Goal: Task Accomplishment & Management: Use online tool/utility

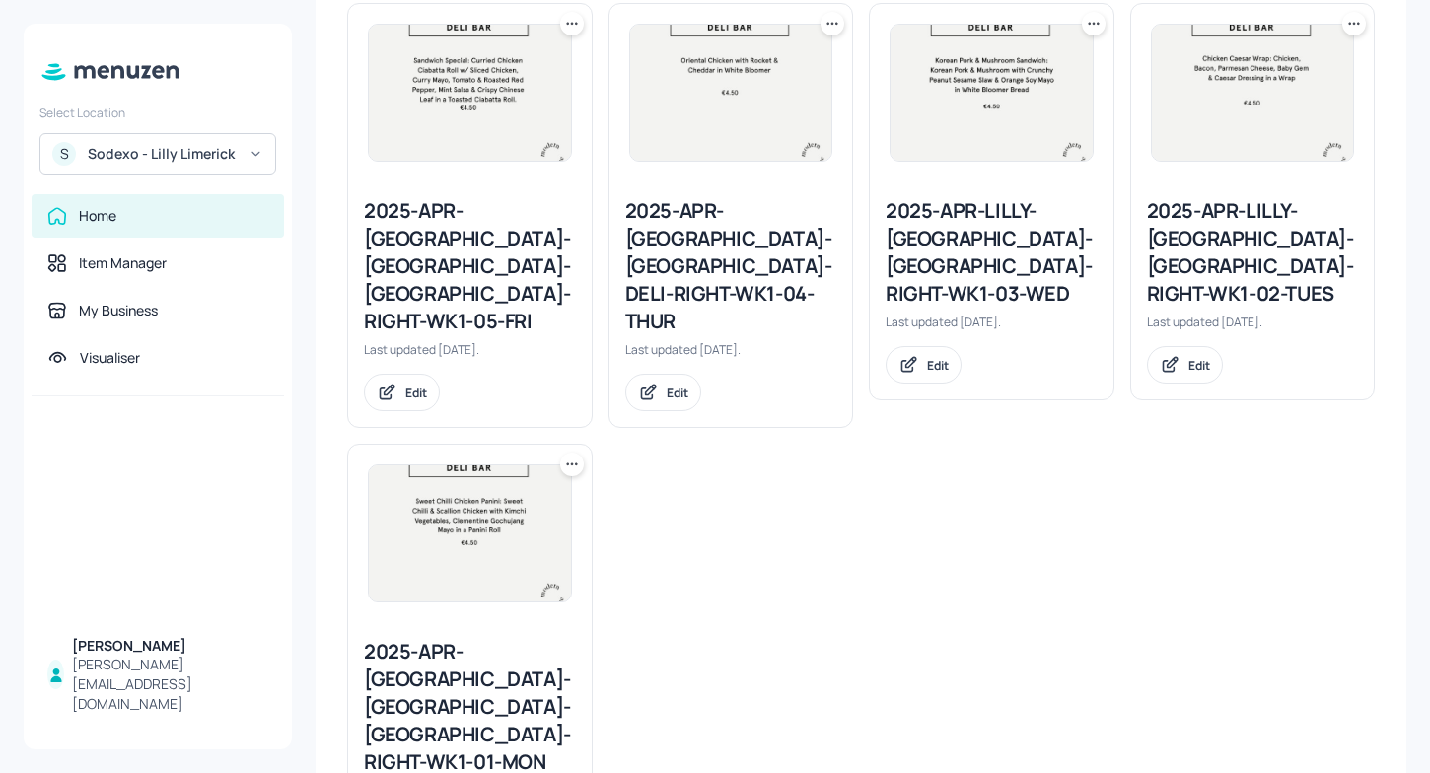
scroll to position [590, 0]
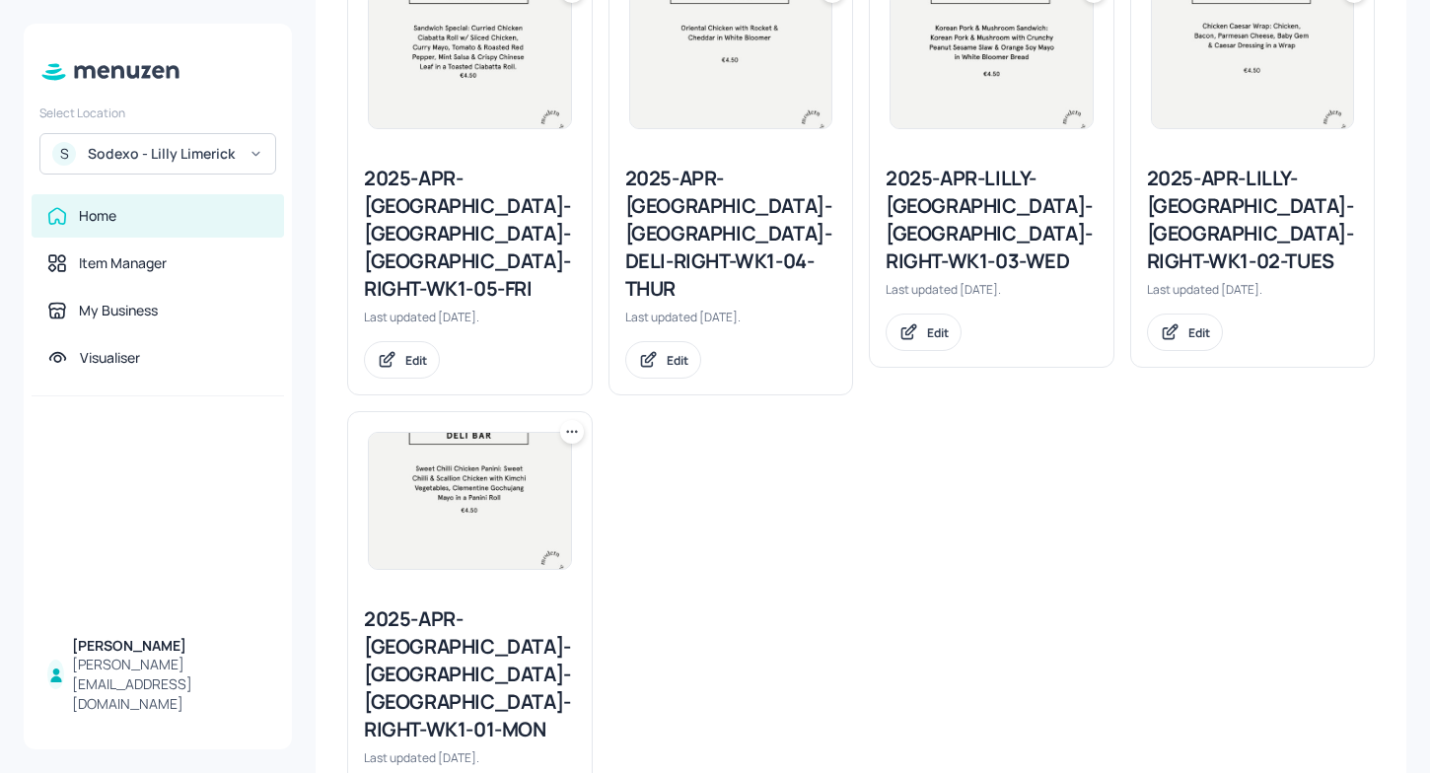
click at [441, 606] on div "2025-APR-LILLY-LIMERICK-DELI-RIGHT-WK1-01-MON" at bounding box center [470, 675] width 212 height 138
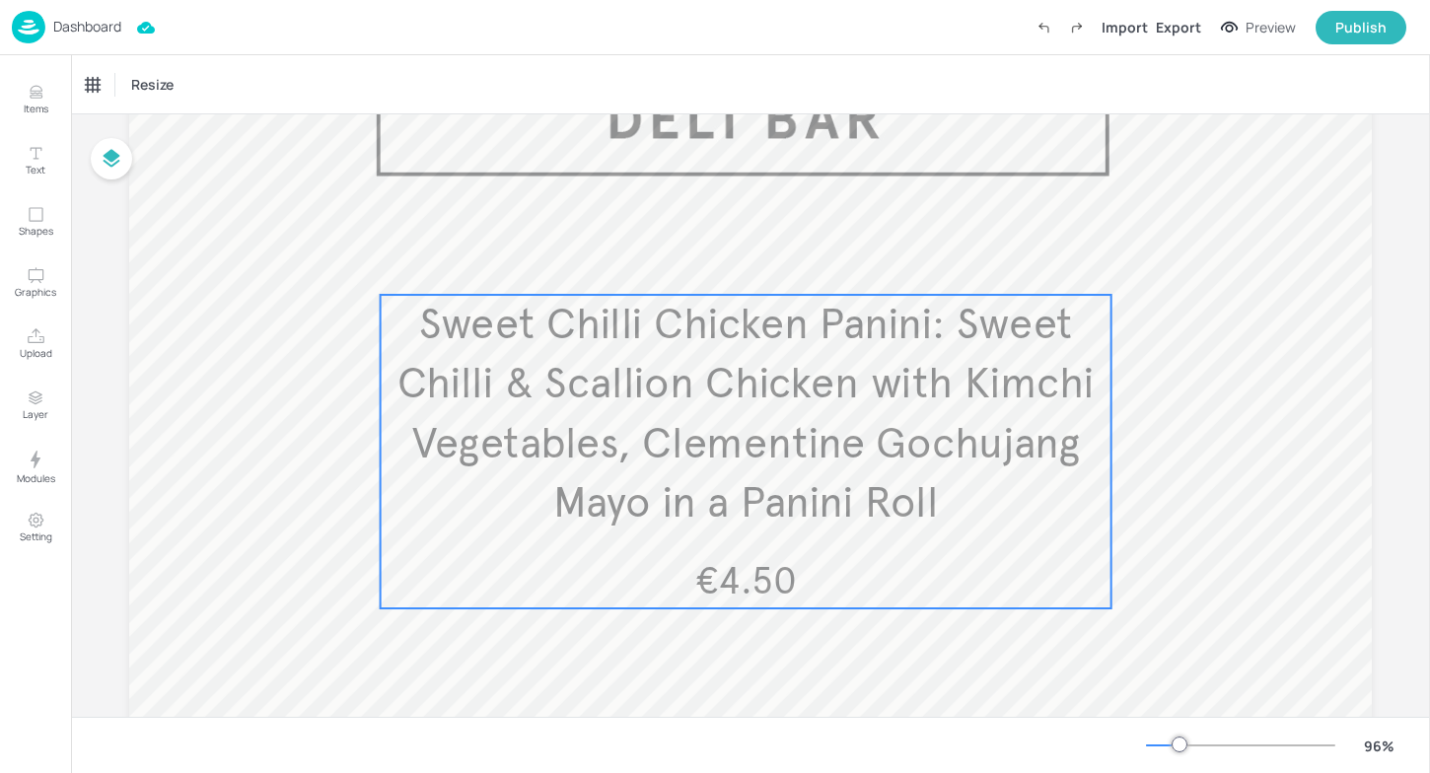
scroll to position [167, 0]
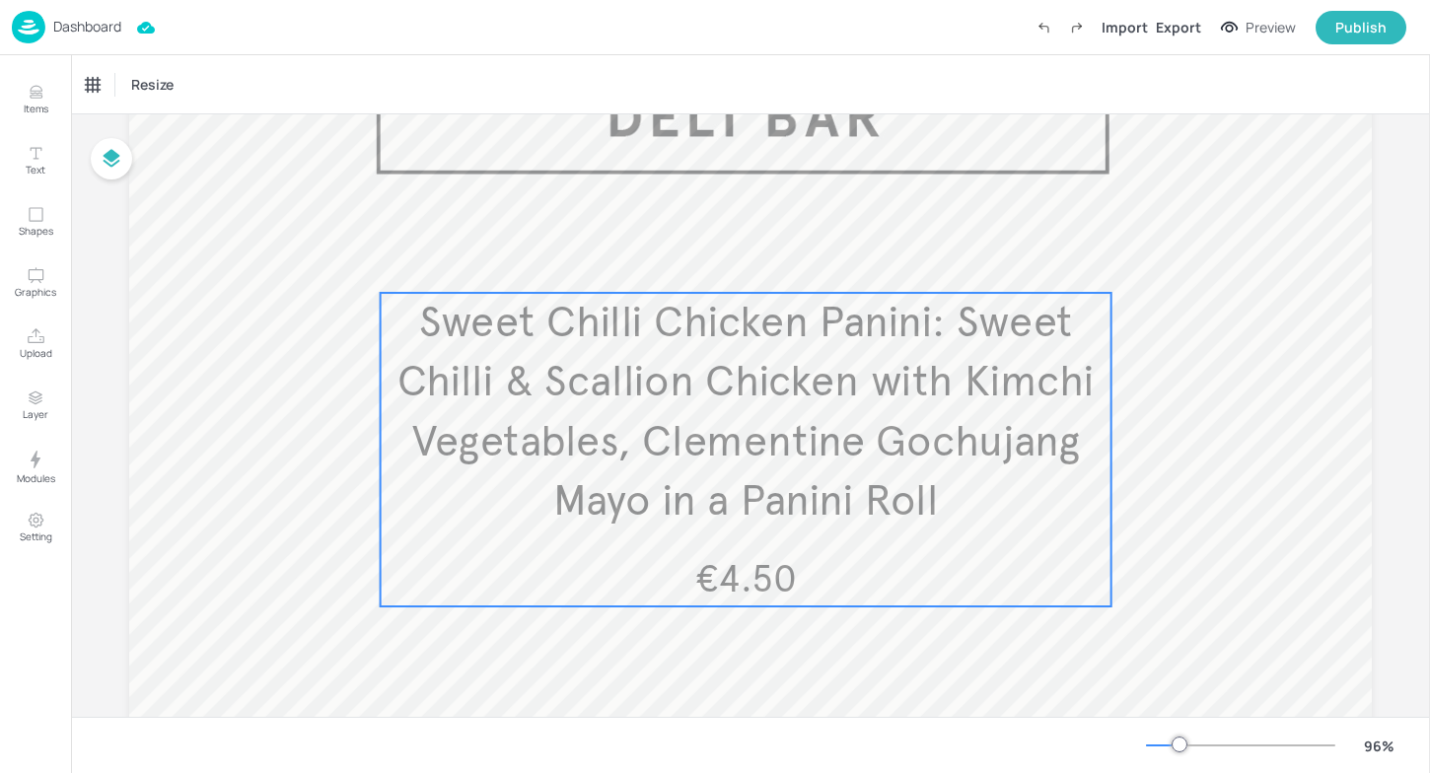
click at [566, 492] on span "Sweet Chilli Chicken Panini: Sweet Chilli & Scallion Chicken with Kimchi Vegeta…" at bounding box center [745, 412] width 697 height 232
click at [731, 262] on icon "Edit Item" at bounding box center [731, 260] width 9 height 9
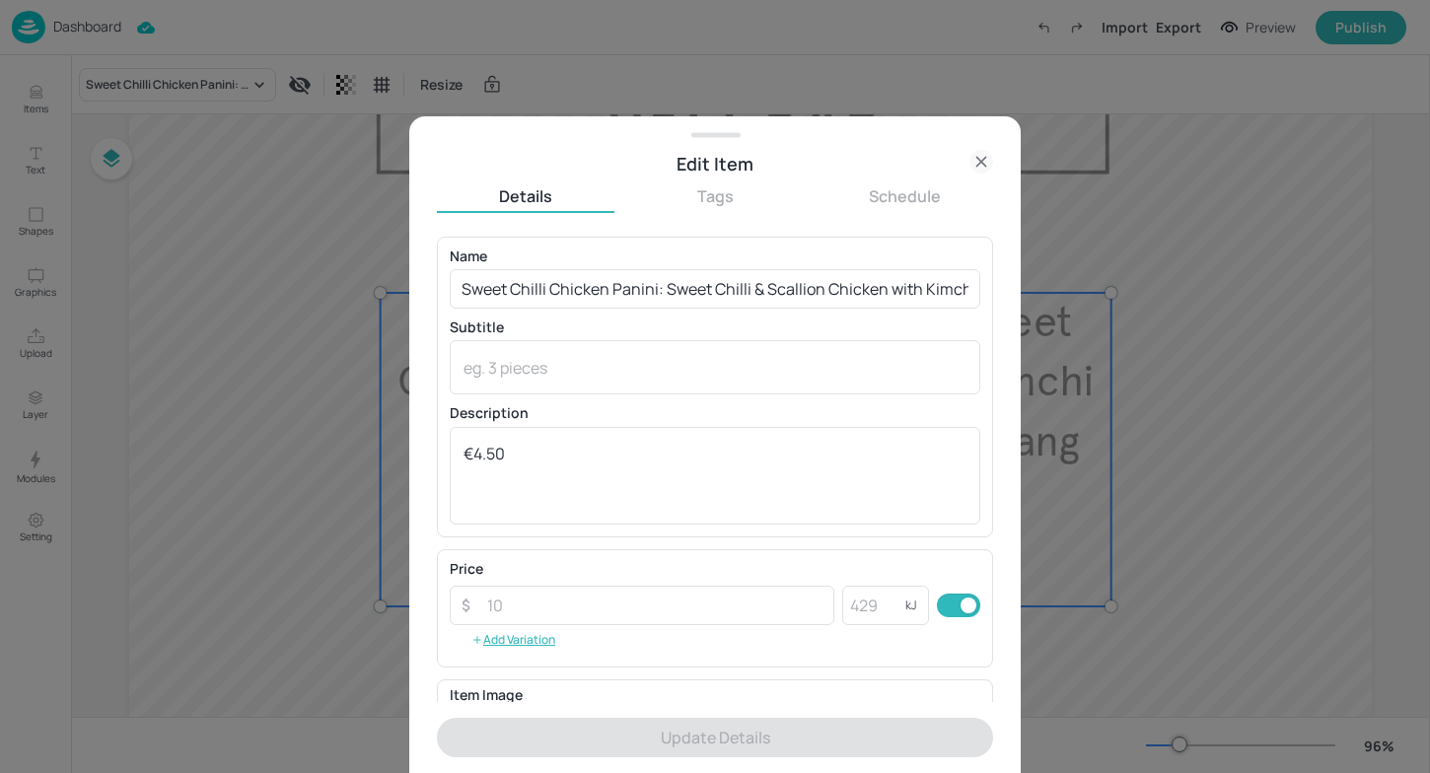
click at [982, 164] on icon at bounding box center [981, 162] width 24 height 24
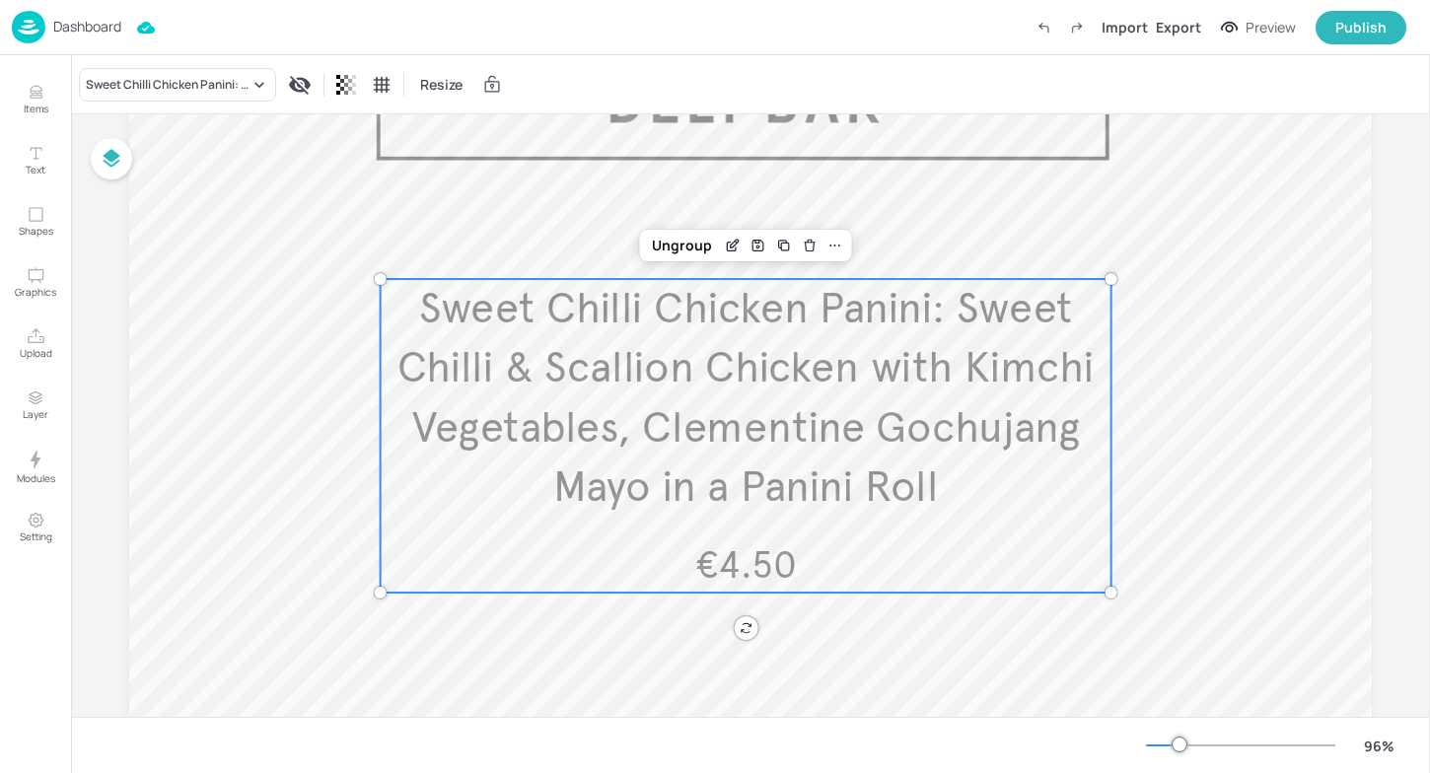
scroll to position [183, 0]
click at [726, 241] on icon "Edit Item" at bounding box center [732, 243] width 17 height 16
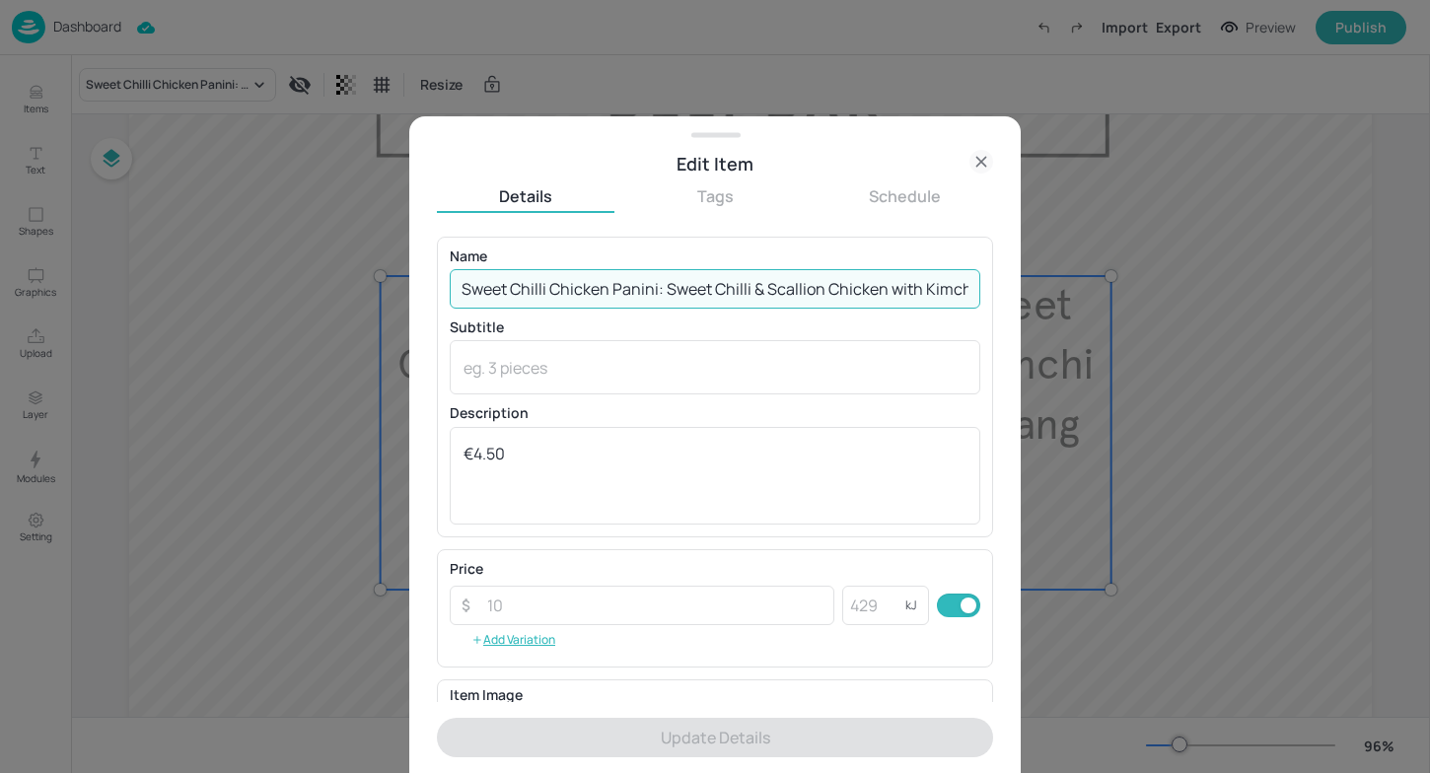
click at [927, 285] on input "Sweet Chilli Chicken Panini: Sweet Chilli & Scallion Chicken with Kimchi Vegeta…" at bounding box center [715, 288] width 531 height 39
drag, startPoint x: 960, startPoint y: 291, endPoint x: 315, endPoint y: 262, distance: 645.6
click at [315, 262] on div "Edit Item Details Tags Schedule Name Sweet Chilli Chicken Panini: Sweet Chilli …" at bounding box center [715, 386] width 1430 height 773
type input "l"
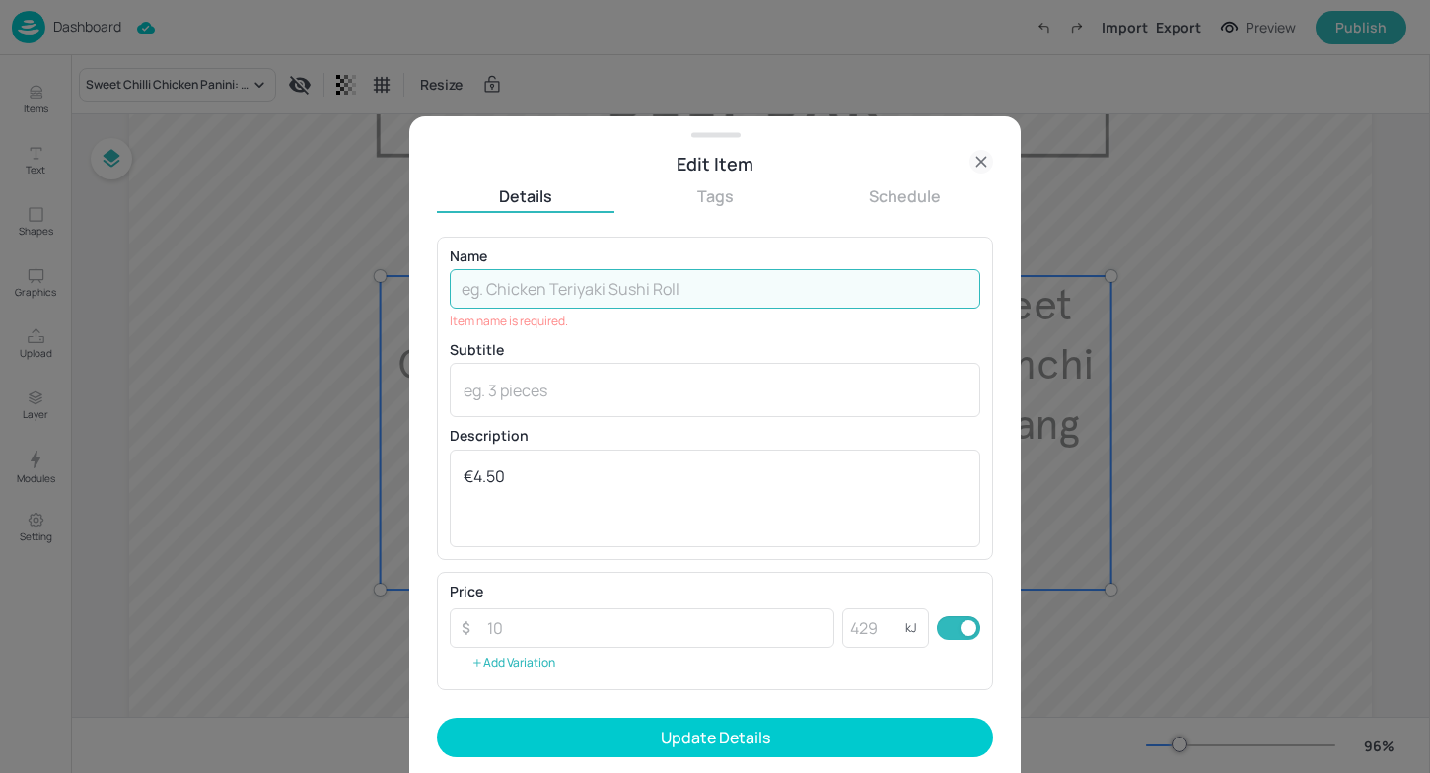
paste input "Chicken Pesto Baguette Chicken with Pesto Mayo, Rocket, Mozzarella Cheese & Tom…"
type input "Chicken Pesto Baguette Chicken with Pesto Mayo, Rocket, Mozzarella Cheese & Tom…"
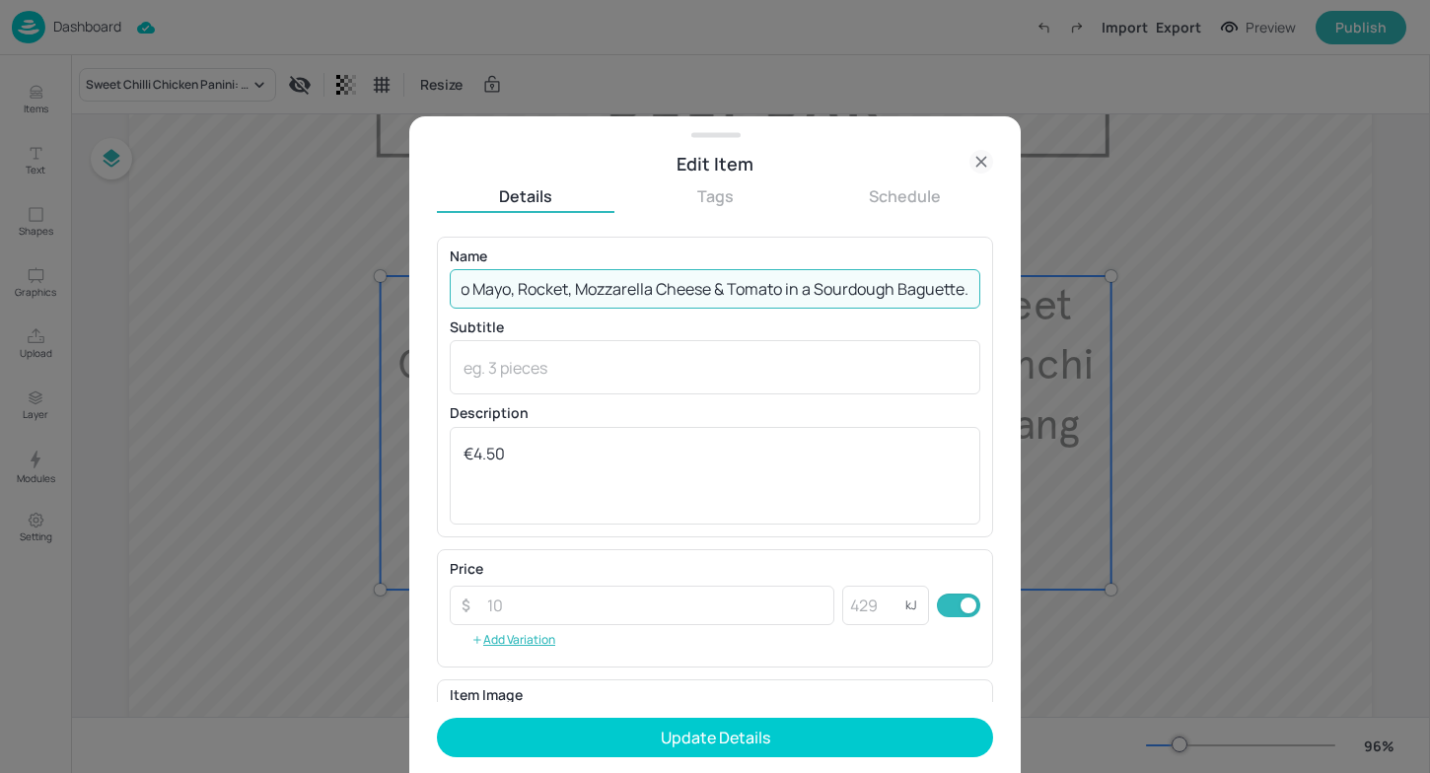
click at [1153, 282] on div at bounding box center [715, 386] width 1430 height 773
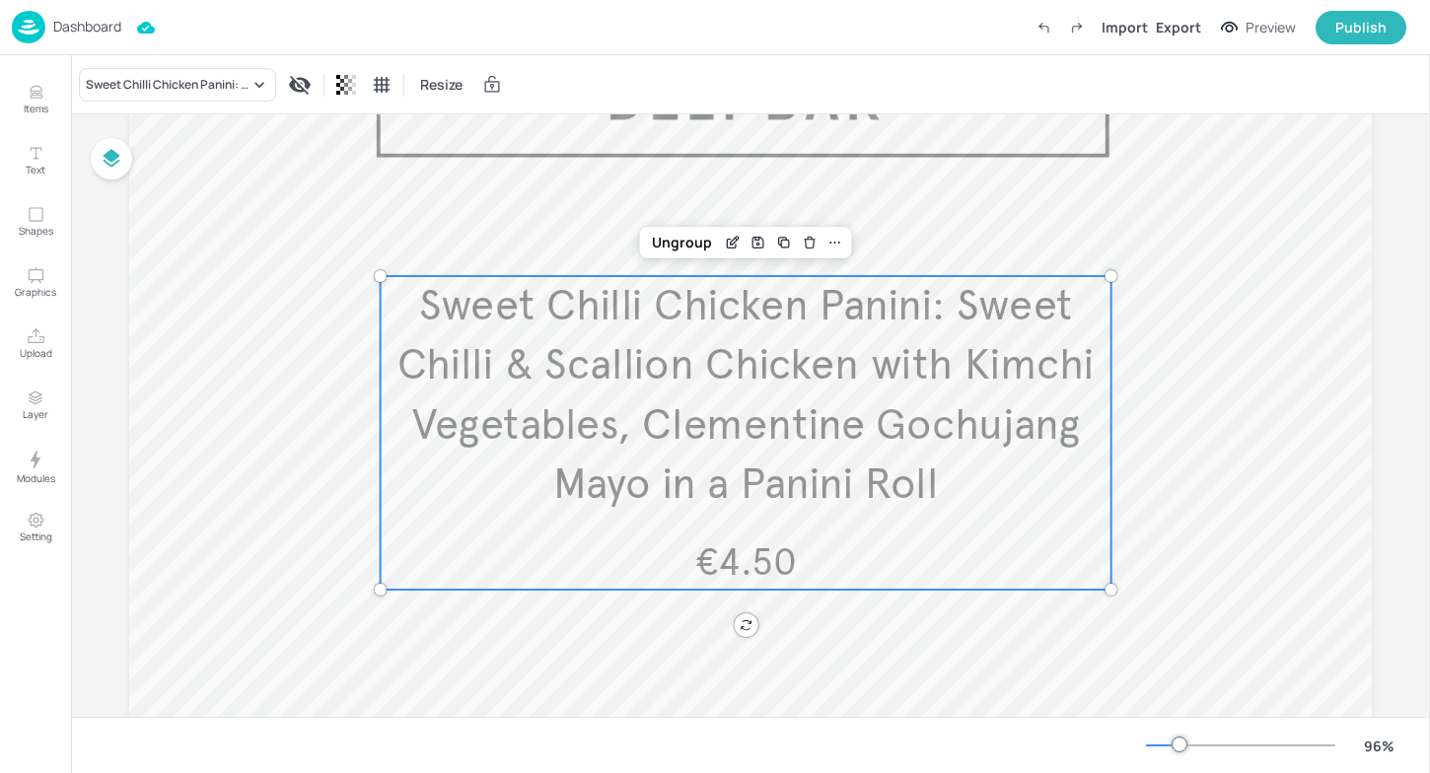
click at [866, 378] on span "Sweet Chilli Chicken Panini: Sweet Chilli & Scallion Chicken with Kimchi Vegeta…" at bounding box center [745, 395] width 697 height 232
click at [728, 240] on icon "Edit Item" at bounding box center [732, 243] width 17 height 16
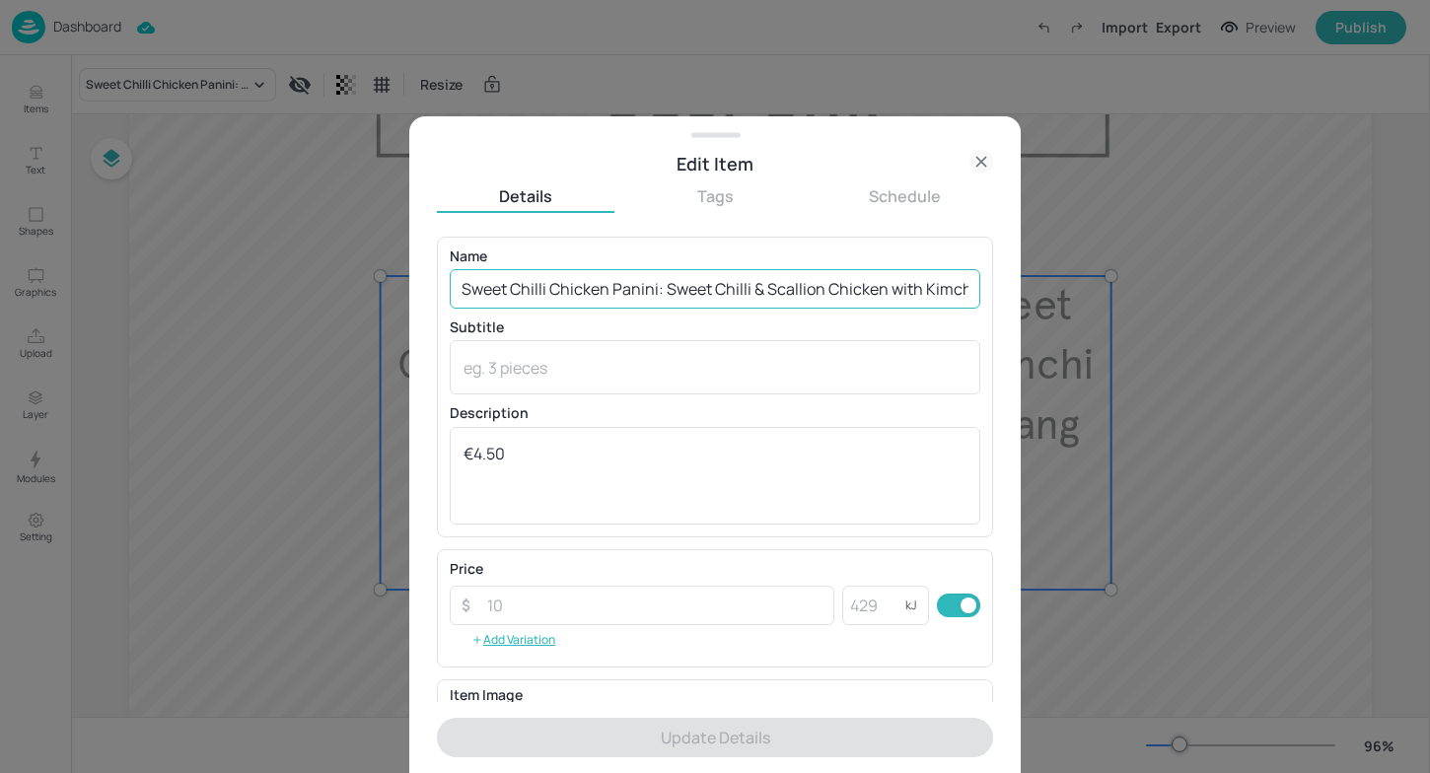
click at [732, 282] on input "Sweet Chilli Chicken Panini: Sweet Chilli & Scallion Chicken with Kimchi Vegeta…" at bounding box center [715, 288] width 531 height 39
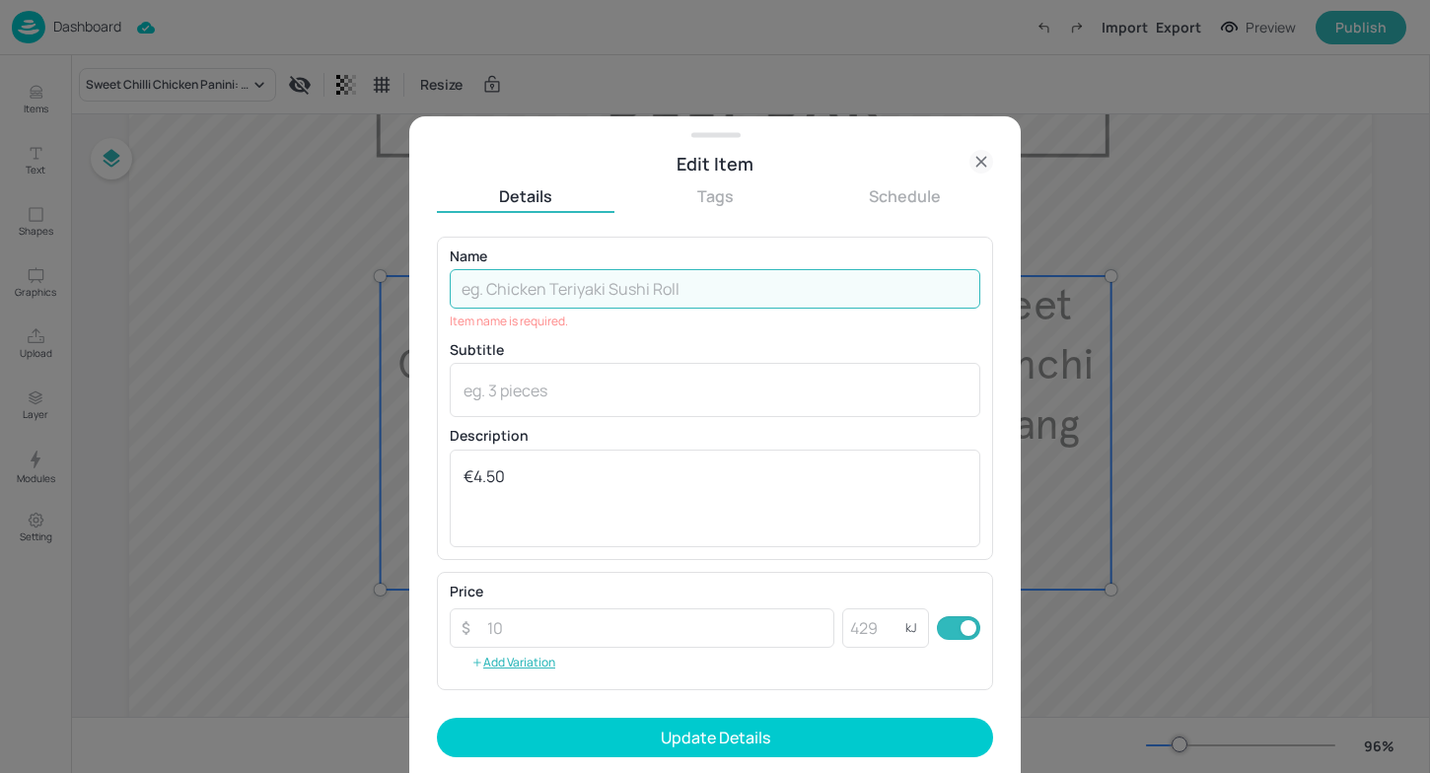
paste input "Chicken Pesto Baguette Chicken with Pesto Mayo, Rocket, Mozzarella Cheese & Tom…"
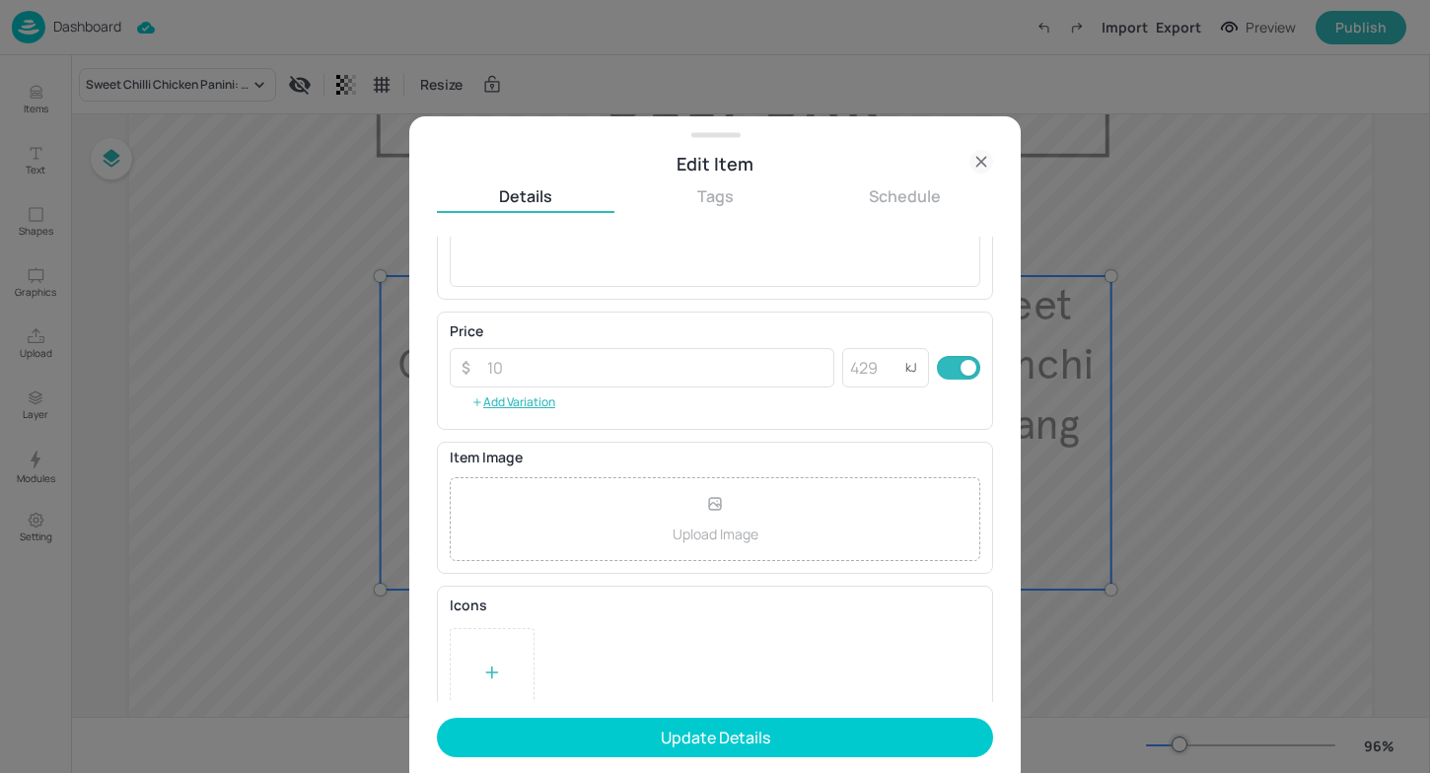
scroll to position [251, 0]
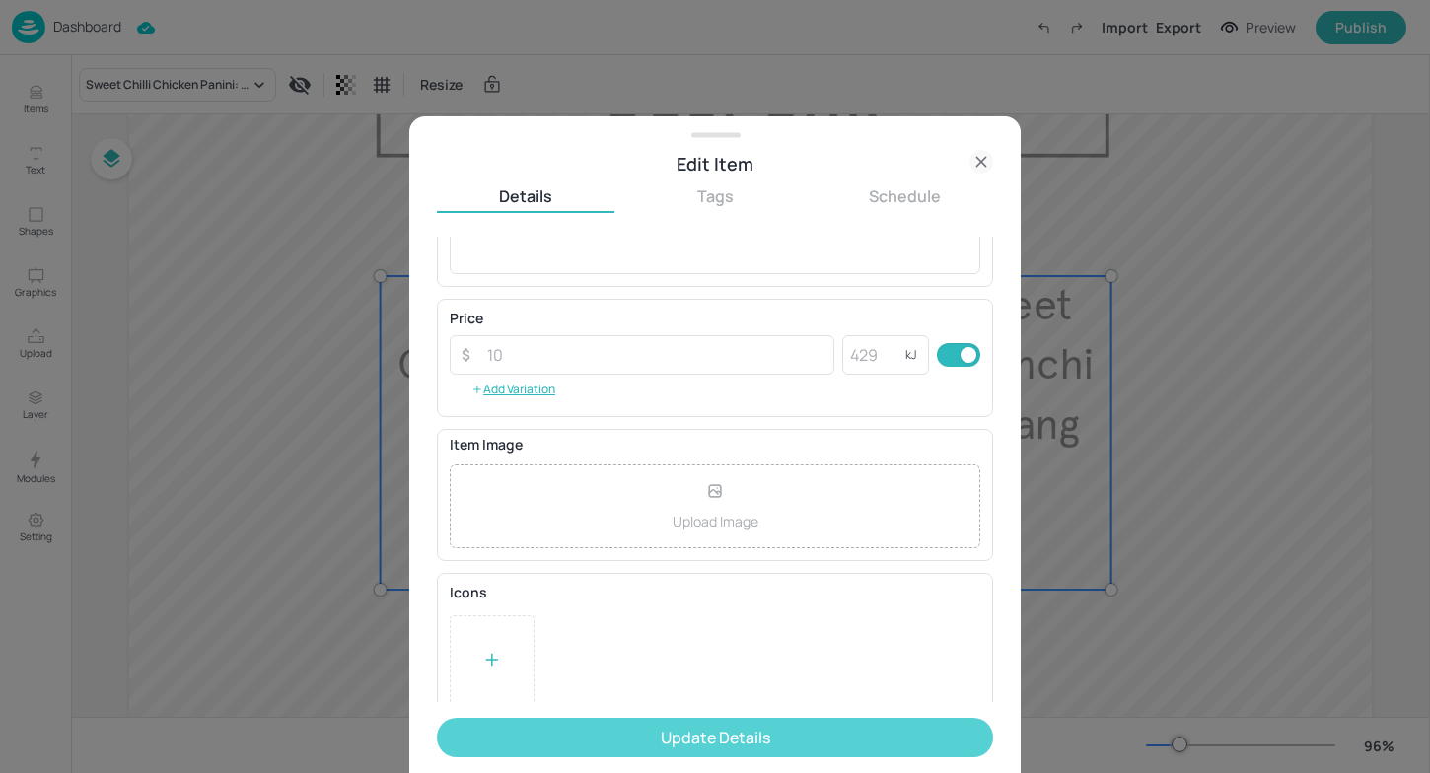
type input "Chicken Pesto Baguette Chicken with Pesto Mayo, Rocket, Mozzarella Cheese & Tom…"
click at [767, 742] on button "Update Details" at bounding box center [715, 737] width 556 height 39
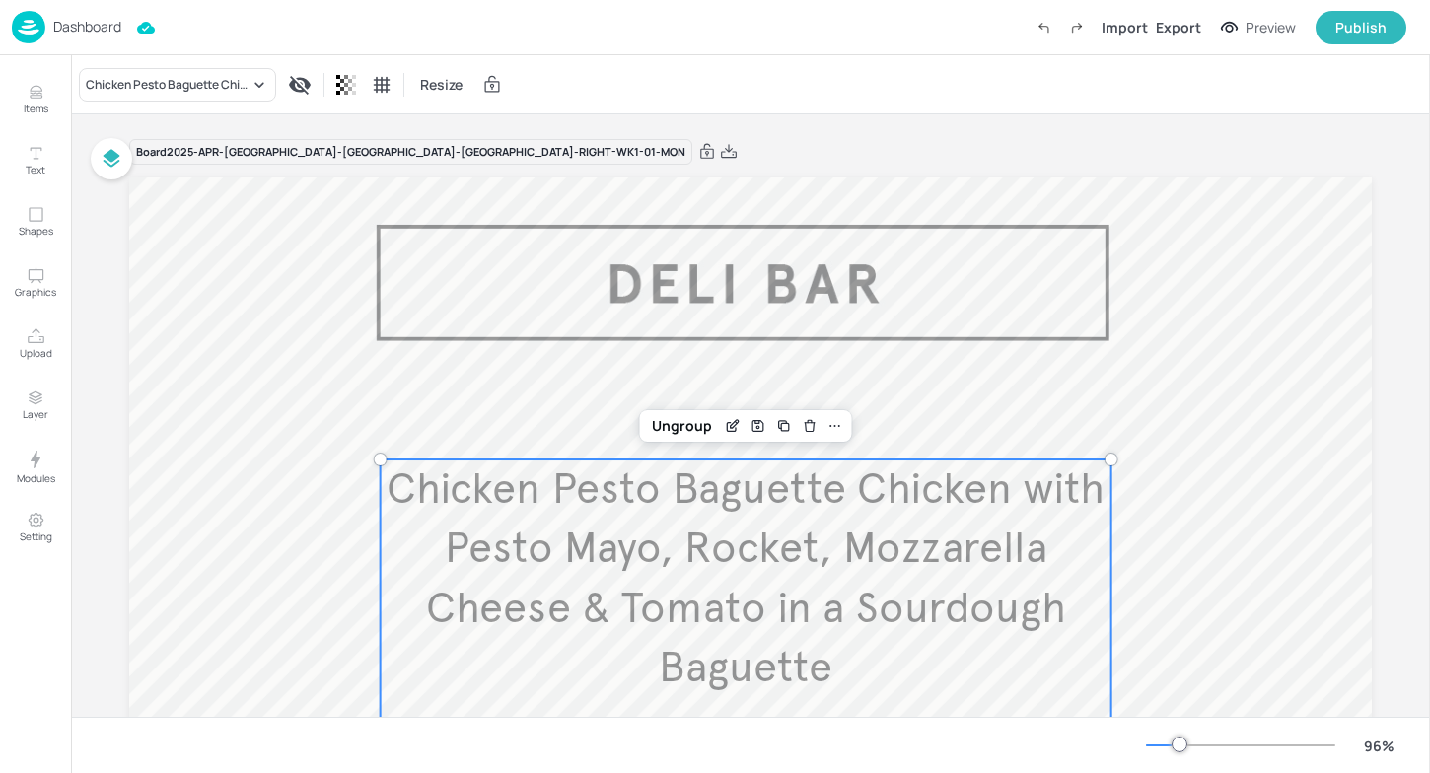
click at [63, 27] on p "Dashboard" at bounding box center [87, 27] width 68 height 14
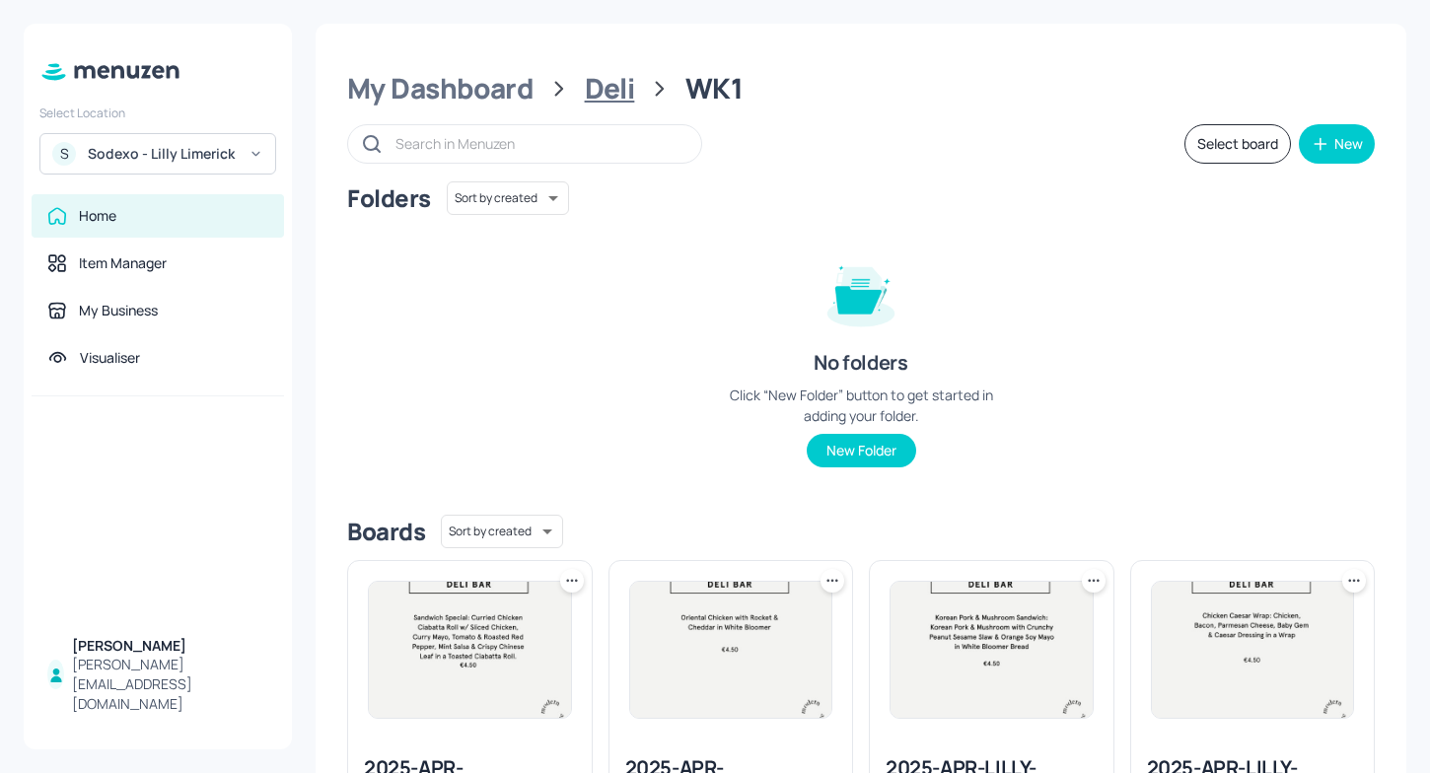
click at [616, 88] on div "Deli" at bounding box center [610, 89] width 50 height 36
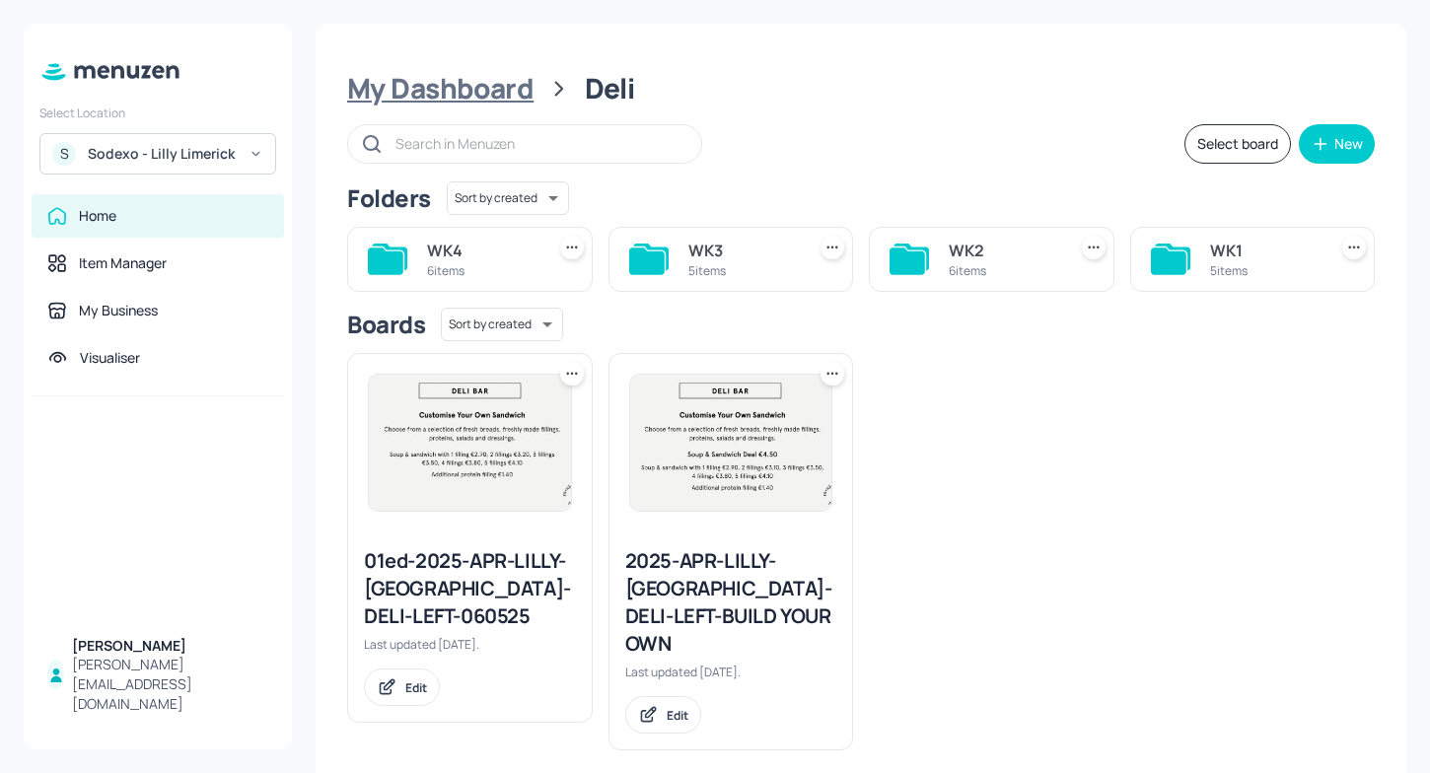
click at [504, 91] on div "My Dashboard" at bounding box center [440, 89] width 186 height 36
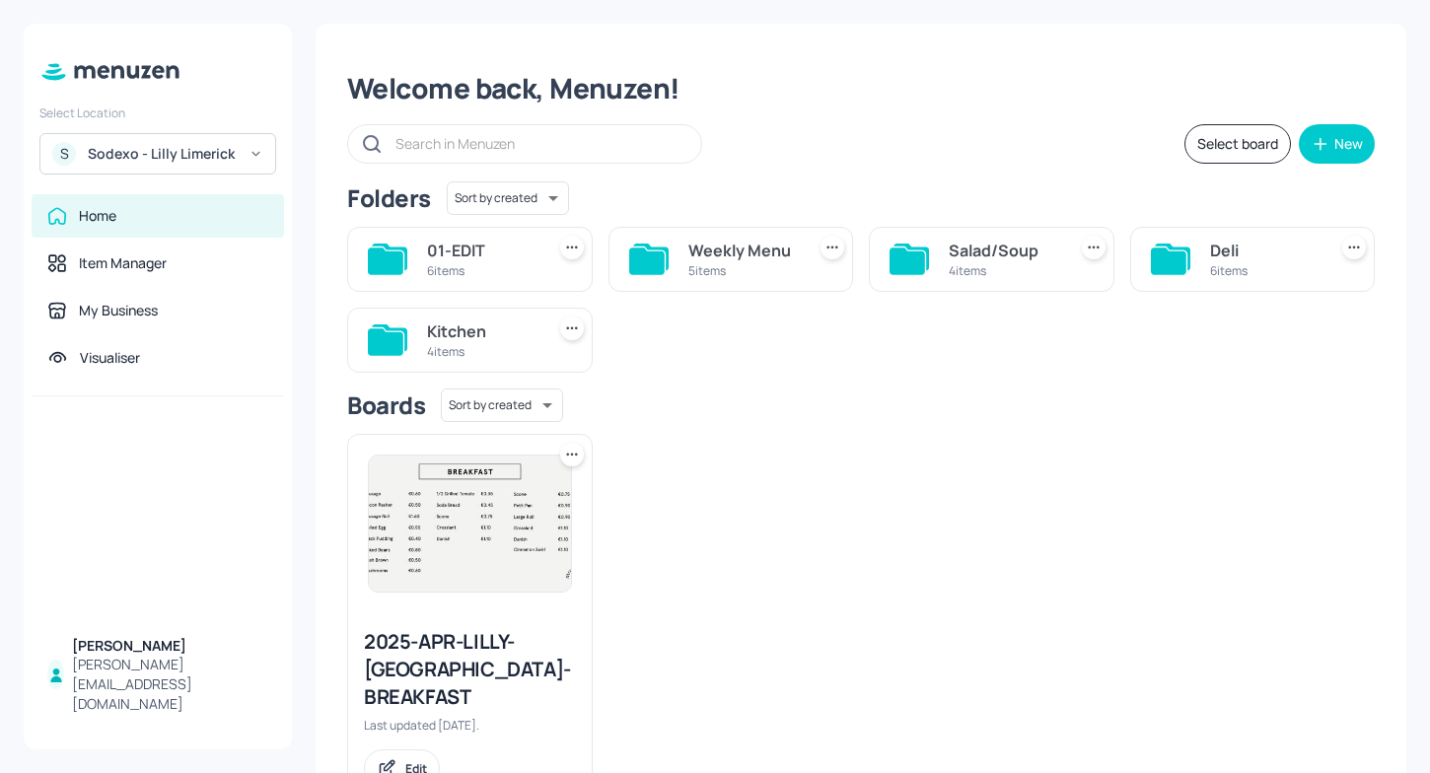
scroll to position [50, 0]
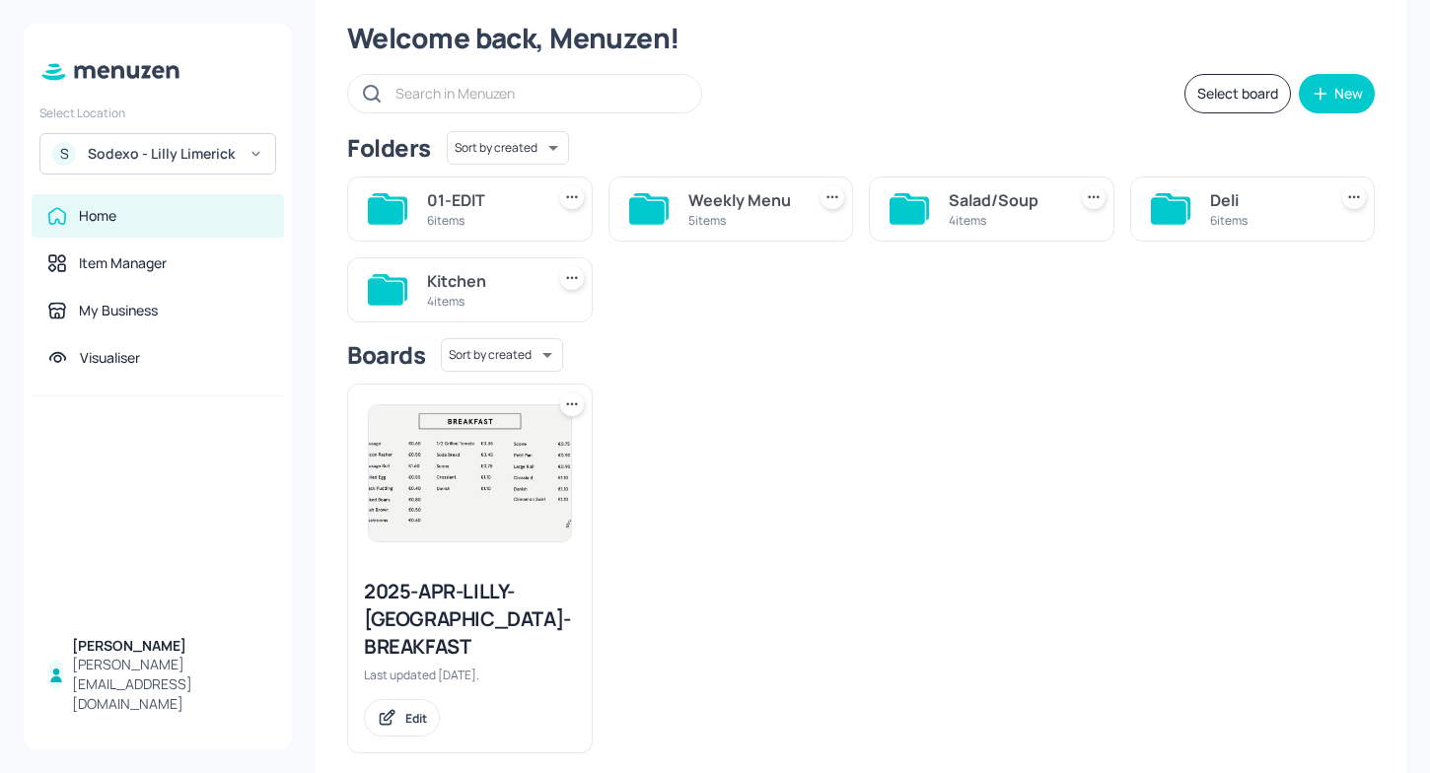
click at [468, 303] on div "4 items" at bounding box center [481, 301] width 109 height 17
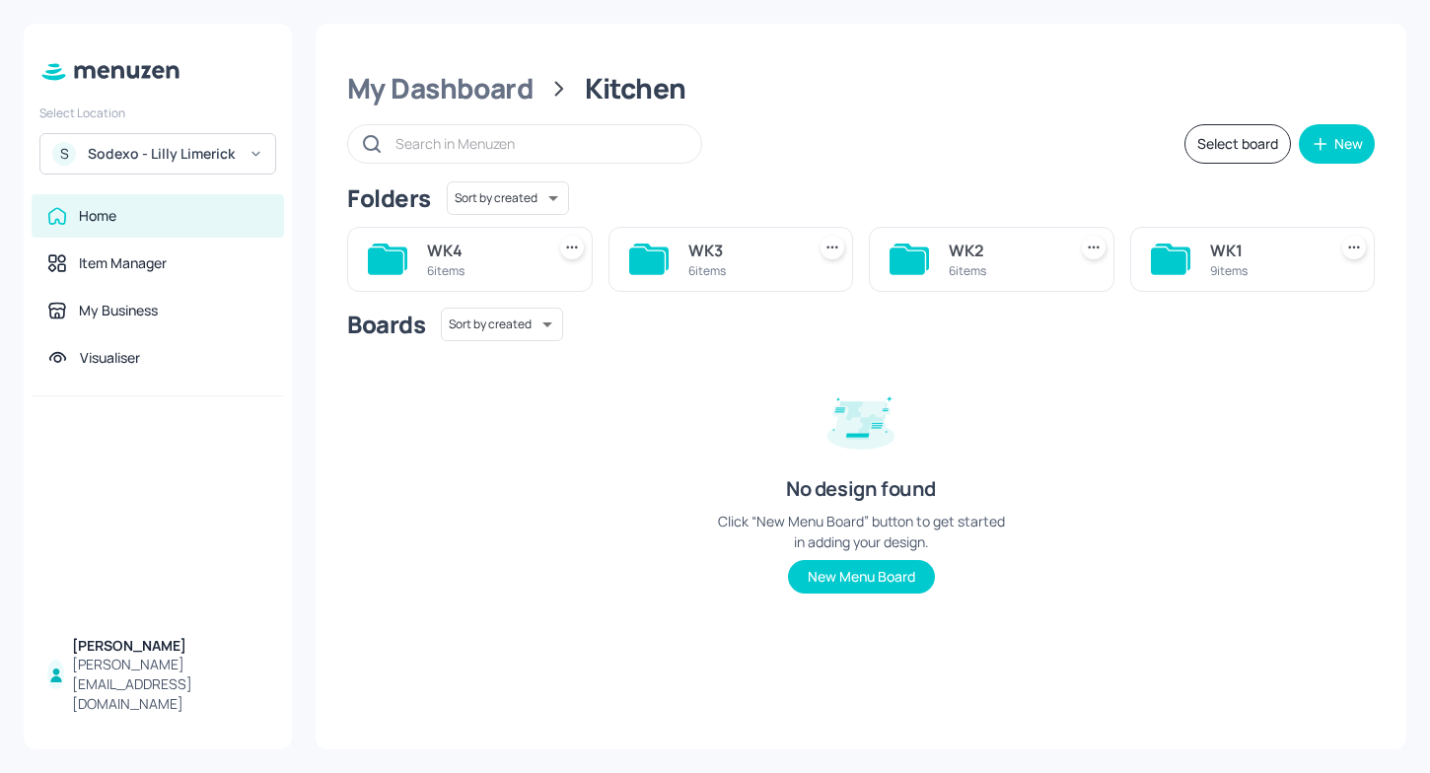
click at [1003, 259] on div "WK2" at bounding box center [1003, 251] width 109 height 24
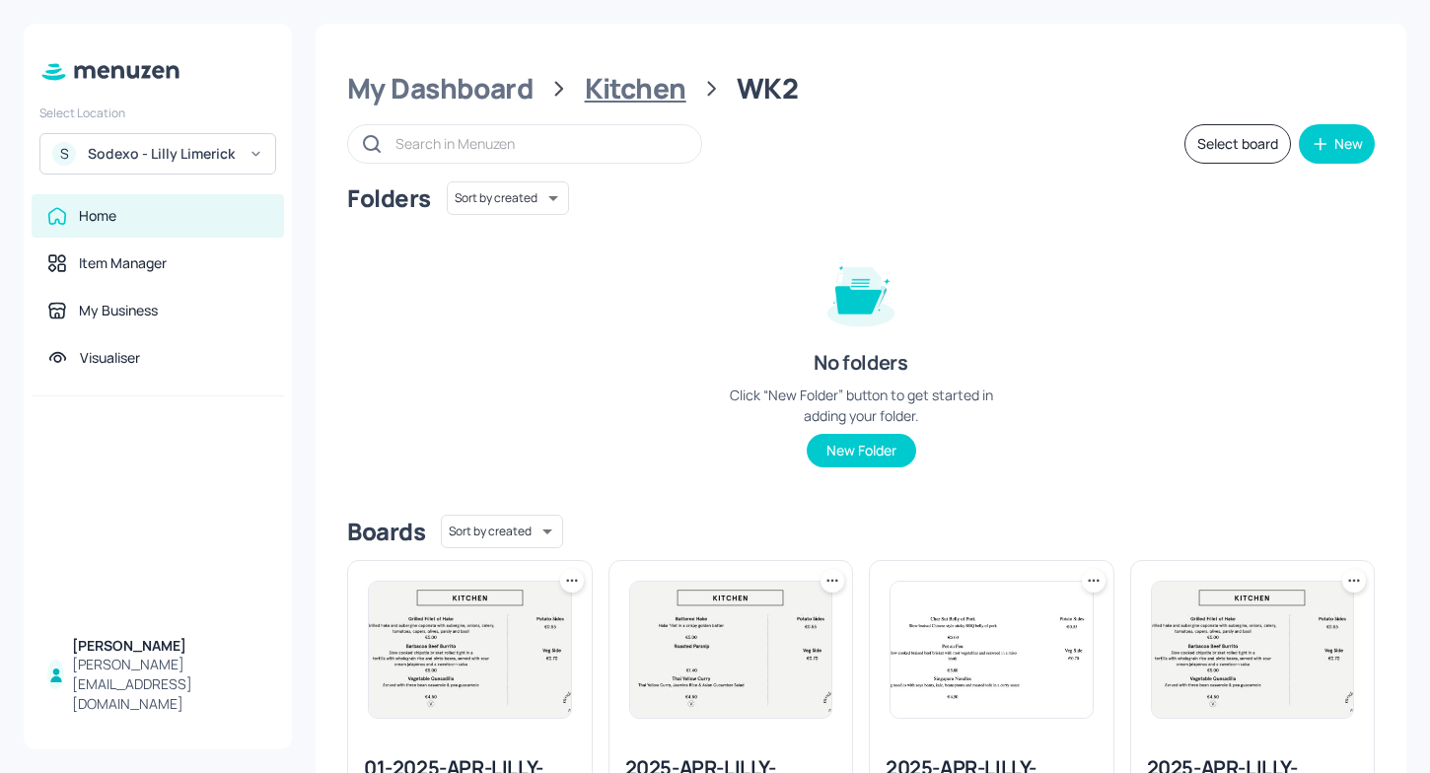
click at [639, 90] on div "Kitchen" at bounding box center [636, 89] width 102 height 36
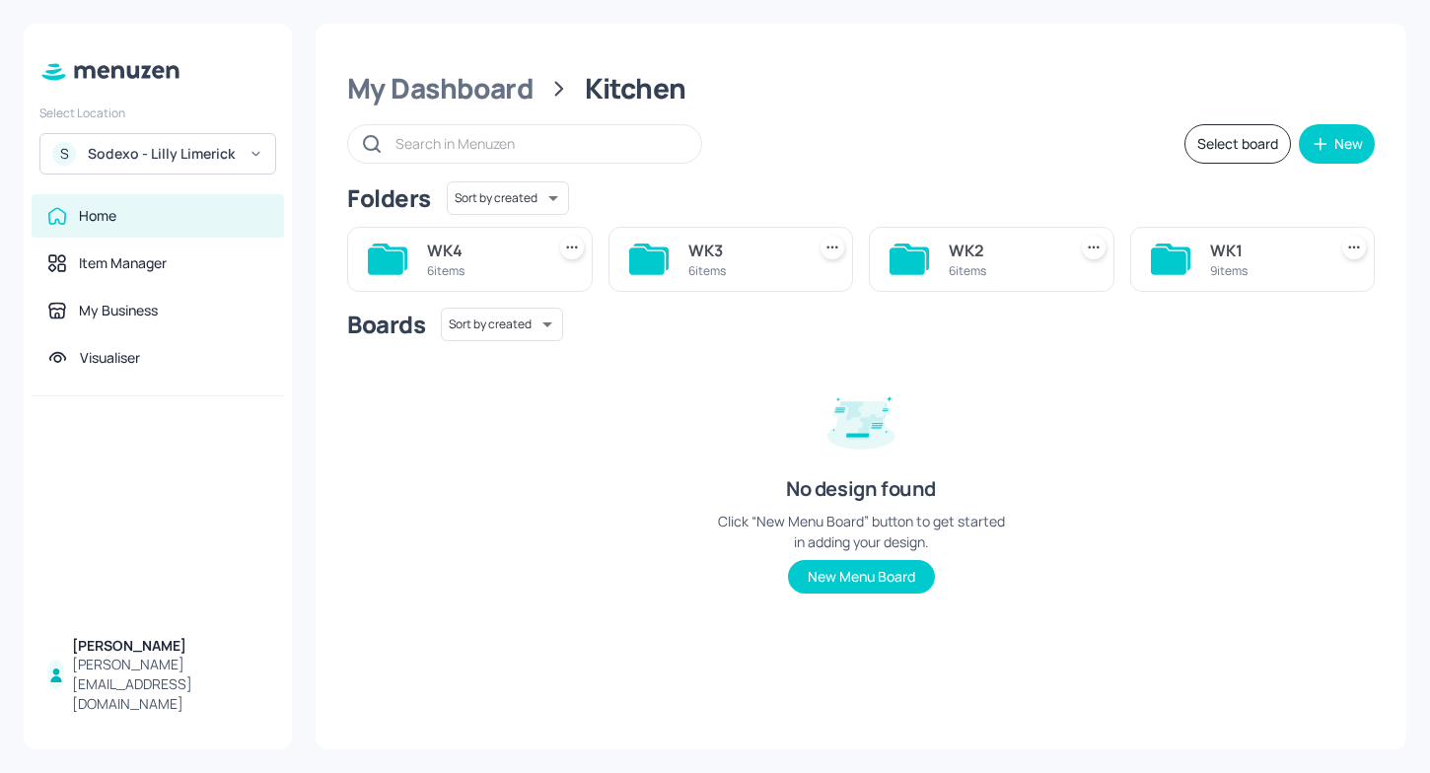
click at [697, 257] on div "WK3" at bounding box center [742, 251] width 109 height 24
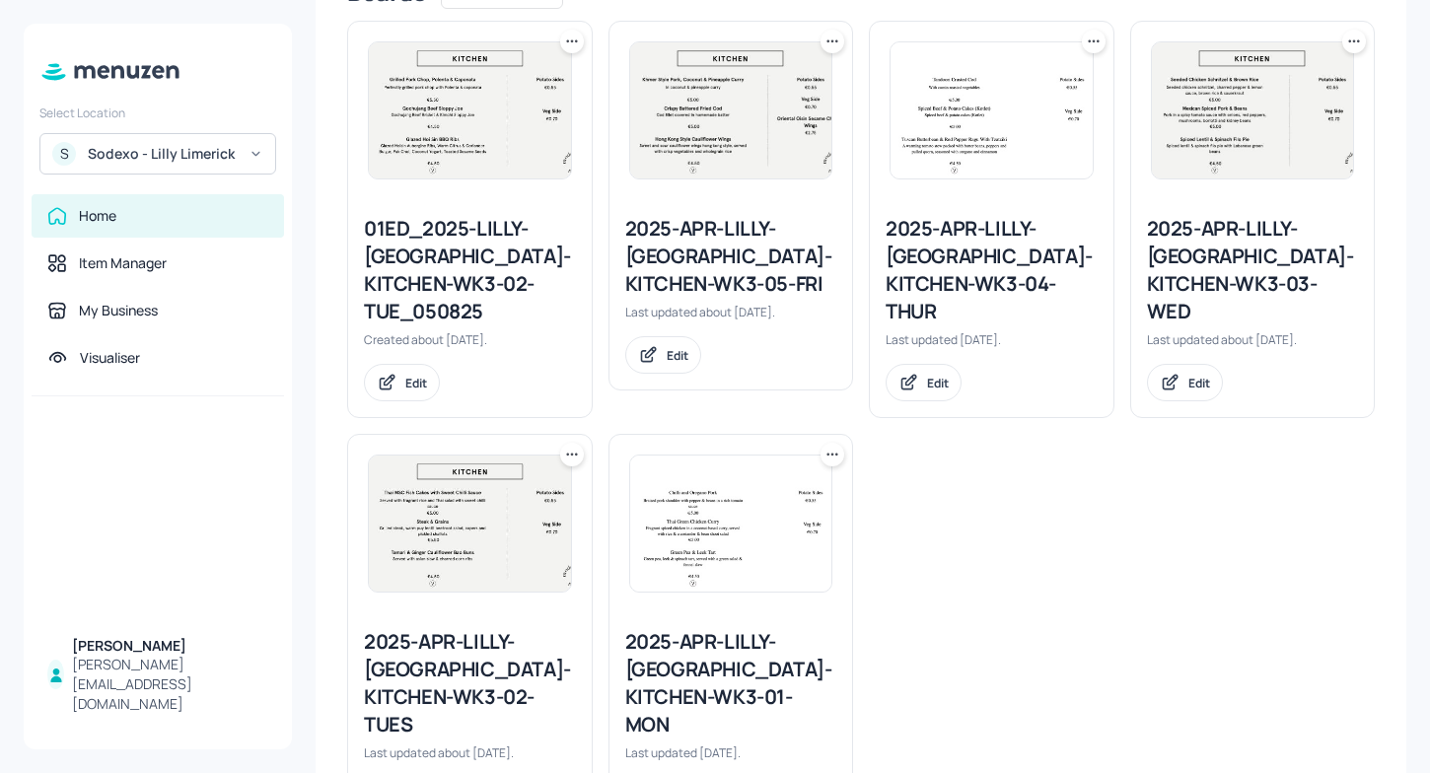
scroll to position [590, 0]
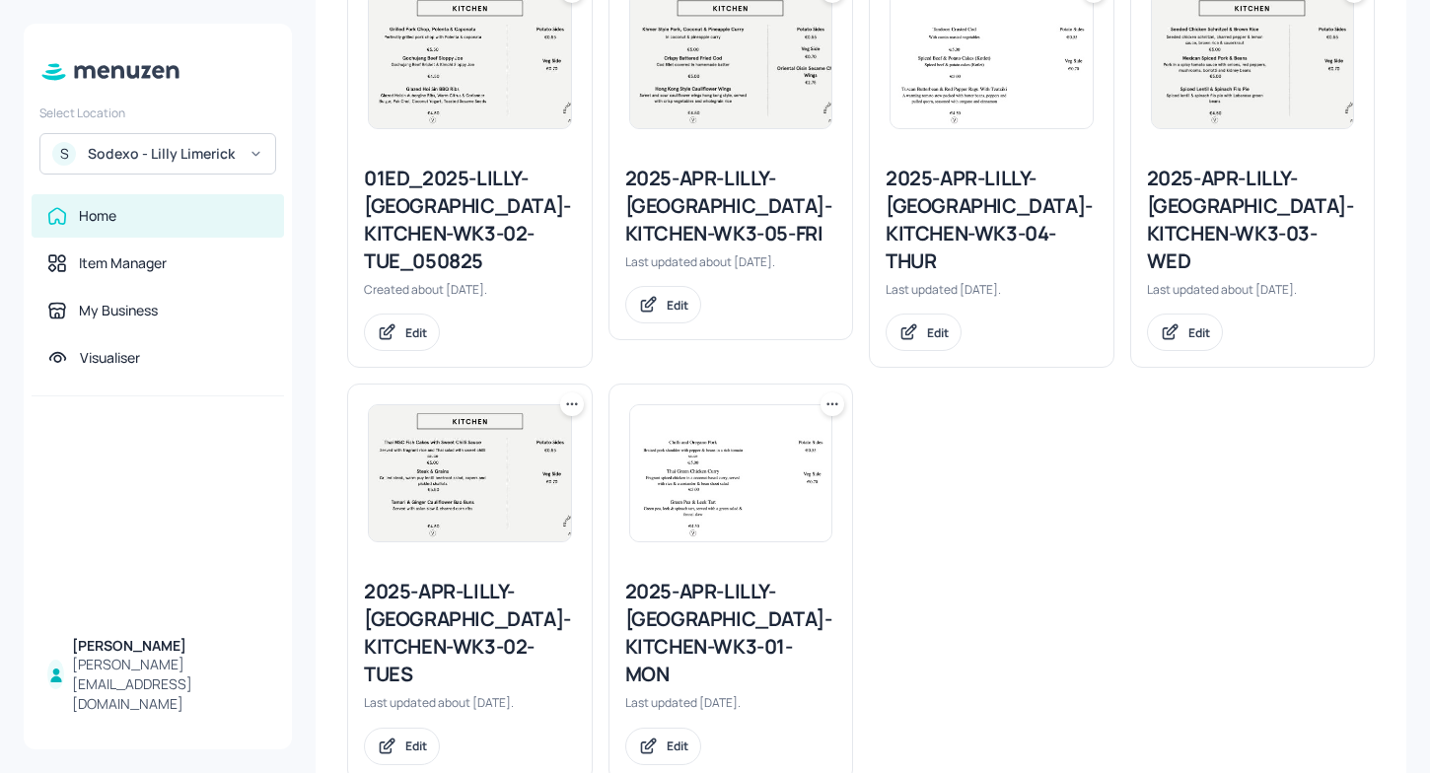
click at [678, 592] on div "2025-APR-LILLY-LIMERICK-KITCHEN-WK3-01-MON" at bounding box center [731, 633] width 212 height 110
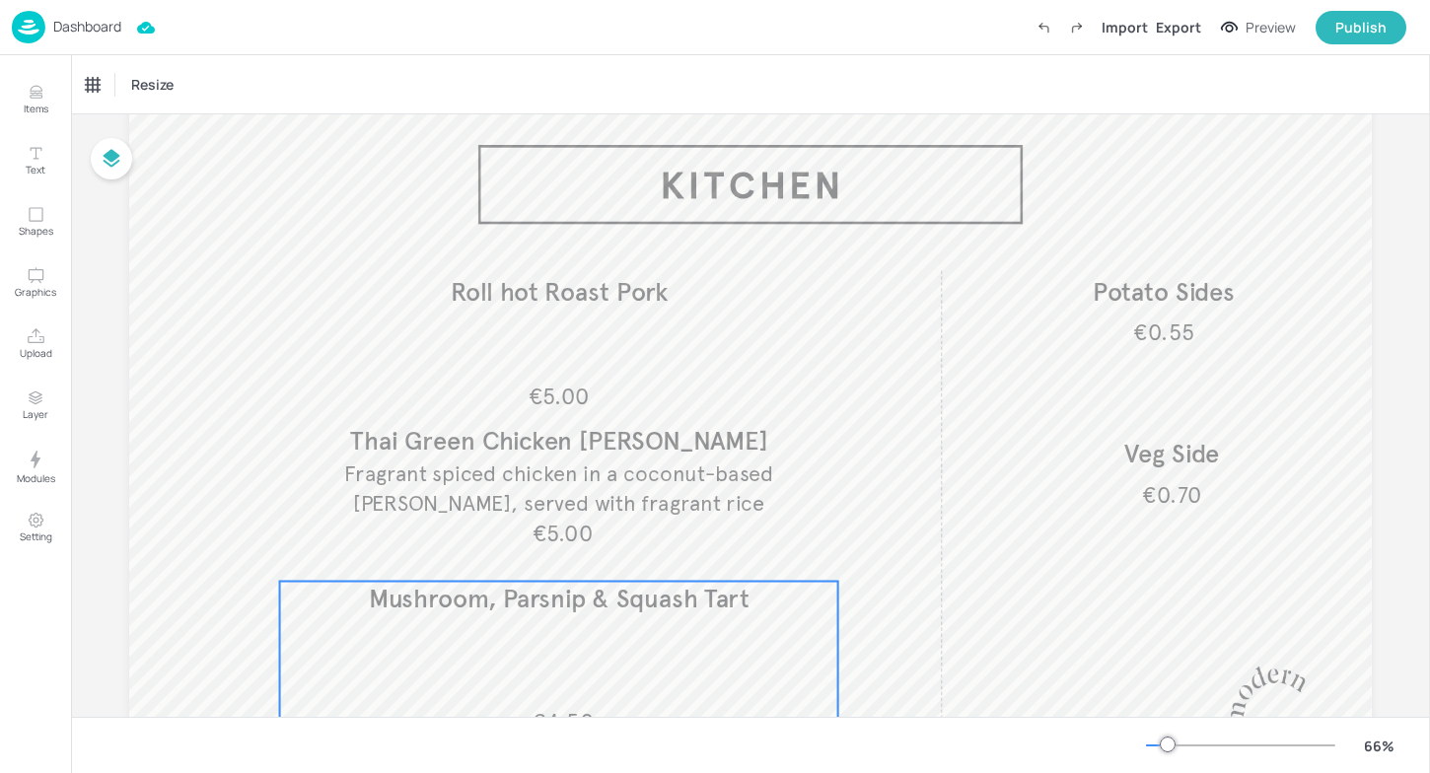
scroll to position [74, 0]
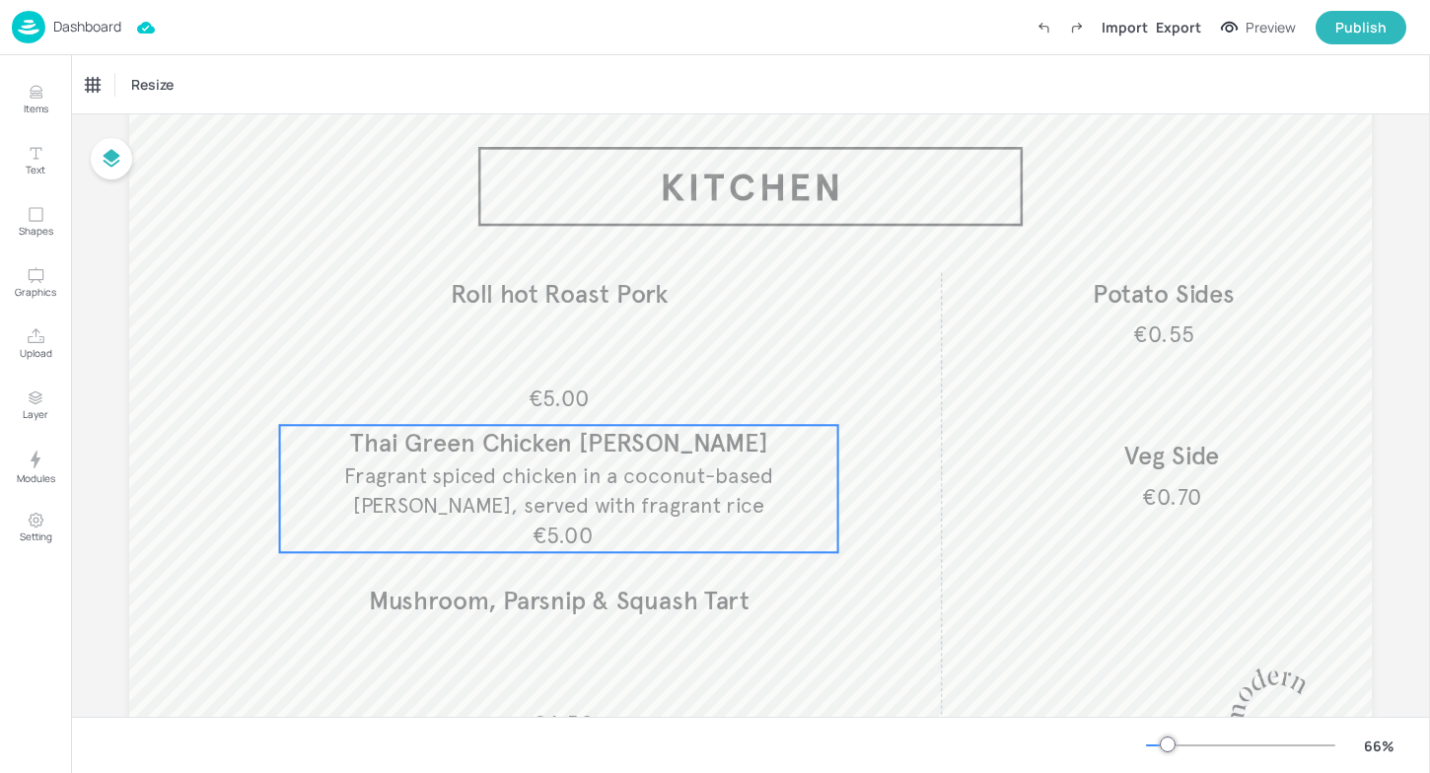
click at [671, 466] on span "Fragrant spiced chicken in a coconut-based curry, served with fragrant rice" at bounding box center [558, 491] width 429 height 56
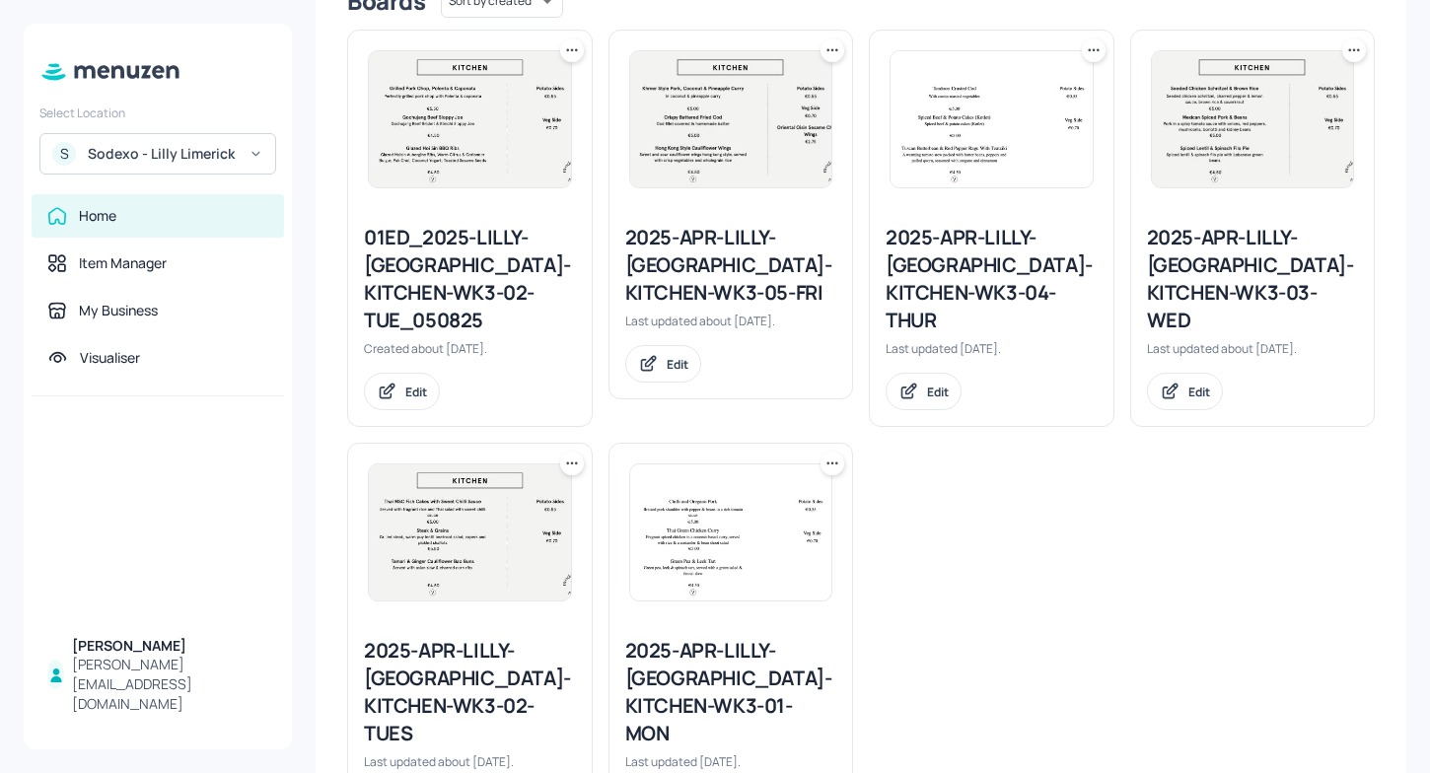
scroll to position [528, 0]
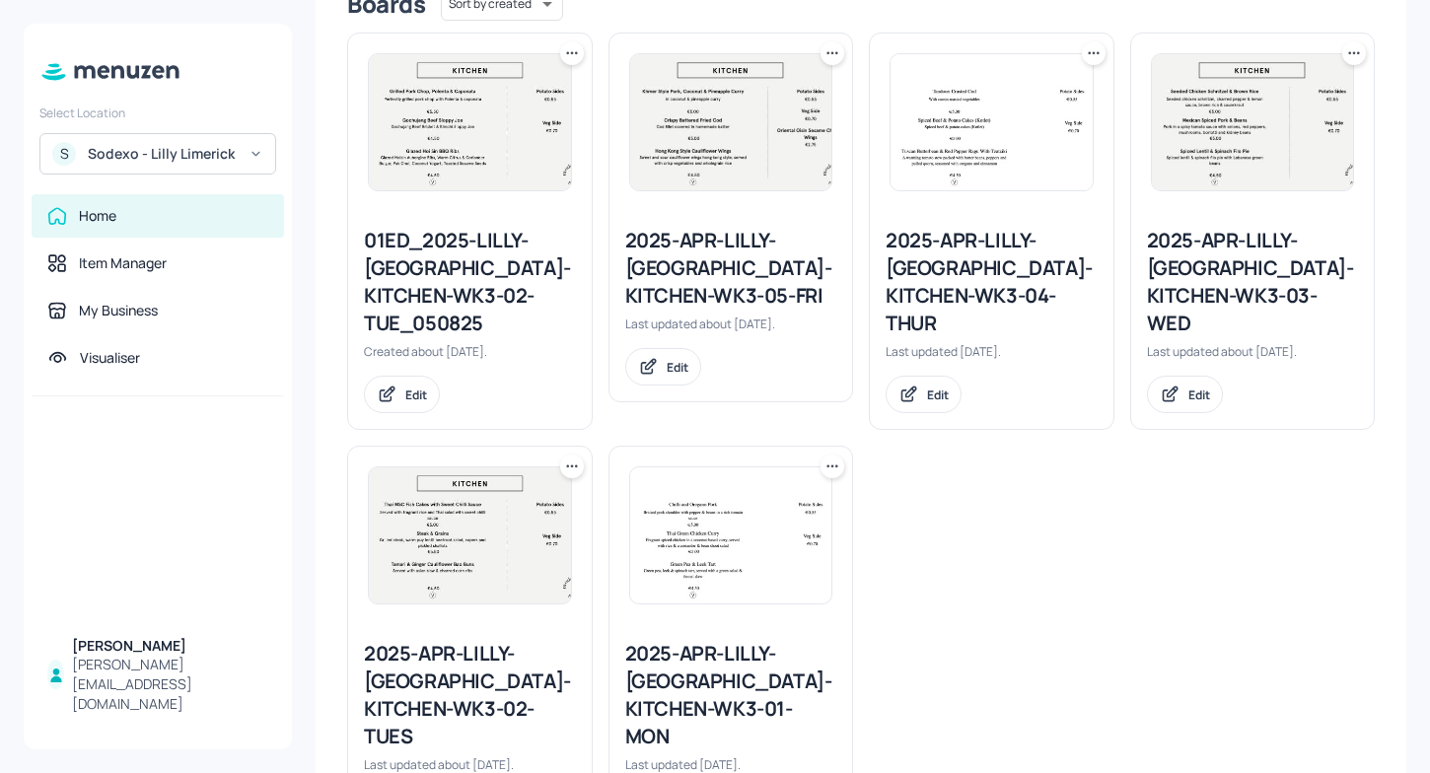
click at [823, 457] on icon at bounding box center [833, 467] width 20 height 20
click at [713, 513] on p "Duplicate" at bounding box center [731, 513] width 53 height 18
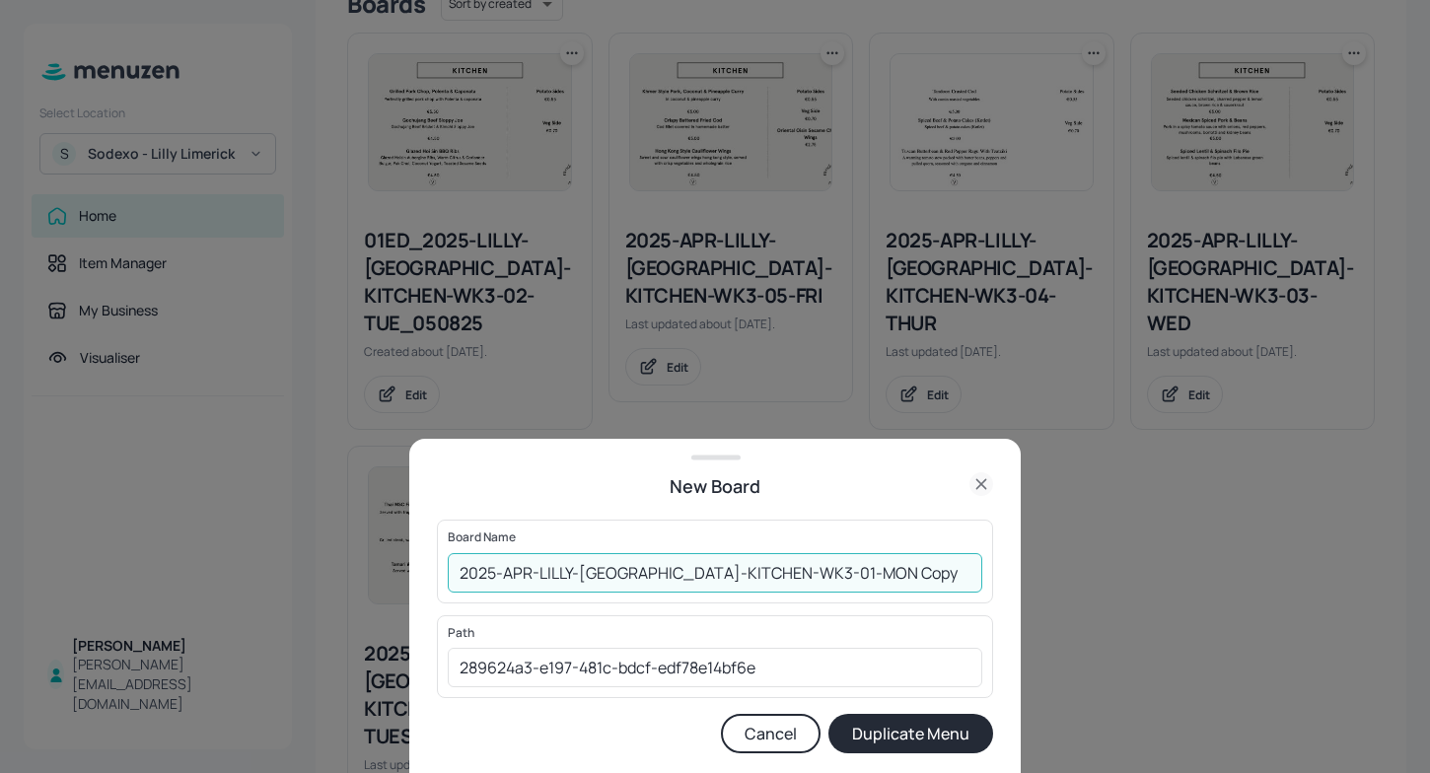
click at [460, 569] on input "2025-APR-LILLY-LIMERICK-KITCHEN-WK3-01-MON Copy" at bounding box center [715, 572] width 535 height 39
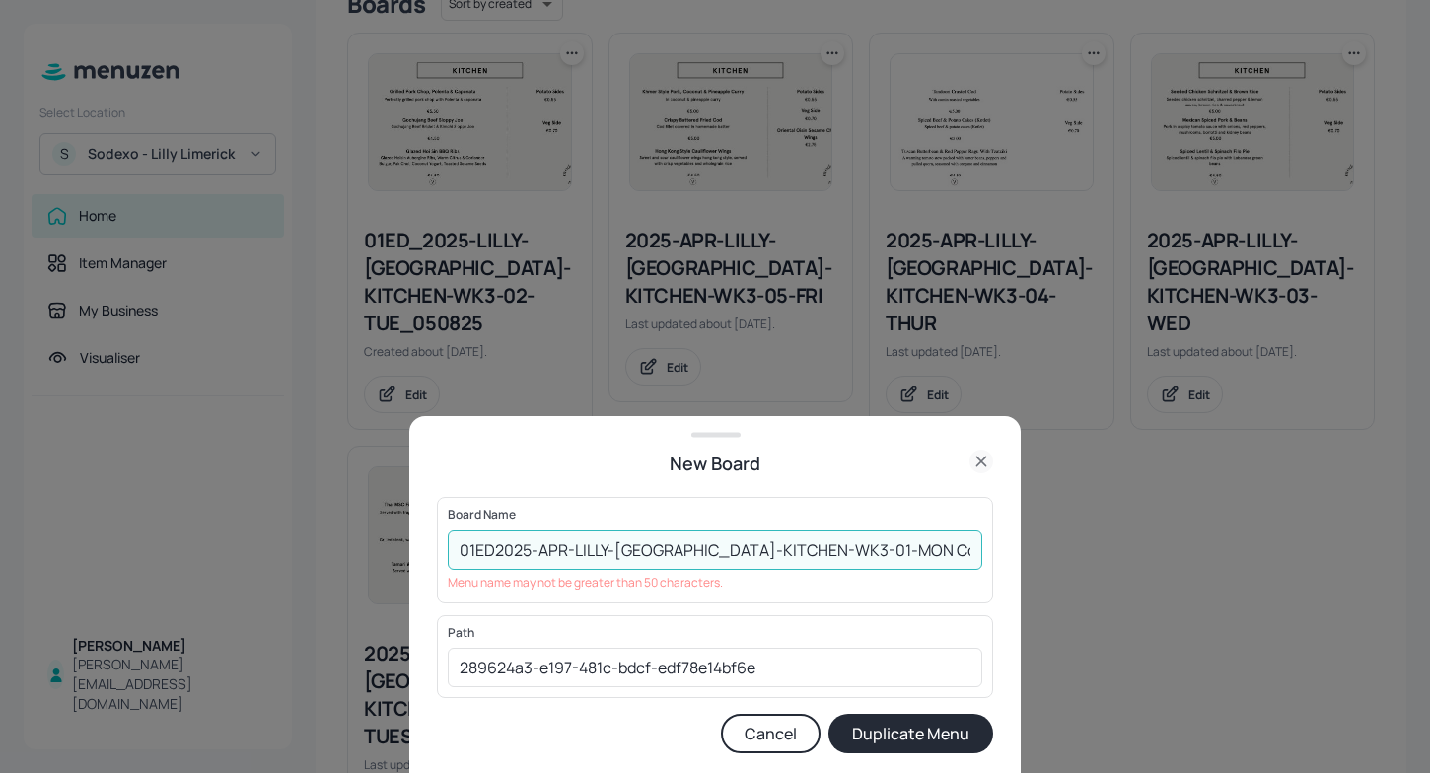
click at [926, 543] on input "01ED2025-APR-LILLY-LIMERICK-KITCHEN-WK3-01-MON Copy" at bounding box center [715, 550] width 535 height 39
click at [540, 553] on input "01ED2025-APR-LILLY-LIMERICK-KITCHEN-WK3-01-MON290925" at bounding box center [715, 550] width 535 height 39
click at [877, 729] on button "Duplicate Menu" at bounding box center [910, 733] width 165 height 39
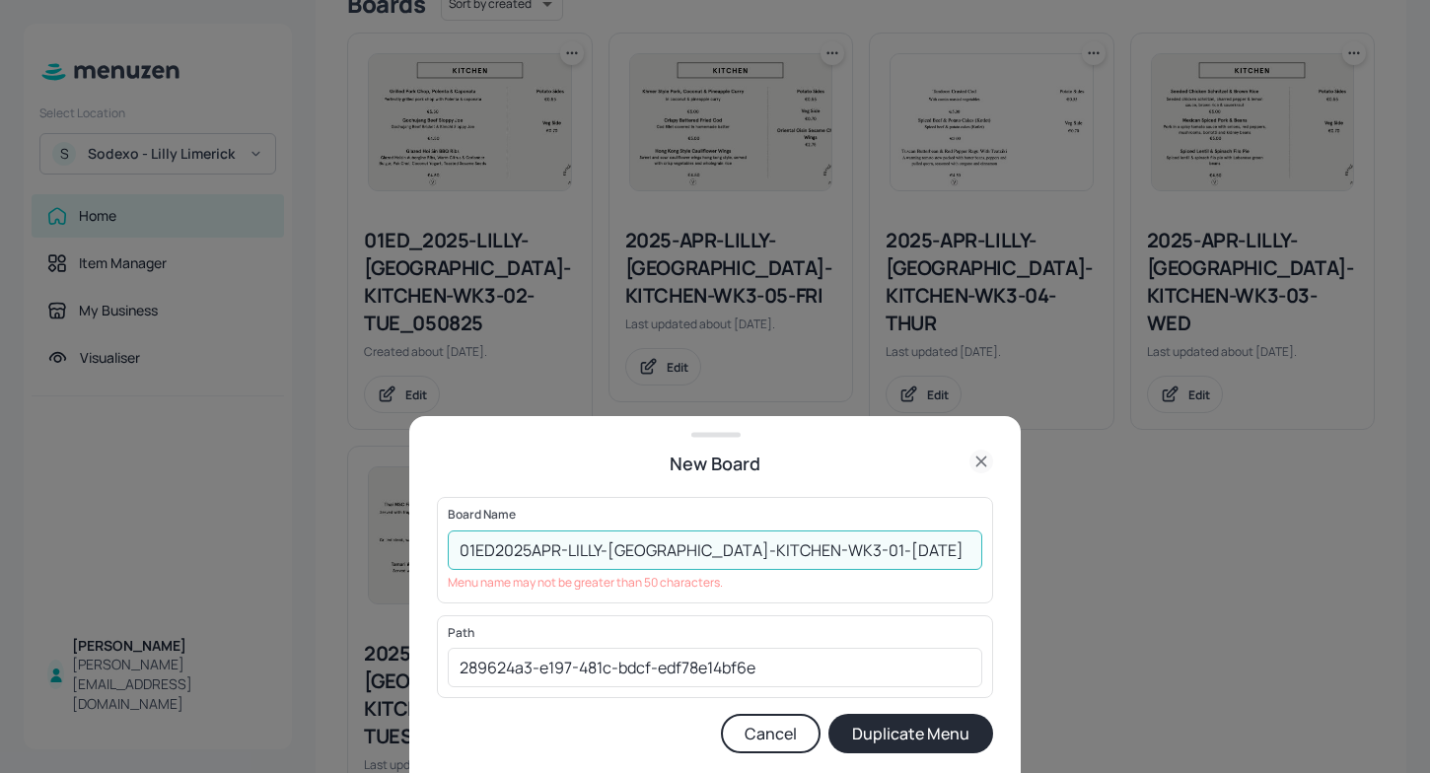
click at [677, 553] on input "01ED2025APR-LILLY-LIMERICK-KITCHEN-WK3-01-MON290925" at bounding box center [715, 550] width 535 height 39
type input "01ED2025APR-LILLY-LIMER-KITCHEN-WK3-01-MON290925"
click at [876, 725] on button "Duplicate Menu" at bounding box center [910, 733] width 165 height 39
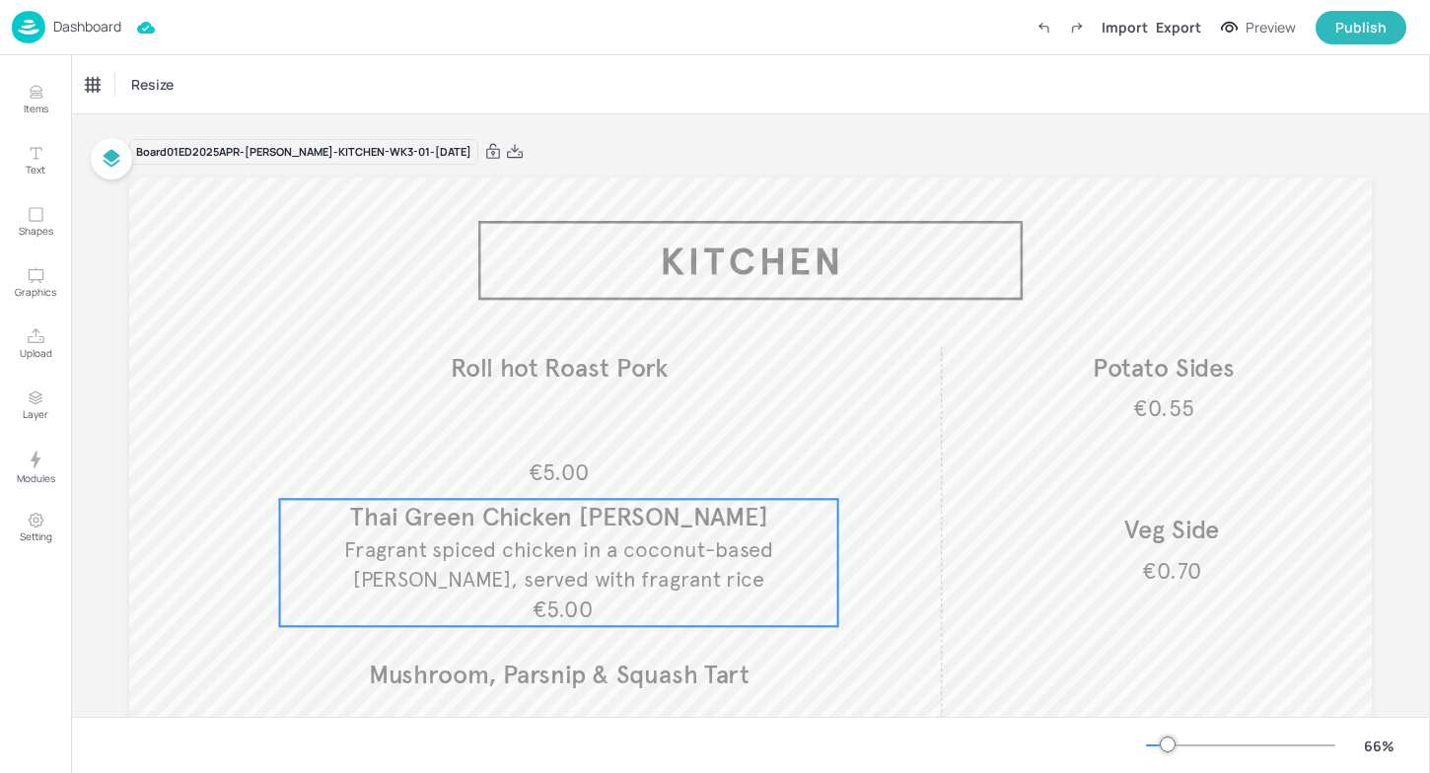
click at [639, 551] on span "Fragrant spiced chicken in a coconut-based curry, served with fragrant rice" at bounding box center [558, 565] width 429 height 56
click at [543, 473] on div "Edit Item" at bounding box center [546, 466] width 26 height 26
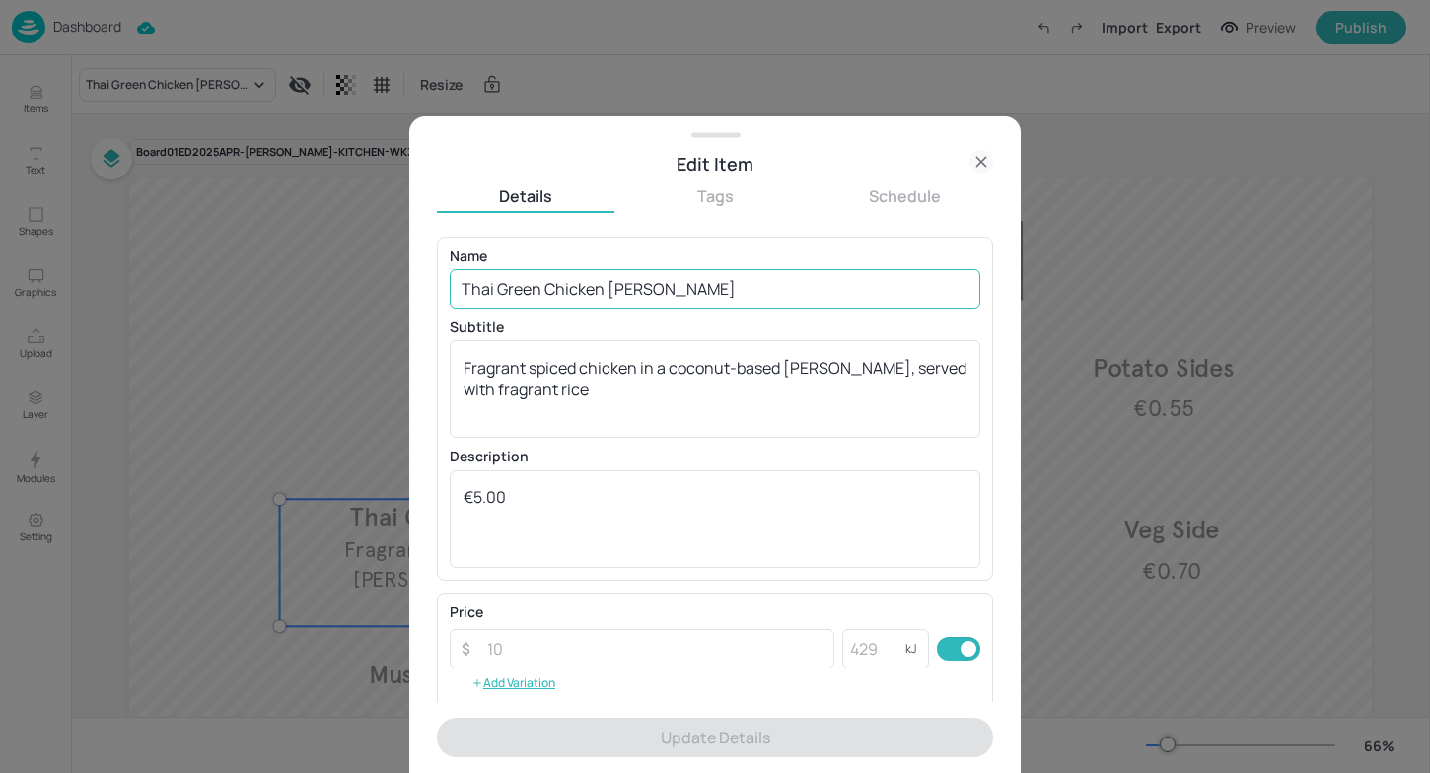
click at [541, 289] on input "Thai Green Chicken Curry" at bounding box center [715, 288] width 531 height 39
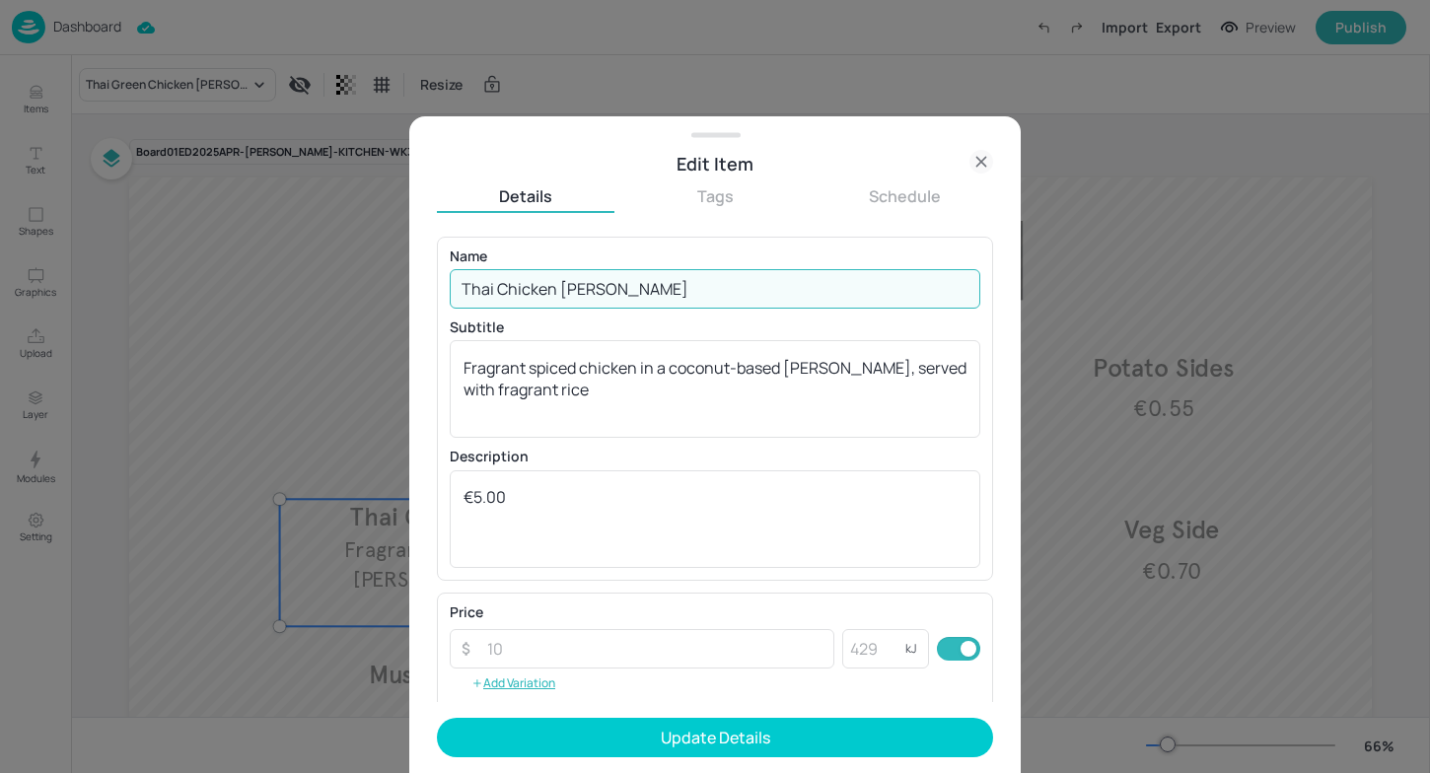
click at [558, 286] on input "Thai Chicken Curry" at bounding box center [715, 288] width 531 height 39
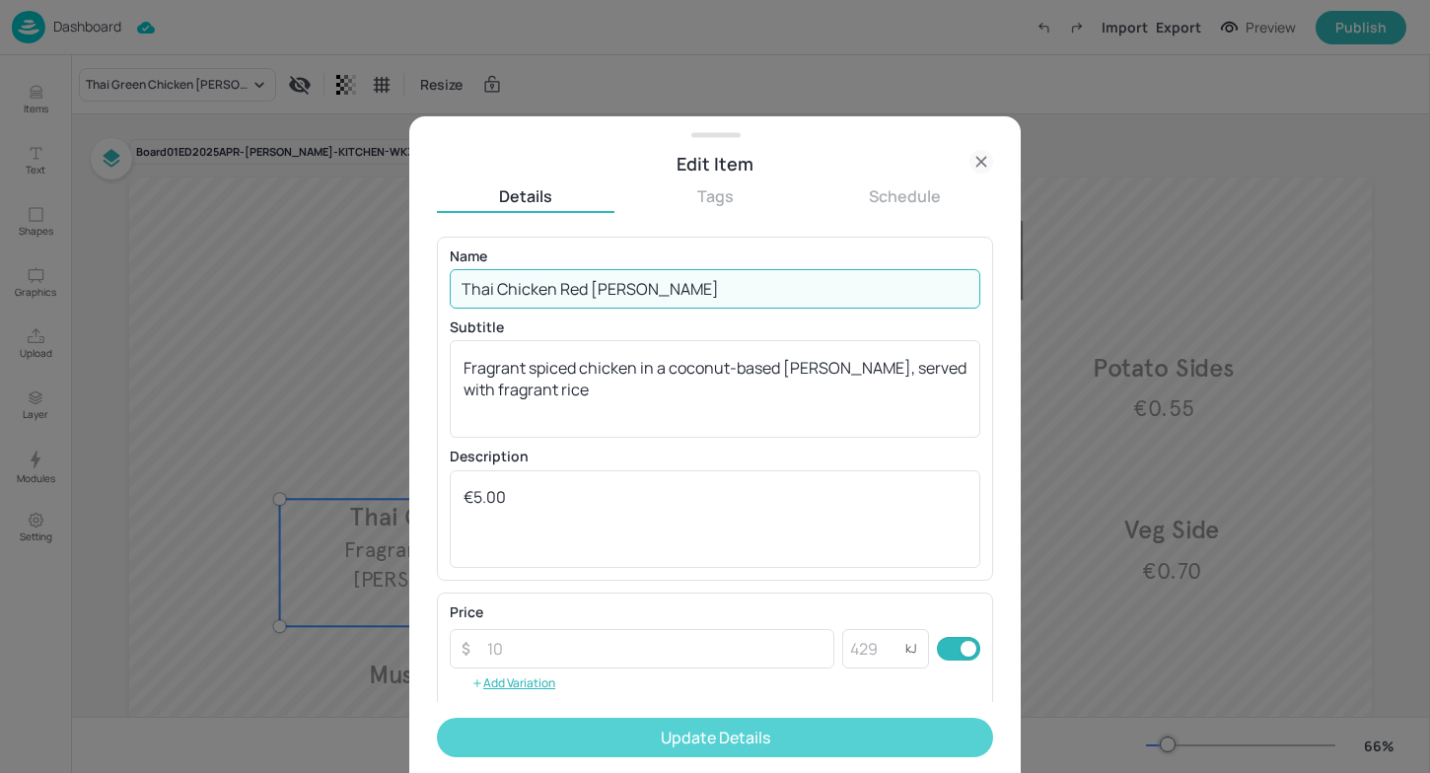
type input "Thai Chicken Red Curry"
click at [680, 735] on button "Update Details" at bounding box center [715, 737] width 556 height 39
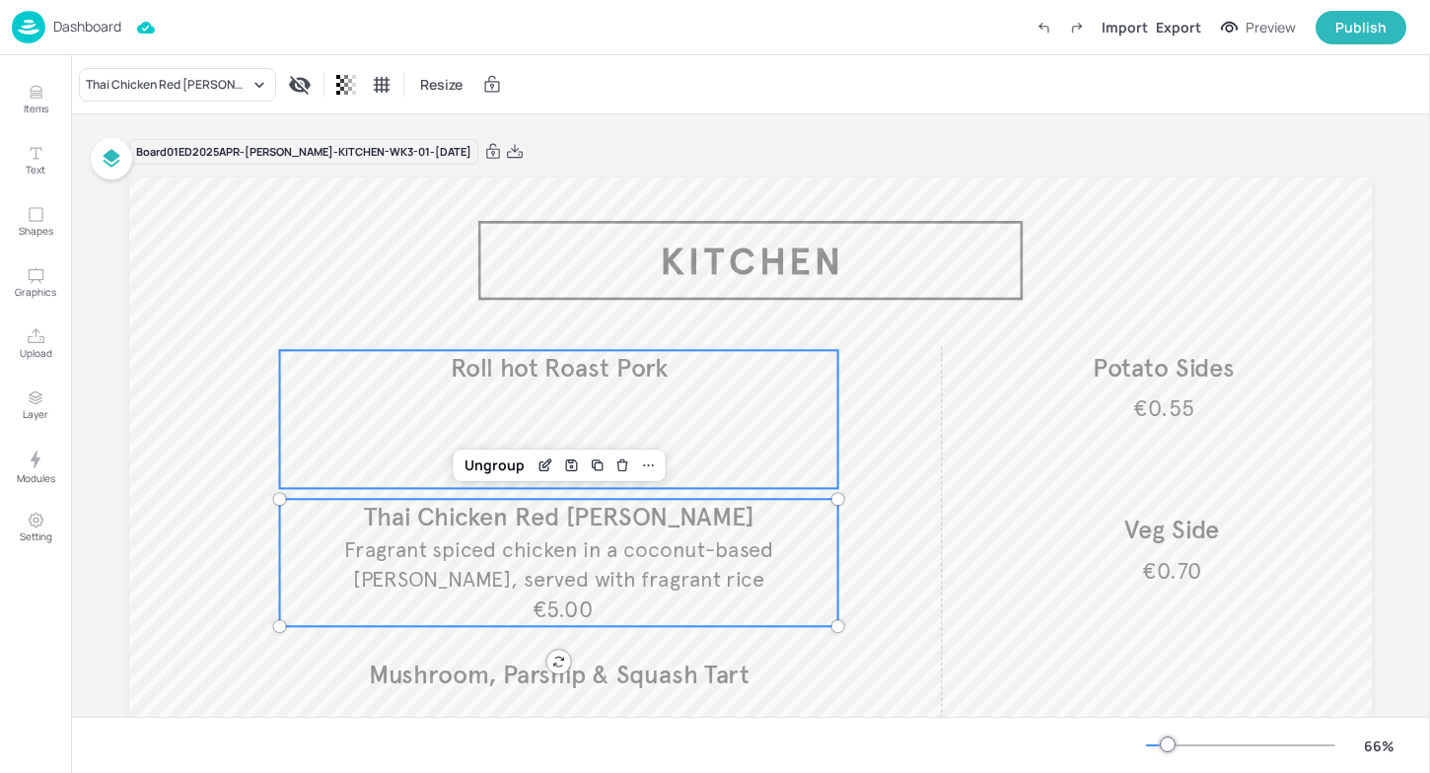
click at [682, 375] on p "Roll hot Roast Pork" at bounding box center [559, 368] width 558 height 36
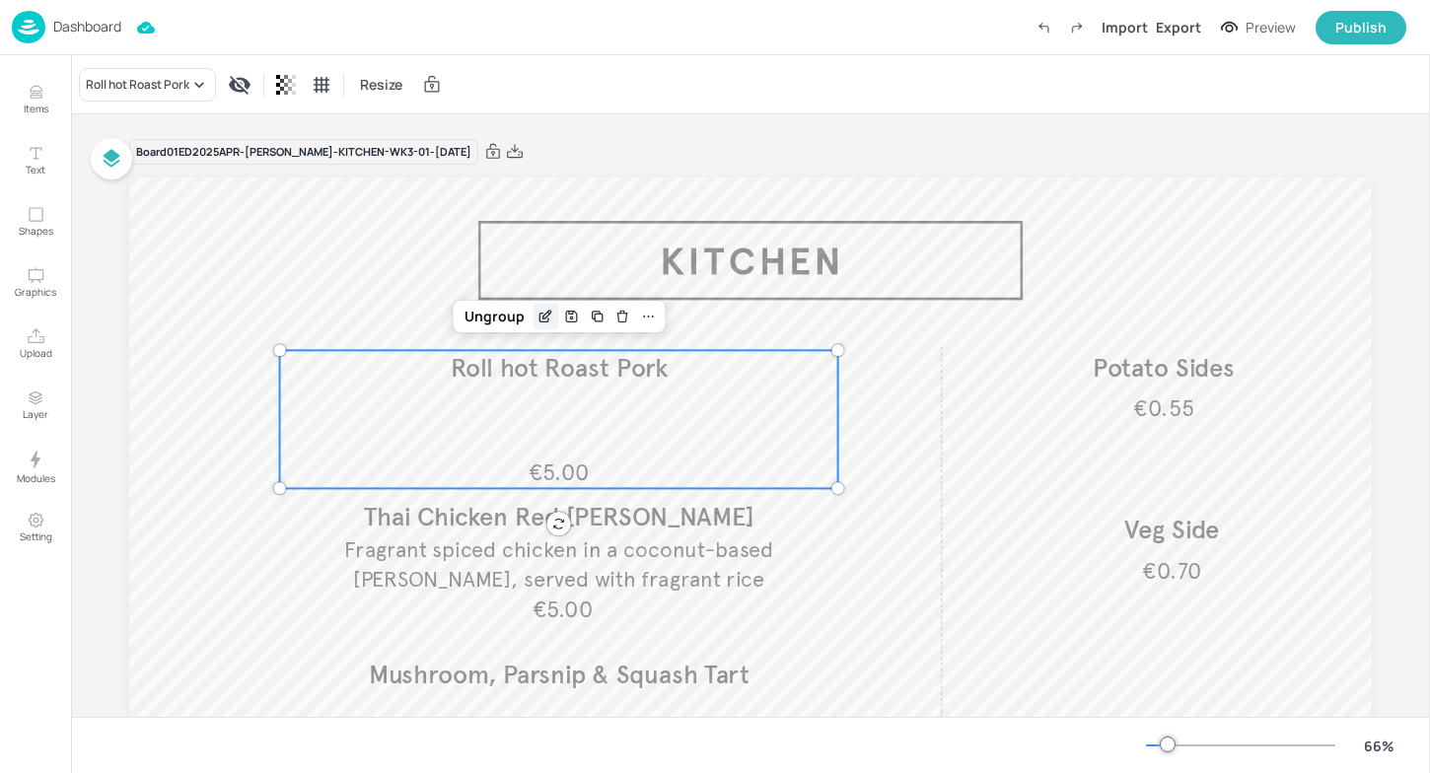
click at [540, 316] on icon "Edit Item" at bounding box center [545, 317] width 17 height 16
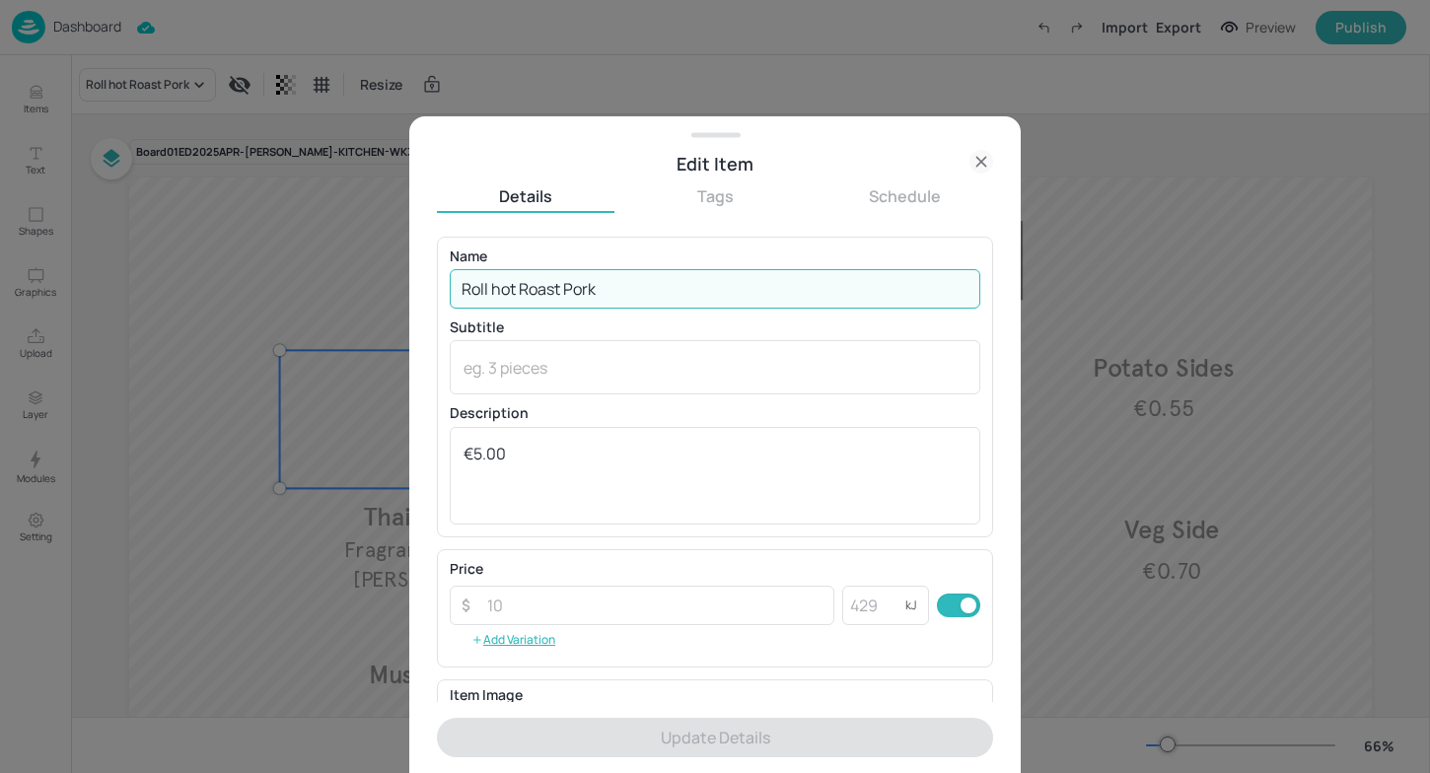
drag, startPoint x: 516, startPoint y: 289, endPoint x: 366, endPoint y: 283, distance: 150.0
click at [366, 283] on div "Edit Item Details Tags Schedule Name Roll hot Roast Pork ​ Subtitle x ​ Descrip…" at bounding box center [715, 386] width 1430 height 773
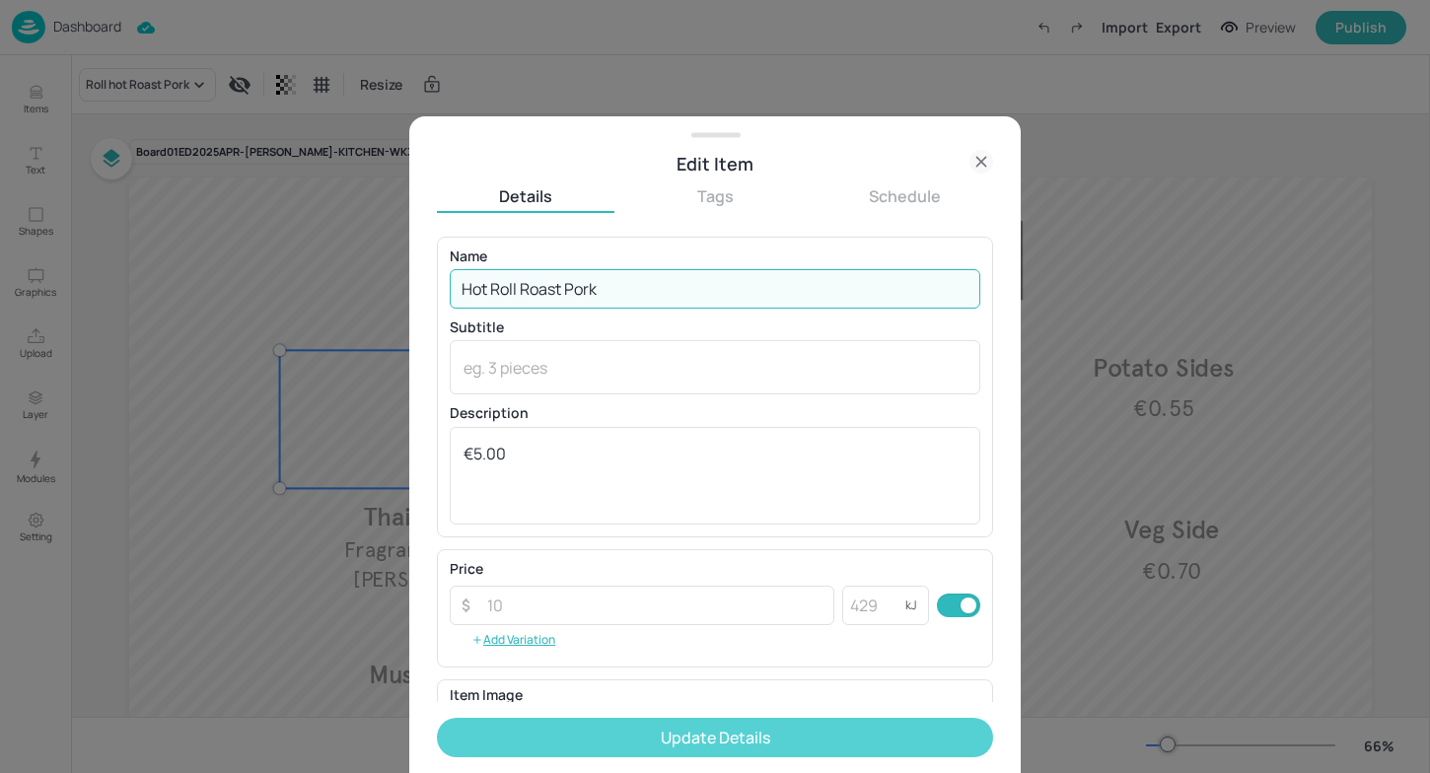
type input "Hot Roll Roast Pork"
click at [613, 724] on button "Update Details" at bounding box center [715, 737] width 556 height 39
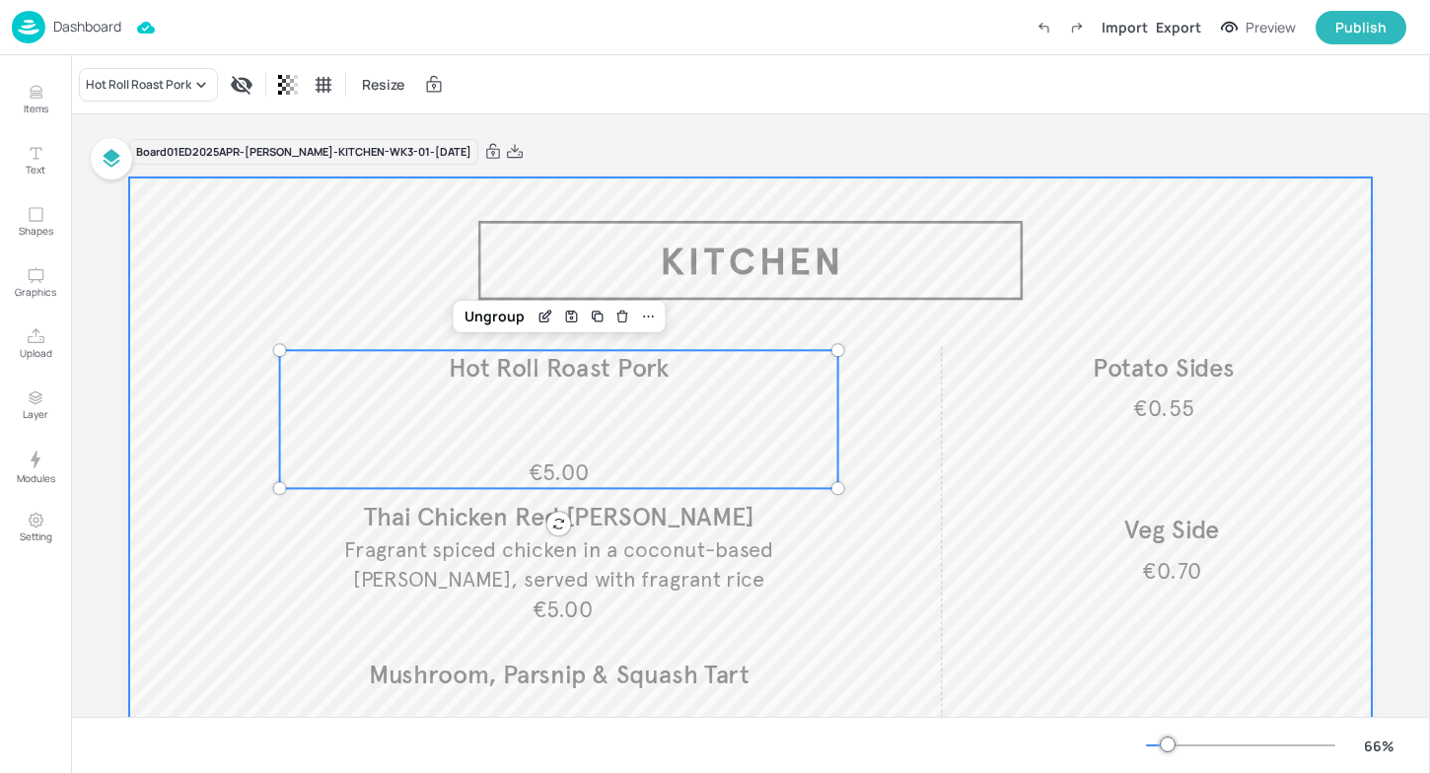
click at [402, 291] on div at bounding box center [750, 527] width 1243 height 699
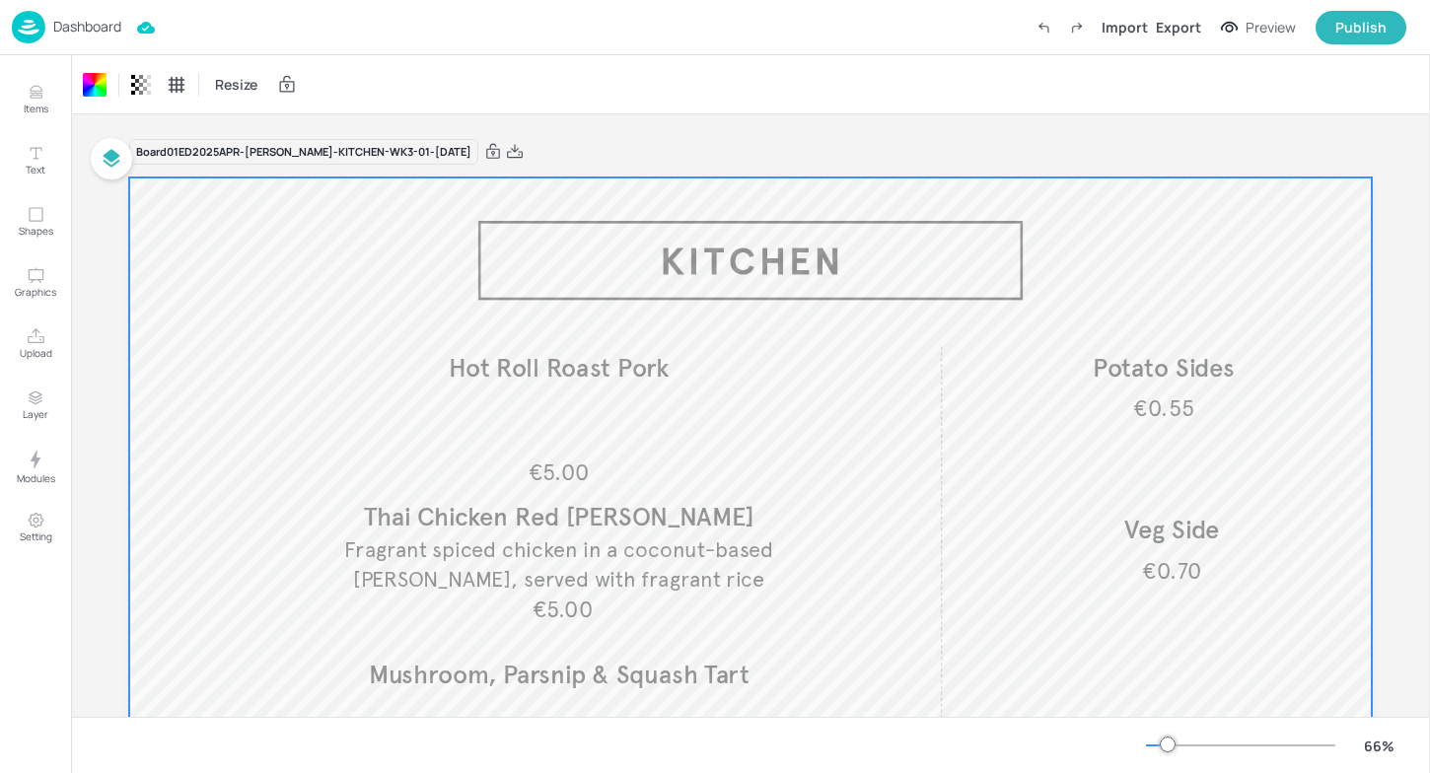
click at [213, 317] on div at bounding box center [750, 527] width 1243 height 699
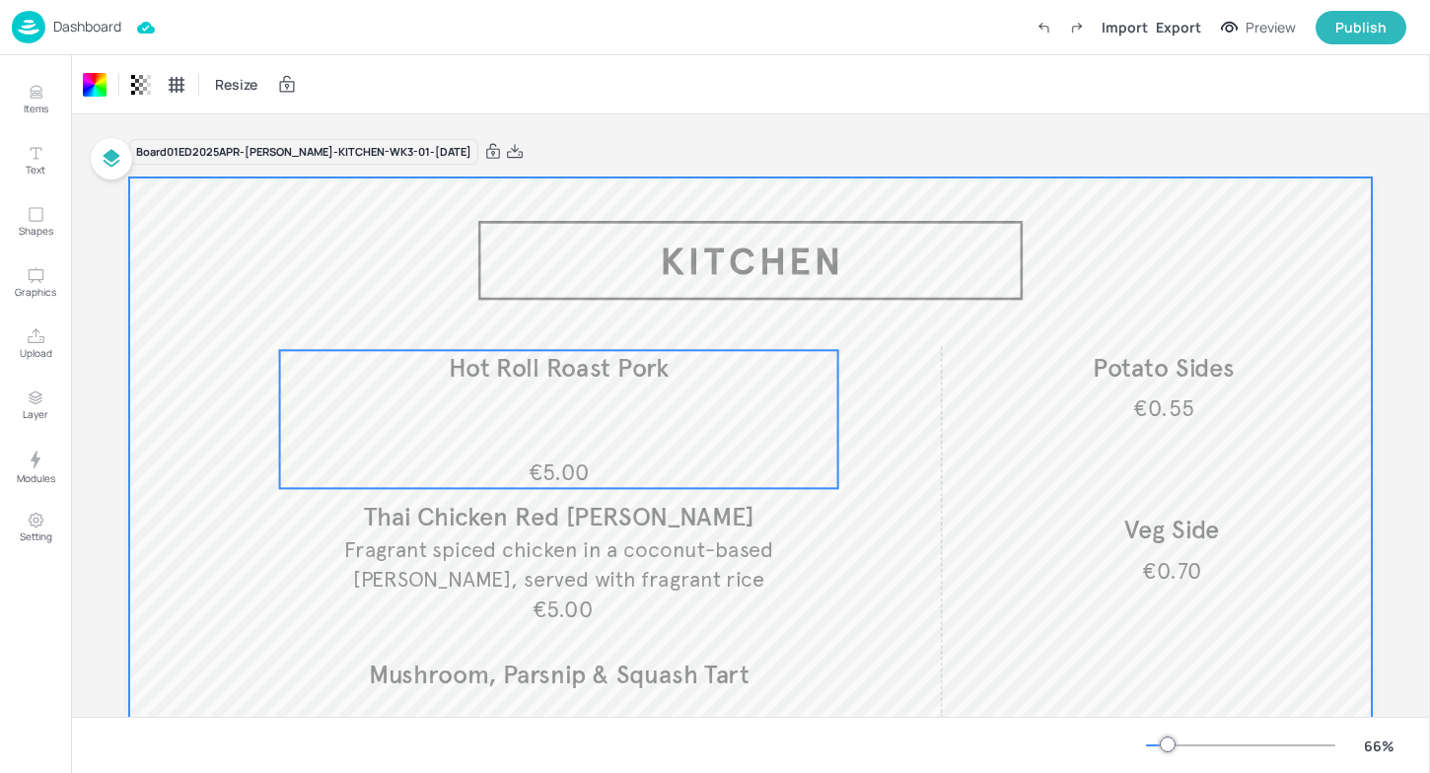
click at [293, 356] on p "Hot Roll Roast Pork" at bounding box center [559, 368] width 558 height 36
click at [215, 249] on div at bounding box center [750, 527] width 1243 height 699
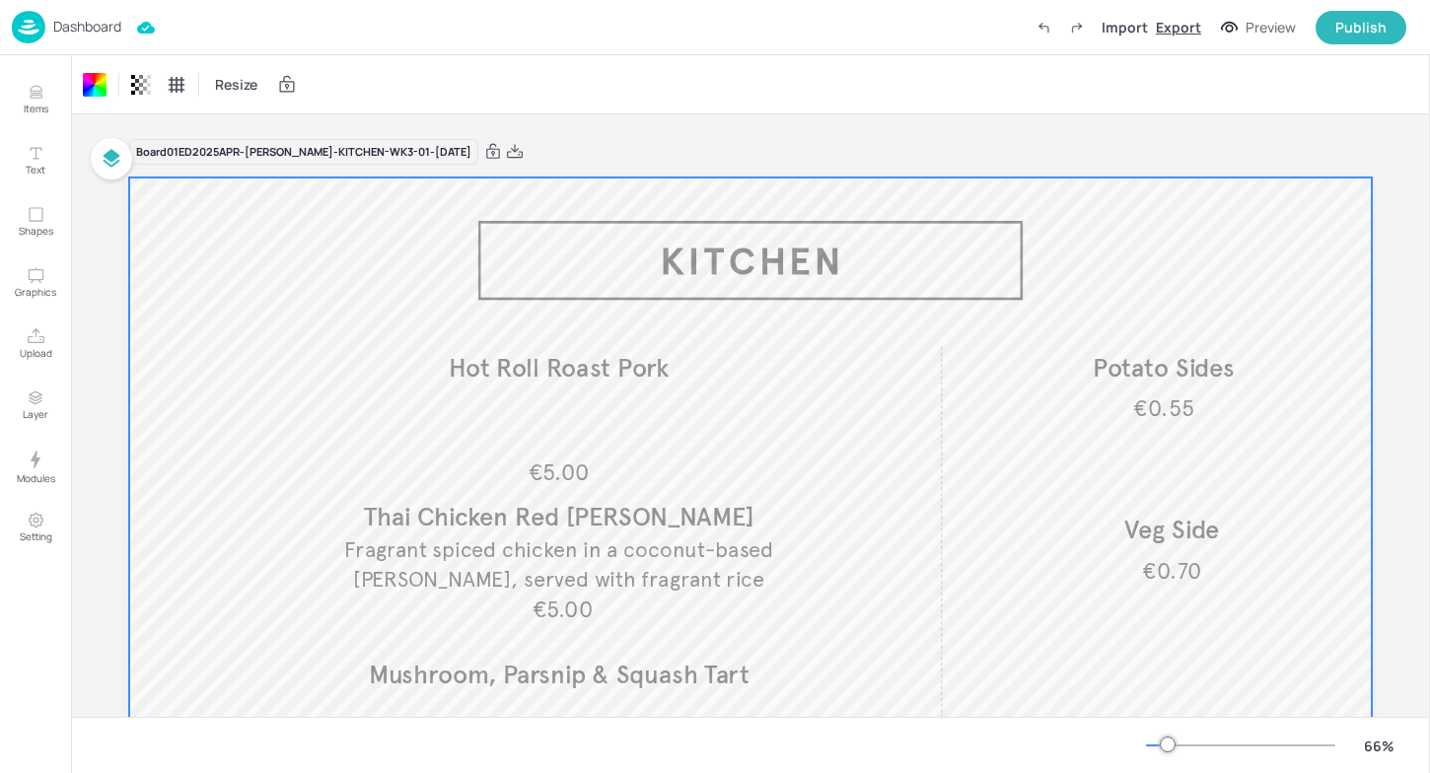
click at [1172, 32] on div "Export" at bounding box center [1178, 27] width 45 height 21
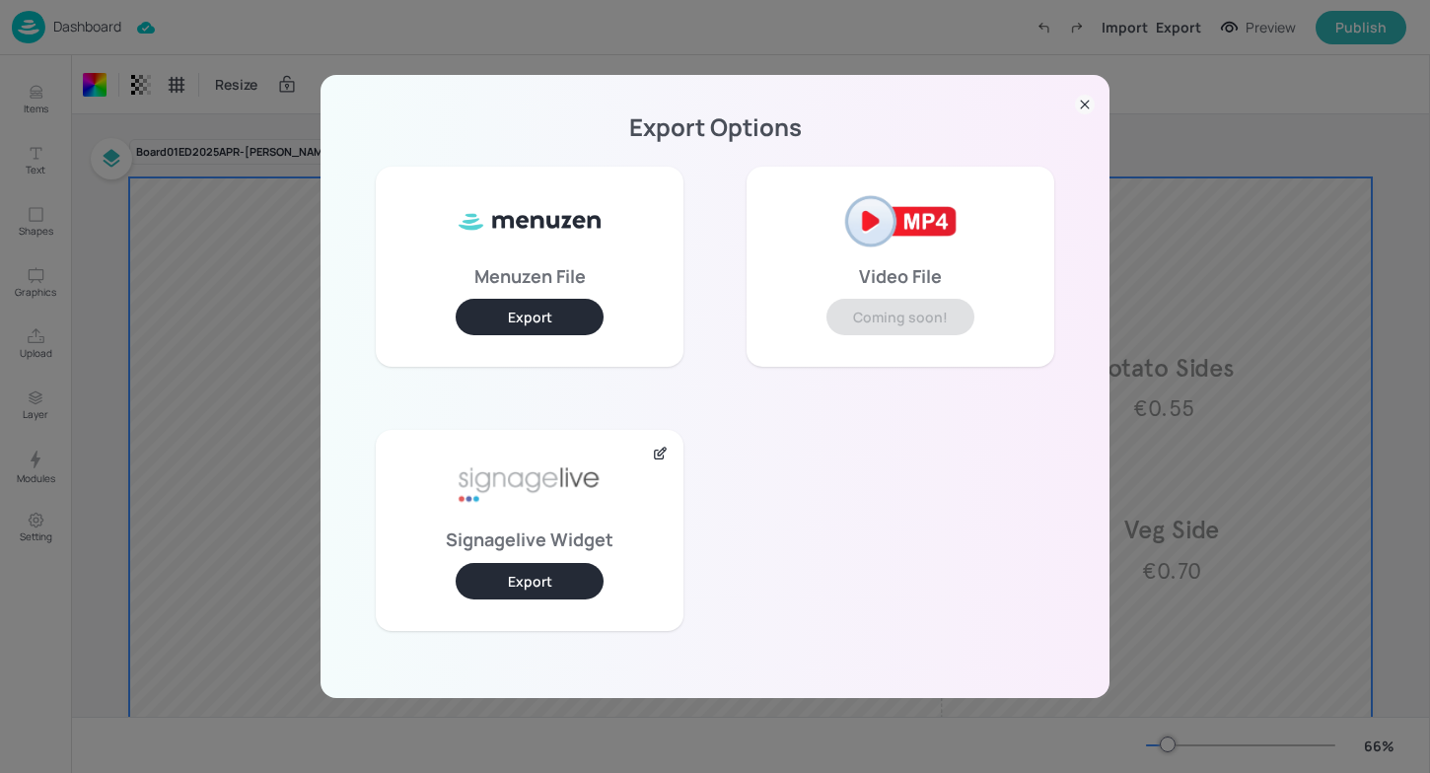
click at [555, 582] on button "Export" at bounding box center [530, 581] width 148 height 36
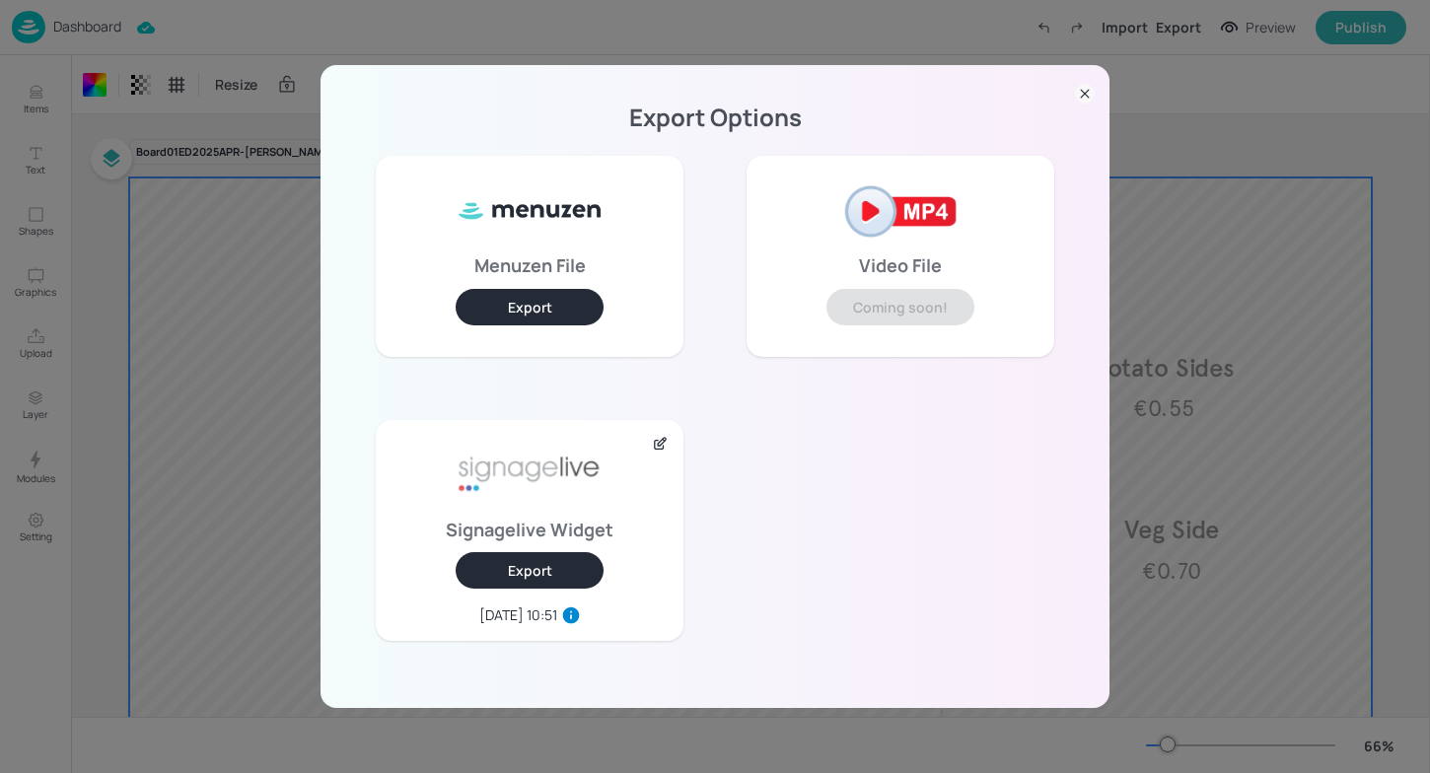
click at [736, 52] on div "Export Options Menuzen File Export Video File Coming soon! Signagelive Widget E…" at bounding box center [715, 386] width 1430 height 773
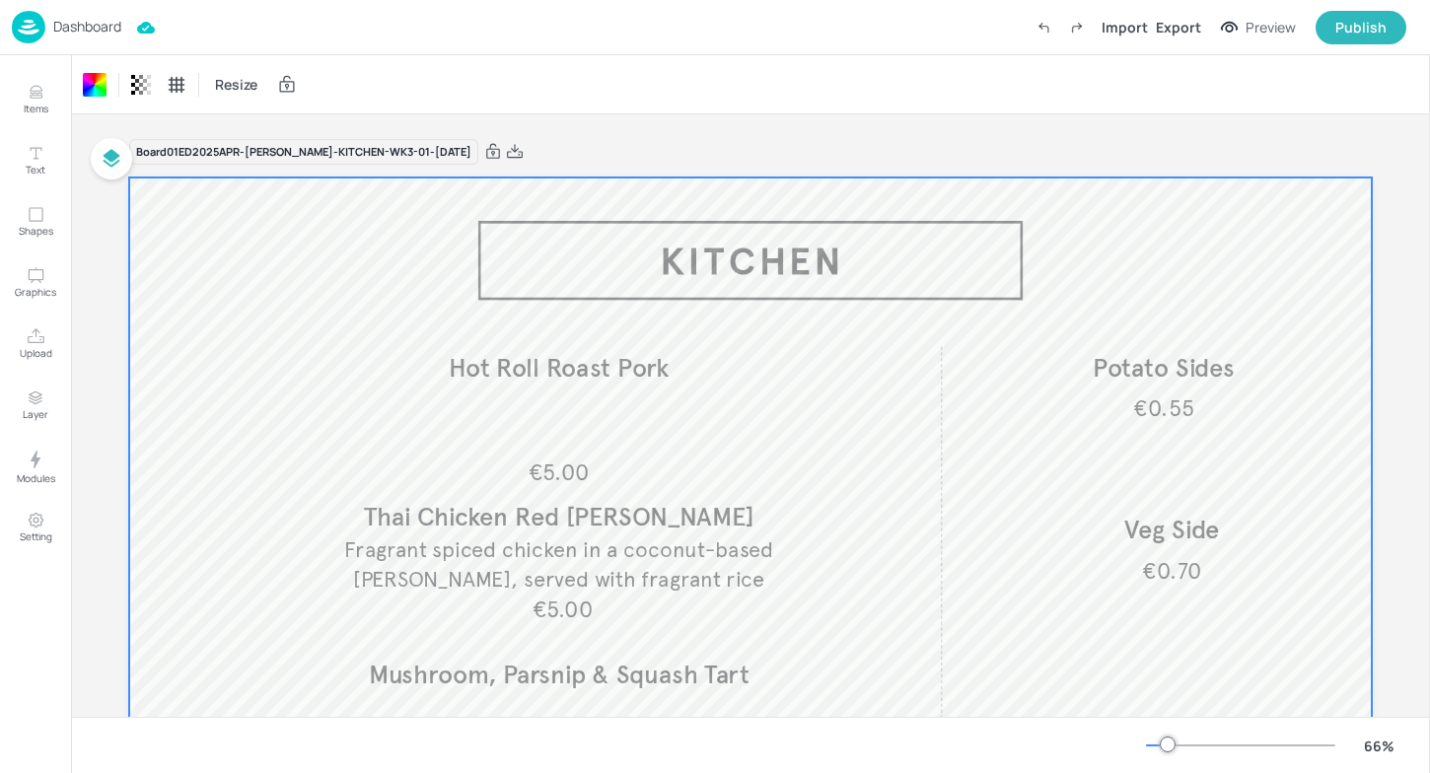
click at [77, 29] on p "Dashboard" at bounding box center [87, 27] width 68 height 14
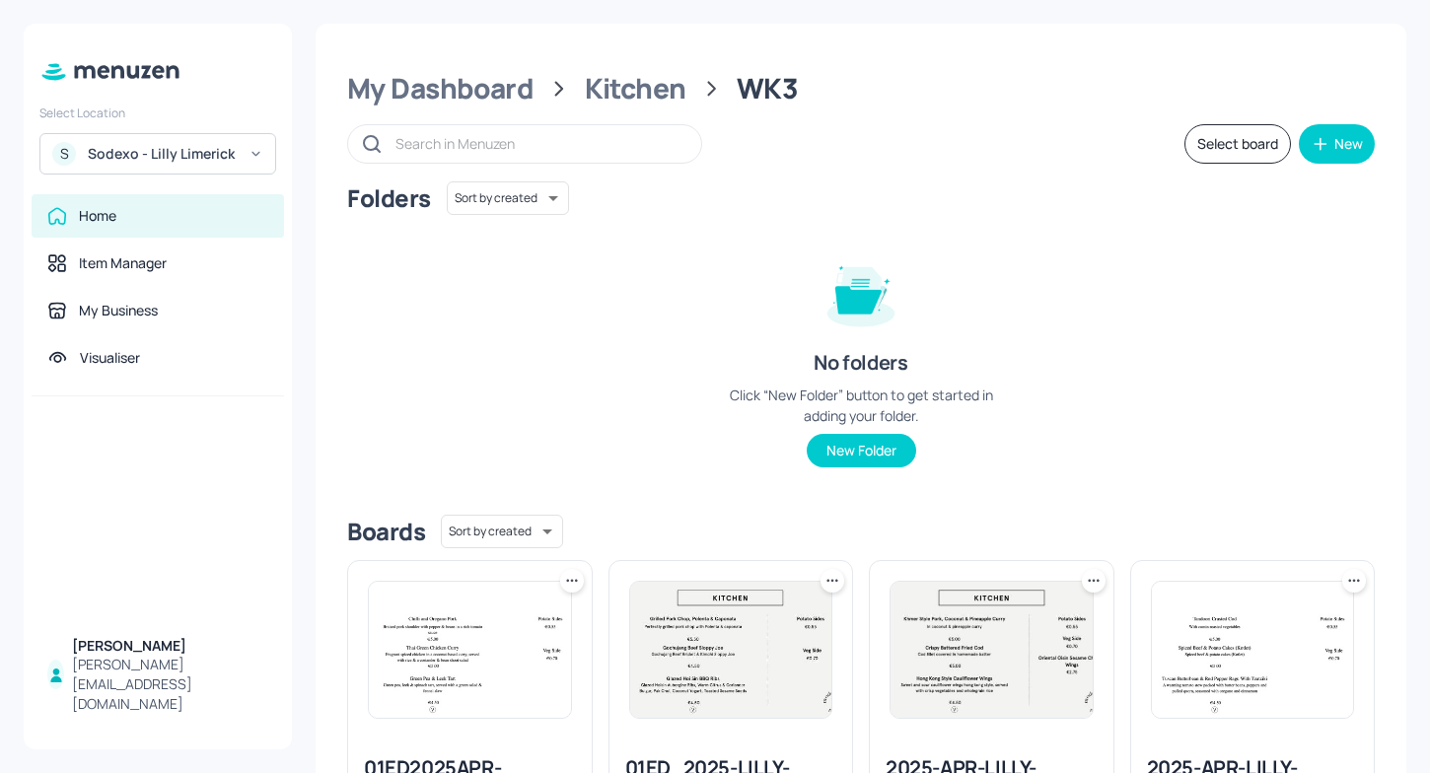
click at [163, 162] on div "Sodexo - Lilly Limerick" at bounding box center [162, 154] width 149 height 20
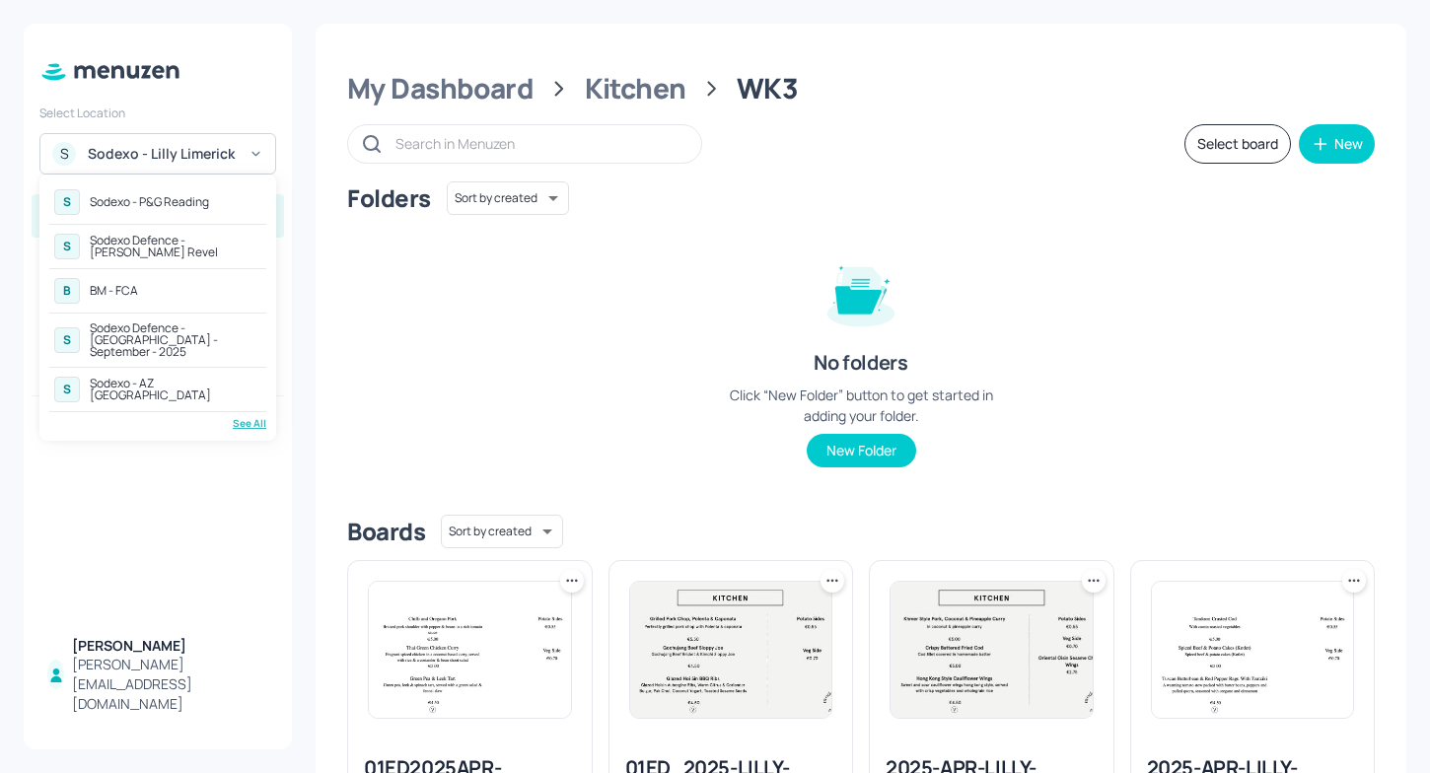
click at [244, 416] on div "See All" at bounding box center [157, 423] width 217 height 15
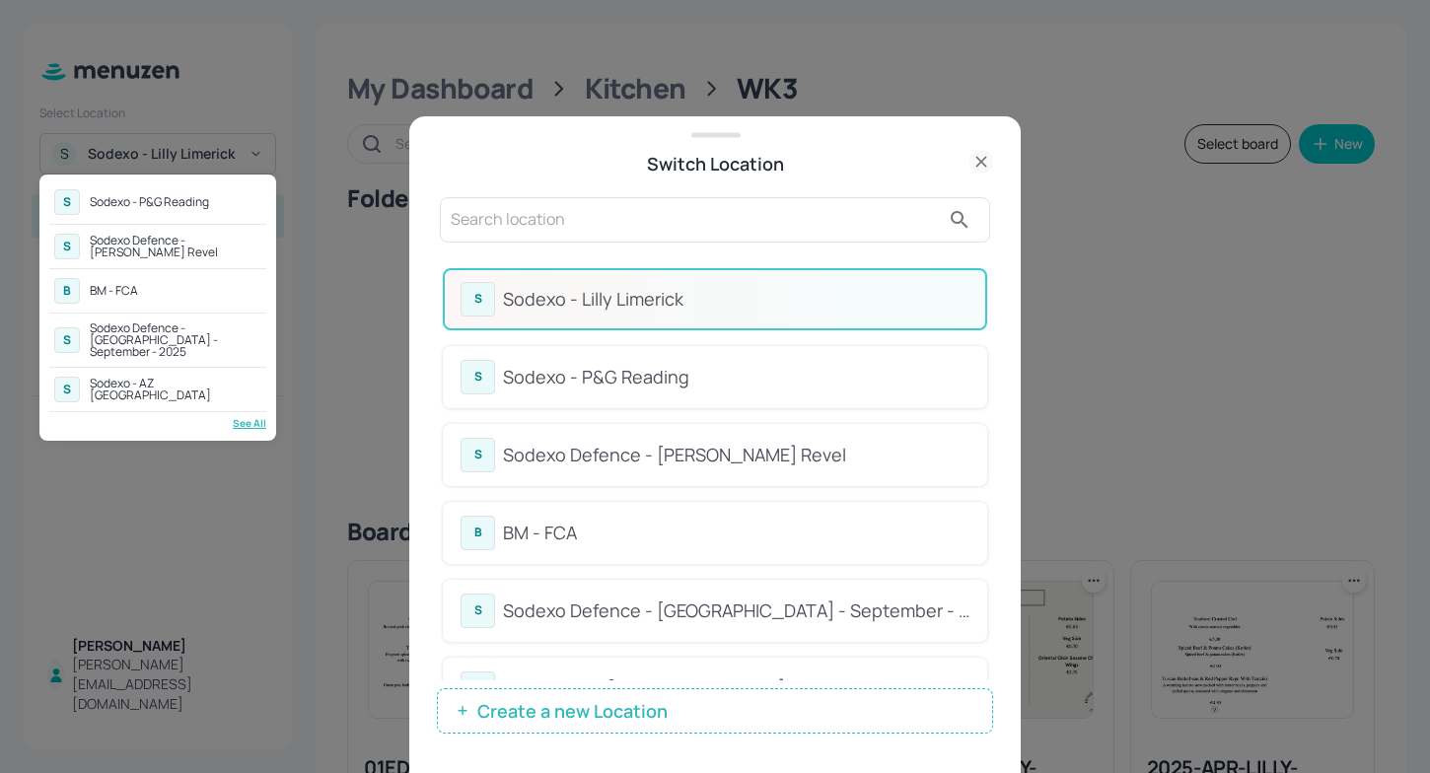
drag, startPoint x: 991, startPoint y: 350, endPoint x: 973, endPoint y: 425, distance: 77.0
click at [974, 427] on div at bounding box center [715, 386] width 1430 height 773
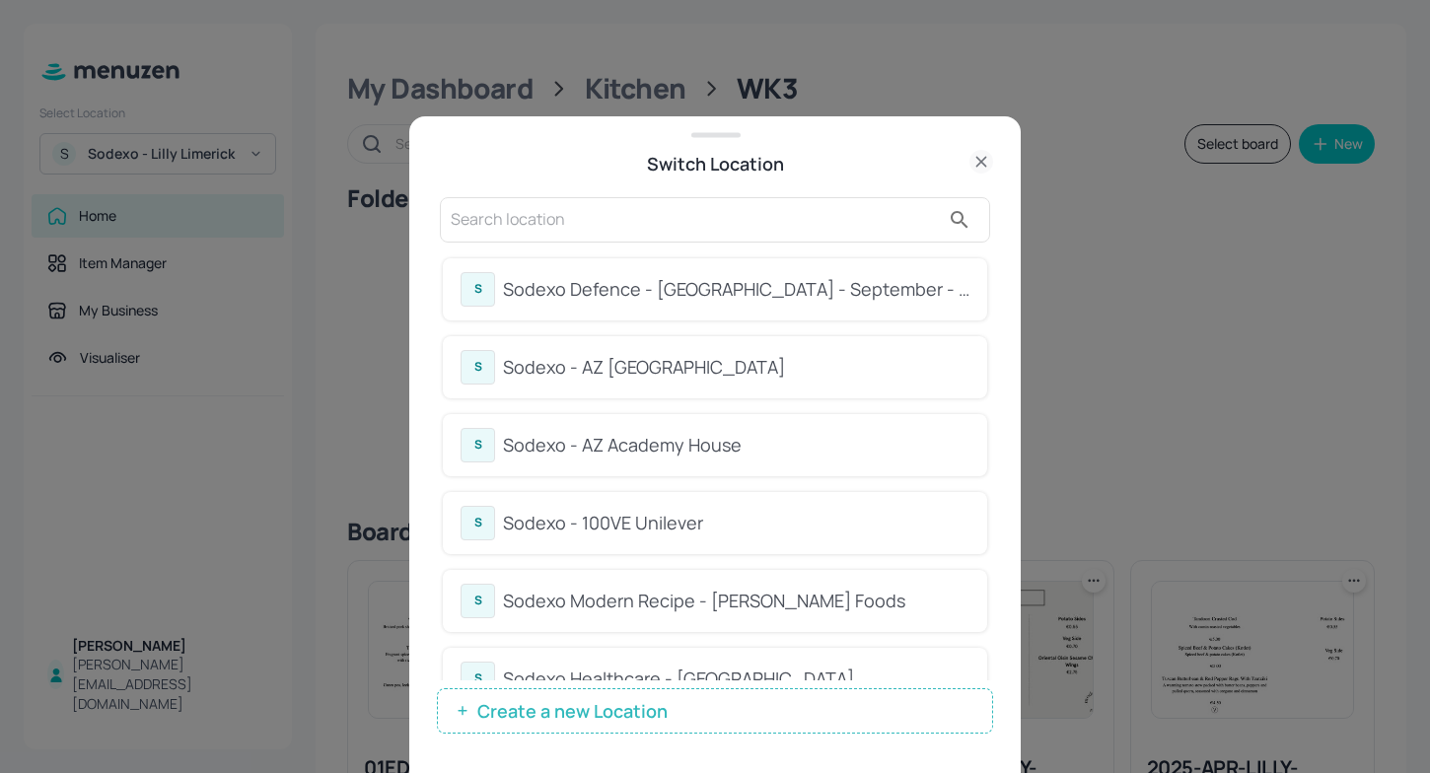
scroll to position [332, 0]
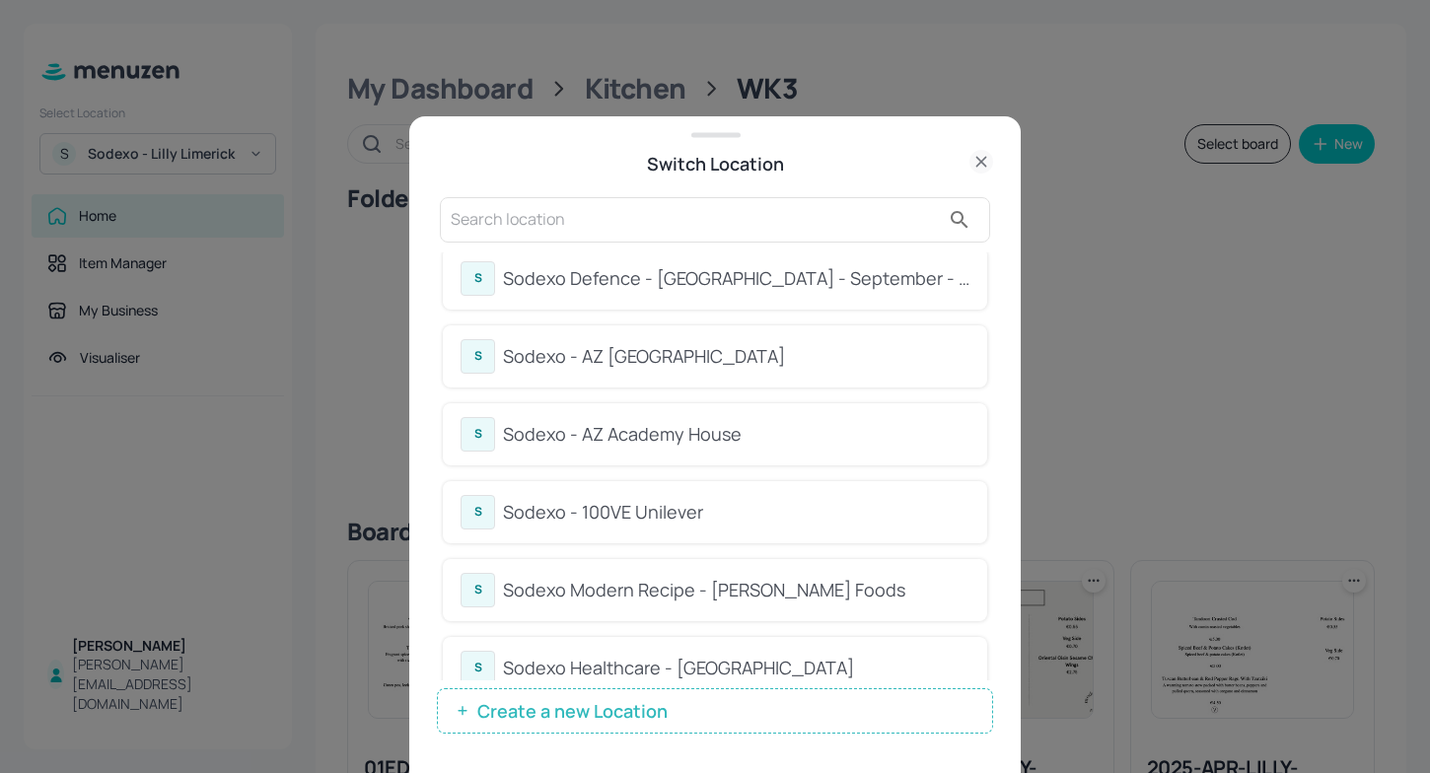
click at [636, 510] on div "Sodexo - 100VE Unilever" at bounding box center [736, 512] width 466 height 27
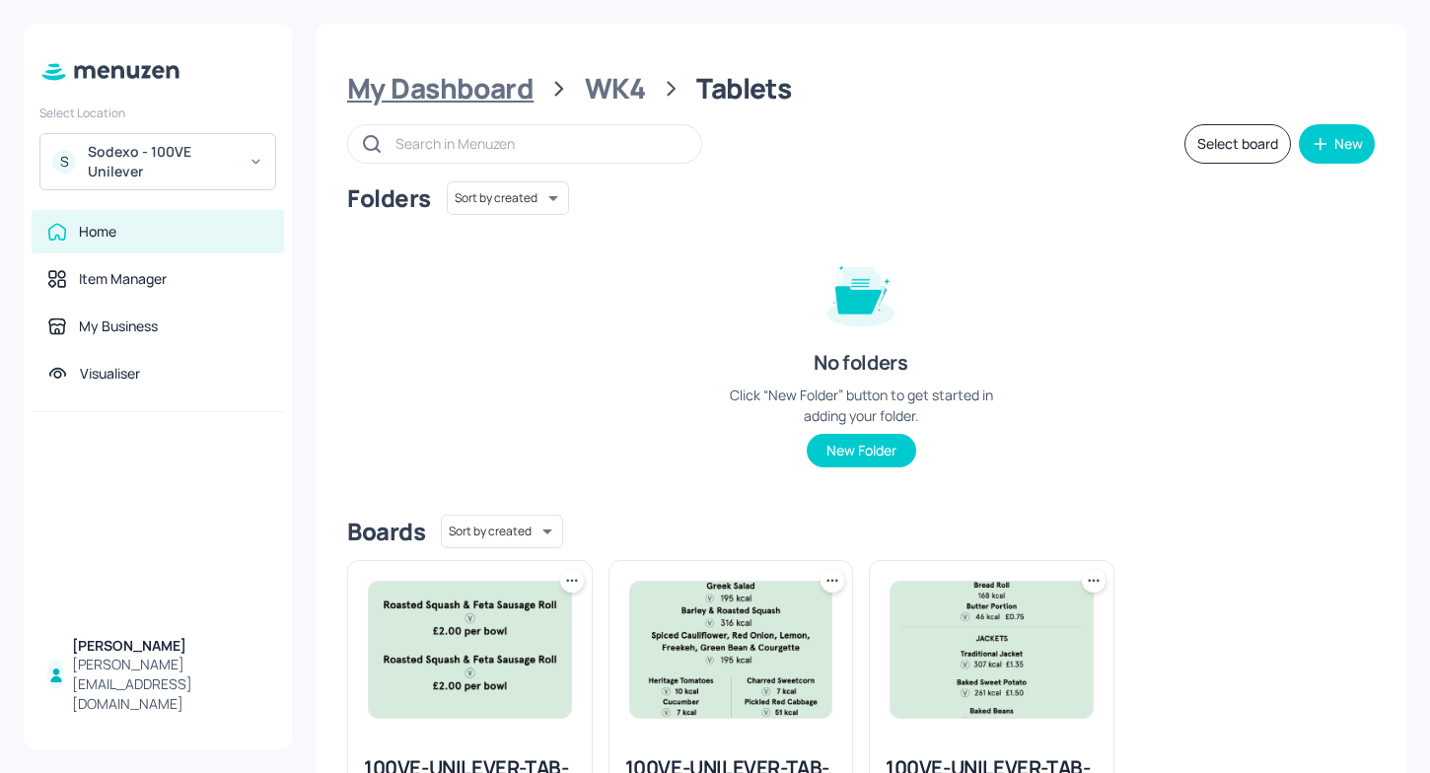
click at [488, 87] on div "My Dashboard" at bounding box center [440, 89] width 186 height 36
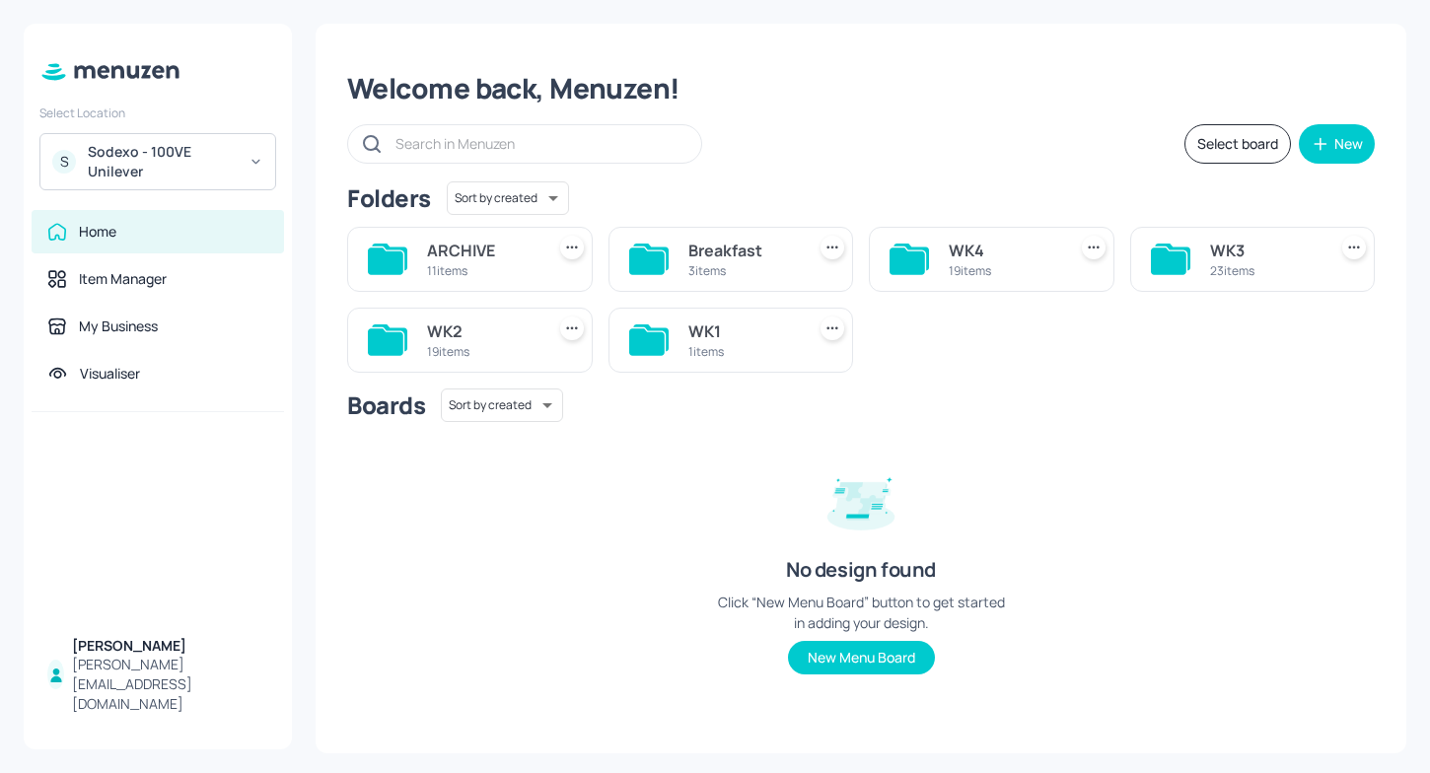
click at [685, 326] on div "WK1 1 items" at bounding box center [732, 340] width 246 height 65
click at [690, 337] on div "WK1" at bounding box center [742, 332] width 109 height 24
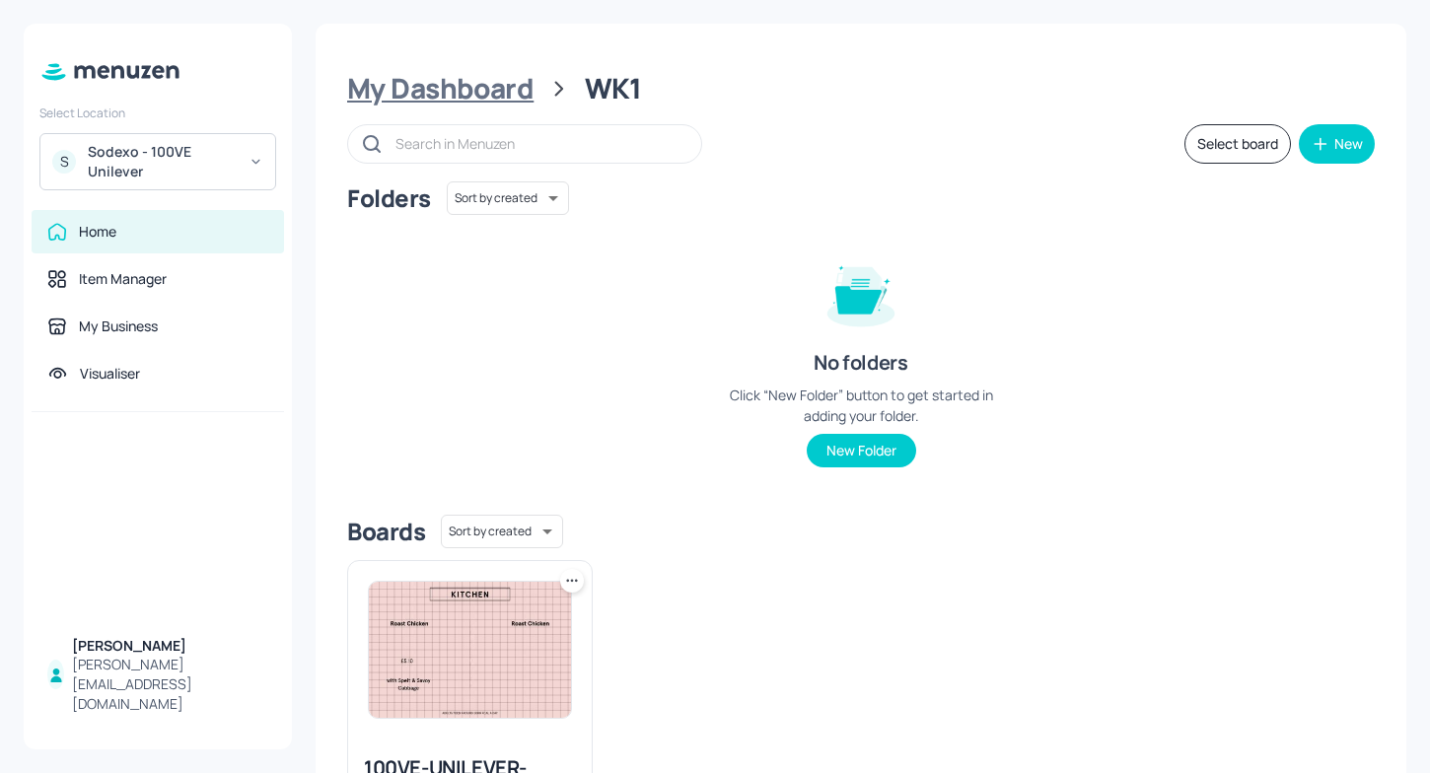
click at [463, 91] on div "My Dashboard" at bounding box center [440, 89] width 186 height 36
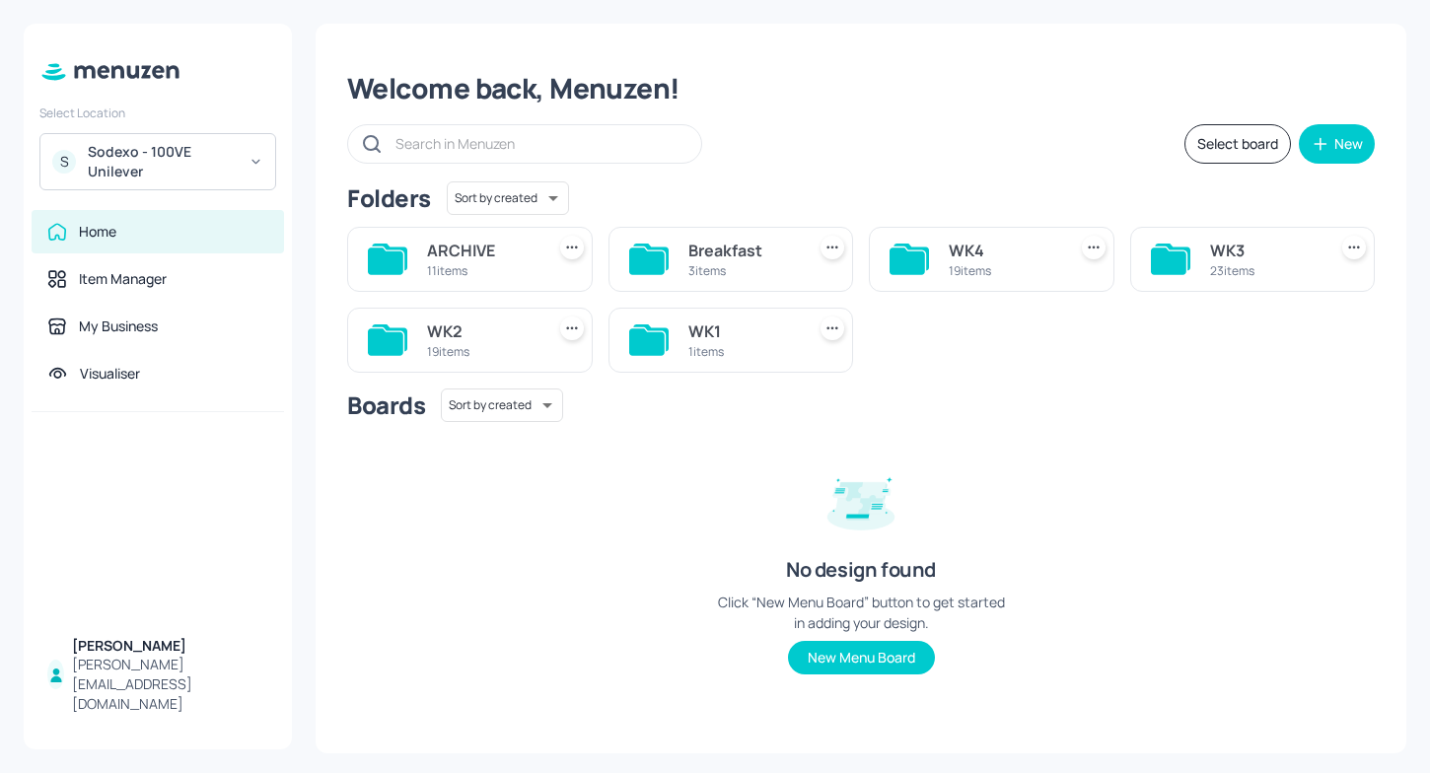
click at [680, 327] on div "WK1 1 items" at bounding box center [732, 340] width 246 height 65
click at [775, 324] on div "WK1" at bounding box center [742, 332] width 109 height 24
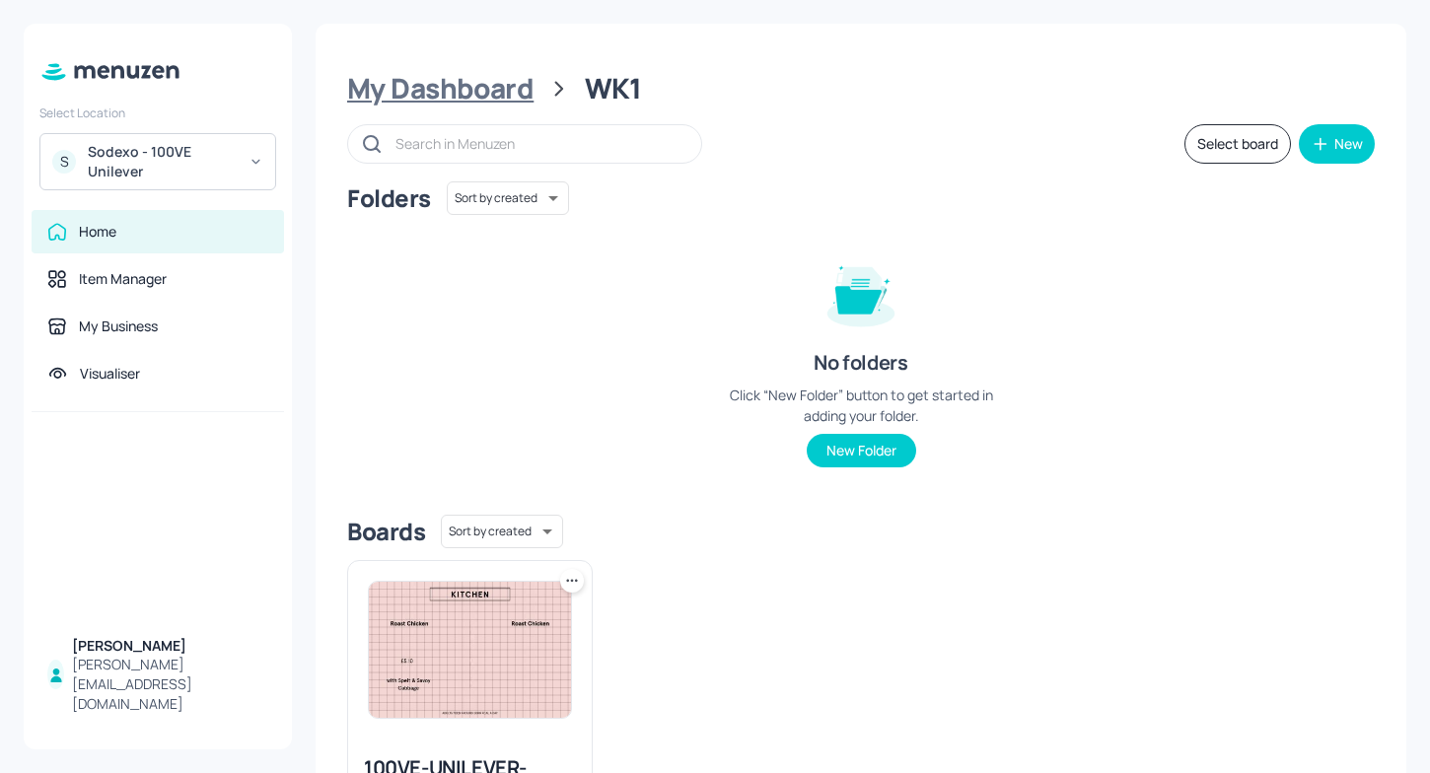
click at [419, 91] on div "My Dashboard" at bounding box center [440, 89] width 186 height 36
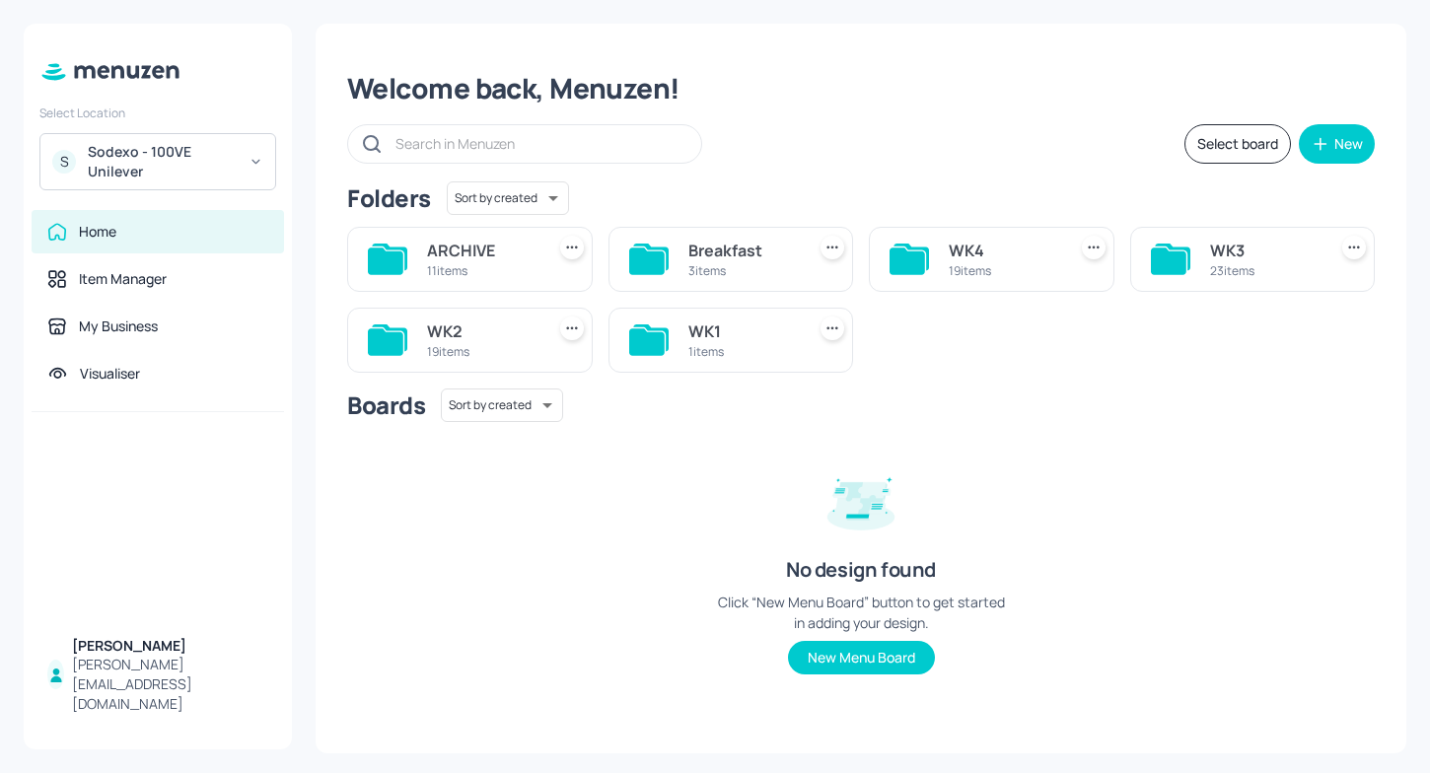
click at [717, 265] on div "3 items" at bounding box center [742, 270] width 109 height 17
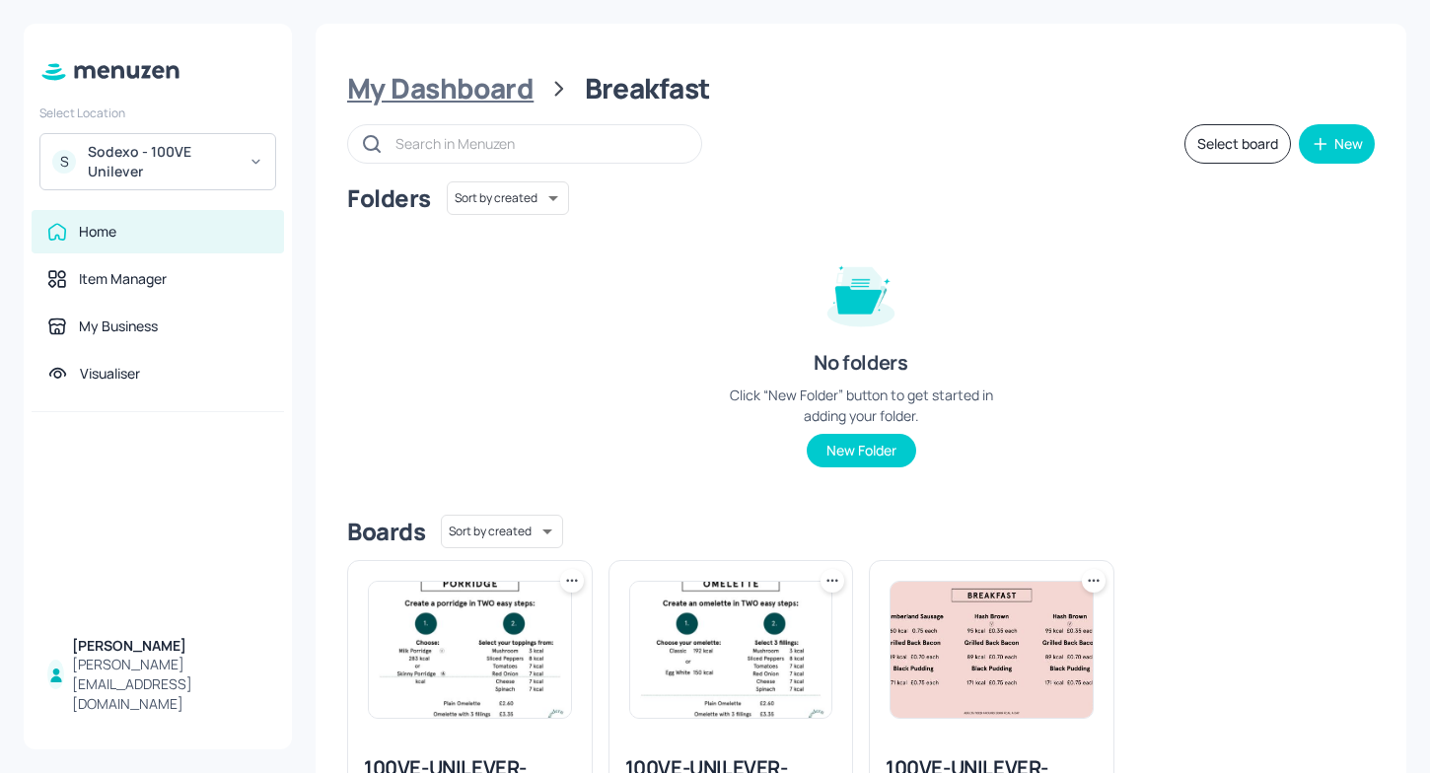
click at [471, 94] on div "My Dashboard" at bounding box center [440, 89] width 186 height 36
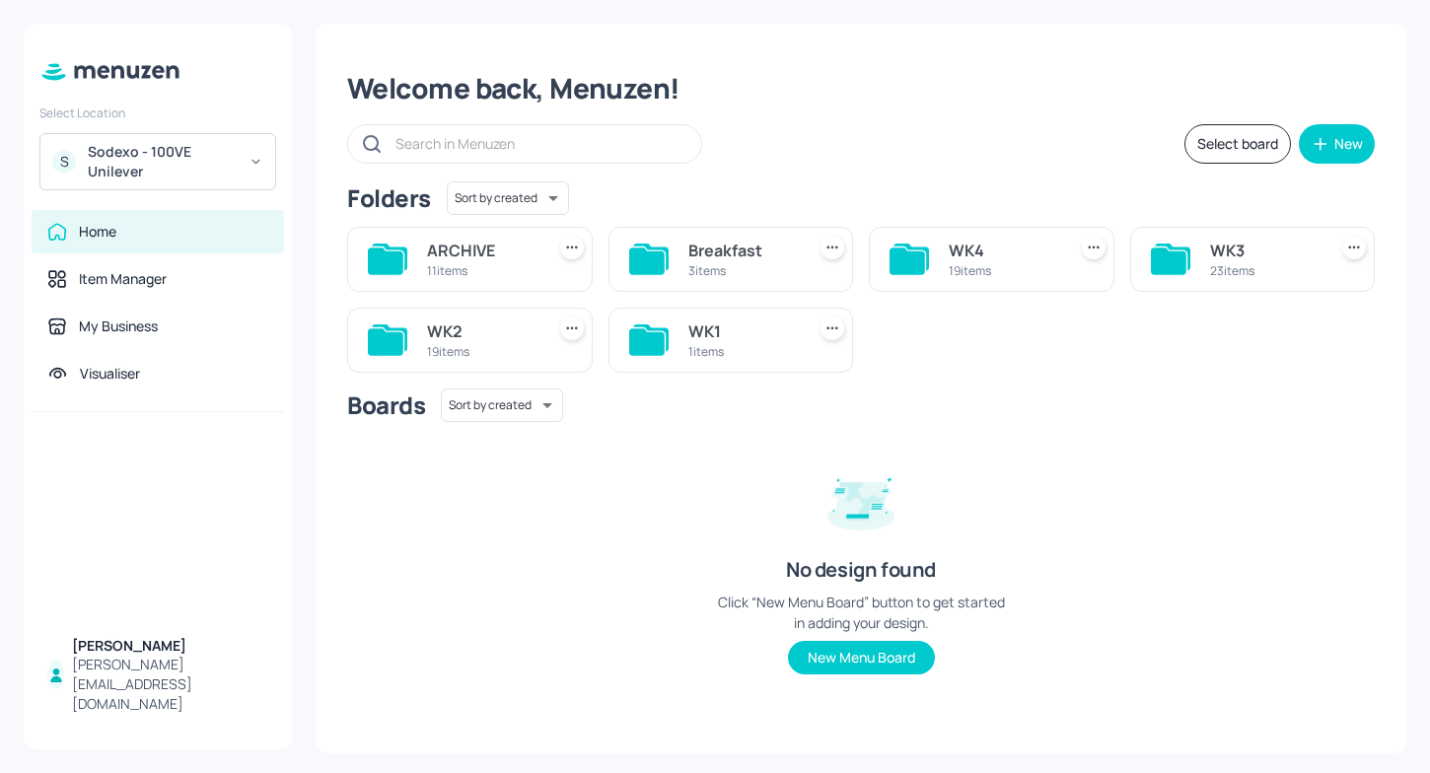
click at [736, 339] on div "WK1" at bounding box center [742, 332] width 109 height 24
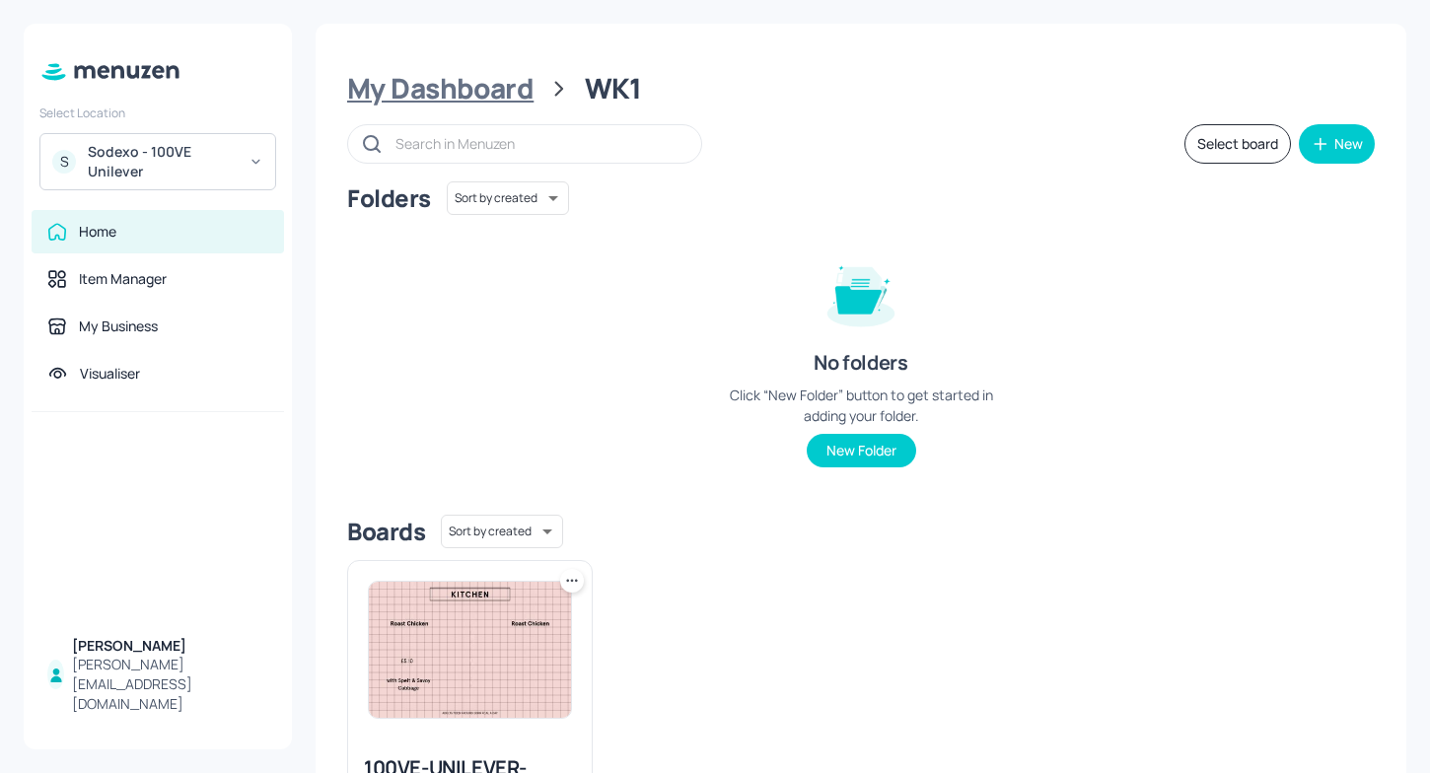
click at [465, 101] on div "My Dashboard" at bounding box center [440, 89] width 186 height 36
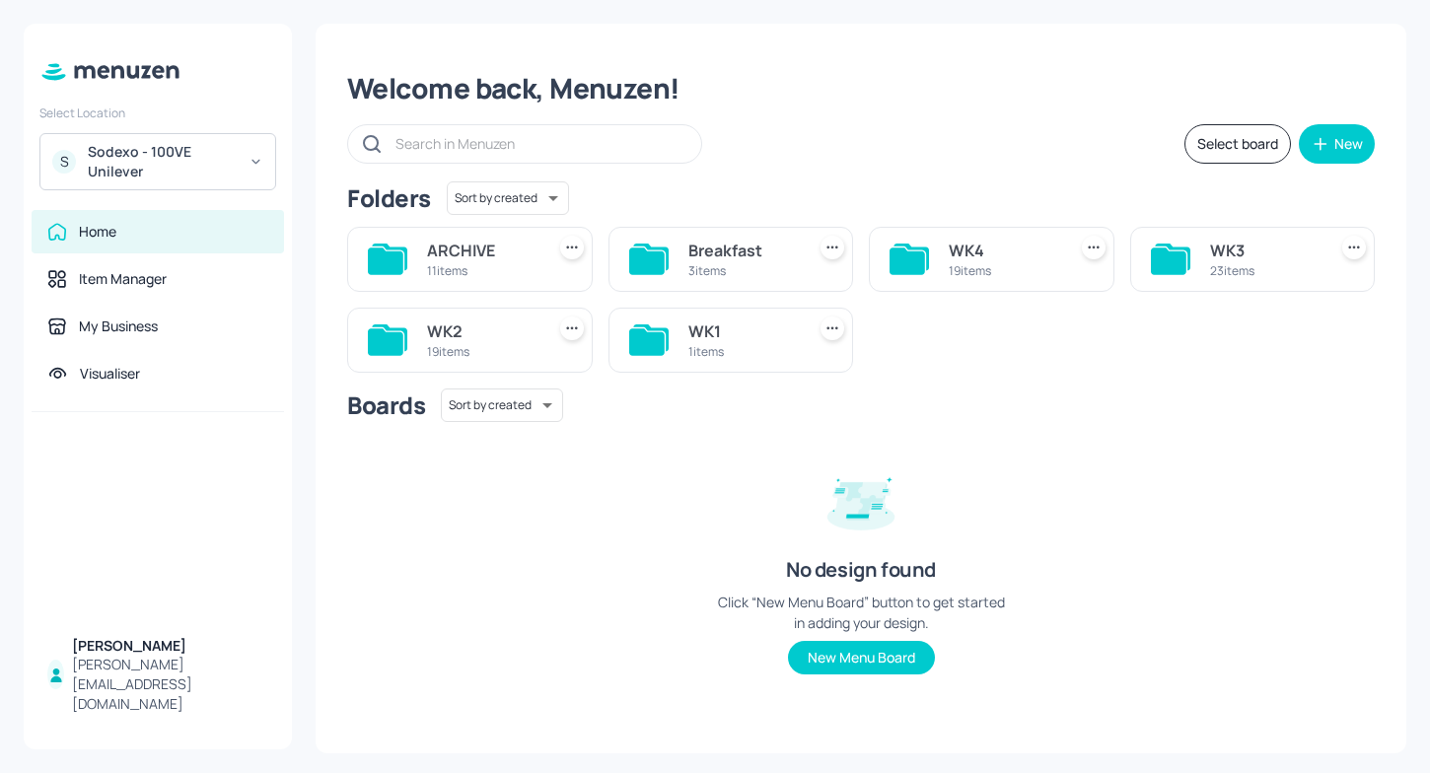
click at [1027, 271] on div "19 items" at bounding box center [1003, 270] width 109 height 17
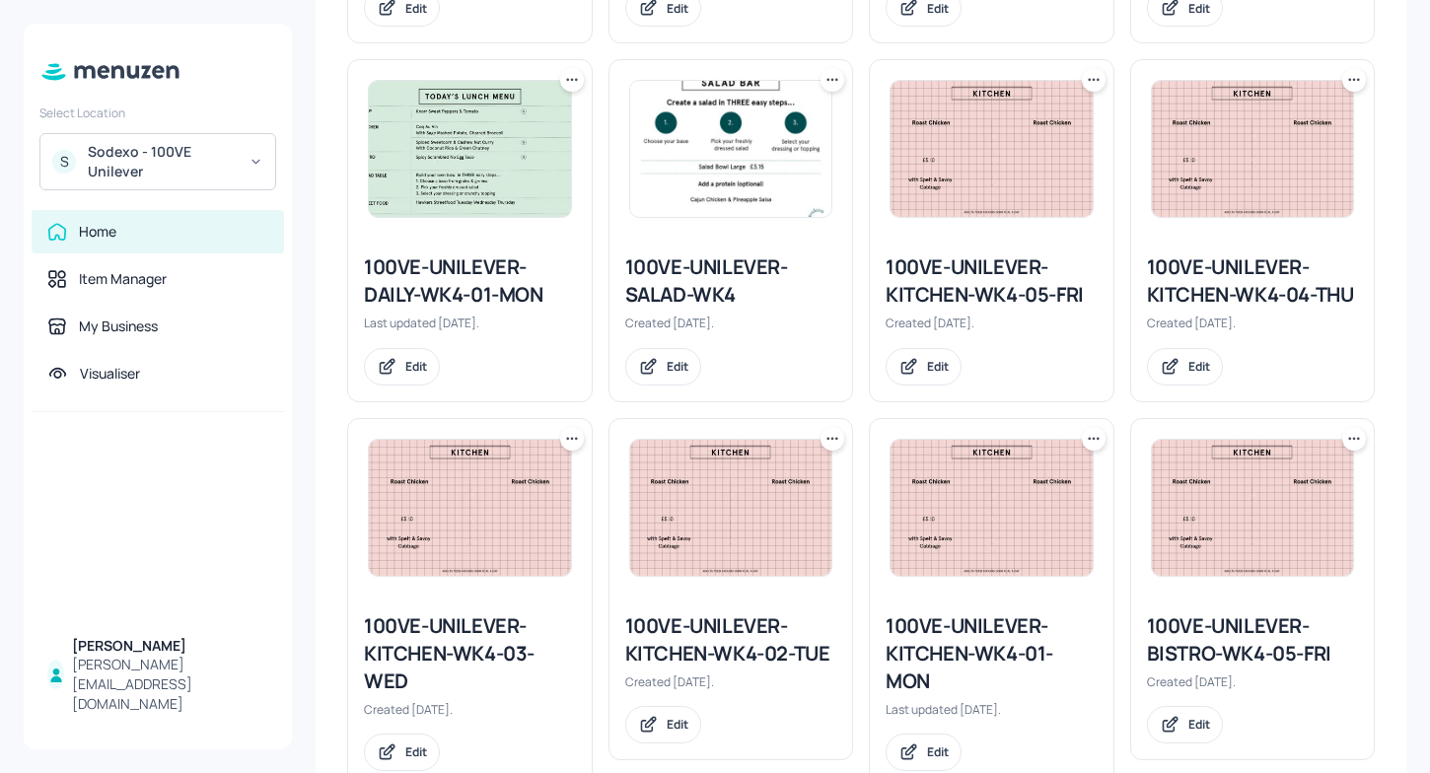
scroll to position [657, 0]
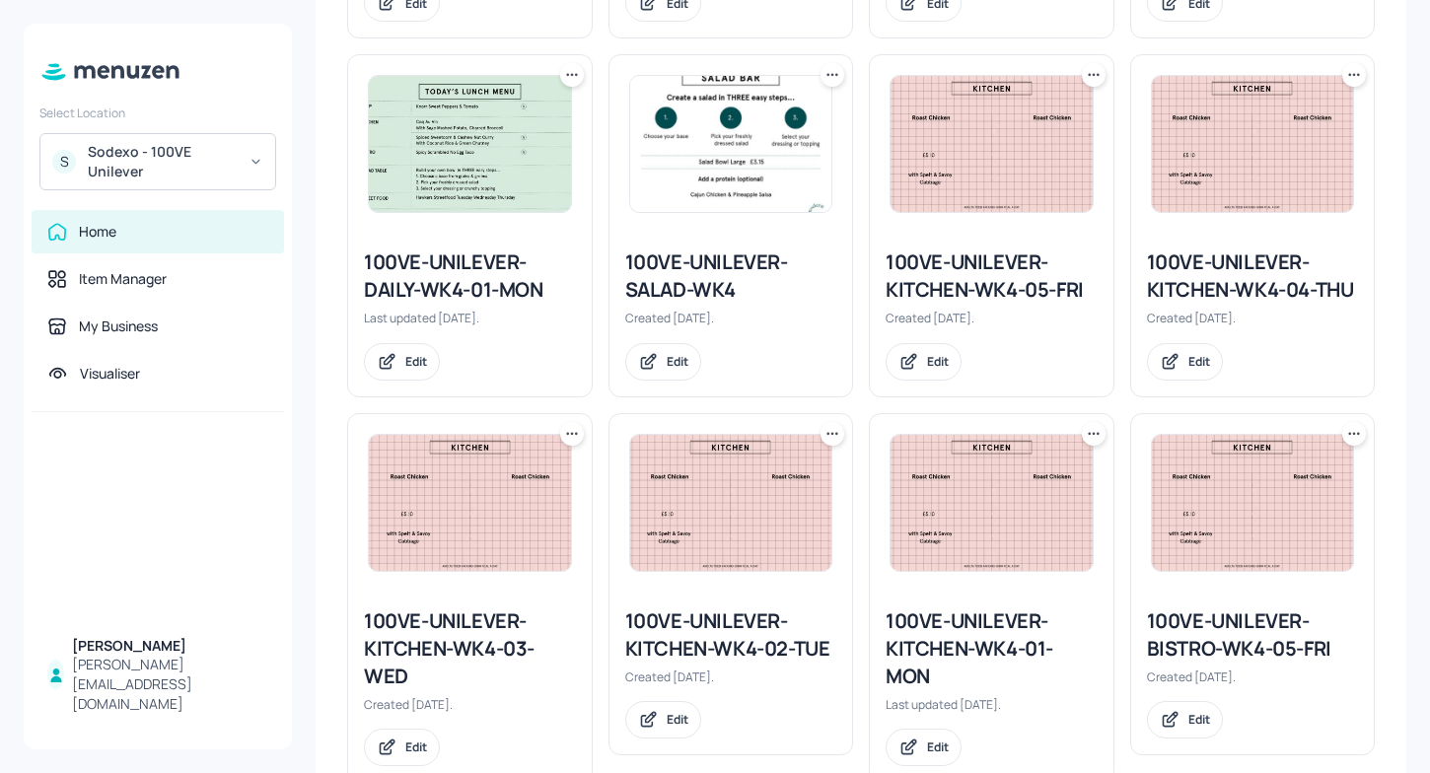
click at [935, 629] on div "100VE-UNILEVER-KITCHEN-WK4-01-MON" at bounding box center [992, 649] width 212 height 83
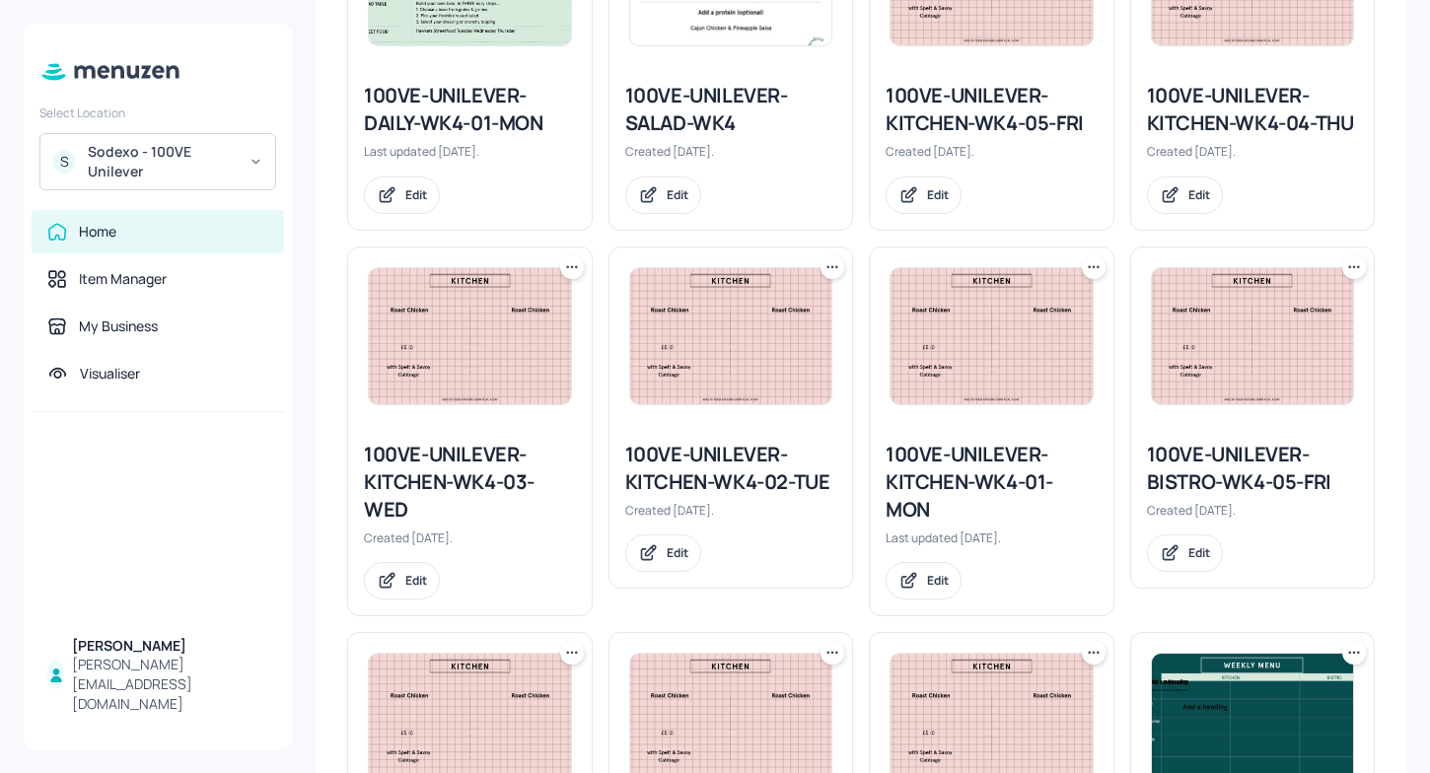
scroll to position [844, 0]
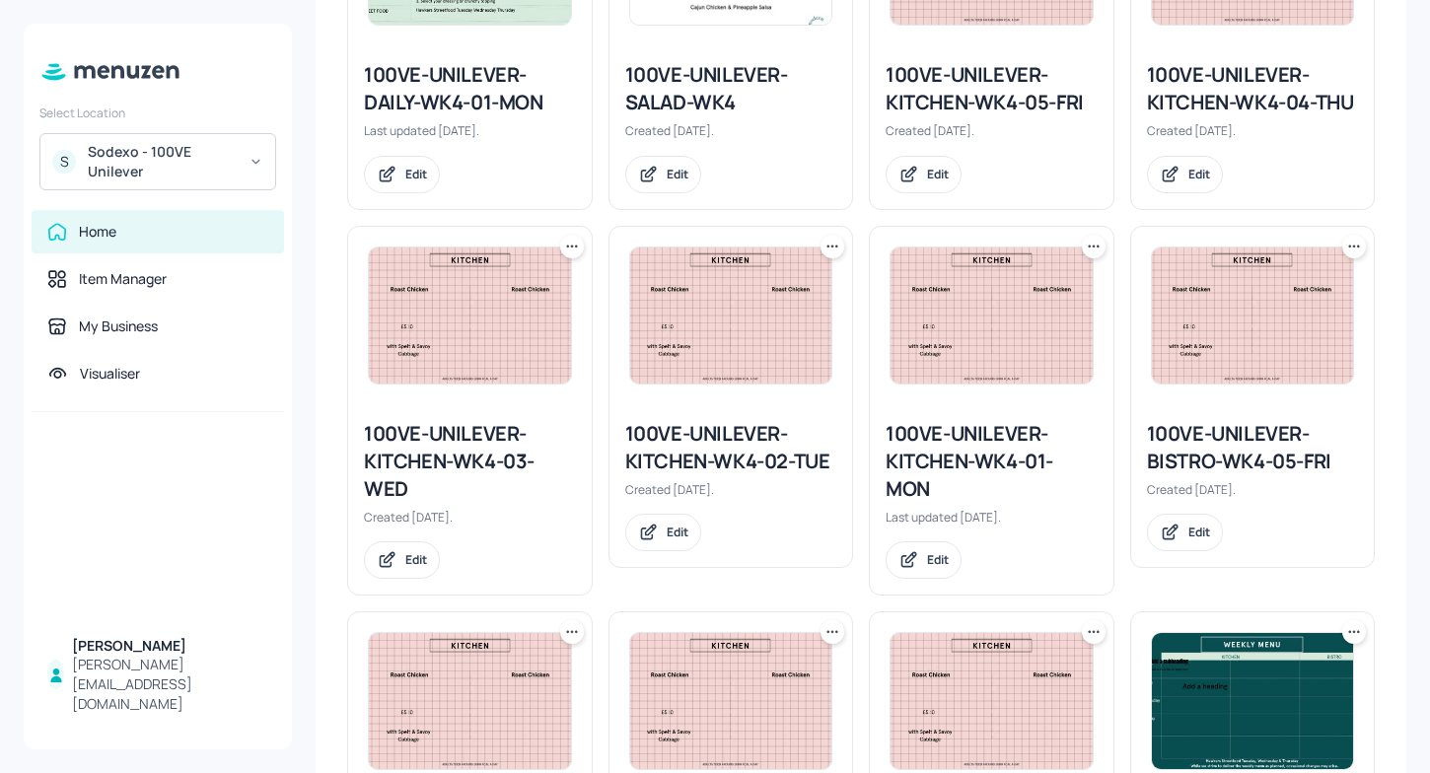
click at [996, 280] on img at bounding box center [992, 316] width 202 height 136
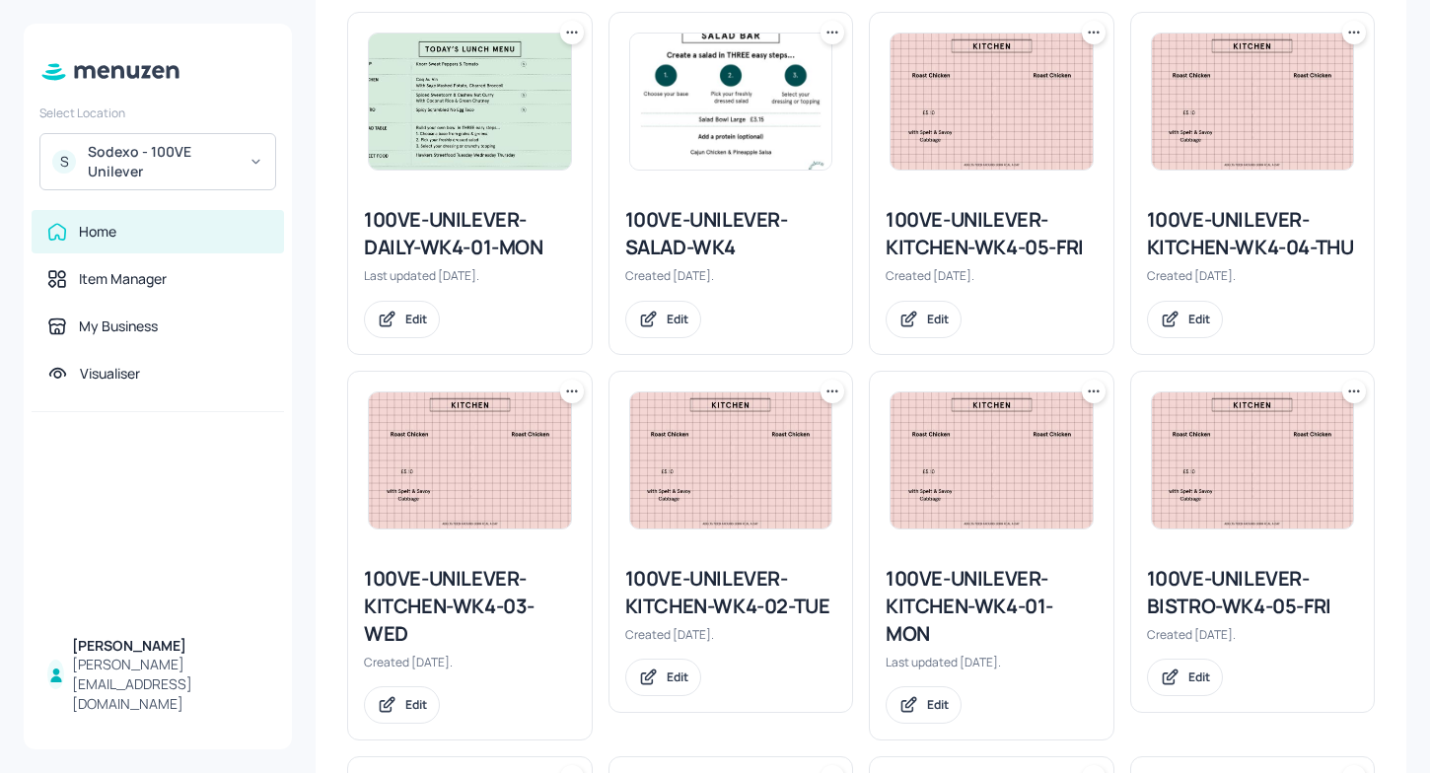
scroll to position [698, 0]
click at [1087, 391] on icon at bounding box center [1094, 393] width 20 height 20
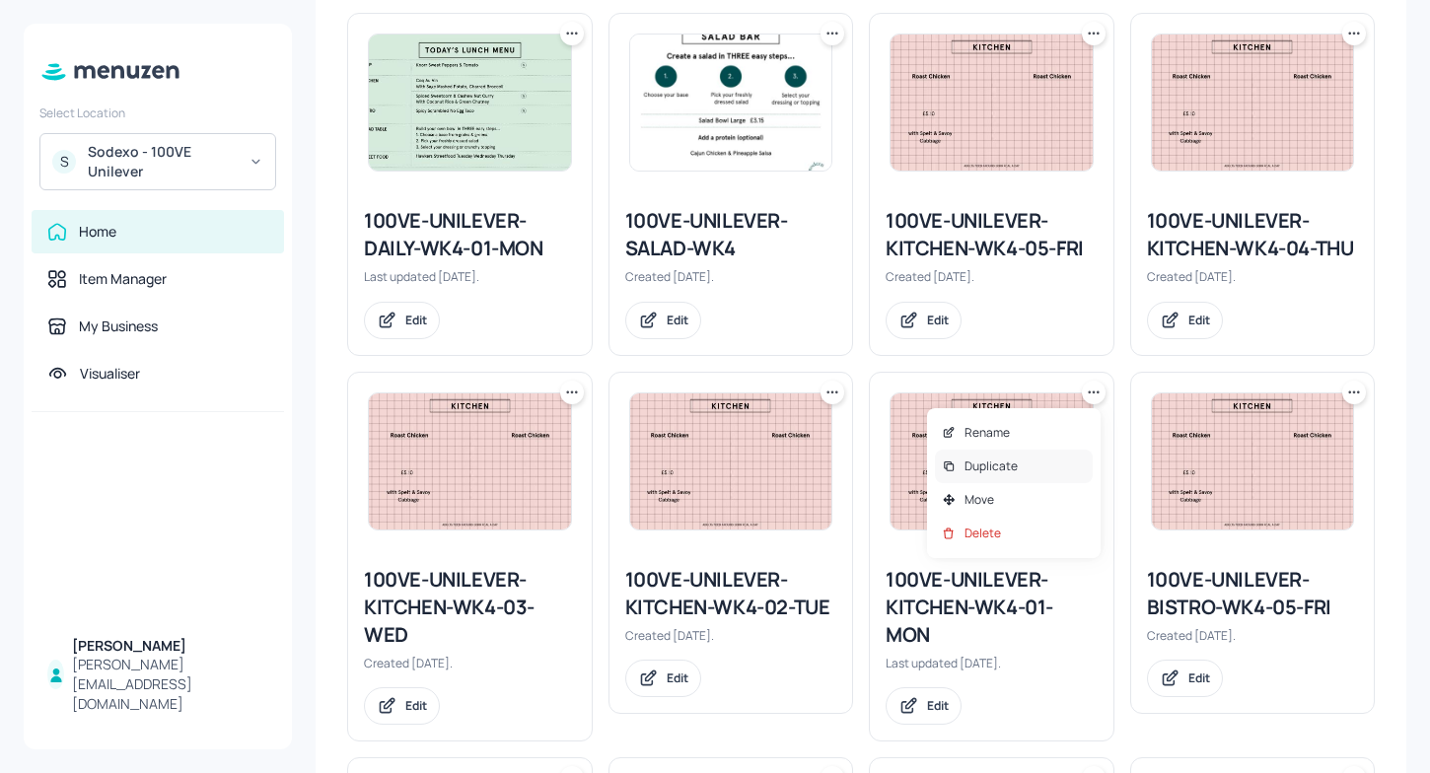
click at [1027, 463] on div "Duplicate" at bounding box center [1014, 467] width 158 height 34
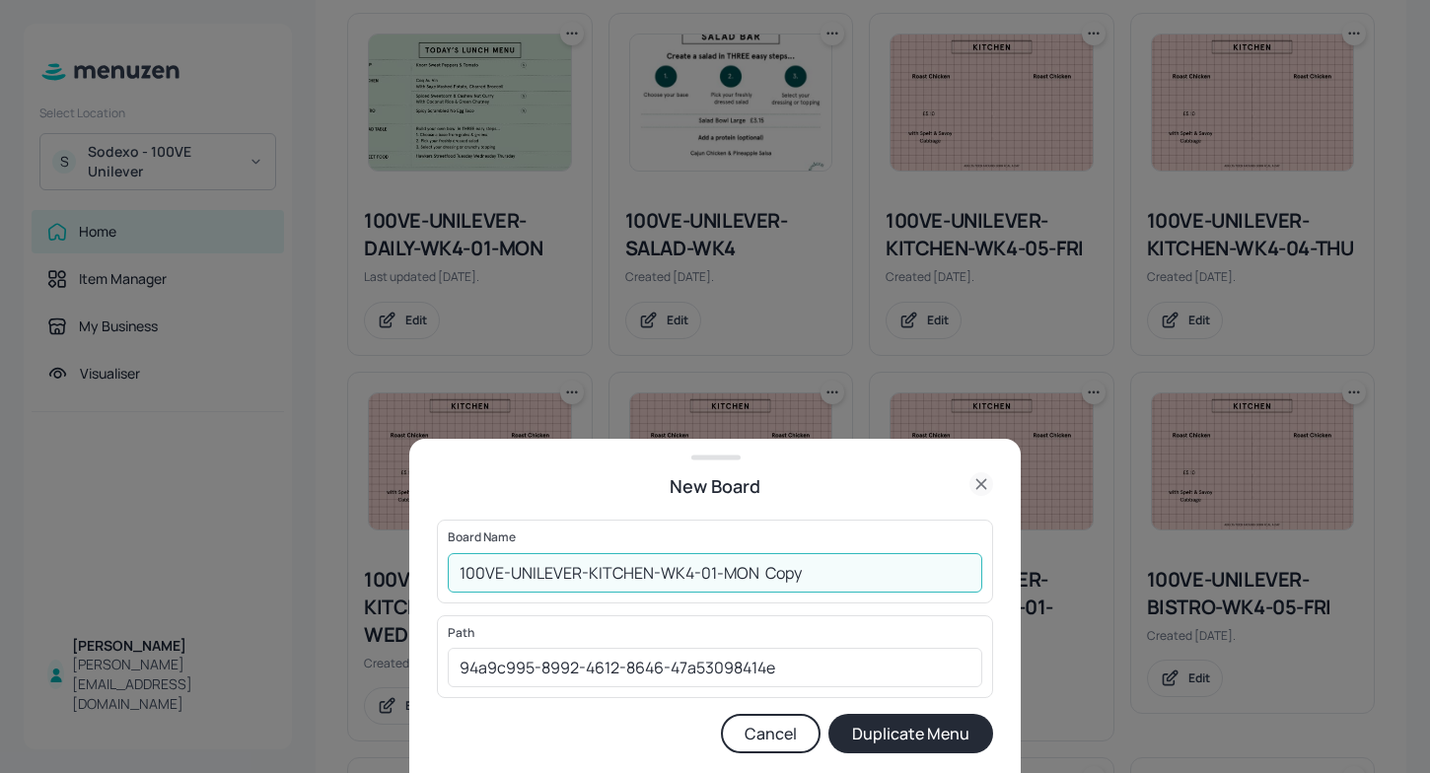
click at [913, 562] on input "100VE-UNILEVER-KITCHEN-WK4-01-MON Copy" at bounding box center [715, 572] width 535 height 39
click at [458, 571] on input "100VE-UNILEVER-KITCHEN-WK4-01-MON" at bounding box center [715, 572] width 535 height 39
click at [695, 572] on input "100VE-UNILEVER-KITCHEN-WK4-01-MON" at bounding box center [715, 572] width 535 height 39
click at [694, 572] on input "100VE-UNILEVER-KITCHEN-WK4-01-MON" at bounding box center [715, 572] width 535 height 39
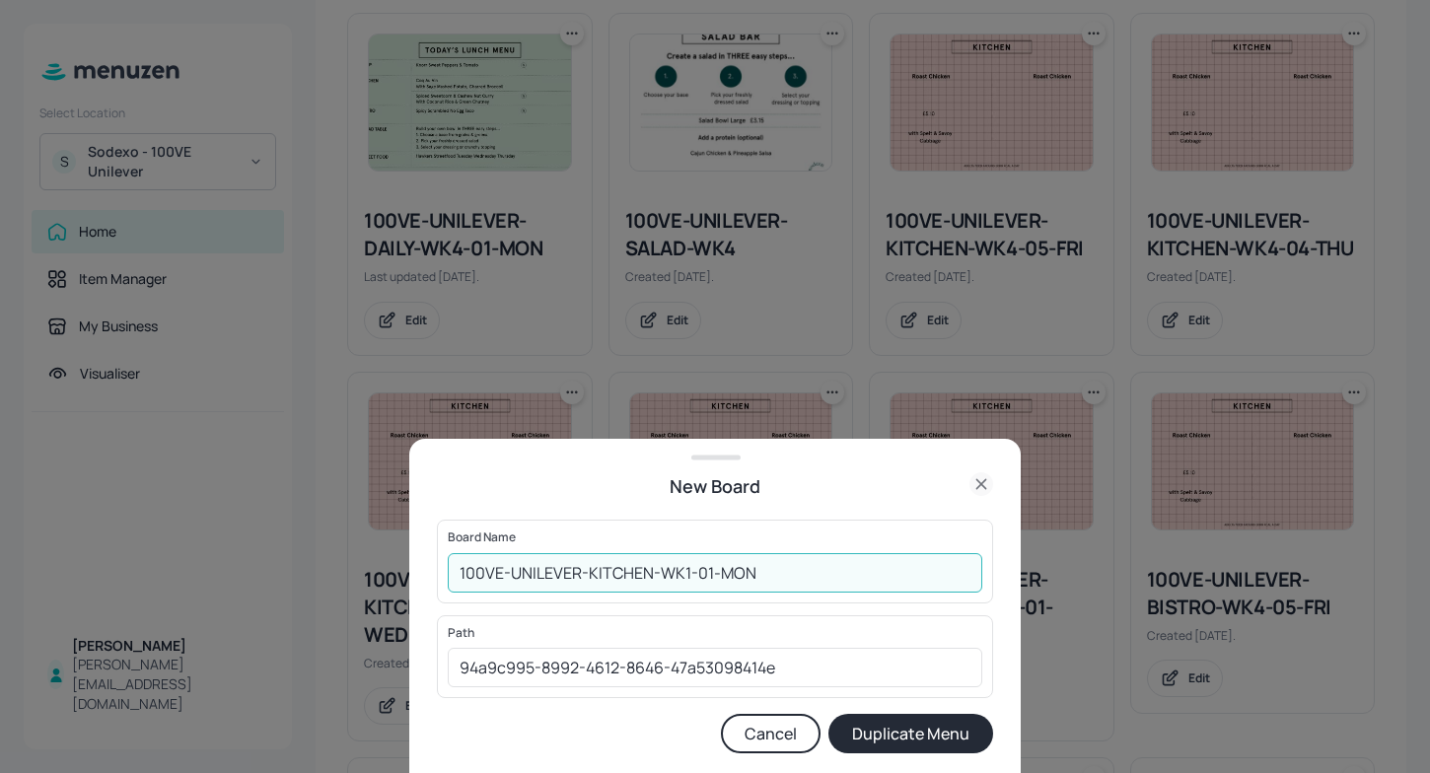
type input "100VE-UNILEVER-KITCHEN-WK1-01-MON"
click at [892, 731] on button "Duplicate Menu" at bounding box center [910, 733] width 165 height 39
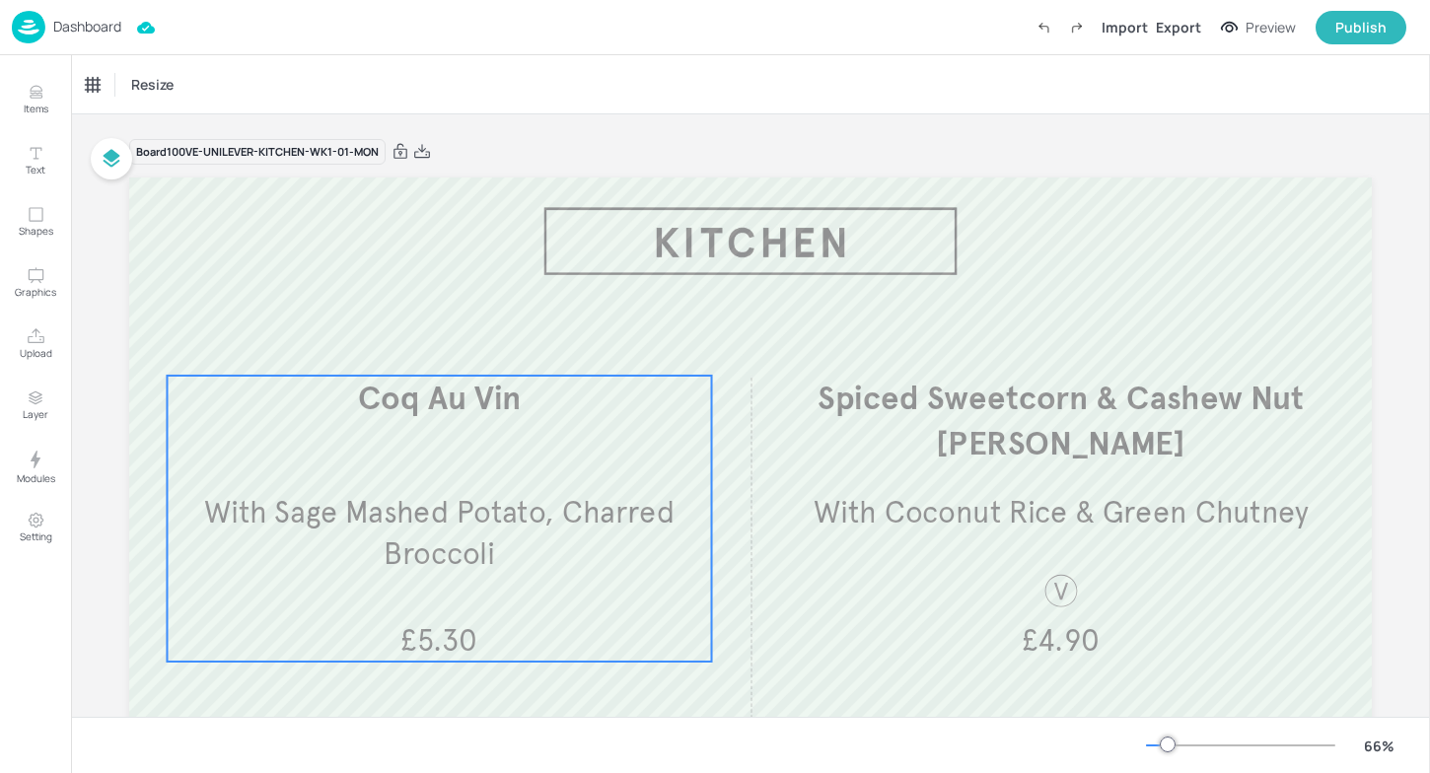
click at [655, 522] on span "With Sage Mashed Potato, Charred Broccoli" at bounding box center [439, 534] width 470 height 79
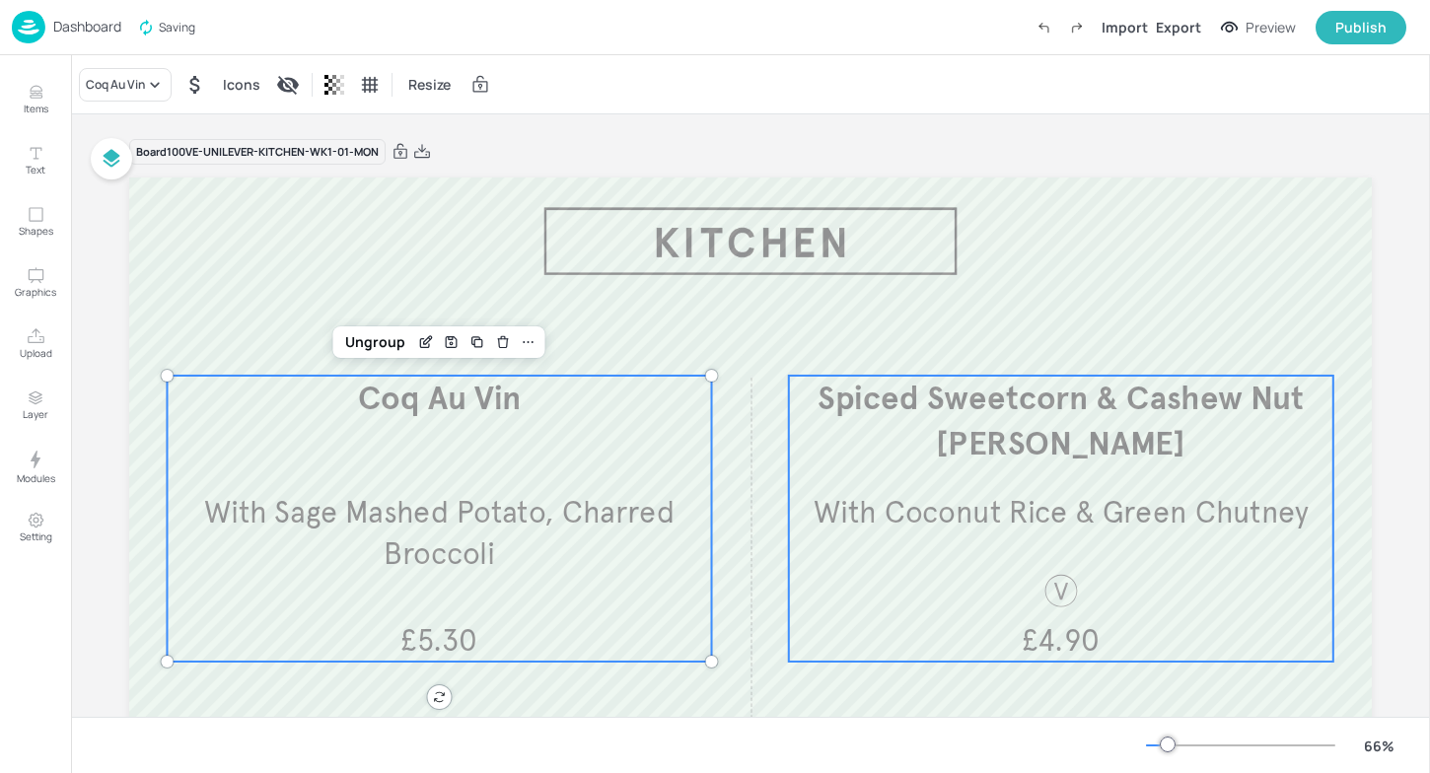
click at [1024, 468] on div "Spiced Sweetcorn & Cashew Nut [PERSON_NAME] With Coconut Rice & Green Chutney £…" at bounding box center [1061, 519] width 544 height 286
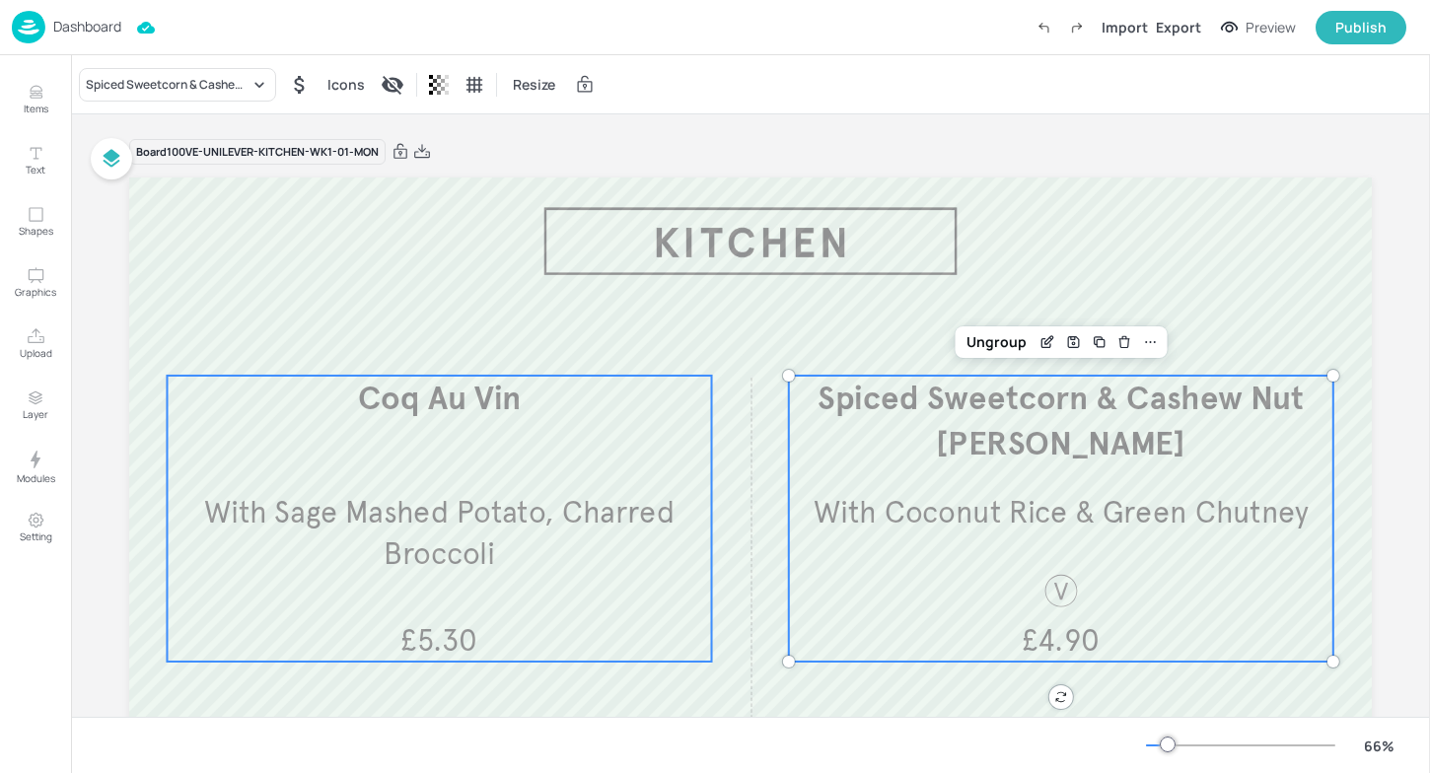
click at [604, 468] on div "Coq Au Vin With Sage Mashed Potato, Charred Broccoli £5.30" at bounding box center [439, 519] width 544 height 286
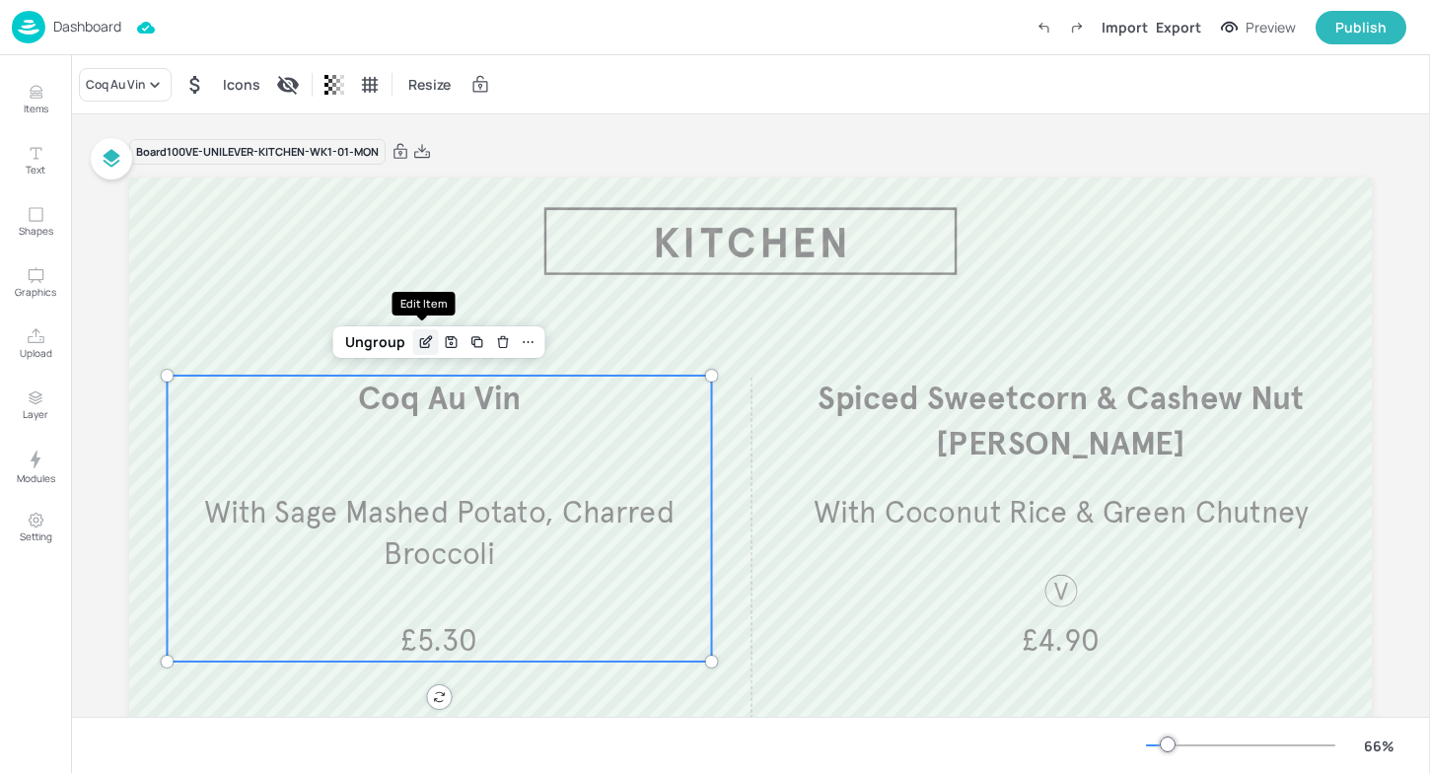
click at [423, 340] on icon "Edit Item" at bounding box center [426, 342] width 17 height 16
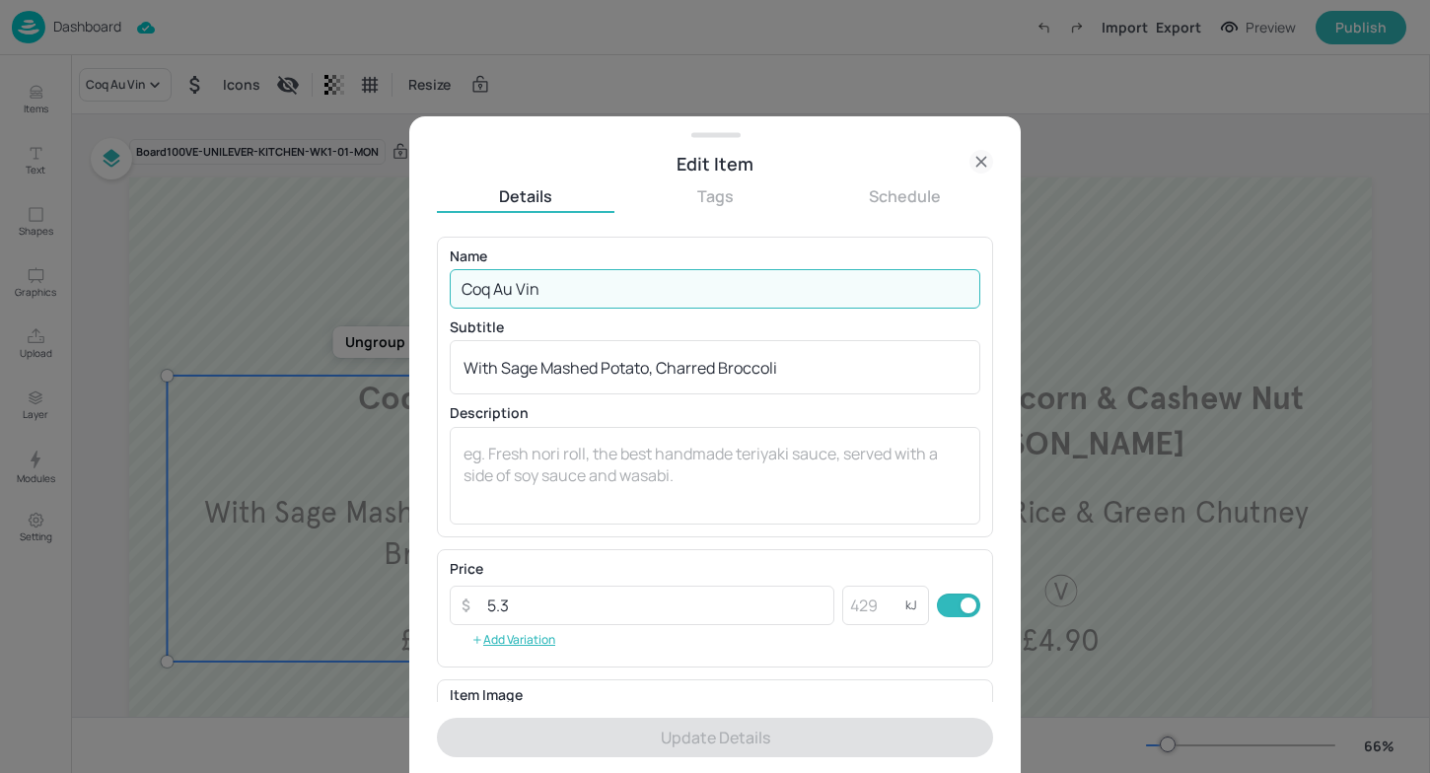
drag, startPoint x: 549, startPoint y: 283, endPoint x: 379, endPoint y: 274, distance: 170.8
click at [379, 274] on div "Edit Item Details Tags Schedule Name Coq Au Vin ​ Subtitle With Sage Mashed Pot…" at bounding box center [715, 386] width 1430 height 773
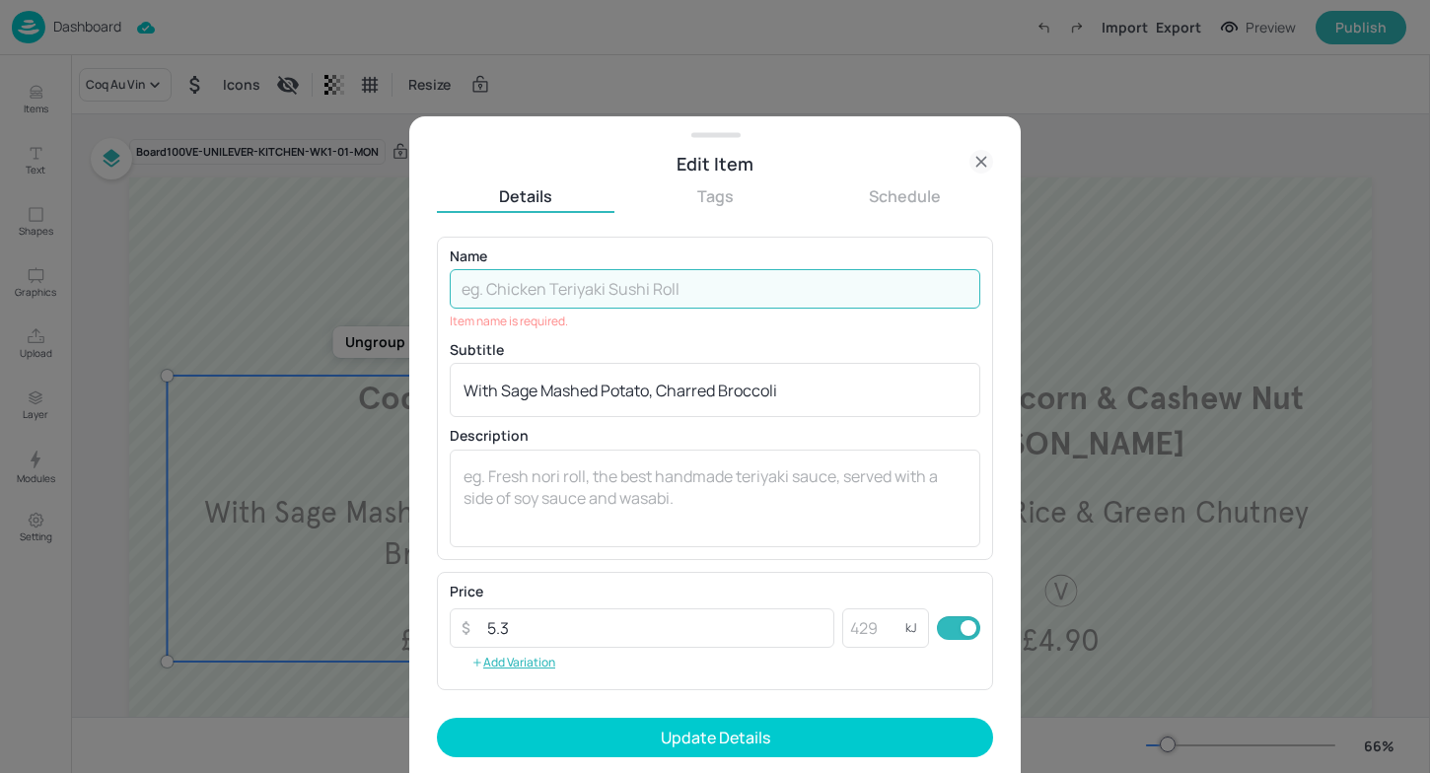
paste input "Roast Chicken with Mixed Grain & Savoy Cabbage"
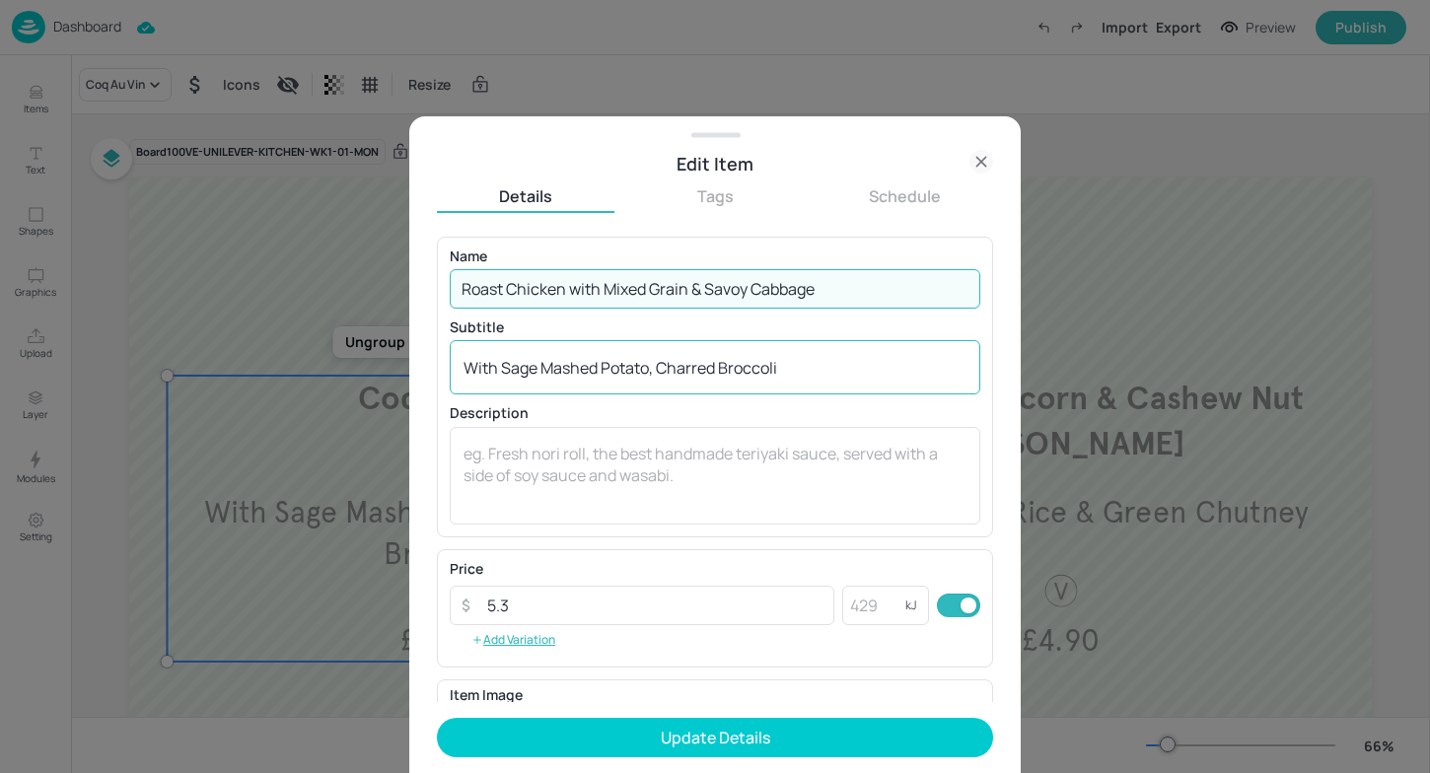
type input "Roast Chicken with Mixed Grain & Savoy Cabbage"
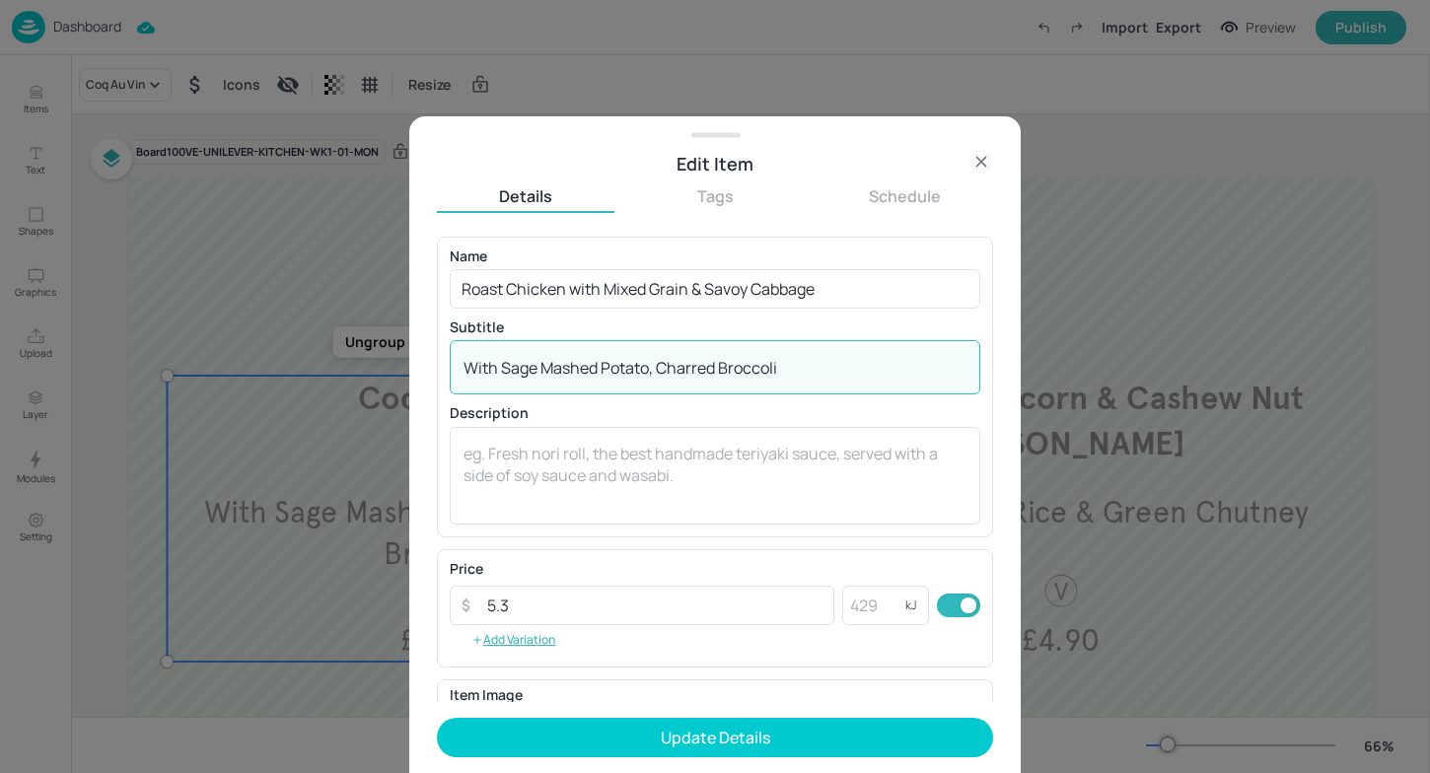
drag, startPoint x: 799, startPoint y: 371, endPoint x: 366, endPoint y: 373, distance: 433.0
click at [366, 375] on div "Edit Item Details Tags Schedule Name Roast Chicken with Mixed Grain & Savoy Cab…" at bounding box center [715, 386] width 1430 height 773
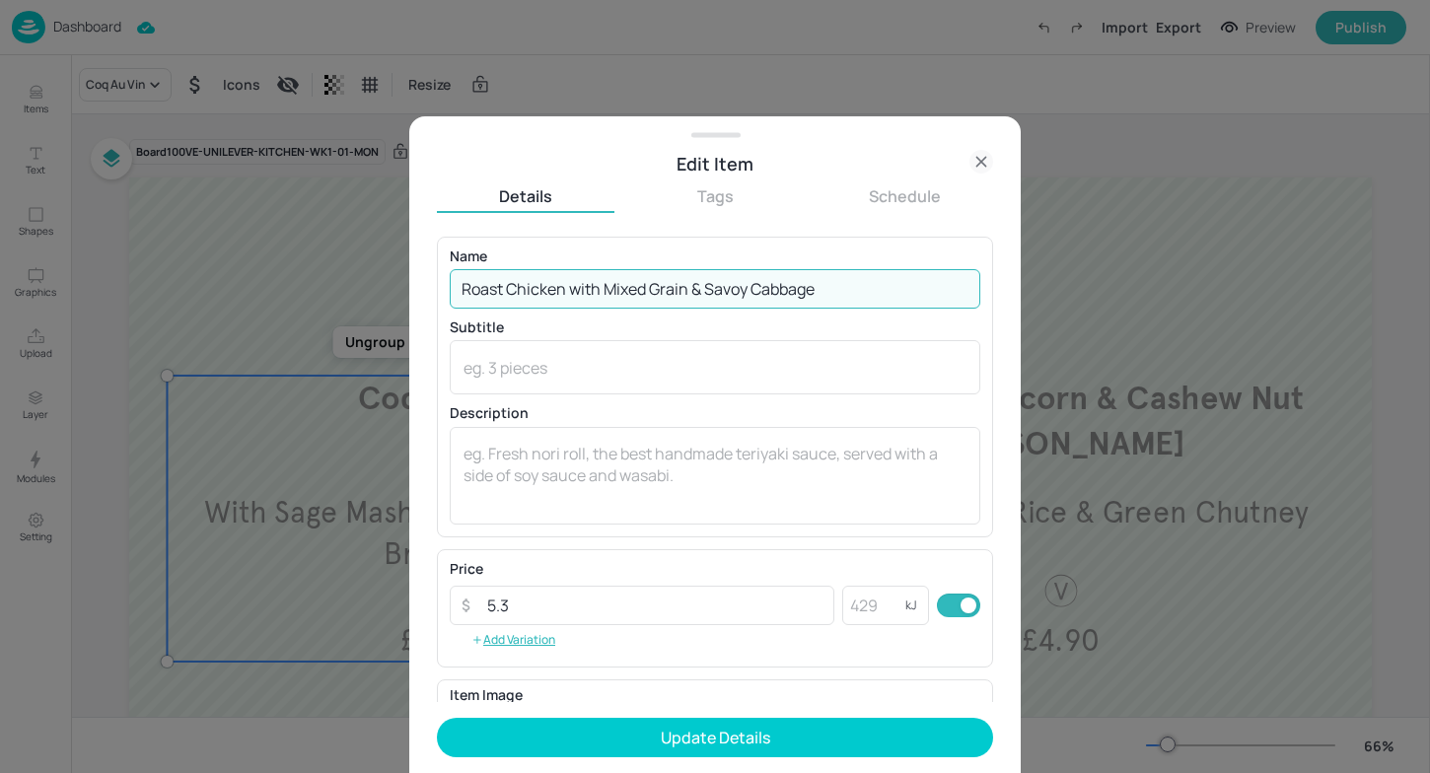
drag, startPoint x: 571, startPoint y: 294, endPoint x: 878, endPoint y: 282, distance: 306.9
click at [878, 282] on input "Roast Chicken with Mixed Grain & Savoy Cabbage" at bounding box center [715, 288] width 531 height 39
type input "Roast Chicken"
click at [670, 366] on textarea at bounding box center [715, 368] width 503 height 22
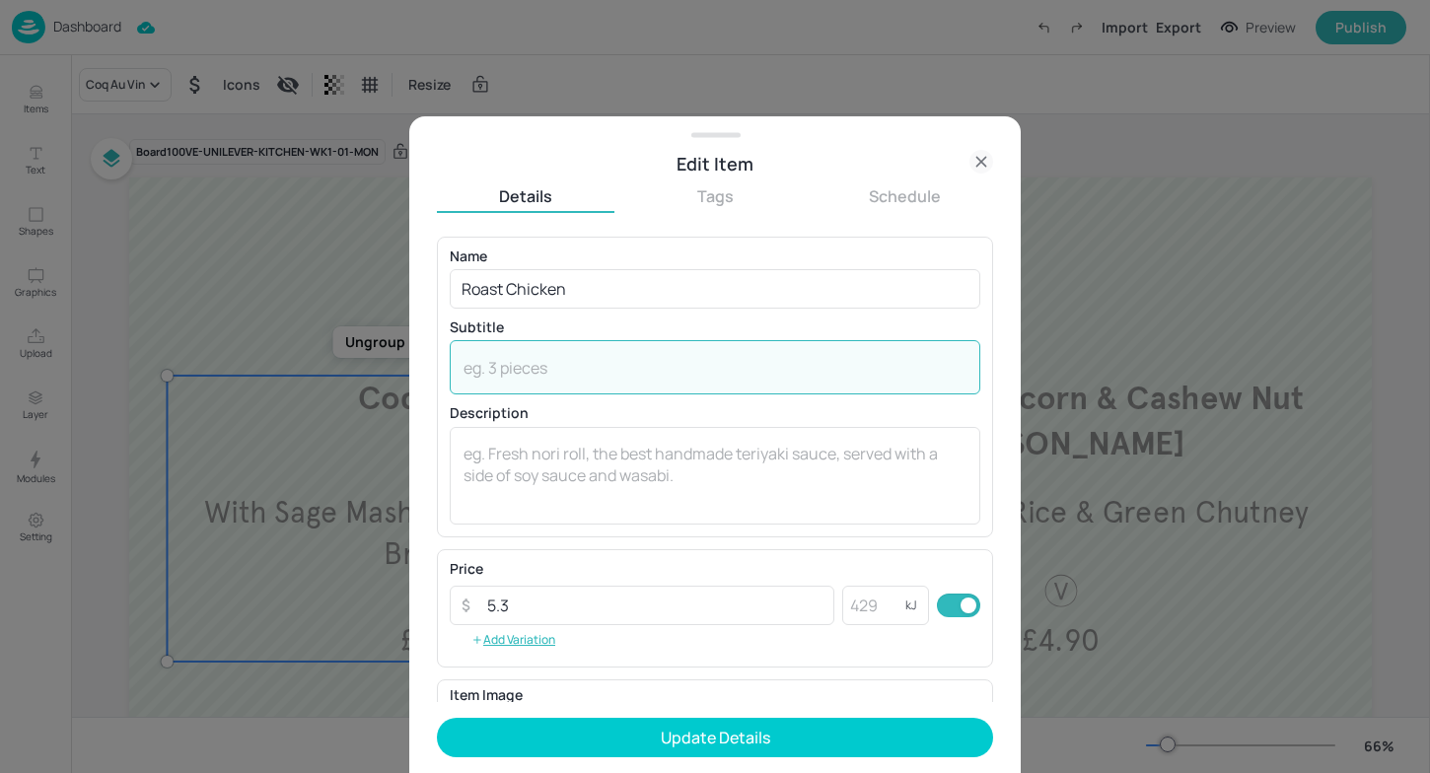
paste textarea "with Mixed Grain & Savoy Cabbage"
click at [474, 365] on textarea "with Mixed Grain & Savoy Cabbage" at bounding box center [715, 368] width 503 height 22
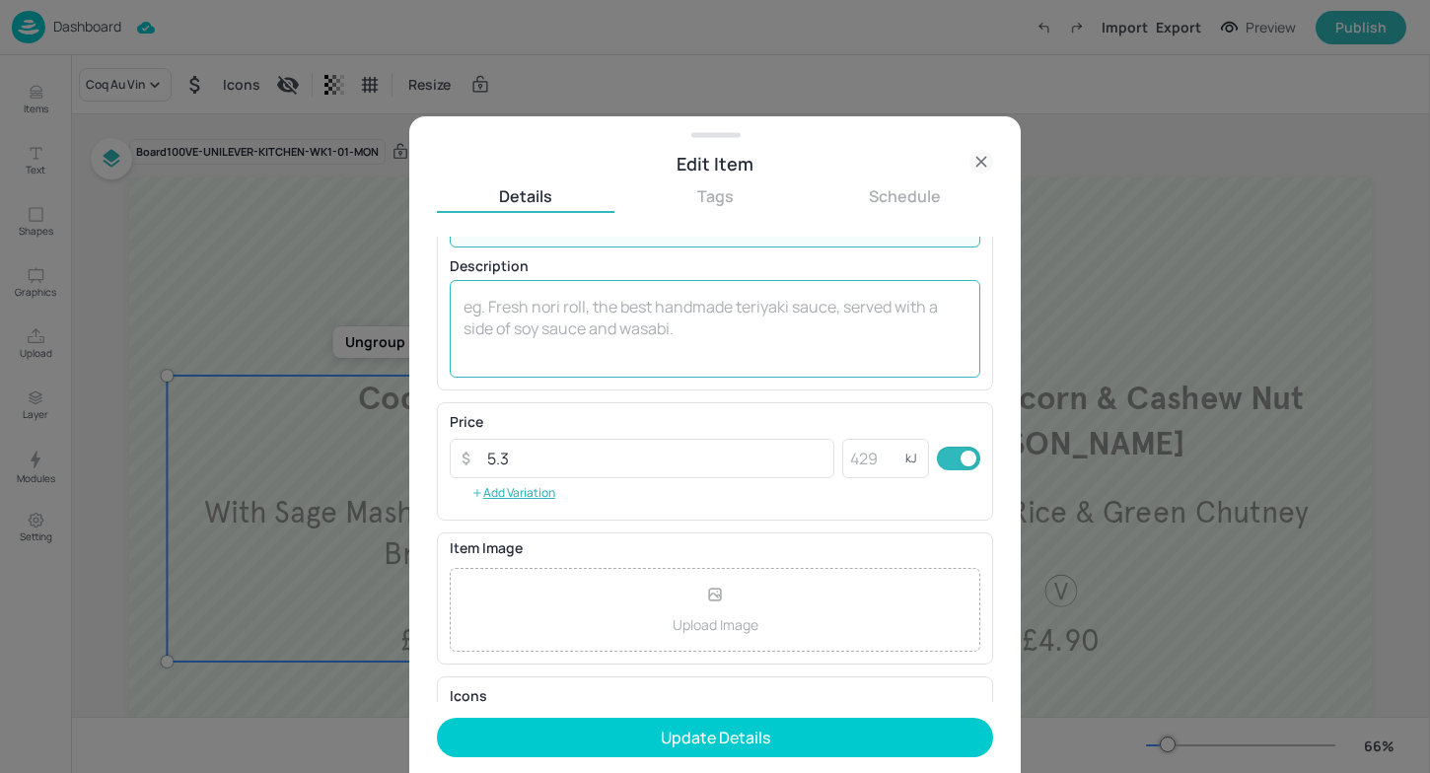
scroll to position [168, 0]
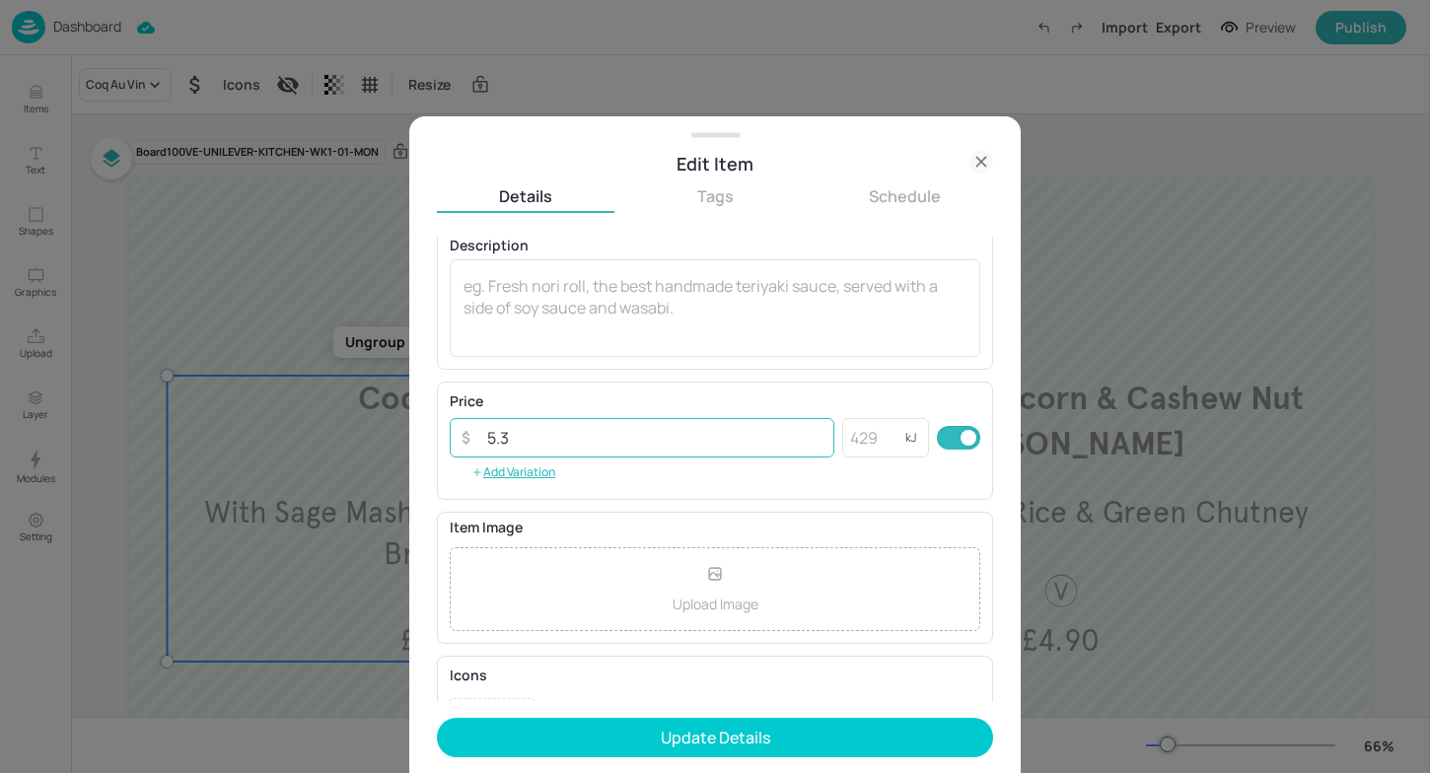
type textarea "With Mixed Grain & Savoy Cabbage"
click at [524, 444] on input "5.3" at bounding box center [654, 437] width 359 height 39
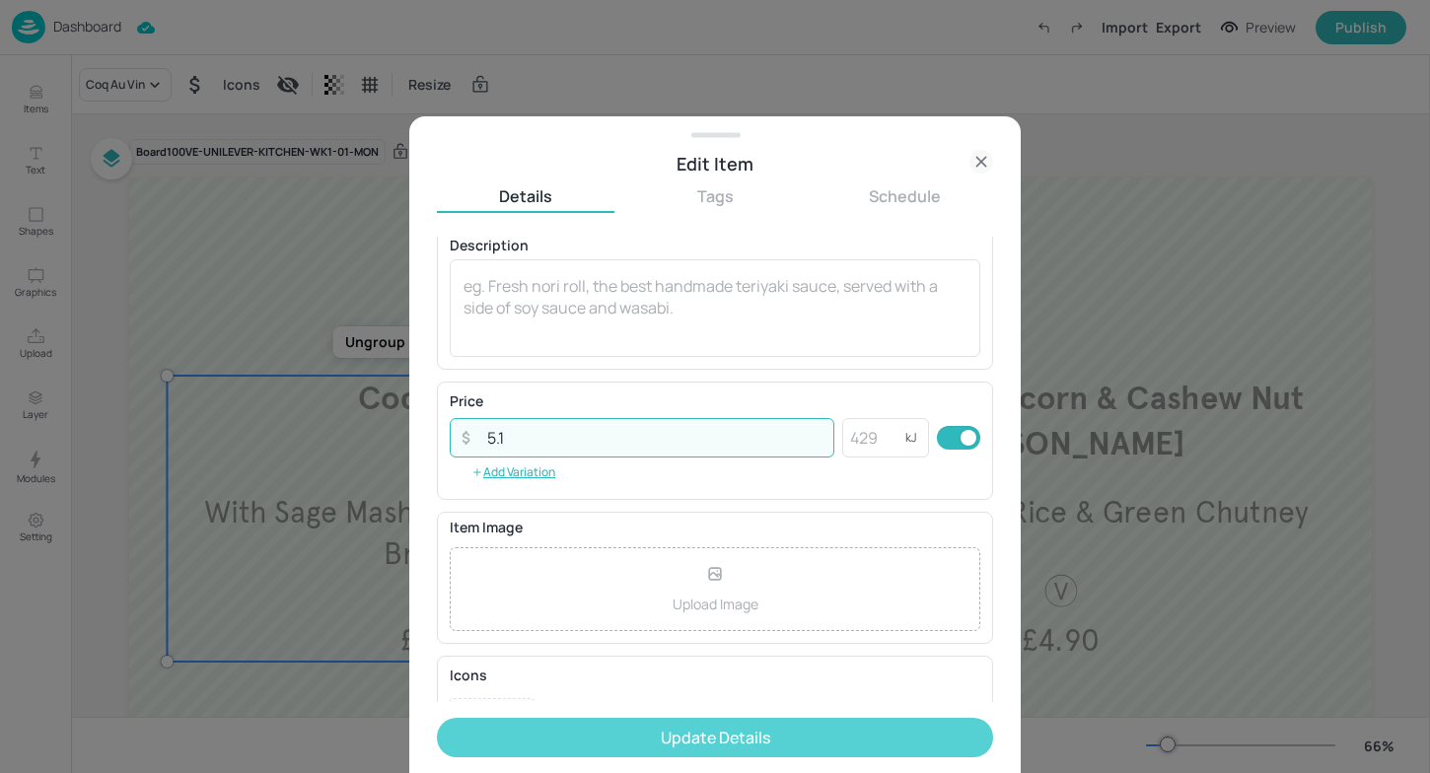
type input "5.1"
click at [653, 740] on button "Update Details" at bounding box center [715, 737] width 556 height 39
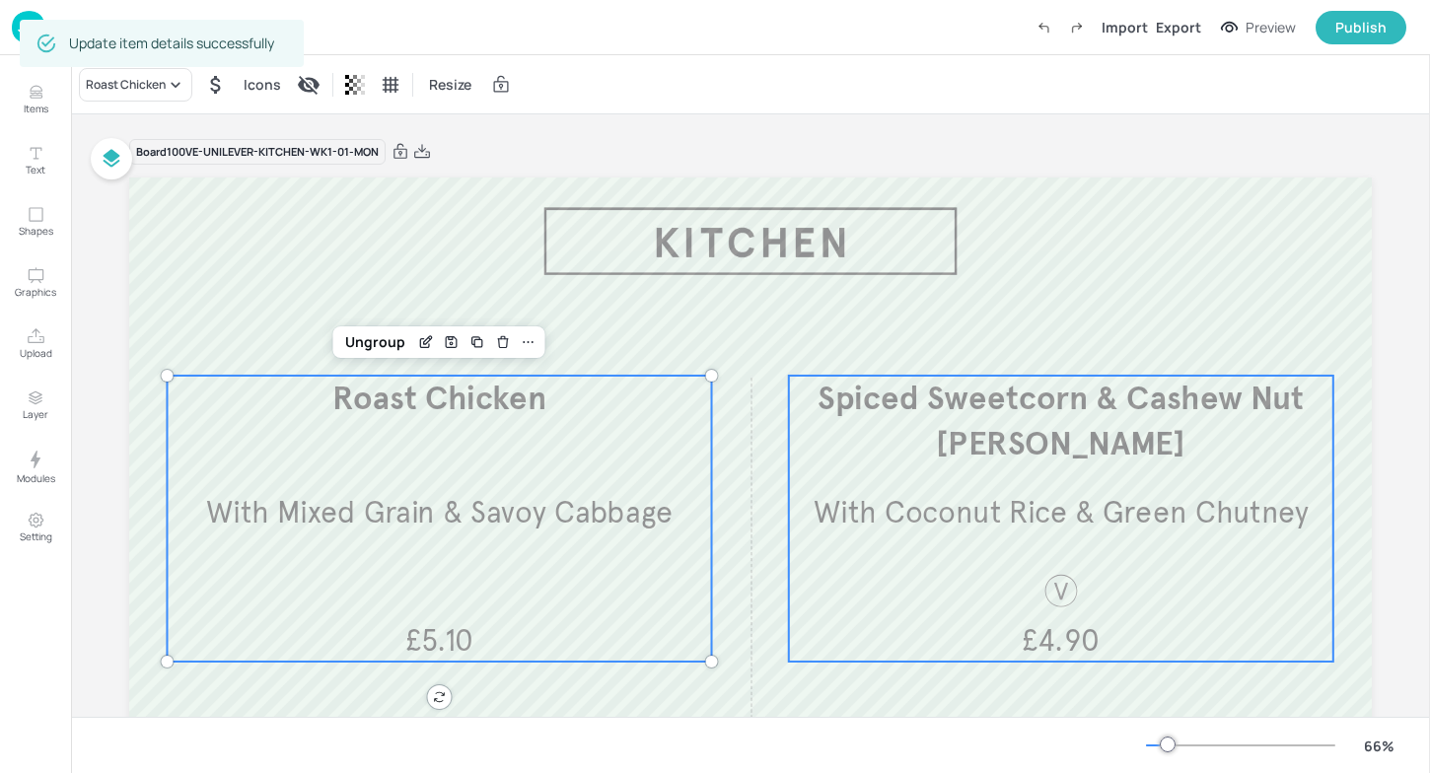
click at [1044, 462] on span "Spiced Sweetcorn & Cashew Nut Curry" at bounding box center [1061, 422] width 487 height 86
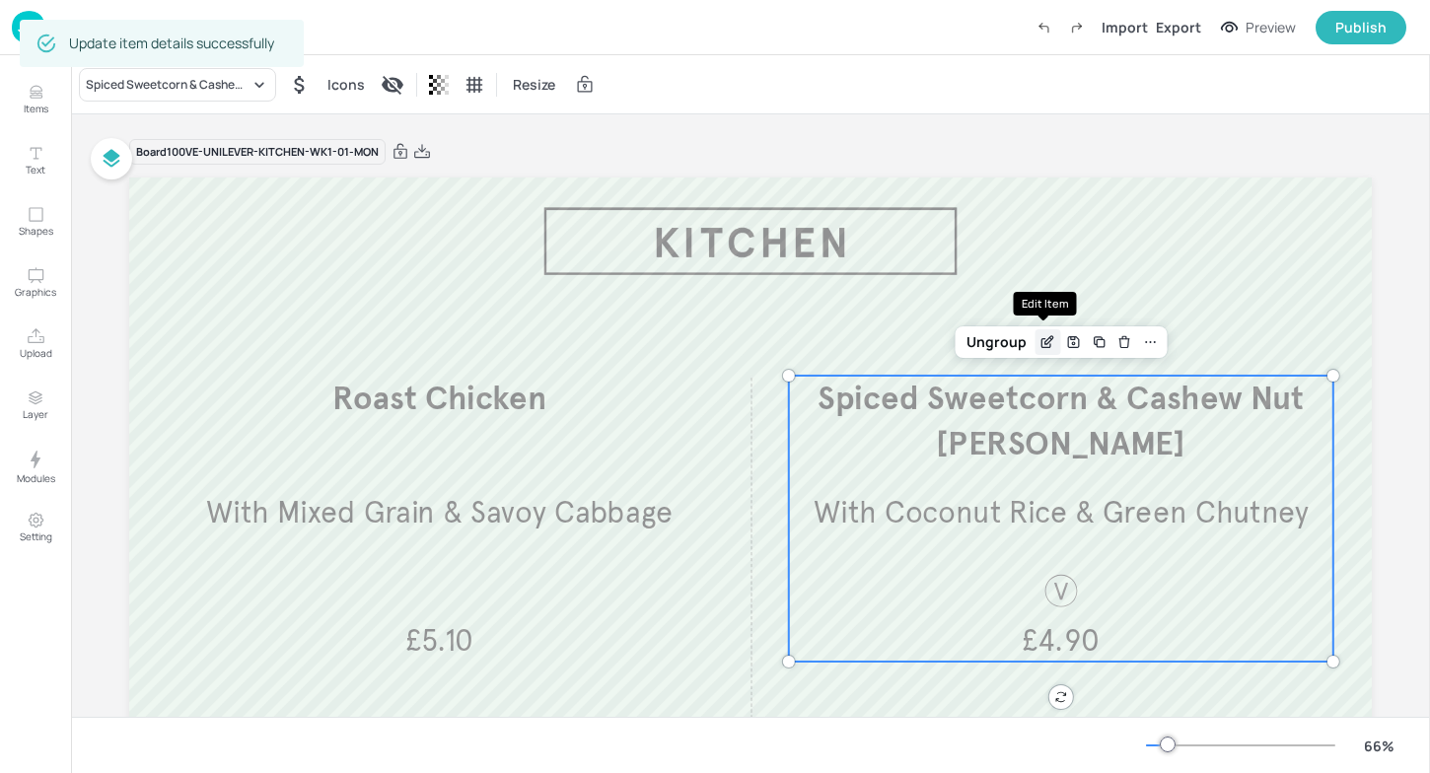
click at [1038, 333] on div "Edit Item" at bounding box center [1048, 342] width 26 height 26
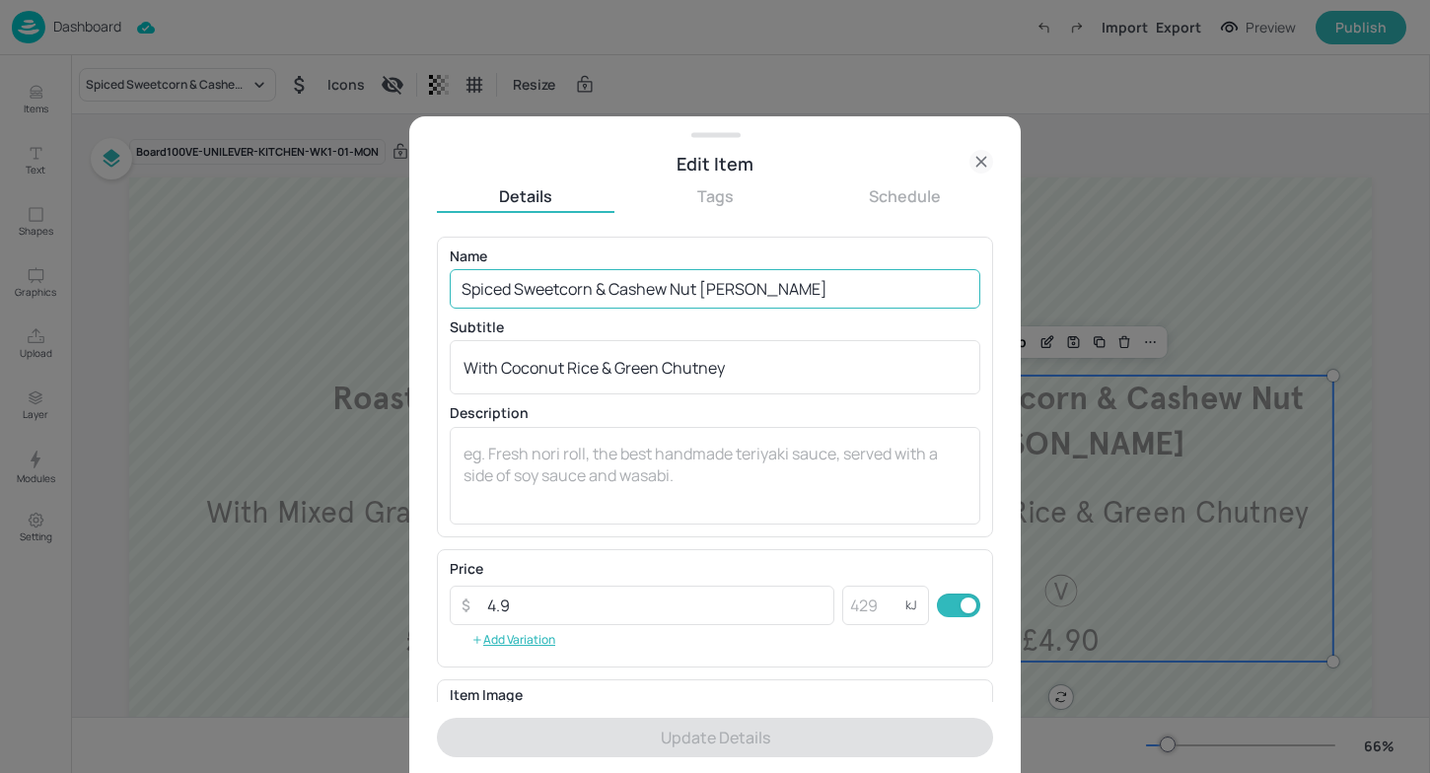
click at [667, 295] on input "Spiced Sweetcorn & Cashew Nut Curry" at bounding box center [715, 288] width 531 height 39
drag, startPoint x: 803, startPoint y: 289, endPoint x: 308, endPoint y: 279, distance: 495.2
click at [308, 279] on div "Edit Item Details Tags Schedule Name Spiced Sweetcorn & Cashew Nut Curry ​ Subt…" at bounding box center [715, 386] width 1430 height 773
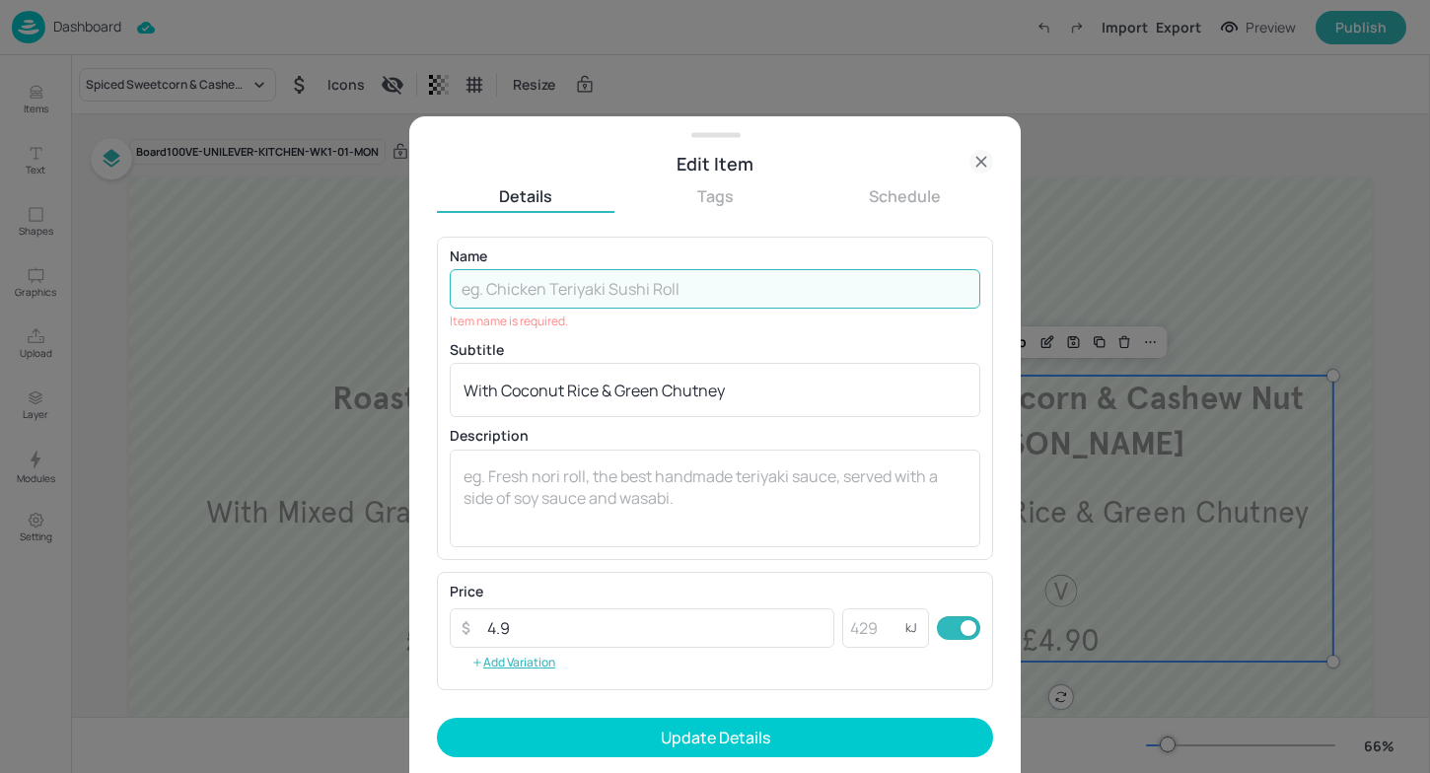
paste input "amari & Ginger Cauliflower Bao Buns & Asian Slaw"
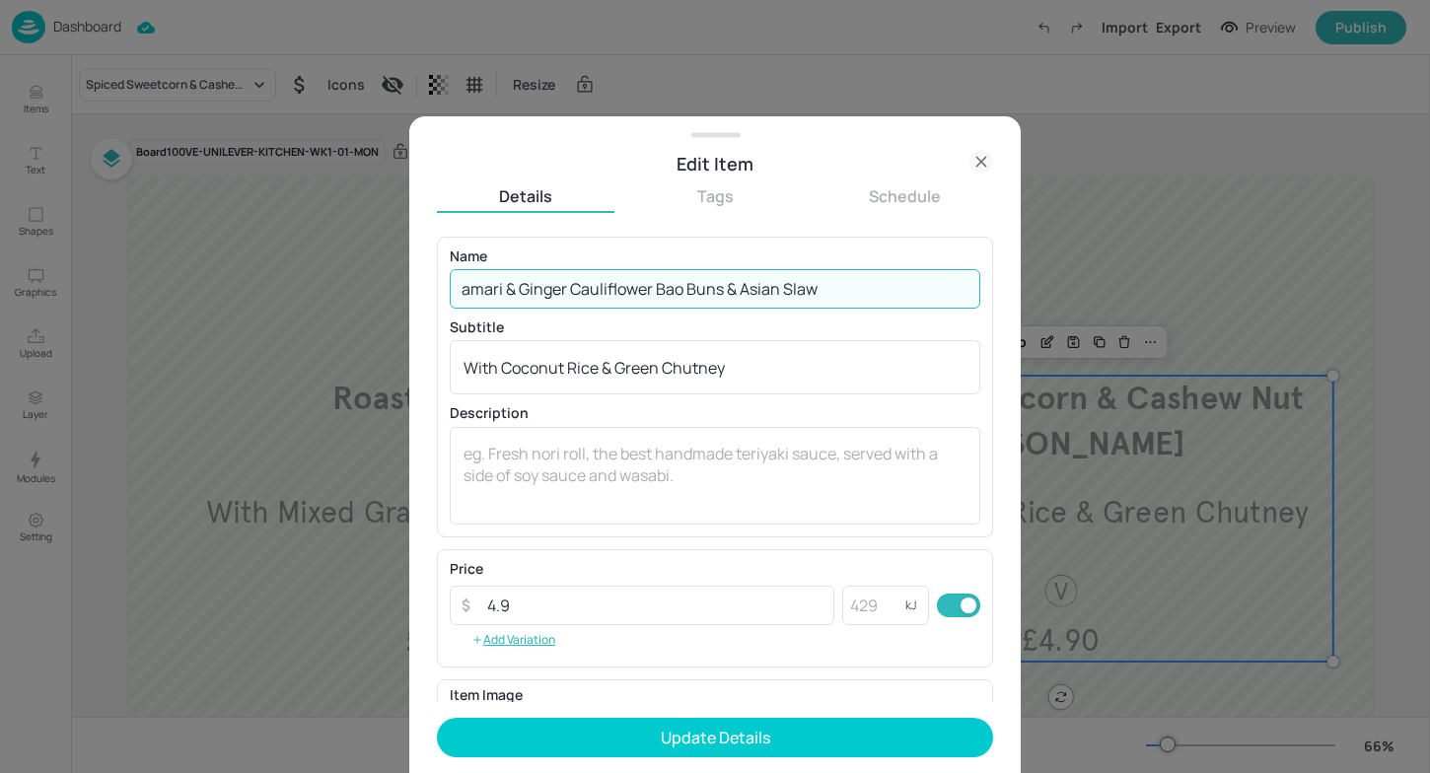
click at [476, 295] on input "amari & Ginger Cauliflower Bao Buns & Asian Slaw" at bounding box center [715, 288] width 531 height 39
click at [461, 287] on input "amari & Ginger Cauliflower Bao Buns & Asian Slaw" at bounding box center [715, 288] width 531 height 39
type input "Tamari & Ginger Cauliflower Bao Buns & Asian Slaw"
click at [743, 454] on textarea at bounding box center [715, 475] width 503 height 65
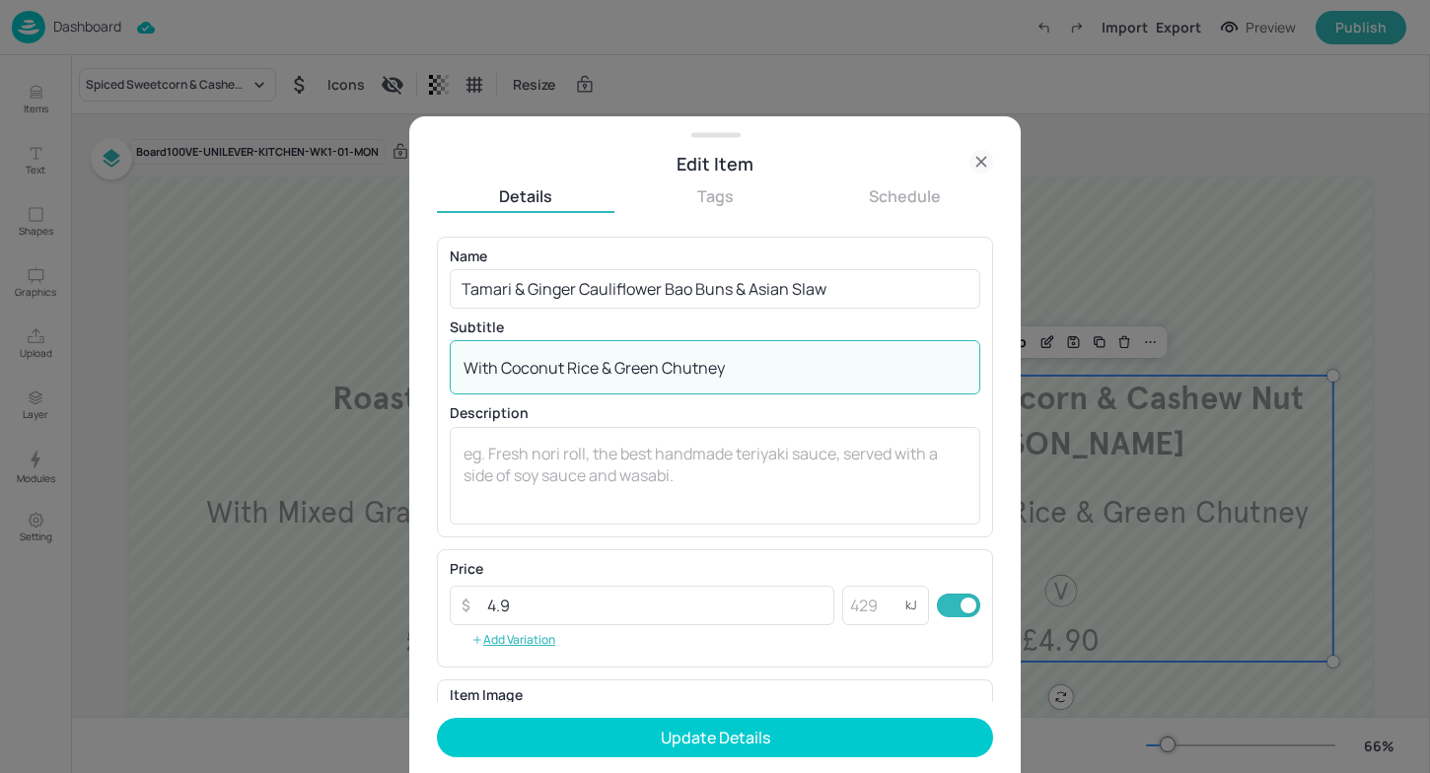
drag, startPoint x: 765, startPoint y: 374, endPoint x: 399, endPoint y: 367, distance: 366.0
click at [399, 368] on div "Edit Item Details Tags Schedule Name Tamari & Ginger Cauliflower Bao Buns & Asi…" at bounding box center [715, 386] width 1430 height 773
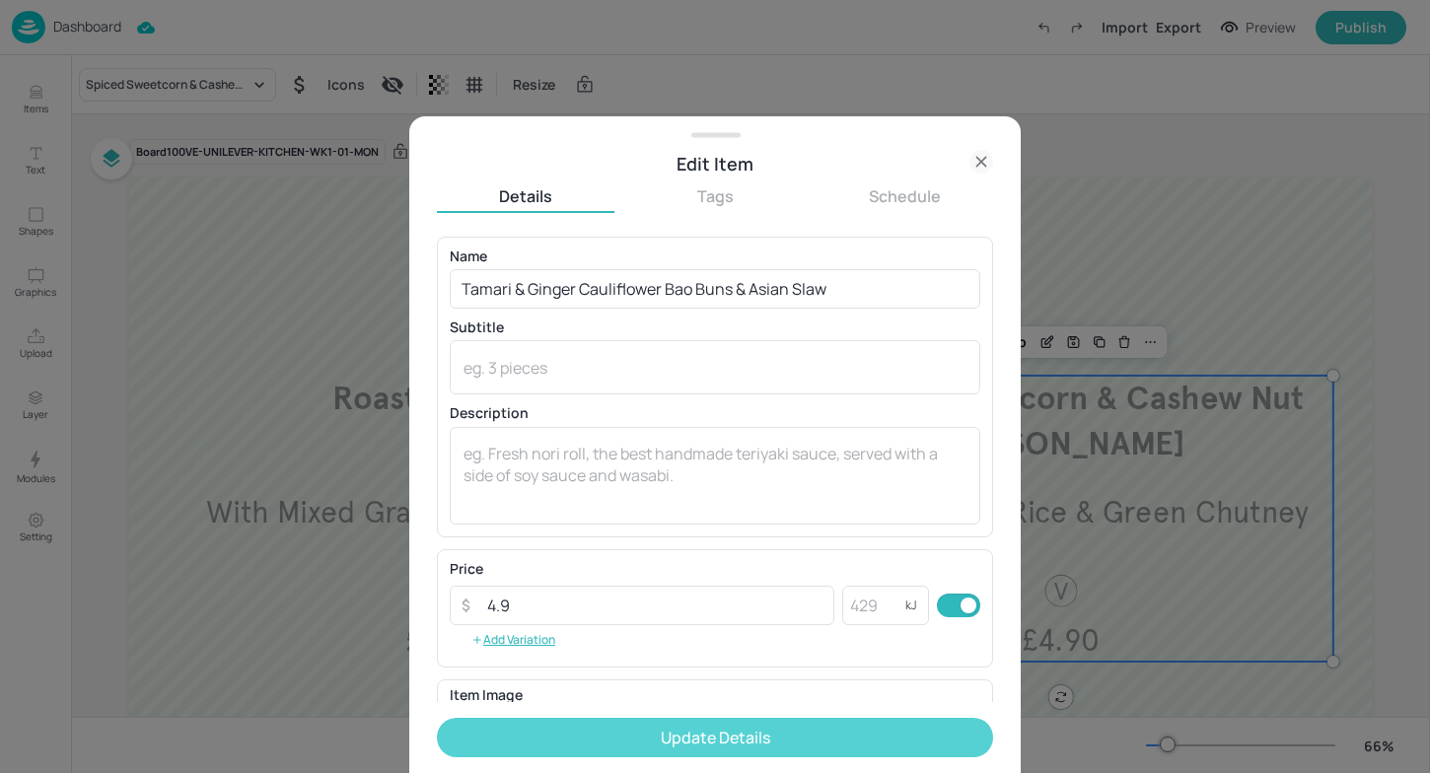
click at [700, 741] on button "Update Details" at bounding box center [715, 737] width 556 height 39
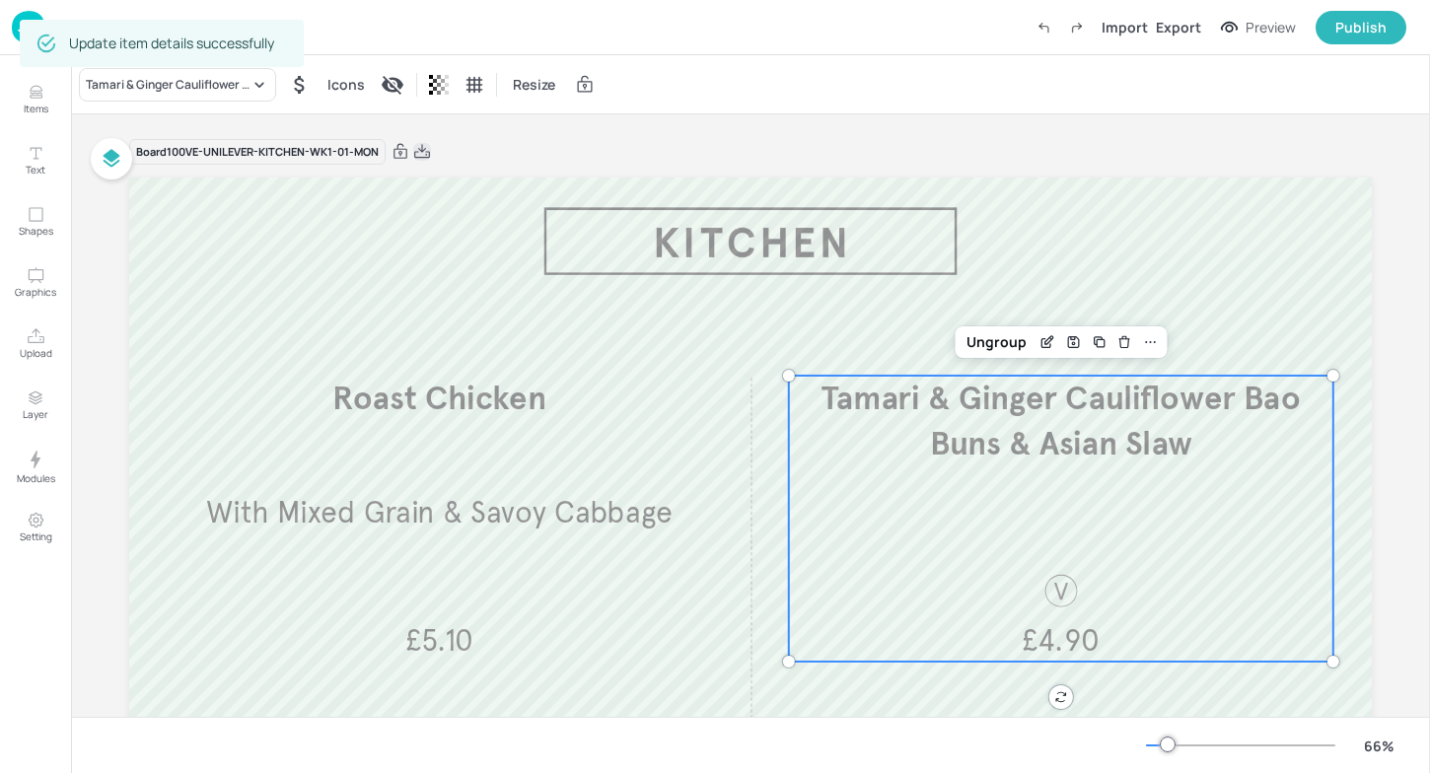
click at [430, 161] on icon at bounding box center [422, 152] width 18 height 20
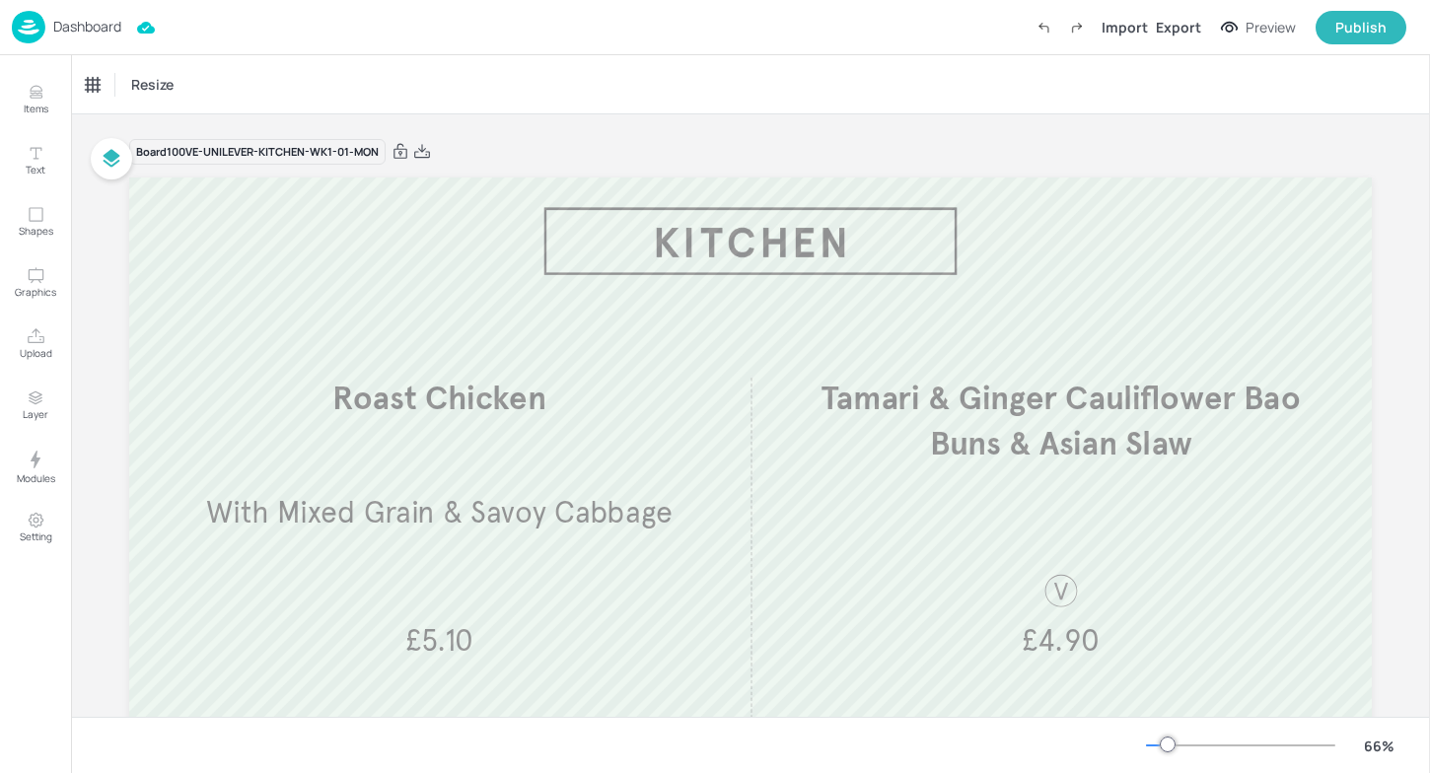
click at [700, 110] on div "Resize" at bounding box center [750, 84] width 1359 height 58
click at [21, 28] on img at bounding box center [29, 27] width 34 height 33
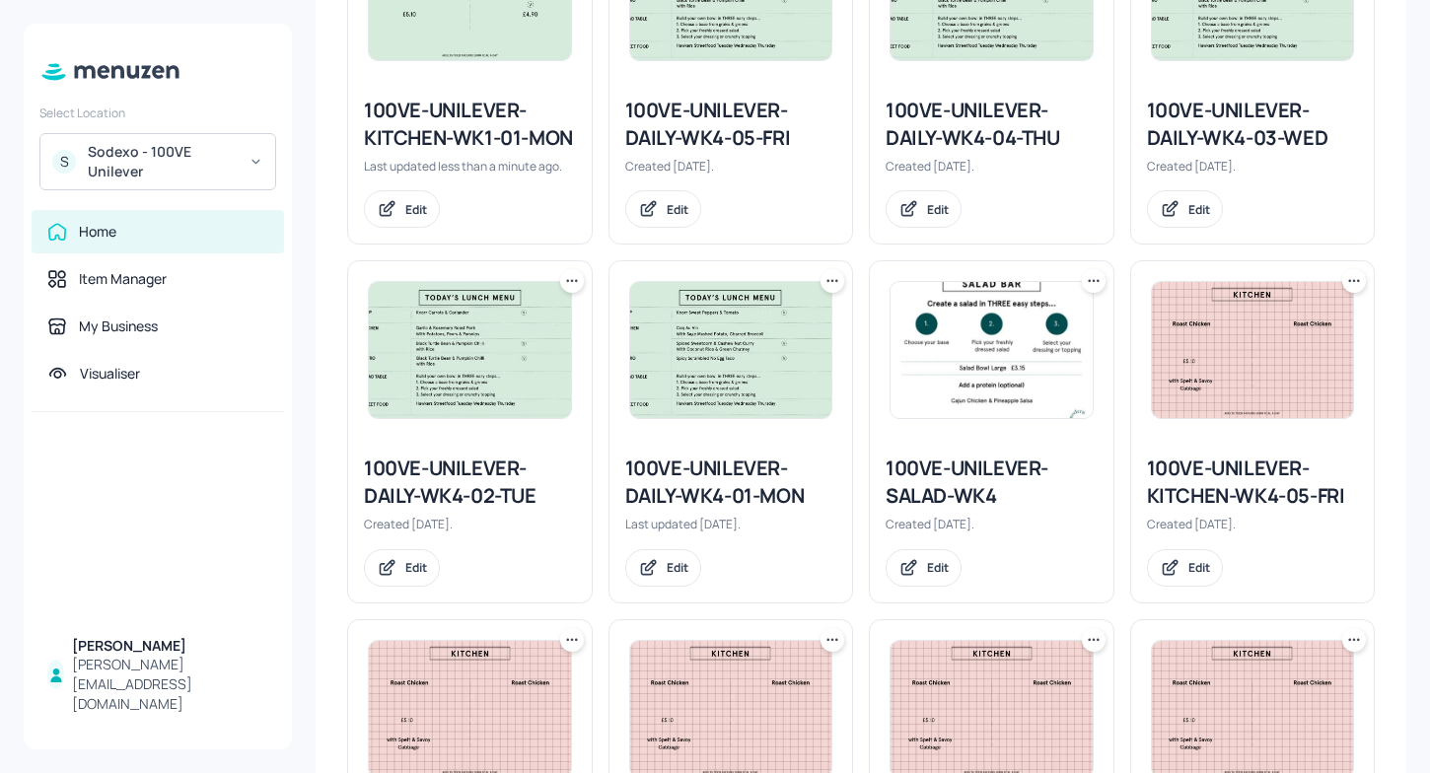
scroll to position [452, 0]
click at [829, 281] on icon at bounding box center [833, 280] width 20 height 20
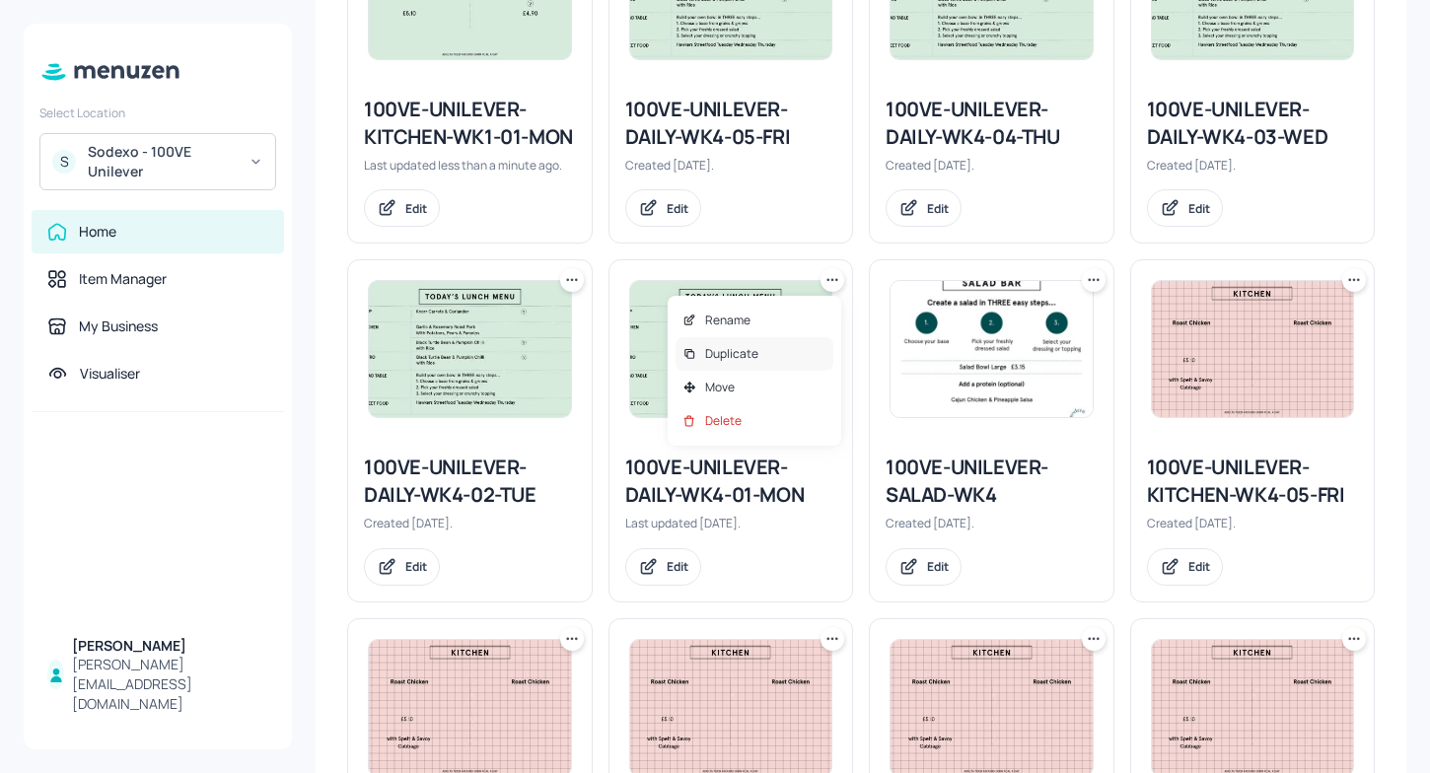
click at [753, 359] on p "Duplicate" at bounding box center [731, 354] width 53 height 18
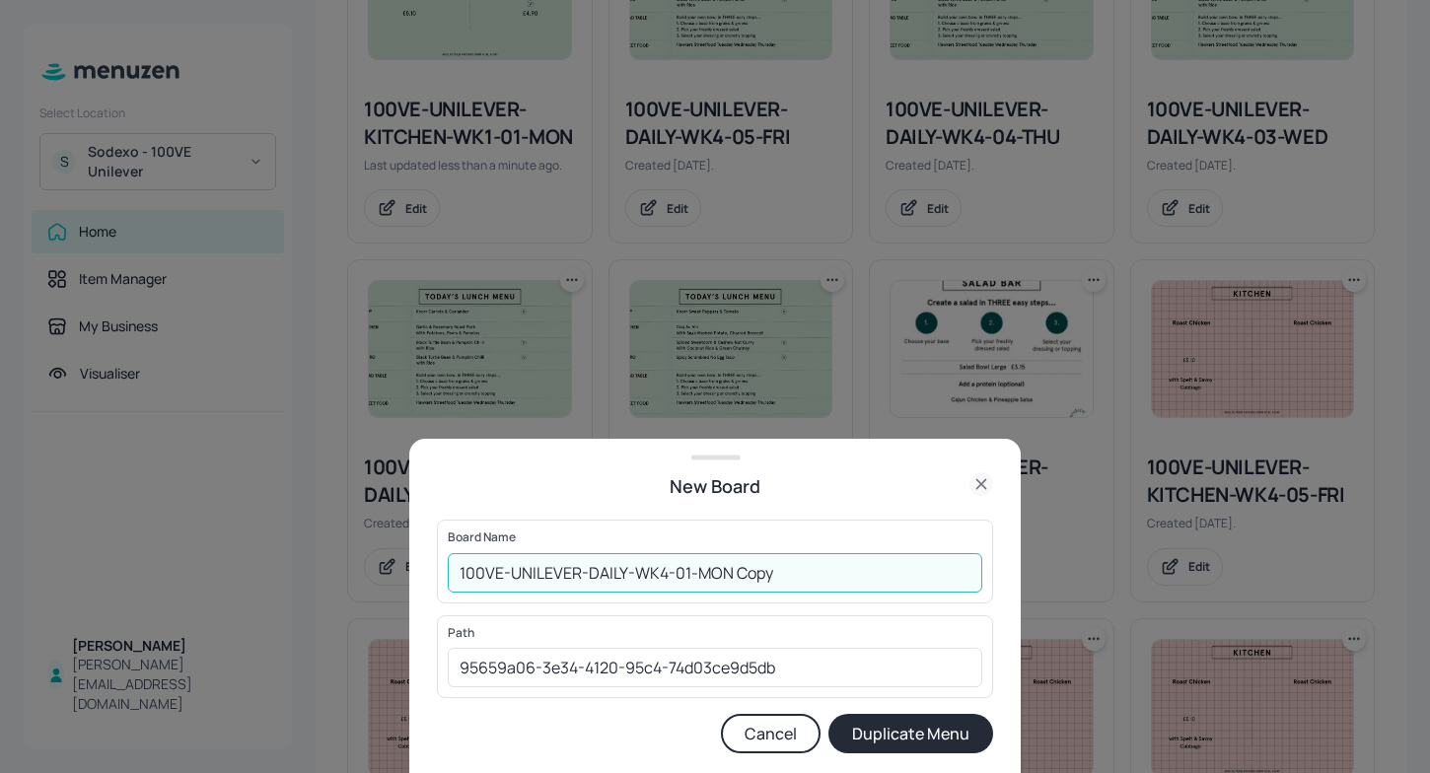
click at [667, 577] on input "100VE-UNILEVER-DAILY-WK4-01-MON Copy" at bounding box center [715, 572] width 535 height 39
type input "100VE-UNILEVER-DAILY-WK1-01-MON Copy"
click at [948, 733] on button "Duplicate Menu" at bounding box center [910, 733] width 165 height 39
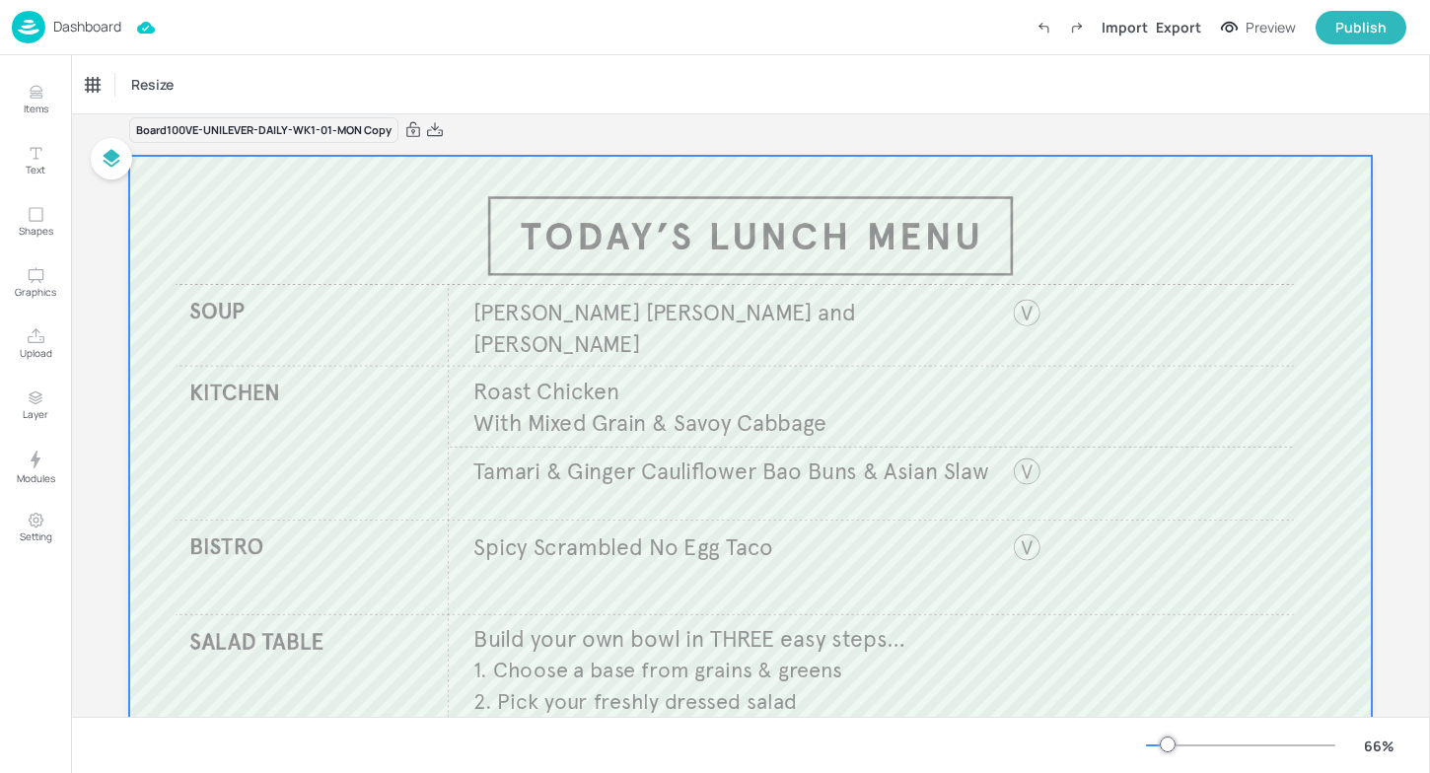
scroll to position [16, 0]
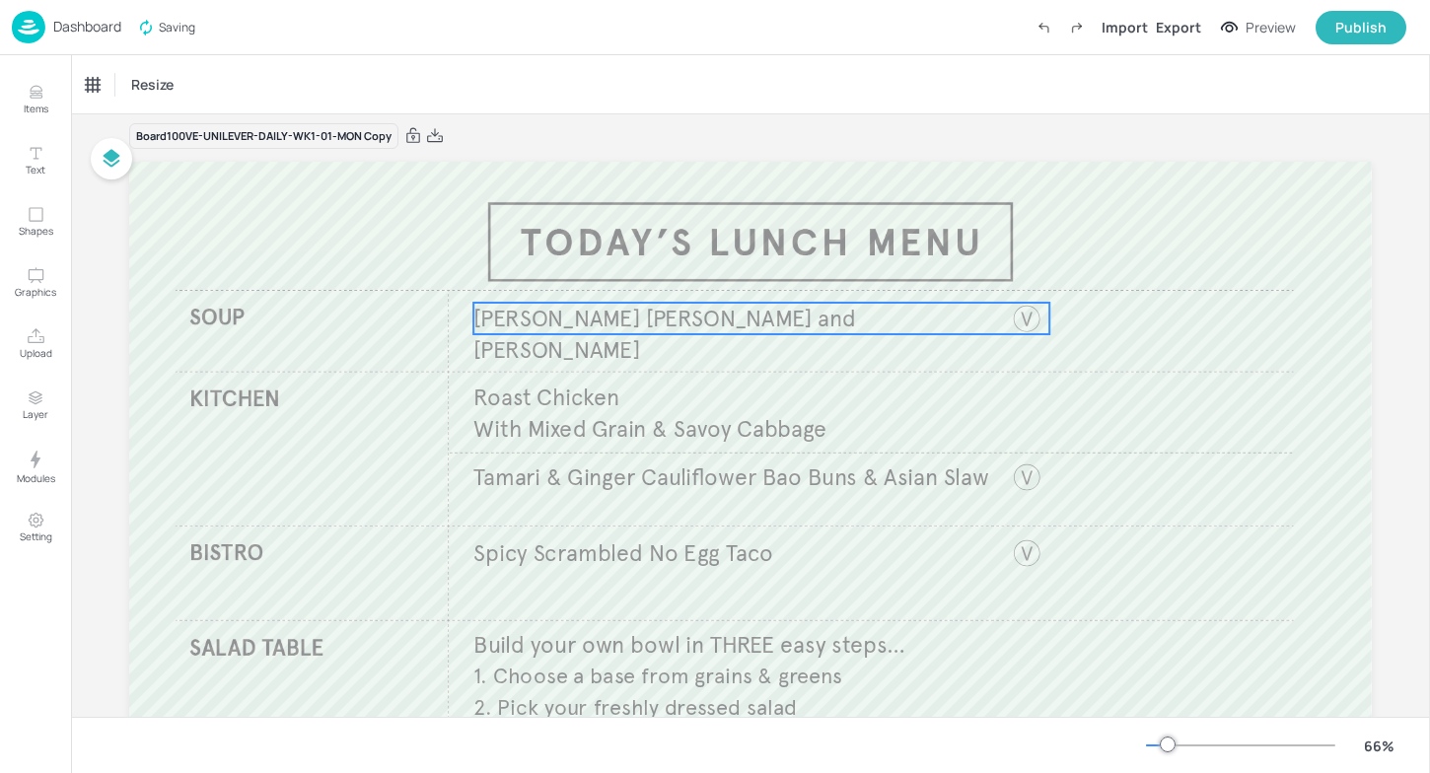
click at [575, 322] on span "[PERSON_NAME] [PERSON_NAME] and [PERSON_NAME]" at bounding box center [664, 334] width 383 height 60
click at [747, 271] on icon "Edit Item" at bounding box center [748, 269] width 17 height 16
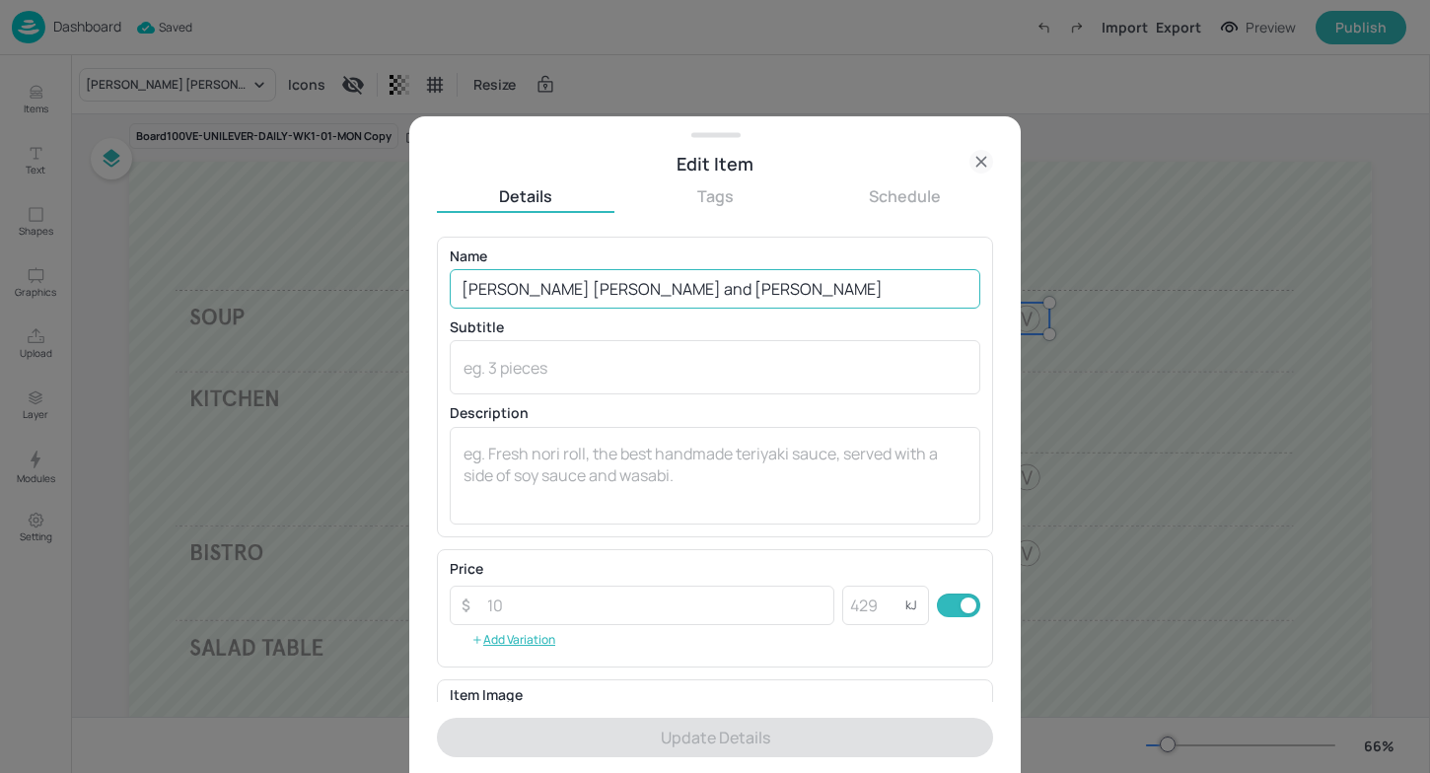
click at [645, 299] on input "[PERSON_NAME] [PERSON_NAME] and [PERSON_NAME]" at bounding box center [715, 288] width 531 height 39
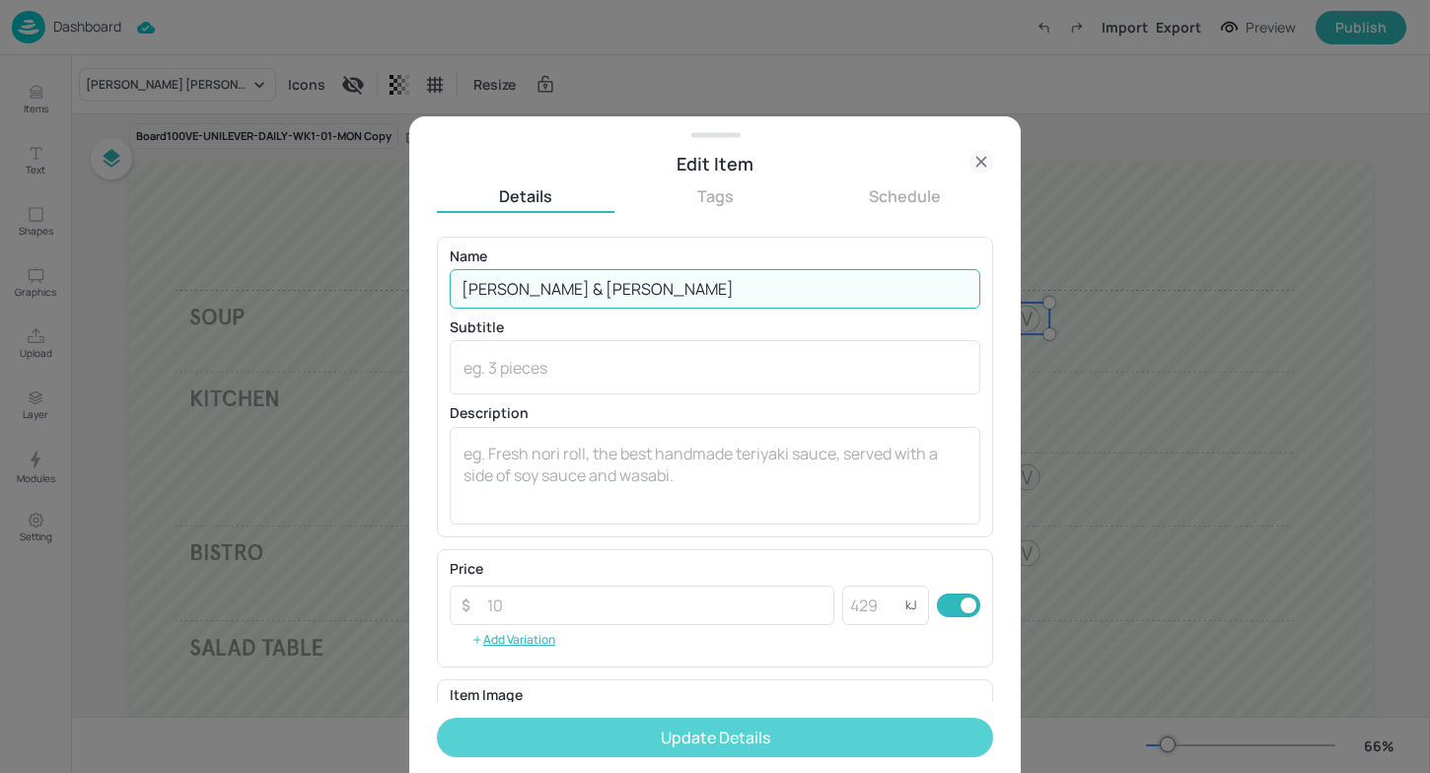
type input "[PERSON_NAME] & [PERSON_NAME]"
click at [577, 724] on button "Update Details" at bounding box center [715, 737] width 556 height 39
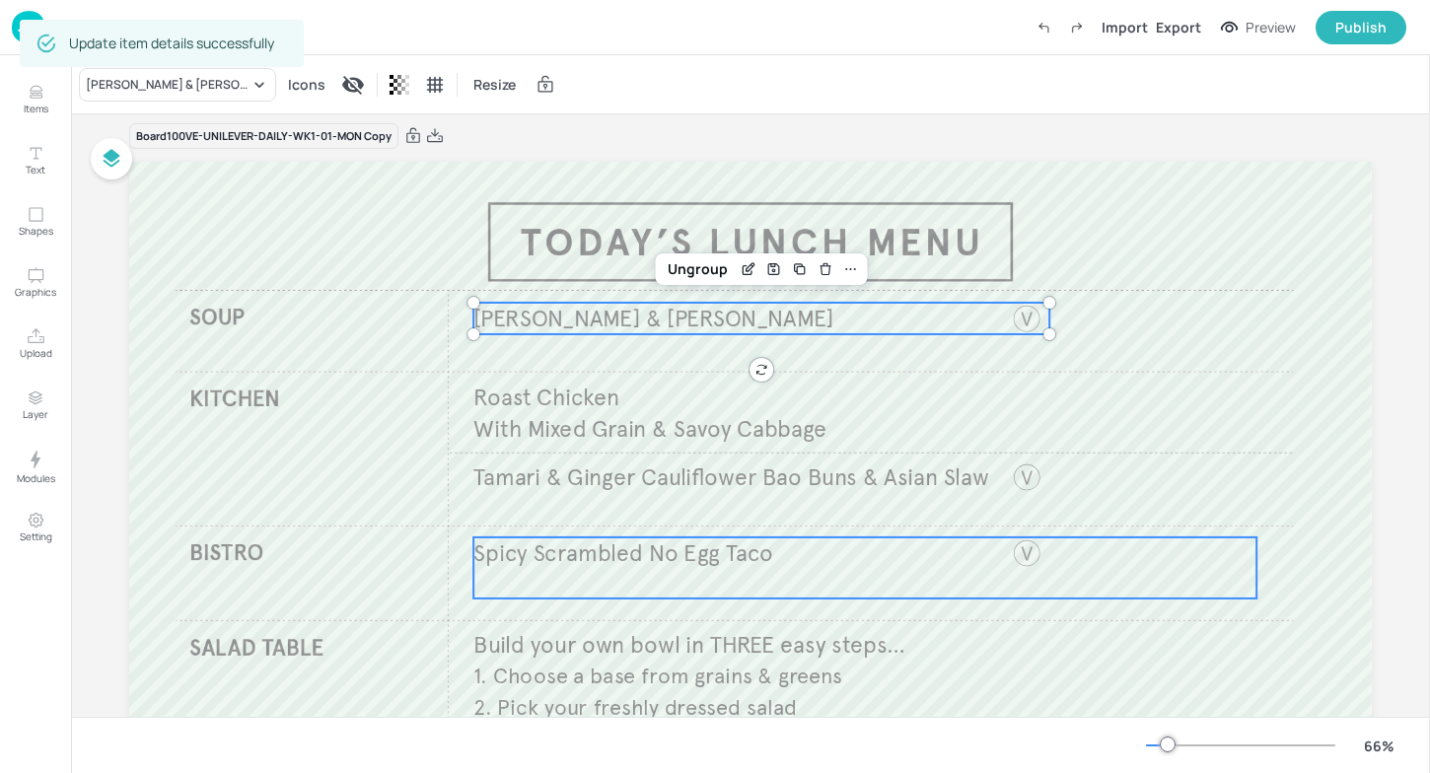
click at [742, 559] on span "Spicy Scrambled No Egg Taco" at bounding box center [623, 552] width 300 height 29
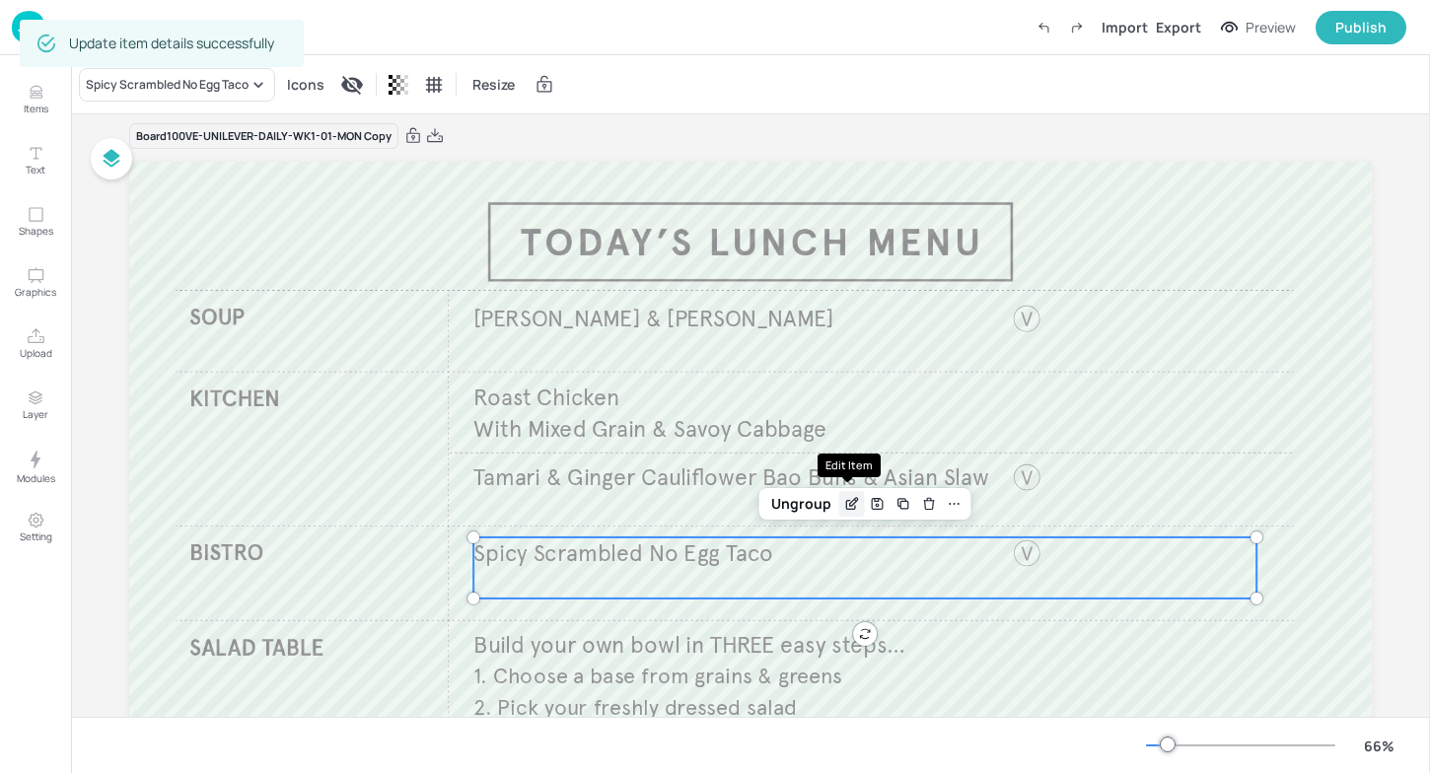
click at [847, 498] on icon "Edit Item" at bounding box center [851, 504] width 17 height 16
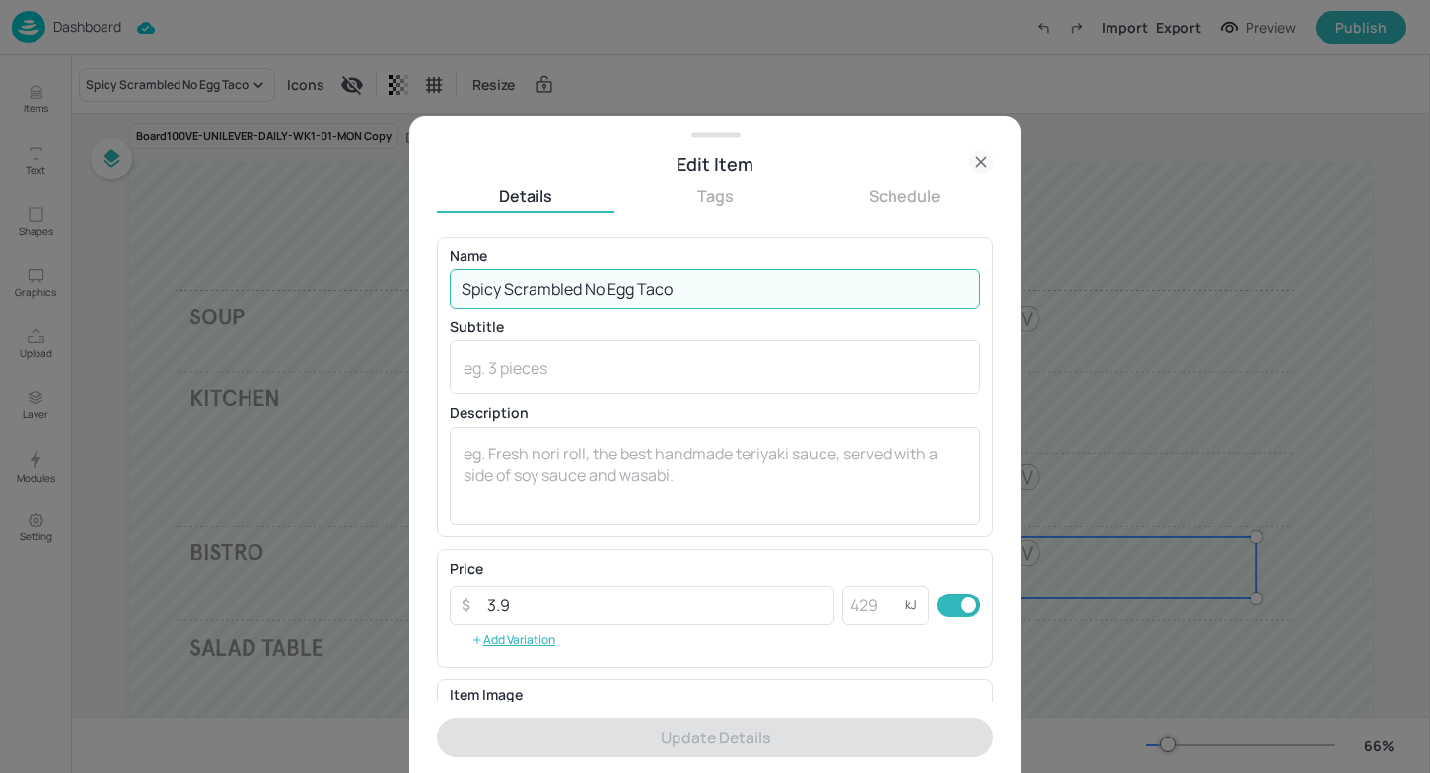
click at [699, 292] on input "Spicy Scrambled No Egg Taco" at bounding box center [715, 288] width 531 height 39
drag, startPoint x: 699, startPoint y: 292, endPoint x: 355, endPoint y: 283, distance: 344.3
click at [353, 283] on div "Edit Item Details Tags Schedule Name Spicy Scrambled No Egg Taco ​ Subtitle x ​…" at bounding box center [715, 386] width 1430 height 773
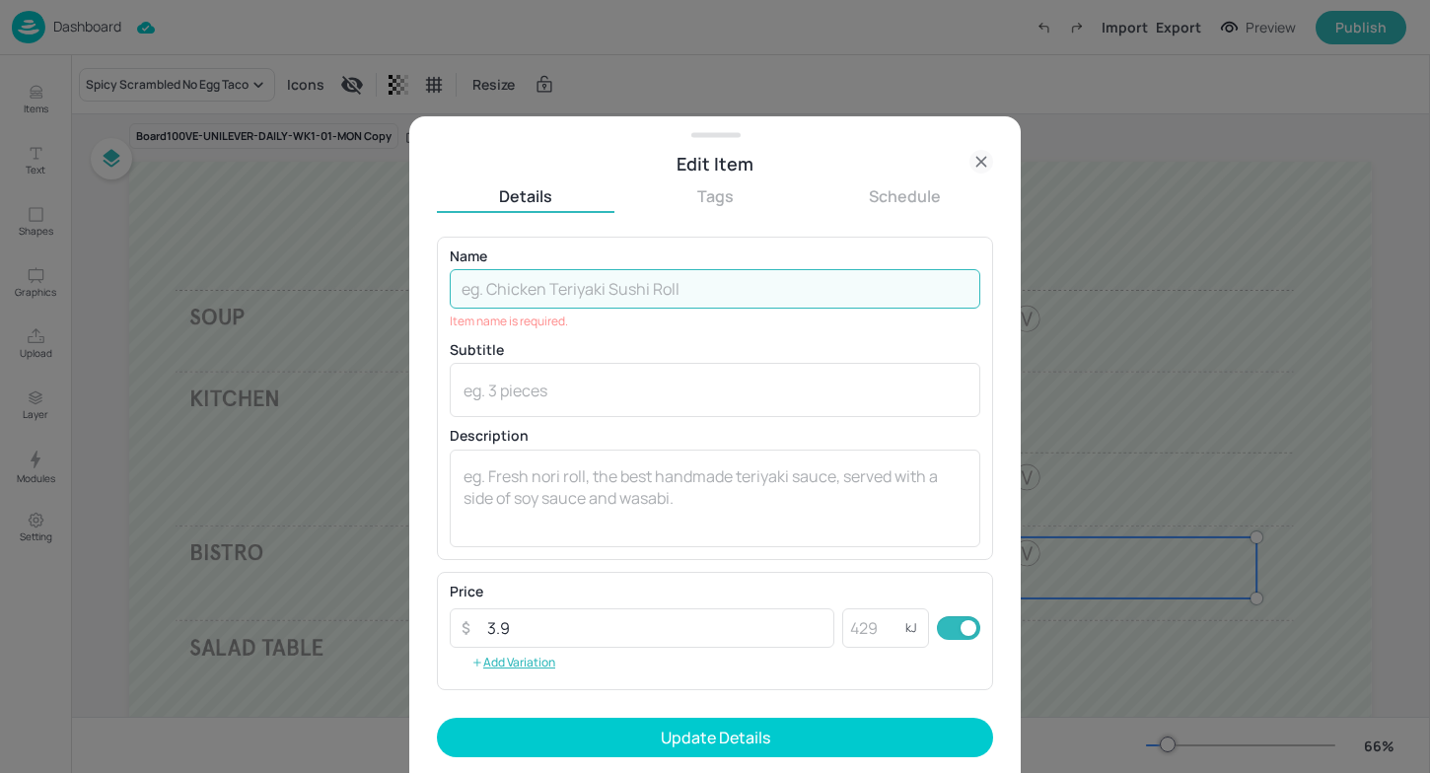
paste input "Dijon Roasted Salmon & Squash Bowl"
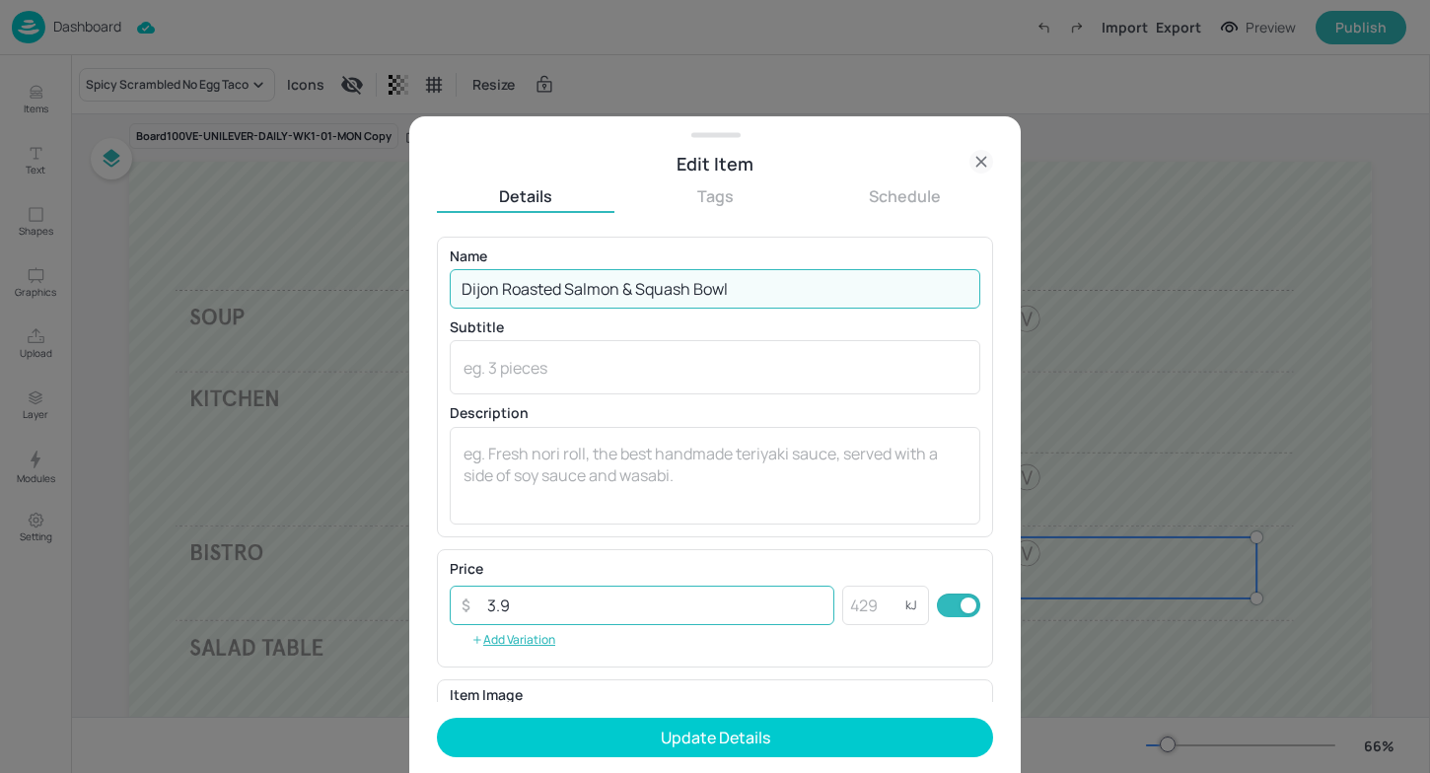
type input "Dijon Roasted Salmon & Squash Bowl"
click at [536, 604] on input "3.9" at bounding box center [654, 605] width 359 height 39
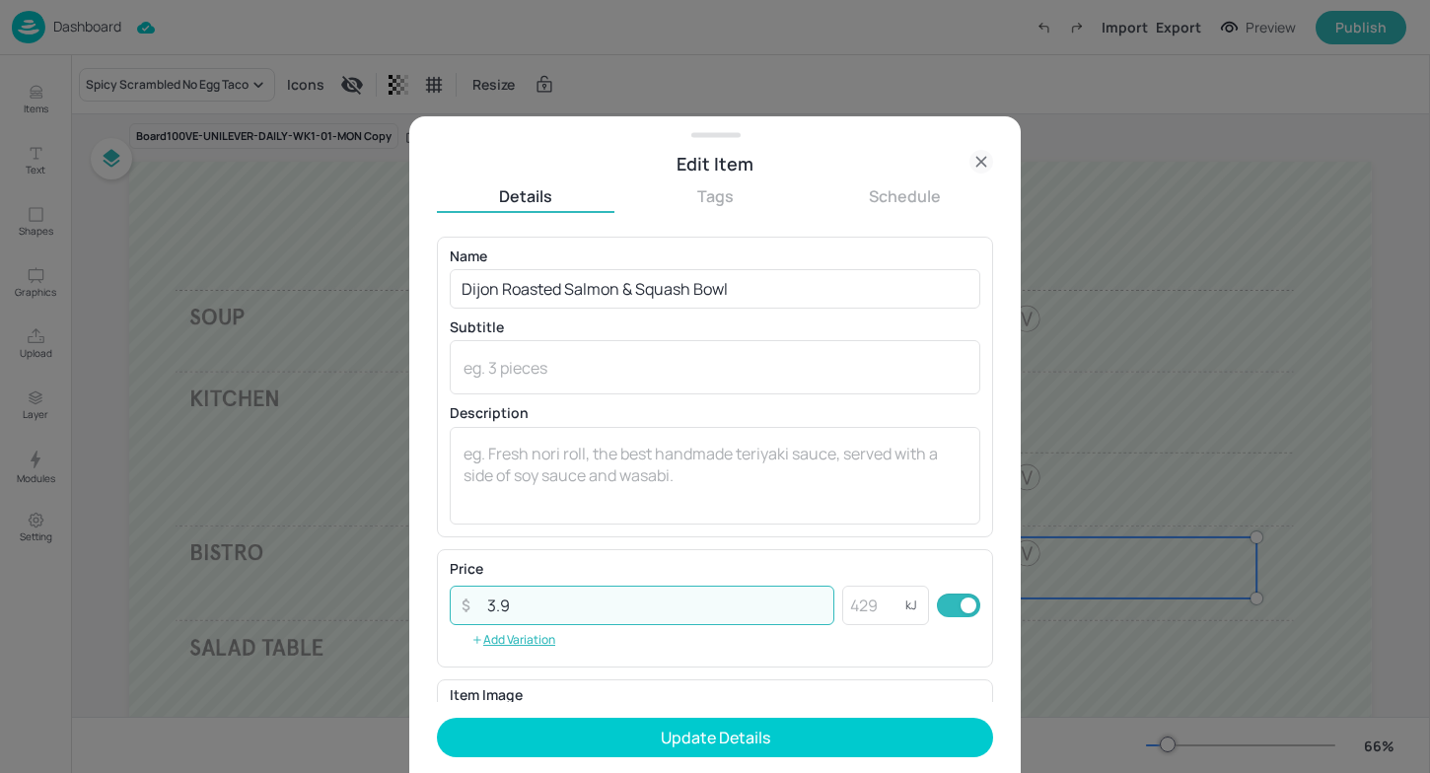
type input "3"
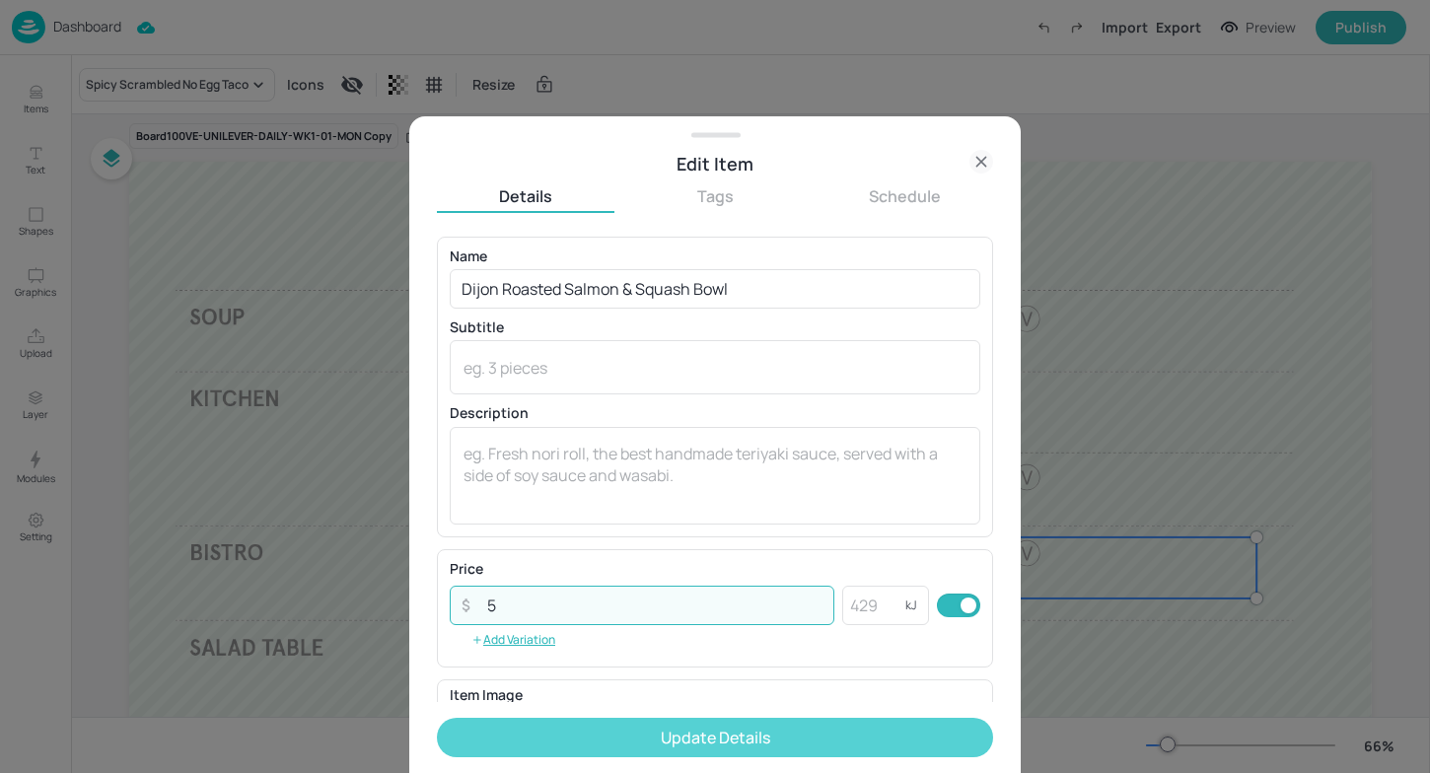
type input "5"
click at [833, 740] on button "Update Details" at bounding box center [715, 737] width 556 height 39
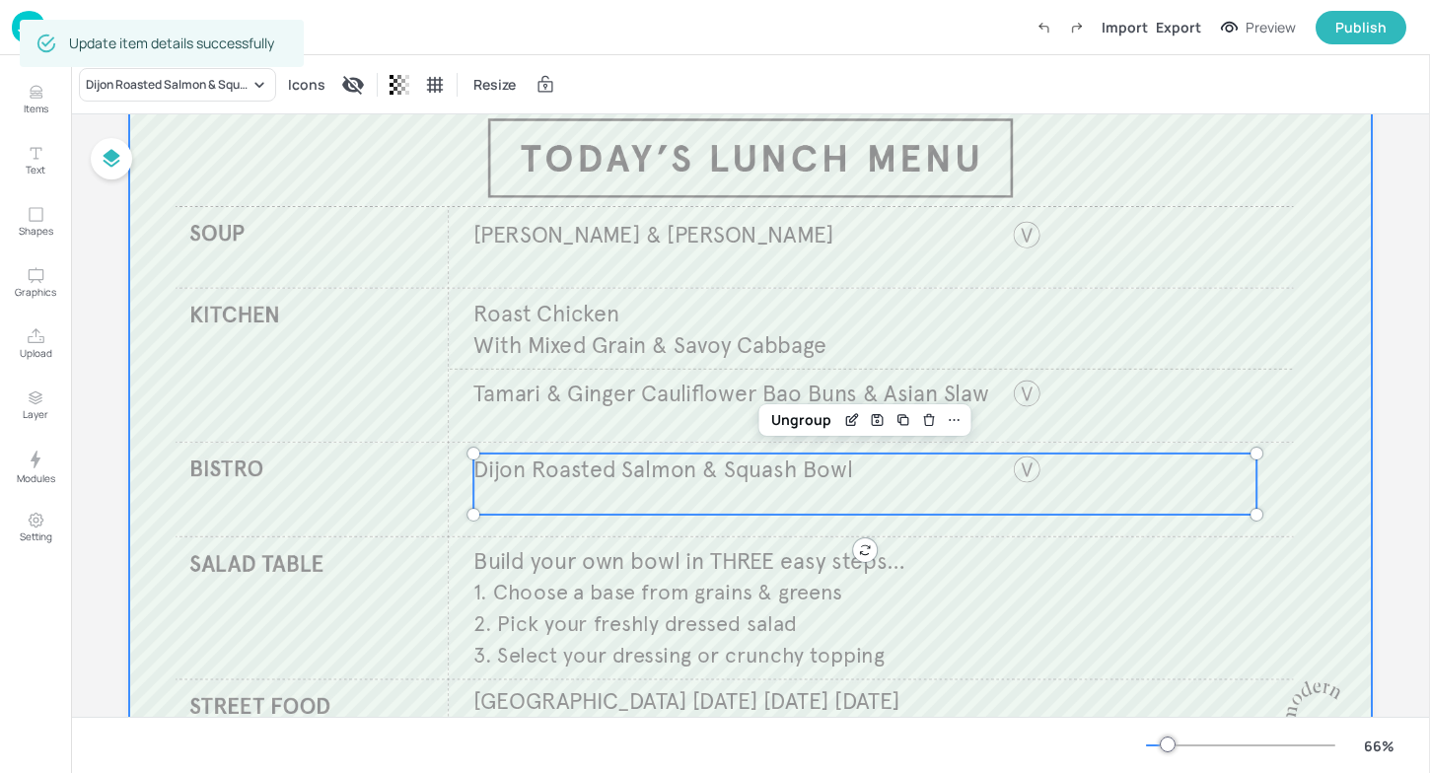
scroll to position [107, 0]
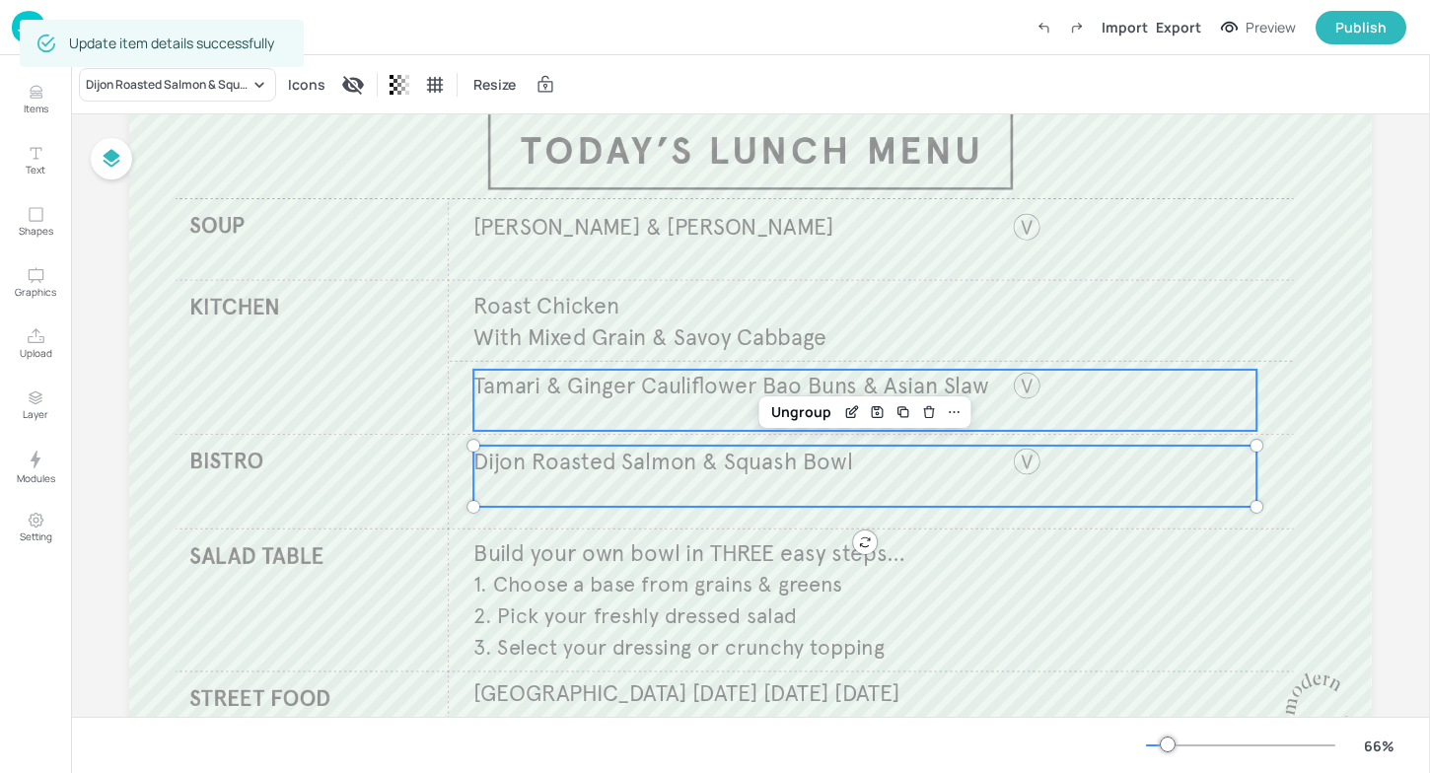
click at [548, 402] on div "Tamari & Ginger Cauliflower Bao Buns & Asian Slaw" at bounding box center [864, 400] width 783 height 61
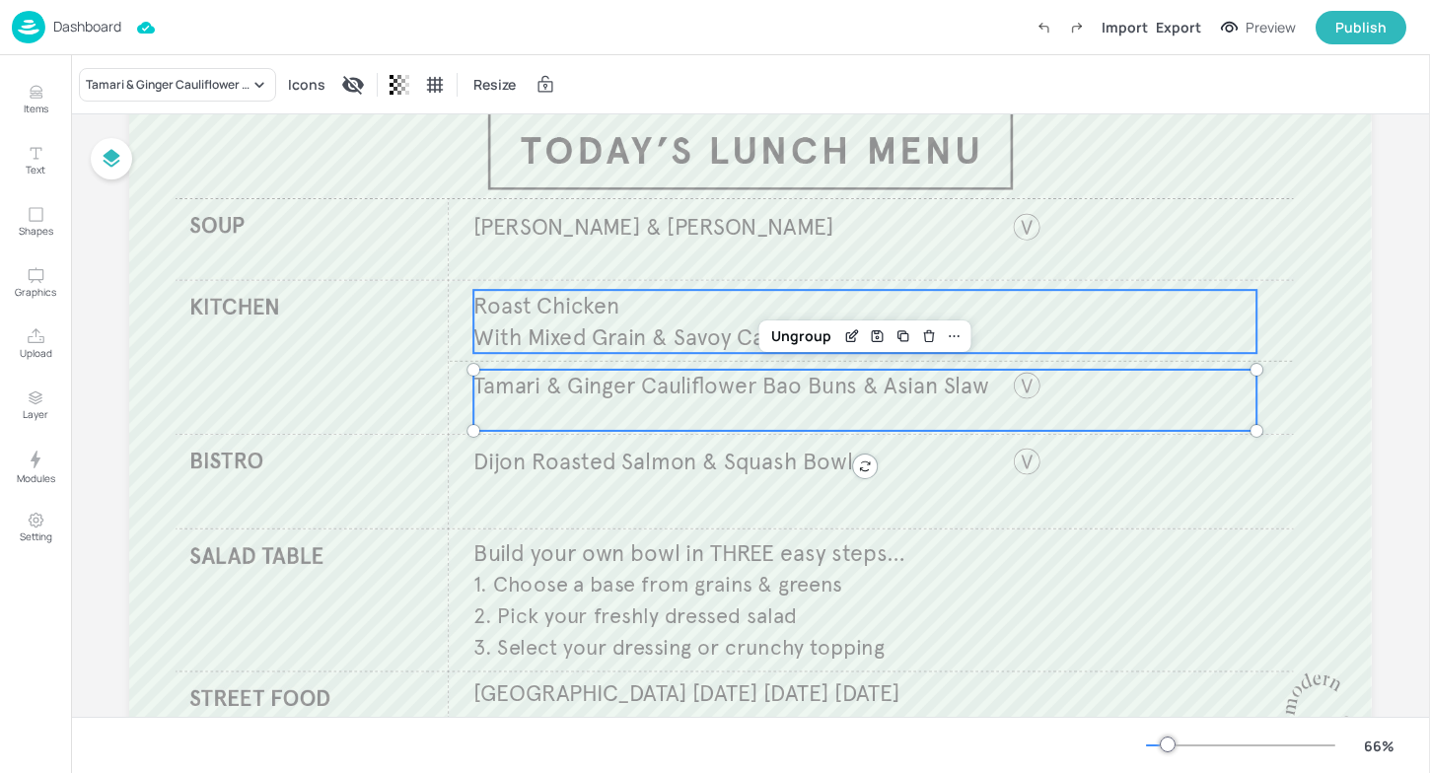
click at [578, 347] on span "With Mixed Grain & Savoy Cabbage" at bounding box center [649, 337] width 353 height 29
click at [585, 401] on div "Tamari & Ginger Cauliflower Bao Buns & Asian Slaw" at bounding box center [864, 400] width 783 height 61
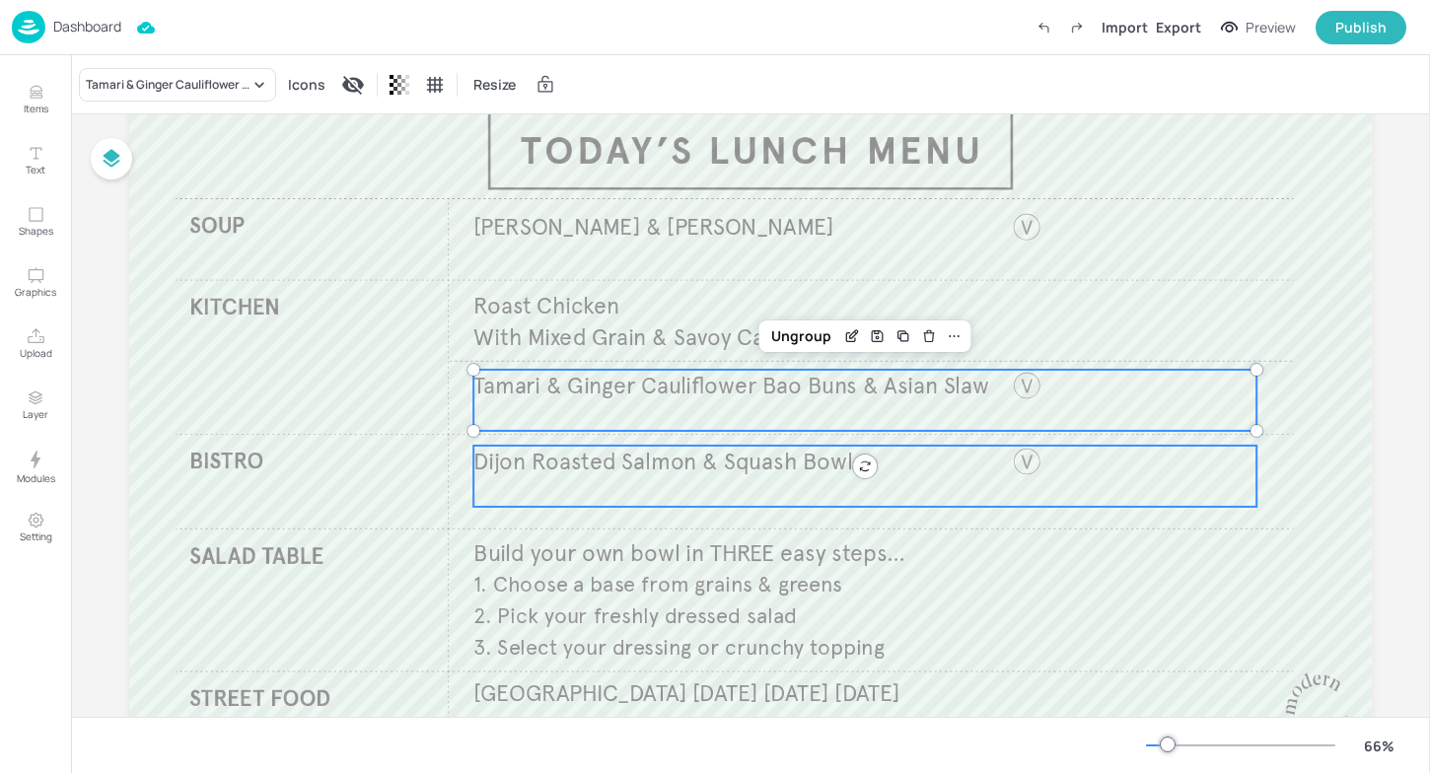
click at [584, 456] on span "Dijon Roasted Salmon & Squash Bowl" at bounding box center [663, 461] width 380 height 29
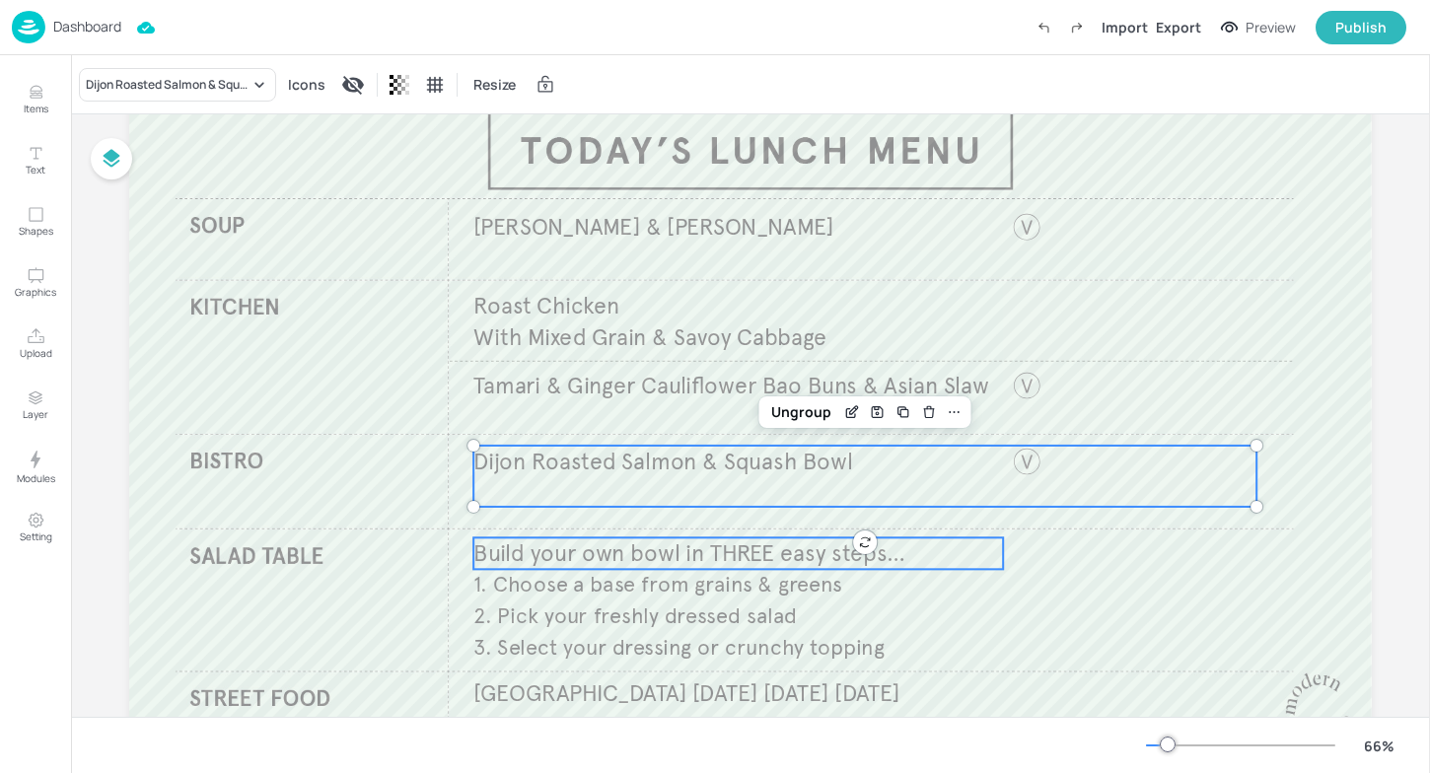
scroll to position [209, 0]
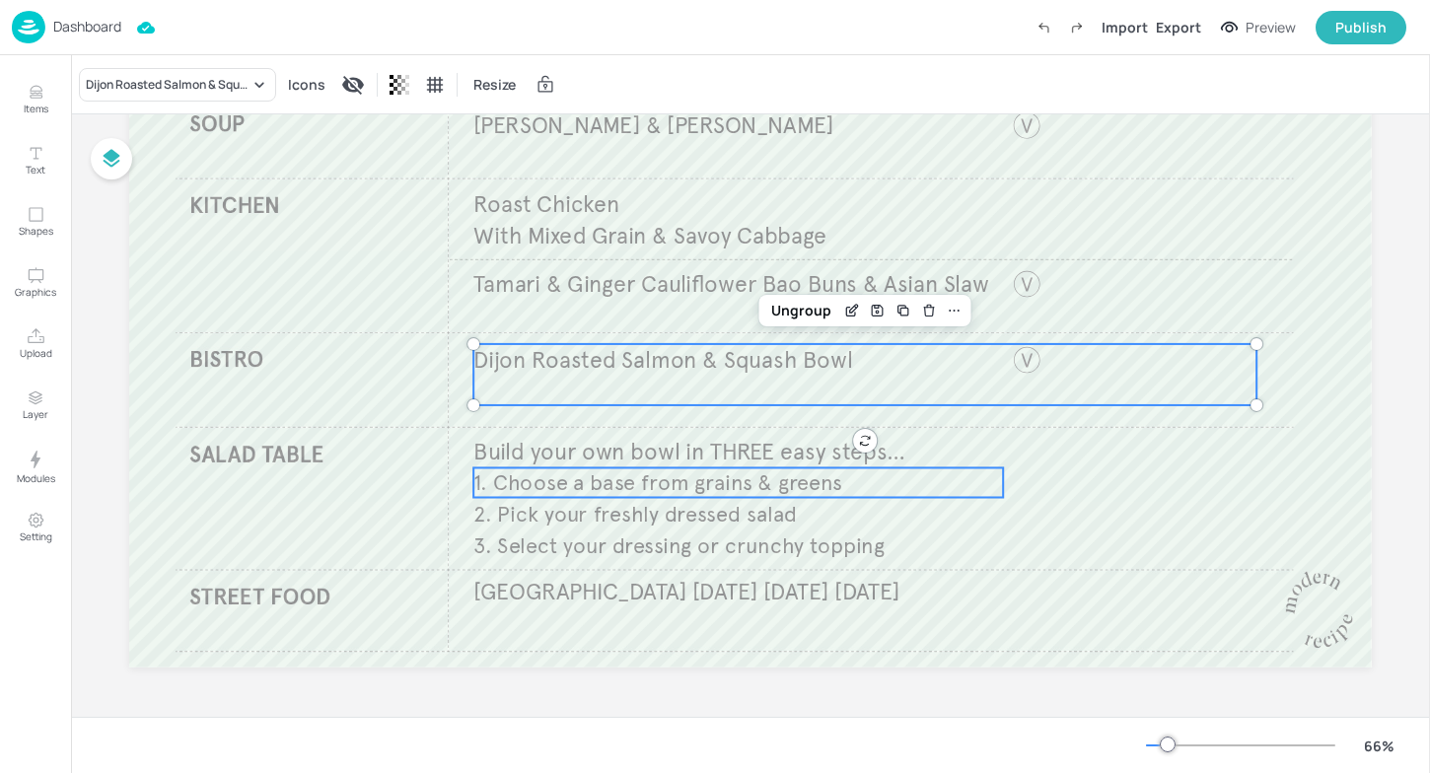
click at [576, 493] on span "1. Choose a base from grains & greens" at bounding box center [657, 482] width 368 height 27
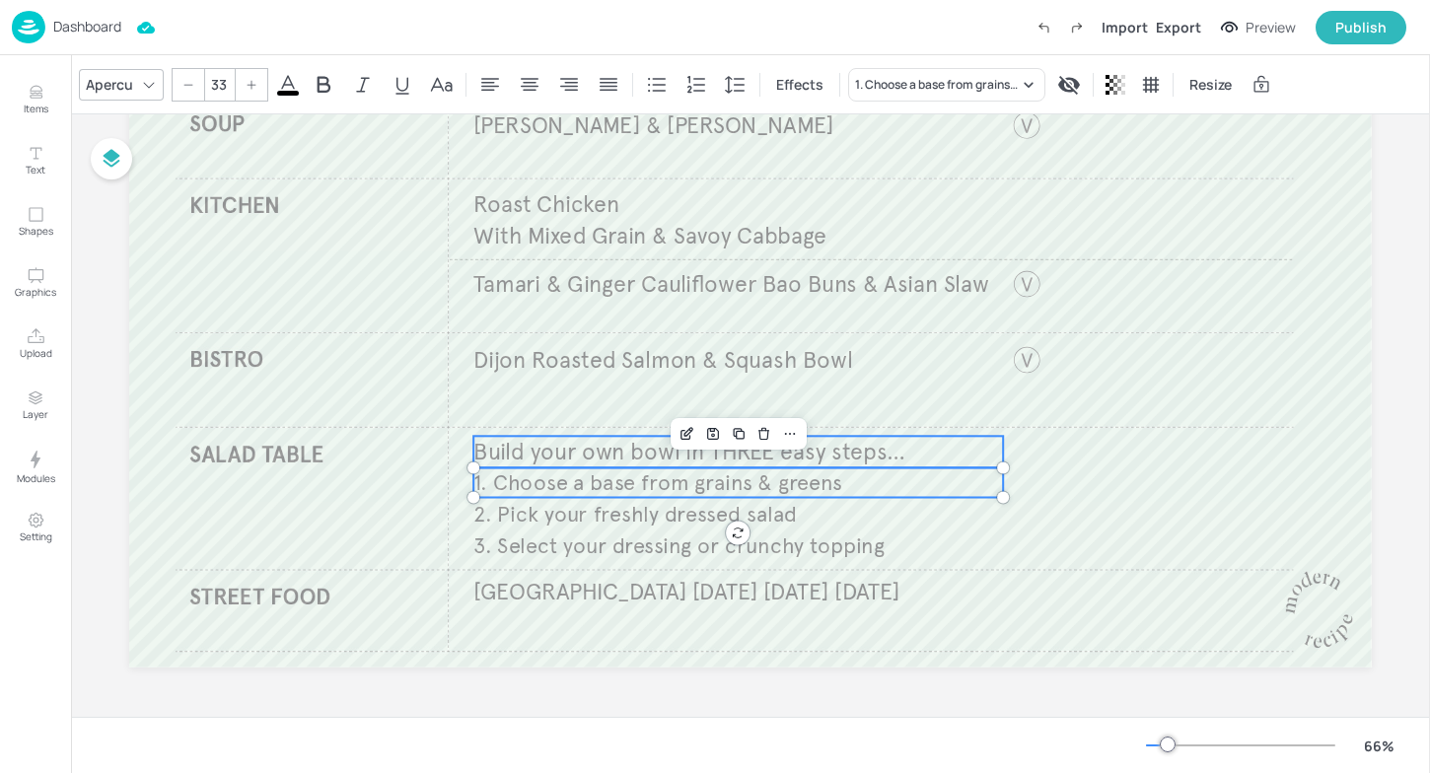
click at [592, 447] on span "Build your own bowl in THREE easy steps…" at bounding box center [689, 452] width 432 height 29
type input "35"
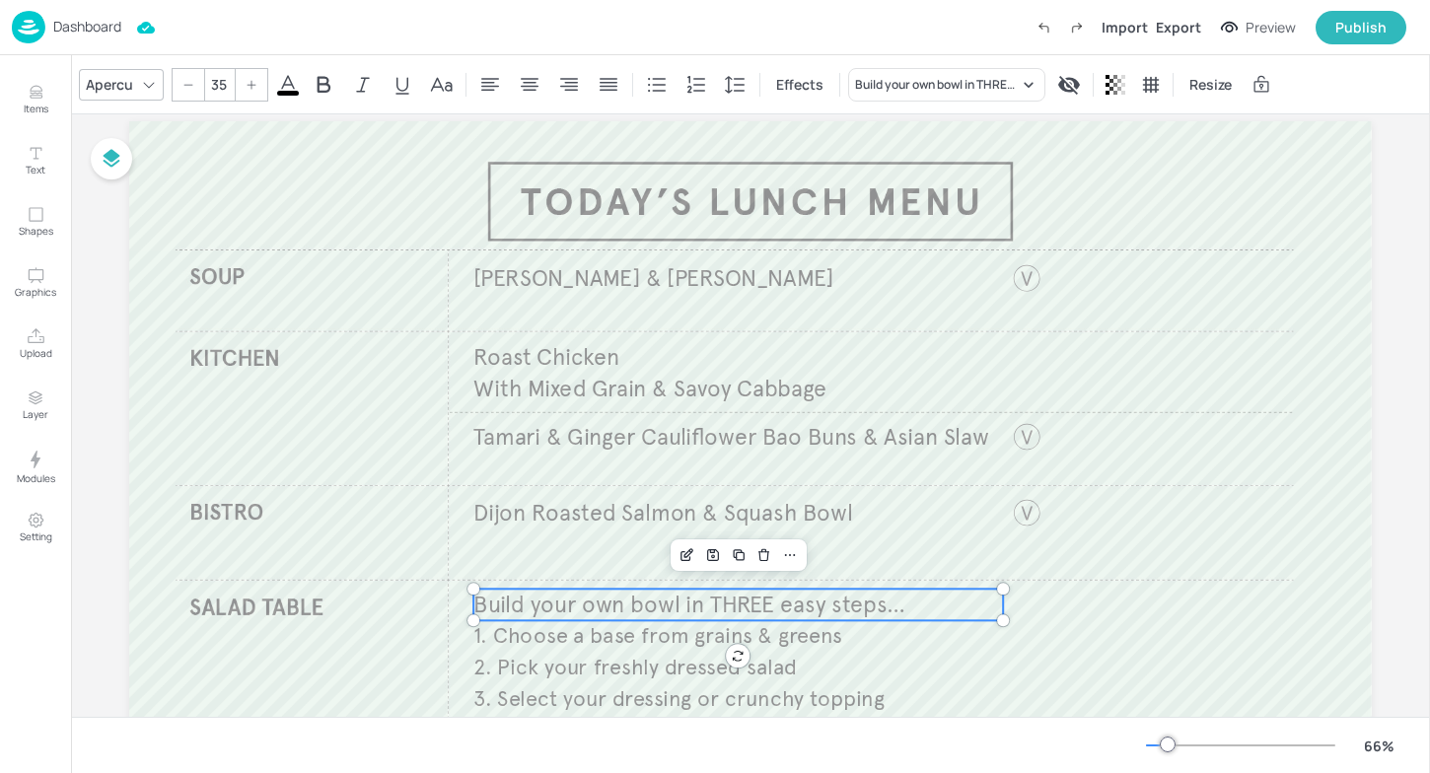
scroll to position [37, 0]
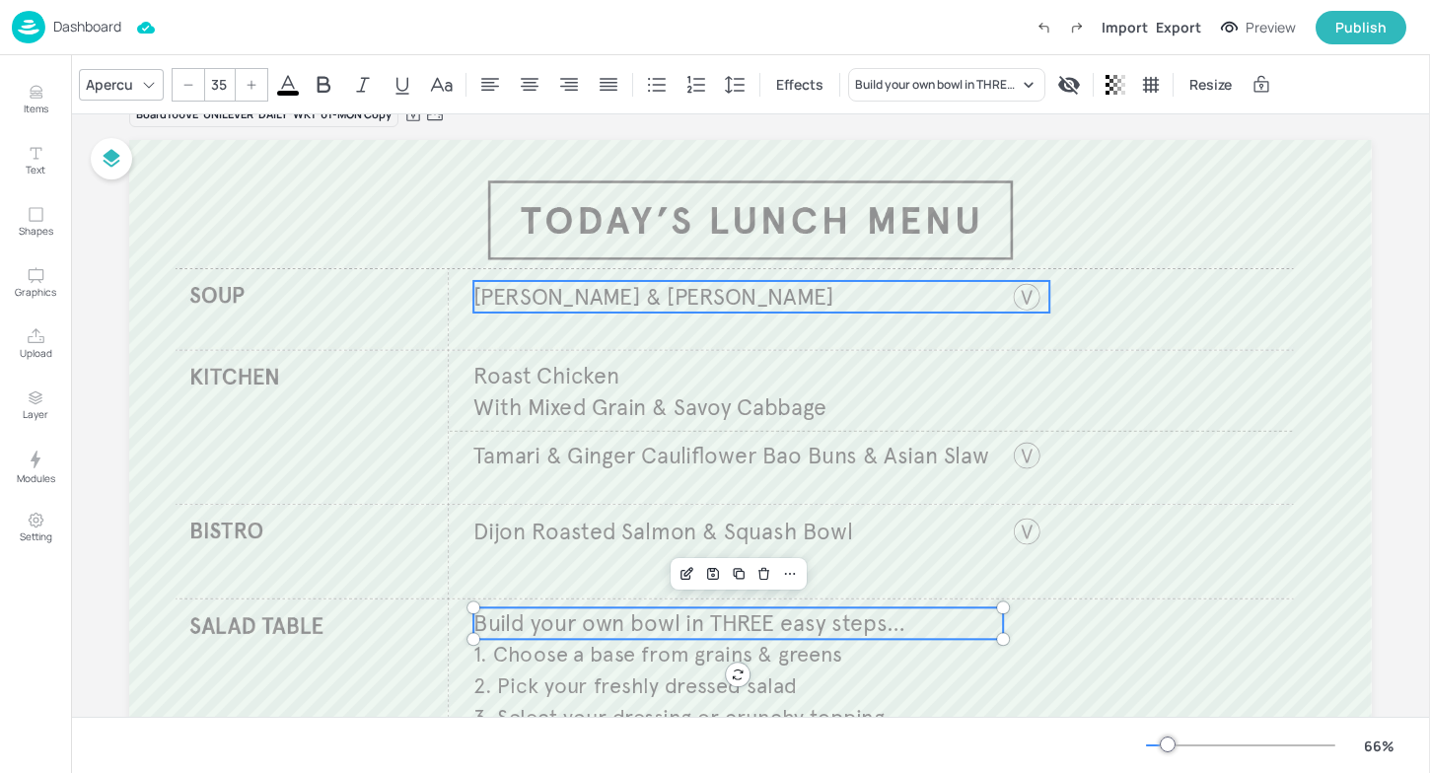
click at [654, 308] on span "Knorr Carrot & Coriander" at bounding box center [653, 296] width 360 height 29
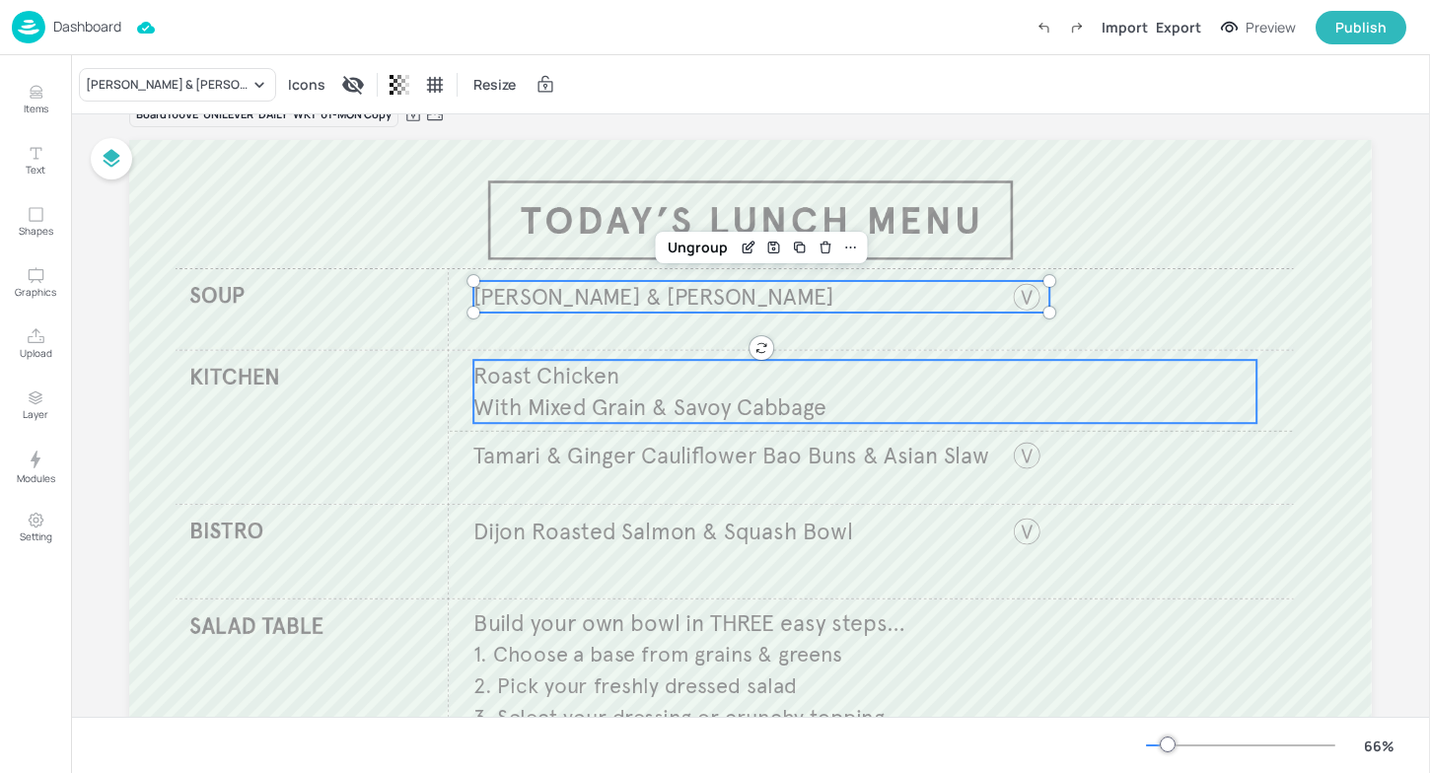
click at [624, 367] on p "Roast Chicken" at bounding box center [864, 376] width 783 height 32
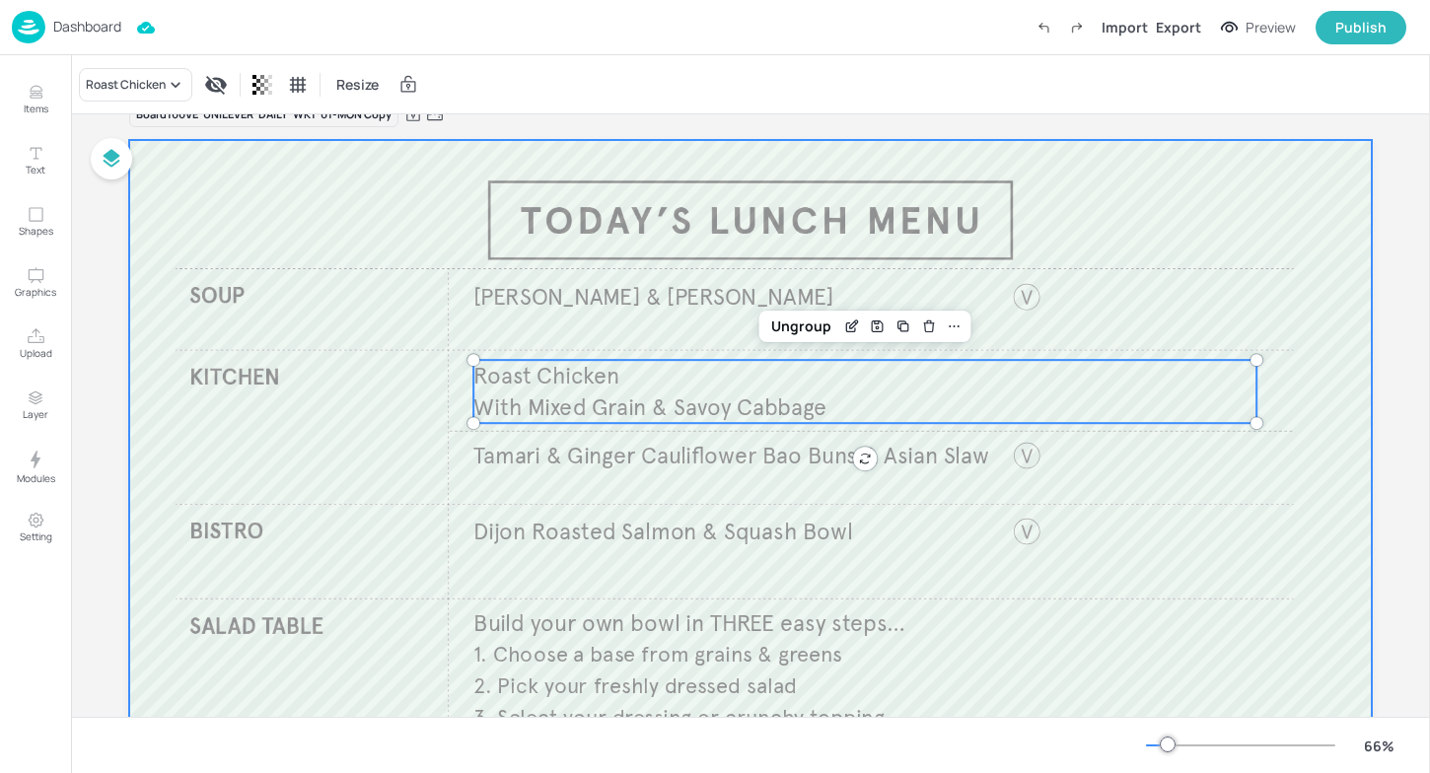
click at [388, 407] on div at bounding box center [750, 489] width 1243 height 699
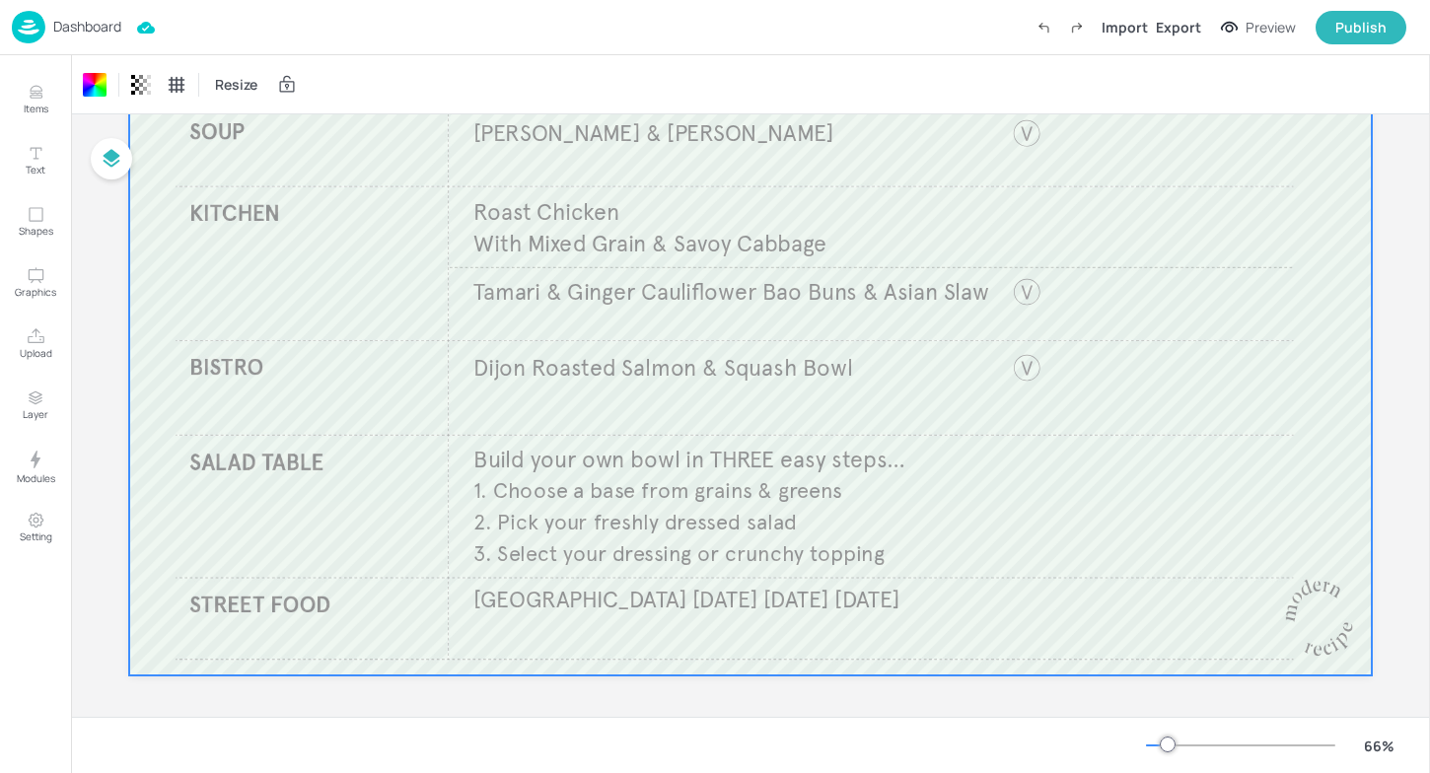
scroll to position [0, 0]
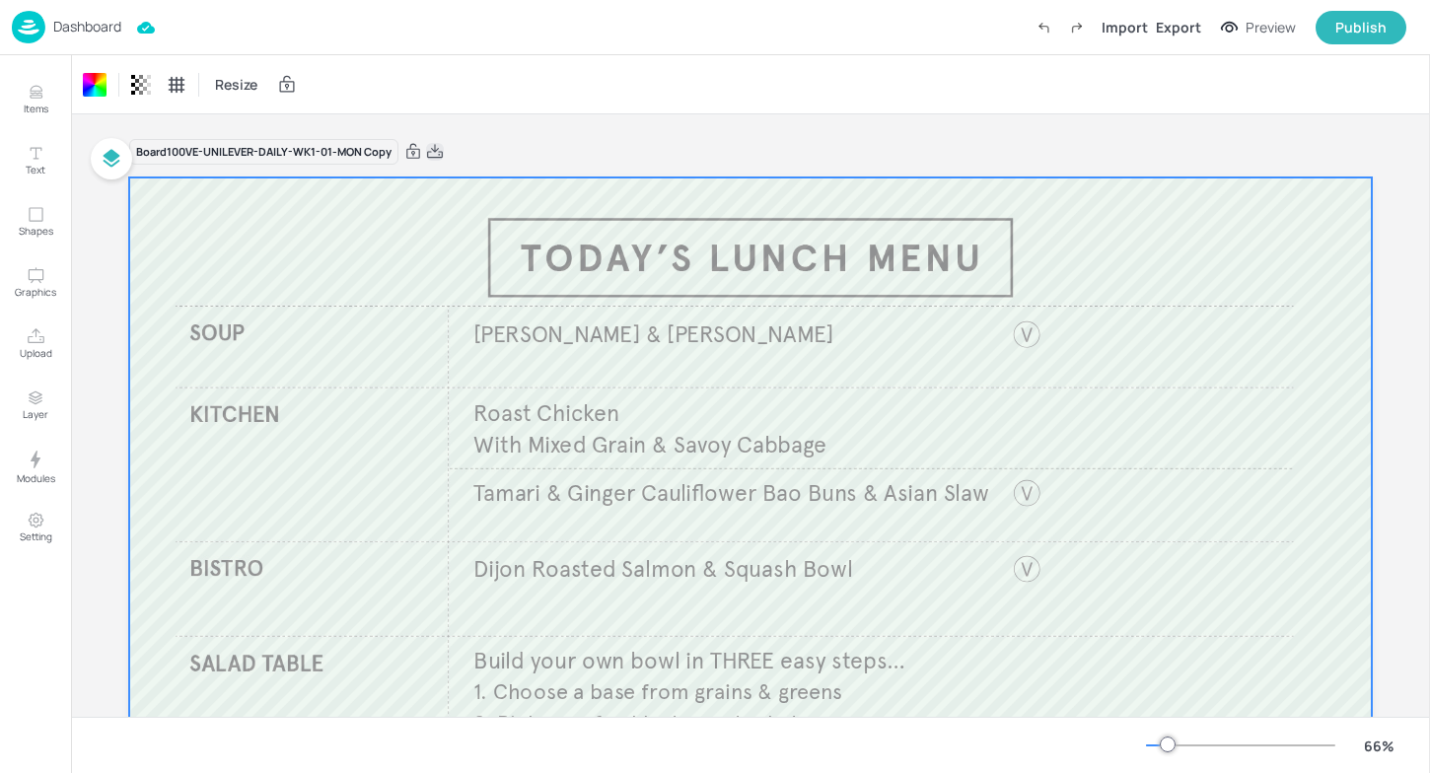
click at [430, 148] on icon at bounding box center [435, 151] width 16 height 14
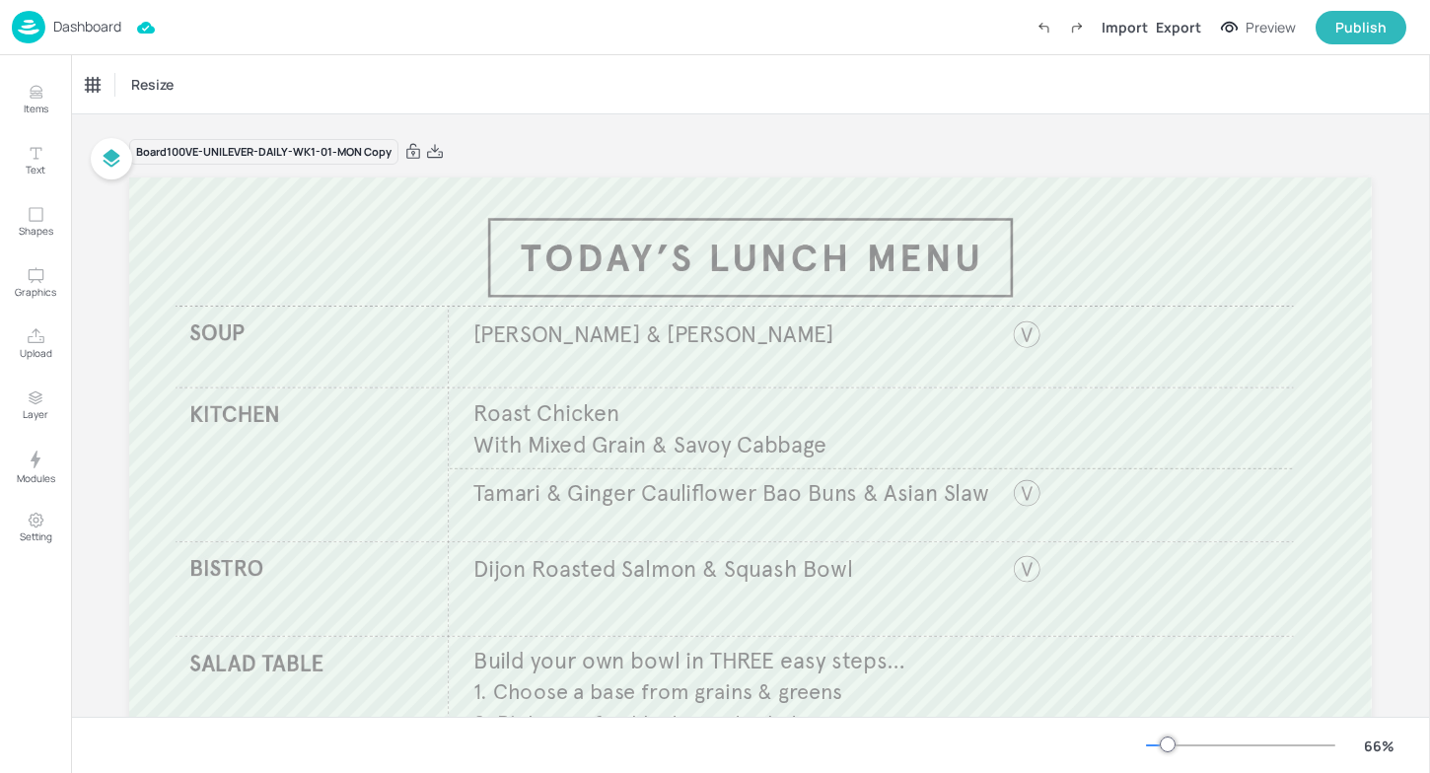
click at [668, 115] on div "Board 100VE-UNILEVER-DAILY-WK1-01-MON Copy Knorr Carrot & Coriander Build your …" at bounding box center [750, 520] width 1243 height 812
click at [53, 24] on p "Dashboard" at bounding box center [87, 27] width 68 height 14
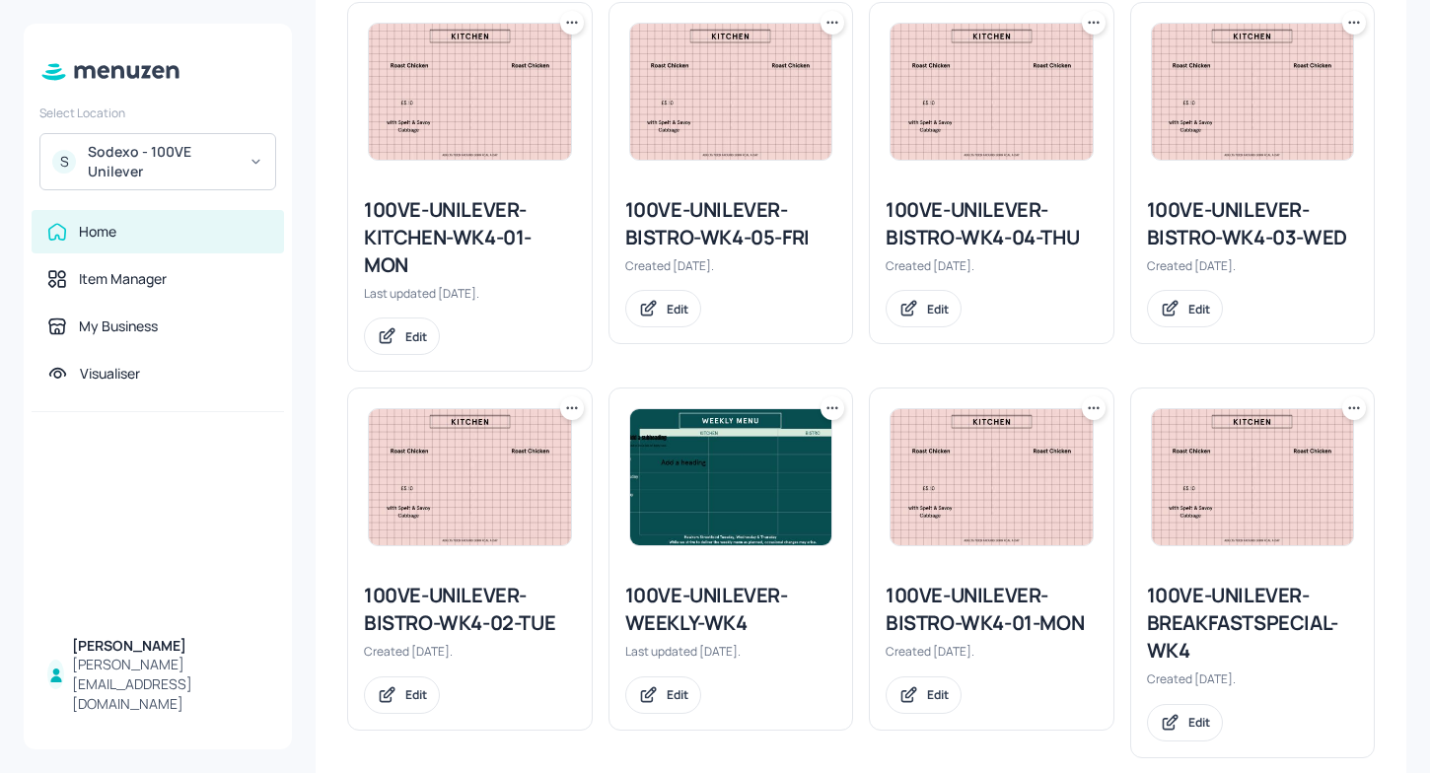
scroll to position [1482, 0]
click at [947, 625] on div "100VE-UNILEVER-BISTRO-WK4-01-MON" at bounding box center [992, 608] width 212 height 55
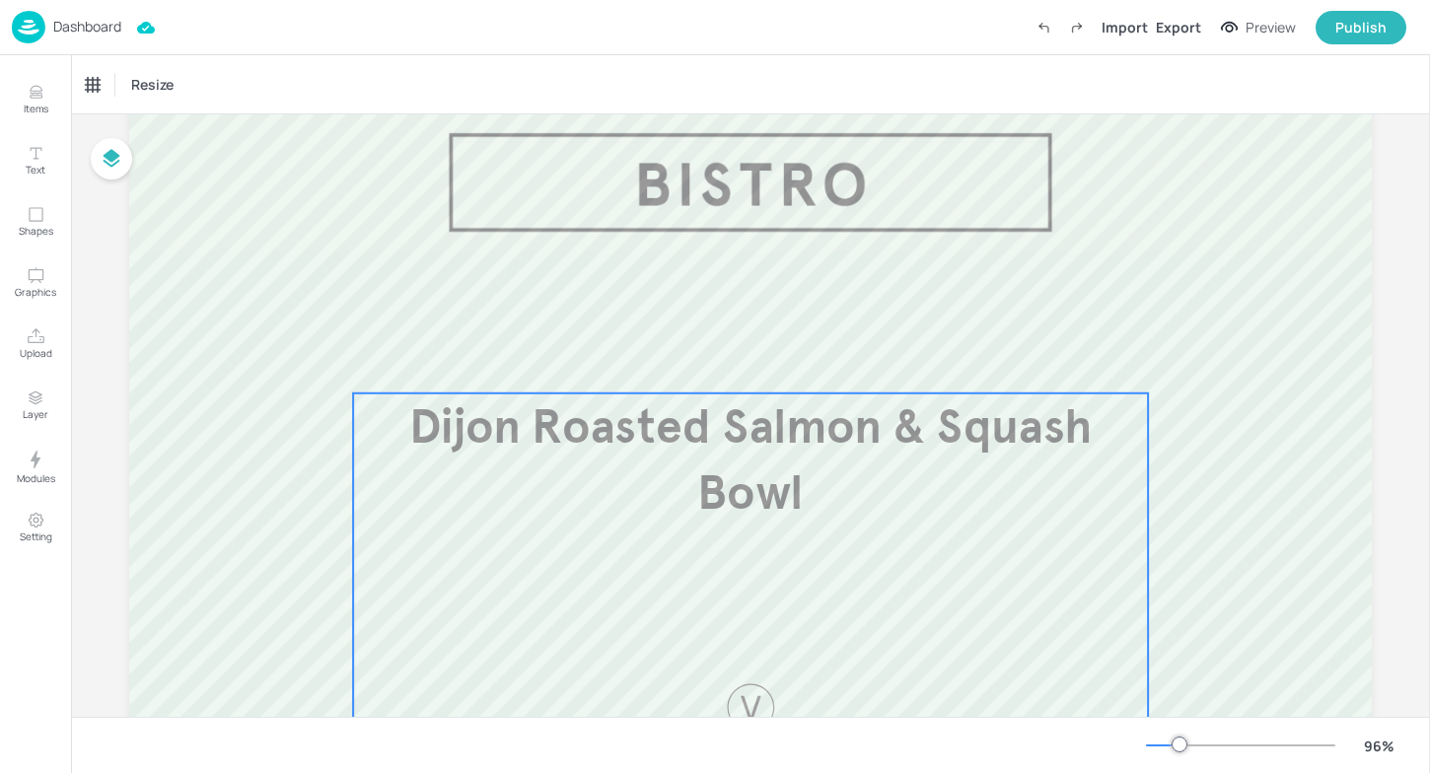
scroll to position [98, 0]
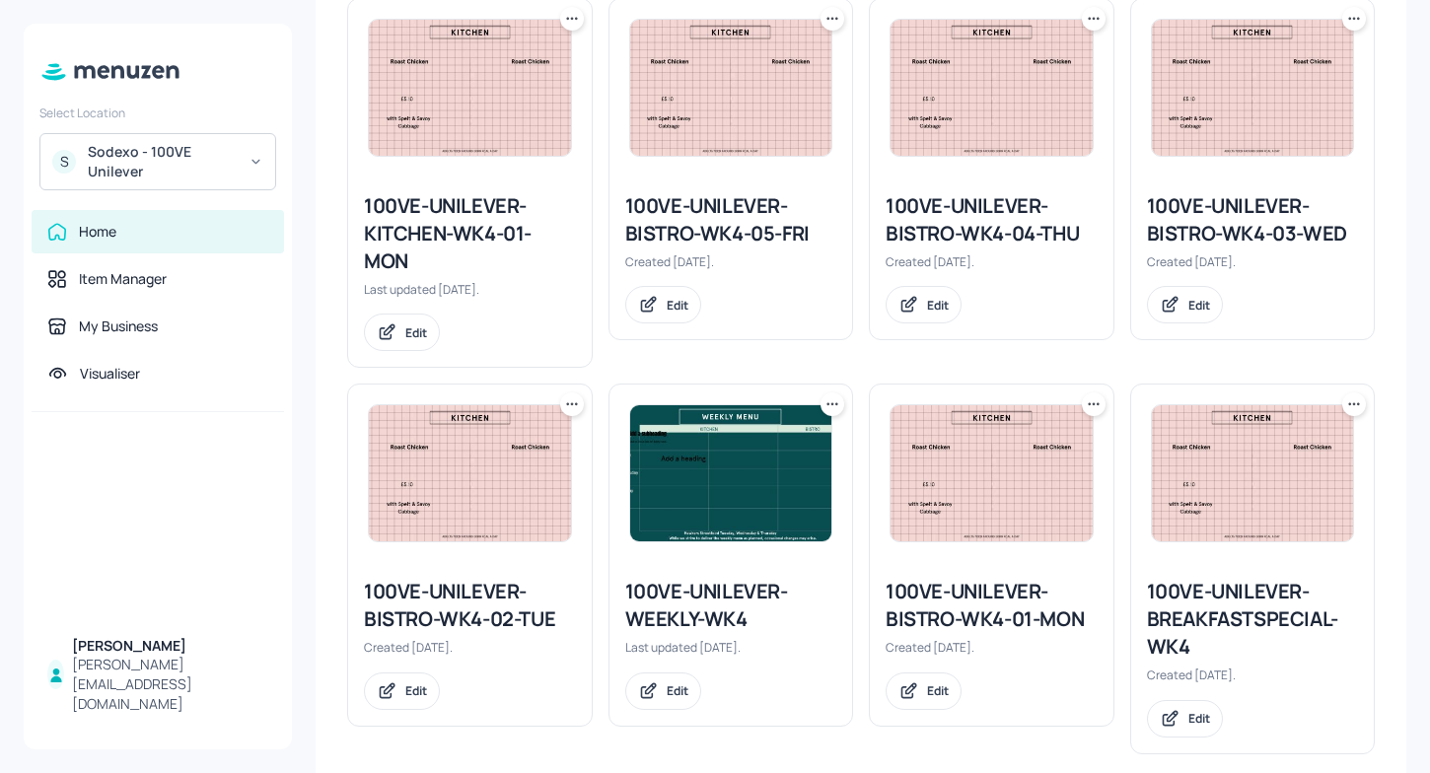
scroll to position [1514, 0]
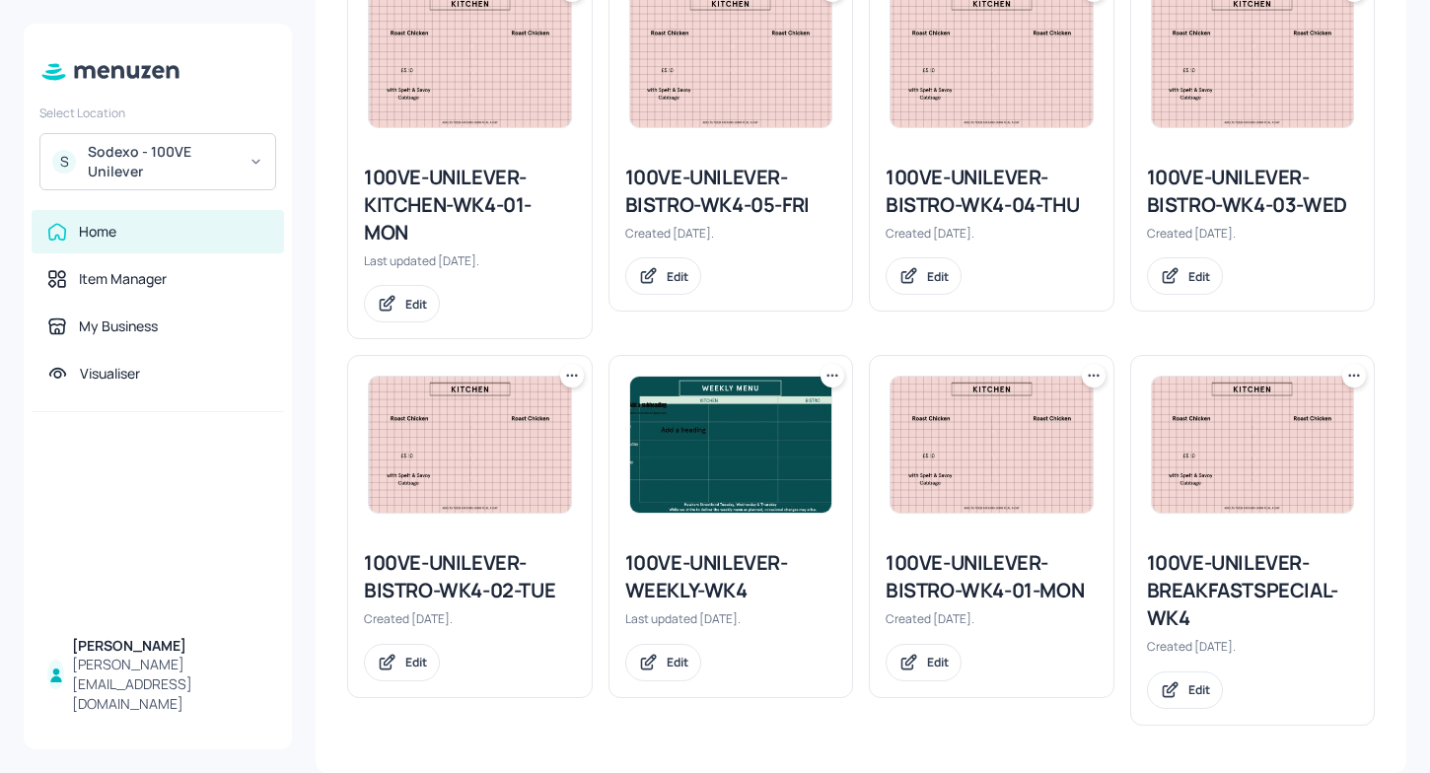
click at [1090, 373] on icon at bounding box center [1094, 376] width 20 height 20
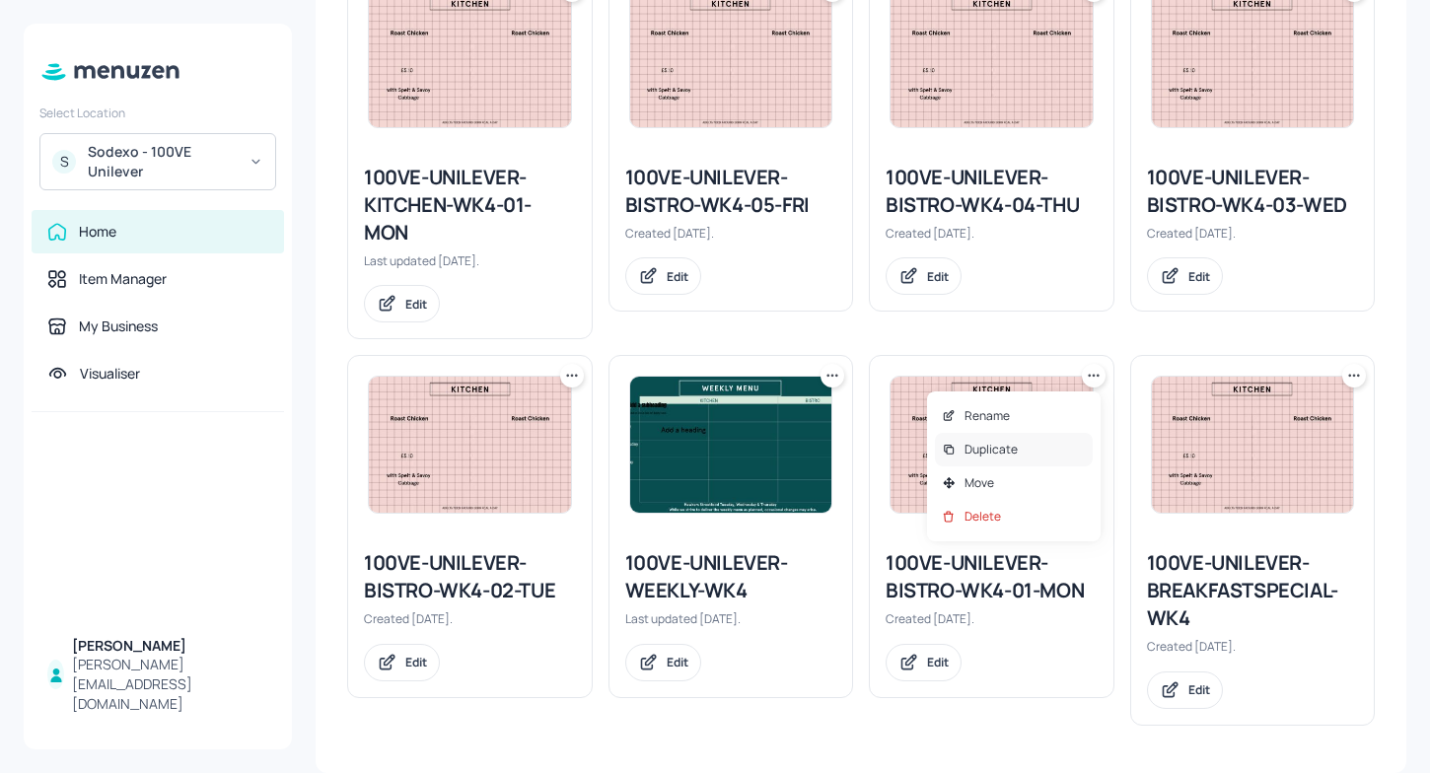
click at [1007, 452] on p "Duplicate" at bounding box center [991, 450] width 53 height 18
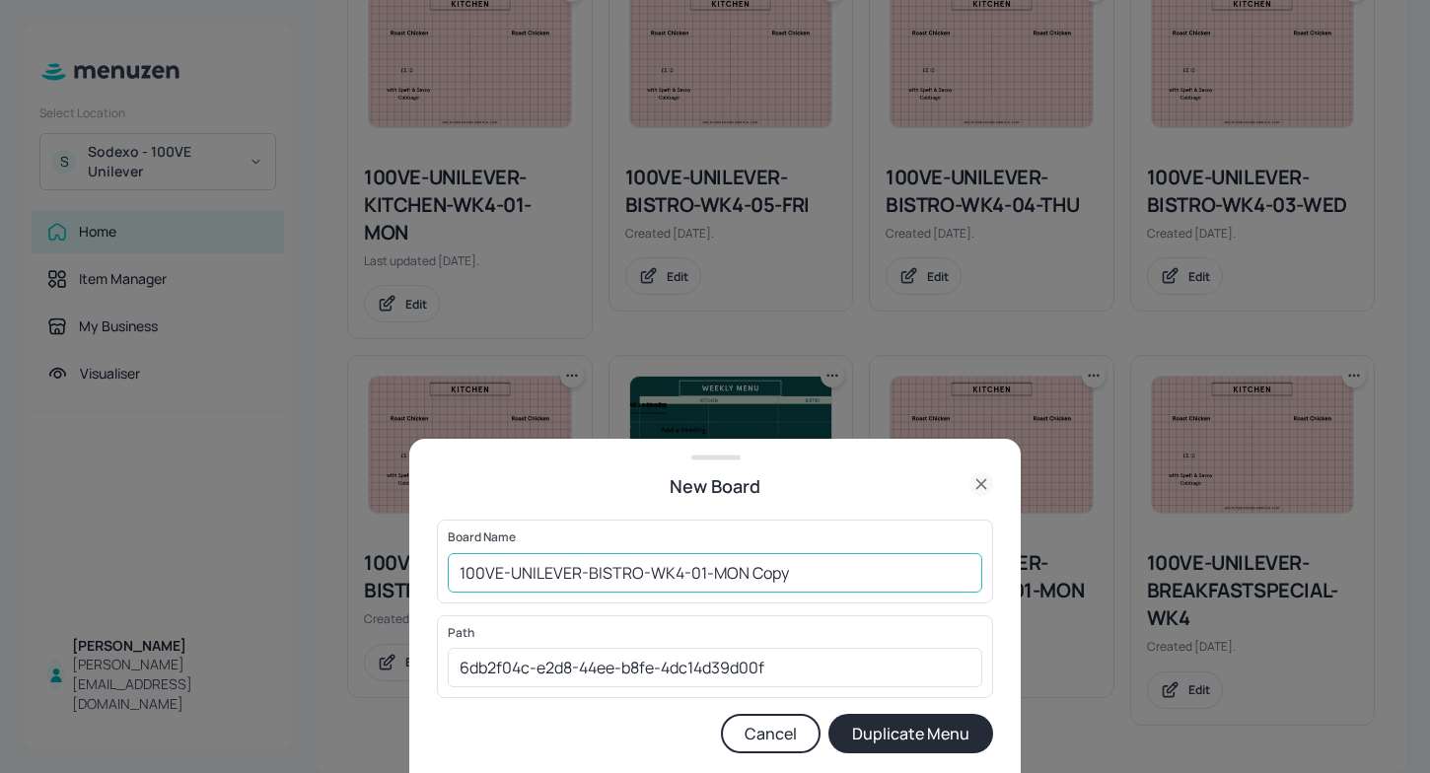
click at [680, 571] on input "100VE-UNILEVER-BISTRO-WK4-01-MON Copy" at bounding box center [715, 572] width 535 height 39
type input "100VE-UNILEVER-BISTRO-WK1-01-MON Copy"
click at [944, 740] on button "Duplicate Menu" at bounding box center [910, 733] width 165 height 39
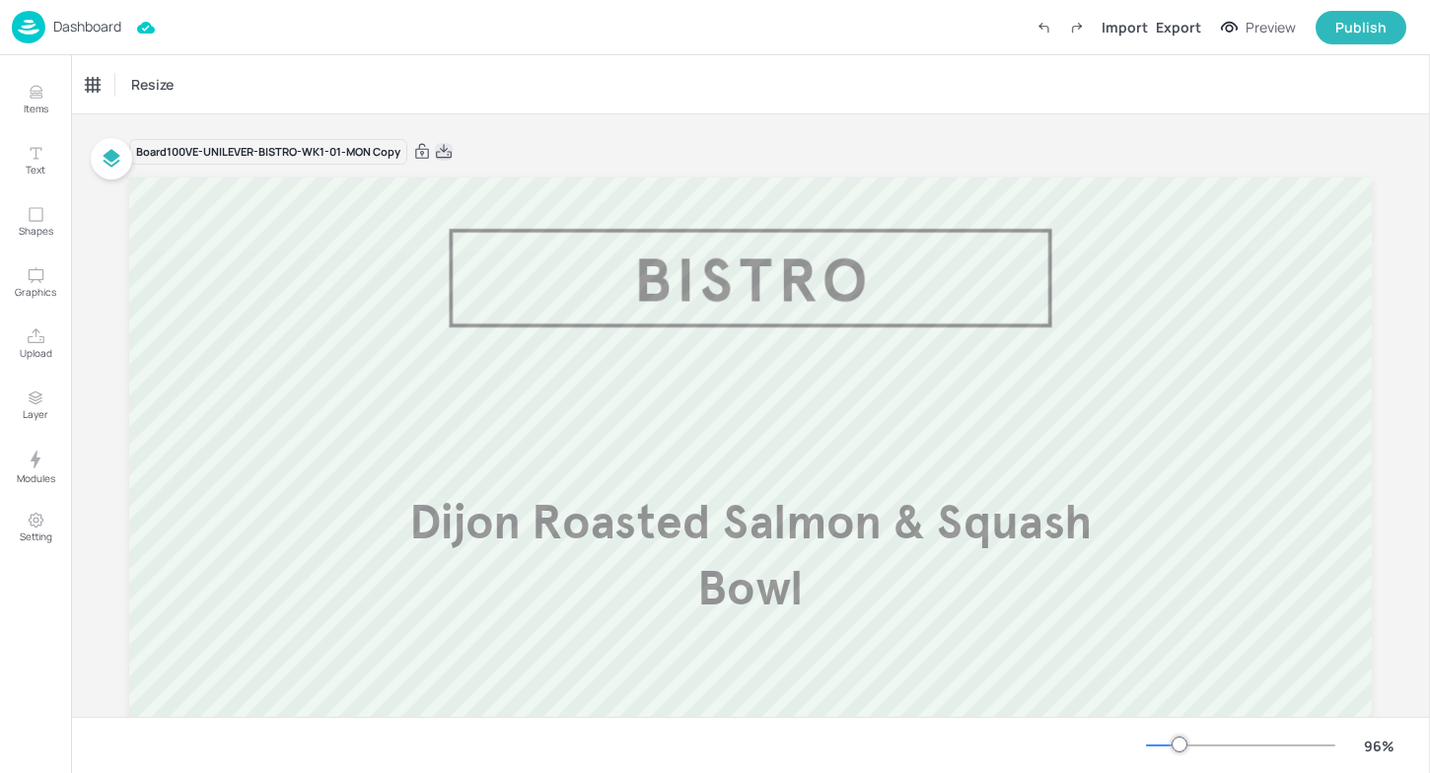
click at [443, 153] on icon at bounding box center [444, 152] width 18 height 20
click at [110, 33] on p "Dashboard" at bounding box center [87, 27] width 68 height 14
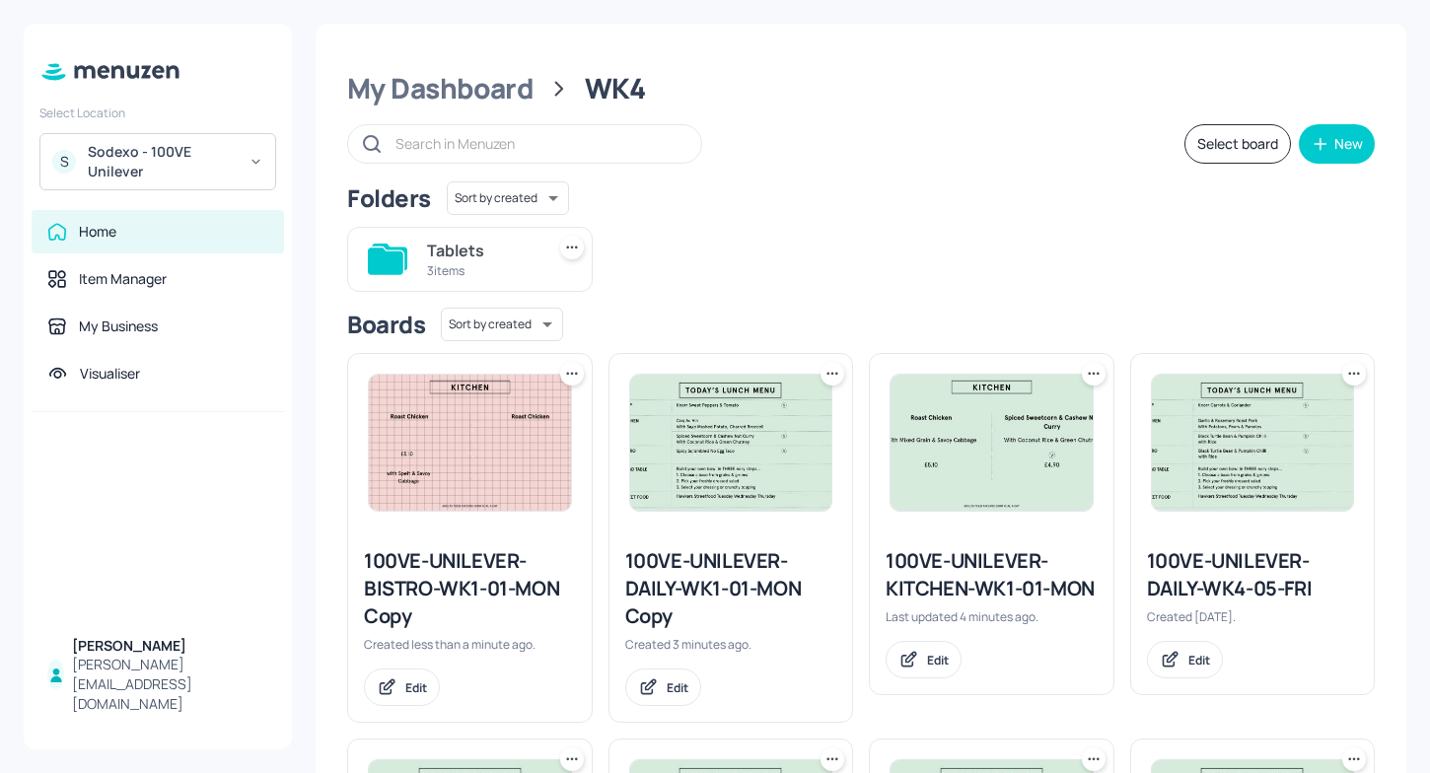
click at [177, 153] on div "Sodexo - 100VE Unilever" at bounding box center [162, 161] width 149 height 39
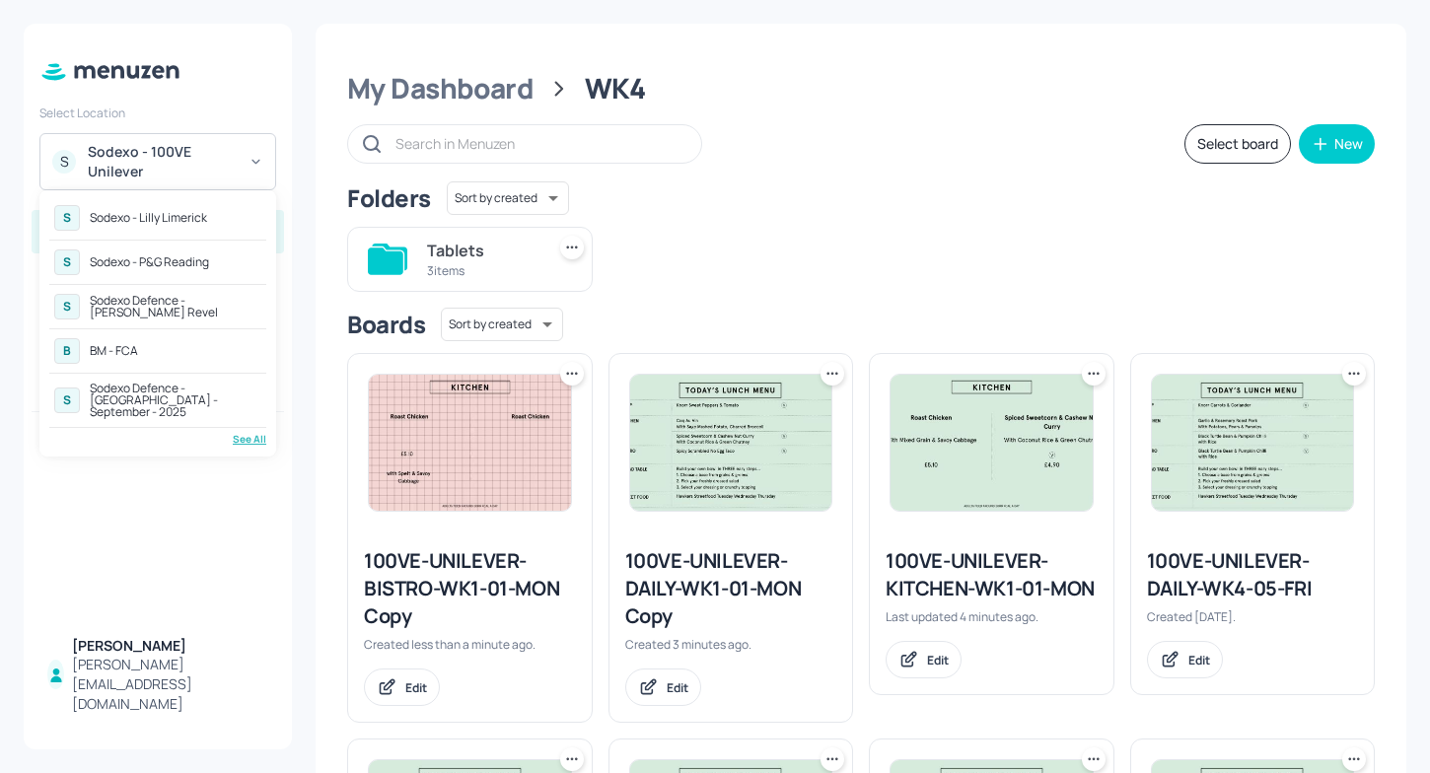
click at [244, 432] on div "See All" at bounding box center [157, 439] width 217 height 15
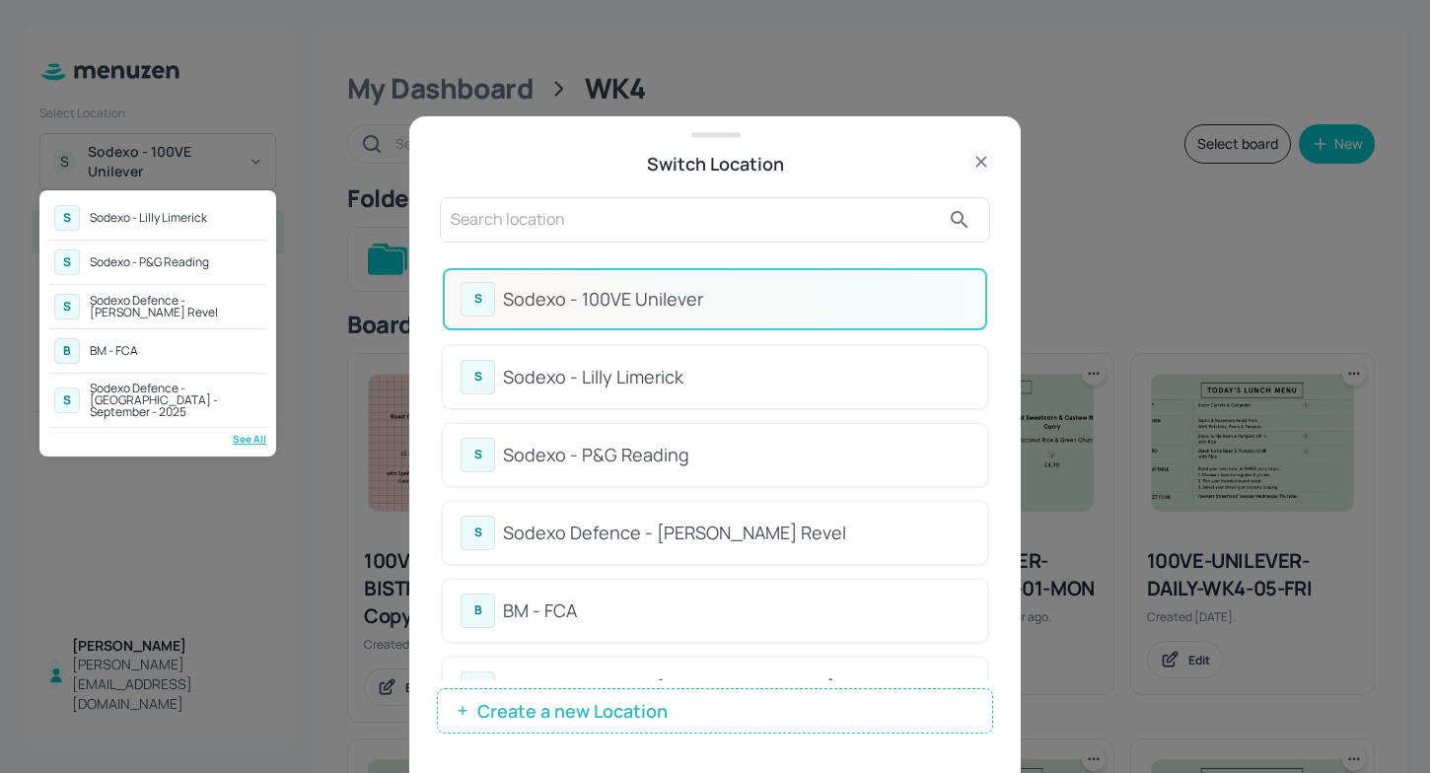
drag, startPoint x: 988, startPoint y: 339, endPoint x: 983, endPoint y: 431, distance: 91.9
click at [983, 432] on div at bounding box center [715, 386] width 1430 height 773
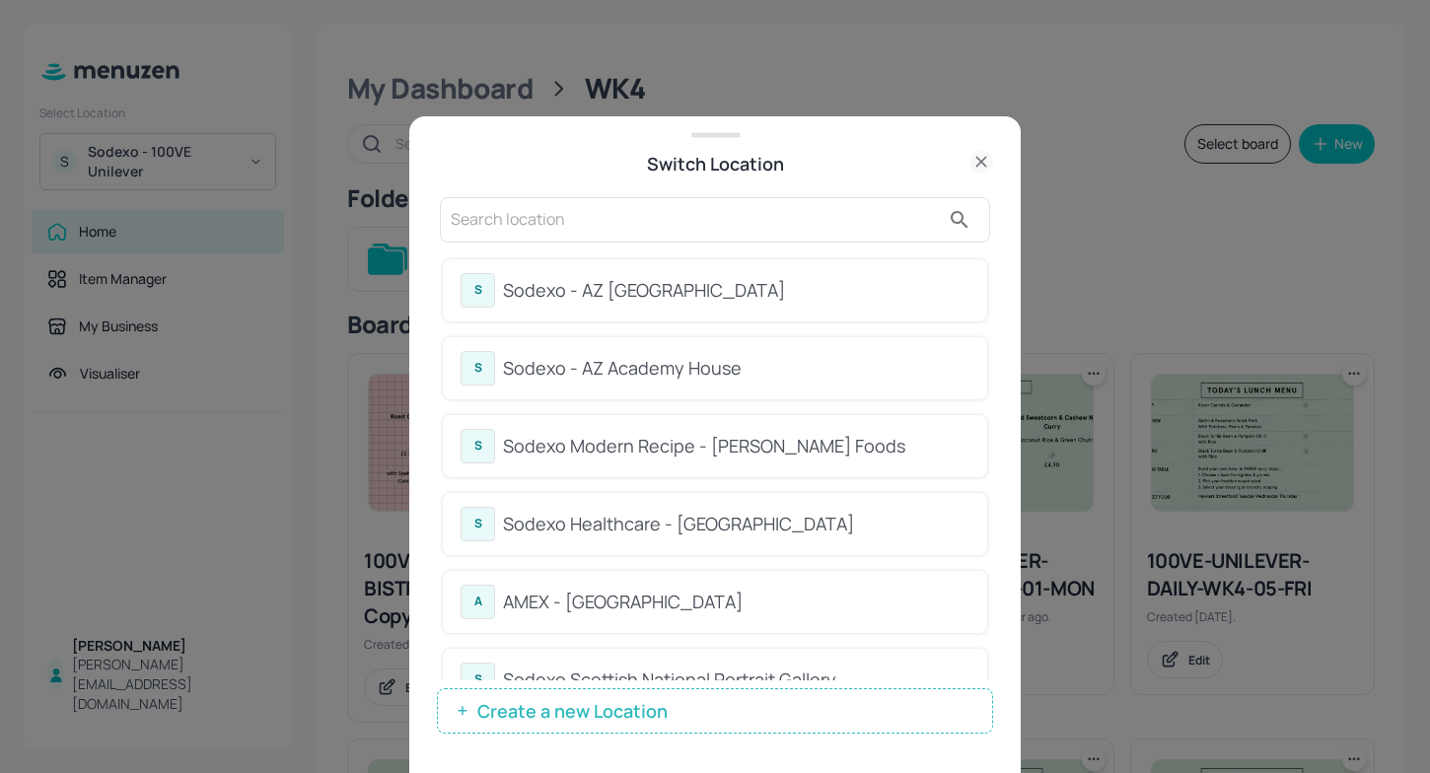
scroll to position [466, 0]
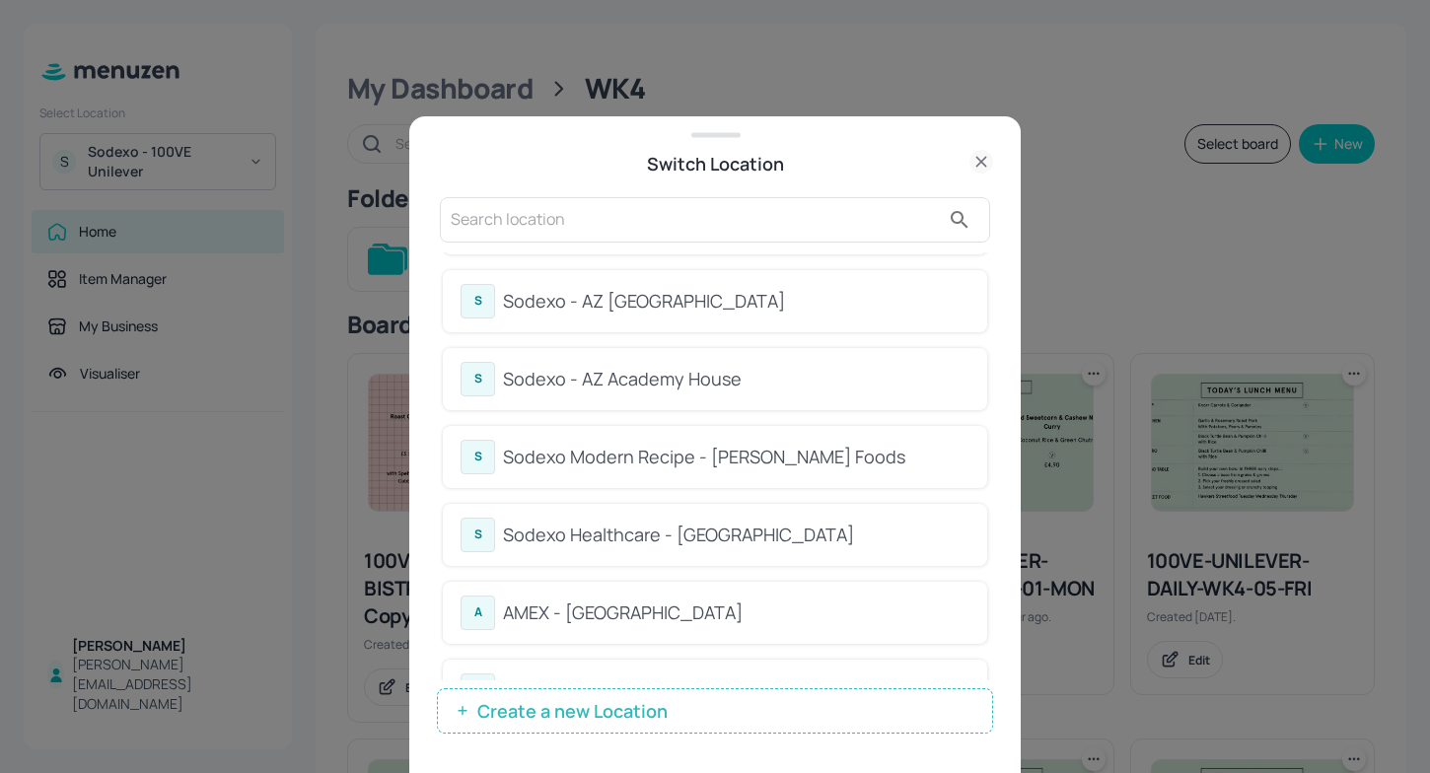
click at [667, 382] on div "Sodexo - AZ Academy House" at bounding box center [736, 379] width 466 height 27
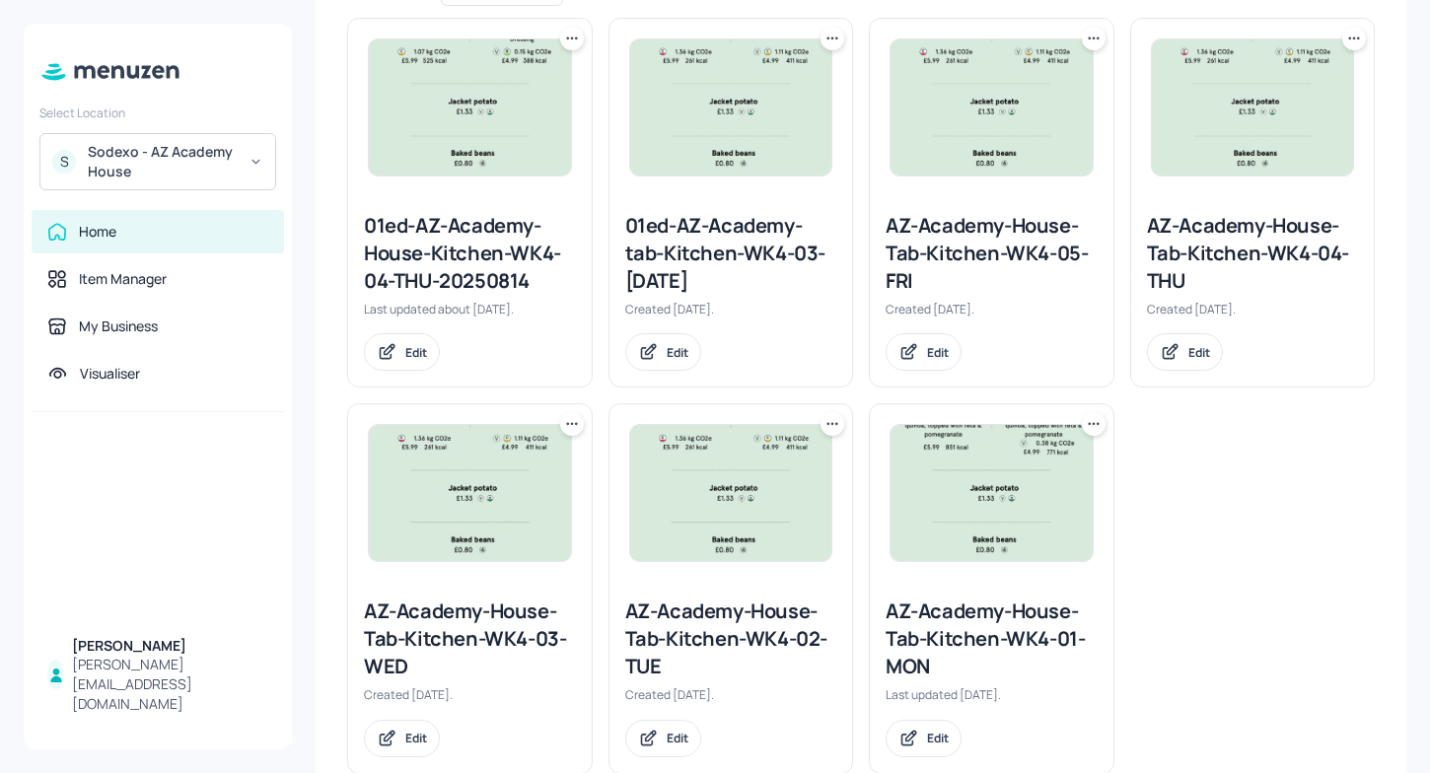
scroll to position [544, 0]
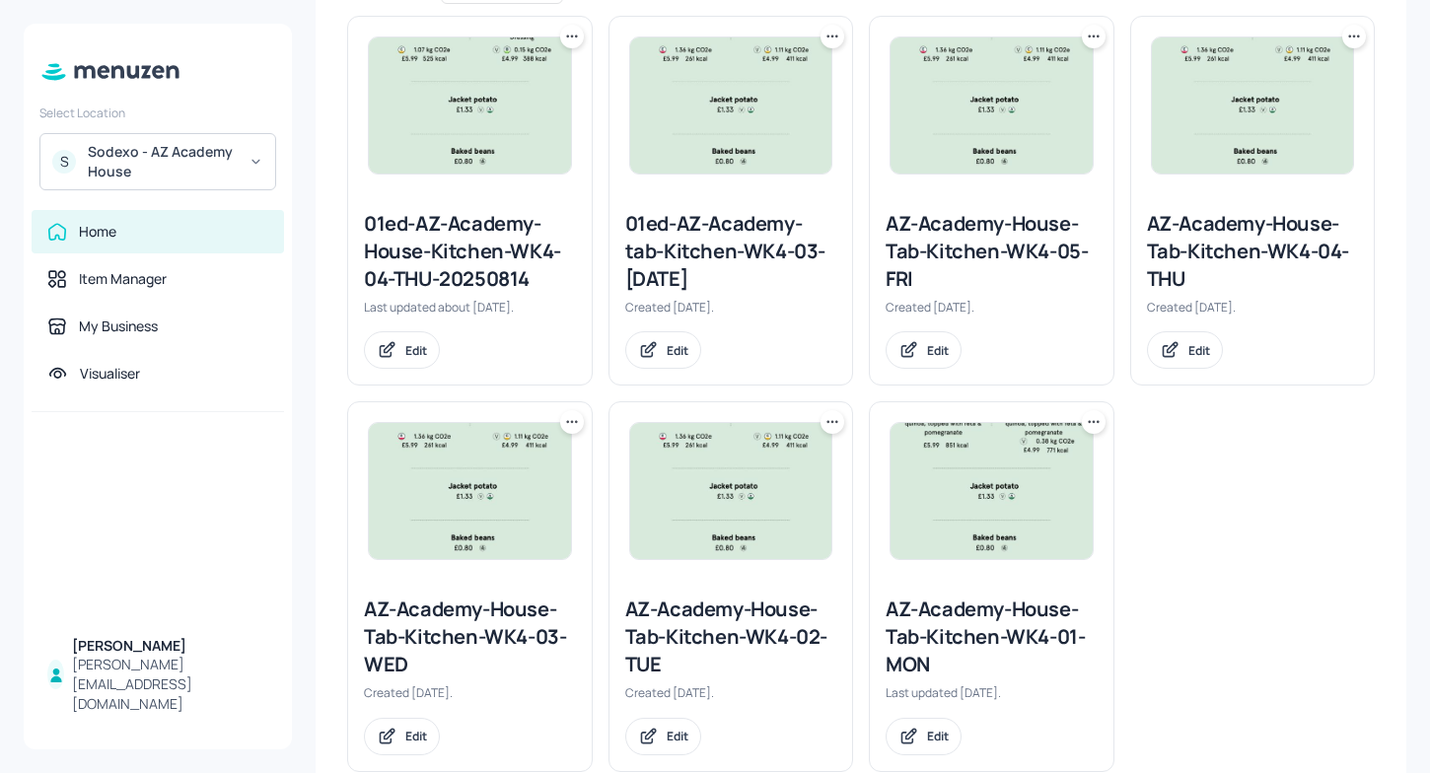
click at [1098, 415] on icon at bounding box center [1094, 422] width 20 height 20
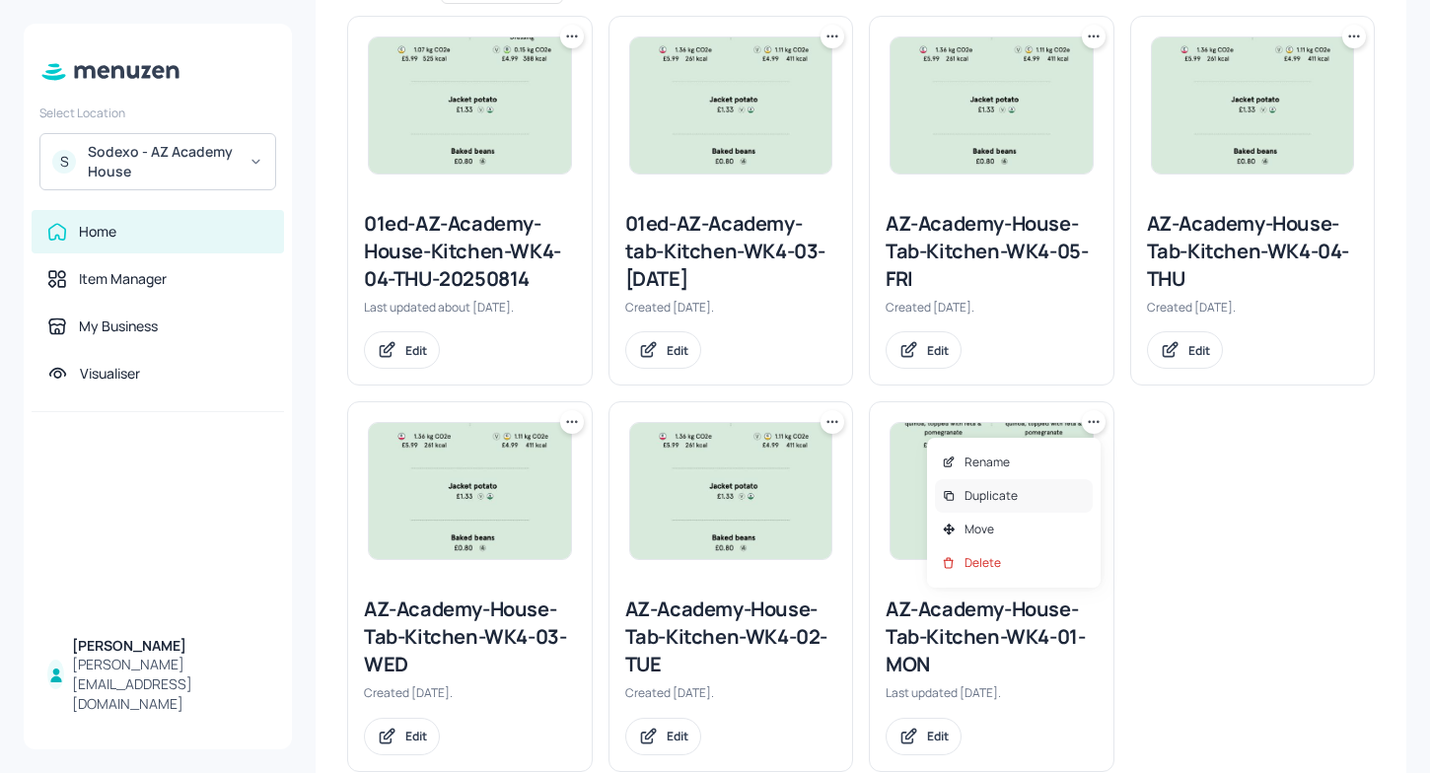
click at [1002, 491] on p "Duplicate" at bounding box center [991, 496] width 53 height 18
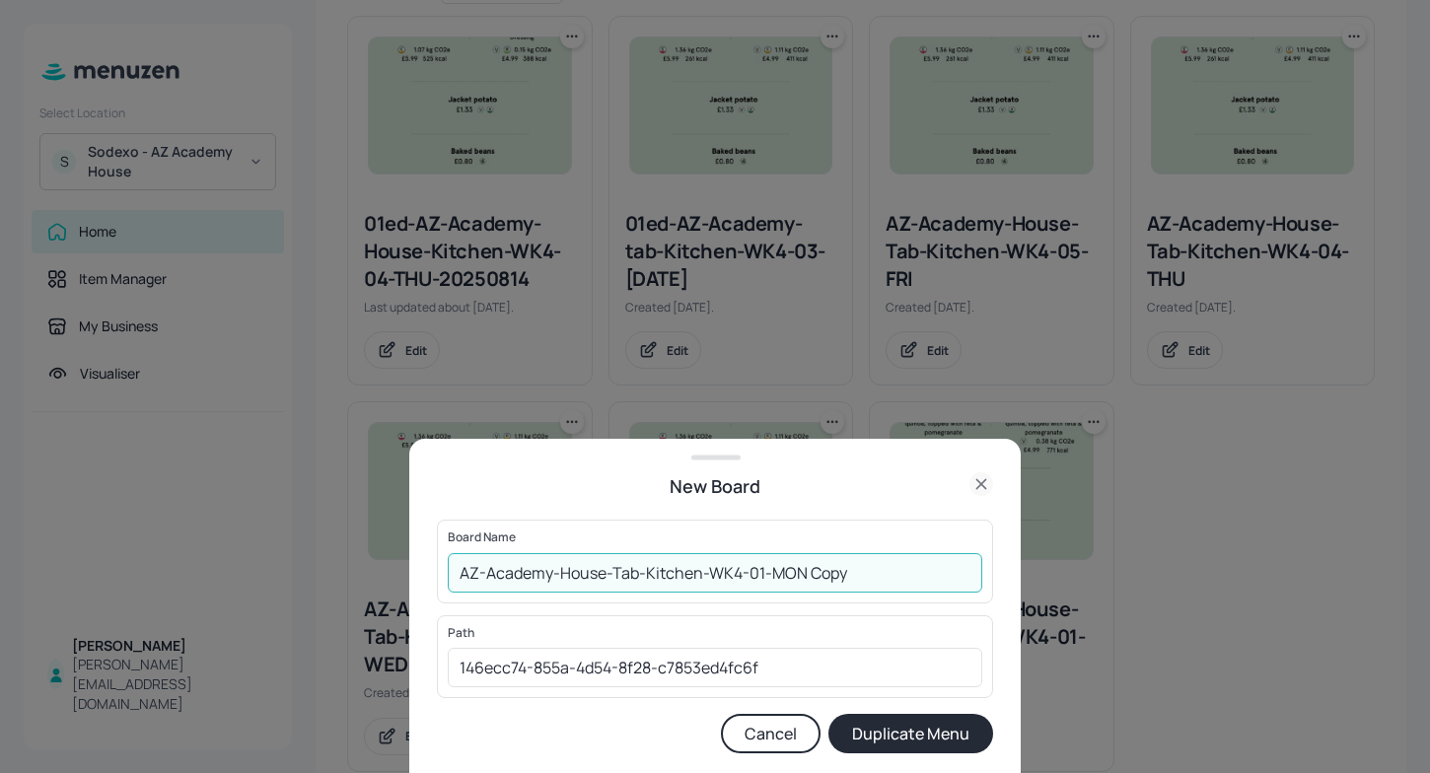
click at [467, 573] on input "AZ-Academy-House-Tab-Kitchen-WK4-01-MON Copy" at bounding box center [715, 572] width 535 height 39
click at [455, 570] on input "AZ-Academy-House-Tab-Kitchen-WK4-01-MON Copy" at bounding box center [715, 572] width 535 height 39
click at [889, 580] on input "01EDAZ-Academy-House-Tab-Kitchen-WK4-01-MON Copy" at bounding box center [715, 572] width 535 height 39
type input "01EDAZ-Academy-House-Tab-Kitchen-WK4-01-MON290925"
click at [828, 714] on button "Duplicate Menu" at bounding box center [910, 733] width 165 height 39
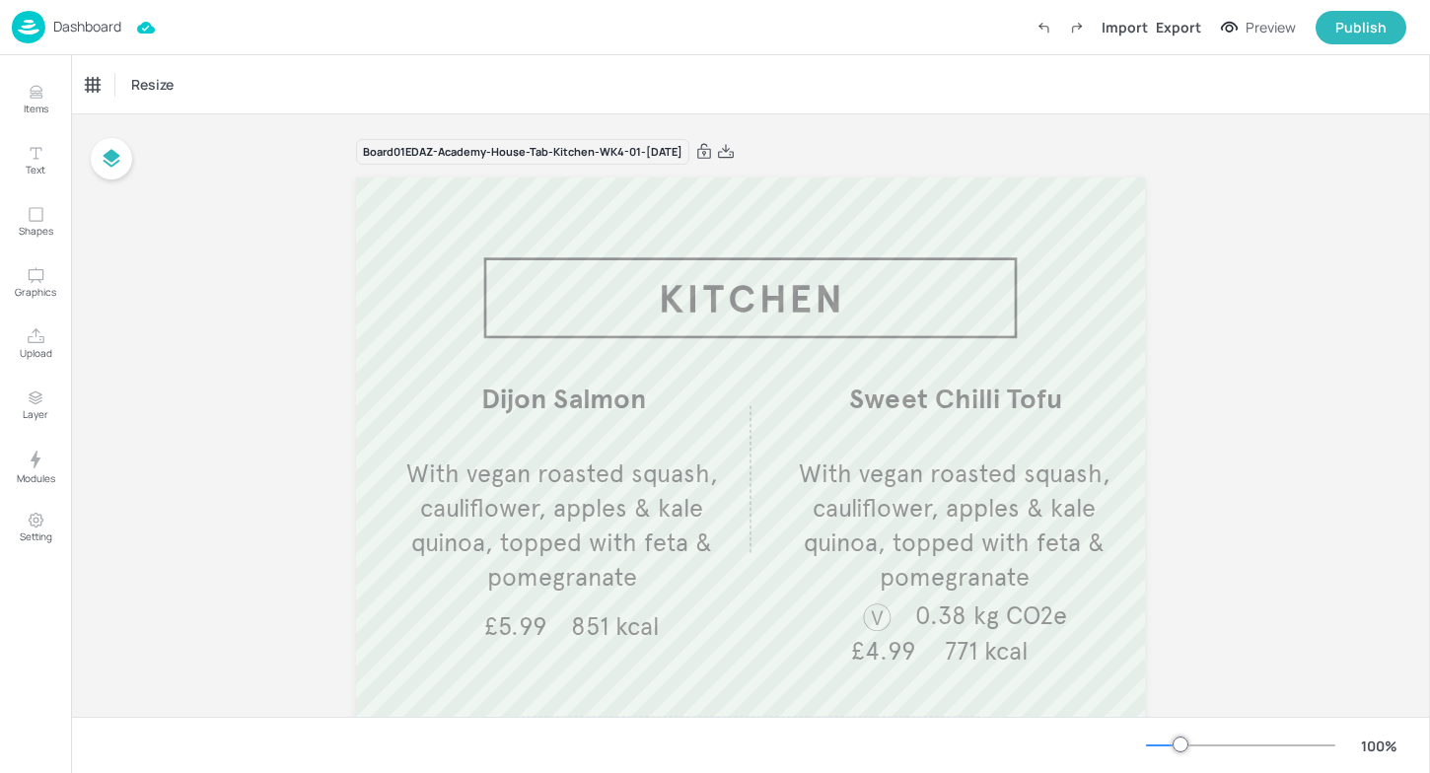
click at [86, 17] on div "Dashboard" at bounding box center [66, 27] width 109 height 33
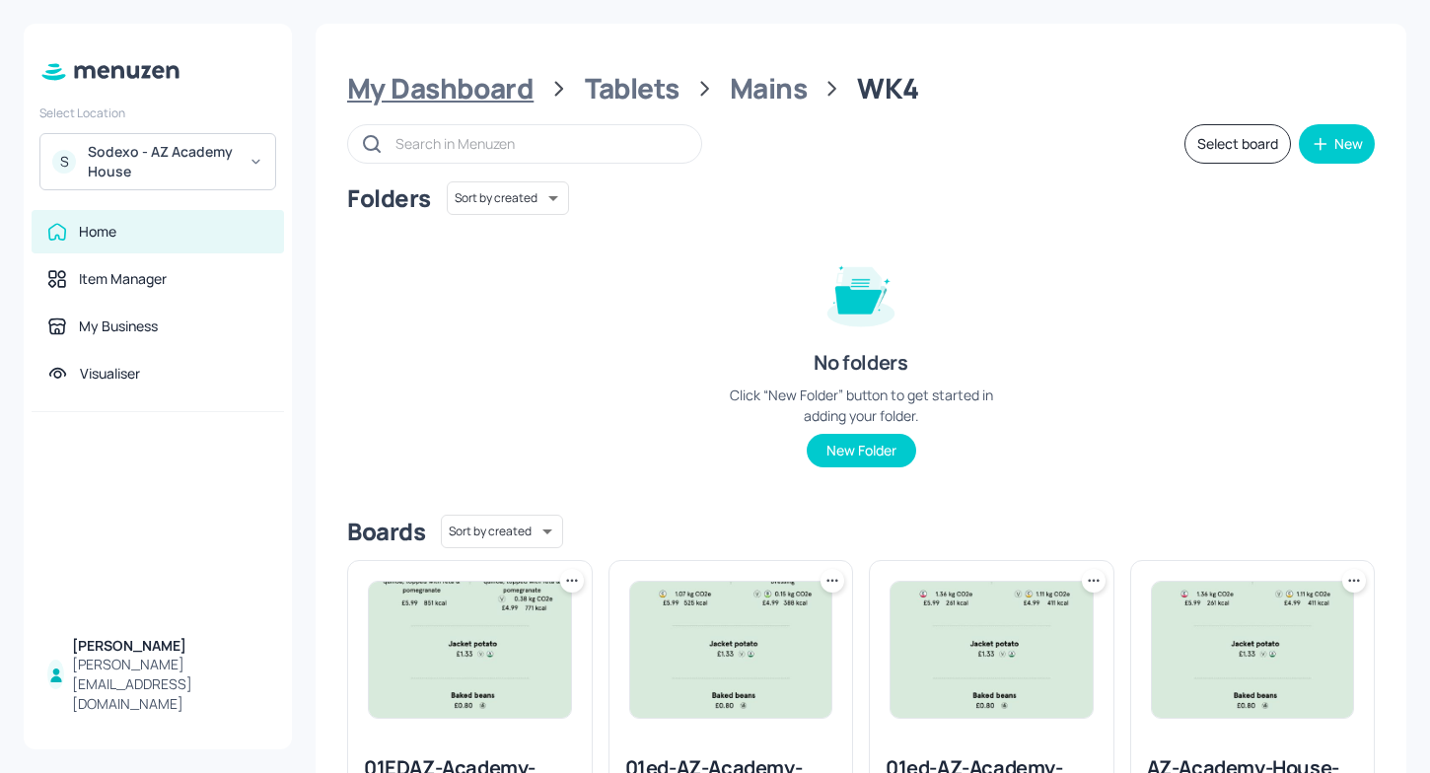
click at [445, 85] on div "My Dashboard" at bounding box center [440, 89] width 186 height 36
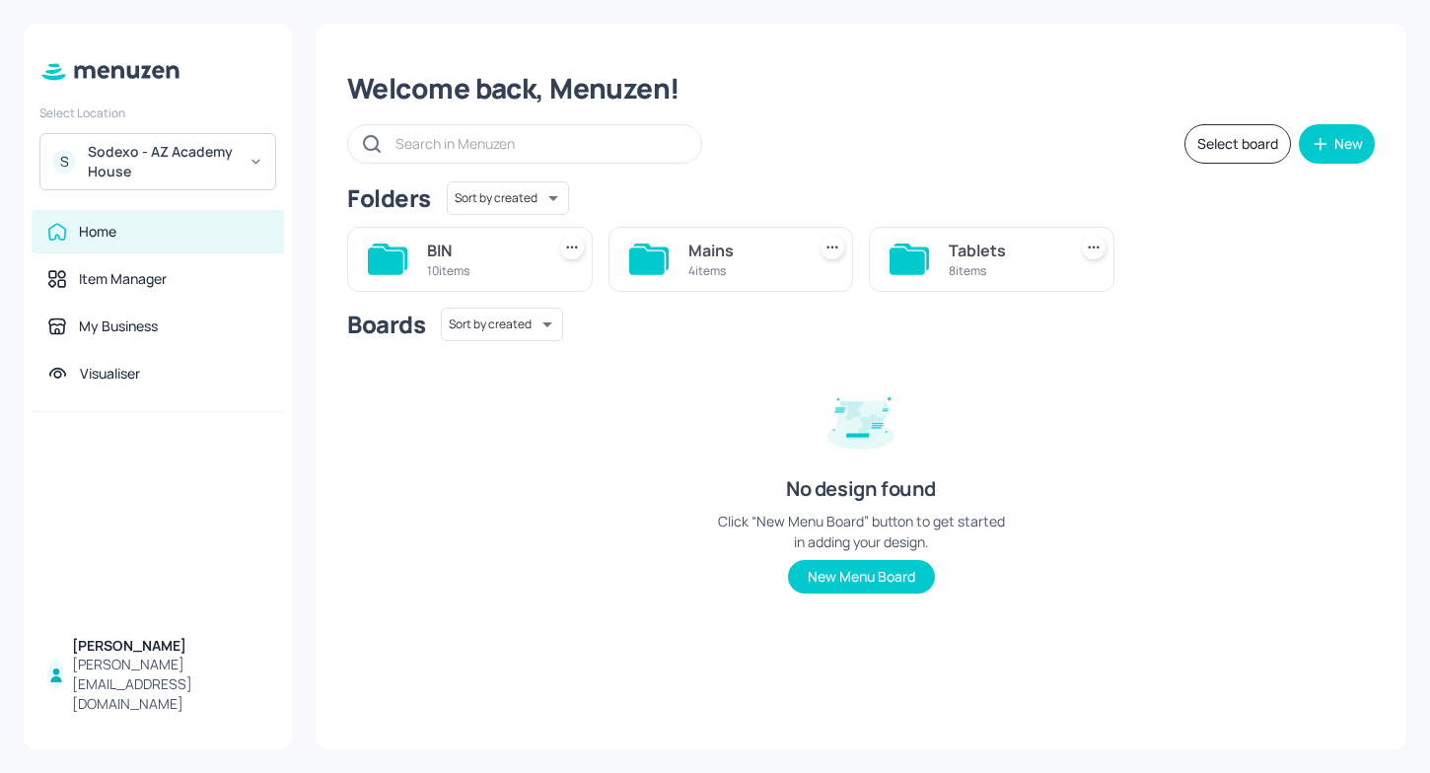
click at [126, 146] on div "Sodexo - AZ Academy House" at bounding box center [162, 161] width 149 height 39
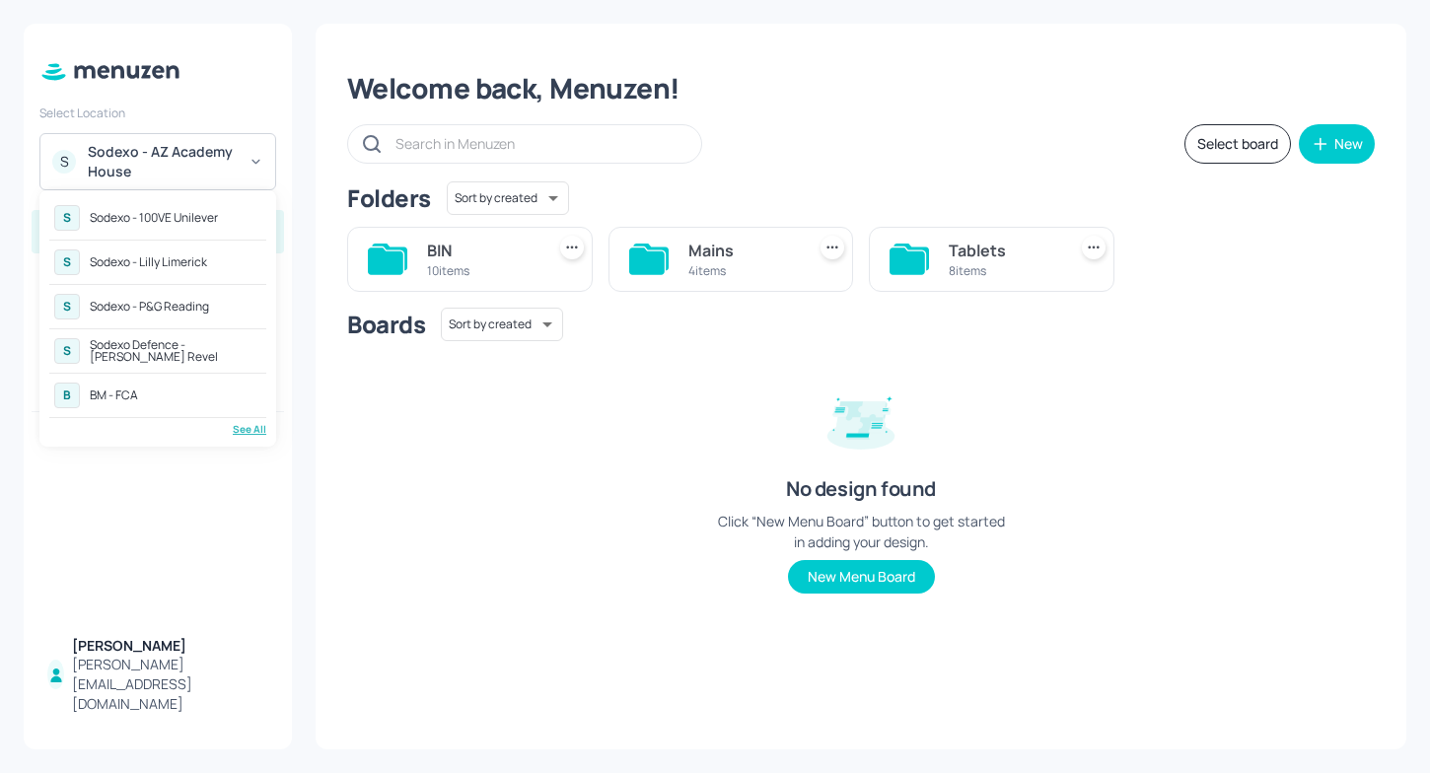
click at [740, 66] on div at bounding box center [715, 386] width 1430 height 773
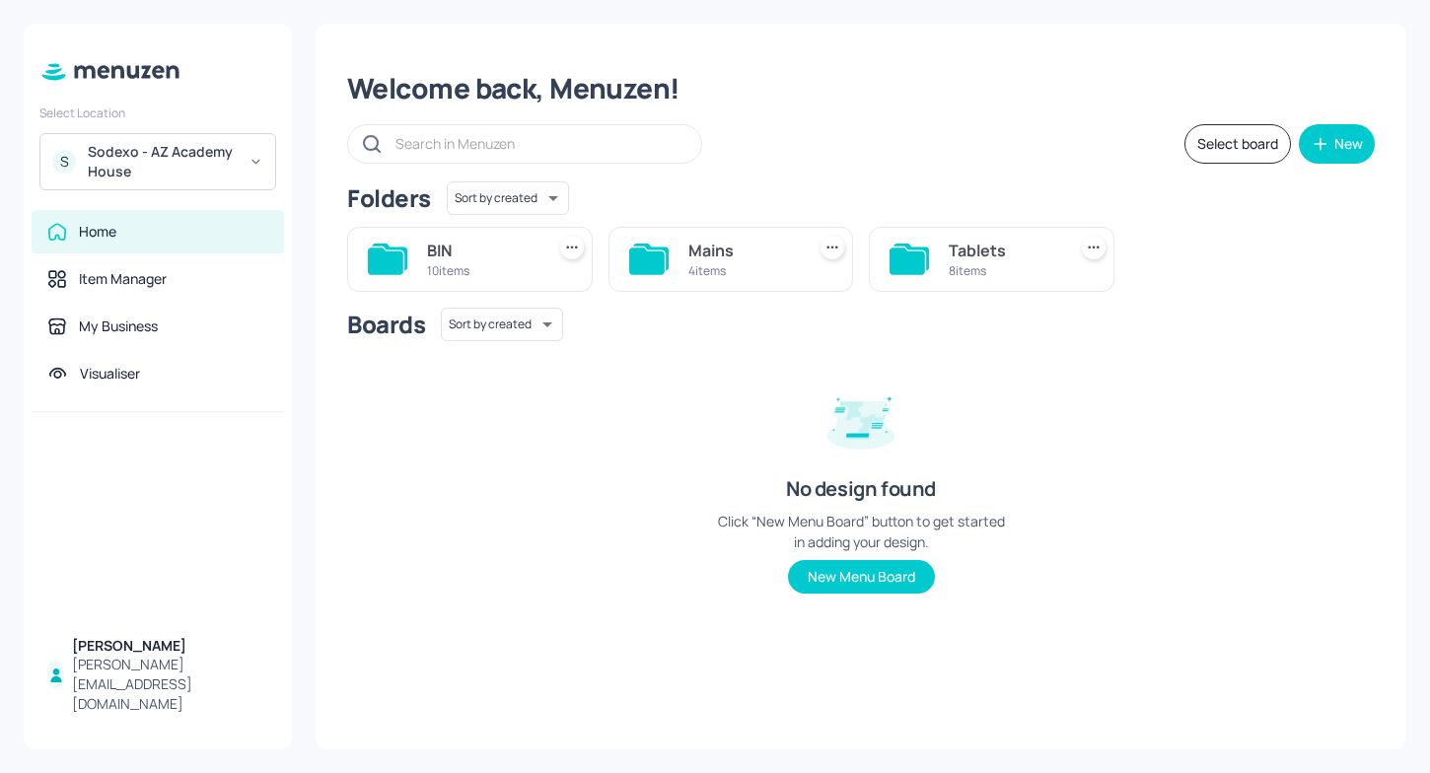
click at [782, 262] on div "4 items" at bounding box center [742, 270] width 109 height 17
click at [1243, 251] on div "WK1" at bounding box center [1264, 251] width 109 height 24
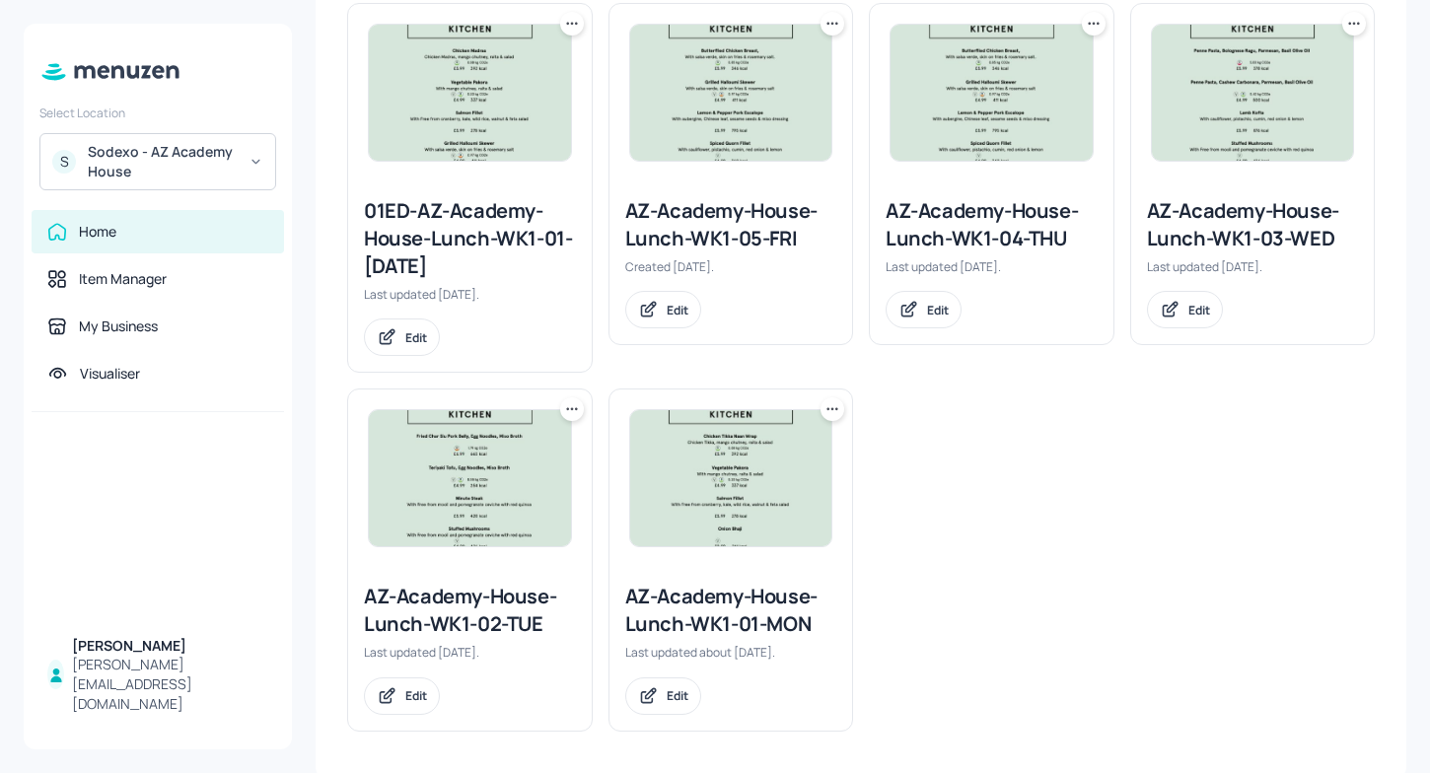
scroll to position [562, 0]
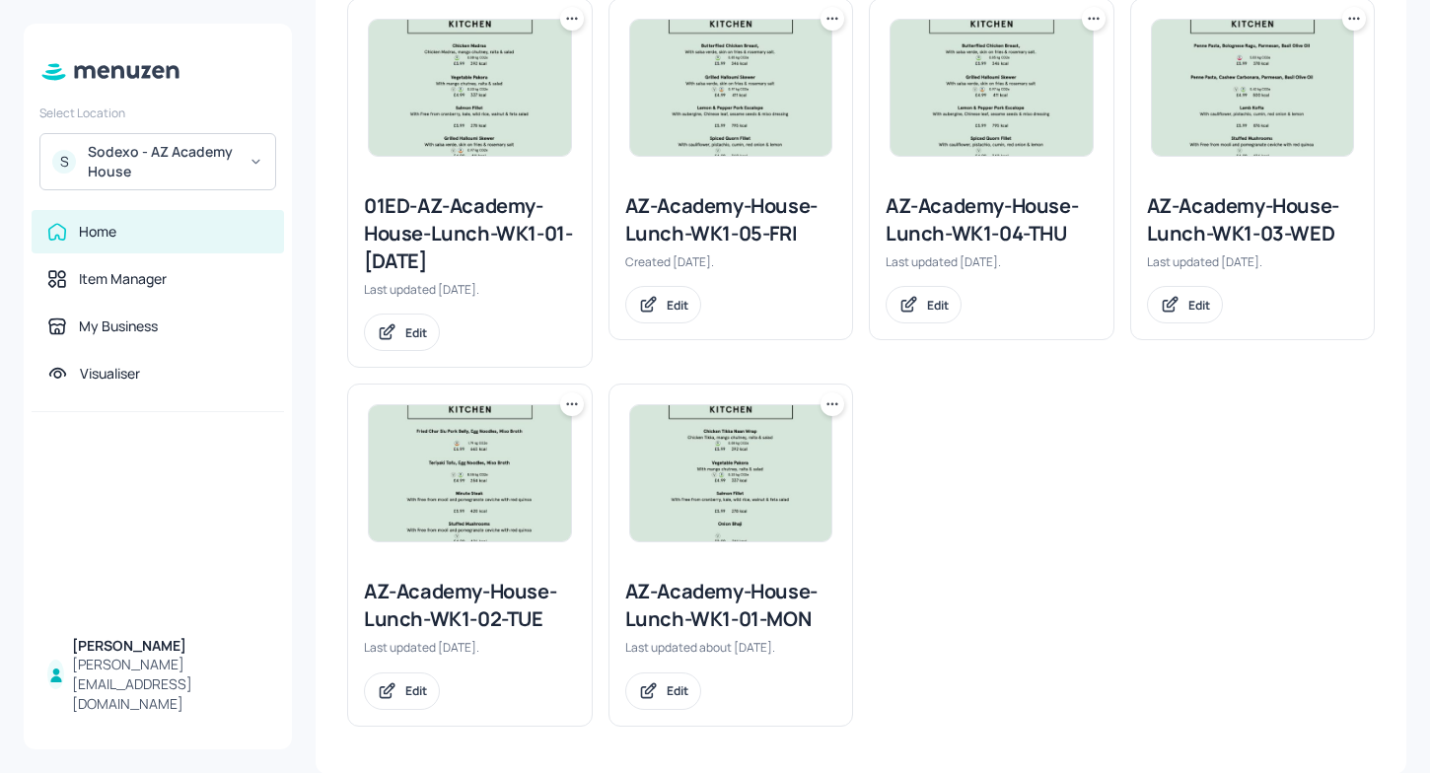
click at [663, 509] on img at bounding box center [731, 473] width 202 height 136
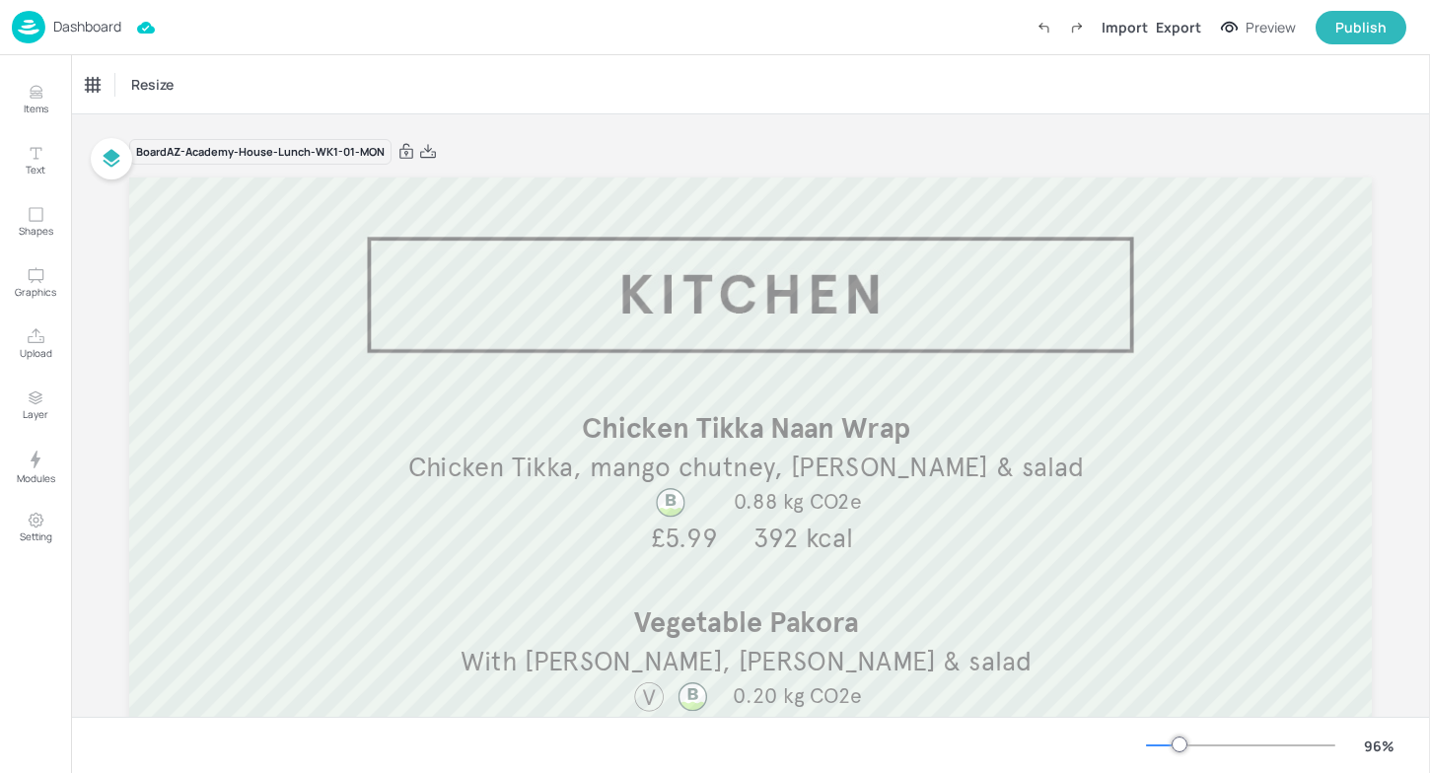
click at [82, 31] on p "Dashboard" at bounding box center [87, 27] width 68 height 14
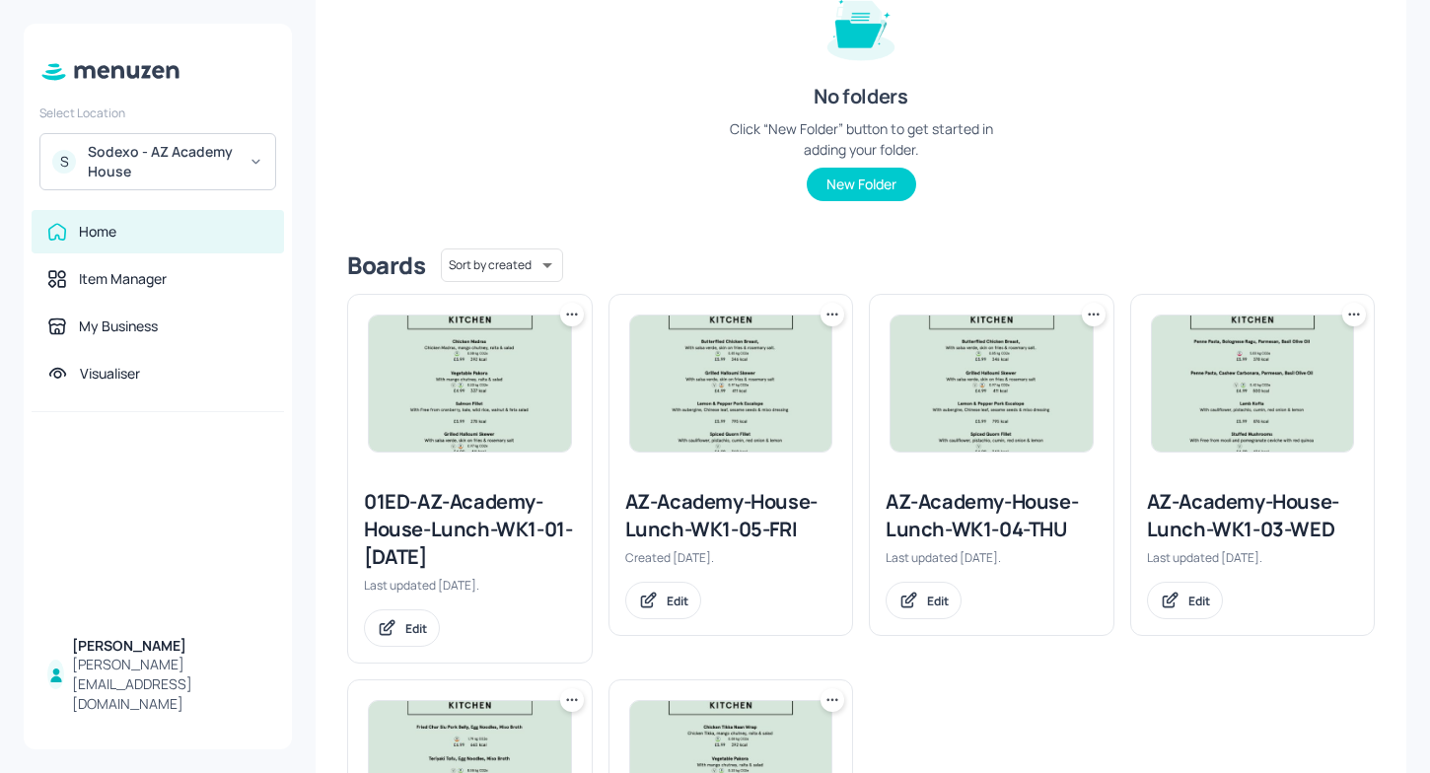
scroll to position [562, 0]
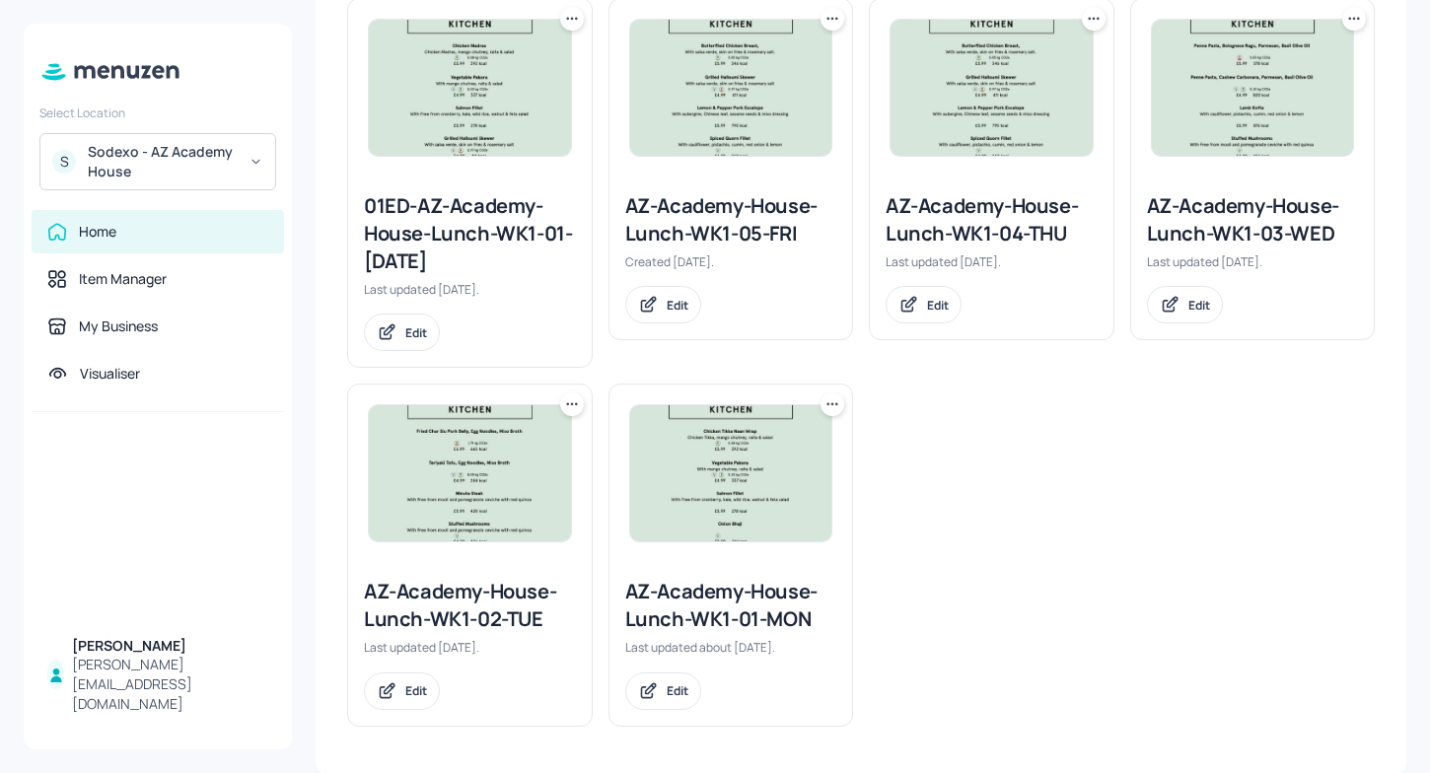
click at [830, 400] on icon at bounding box center [833, 404] width 20 height 20
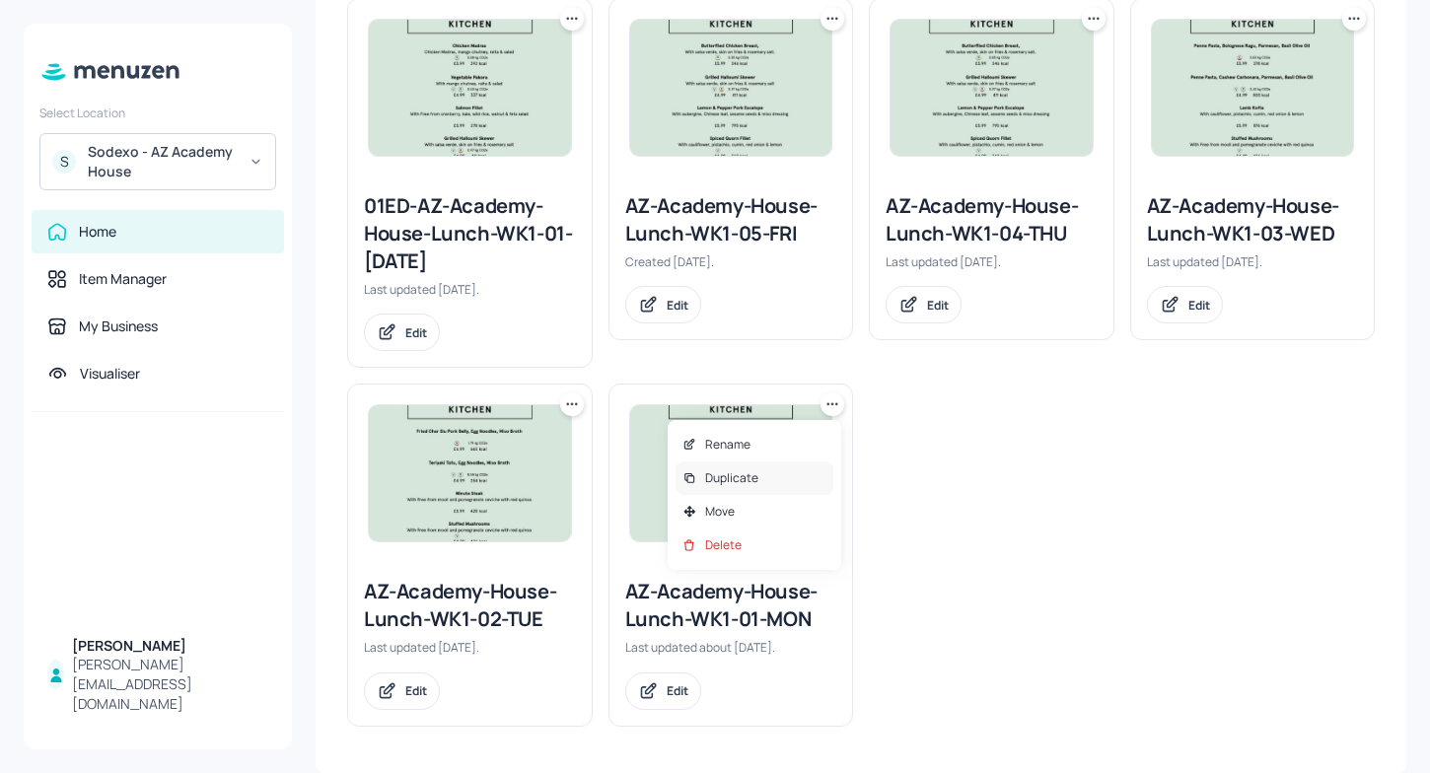
click at [748, 466] on div "Duplicate" at bounding box center [755, 479] width 158 height 34
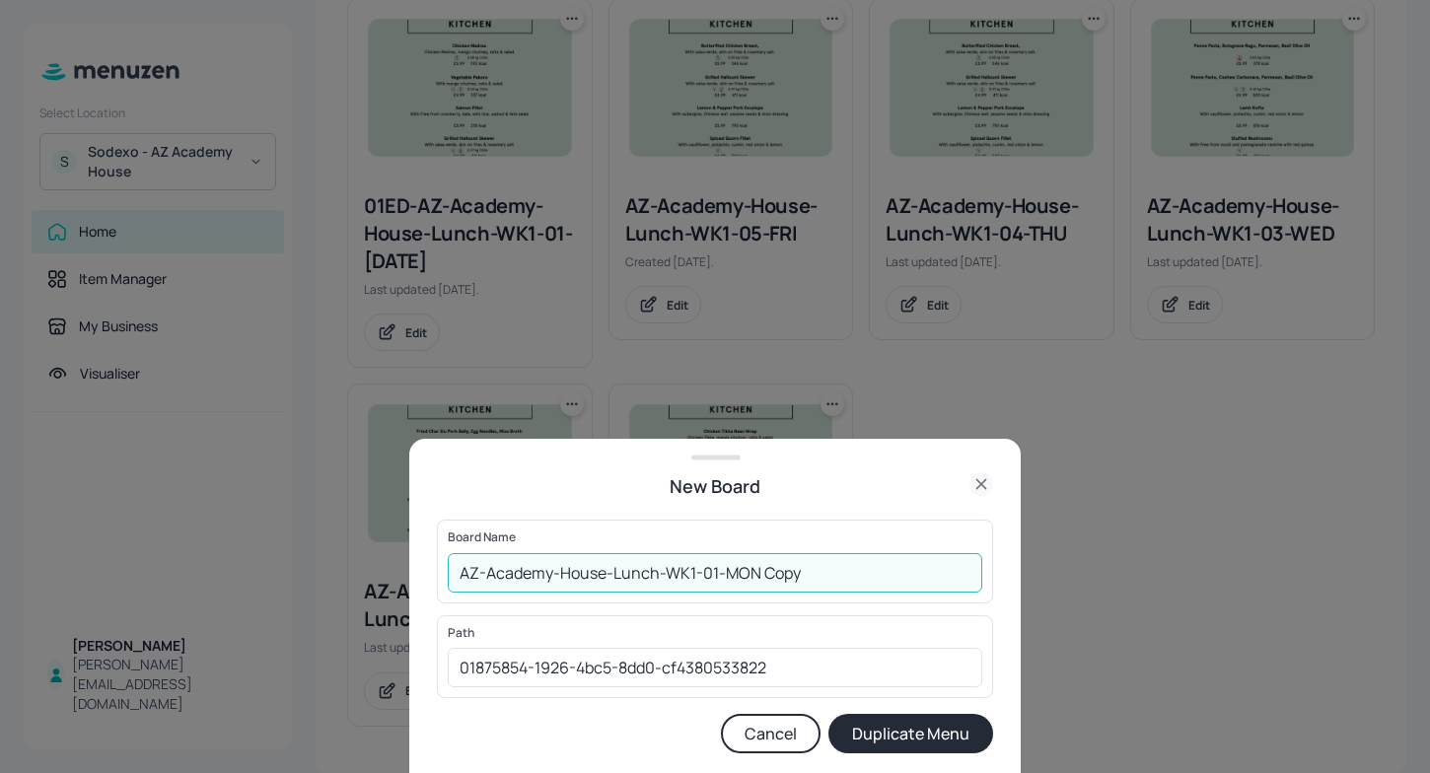
click at [460, 571] on input "AZ-Academy-House-Lunch-WK1-01-MON Copy" at bounding box center [715, 572] width 535 height 39
click at [859, 563] on input "01EDAZ-Academy-House-Lunch-WK1-01-MON Copy" at bounding box center [715, 572] width 535 height 39
type input "01EDAZ-Academy-House-Lunch-WK1-01-MON290925"
click at [934, 739] on button "Duplicate Menu" at bounding box center [910, 733] width 165 height 39
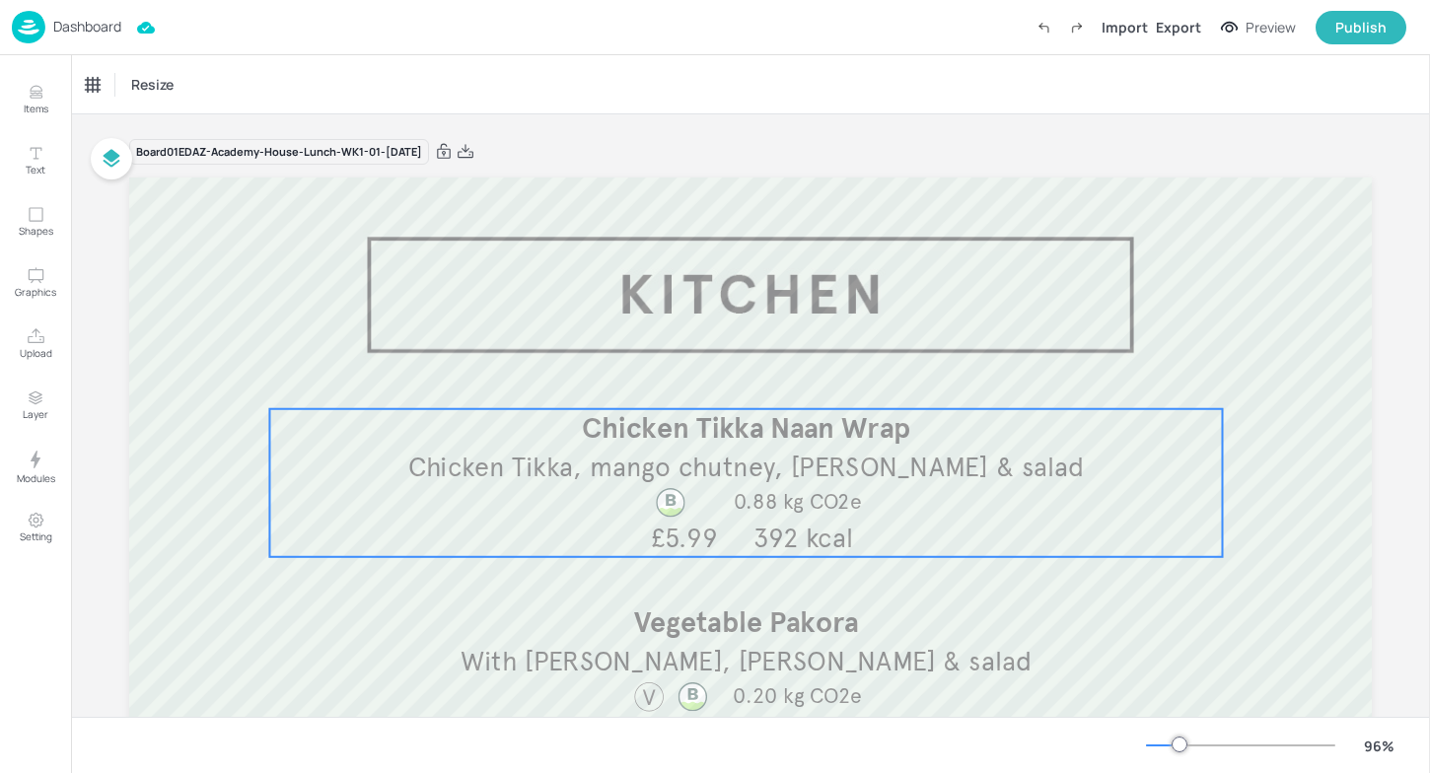
click at [888, 473] on span "Chicken Tikka, mango chutney, [PERSON_NAME] & salad" at bounding box center [746, 468] width 677 height 34
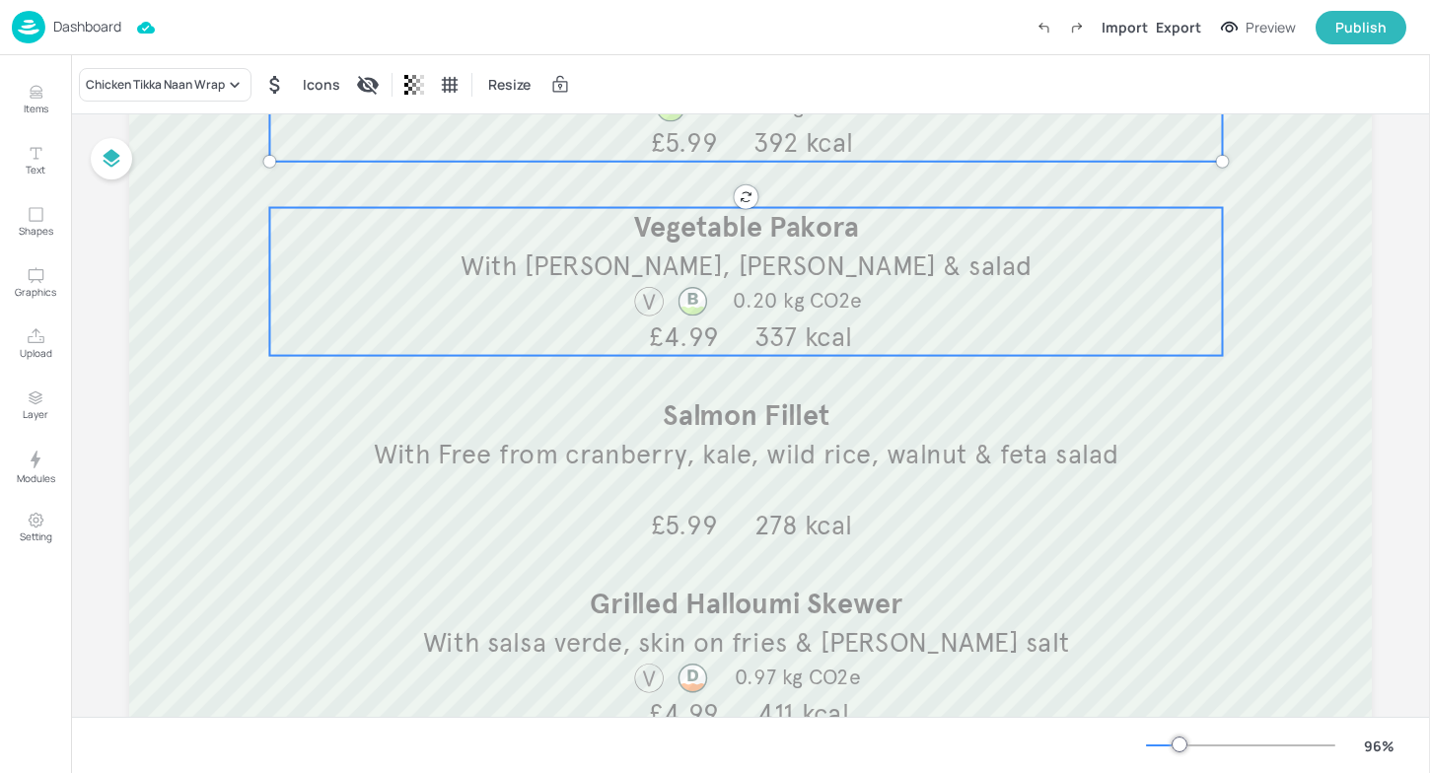
scroll to position [423, 0]
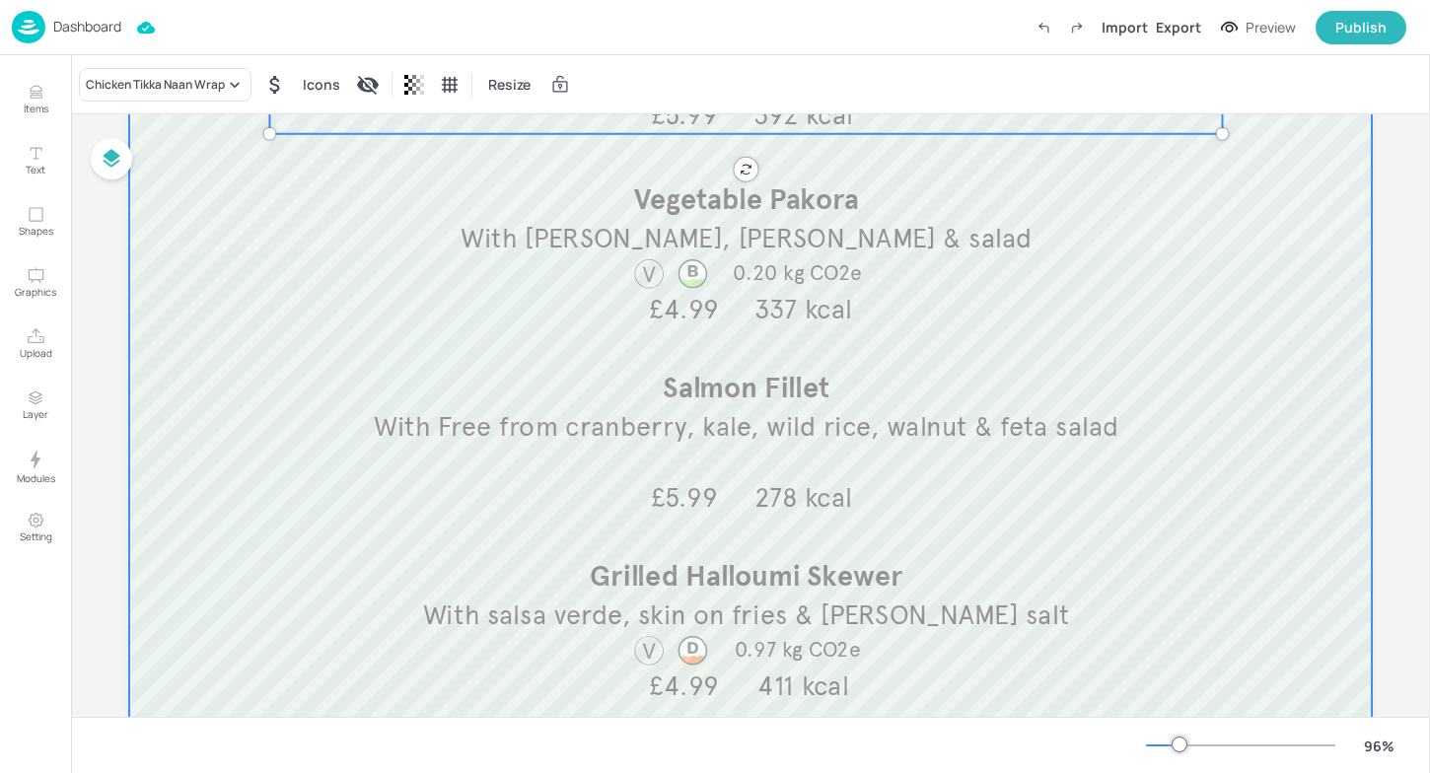
click at [628, 547] on div at bounding box center [750, 264] width 1243 height 1021
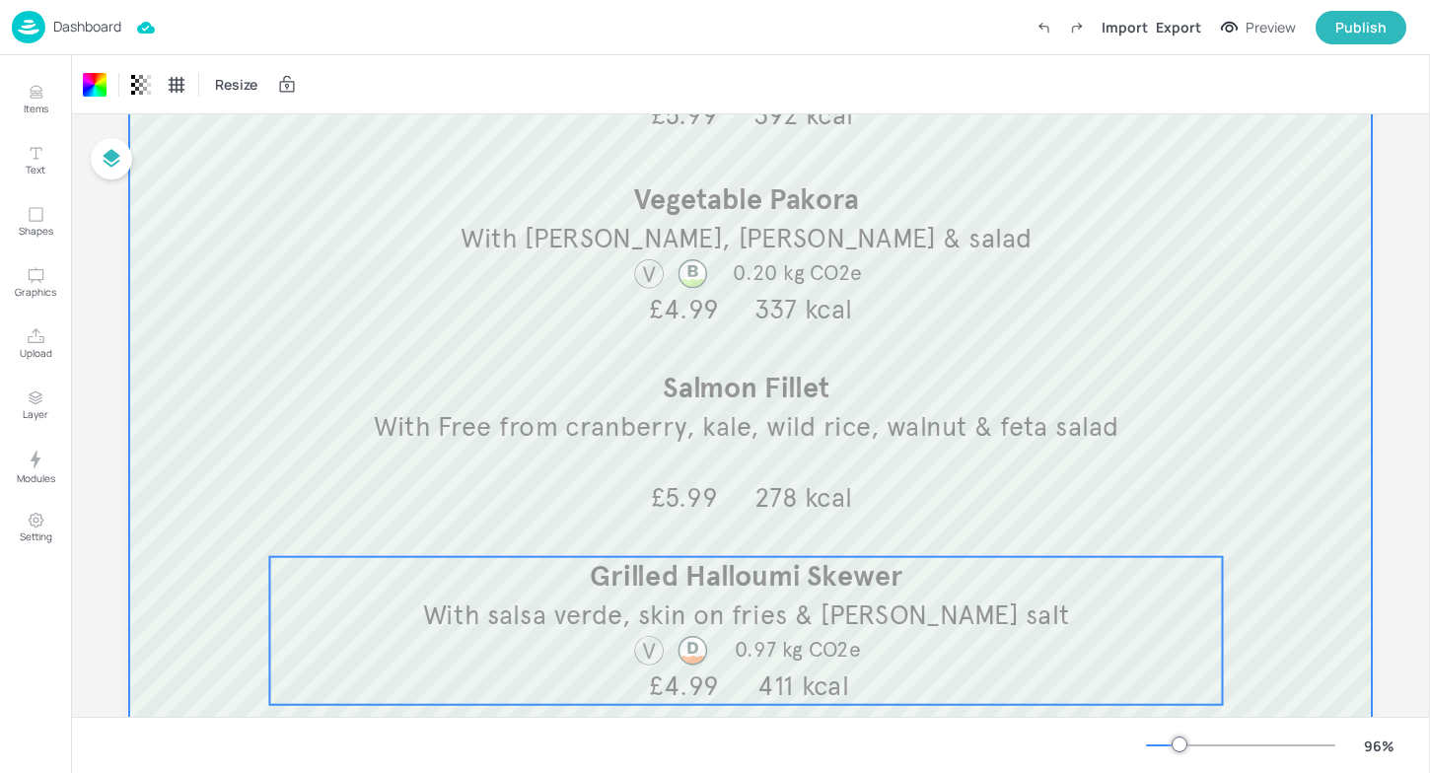
click at [612, 573] on span "Grilled Halloumi Skewer" at bounding box center [747, 576] width 314 height 35
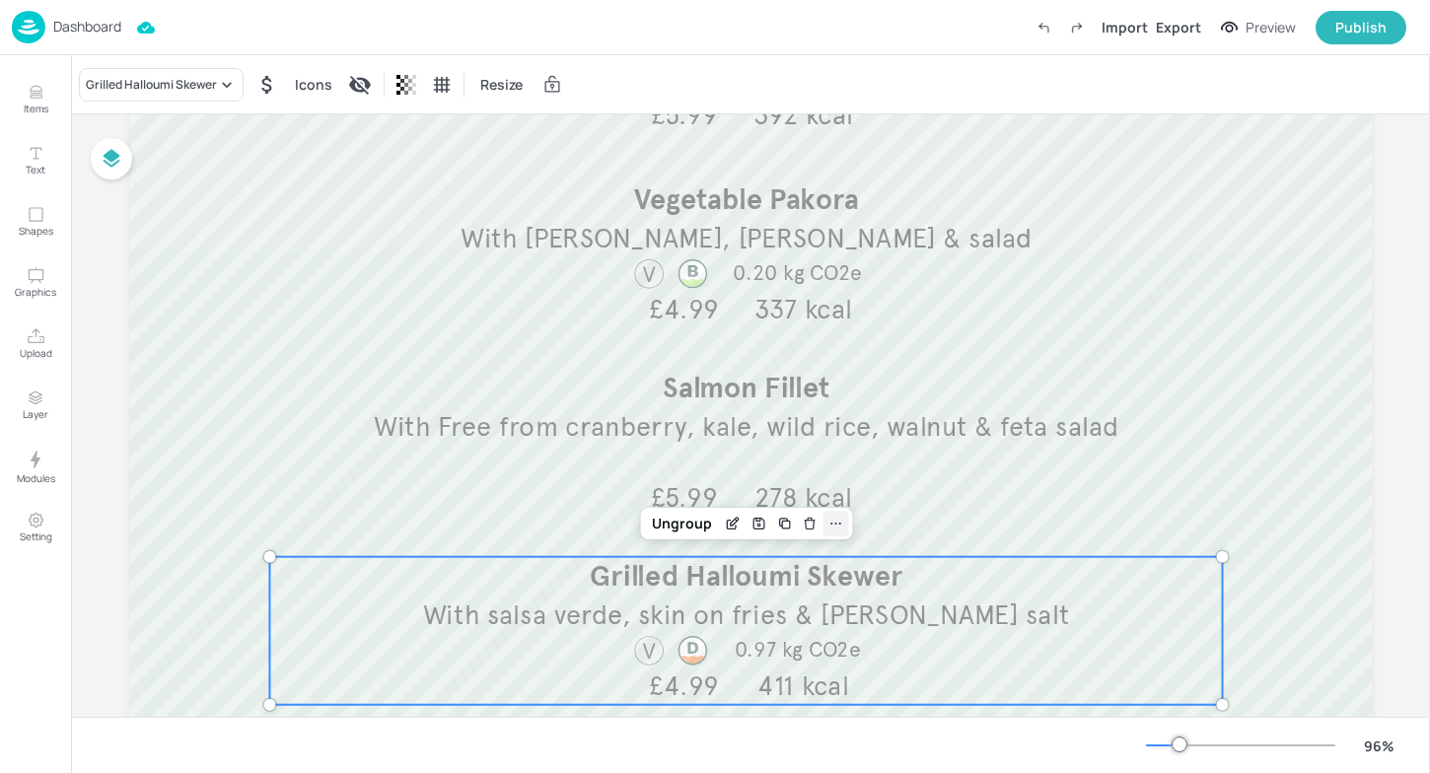
click at [828, 522] on icon at bounding box center [835, 524] width 16 height 16
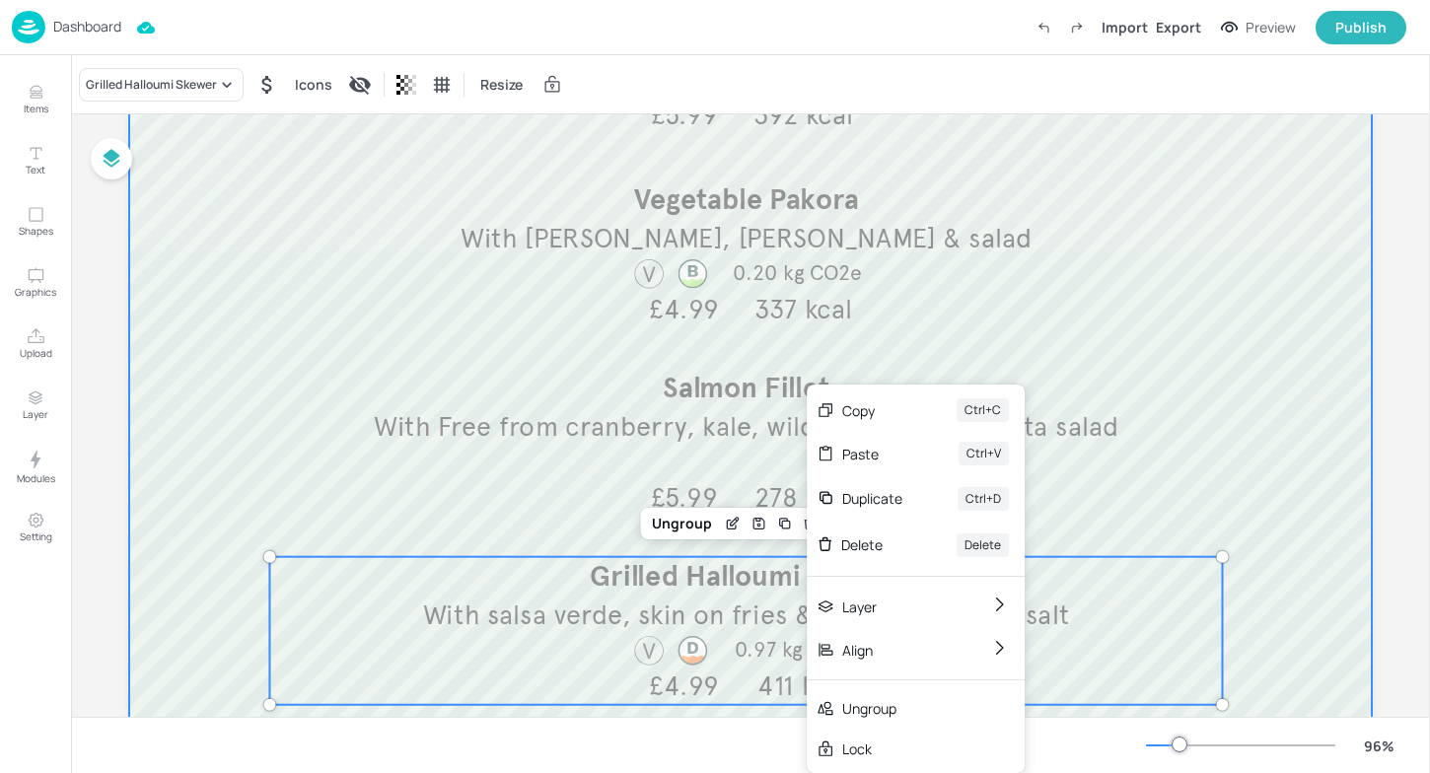
click at [530, 542] on div at bounding box center [750, 264] width 1243 height 1021
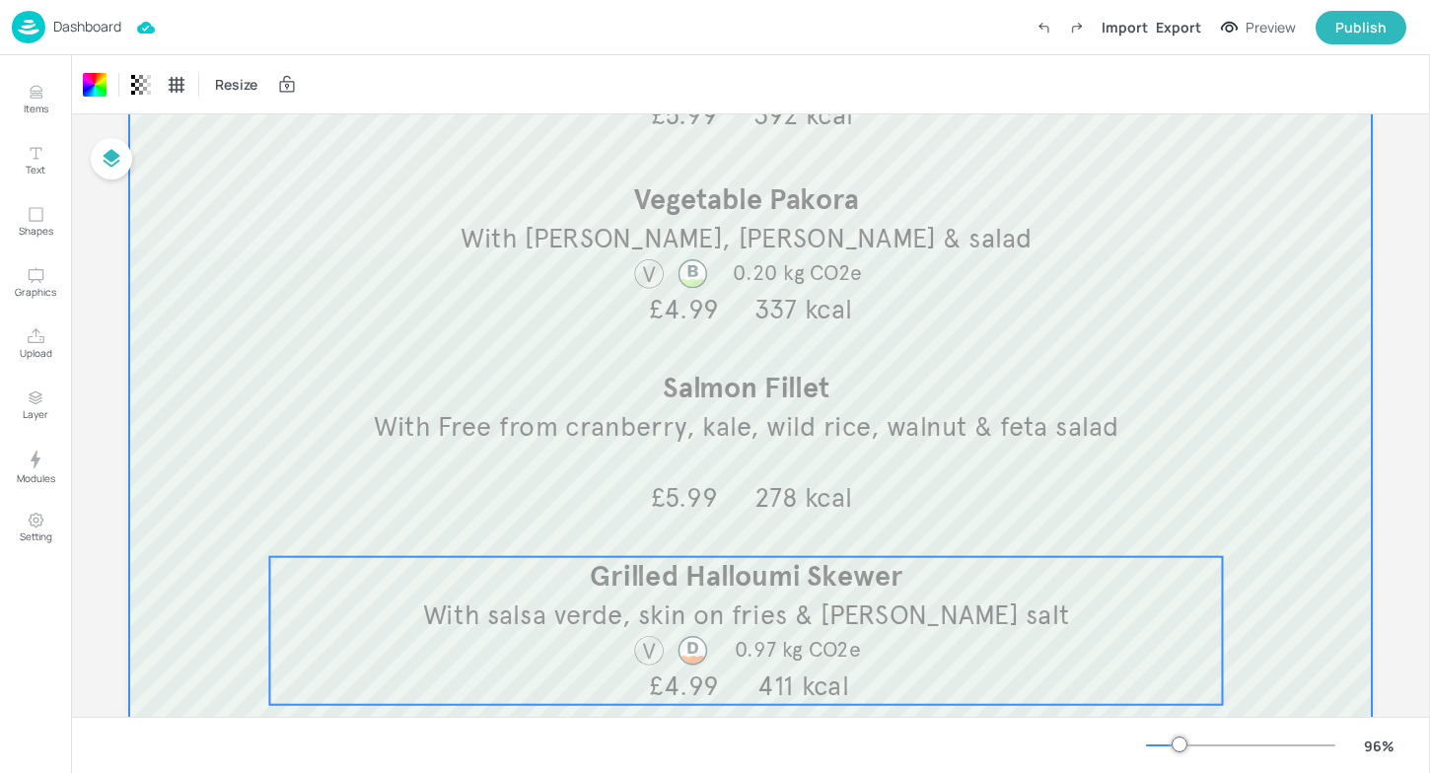
click at [505, 603] on span "With salsa verde, skin on fries & [PERSON_NAME] salt" at bounding box center [746, 616] width 647 height 34
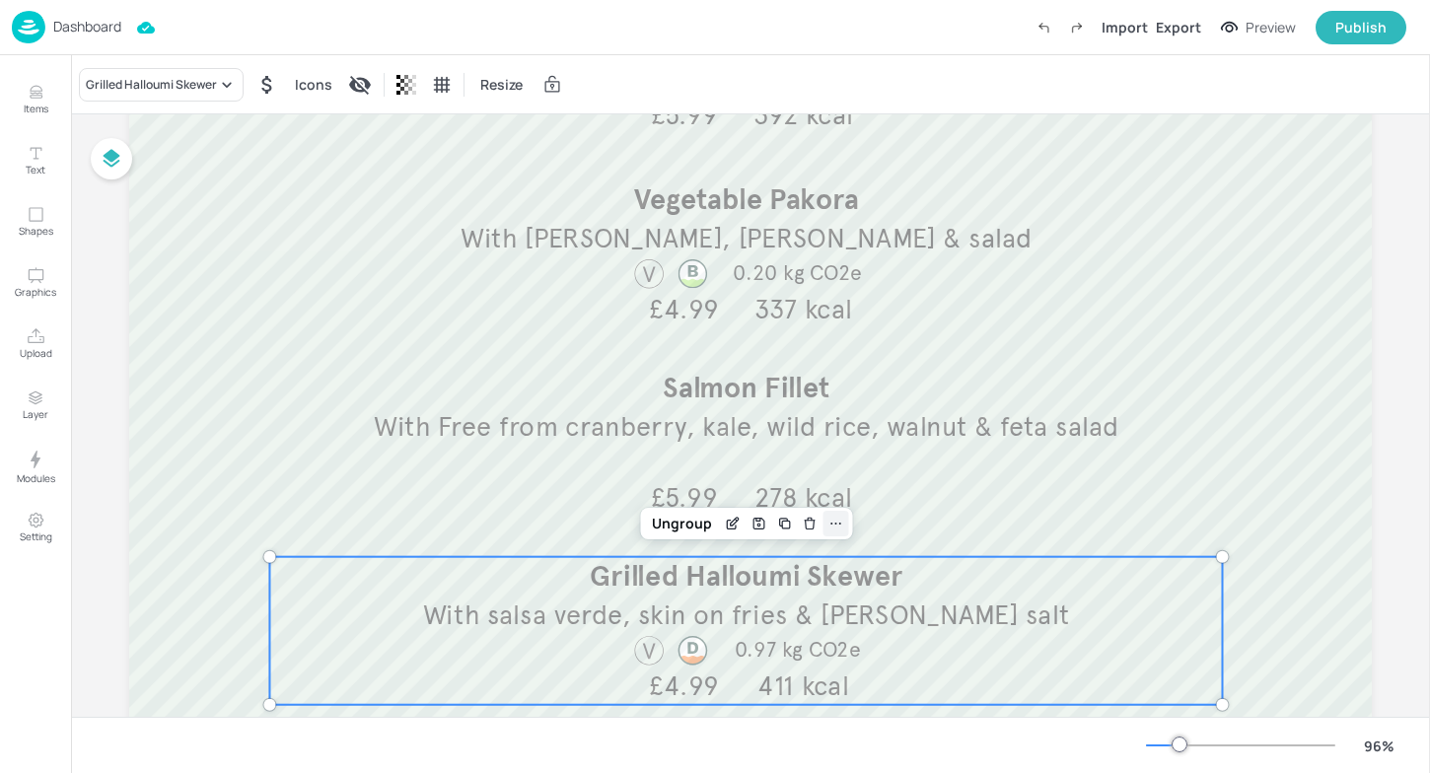
click at [836, 521] on icon at bounding box center [835, 524] width 16 height 16
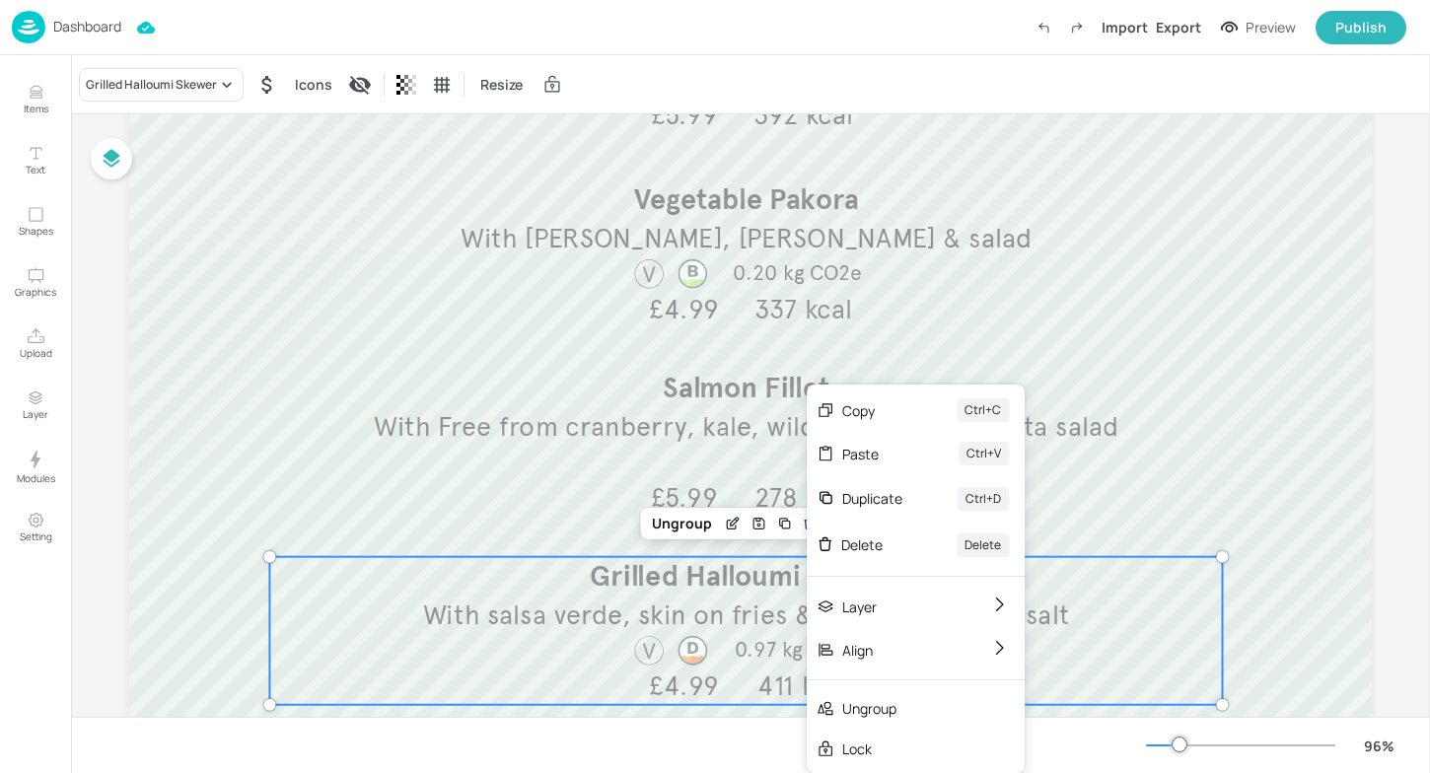
click at [705, 590] on span "Grilled Halloumi Skewer" at bounding box center [747, 576] width 314 height 35
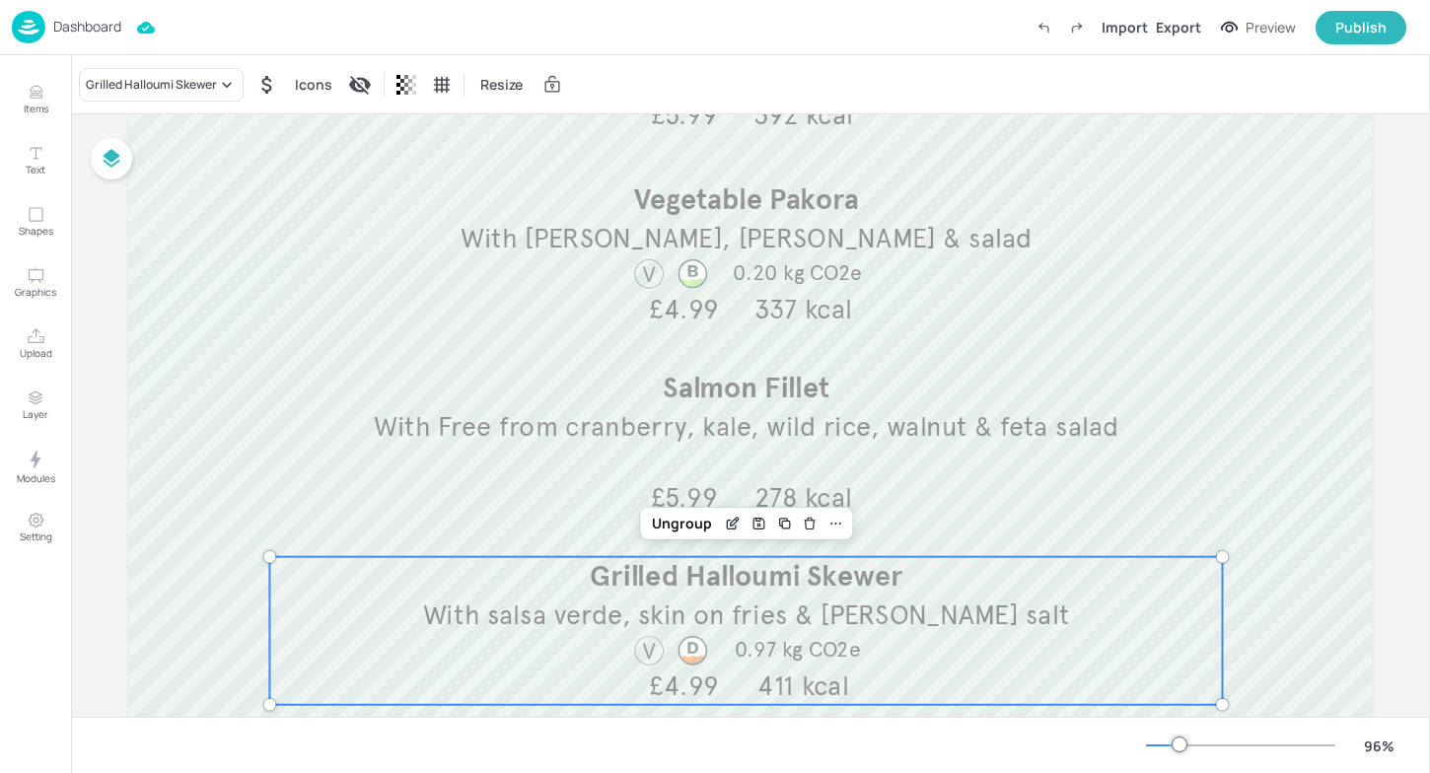
click at [705, 590] on span "Grilled Halloumi Skewer" at bounding box center [747, 576] width 314 height 35
click at [731, 515] on div "Edit Item" at bounding box center [733, 524] width 26 height 26
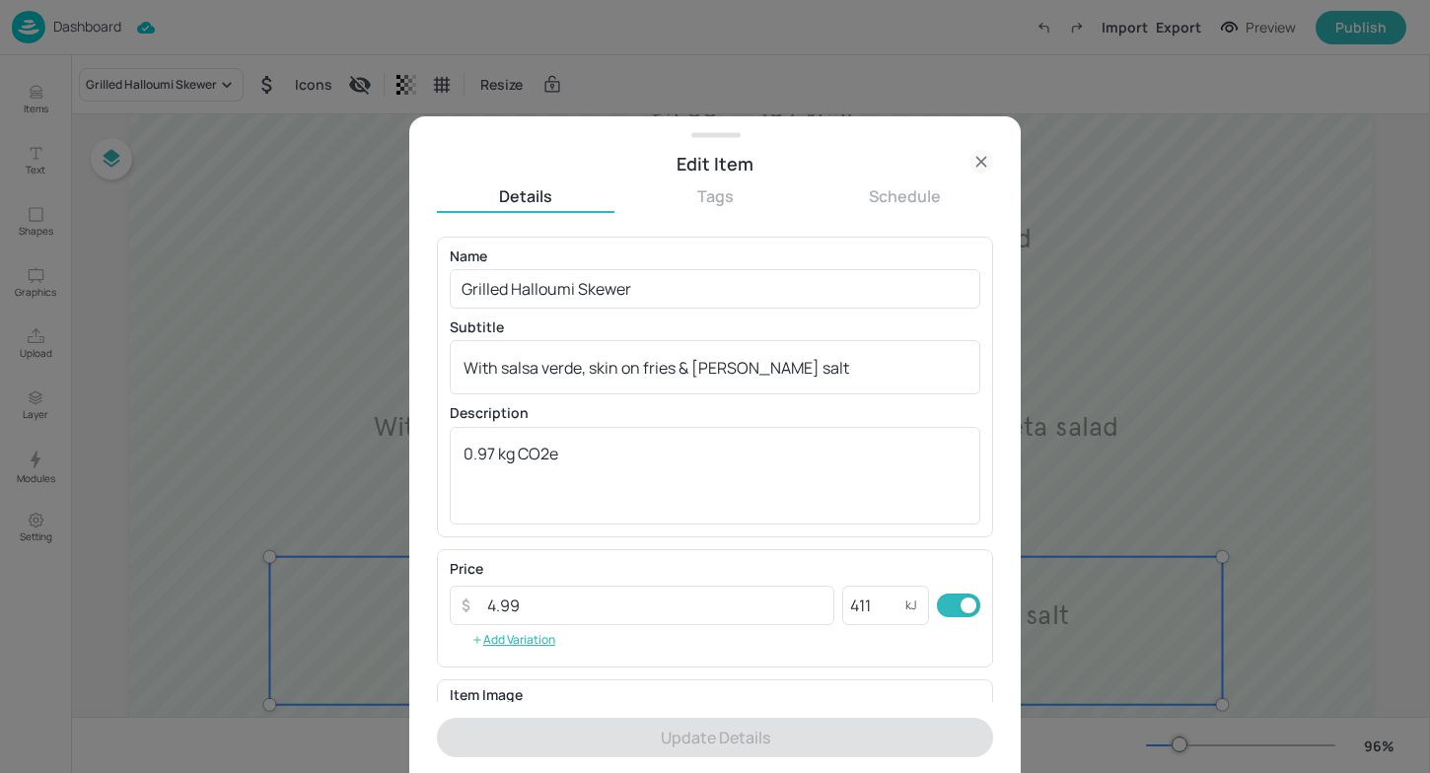
click at [297, 410] on div at bounding box center [715, 386] width 1430 height 773
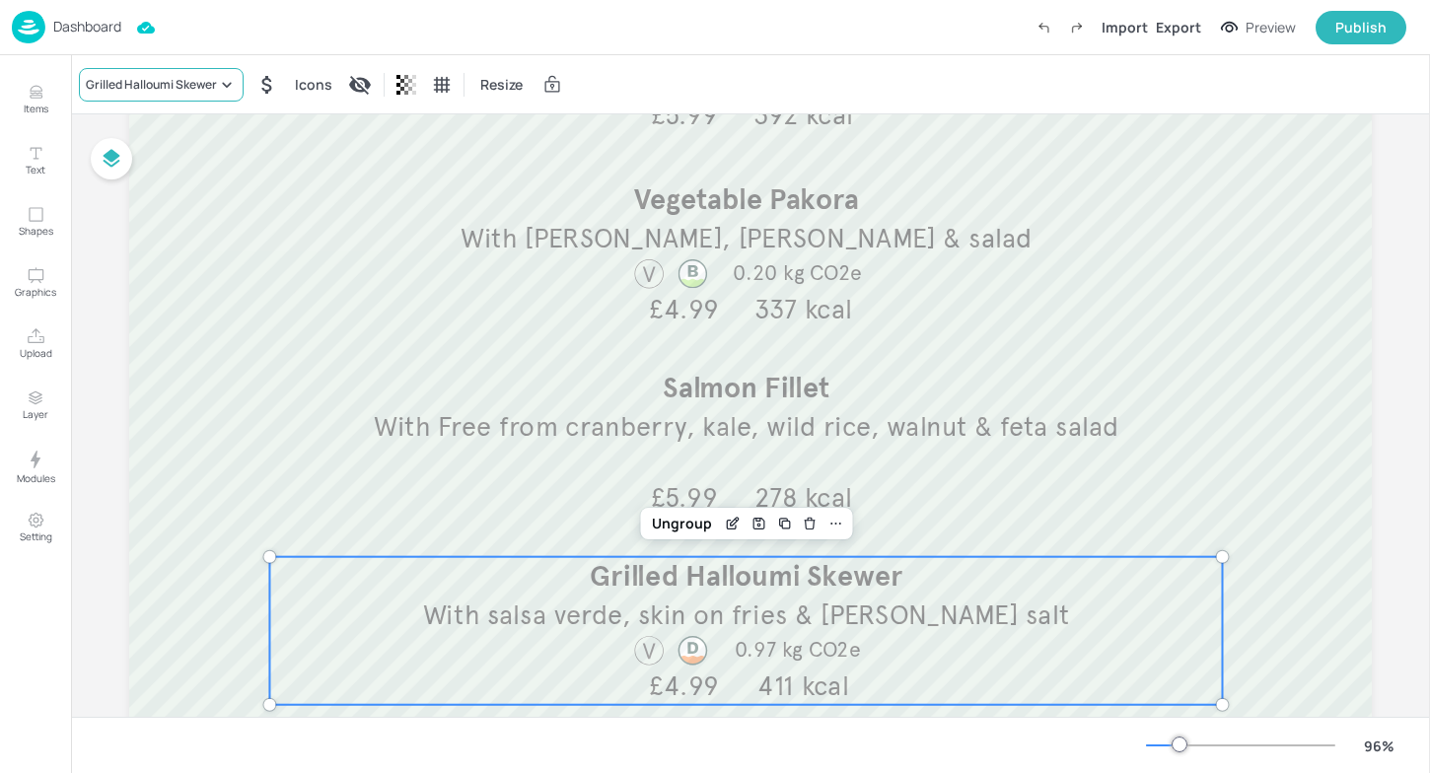
click at [184, 90] on div "Grilled Halloumi Skewer" at bounding box center [151, 85] width 131 height 18
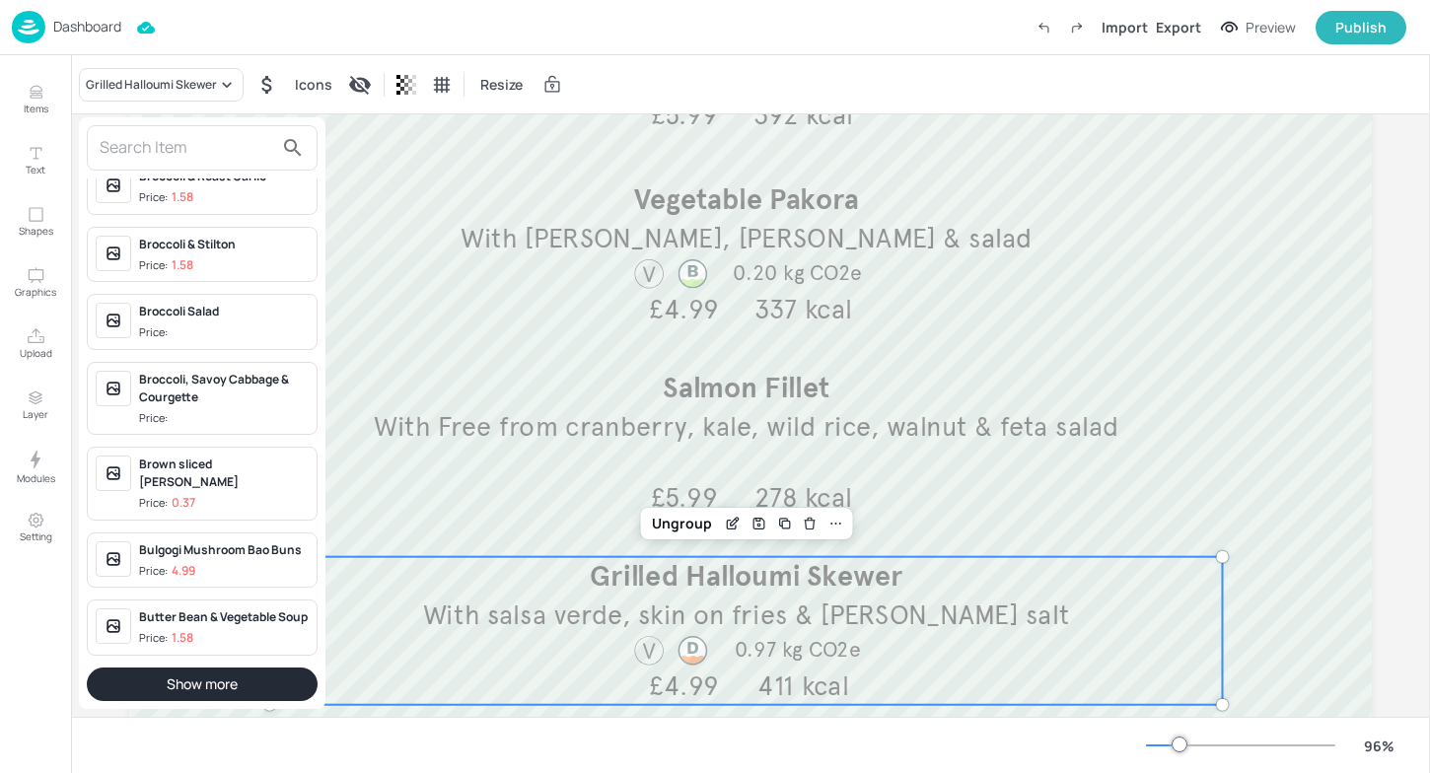
scroll to position [1672, 0]
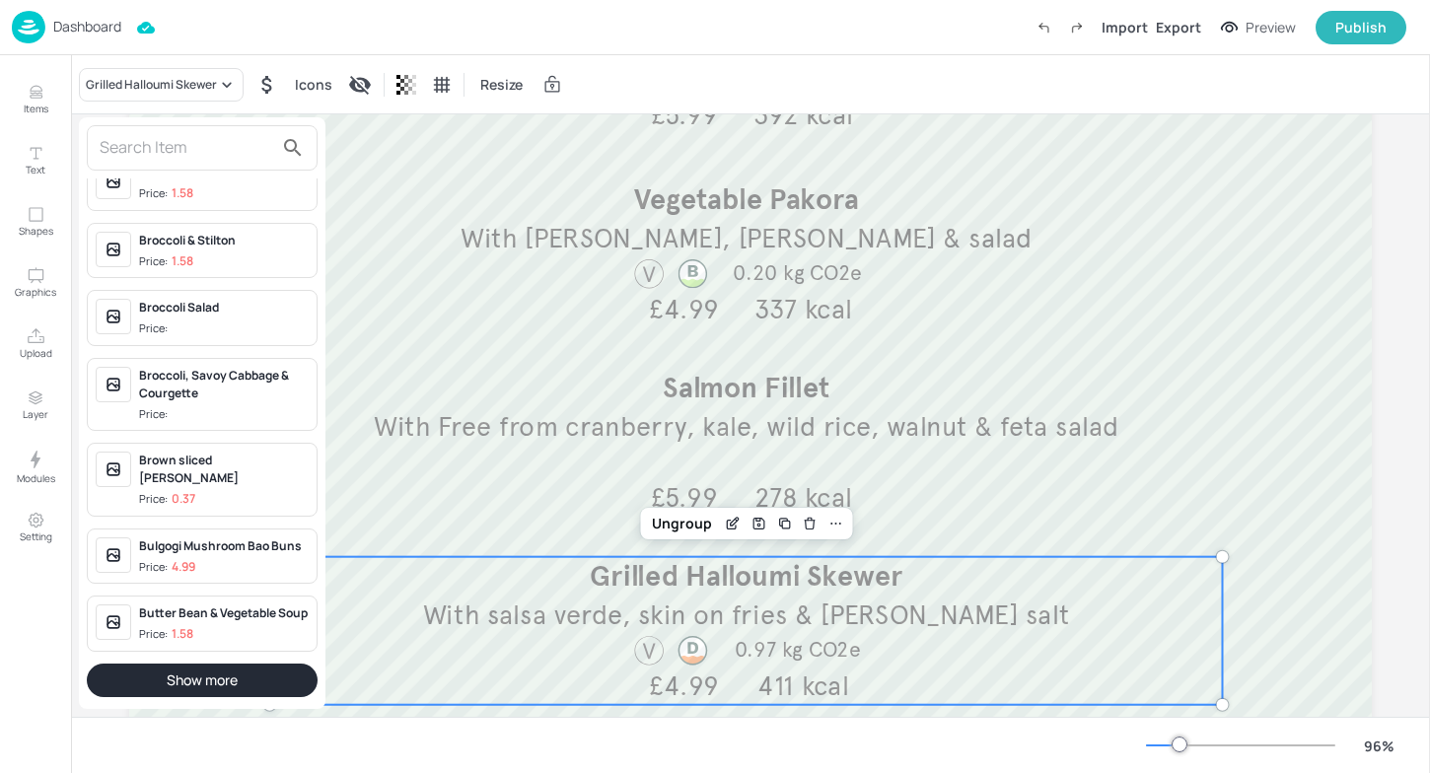
click at [348, 377] on div at bounding box center [715, 386] width 1430 height 773
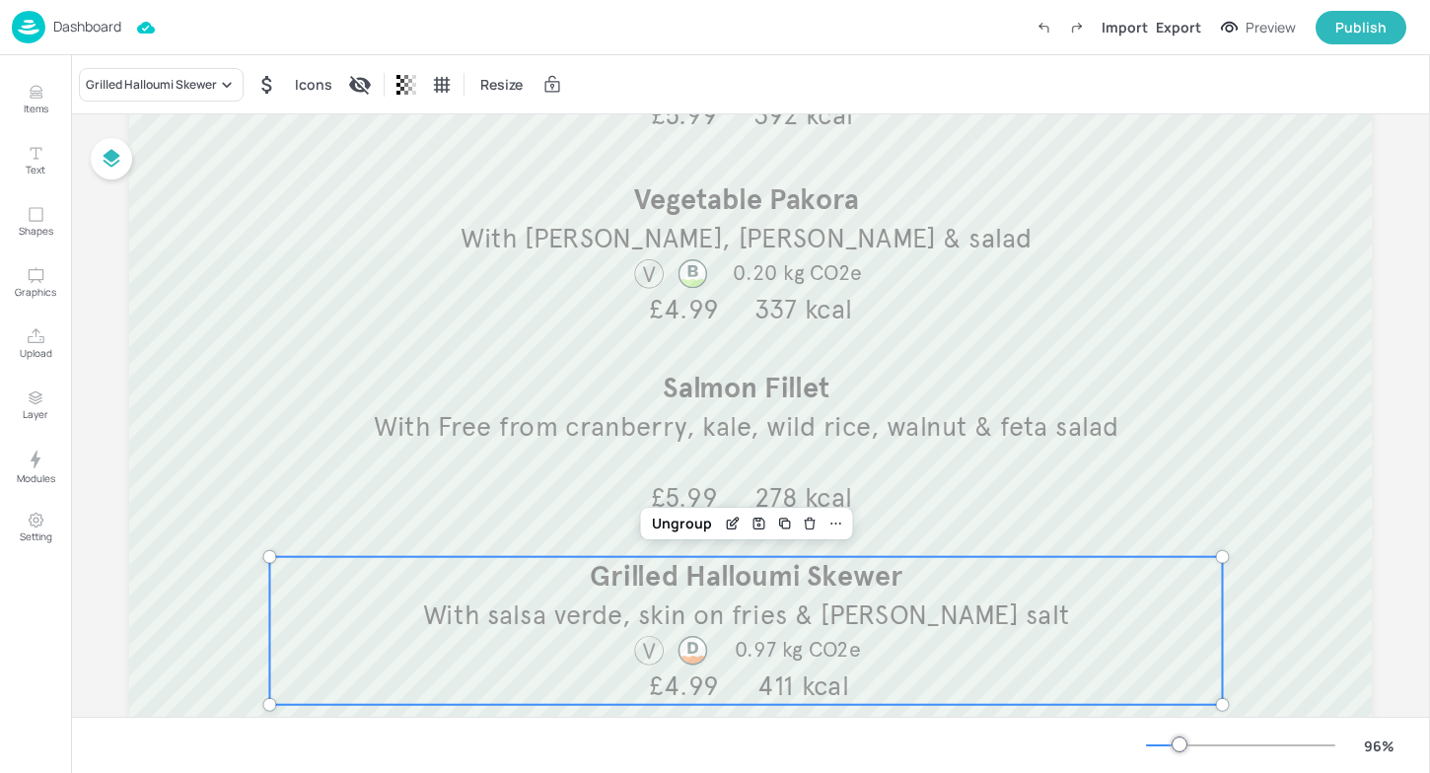
click at [474, 604] on span "With salsa verde, skin on fries & rosemary salt" at bounding box center [746, 616] width 647 height 34
click at [728, 520] on icon "Edit Item" at bounding box center [732, 524] width 9 height 9
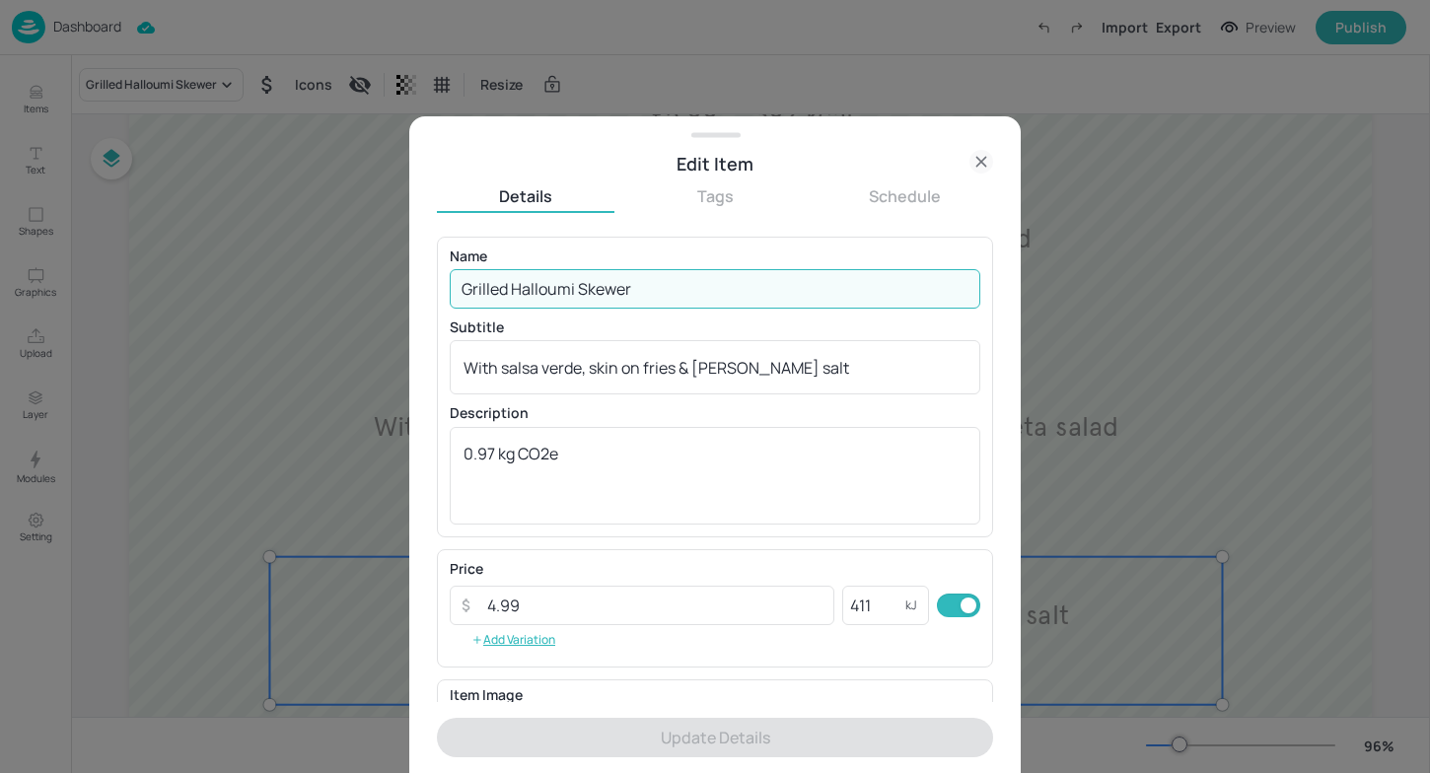
drag, startPoint x: 652, startPoint y: 291, endPoint x: 91, endPoint y: 260, distance: 562.0
click at [91, 261] on div "Edit Item Details Tags Schedule Name Grilled Halloumi Skewer ​ Subtitle With sa…" at bounding box center [715, 386] width 1430 height 773
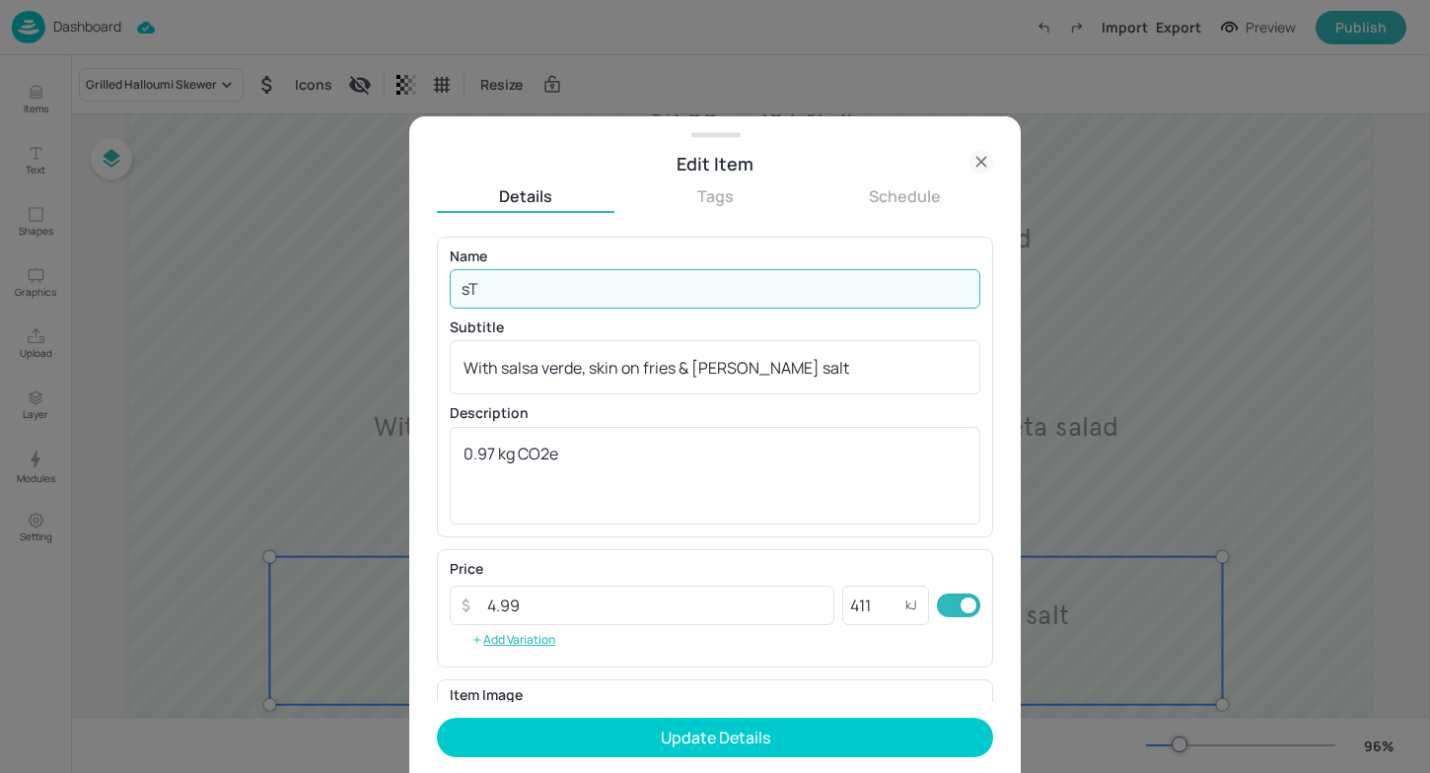
type input "s"
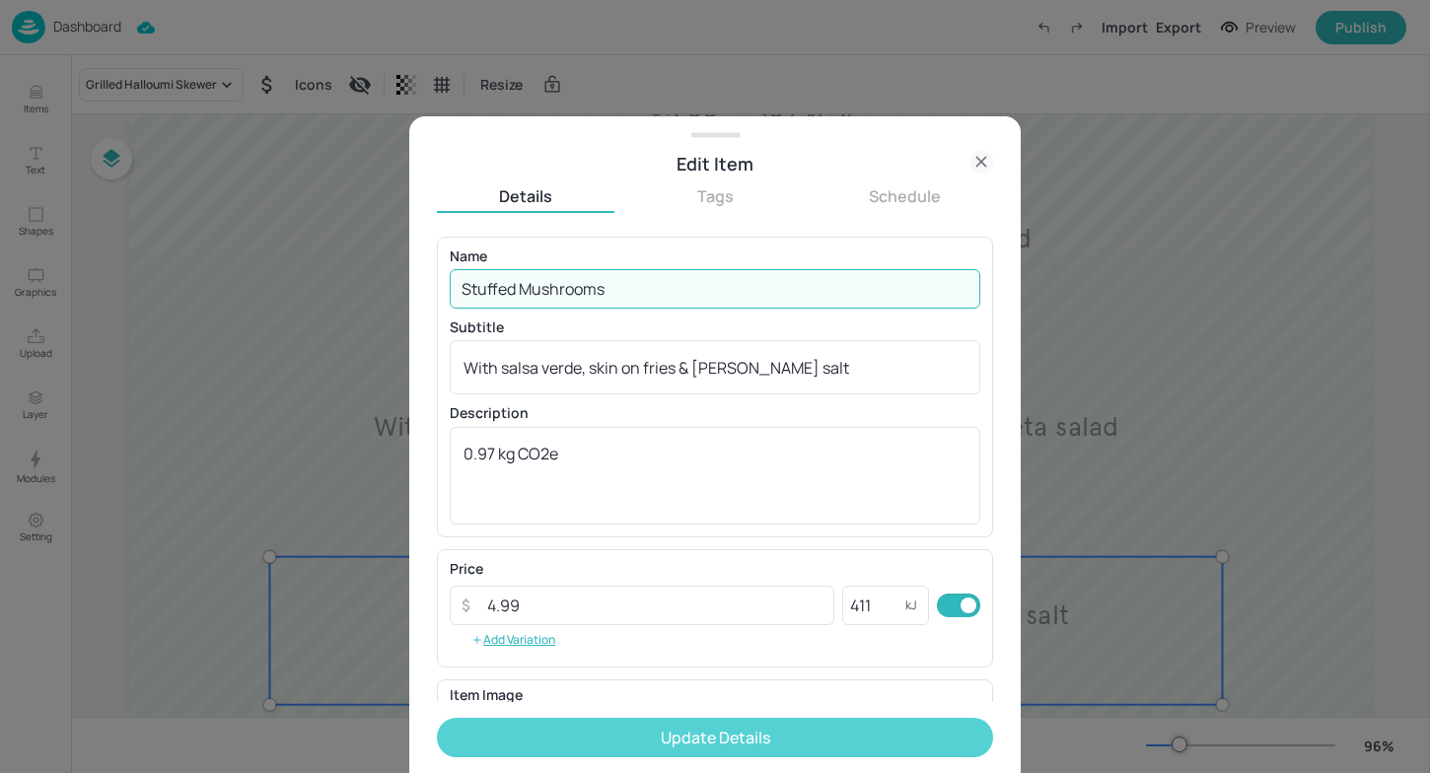
type input "Stuffed Mushrooms"
click at [720, 752] on button "Update Details" at bounding box center [715, 737] width 556 height 39
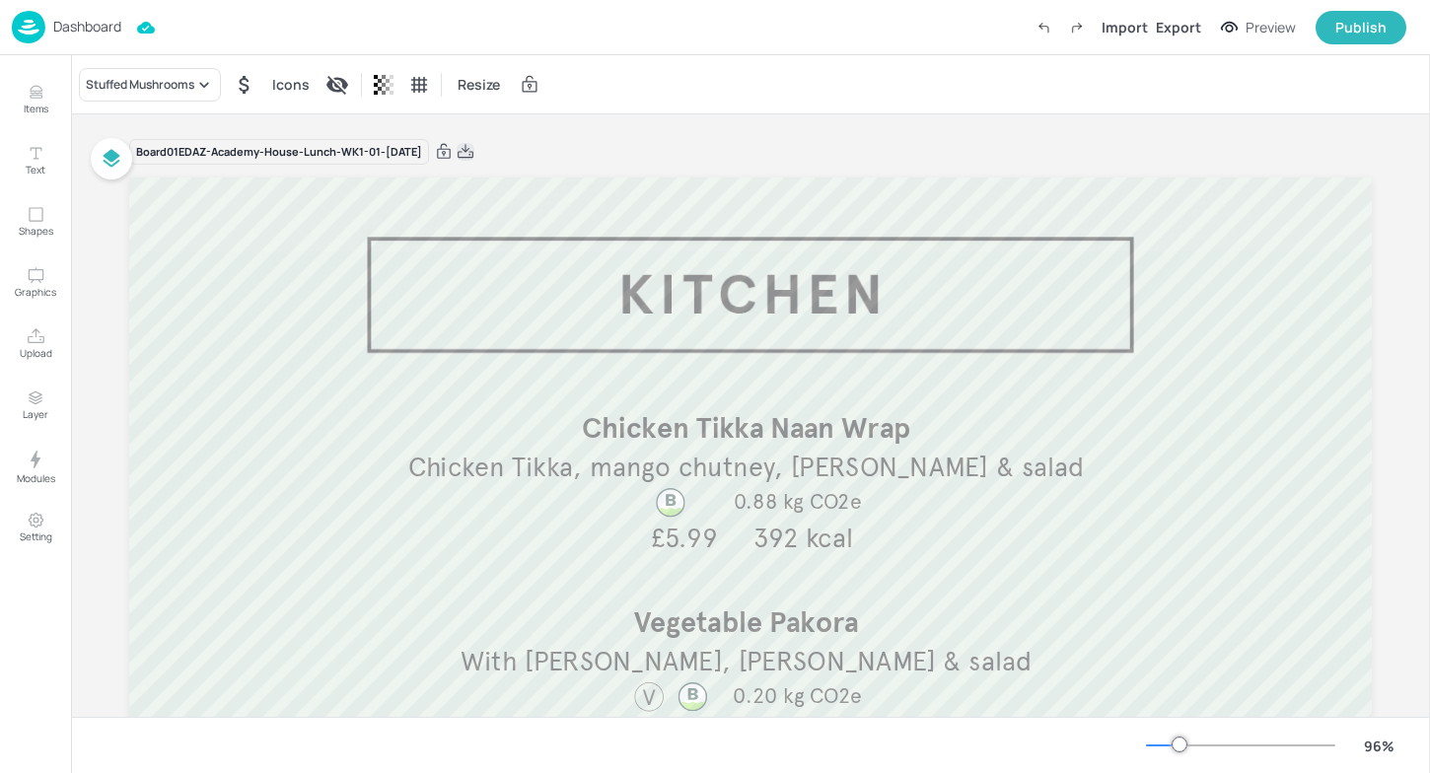
click at [474, 148] on icon at bounding box center [466, 152] width 18 height 20
click at [75, 34] on p "Dashboard" at bounding box center [87, 27] width 68 height 14
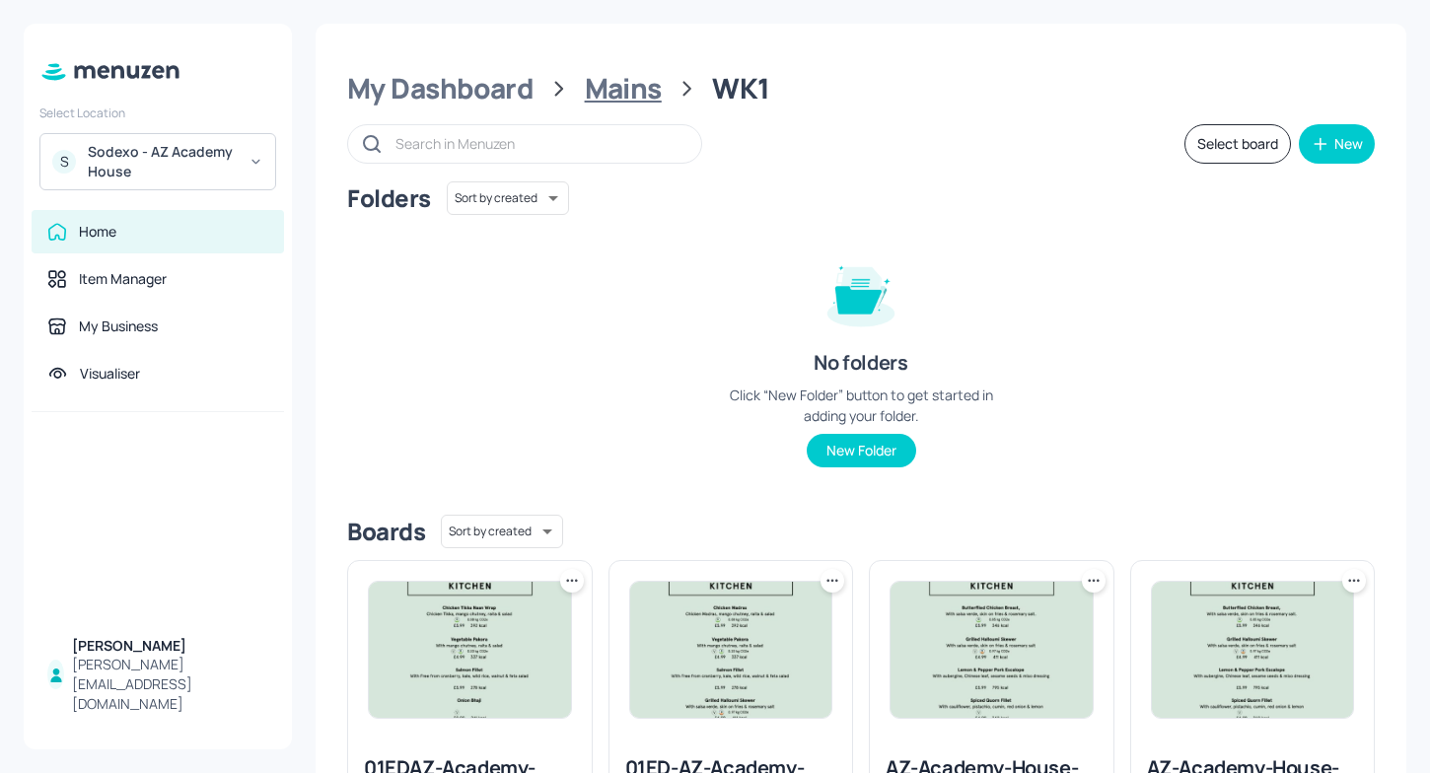
click at [622, 100] on div "Mains" at bounding box center [623, 89] width 77 height 36
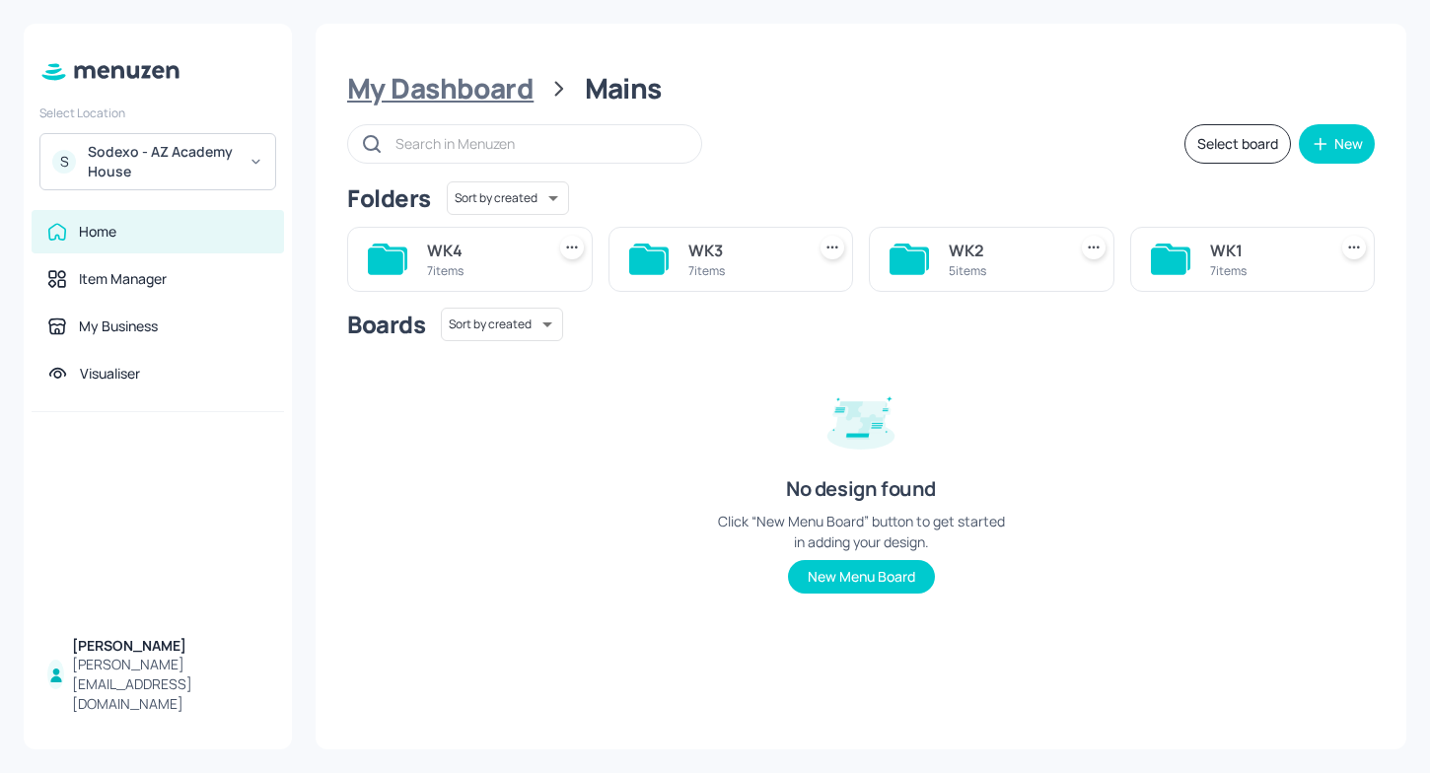
click at [494, 95] on div "My Dashboard" at bounding box center [440, 89] width 186 height 36
click at [714, 246] on div "Mains" at bounding box center [742, 251] width 109 height 24
click at [1168, 251] on icon at bounding box center [1169, 261] width 36 height 27
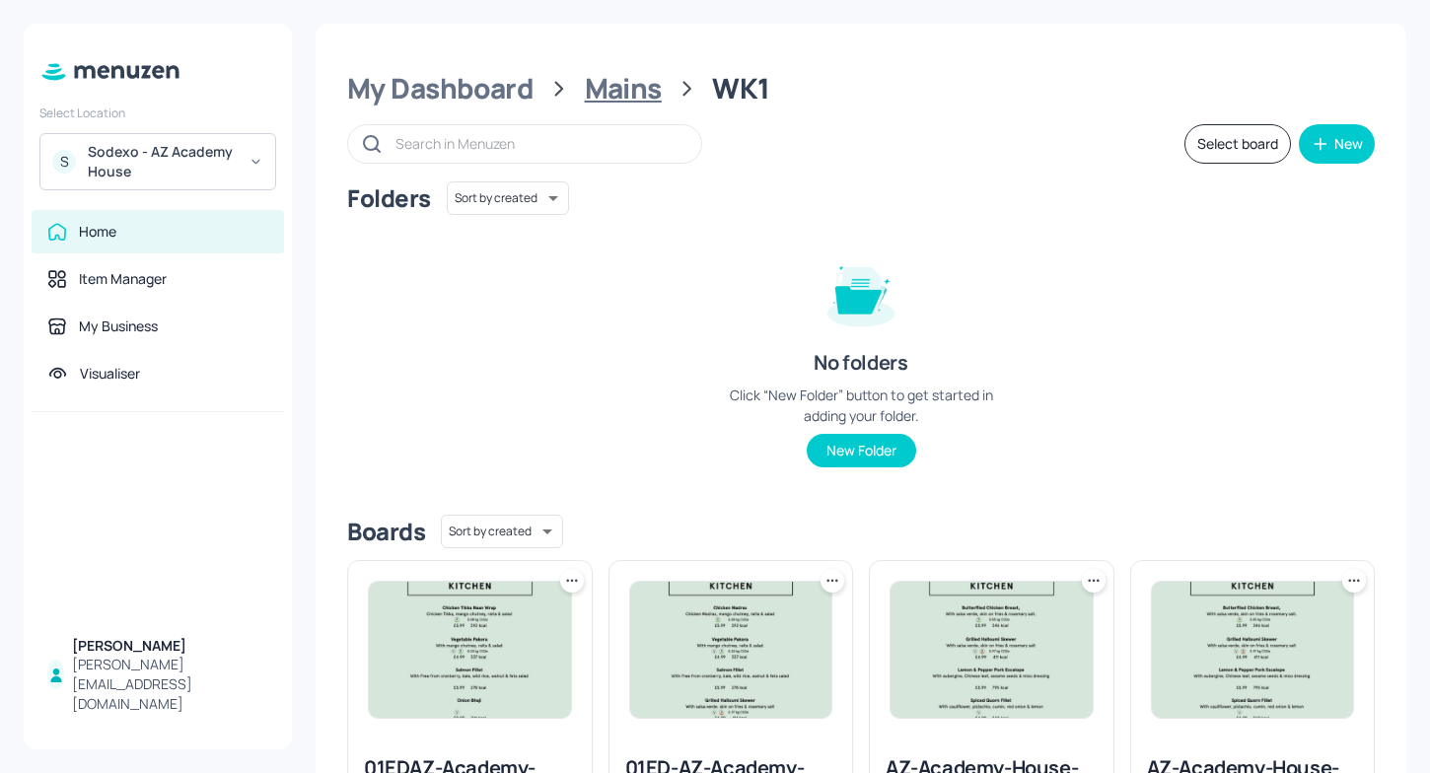
click at [585, 92] on div "Mains" at bounding box center [623, 89] width 77 height 36
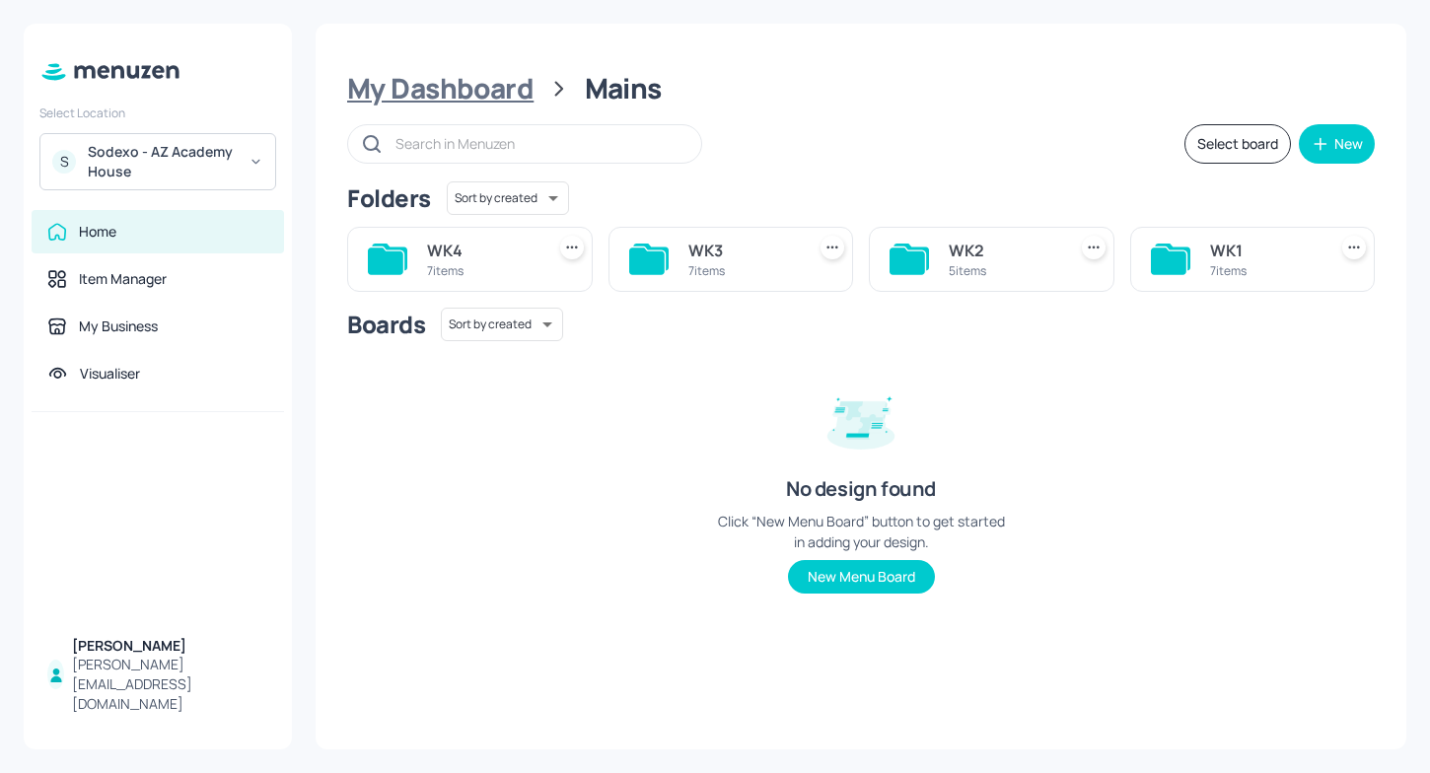
click at [469, 90] on div "My Dashboard" at bounding box center [440, 89] width 186 height 36
click at [947, 244] on div "Tablets 8 items" at bounding box center [992, 259] width 246 height 65
click at [972, 259] on div "Tablets" at bounding box center [1003, 251] width 109 height 24
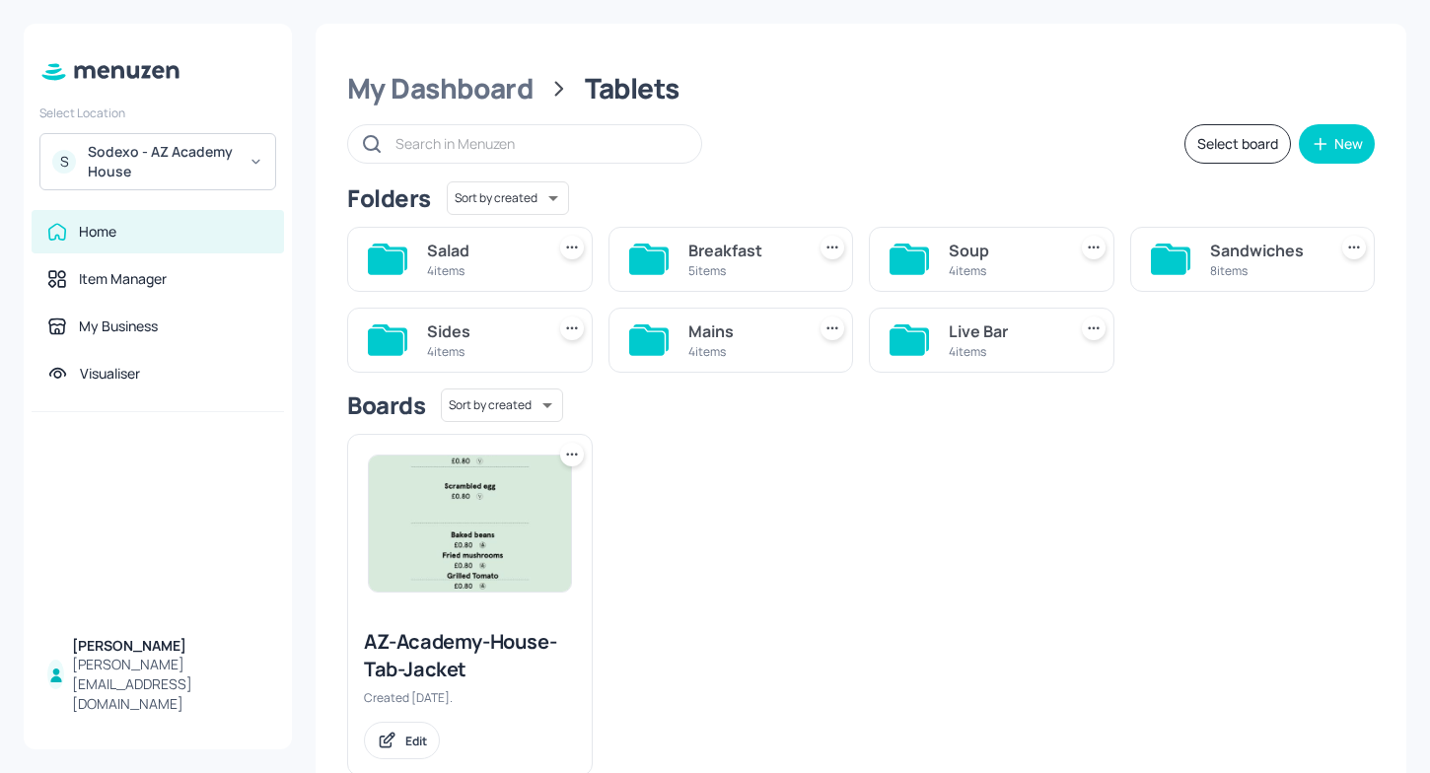
click at [478, 250] on div "Salad" at bounding box center [481, 251] width 109 height 24
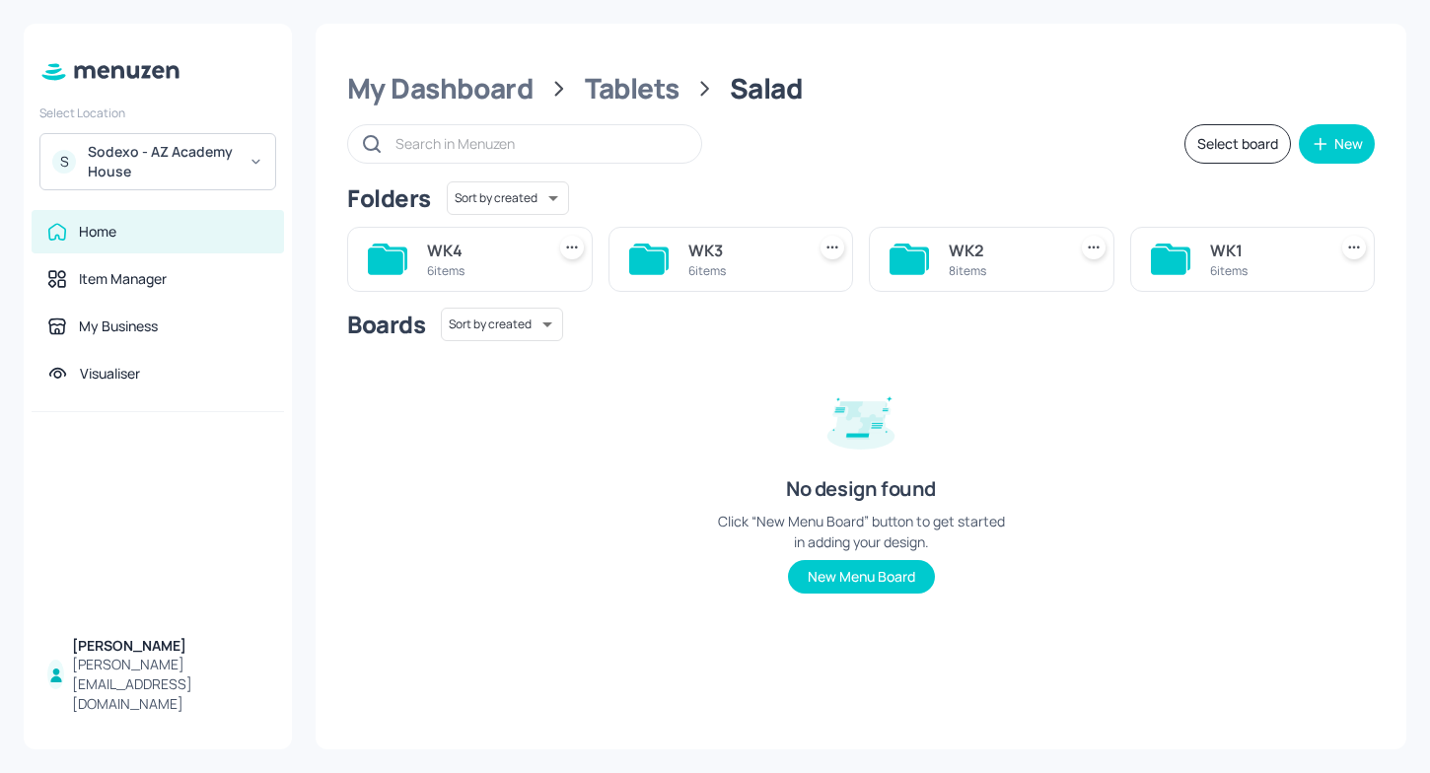
click at [1248, 277] on div "6 items" at bounding box center [1264, 270] width 109 height 17
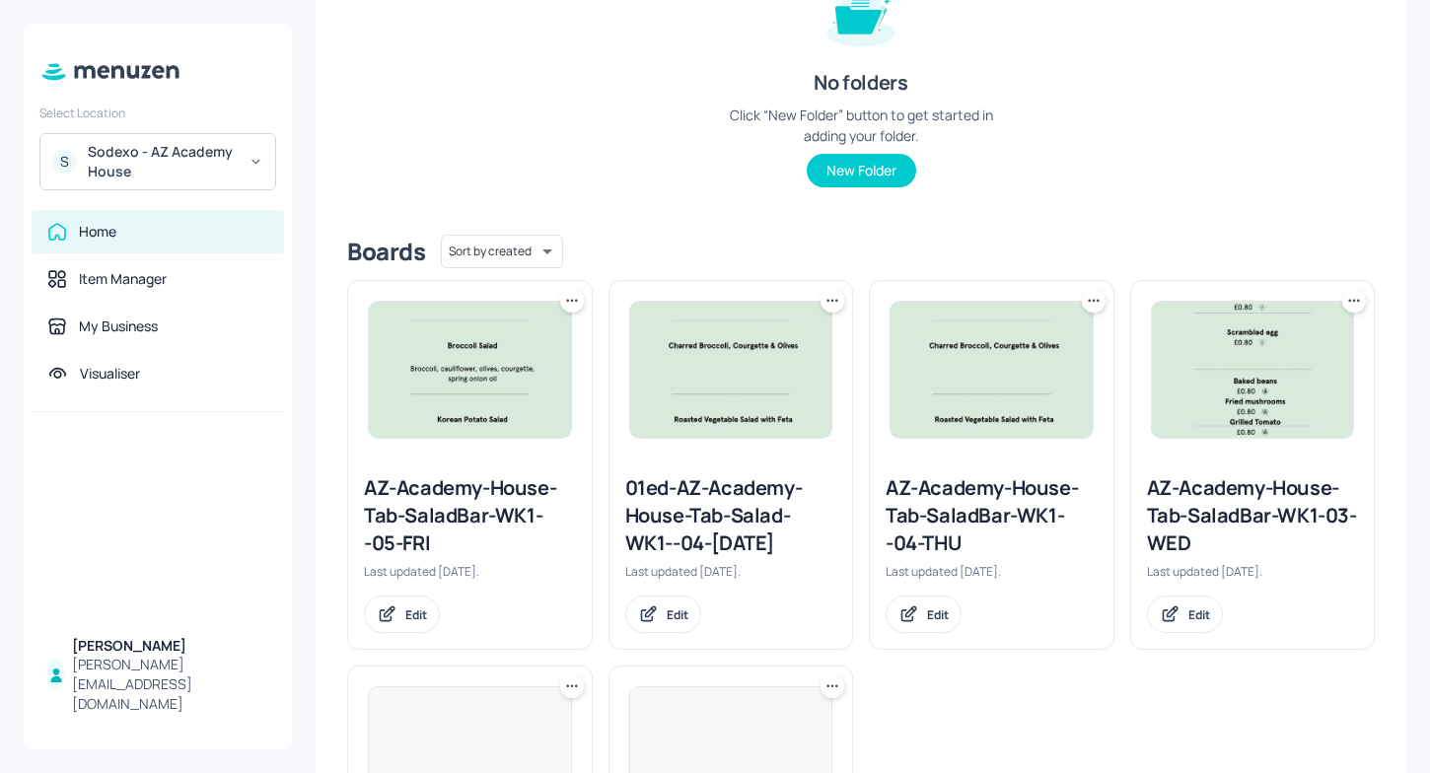
scroll to position [590, 0]
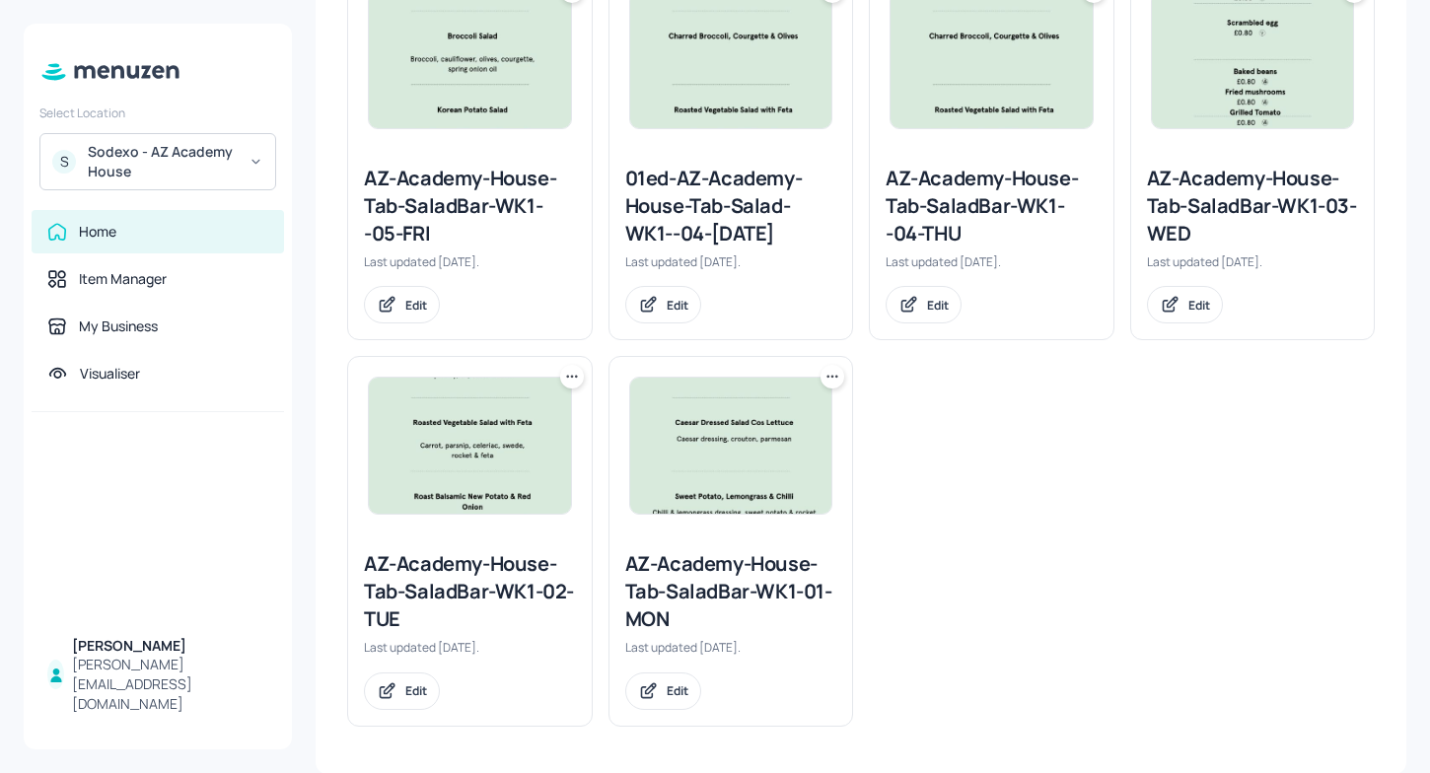
click at [827, 371] on icon at bounding box center [833, 377] width 20 height 20
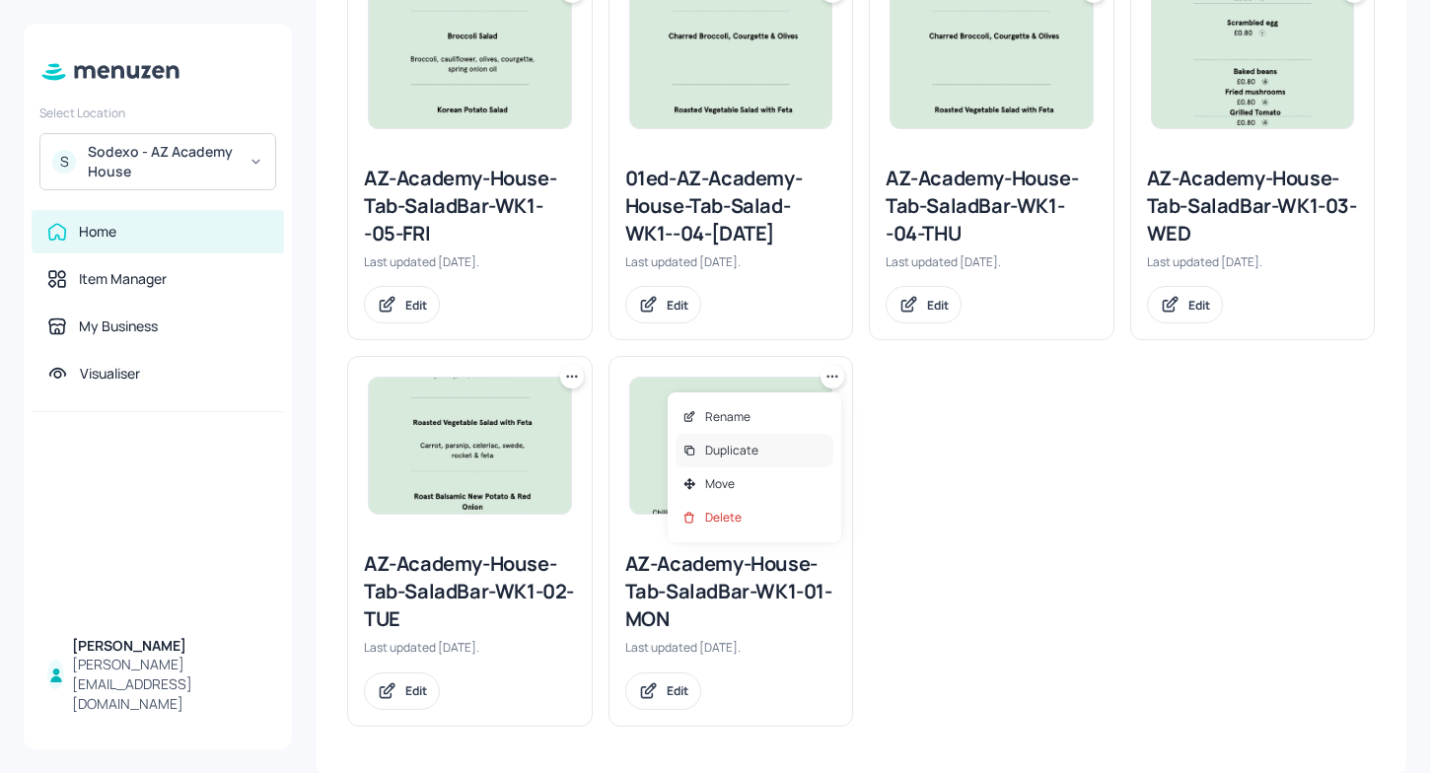
click at [730, 450] on p "Duplicate" at bounding box center [731, 451] width 53 height 18
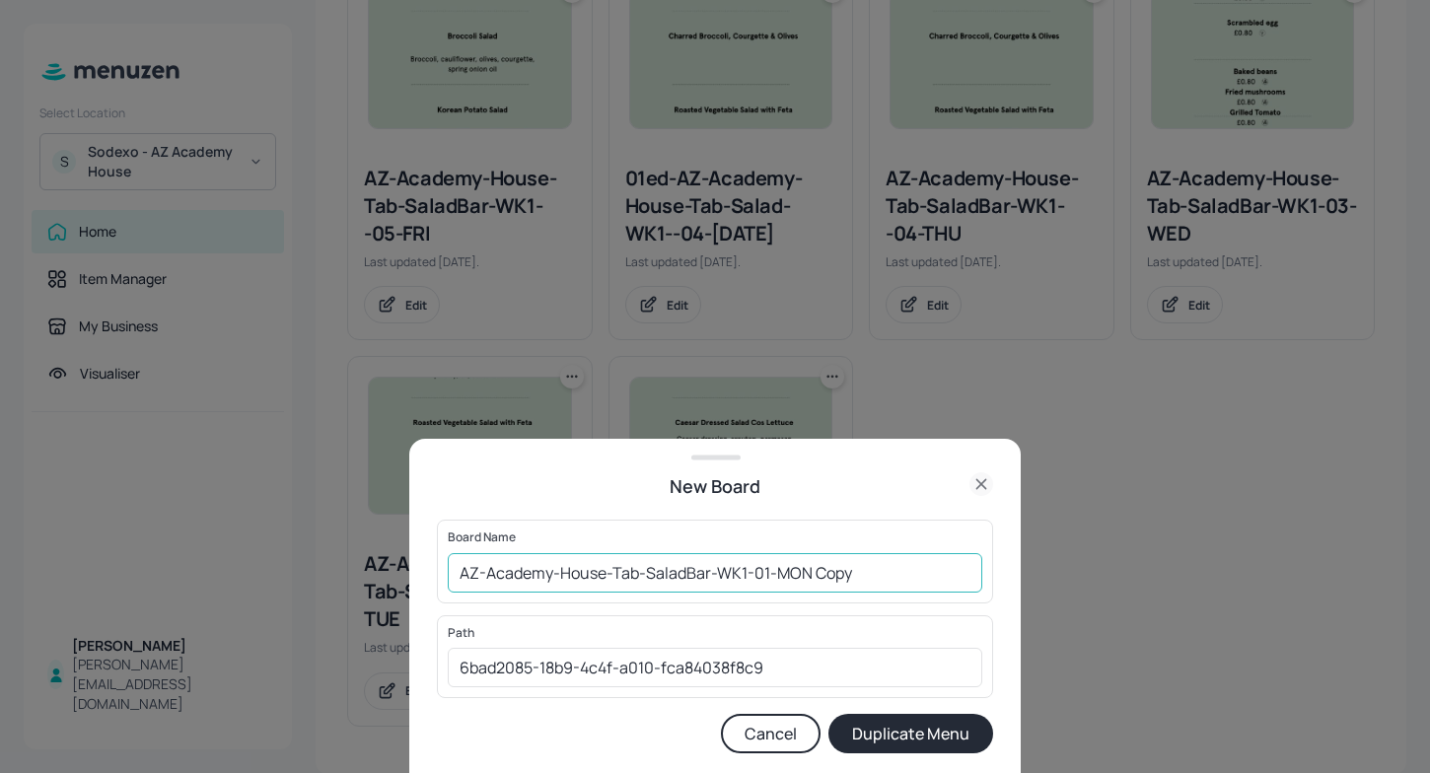
click at [459, 566] on input "AZ-Academy-House-Tab-SaladBar-WK1-01-MON Copy" at bounding box center [715, 572] width 535 height 39
click at [878, 581] on input "01EDAZ-Academy-House-Tab-SaladBar-WK1-01-MON Copy" at bounding box center [715, 572] width 535 height 39
click at [899, 574] on input "01EDAZ-Academy-House-Tab-SaladBar-WK1-01-MON Copy" at bounding box center [715, 572] width 535 height 39
type input "01EDAZ-Academy-House-Tab-SaladBar-WK1-01-MON290925"
click at [921, 729] on button "Duplicate Menu" at bounding box center [910, 733] width 165 height 39
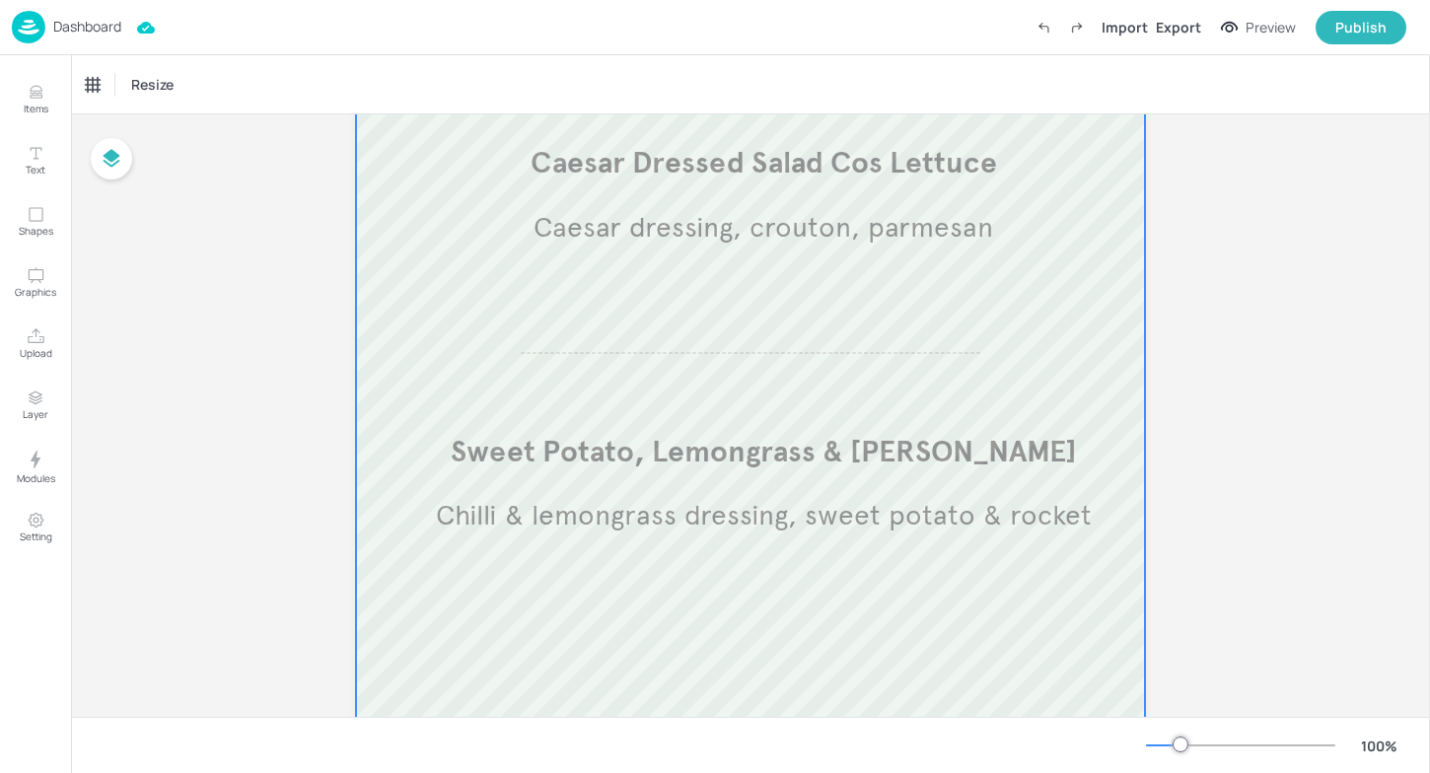
scroll to position [557, 0]
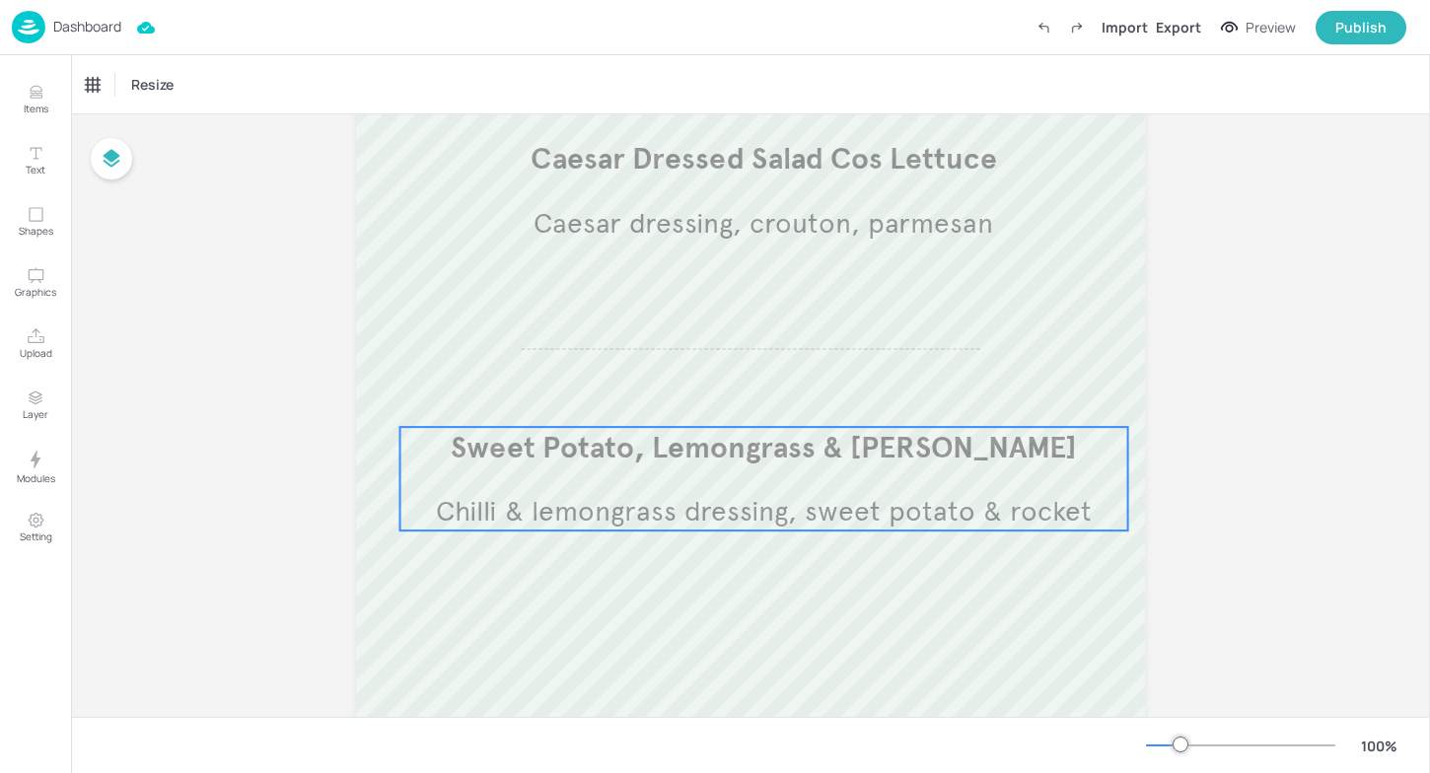
click at [821, 510] on span "Chilli & lemongrass dressing, sweet potato & rocket" at bounding box center [764, 511] width 656 height 35
click at [747, 398] on icon "Edit Item" at bounding box center [749, 395] width 9 height 9
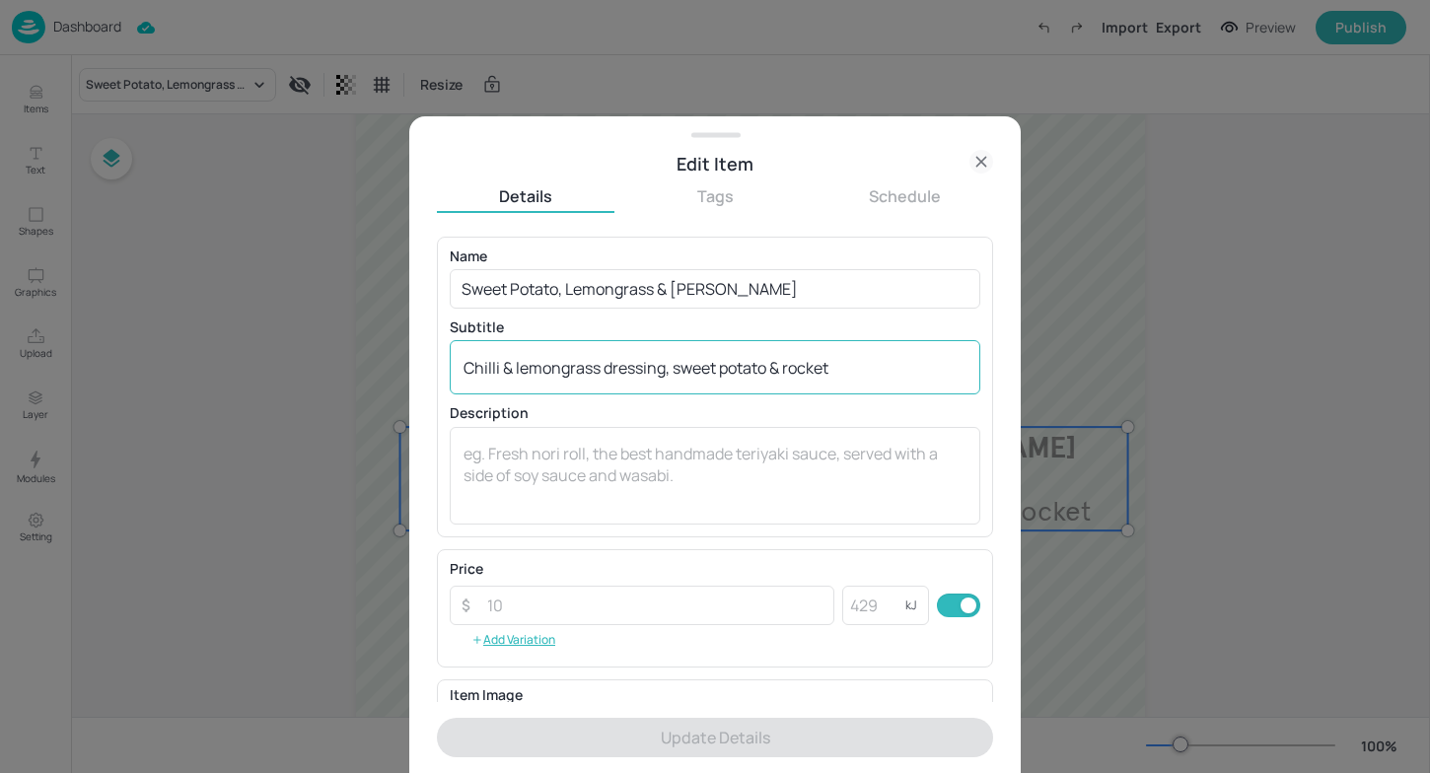
click at [465, 365] on textarea "Chilli & lemongrass dressing, sweet potato & rocket" at bounding box center [715, 368] width 503 height 22
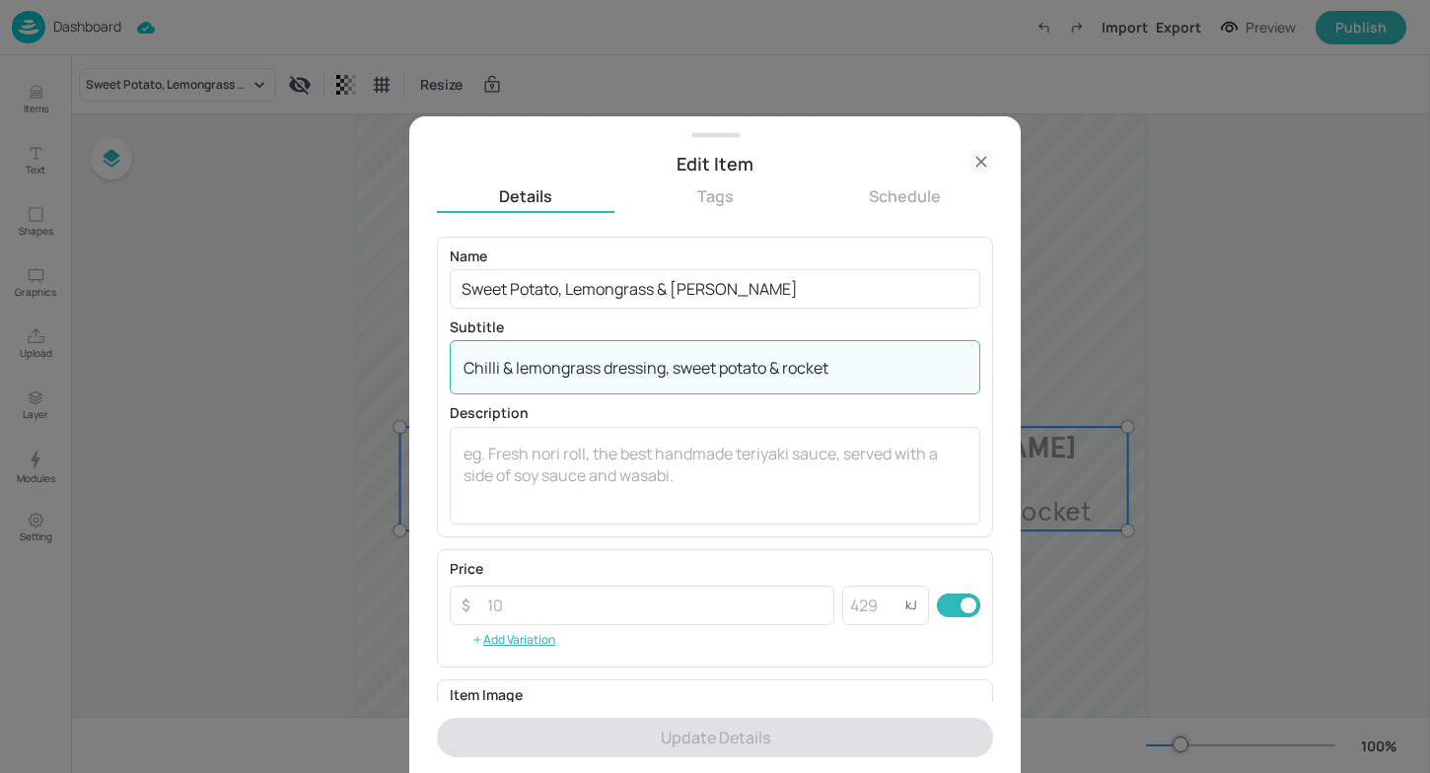
click at [846, 373] on textarea "Chilli & lemongrass dressing, sweet potato & rocket" at bounding box center [715, 368] width 503 height 22
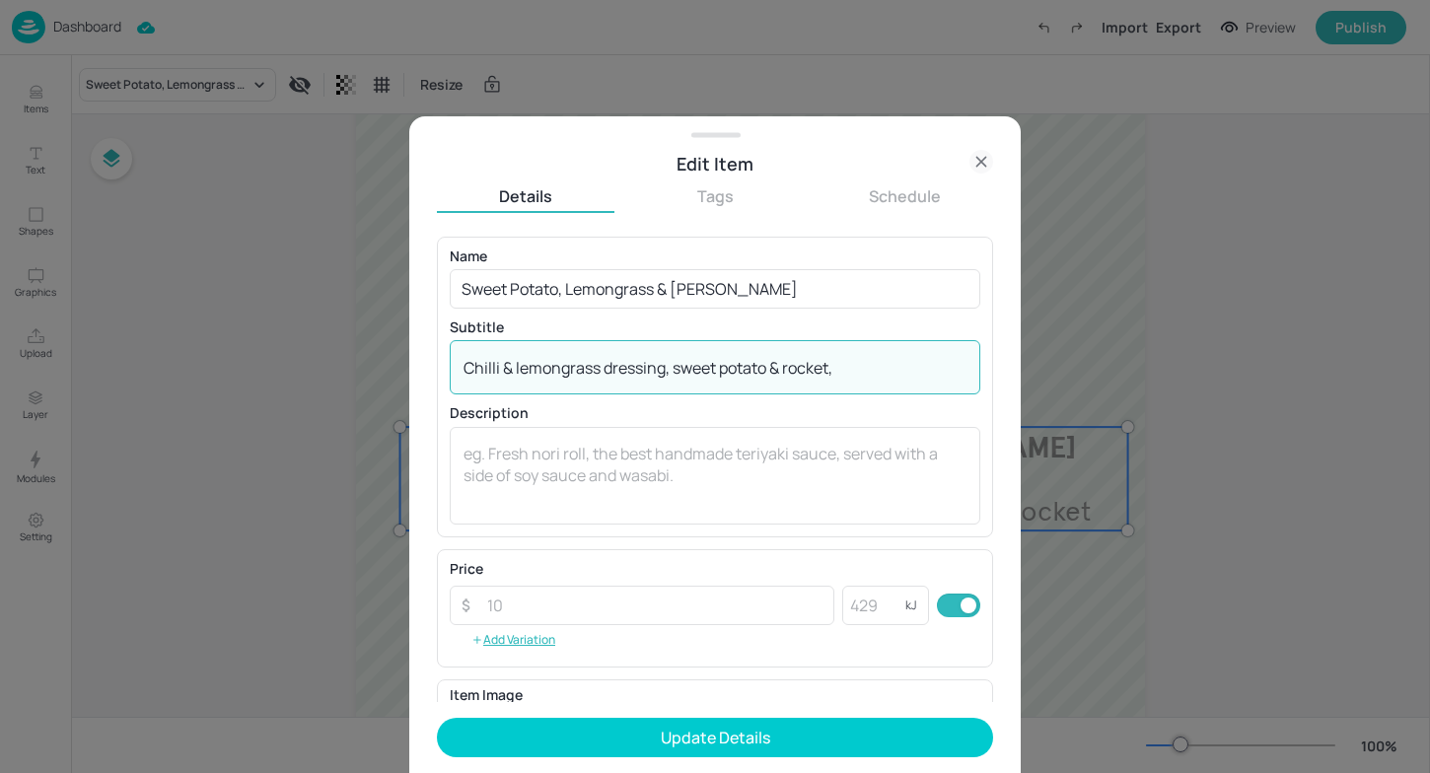
paste textarea "[PERSON_NAME] & Kimchi spice"
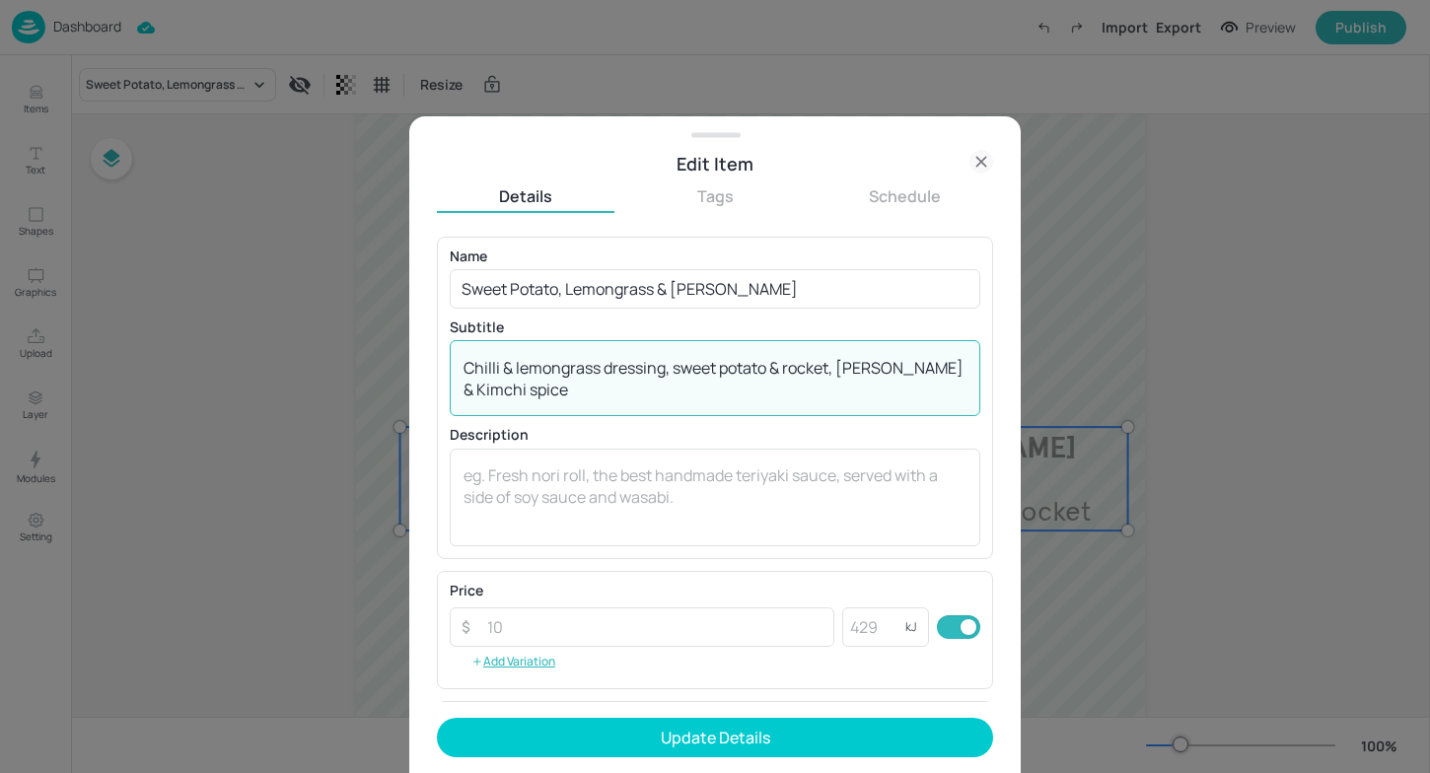
click at [472, 394] on textarea "Chilli & lemongrass dressing, sweet potato & rocket, [PERSON_NAME] & Kimchi spi…" at bounding box center [715, 378] width 503 height 43
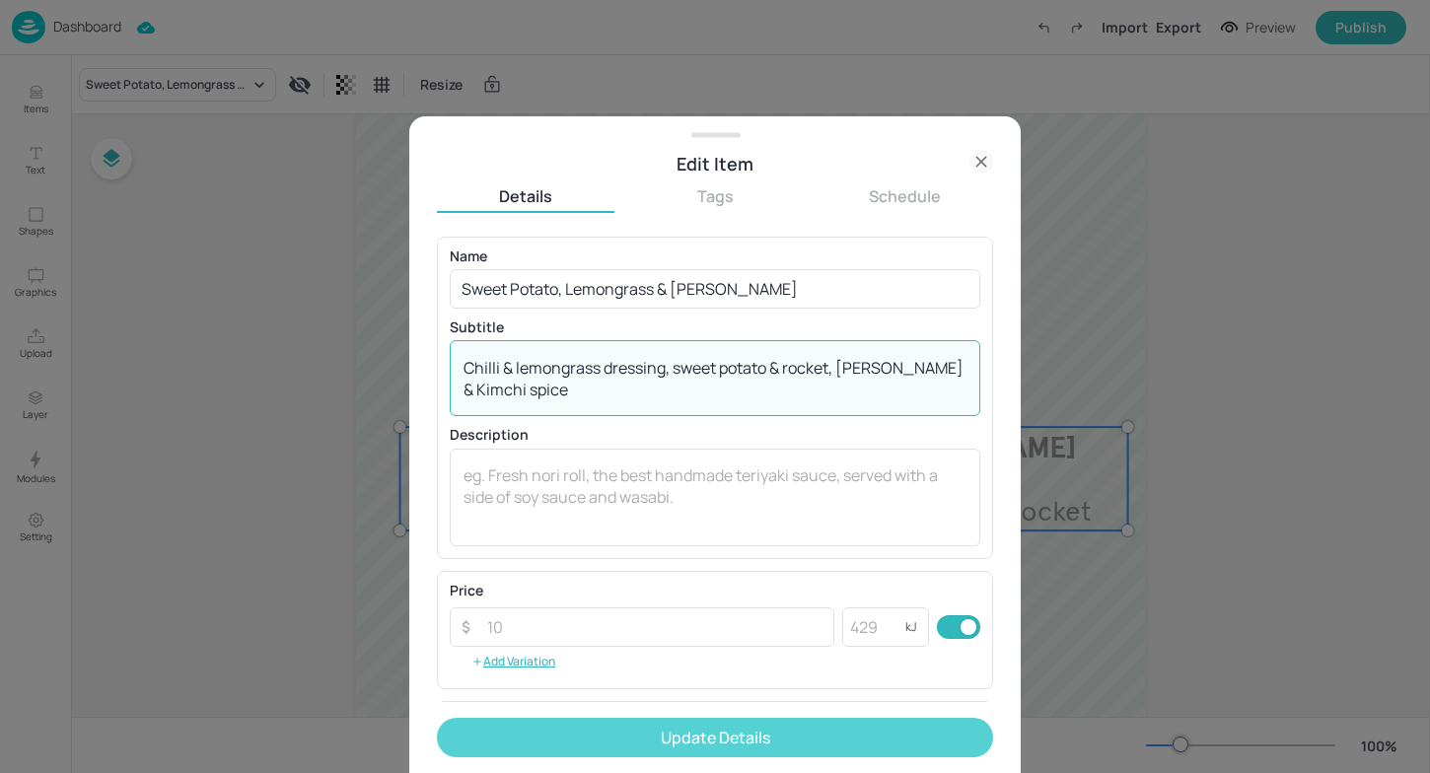
type textarea "Chilli & lemongrass dressing, sweet potato & rocket, Paprika & Kimchi spice"
click at [703, 740] on button "Update Details" at bounding box center [715, 737] width 556 height 39
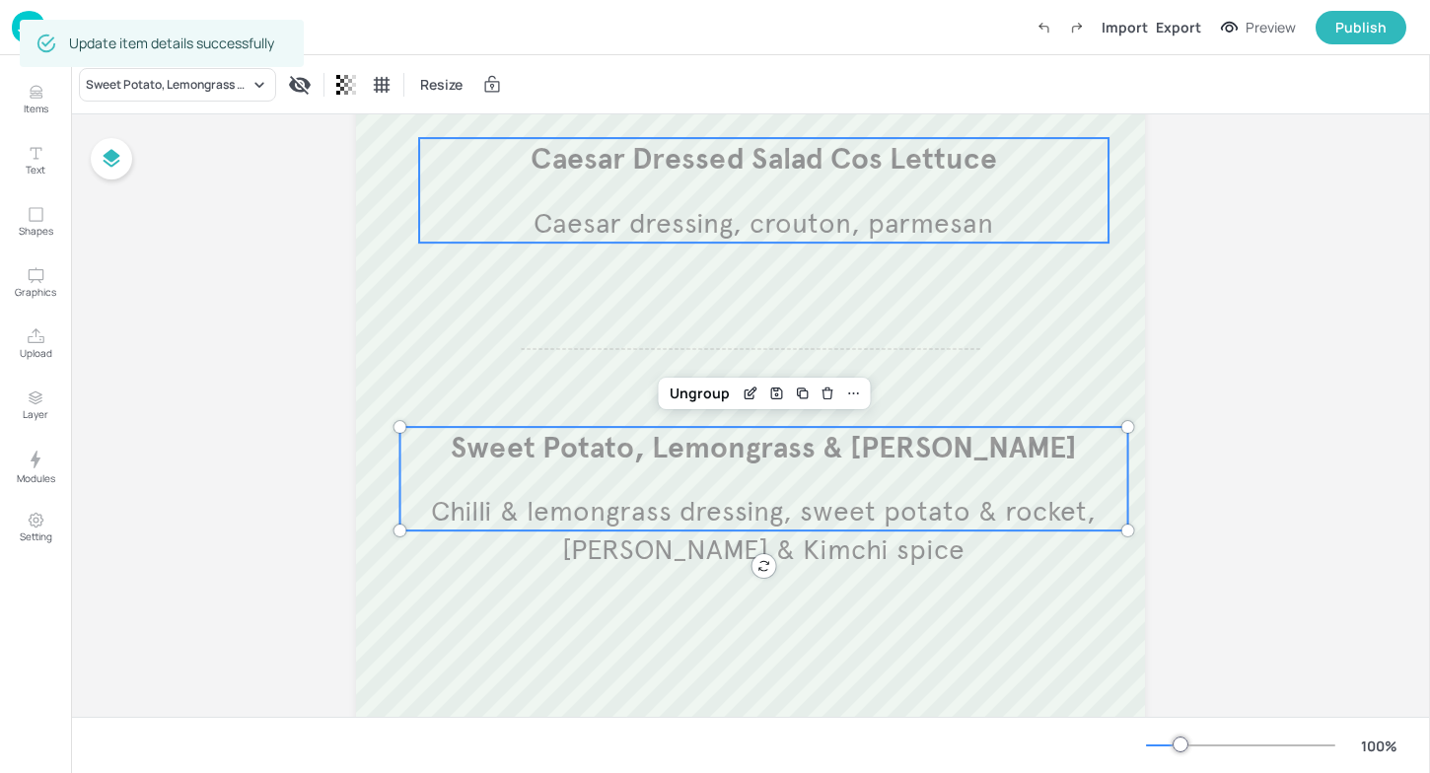
click at [672, 220] on span "Caesar dressing, crouton, parmesan" at bounding box center [764, 223] width 460 height 35
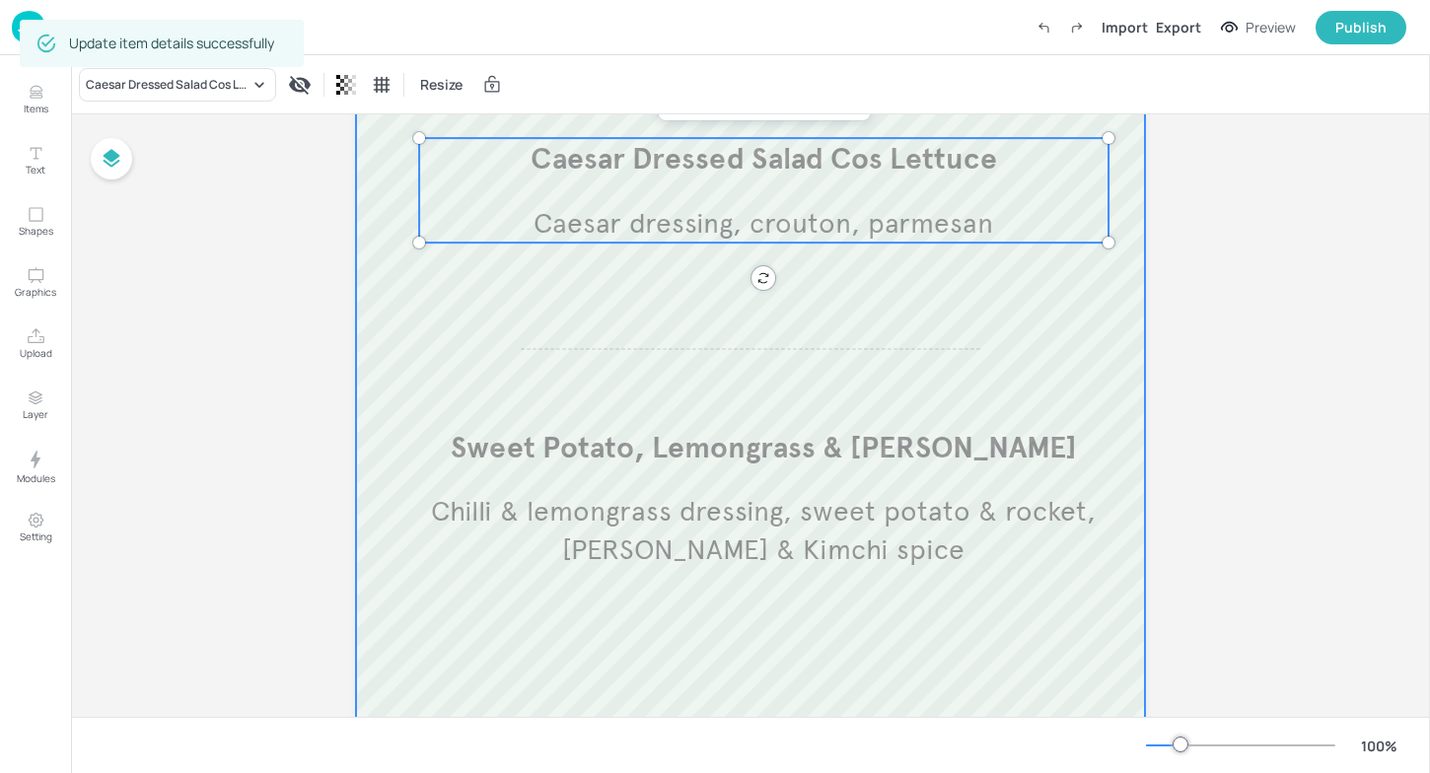
click at [498, 276] on div at bounding box center [750, 251] width 789 height 1262
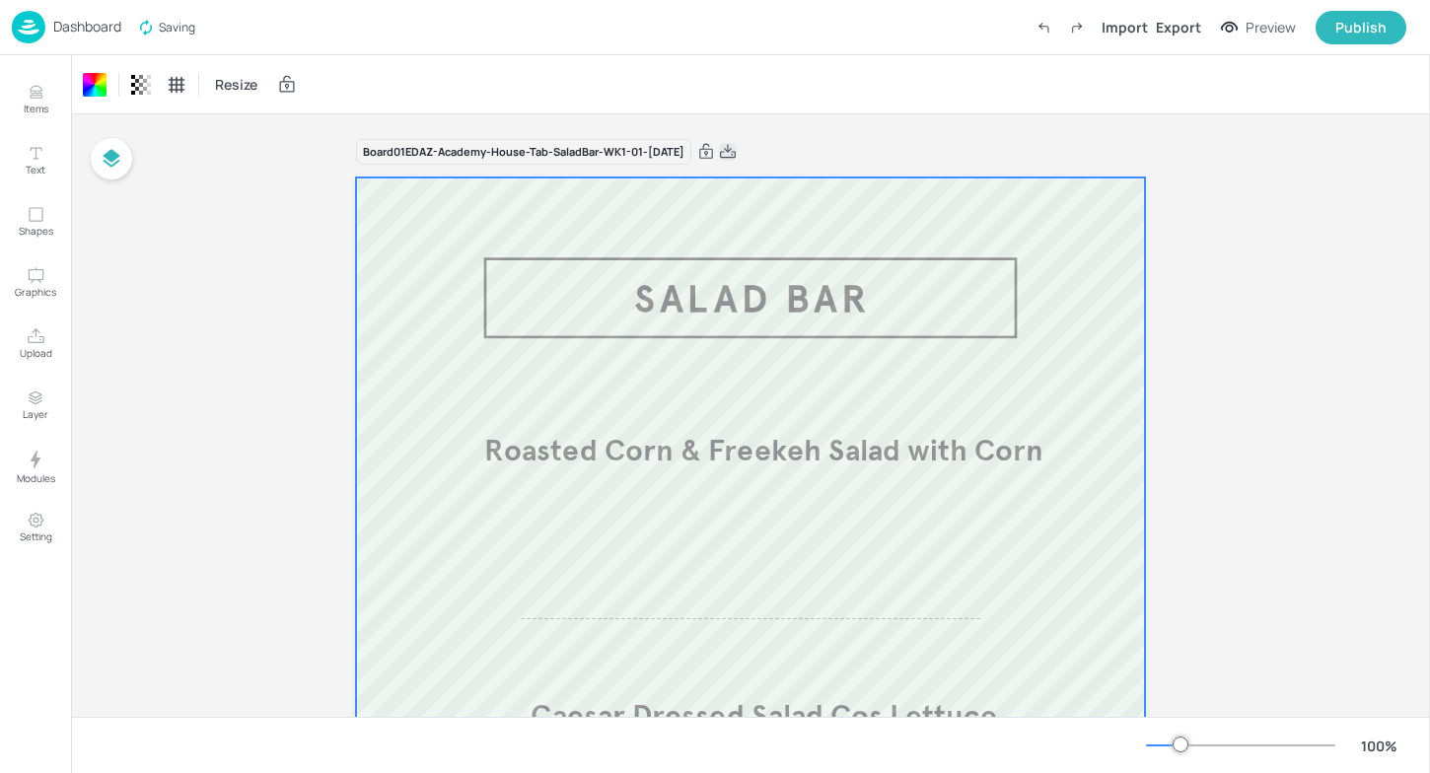
click at [737, 151] on icon at bounding box center [728, 152] width 18 height 20
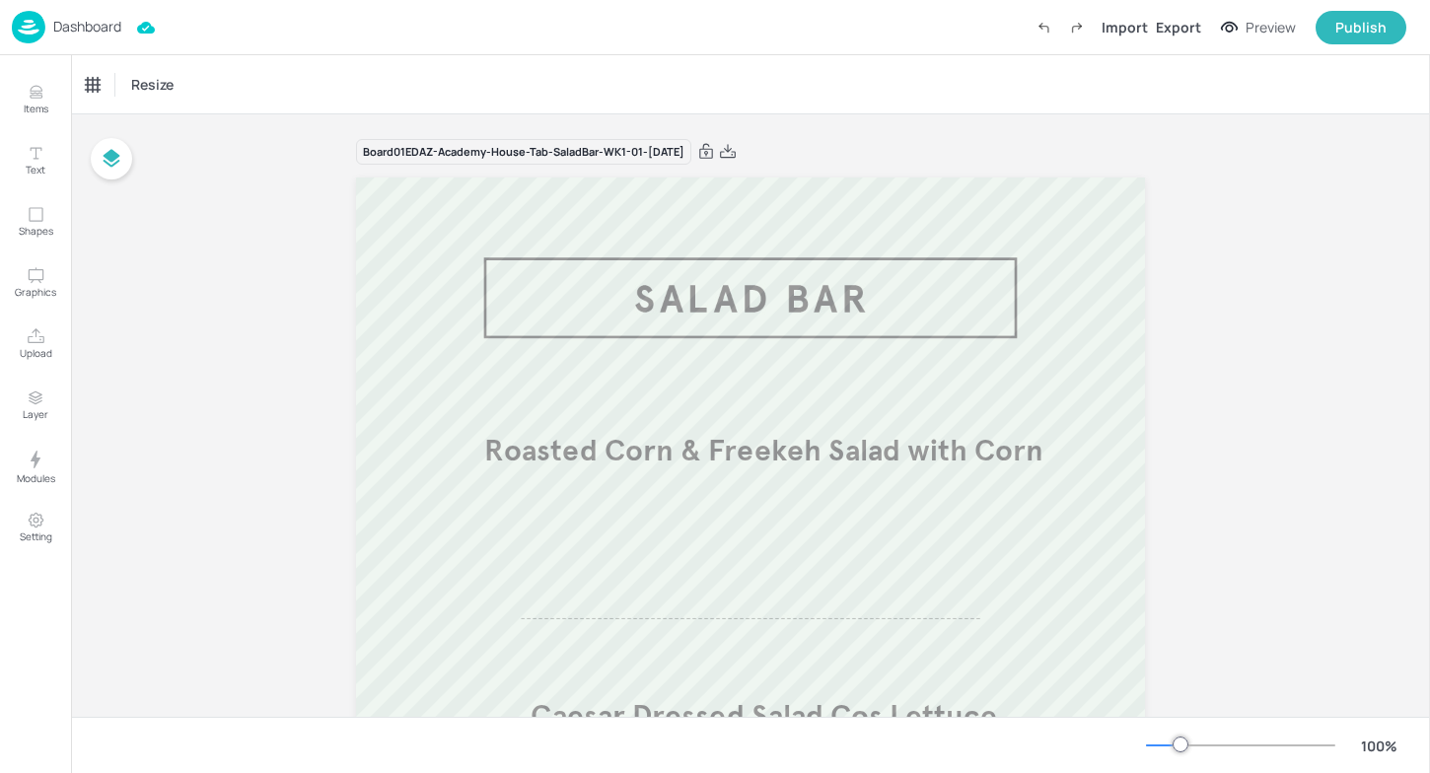
click at [43, 14] on img at bounding box center [29, 27] width 34 height 33
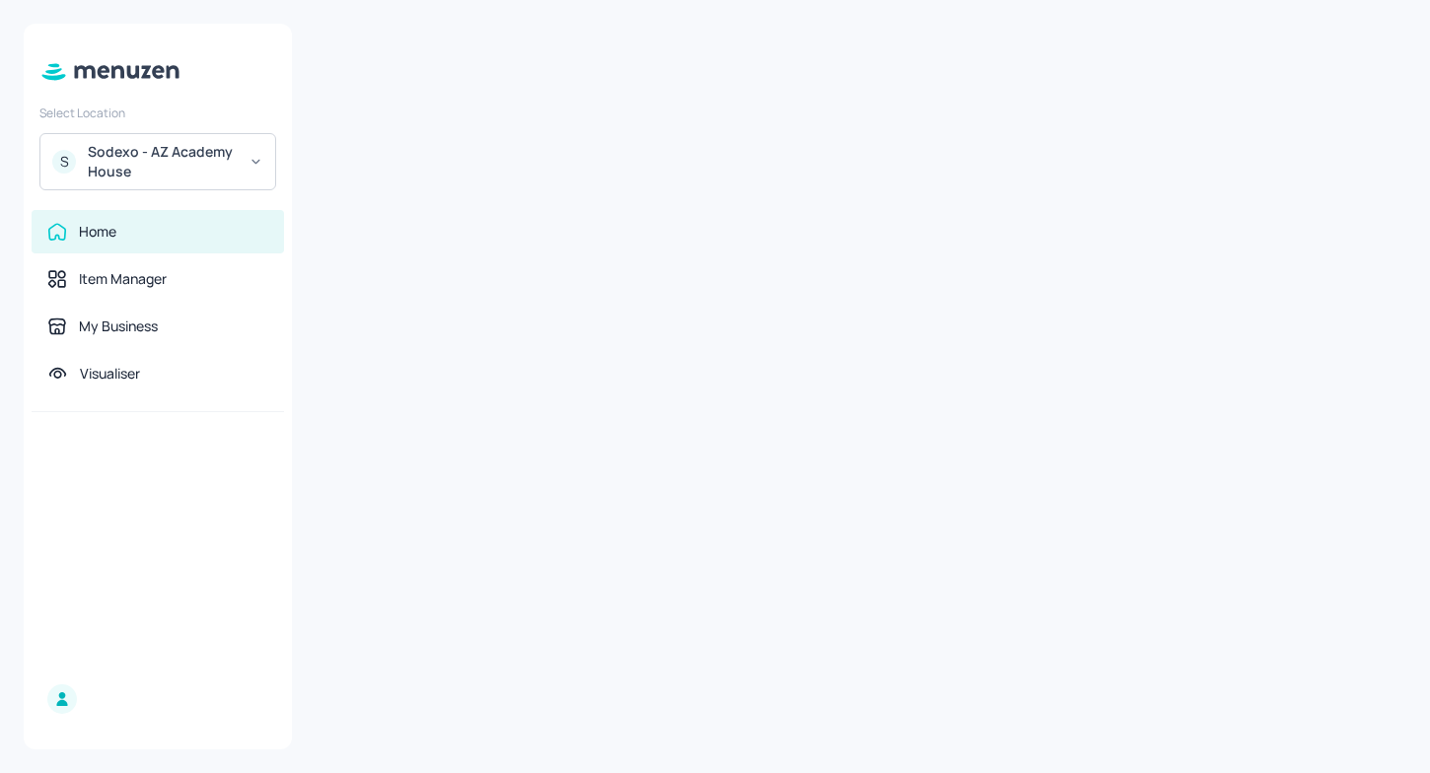
click at [140, 163] on div "Sodexo - AZ Academy House" at bounding box center [162, 161] width 149 height 39
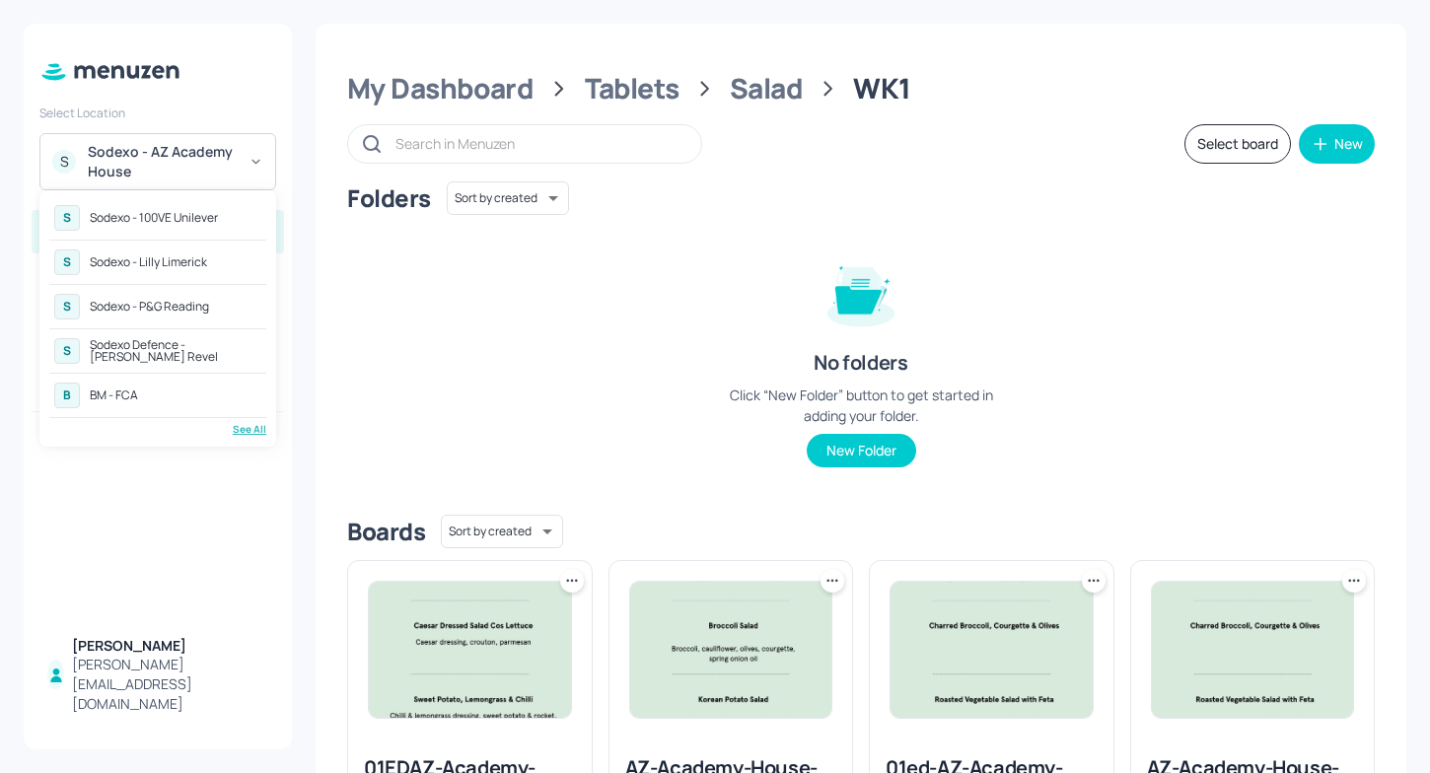
click at [249, 425] on div "See All" at bounding box center [157, 429] width 217 height 15
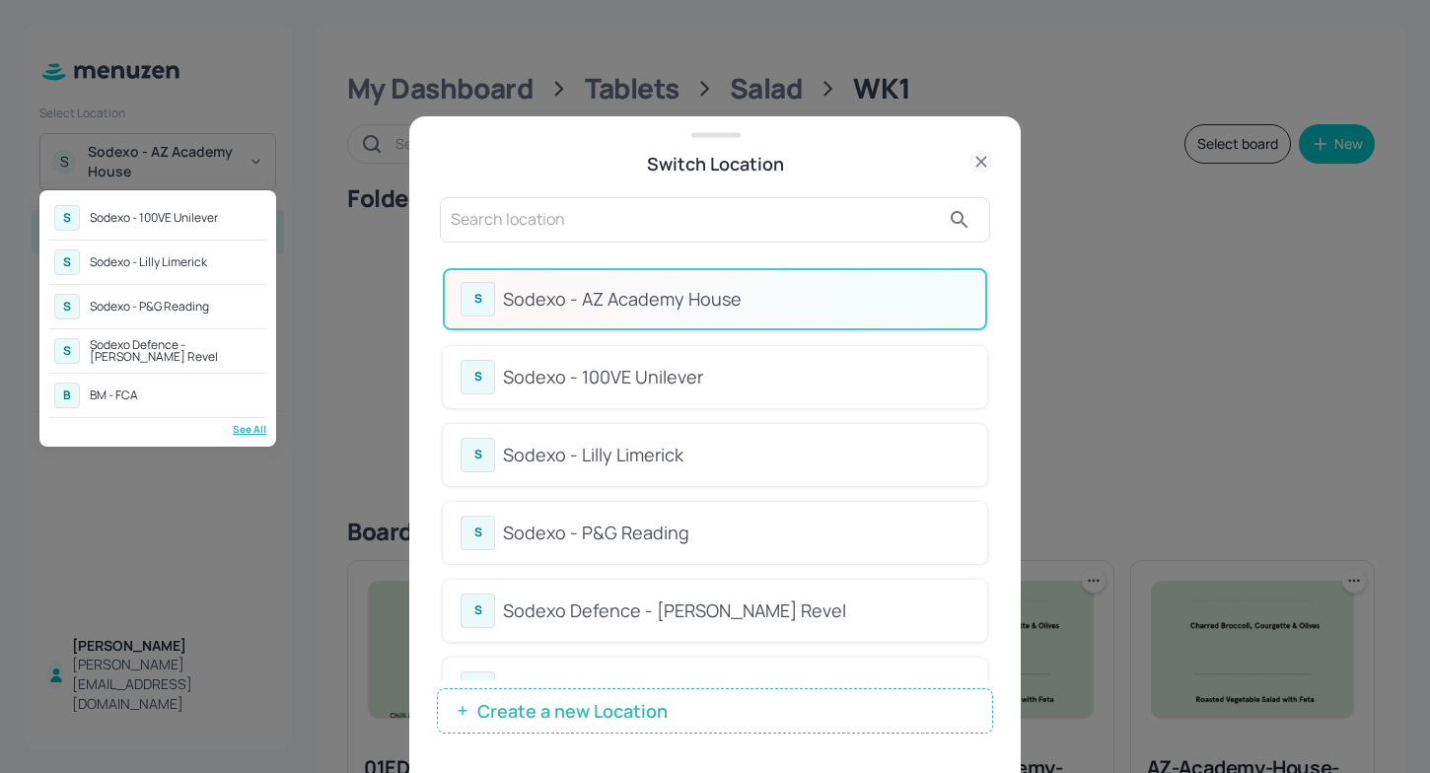
click at [177, 256] on div "Sodexo - Lilly Limerick" at bounding box center [148, 262] width 117 height 12
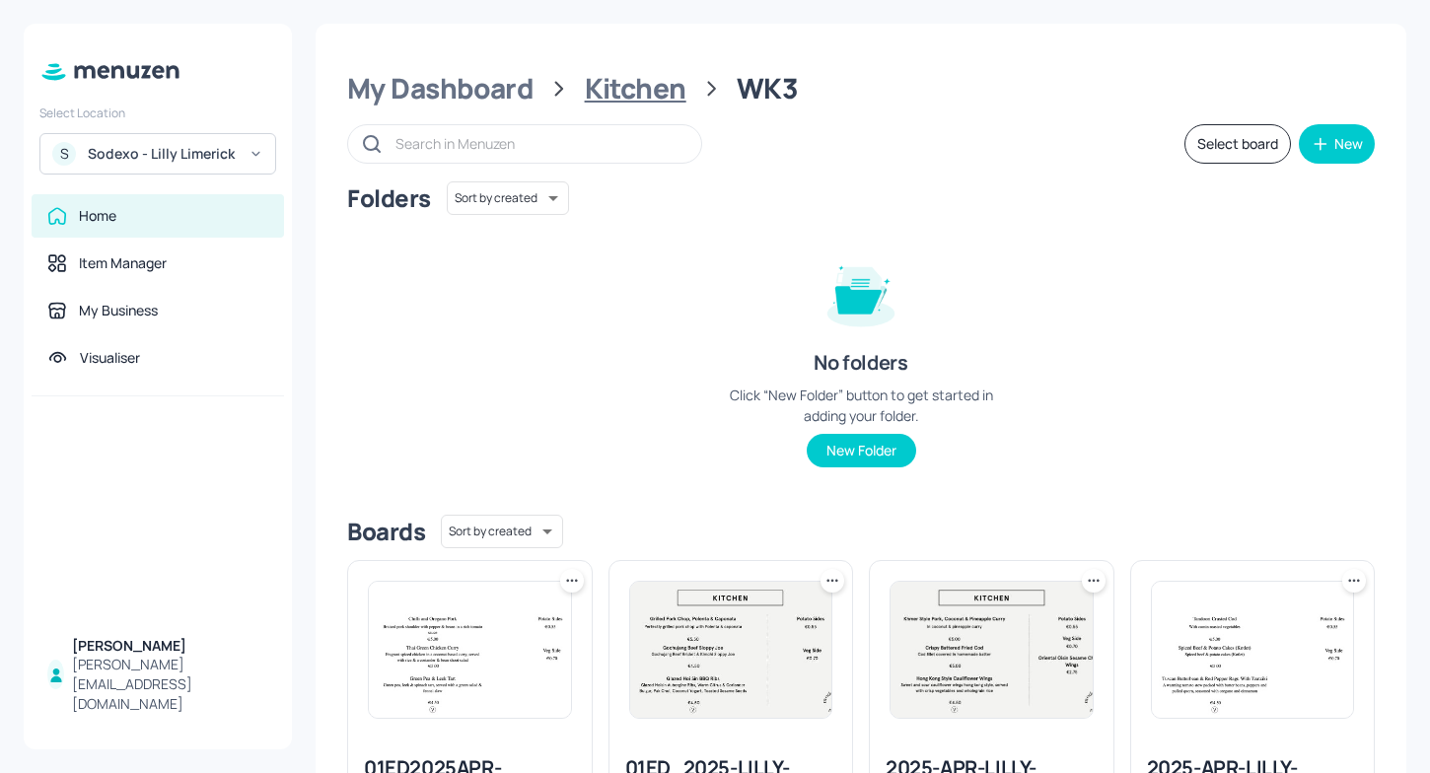
click at [640, 80] on div "Kitchen" at bounding box center [636, 89] width 102 height 36
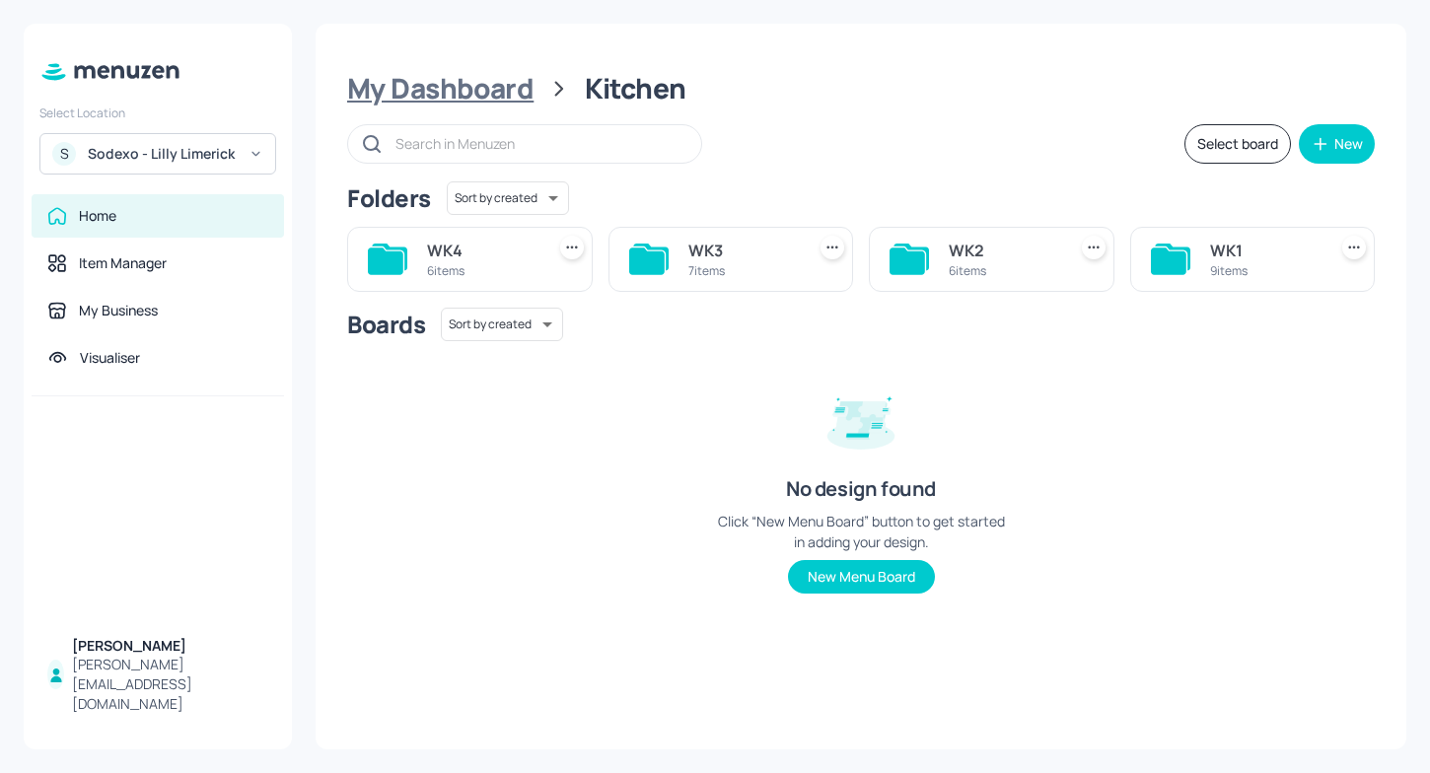
click at [496, 75] on div "My Dashboard" at bounding box center [440, 89] width 186 height 36
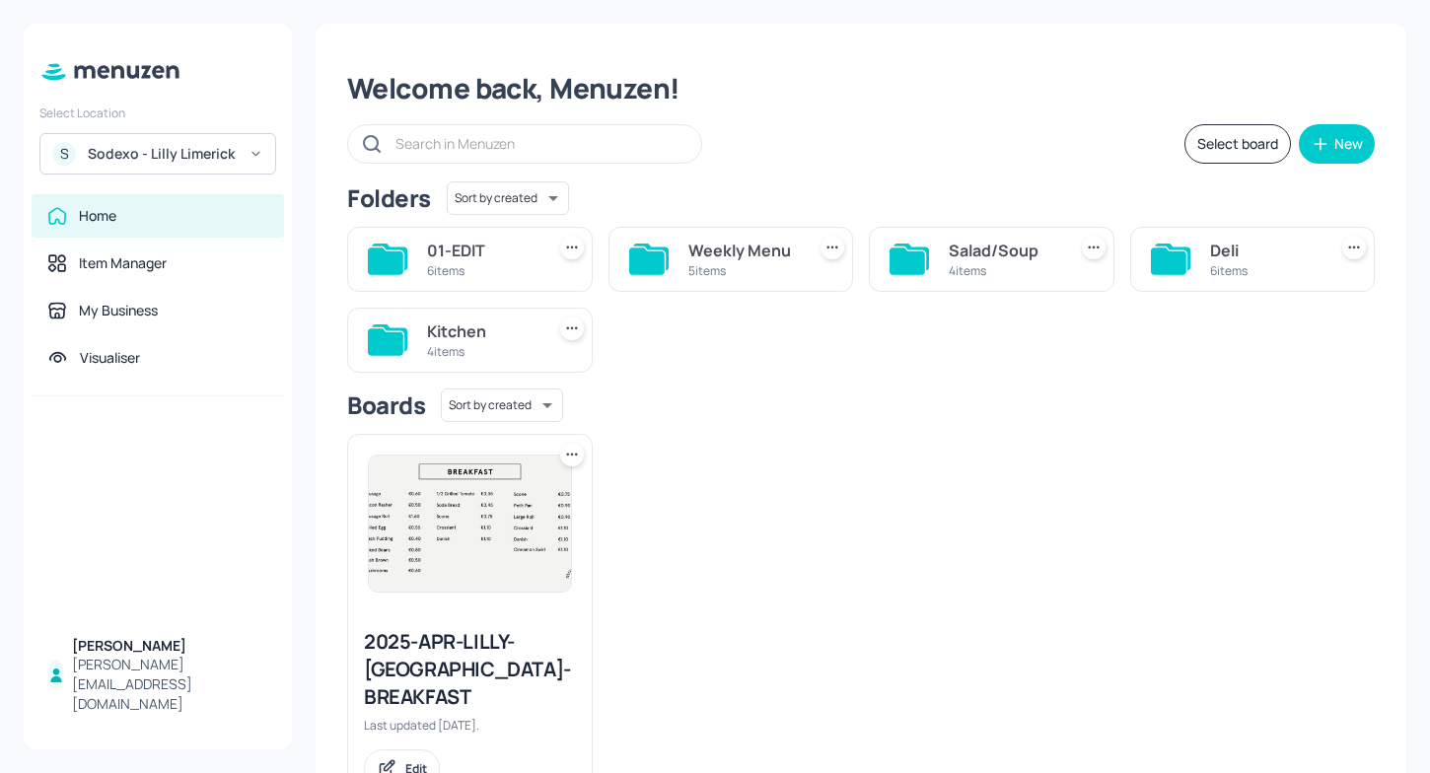
click at [1199, 269] on div "Deli 6 items" at bounding box center [1253, 259] width 246 height 65
click at [1204, 256] on div "Deli 6 items" at bounding box center [1253, 259] width 246 height 65
click at [1154, 266] on icon at bounding box center [1169, 261] width 36 height 27
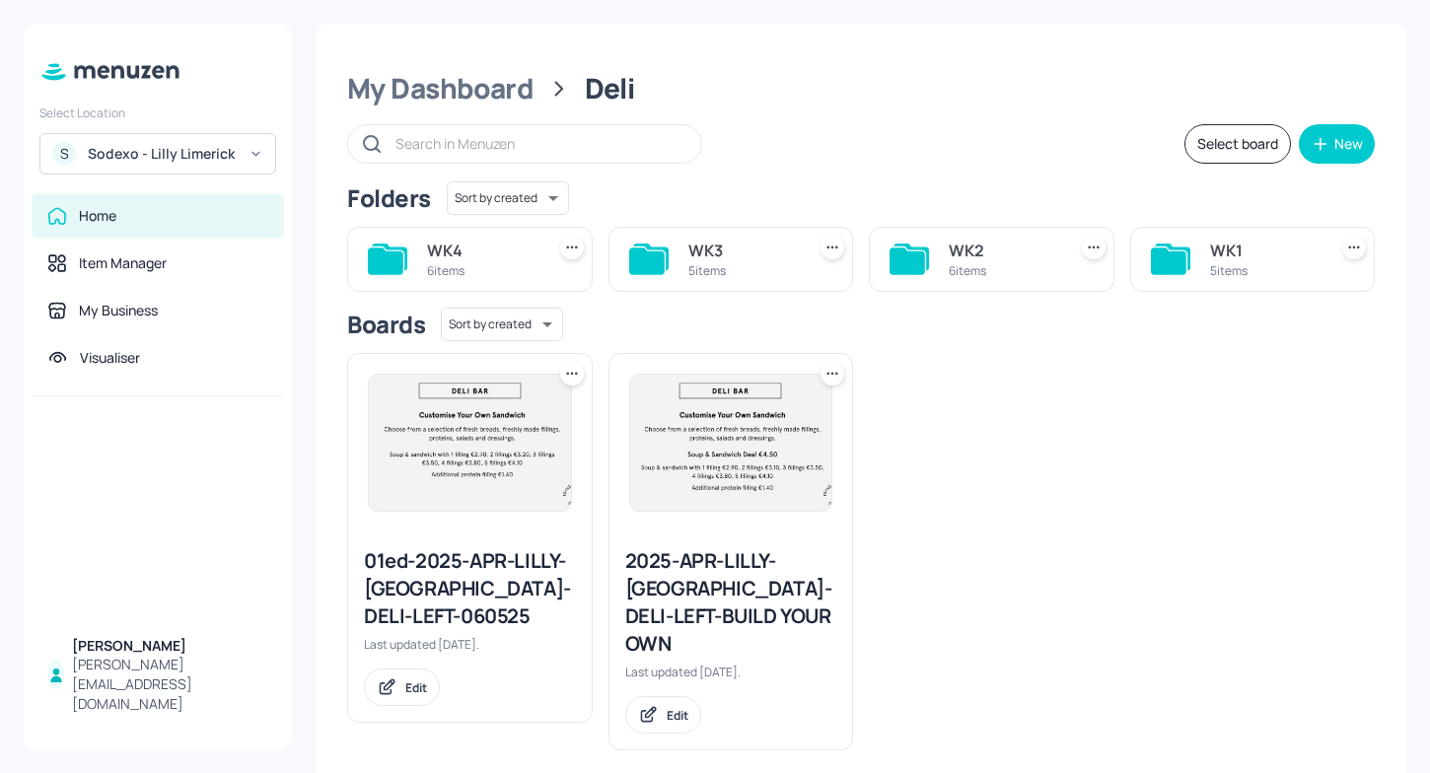
click at [750, 264] on div "5 items" at bounding box center [742, 270] width 109 height 17
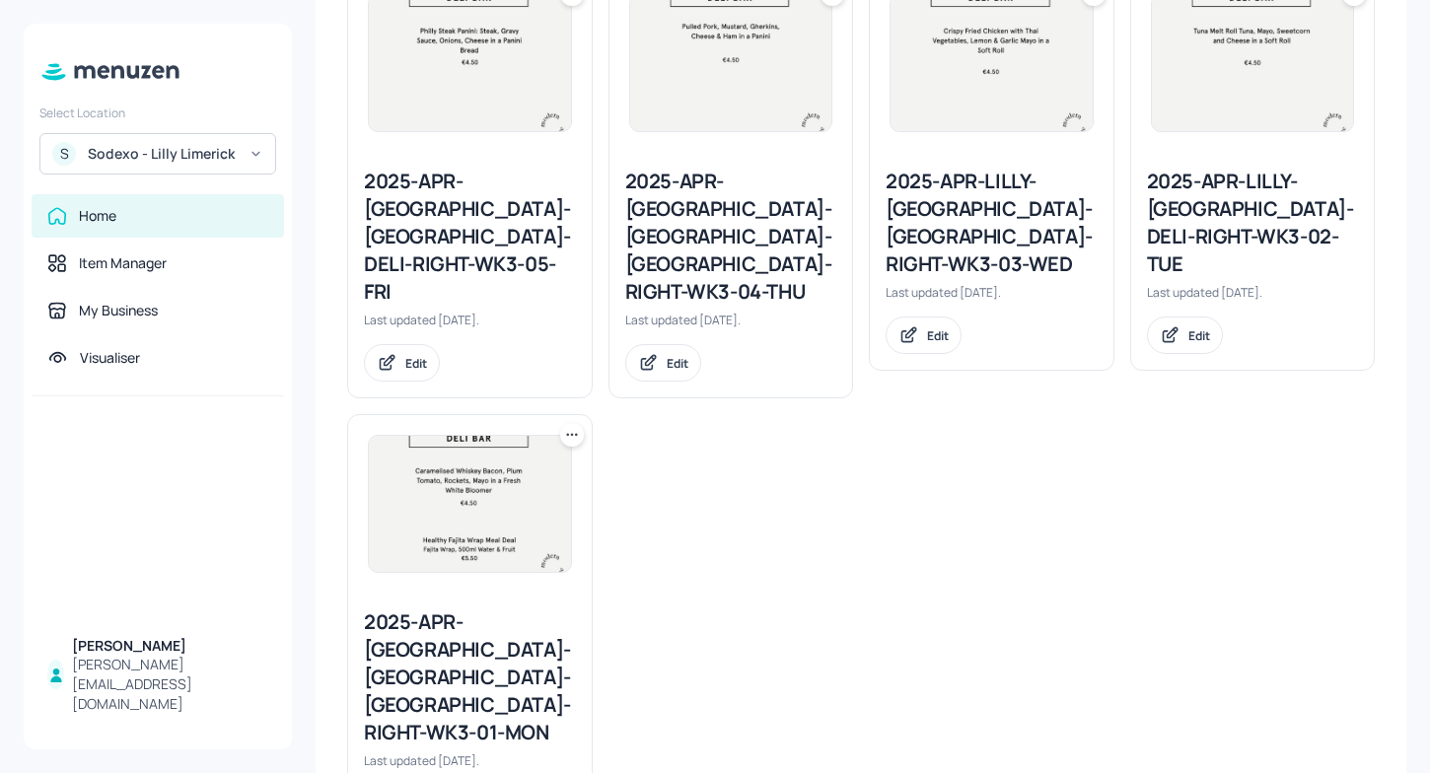
scroll to position [590, 0]
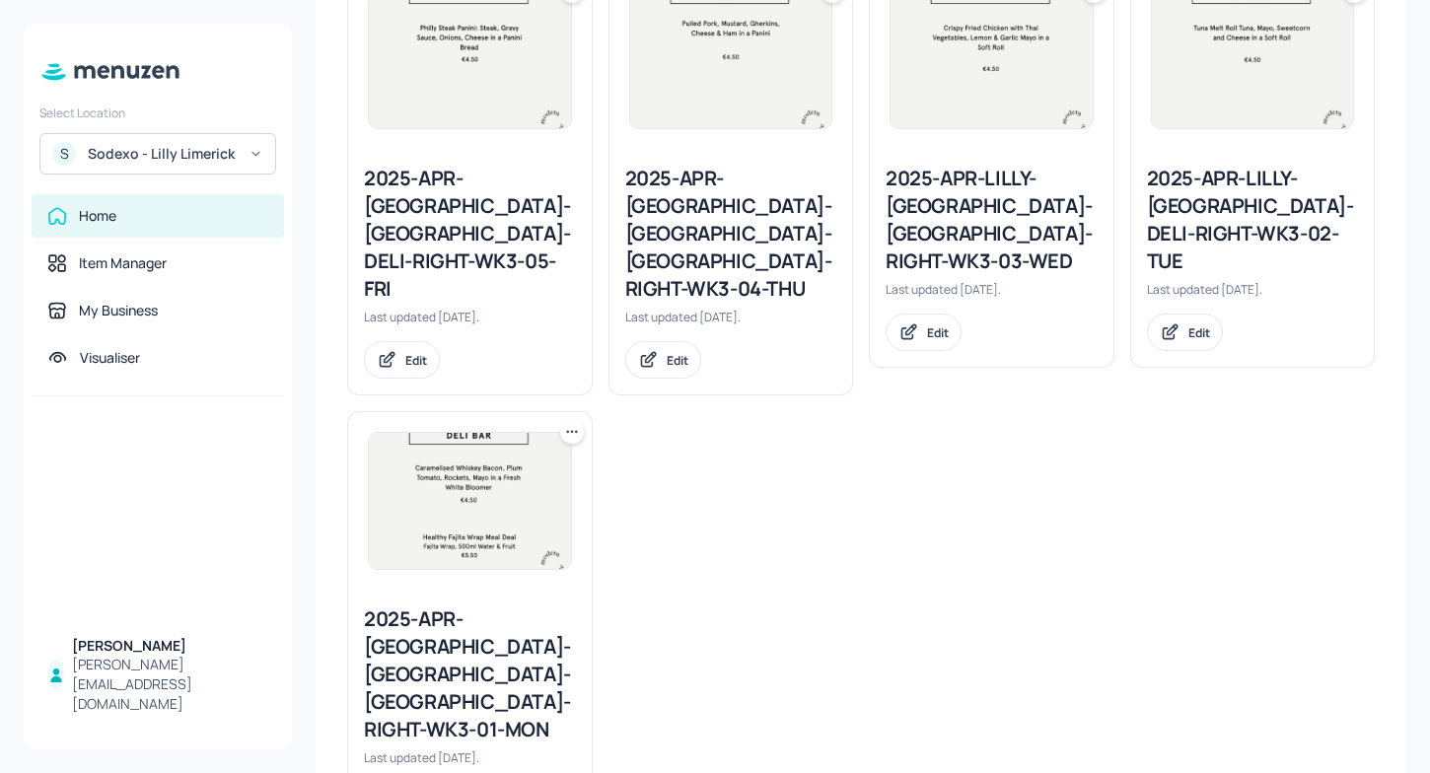
click at [456, 527] on div at bounding box center [470, 501] width 244 height 178
click at [456, 606] on div "2025-APR-[GEOGRAPHIC_DATA]-[GEOGRAPHIC_DATA]-[GEOGRAPHIC_DATA]-RIGHT-WK3-01-MON" at bounding box center [470, 675] width 212 height 138
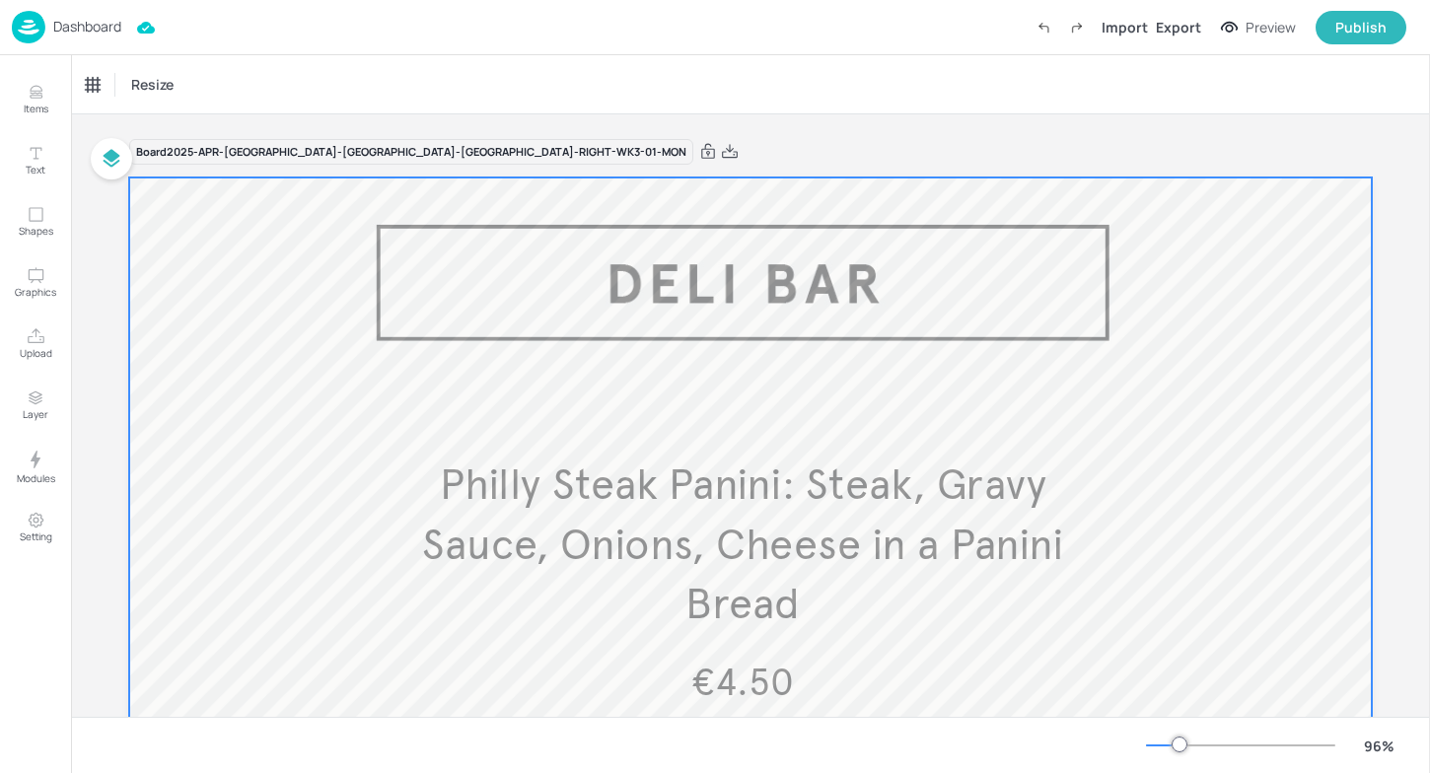
scroll to position [43, 0]
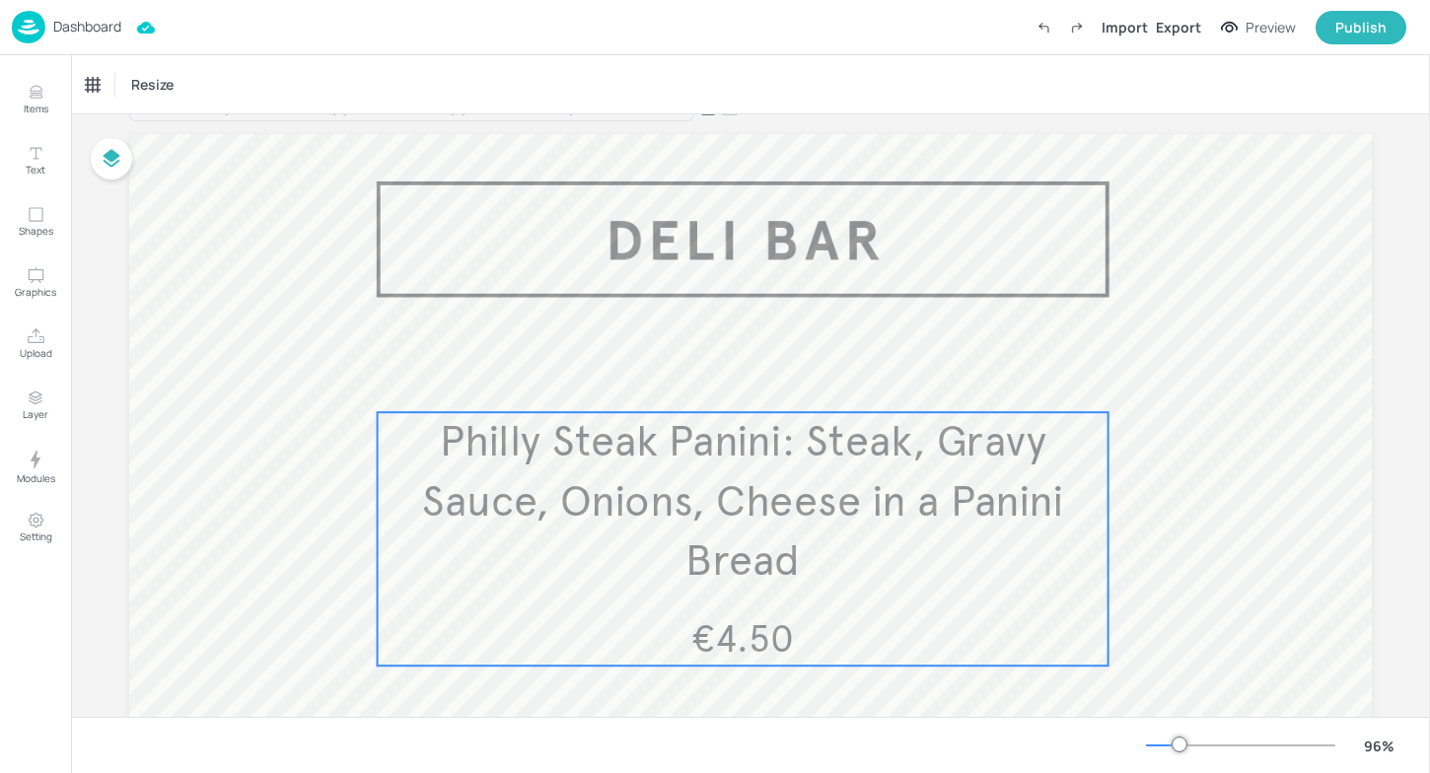
click at [899, 466] on span "Philly Steak Panini: Steak, Gravy Sauce, Onions, Cheese in a Panini Bread" at bounding box center [742, 501] width 641 height 172
click at [732, 376] on icon "Edit Item" at bounding box center [733, 376] width 2 height 2
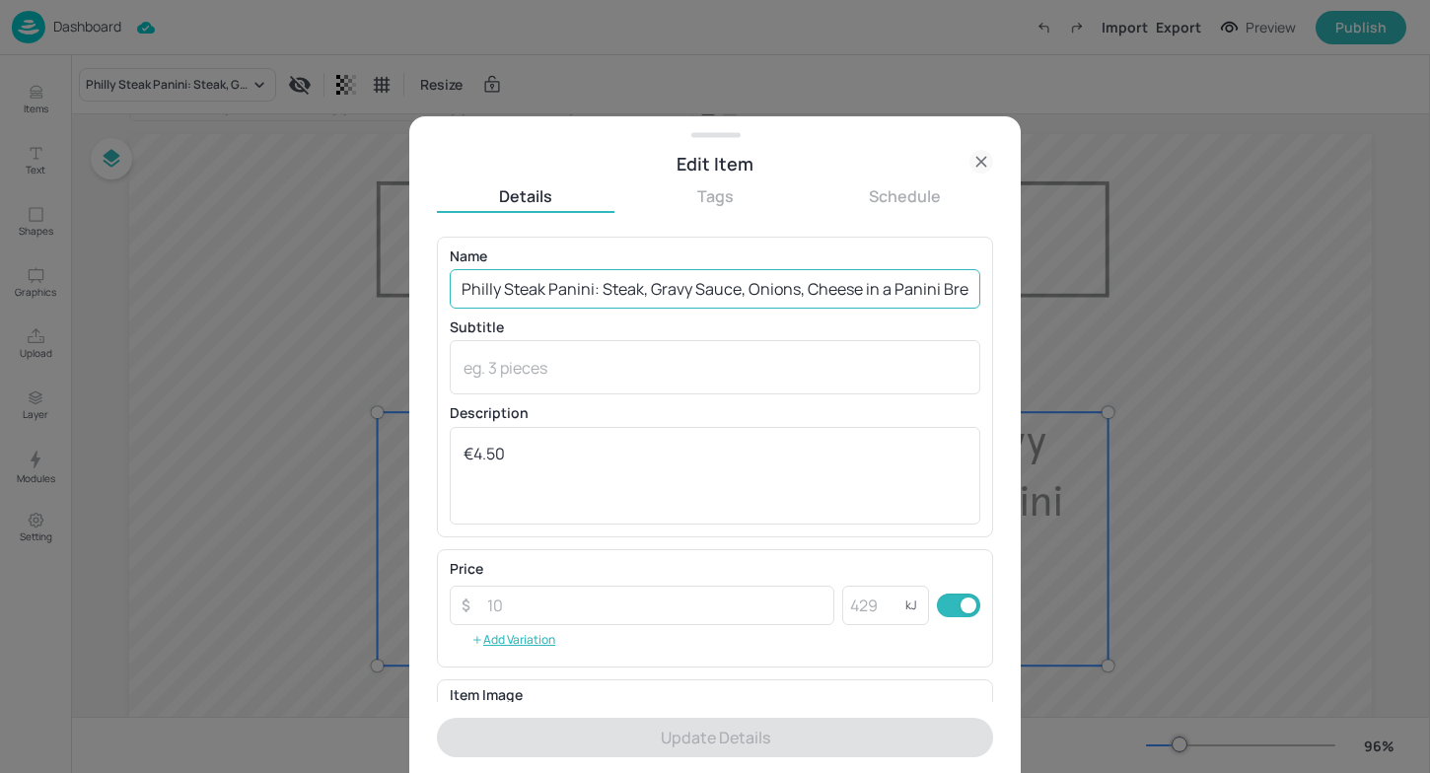
click at [946, 273] on input "Philly Steak Panini: Steak, Gravy Sauce, Onions, Cheese in a Panini Bread" at bounding box center [715, 288] width 531 height 39
click at [935, 286] on input "Philly Steak Panini: Steak, Gravy Sauce, Onions, Cheese in a Panini Bread" at bounding box center [715, 288] width 531 height 39
drag, startPoint x: 966, startPoint y: 290, endPoint x: 344, endPoint y: 290, distance: 621.3
click at [344, 290] on div "Edit Item Details Tags Schedule Name Philly Steak Panini: Steak, Gravy Sauce, O…" at bounding box center [715, 386] width 1430 height 773
click at [285, 314] on div at bounding box center [715, 386] width 1430 height 773
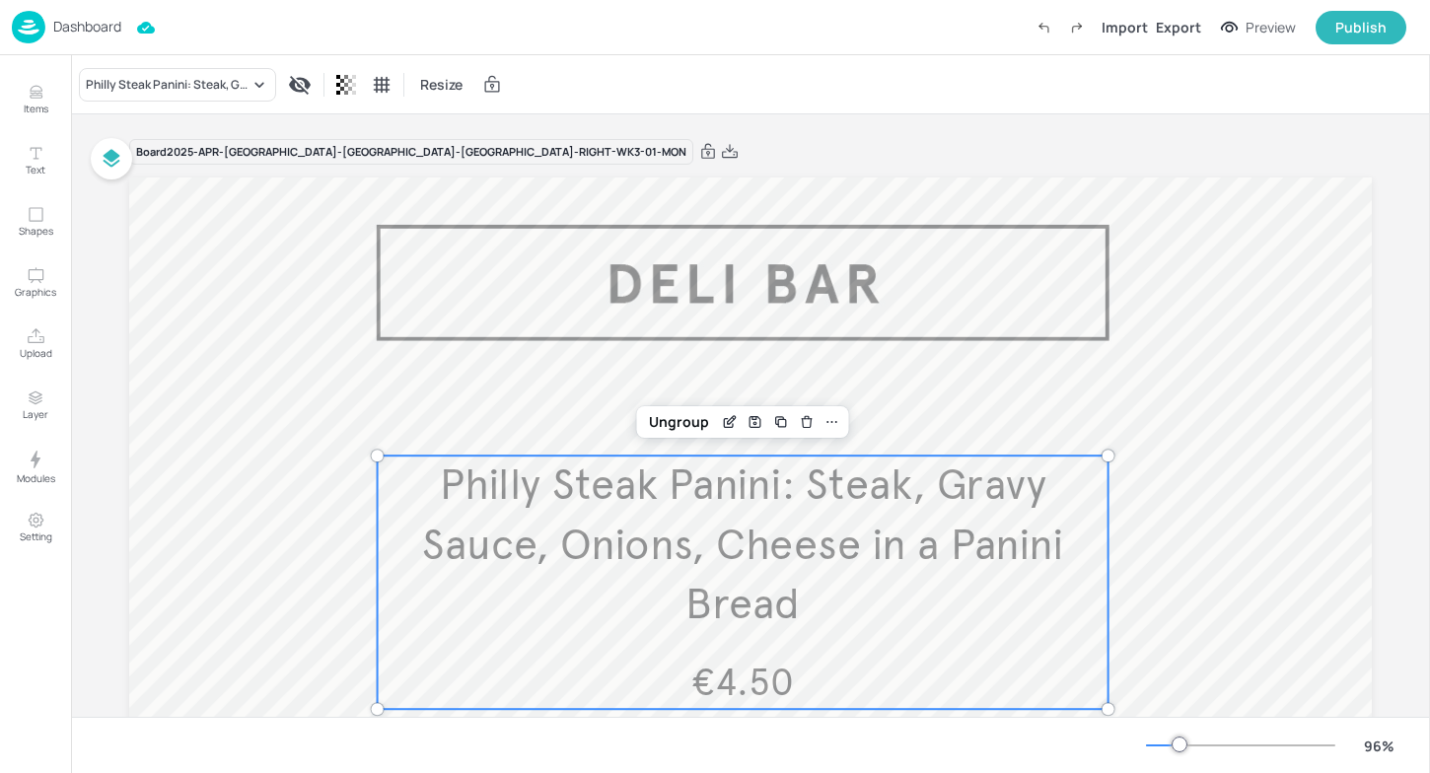
click at [65, 33] on p "Dashboard" at bounding box center [87, 27] width 68 height 14
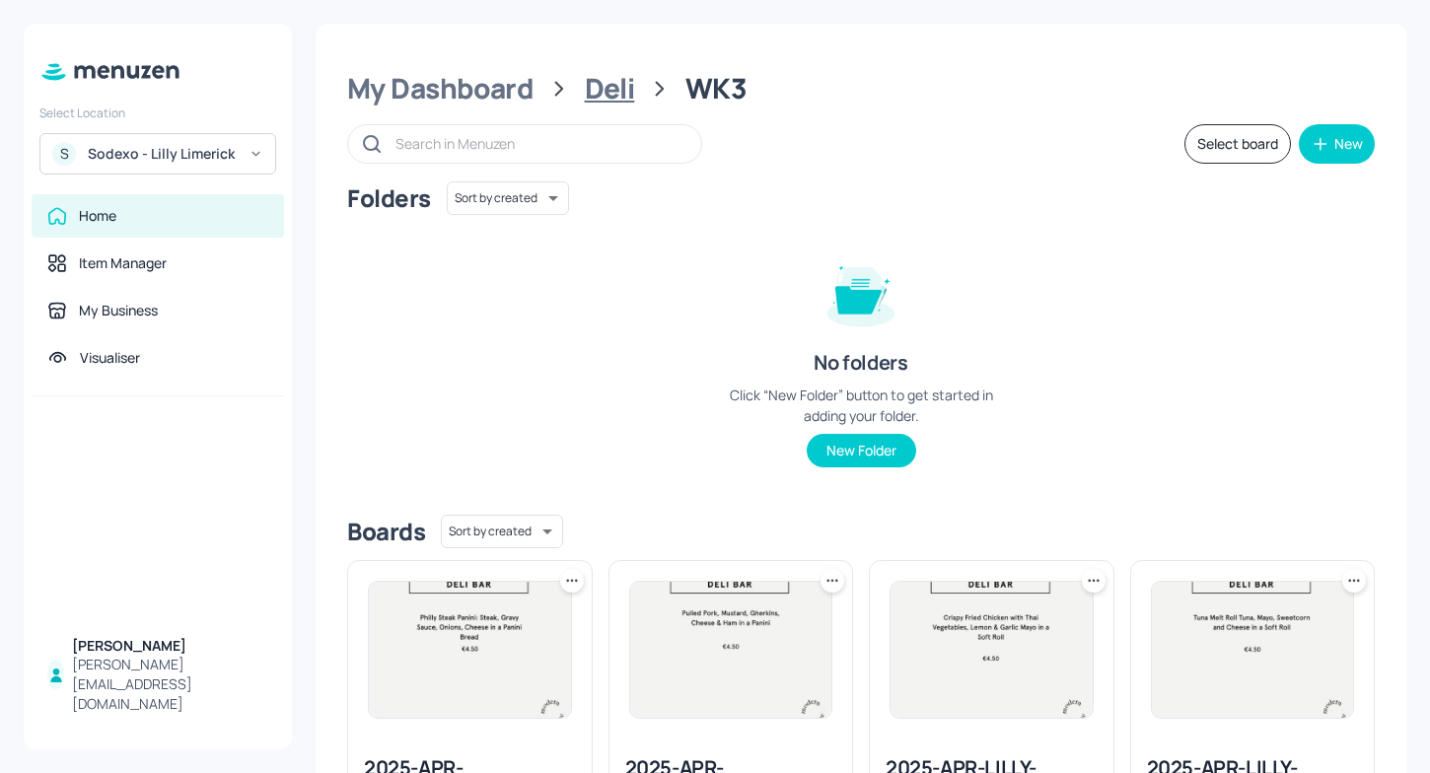
click at [601, 90] on div "Deli" at bounding box center [610, 89] width 50 height 36
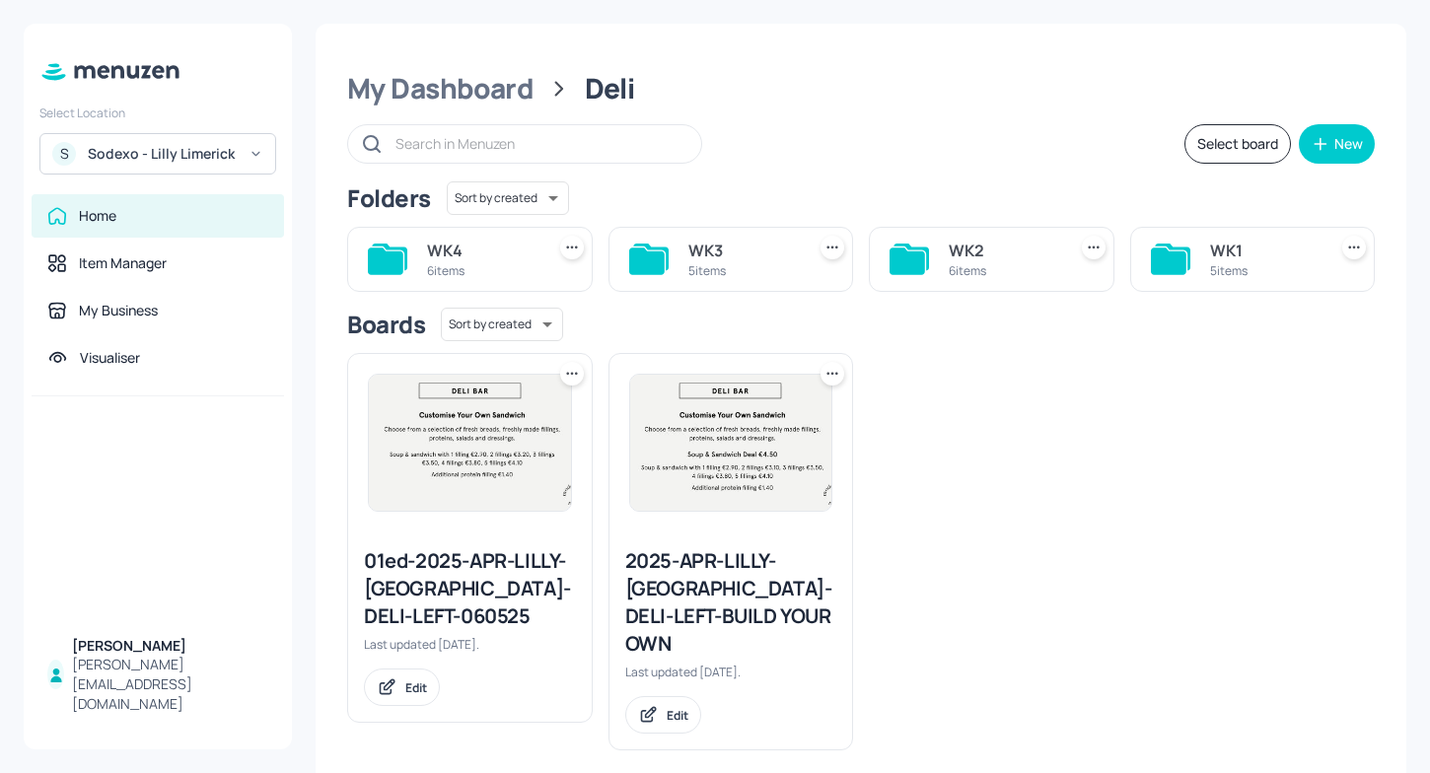
click at [787, 267] on div "5 items" at bounding box center [742, 270] width 109 height 17
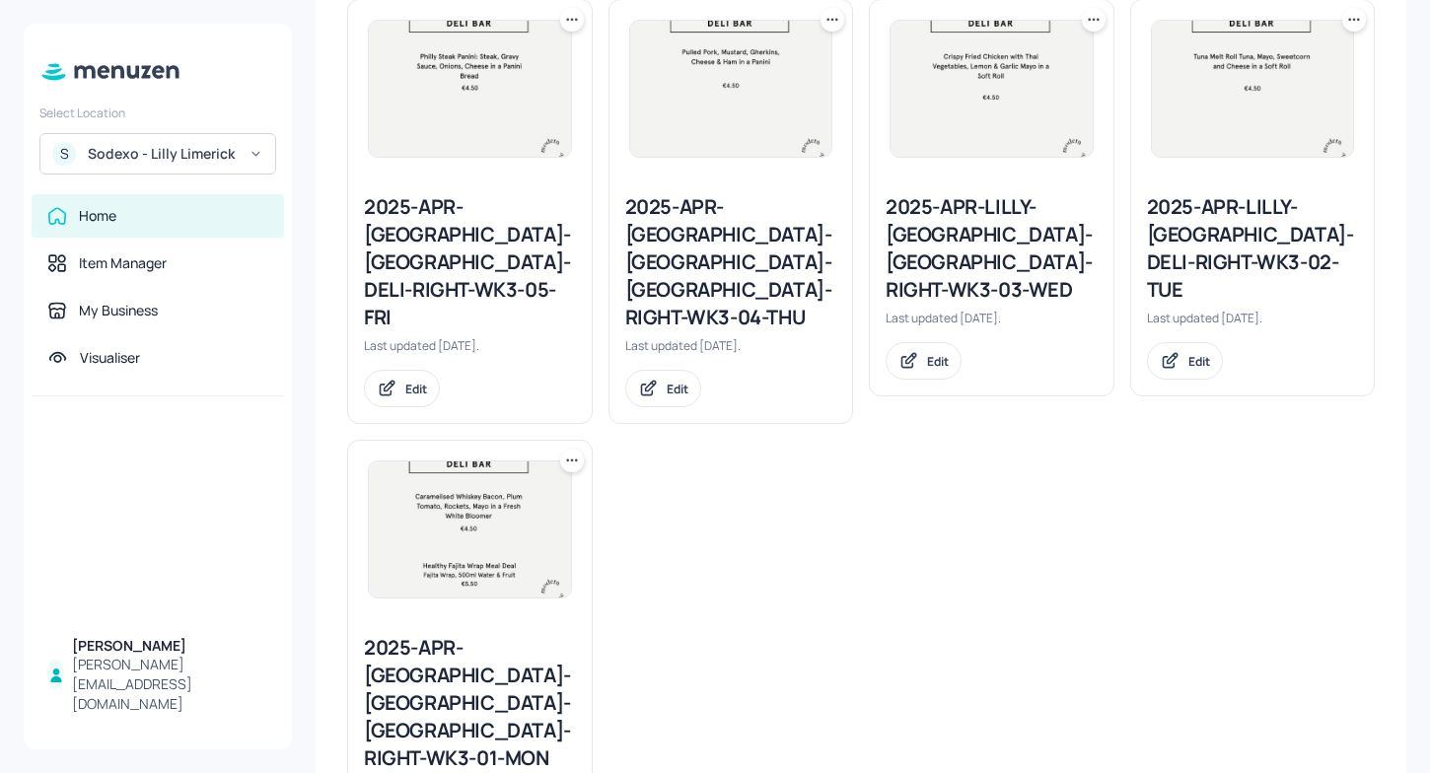
scroll to position [571, 0]
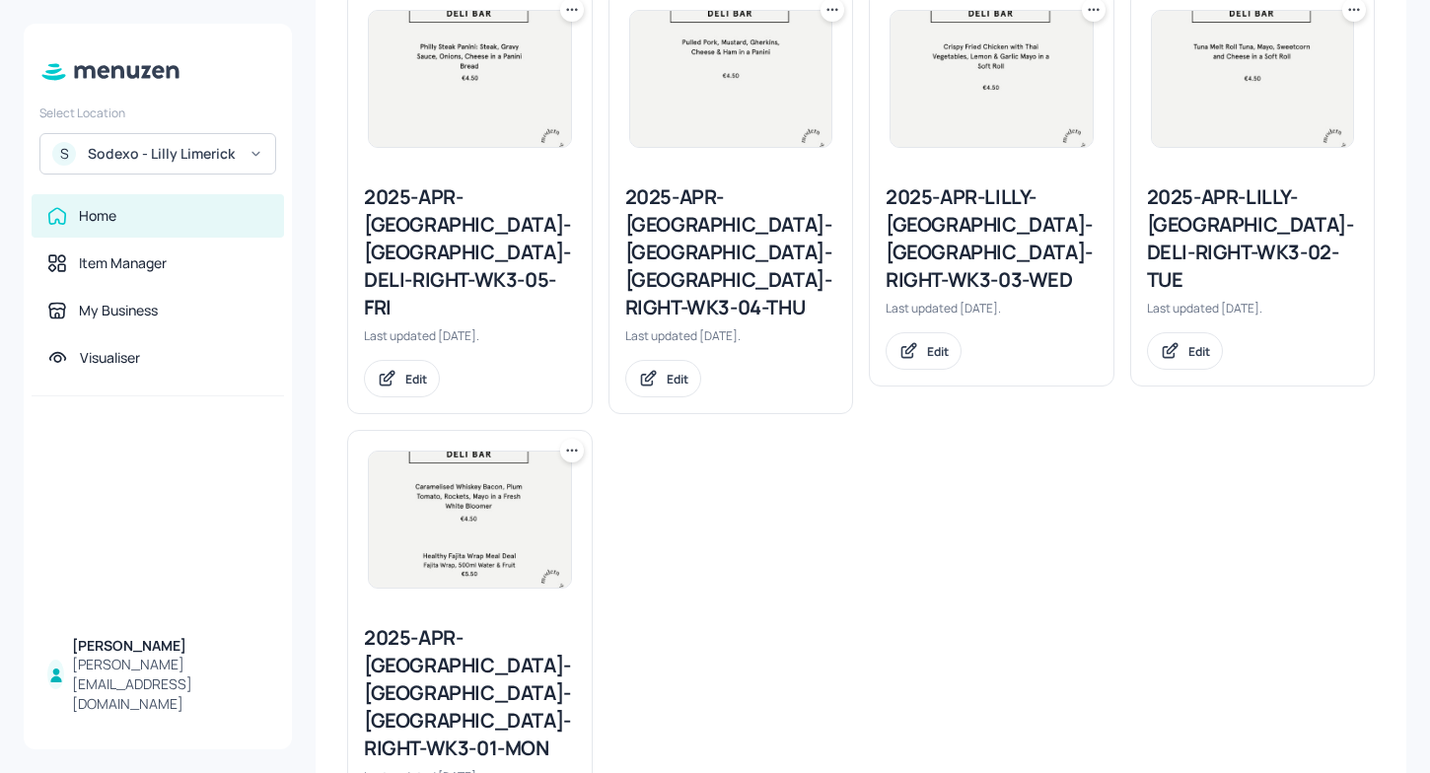
click at [489, 624] on div "2025-APR-LILLY-LIMERICK-DELI-RIGHT-WK3-01-MON" at bounding box center [470, 693] width 212 height 138
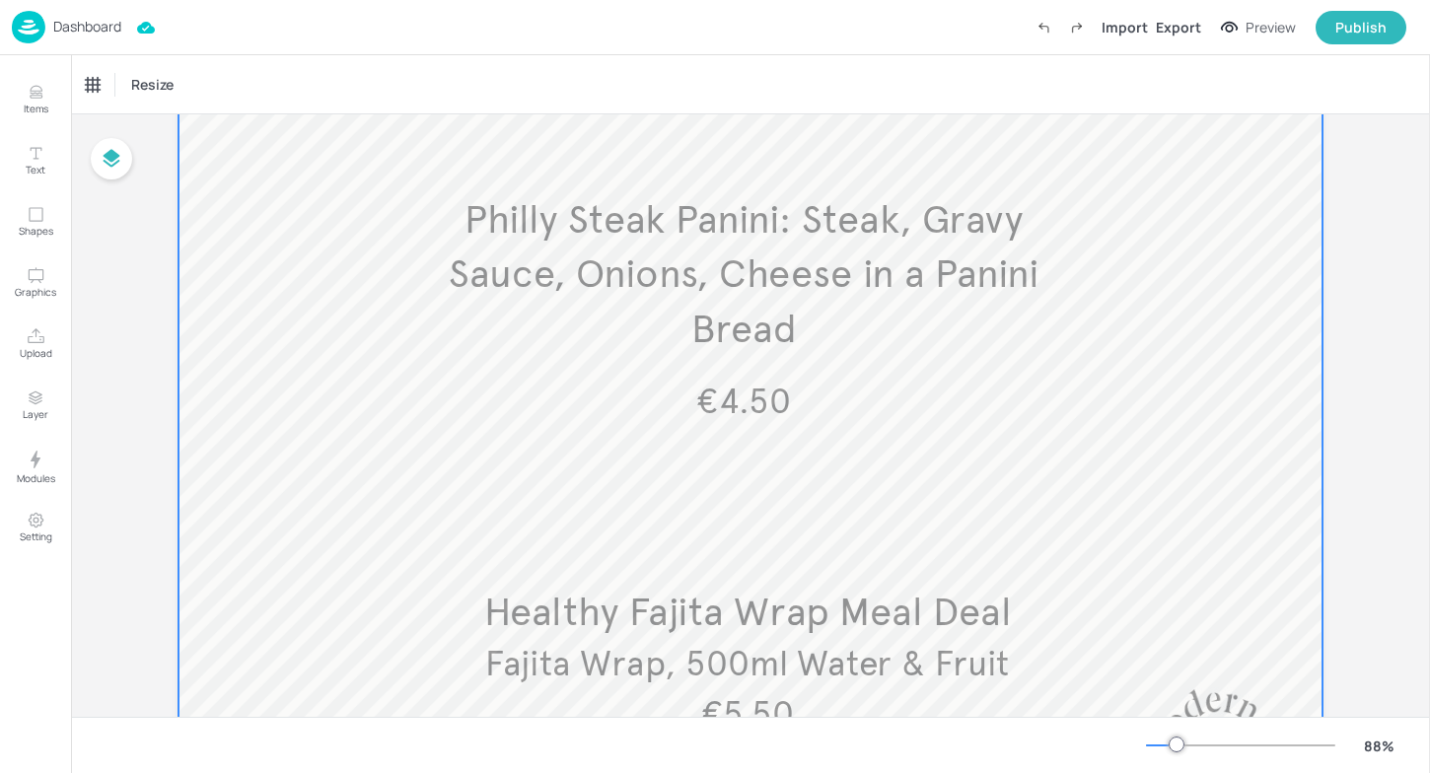
scroll to position [450, 0]
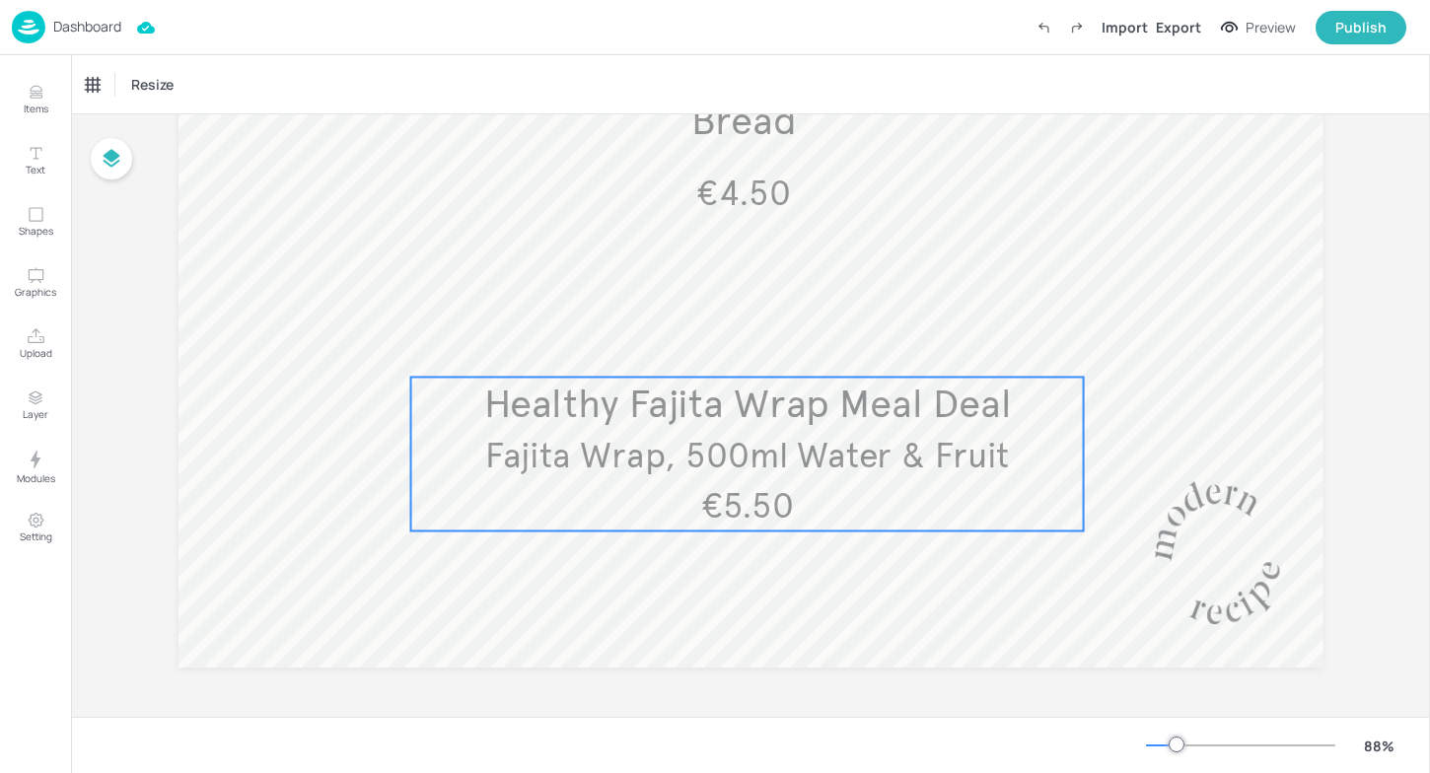
click at [889, 445] on span "Fajita Wrap, 500ml Water & Fruit" at bounding box center [747, 456] width 524 height 42
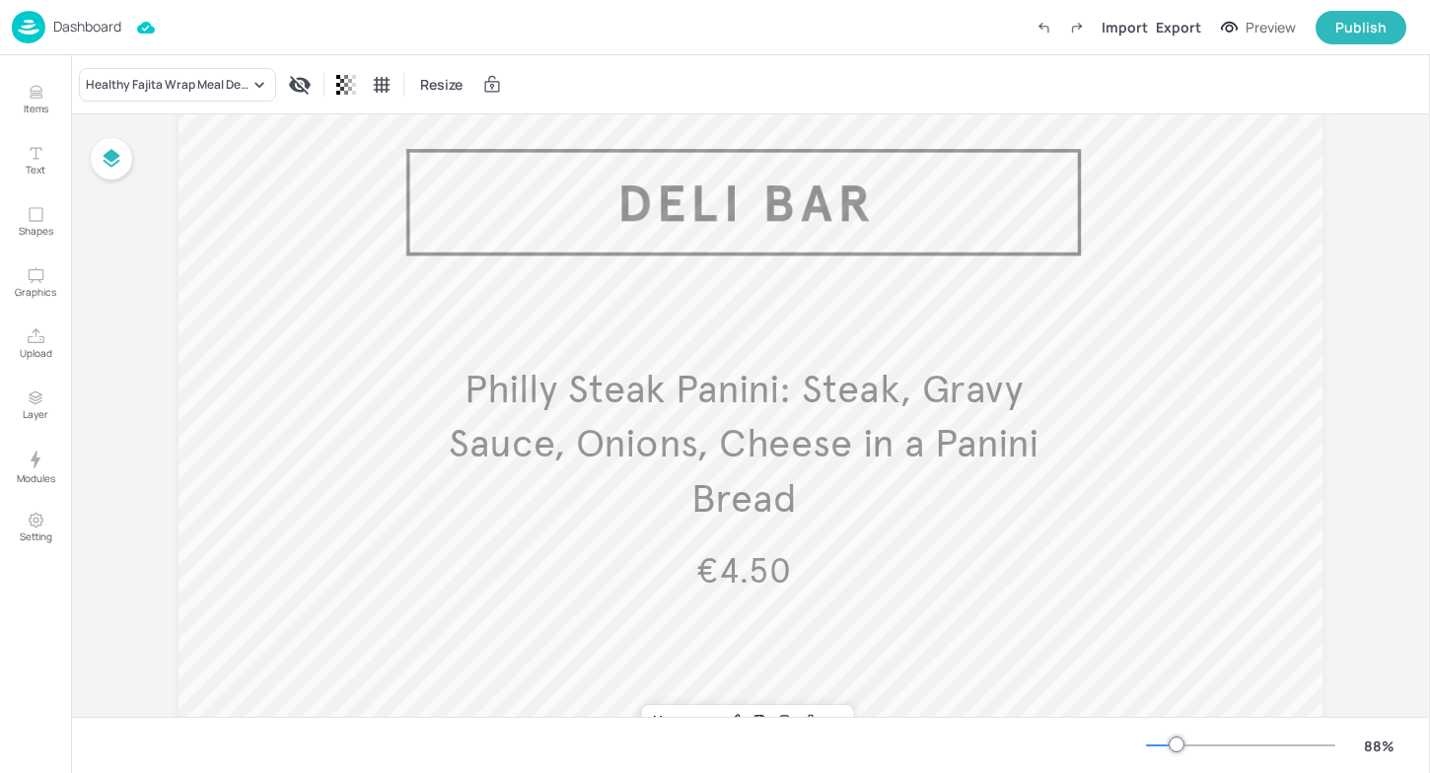
scroll to position [0, 0]
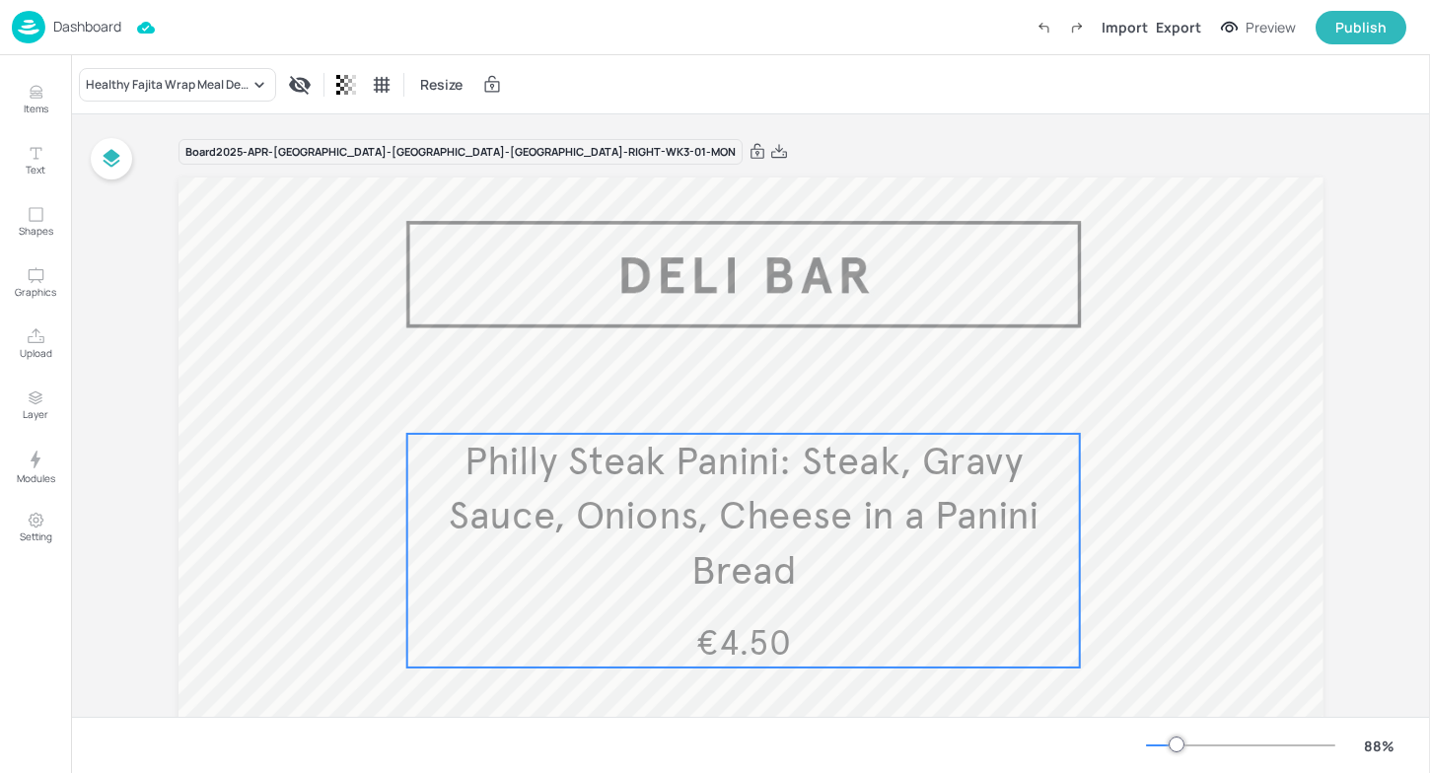
click at [671, 513] on span "Philly Steak Panini: Steak, Gravy Sauce, Onions, Cheese in a Panini Bread" at bounding box center [744, 516] width 590 height 159
click at [725, 397] on icon "Edit Item" at bounding box center [730, 401] width 17 height 16
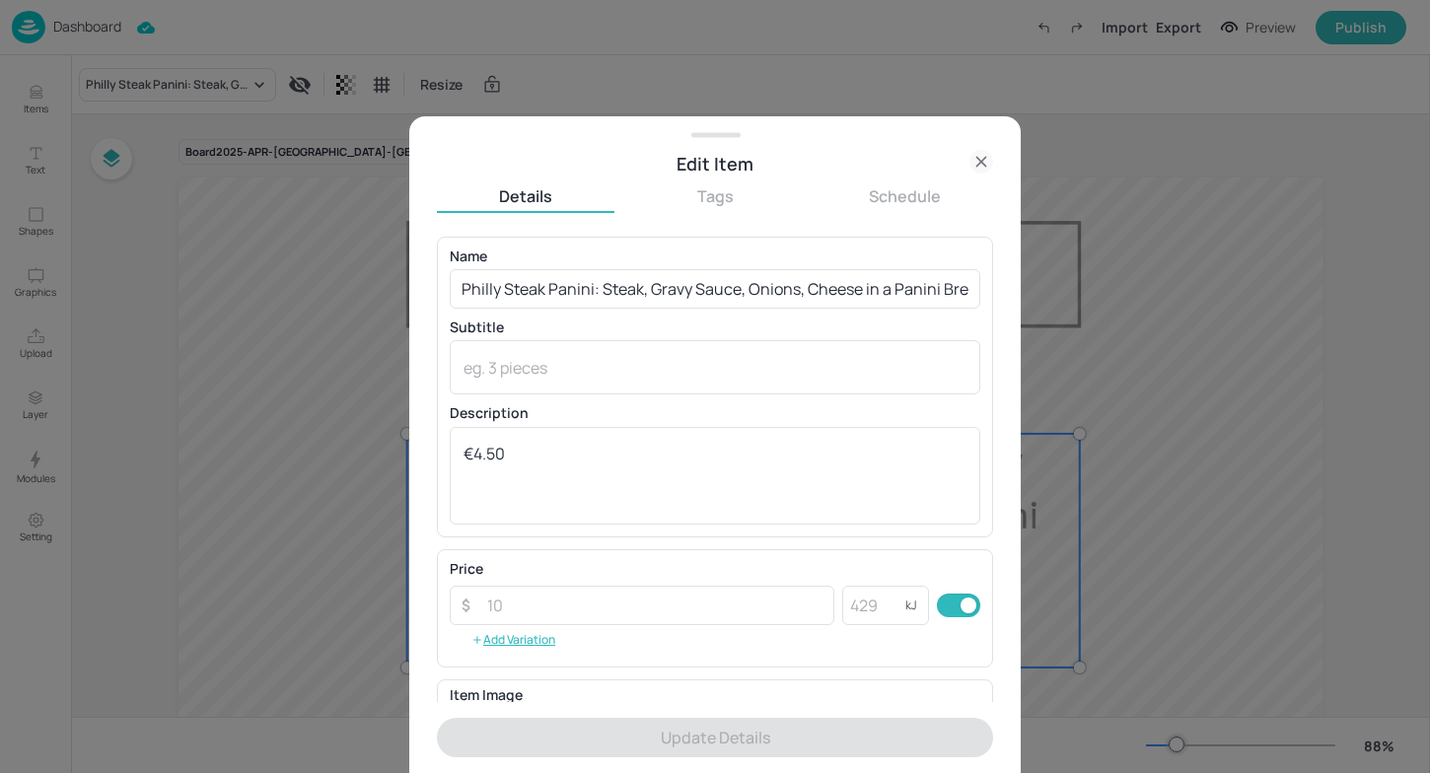
click at [297, 312] on div at bounding box center [715, 386] width 1430 height 773
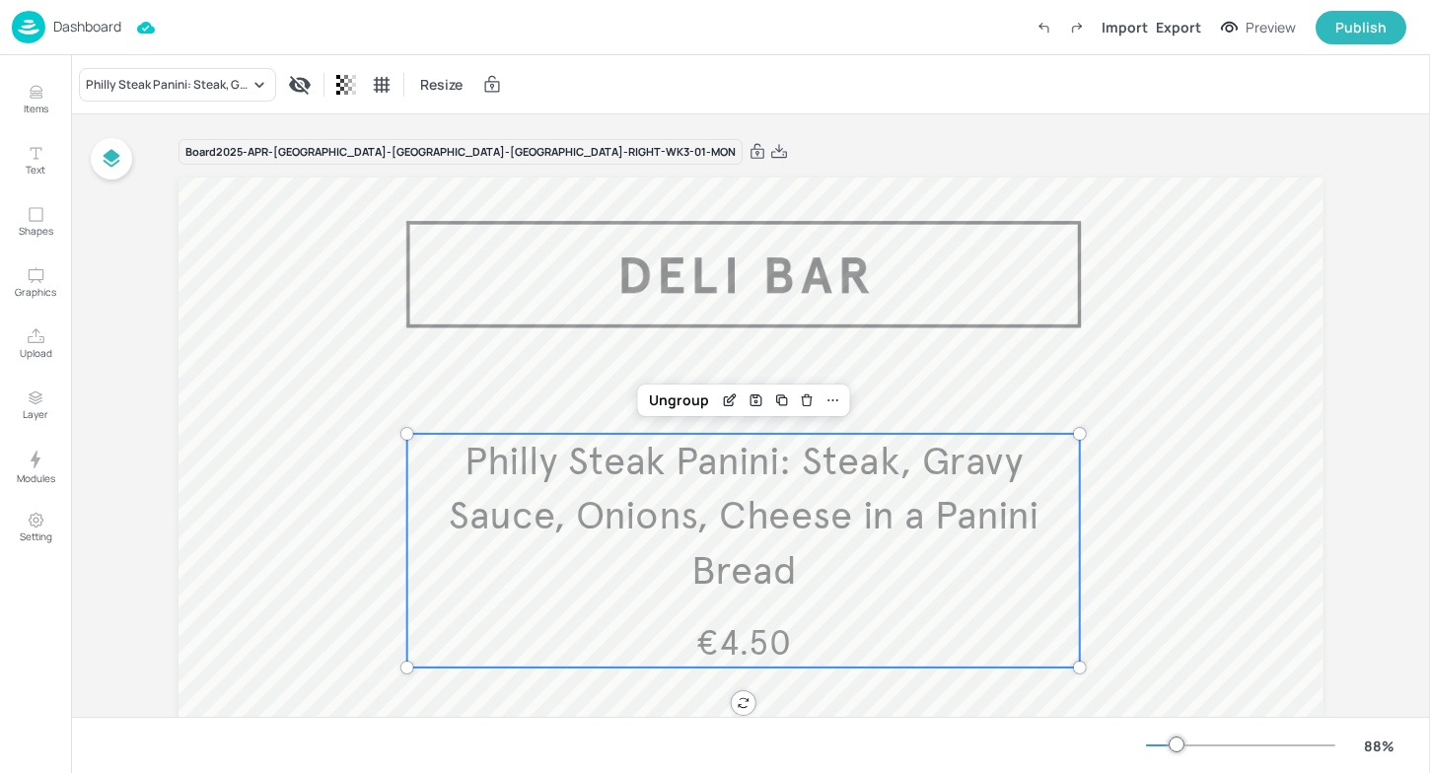
click at [592, 443] on span "Philly Steak Panini: Steak, Gravy Sauce, Onions, Cheese in a Panini Bread" at bounding box center [744, 516] width 590 height 159
click at [712, 401] on div "Ungroup" at bounding box center [679, 401] width 76 height 26
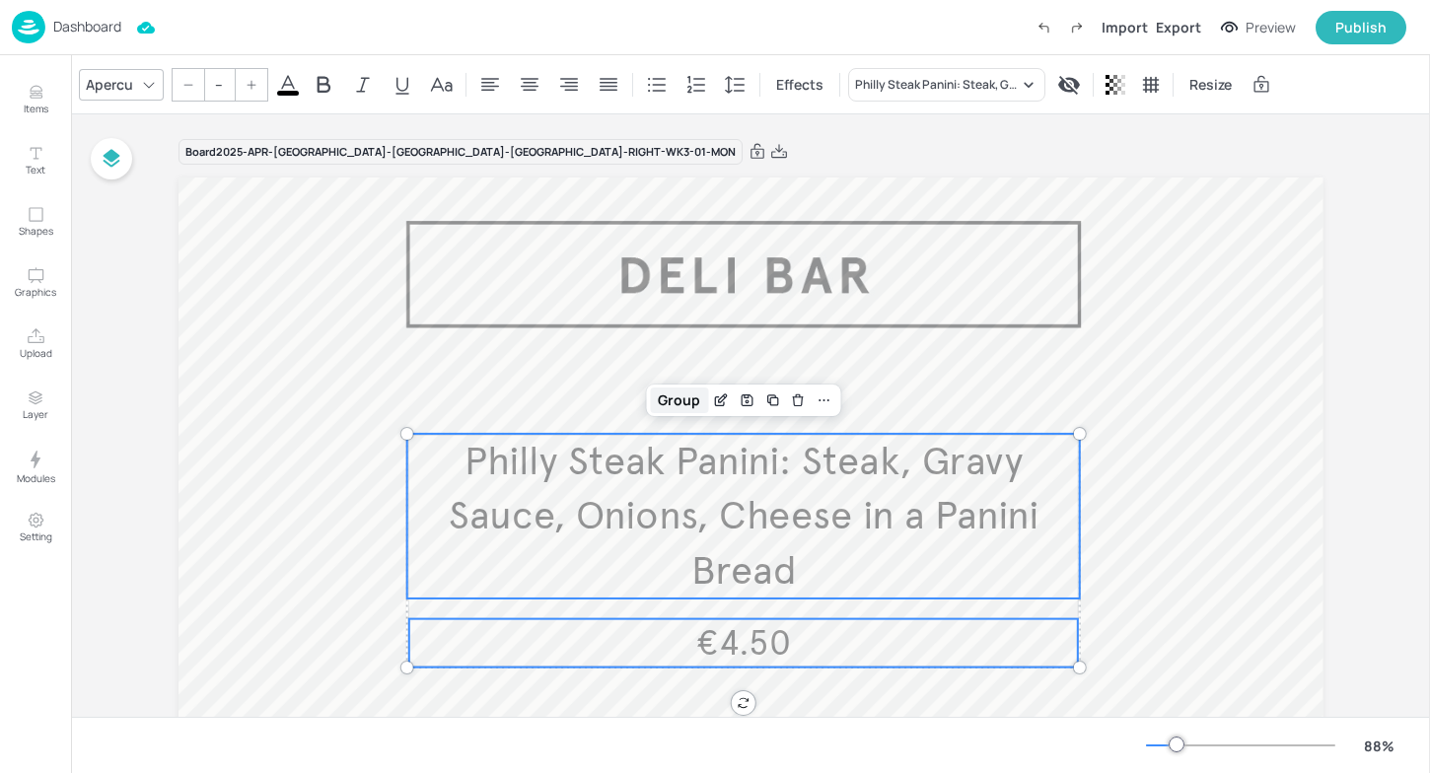
click at [662, 401] on div "Group" at bounding box center [679, 401] width 58 height 26
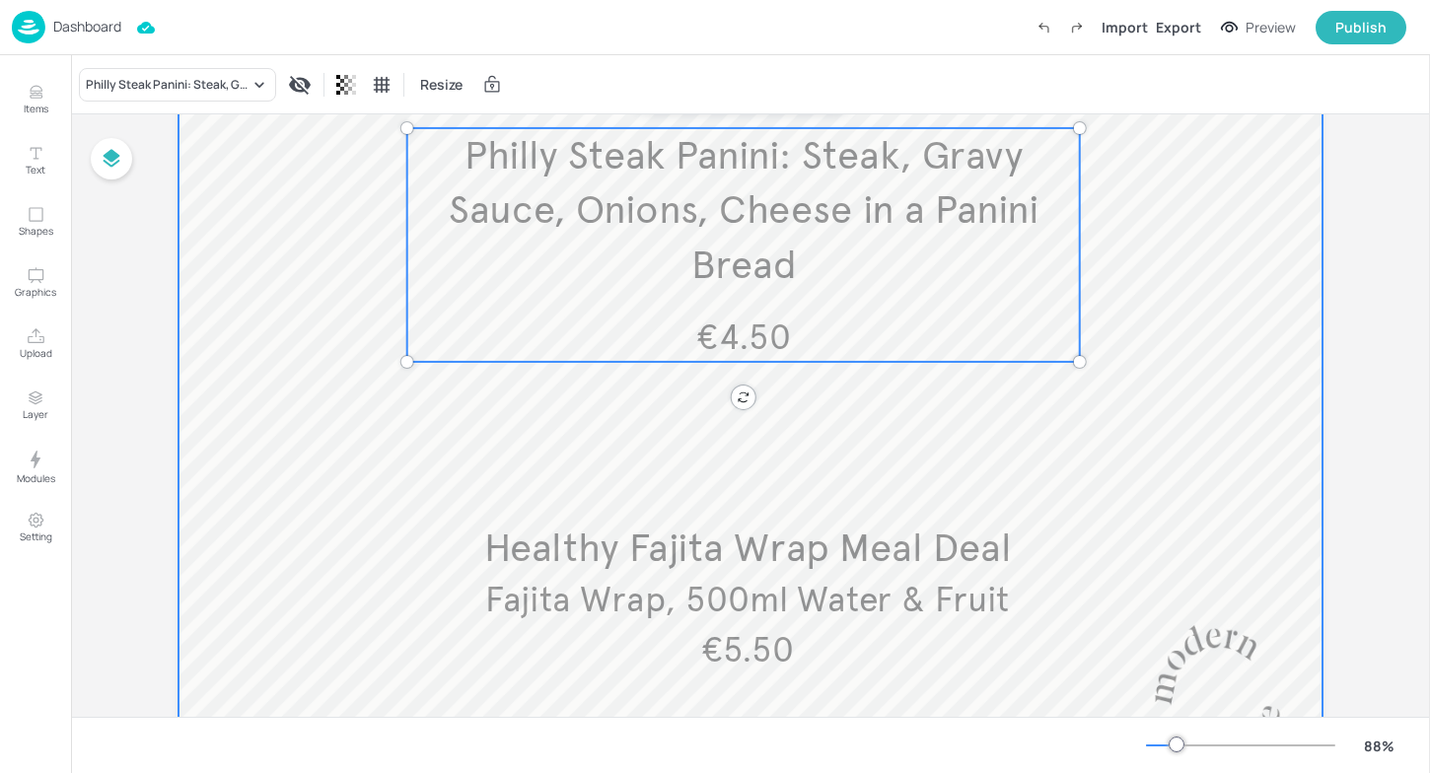
scroll to position [450, 0]
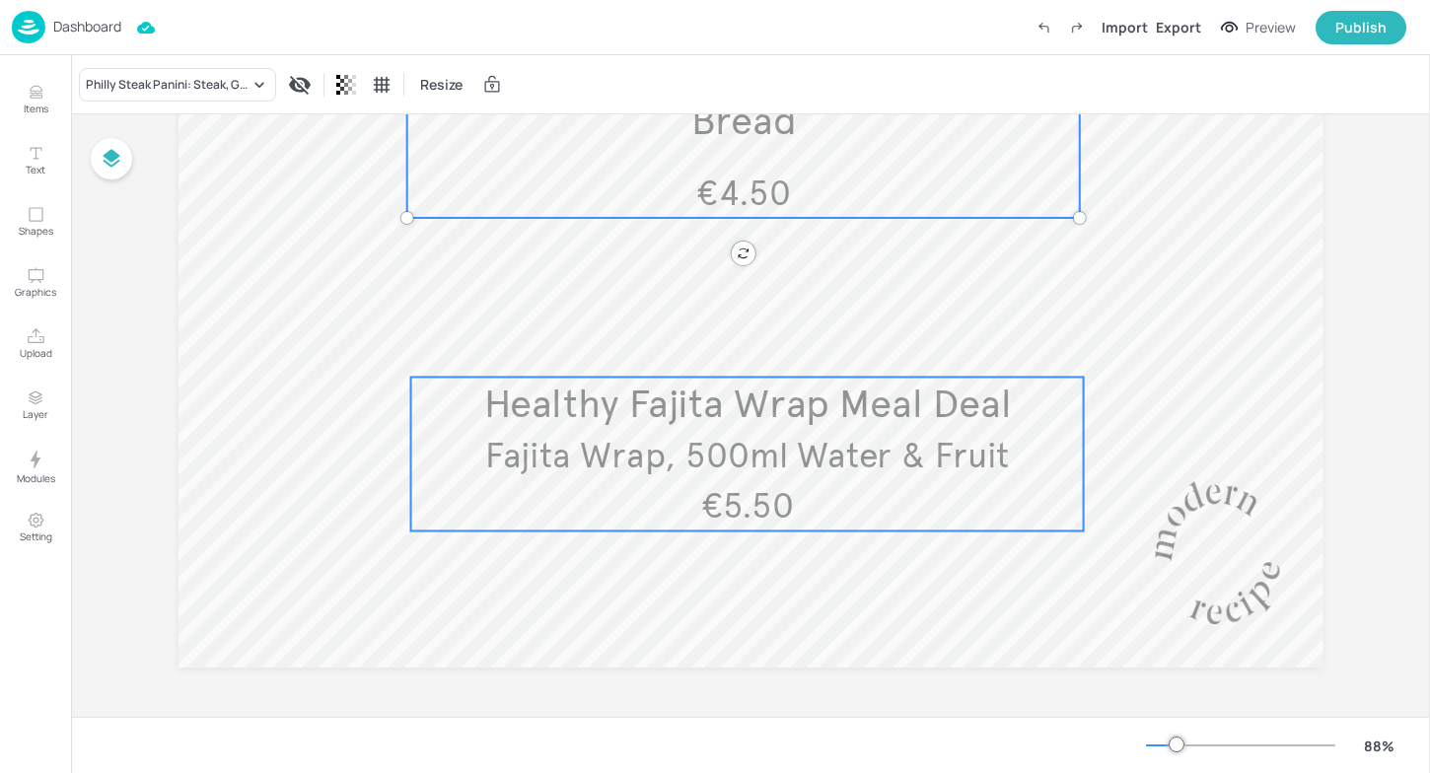
click at [551, 401] on span "Healthy Fajita Wrap Meal Deal" at bounding box center [747, 404] width 528 height 48
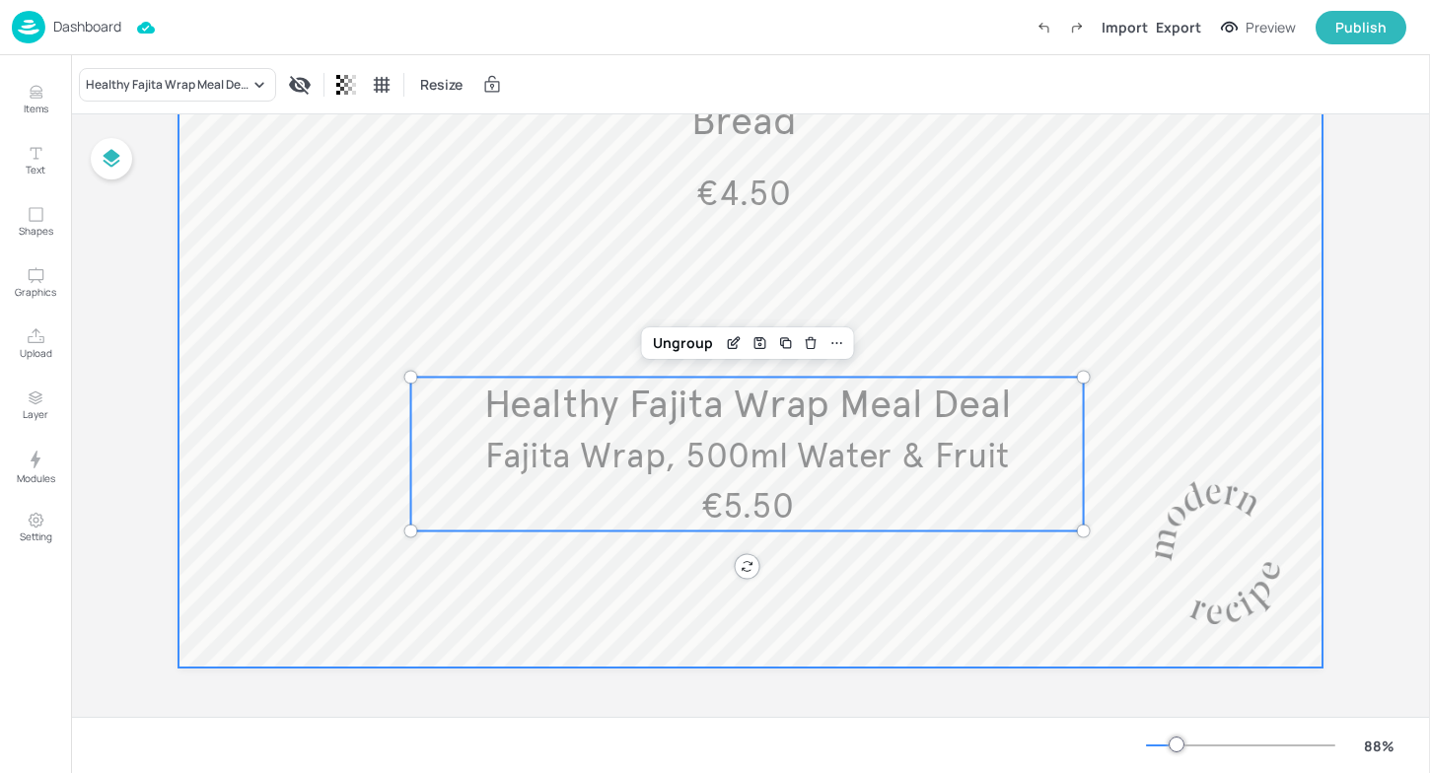
click at [566, 265] on div at bounding box center [751, 198] width 1145 height 940
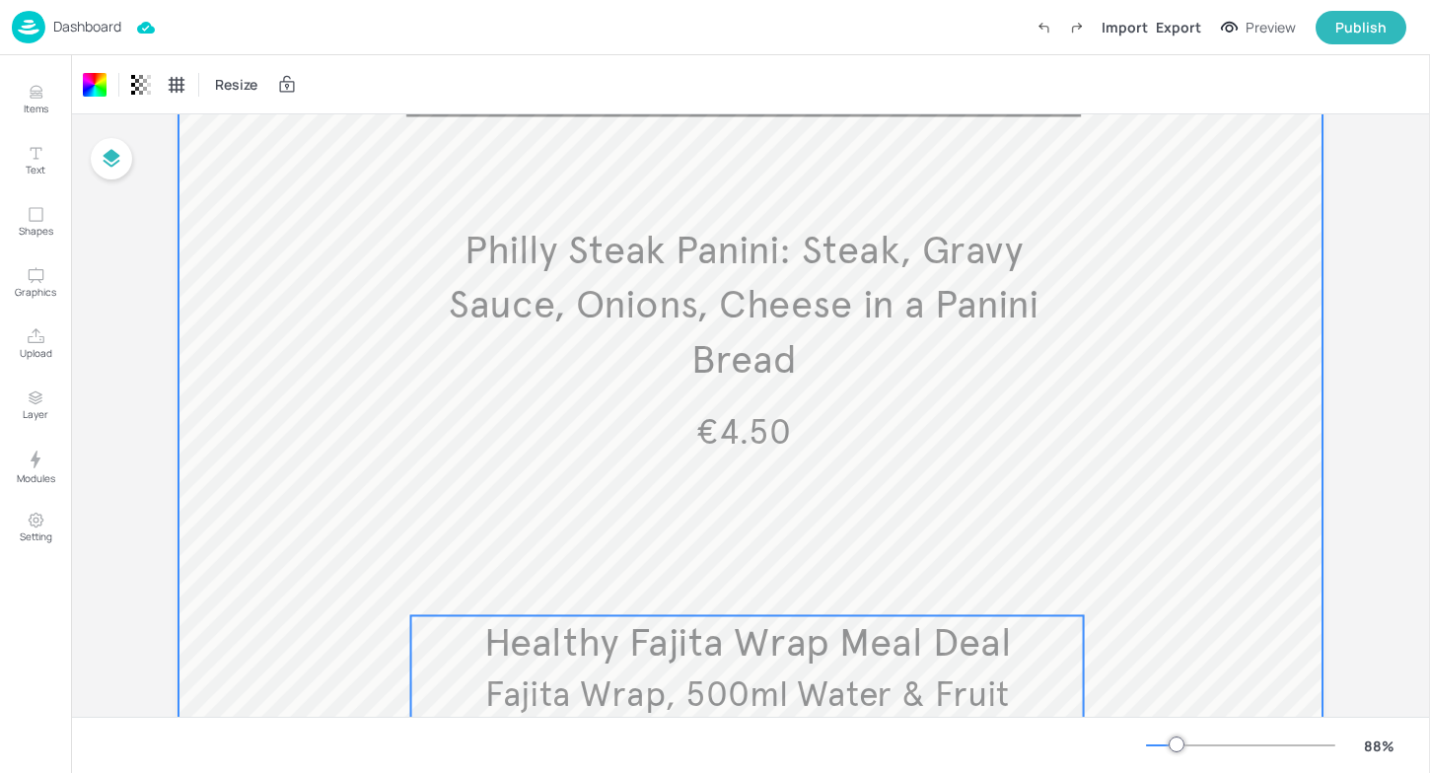
scroll to position [0, 0]
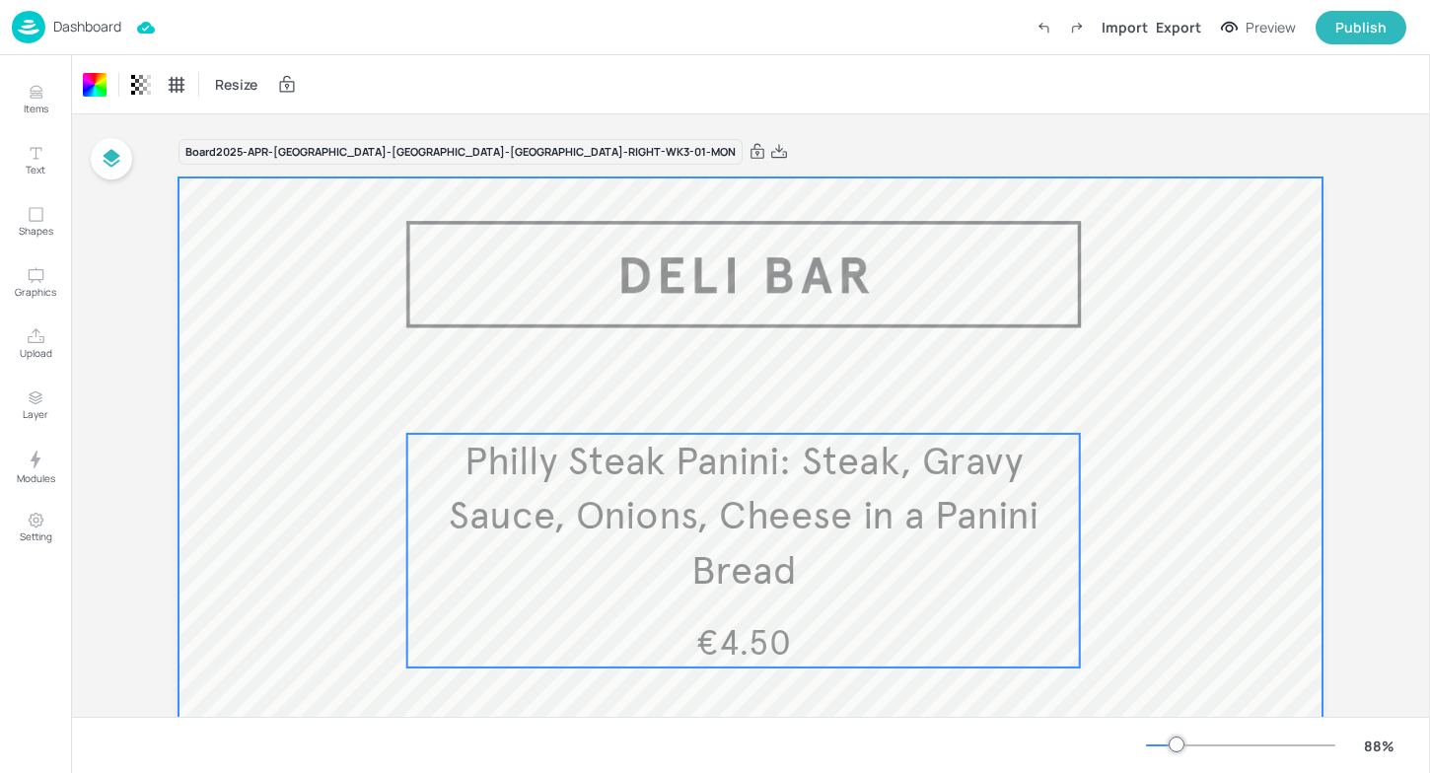
click at [823, 473] on span "Philly Steak Panini: Steak, Gravy Sauce, Onions, Cheese in a Panini Bread" at bounding box center [744, 516] width 590 height 159
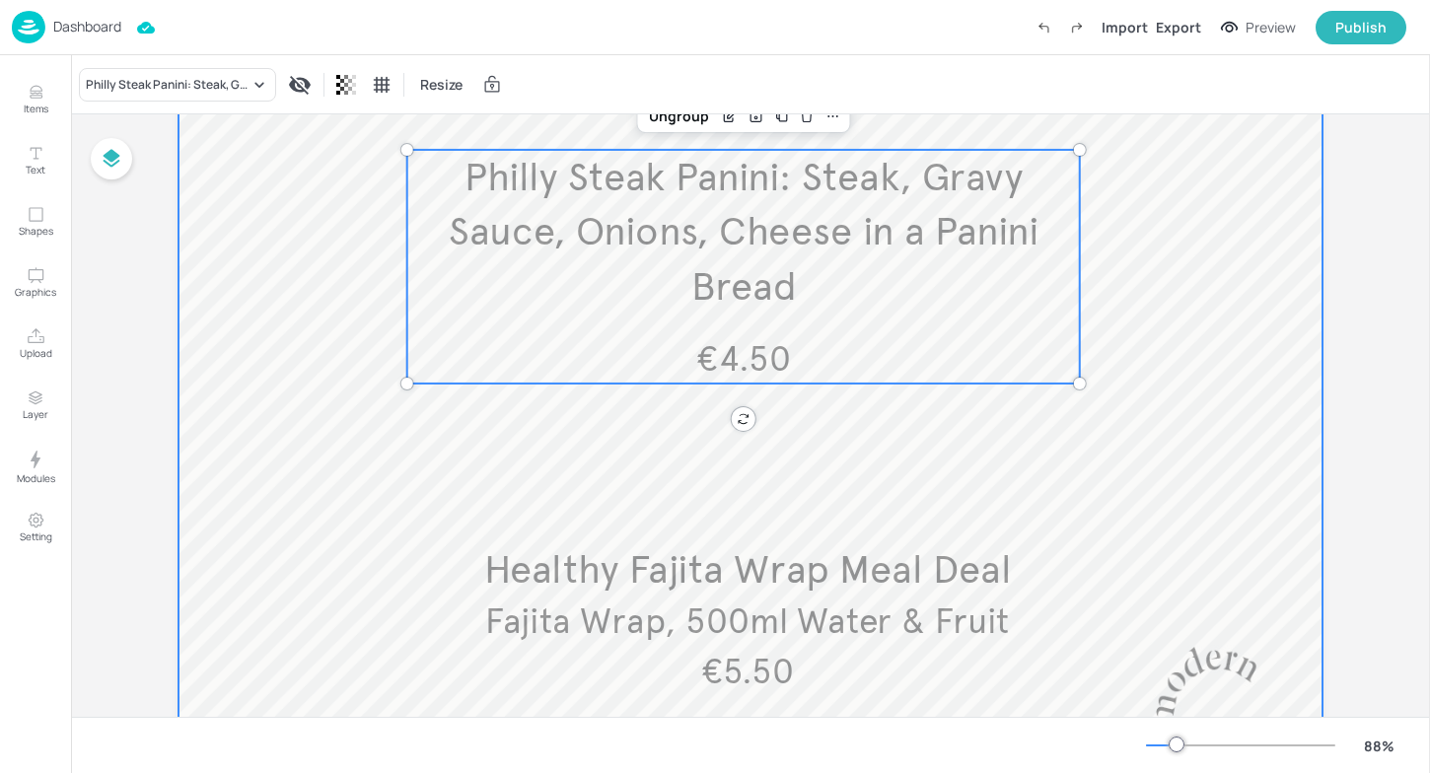
scroll to position [359, 0]
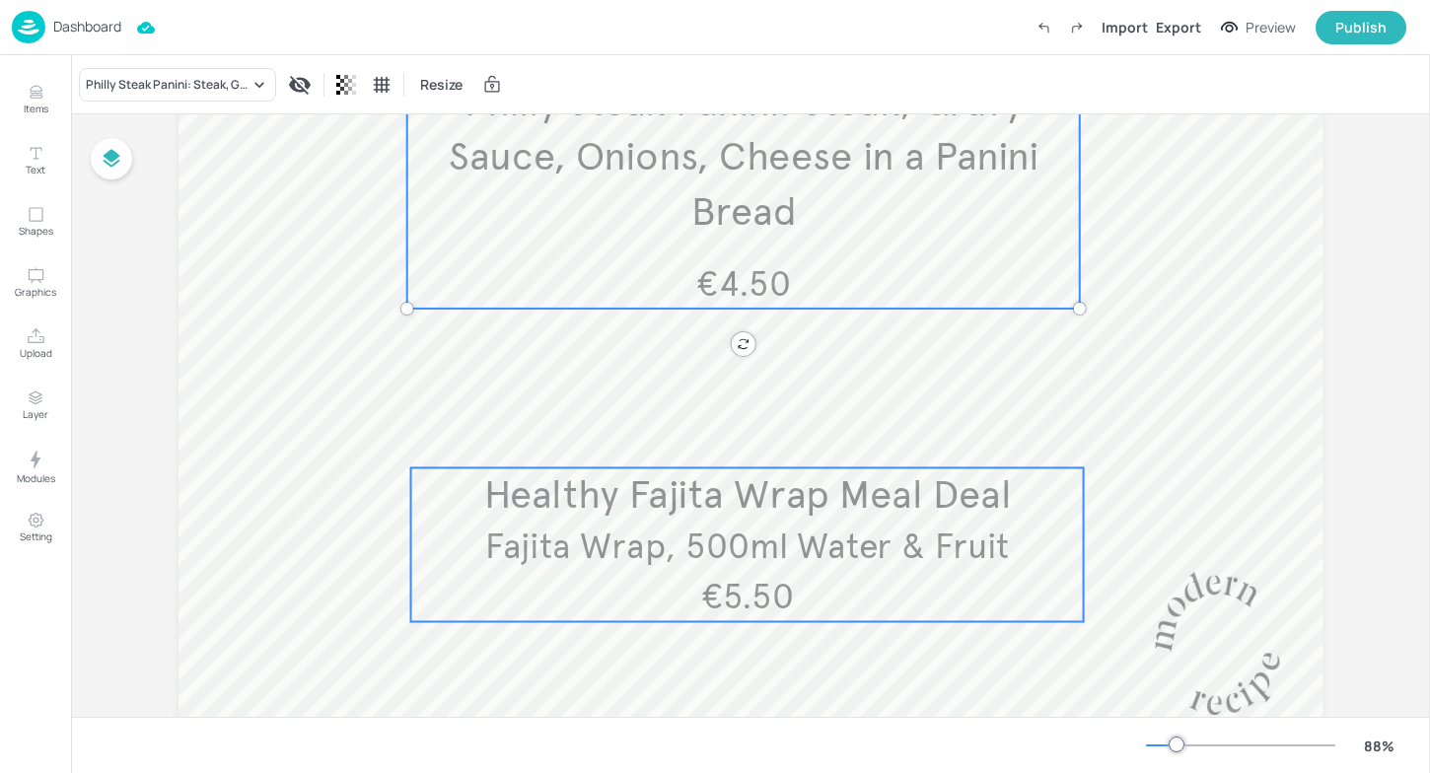
click at [678, 553] on span "Fajita Wrap, 500ml Water & Fruit" at bounding box center [747, 547] width 524 height 42
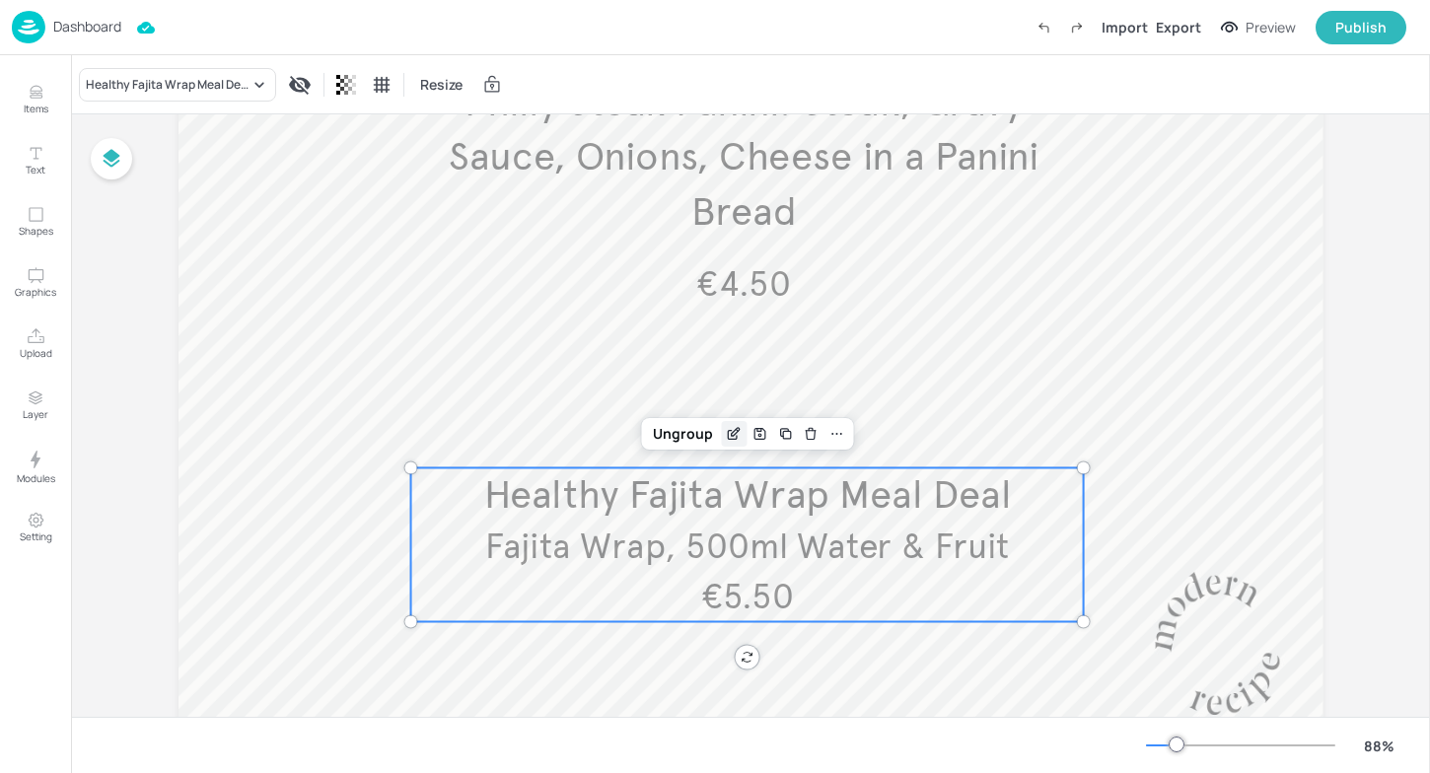
click at [729, 439] on icon "Edit Item" at bounding box center [733, 435] width 9 height 9
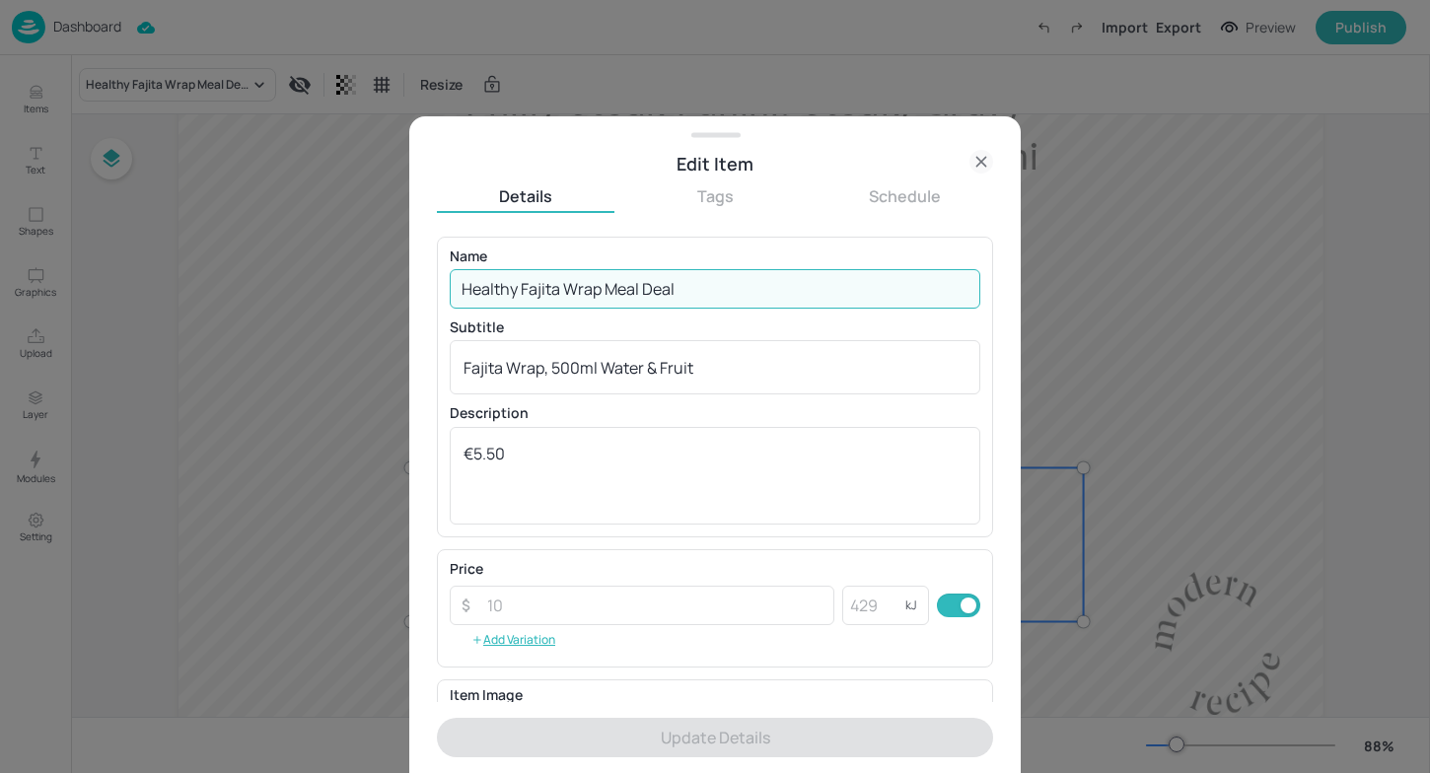
drag, startPoint x: 701, startPoint y: 288, endPoint x: 56, endPoint y: 268, distance: 645.3
click at [56, 268] on div "Edit Item Details Tags Schedule Name Healthy Fajita Wrap Meal Deal ​ Subtitle F…" at bounding box center [715, 386] width 1430 height 773
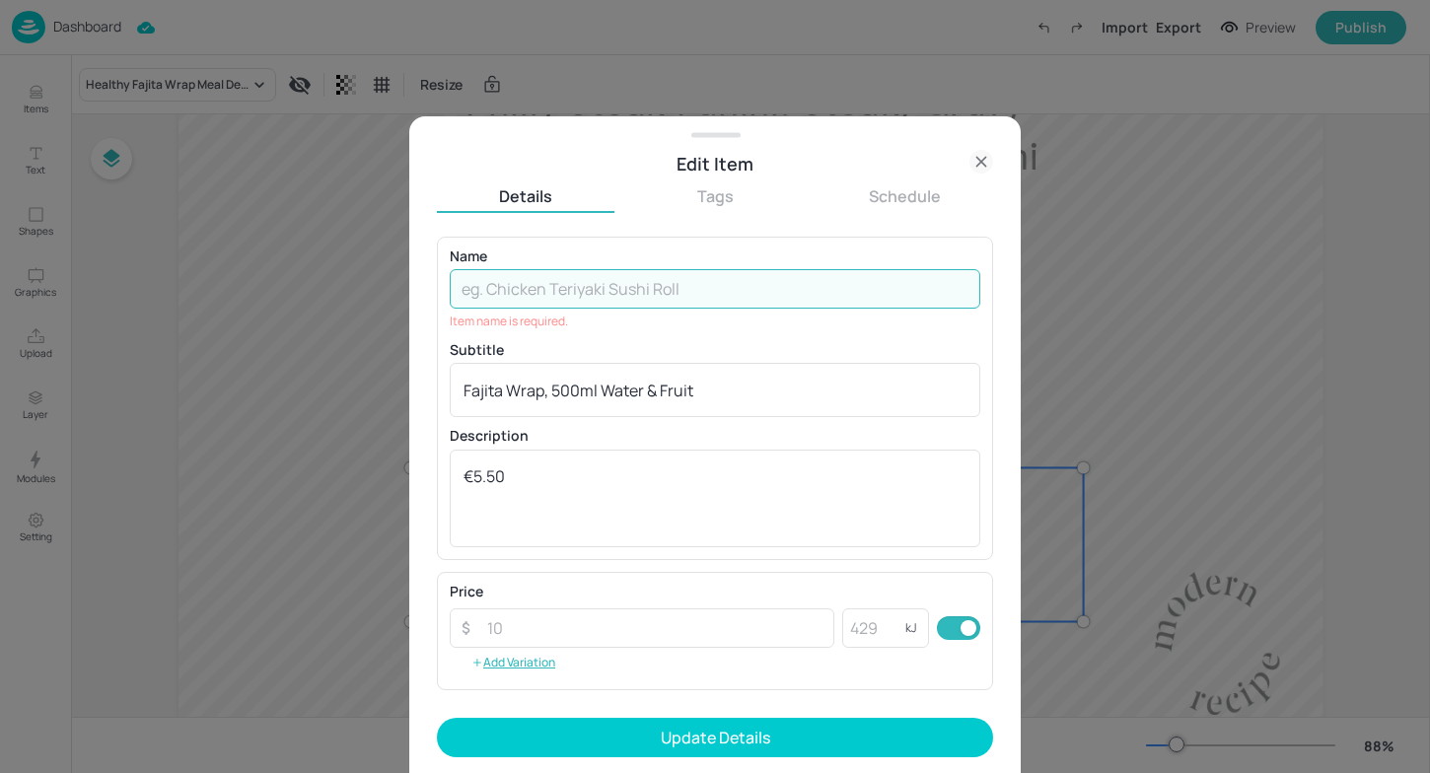
paste input "Chicken Pesto Baguette"
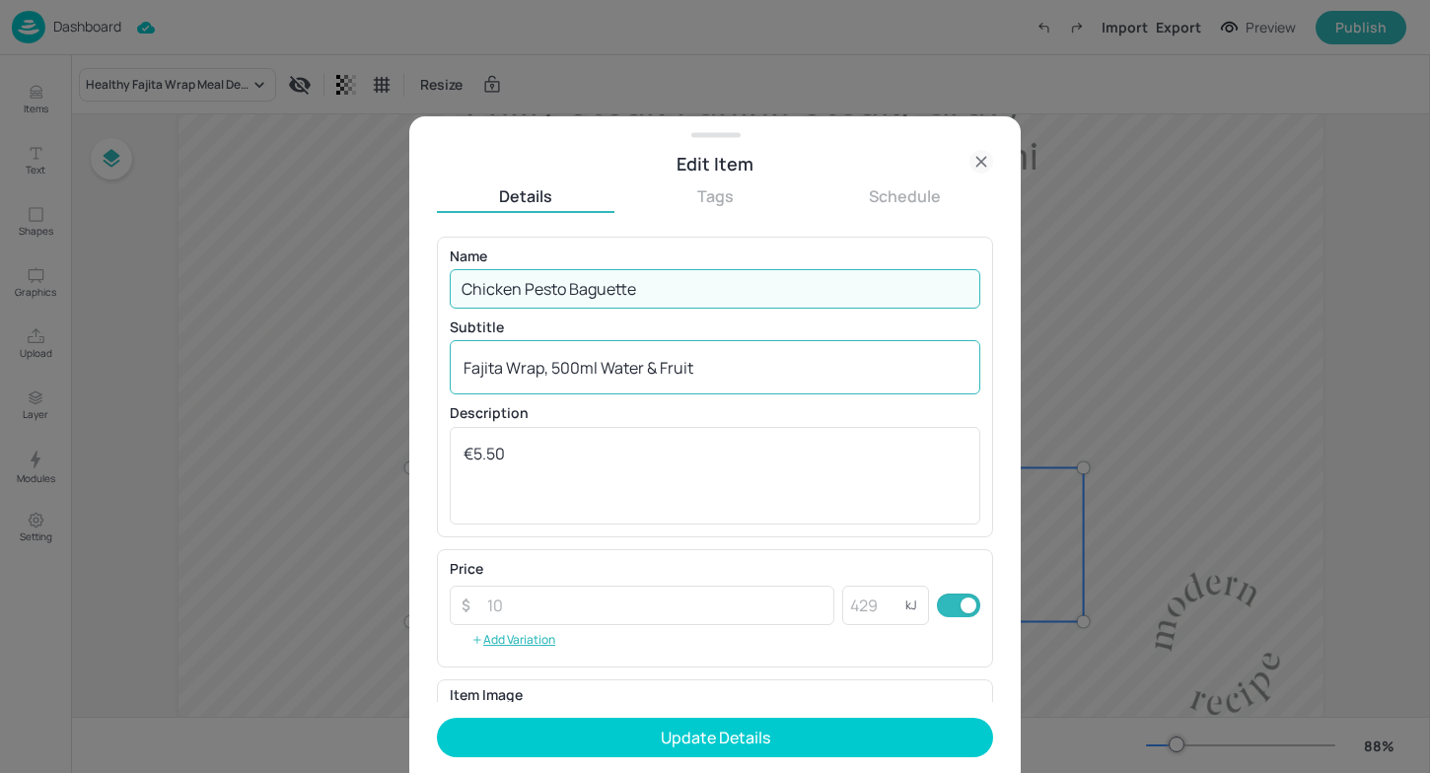
type input "Chicken Pesto Baguette"
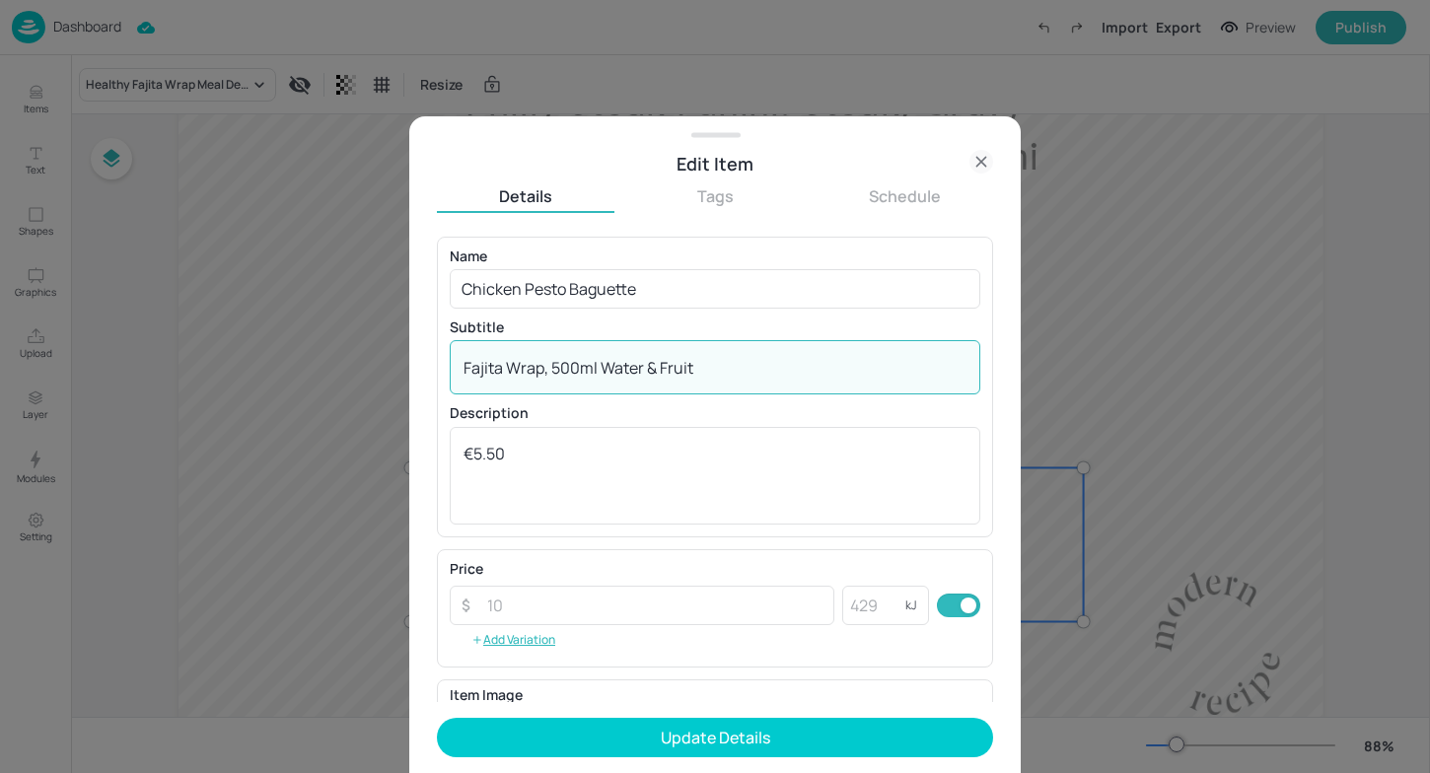
drag, startPoint x: 734, startPoint y: 361, endPoint x: 312, endPoint y: 354, distance: 422.2
click at [312, 354] on div "Edit Item Details Tags Schedule Name Chicken Pesto Baguette ​ Subtitle Fajita W…" at bounding box center [715, 386] width 1430 height 773
paste textarea "Chicken with Pesto Mayo, Rocket, Mozzarella Cheese & Tomato in a Sourdough Bagu…"
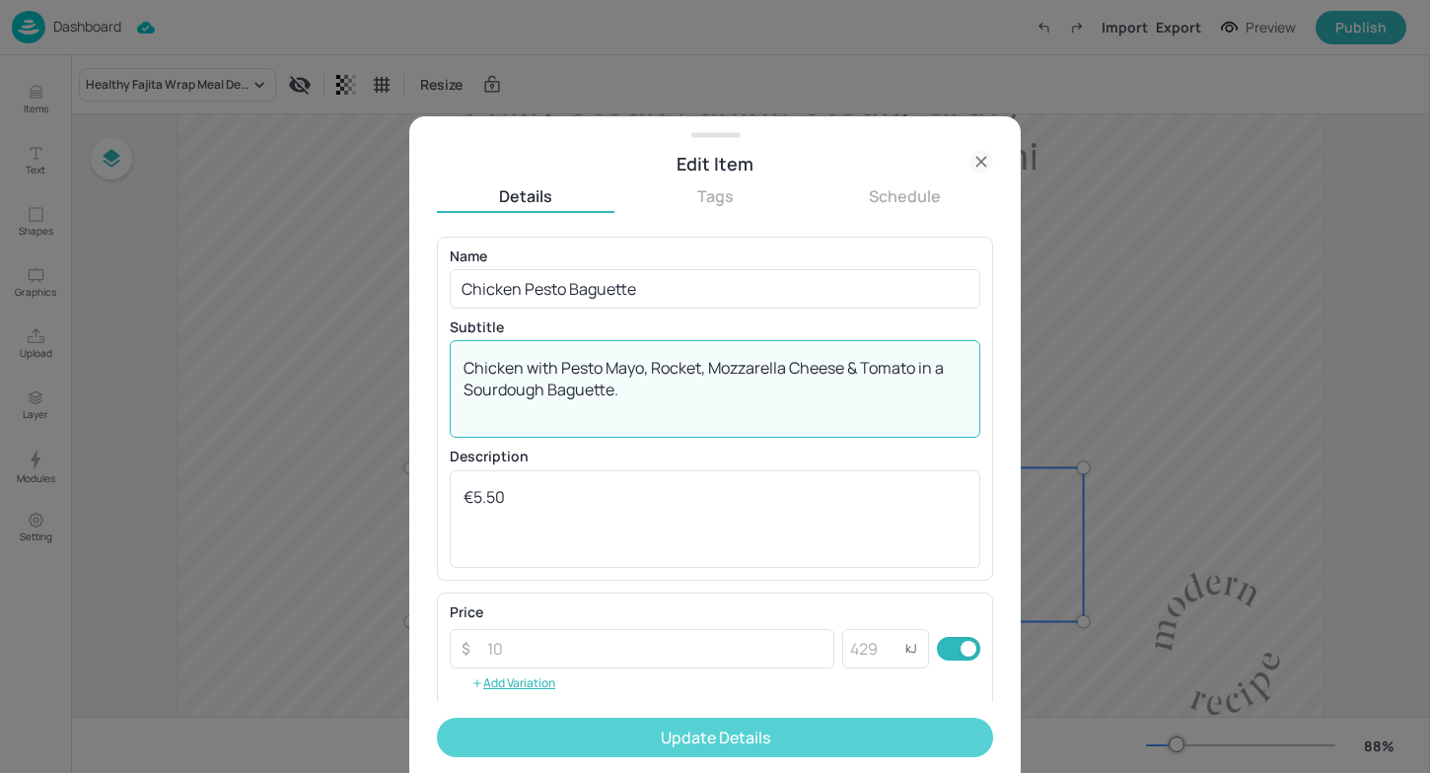
type textarea "Chicken with Pesto Mayo, Rocket, Mozzarella Cheese & Tomato in a Sourdough Bagu…"
click at [636, 727] on button "Update Details" at bounding box center [715, 737] width 556 height 39
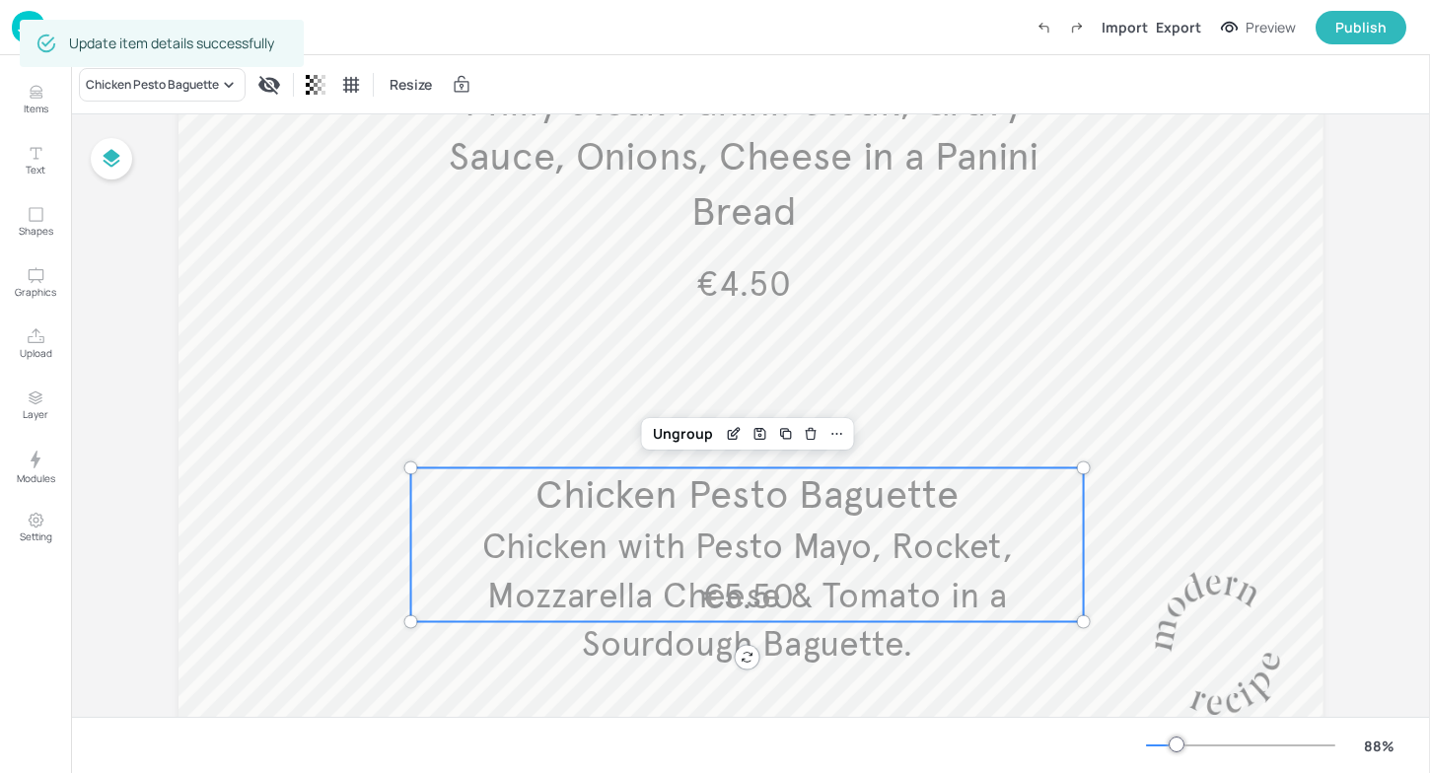
click at [693, 639] on span "Chicken with Pesto Mayo, Rocket, Mozzarella Cheese & Tomato in a Sourdough Bagu…" at bounding box center [746, 596] width 531 height 140
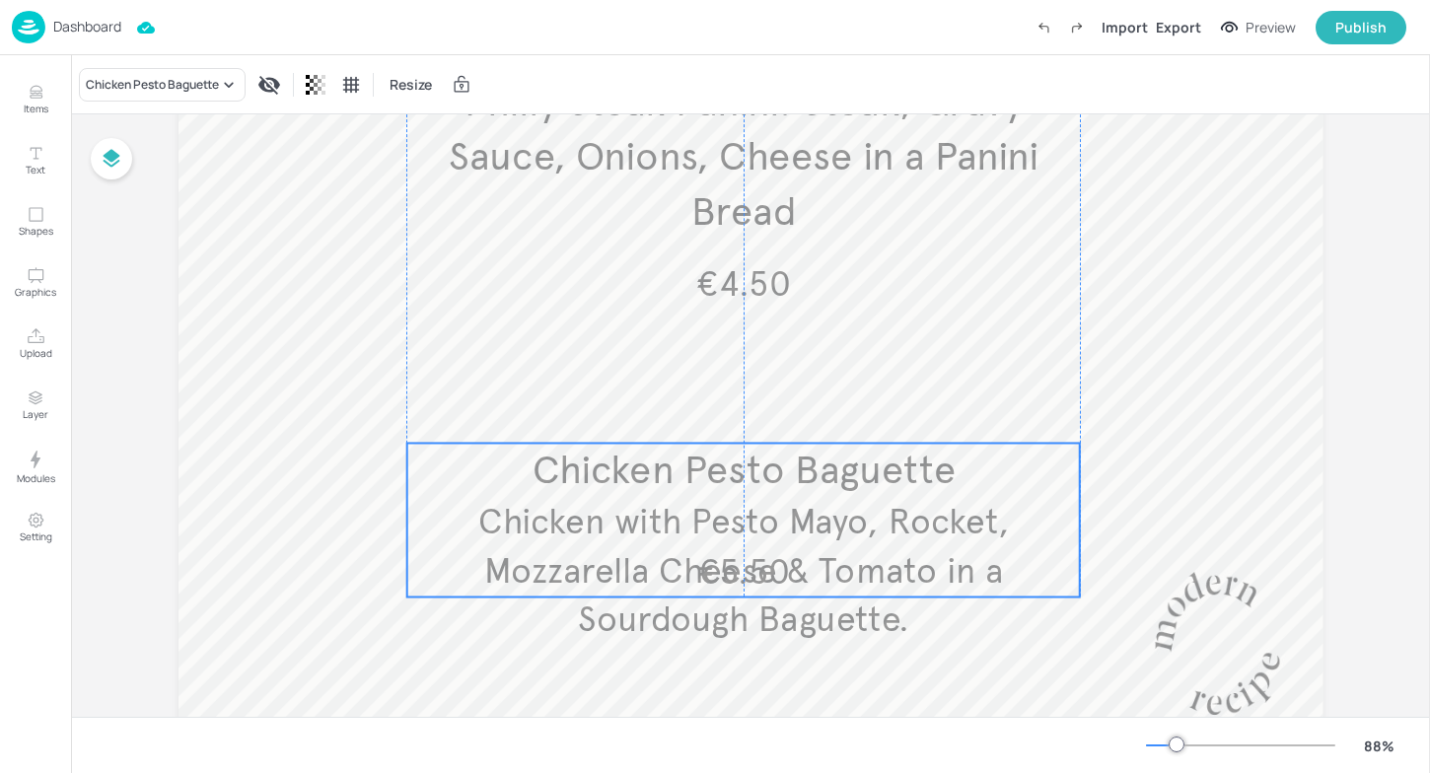
drag, startPoint x: 620, startPoint y: 545, endPoint x: 623, endPoint y: 520, distance: 25.8
click at [623, 520] on span "Chicken with Pesto Mayo, Rocket, Mozzarella Cheese & Tomato in a Sourdough Bagu…" at bounding box center [743, 571] width 531 height 140
click at [682, 412] on div "Ungroup" at bounding box center [679, 408] width 76 height 26
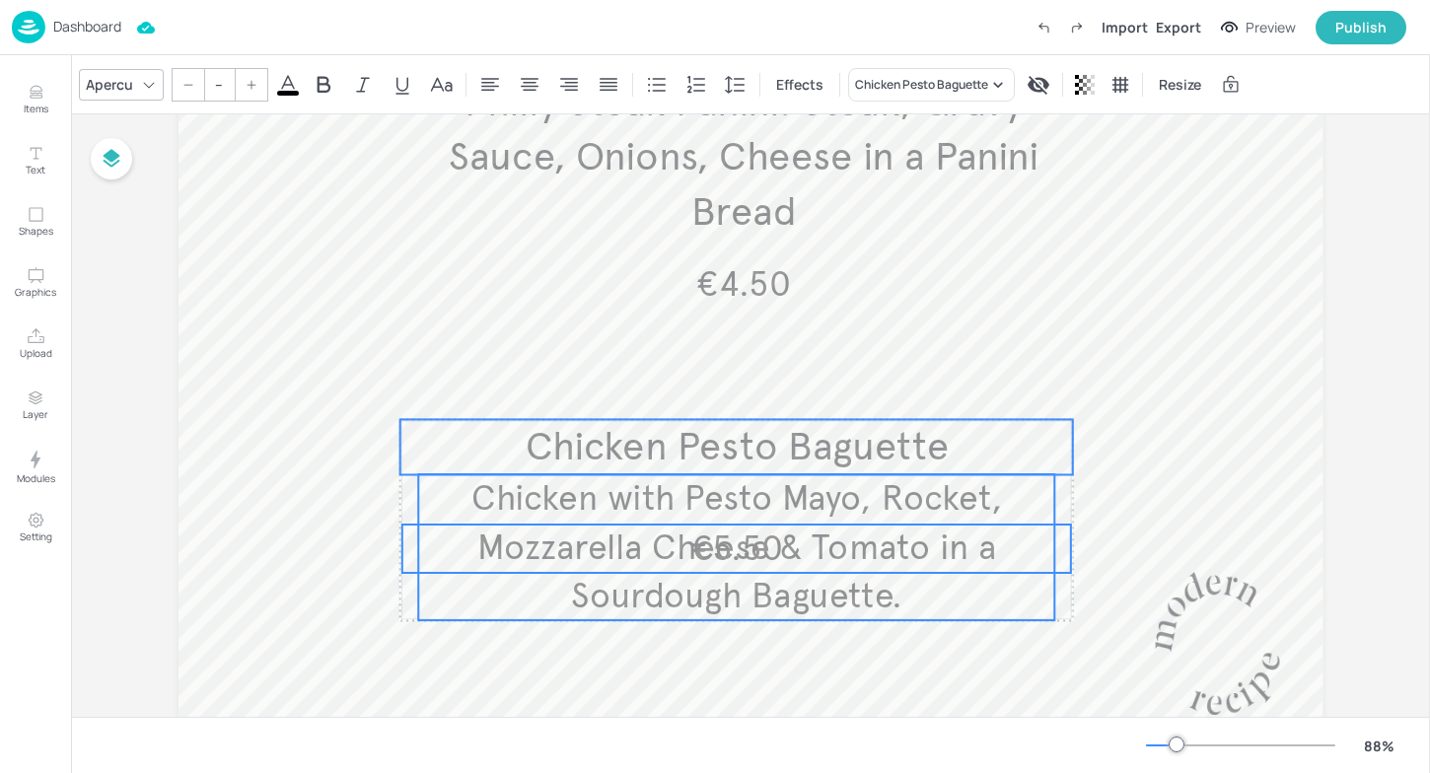
drag, startPoint x: 729, startPoint y: 566, endPoint x: 722, endPoint y: 543, distance: 23.7
click at [722, 543] on span "Chicken with Pesto Mayo, Rocket, Mozzarella Cheese & Tomato in a Sourdough Bagu…" at bounding box center [736, 547] width 531 height 140
type input "40"
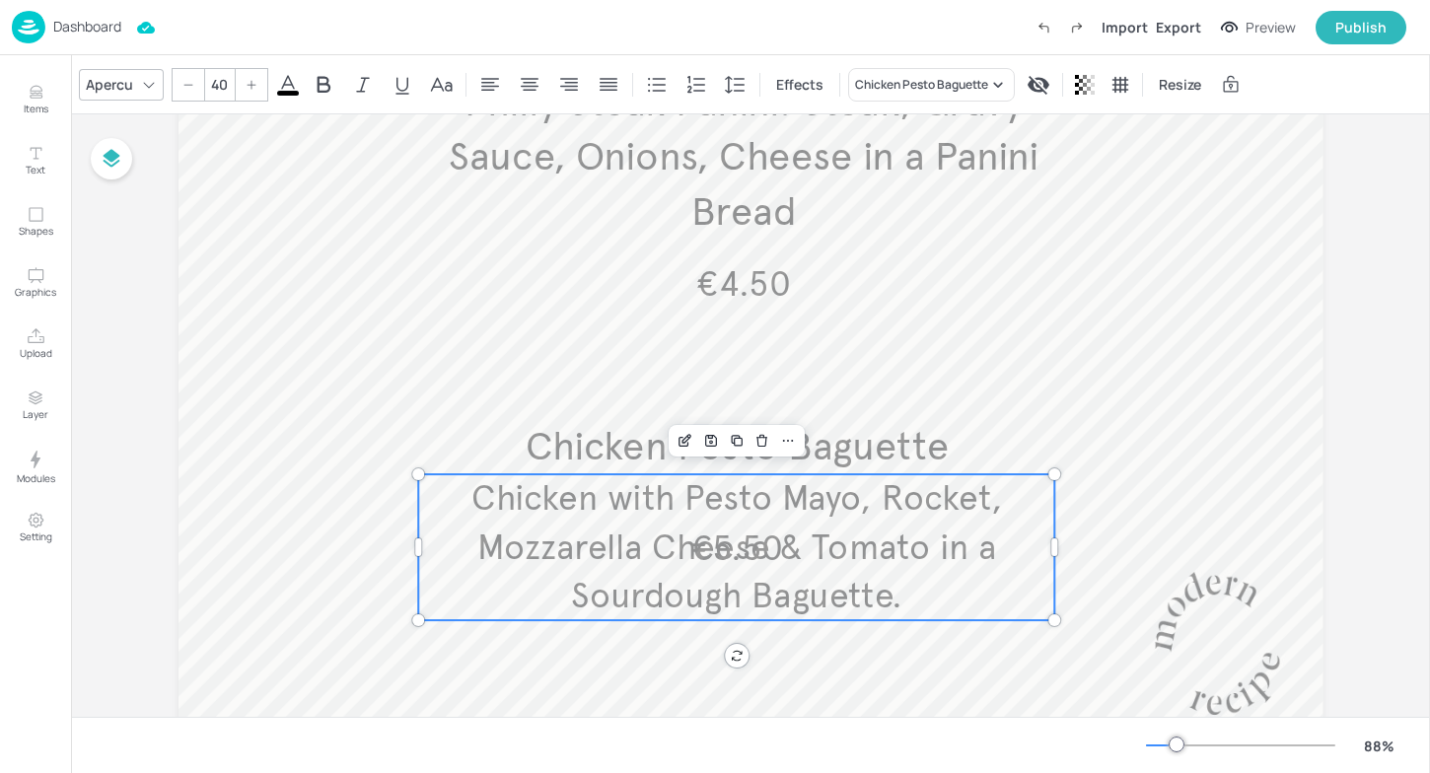
click at [722, 543] on span "Chicken with Pesto Mayo, Rocket, Mozzarella Cheese & Tomato in a Sourdough Bagu…" at bounding box center [736, 547] width 531 height 140
click at [687, 436] on icon "Edit Item" at bounding box center [687, 439] width 8 height 8
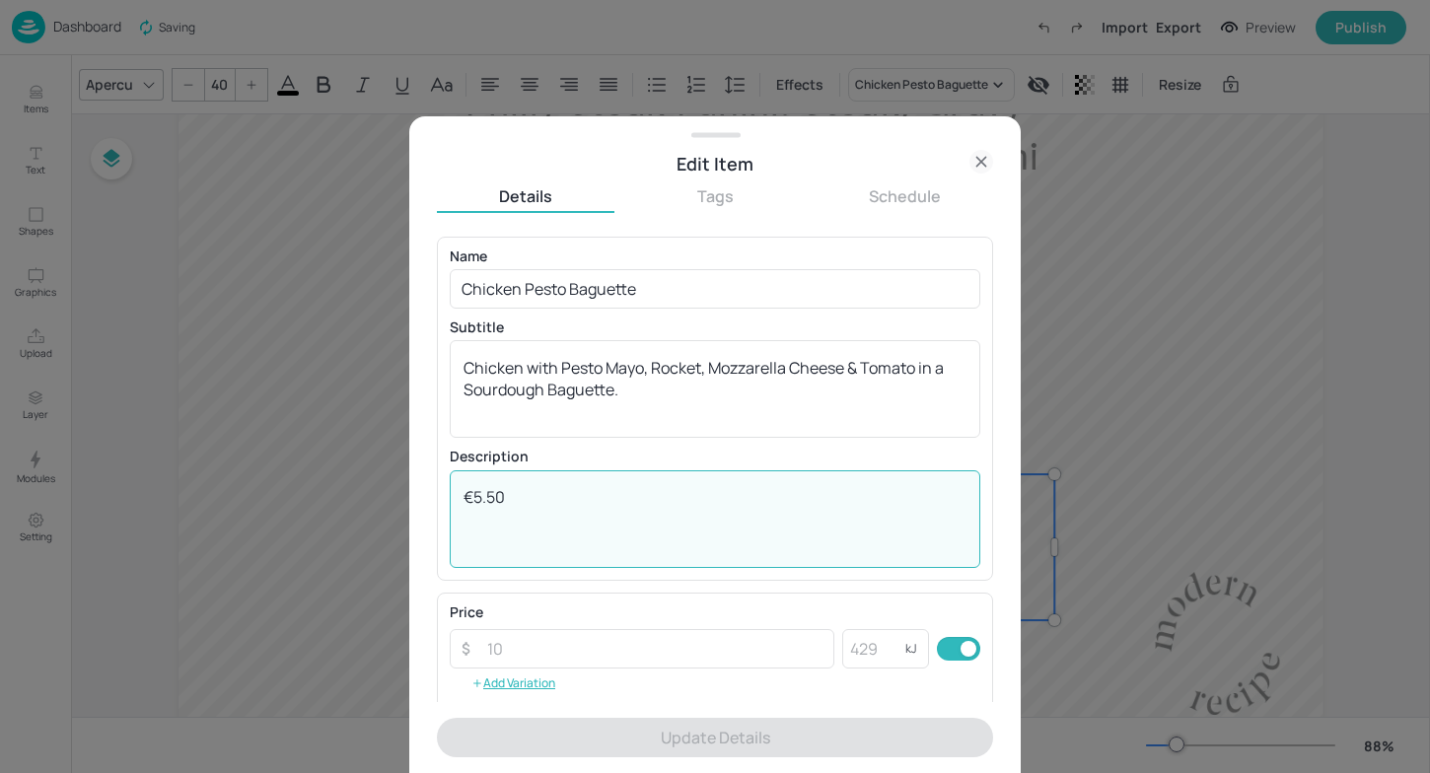
drag, startPoint x: 622, startPoint y: 493, endPoint x: 419, endPoint y: 492, distance: 203.2
click at [419, 492] on div "Edit Item Details Tags Schedule Name Chicken Pesto Baguette ​ Subtitle Chicken …" at bounding box center [714, 444] width 611 height 657
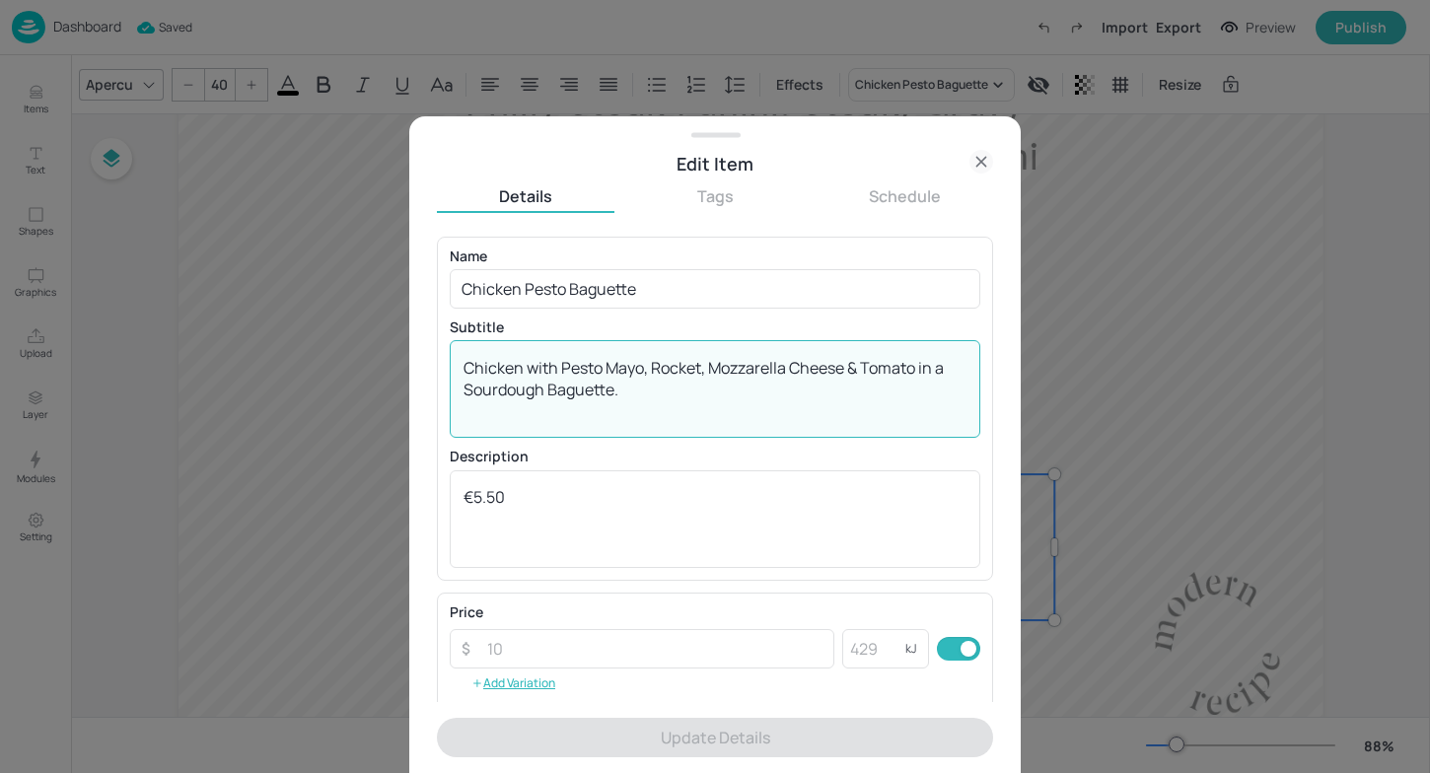
click at [646, 412] on textarea "Chicken with Pesto Mayo, Rocket, Mozzarella Cheese & Tomato in a Sourdough Bagu…" at bounding box center [715, 389] width 503 height 65
drag, startPoint x: 646, startPoint y: 412, endPoint x: 437, endPoint y: 335, distance: 222.8
click at [437, 335] on div "Name Chicken Pesto Baguette ​ Subtitle Chicken with Pesto Mayo, Rocket, Mozzare…" at bounding box center [715, 409] width 556 height 344
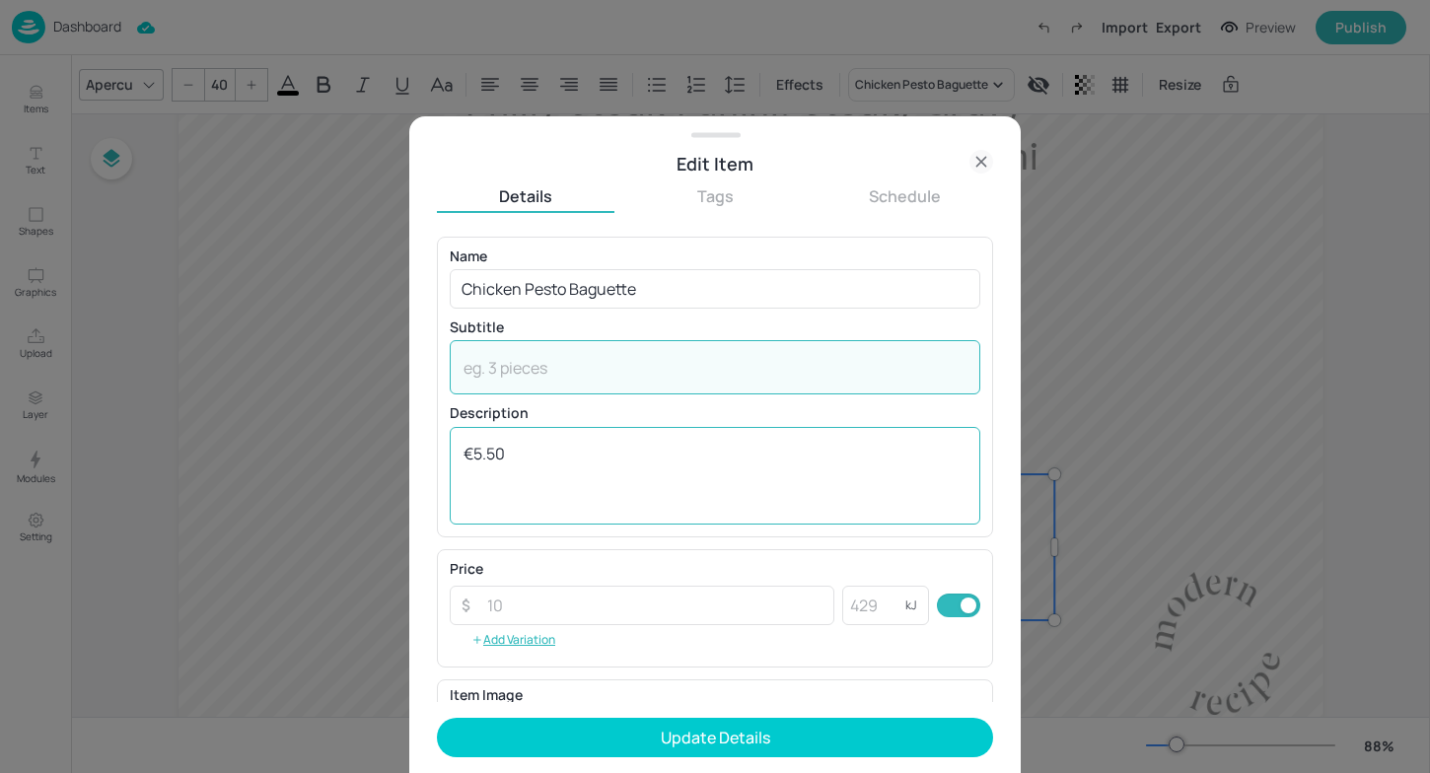
click at [464, 454] on textarea "€5.50" at bounding box center [715, 475] width 503 height 65
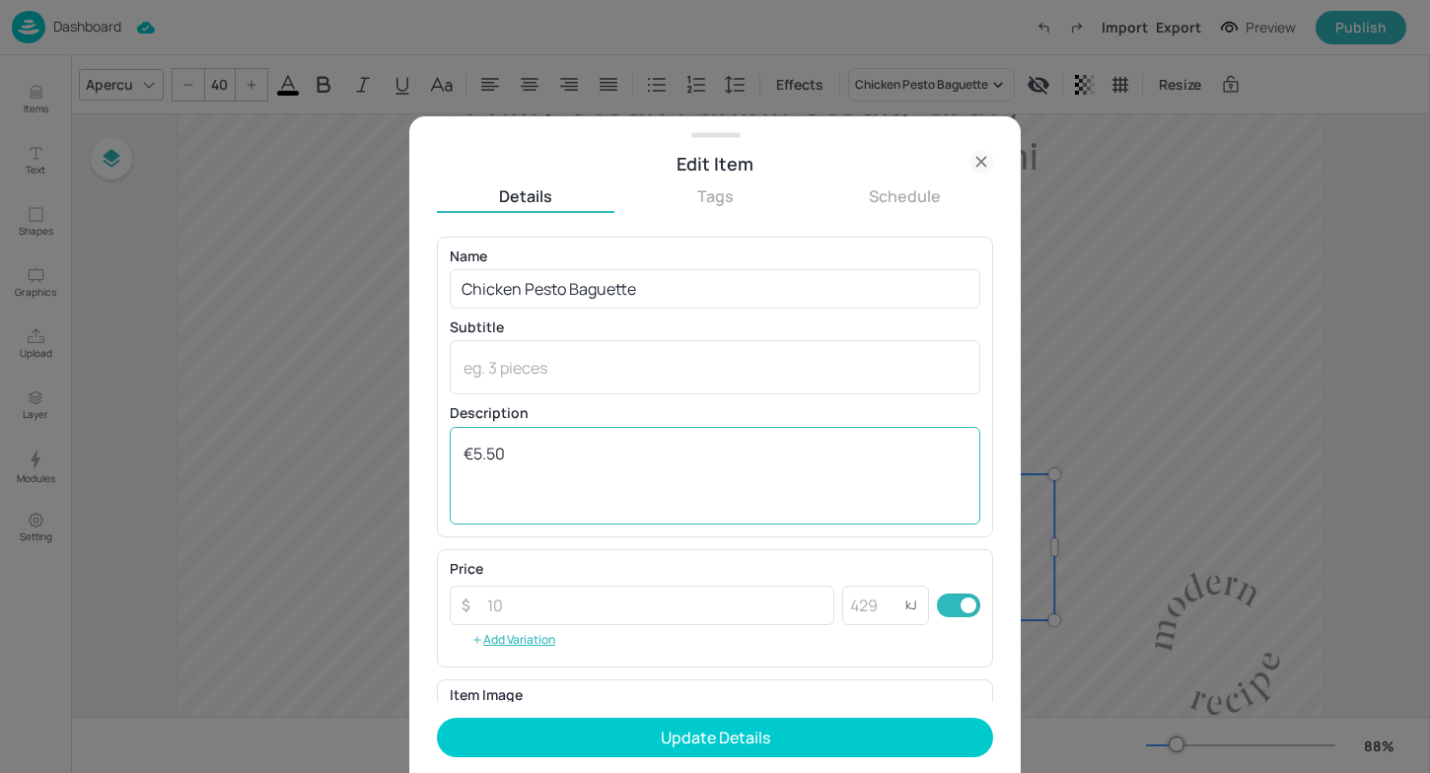
click at [476, 441] on div "€5.50 x ​" at bounding box center [715, 476] width 531 height 98
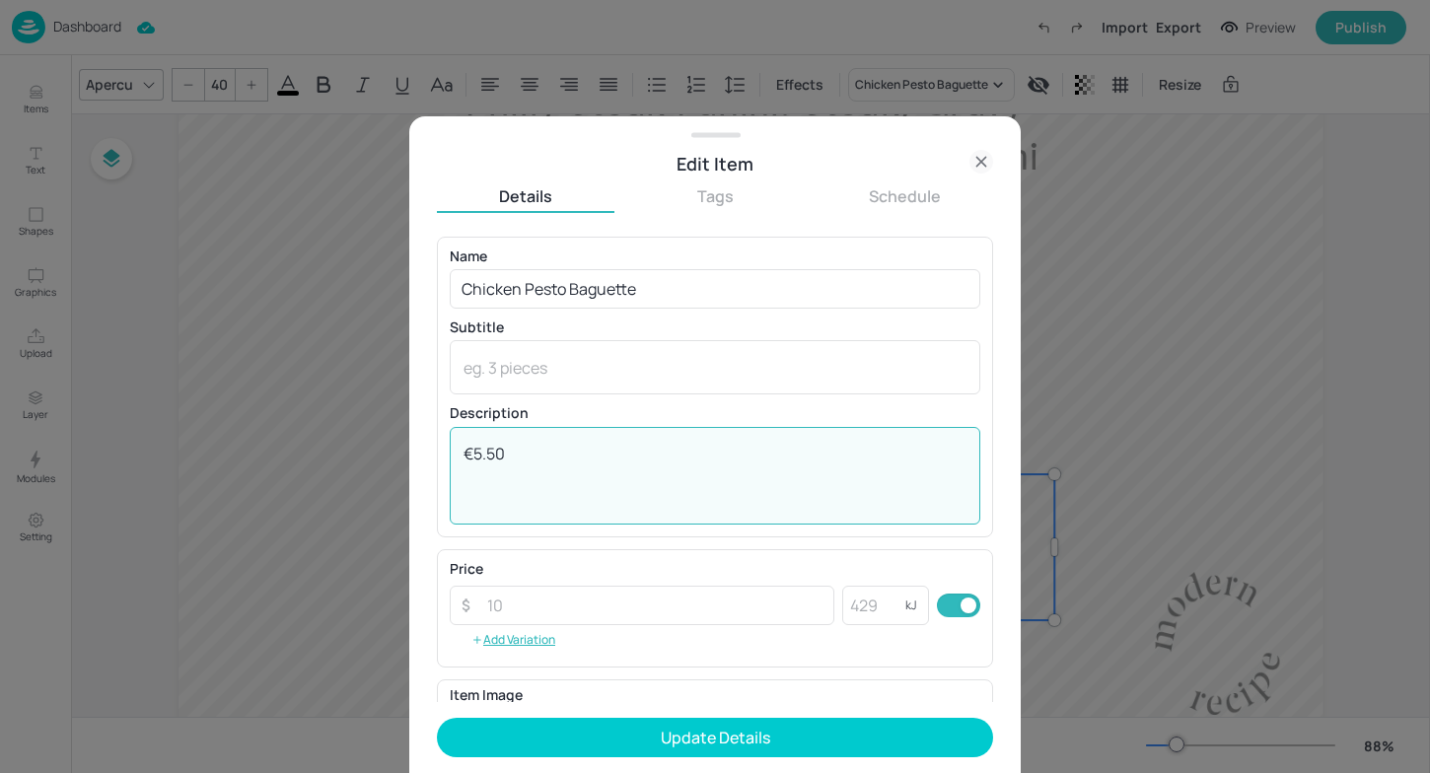
click at [464, 456] on textarea "€5.50" at bounding box center [715, 475] width 503 height 65
paste textarea "Chicken with Pesto Mayo, Rocket, Mozzarella Cheese & Tomato in a Sourdough Bagu…"
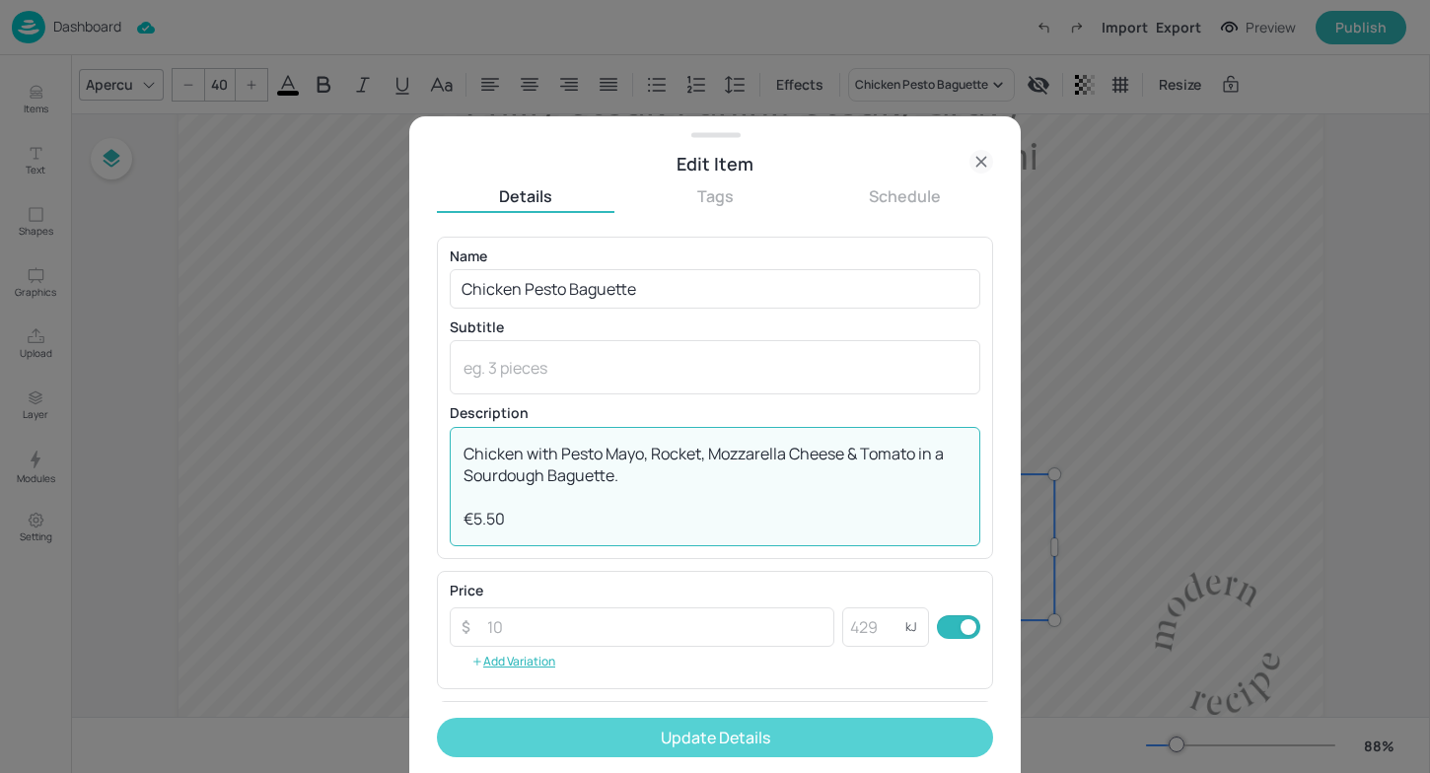
type textarea "Chicken with Pesto Mayo, Rocket, Mozzarella Cheese & Tomato in a Sourdough Bagu…"
click at [721, 741] on button "Update Details" at bounding box center [715, 737] width 556 height 39
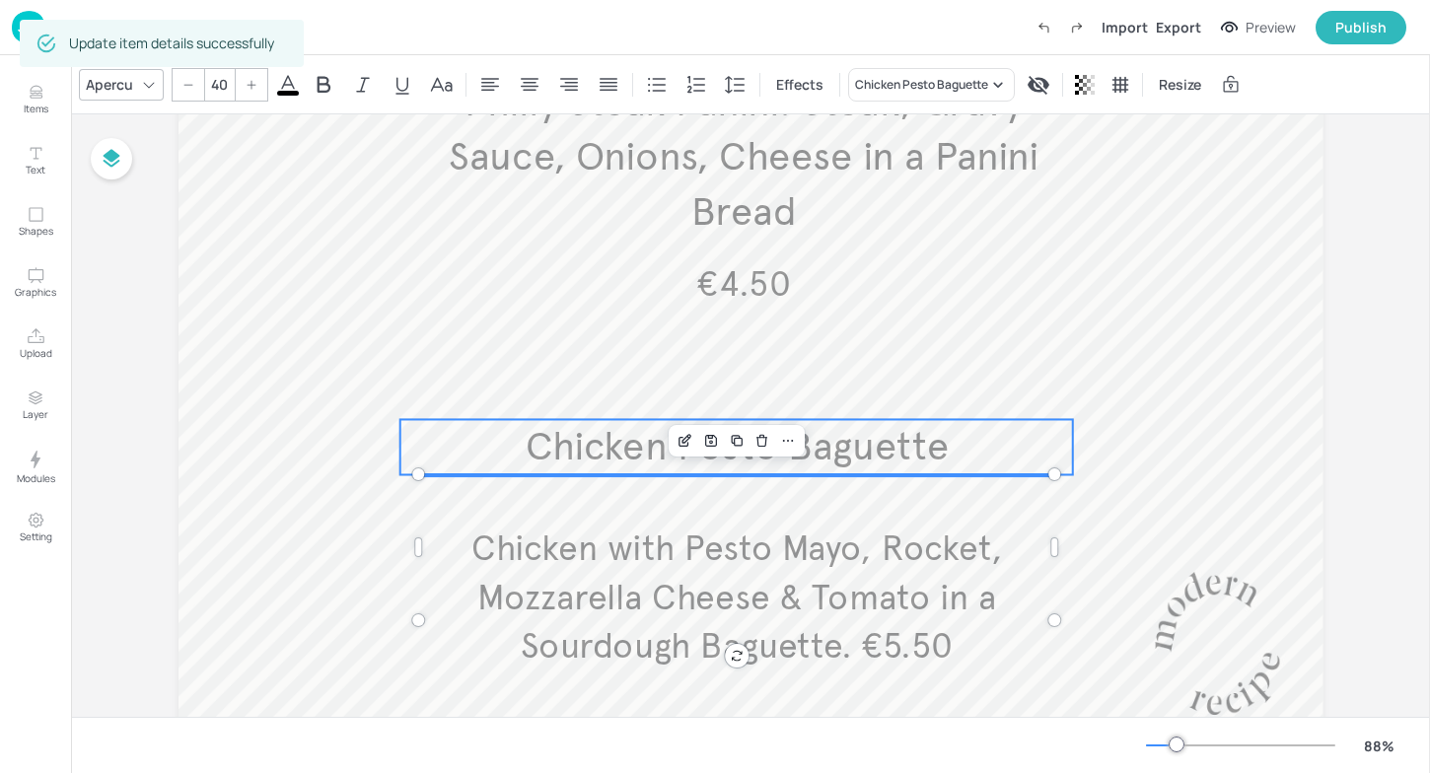
click at [572, 424] on span "Chicken Pesto Baguette" at bounding box center [736, 446] width 423 height 48
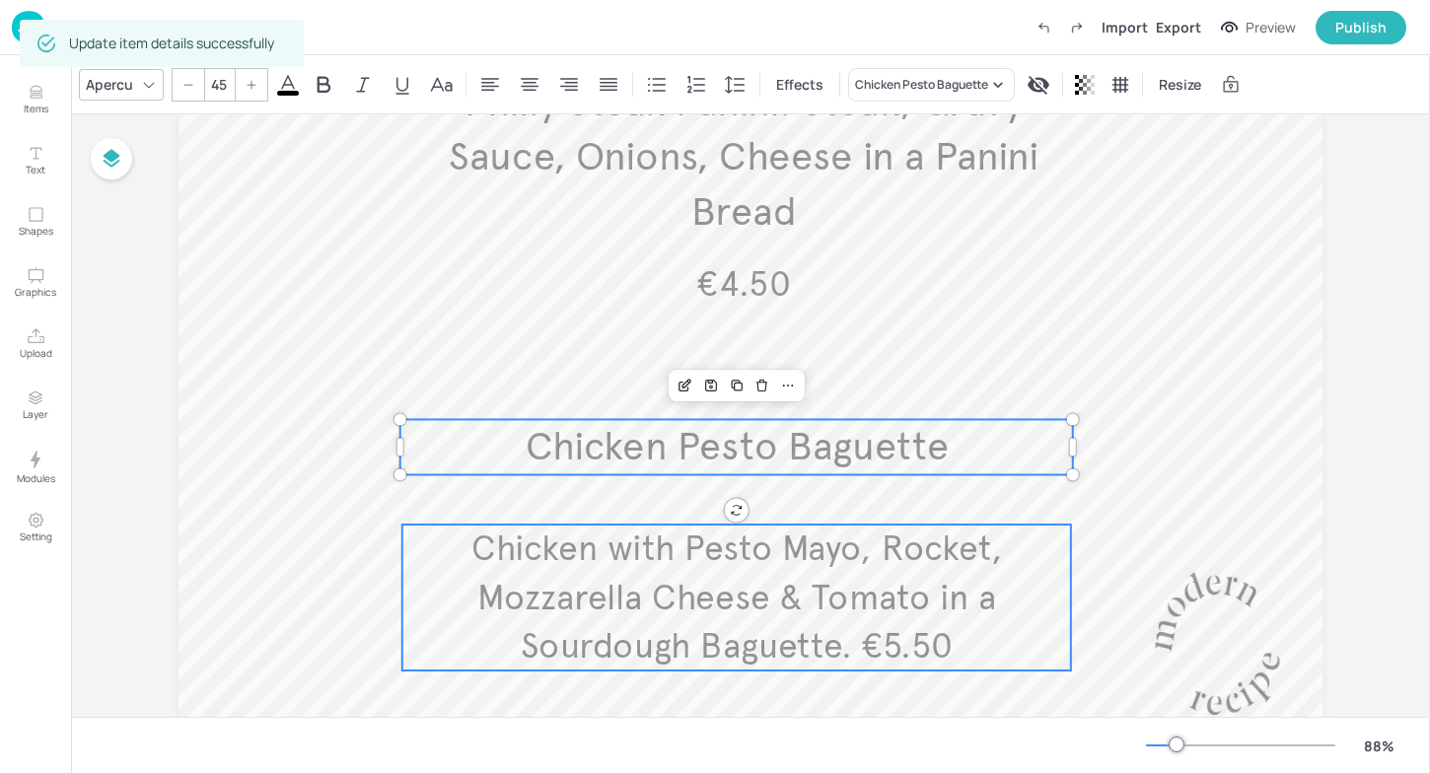
click at [567, 569] on span "Chicken with Pesto Mayo, Rocket, Mozzarella Cheese & Tomato in a Sourdough Bagu…" at bounding box center [736, 598] width 531 height 140
type input "40"
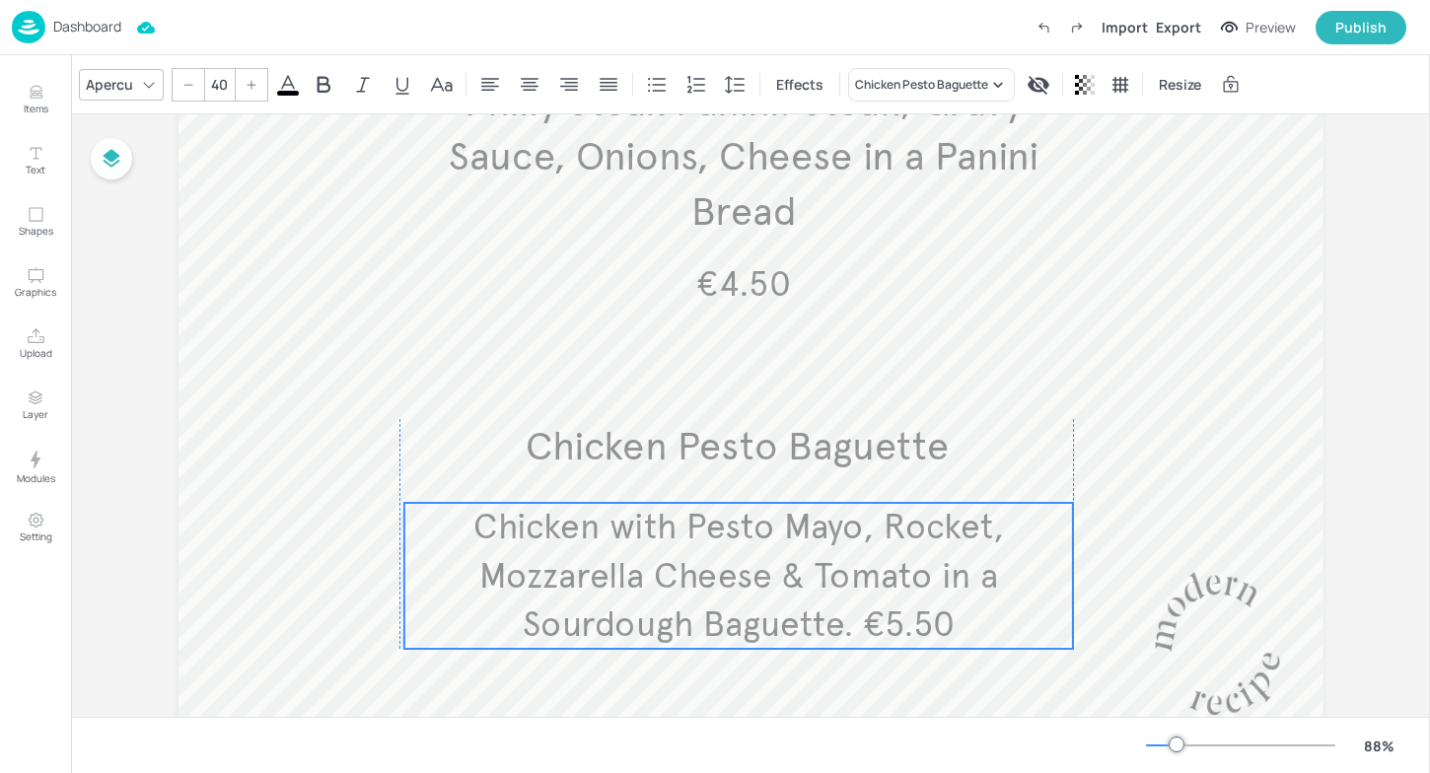
drag, startPoint x: 567, startPoint y: 569, endPoint x: 567, endPoint y: 548, distance: 20.7
click at [567, 548] on span "Chicken with Pesto Mayo, Rocket, Mozzarella Cheese & Tomato in a Sourdough Bagu…" at bounding box center [738, 576] width 531 height 140
click at [567, 548] on span "Chicken with Pesto Mayo, Rocket, Mozzarella Cheese & Tomato in a Sourdough Bagu…" at bounding box center [738, 577] width 531 height 140
click at [681, 467] on icon "Edit Item" at bounding box center [687, 471] width 17 height 16
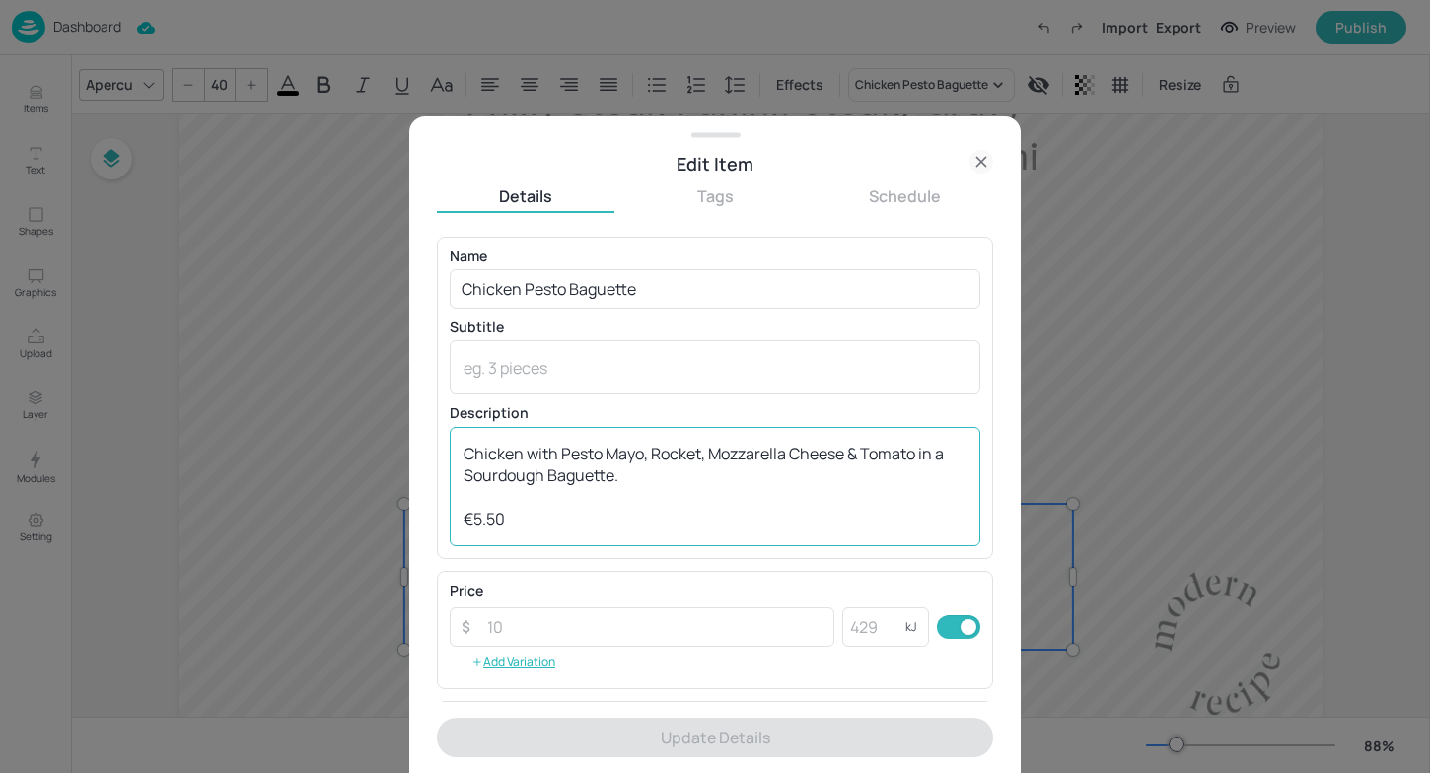
click at [658, 490] on textarea "Chicken with Pesto Mayo, Rocket, Mozzarella Cheese & Tomato in a Sourdough Bagu…" at bounding box center [715, 486] width 503 height 87
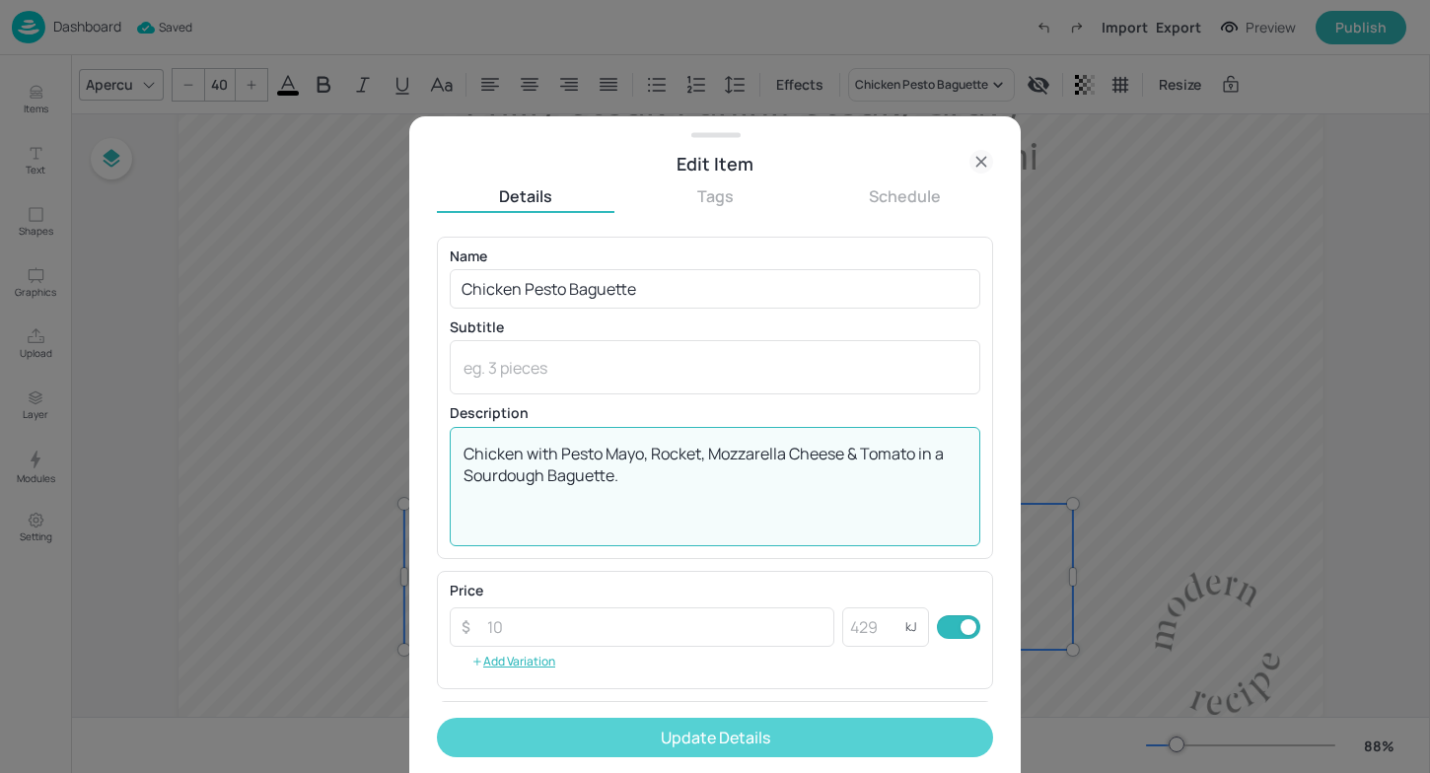
type textarea "Chicken with Pesto Mayo, Rocket, Mozzarella Cheese & Tomato in a Sourdough Bagu…"
click at [654, 730] on button "Update Details" at bounding box center [715, 737] width 556 height 39
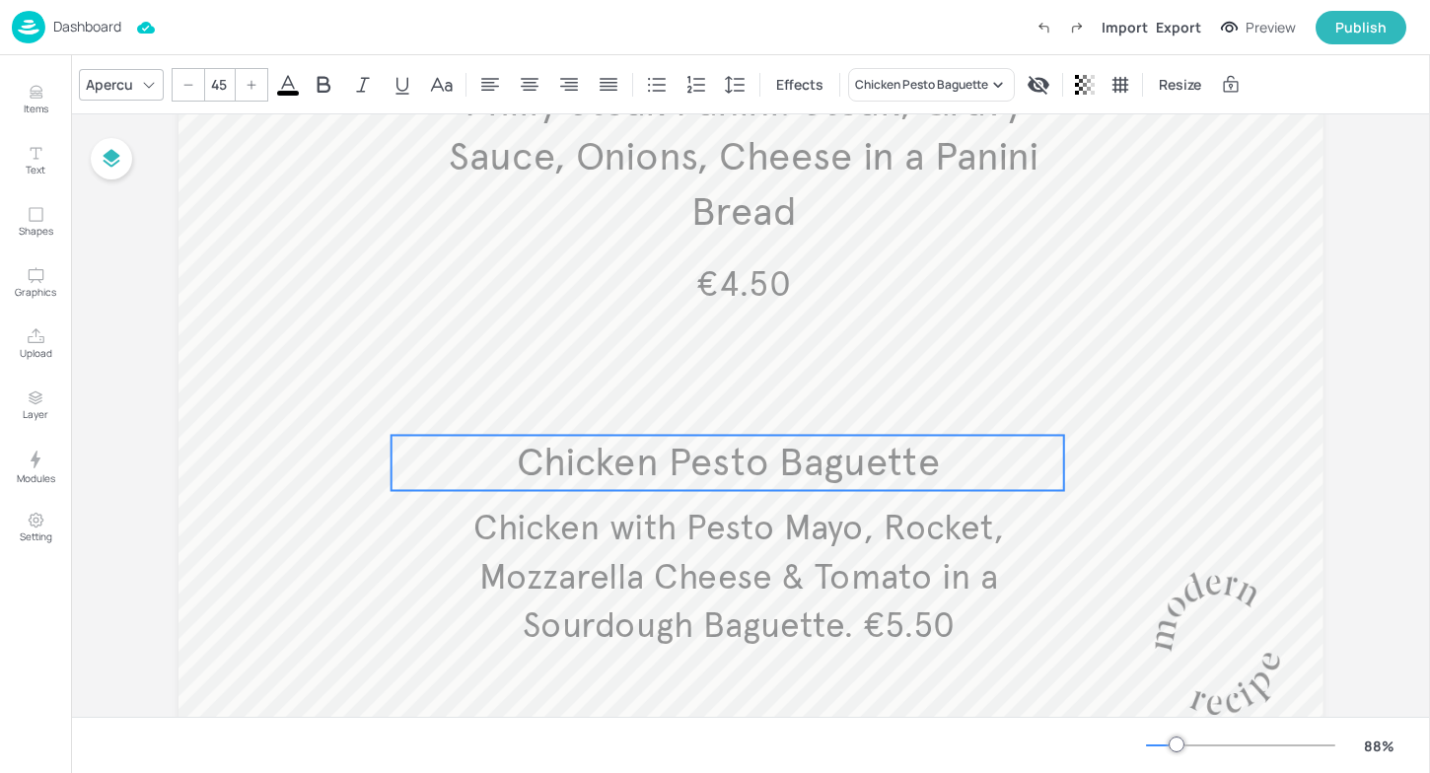
drag, startPoint x: 784, startPoint y: 451, endPoint x: 775, endPoint y: 466, distance: 17.3
click at [775, 466] on span "Chicken Pesto Baguette" at bounding box center [727, 462] width 423 height 48
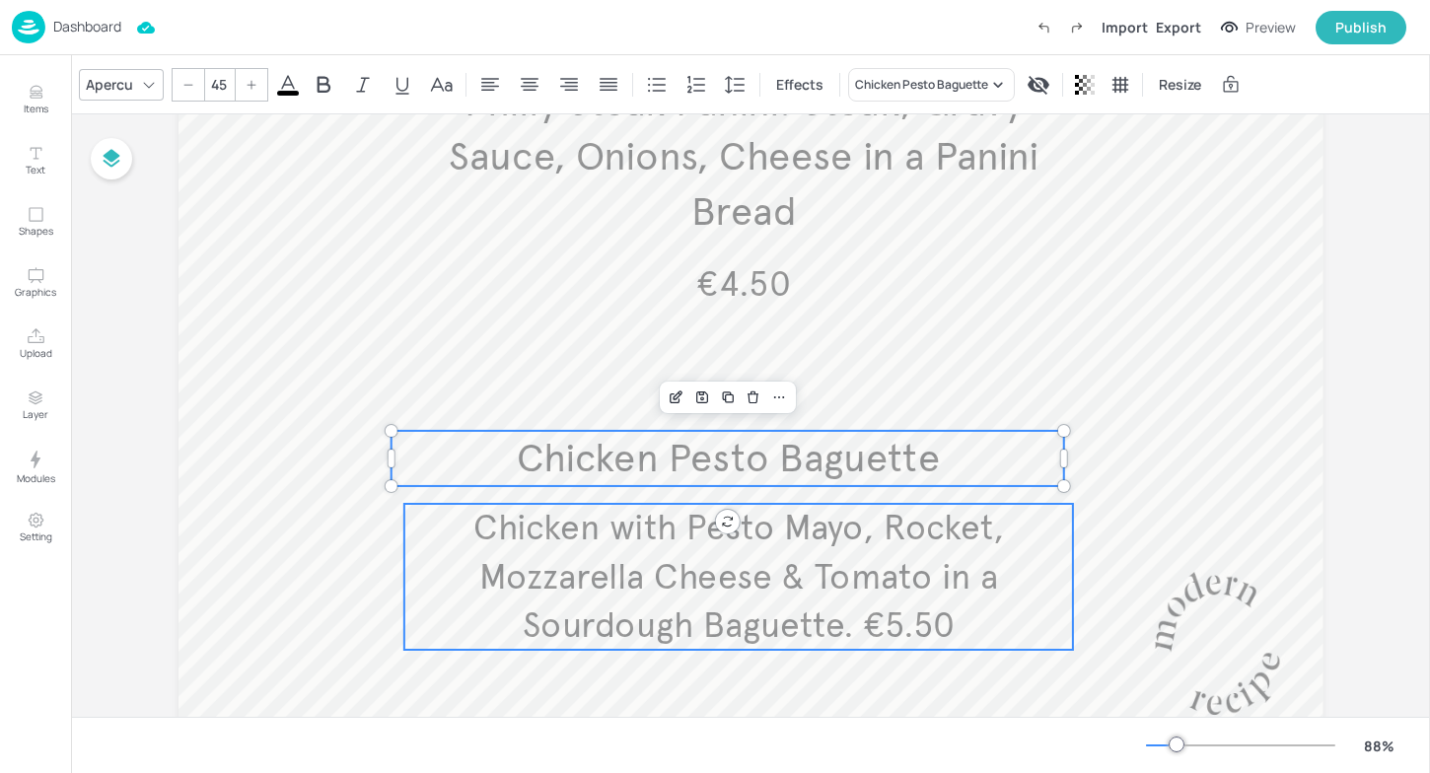
click at [782, 549] on p "Chicken with Pesto Mayo, Rocket, Mozzarella Cheese & Tomato in a Sourdough Bagu…" at bounding box center [739, 577] width 670 height 146
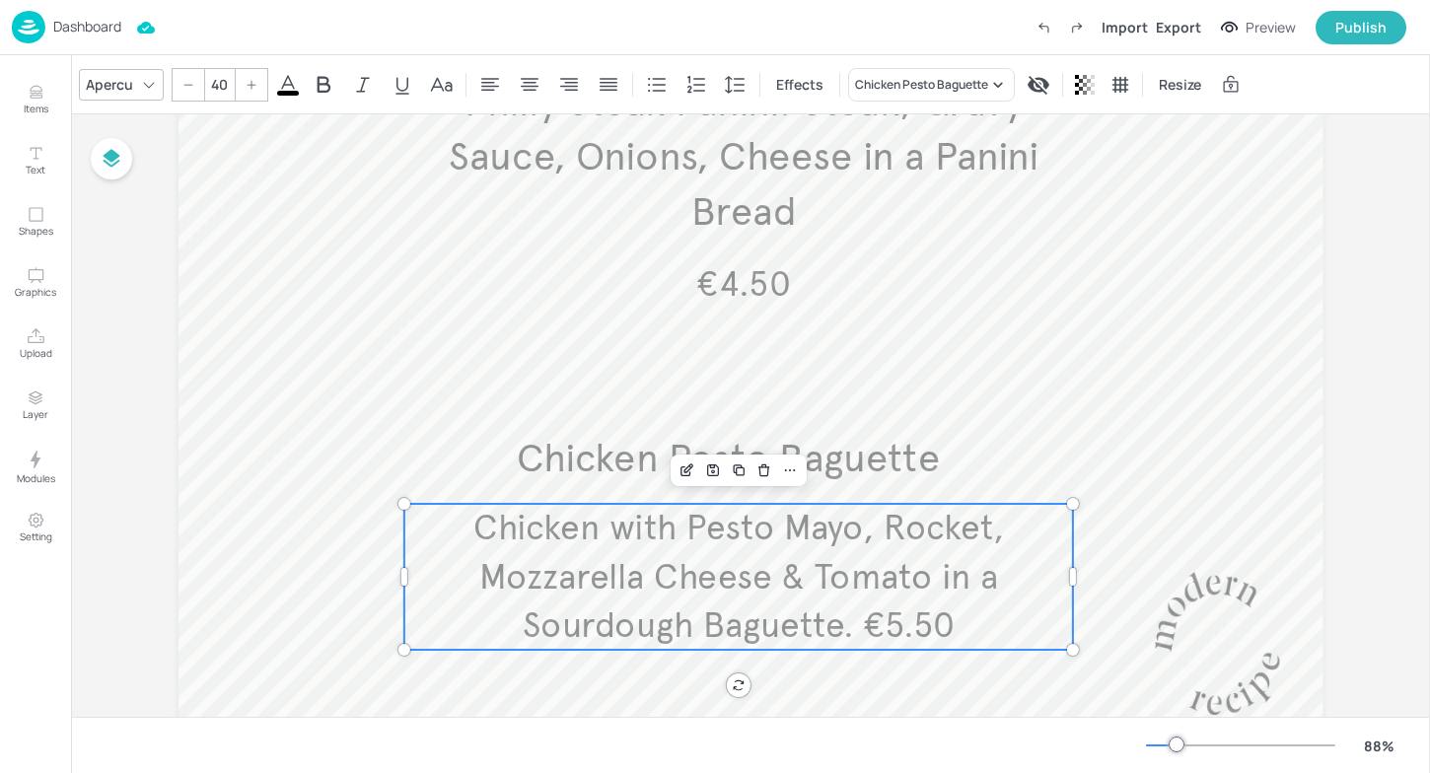
click at [782, 549] on p "Chicken with Pesto Mayo, Rocket, Mozzarella Cheese & Tomato in a Sourdough Bagu…" at bounding box center [739, 577] width 670 height 146
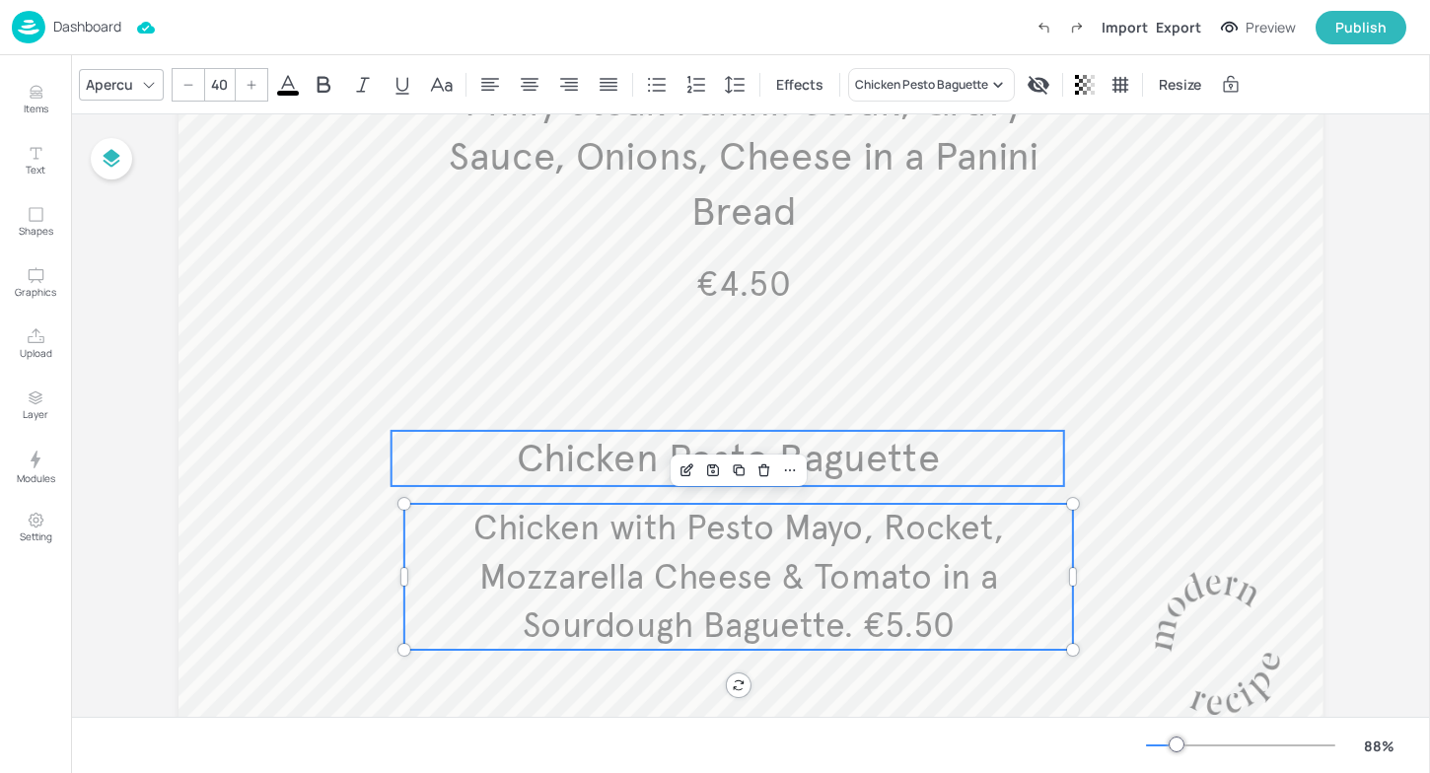
click at [786, 450] on span "Chicken Pesto Baguette" at bounding box center [727, 458] width 423 height 48
type input "--"
click at [668, 401] on div "Group" at bounding box center [668, 398] width 58 height 26
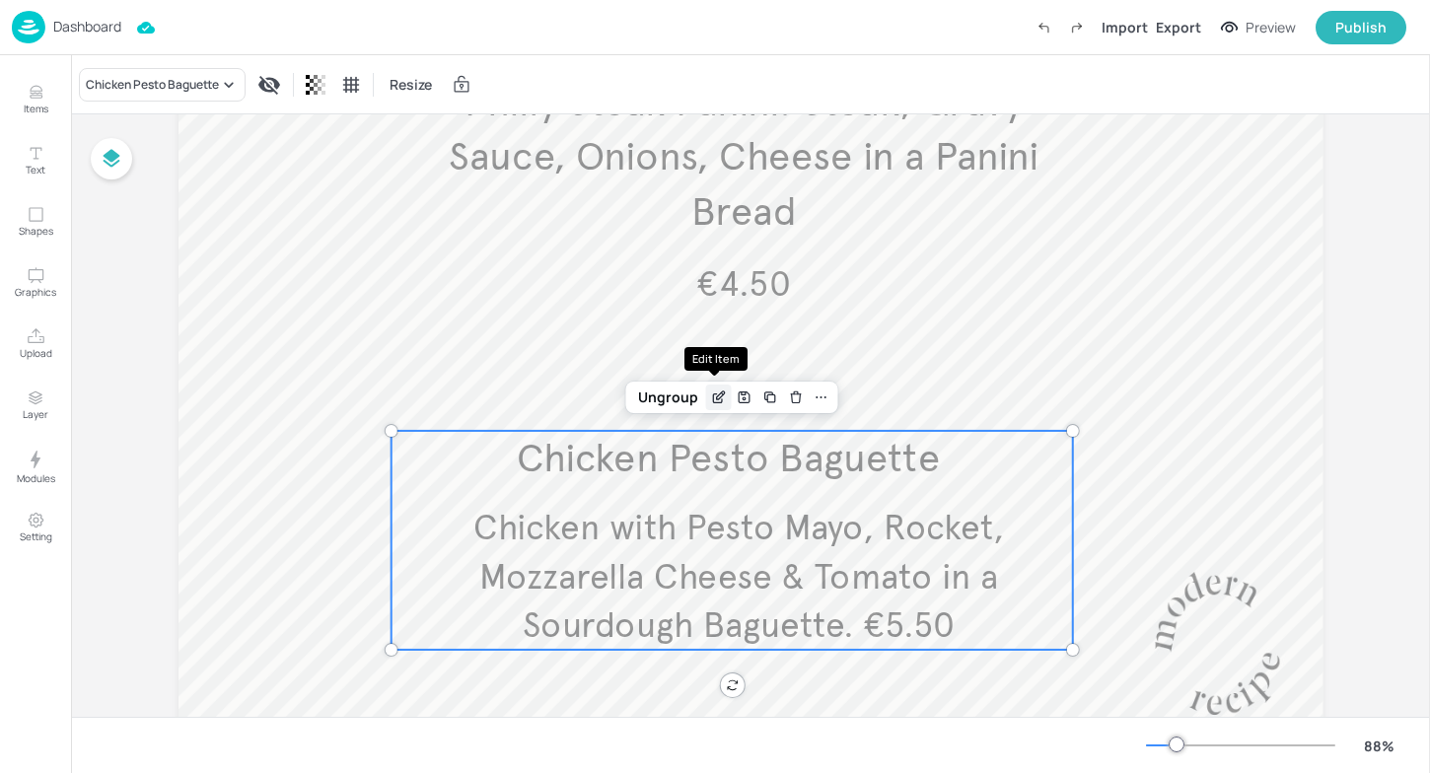
click at [721, 393] on icon "Edit Item" at bounding box center [722, 394] width 2 height 2
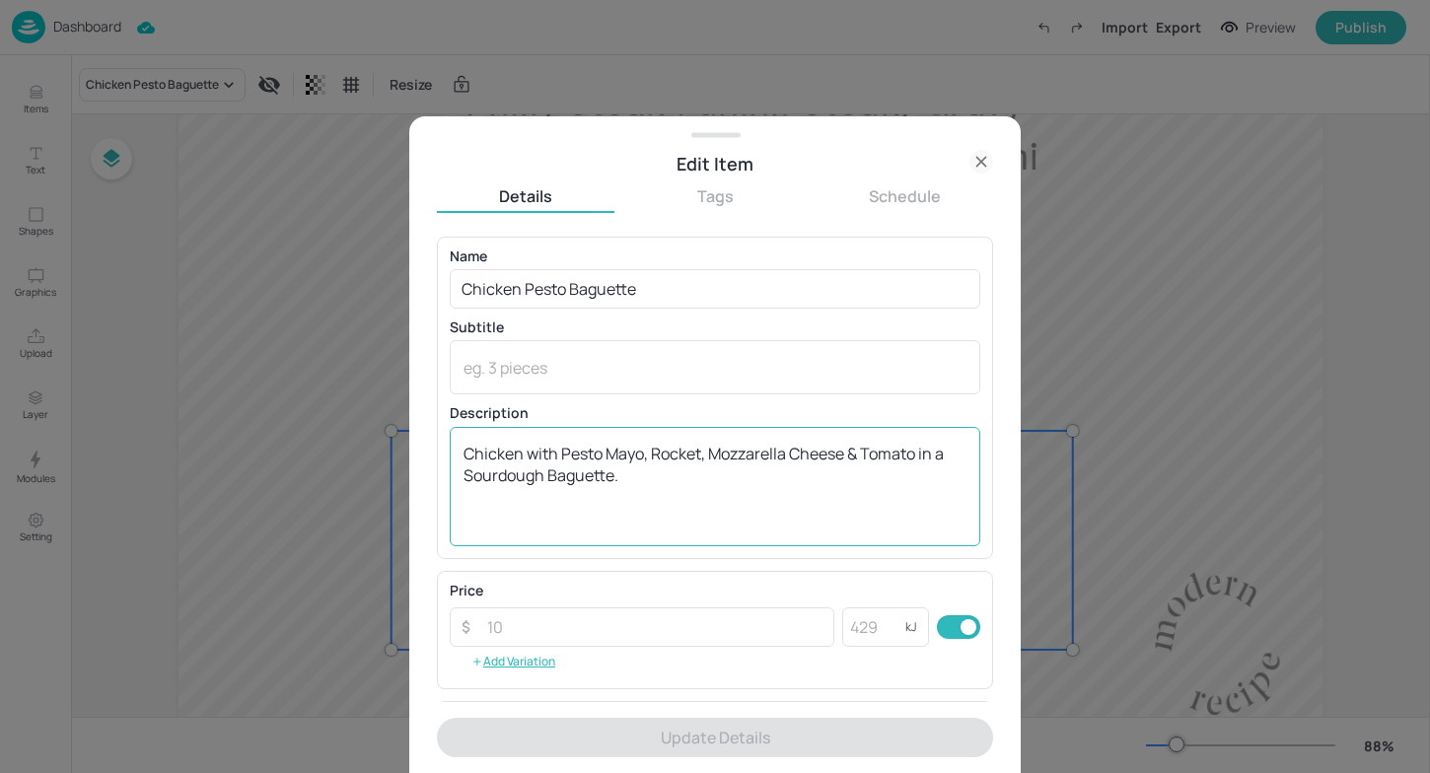
scroll to position [22, 0]
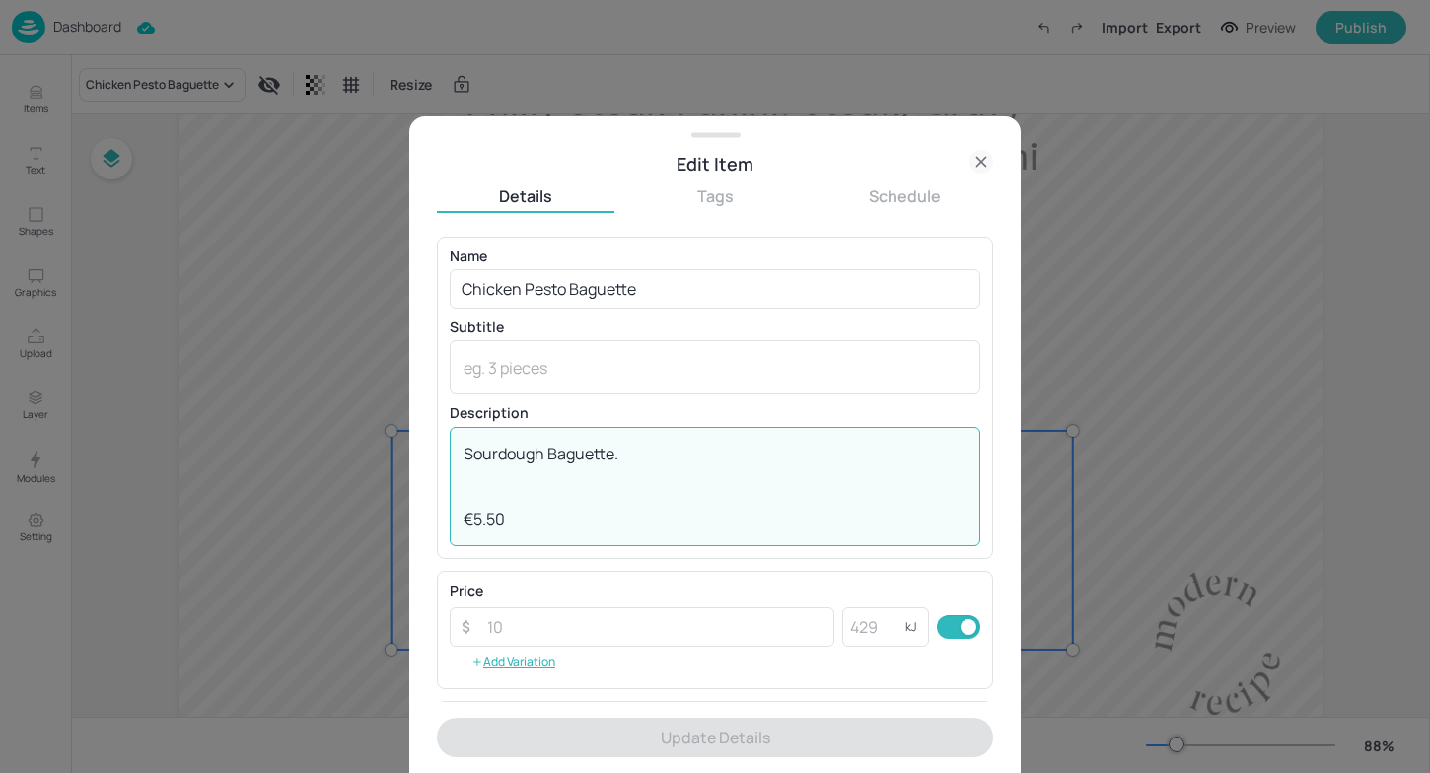
drag, startPoint x: 535, startPoint y: 518, endPoint x: 397, endPoint y: 495, distance: 138.9
click at [397, 495] on div "Edit Item Details Tags Schedule Name Chicken Pesto Baguette ​ Subtitle x ​ Desc…" at bounding box center [715, 386] width 1430 height 773
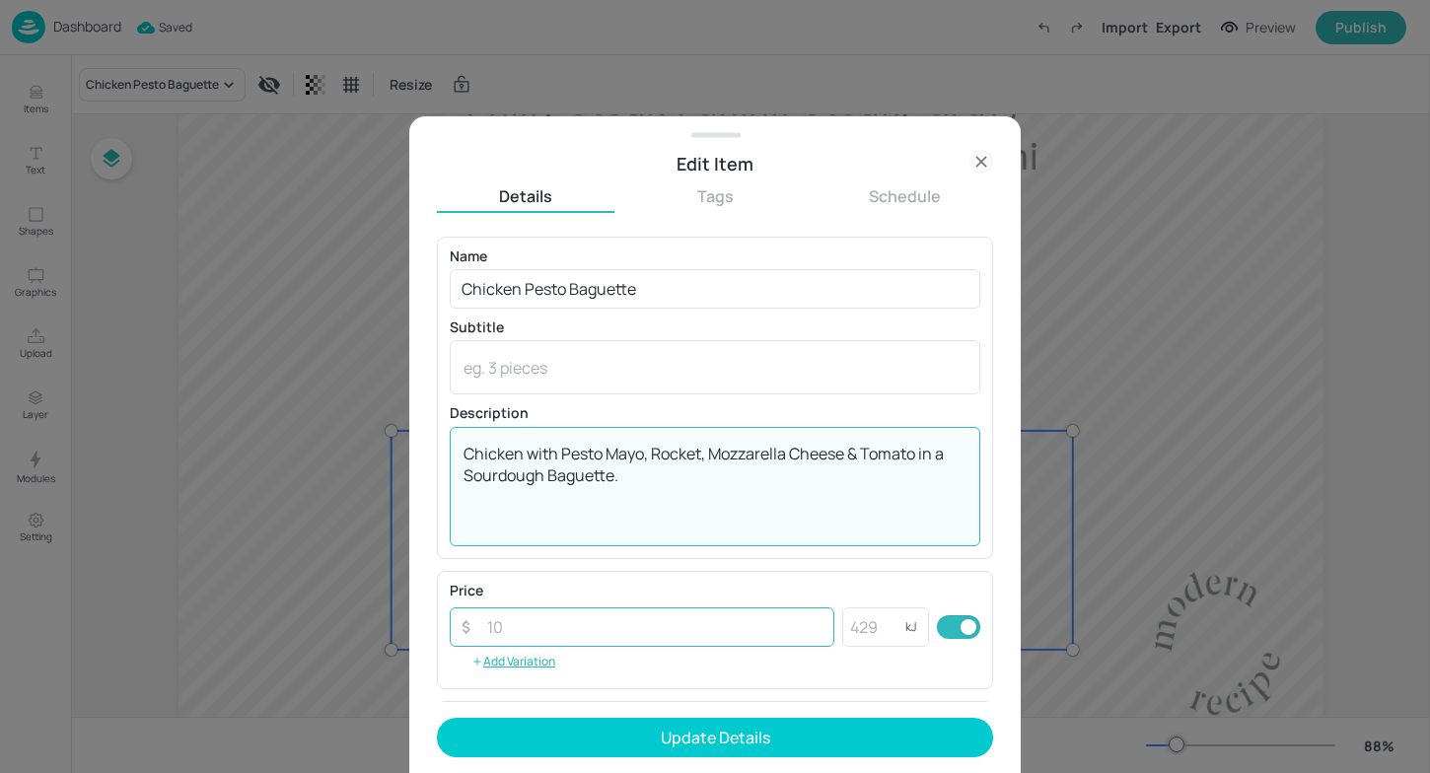
type textarea "Chicken with Pesto Mayo, Rocket, Mozzarella Cheese & Tomato in a Sourdough Bagu…"
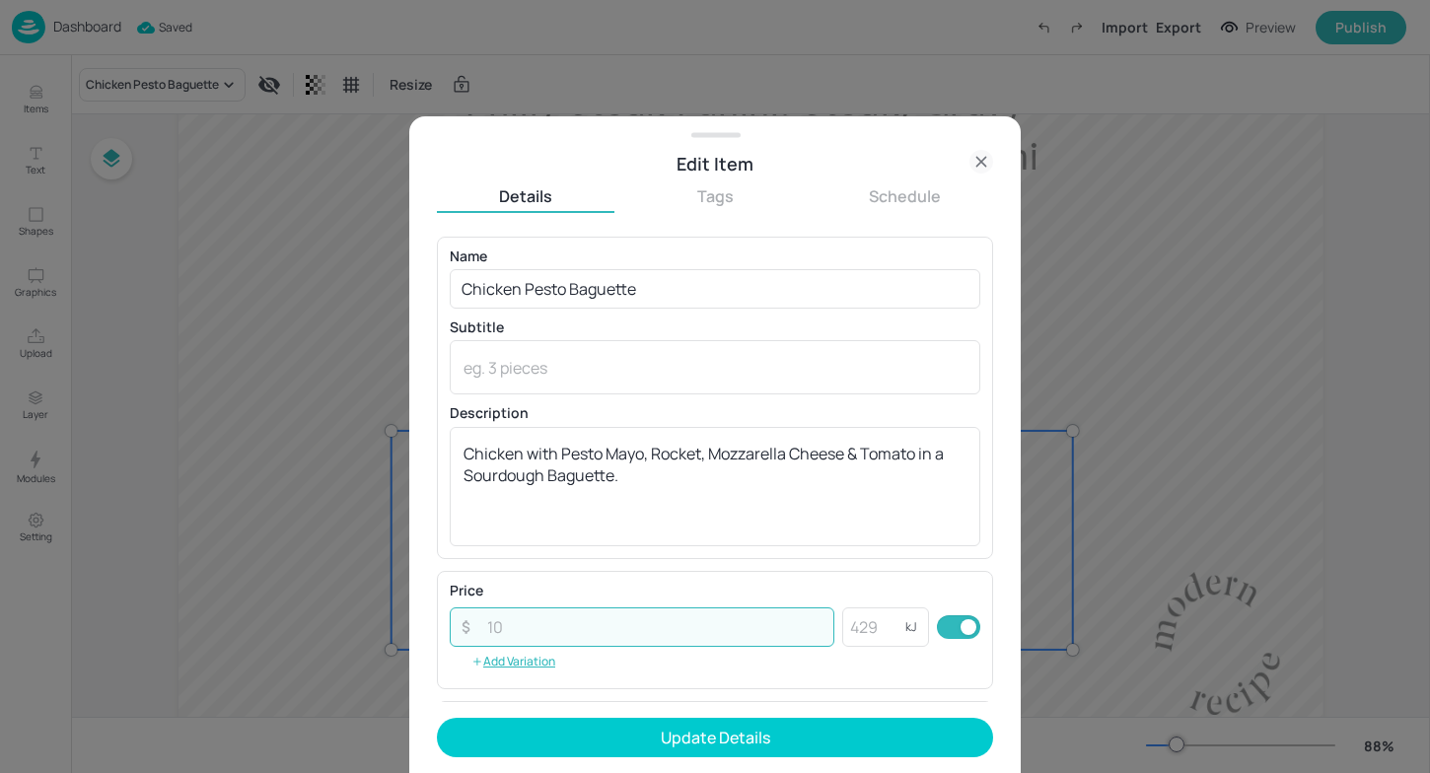
click at [643, 630] on input "number" at bounding box center [654, 627] width 359 height 39
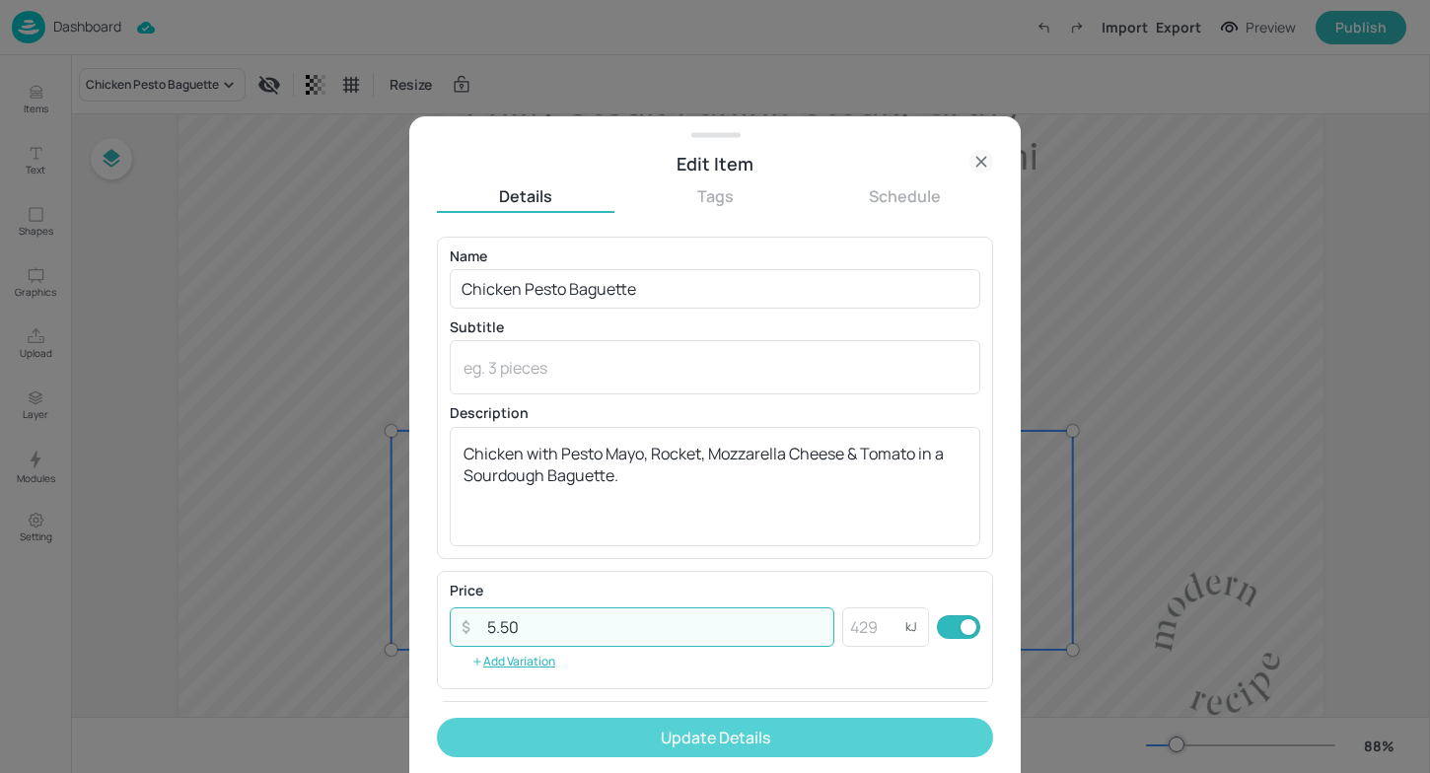
type input "5.50"
click at [626, 744] on button "Update Details" at bounding box center [715, 737] width 556 height 39
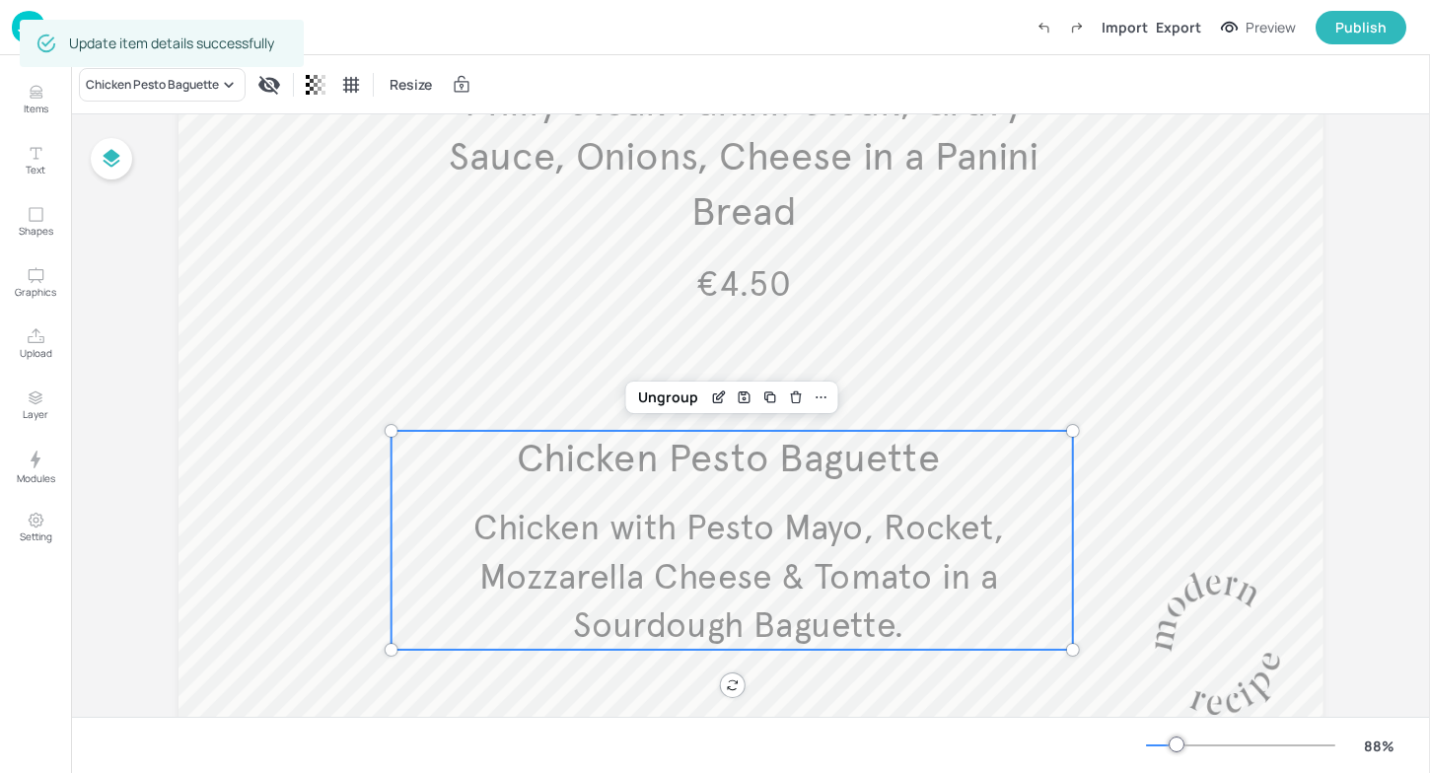
scroll to position [450, 0]
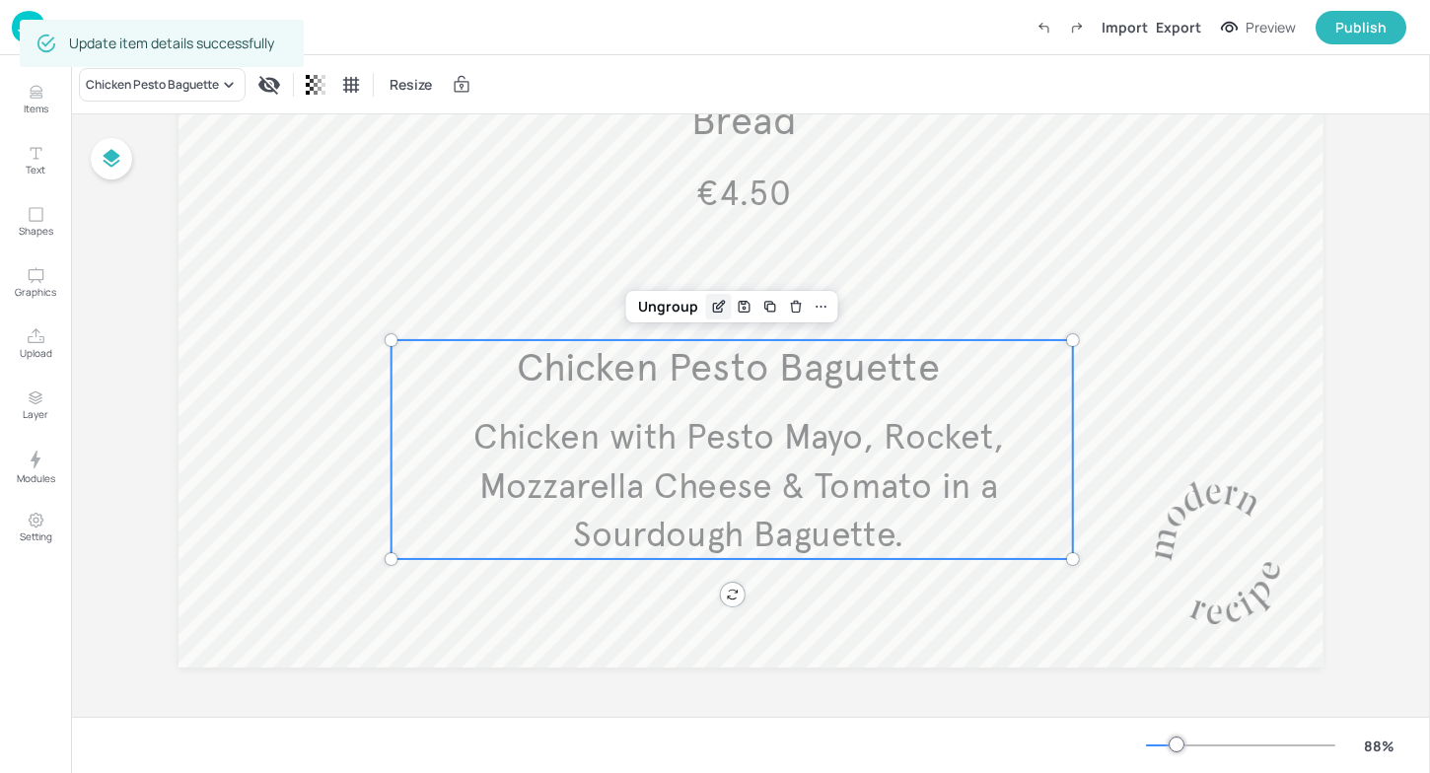
click at [716, 313] on icon "Edit Item" at bounding box center [718, 307] width 17 height 16
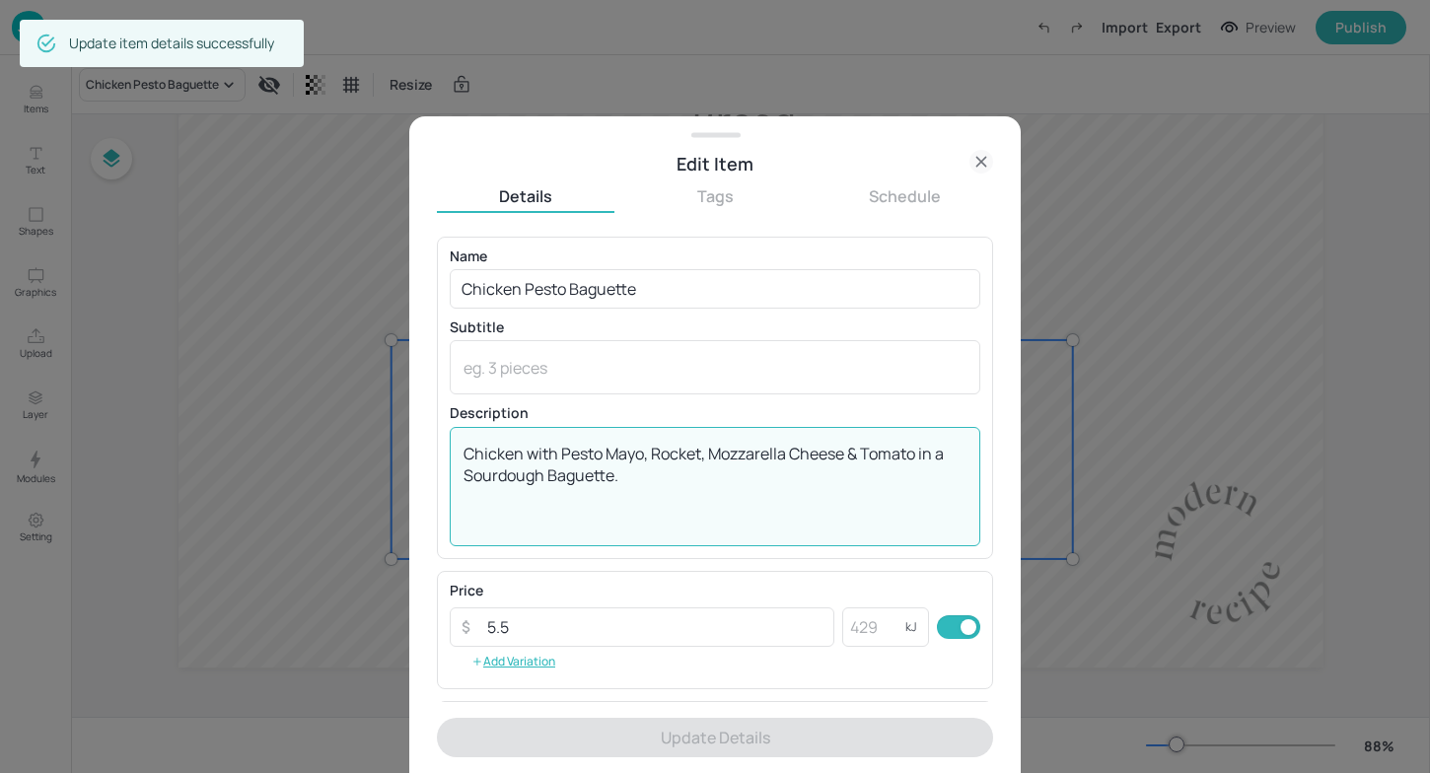
click at [670, 479] on textarea "Chicken with Pesto Mayo, Rocket, Mozzarella Cheese & Tomato in a Sourdough Bagu…" at bounding box center [715, 486] width 503 height 87
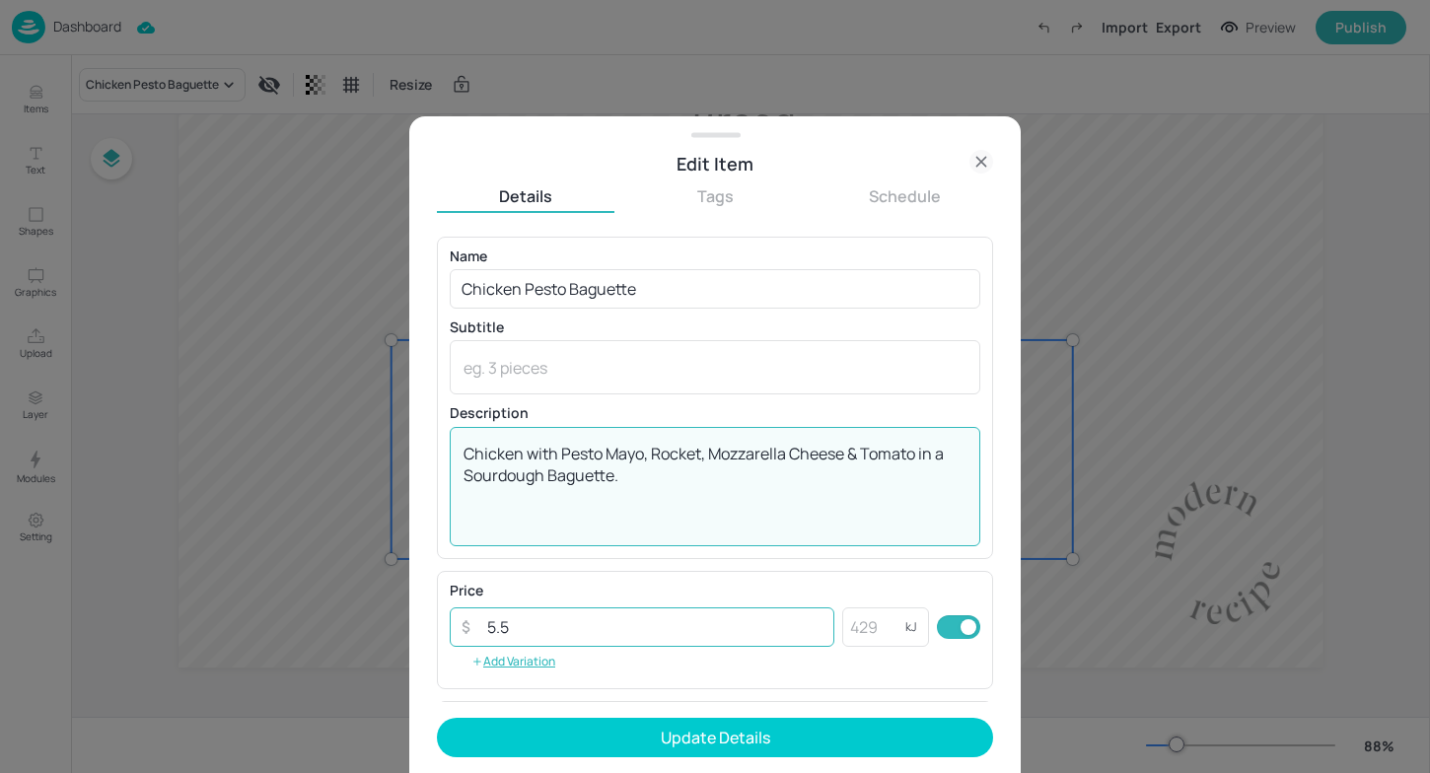
type textarea "Chicken with Pesto Mayo, Rocket, Mozzarella Cheese & Tomato in a Sourdough Bagu…"
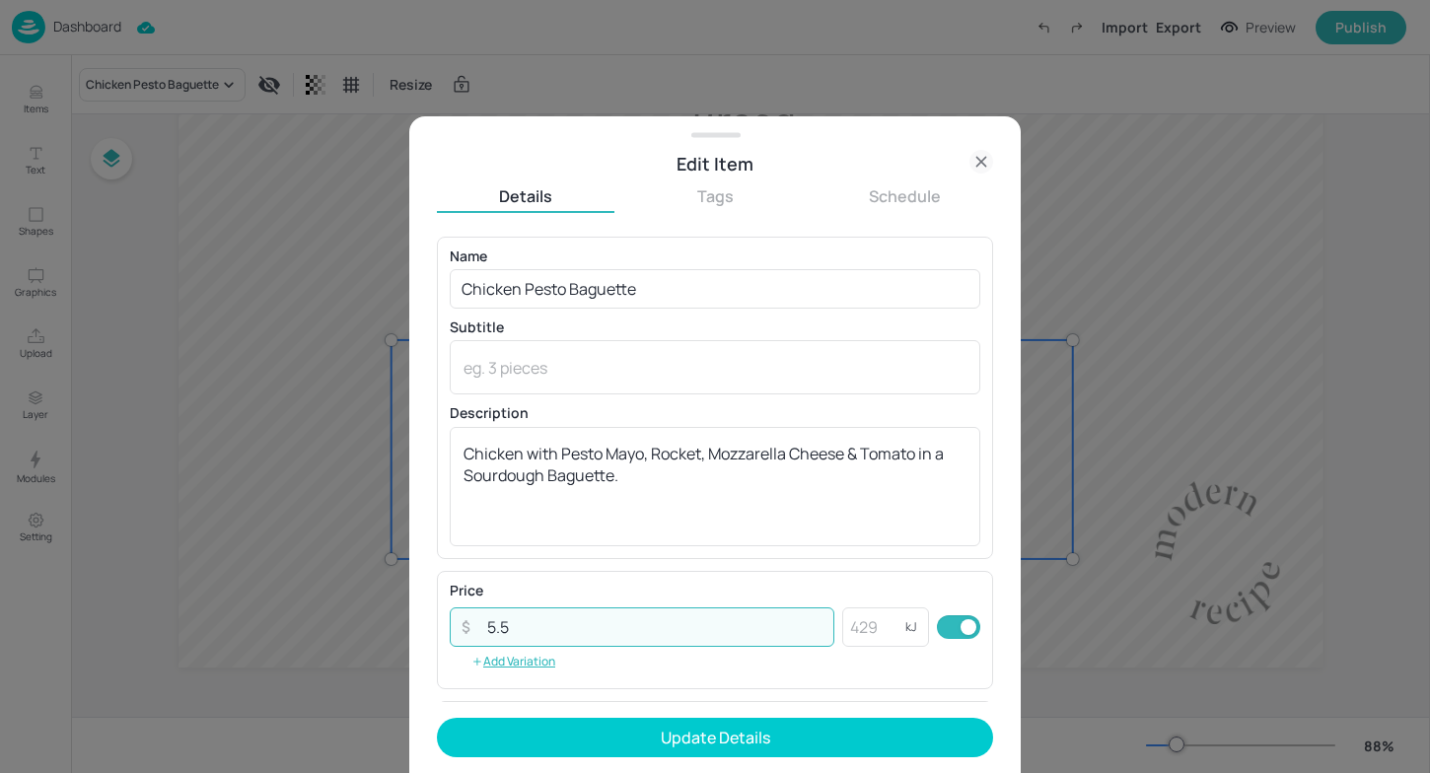
drag, startPoint x: 615, startPoint y: 634, endPoint x: 467, endPoint y: 621, distance: 148.5
click at [467, 621] on div "​ 5.5 ​" at bounding box center [642, 627] width 385 height 39
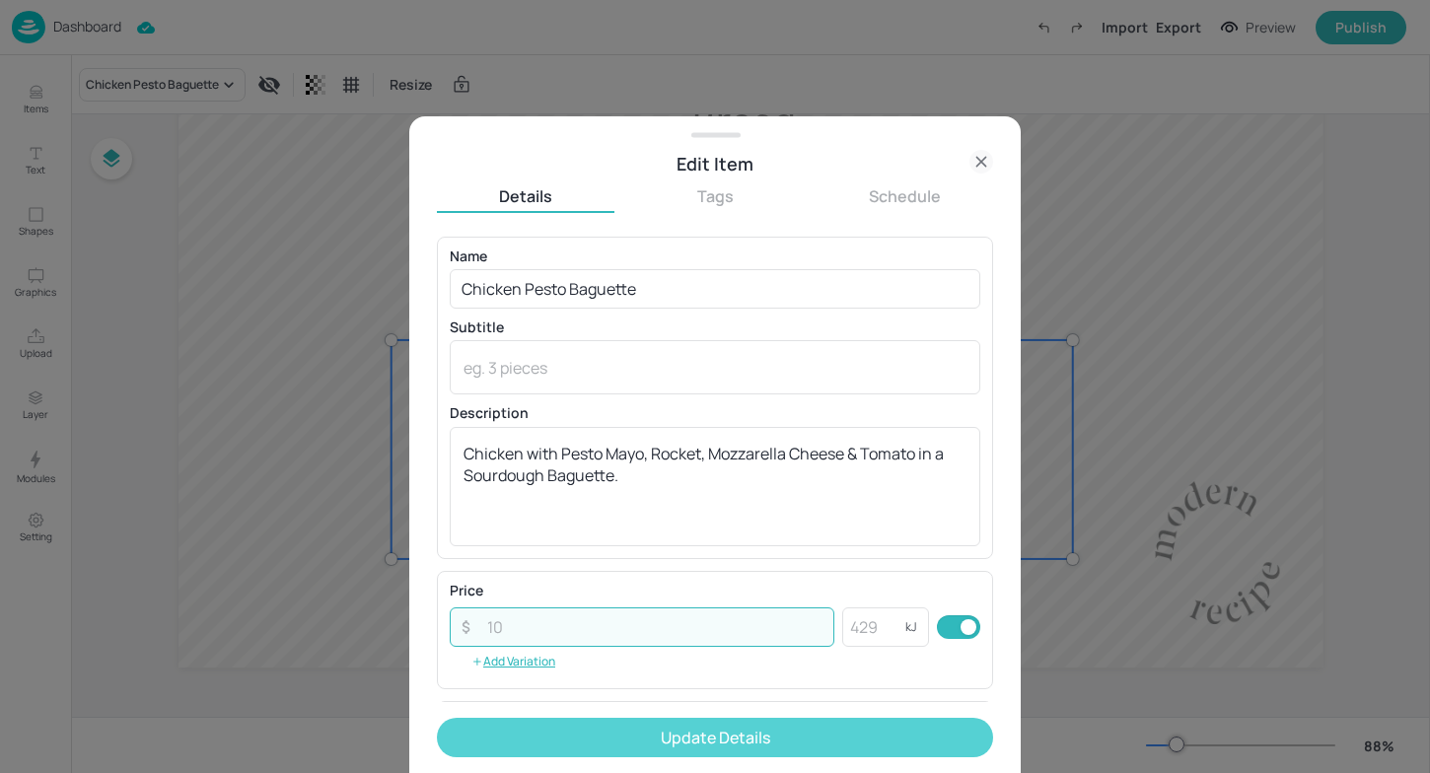
click at [672, 741] on button "Update Details" at bounding box center [715, 737] width 556 height 39
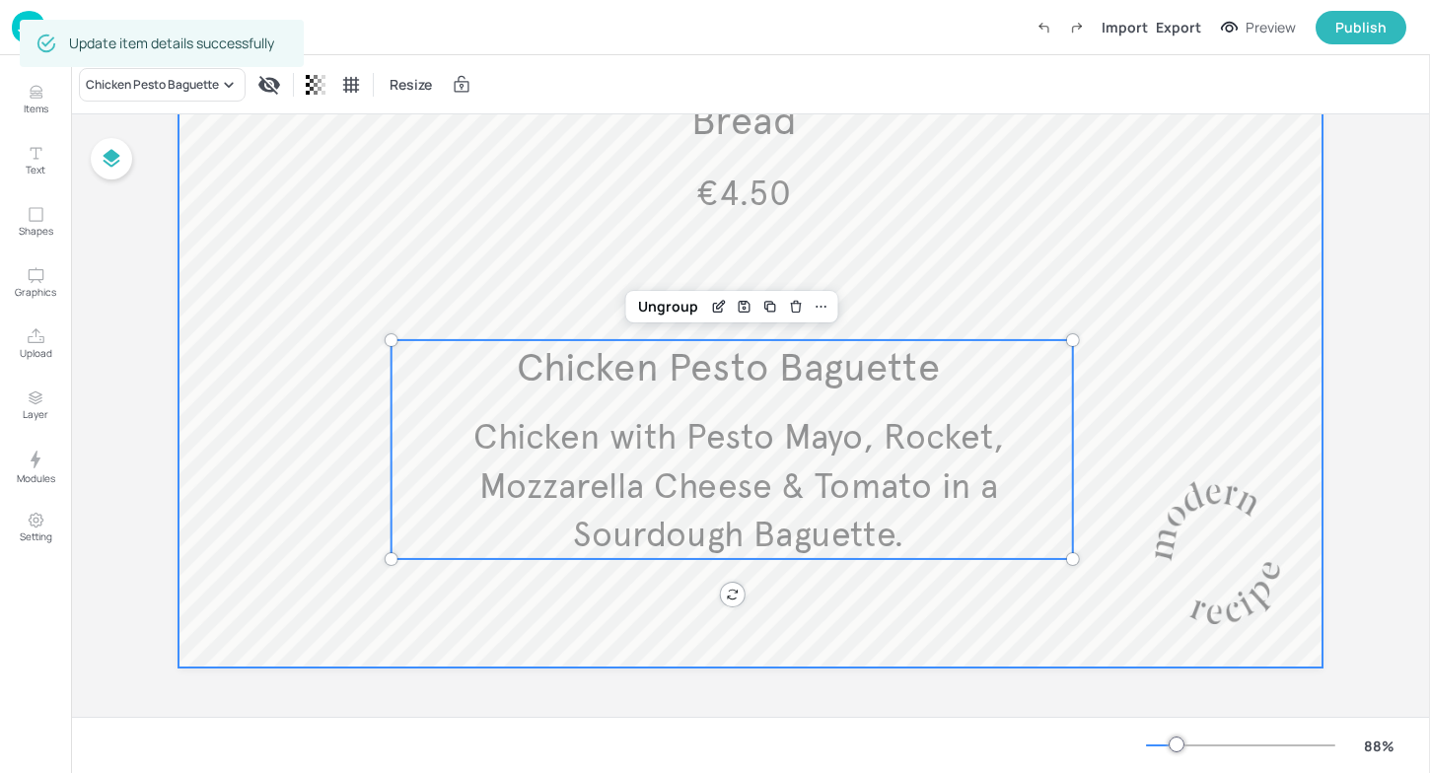
click at [1096, 464] on div at bounding box center [751, 198] width 1145 height 940
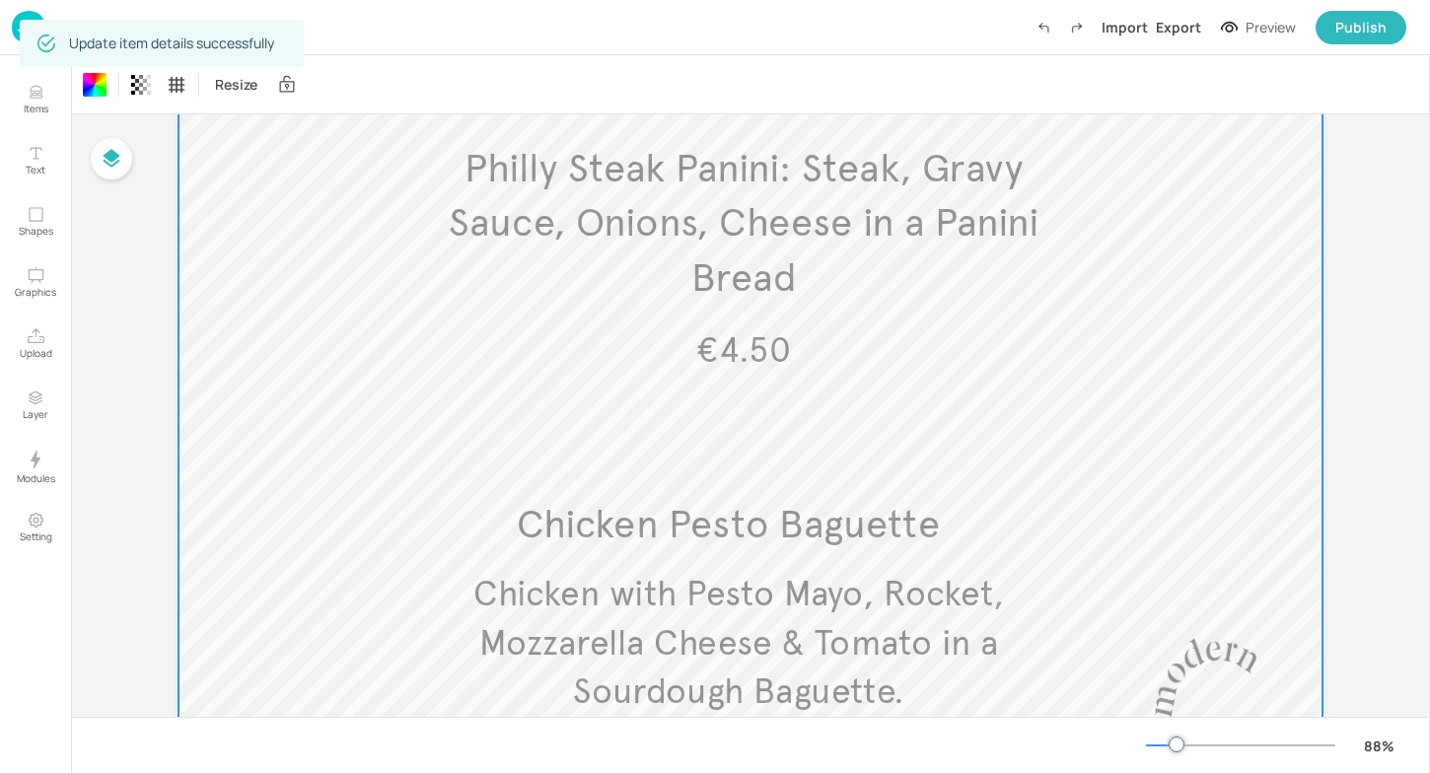
scroll to position [276, 0]
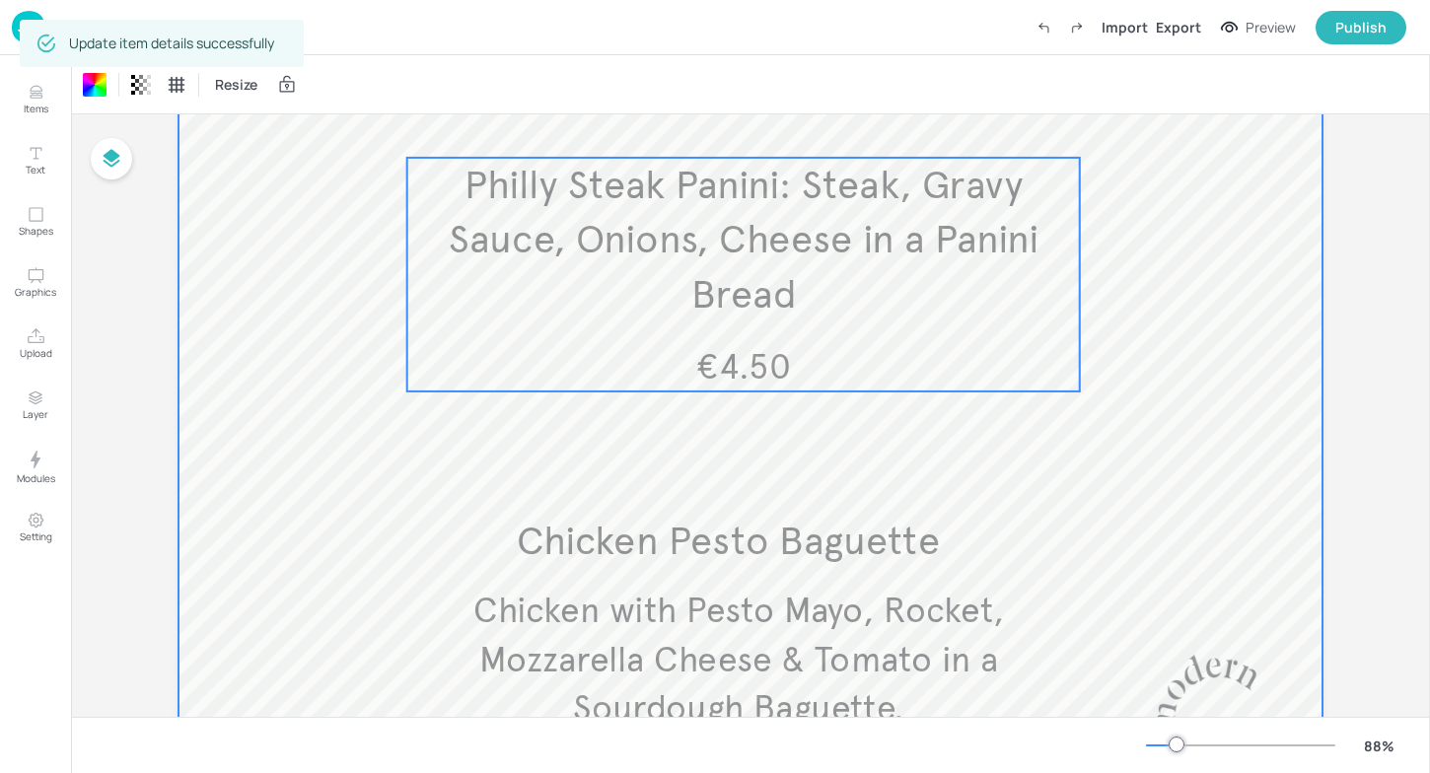
click at [802, 349] on p "€4.50" at bounding box center [744, 367] width 670 height 48
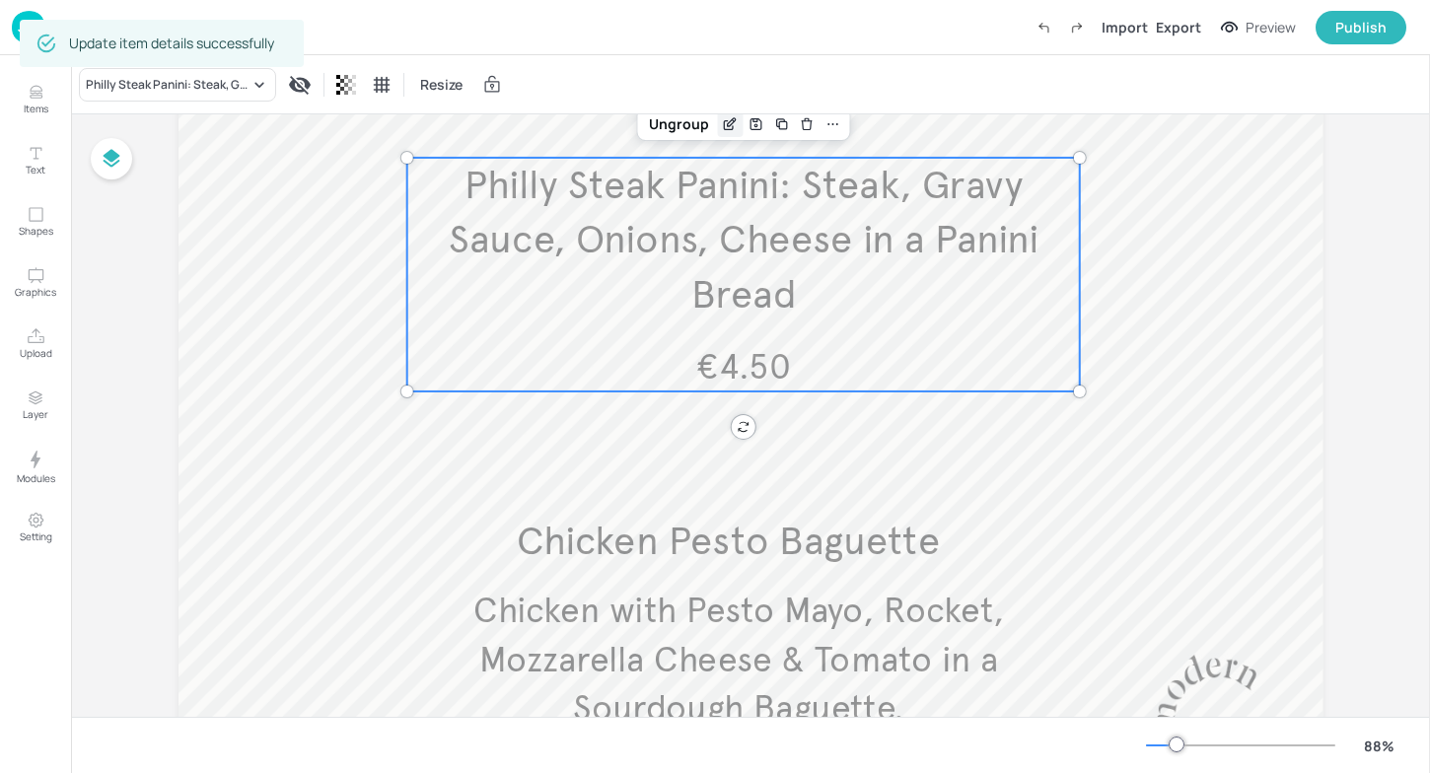
click at [729, 119] on icon "Edit Item" at bounding box center [732, 122] width 8 height 8
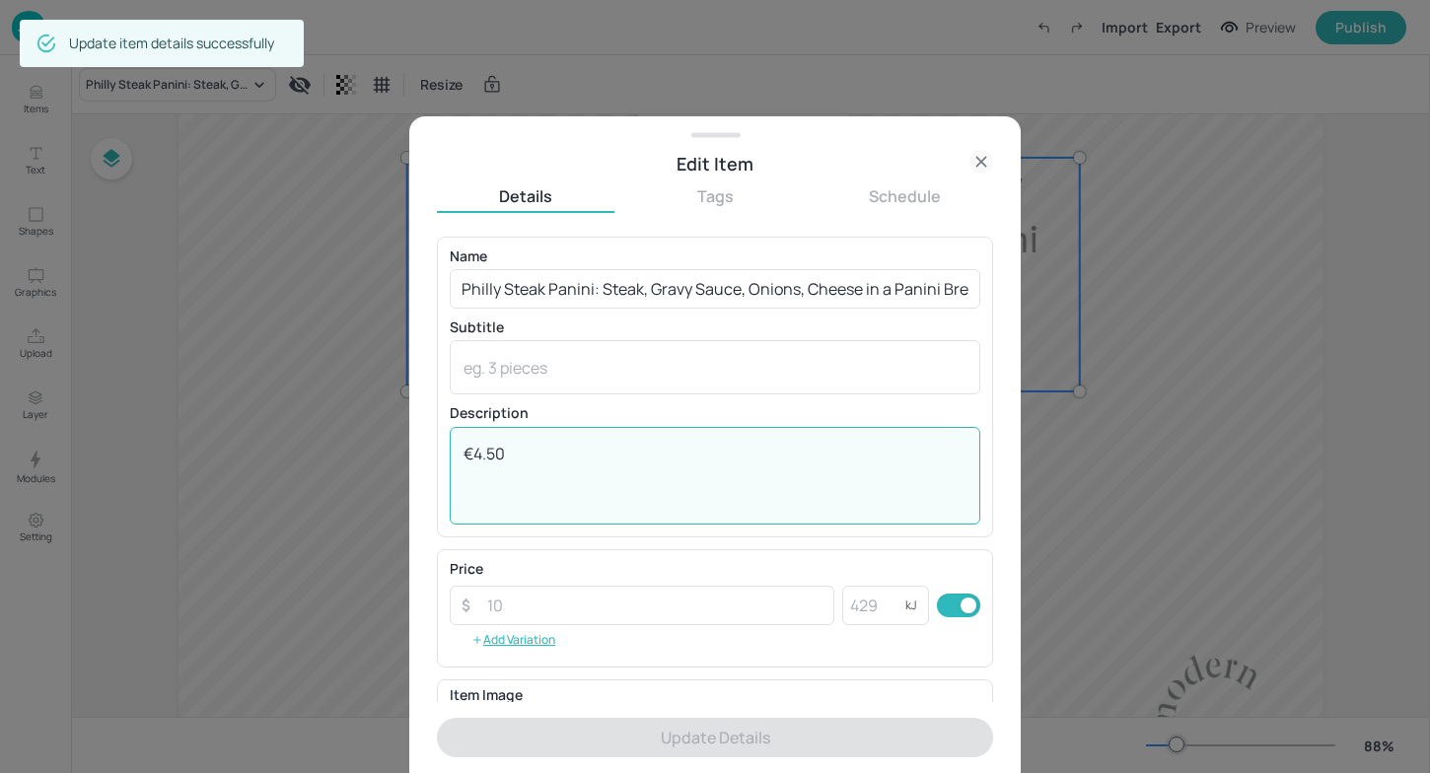
drag, startPoint x: 514, startPoint y: 471, endPoint x: 396, endPoint y: 469, distance: 117.4
click at [396, 469] on div "Edit Item Details Tags Schedule Name Philly Steak Panini: Steak, Gravy Sauce, O…" at bounding box center [715, 386] width 1430 height 773
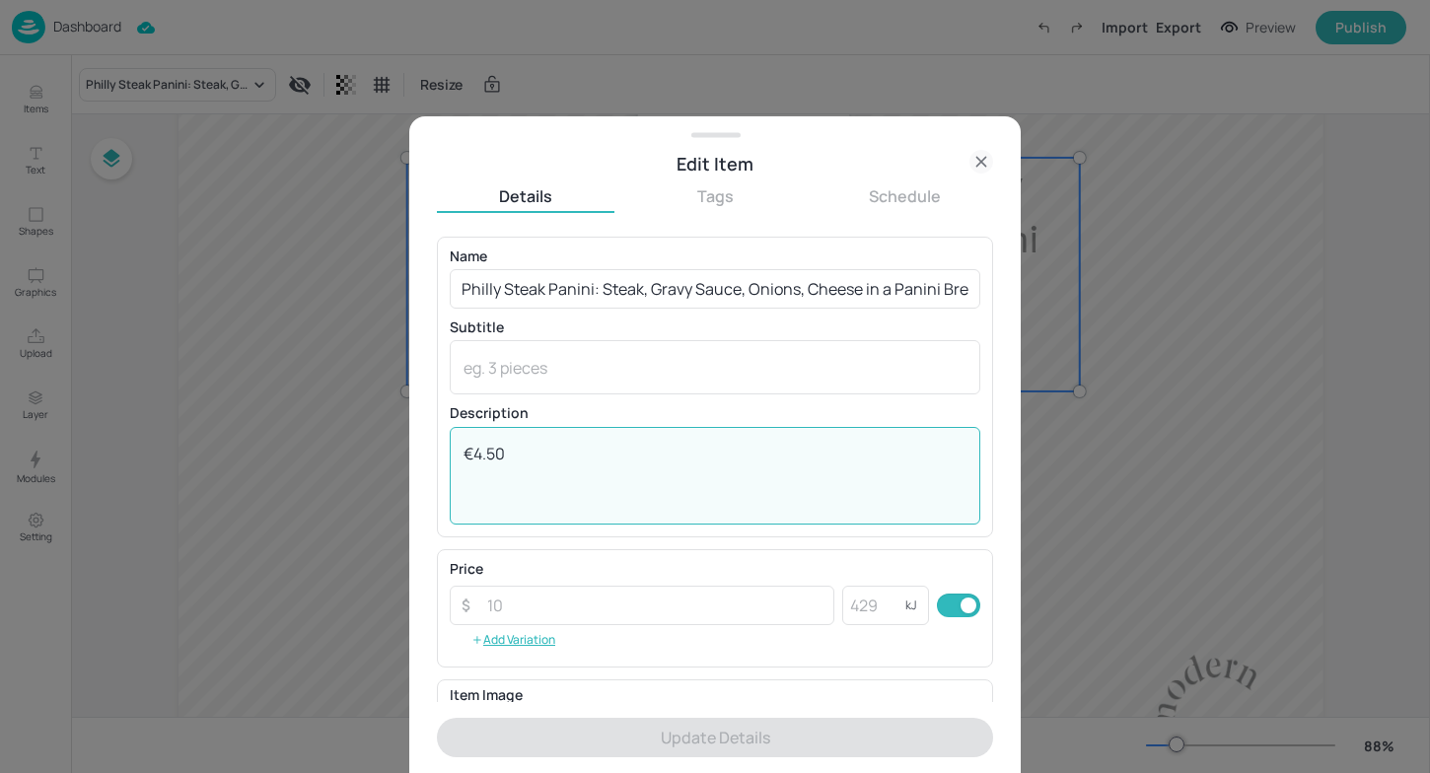
drag, startPoint x: 603, startPoint y: 468, endPoint x: 379, endPoint y: 466, distance: 223.9
click at [379, 466] on div "Edit Item Details Tags Schedule Name Philly Steak Panini: Steak, Gravy Sauce, O…" at bounding box center [715, 386] width 1430 height 773
drag, startPoint x: 562, startPoint y: 464, endPoint x: 406, endPoint y: 440, distance: 157.6
click at [406, 440] on div "Edit Item Details Tags Schedule Name Philly Steak Panini: Steak, Gravy Sauce, O…" at bounding box center [715, 386] width 1430 height 773
click at [1098, 154] on div at bounding box center [715, 386] width 1430 height 773
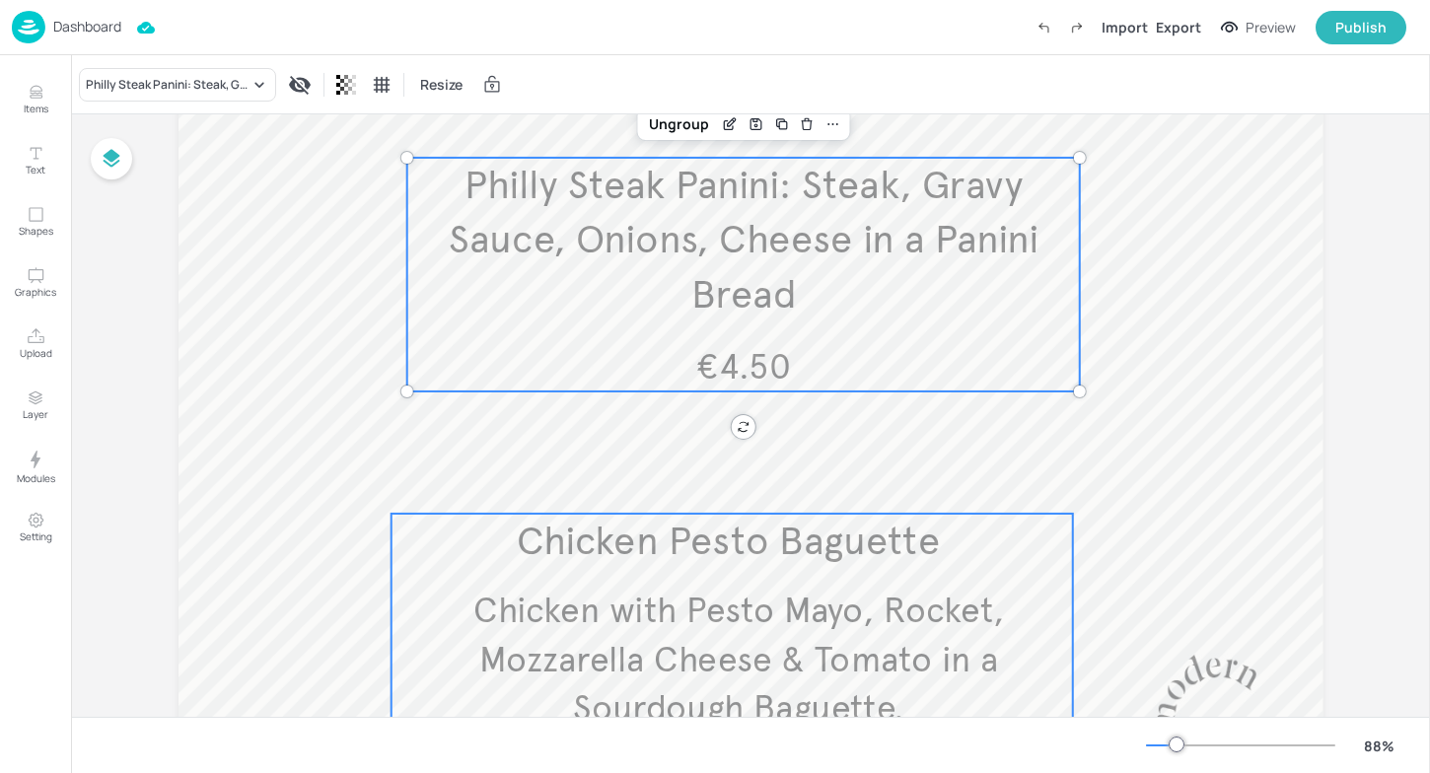
click at [825, 573] on div "Chicken Pesto Baguette Chicken with Pesto Mayo, Rocket, Mozzarella Cheese & Tom…" at bounding box center [732, 623] width 682 height 219
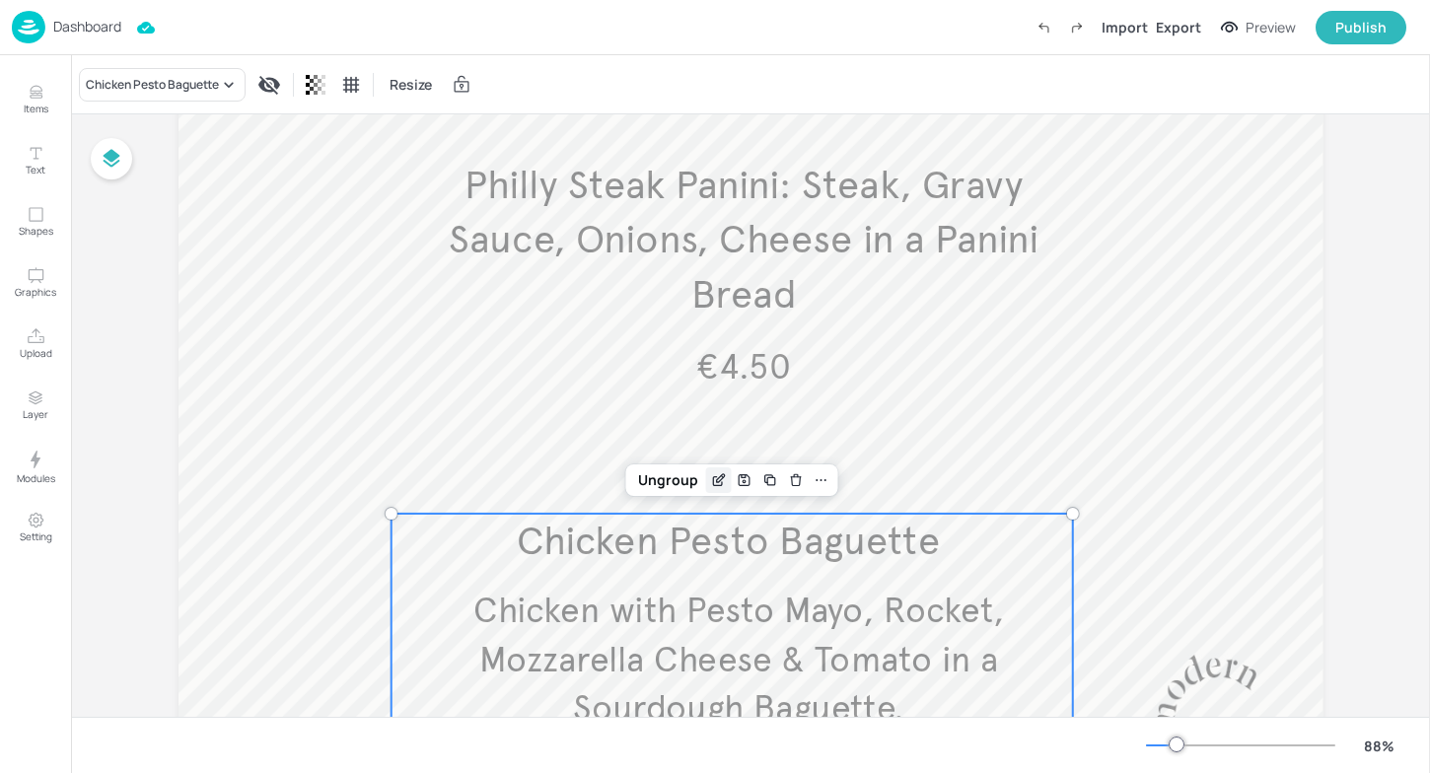
click at [710, 474] on icon "Edit Item" at bounding box center [718, 480] width 17 height 16
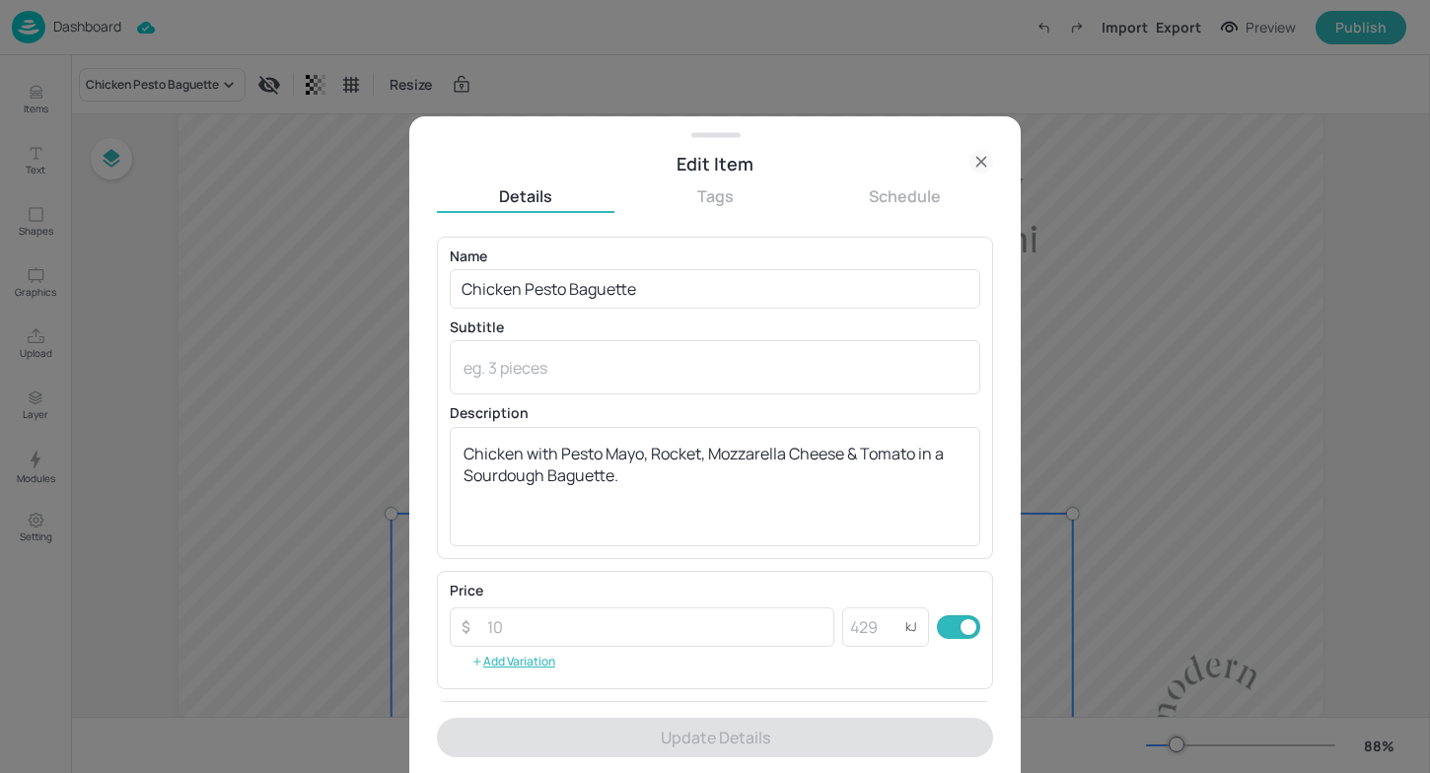
click at [708, 474] on textarea "Chicken with Pesto Mayo, Rocket, Mozzarella Cheese & Tomato in a Sourdough Bagu…" at bounding box center [715, 486] width 503 height 87
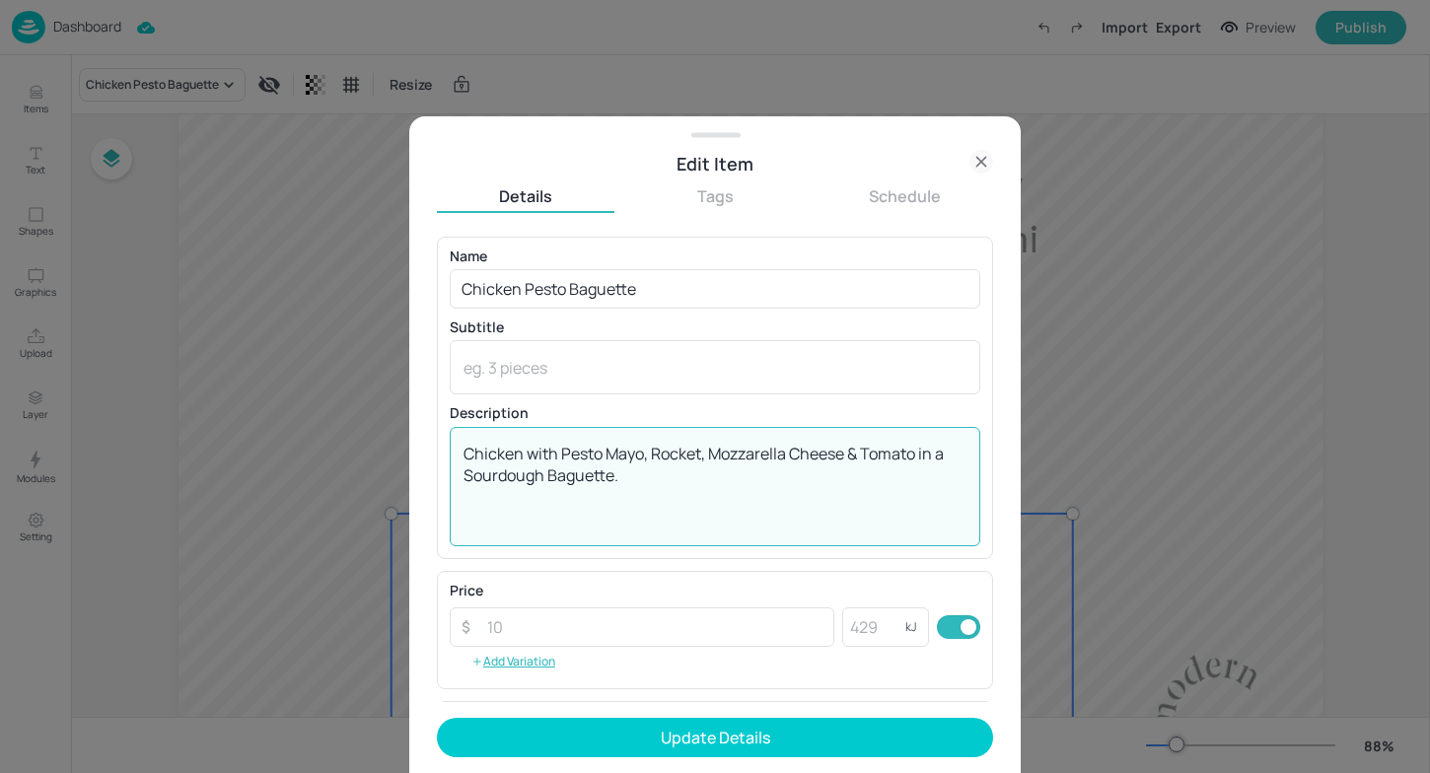
paste textarea "€4.50"
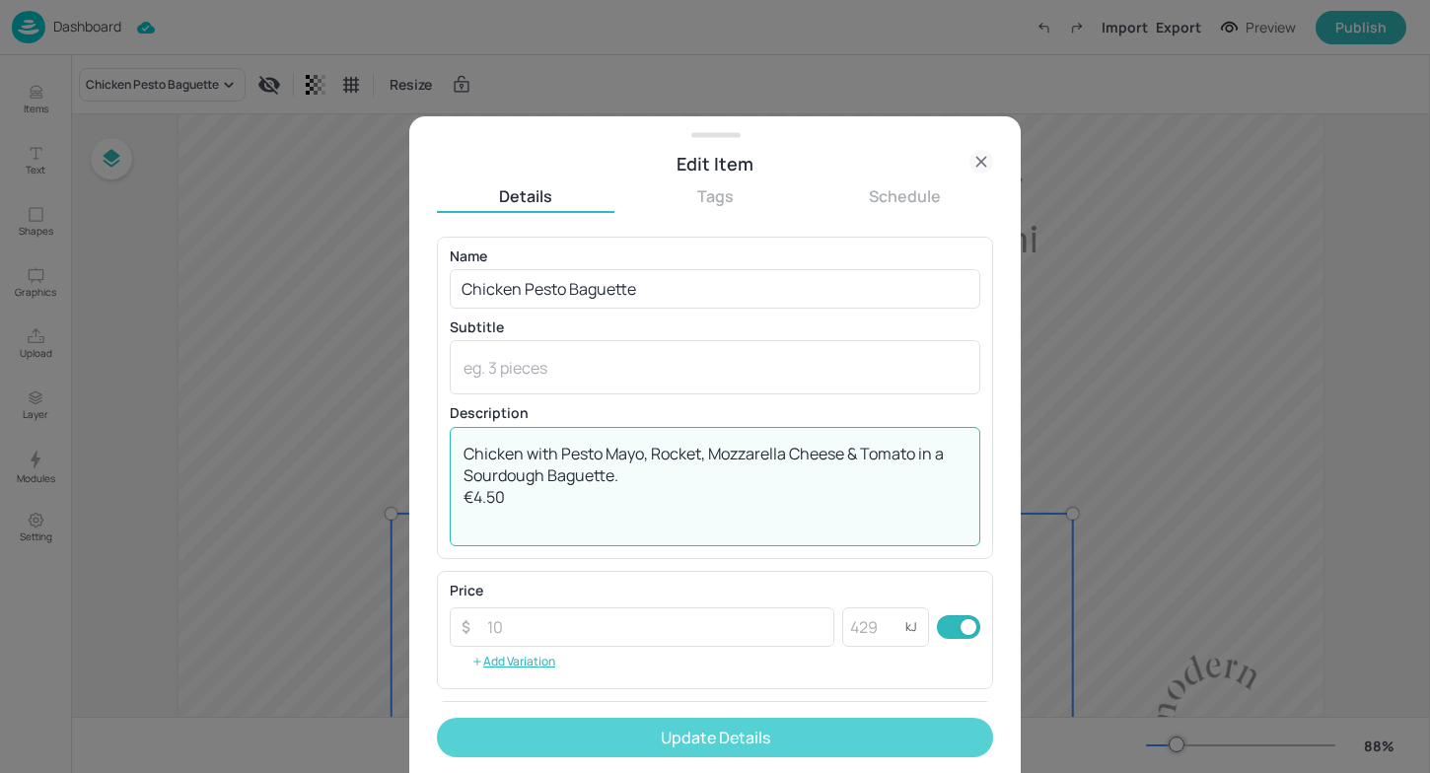
type textarea "Chicken with Pesto Mayo, Rocket, Mozzarella Cheese & Tomato in a Sourdough Bagu…"
click at [720, 744] on button "Update Details" at bounding box center [715, 737] width 556 height 39
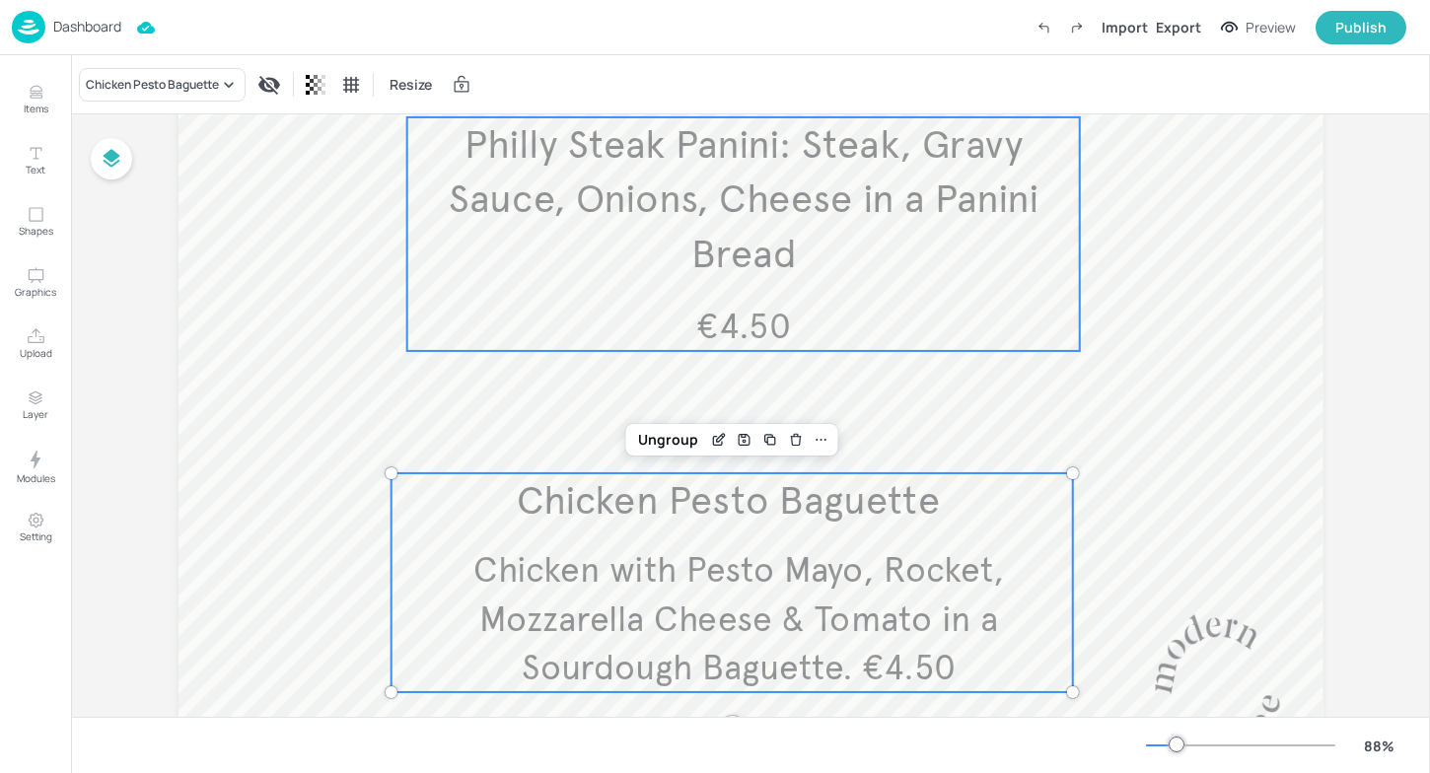
scroll to position [409, 0]
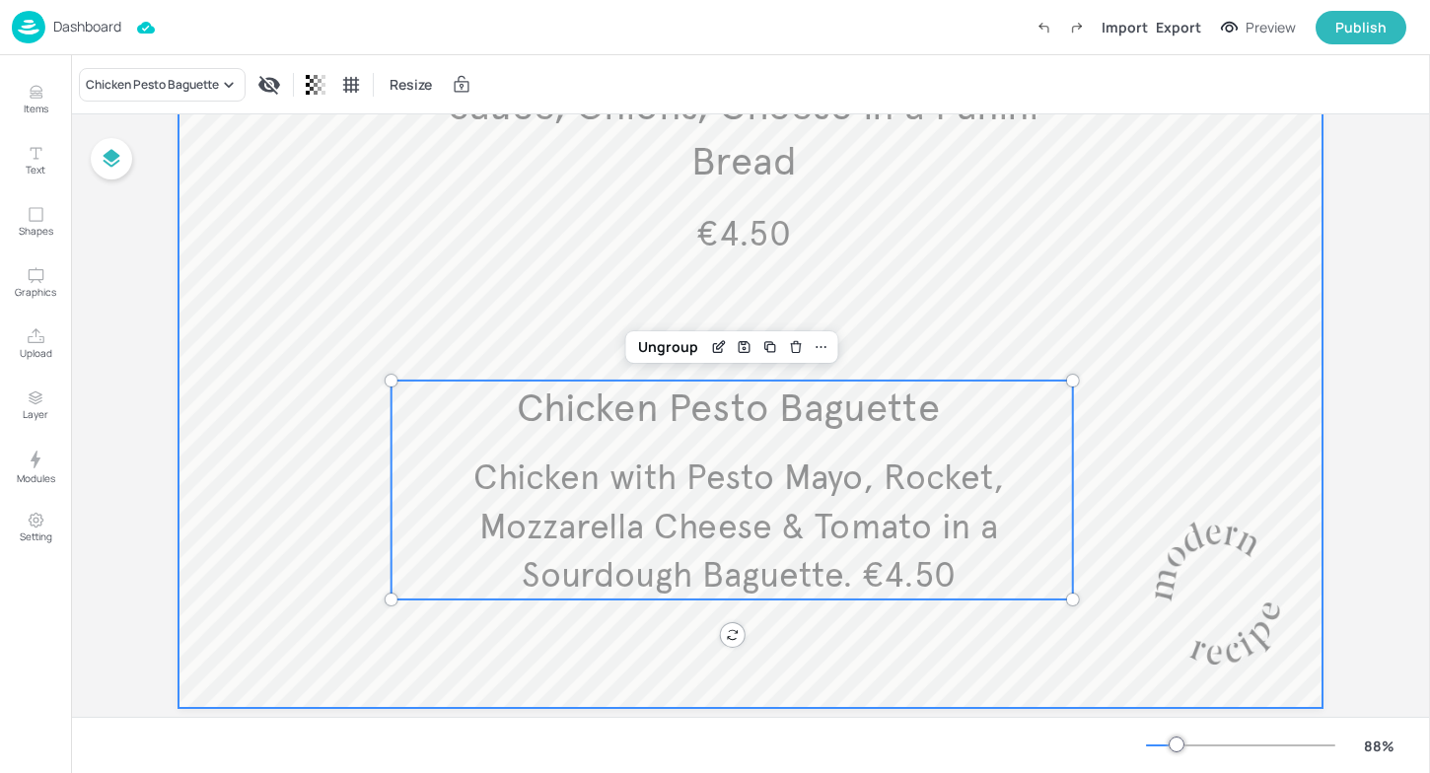
click at [381, 393] on div at bounding box center [751, 238] width 1145 height 940
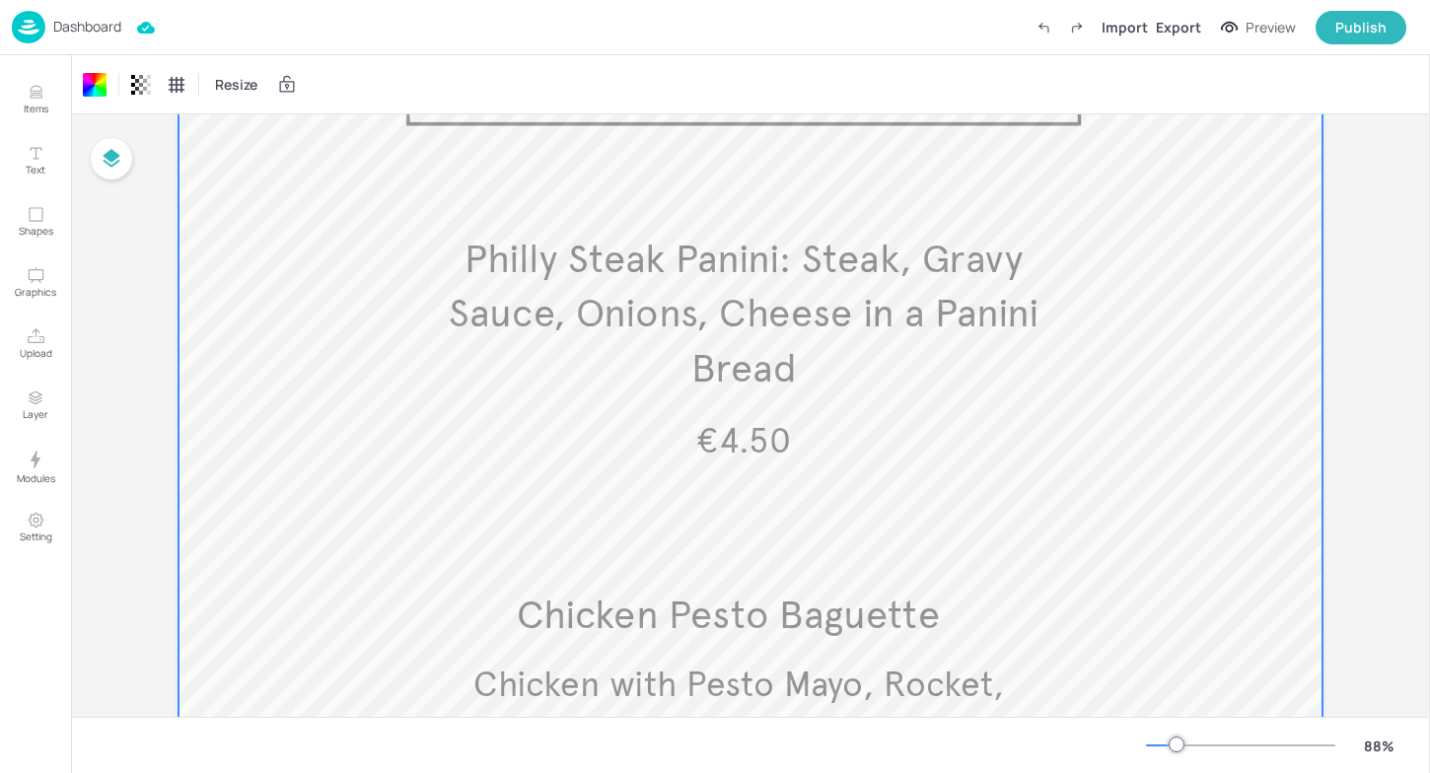
scroll to position [0, 0]
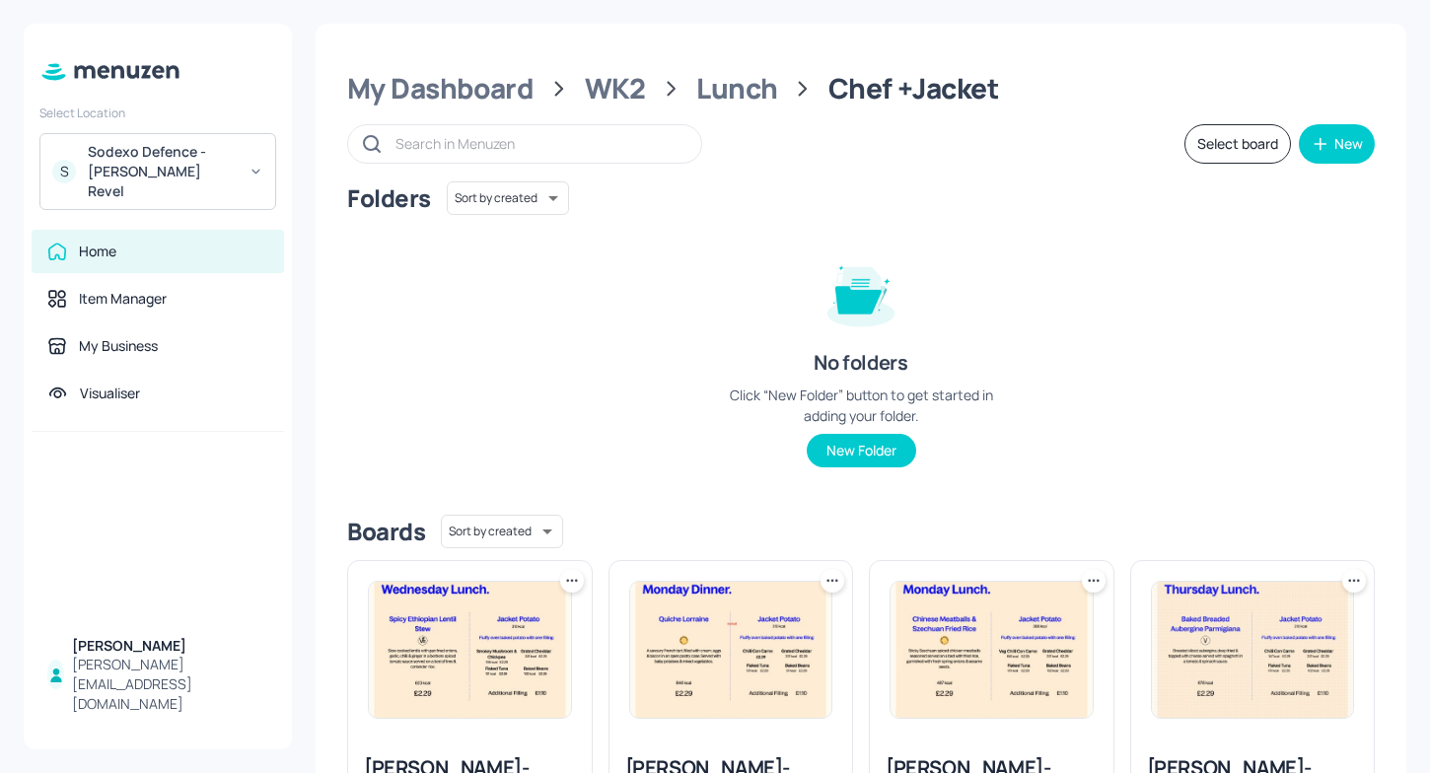
click at [205, 159] on div "Sodexo Defence - [PERSON_NAME] Revel" at bounding box center [162, 171] width 149 height 59
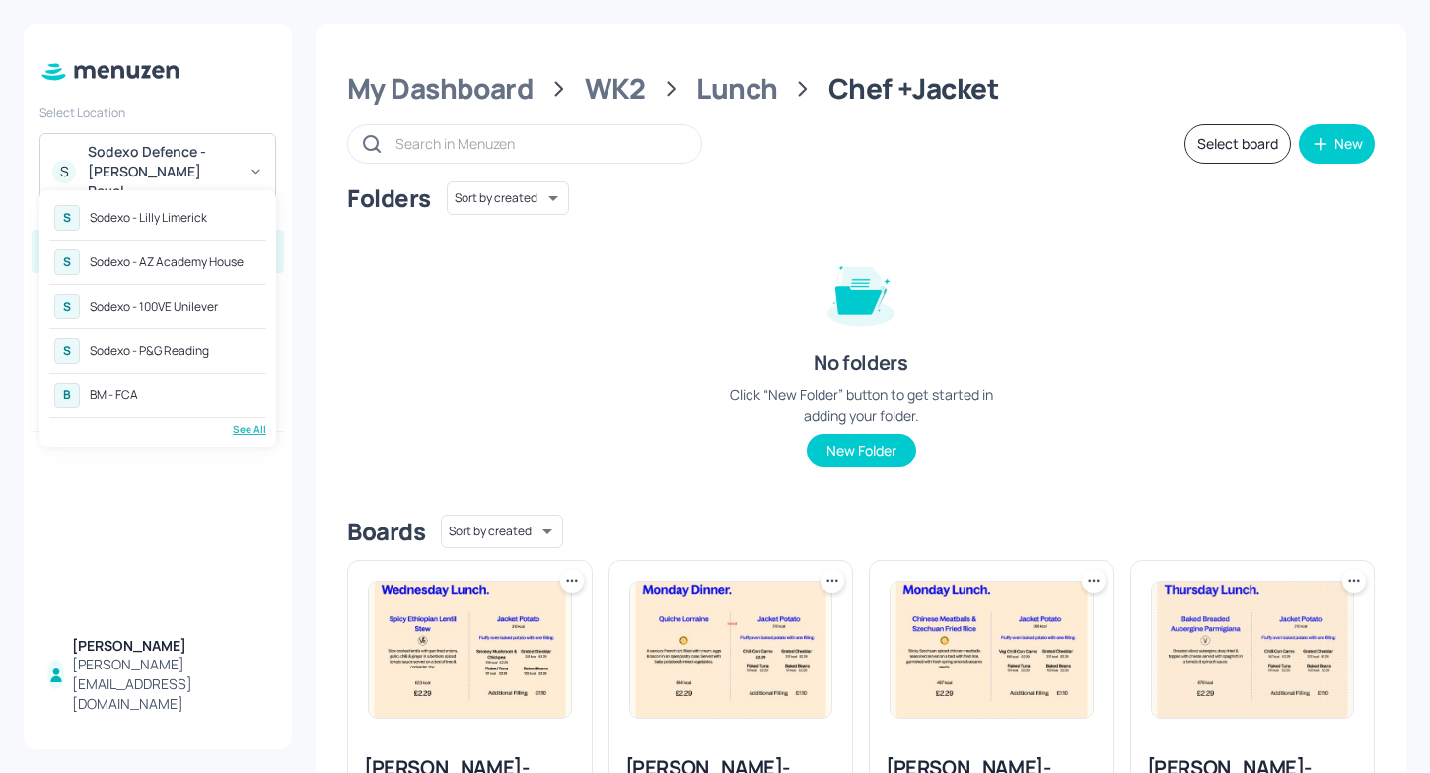
click at [488, 83] on div at bounding box center [715, 386] width 1430 height 773
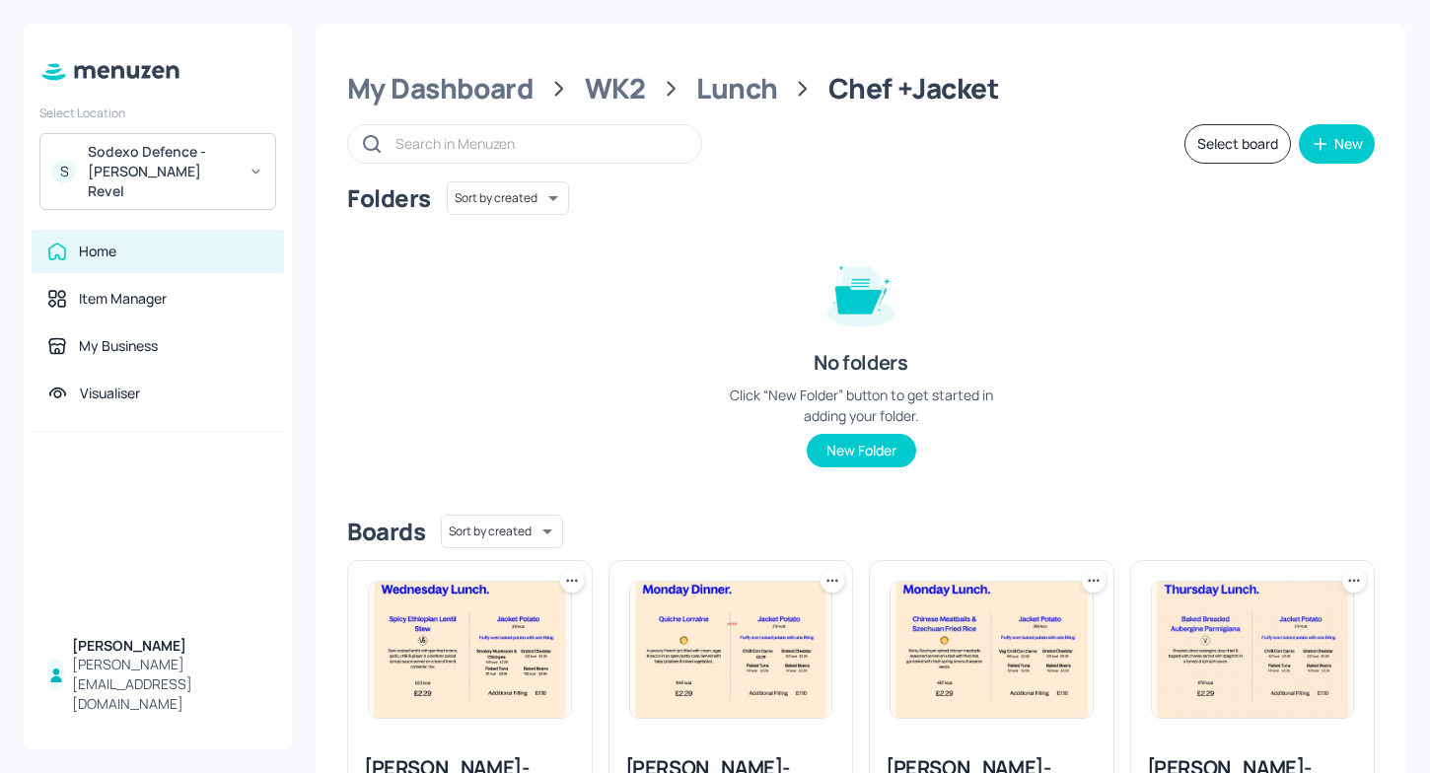
click at [488, 83] on div "My Dashboard" at bounding box center [440, 89] width 186 height 36
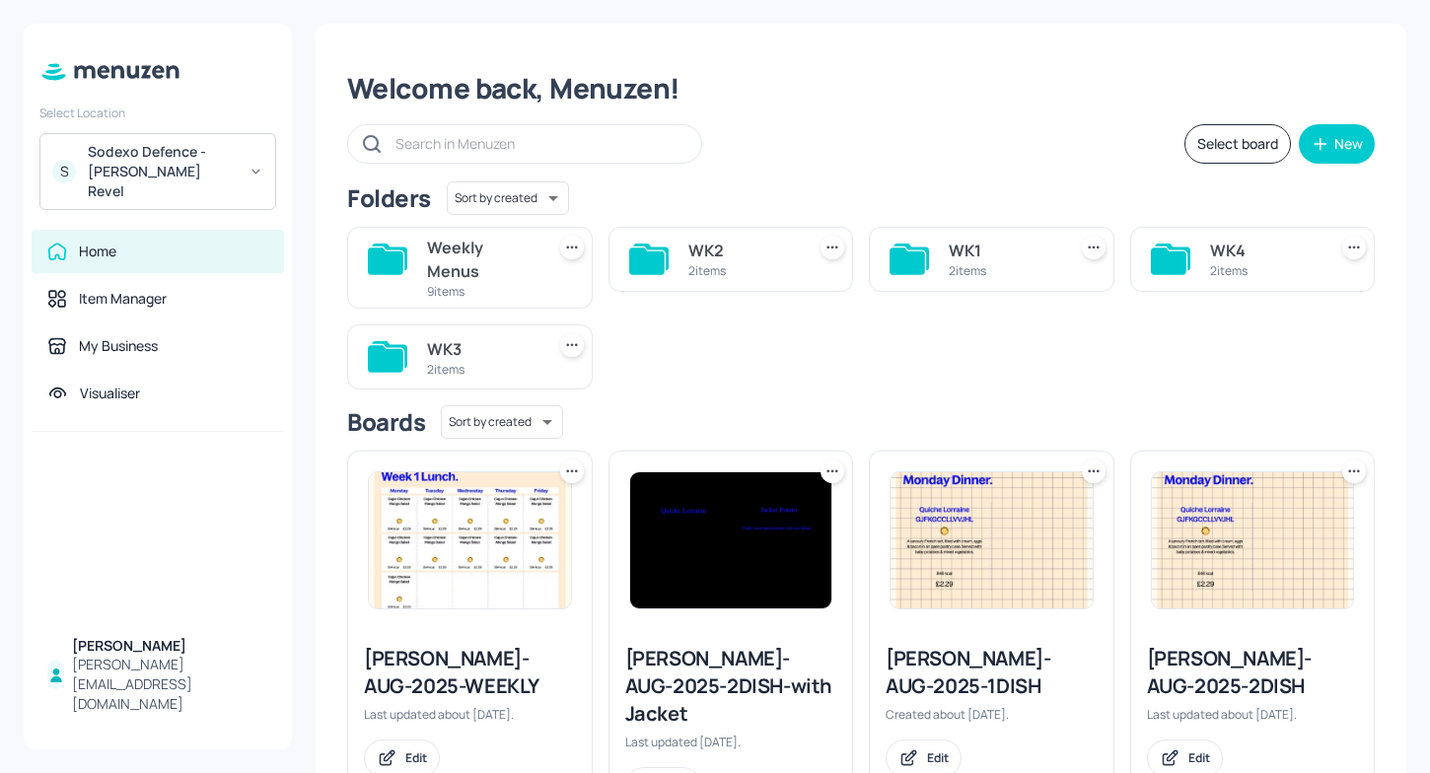
click at [191, 168] on div "Sodexo Defence - [PERSON_NAME] Revel" at bounding box center [162, 171] width 149 height 59
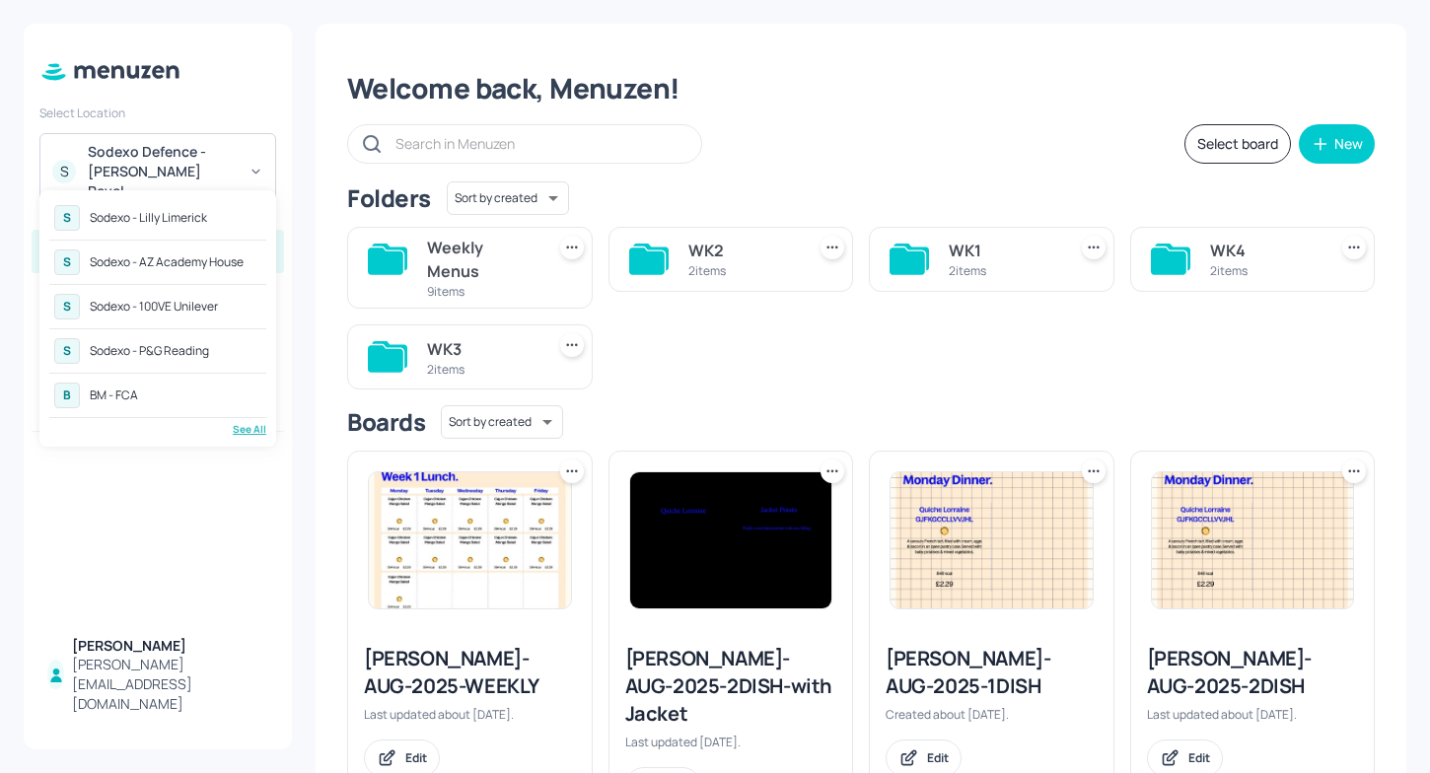
click at [246, 429] on div "See All" at bounding box center [157, 429] width 217 height 15
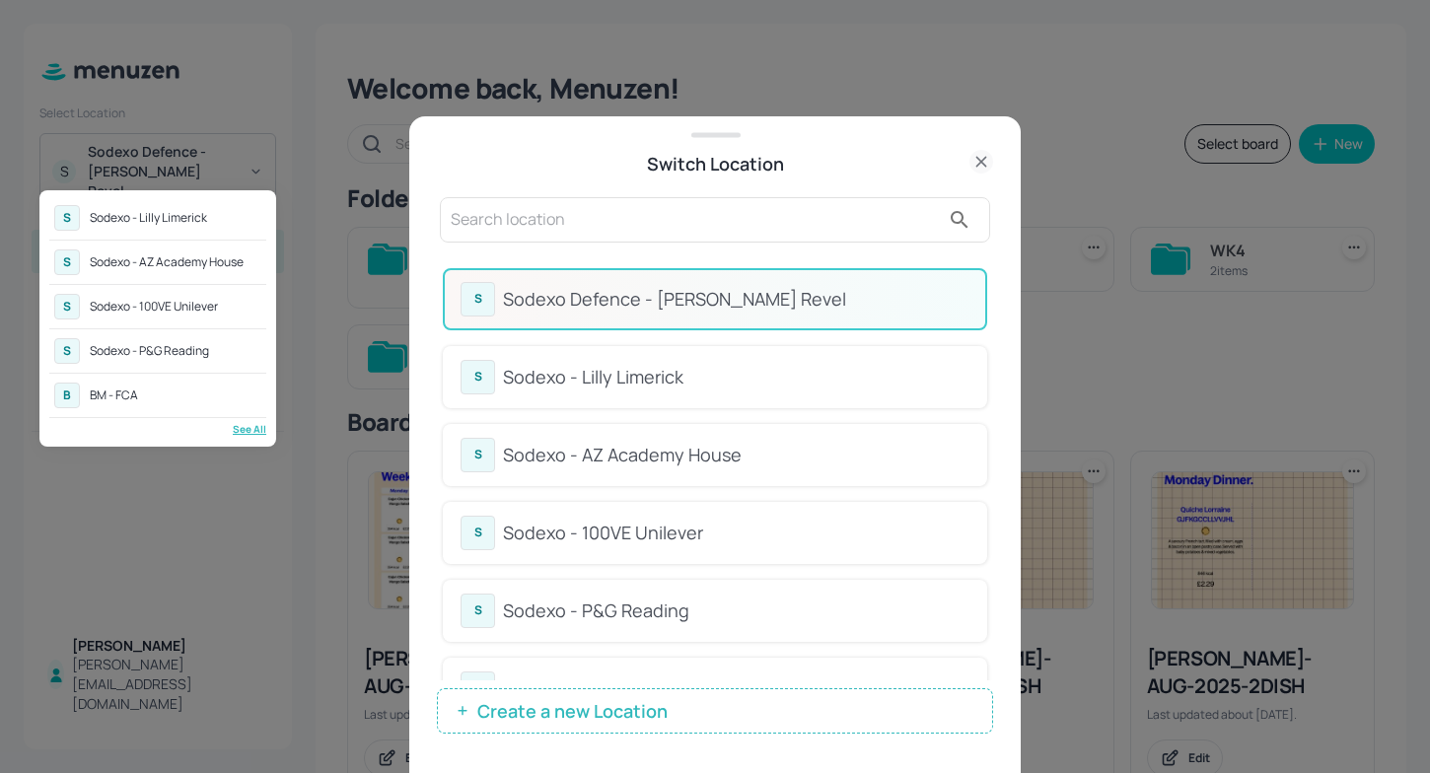
click at [574, 181] on div at bounding box center [715, 386] width 1430 height 773
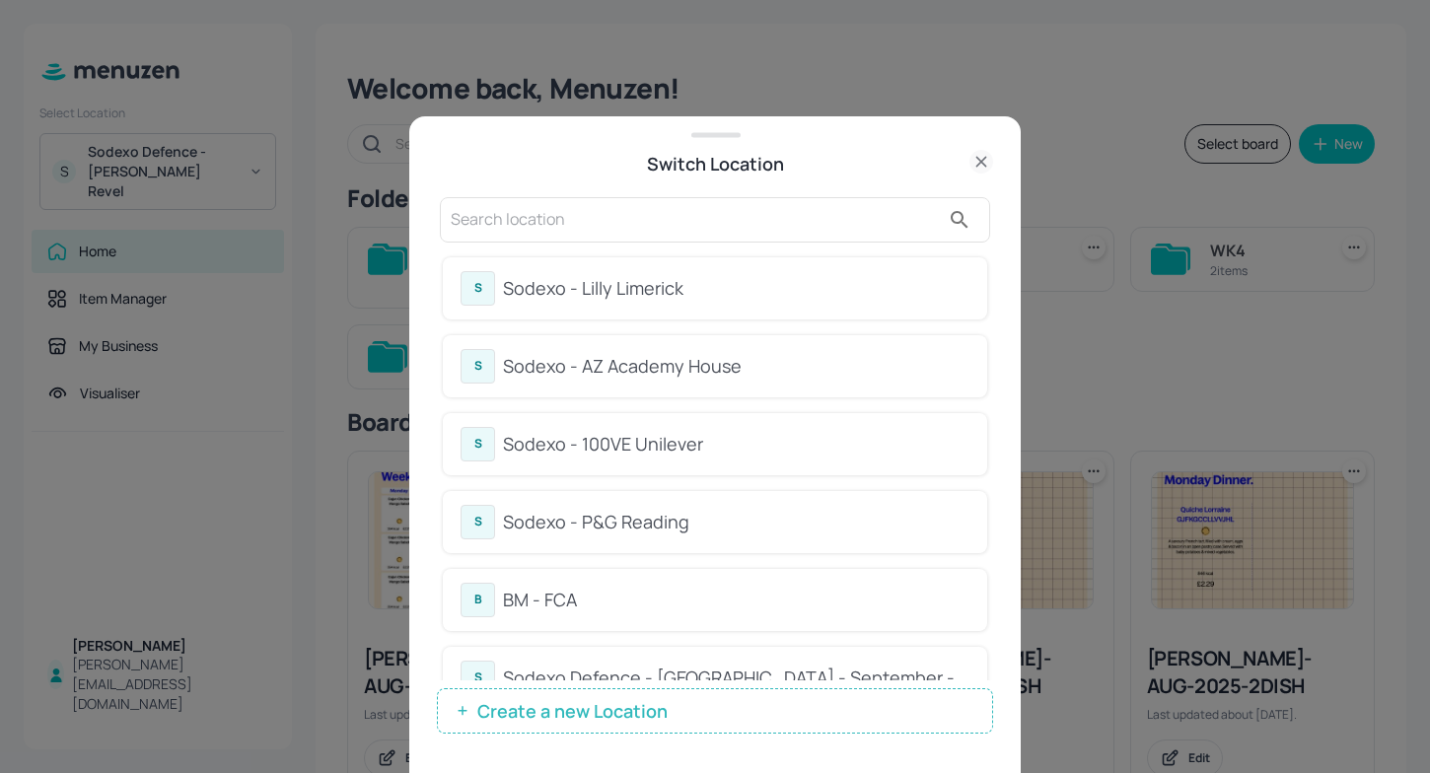
scroll to position [128, 0]
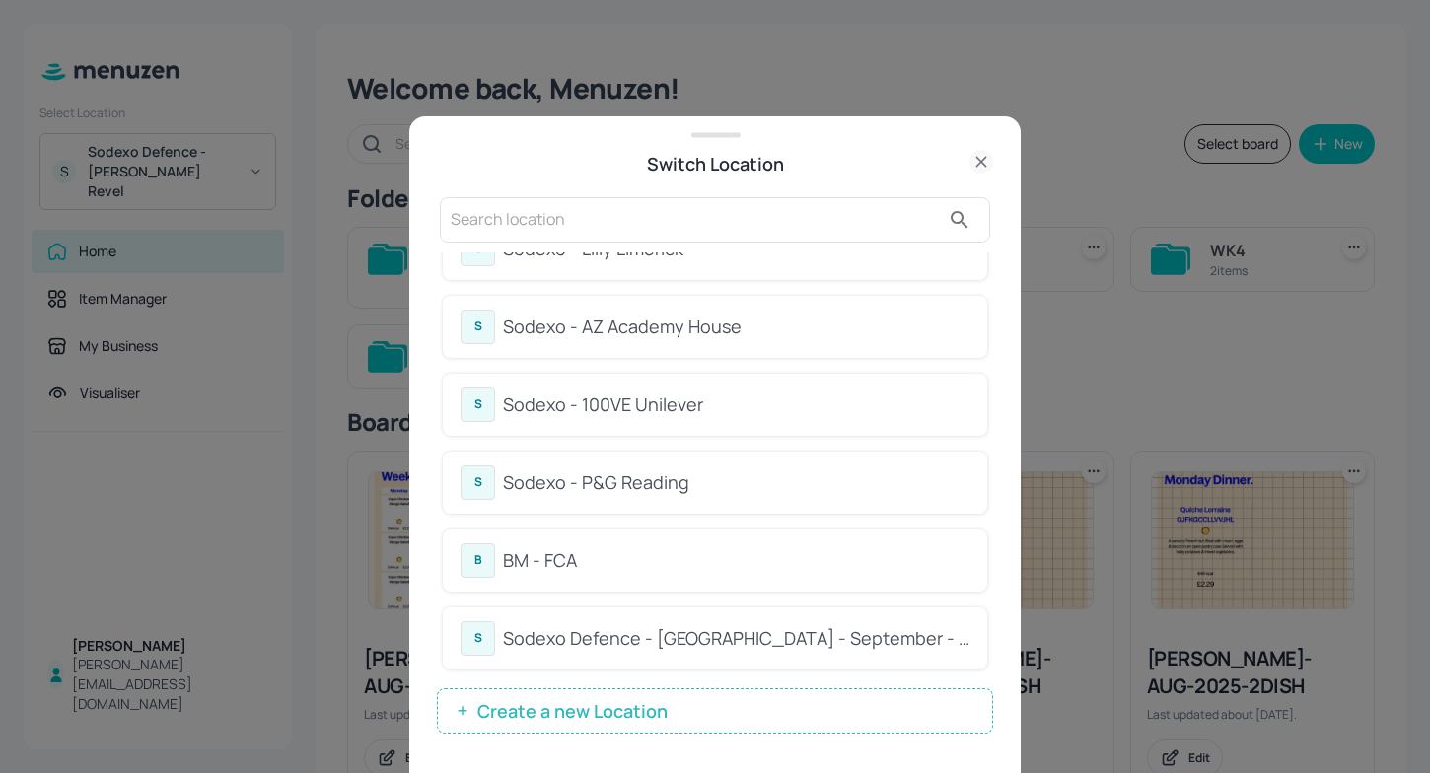
click at [766, 420] on div "S Sodexo - 100VE Unilever" at bounding box center [715, 405] width 509 height 35
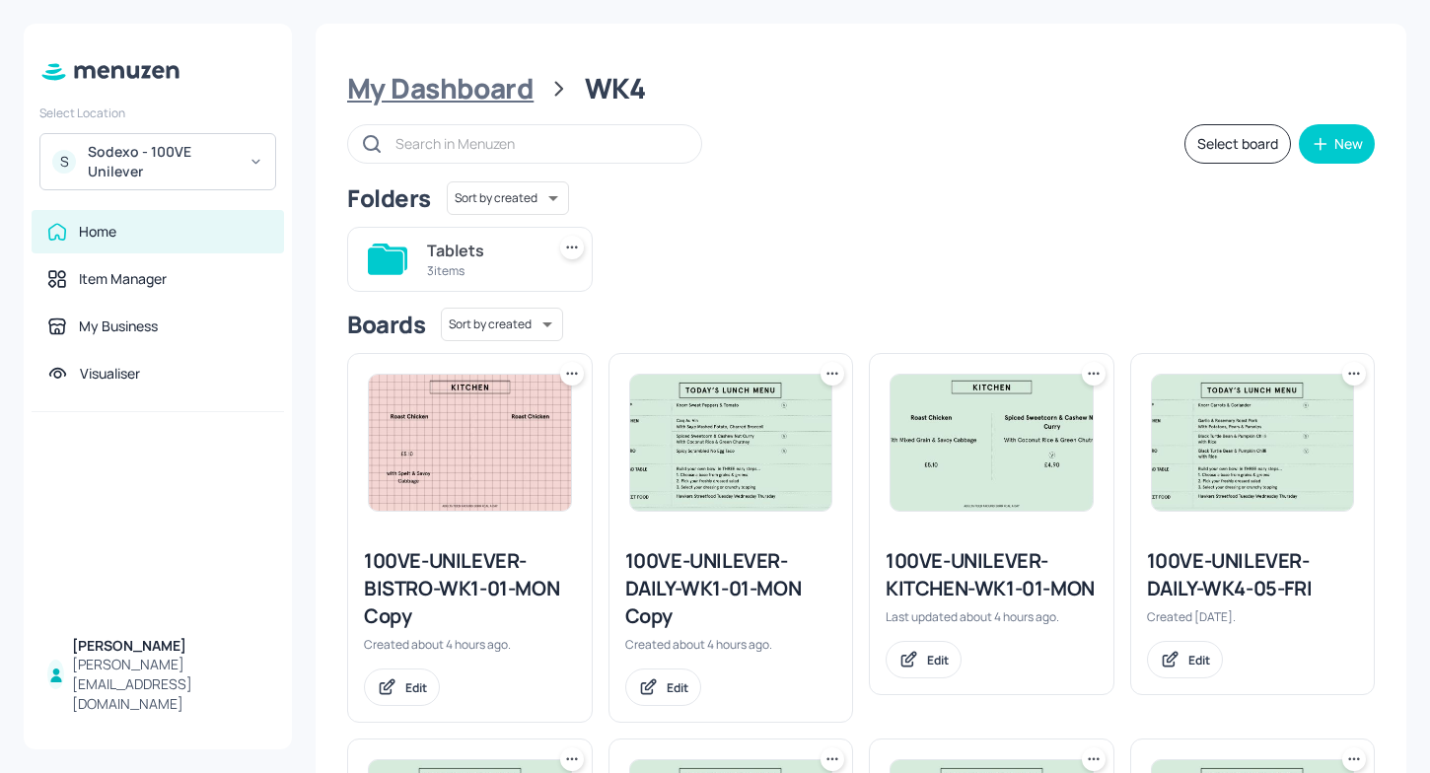
click at [490, 101] on div "My Dashboard" at bounding box center [440, 89] width 186 height 36
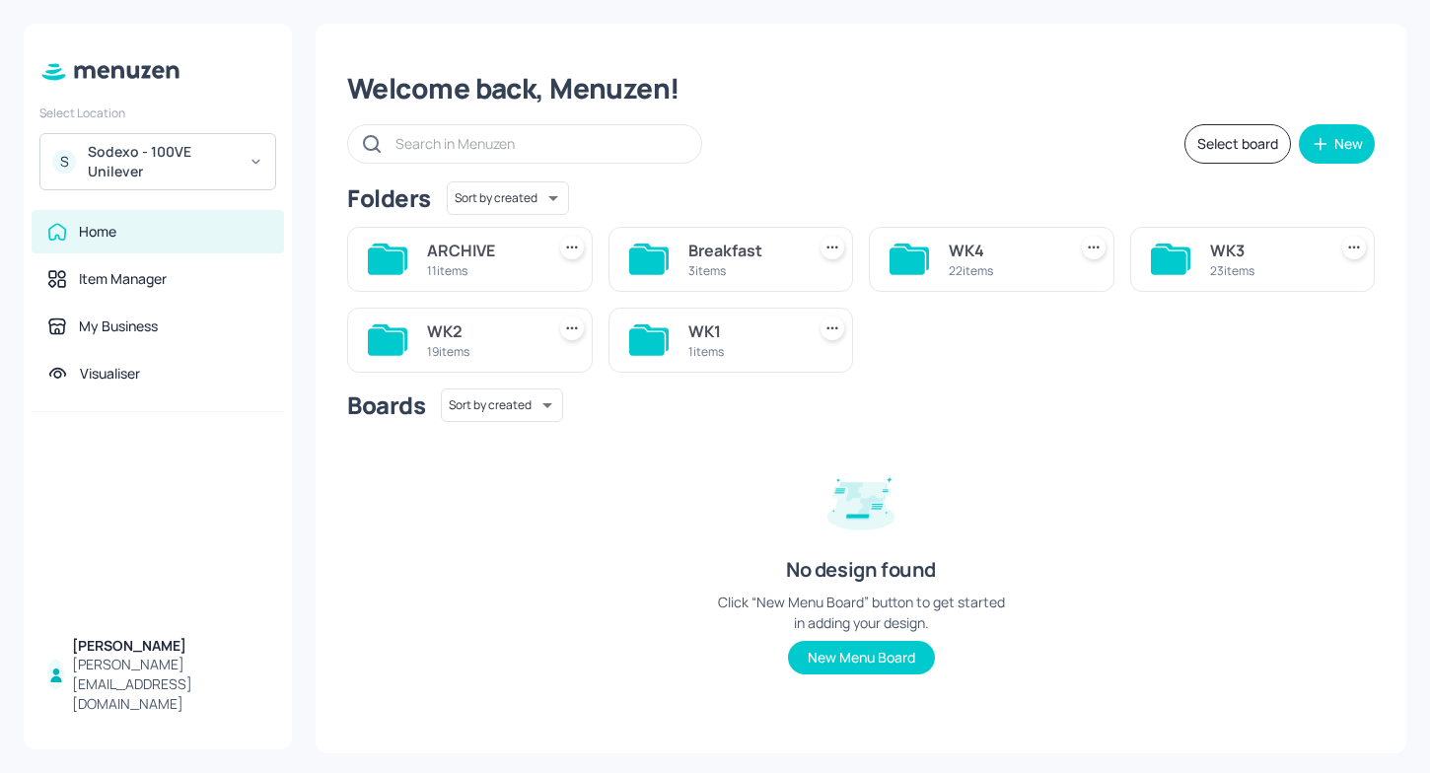
click at [689, 344] on div "1 items" at bounding box center [742, 351] width 109 height 17
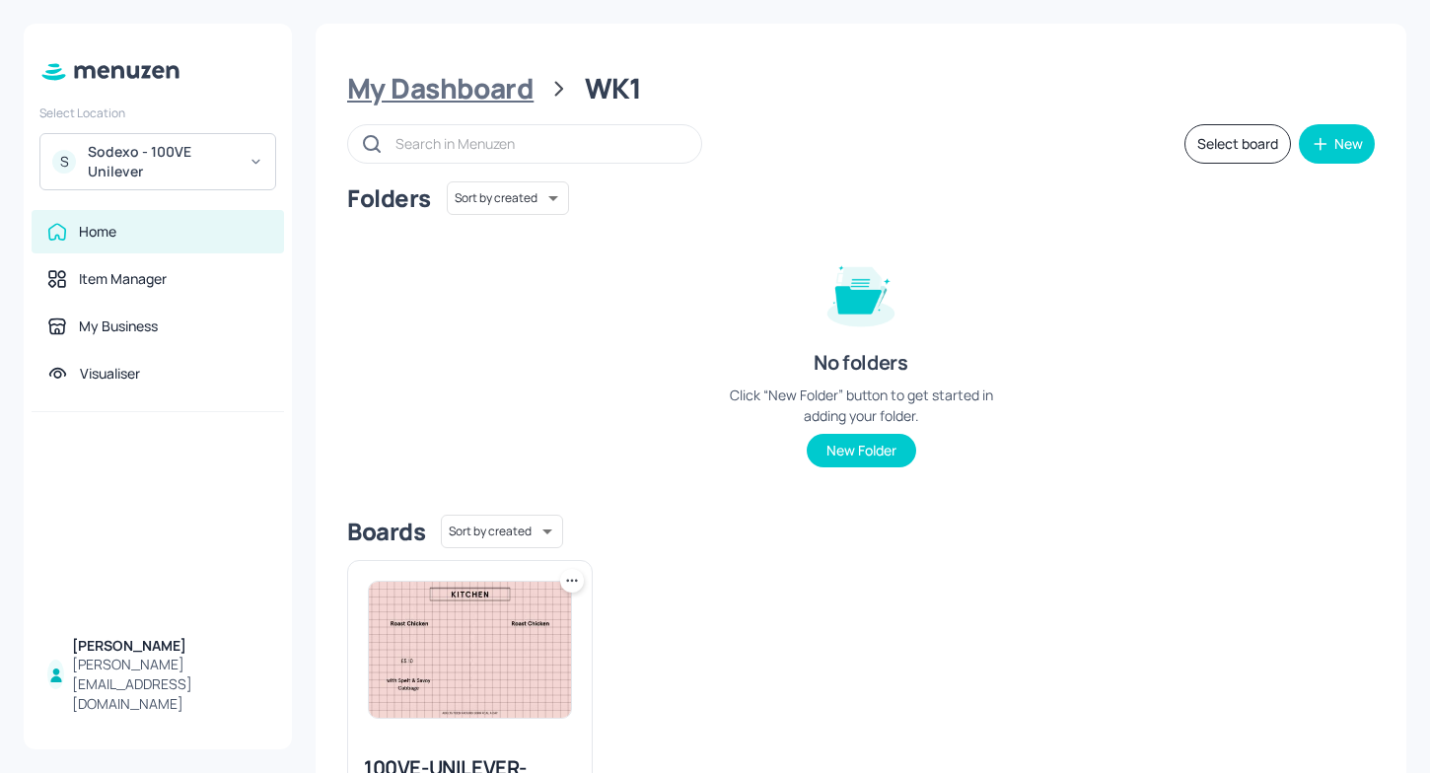
click at [500, 75] on div "My Dashboard" at bounding box center [440, 89] width 186 height 36
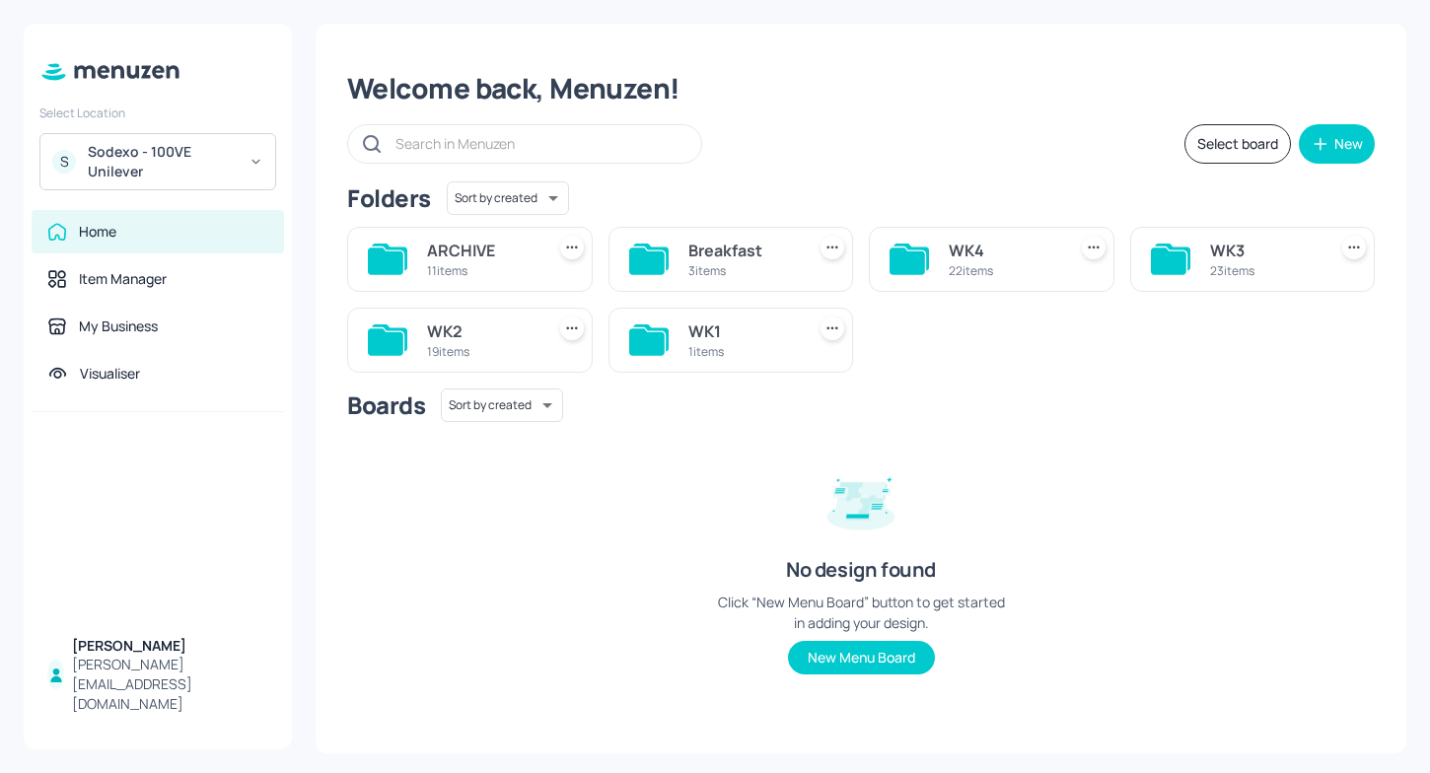
click at [703, 337] on div "WK1" at bounding box center [742, 332] width 109 height 24
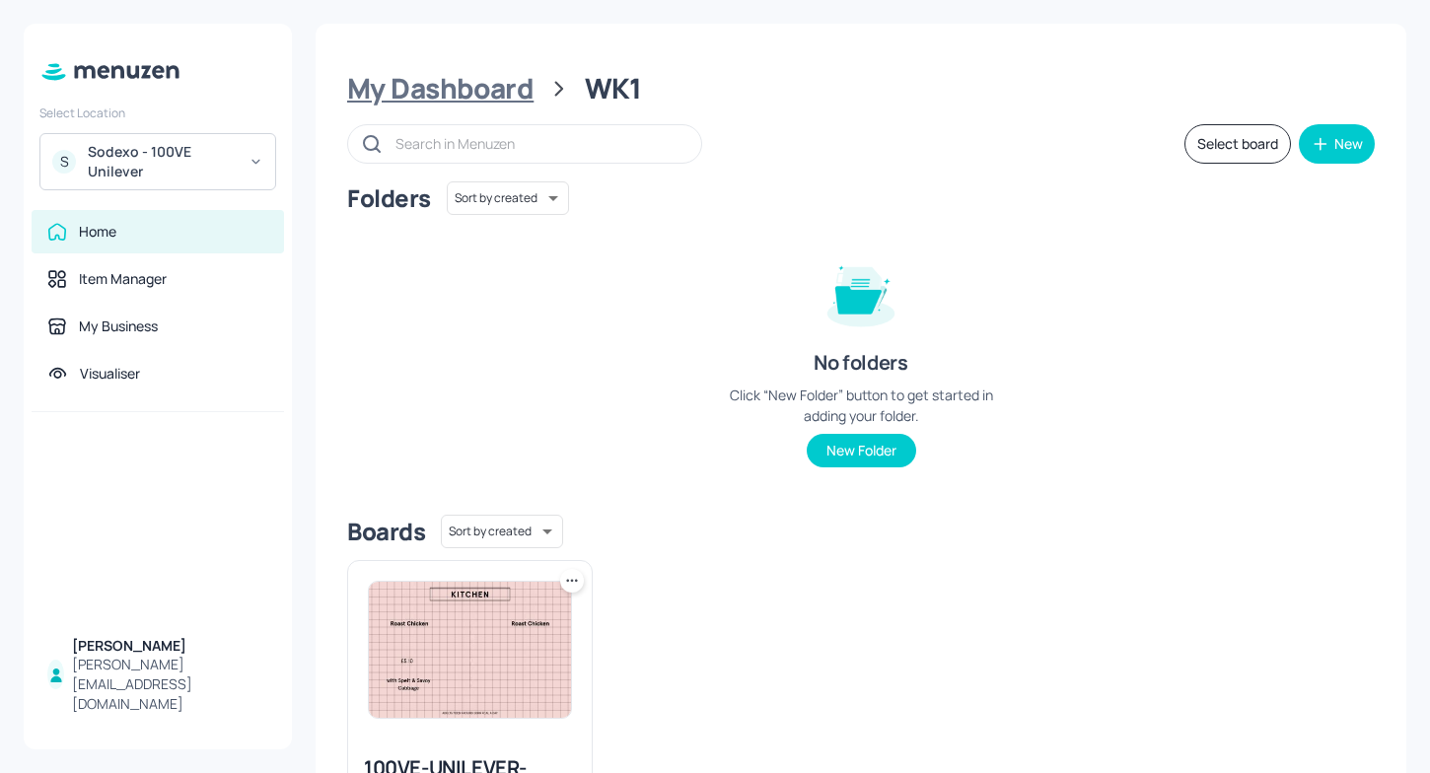
click at [453, 81] on div "My Dashboard" at bounding box center [440, 89] width 186 height 36
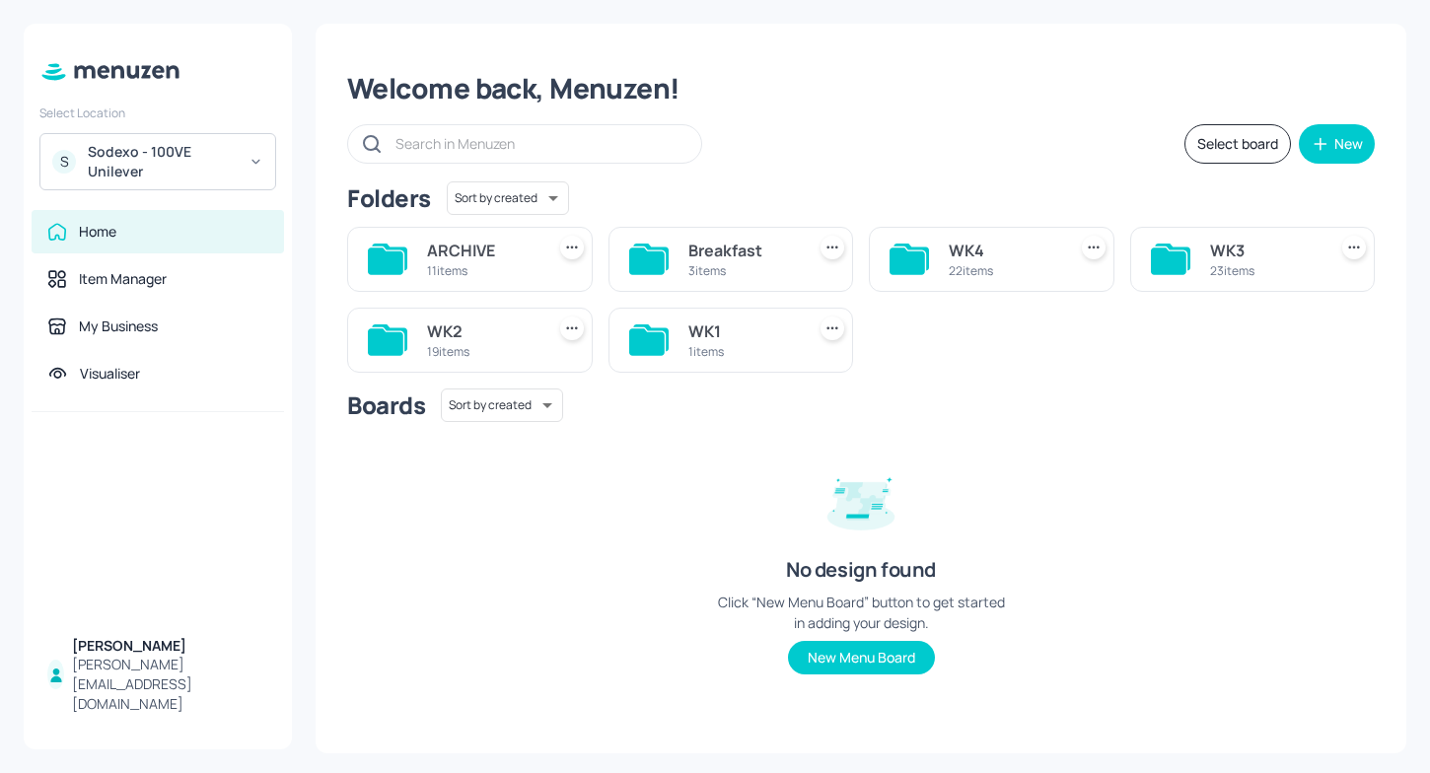
click at [1004, 268] on div "22 items" at bounding box center [1003, 270] width 109 height 17
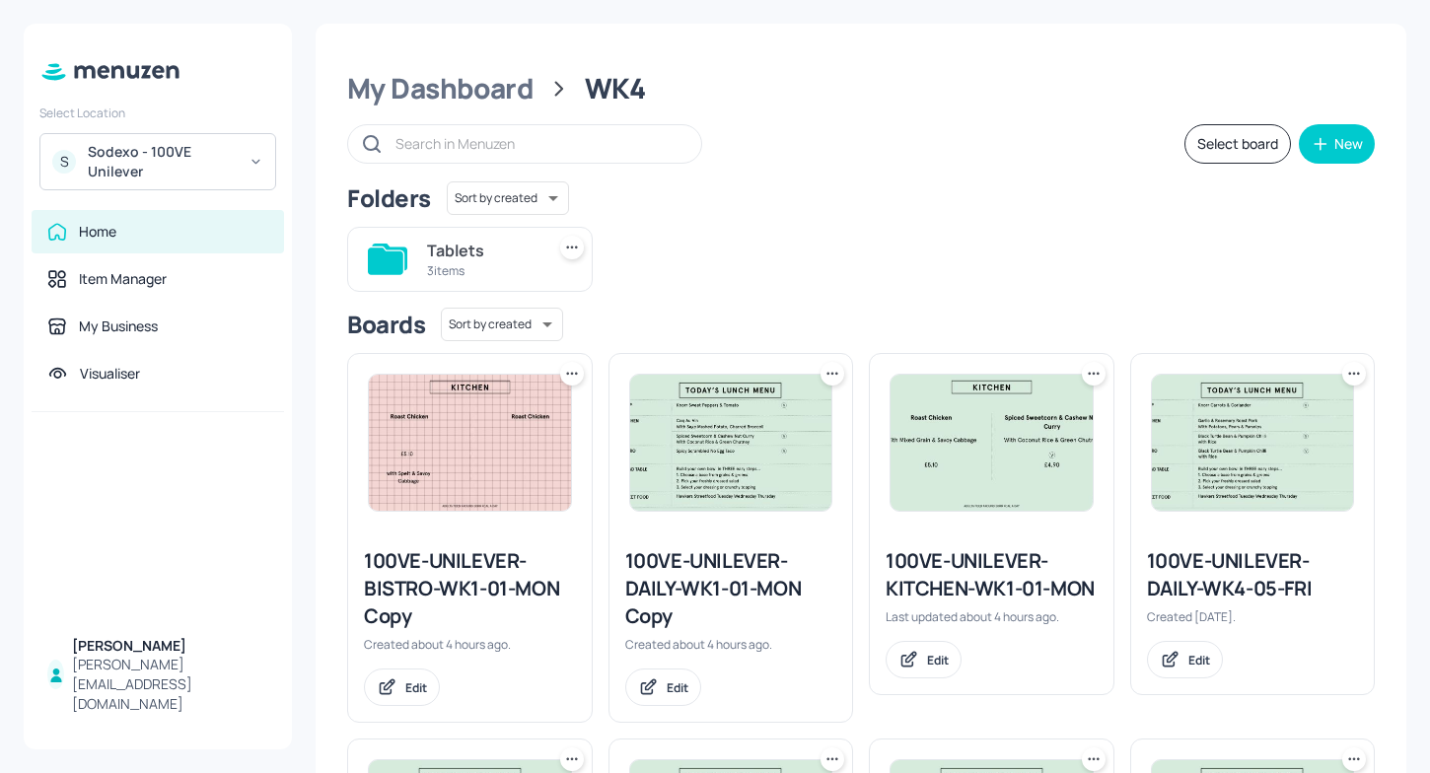
click at [825, 380] on icon at bounding box center [833, 374] width 20 height 20
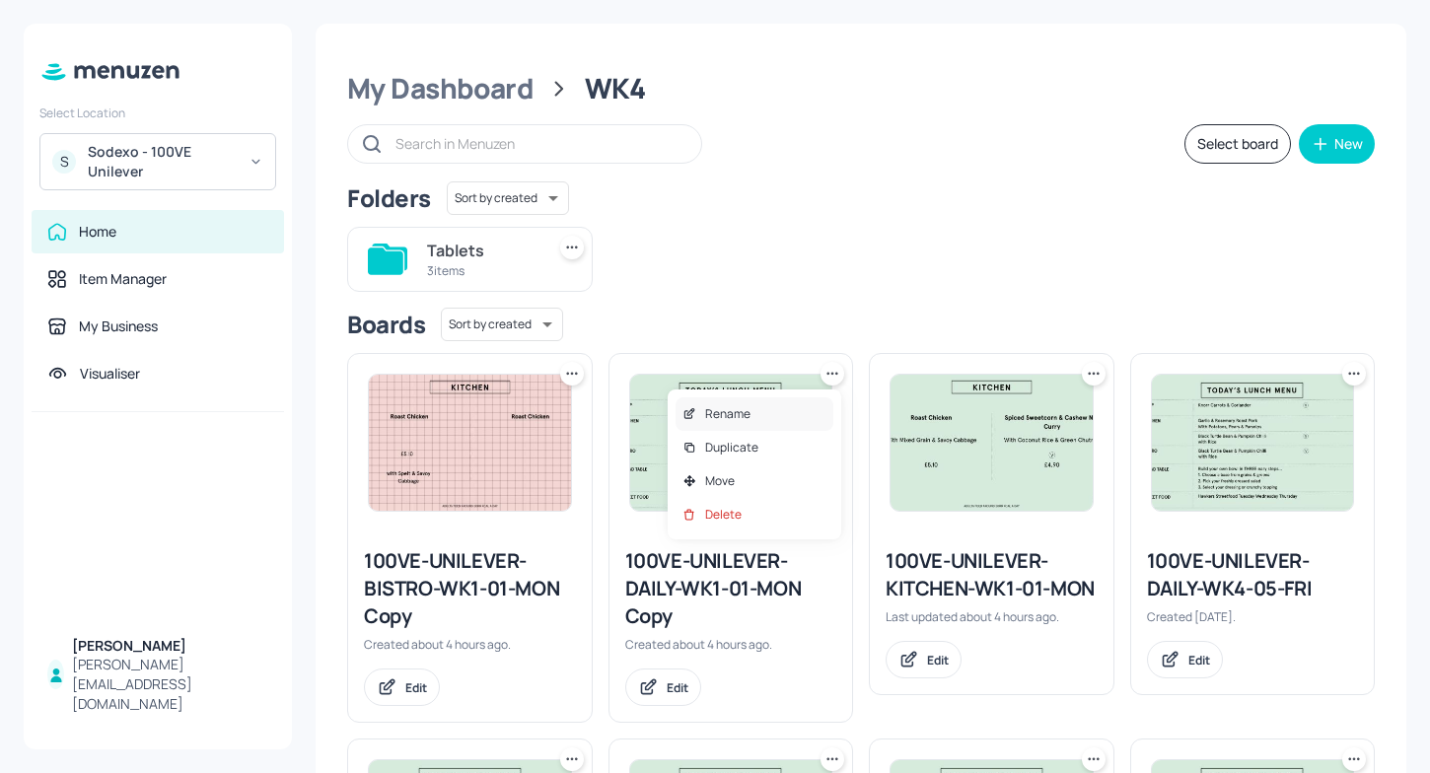
click at [777, 418] on div "Rename" at bounding box center [755, 414] width 158 height 34
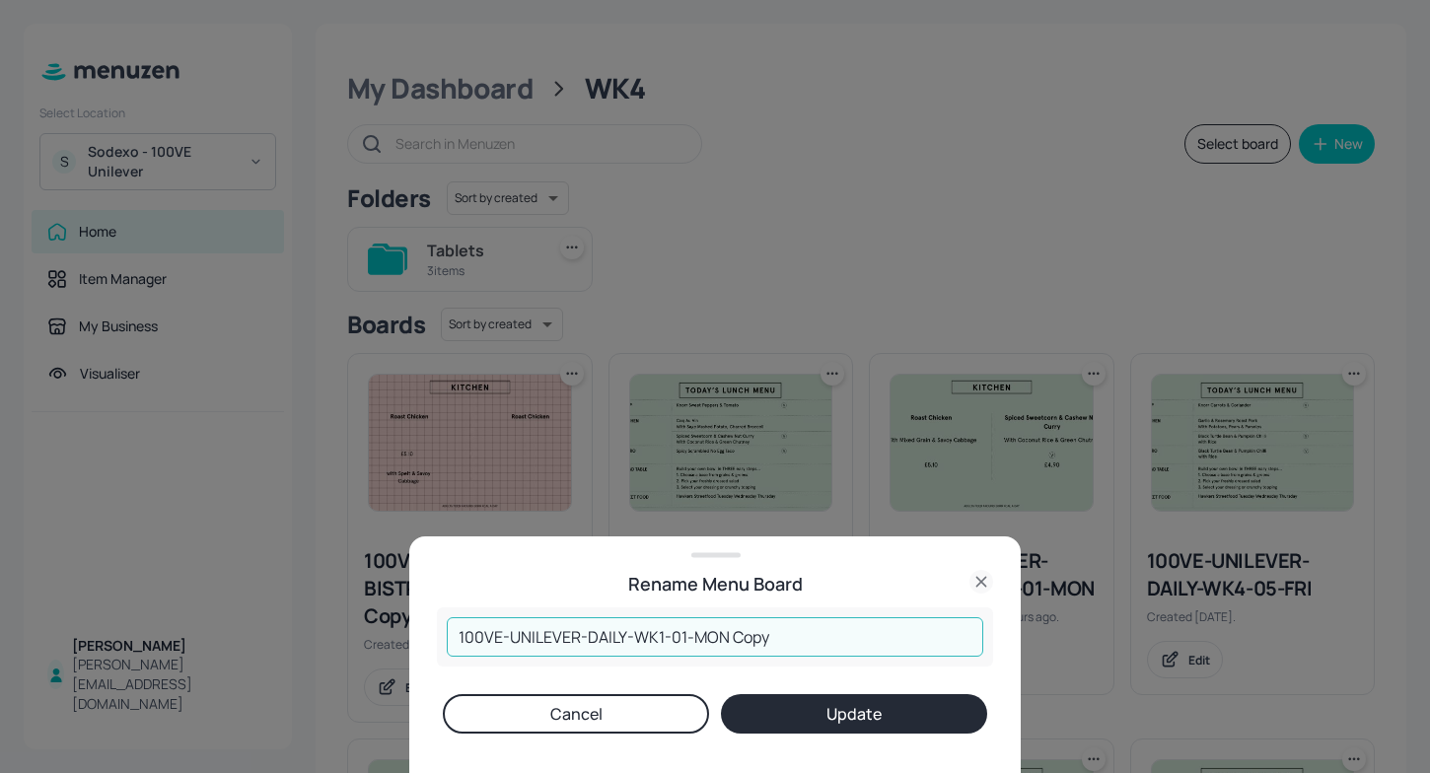
click at [787, 639] on input "100VE-UNILEVER-DAILY-WK1-01-MON Copy" at bounding box center [715, 636] width 537 height 39
type input "100VE-UNILEVER-DAILY-WK1-01-MON"
click at [880, 713] on button "Update" at bounding box center [854, 713] width 266 height 39
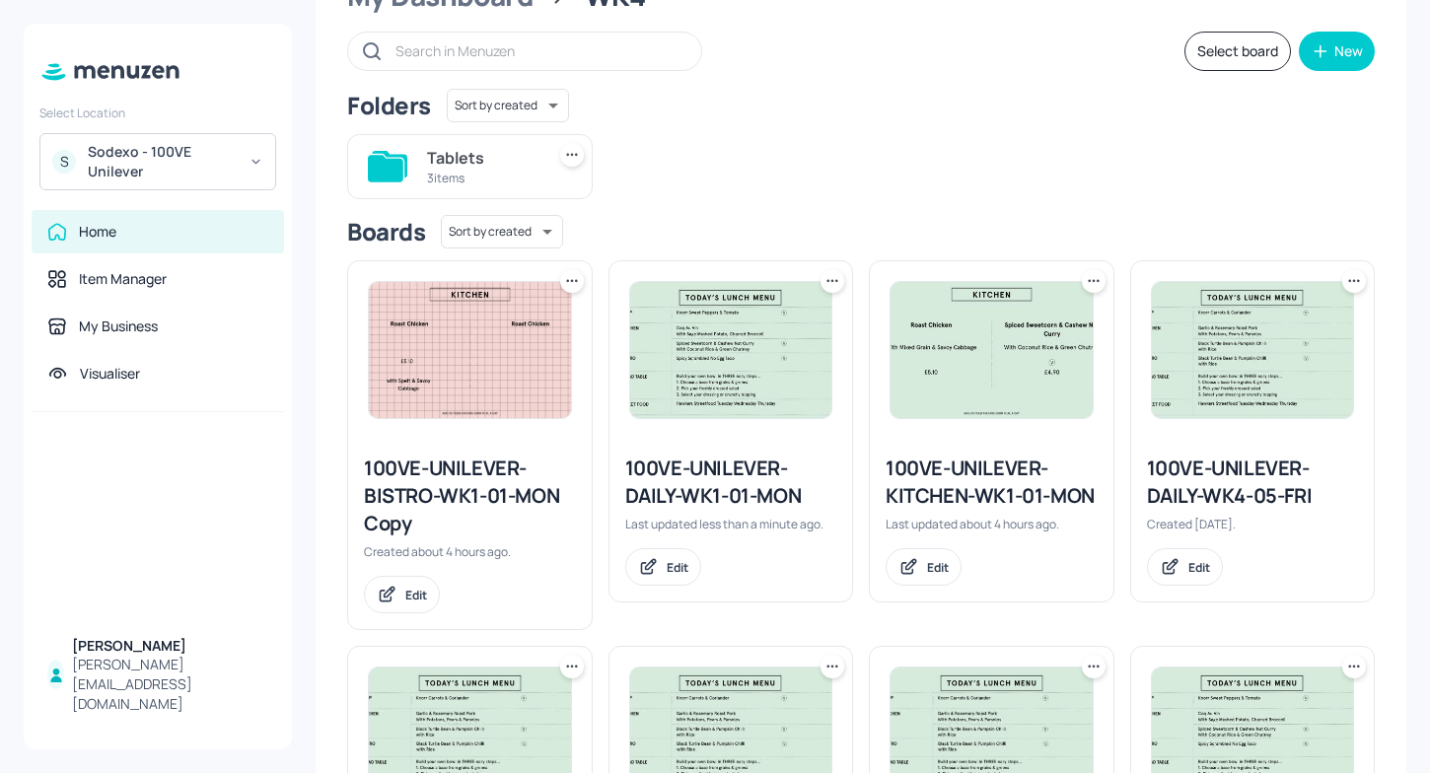
scroll to position [89, 0]
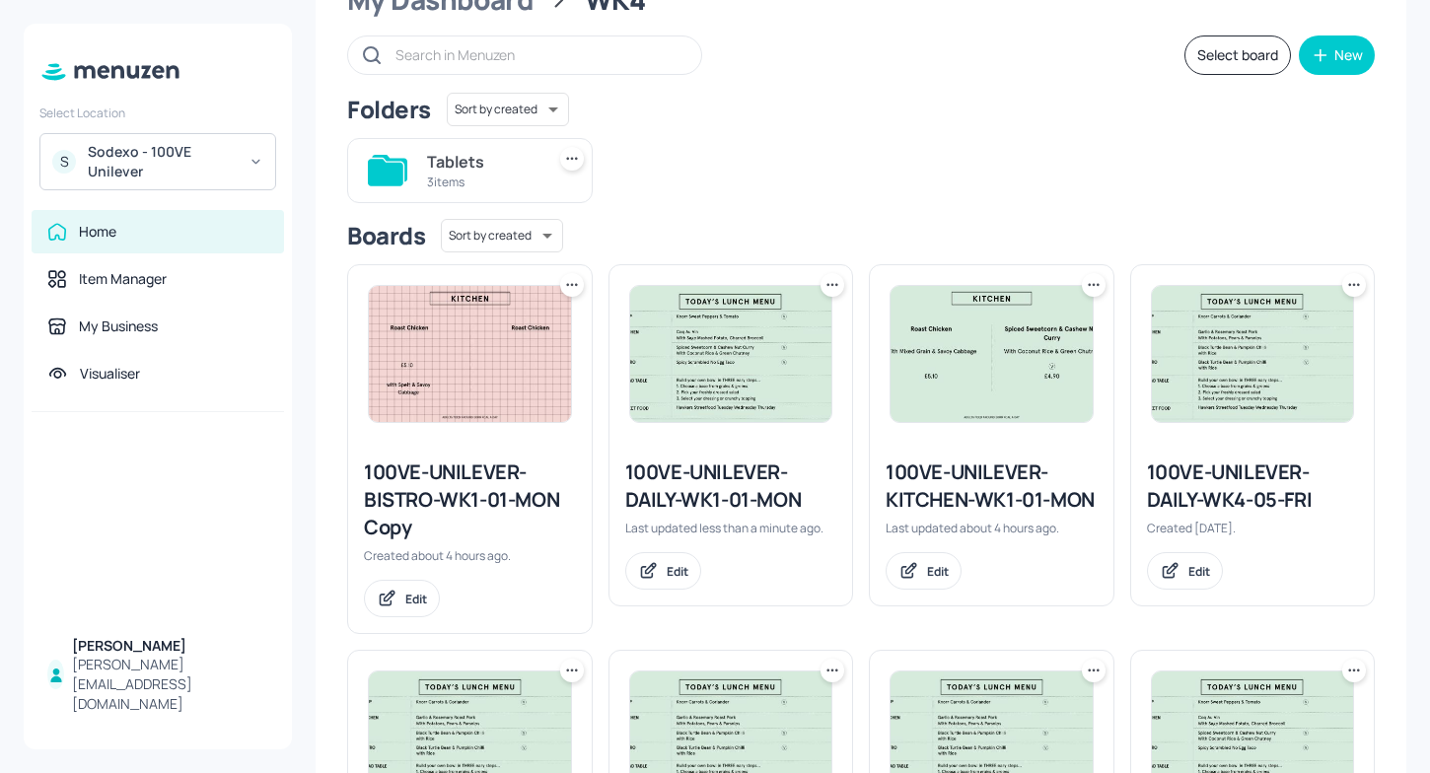
click at [835, 279] on icon at bounding box center [833, 285] width 20 height 20
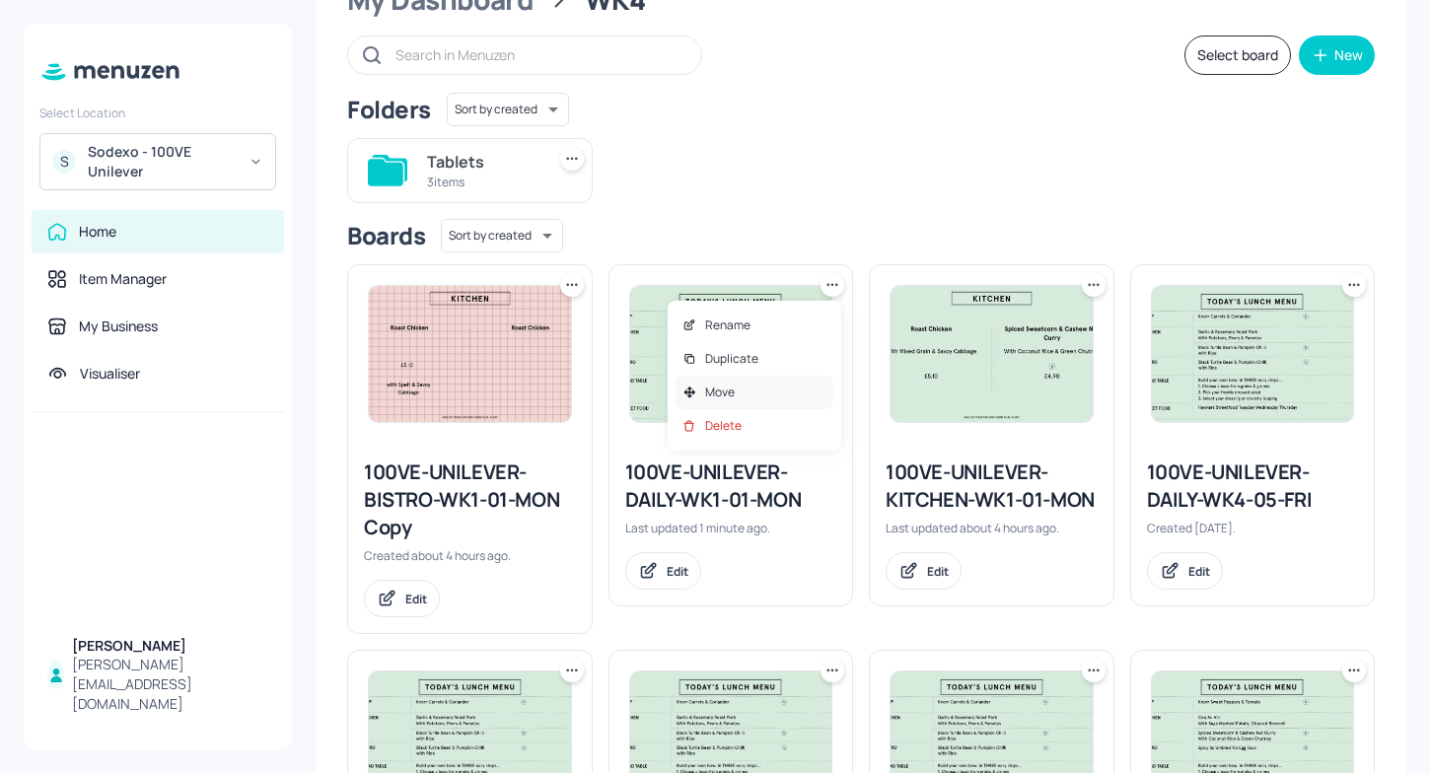
click at [762, 394] on div "Move" at bounding box center [755, 393] width 158 height 34
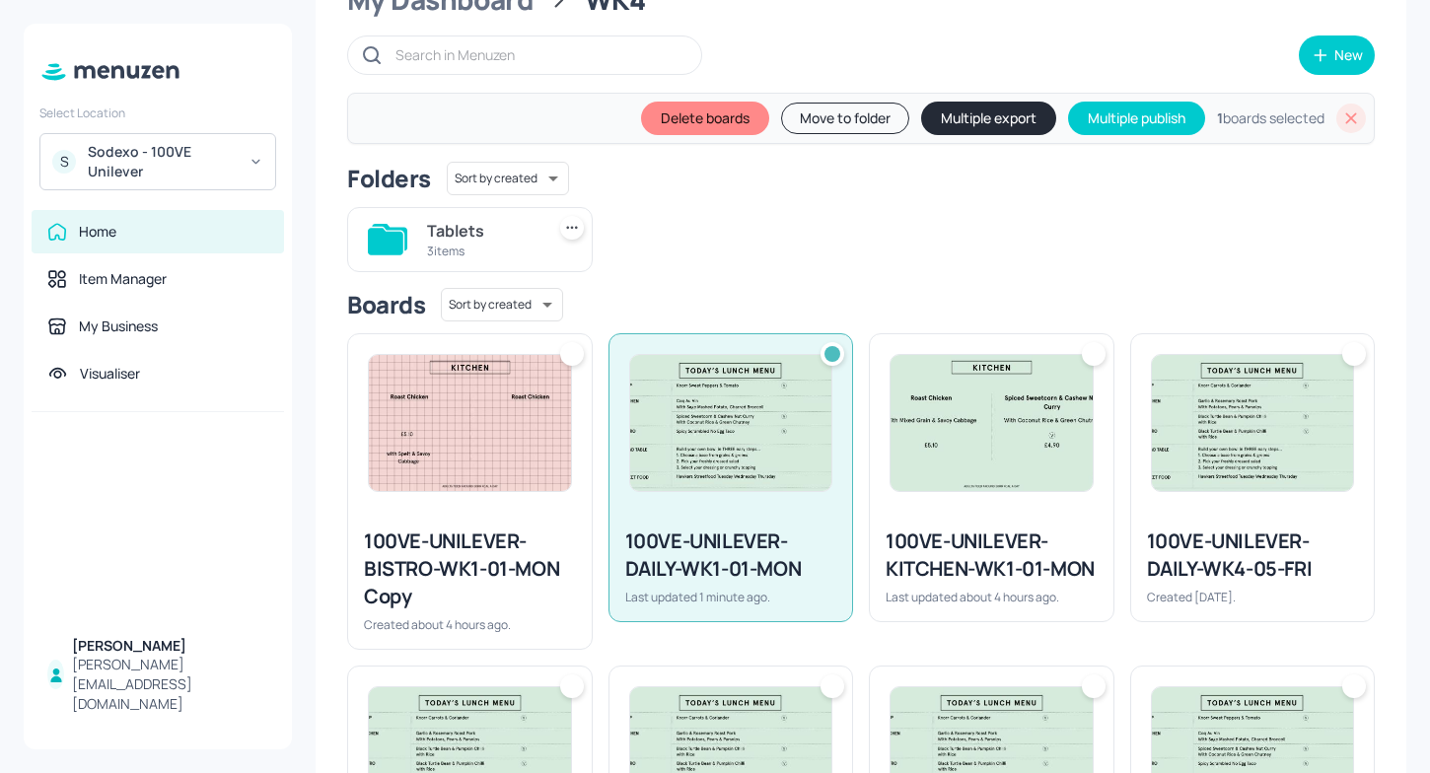
click at [536, 398] on img at bounding box center [470, 423] width 202 height 136
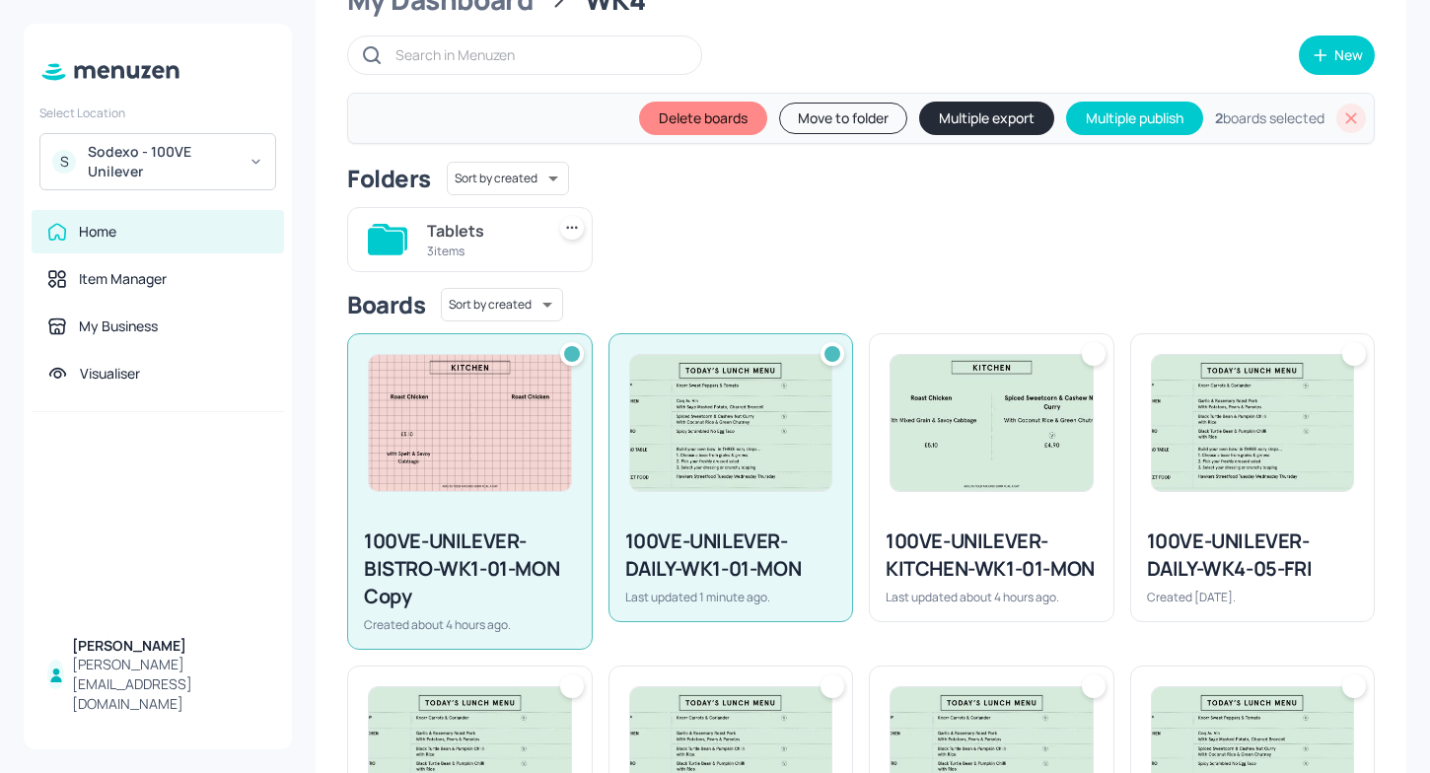
scroll to position [0, 0]
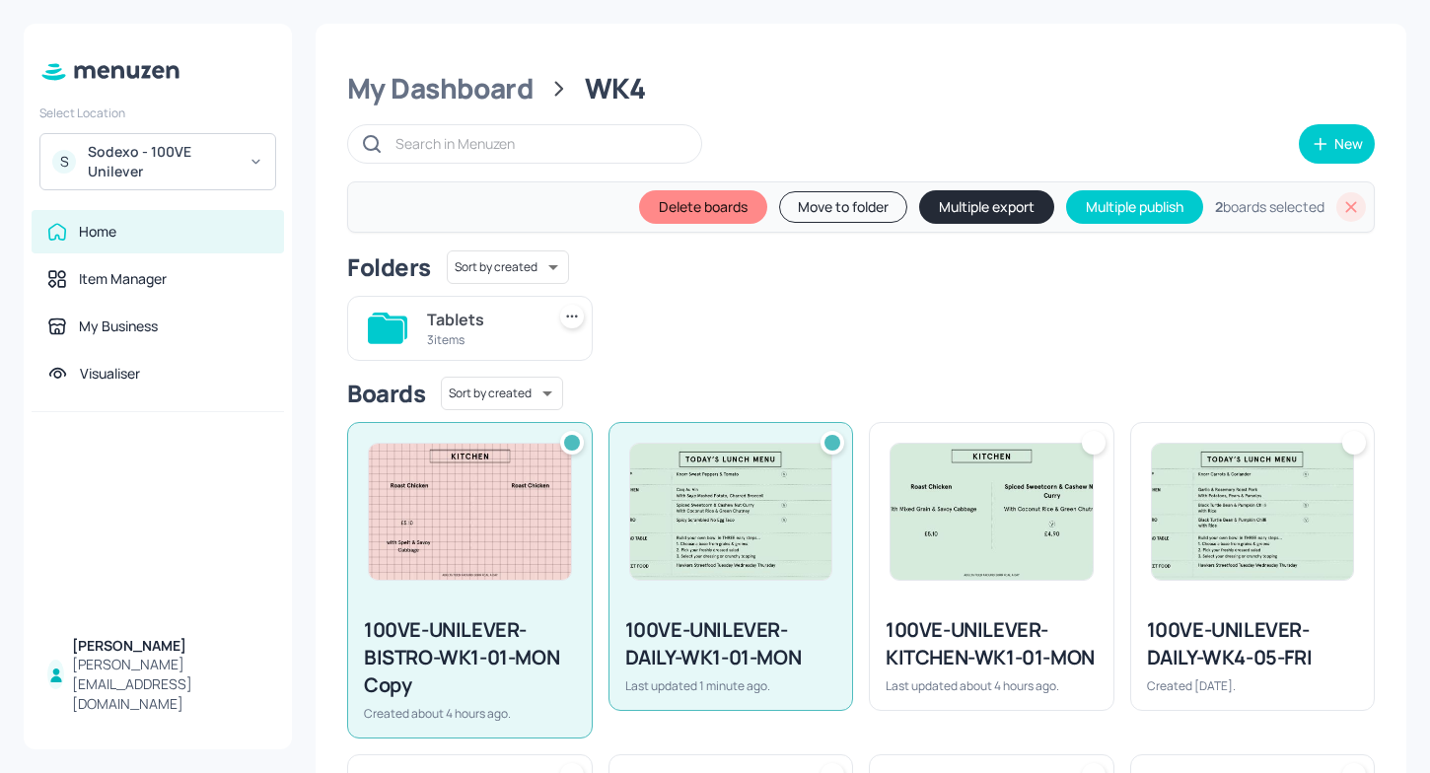
click at [842, 210] on button "Move to folder" at bounding box center [843, 207] width 128 height 32
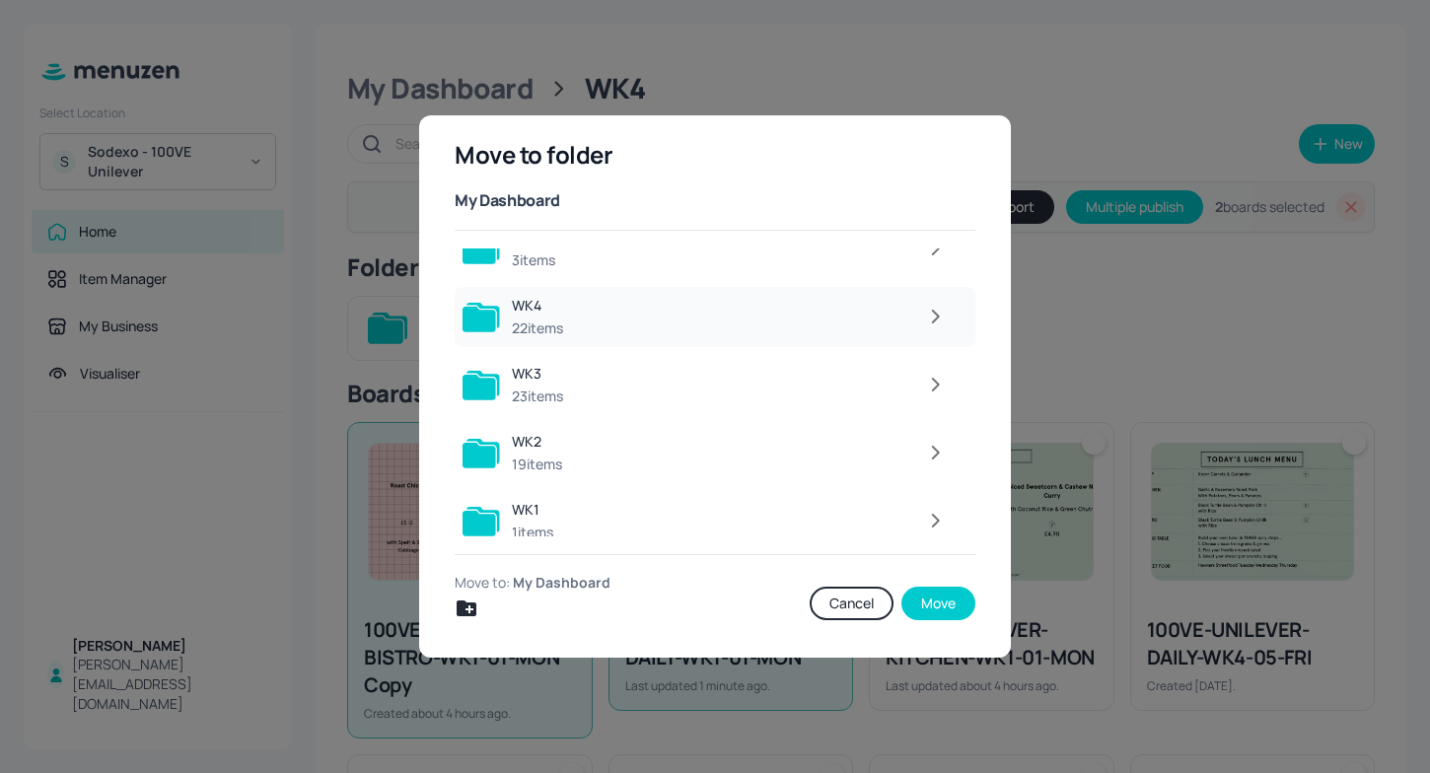
scroll to position [112, 0]
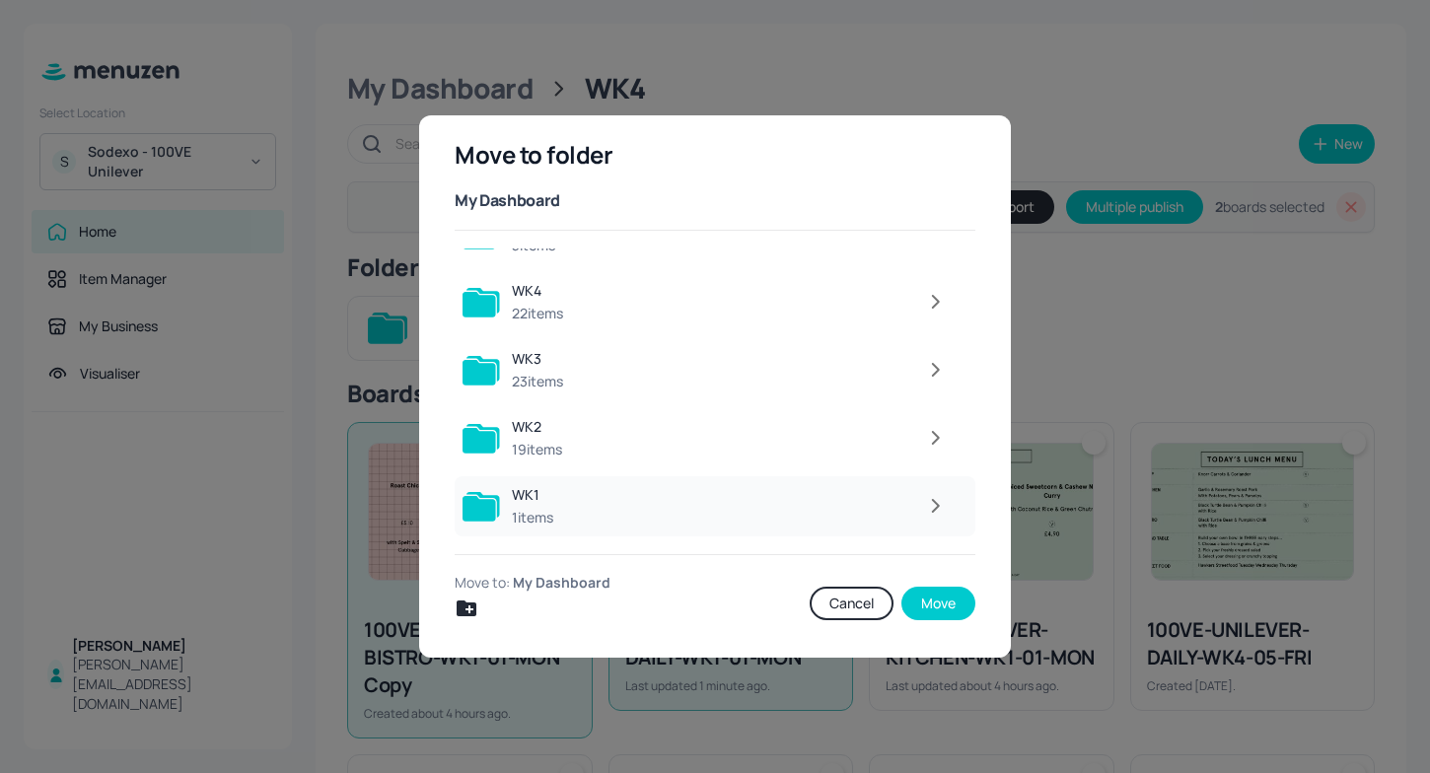
click at [736, 482] on div "WK1 1 items" at bounding box center [715, 506] width 521 height 60
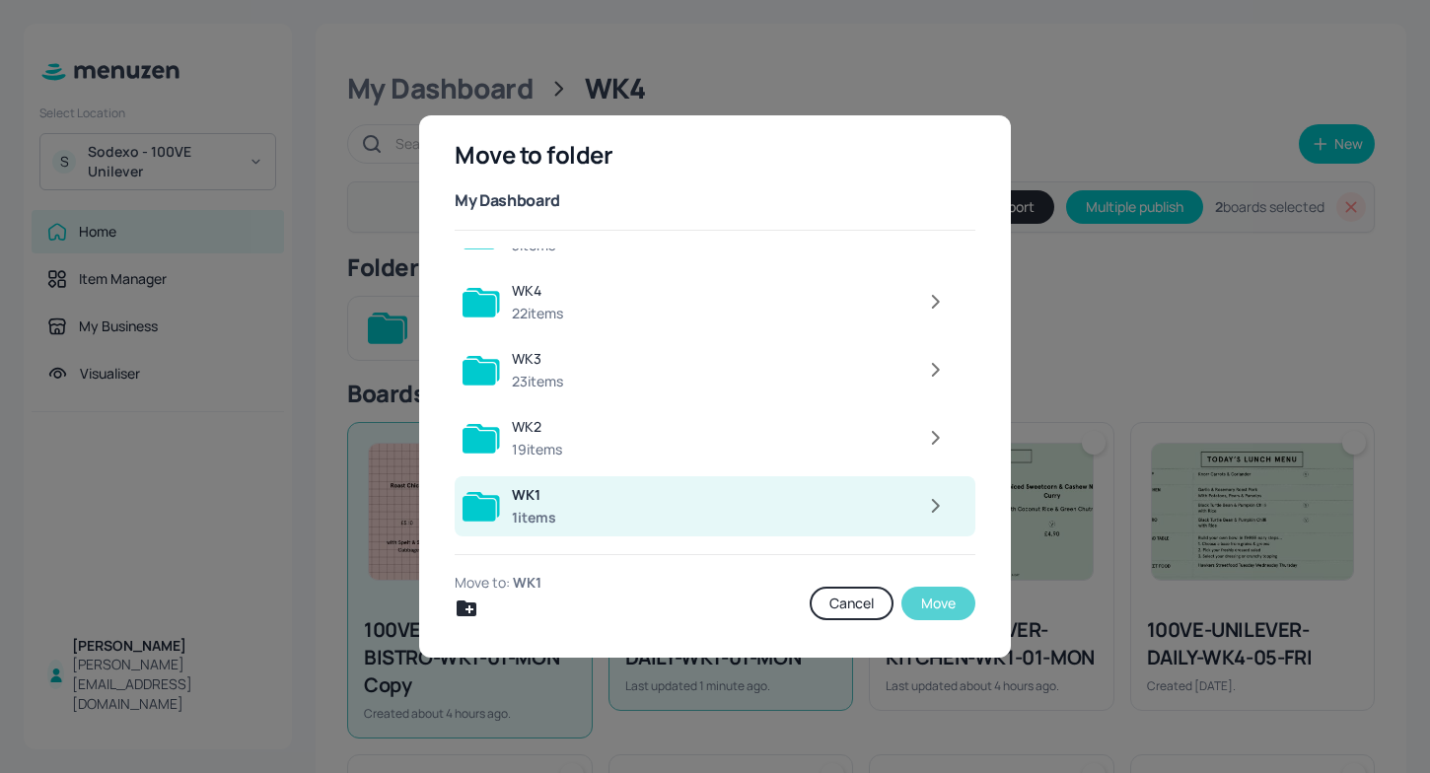
click at [932, 597] on button "Move" at bounding box center [938, 604] width 74 height 34
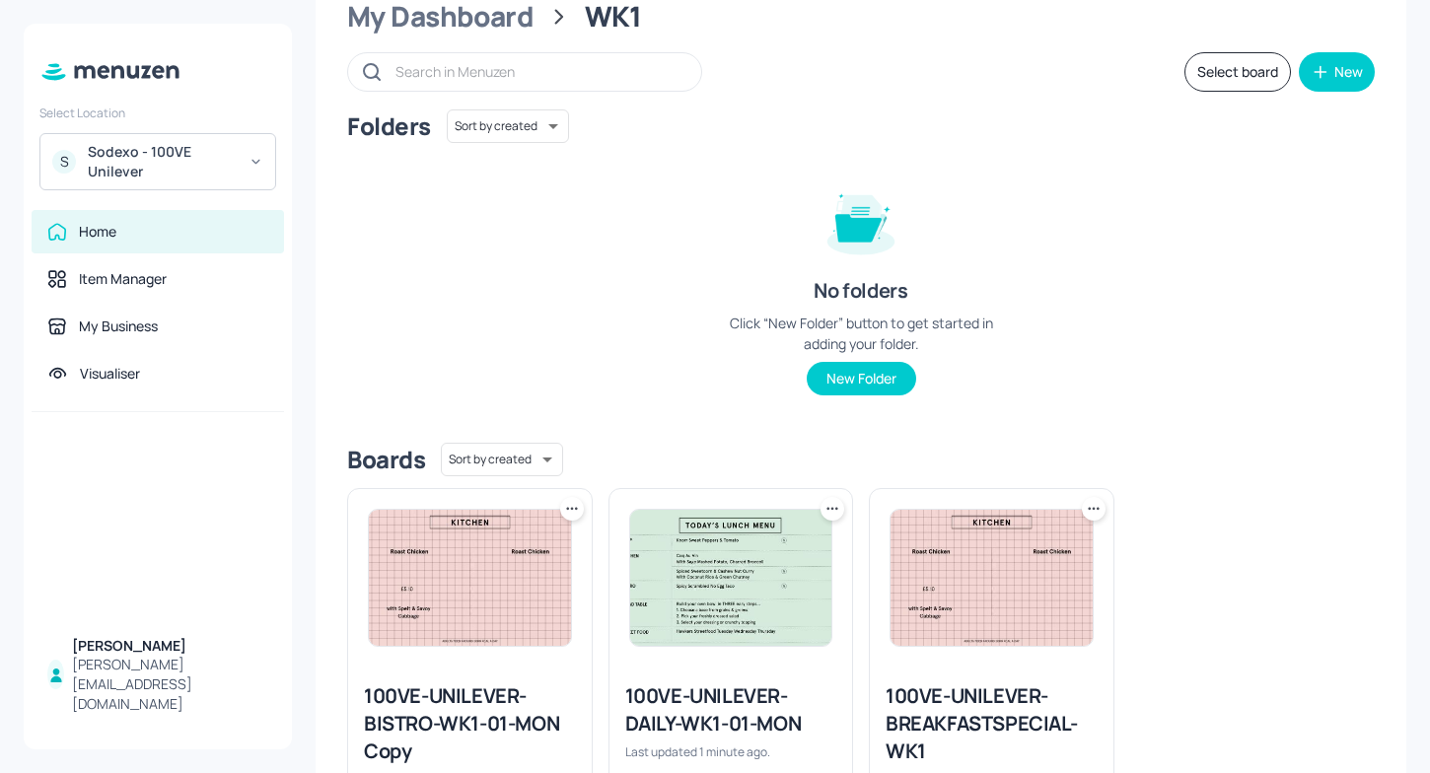
scroll to position [73, 0]
click at [468, 9] on div "My Dashboard" at bounding box center [440, 16] width 186 height 36
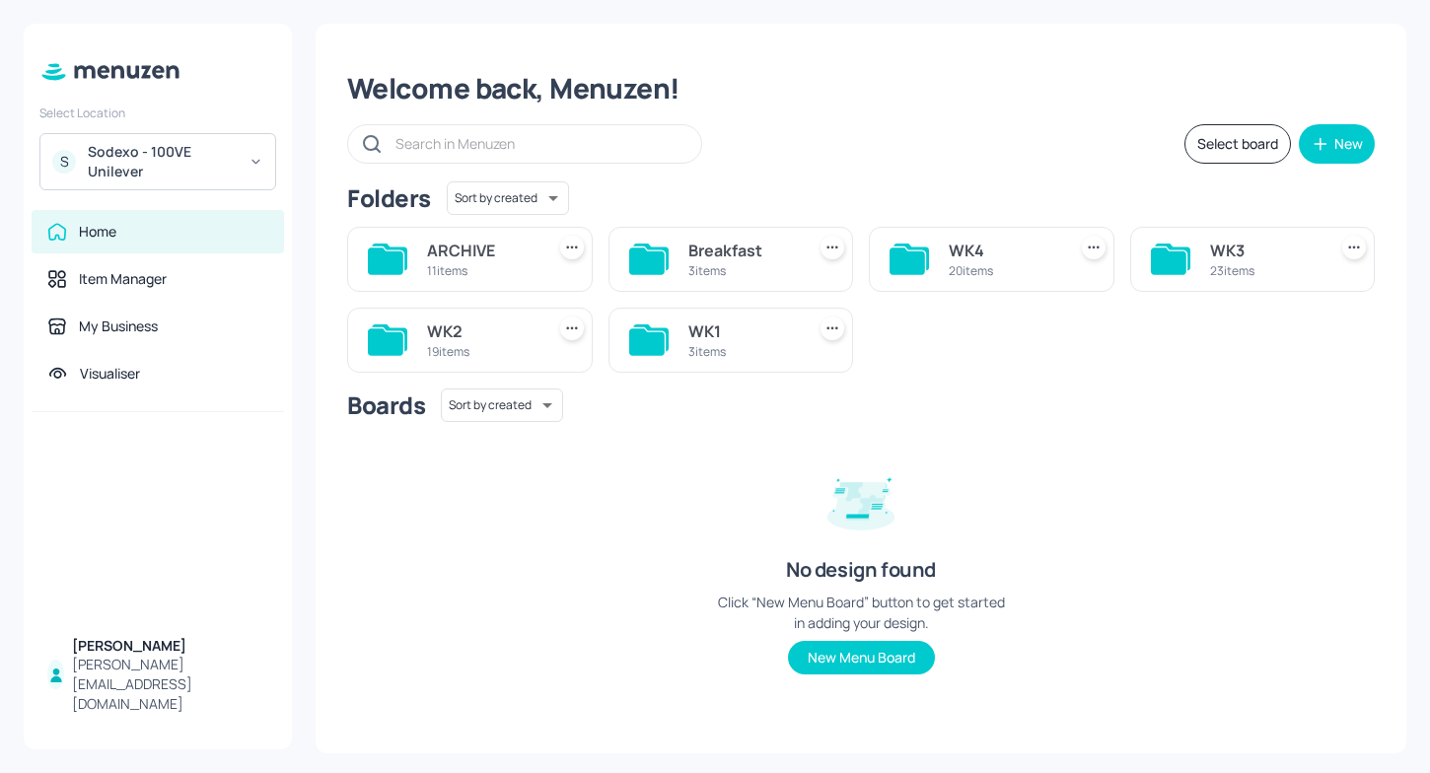
click at [689, 330] on div "WK1" at bounding box center [742, 332] width 109 height 24
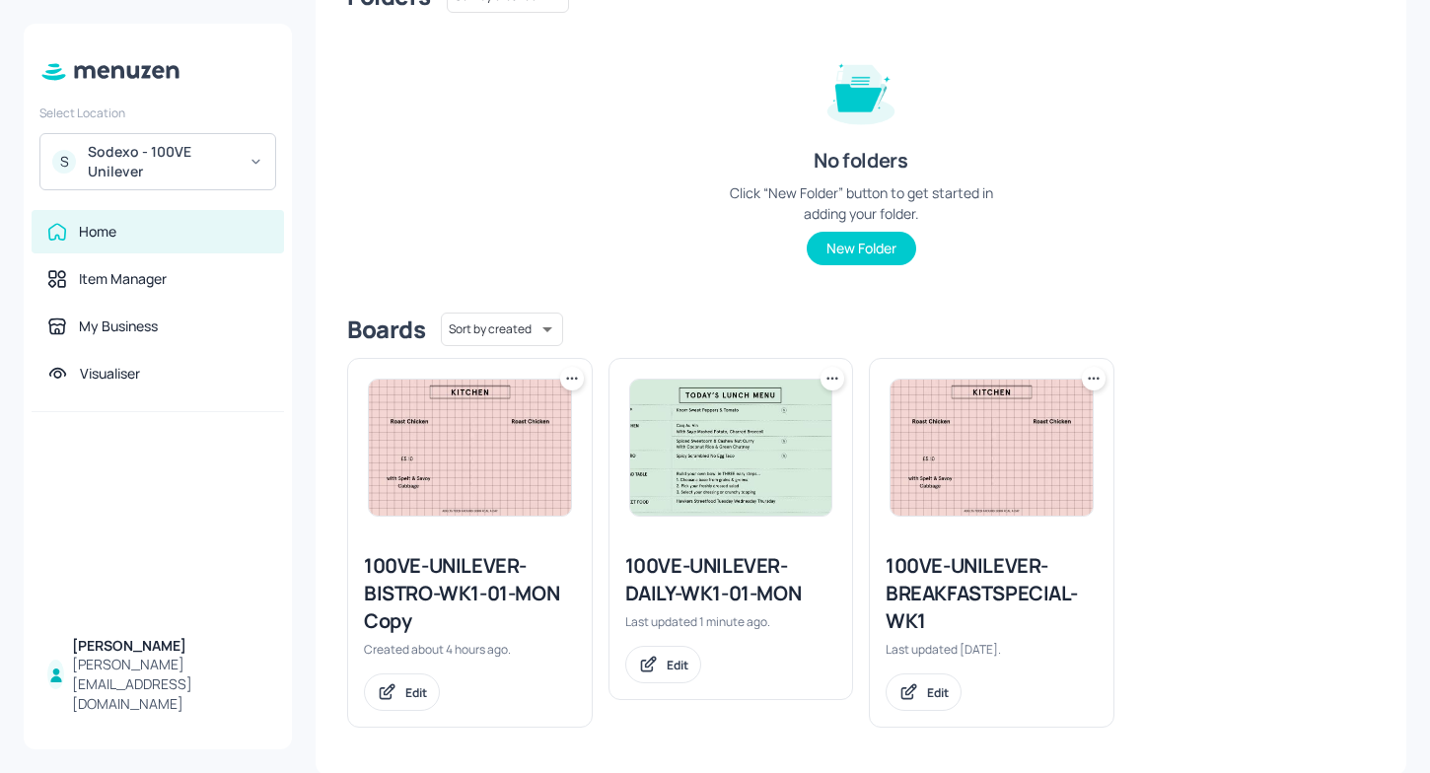
scroll to position [204, 0]
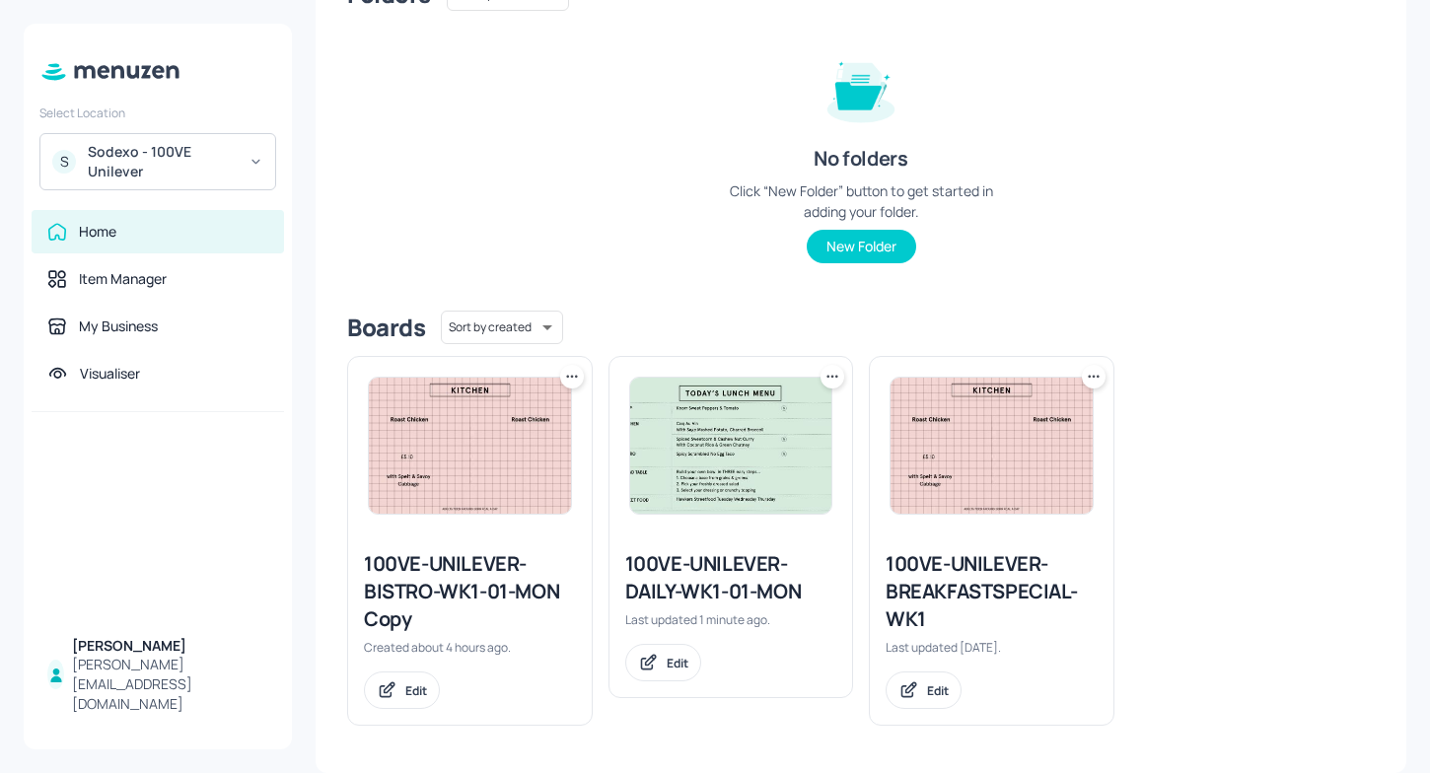
click at [505, 596] on div "100VE-UNILEVER-BISTRO-WK1-01-MON Copy" at bounding box center [470, 591] width 212 height 83
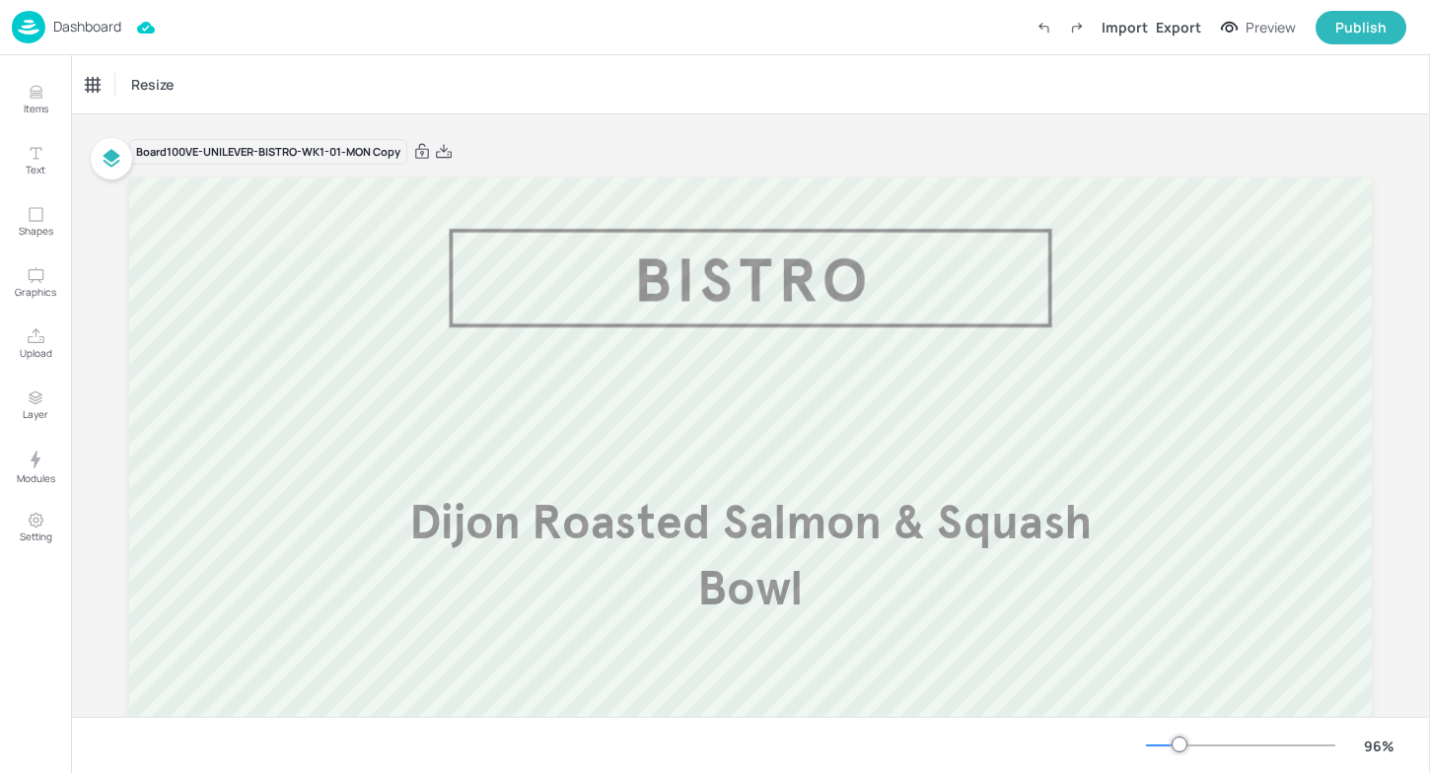
click at [33, 35] on img at bounding box center [29, 27] width 34 height 33
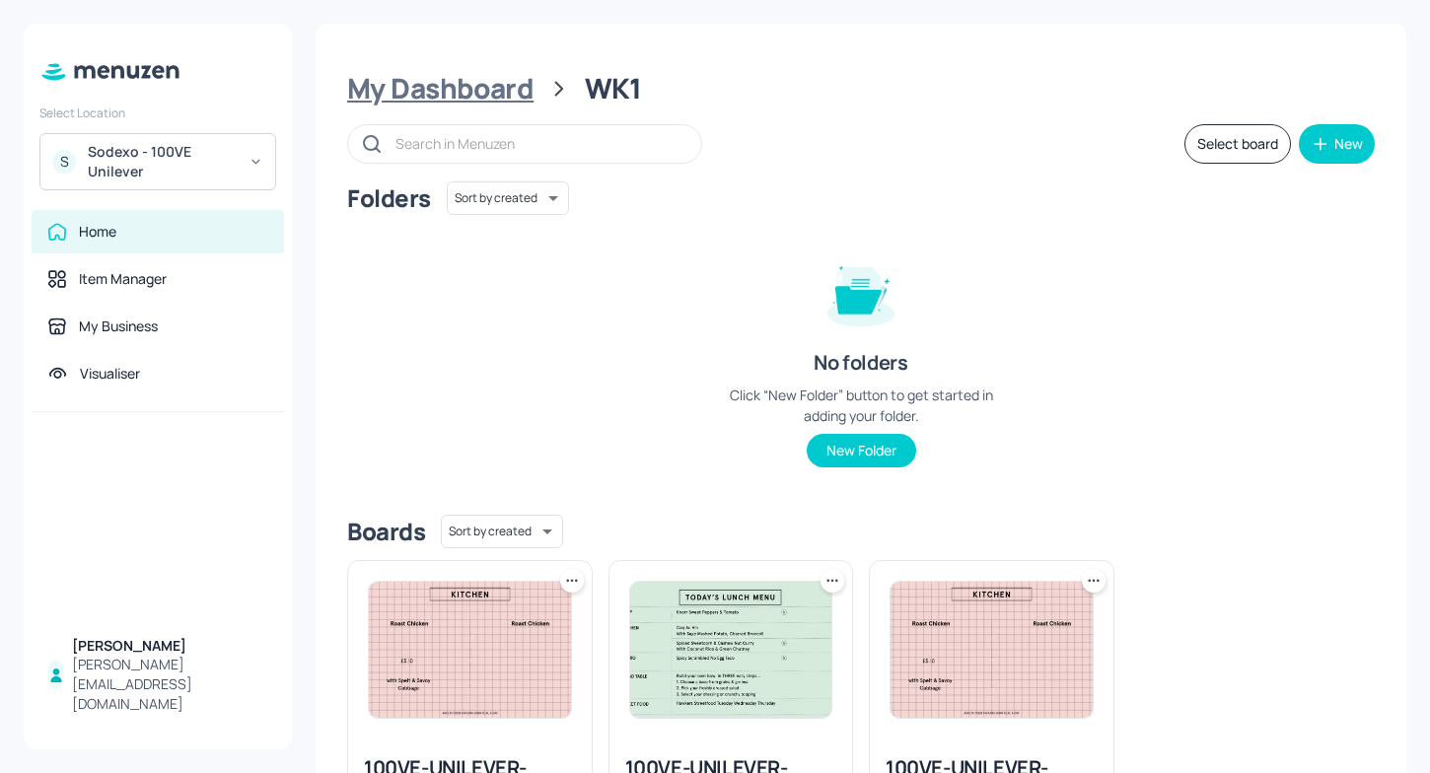
click at [502, 90] on div "My Dashboard" at bounding box center [440, 89] width 186 height 36
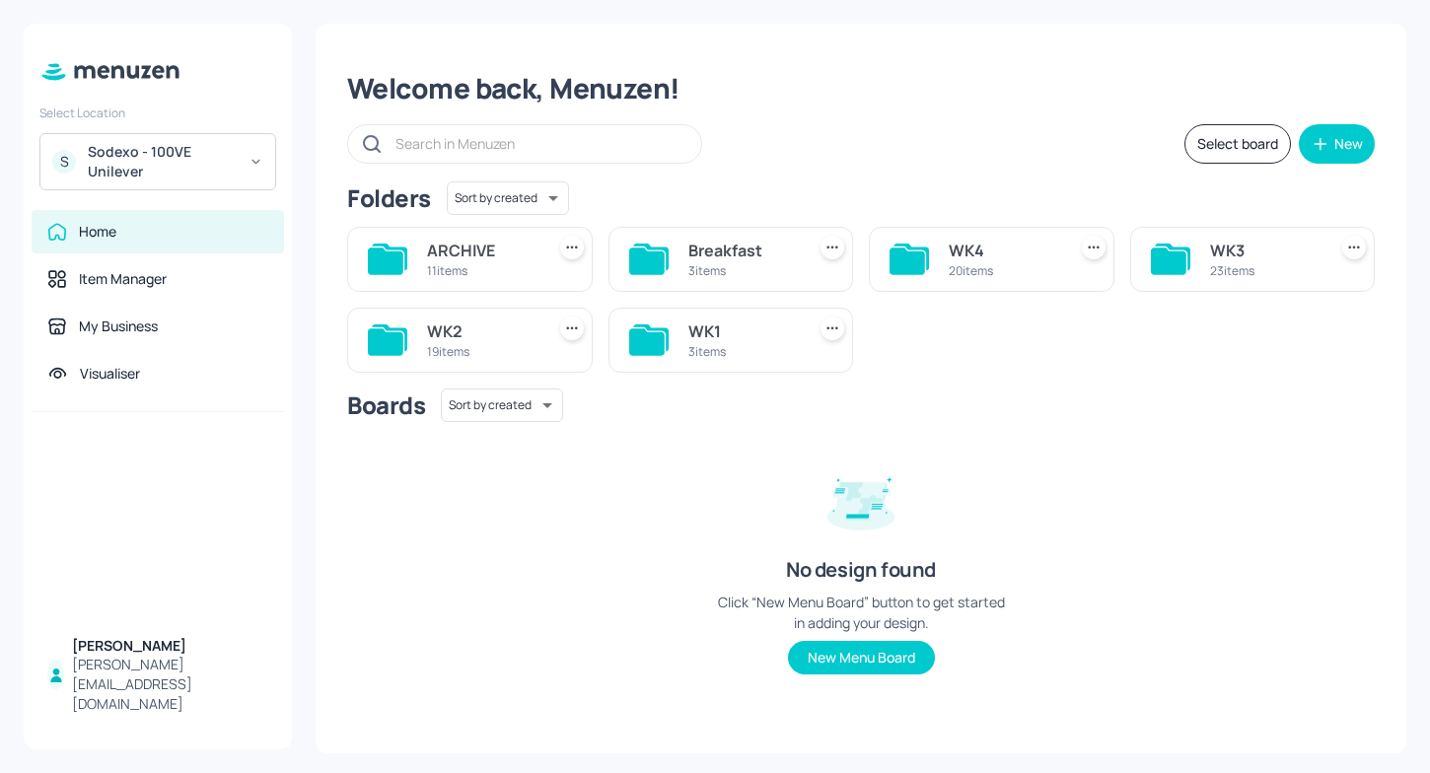
click at [961, 244] on div "WK4" at bounding box center [1003, 251] width 109 height 24
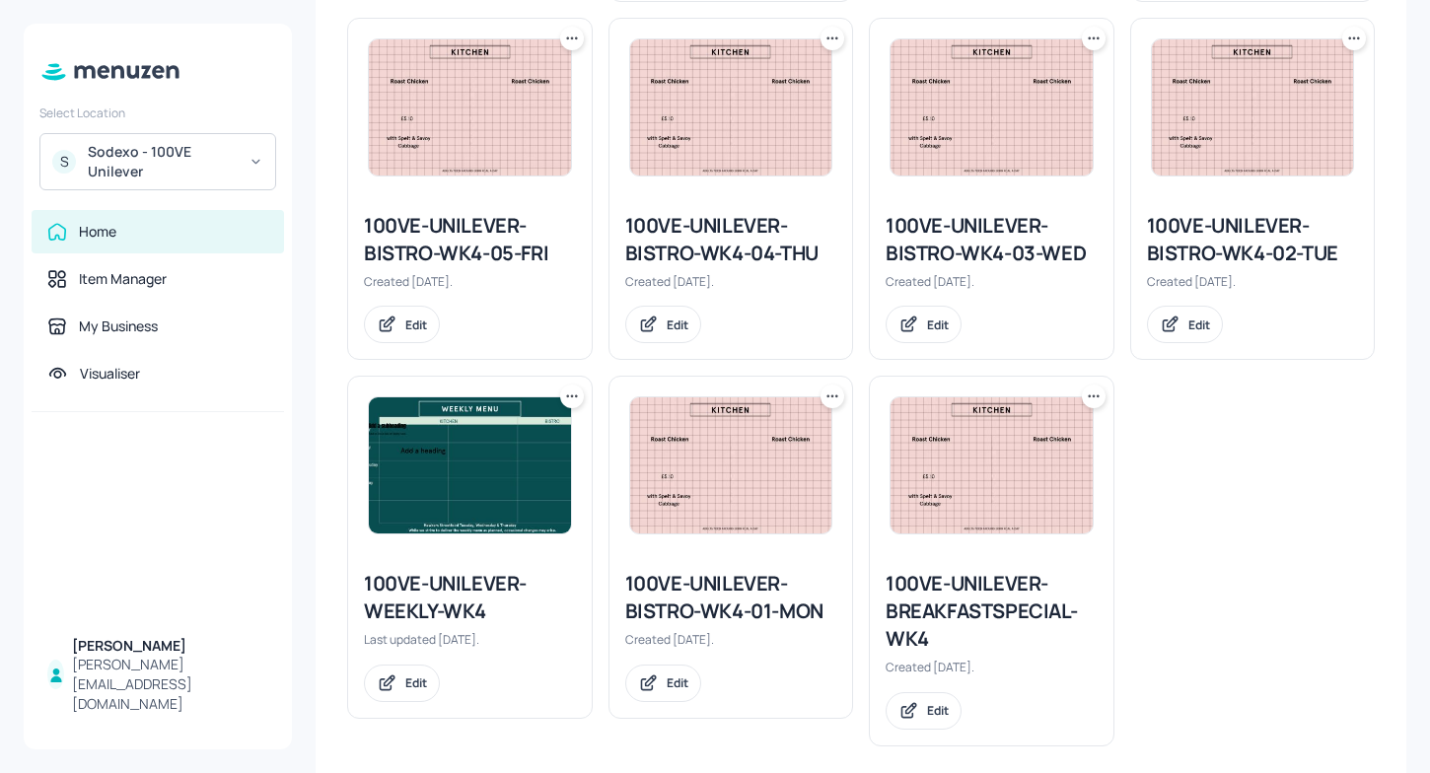
scroll to position [1437, 0]
click at [1094, 402] on icon at bounding box center [1094, 398] width 20 height 20
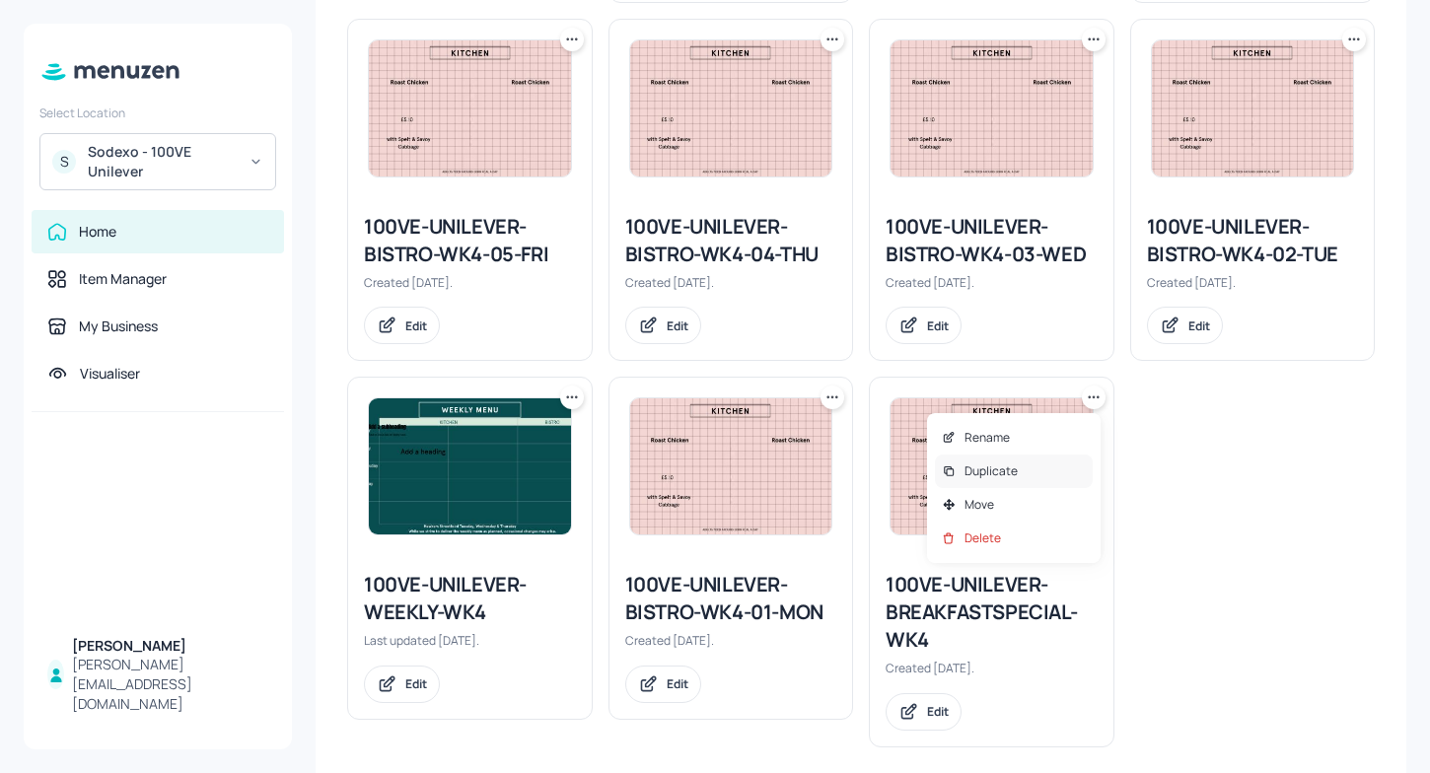
click at [978, 466] on p "Duplicate" at bounding box center [991, 472] width 53 height 18
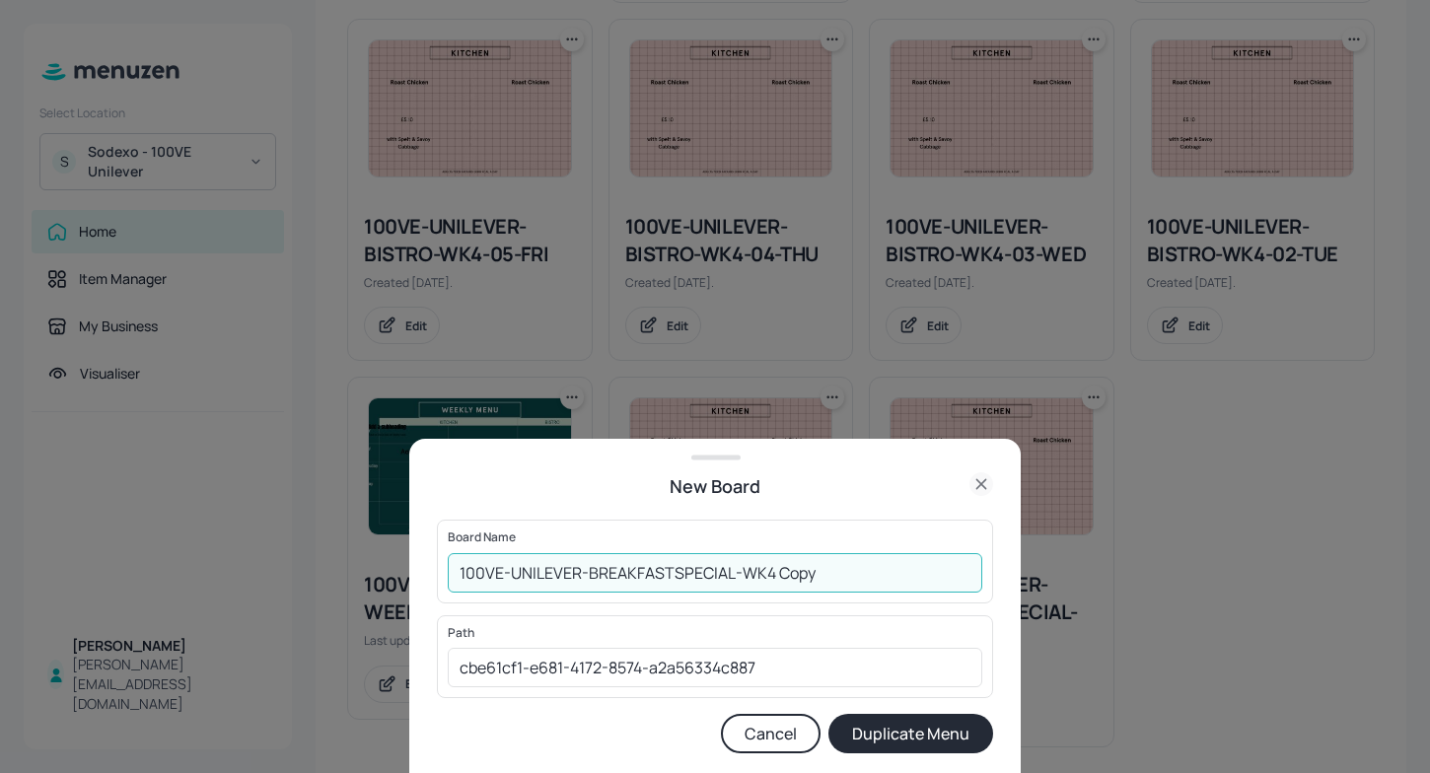
click at [775, 576] on input "100VE-UNILEVER-BREAKFASTSPECIAL-WK4 Copy" at bounding box center [715, 572] width 535 height 39
click at [855, 561] on input "100VE-UNILEVER-BREAKFASTSPECIAL-WK1Copy" at bounding box center [715, 572] width 535 height 39
type input "100VE-UNILEVER-BREAKFASTSPECIAL-WK1"
click at [916, 739] on button "Duplicate Menu" at bounding box center [910, 733] width 165 height 39
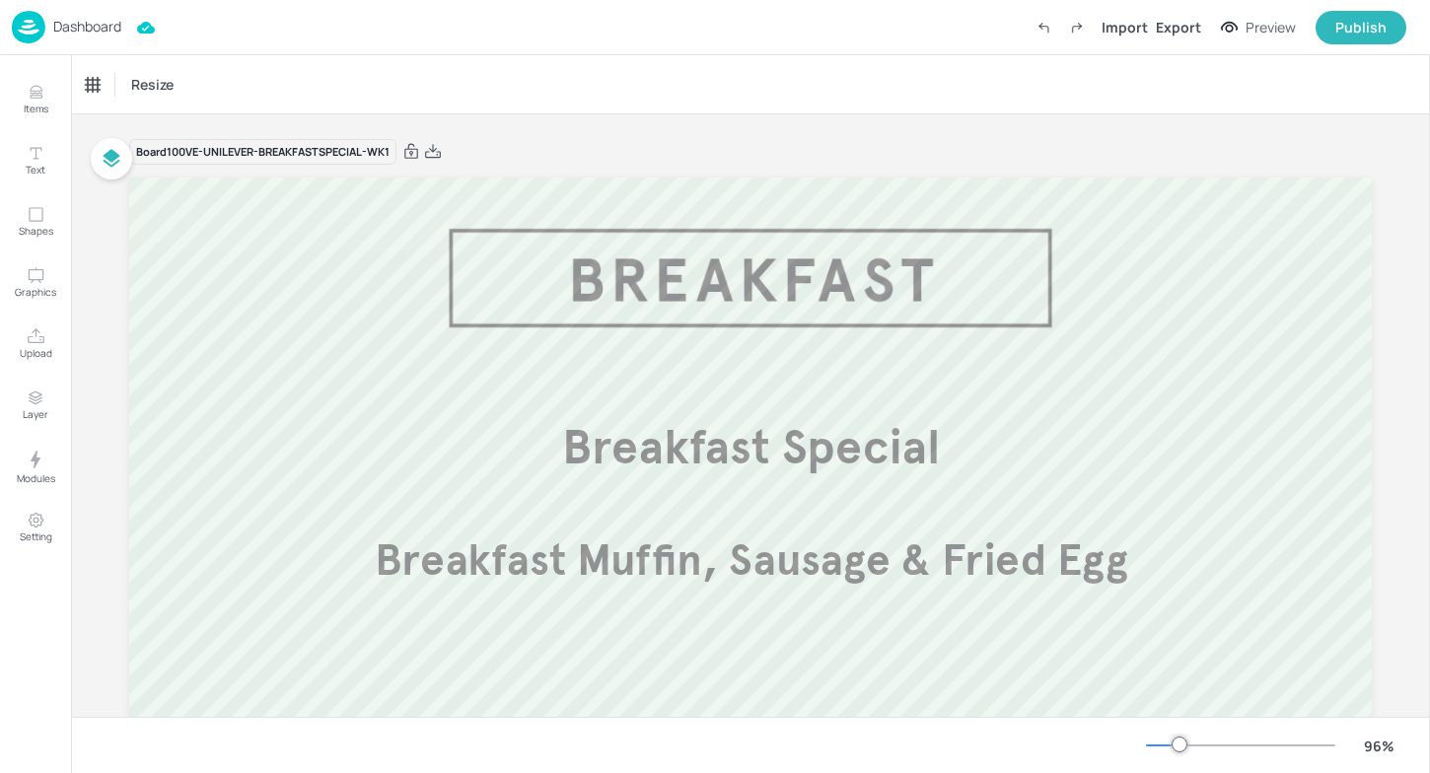
click at [31, 19] on img at bounding box center [29, 27] width 34 height 33
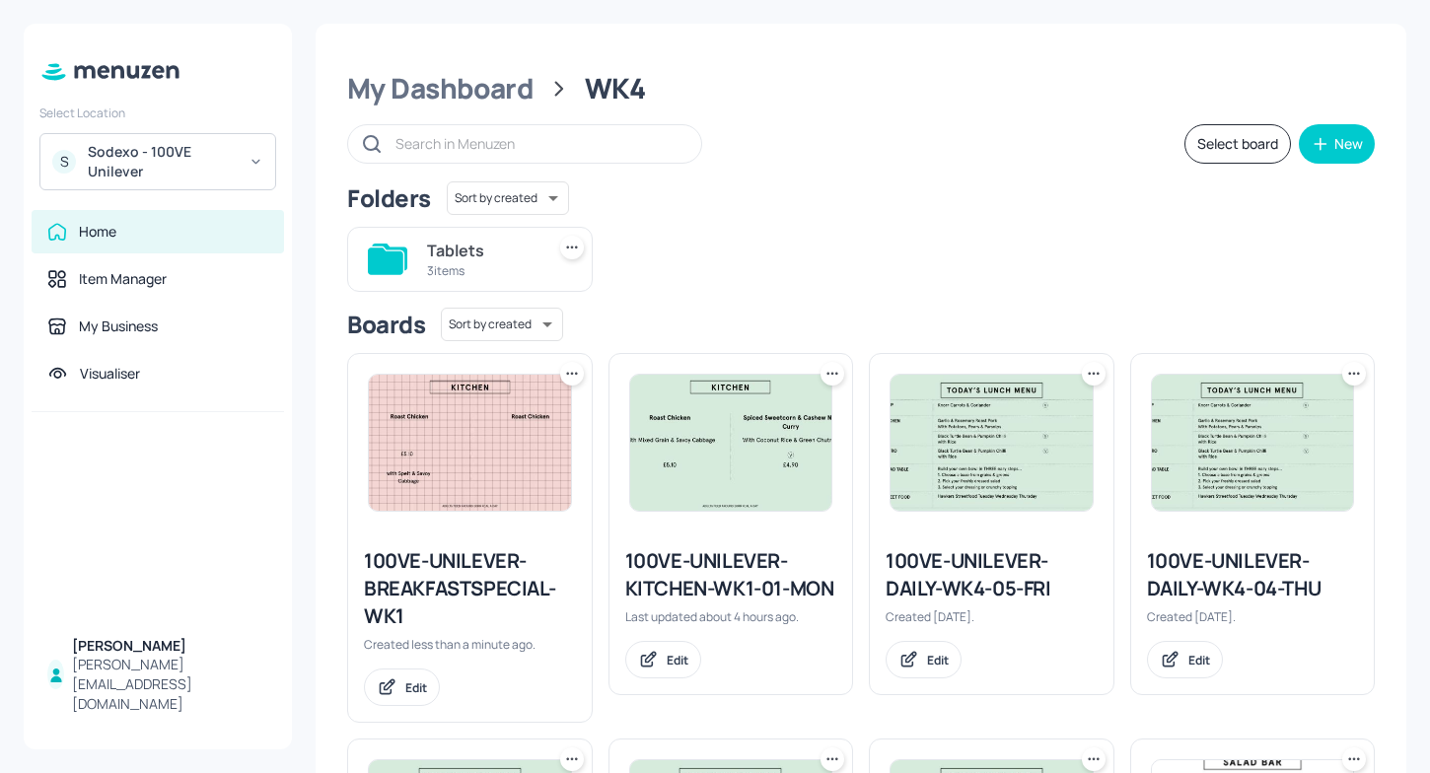
click at [574, 378] on icon at bounding box center [572, 374] width 20 height 20
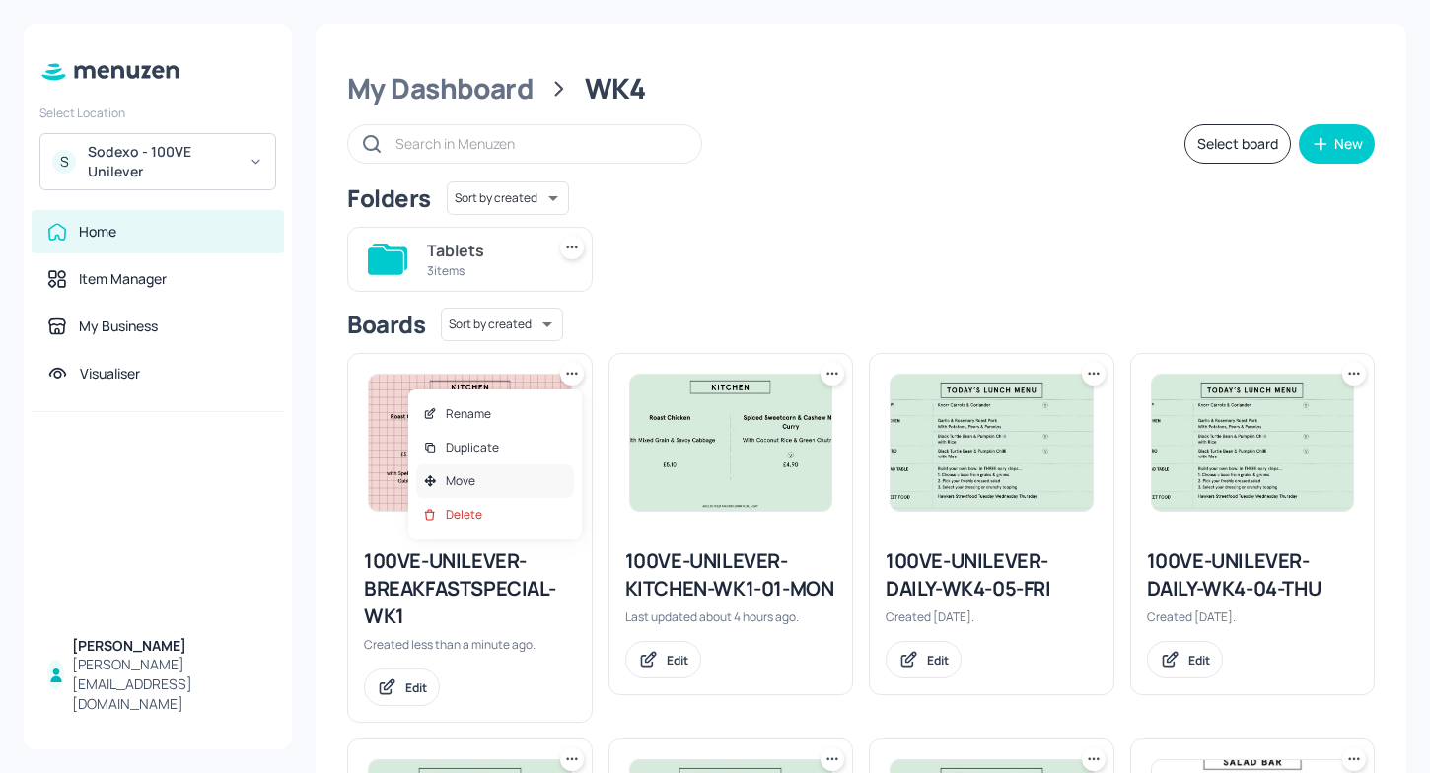
click at [503, 482] on div "Move" at bounding box center [495, 482] width 158 height 34
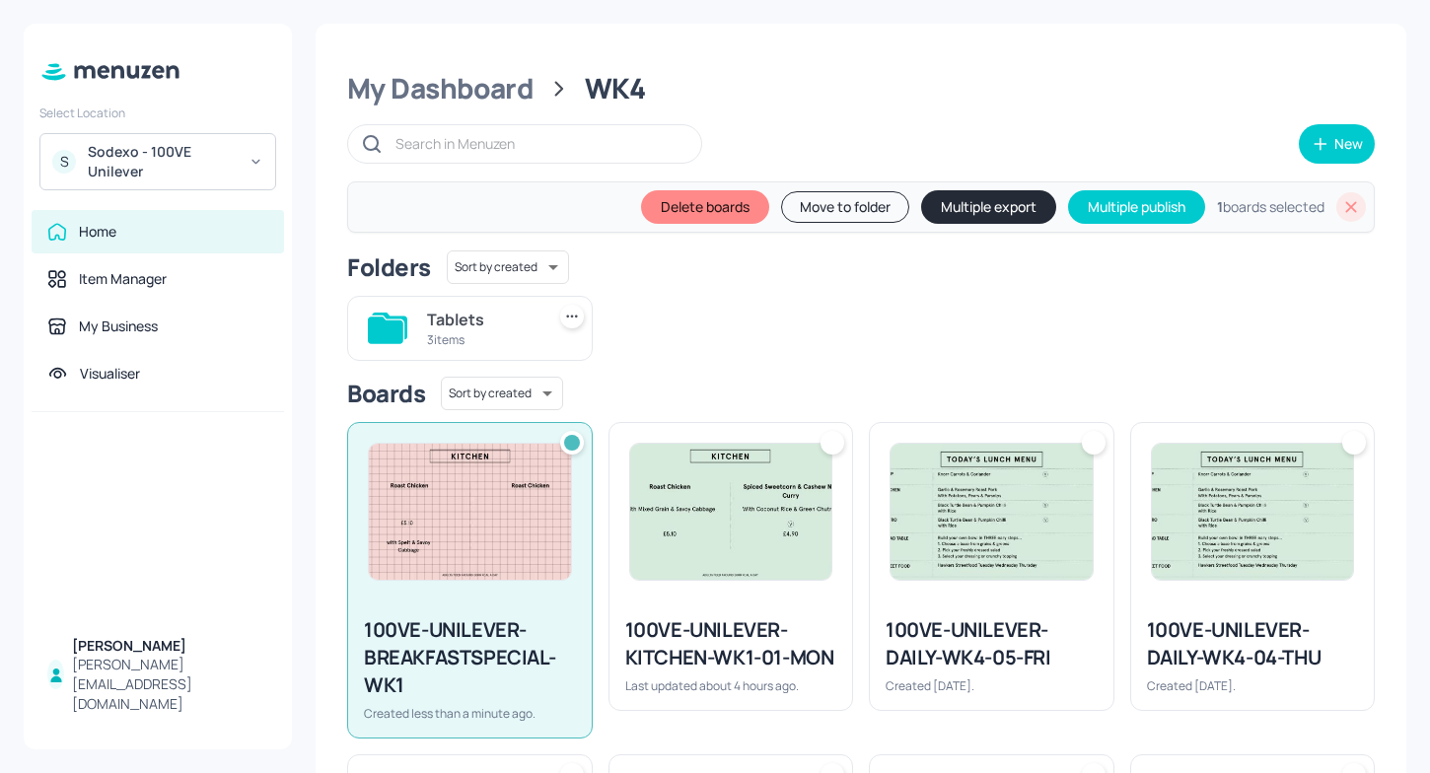
click at [810, 208] on button "Move to folder" at bounding box center [845, 207] width 128 height 32
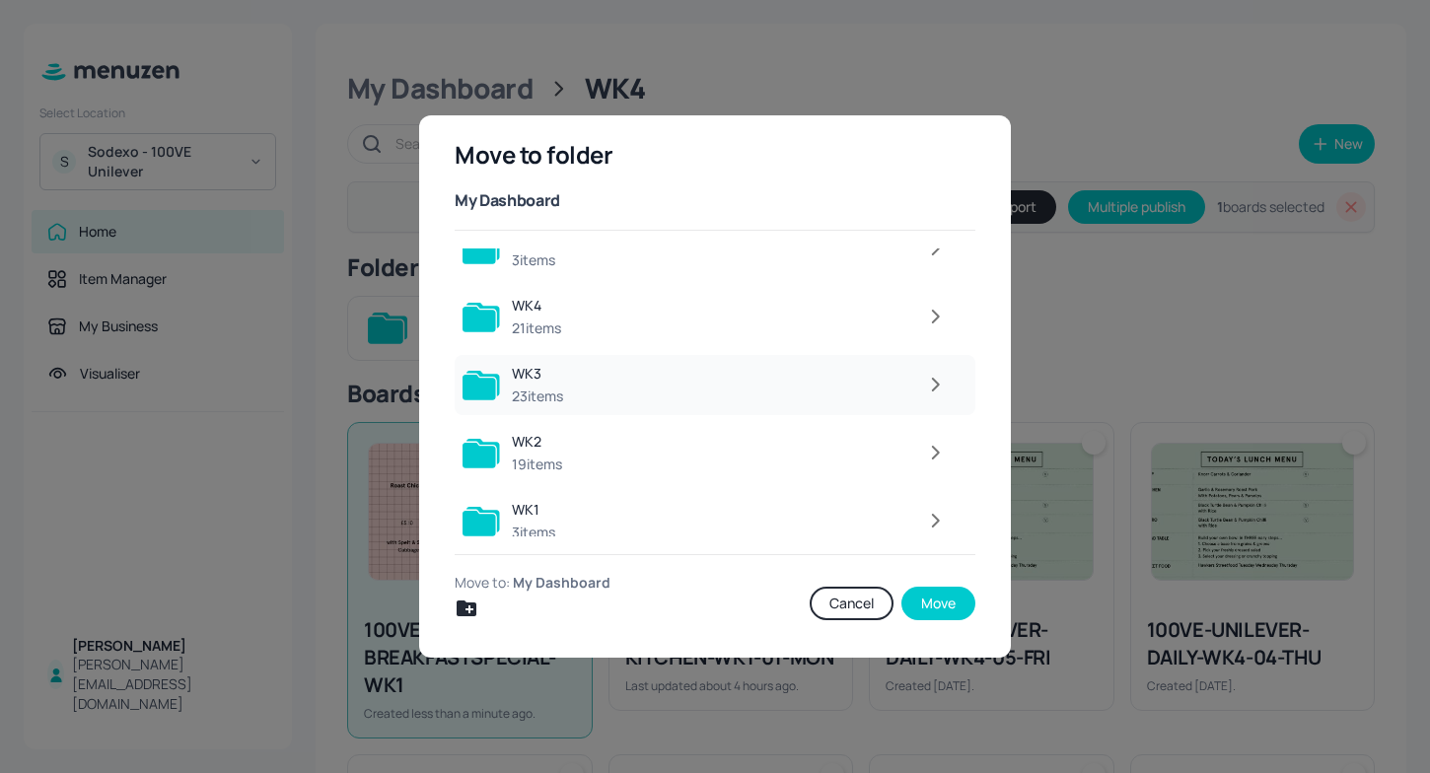
scroll to position [112, 0]
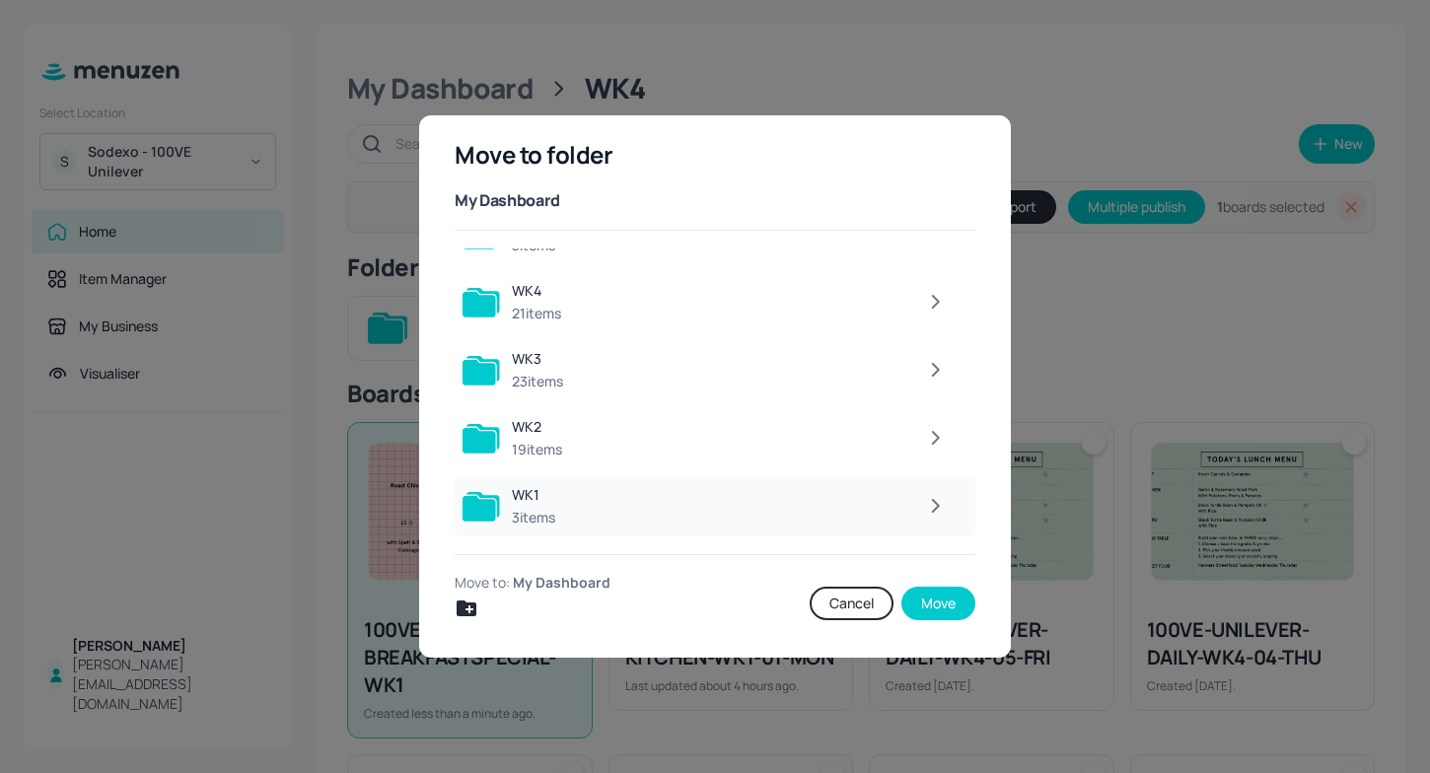
click at [604, 503] on div at bounding box center [762, 505] width 390 height 39
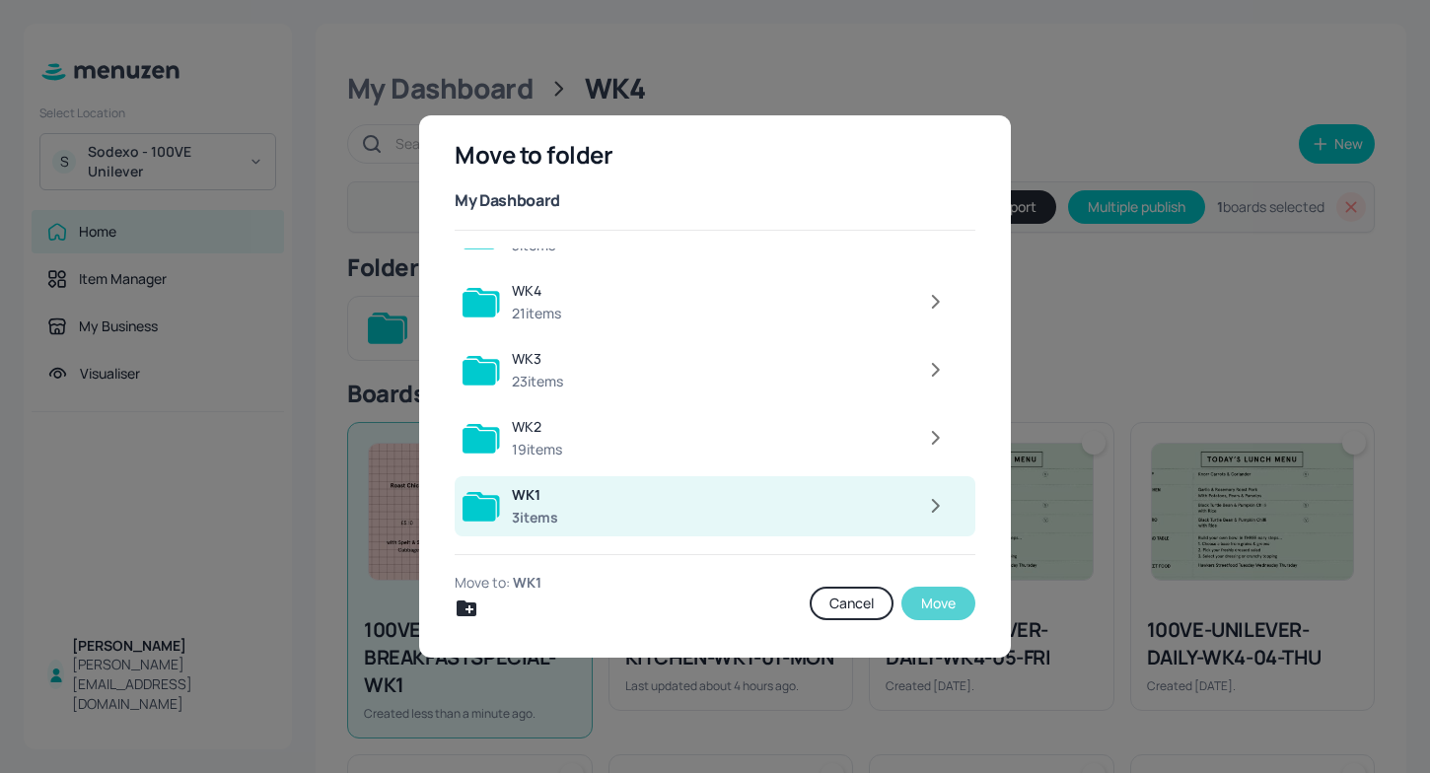
click at [929, 593] on button "Move" at bounding box center [938, 604] width 74 height 34
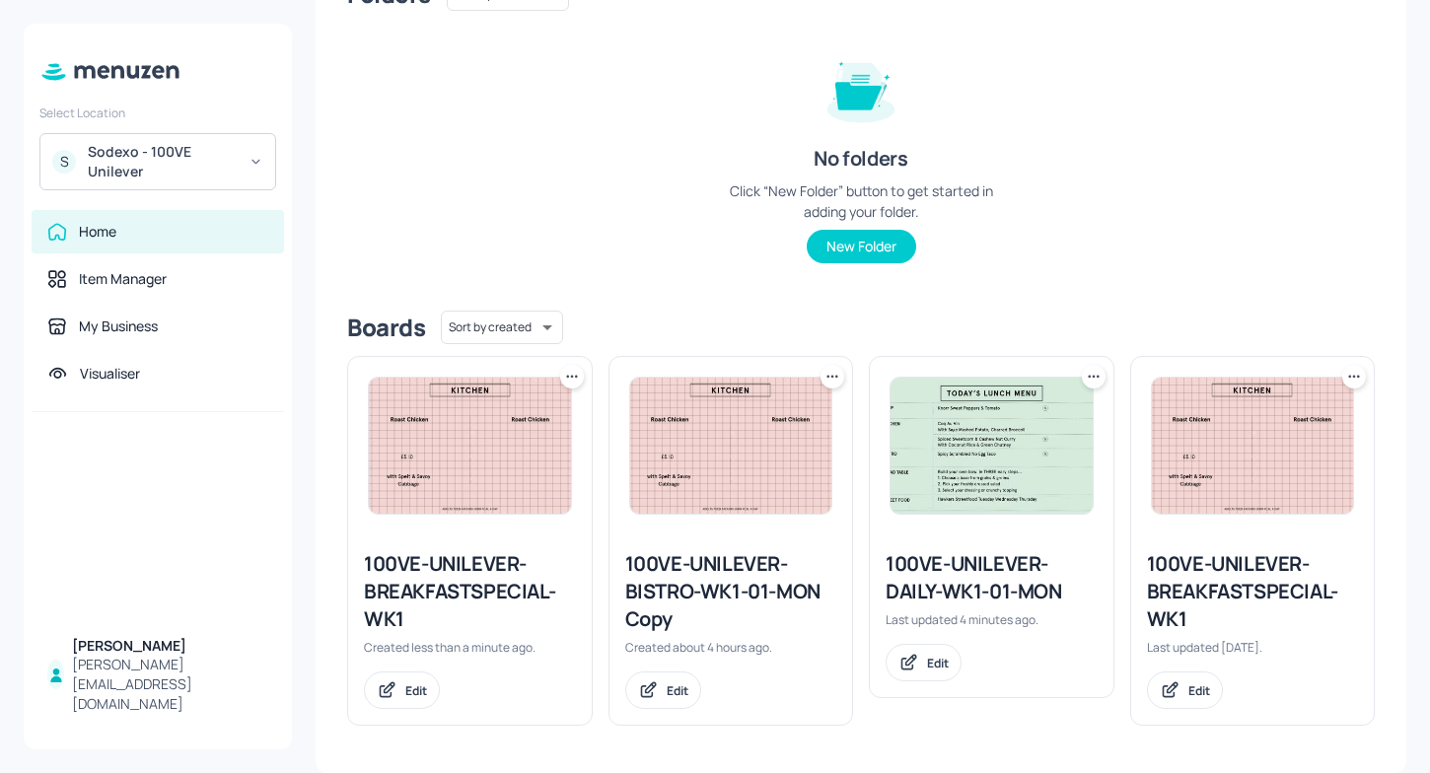
scroll to position [0, 0]
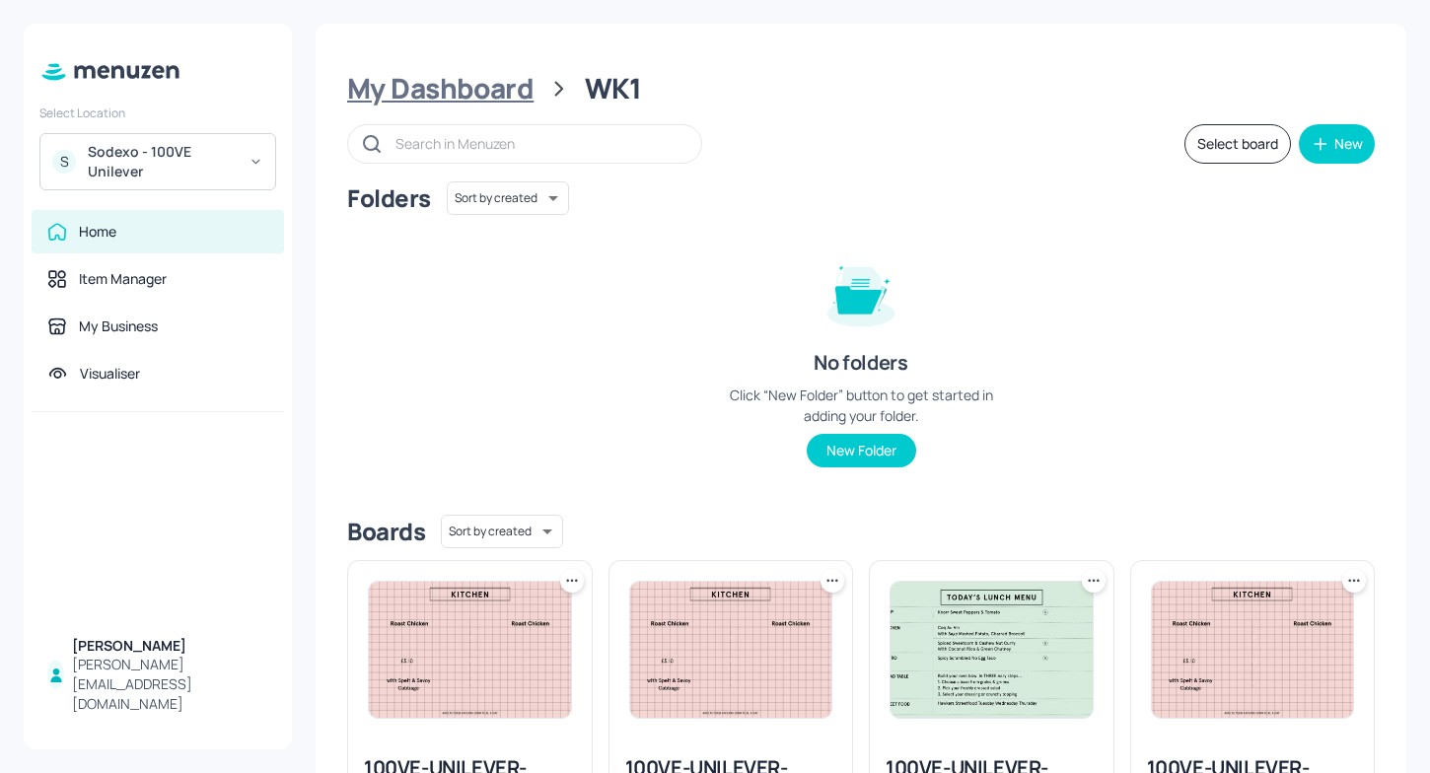
click at [452, 82] on div "My Dashboard" at bounding box center [440, 89] width 186 height 36
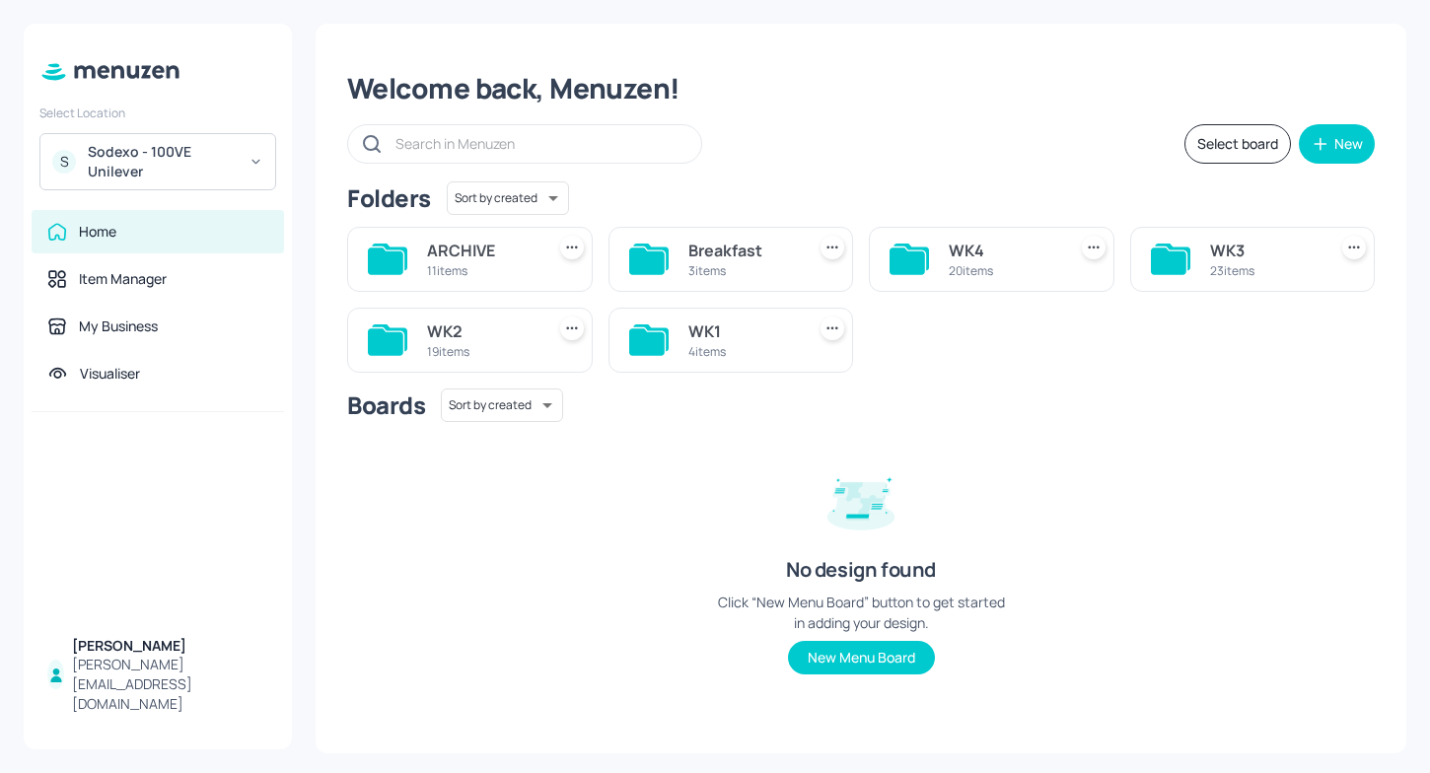
click at [1010, 267] on div "20 items" at bounding box center [1003, 270] width 109 height 17
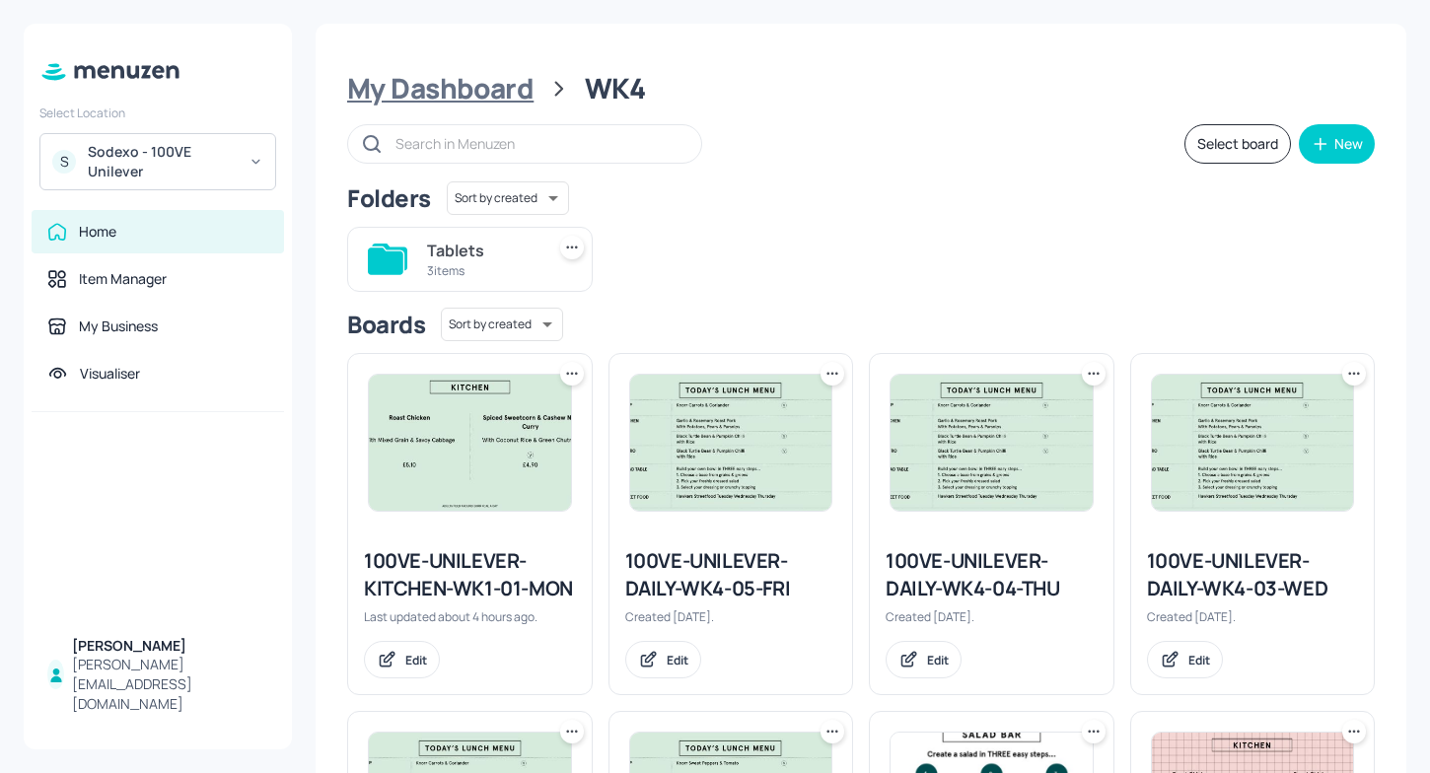
click at [487, 103] on div "My Dashboard" at bounding box center [440, 89] width 186 height 36
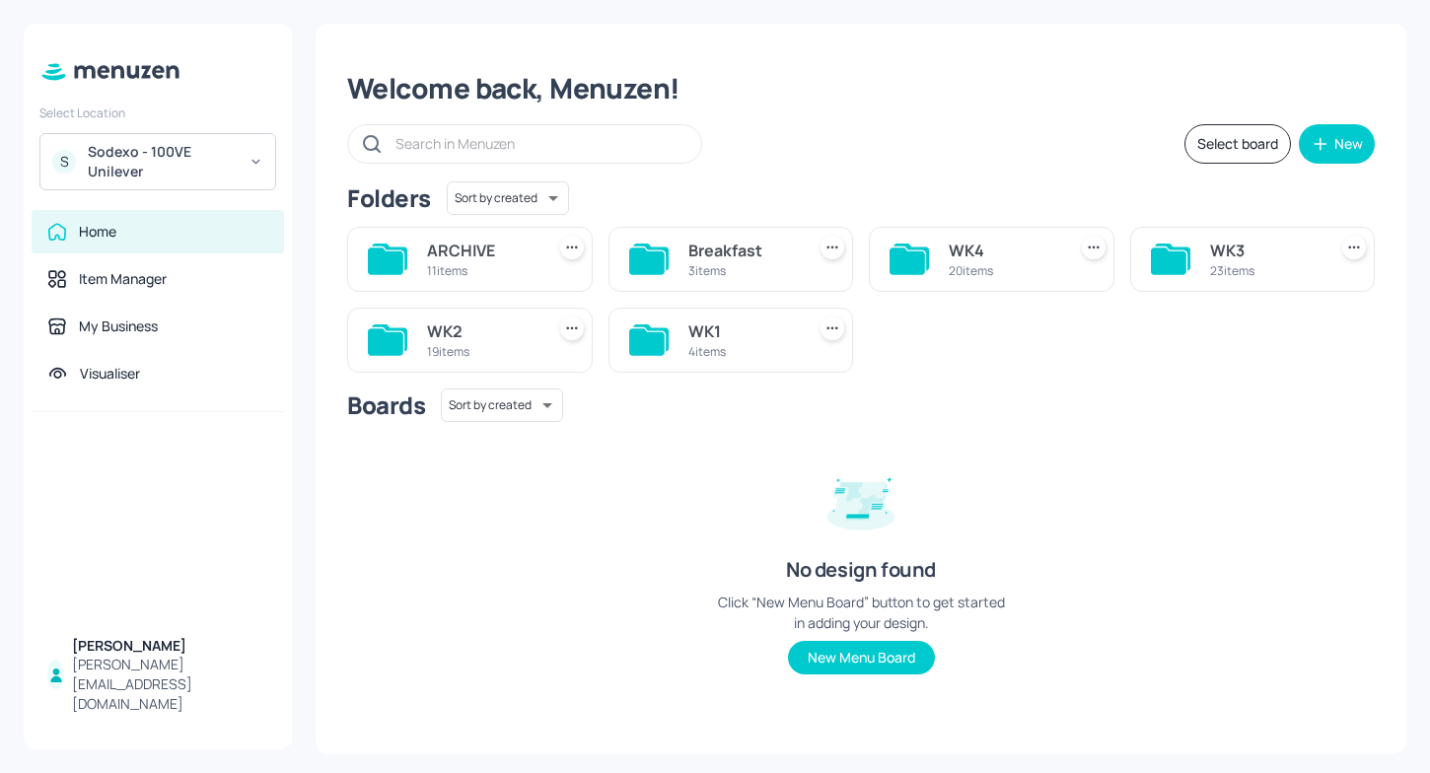
click at [782, 340] on div "WK1" at bounding box center [742, 332] width 109 height 24
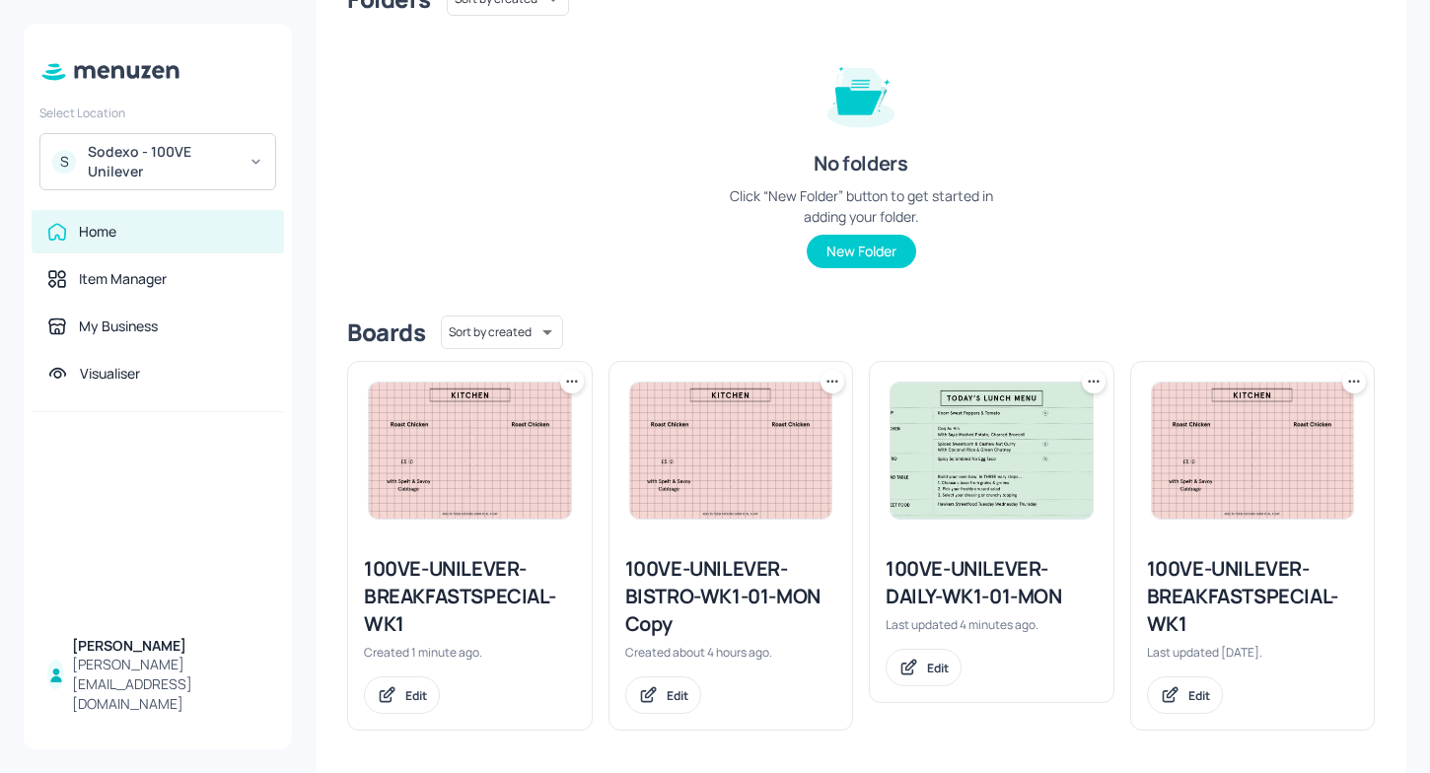
scroll to position [204, 0]
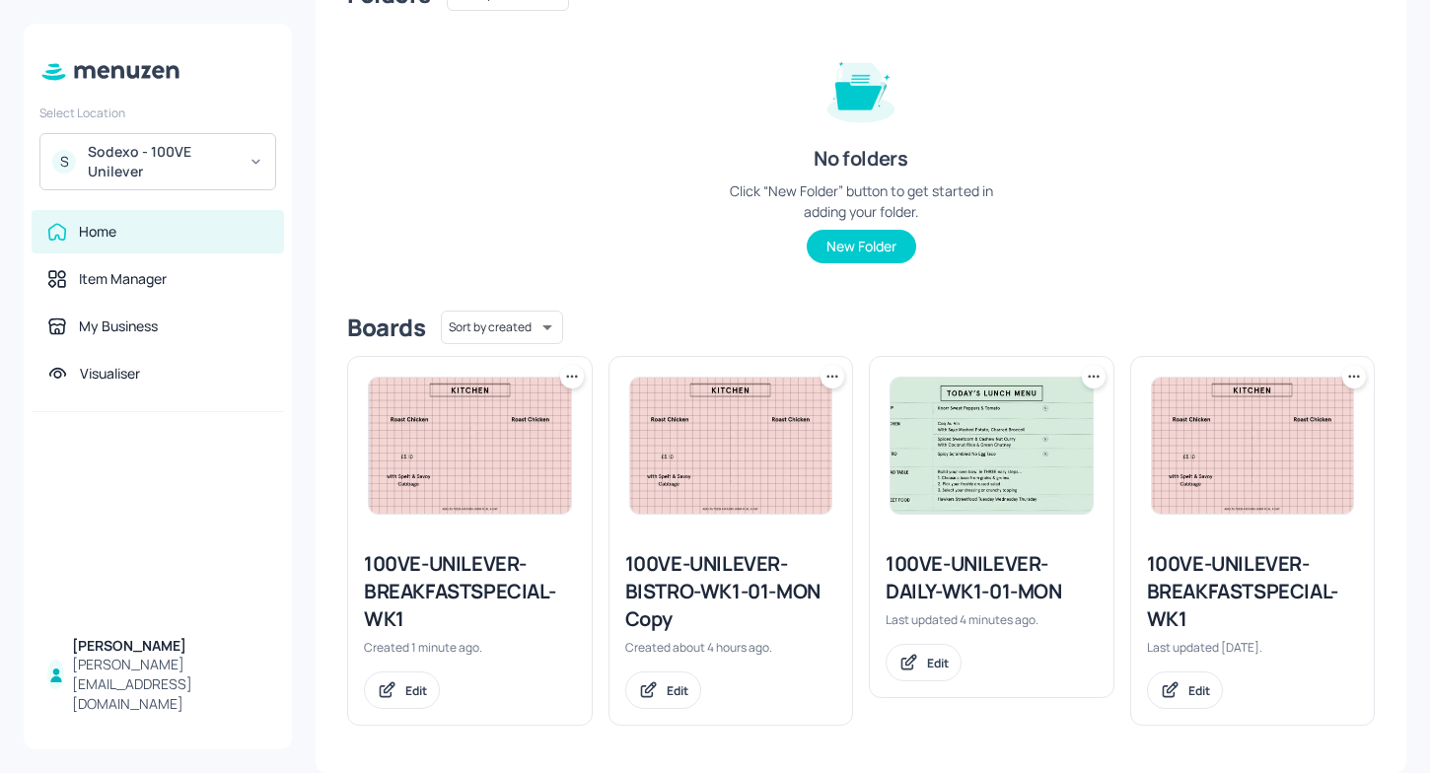
click at [824, 371] on icon at bounding box center [833, 377] width 20 height 20
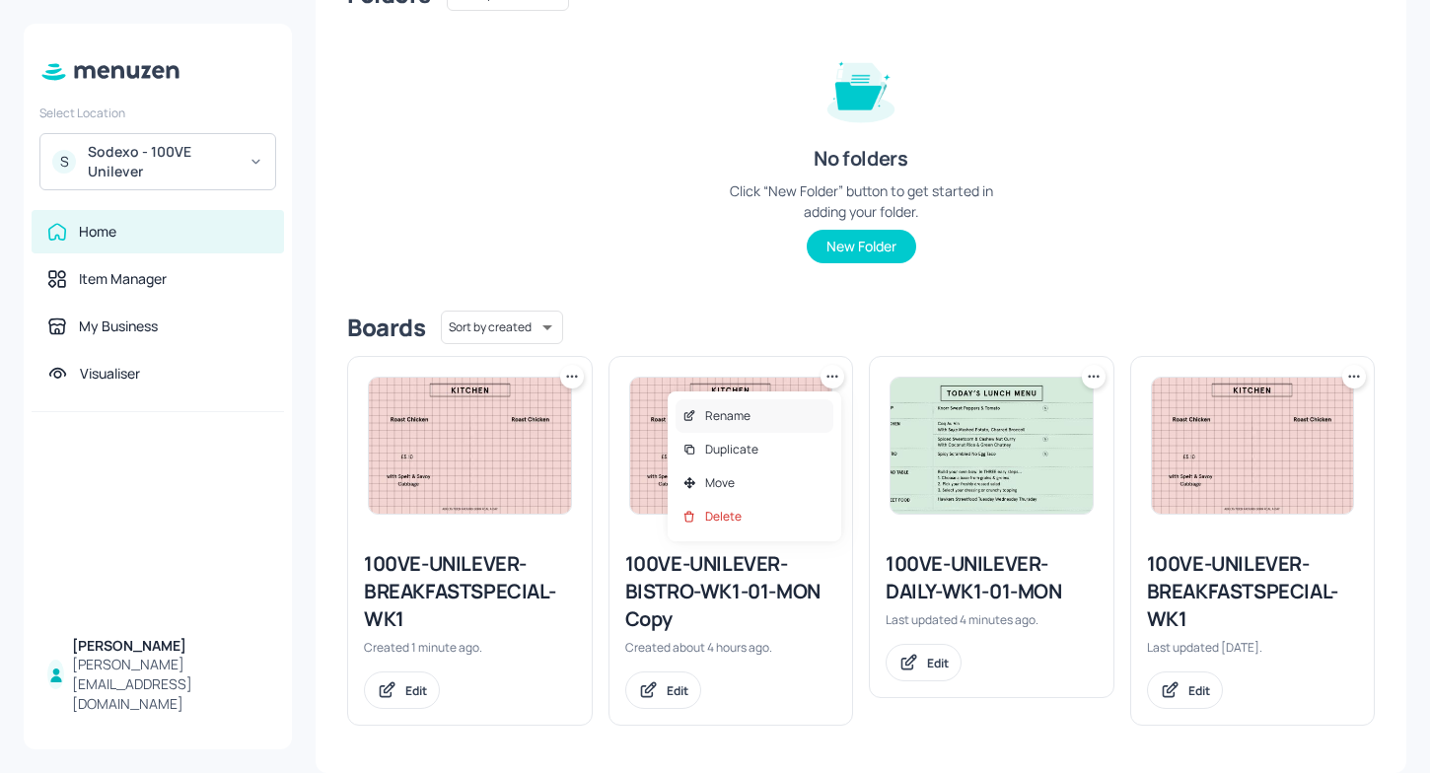
click at [752, 422] on div "Rename" at bounding box center [755, 416] width 158 height 34
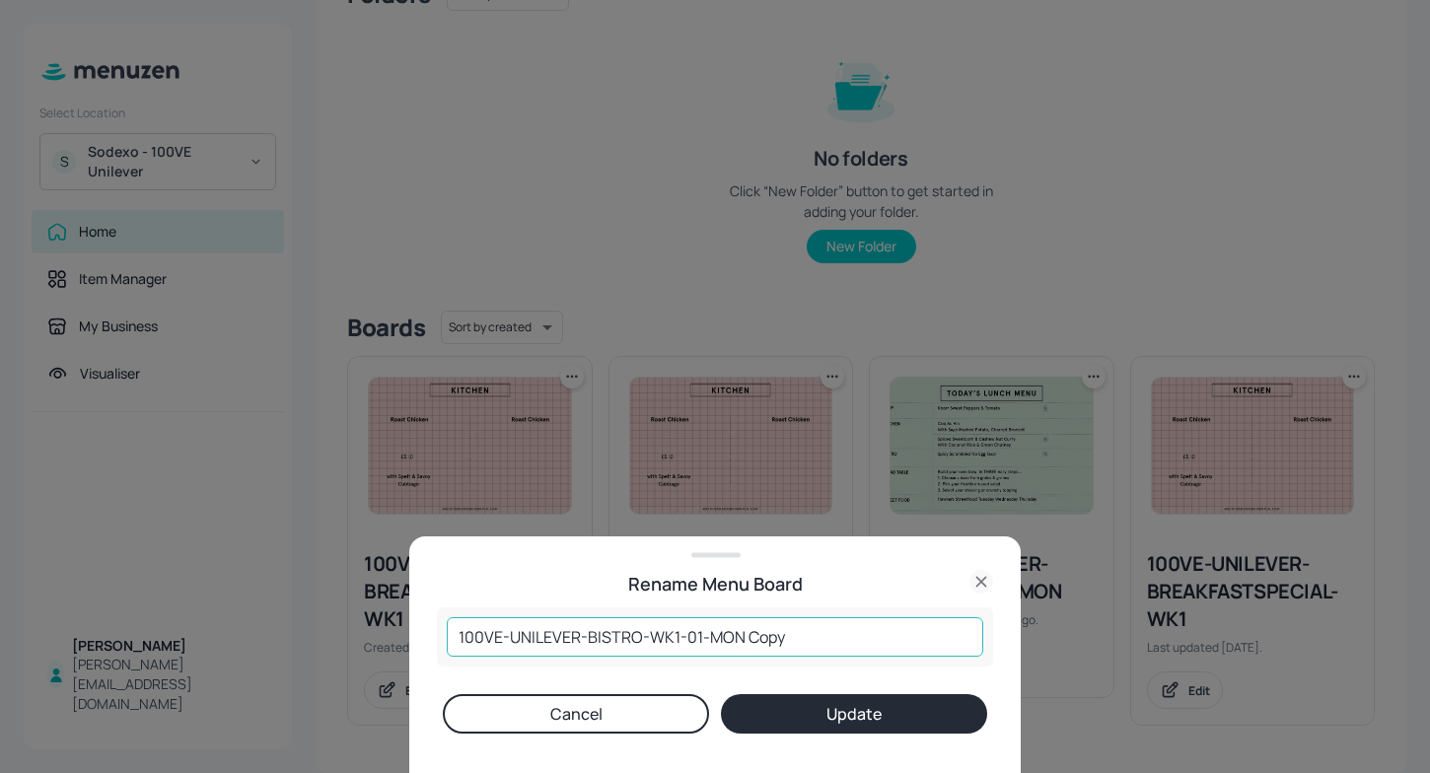
click at [800, 627] on input "100VE-UNILEVER-BISTRO-WK1-01-MON Copy" at bounding box center [715, 636] width 537 height 39
type input "100VE-UNILEVER-BISTRO-WK1-01-MON"
click at [850, 726] on button "Update" at bounding box center [854, 713] width 266 height 39
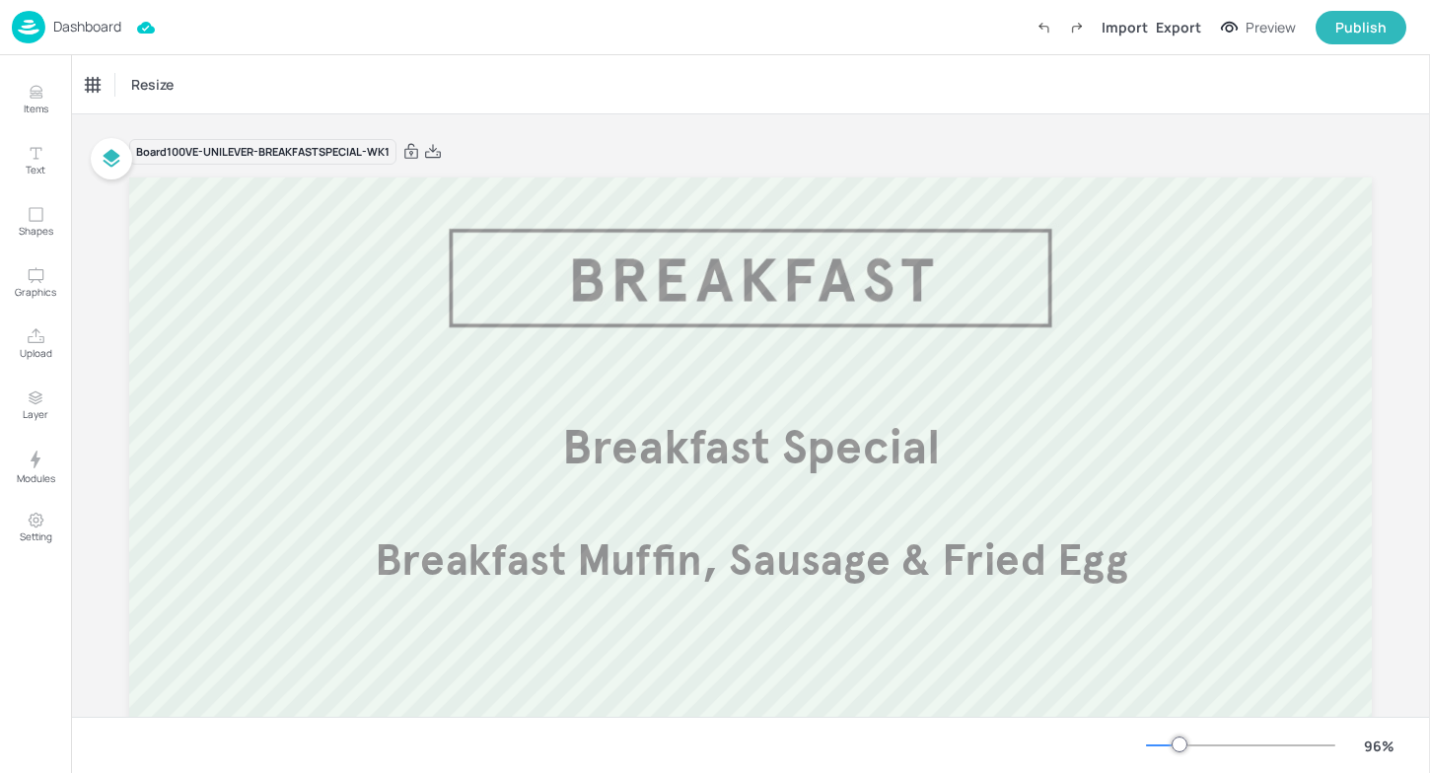
click at [48, 24] on div "Dashboard" at bounding box center [66, 27] width 109 height 33
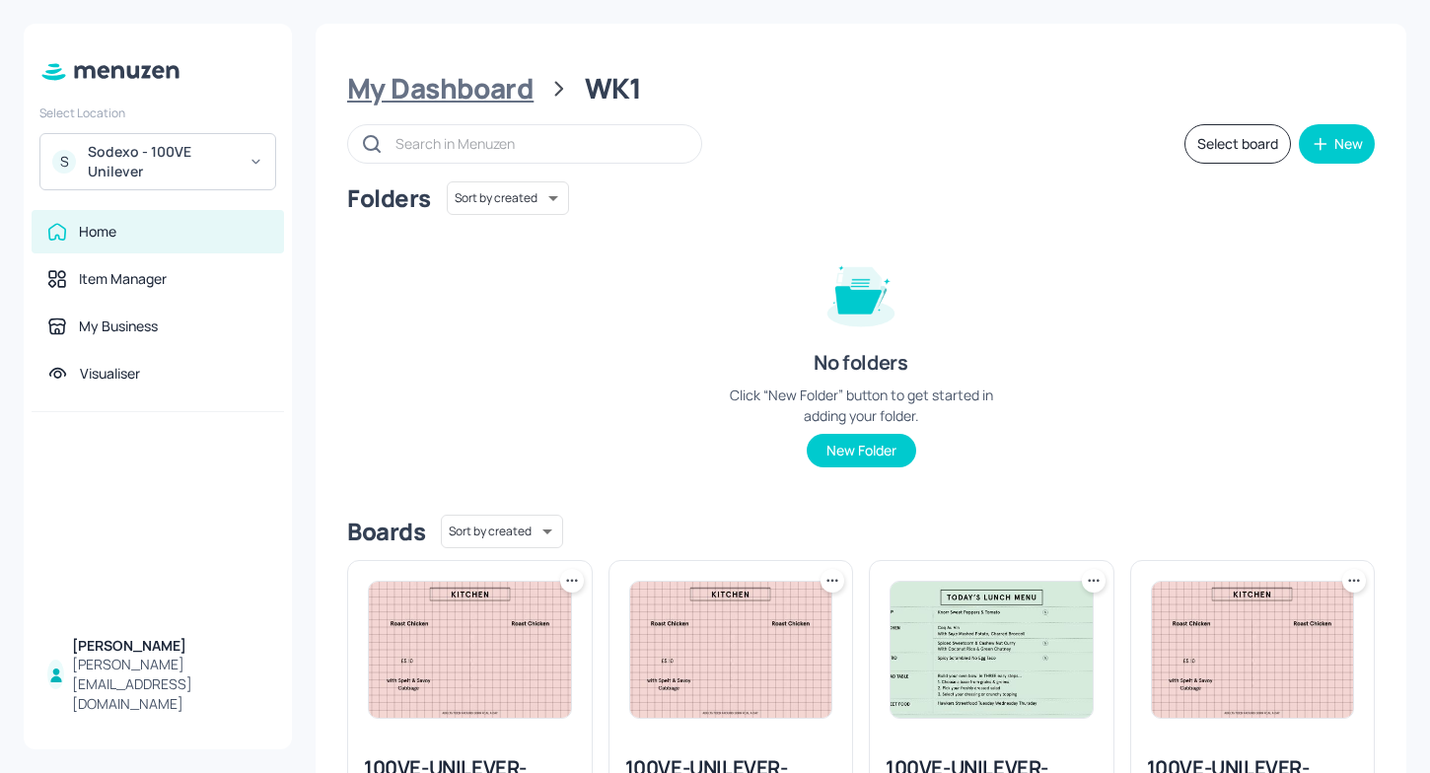
click at [478, 82] on div "My Dashboard" at bounding box center [440, 89] width 186 height 36
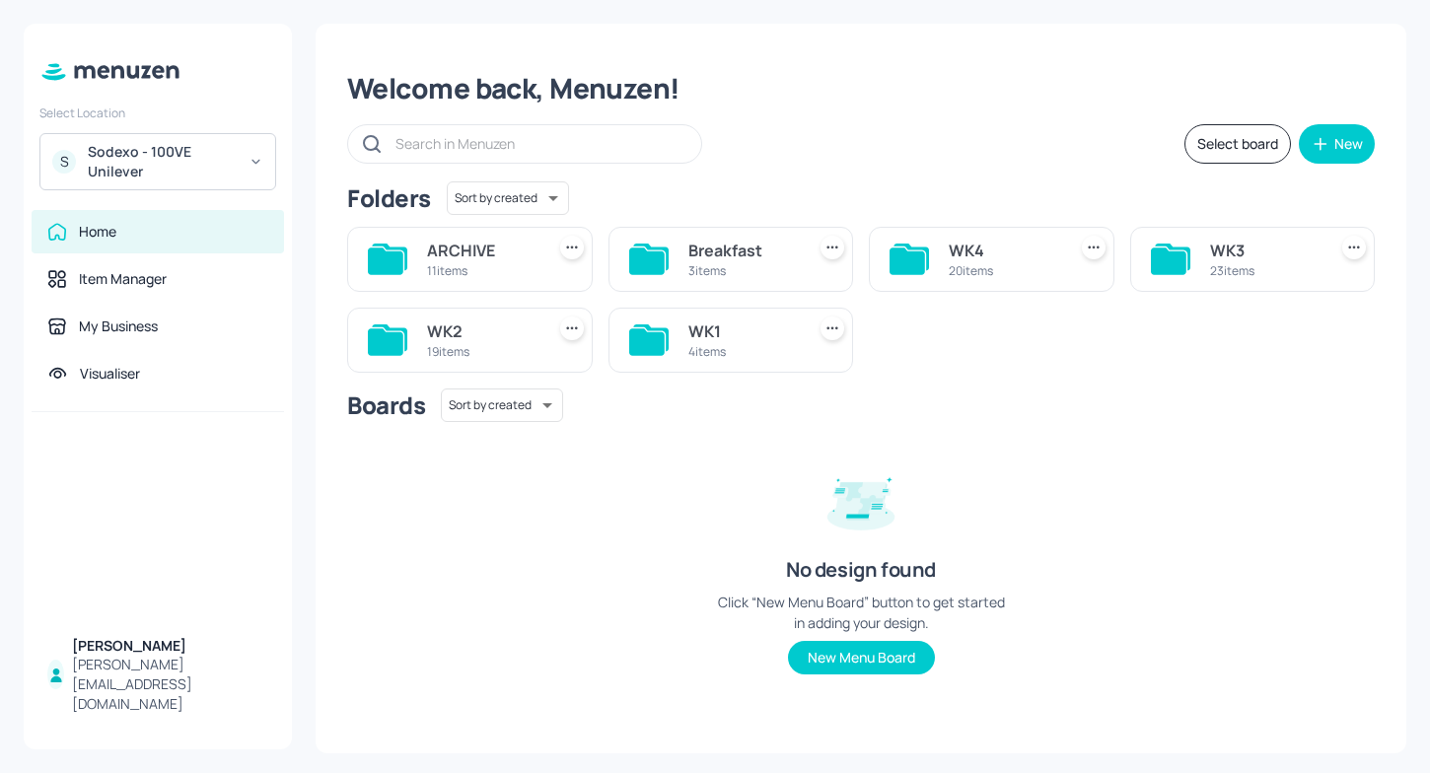
click at [964, 254] on div "WK4" at bounding box center [1003, 251] width 109 height 24
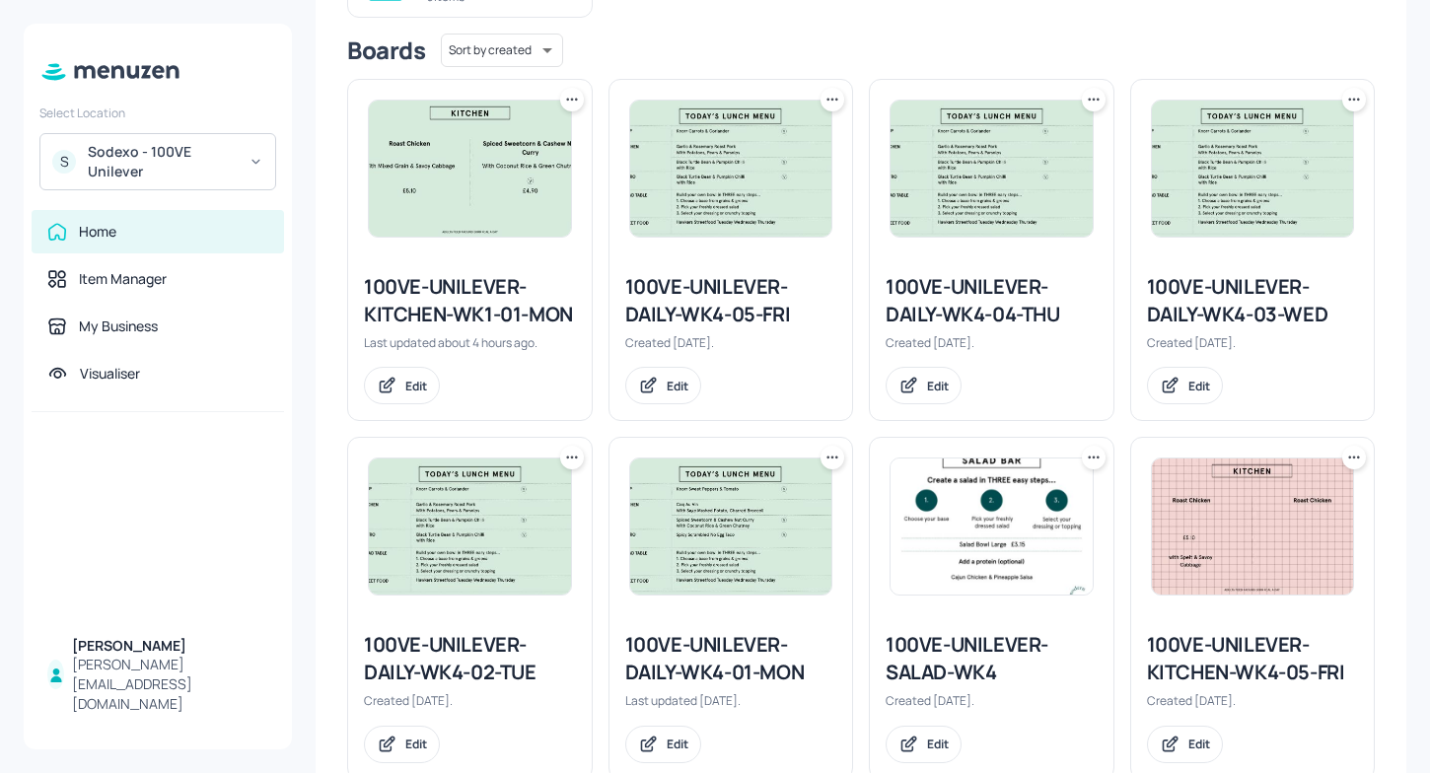
scroll to position [272, 0]
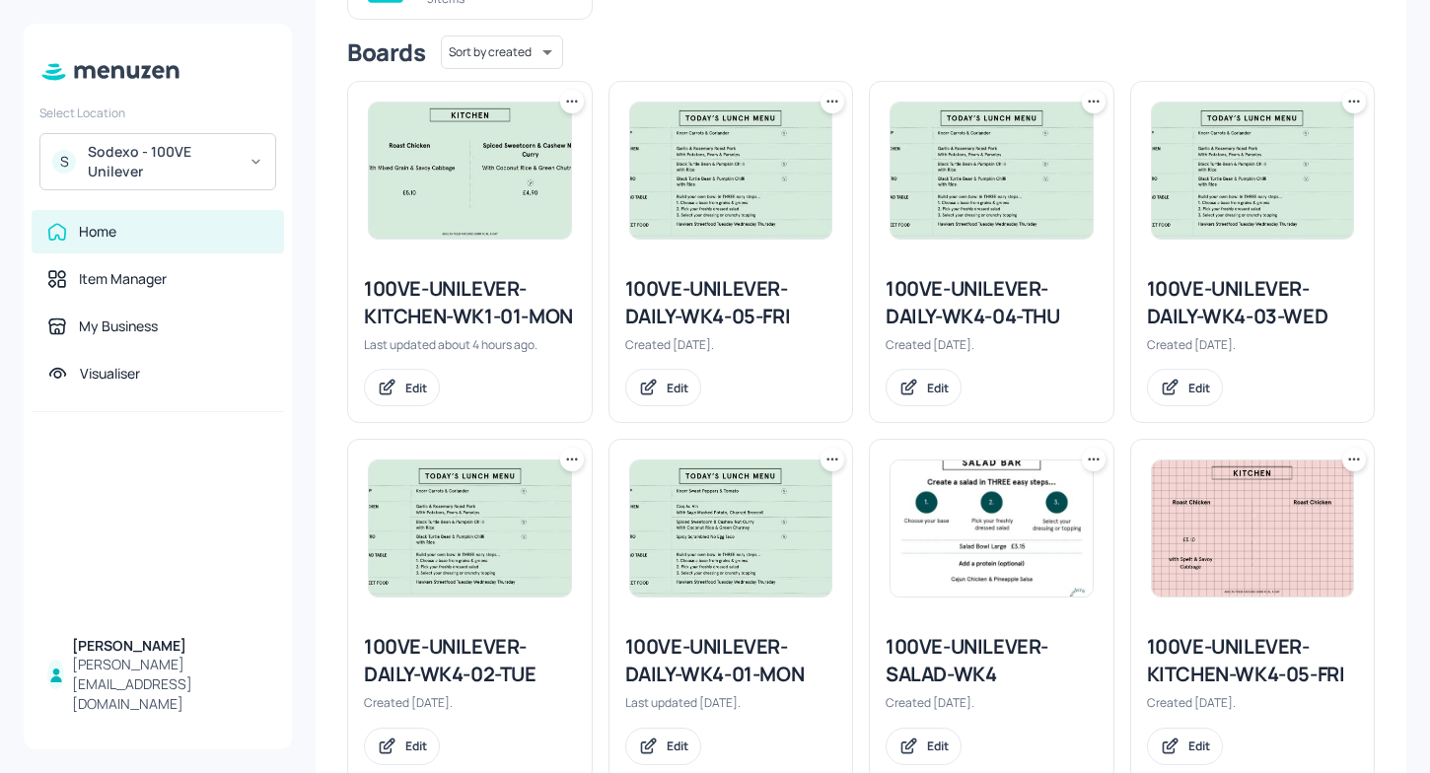
click at [1094, 458] on icon at bounding box center [1094, 460] width 20 height 20
click at [995, 526] on p "Duplicate" at bounding box center [991, 534] width 53 height 18
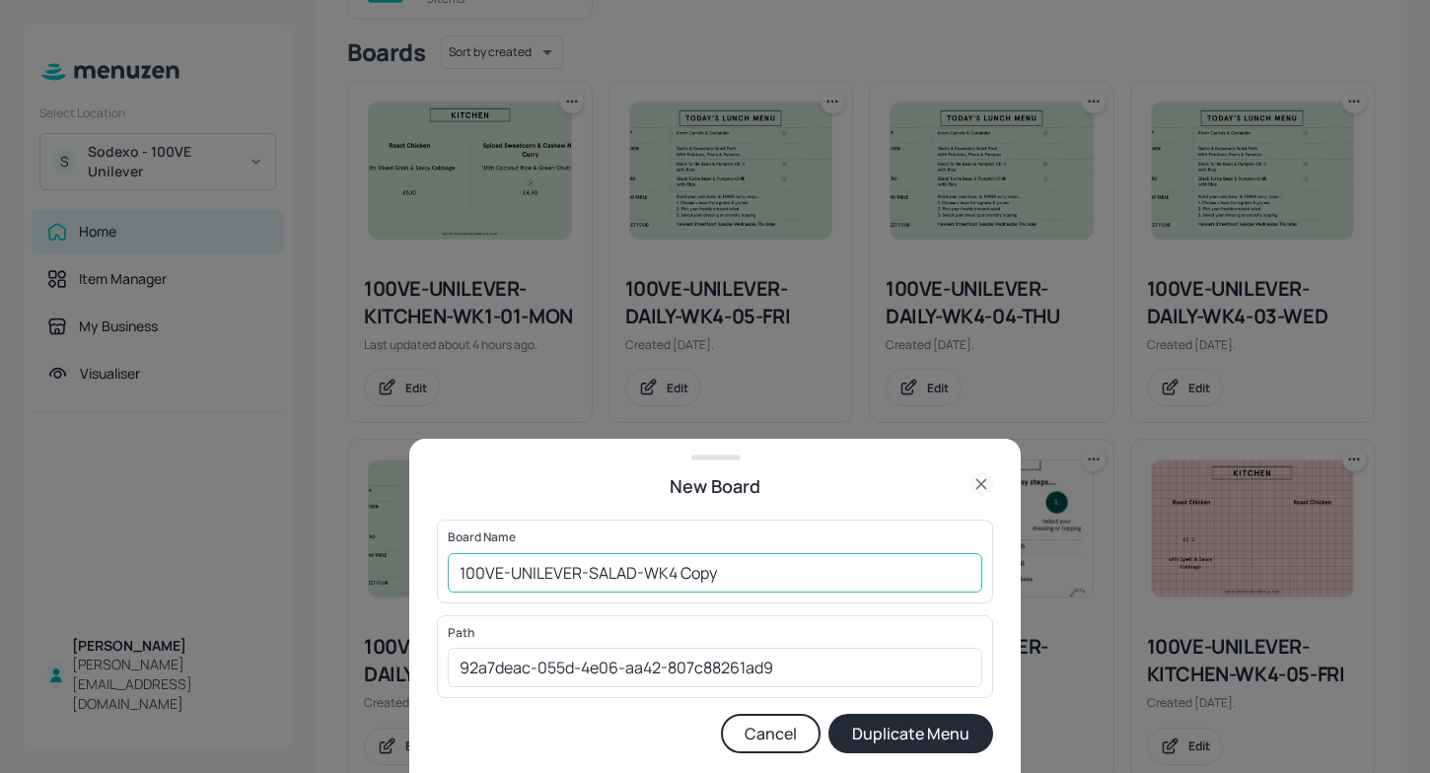
click at [679, 577] on input "100VE-UNILEVER-SALAD-WK4 Copy" at bounding box center [715, 572] width 535 height 39
click at [753, 577] on input "100VE-UNILEVER-SALAD-WK4 Copy" at bounding box center [715, 572] width 535 height 39
type input "100VE-UNILEVER-SALAD-WK1"
click at [930, 741] on button "Duplicate Menu" at bounding box center [910, 733] width 165 height 39
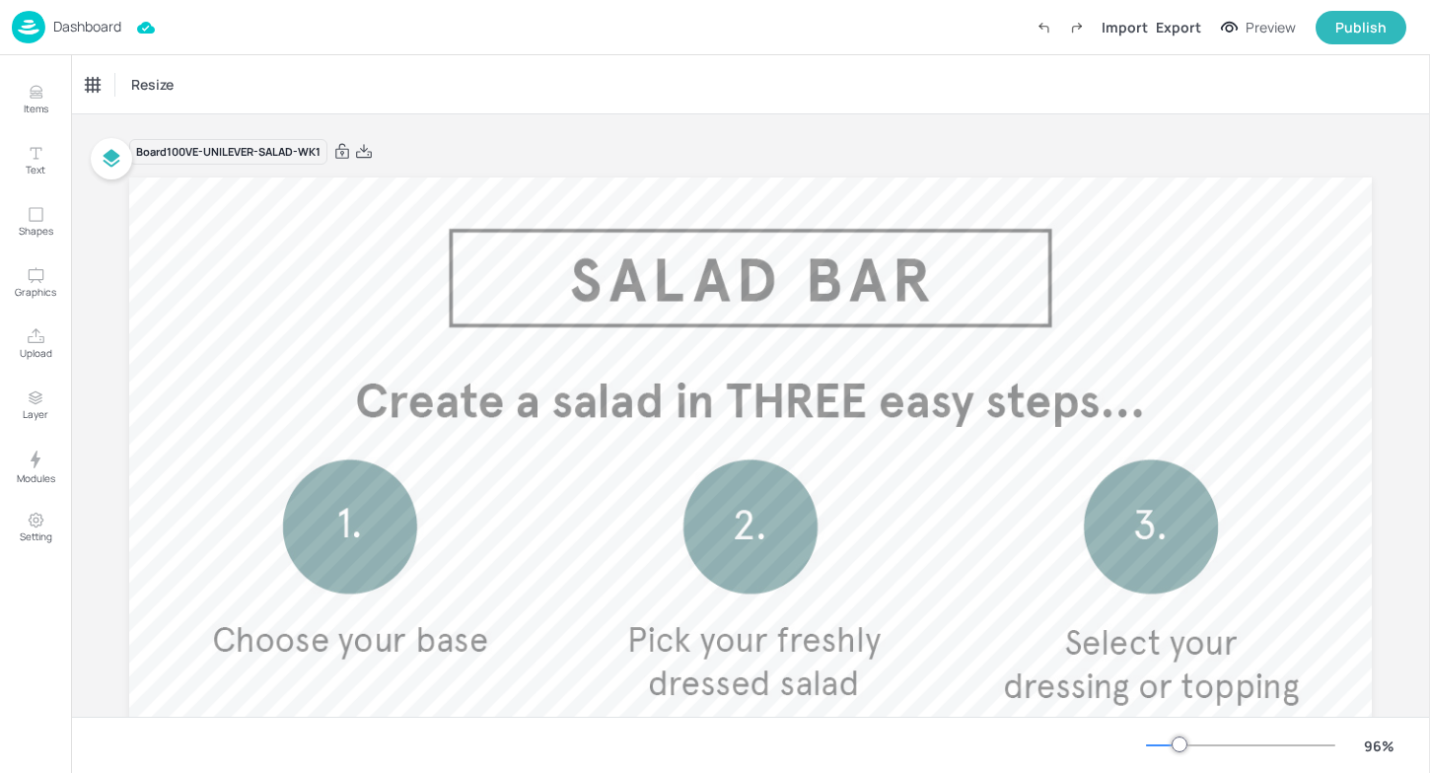
click at [43, 32] on img at bounding box center [29, 27] width 34 height 33
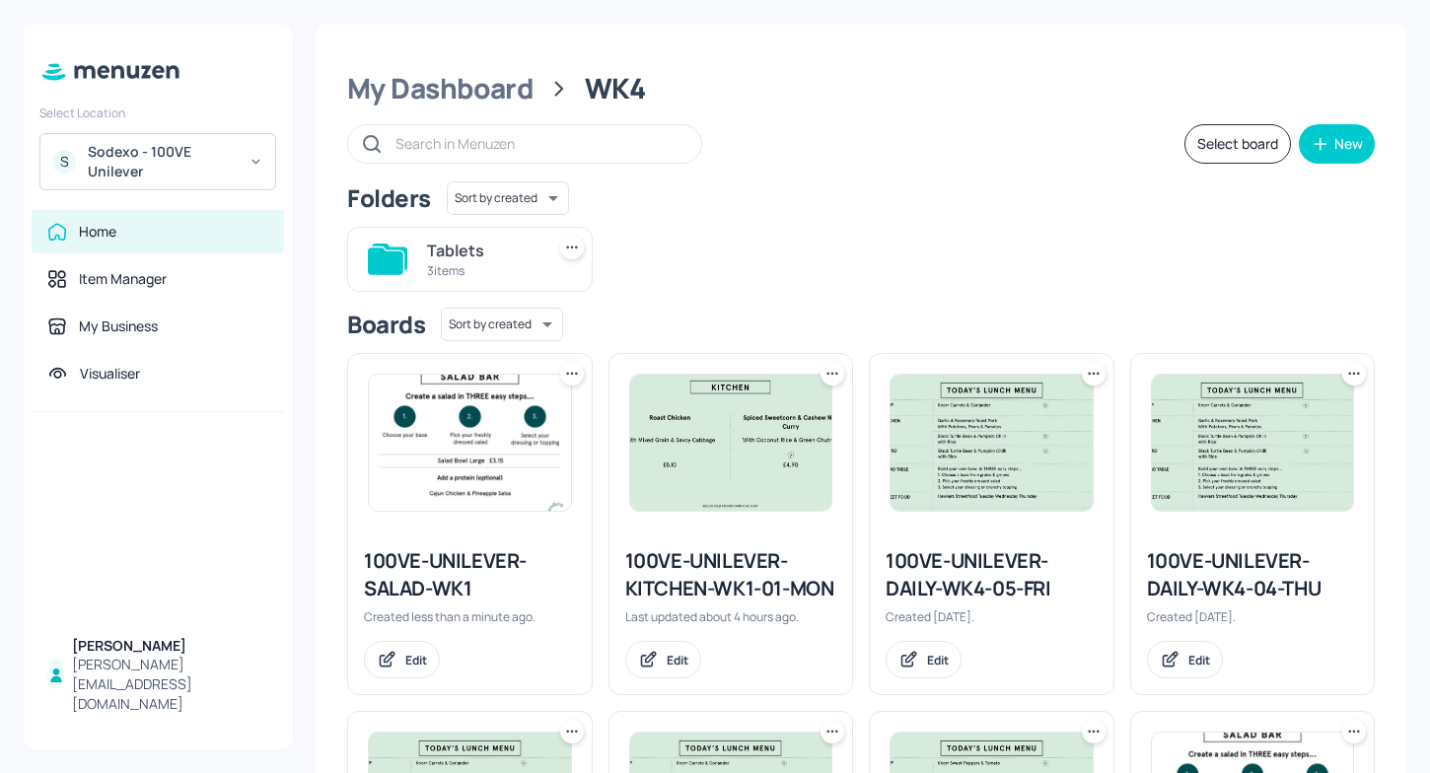
click at [566, 366] on icon at bounding box center [572, 374] width 20 height 20
click at [486, 474] on div "Move" at bounding box center [495, 482] width 158 height 34
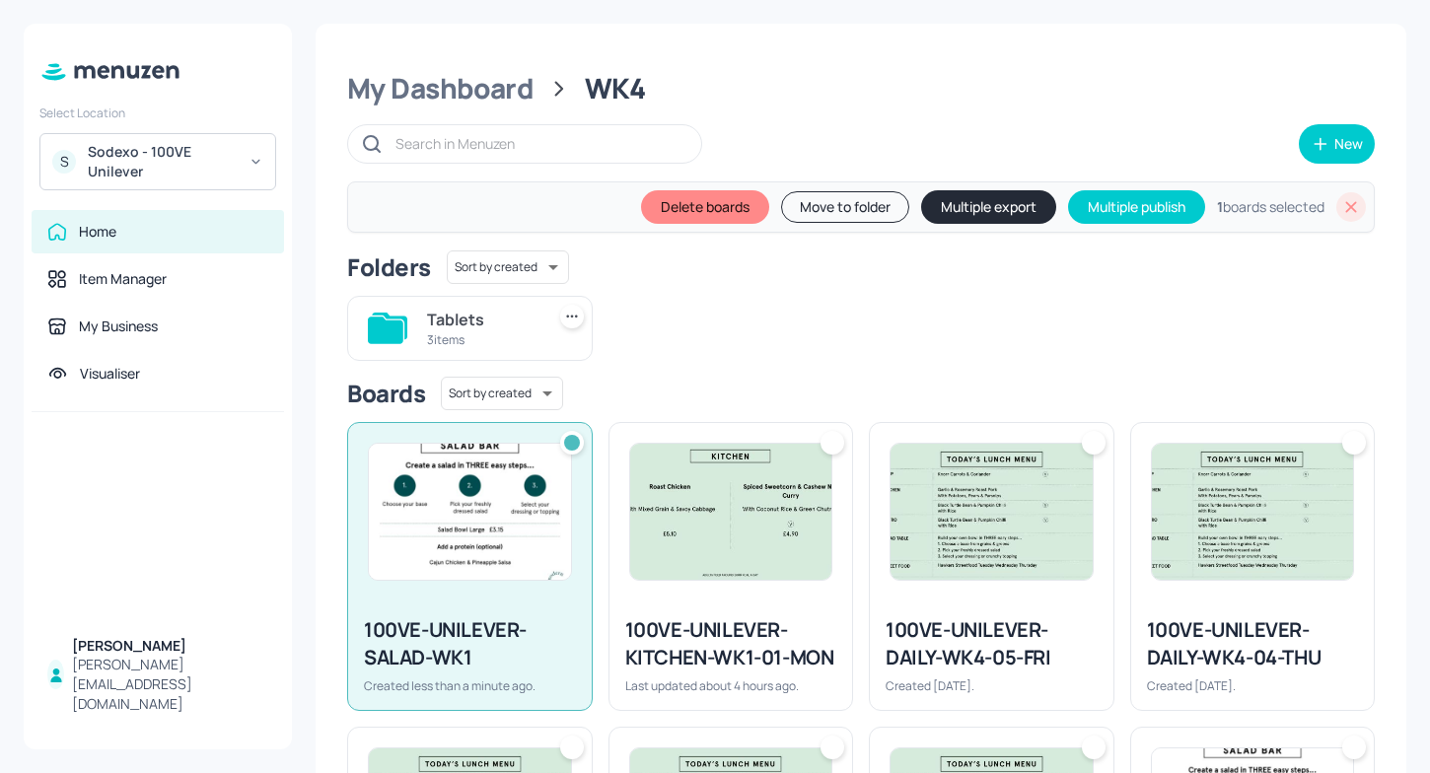
click at [818, 219] on button "Move to folder" at bounding box center [845, 207] width 128 height 32
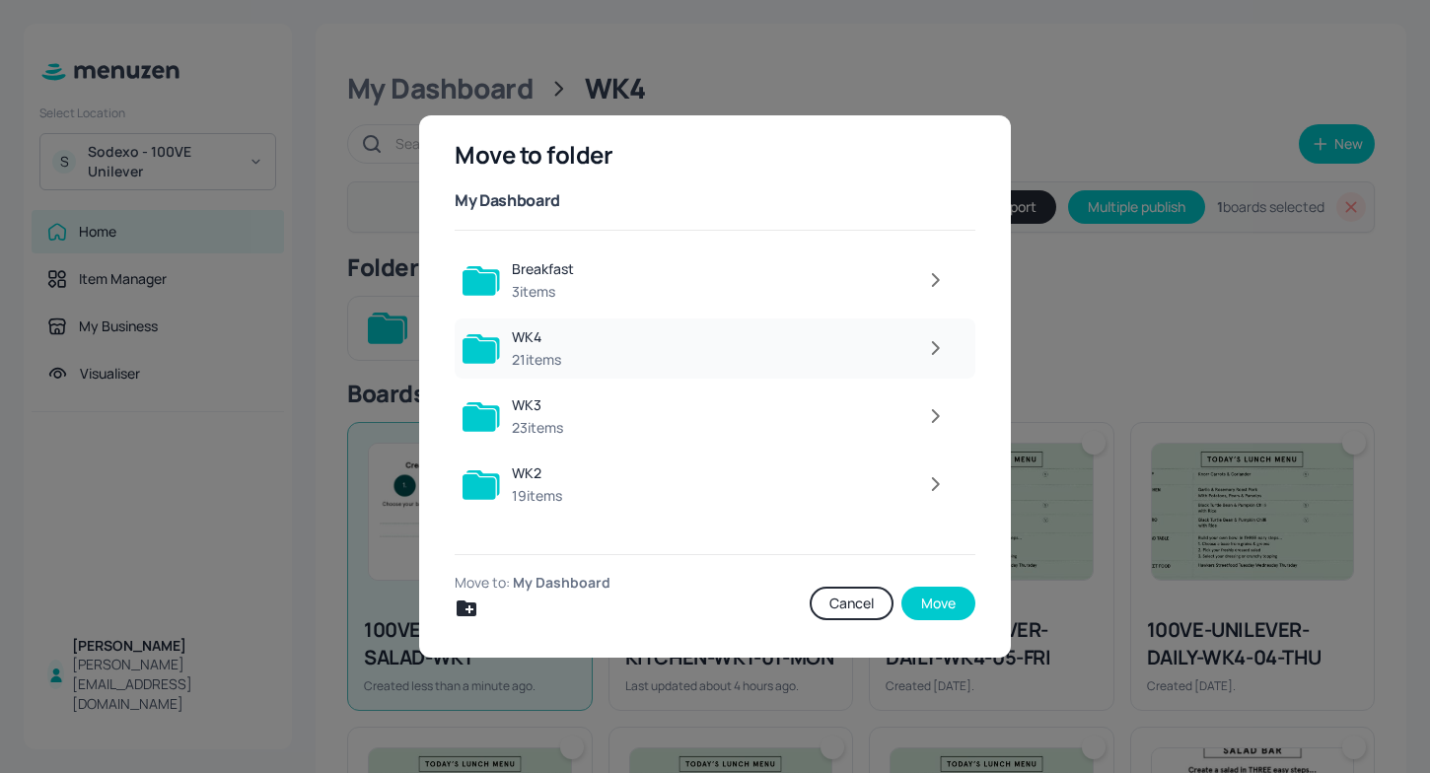
scroll to position [112, 0]
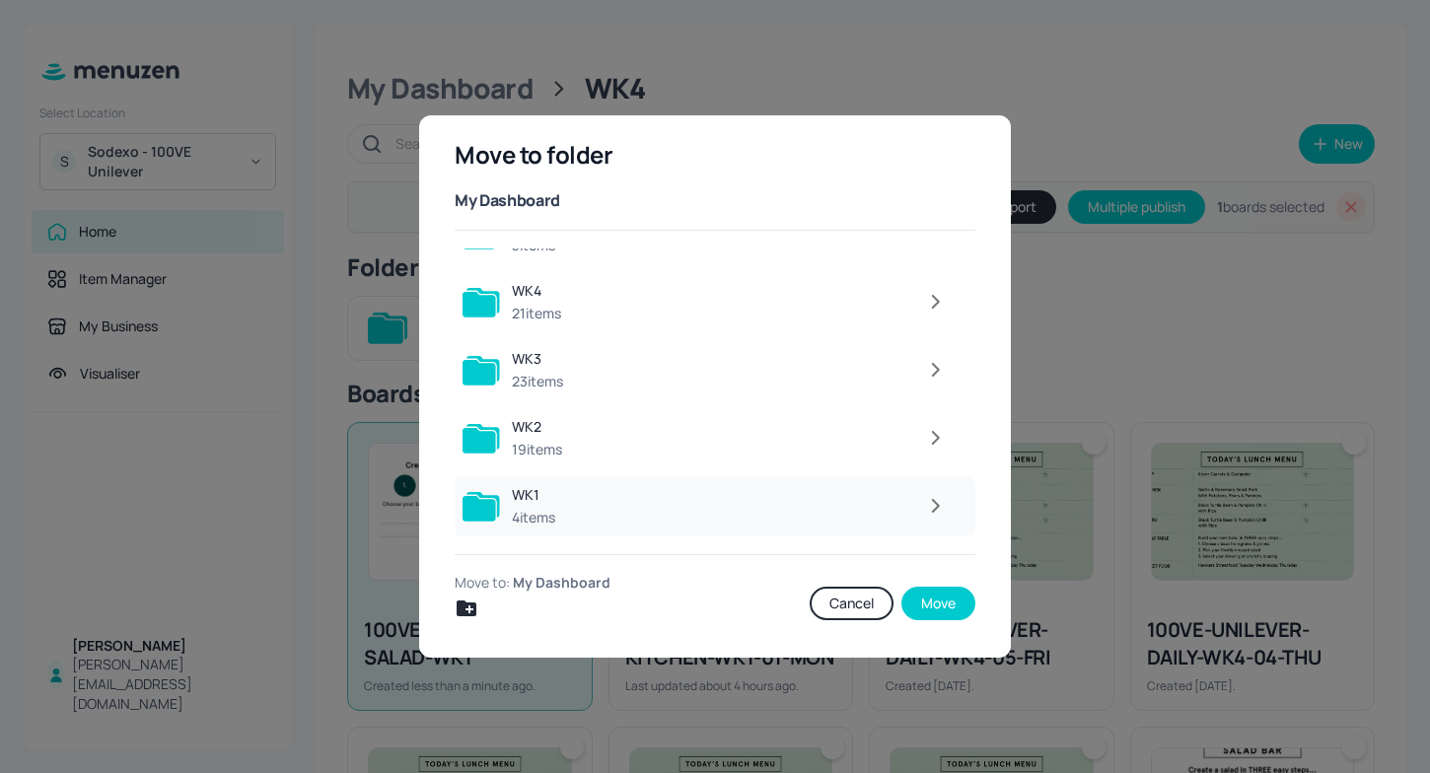
click at [730, 506] on div at bounding box center [762, 505] width 390 height 39
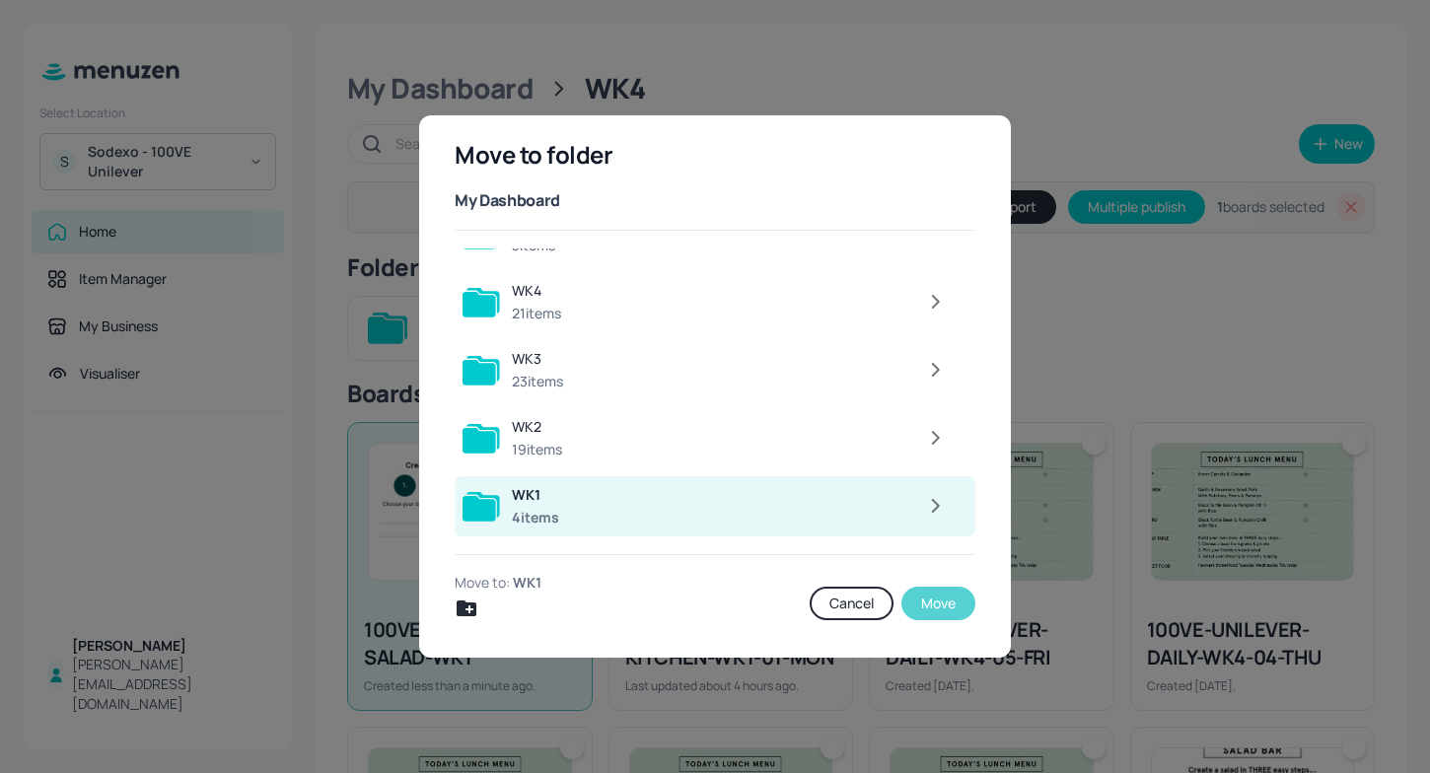
click at [944, 595] on button "Move" at bounding box center [938, 604] width 74 height 34
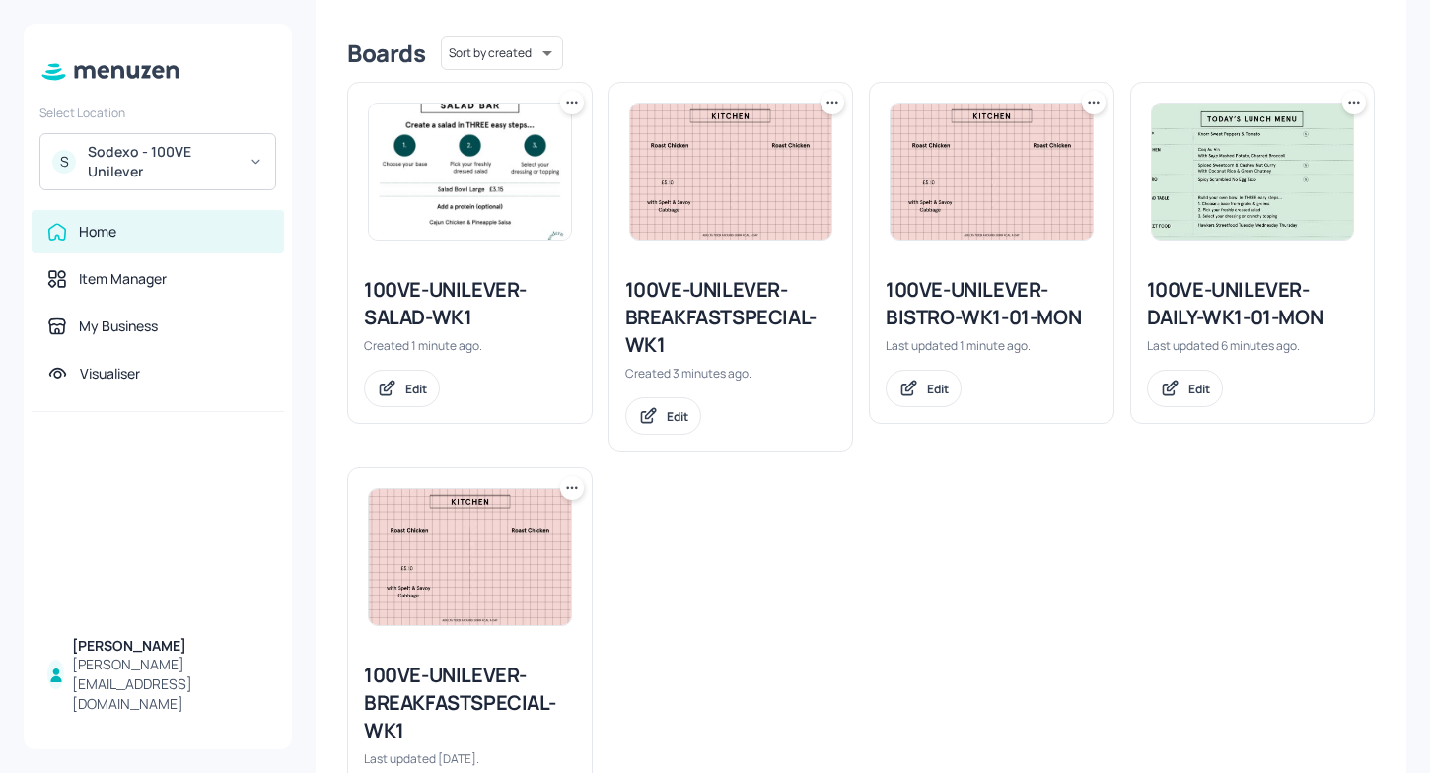
scroll to position [472, 0]
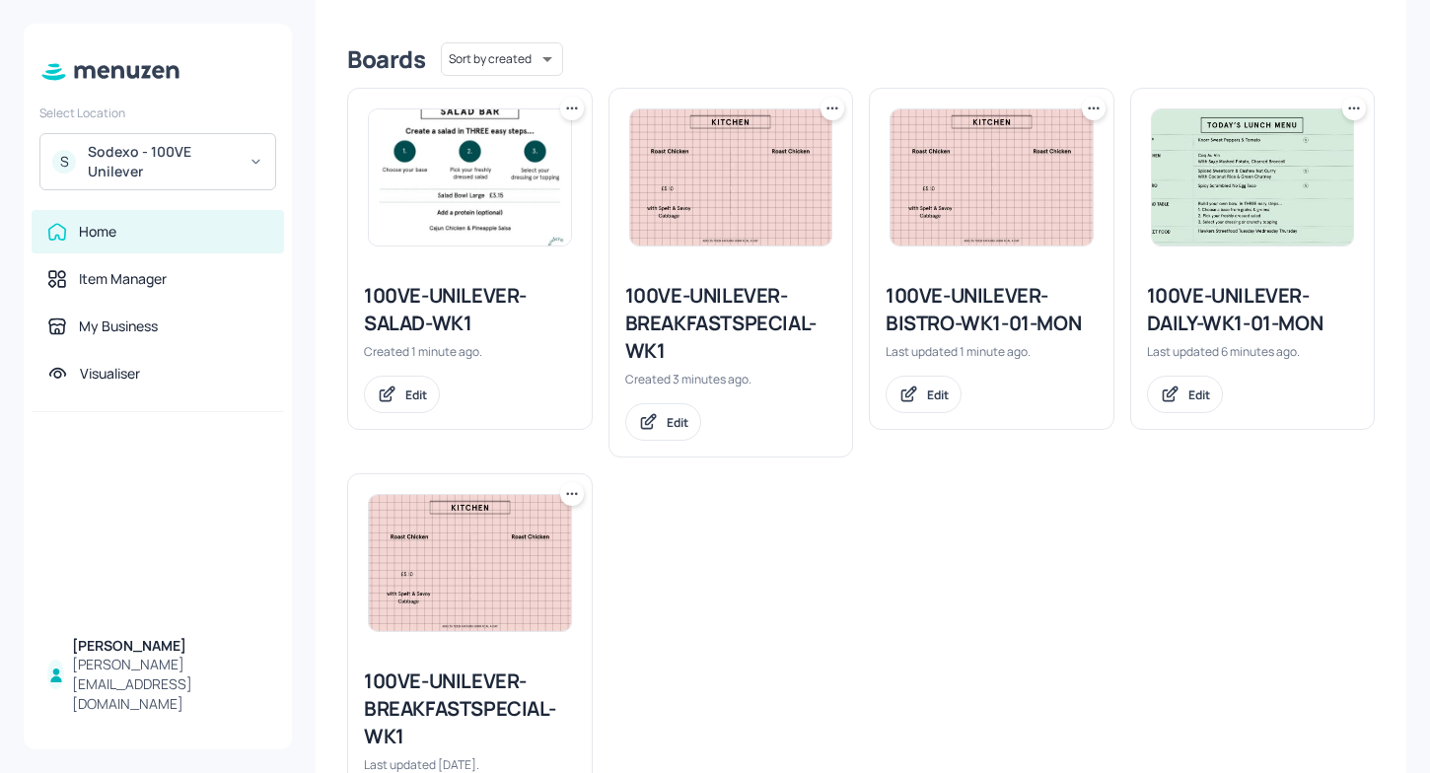
click at [1216, 316] on div "100VE-UNILEVER-DAILY-WK1-01-MON" at bounding box center [1253, 309] width 212 height 55
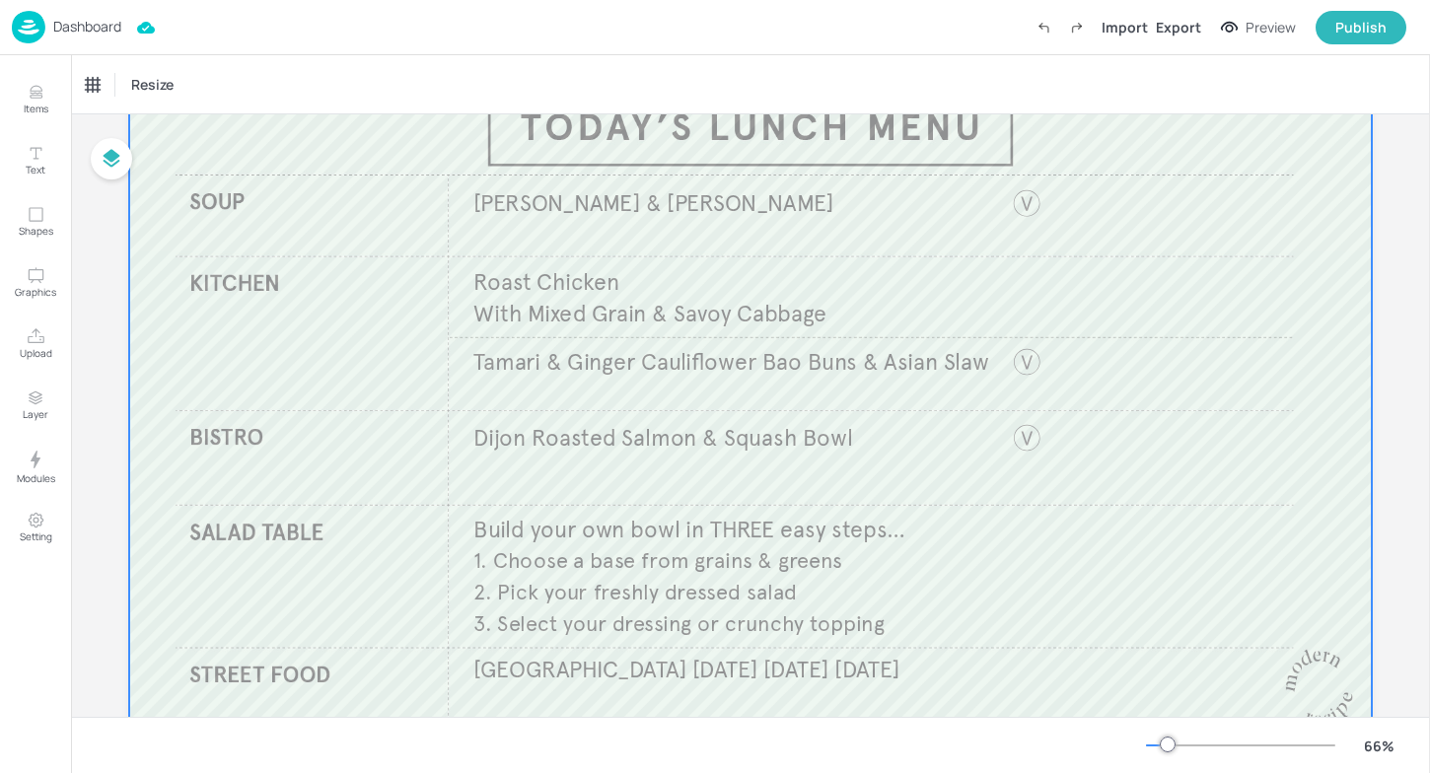
scroll to position [132, 0]
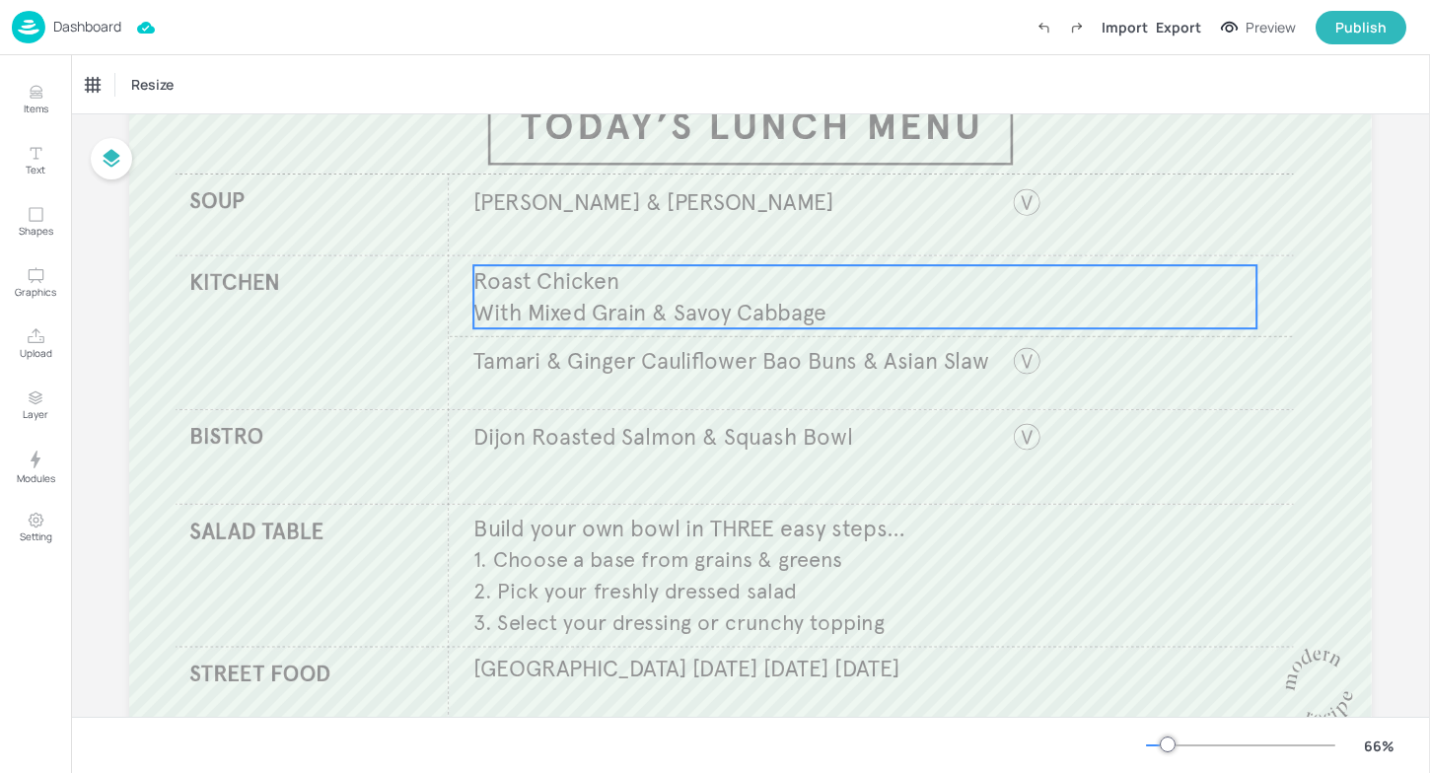
click at [815, 295] on p "Roast Chicken" at bounding box center [864, 281] width 783 height 32
click at [845, 225] on icon "Edit Item" at bounding box center [851, 232] width 17 height 16
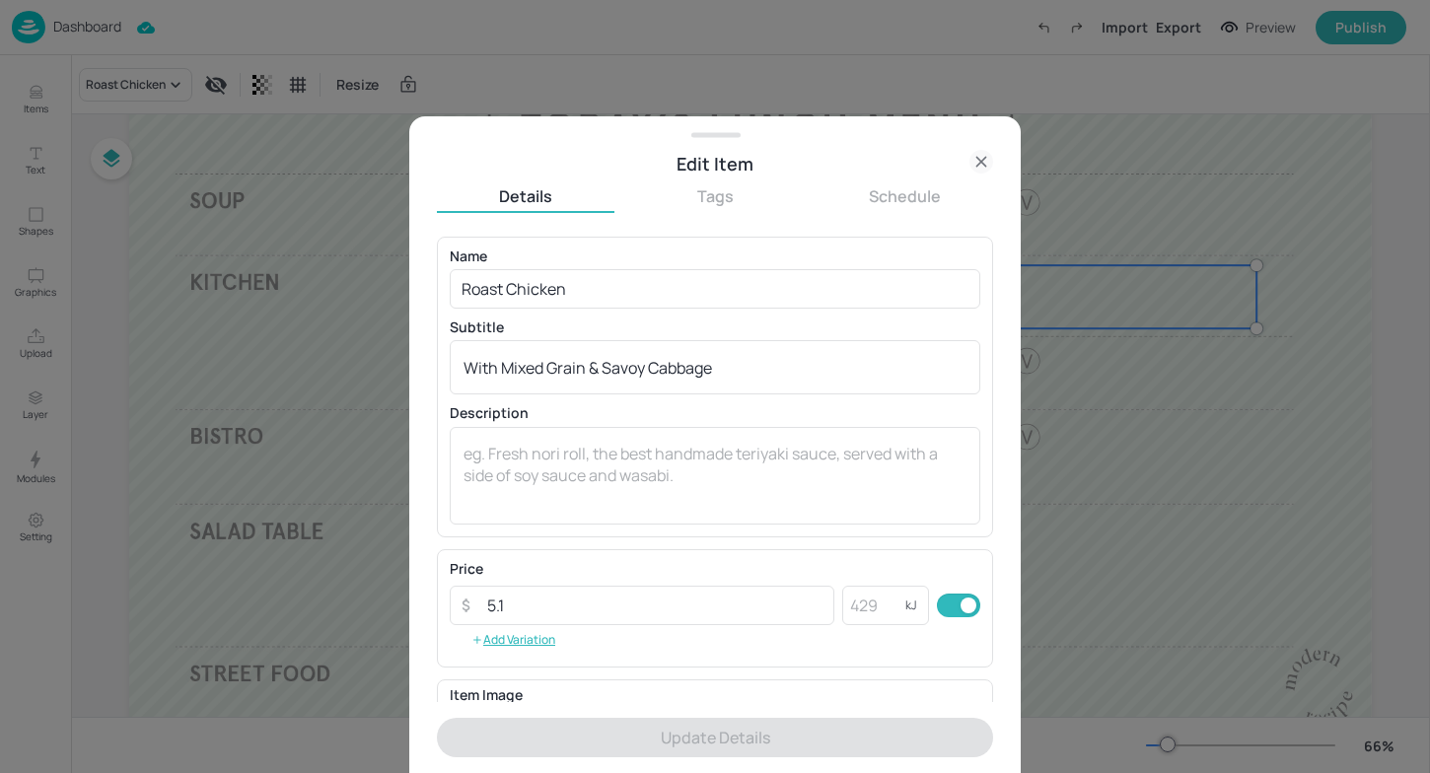
click at [351, 398] on div at bounding box center [715, 386] width 1430 height 773
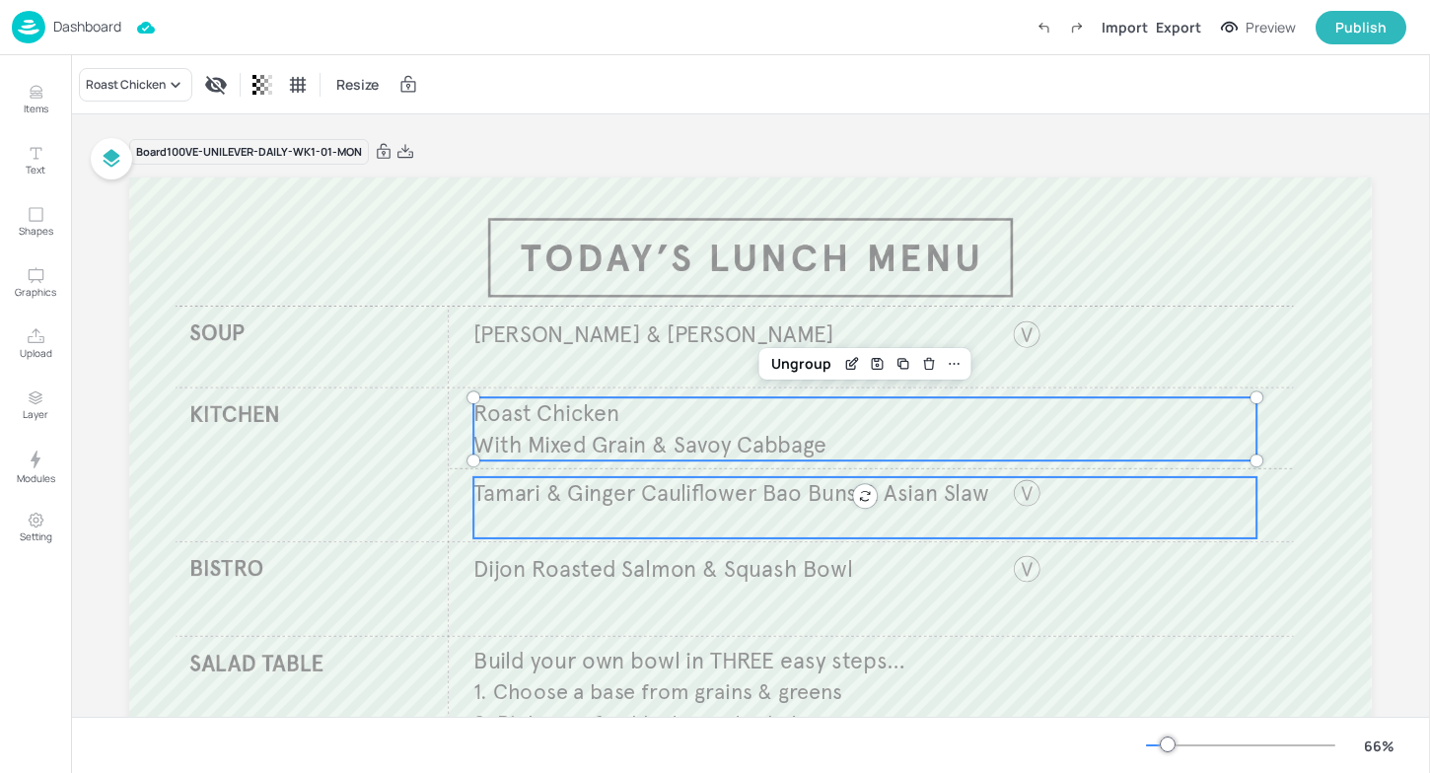
click at [708, 509] on div "Tamari & Ginger Cauliflower Bao Buns & Asian Slaw" at bounding box center [864, 507] width 783 height 61
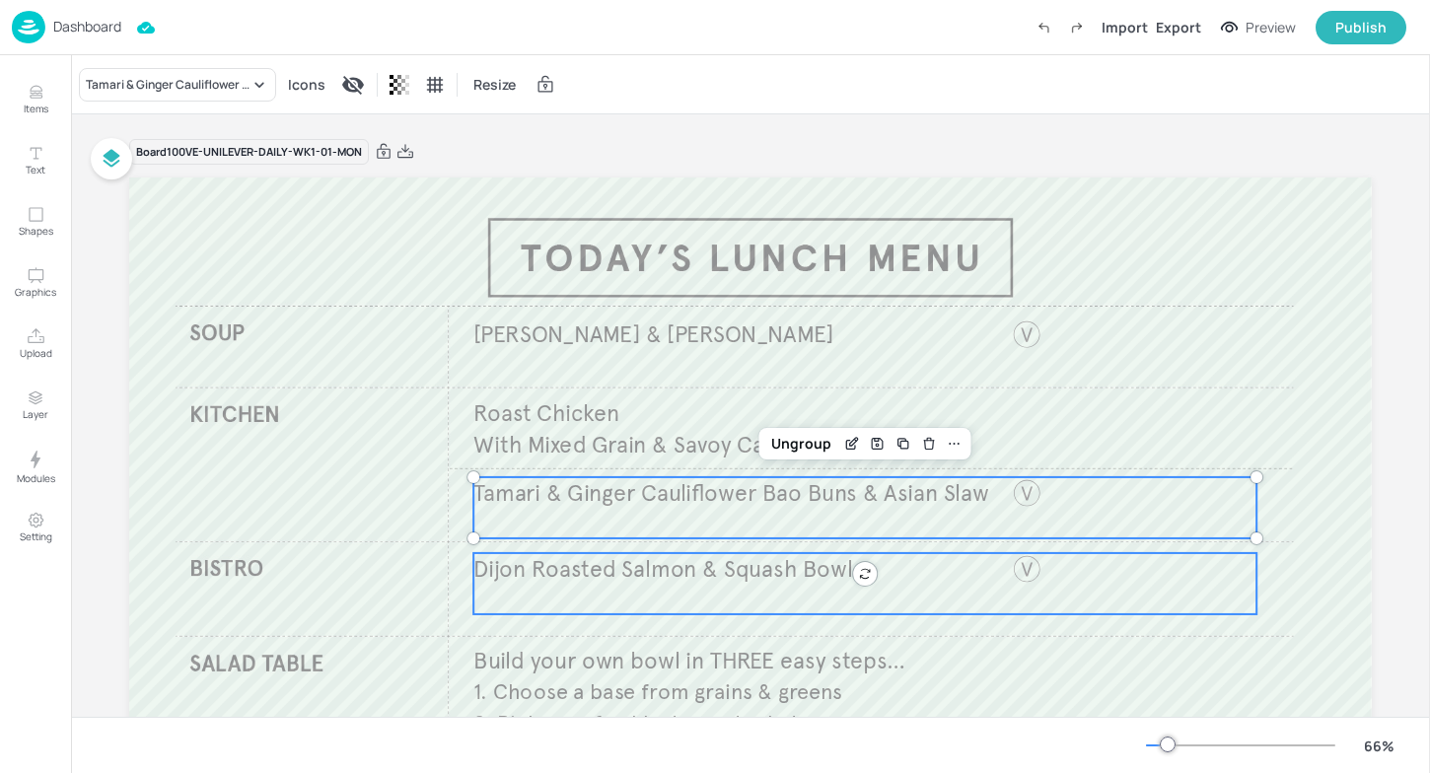
click at [672, 596] on div "Dijon Roasted Salmon & Squash Bowl" at bounding box center [864, 583] width 783 height 61
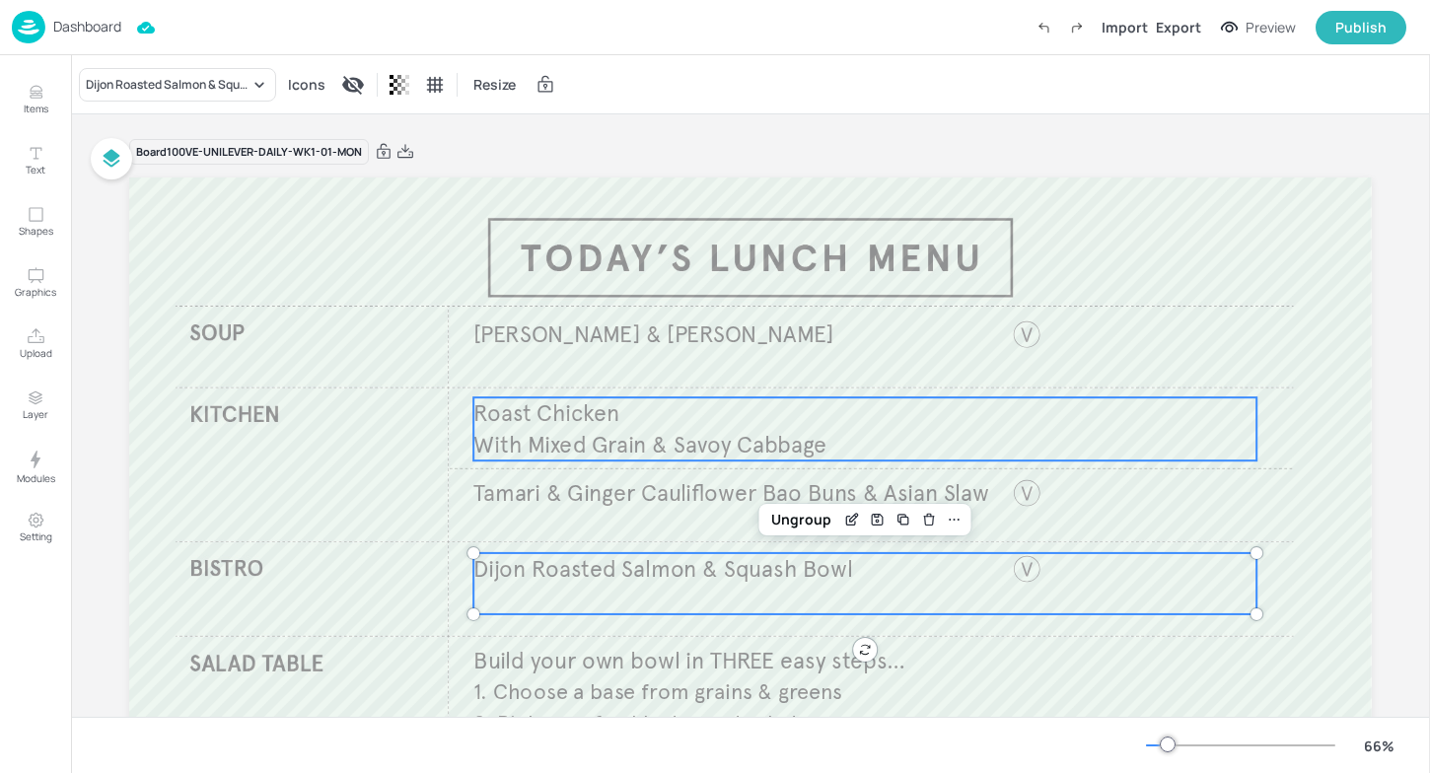
click at [794, 441] on span "With Mixed Grain & Savoy Cabbage" at bounding box center [649, 445] width 353 height 29
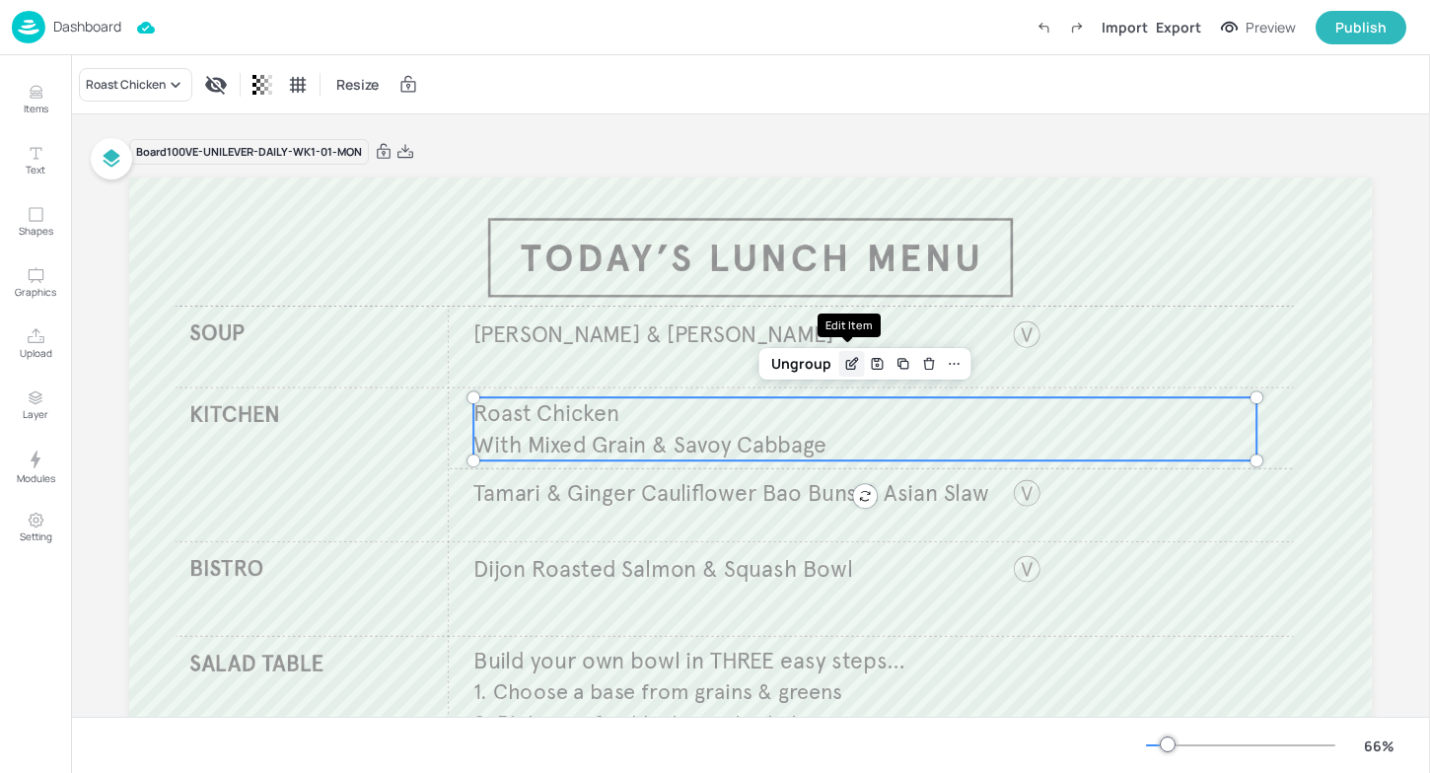
click at [843, 361] on icon "Edit Item" at bounding box center [851, 364] width 17 height 16
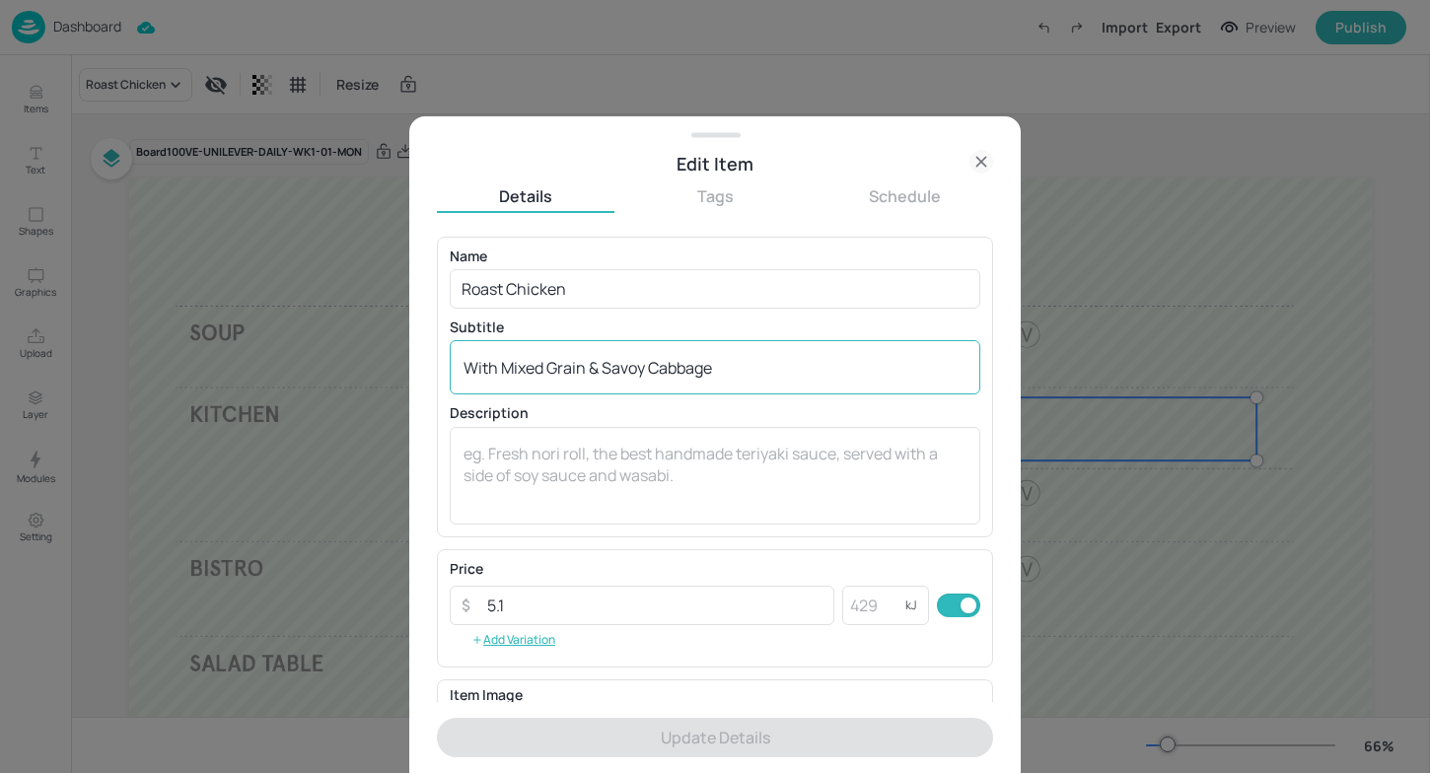
click at [581, 371] on textarea "With Mixed Grain & Savoy Cabbage" at bounding box center [715, 368] width 503 height 22
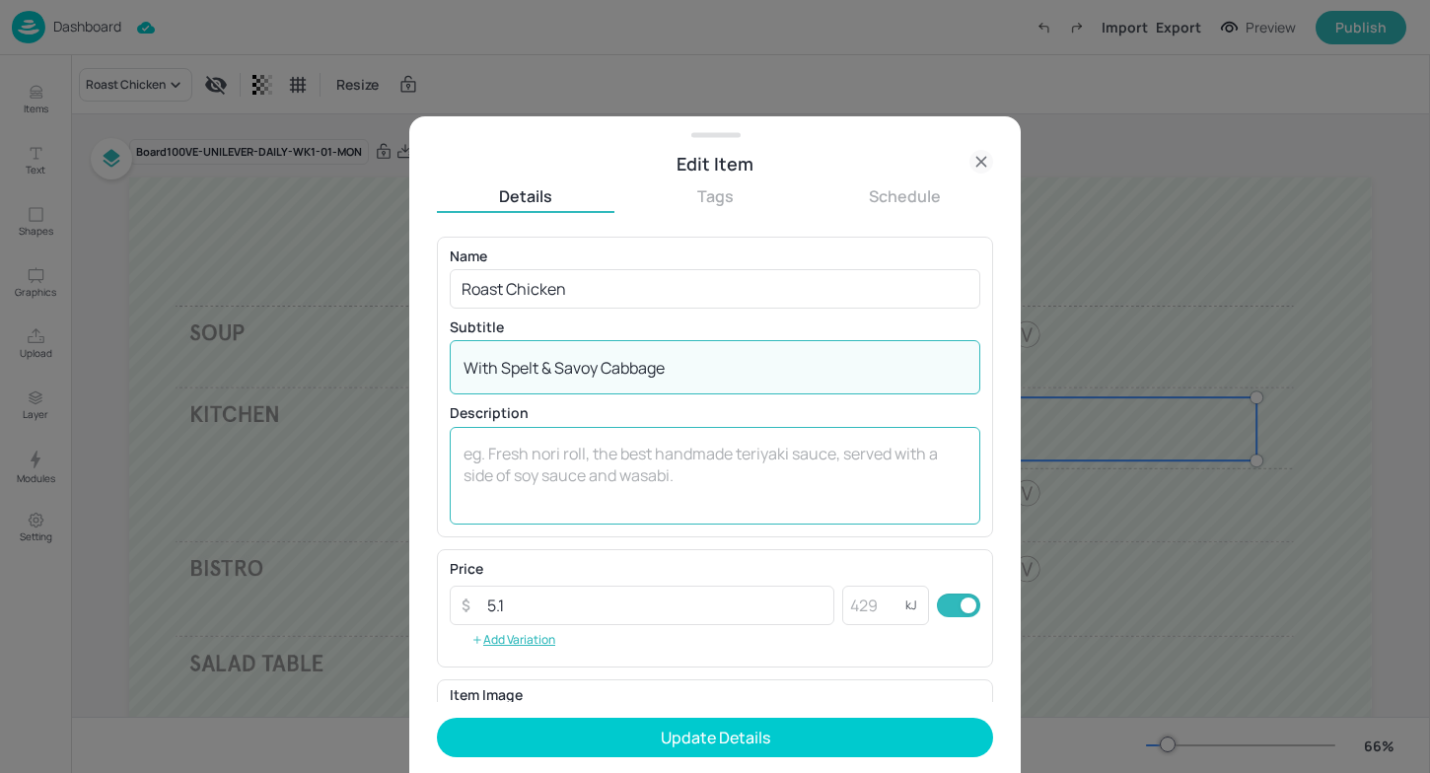
type textarea "With Spelt & Savoy Cabbage"
click at [510, 448] on textarea at bounding box center [715, 475] width 503 height 65
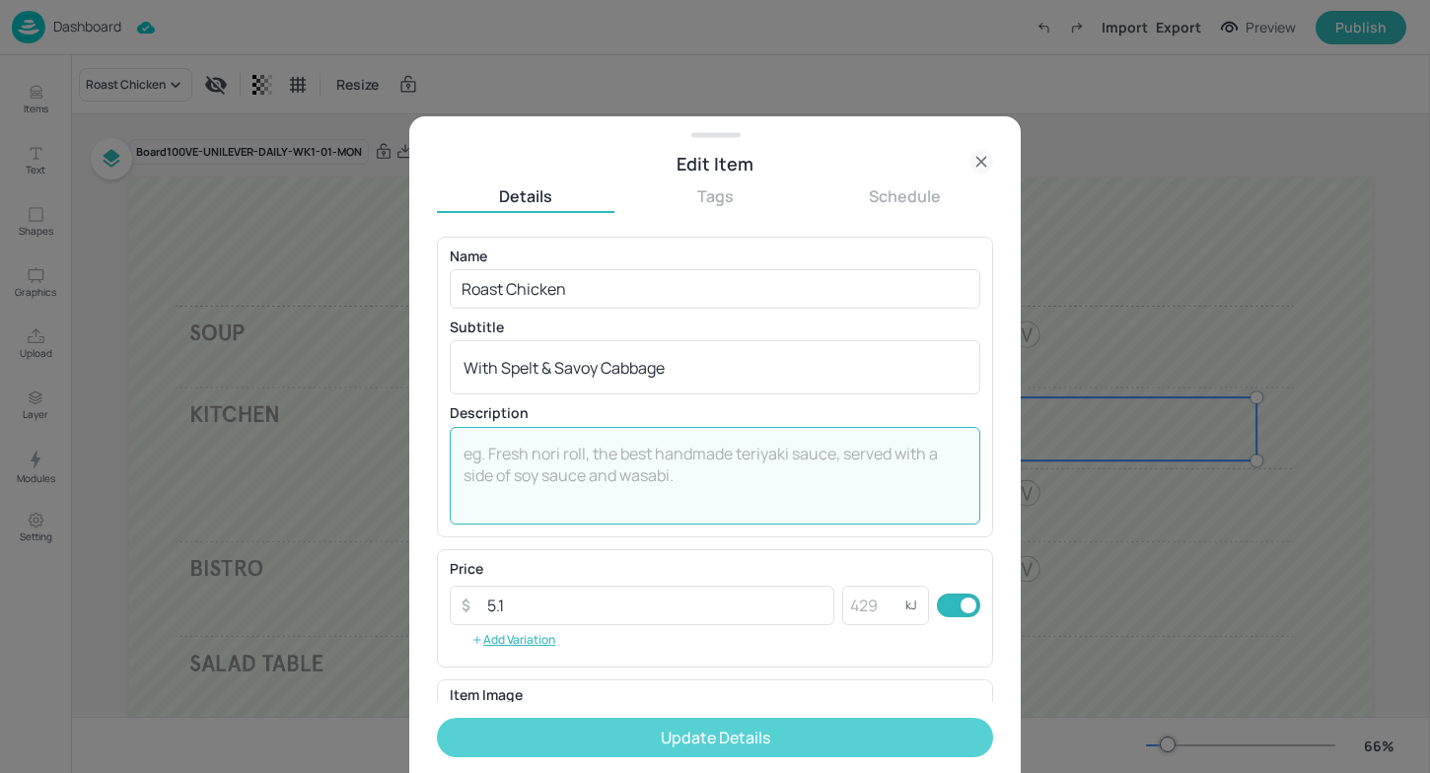
click at [864, 736] on button "Update Details" at bounding box center [715, 737] width 556 height 39
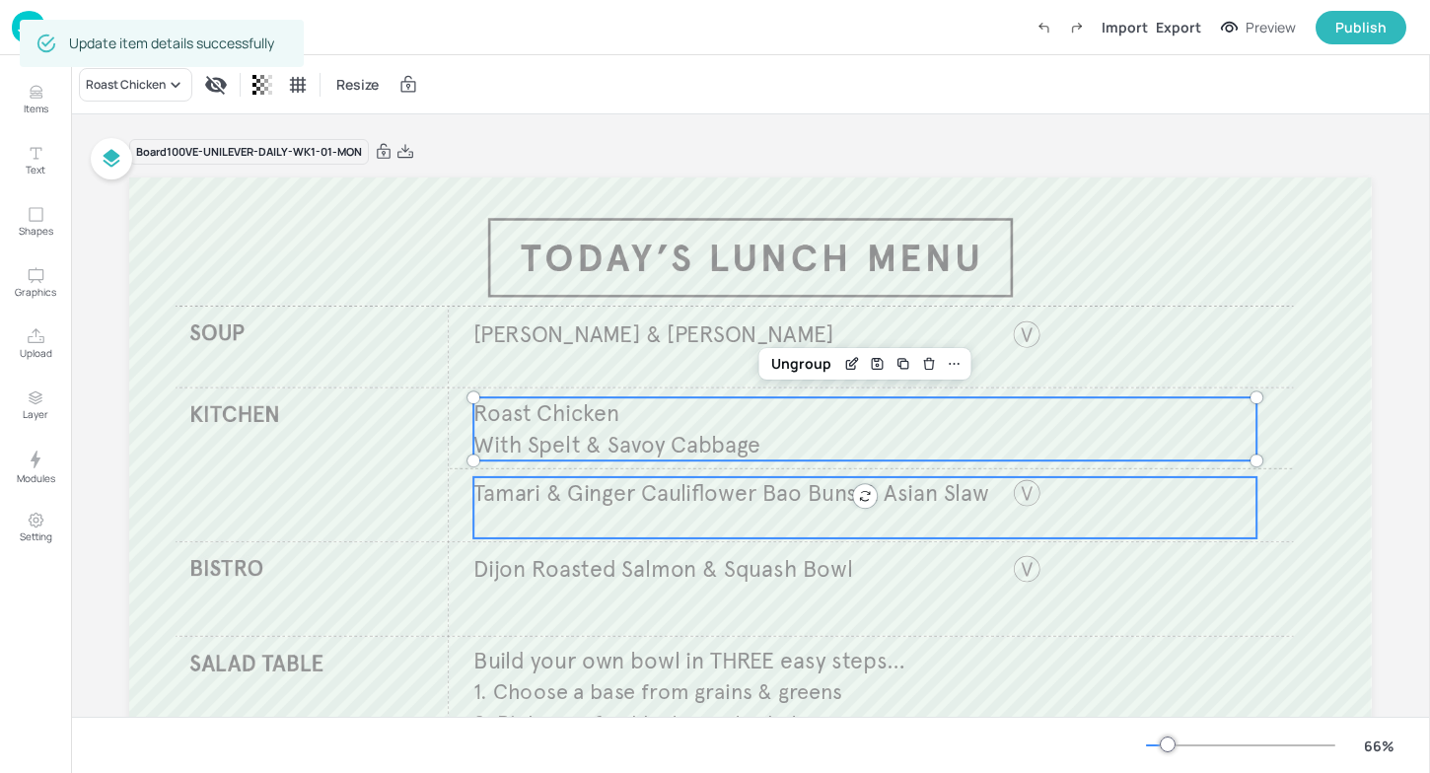
click at [885, 503] on span "Tamari & Ginger Cauliflower Bao Buns & Asian Slaw" at bounding box center [731, 492] width 516 height 29
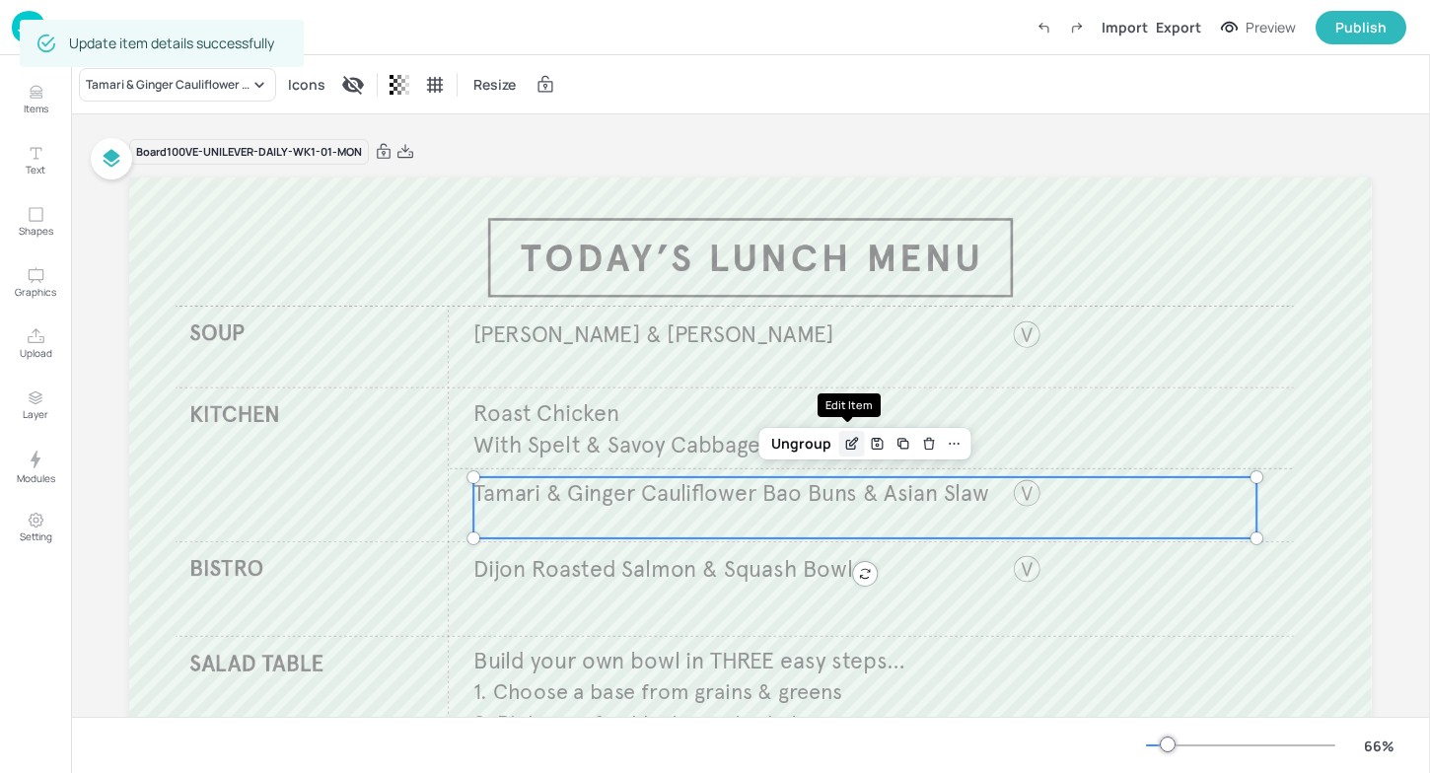
click at [844, 449] on icon "Edit Item" at bounding box center [851, 444] width 17 height 16
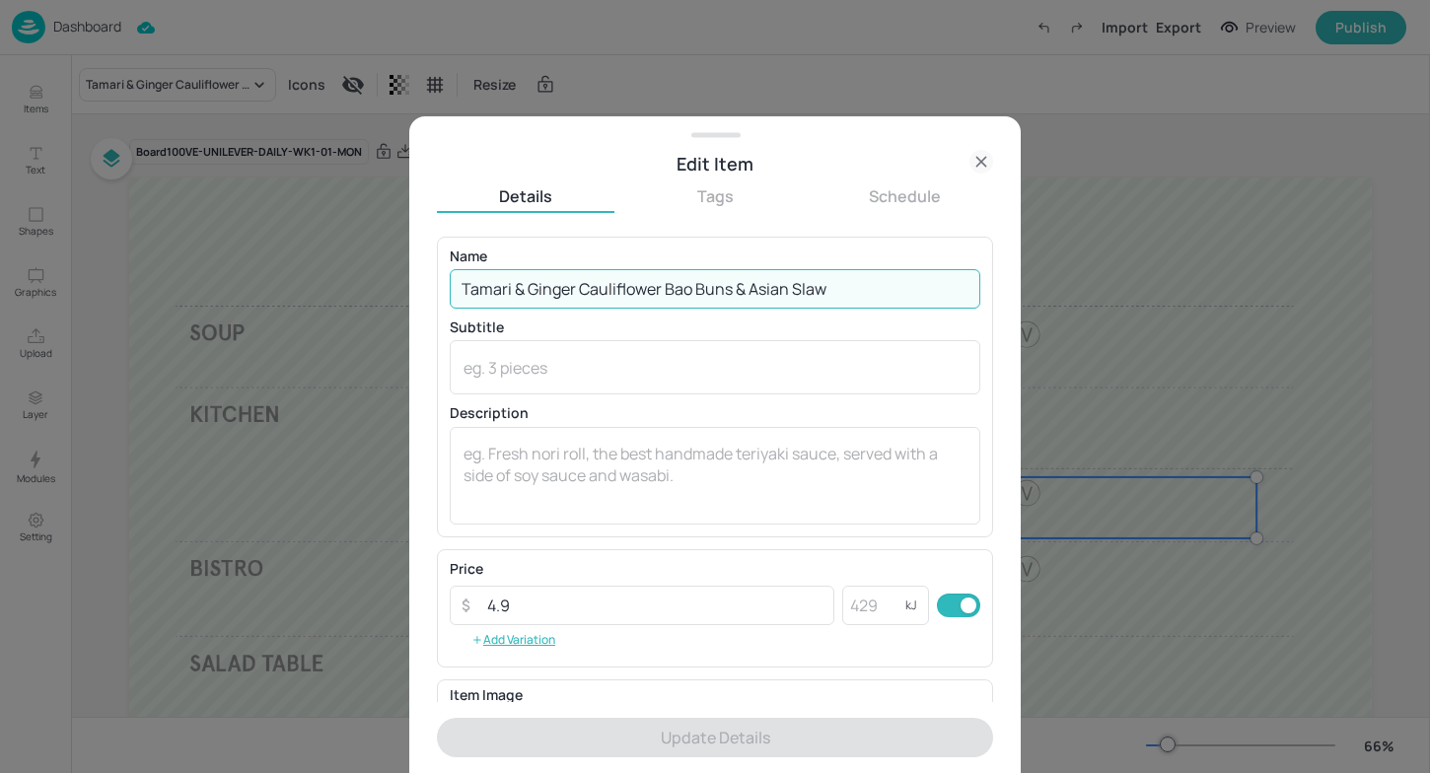
click at [831, 299] on input "Tamari & Ginger Cauliflower Bao Buns & Asian Slaw" at bounding box center [715, 288] width 531 height 39
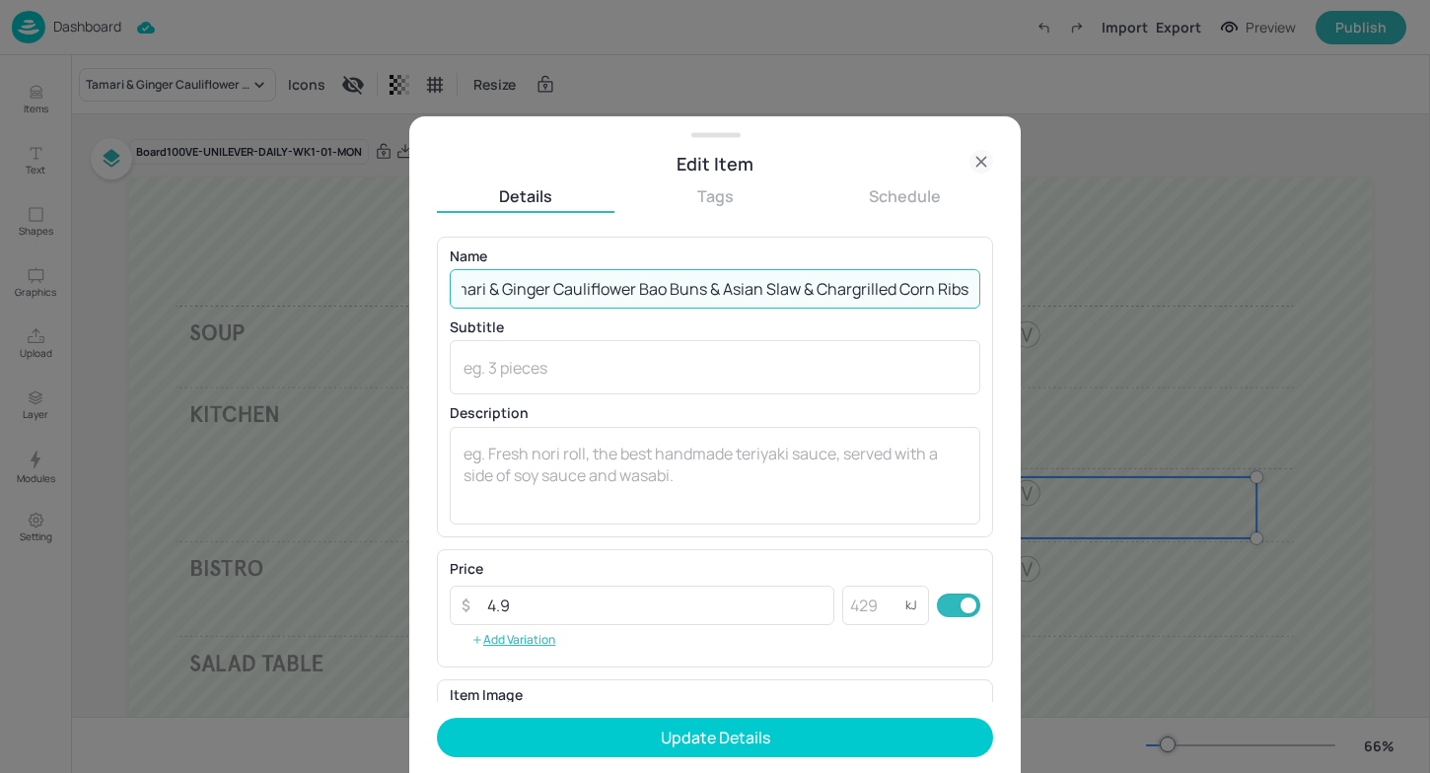
type input "Tamari & Ginger Cauliflower Bao Buns & Asian Slaw & Chargrilled Corn Ribs"
click at [677, 407] on p "Description" at bounding box center [715, 413] width 531 height 14
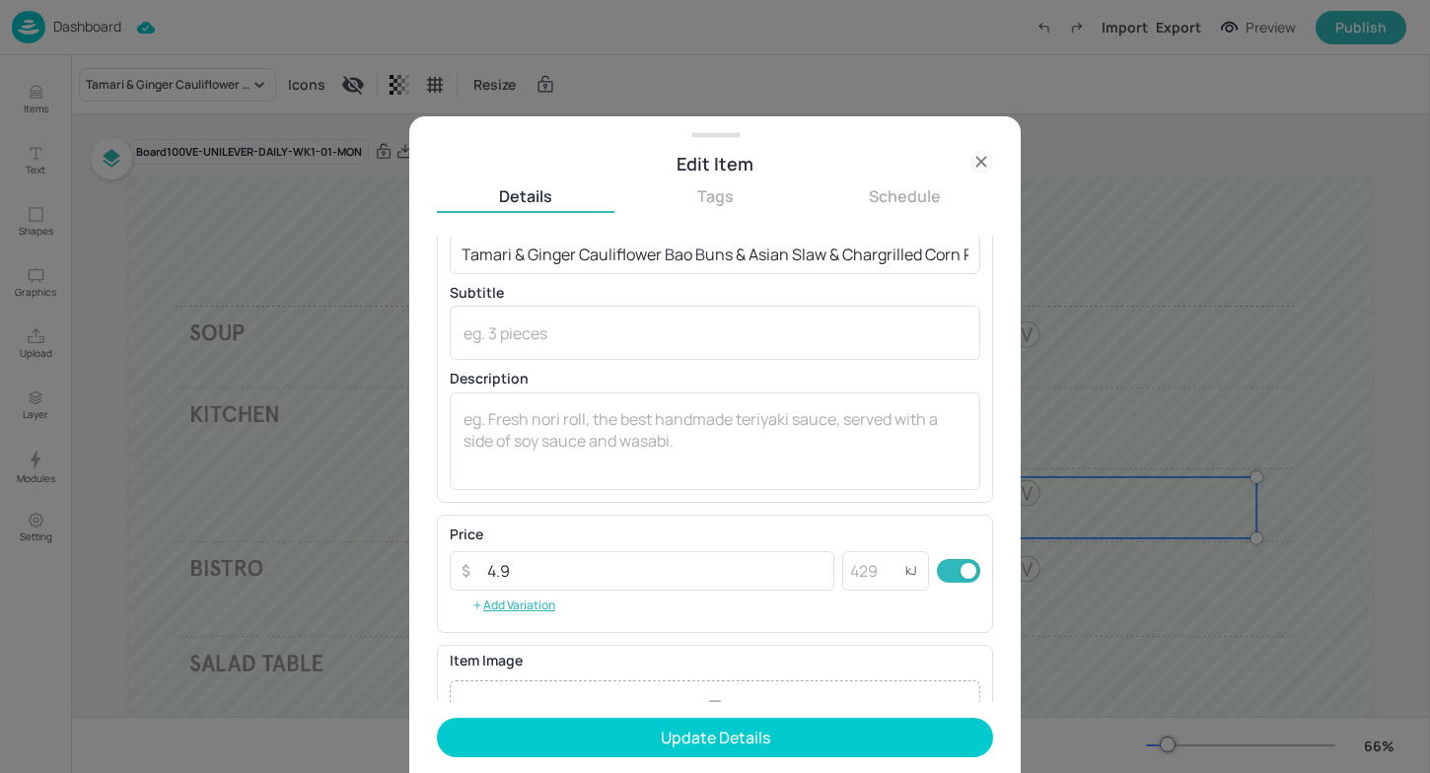
scroll to position [50, 0]
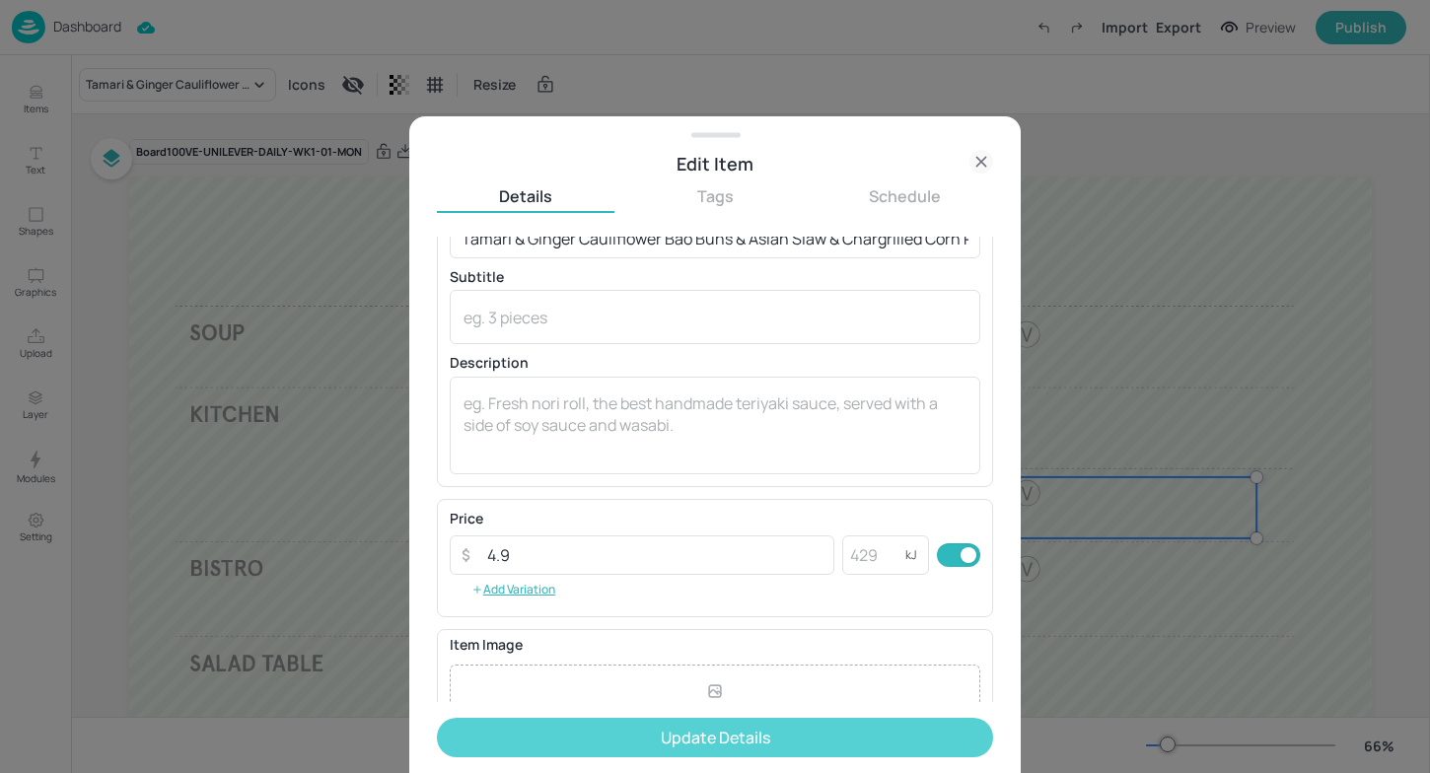
click at [634, 733] on button "Update Details" at bounding box center [715, 737] width 556 height 39
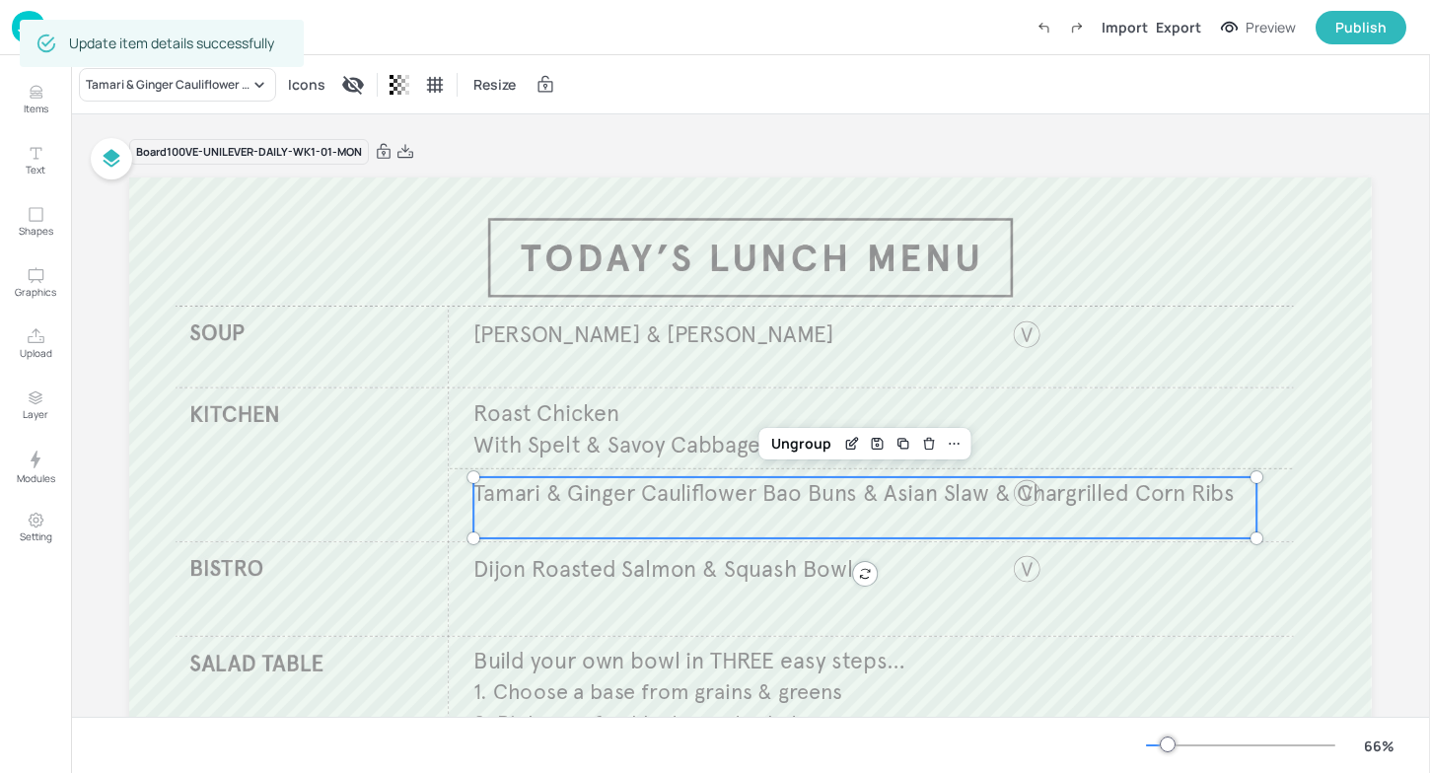
click at [920, 489] on span "Tamari & Ginger Cauliflower Bao Buns & Asian Slaw & Chargrilled Corn Ribs" at bounding box center [853, 492] width 760 height 29
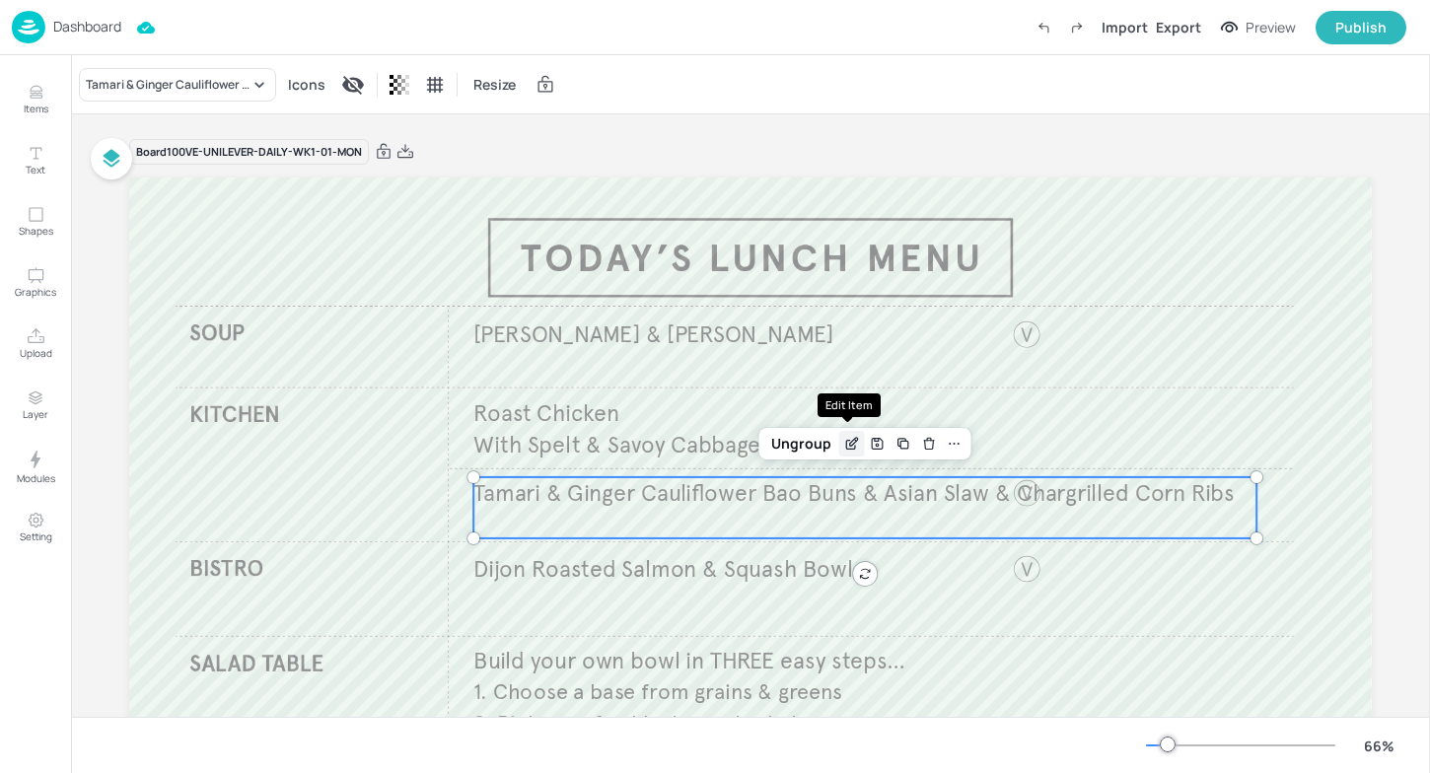
click at [848, 447] on icon "Edit Item" at bounding box center [851, 444] width 17 height 16
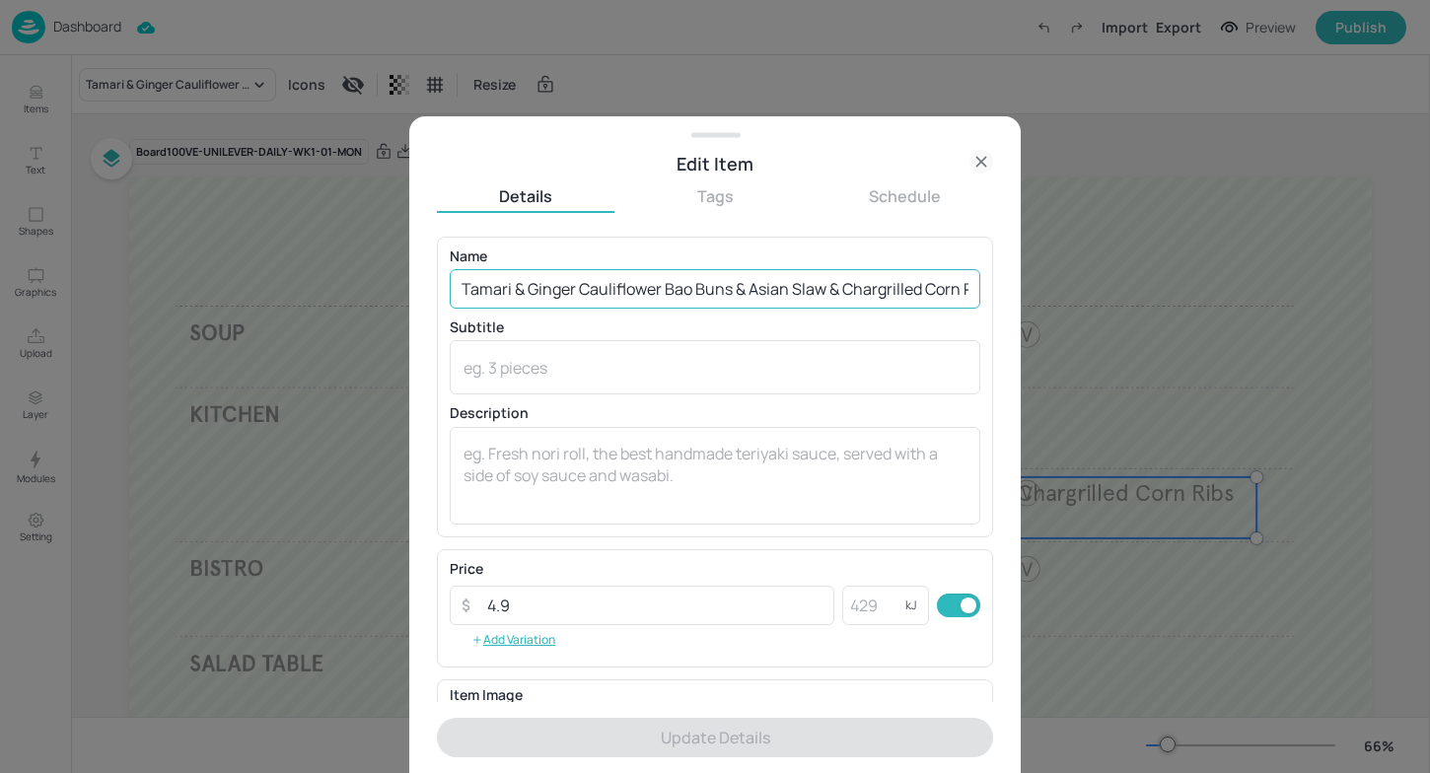
click at [841, 284] on input "Tamari & Ginger Cauliflower Bao Buns & Asian Slaw & Chargrilled Corn Ribs" at bounding box center [715, 288] width 531 height 39
click at [1214, 319] on div at bounding box center [715, 386] width 1430 height 773
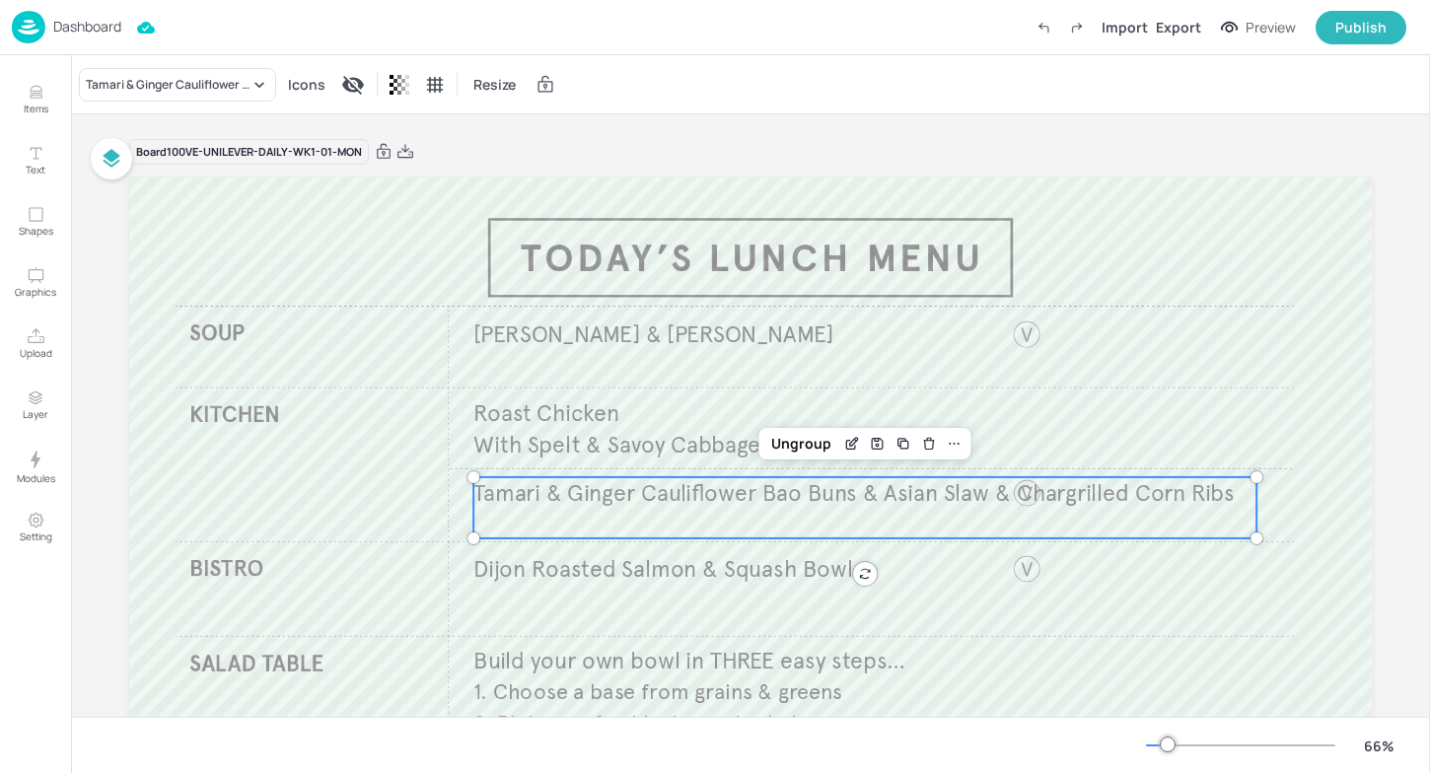
click at [980, 504] on span "Tamari & Ginger Cauliflower Bao Buns & Asian Slaw & Chargrilled Corn Ribs" at bounding box center [853, 492] width 760 height 29
click at [854, 448] on icon "Edit Item" at bounding box center [851, 444] width 17 height 16
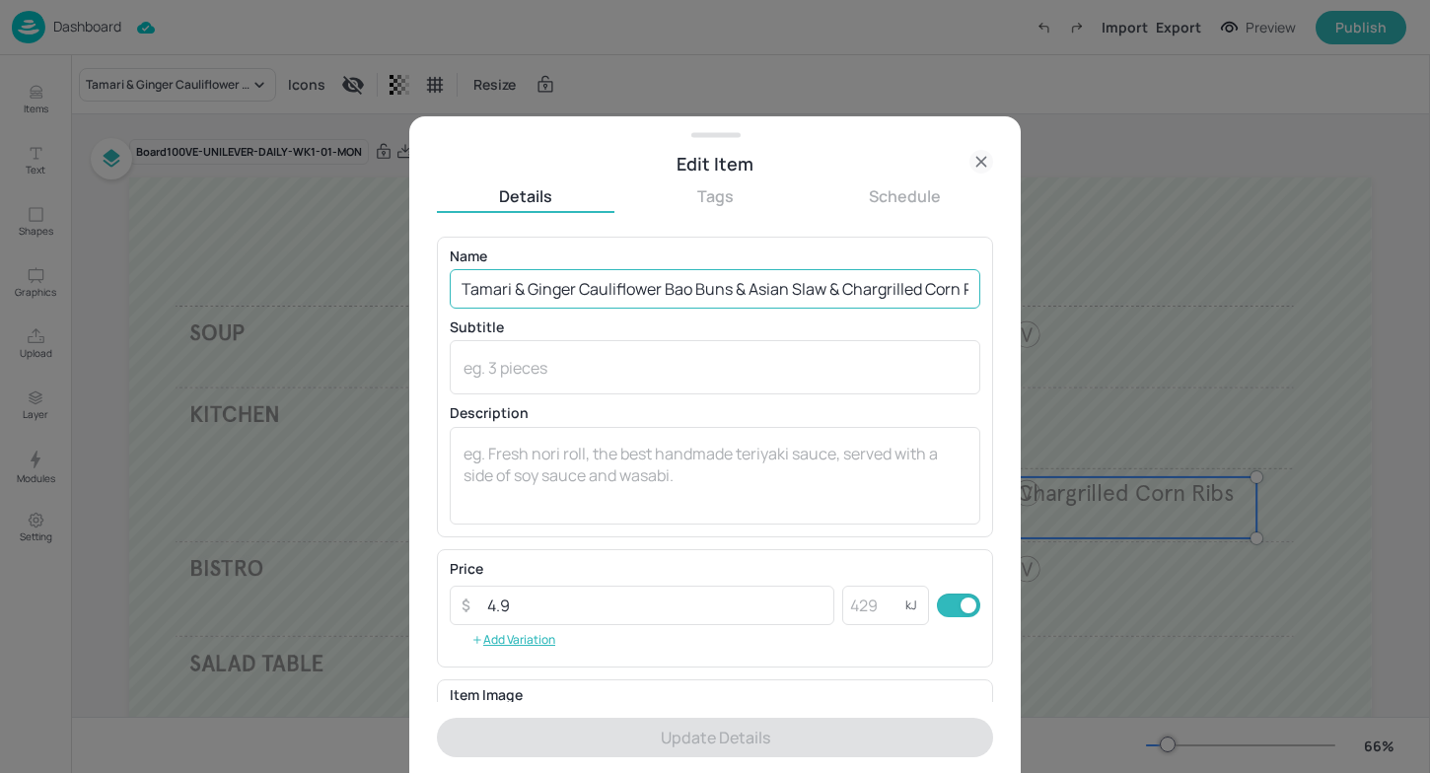
click at [827, 291] on input "Tamari & Ginger Cauliflower Bao Buns & Asian Slaw & Chargrilled Corn Ribs" at bounding box center [715, 288] width 531 height 39
click at [851, 288] on input "Tamari & Ginger Cauliflower Bao Buns & Asian Slaw & Chargrilled Corn Ribs" at bounding box center [715, 288] width 531 height 39
click at [840, 287] on input "Tamari & Ginger Cauliflower Bao Buns & Asian Slaw & Chargrilled Corn Ribs" at bounding box center [715, 288] width 531 height 39
click at [828, 288] on input "Tamari & Ginger Cauliflower Bao Buns & Asian Slaw & Chargrilled Corn Ribs" at bounding box center [715, 288] width 531 height 39
click at [1056, 144] on div at bounding box center [715, 386] width 1430 height 773
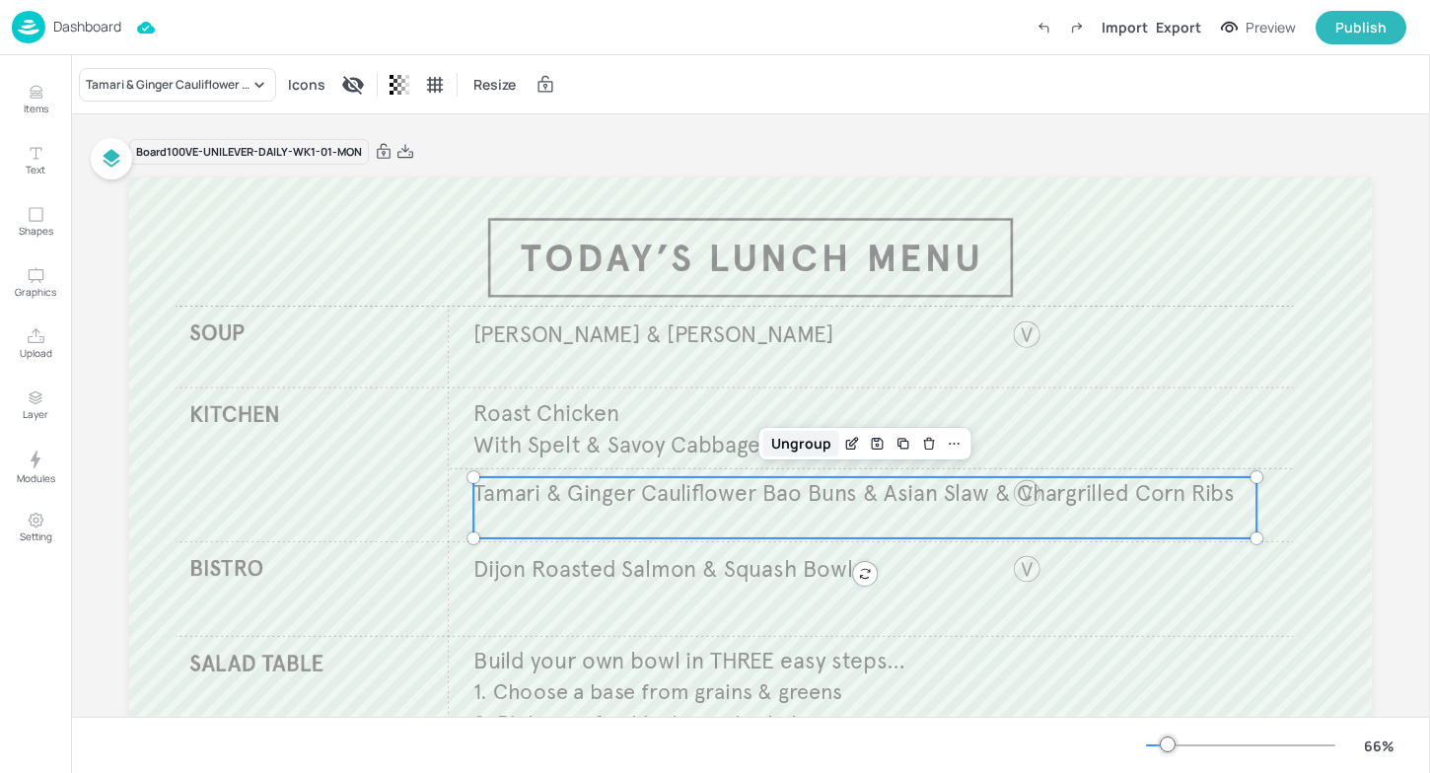
click at [832, 441] on div "Ungroup" at bounding box center [801, 444] width 76 height 26
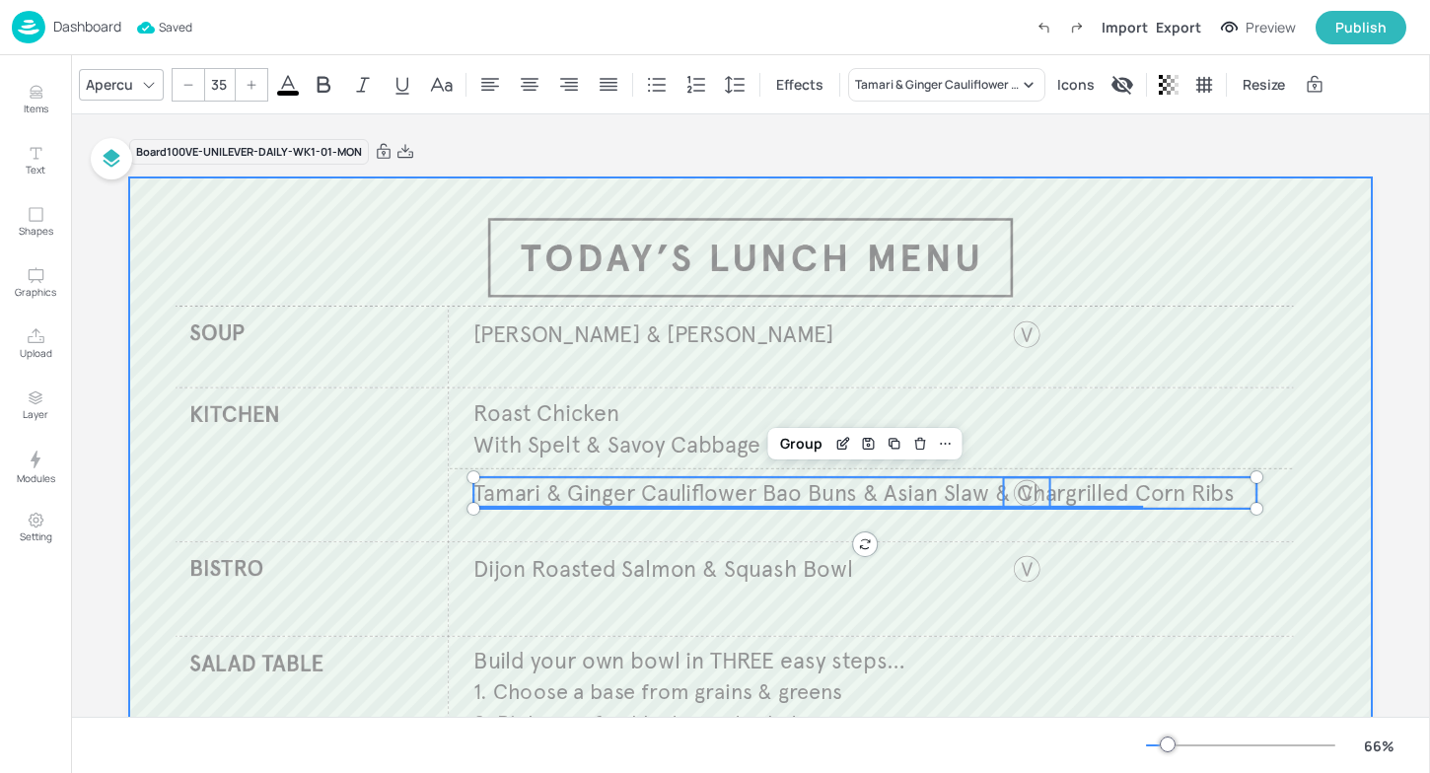
click at [1143, 310] on div at bounding box center [750, 527] width 1243 height 699
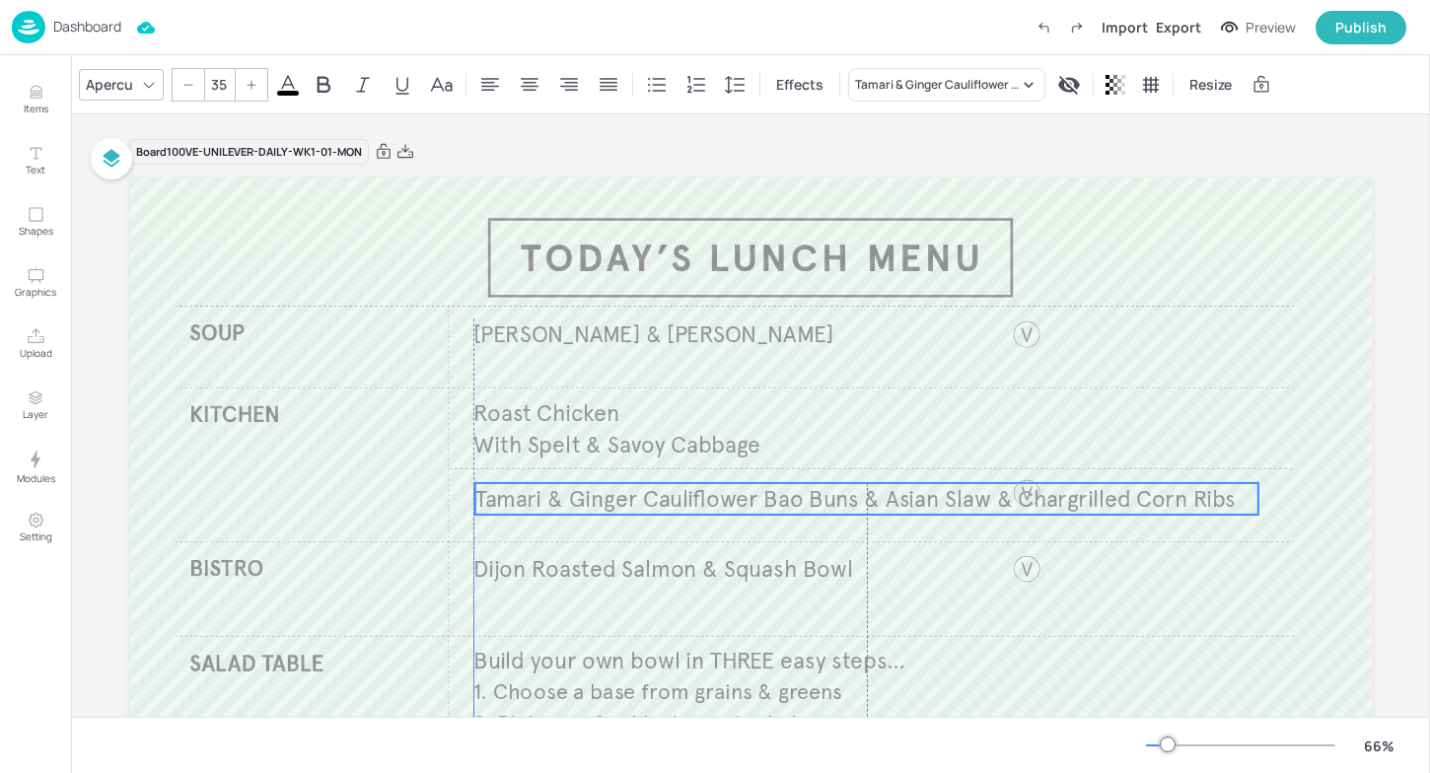
click at [879, 507] on span "Tamari & Ginger Cauliflower Bao Buns & Asian Slaw & Chargrilled Corn Ribs" at bounding box center [855, 498] width 760 height 29
click at [1025, 486] on div at bounding box center [1026, 492] width 31 height 31
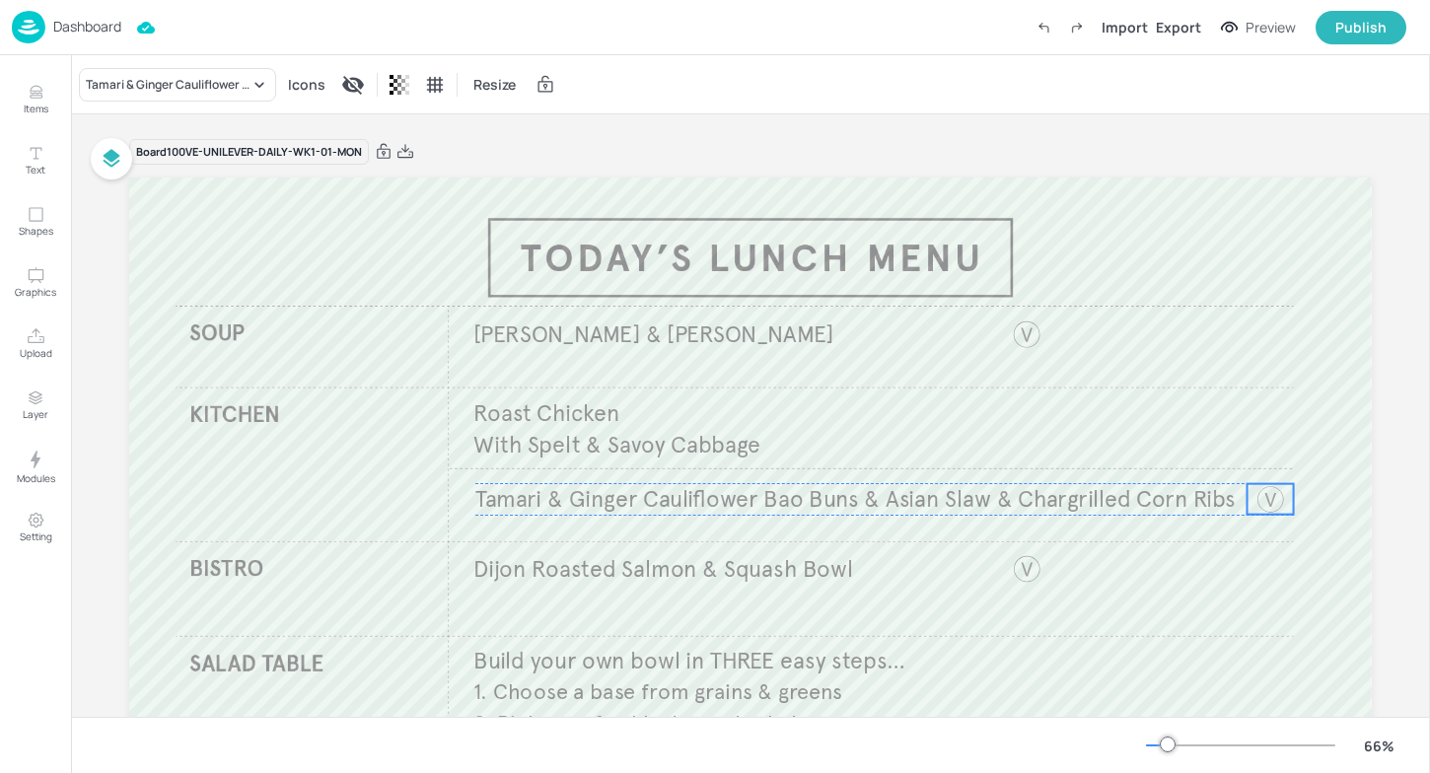
drag, startPoint x: 1025, startPoint y: 486, endPoint x: 1267, endPoint y: 489, distance: 242.6
click at [1267, 488] on div at bounding box center [1269, 499] width 31 height 31
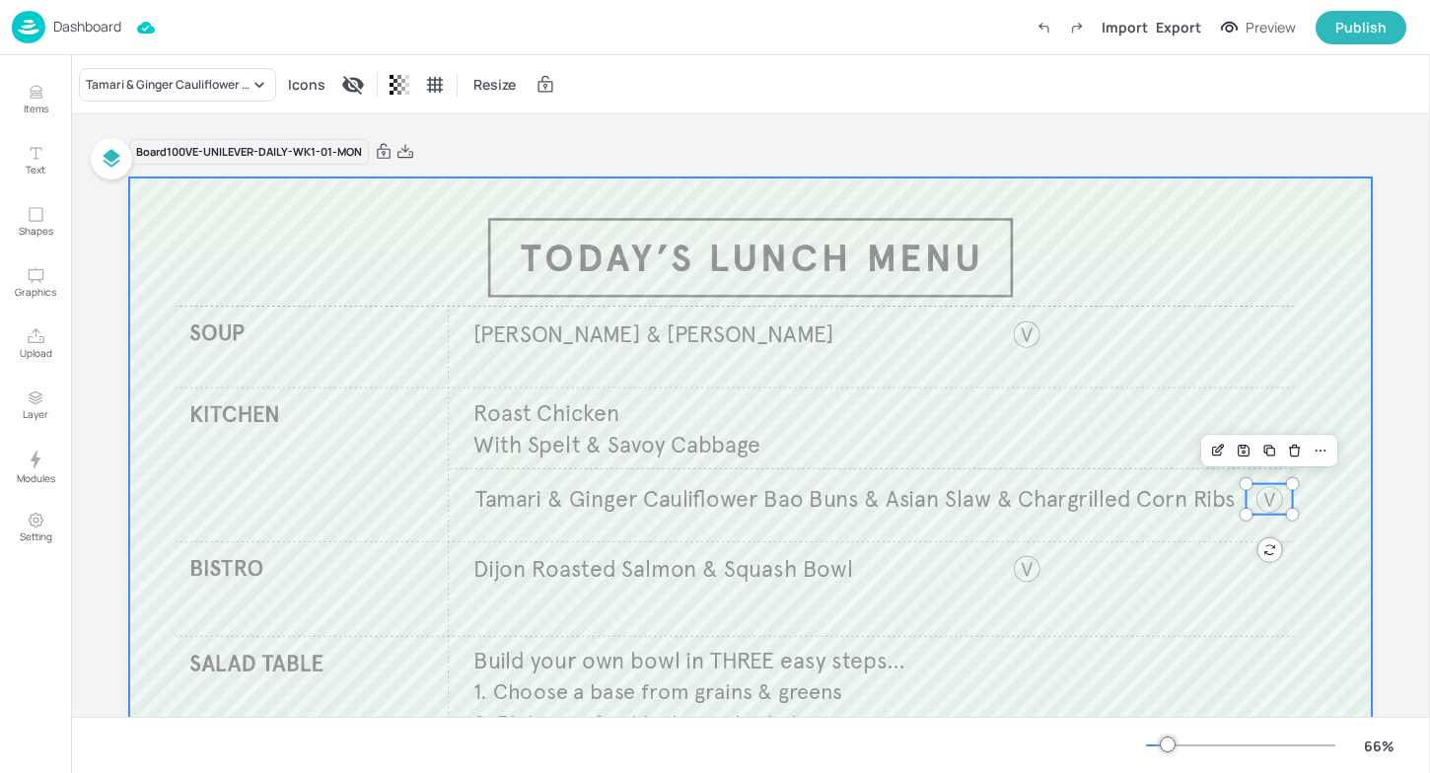
click at [1170, 328] on div at bounding box center [750, 527] width 1243 height 699
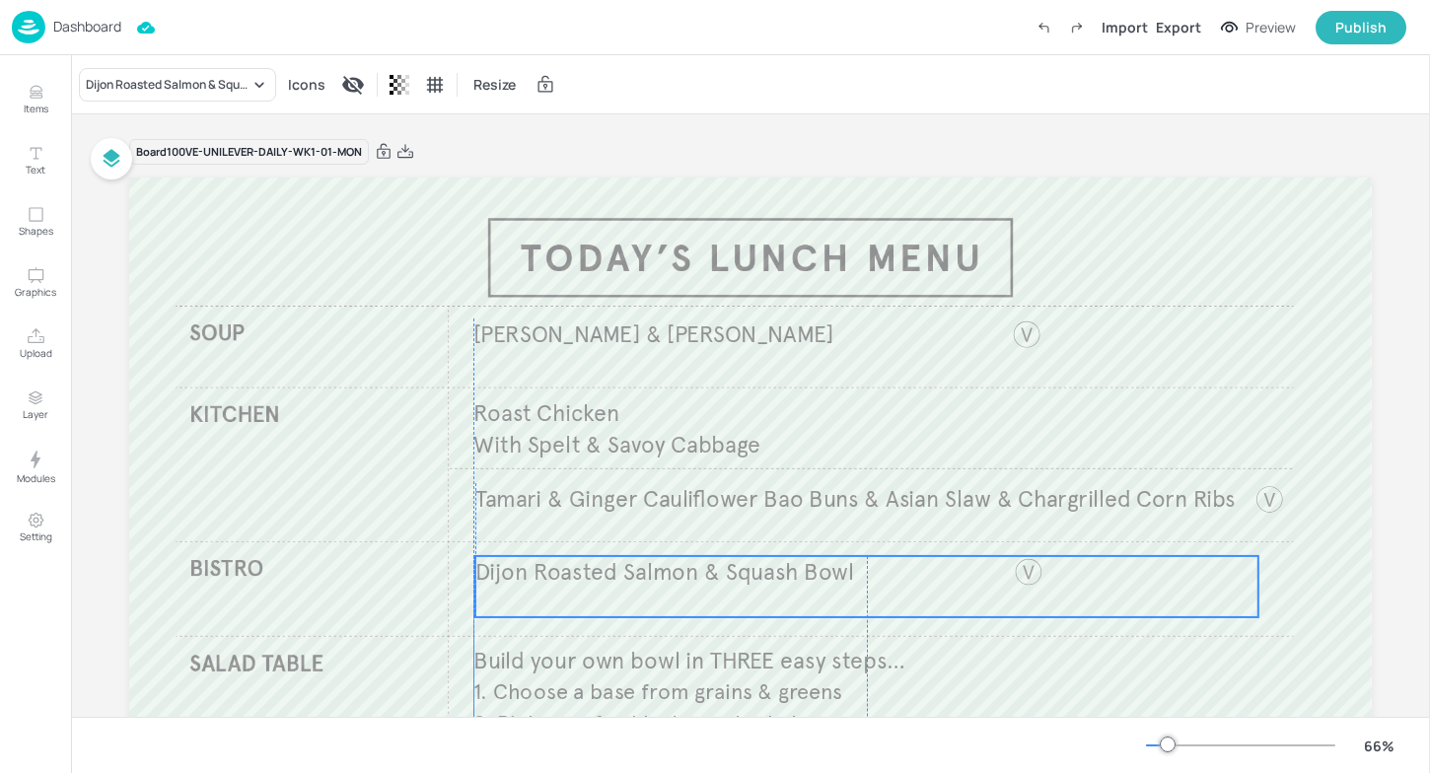
click at [804, 572] on span "Dijon Roasted Salmon & Squash Bowl" at bounding box center [665, 571] width 380 height 29
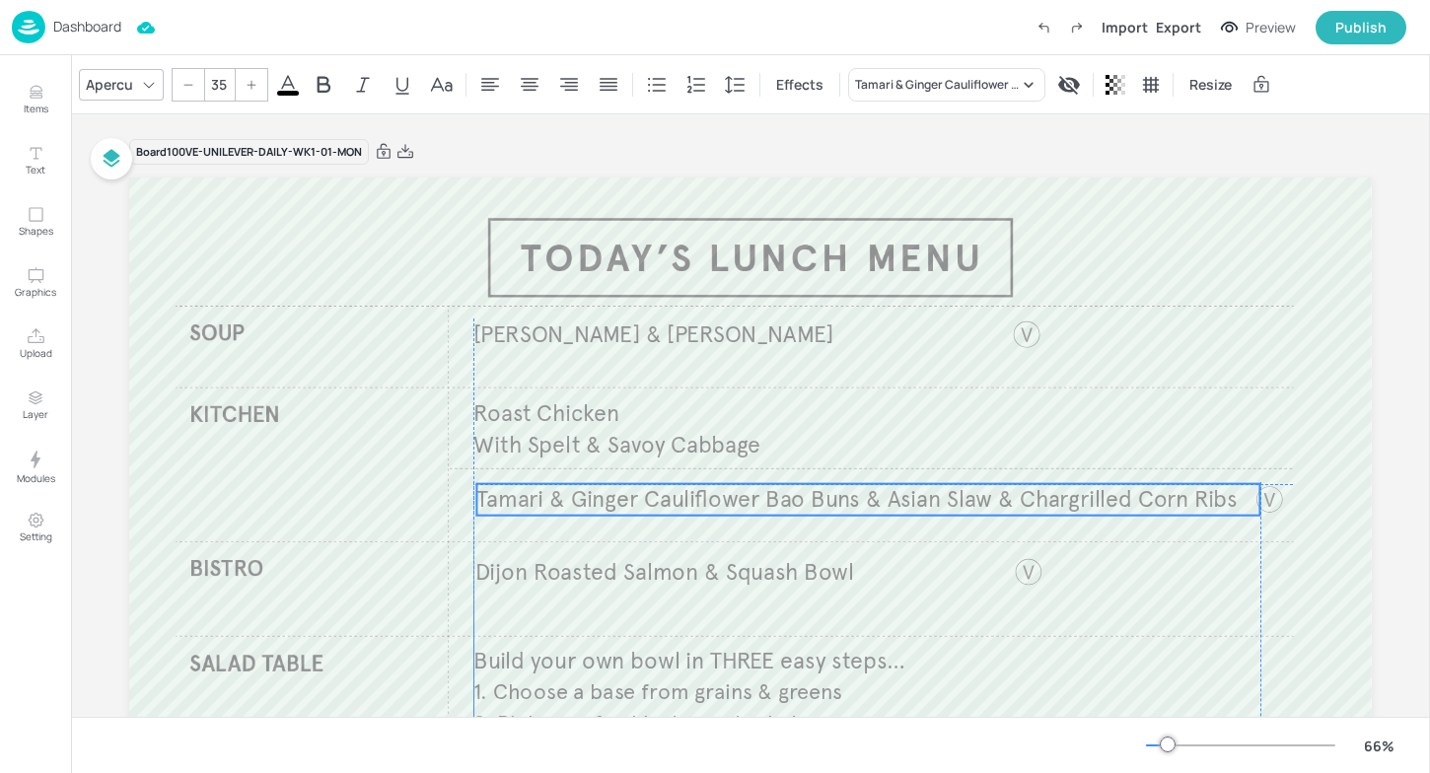
click at [775, 502] on span "Tamari & Ginger Cauliflower Bao Buns & Asian Slaw & Chargrilled Corn Ribs" at bounding box center [856, 499] width 760 height 29
click at [753, 502] on span "Tamari & Ginger Cauliflower Bao Buns & Asian Slaw & Chargrilled Corn Ribs" at bounding box center [856, 499] width 760 height 29
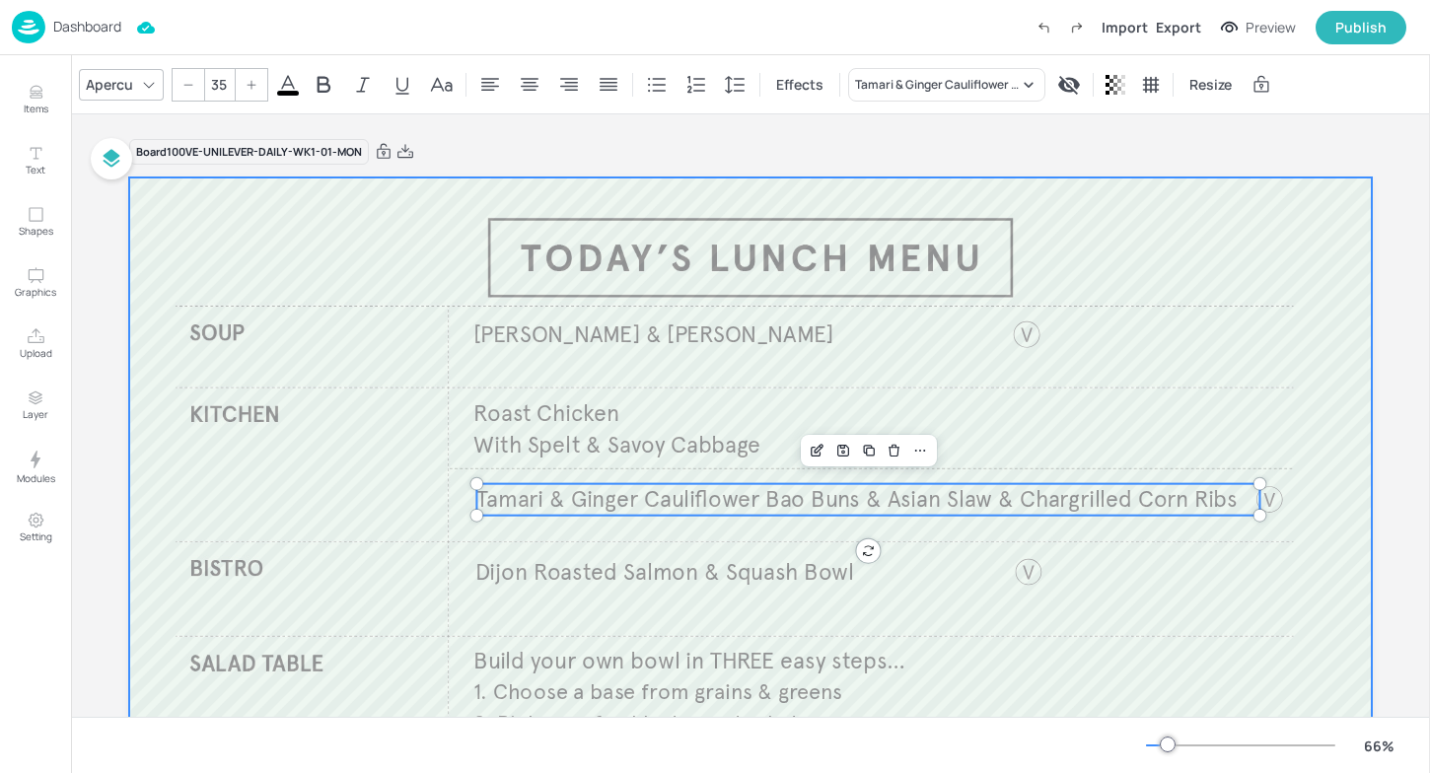
click at [1317, 300] on div at bounding box center [750, 527] width 1243 height 699
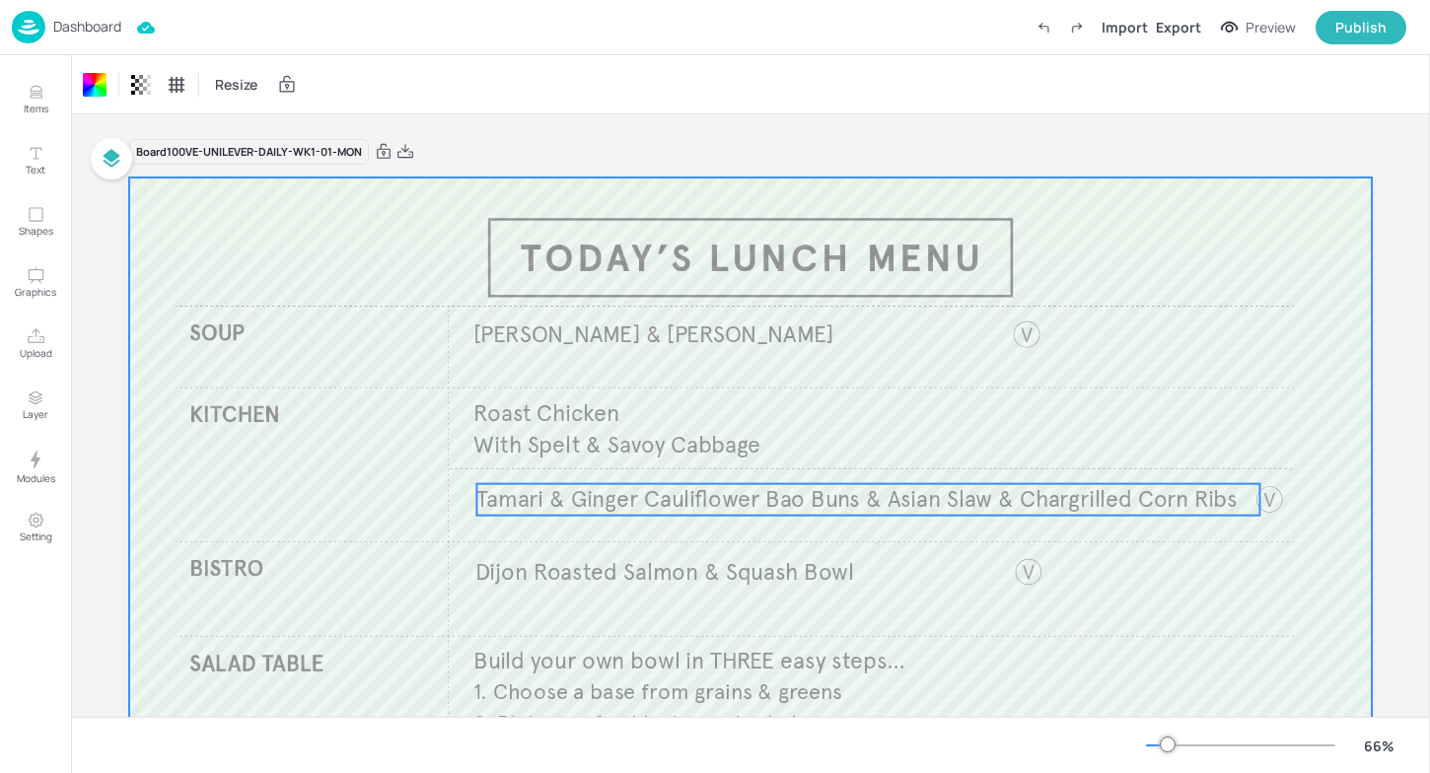
click at [836, 494] on span "Tamari & Ginger Cauliflower Bao Buns & Asian Slaw & Chargrilled Corn Ribs" at bounding box center [856, 499] width 760 height 29
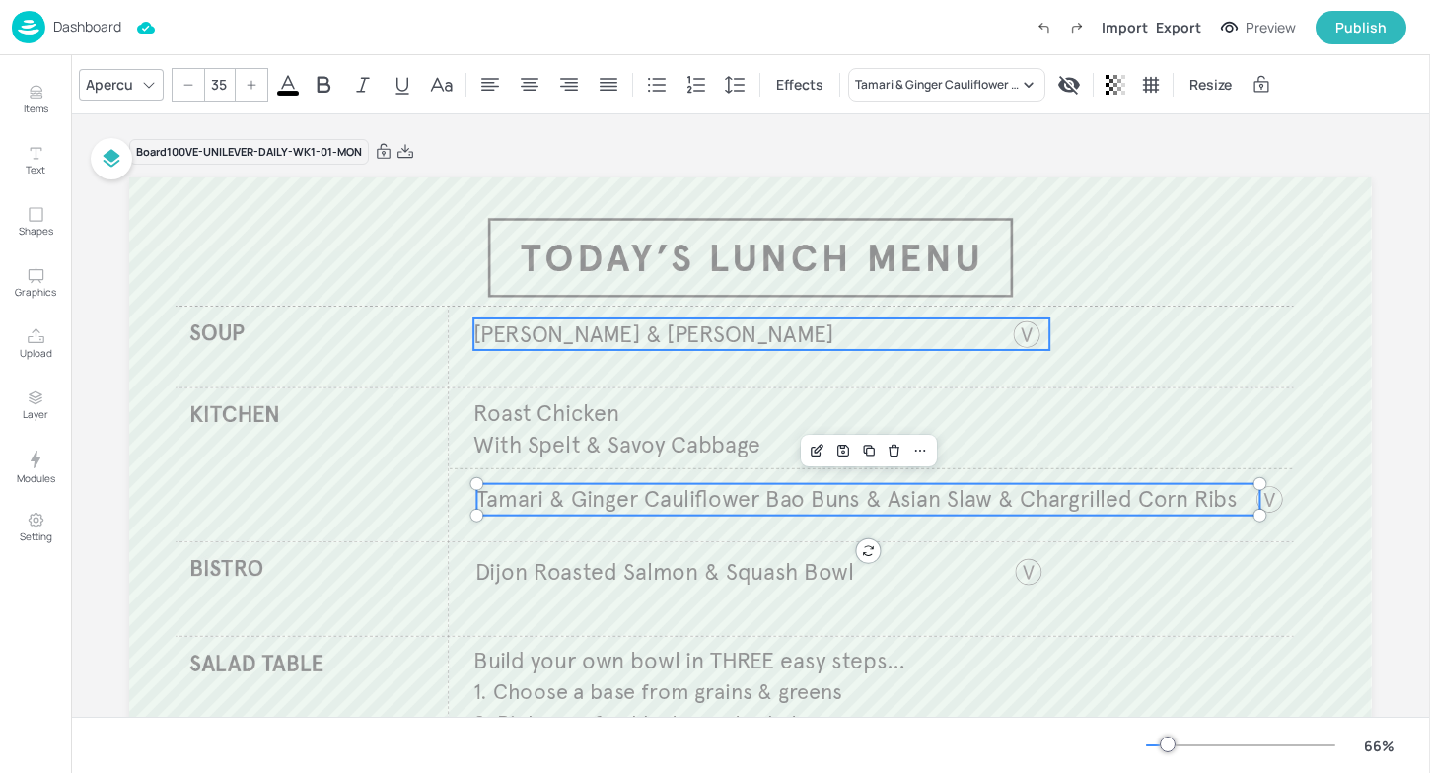
click at [590, 342] on span "Knorr Carrot & Coriander" at bounding box center [653, 334] width 360 height 29
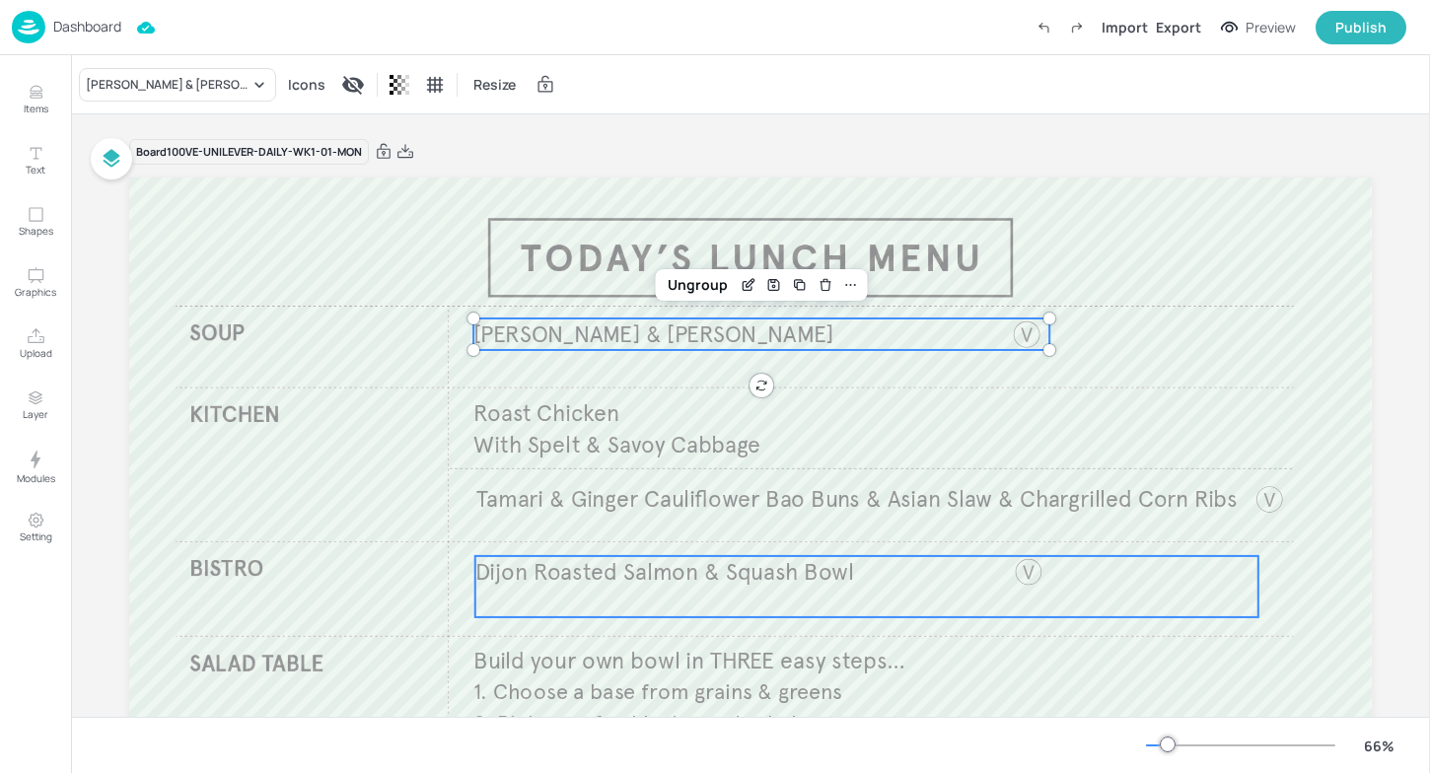
click at [564, 578] on span "Dijon Roasted Salmon & Squash Bowl" at bounding box center [665, 571] width 380 height 29
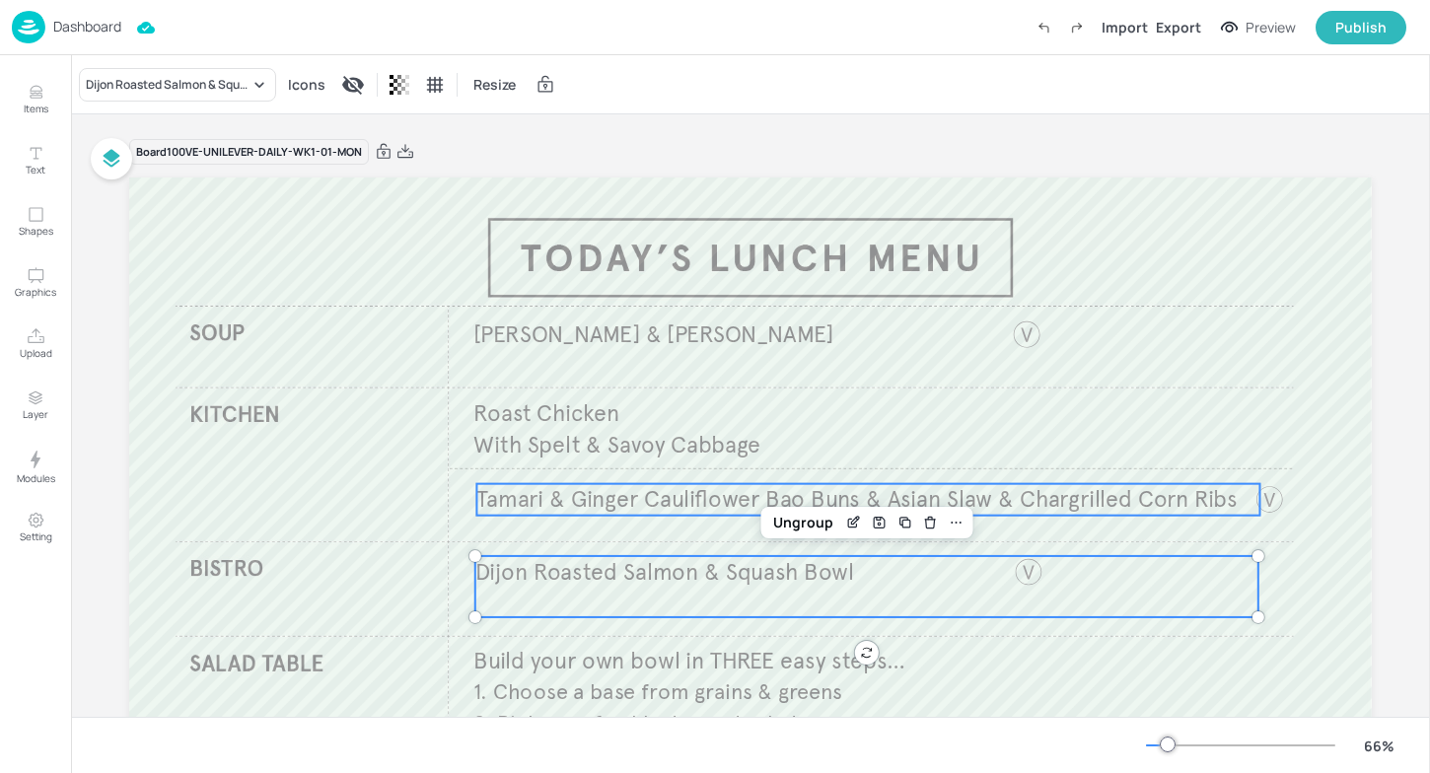
click at [568, 489] on span "Tamari & Ginger Cauliflower Bao Buns & Asian Slaw & Chargrilled Corn Ribs" at bounding box center [856, 499] width 760 height 29
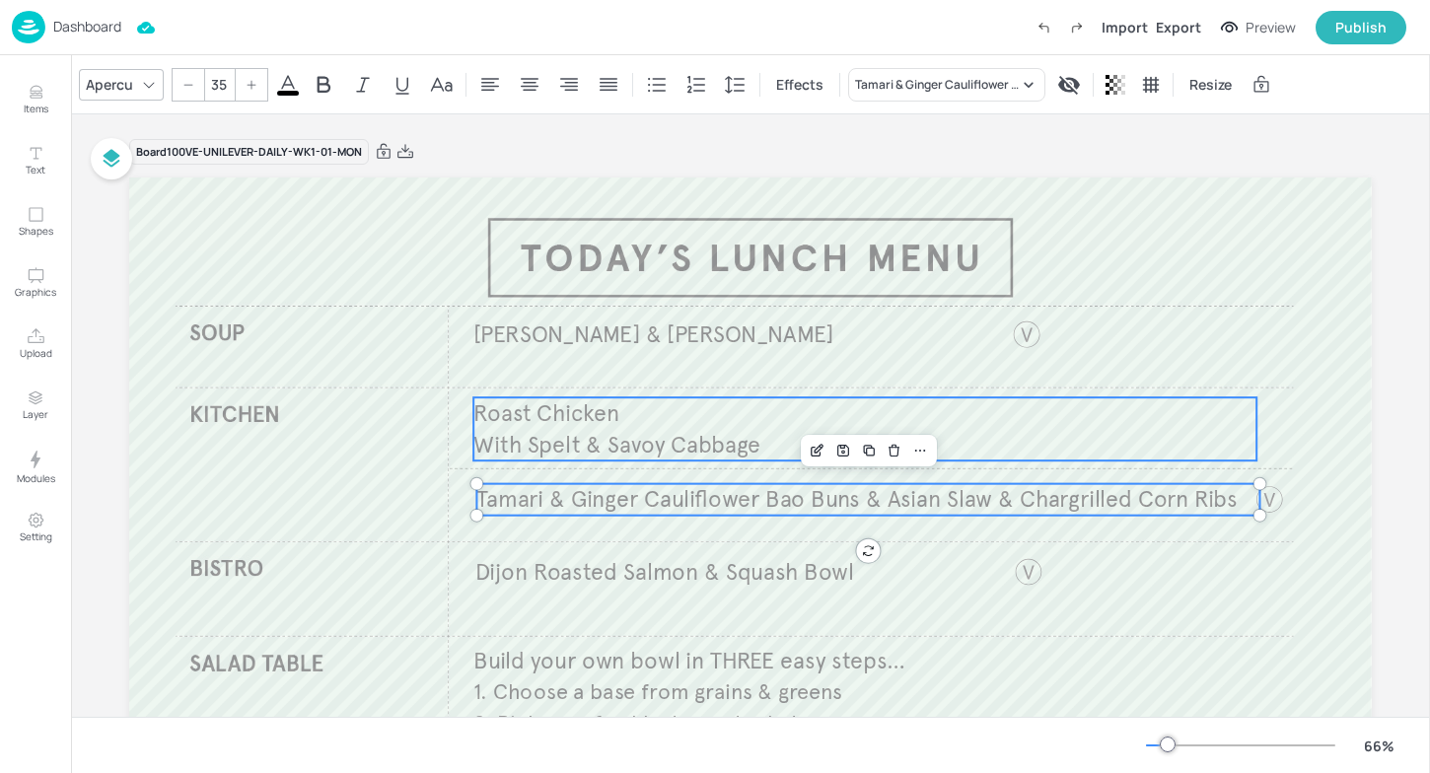
click at [514, 448] on span "With Spelt & Savoy Cabbage" at bounding box center [616, 445] width 287 height 29
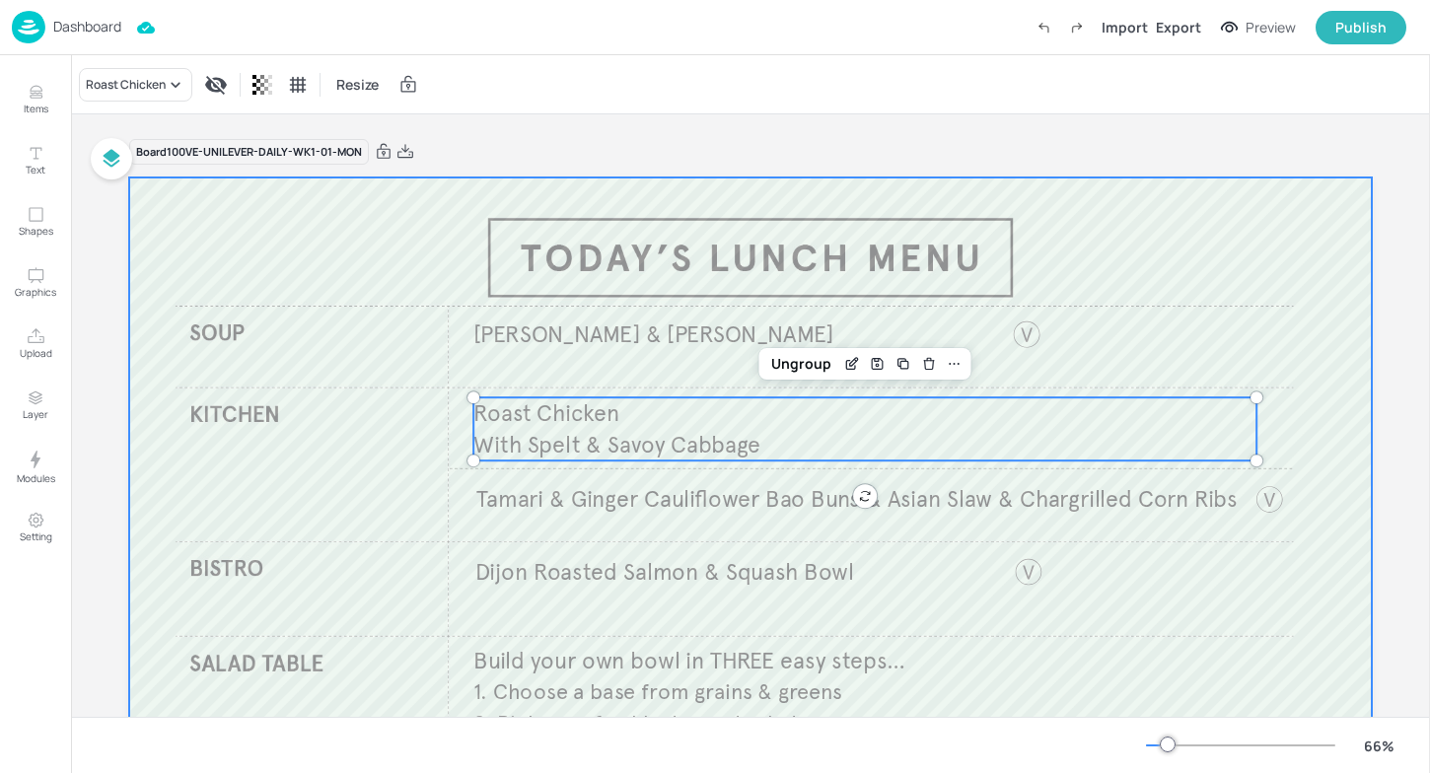
click at [539, 356] on div at bounding box center [750, 527] width 1243 height 699
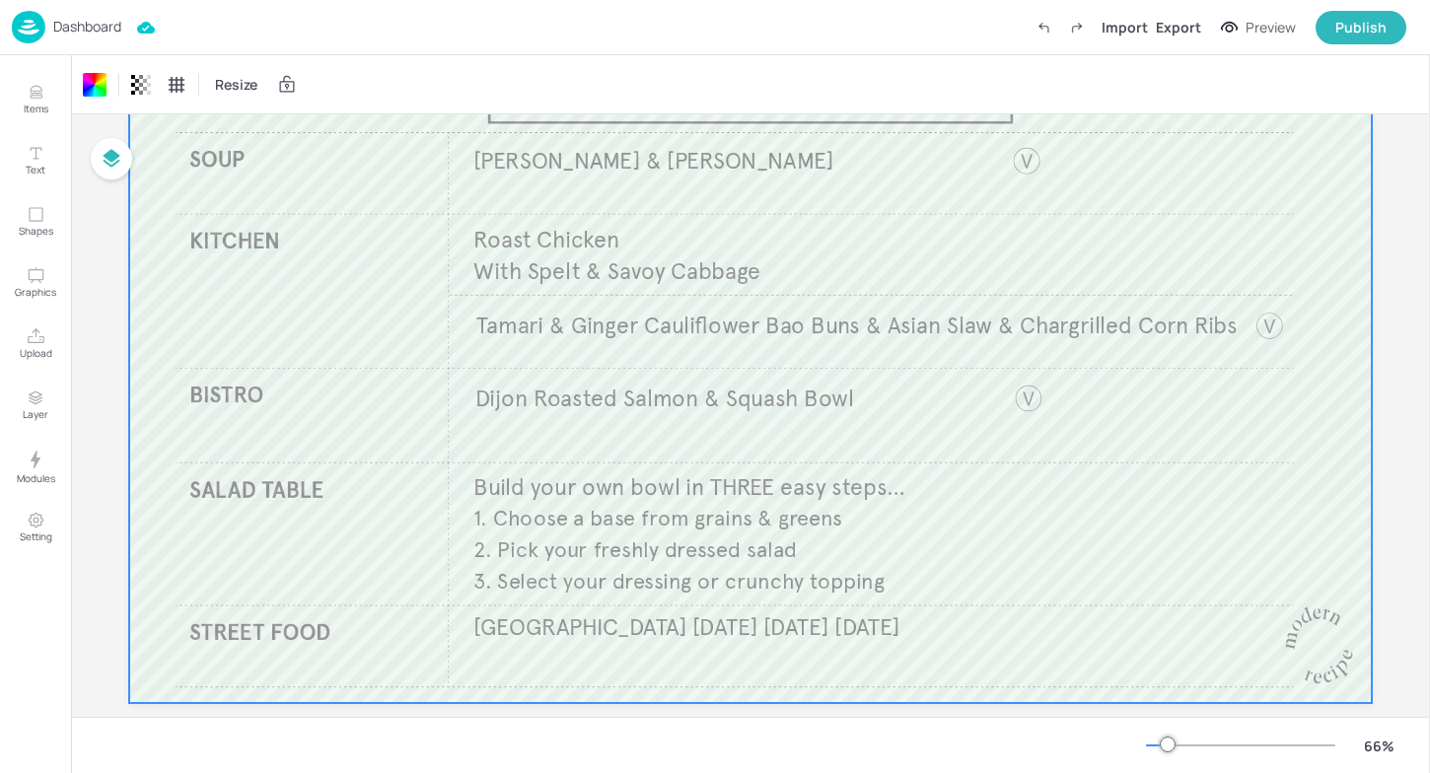
scroll to position [193, 0]
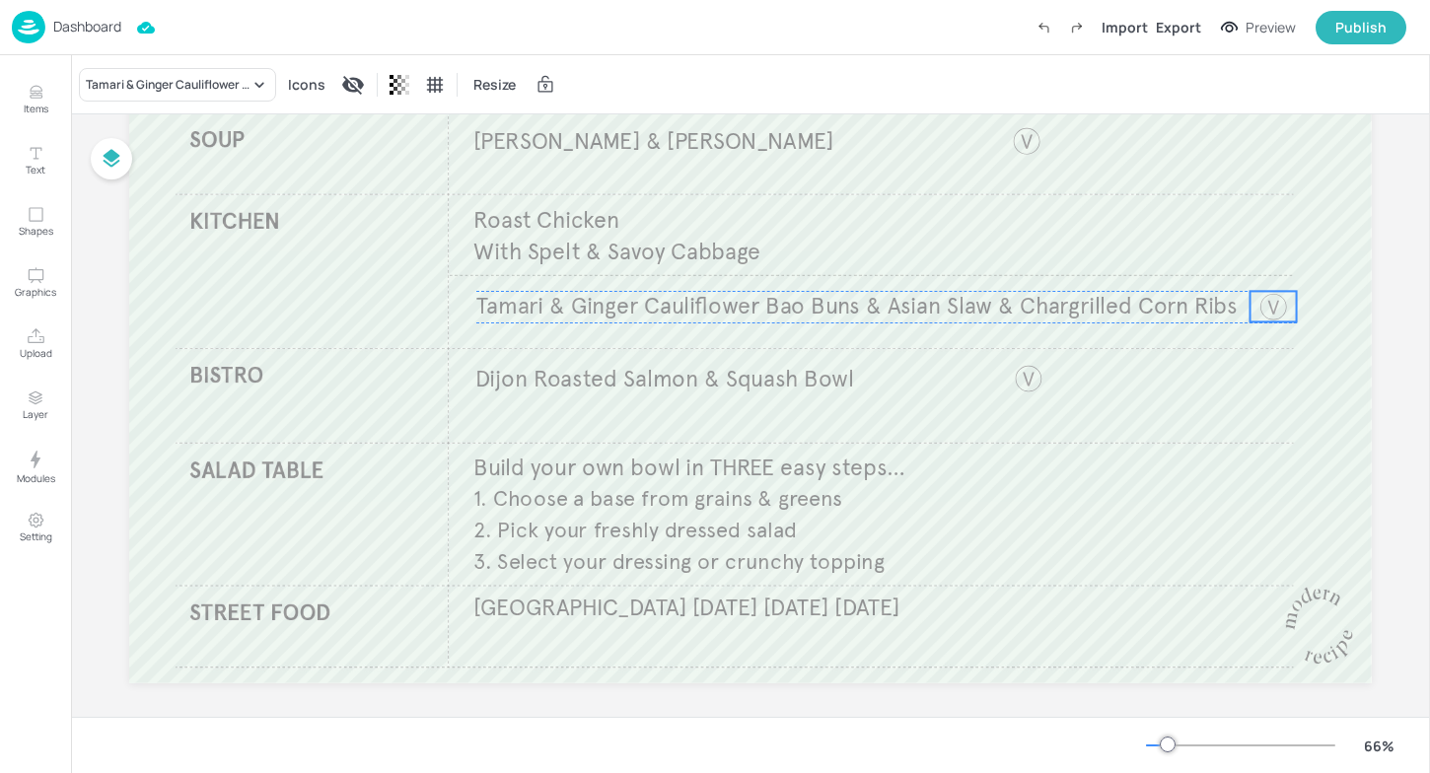
click at [1271, 316] on div at bounding box center [1272, 306] width 31 height 31
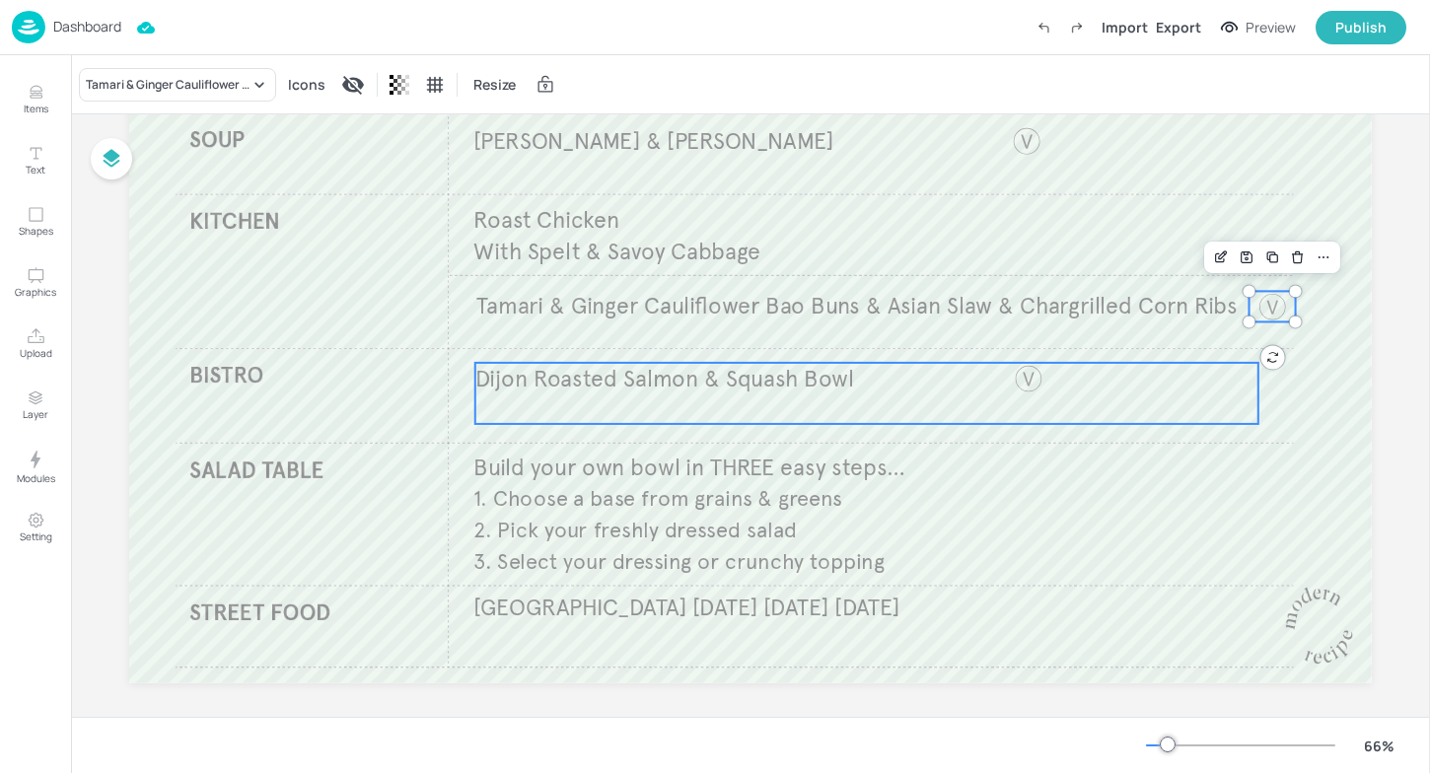
click at [1236, 386] on p "Dijon Roasted Salmon & Squash Bowl" at bounding box center [866, 379] width 783 height 32
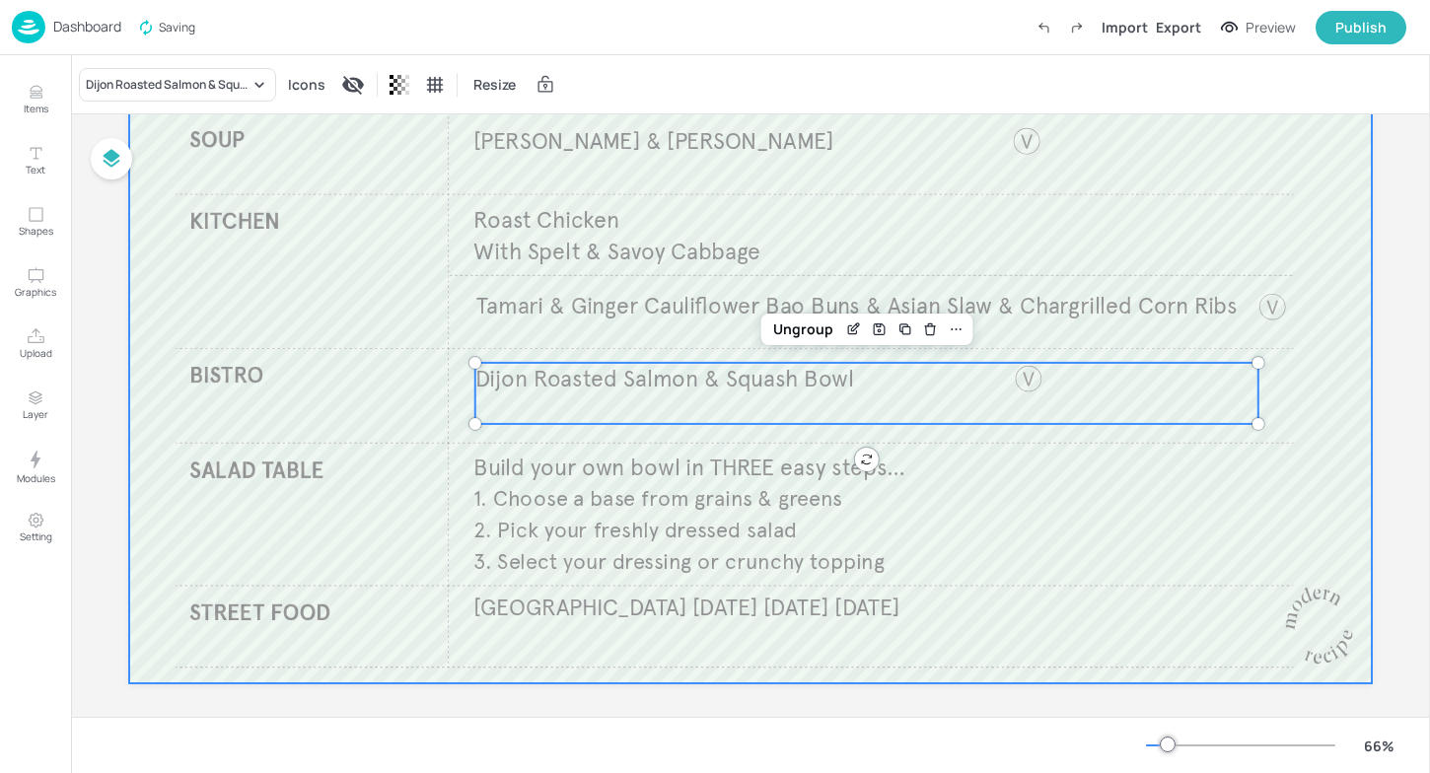
click at [1283, 419] on div at bounding box center [750, 333] width 1243 height 699
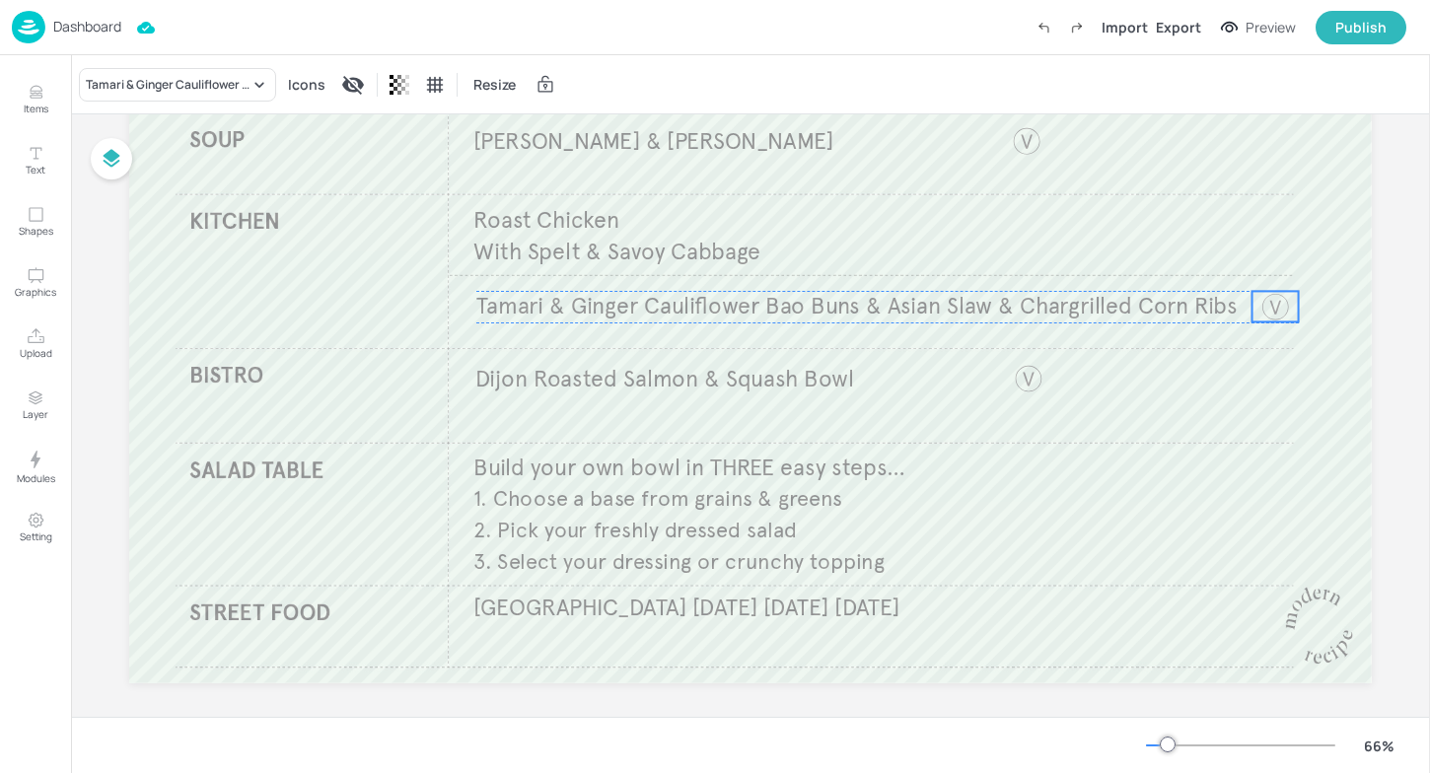
click at [1277, 306] on div at bounding box center [1274, 306] width 31 height 31
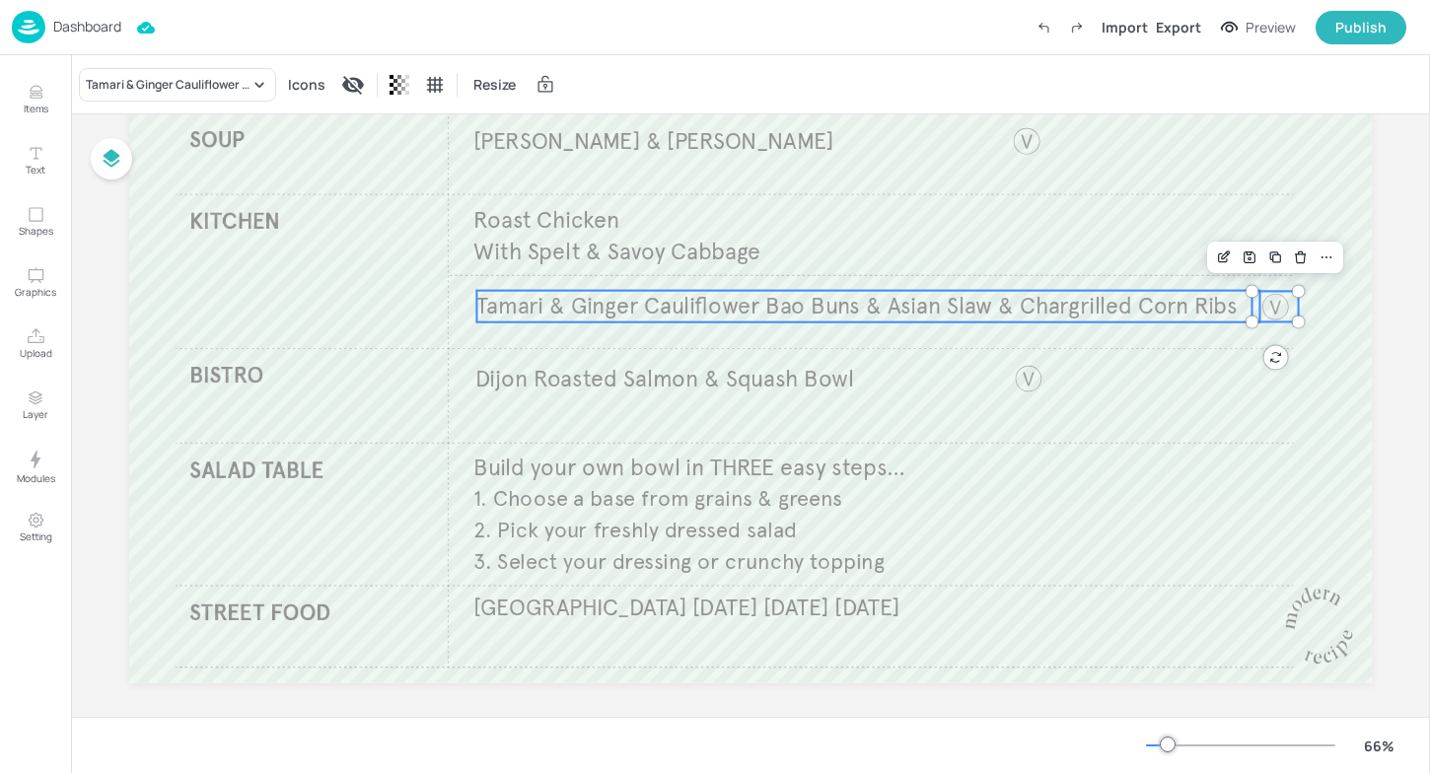
click at [1098, 306] on span "Tamari & Ginger Cauliflower Bao Buns & Asian Slaw & Chargrilled Corn Ribs" at bounding box center [856, 306] width 760 height 29
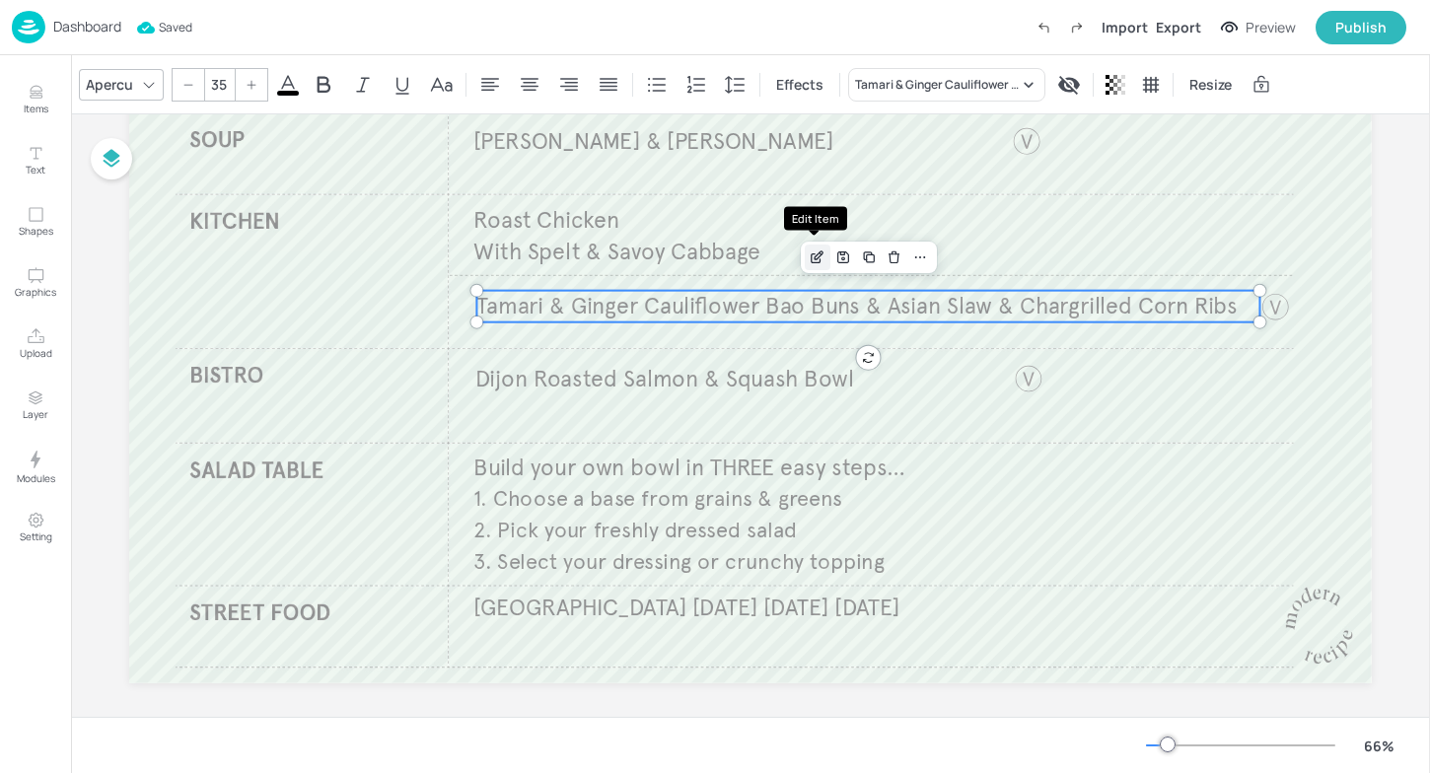
click at [822, 255] on icon "Edit Item" at bounding box center [817, 258] width 17 height 16
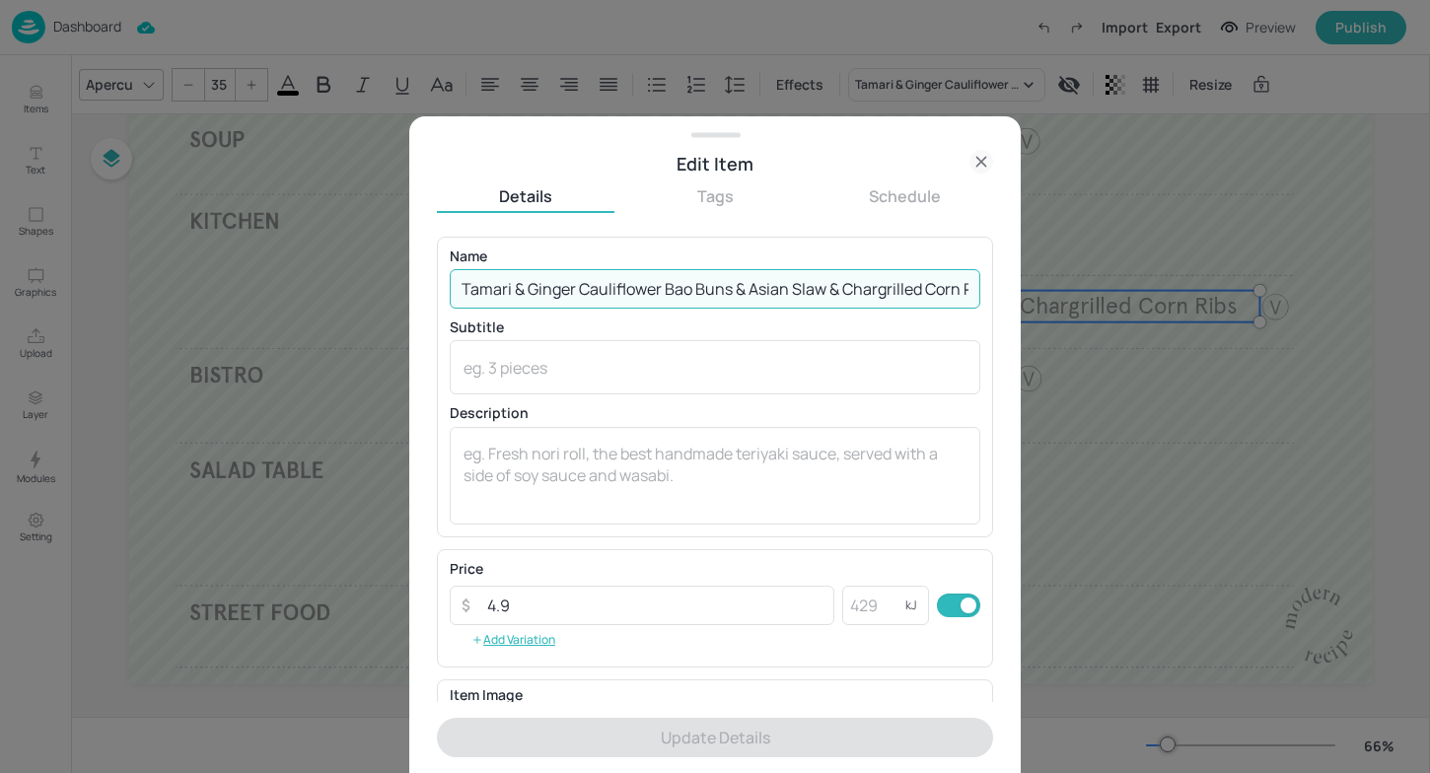
scroll to position [0, 35]
drag, startPoint x: 751, startPoint y: 289, endPoint x: 975, endPoint y: 277, distance: 225.2
click at [978, 277] on div "Name Tamari & Ginger Cauliflower Bao Buns & Asian Slaw & Chargrilled Corn Ribs …" at bounding box center [715, 387] width 556 height 301
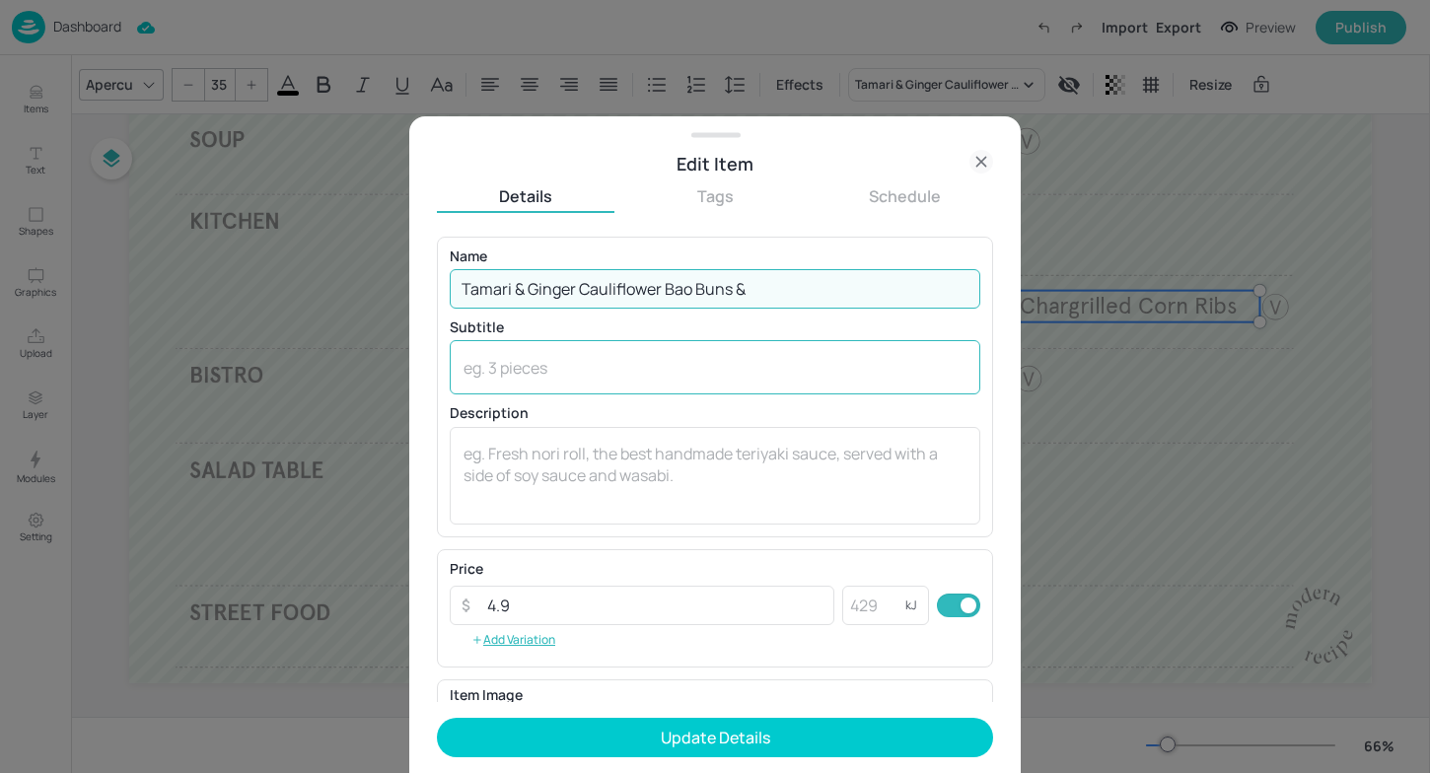
type input "Tamari & Ginger Cauliflower Bao Buns &"
click at [713, 348] on div "x ​" at bounding box center [715, 367] width 531 height 54
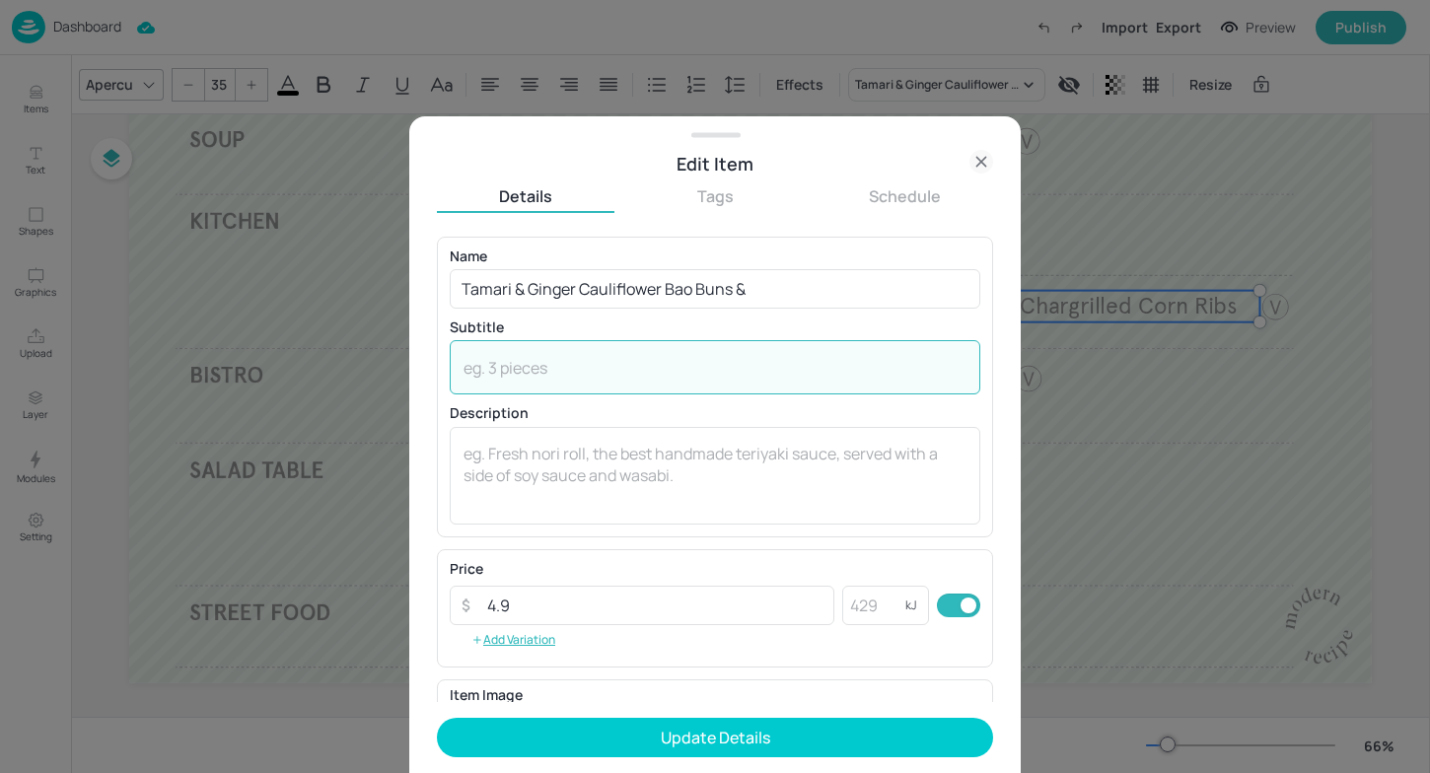
paste textarea "Asian Slaw & Chargrilled Corn Ribs"
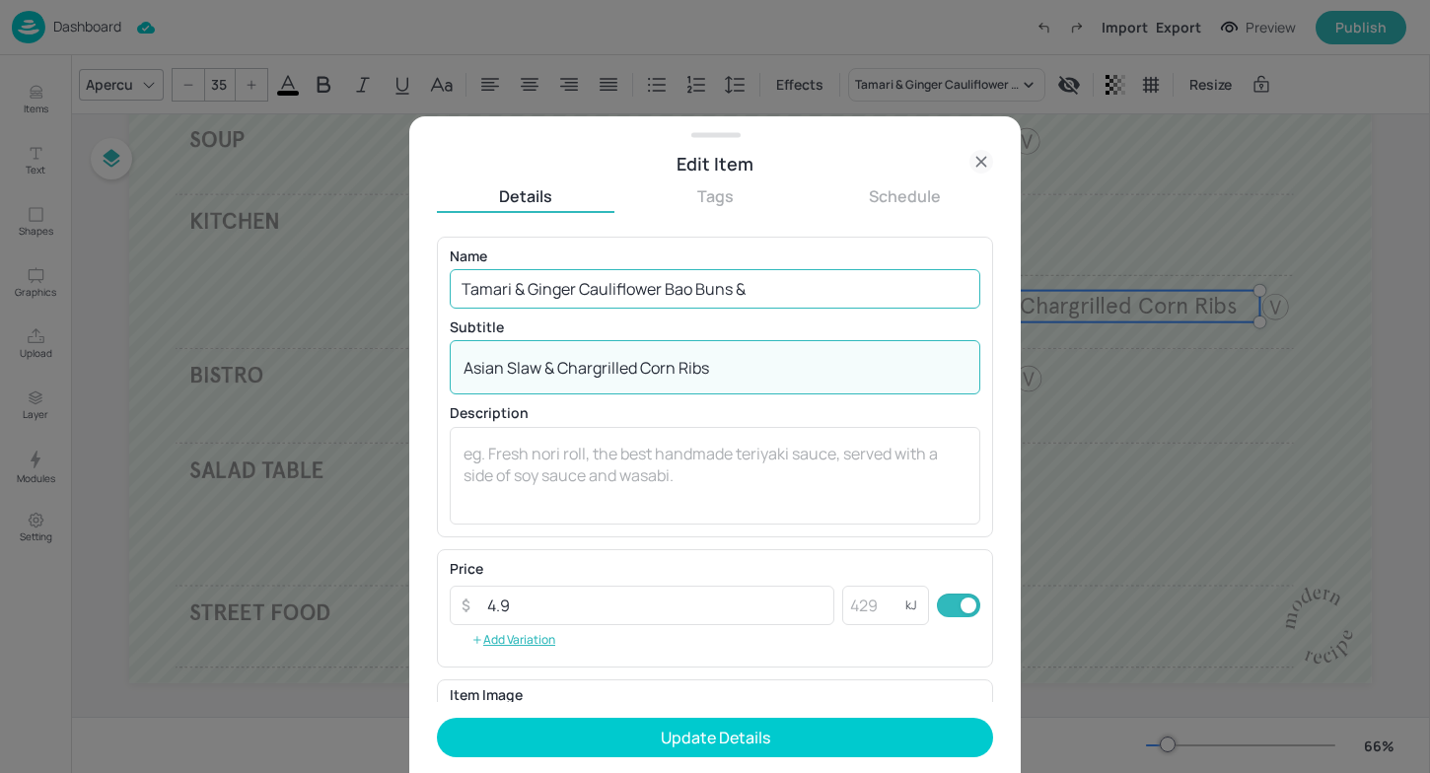
type textarea "Asian Slaw & Chargrilled Corn Ribs"
click at [751, 287] on input "Tamari & Ginger Cauliflower Bao Buns &" at bounding box center [715, 288] width 531 height 39
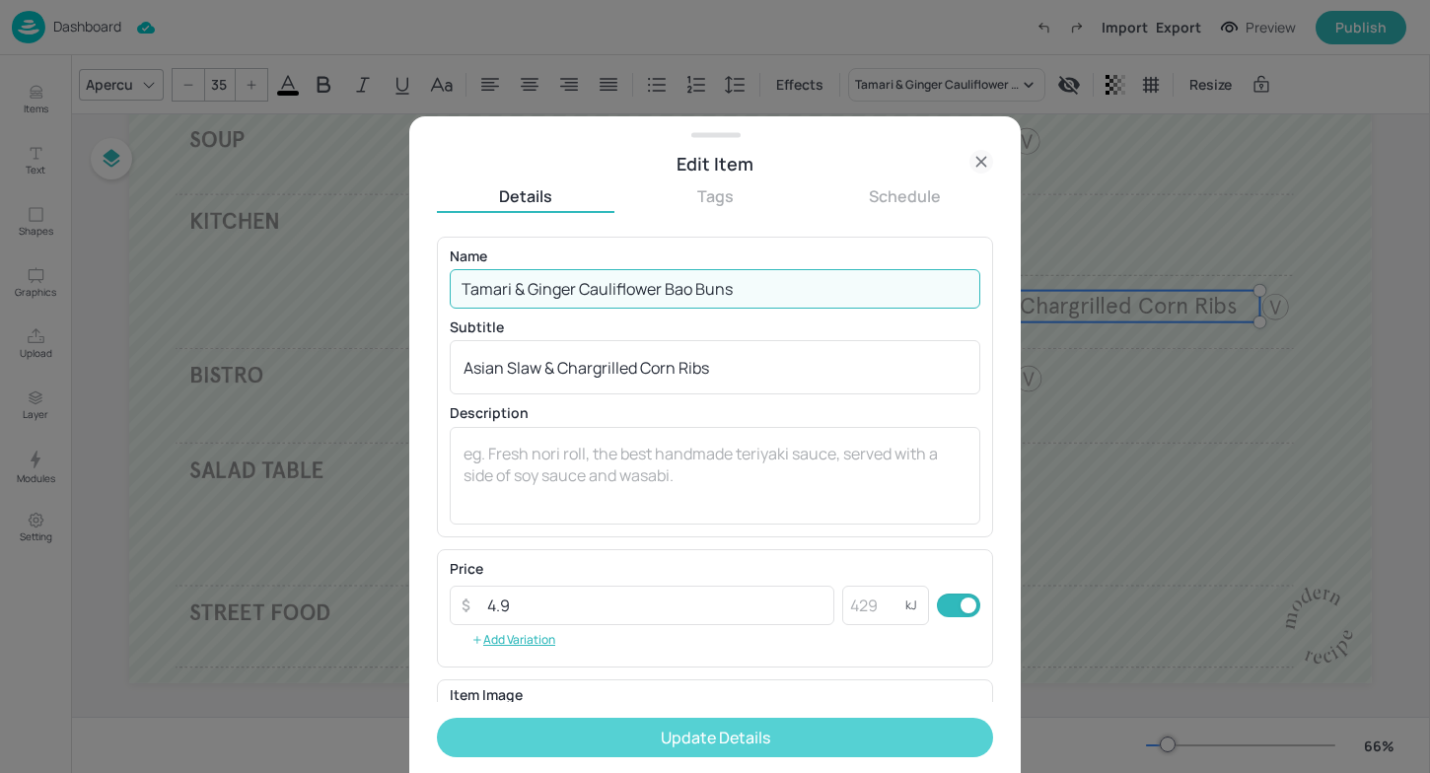
type input "Tamari & Ginger Cauliflower Bao Buns"
click at [775, 735] on button "Update Details" at bounding box center [715, 737] width 556 height 39
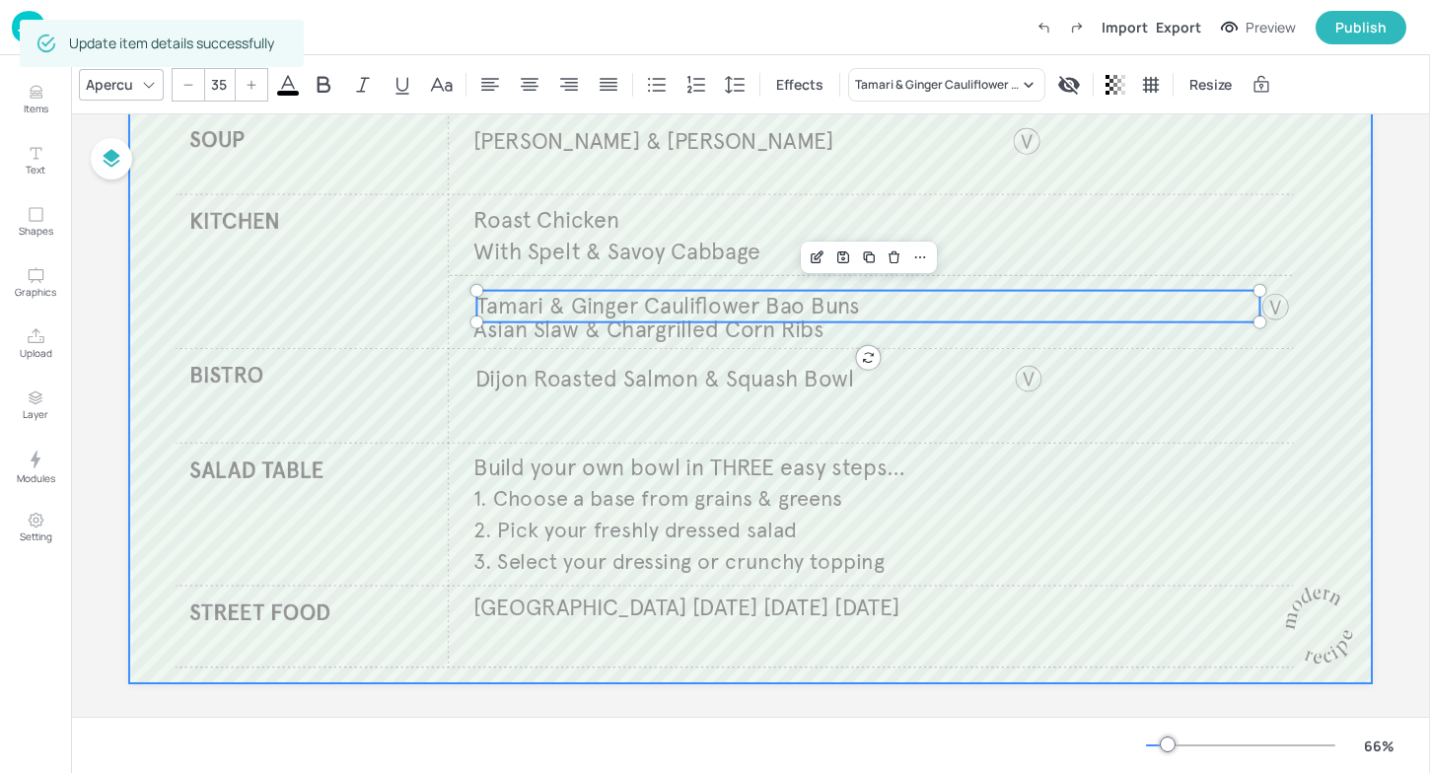
click at [1096, 573] on div at bounding box center [750, 333] width 1243 height 699
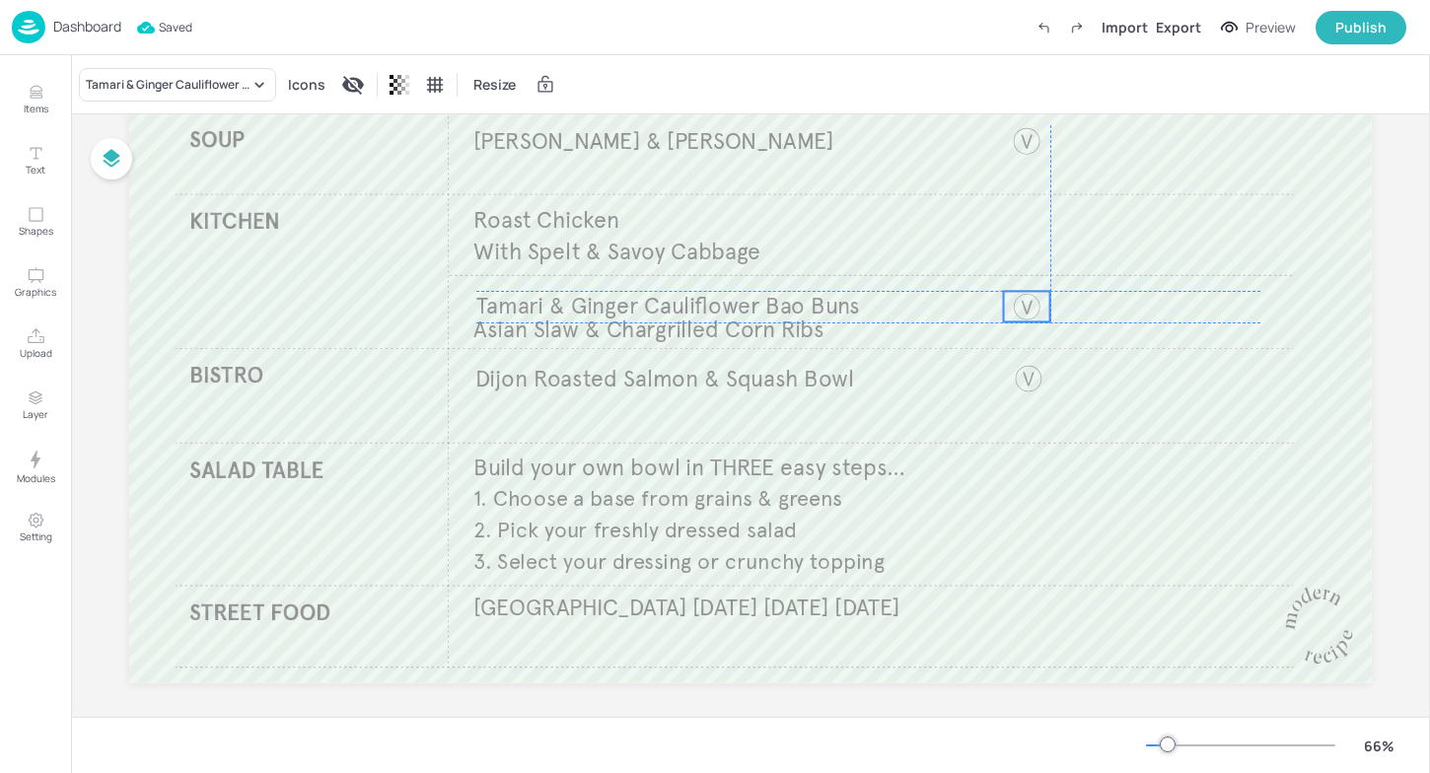
drag, startPoint x: 1287, startPoint y: 307, endPoint x: 1036, endPoint y: 306, distance: 251.5
click at [1036, 306] on div at bounding box center [1027, 306] width 46 height 31
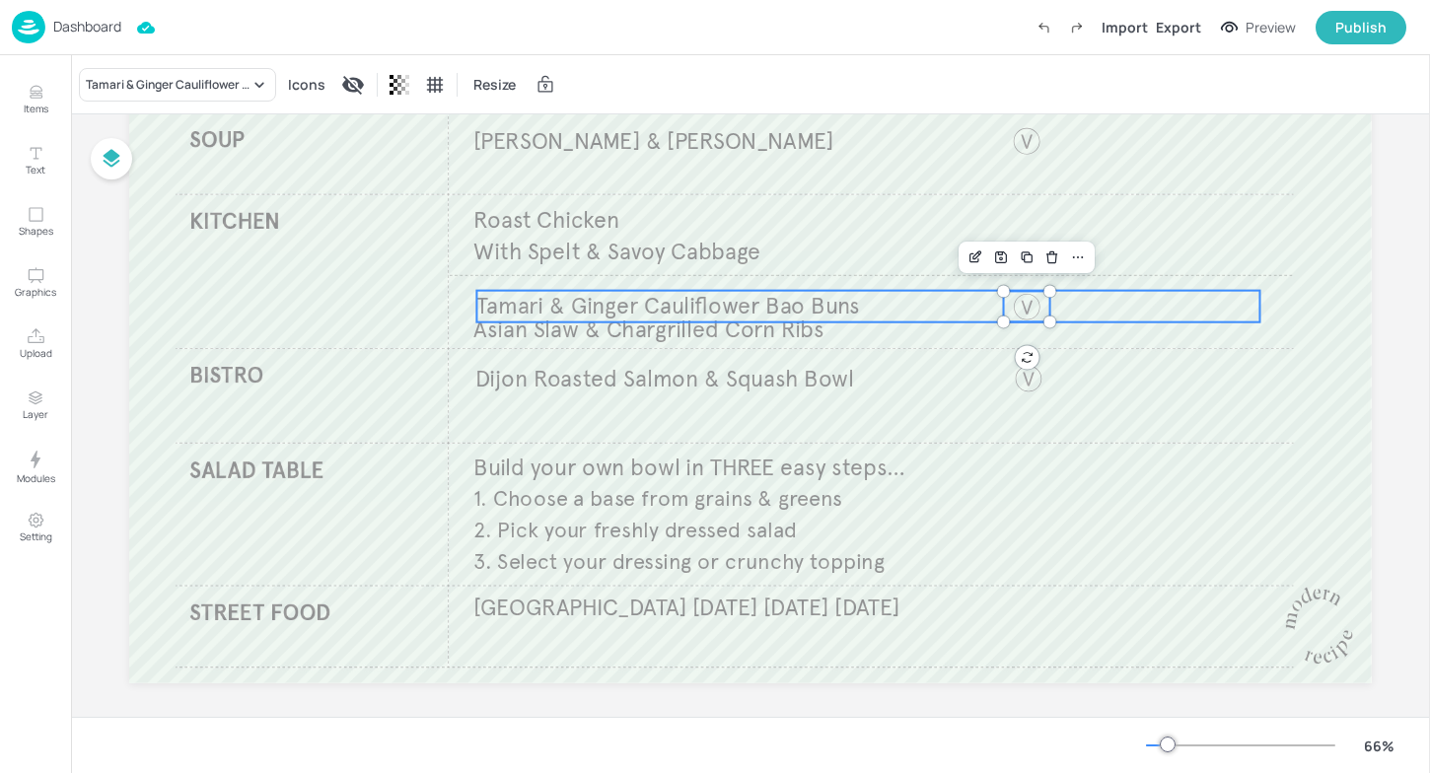
click at [754, 310] on span "Tamari & Ginger Cauliflower Bao Buns" at bounding box center [668, 306] width 384 height 29
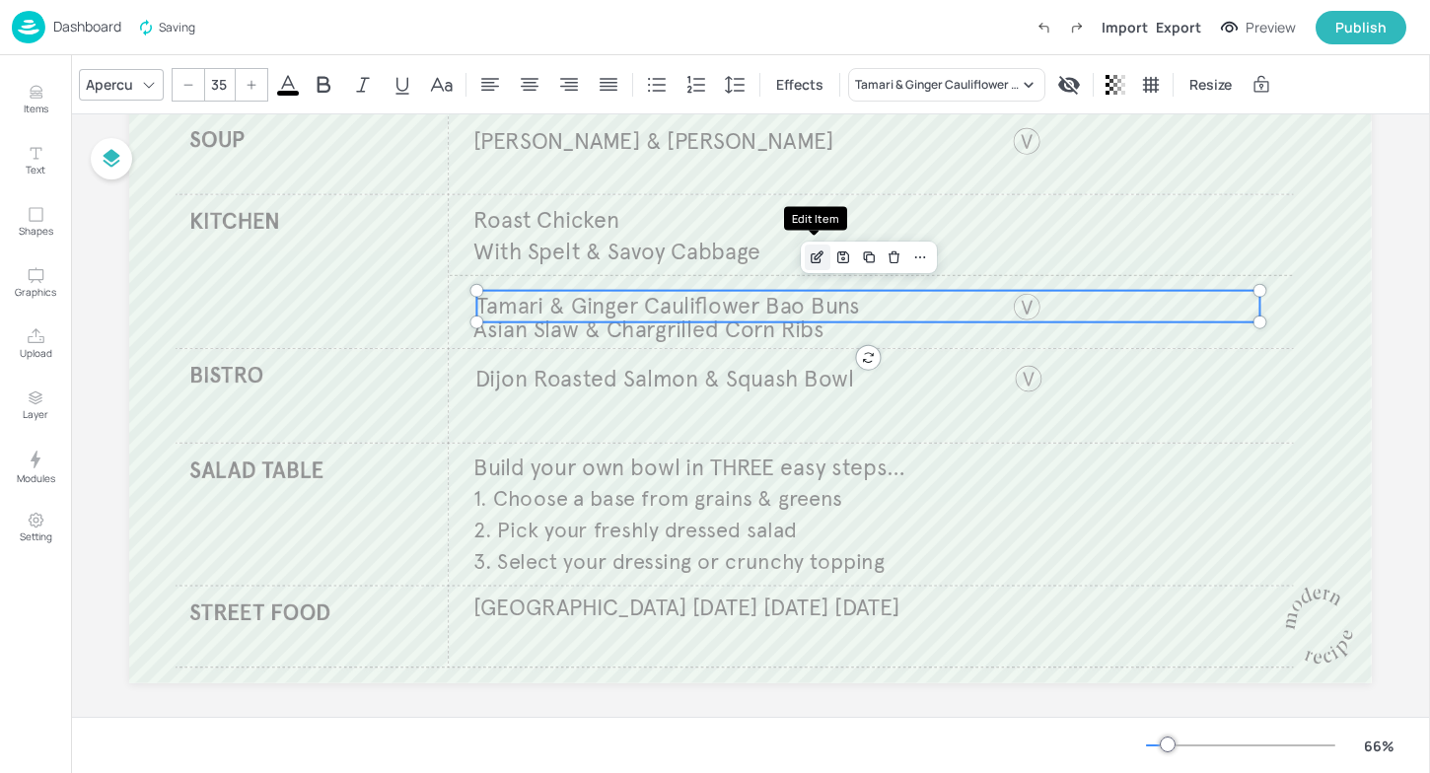
click at [822, 262] on icon "Edit Item" at bounding box center [817, 258] width 17 height 16
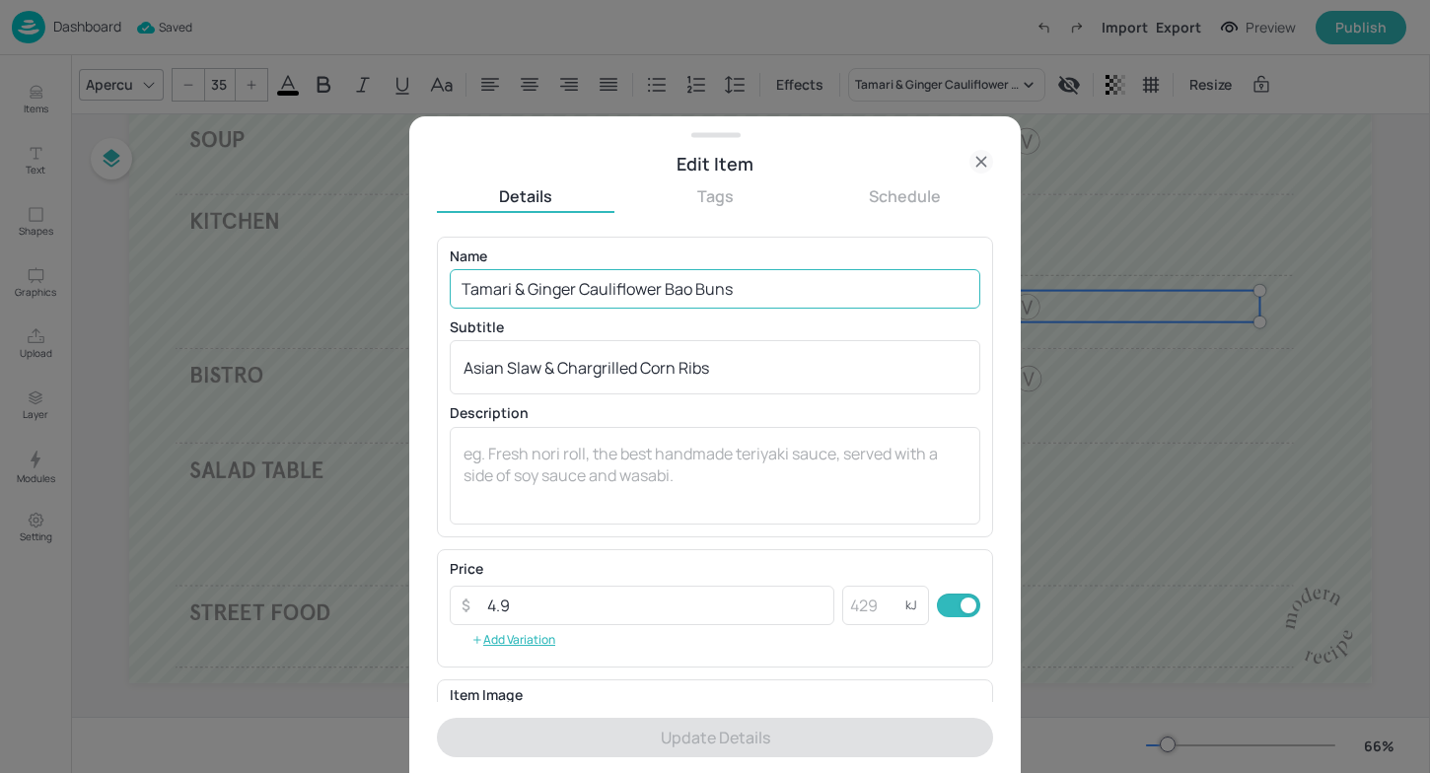
click at [763, 284] on input "Tamari & Ginger Cauliflower Bao Buns" at bounding box center [715, 288] width 531 height 39
type input "Tamari & Ginger Cauliflower Bao Buns &"
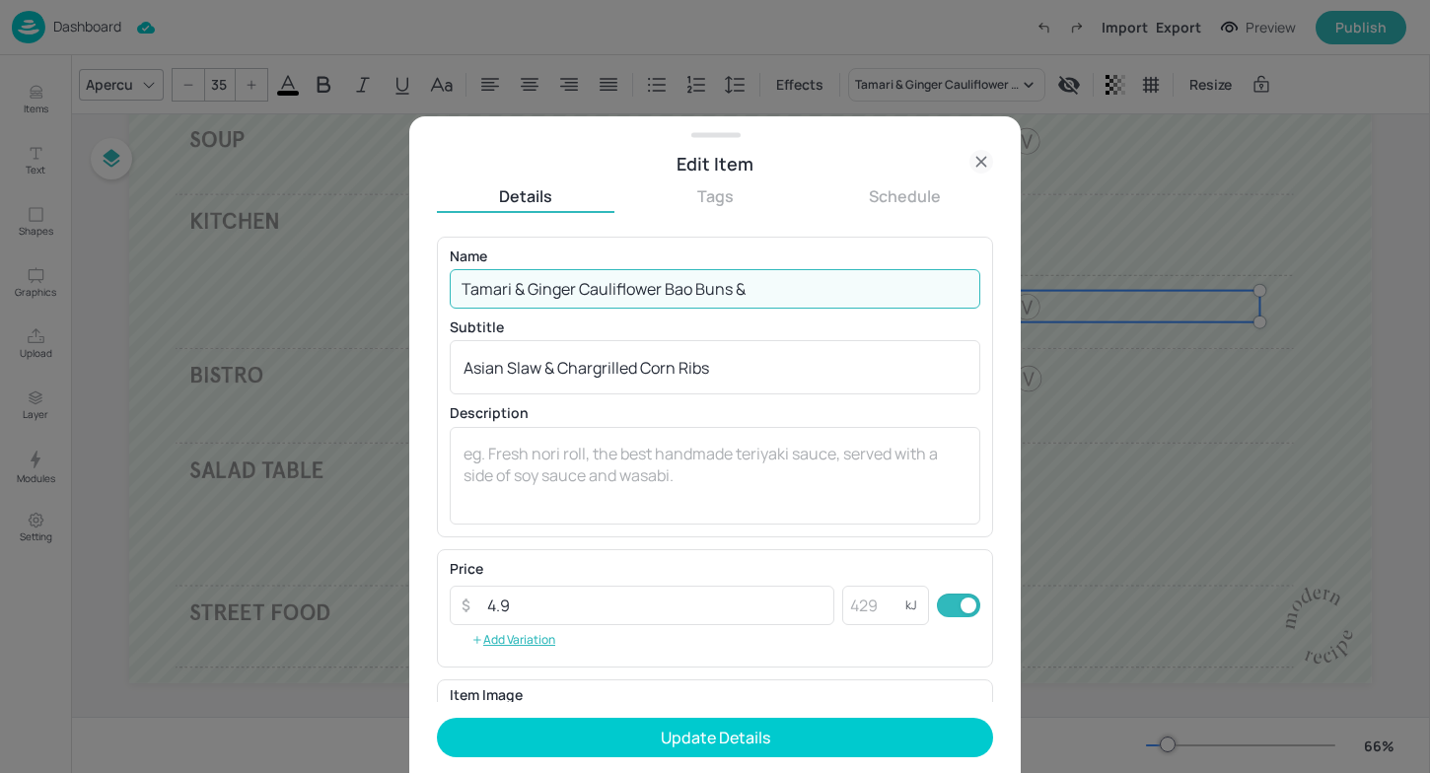
click at [1128, 645] on div at bounding box center [715, 386] width 1430 height 773
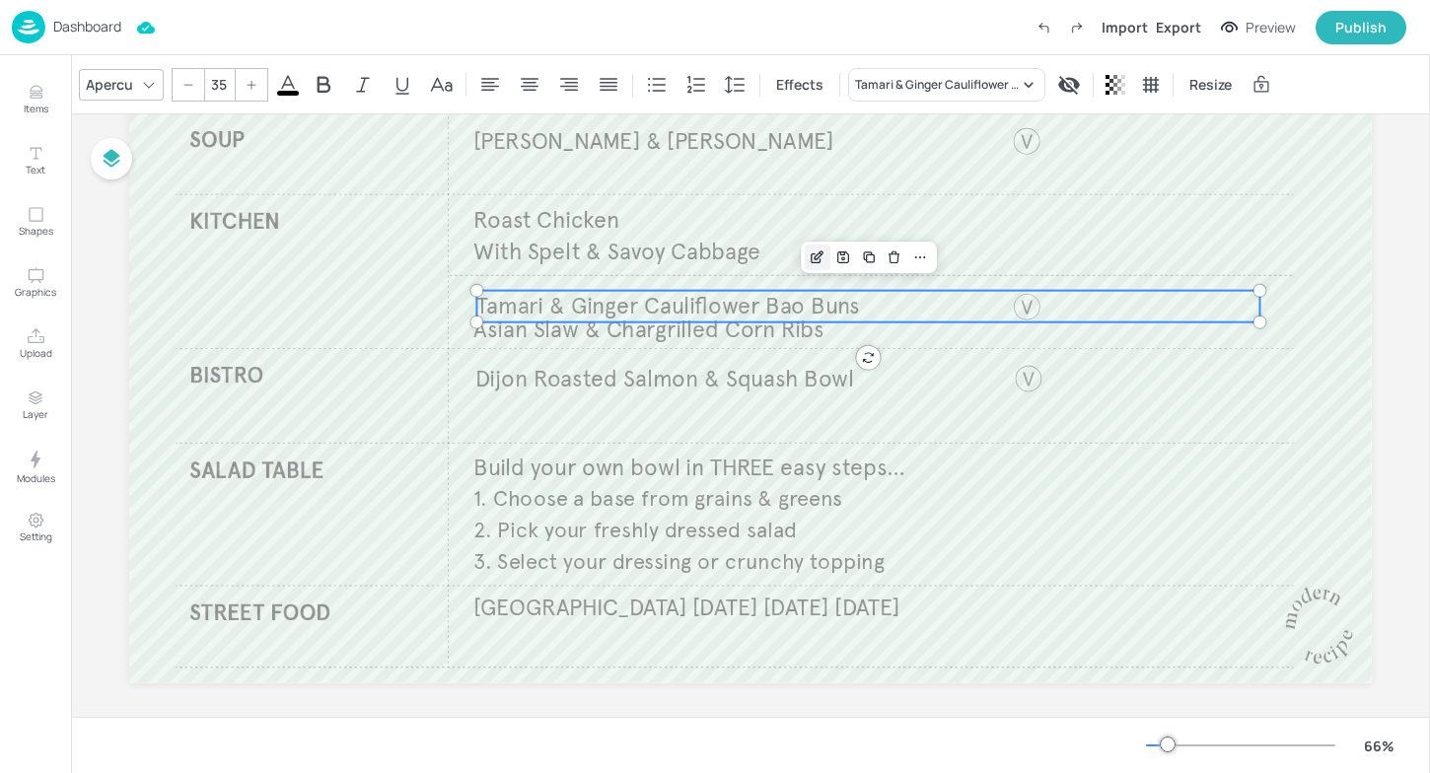
click at [820, 252] on icon "Edit Item" at bounding box center [821, 253] width 2 height 2
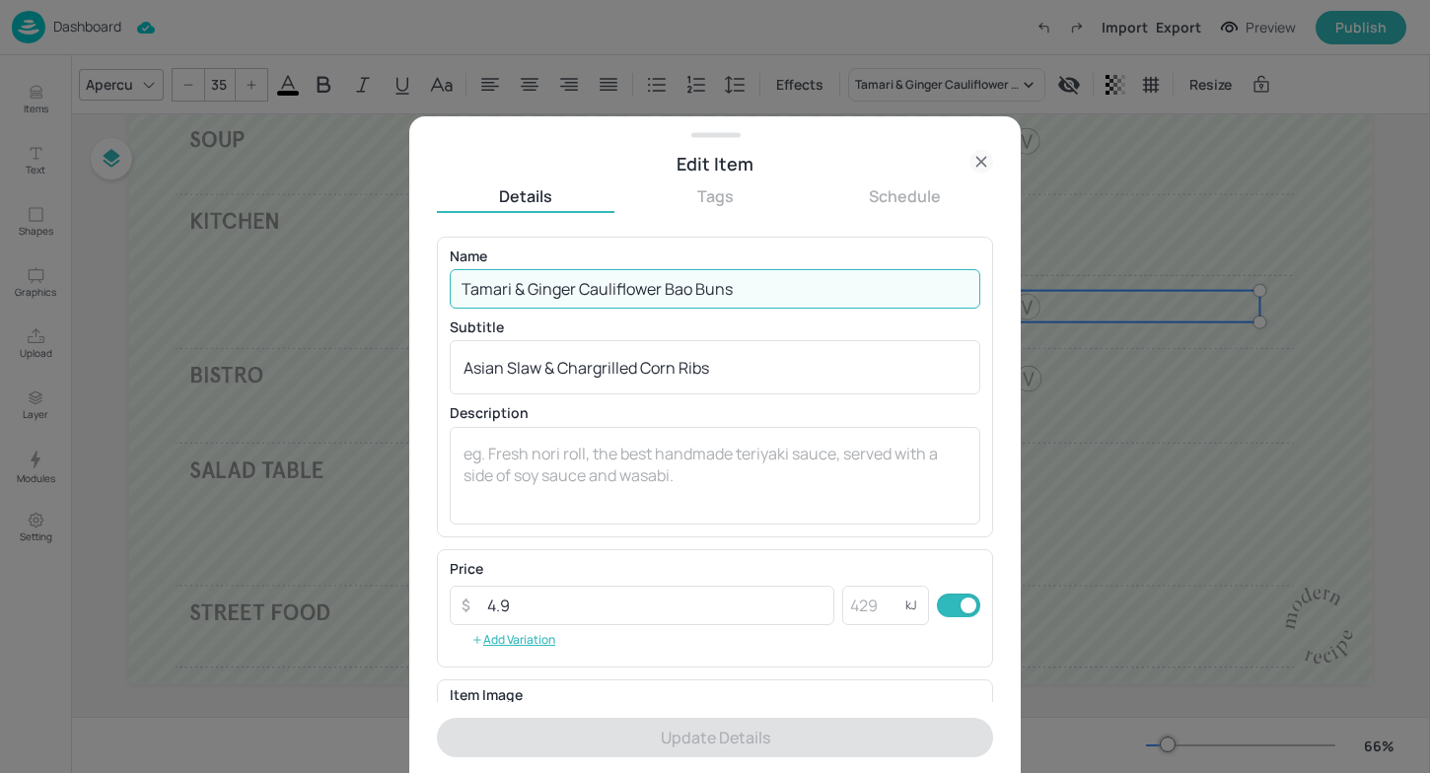
click at [828, 289] on input "Tamari & Ginger Cauliflower Bao Buns" at bounding box center [715, 288] width 531 height 39
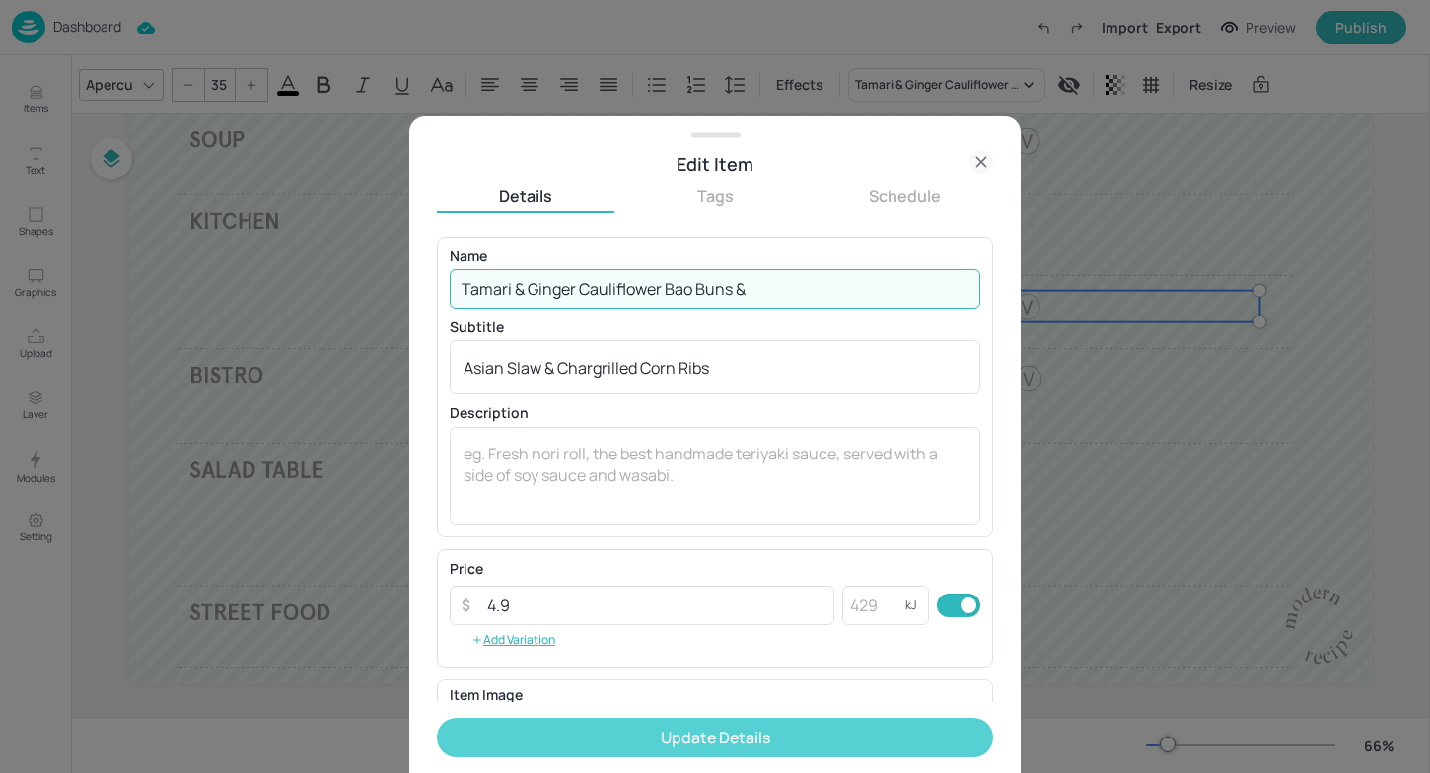
type input "Tamari & Ginger Cauliflower Bao Buns &"
click at [729, 731] on button "Update Details" at bounding box center [715, 737] width 556 height 39
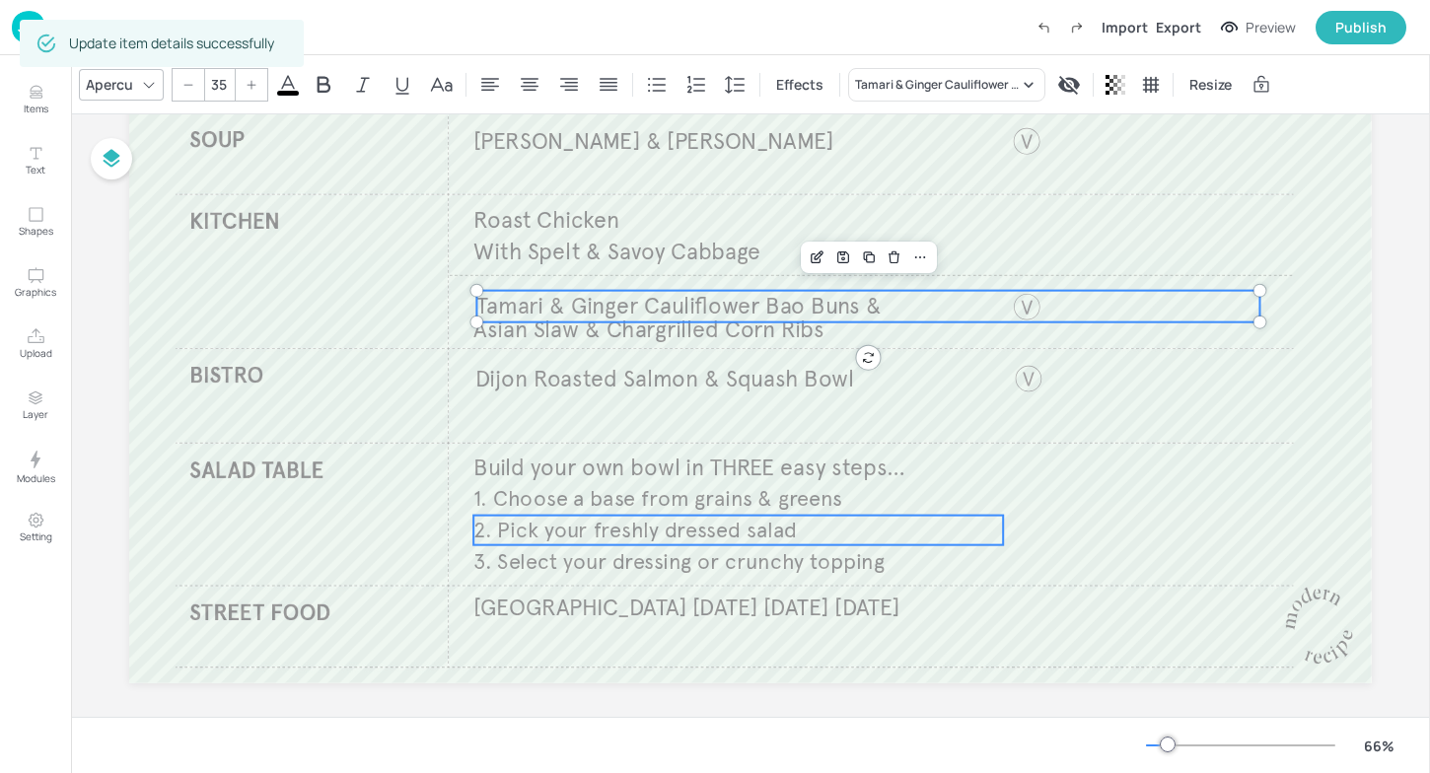
click at [874, 541] on p "2. Pick your freshly dressed salad" at bounding box center [738, 531] width 530 height 30
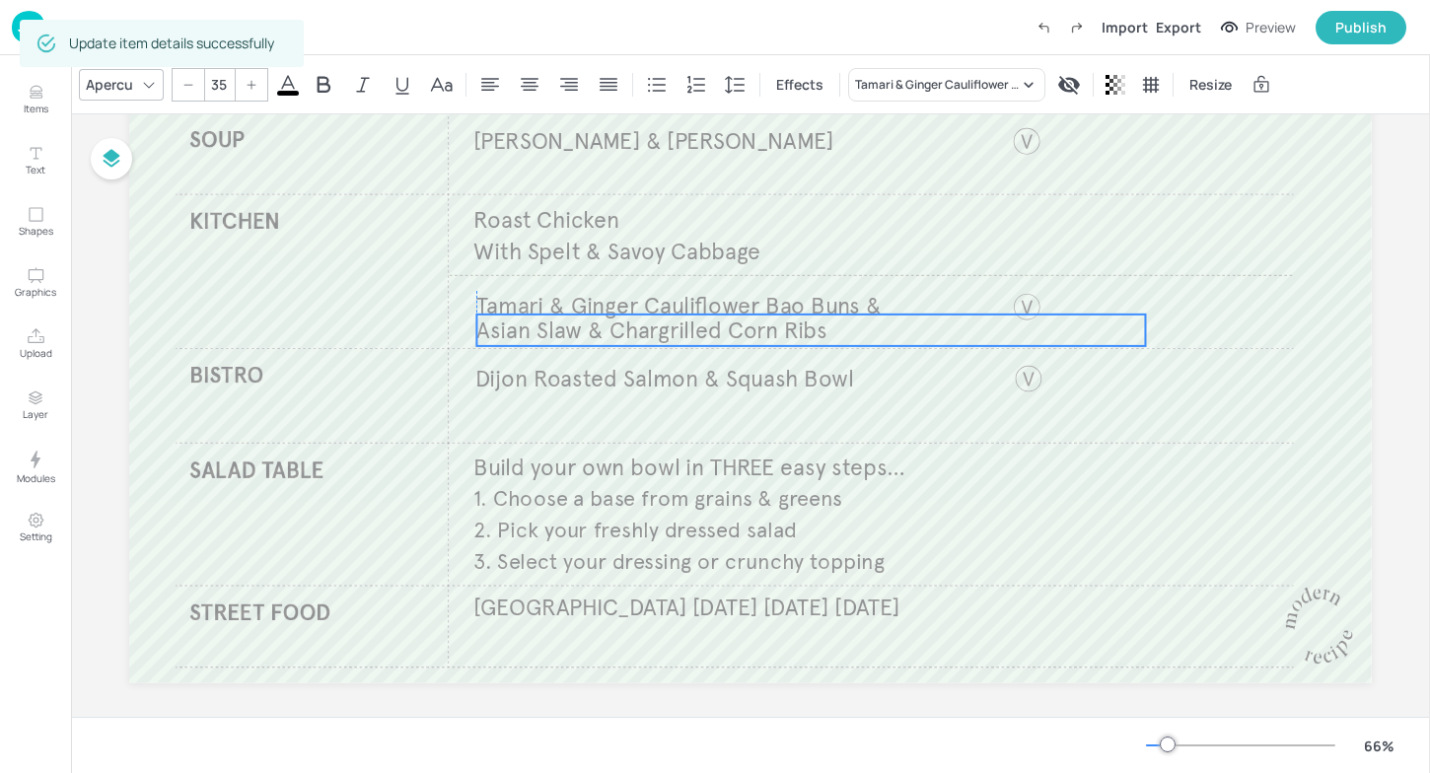
click at [808, 330] on span "Asian Slaw & Chargrilled Corn Ribs" at bounding box center [651, 330] width 350 height 29
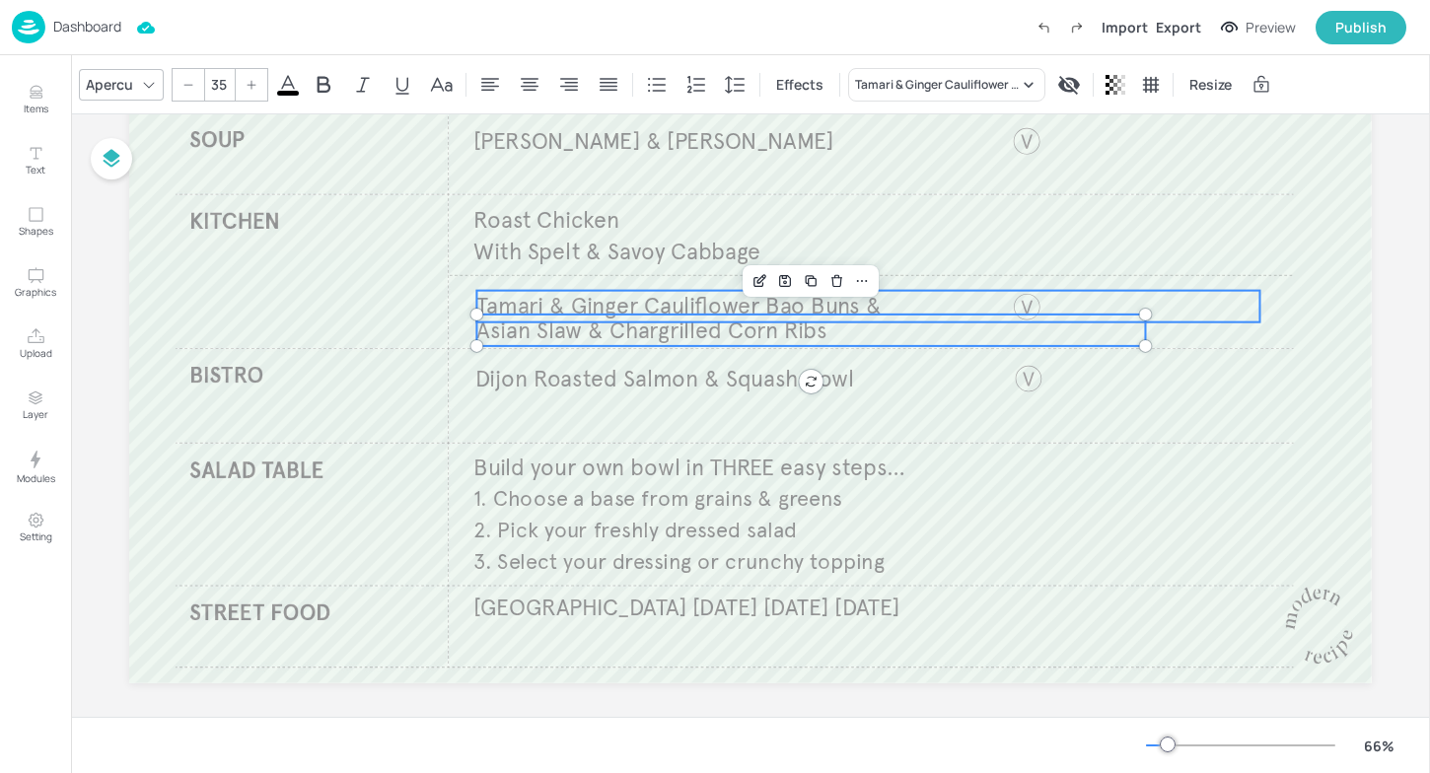
type input "35"
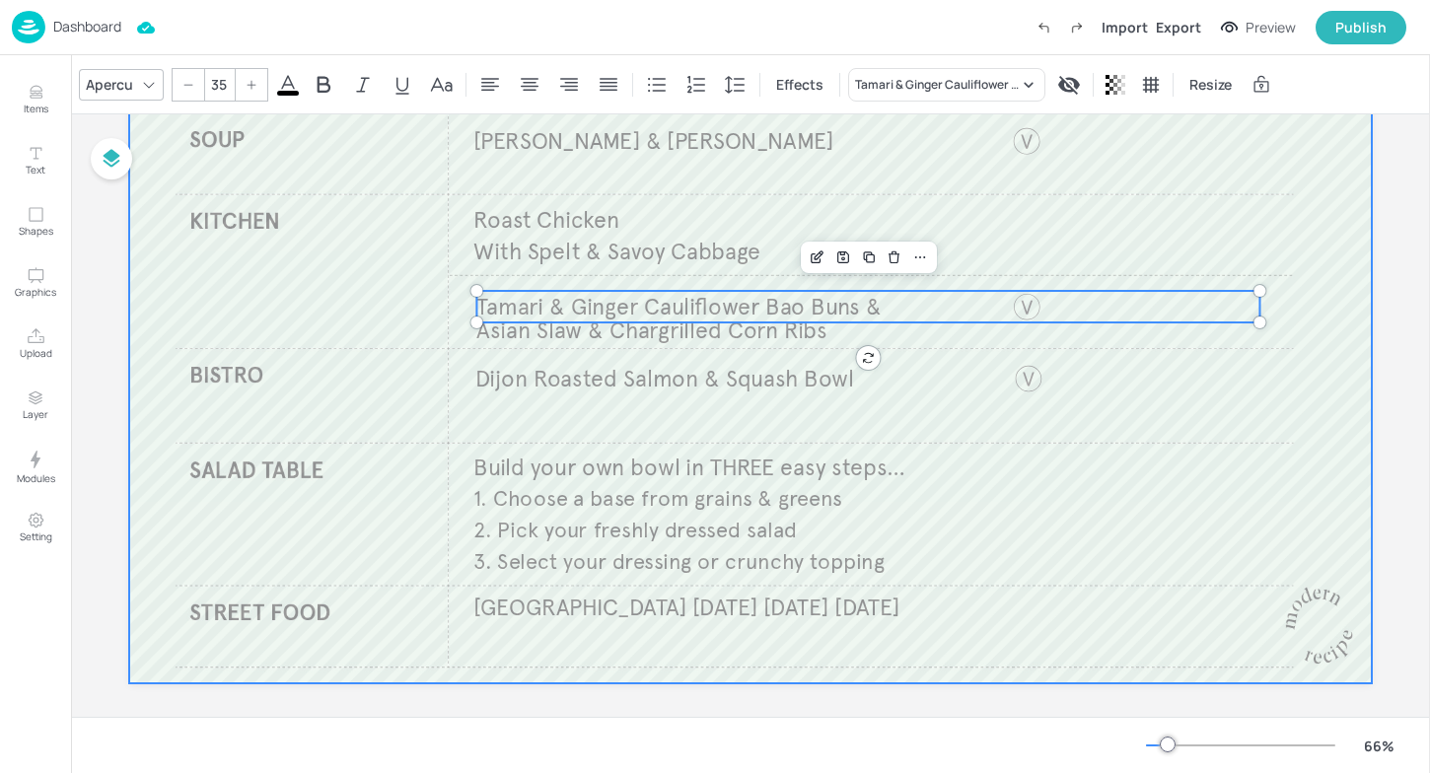
click at [1199, 481] on div at bounding box center [750, 333] width 1243 height 699
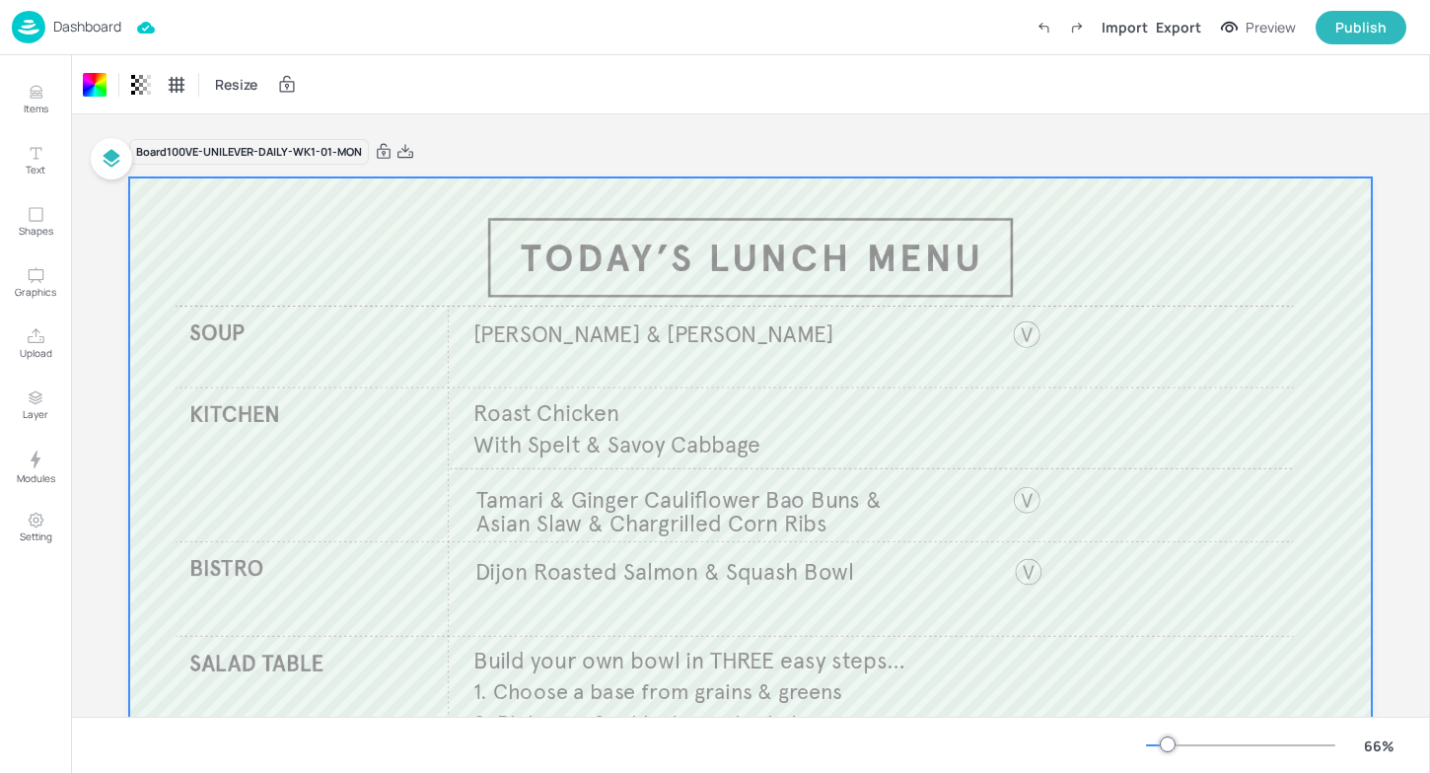
click at [55, 20] on p "Dashboard" at bounding box center [87, 27] width 68 height 14
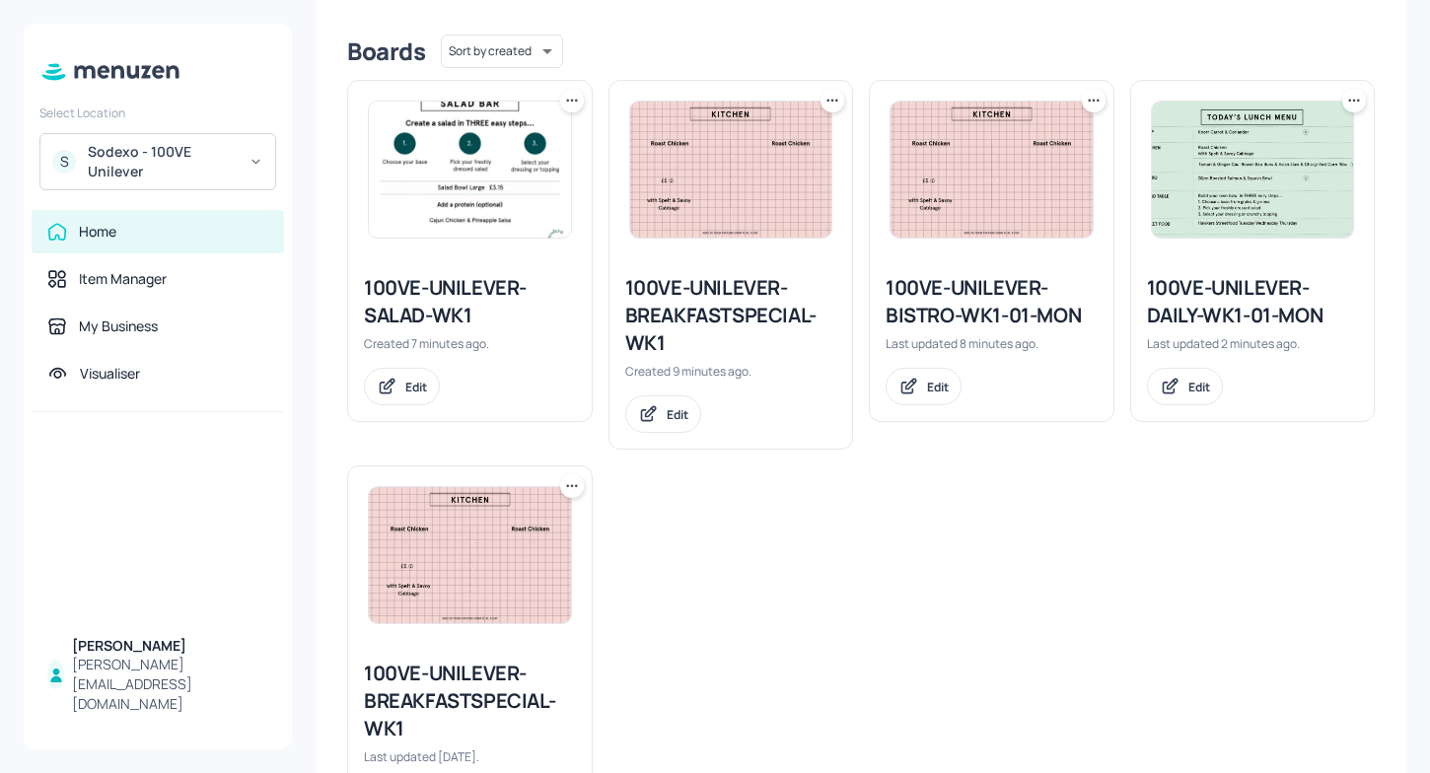
scroll to position [500, 0]
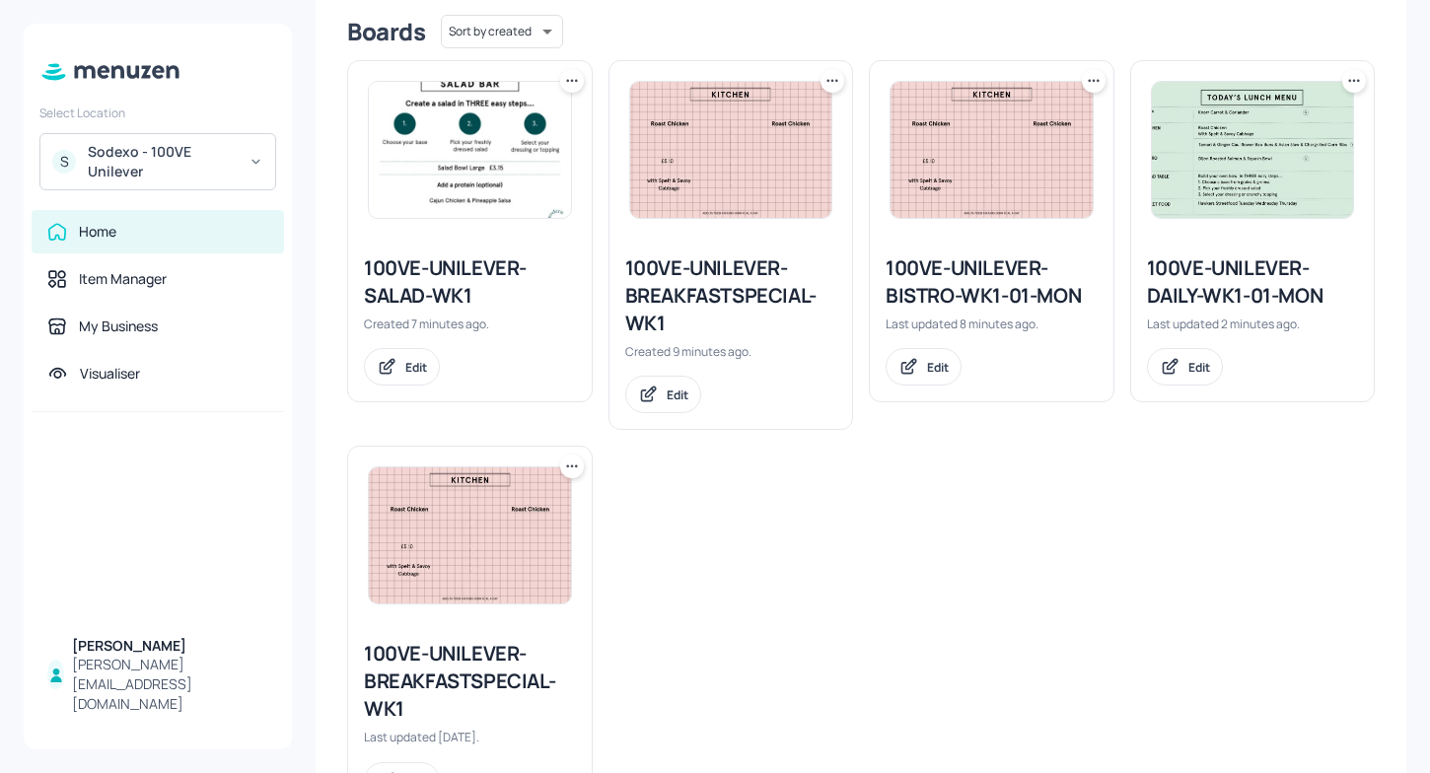
click at [958, 291] on div "100VE-UNILEVER-BISTRO-WK1-01-MON" at bounding box center [992, 281] width 212 height 55
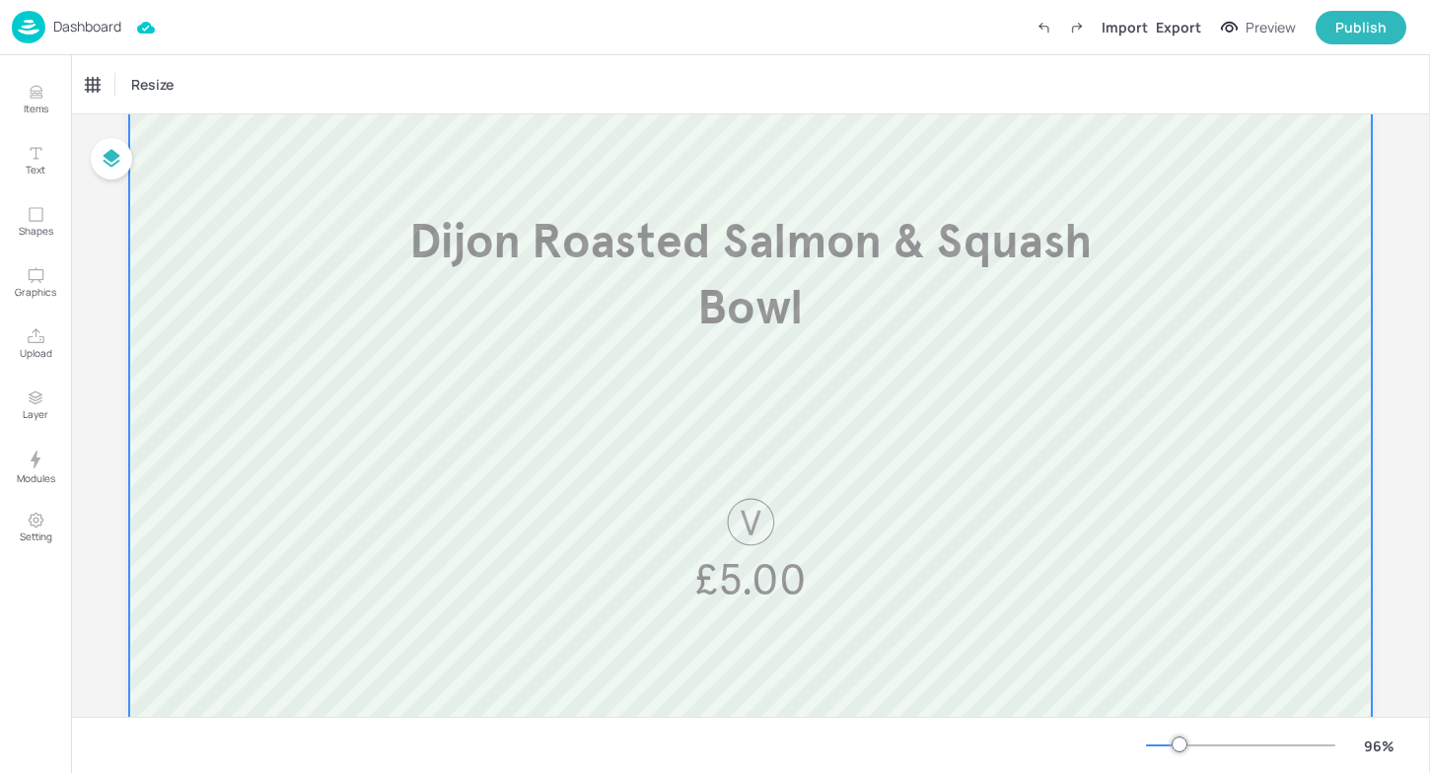
scroll to position [296, 0]
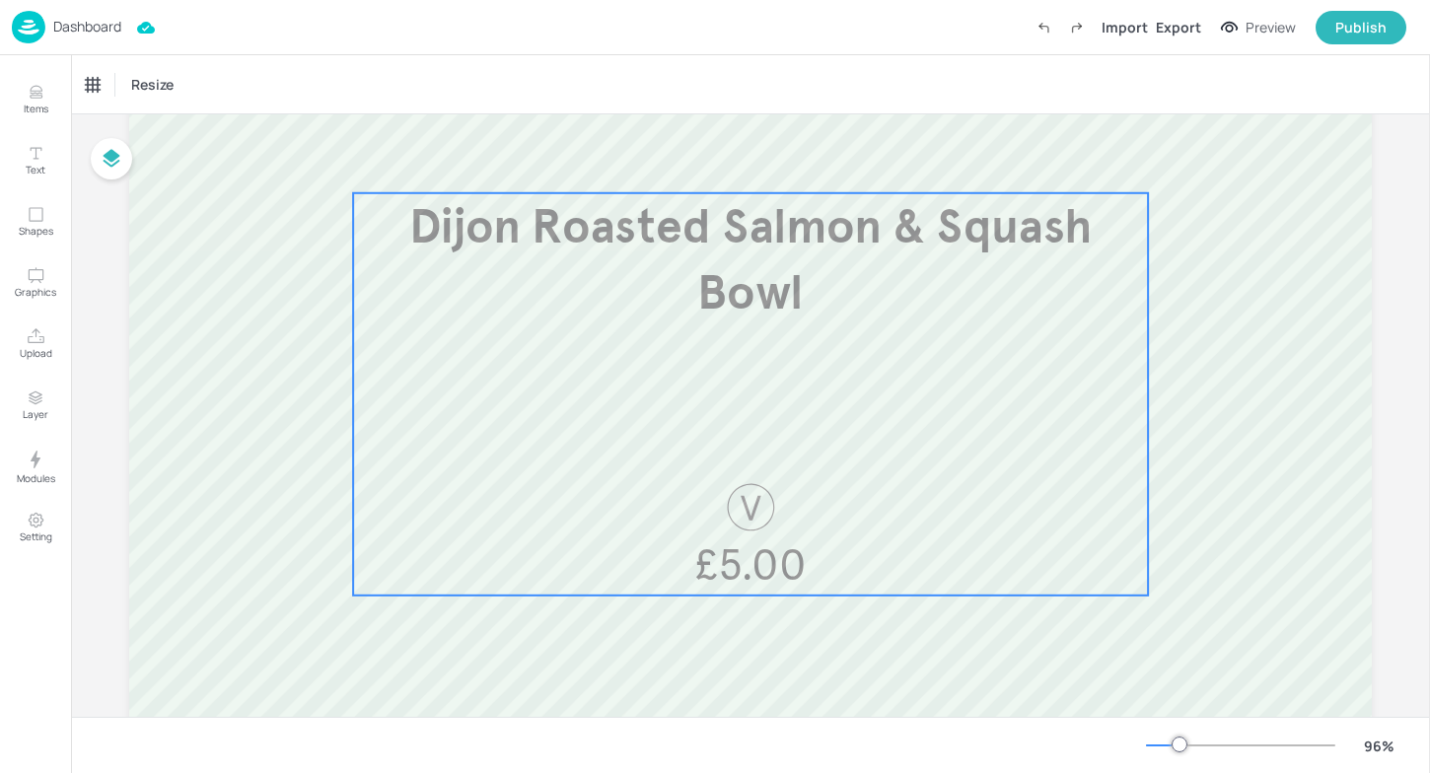
click at [784, 436] on div "Dijon Roasted Salmon & Squash Bowl £5.00" at bounding box center [750, 394] width 795 height 402
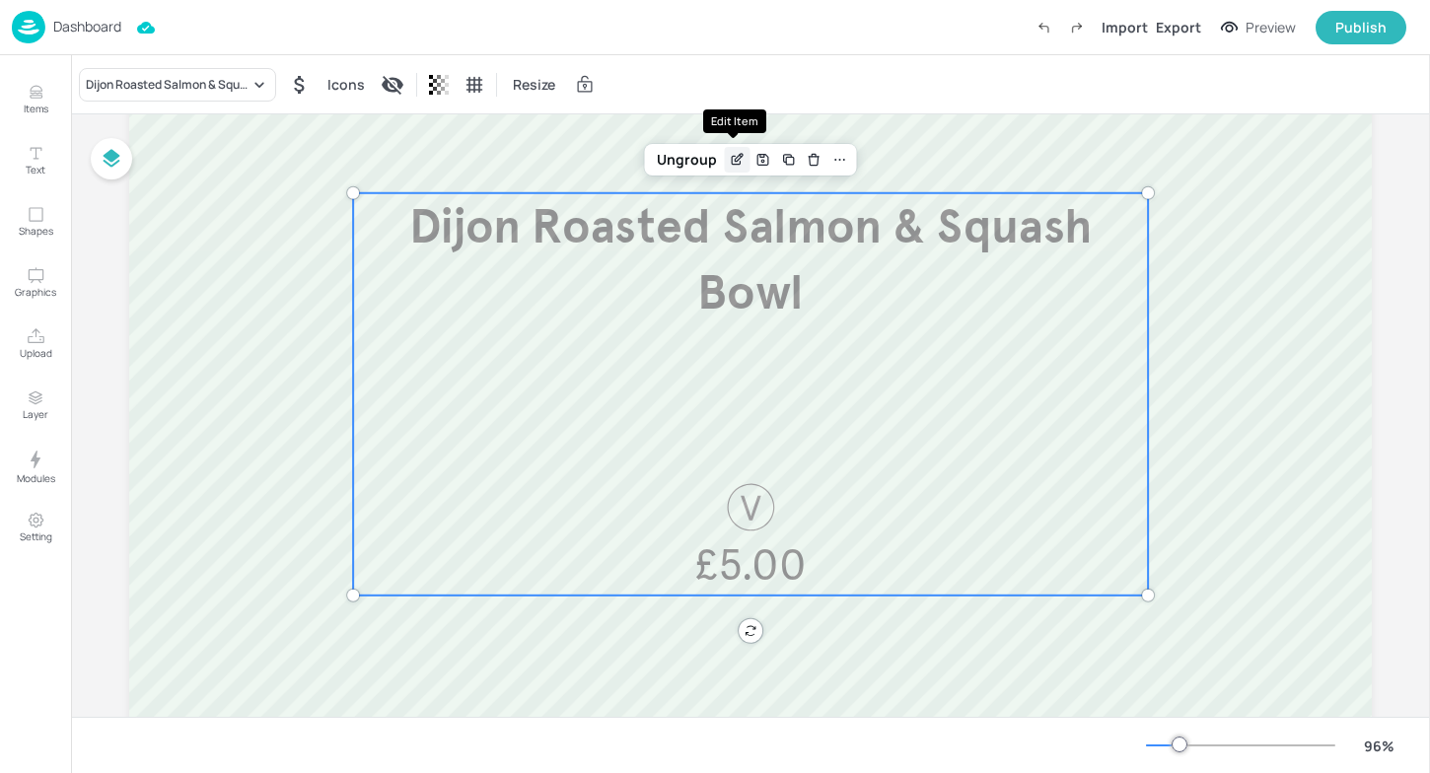
click at [740, 152] on icon "Edit Item" at bounding box center [737, 160] width 17 height 16
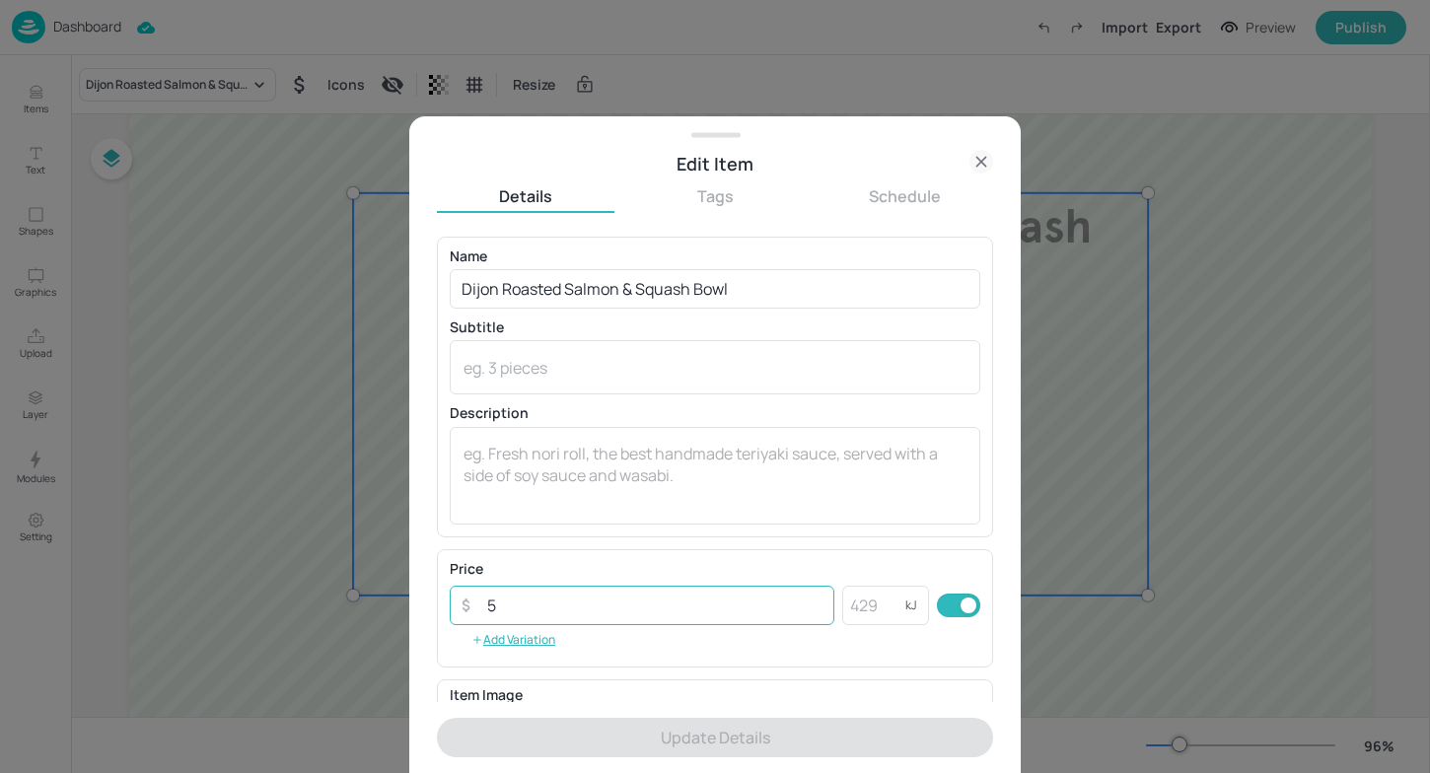
click at [579, 602] on input "5" at bounding box center [654, 605] width 359 height 39
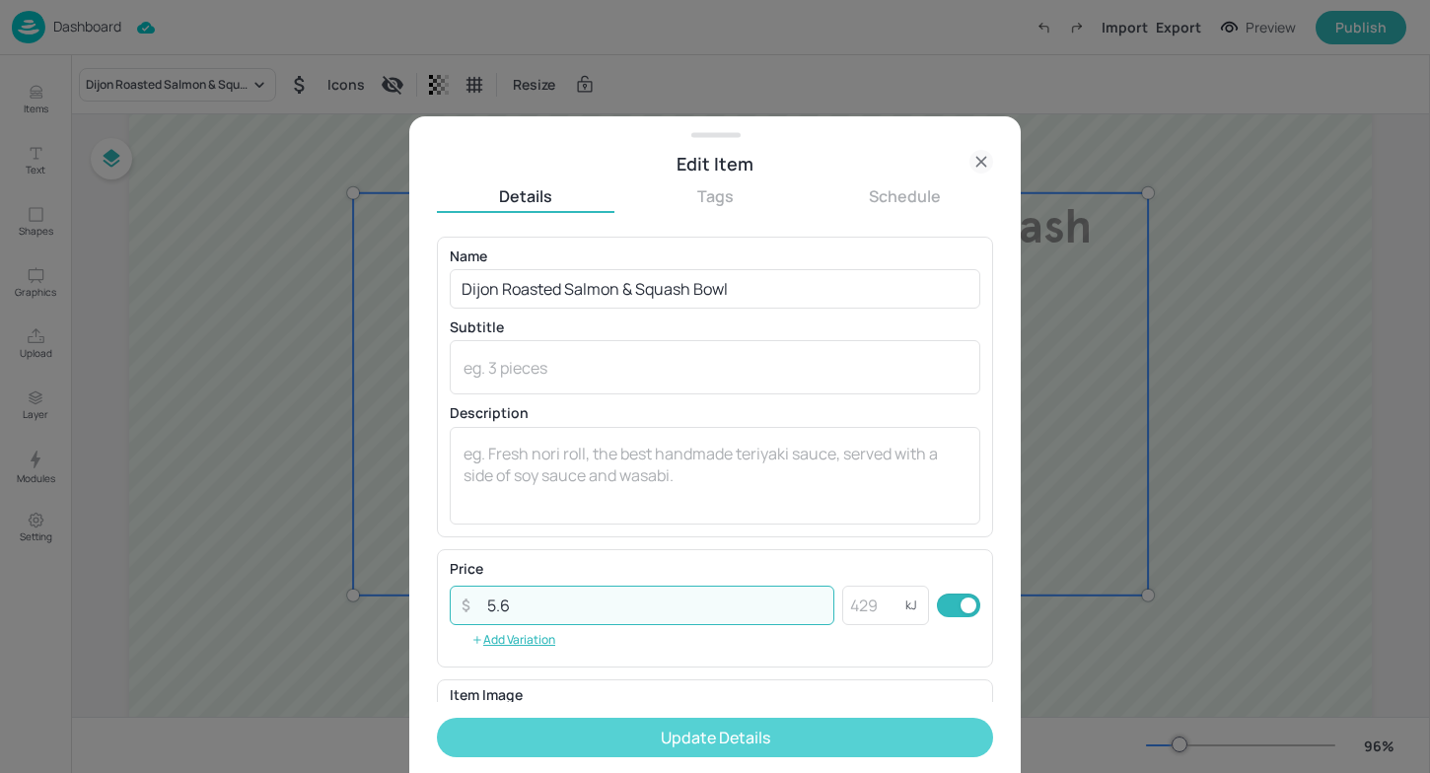
type input "5.6"
click at [684, 751] on button "Update Details" at bounding box center [715, 737] width 556 height 39
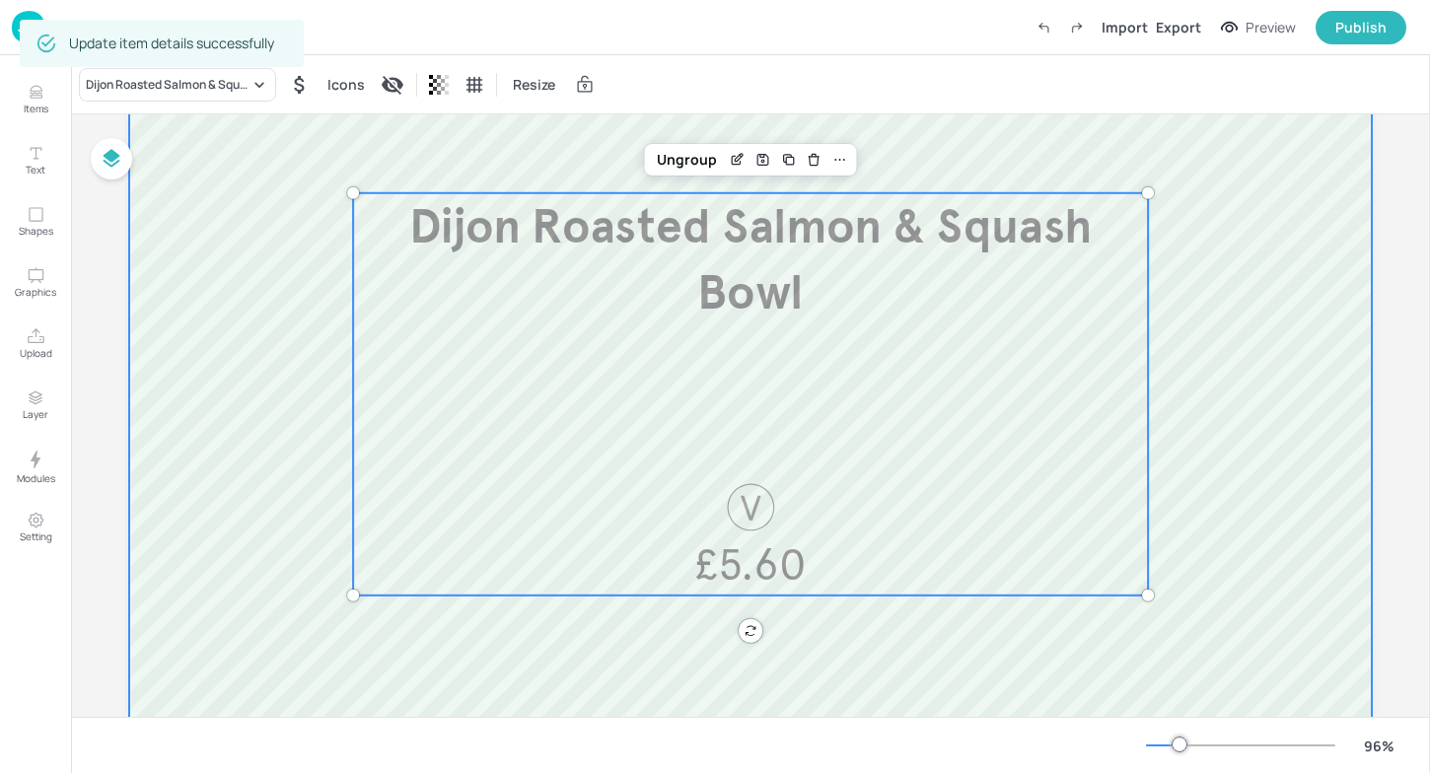
click at [184, 328] on div at bounding box center [750, 392] width 1243 height 1021
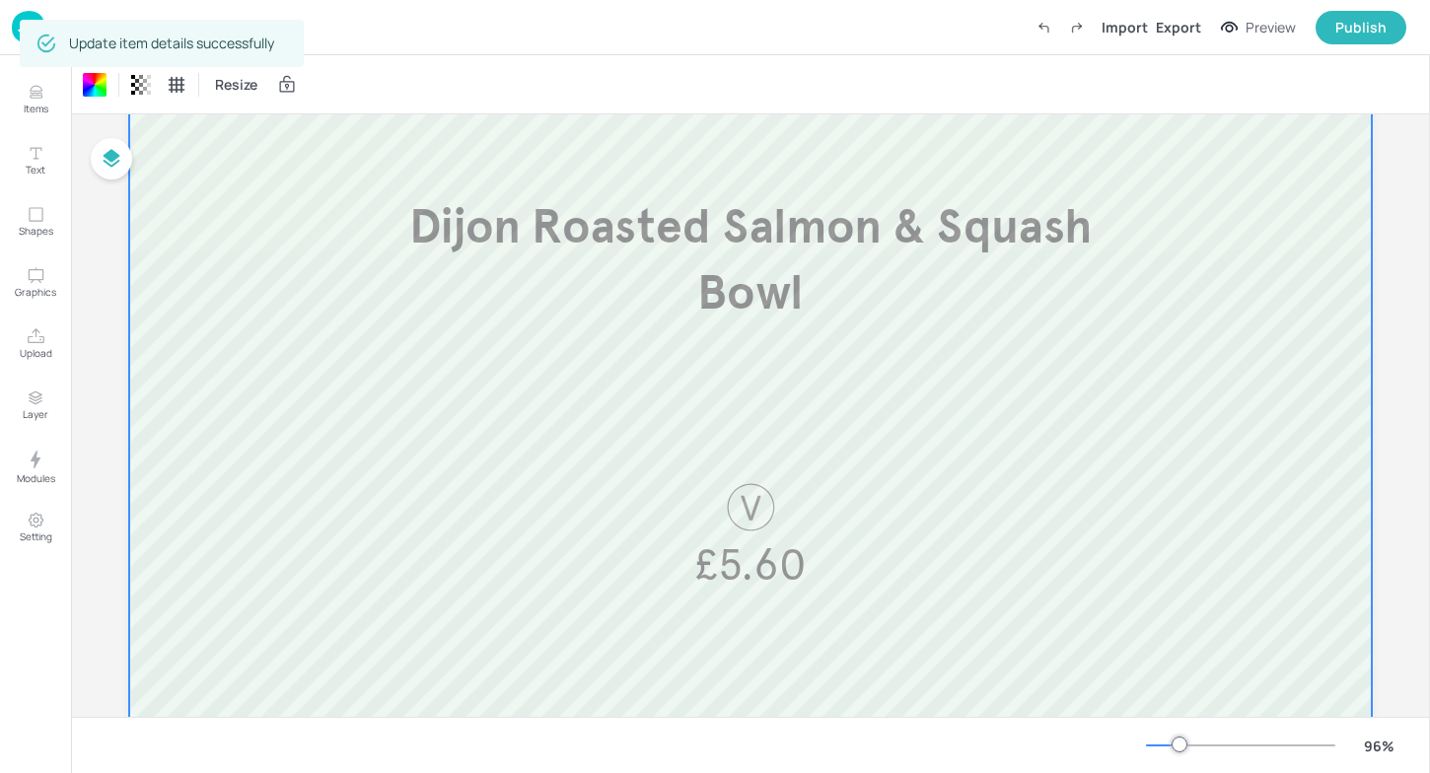
click at [18, 28] on img at bounding box center [29, 27] width 34 height 33
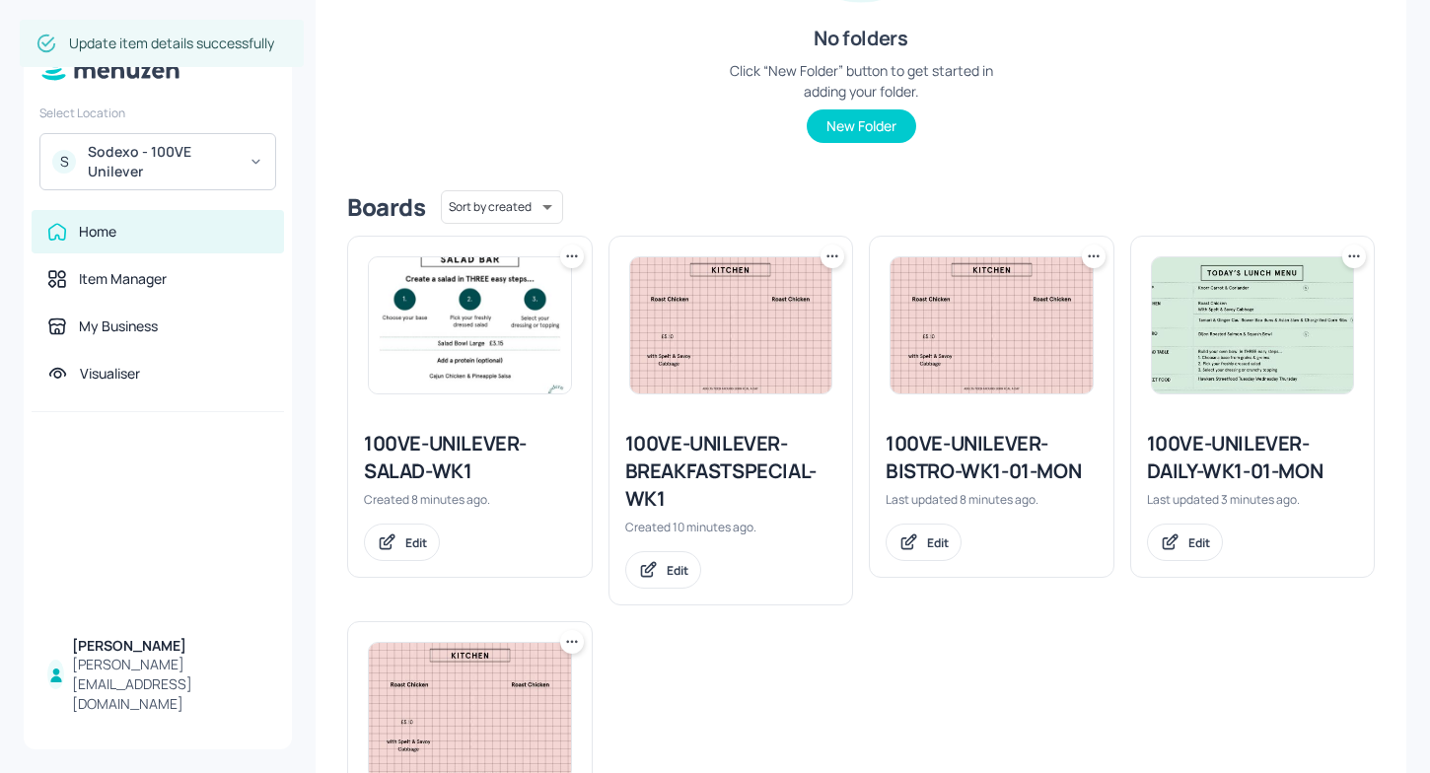
scroll to position [325, 0]
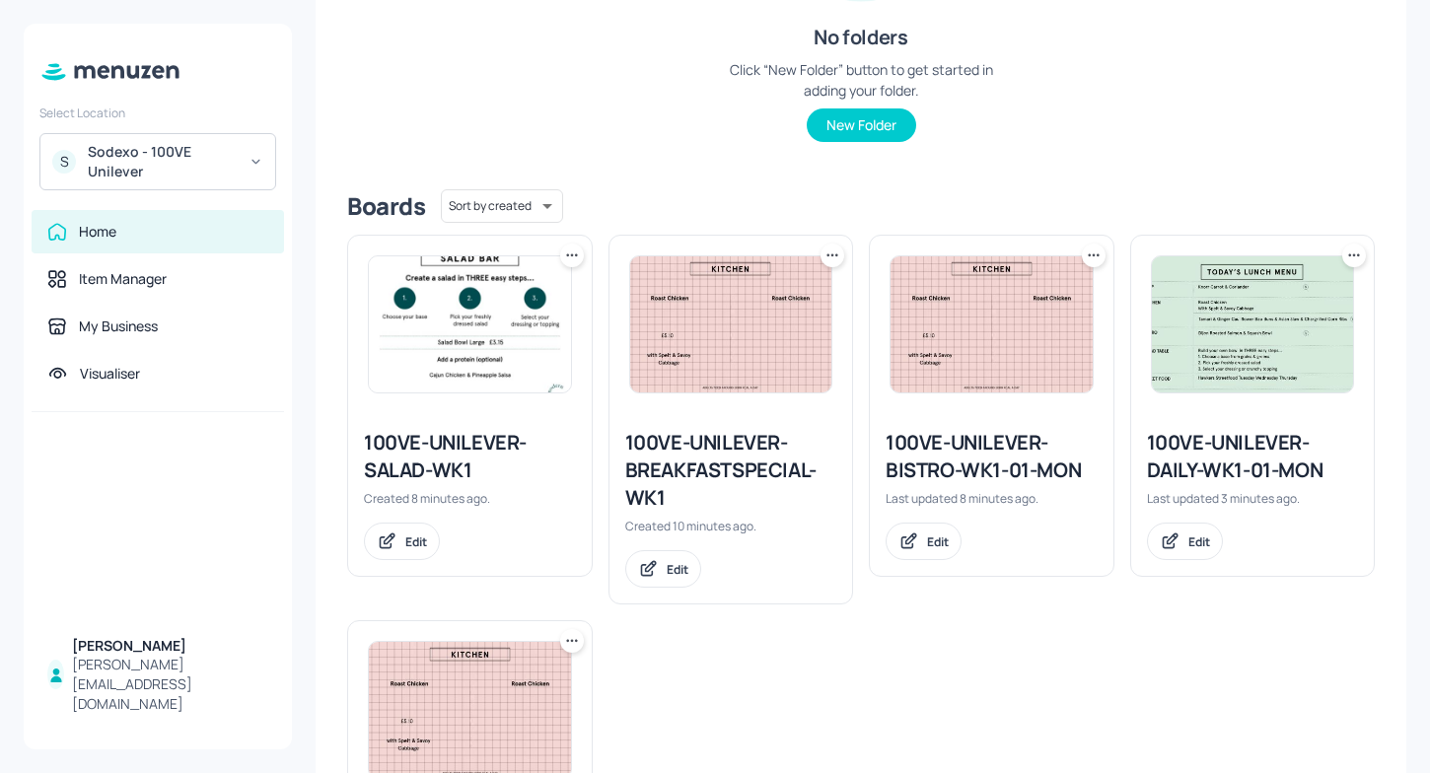
click at [1016, 457] on div "100VE-UNILEVER-BISTRO-WK1-01-MON" at bounding box center [992, 456] width 212 height 55
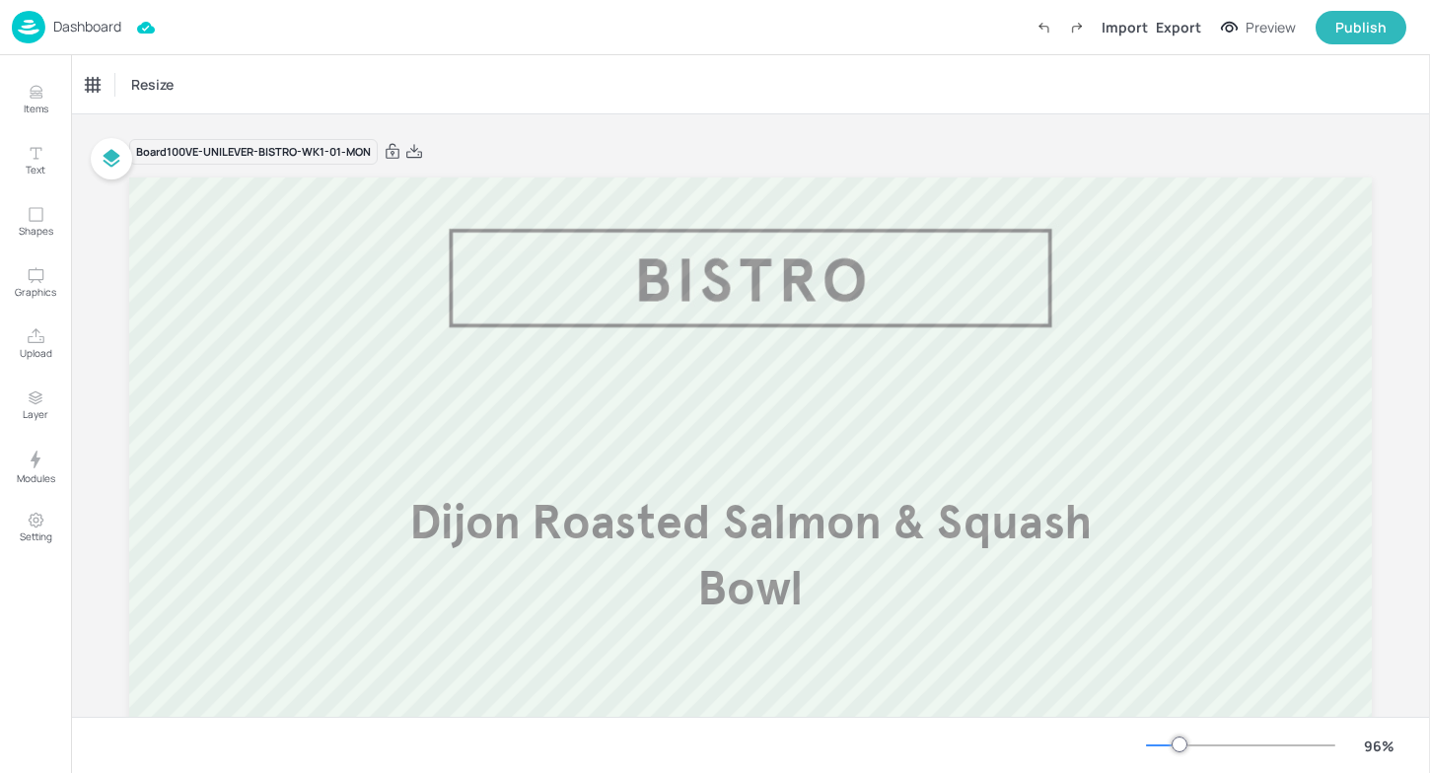
click at [59, 29] on p "Dashboard" at bounding box center [87, 27] width 68 height 14
click at [47, 22] on div "Dashboard" at bounding box center [66, 27] width 109 height 33
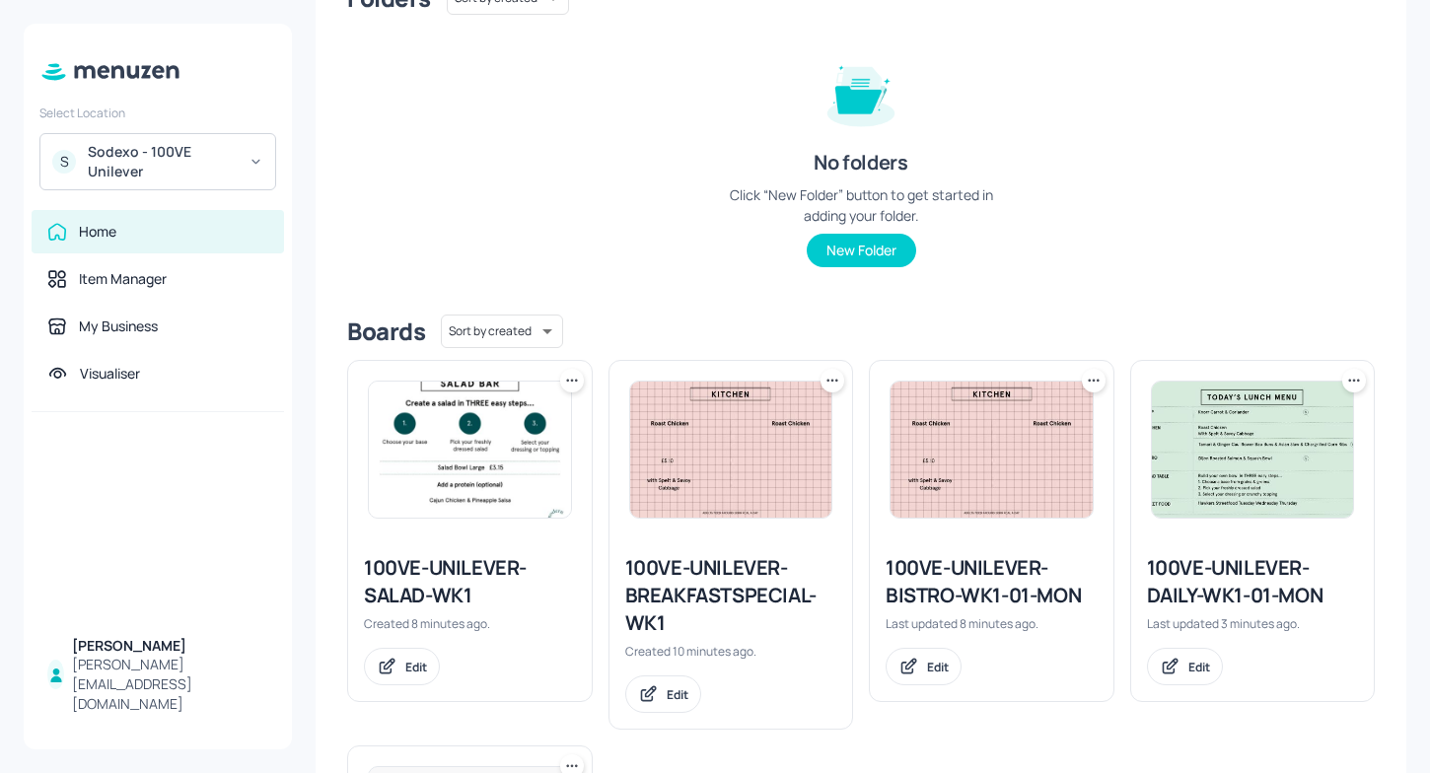
scroll to position [234, 0]
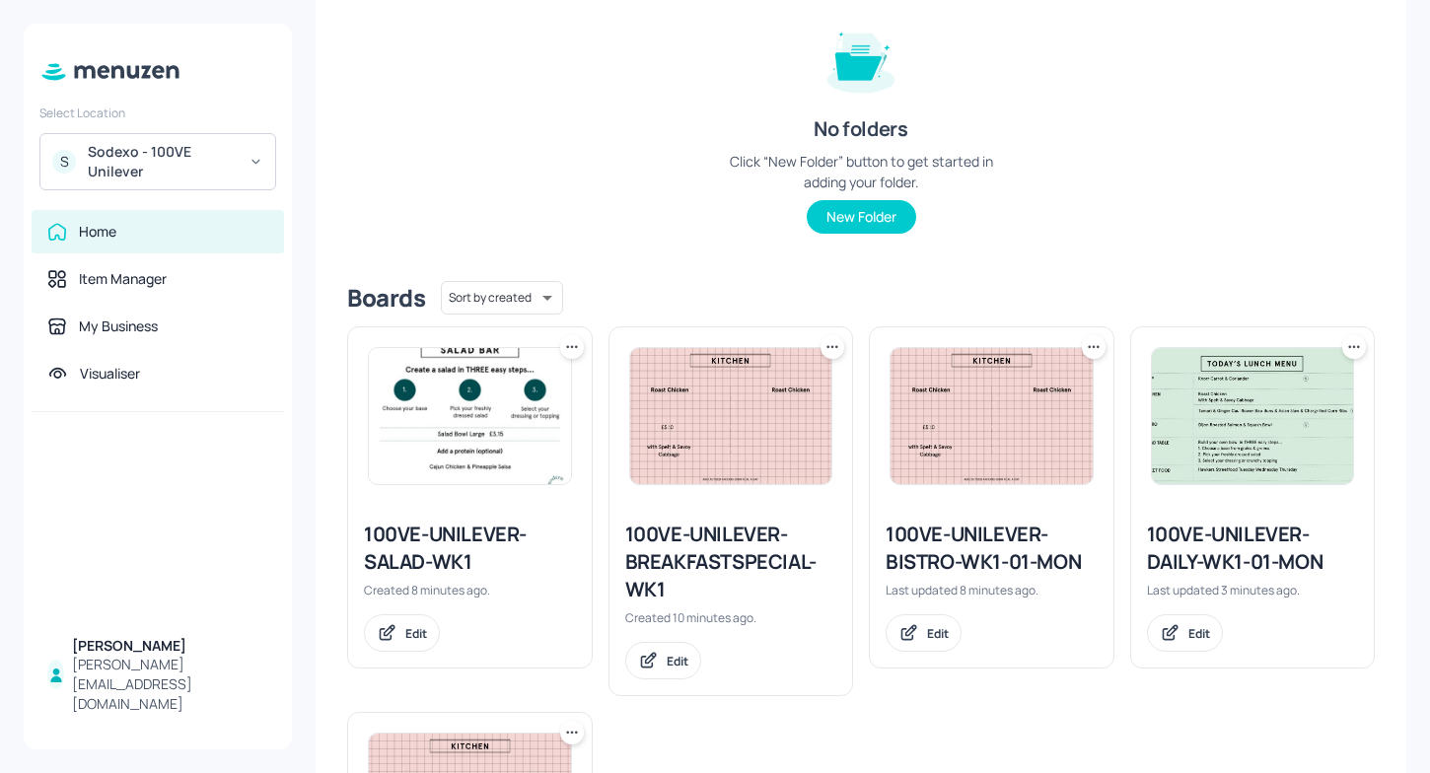
click at [721, 495] on div at bounding box center [731, 416] width 244 height 178
click at [712, 543] on div "100VE-UNILEVER-BREAKFASTSPECIAL-WK1" at bounding box center [731, 562] width 212 height 83
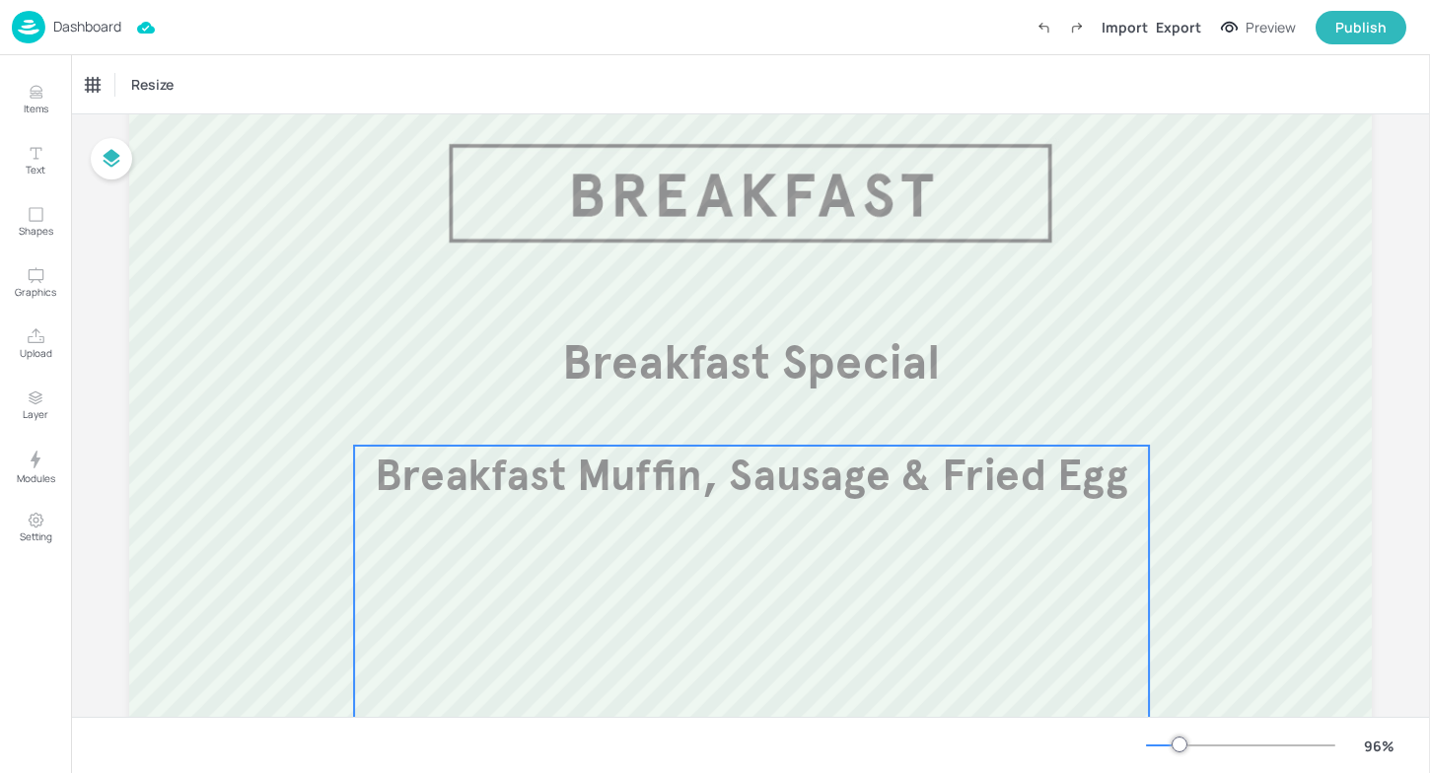
scroll to position [56, 0]
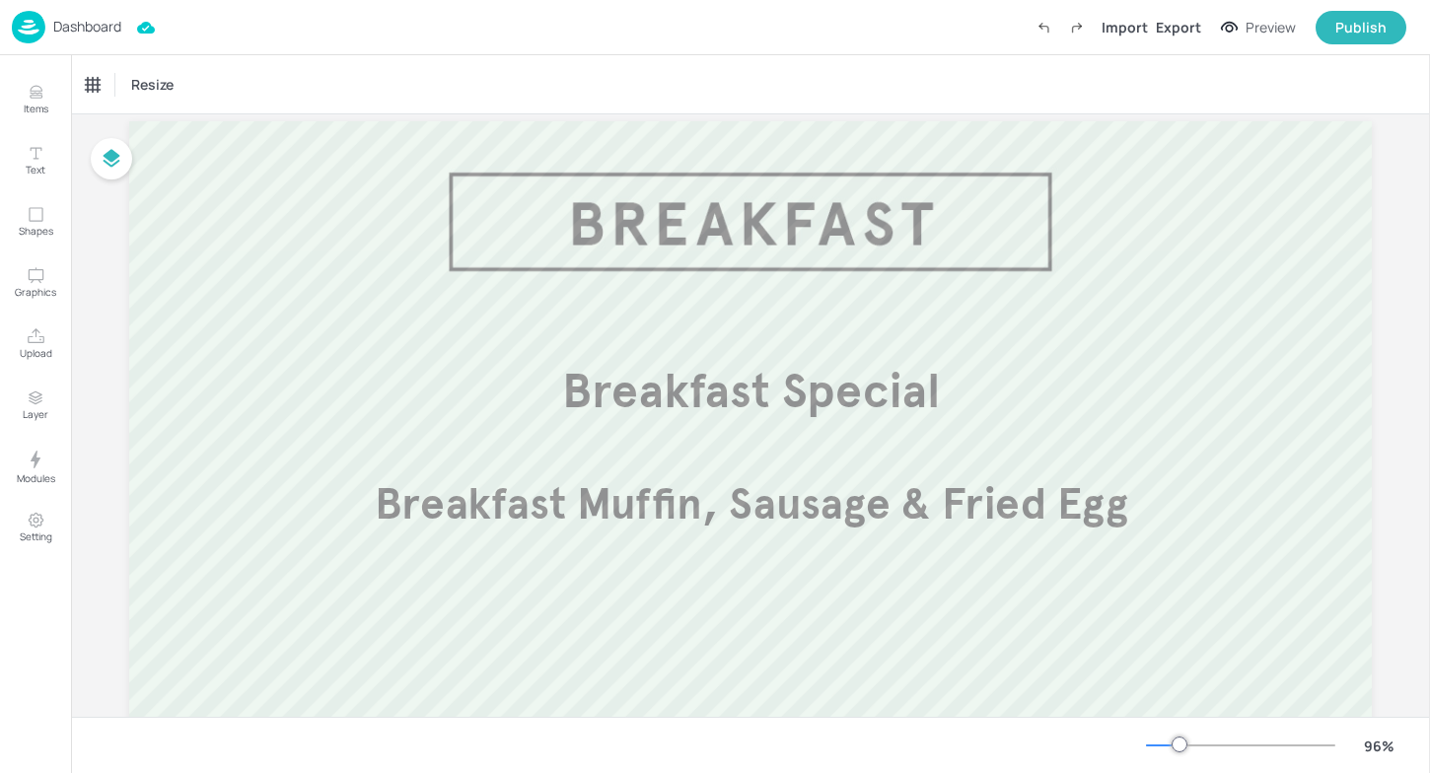
click at [22, 32] on img at bounding box center [29, 27] width 34 height 33
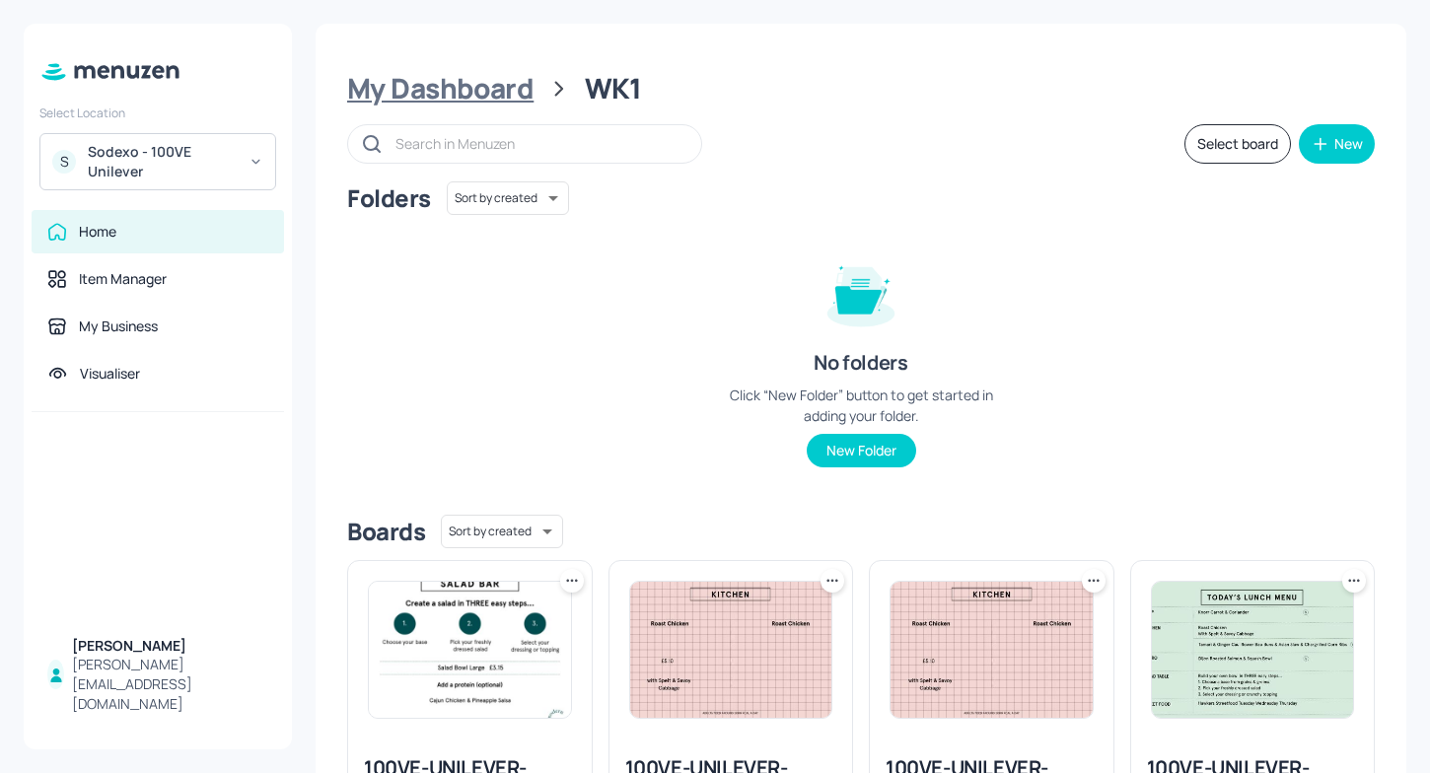
click at [444, 84] on div "My Dashboard" at bounding box center [440, 89] width 186 height 36
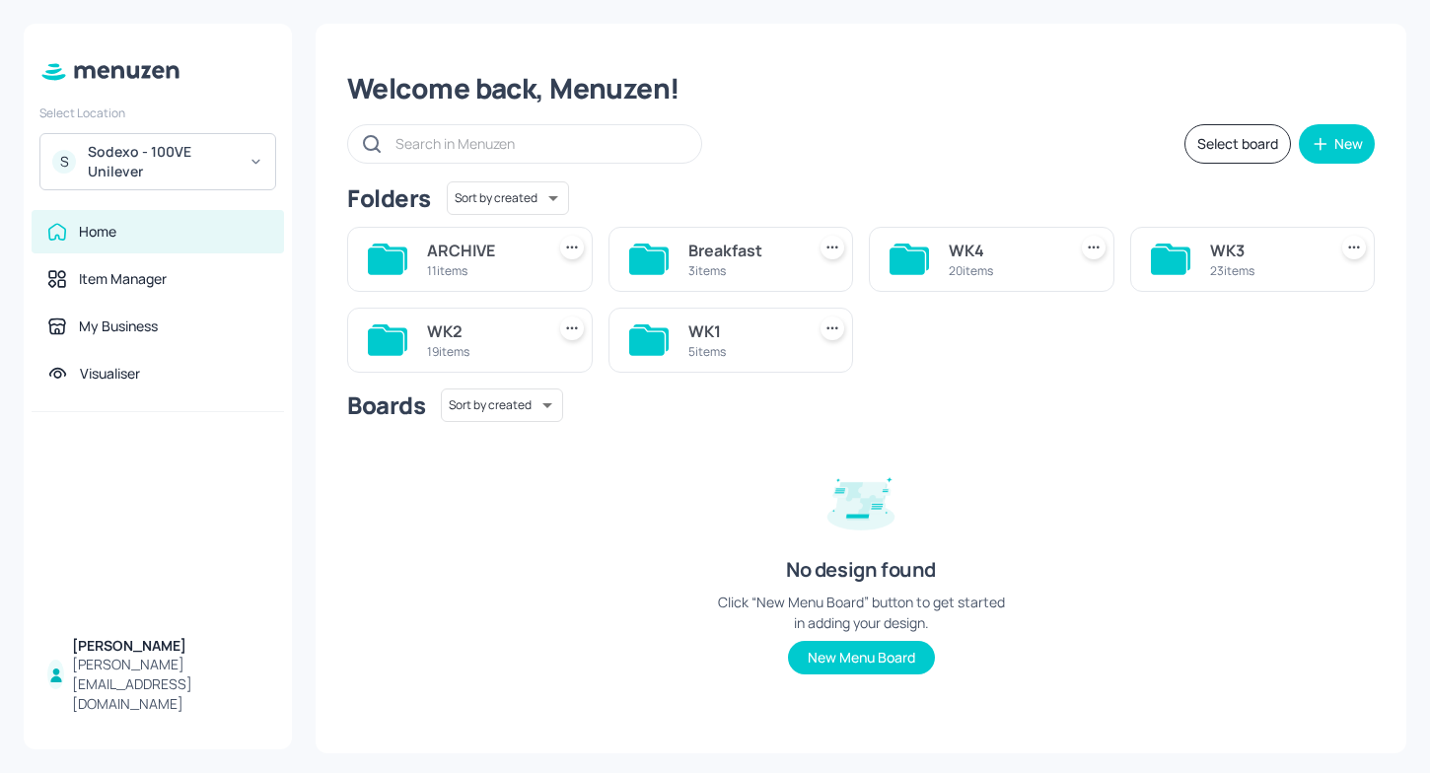
click at [939, 251] on div "WK4 20 items" at bounding box center [992, 259] width 246 height 65
click at [904, 257] on icon at bounding box center [908, 261] width 36 height 27
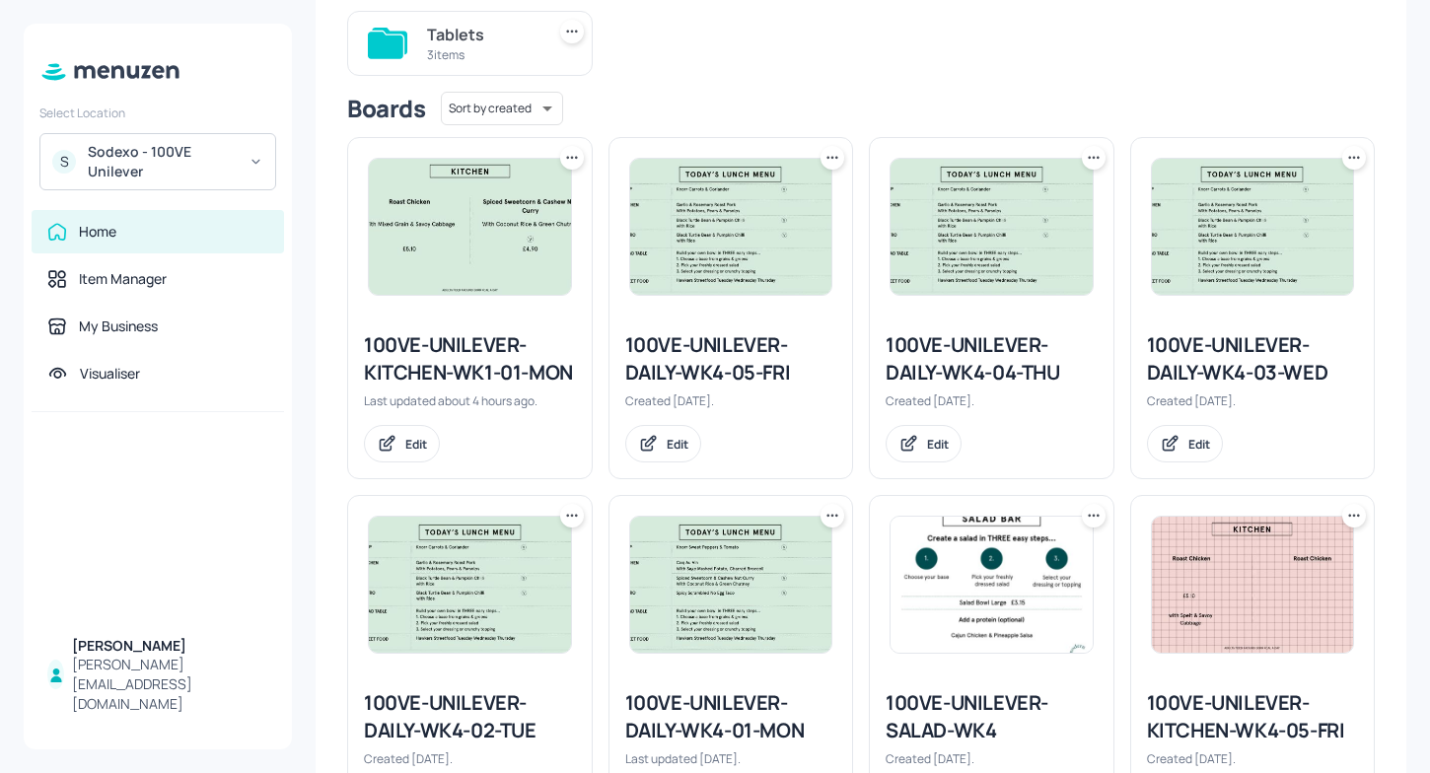
scroll to position [189, 0]
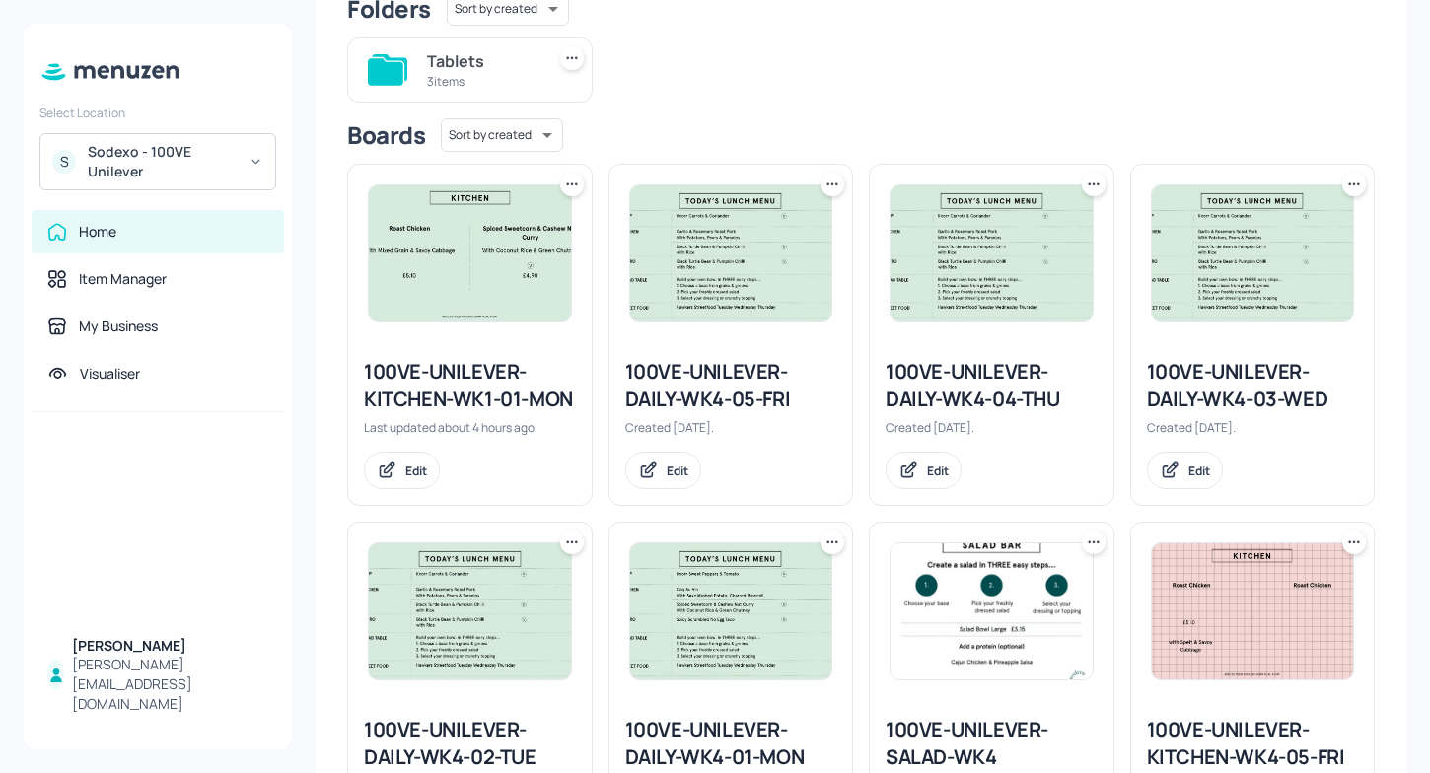
click at [566, 186] on icon at bounding box center [572, 185] width 20 height 20
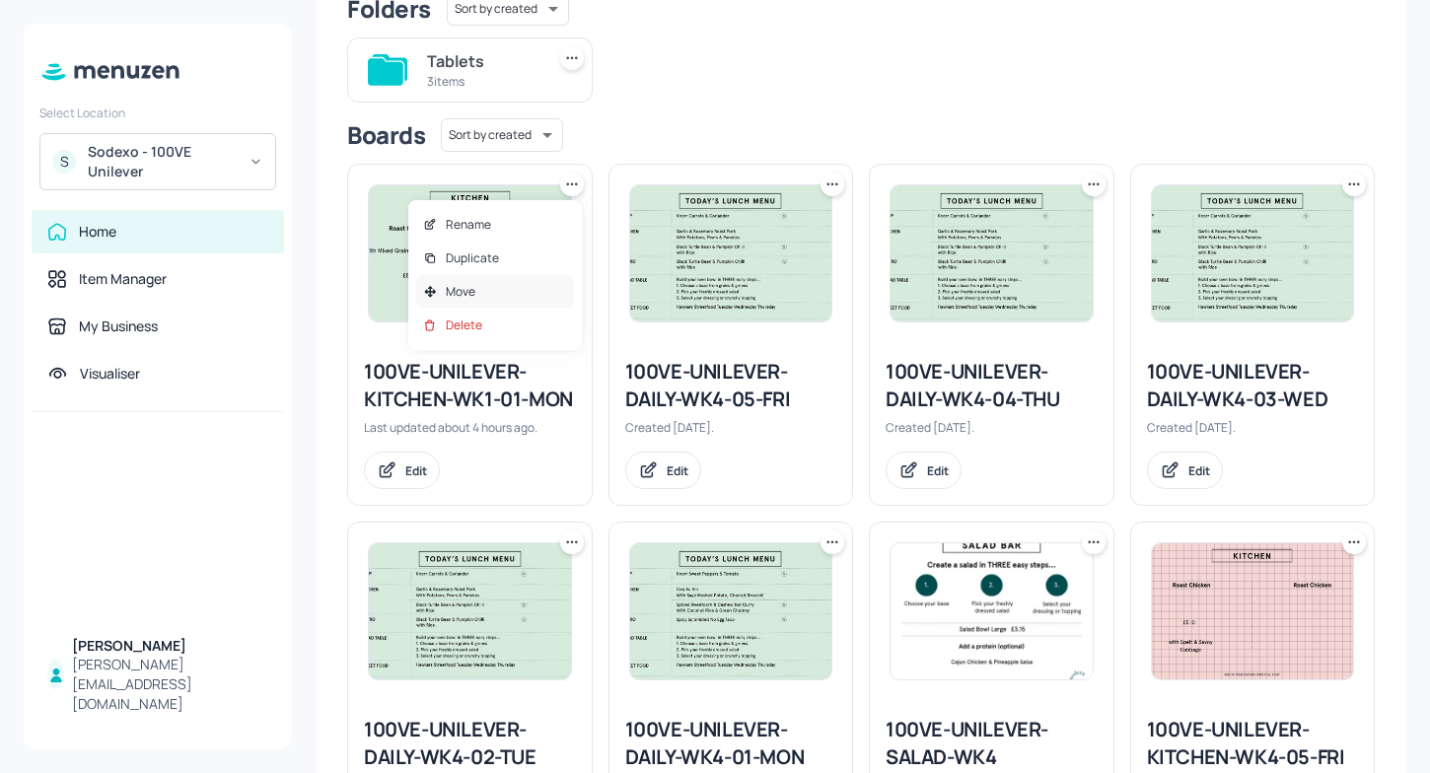
click at [467, 299] on p "Move" at bounding box center [461, 292] width 30 height 18
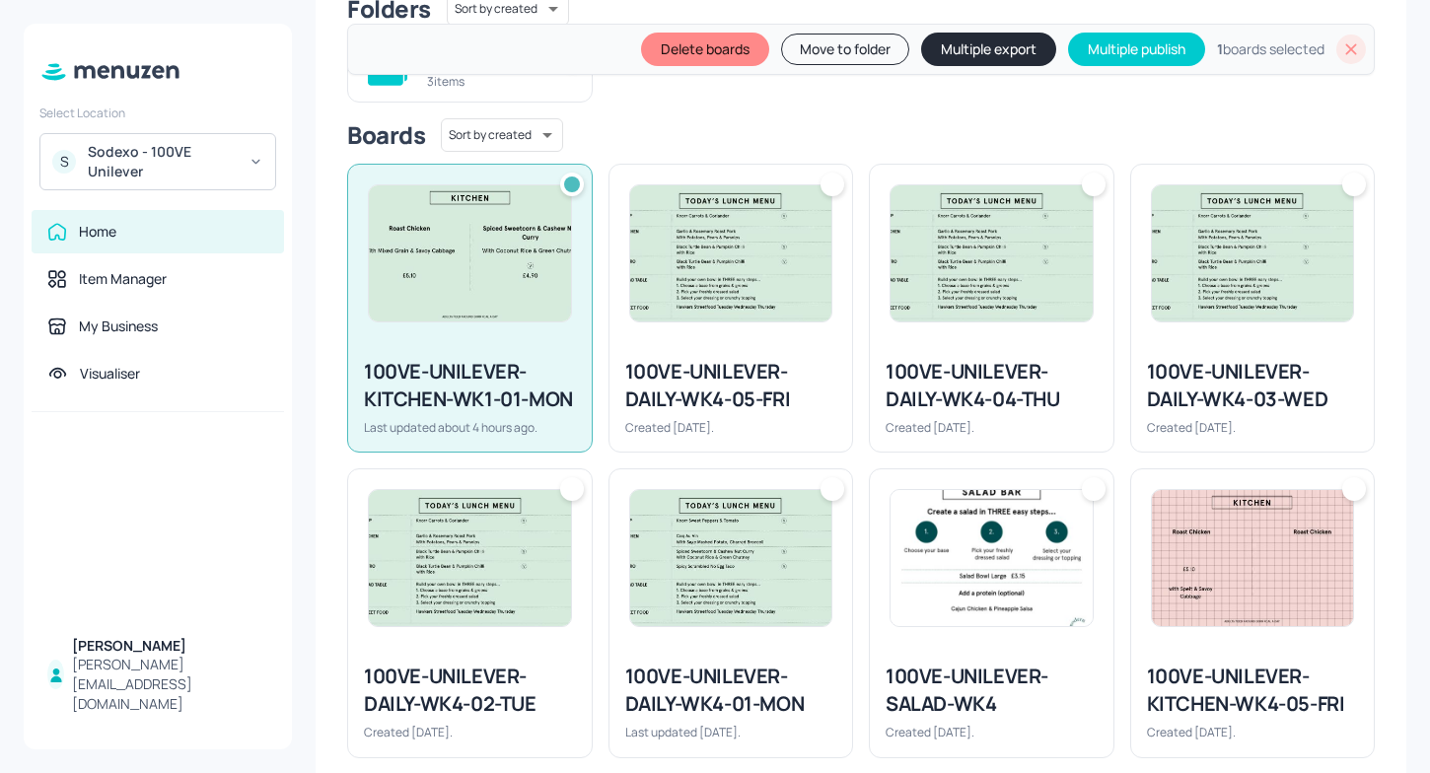
click at [837, 60] on button "Move to folder" at bounding box center [845, 50] width 128 height 32
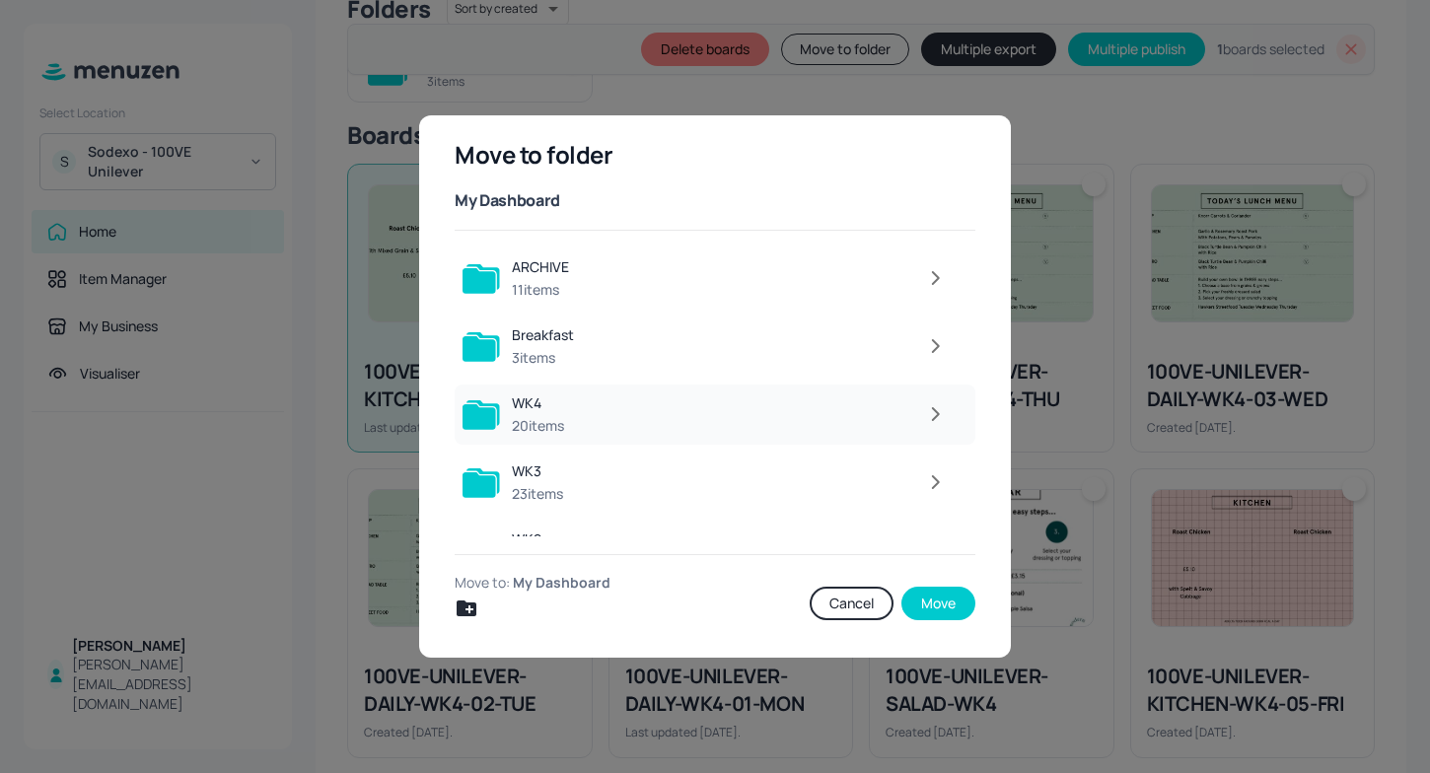
scroll to position [112, 0]
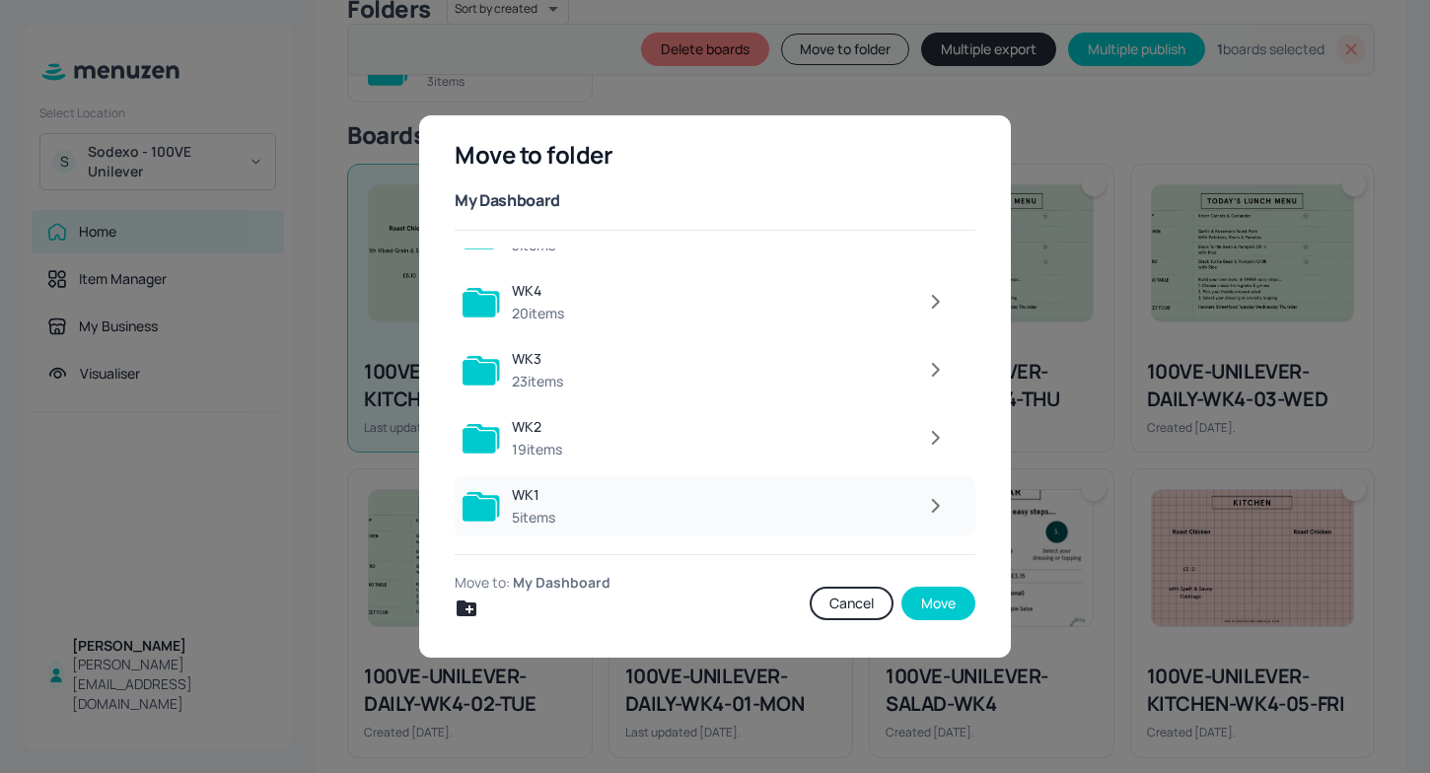
click at [661, 509] on div at bounding box center [762, 505] width 390 height 39
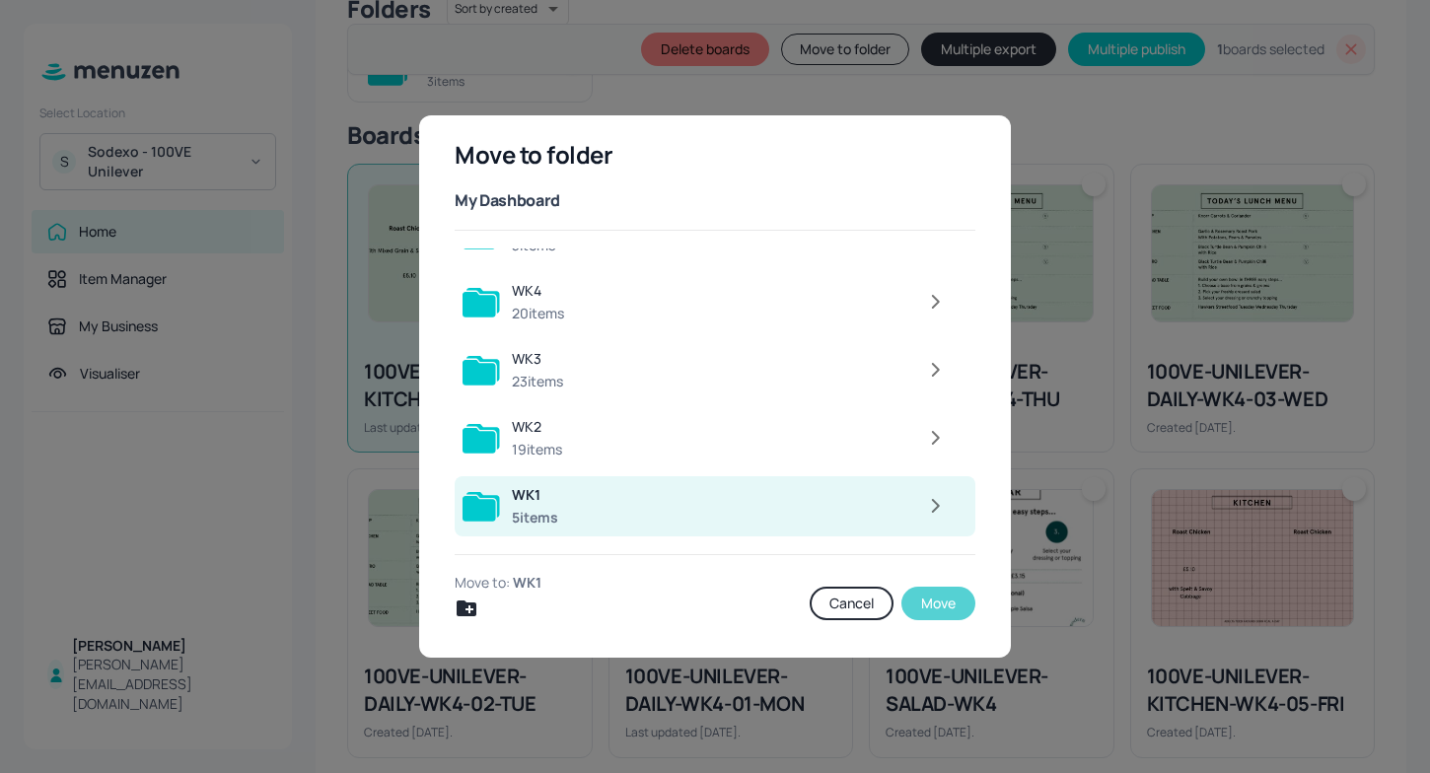
click at [925, 606] on button "Move" at bounding box center [938, 604] width 74 height 34
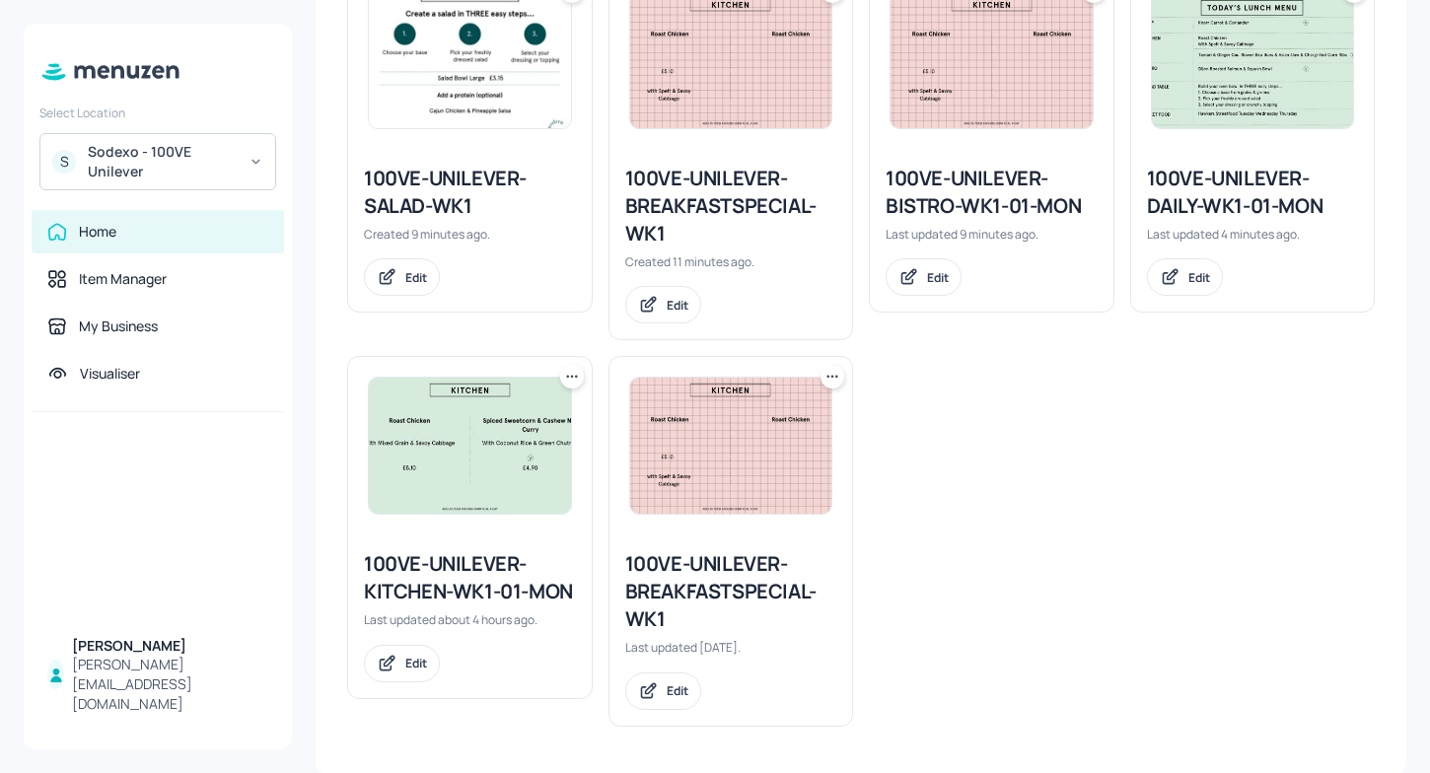
scroll to position [585, 0]
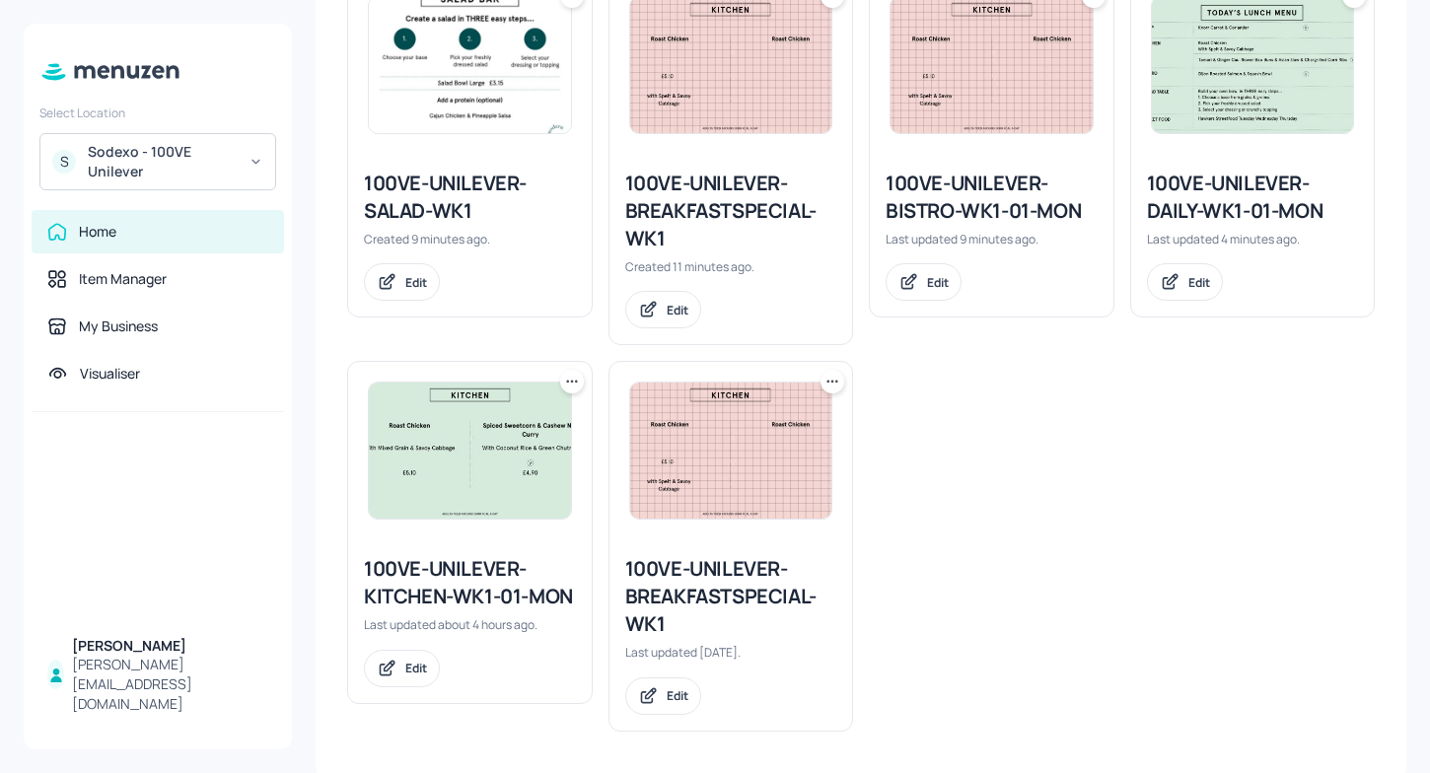
click at [501, 551] on div "100VE-UNILEVER-KITCHEN-WK1-01-MON Last updated about 4 hours ago. Edit" at bounding box center [470, 620] width 244 height 163
click at [422, 571] on div "100VE-UNILEVER-KITCHEN-WK1-01-MON" at bounding box center [470, 582] width 212 height 55
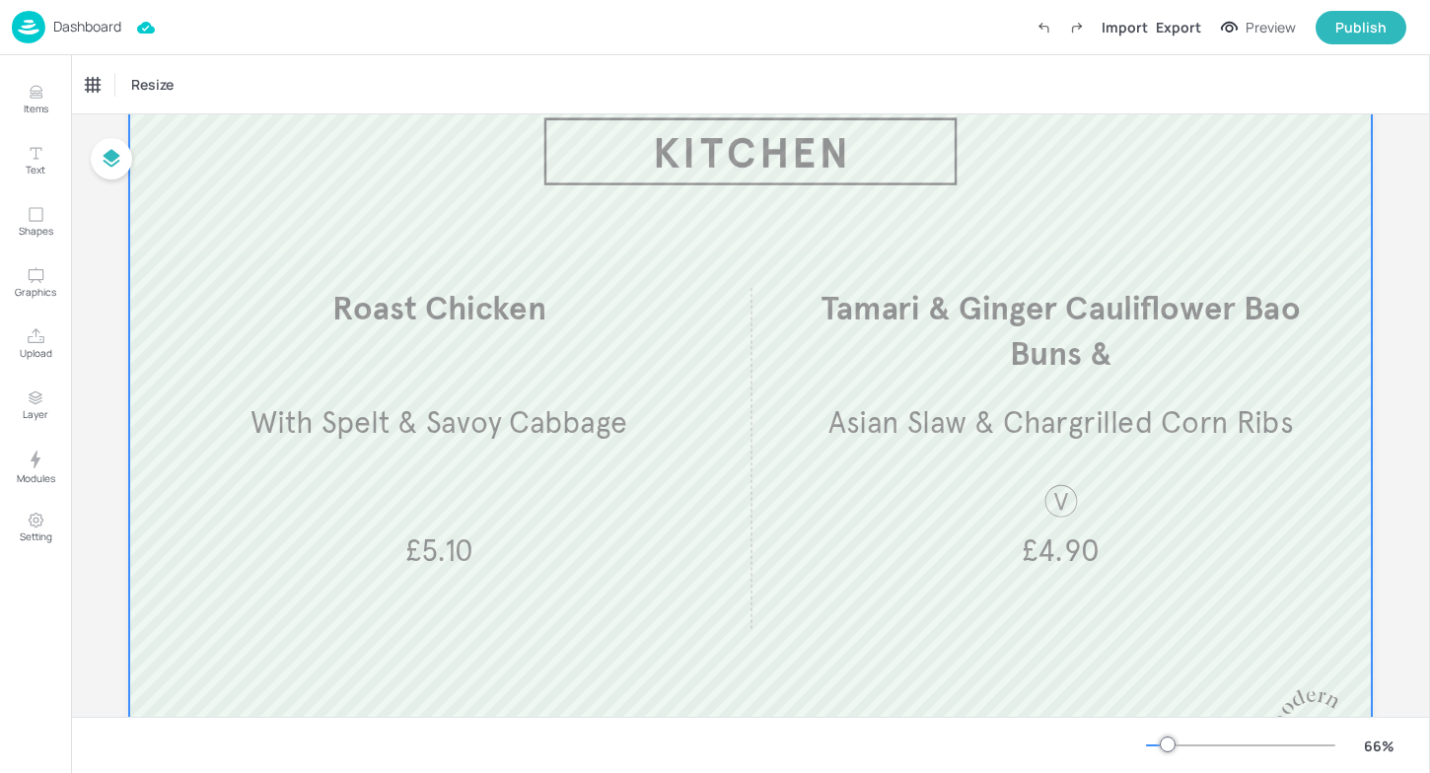
scroll to position [102, 0]
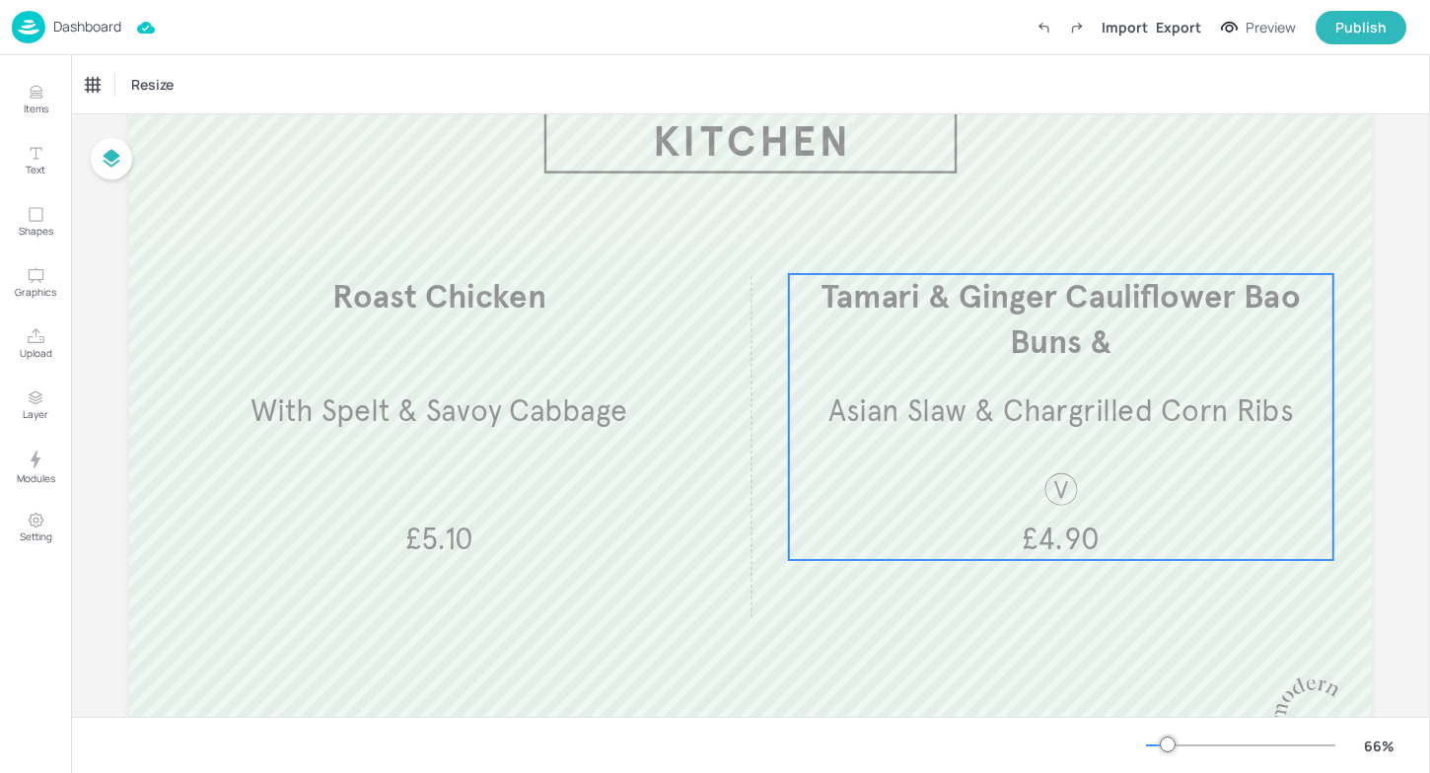
click at [923, 439] on div "Tamari & Ginger Cauliflower Bao Buns & Asian Slaw & Chargrilled Corn Ribs £4.90" at bounding box center [1061, 417] width 544 height 286
click at [1043, 245] on icon "Edit Item" at bounding box center [1046, 242] width 9 height 9
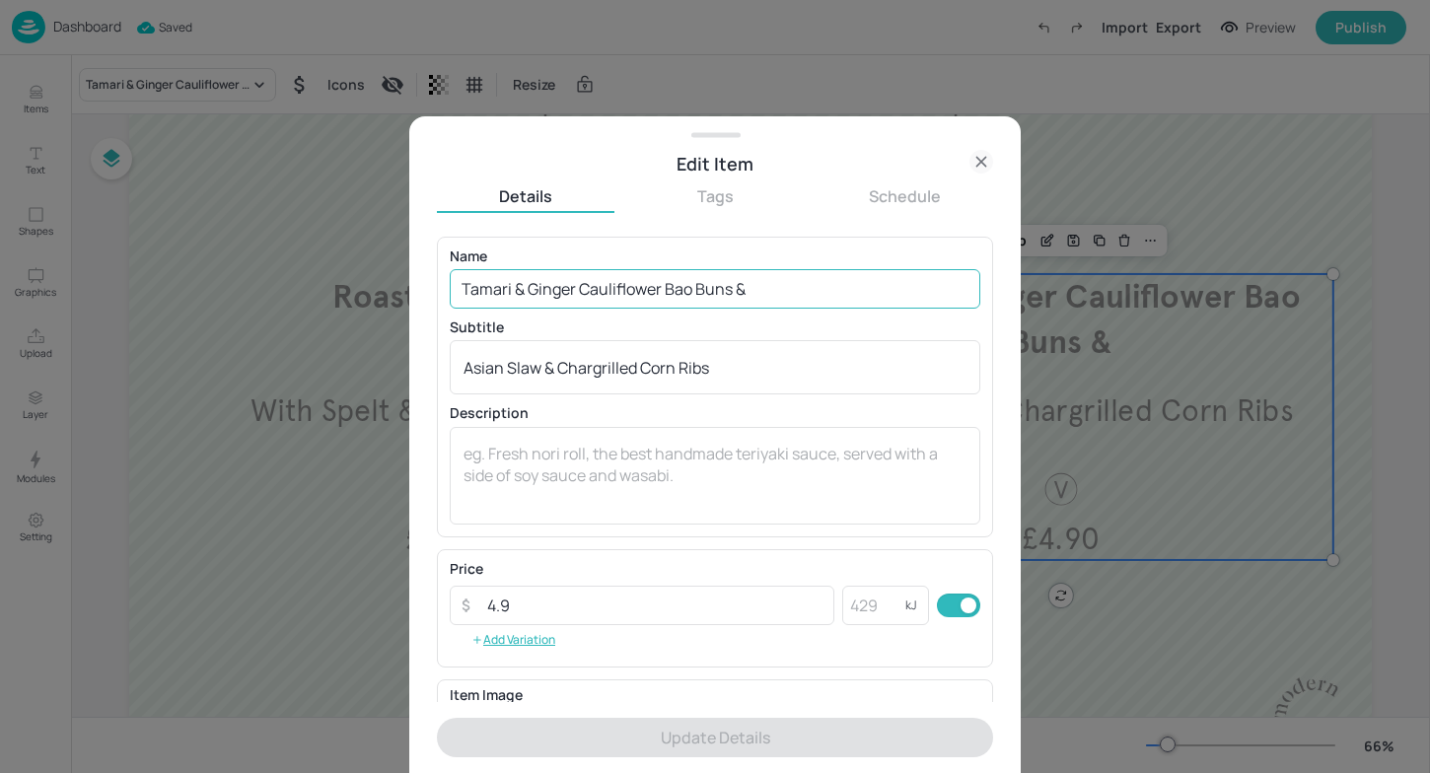
click at [761, 290] on input "Tamari & Ginger Cauliflower Bao Buns &" at bounding box center [715, 288] width 531 height 39
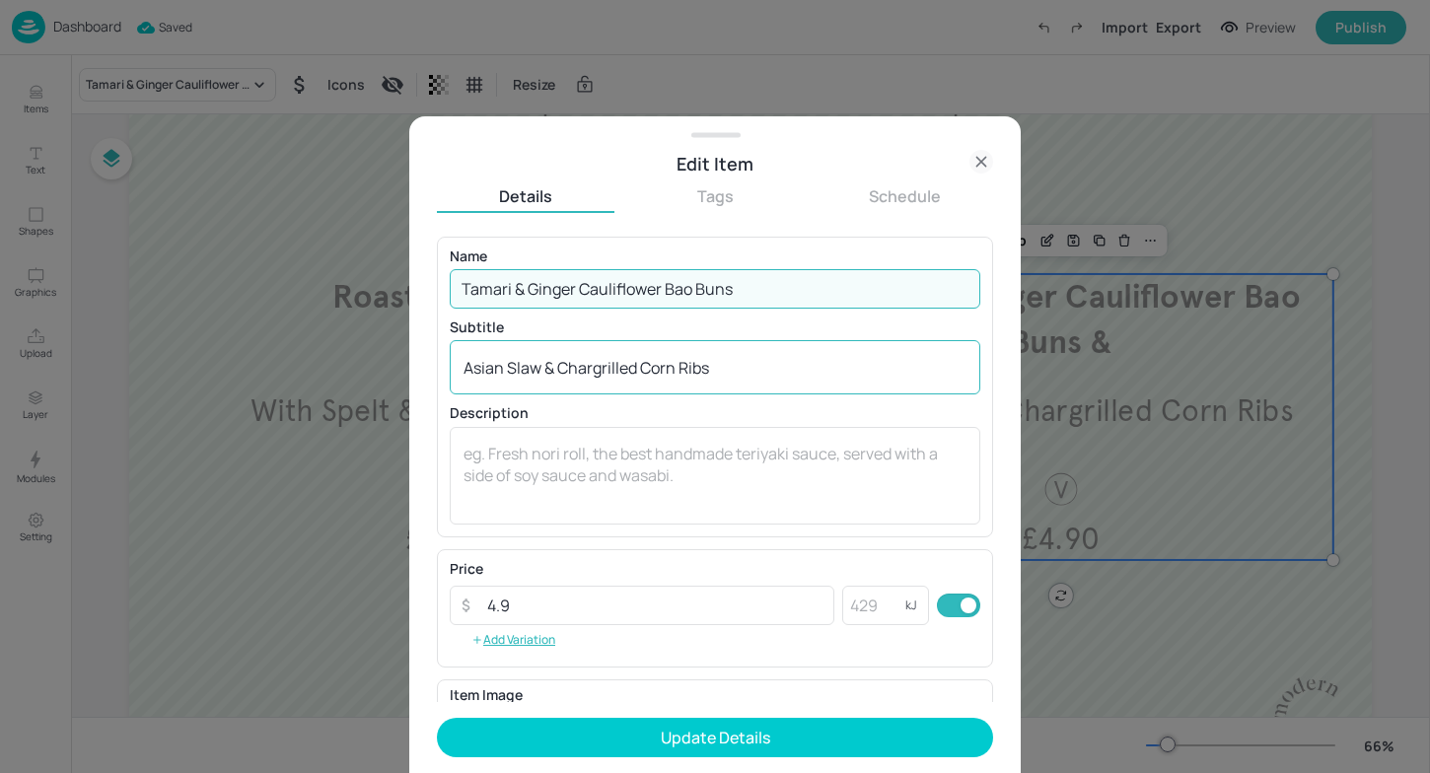
type input "Tamari & Ginger Cauliflower Bao Buns"
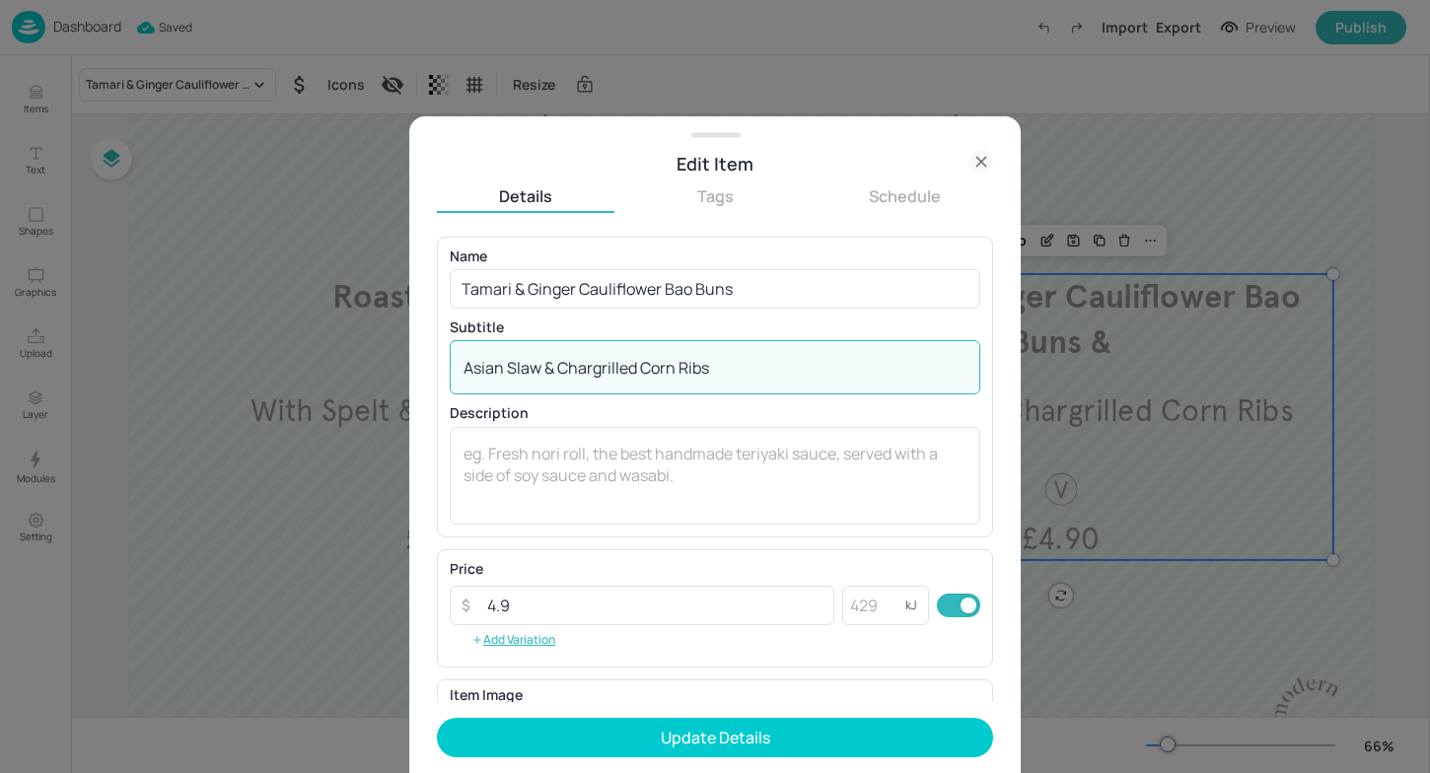
click at [464, 370] on textarea "Asian Slaw & Chargrilled Corn Ribs" at bounding box center [715, 368] width 503 height 22
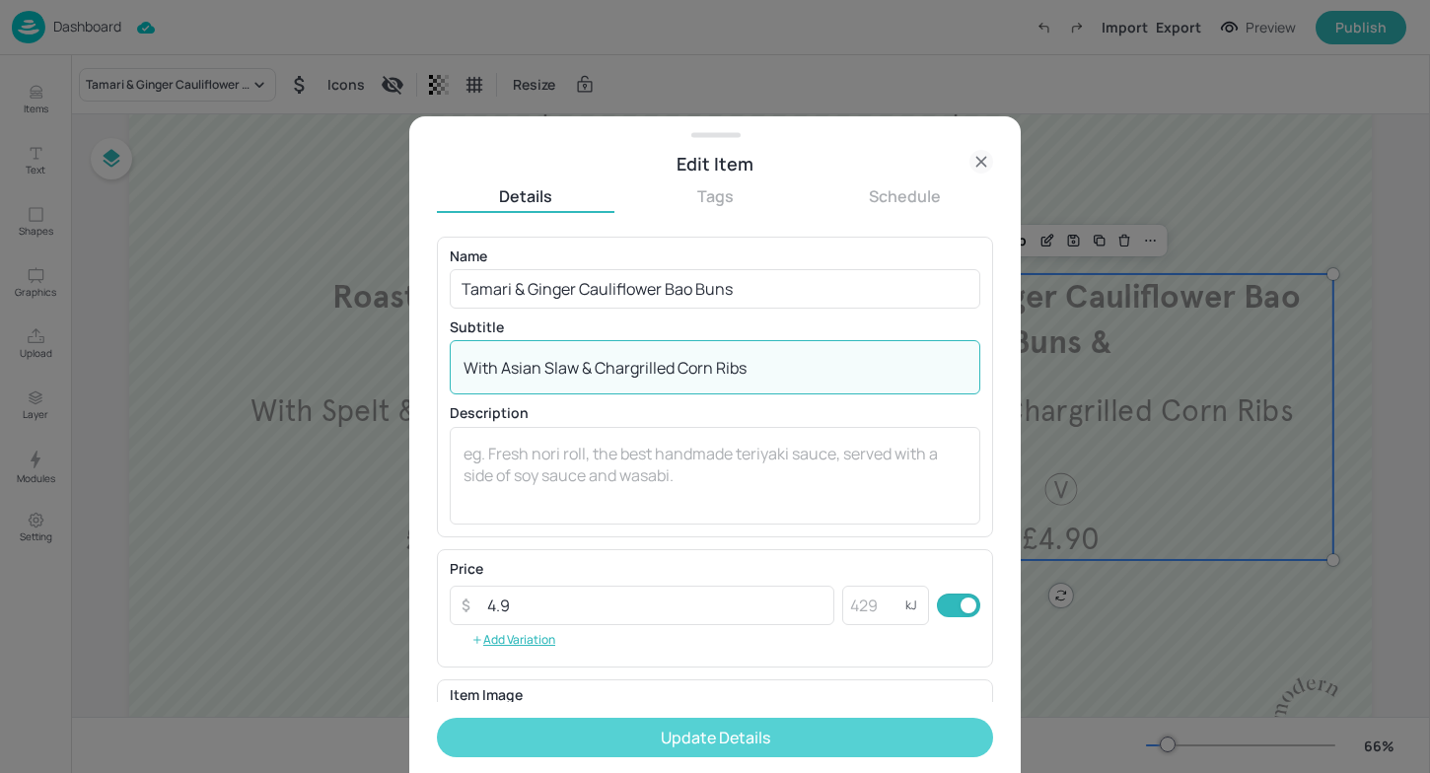
type textarea "With Asian Slaw & Chargrilled Corn Ribs"
click at [657, 733] on button "Update Details" at bounding box center [715, 737] width 556 height 39
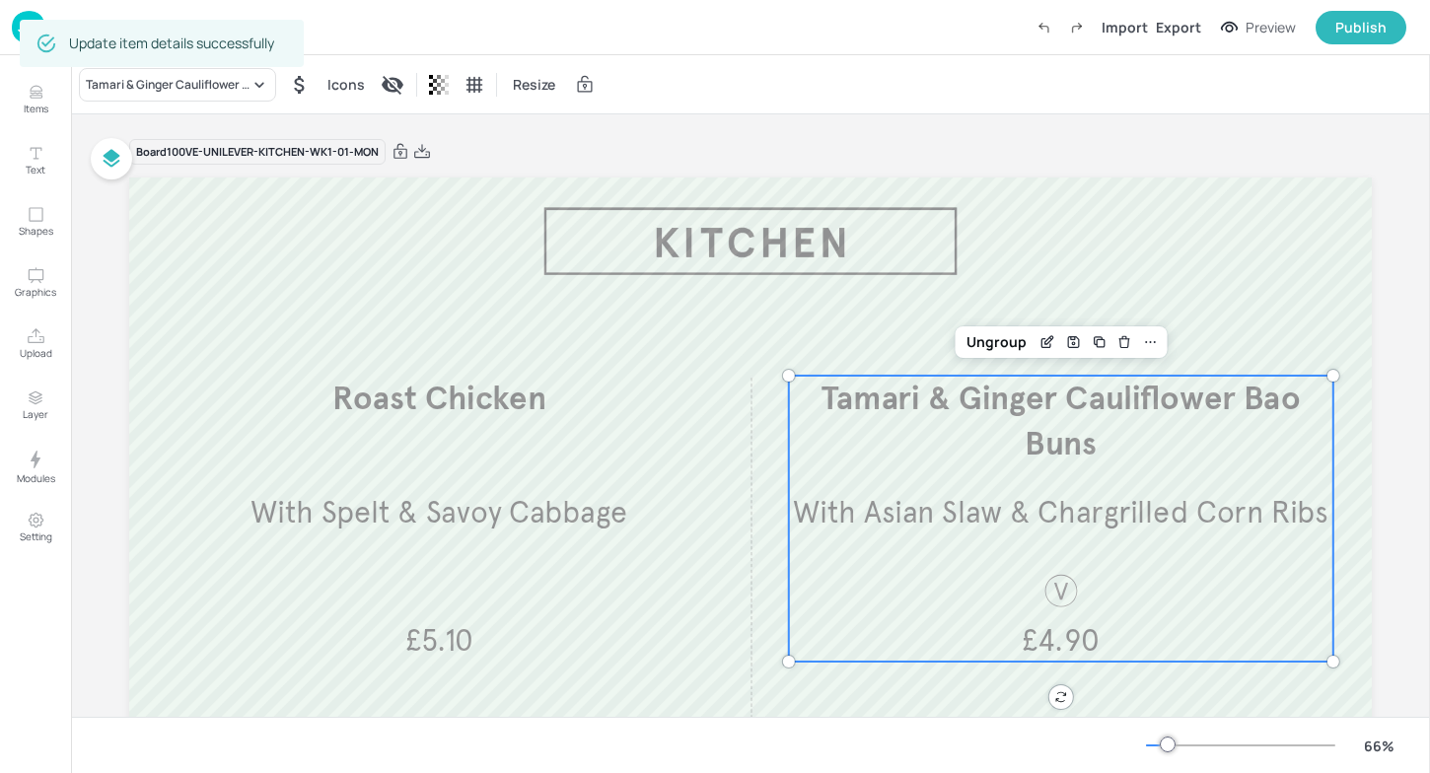
click at [13, 15] on img at bounding box center [29, 27] width 34 height 33
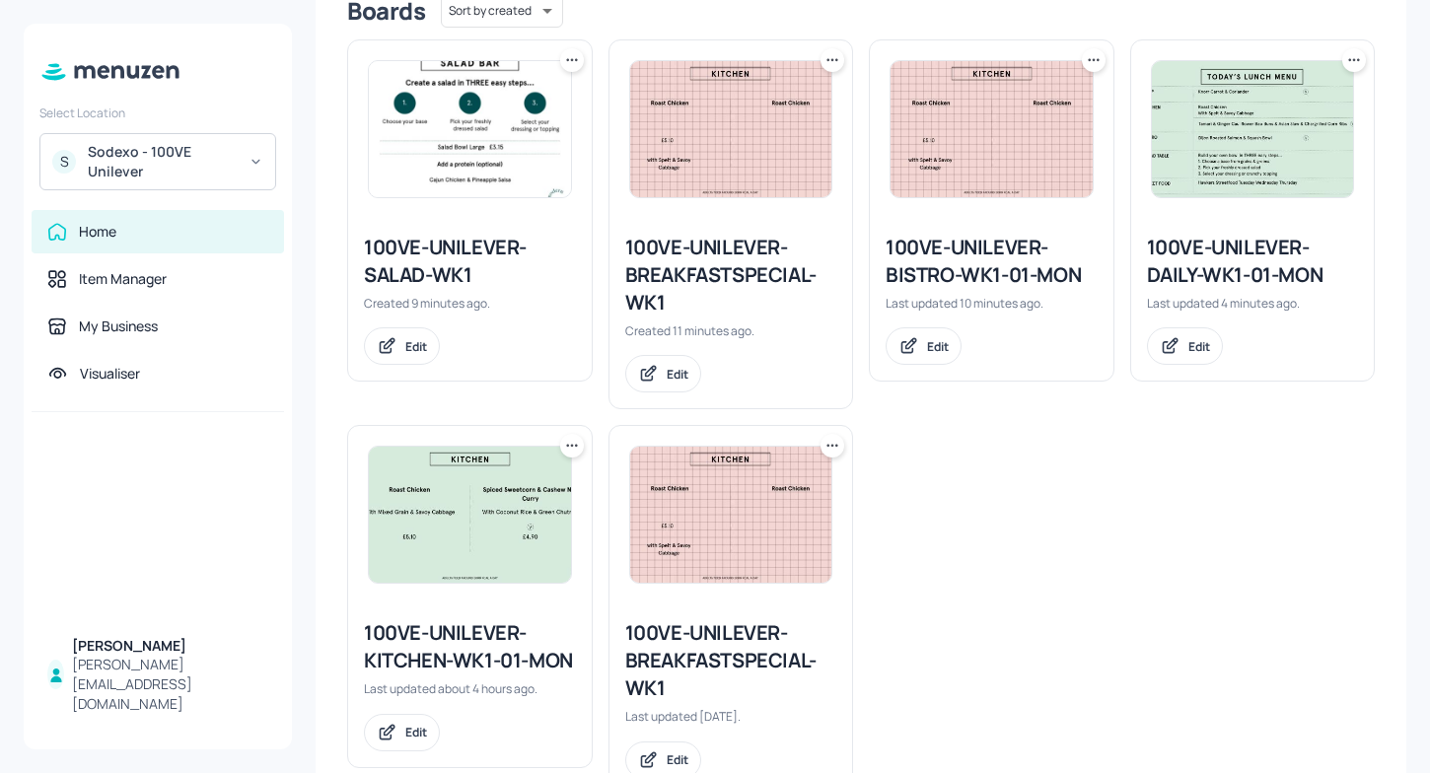
scroll to position [550, 0]
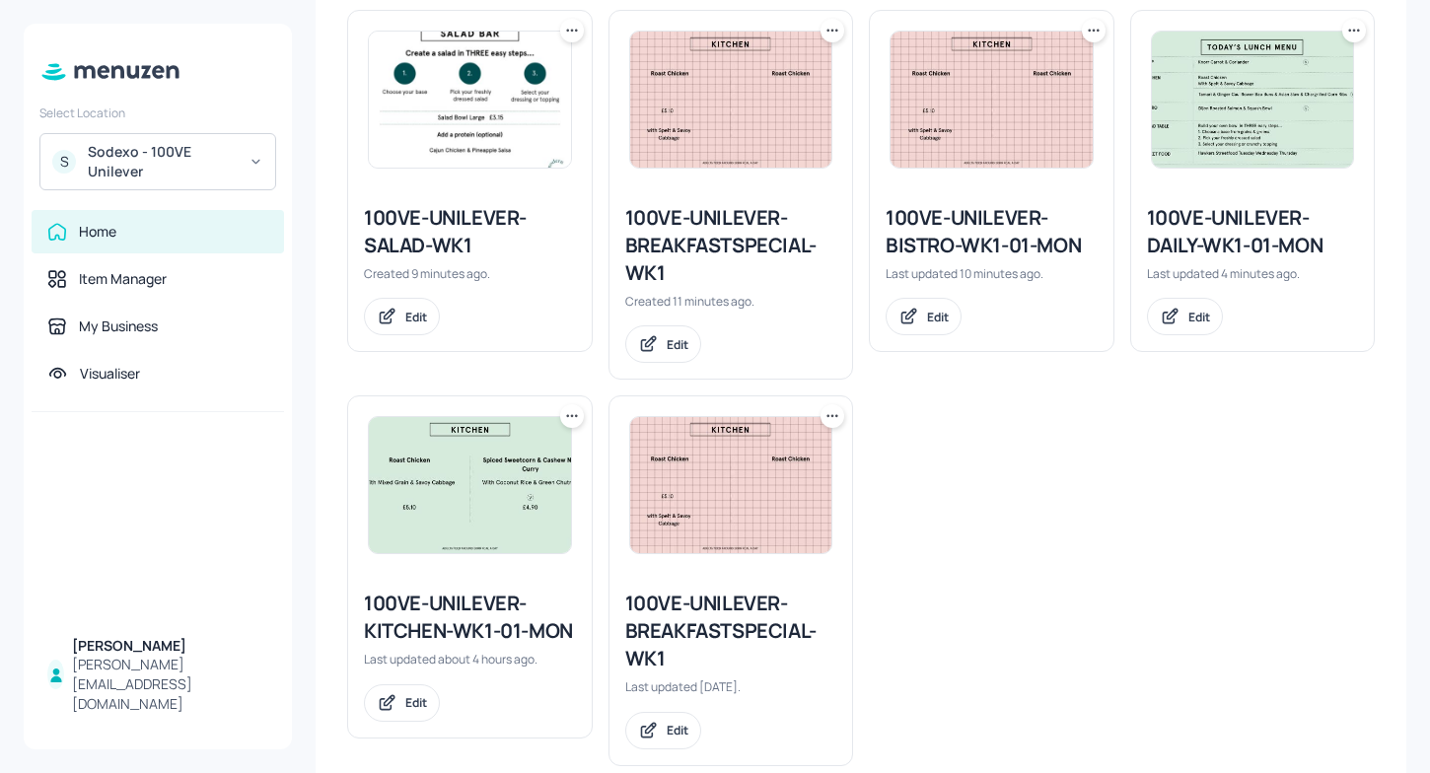
click at [572, 414] on icon at bounding box center [572, 416] width 20 height 20
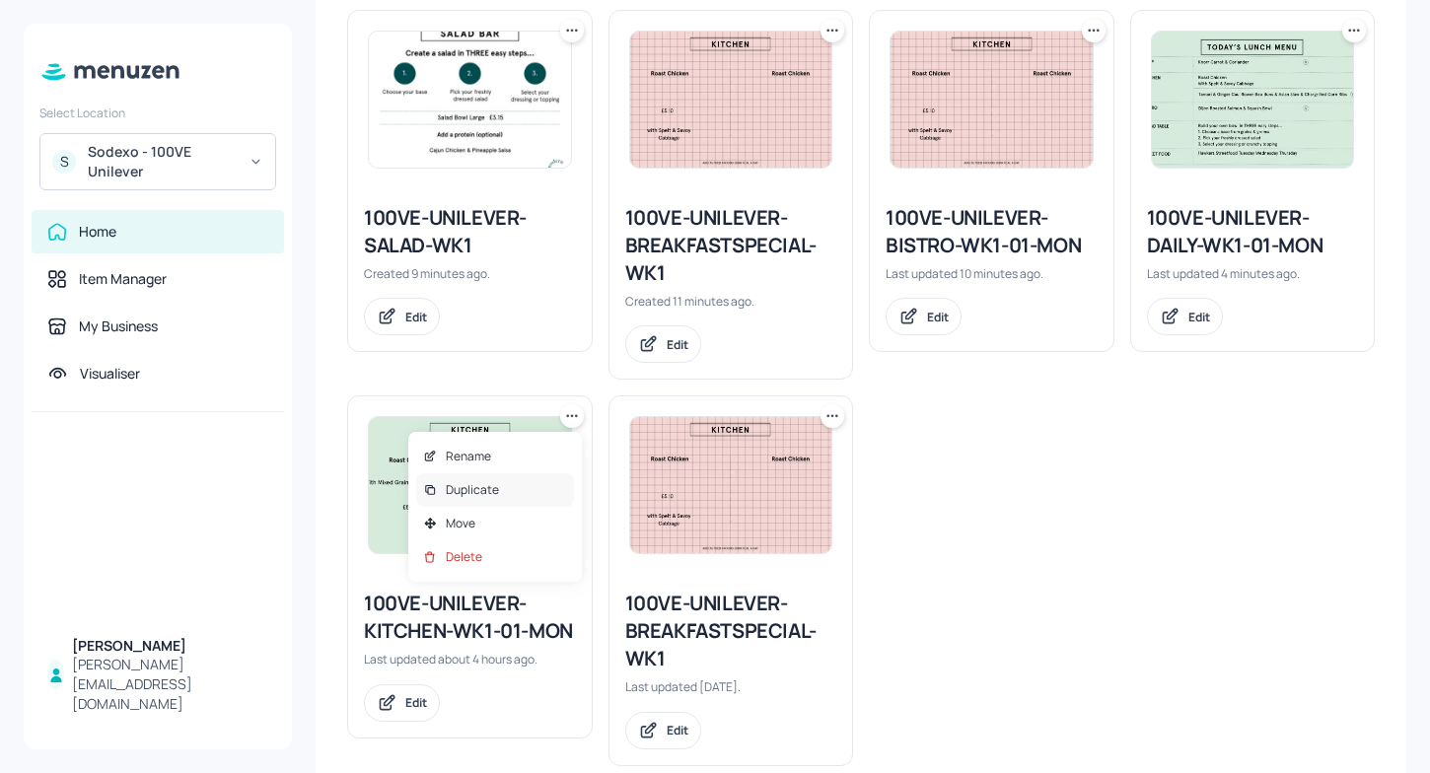
click at [526, 486] on div "Duplicate" at bounding box center [495, 490] width 158 height 34
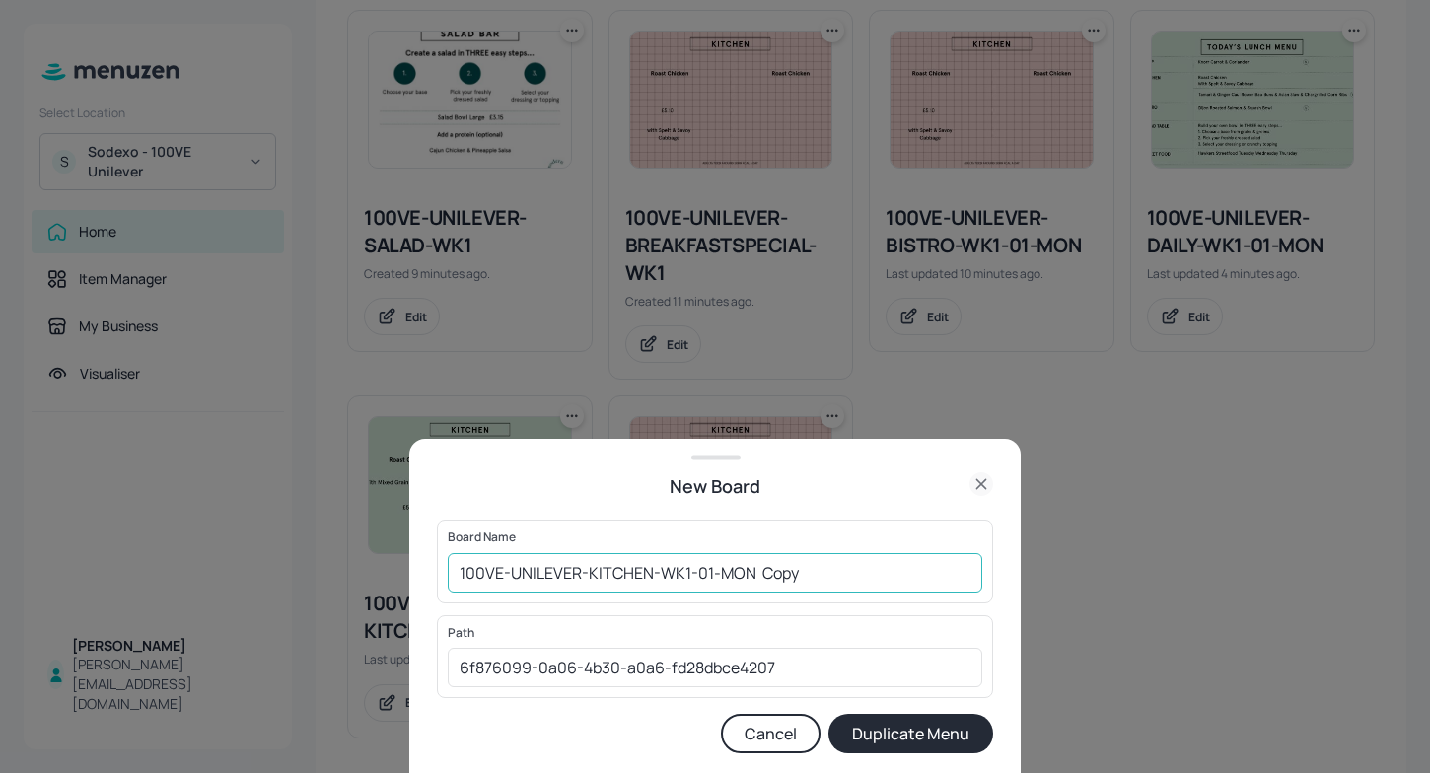
click at [833, 557] on input "100VE-UNILEVER-KITCHEN-WK1-01-MON Copy" at bounding box center [715, 572] width 535 height 39
click at [826, 571] on input "100VE-UNILEVER-KITCHEN-WK1-01-MON Copy" at bounding box center [715, 572] width 535 height 39
click at [709, 571] on input "100VE-UNILEVER-KITCHEN-WK1-01-TUE" at bounding box center [715, 572] width 535 height 39
type input "100VE-UNILEVER-KITCHEN-WK1-02-TUE"
click at [938, 729] on button "Duplicate Menu" at bounding box center [910, 733] width 165 height 39
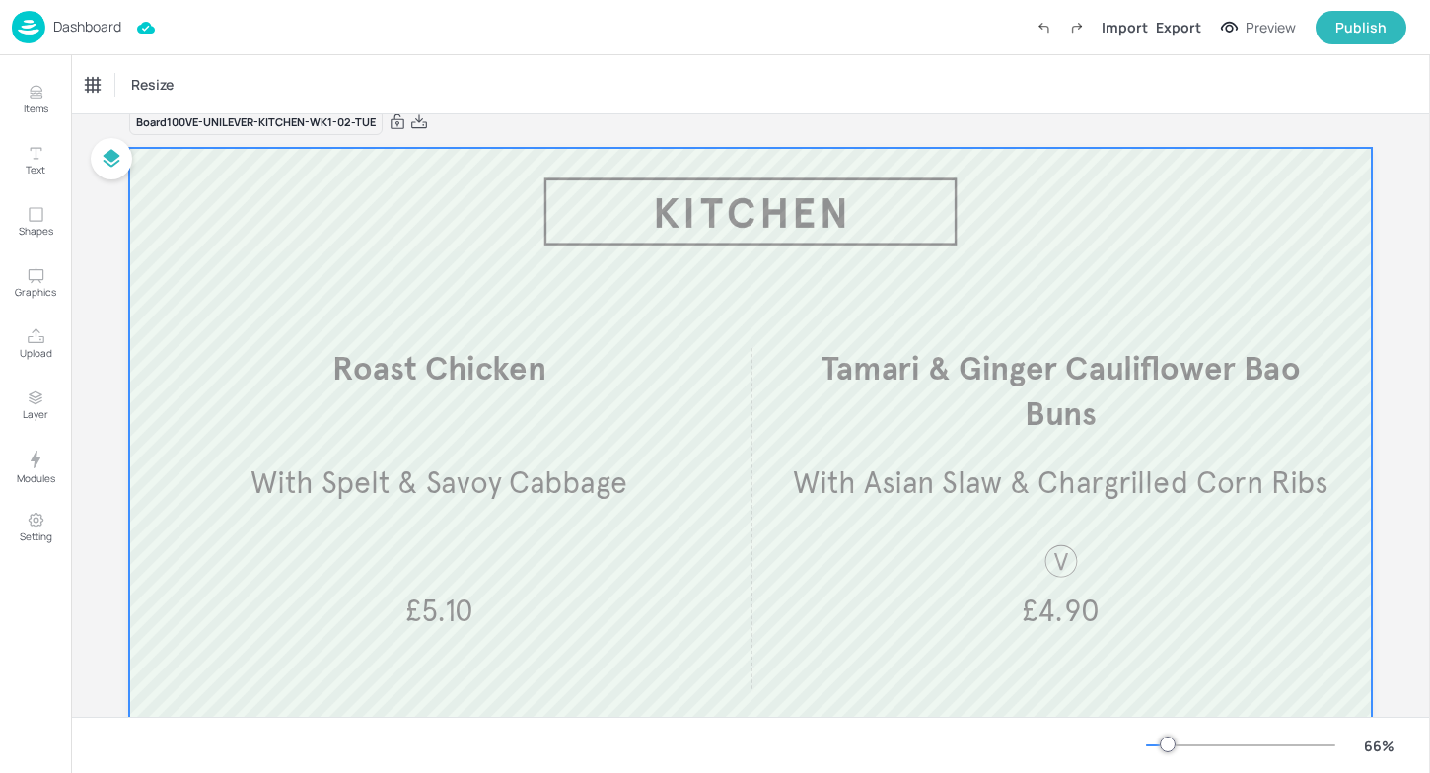
scroll to position [28, 0]
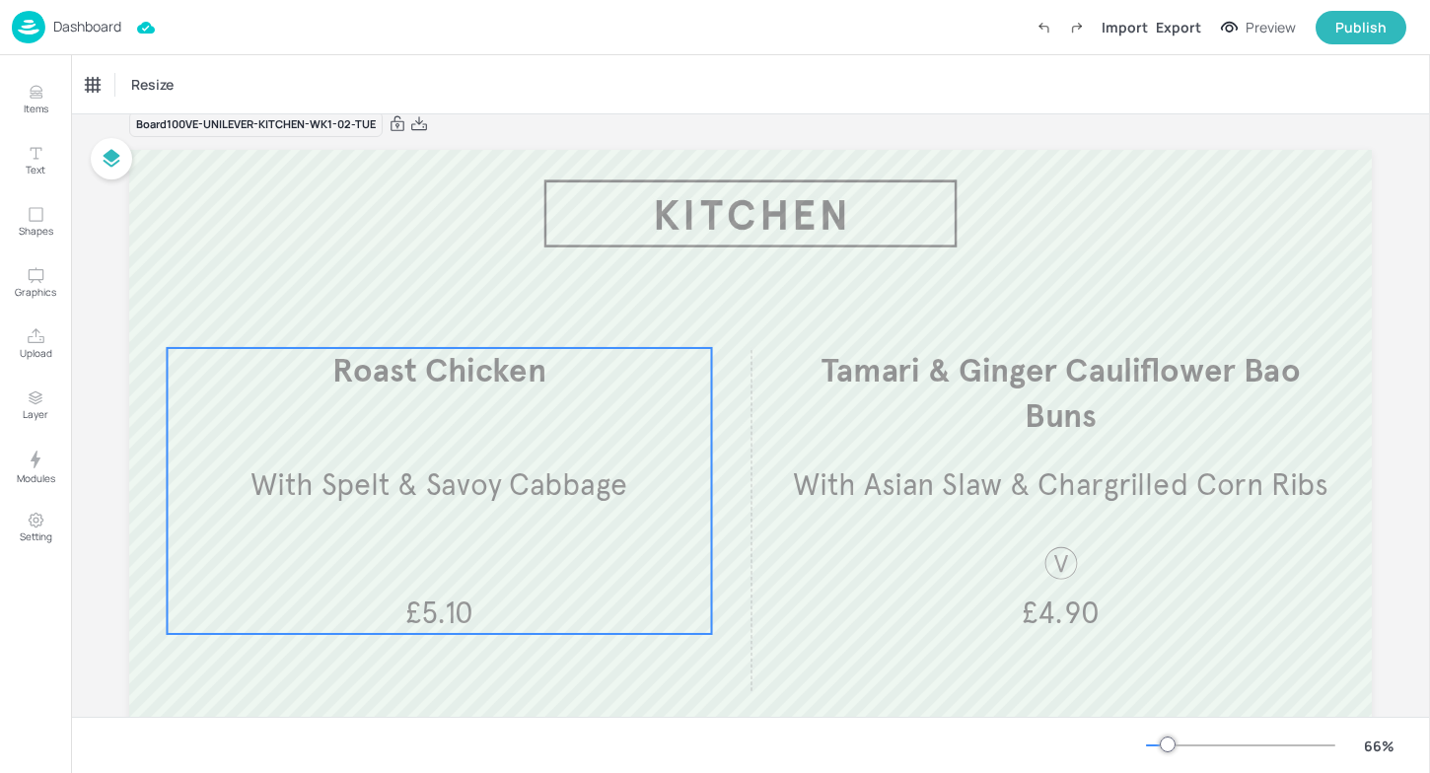
click at [544, 375] on p "Roast Chicken" at bounding box center [439, 370] width 544 height 45
click at [426, 309] on icon "Edit Item" at bounding box center [428, 313] width 8 height 8
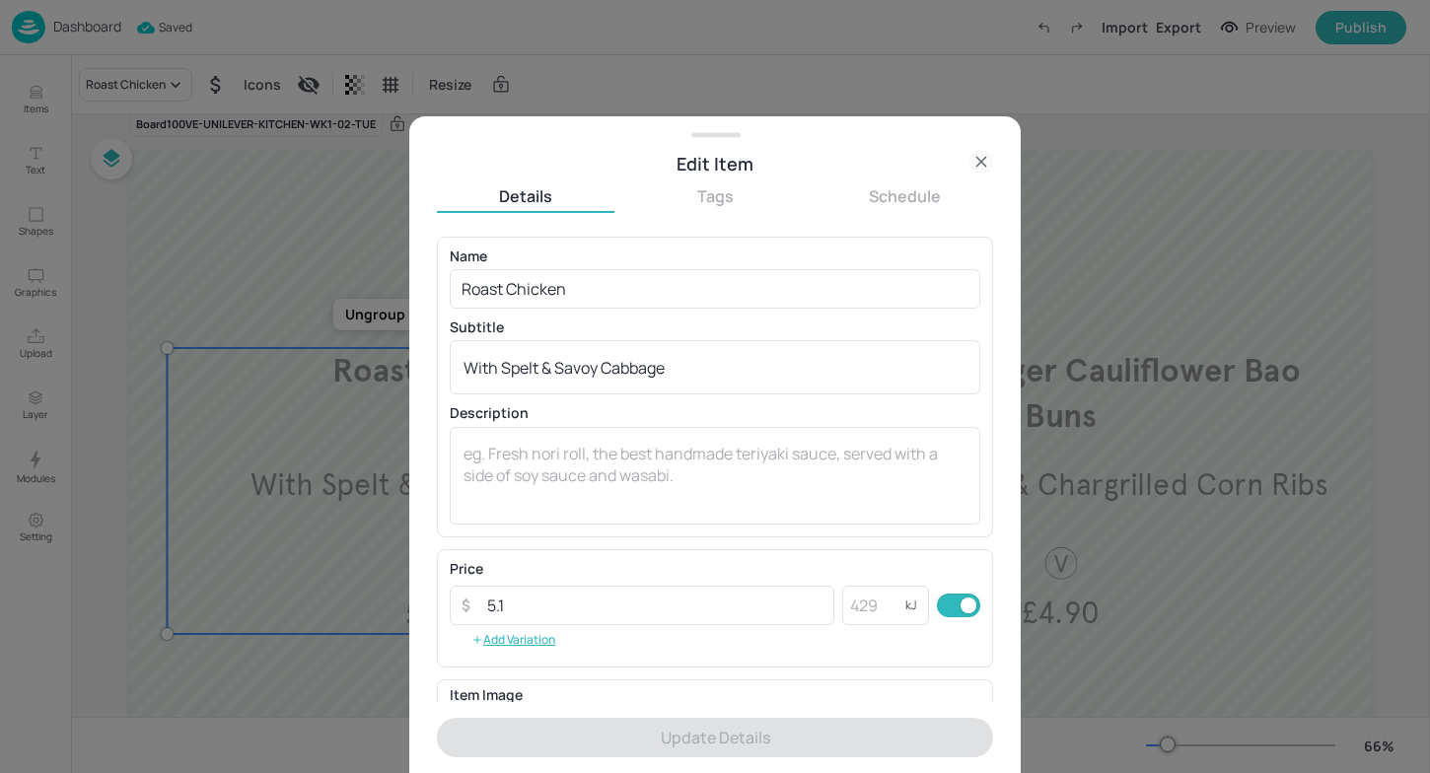
click at [318, 230] on div at bounding box center [715, 386] width 1430 height 773
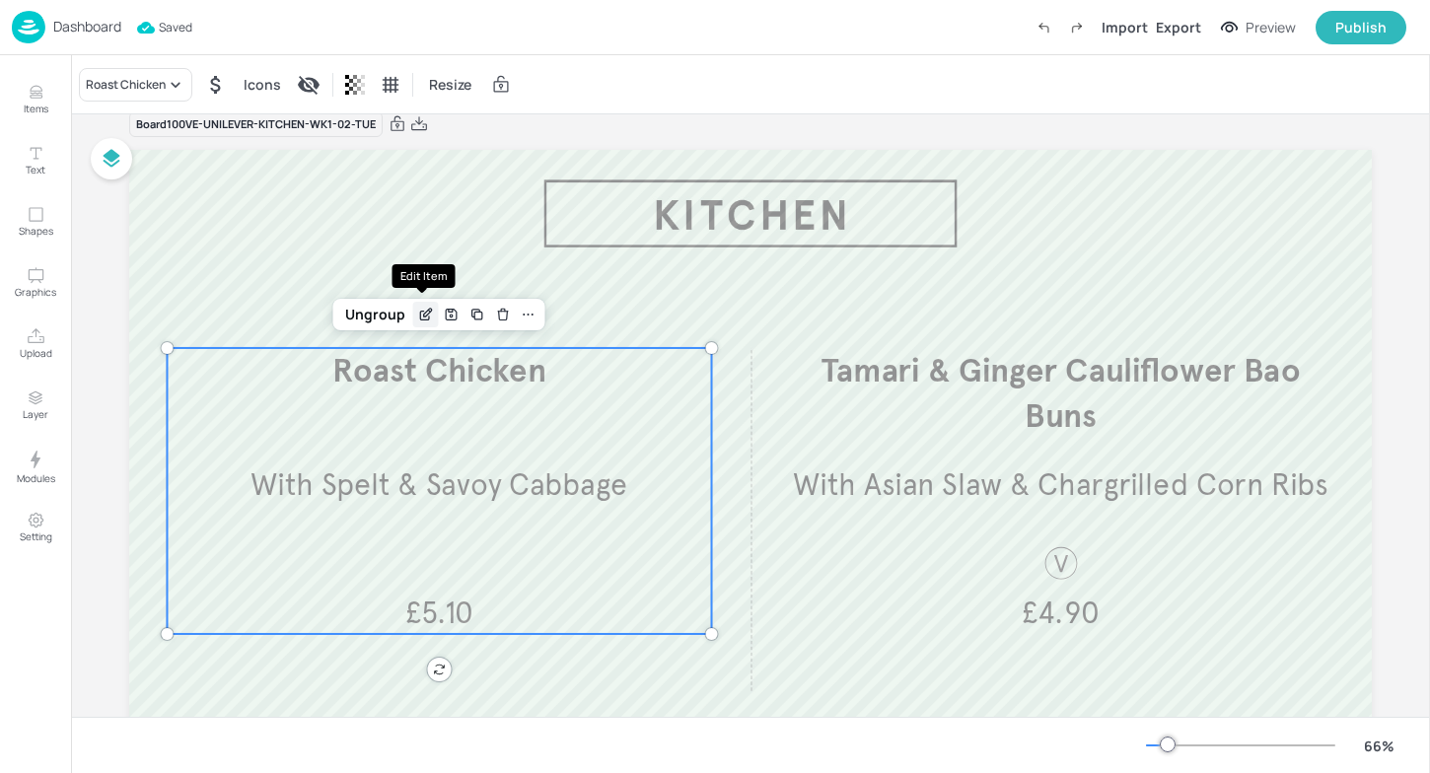
click at [425, 314] on icon "Edit Item" at bounding box center [426, 315] width 17 height 16
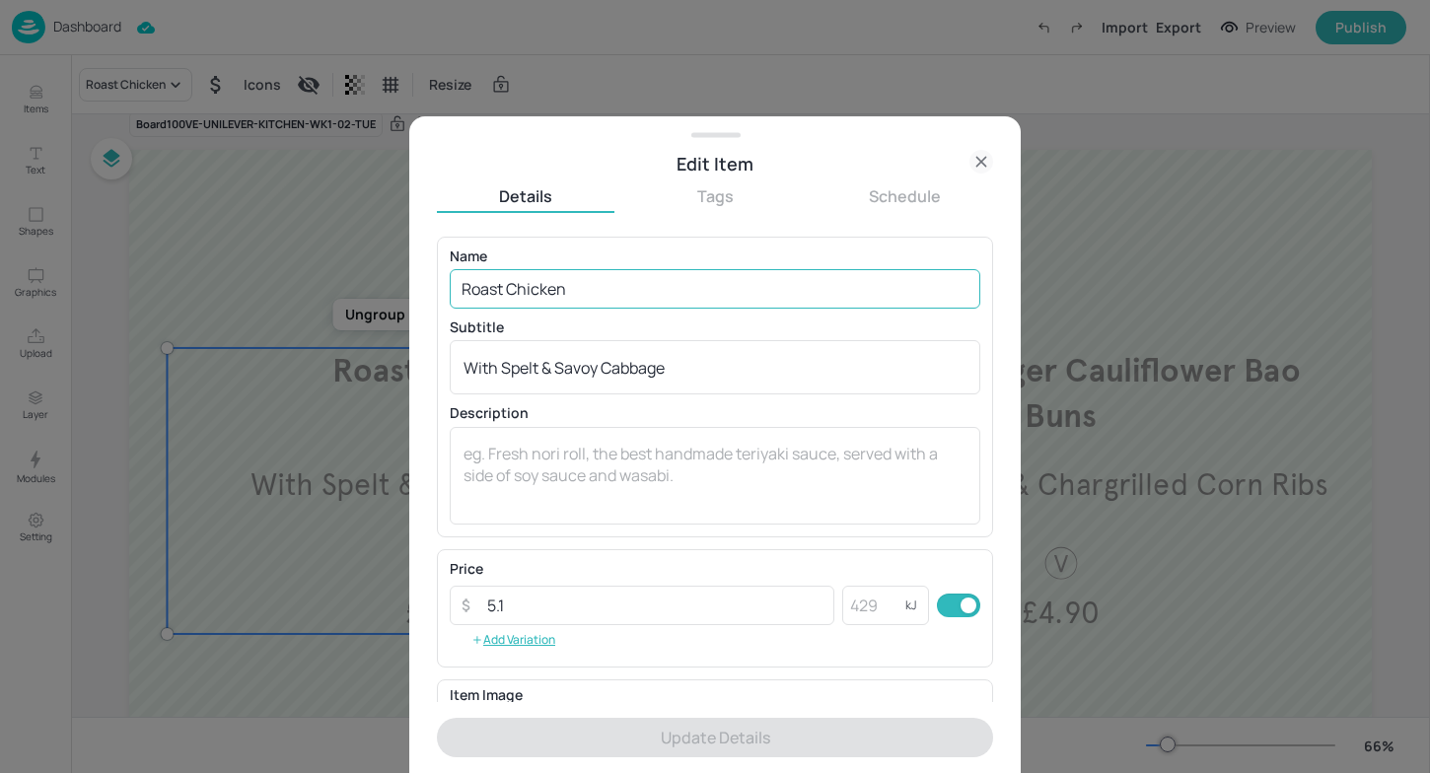
click at [593, 288] on input "Roast Chicken" at bounding box center [715, 288] width 531 height 39
click at [365, 237] on div at bounding box center [715, 386] width 1430 height 773
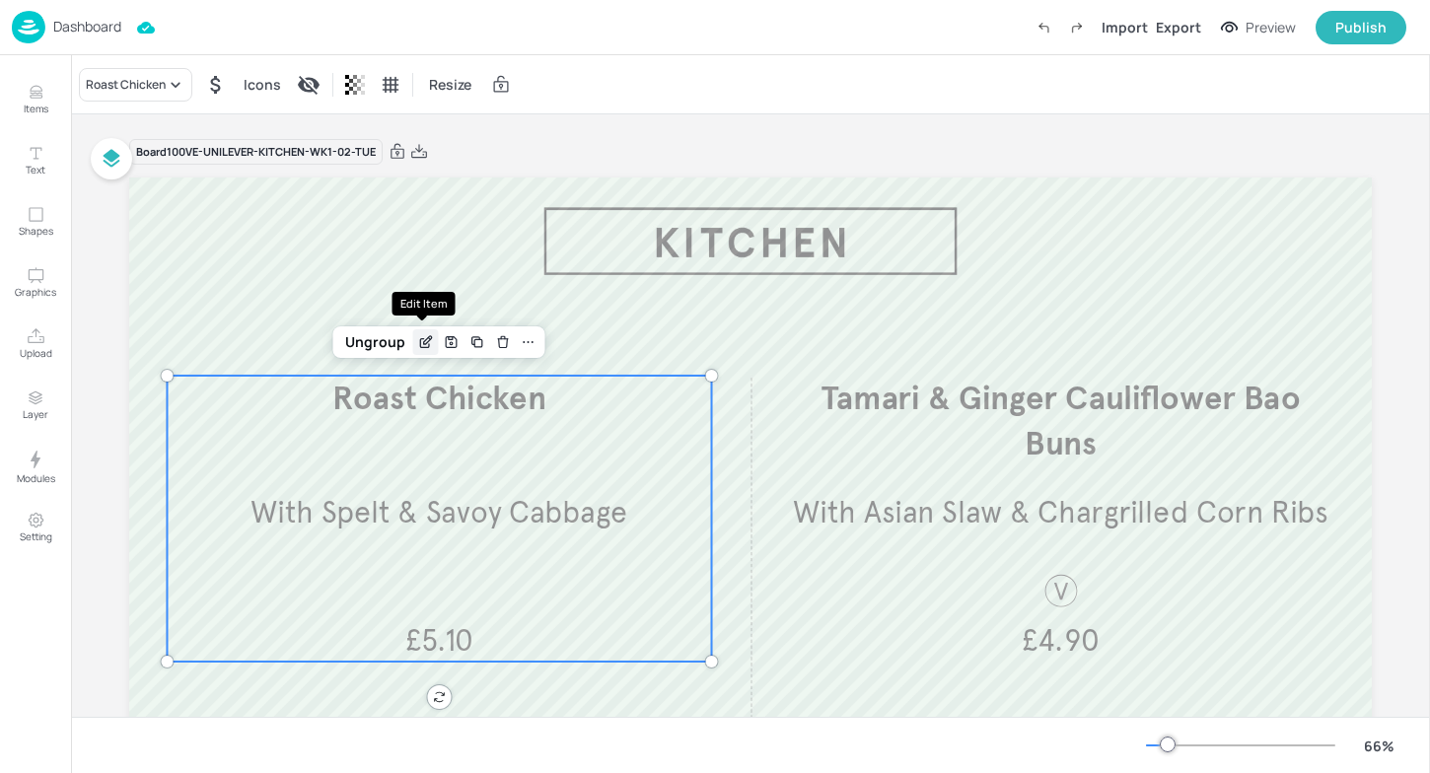
click at [421, 344] on icon "Edit Item" at bounding box center [426, 342] width 17 height 16
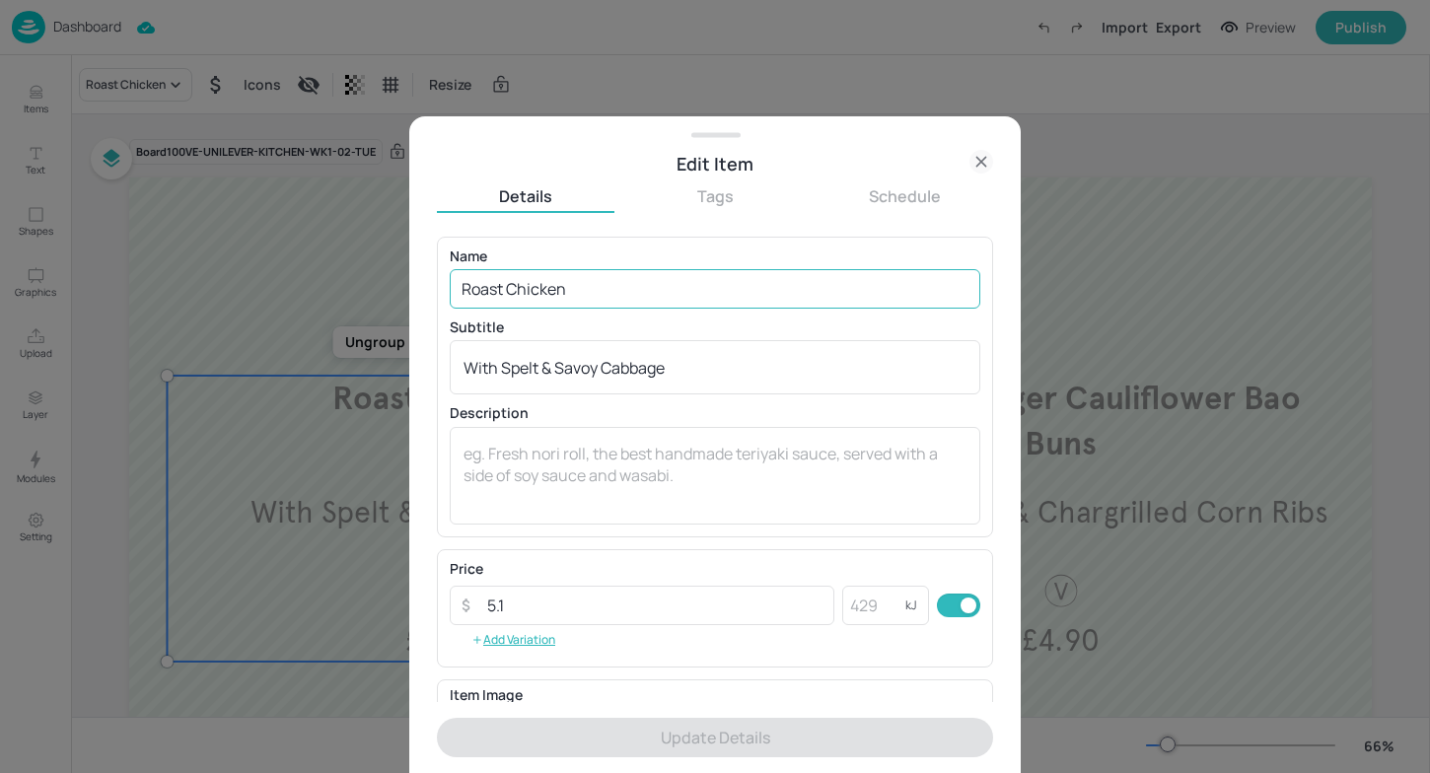
click at [601, 291] on input "Roast Chicken" at bounding box center [715, 288] width 531 height 39
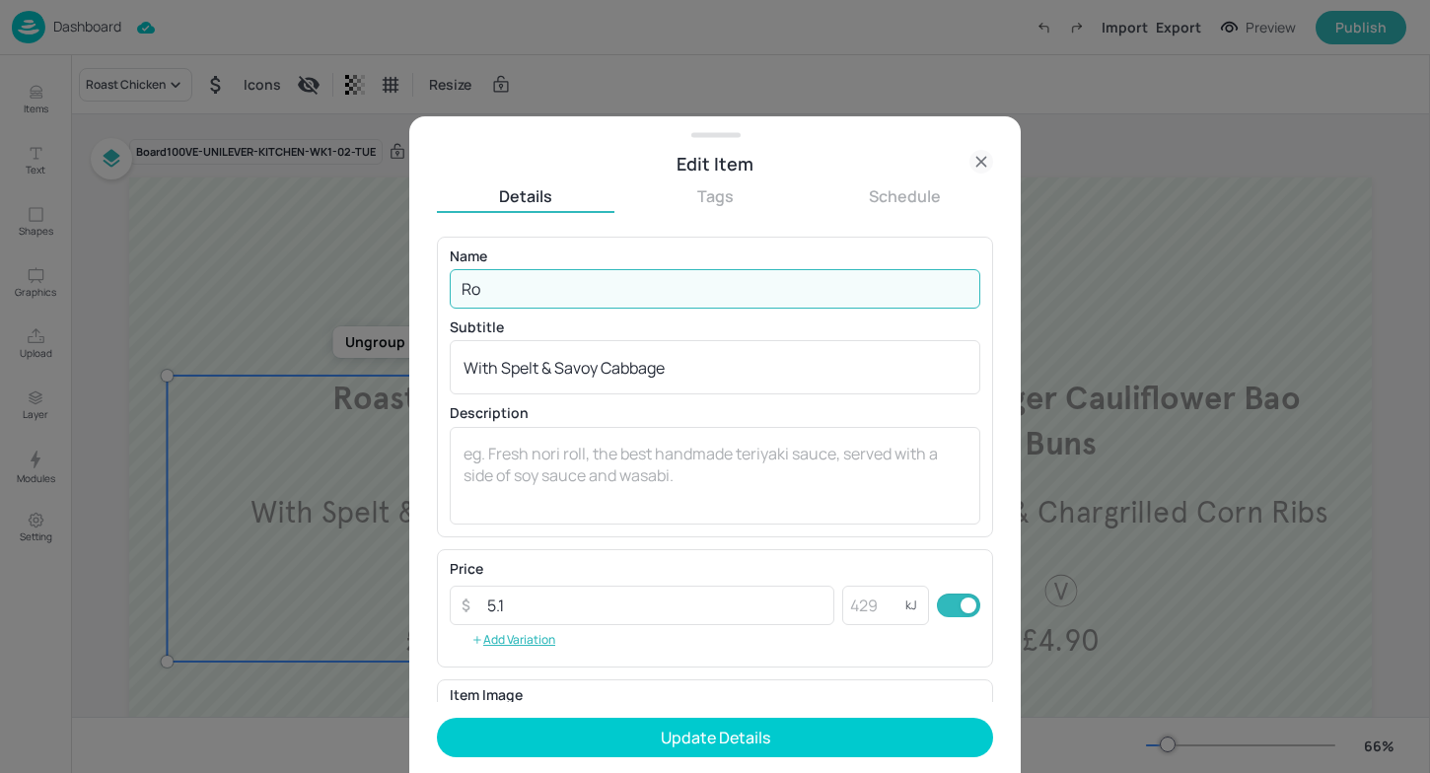
type input "R"
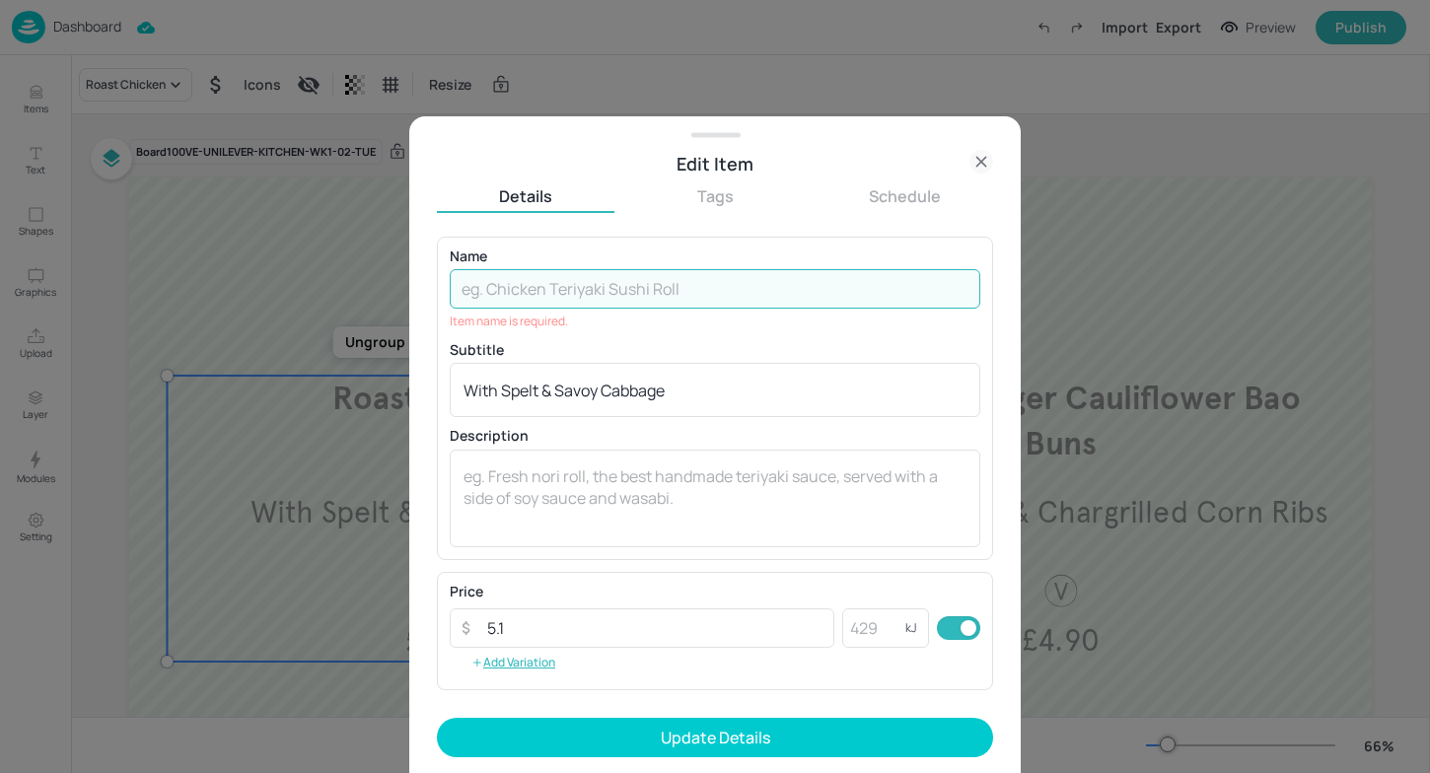
click at [1093, 208] on div at bounding box center [715, 386] width 1430 height 773
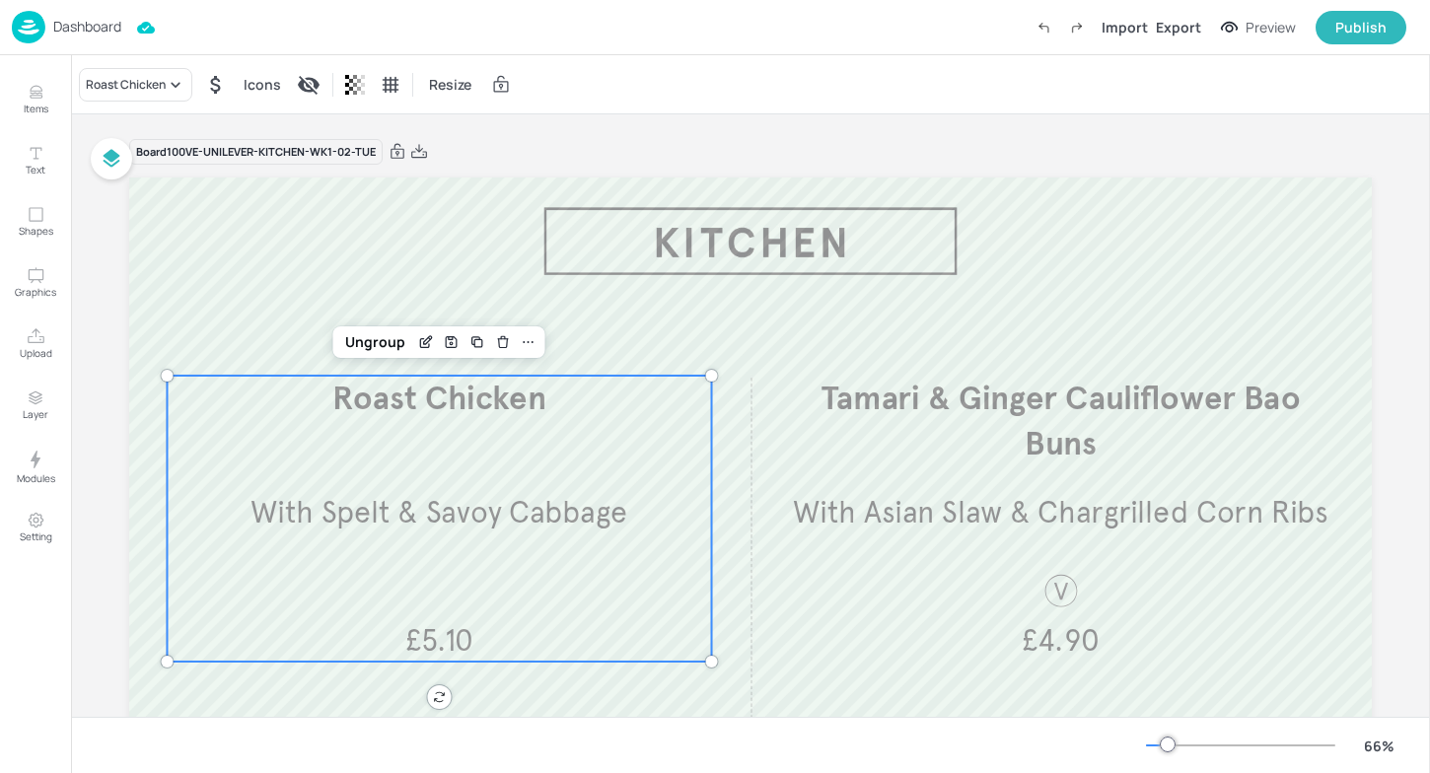
click at [75, 24] on p "Dashboard" at bounding box center [87, 27] width 68 height 14
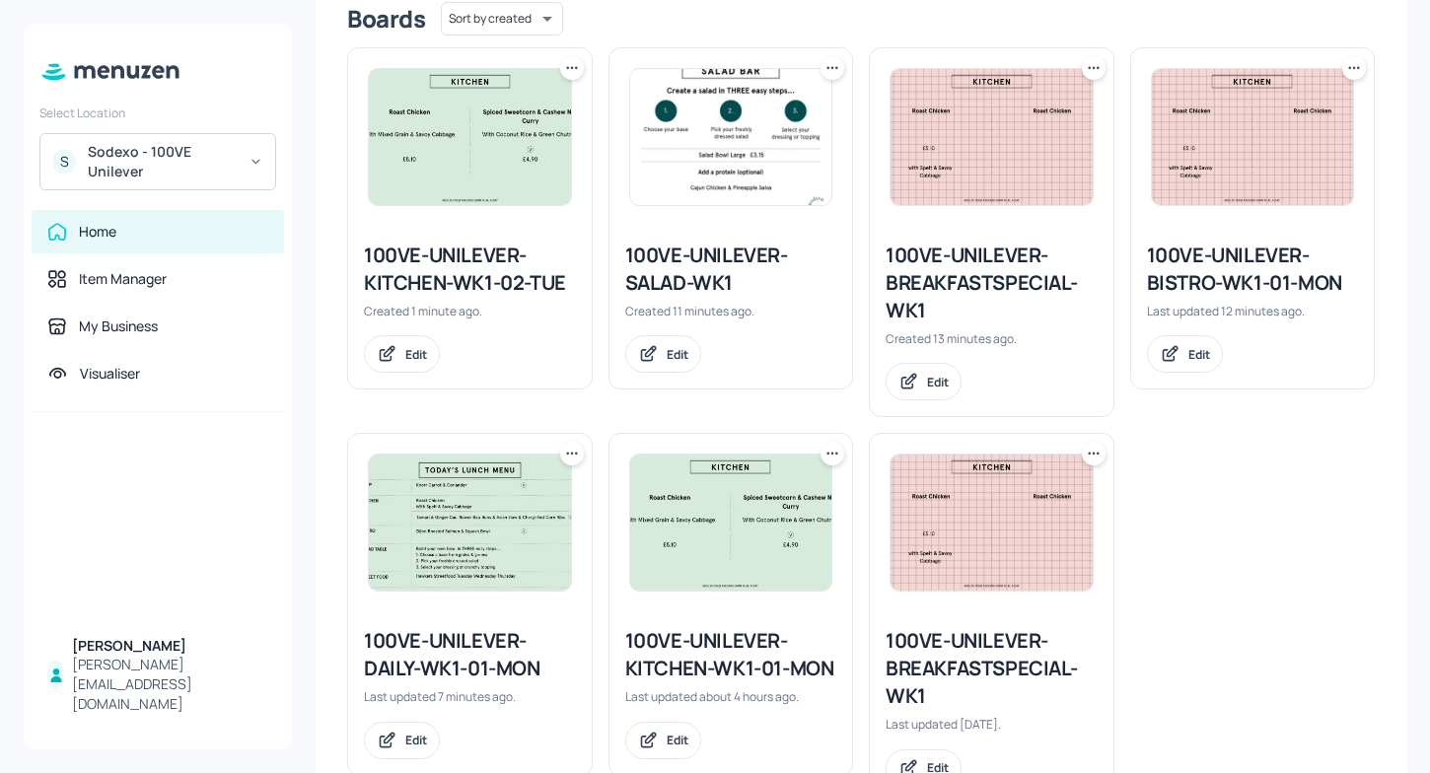
scroll to position [500, 0]
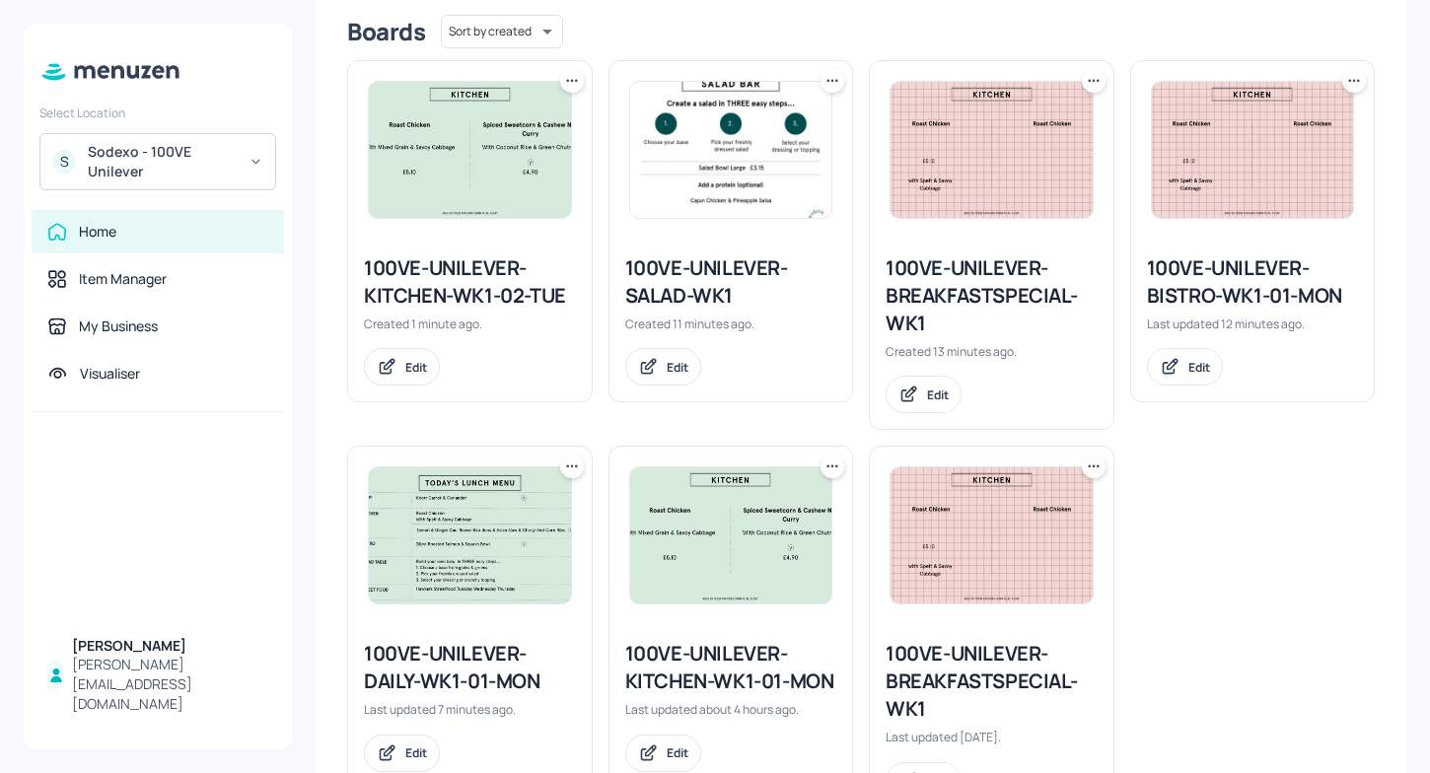
click at [519, 538] on img at bounding box center [470, 535] width 202 height 136
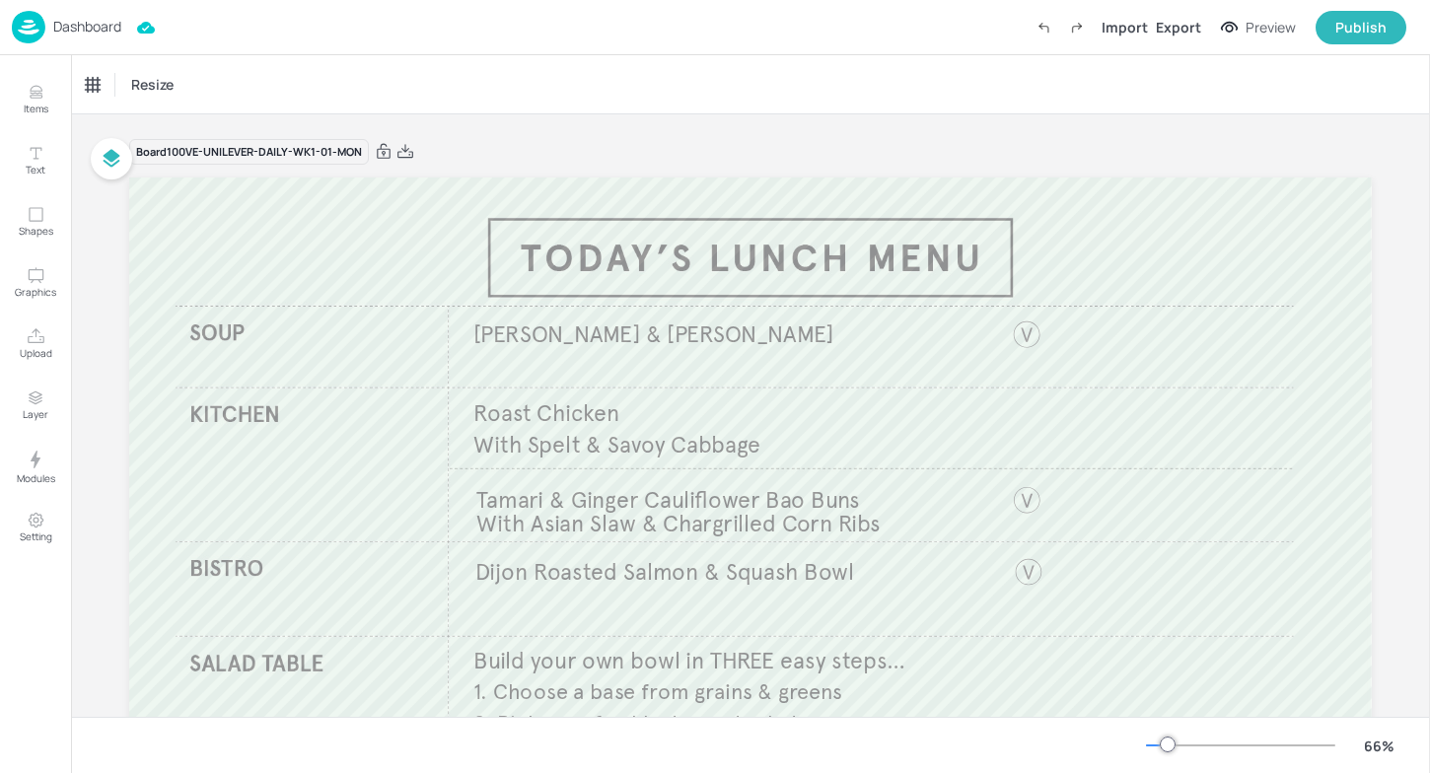
click at [46, 28] on div "Dashboard" at bounding box center [66, 27] width 109 height 33
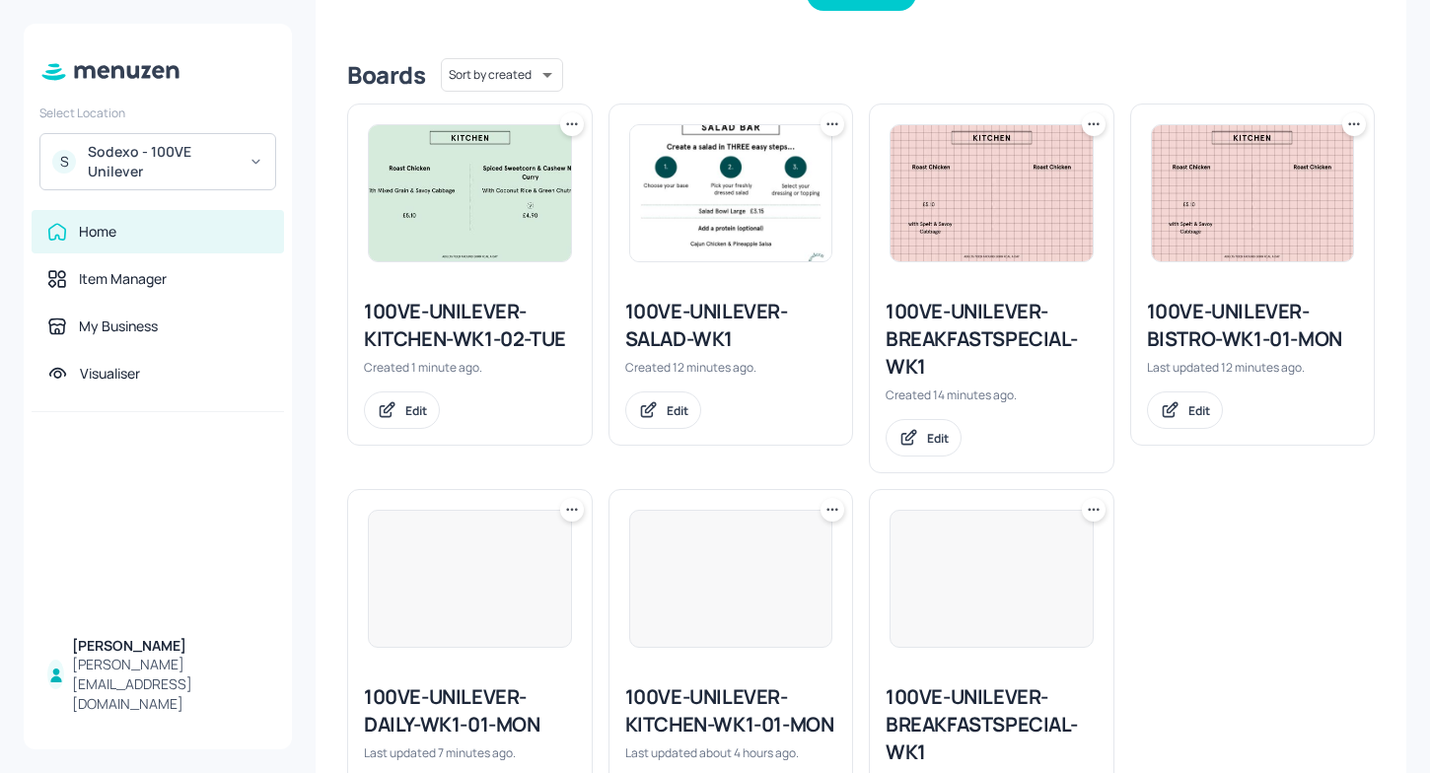
scroll to position [590, 0]
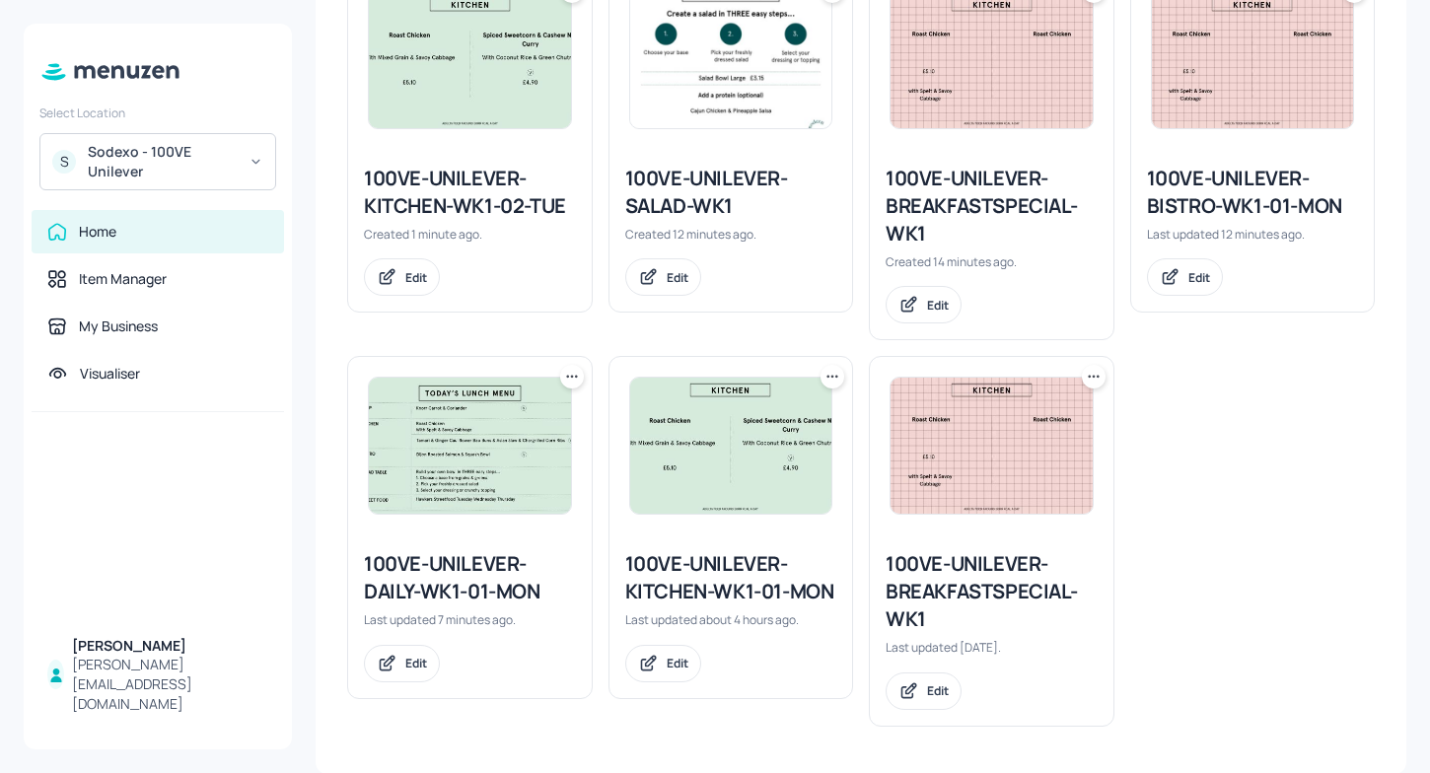
click at [568, 377] on icon at bounding box center [572, 377] width 20 height 20
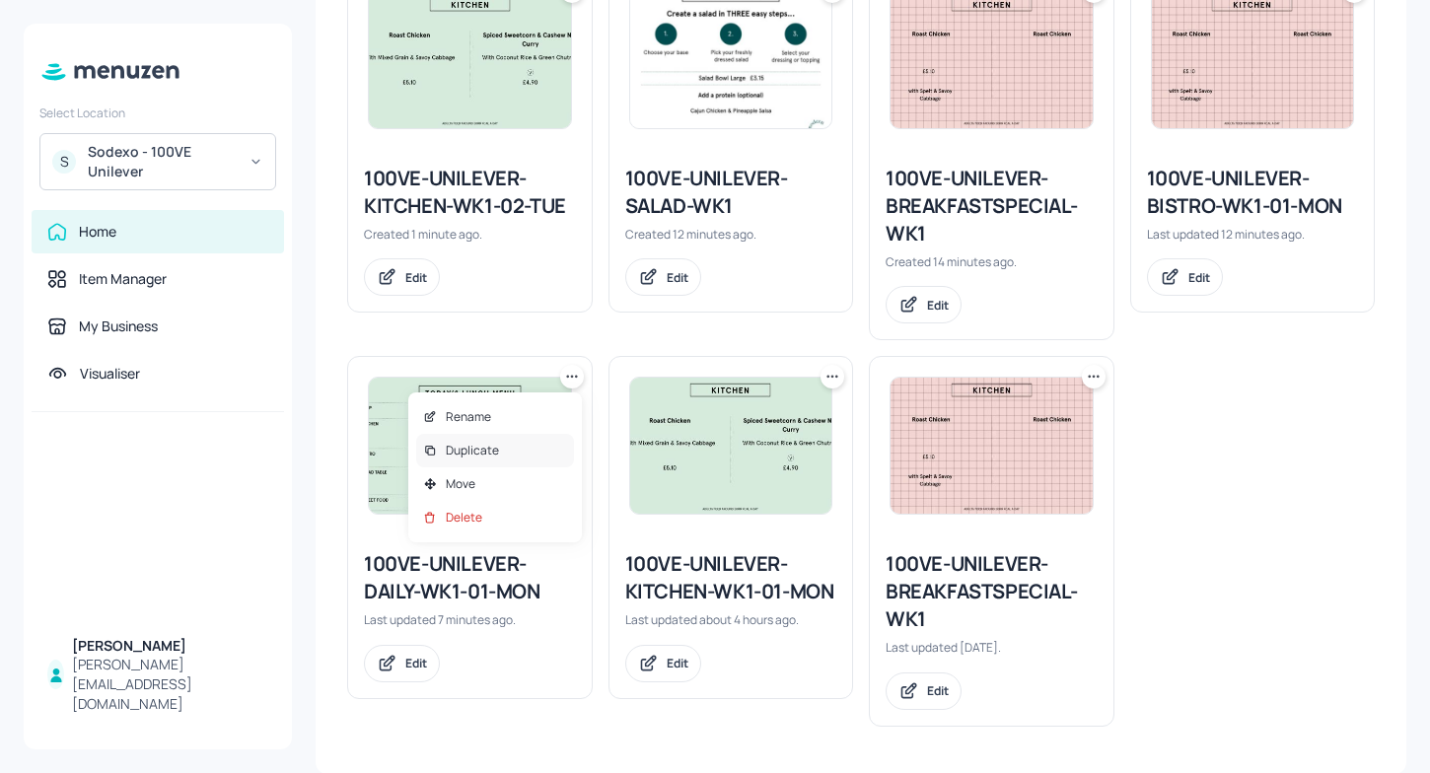
click at [523, 449] on div "Duplicate" at bounding box center [495, 451] width 158 height 34
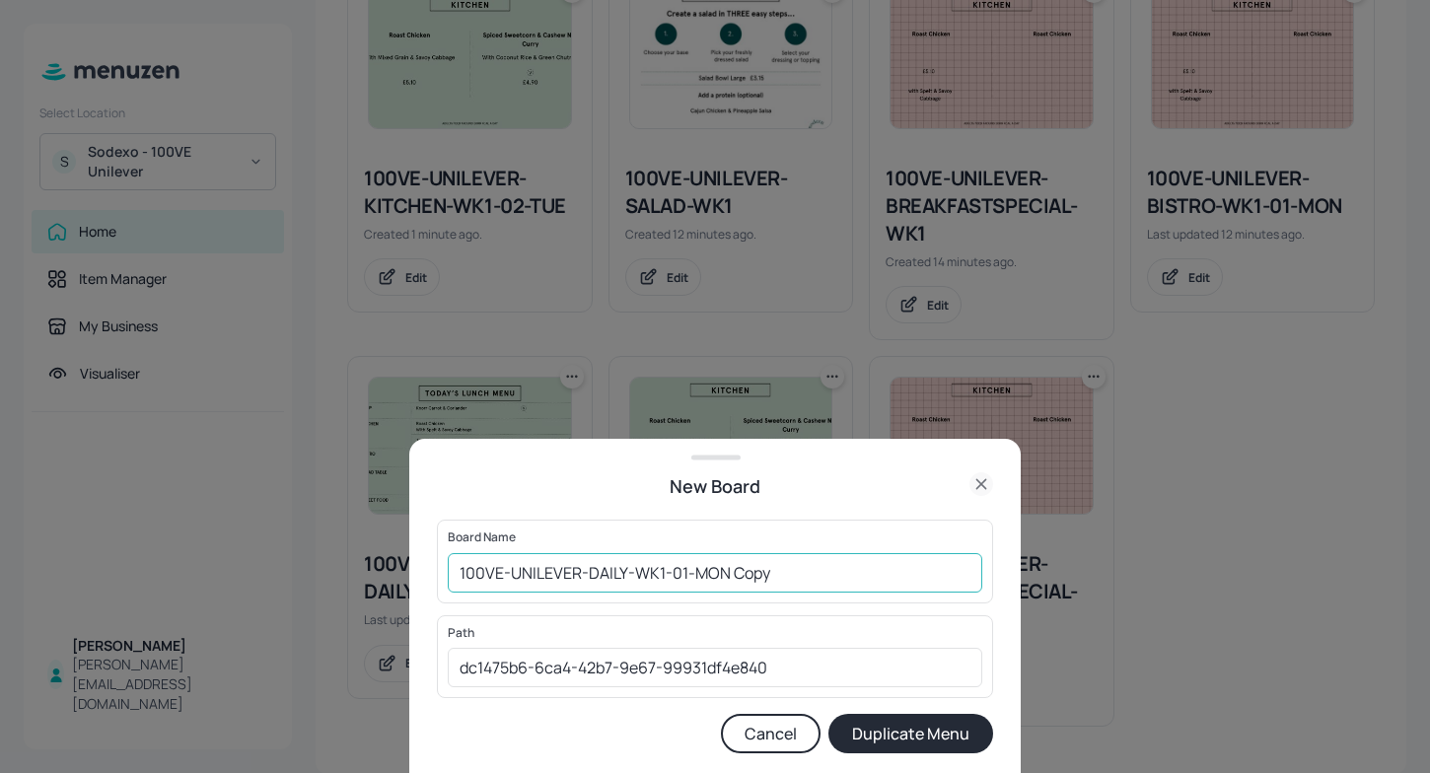
click at [813, 573] on input "100VE-UNILEVER-DAILY-WK1-01-MON Copy" at bounding box center [715, 572] width 535 height 39
type input "100VE-UNILEVER-DAILY-WK1-02-TUE"
click at [901, 737] on button "Duplicate Menu" at bounding box center [910, 733] width 165 height 39
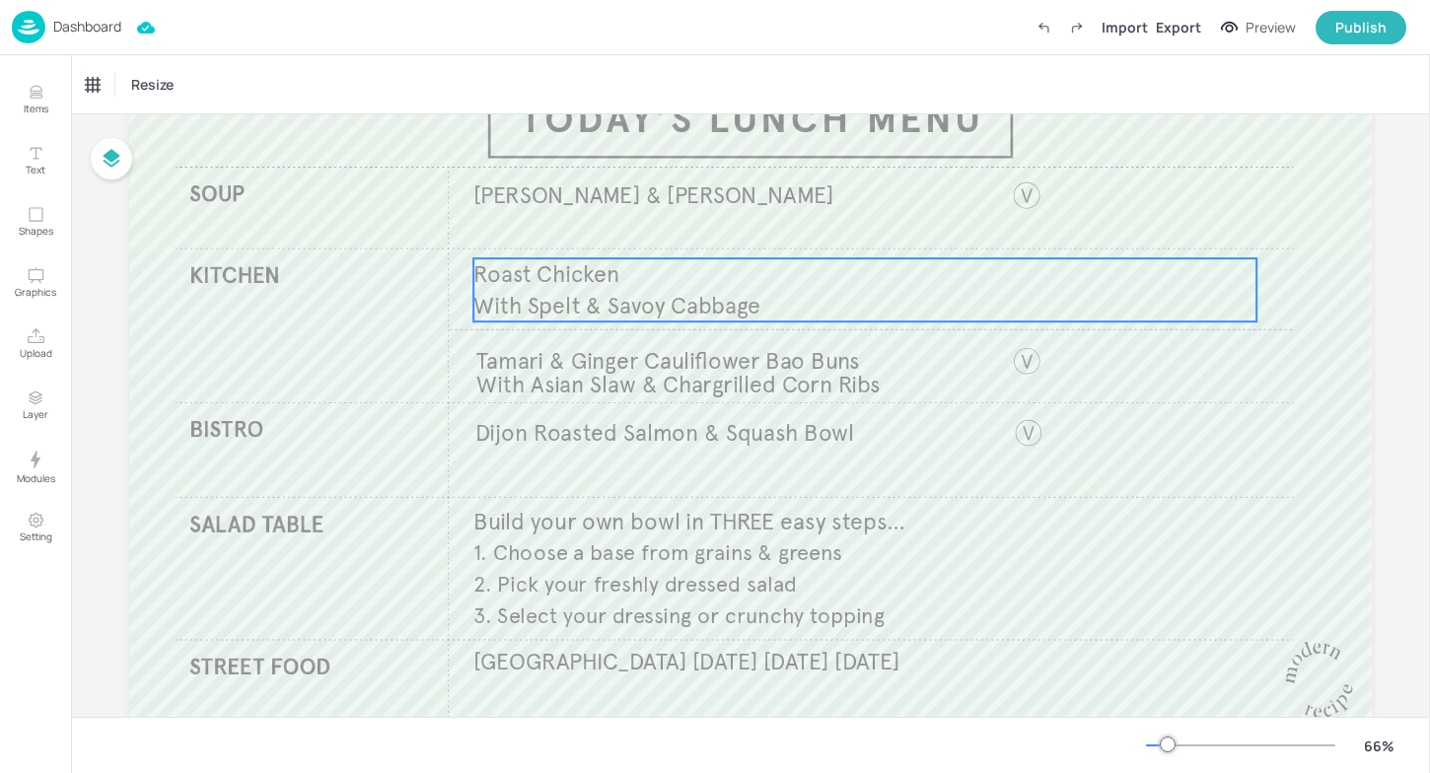
scroll to position [141, 0]
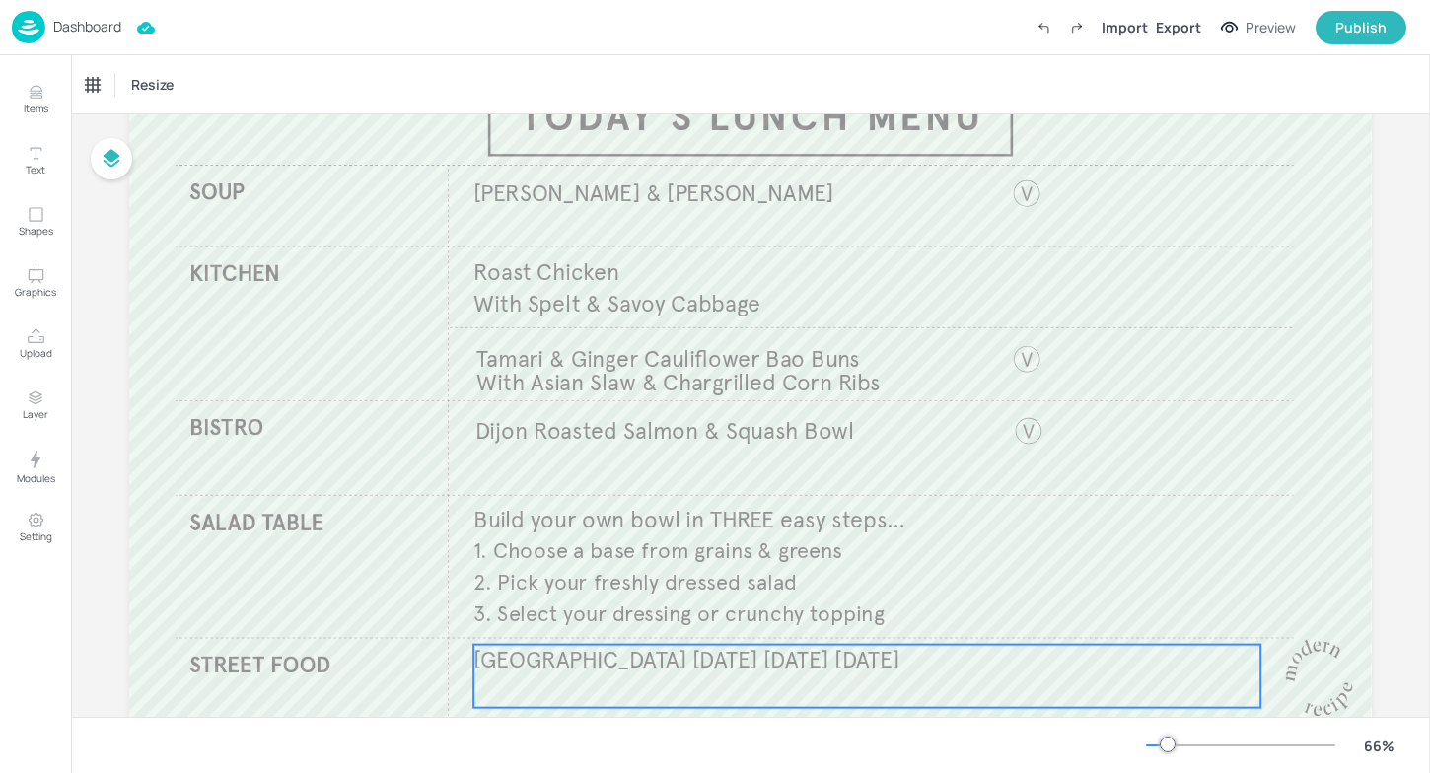
click at [833, 656] on span "[GEOGRAPHIC_DATA] [DATE] [DATE] [DATE]" at bounding box center [686, 660] width 426 height 29
click at [856, 604] on icon "Edit Item" at bounding box center [853, 612] width 17 height 16
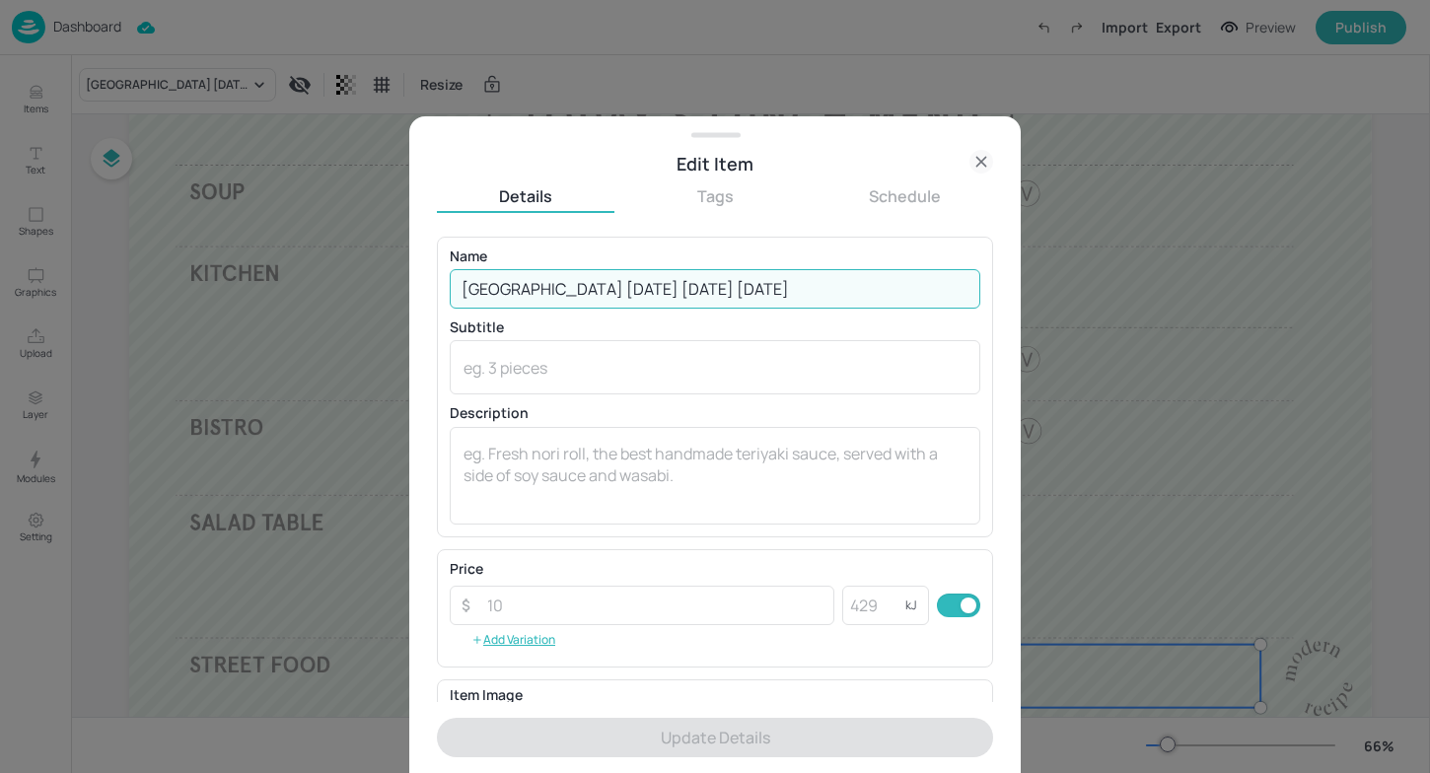
drag, startPoint x: 868, startPoint y: 286, endPoint x: 421, endPoint y: 292, distance: 446.8
click at [421, 292] on div "Edit Item Details Tags Schedule Name Hawkers Streetfood [DATE] [DATE] [DATE] ​ …" at bounding box center [714, 444] width 611 height 657
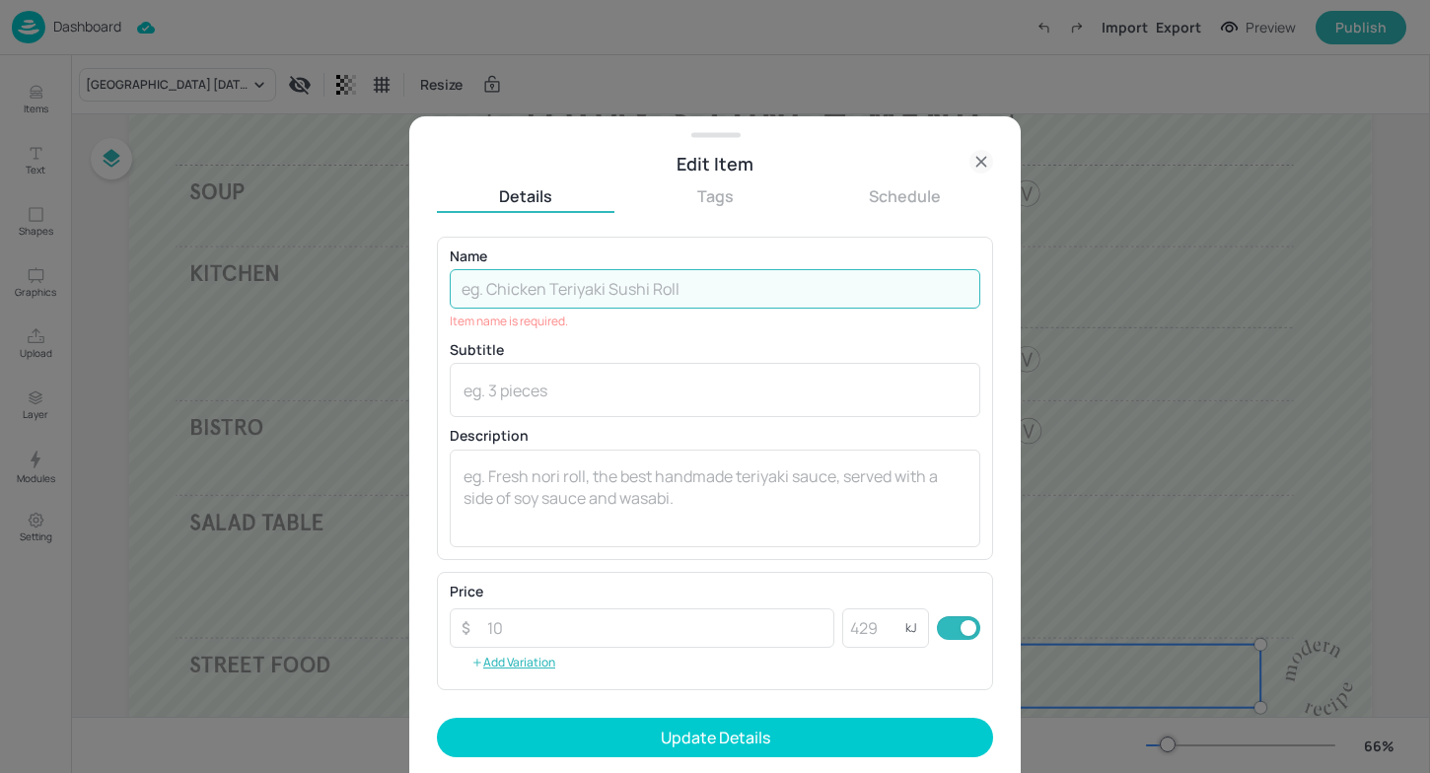
paste input "Lebanese Falafel V​ Shawarma Wrap​ Batata Harras​"
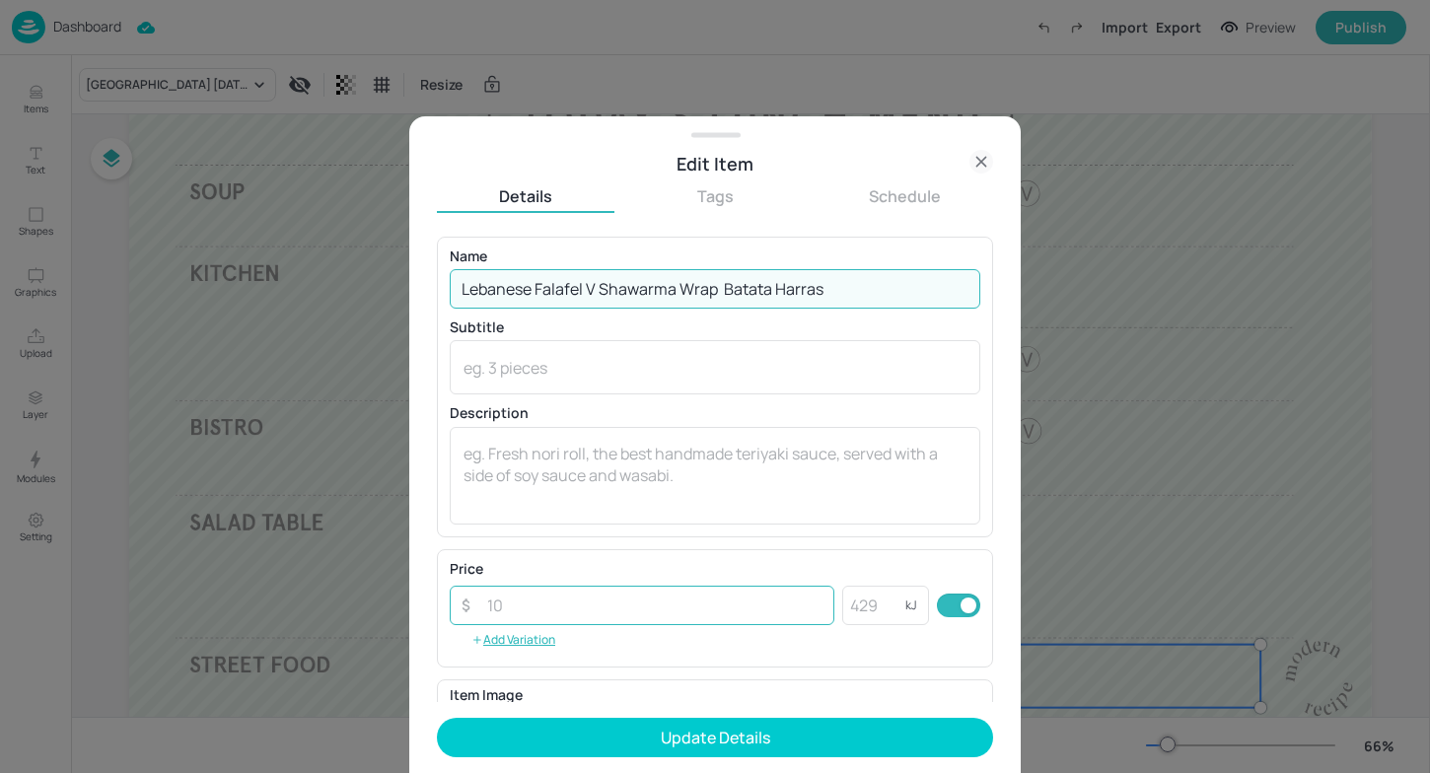
type input "Lebanese Falafel V​ Shawarma Wrap​ Batata Harras​"
click at [575, 603] on input "number" at bounding box center [654, 605] width 359 height 39
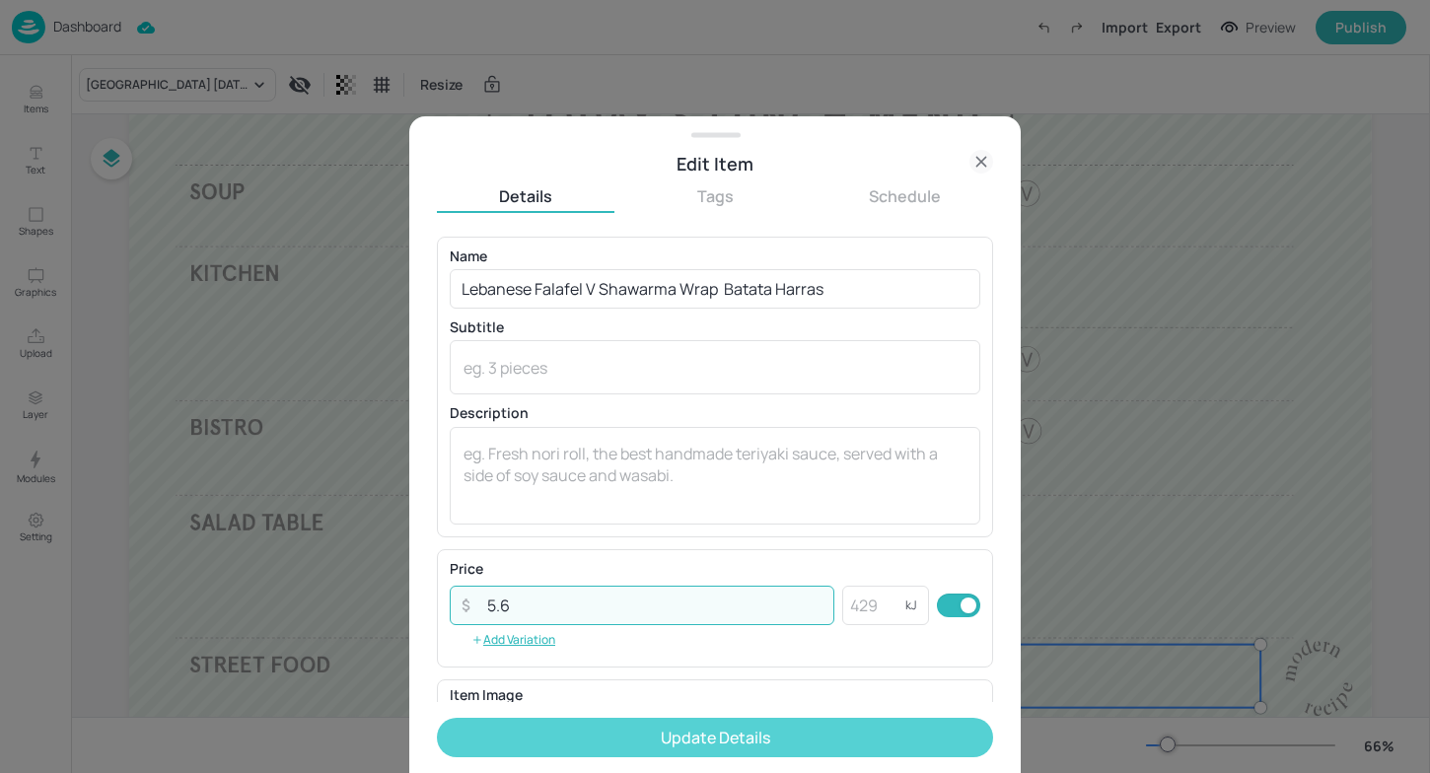
type input "5.6"
click at [639, 737] on button "Update Details" at bounding box center [715, 737] width 556 height 39
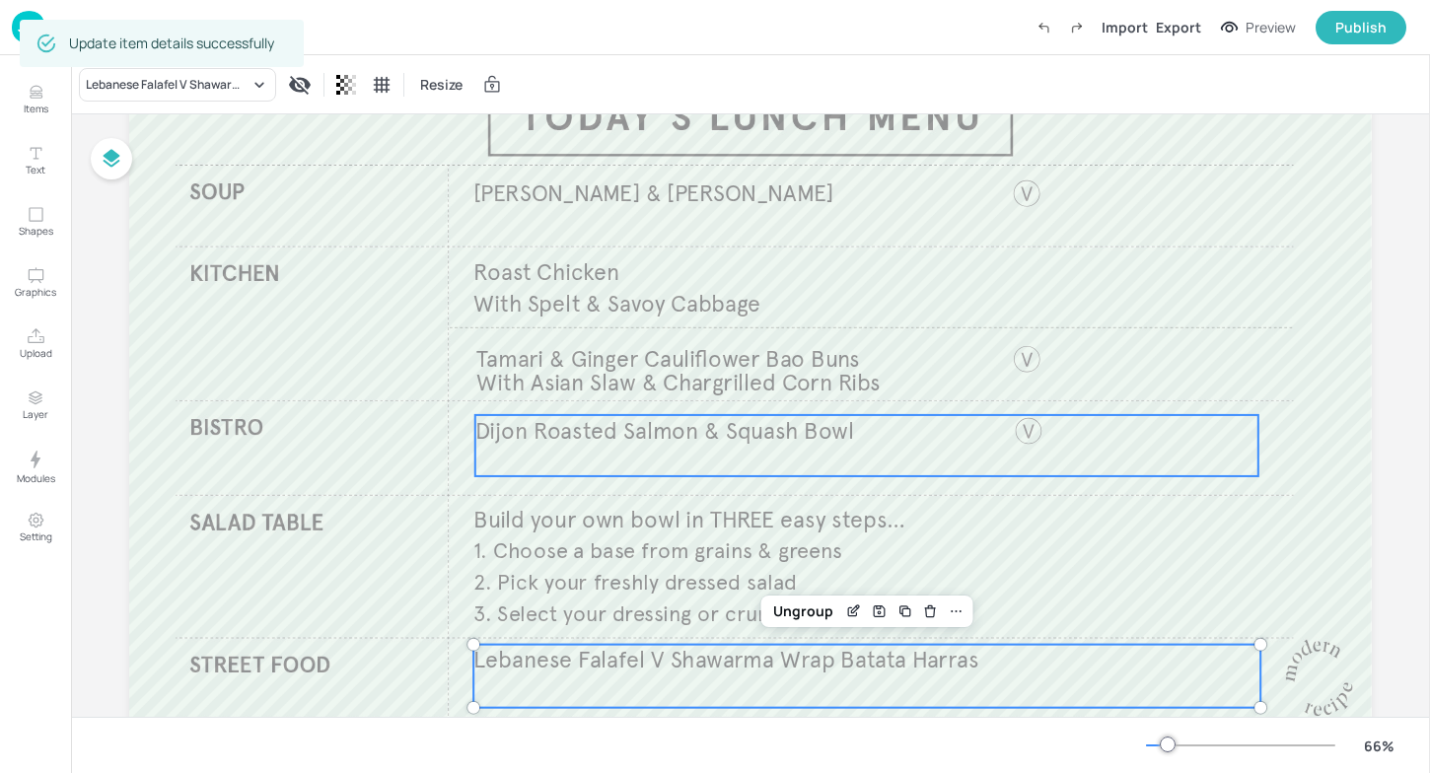
click at [661, 439] on span "Dijon Roasted Salmon & Squash Bowl" at bounding box center [665, 430] width 380 height 29
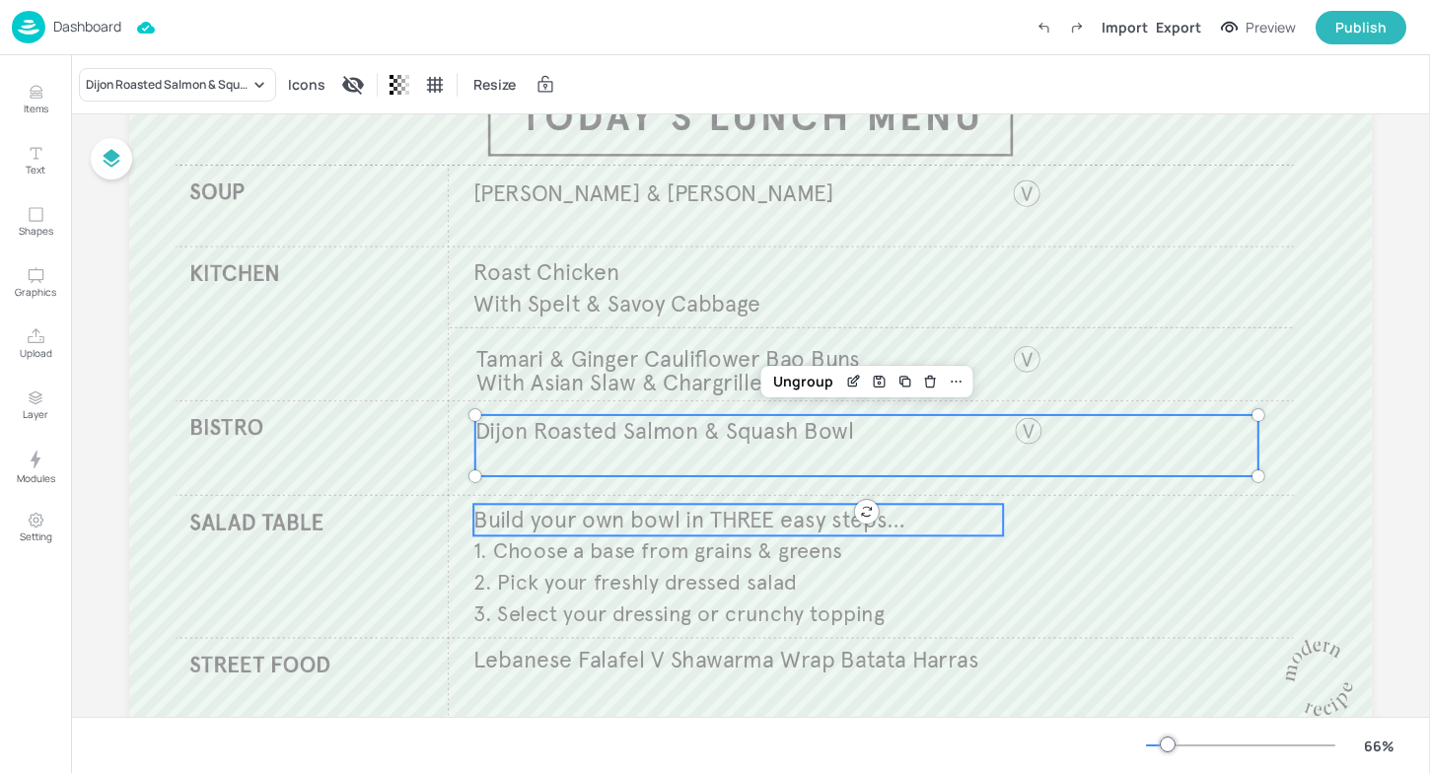
click at [941, 524] on p "Build your own bowl in THREE easy steps…" at bounding box center [738, 520] width 530 height 32
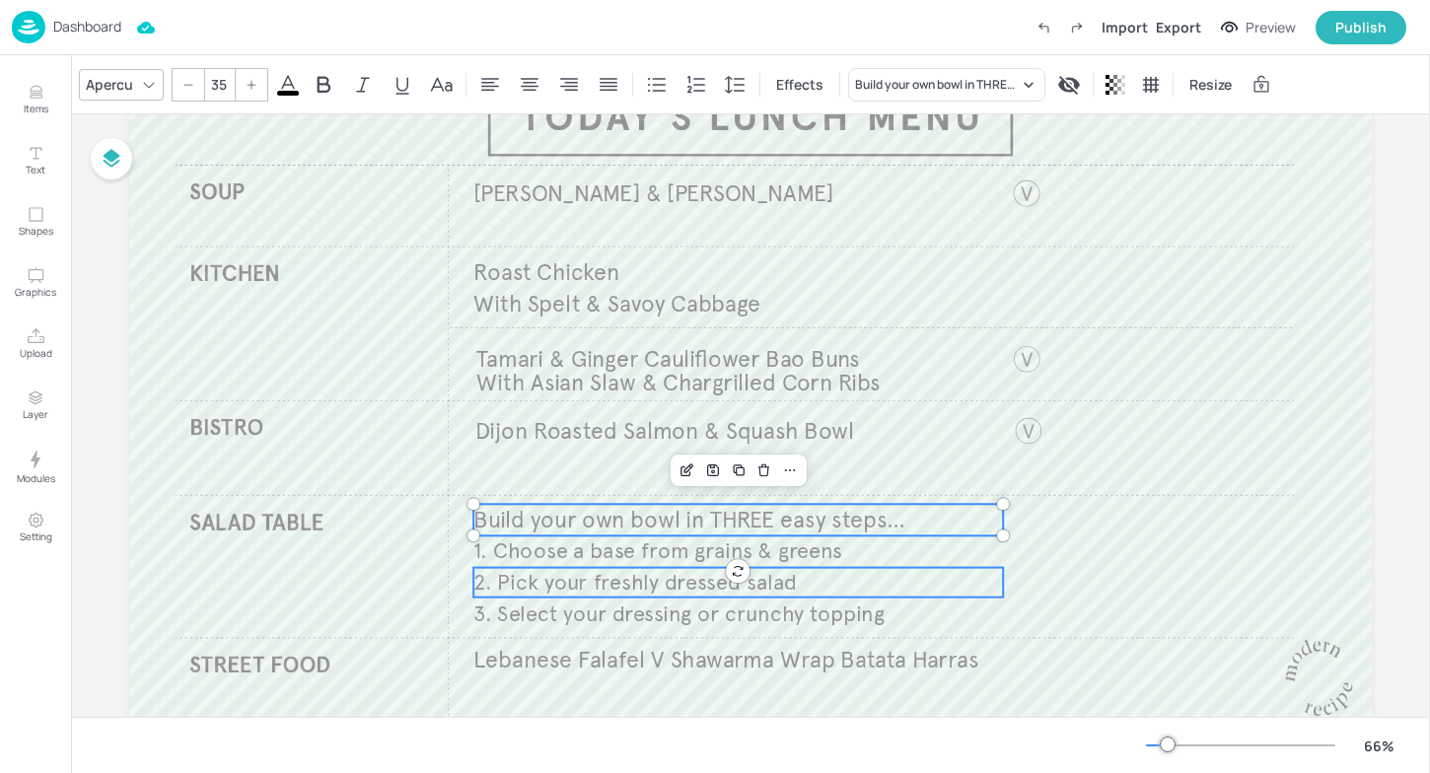
click at [835, 577] on p "2. Pick your freshly dressed salad" at bounding box center [738, 583] width 530 height 30
type input "33"
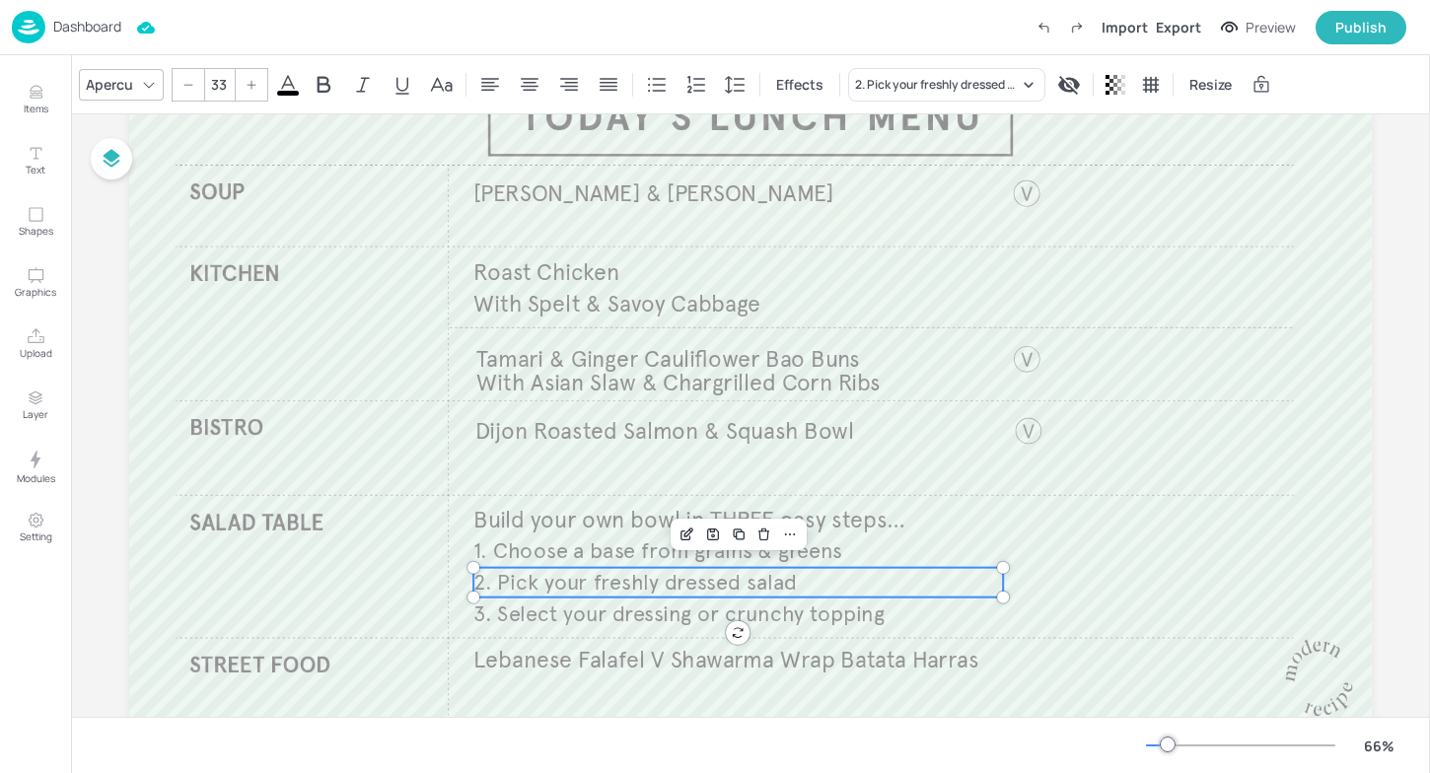
click at [66, 26] on p "Dashboard" at bounding box center [87, 27] width 68 height 14
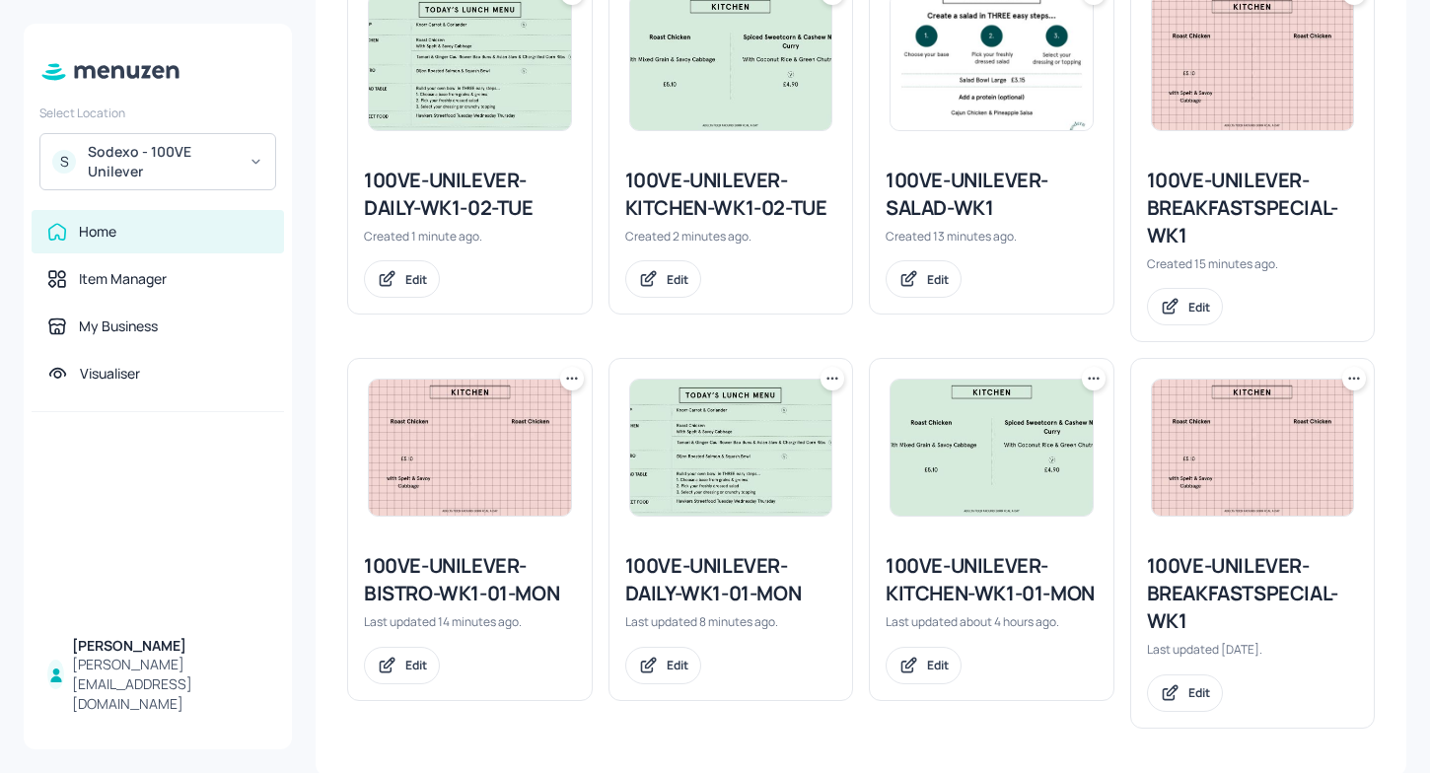
scroll to position [590, 0]
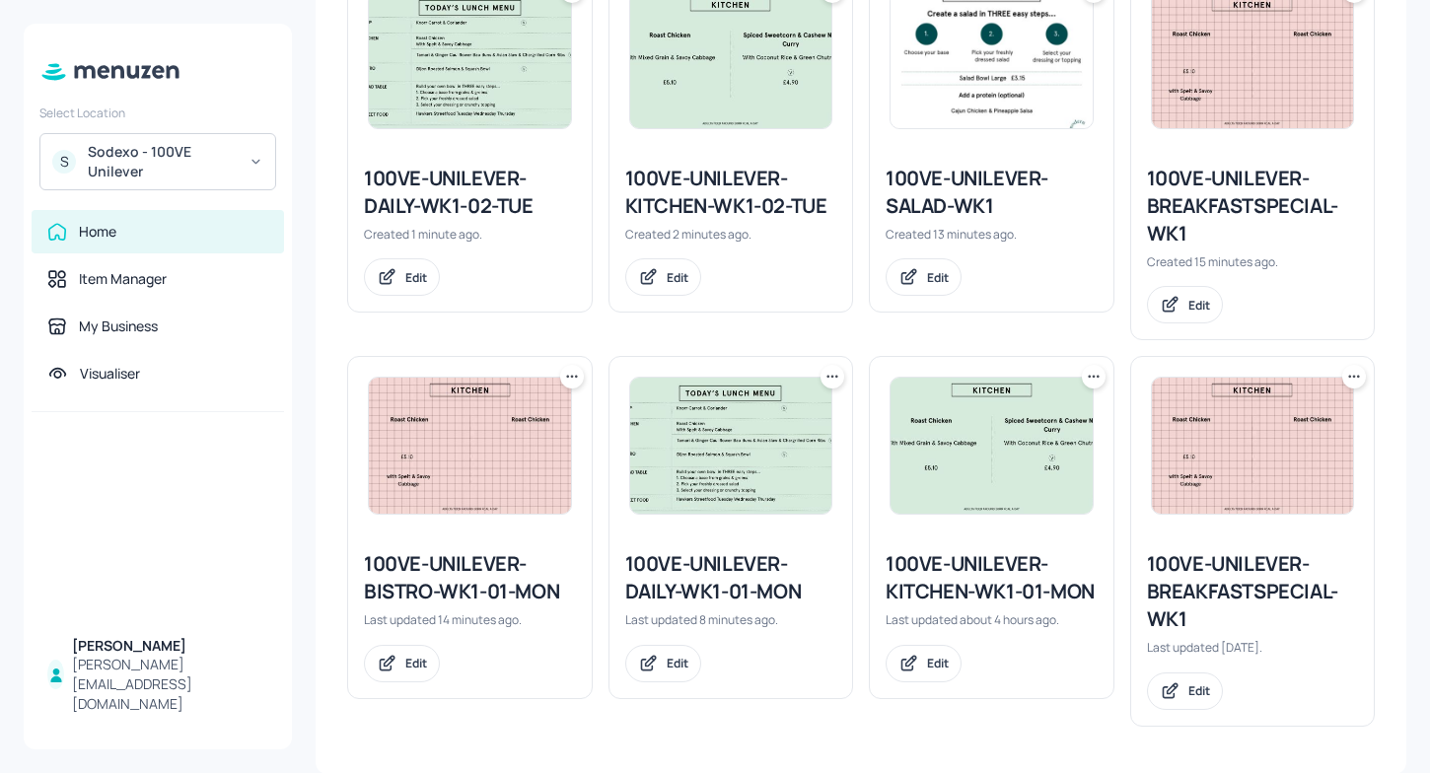
click at [571, 375] on icon at bounding box center [572, 377] width 20 height 20
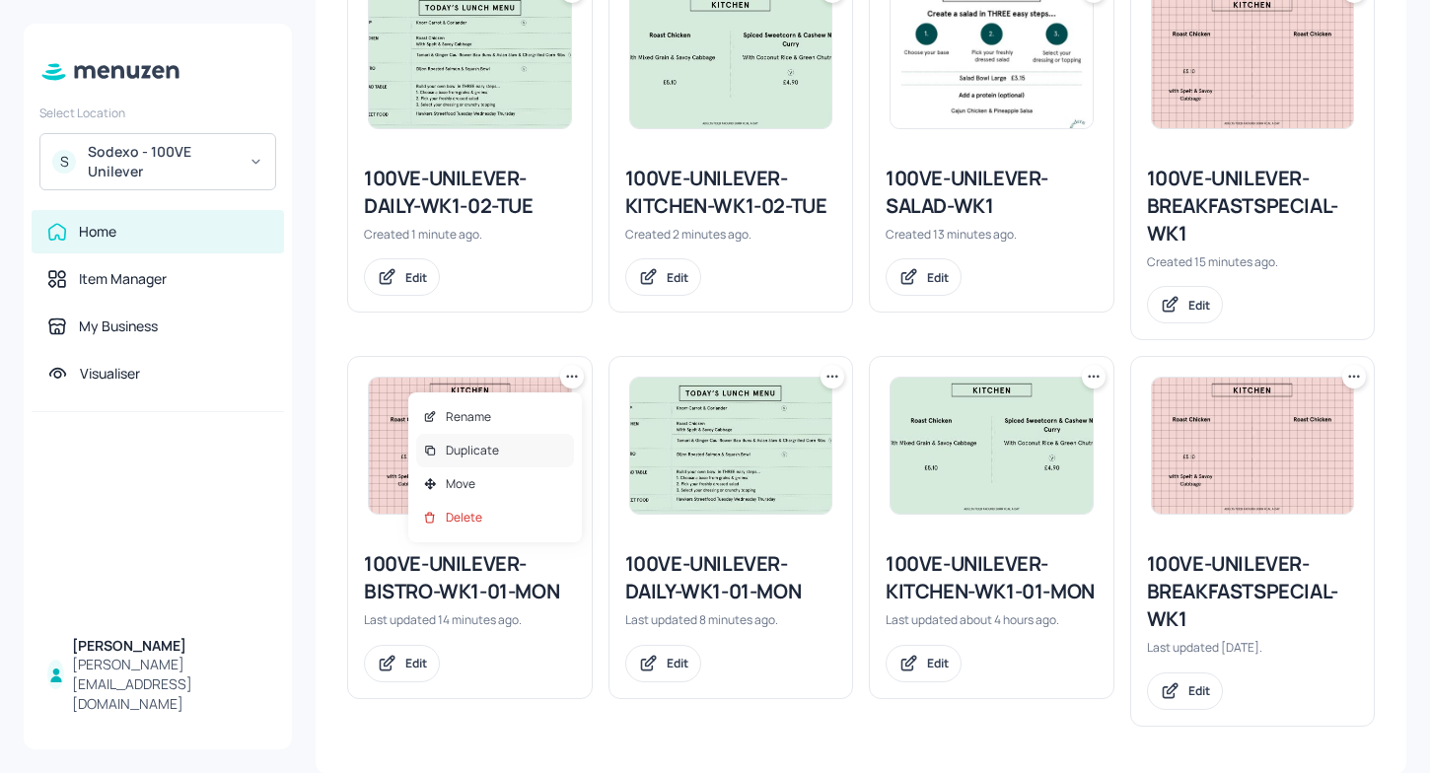
click at [509, 441] on div "Duplicate" at bounding box center [495, 451] width 158 height 34
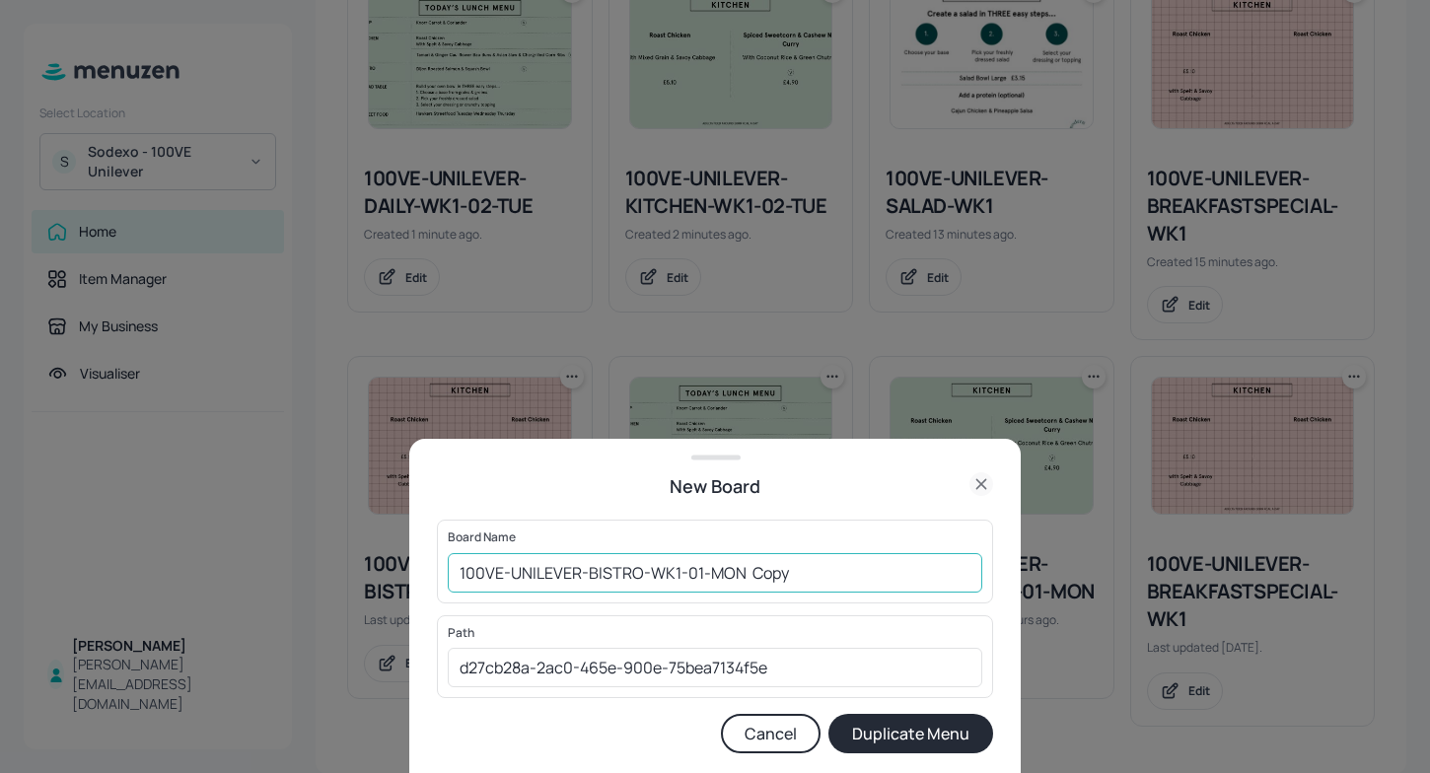
click at [844, 588] on input "100VE-UNILEVER-BISTRO-WK1-01-MON Copy" at bounding box center [715, 572] width 535 height 39
type input "100VE-UNILEVER-BISTRO-WK1-02-TUE"
click at [892, 727] on button "Duplicate Menu" at bounding box center [910, 733] width 165 height 39
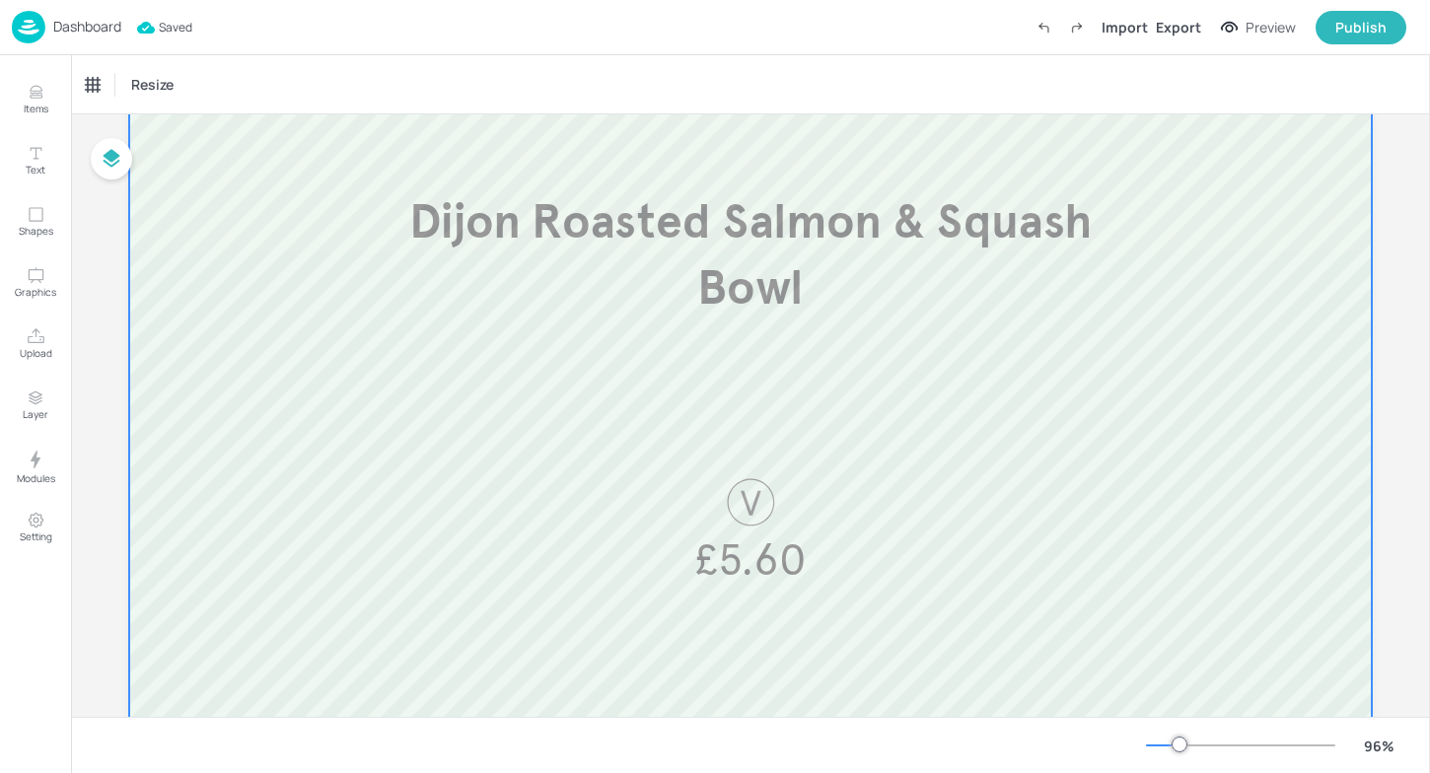
scroll to position [303, 0]
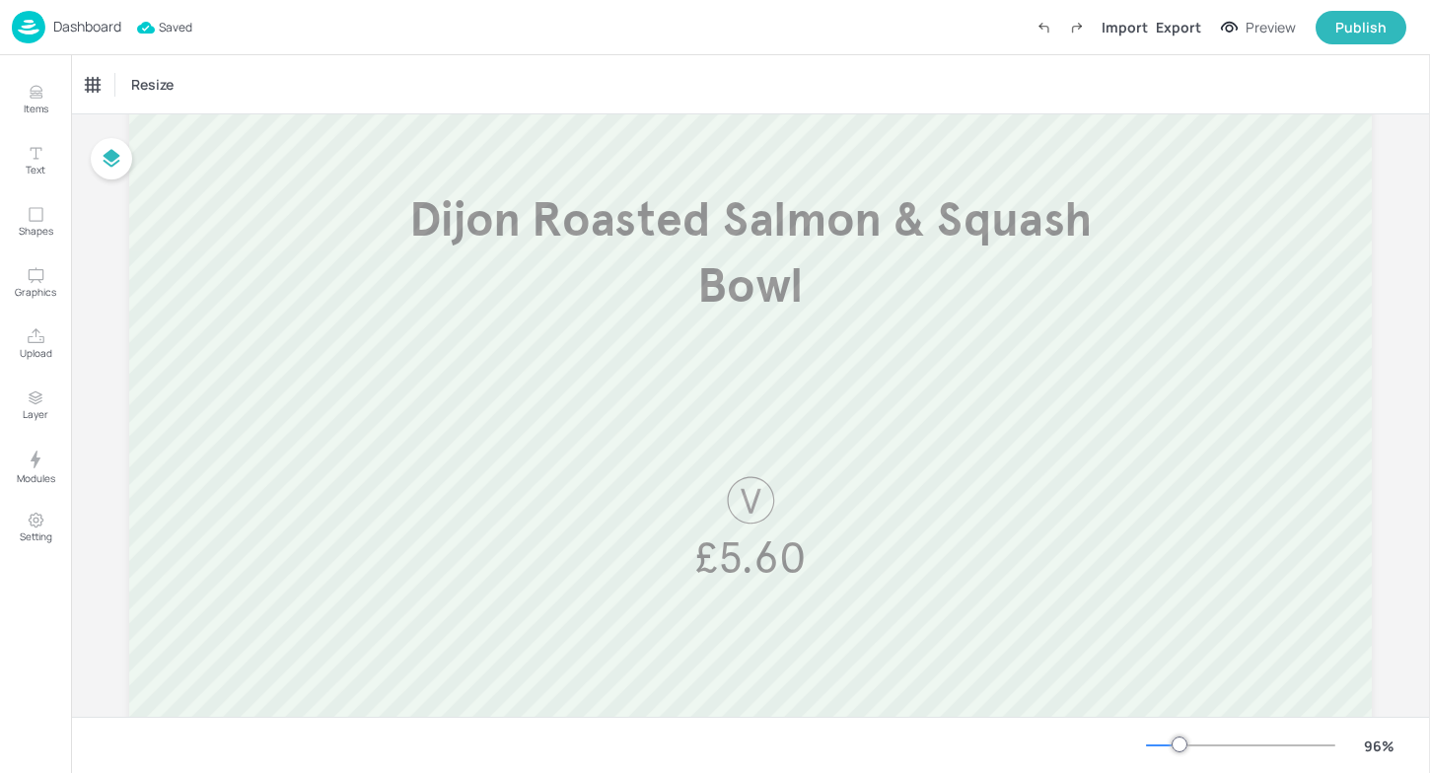
click at [57, 15] on div "Dashboard" at bounding box center [66, 27] width 109 height 33
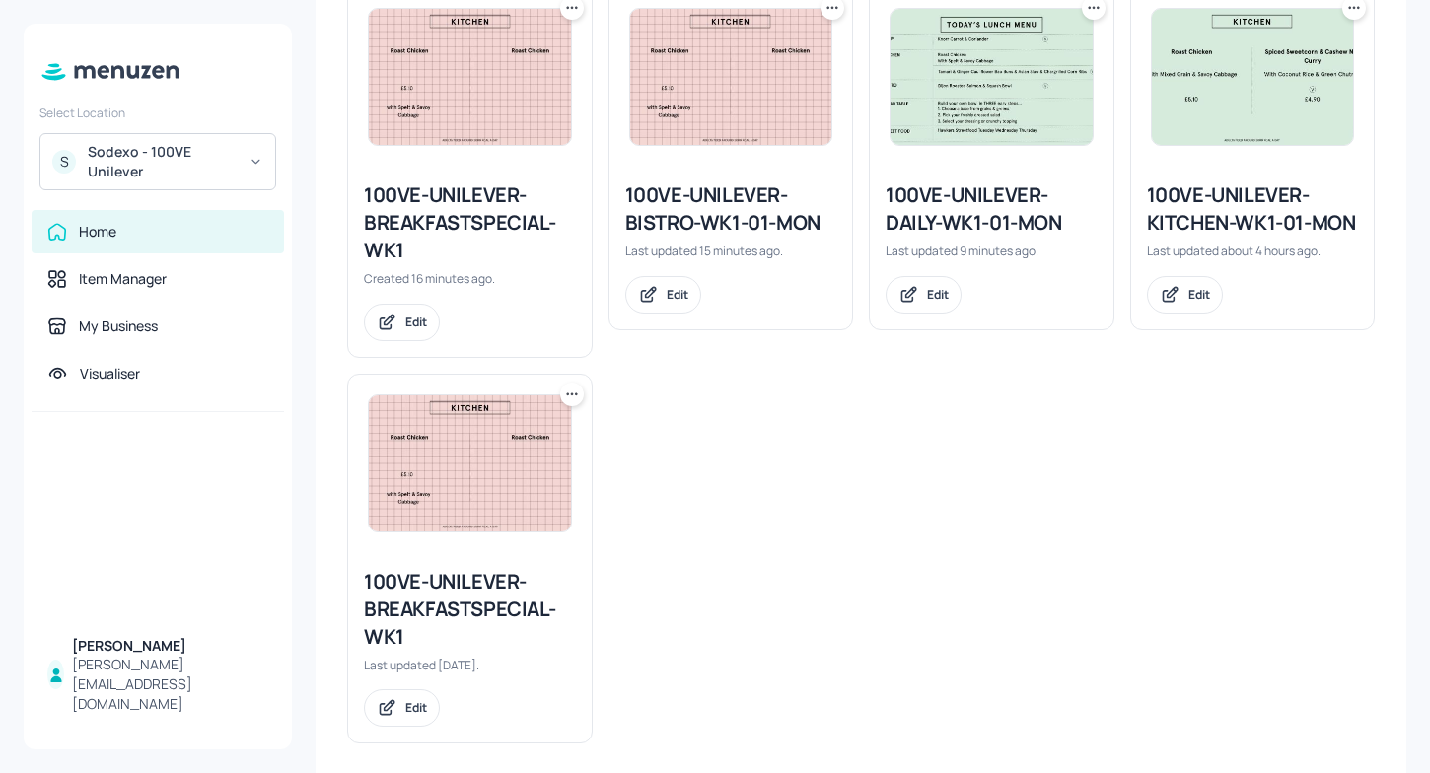
scroll to position [949, 0]
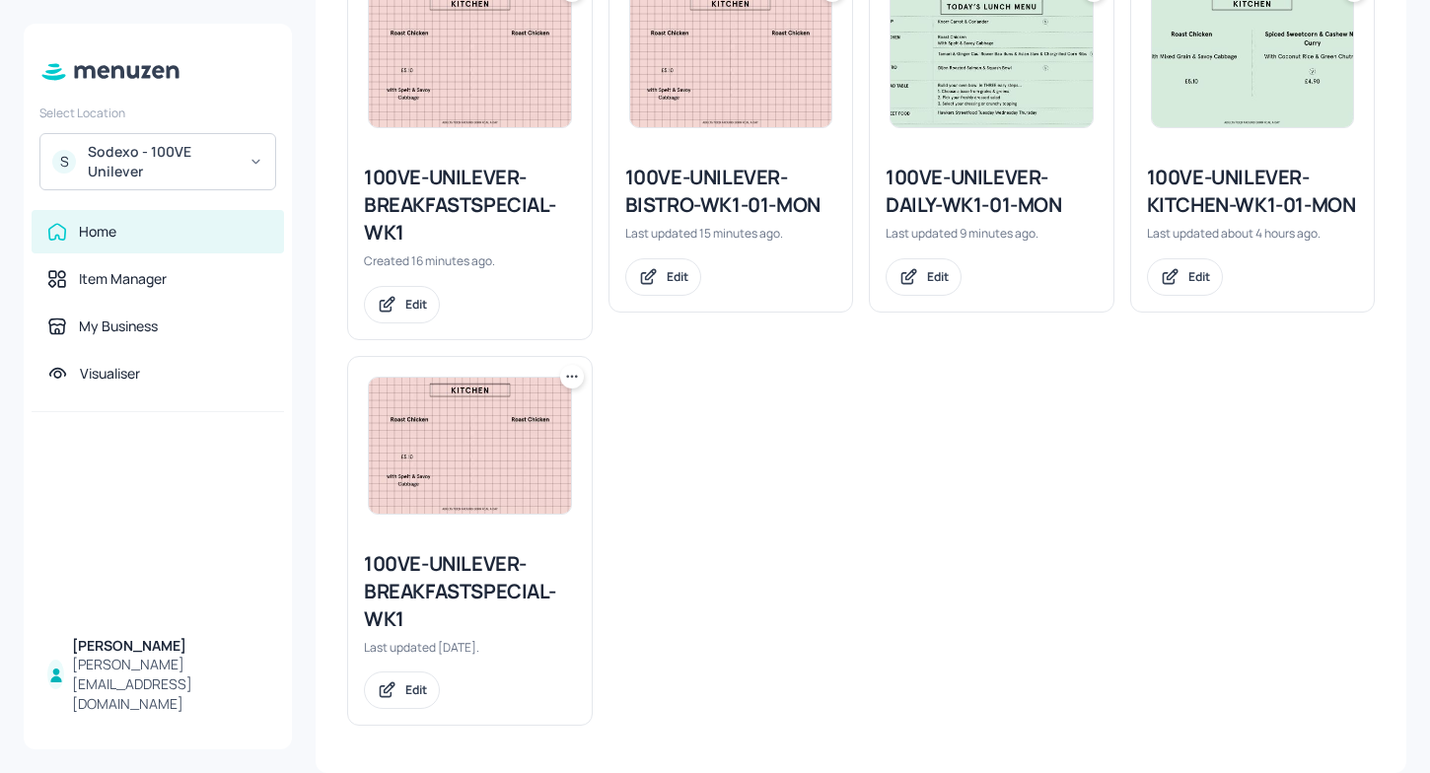
click at [498, 182] on div "100VE-UNILEVER-BREAKFASTSPECIAL-WK1" at bounding box center [470, 205] width 212 height 83
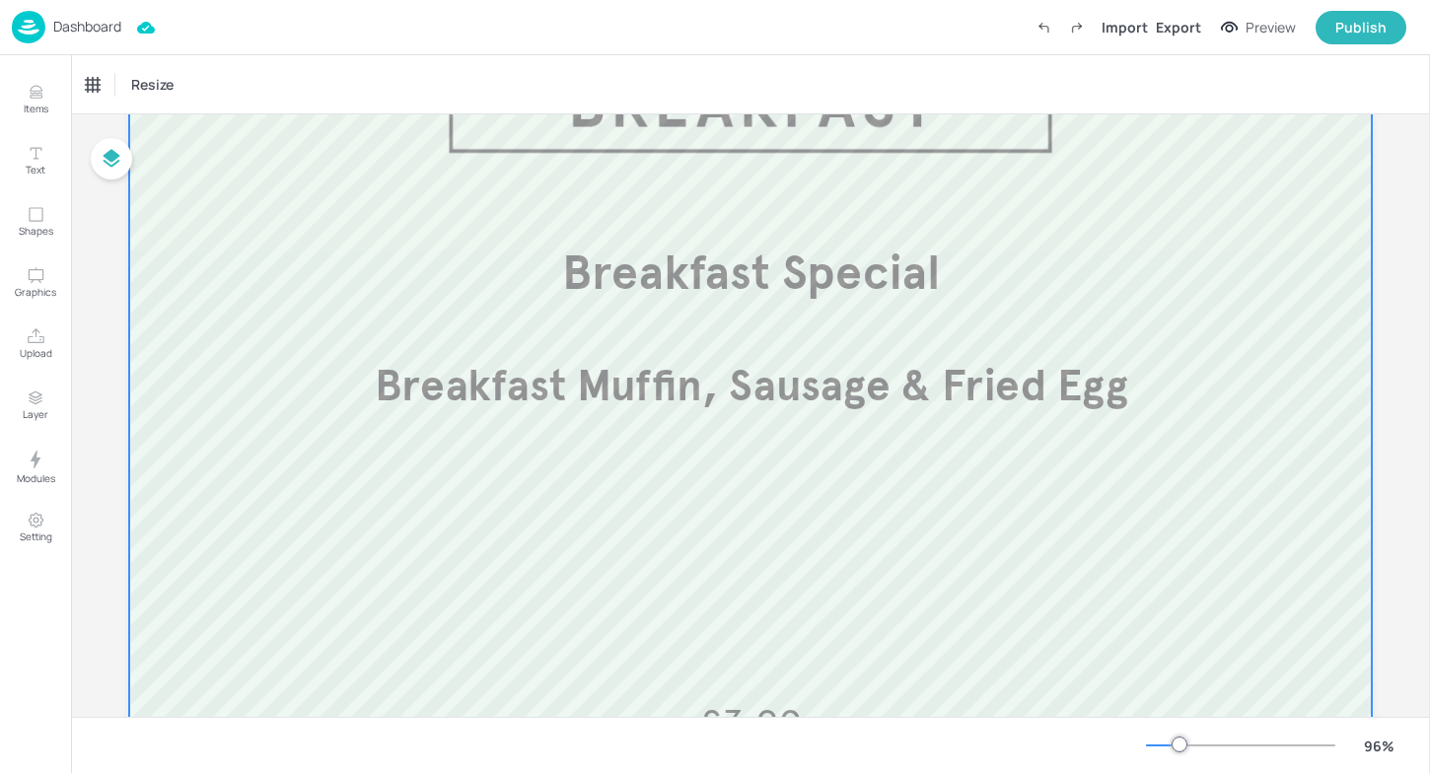
scroll to position [180, 0]
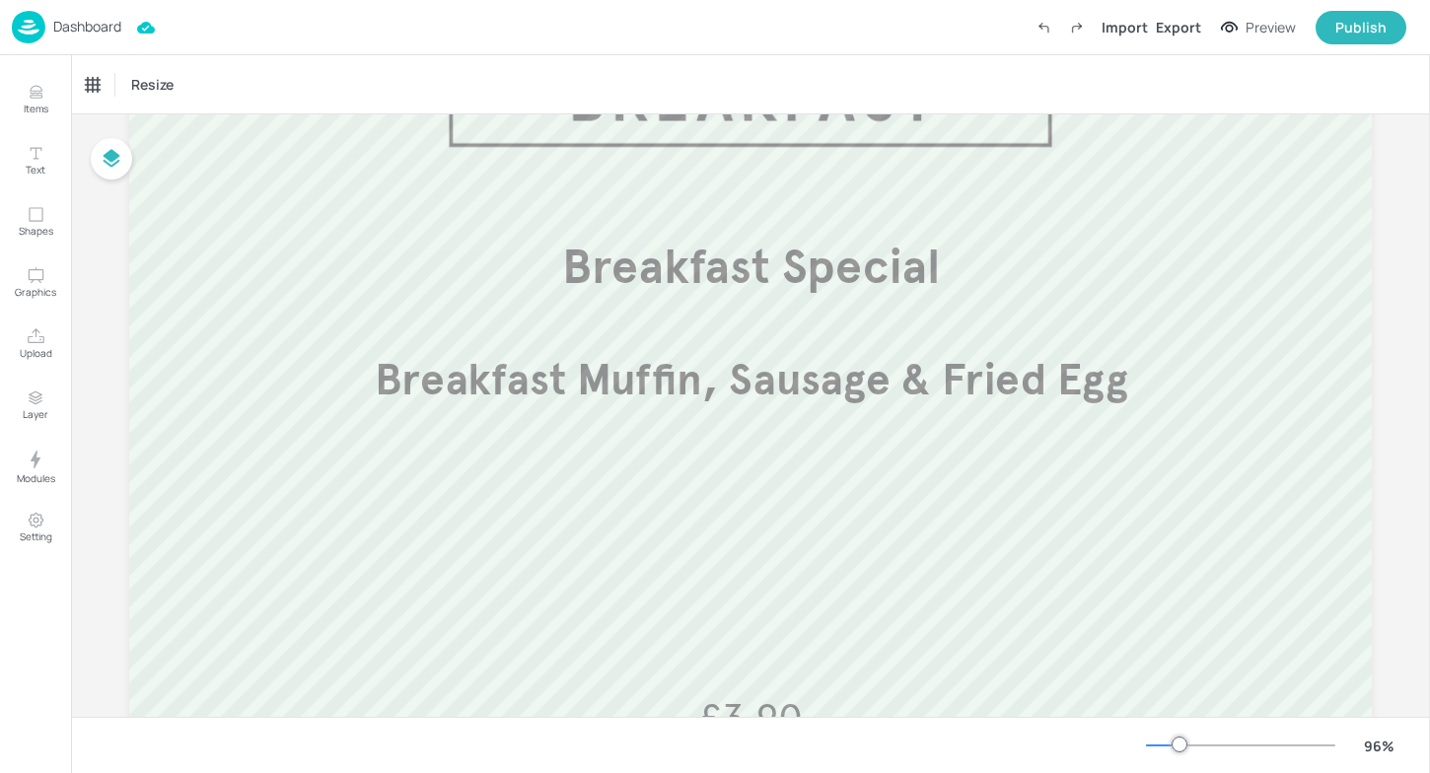
click at [53, 25] on p "Dashboard" at bounding box center [87, 27] width 68 height 14
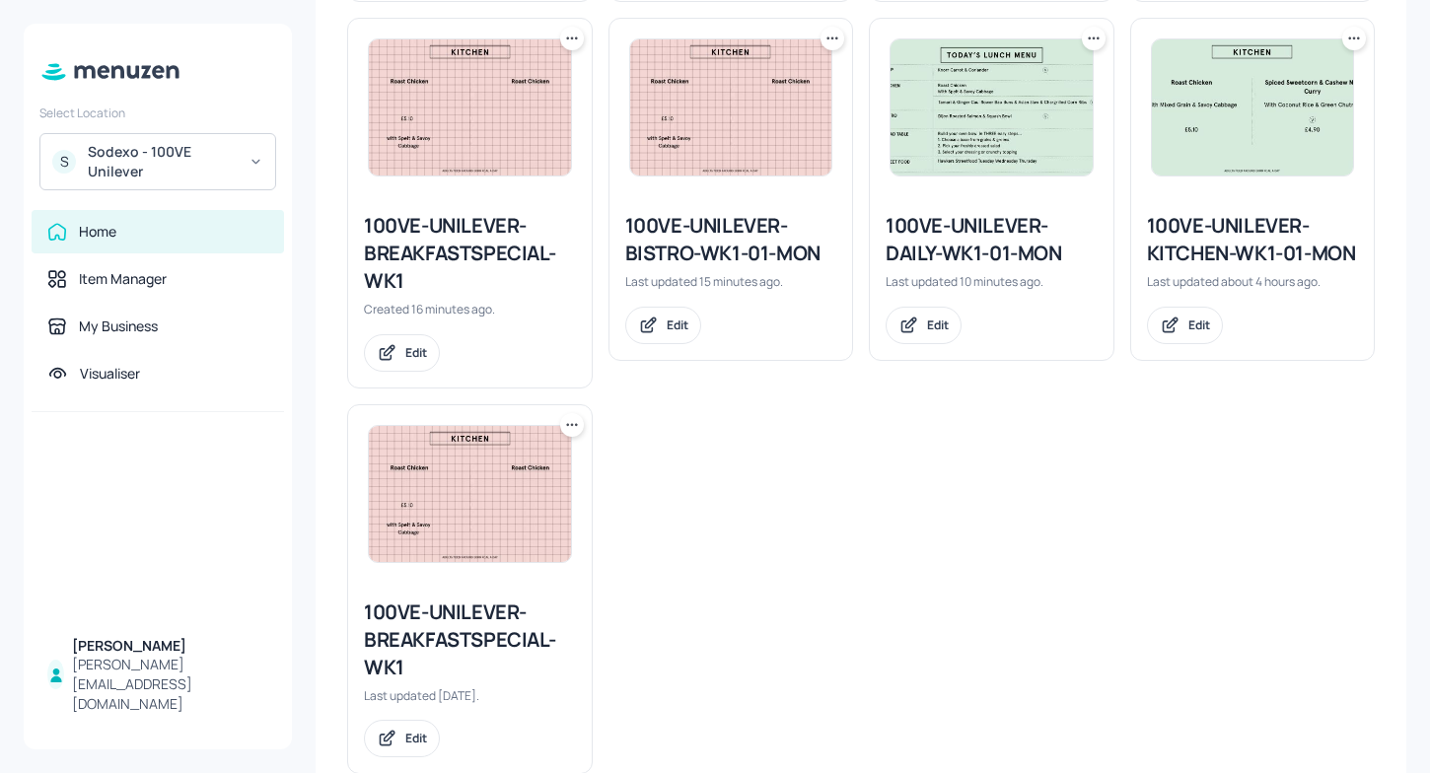
scroll to position [915, 0]
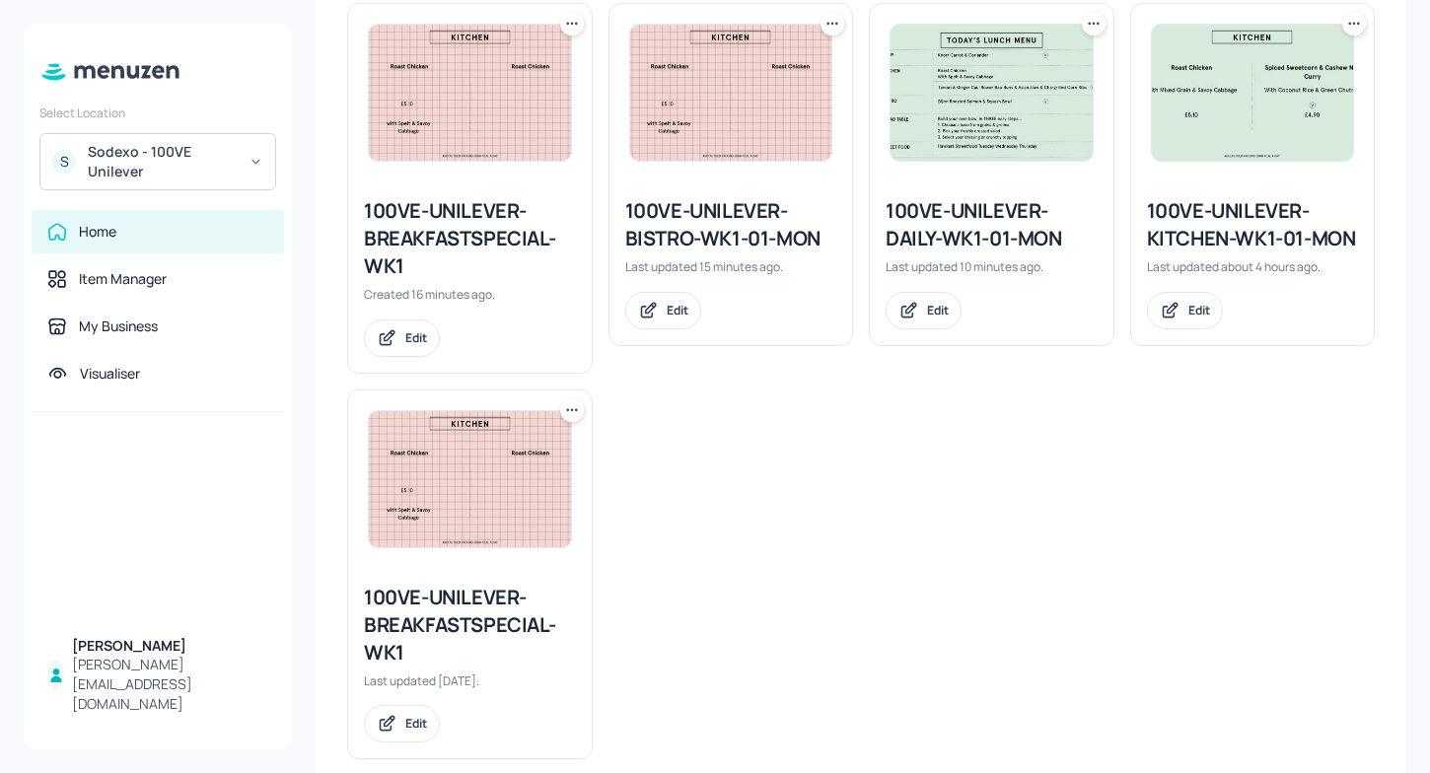
click at [577, 411] on icon at bounding box center [572, 410] width 20 height 20
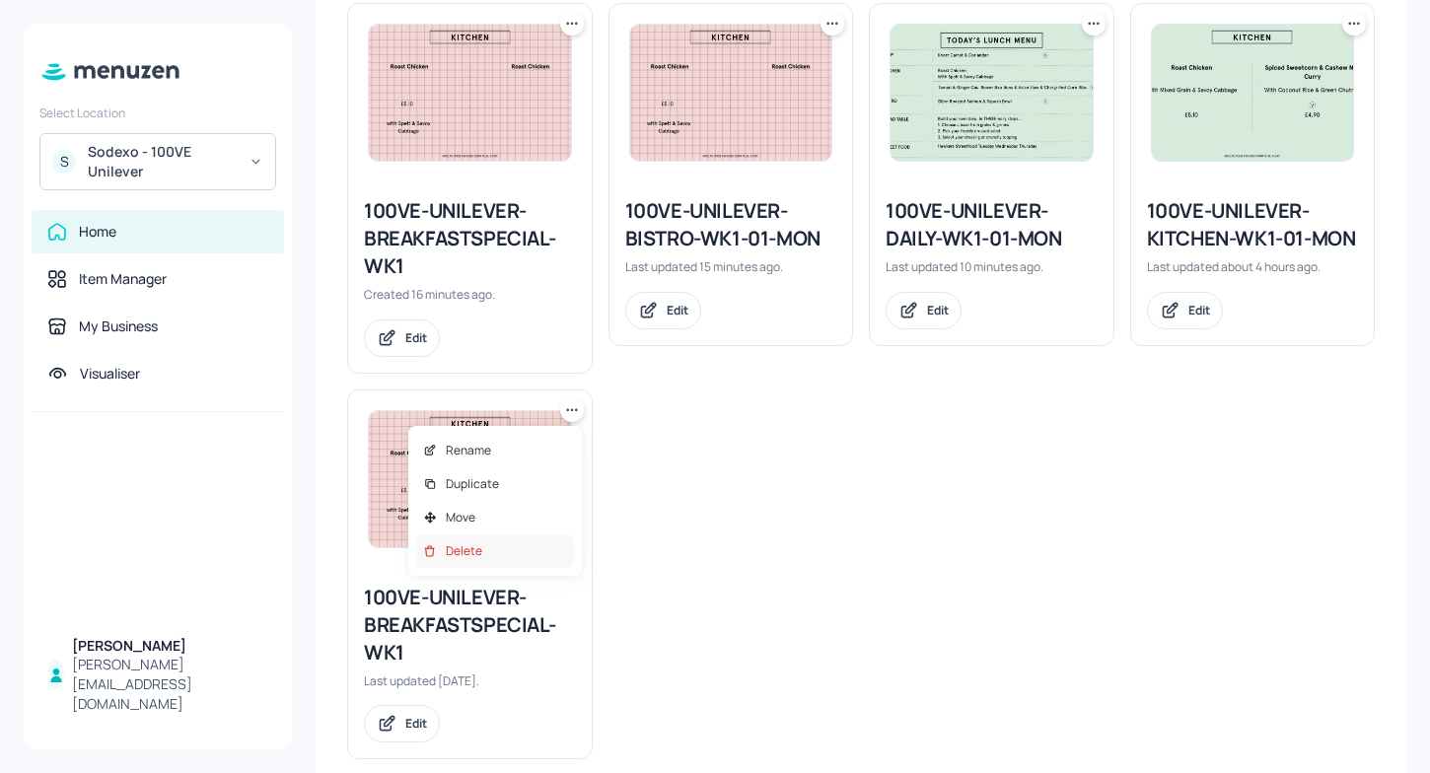
click at [469, 551] on p "Delete" at bounding box center [464, 551] width 36 height 18
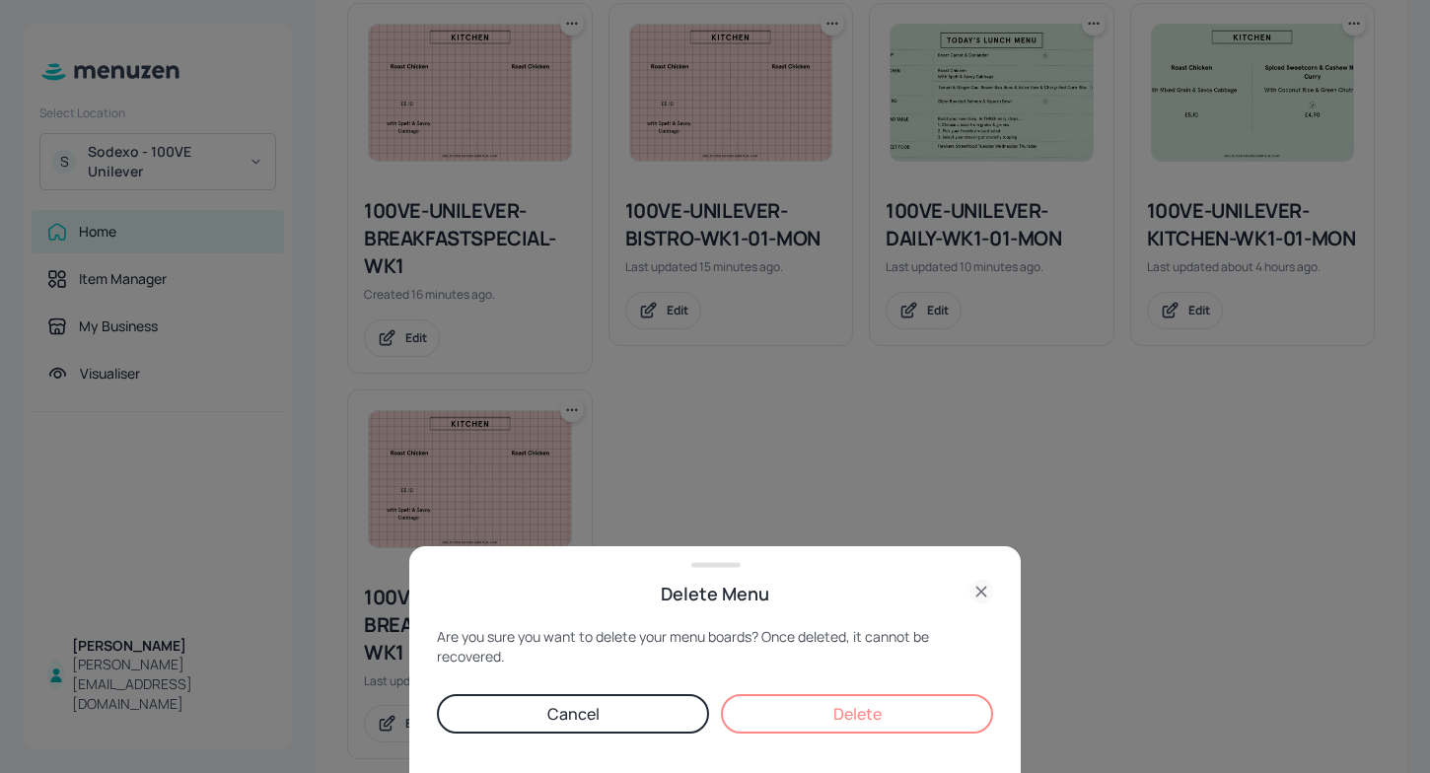
click at [827, 708] on button "Delete" at bounding box center [857, 713] width 272 height 39
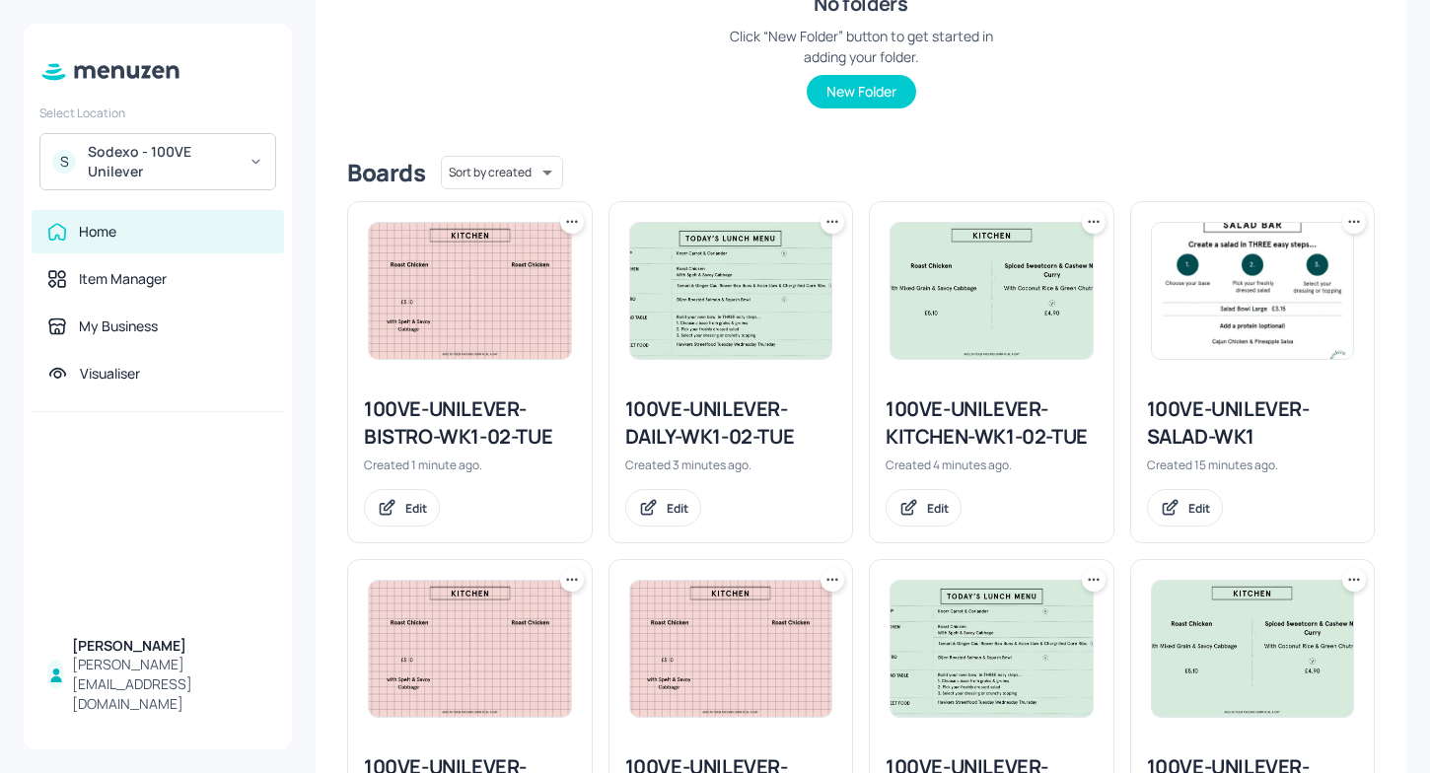
scroll to position [361, 0]
click at [1090, 215] on icon at bounding box center [1094, 220] width 20 height 20
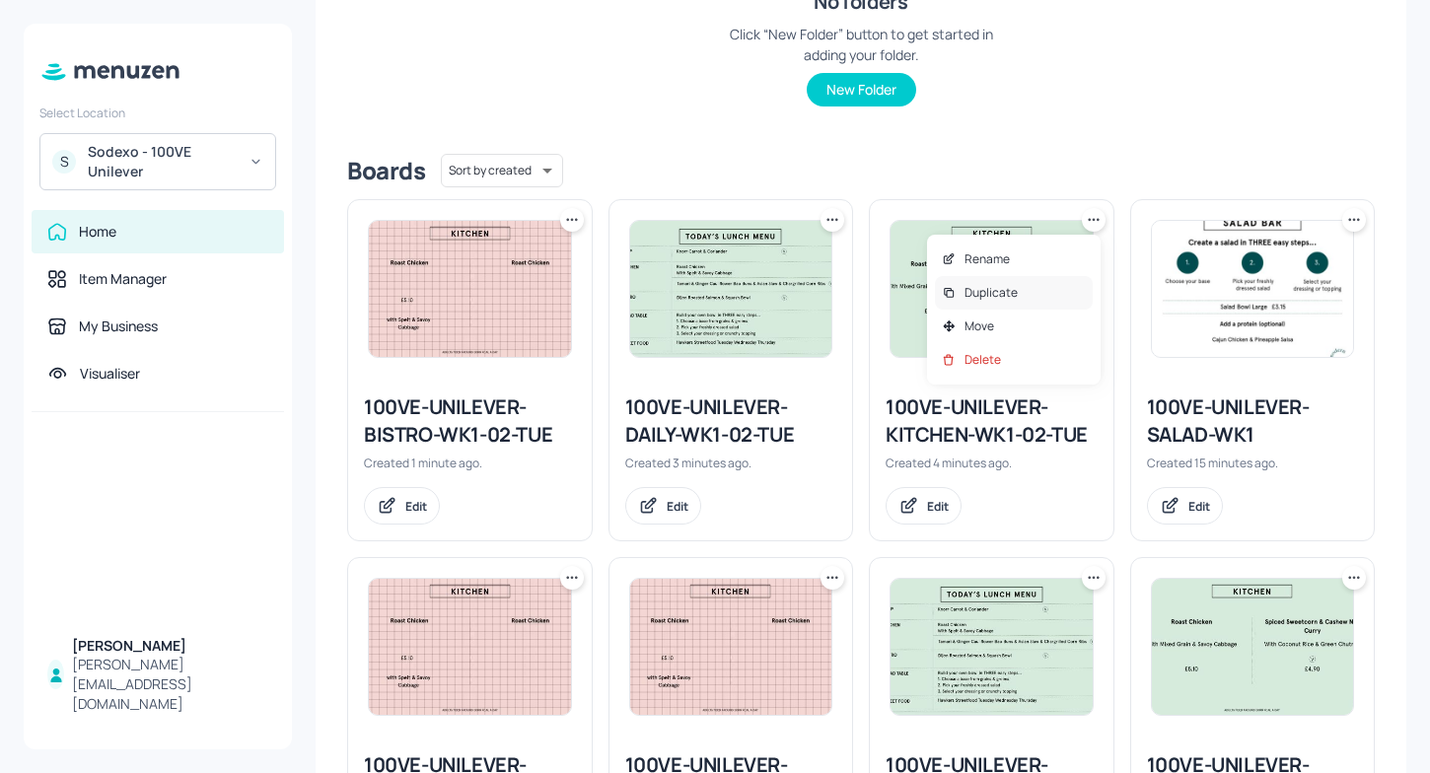
click at [989, 291] on p "Duplicate" at bounding box center [991, 293] width 53 height 18
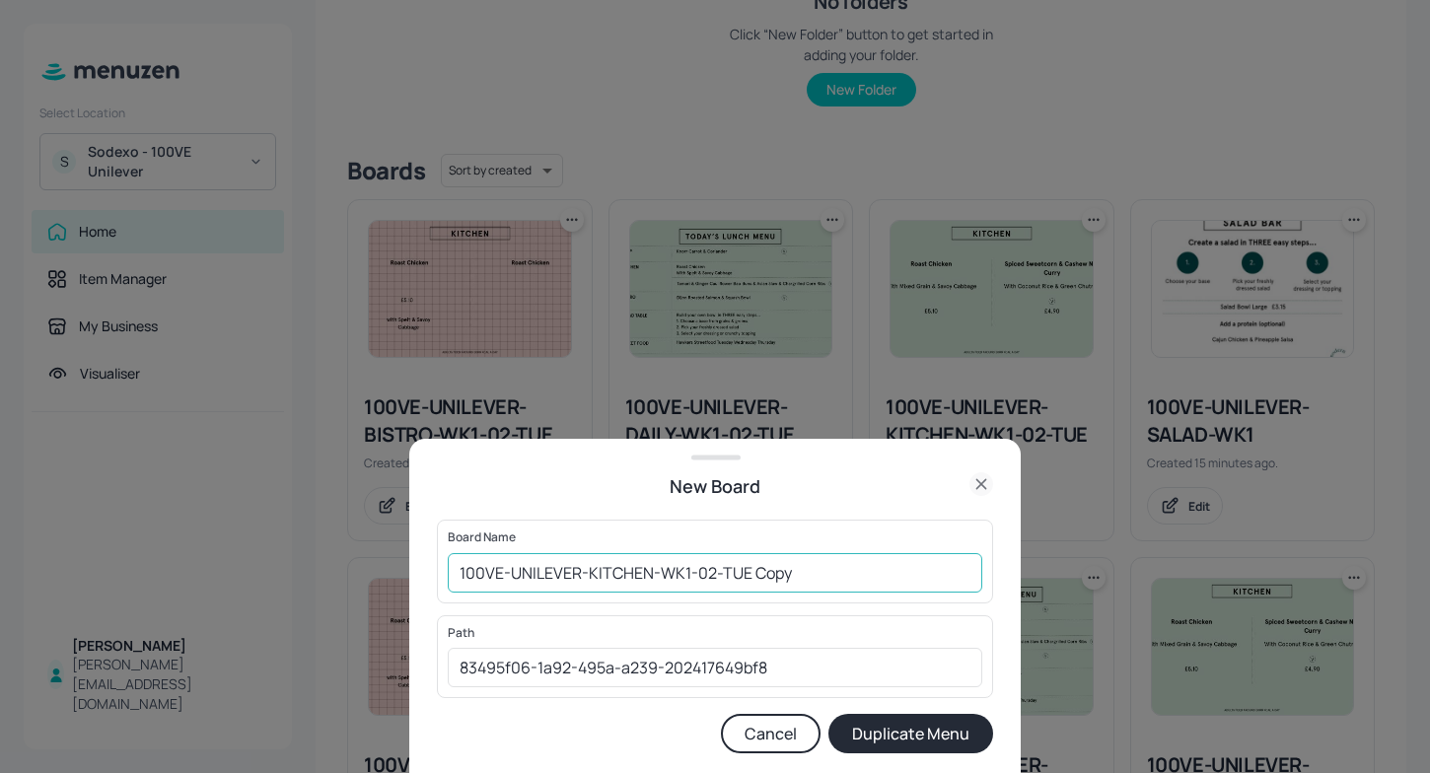
click at [793, 581] on input "100VE-UNILEVER-KITCHEN-WK1-02-TUE Copy" at bounding box center [715, 572] width 535 height 39
type input "100VE-UNILEVER-KITCHEN-WK1-03-WED"
click at [920, 740] on button "Duplicate Menu" at bounding box center [910, 733] width 165 height 39
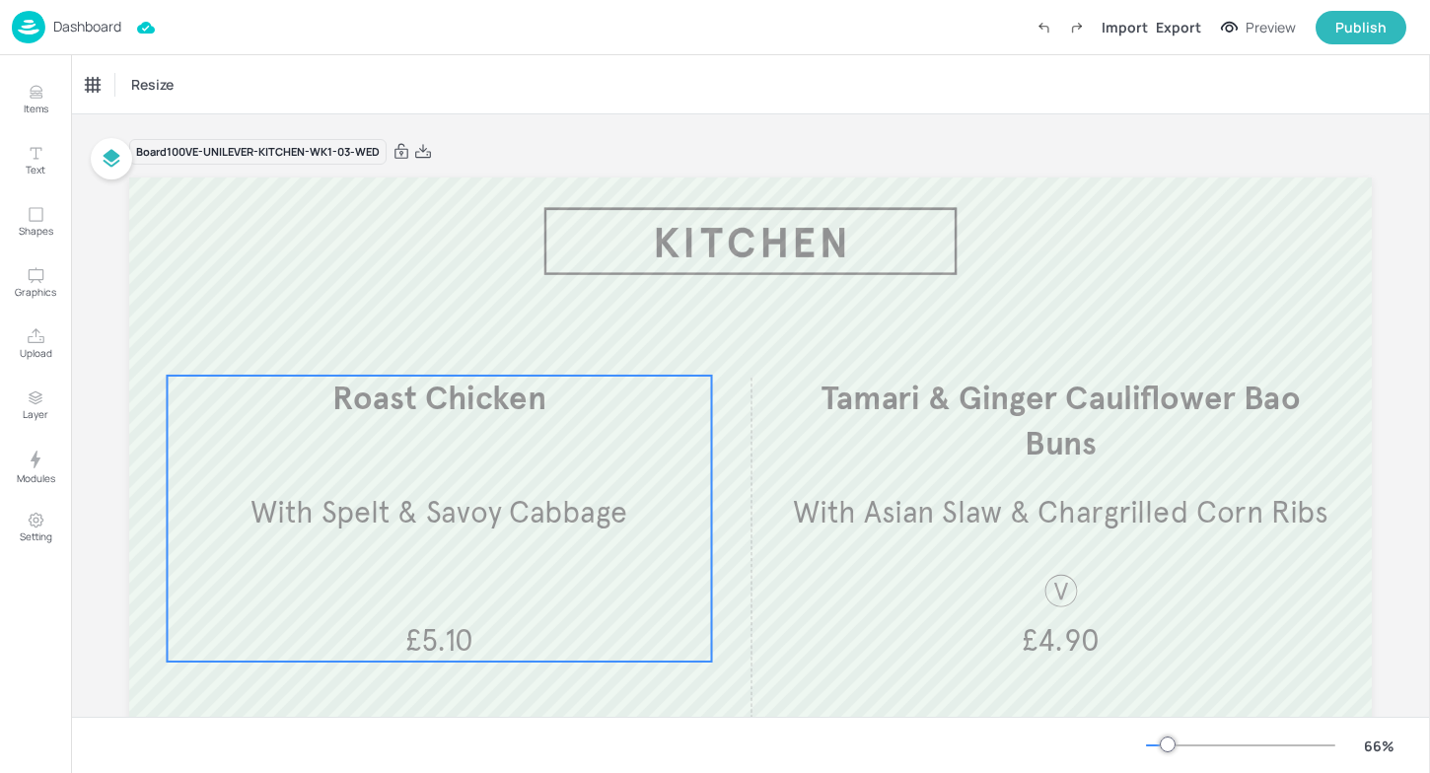
click at [451, 384] on span "Roast Chicken" at bounding box center [439, 399] width 214 height 40
click at [432, 336] on div "Edit Item" at bounding box center [426, 342] width 26 height 26
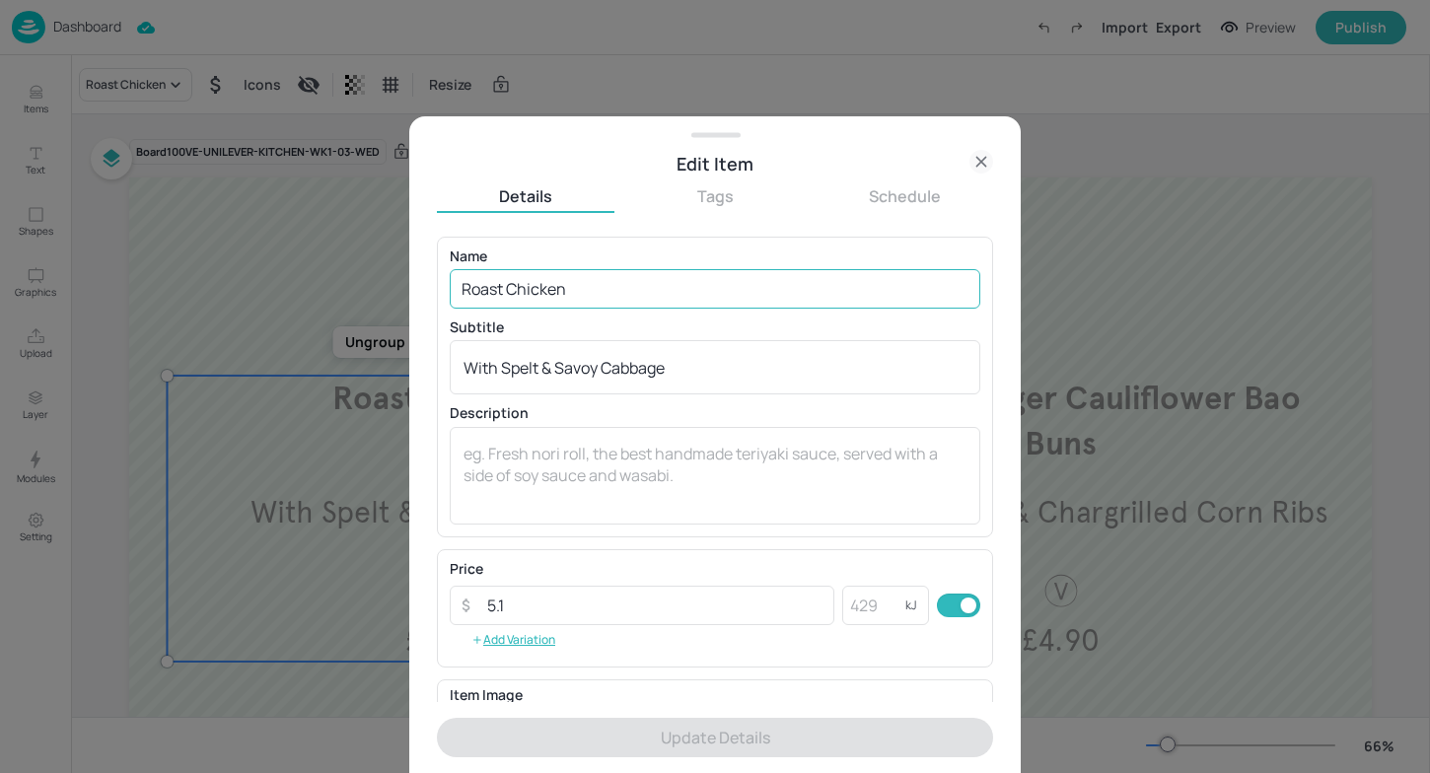
click at [601, 286] on input "Roast Chicken" at bounding box center [715, 288] width 531 height 39
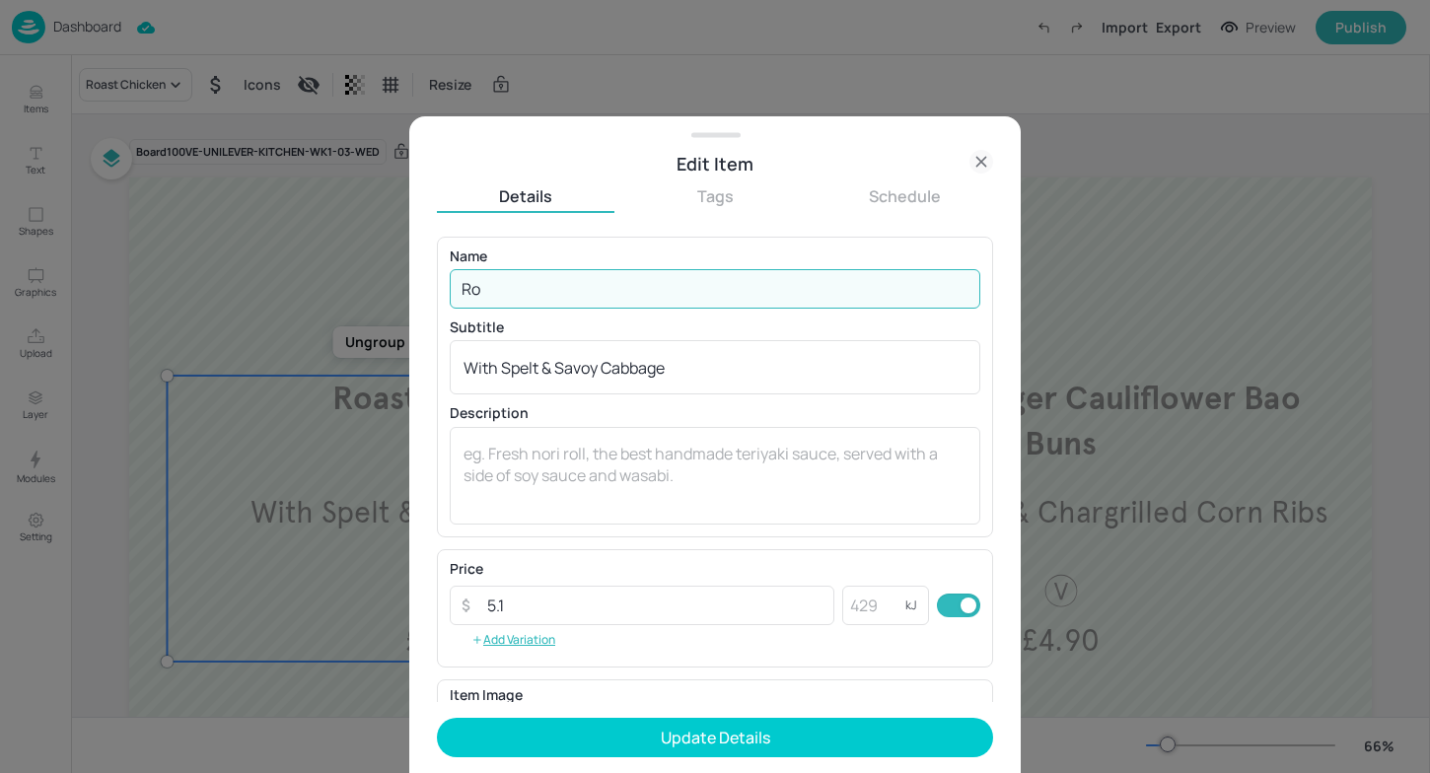
type input "R"
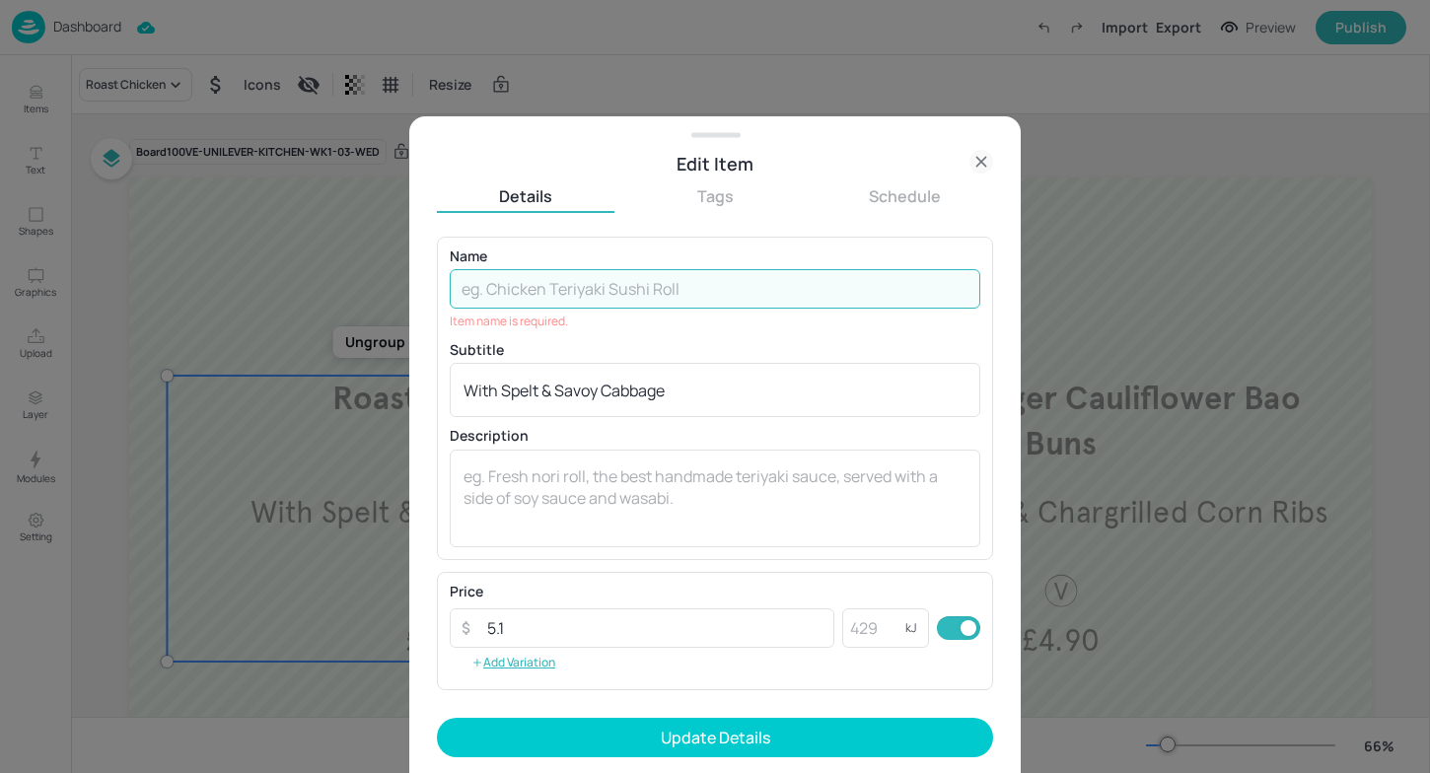
paste input "Shepherds Pie ​ with Honey Roasted Carrots​"
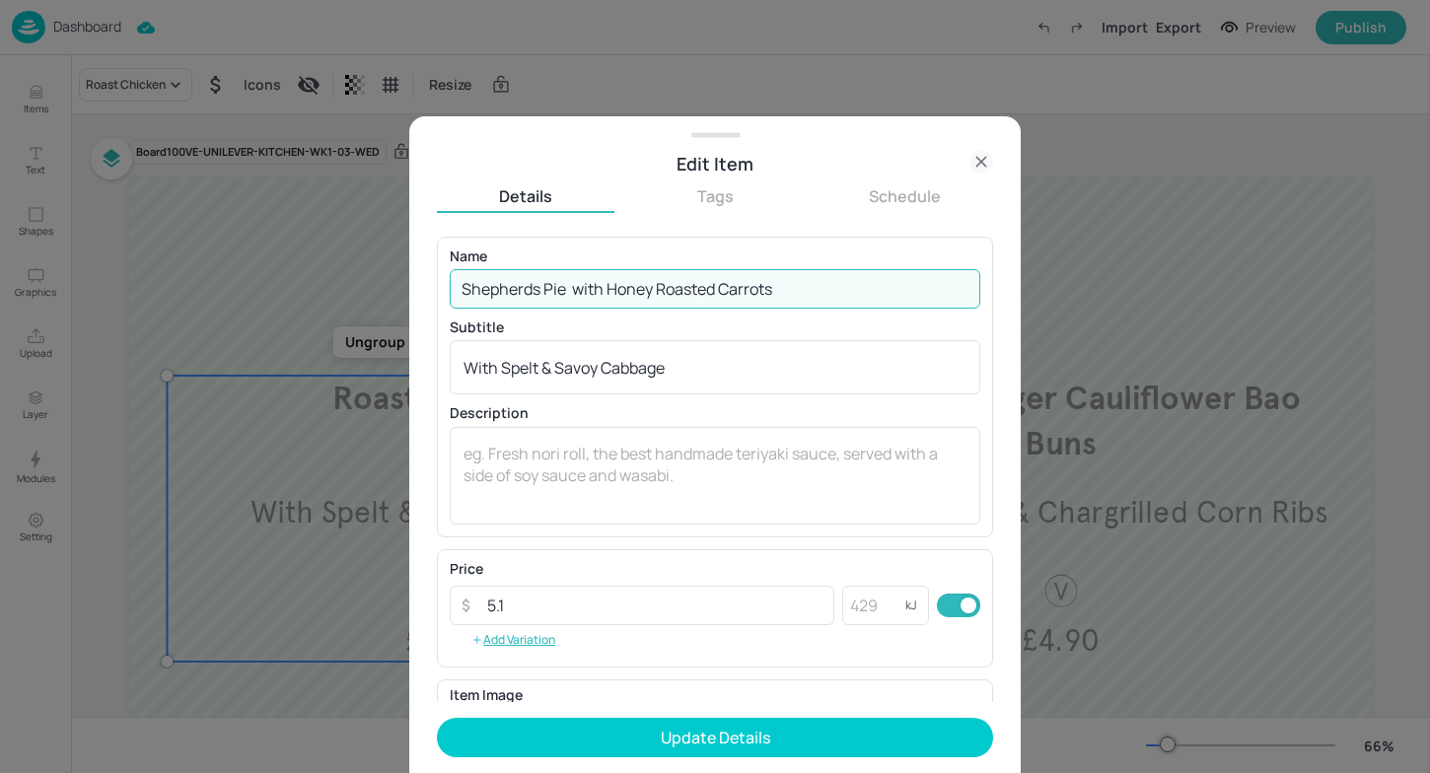
click at [575, 286] on input "Shepherds Pie ​ with Honey Roasted Carrots​" at bounding box center [715, 288] width 531 height 39
type input "Shepherds Pie ​with Honey Roasted Carrots​"
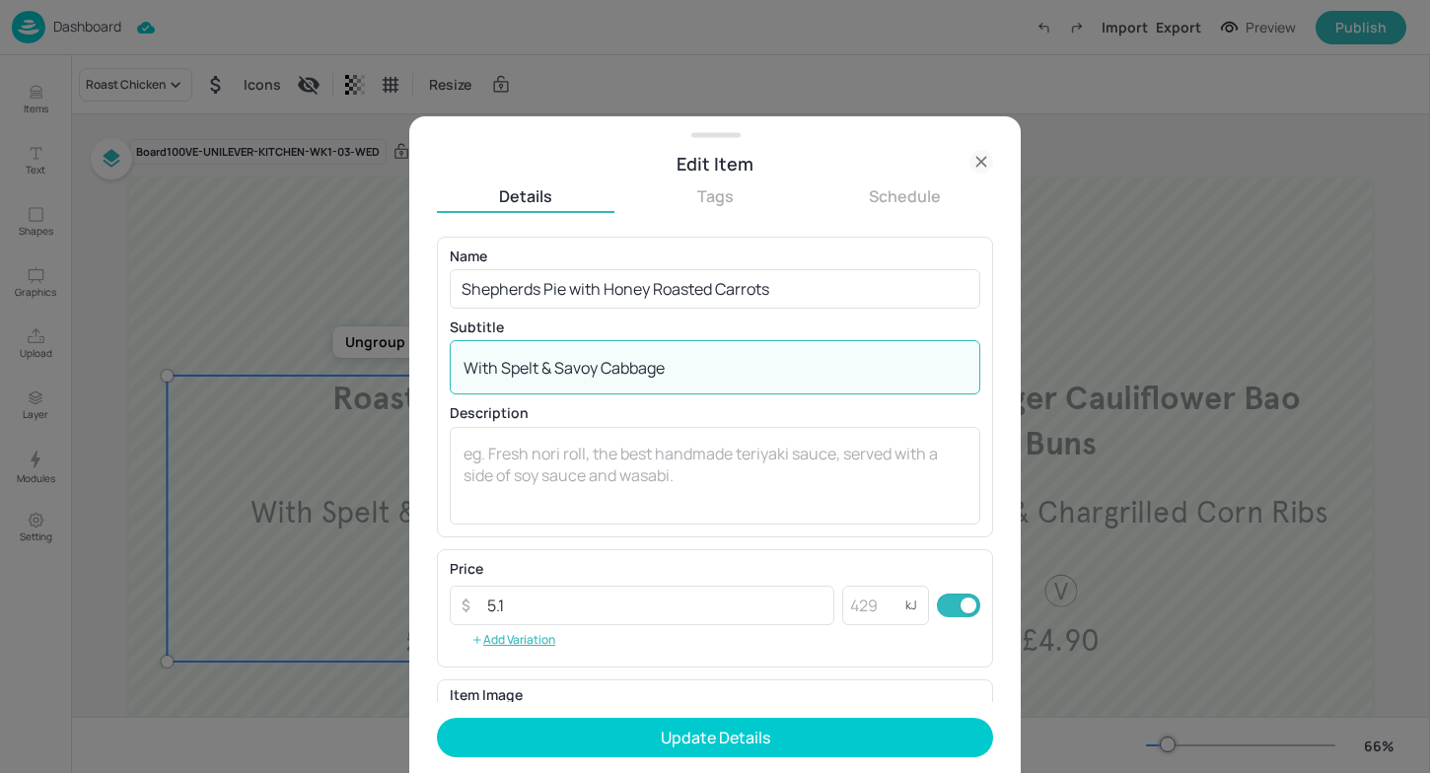
drag, startPoint x: 713, startPoint y: 366, endPoint x: 252, endPoint y: 350, distance: 460.8
click at [252, 350] on div "Edit Item Details Tags Schedule Name Shepherds Pie ​with Honey Roasted Carrots​…" at bounding box center [715, 386] width 1430 height 773
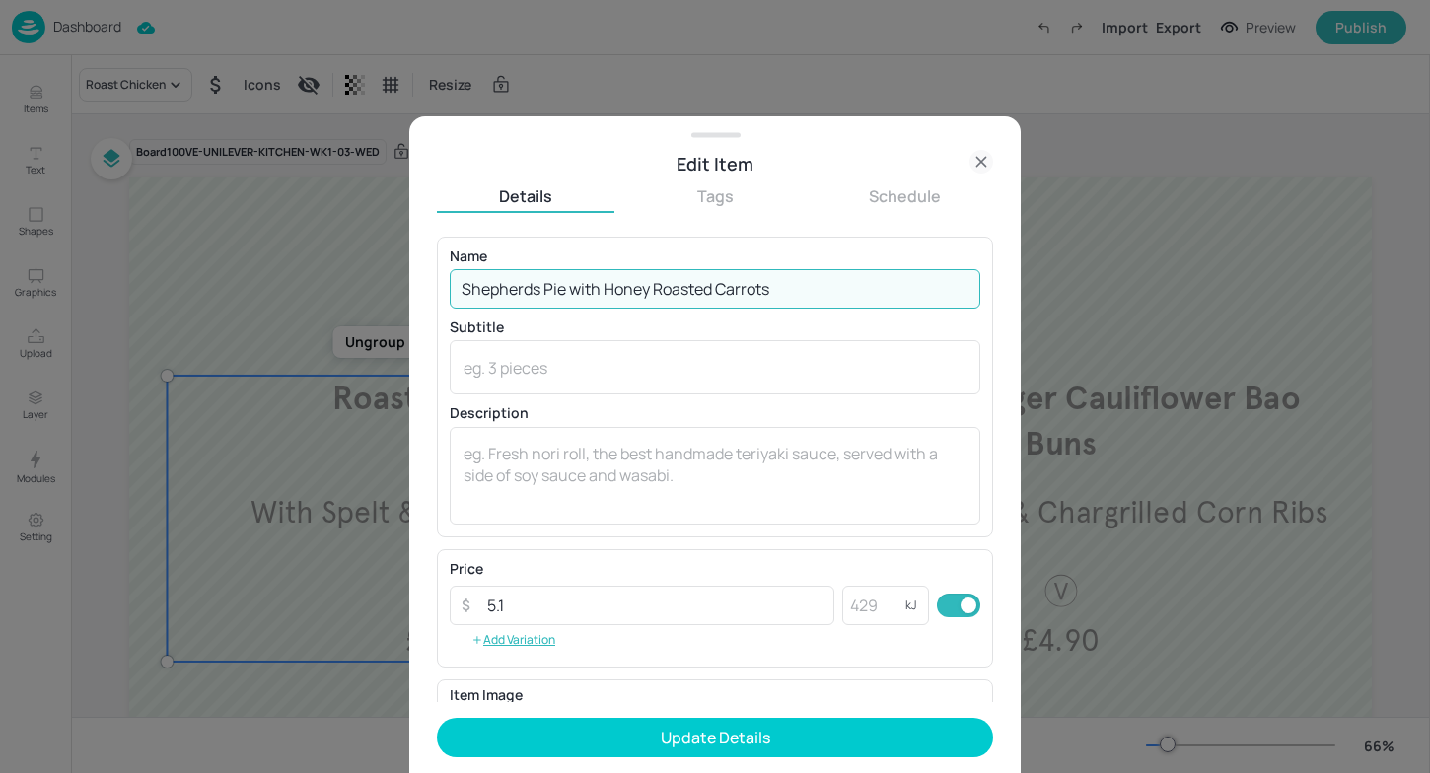
drag, startPoint x: 795, startPoint y: 269, endPoint x: 778, endPoint y: 267, distance: 16.9
click at [778, 269] on input "Shepherds Pie ​with Honey Roasted Carrots​" at bounding box center [715, 288] width 531 height 39
drag, startPoint x: 789, startPoint y: 288, endPoint x: 570, endPoint y: 282, distance: 219.0
click at [570, 282] on input "Shepherds Pie ​with Honey Roasted Carrots​" at bounding box center [715, 288] width 531 height 39
type input "Shepherds Pie"
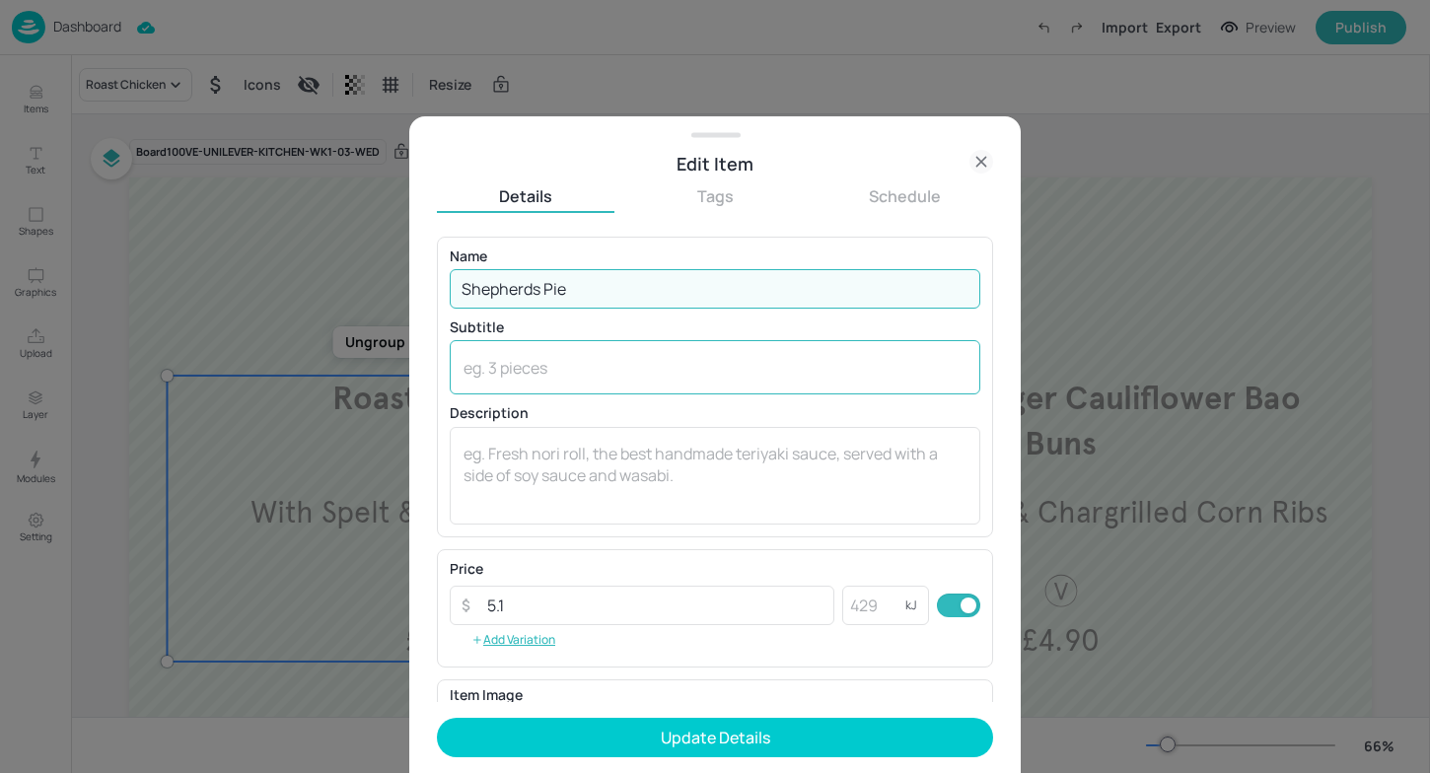
drag, startPoint x: 567, startPoint y: 380, endPoint x: 552, endPoint y: 369, distance: 18.3
click at [567, 379] on div "x ​" at bounding box center [715, 367] width 531 height 54
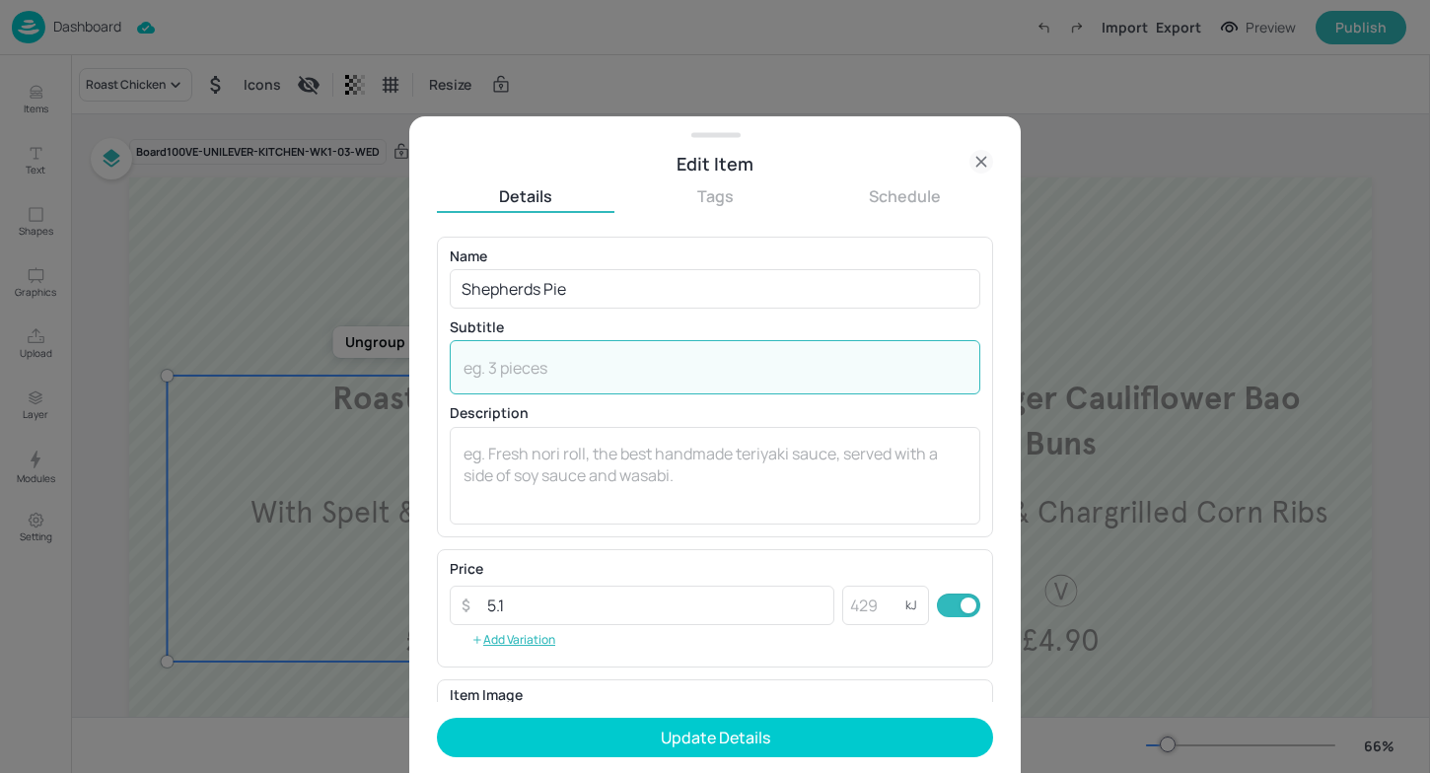
click at [546, 363] on textarea at bounding box center [715, 368] width 503 height 22
paste textarea "​with Honey Roasted Carrots​"
drag, startPoint x: 680, startPoint y: 362, endPoint x: 325, endPoint y: 356, distance: 354.1
click at [325, 356] on div "Edit Item Details Tags Schedule Name Shepherds Pie ​ Subtitle ​with Honey Roast…" at bounding box center [715, 386] width 1430 height 773
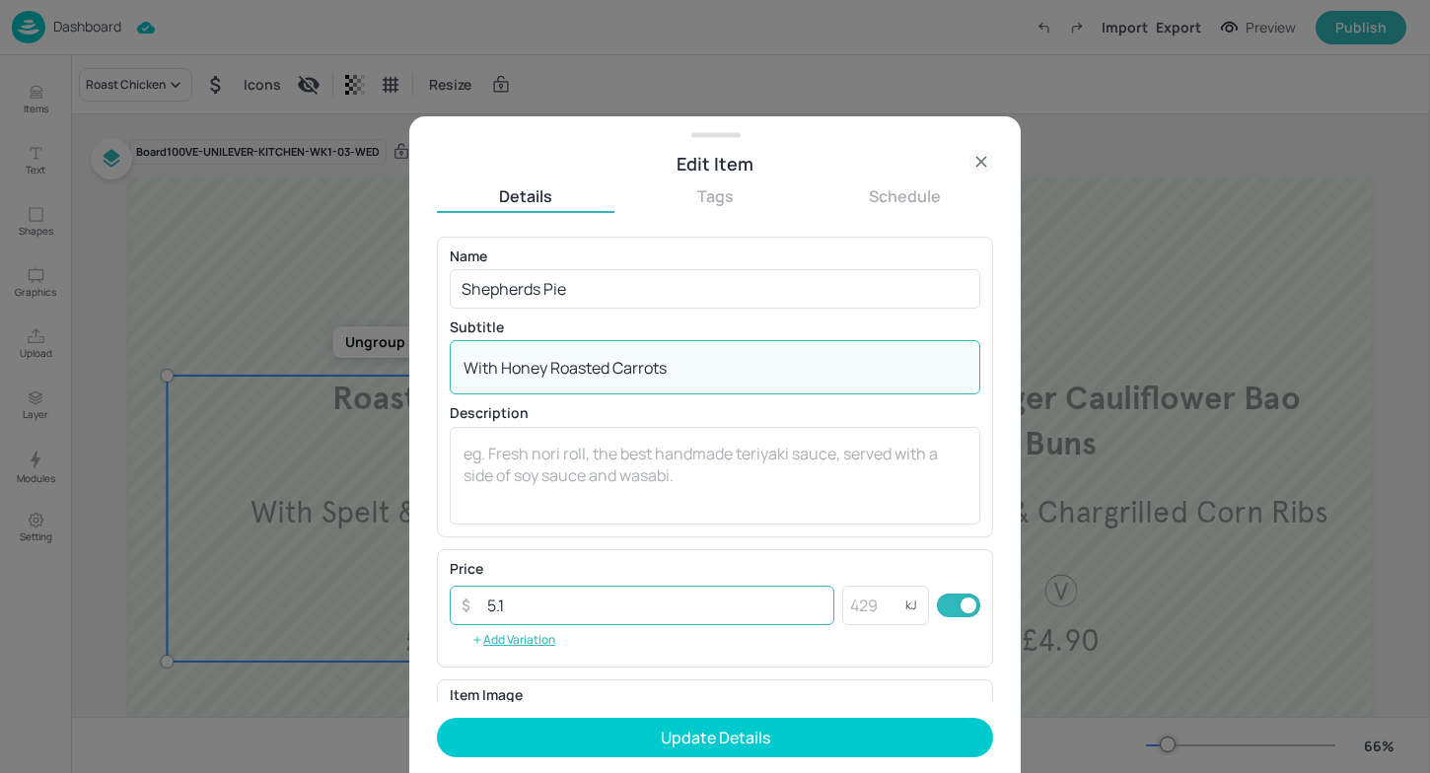
type textarea "With Honey Roasted Carrots​"
click at [598, 607] on input "5.1" at bounding box center [654, 605] width 359 height 39
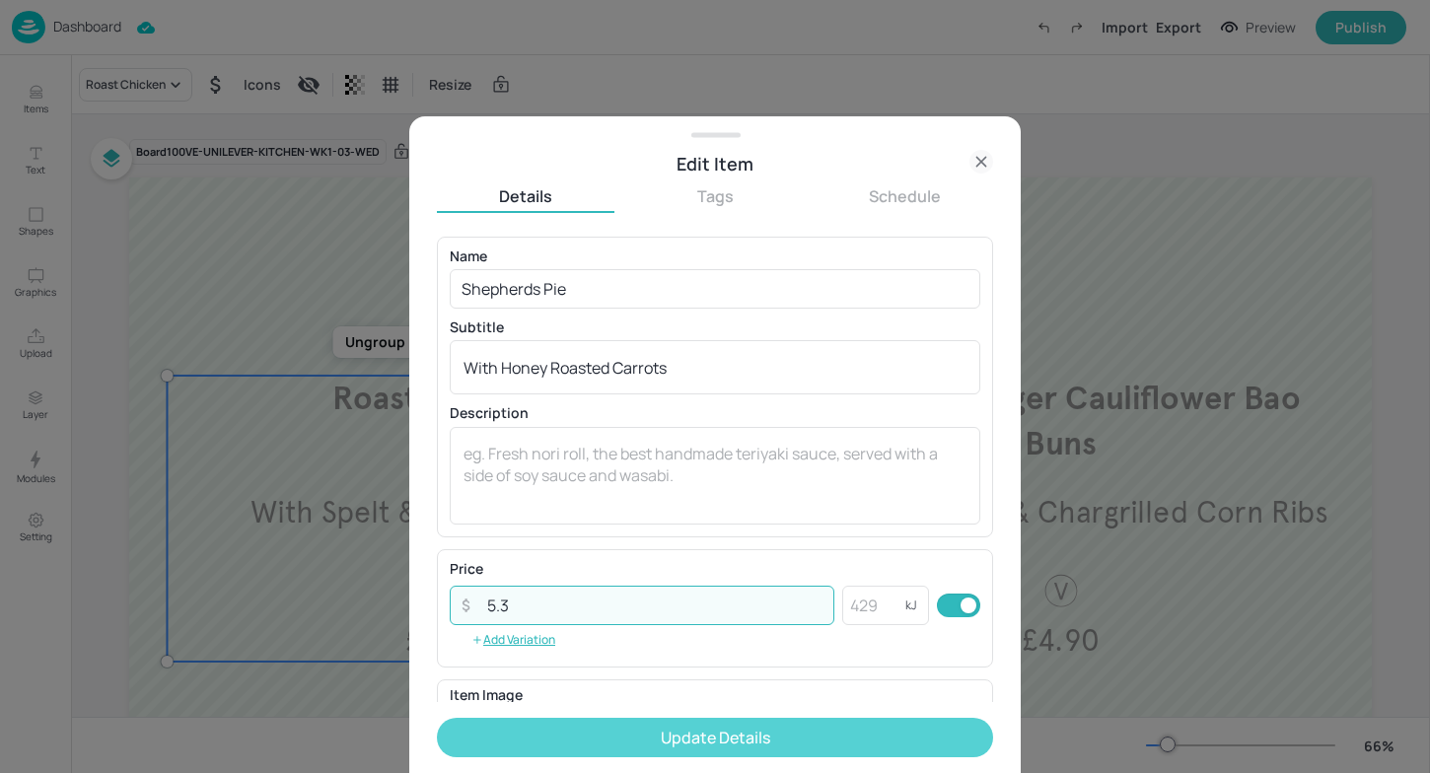
type input "5.3"
click at [753, 732] on button "Update Details" at bounding box center [715, 737] width 556 height 39
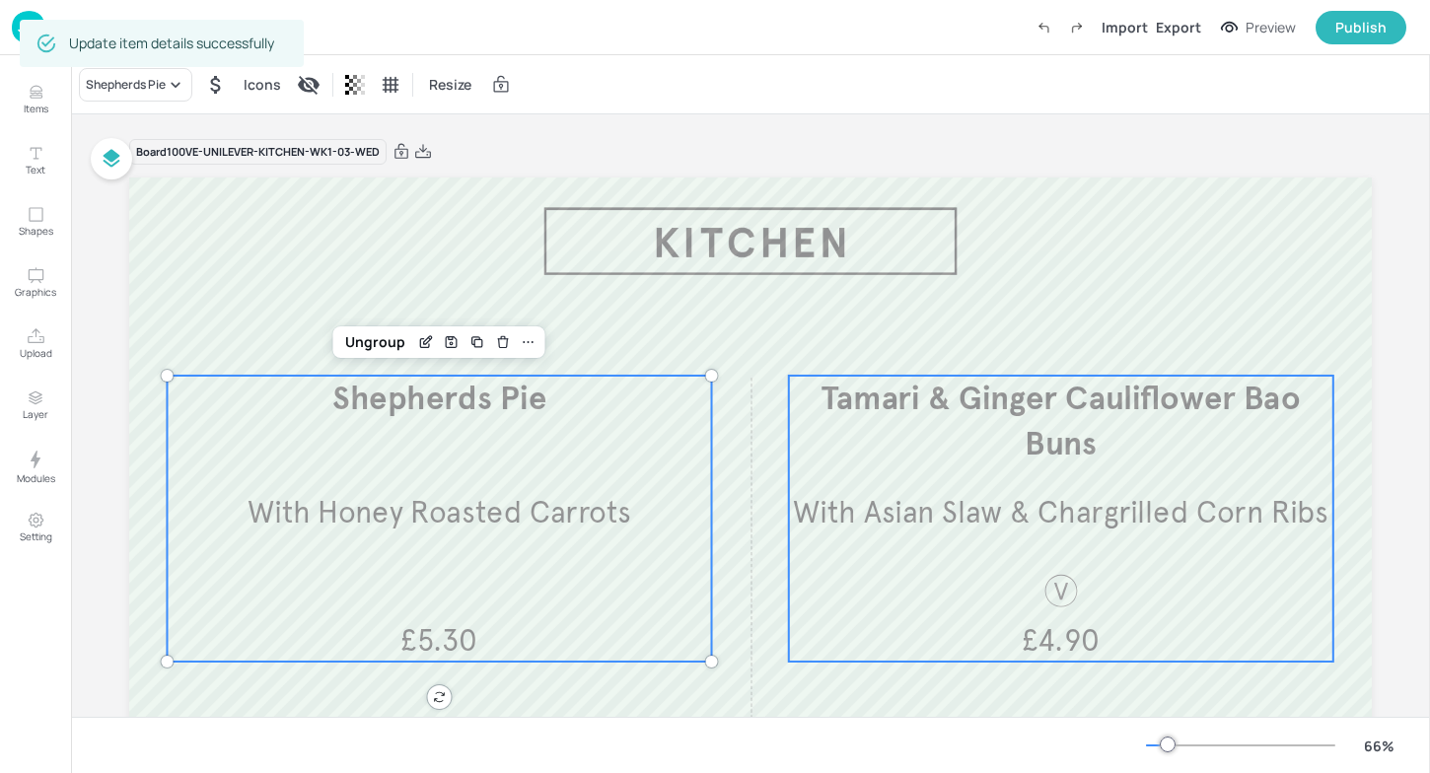
click at [1051, 411] on span "Tamari & Ginger Cauliflower Bao Buns" at bounding box center [1061, 422] width 479 height 86
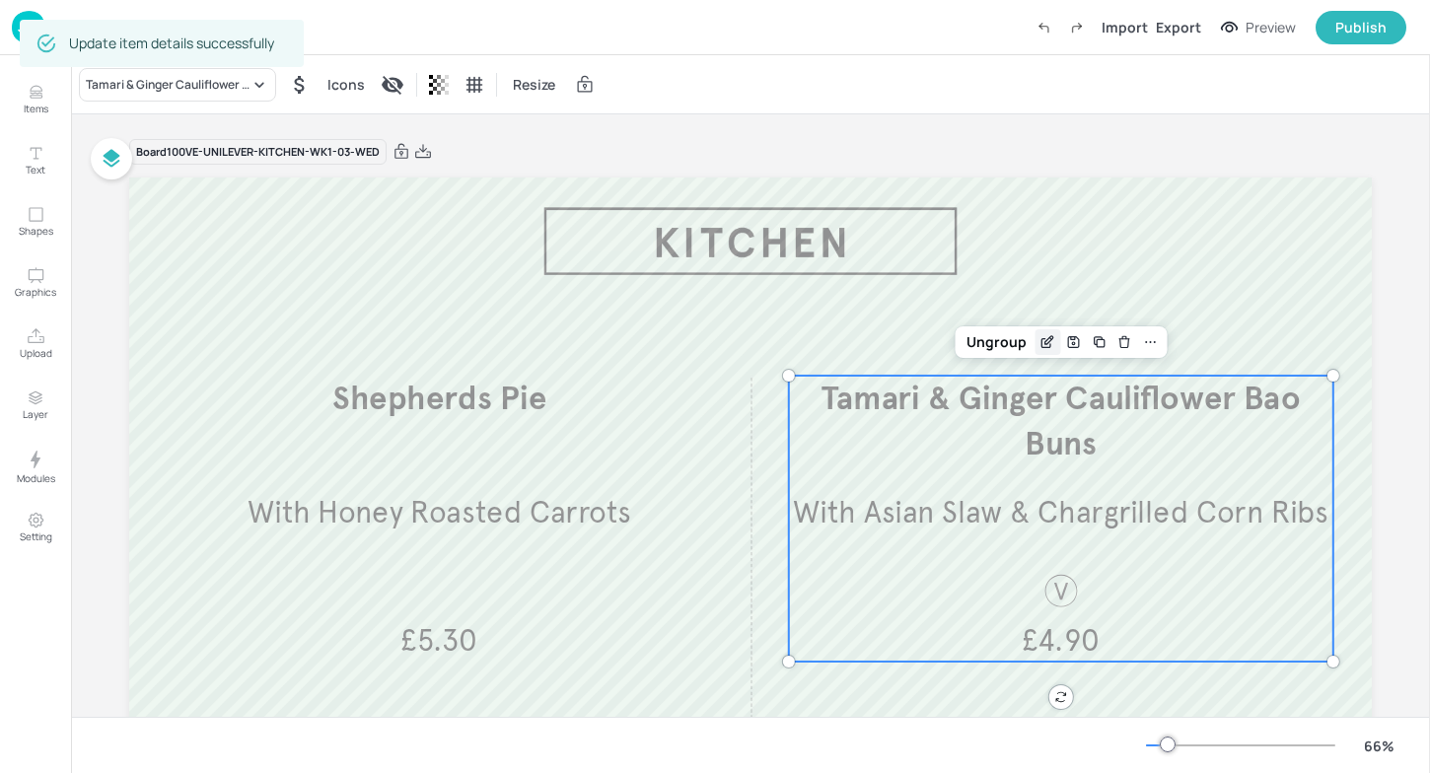
click at [1049, 339] on icon "Edit Item" at bounding box center [1047, 342] width 17 height 16
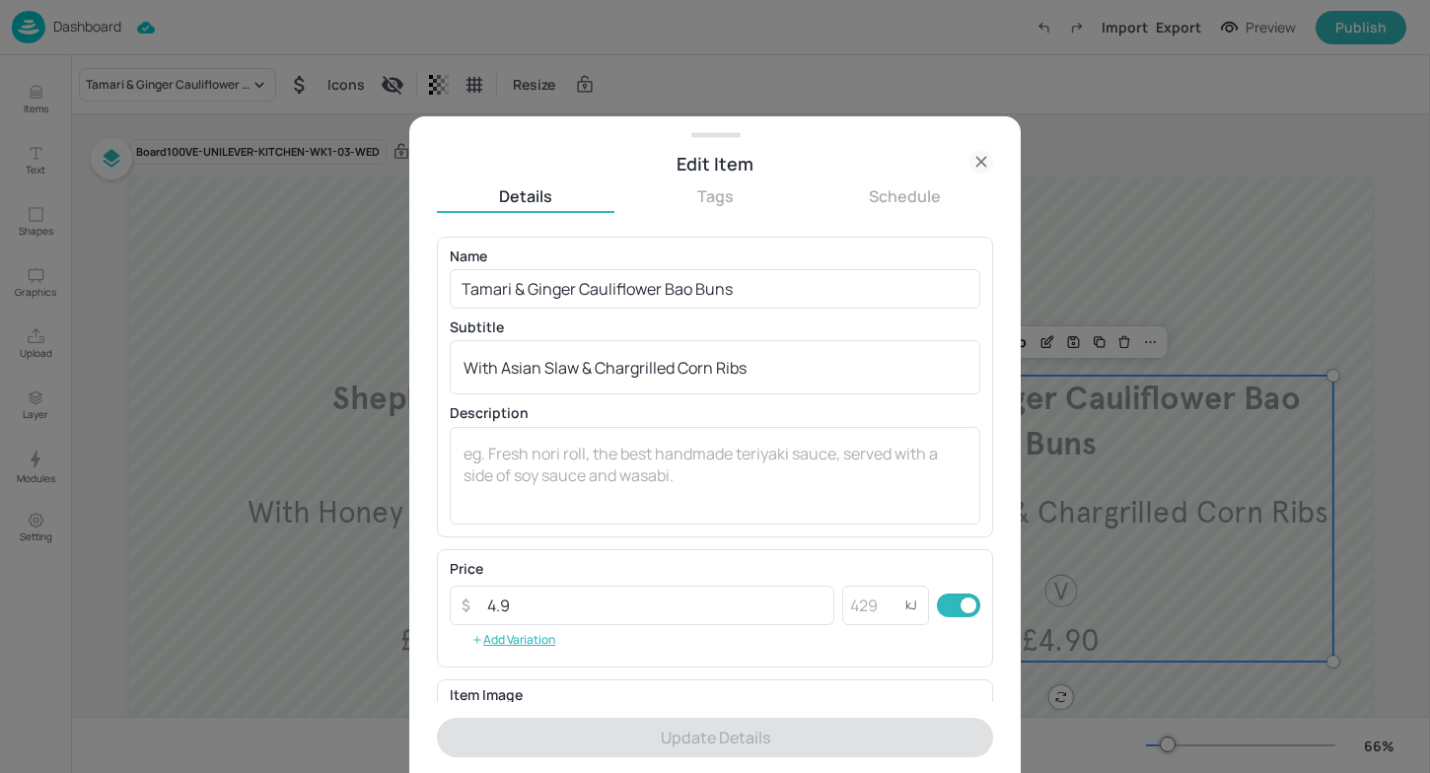
drag, startPoint x: 815, startPoint y: 353, endPoint x: 674, endPoint y: 315, distance: 146.2
click at [586, 315] on div "Name Tamari & Ginger Cauliflower Bao Buns ​ Subtitle With Asian Slaw & Chargril…" at bounding box center [715, 387] width 531 height 275
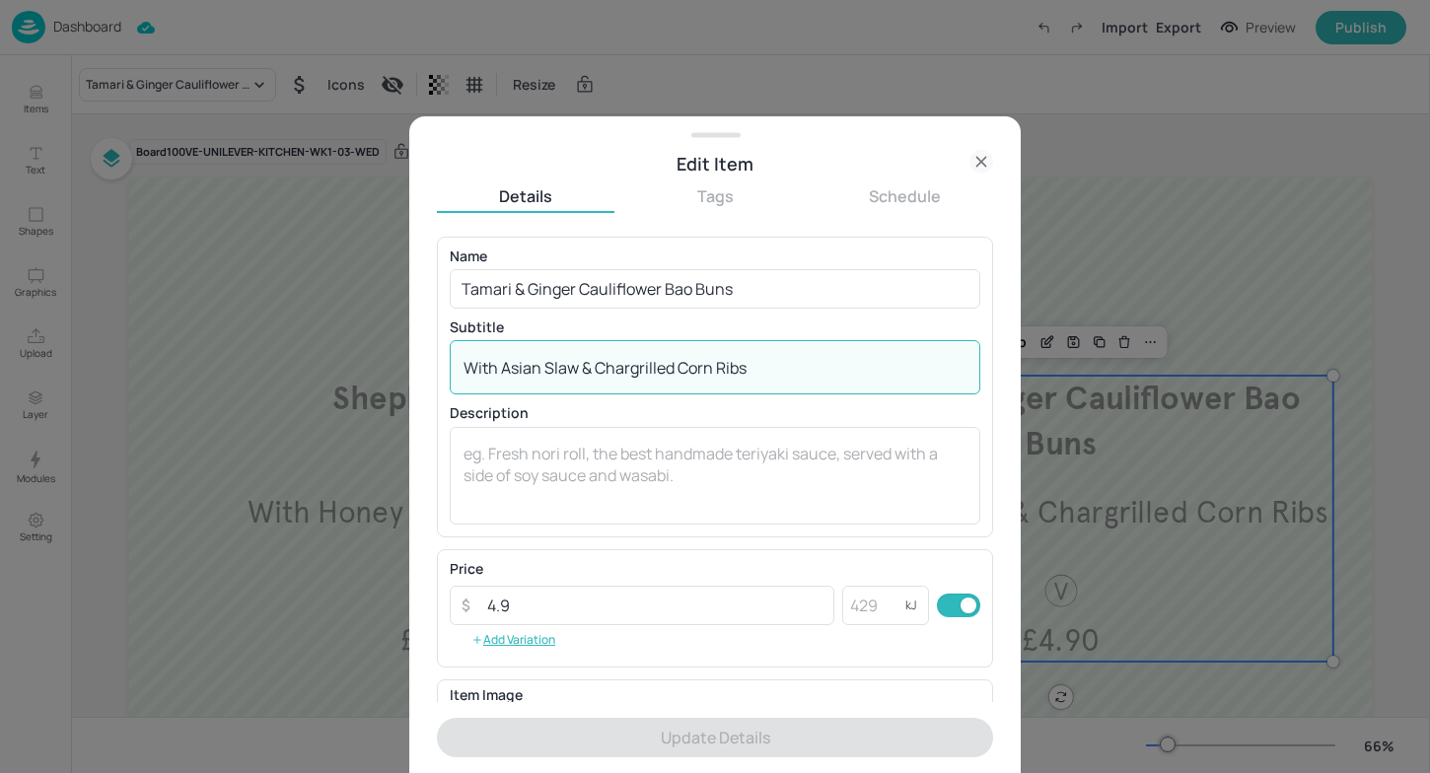
drag, startPoint x: 754, startPoint y: 376, endPoint x: 318, endPoint y: 309, distance: 442.0
click at [302, 360] on div "Edit Item Details Tags Schedule Name Tamari & Ginger Cauliflower Bao Buns ​ Sub…" at bounding box center [715, 386] width 1430 height 773
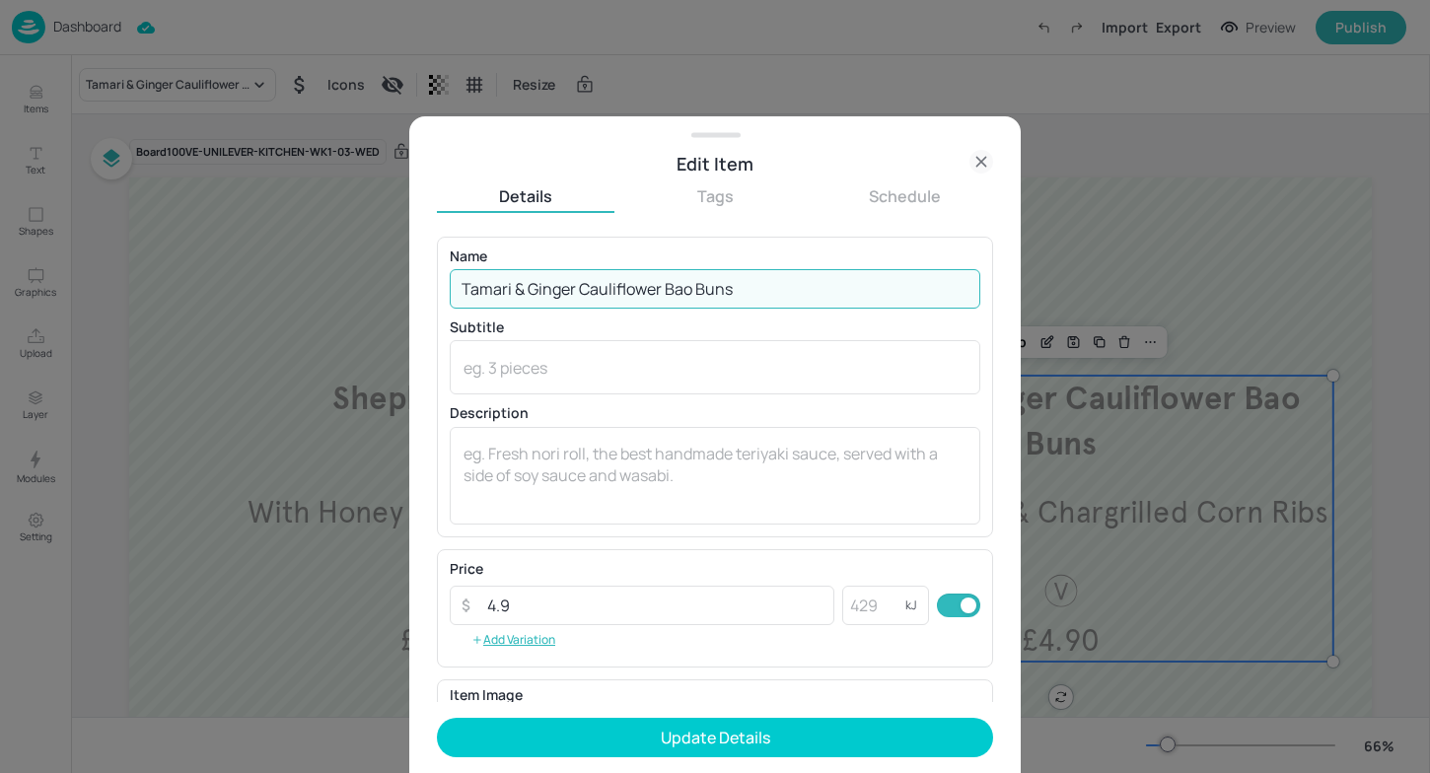
drag, startPoint x: 756, startPoint y: 281, endPoint x: 252, endPoint y: 265, distance: 504.2
click at [251, 267] on div "Edit Item Details Tags Schedule Name Tamari & Ginger Cauliflower Bao Buns ​ Sub…" at bounding box center [715, 386] width 1430 height 773
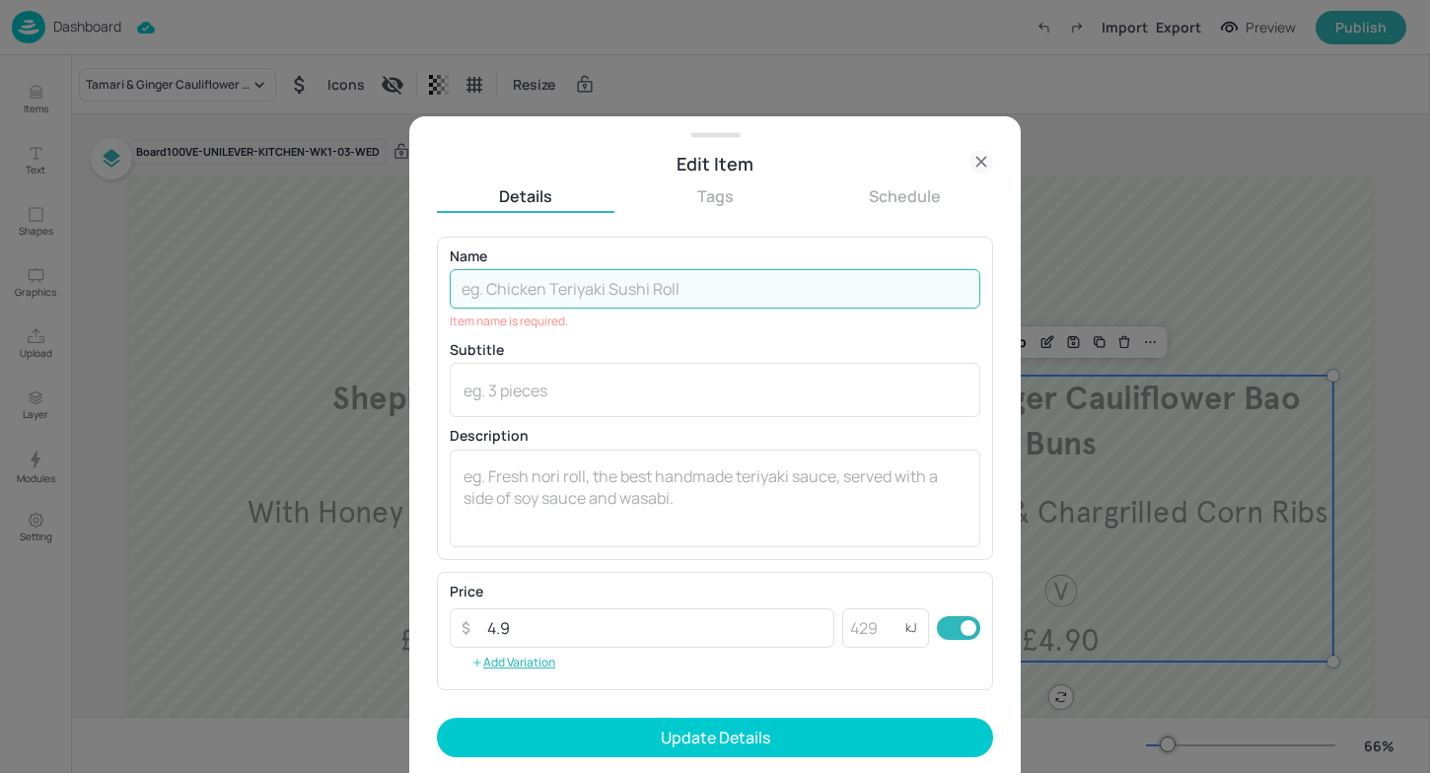
paste input "Corn, Squash & Barley Risotto V"
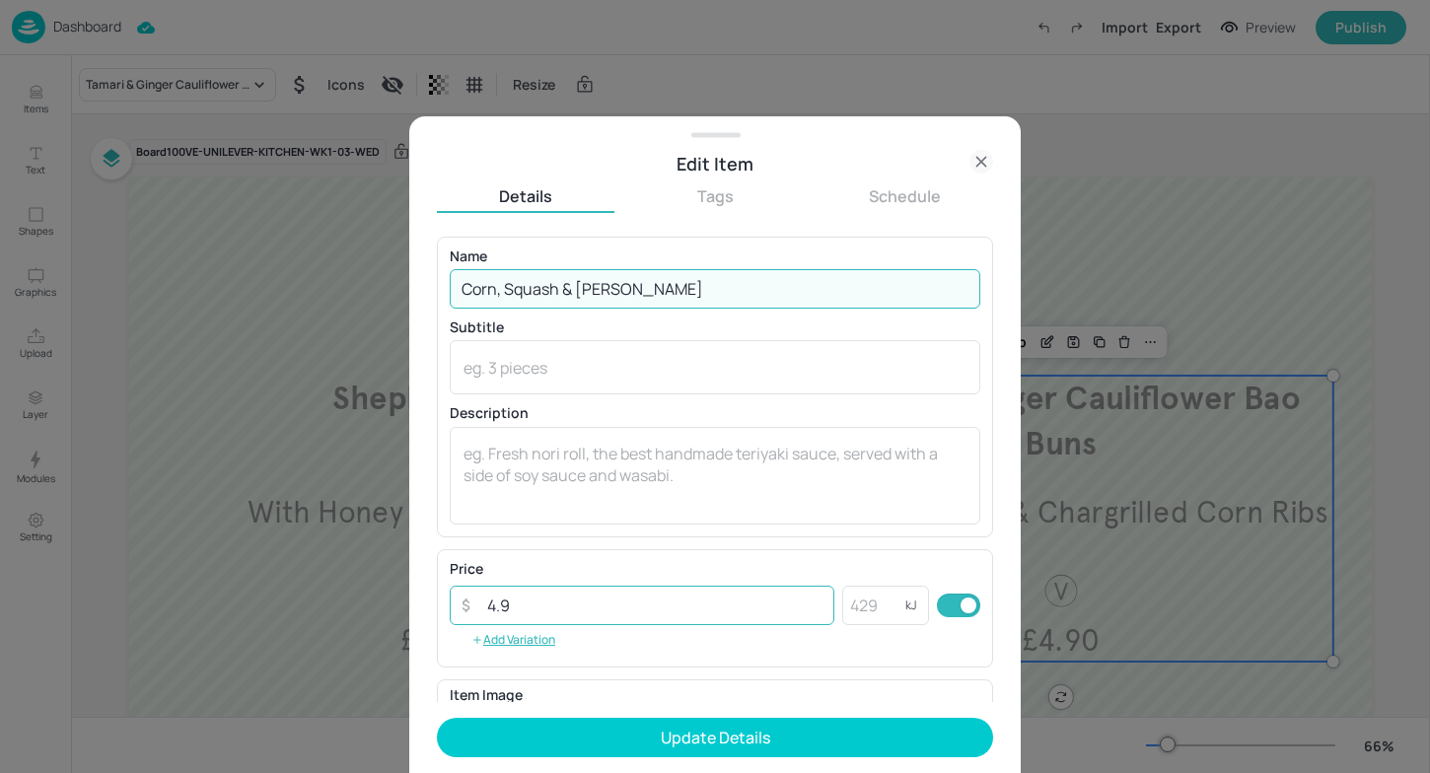
type input "Corn, Squash & [PERSON_NAME]"
click at [543, 600] on input "4.9" at bounding box center [654, 605] width 359 height 39
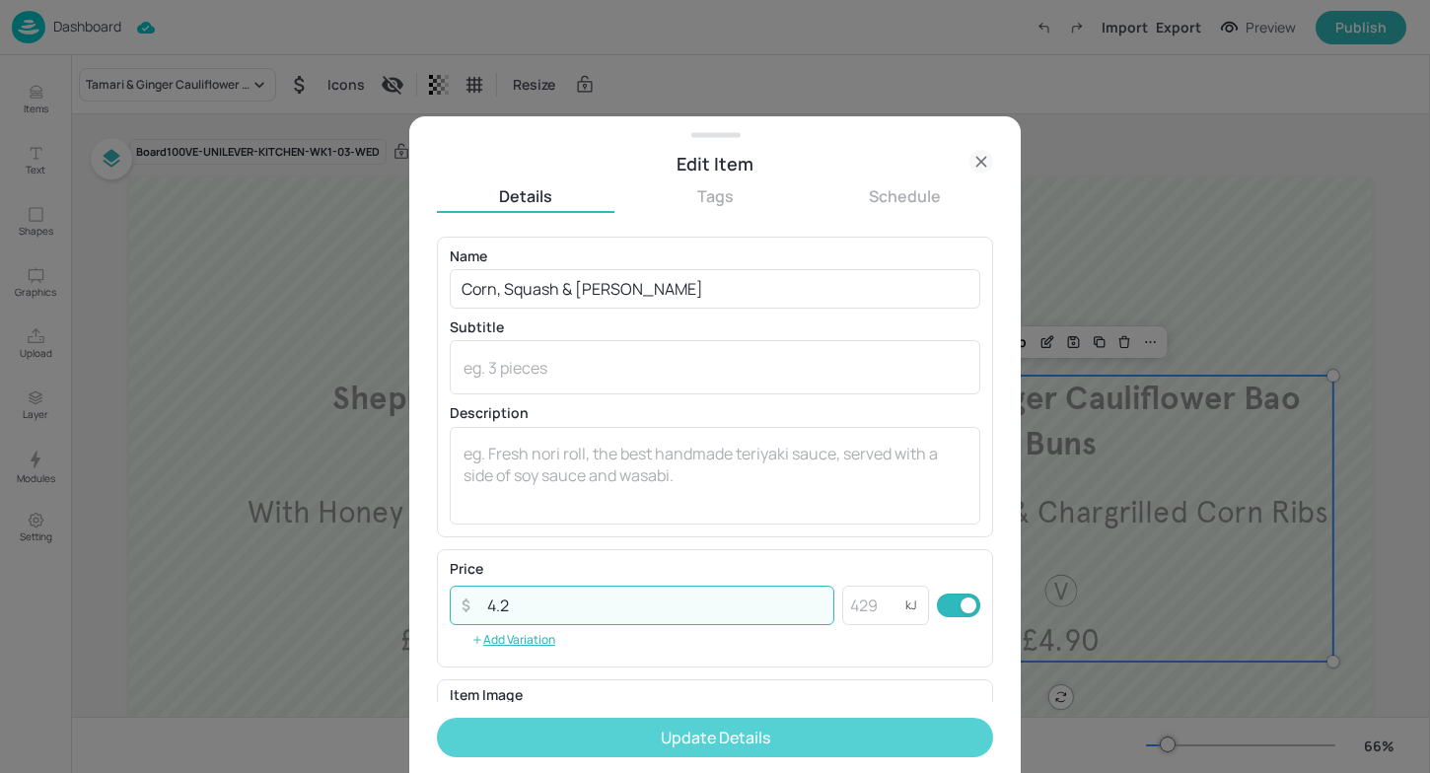
type input "4.2"
click at [795, 731] on button "Update Details" at bounding box center [715, 737] width 556 height 39
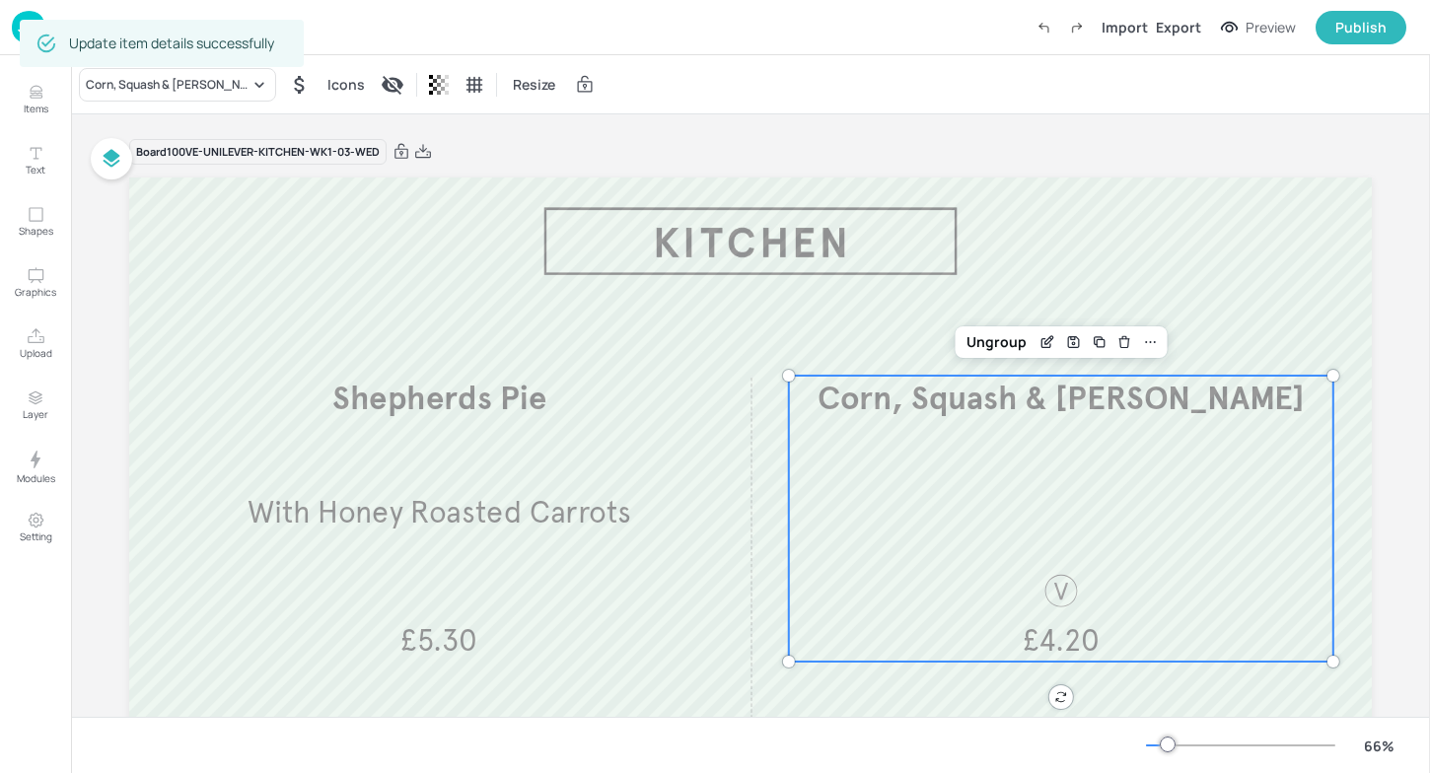
click at [23, 18] on div "Update item details successfully" at bounding box center [162, 43] width 284 height 59
click at [23, 23] on div "Update item details successfully" at bounding box center [162, 43] width 284 height 47
click at [24, 14] on div "Update item details successfully" at bounding box center [162, 43] width 284 height 59
click at [27, 27] on div "Update item details successfully" at bounding box center [162, 43] width 284 height 47
click at [369, 18] on div "Dashboard Saved Import Export Preview Publish" at bounding box center [709, 27] width 1395 height 54
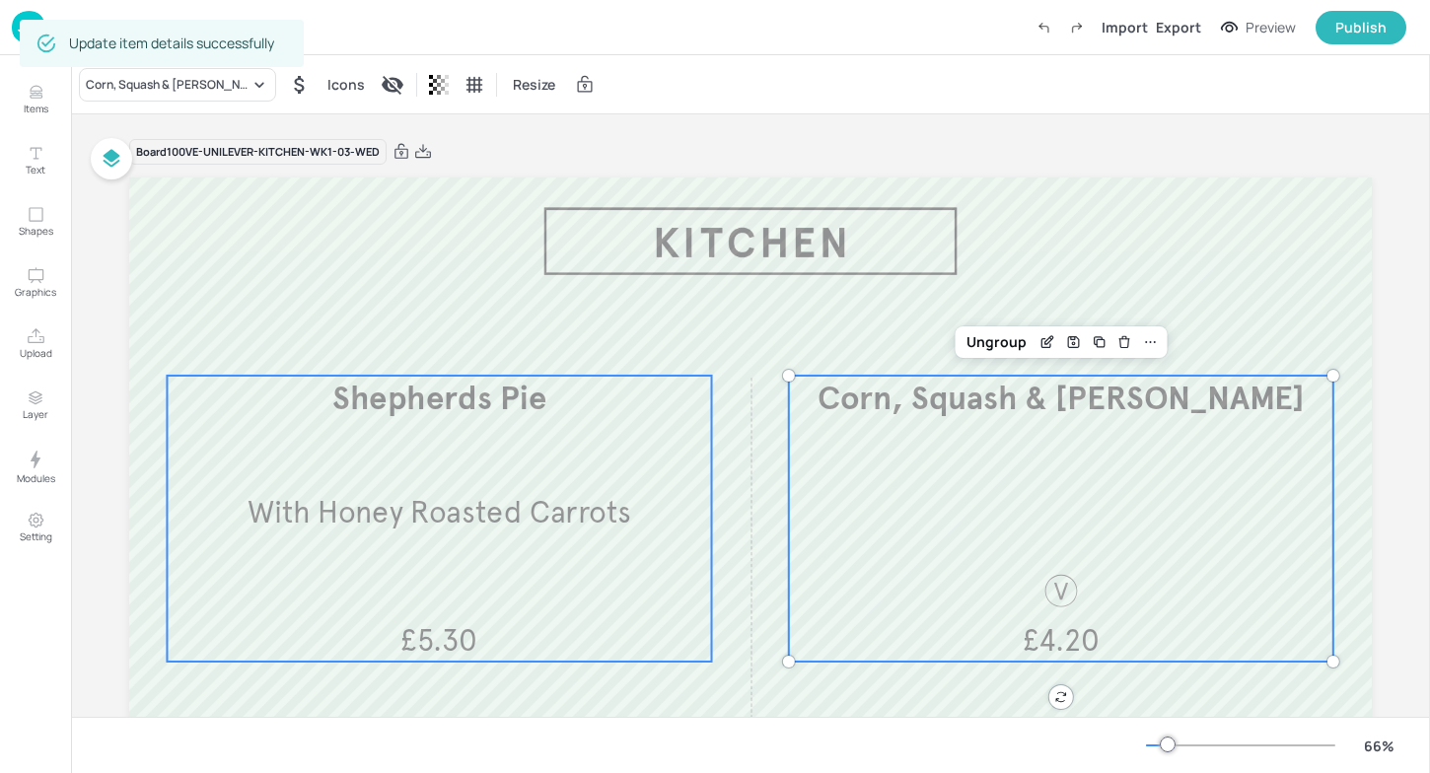
click at [586, 518] on span "With Honey Roasted Carrots​" at bounding box center [440, 513] width 384 height 36
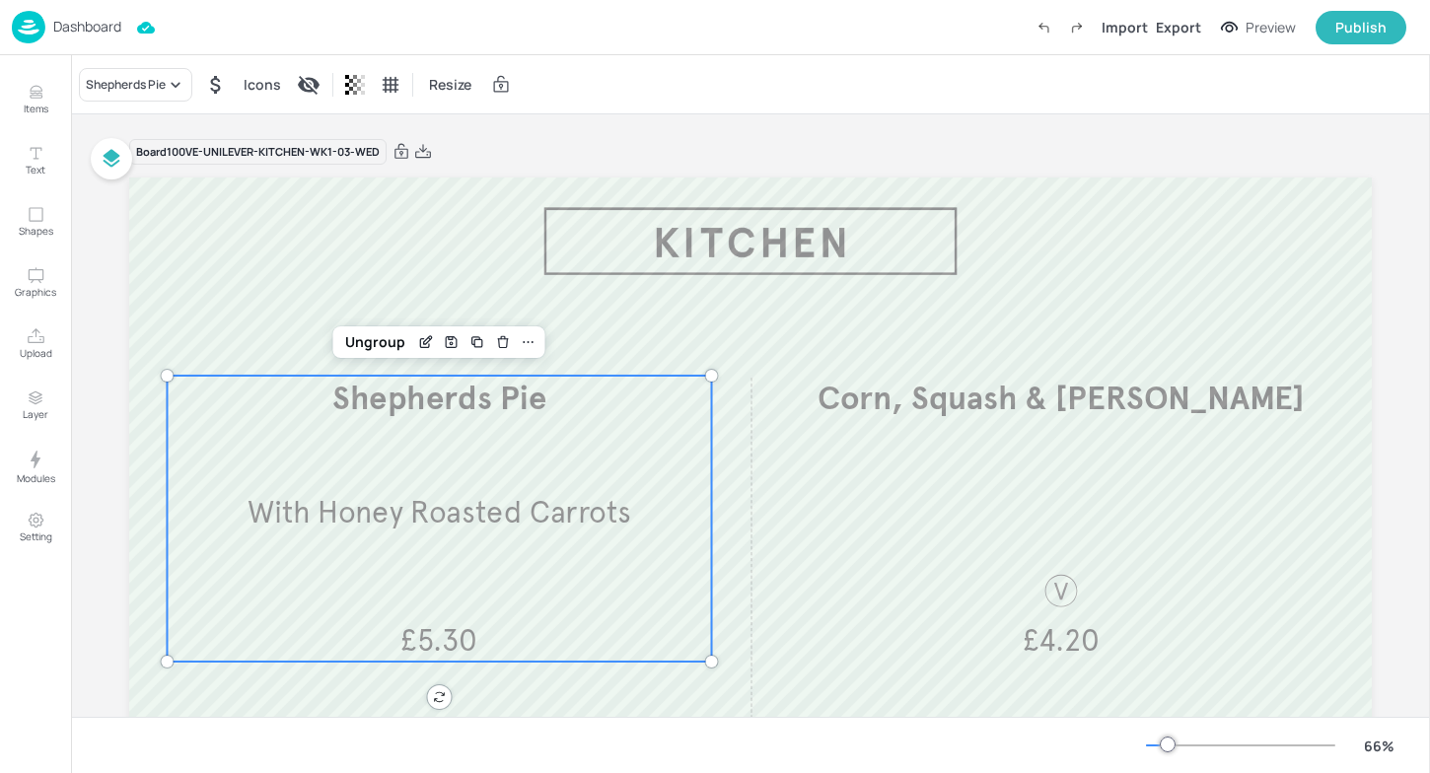
click at [64, 20] on p "Dashboard" at bounding box center [87, 27] width 68 height 14
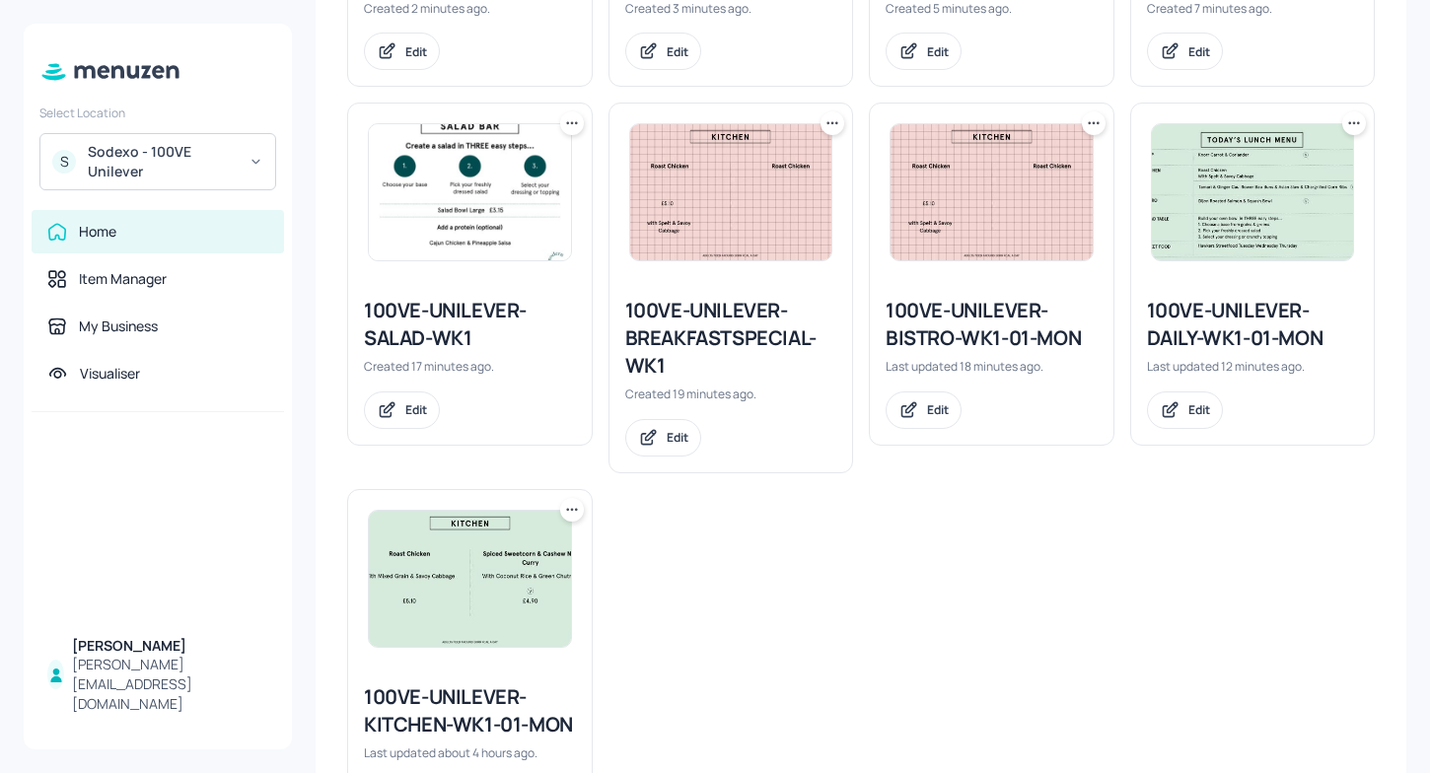
scroll to position [854, 0]
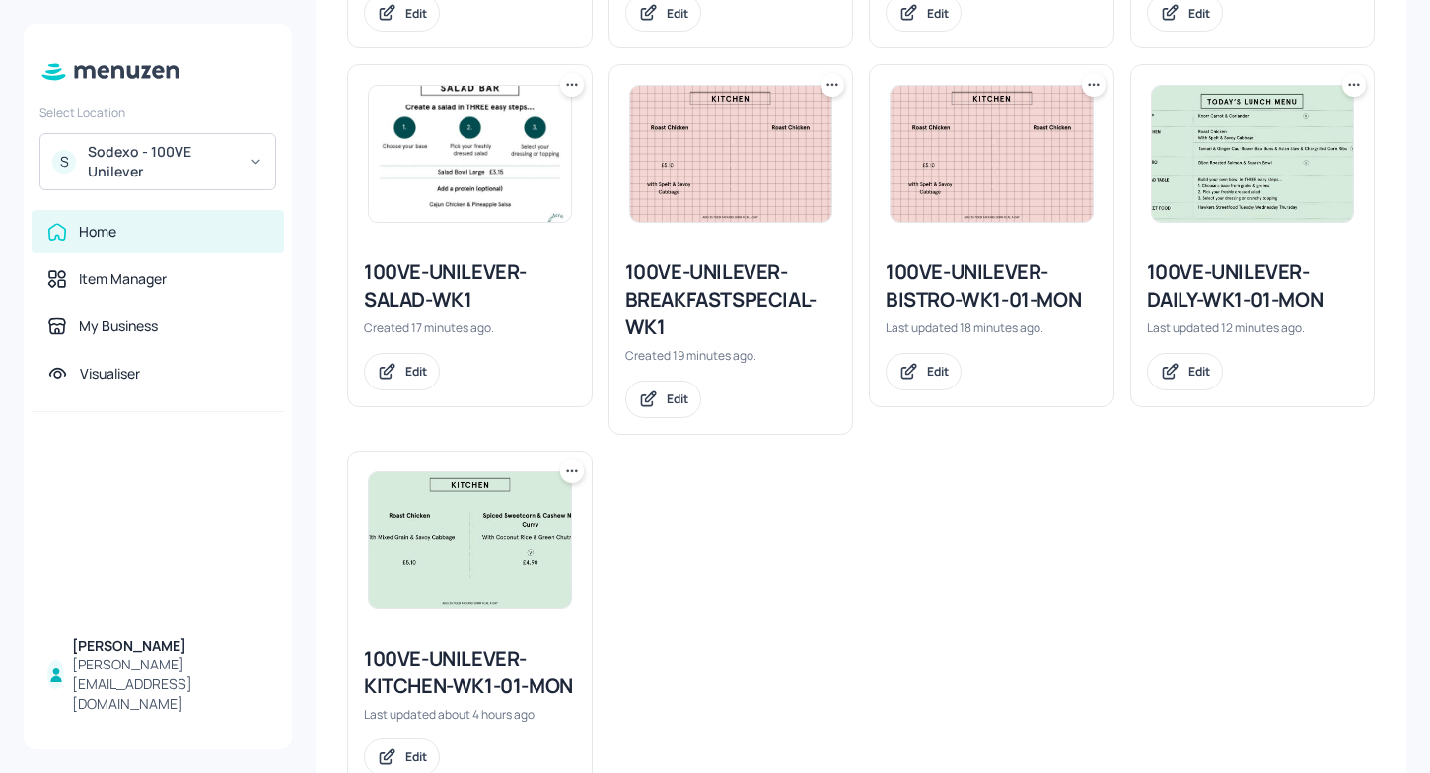
click at [516, 668] on div "100VE-UNILEVER-KITCHEN-WK1-01-MON Last updated about 4 hours ago. Edit" at bounding box center [470, 710] width 244 height 163
click at [444, 700] on div "100VE-UNILEVER-KITCHEN-WK1-01-MON" at bounding box center [470, 672] width 212 height 55
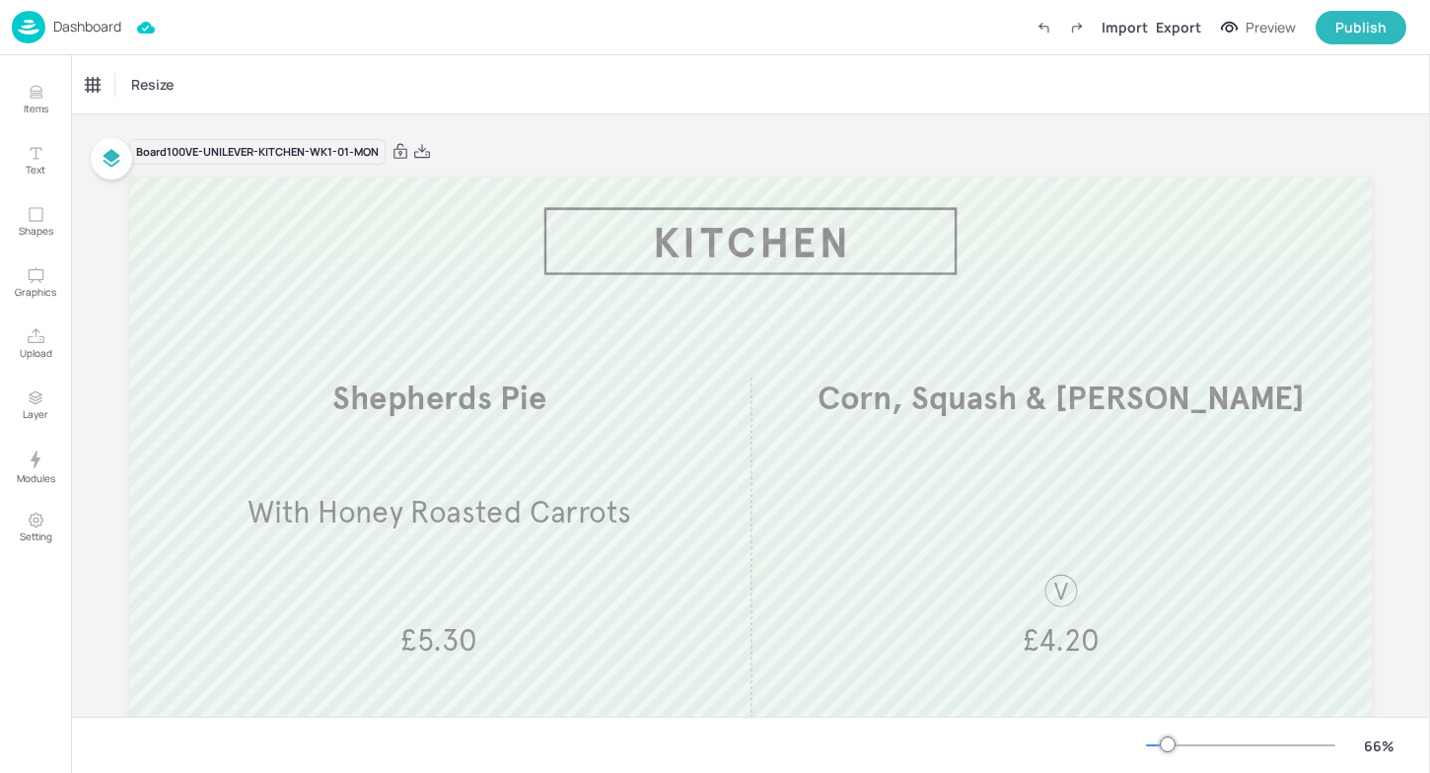
click at [35, 15] on img at bounding box center [29, 27] width 34 height 33
click at [90, 33] on p "Dashboard" at bounding box center [87, 27] width 68 height 14
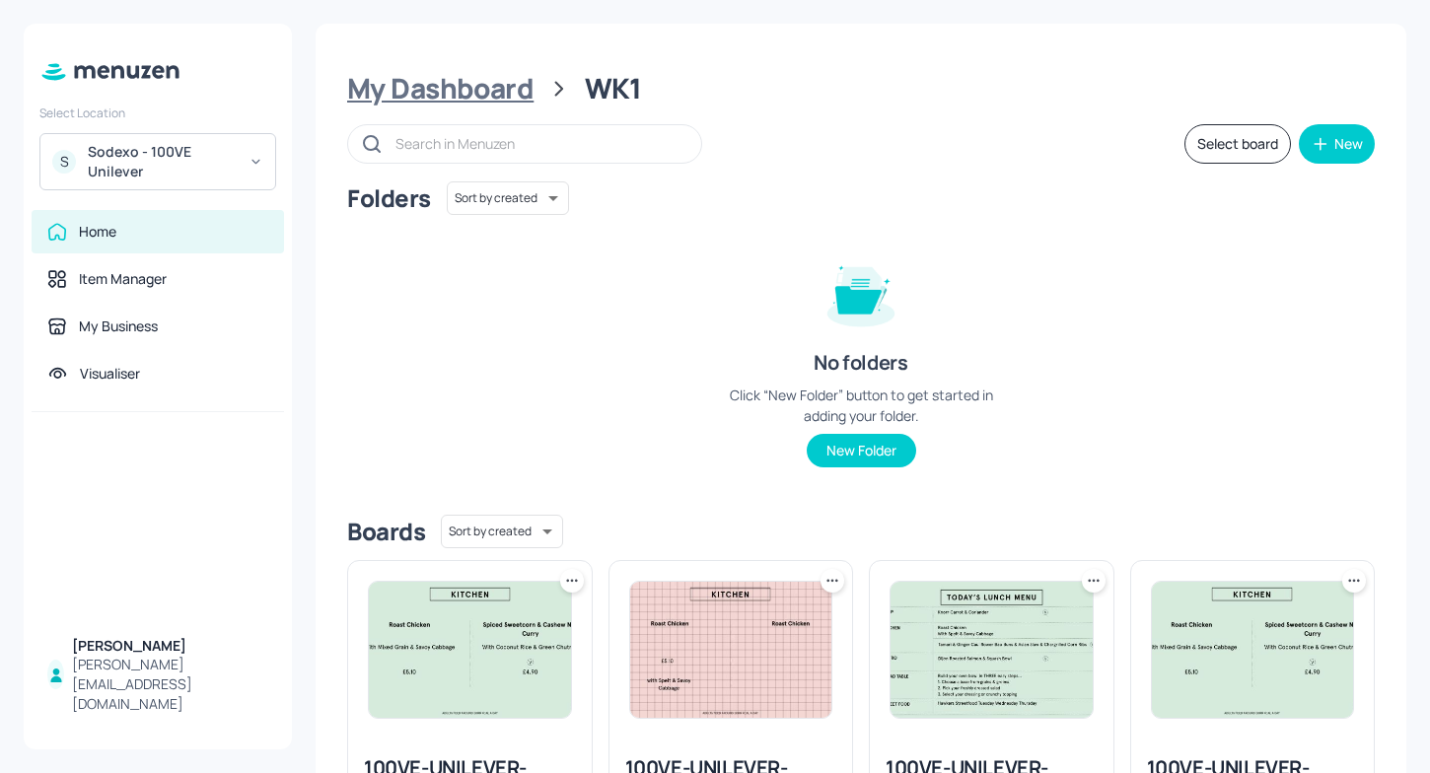
click at [474, 101] on div "My Dashboard" at bounding box center [440, 89] width 186 height 36
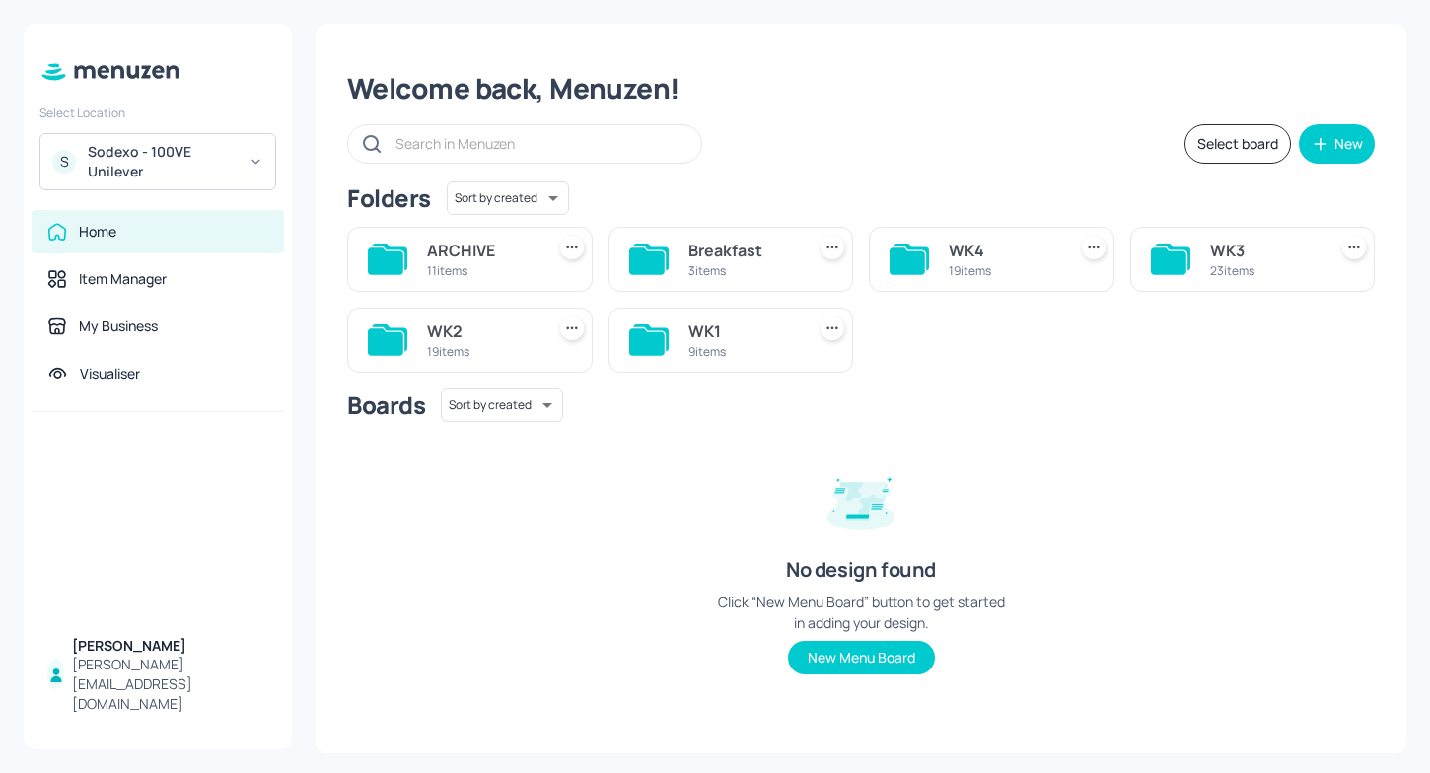
click at [475, 332] on div "WK2" at bounding box center [481, 332] width 109 height 24
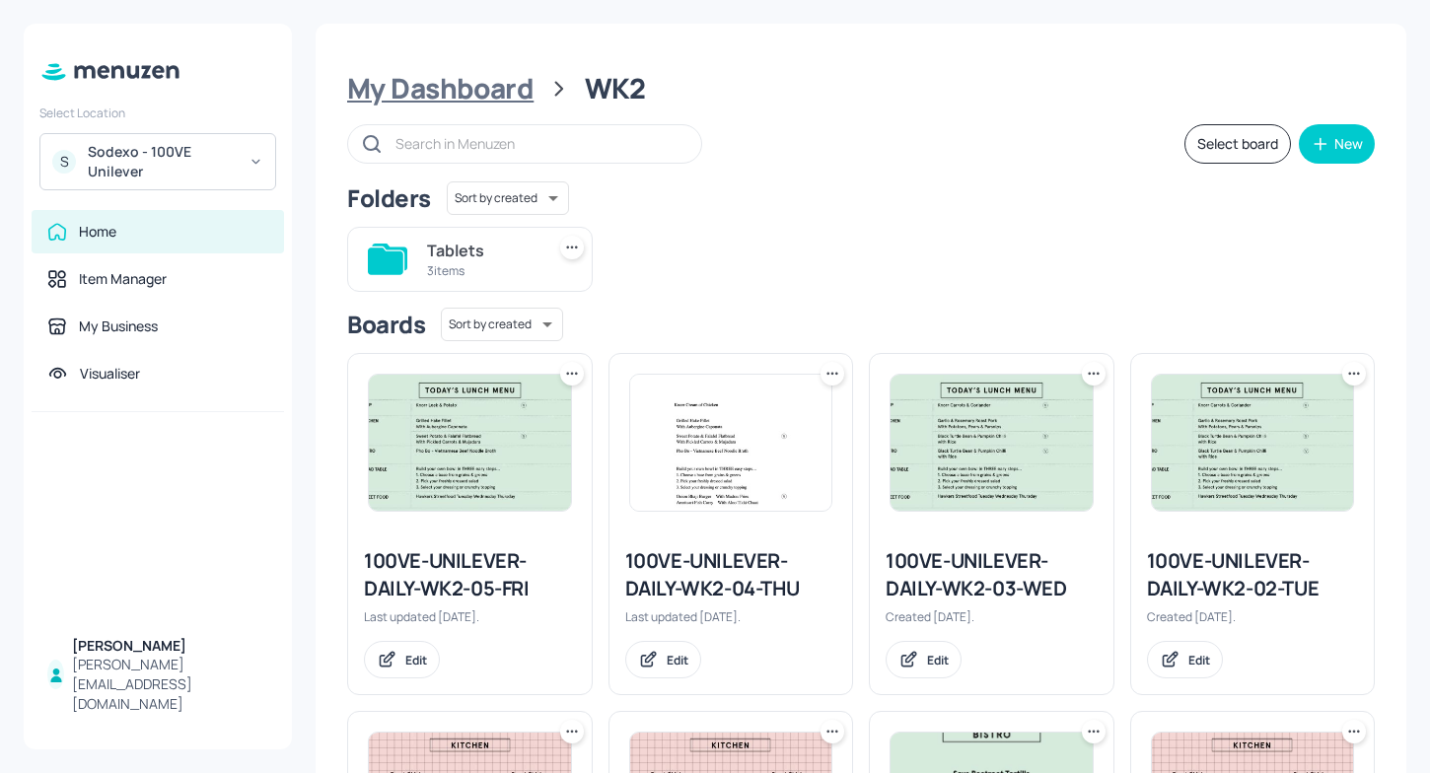
click at [427, 76] on div "My Dashboard" at bounding box center [440, 89] width 186 height 36
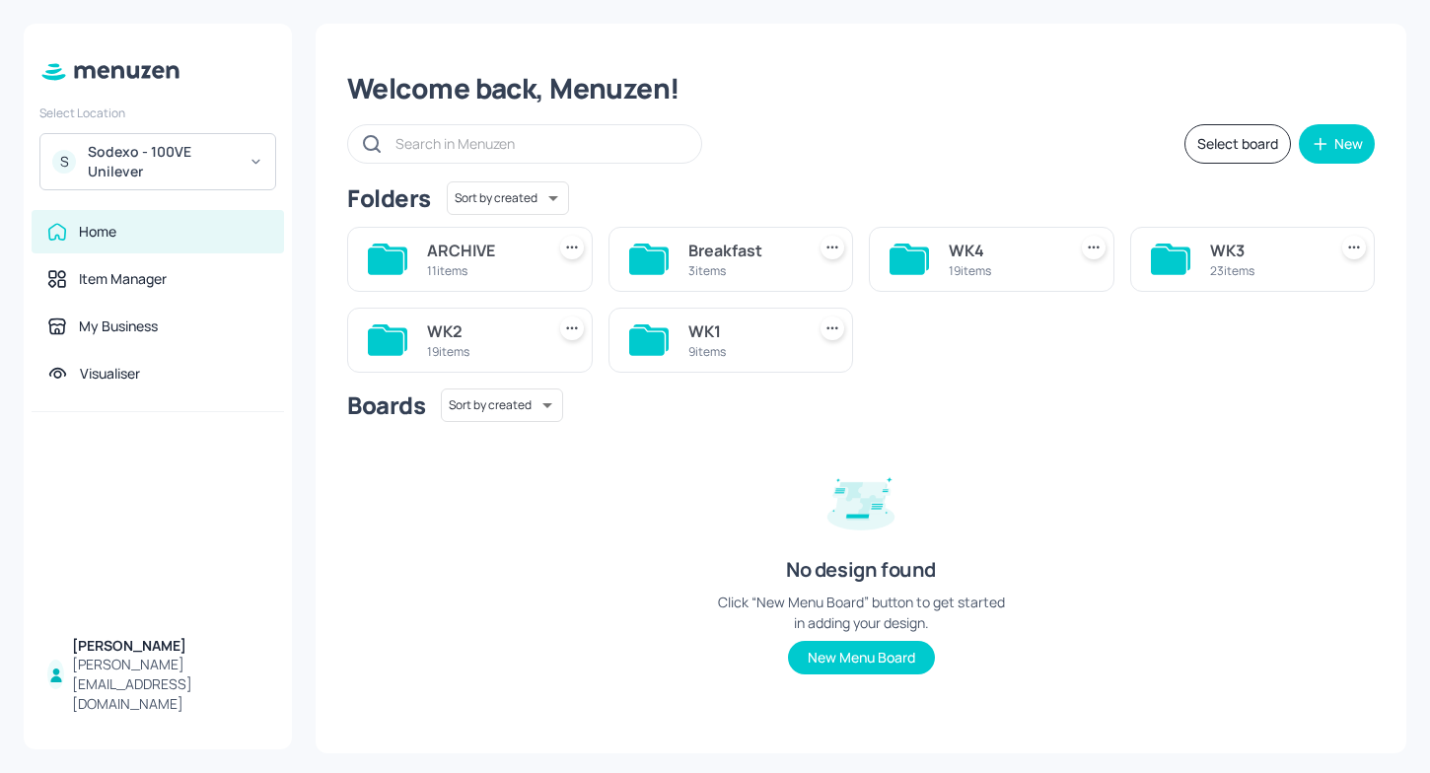
click at [441, 340] on div "WK2" at bounding box center [481, 332] width 109 height 24
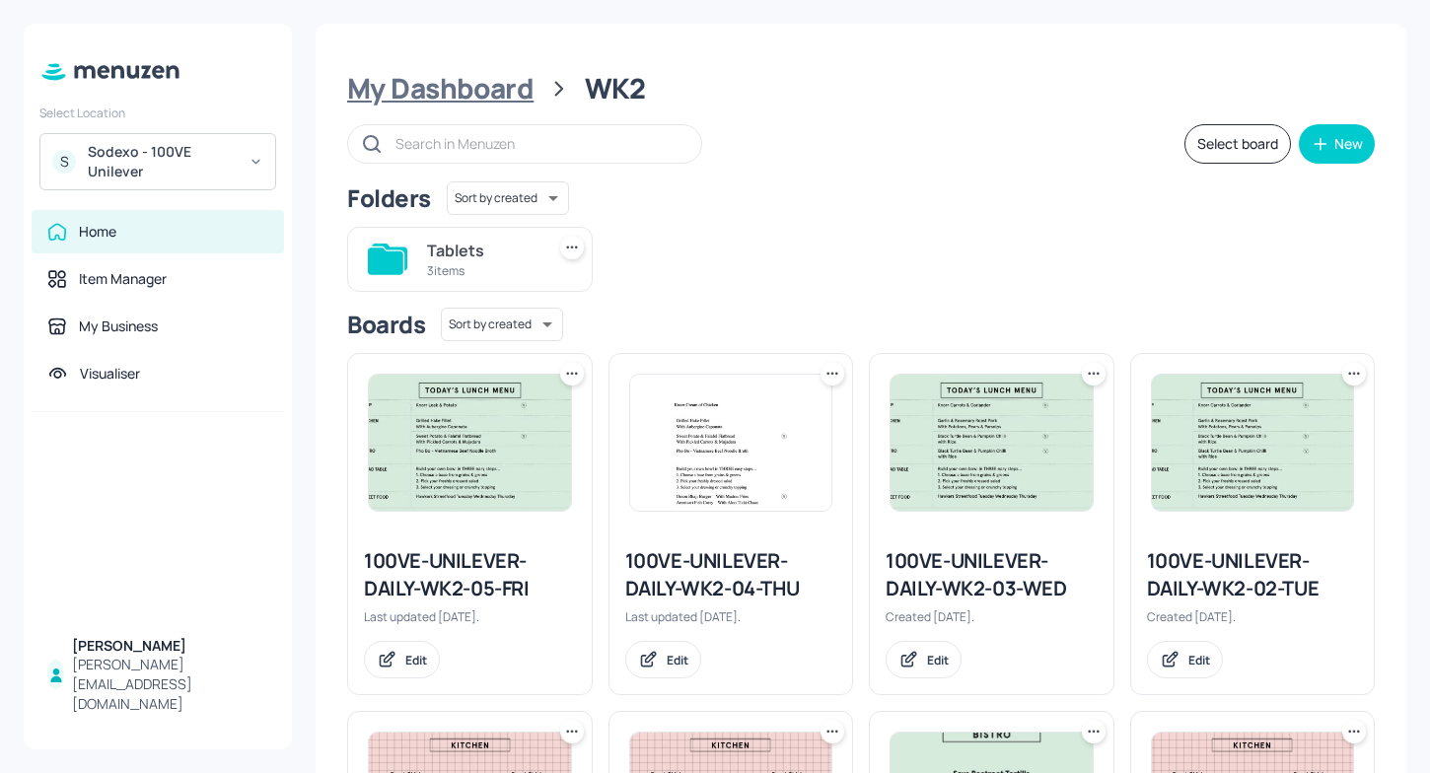
click at [425, 90] on div "My Dashboard" at bounding box center [440, 89] width 186 height 36
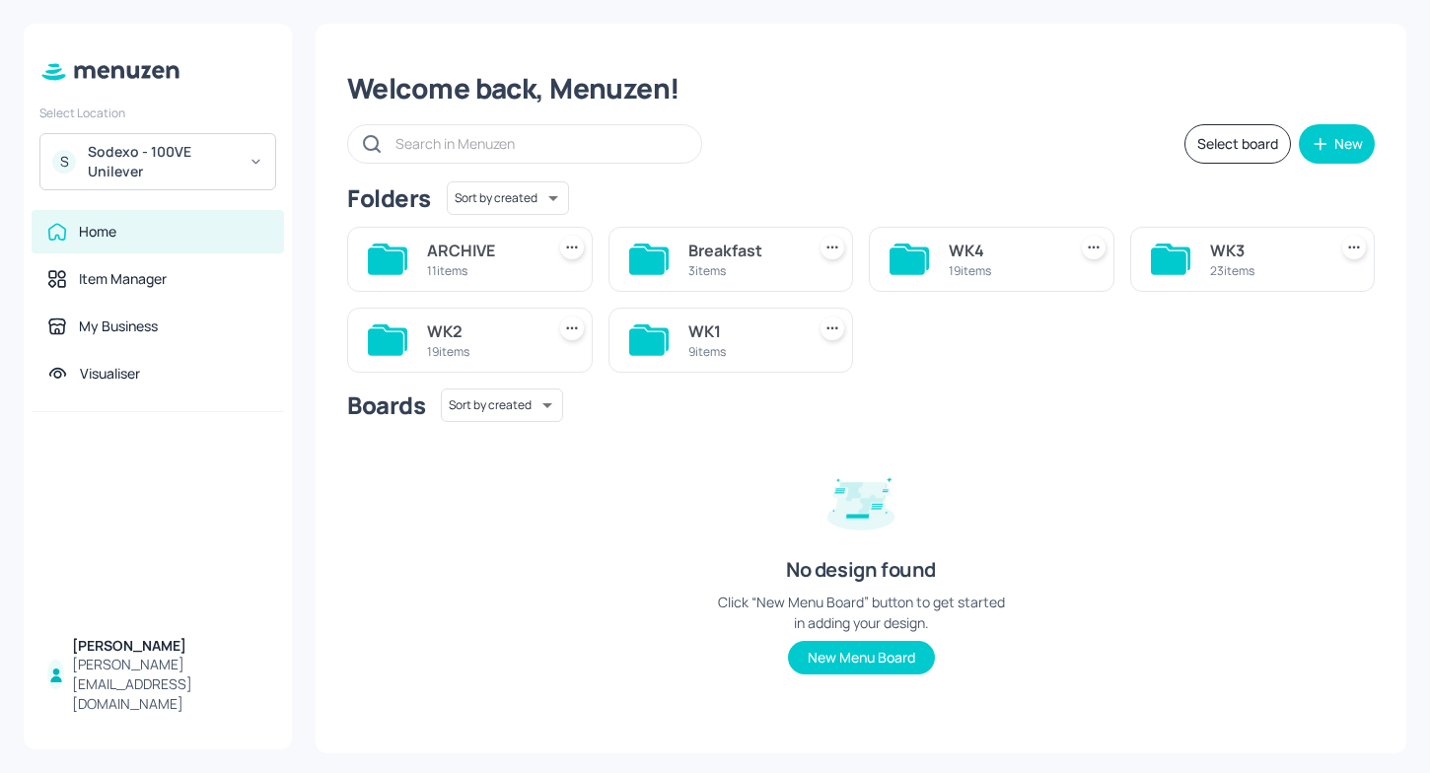
click at [495, 264] on div "11 items" at bounding box center [481, 270] width 109 height 17
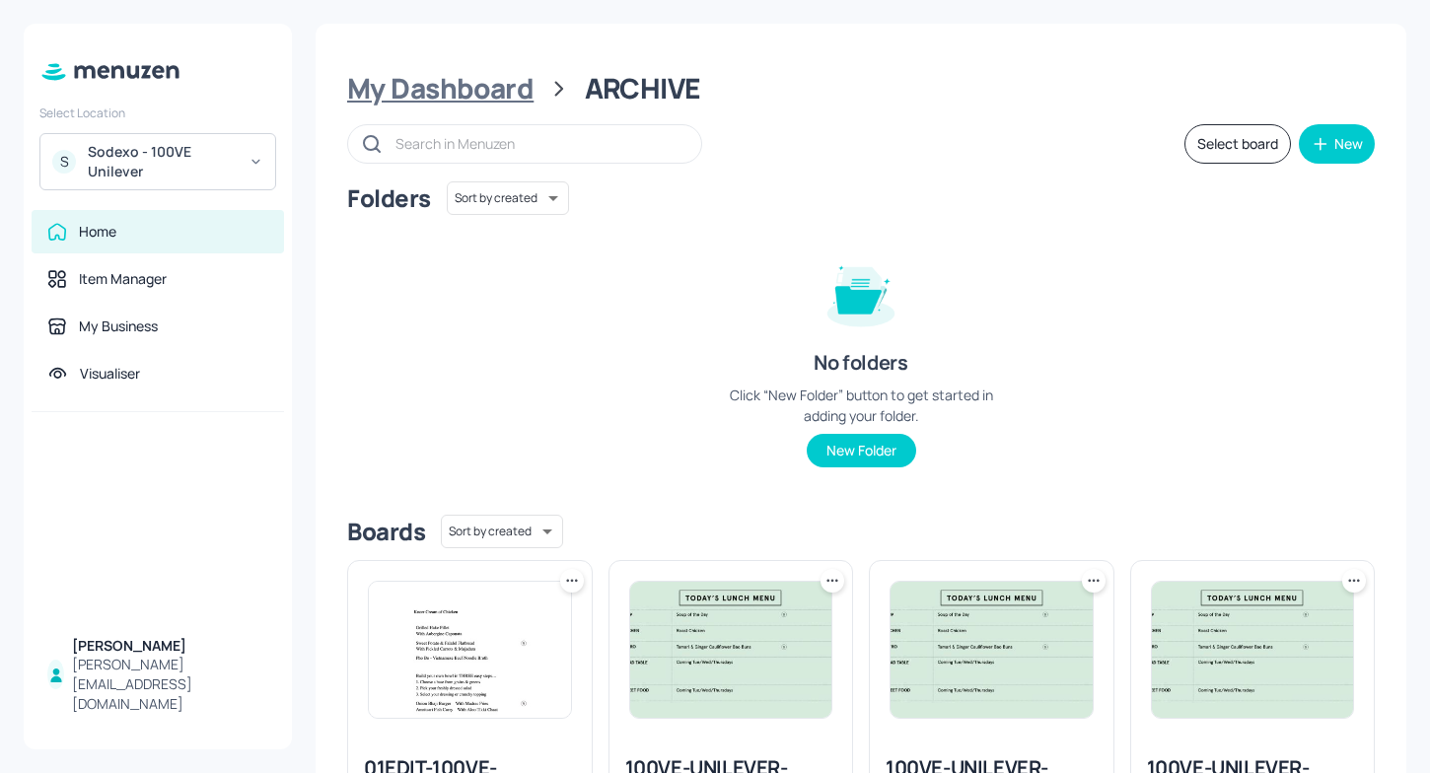
click at [420, 91] on div "My Dashboard" at bounding box center [440, 89] width 186 height 36
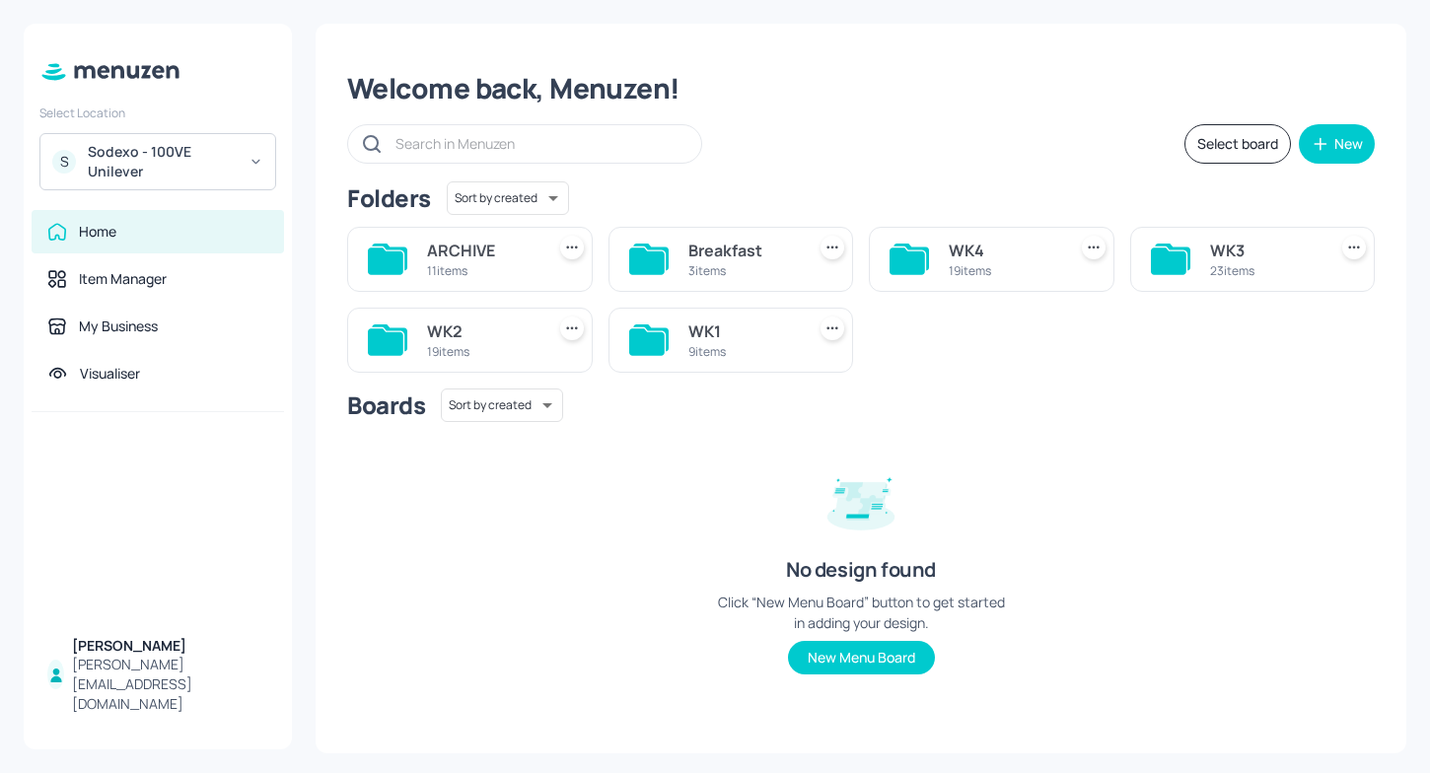
click at [720, 268] on div "3 items" at bounding box center [742, 270] width 109 height 17
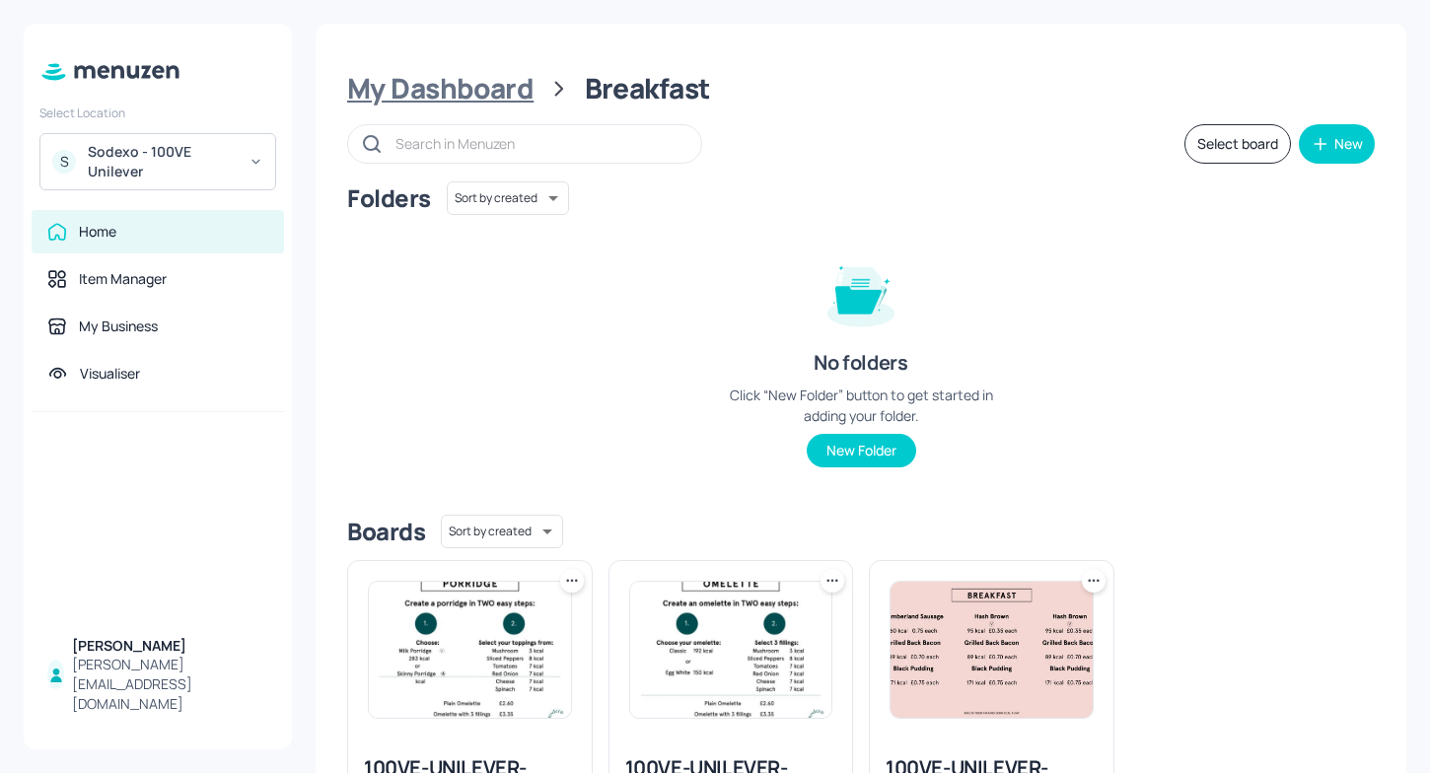
click at [431, 99] on div "My Dashboard" at bounding box center [440, 89] width 186 height 36
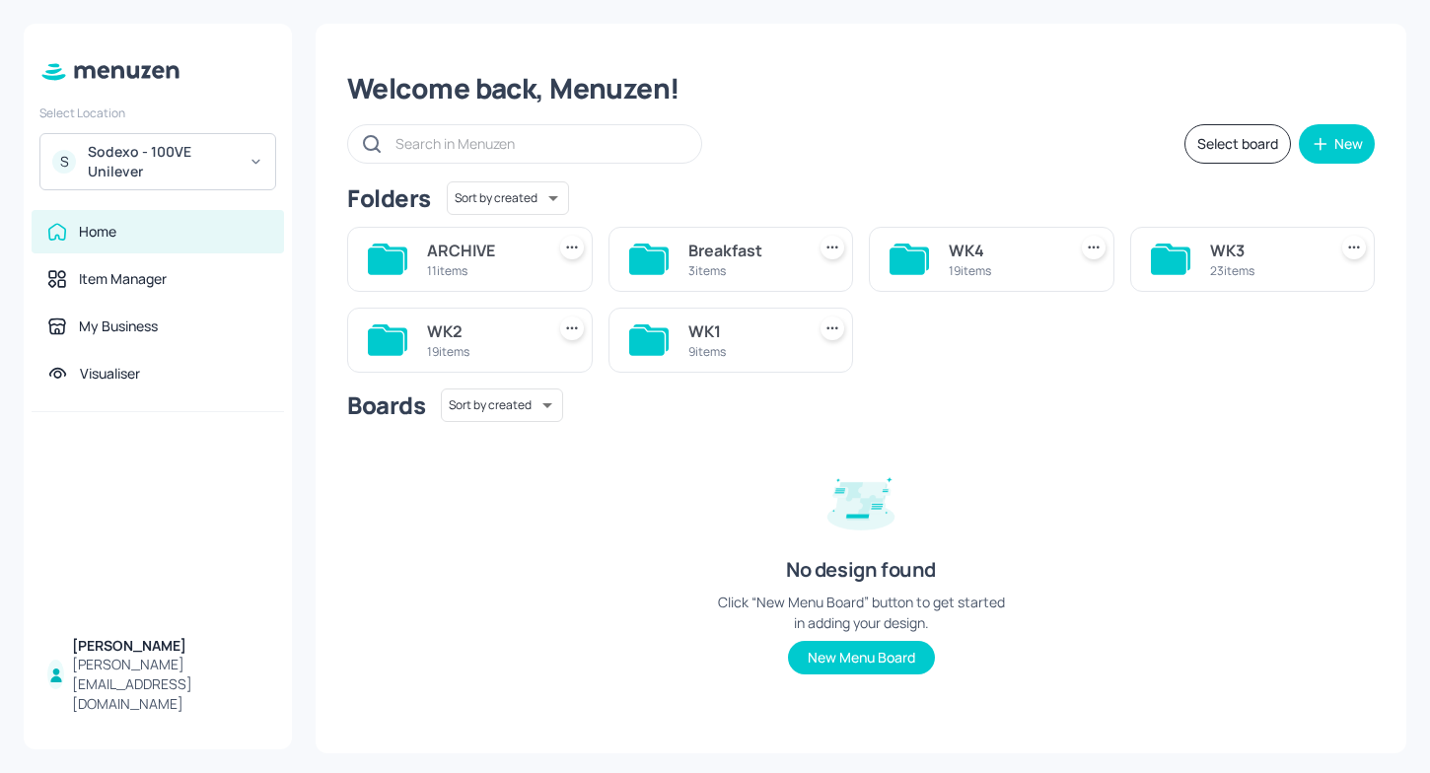
click at [946, 251] on div "WK4 19 items" at bounding box center [992, 259] width 246 height 65
click at [1013, 250] on div "WK4" at bounding box center [1003, 251] width 109 height 24
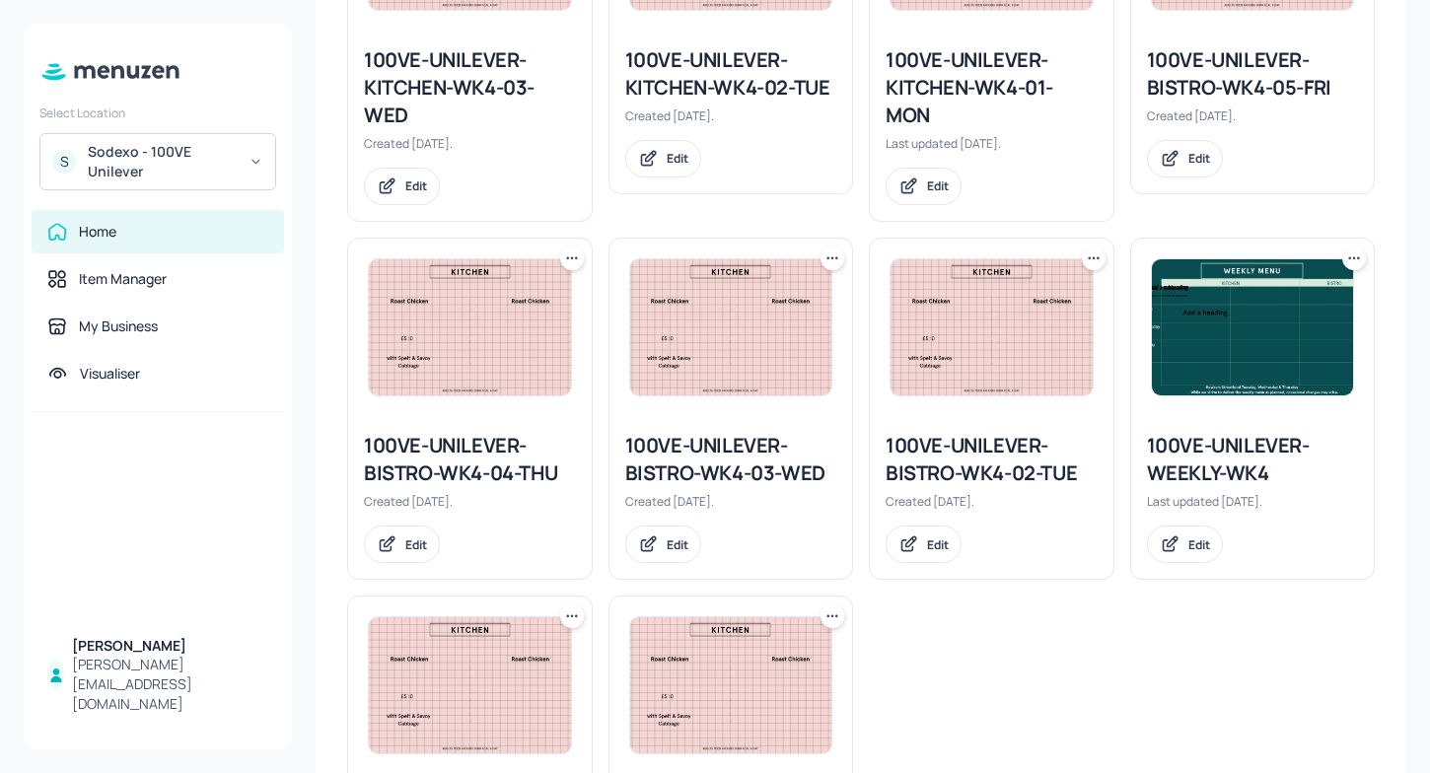
scroll to position [1219, 0]
click at [1218, 453] on div "100VE-UNILEVER-WEEKLY-WK4" at bounding box center [1253, 458] width 212 height 55
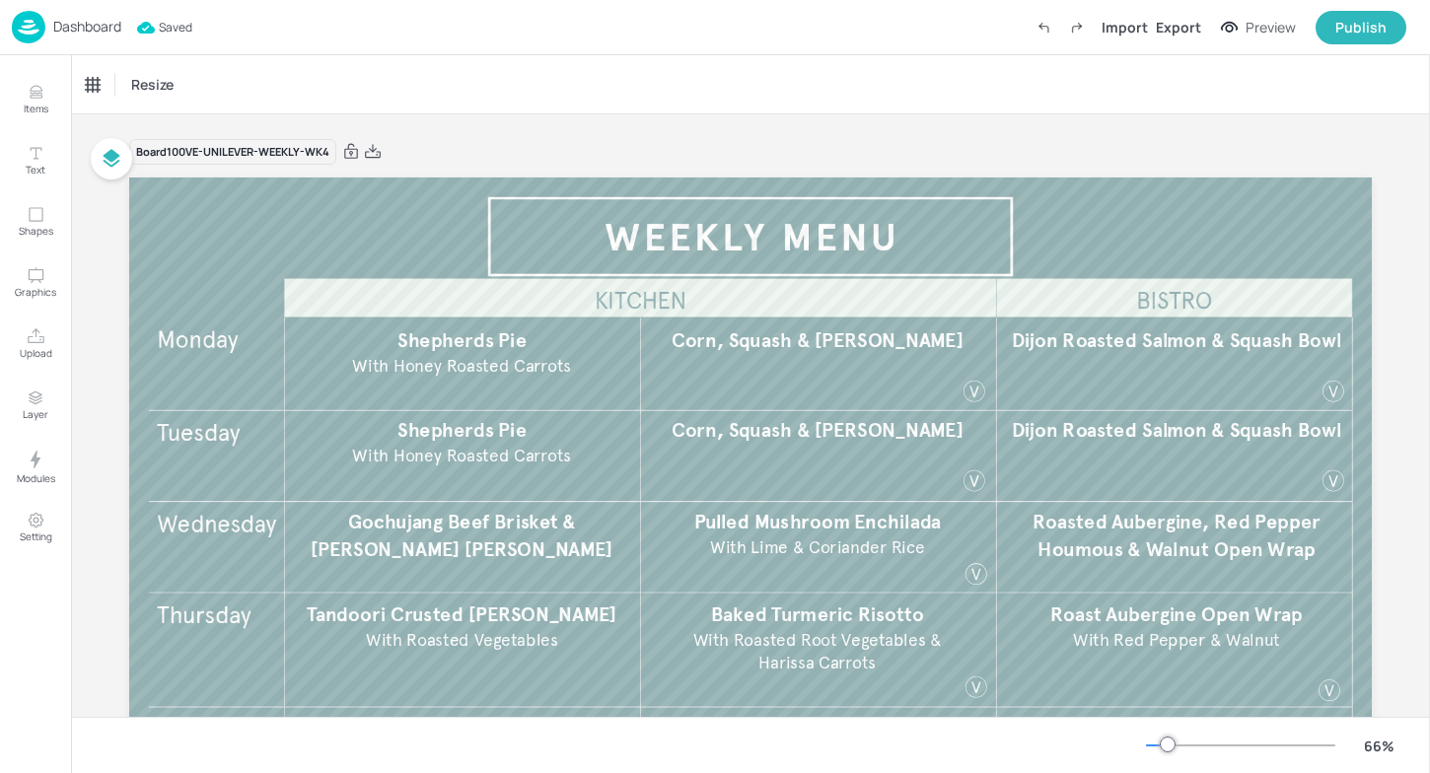
click at [41, 20] on img at bounding box center [29, 27] width 34 height 33
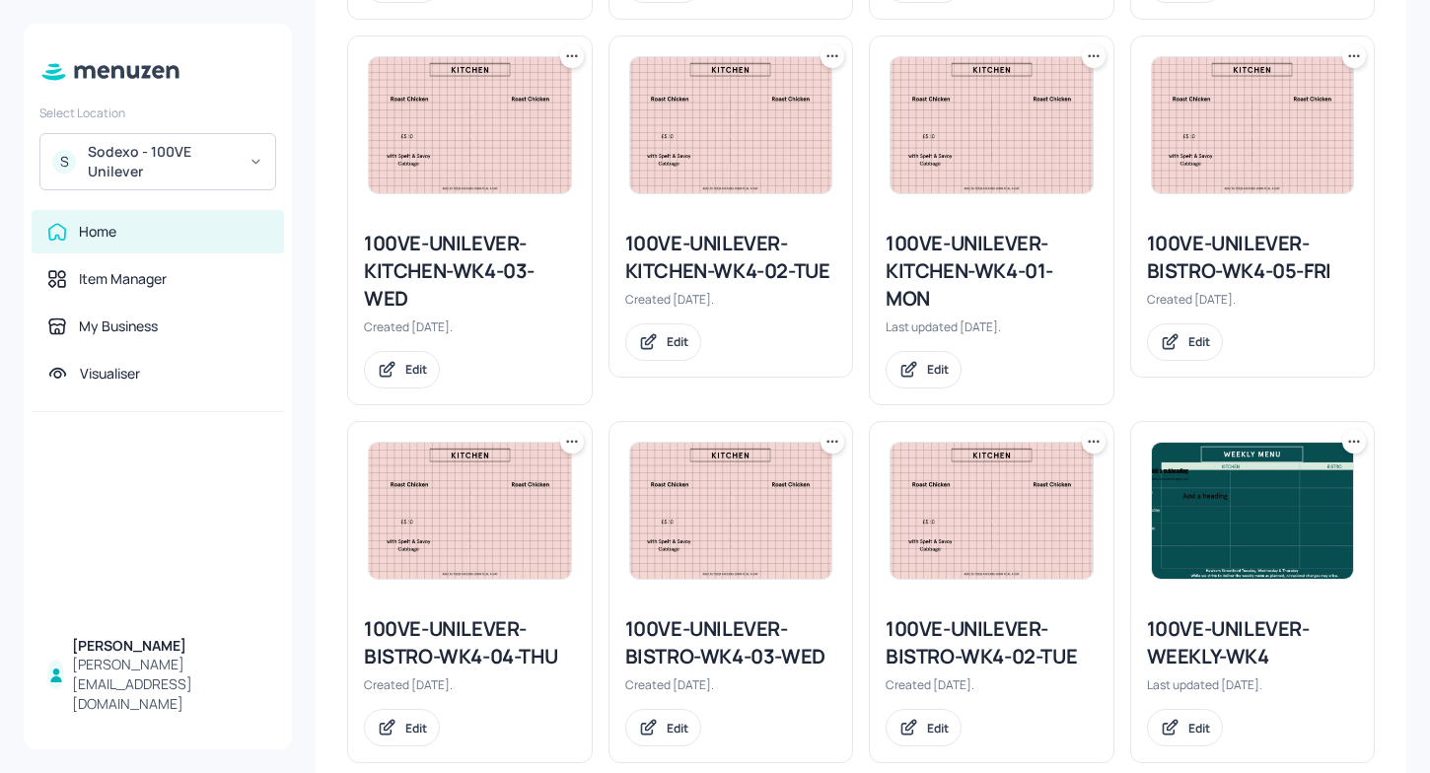
scroll to position [1040, 0]
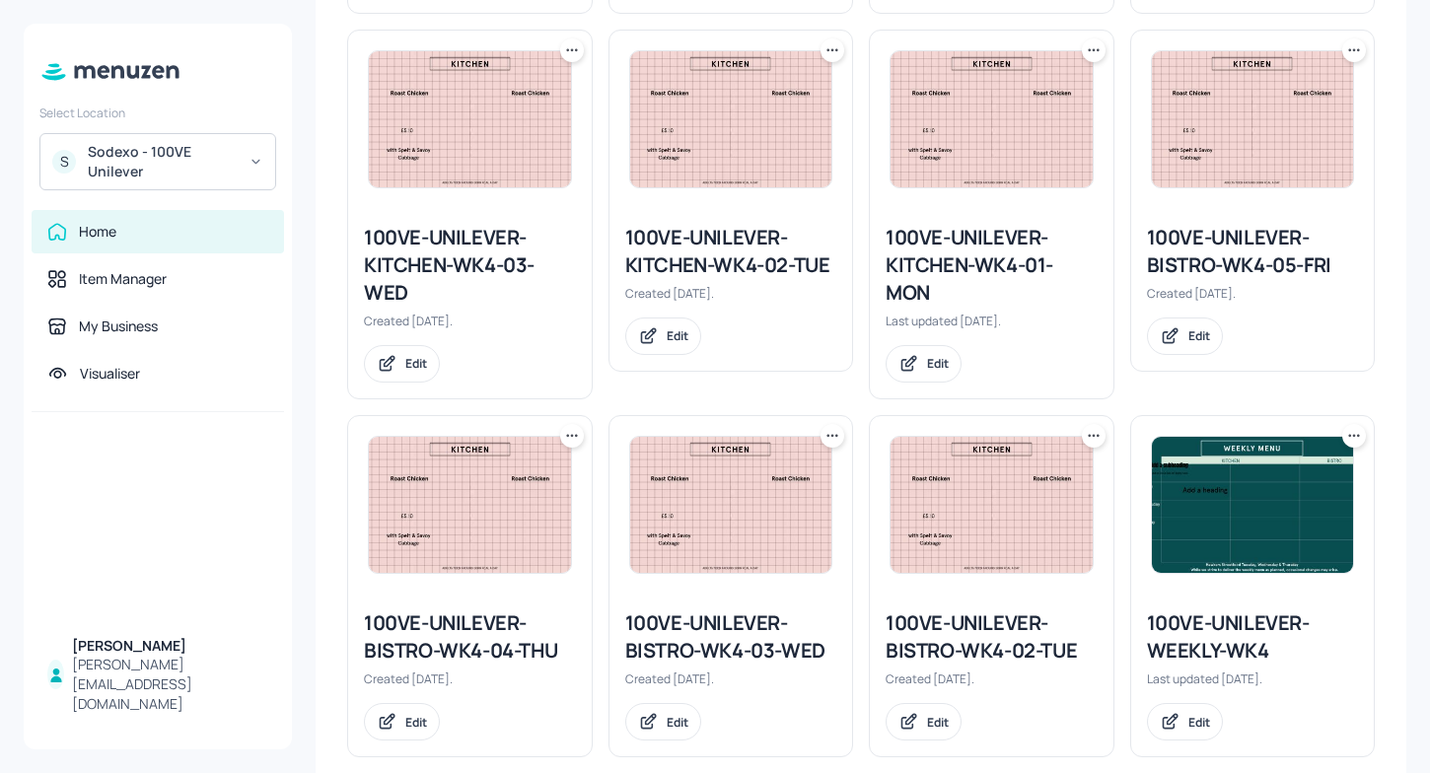
click at [1219, 548] on img at bounding box center [1253, 505] width 202 height 136
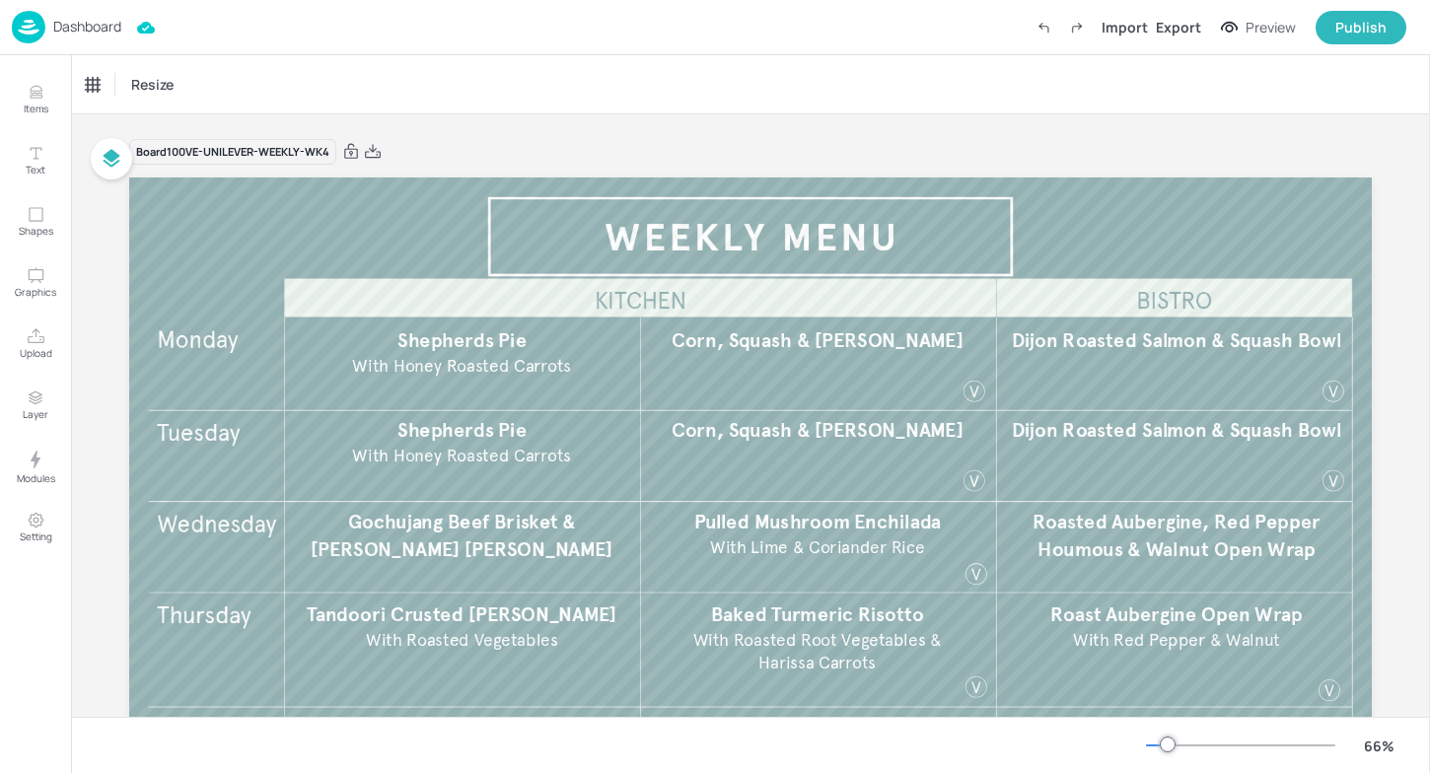
click at [20, 22] on img at bounding box center [29, 27] width 34 height 33
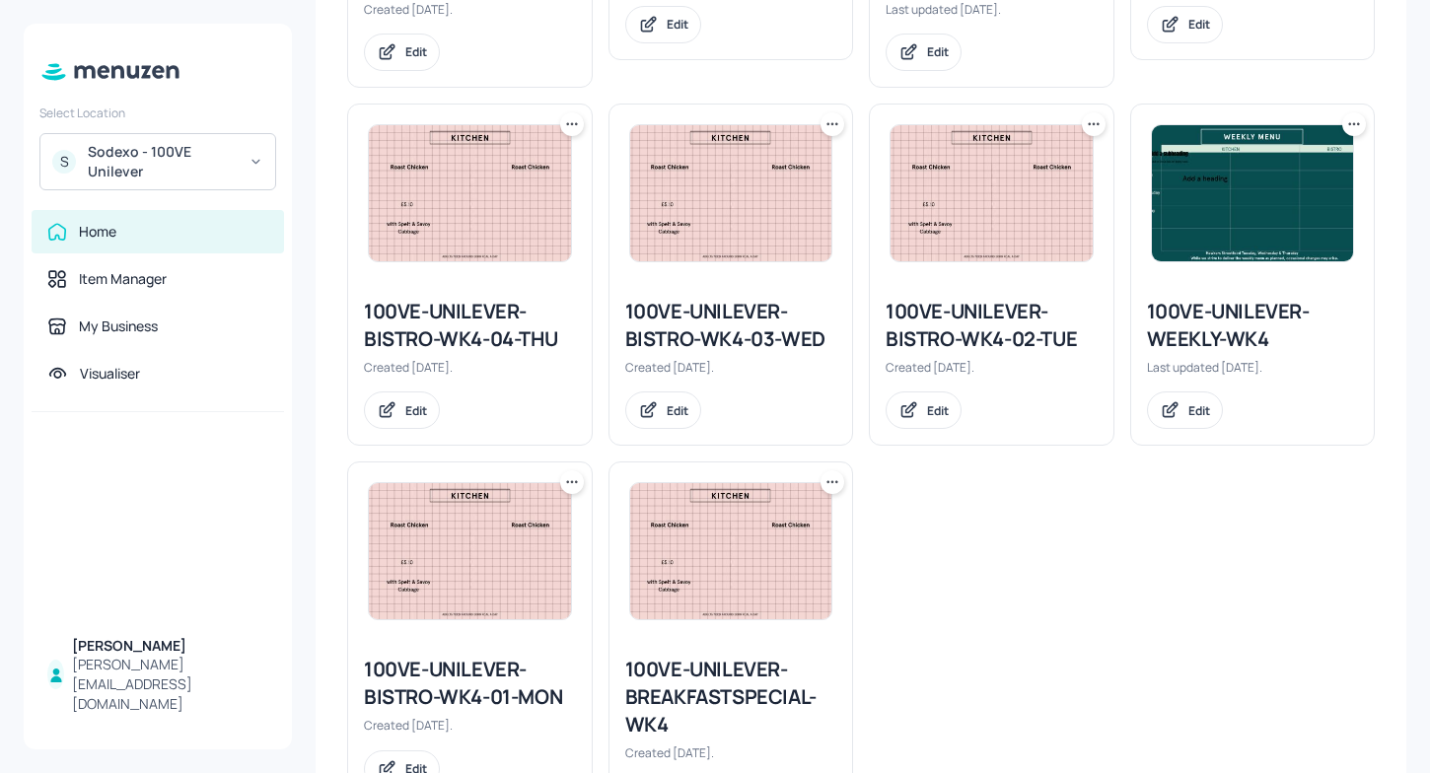
scroll to position [1350, 0]
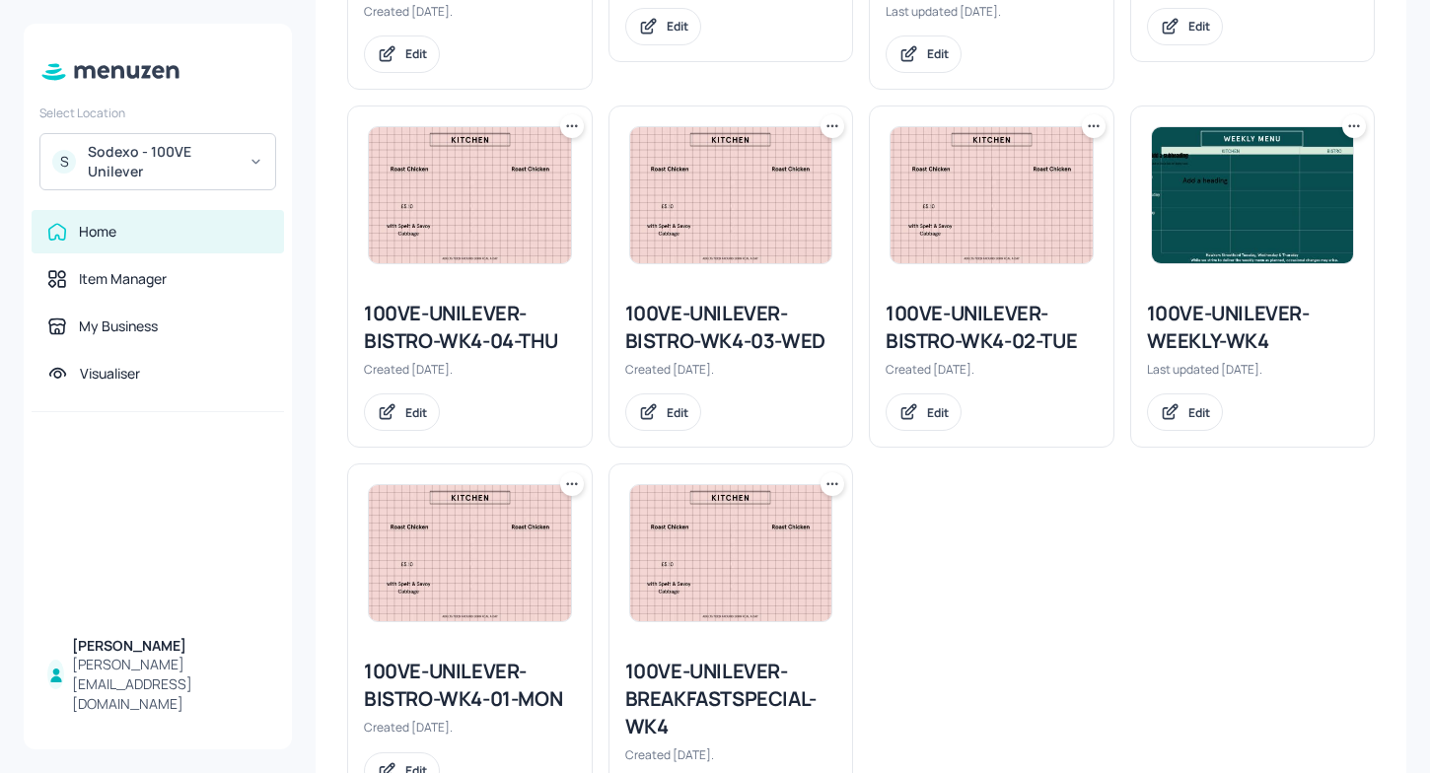
click at [1344, 124] on icon at bounding box center [1354, 126] width 20 height 20
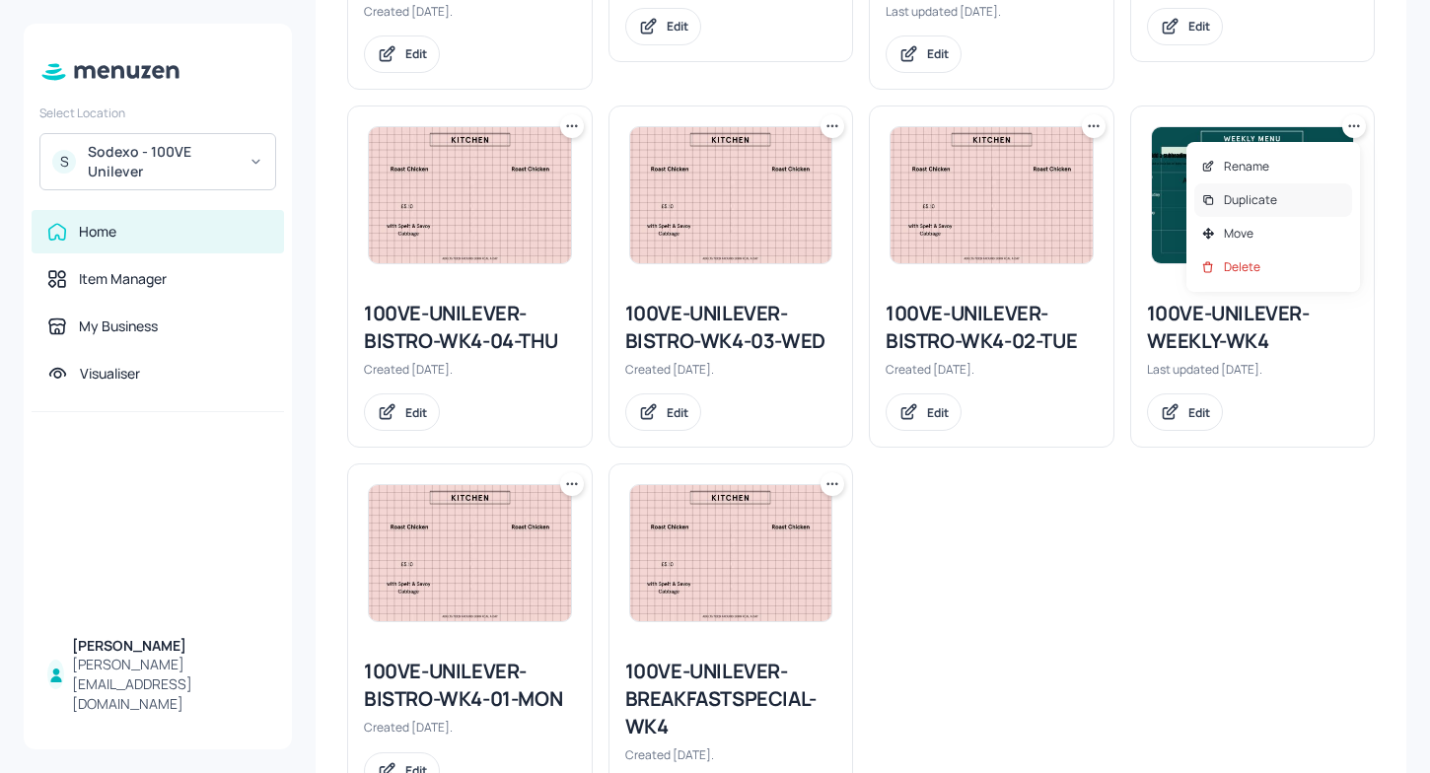
click at [1252, 194] on p "Duplicate" at bounding box center [1250, 200] width 53 height 18
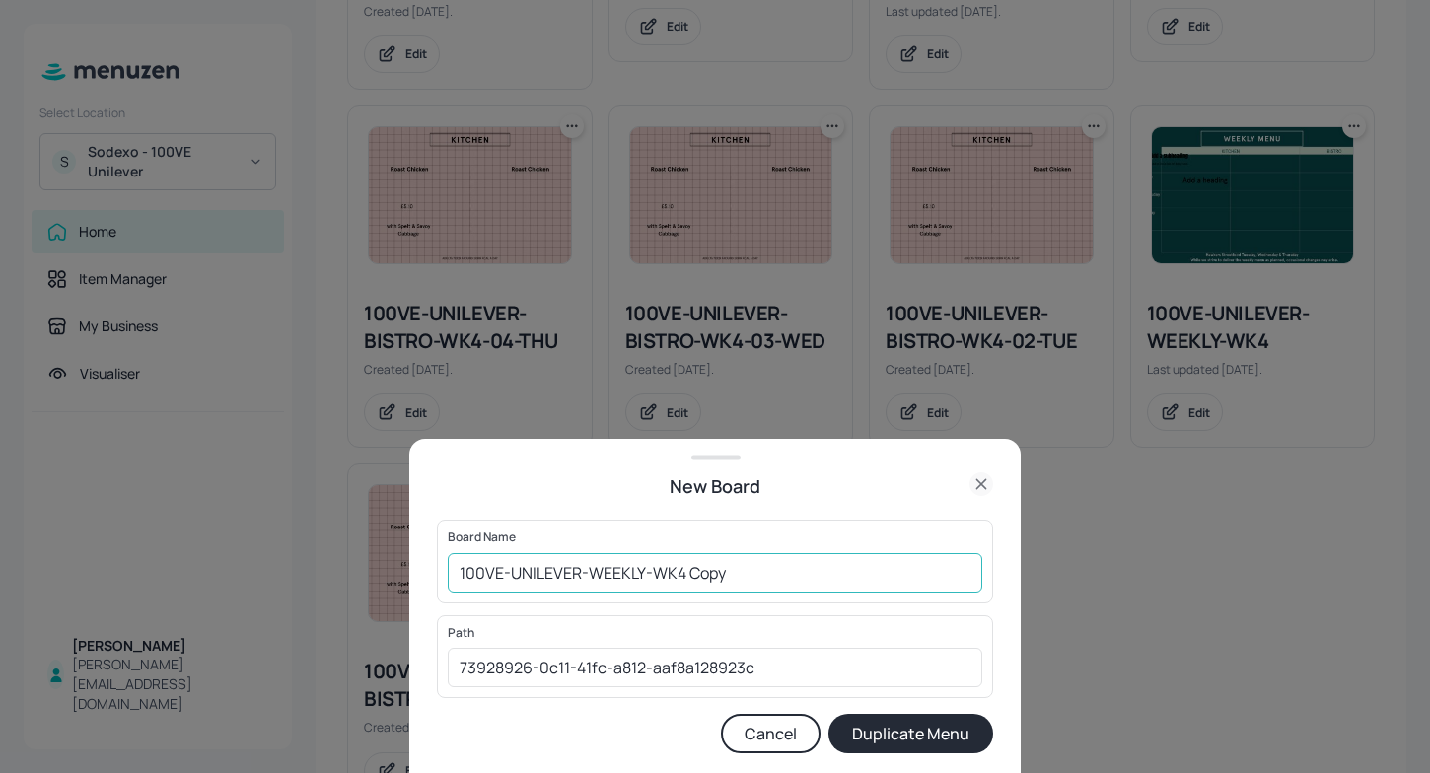
click at [781, 563] on input "100VE-UNILEVER-WEEKLY-WK4 Copy" at bounding box center [715, 572] width 535 height 39
type input "100VE-UNILEVER-WEEKLY-WK1"
click at [905, 730] on button "Duplicate Menu" at bounding box center [910, 733] width 165 height 39
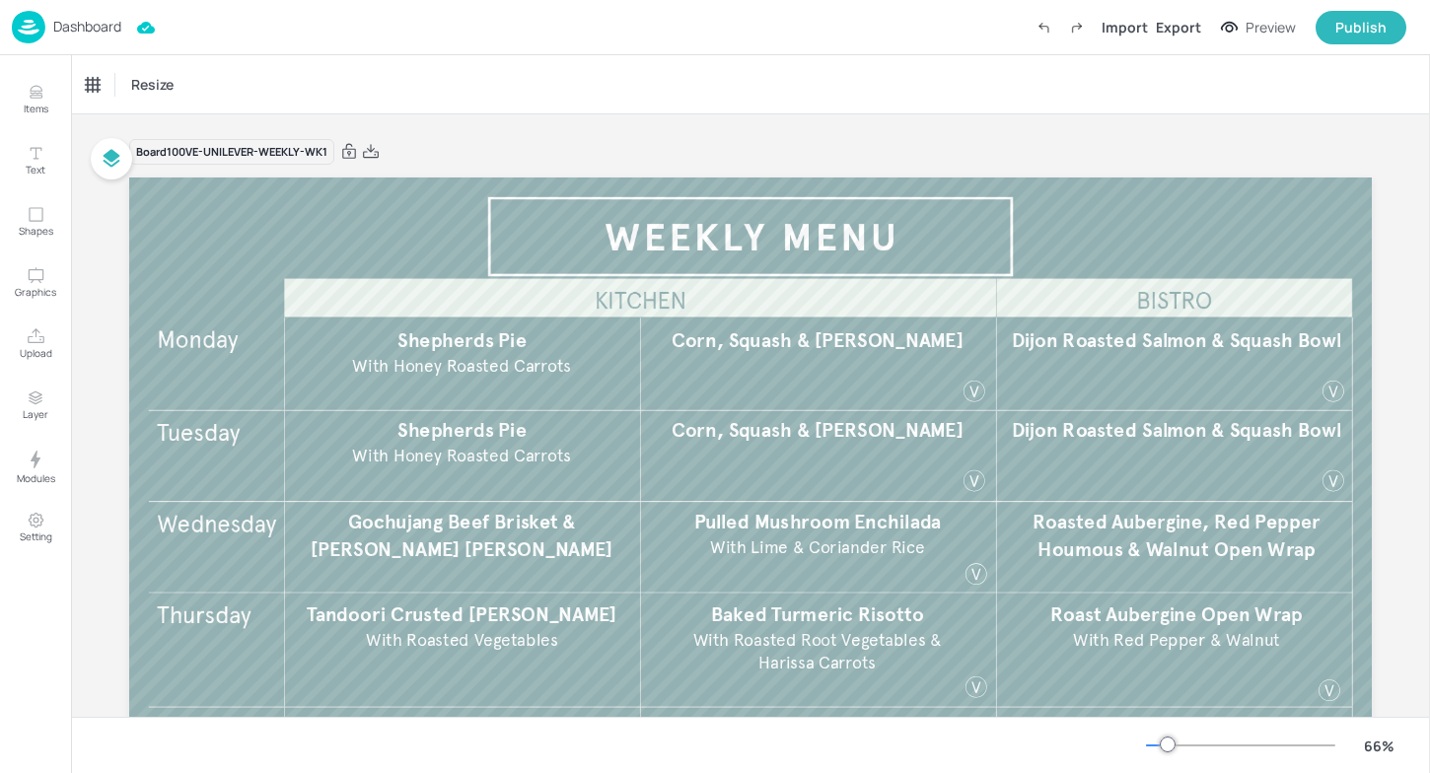
click at [10, 9] on div "Dashboard Import Export Preview Publish" at bounding box center [715, 27] width 1430 height 55
click at [32, 21] on img at bounding box center [29, 27] width 34 height 33
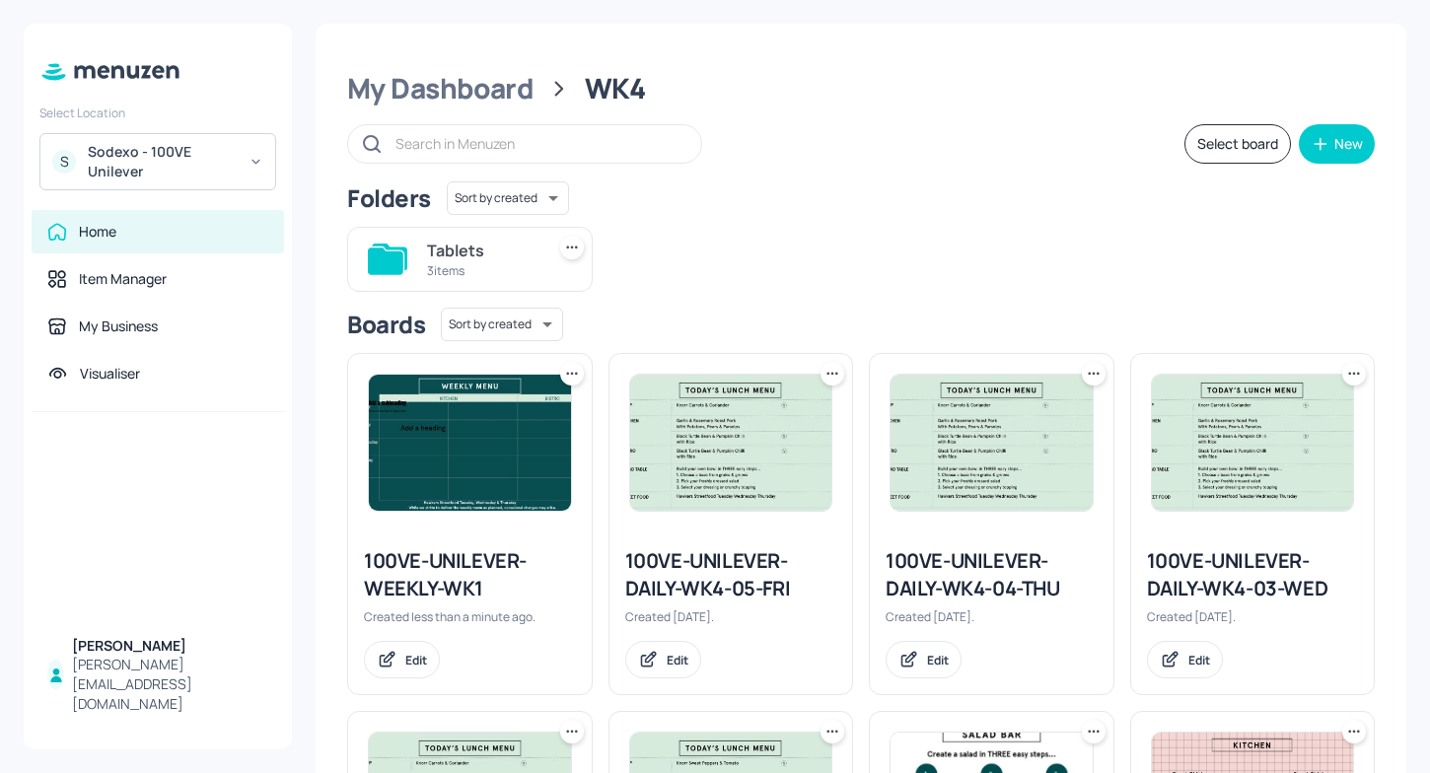
click at [566, 377] on icon at bounding box center [572, 374] width 20 height 20
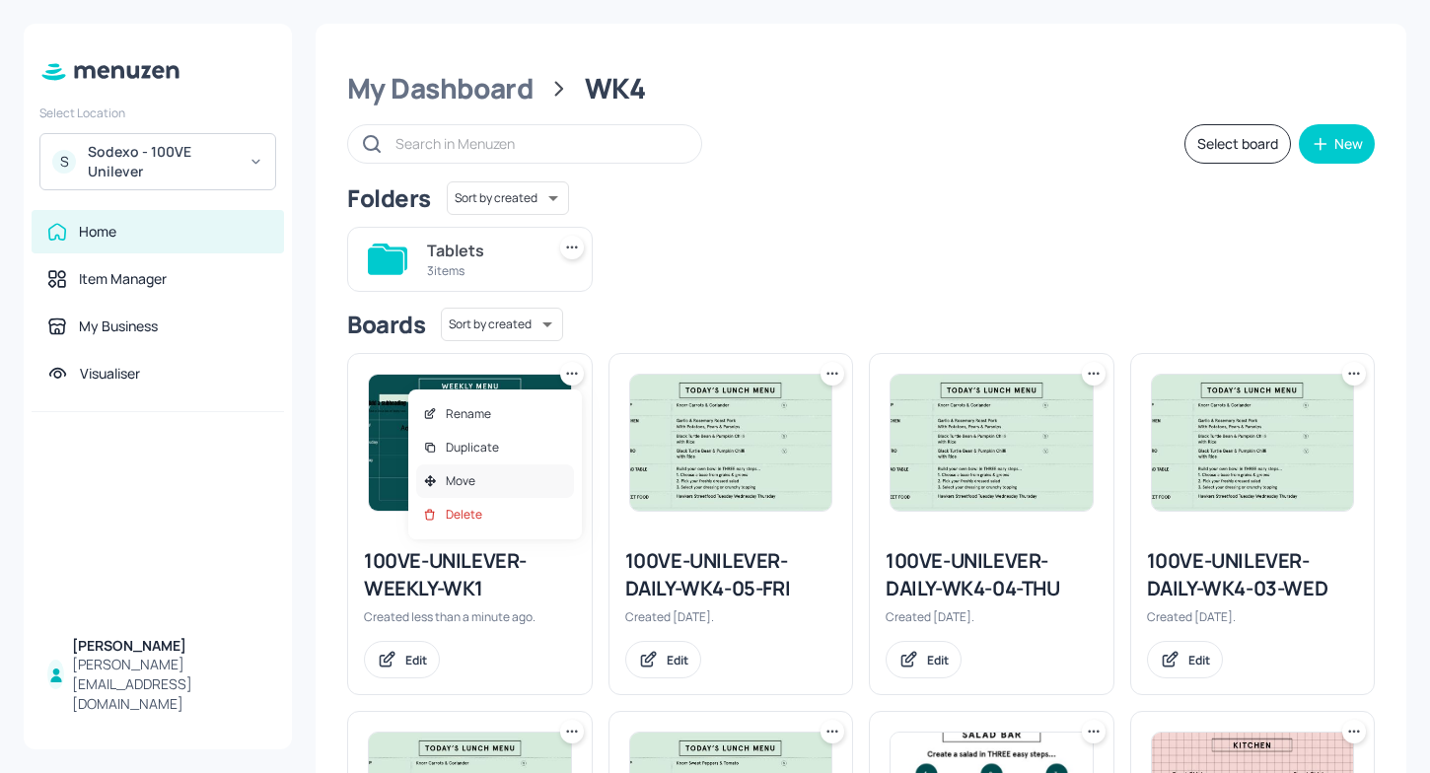
click at [509, 476] on div "Move" at bounding box center [495, 482] width 158 height 34
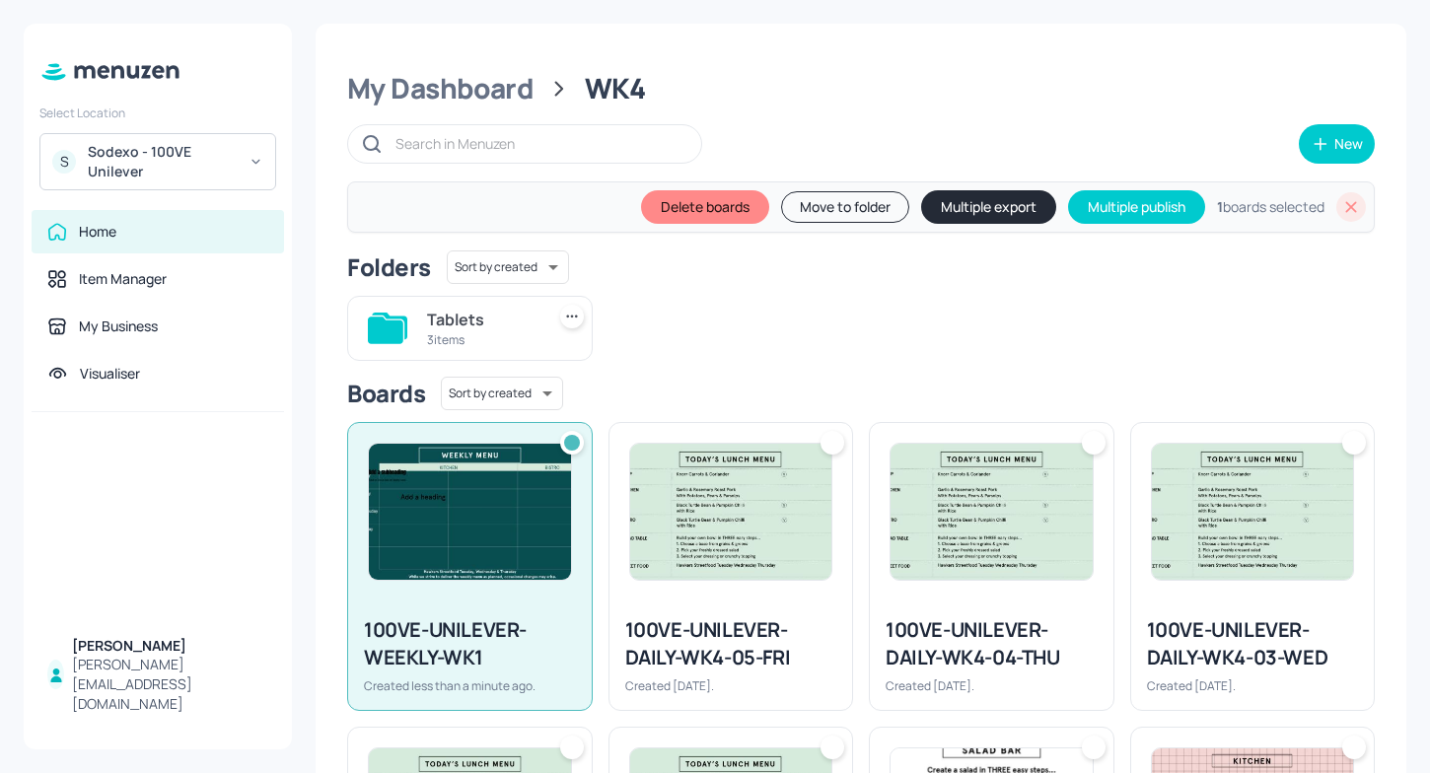
click at [798, 201] on button "Move to folder" at bounding box center [845, 207] width 128 height 32
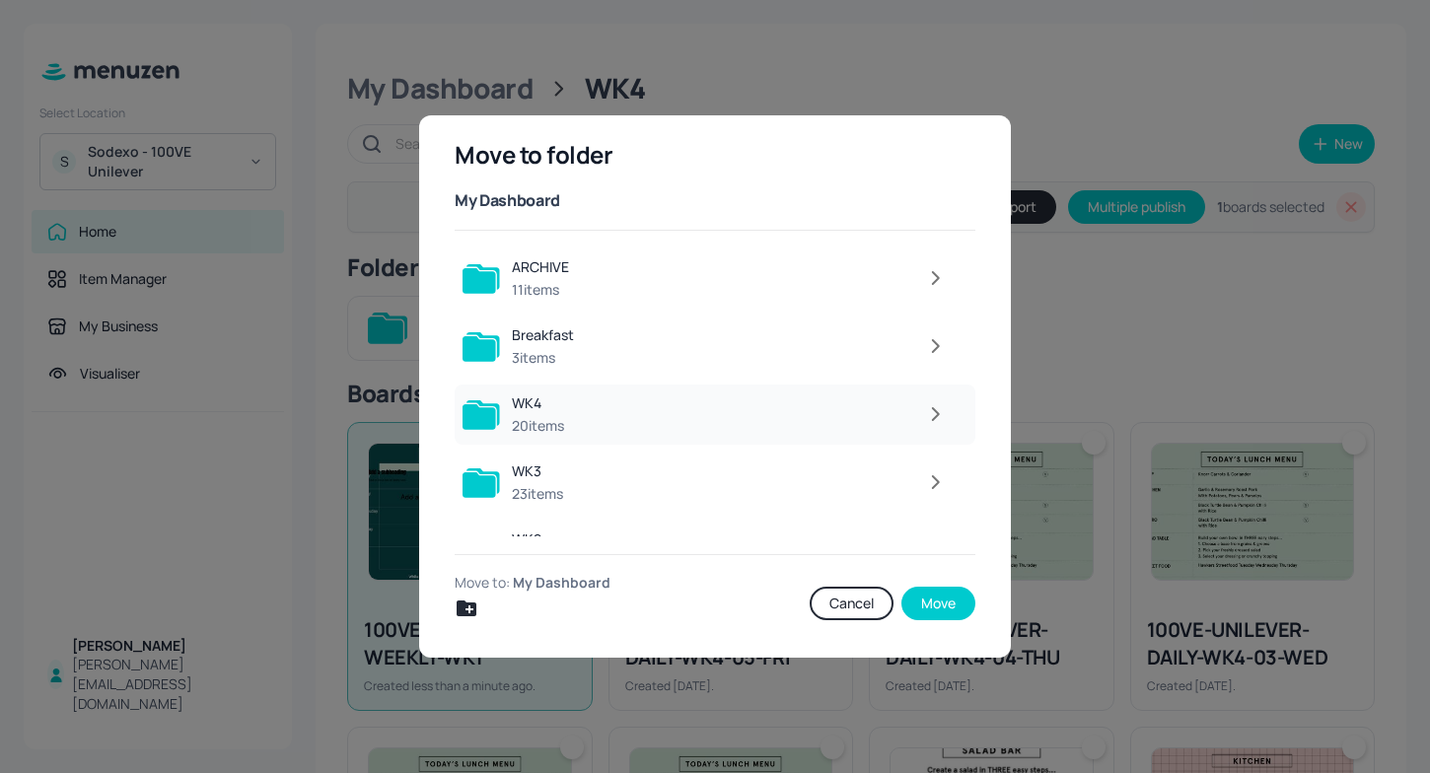
scroll to position [112, 0]
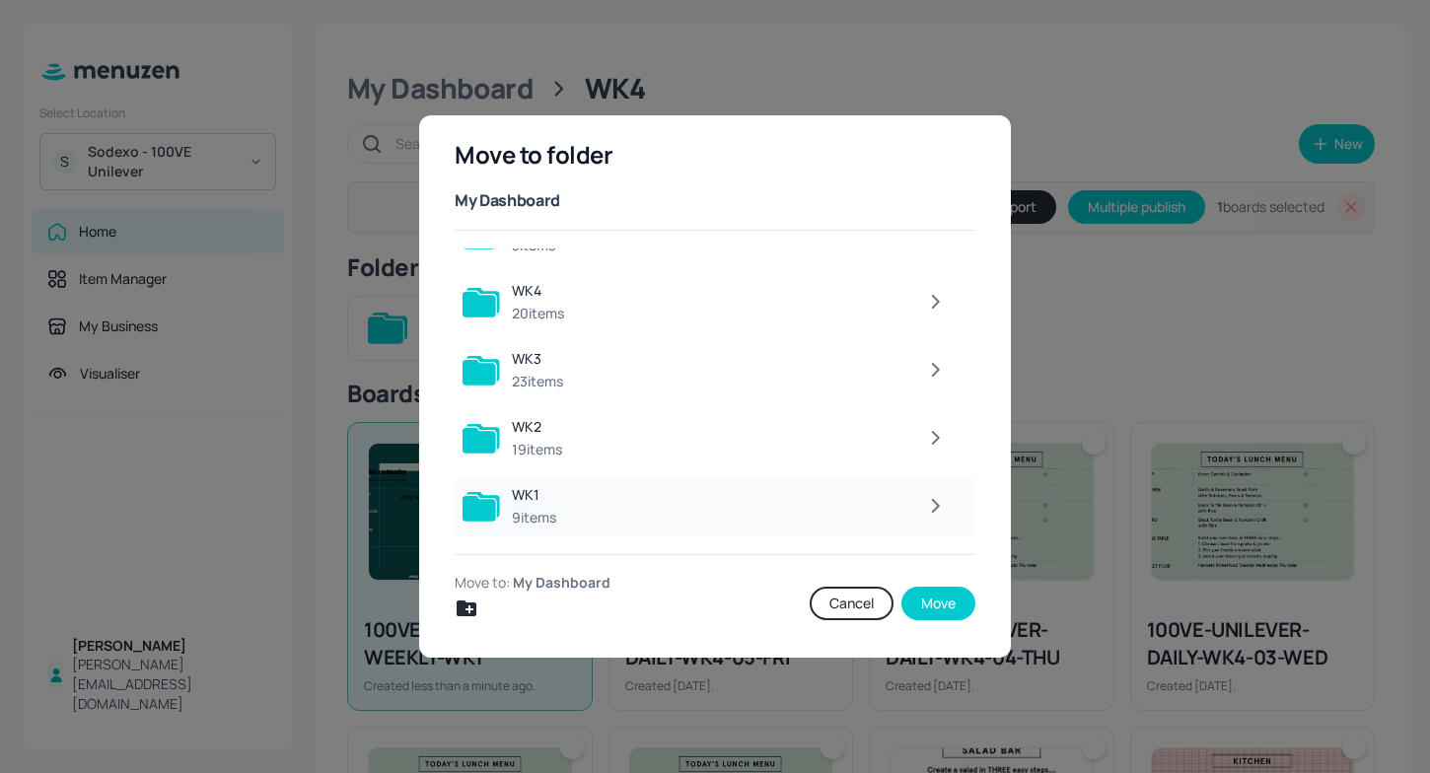
click at [658, 487] on div at bounding box center [762, 505] width 389 height 39
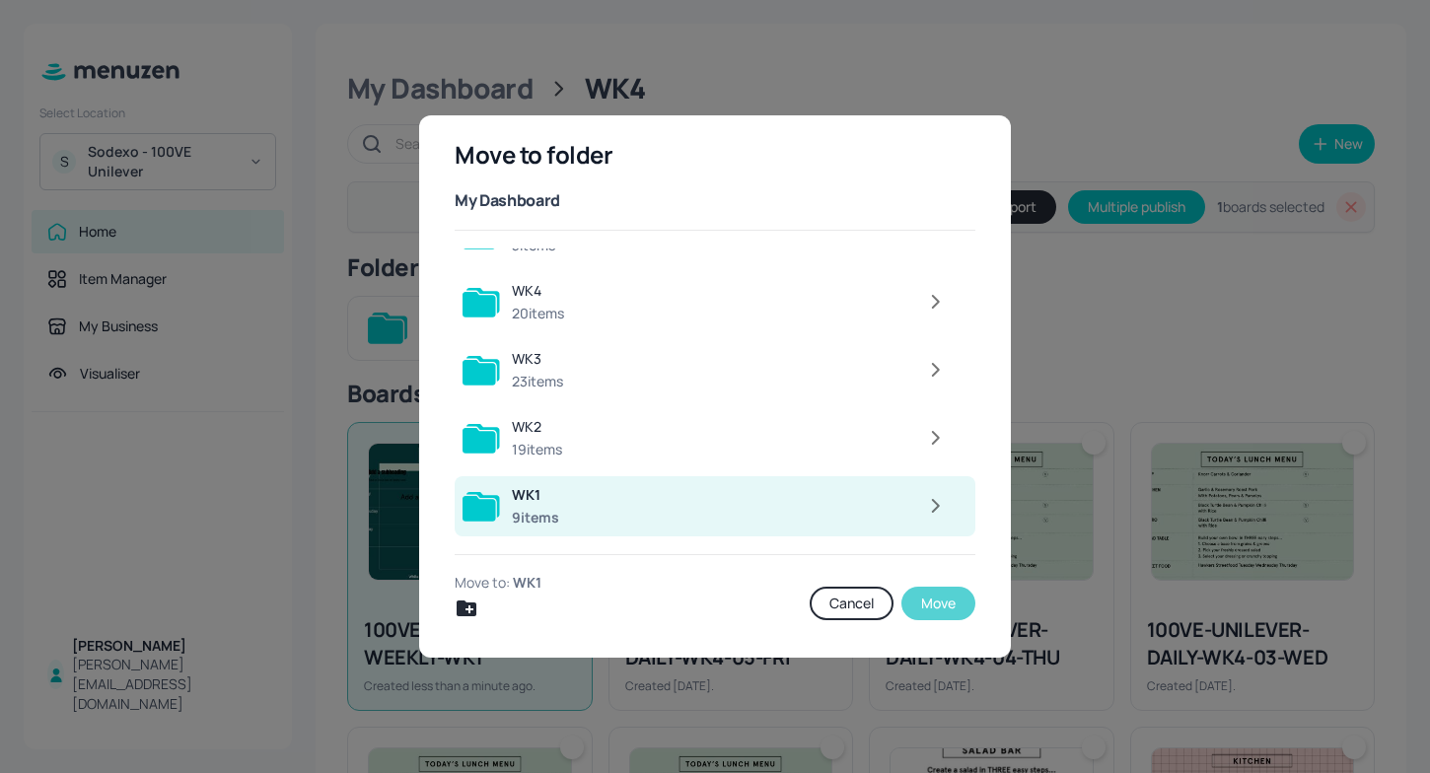
click at [919, 591] on button "Move" at bounding box center [938, 604] width 74 height 34
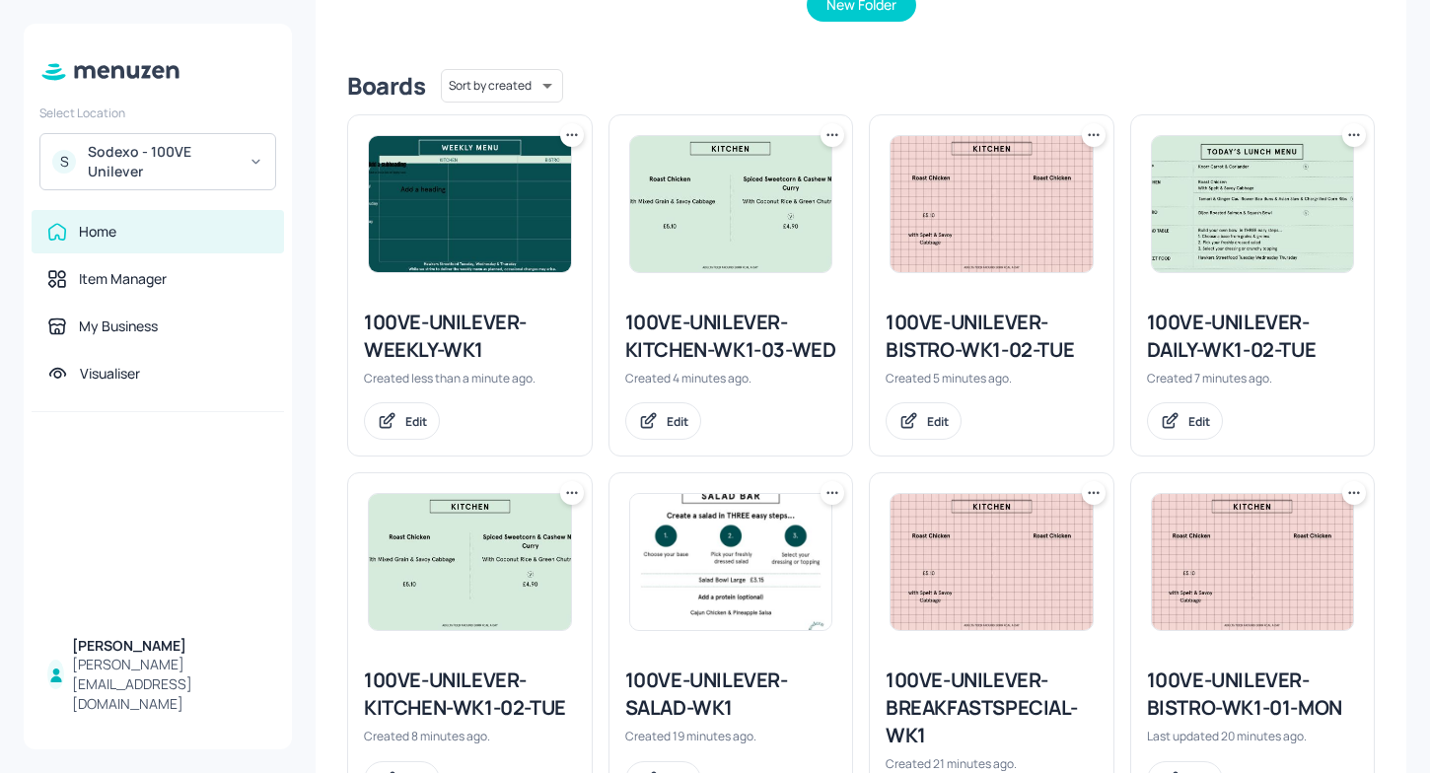
scroll to position [449, 0]
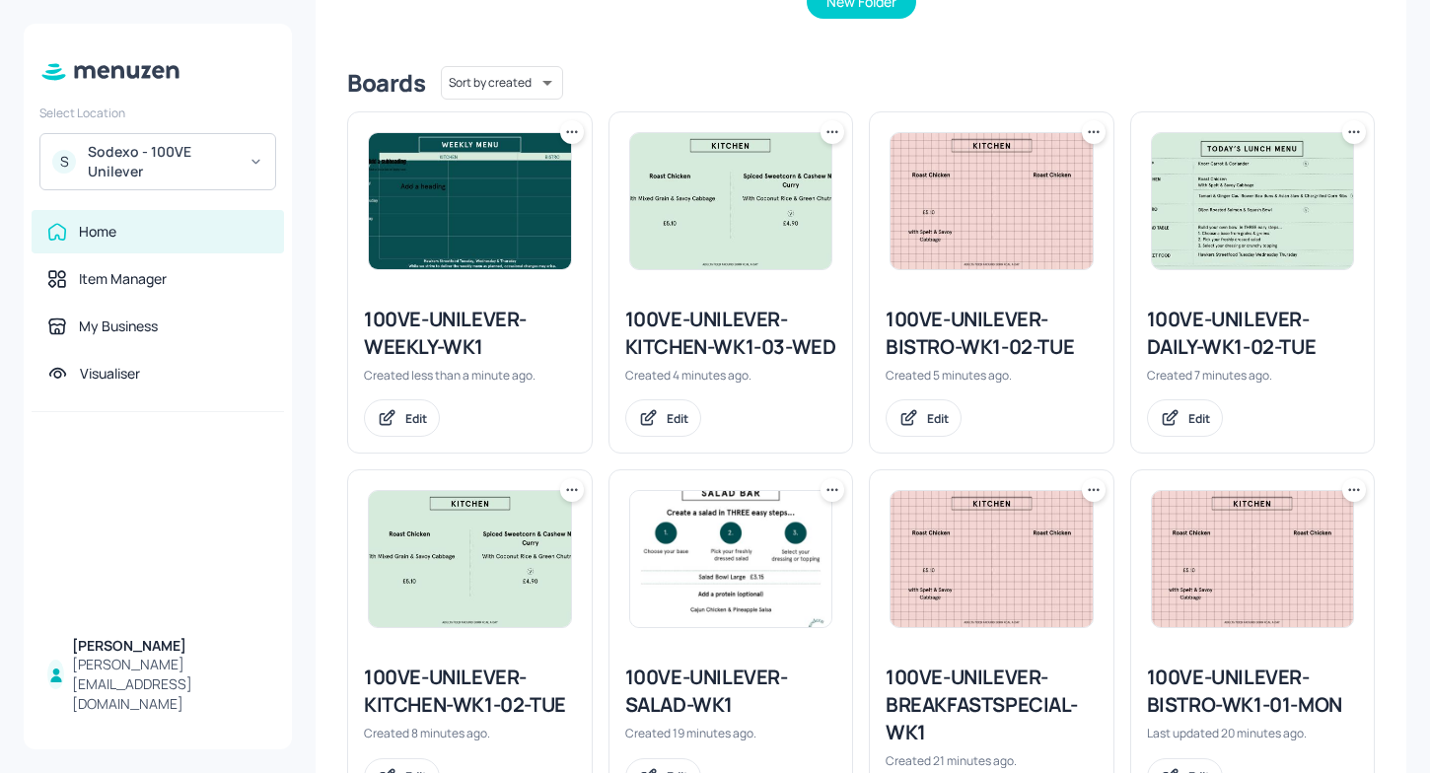
click at [455, 358] on div "100VE-UNILEVER-WEEKLY-WK1" at bounding box center [470, 333] width 212 height 55
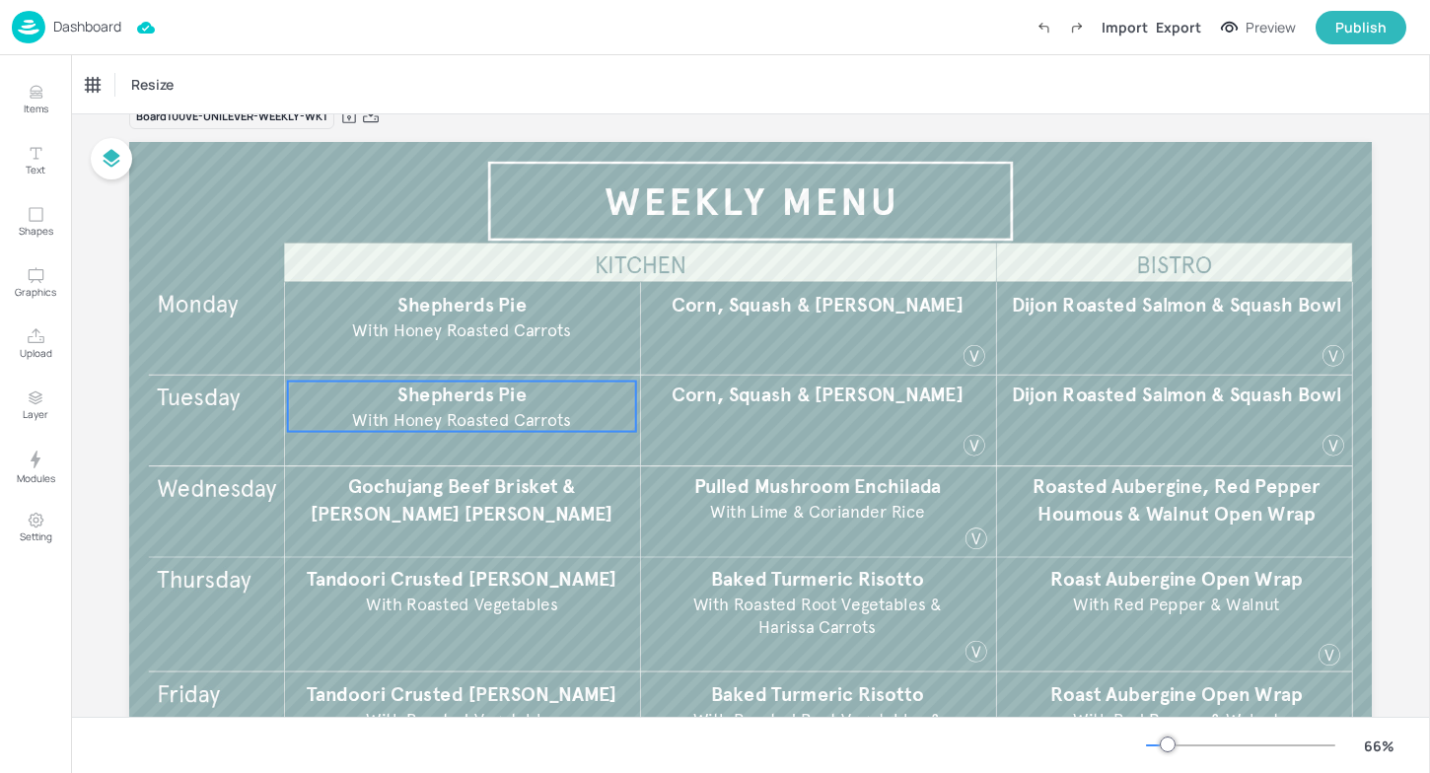
scroll to position [49, 0]
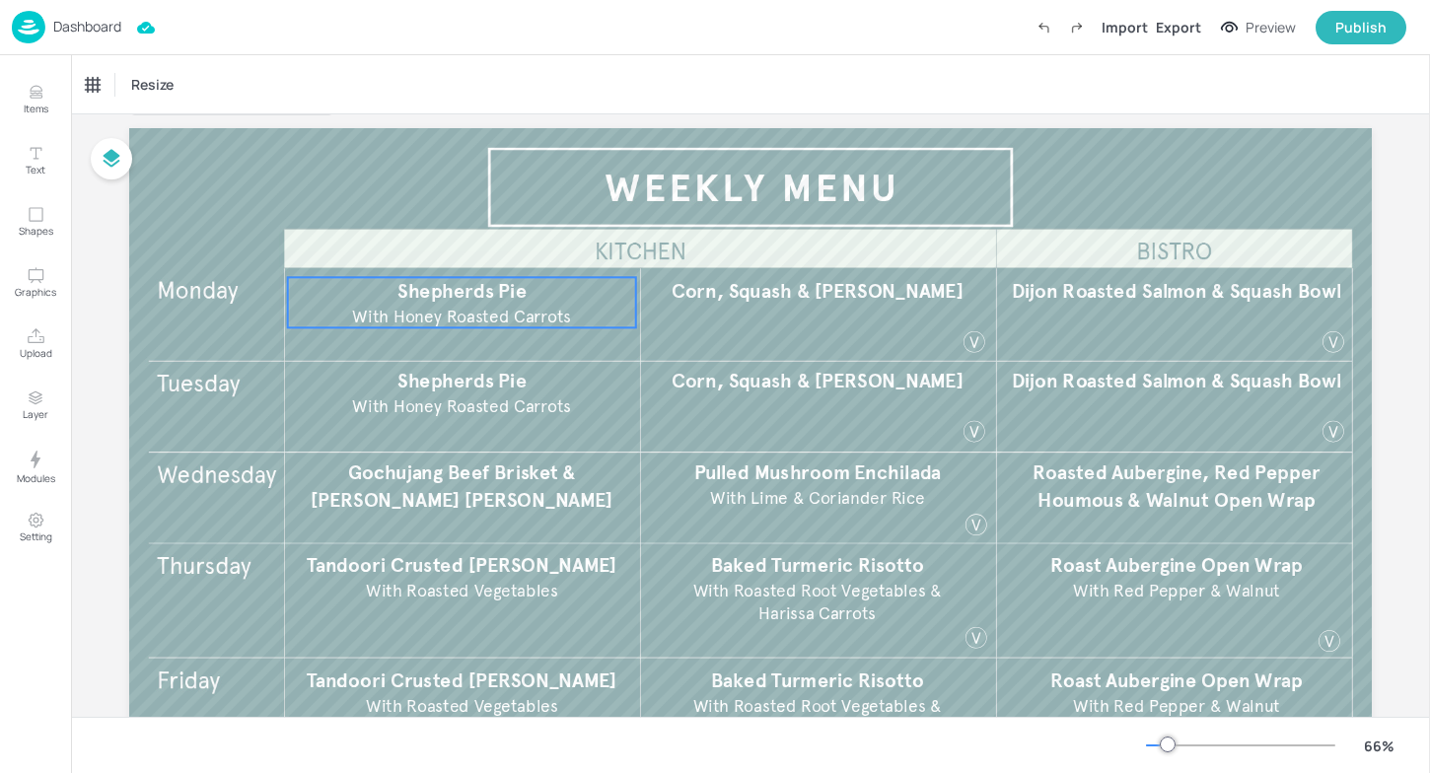
click at [500, 311] on span "With Honey Roasted Carrots​" at bounding box center [461, 316] width 219 height 21
click at [447, 244] on icon "Edit Item" at bounding box center [448, 244] width 17 height 16
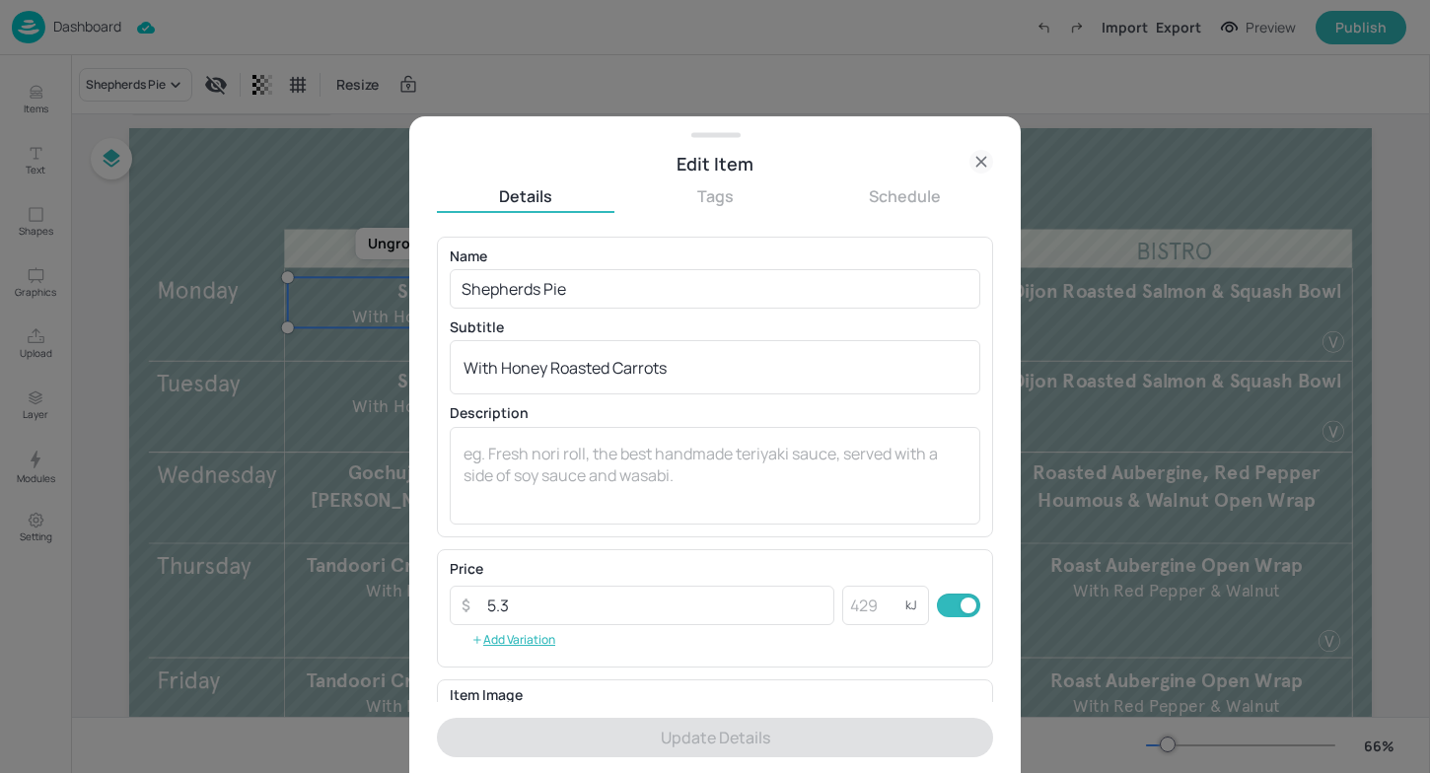
click at [649, 312] on div "Name Shepherds Pie ​ Subtitle With Honey Roasted Carrots​ x ​ Description x ​" at bounding box center [715, 387] width 531 height 275
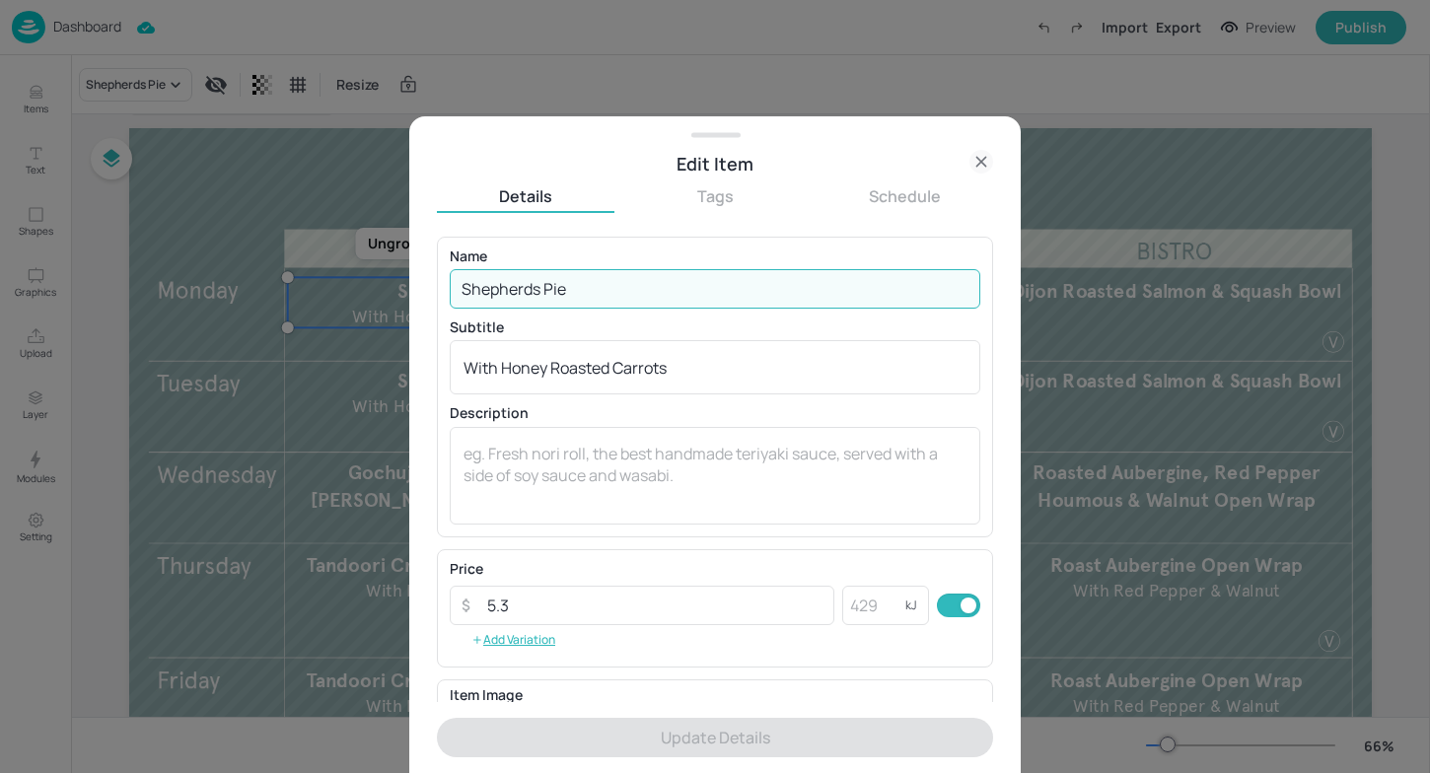
drag, startPoint x: 609, startPoint y: 288, endPoint x: 397, endPoint y: 284, distance: 212.1
click at [397, 284] on div "Edit Item Details Tags Schedule Name Shepherds Pie ​ Subtitle With Honey Roaste…" at bounding box center [715, 386] width 1430 height 773
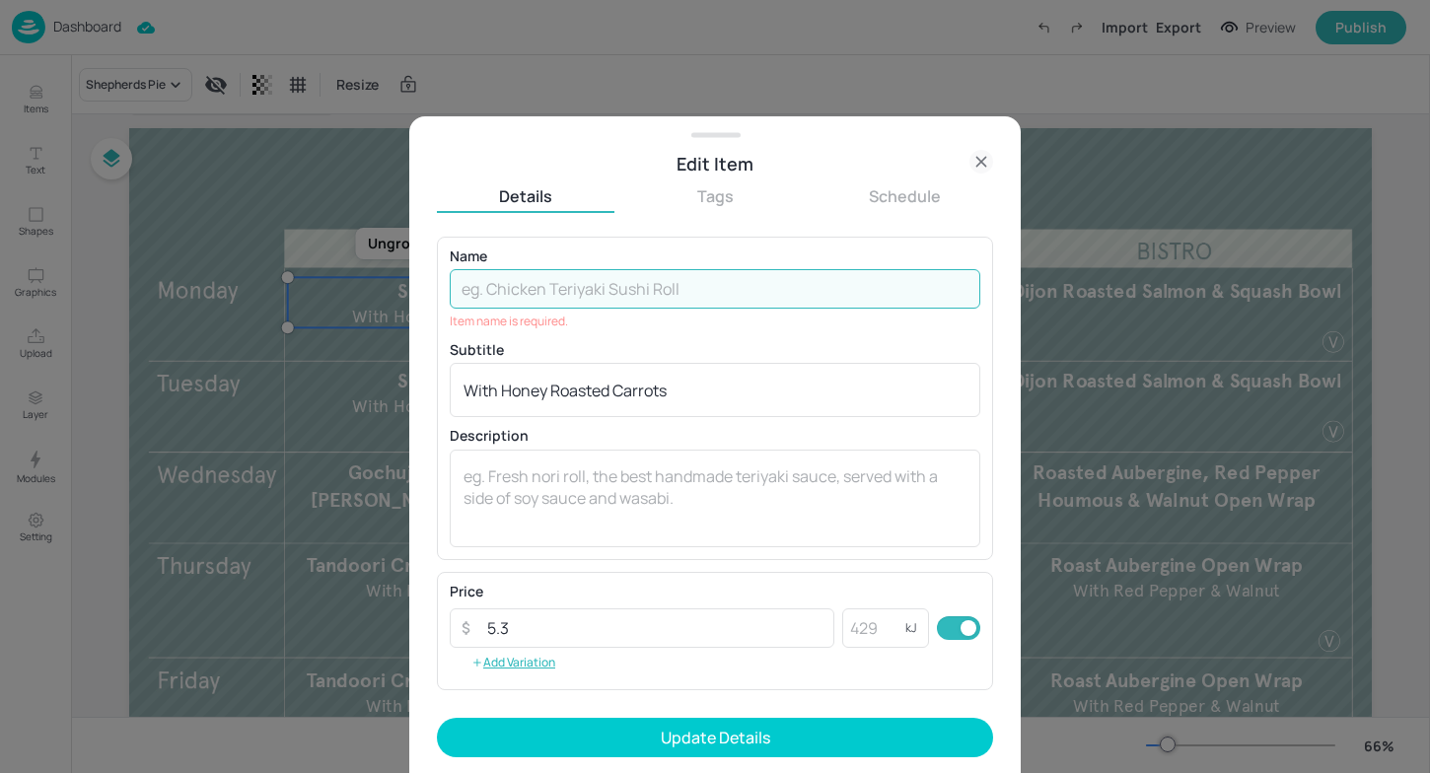
paste input "Roast Chicken ​ with Spelt & Savoy Cabbage"
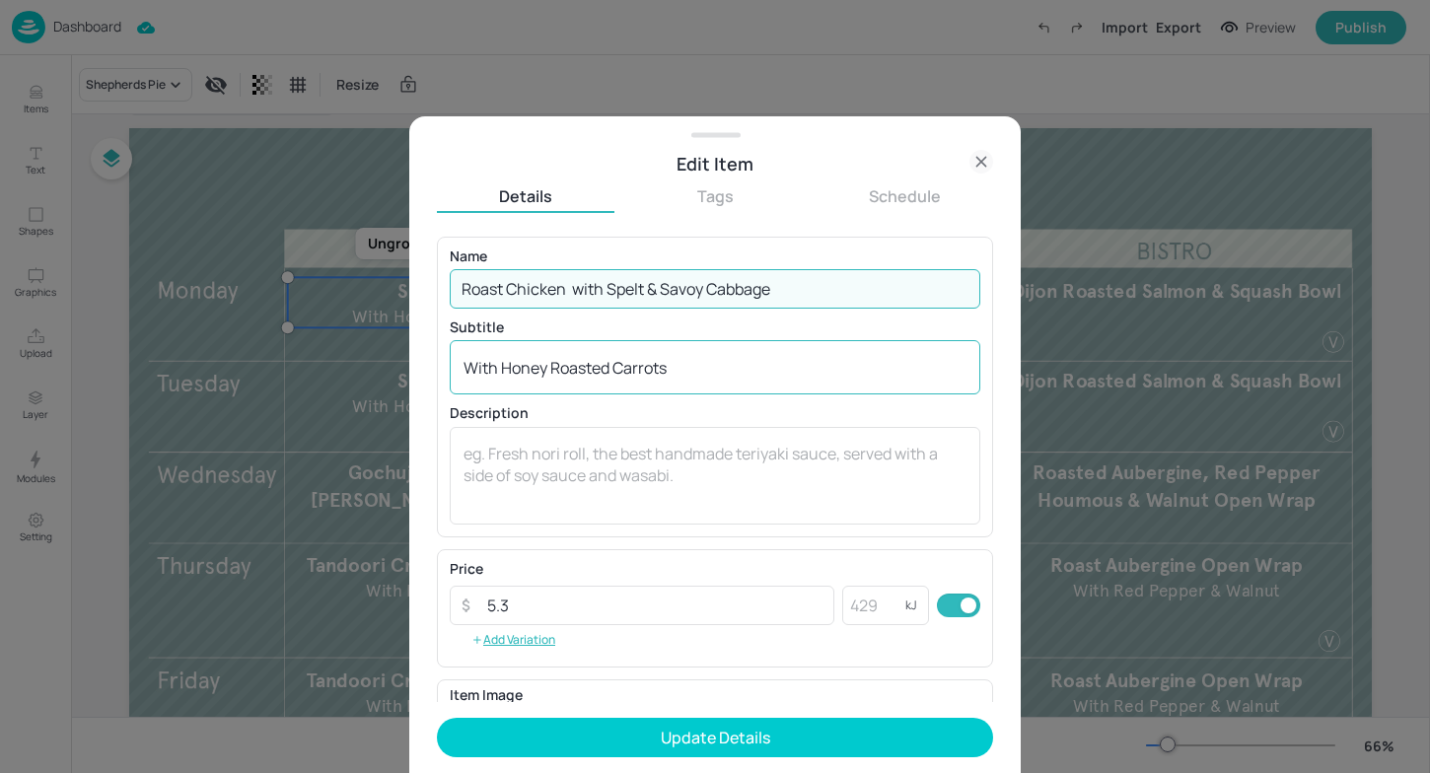
type input "Roast Chicken ​ with Spelt & Savoy Cabbage"
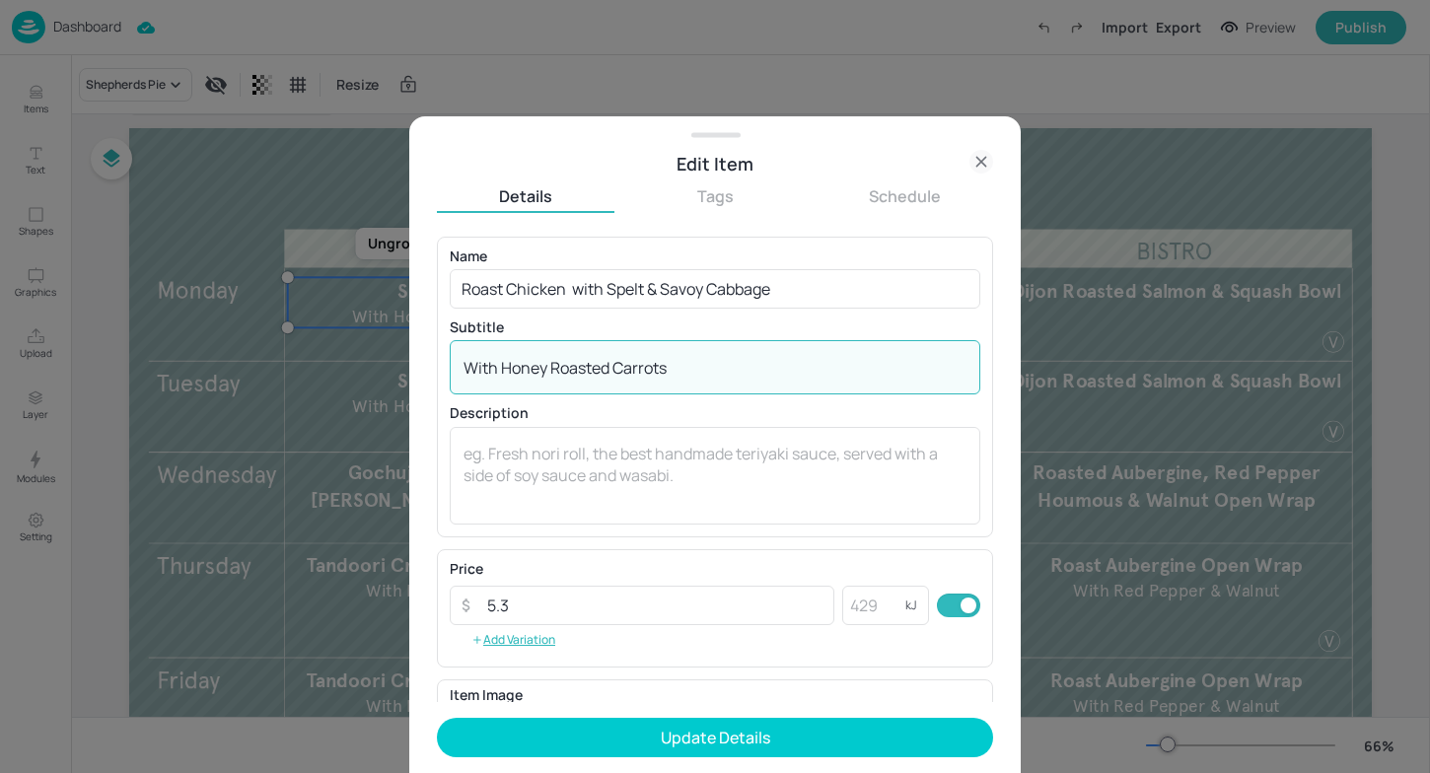
click at [705, 364] on textarea "With Honey Roasted Carrots​" at bounding box center [715, 368] width 503 height 22
drag, startPoint x: 705, startPoint y: 364, endPoint x: 252, endPoint y: 359, distance: 452.7
click at [252, 359] on div "Edit Item Details Tags Schedule Name Roast Chicken ​ with Spelt & Savoy Cabbage…" at bounding box center [715, 386] width 1430 height 773
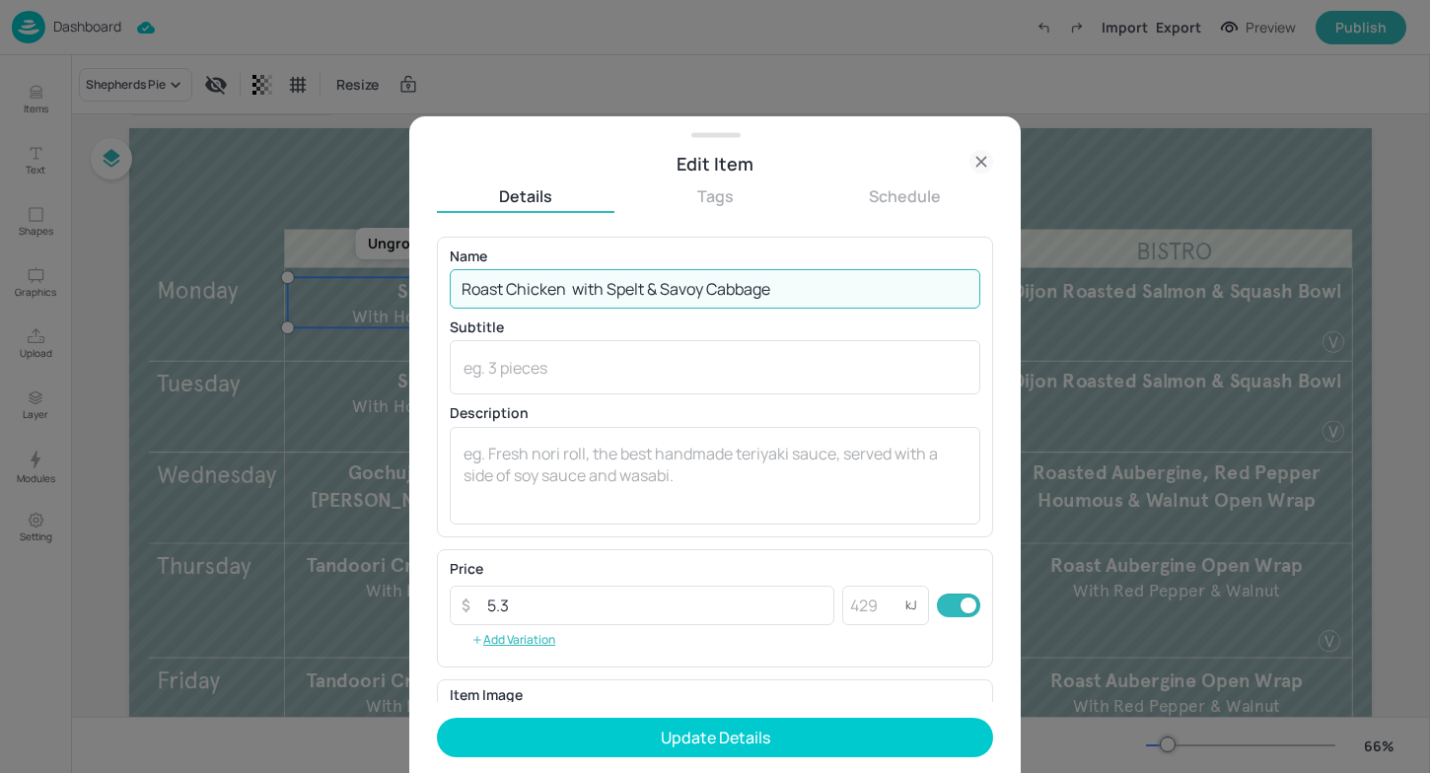
drag, startPoint x: 784, startPoint y: 276, endPoint x: 570, endPoint y: 304, distance: 215.8
click at [571, 304] on input "Roast Chicken ​ with Spelt & Savoy Cabbage" at bounding box center [715, 288] width 531 height 39
drag, startPoint x: 572, startPoint y: 291, endPoint x: 784, endPoint y: 290, distance: 212.0
click at [784, 290] on input "Roast Chicken ​ with Spelt & Savoy Cabbage" at bounding box center [715, 288] width 531 height 39
type input "Roast Chicken ​"
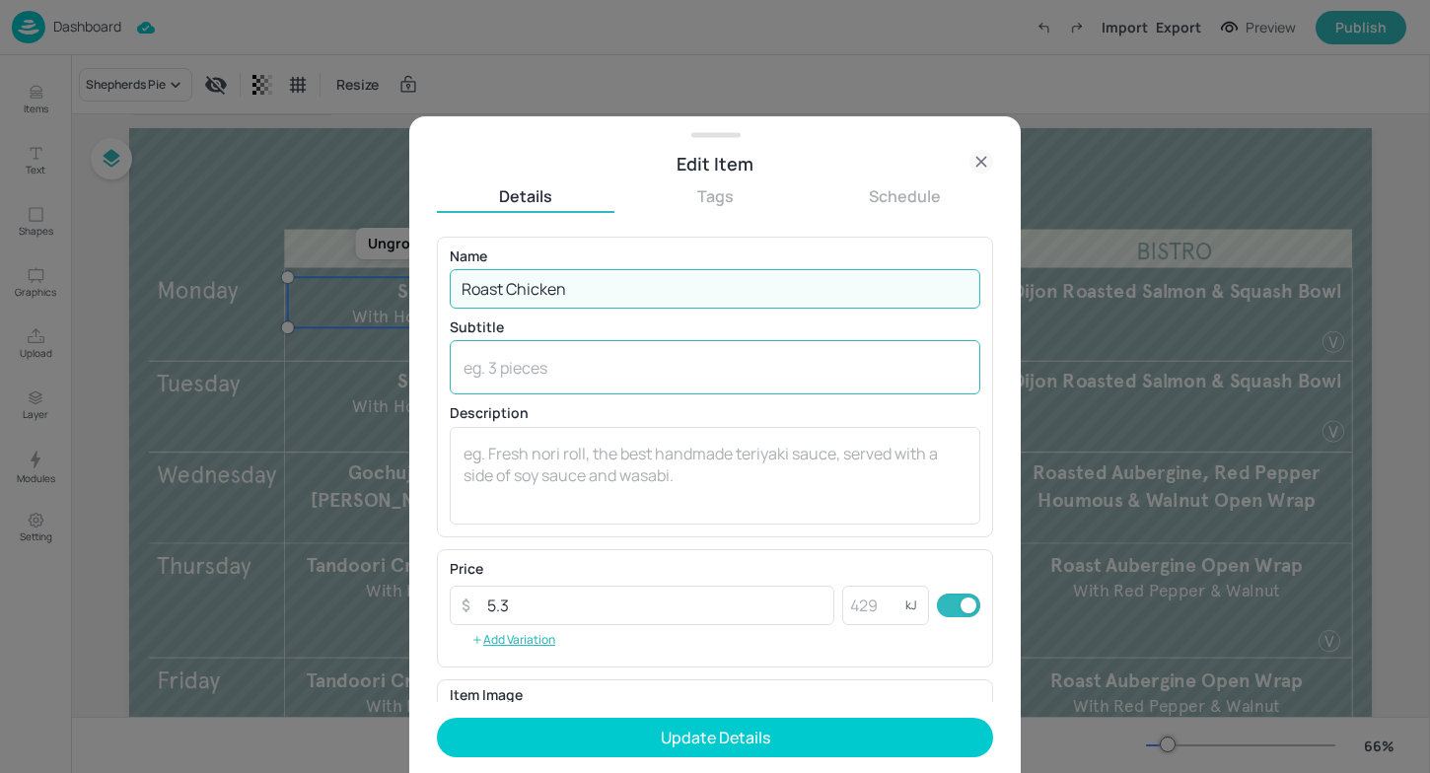
click at [468, 373] on textarea at bounding box center [715, 368] width 503 height 22
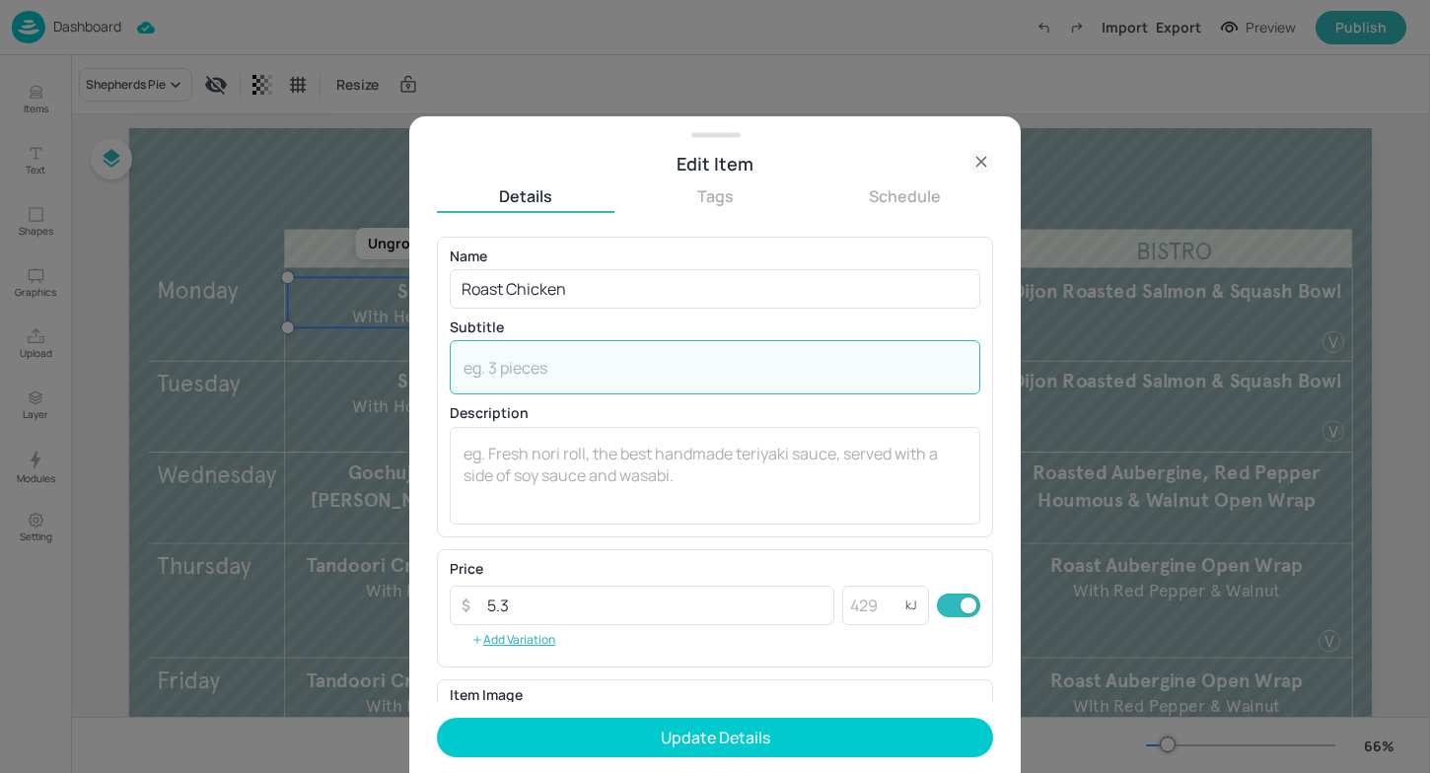
click at [483, 366] on textarea at bounding box center [715, 368] width 503 height 22
paste textarea "with Spelt & Savoy Cabbage"
click at [474, 365] on textarea "with Spelt & Savoy Cabbage" at bounding box center [715, 368] width 503 height 22
type textarea "With Spelt & Savoy Cabbage"
click at [579, 496] on textarea at bounding box center [715, 475] width 503 height 65
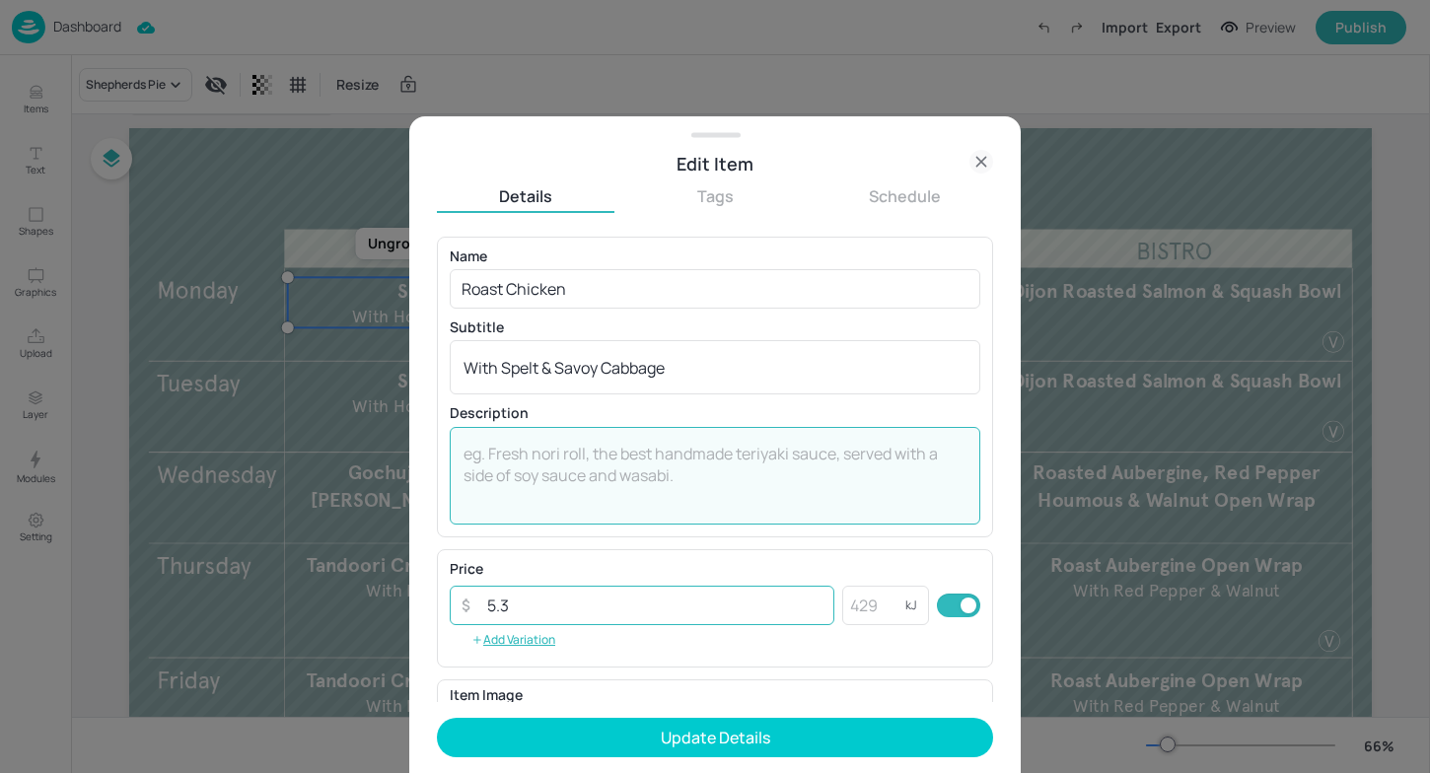
click at [550, 606] on input "5.3" at bounding box center [654, 605] width 359 height 39
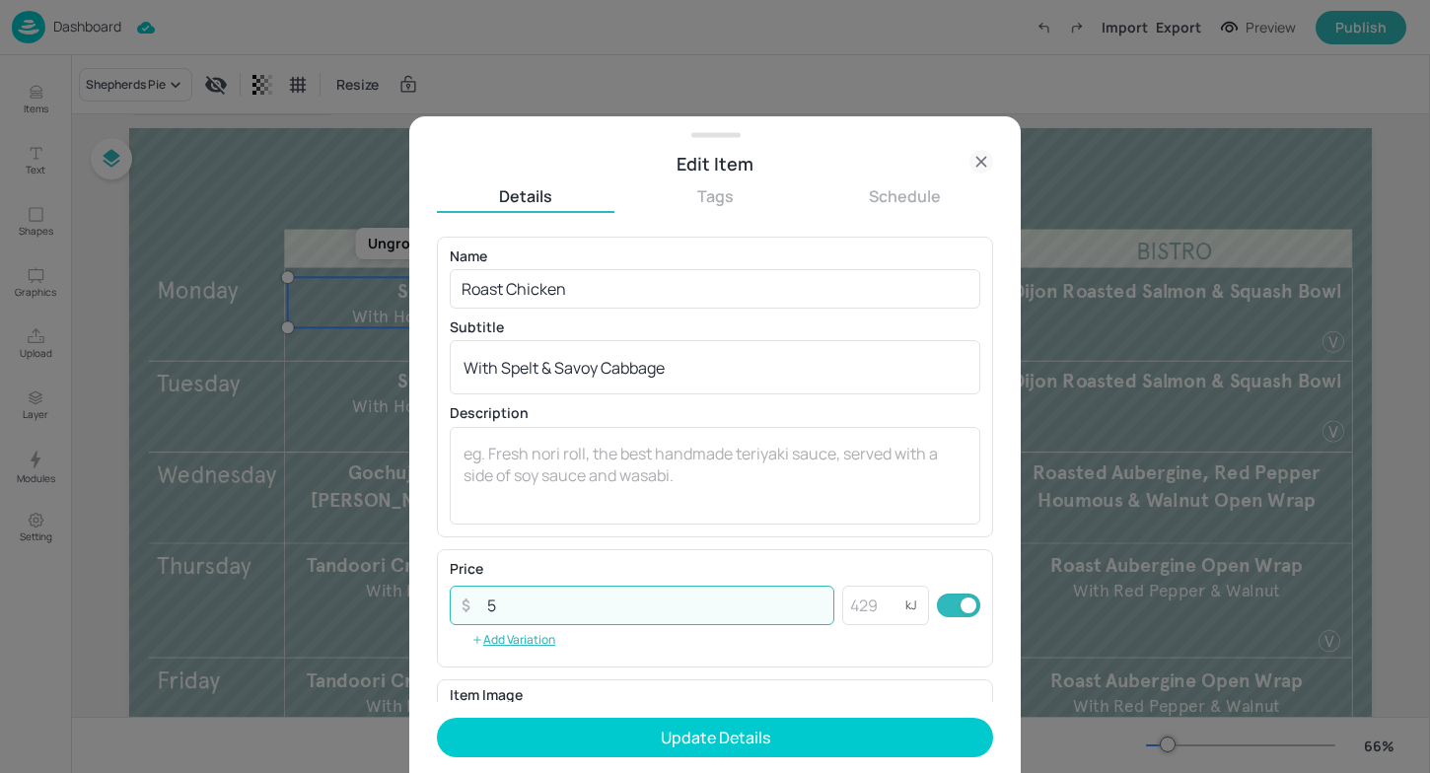
type input "5.1"
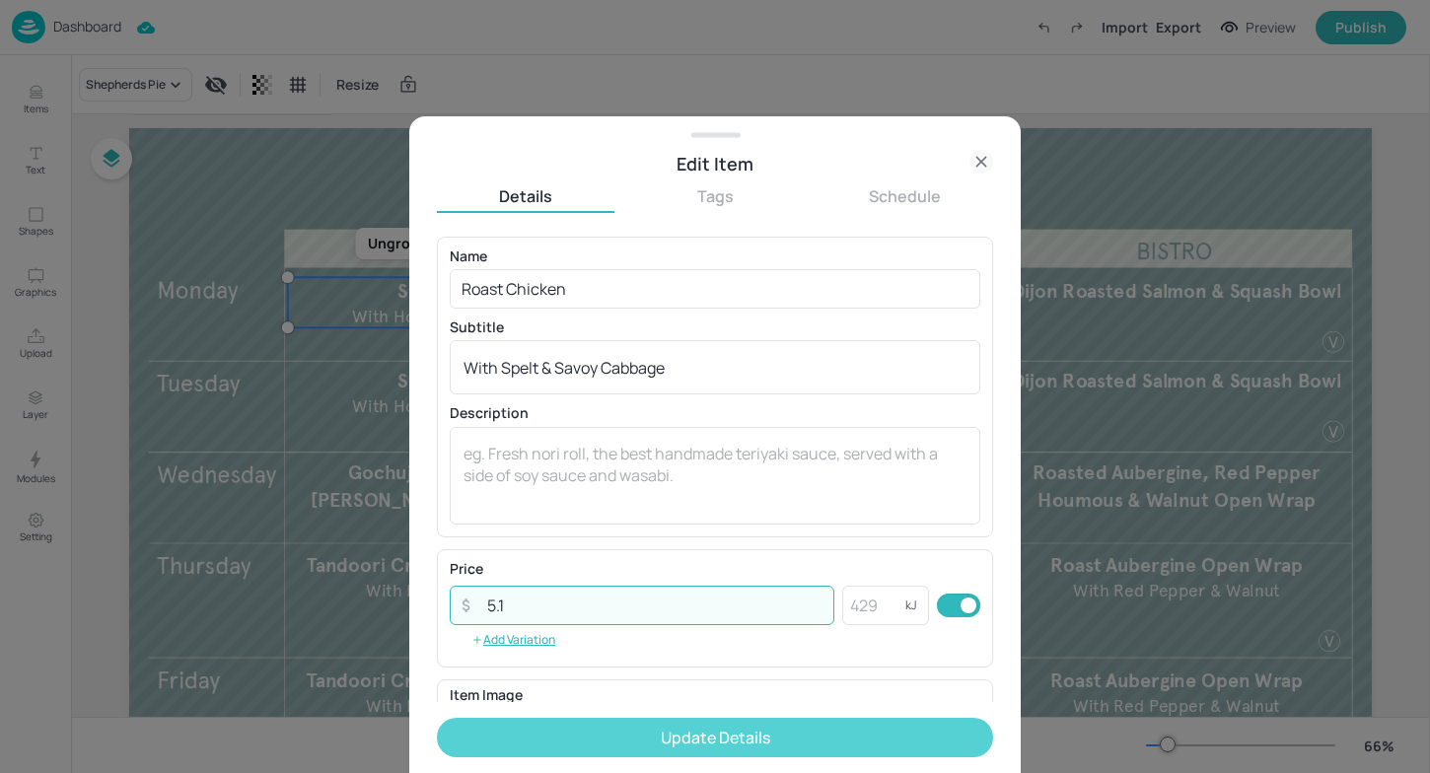
type input "5.1"
click at [681, 745] on button "Update Details" at bounding box center [715, 737] width 556 height 39
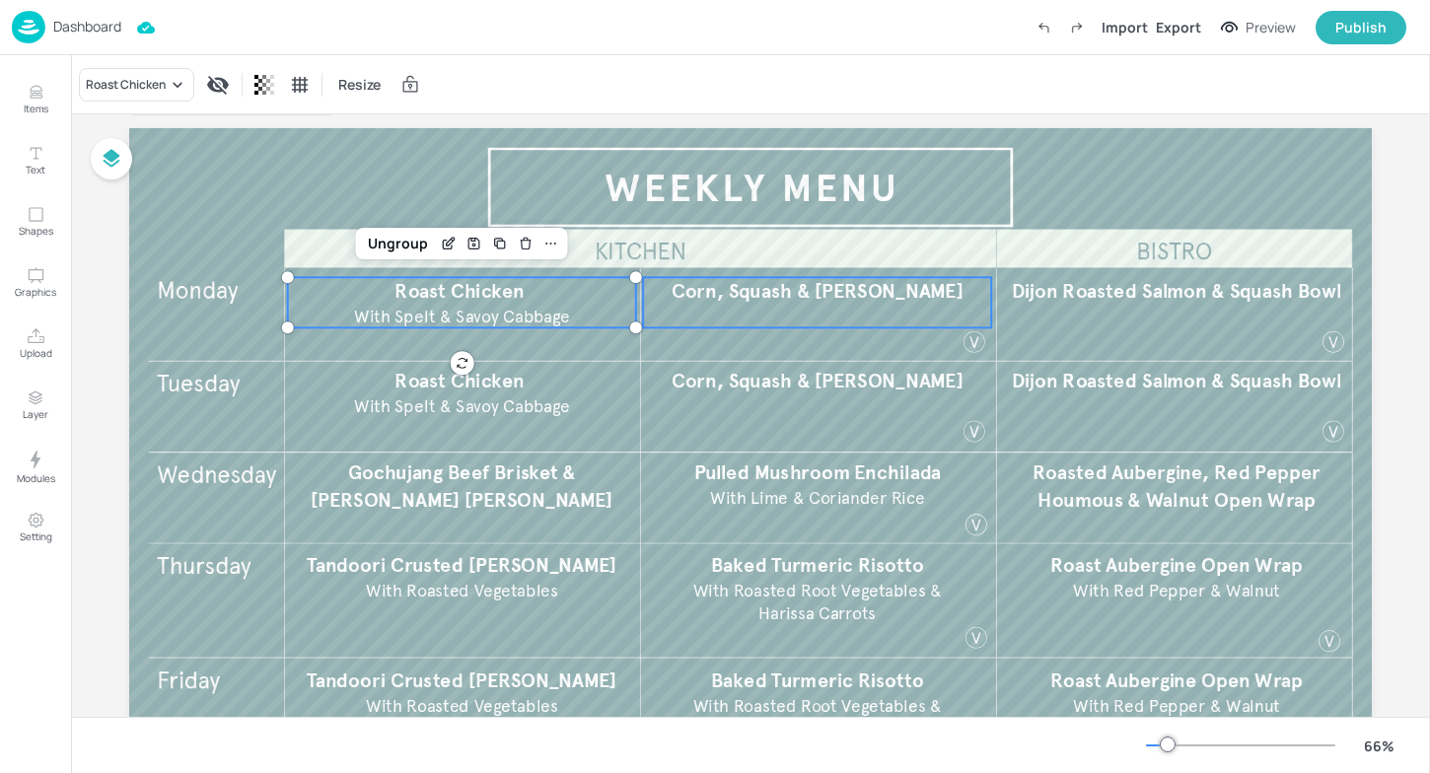
click at [740, 286] on span "Corn, Squash & [PERSON_NAME]" at bounding box center [818, 291] width 292 height 24
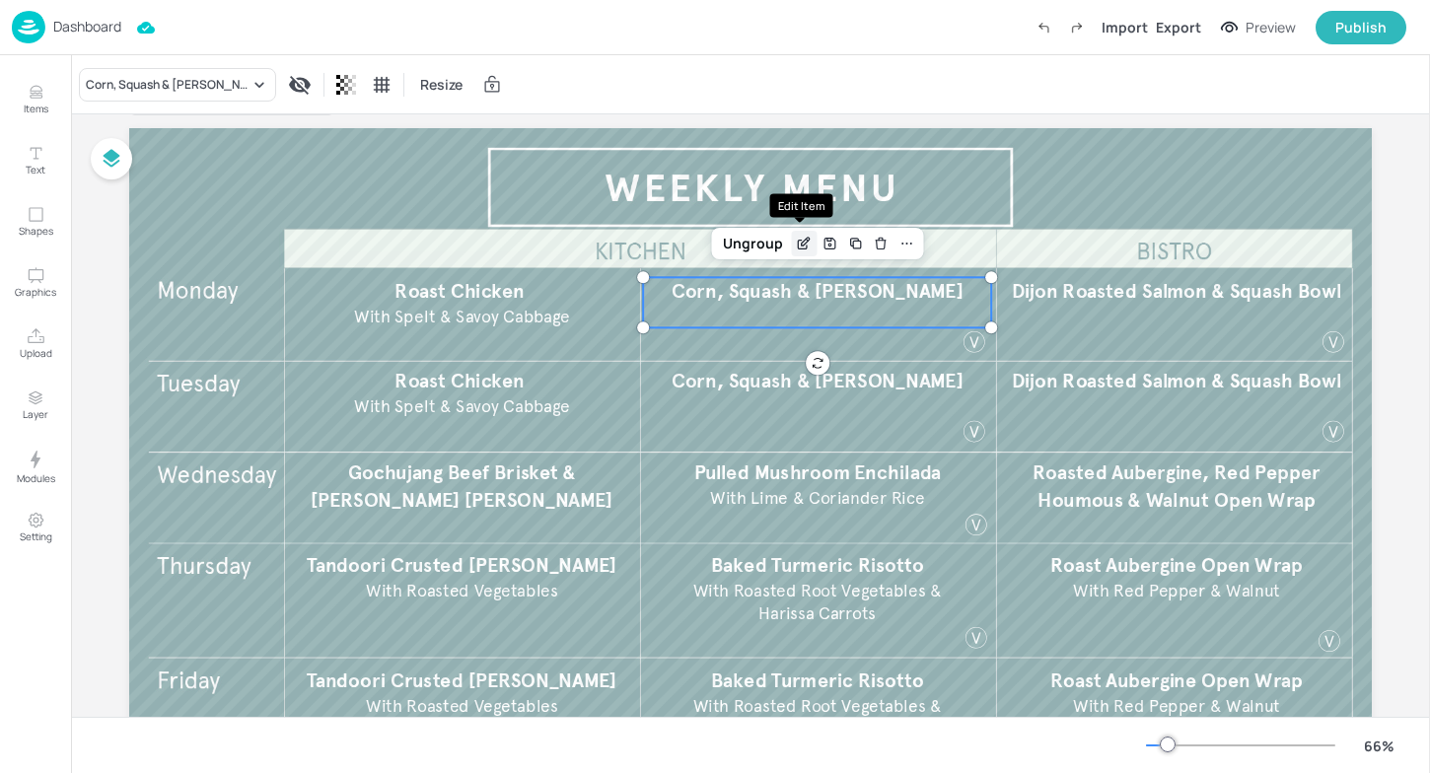
click at [807, 236] on icon "Edit Item" at bounding box center [804, 244] width 17 height 16
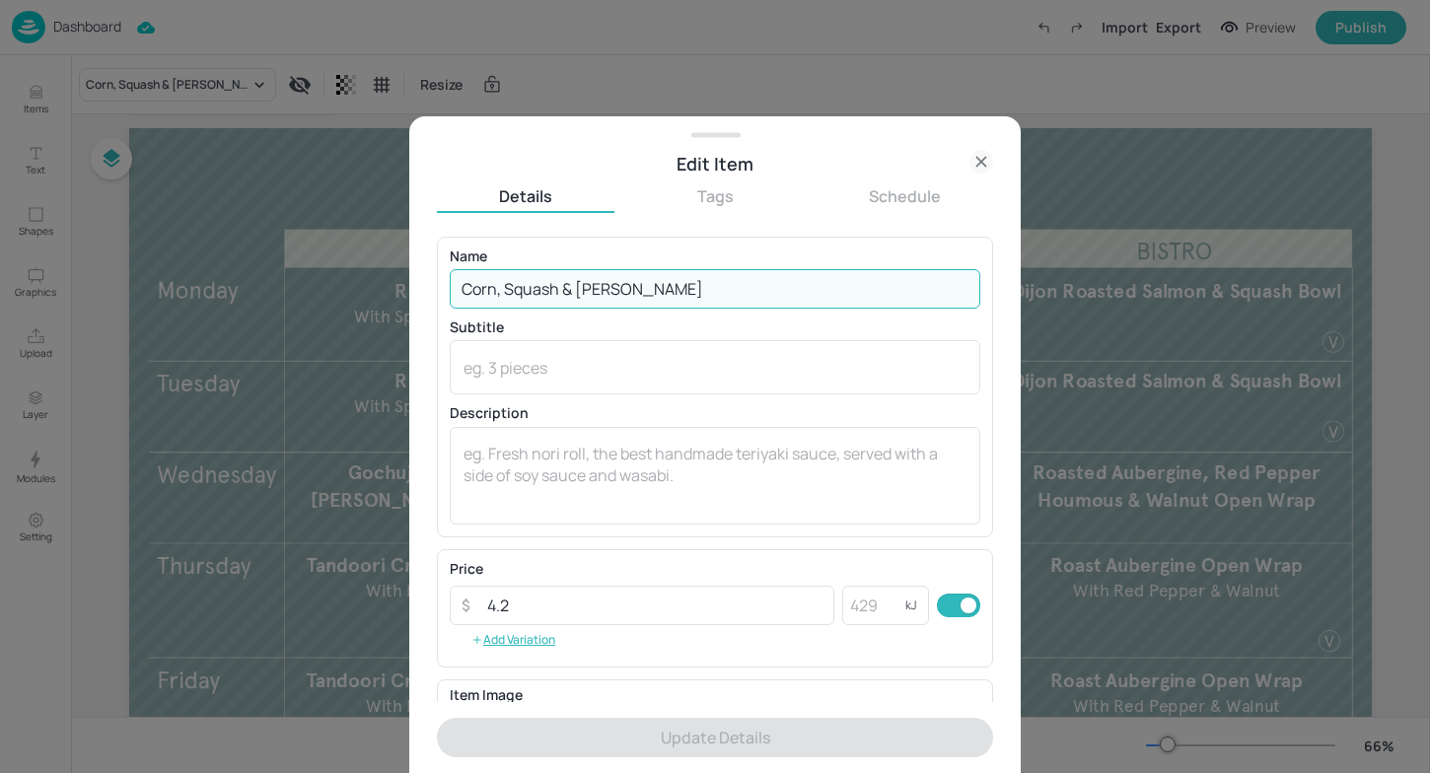
drag, startPoint x: 705, startPoint y: 297, endPoint x: 382, endPoint y: 295, distance: 323.5
click at [382, 295] on div "Edit Item Details Tags Schedule Name [PERSON_NAME], Squash & [PERSON_NAME] ​ Su…" at bounding box center [715, 386] width 1430 height 773
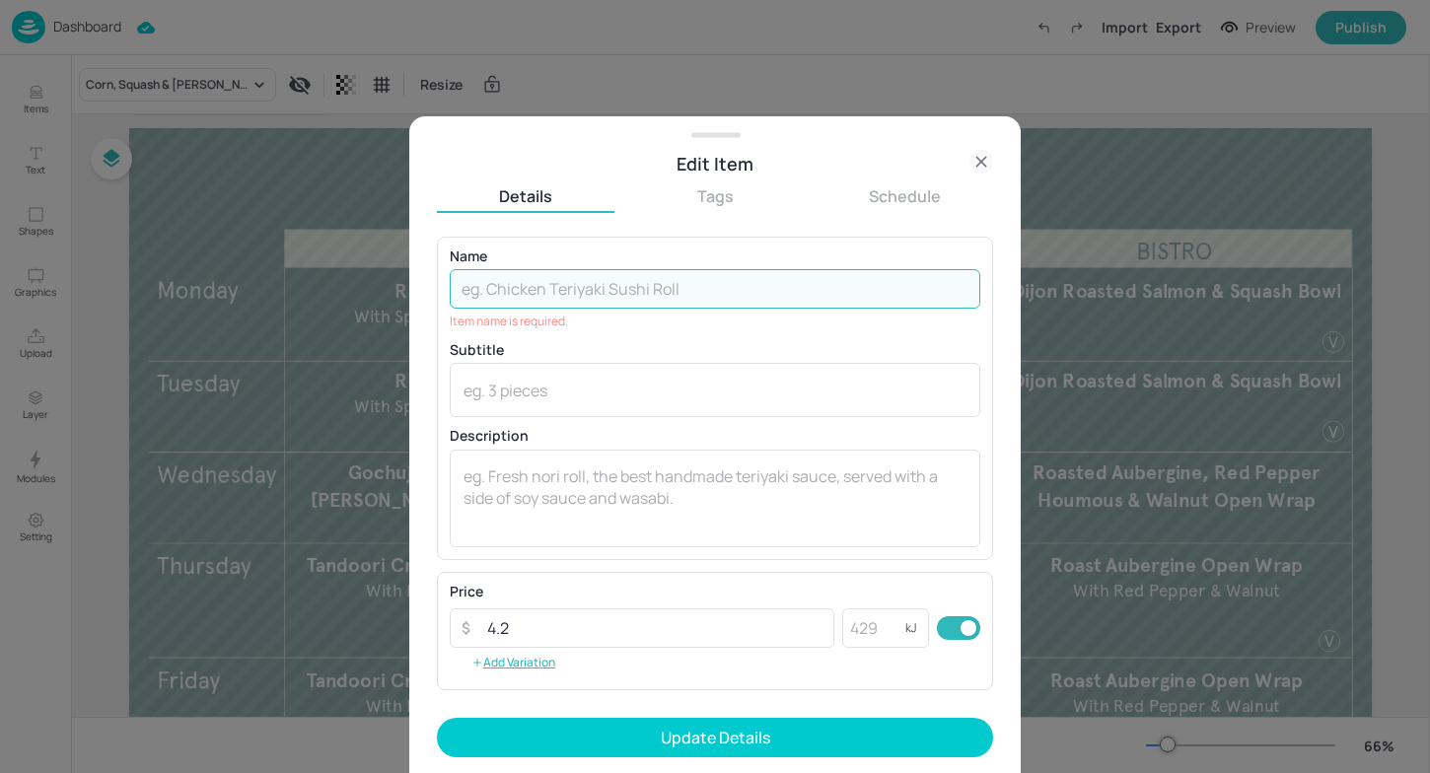
paste input "Tamari & Ginger Cauliflower Bao Buns​"
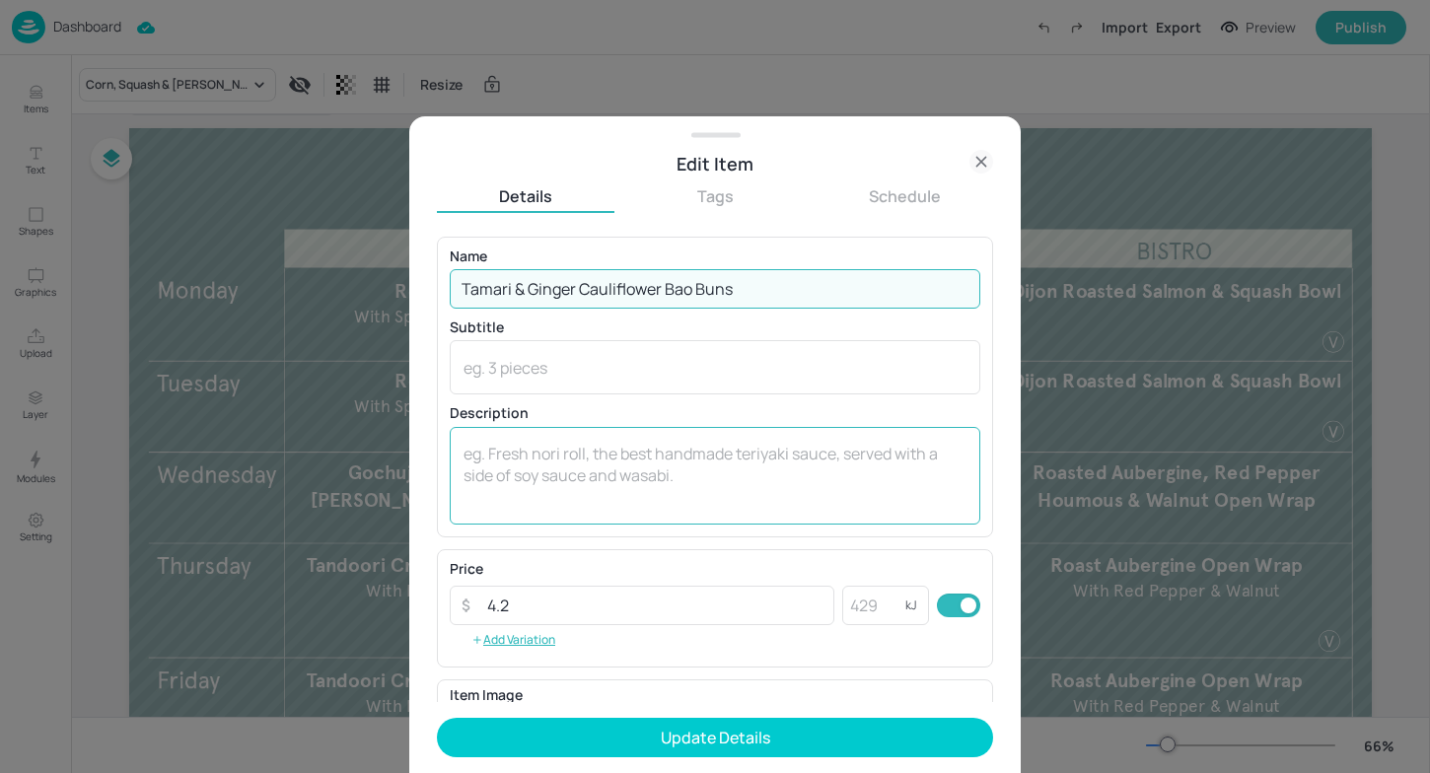
type input "Tamari & Ginger Cauliflower Bao Buns​"
click at [559, 443] on textarea at bounding box center [715, 475] width 503 height 65
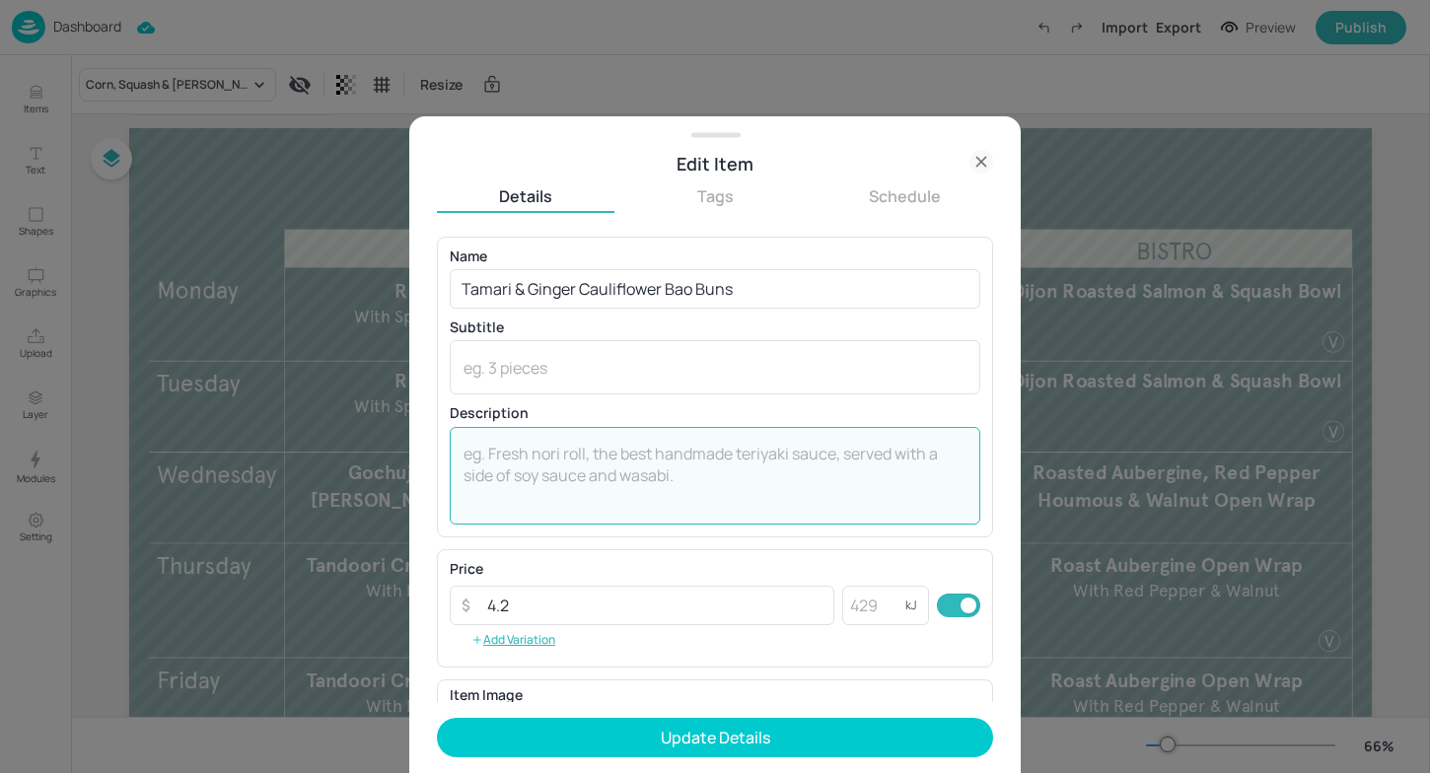
click at [600, 464] on textarea at bounding box center [715, 475] width 503 height 65
click at [542, 371] on textarea at bounding box center [715, 368] width 503 height 22
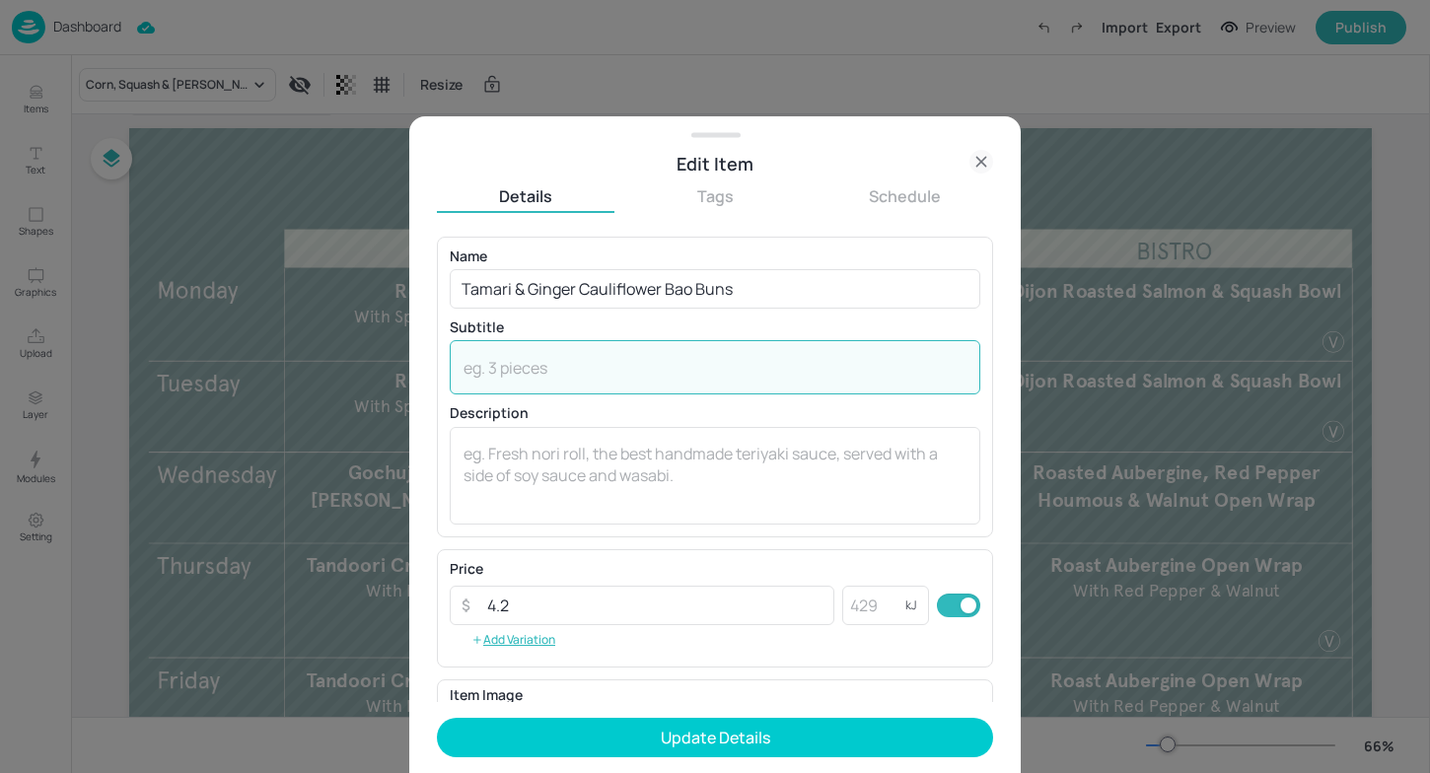
paste textarea "Asian Slaw & Chargrilled Corn Ribs"
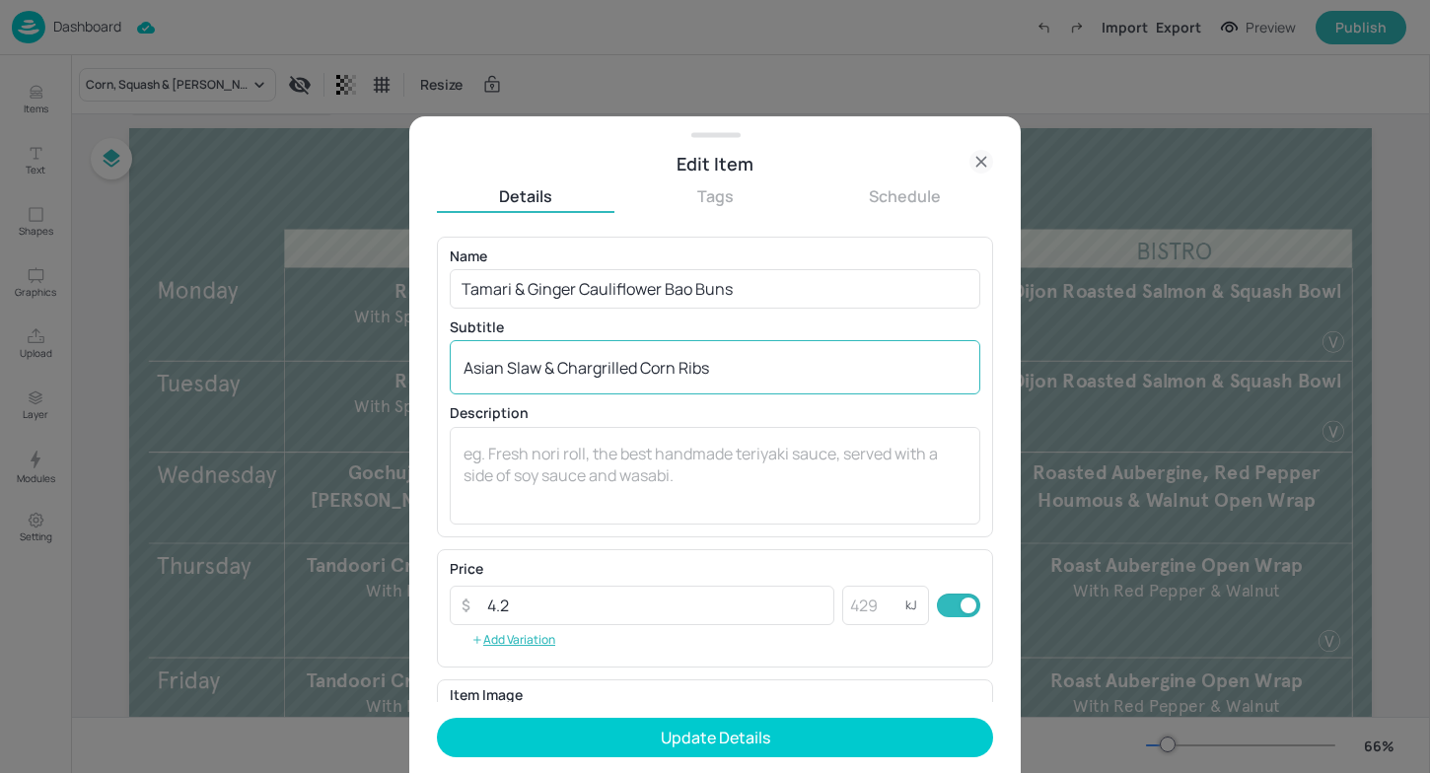
click at [462, 371] on div "Asian Slaw & Chargrilled Corn Ribs x ​" at bounding box center [715, 367] width 531 height 54
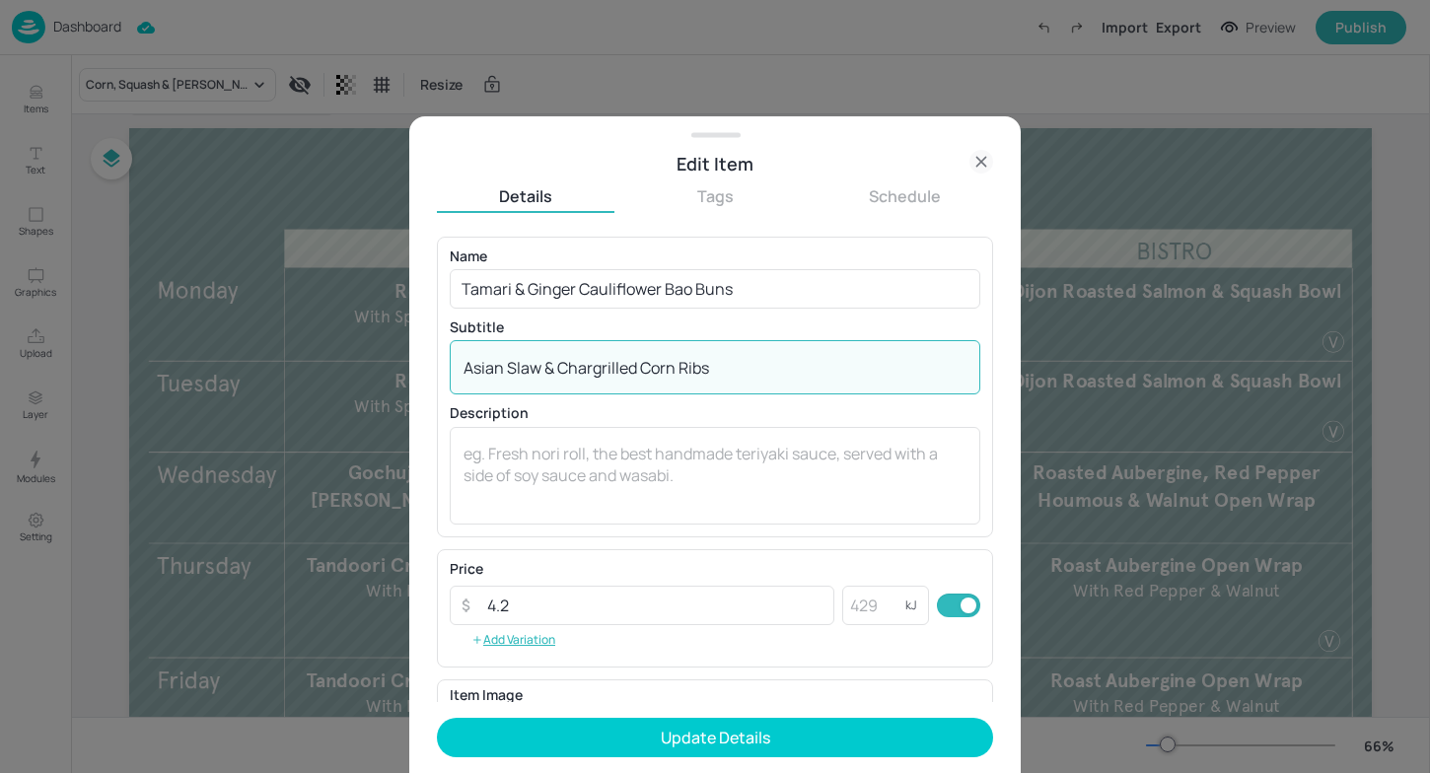
click at [467, 371] on textarea "Asian Slaw & Chargrilled Corn Ribs" at bounding box center [715, 368] width 503 height 22
type textarea "With Asian Slaw & Chargrilled Corn Ribs"
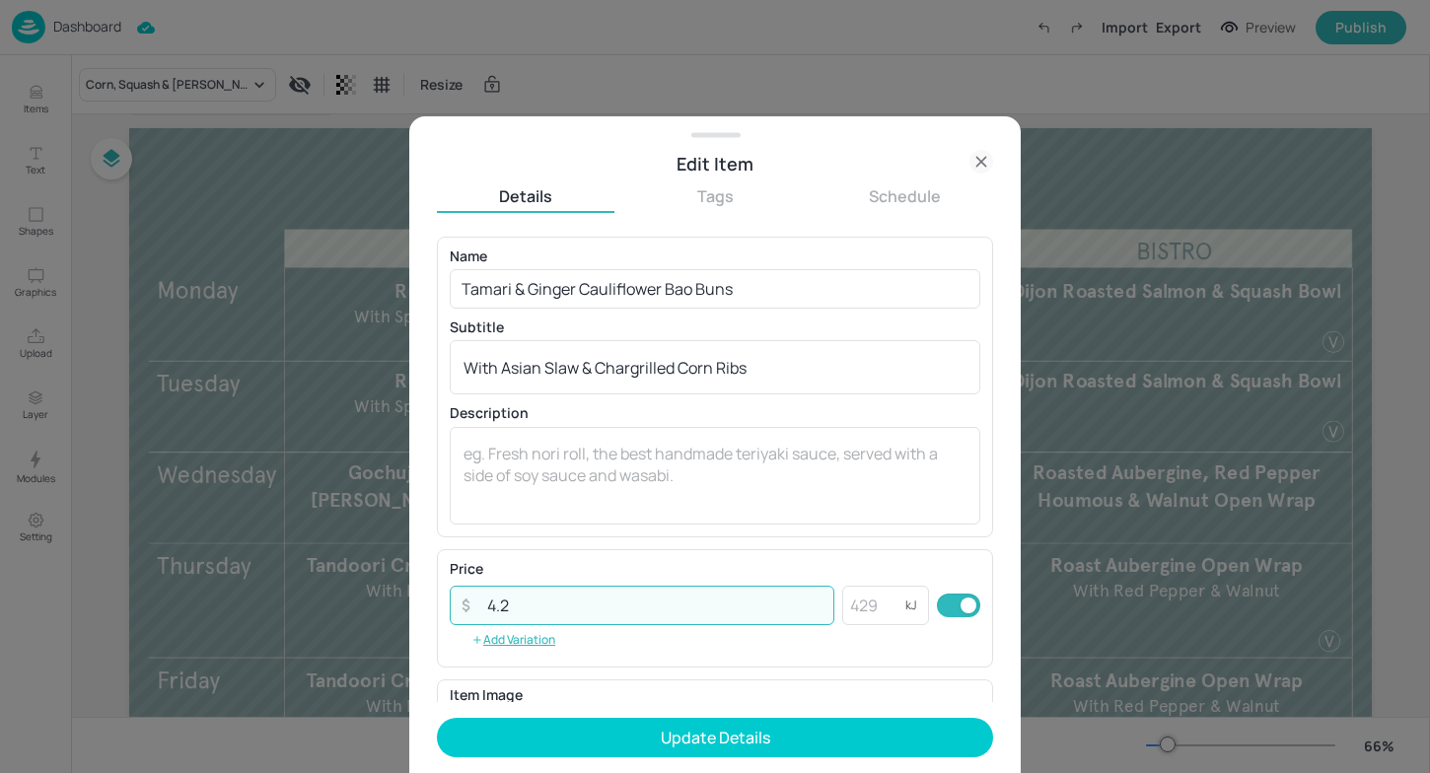
click at [540, 607] on input "4.2" at bounding box center [654, 605] width 359 height 39
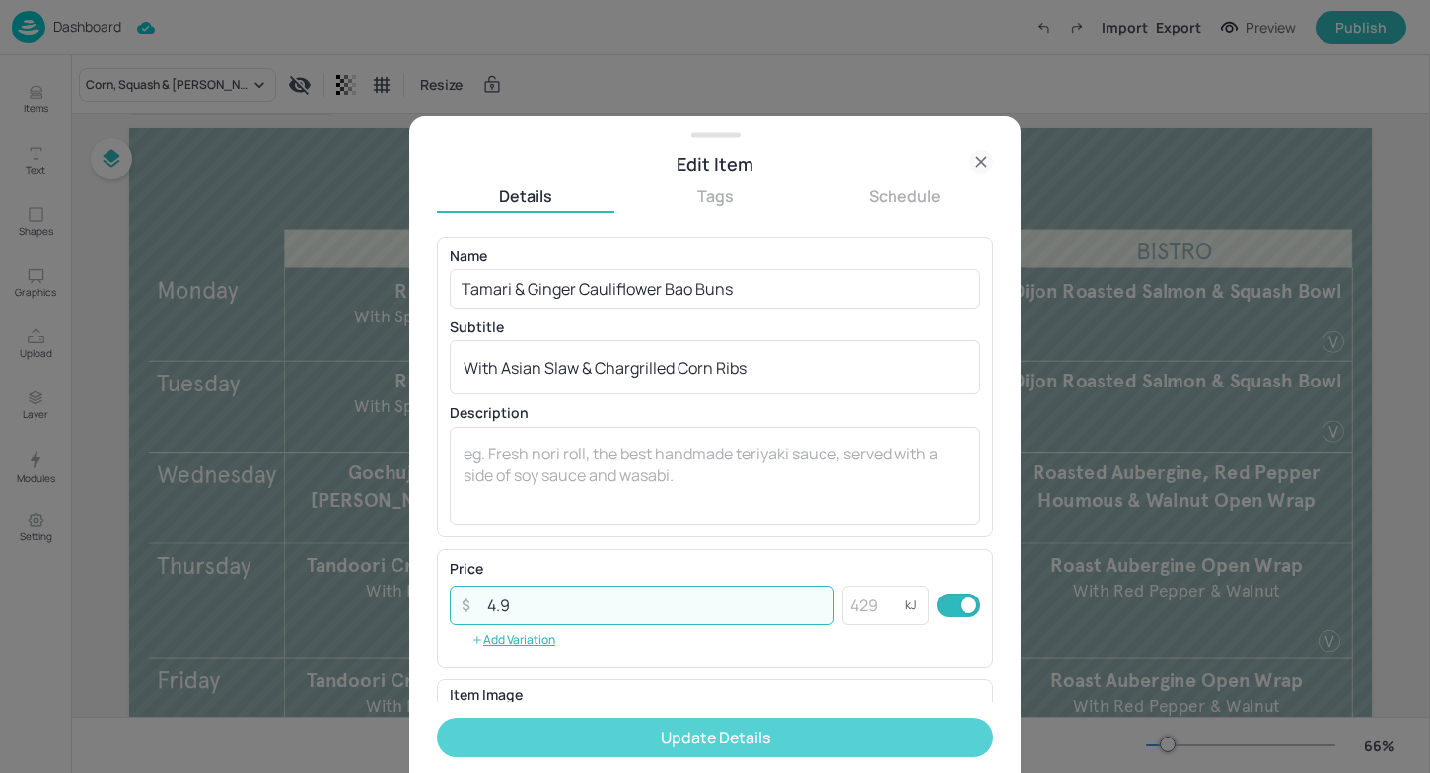
type input "4.9"
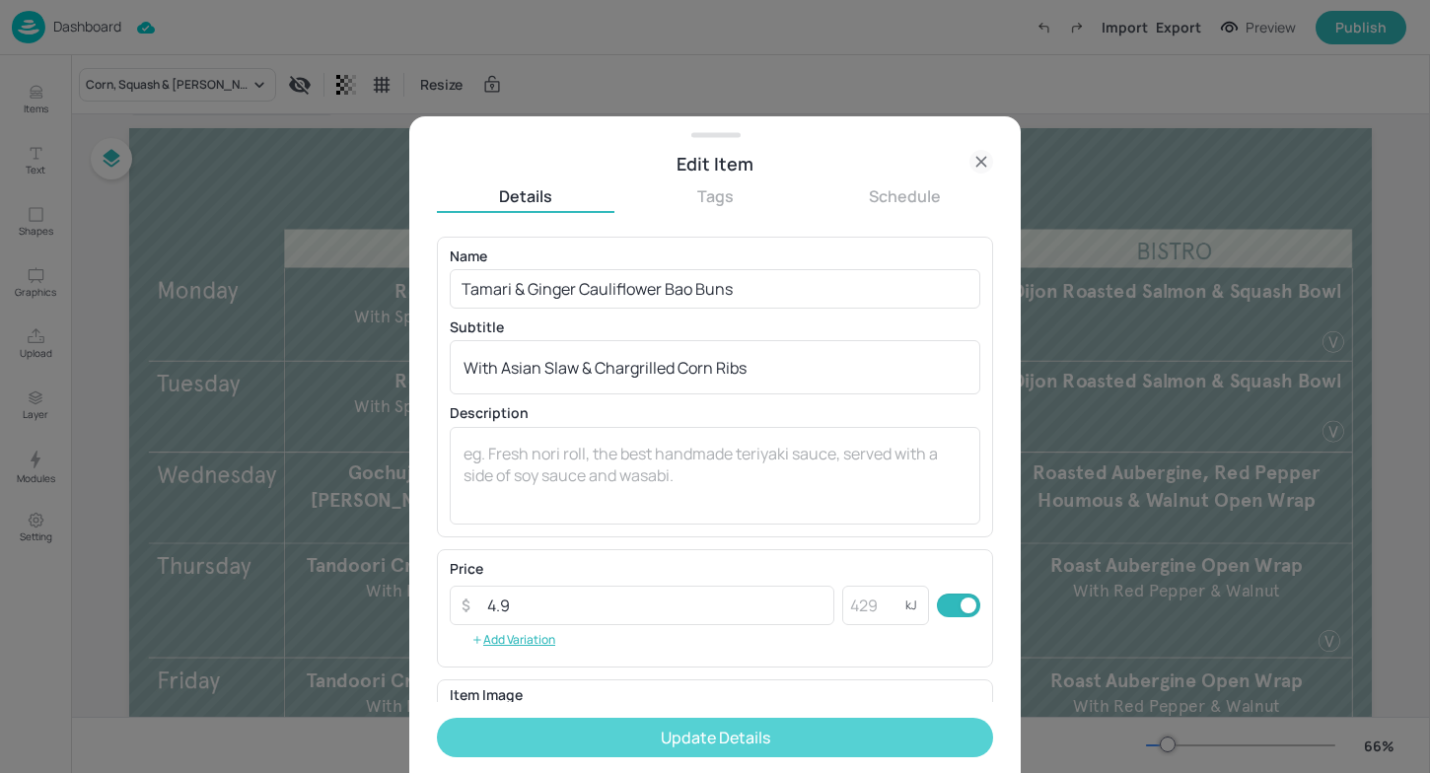
click at [670, 744] on button "Update Details" at bounding box center [715, 737] width 556 height 39
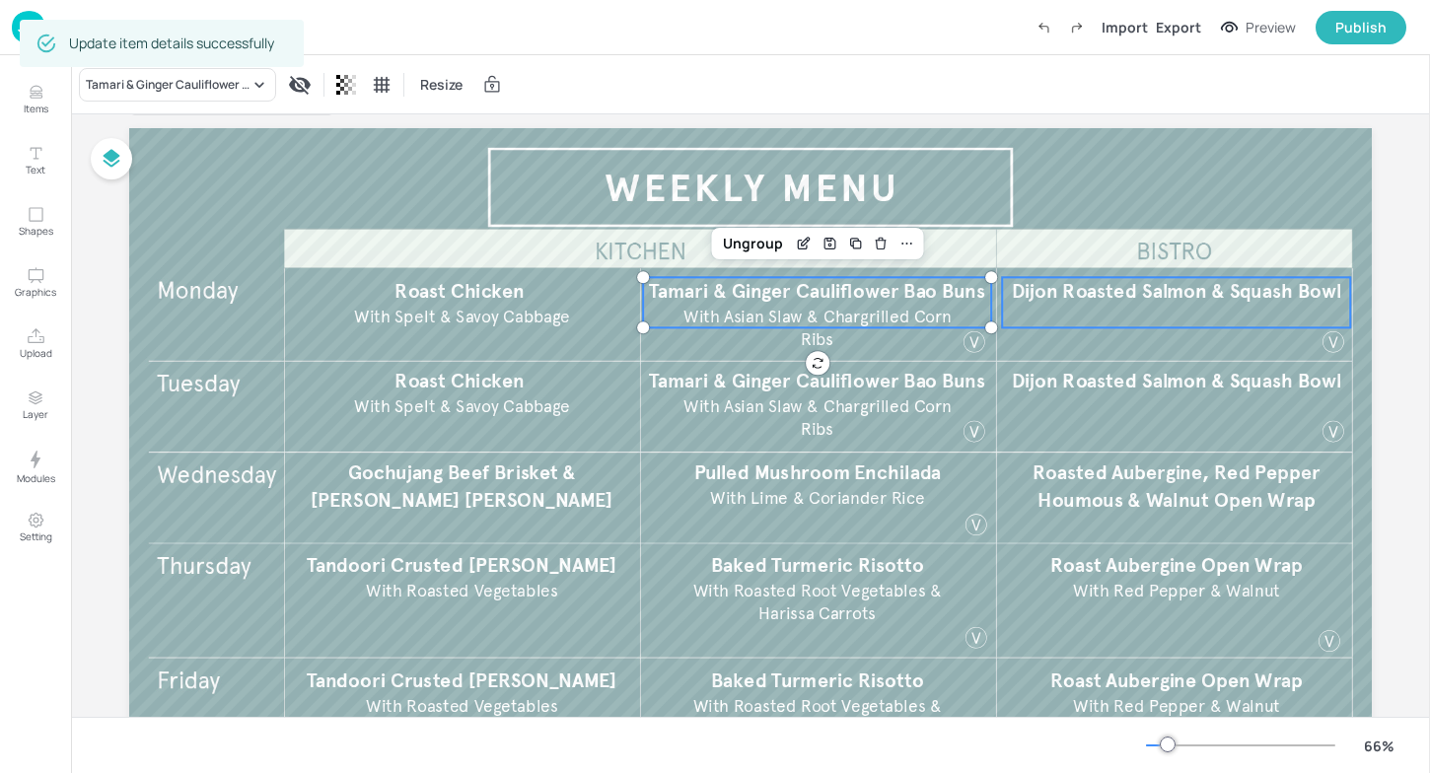
click at [1091, 324] on div "Dijon Roasted Salmon & Squash Bowl" at bounding box center [1176, 302] width 348 height 50
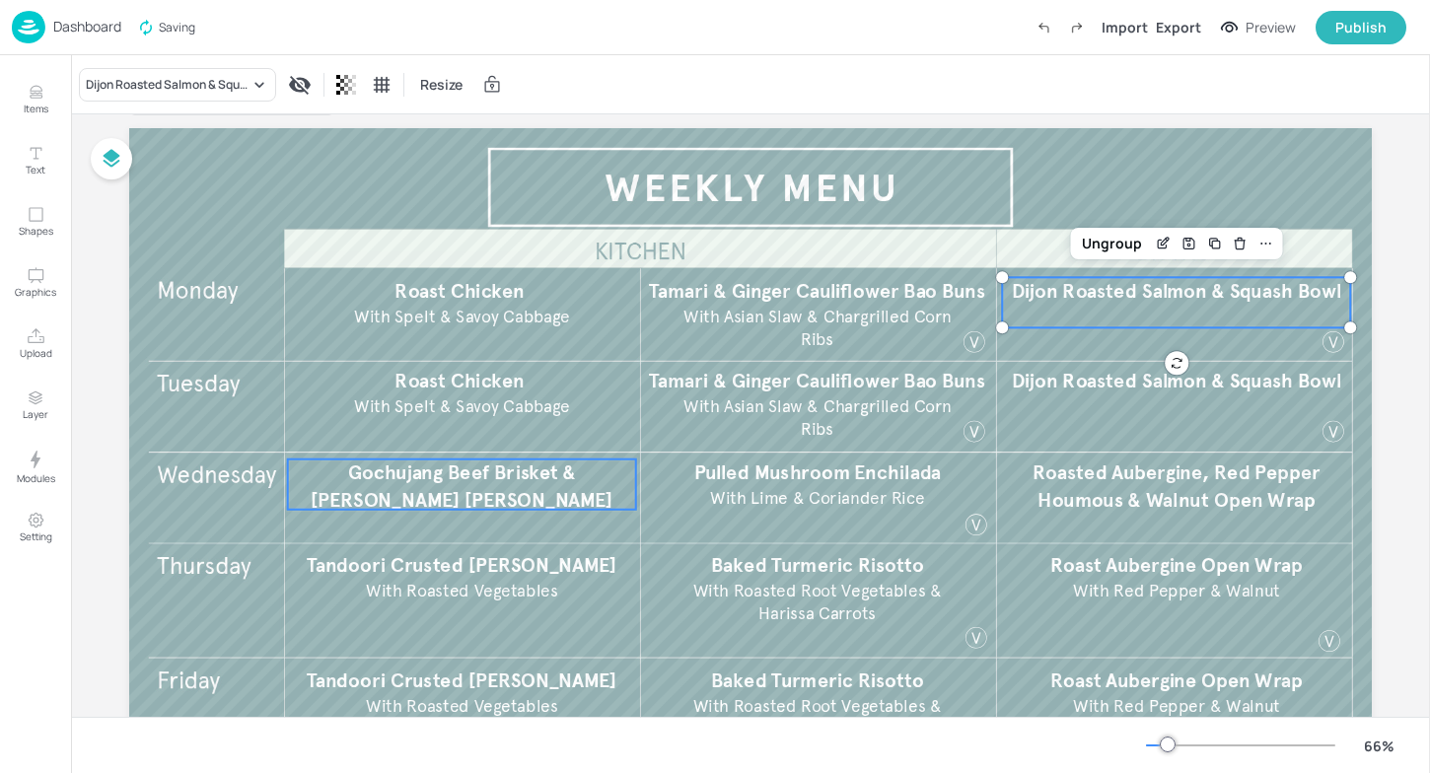
click at [502, 479] on span "Gochujang Beef Brisket & [PERSON_NAME] [PERSON_NAME]" at bounding box center [462, 486] width 302 height 51
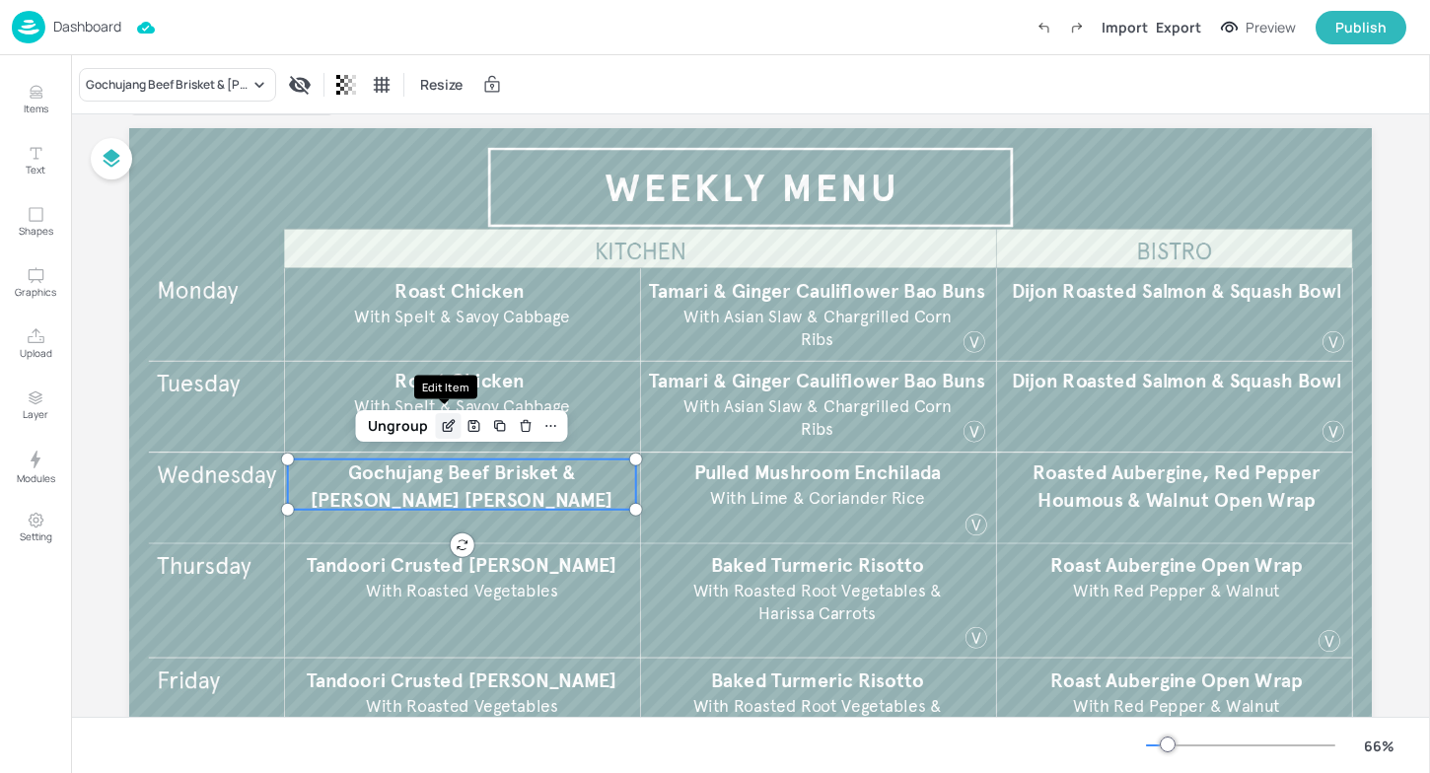
click at [442, 423] on icon "Edit Item" at bounding box center [448, 426] width 17 height 16
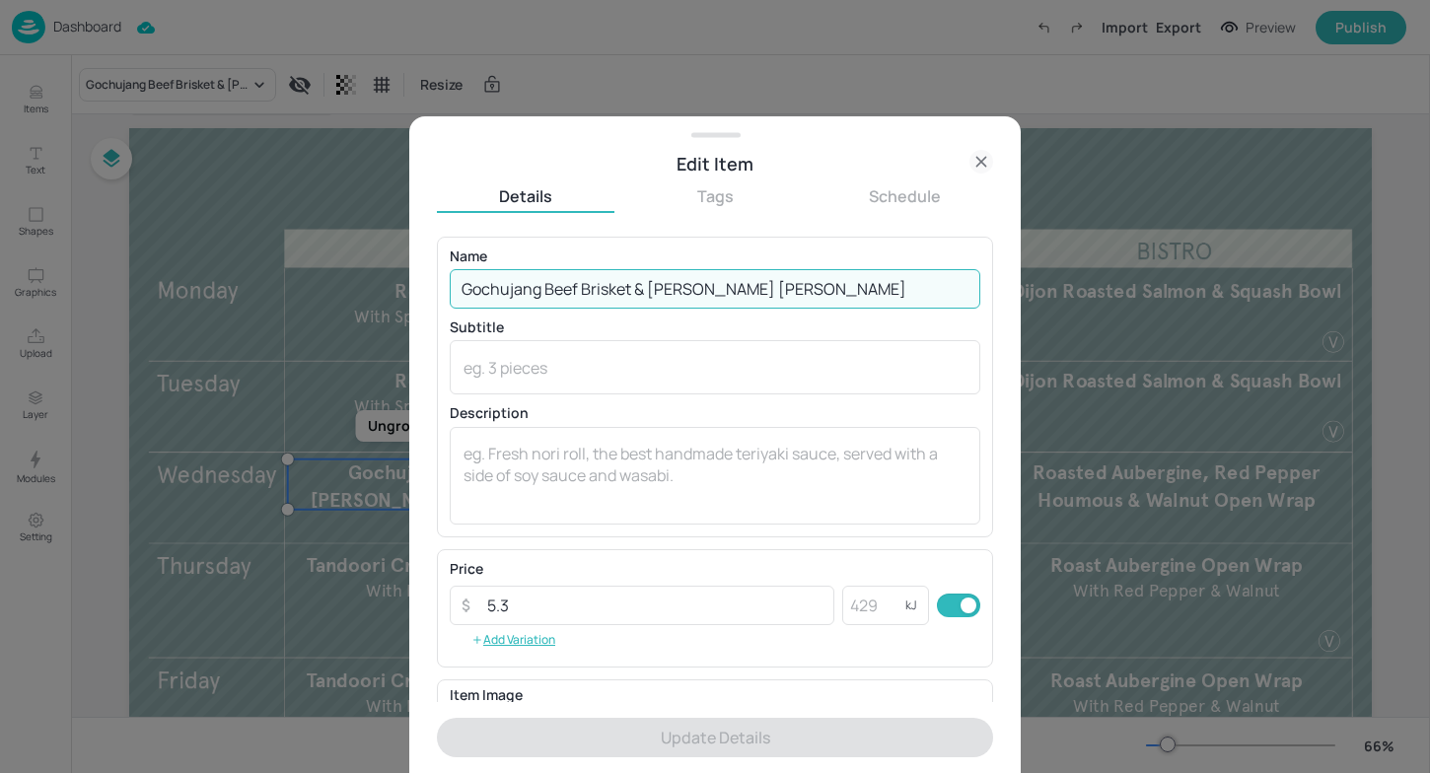
drag, startPoint x: 811, startPoint y: 272, endPoint x: 802, endPoint y: 267, distance: 10.2
click at [802, 267] on div "Name Gochujang Beef [PERSON_NAME] & [PERSON_NAME] [PERSON_NAME] ​" at bounding box center [715, 279] width 531 height 59
click at [805, 279] on input "Gochujang Beef Brisket & [PERSON_NAME] [PERSON_NAME]" at bounding box center [715, 288] width 531 height 39
drag, startPoint x: 805, startPoint y: 279, endPoint x: 415, endPoint y: 269, distance: 389.7
click at [415, 269] on div "Edit Item Details Tags Schedule Name Gochujang Beef [PERSON_NAME] & [PERSON_NAM…" at bounding box center [714, 444] width 611 height 657
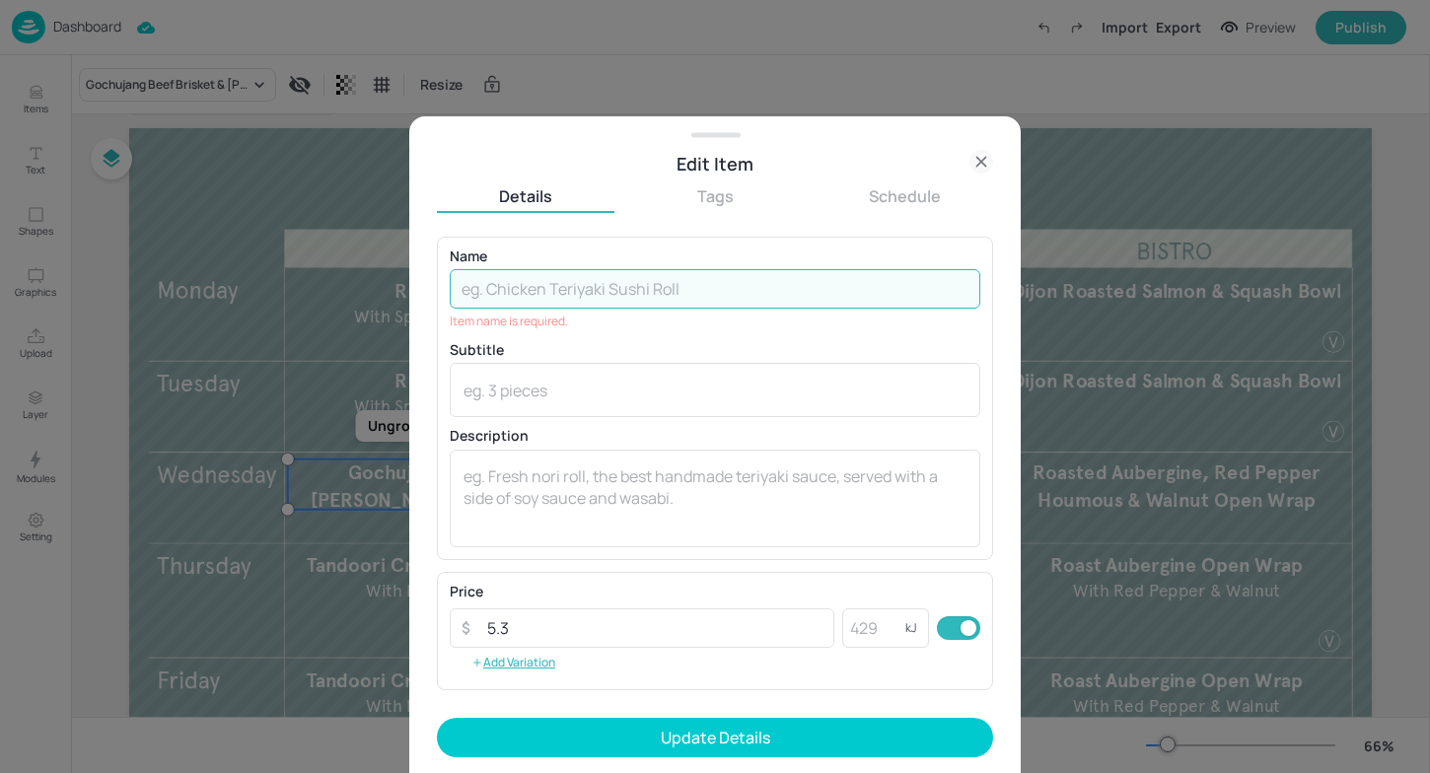
paste input "Shepherds Pie"
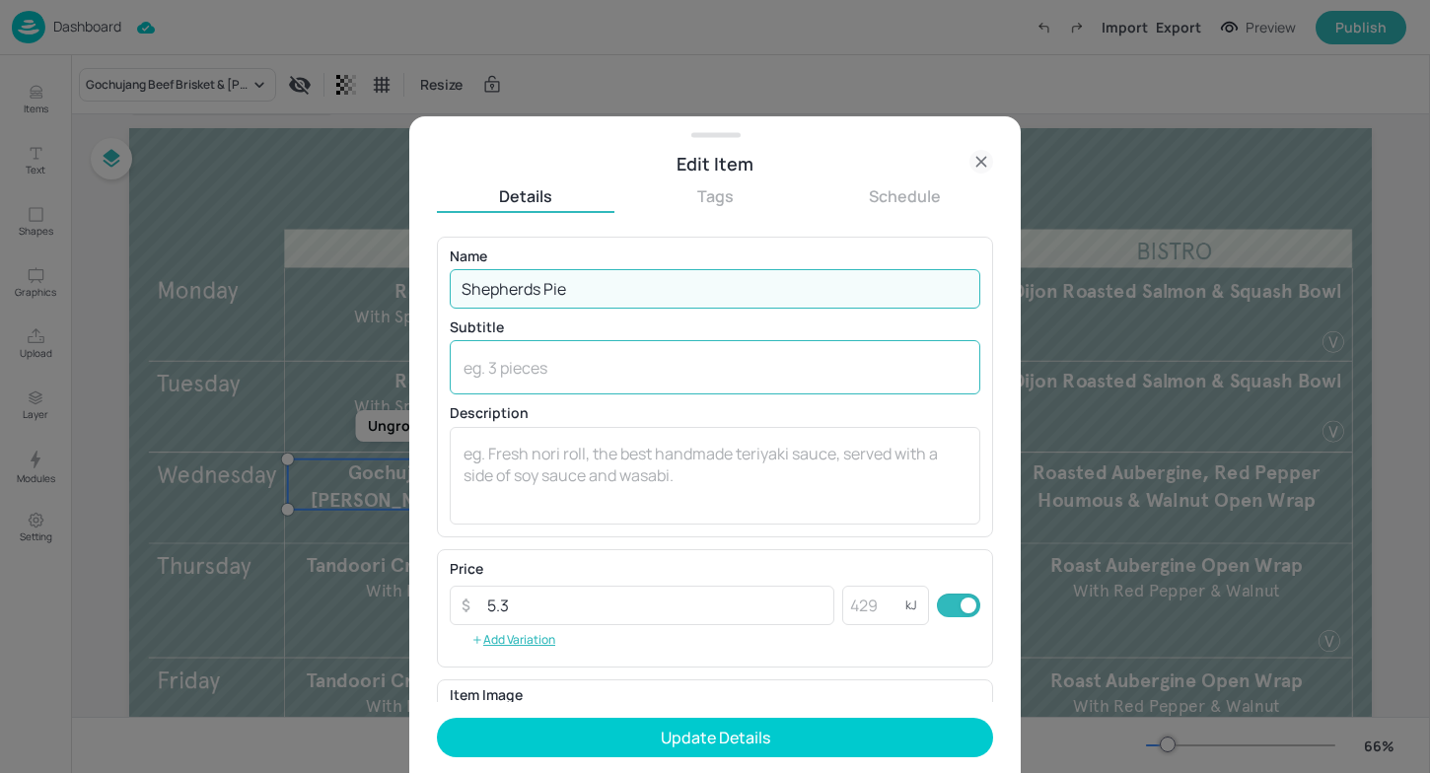
type input "Shepherds Pie"
click at [609, 348] on div "x ​" at bounding box center [715, 367] width 531 height 54
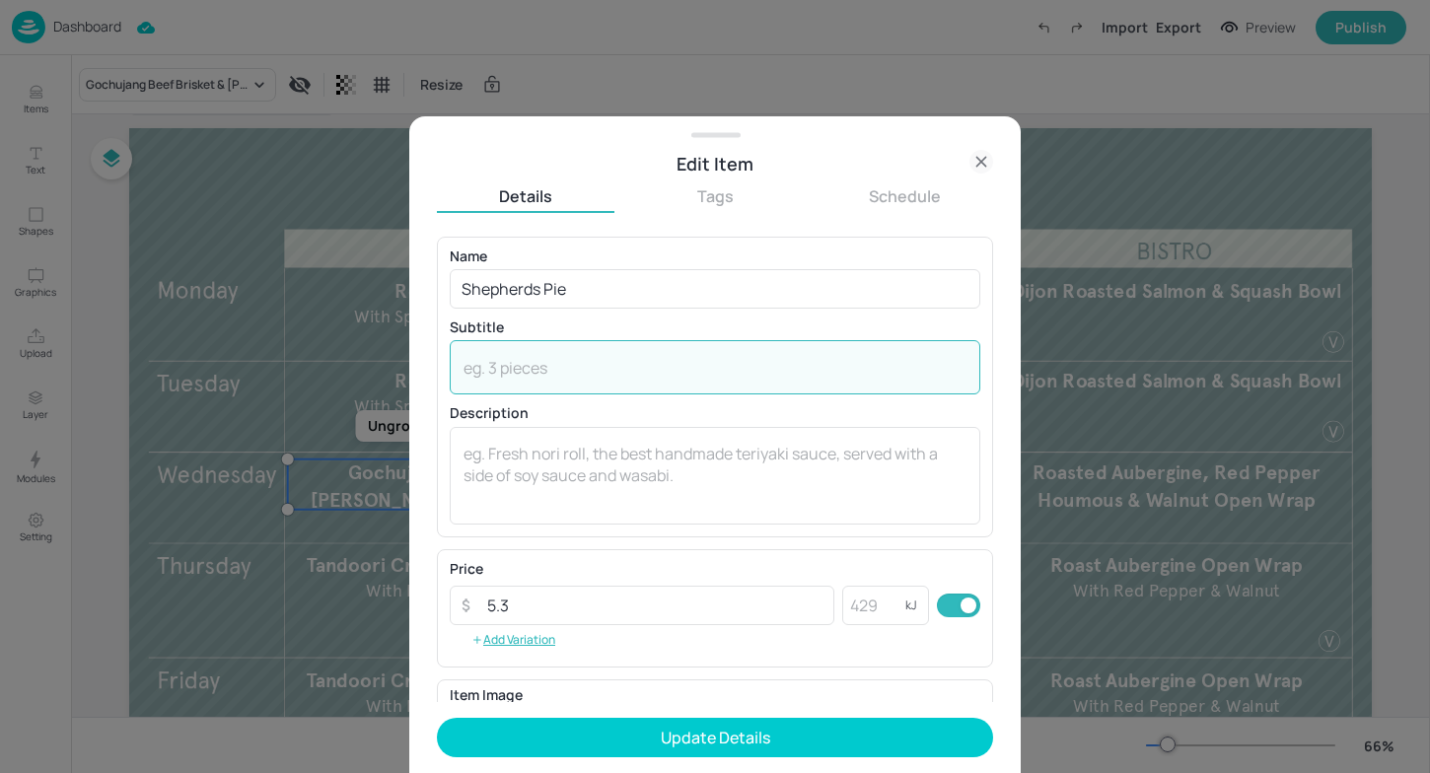
paste textarea "with Honey Roasted Carrots​"
click at [467, 366] on textarea "with Honey Roasted Carrots​" at bounding box center [715, 368] width 503 height 22
click at [473, 364] on textarea "with Honey Roasted Carrots​" at bounding box center [715, 368] width 503 height 22
type textarea "With Honey Roasted Carrots​"
click at [609, 496] on textarea at bounding box center [715, 475] width 503 height 65
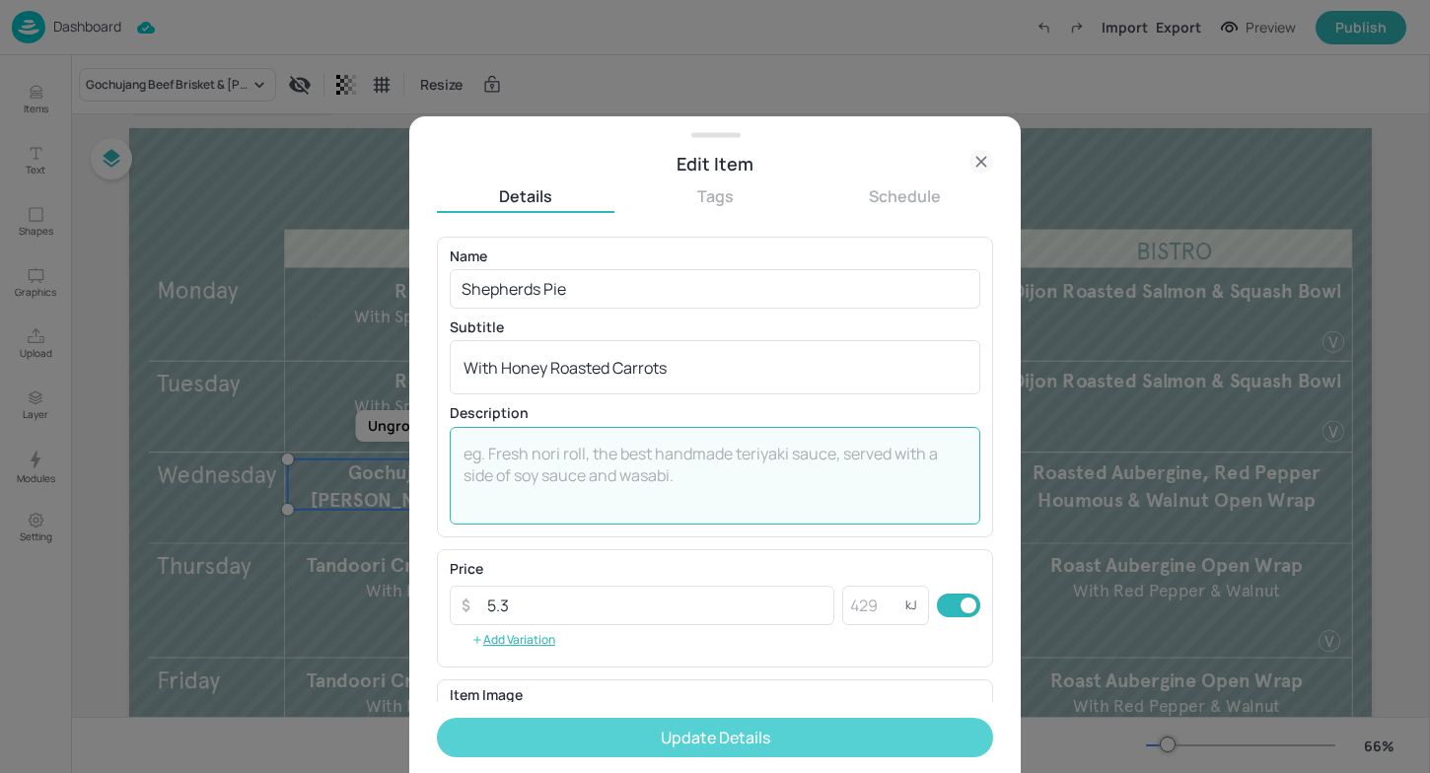
click at [708, 746] on button "Update Details" at bounding box center [715, 737] width 556 height 39
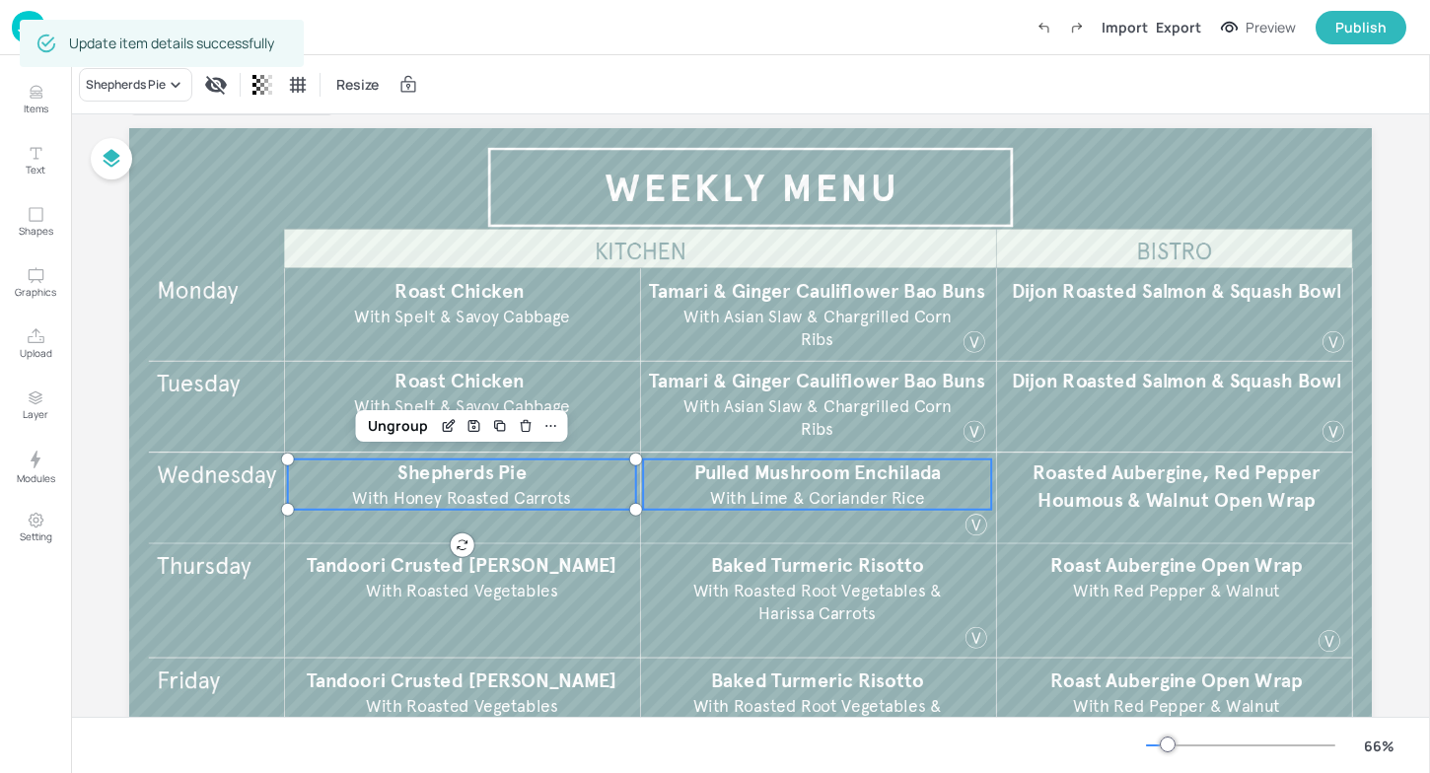
click at [753, 488] on span "With Lime & Coriander Rice" at bounding box center [817, 498] width 215 height 21
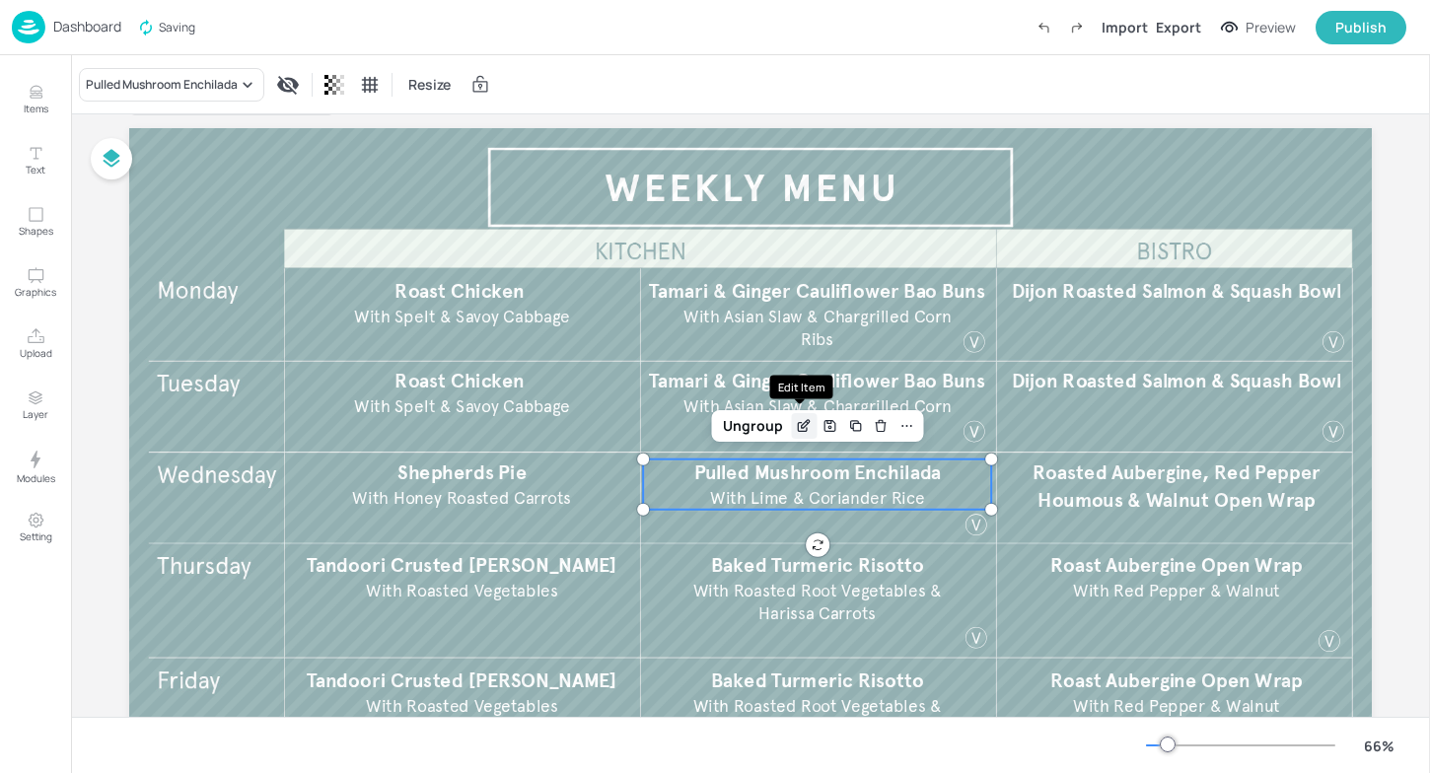
click at [802, 426] on icon "Edit Item" at bounding box center [806, 424] width 8 height 8
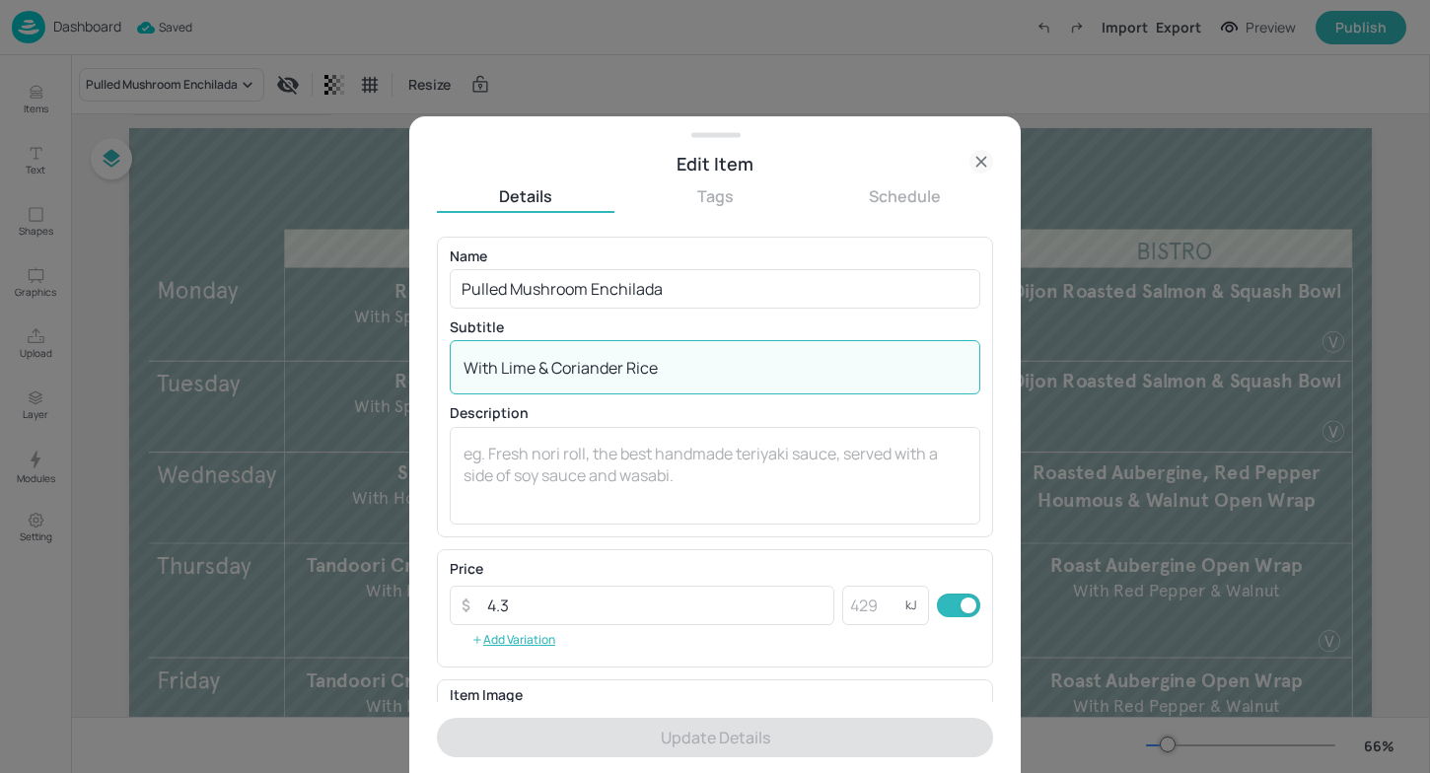
drag, startPoint x: 719, startPoint y: 376, endPoint x: 304, endPoint y: 362, distance: 415.4
click at [304, 363] on div "Edit Item Details Tags Schedule Name Pulled Mushroom Enchilada ​ Subtitle With …" at bounding box center [715, 386] width 1430 height 773
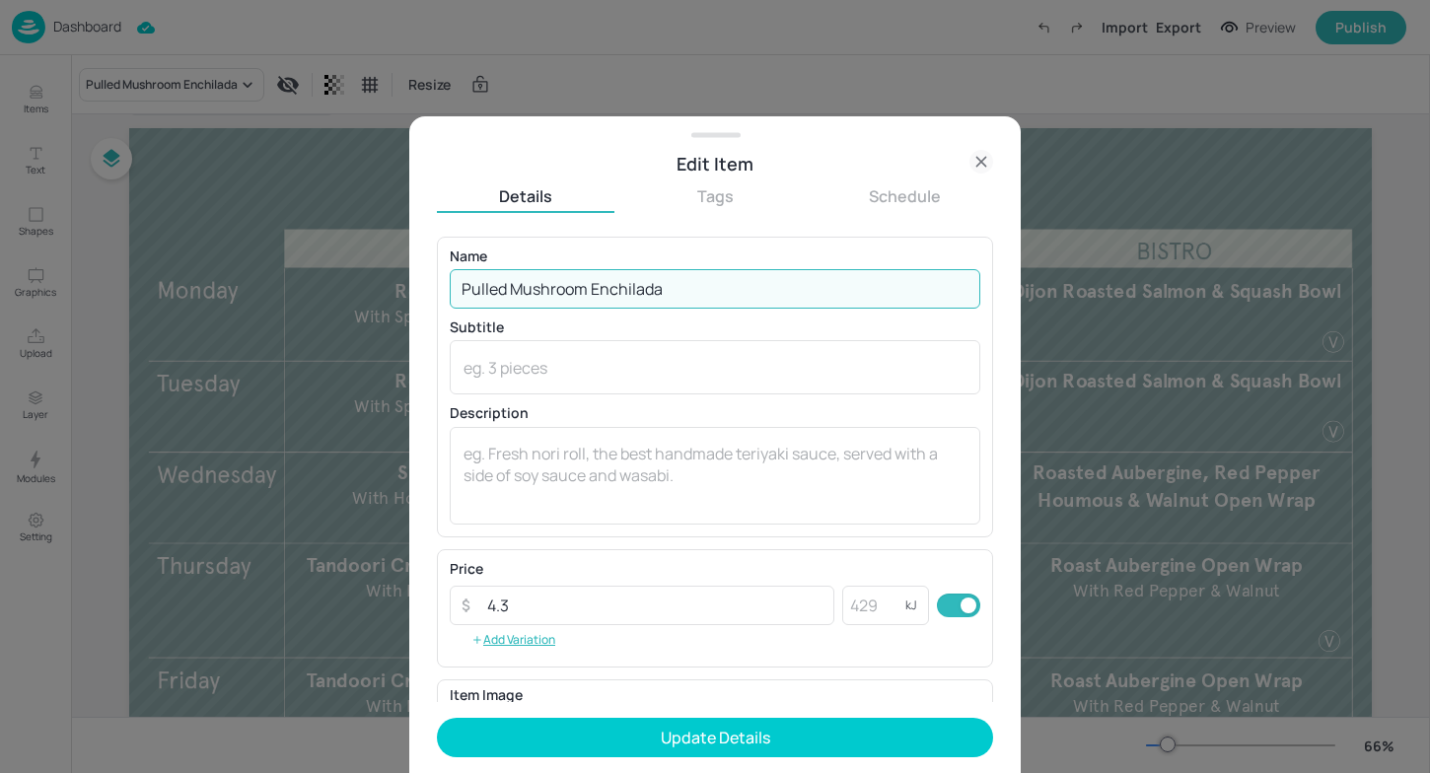
drag, startPoint x: 687, startPoint y: 293, endPoint x: 136, endPoint y: 281, distance: 551.4
click at [136, 281] on div "Edit Item Details Tags Schedule Name Pulled Mushroom Enchilada ​ Subtitle x ​ D…" at bounding box center [715, 386] width 1430 height 773
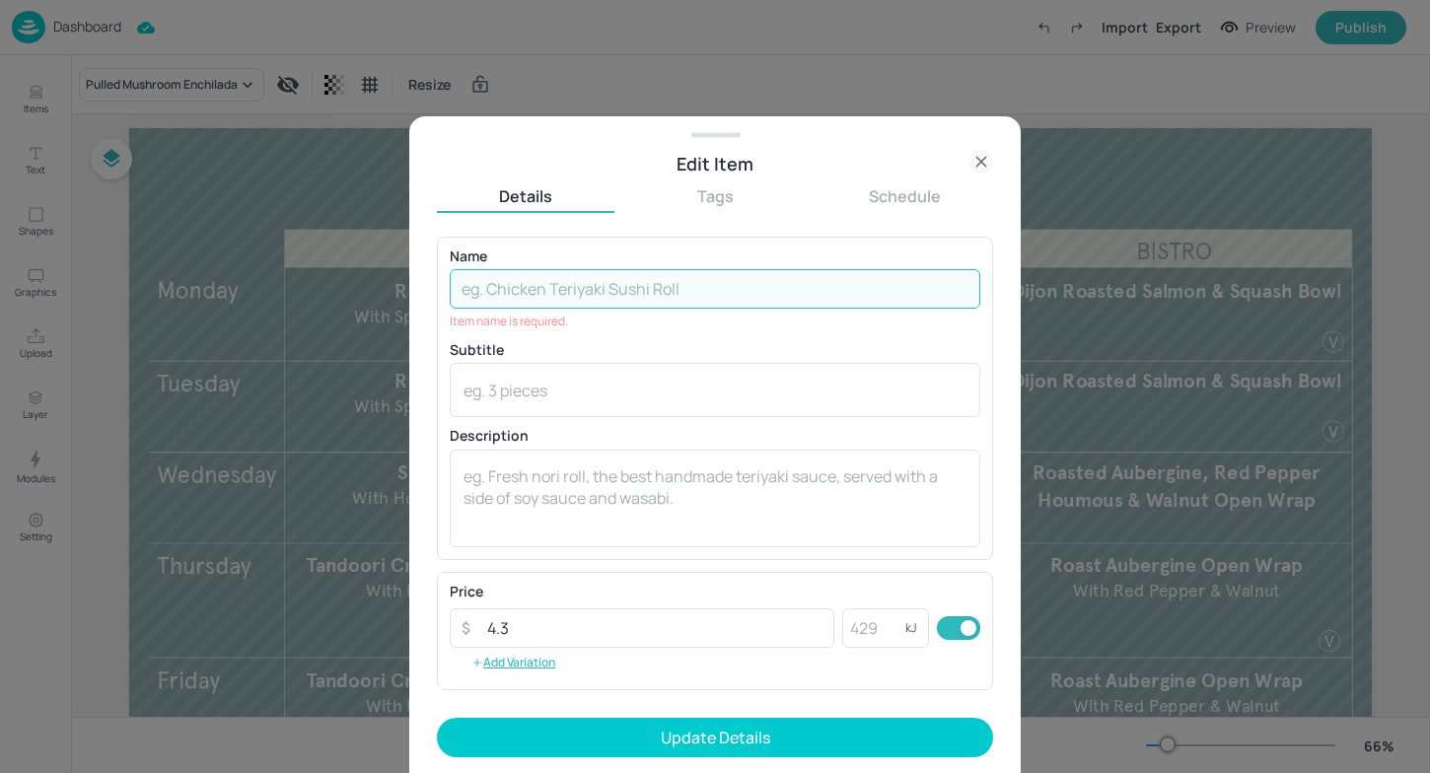
paste input "Corn, Squash & [PERSON_NAME]"
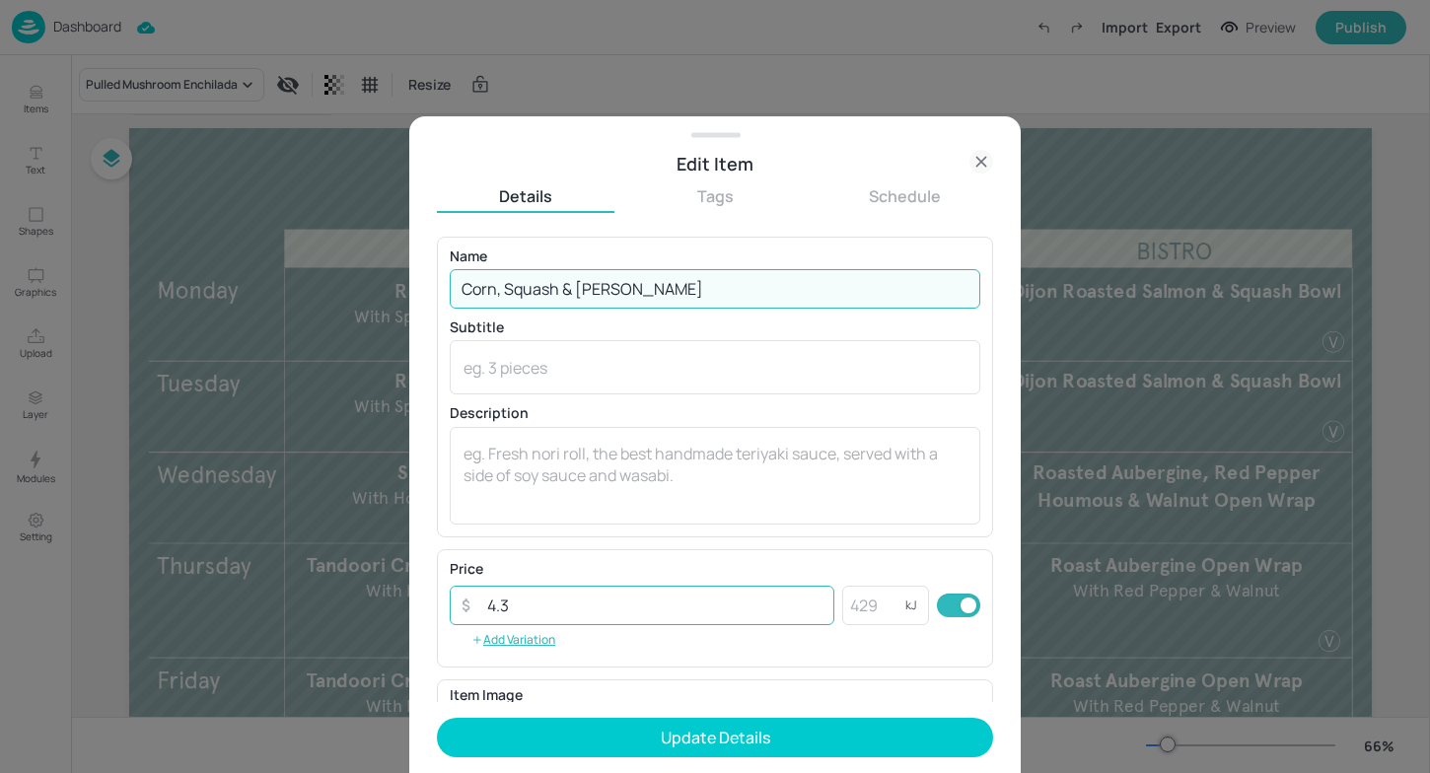
type input "Corn, Squash & [PERSON_NAME]"
click at [604, 610] on input "4.3" at bounding box center [654, 605] width 359 height 39
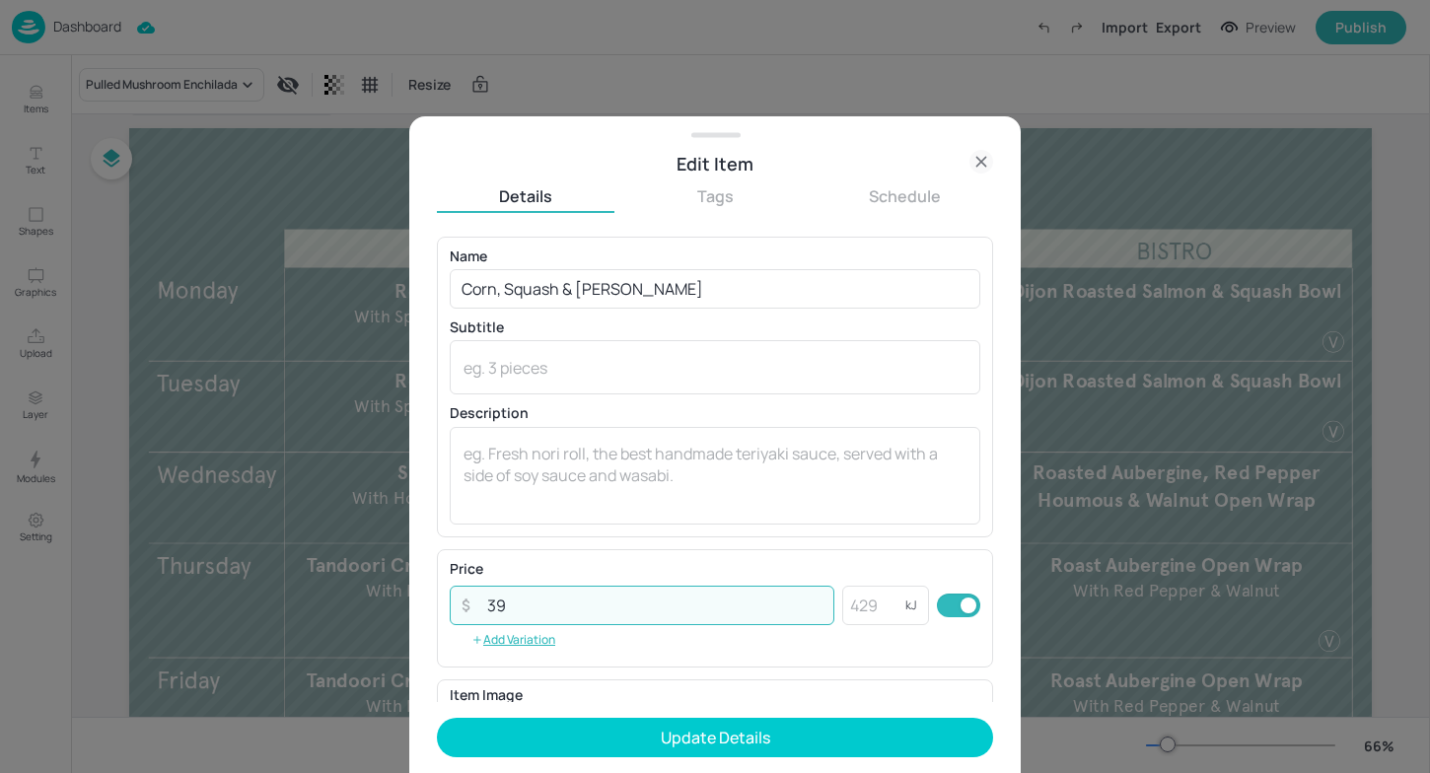
type input "3"
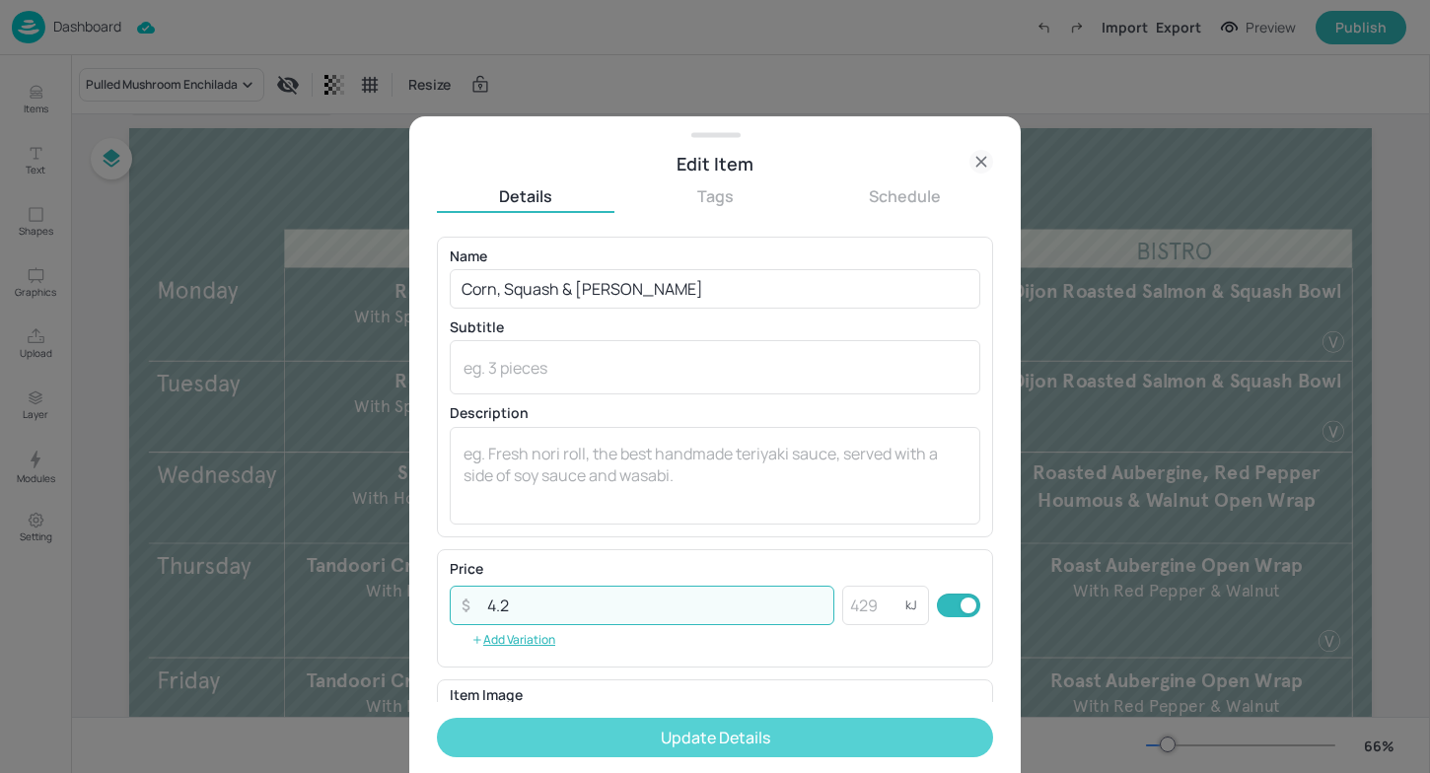
type input "4.2"
click at [657, 728] on button "Update Details" at bounding box center [715, 737] width 556 height 39
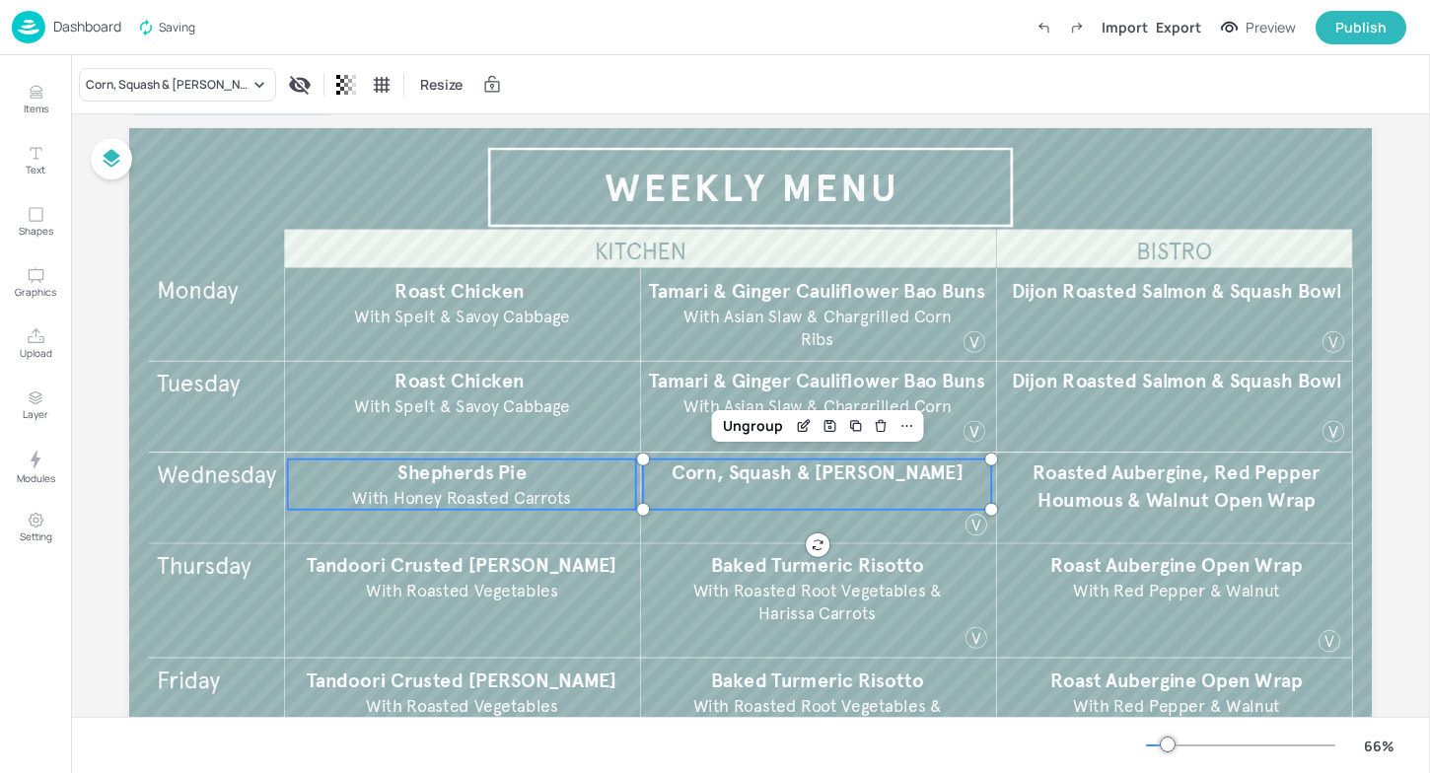
click at [586, 497] on p "With Honey Roasted Carrots​" at bounding box center [462, 498] width 342 height 24
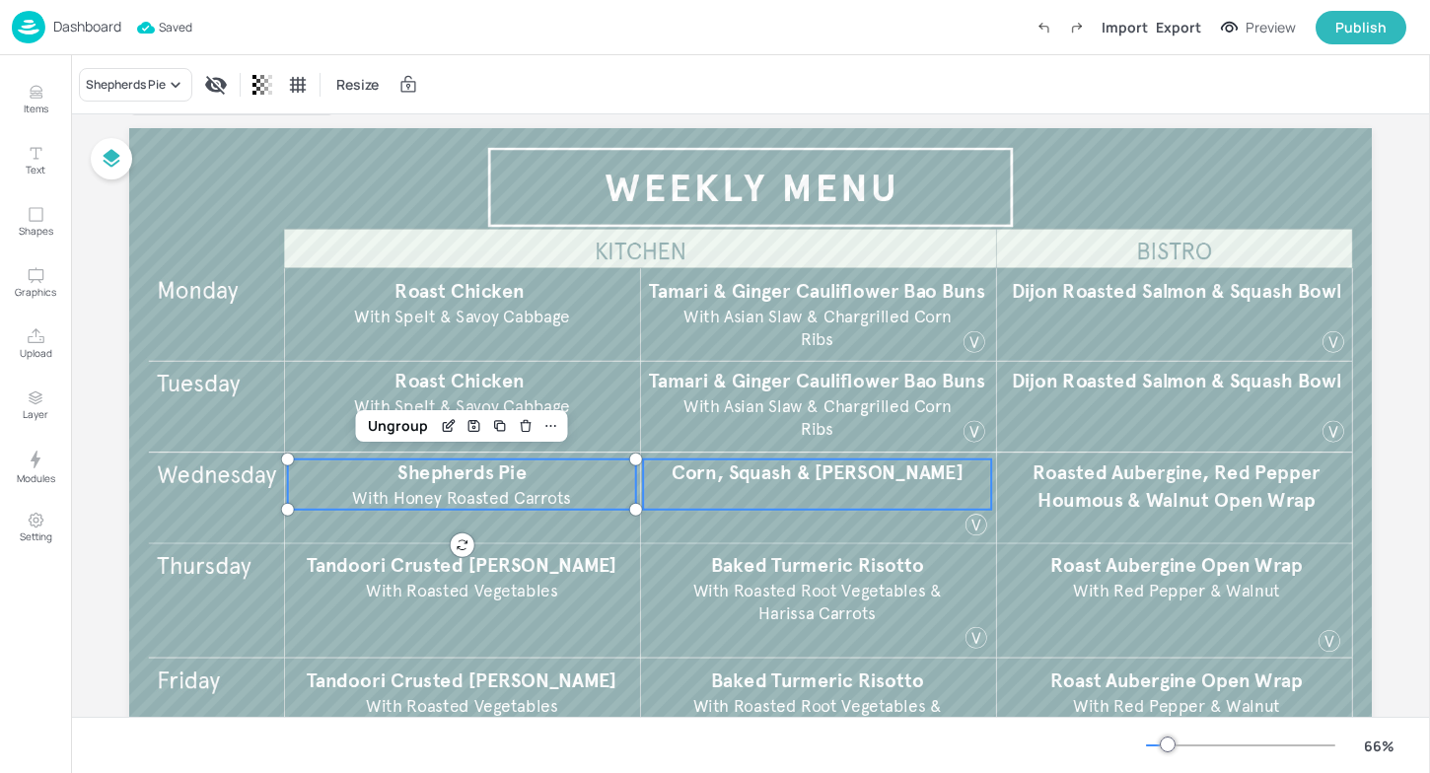
click at [833, 492] on div "Corn, Squash & [PERSON_NAME]" at bounding box center [817, 485] width 348 height 50
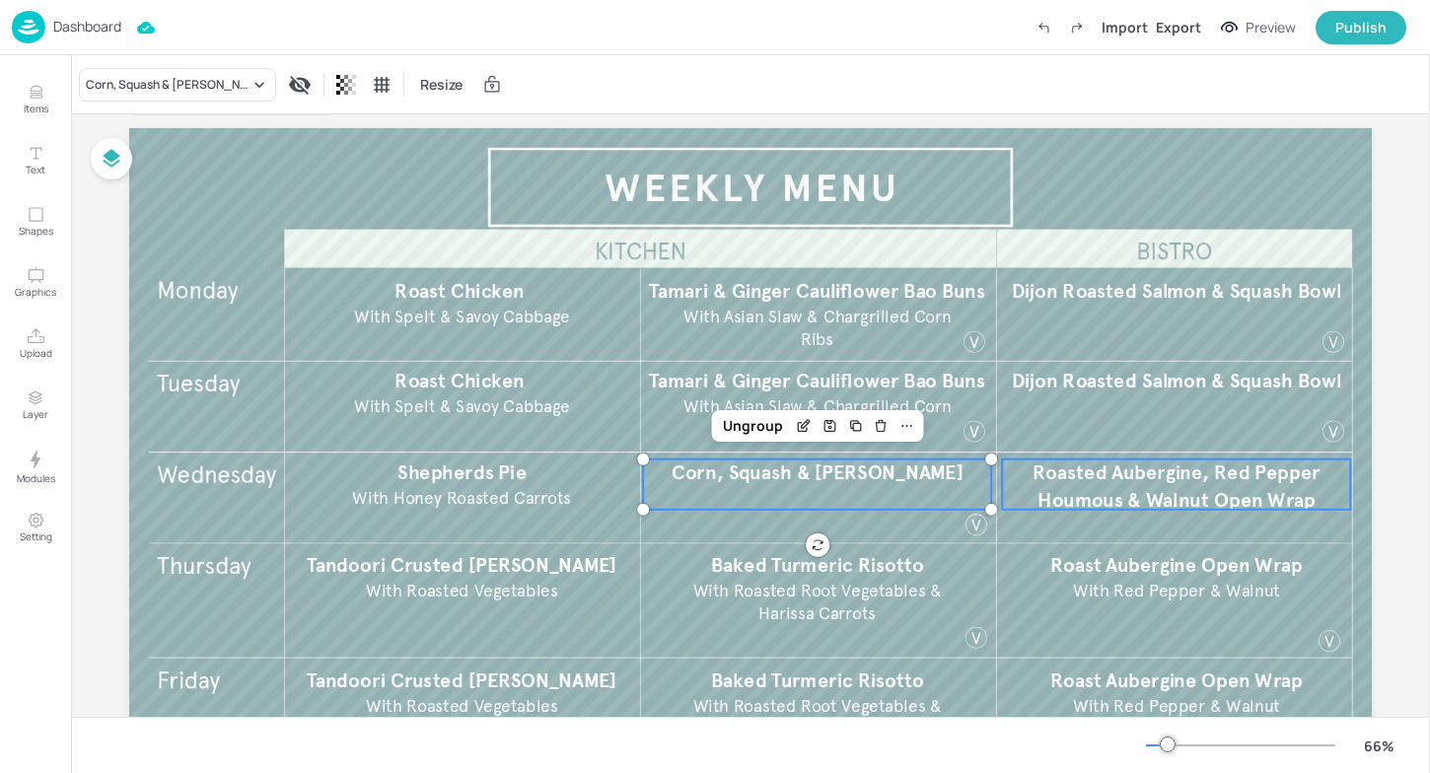
click at [1237, 494] on span "Roasted Aubergine, Red Pepper Houmous & Walnut Open Wrap" at bounding box center [1176, 486] width 287 height 51
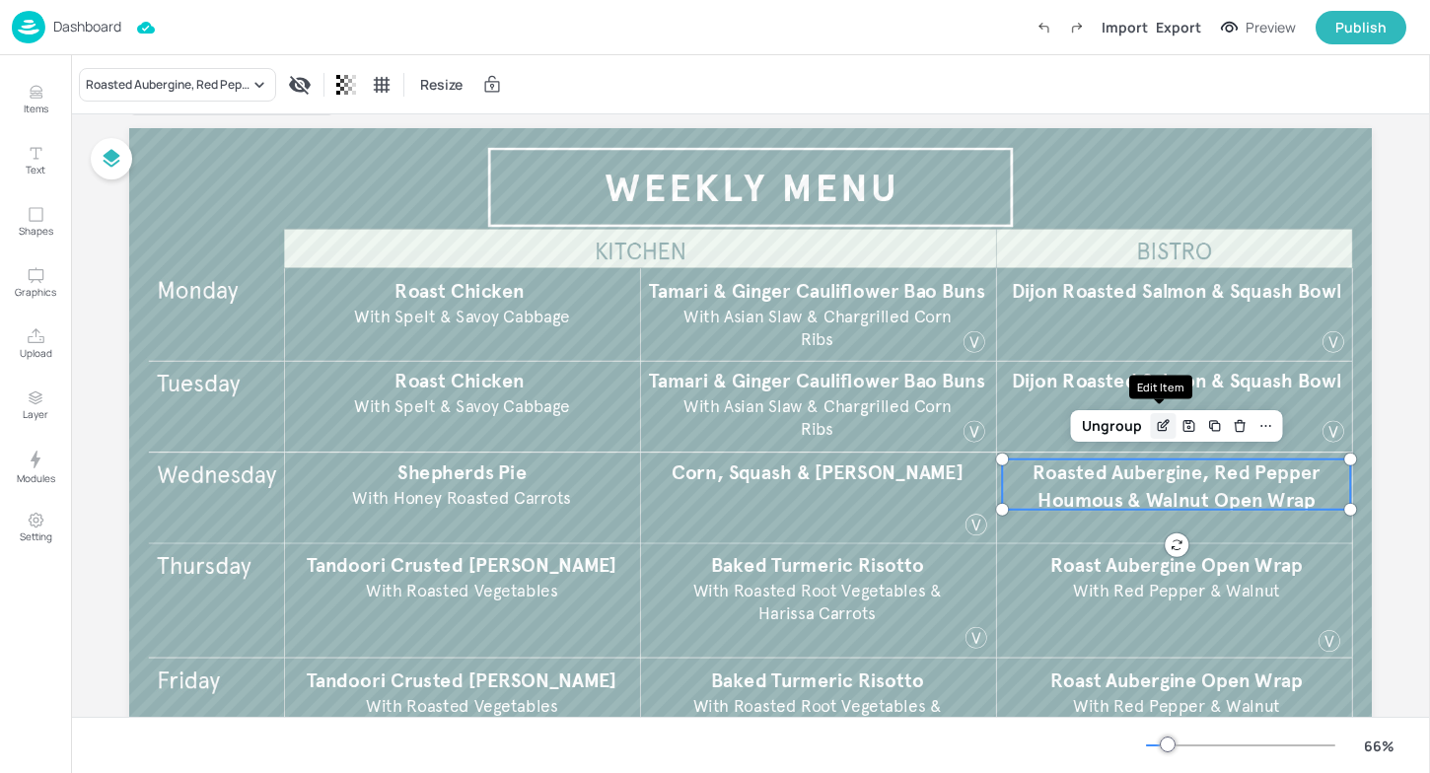
click at [1156, 420] on icon "Edit Item" at bounding box center [1163, 426] width 17 height 16
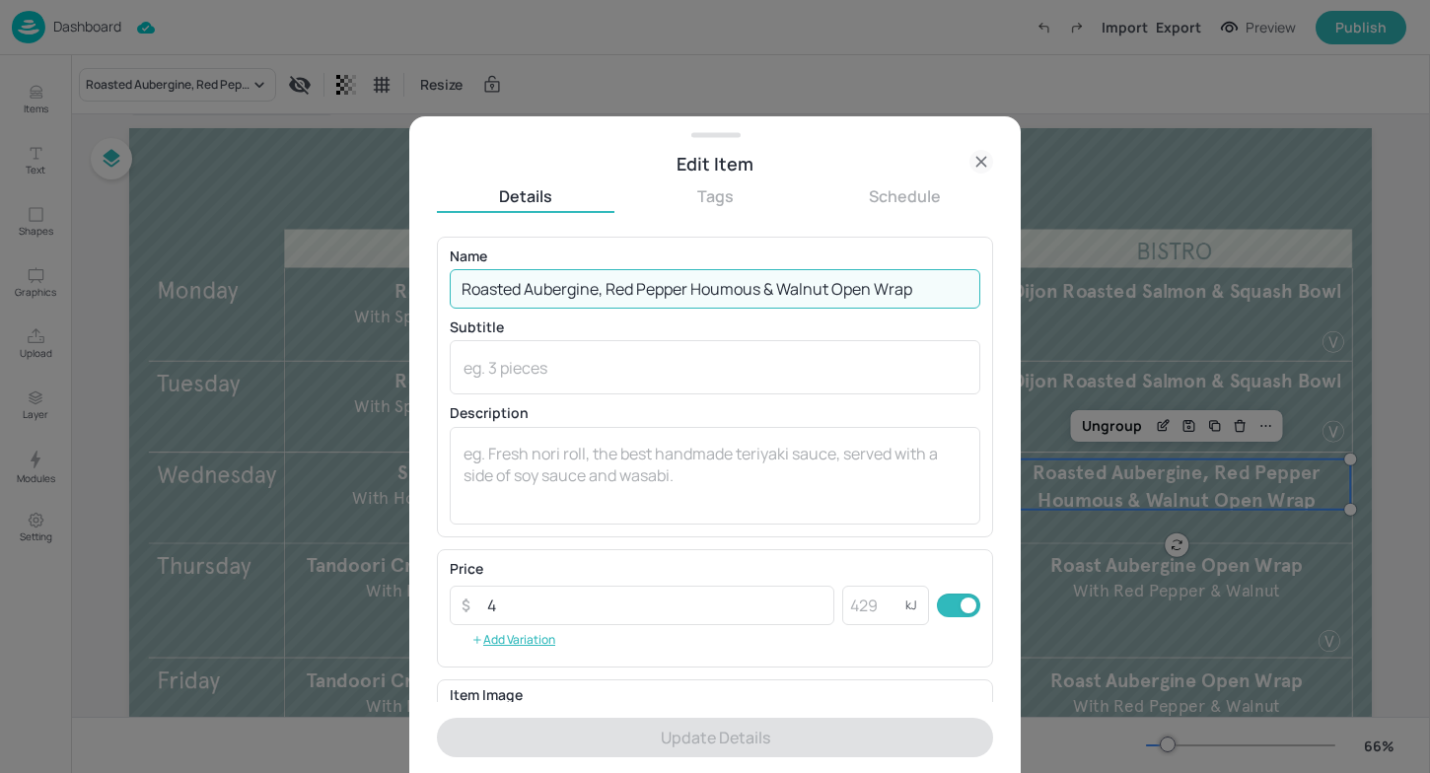
click at [919, 284] on input "Roasted Aubergine, Red Pepper Houmous & Walnut Open Wrap" at bounding box center [715, 288] width 531 height 39
drag, startPoint x: 919, startPoint y: 284, endPoint x: 394, endPoint y: 272, distance: 524.8
click at [394, 272] on div "Edit Item Details Tags Schedule Name Roasted Aubergine, Red Pepper Houmous & Wa…" at bounding box center [715, 386] width 1430 height 773
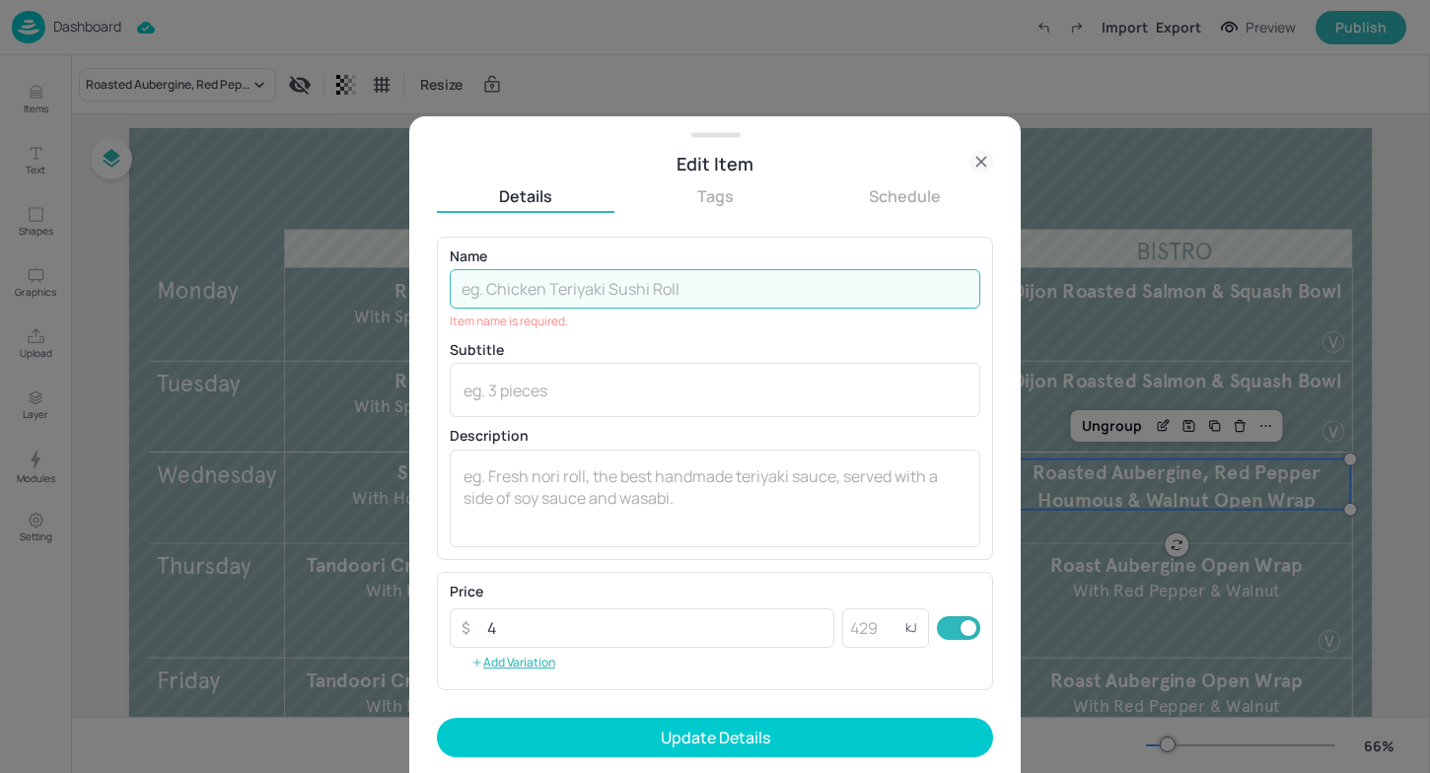
paste input "Miso Glazed Celeriac Steak, ​ Sweet Potato, Charred Broccoli & Kale"
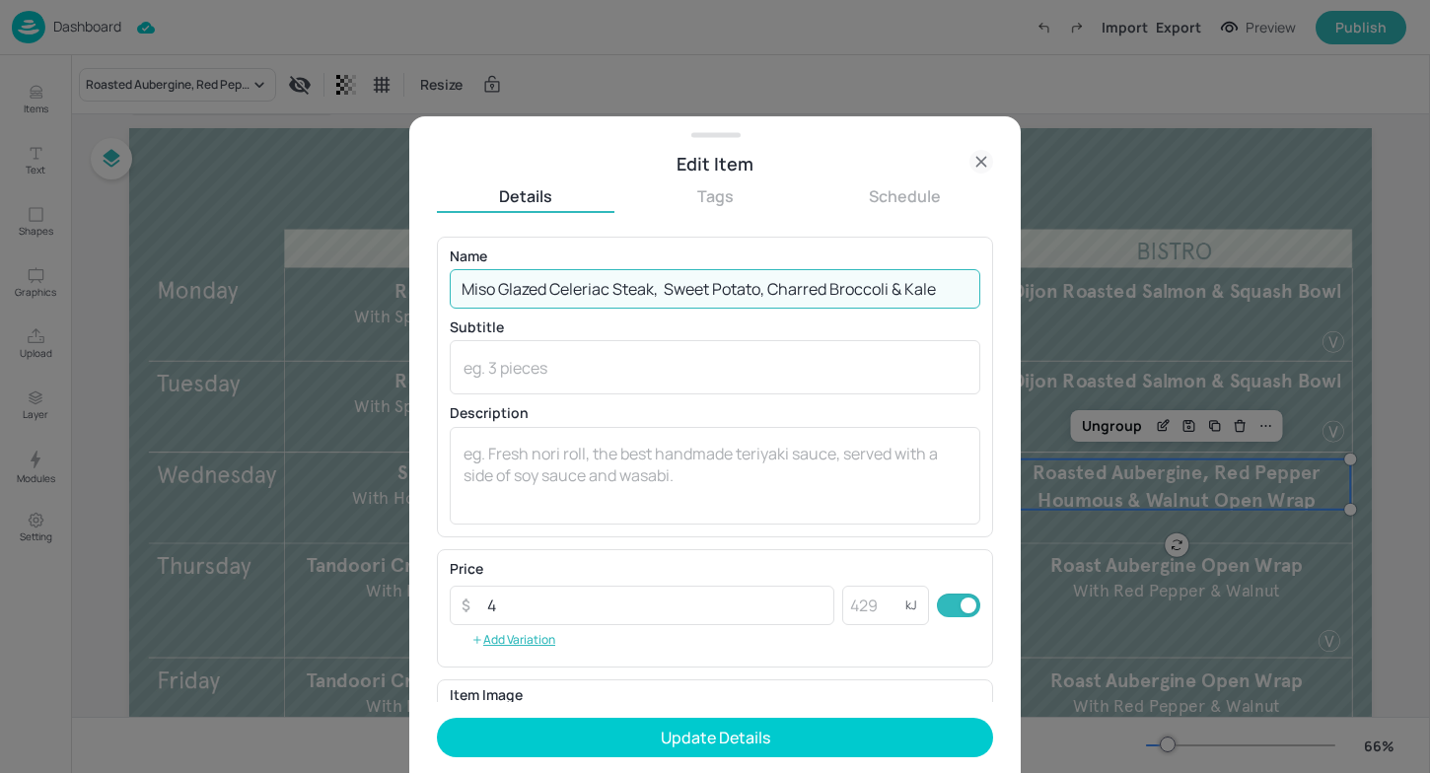
drag, startPoint x: 668, startPoint y: 288, endPoint x: 965, endPoint y: 286, distance: 296.9
click at [965, 286] on input "Miso Glazed Celeriac Steak, ​ Sweet Potato, Charred Broccoli & Kale" at bounding box center [715, 288] width 531 height 39
click at [946, 282] on input "Miso Glazed Celeriac Steak, ​ Sweet Potato, Charred Broccoli & Kale" at bounding box center [715, 288] width 531 height 39
drag, startPoint x: 946, startPoint y: 282, endPoint x: 666, endPoint y: 278, distance: 280.1
click at [665, 279] on input "Miso Glazed Celeriac Steak, ​ Sweet Potato, Charred Broccoli & Kale" at bounding box center [715, 288] width 531 height 39
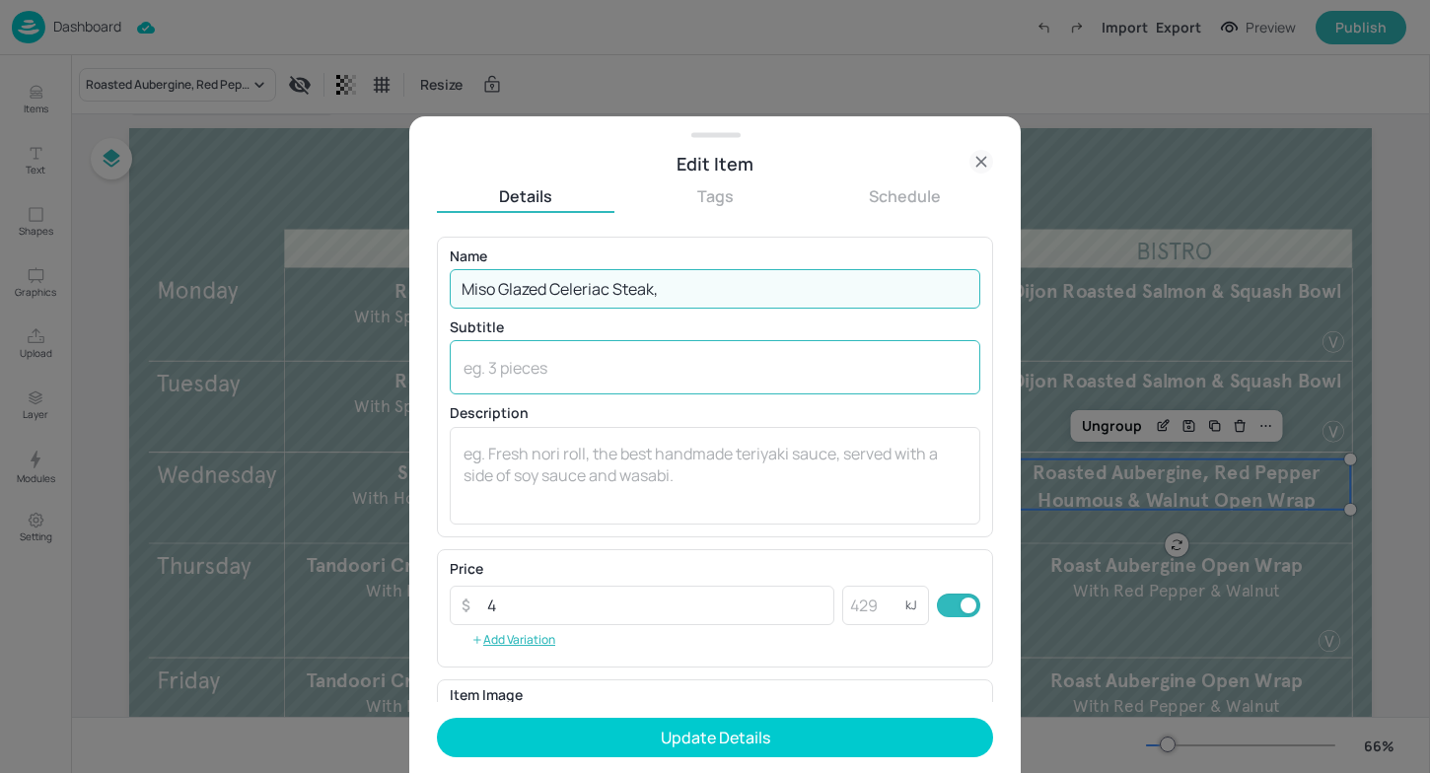
type input "Miso Glazed Celeriac Steak, ​"
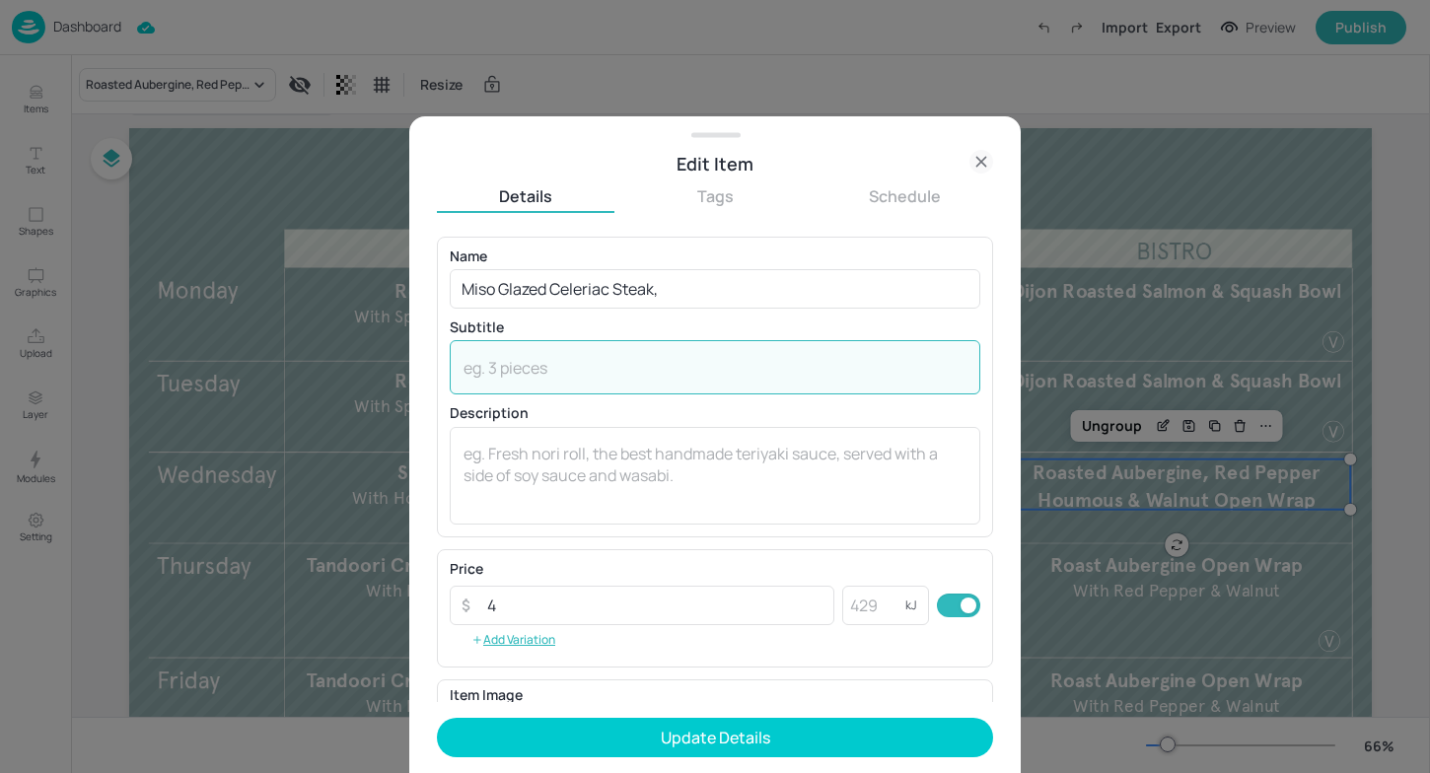
click at [566, 378] on textarea at bounding box center [715, 368] width 503 height 22
paste textarea "Sweet Potato, Charred Broccoli & Kale"
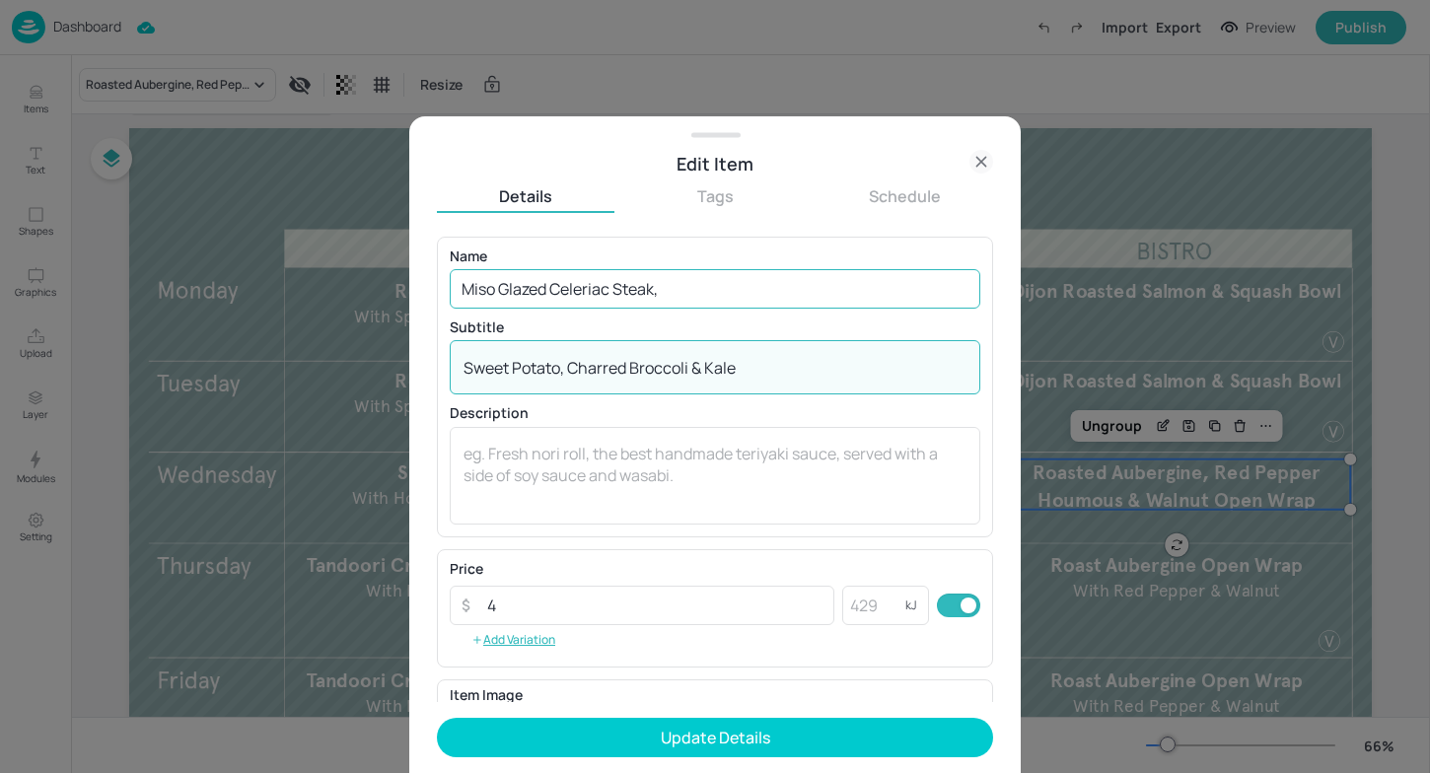
type textarea "Sweet Potato, Charred Broccoli & Kale"
click at [698, 284] on input "Miso Glazed Celeriac Steak, ​" at bounding box center [715, 288] width 531 height 39
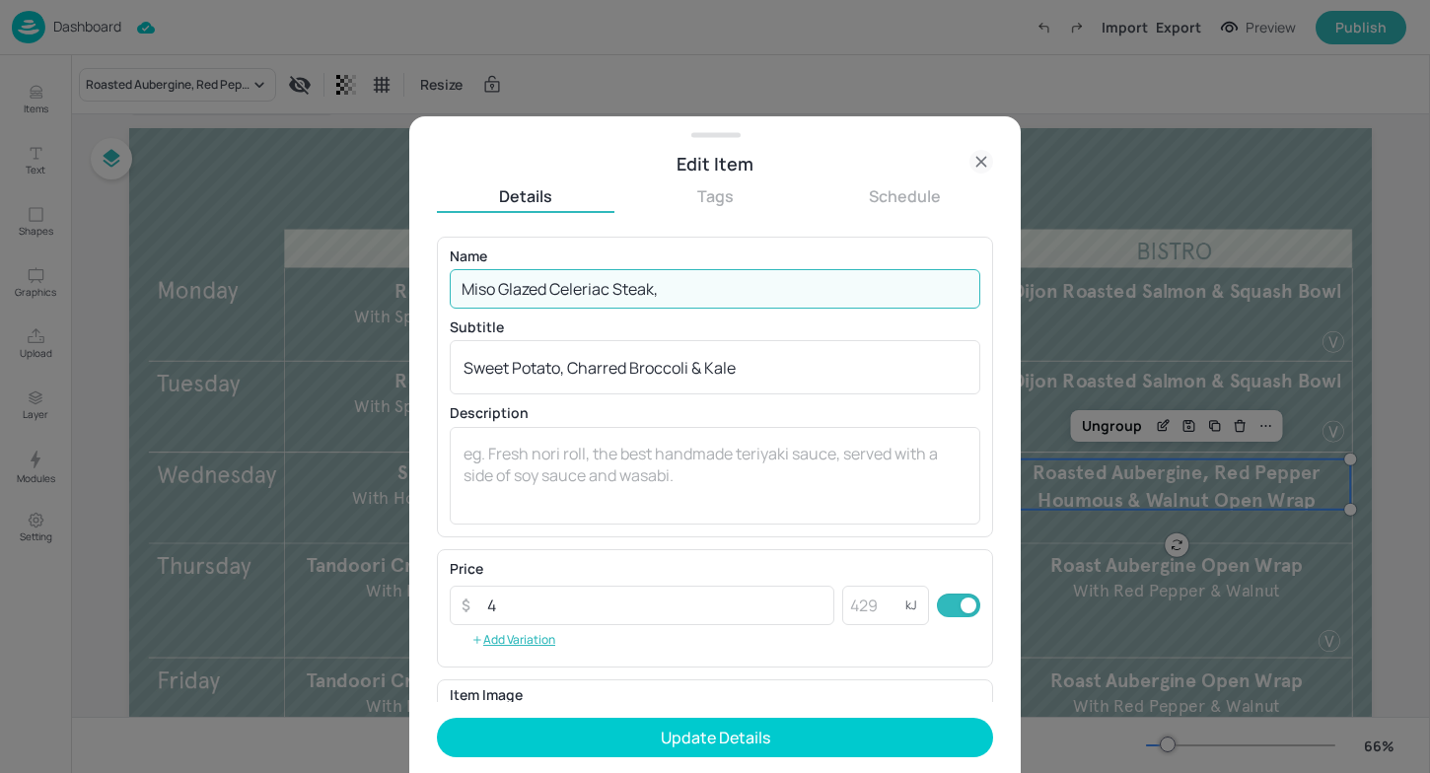
click at [437, 718] on button "Update Details" at bounding box center [715, 737] width 556 height 39
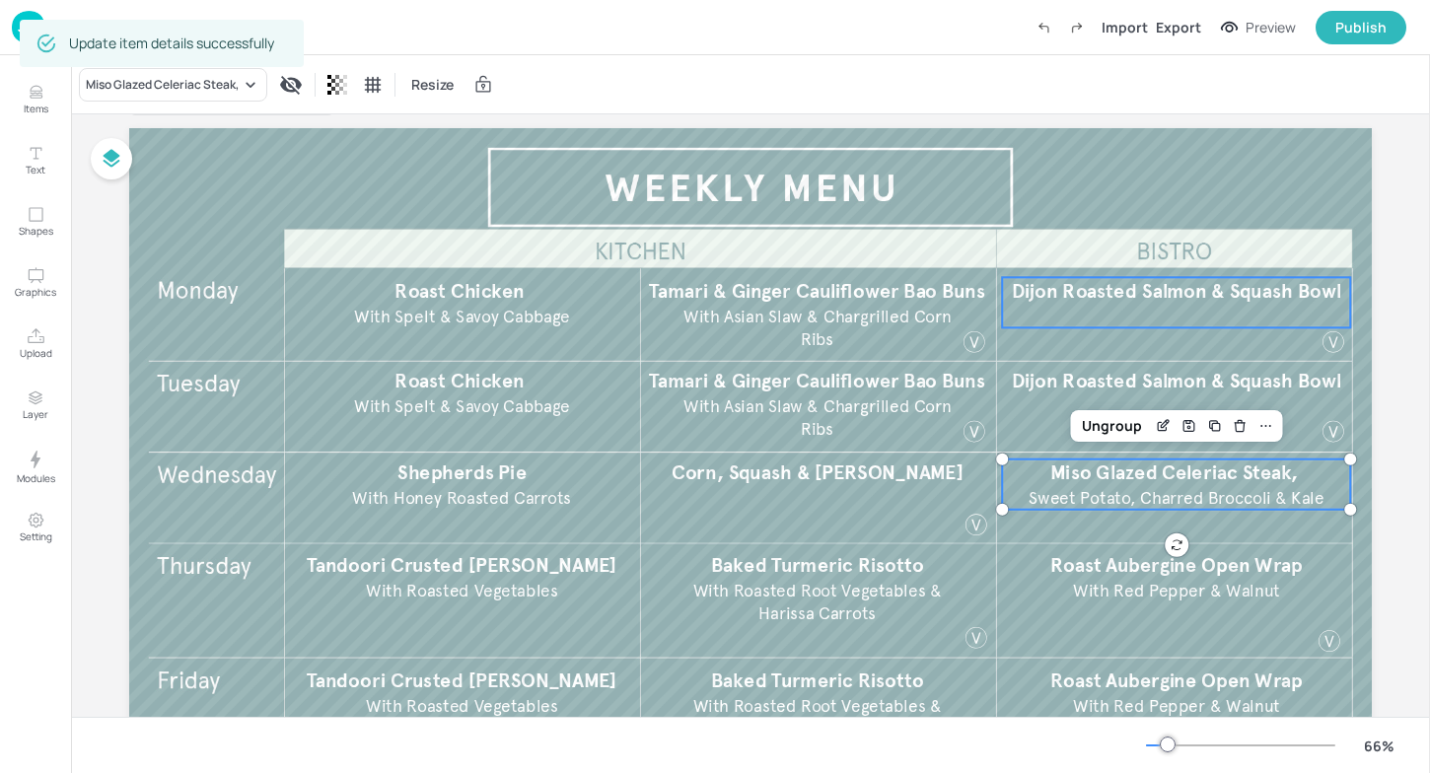
click at [1088, 302] on span "Dijon Roasted Salmon & Squash Bowl" at bounding box center [1177, 291] width 330 height 24
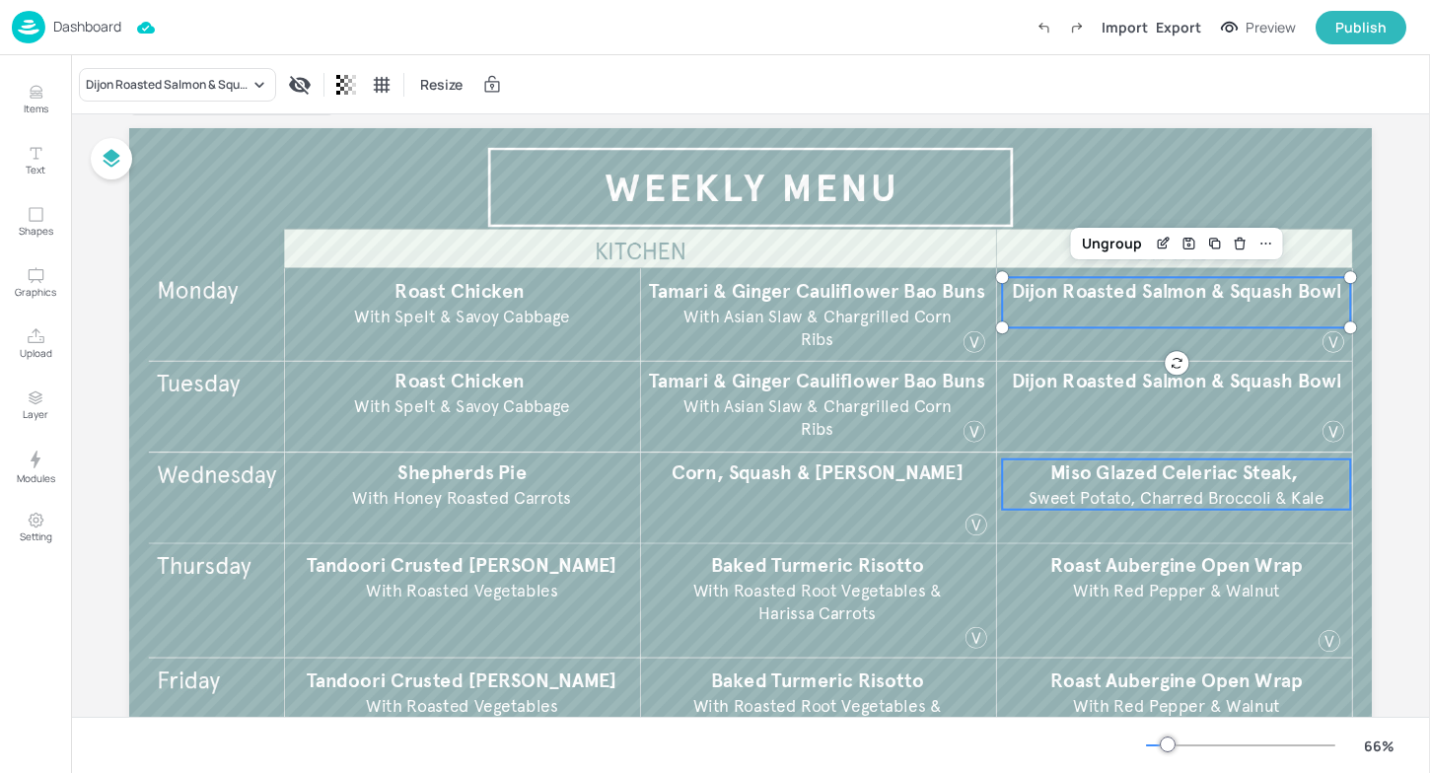
click at [1124, 462] on span "Miso Glazed Celeriac Steak, ​" at bounding box center [1176, 473] width 253 height 24
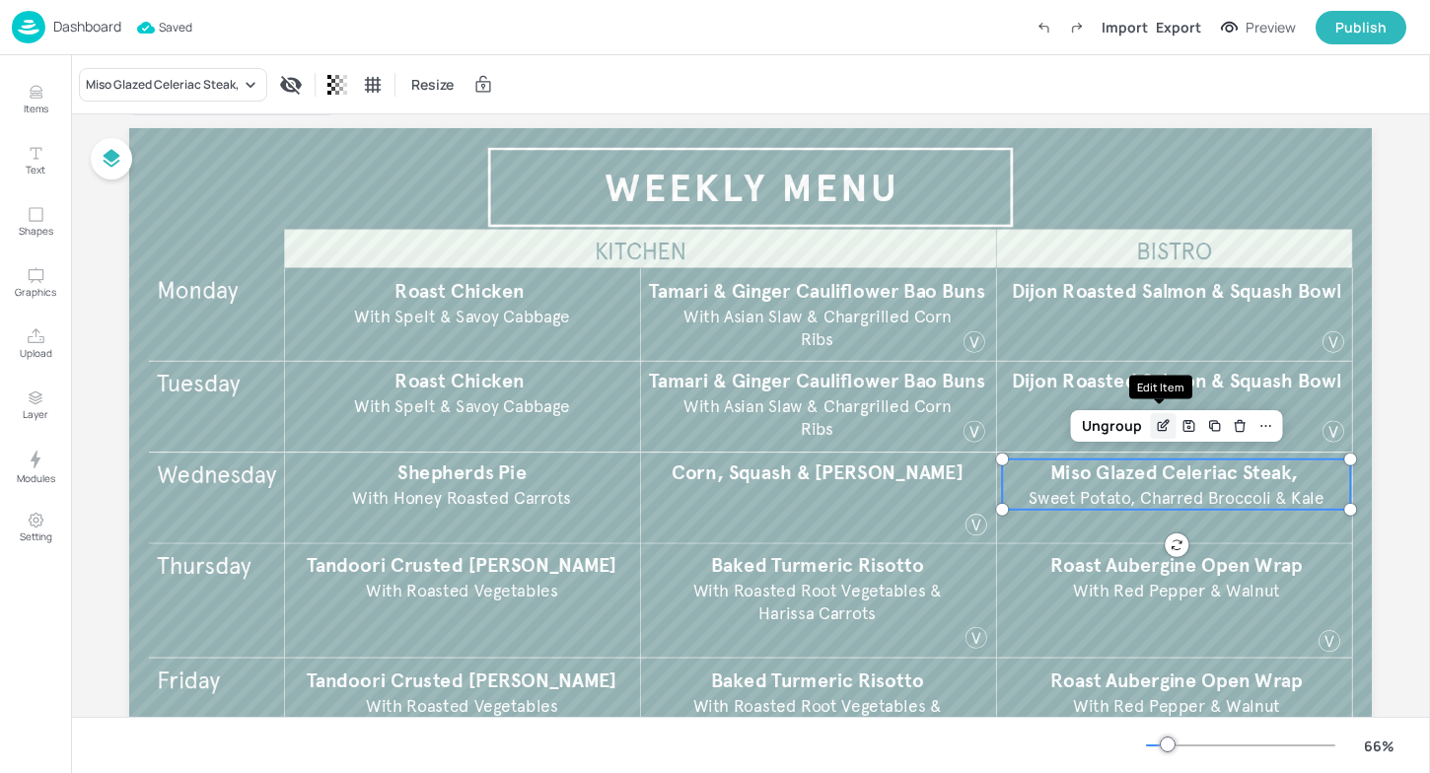
click at [1162, 424] on icon "Edit Item" at bounding box center [1165, 424] width 8 height 8
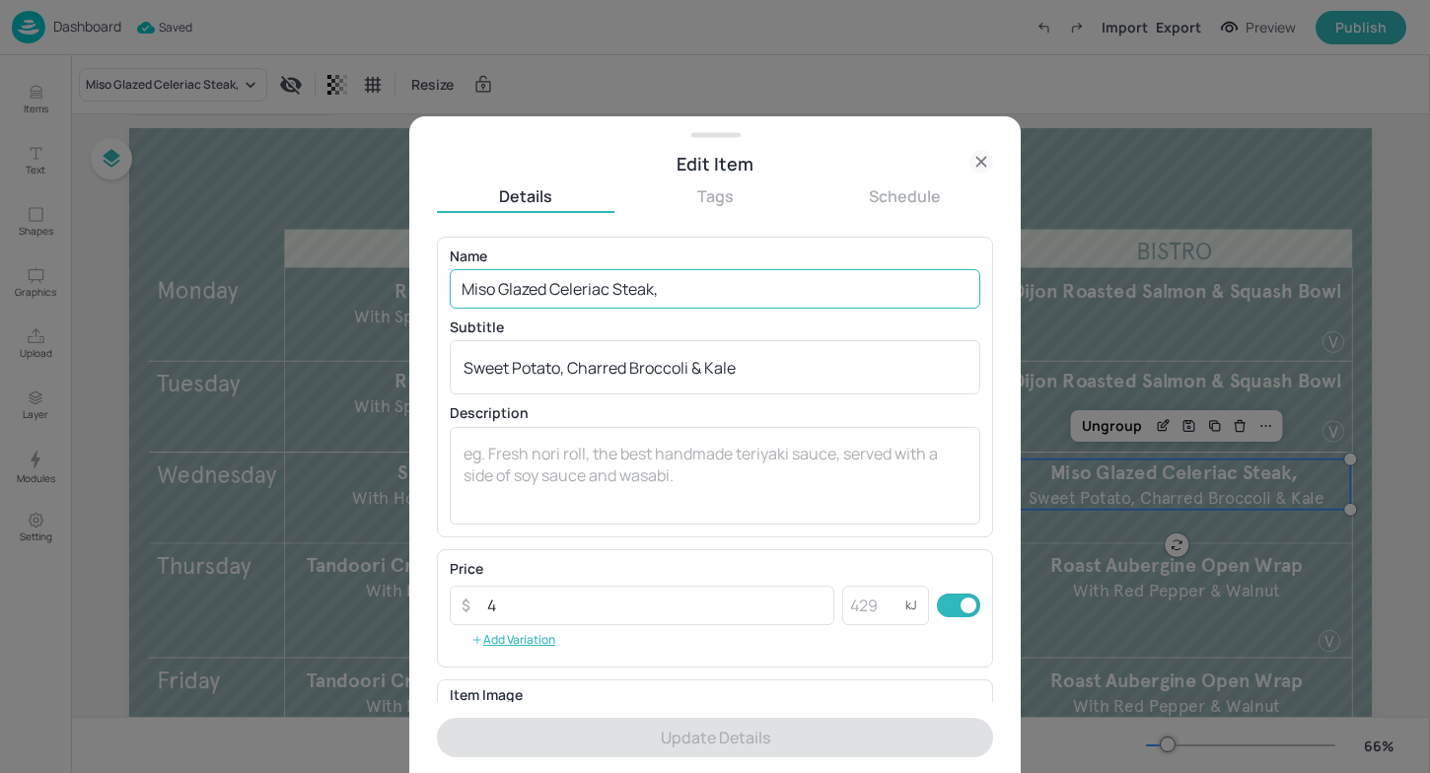
click at [725, 301] on input "Miso Glazed Celeriac Steak, ​" at bounding box center [715, 288] width 531 height 39
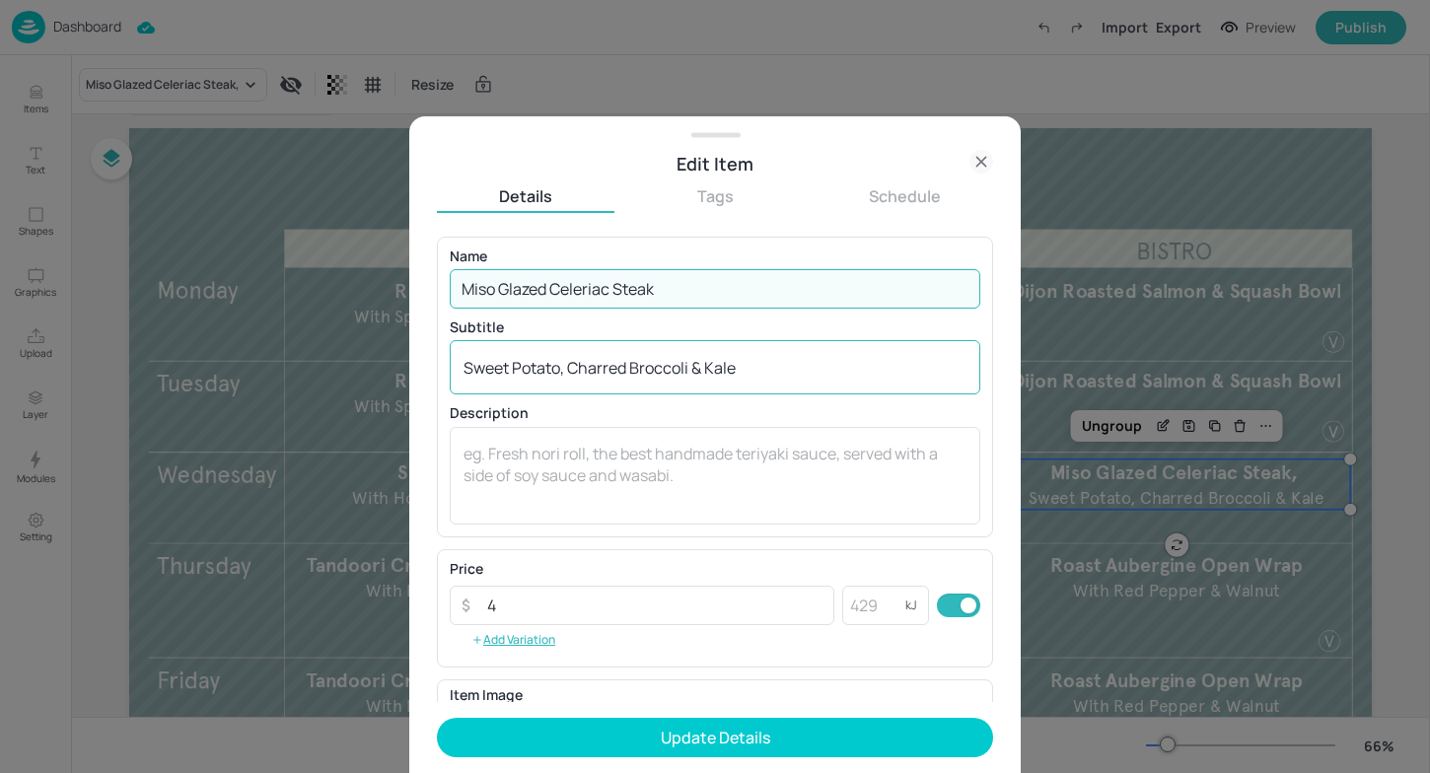
type input "Miso Glazed Celeriac Steak"
click at [469, 371] on textarea "Sweet Potato, Charred Broccoli & Kale" at bounding box center [715, 368] width 503 height 22
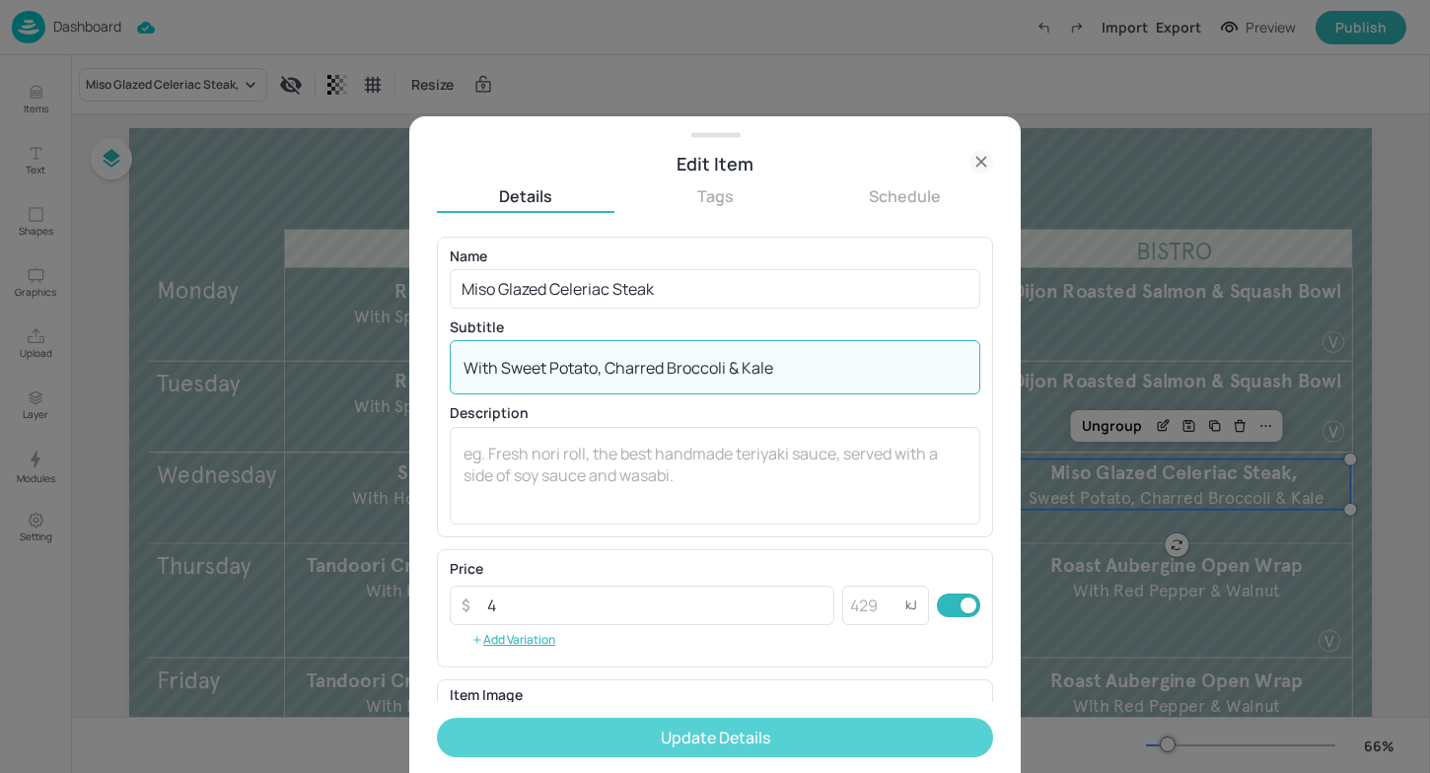
type textarea "With Sweet Potato, Charred Broccoli & Kale"
click at [644, 746] on button "Update Details" at bounding box center [715, 737] width 556 height 39
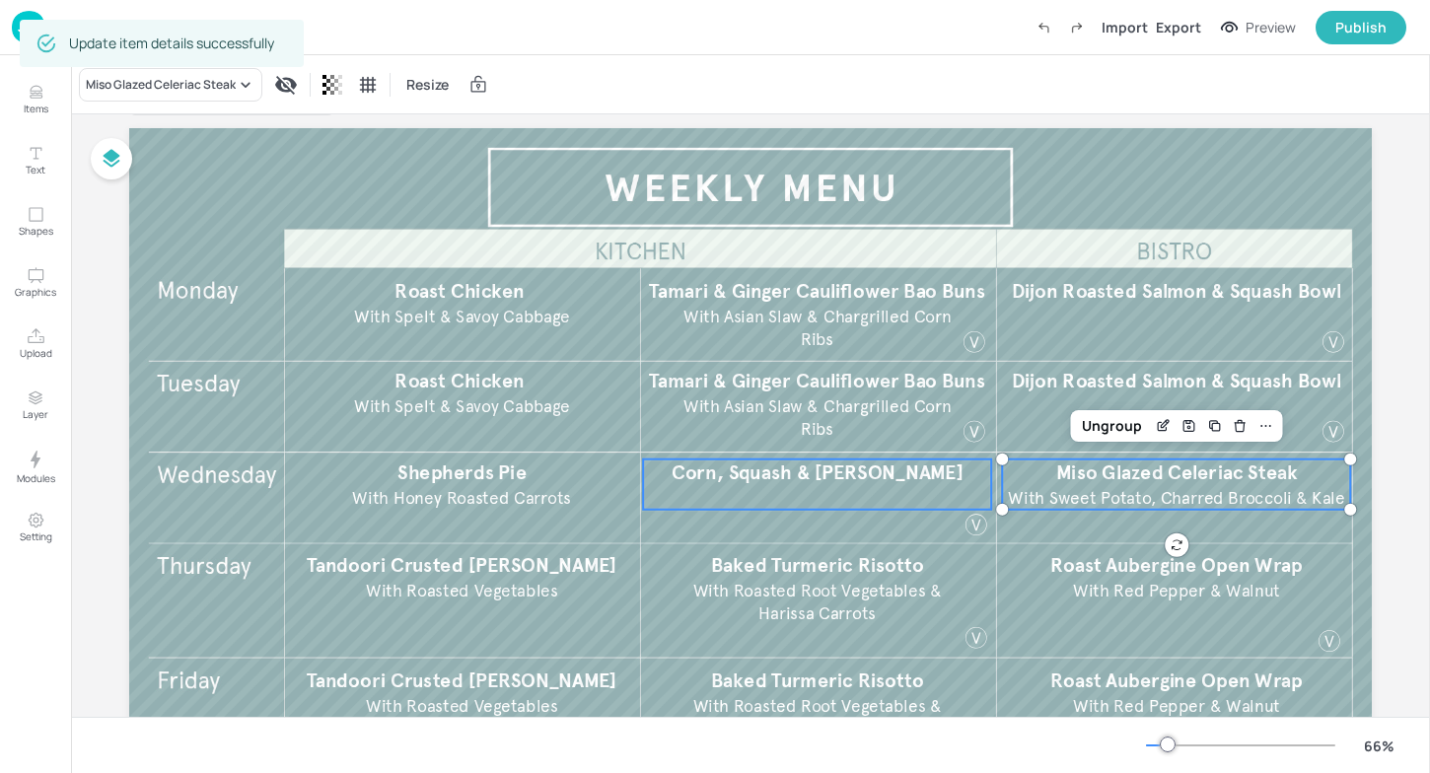
click at [911, 490] on div "Corn, Squash & [PERSON_NAME]" at bounding box center [817, 485] width 348 height 50
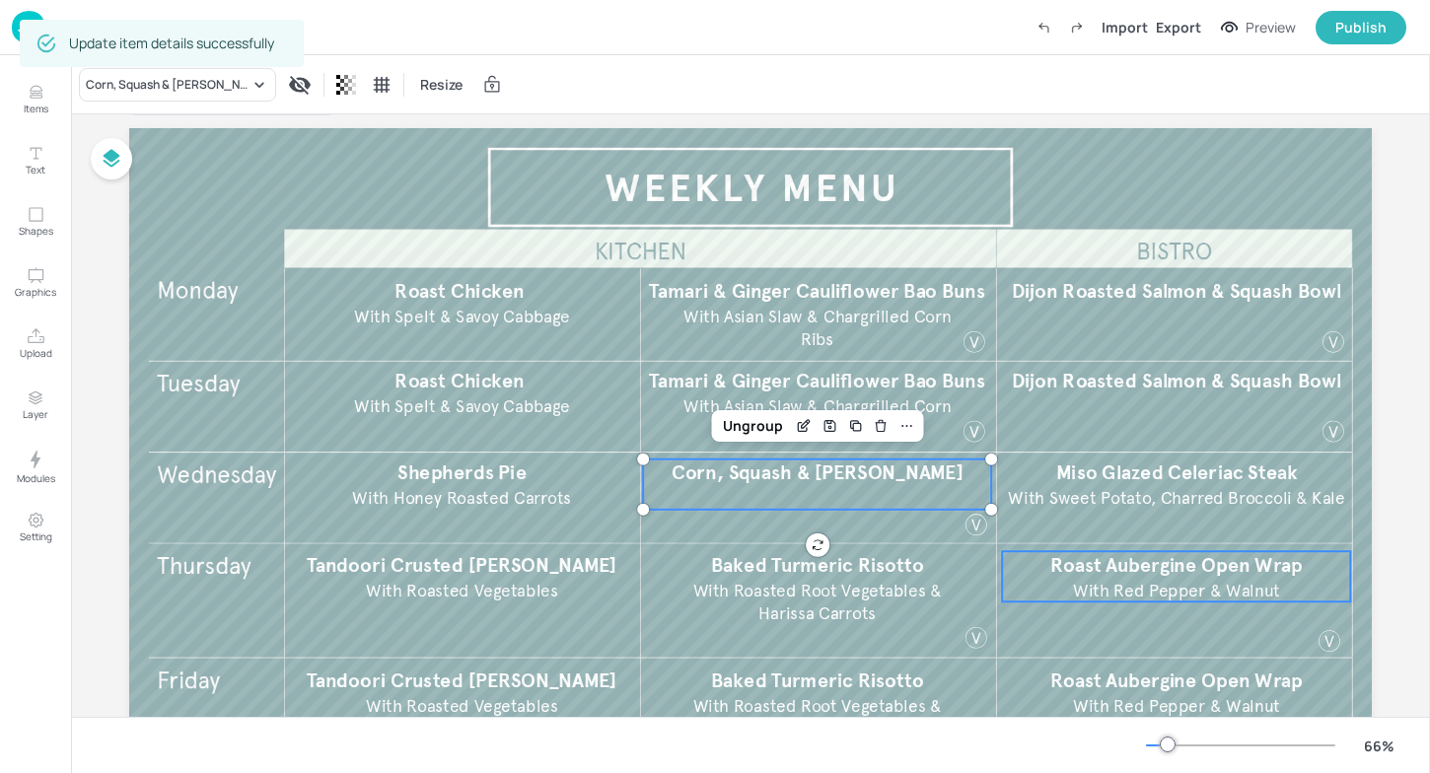
click at [1198, 577] on p "Roast Aubergine Open Wrap" at bounding box center [1176, 565] width 348 height 28
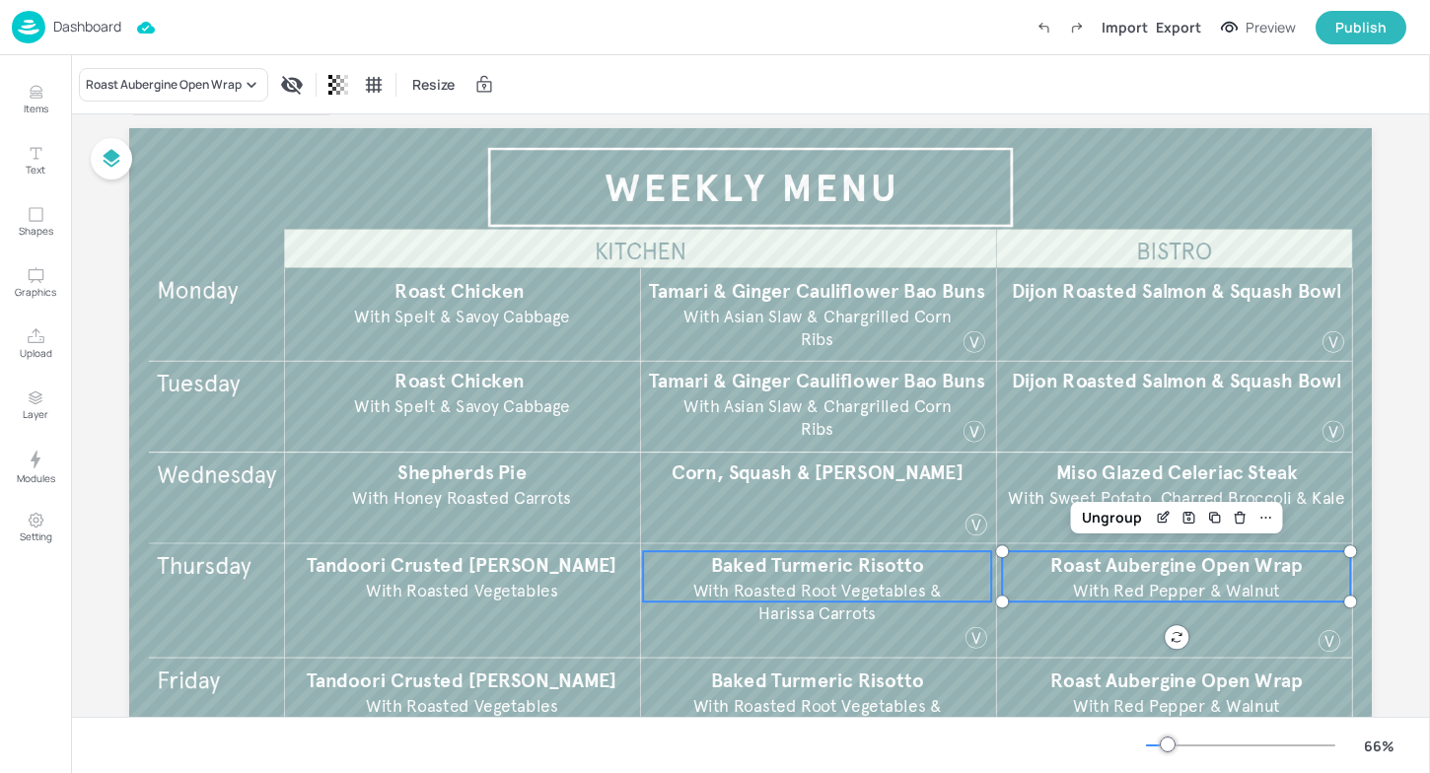
click at [876, 571] on span "Baked Turmeric Risotto" at bounding box center [817, 565] width 213 height 24
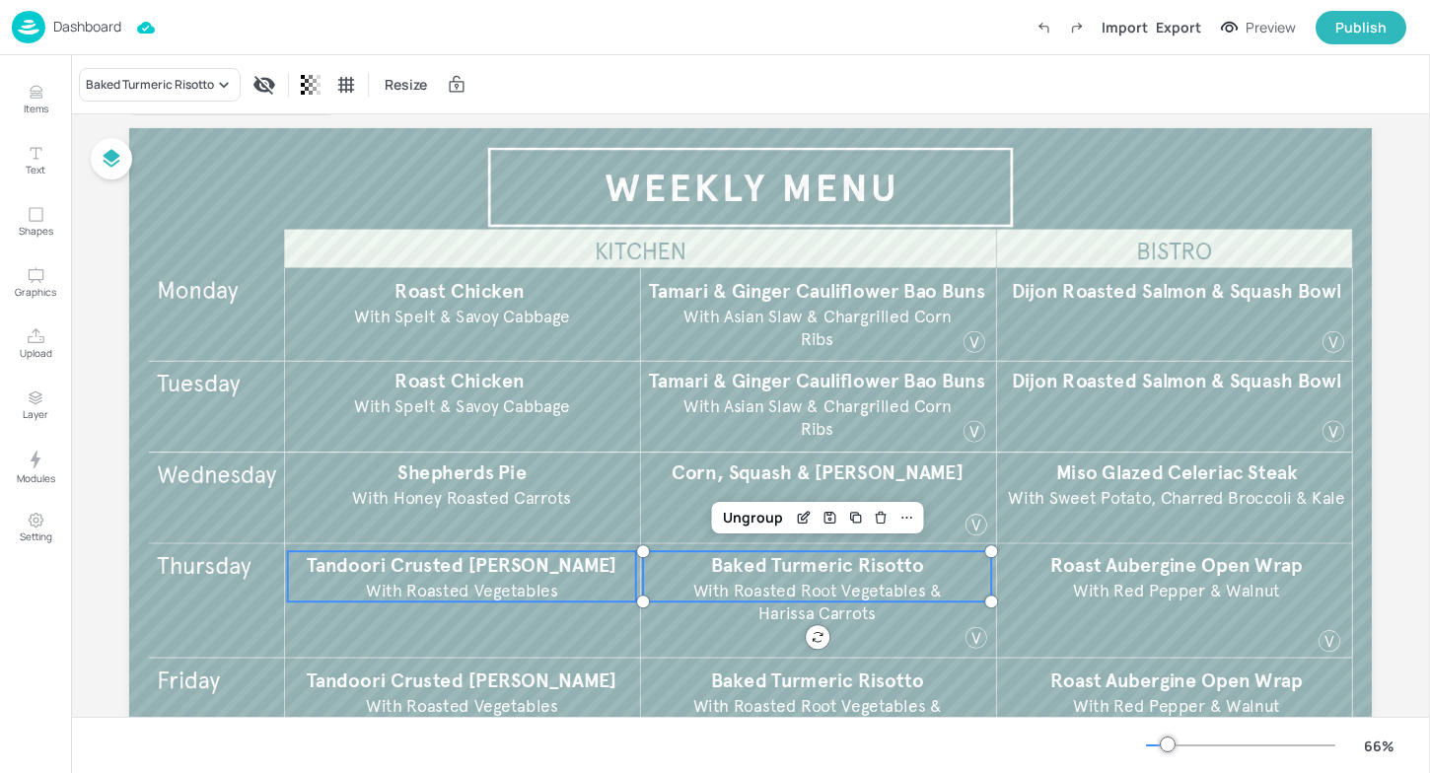
click at [526, 582] on span "With Roasted Vegetables" at bounding box center [462, 590] width 192 height 21
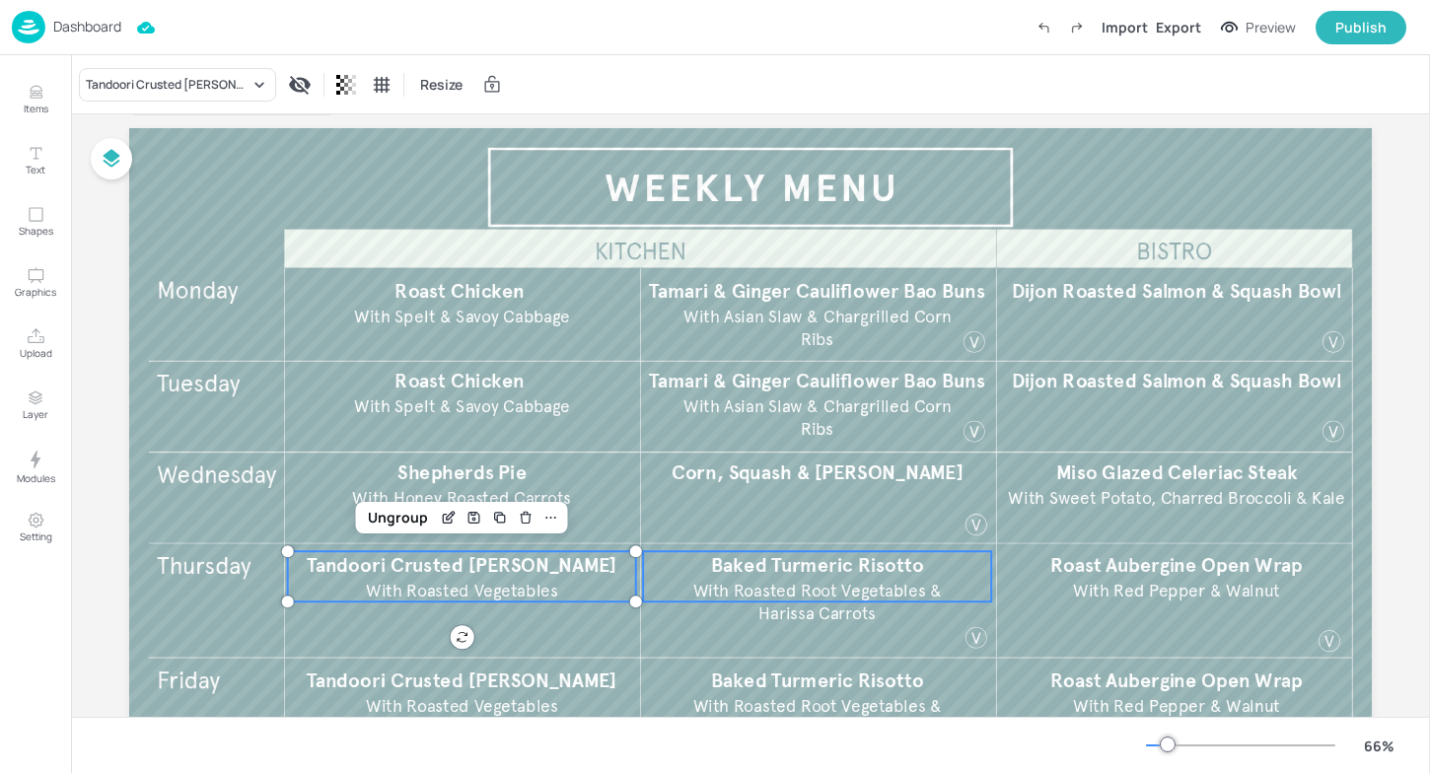
click at [824, 584] on span "With Roasted Root Vegetables & Harissa Carrots" at bounding box center [818, 602] width 250 height 44
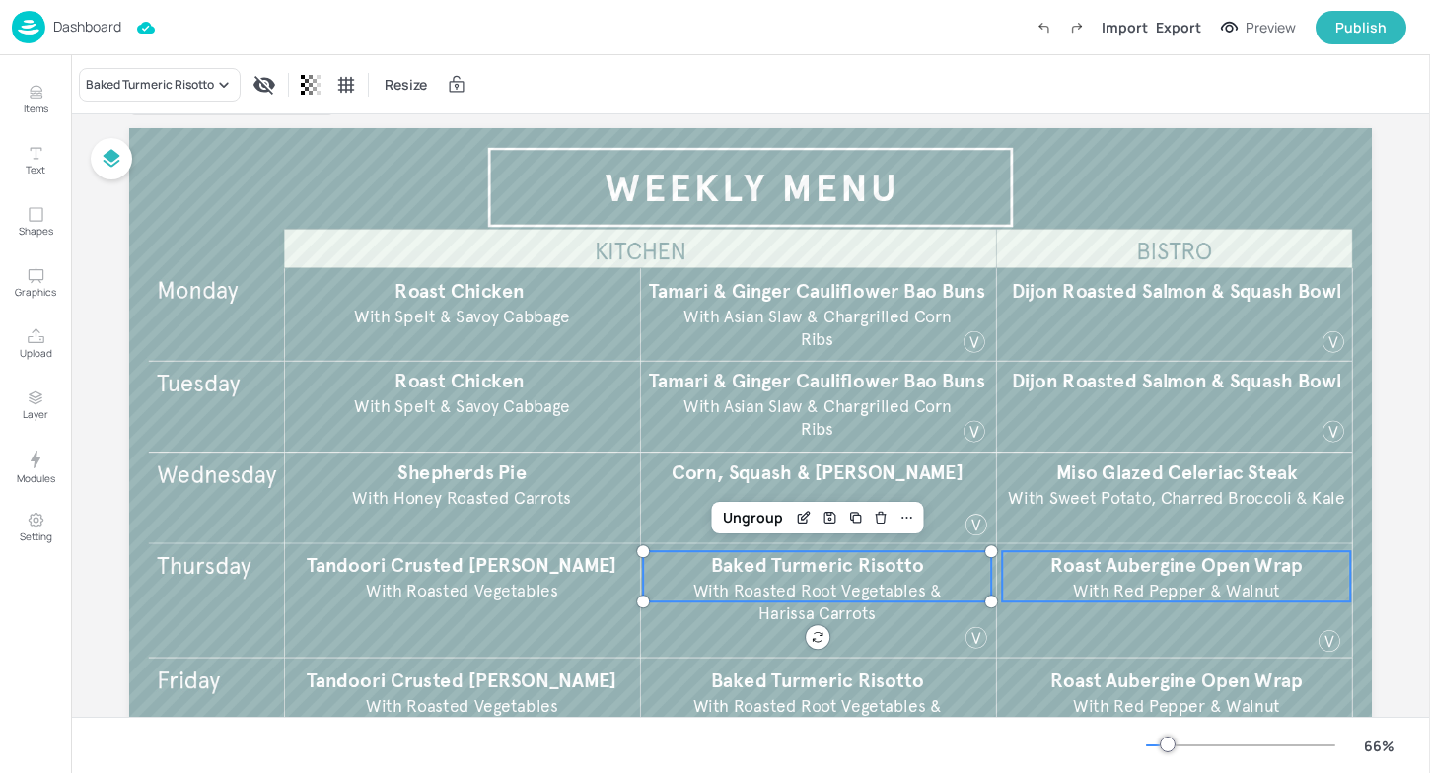
click at [1172, 569] on span "Roast Aubergine Open Wrap" at bounding box center [1176, 565] width 252 height 24
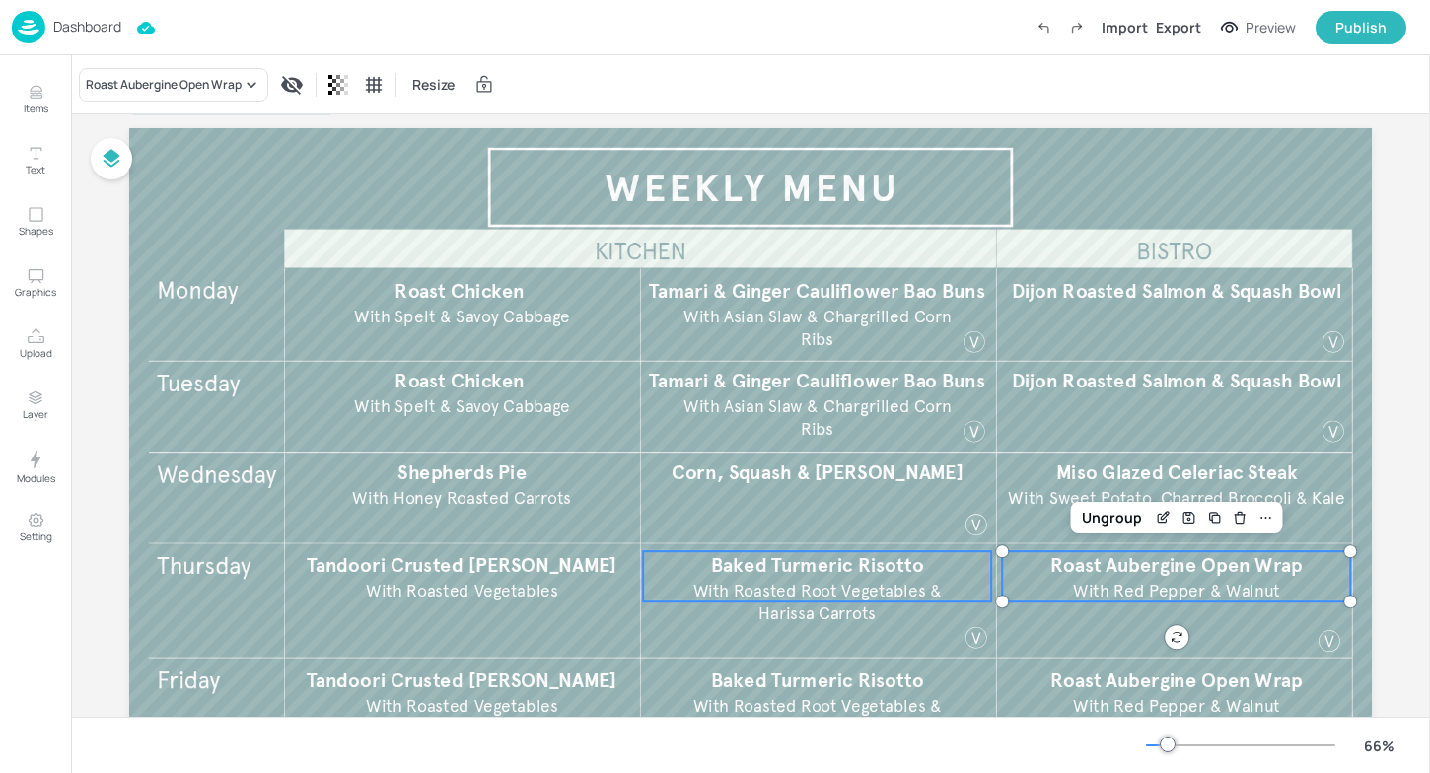
click at [815, 616] on span "With Roasted Root Vegetables & Harissa Carrots" at bounding box center [818, 602] width 250 height 44
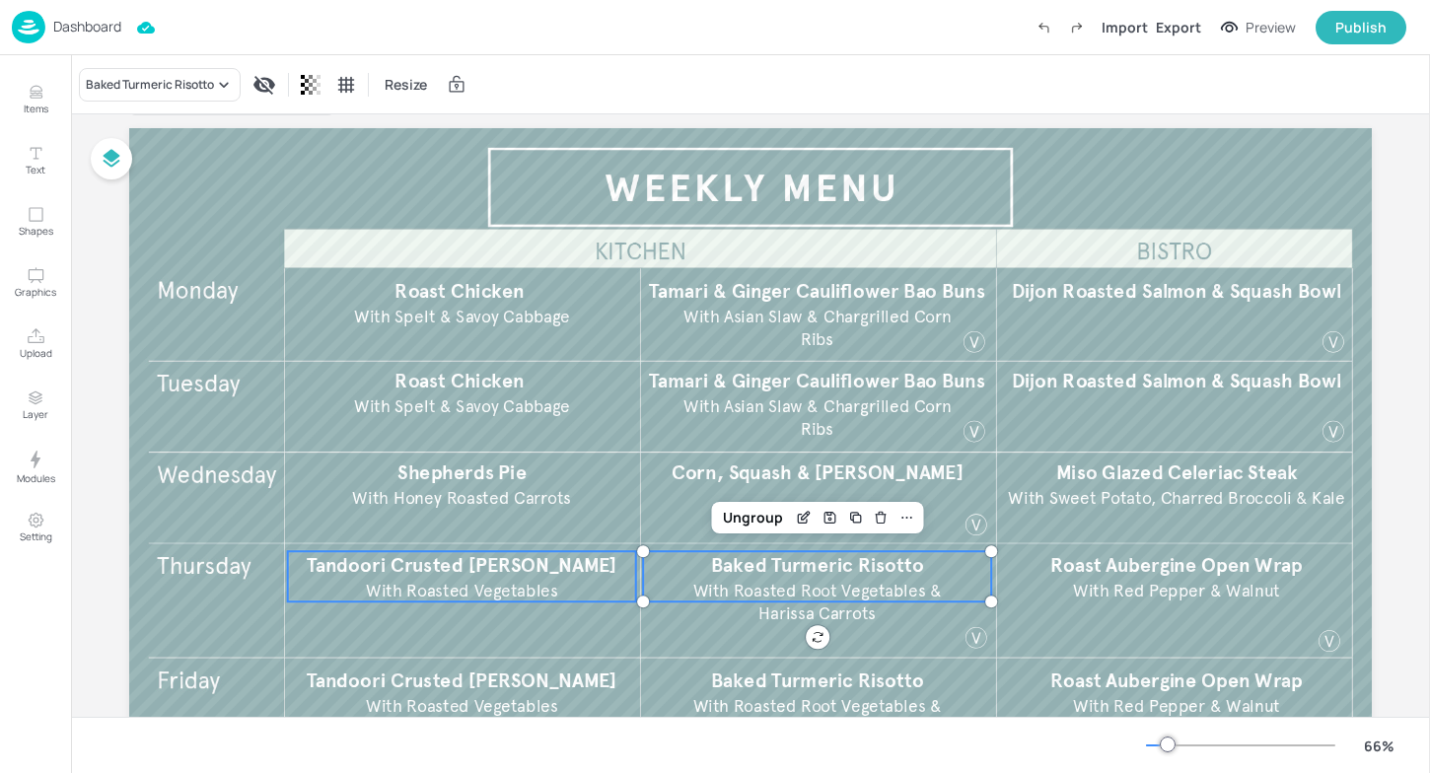
click at [475, 581] on span "With Roasted Vegetables" at bounding box center [462, 590] width 192 height 21
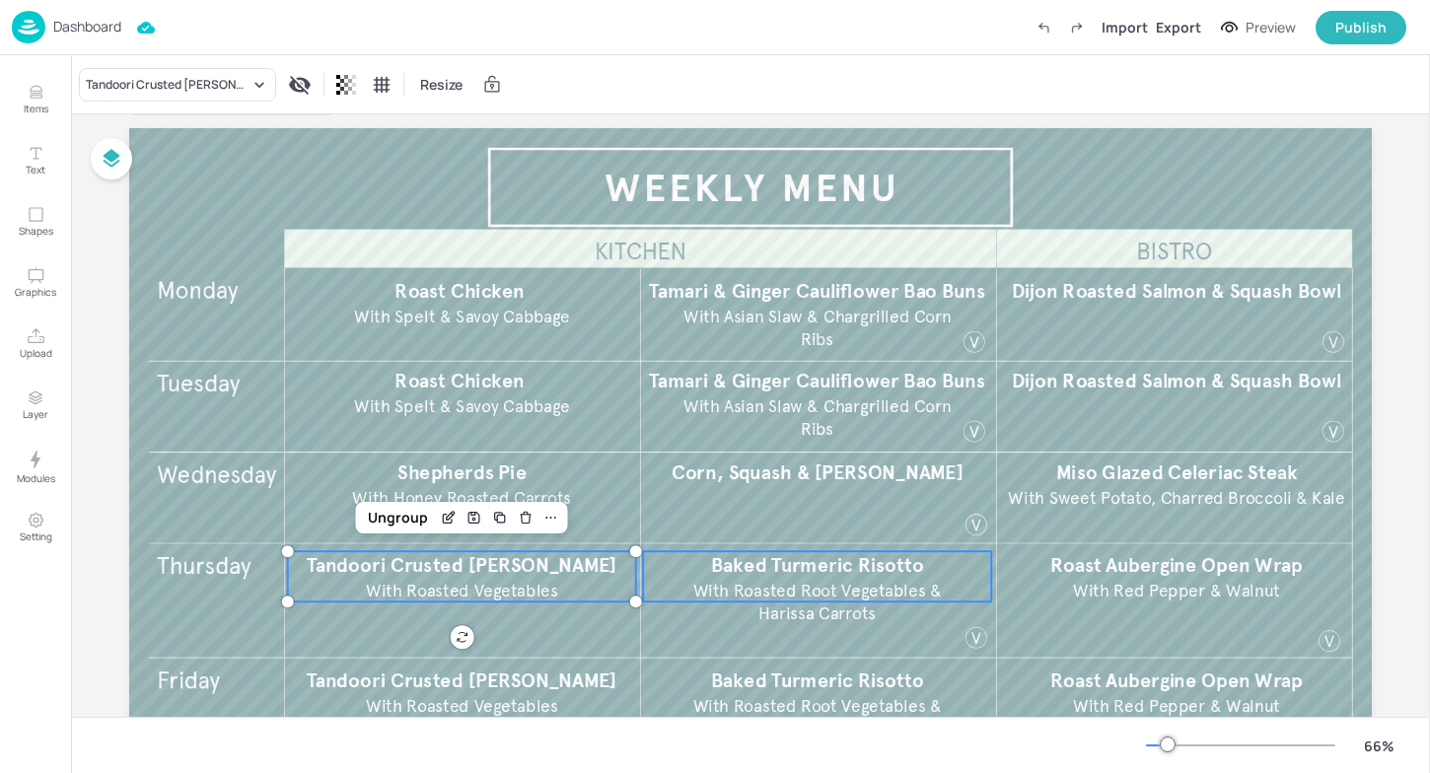
click at [719, 598] on span "With Roasted Root Vegetables & Harissa Carrots" at bounding box center [818, 602] width 250 height 44
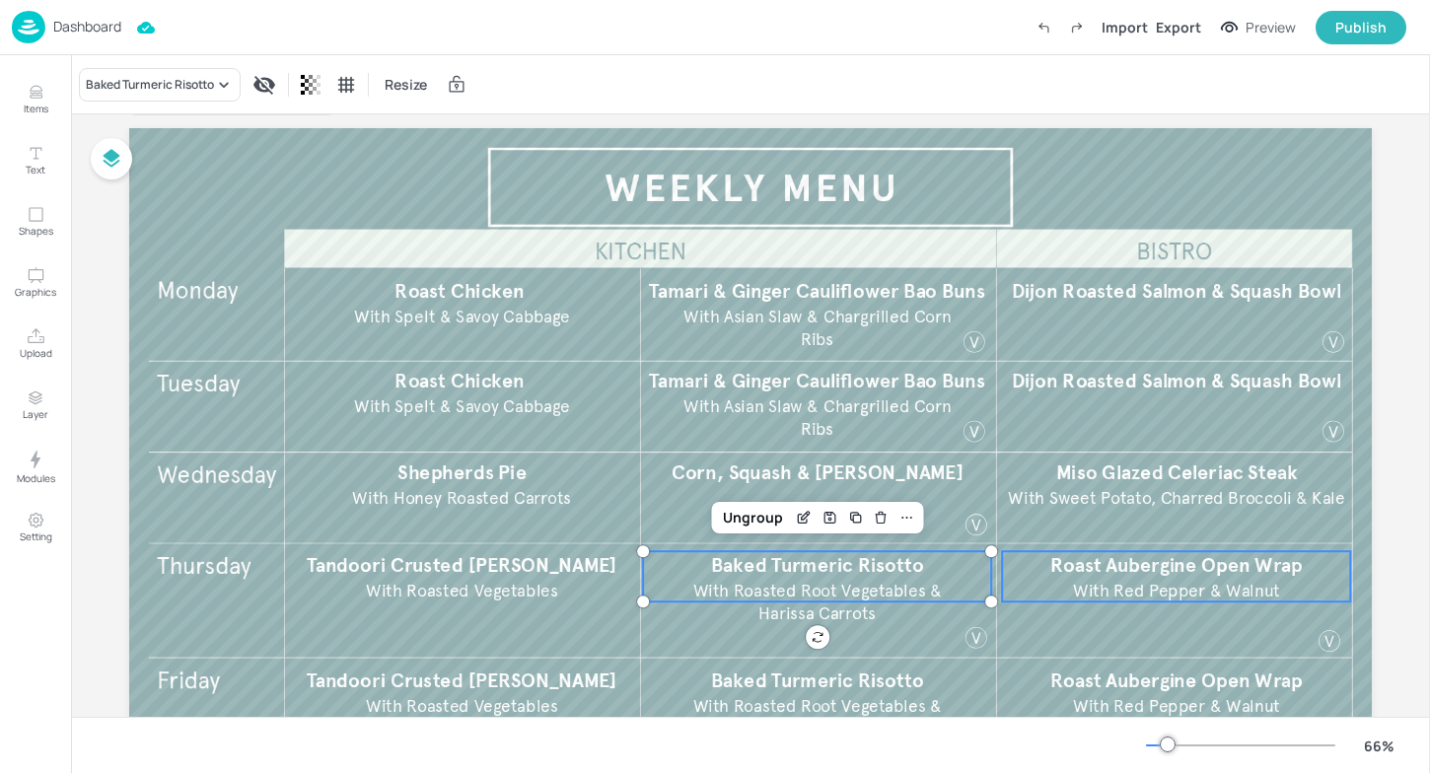
click at [1095, 586] on span "With Red Pepper & Walnut" at bounding box center [1176, 590] width 207 height 21
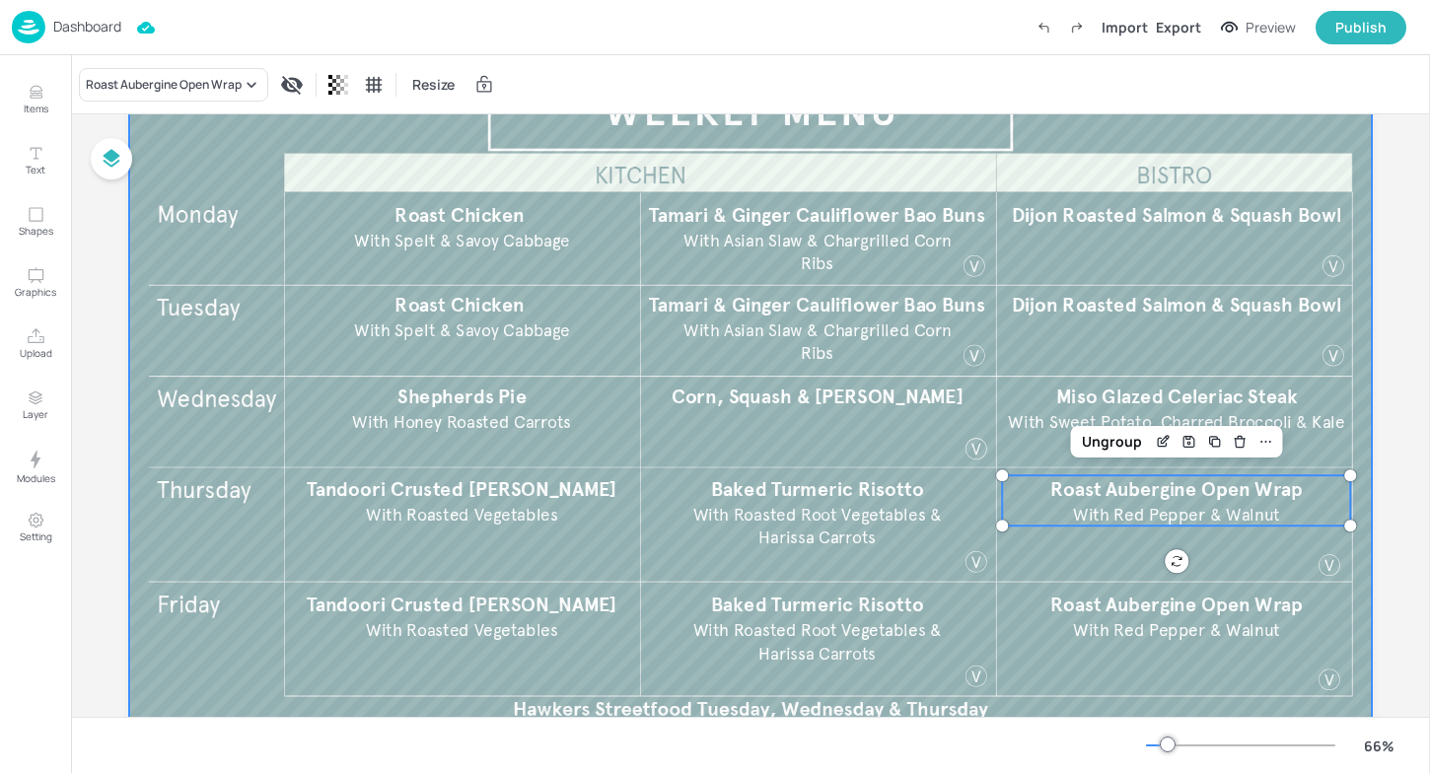
scroll to position [134, 0]
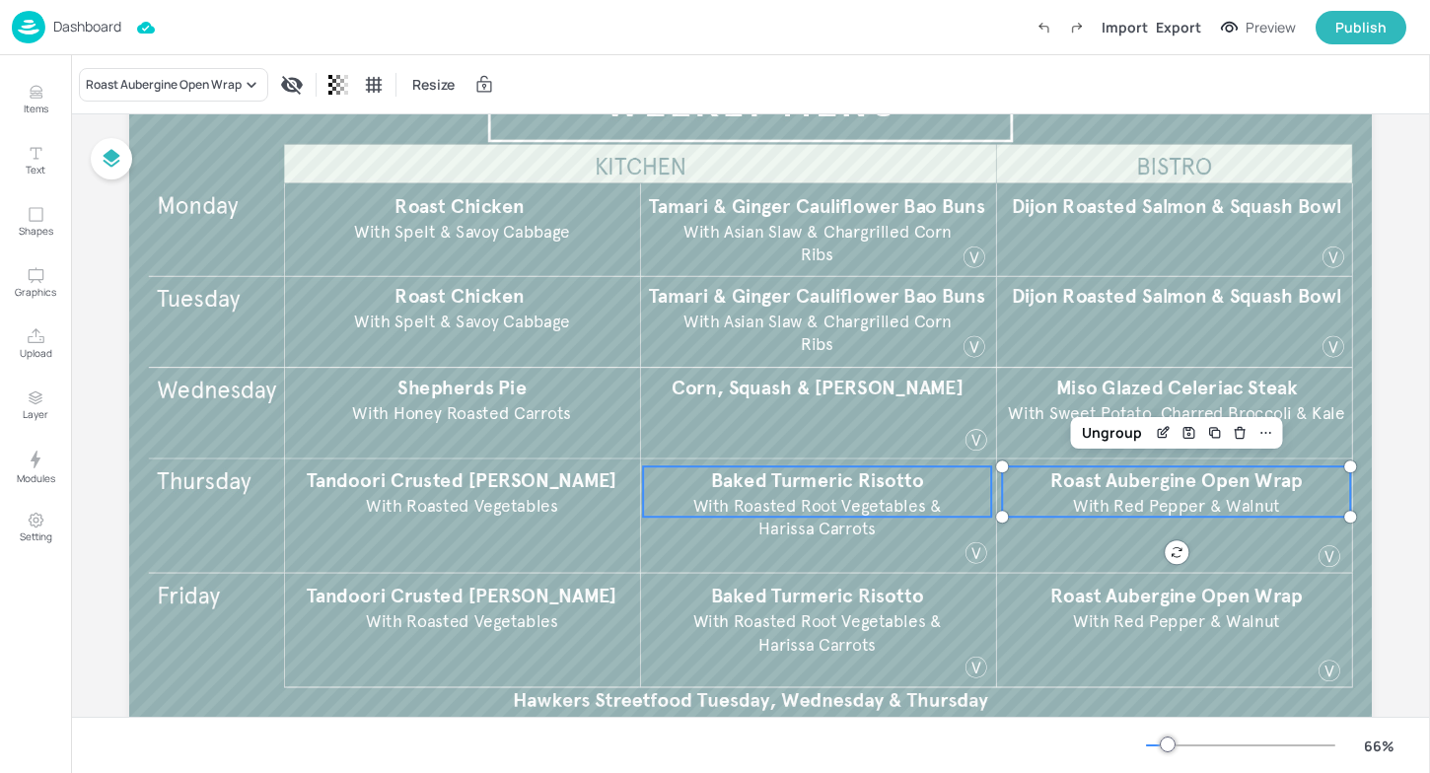
click at [824, 512] on span "With Roasted Root Vegetables & Harissa Carrots" at bounding box center [818, 517] width 250 height 44
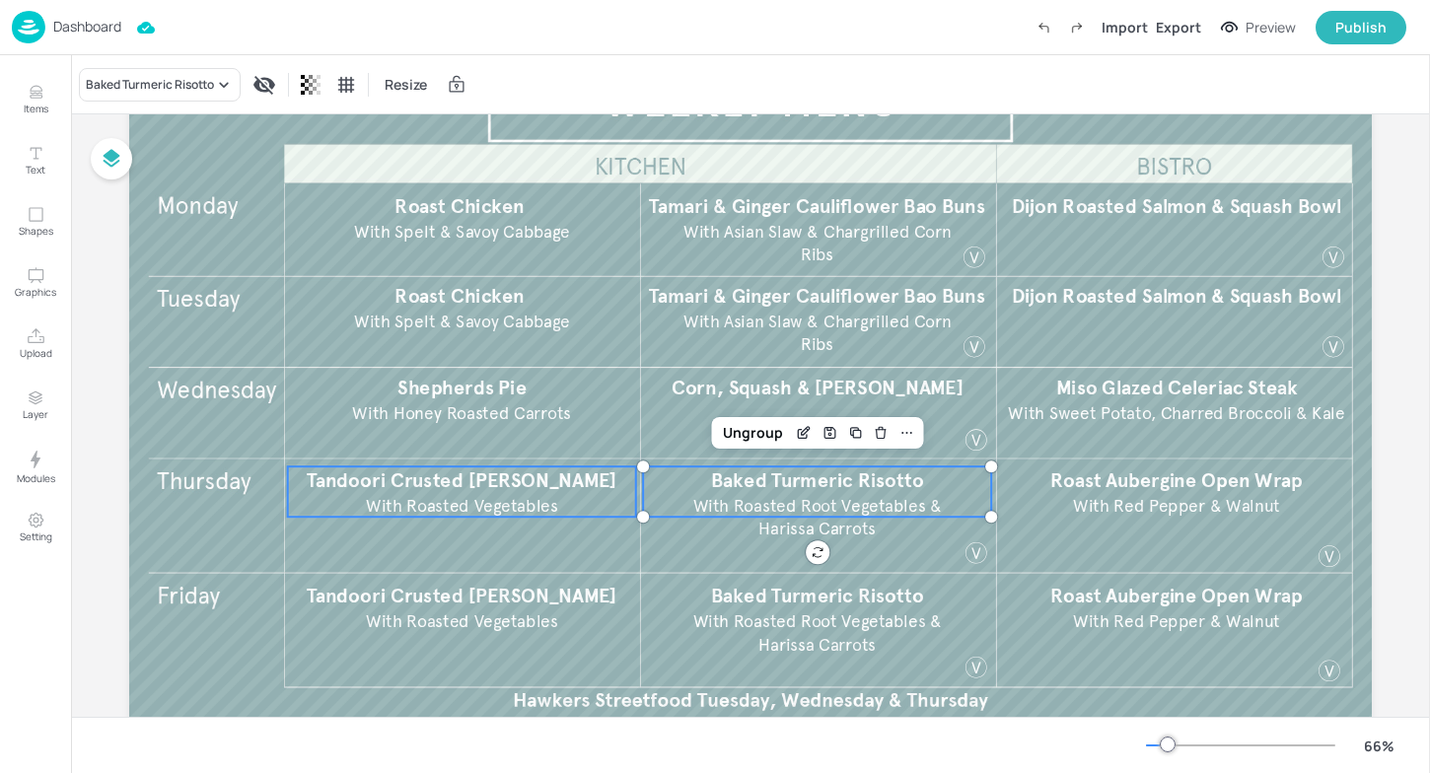
click at [497, 495] on span "With Roasted Vegetables" at bounding box center [462, 505] width 192 height 21
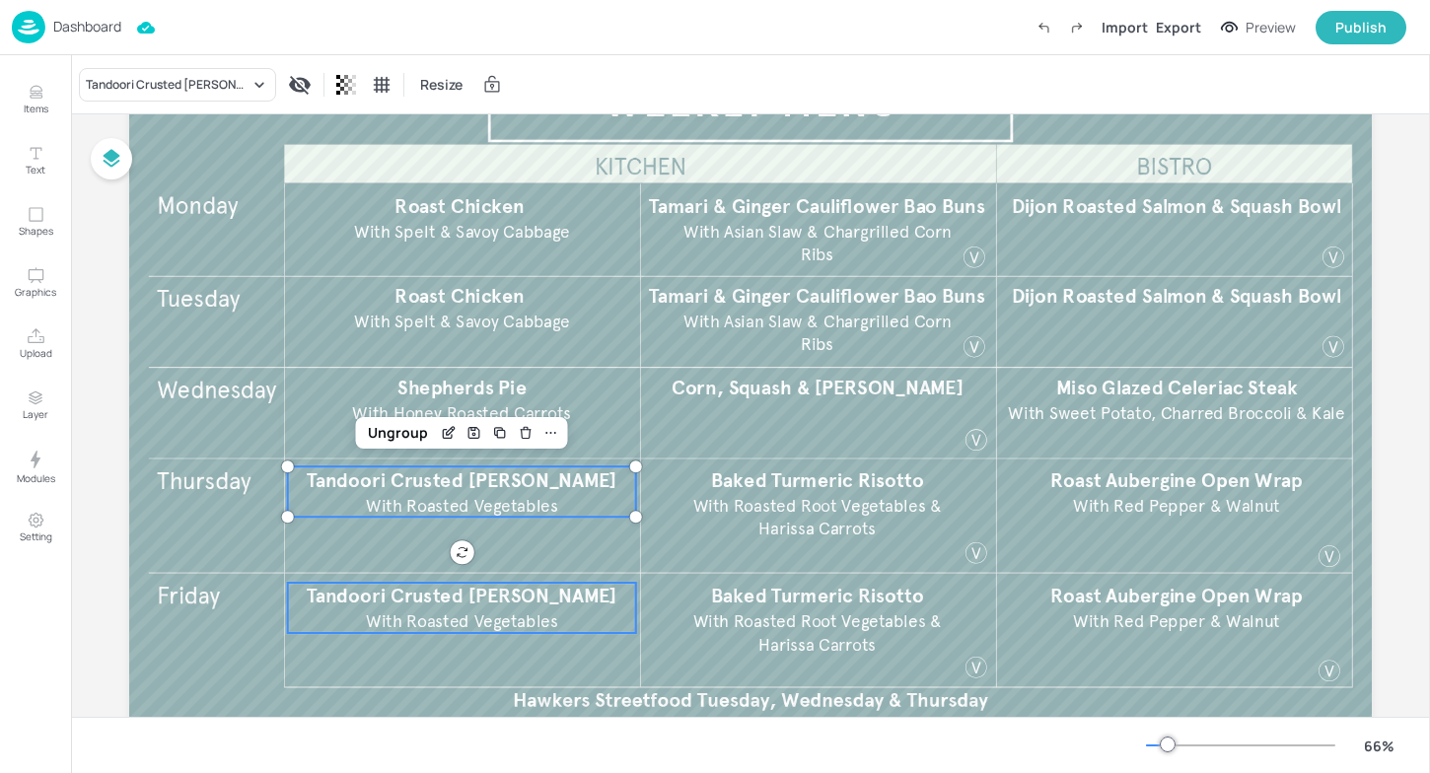
click at [528, 613] on span "With Roasted Vegetables" at bounding box center [462, 621] width 192 height 21
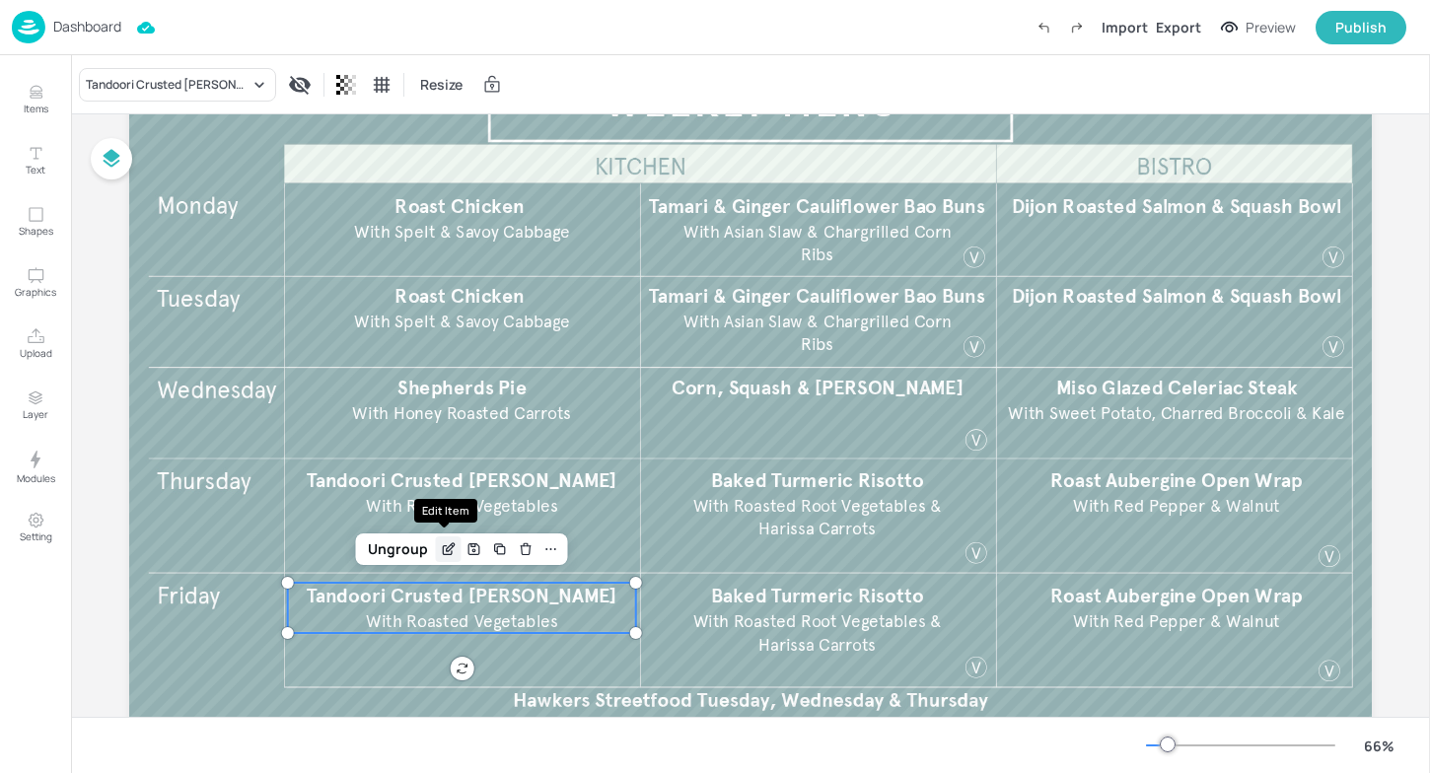
click at [446, 547] on icon "Edit Item" at bounding box center [448, 549] width 17 height 16
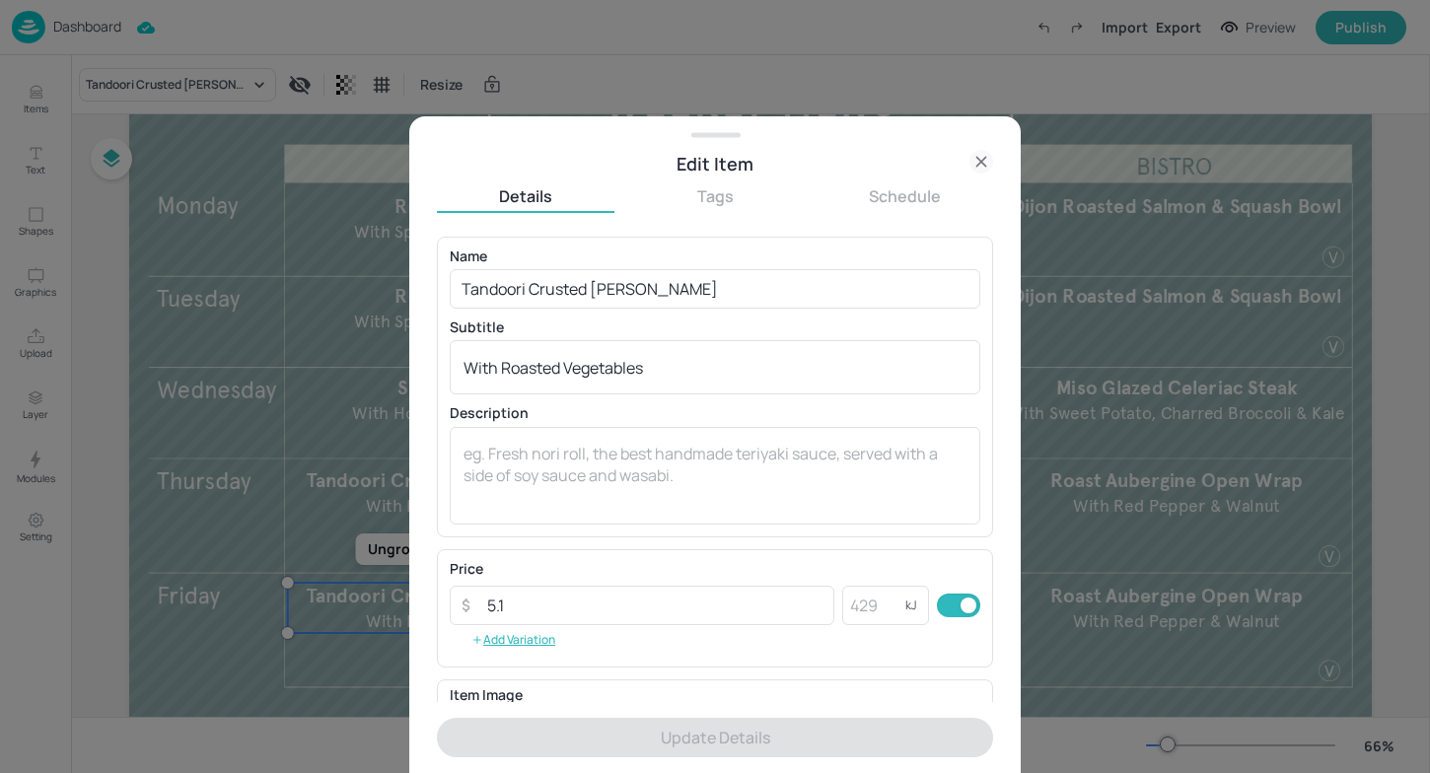
click at [285, 428] on div at bounding box center [715, 386] width 1430 height 773
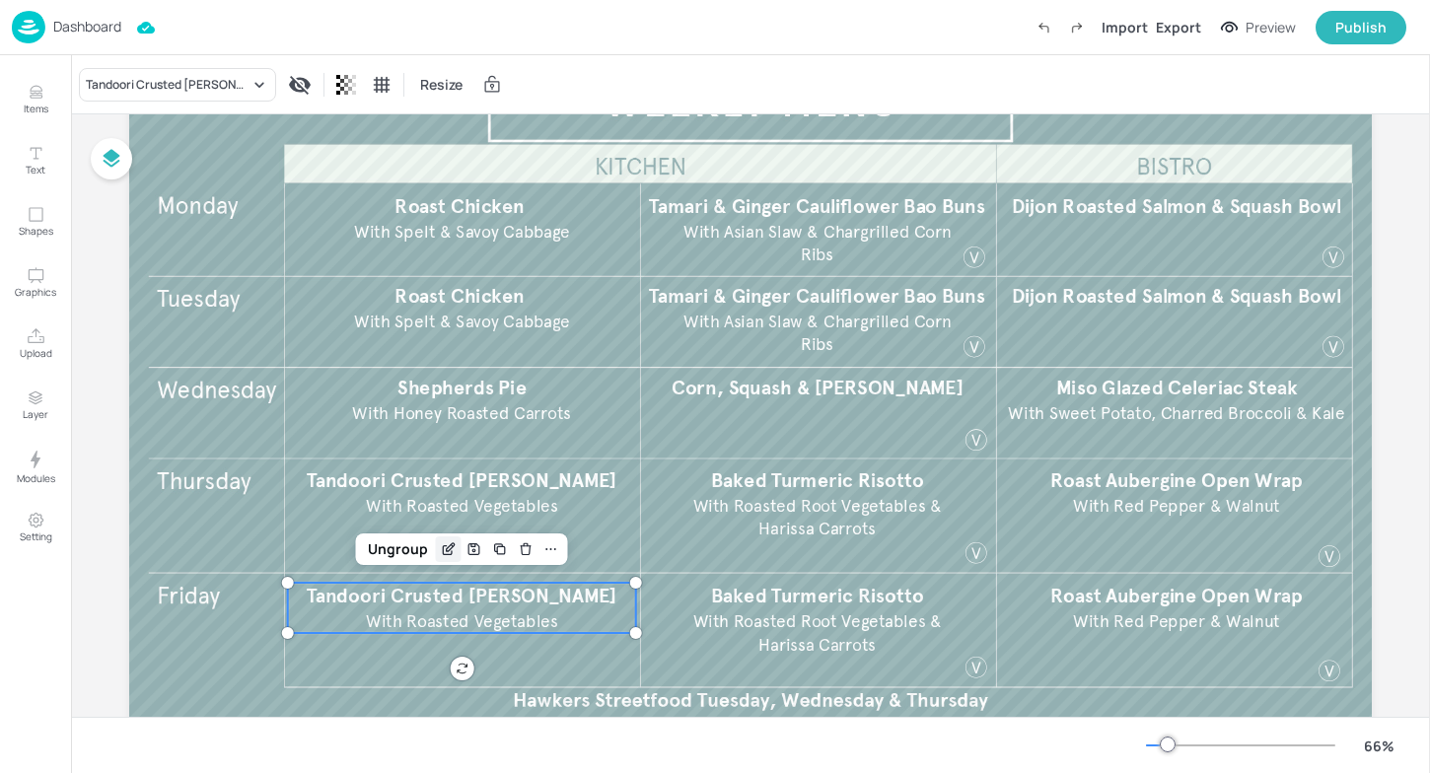
click at [447, 551] on icon "Edit Item" at bounding box center [451, 547] width 8 height 8
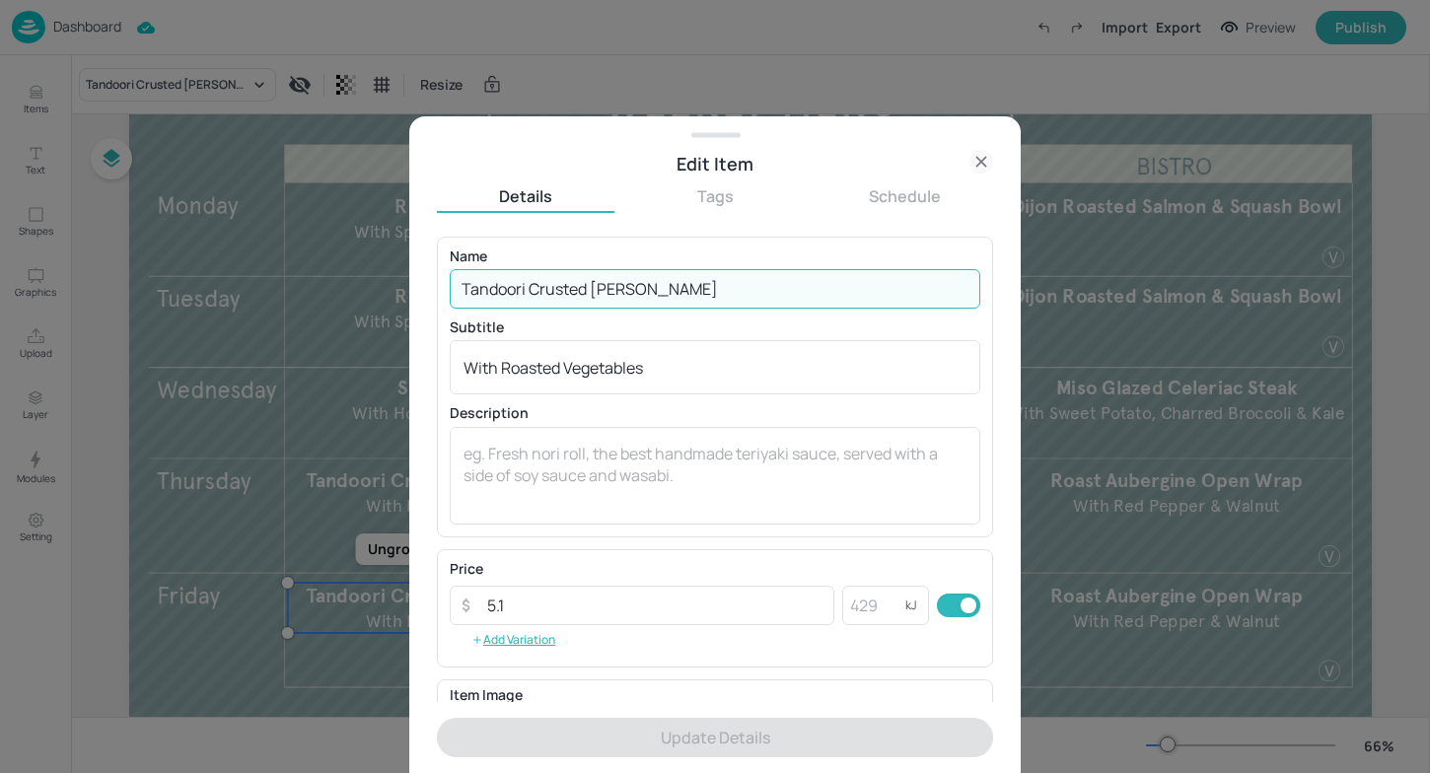
drag, startPoint x: 682, startPoint y: 301, endPoint x: 120, endPoint y: 257, distance: 563.8
click at [116, 257] on div "Edit Item Details Tags Schedule Name Tandoori Crusted [PERSON_NAME] ​ Subtitle …" at bounding box center [715, 386] width 1430 height 773
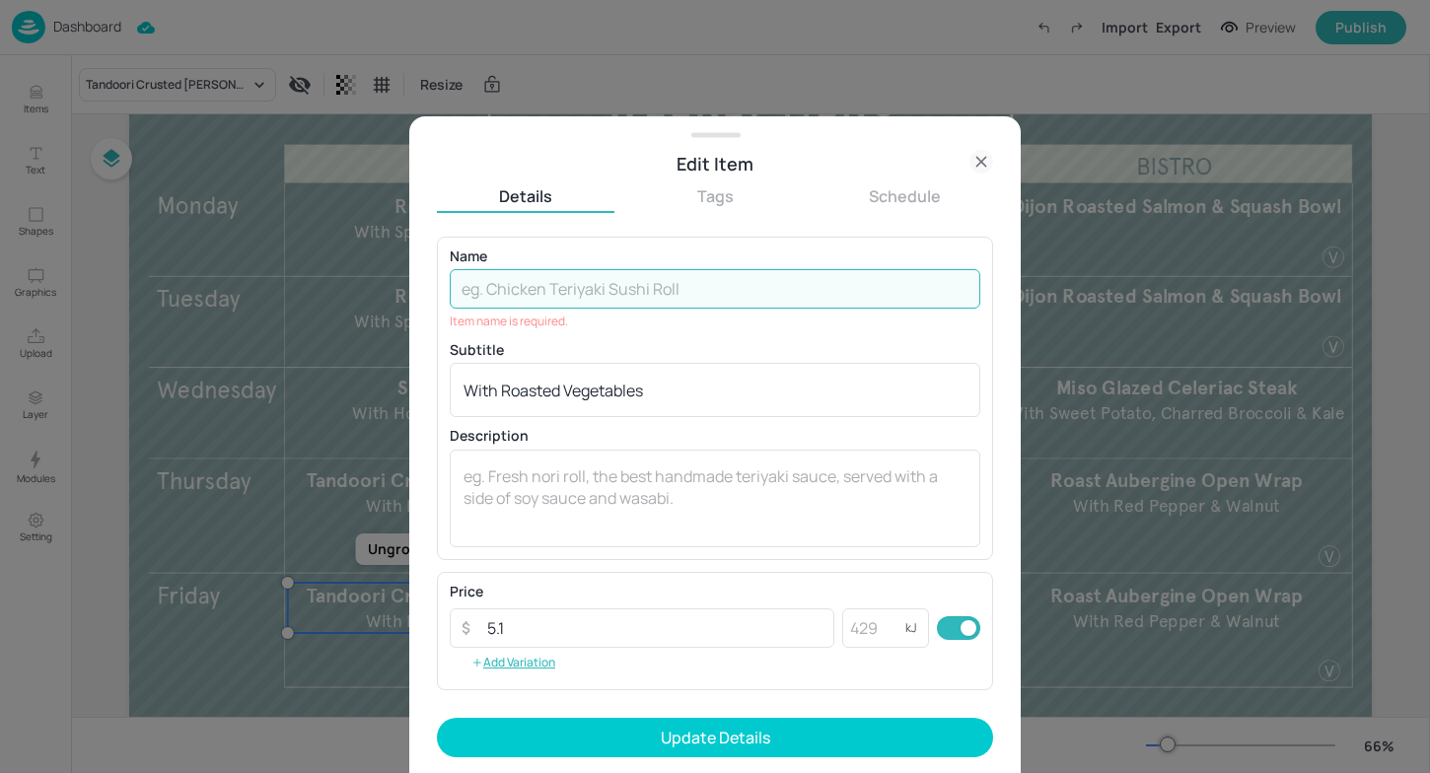
paste input "Battered [PERSON_NAME] & Chips"
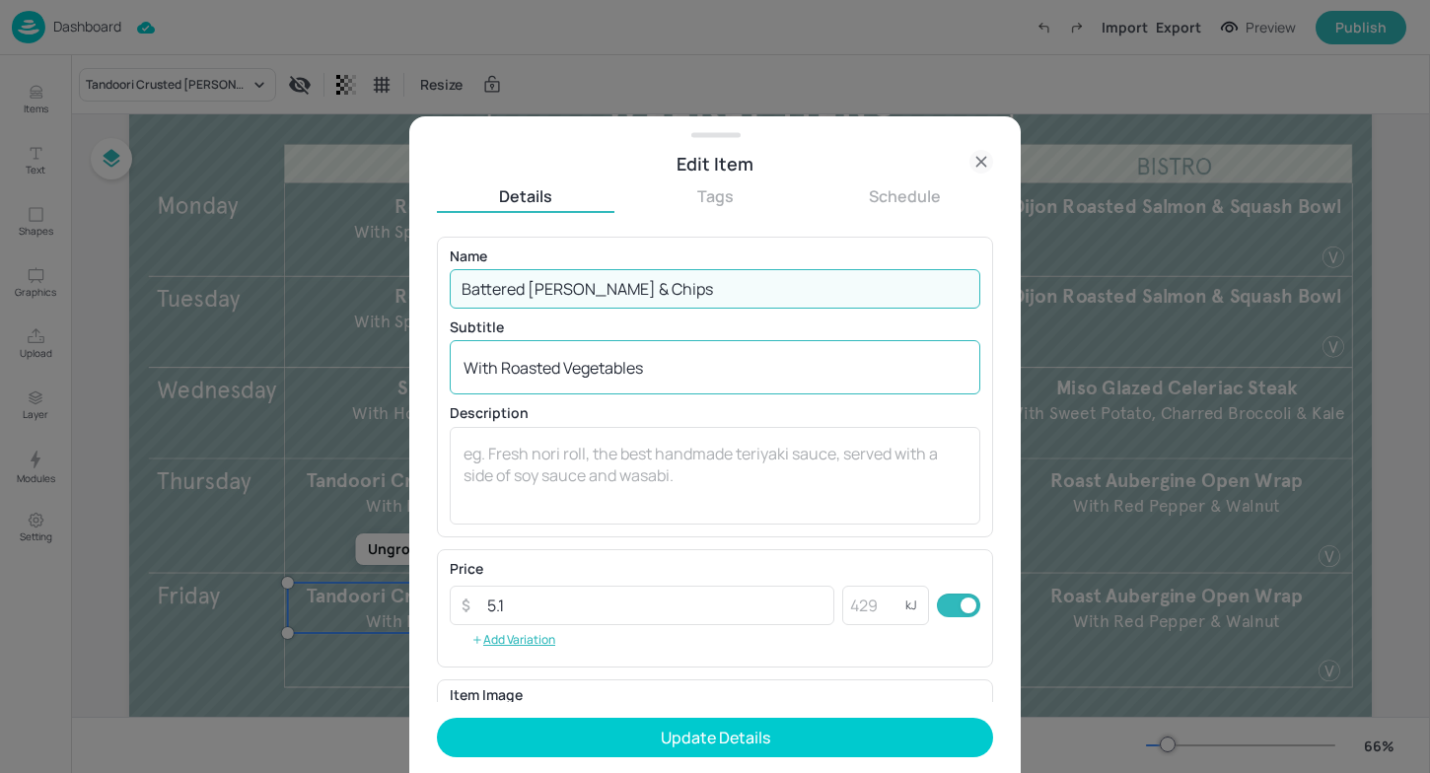
type input "Battered [PERSON_NAME] & Chips"
click at [668, 380] on div "With Roasted Vegetables x ​" at bounding box center [715, 367] width 531 height 54
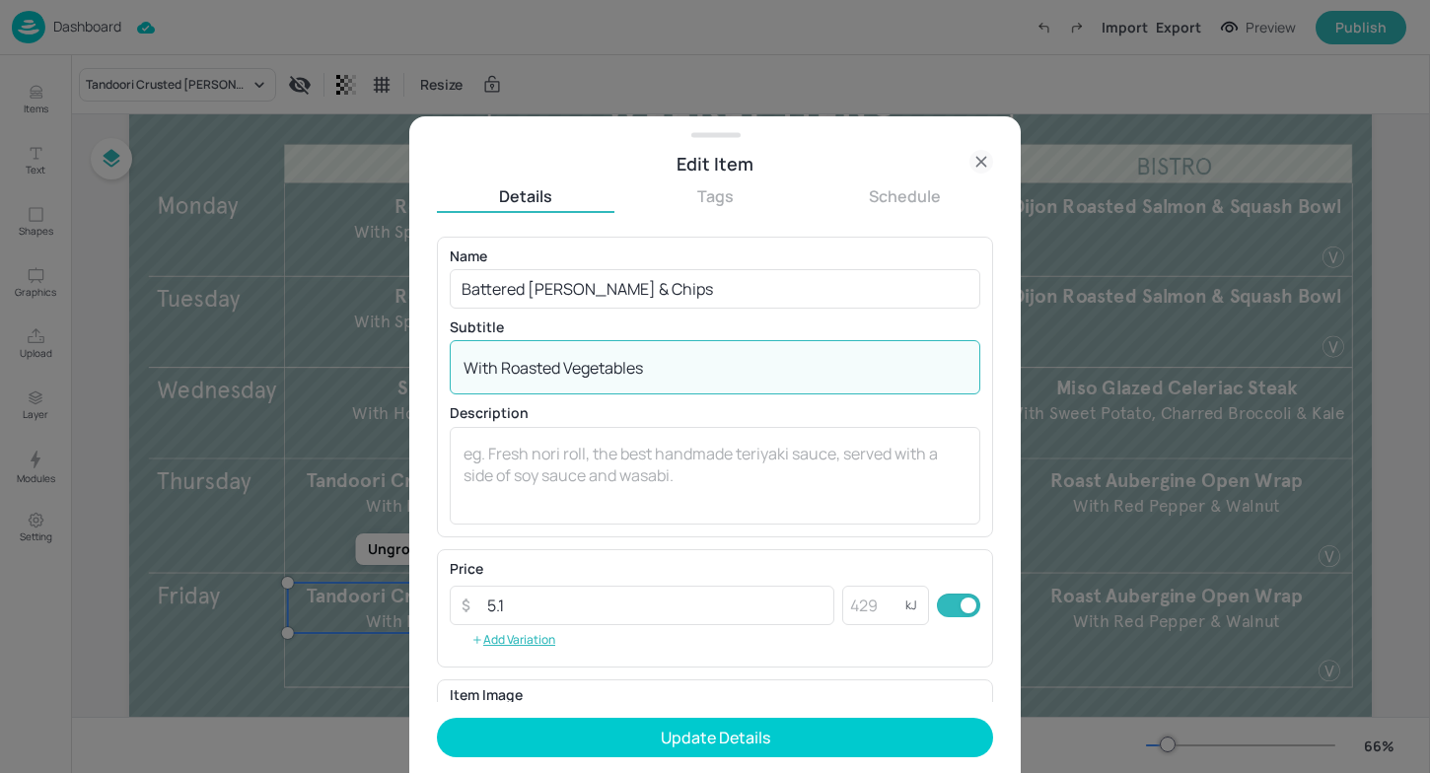
drag, startPoint x: 659, startPoint y: 372, endPoint x: 409, endPoint y: 364, distance: 249.6
click at [409, 364] on div "Edit Item Details Tags Schedule Name Battered [PERSON_NAME] & Chips ​ Subtitle …" at bounding box center [714, 444] width 611 height 657
paste textarea "Crushed Minted Garden Peas​"
type textarea "With Crushed Minted Garden Peas​"
click at [512, 605] on input "5.1" at bounding box center [654, 605] width 359 height 39
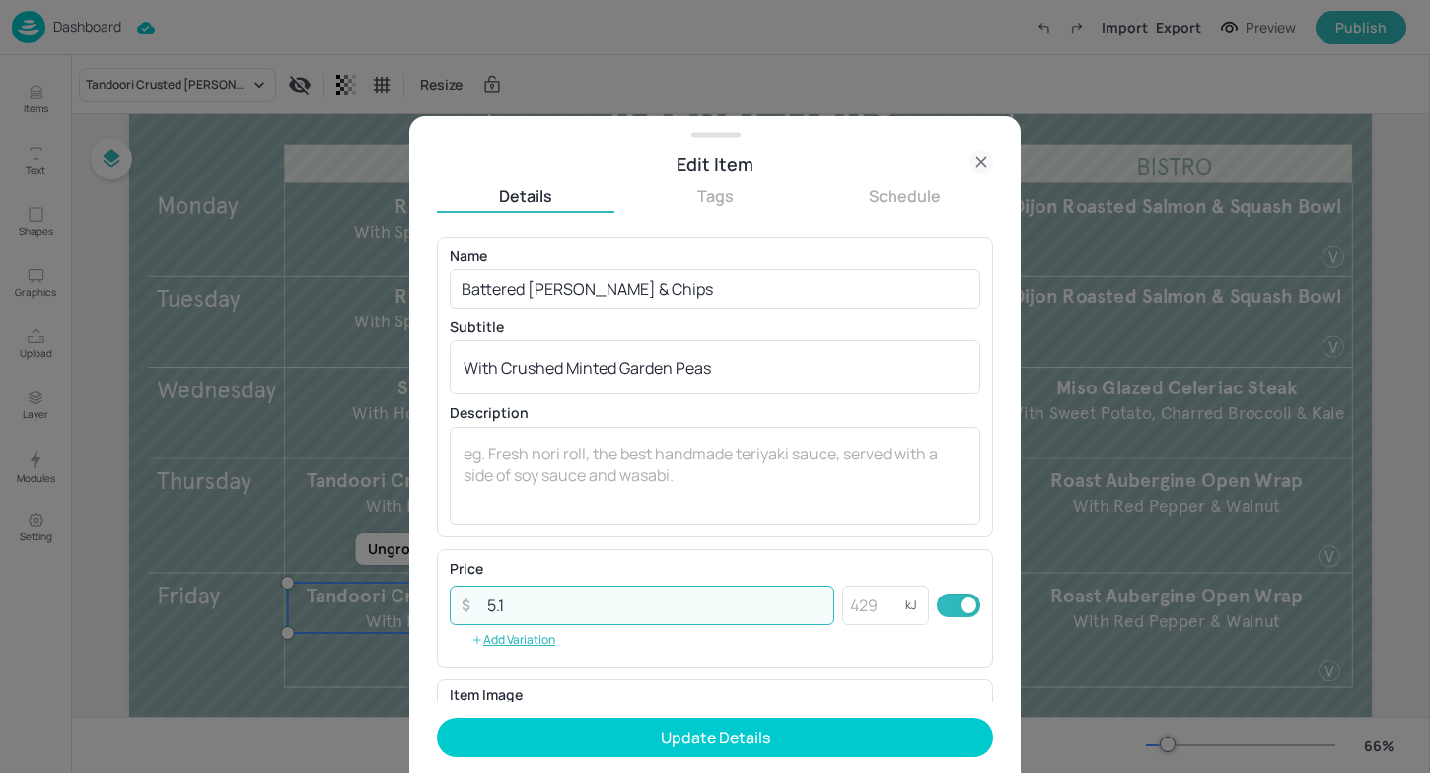
type input "5"
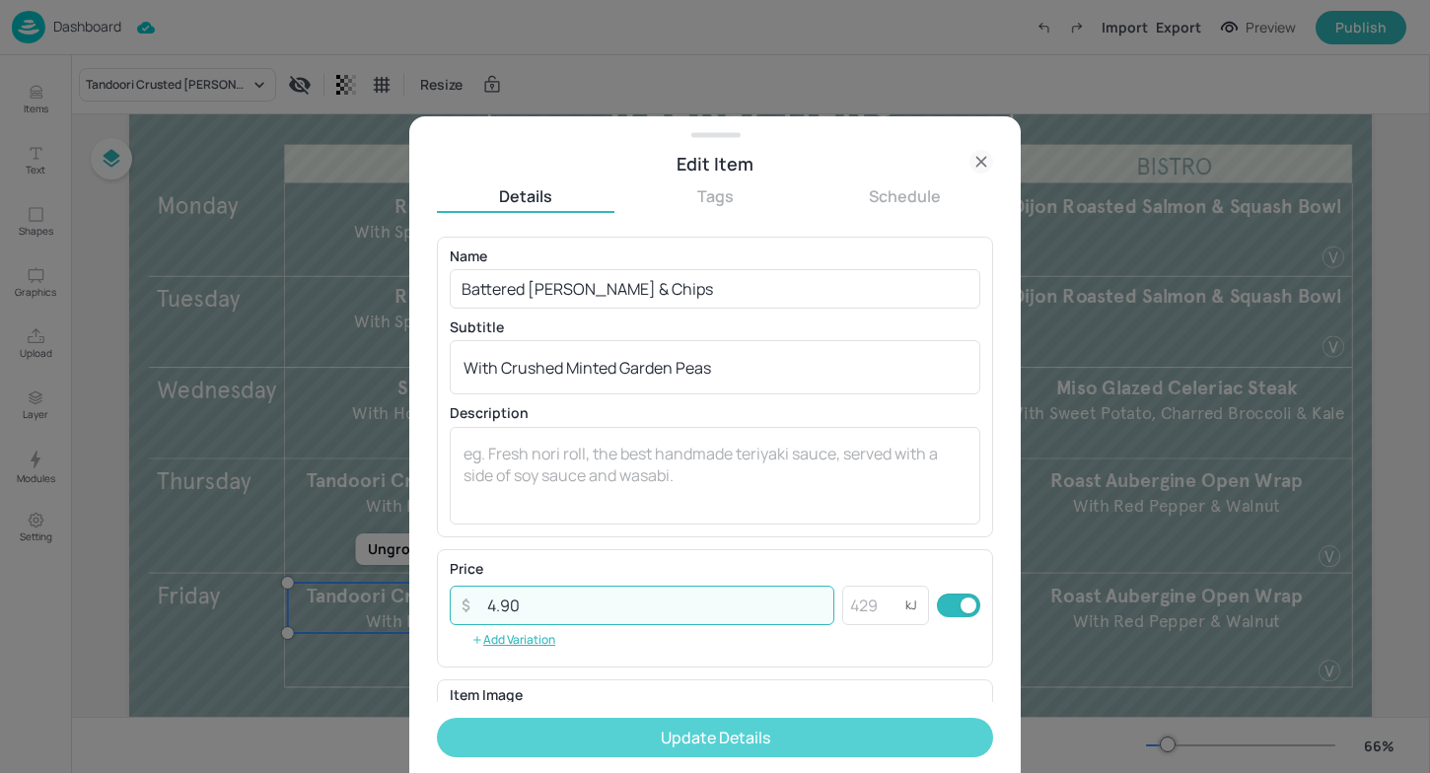
type input "4.90"
click at [615, 727] on button "Update Details" at bounding box center [715, 737] width 556 height 39
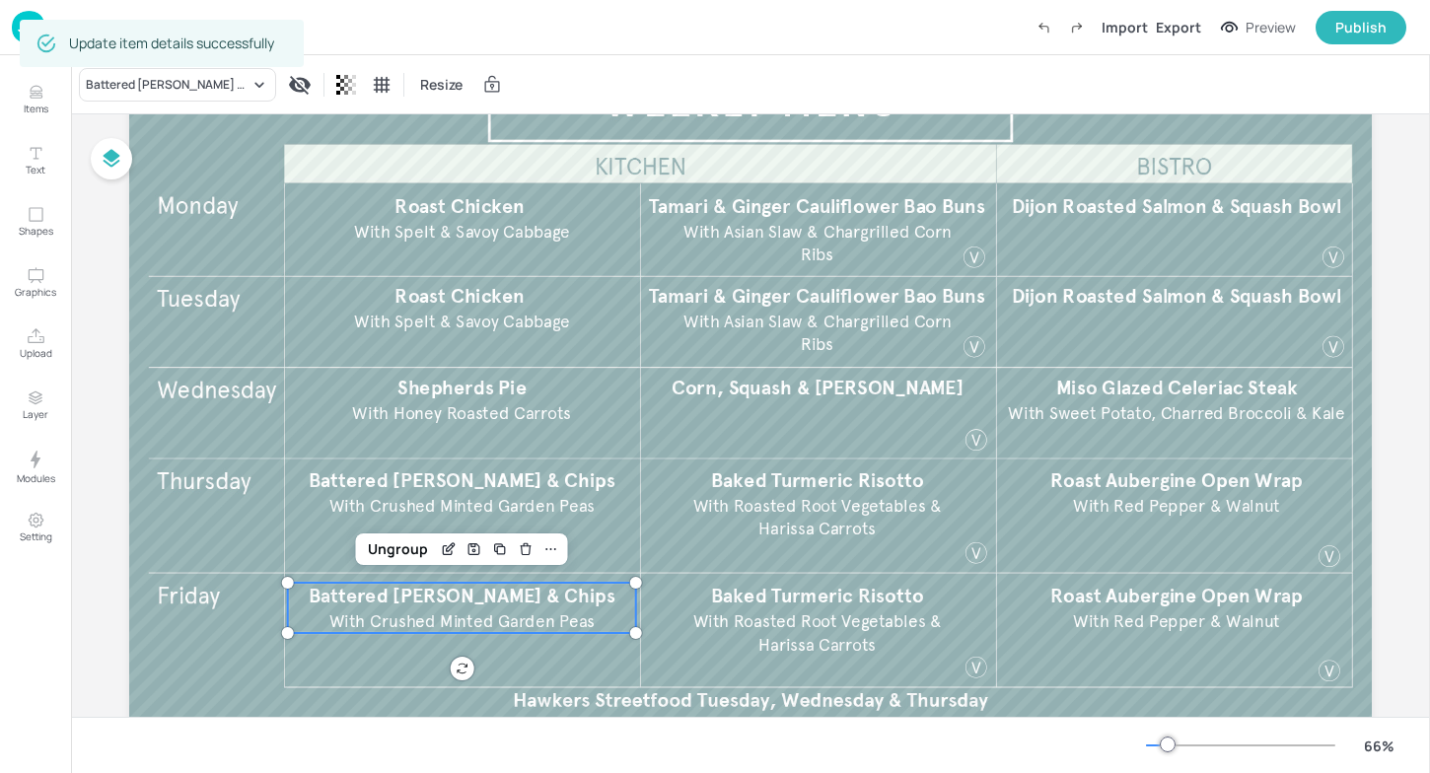
click at [371, 674] on div at bounding box center [715, 386] width 1430 height 773
click at [367, 660] on div at bounding box center [750, 392] width 1243 height 699
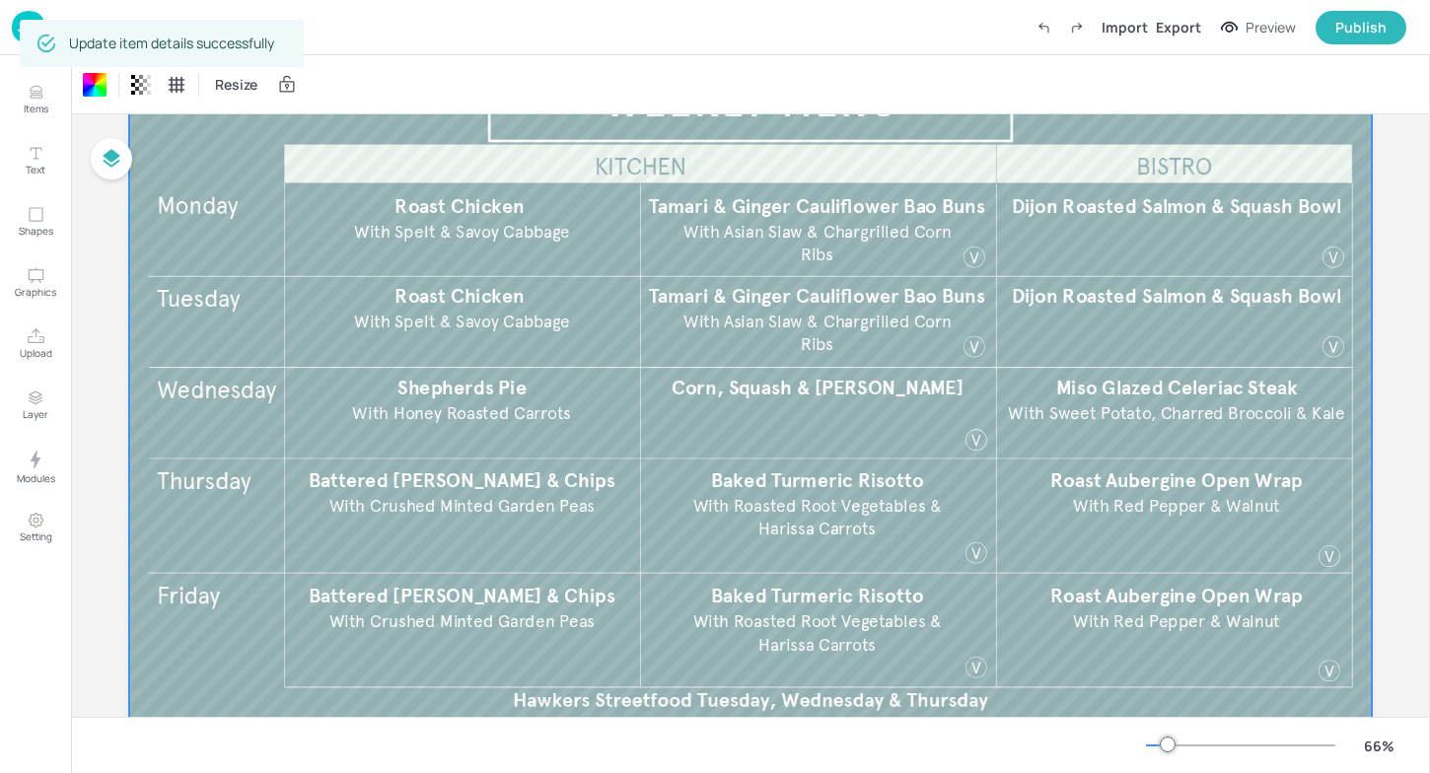
click at [383, 643] on div at bounding box center [750, 392] width 1243 height 699
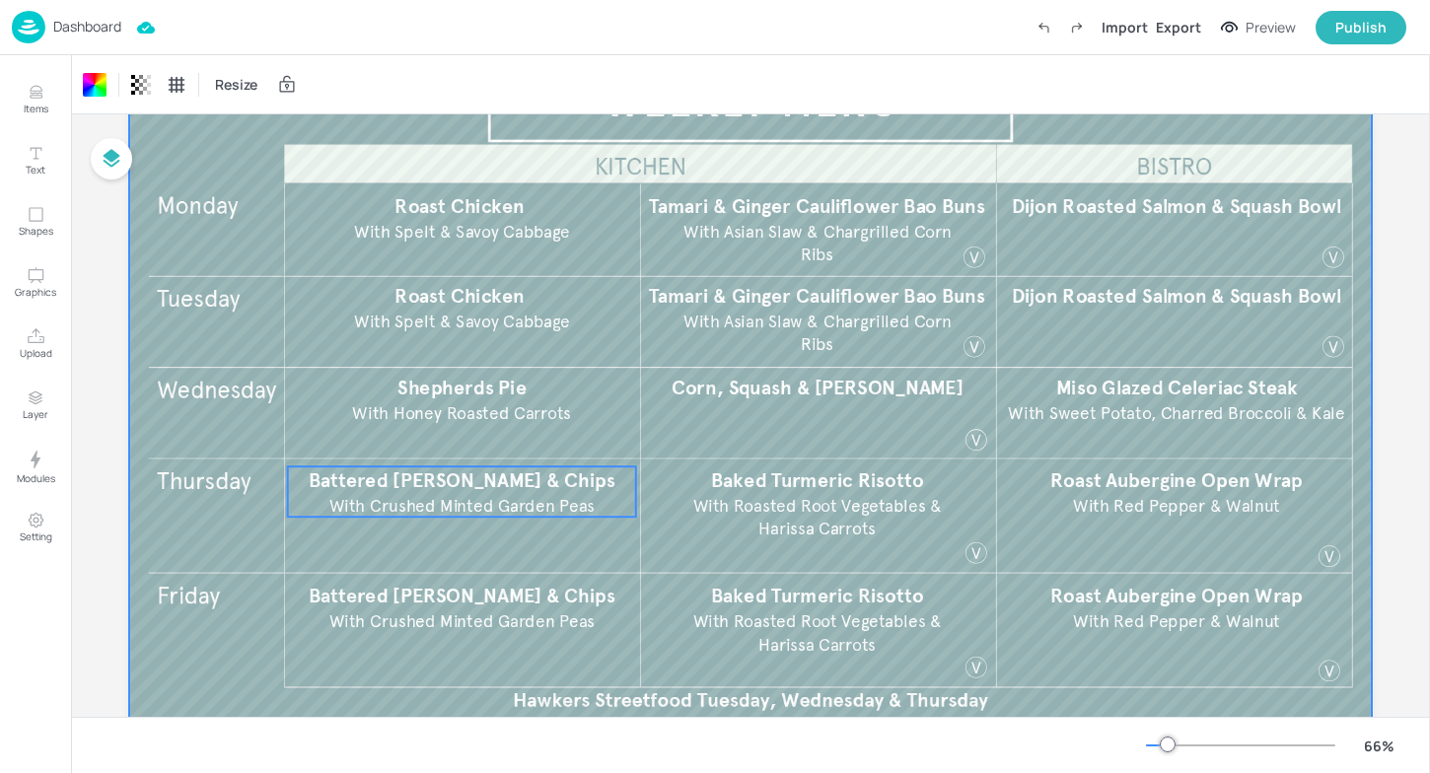
click at [446, 506] on span "With Crushed Minted Garden Peas​" at bounding box center [462, 505] width 266 height 21
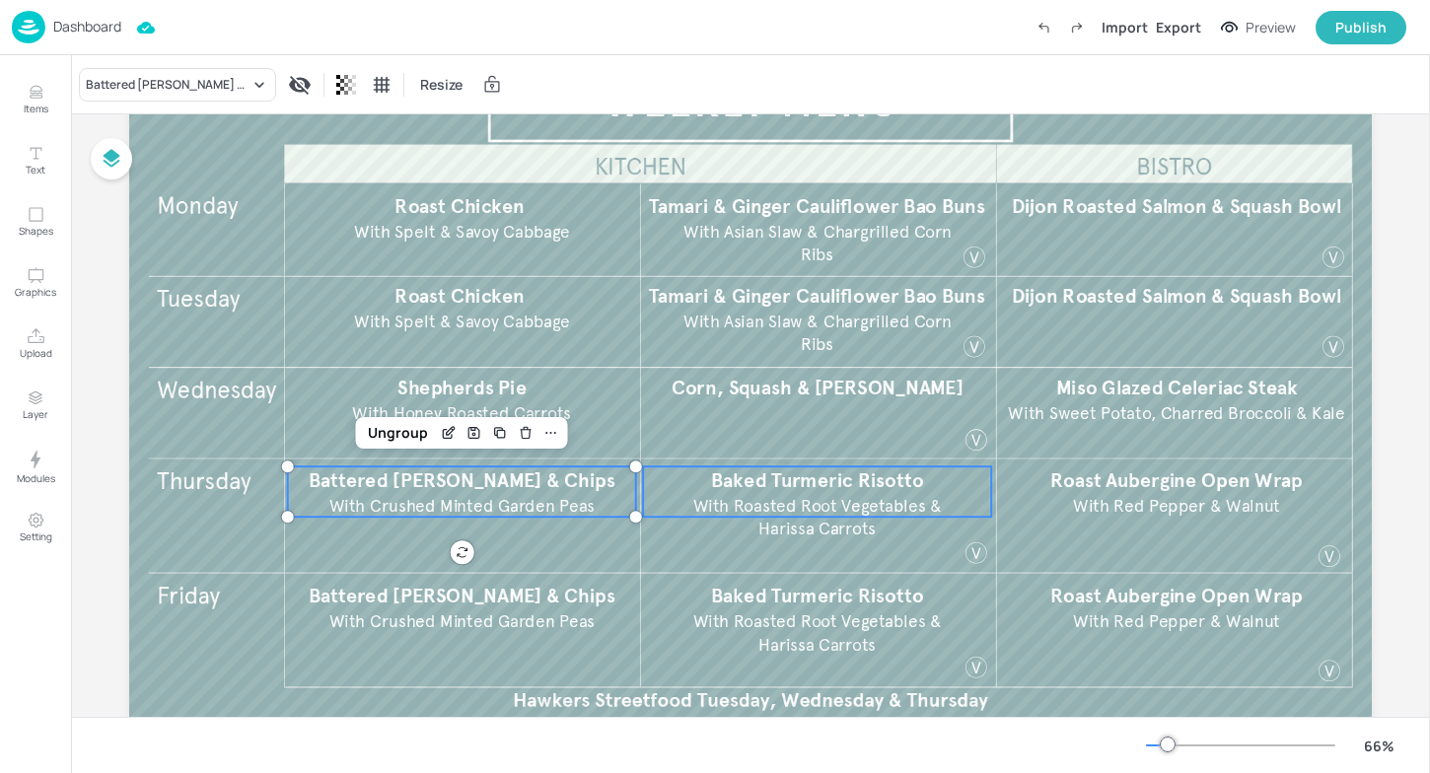
click at [703, 515] on span "With Roasted Root Vegetables & Harissa Carrots" at bounding box center [818, 517] width 250 height 44
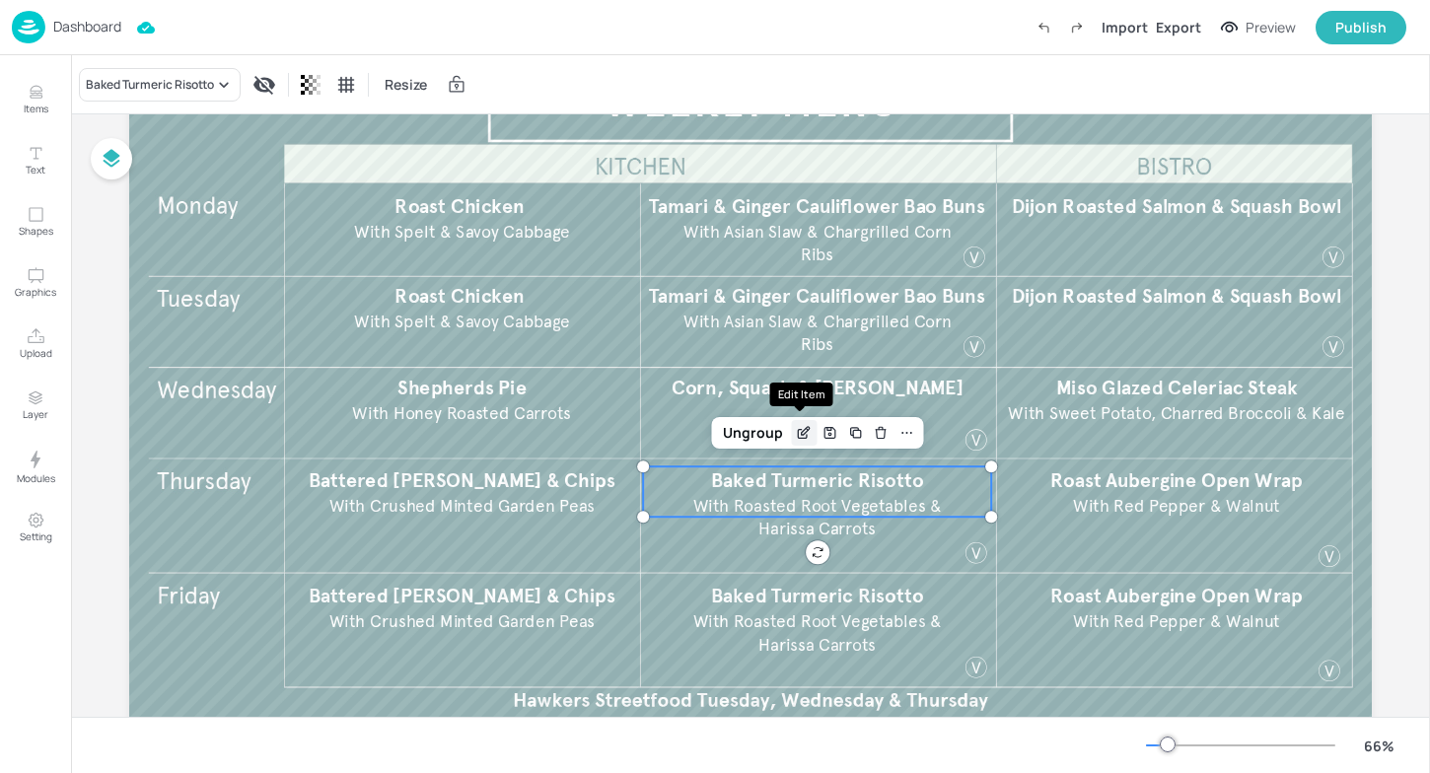
click at [799, 434] on icon "Edit Item" at bounding box center [803, 434] width 9 height 9
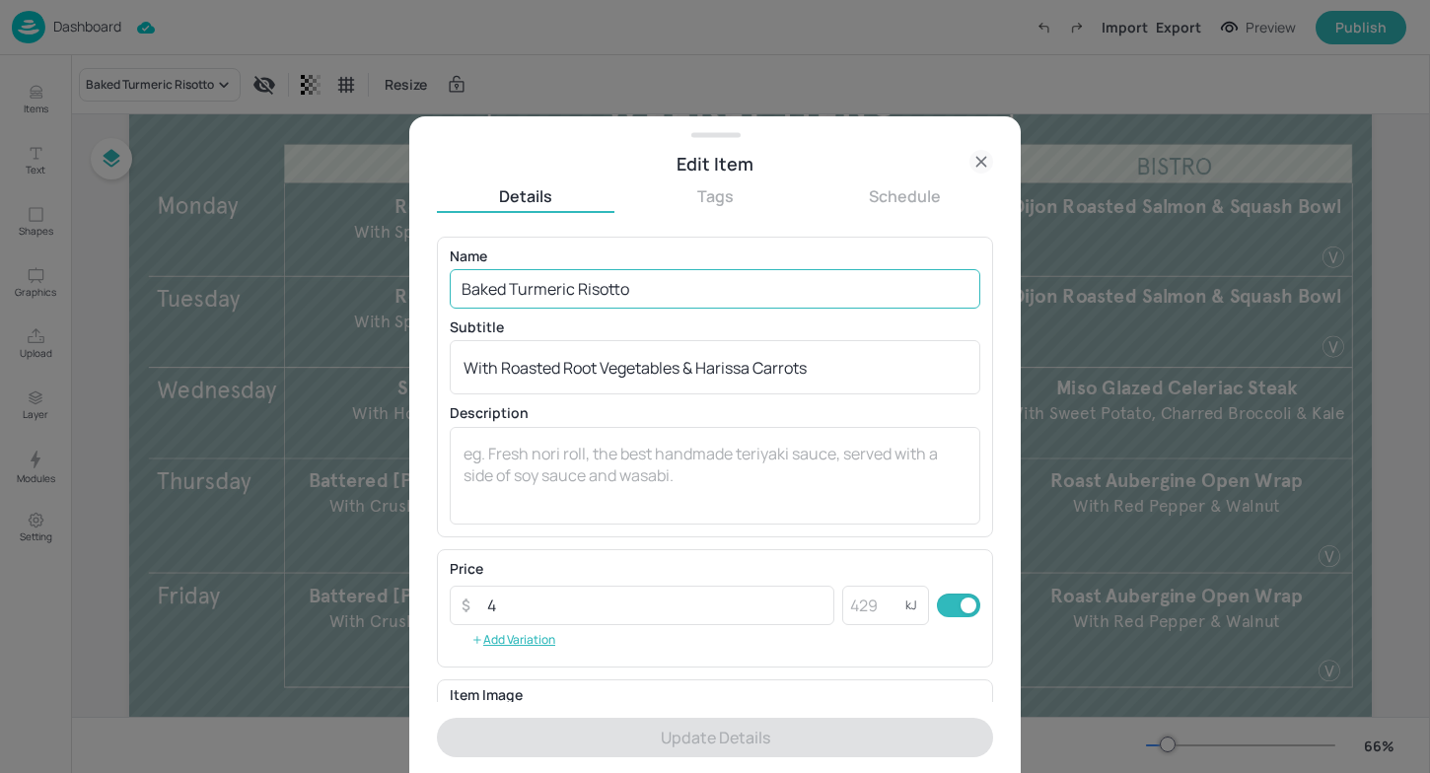
click at [618, 282] on input "Baked Turmeric Risotto" at bounding box center [715, 288] width 531 height 39
drag, startPoint x: 641, startPoint y: 281, endPoint x: 122, endPoint y: 277, distance: 518.8
click at [122, 277] on div "Edit Item Details Tags Schedule Name Baked Turmeric Risotto ​ Subtitle With Roa…" at bounding box center [715, 386] width 1430 height 773
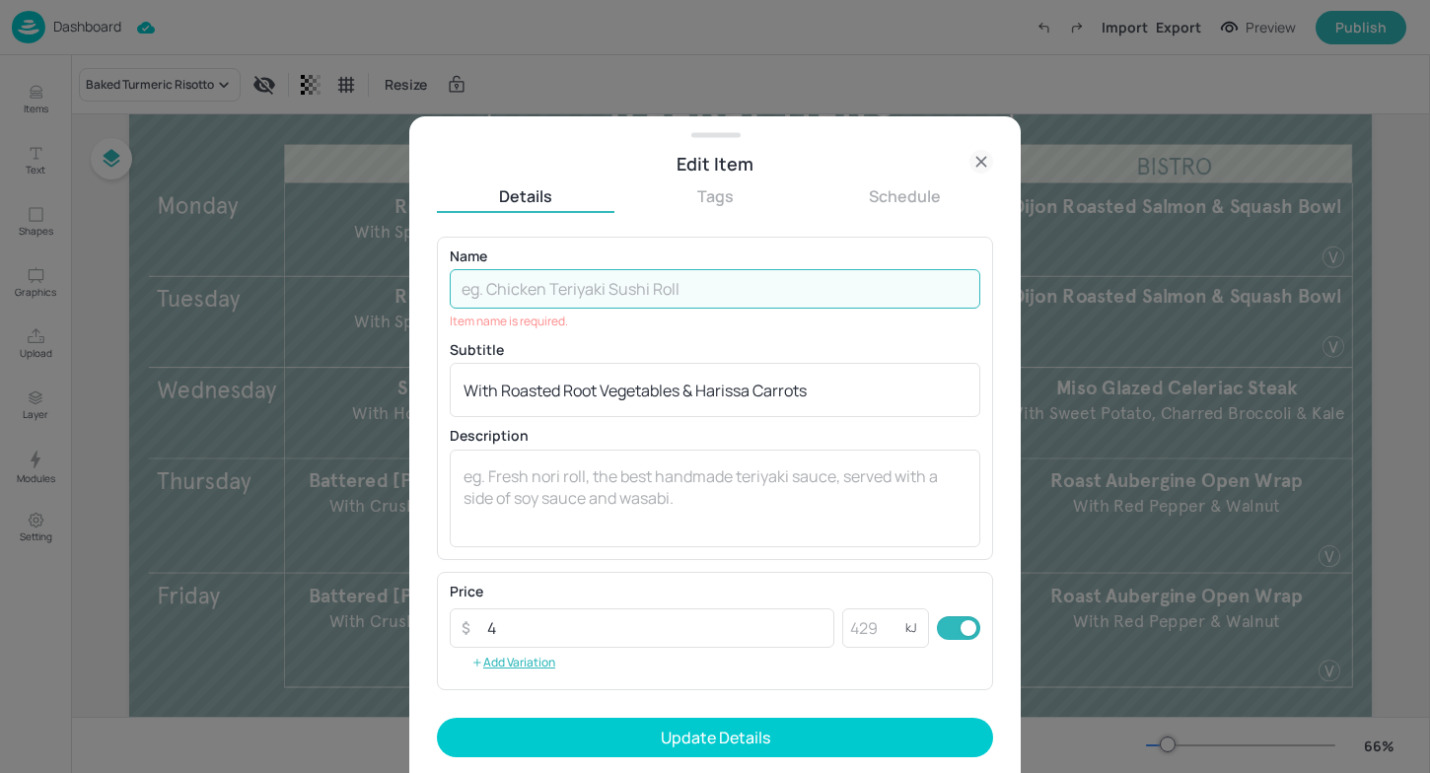
paste input "Squash, Sweet Potato & Mushroom Lasagna V​ Garlic Bread & Salad Garnish​"
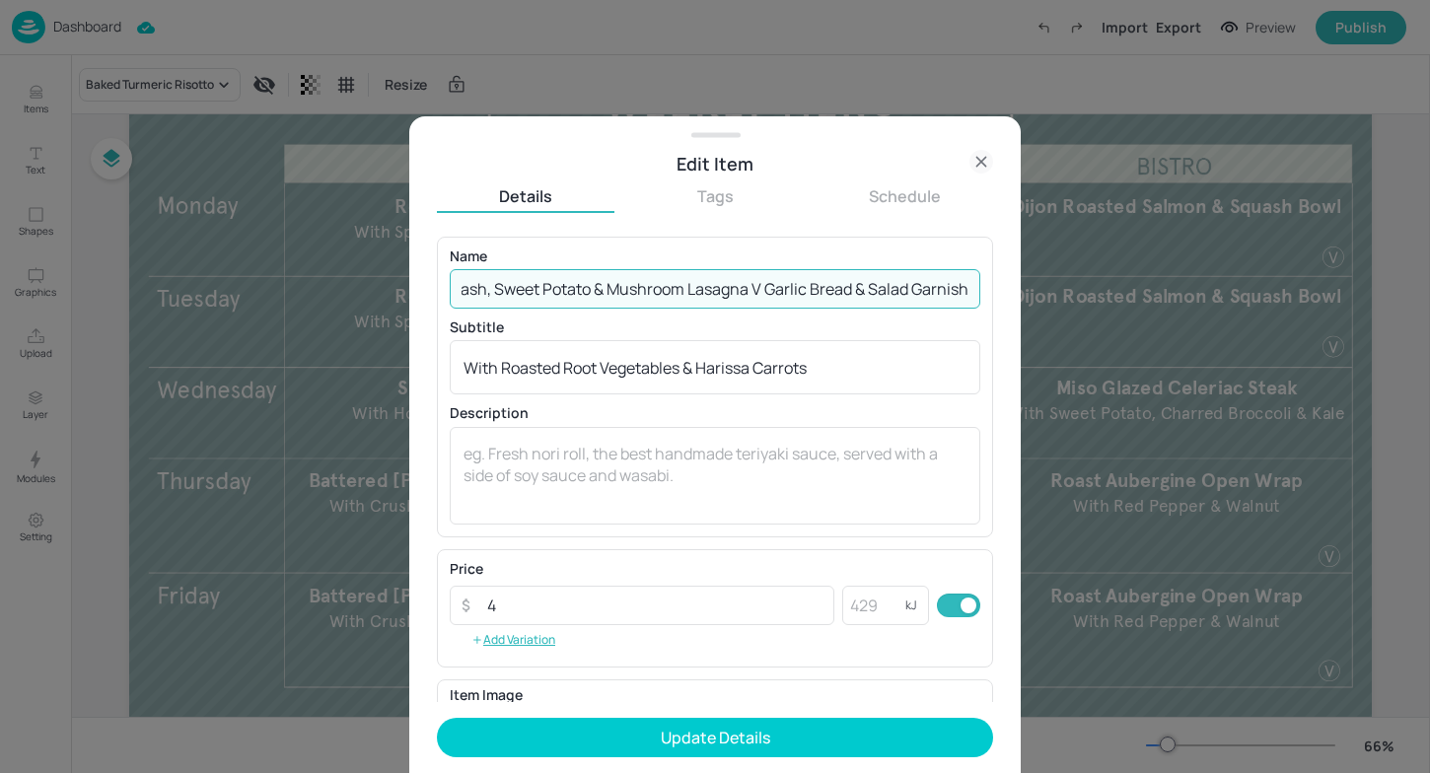
scroll to position [0, 38]
drag, startPoint x: 763, startPoint y: 290, endPoint x: 974, endPoint y: 302, distance: 211.4
click at [973, 303] on input "Squash, Sweet Potato & Mushroom Lasagna V​ Garlic Bread & Salad Garnish​" at bounding box center [715, 288] width 531 height 39
type input "Squash, Sweet Potato & Mushroom Lasagna V"
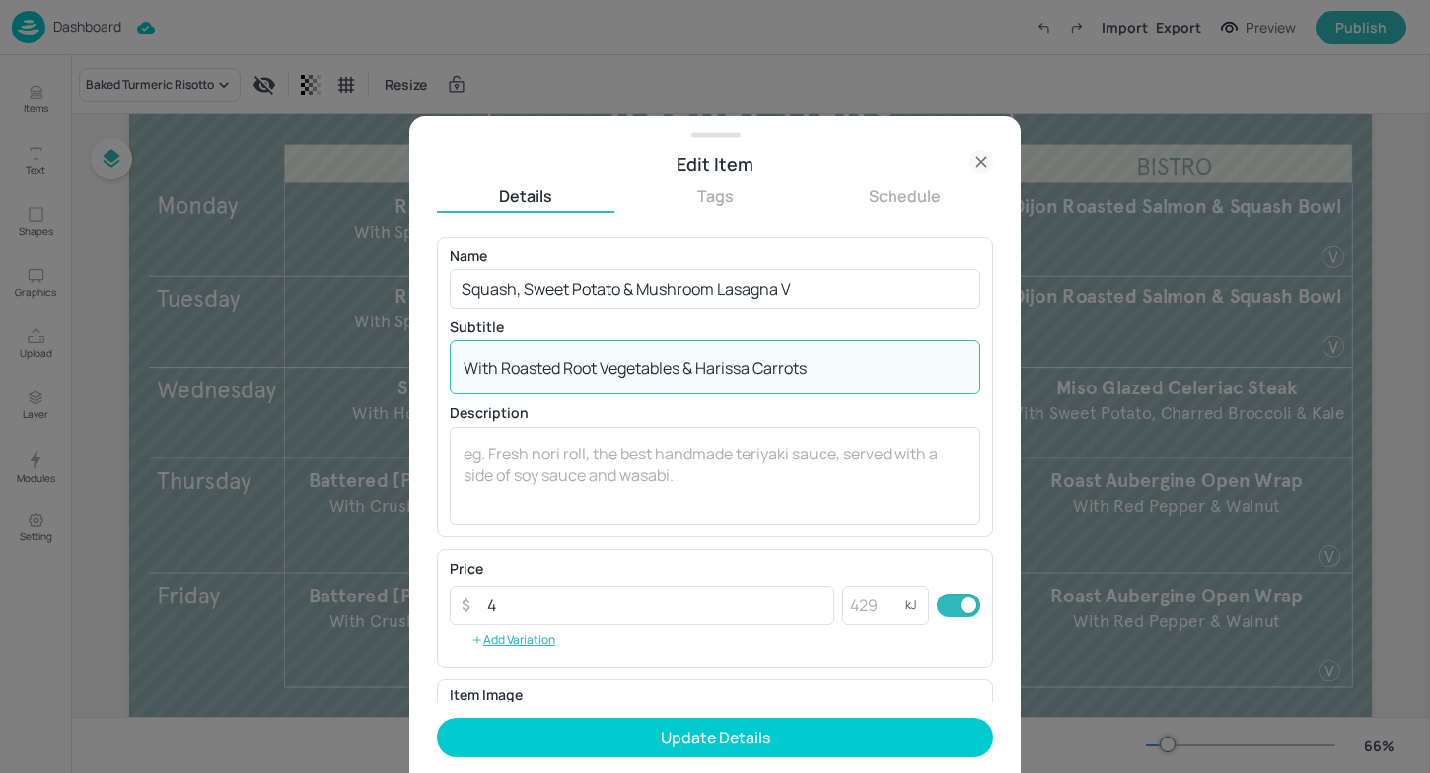
drag, startPoint x: 815, startPoint y: 369, endPoint x: 297, endPoint y: 359, distance: 517.9
click at [296, 360] on div "Edit Item Details Tags Schedule Name Squash, Sweet Potato & Mushroom Lasagna V …" at bounding box center [715, 386] width 1430 height 773
type textarea "w"
paste textarea "Garlic Bread & Salad Garnish​"
type textarea "With Garlic Bread & Salad Garnish​"
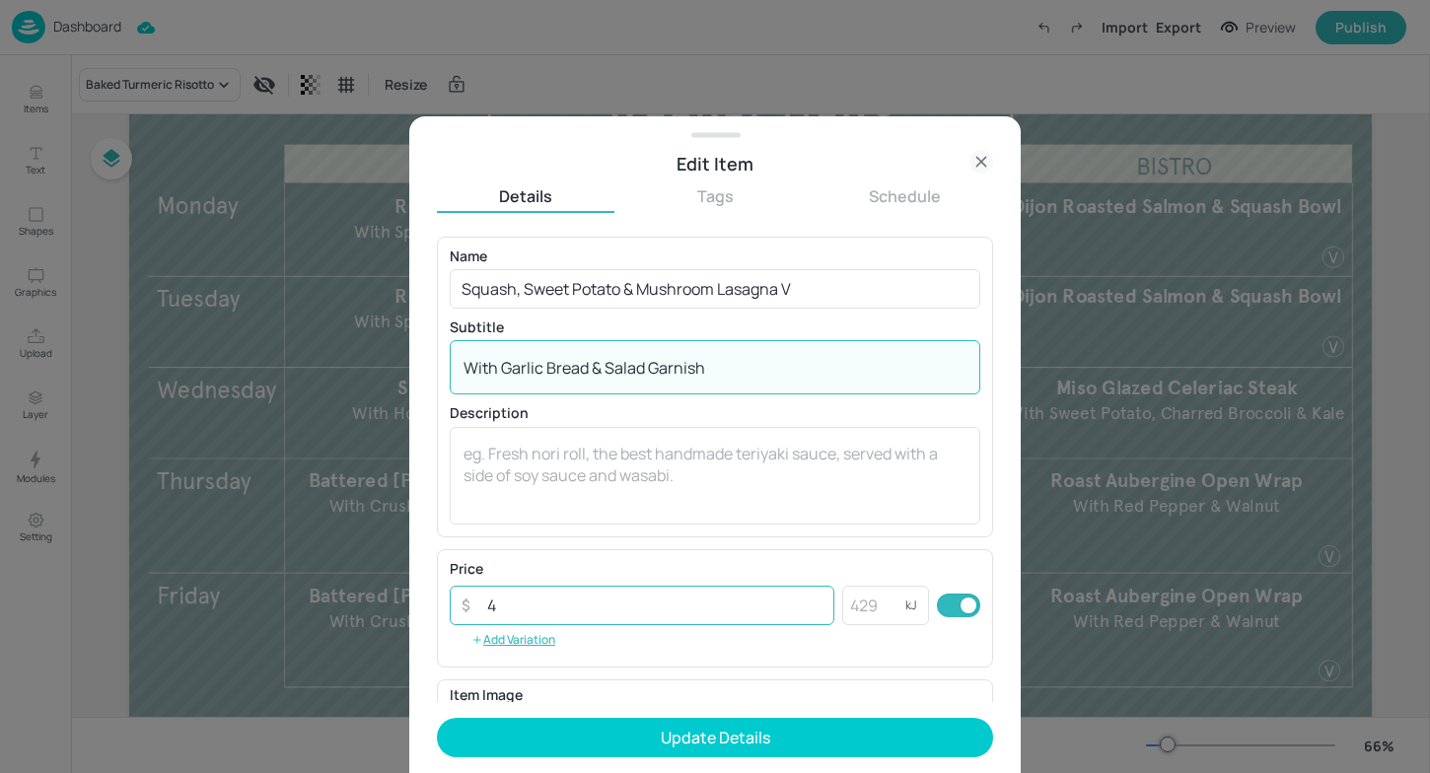
click at [533, 597] on input "4" at bounding box center [654, 605] width 359 height 39
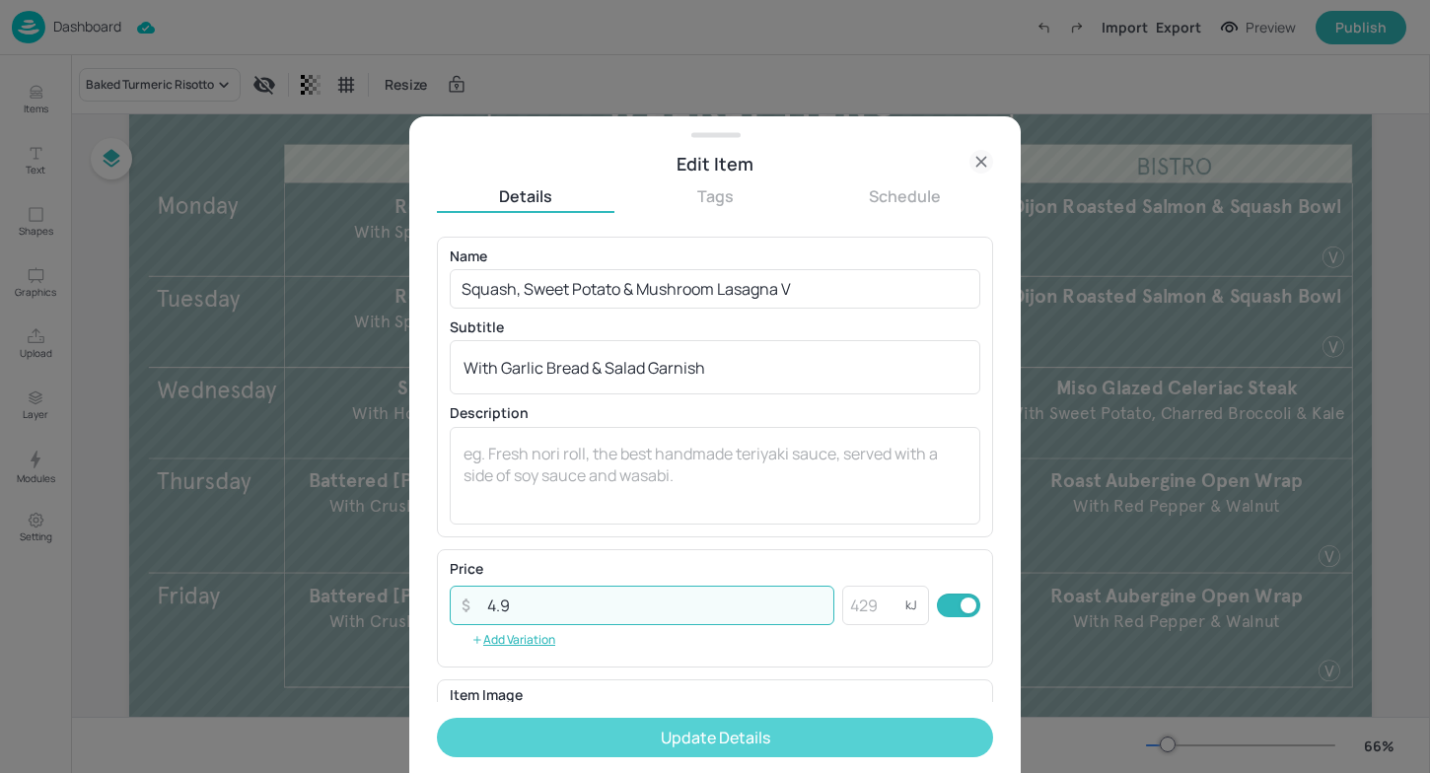
type input "4.9"
click at [695, 745] on button "Update Details" at bounding box center [715, 737] width 556 height 39
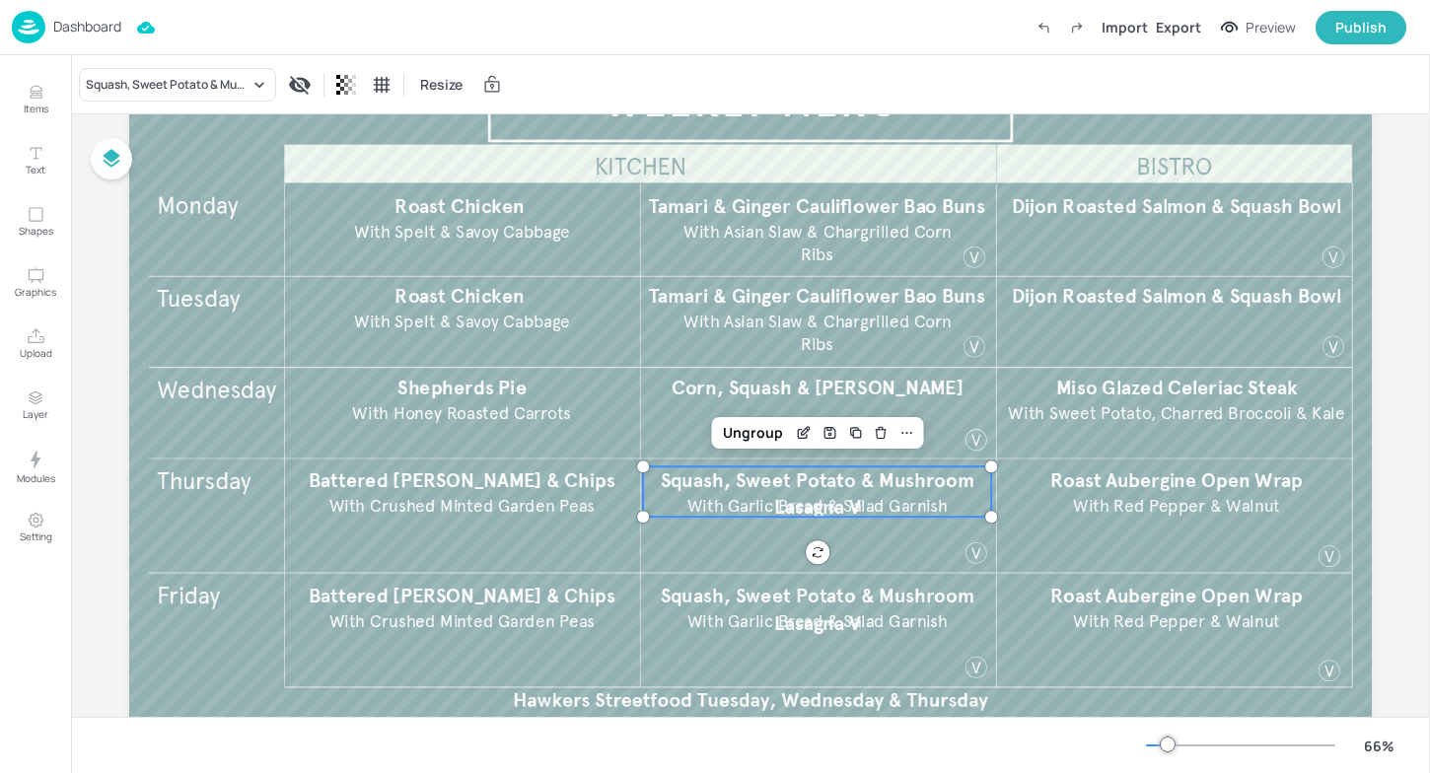
click at [731, 508] on span "With Garlic Bread & Salad Garnish​" at bounding box center [817, 505] width 260 height 21
click at [710, 503] on span "With Garlic Bread & Salad Garnish​" at bounding box center [817, 505] width 260 height 21
click at [768, 430] on div "Ungroup" at bounding box center [753, 433] width 76 height 26
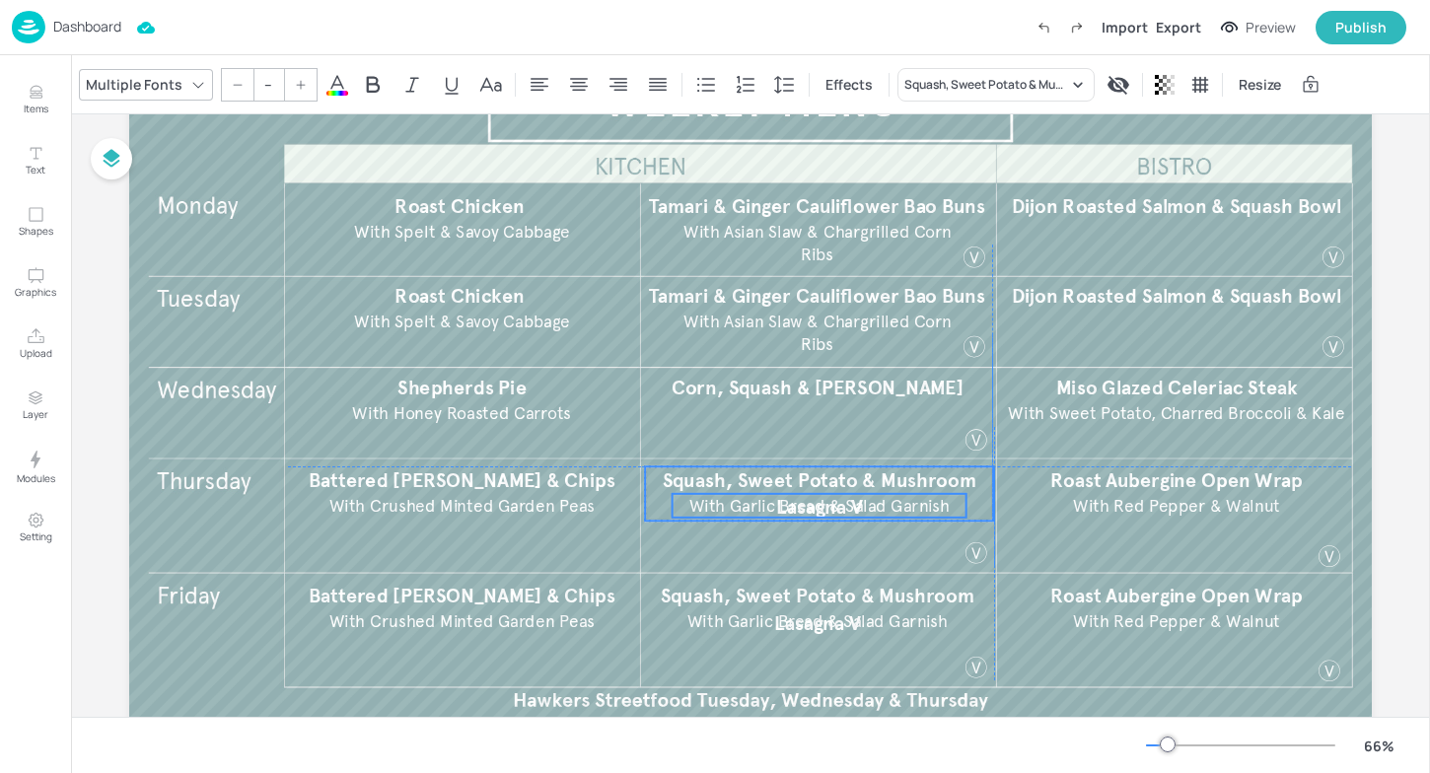
click at [736, 500] on span "With Garlic Bread & Salad Garnish​" at bounding box center [819, 505] width 260 height 21
click at [734, 498] on span "With Garlic Bread & Salad Garnish​" at bounding box center [810, 505] width 260 height 21
click at [699, 508] on span "With Garlic Bread & Salad Garnish​" at bounding box center [810, 505] width 260 height 21
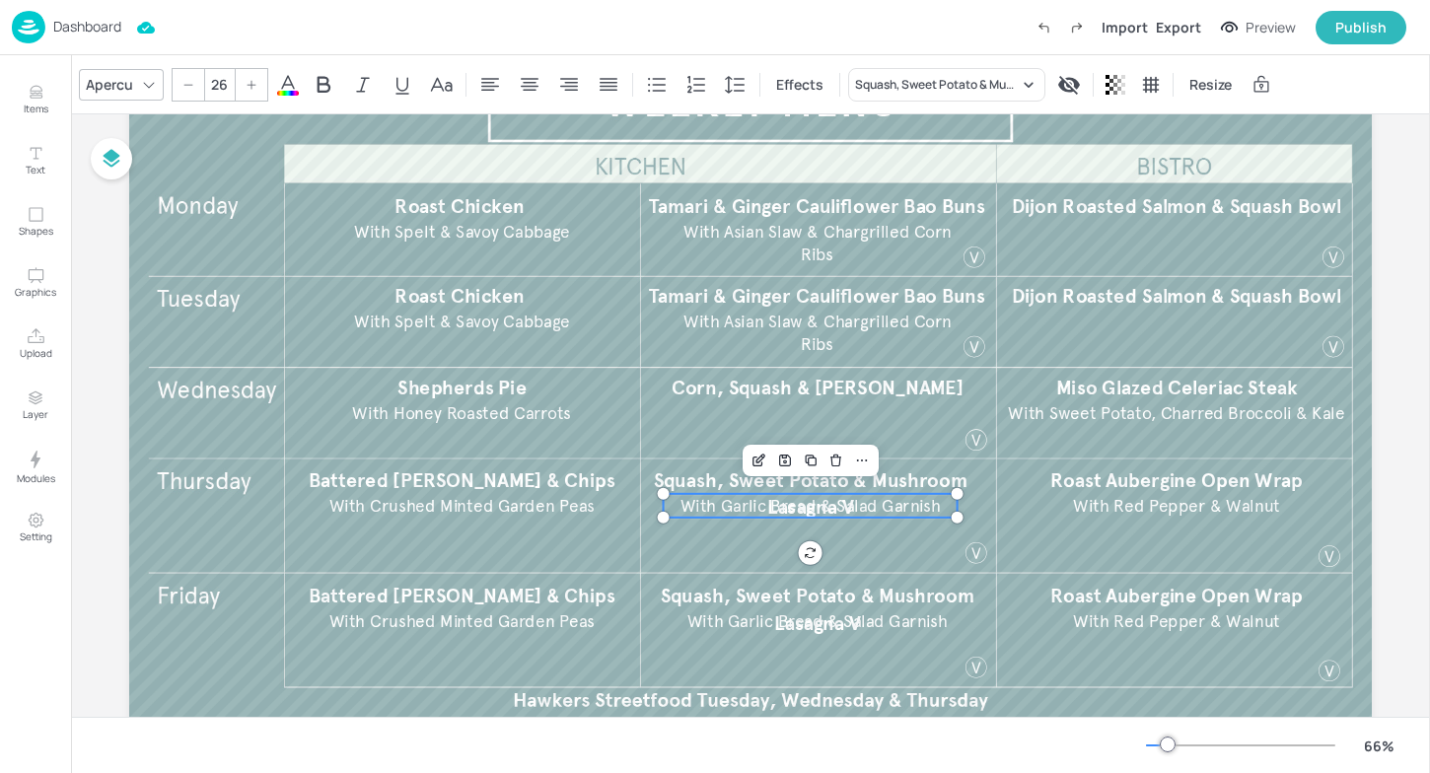
click at [699, 508] on span "With Garlic Bread & Salad Garnish​" at bounding box center [810, 505] width 260 height 21
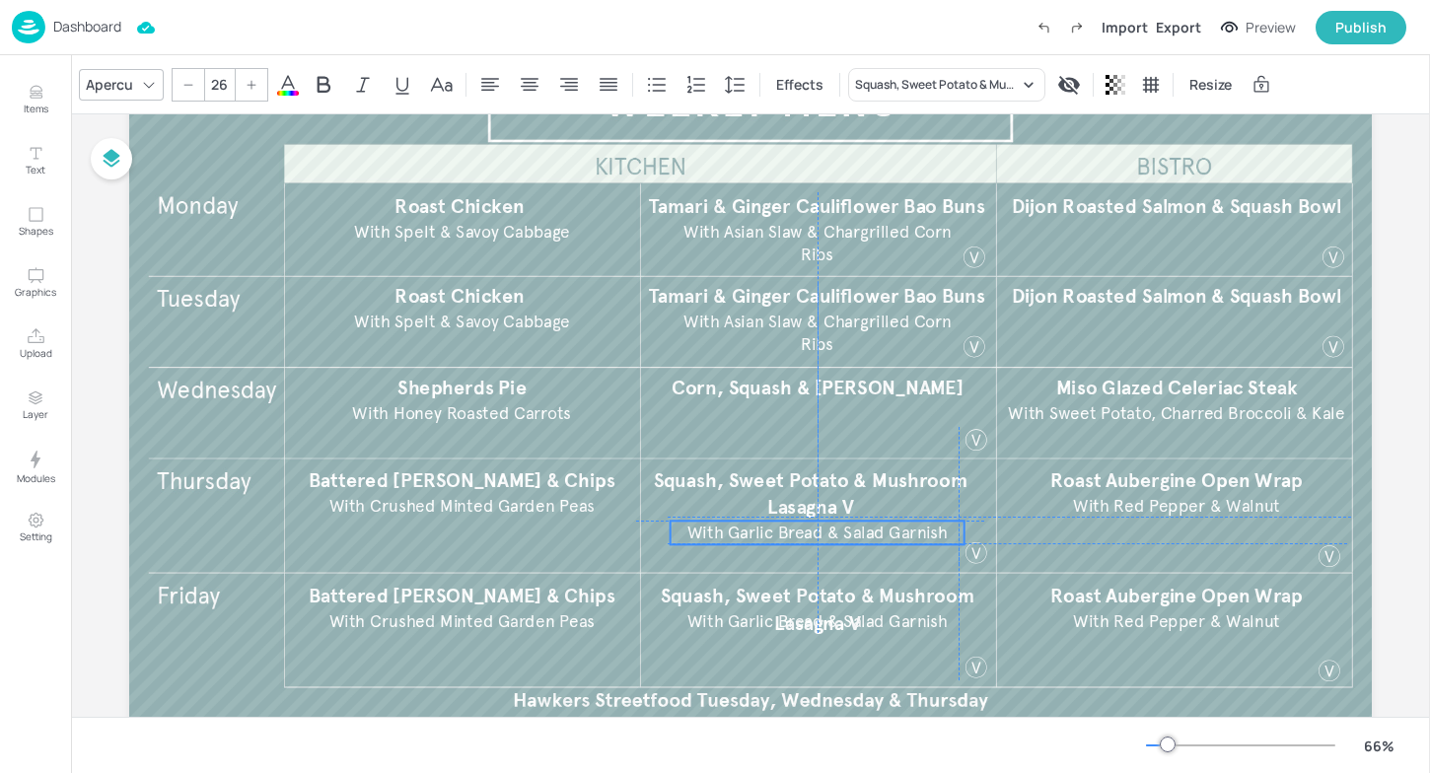
drag, startPoint x: 699, startPoint y: 508, endPoint x: 702, endPoint y: 534, distance: 25.8
click at [703, 533] on span "With Garlic Bread & Salad Garnish​" at bounding box center [817, 533] width 260 height 21
click at [710, 532] on span "With Garlic Bread & Salad Garnish​" at bounding box center [817, 533] width 260 height 21
click at [710, 500] on p "Squash, Sweet Potato & Mushroom Lasagna V" at bounding box center [810, 493] width 348 height 54
type input "--"
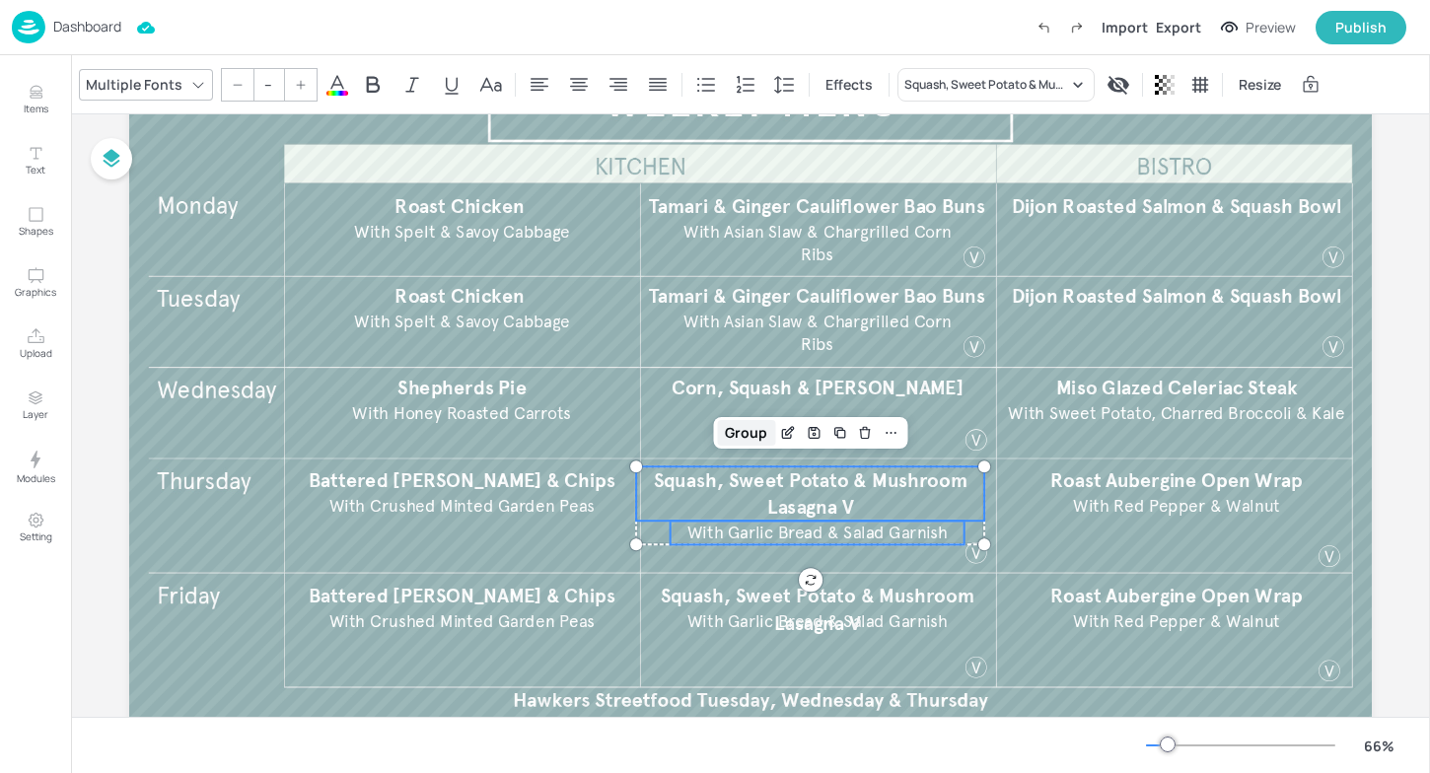
click at [748, 432] on div "Group" at bounding box center [746, 433] width 58 height 26
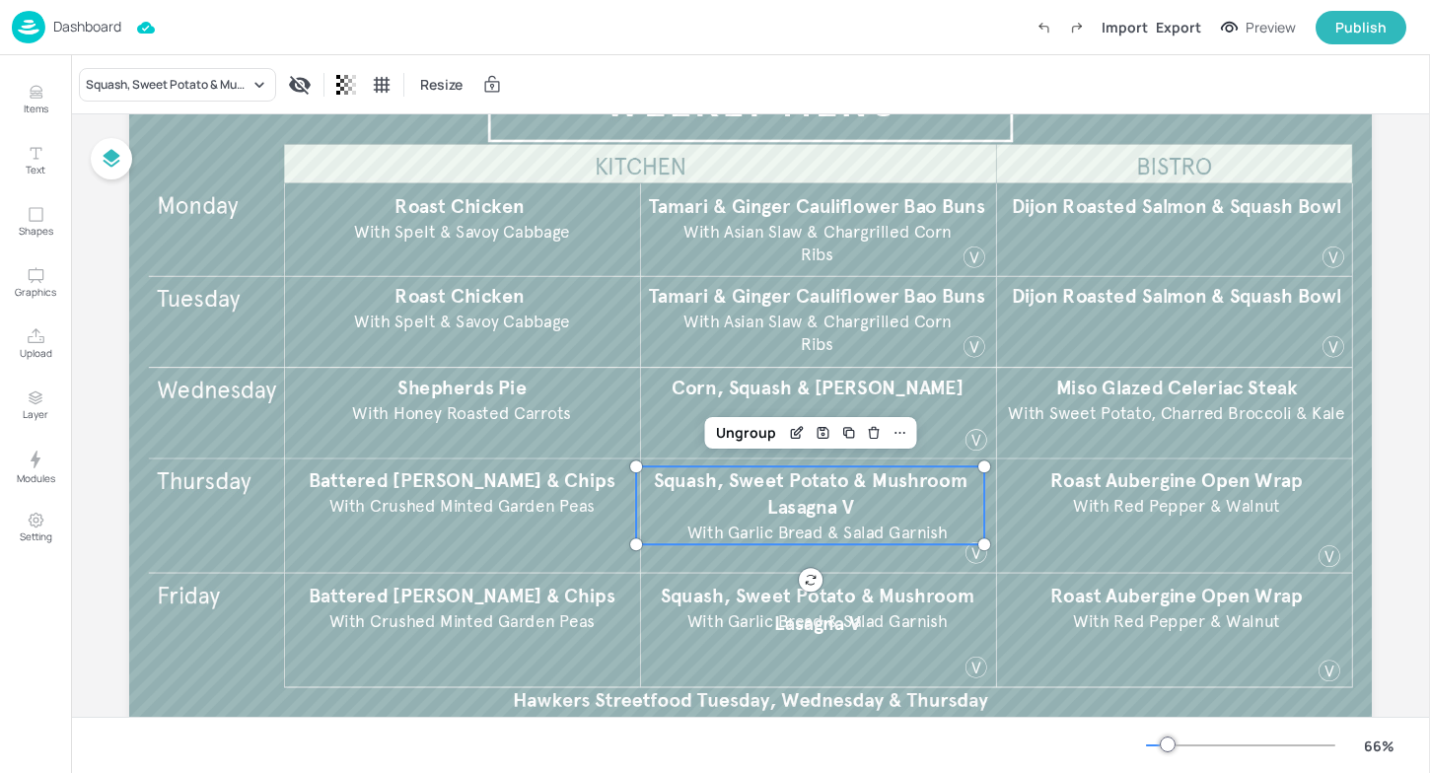
click at [700, 493] on p "Squash, Sweet Potato & Mushroom Lasagna V" at bounding box center [810, 493] width 348 height 54
click at [550, 482] on span "Battered [PERSON_NAME] & Chips" at bounding box center [463, 480] width 308 height 24
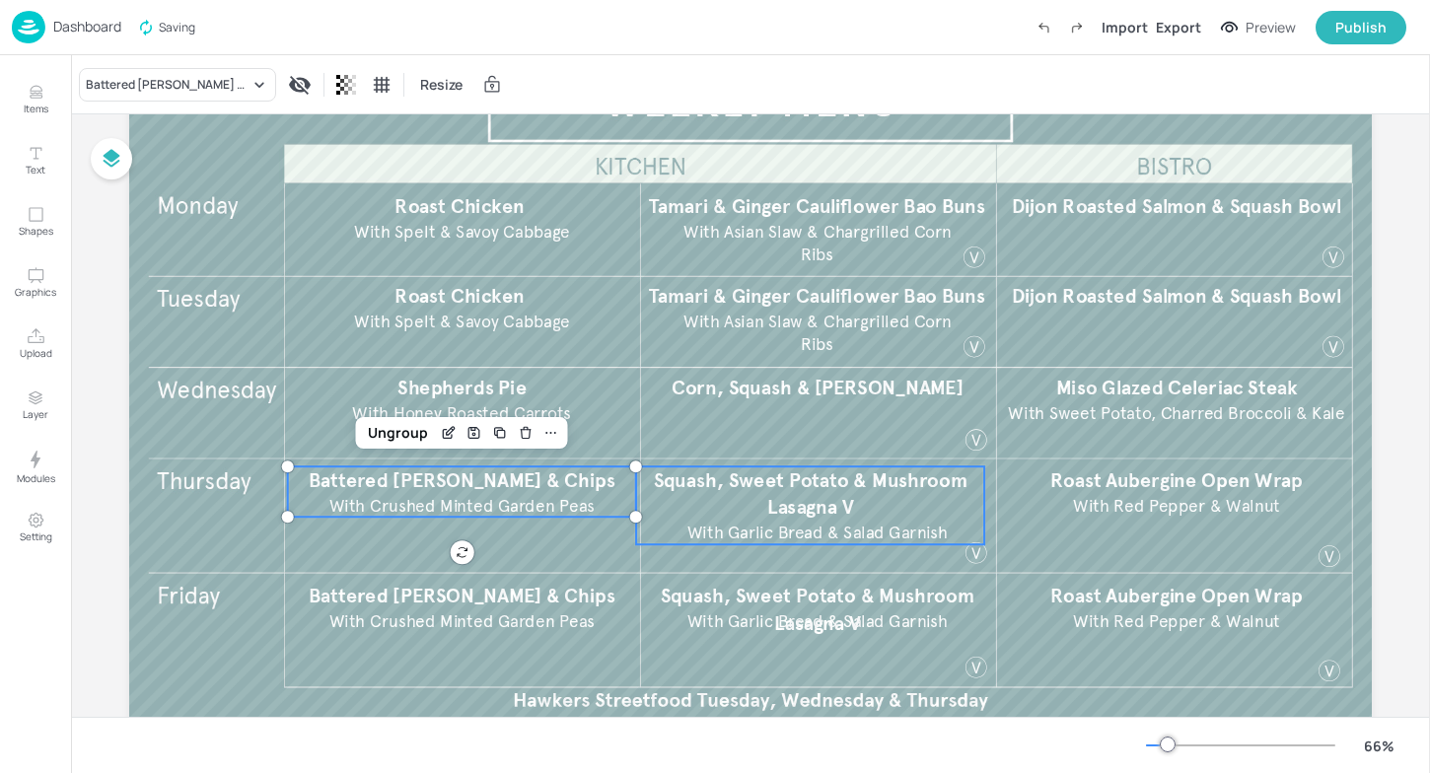
click at [814, 537] on span "With Garlic Bread & Salad Garnish​" at bounding box center [817, 533] width 260 height 21
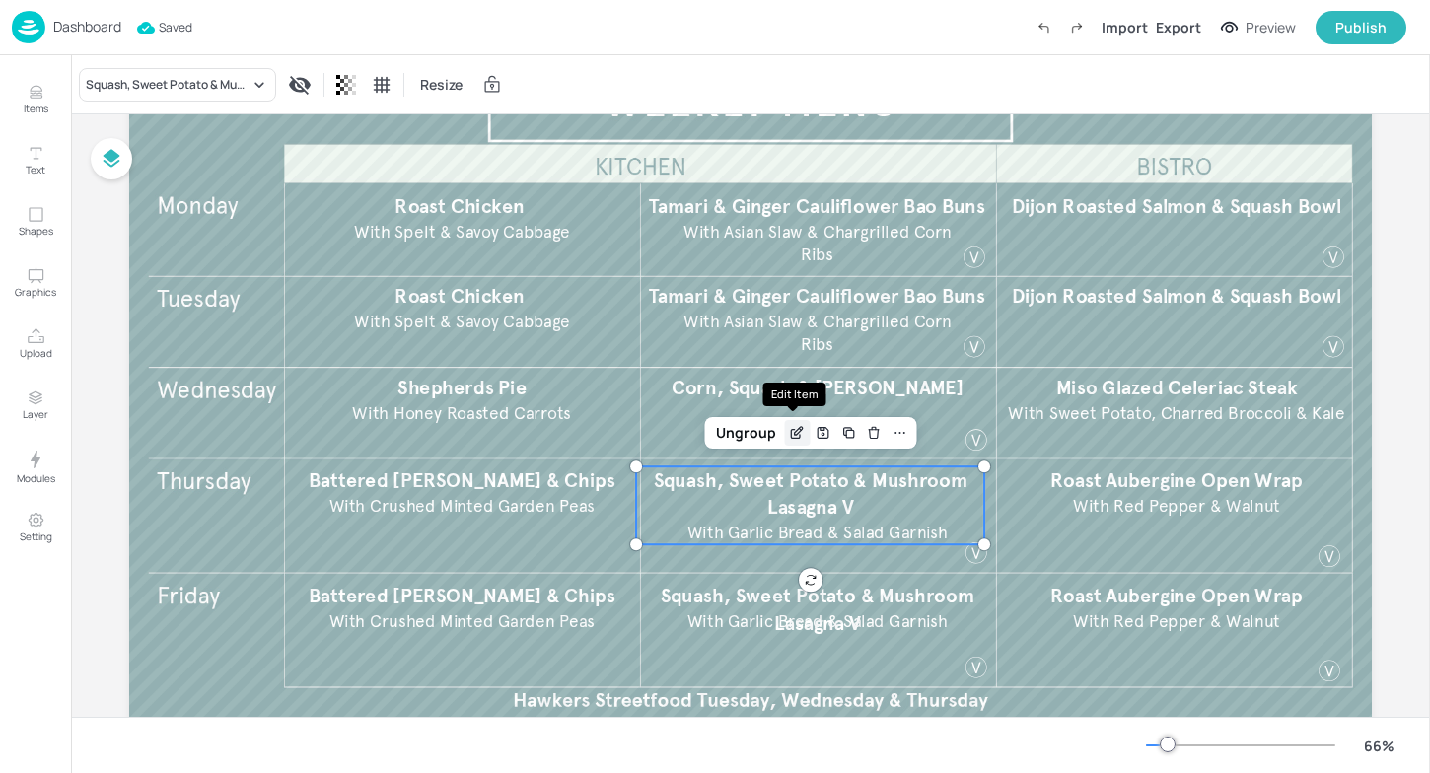
click at [798, 436] on icon "Edit Item" at bounding box center [797, 433] width 17 height 16
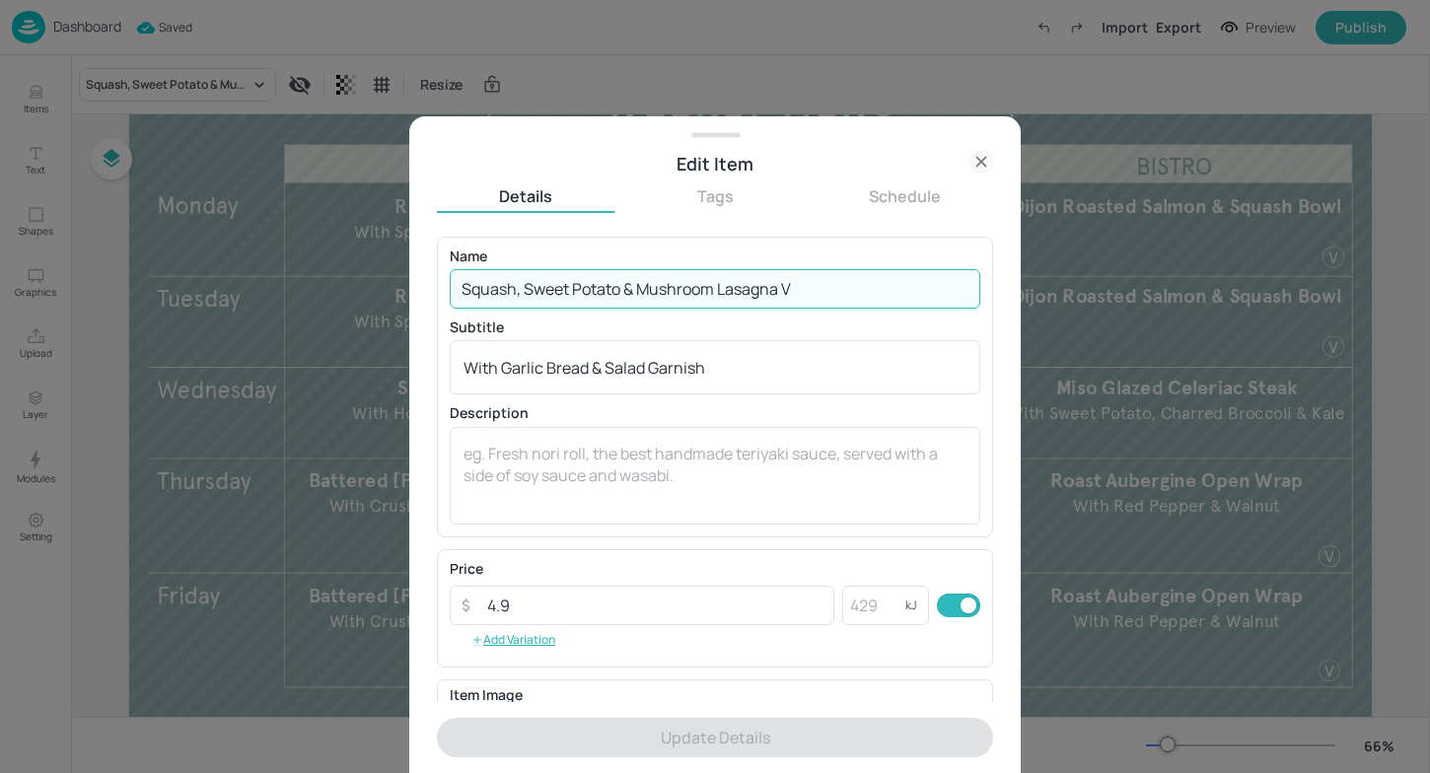
click at [804, 294] on input "Squash, Sweet Potato & Mushroom Lasagna V" at bounding box center [715, 288] width 531 height 39
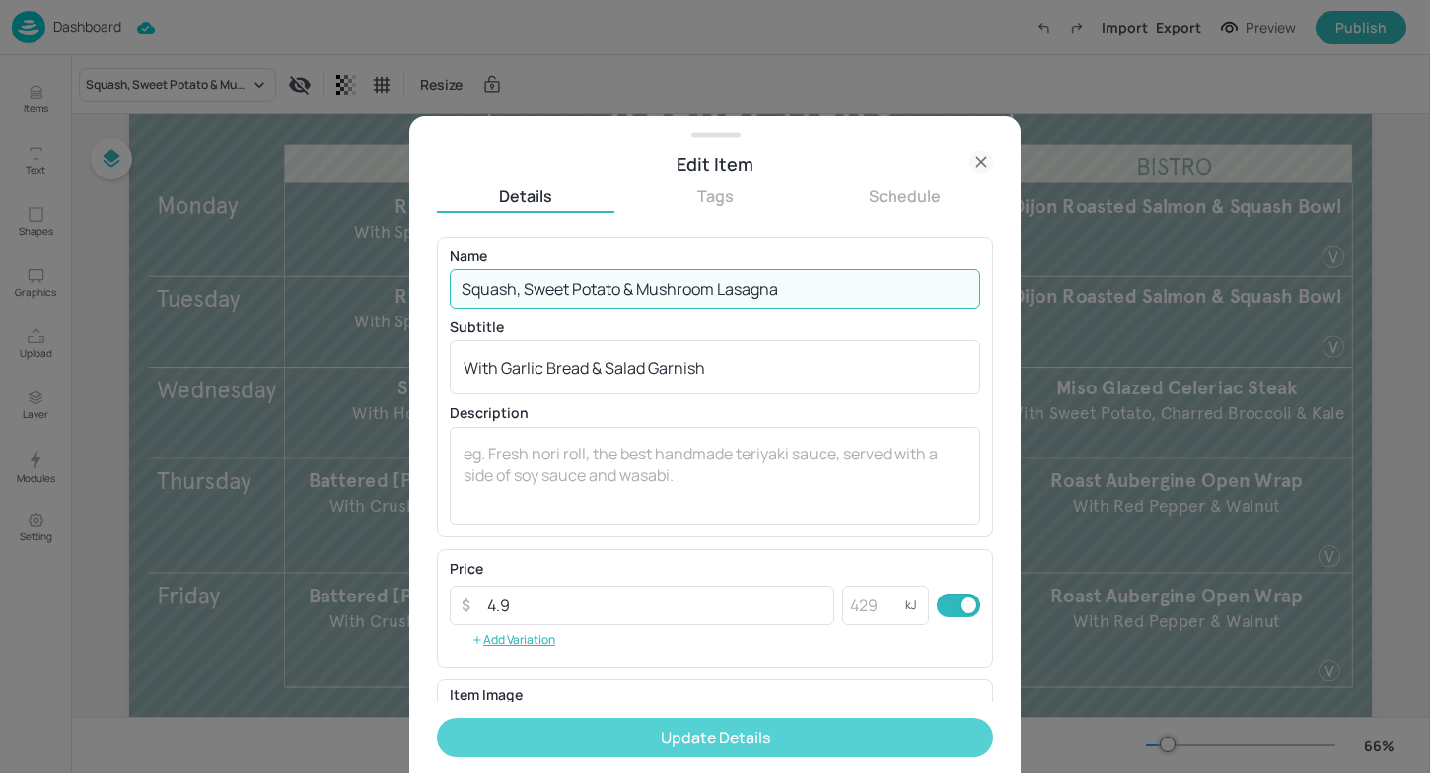
type input "Squash, Sweet Potato & Mushroom Lasagna"
click at [758, 729] on button "Update Details" at bounding box center [715, 737] width 556 height 39
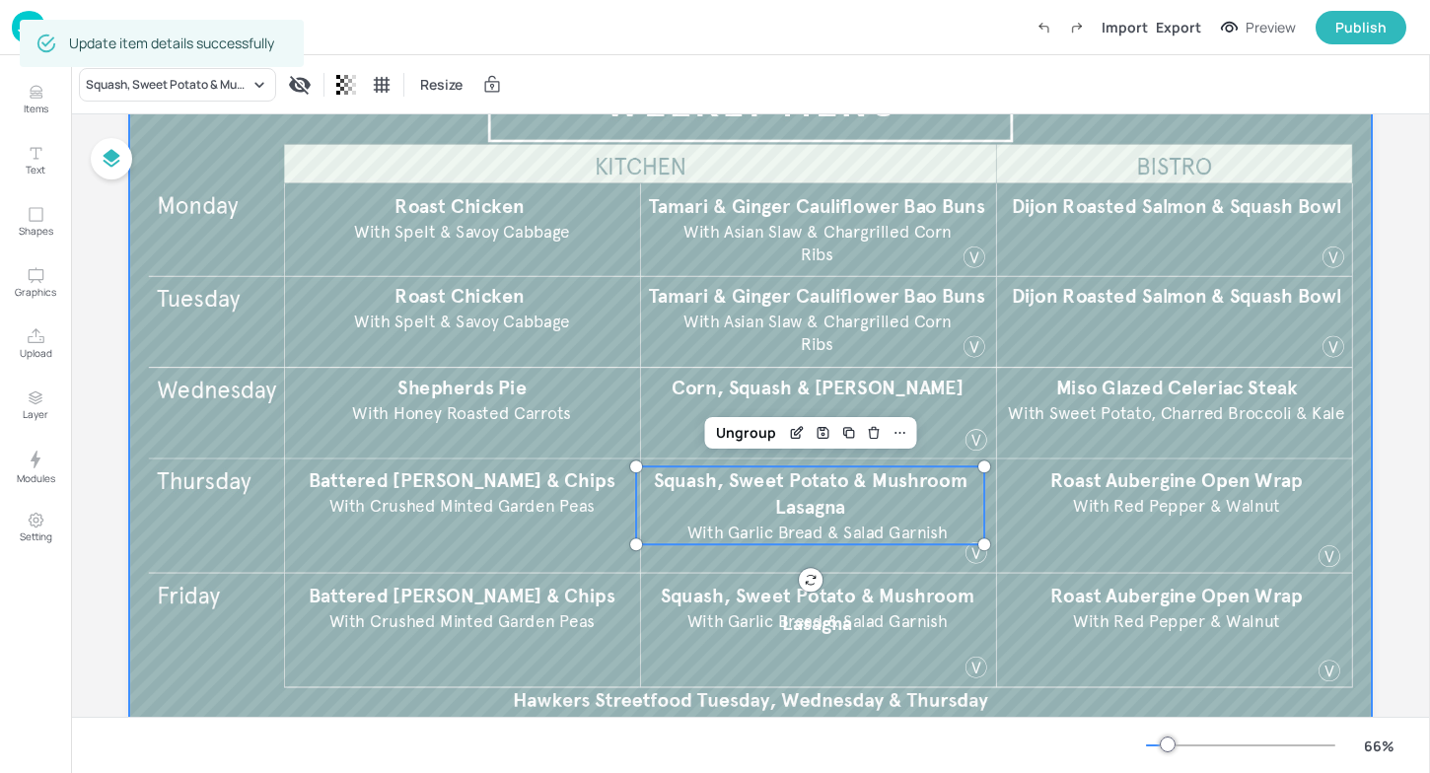
click at [1144, 648] on div at bounding box center [750, 392] width 1243 height 699
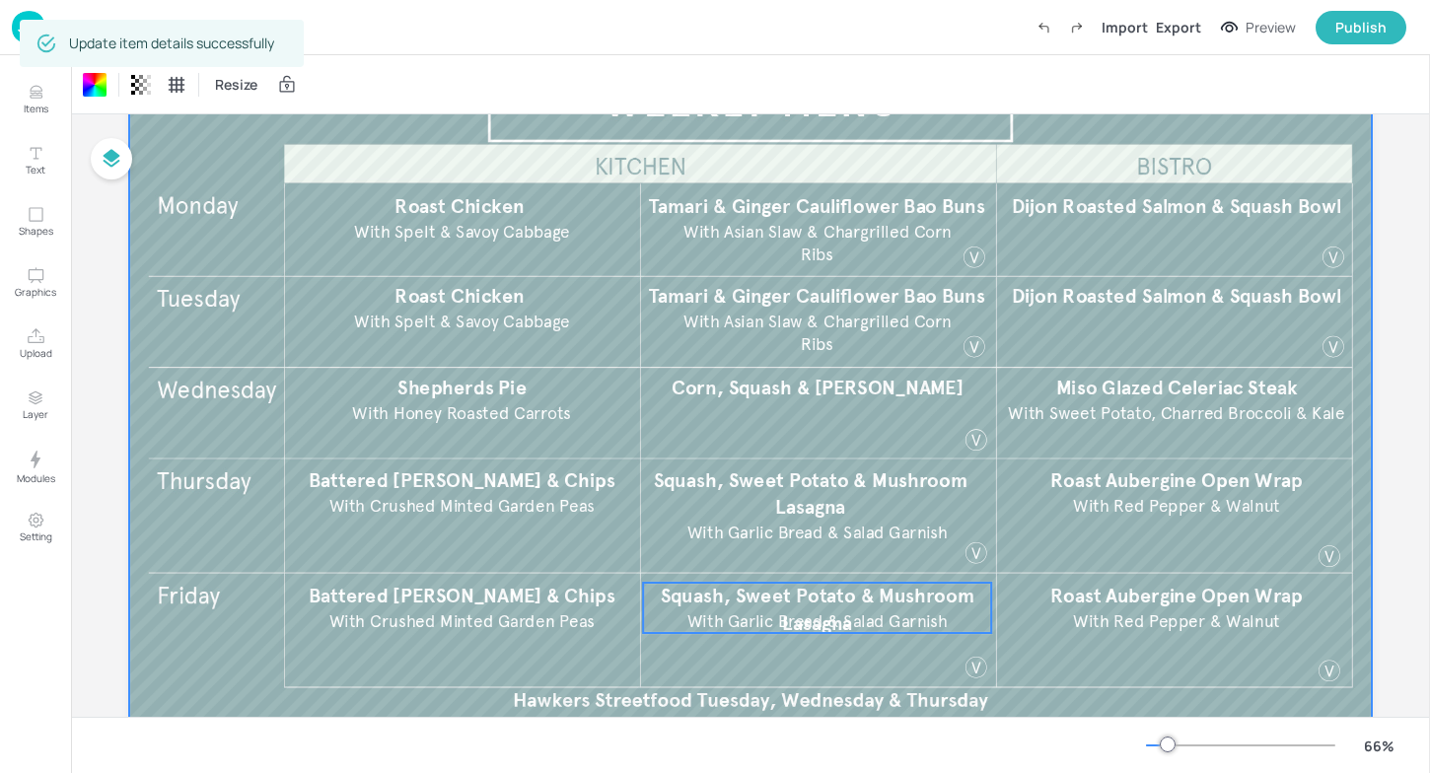
click at [798, 611] on span "With Garlic Bread & Salad Garnish​" at bounding box center [817, 621] width 260 height 21
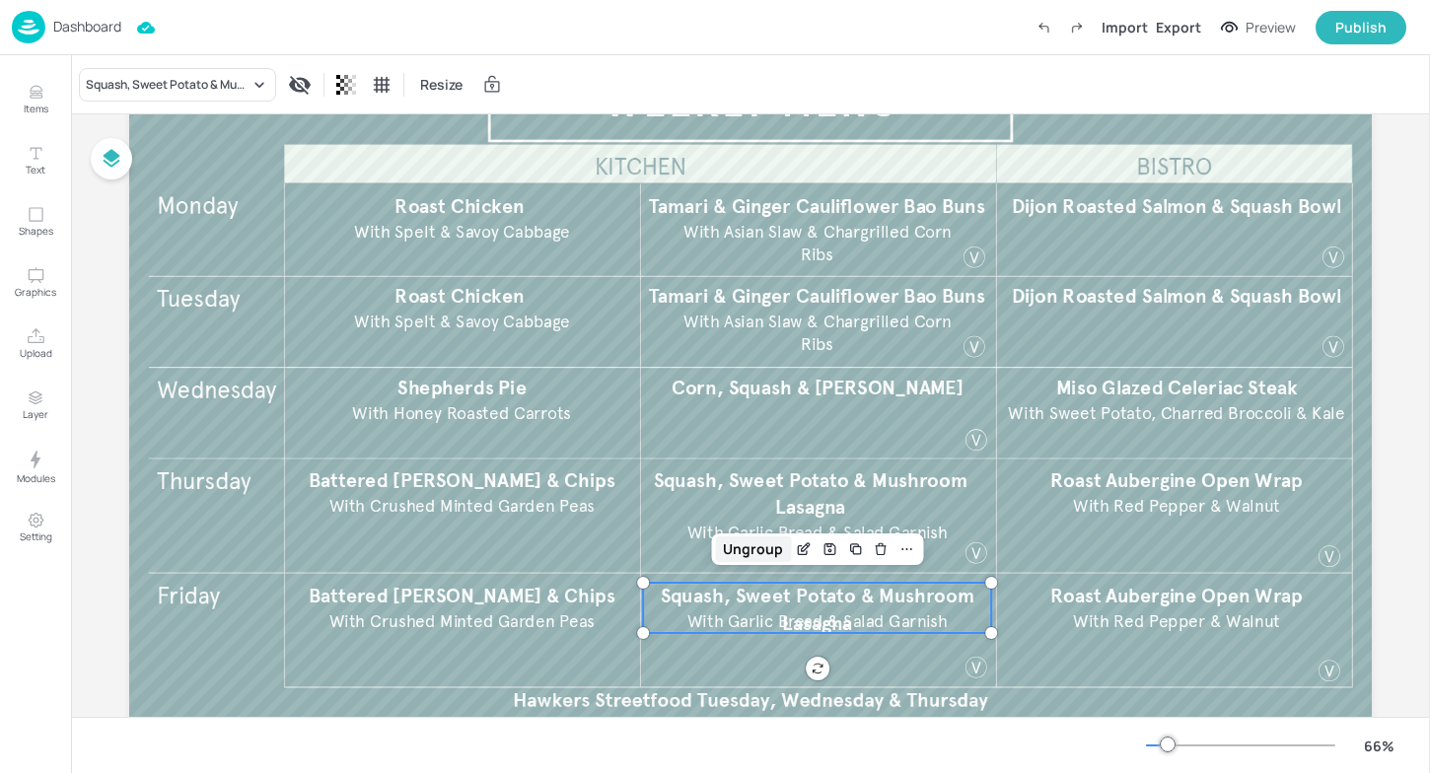
click at [757, 548] on div "Ungroup" at bounding box center [753, 550] width 76 height 26
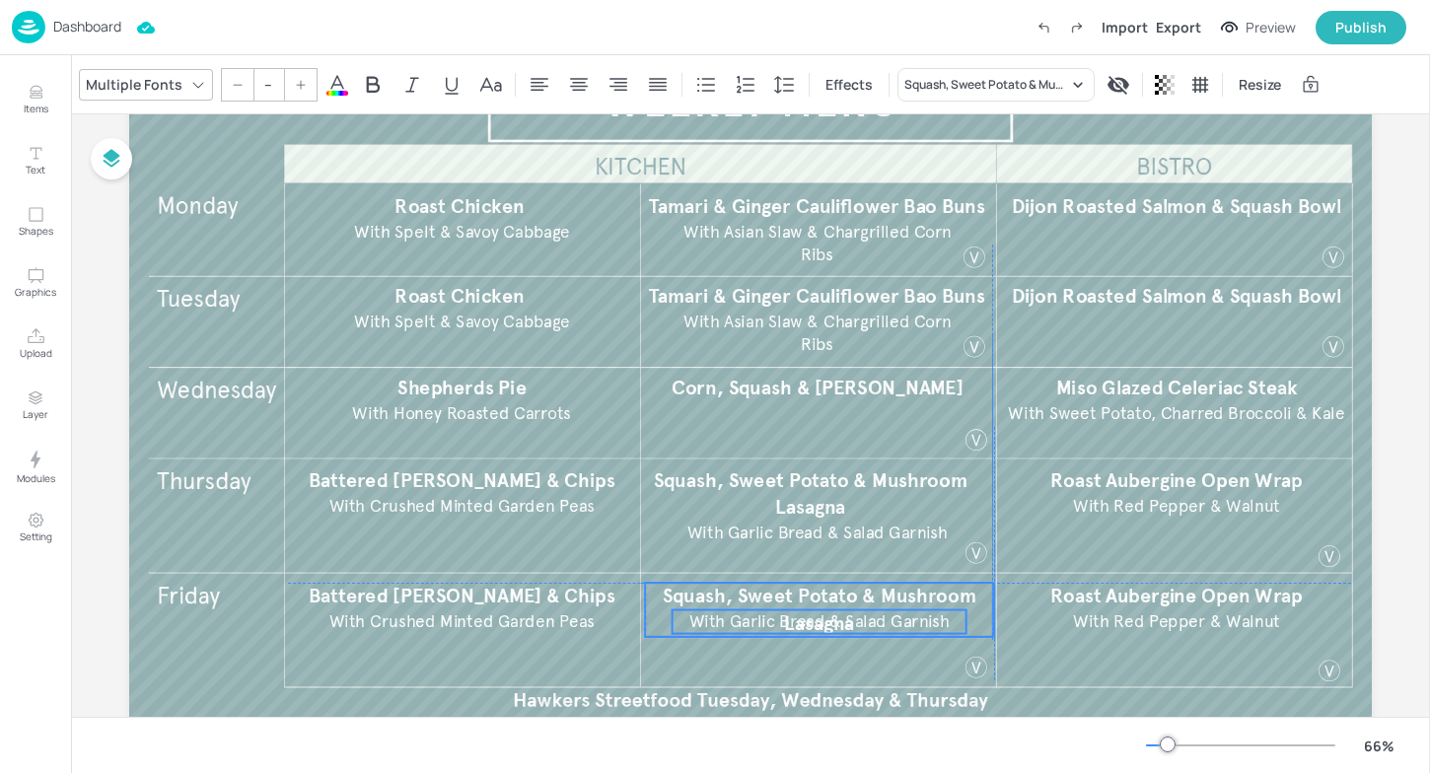
click at [748, 623] on span "With Garlic Bread & Salad Garnish​" at bounding box center [819, 621] width 260 height 21
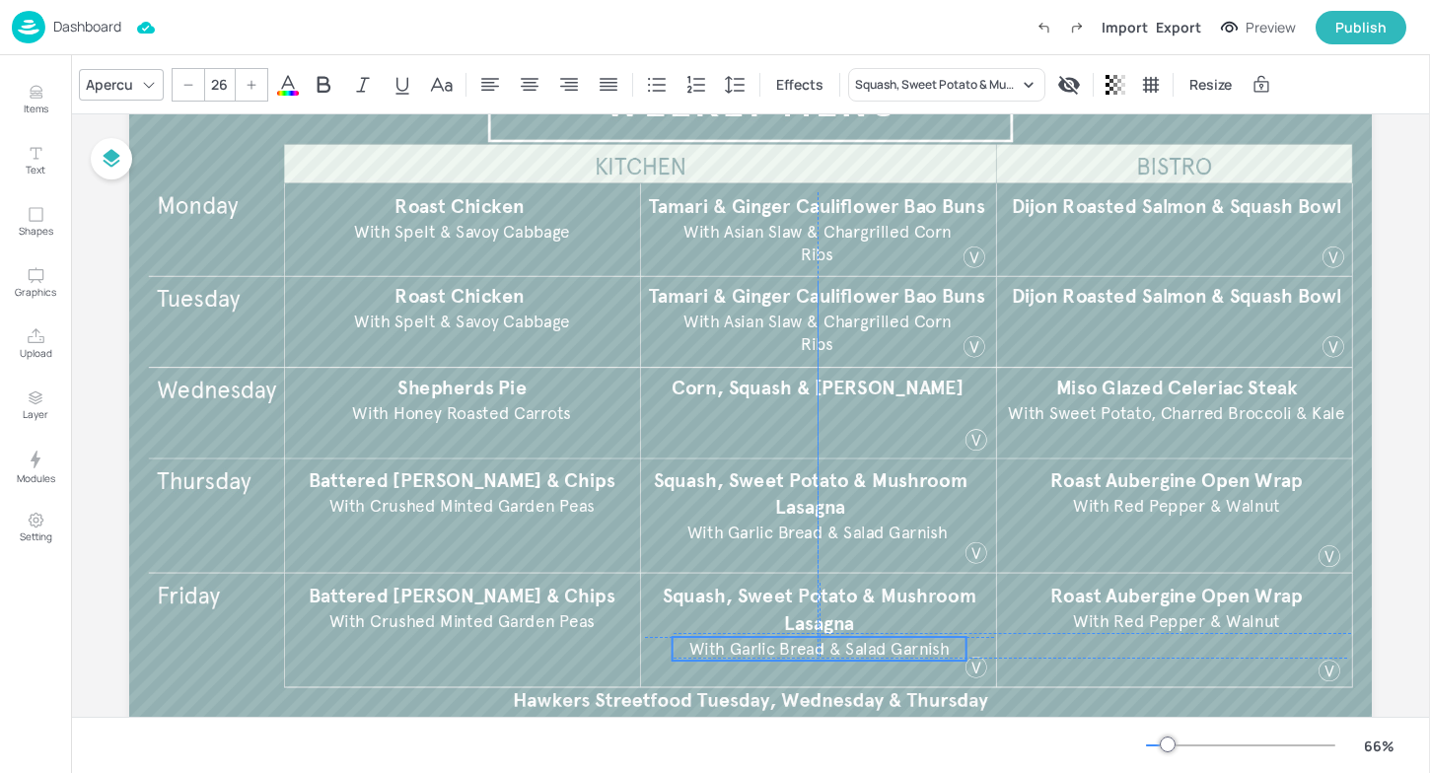
drag, startPoint x: 748, startPoint y: 623, endPoint x: 749, endPoint y: 646, distance: 22.7
click at [749, 646] on span "With Garlic Bread & Salad Garnish​" at bounding box center [819, 648] width 260 height 21
click at [729, 603] on span "Squash, Sweet Potato & Mushroom Lasagna" at bounding box center [820, 609] width 314 height 51
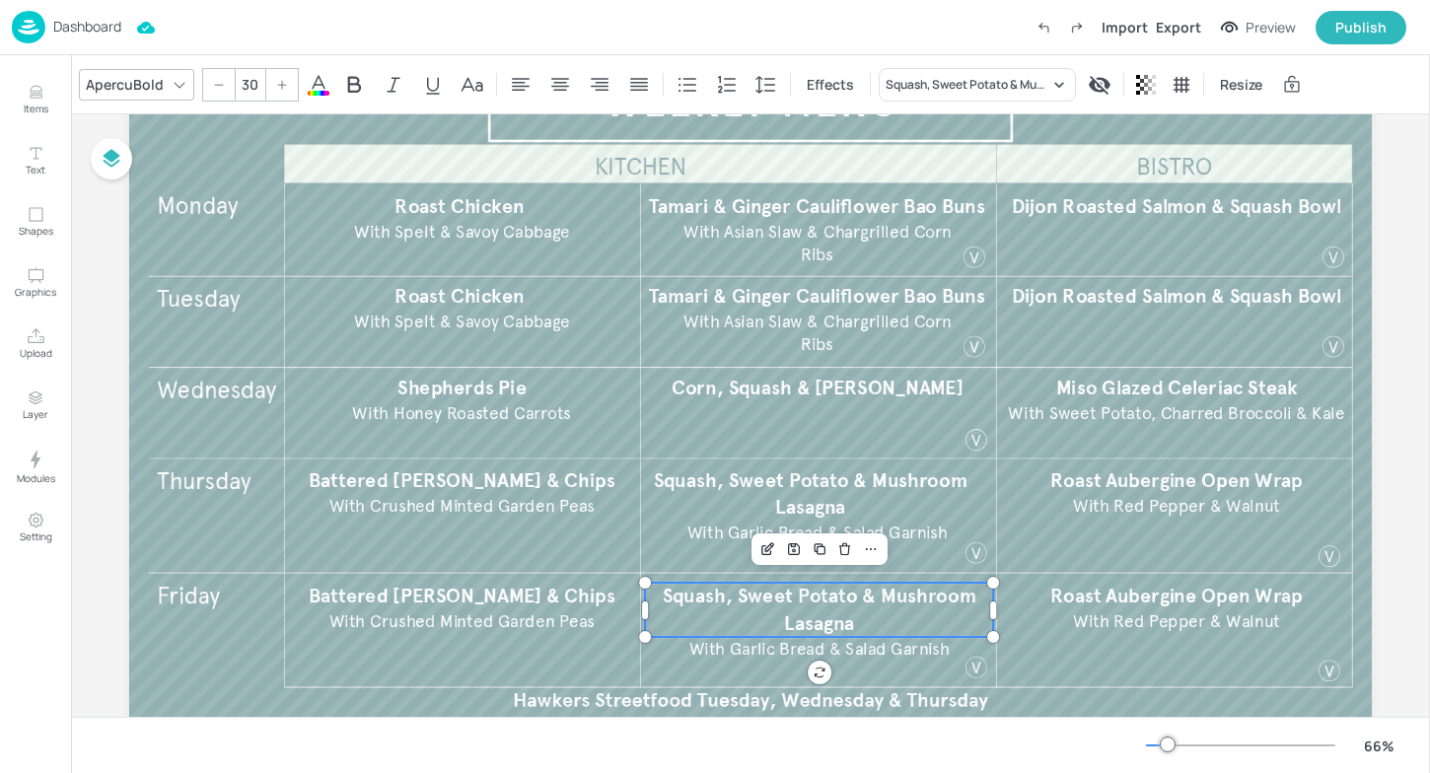
click at [729, 603] on span "Squash, Sweet Potato & Mushroom Lasagna" at bounding box center [820, 609] width 314 height 51
click at [730, 652] on span "With Garlic Bread & Salad Garnish​" at bounding box center [819, 648] width 260 height 21
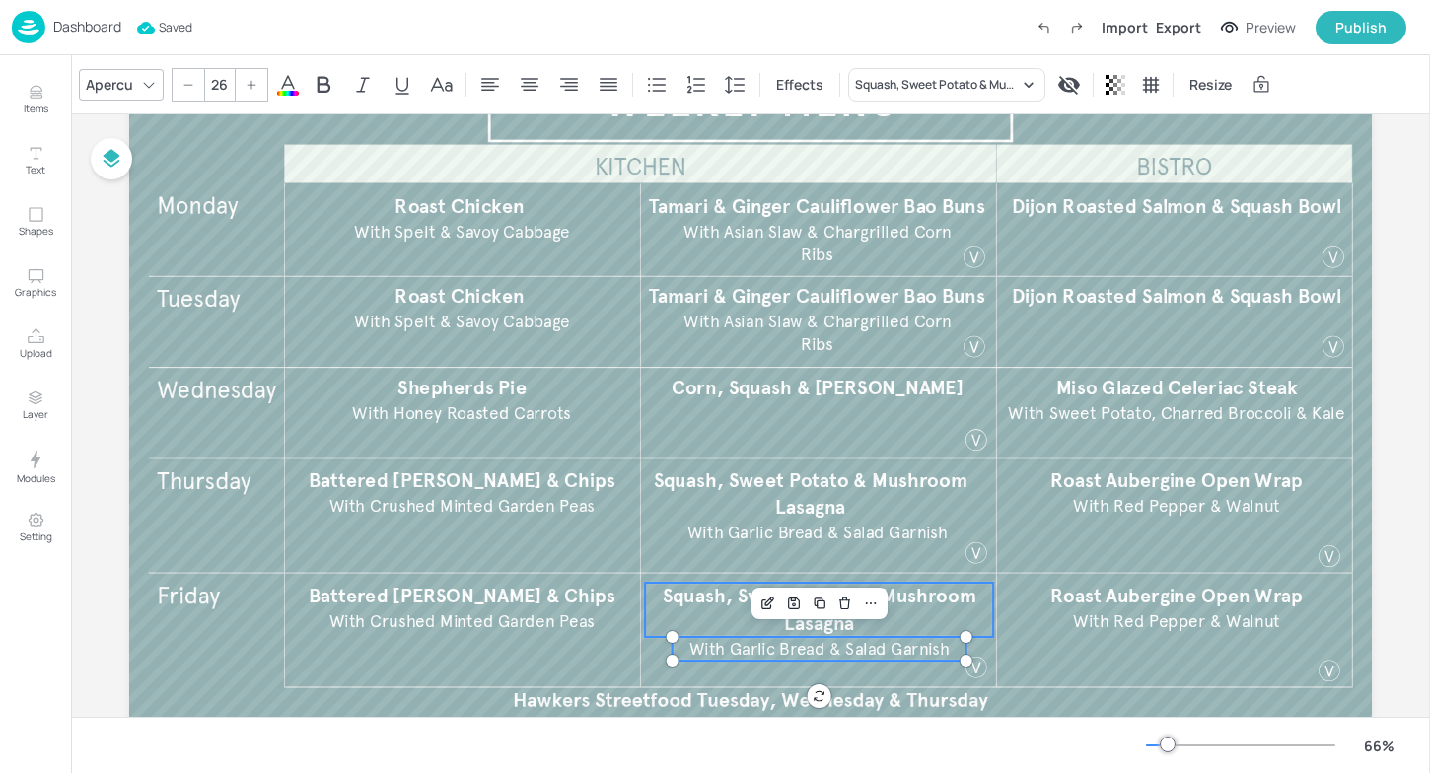
click at [700, 616] on p "Squash, Sweet Potato & Mushroom Lasagna" at bounding box center [819, 610] width 348 height 54
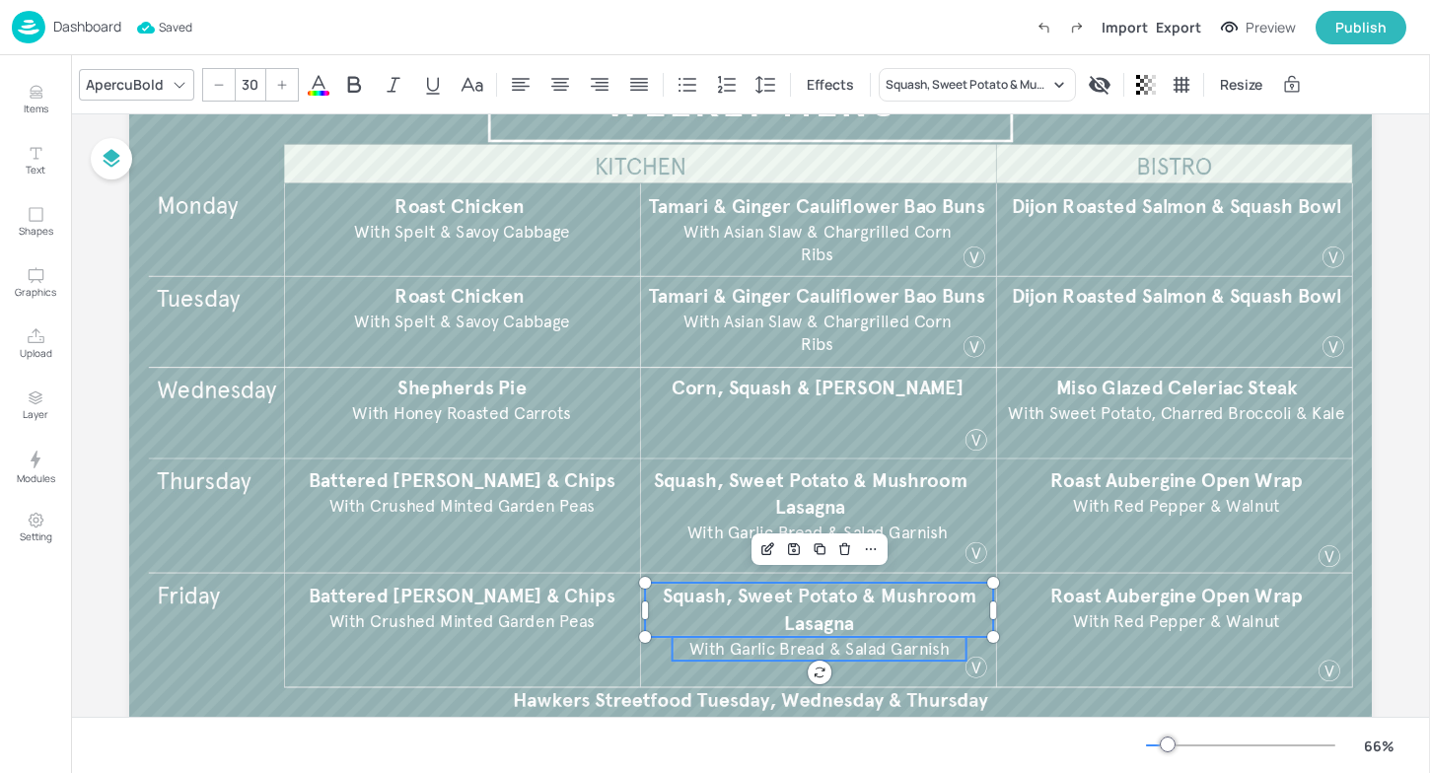
click at [709, 651] on span "With Garlic Bread & Salad Garnish​" at bounding box center [819, 648] width 260 height 21
type input "--"
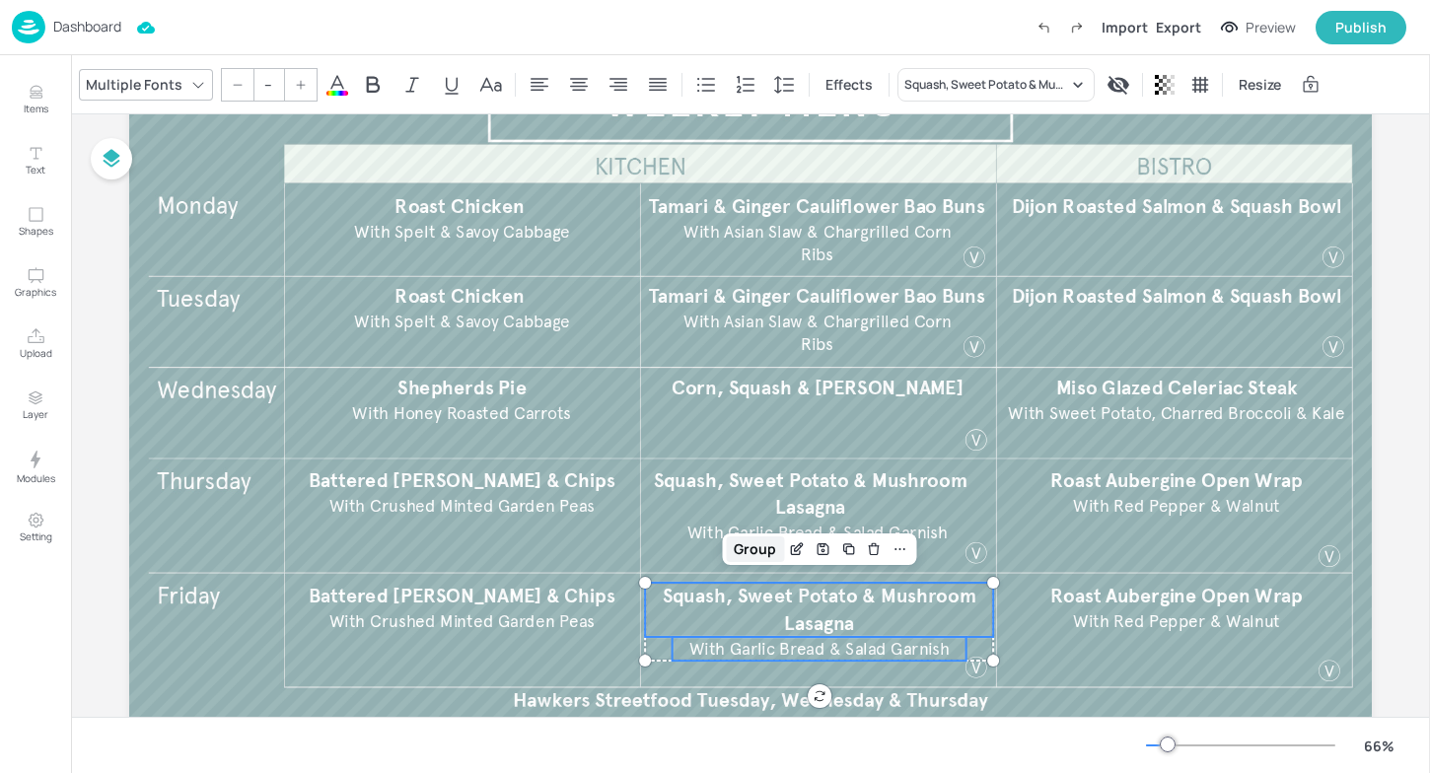
click at [758, 557] on div "Group" at bounding box center [755, 550] width 58 height 26
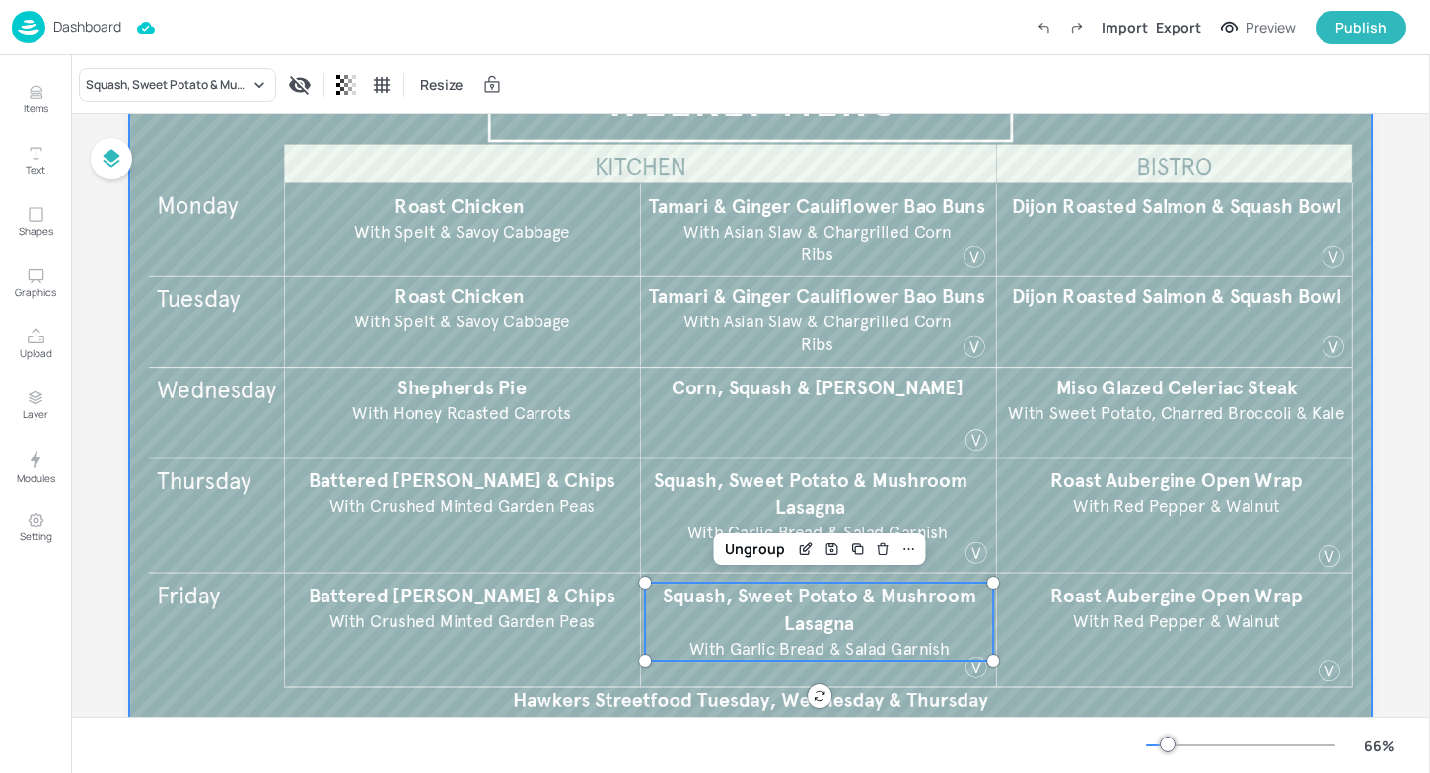
click at [1023, 665] on div at bounding box center [750, 392] width 1243 height 699
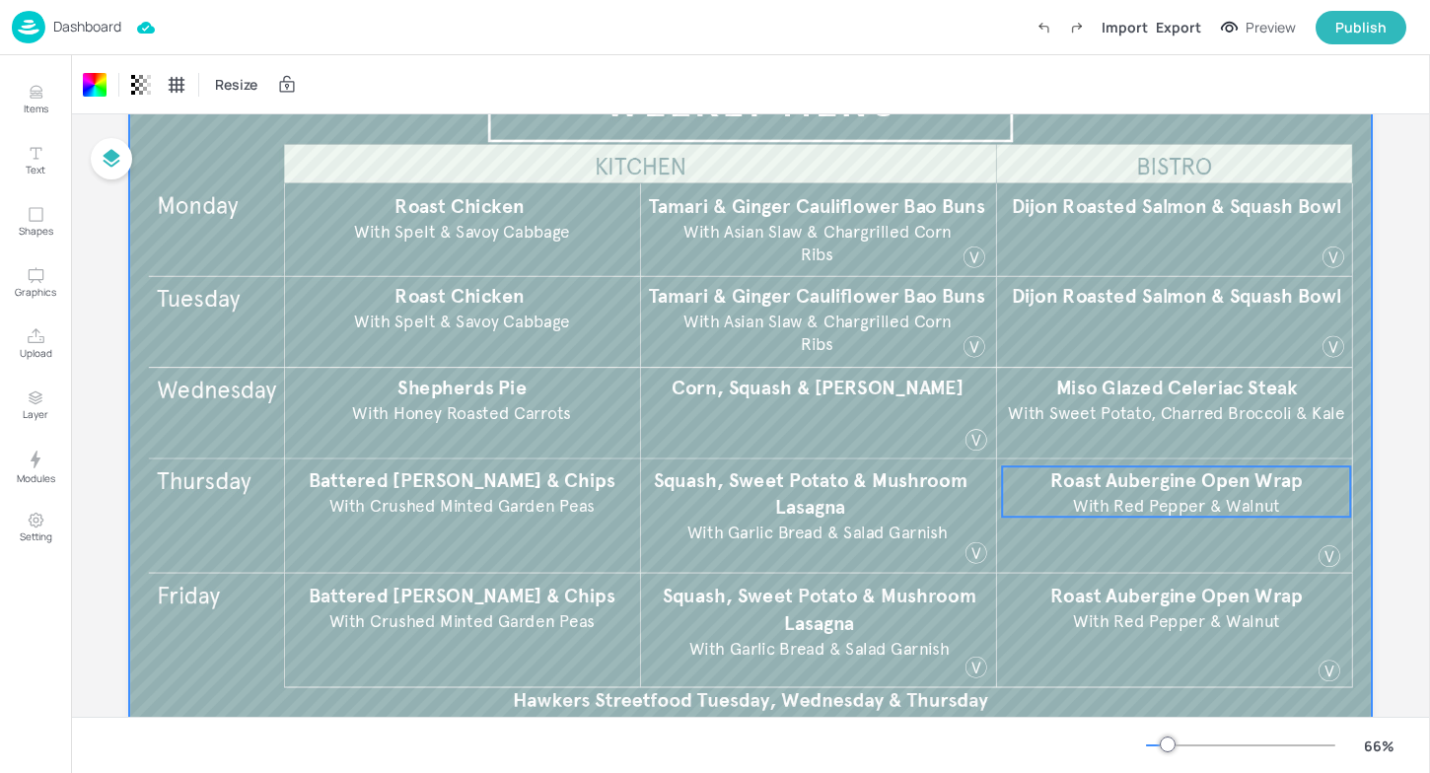
click at [1171, 477] on span "Roast Aubergine Open Wrap" at bounding box center [1176, 480] width 252 height 24
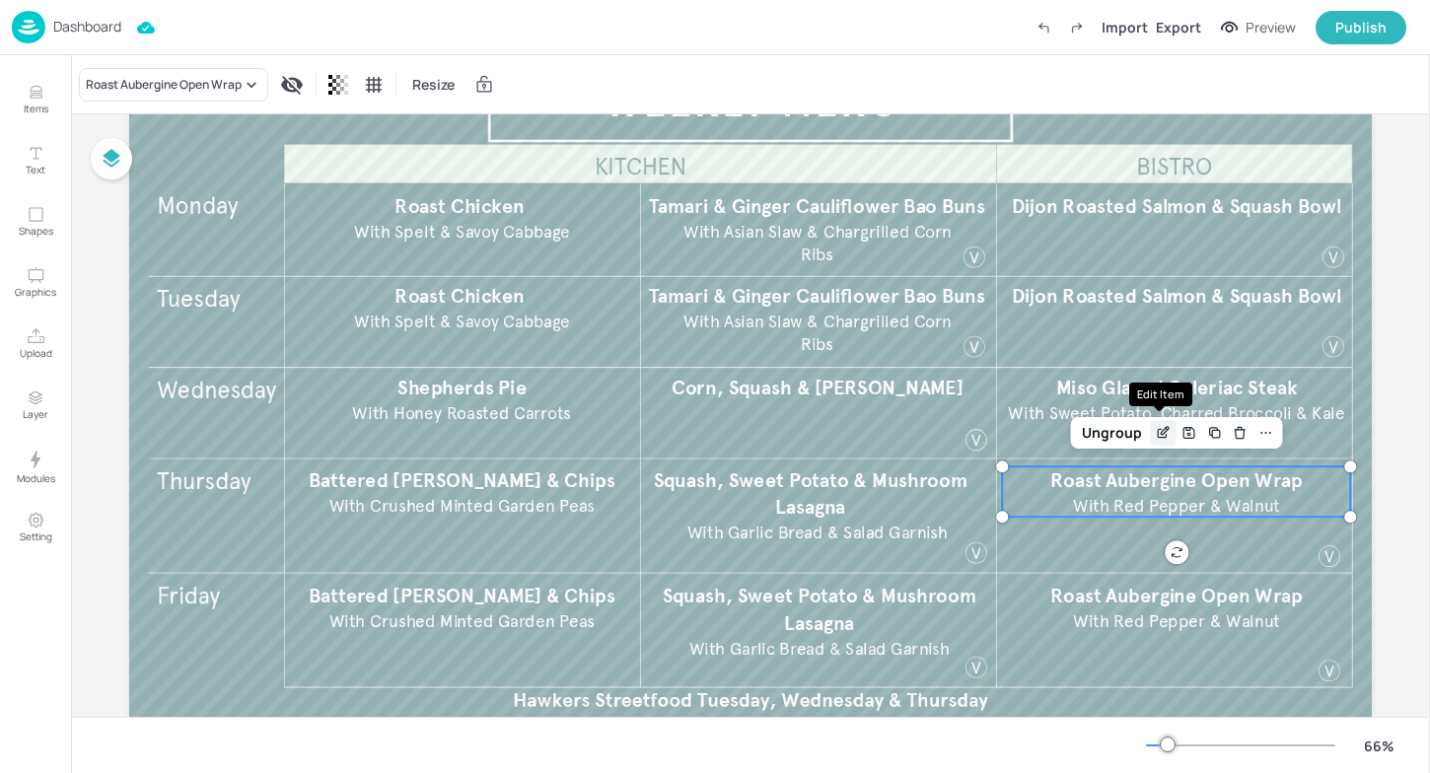
click at [1163, 440] on icon "Edit Item" at bounding box center [1163, 433] width 17 height 16
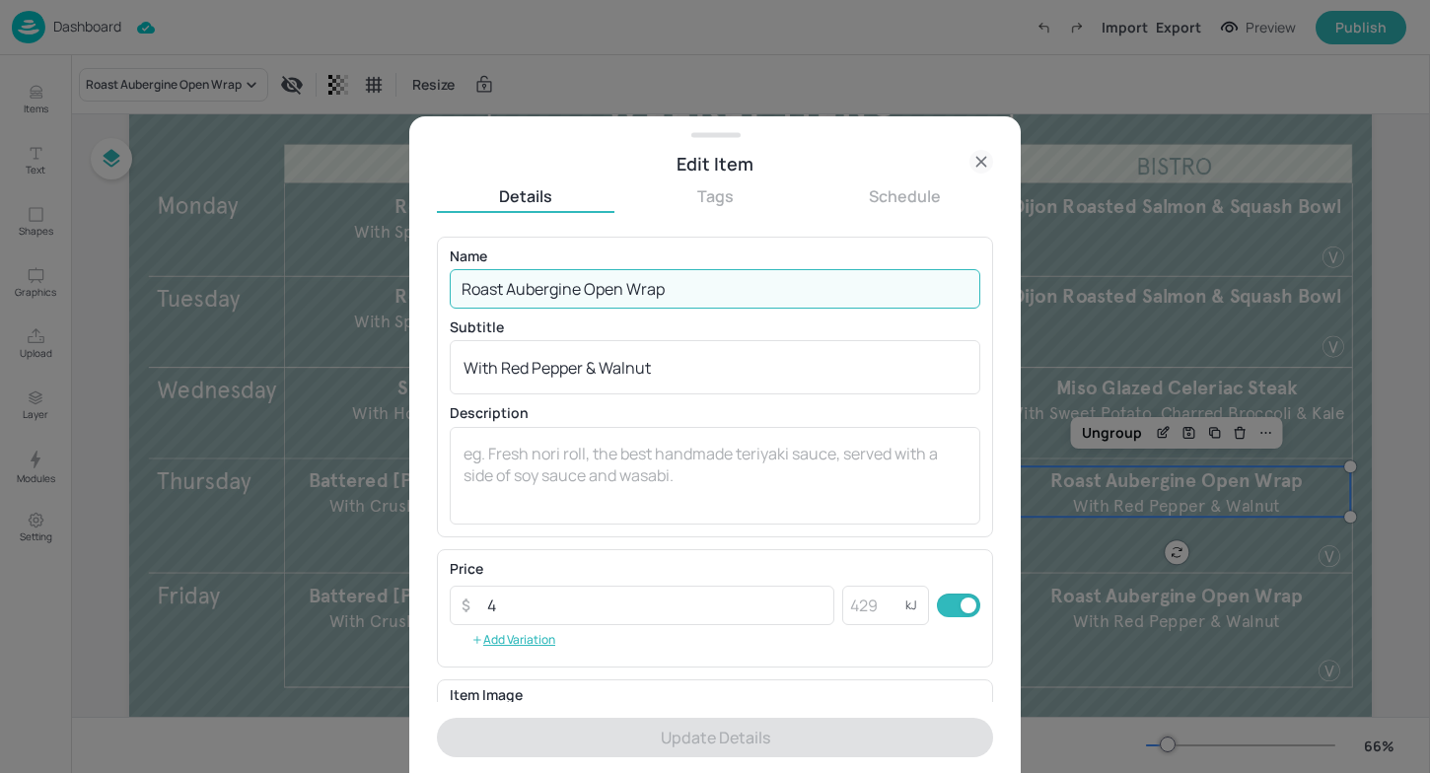
drag, startPoint x: 788, startPoint y: 299, endPoint x: 386, endPoint y: 295, distance: 402.4
click at [386, 295] on div "Edit Item Details Tags Schedule Name Roast Aubergine Open Wrap ​ Subtitle With …" at bounding box center [715, 386] width 1430 height 773
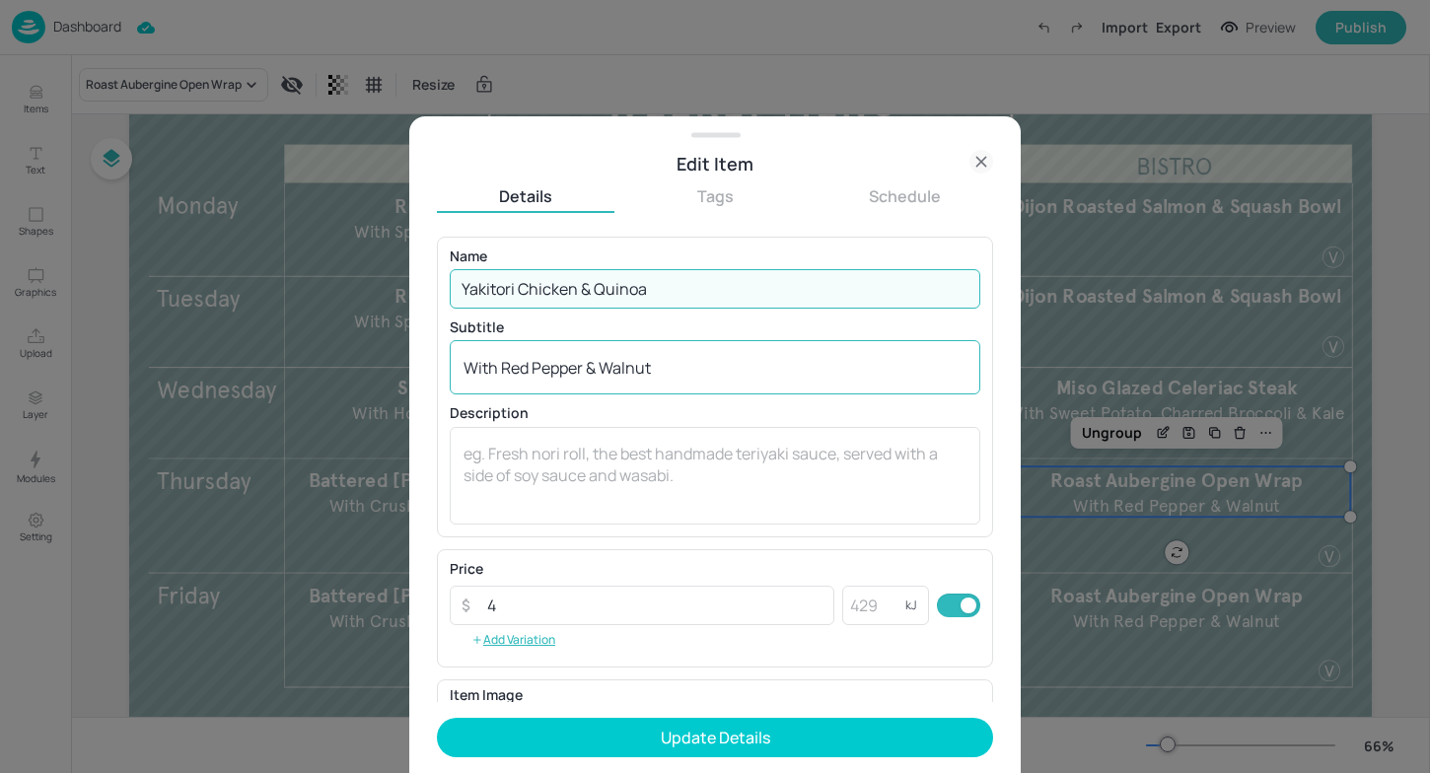
type input "Yakitori Chicken & Quinoa"
click at [678, 363] on textarea "With Red Pepper & Walnut" at bounding box center [715, 368] width 503 height 22
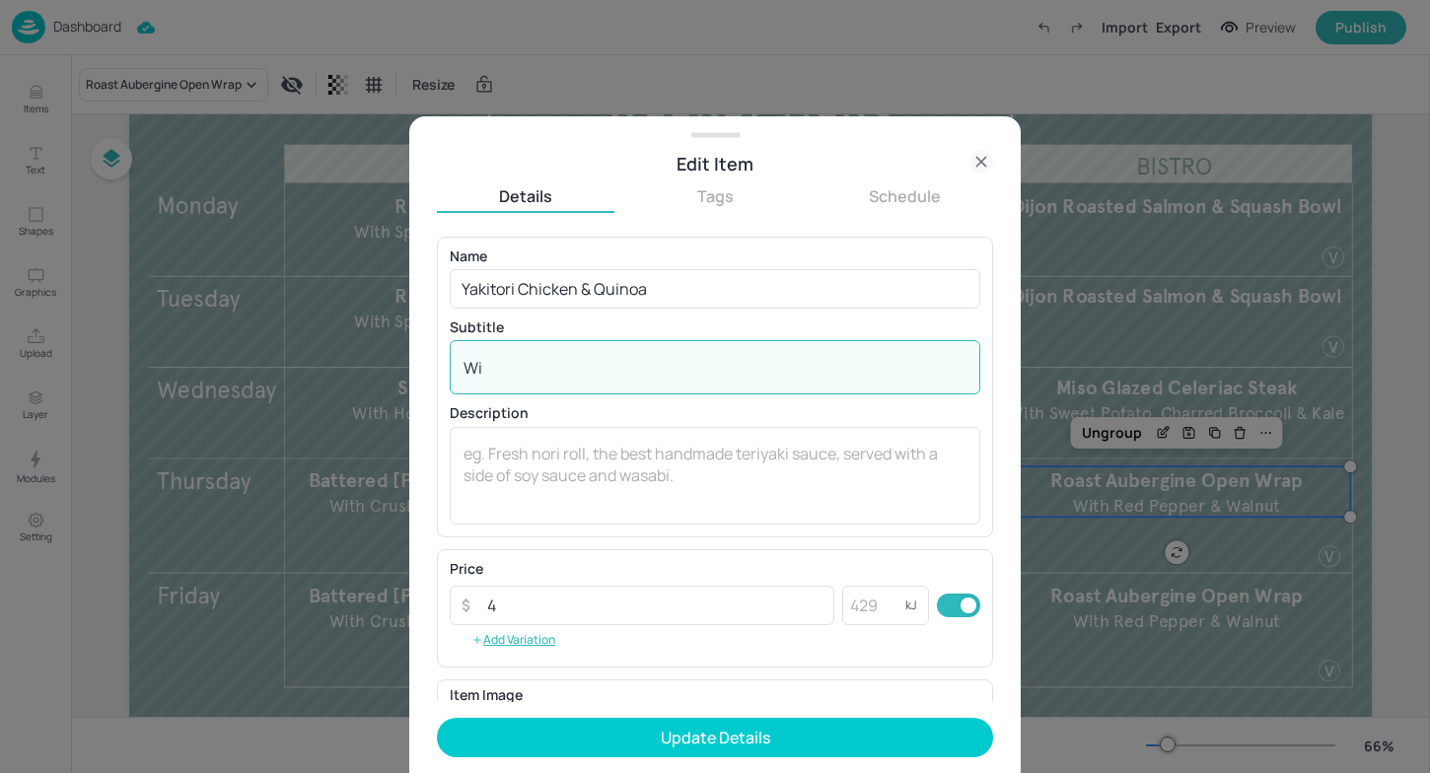
type textarea "W"
click at [548, 601] on input "4" at bounding box center [654, 605] width 359 height 39
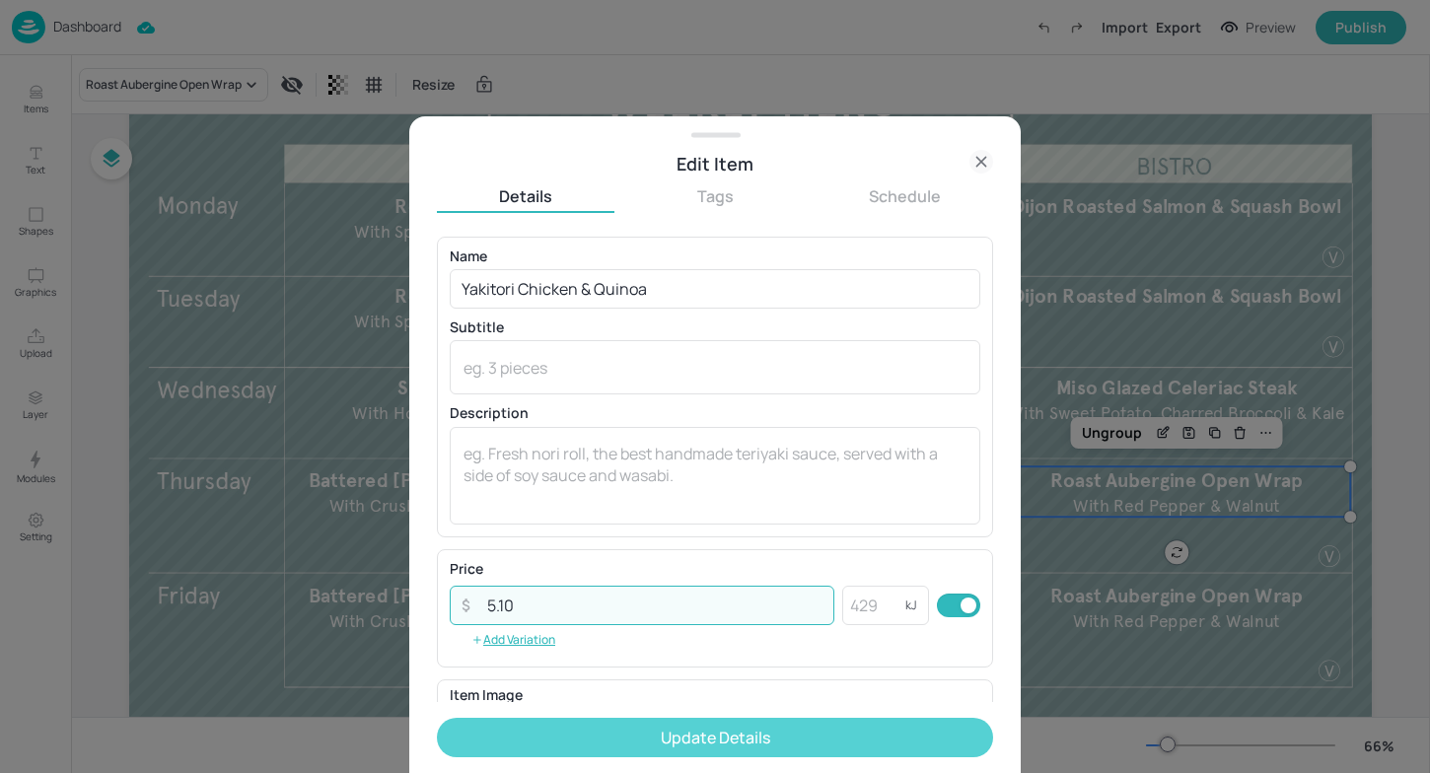
type input "5.10"
click at [540, 738] on button "Update Details" at bounding box center [715, 737] width 556 height 39
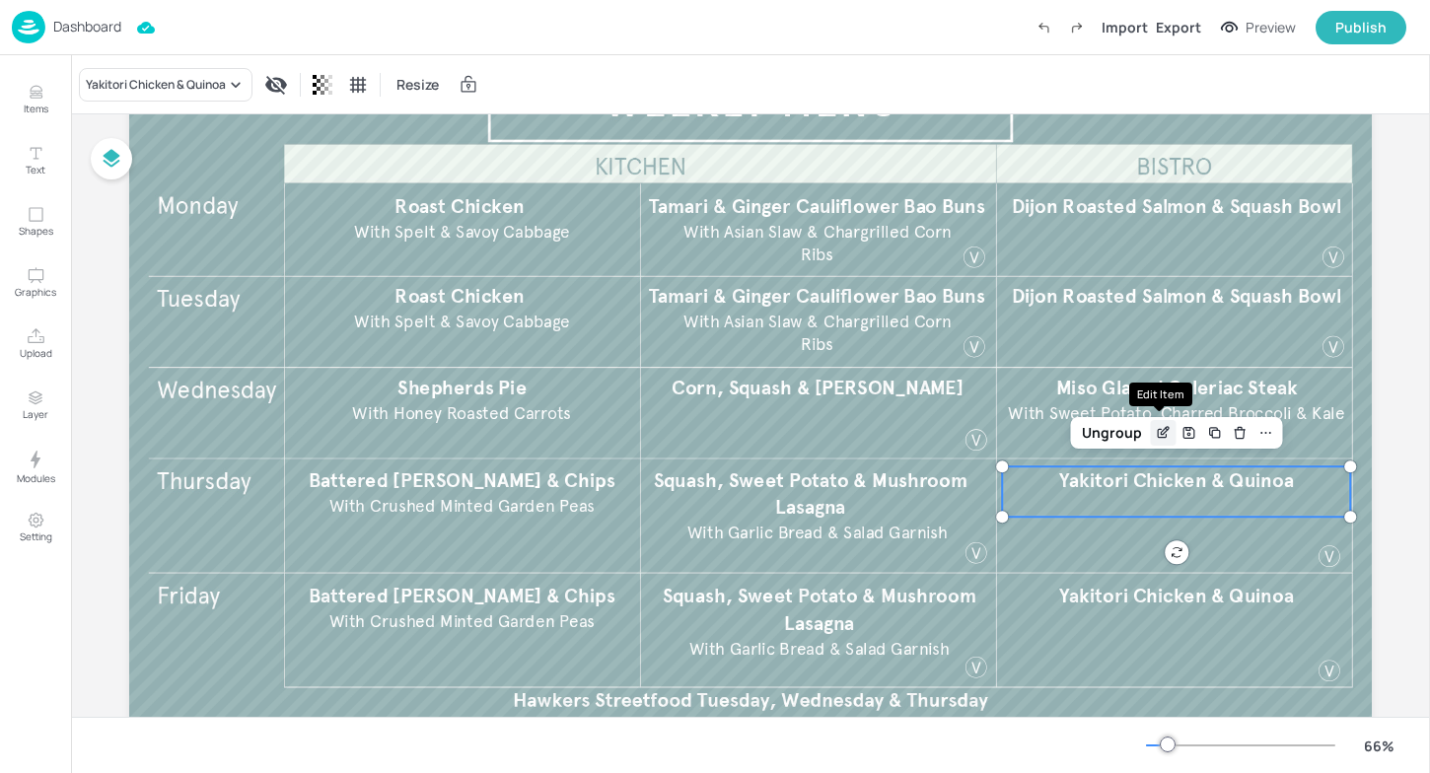
click at [1151, 441] on div "Edit Item" at bounding box center [1163, 433] width 26 height 26
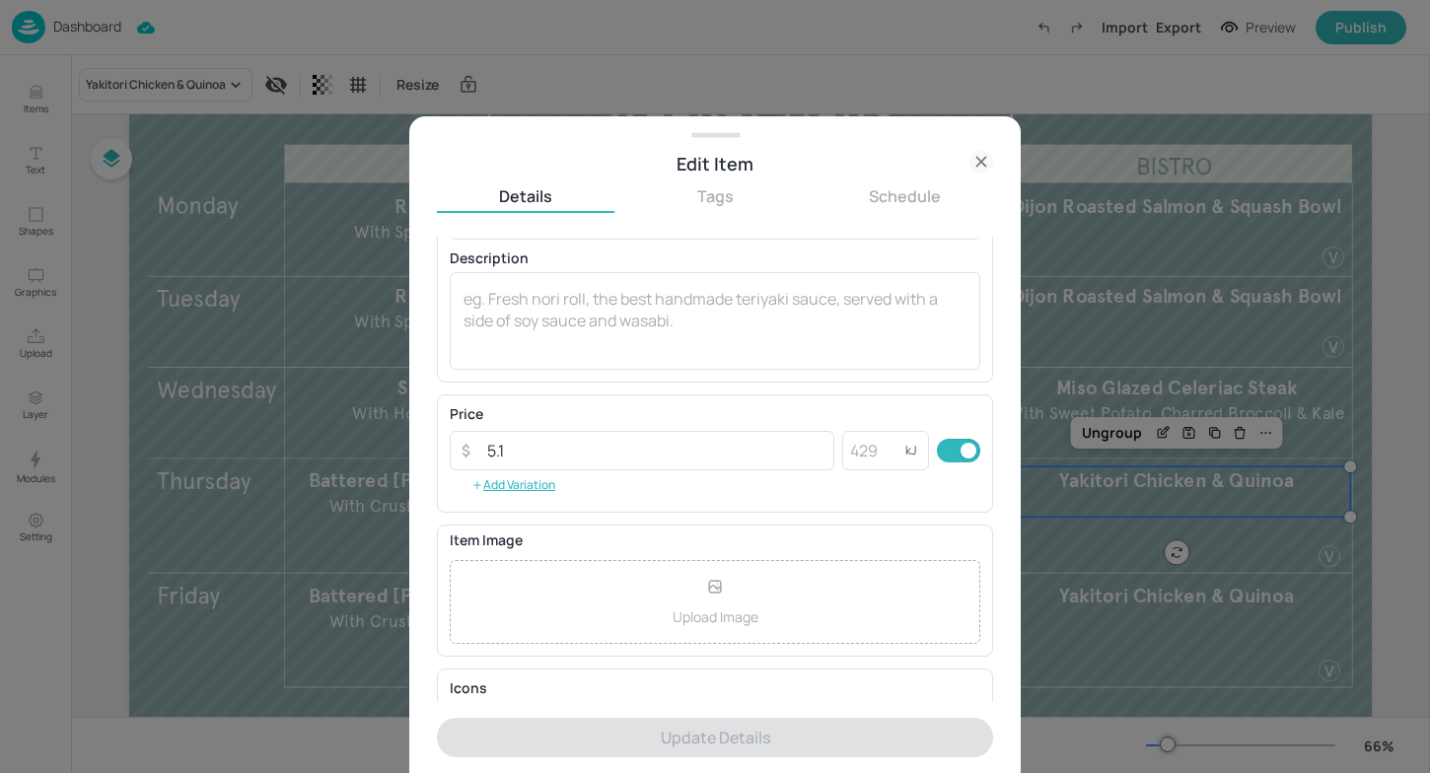
scroll to position [265, 0]
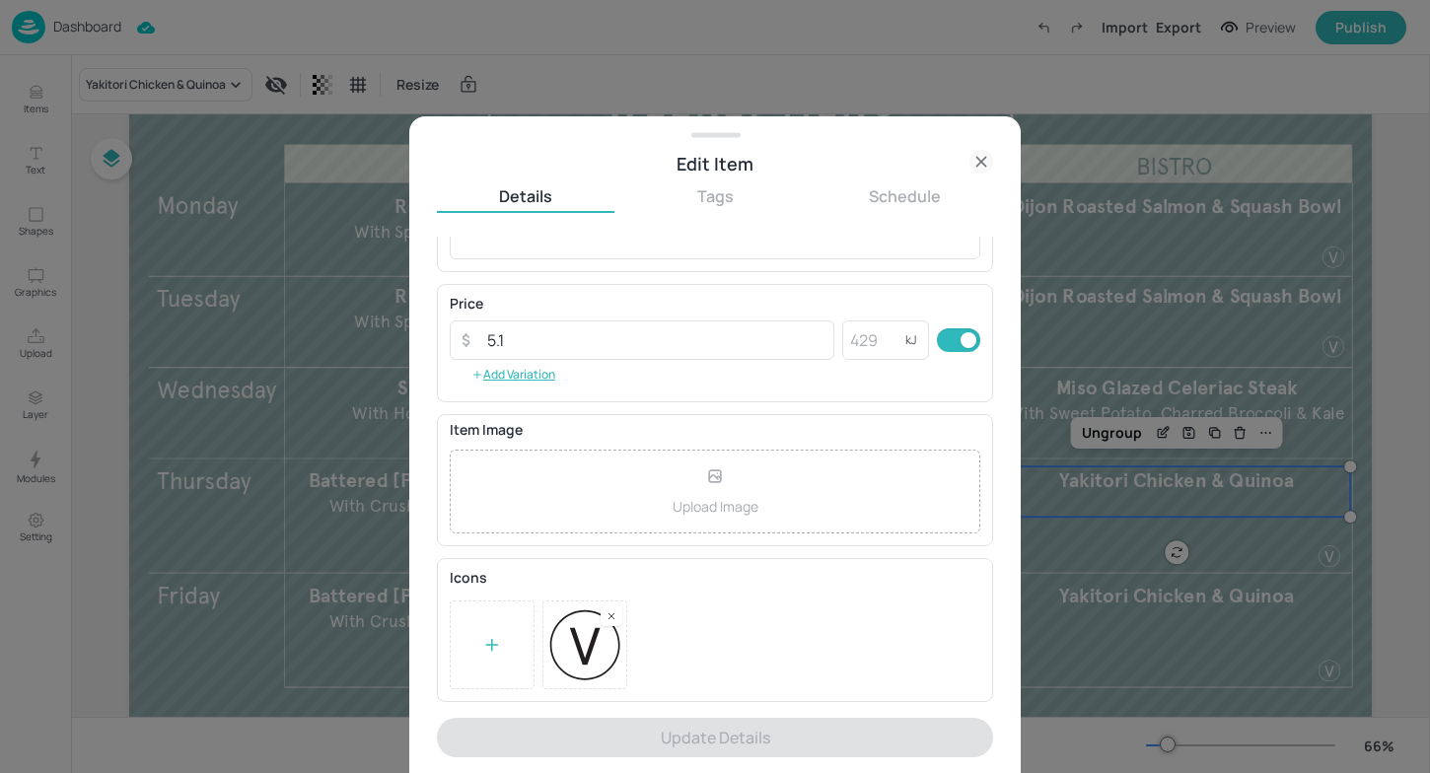
click at [608, 618] on rect at bounding box center [612, 616] width 14 height 14
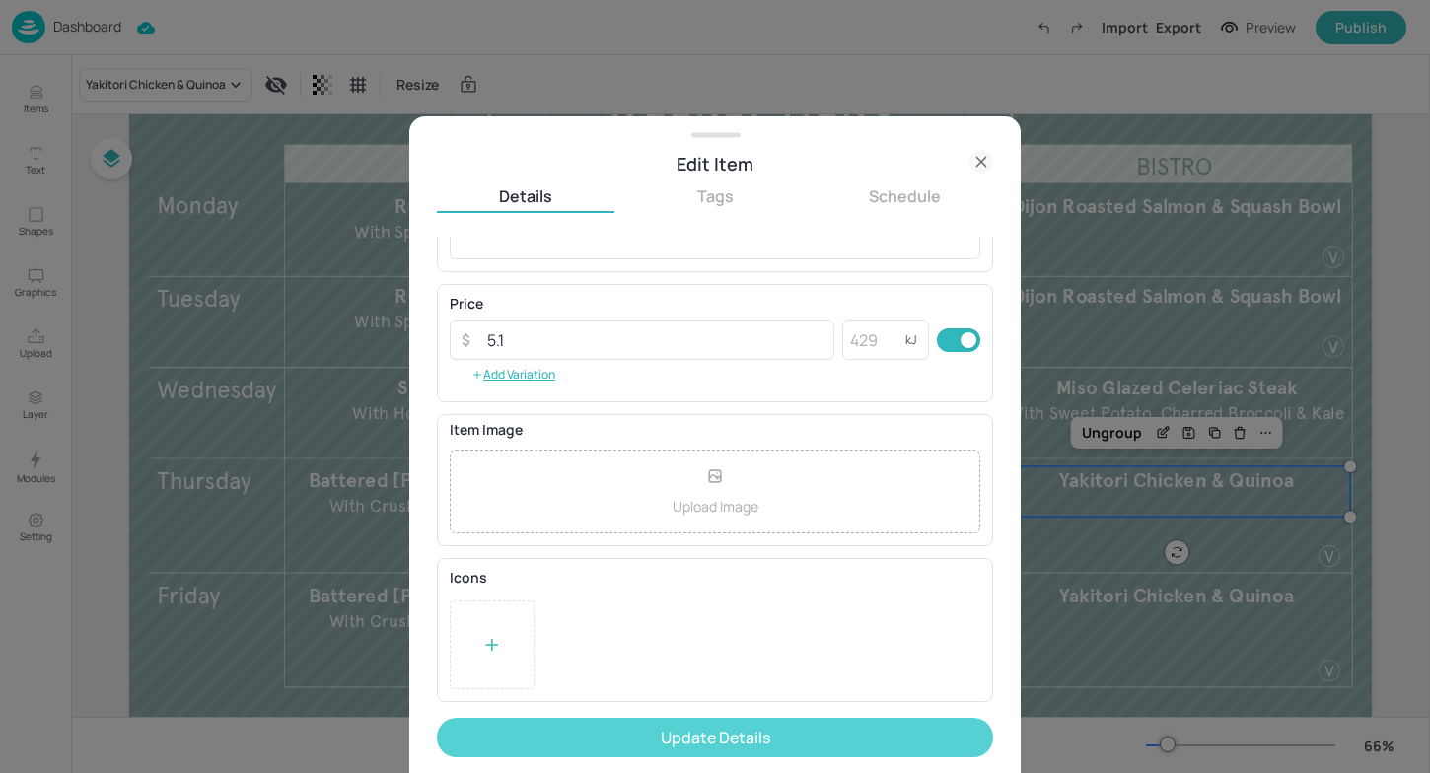
click at [627, 747] on button "Update Details" at bounding box center [715, 737] width 556 height 39
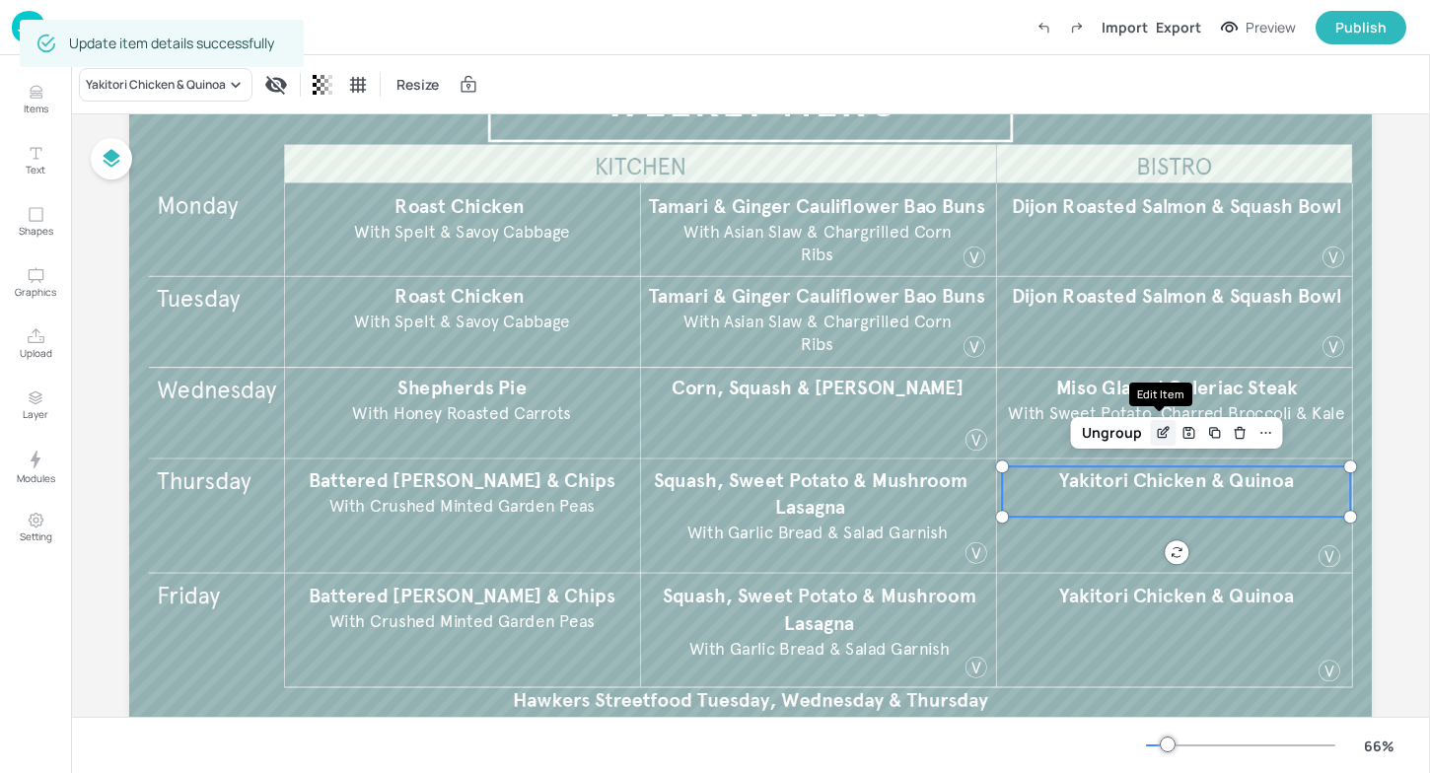
click at [1156, 437] on icon "Edit Item" at bounding box center [1163, 433] width 17 height 16
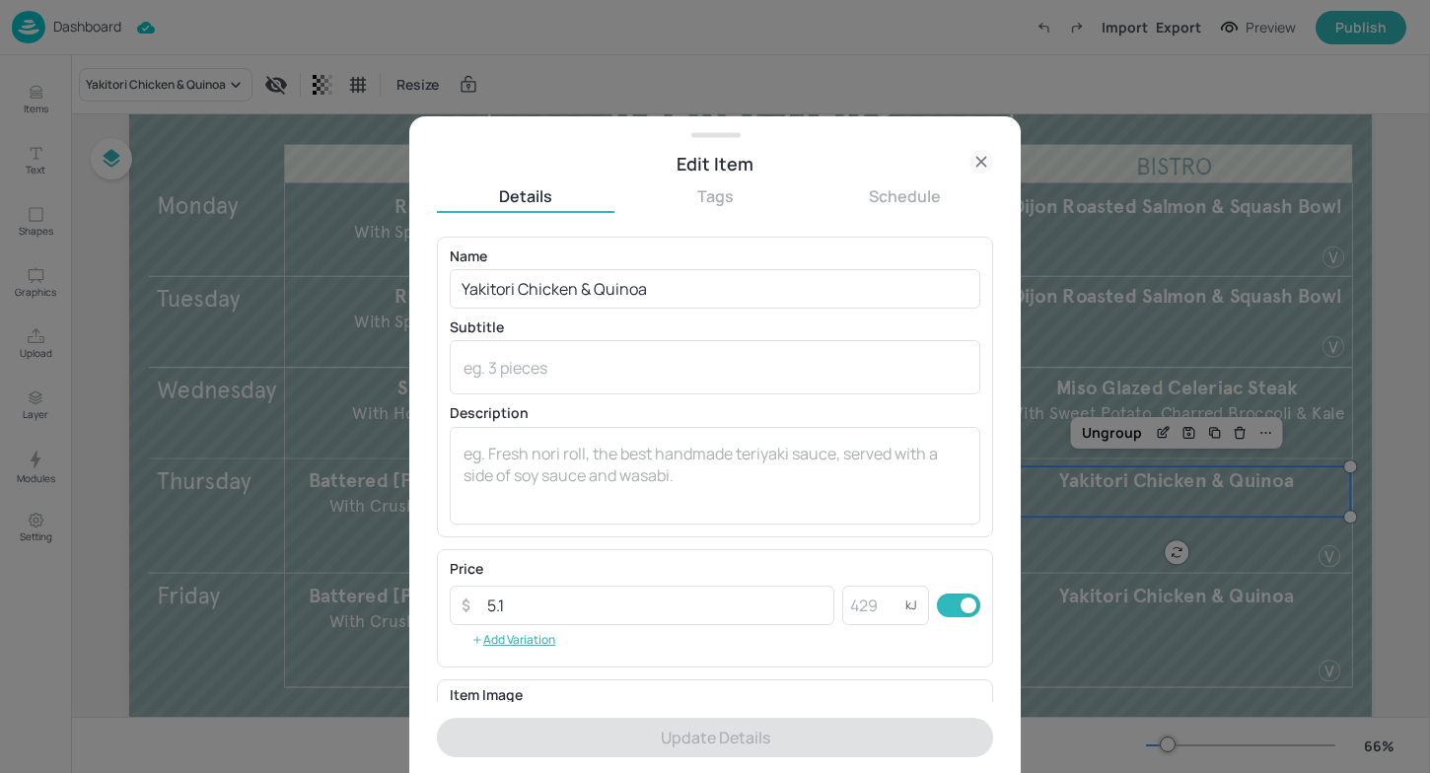
scroll to position [265, 0]
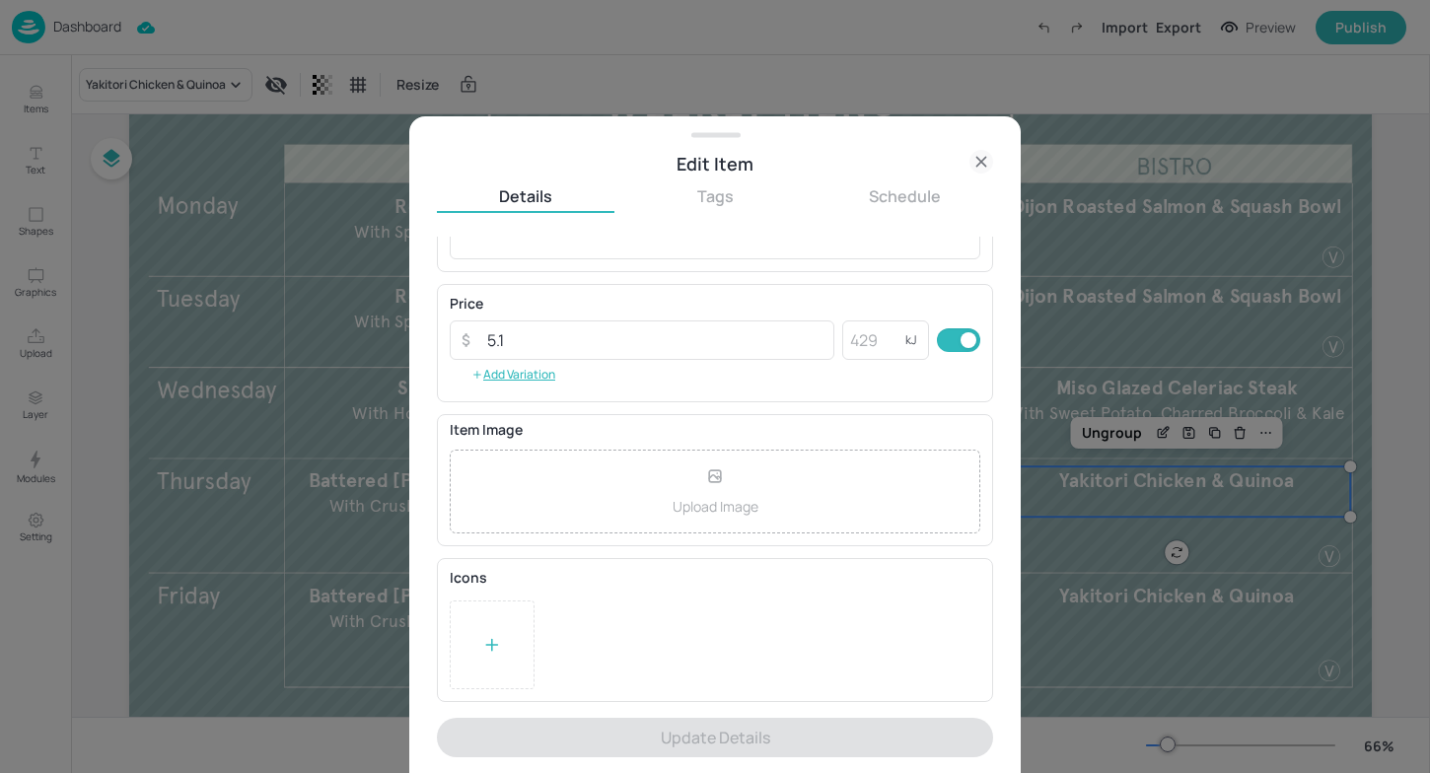
click at [1105, 599] on div at bounding box center [715, 386] width 1430 height 773
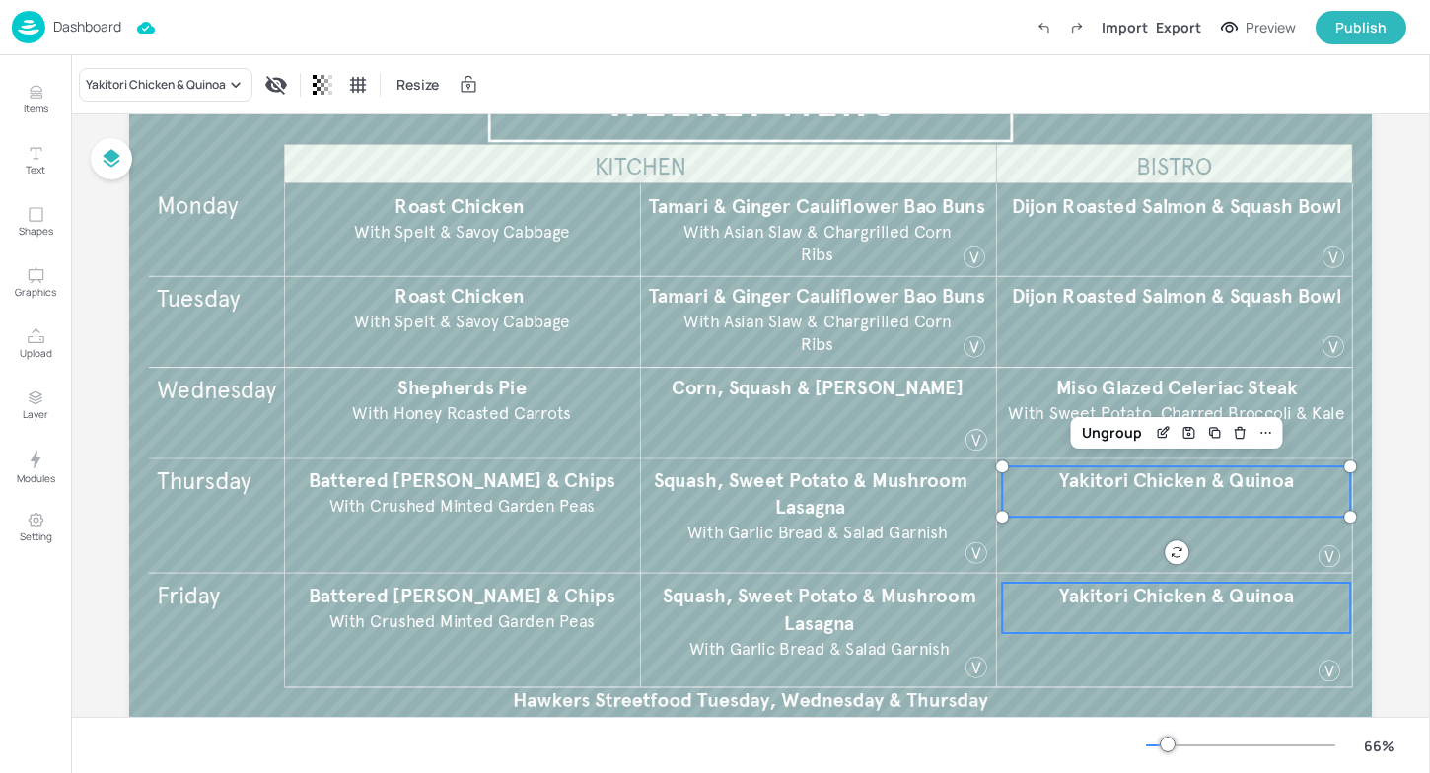
click at [1121, 608] on p "Yakitori Chicken & Quinoa" at bounding box center [1176, 597] width 348 height 28
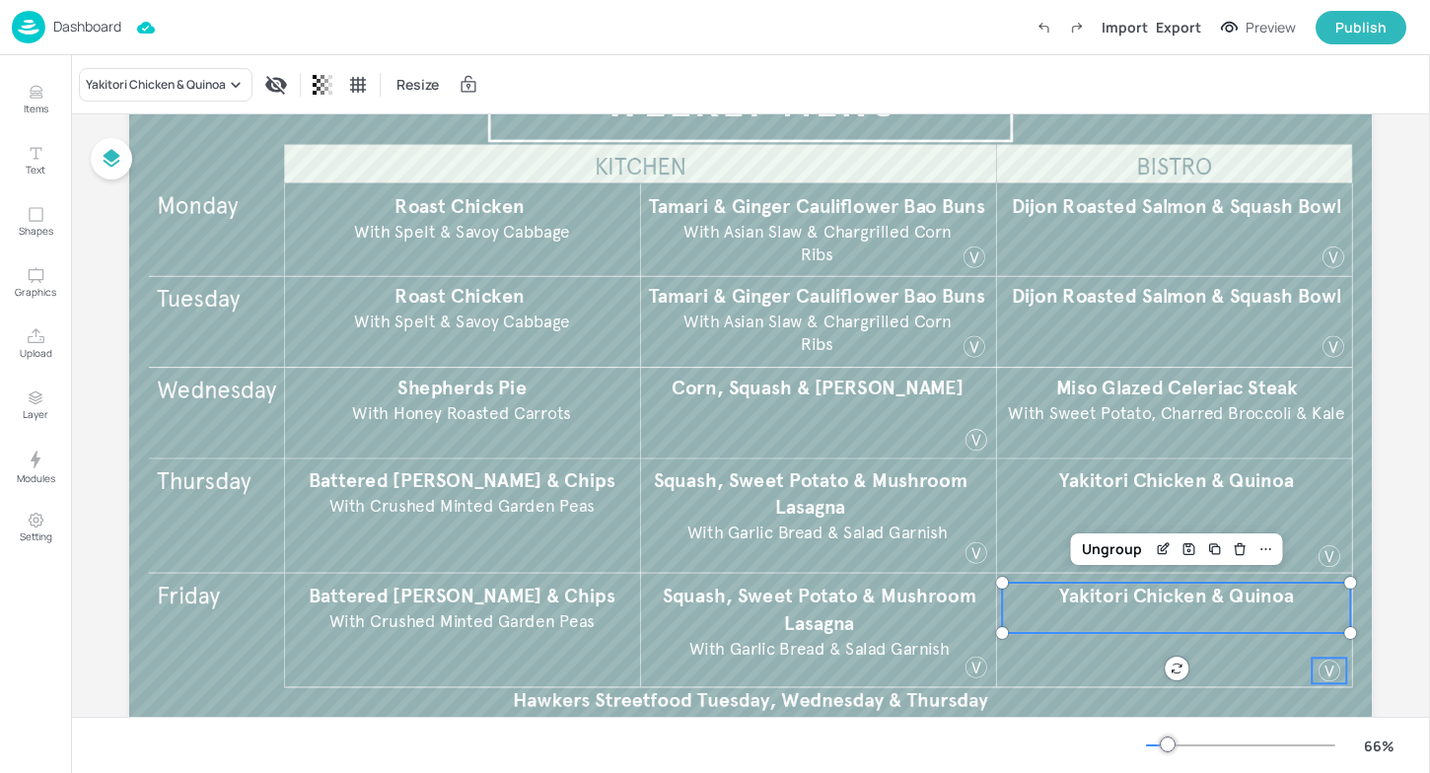
click at [1333, 667] on div at bounding box center [1330, 671] width 26 height 26
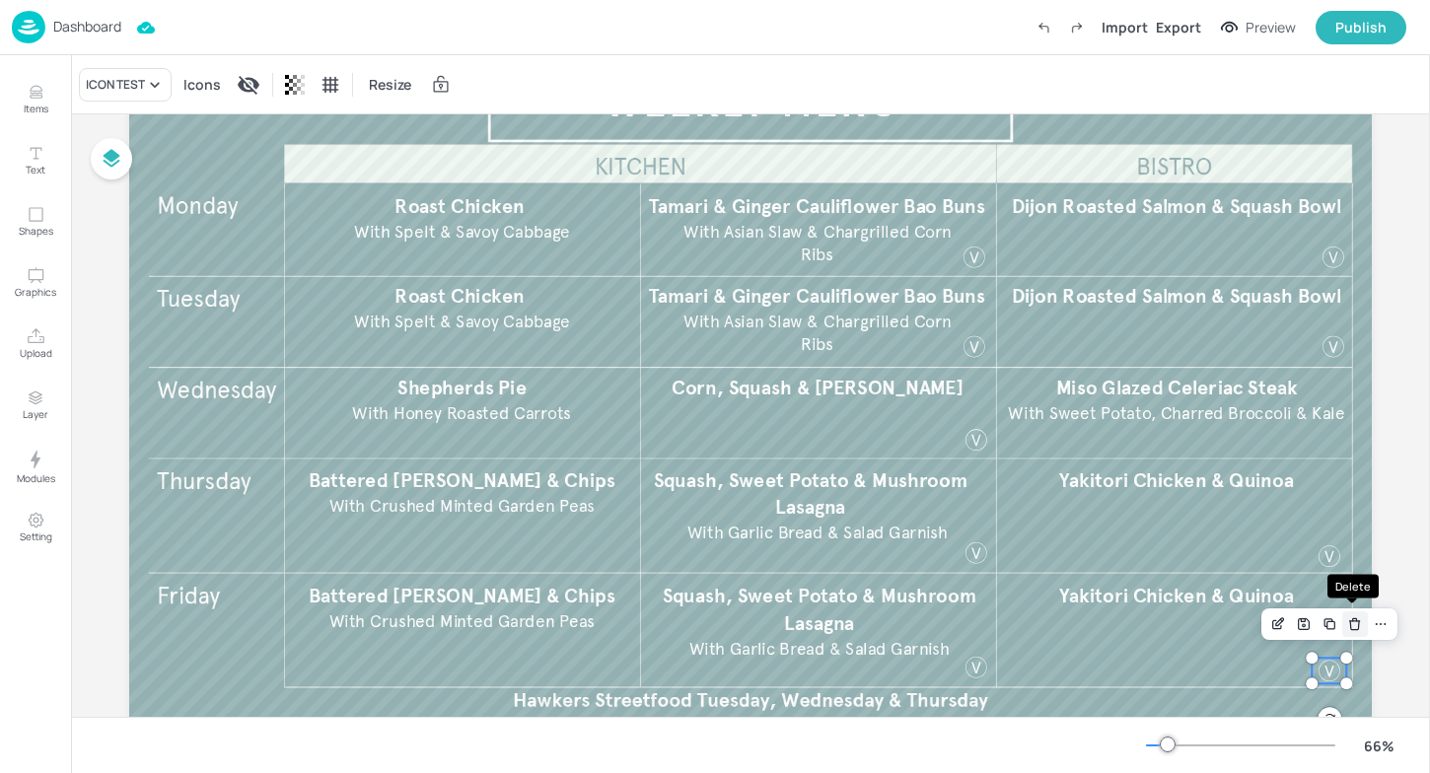
click at [1355, 621] on icon "Delete" at bounding box center [1355, 621] width 10 height 0
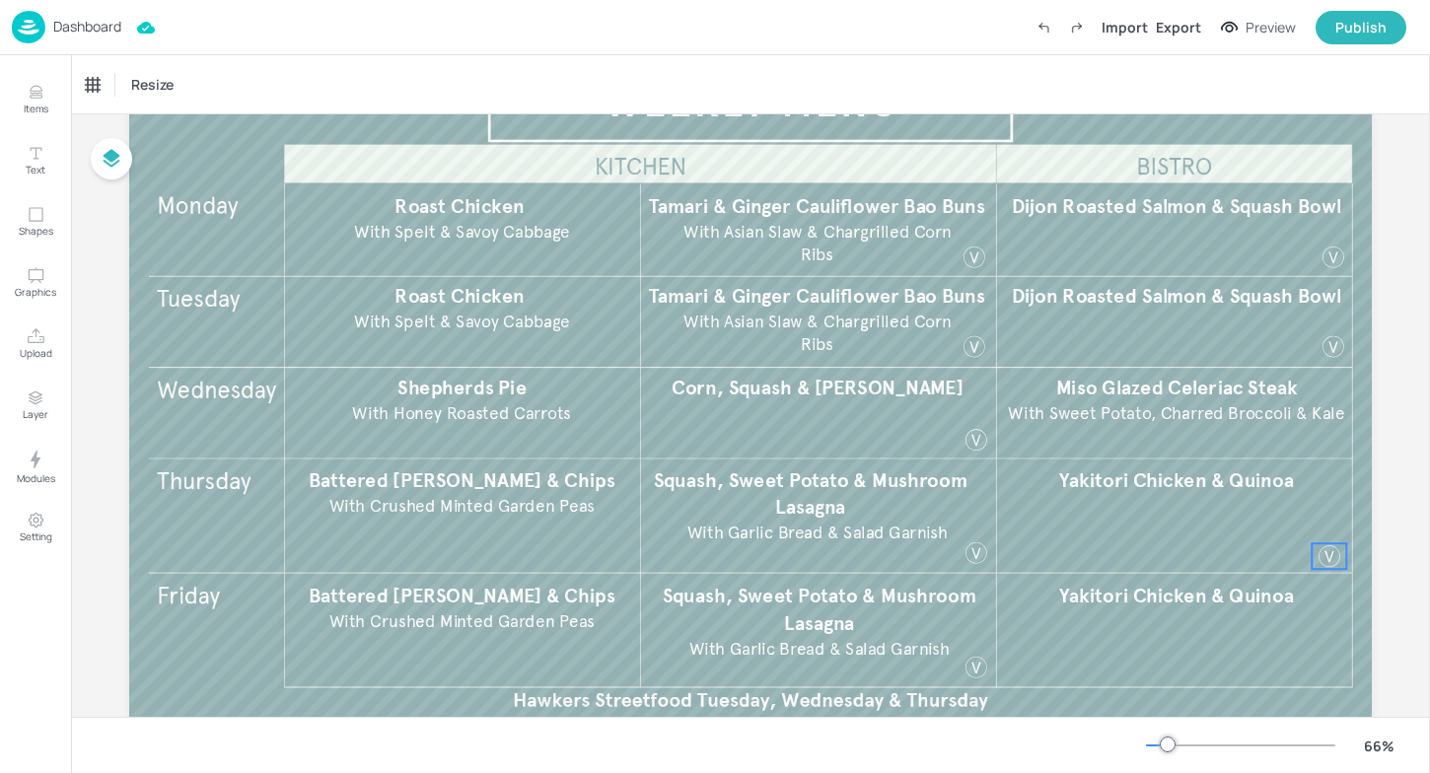
click at [1319, 553] on div at bounding box center [1330, 556] width 26 height 26
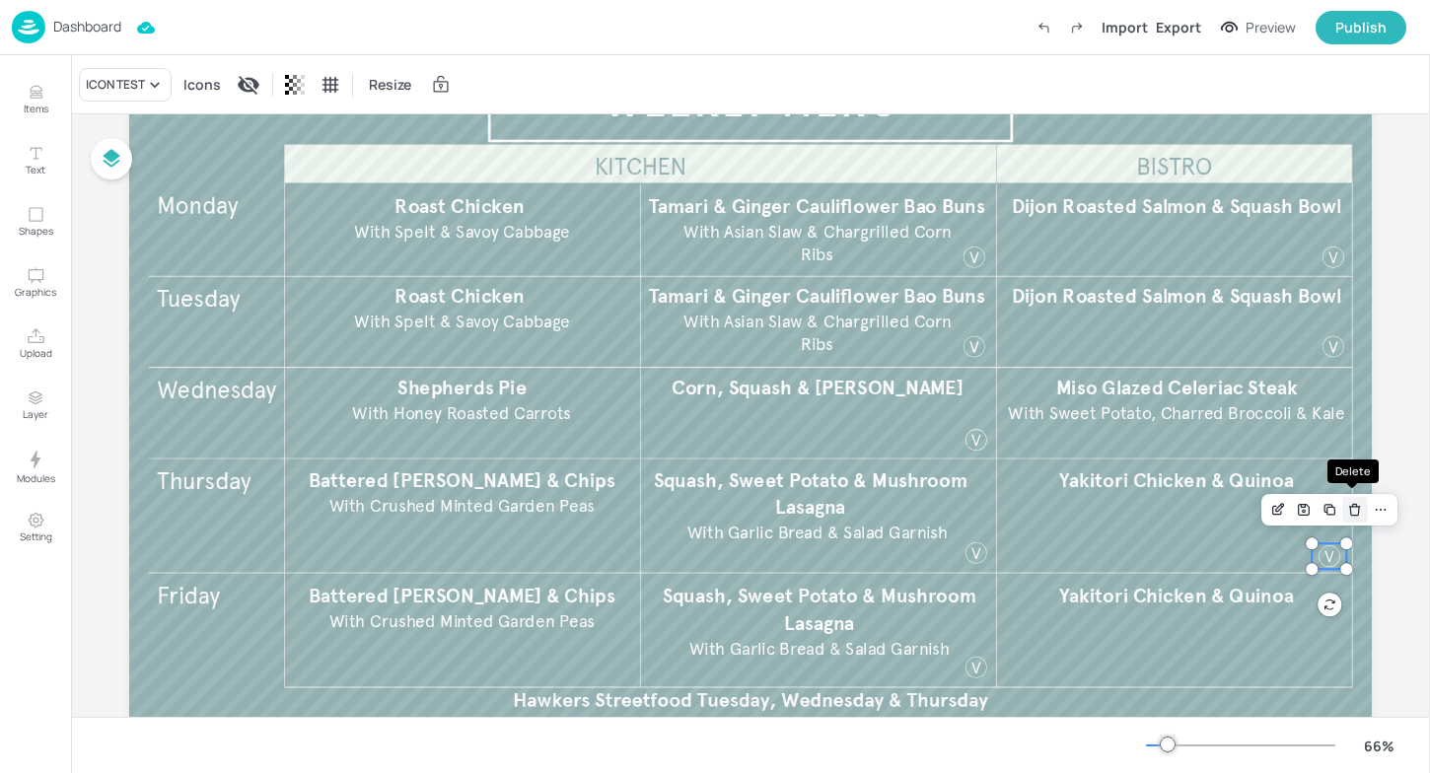
click at [1350, 507] on icon "Delete" at bounding box center [1355, 507] width 10 height 0
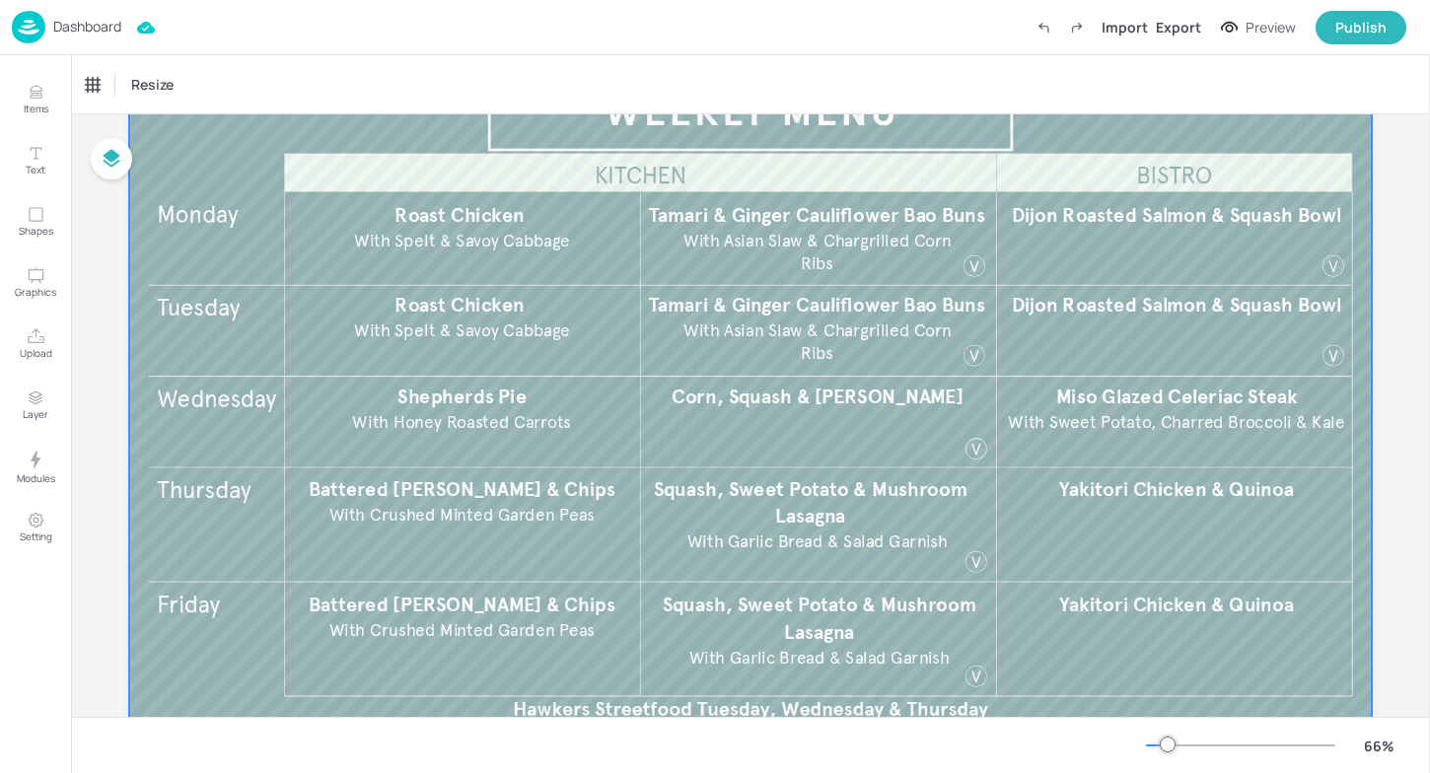
scroll to position [138, 0]
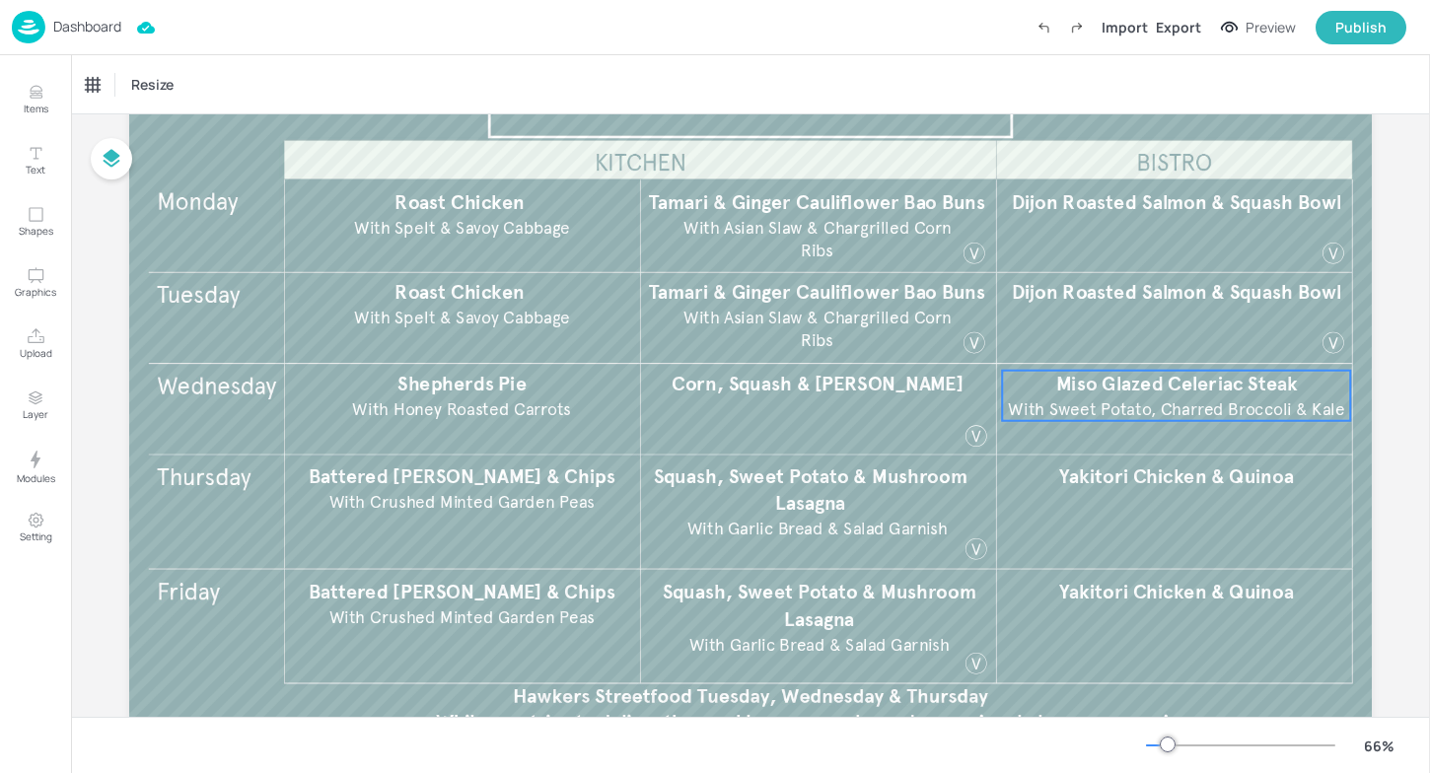
click at [1136, 390] on span "Miso Glazed Celeriac Steak" at bounding box center [1177, 384] width 242 height 24
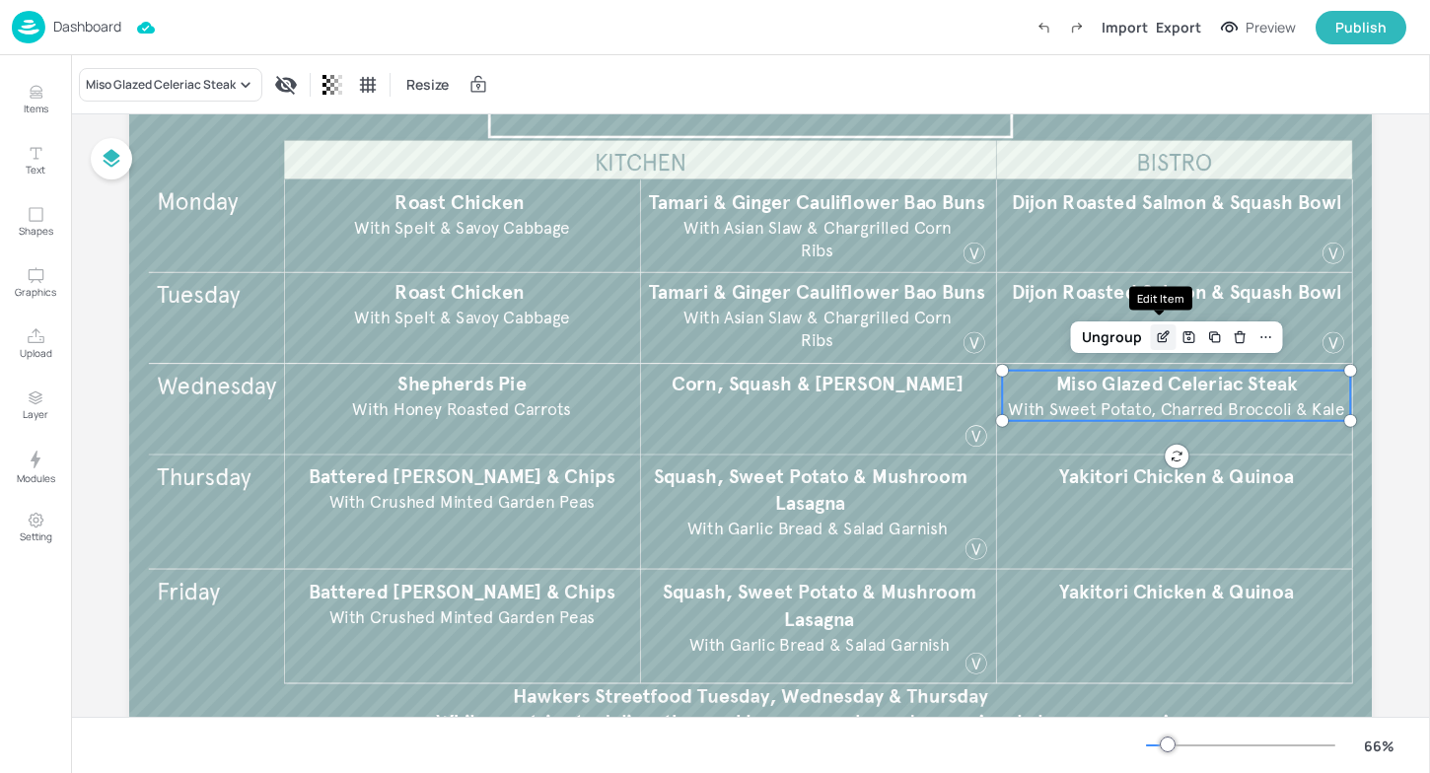
click at [1150, 331] on div "Edit Item" at bounding box center [1163, 337] width 26 height 26
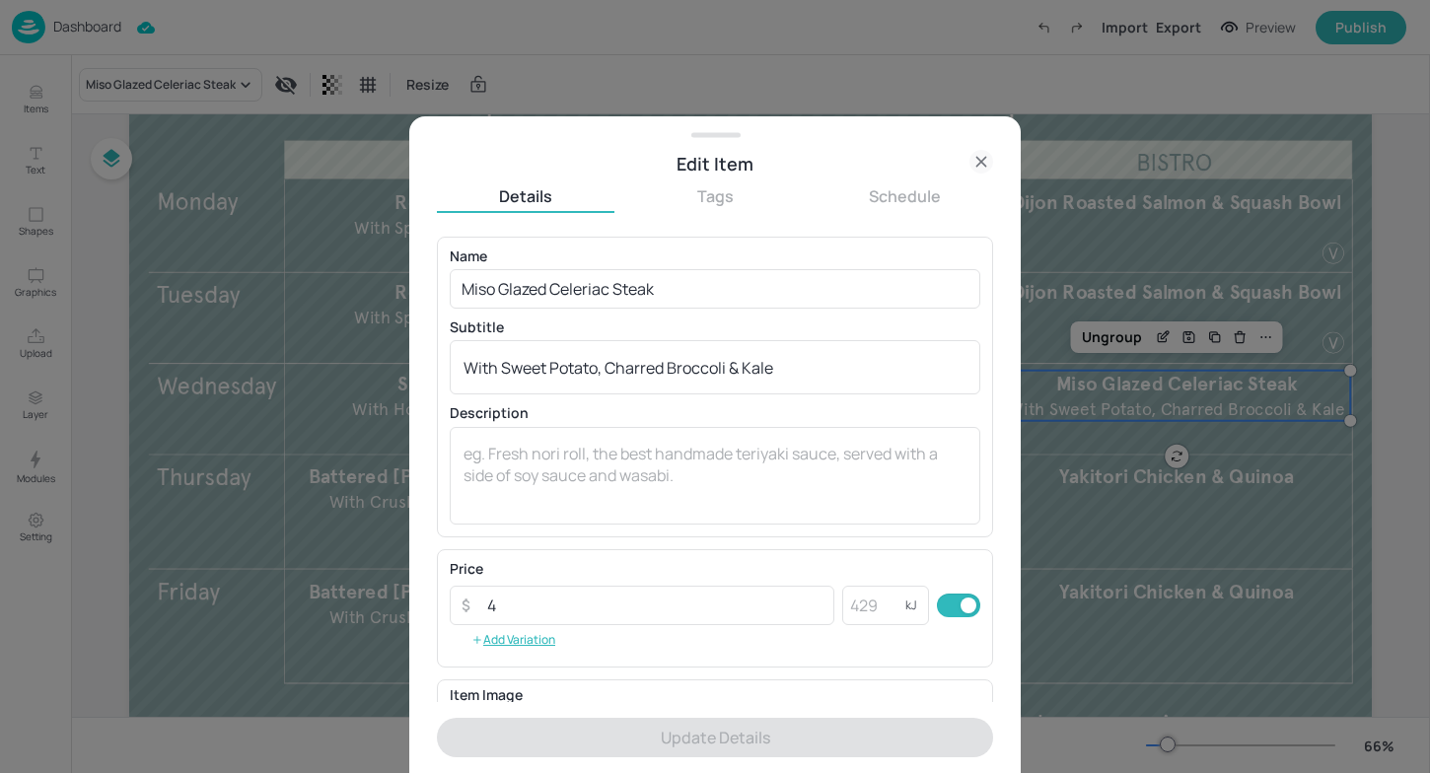
click at [1330, 348] on div at bounding box center [715, 386] width 1430 height 773
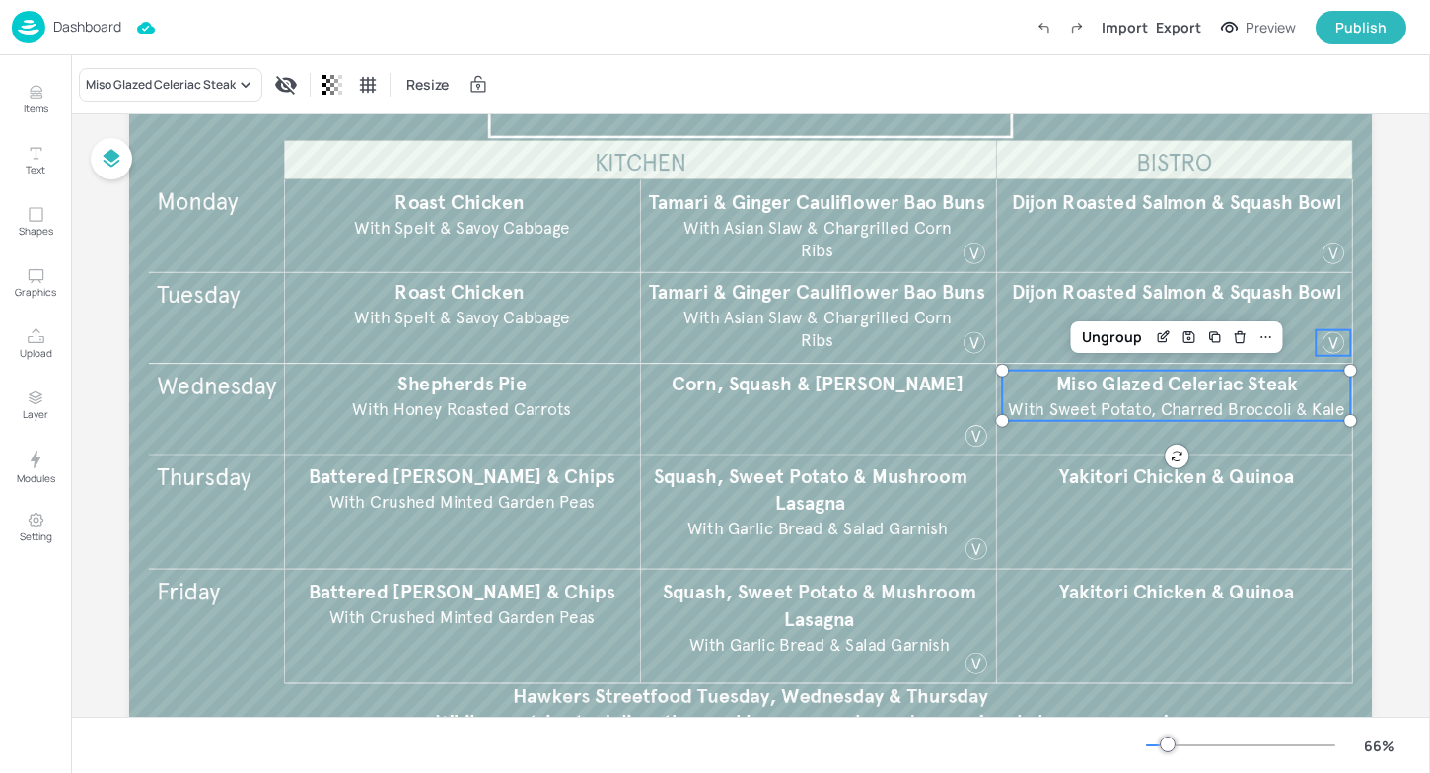
click at [1330, 348] on div at bounding box center [1334, 343] width 26 height 26
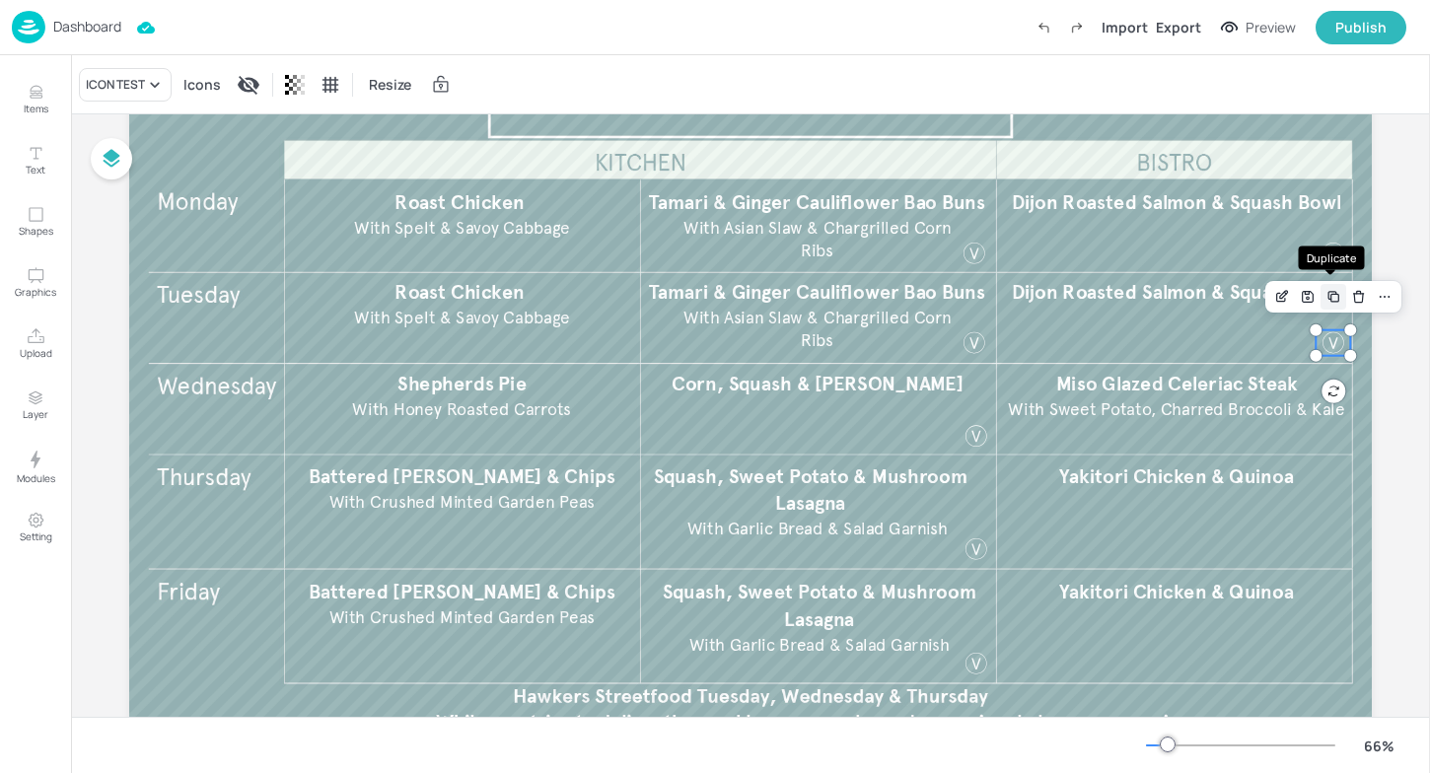
click at [1332, 294] on icon "Duplicate" at bounding box center [1332, 295] width 8 height 8
drag, startPoint x: 1335, startPoint y: 349, endPoint x: 1327, endPoint y: 434, distance: 85.2
click at [1327, 434] on div at bounding box center [1334, 436] width 26 height 26
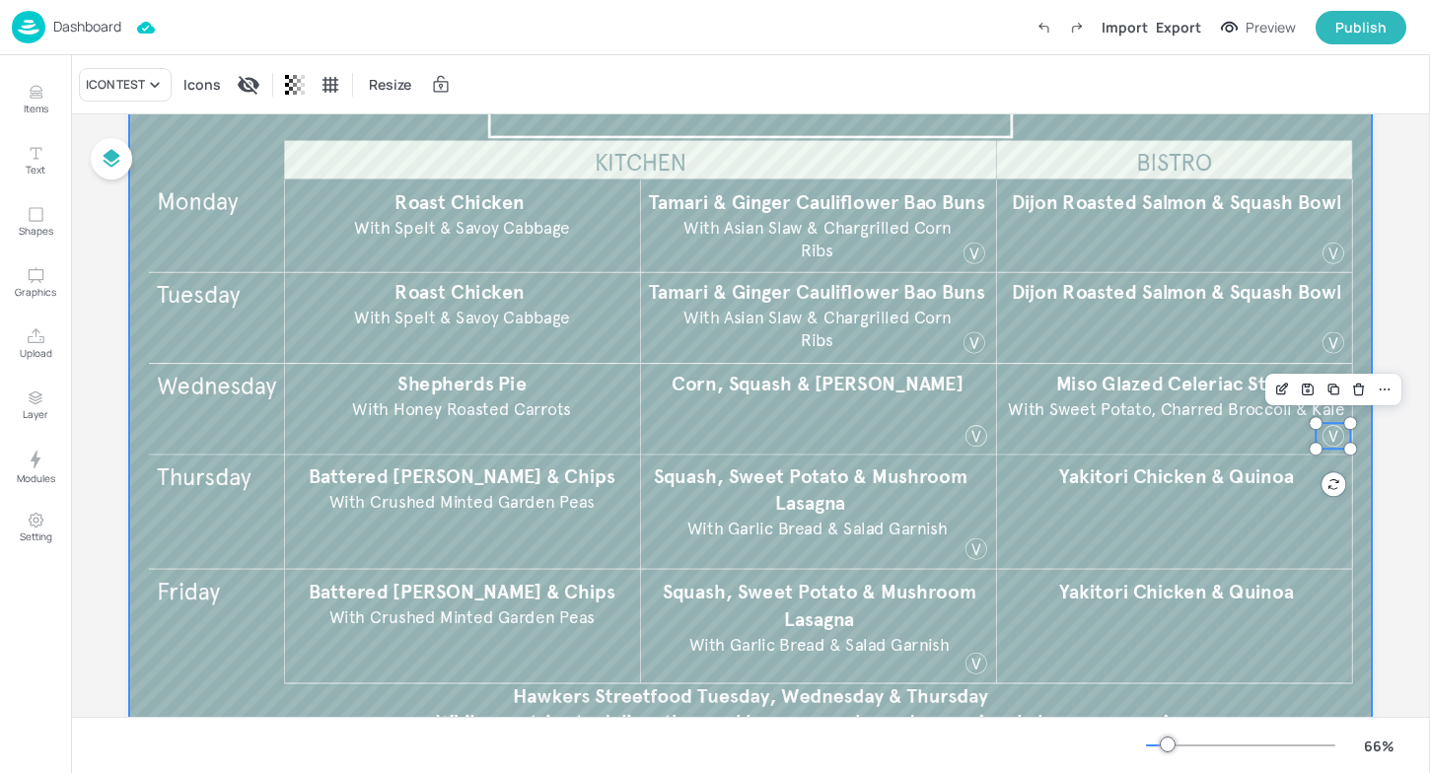
click at [1350, 494] on div at bounding box center [750, 388] width 1243 height 699
click at [67, 21] on p "Dashboard" at bounding box center [87, 27] width 68 height 14
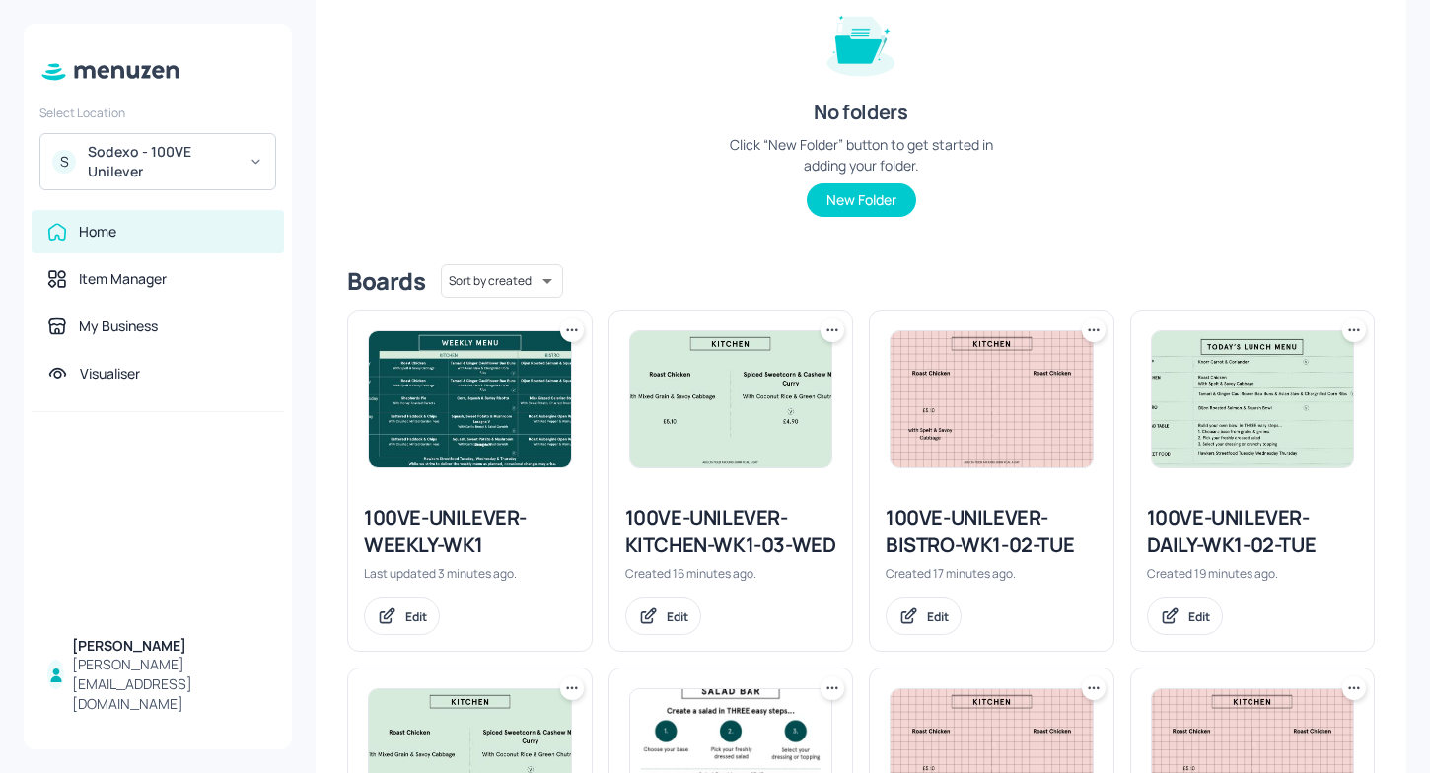
scroll to position [369, 0]
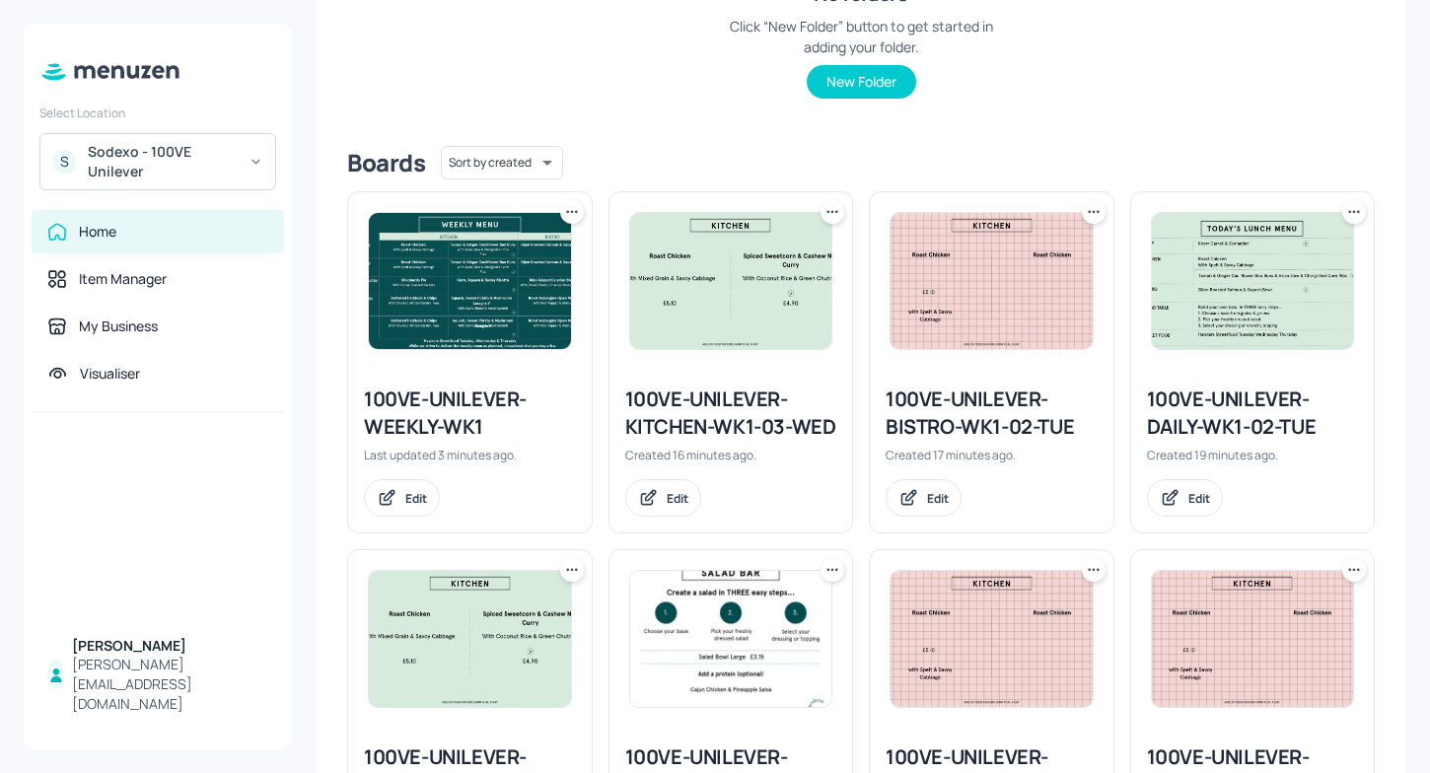
click at [763, 441] on div "100VE-UNILEVER-KITCHEN-WK1-03-WED" at bounding box center [731, 413] width 212 height 55
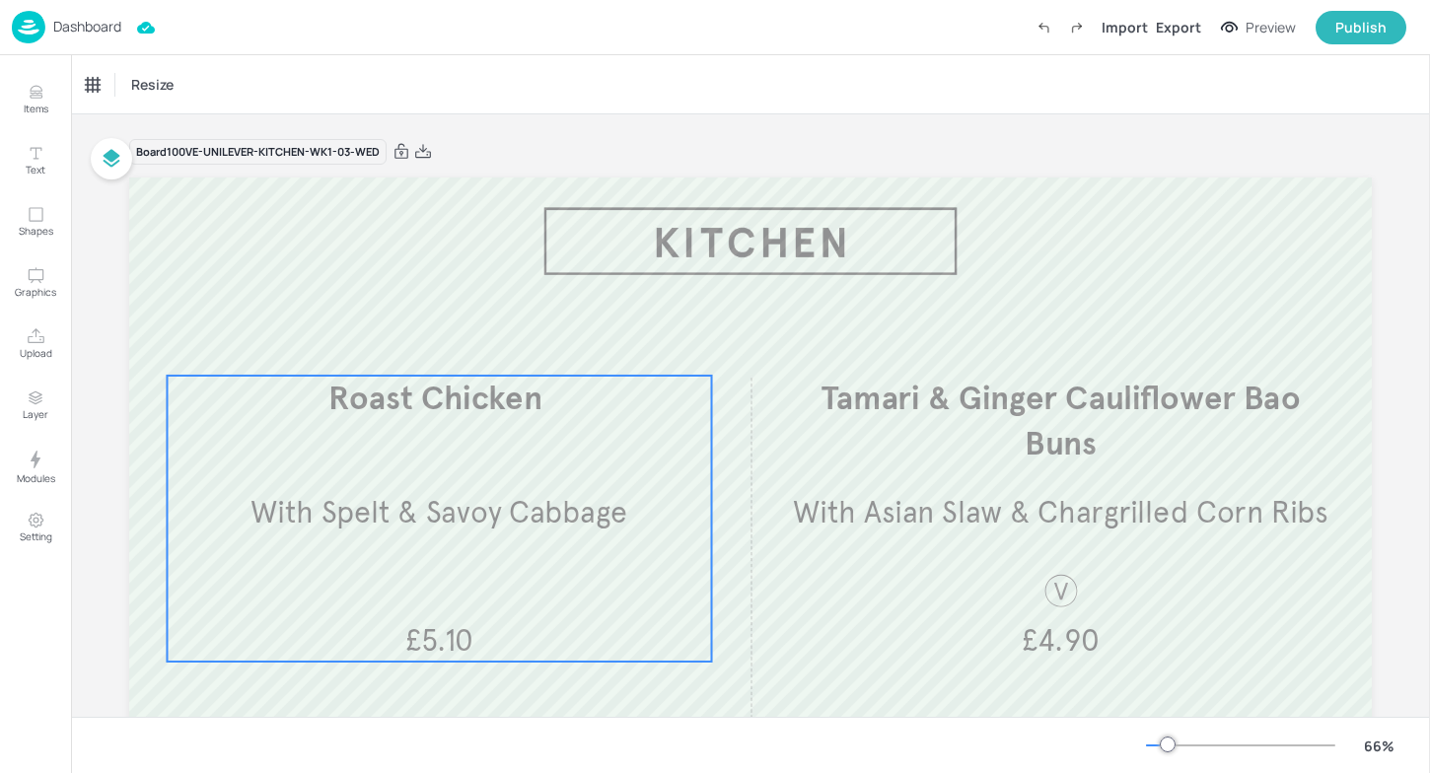
click at [515, 414] on span "Roast Chicken ​" at bounding box center [438, 399] width 221 height 40
click at [176, 73] on div "Roast Chicken ​" at bounding box center [136, 85] width 115 height 34
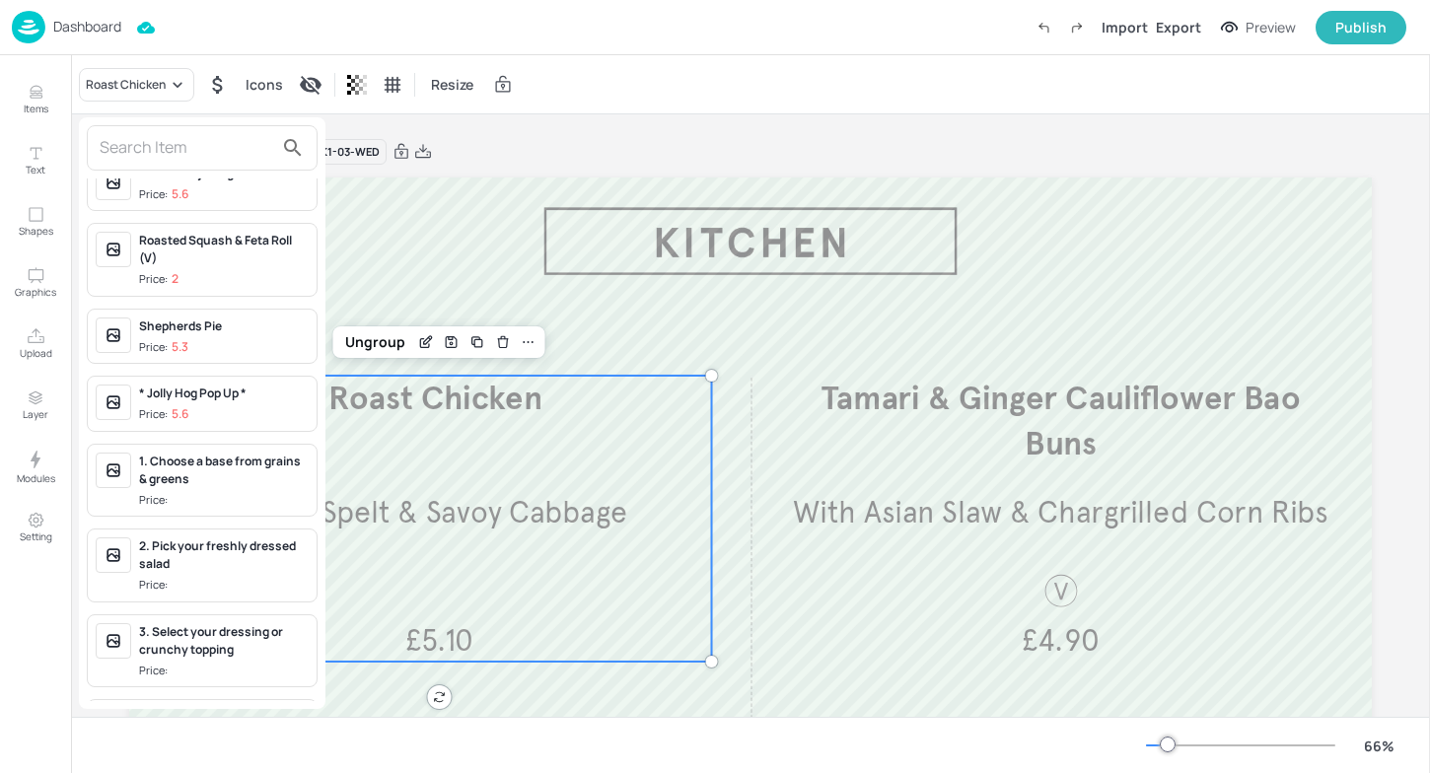
scroll to position [173, 0]
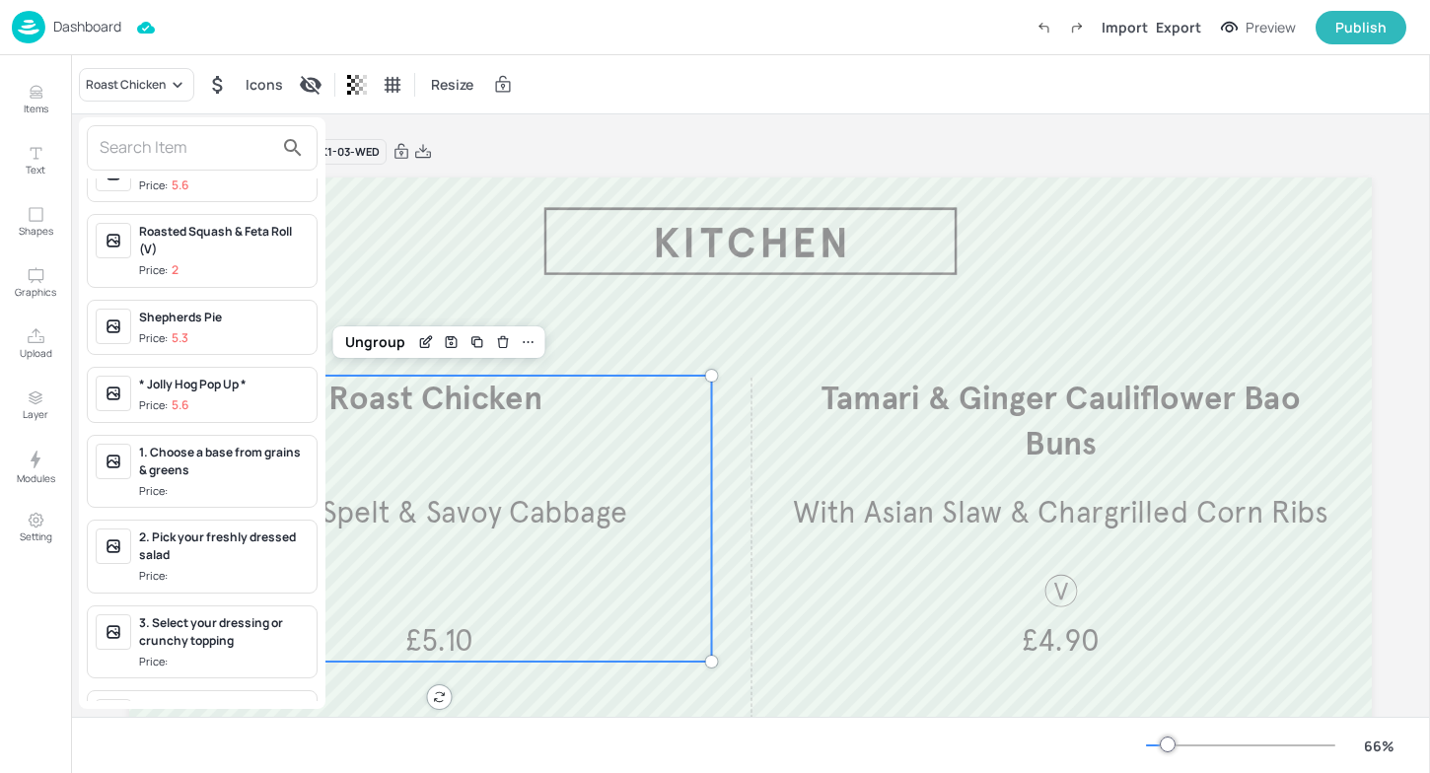
click at [210, 318] on div "Shepherds Pie" at bounding box center [224, 318] width 170 height 18
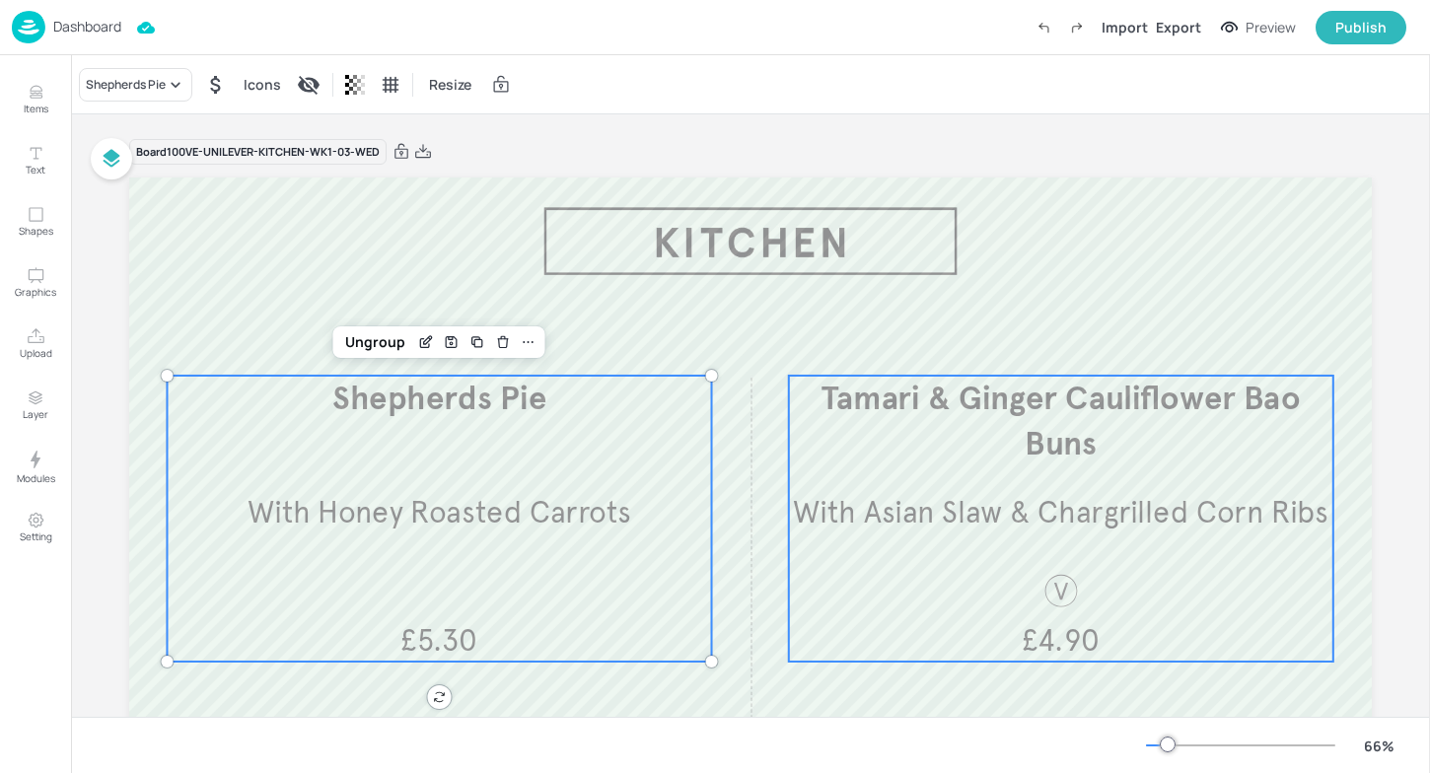
click at [955, 406] on span "Tamari & Ginger Cauliflower Bao Buns​" at bounding box center [1061, 422] width 479 height 86
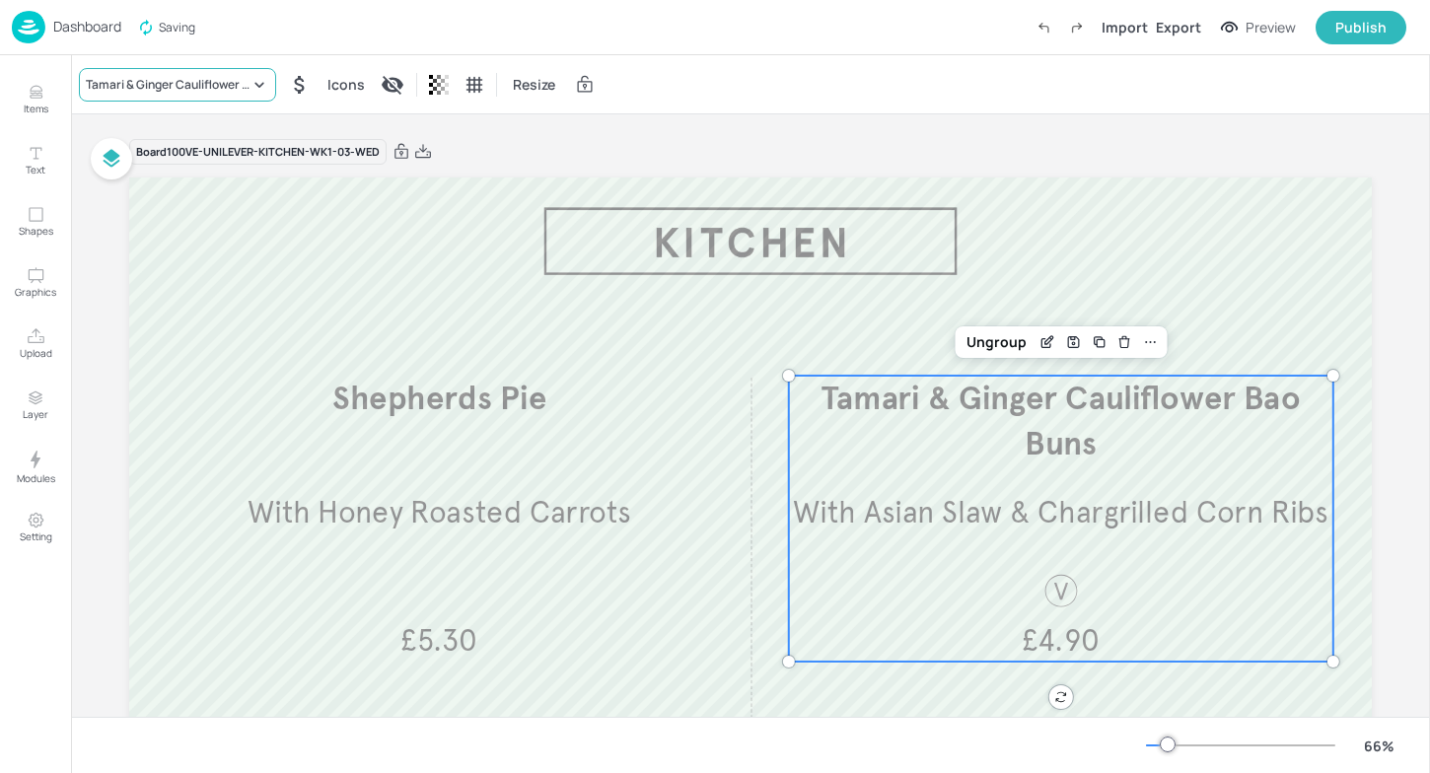
click at [244, 95] on div "Tamari & Ginger Cauliflower Bao Buns​" at bounding box center [177, 85] width 197 height 34
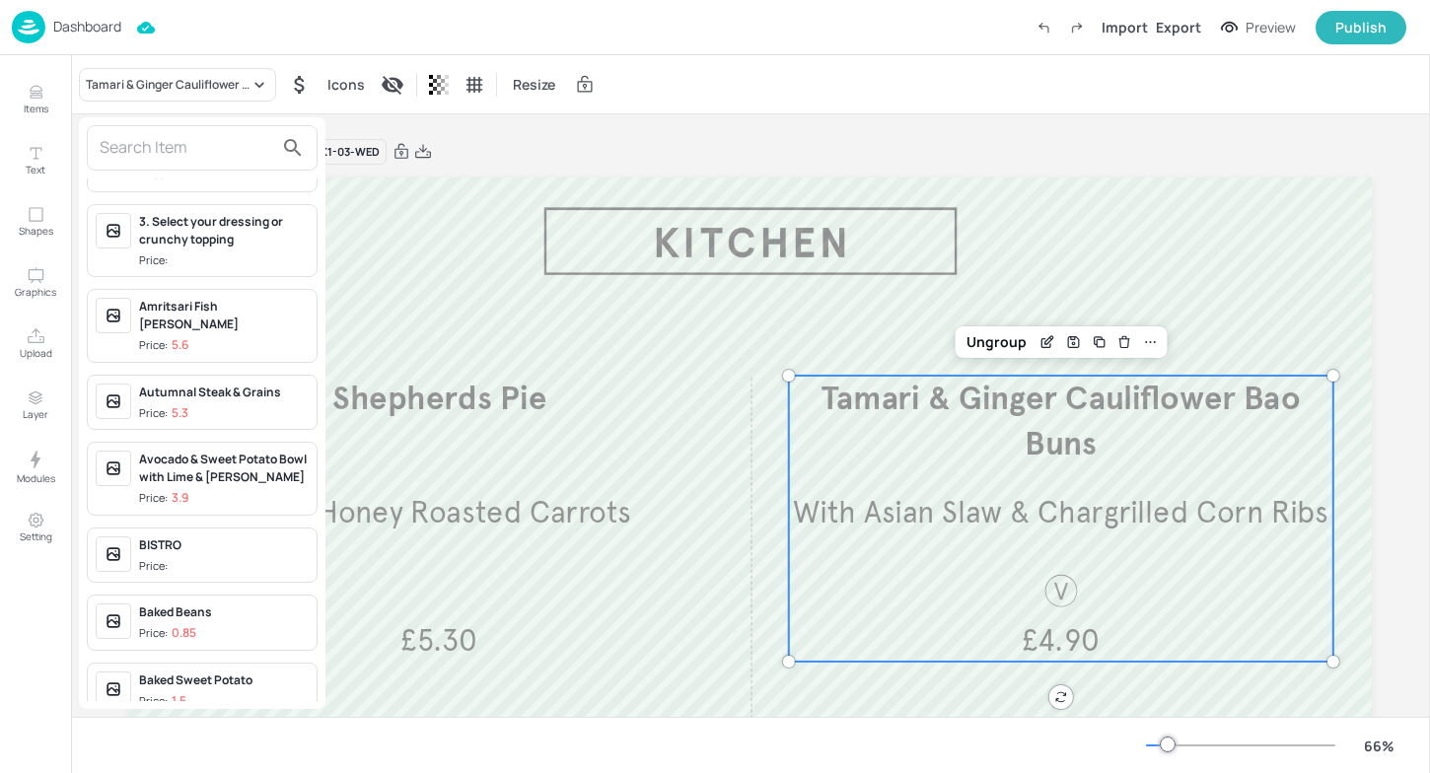
scroll to position [0, 0]
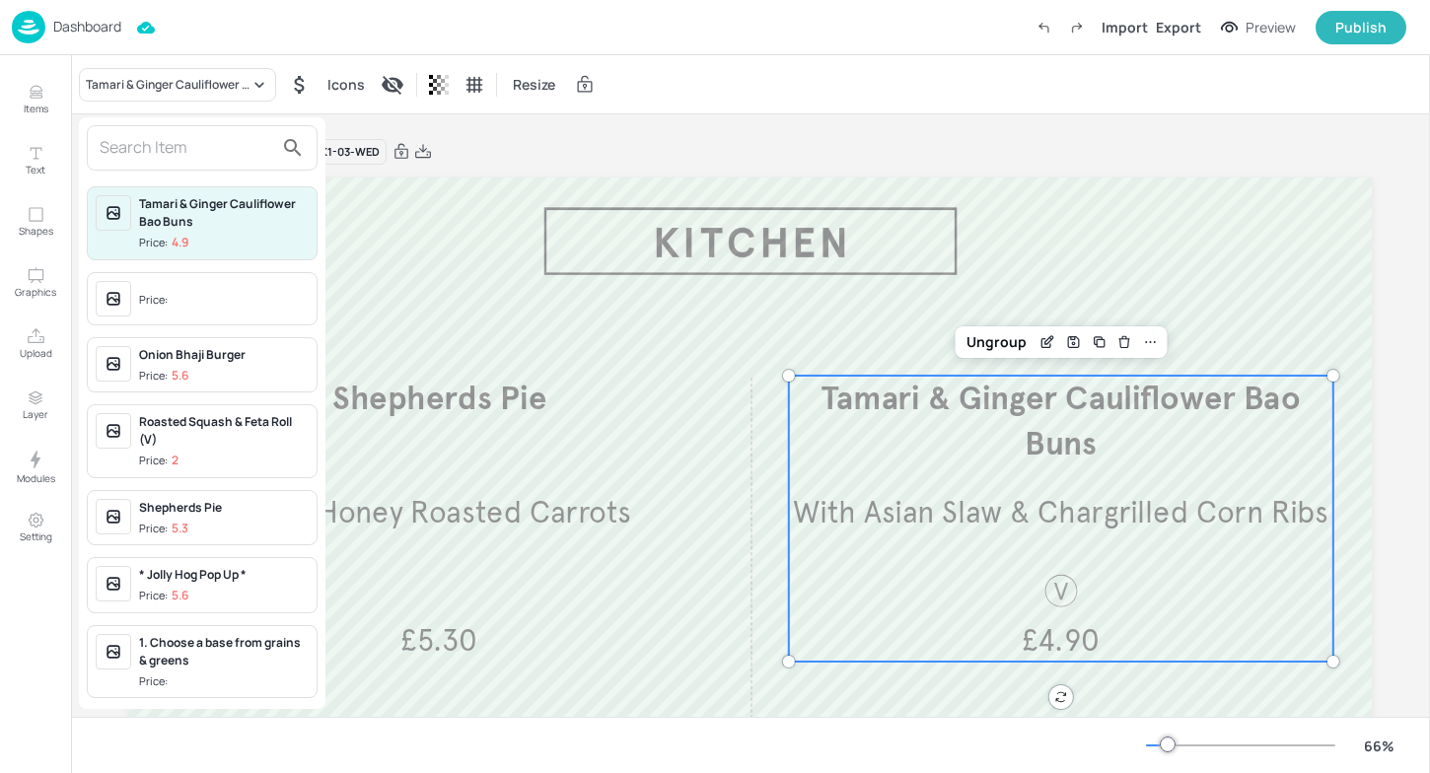
click at [160, 154] on input "text" at bounding box center [187, 148] width 174 height 32
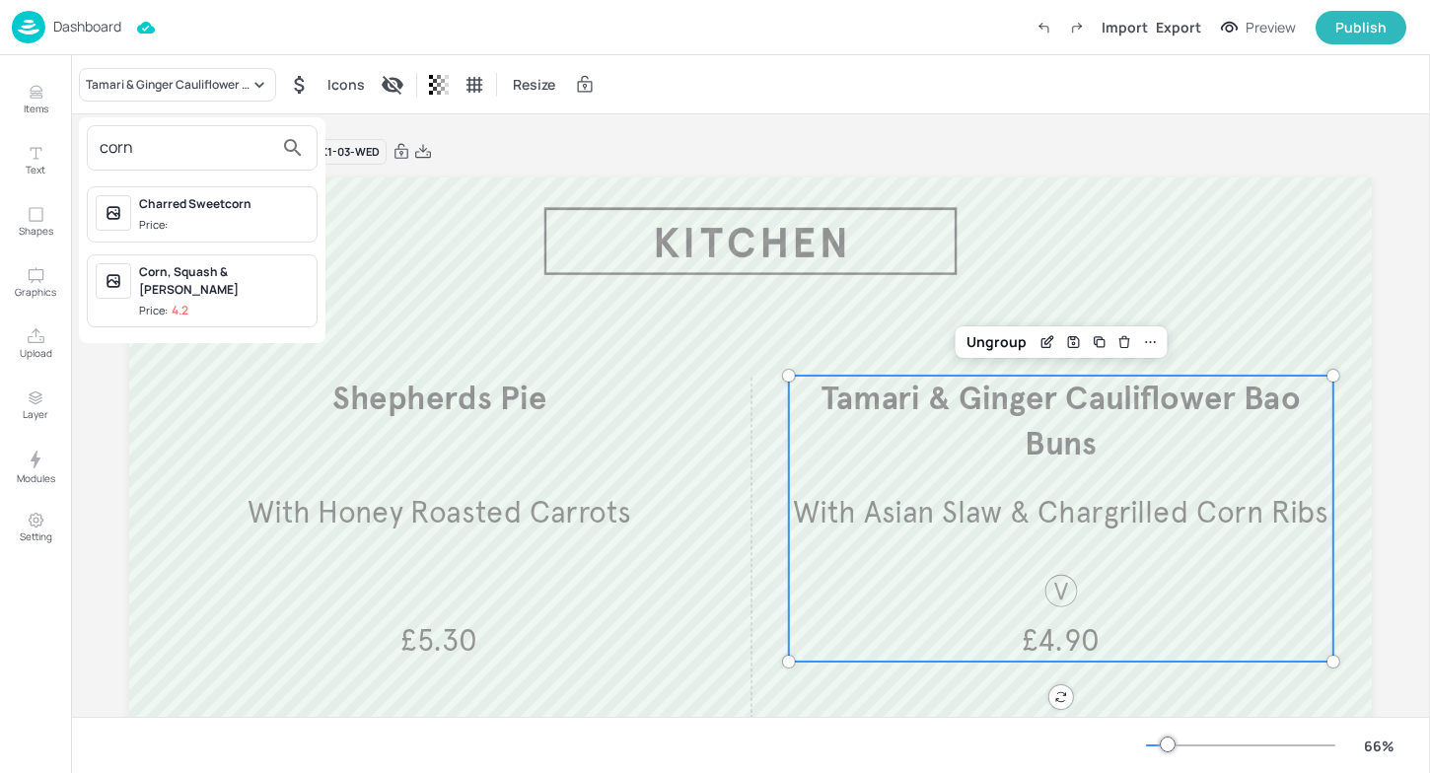
type input "corn"
click at [153, 289] on div "Corn, Squash & [PERSON_NAME]" at bounding box center [224, 281] width 170 height 36
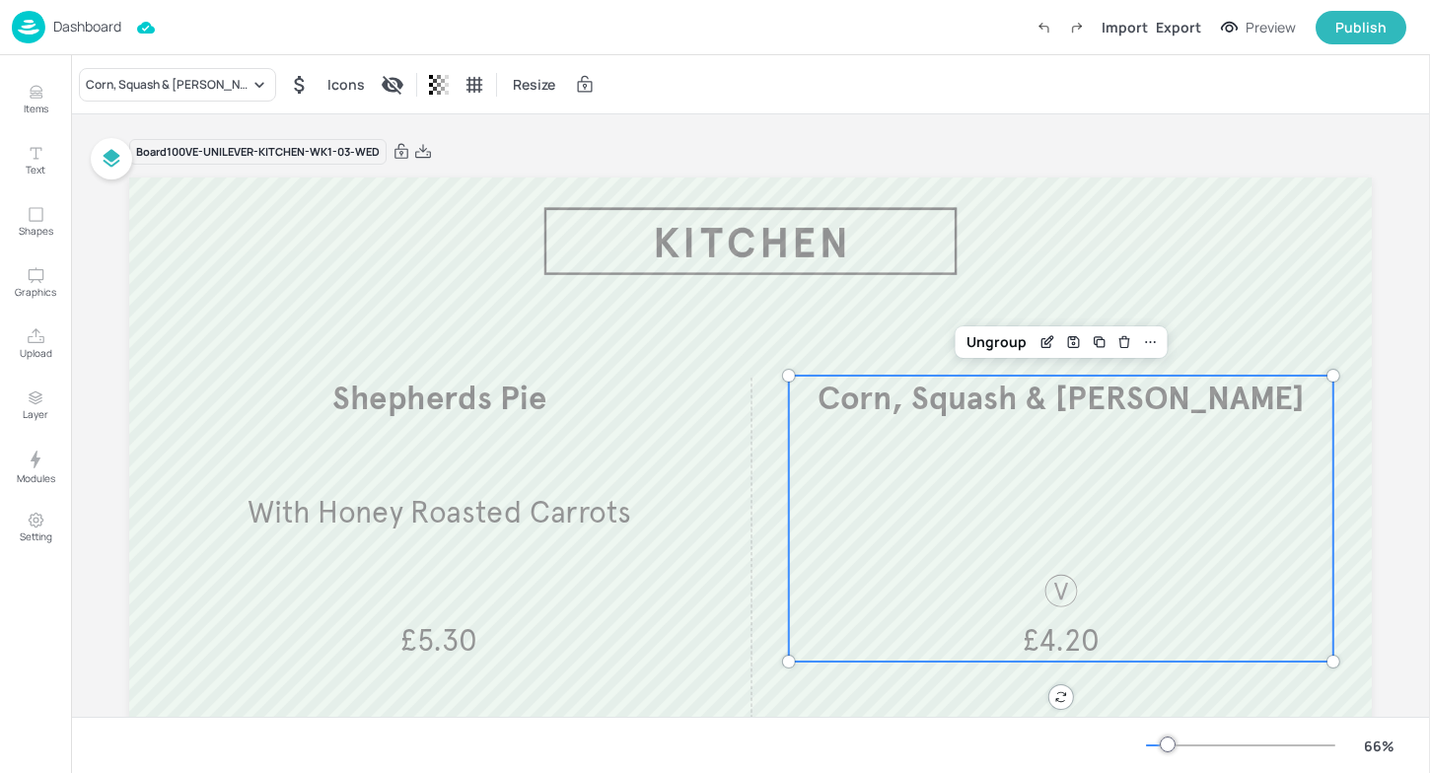
click at [1073, 142] on div "Board 100VE-UNILEVER-KITCHEN-WK1-03-WED" at bounding box center [750, 152] width 1243 height 28
click at [76, 42] on div "Dashboard" at bounding box center [66, 27] width 109 height 33
click at [68, 26] on p "Dashboard" at bounding box center [87, 27] width 68 height 14
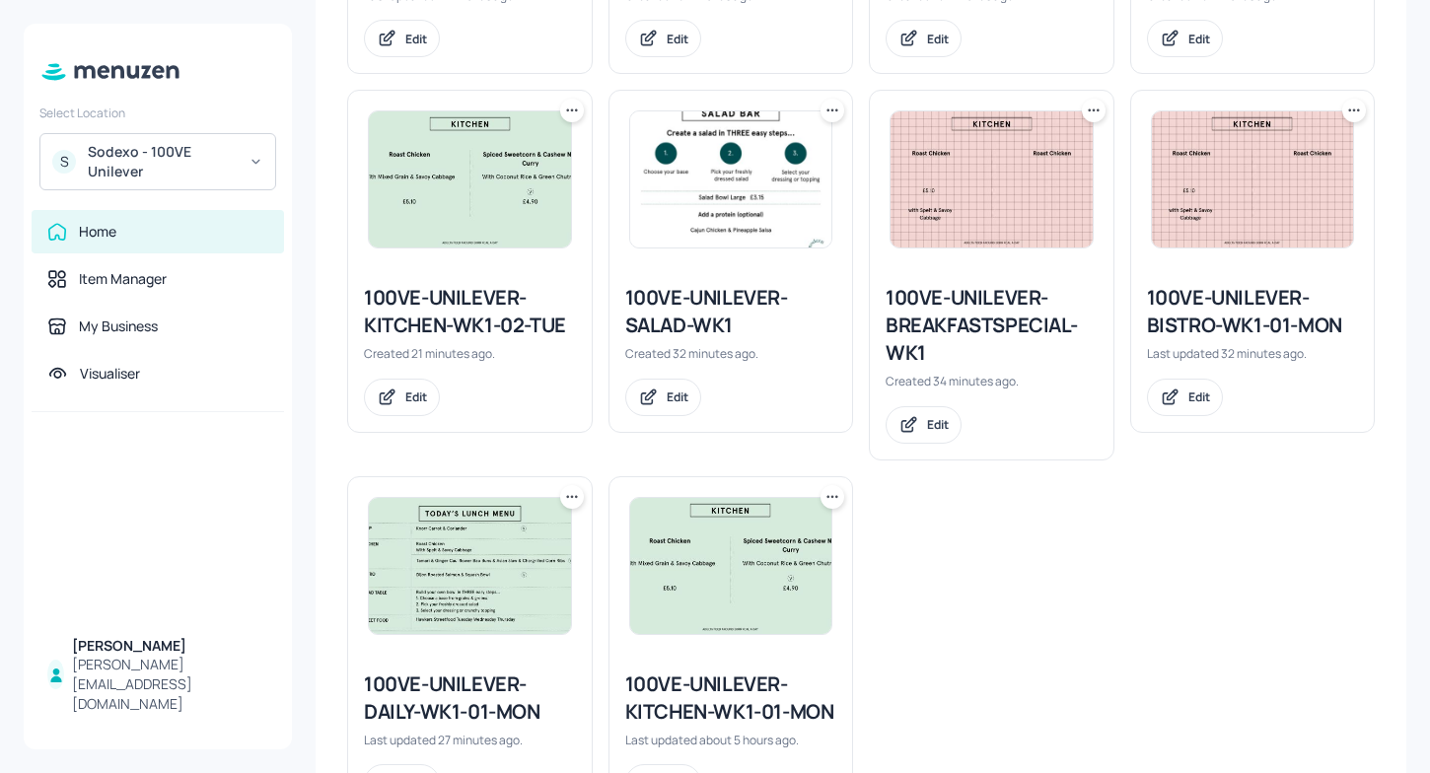
scroll to position [949, 0]
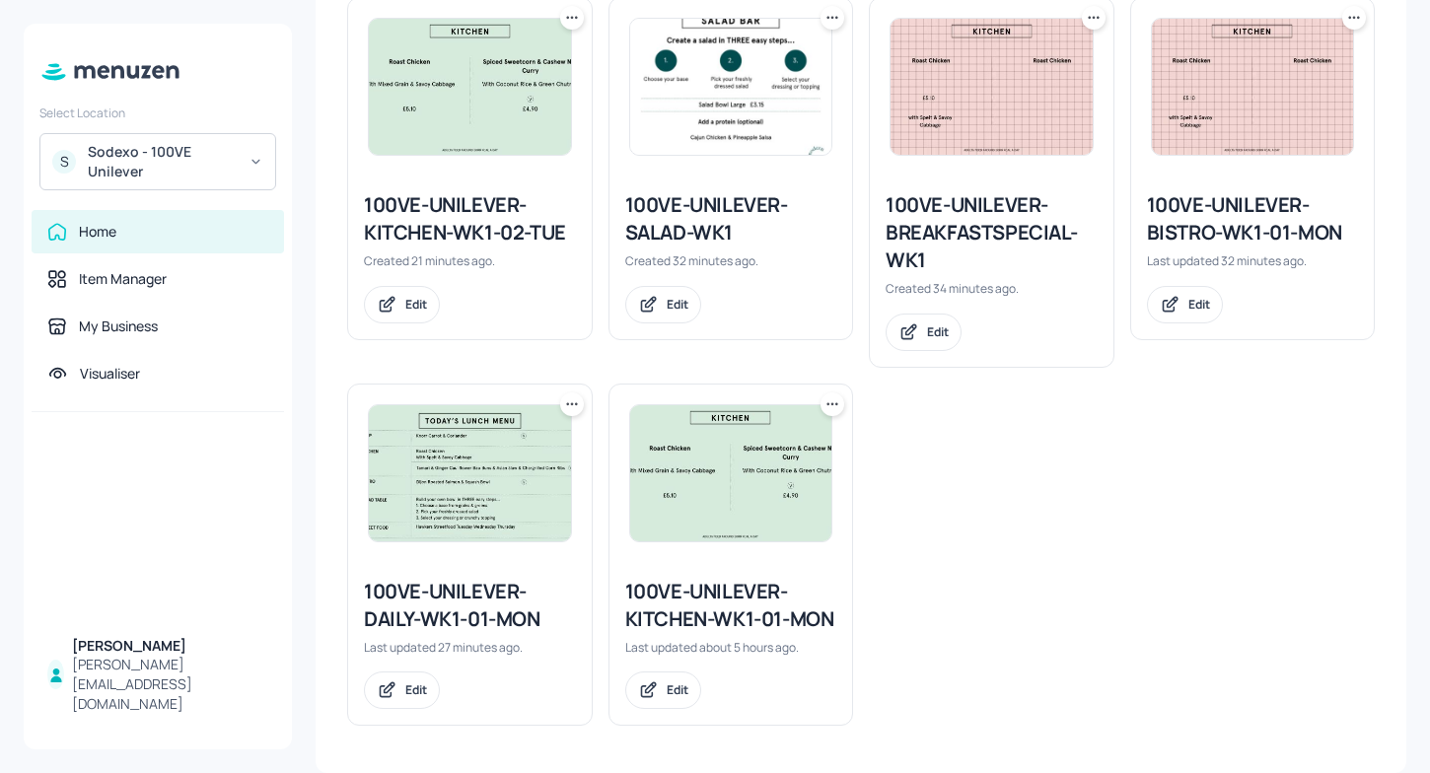
click at [648, 592] on div "100VE-UNILEVER-KITCHEN-WK1-01-MON" at bounding box center [731, 605] width 212 height 55
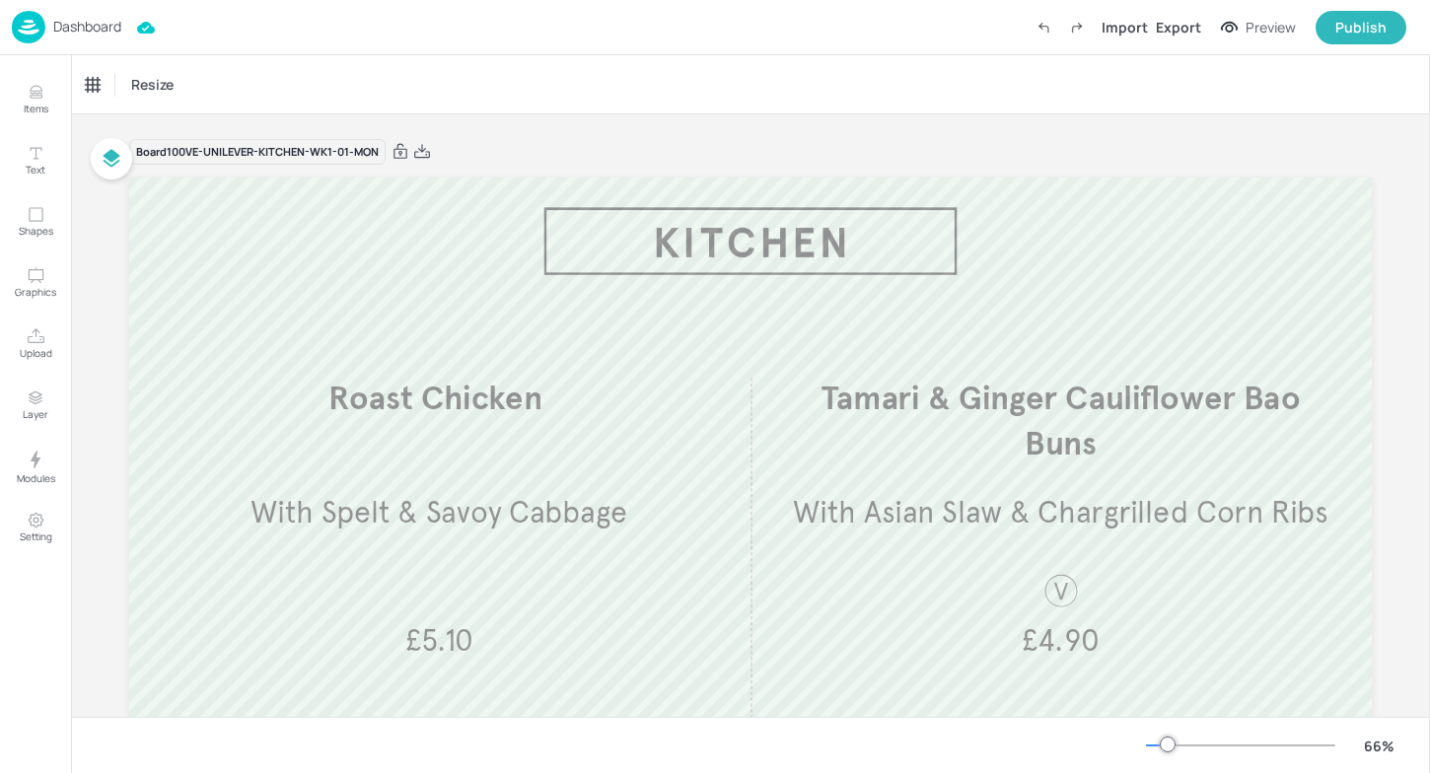
click at [47, 27] on div "Dashboard" at bounding box center [66, 27] width 109 height 33
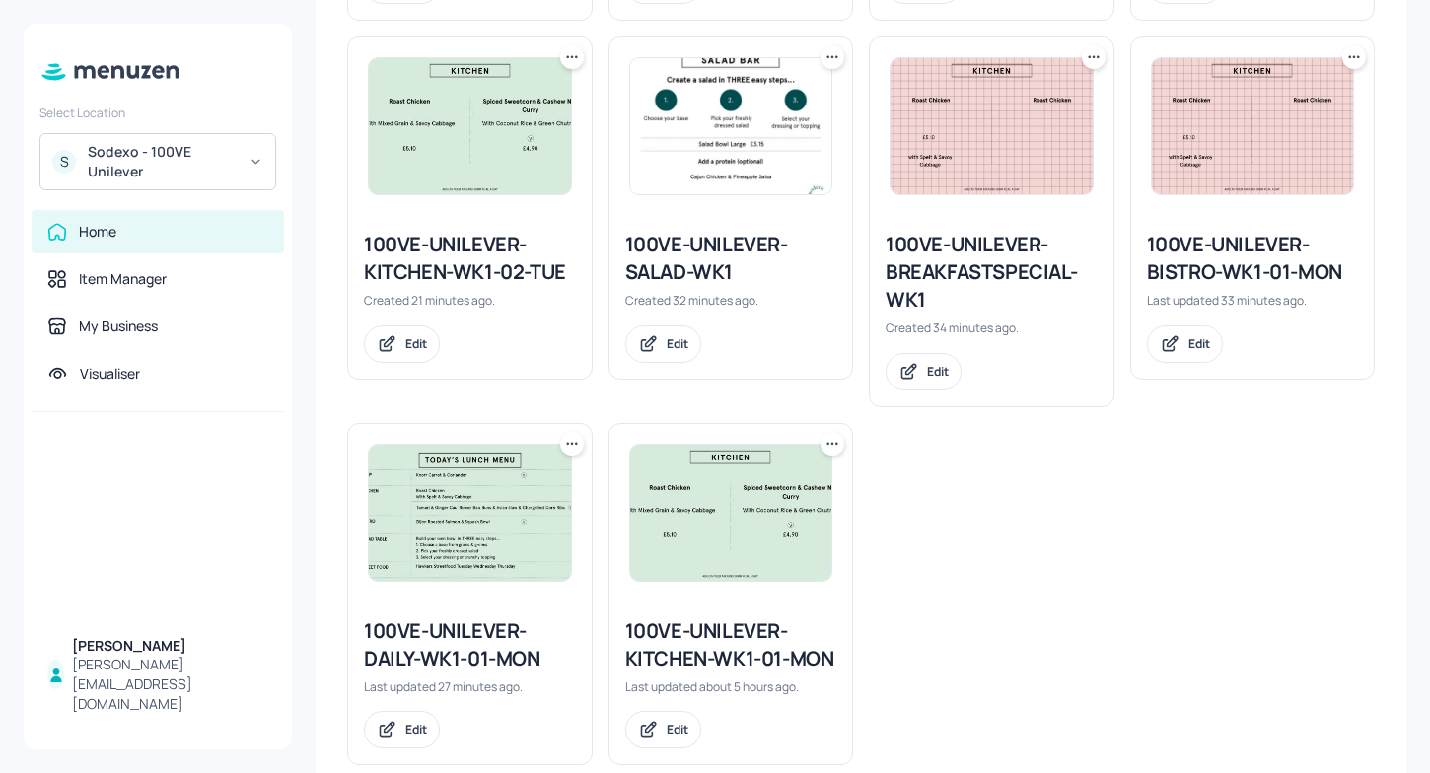
scroll to position [890, 0]
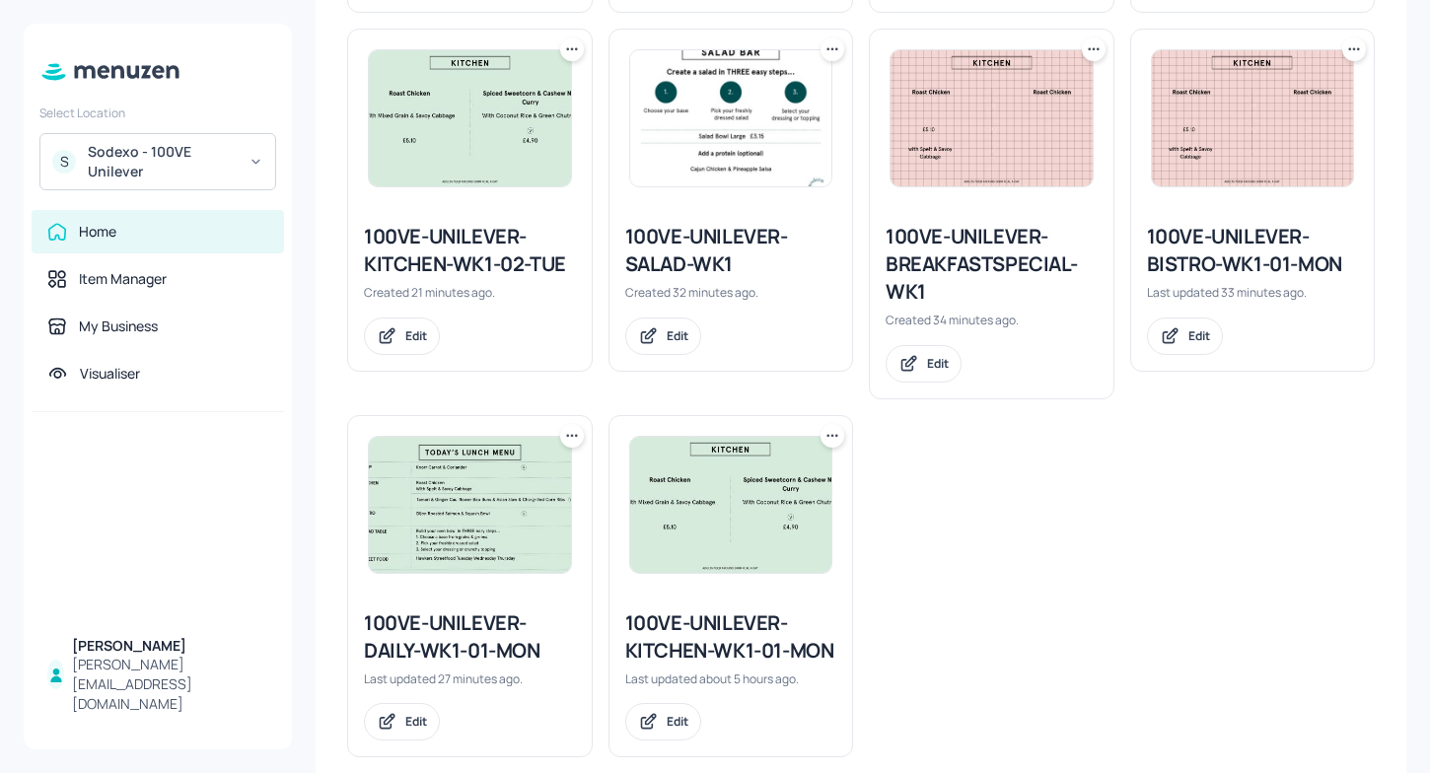
click at [574, 437] on icon at bounding box center [575, 435] width 3 height 3
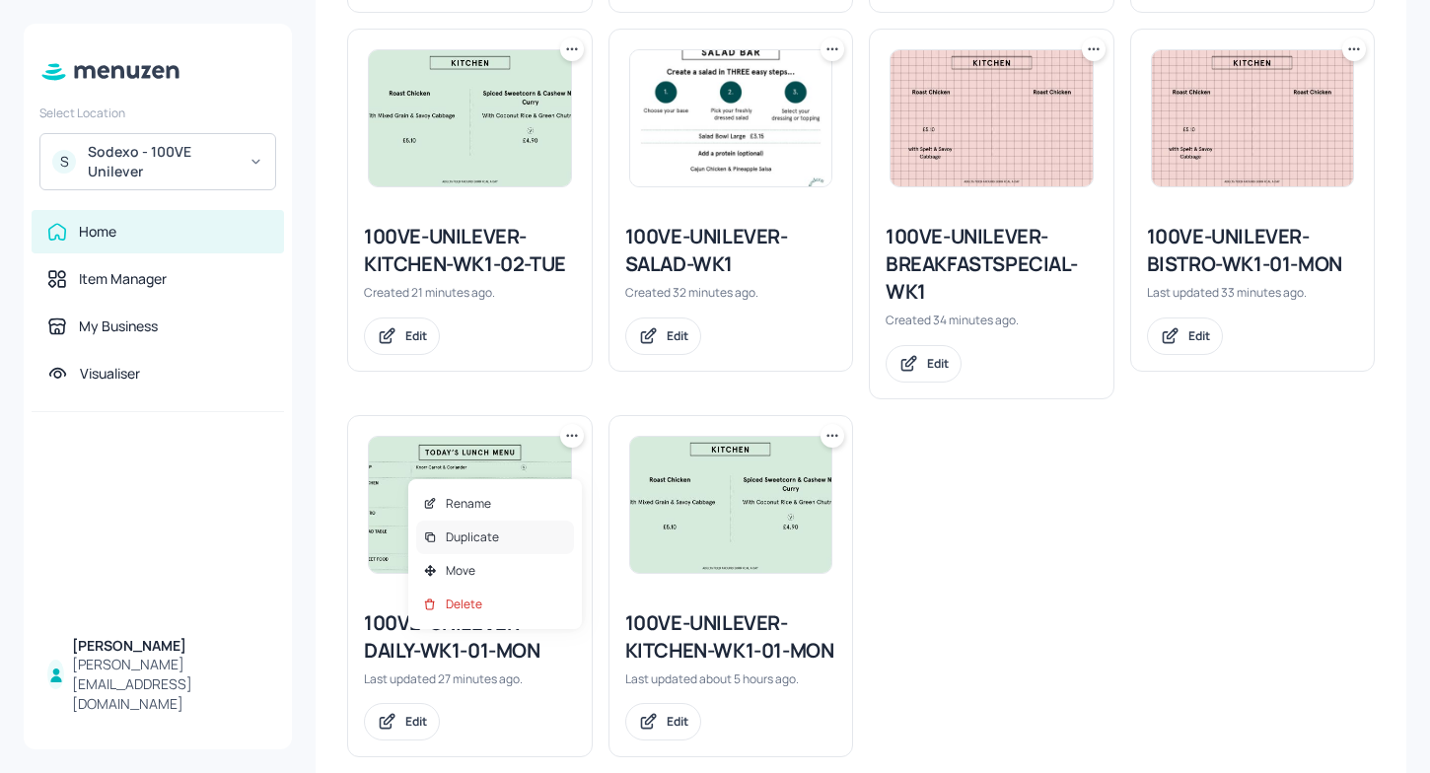
click at [463, 528] on div "Duplicate" at bounding box center [495, 538] width 158 height 34
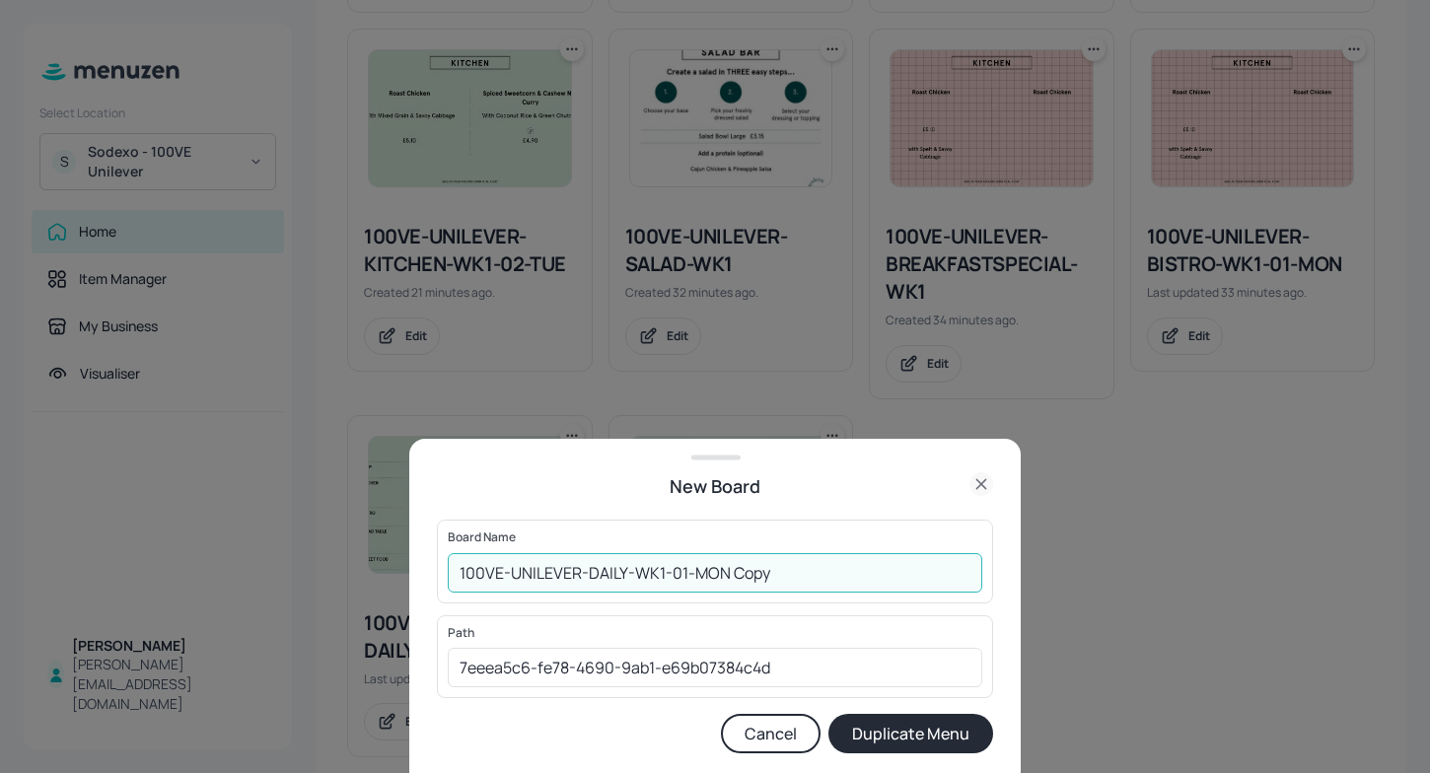
drag, startPoint x: 816, startPoint y: 569, endPoint x: 693, endPoint y: 566, distance: 122.3
click at [693, 566] on input "100VE-UNILEVER-DAILY-WK1-01-MON Copy" at bounding box center [715, 572] width 535 height 39
click at [688, 575] on input "100VE-UNILEVER-DAILY-WK1-01-TUE" at bounding box center [715, 572] width 535 height 39
type input "100VE-UNILEVER-DAILY-WK1-02-TUE"
click at [933, 735] on button "Duplicate Menu" at bounding box center [910, 733] width 165 height 39
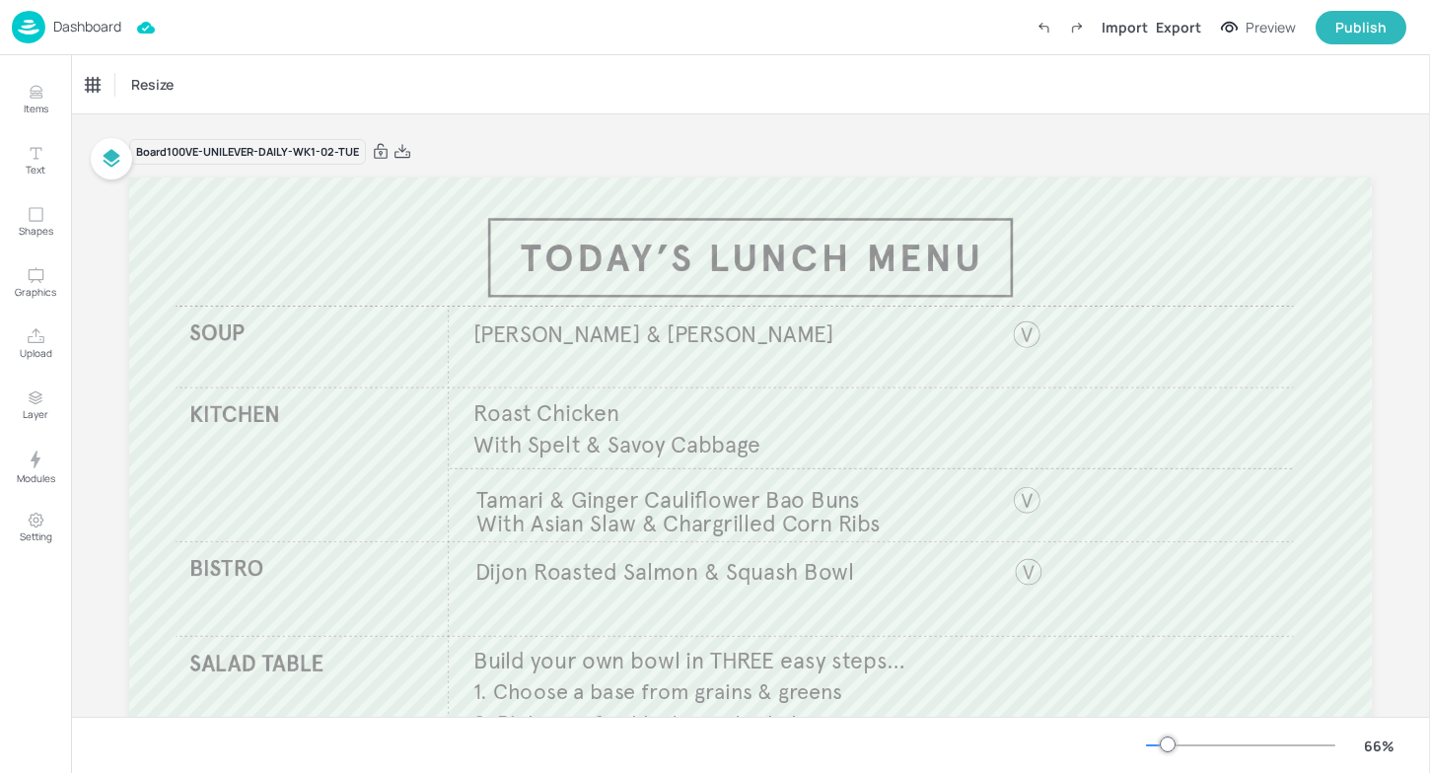
click at [69, 25] on p "Dashboard" at bounding box center [87, 27] width 68 height 14
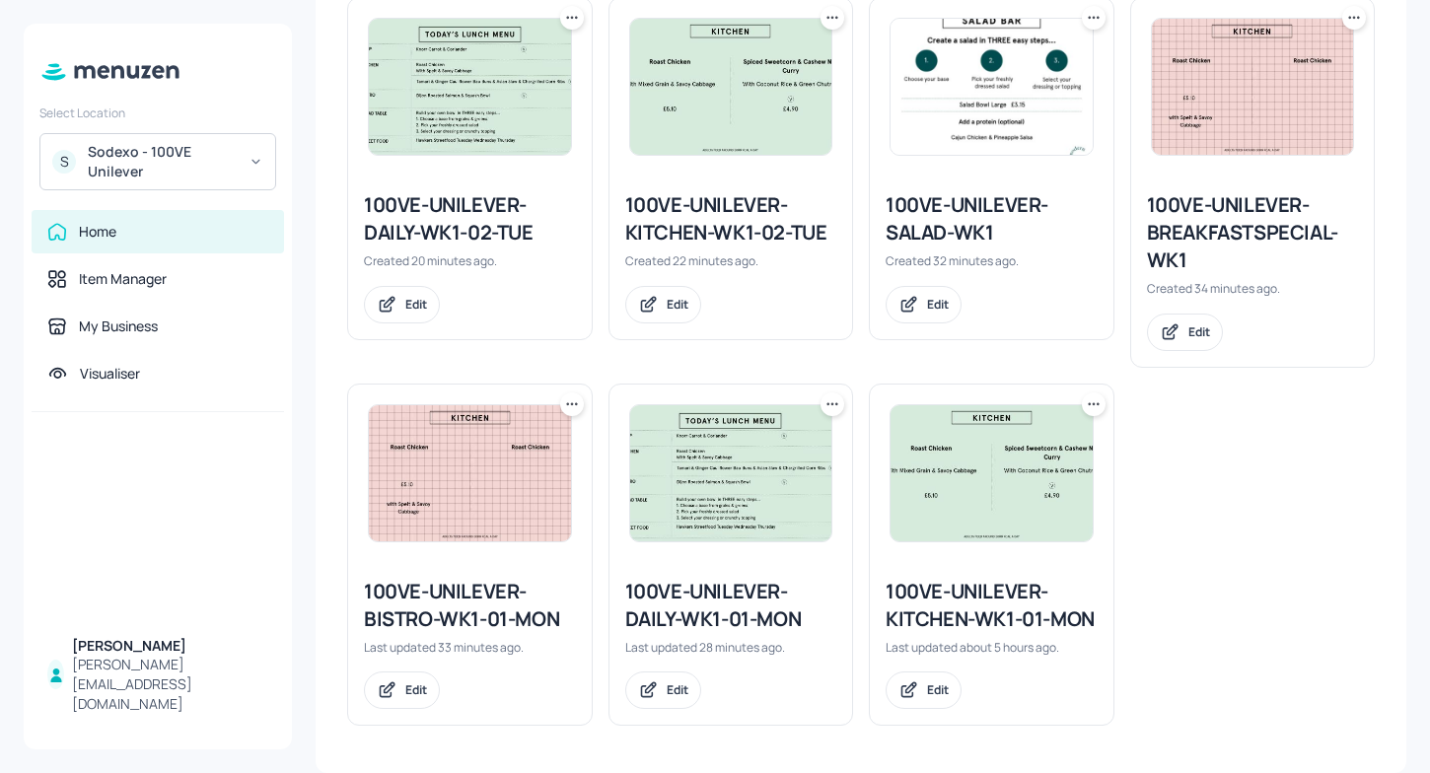
scroll to position [949, 0]
click at [827, 403] on icon at bounding box center [833, 404] width 20 height 20
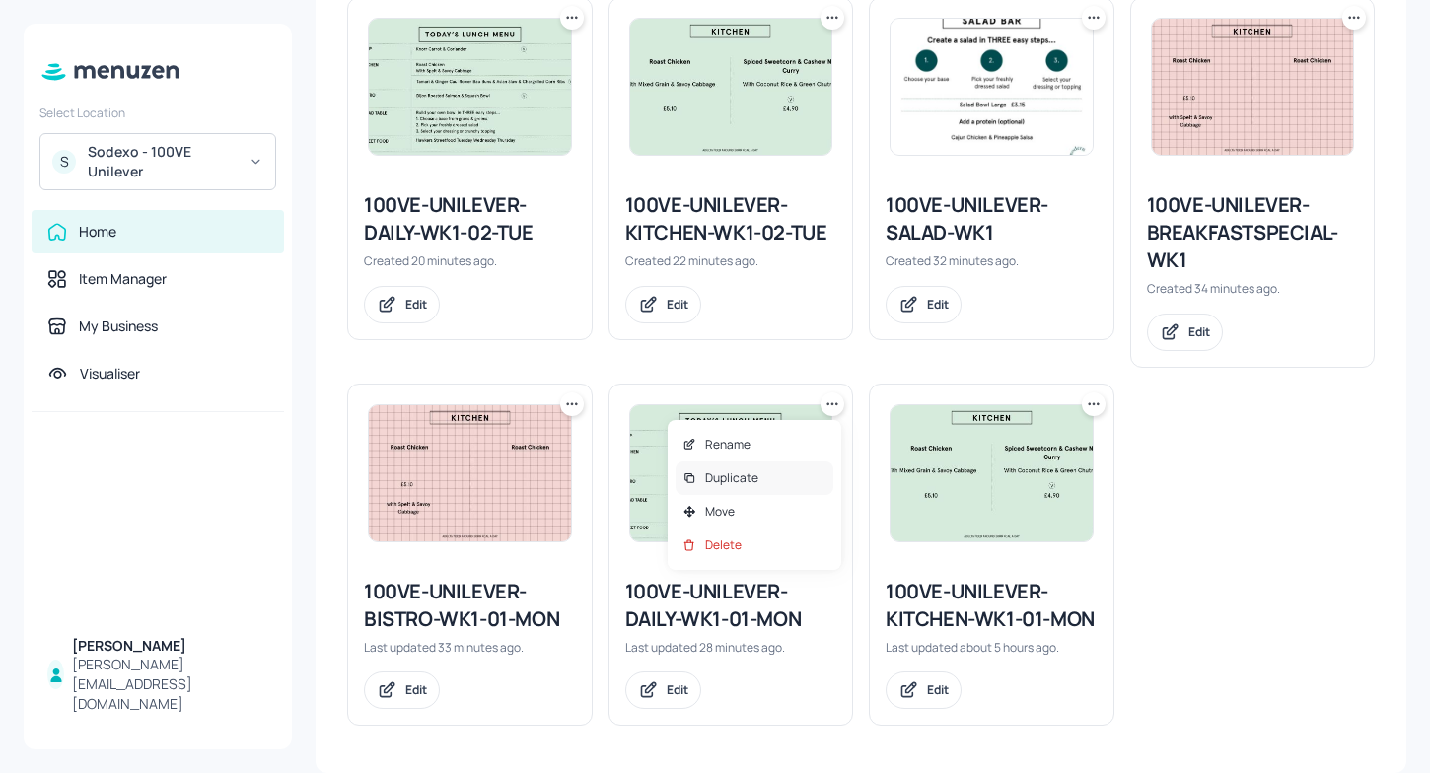
click at [737, 480] on p "Duplicate" at bounding box center [731, 478] width 53 height 18
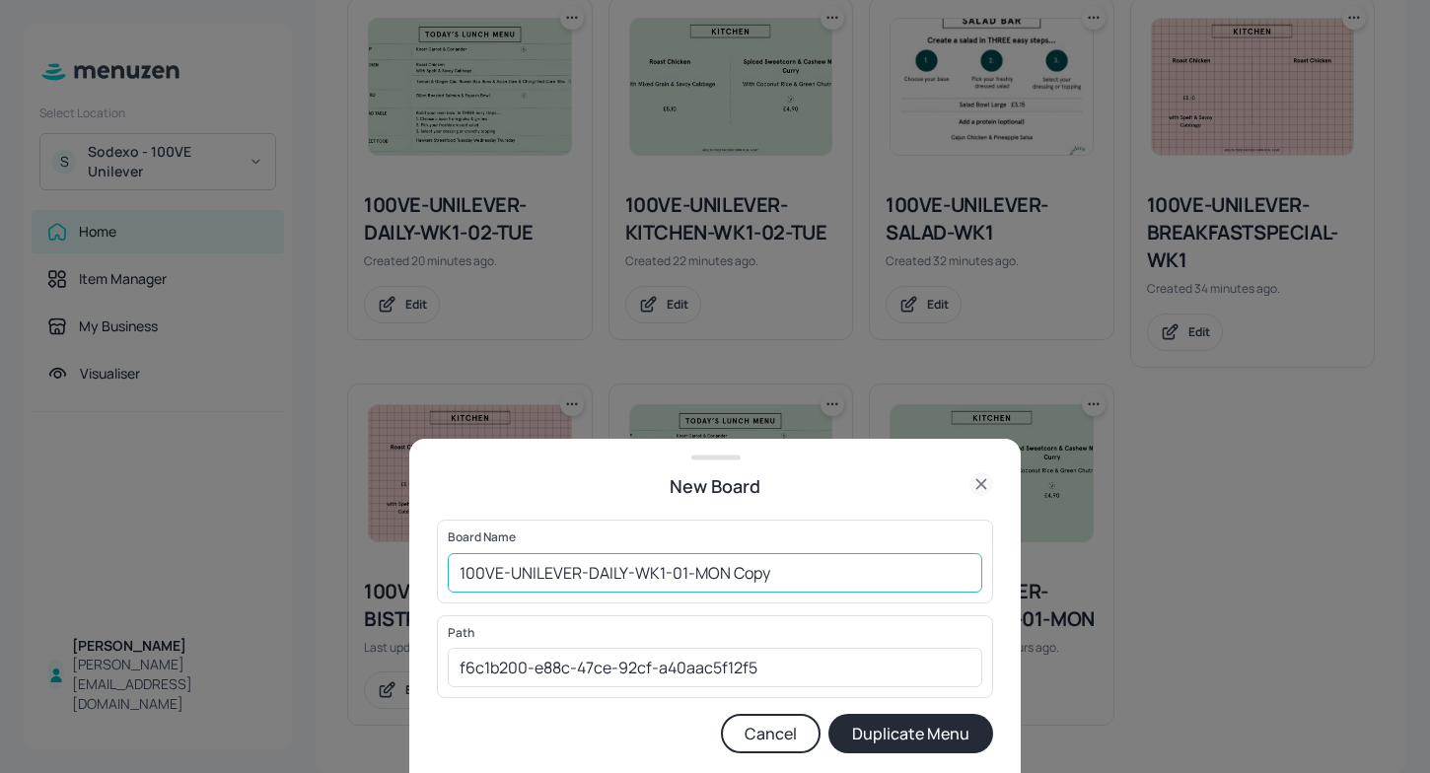
click at [786, 572] on input "100VE-UNILEVER-DAILY-WK1-01-MON Copy" at bounding box center [715, 572] width 535 height 39
type input "100VE-UNILEVER-DAILY-WK1-01-WED"
click at [928, 719] on button "Duplicate Menu" at bounding box center [910, 733] width 165 height 39
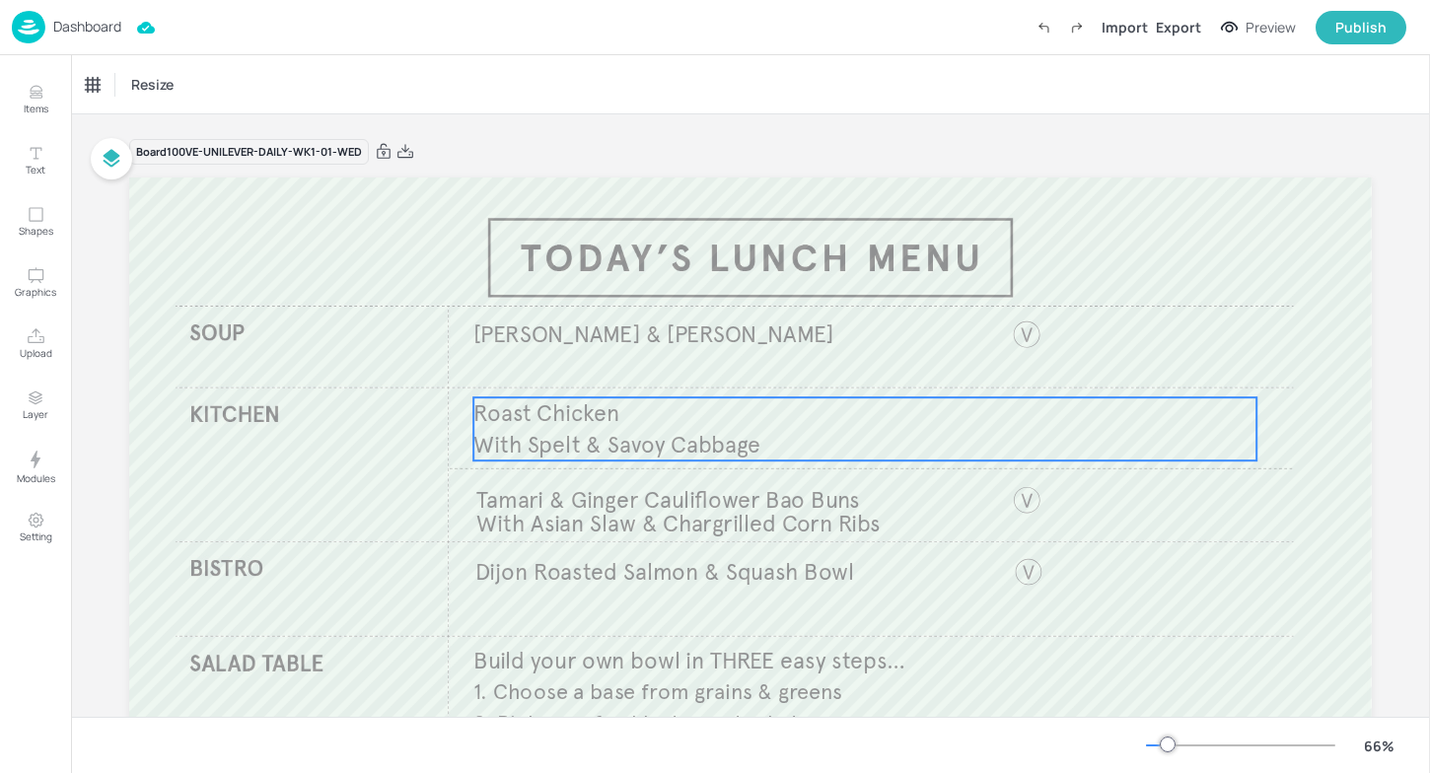
click at [629, 452] on span "With Spelt & Savoy Cabbage" at bounding box center [616, 445] width 287 height 29
click at [136, 94] on div "Roast Chicken ​" at bounding box center [136, 85] width 115 height 34
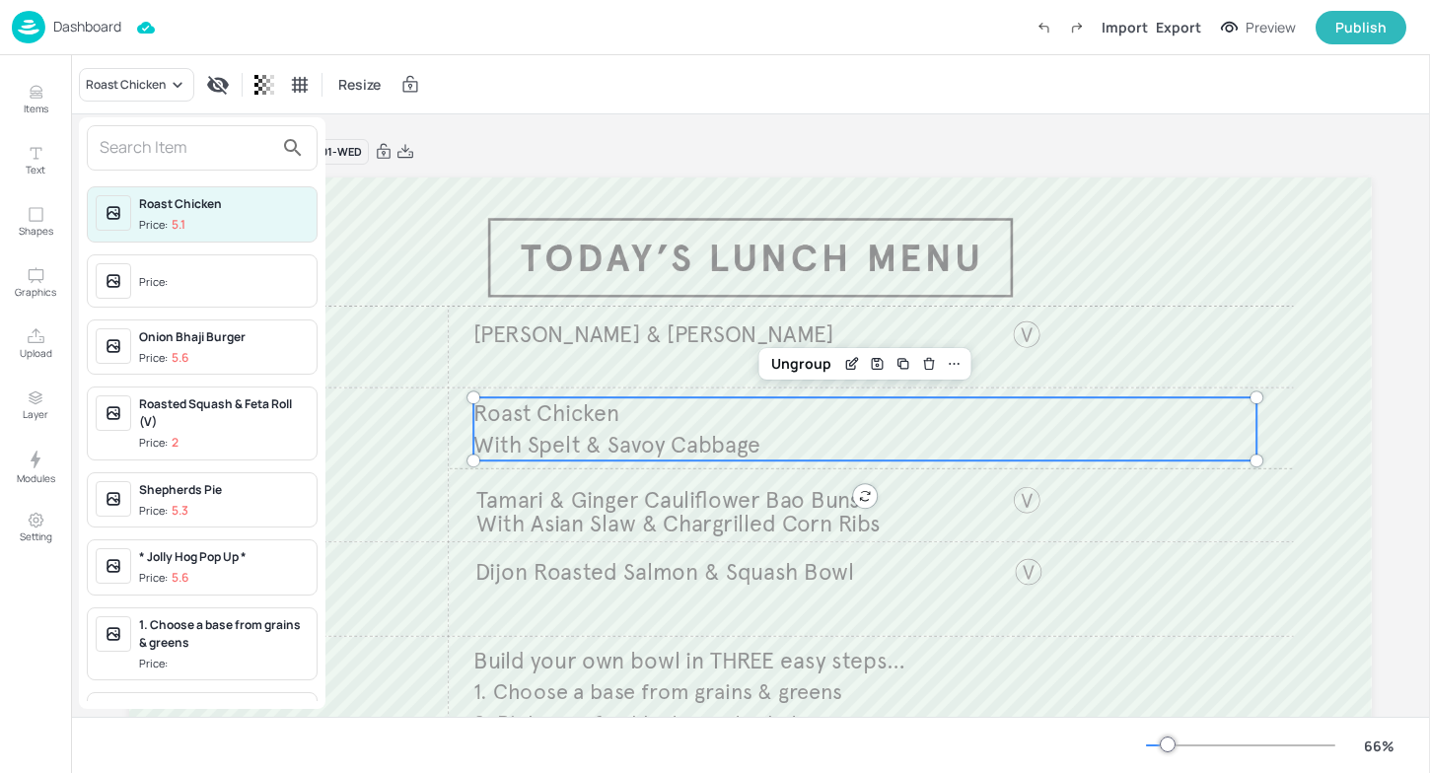
click at [136, 155] on input "text" at bounding box center [187, 148] width 174 height 32
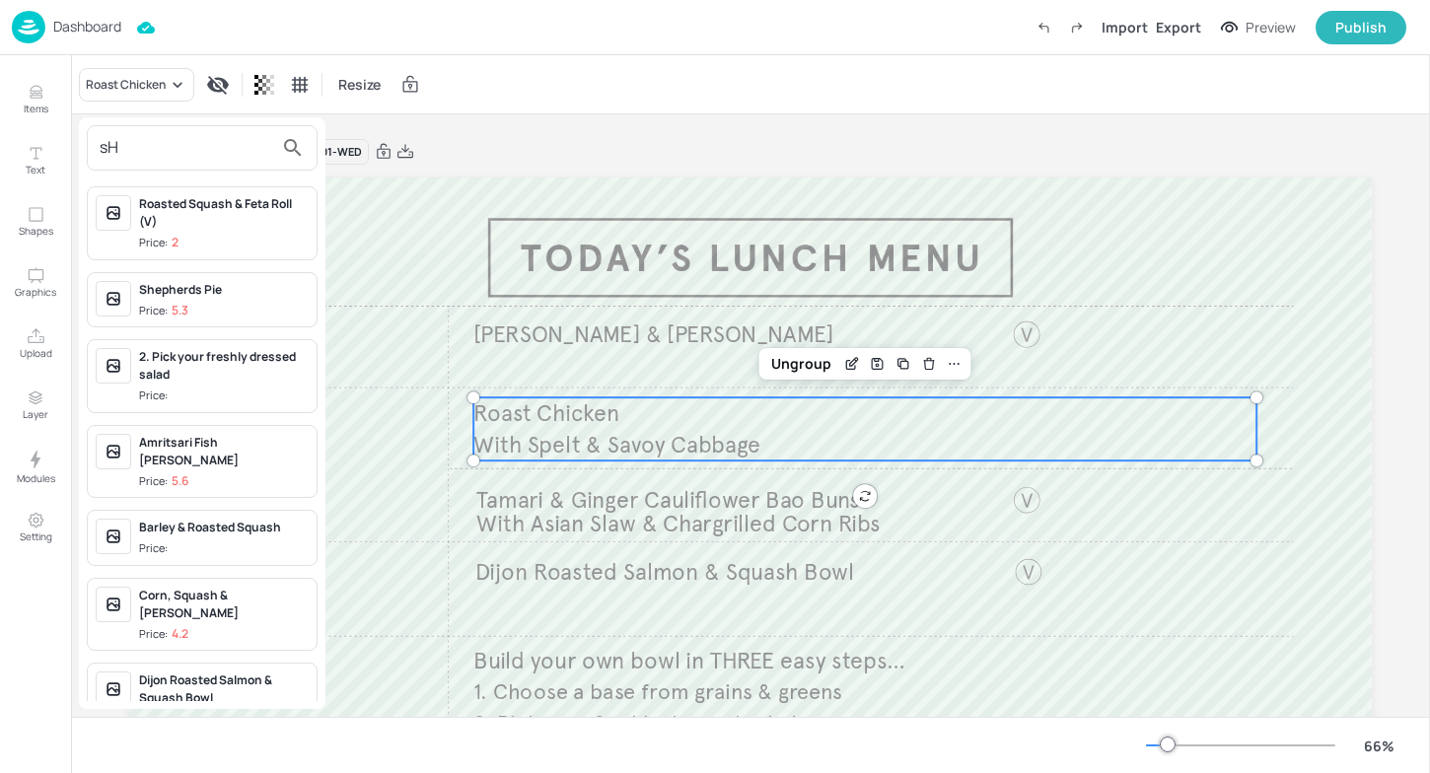
type input "sH"
click at [190, 298] on div "Shepherds Pie Price: 5.3" at bounding box center [224, 300] width 170 height 38
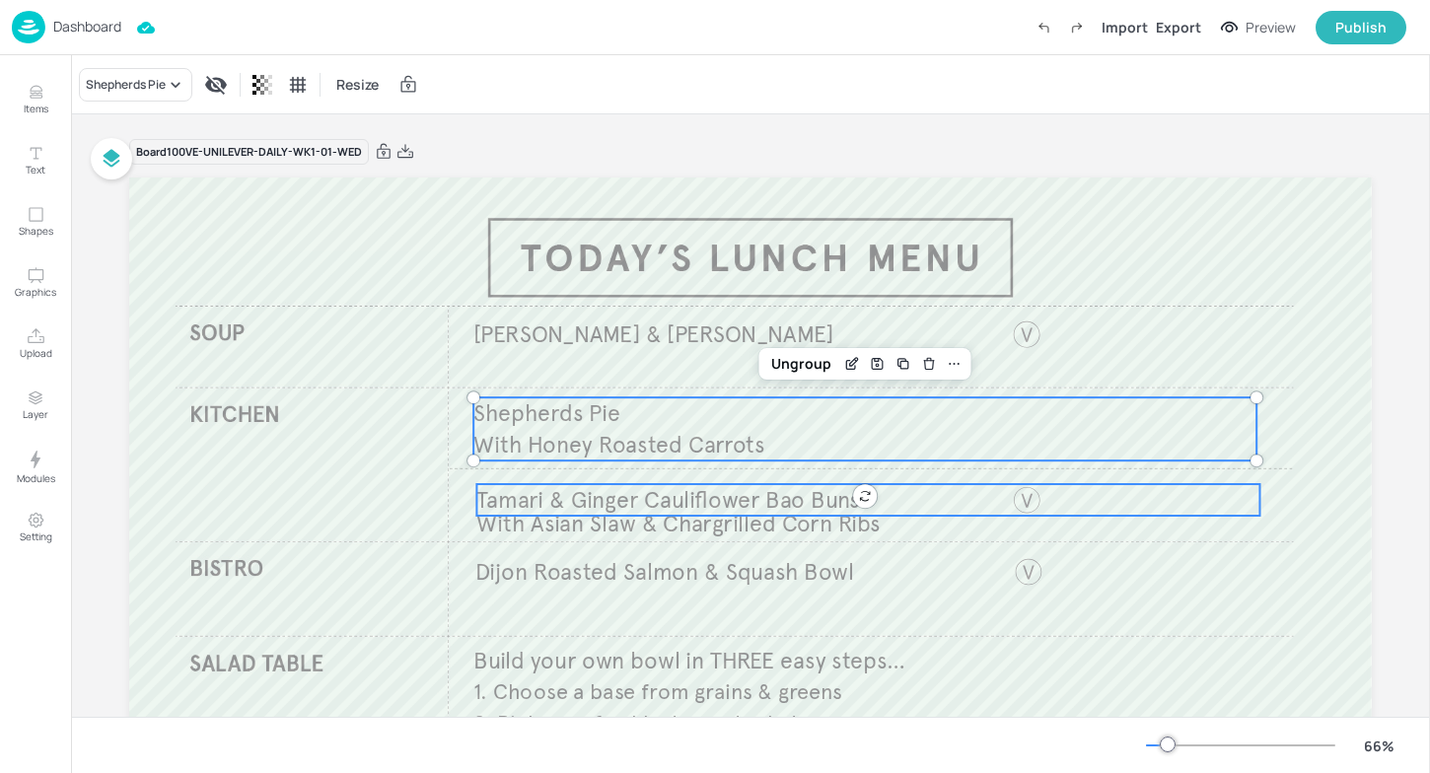
click at [526, 501] on span "Tamari & Ginger Cauliflower Bao Buns​" at bounding box center [668, 499] width 384 height 29
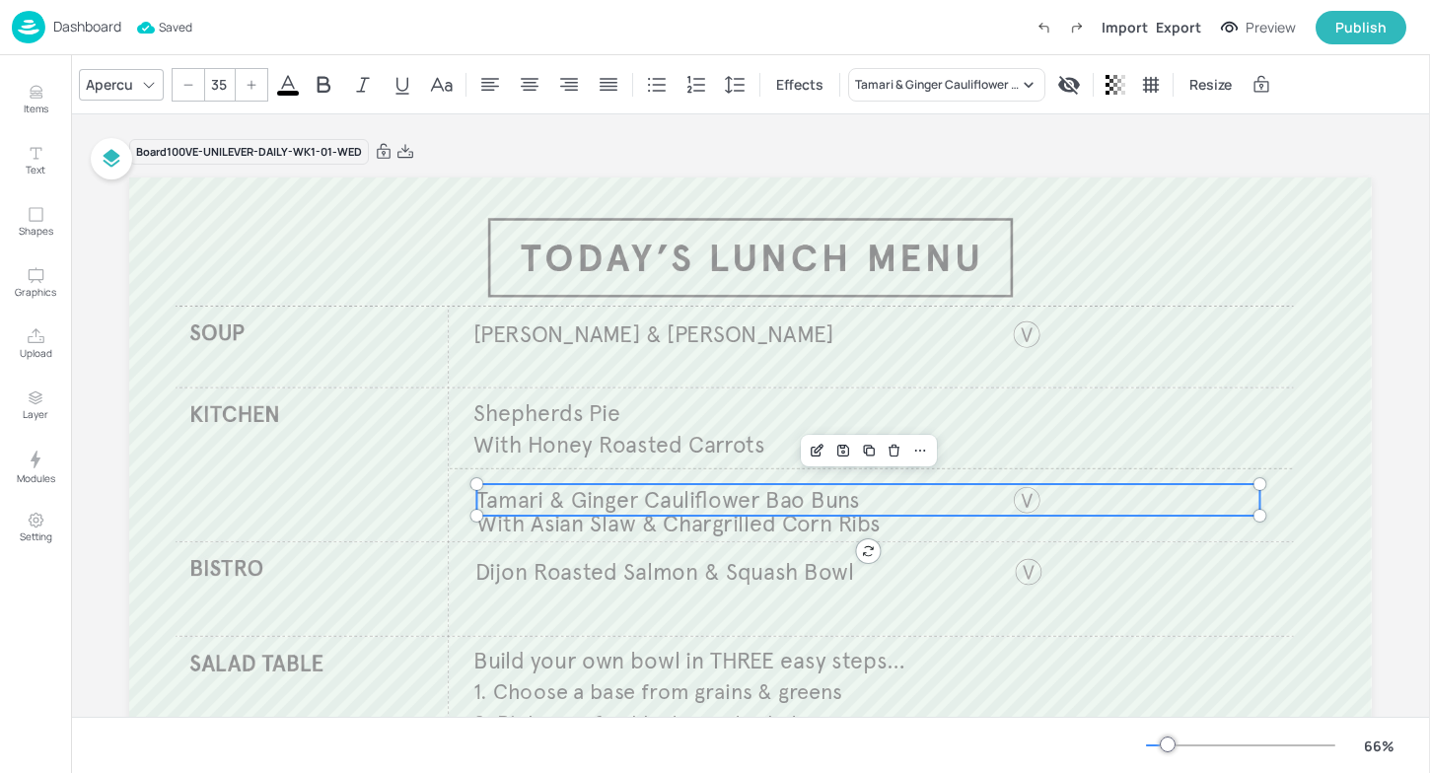
click at [557, 501] on span "Tamari & Ginger Cauliflower Bao Buns​" at bounding box center [668, 499] width 384 height 29
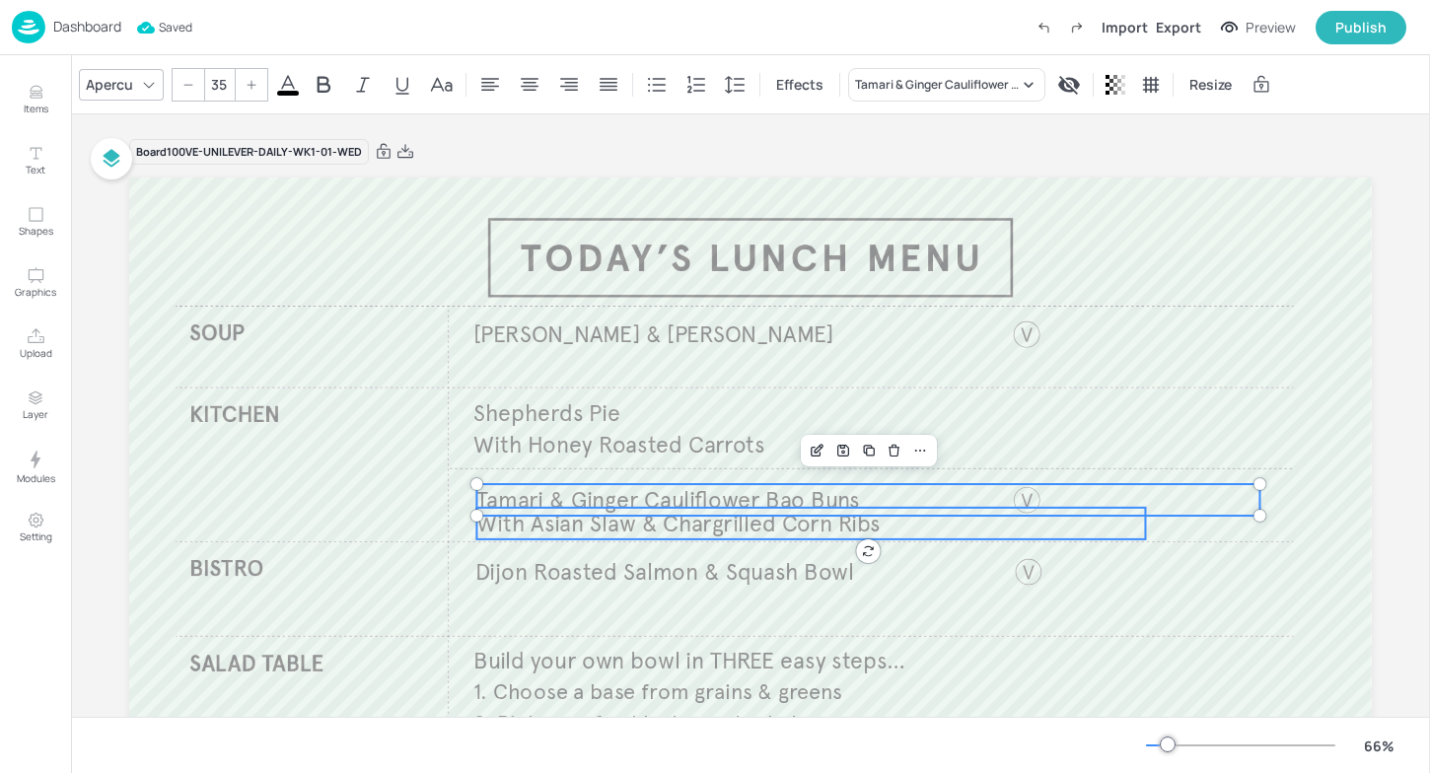
click at [613, 536] on span "With Asian Slaw & Chargrilled Corn Ribs" at bounding box center [678, 523] width 404 height 29
click at [618, 498] on span "Tamari & Ginger Cauliflower Bao Buns​" at bounding box center [668, 499] width 384 height 29
type input "35"
click at [621, 531] on span "With Asian Slaw & Chargrilled Corn Ribs" at bounding box center [678, 523] width 404 height 29
click at [810, 451] on div "Group" at bounding box center [804, 451] width 58 height 26
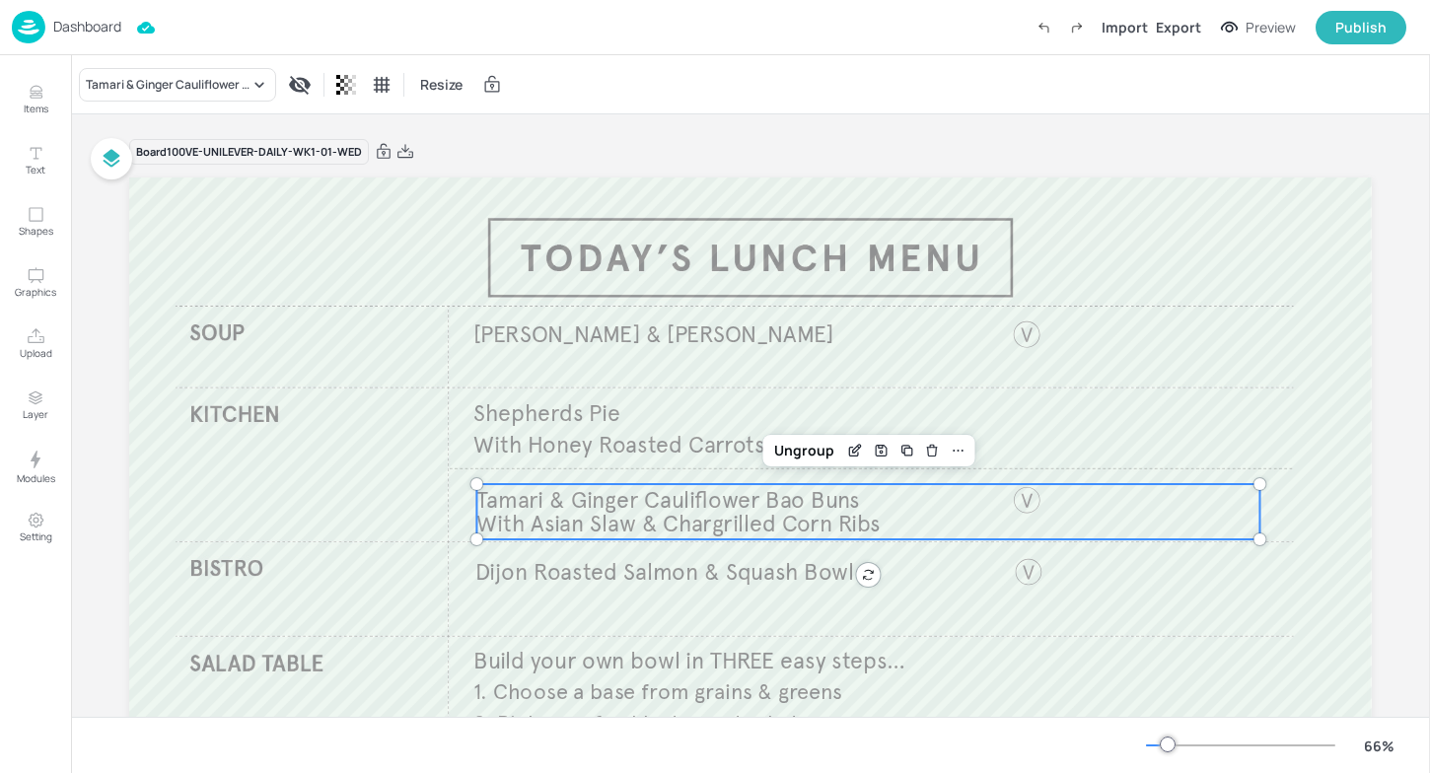
click at [763, 515] on span "With Asian Slaw & Chargrilled Corn Ribs" at bounding box center [678, 523] width 404 height 29
click at [211, 91] on div "Tamari & Ginger Cauliflower Bao Buns​" at bounding box center [168, 85] width 164 height 18
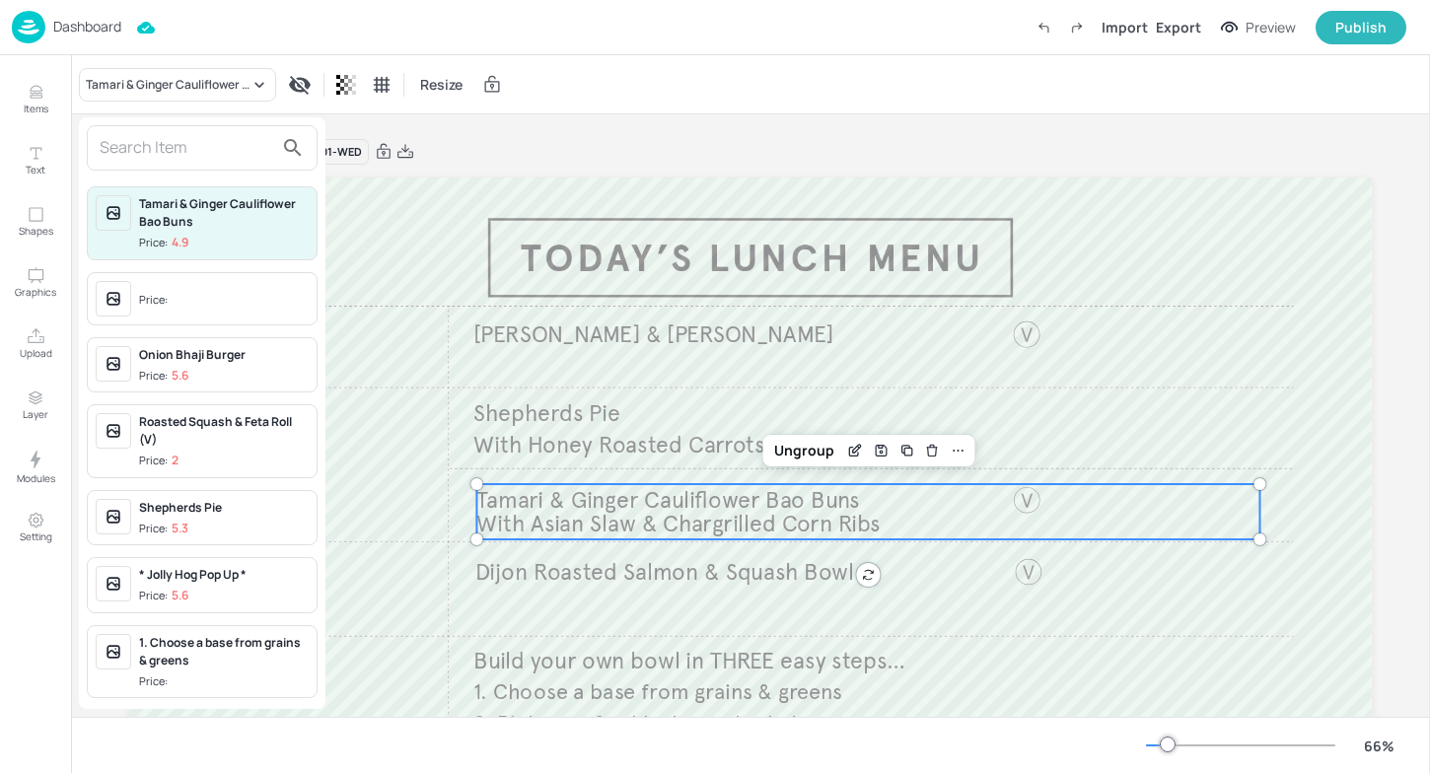
click at [151, 148] on input "text" at bounding box center [187, 148] width 174 height 32
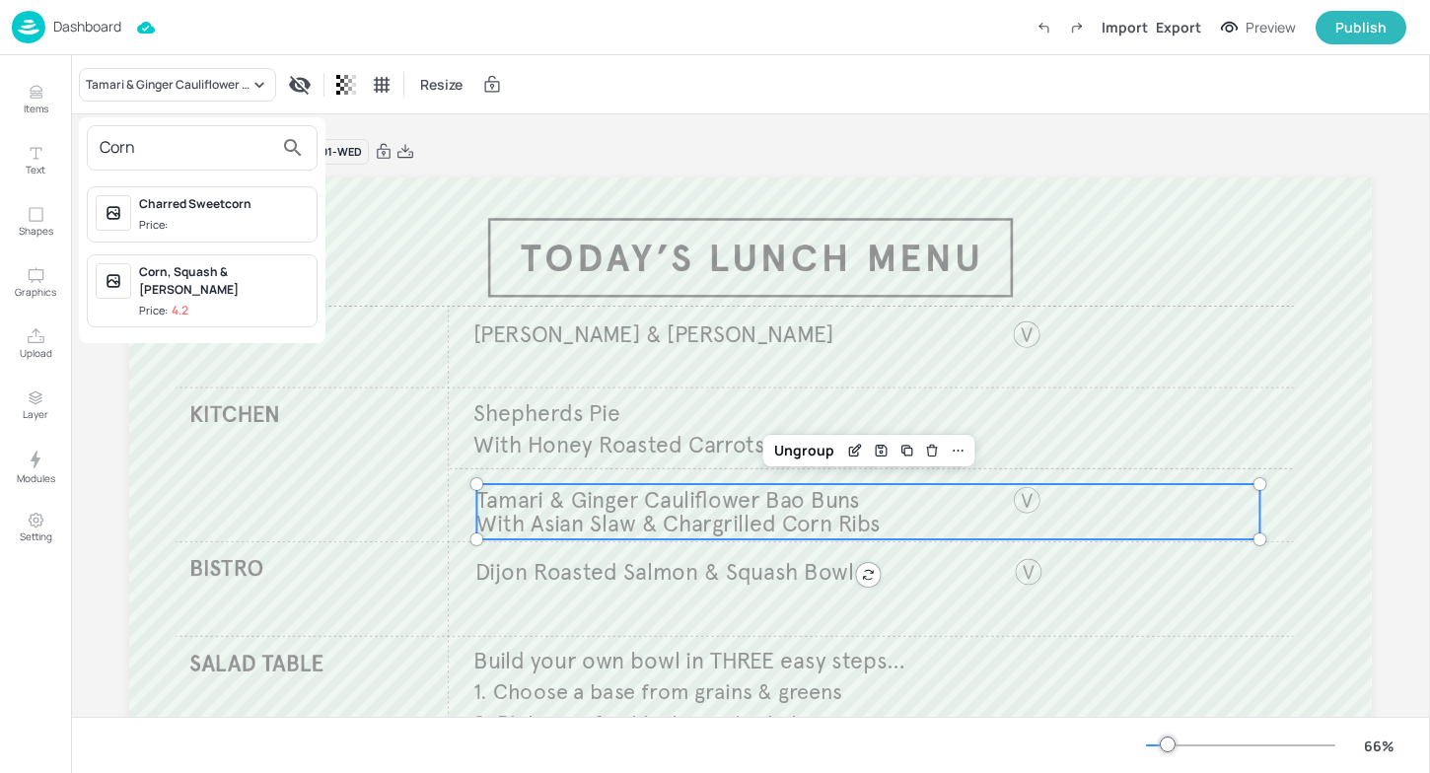
type input "Corn"
click at [176, 271] on div "Corn, Squash & [PERSON_NAME]" at bounding box center [224, 281] width 170 height 36
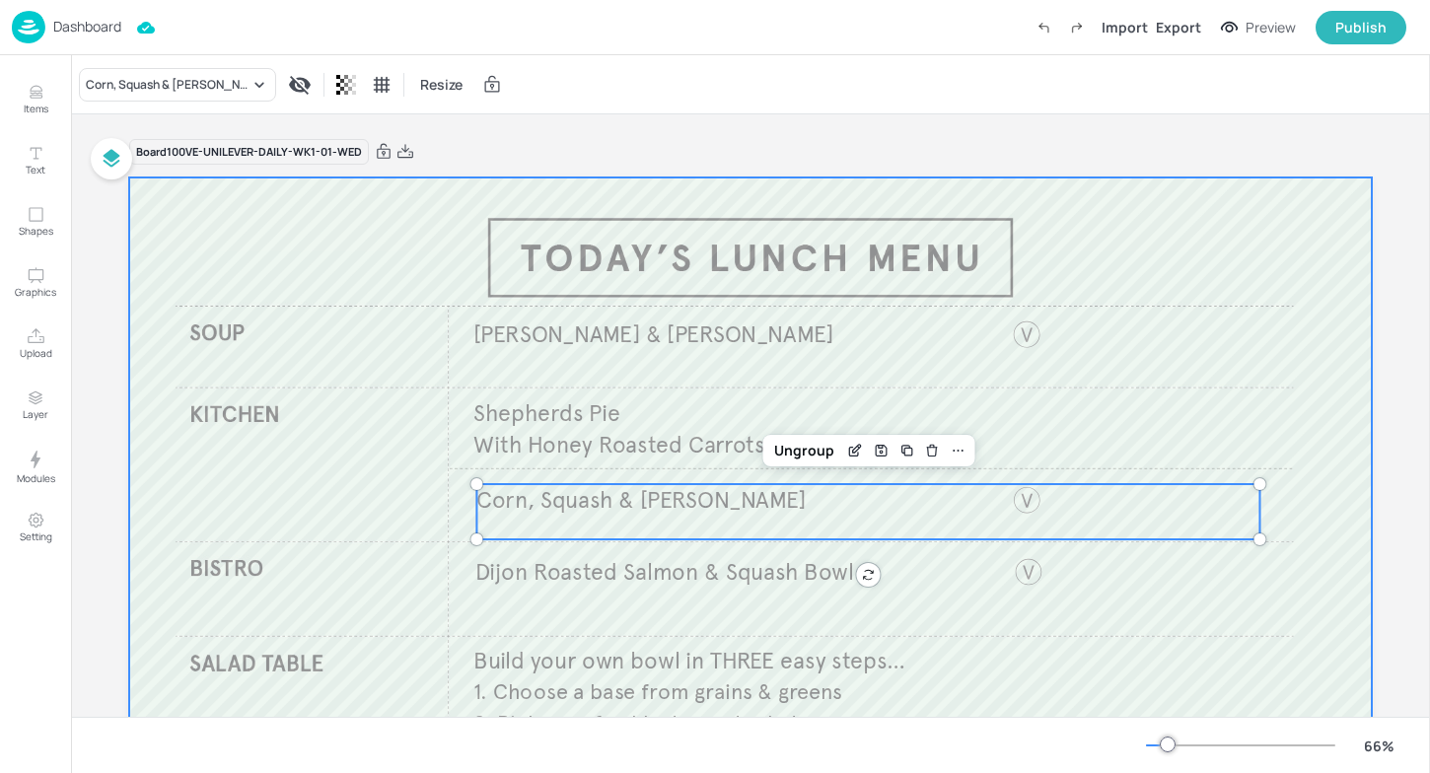
click at [470, 550] on div at bounding box center [750, 527] width 1243 height 699
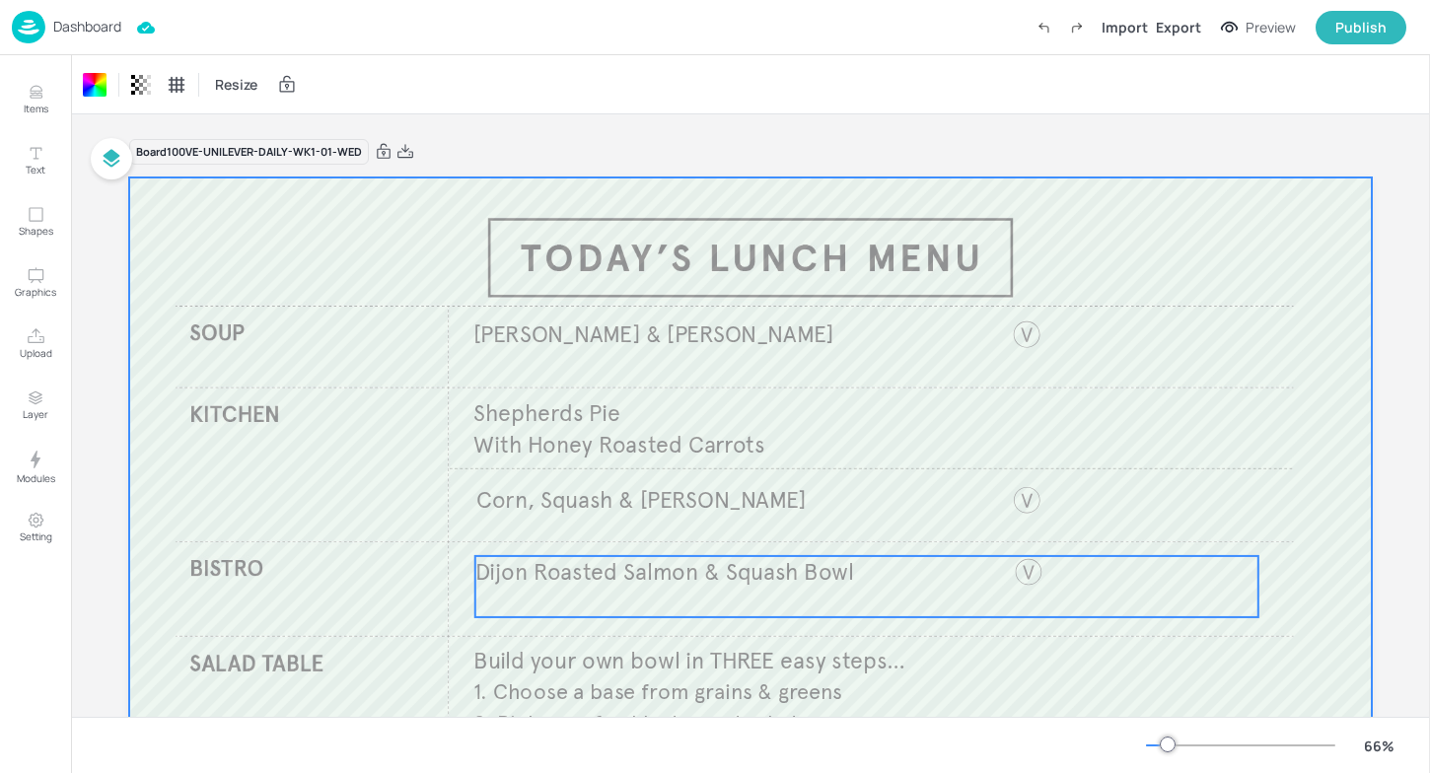
click at [507, 590] on div "Dijon Roasted Salmon & Squash Bowl" at bounding box center [866, 586] width 783 height 61
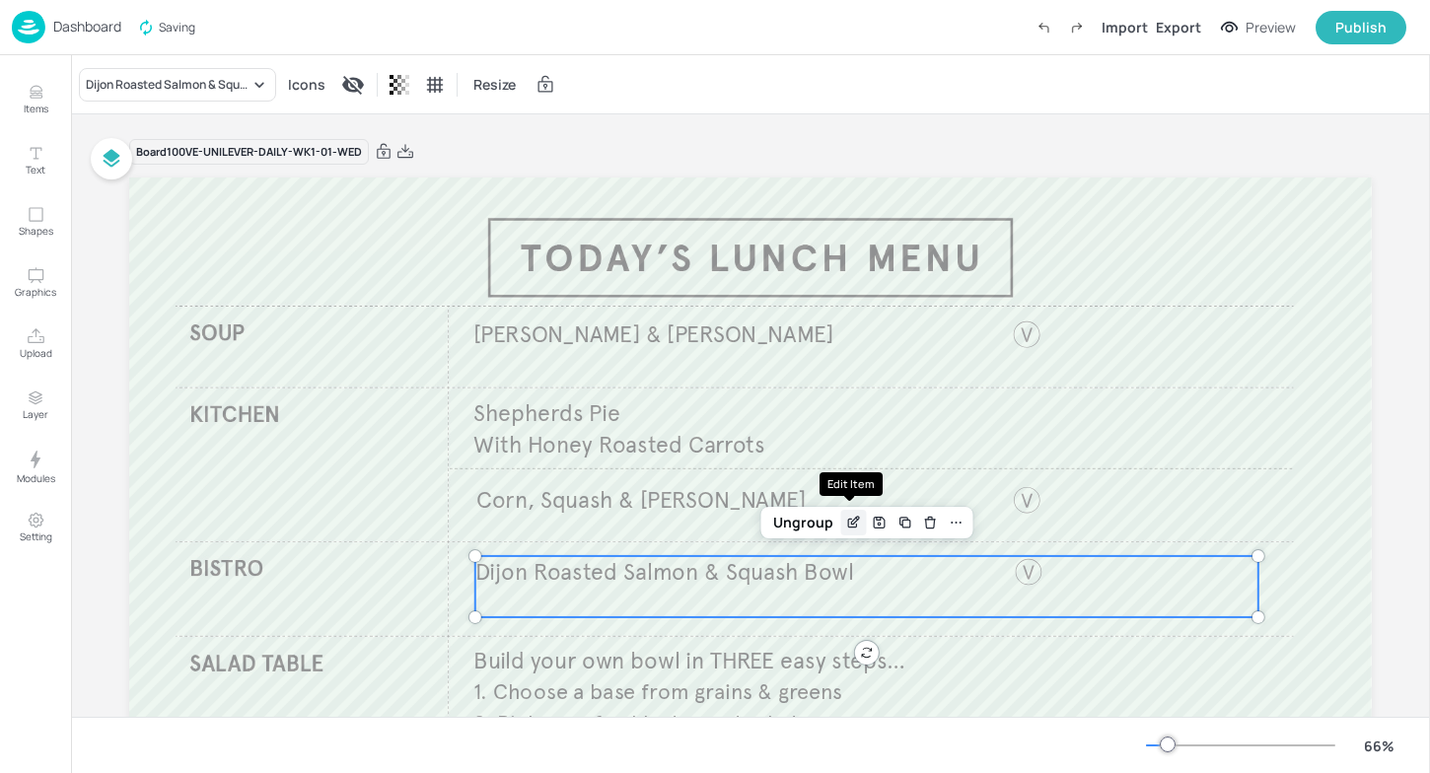
click at [845, 522] on icon "Edit Item" at bounding box center [853, 523] width 17 height 16
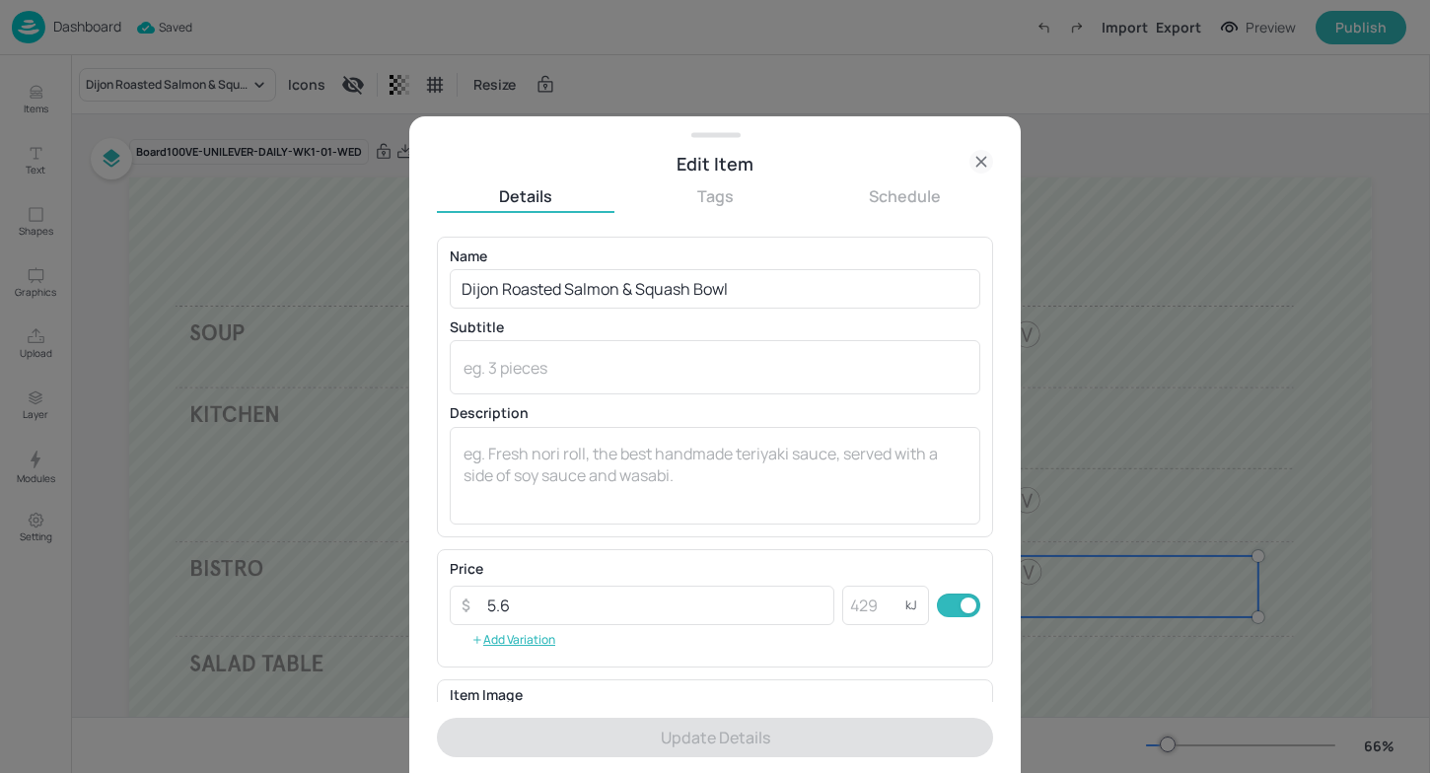
click at [190, 303] on div at bounding box center [715, 386] width 1430 height 773
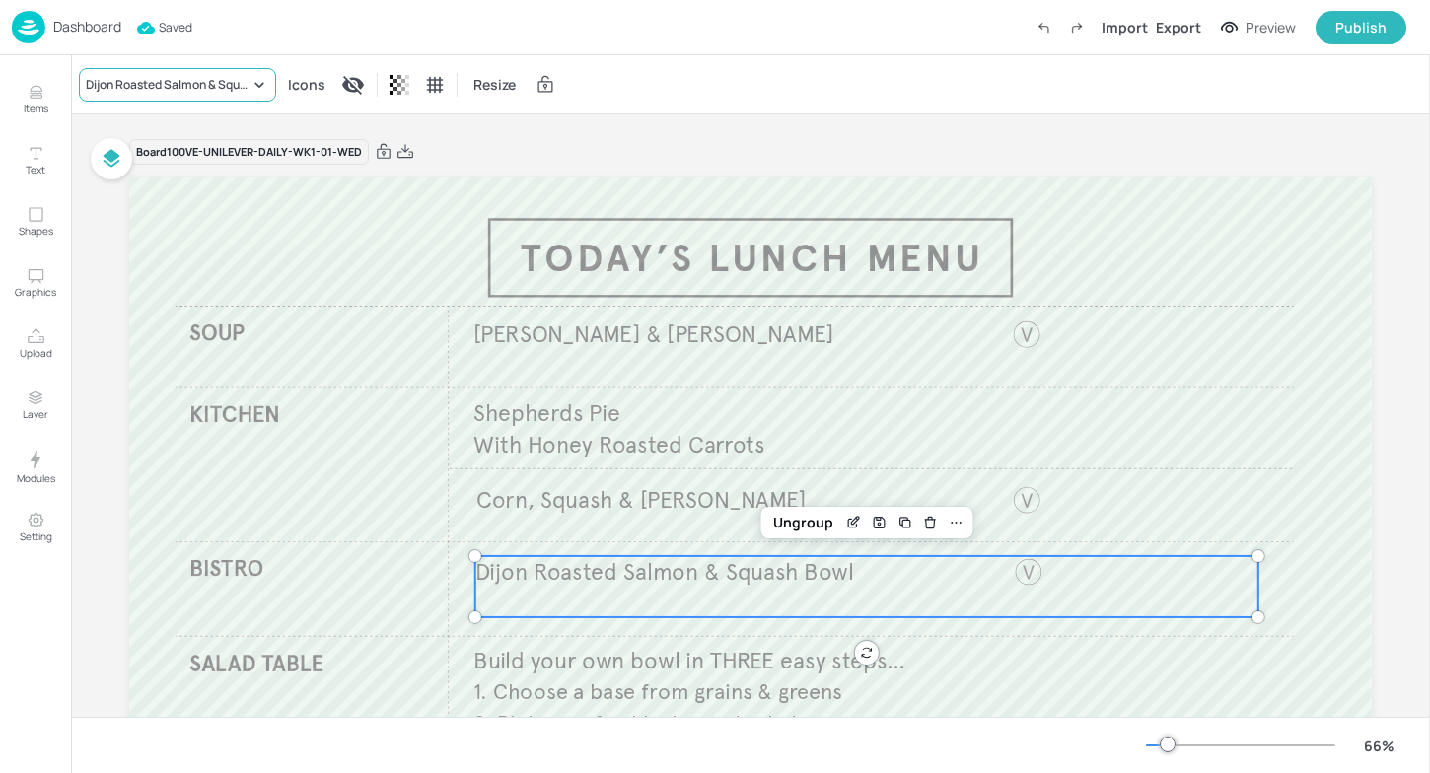
click at [229, 99] on div "Dijon Roasted Salmon & Squash Bowl" at bounding box center [177, 85] width 197 height 34
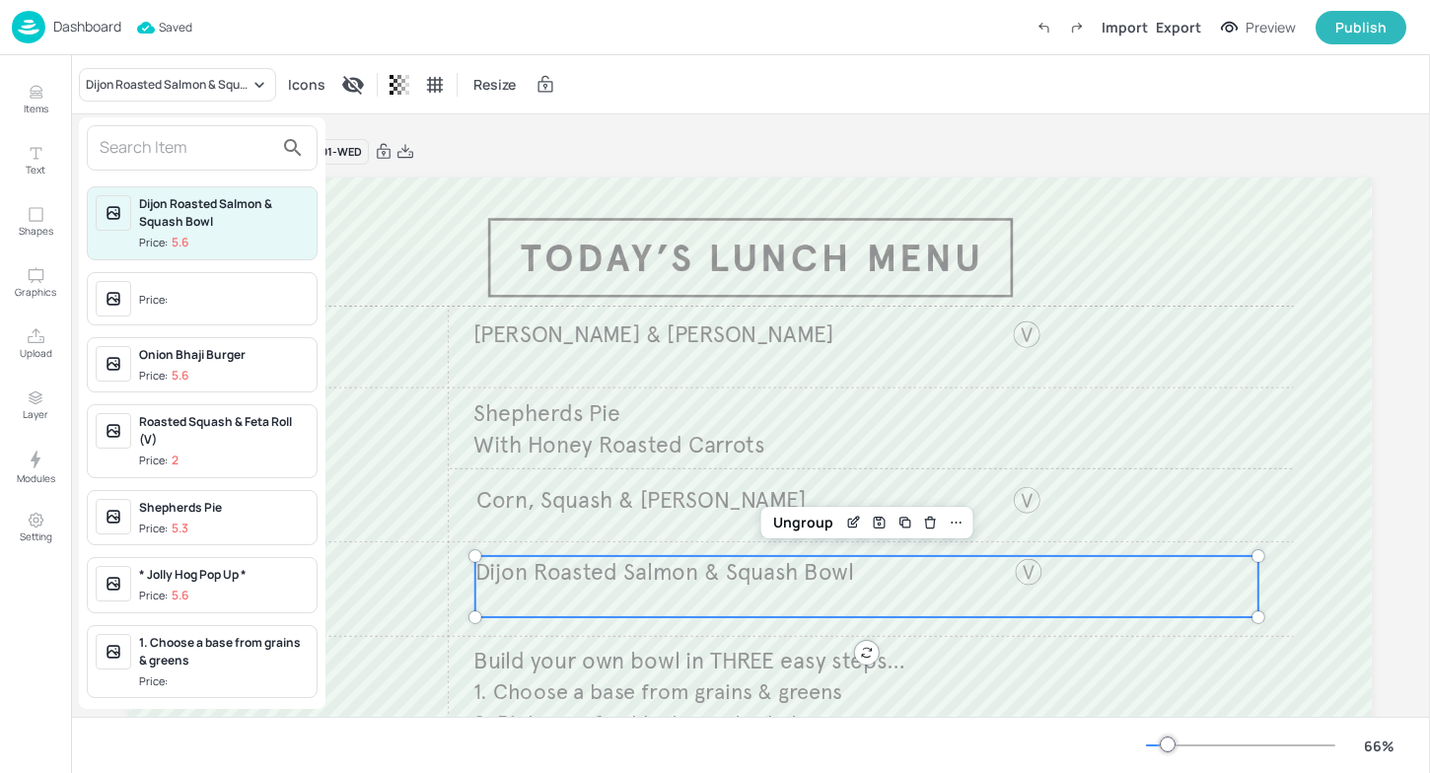
click at [232, 143] on input "text" at bounding box center [187, 148] width 174 height 32
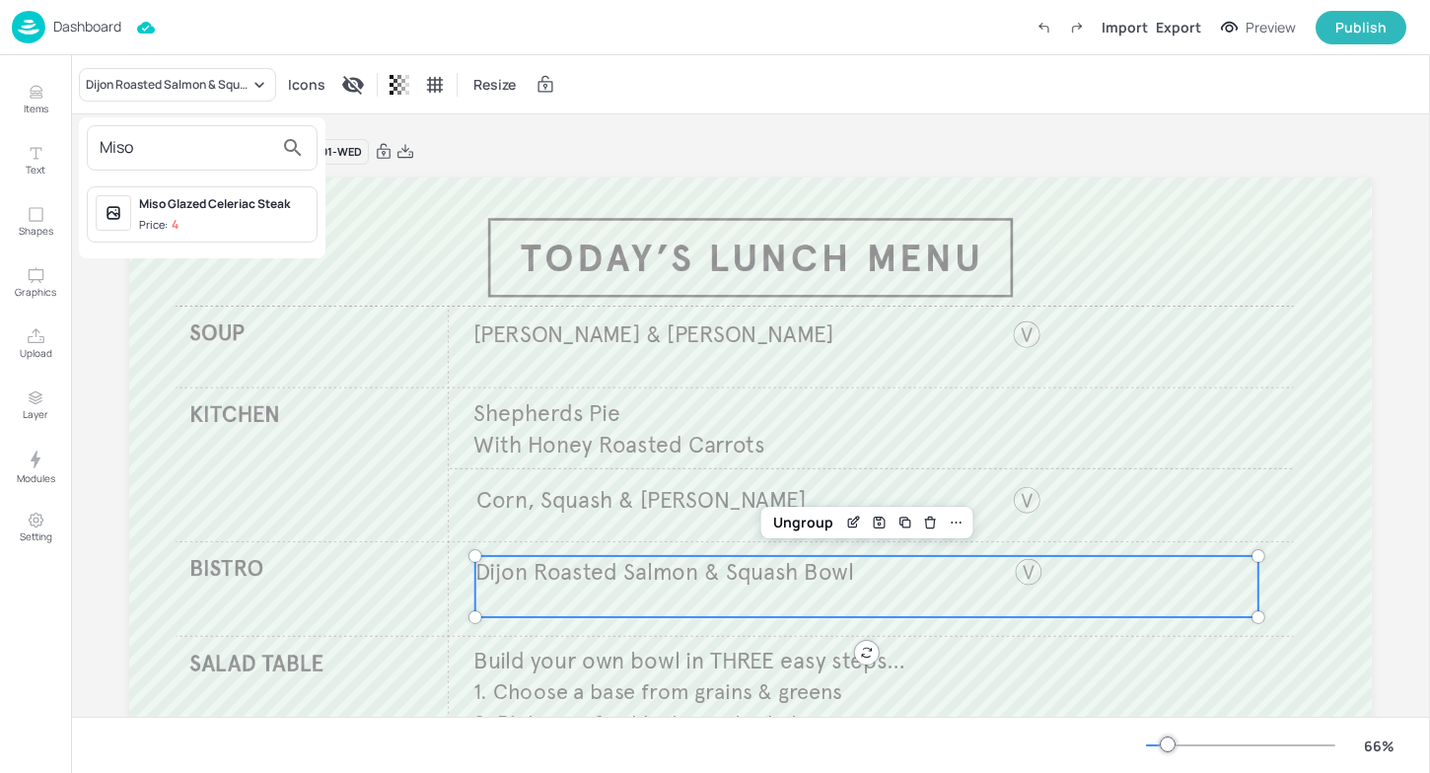
type input "Miso"
click at [217, 218] on span "Price: 4" at bounding box center [224, 225] width 170 height 17
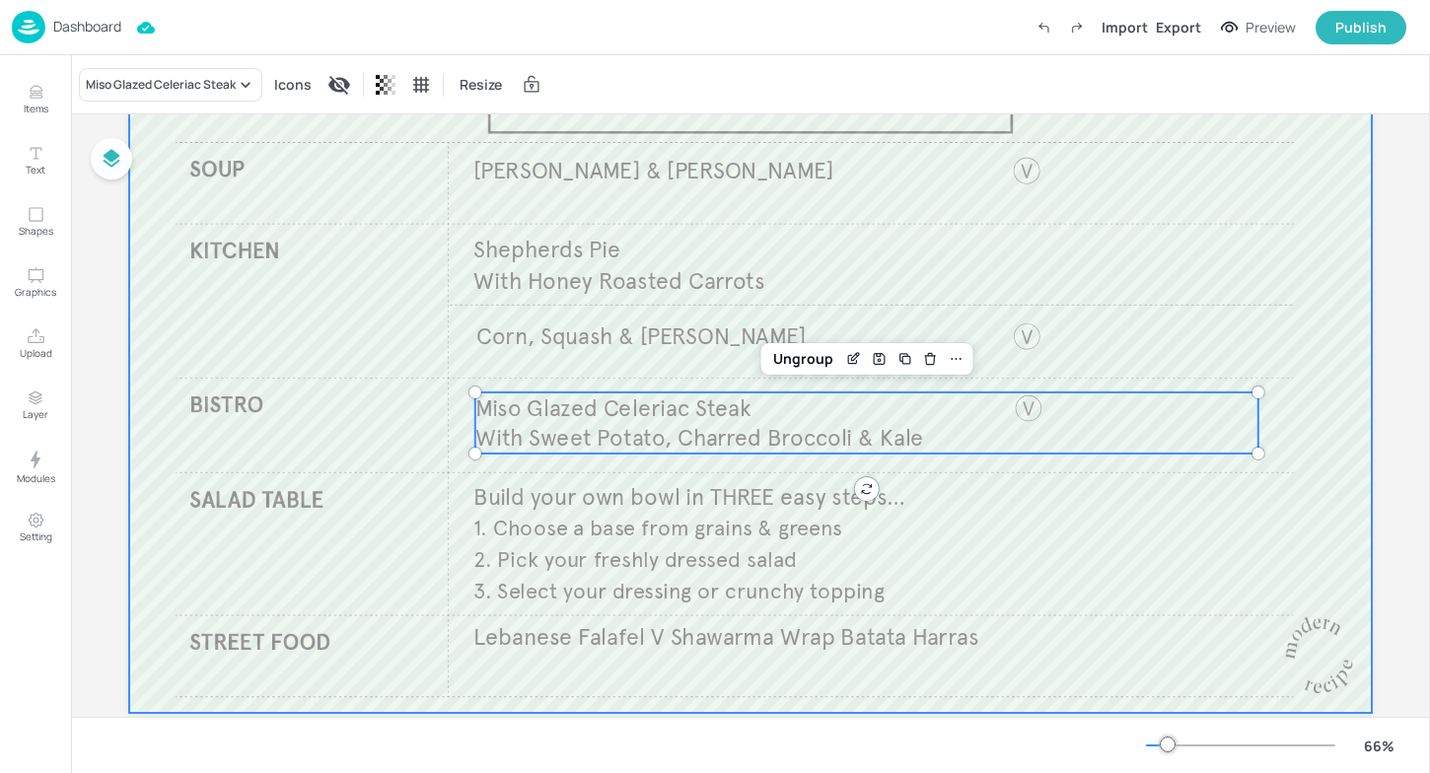
scroll to position [209, 0]
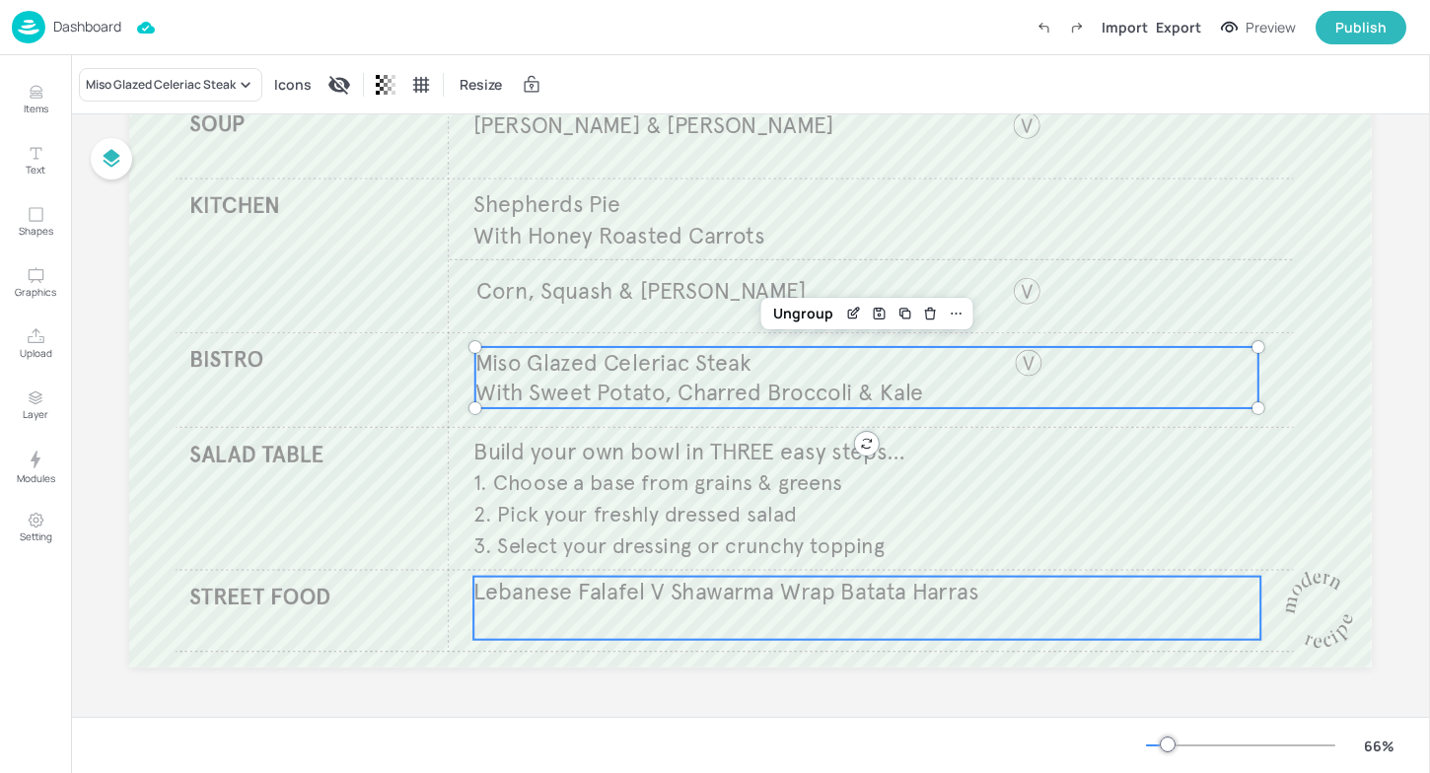
click at [556, 597] on span "Lebanese Falafel V​ Shawarma Wrap​ Batata Harras​" at bounding box center [725, 592] width 505 height 29
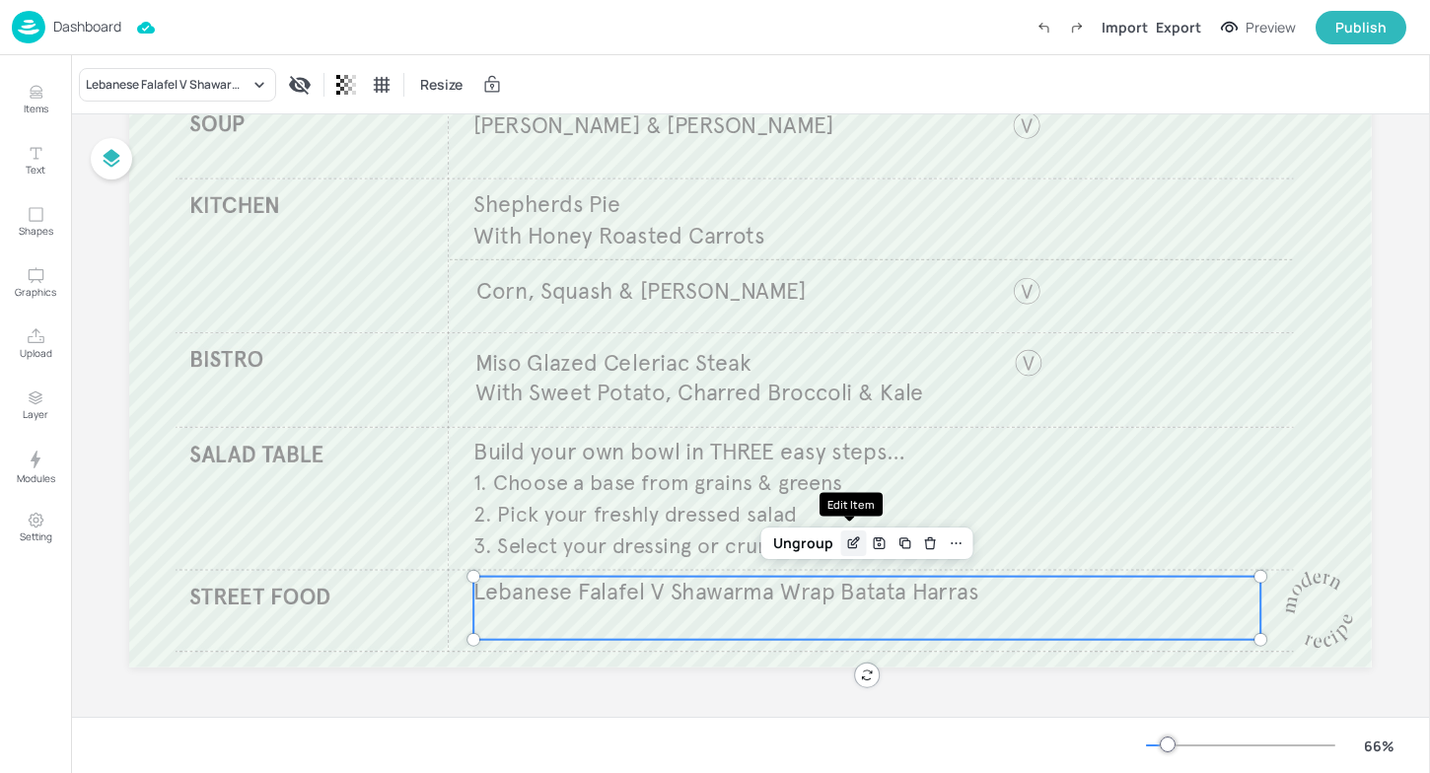
click at [853, 537] on icon "Edit Item" at bounding box center [853, 544] width 17 height 16
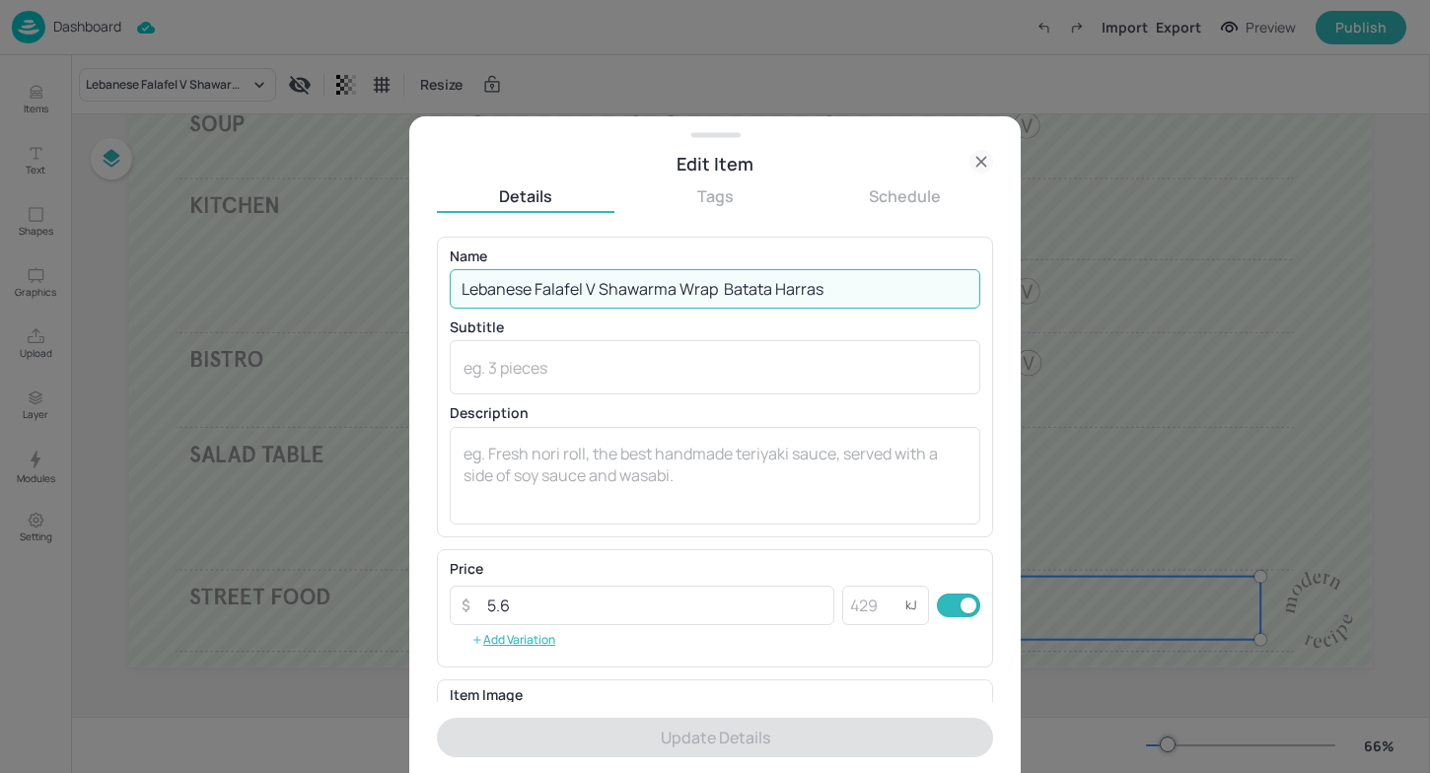
drag, startPoint x: 870, startPoint y: 274, endPoint x: 760, endPoint y: 307, distance: 114.2
click at [760, 308] on input "Lebanese Falafel V​ Shawarma Wrap​ Batata Harras​" at bounding box center [715, 288] width 531 height 39
click at [321, 298] on div at bounding box center [715, 386] width 1430 height 773
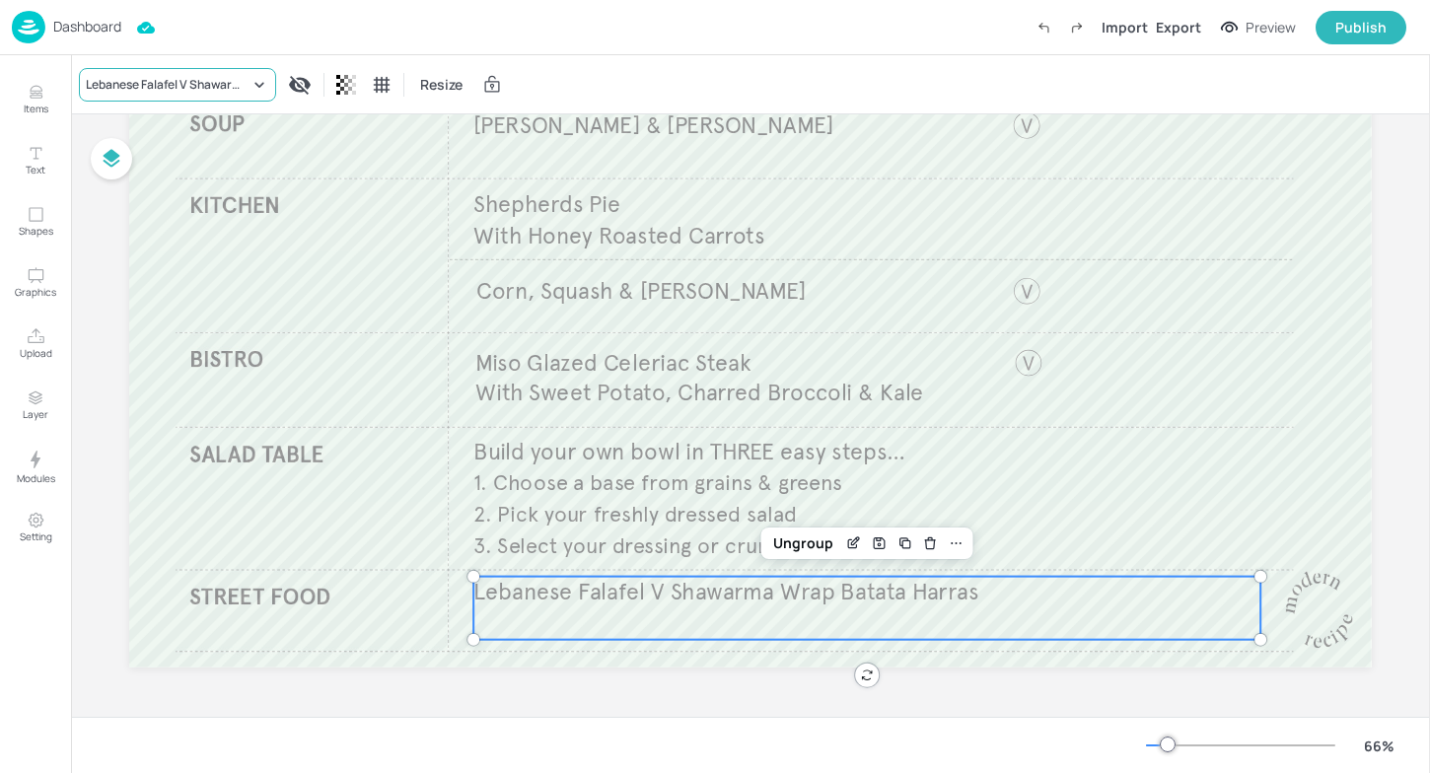
click at [201, 100] on div "Lebanese Falafel V​ Shawarma Wrap​ Batata Harras​" at bounding box center [177, 85] width 197 height 34
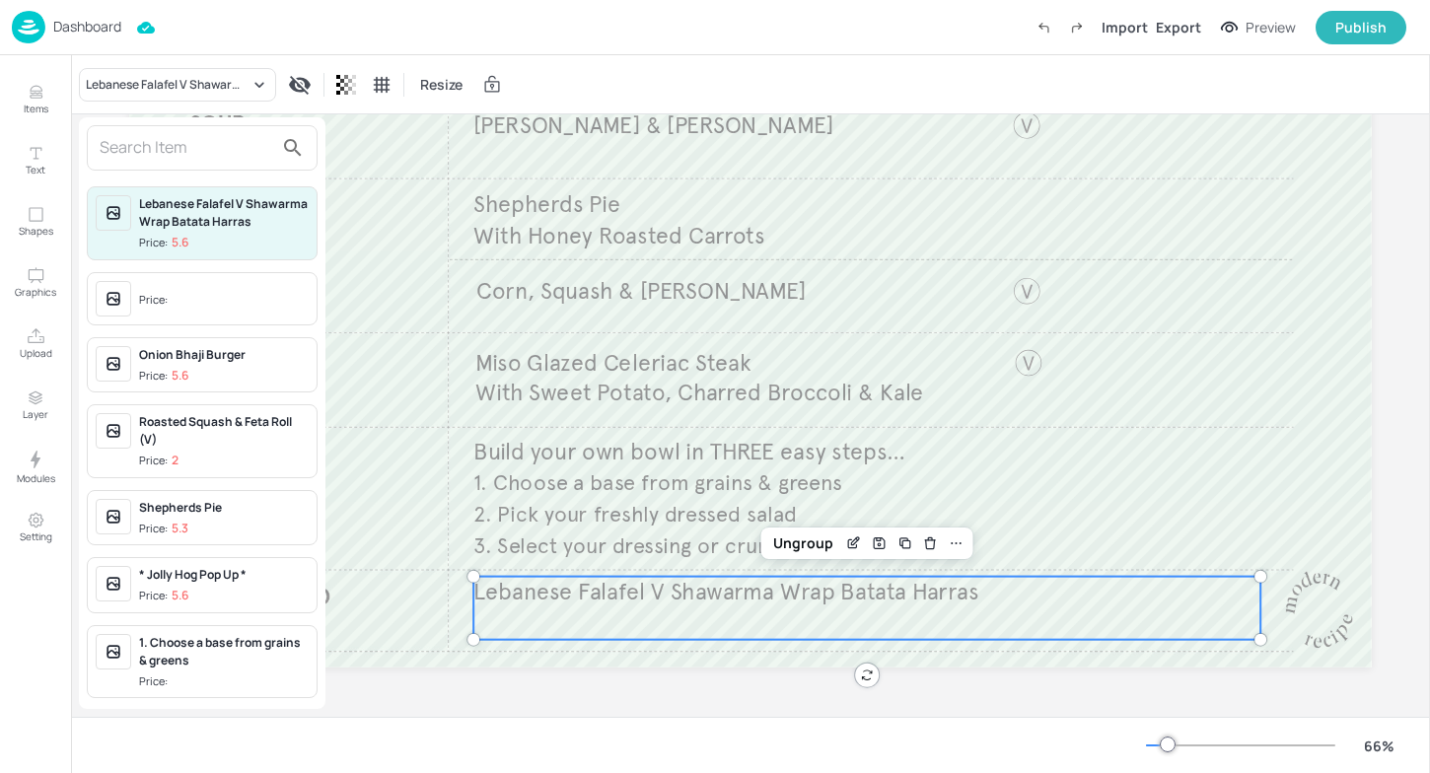
click at [227, 145] on input "text" at bounding box center [187, 148] width 174 height 32
type input "N"
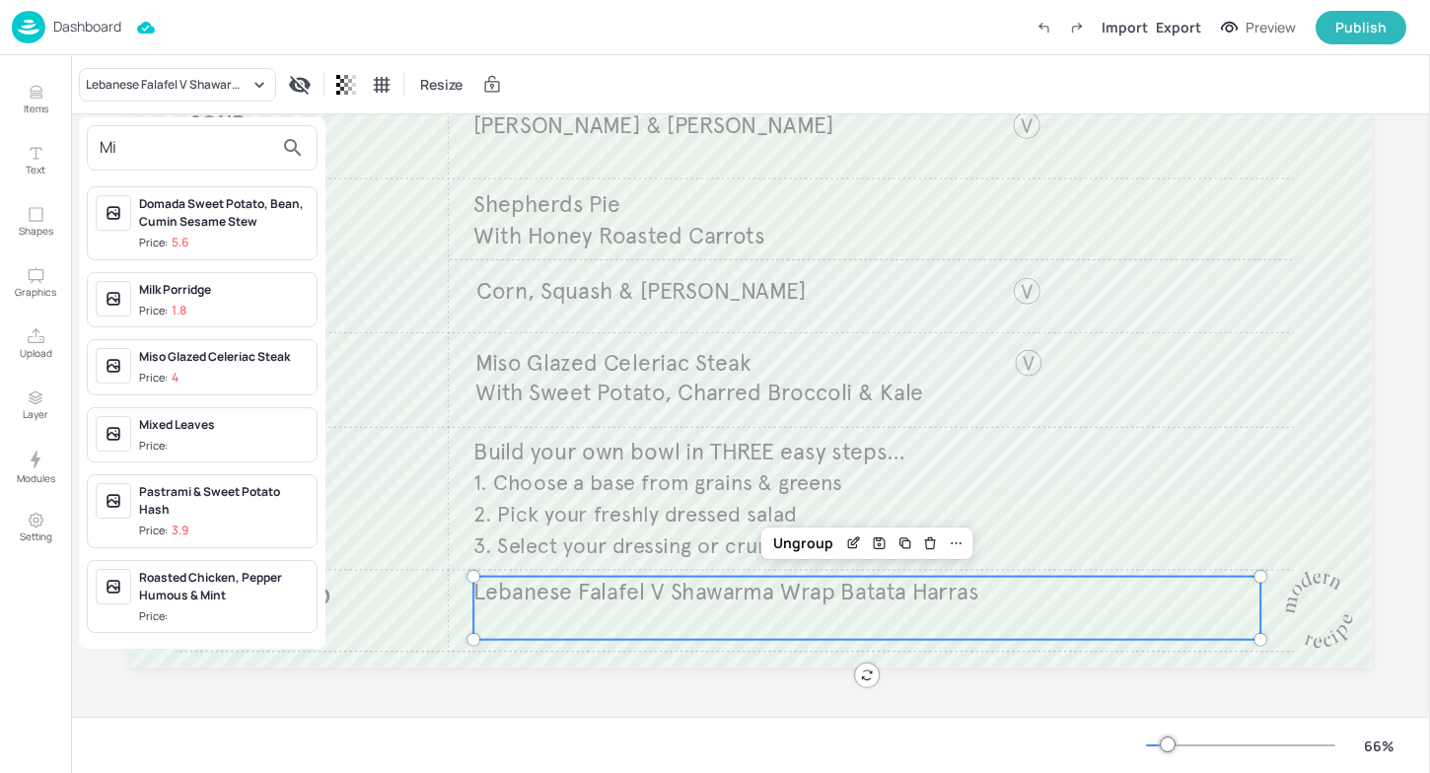
type input "M"
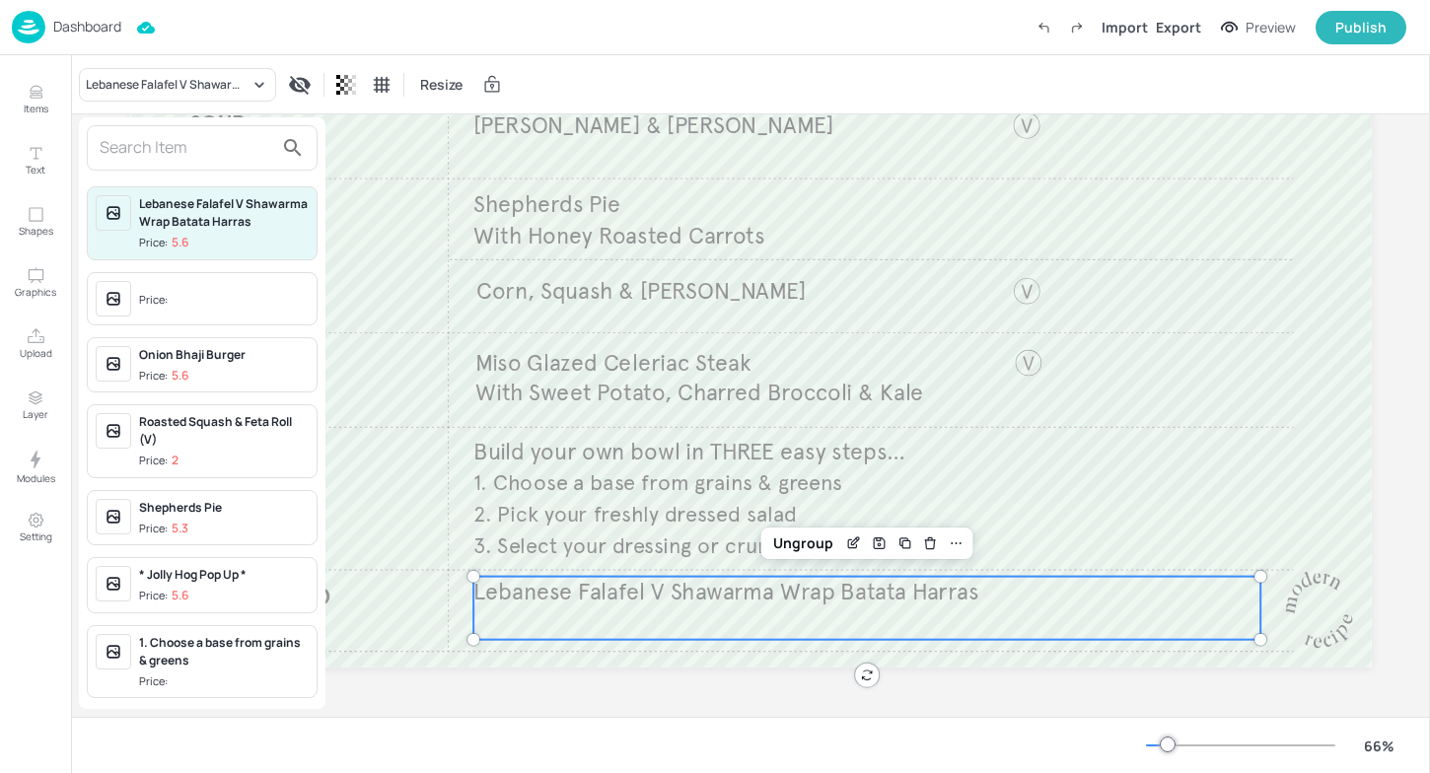
click at [853, 545] on div at bounding box center [715, 386] width 1430 height 773
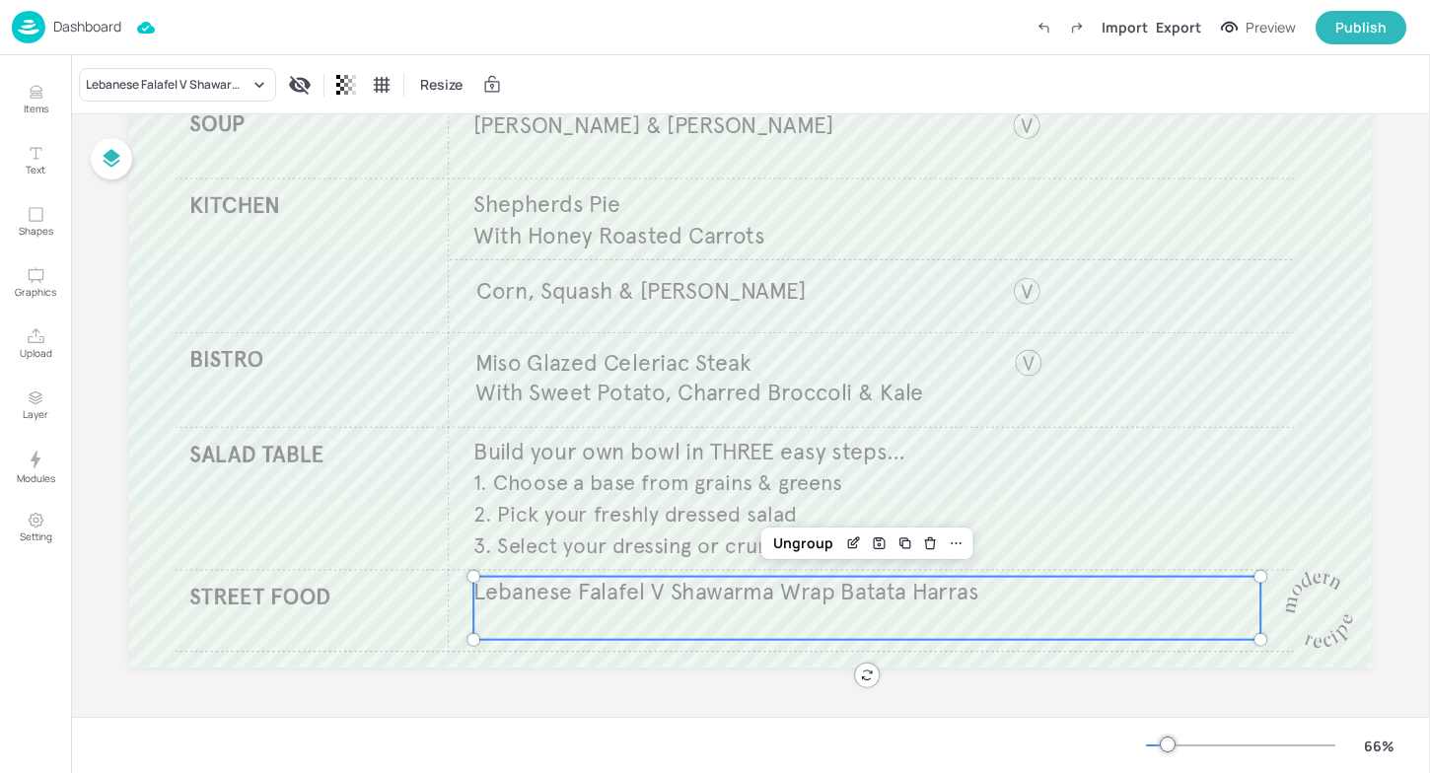
click at [853, 545] on icon "Edit Item" at bounding box center [853, 544] width 17 height 16
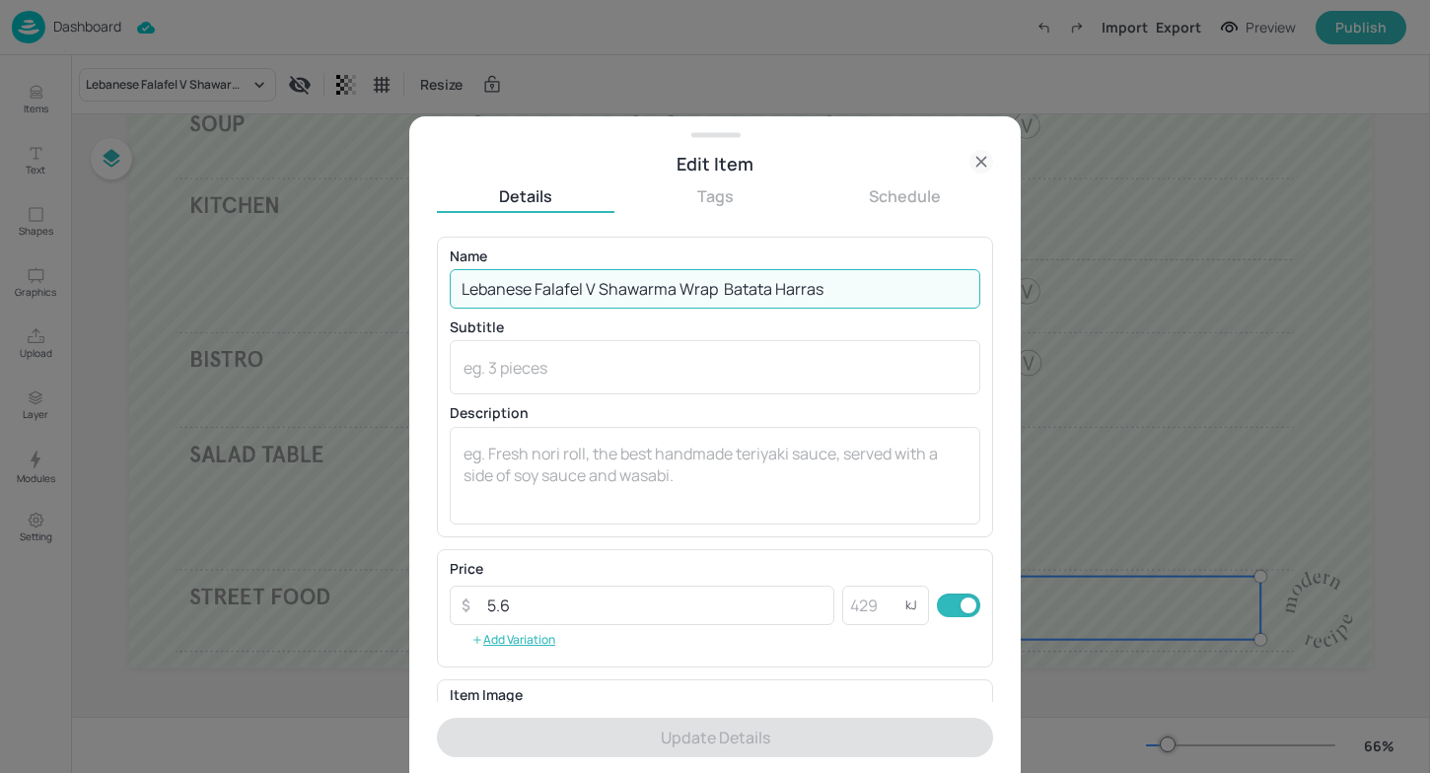
drag, startPoint x: 869, startPoint y: 283, endPoint x: 379, endPoint y: 292, distance: 490.2
click at [379, 292] on div "Edit Item Details Tags Schedule Name Lebanese Falafel V​ Shawarma Wrap​ Batata …" at bounding box center [715, 386] width 1430 height 773
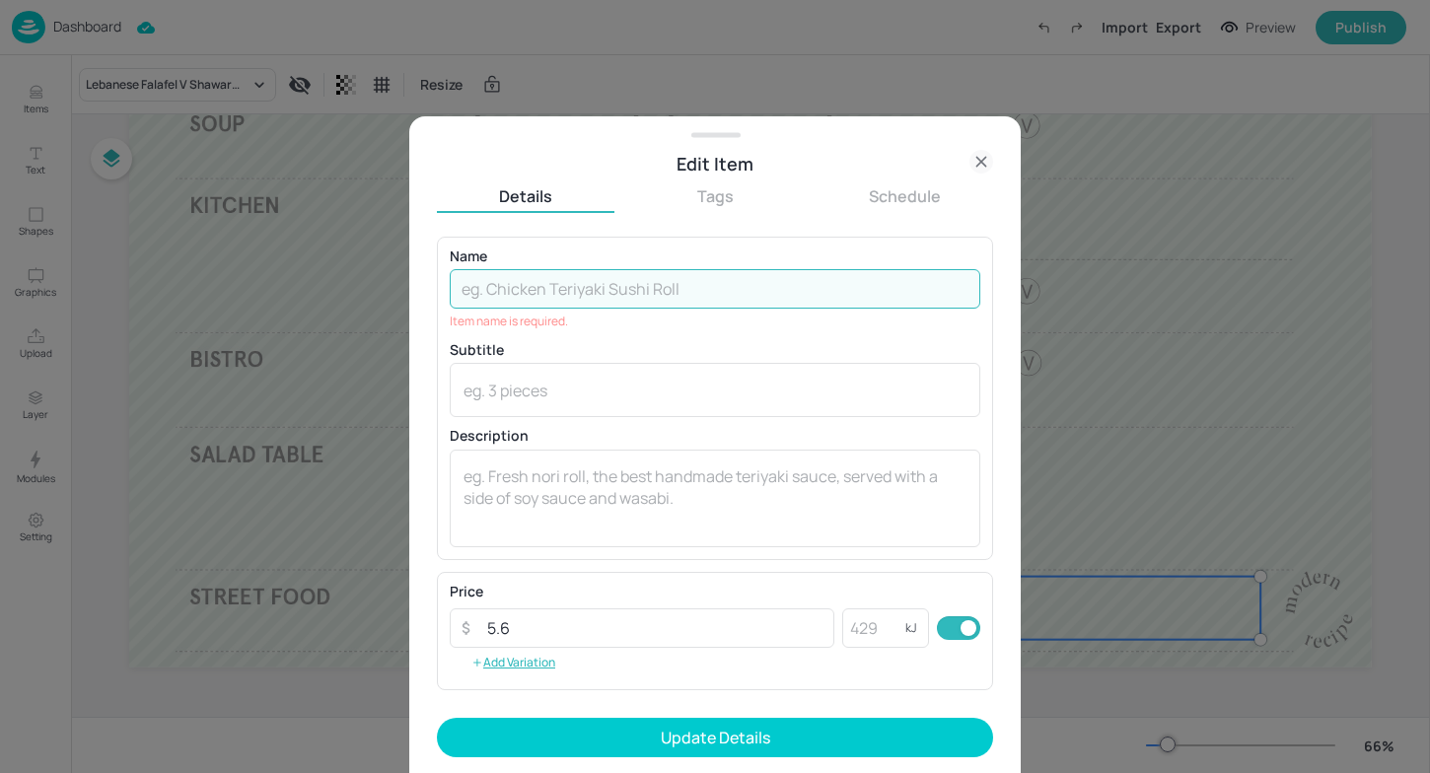
type input "W"
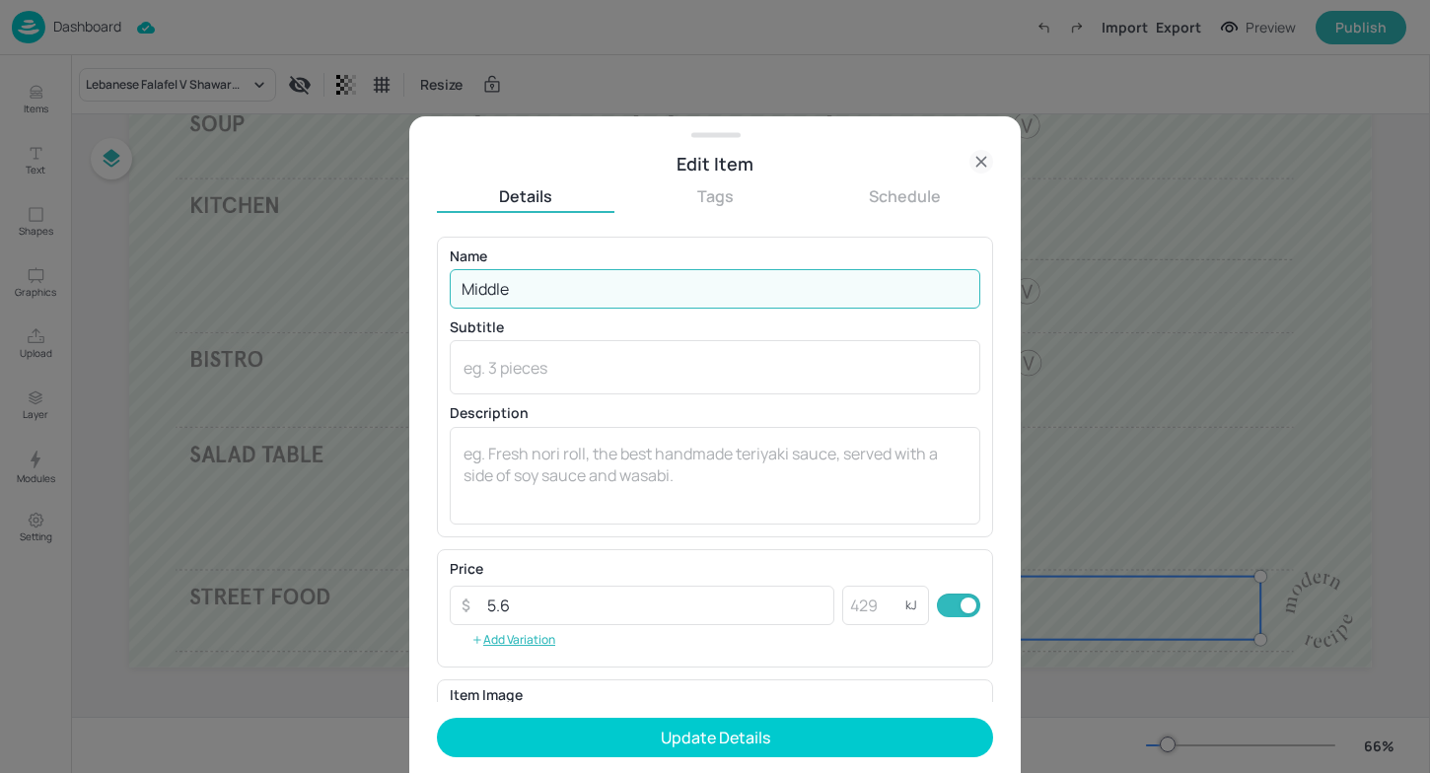
click at [526, 294] on input "Middle" at bounding box center [715, 288] width 531 height 39
type input "M"
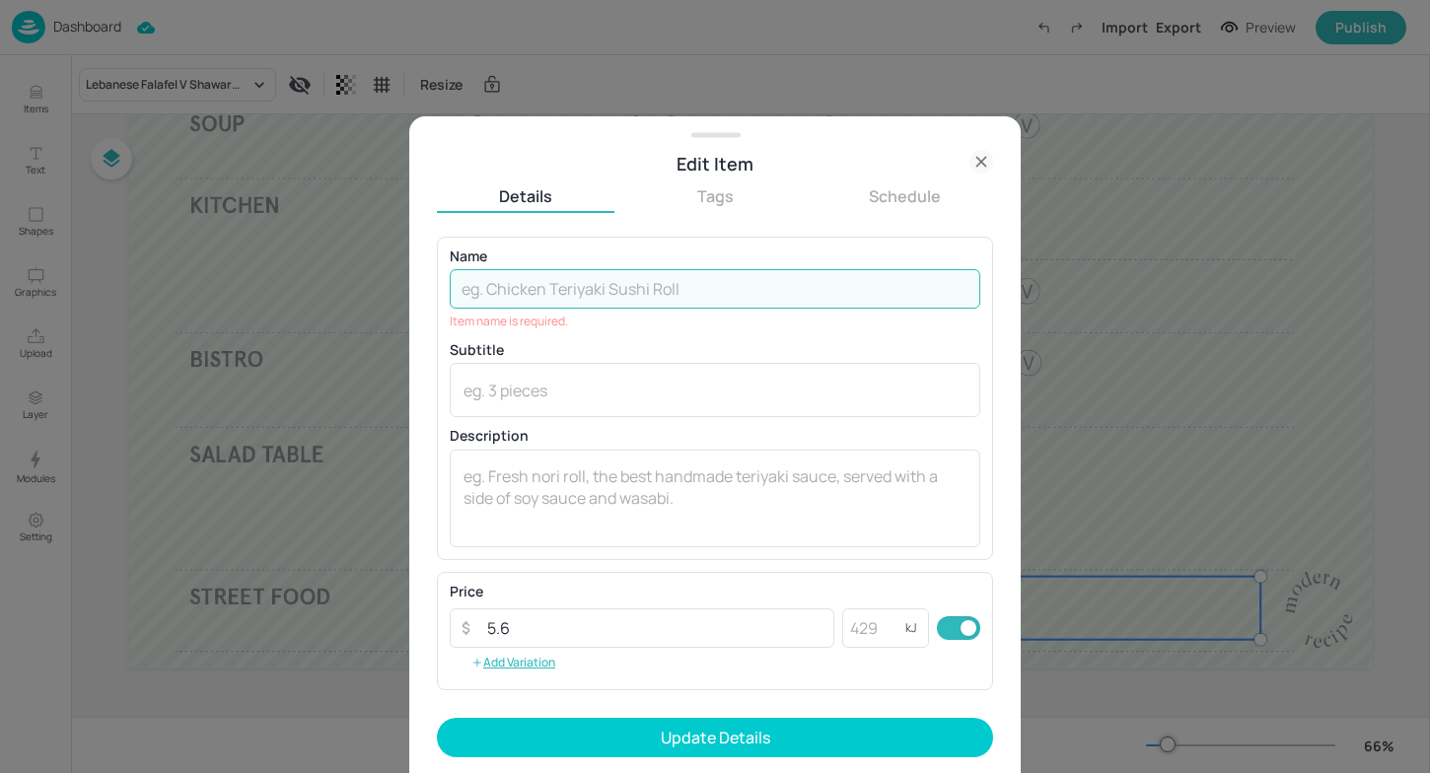
paste input "Middle Eastern Chicken ​ Shawarma Wrap​ Batata Harras​"
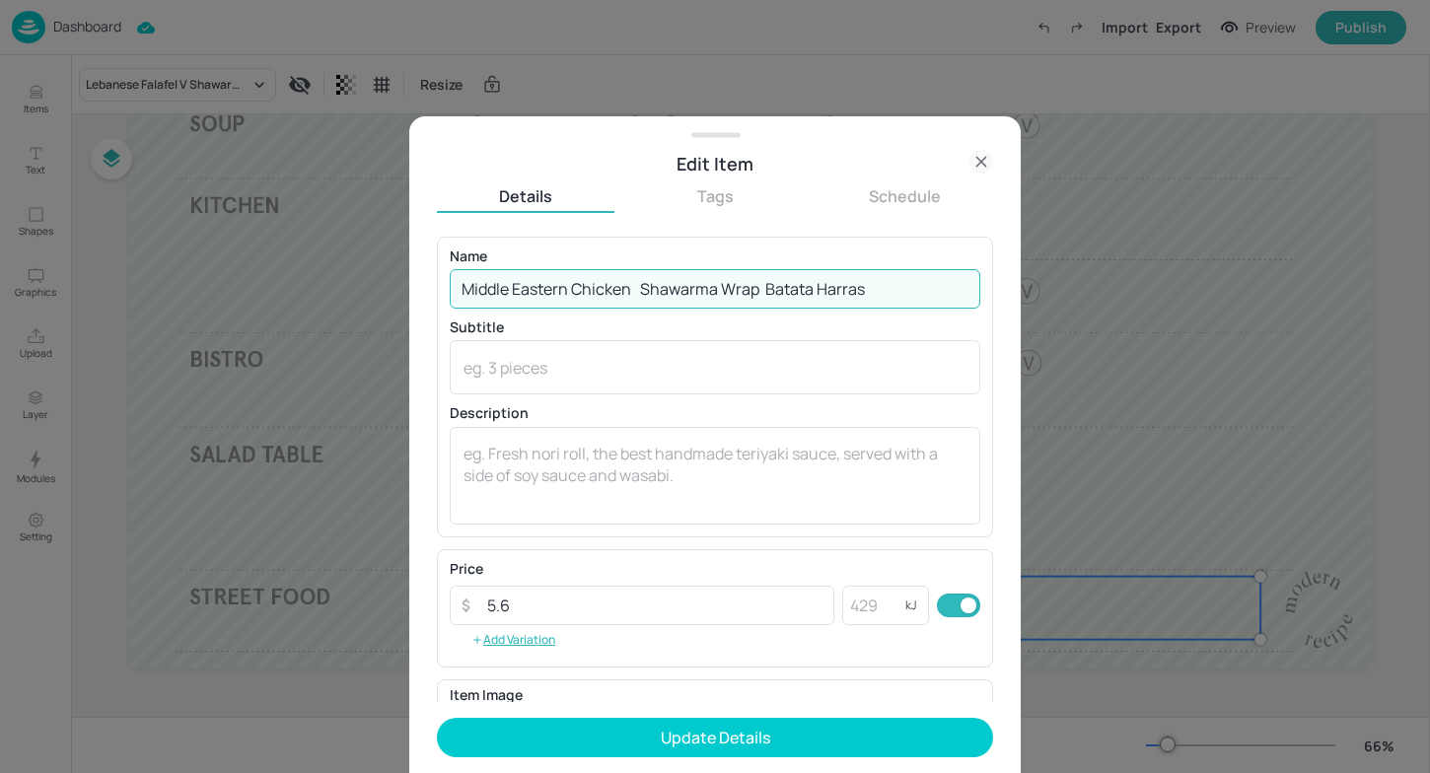
drag, startPoint x: 895, startPoint y: 295, endPoint x: 646, endPoint y: 287, distance: 248.7
click at [646, 287] on input "Middle Eastern Chicken ​ Shawarma Wrap​ Batata Harras​" at bounding box center [715, 288] width 531 height 39
click at [645, 287] on input "Middle Eastern Chicken ​ Shawarma Wrap​ Batata Harras​" at bounding box center [715, 288] width 531 height 39
type input "Middle Eastern Chicken ​ Shawarma Wrap​ Batata Harras​"
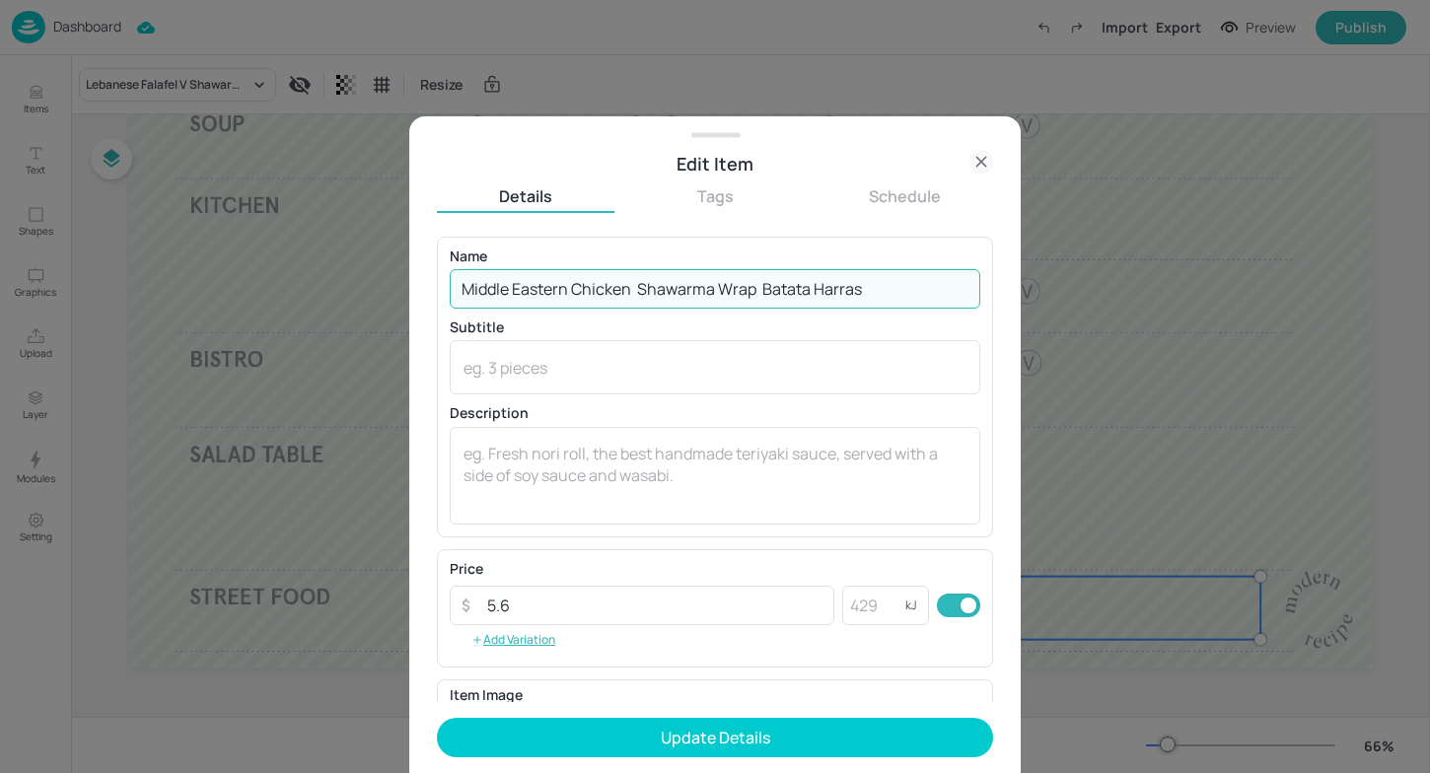
click at [712, 714] on form "Name Middle Eastern Chicken ​ Shawarma Wrap​ Batata Harras​ ​ Subtitle x ​ Desc…" at bounding box center [715, 505] width 556 height 537
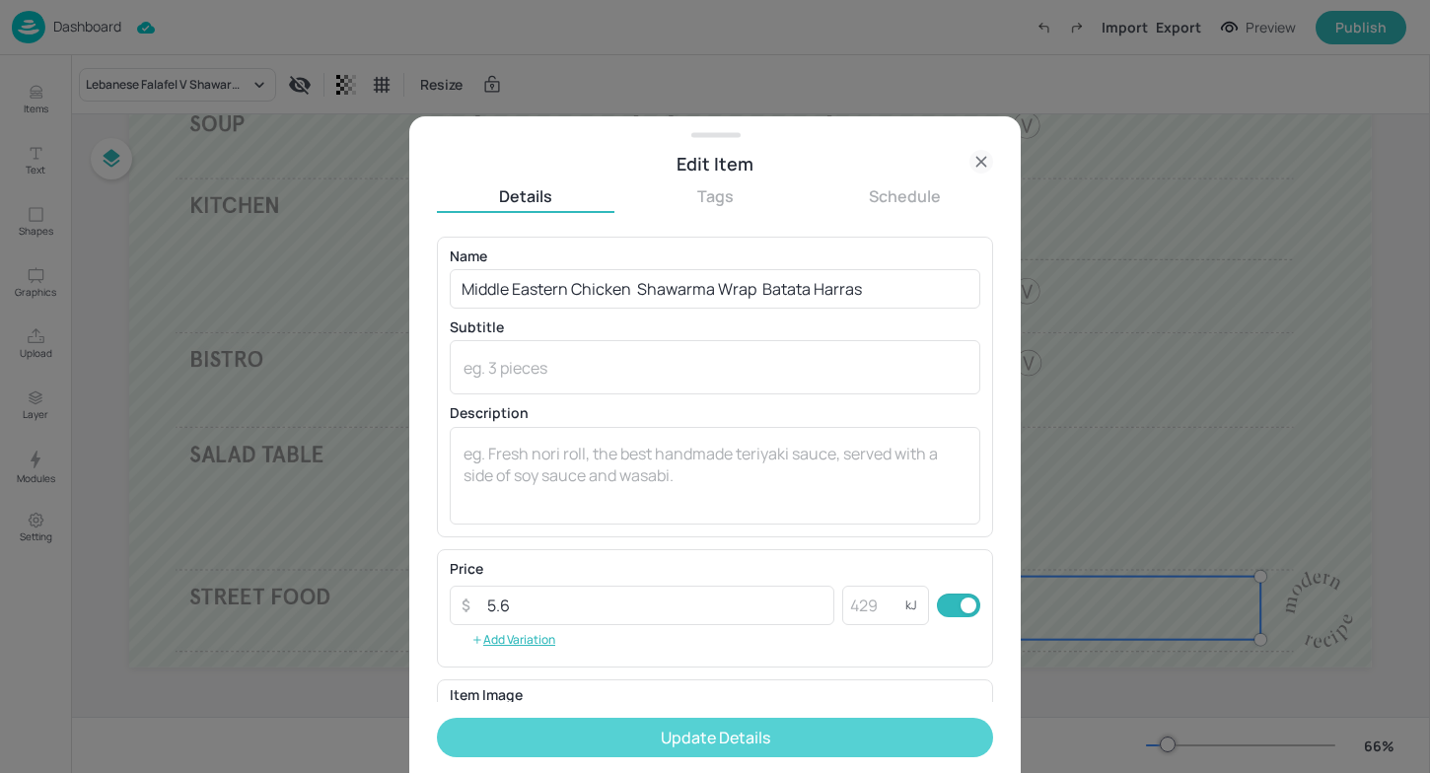
click at [701, 726] on button "Update Details" at bounding box center [715, 737] width 556 height 39
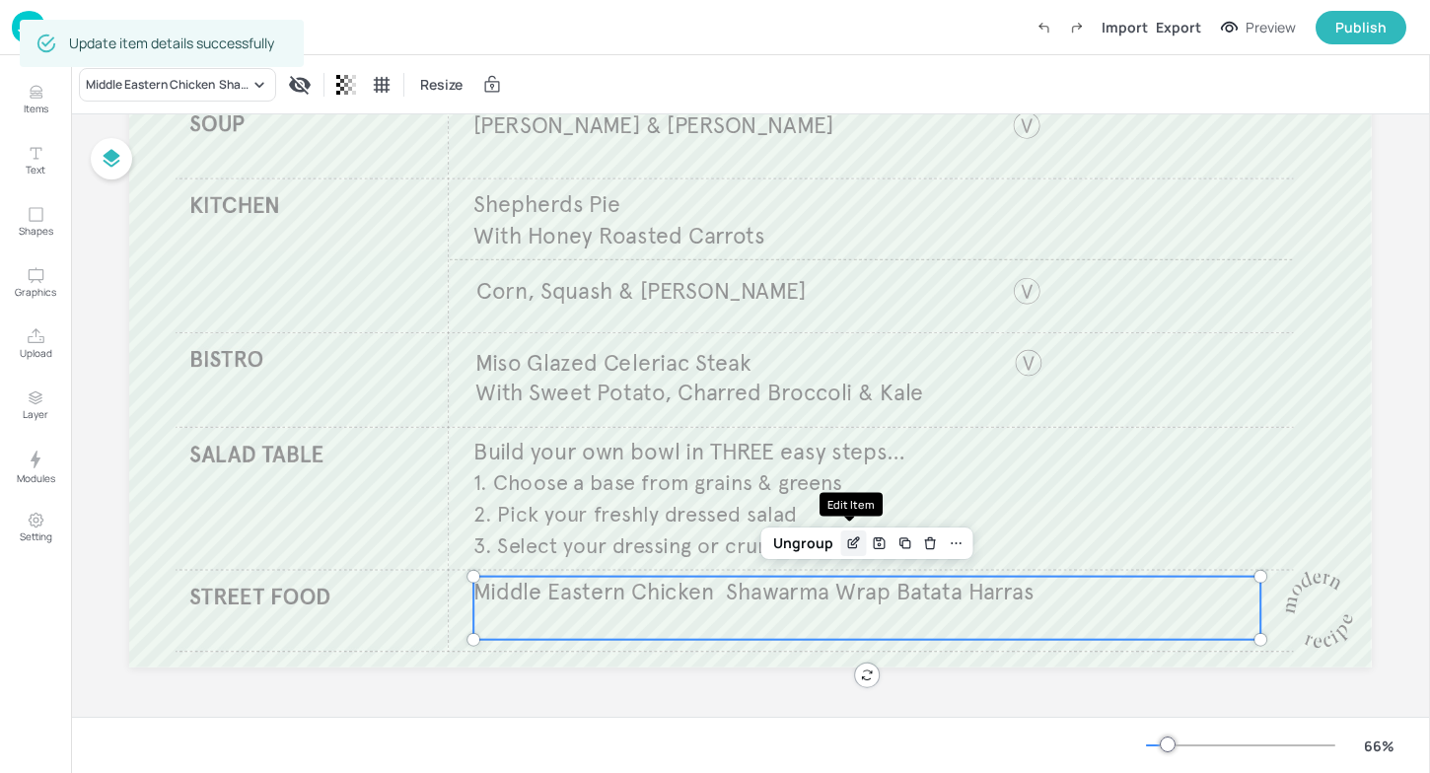
click at [852, 543] on icon "Edit Item" at bounding box center [853, 544] width 17 height 16
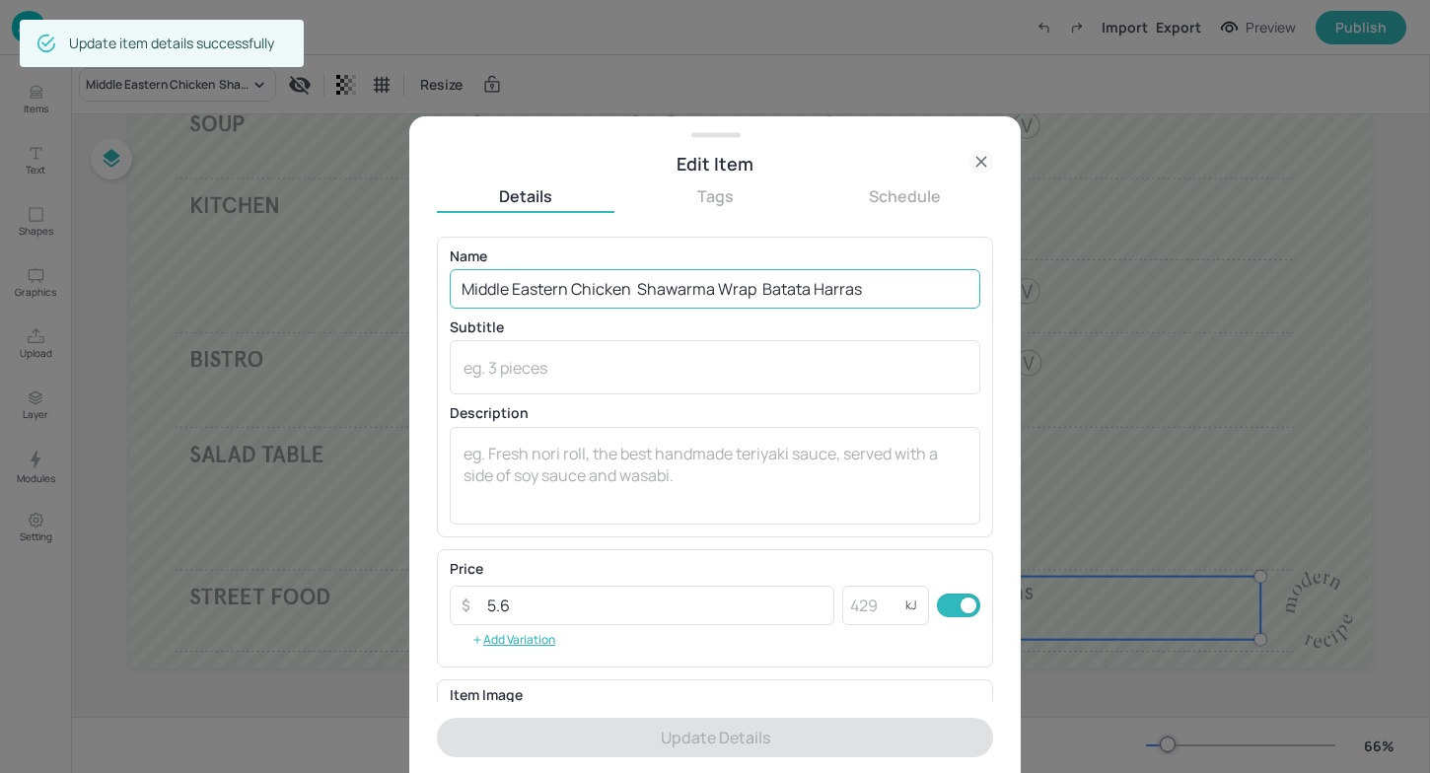
click at [639, 290] on input "Middle Eastern Chicken ​ Shawarma Wrap​ Batata Harras​" at bounding box center [715, 288] width 531 height 39
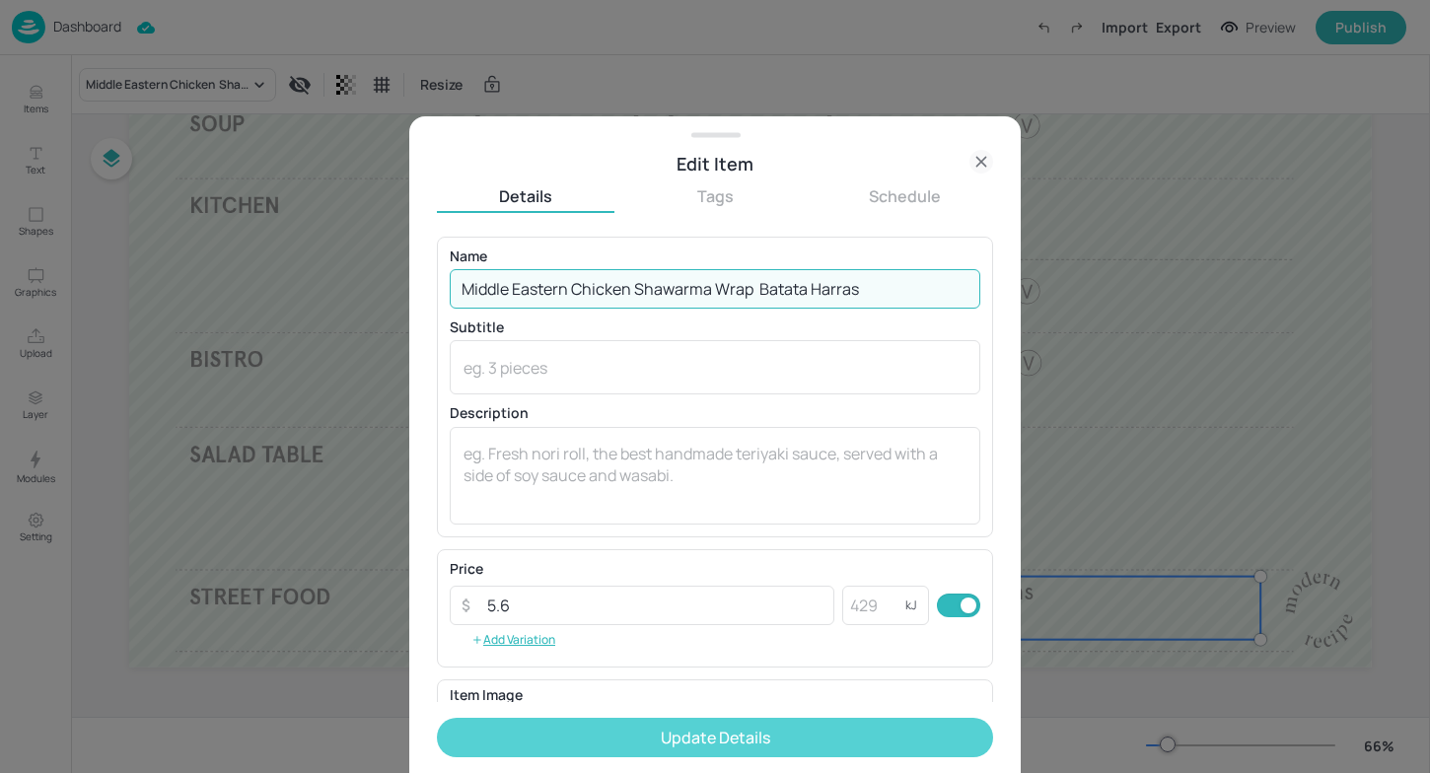
type input "Middle Eastern Chicken ​Shawarma Wrap​ Batata Harras​"
click at [675, 723] on button "Update Details" at bounding box center [715, 737] width 556 height 39
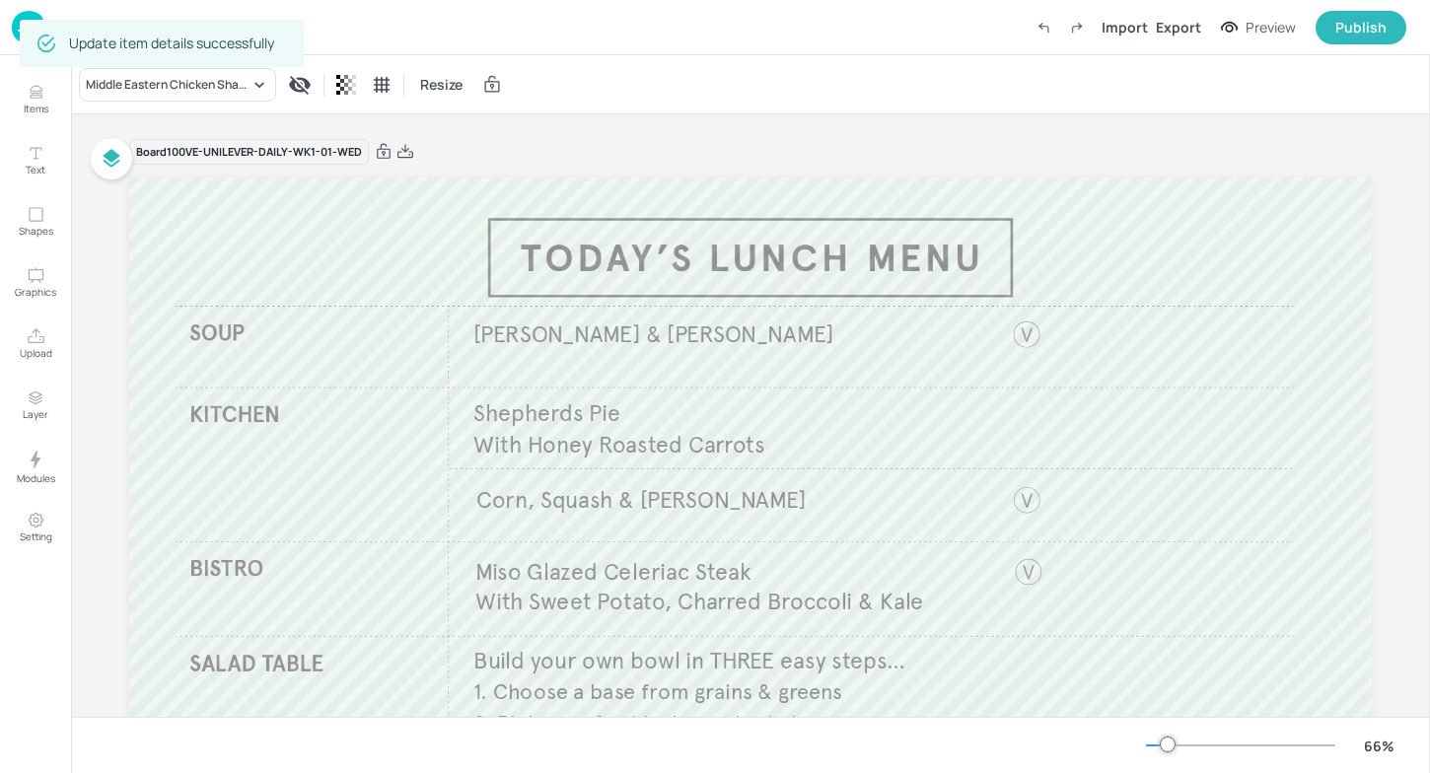
click at [329, 153] on div "Board 100VE-UNILEVER-DAILY-WK1-01-WED" at bounding box center [249, 152] width 240 height 27
click at [19, 27] on img at bounding box center [29, 27] width 34 height 33
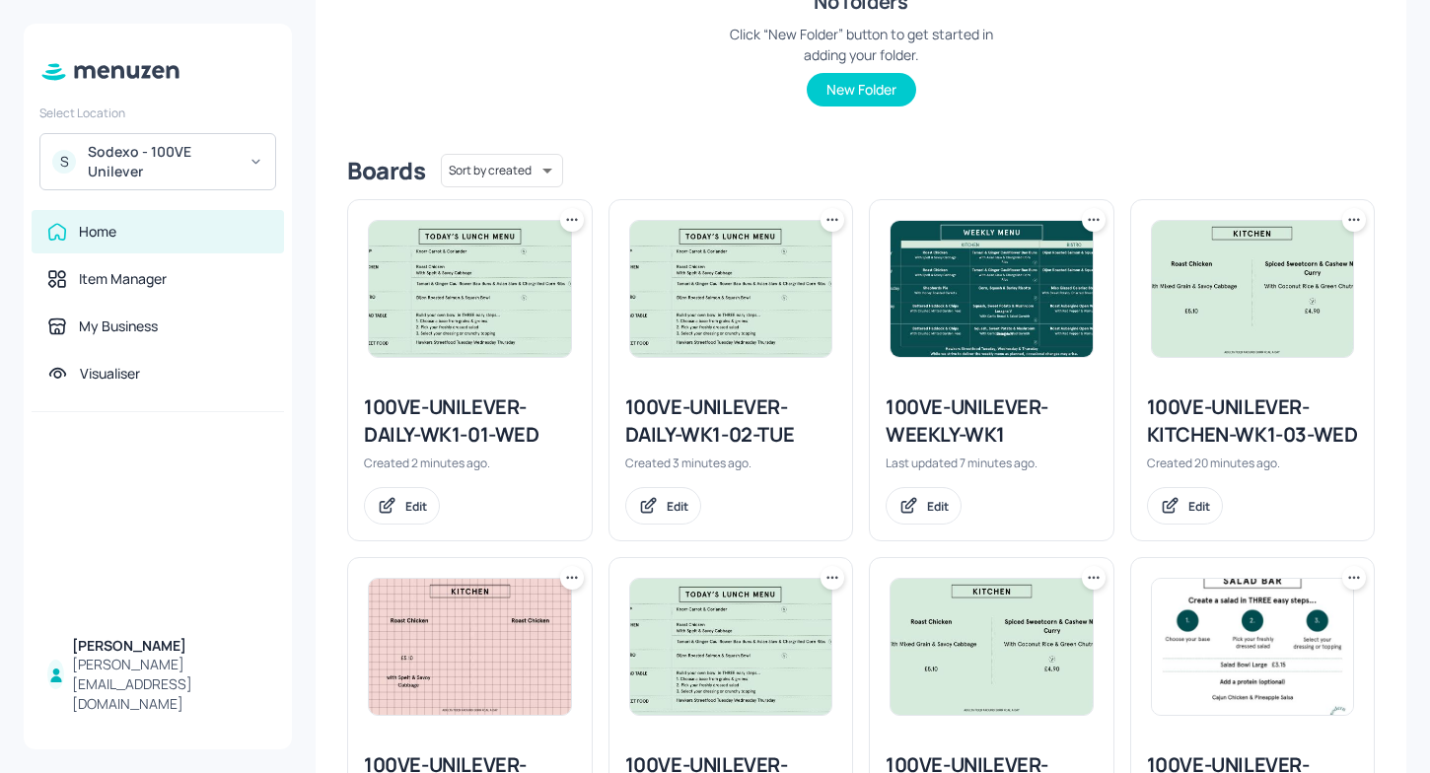
scroll to position [343, 0]
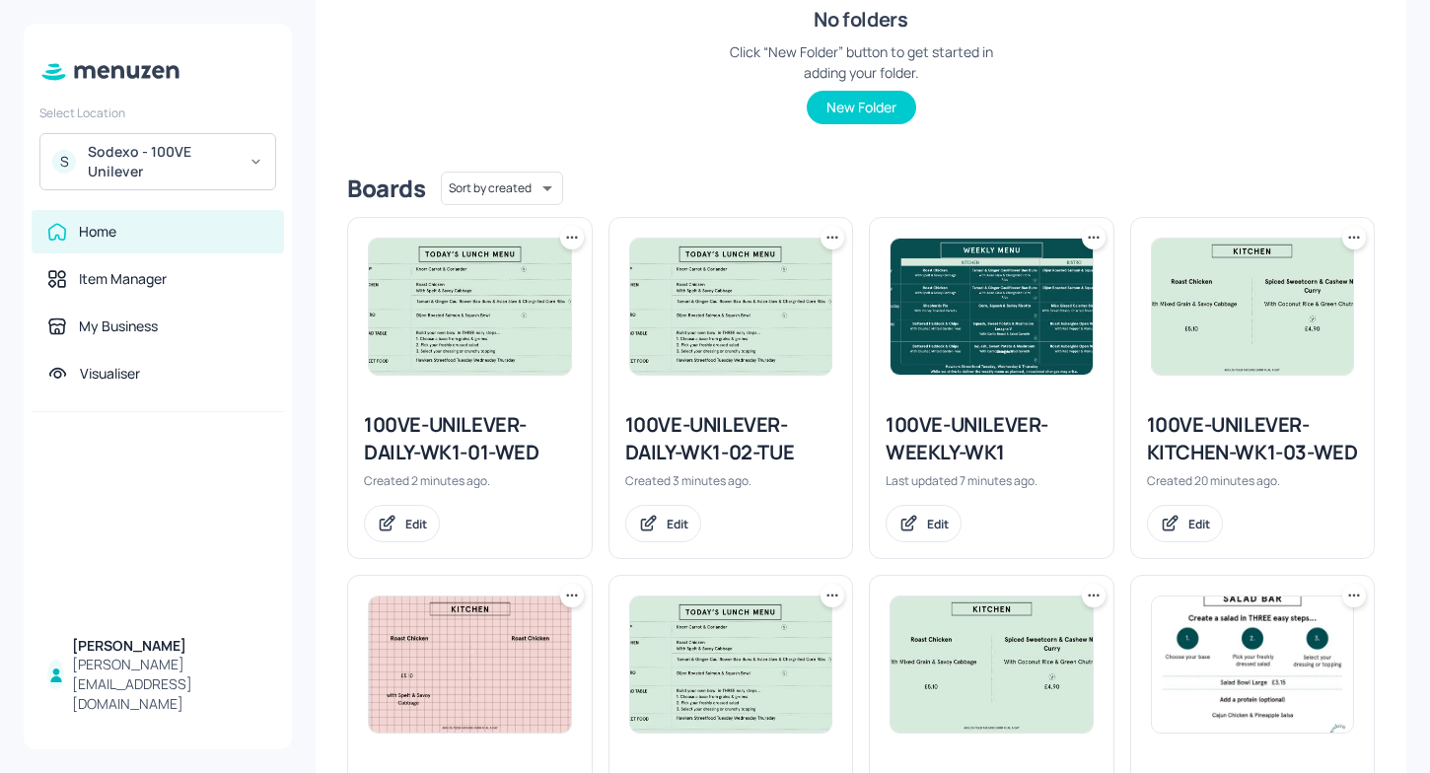
click at [572, 233] on icon at bounding box center [572, 238] width 20 height 20
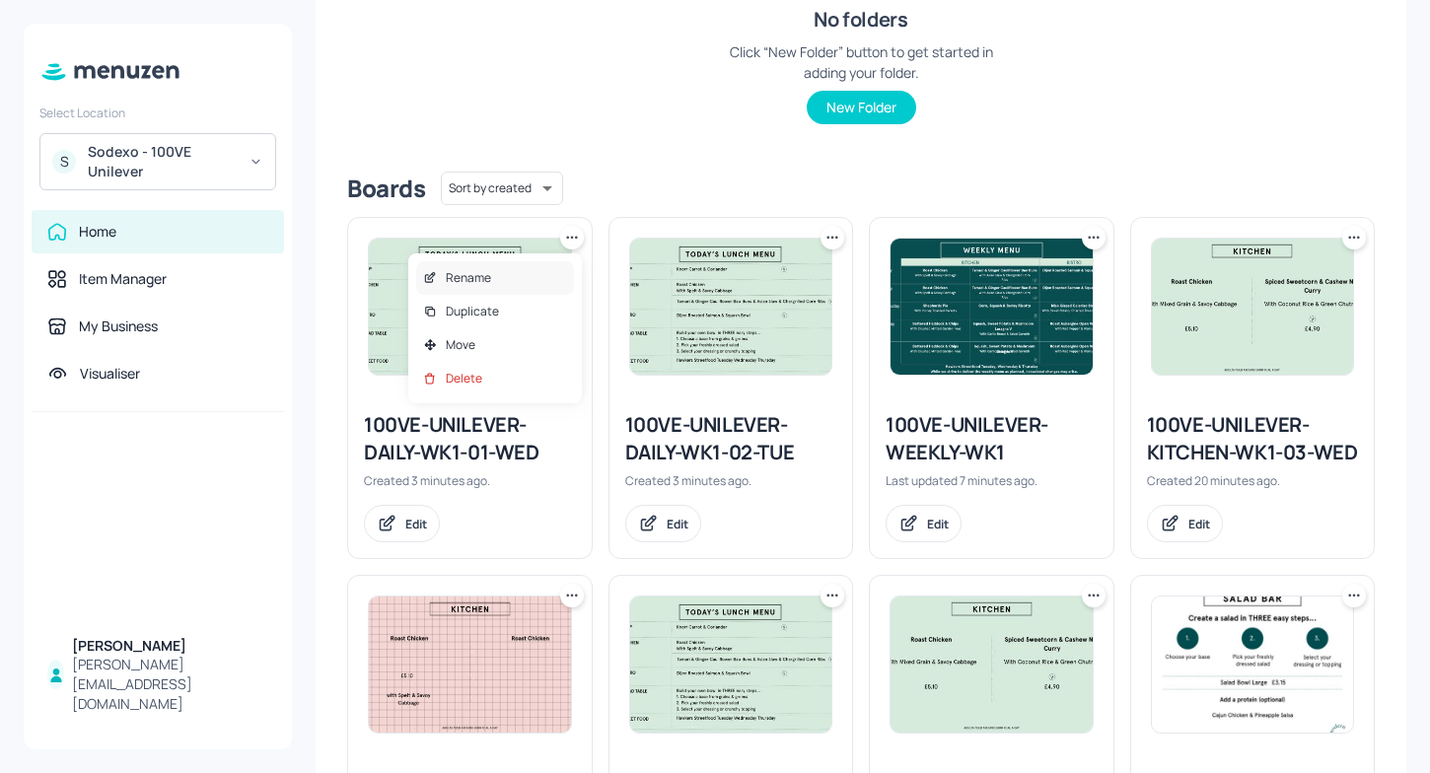
click at [487, 274] on p "Rename" at bounding box center [468, 278] width 45 height 18
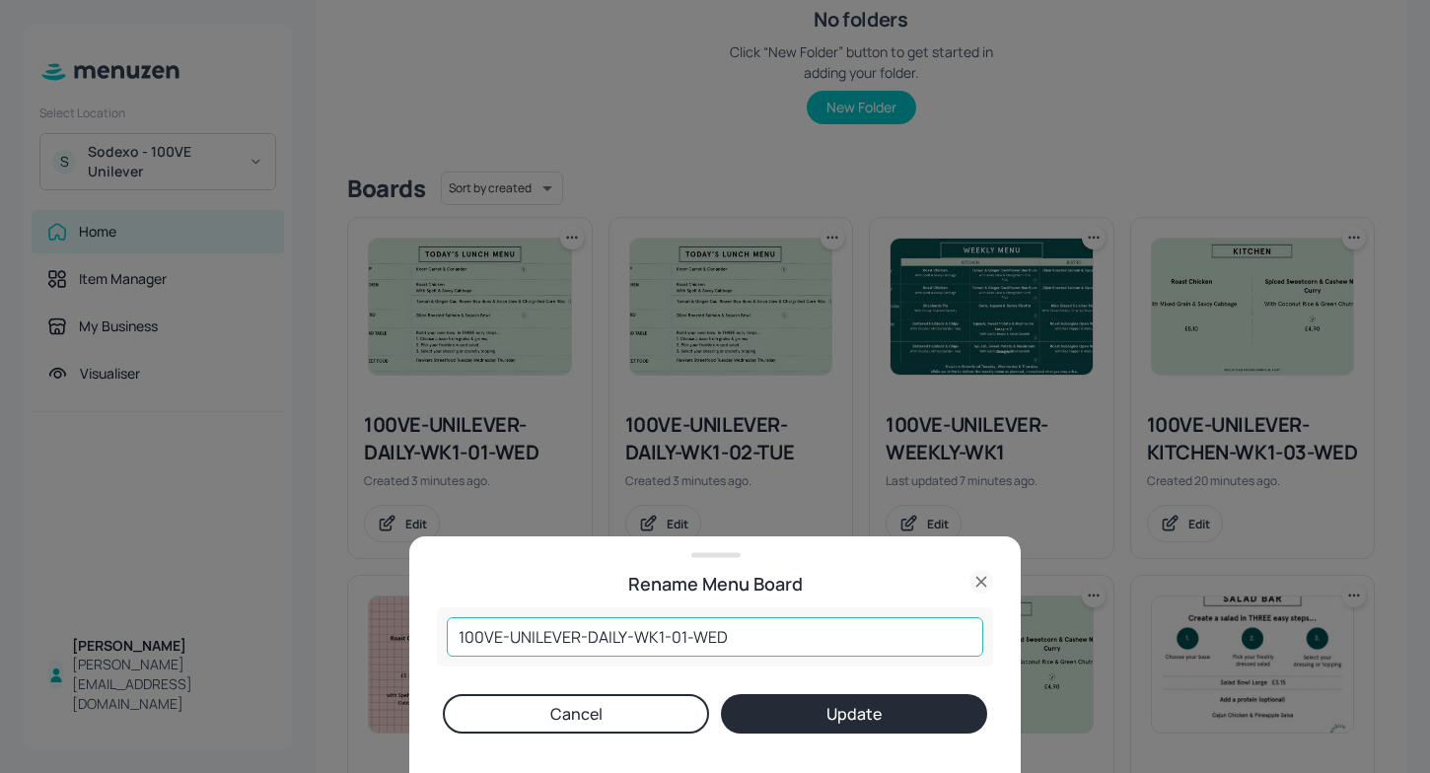
click at [685, 643] on input "100VE-UNILEVER-DAILY-WK1-01-WED" at bounding box center [715, 636] width 537 height 39
type input "100VE-UNILEVER-DAILY-WK1-03-WED"
click at [875, 704] on button "Update" at bounding box center [854, 713] width 266 height 39
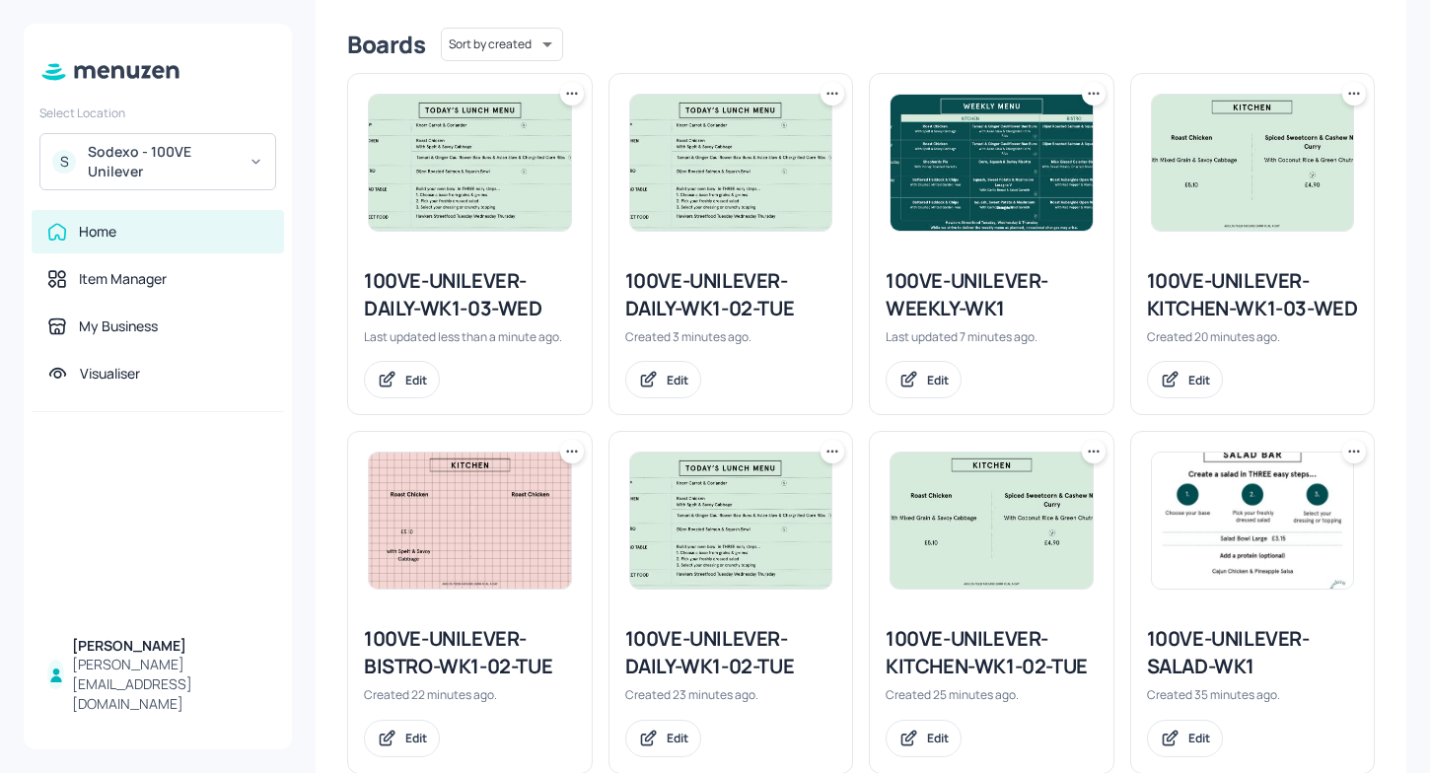
scroll to position [484, 0]
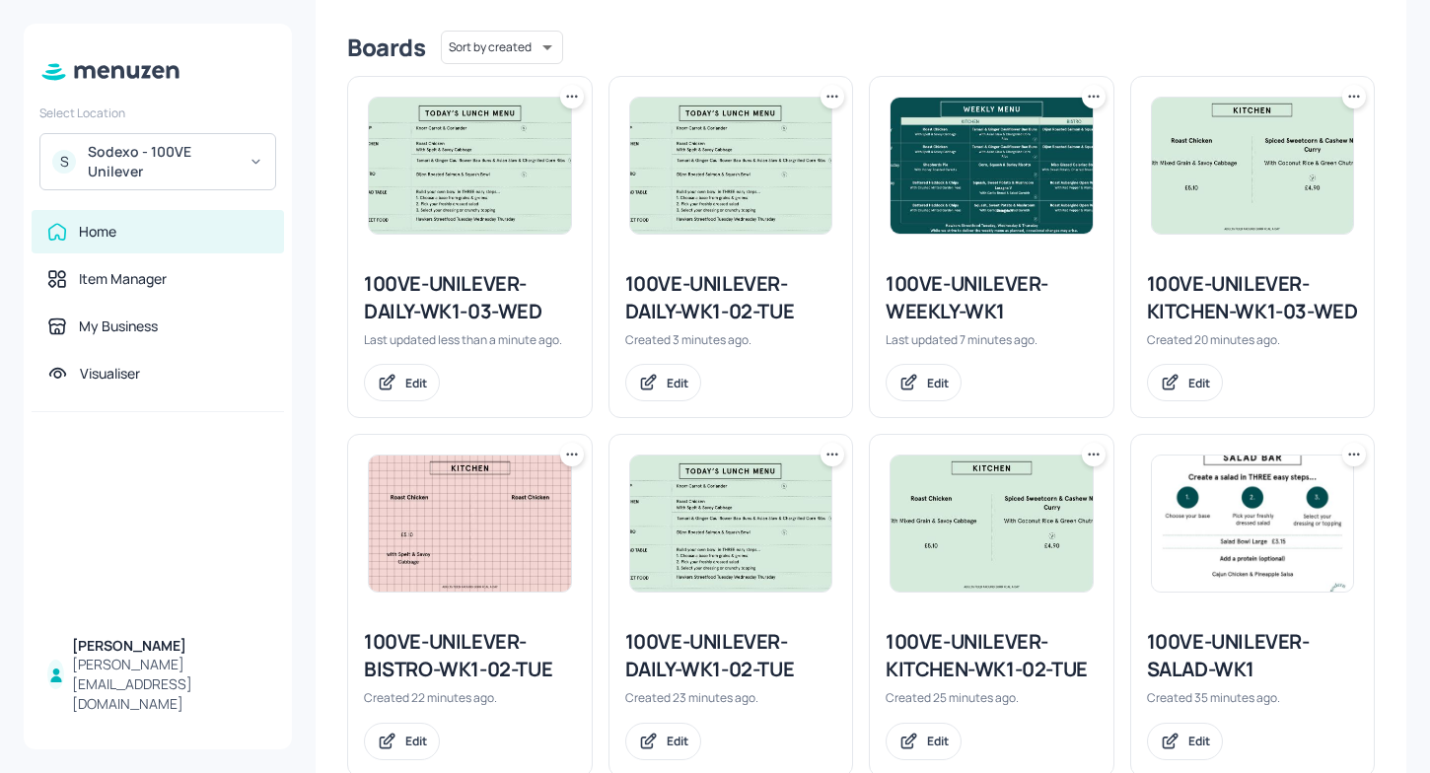
click at [685, 287] on div "100VE-UNILEVER-DAILY-WK1-02-TUE" at bounding box center [731, 297] width 212 height 55
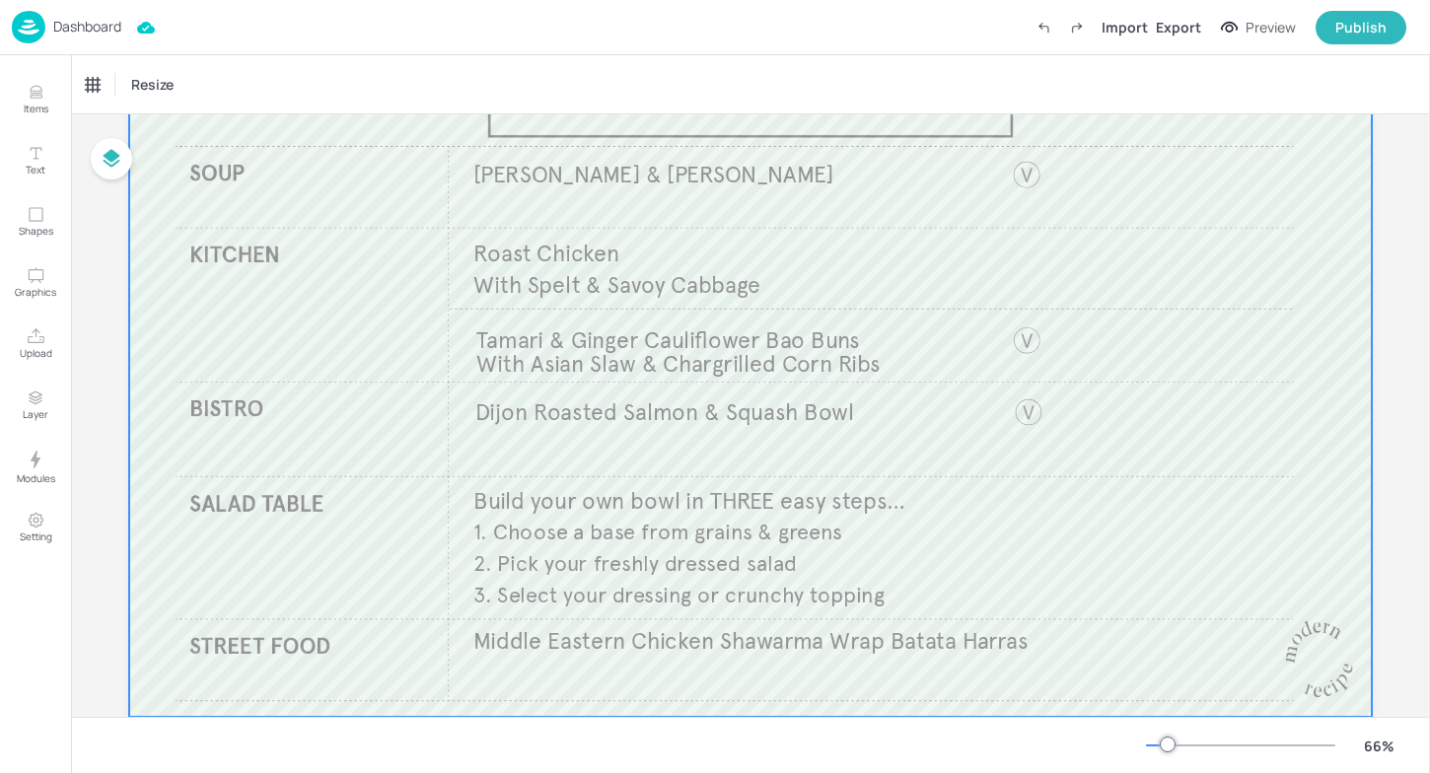
scroll to position [162, 0]
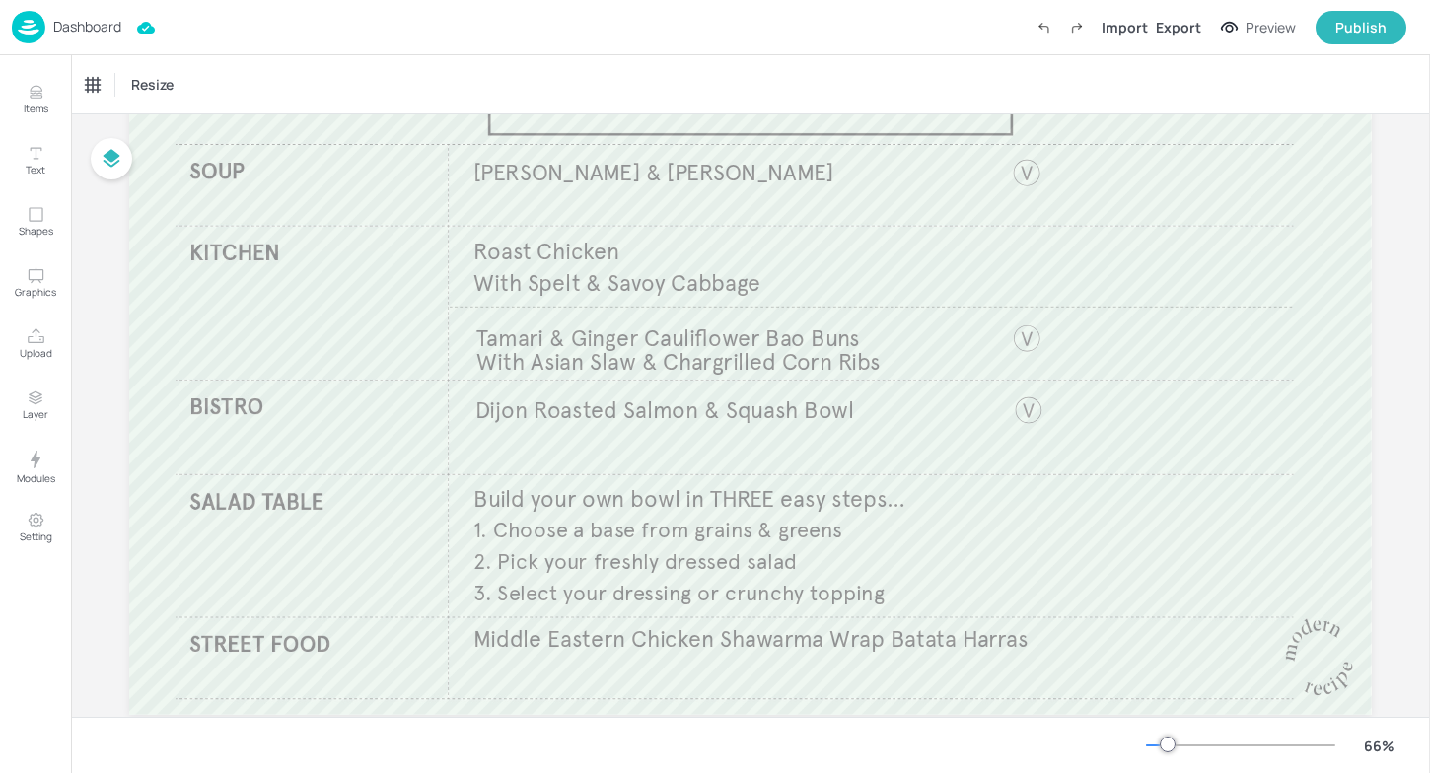
click at [41, 32] on img at bounding box center [29, 27] width 34 height 33
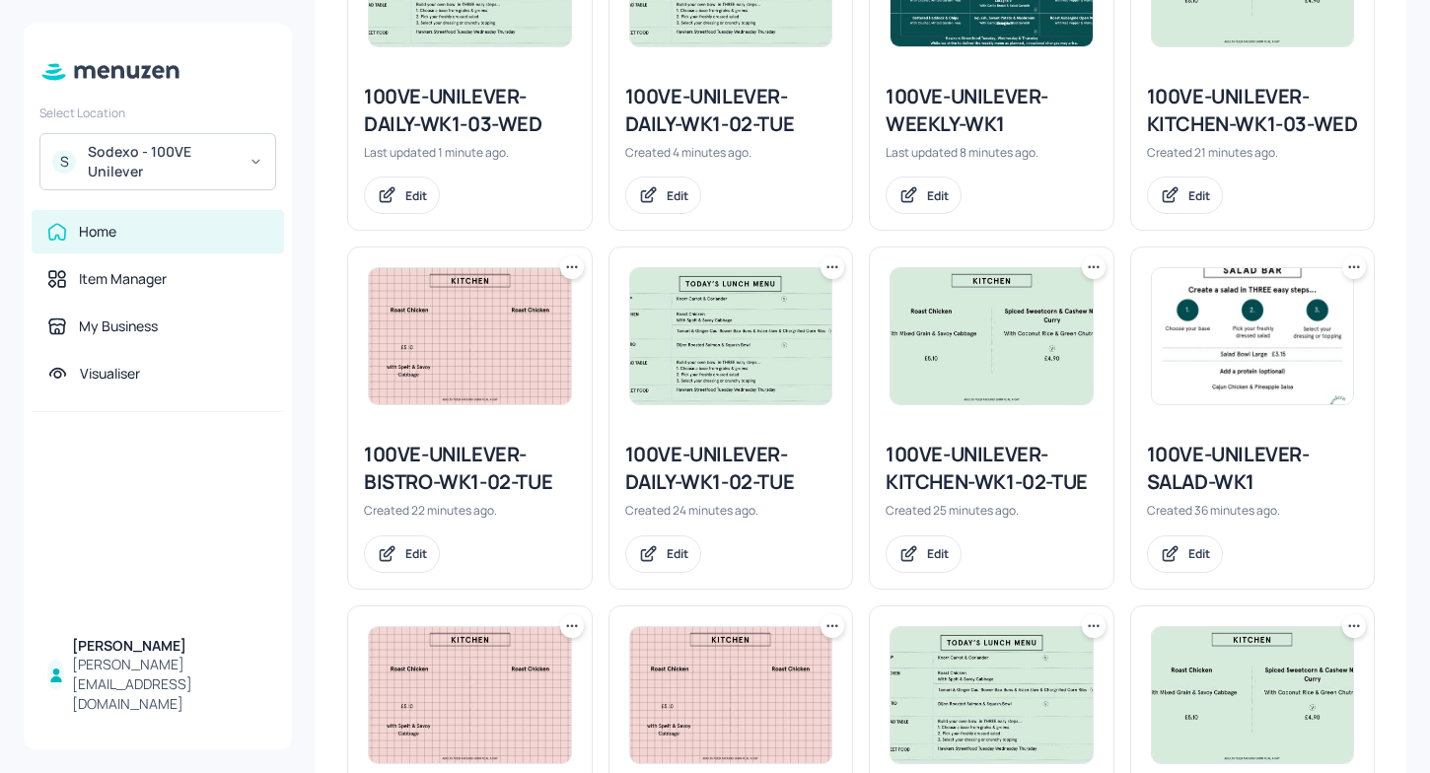
scroll to position [682, 0]
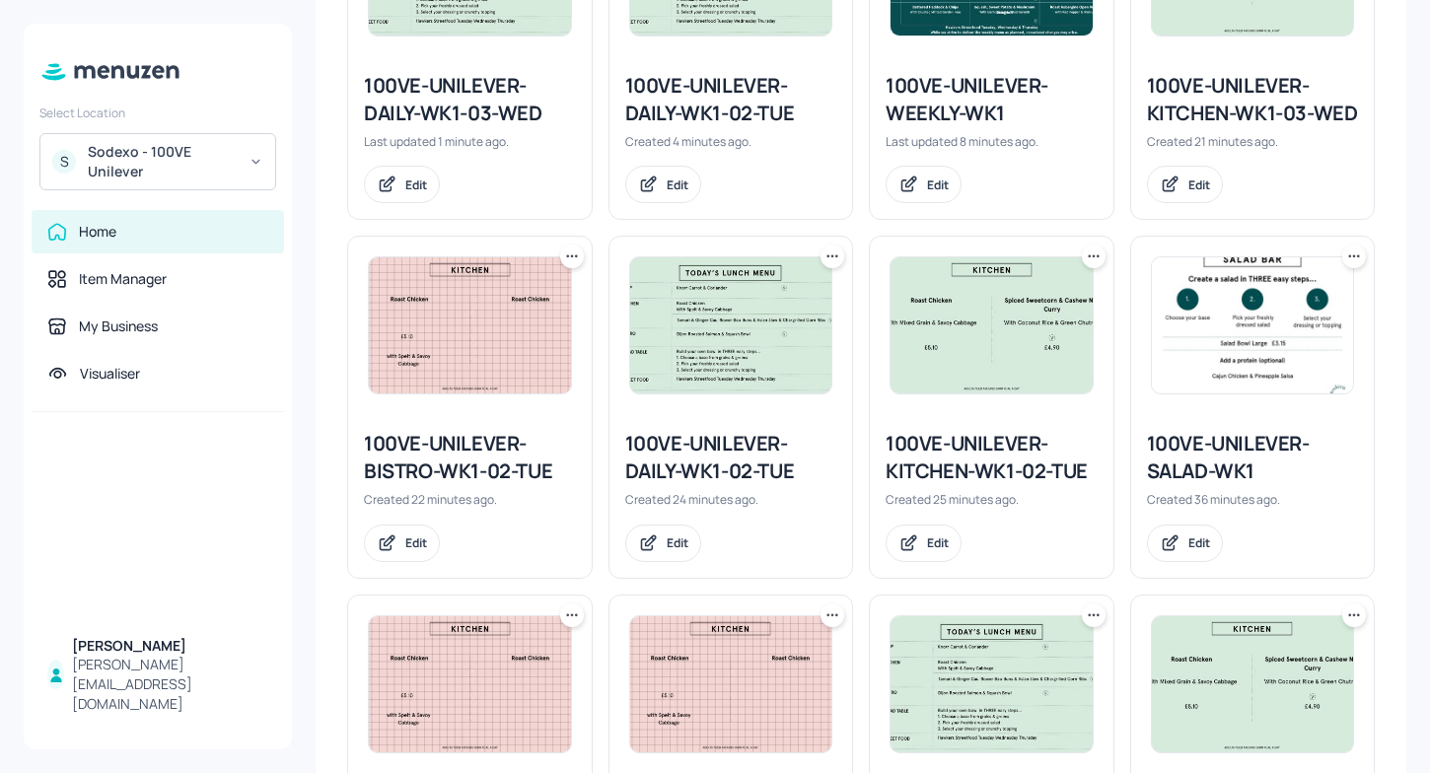
click at [828, 266] on icon at bounding box center [833, 257] width 20 height 20
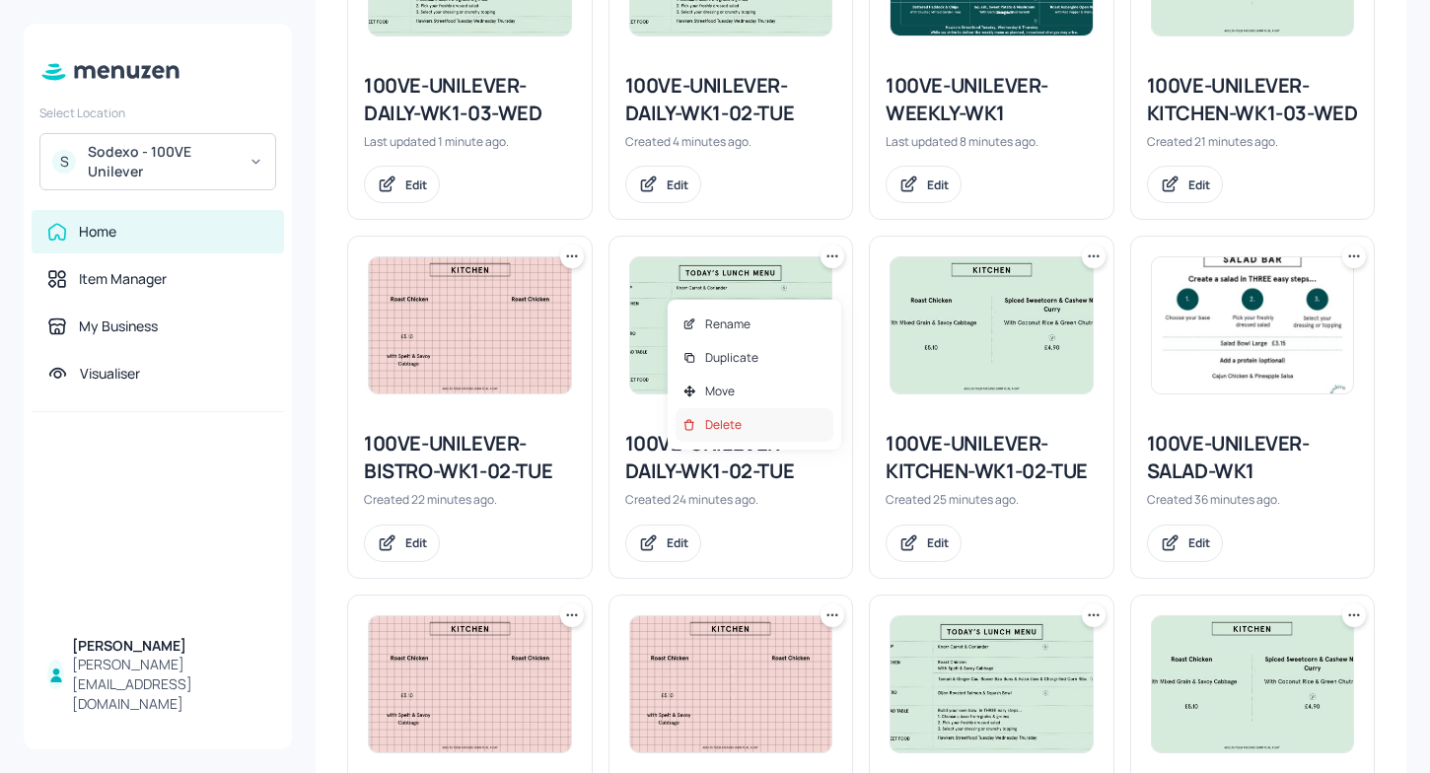
click at [742, 429] on div "Delete" at bounding box center [755, 425] width 158 height 34
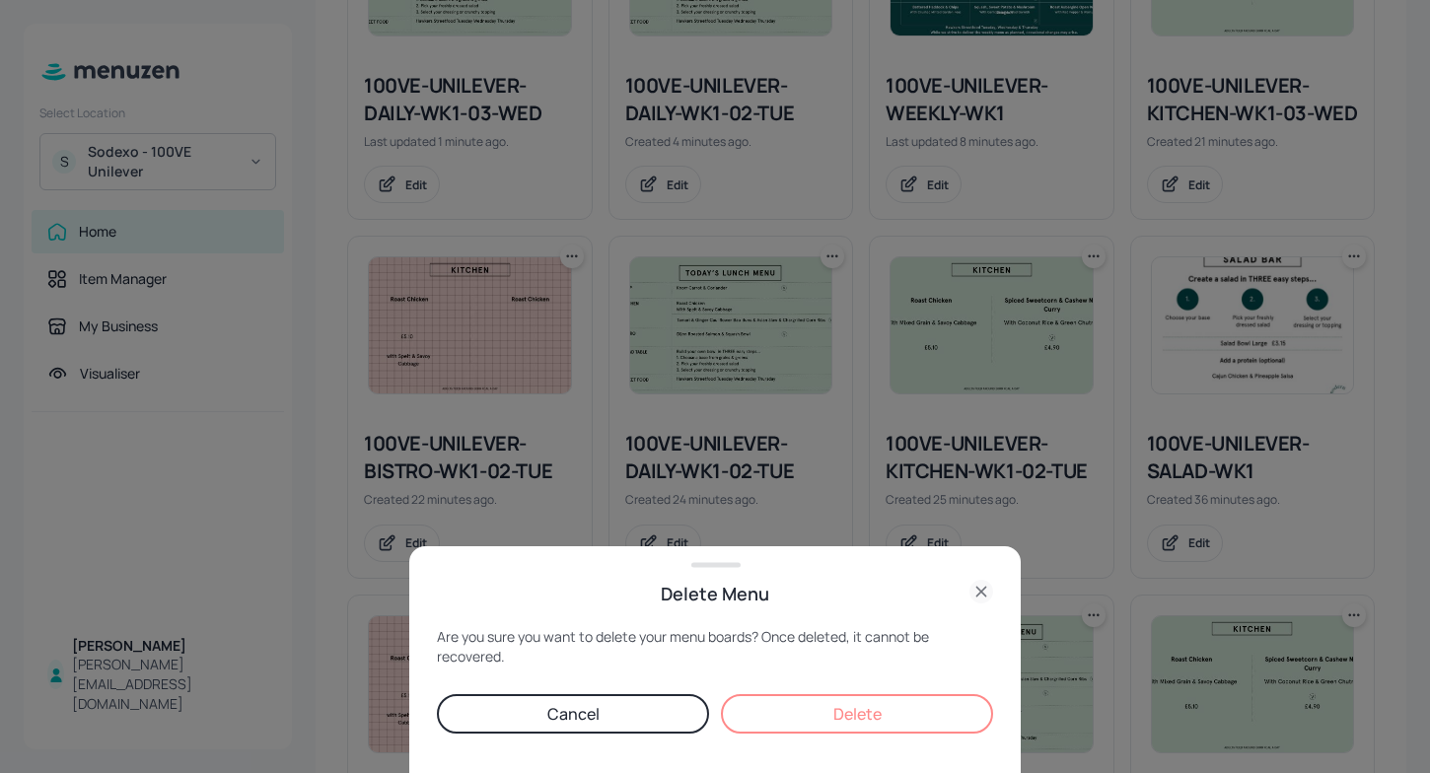
click at [864, 728] on button "Delete" at bounding box center [857, 713] width 272 height 39
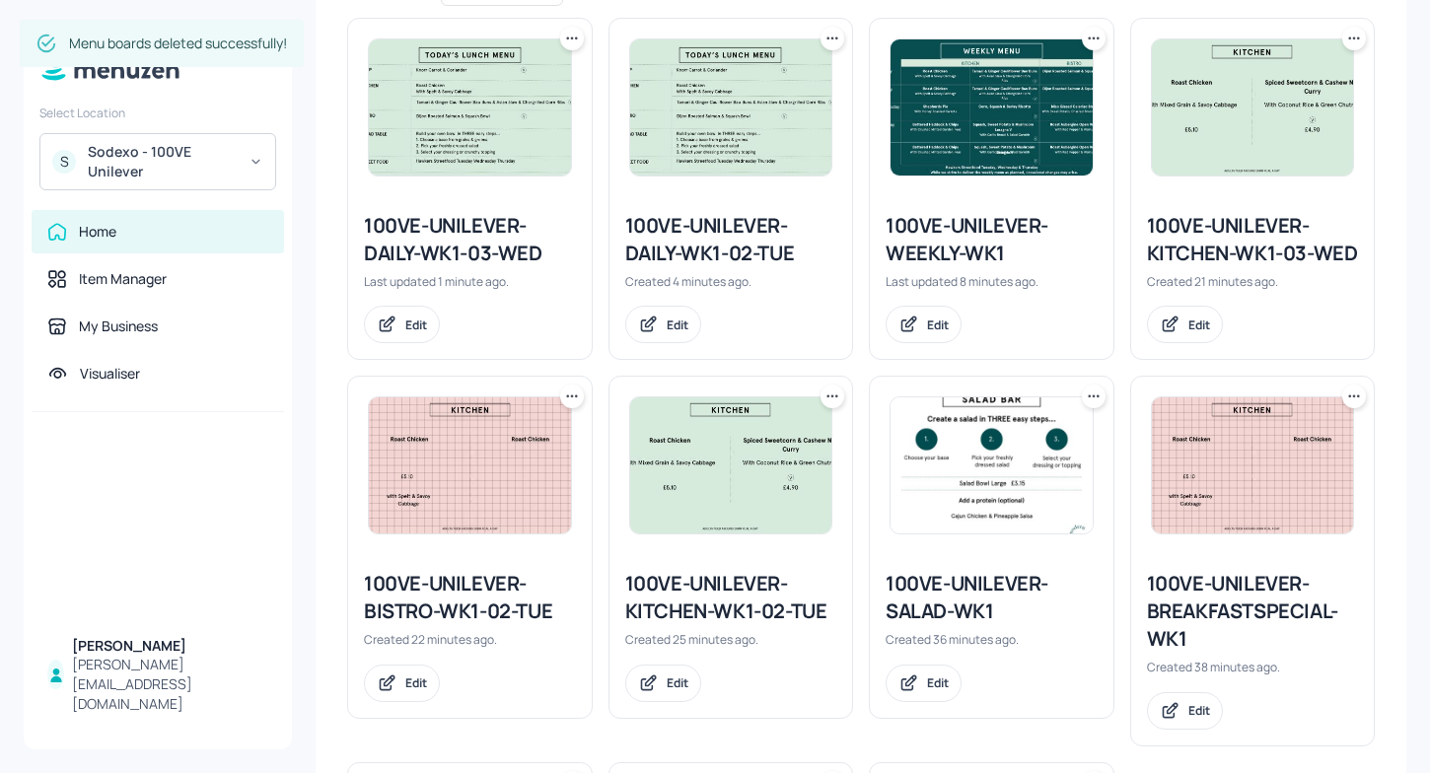
scroll to position [547, 0]
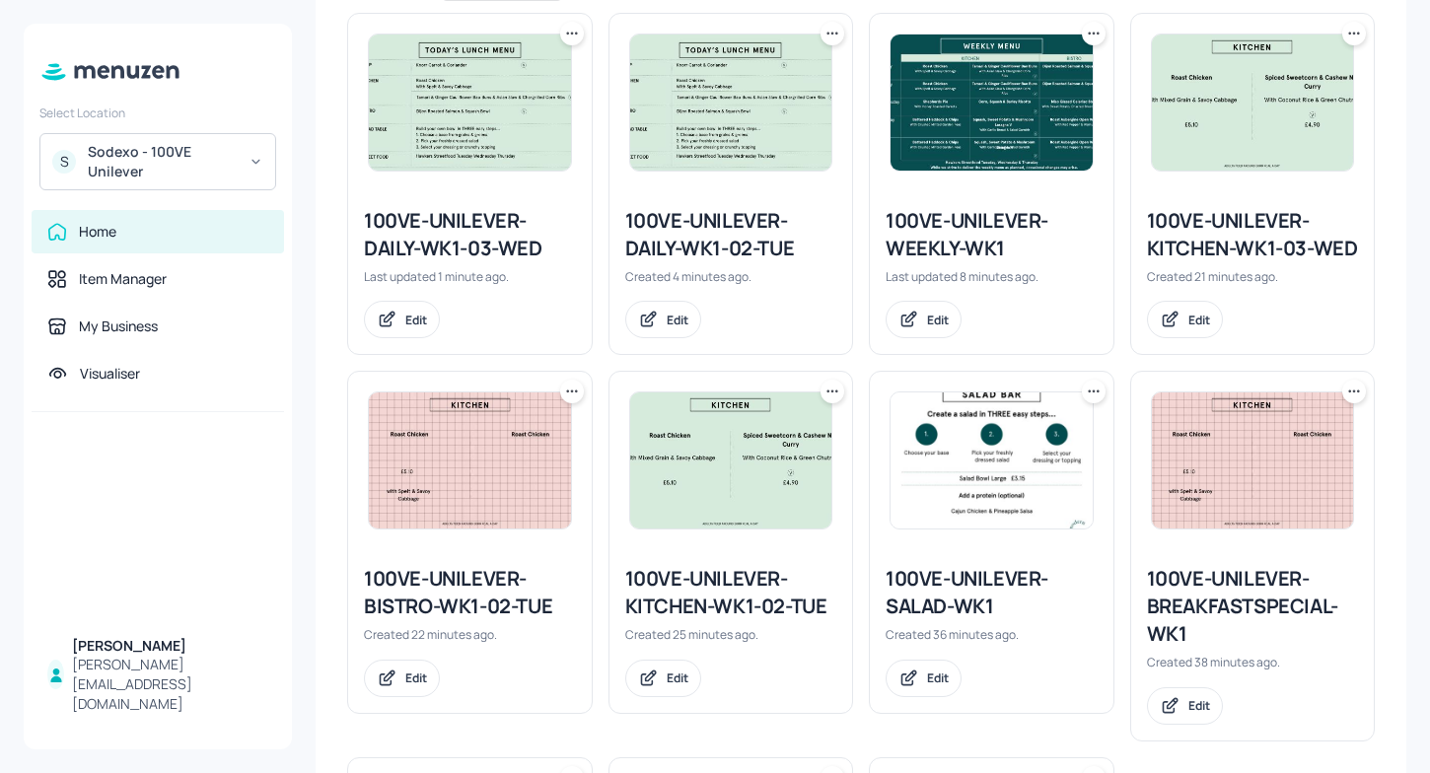
click at [576, 29] on icon at bounding box center [572, 34] width 20 height 20
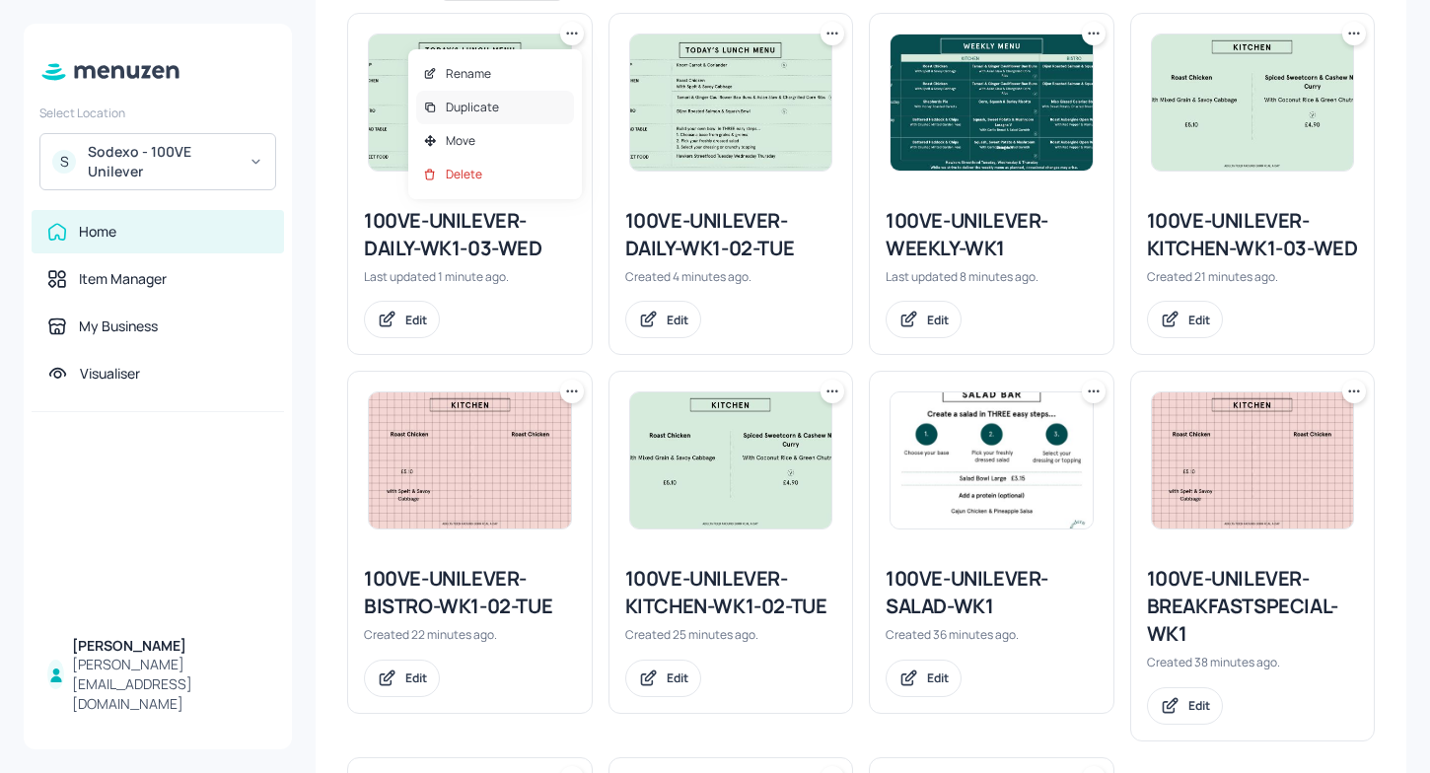
click at [495, 110] on p "Duplicate" at bounding box center [472, 108] width 53 height 18
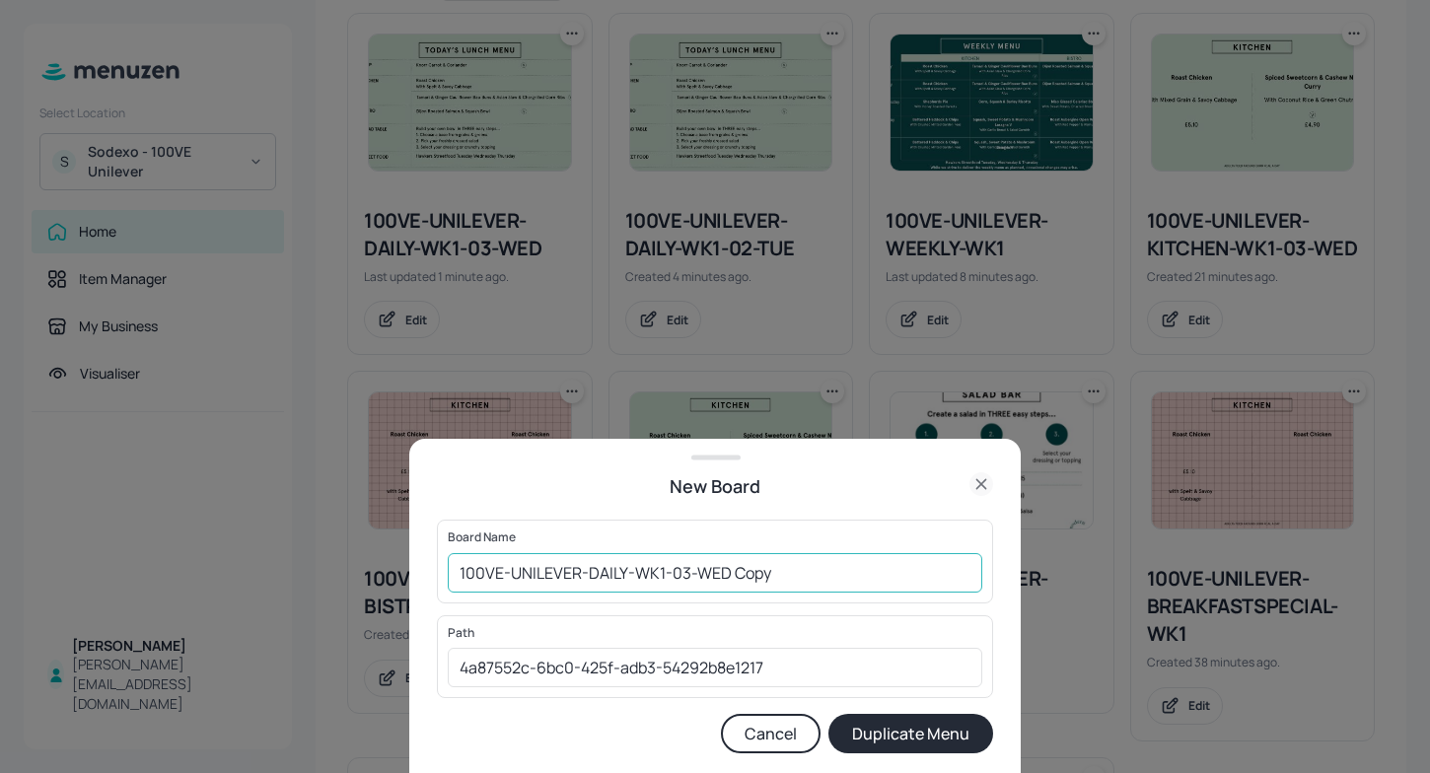
click at [790, 566] on input "100VE-UNILEVER-DAILY-WK1-03-WED Copy" at bounding box center [715, 572] width 535 height 39
type input "100VE-UNILEVER-DAILY-WK1-04-THU"
click at [950, 727] on button "Duplicate Menu" at bounding box center [910, 733] width 165 height 39
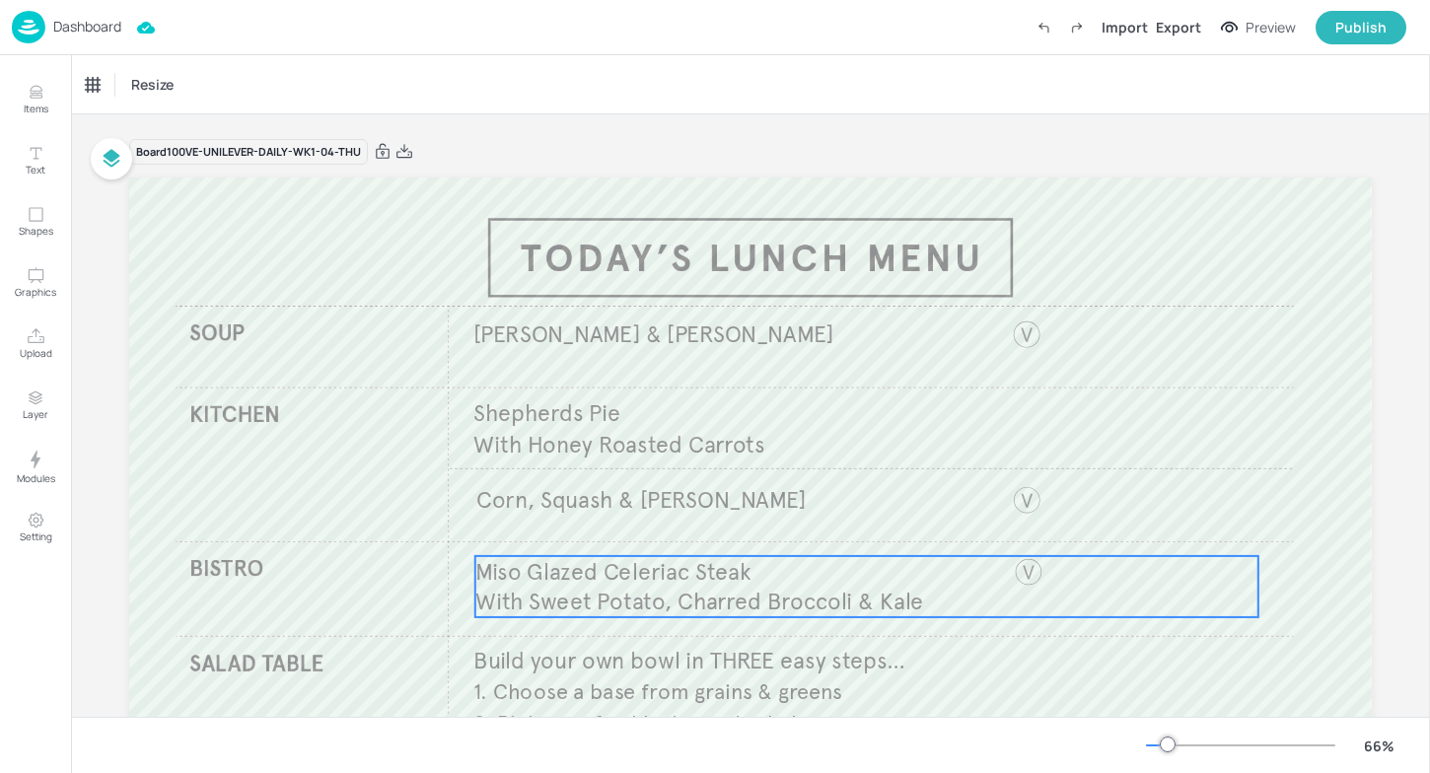
click at [851, 571] on p "Miso Glazed Celeriac Steak" at bounding box center [866, 572] width 783 height 32
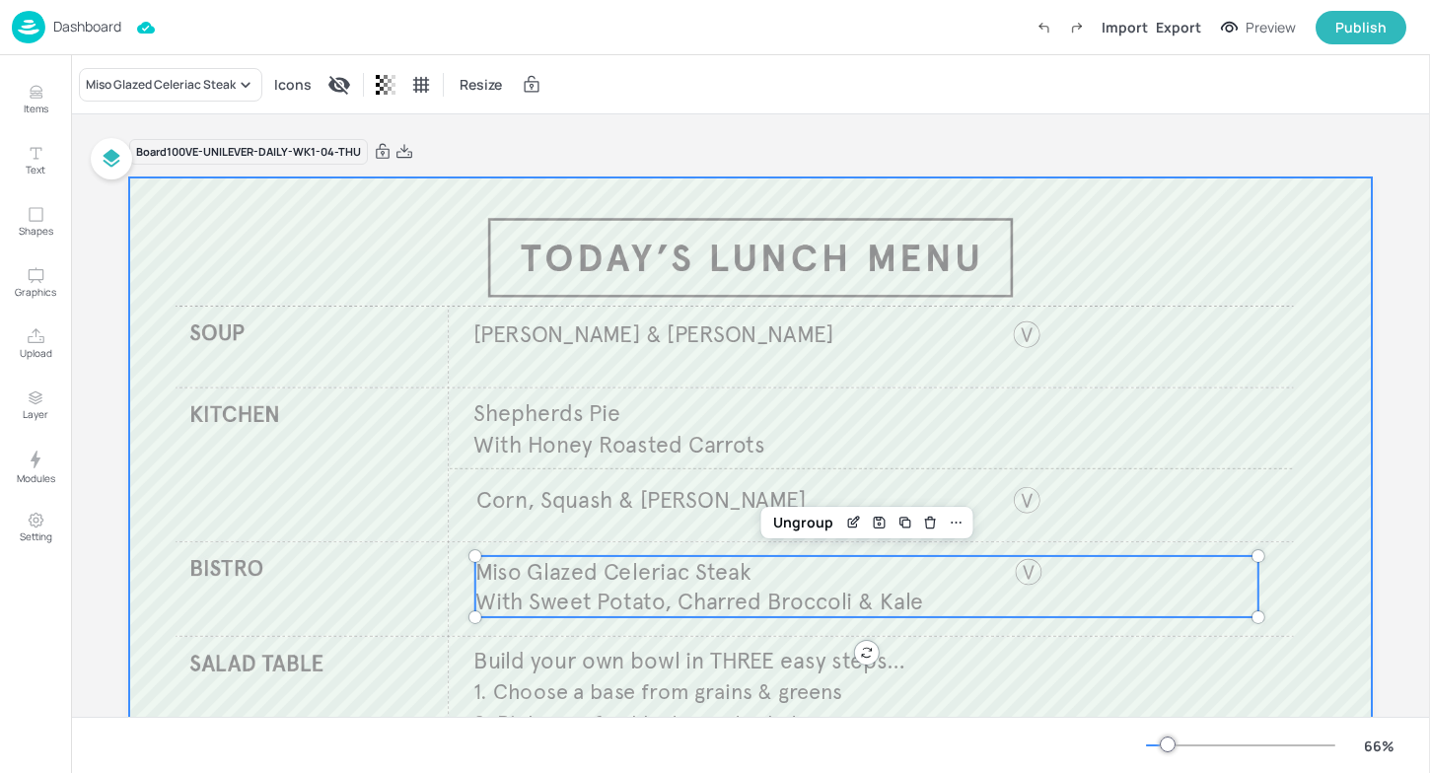
click at [707, 481] on div at bounding box center [750, 527] width 1243 height 699
click at [648, 566] on span "Miso Glazed Celeriac Steak" at bounding box center [613, 571] width 276 height 29
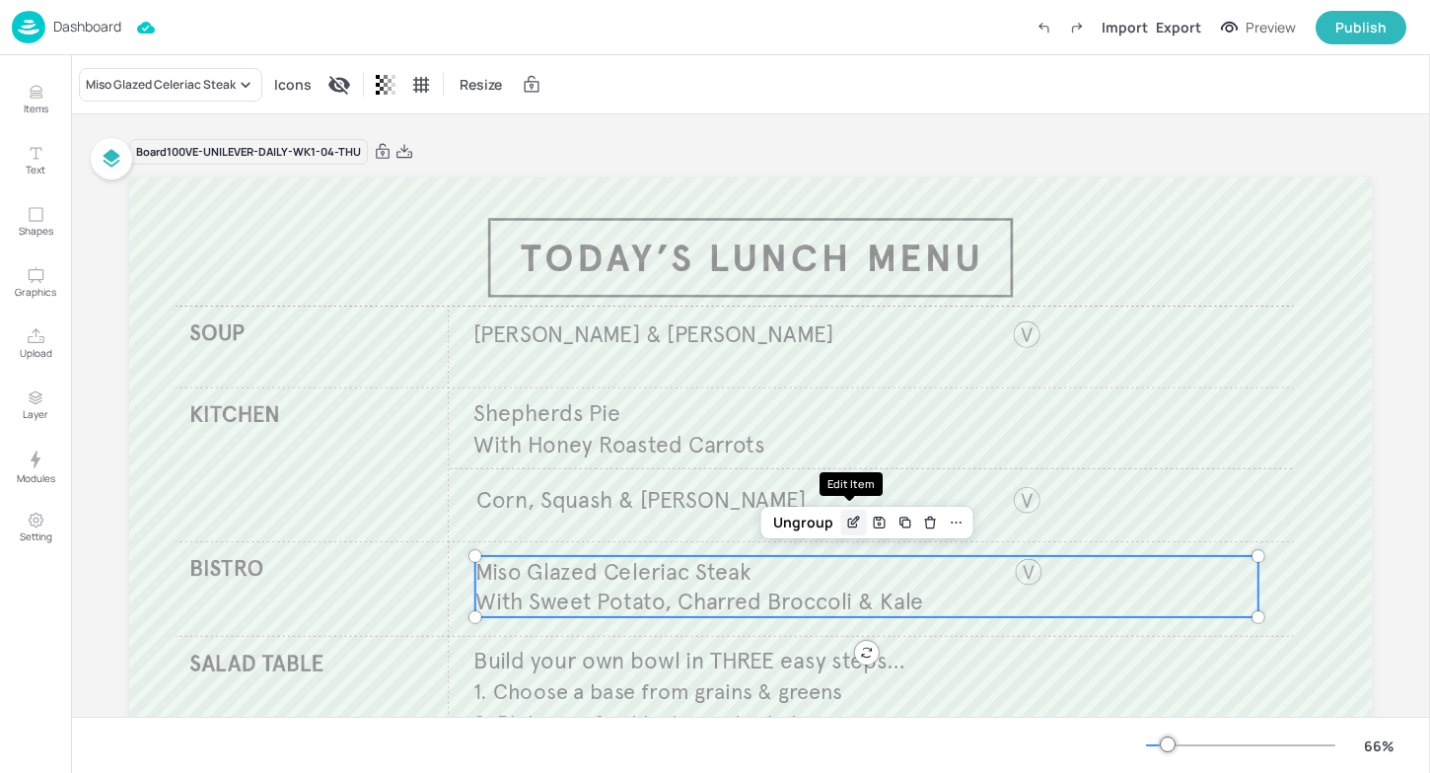
click at [853, 525] on icon "Edit Item" at bounding box center [852, 524] width 9 height 9
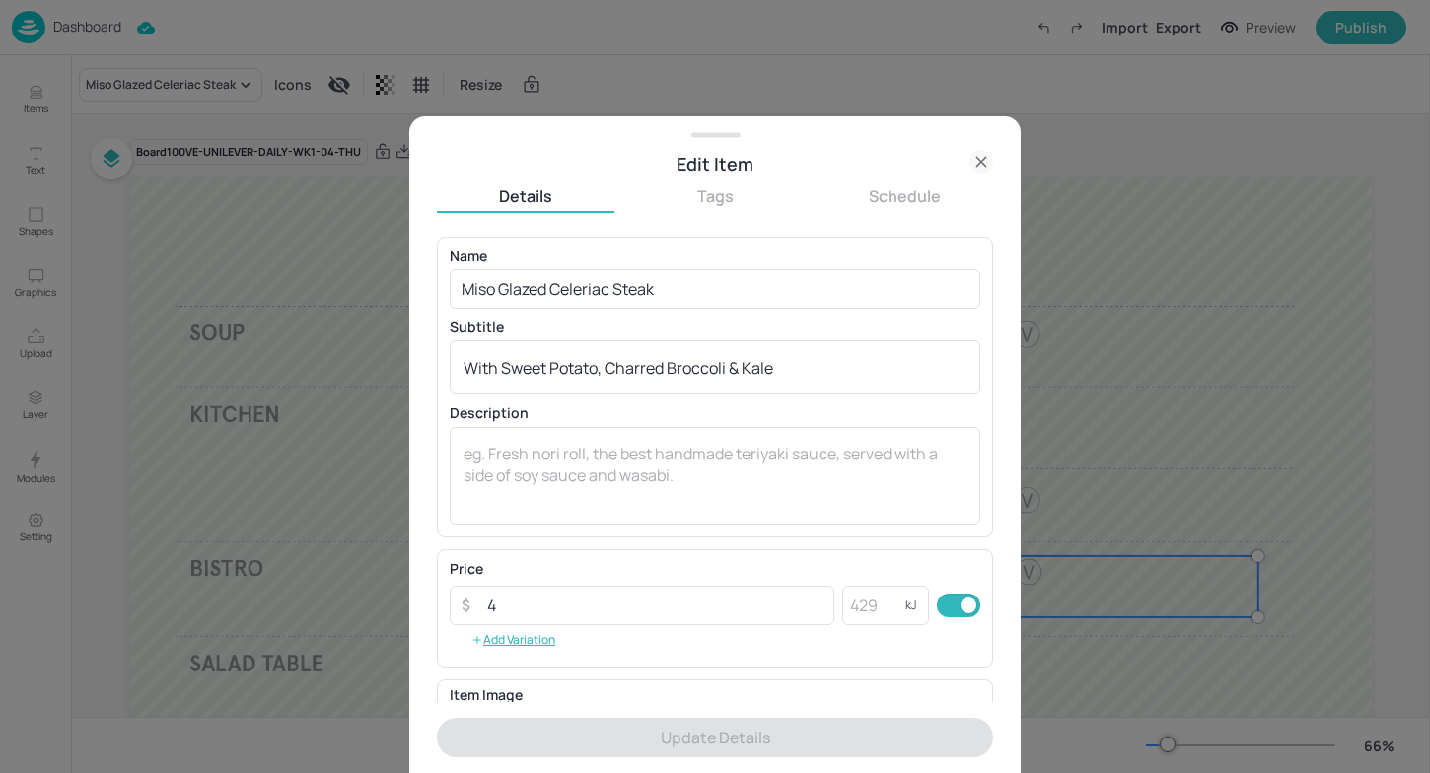
click at [318, 417] on div at bounding box center [715, 386] width 1430 height 773
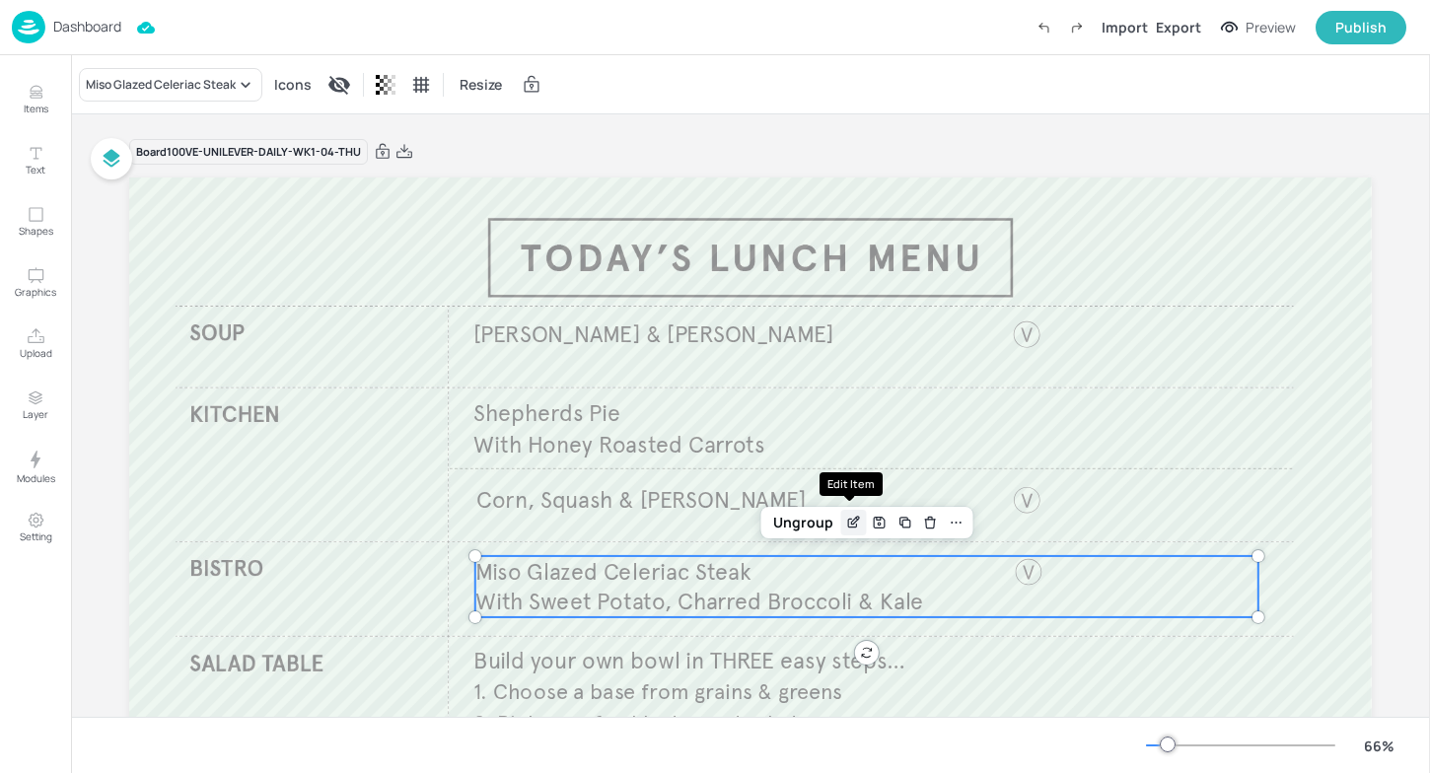
click at [843, 510] on div "Edit Item" at bounding box center [854, 523] width 26 height 26
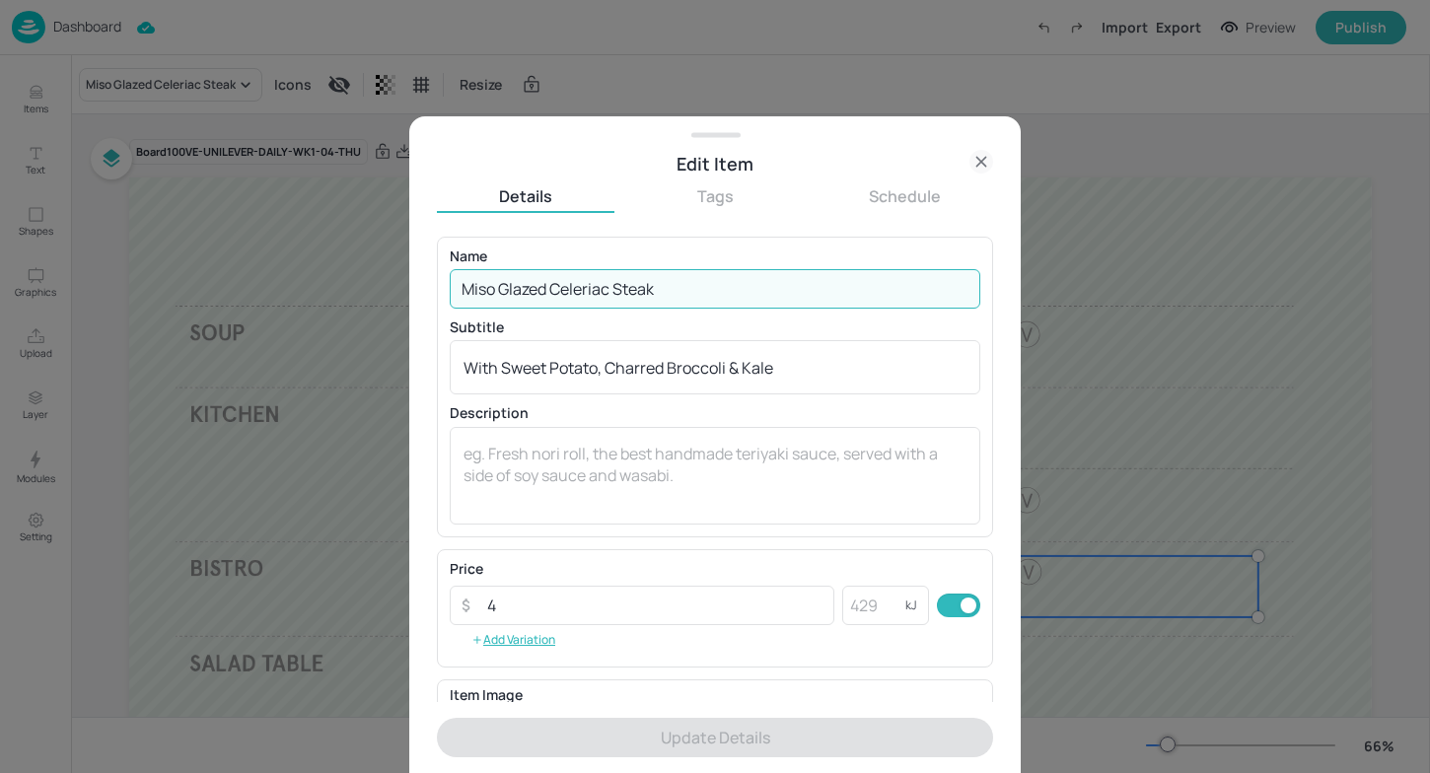
drag, startPoint x: 691, startPoint y: 294, endPoint x: 428, endPoint y: 295, distance: 263.3
click at [428, 295] on div "Edit Item Details Tags Schedule Name Miso Glazed Celeriac Steak ​ Subtitle With…" at bounding box center [714, 444] width 611 height 657
click at [290, 471] on div at bounding box center [715, 386] width 1430 height 773
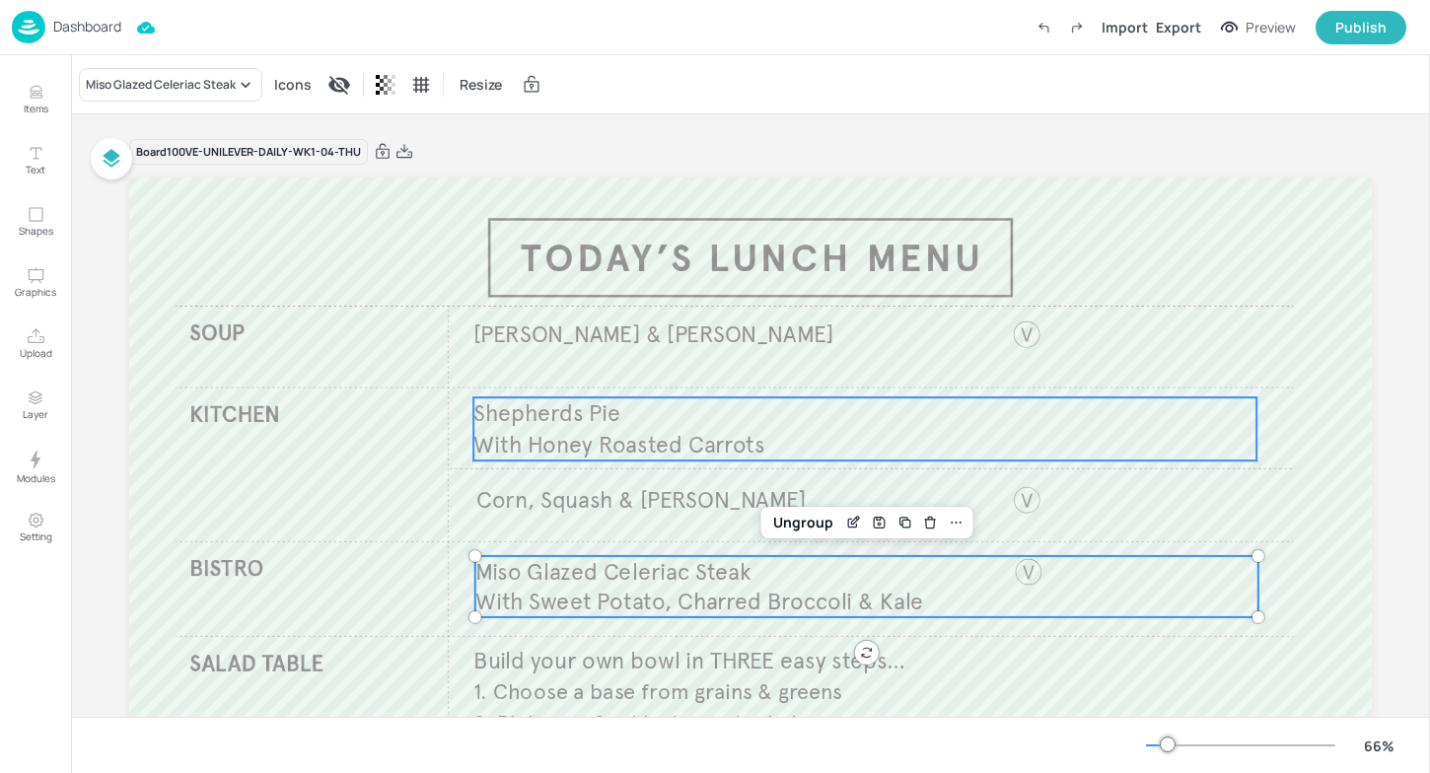
click at [692, 420] on p "Shepherds Pie" at bounding box center [864, 413] width 783 height 32
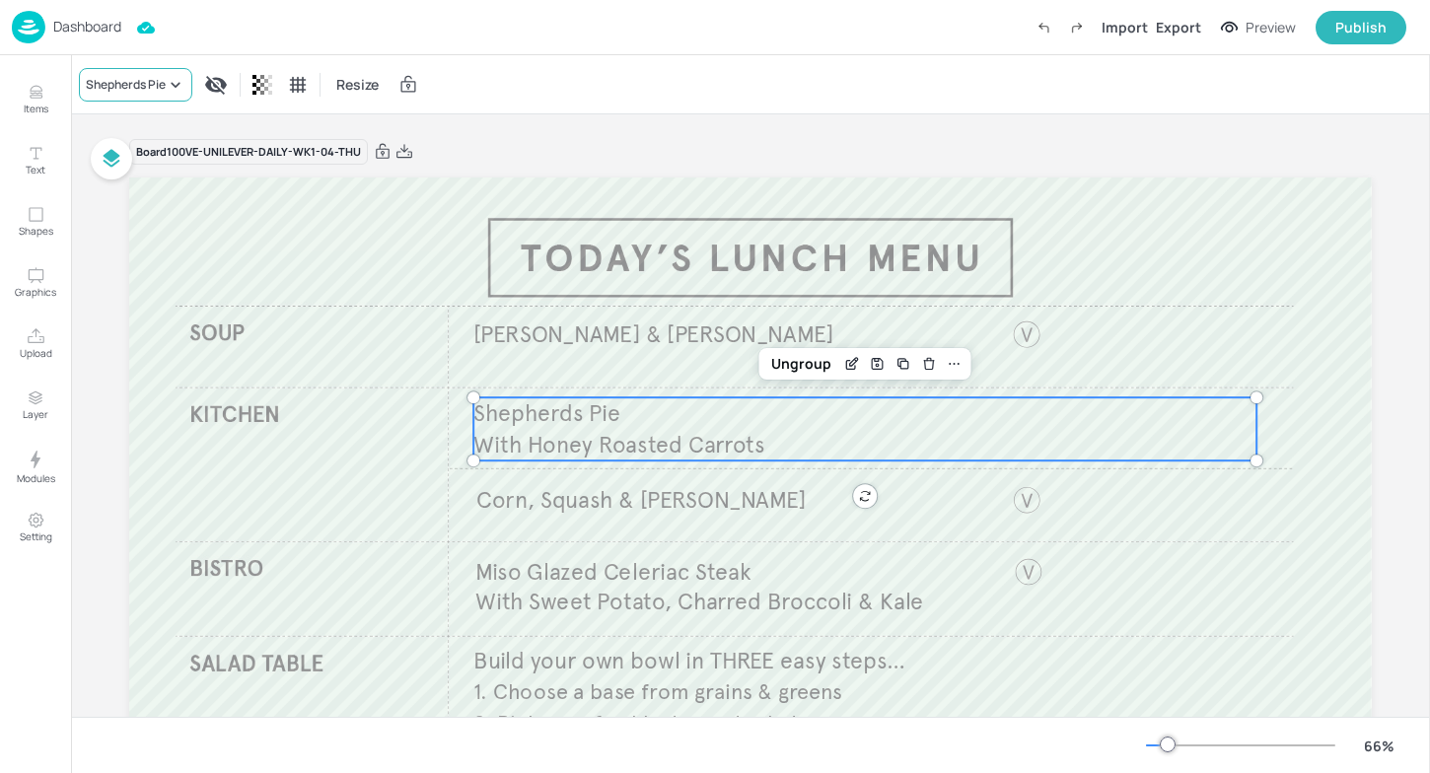
click at [140, 87] on div "Shepherds Pie" at bounding box center [126, 85] width 80 height 18
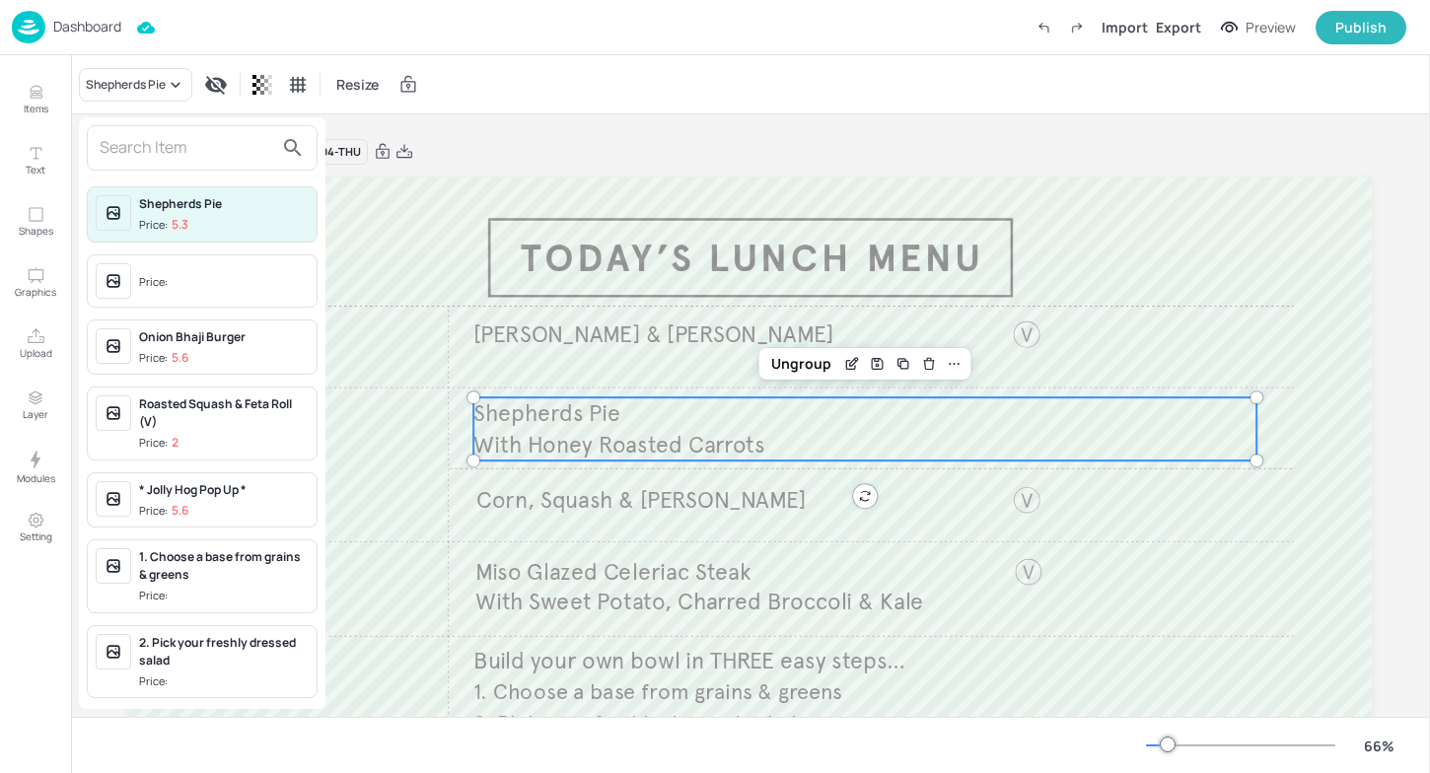
click at [225, 163] on input "text" at bounding box center [187, 148] width 174 height 32
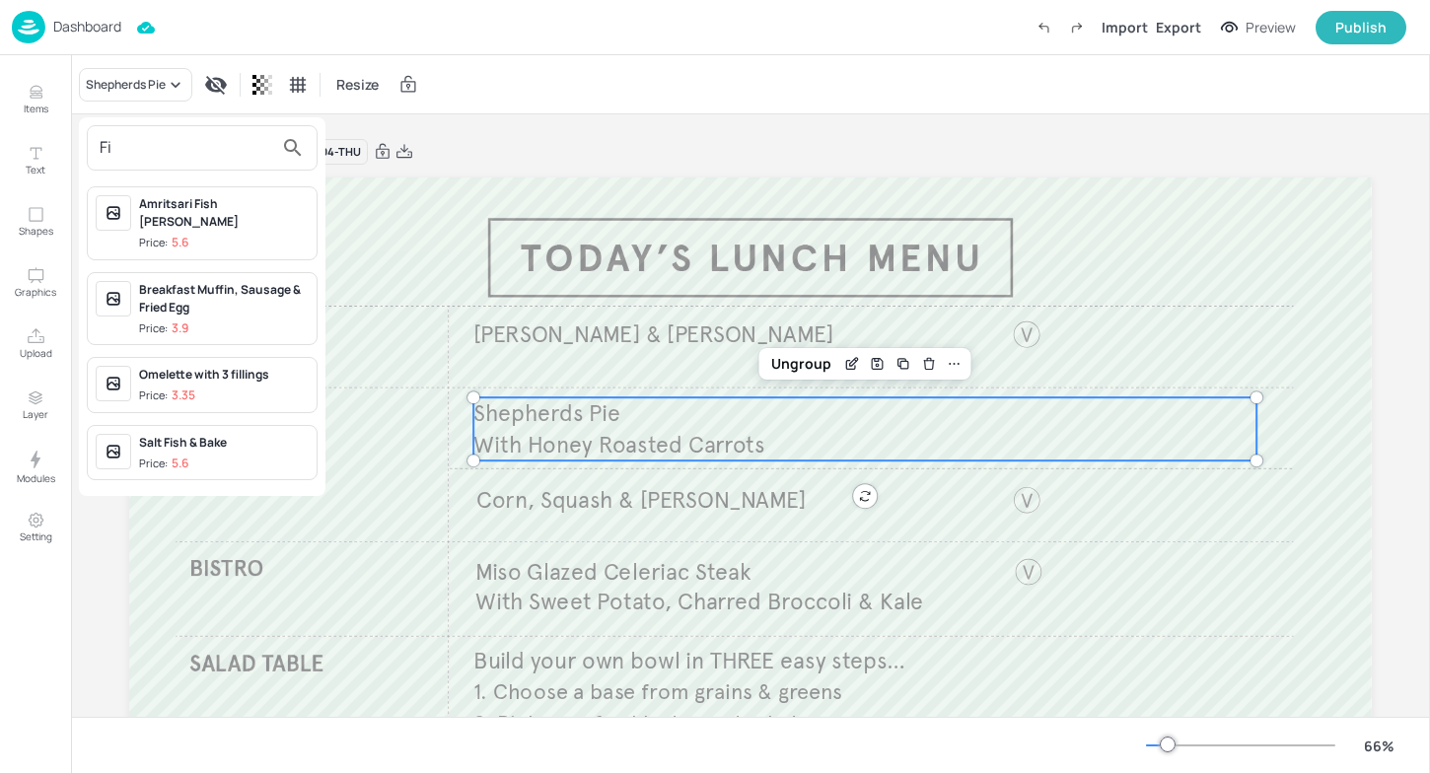
type input "F"
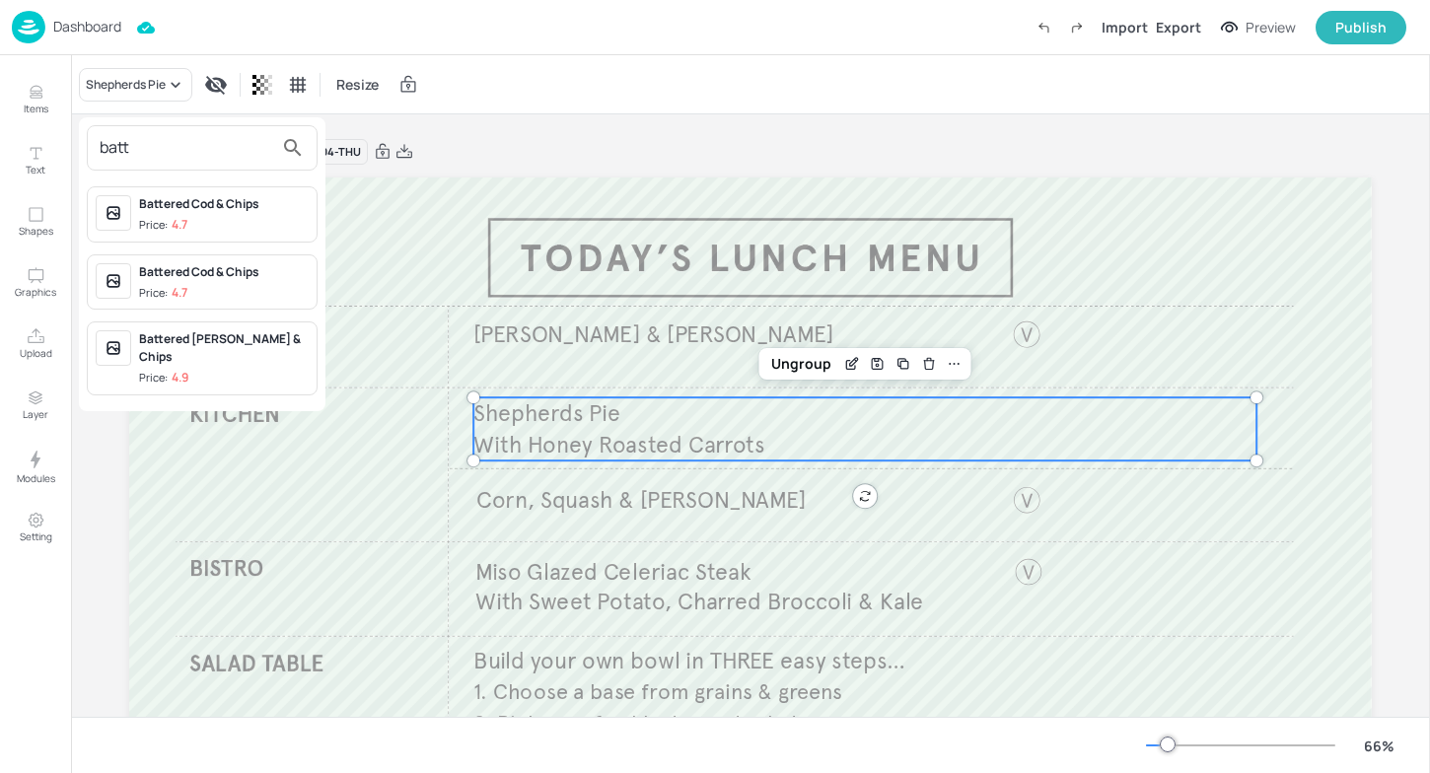
type input "batt"
click at [218, 337] on div "Battered [PERSON_NAME] & Chips" at bounding box center [224, 348] width 170 height 36
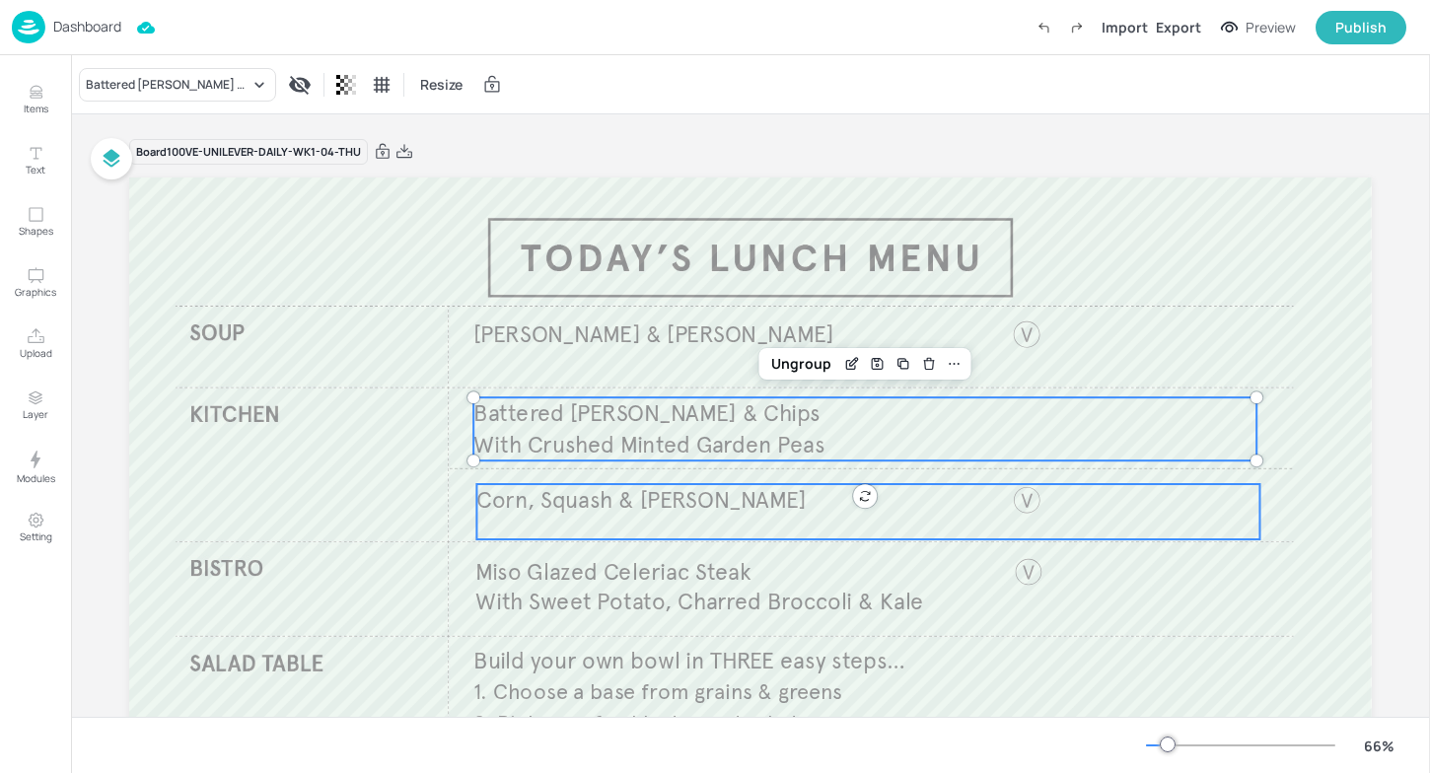
click at [577, 518] on div "Corn, Squash & [PERSON_NAME]" at bounding box center [867, 511] width 783 height 55
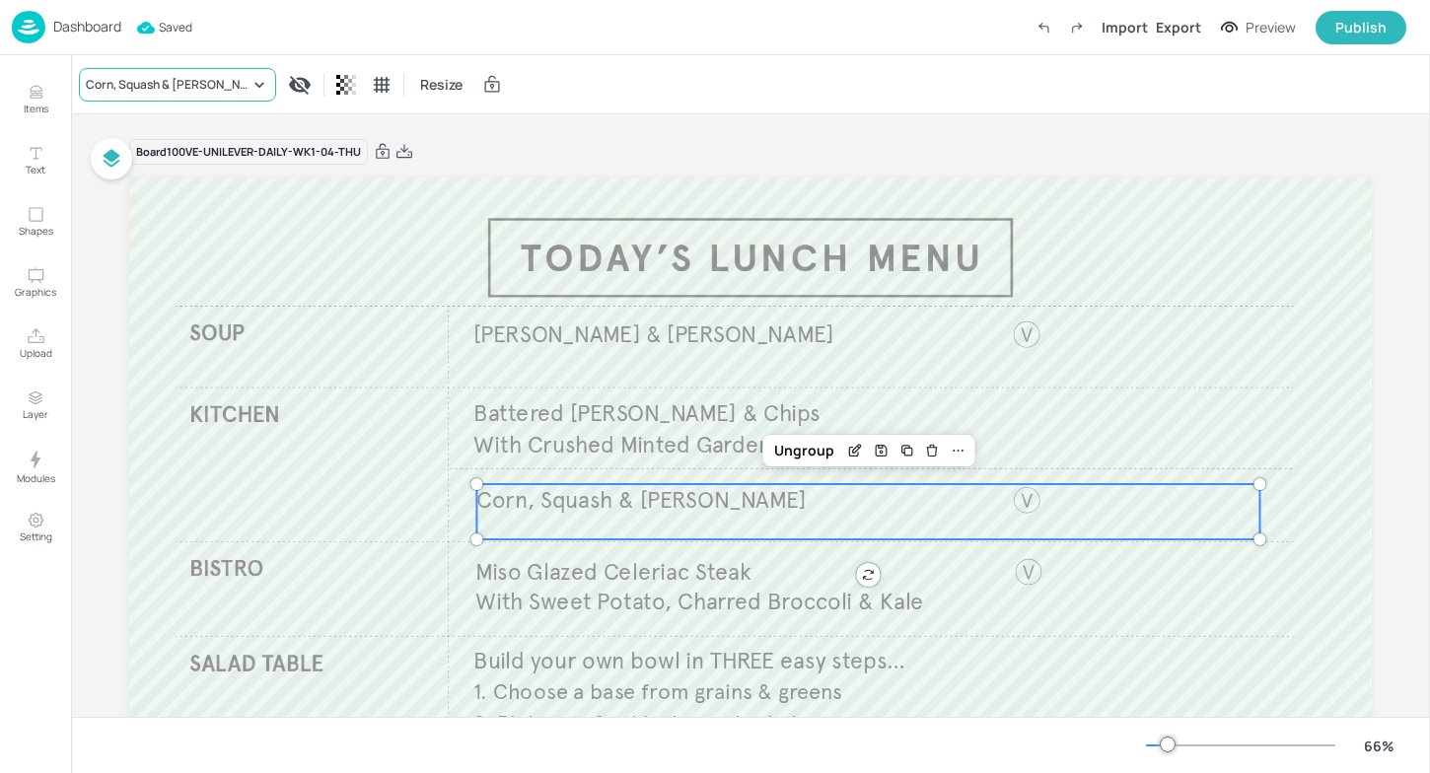
click at [150, 89] on div "Corn, Squash & [PERSON_NAME]" at bounding box center [168, 85] width 164 height 18
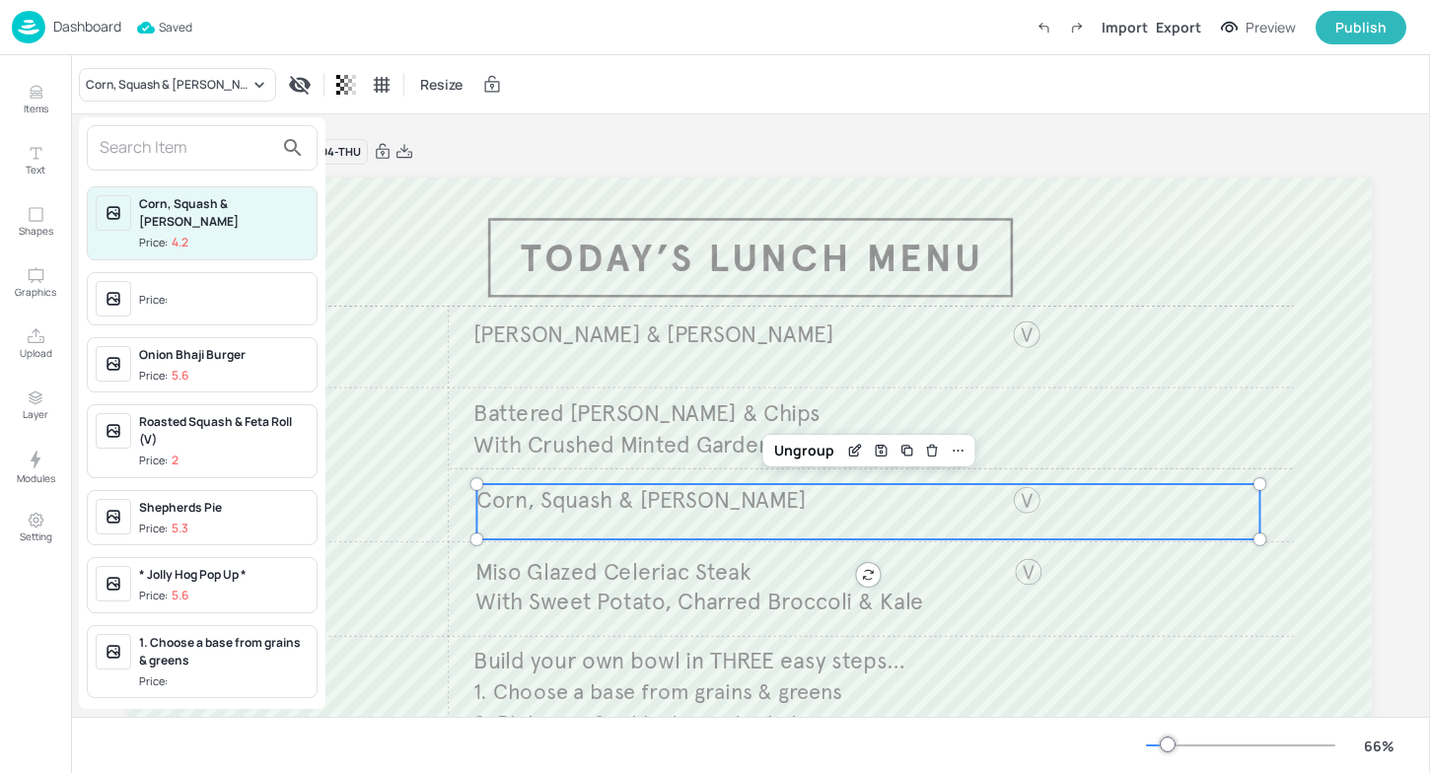
click at [210, 152] on input "text" at bounding box center [187, 148] width 174 height 32
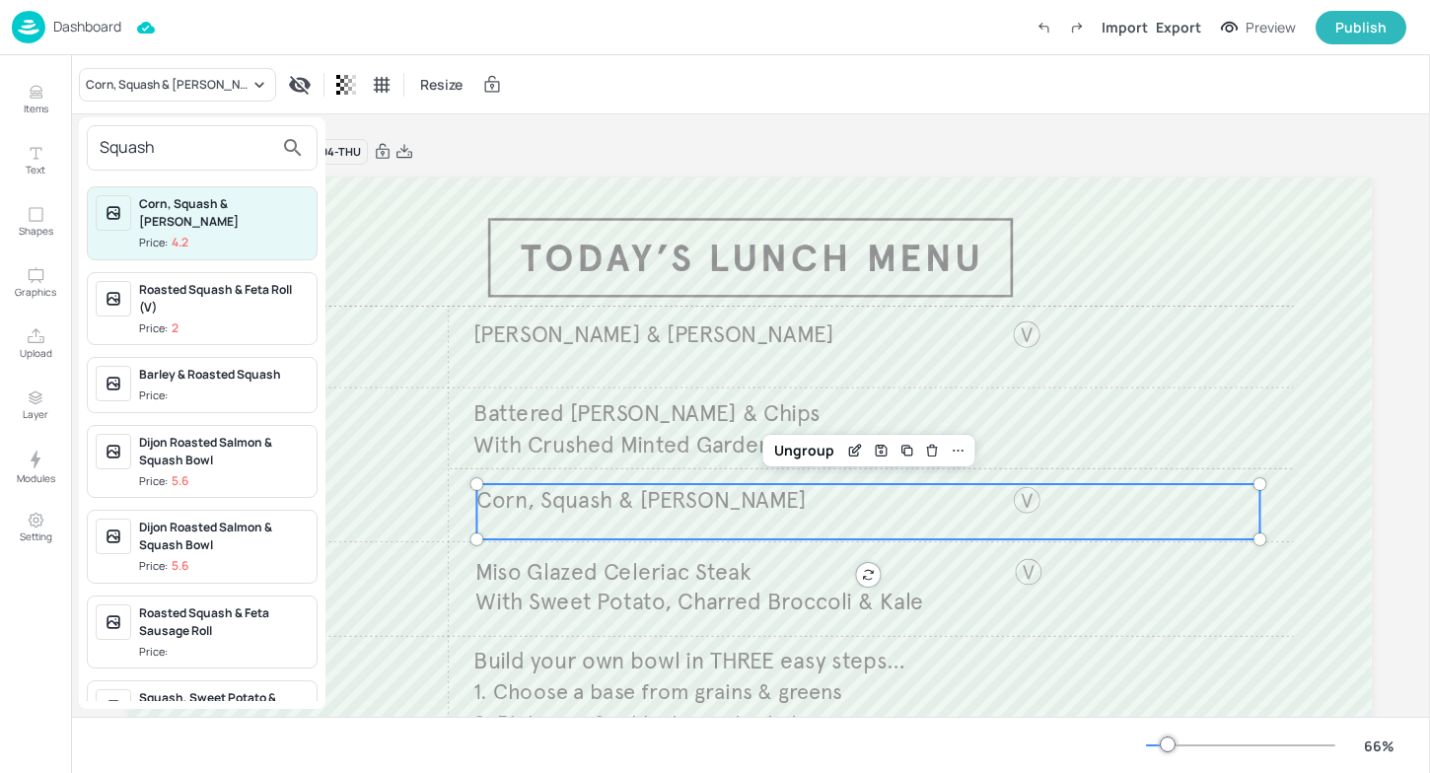
scroll to position [60, 0]
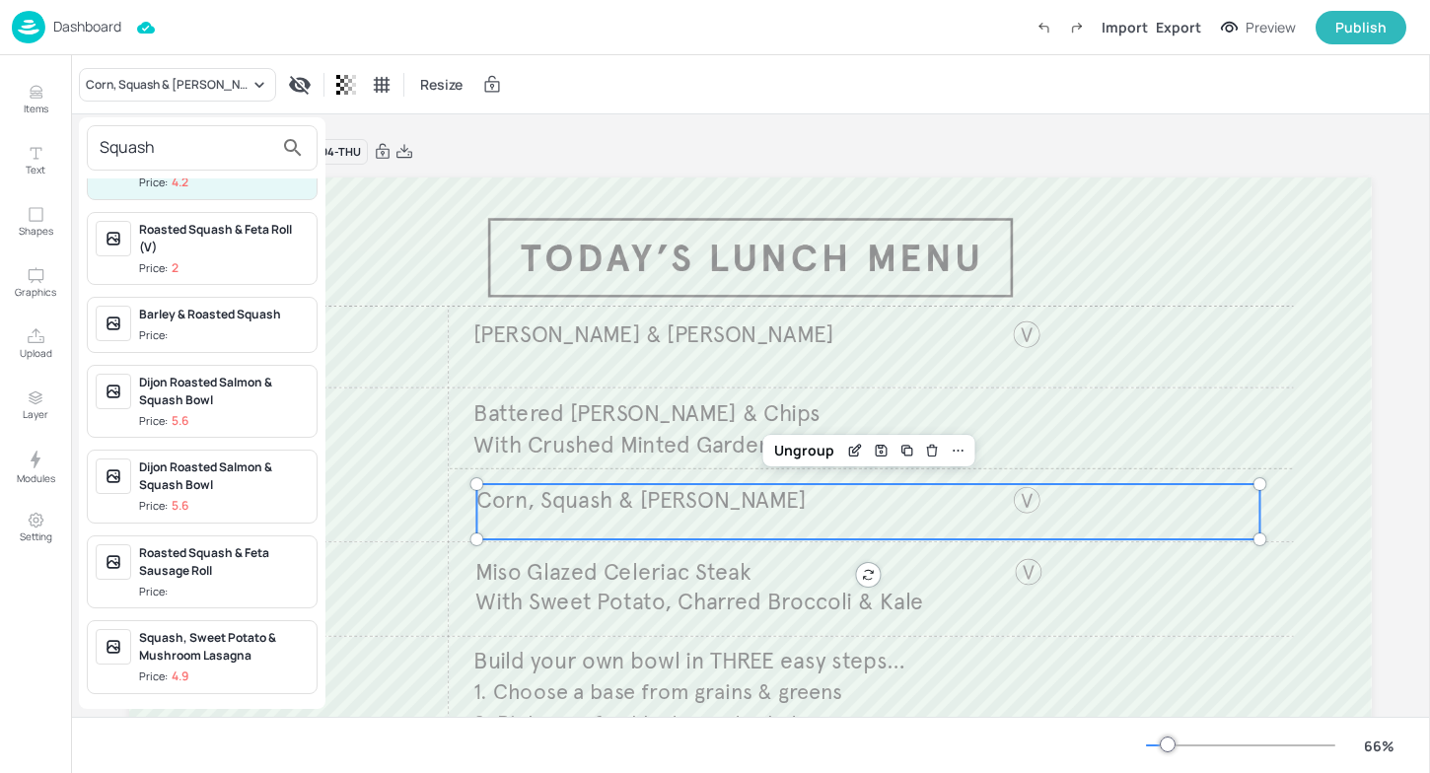
type input "Squash"
click at [216, 656] on div "Squash, Sweet Potato & Mushroom Lasagna" at bounding box center [224, 647] width 170 height 36
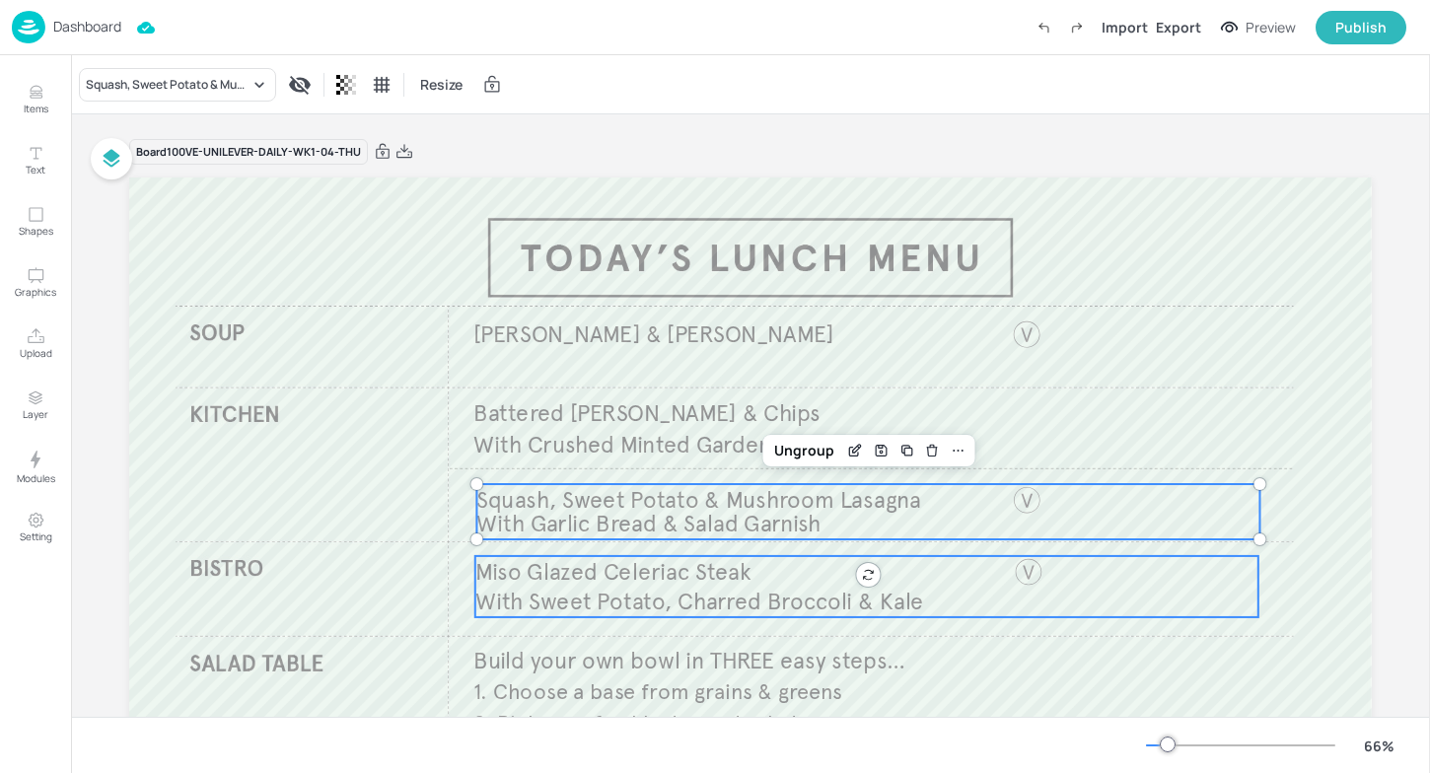
click at [644, 599] on span "With Sweet Potato, Charred Broccoli & Kale" at bounding box center [699, 601] width 449 height 29
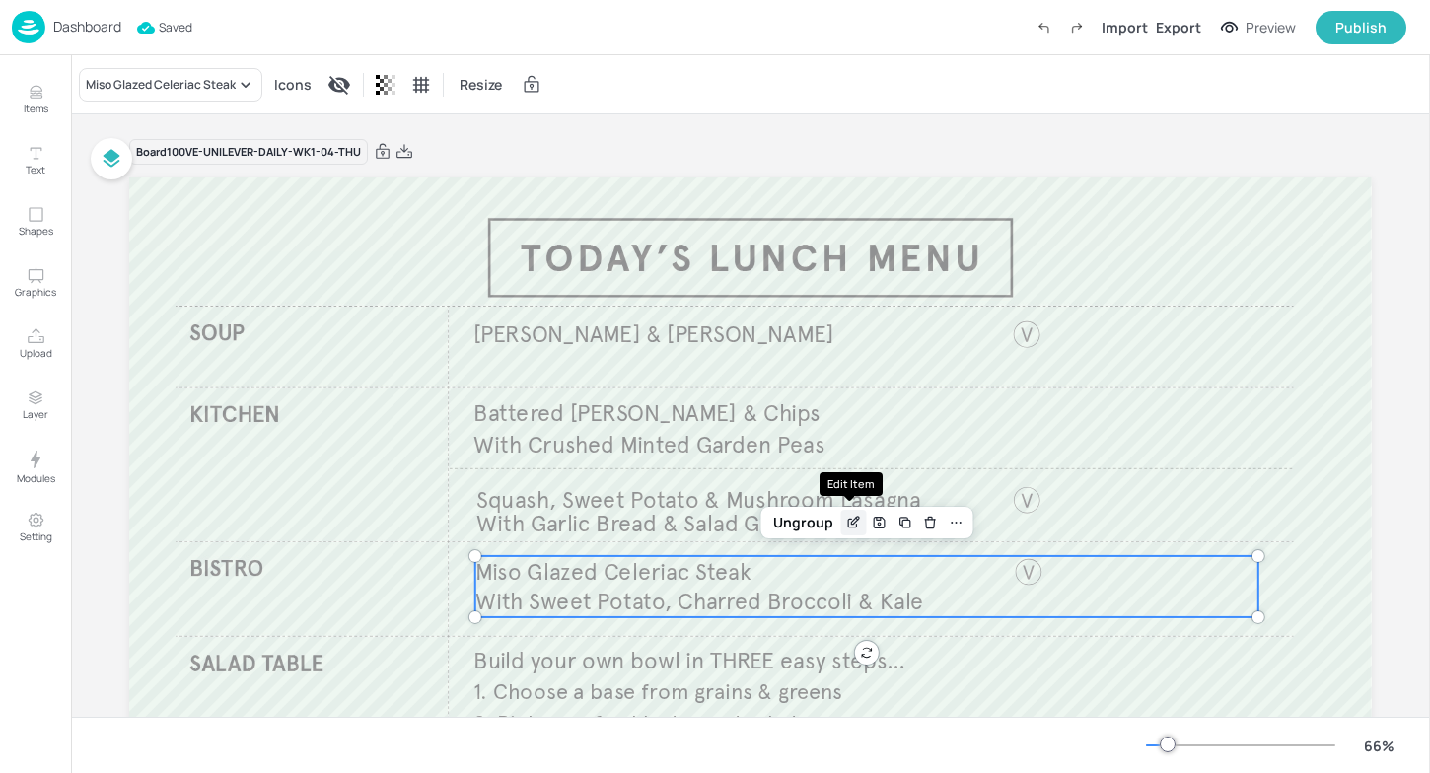
click at [846, 523] on icon "Edit Item" at bounding box center [853, 523] width 17 height 16
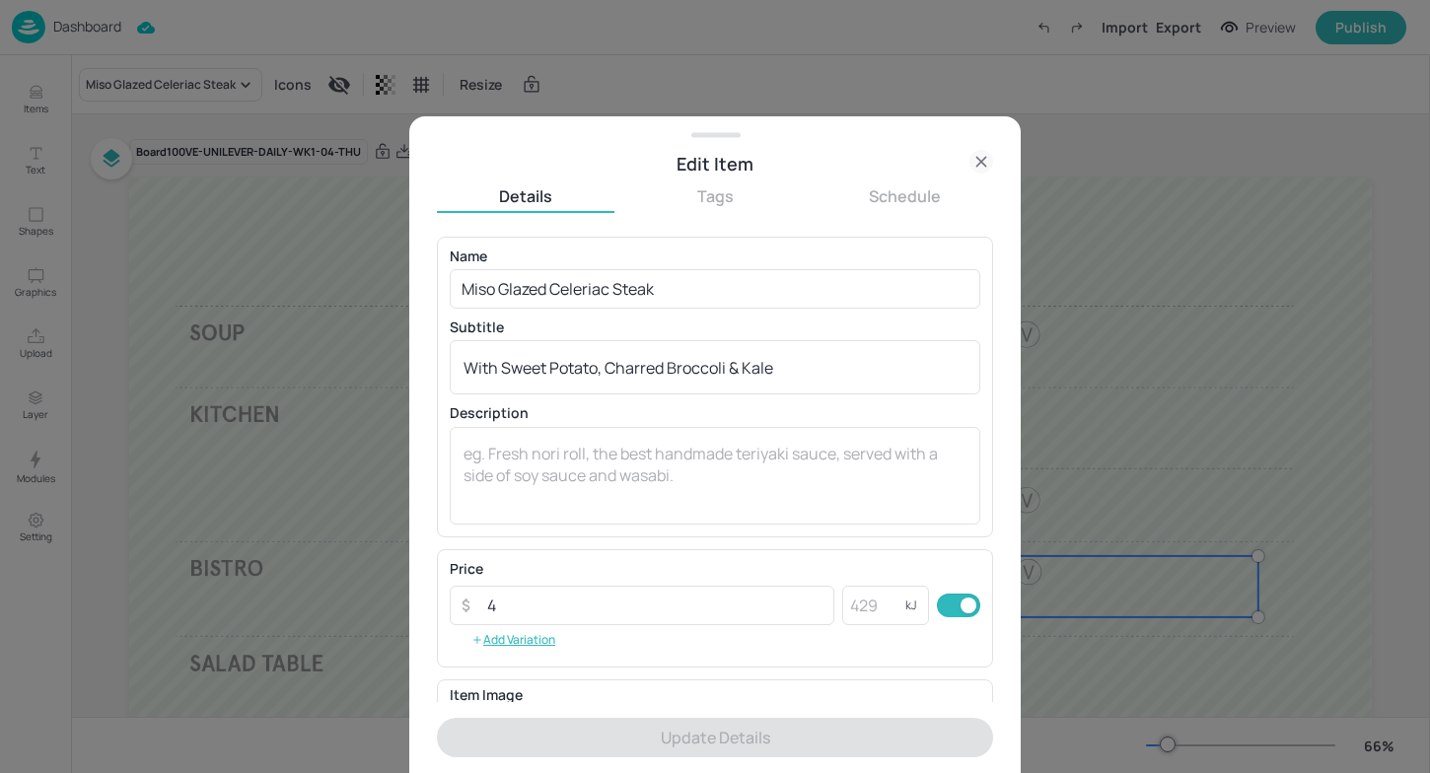
click at [304, 394] on div at bounding box center [715, 386] width 1430 height 773
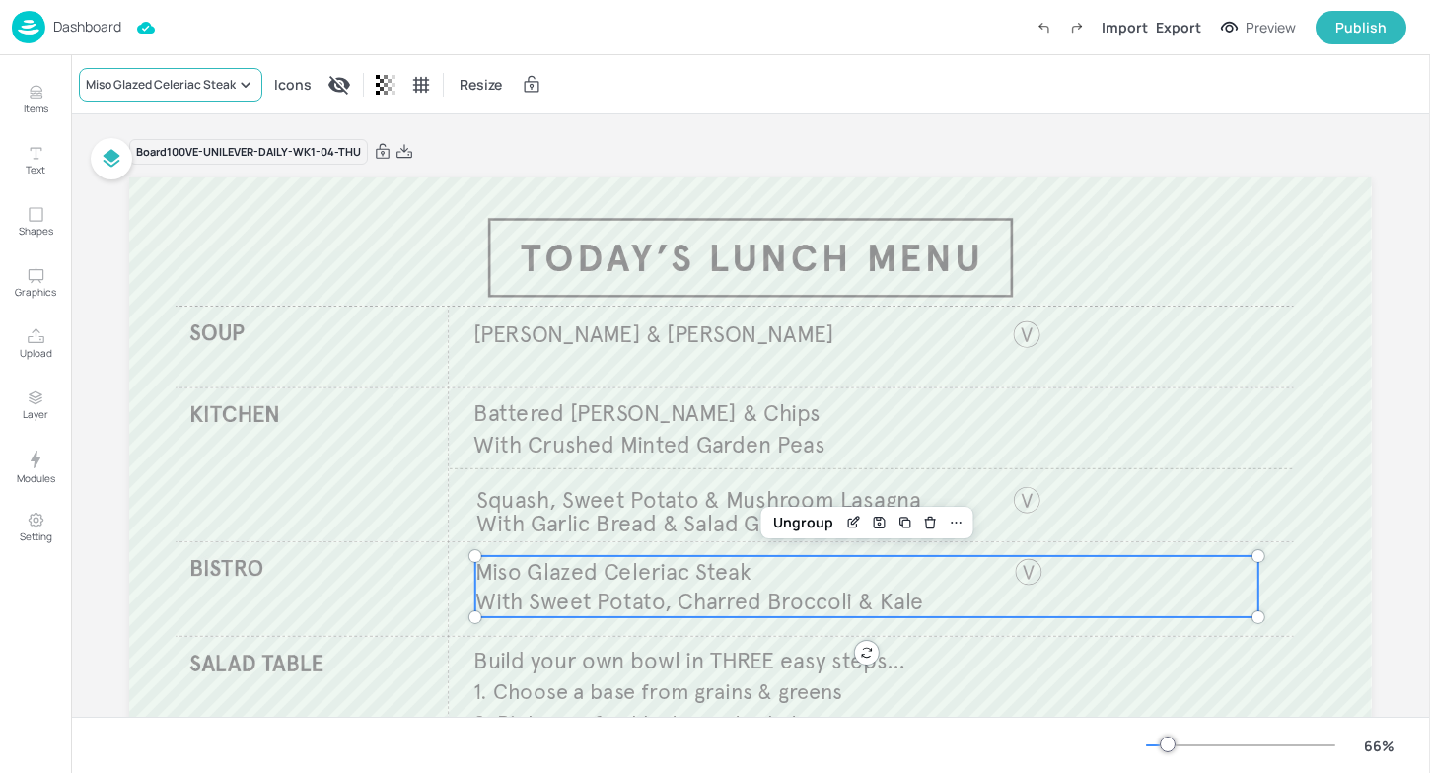
click at [229, 94] on div "Miso Glazed Celeriac Steak" at bounding box center [170, 85] width 183 height 34
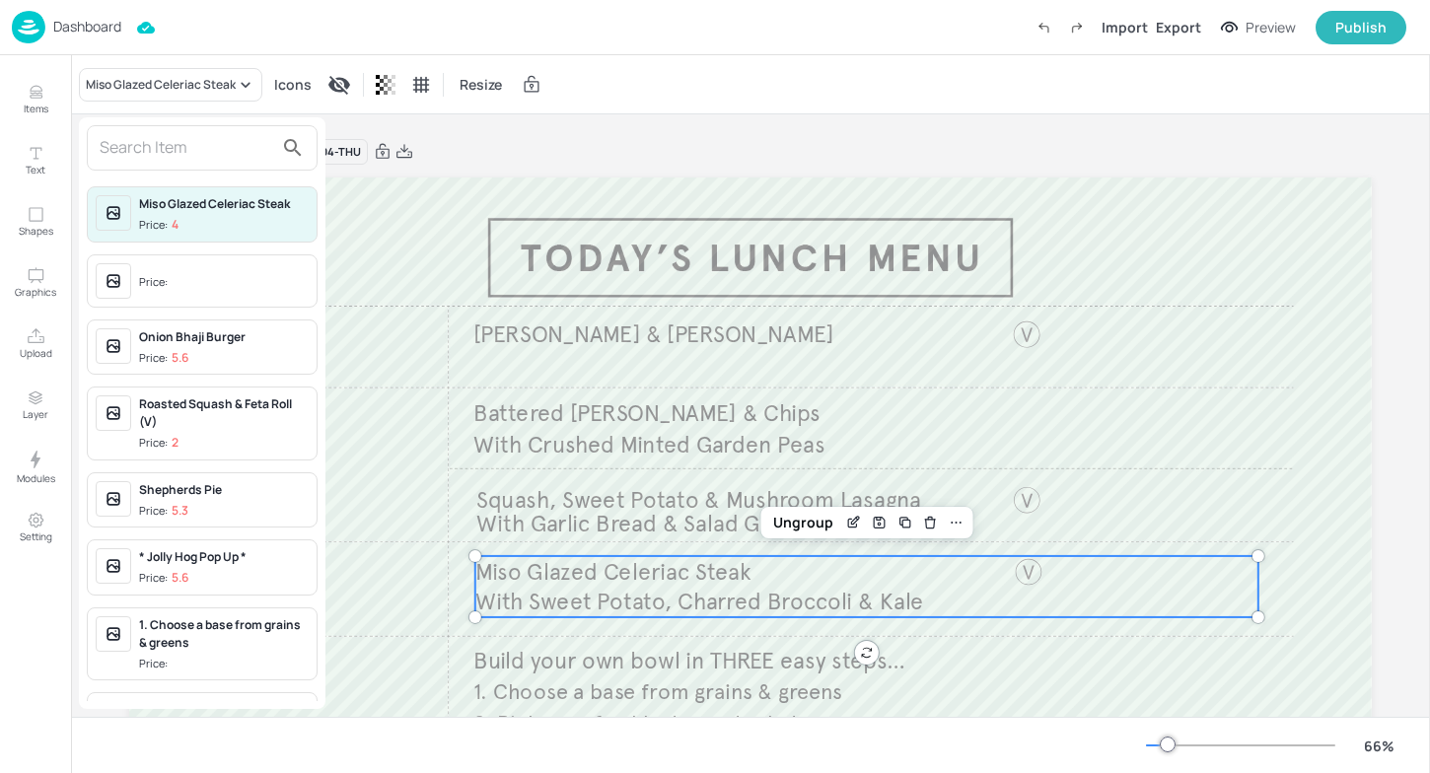
click at [234, 140] on input "text" at bounding box center [187, 148] width 174 height 32
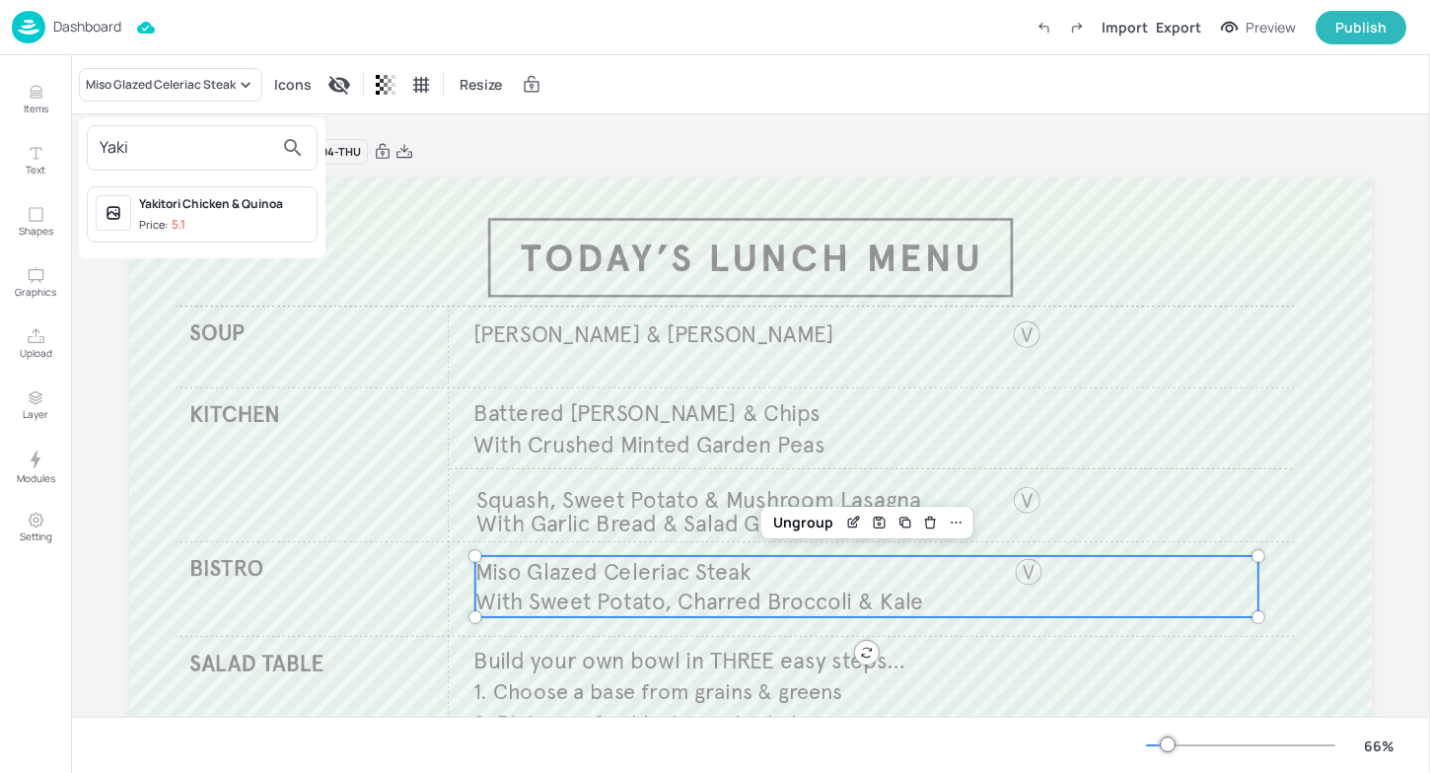
type input "Yaki"
click at [211, 193] on div "Yakitori Chicken & Quinoa Price: 5.1" at bounding box center [202, 214] width 231 height 56
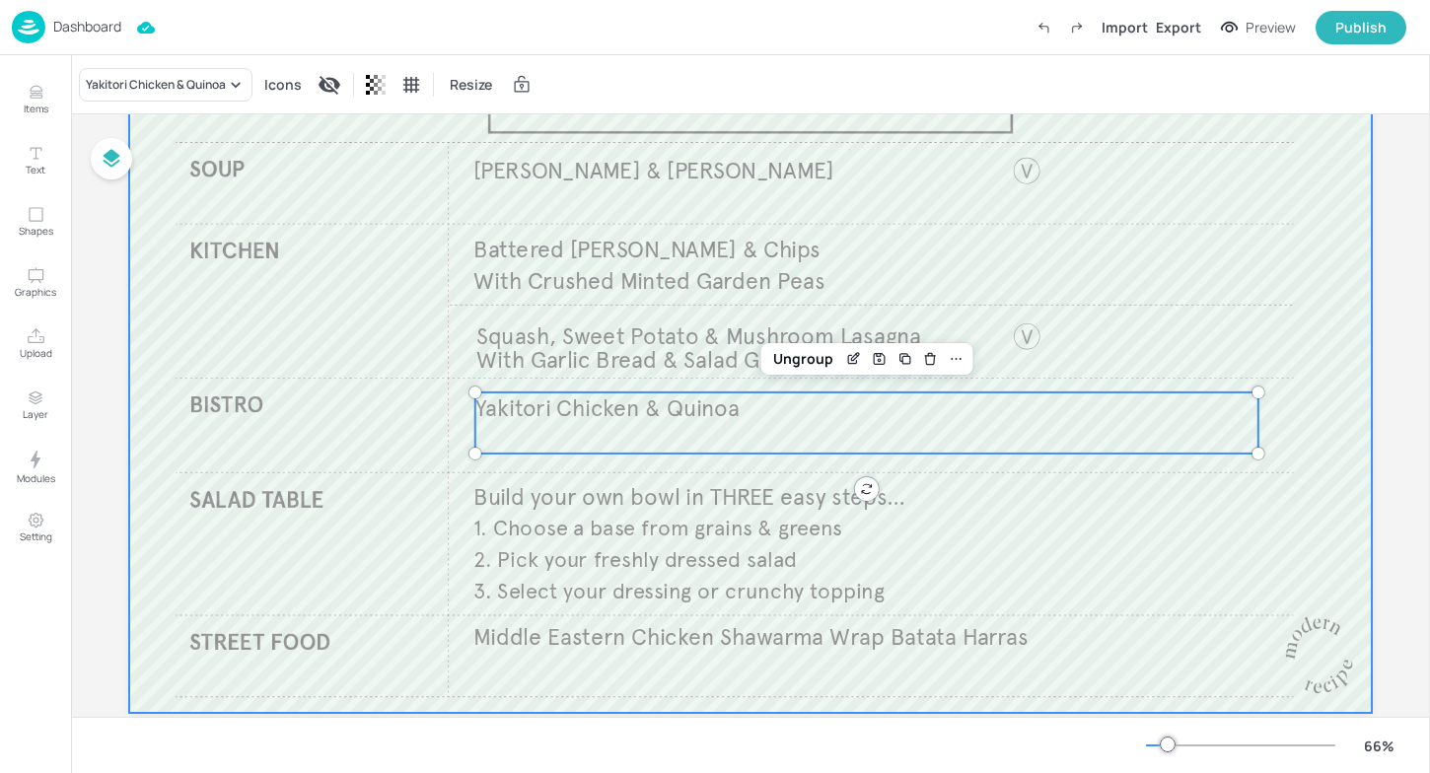
scroll to position [163, 0]
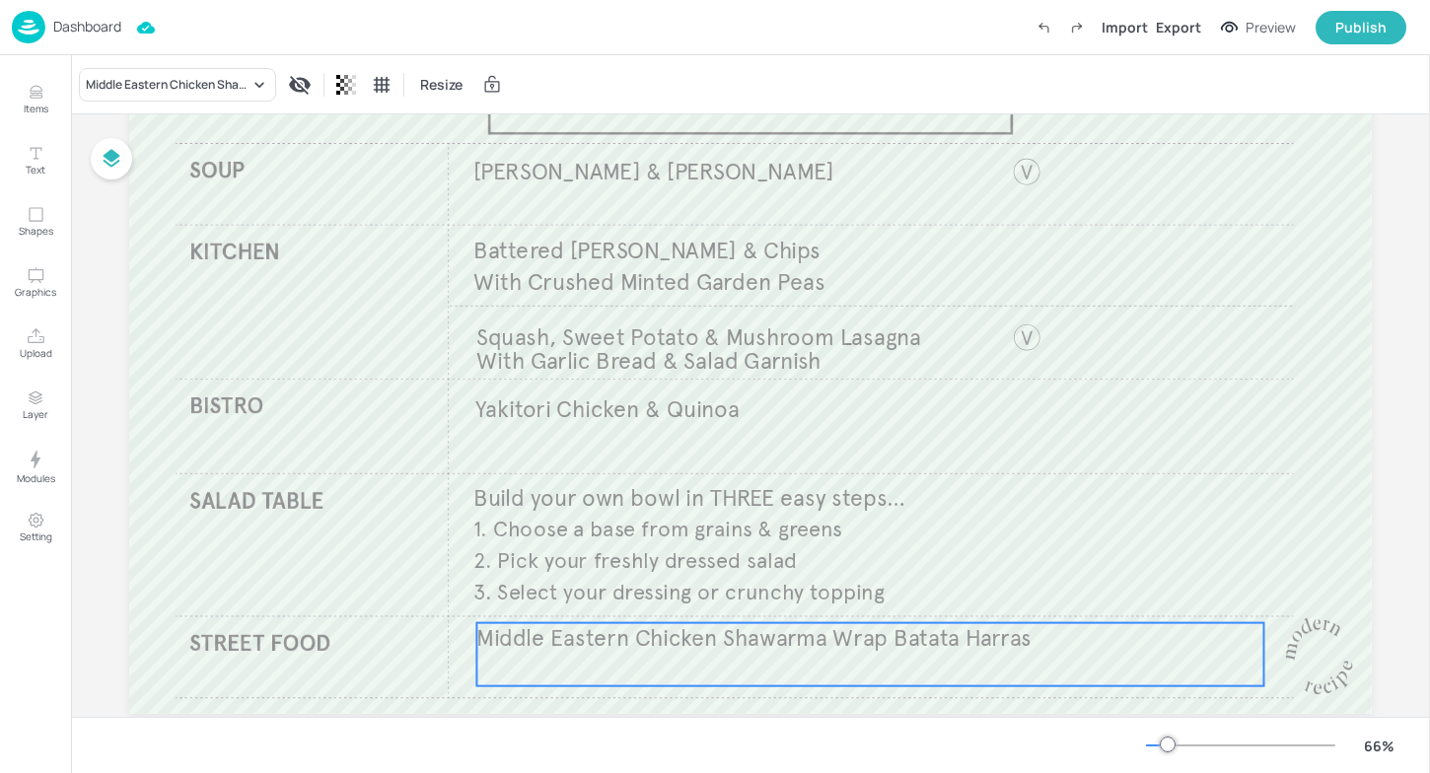
click at [537, 640] on span "Middle Eastern Chicken ​Shawarma Wrap​ Batata Harras​" at bounding box center [753, 638] width 554 height 29
click at [844, 597] on div "Edit Item" at bounding box center [857, 590] width 26 height 26
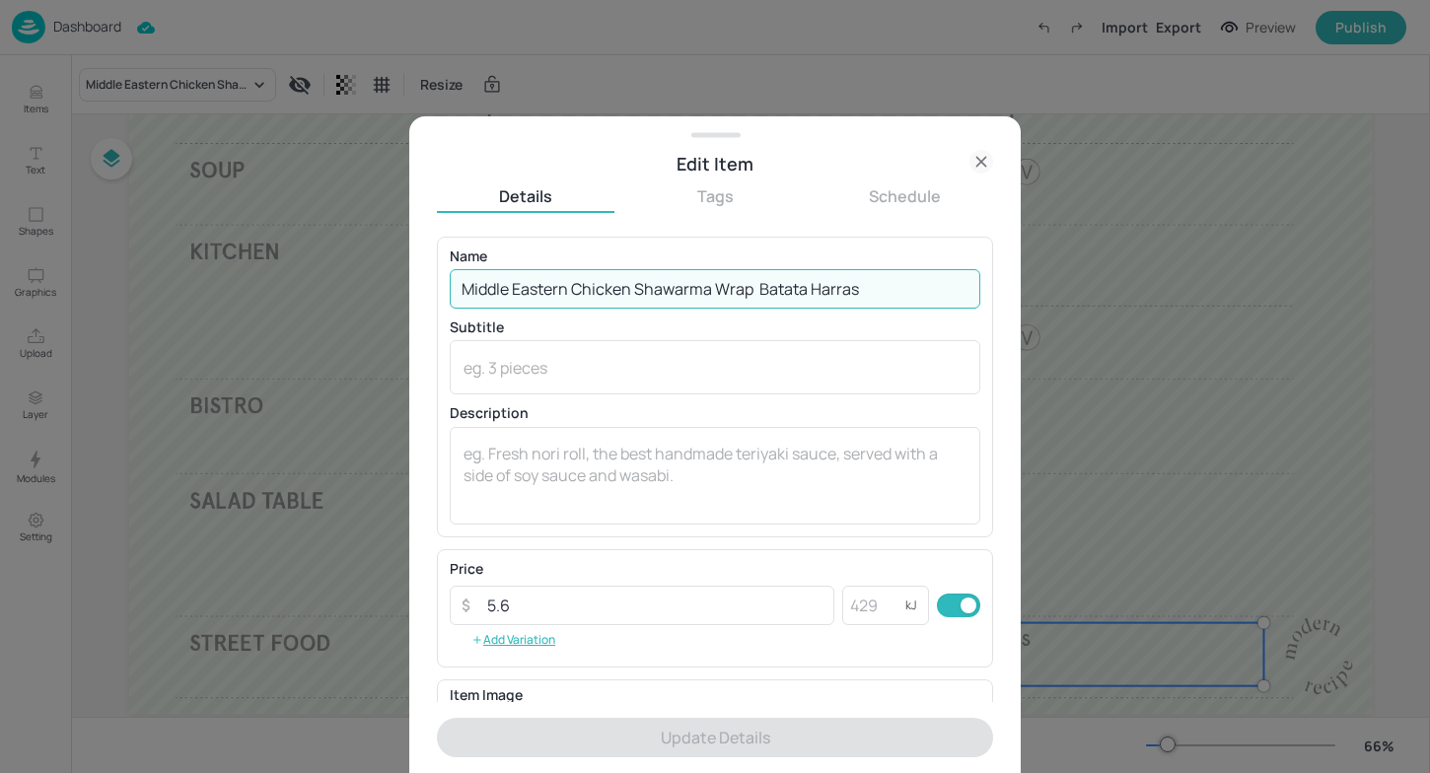
drag, startPoint x: 875, startPoint y: 291, endPoint x: 399, endPoint y: 285, distance: 475.4
click at [399, 285] on div "Edit Item Details Tags Schedule Name Middle Eastern Chicken ​Shawarma Wrap​ Bat…" at bounding box center [715, 386] width 1430 height 773
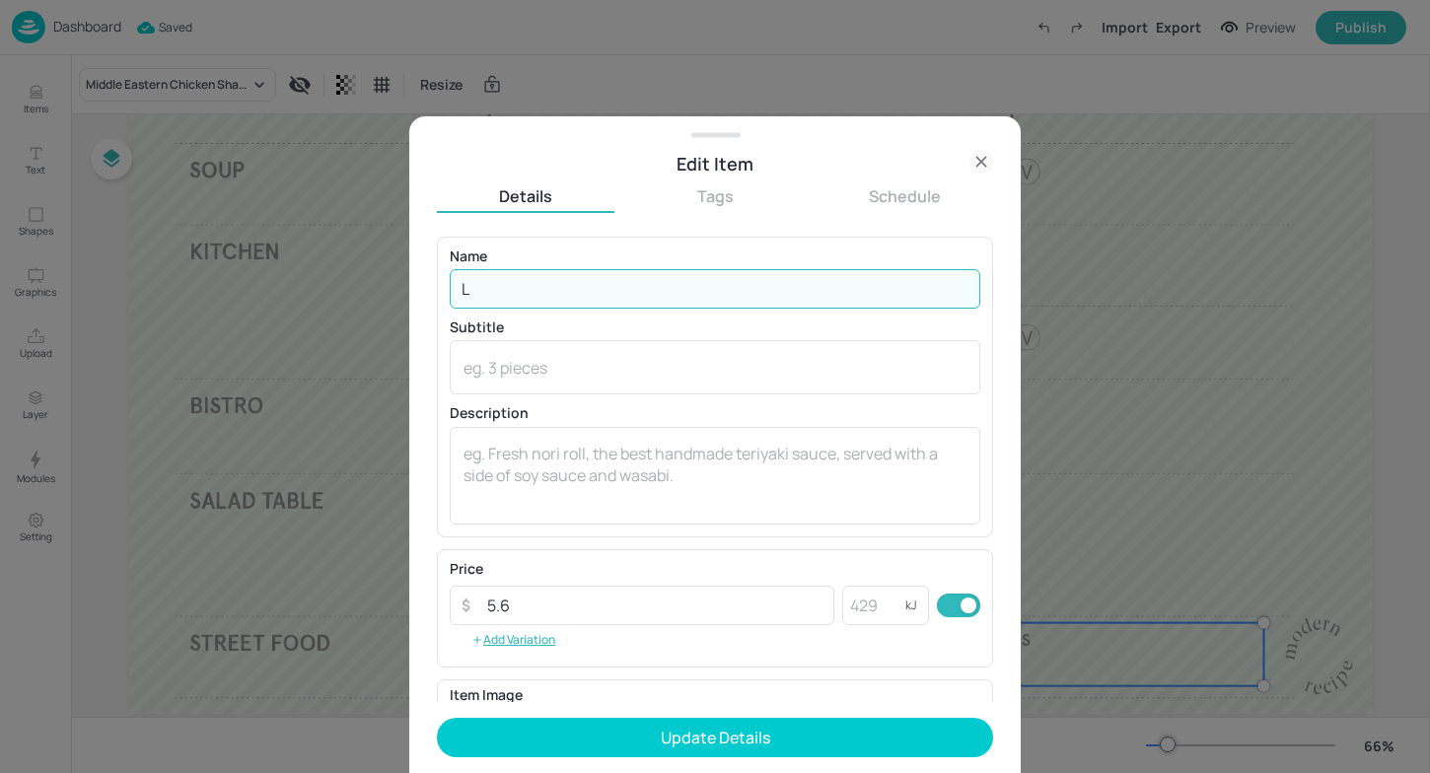
type input "L"
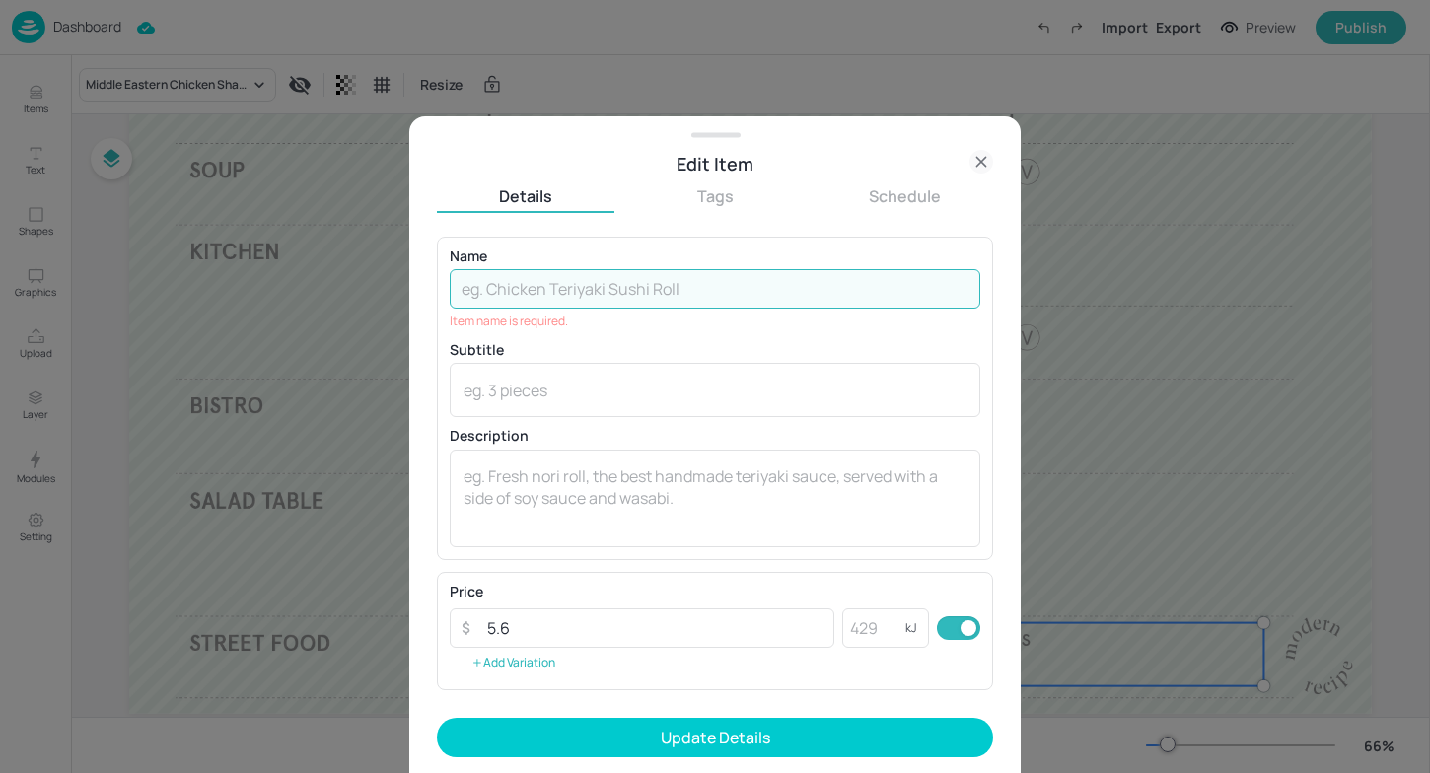
paste input "Lamb Kofta​ Toasted [PERSON_NAME] & Tzatziki​ Batata Harras"
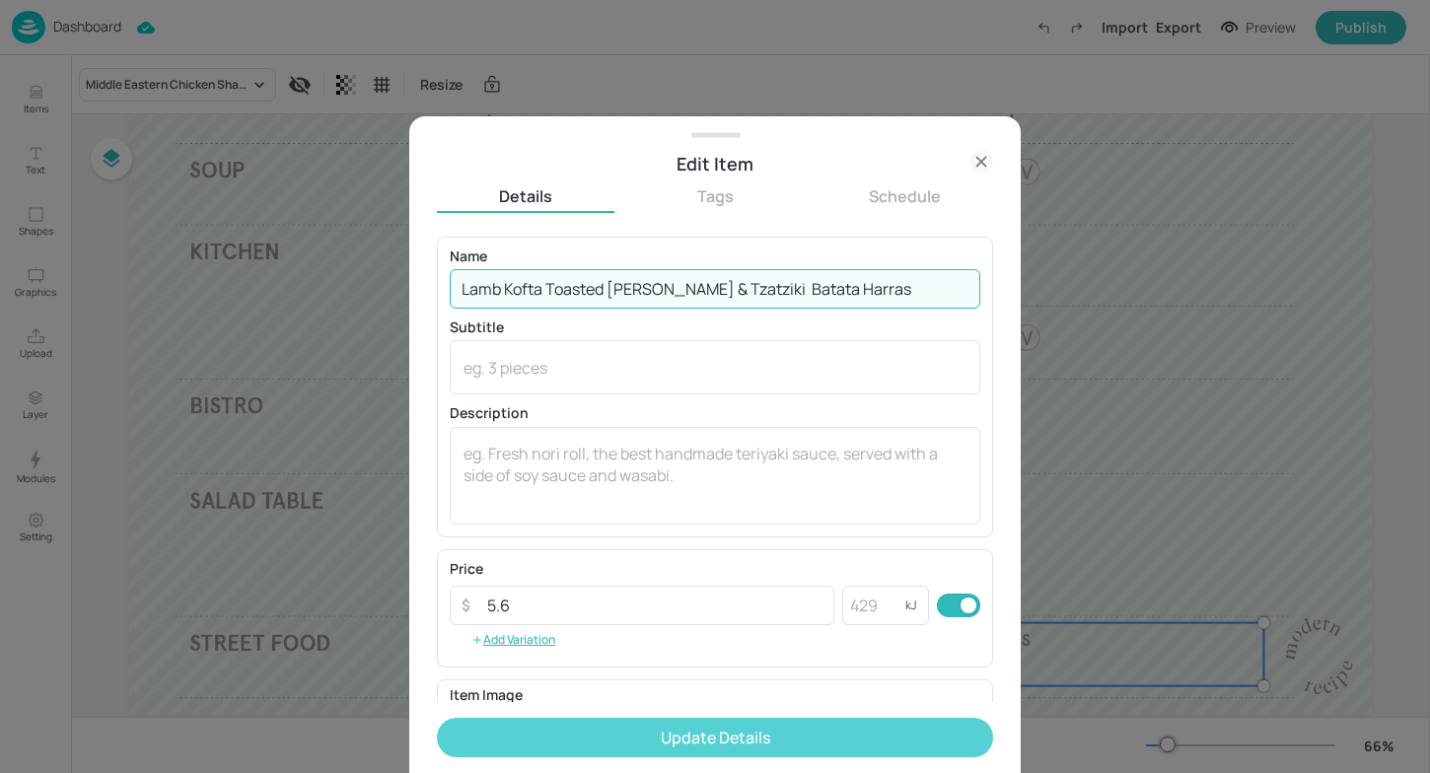
type input "Lamb Kofta​ Toasted [PERSON_NAME] & Tzatziki​ Batata Harras"
click at [693, 731] on button "Update Details" at bounding box center [715, 737] width 556 height 39
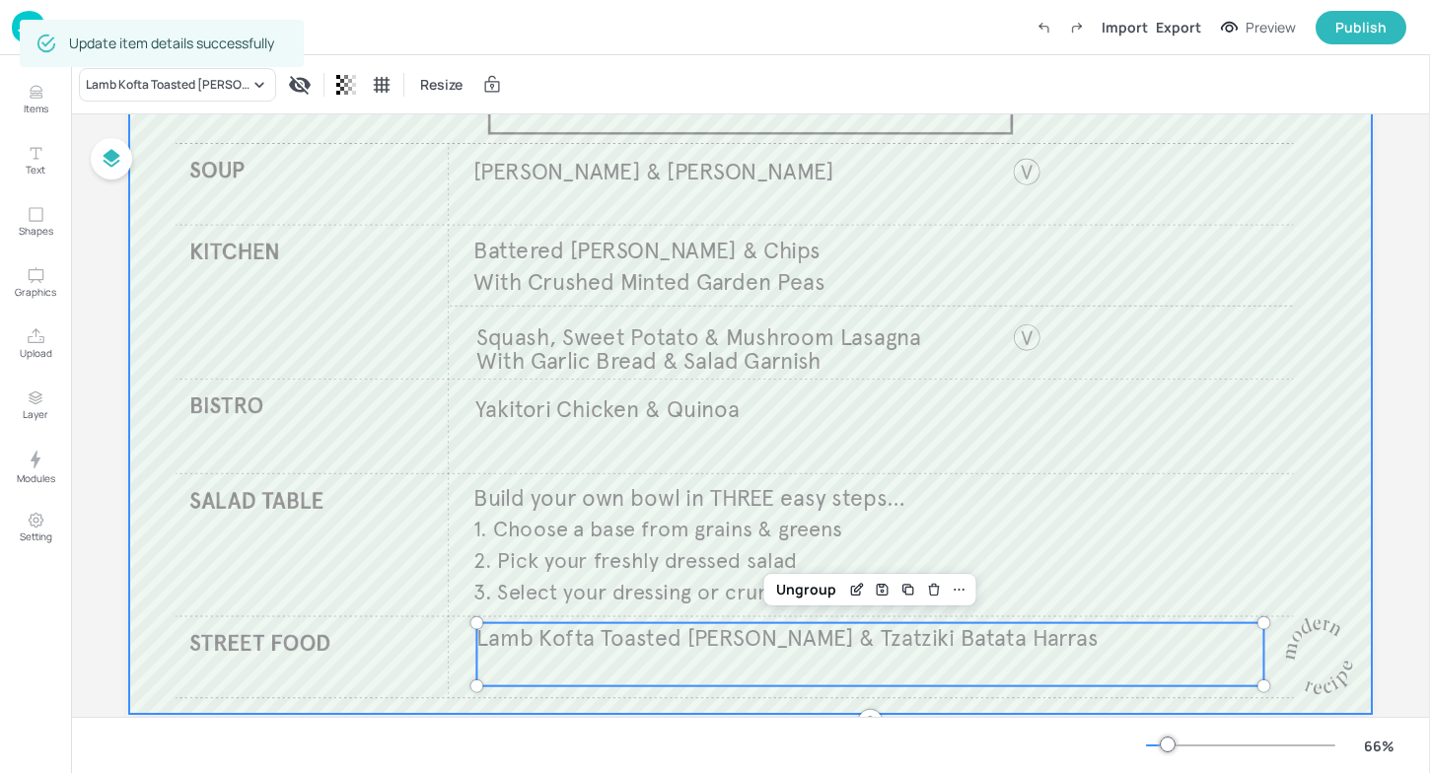
click at [1079, 459] on div at bounding box center [750, 364] width 1243 height 699
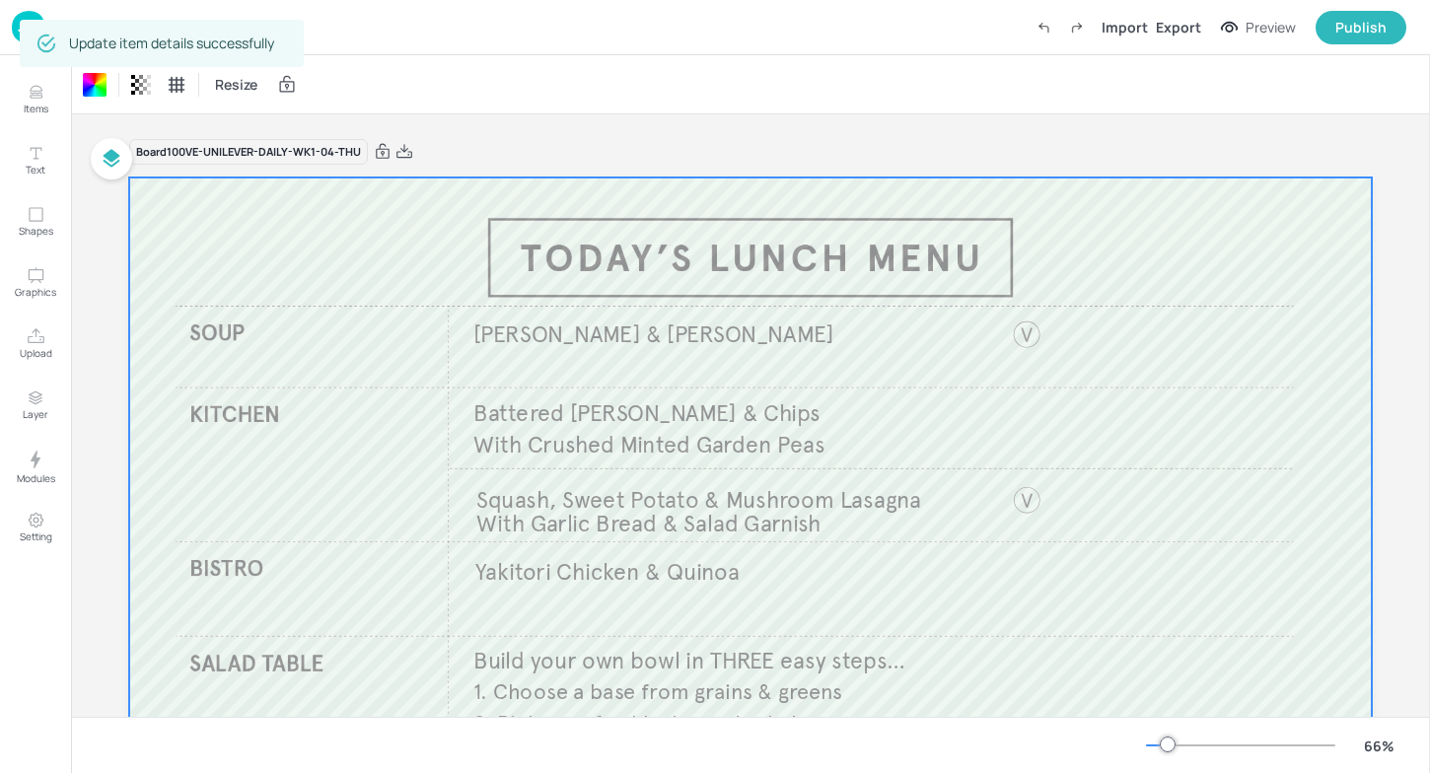
click at [18, 19] on img at bounding box center [29, 27] width 34 height 33
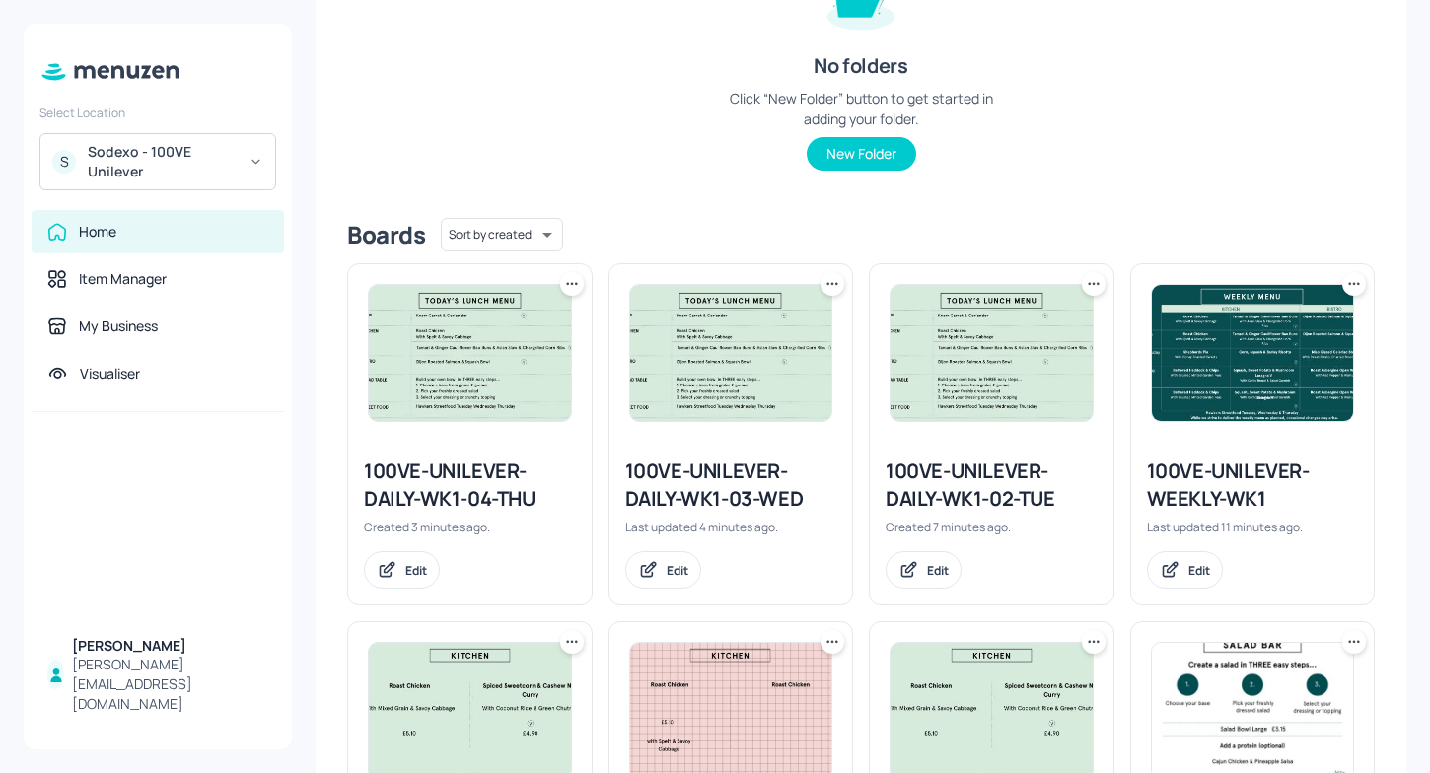
scroll to position [300, 0]
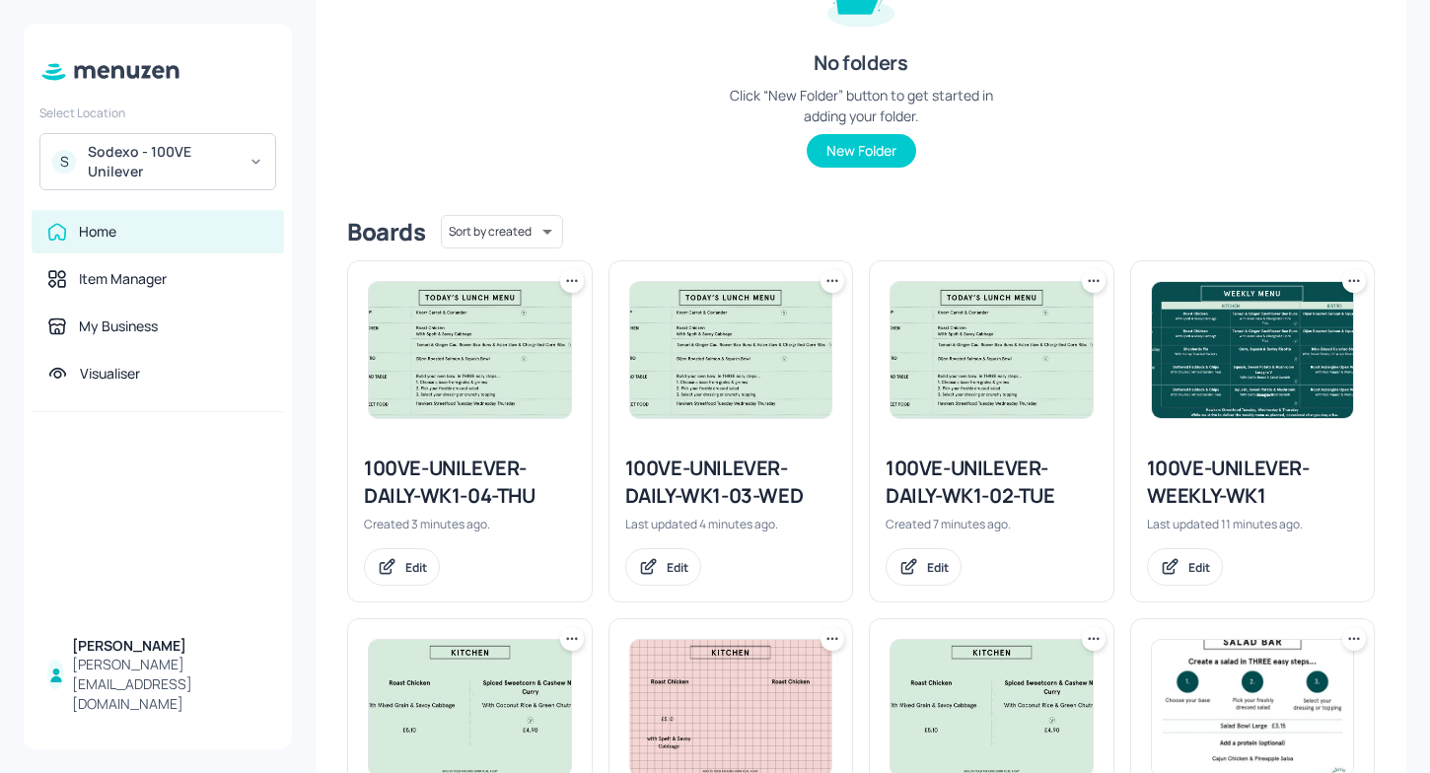
click at [579, 281] on icon at bounding box center [572, 281] width 20 height 20
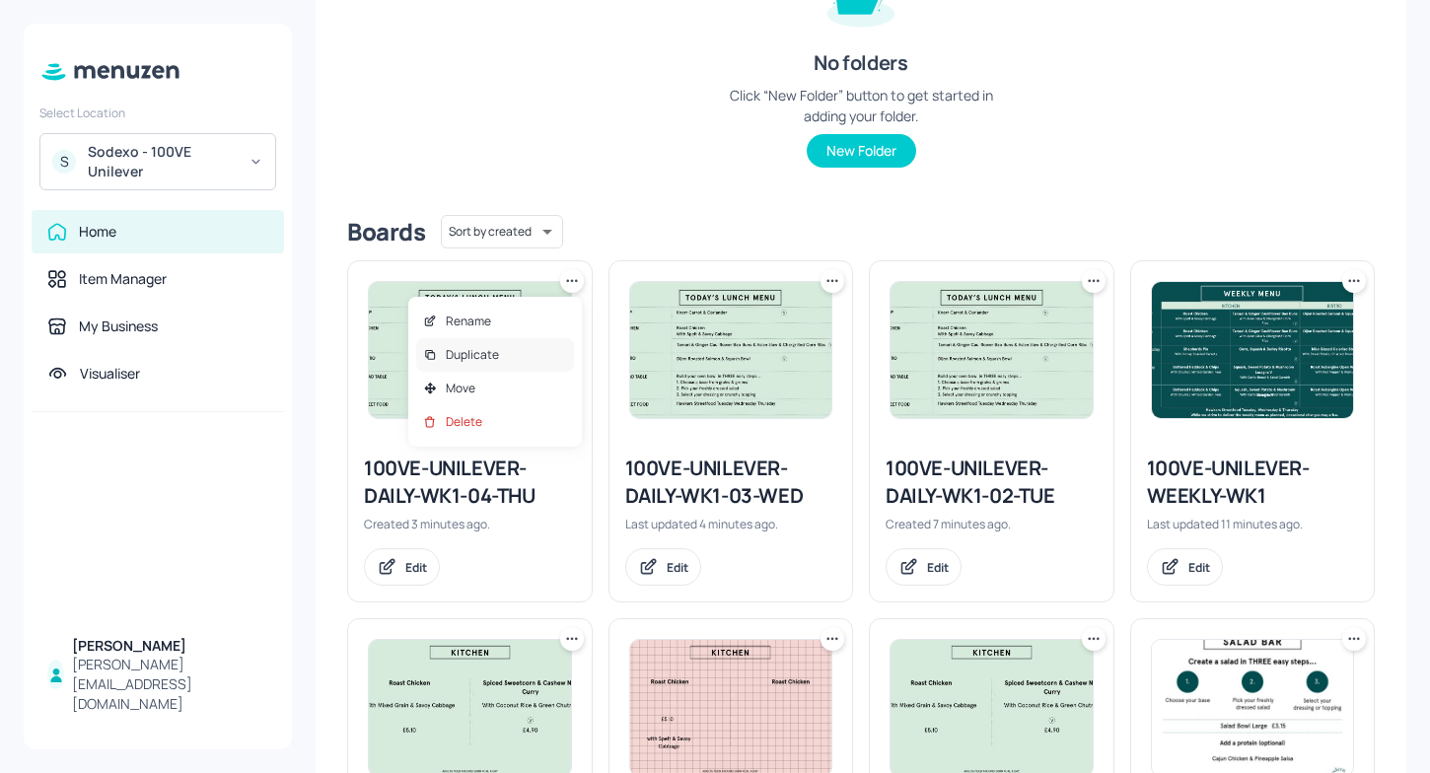
click at [507, 360] on div "Duplicate" at bounding box center [495, 355] width 158 height 34
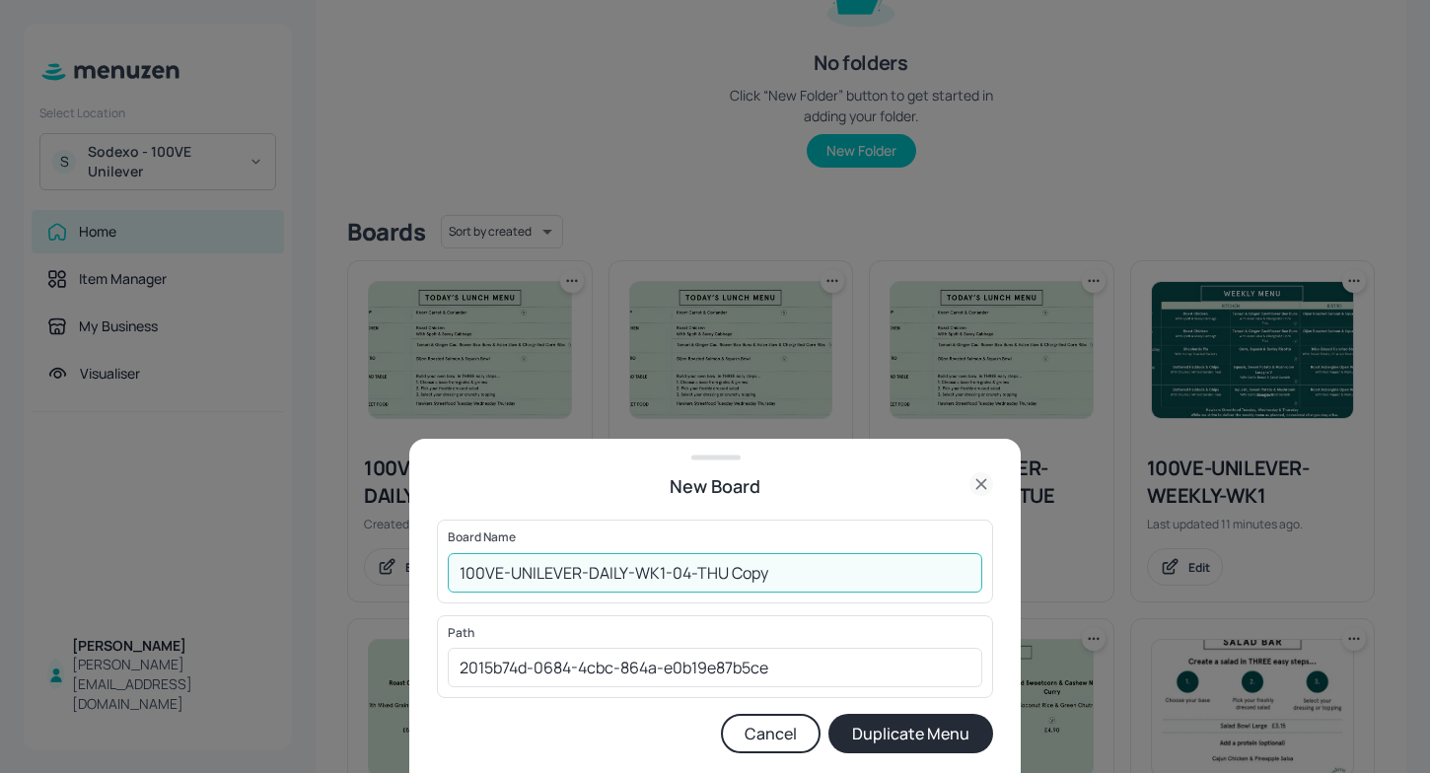
click at [768, 567] on input "100VE-UNILEVER-DAILY-WK1-04-THU Copy" at bounding box center [715, 572] width 535 height 39
type input "100VE-UNILEVER-DAILY-WK1-05-FRI"
click at [828, 714] on button "Duplicate Menu" at bounding box center [910, 733] width 165 height 39
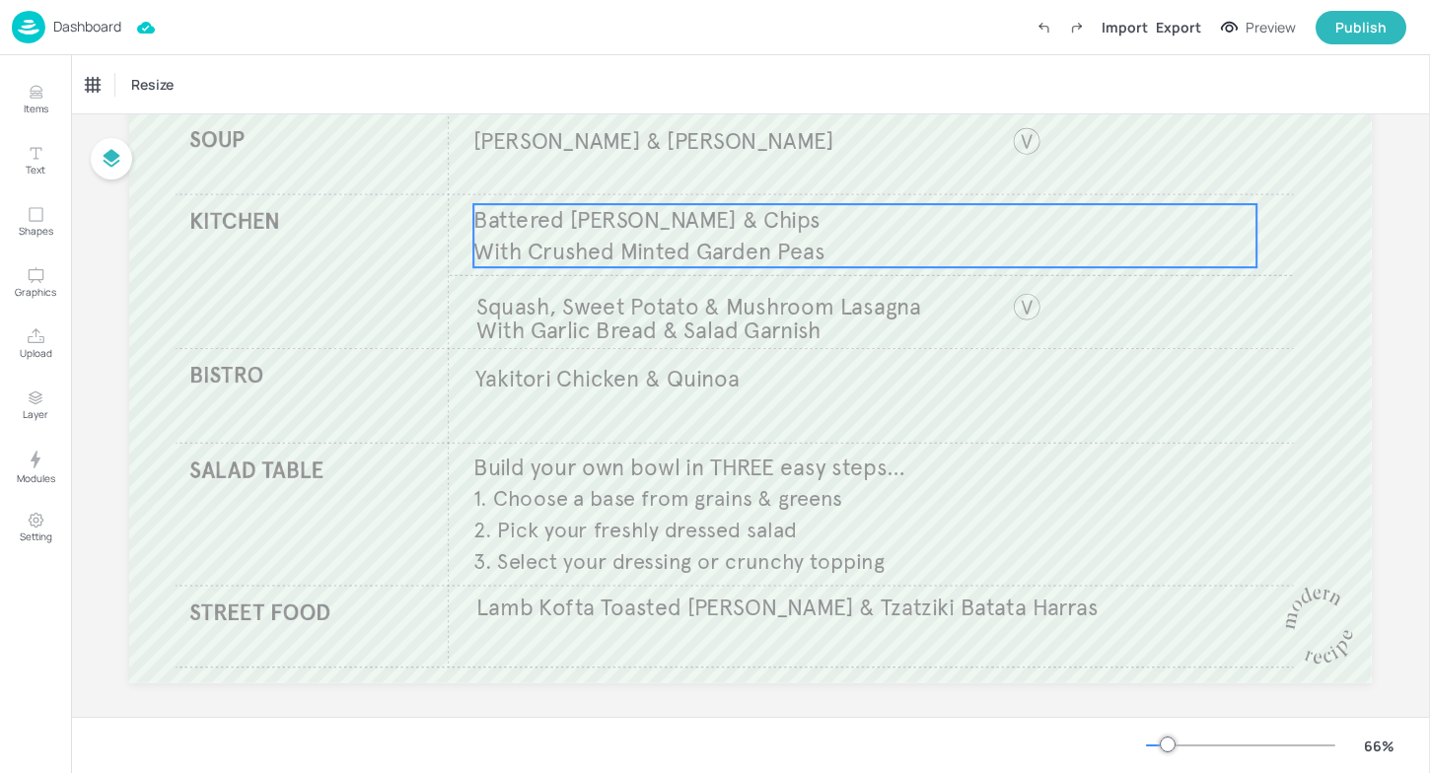
scroll to position [204, 0]
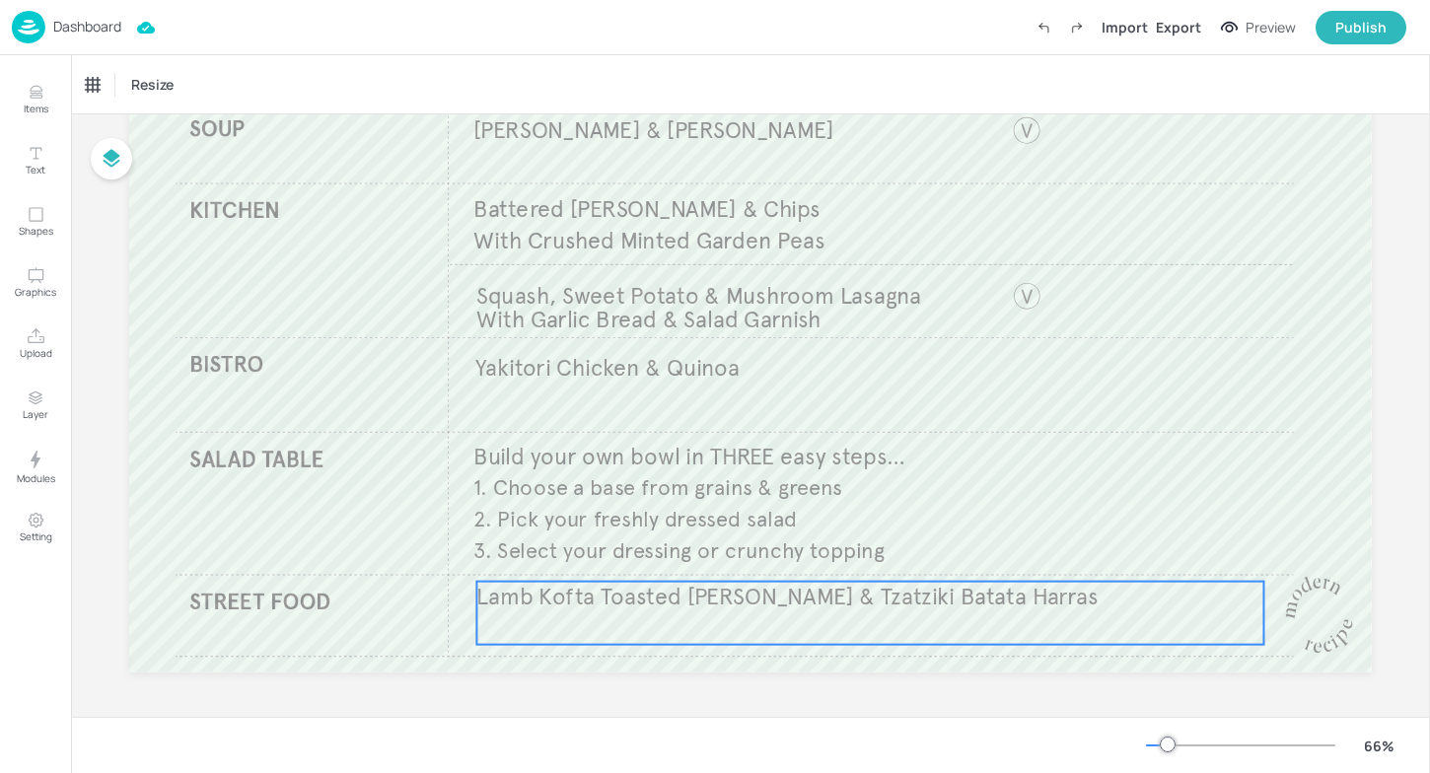
click at [725, 606] on span "Lamb Kofta​ Toasted [PERSON_NAME] & Tzatziki​ Batata Harras" at bounding box center [786, 597] width 621 height 29
click at [856, 548] on icon "Edit Item" at bounding box center [856, 548] width 17 height 16
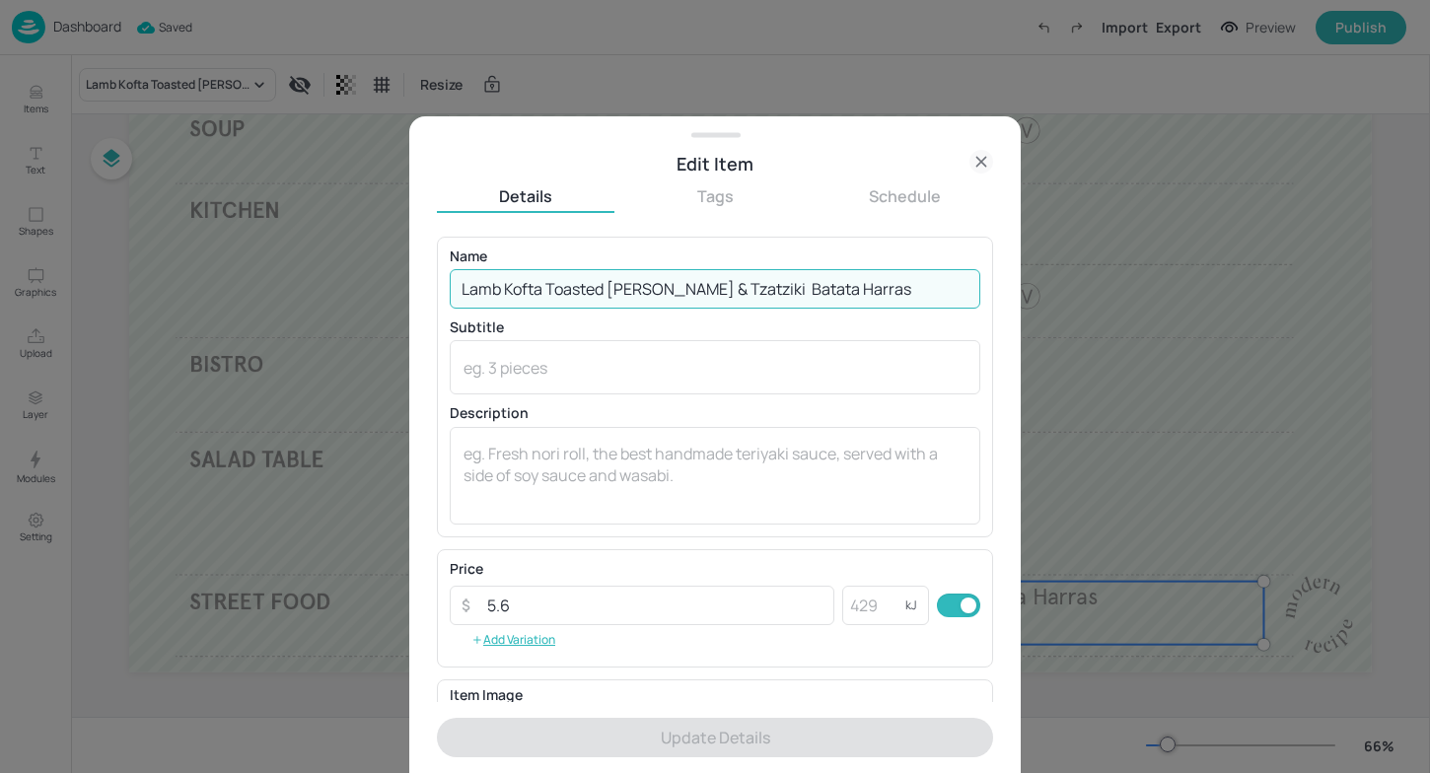
drag, startPoint x: 845, startPoint y: 287, endPoint x: 411, endPoint y: 285, distance: 433.9
click at [411, 285] on div "Edit Item Details Tags Schedule Name Lamb Kofta​ Toasted Pitta & Tzatziki​ Bata…" at bounding box center [714, 444] width 611 height 657
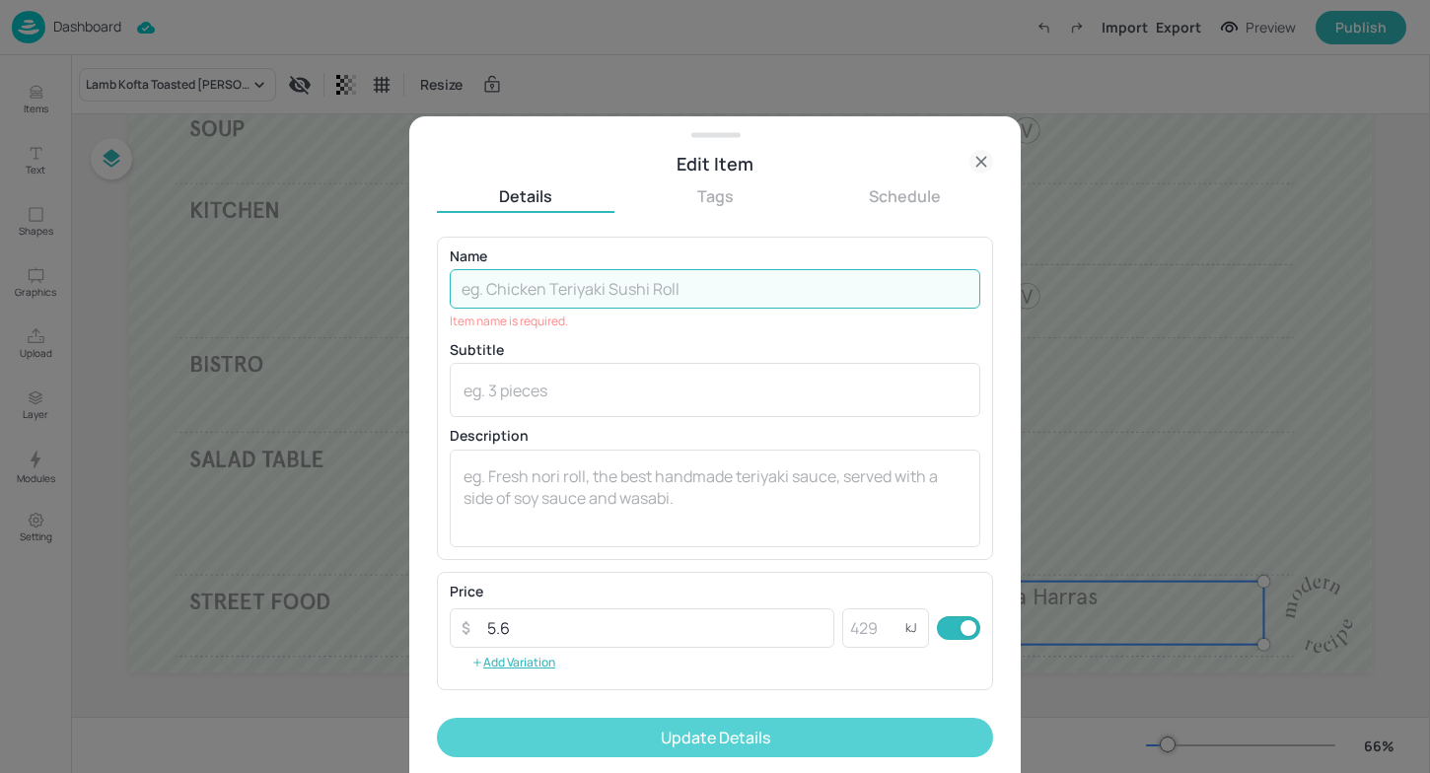
click at [711, 732] on button "Update Details" at bounding box center [715, 737] width 556 height 39
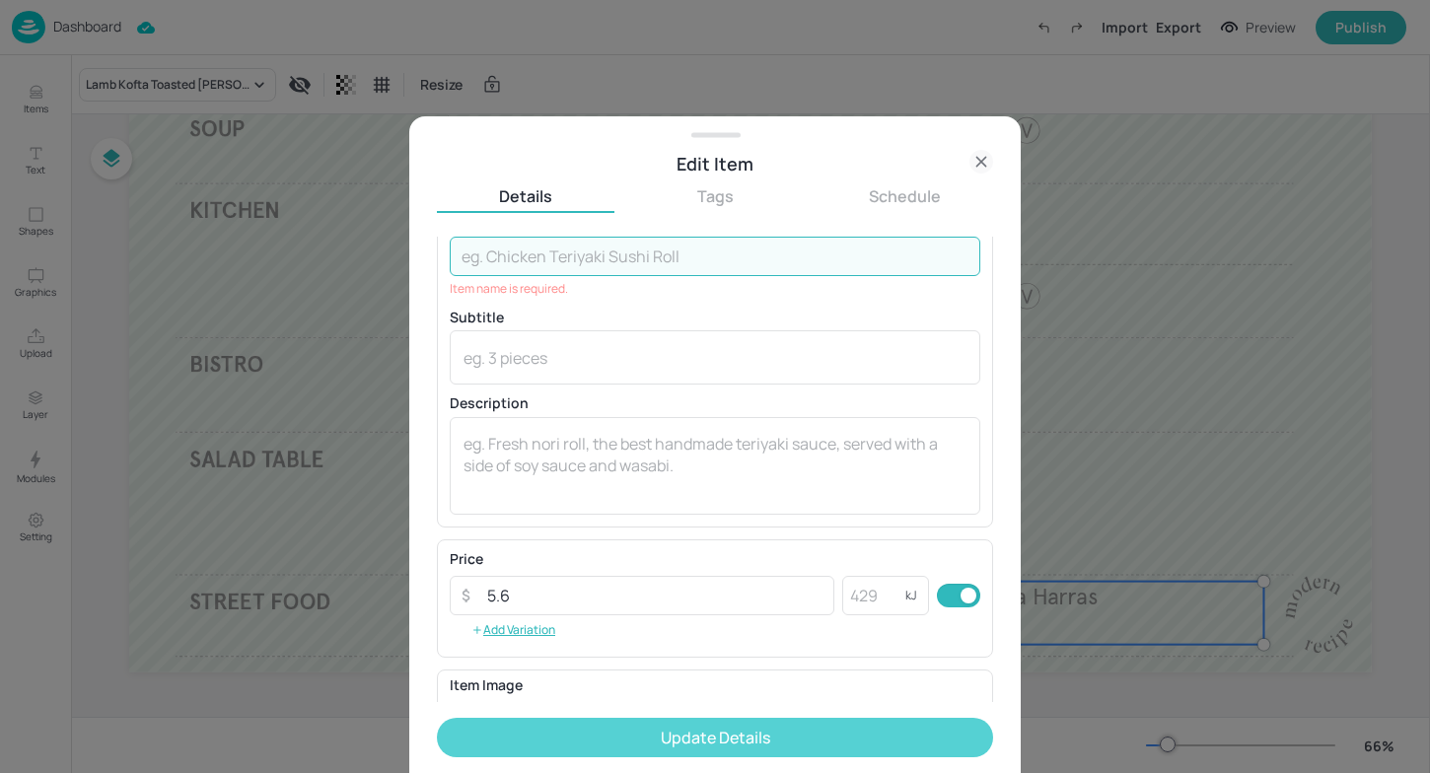
click at [889, 740] on button "Update Details" at bounding box center [715, 737] width 556 height 39
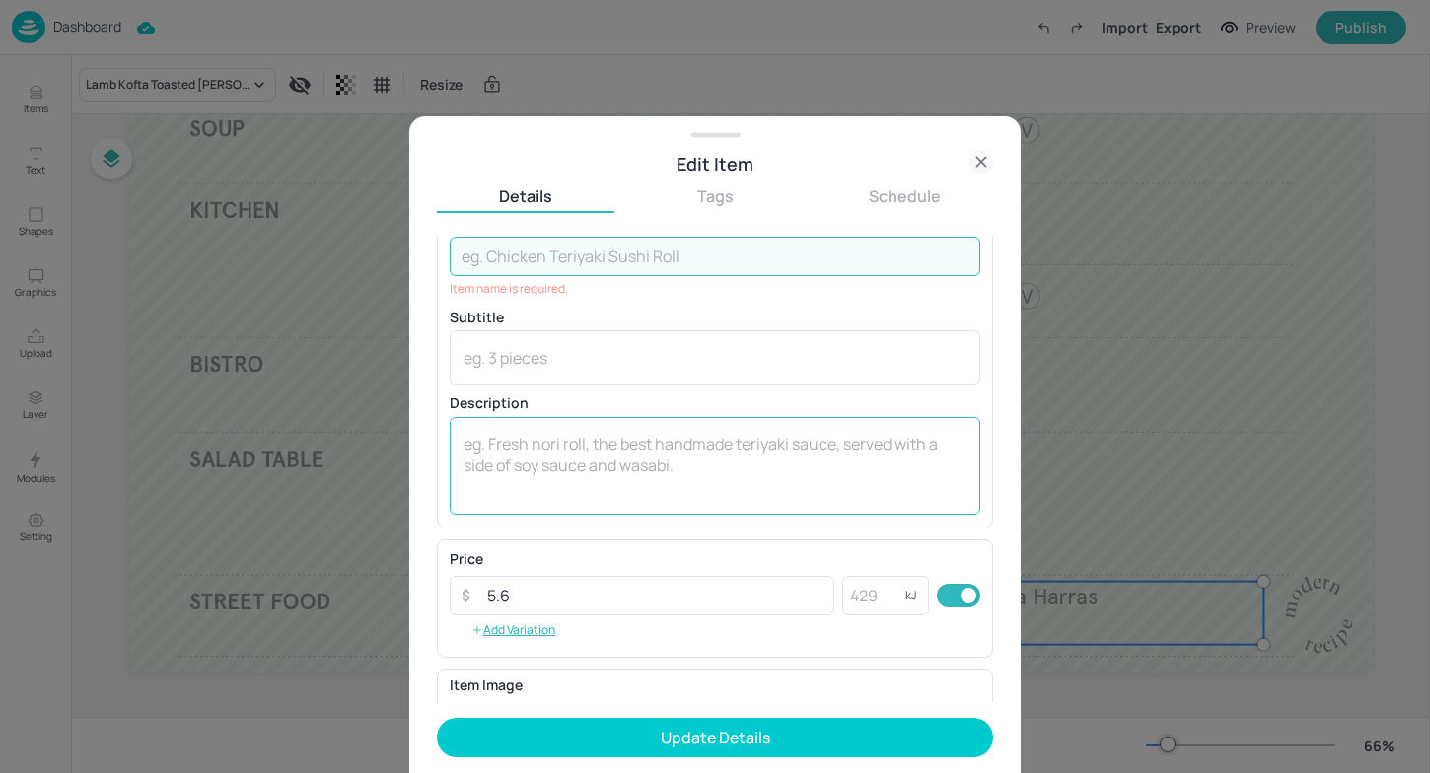
click at [835, 496] on textarea at bounding box center [715, 465] width 503 height 65
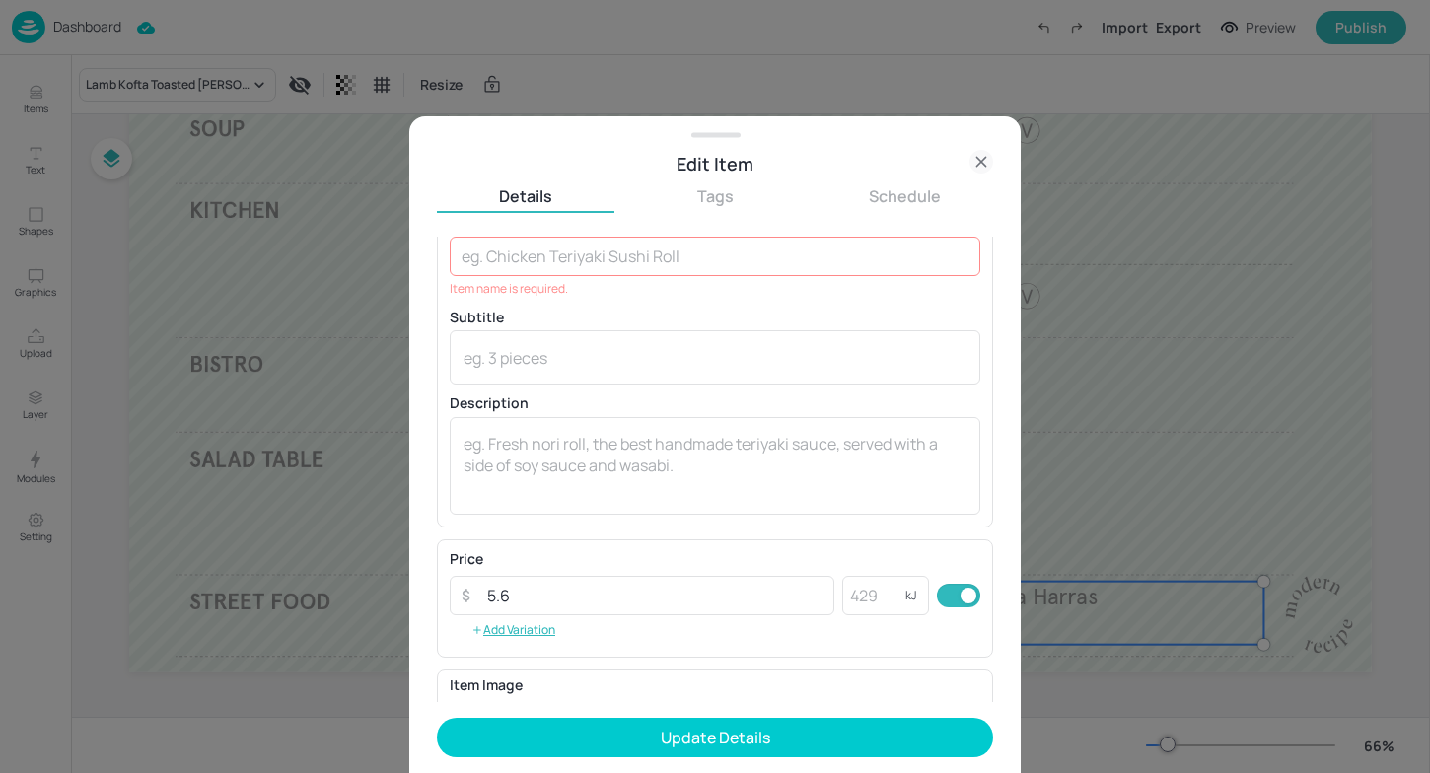
click at [978, 164] on icon at bounding box center [980, 161] width 9 height 9
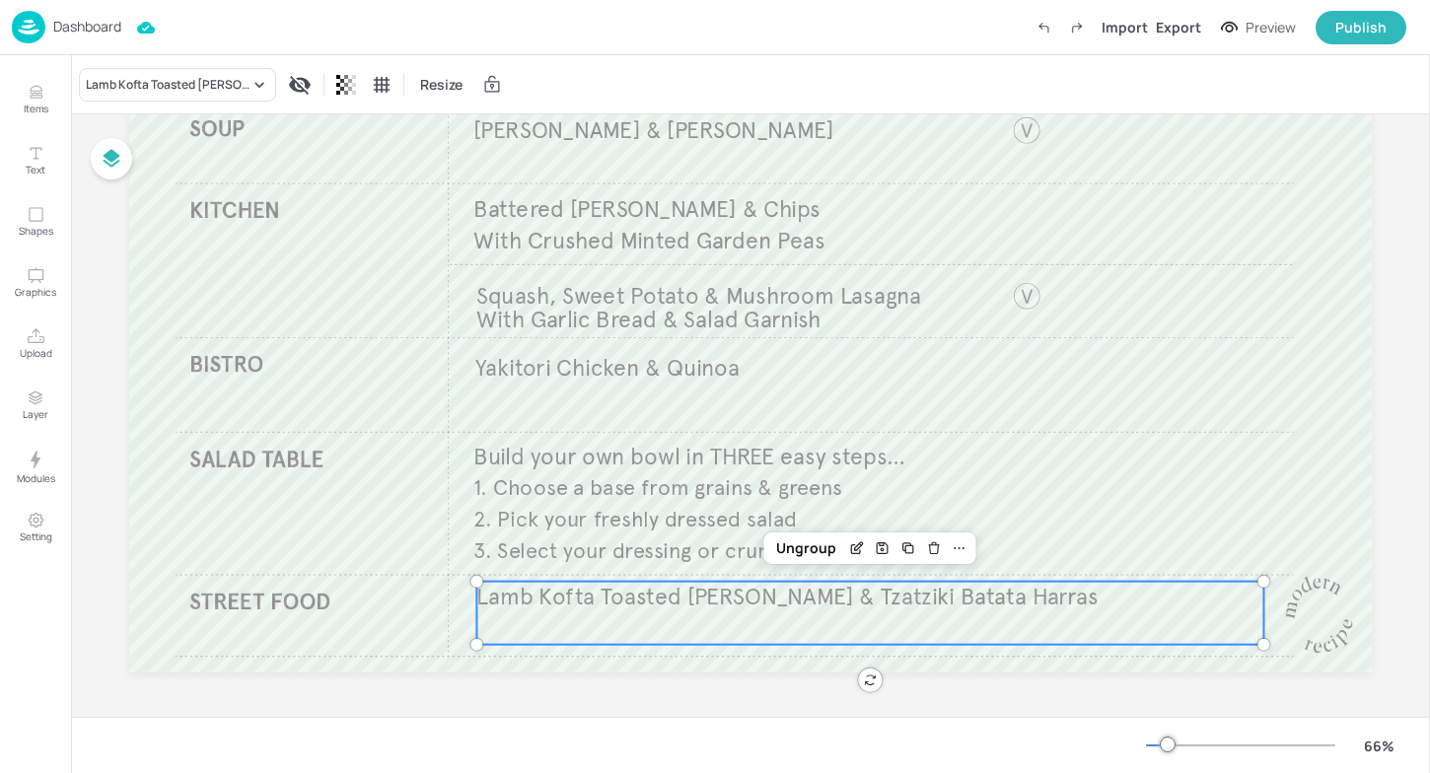
click at [780, 598] on span "Lamb Kofta​ Toasted [PERSON_NAME] & Tzatziki​ Batata Harras" at bounding box center [786, 597] width 621 height 29
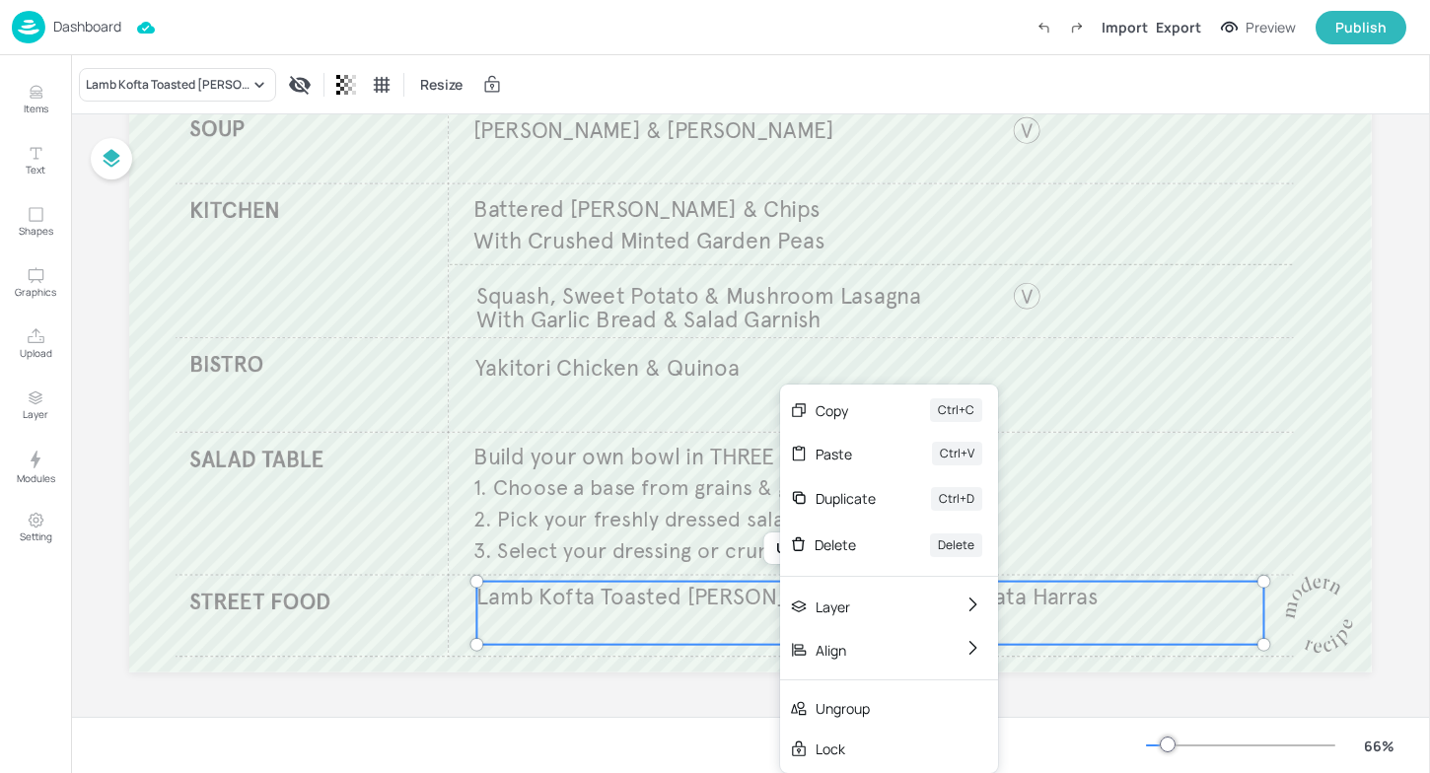
click at [678, 622] on div "Lamb Kofta​ Toasted [PERSON_NAME] & Tzatziki​ Batata Harras" at bounding box center [869, 613] width 787 height 63
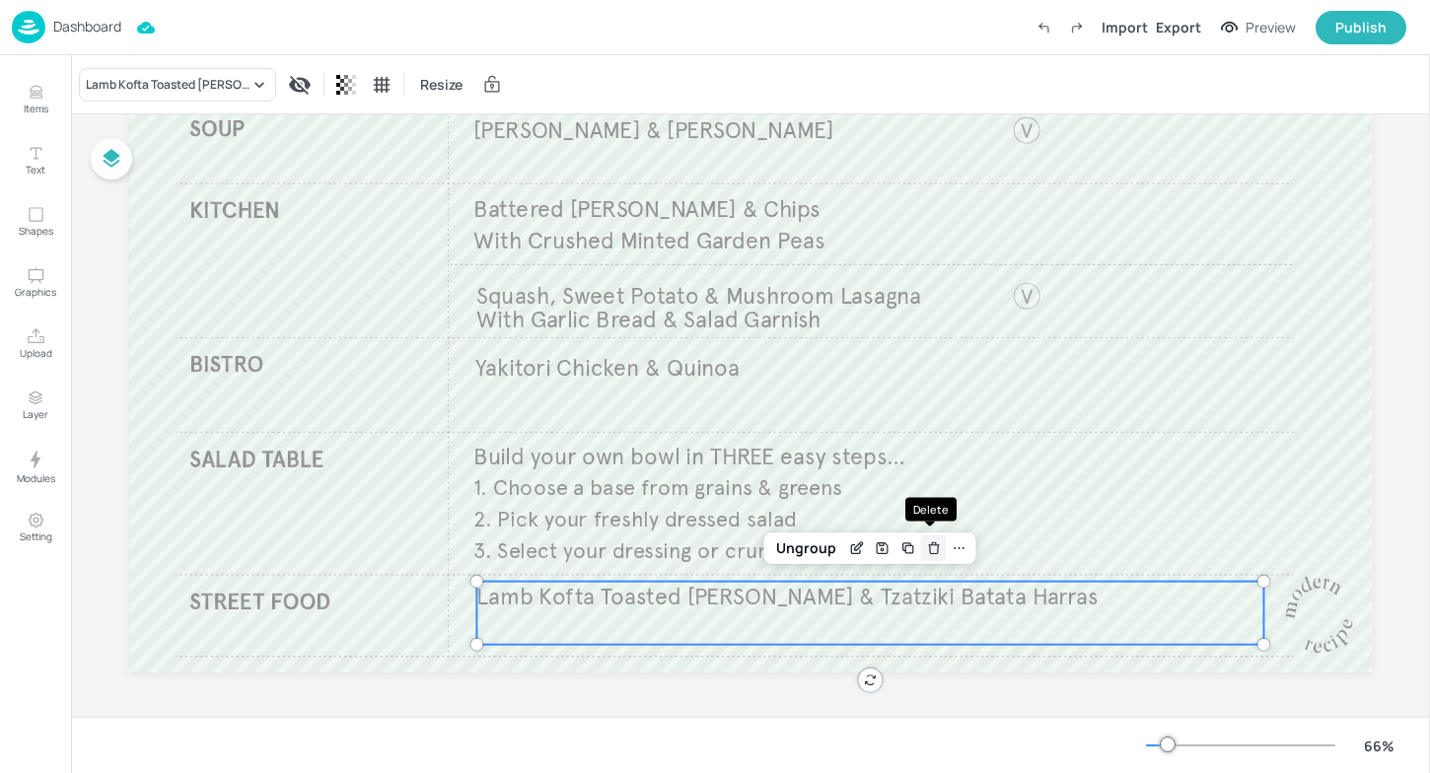
click at [935, 553] on icon "Delete" at bounding box center [933, 548] width 15 height 16
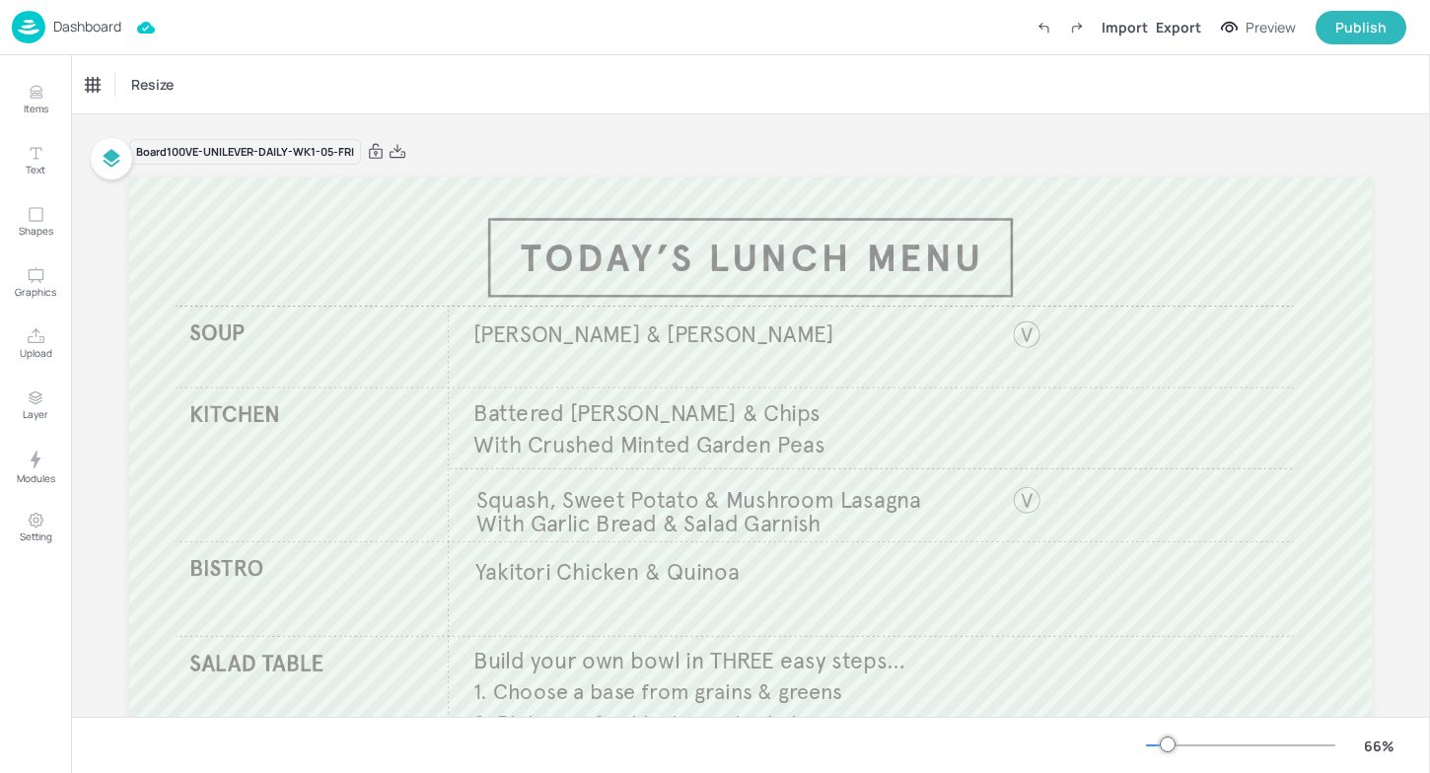
click at [82, 20] on p "Dashboard" at bounding box center [87, 27] width 68 height 14
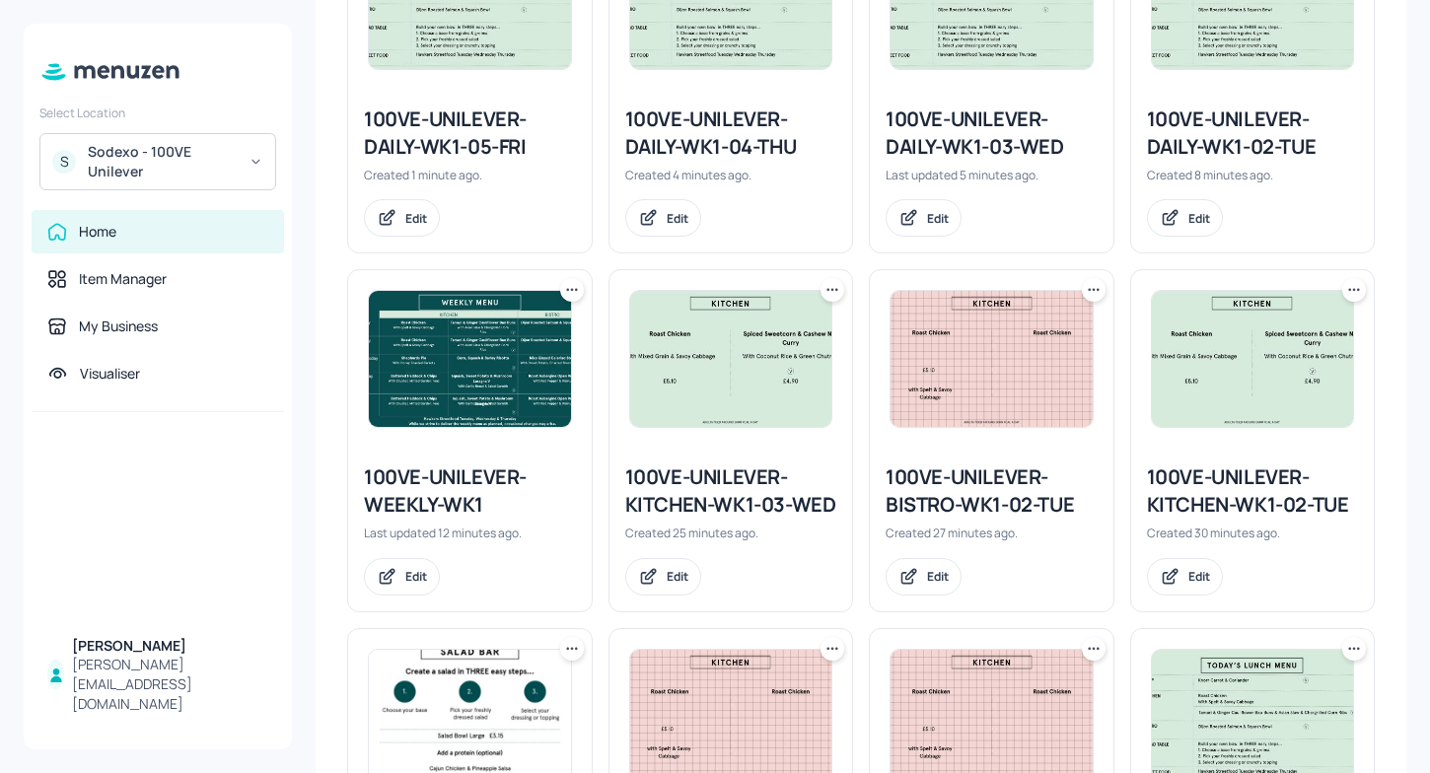
scroll to position [653, 0]
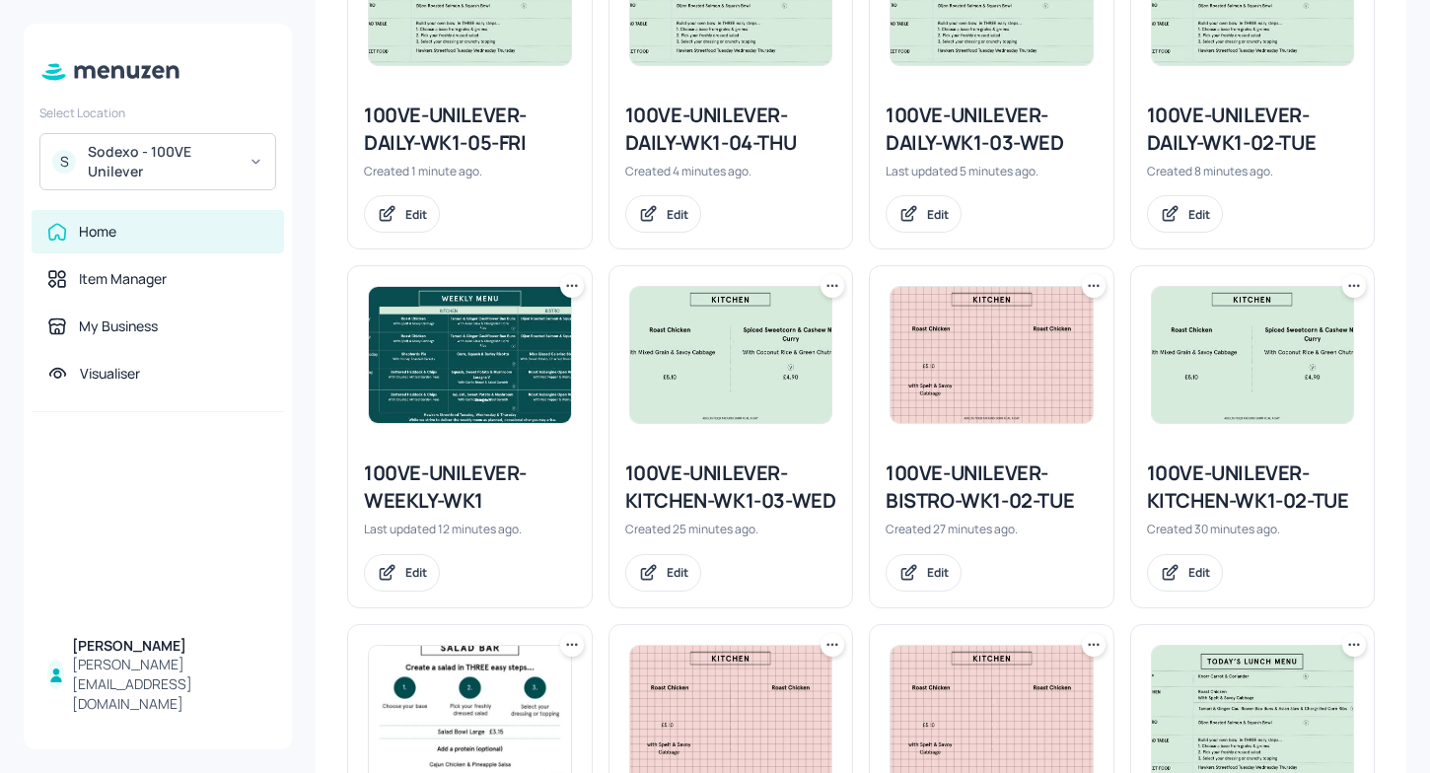
click at [717, 511] on div "100VE-UNILEVER-KITCHEN-WK1-03-WED" at bounding box center [731, 487] width 212 height 55
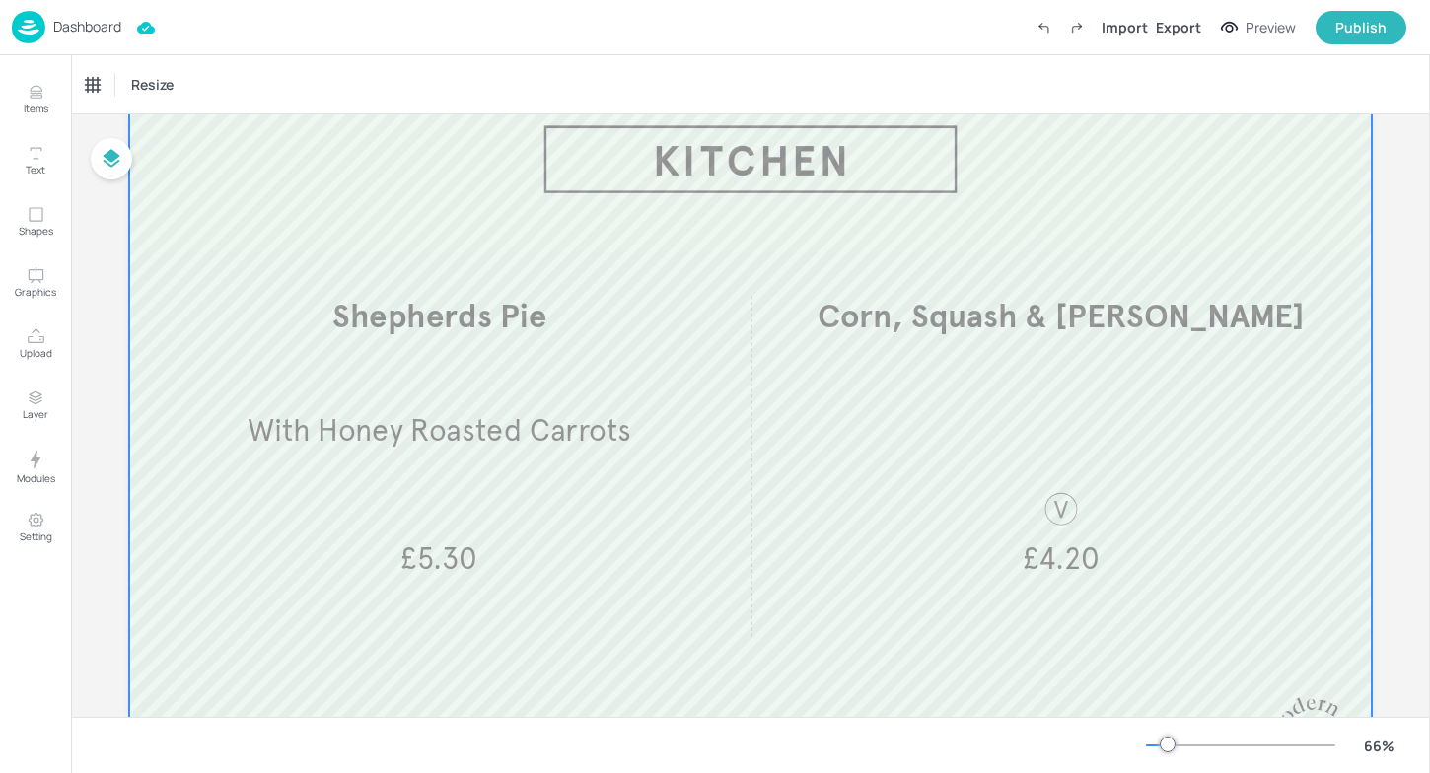
scroll to position [34, 0]
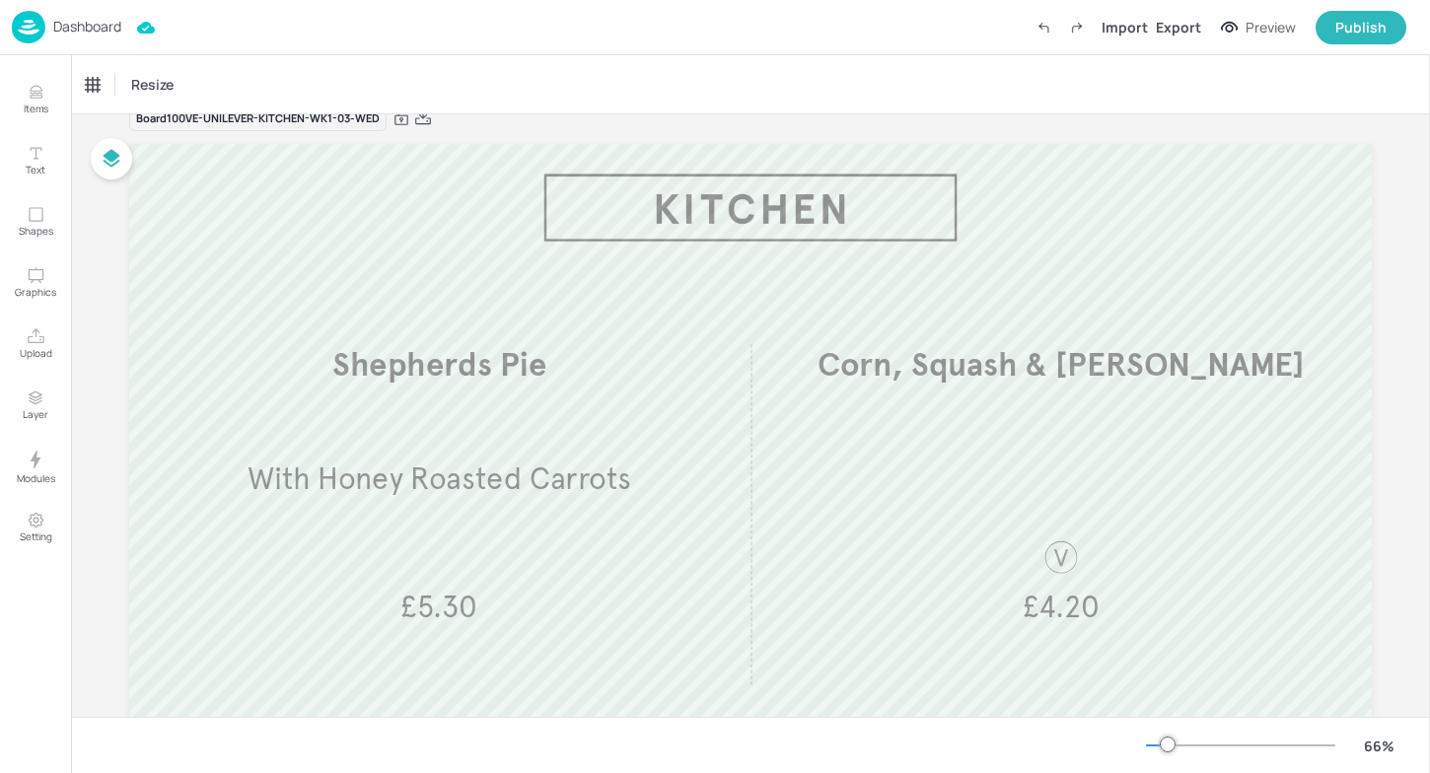
click at [45, 31] on div "Dashboard" at bounding box center [66, 27] width 109 height 33
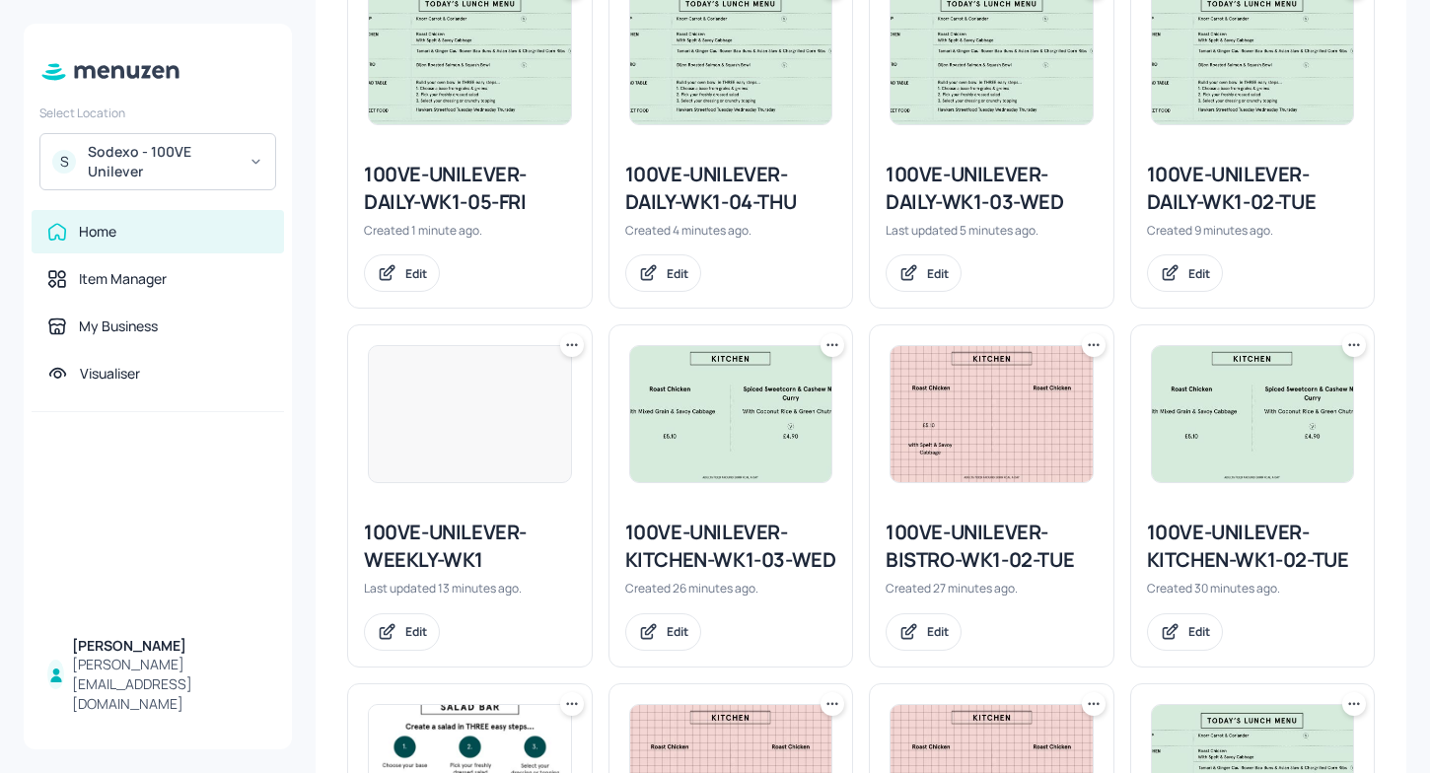
scroll to position [606, 0]
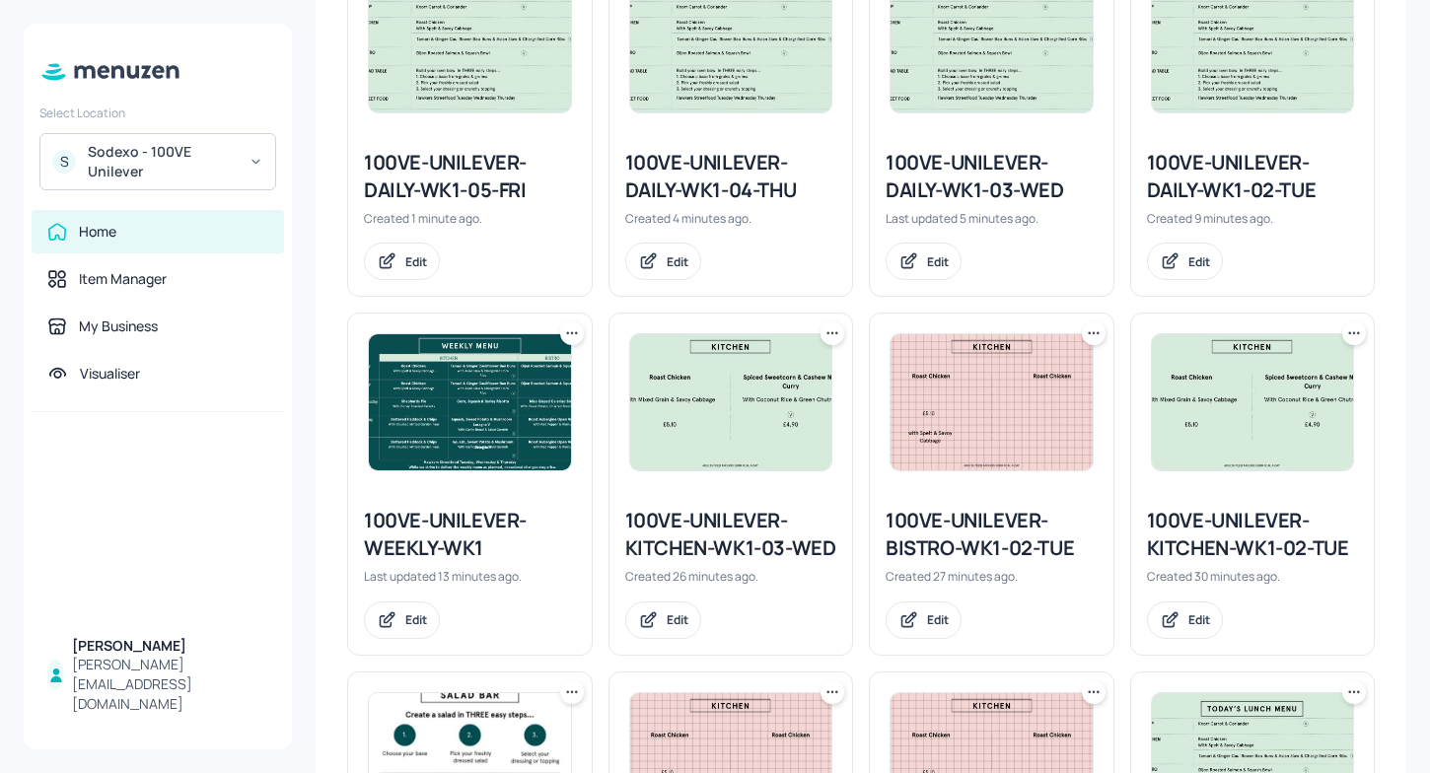
click at [824, 327] on icon at bounding box center [833, 333] width 20 height 20
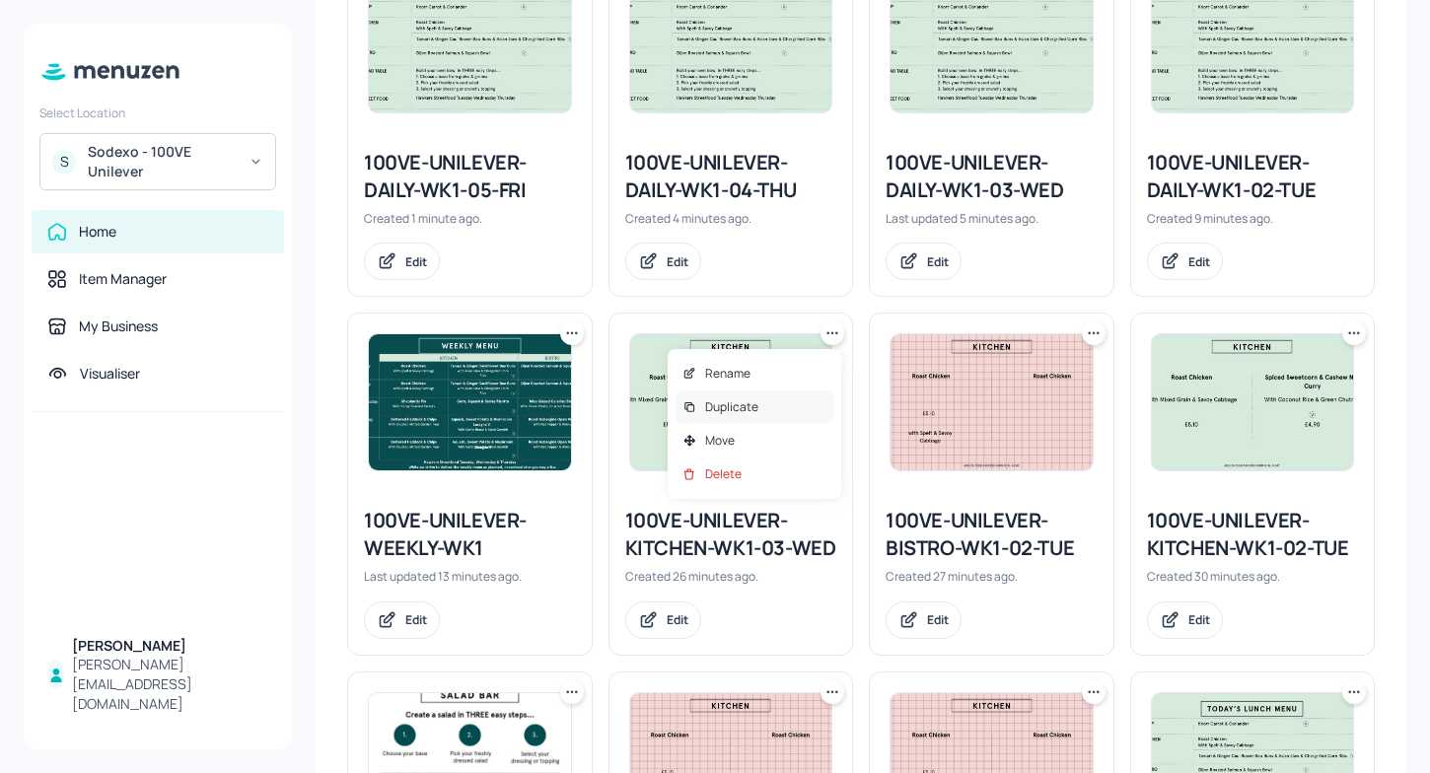
click at [739, 400] on p "Duplicate" at bounding box center [731, 407] width 53 height 18
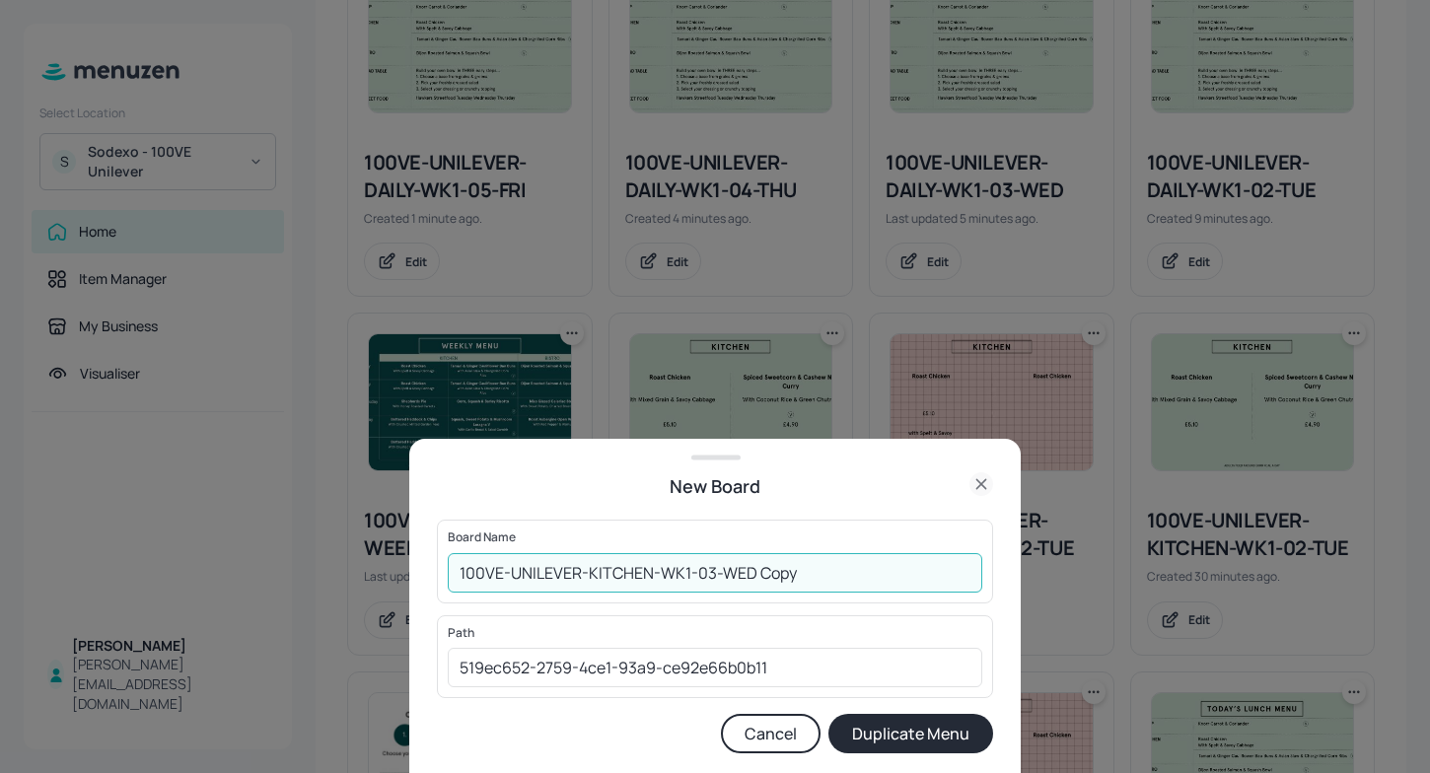
drag, startPoint x: 802, startPoint y: 573, endPoint x: 710, endPoint y: 570, distance: 91.8
click at [709, 570] on input "100VE-UNILEVER-KITCHEN-WK1-03-WED Copy" at bounding box center [715, 572] width 535 height 39
click at [717, 574] on input "100VE-UNILEVER-KITCHEN-WK1-04-FRI" at bounding box center [715, 572] width 535 height 39
type input "100VE-UNILEVER-KITCHEN-WK1-05-FRI"
click at [931, 734] on button "Duplicate Menu" at bounding box center [910, 733] width 165 height 39
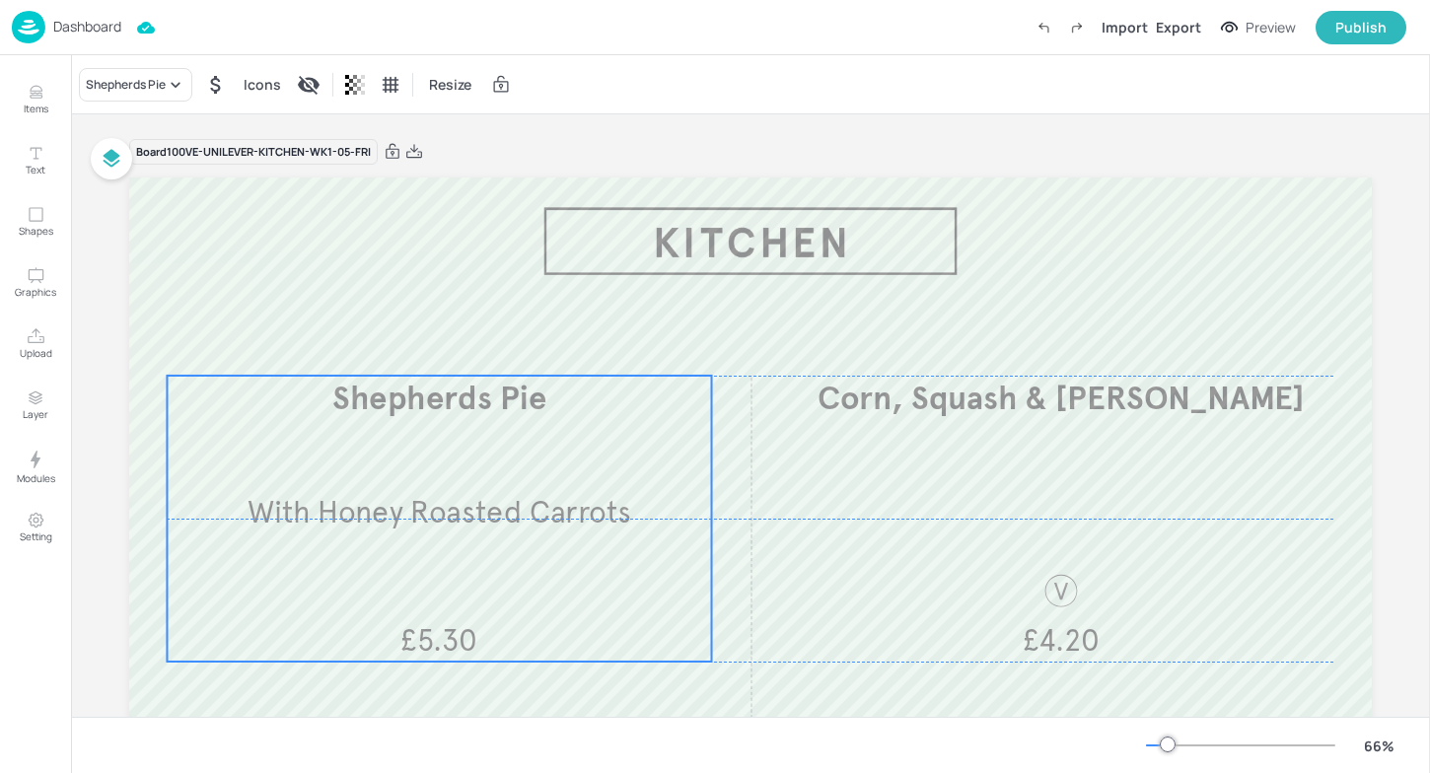
click at [427, 396] on span "Shepherds Pie" at bounding box center [439, 399] width 214 height 40
click at [419, 337] on icon "Edit Item" at bounding box center [426, 342] width 17 height 16
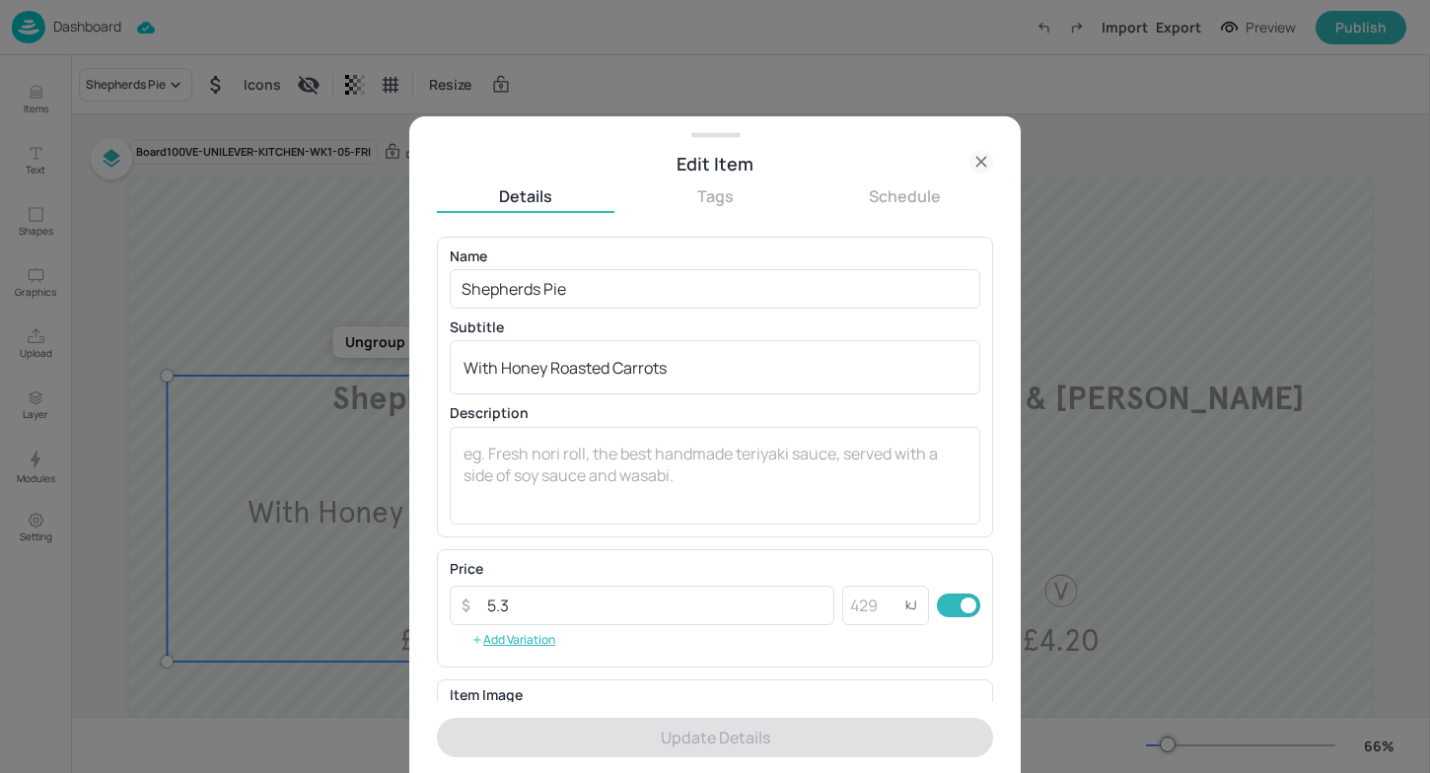
click at [219, 289] on div at bounding box center [715, 386] width 1430 height 773
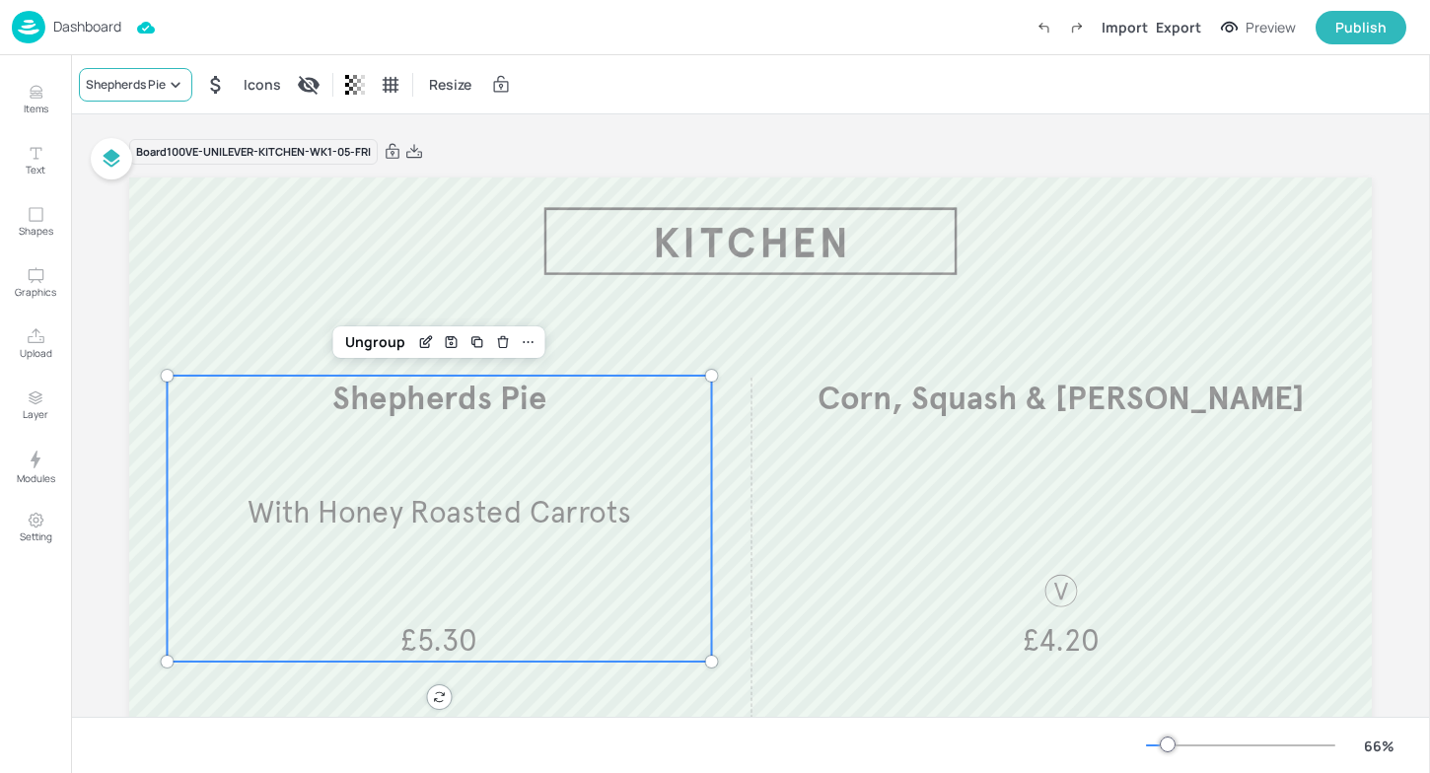
click at [147, 88] on div "Shepherds Pie" at bounding box center [126, 85] width 80 height 18
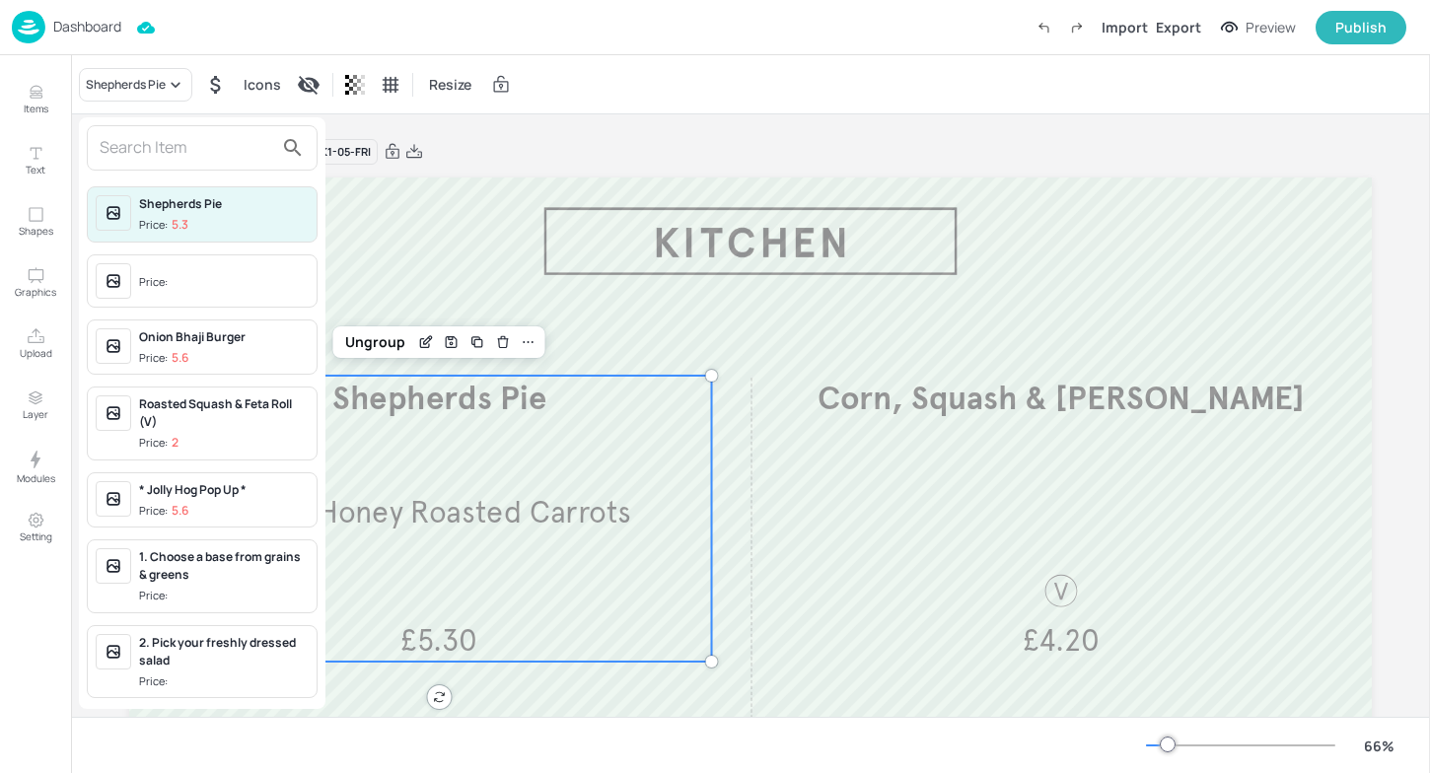
click at [167, 138] on input "text" at bounding box center [187, 148] width 174 height 32
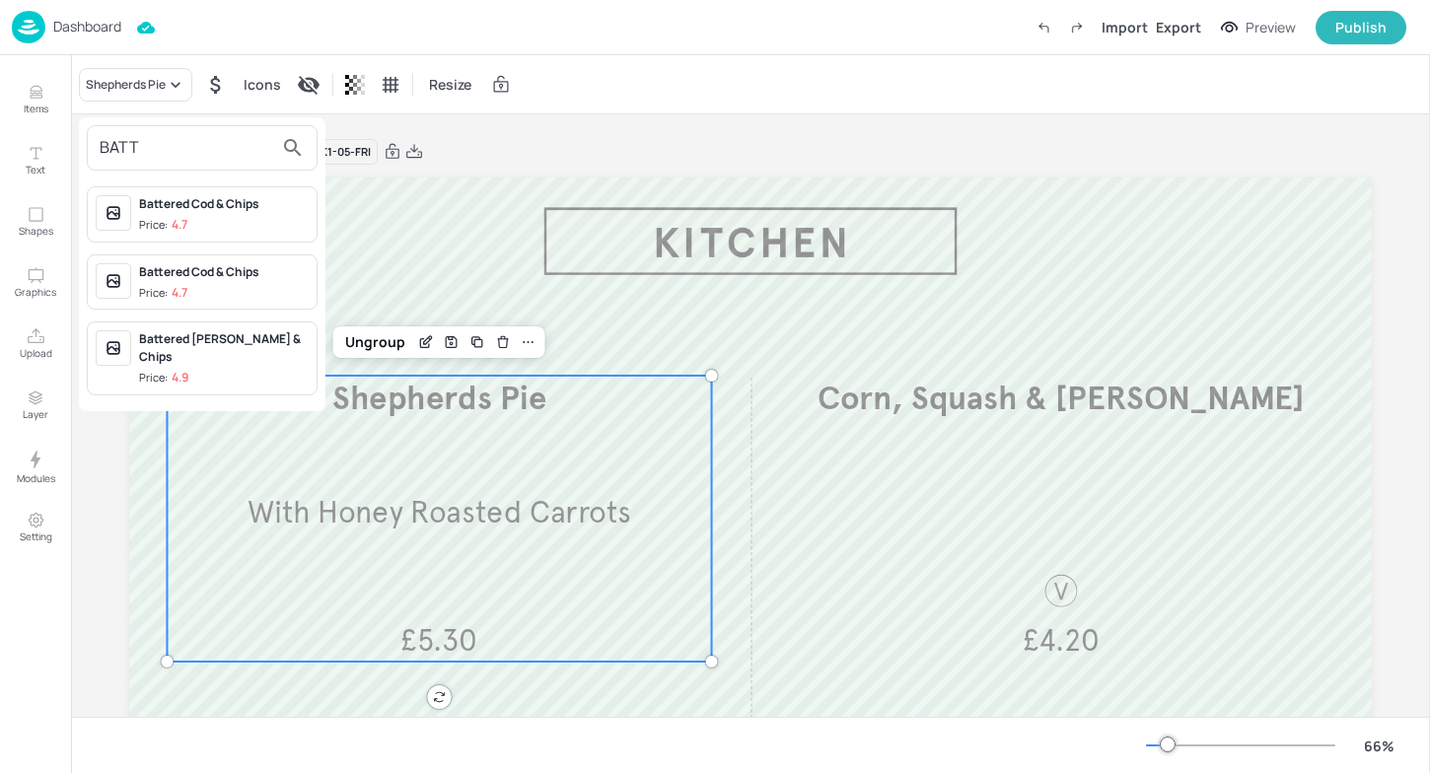
type input "BATT"
click at [264, 329] on div "Battered [PERSON_NAME] & Chips Price: 4.9" at bounding box center [202, 359] width 231 height 74
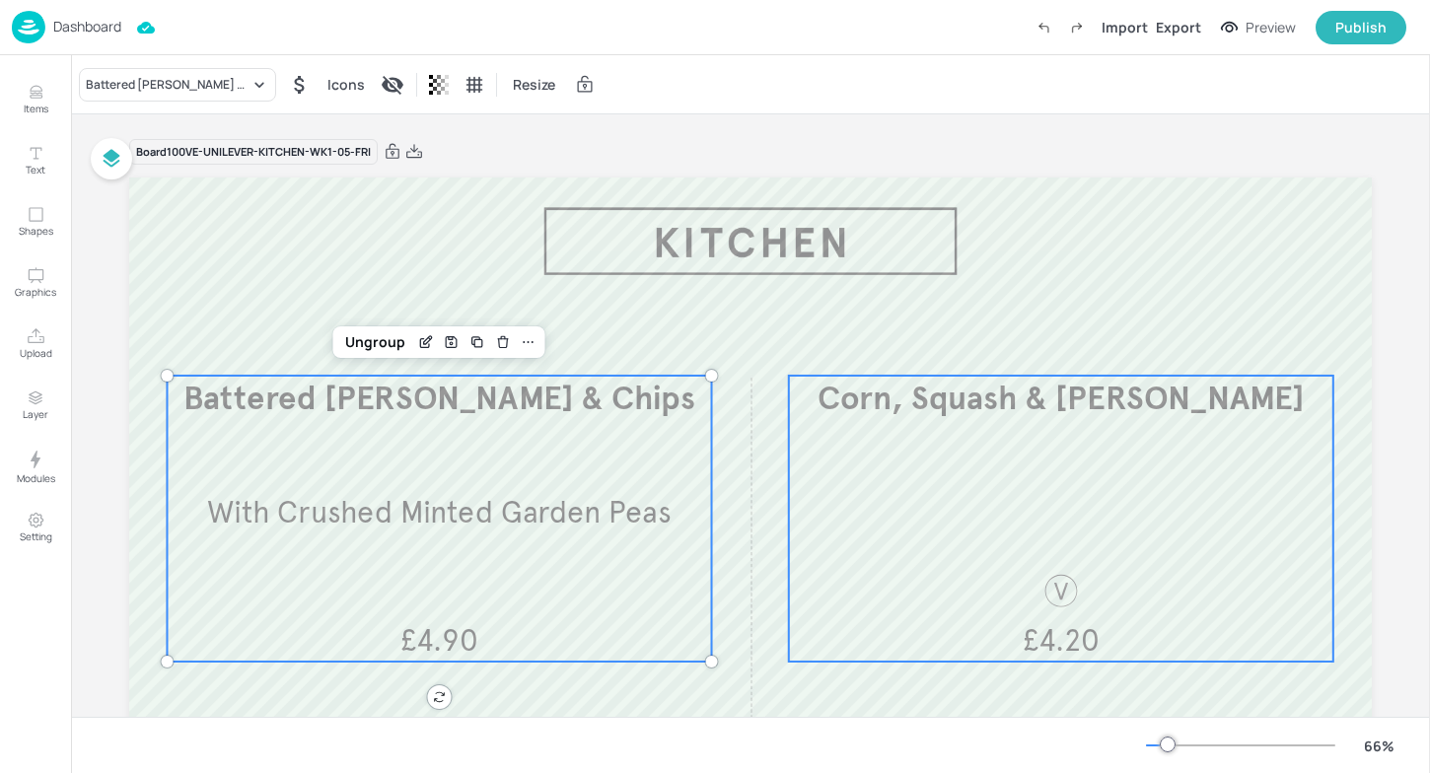
click at [825, 489] on div "Corn, Squash & [PERSON_NAME] £4.20" at bounding box center [1061, 519] width 544 height 286
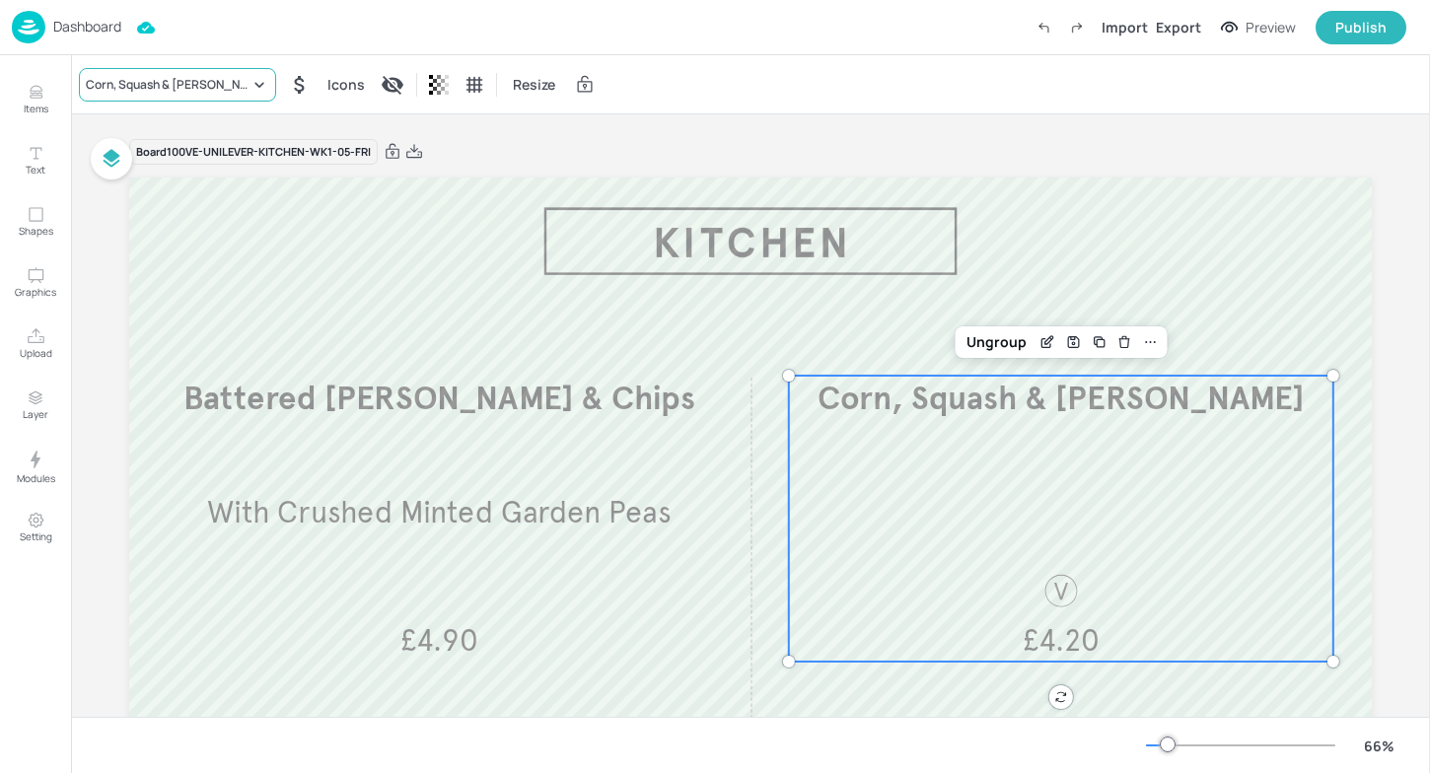
click at [159, 90] on div "Corn, Squash & [PERSON_NAME]" at bounding box center [168, 85] width 164 height 18
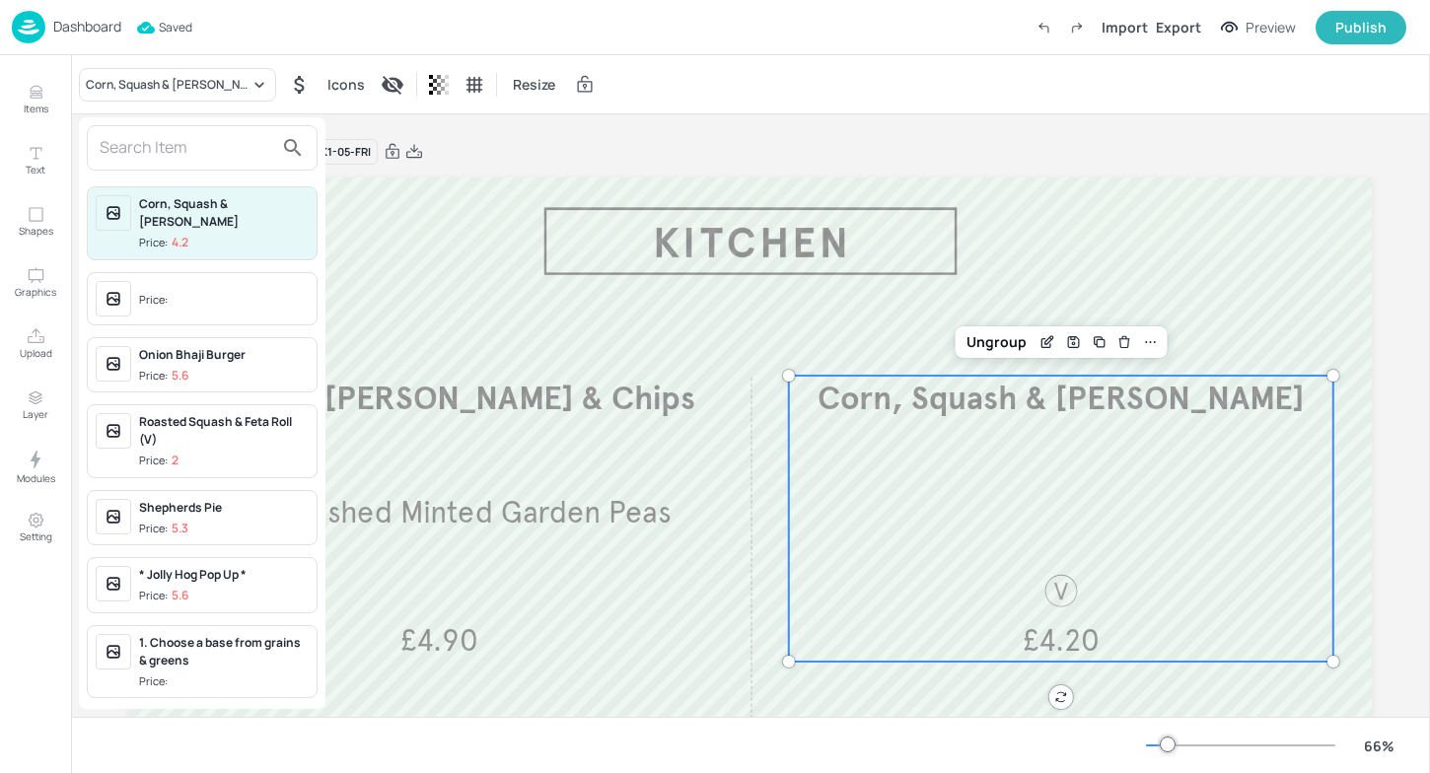
click at [162, 154] on input "text" at bounding box center [187, 148] width 174 height 32
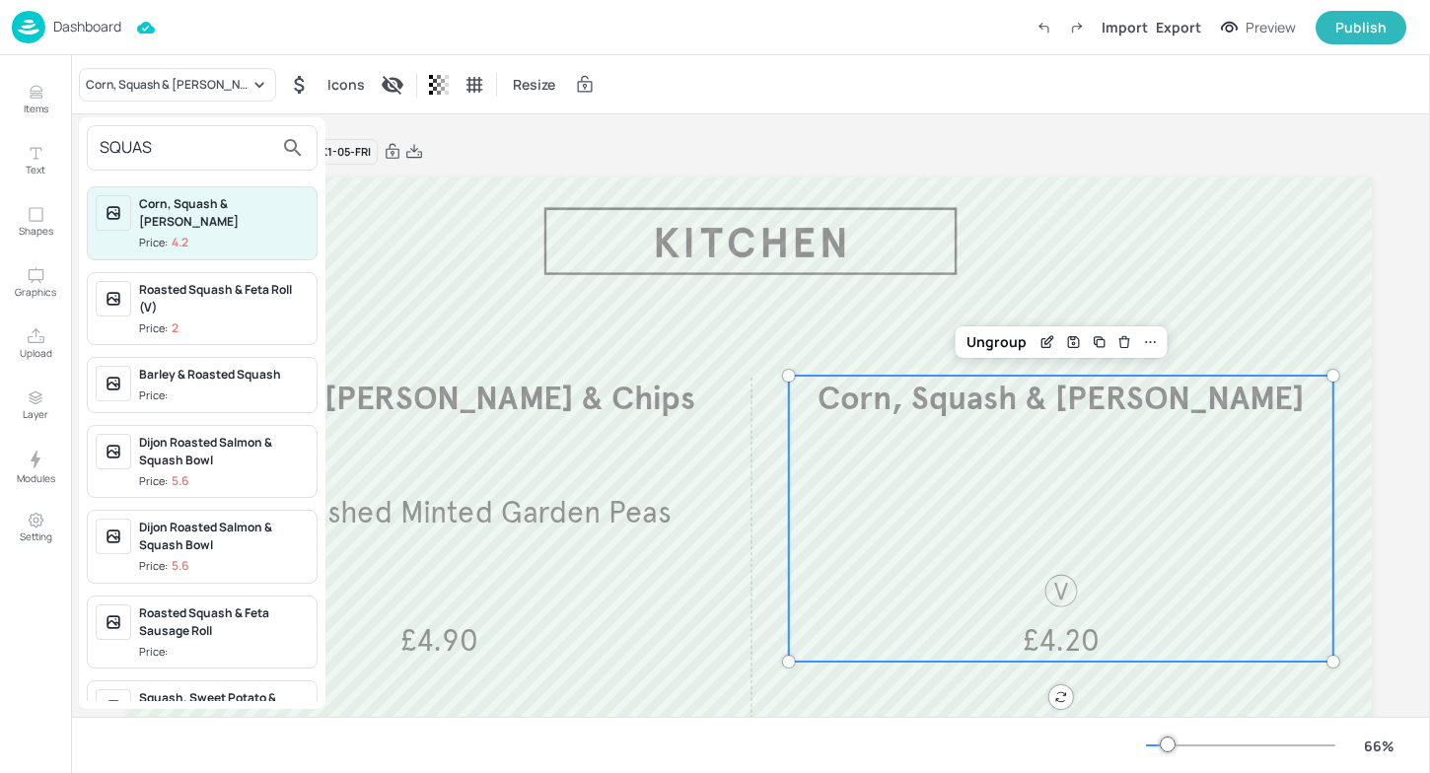
type input "SQUAS"
click at [218, 221] on div "Corn, Squash & [PERSON_NAME]" at bounding box center [224, 213] width 170 height 36
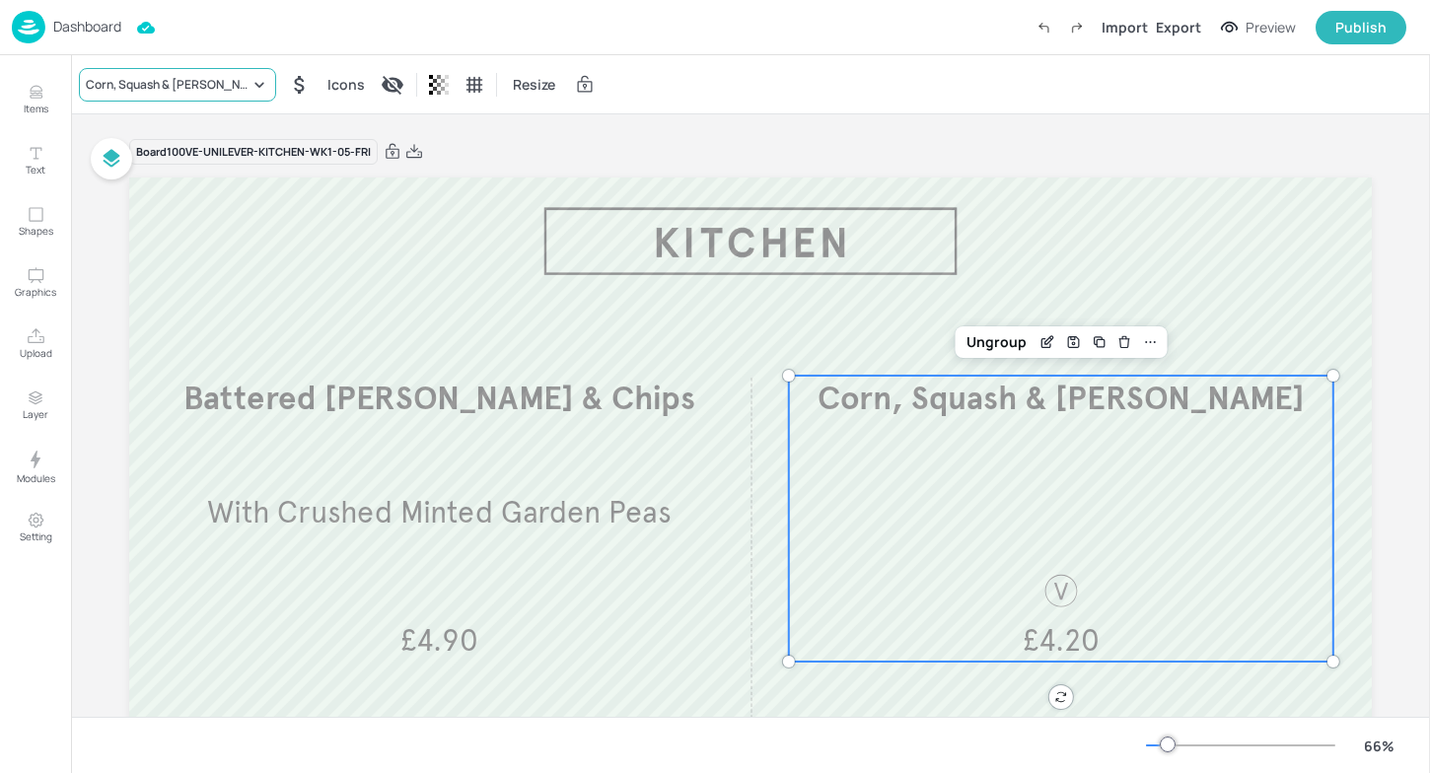
click at [187, 89] on div "Corn, Squash & [PERSON_NAME]" at bounding box center [168, 85] width 164 height 18
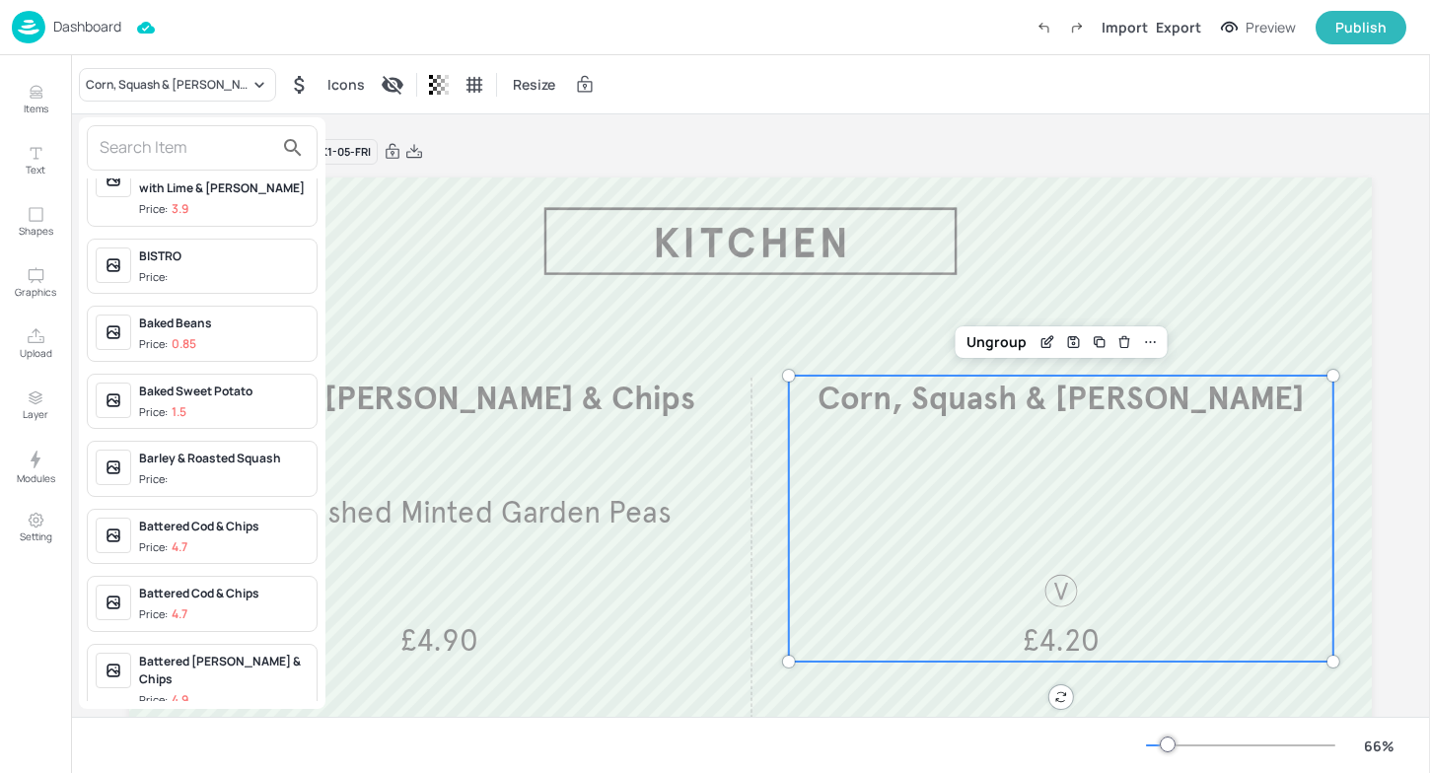
scroll to position [895, 0]
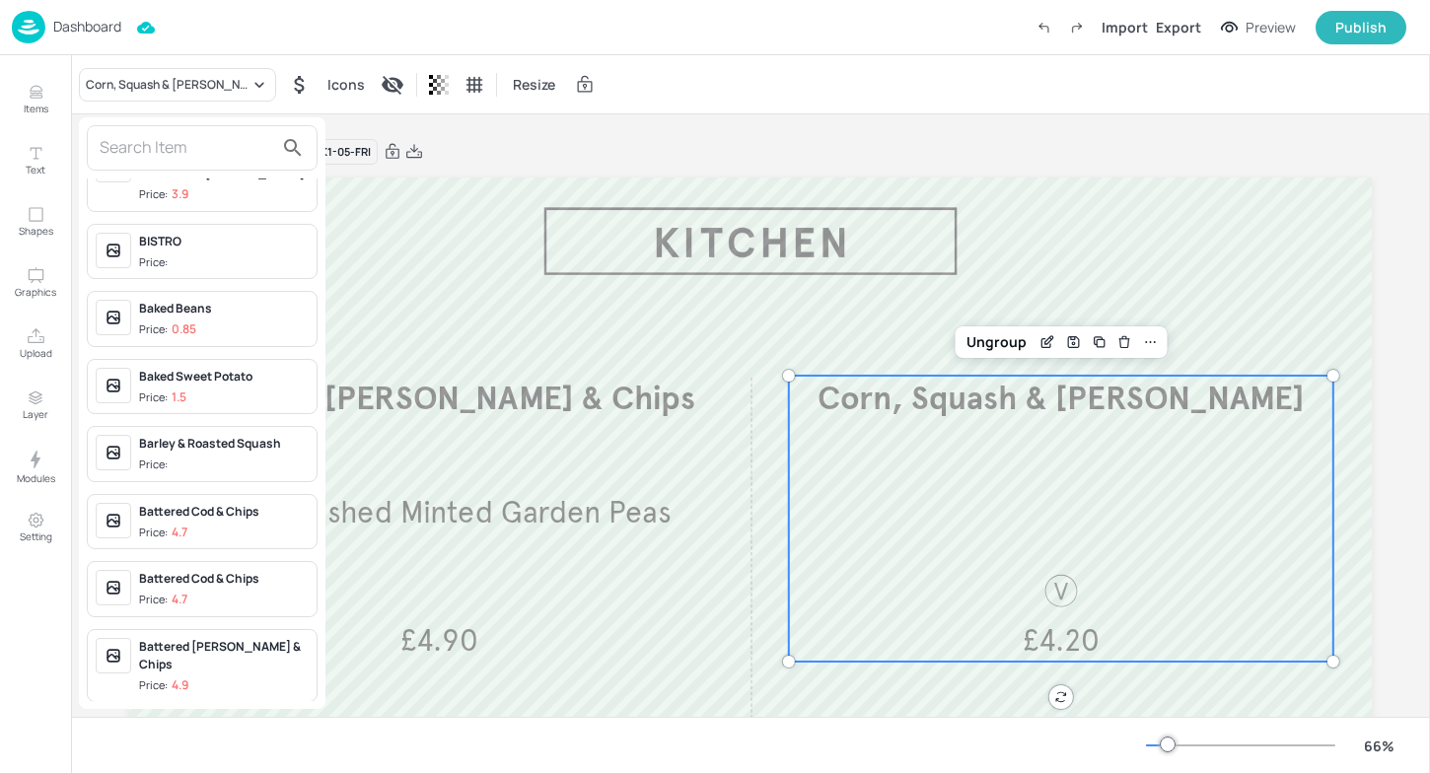
click at [159, 160] on input "text" at bounding box center [187, 148] width 174 height 32
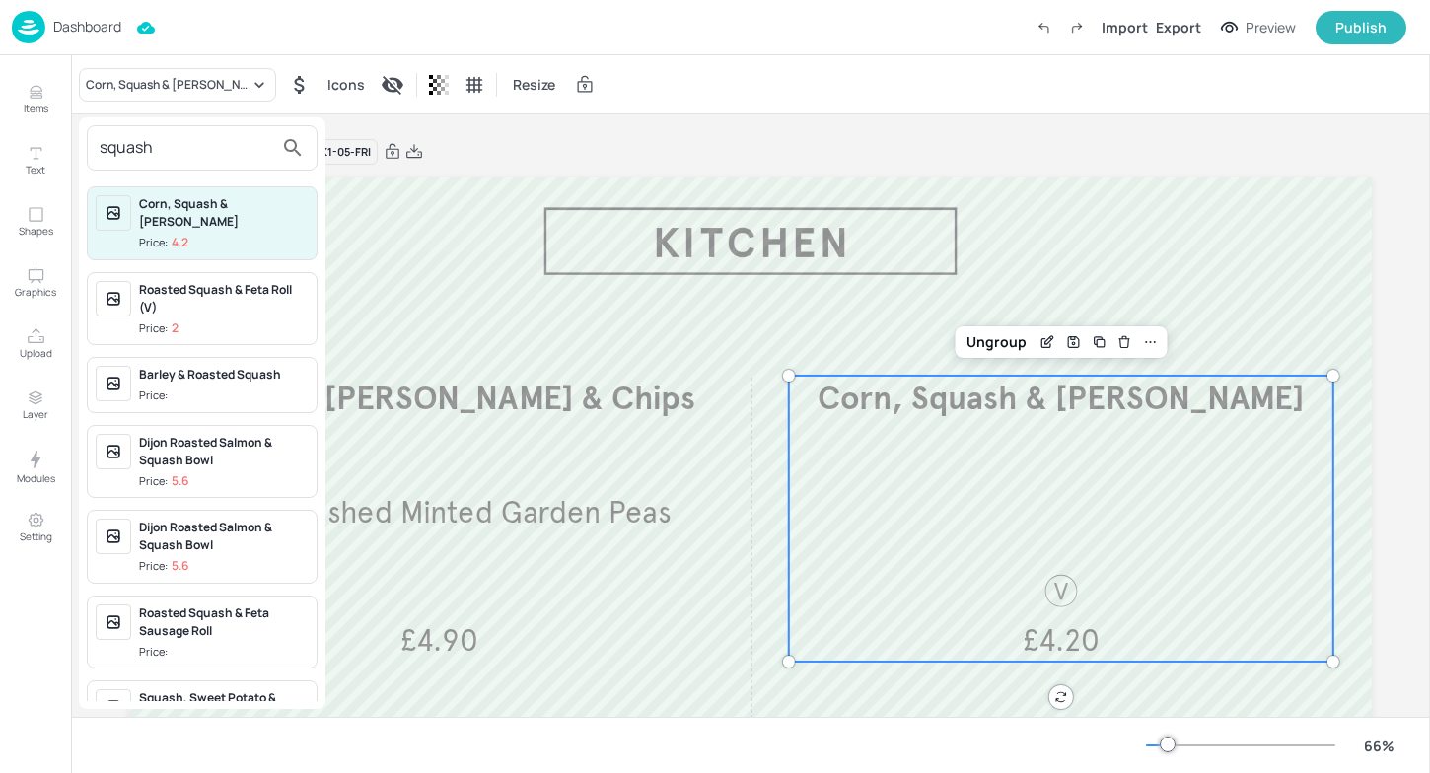
scroll to position [60, 0]
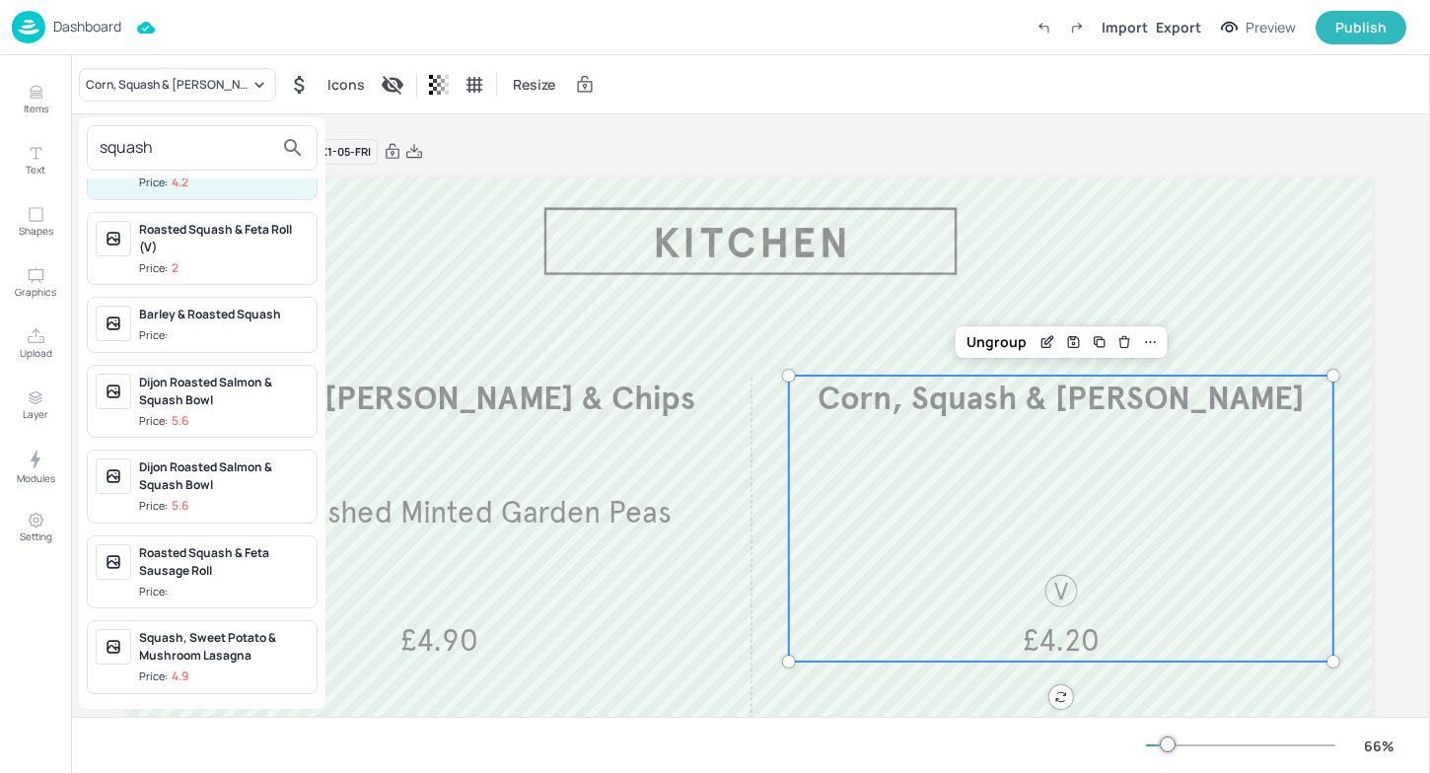
type input "squash"
click at [204, 653] on div "Squash, Sweet Potato & Mushroom Lasagna" at bounding box center [224, 647] width 170 height 36
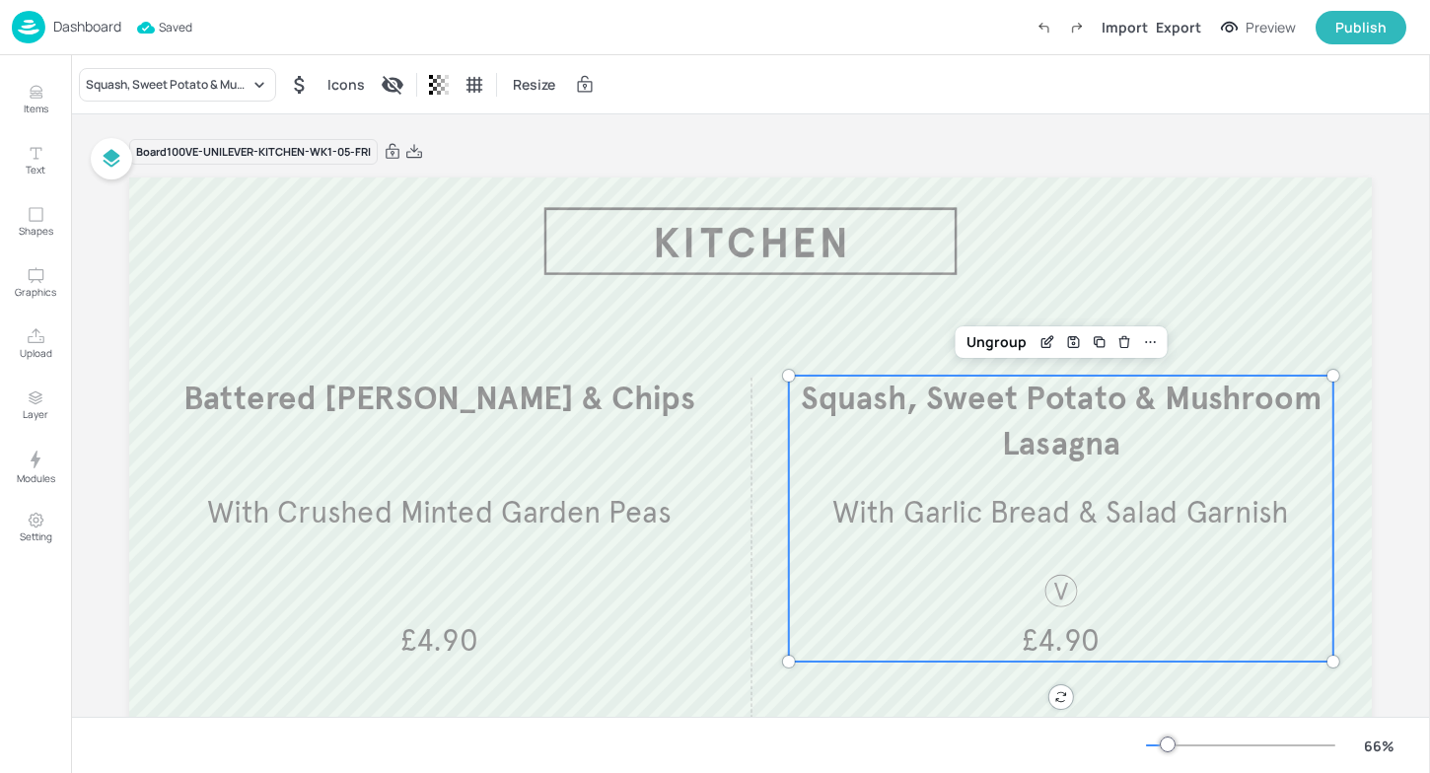
click at [51, 39] on div "Dashboard" at bounding box center [66, 27] width 109 height 33
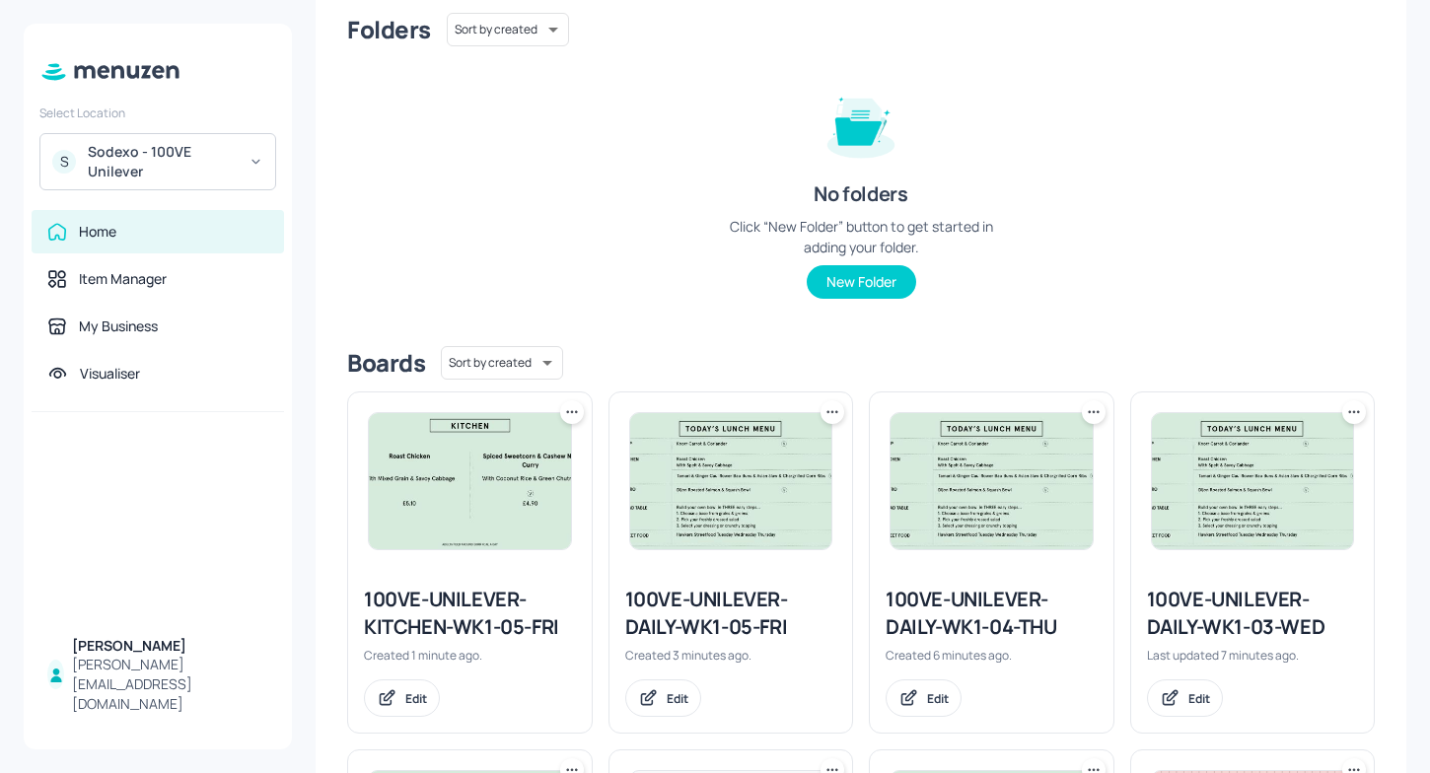
scroll to position [218, 0]
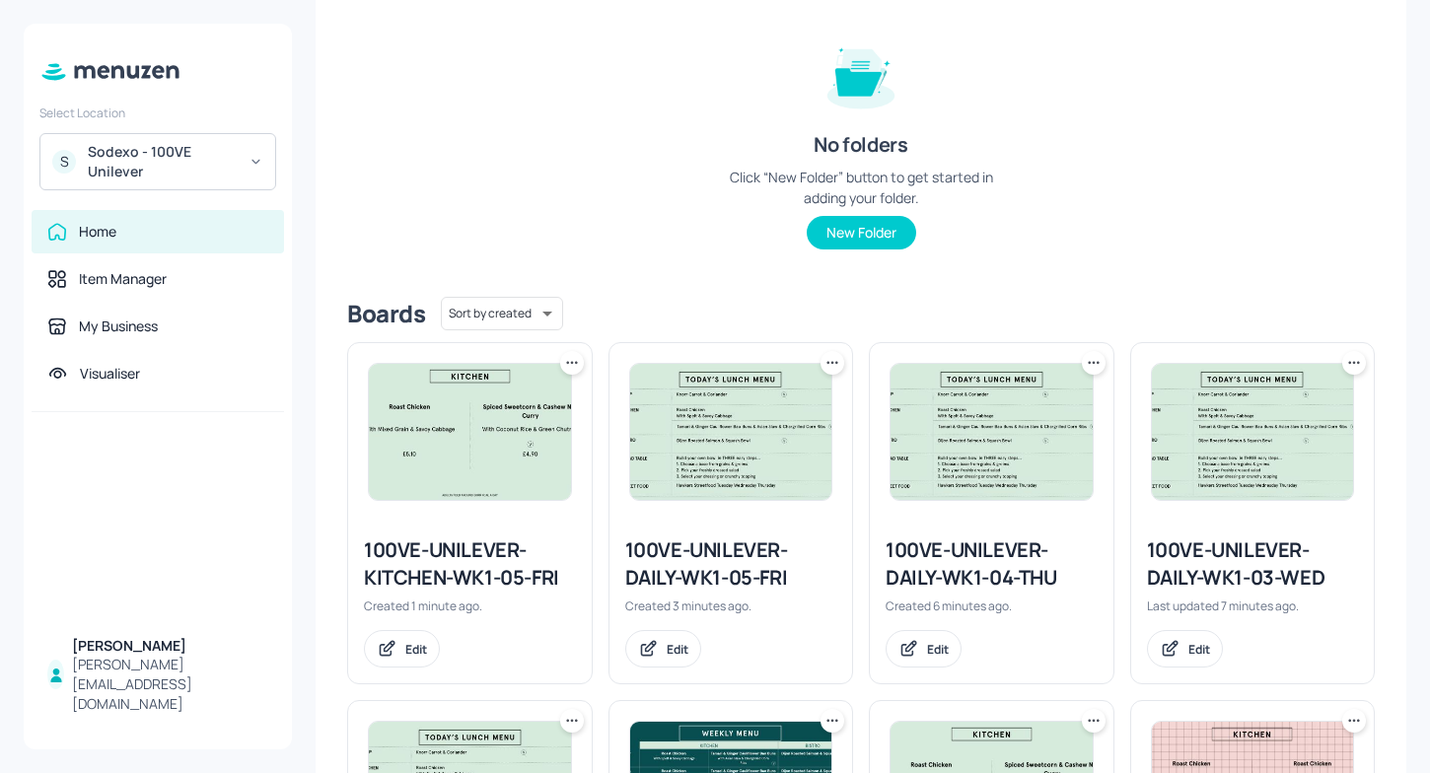
click at [562, 364] on icon at bounding box center [572, 363] width 20 height 20
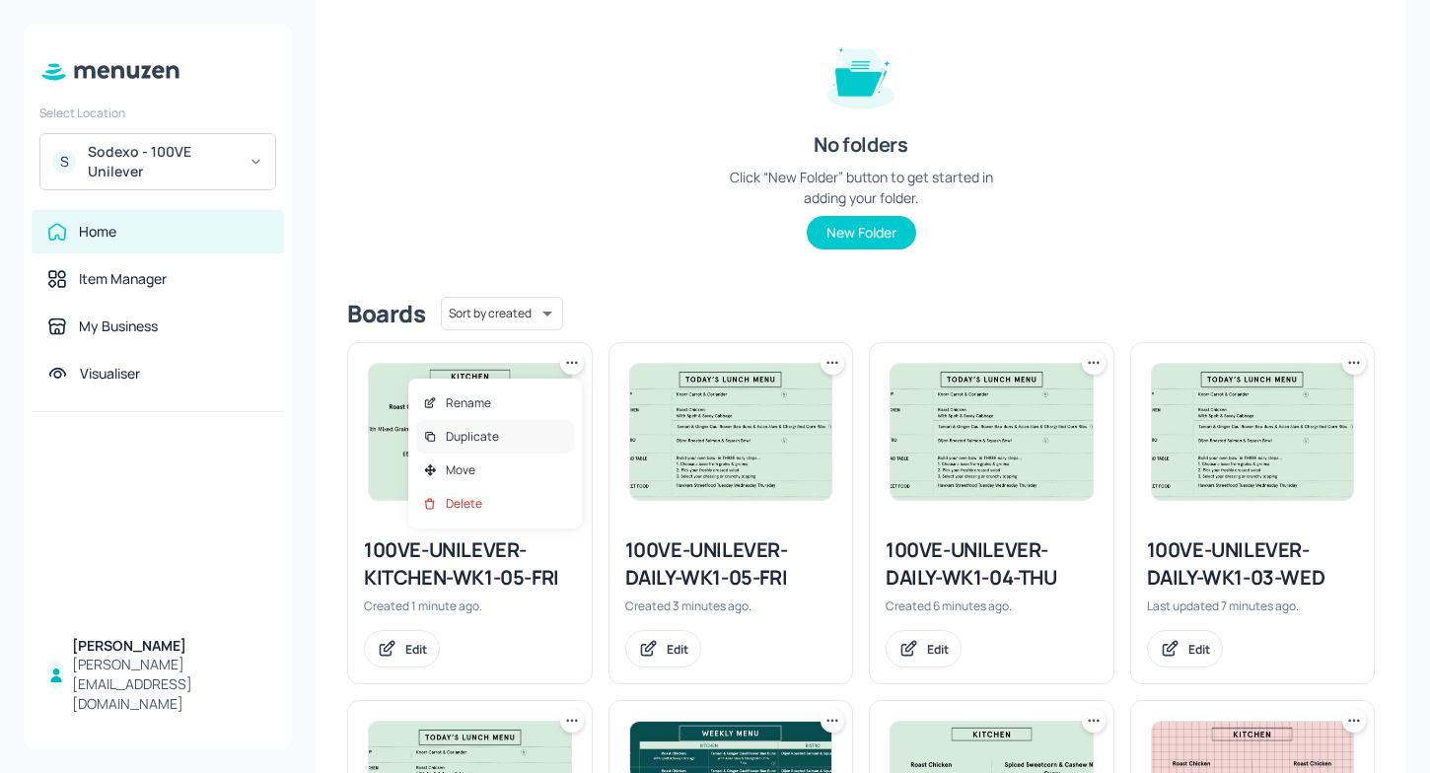
click at [481, 439] on p "Duplicate" at bounding box center [472, 437] width 53 height 18
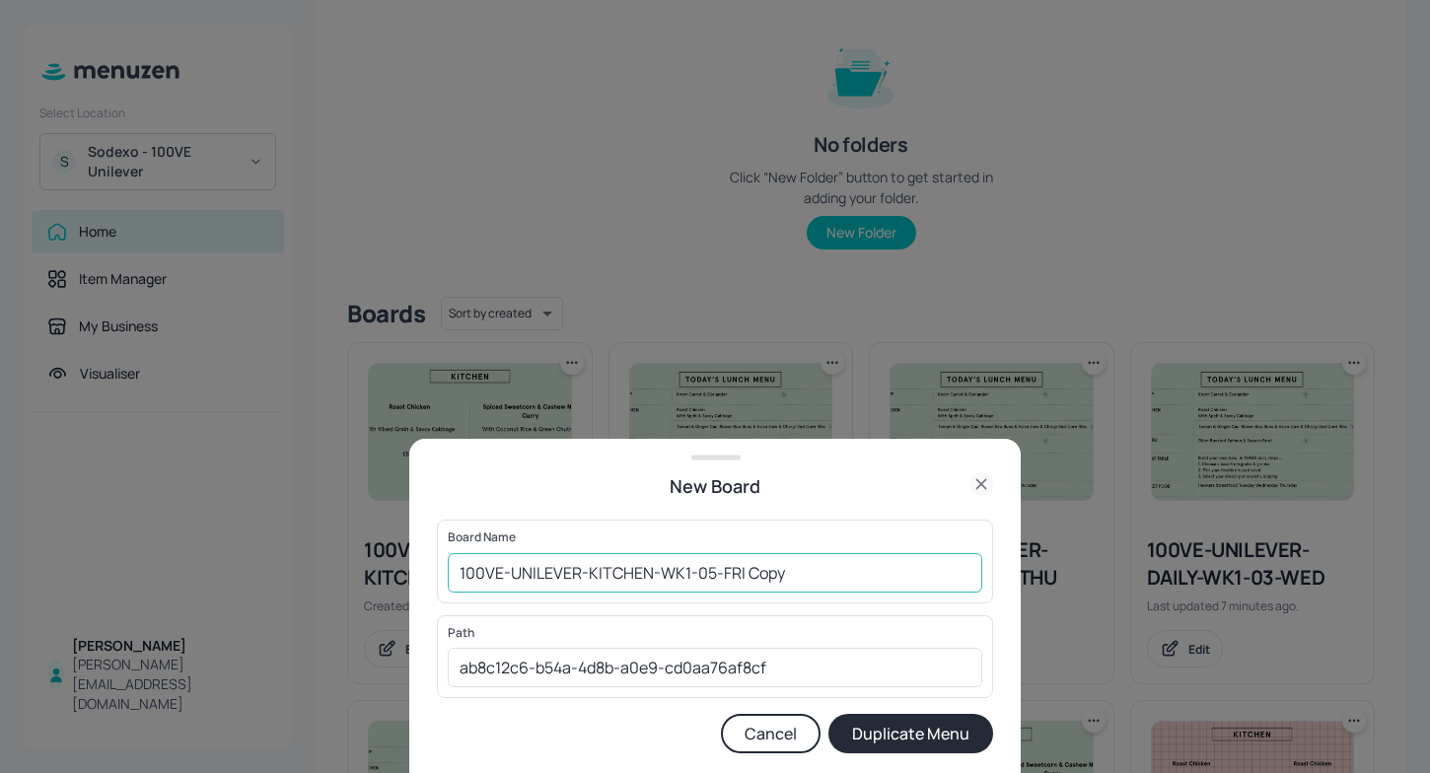
click at [798, 572] on input "100VE-UNILEVER-KITCHEN-WK1-05-FRI Copy" at bounding box center [715, 572] width 535 height 39
type input "100VE-UNILEVER-KITCHEN-WK1-04-THU"
click at [926, 730] on button "Duplicate Menu" at bounding box center [910, 733] width 165 height 39
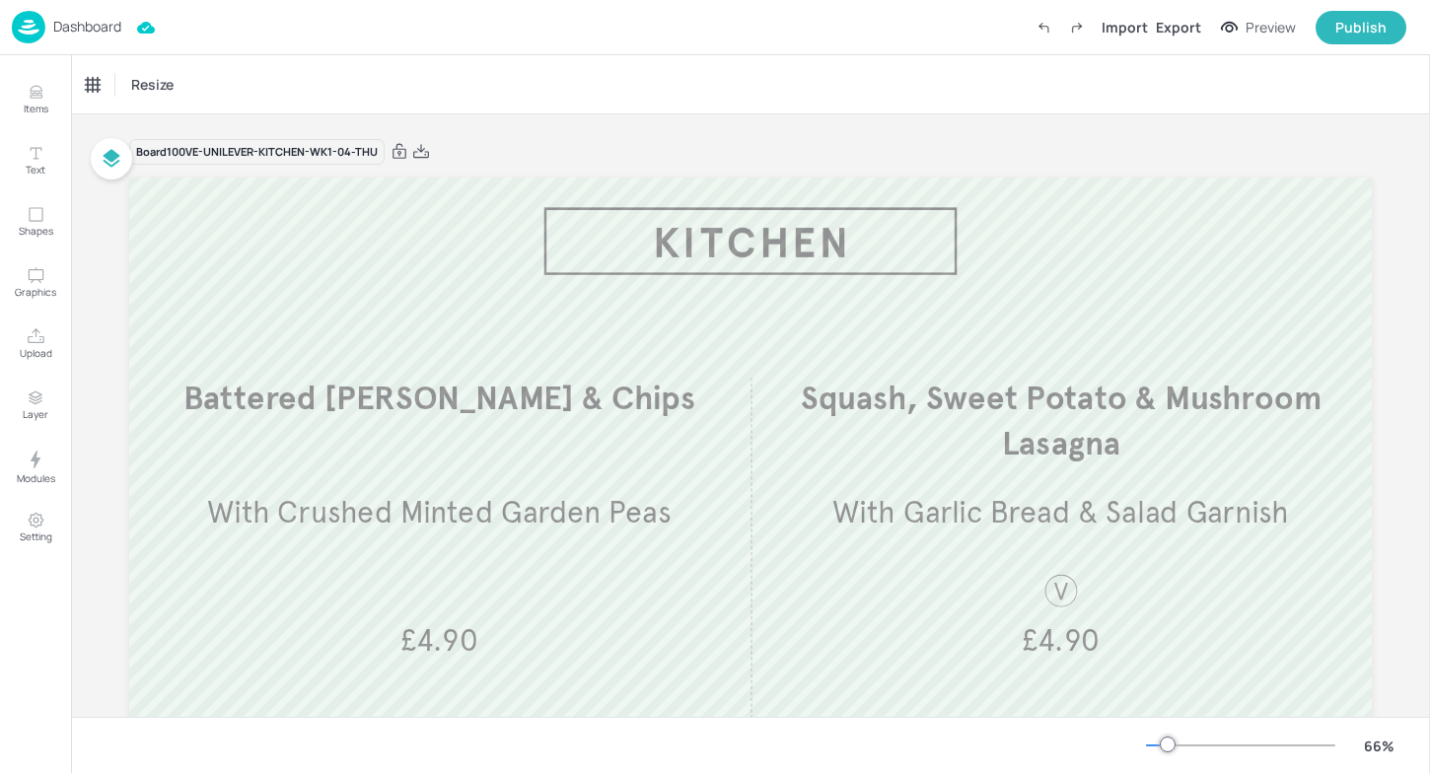
click at [57, 20] on p "Dashboard" at bounding box center [87, 27] width 68 height 14
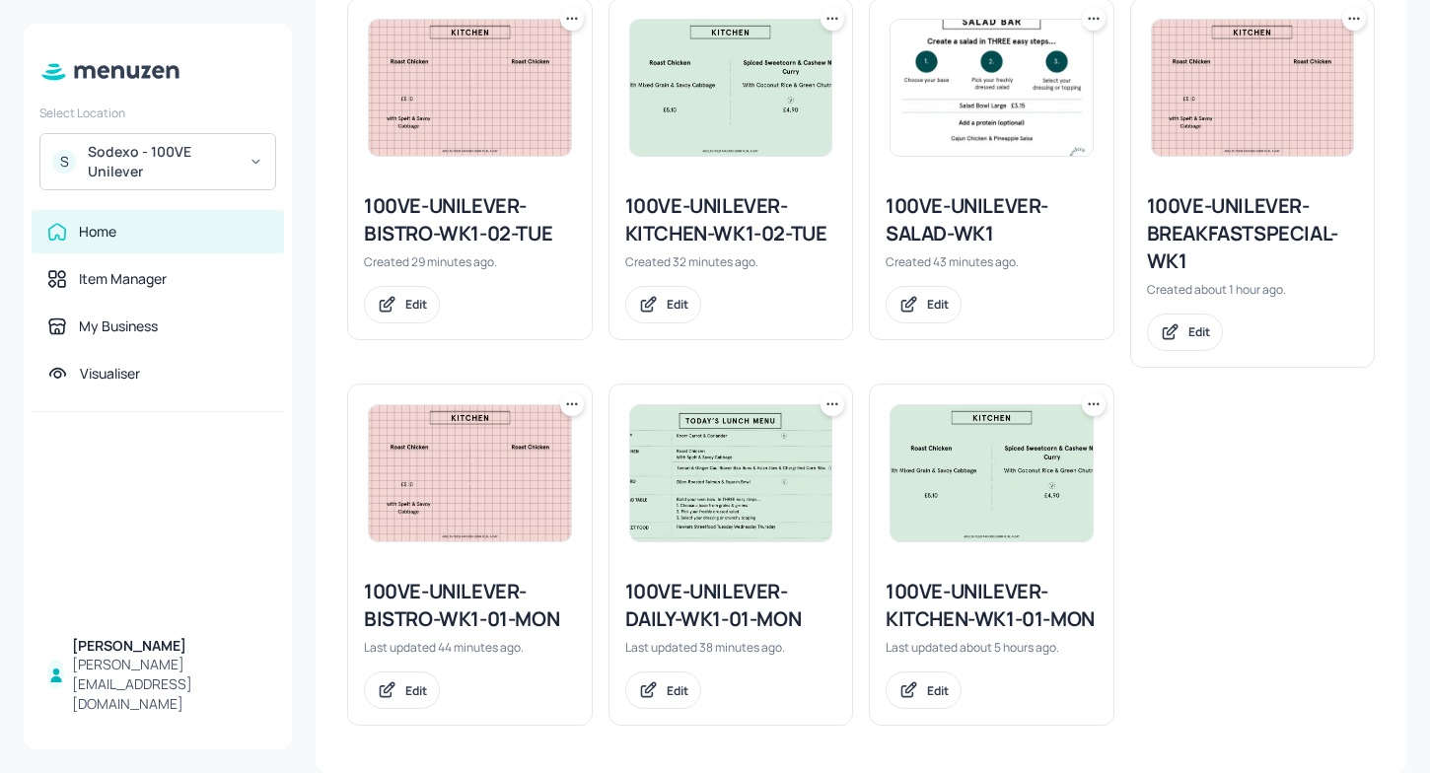
scroll to position [1307, 0]
click at [567, 399] on icon at bounding box center [572, 404] width 20 height 20
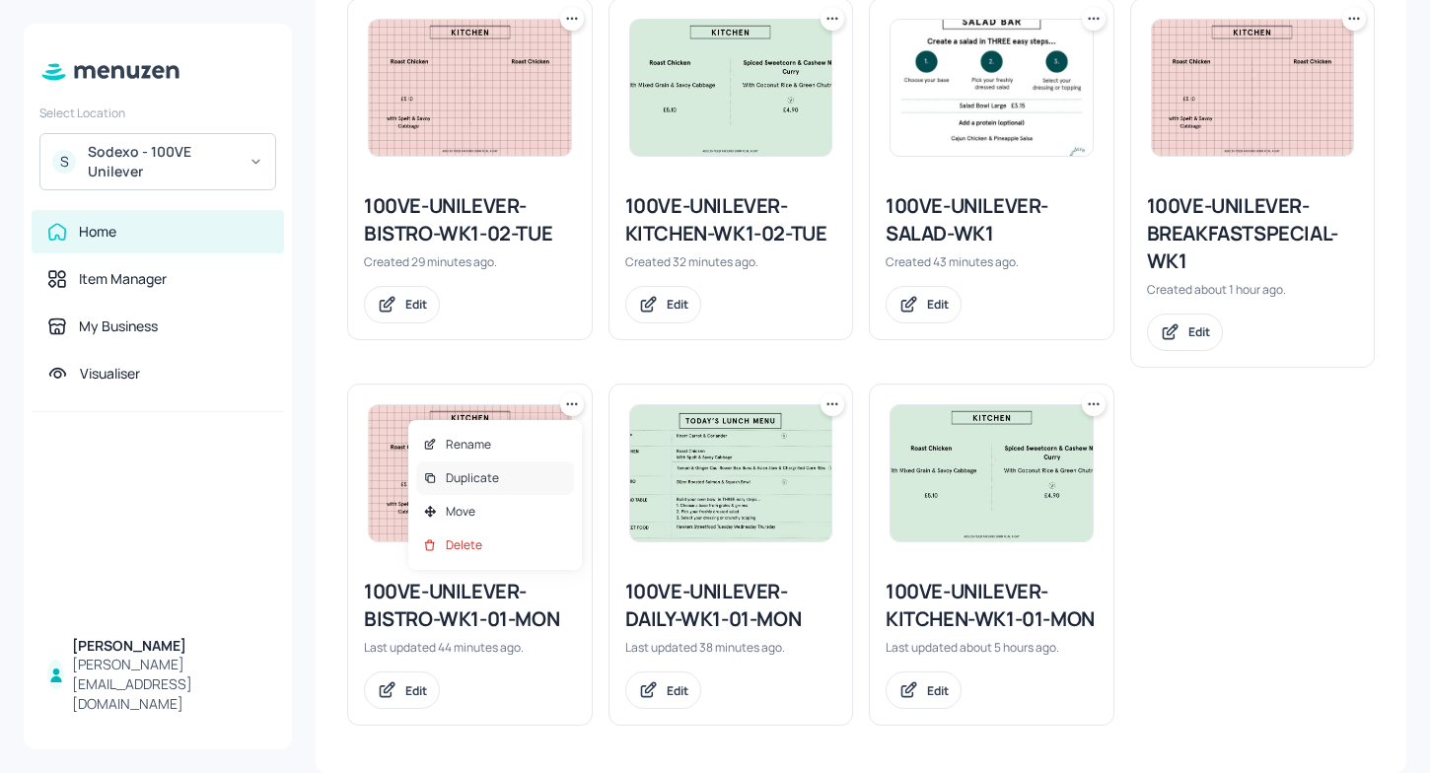
click at [489, 476] on p "Duplicate" at bounding box center [472, 478] width 53 height 18
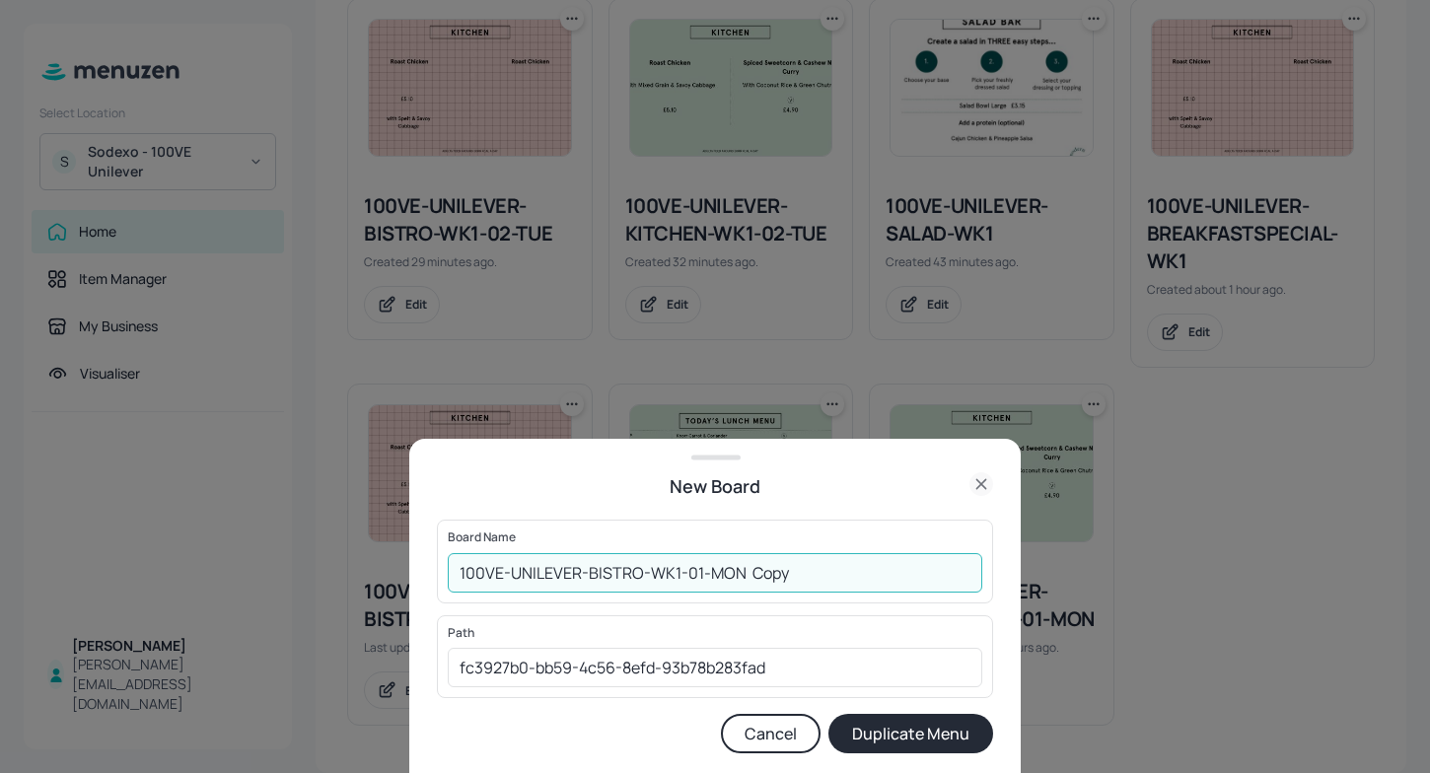
drag, startPoint x: 815, startPoint y: 564, endPoint x: 712, endPoint y: 560, distance: 102.6
click at [711, 561] on input "100VE-UNILEVER-BISTRO-WK1-01-MON Copy" at bounding box center [715, 572] width 535 height 39
click at [704, 573] on input "100VE-UNILEVER-BISTRO-WK1-01-TUE" at bounding box center [715, 572] width 535 height 39
type input "100VE-UNILEVER-BISTRO-WK1-02-TUE"
click at [925, 734] on button "Duplicate Menu" at bounding box center [910, 733] width 165 height 39
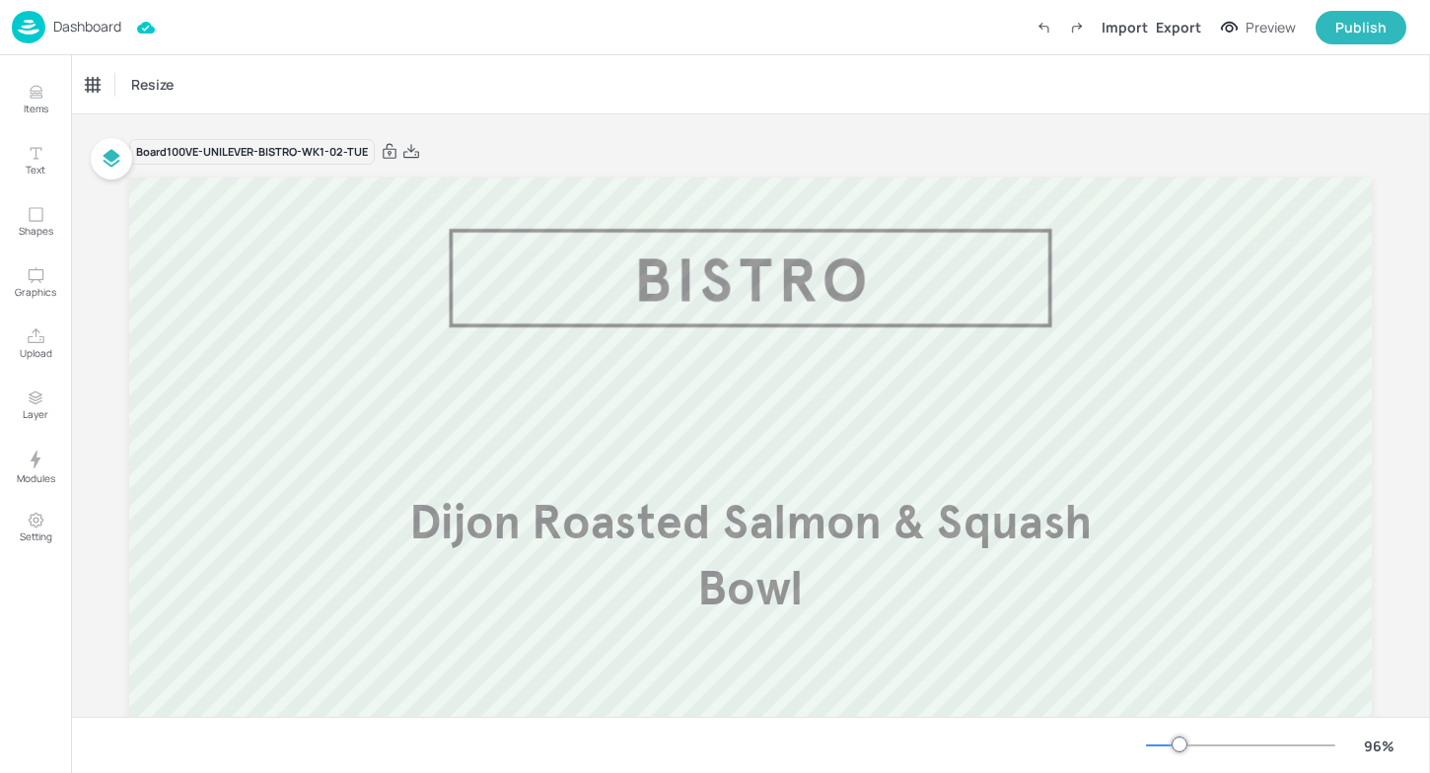
click at [83, 30] on p "Dashboard" at bounding box center [87, 27] width 68 height 14
click at [67, 29] on p "Dashboard" at bounding box center [87, 27] width 68 height 14
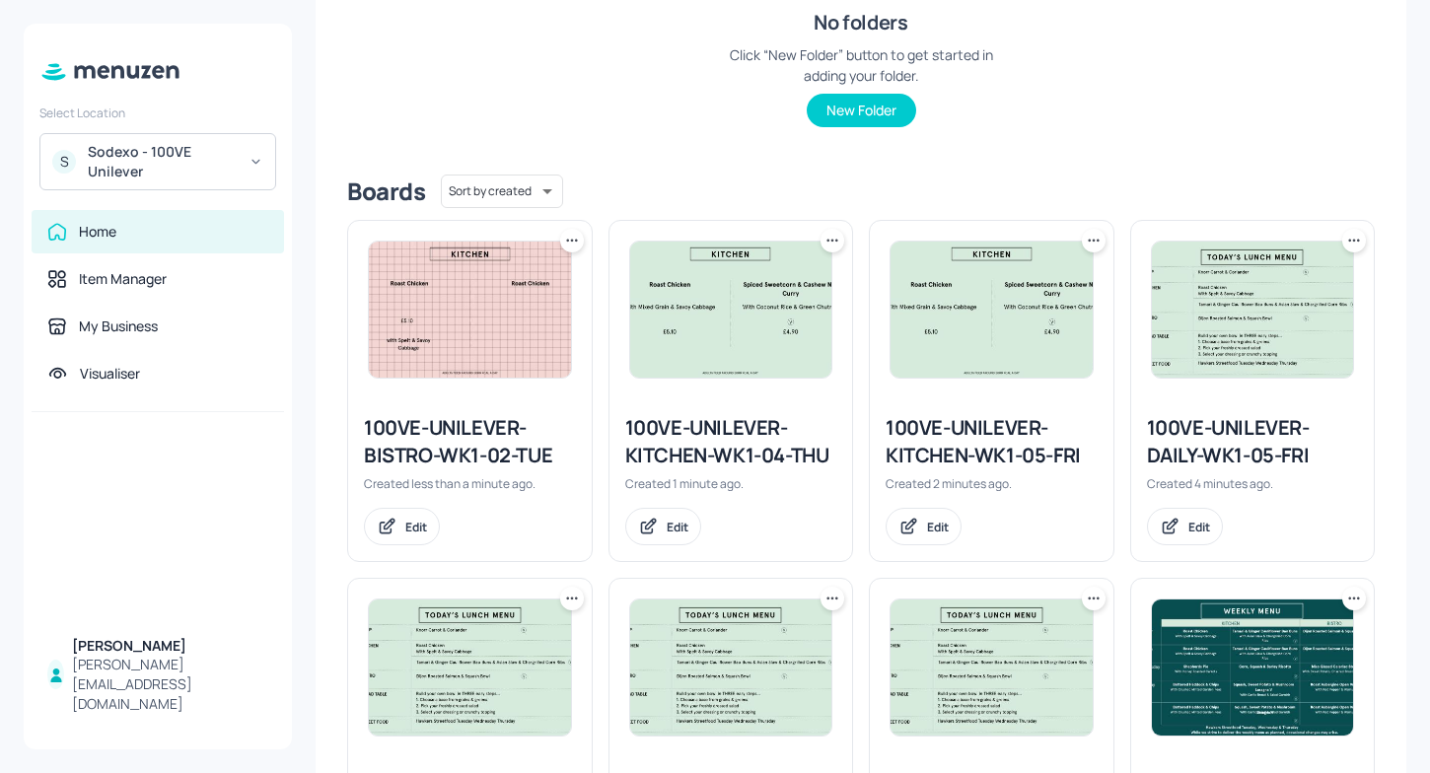
scroll to position [373, 0]
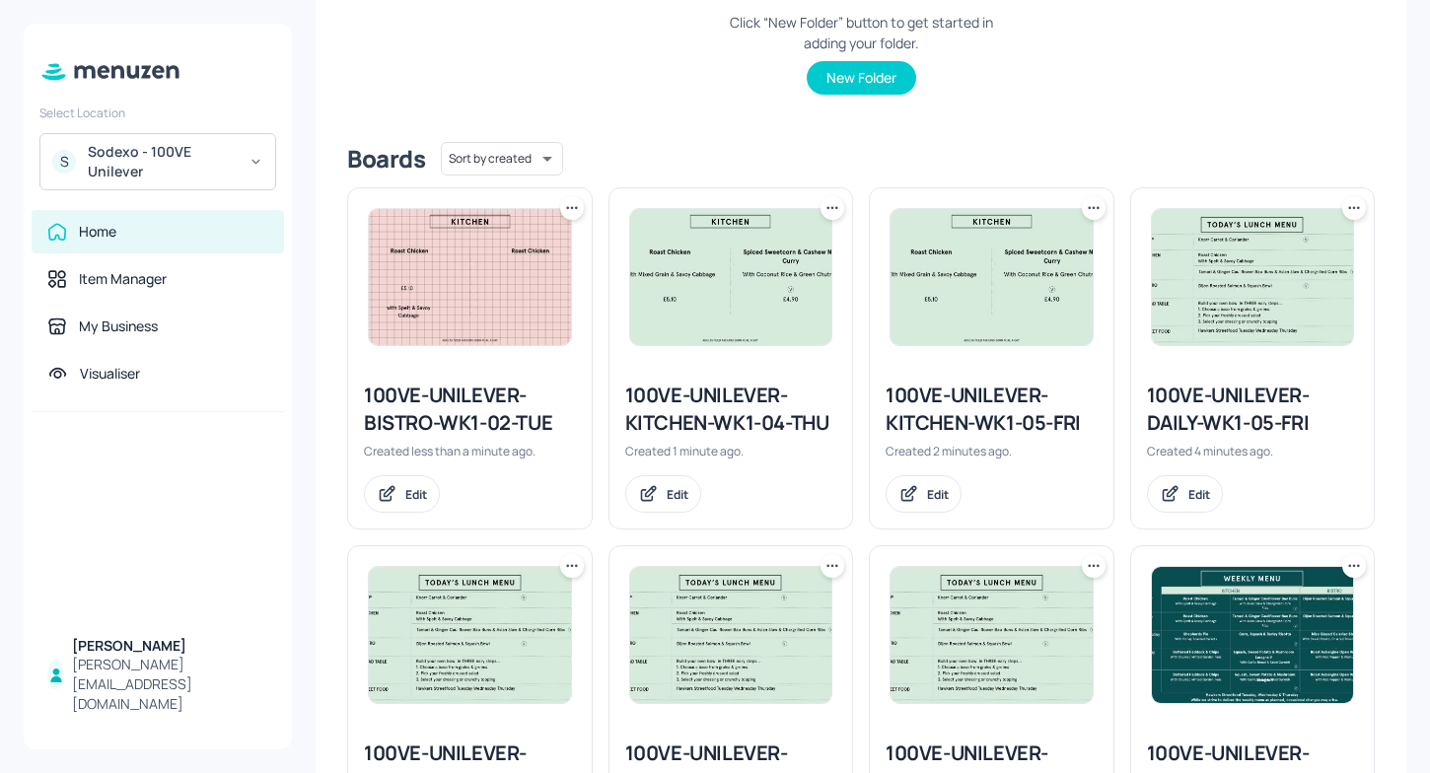
click at [569, 206] on icon at bounding box center [572, 208] width 20 height 20
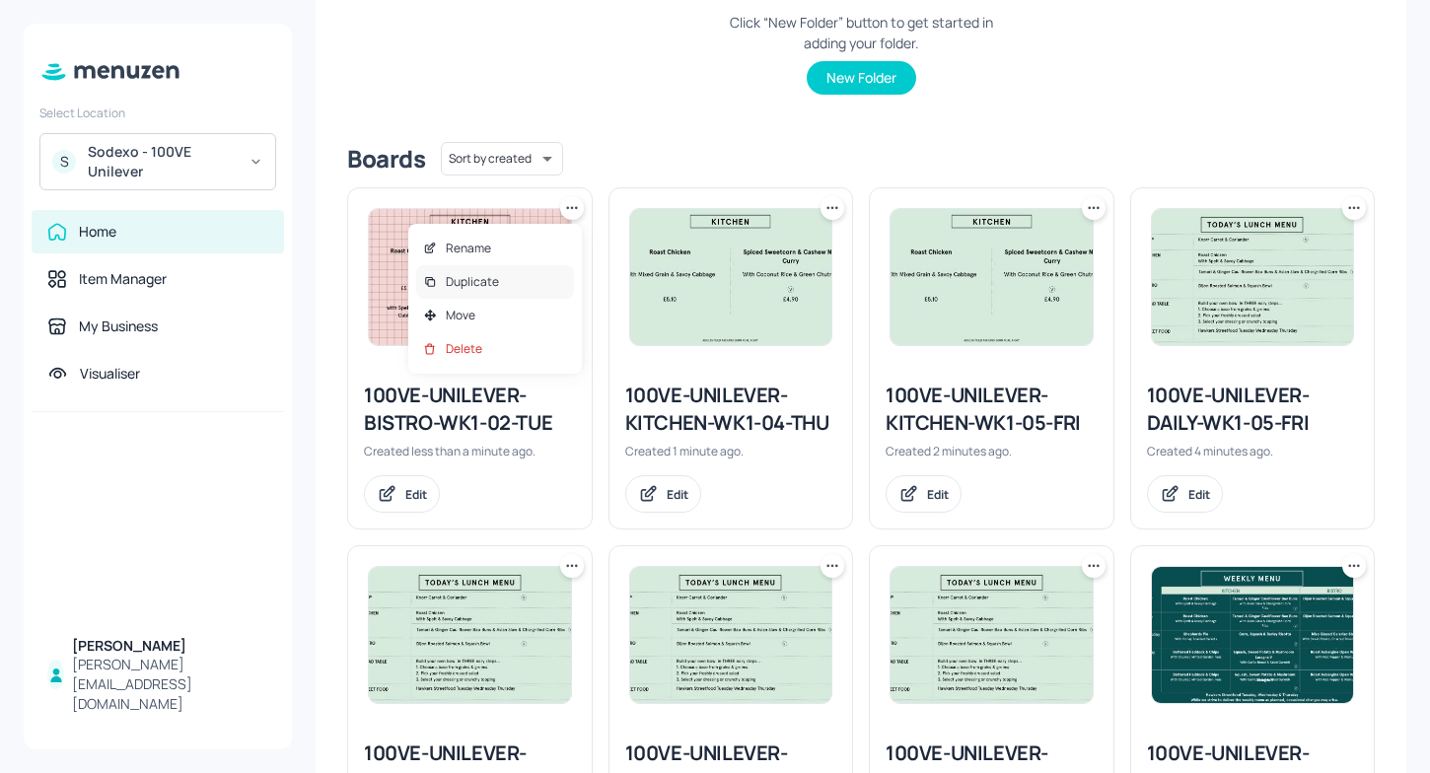
click at [507, 285] on div "Duplicate" at bounding box center [495, 282] width 158 height 34
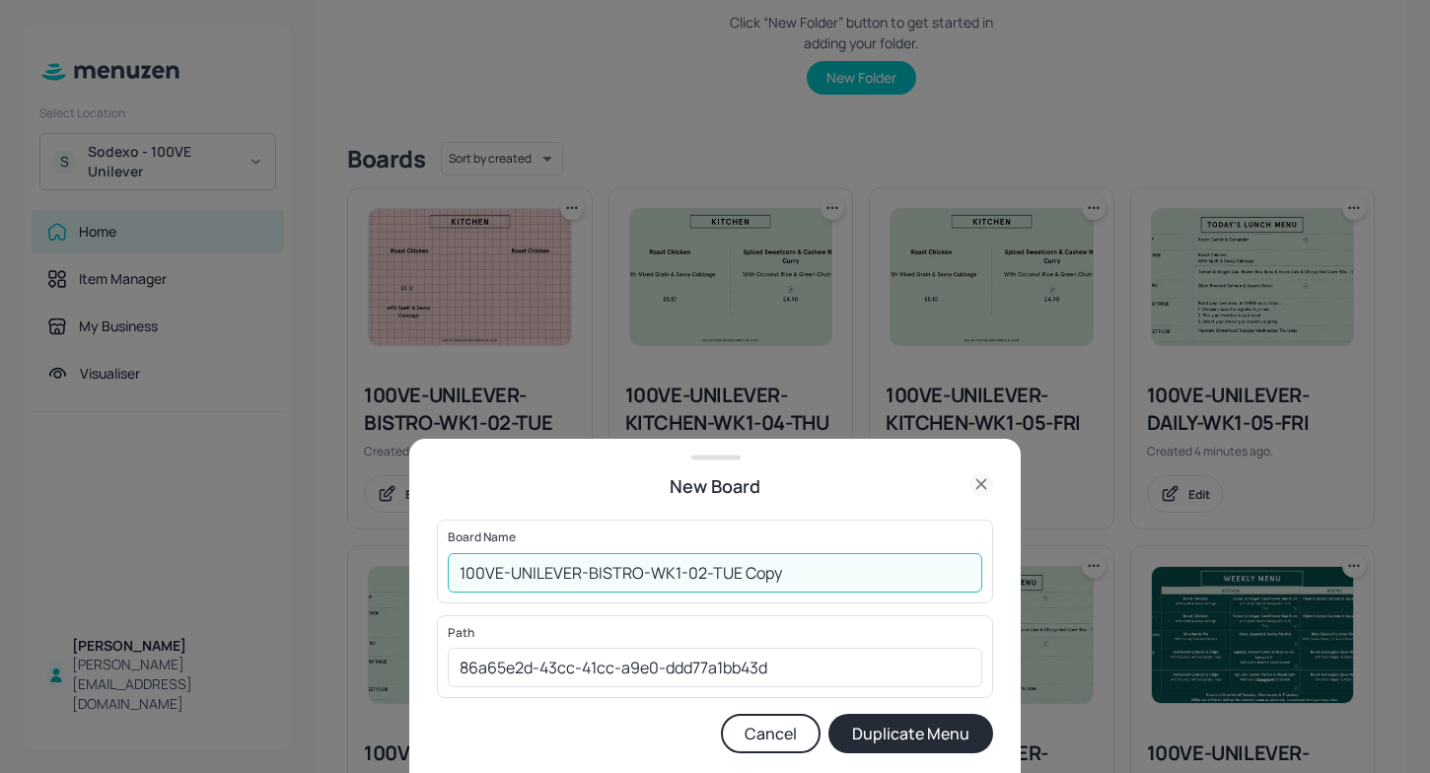
click at [704, 572] on input "100VE-UNILEVER-BISTRO-WK1-02-TUE Copy" at bounding box center [715, 572] width 535 height 39
click at [788, 573] on input "100VE-UNILEVER-BISTRO-WK1-03-TUE Copy" at bounding box center [715, 572] width 535 height 39
type input "100VE-UNILEVER-BISTRO-WK1-03-WED"
click at [919, 741] on button "Duplicate Menu" at bounding box center [910, 733] width 165 height 39
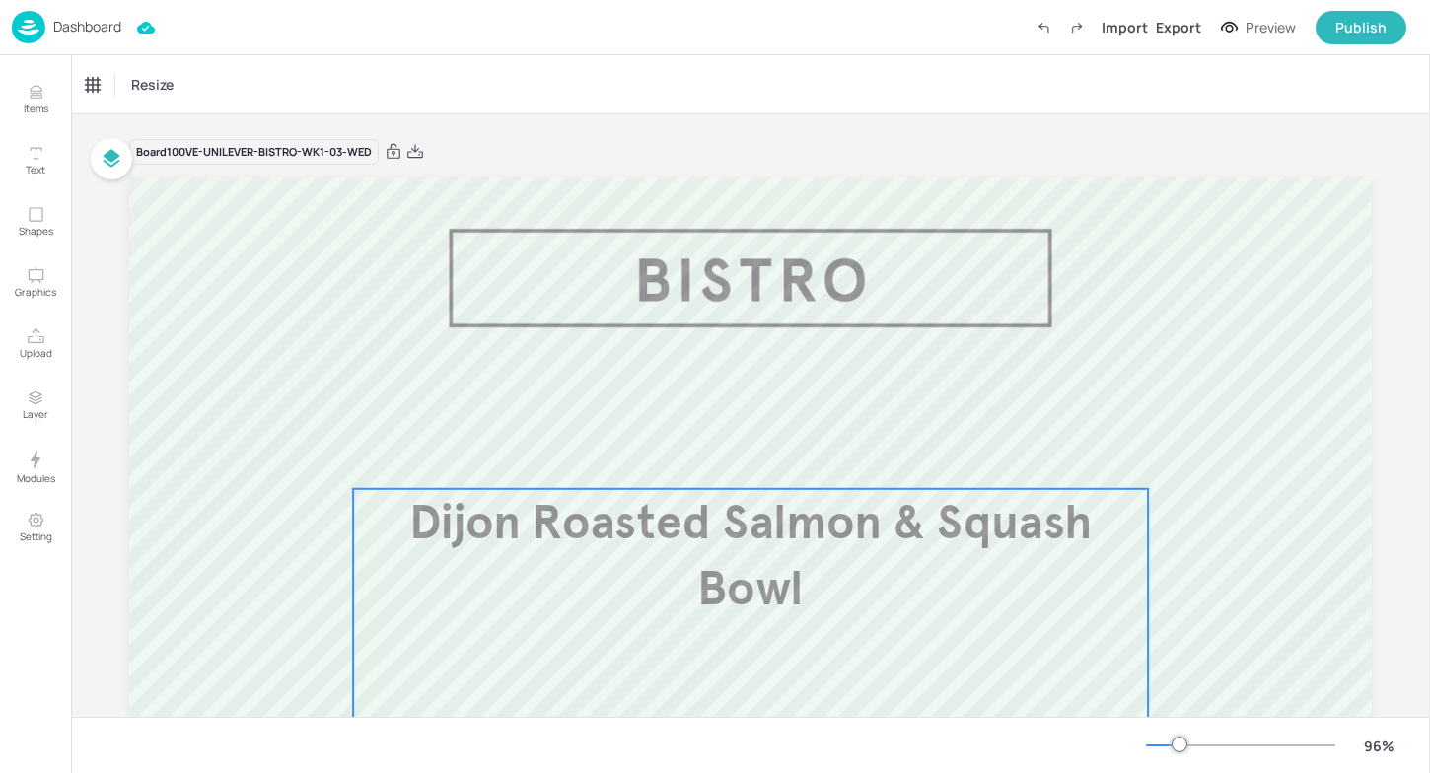
click at [759, 546] on span "Dijon Roasted Salmon & Squash Bowl" at bounding box center [750, 555] width 683 height 124
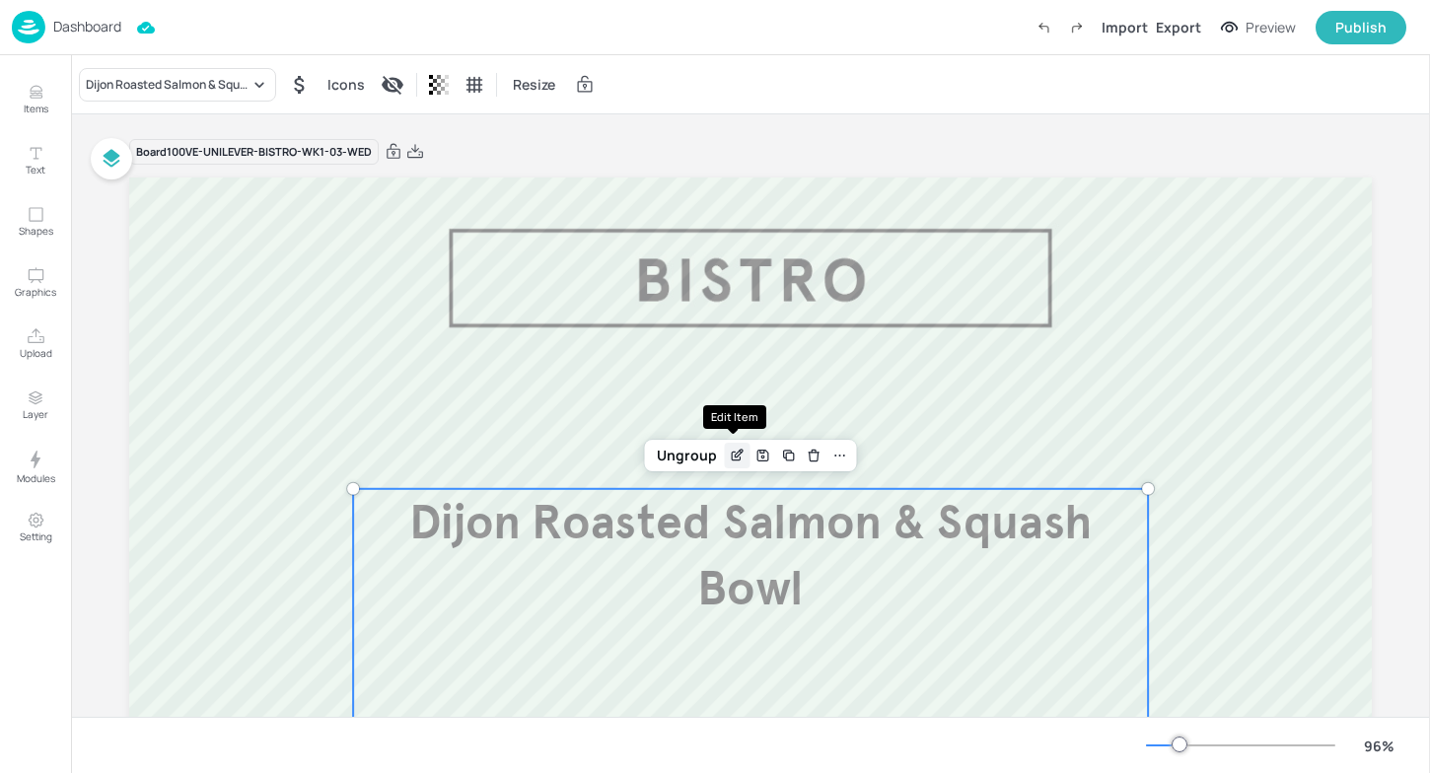
click at [731, 444] on div "Edit Item" at bounding box center [738, 456] width 26 height 26
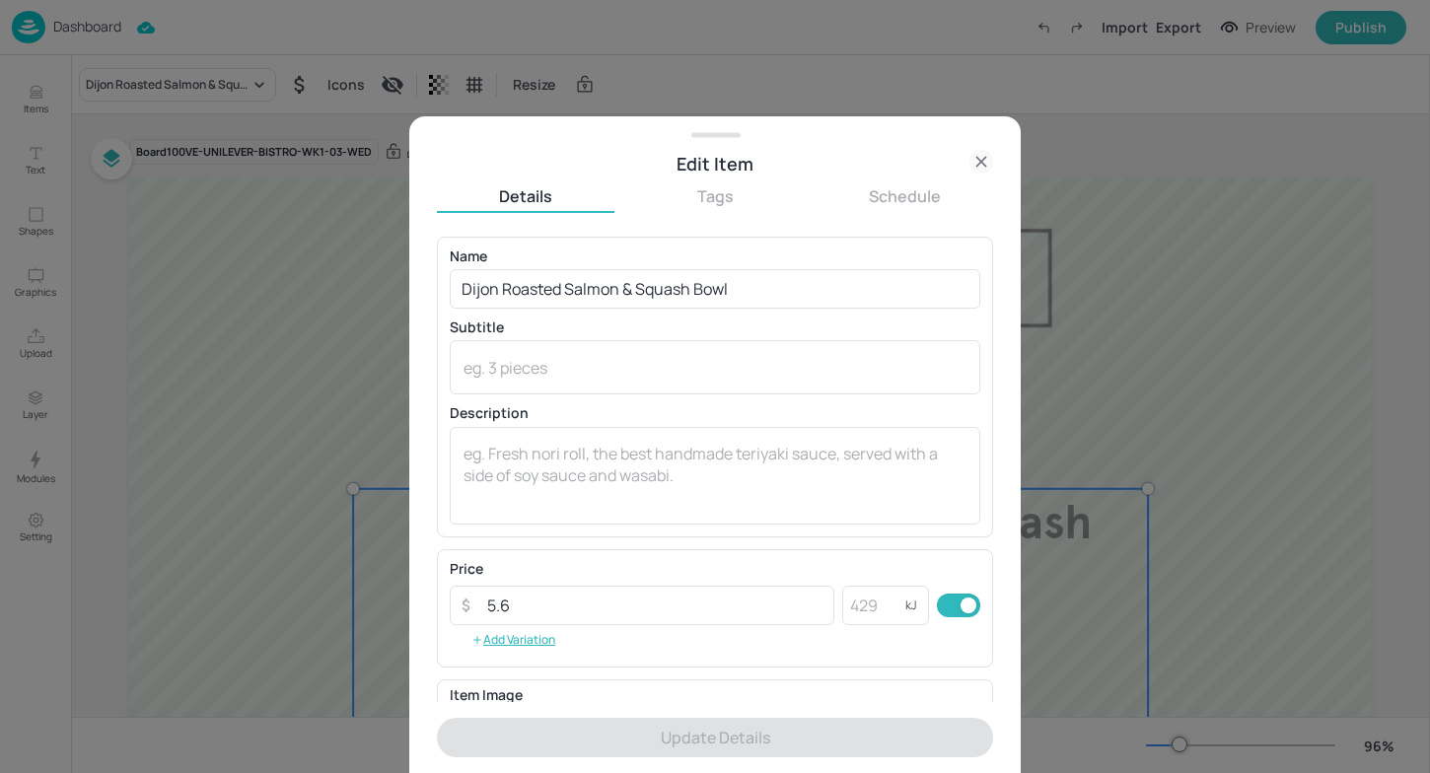
click at [169, 350] on div at bounding box center [715, 386] width 1430 height 773
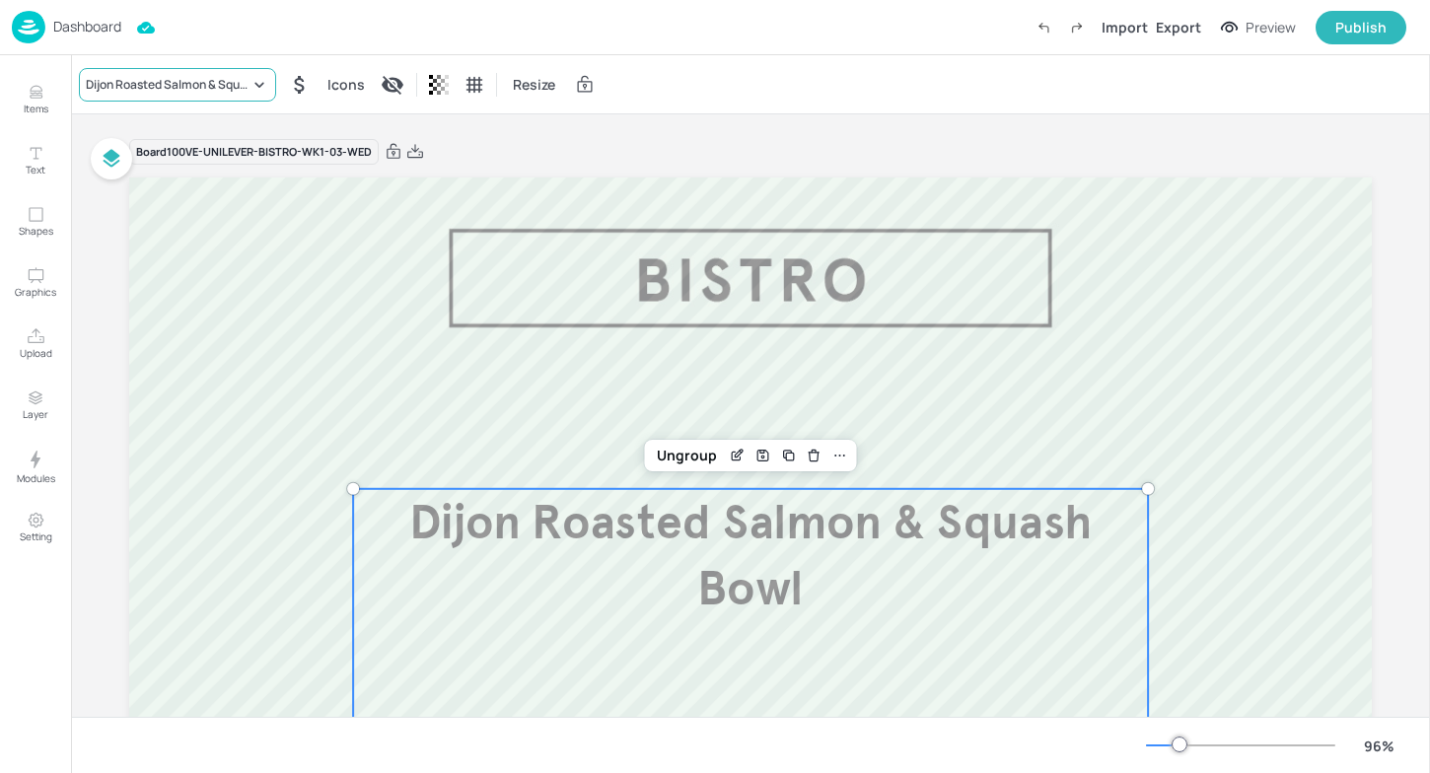
click at [238, 89] on div "Dijon Roasted Salmon & Squash Bowl" at bounding box center [168, 85] width 164 height 18
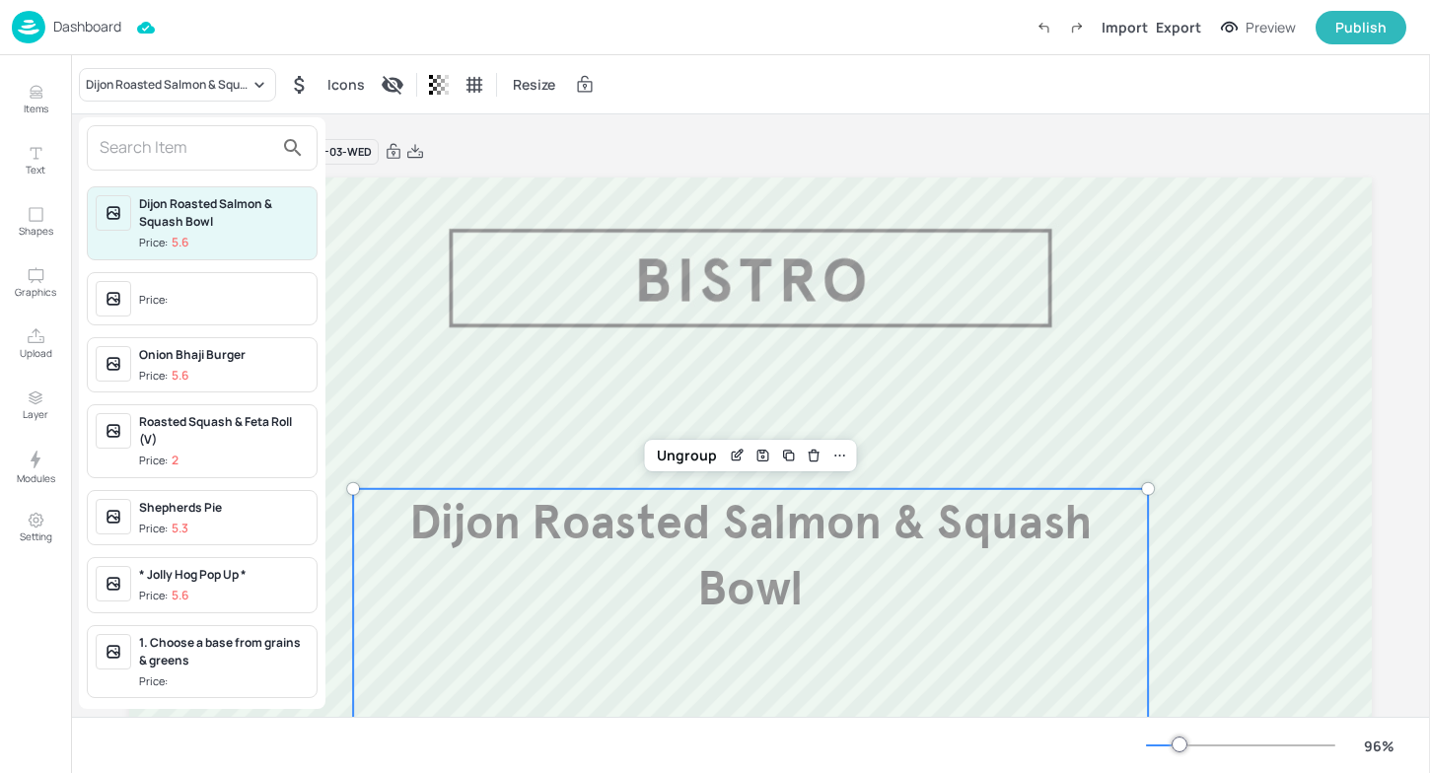
click at [124, 133] on input "text" at bounding box center [187, 148] width 174 height 32
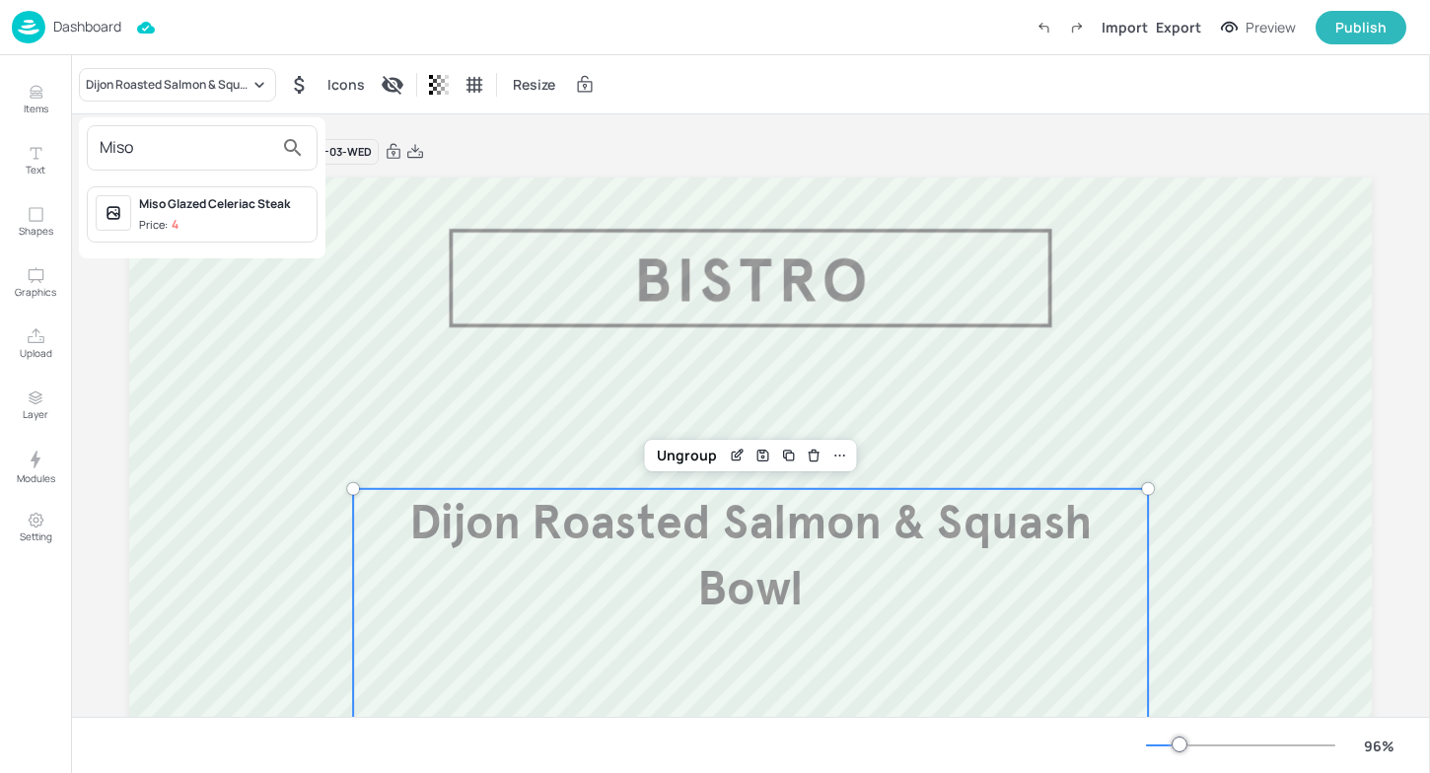
type input "Miso"
click at [157, 211] on div "Miso Glazed Celeriac Steak" at bounding box center [224, 204] width 170 height 18
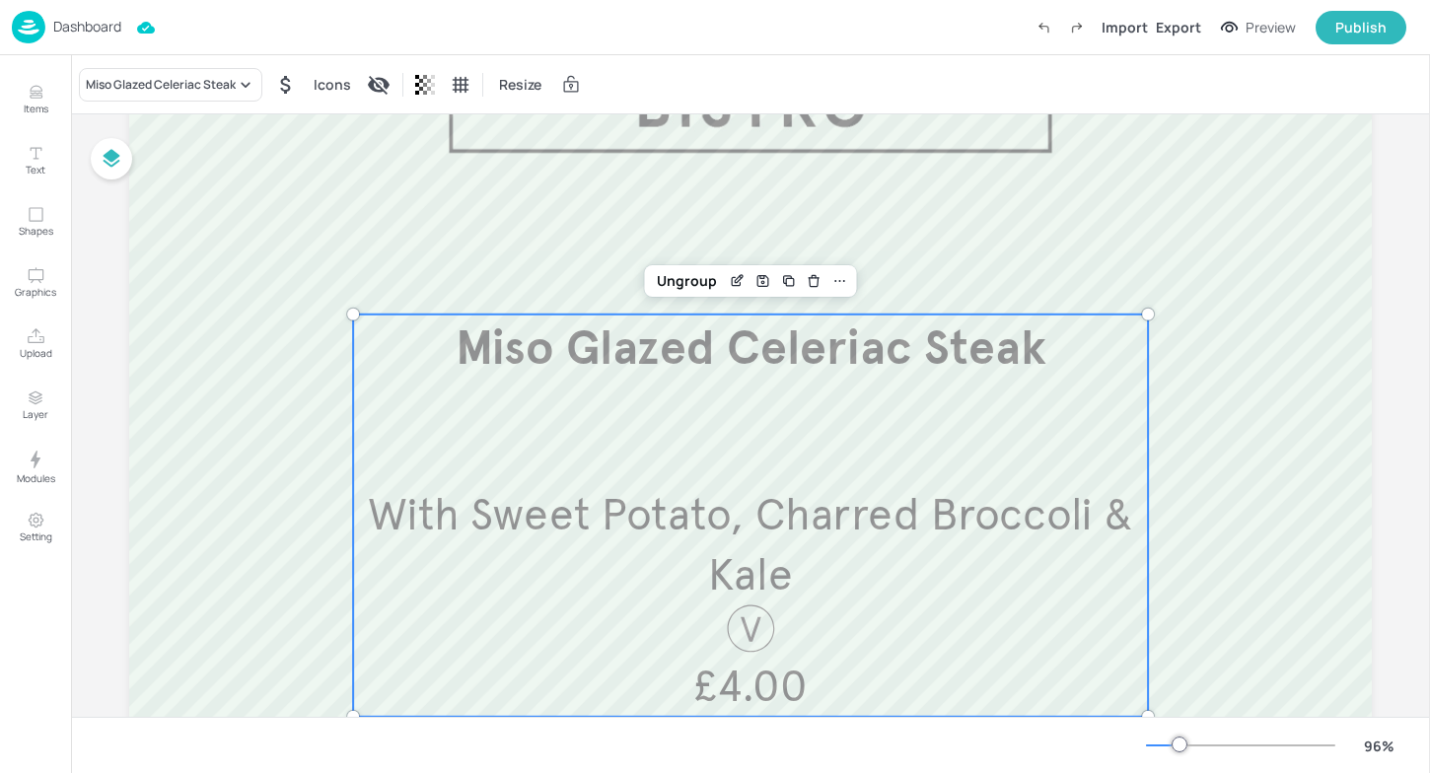
scroll to position [154, 0]
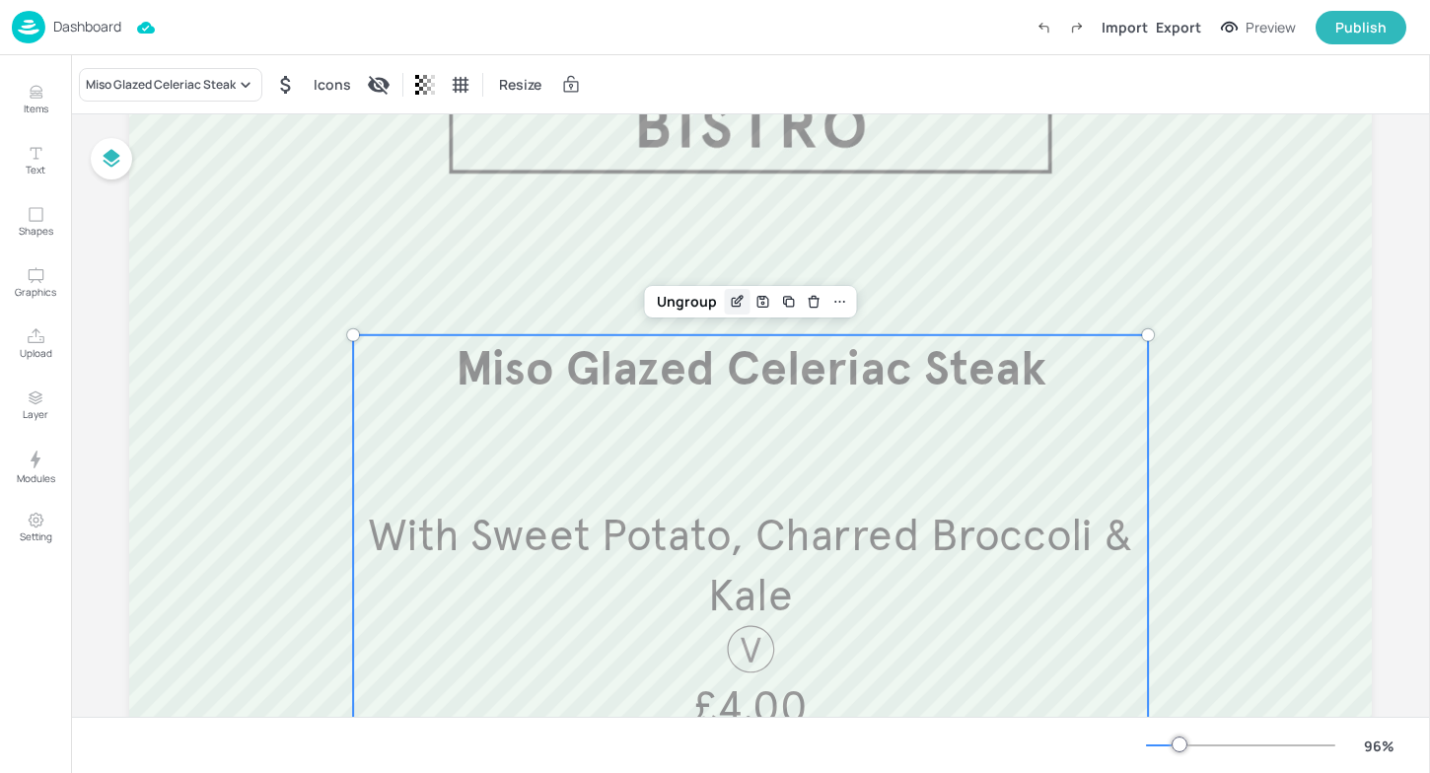
click at [734, 314] on div "Edit Item" at bounding box center [738, 302] width 26 height 26
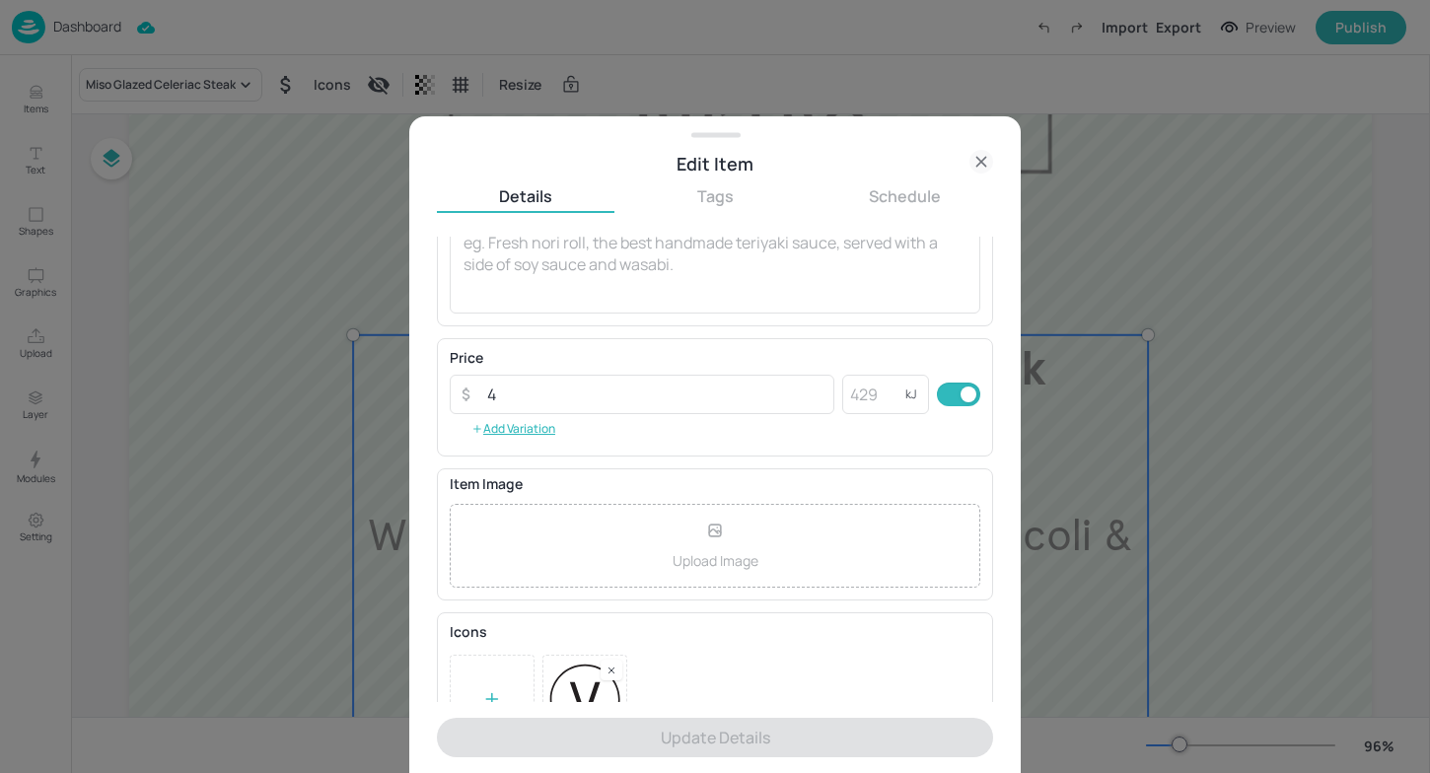
scroll to position [265, 0]
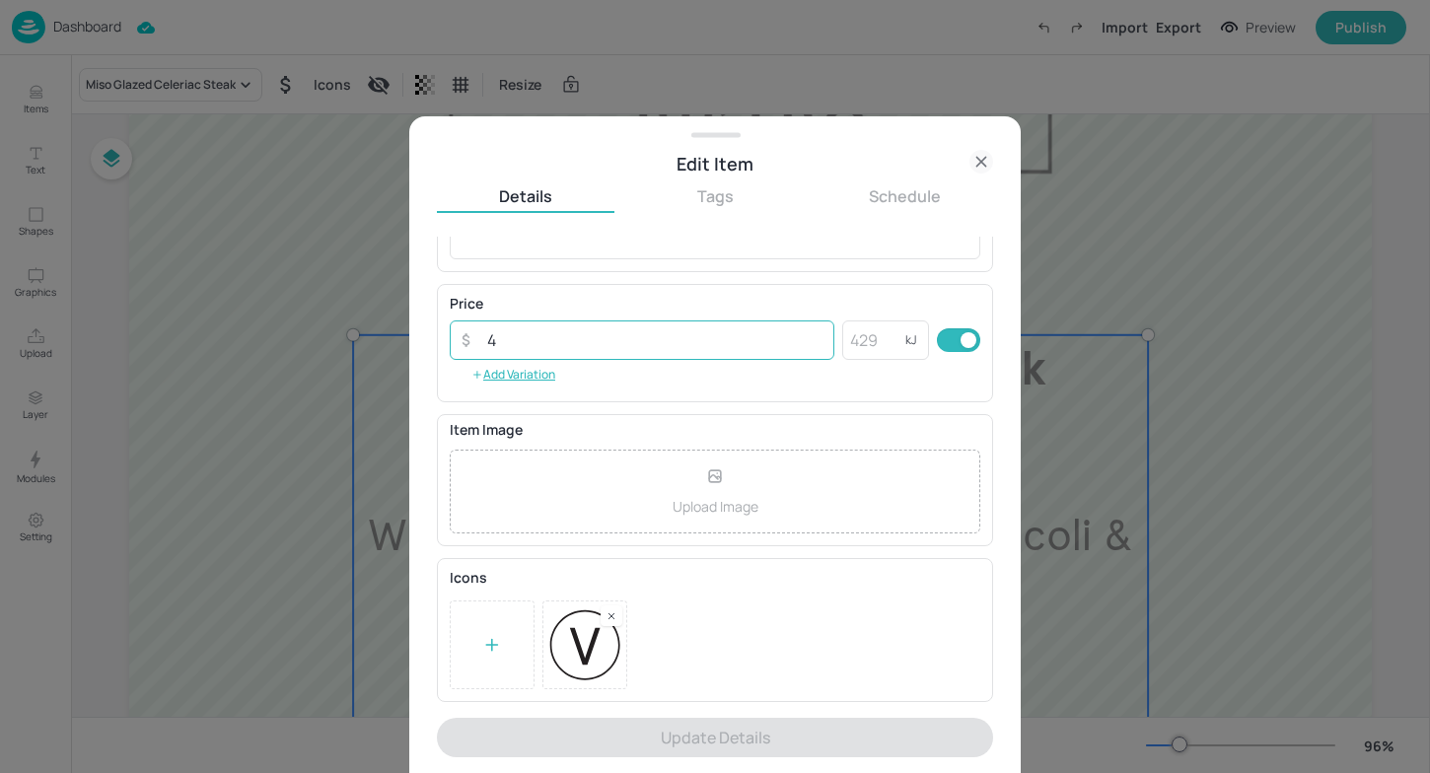
click at [580, 342] on input "4" at bounding box center [654, 340] width 359 height 39
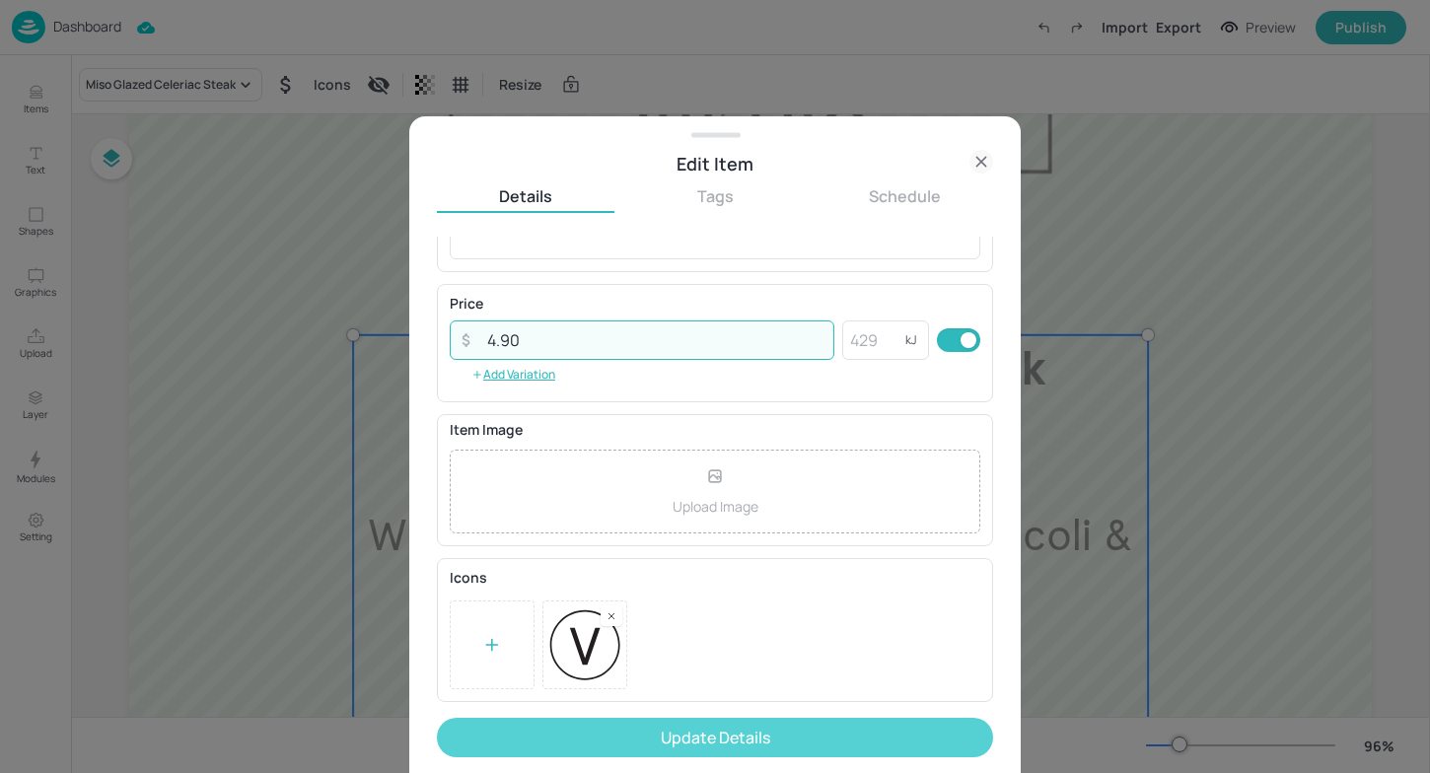
type input "4.90"
click at [732, 743] on button "Update Details" at bounding box center [715, 737] width 556 height 39
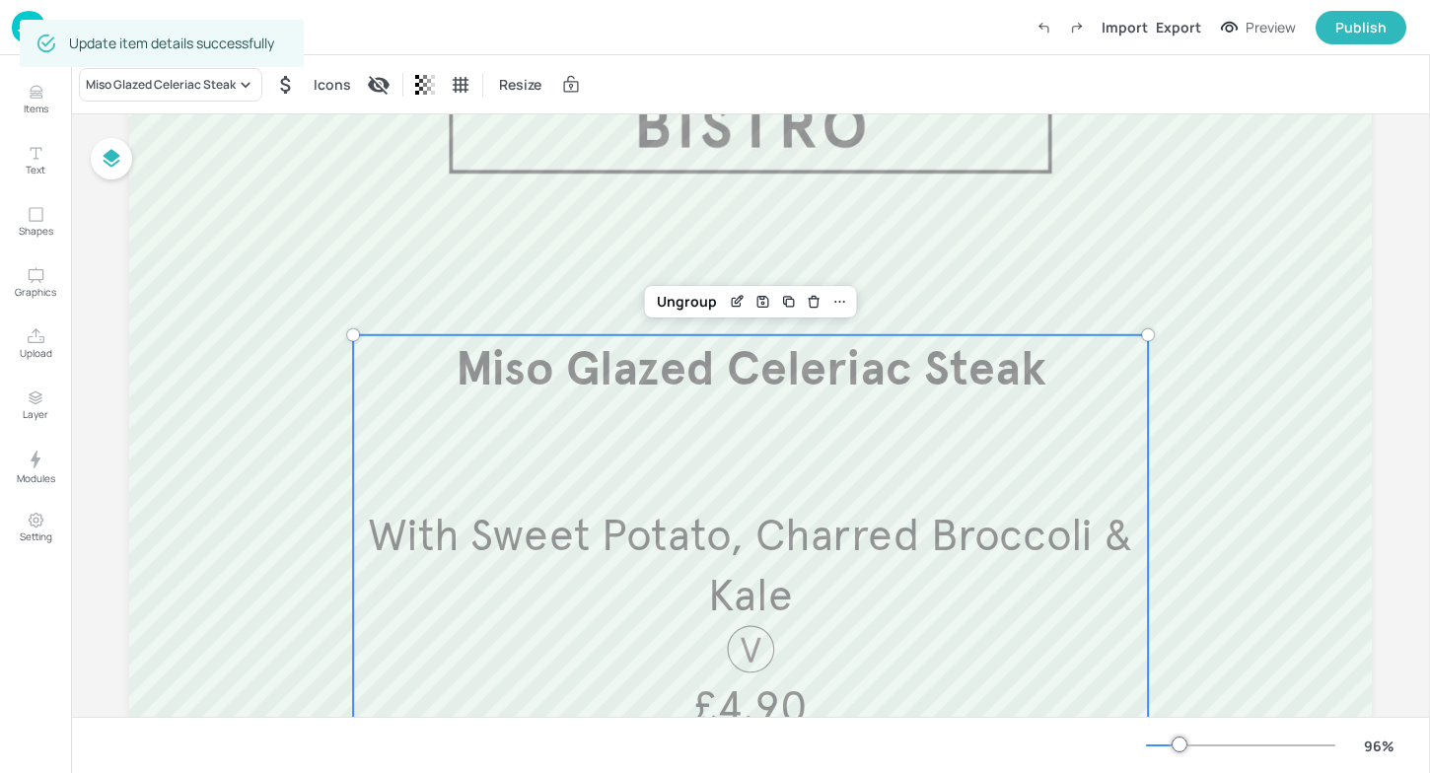
click at [27, 16] on div "Update item details successfully" at bounding box center [162, 43] width 284 height 59
click at [31, 9] on div "Dashboard Import Export Preview Publish" at bounding box center [709, 27] width 1395 height 54
click at [27, 12] on img at bounding box center [29, 27] width 34 height 33
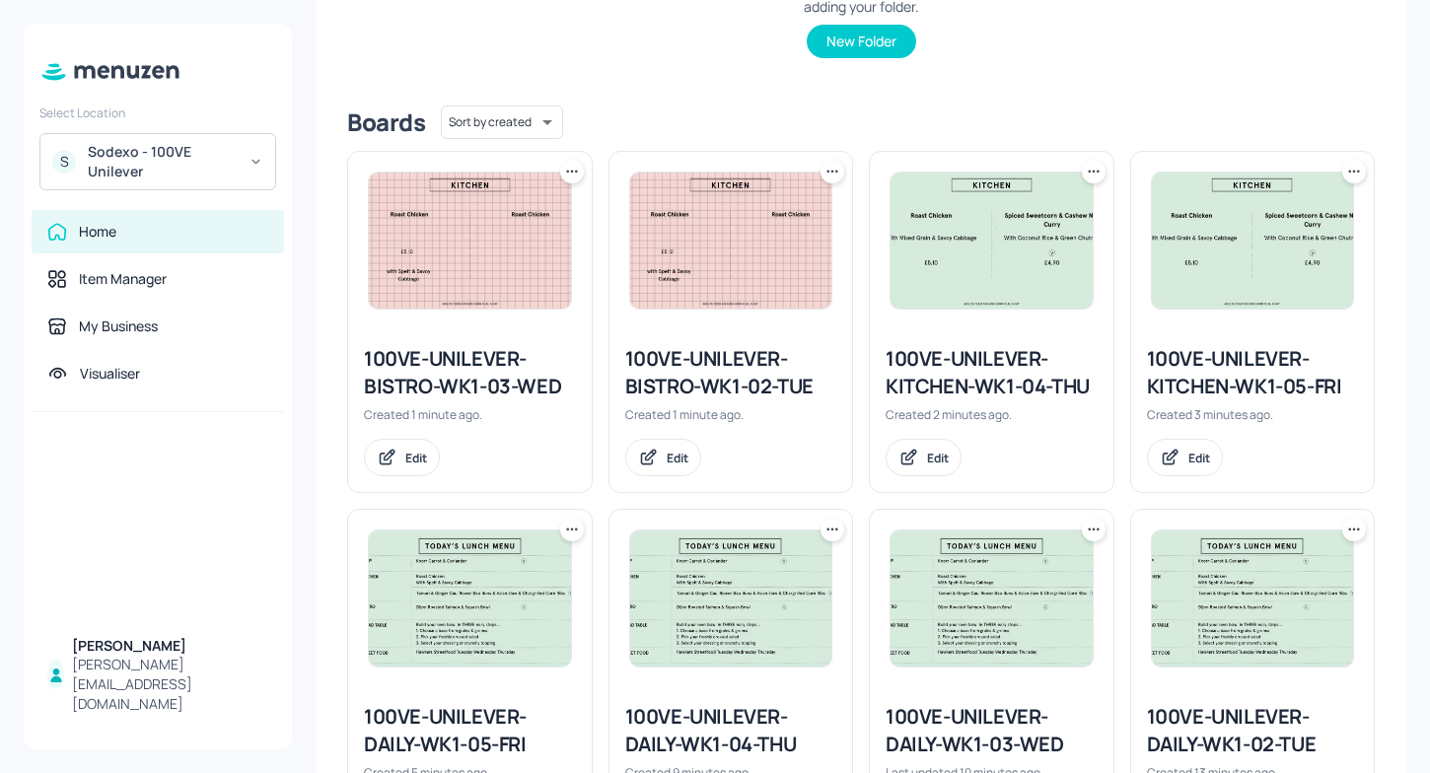
scroll to position [412, 0]
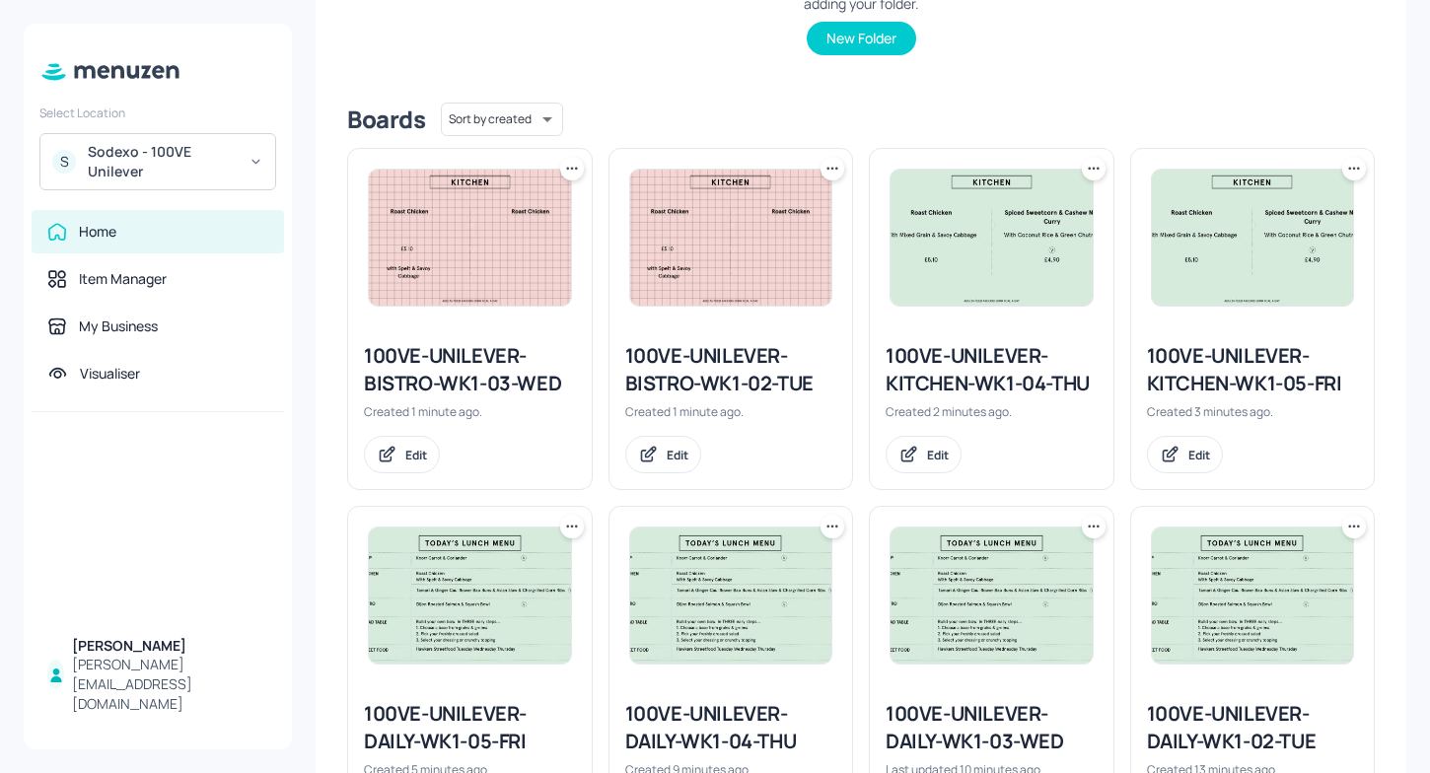
click at [573, 163] on icon at bounding box center [572, 169] width 20 height 20
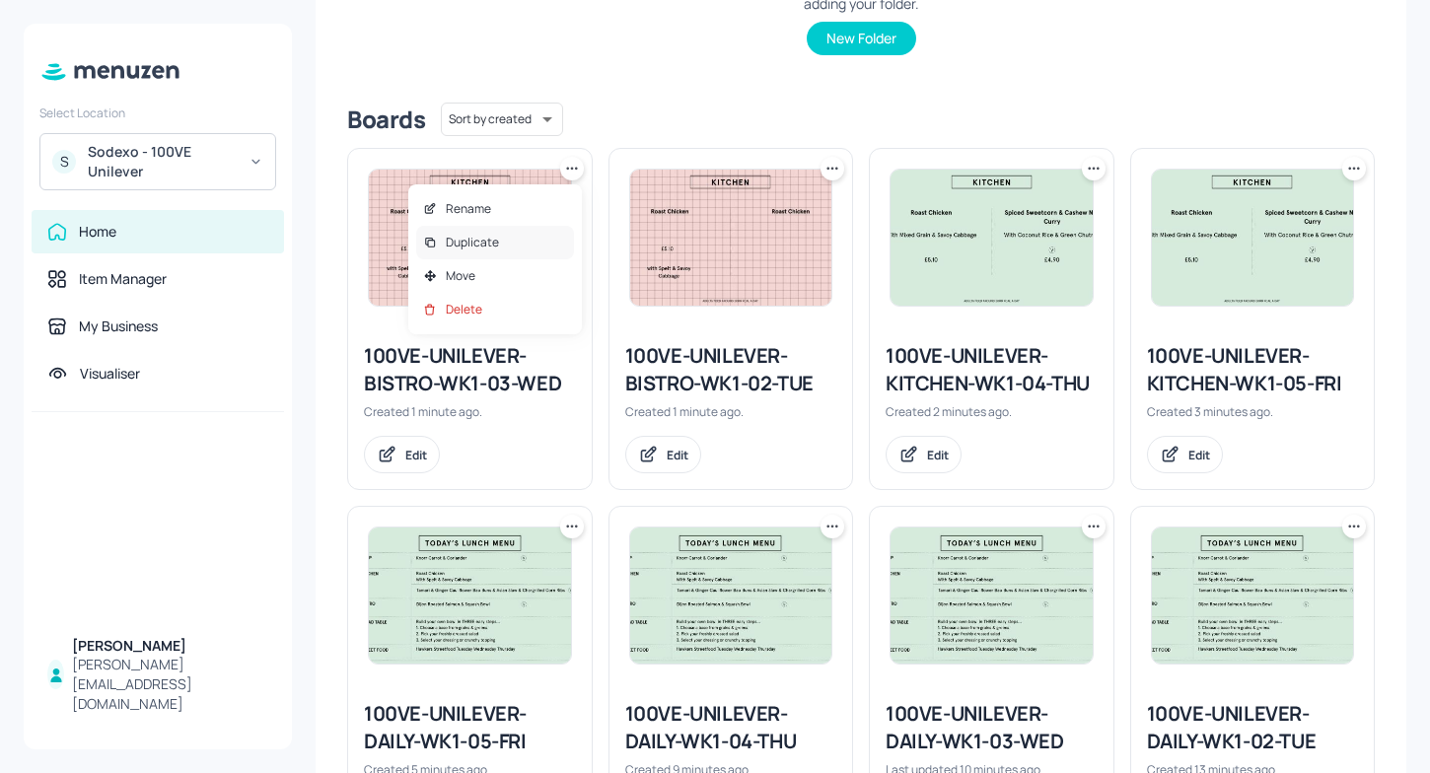
click at [488, 234] on p "Duplicate" at bounding box center [472, 243] width 53 height 18
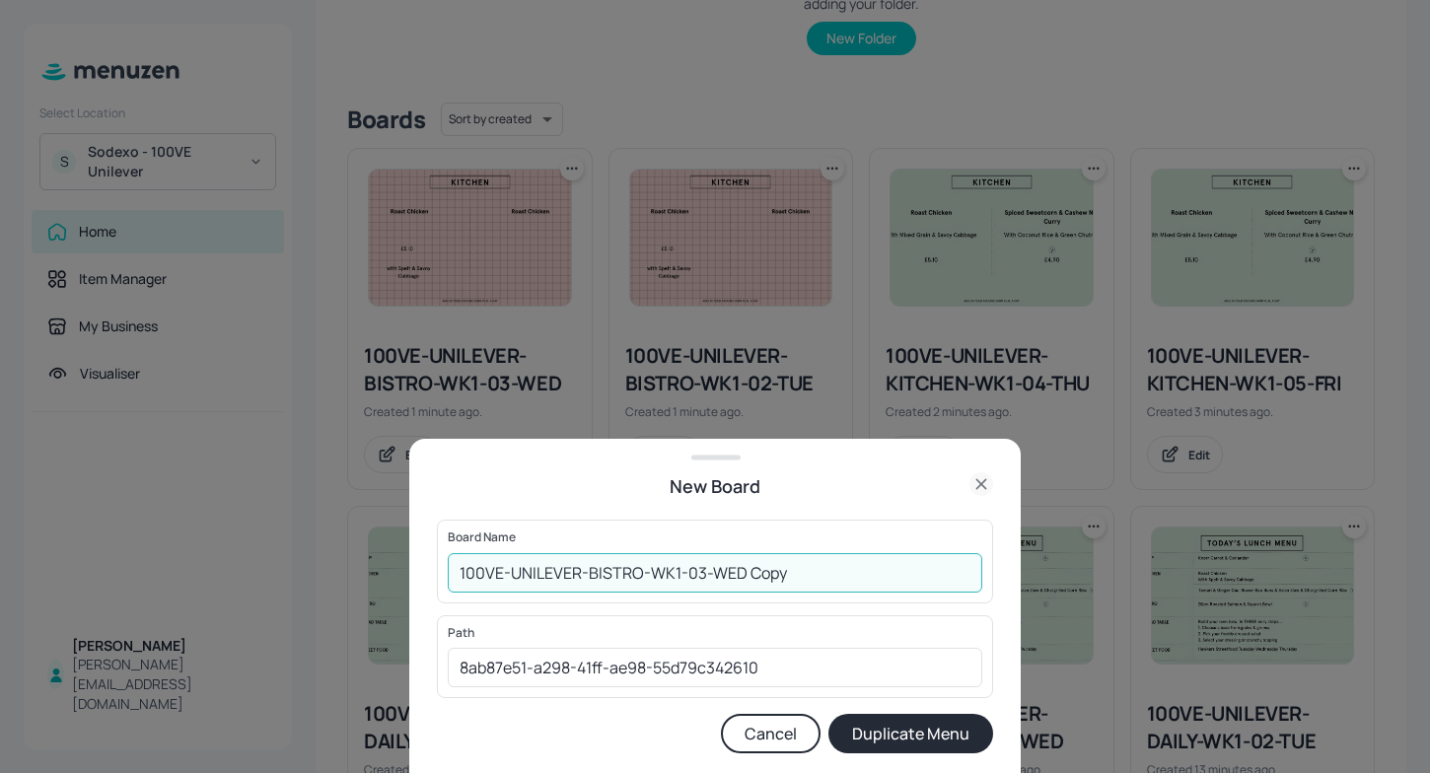
drag, startPoint x: 809, startPoint y: 568, endPoint x: 695, endPoint y: 569, distance: 113.4
click at [696, 570] on input "100VE-UNILEVER-BISTRO-WK1-03-WED Copy" at bounding box center [715, 572] width 535 height 39
type input "100VE-UNILEVER-BISTRO-WK1-04-THU"
click at [915, 738] on button "Duplicate Menu" at bounding box center [910, 733] width 165 height 39
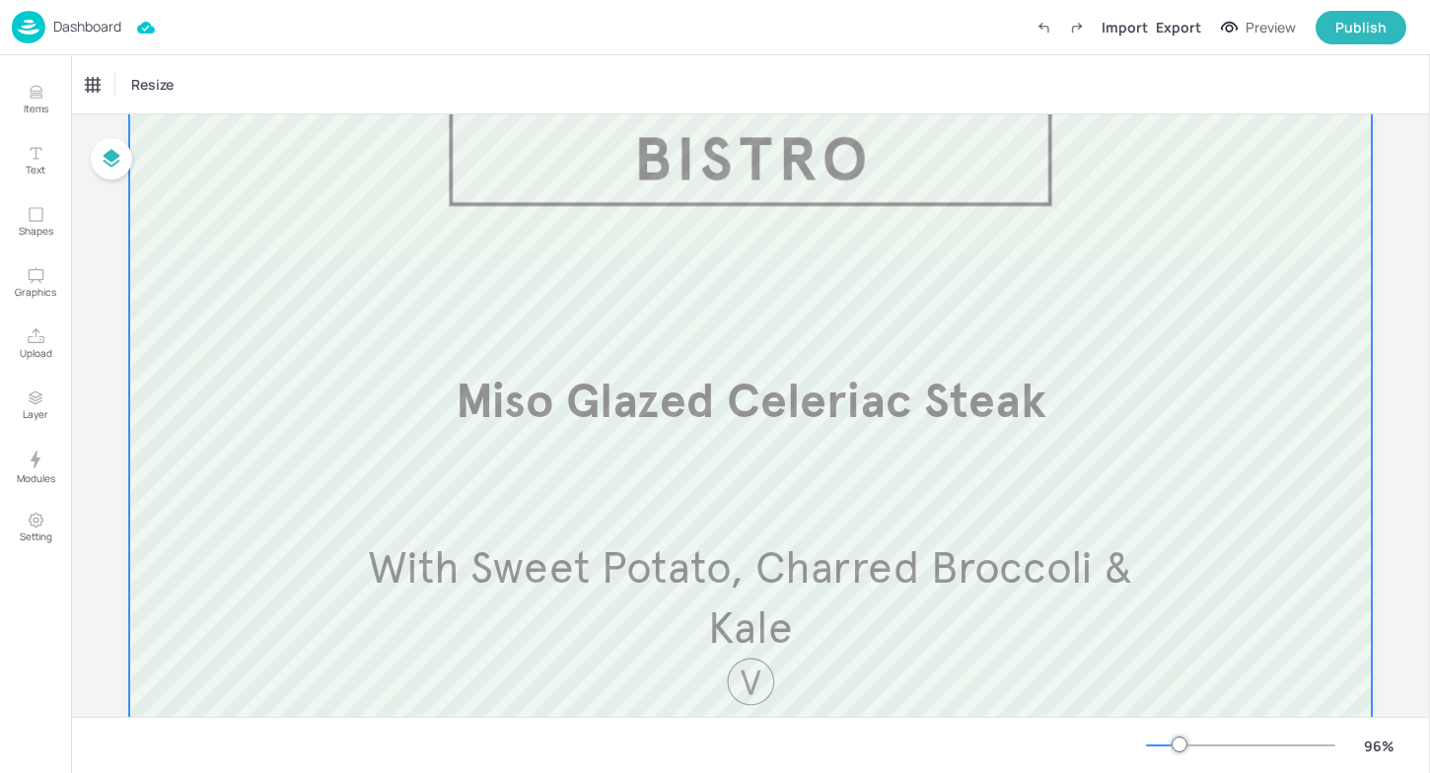
scroll to position [126, 0]
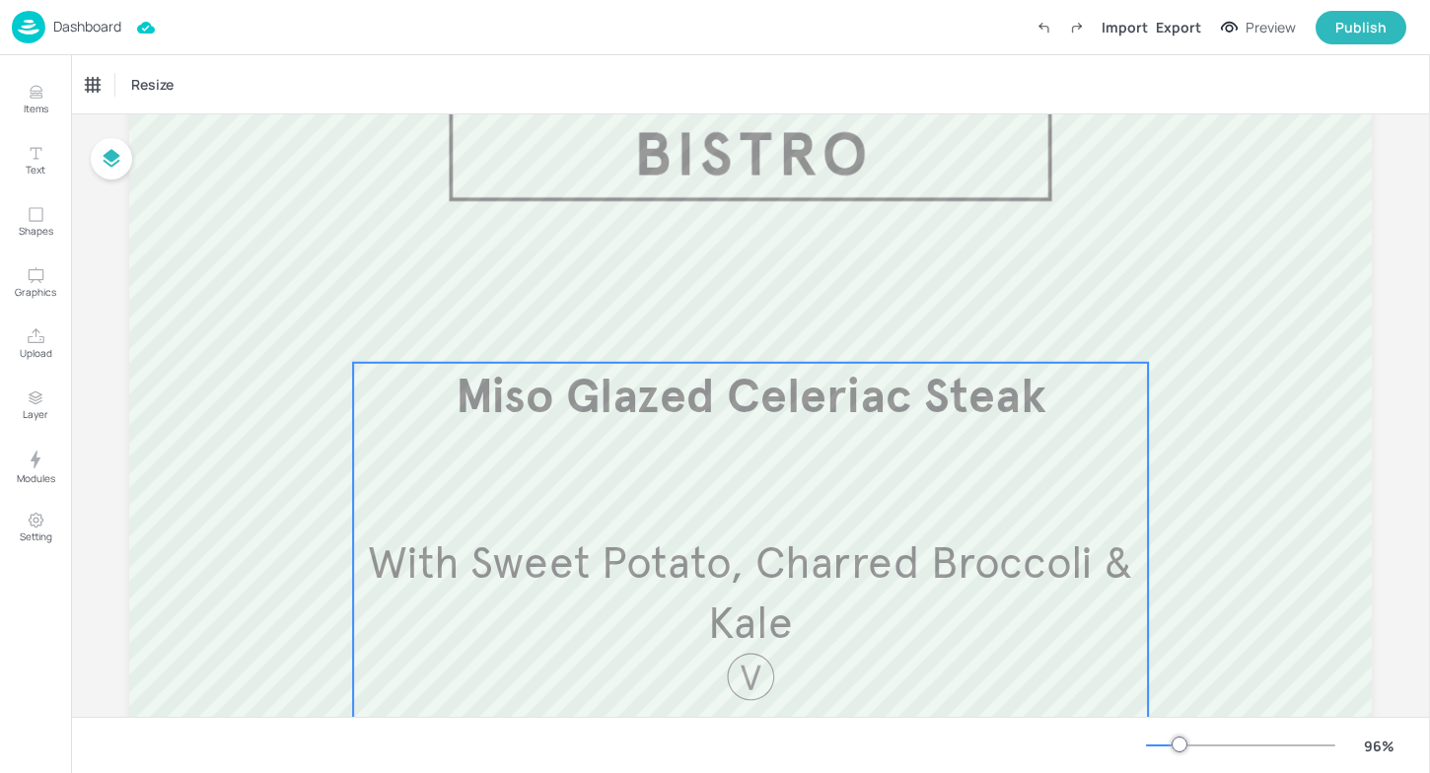
click at [774, 325] on div at bounding box center [750, 561] width 1243 height 1021
click at [724, 399] on span "Miso Glazed Celeriac Steak" at bounding box center [751, 396] width 591 height 58
click at [737, 330] on icon "Edit Item" at bounding box center [737, 330] width 17 height 16
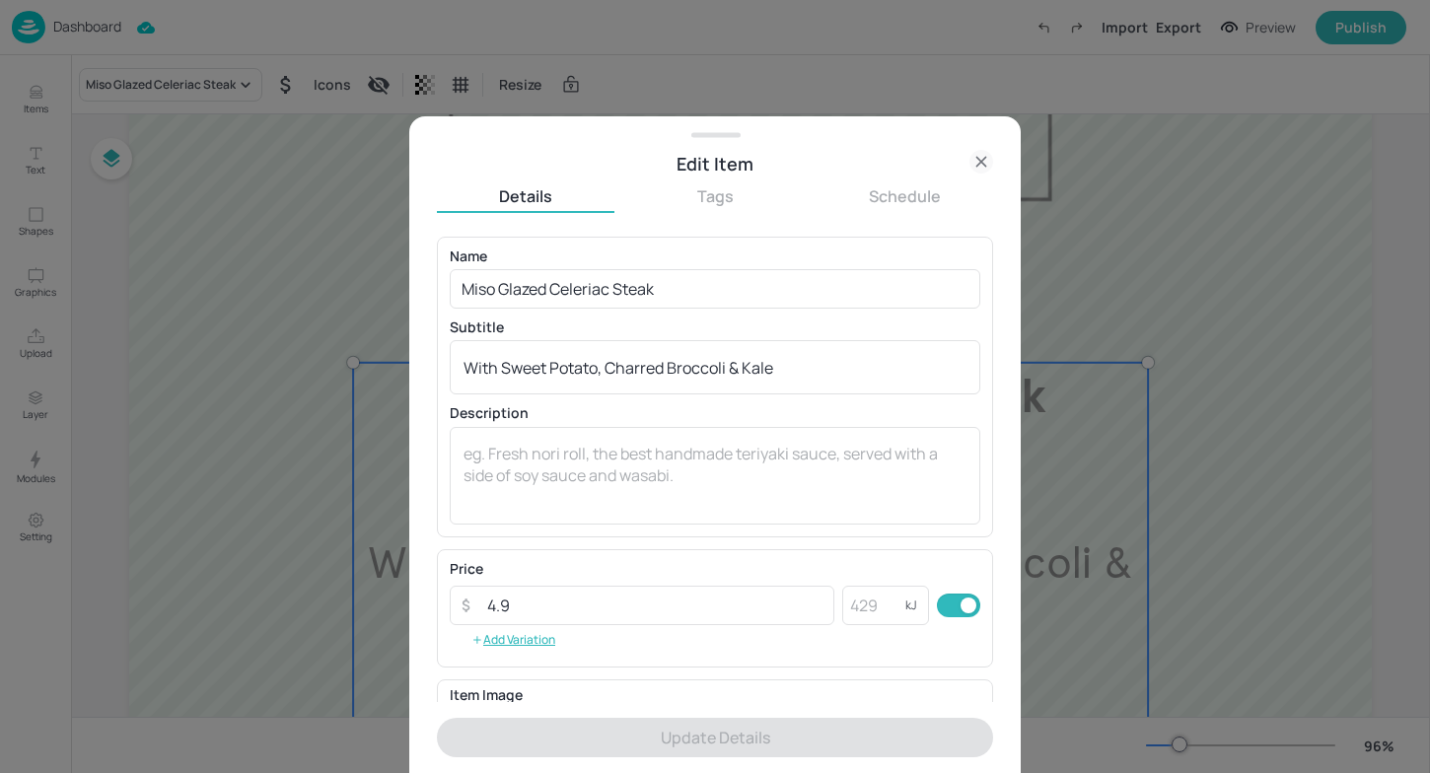
click at [283, 298] on div at bounding box center [715, 386] width 1430 height 773
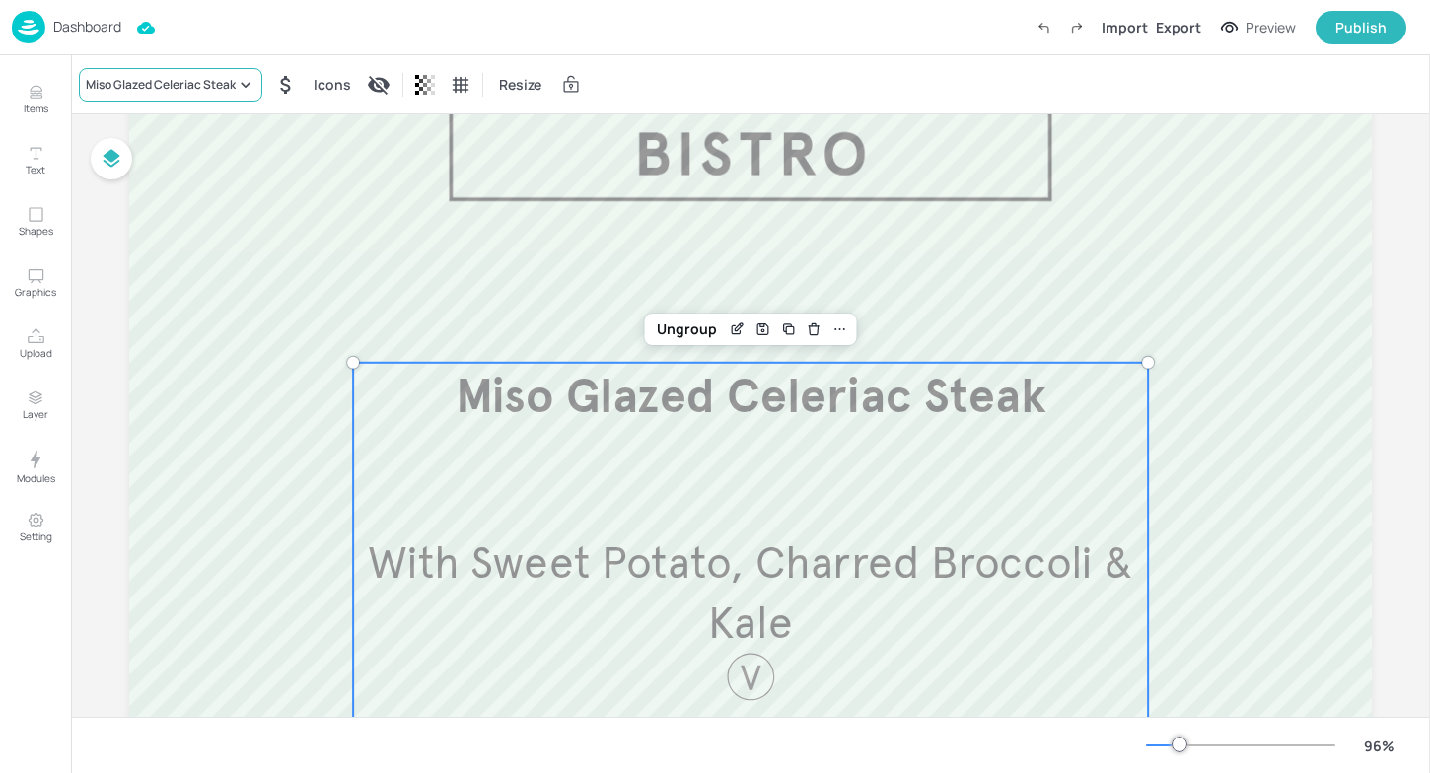
click at [205, 85] on div "Miso Glazed Celeriac Steak" at bounding box center [161, 85] width 150 height 18
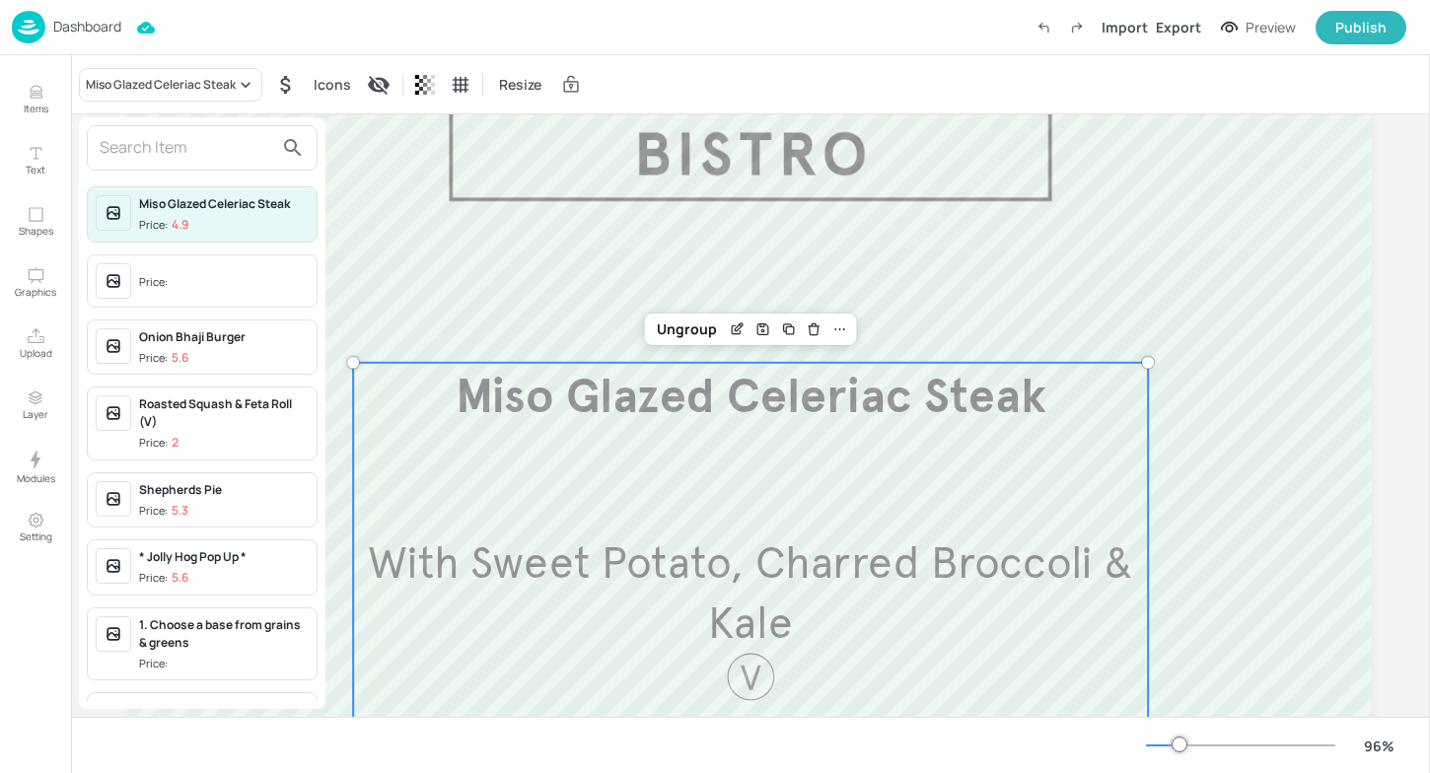
click at [221, 133] on input "text" at bounding box center [187, 148] width 174 height 32
type input "t"
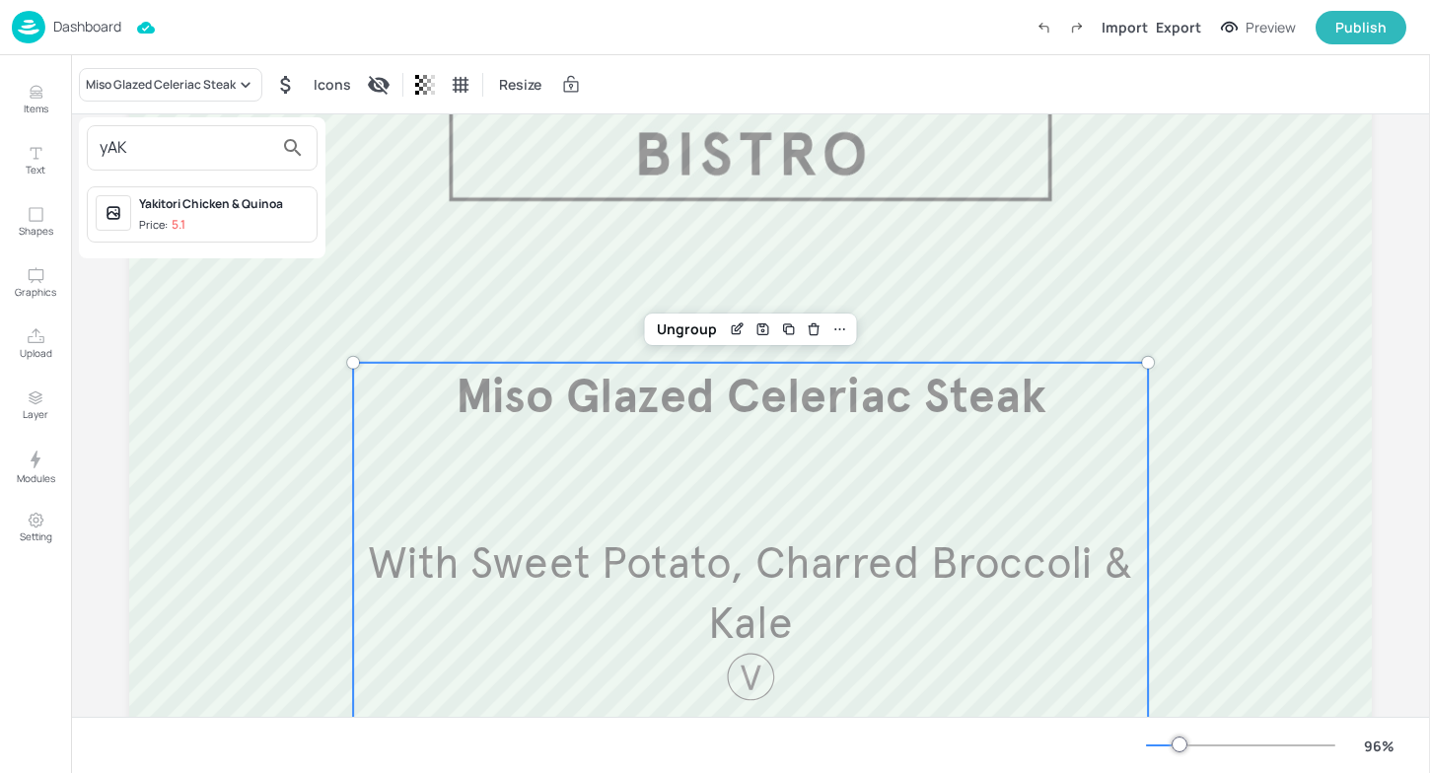
type input "yAK"
click at [236, 218] on span "Price: 5.1" at bounding box center [224, 225] width 170 height 17
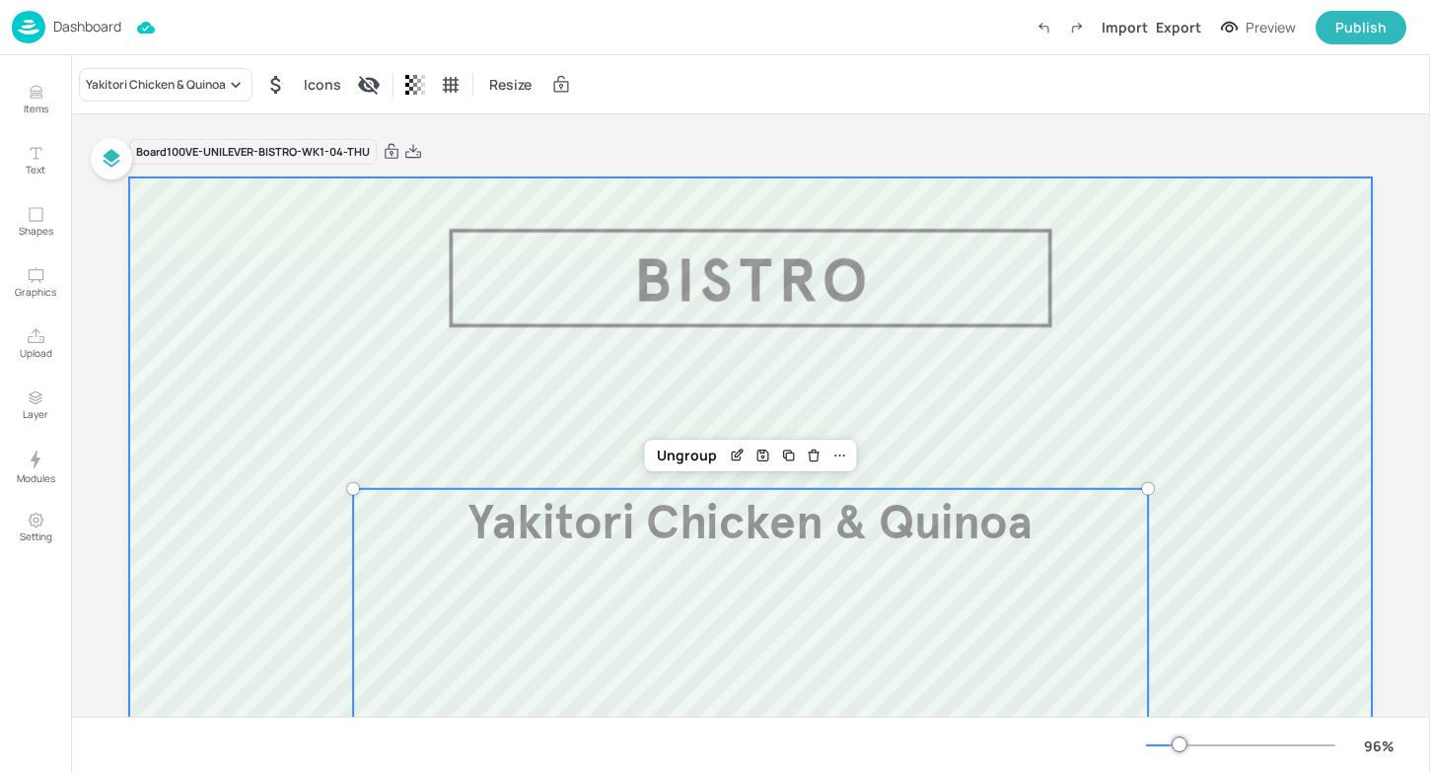
click at [301, 251] on div at bounding box center [750, 688] width 1243 height 1021
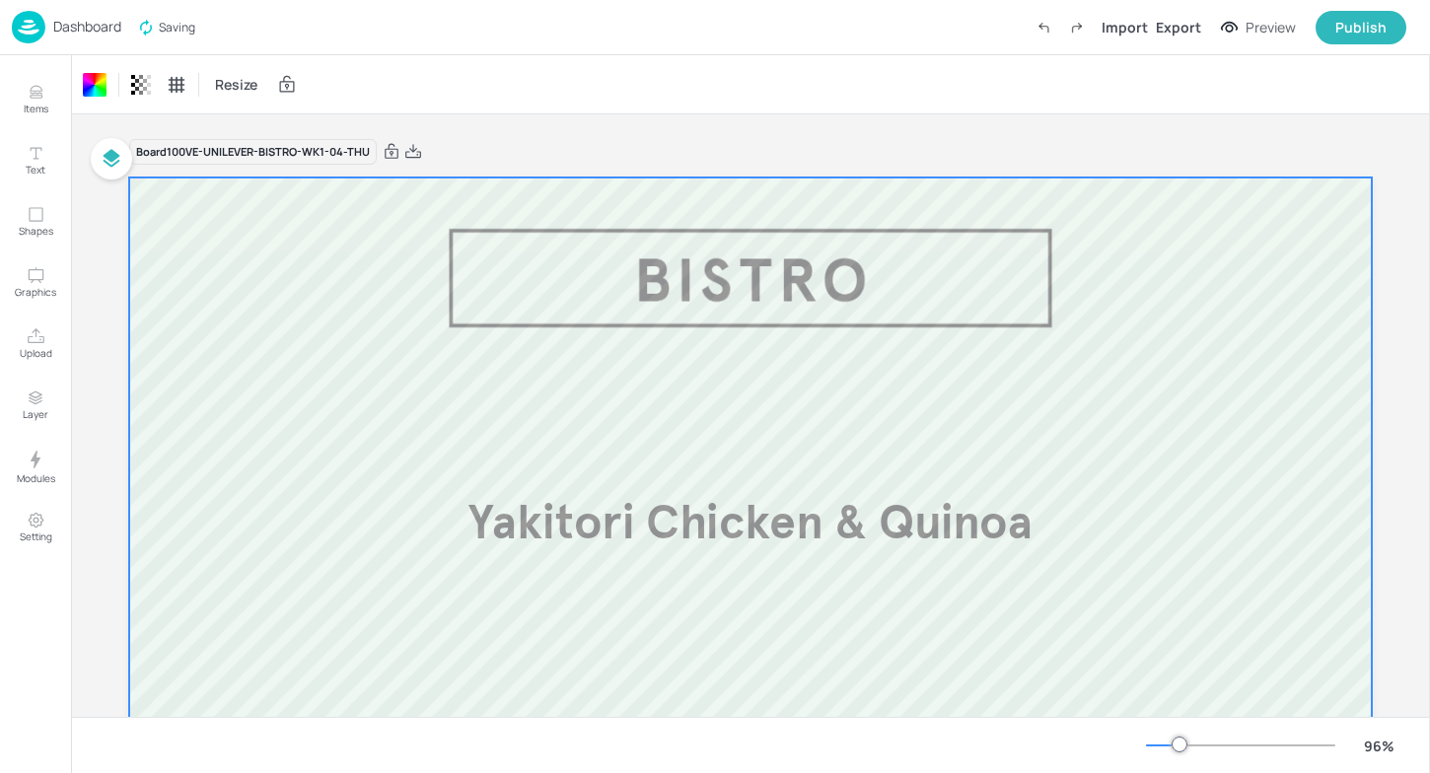
click at [55, 29] on p "Dashboard" at bounding box center [87, 27] width 68 height 14
click at [65, 37] on div "Dashboard" at bounding box center [66, 27] width 109 height 33
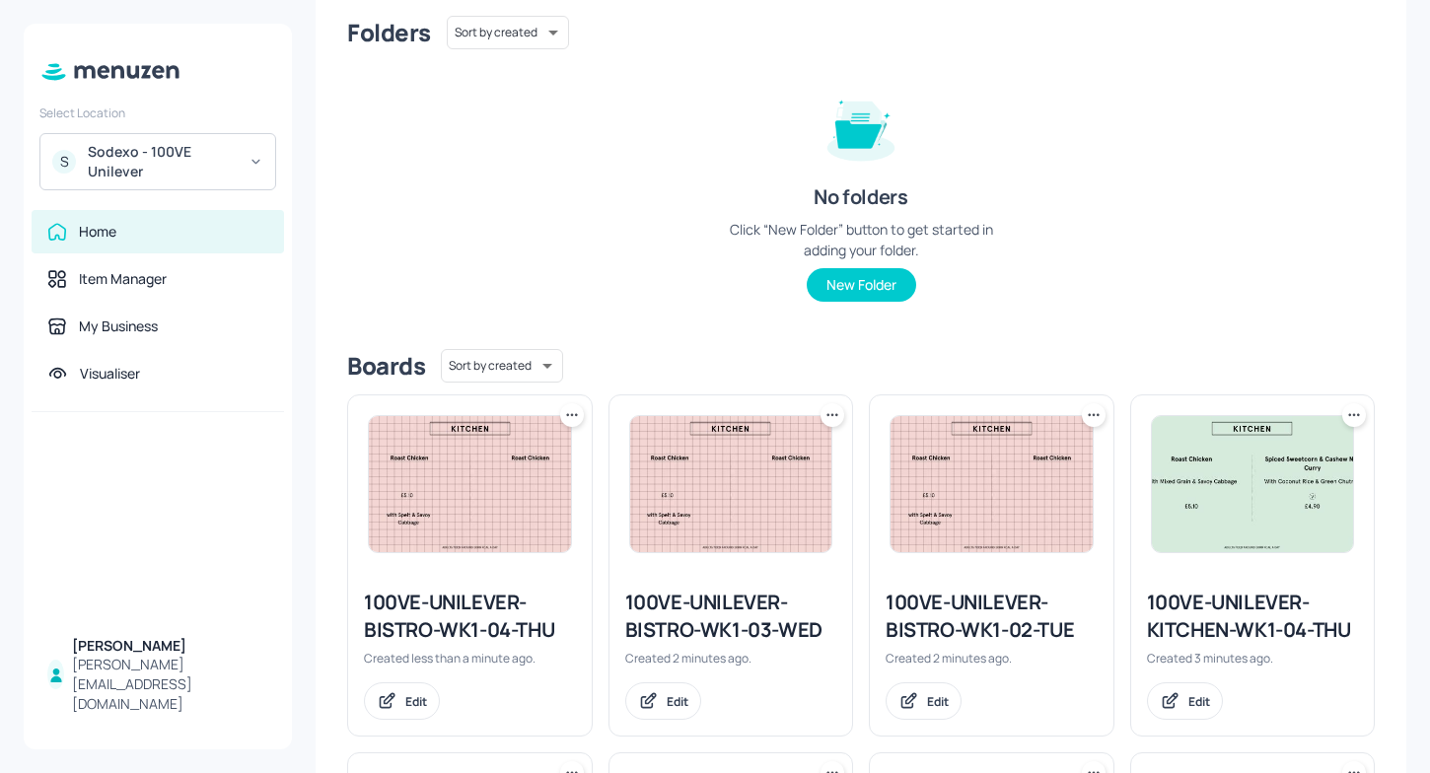
scroll to position [189, 0]
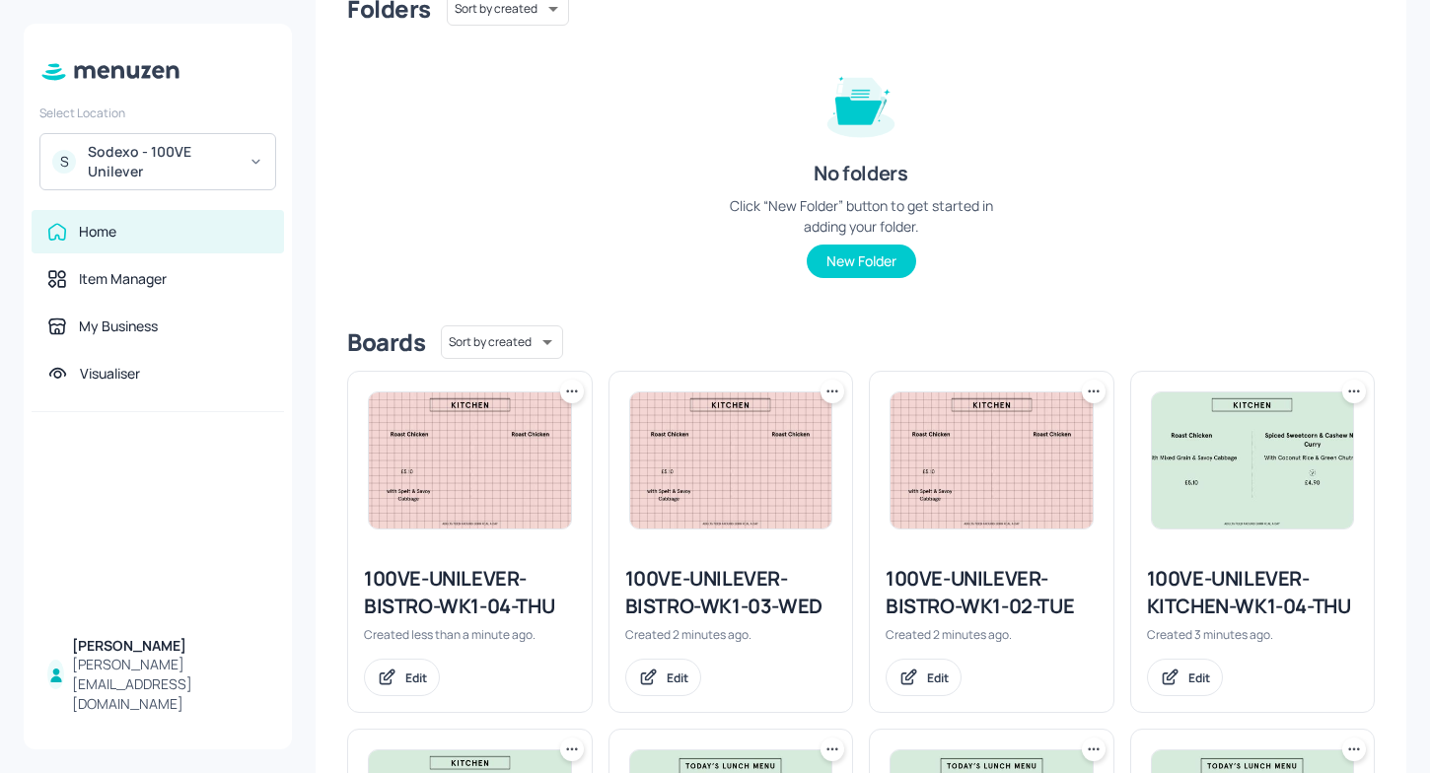
click at [567, 388] on icon at bounding box center [572, 392] width 20 height 20
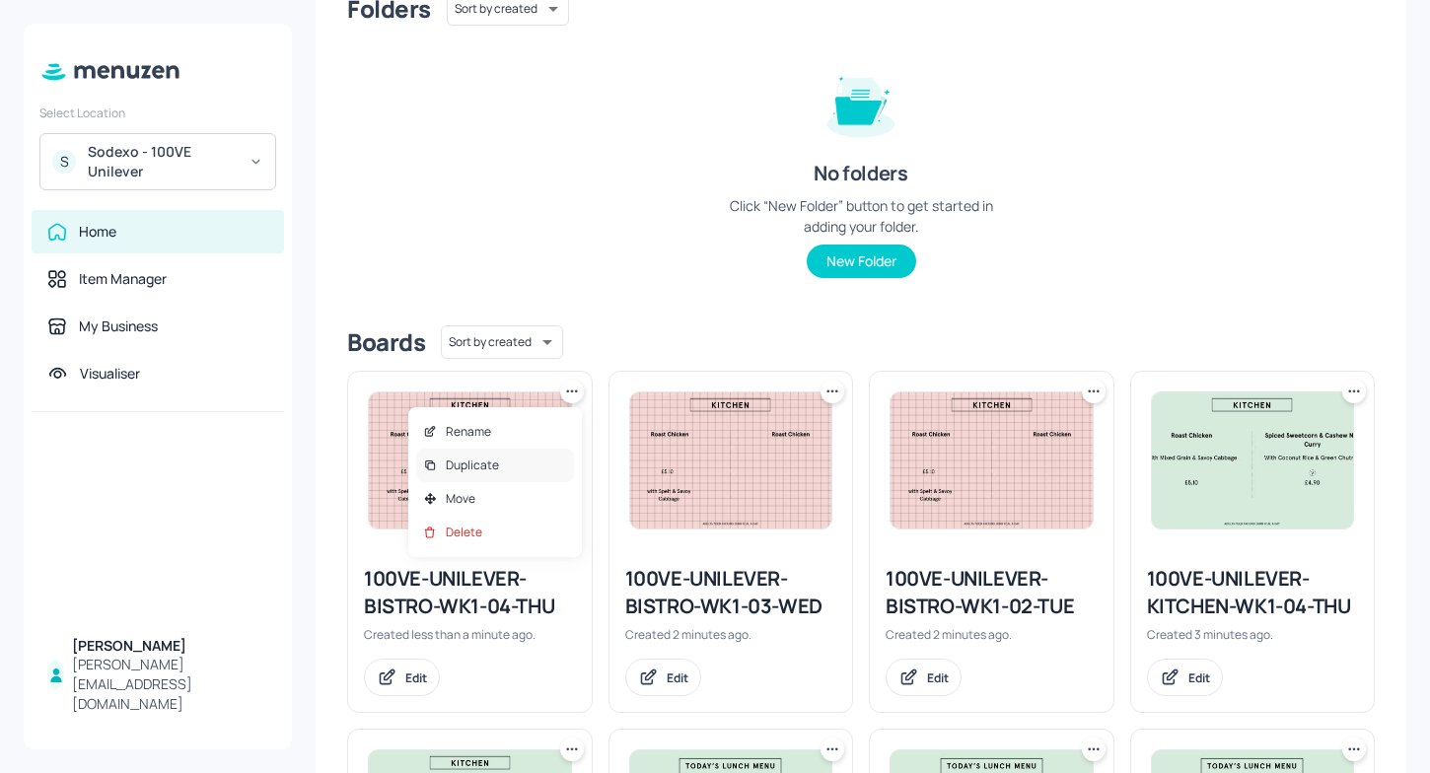
click at [504, 466] on div "Duplicate" at bounding box center [495, 466] width 158 height 34
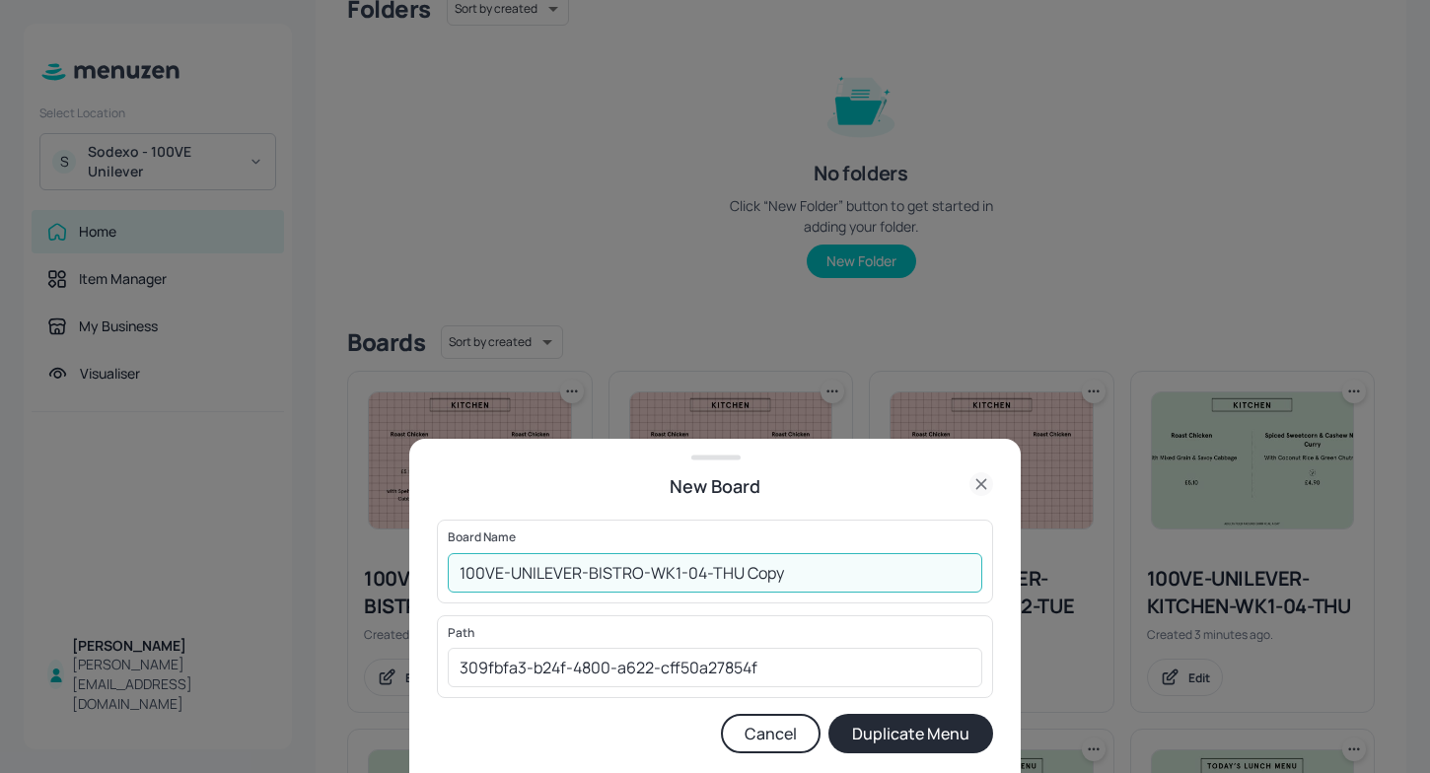
drag, startPoint x: 812, startPoint y: 566, endPoint x: 707, endPoint y: 562, distance: 104.6
click at [707, 563] on input "100VE-UNILEVER-BISTRO-WK1-04-THU Copy" at bounding box center [715, 572] width 535 height 39
type input "100VE-UNILEVER-BISTRO-WK1-05-FRI"
click at [935, 724] on button "Duplicate Menu" at bounding box center [910, 733] width 165 height 39
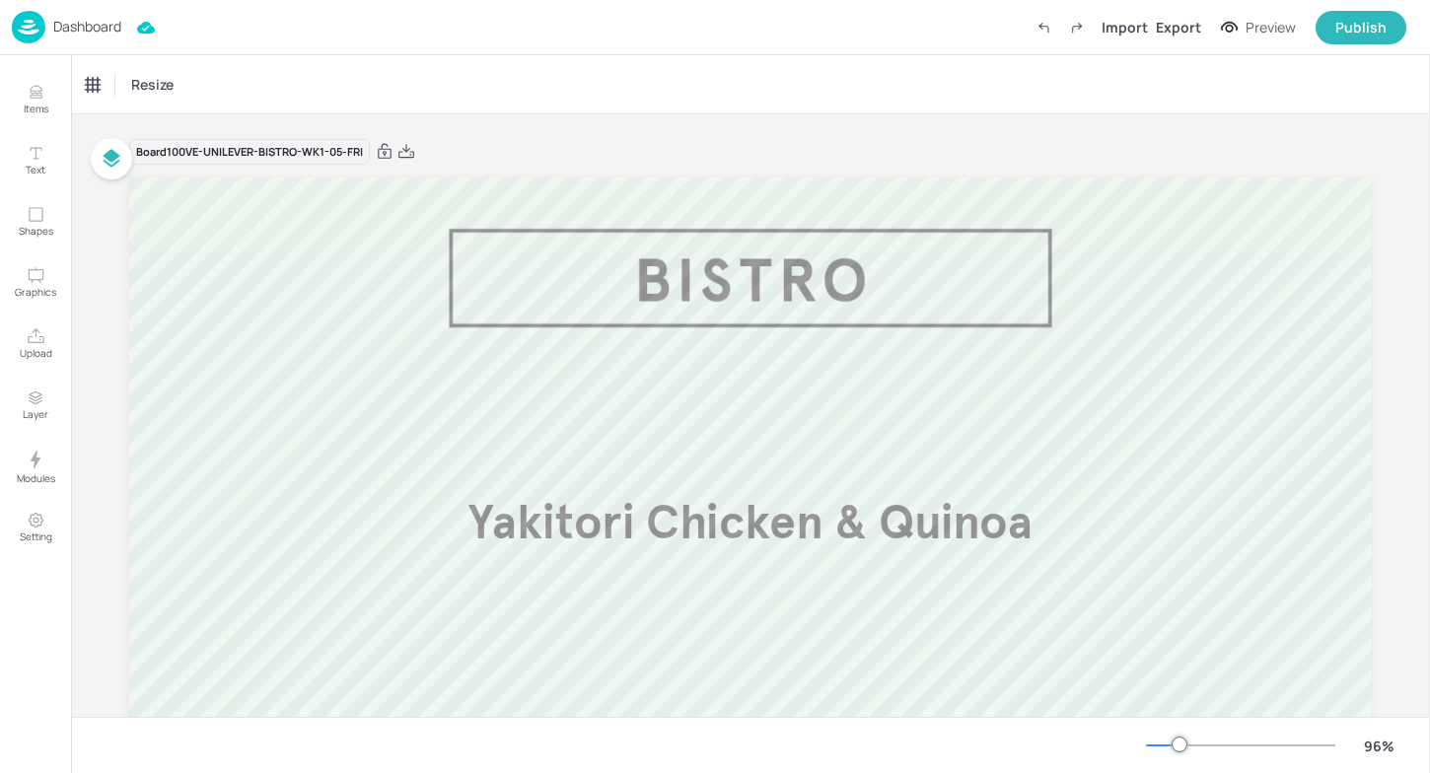
click at [40, 21] on img at bounding box center [29, 27] width 34 height 33
click at [76, 26] on p "Dashboard" at bounding box center [87, 27] width 68 height 14
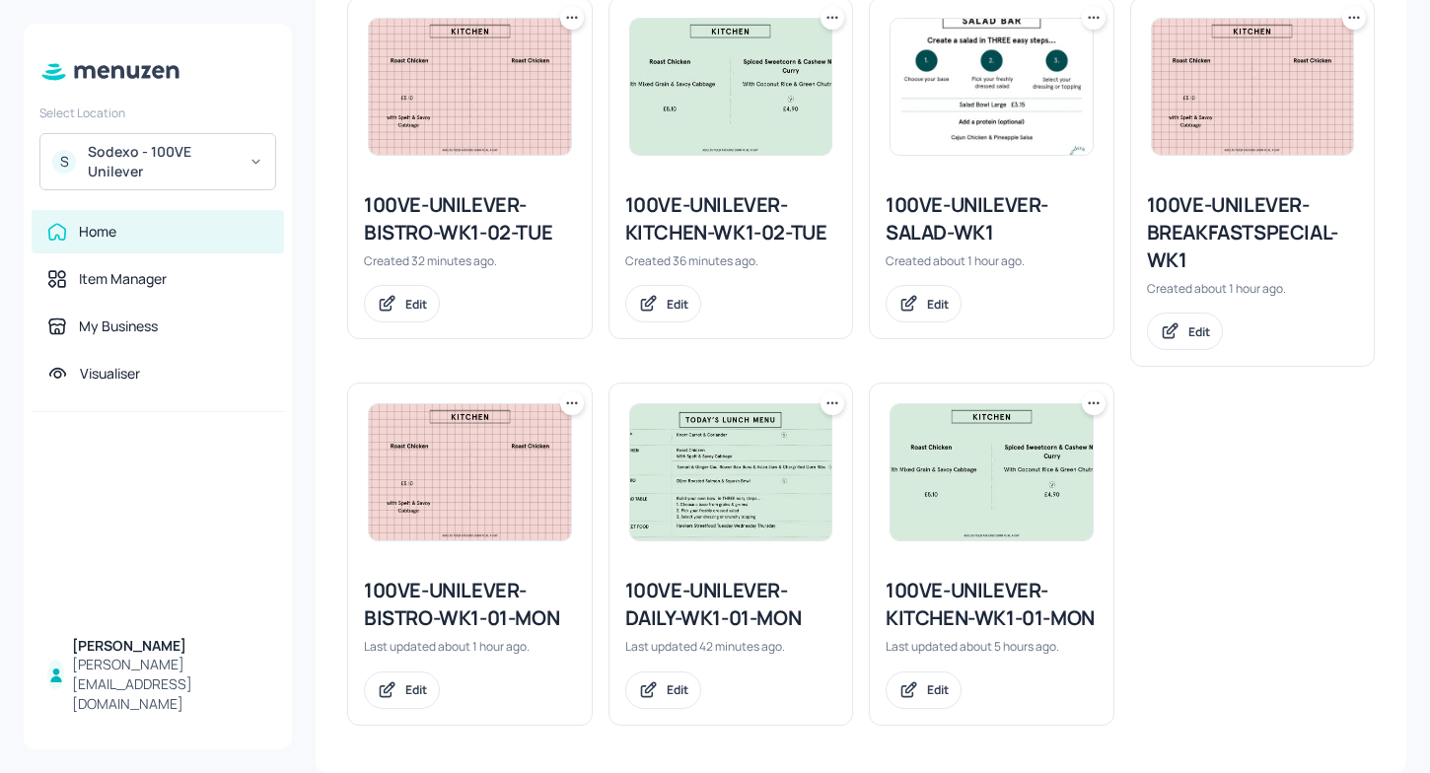
scroll to position [1666, 0]
click at [976, 121] on img at bounding box center [992, 87] width 202 height 136
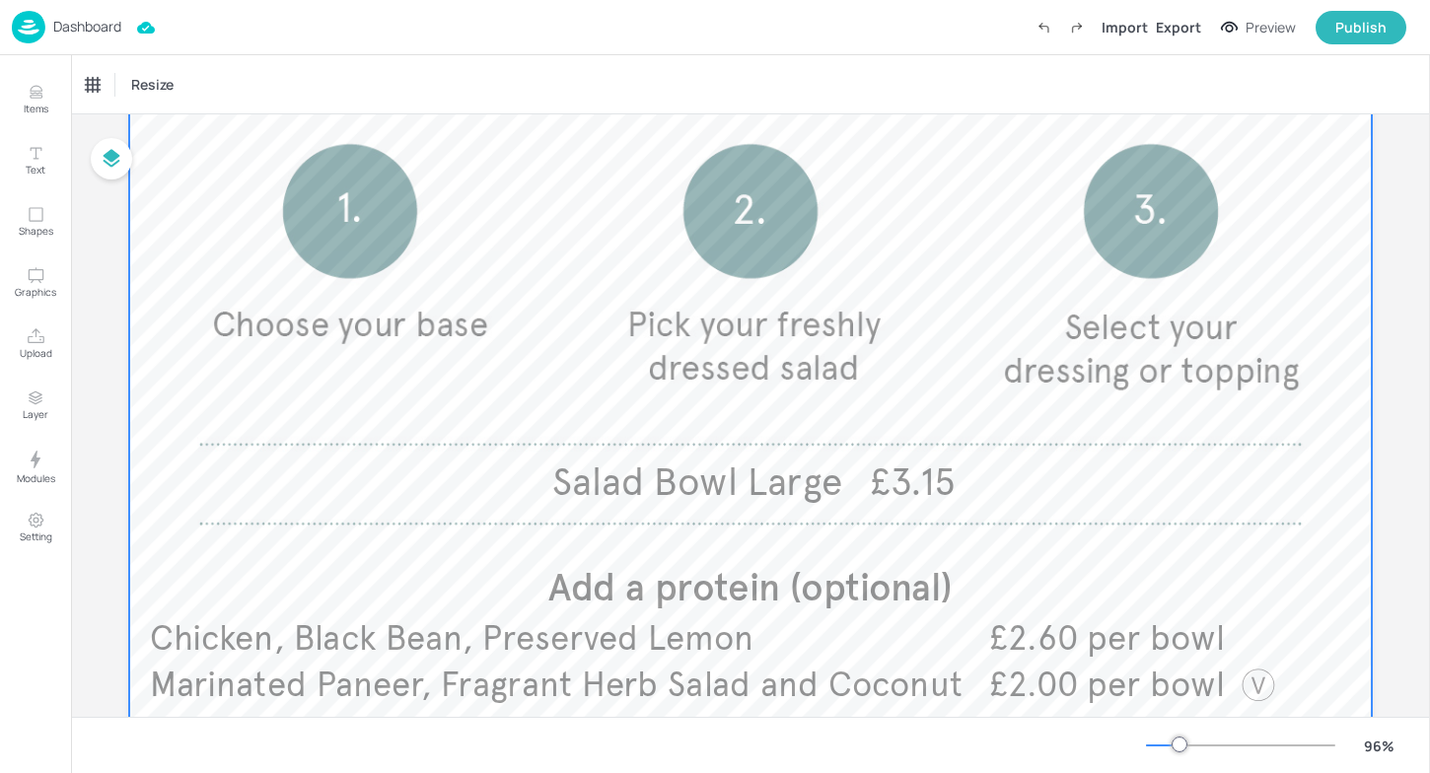
scroll to position [531, 0]
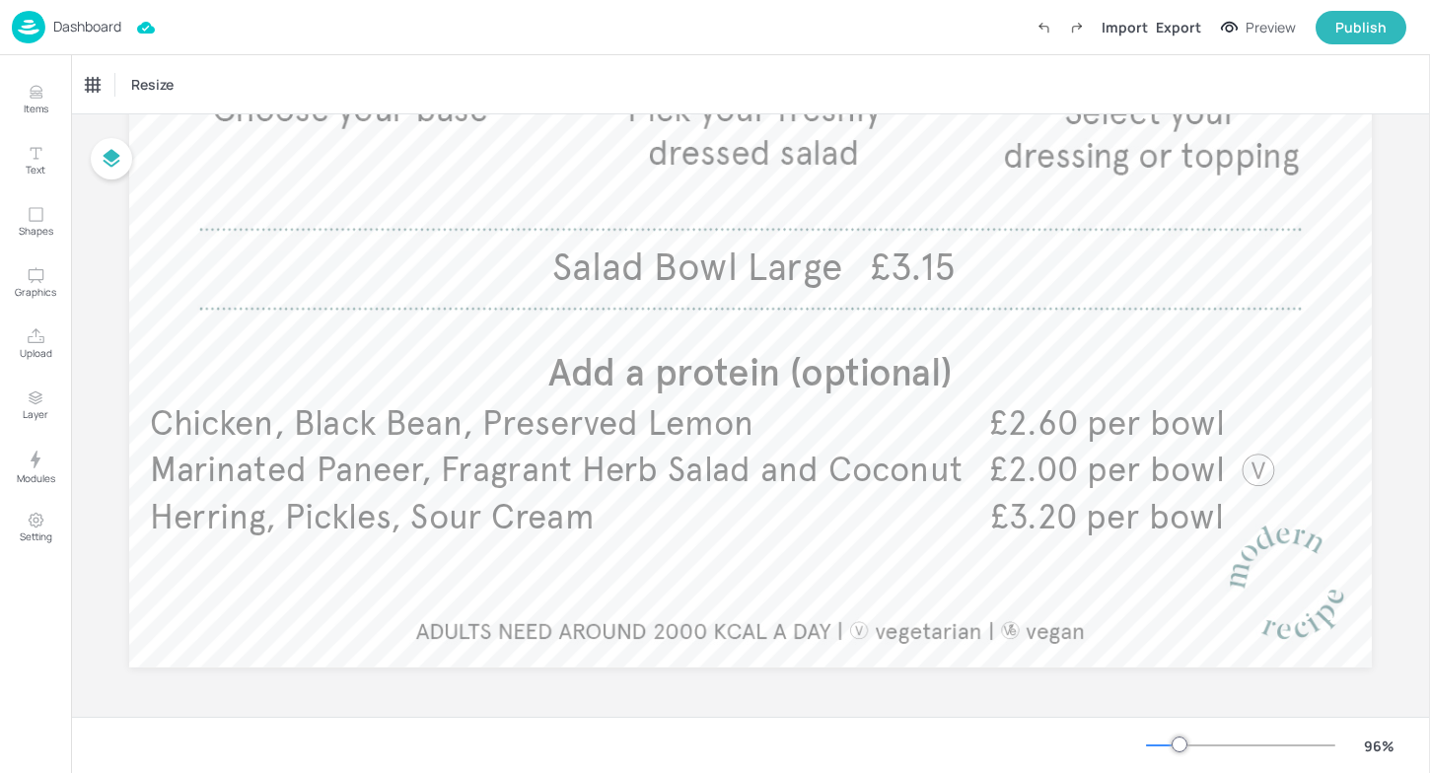
click at [22, 34] on img at bounding box center [29, 27] width 34 height 33
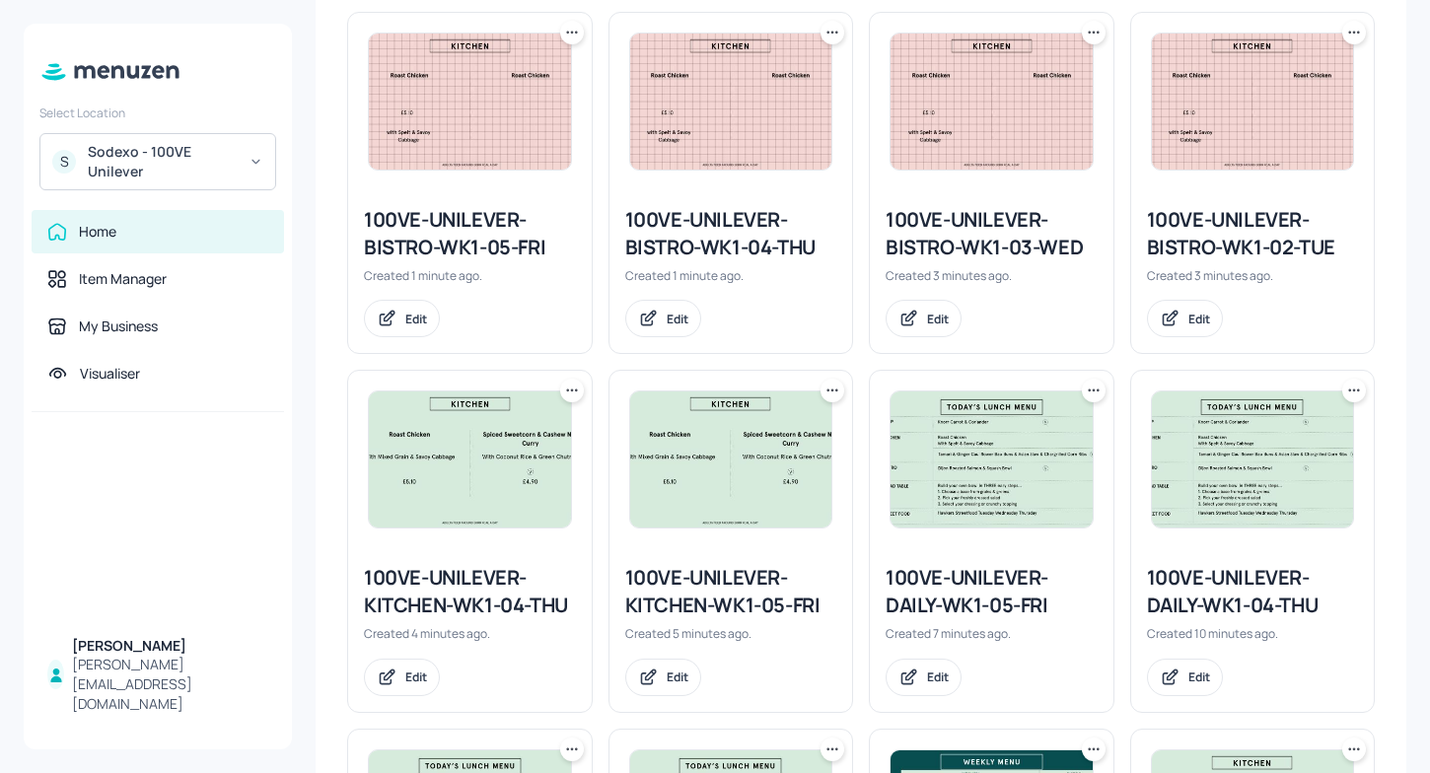
scroll to position [552, 0]
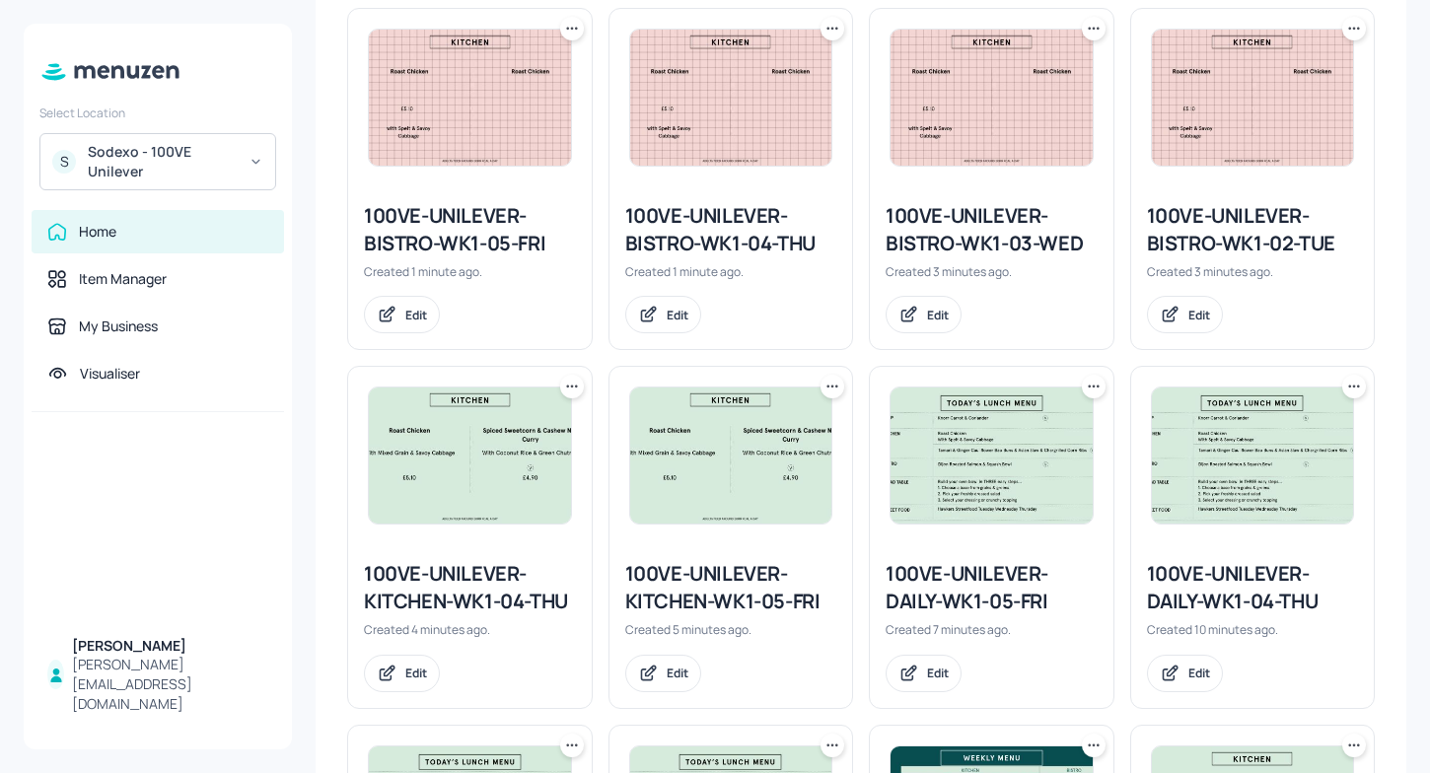
click at [949, 249] on div "100VE-UNILEVER-BISTRO-WK1-03-WED" at bounding box center [992, 229] width 212 height 55
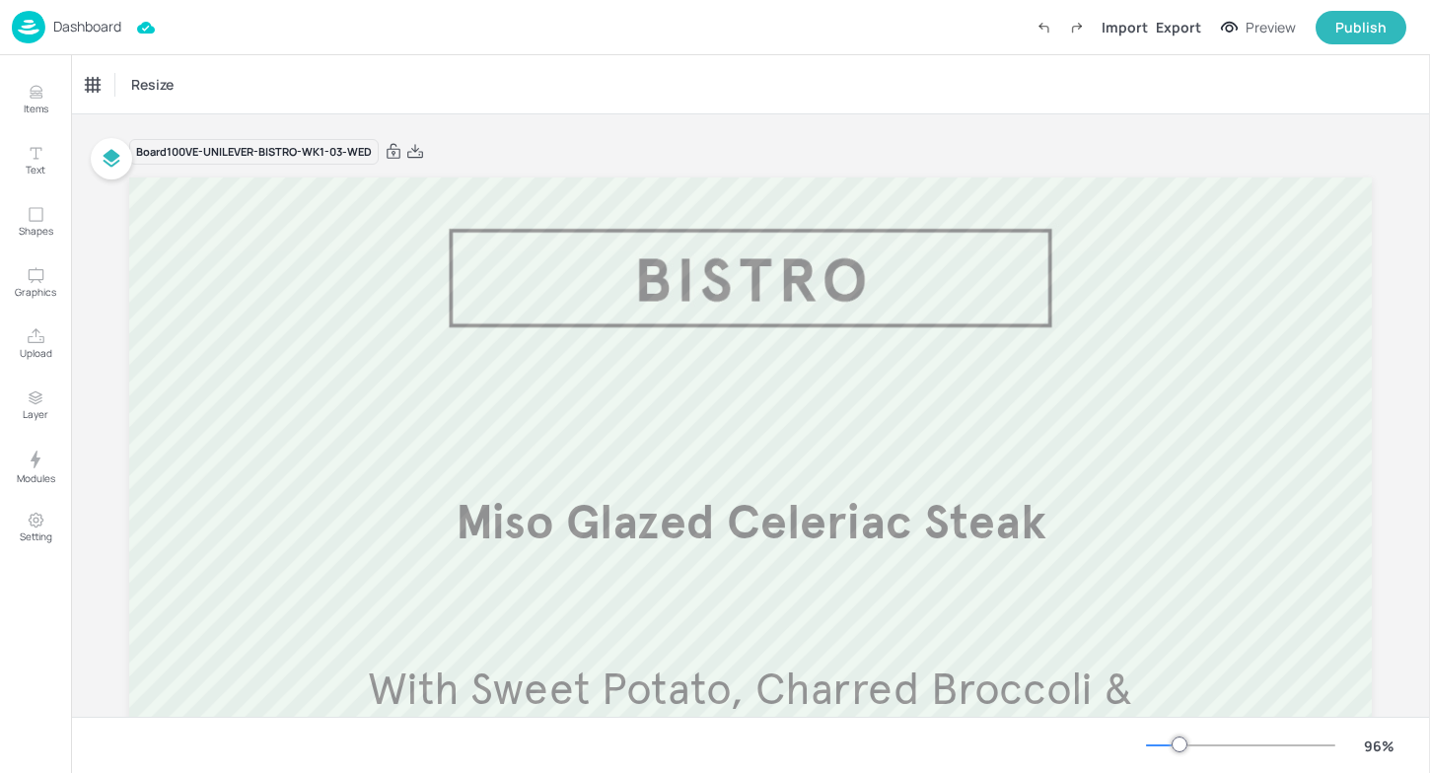
click at [54, 25] on p "Dashboard" at bounding box center [87, 27] width 68 height 14
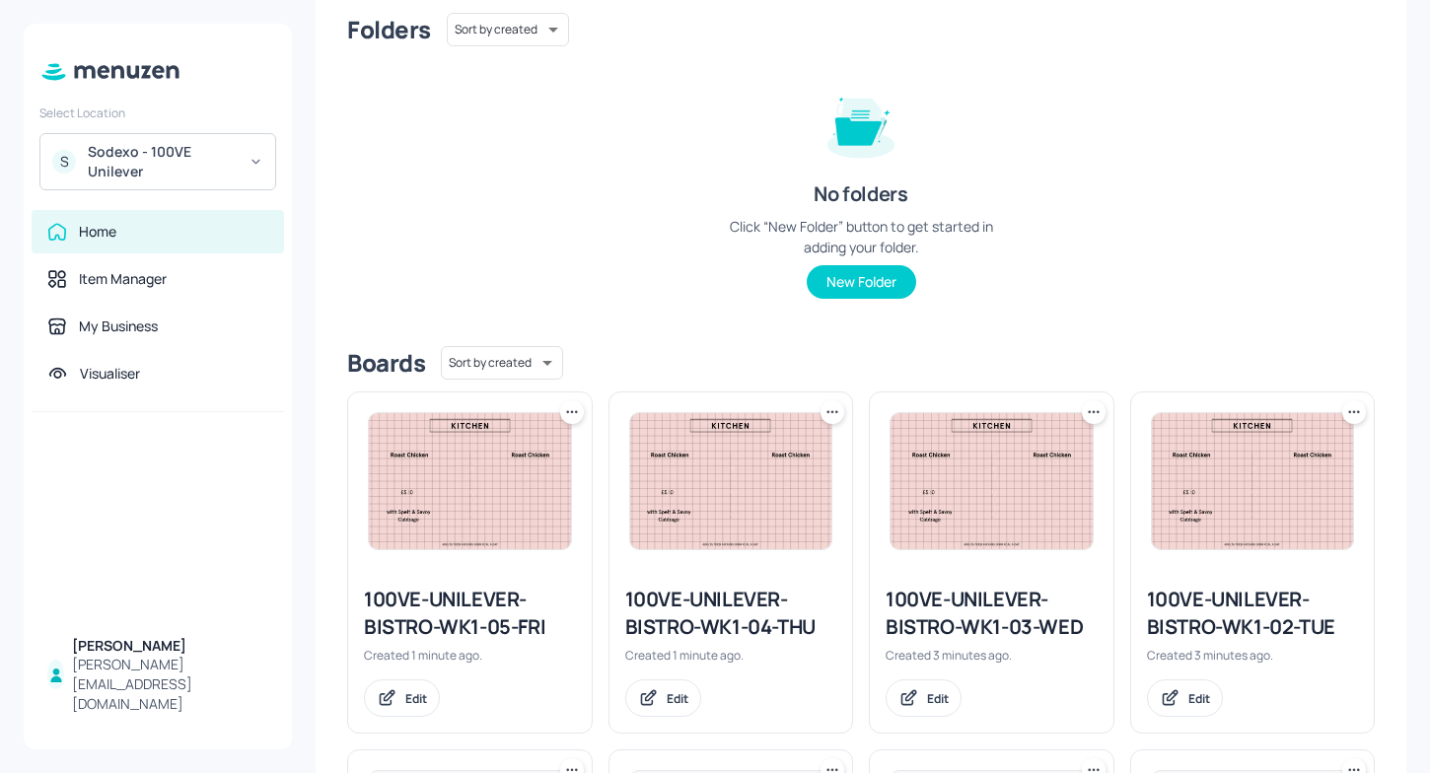
scroll to position [171, 0]
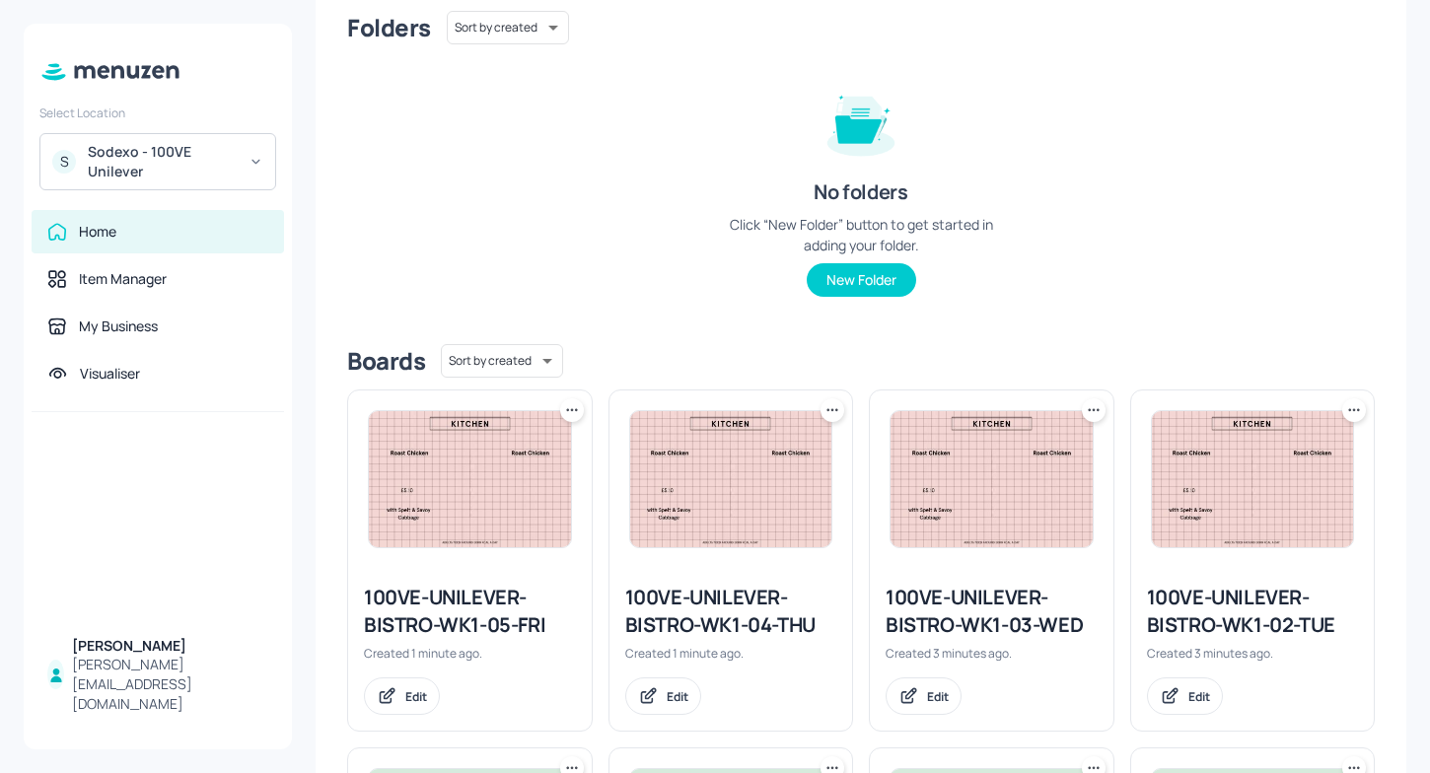
click at [1179, 448] on img at bounding box center [1253, 479] width 202 height 136
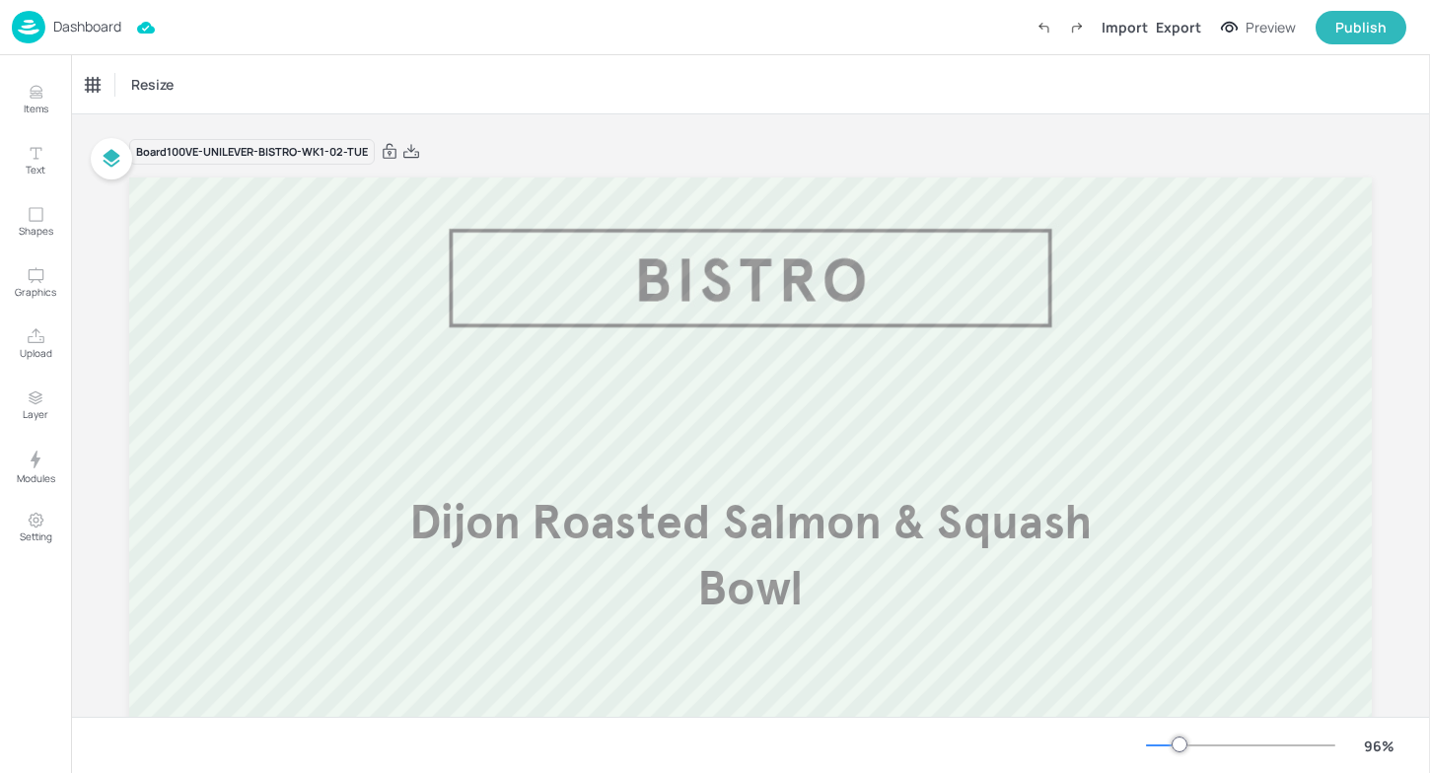
click at [45, 39] on div "Dashboard" at bounding box center [66, 27] width 109 height 33
click at [67, 32] on p "Dashboard" at bounding box center [87, 27] width 68 height 14
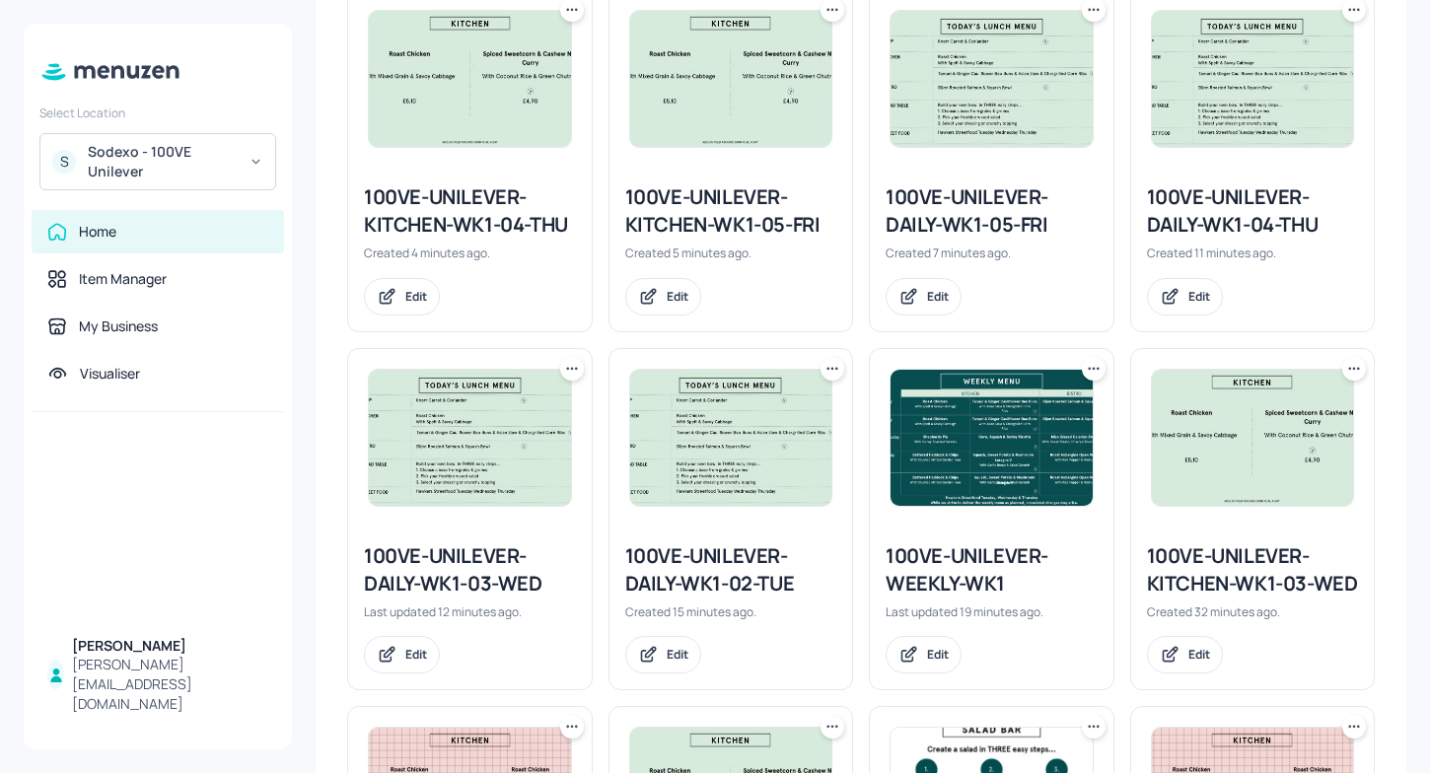
scroll to position [936, 0]
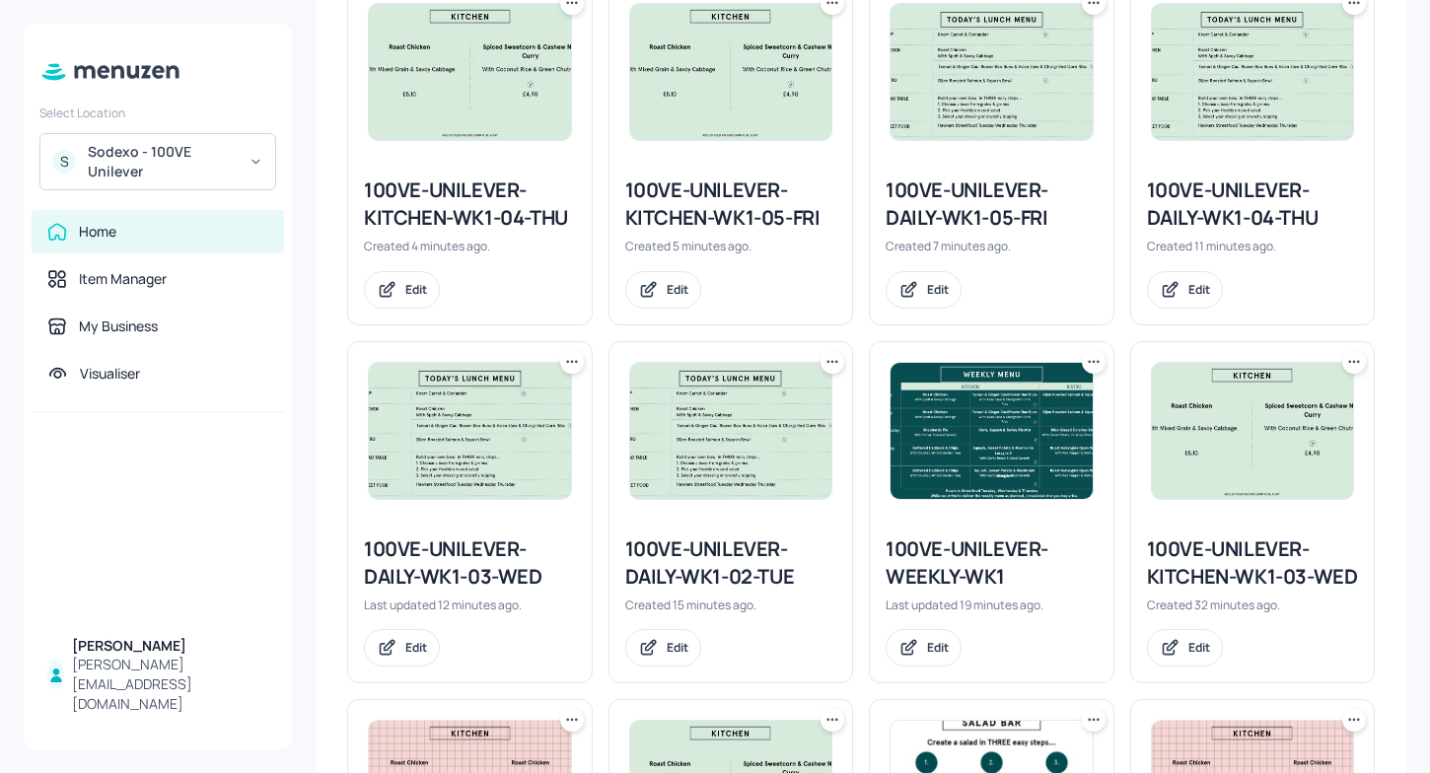
click at [1008, 466] on img at bounding box center [992, 431] width 202 height 136
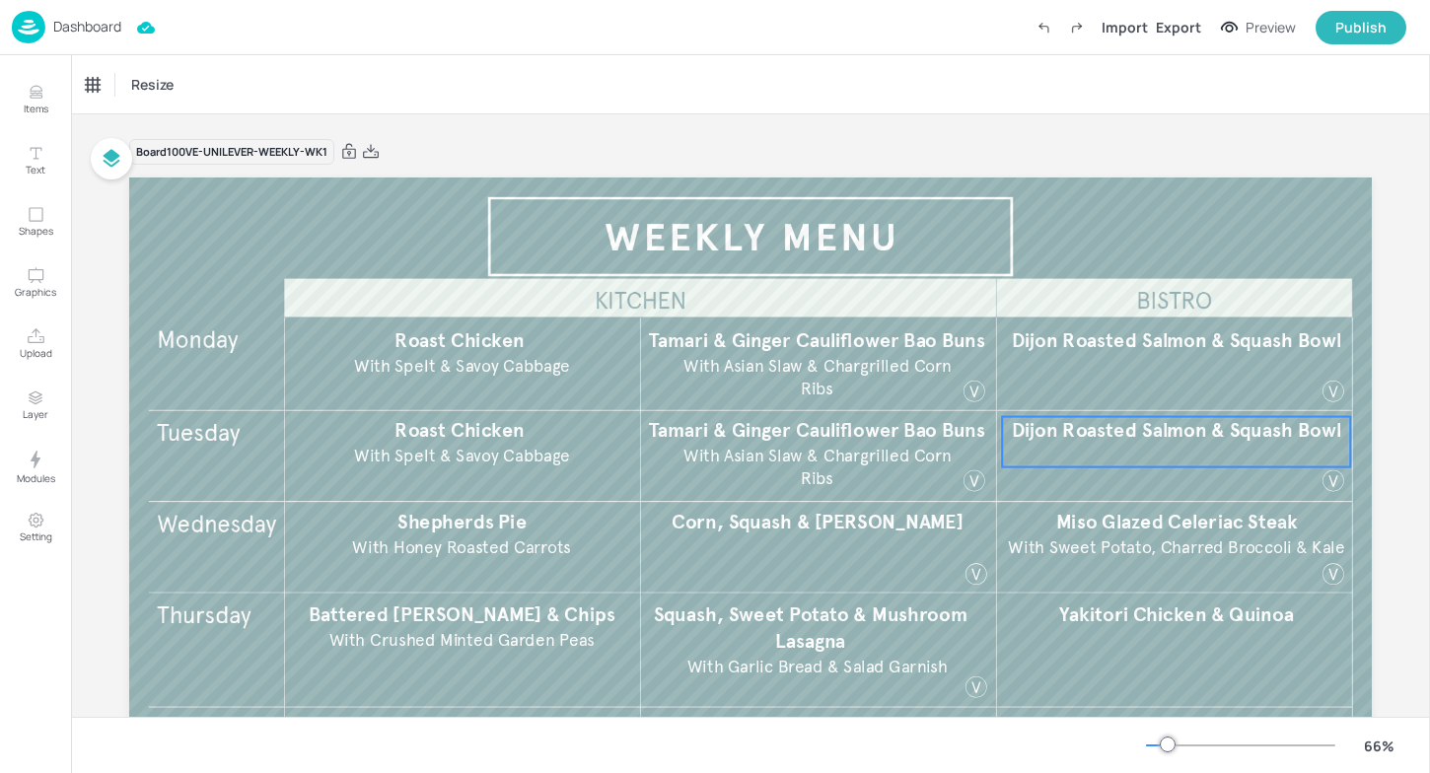
click at [1008, 466] on div "Dijon Roasted Salmon & Squash Bowl" at bounding box center [1176, 442] width 348 height 50
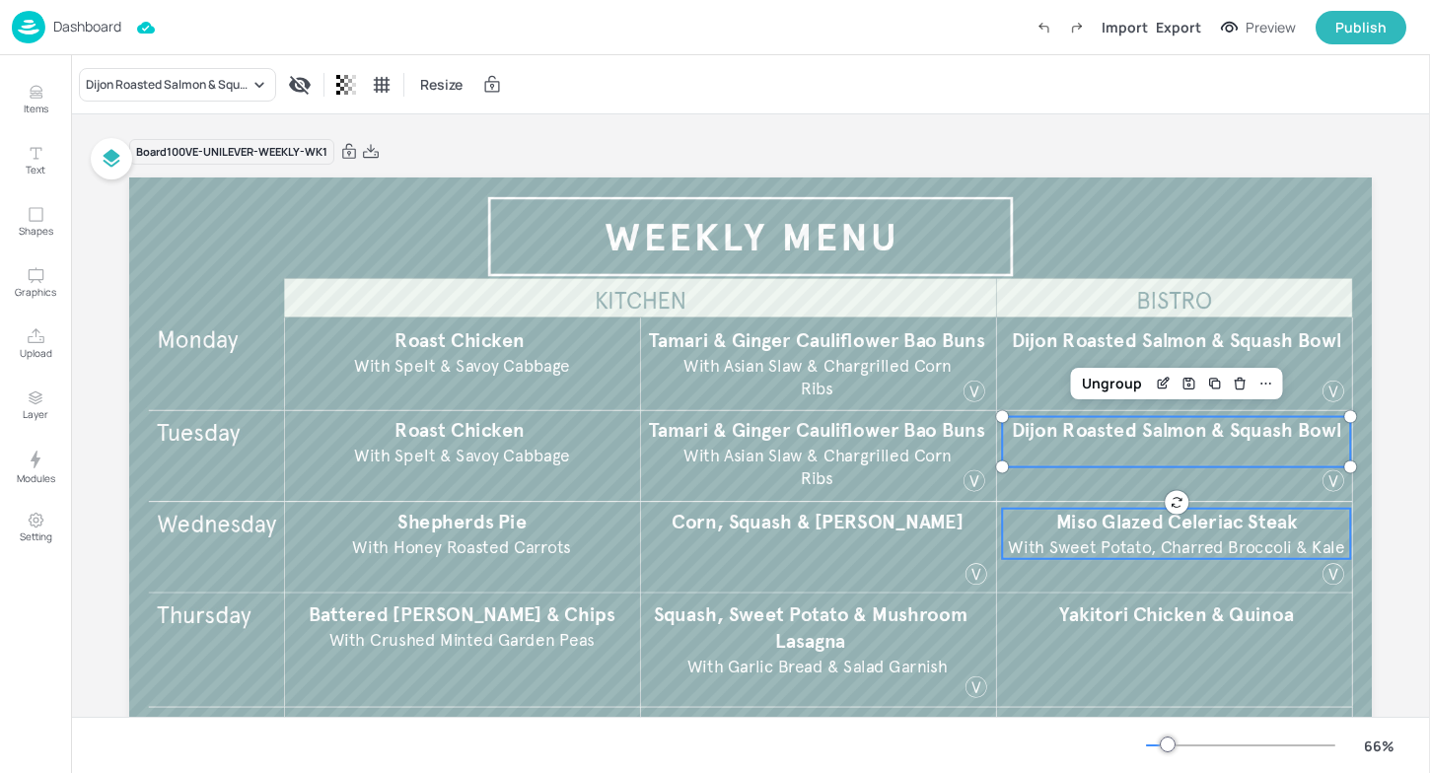
click at [1039, 525] on p "Miso Glazed Celeriac Steak" at bounding box center [1176, 523] width 348 height 28
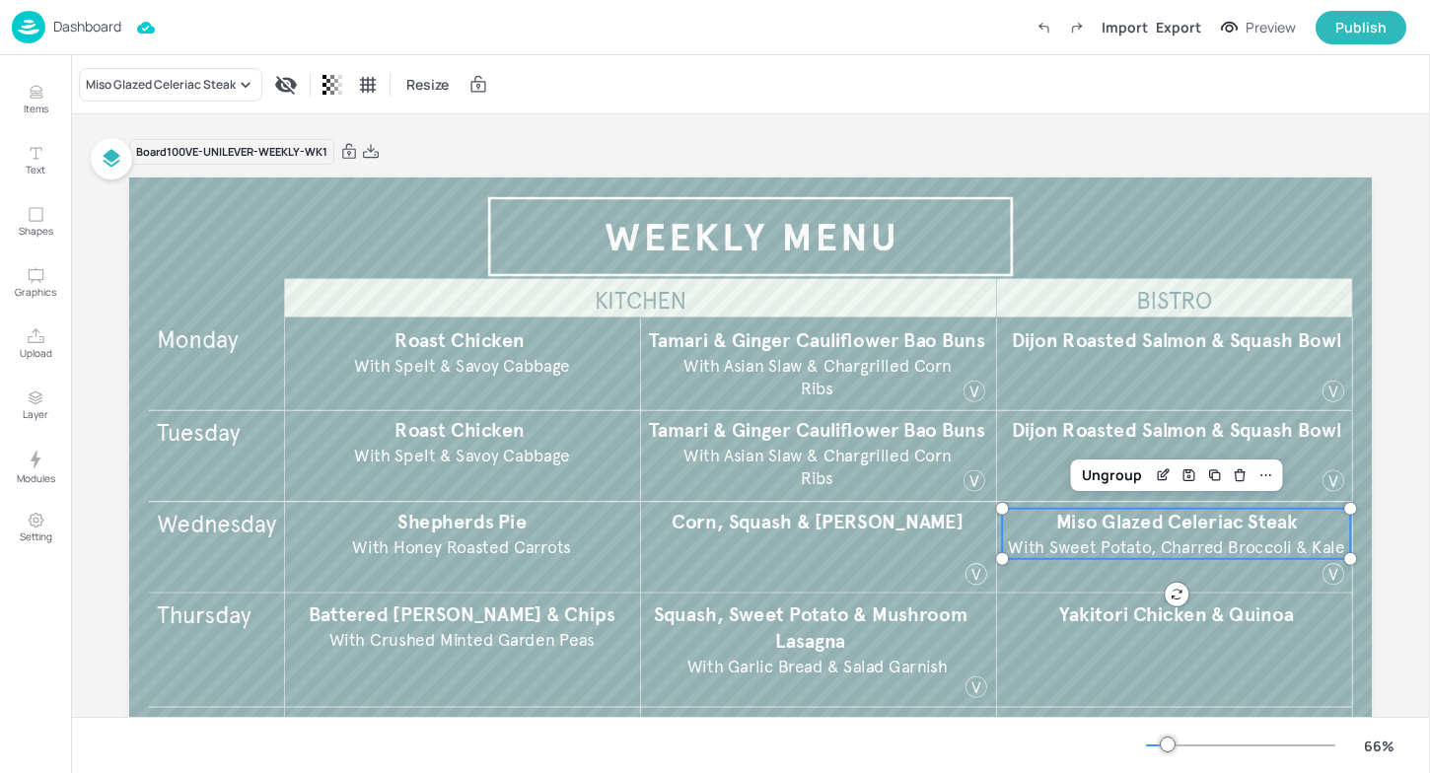
click at [91, 31] on p "Dashboard" at bounding box center [87, 27] width 68 height 14
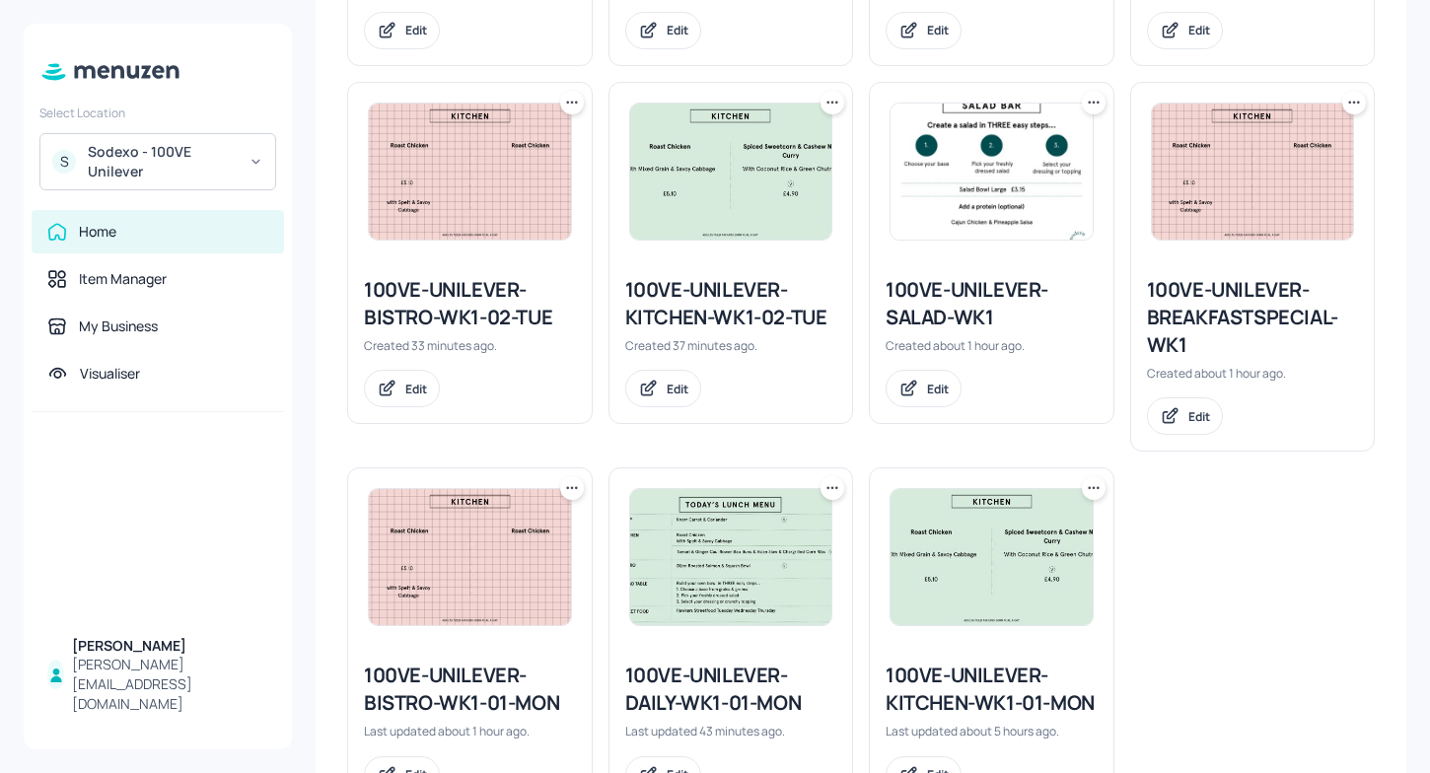
scroll to position [1602, 0]
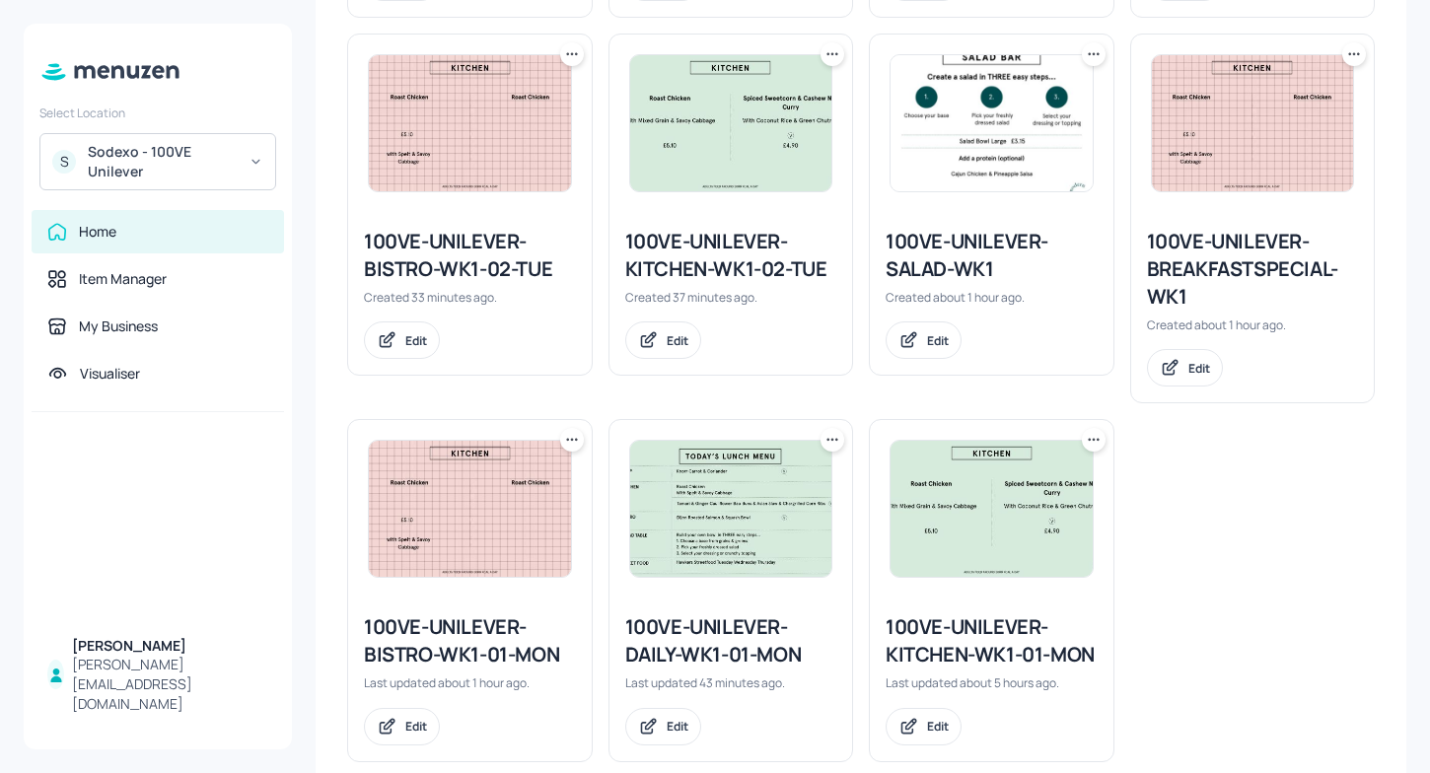
click at [983, 550] on img at bounding box center [992, 509] width 202 height 136
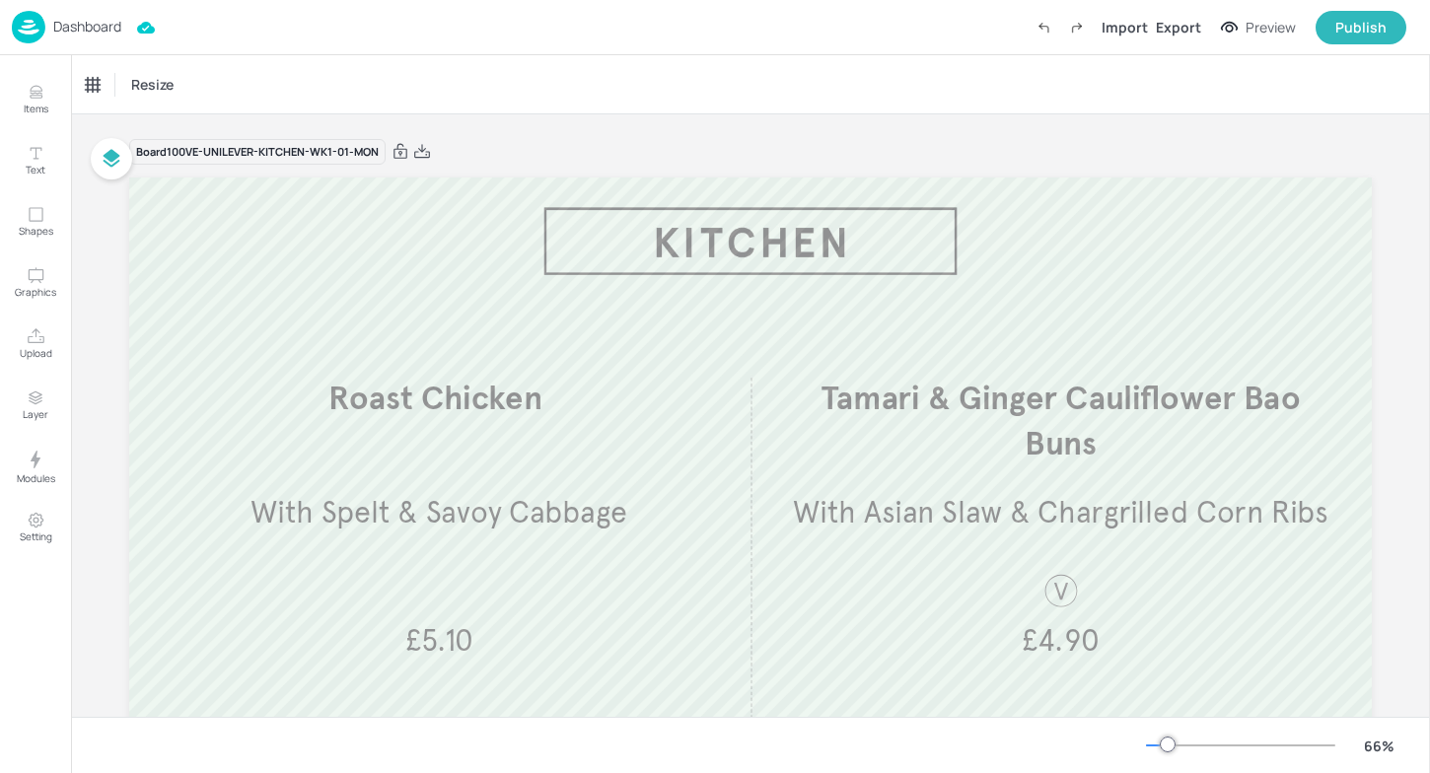
click at [69, 36] on div "Dashboard" at bounding box center [66, 27] width 109 height 33
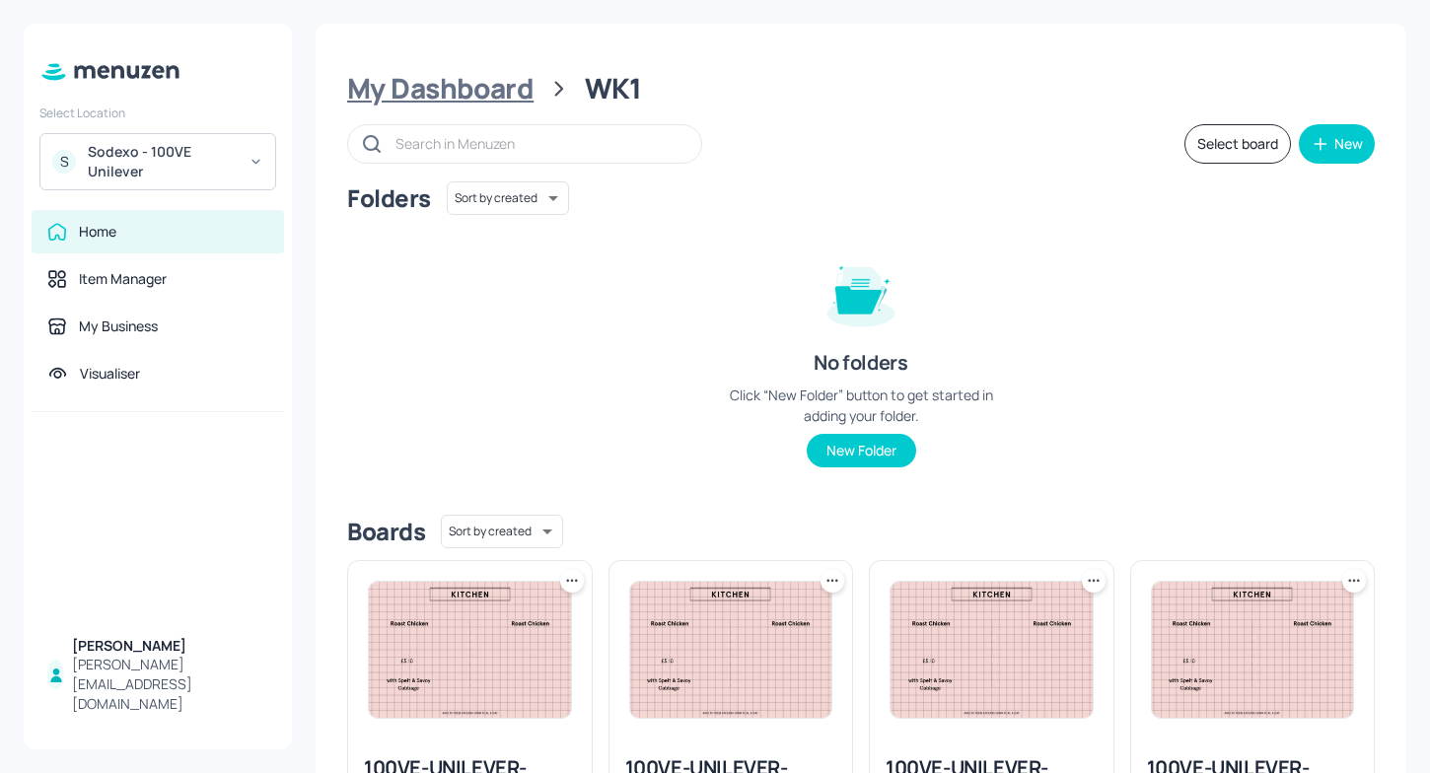
click at [393, 81] on div "My Dashboard" at bounding box center [440, 89] width 186 height 36
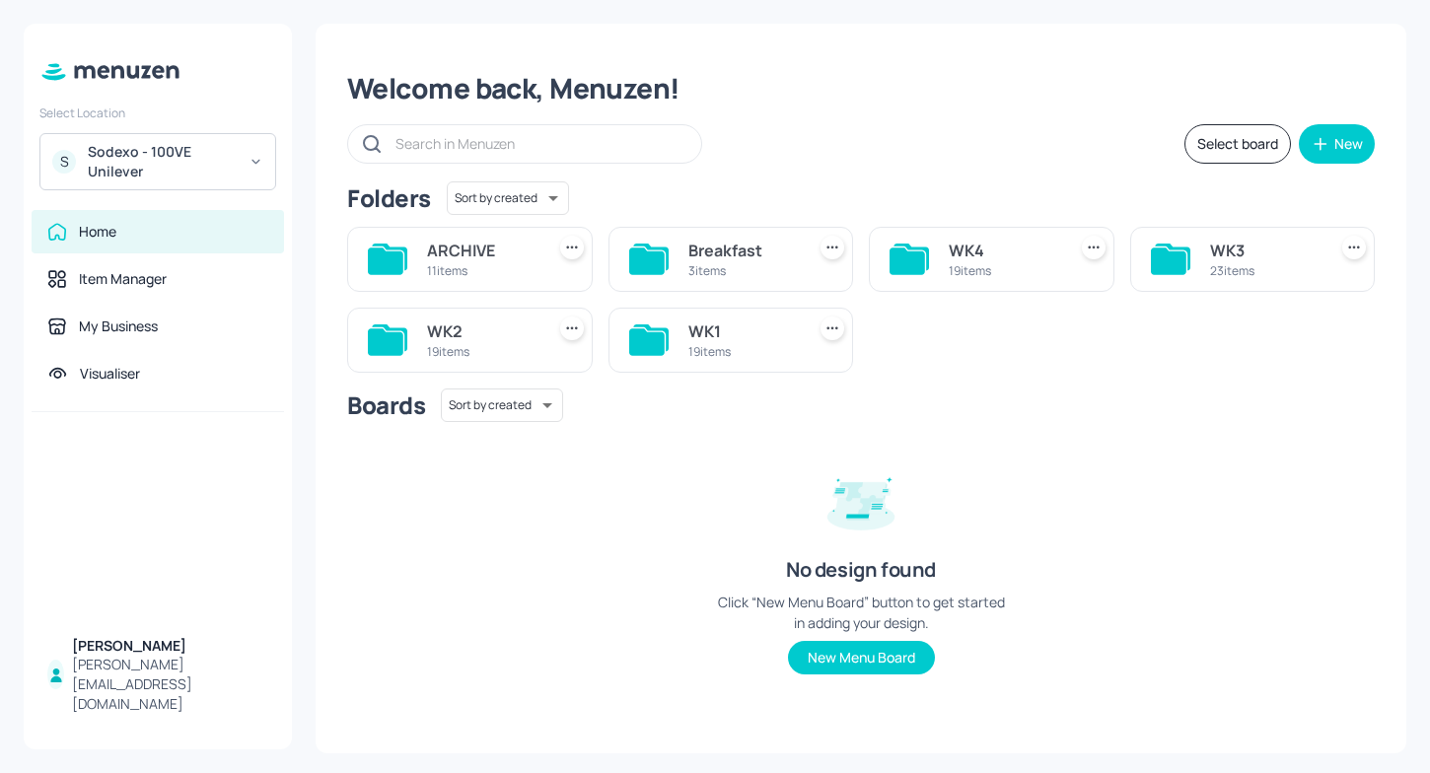
click at [748, 323] on div "WK1" at bounding box center [742, 332] width 109 height 24
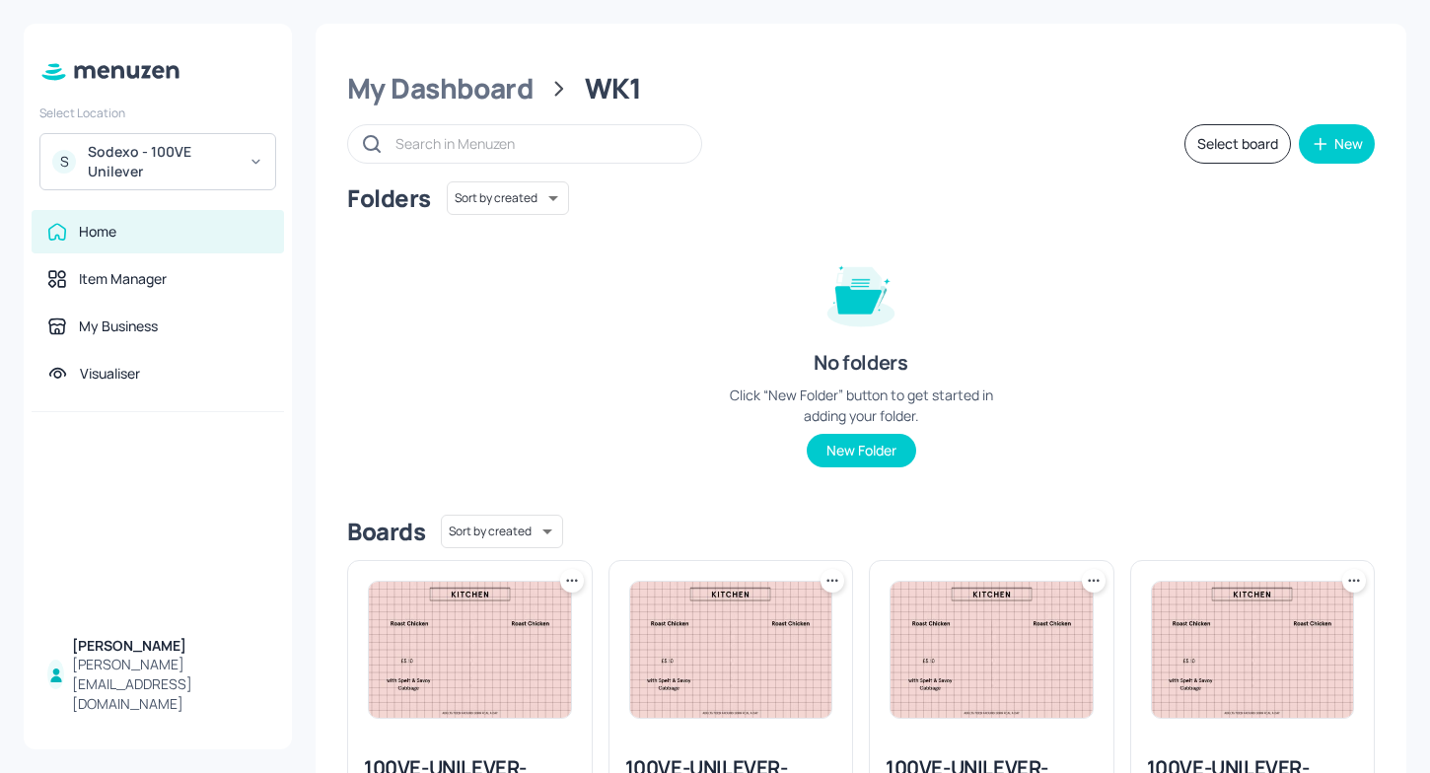
click at [236, 168] on div "Sodexo - 100VE Unilever" at bounding box center [162, 161] width 149 height 39
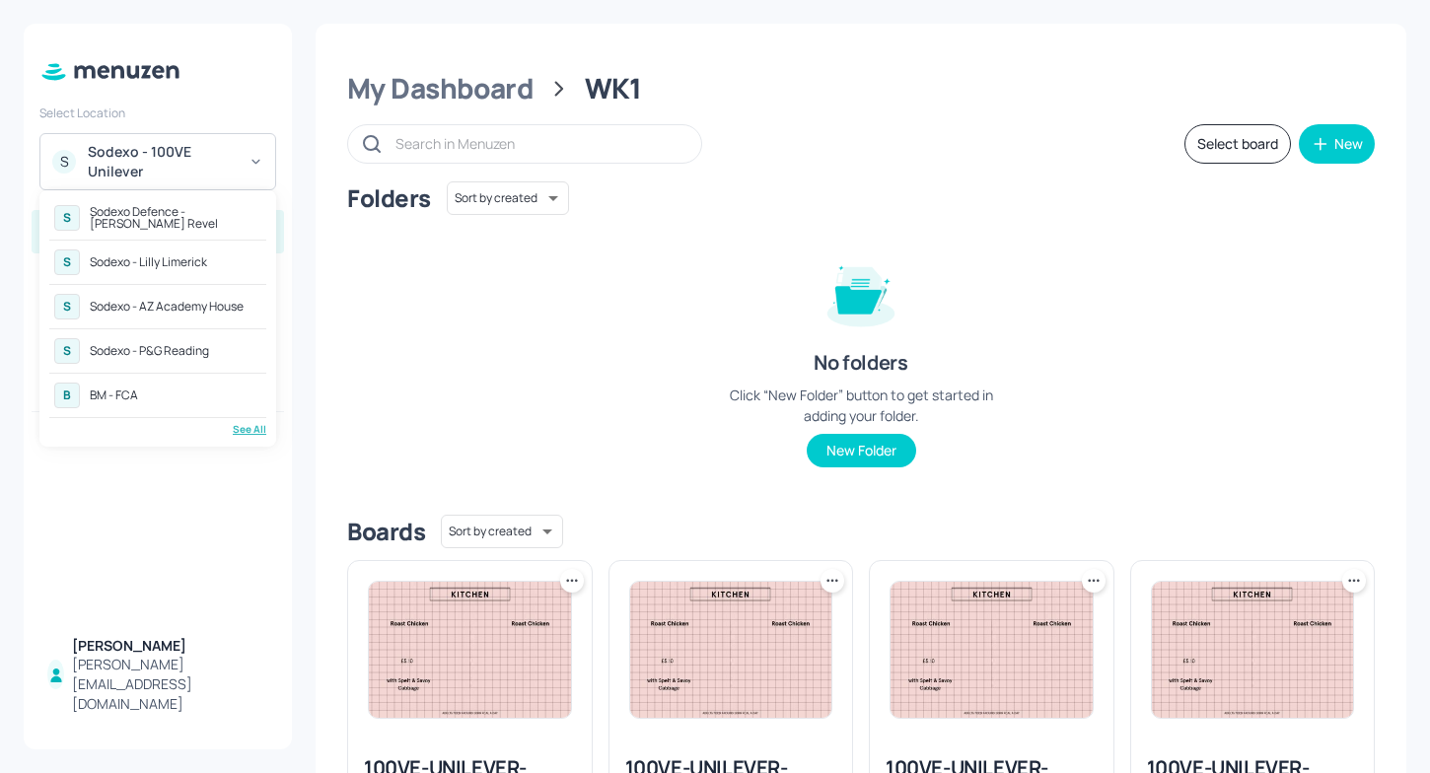
click at [355, 264] on div at bounding box center [715, 386] width 1430 height 773
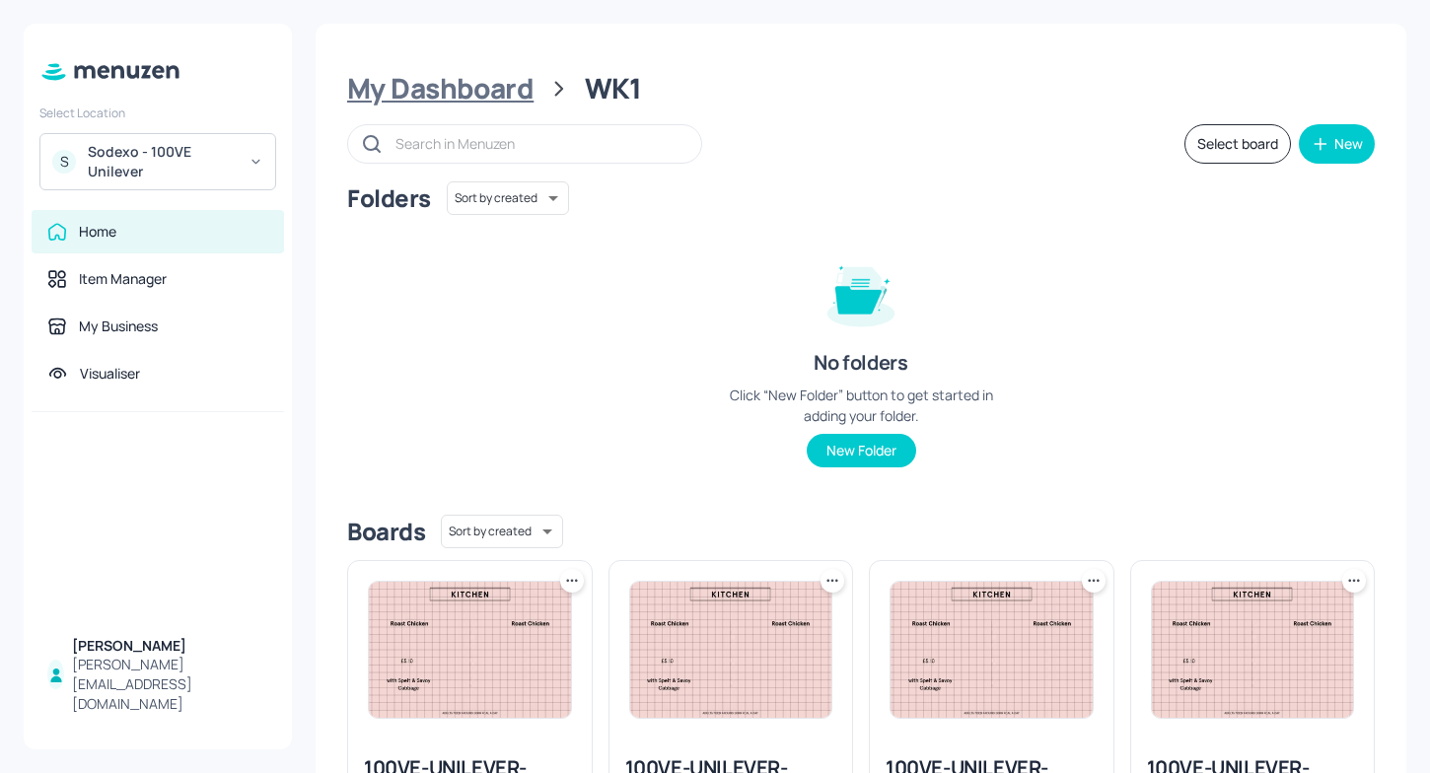
click at [499, 82] on div "My Dashboard" at bounding box center [440, 89] width 186 height 36
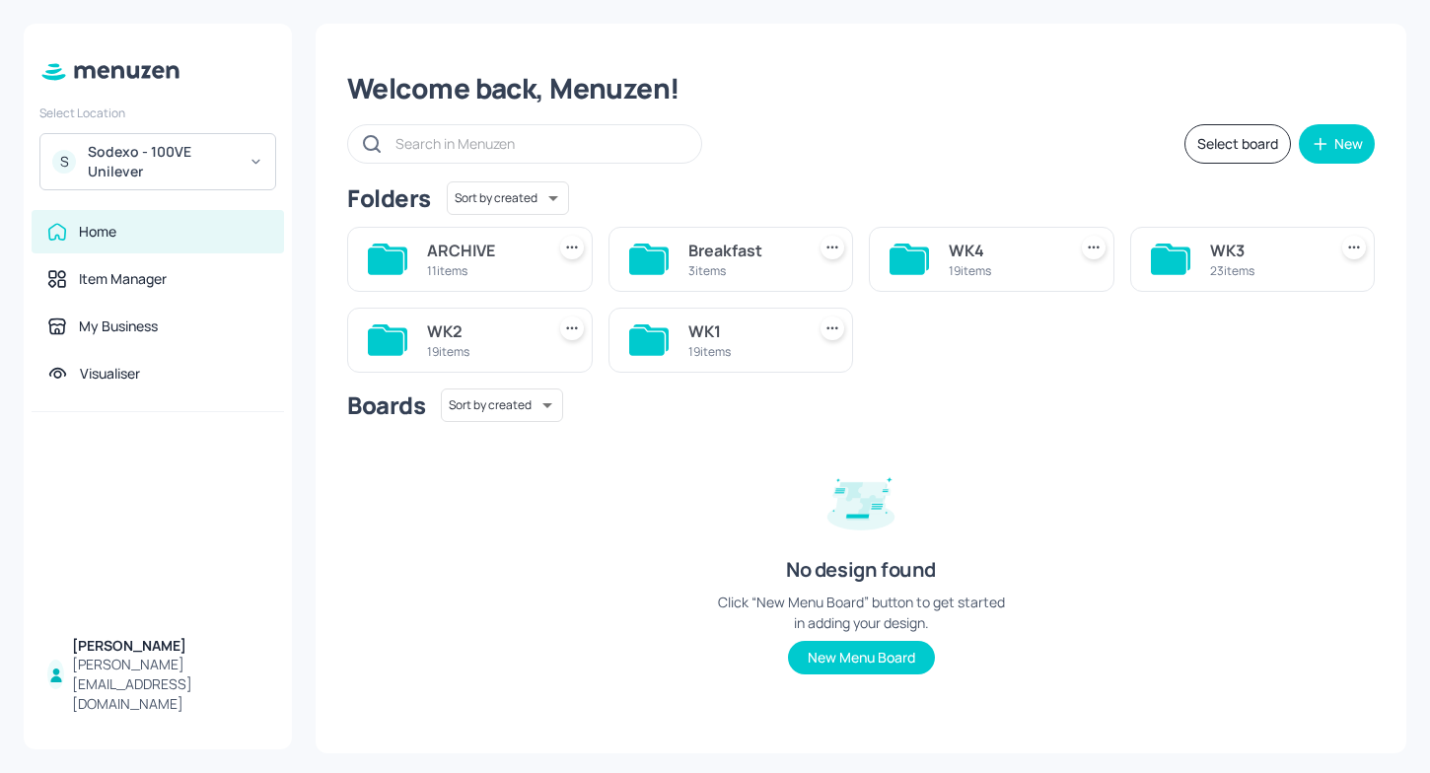
click at [674, 355] on div "WK1 19 items" at bounding box center [732, 340] width 246 height 65
click at [756, 326] on div "WK1" at bounding box center [742, 332] width 109 height 24
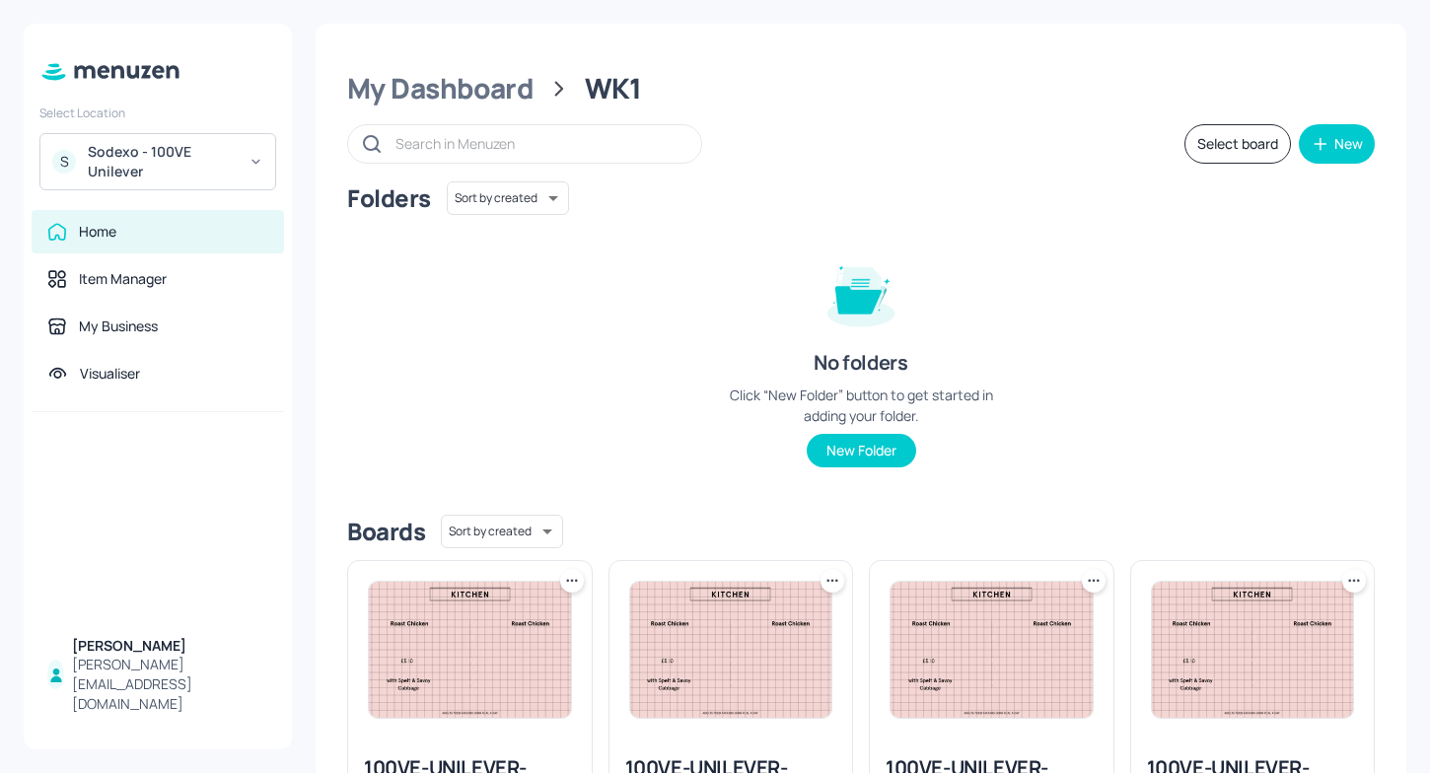
click at [1260, 140] on button "Select board" at bounding box center [1237, 143] width 107 height 39
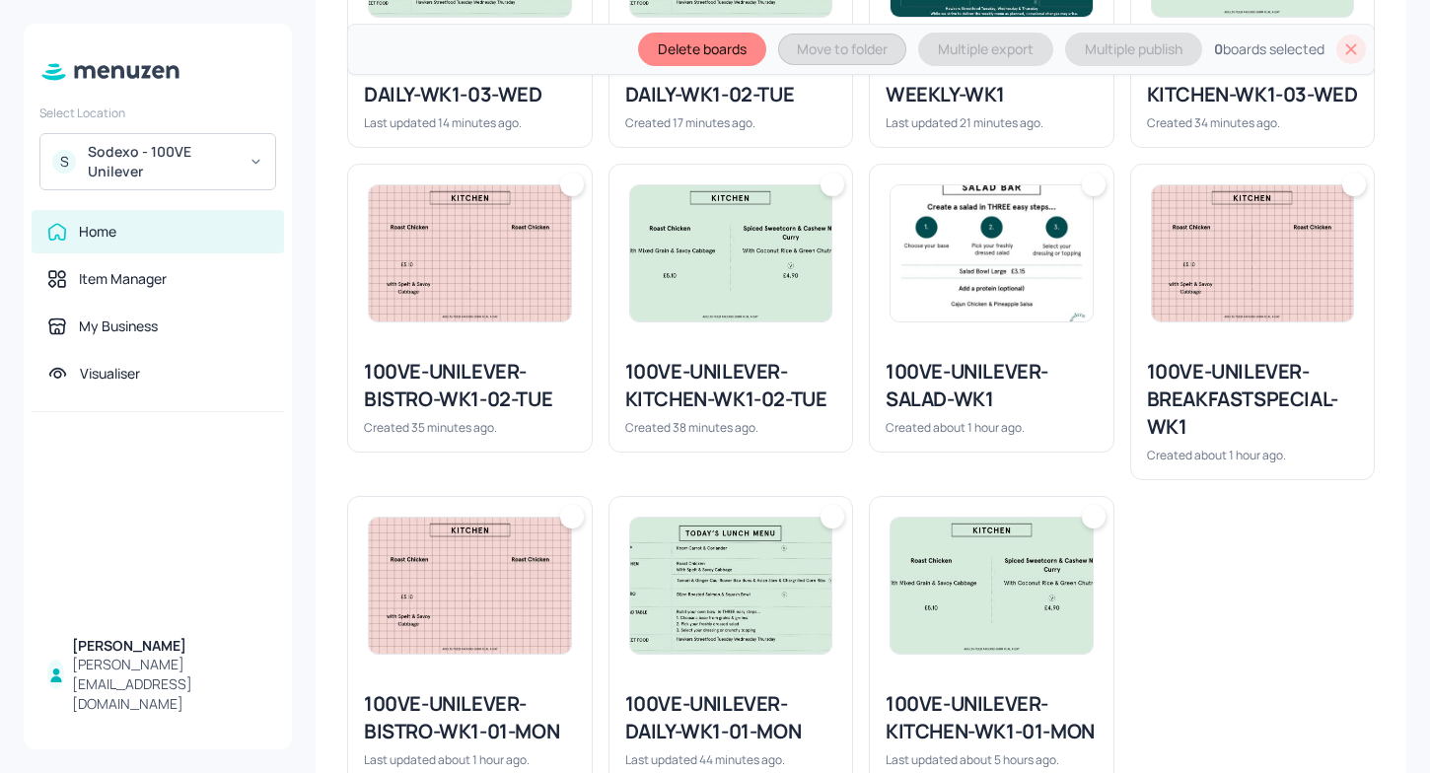
scroll to position [1468, 0]
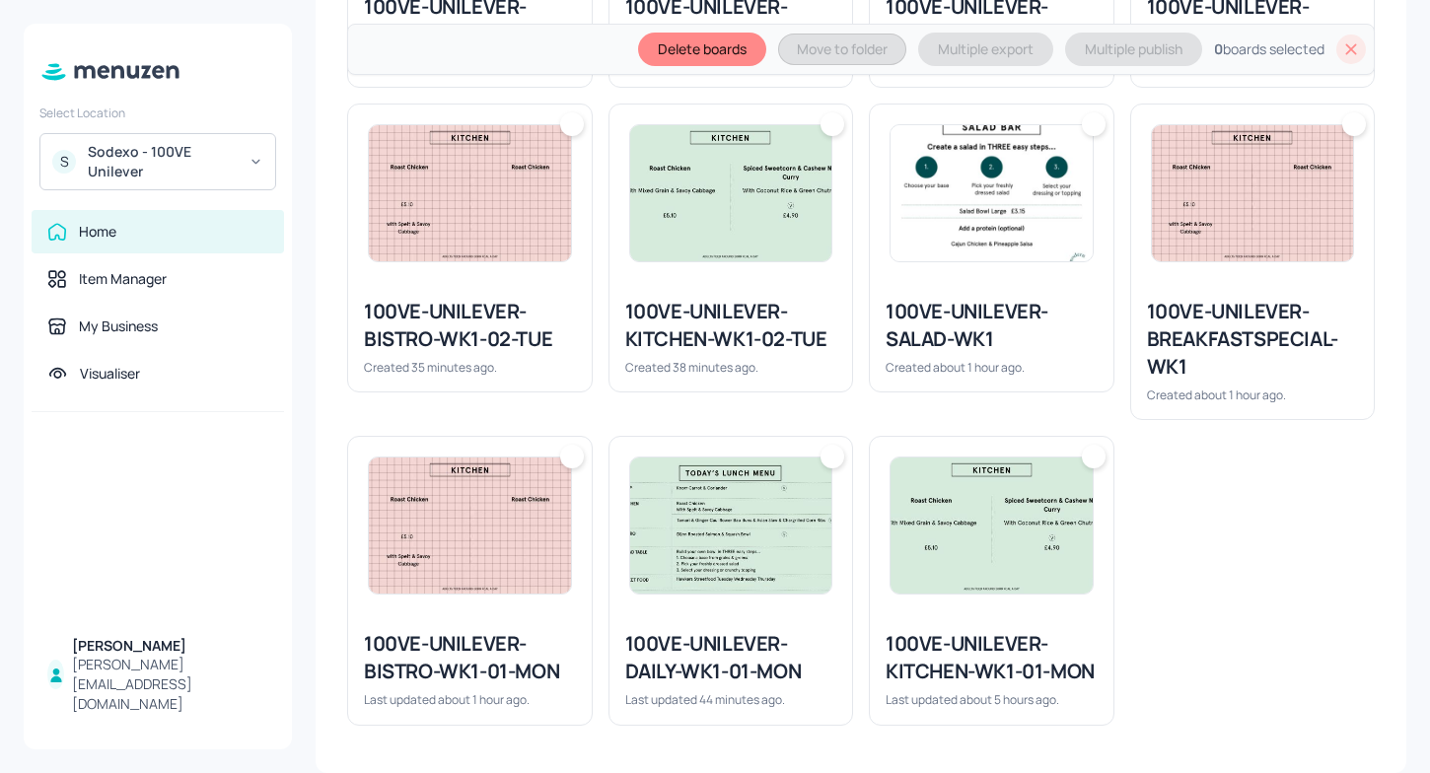
click at [979, 573] on img at bounding box center [992, 526] width 202 height 136
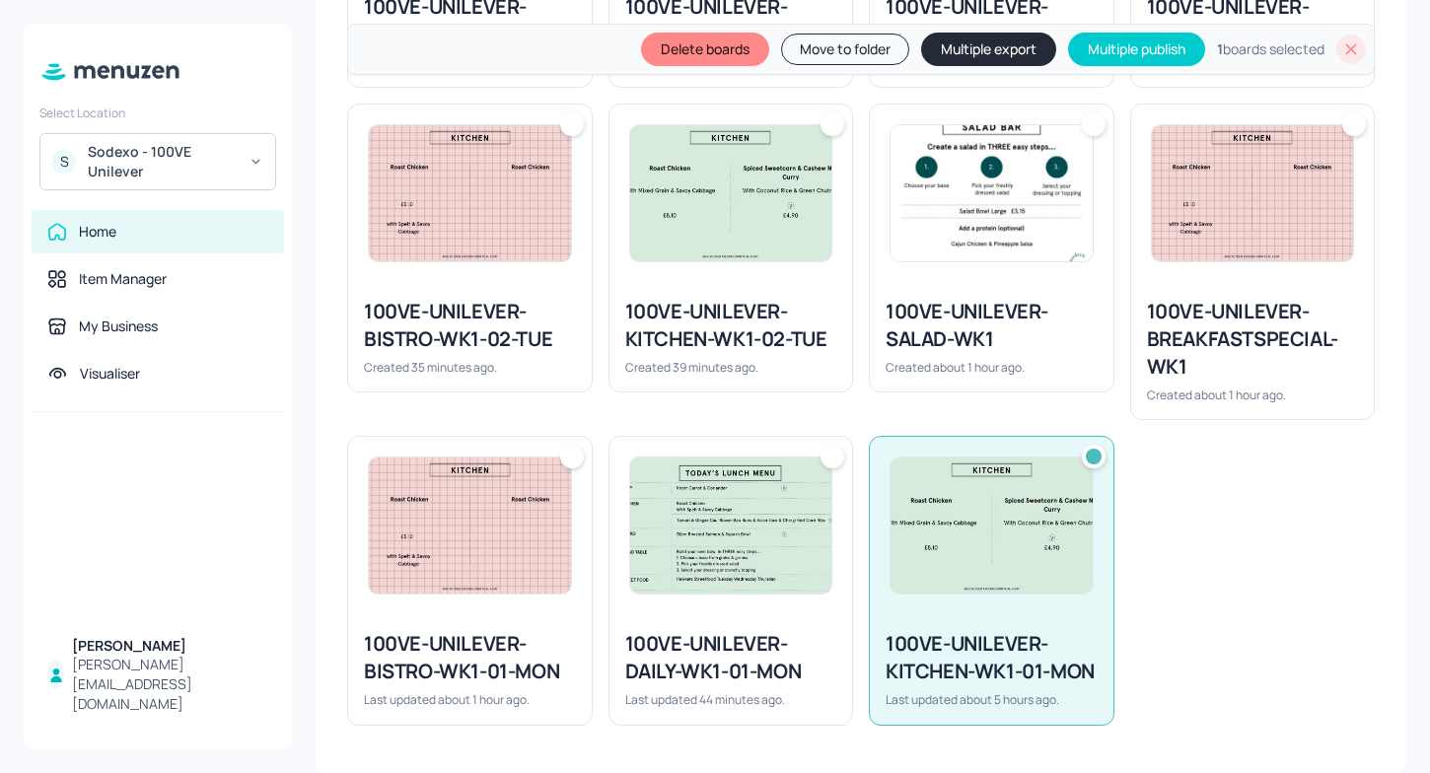
click at [731, 573] on img at bounding box center [731, 526] width 202 height 136
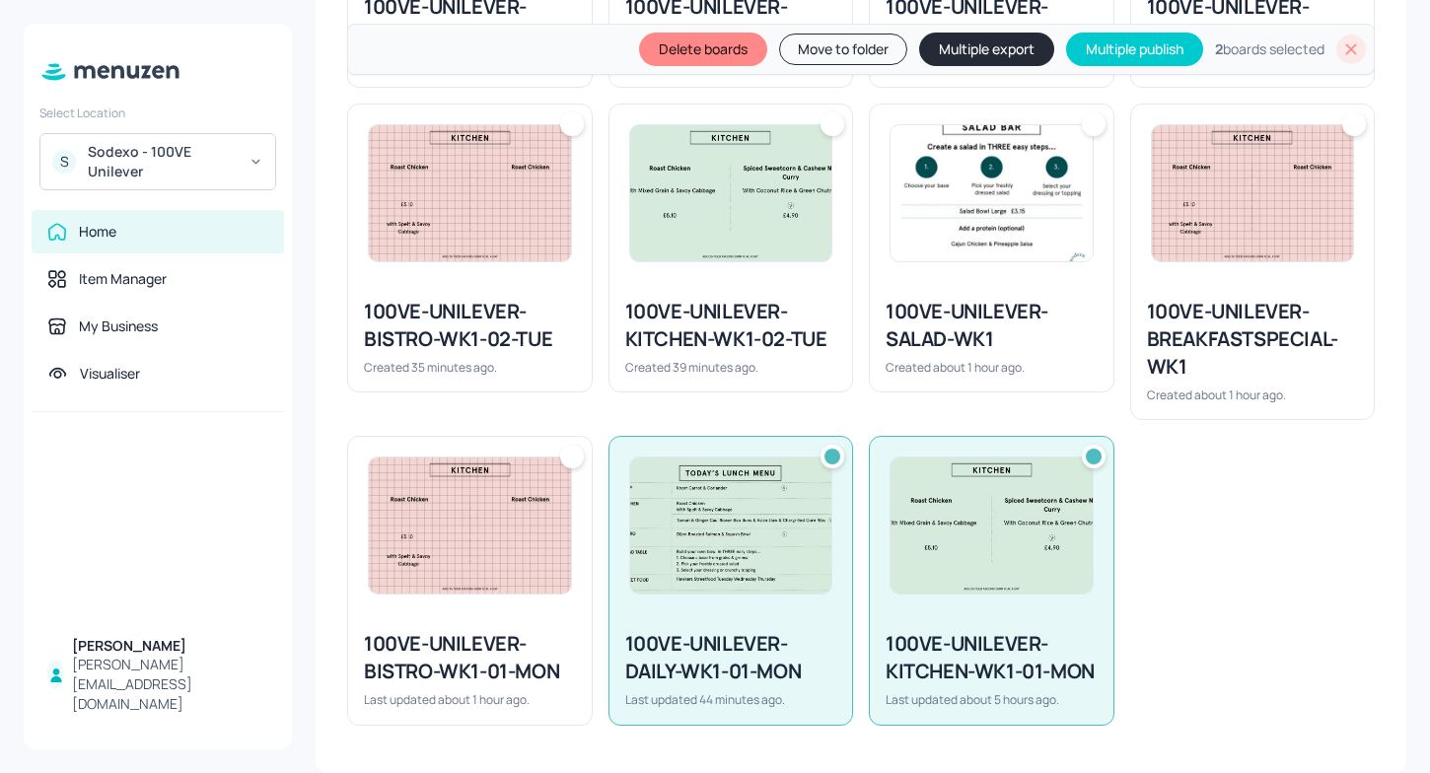
click at [420, 565] on img at bounding box center [470, 526] width 202 height 136
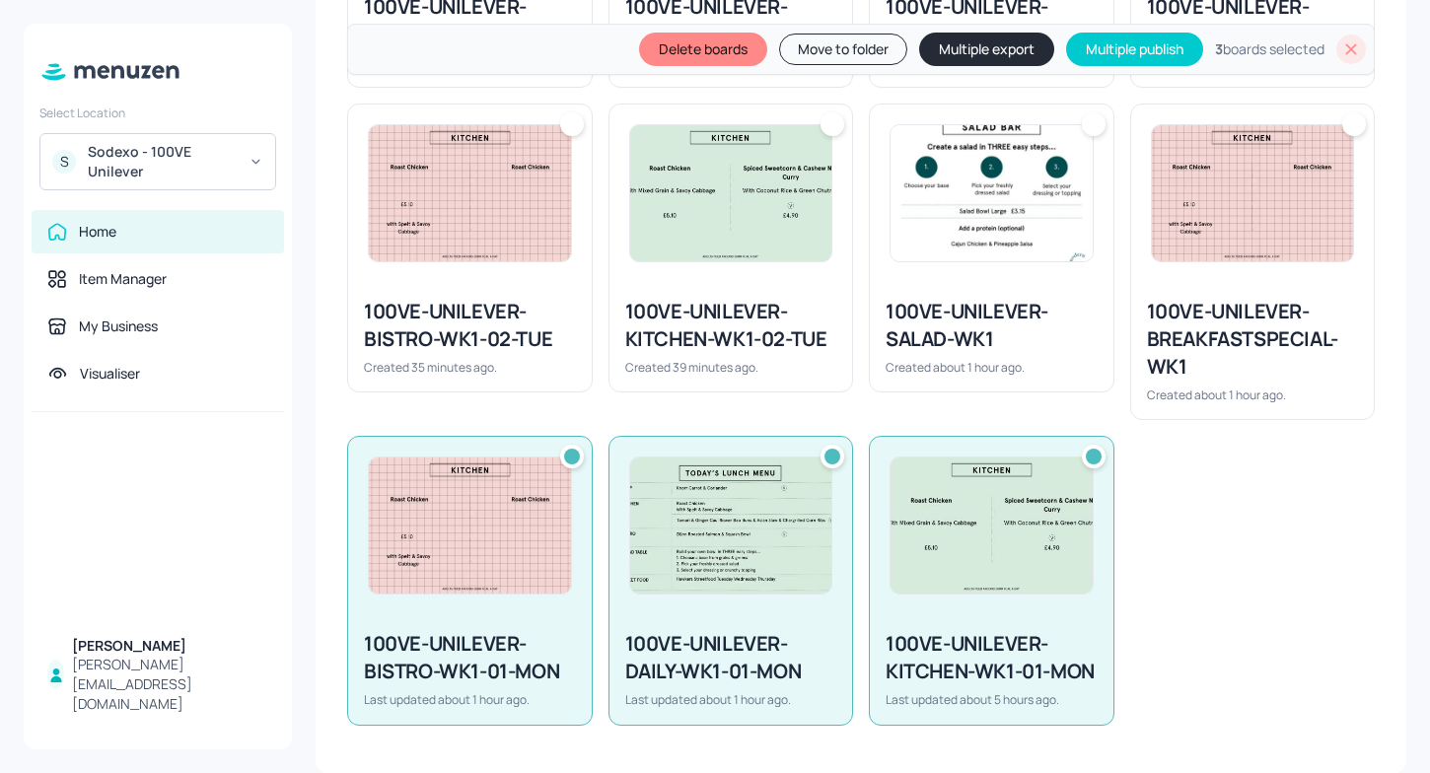
click at [1161, 303] on div "100VE-UNILEVER-BREAKFASTSPECIAL-WK1" at bounding box center [1253, 339] width 212 height 83
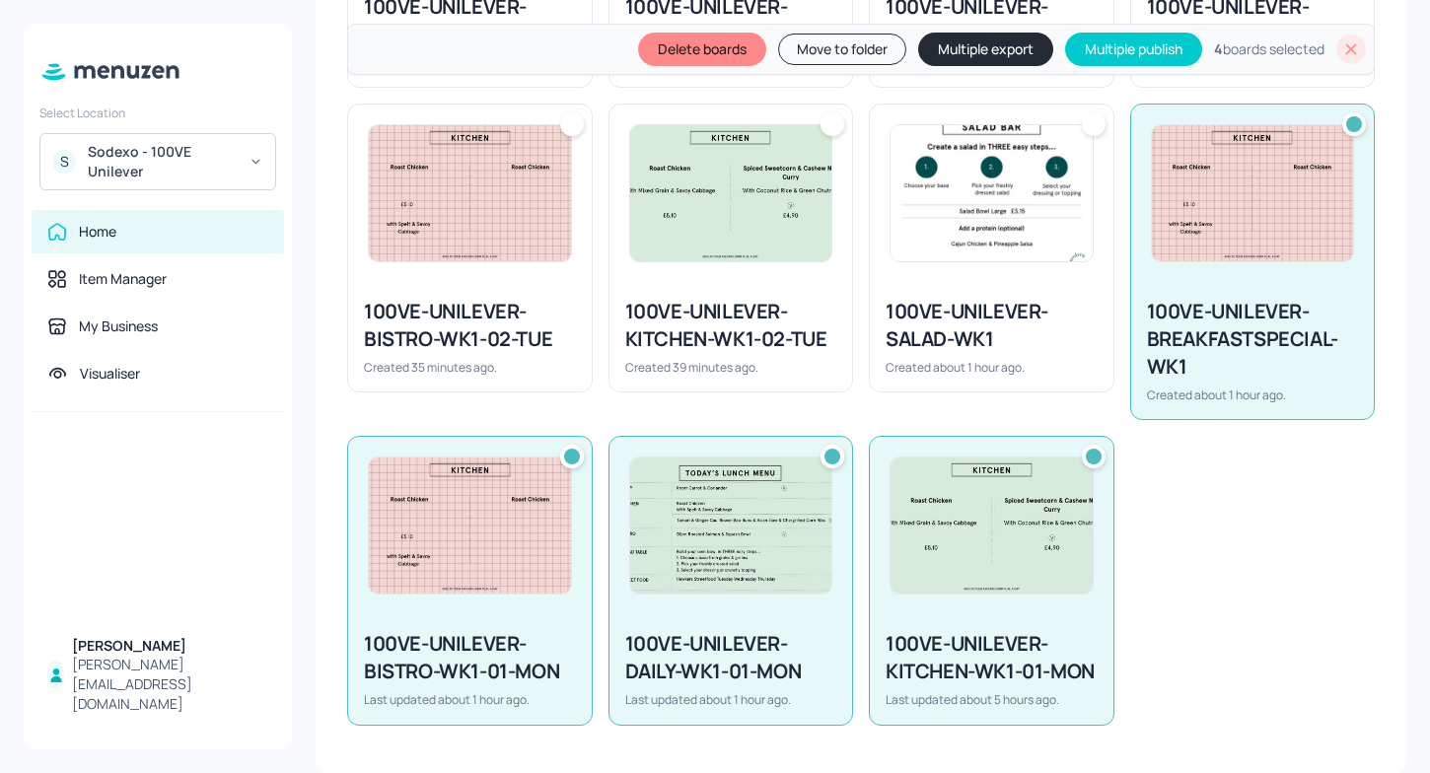
click at [894, 305] on div "100VE-UNILEVER-SALAD-WK1" at bounding box center [992, 325] width 212 height 55
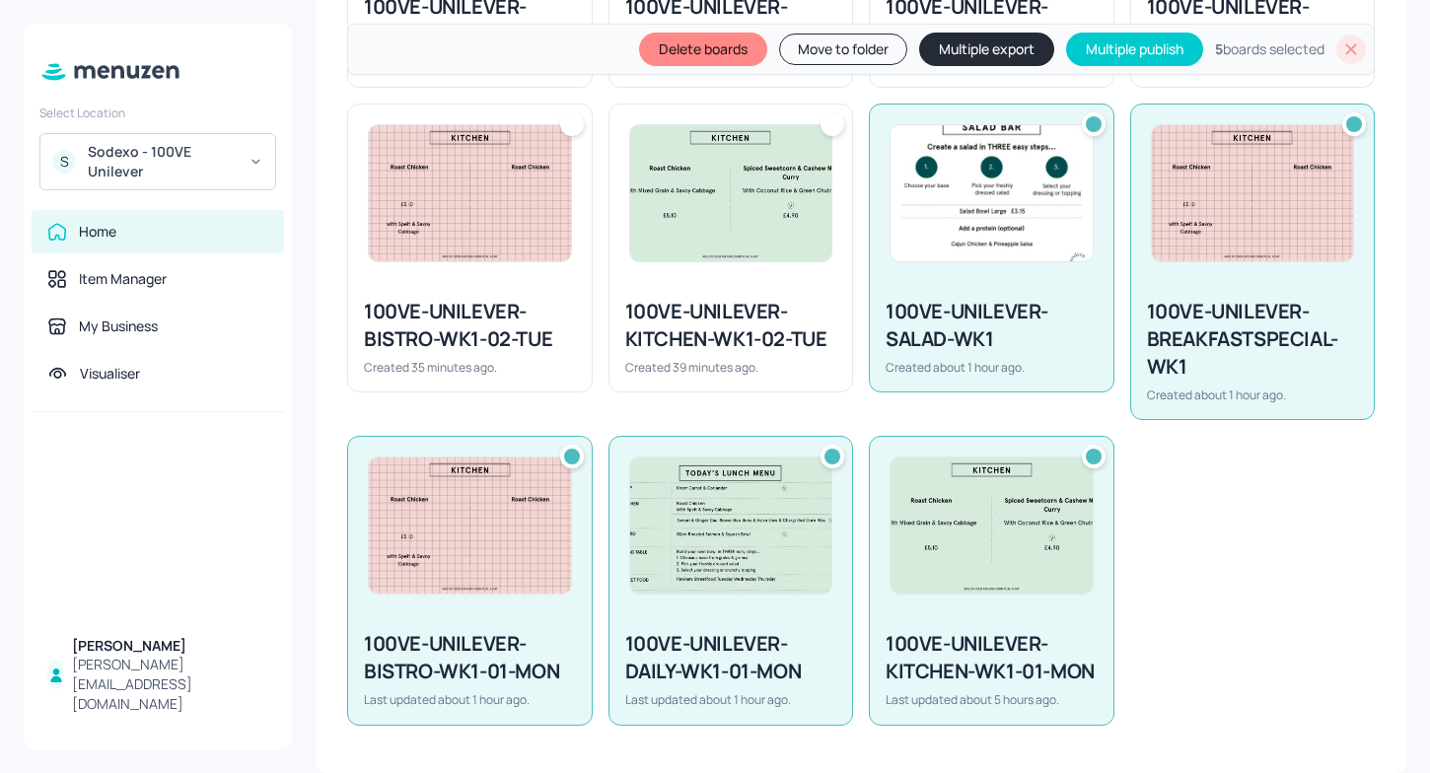
click at [669, 282] on div "100VE-UNILEVER-KITCHEN-WK1-02-TUE Created 39 minutes ago." at bounding box center [731, 336] width 244 height 109
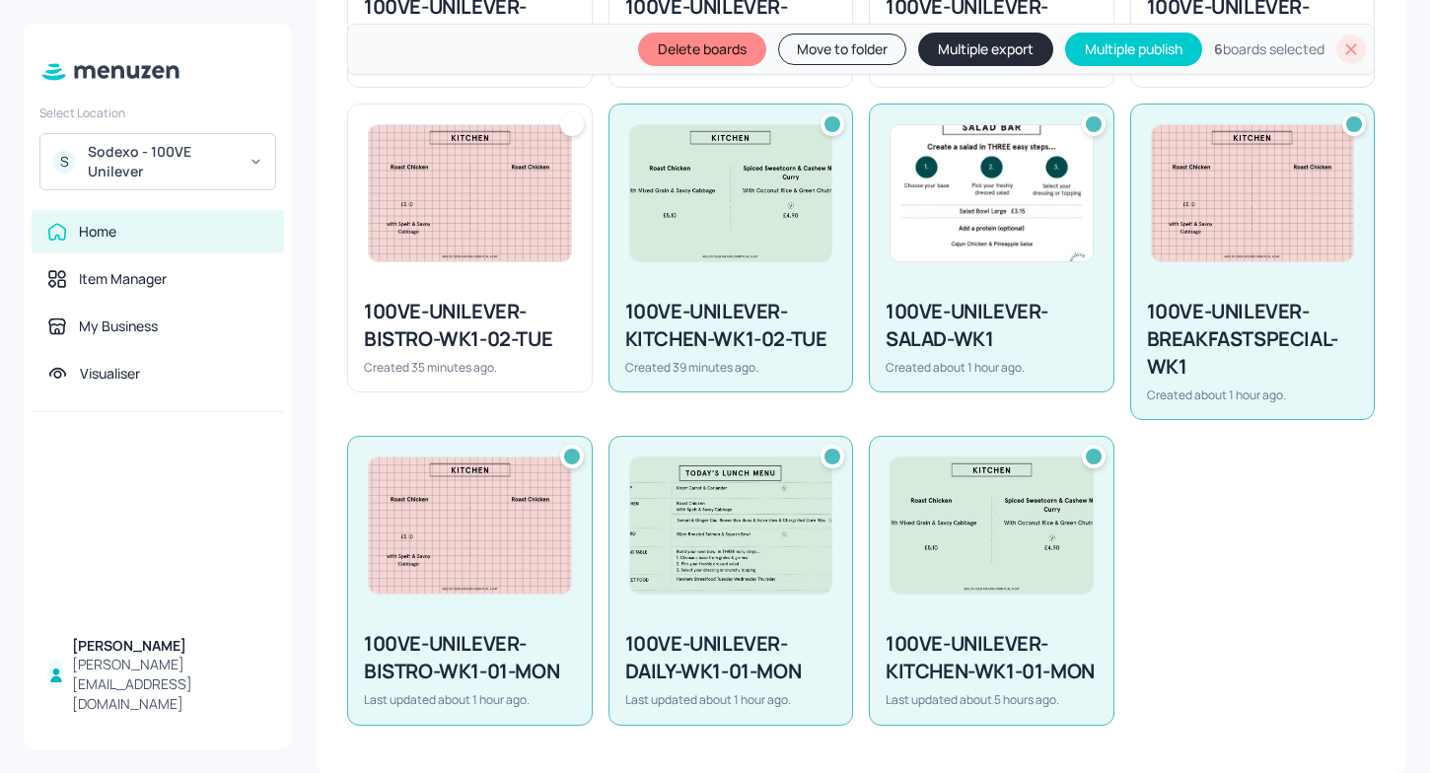
click at [470, 237] on img at bounding box center [470, 193] width 202 height 136
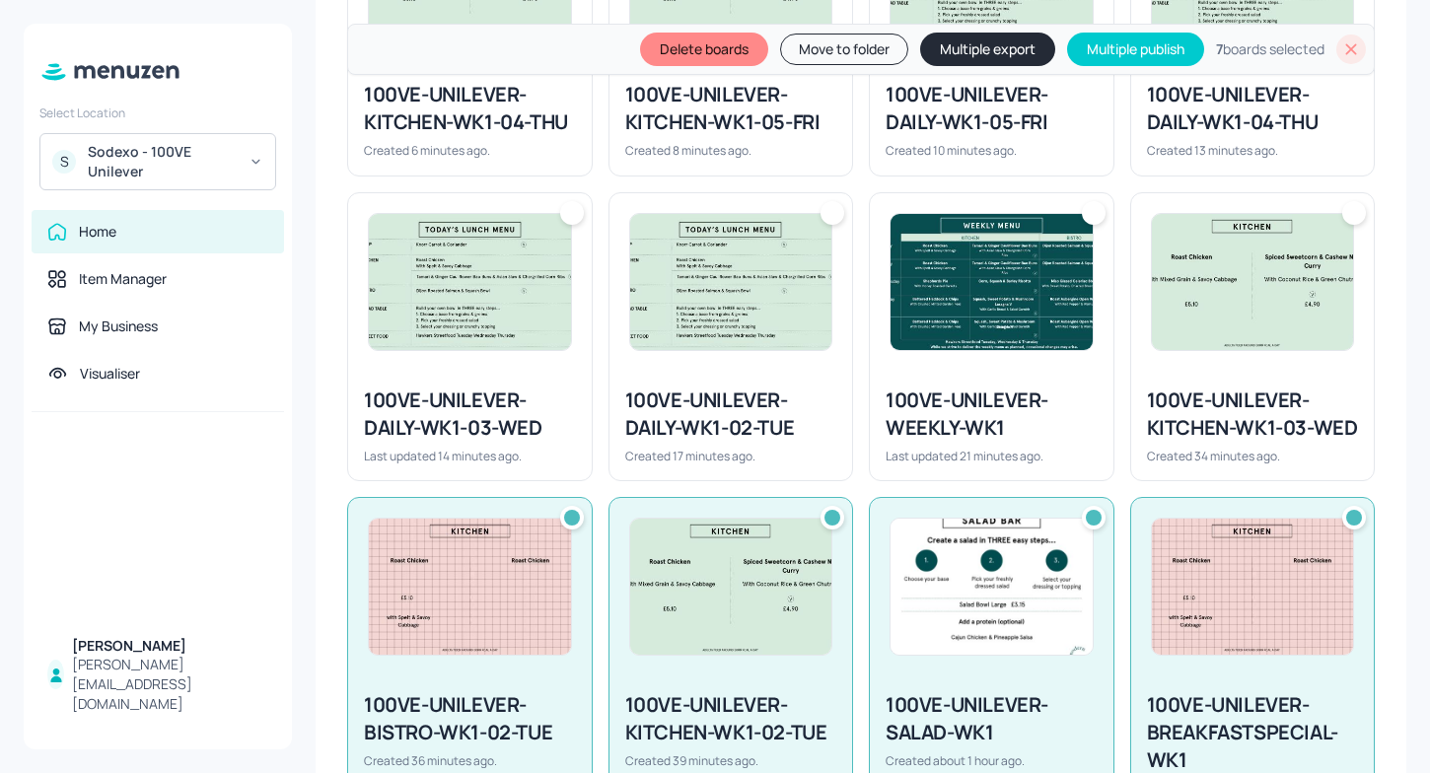
scroll to position [1003, 0]
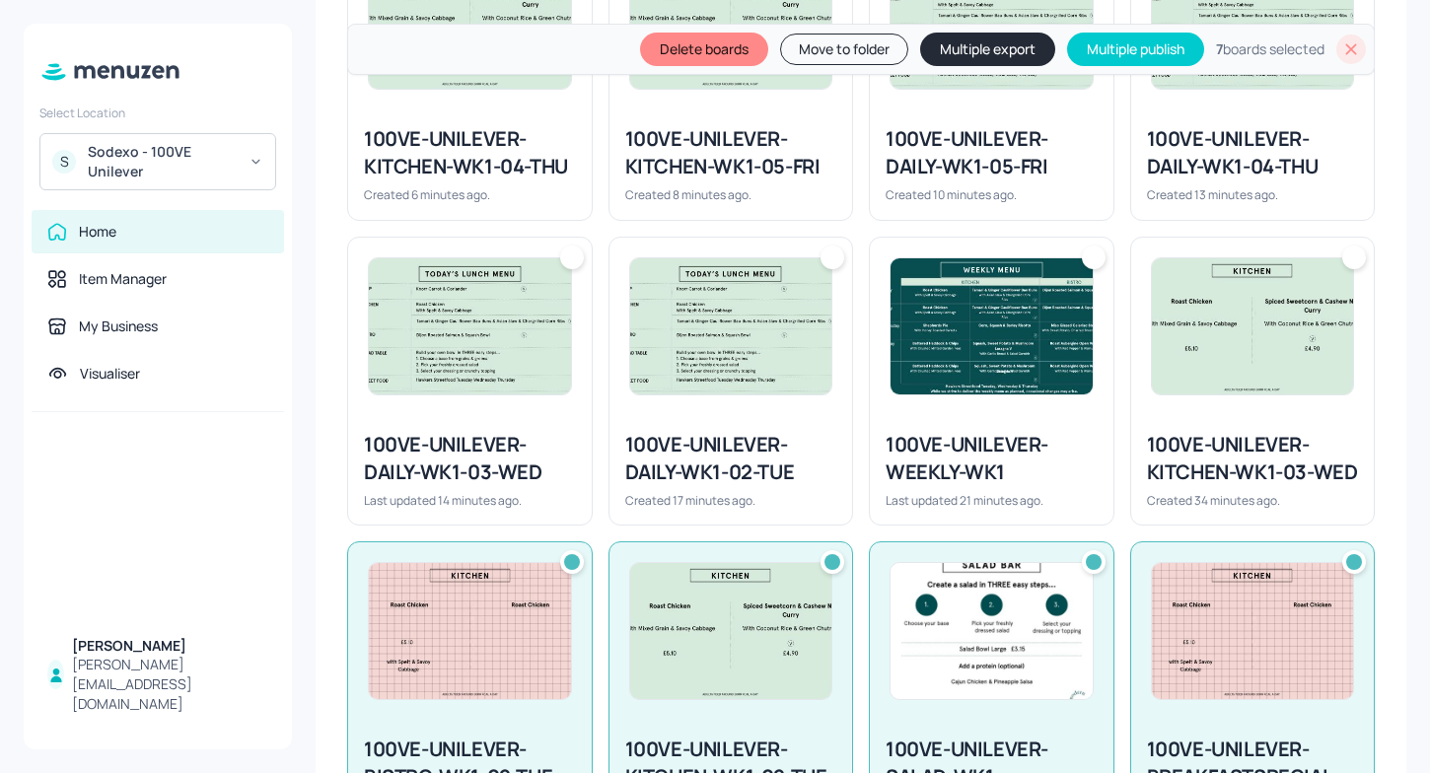
click at [1299, 284] on img at bounding box center [1253, 326] width 202 height 136
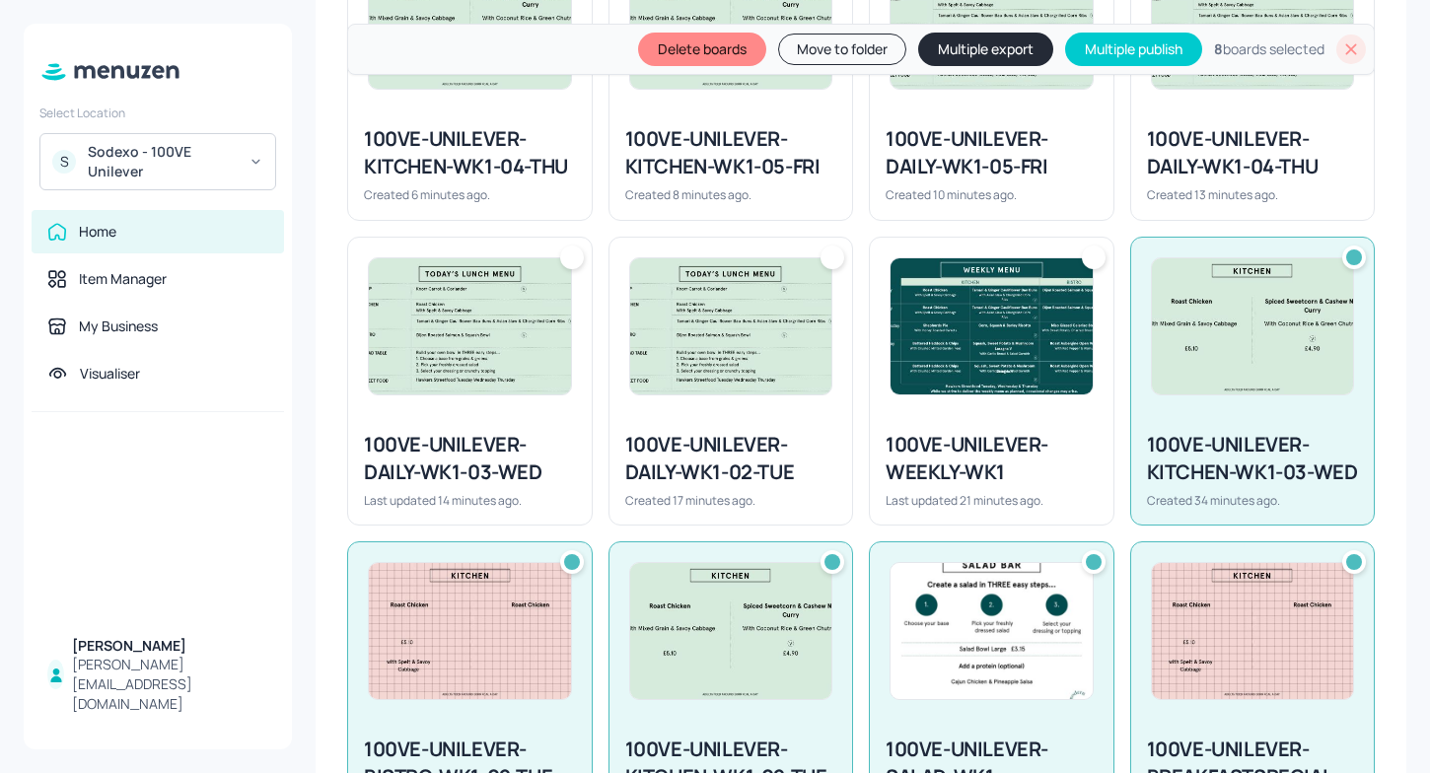
click at [953, 328] on img at bounding box center [992, 326] width 202 height 136
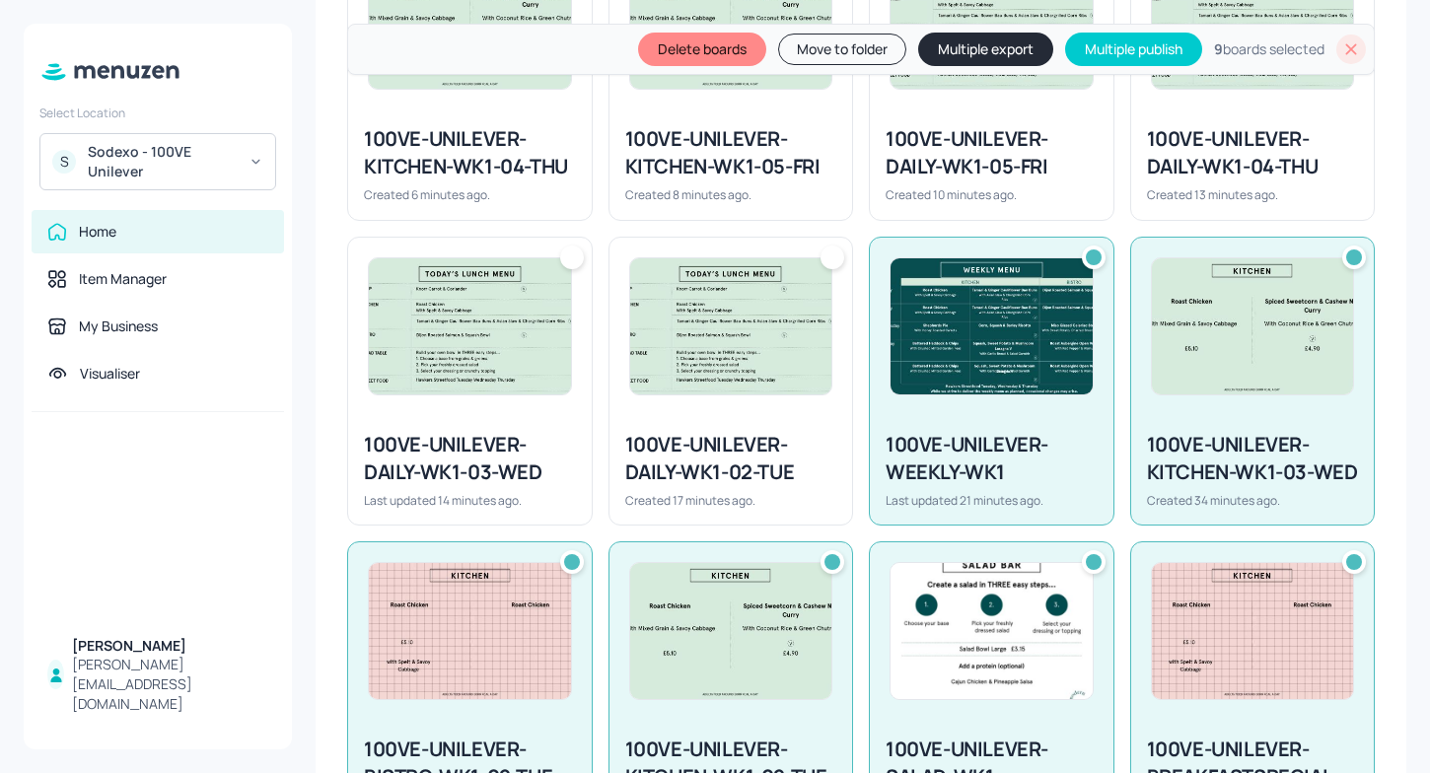
click at [722, 353] on img at bounding box center [731, 326] width 202 height 136
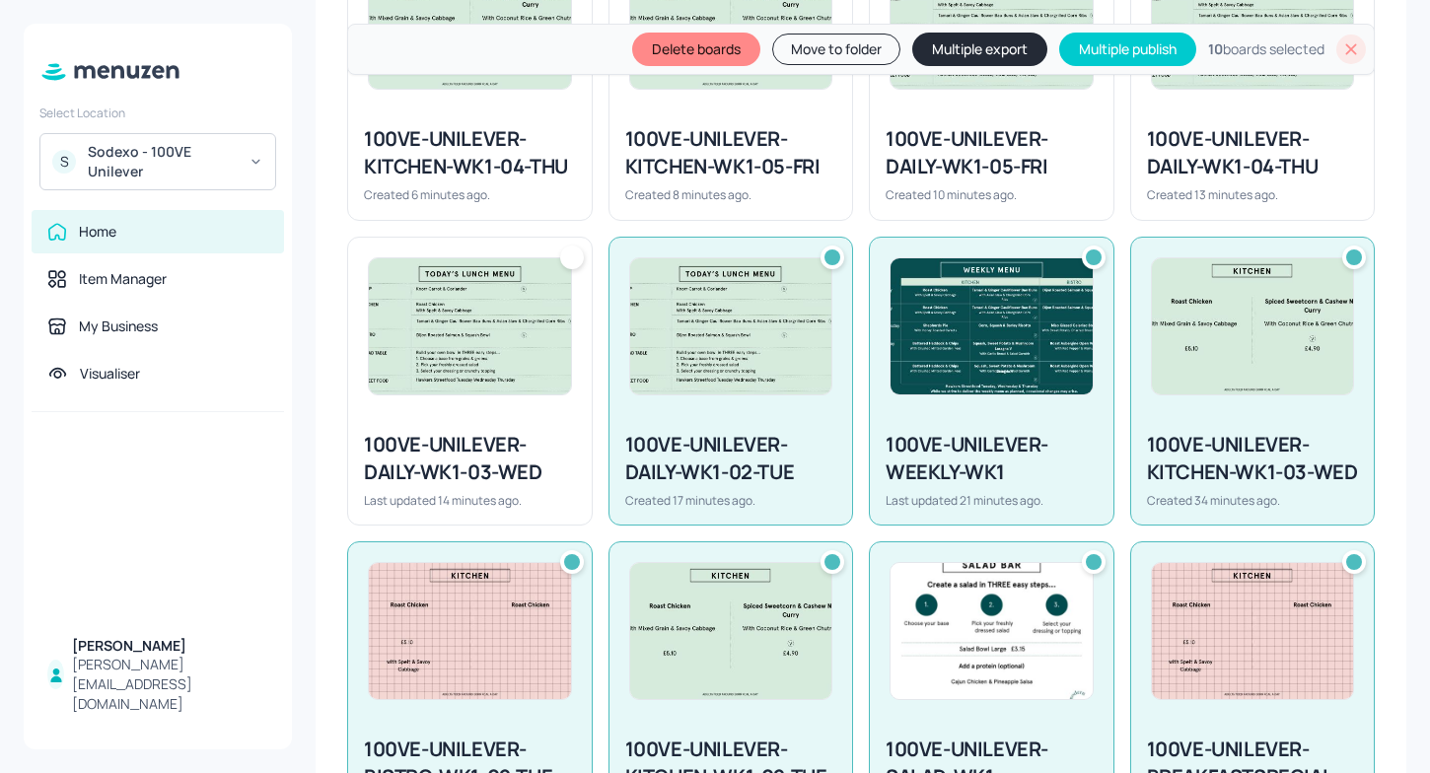
click at [489, 342] on img at bounding box center [470, 326] width 202 height 136
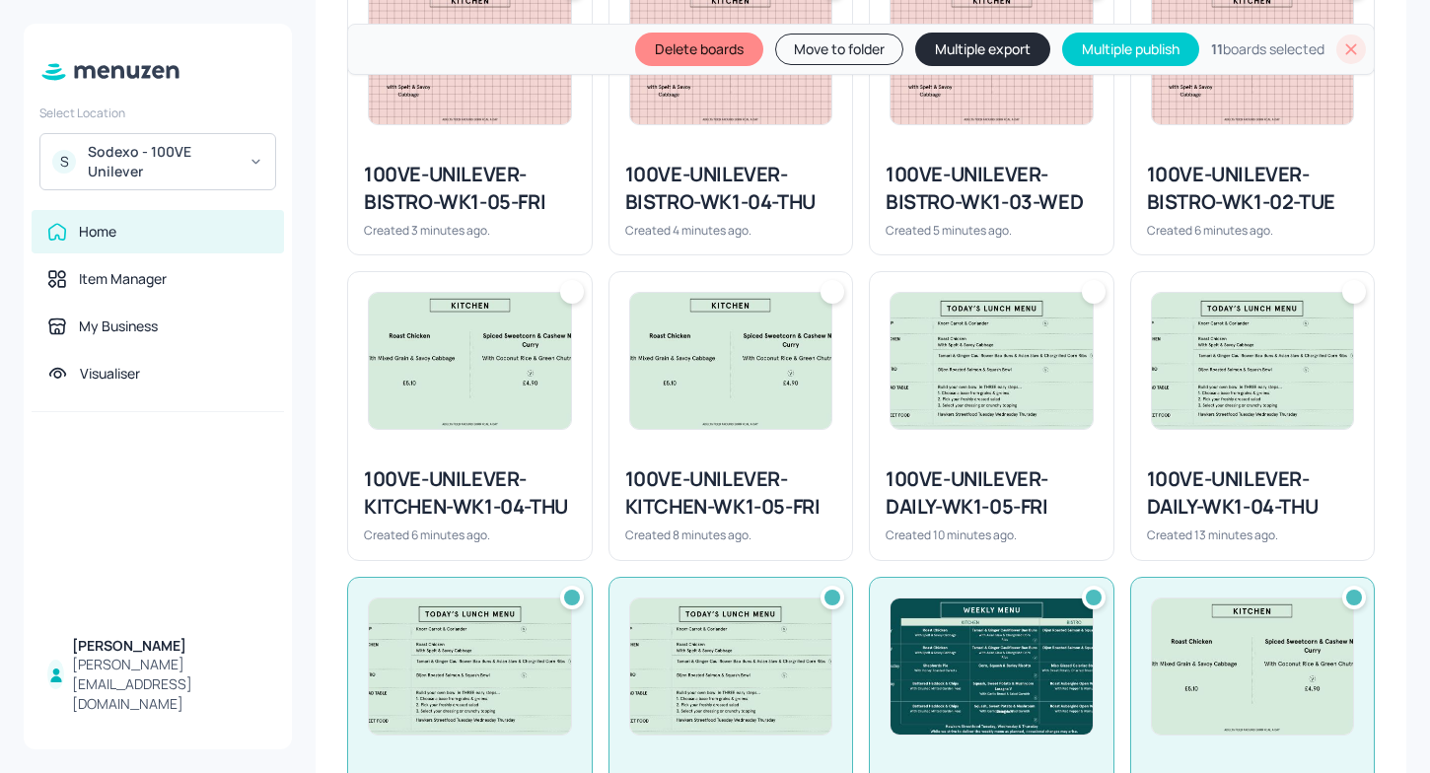
scroll to position [654, 0]
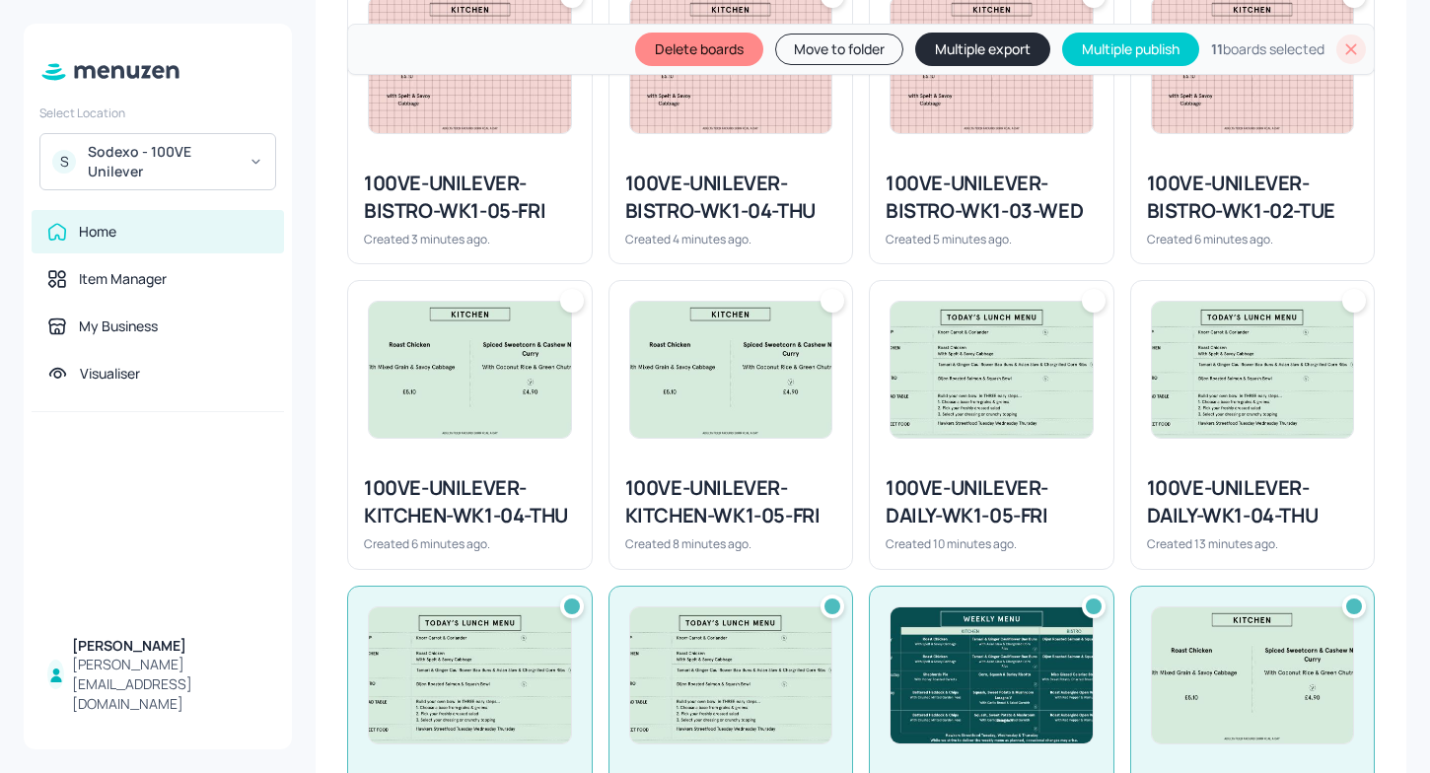
click at [1204, 384] on img at bounding box center [1253, 370] width 202 height 136
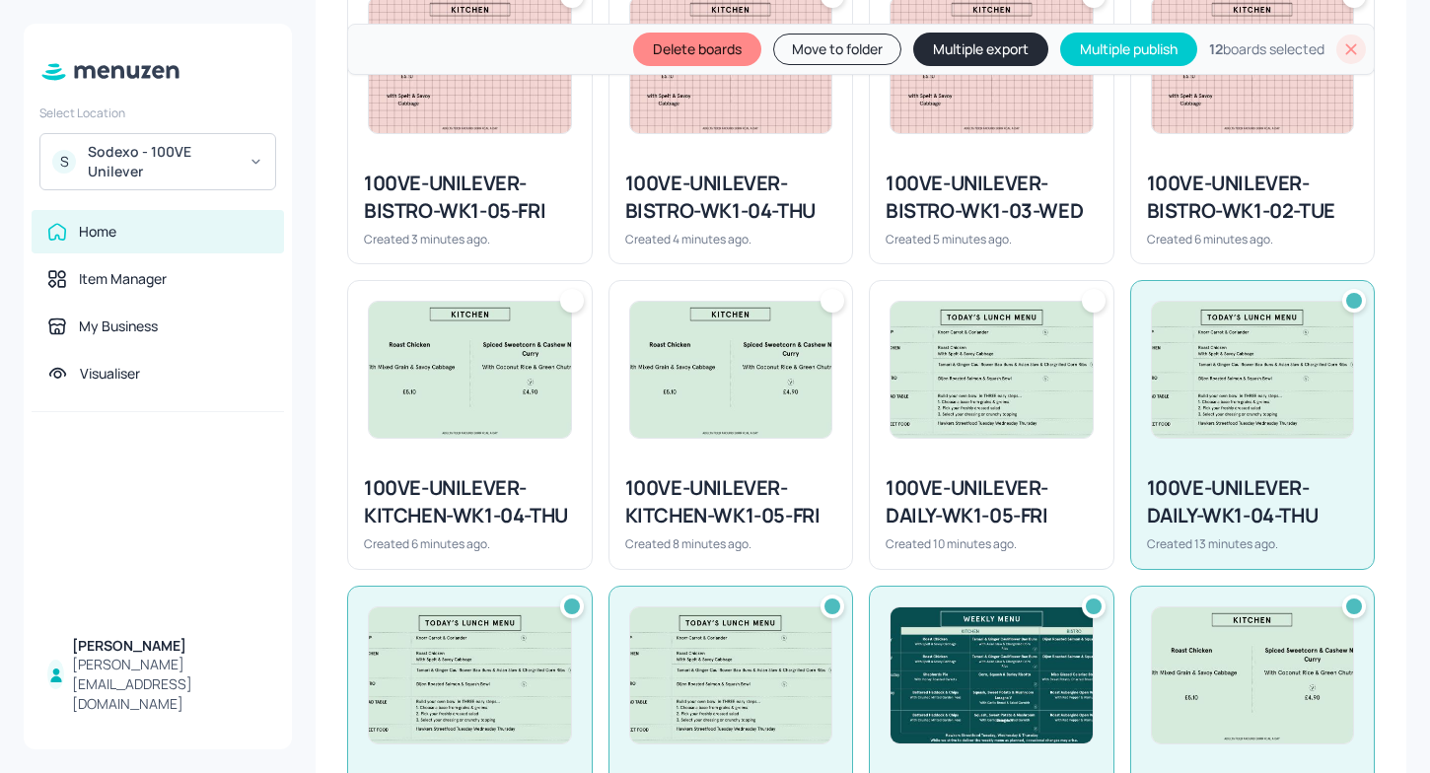
click at [1022, 397] on img at bounding box center [992, 370] width 202 height 136
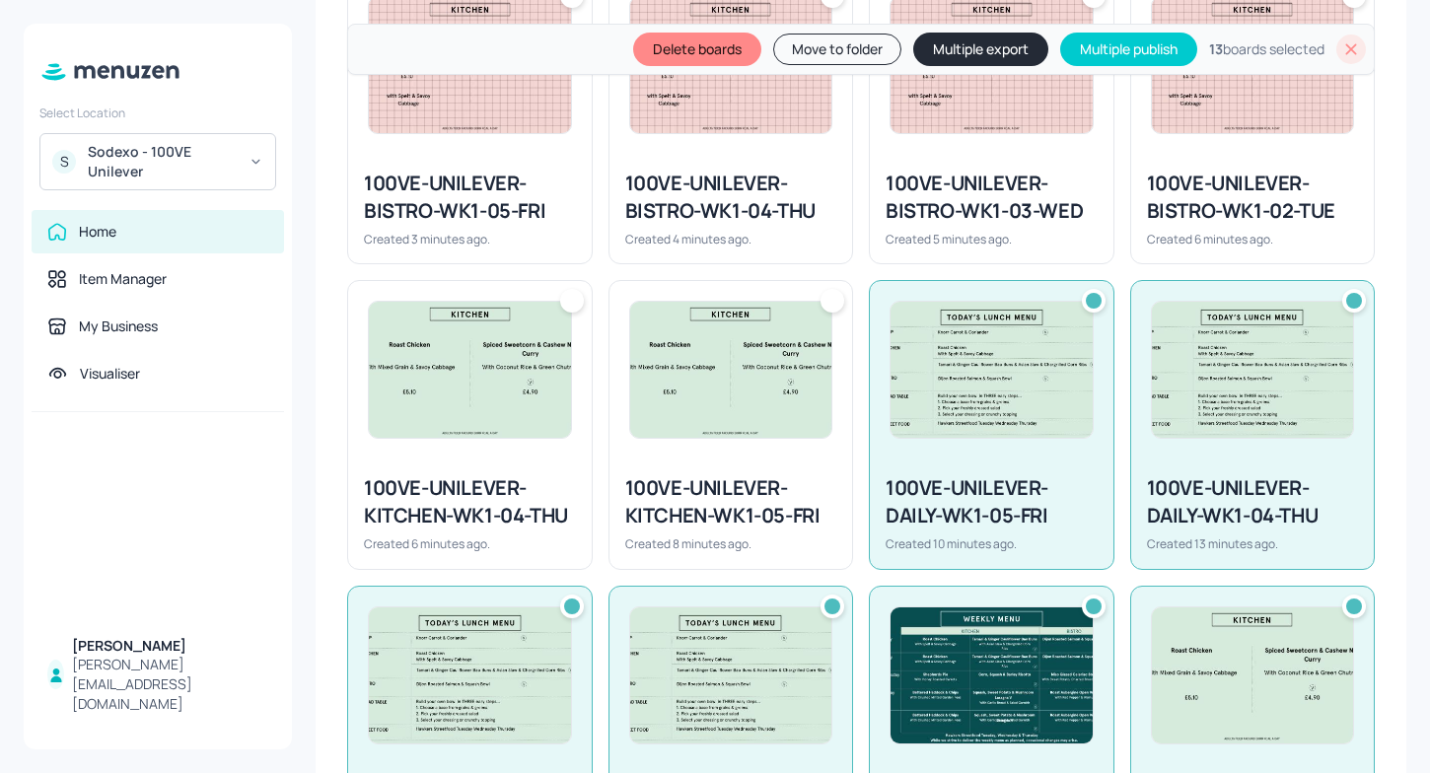
click at [683, 415] on img at bounding box center [731, 370] width 202 height 136
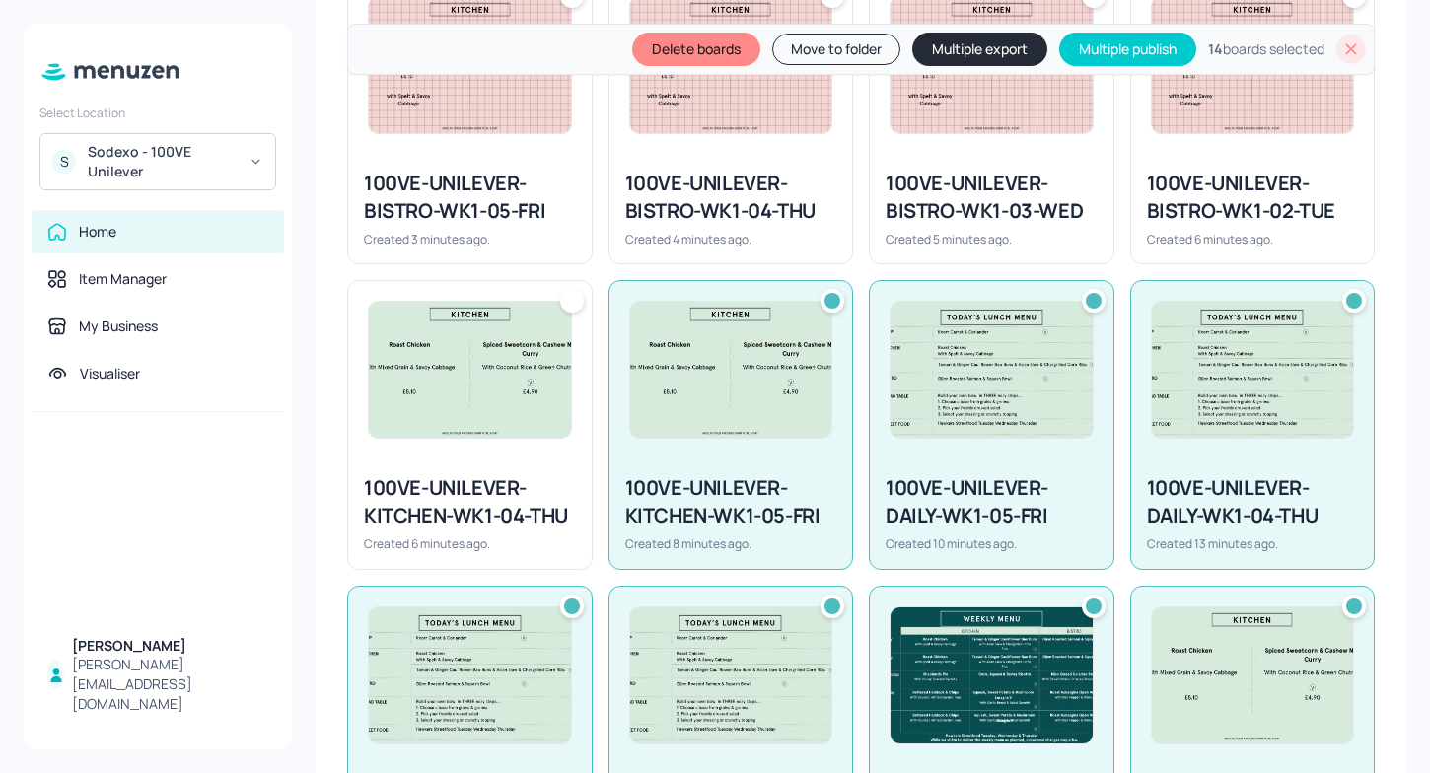
click at [497, 380] on img at bounding box center [470, 370] width 202 height 136
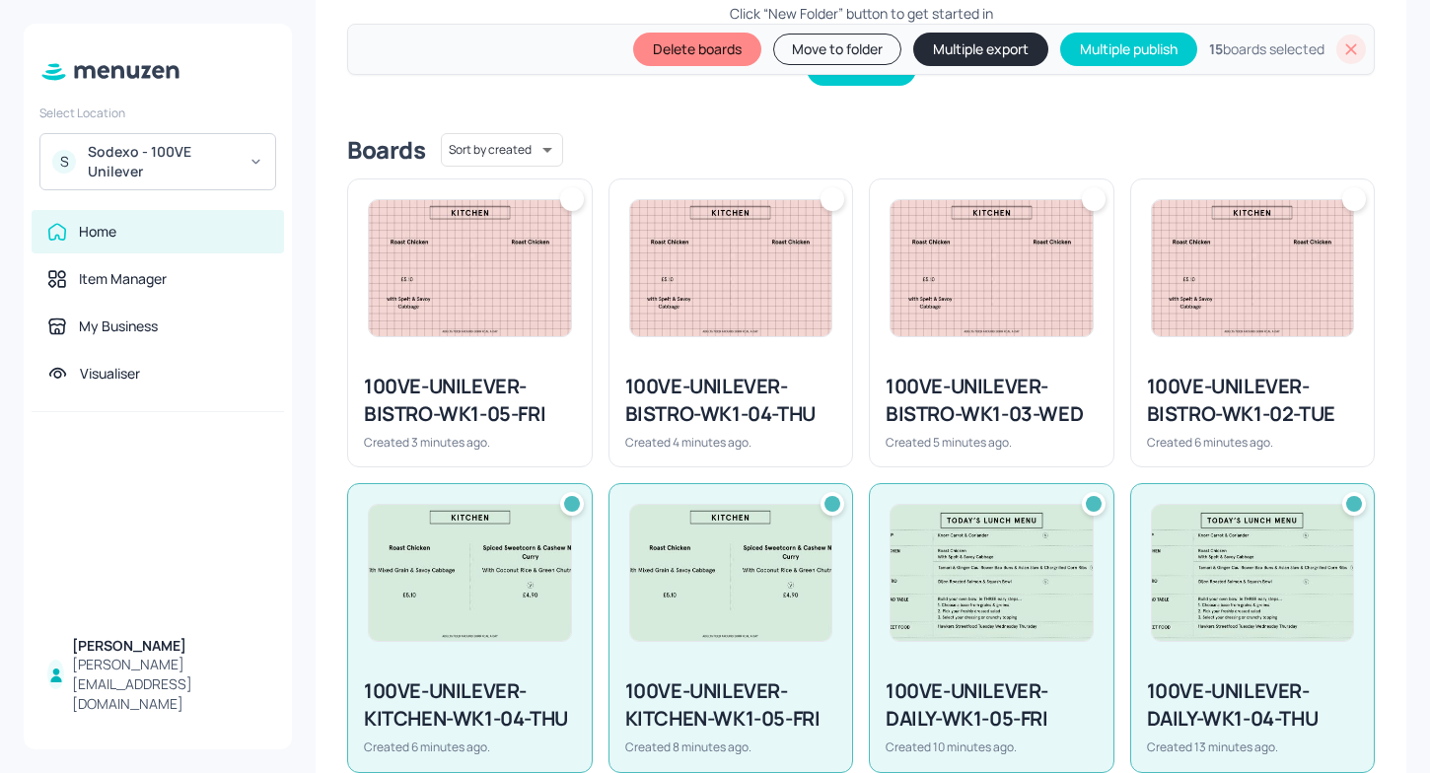
scroll to position [422, 0]
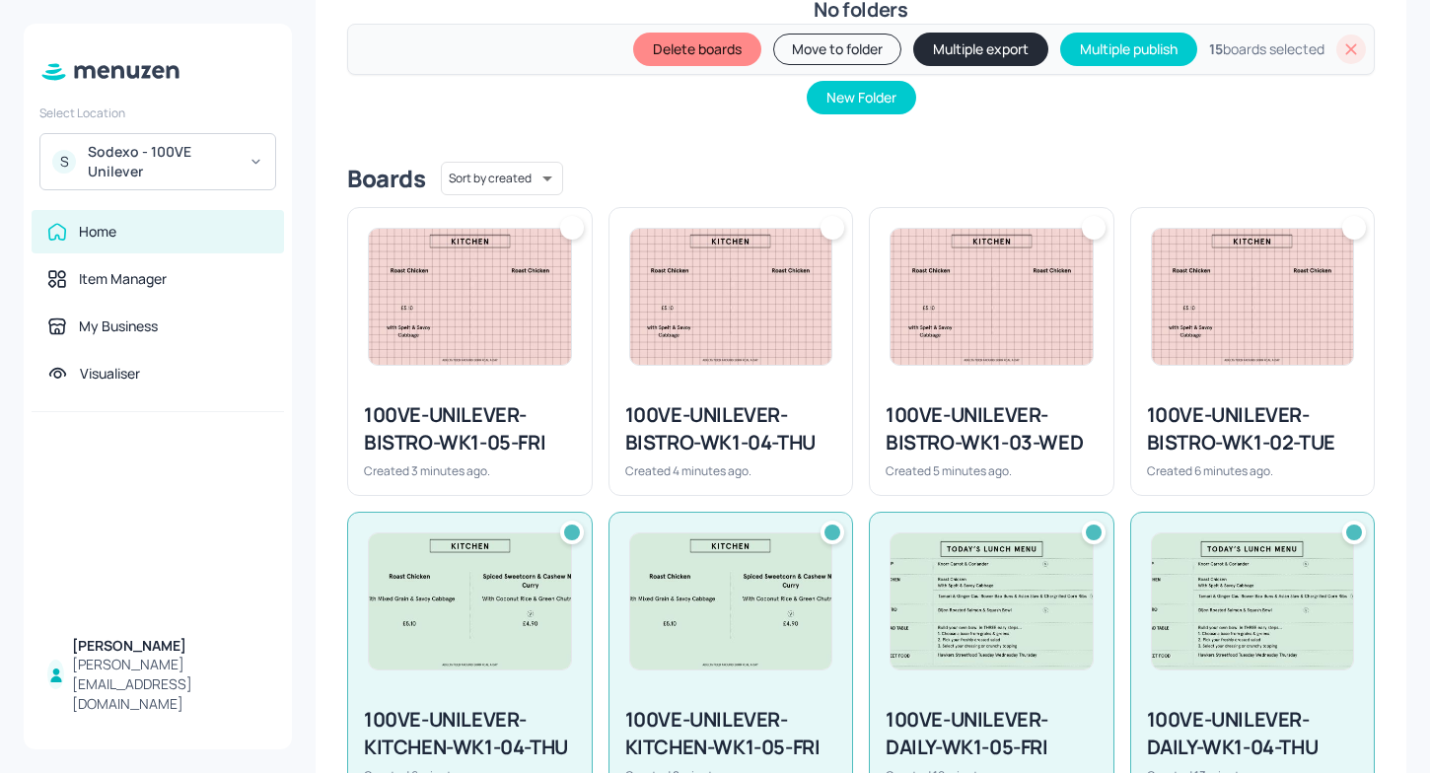
click at [1208, 263] on img at bounding box center [1253, 297] width 202 height 136
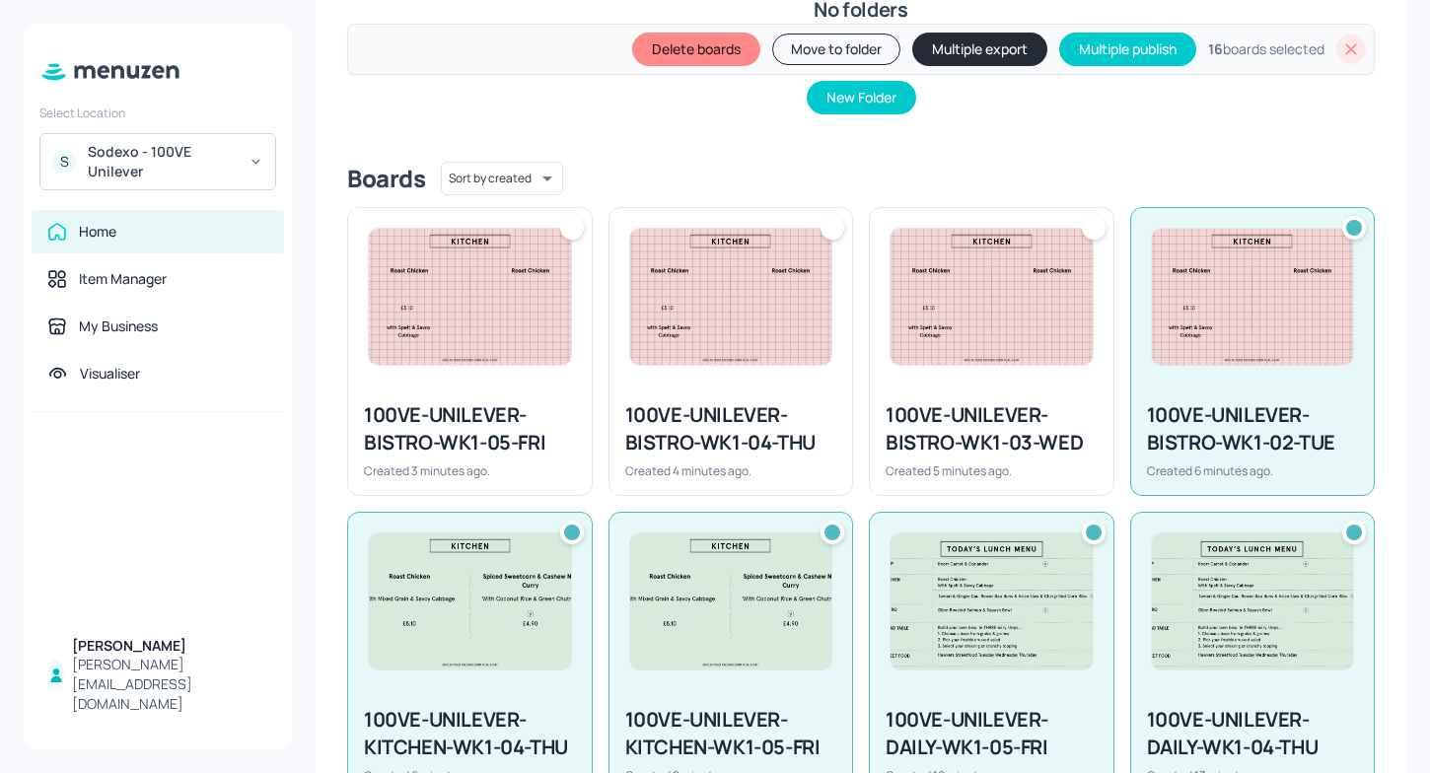
click at [1007, 280] on img at bounding box center [992, 297] width 202 height 136
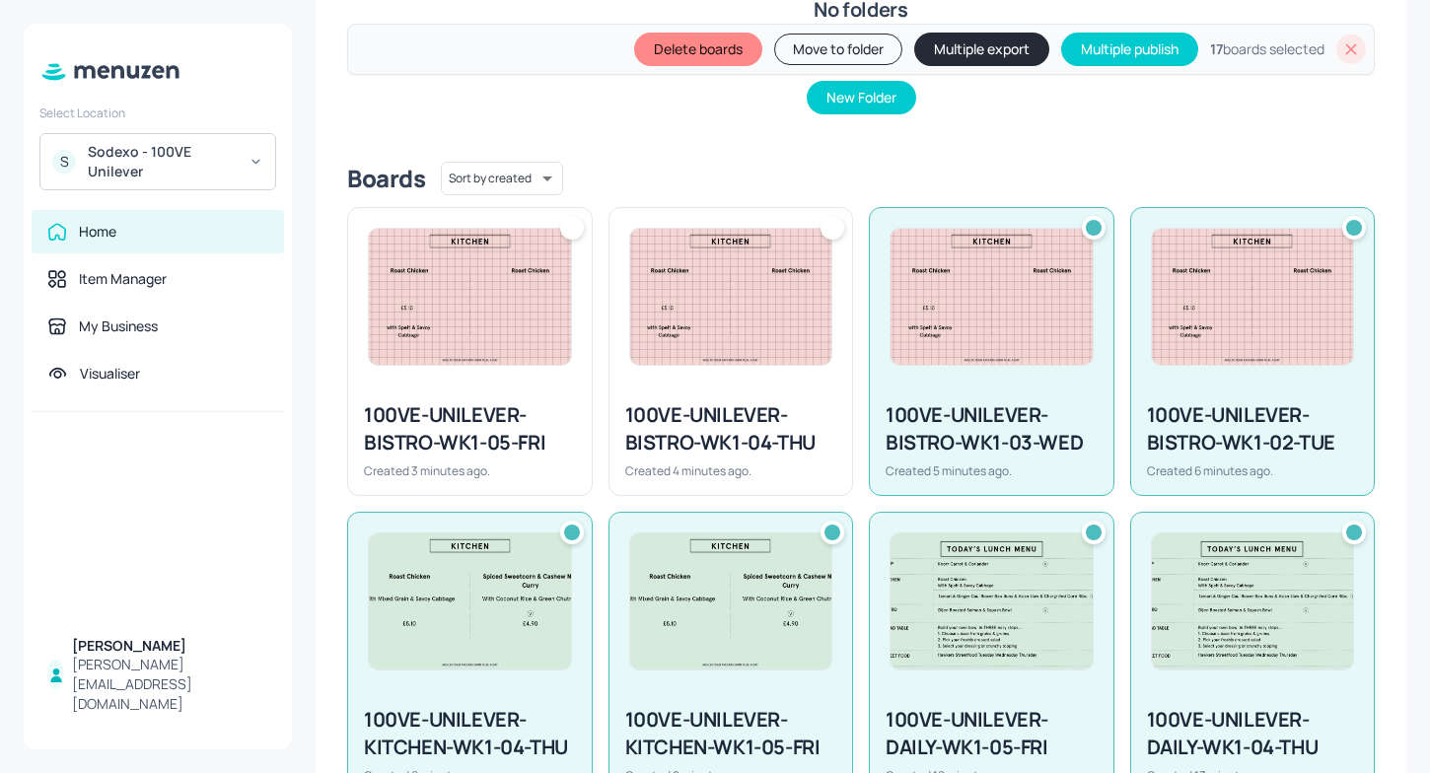
click at [727, 308] on img at bounding box center [731, 297] width 202 height 136
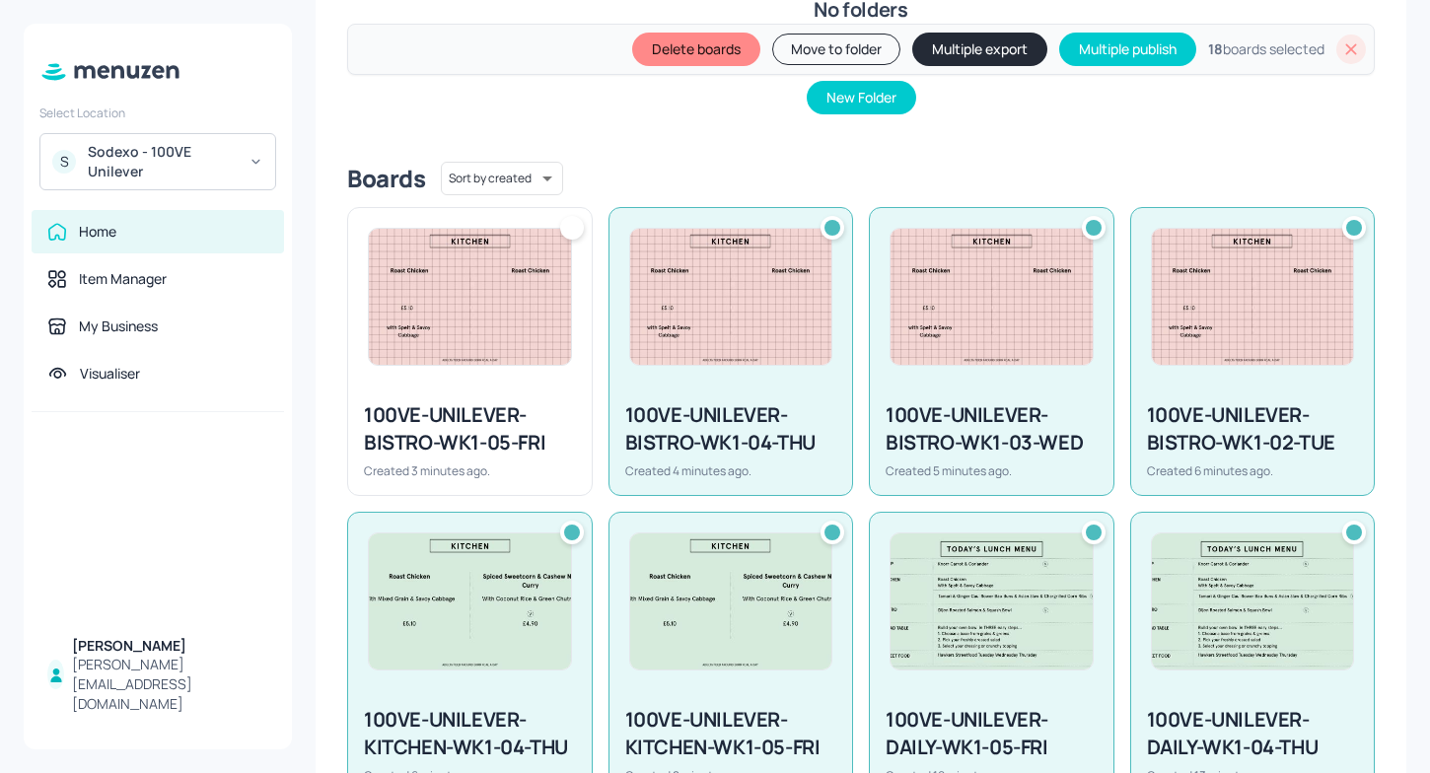
click at [534, 295] on img at bounding box center [470, 297] width 202 height 136
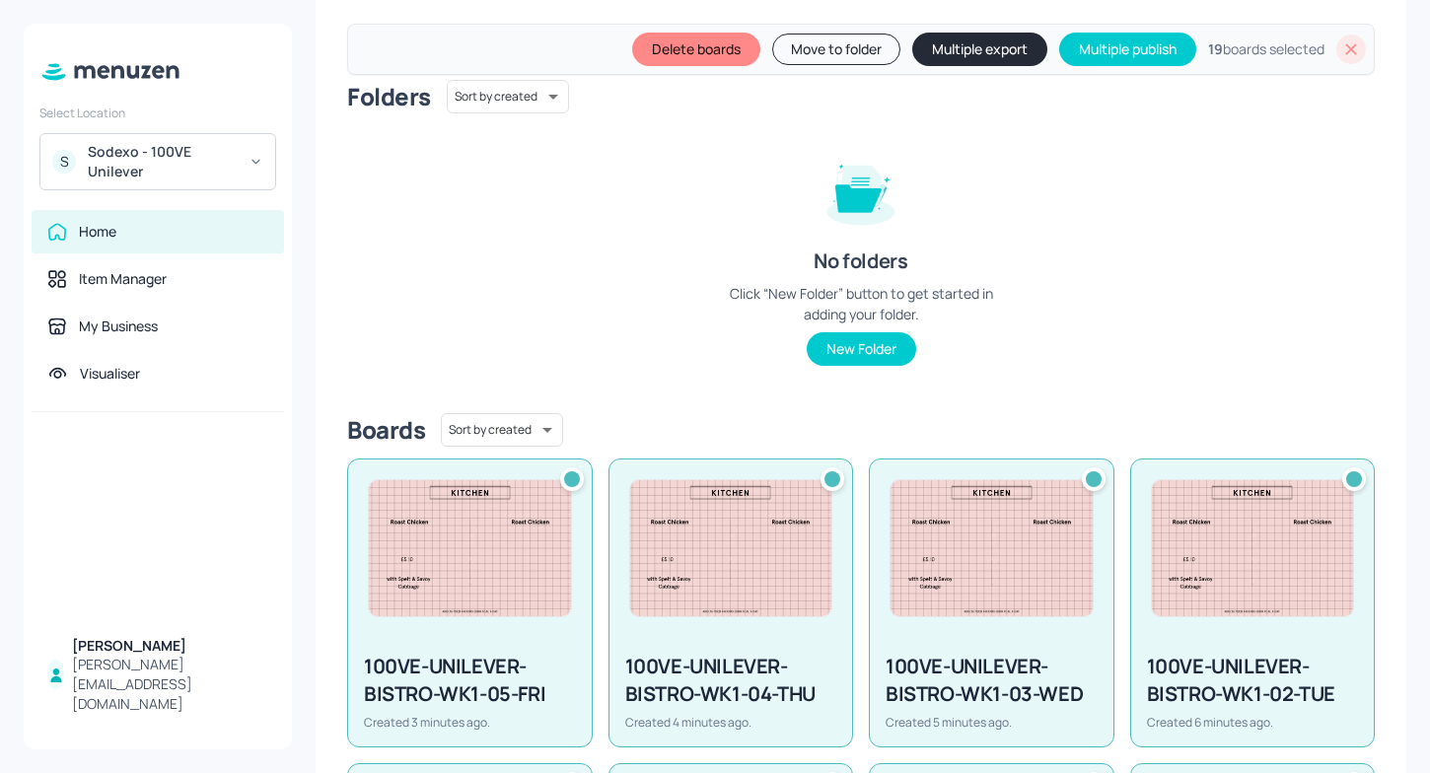
scroll to position [98, 0]
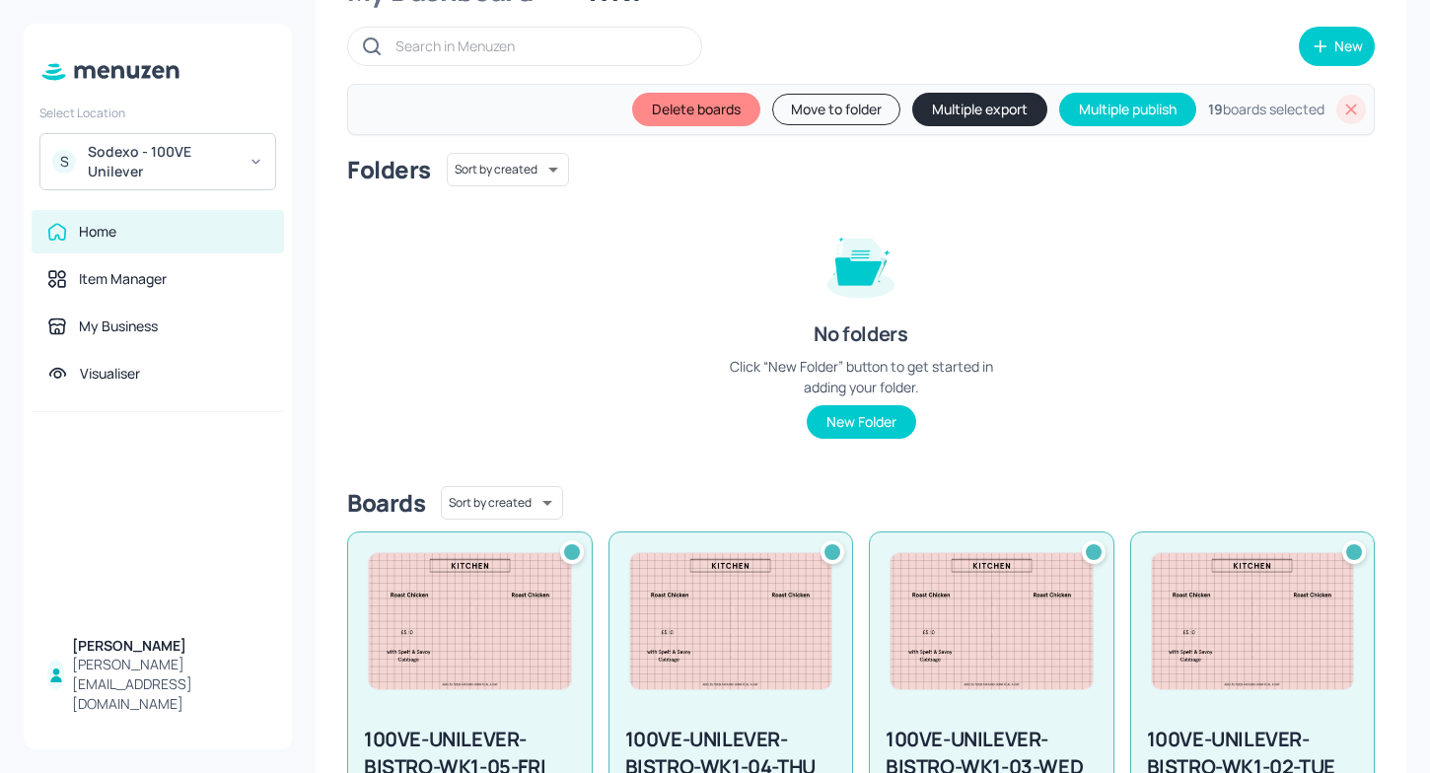
click at [1346, 110] on icon at bounding box center [1351, 109] width 11 height 11
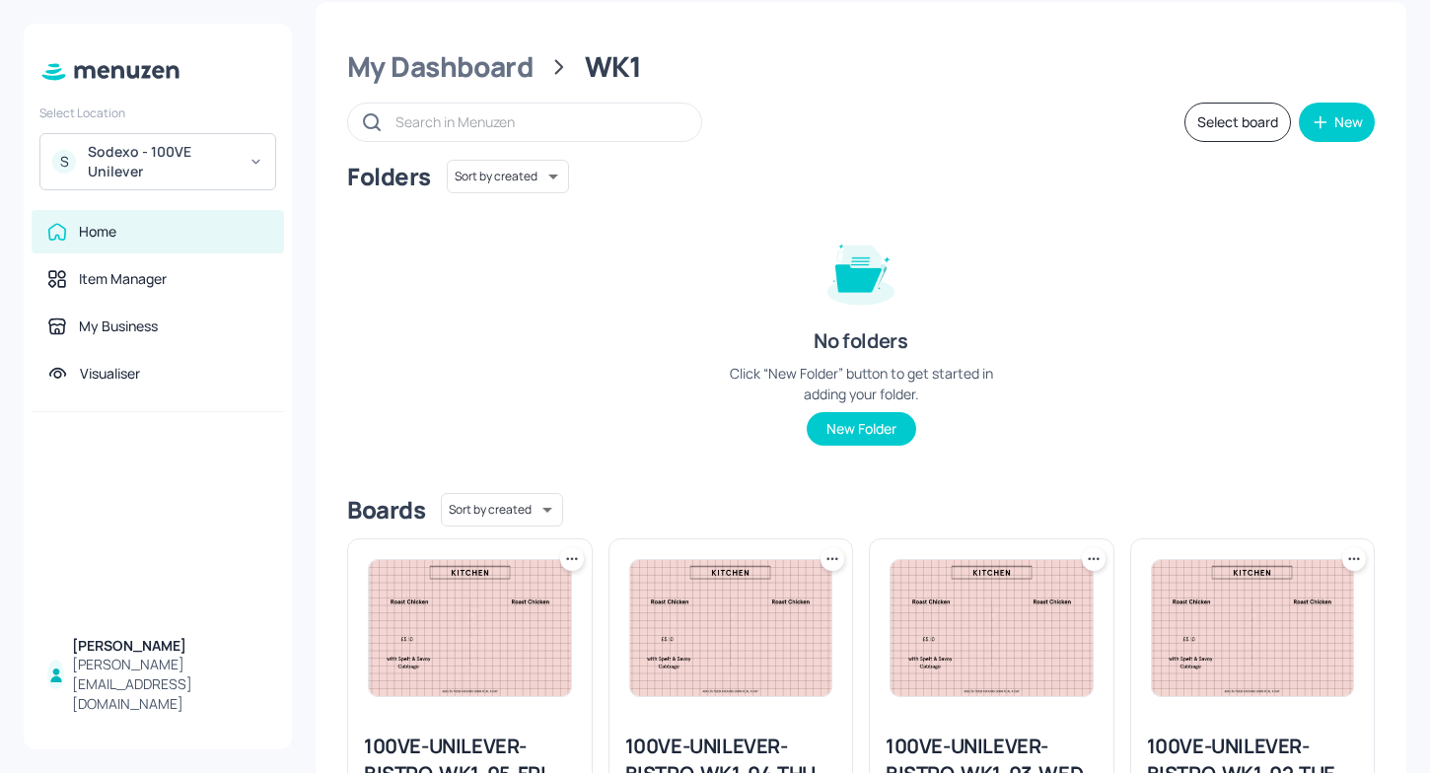
scroll to position [29, 0]
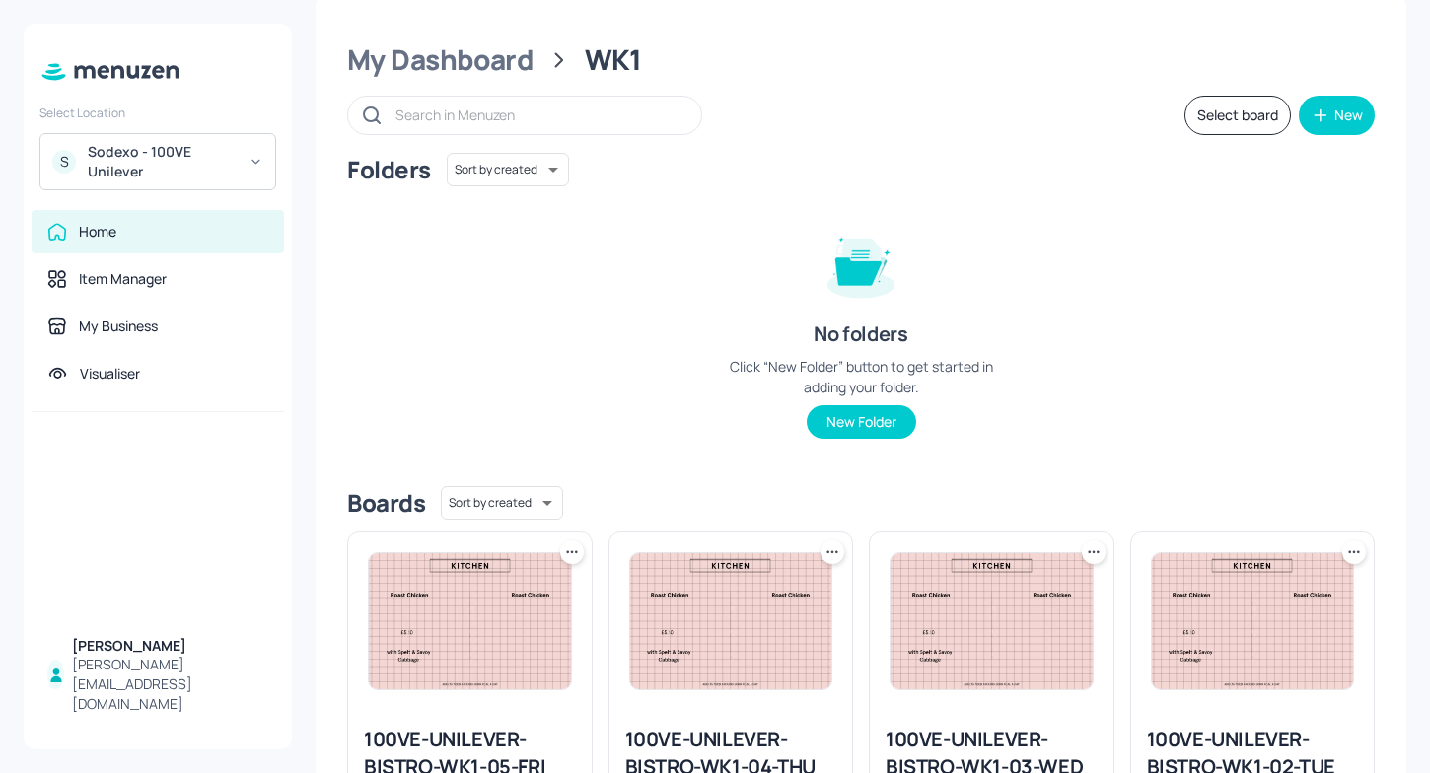
click at [1247, 117] on button "Select board" at bounding box center [1237, 115] width 107 height 39
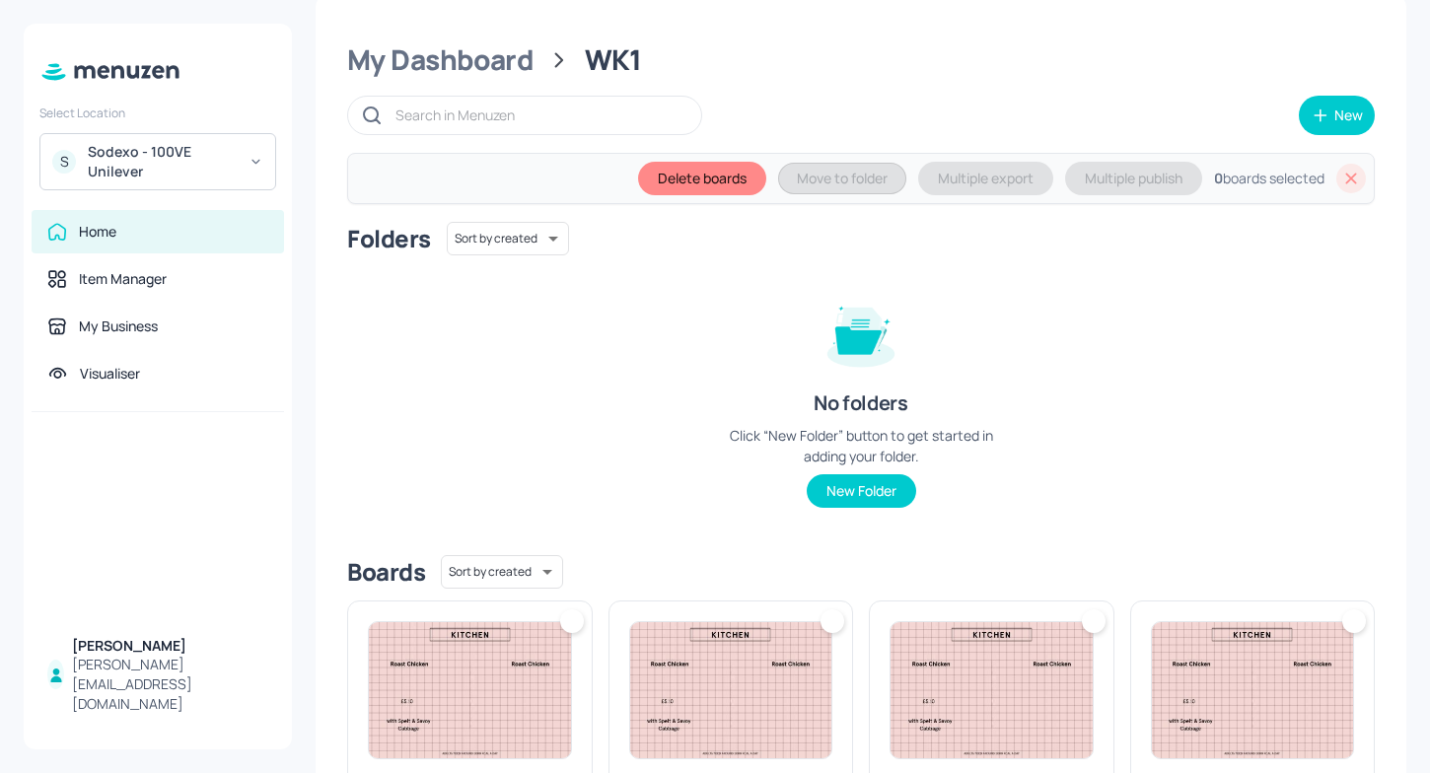
click at [489, 597] on div "100VE-UNILEVER-BISTRO-WK1-05-FRI Created 4 minutes ago." at bounding box center [461, 737] width 261 height 305
click at [486, 631] on img at bounding box center [470, 690] width 202 height 136
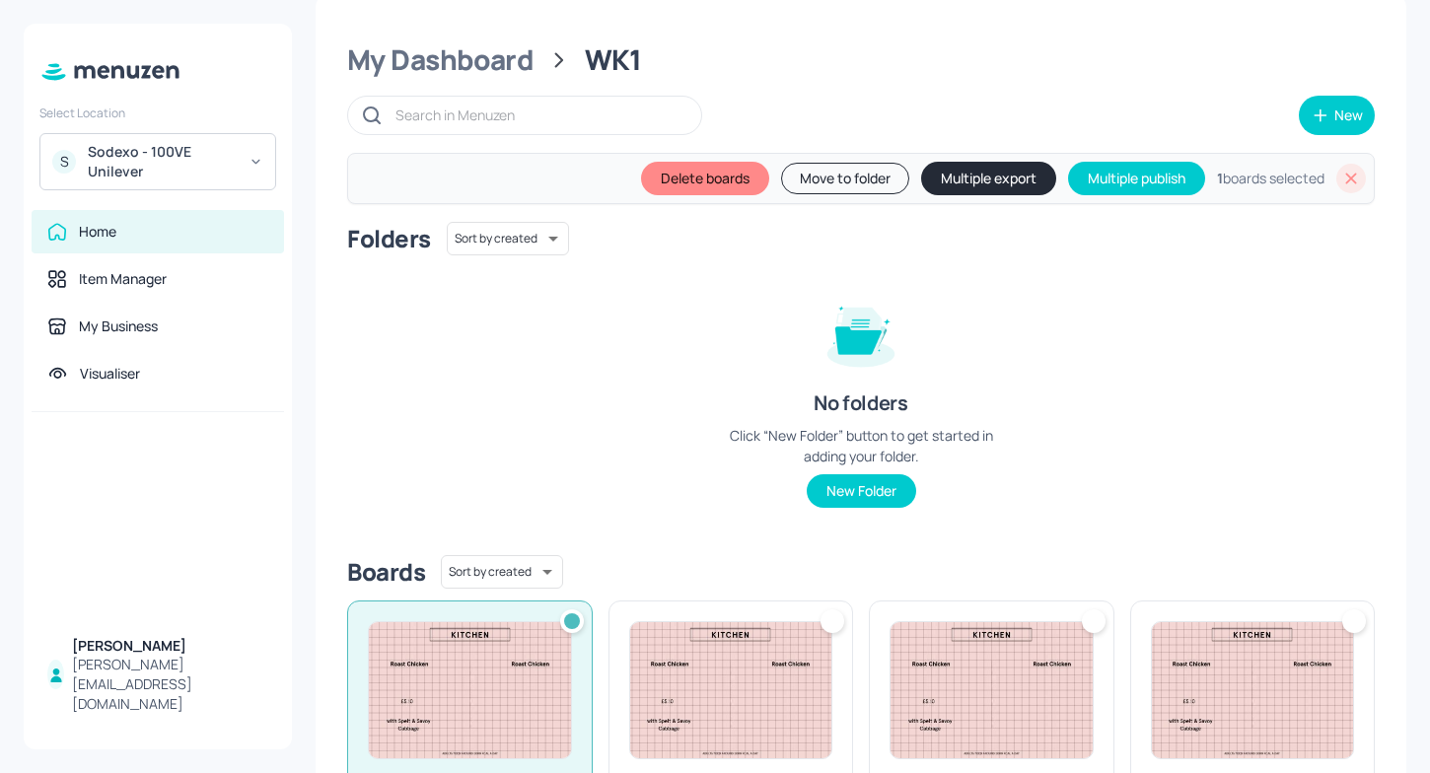
click at [959, 187] on button "Multiple export" at bounding box center [988, 179] width 135 height 34
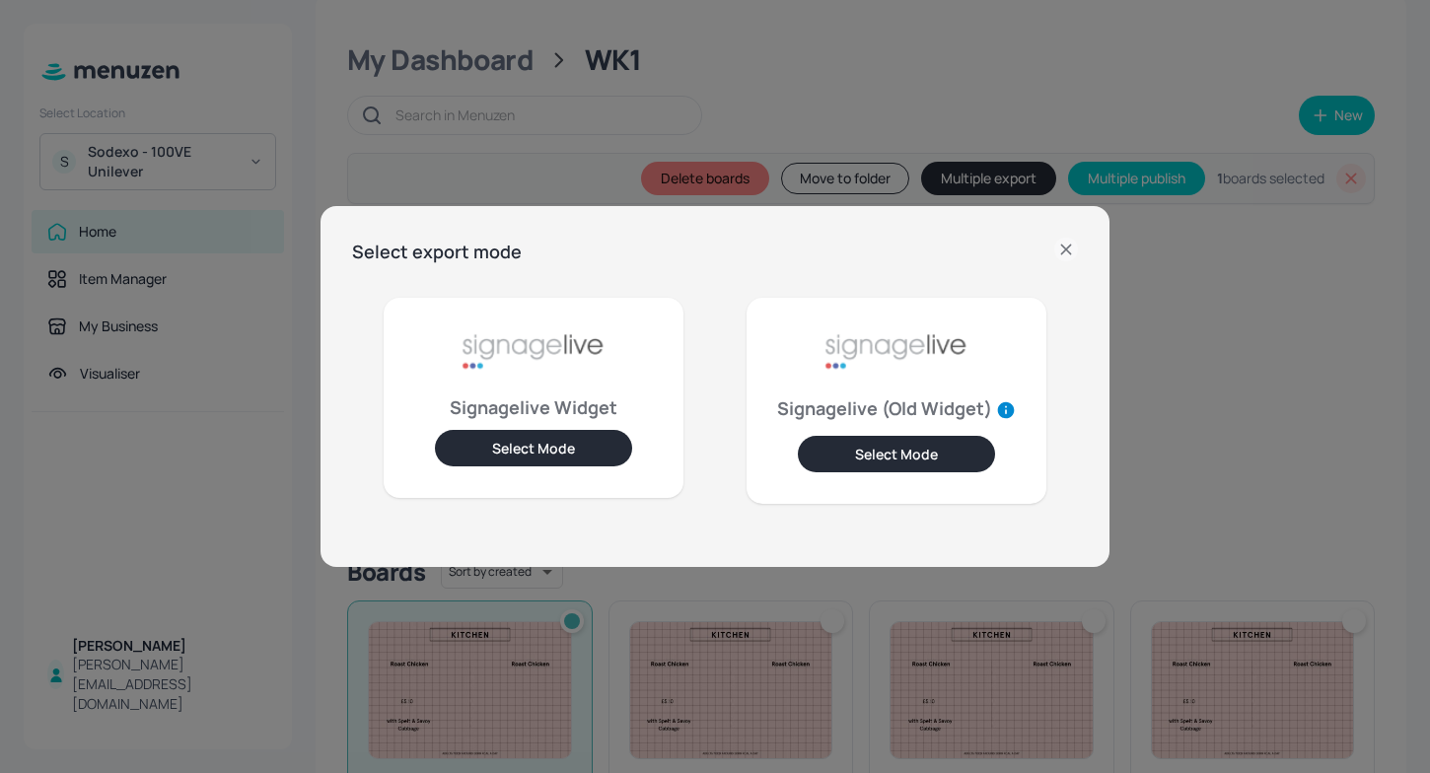
click at [1055, 246] on icon at bounding box center [1066, 250] width 24 height 24
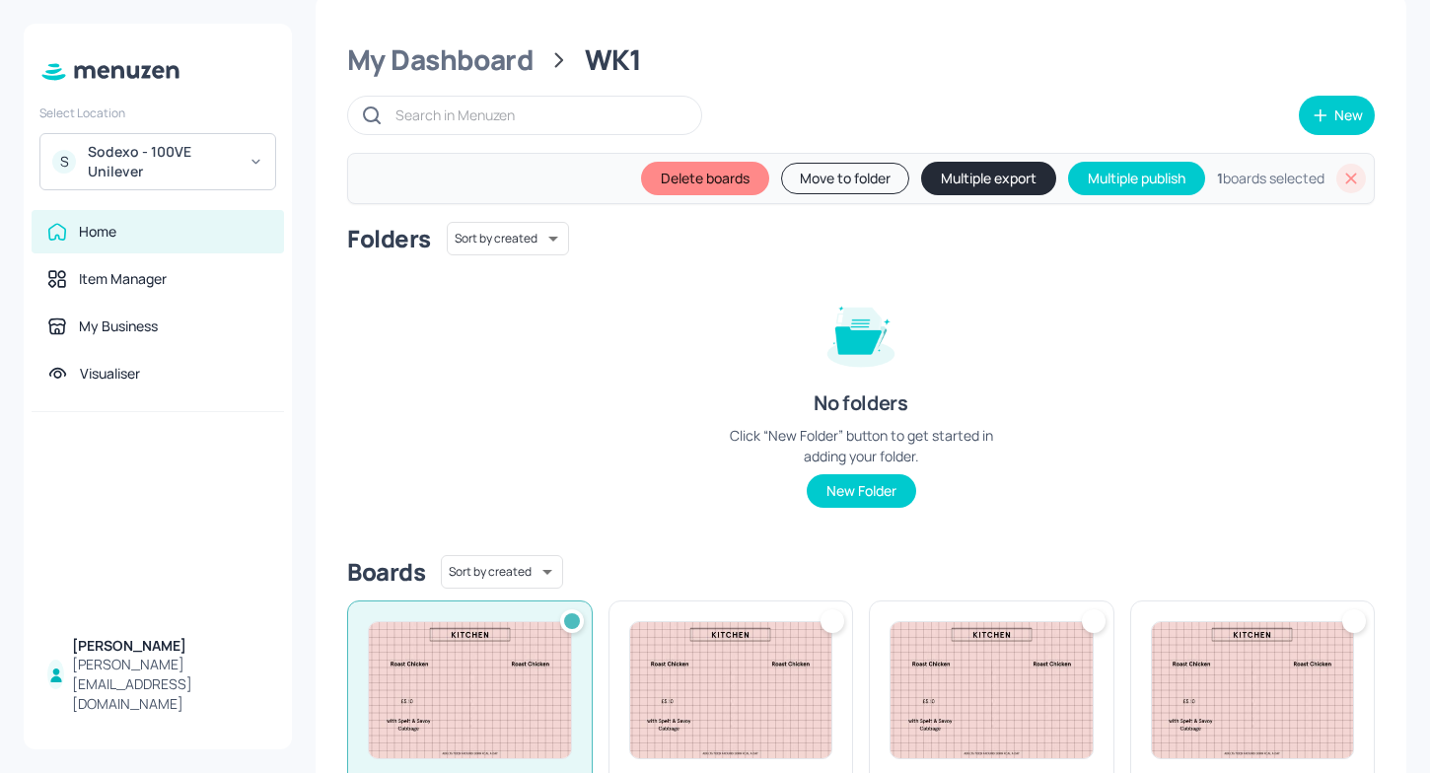
click at [575, 611] on div at bounding box center [572, 621] width 24 height 24
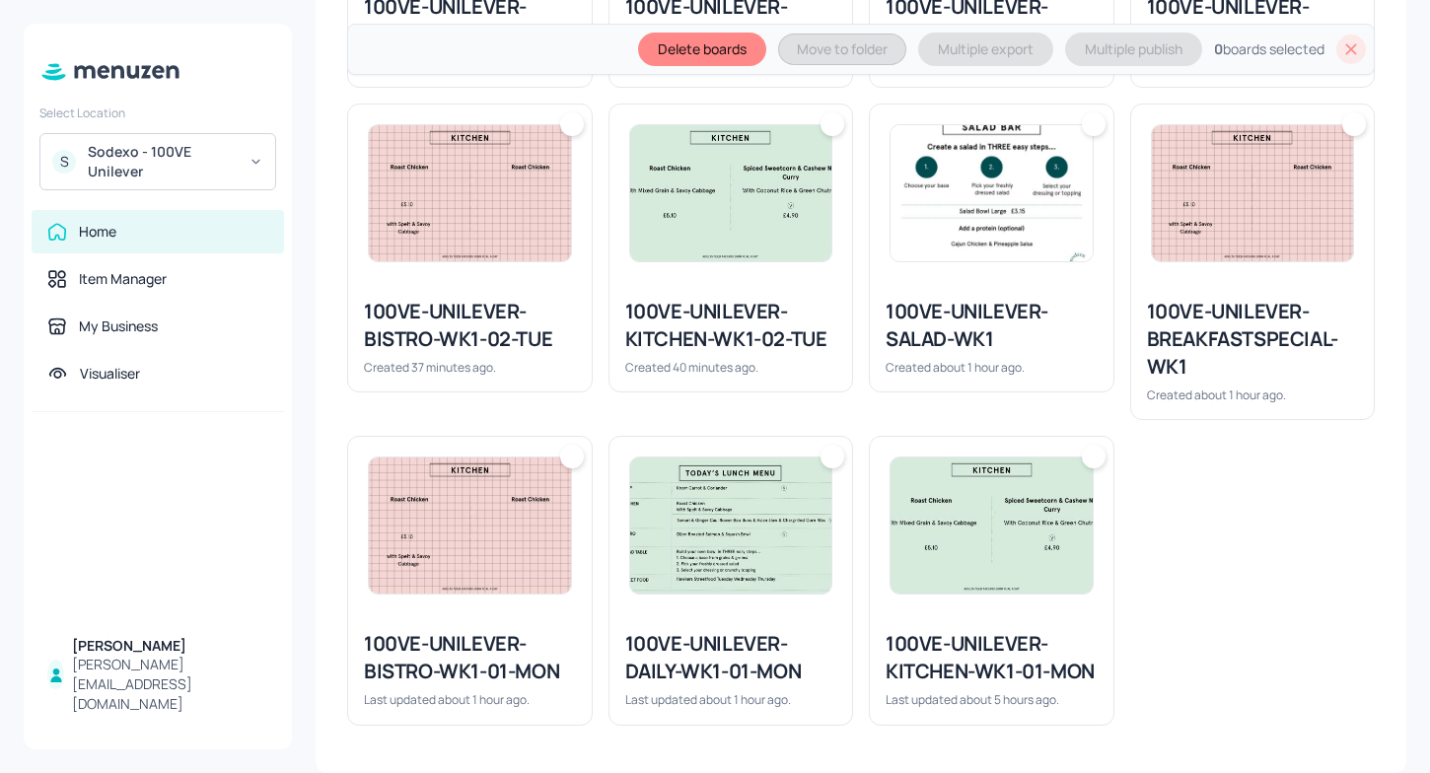
scroll to position [1468, 0]
click at [1330, 54] on div "Delete boards Move to folder Multiple export Multiple publish 0 boards selected" at bounding box center [861, 49] width 1028 height 51
click at [1345, 46] on icon at bounding box center [1351, 49] width 20 height 20
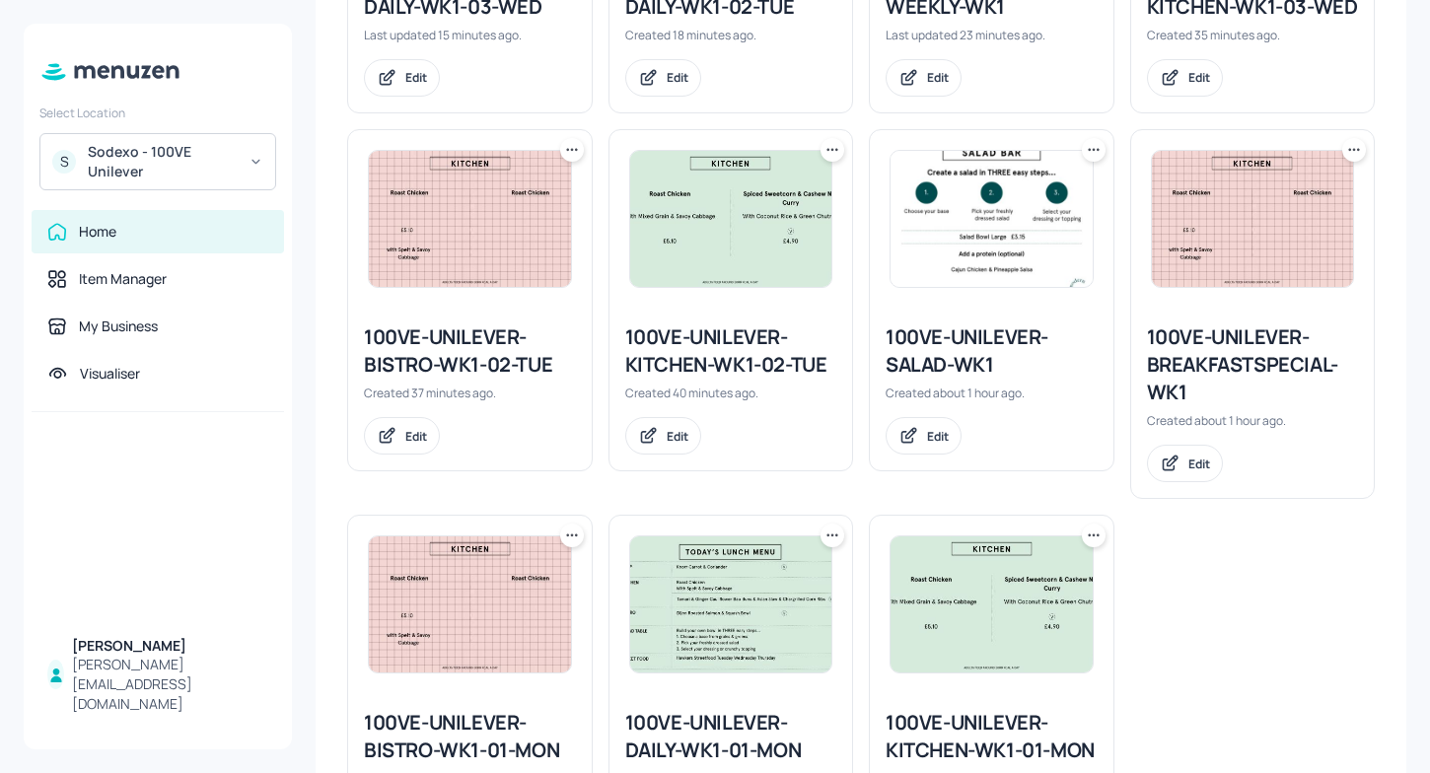
scroll to position [1666, 0]
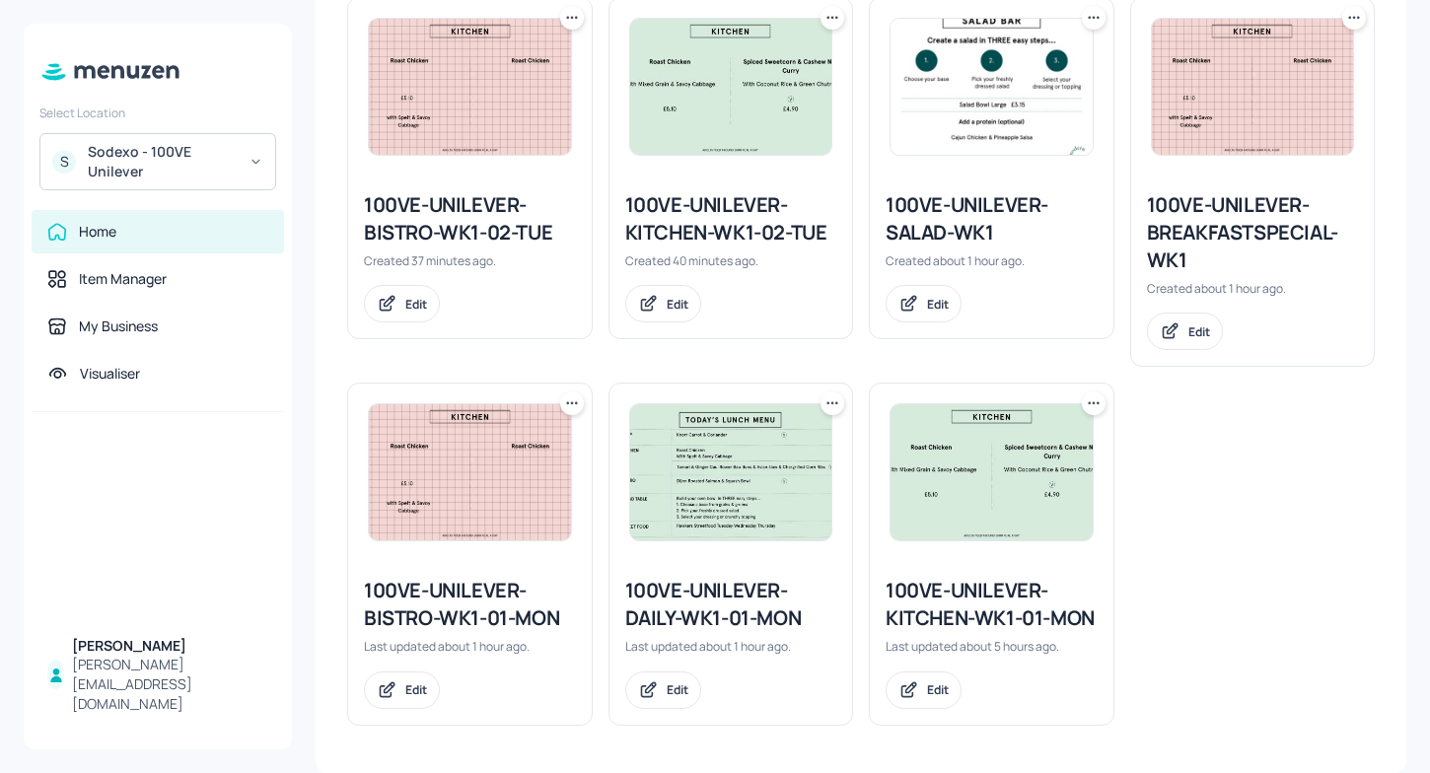
click at [970, 534] on img at bounding box center [992, 472] width 202 height 136
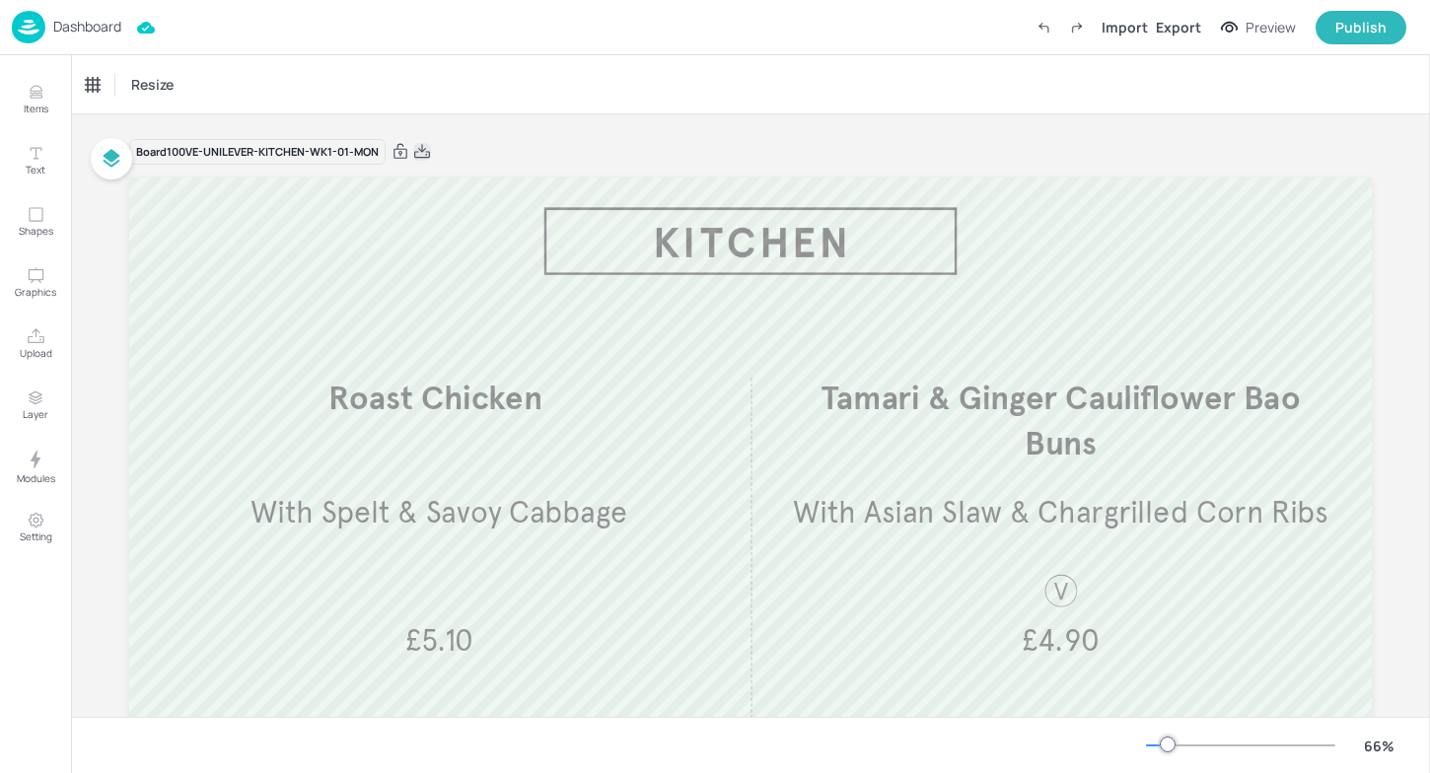
click at [425, 149] on icon at bounding box center [422, 152] width 18 height 20
click at [846, 118] on div "Board 100VE-UNILEVER-KITCHEN-WK1-01-MON Roast Chicken ​ With Spelt & Savoy Cabb…" at bounding box center [750, 520] width 1243 height 812
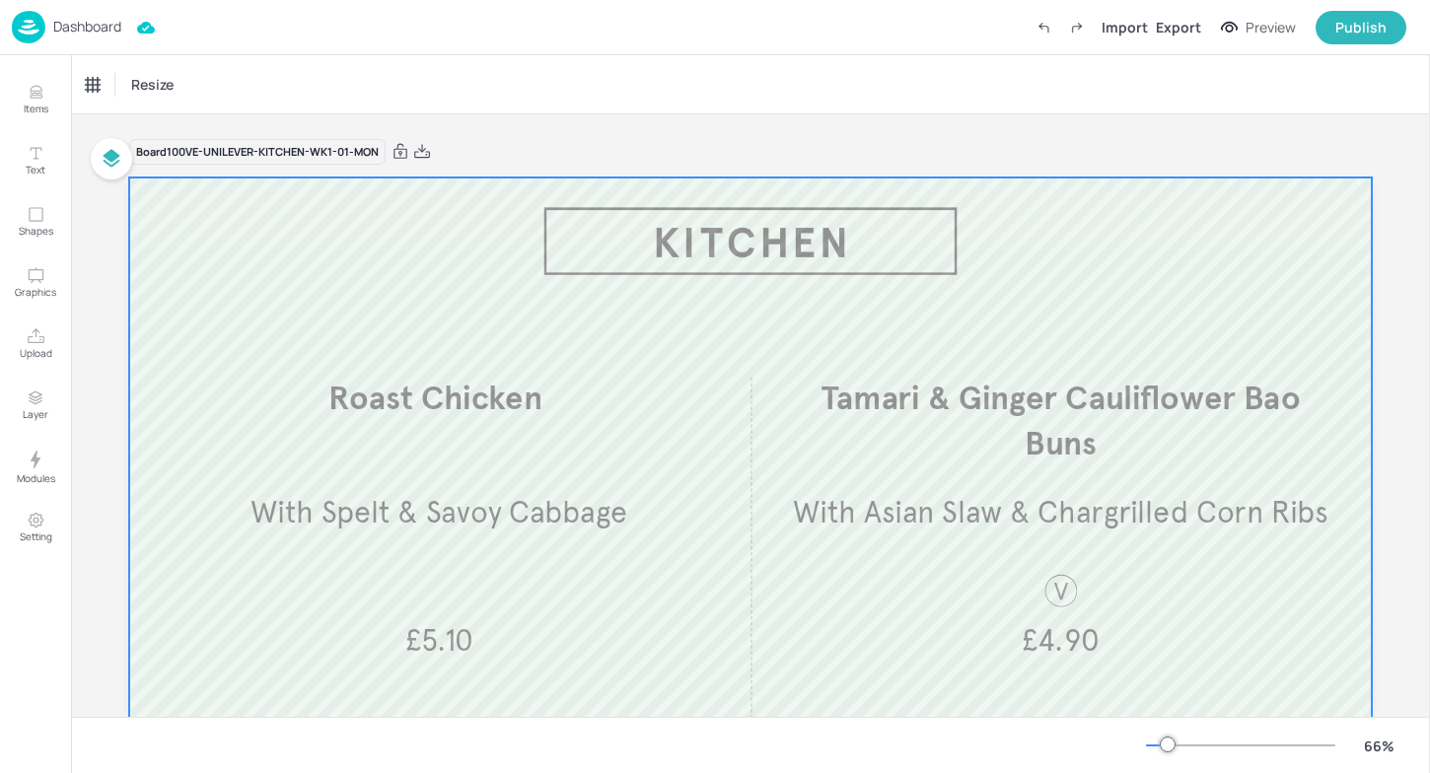
click at [321, 185] on div at bounding box center [750, 527] width 1243 height 699
click at [69, 31] on p "Dashboard" at bounding box center [87, 27] width 68 height 14
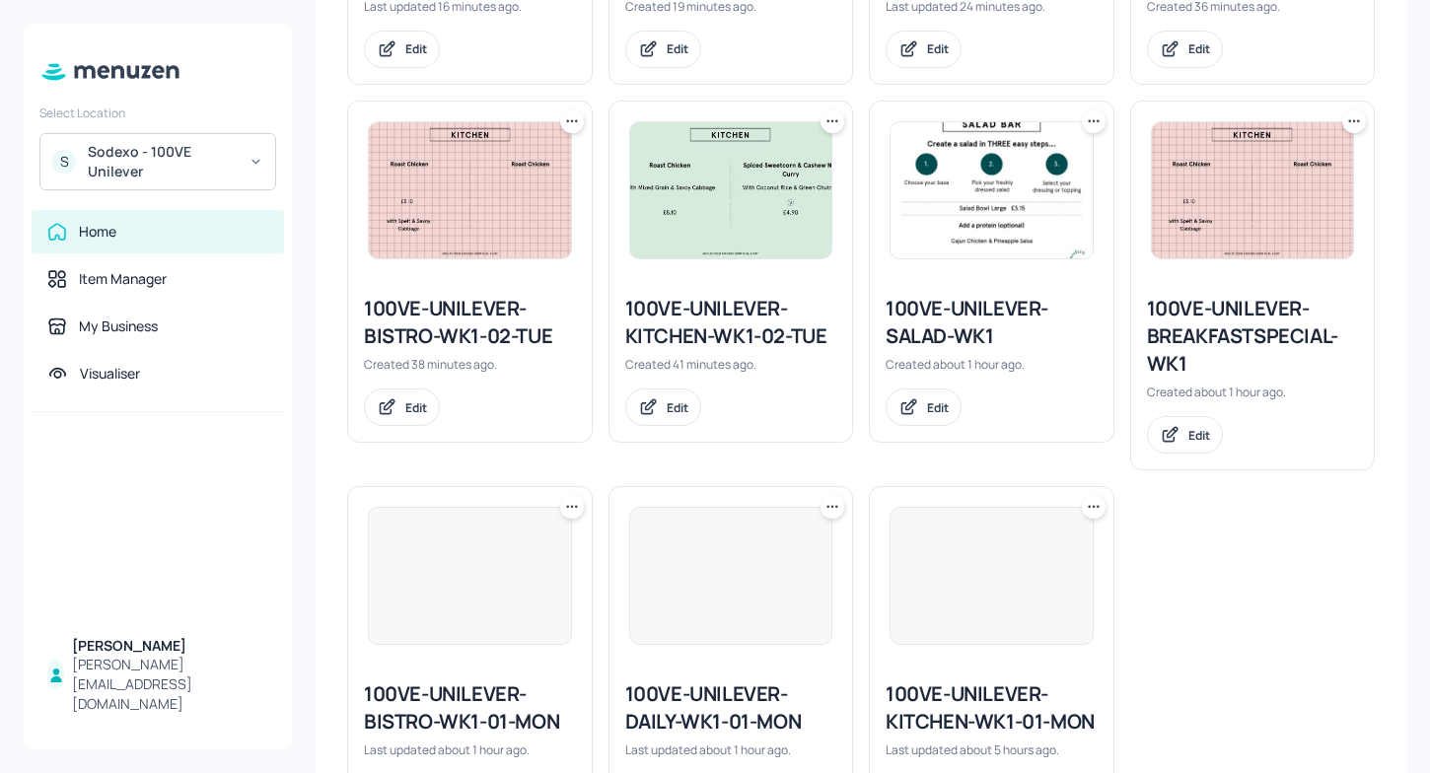
scroll to position [1666, 0]
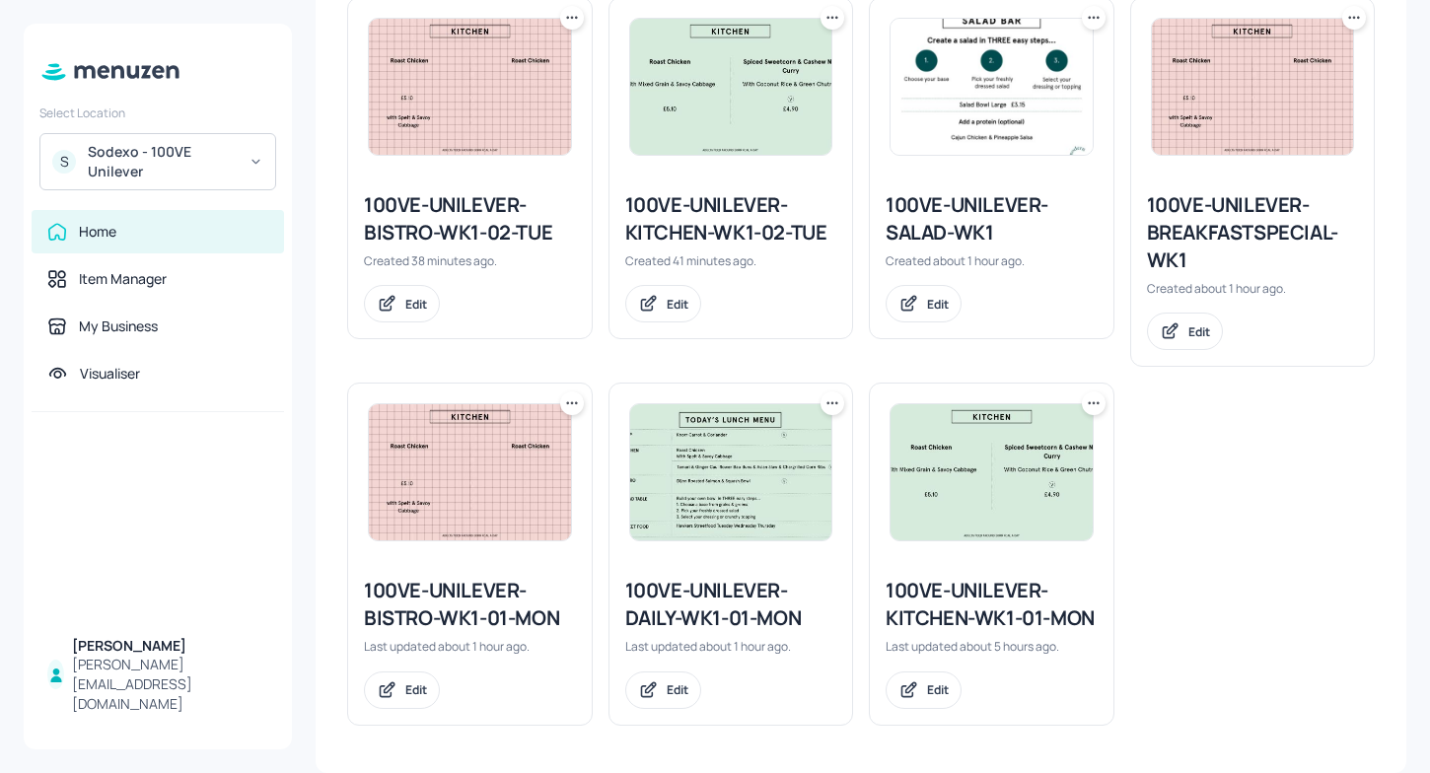
click at [1092, 406] on icon at bounding box center [1094, 404] width 20 height 20
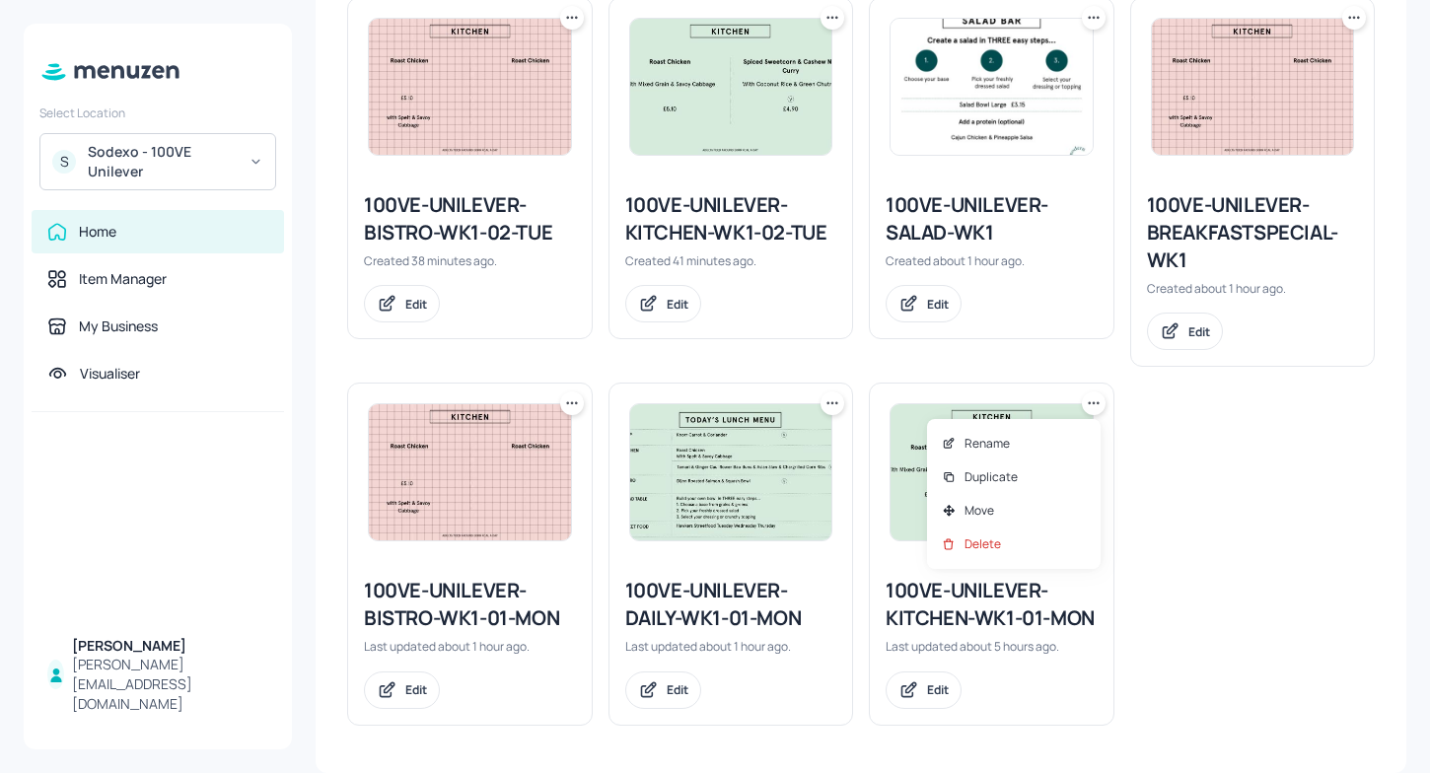
click at [921, 575] on div at bounding box center [715, 386] width 1430 height 773
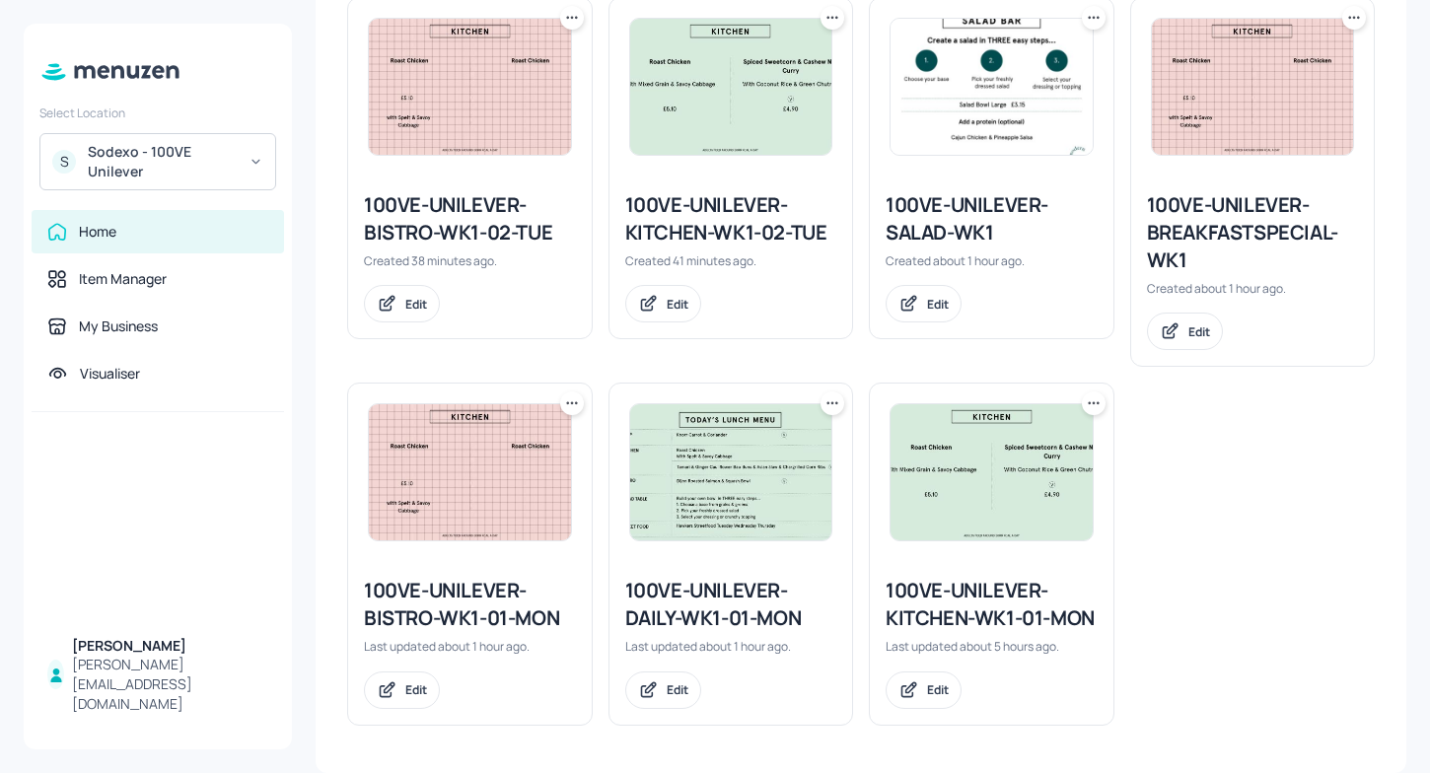
click at [954, 529] on img at bounding box center [992, 472] width 202 height 136
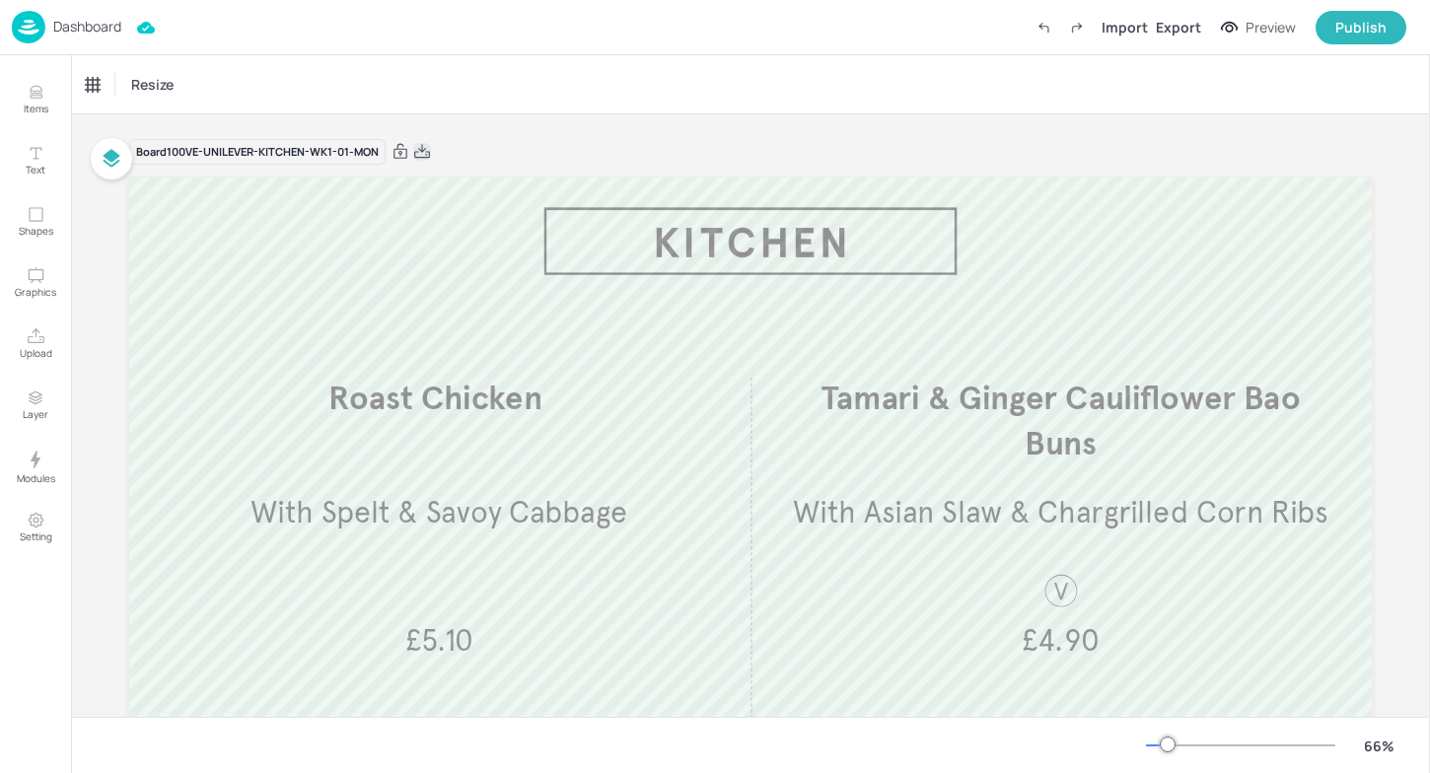
click at [427, 152] on icon at bounding box center [422, 151] width 16 height 14
click at [56, 31] on p "Dashboard" at bounding box center [87, 27] width 68 height 14
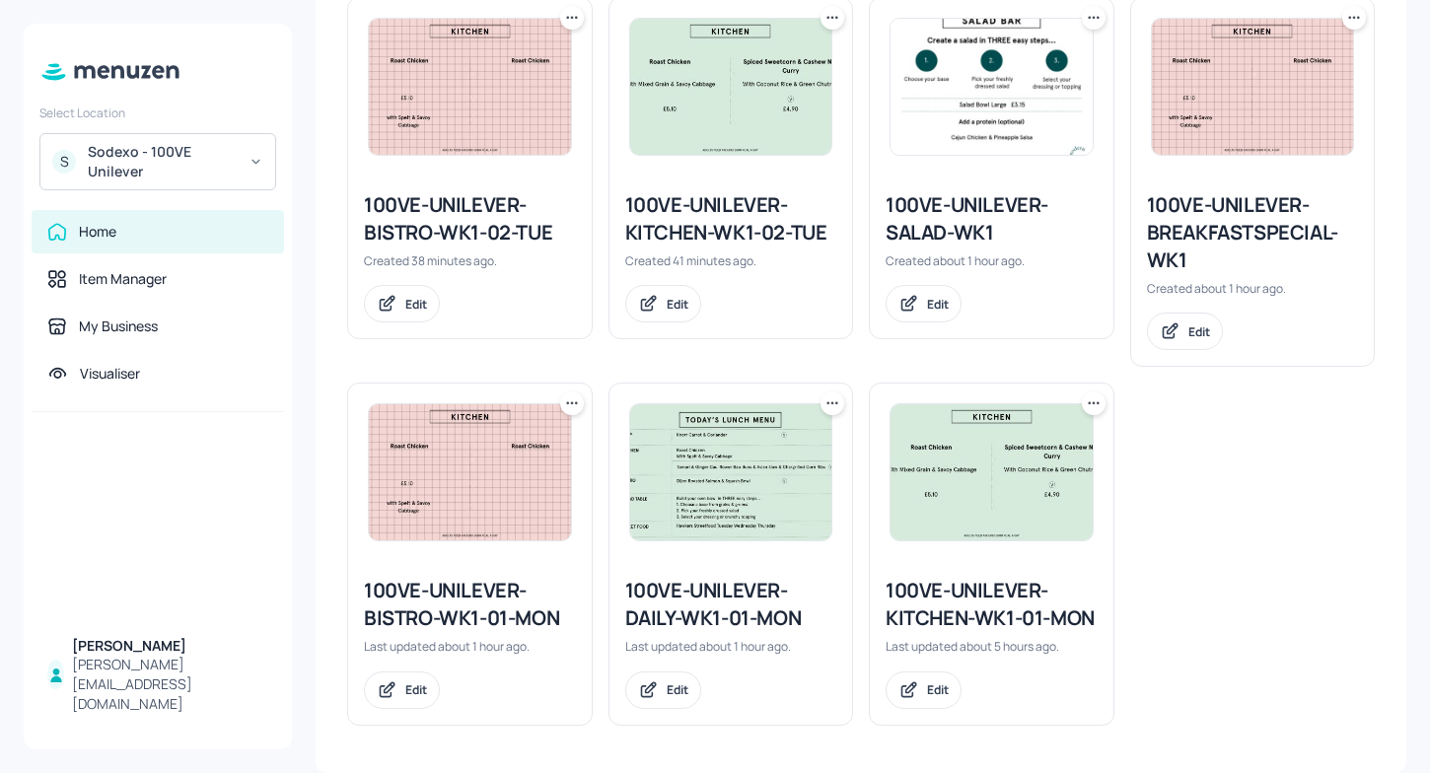
scroll to position [1666, 0]
click at [694, 544] on div at bounding box center [731, 473] width 244 height 178
click at [743, 467] on img at bounding box center [731, 472] width 202 height 136
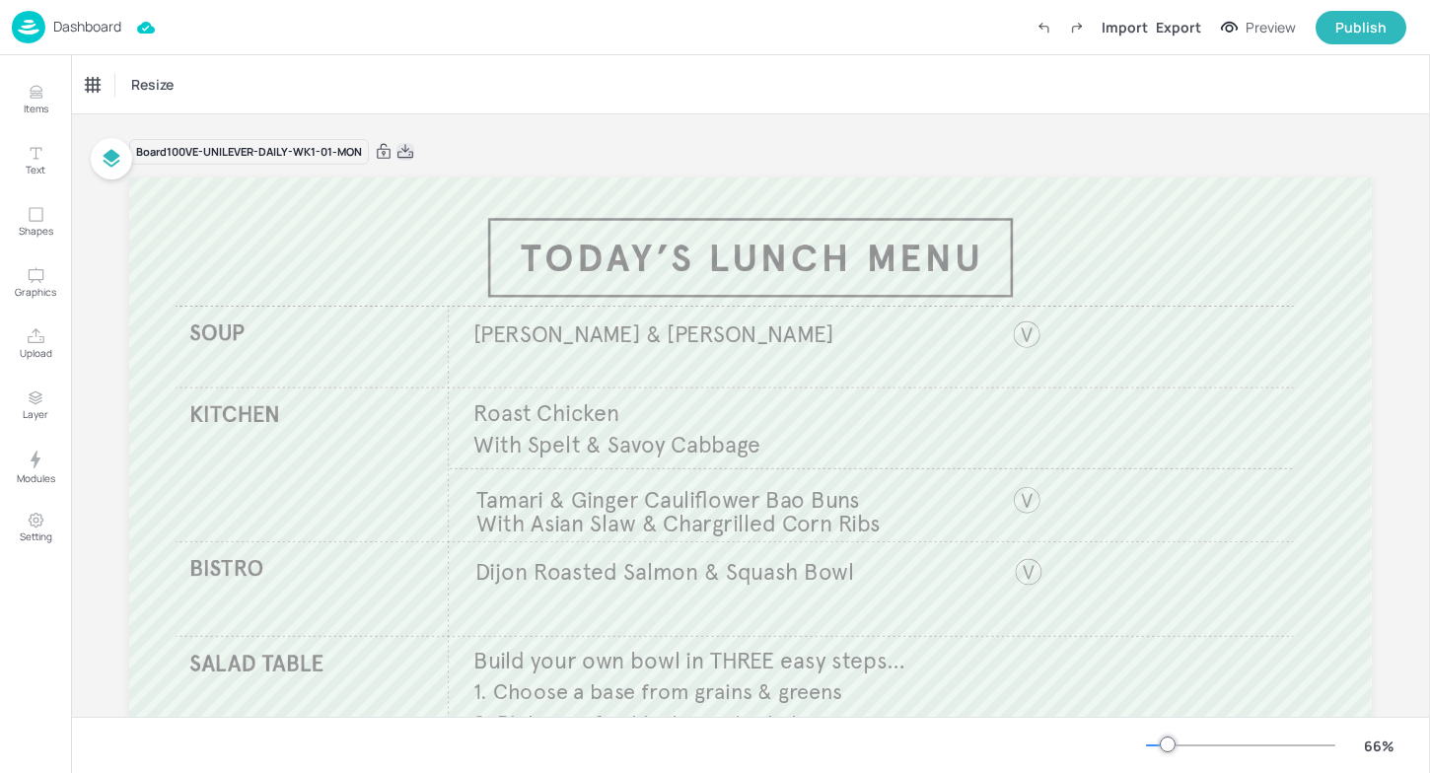
click at [407, 151] on icon at bounding box center [405, 152] width 18 height 20
click at [50, 32] on div "Dashboard" at bounding box center [66, 27] width 109 height 33
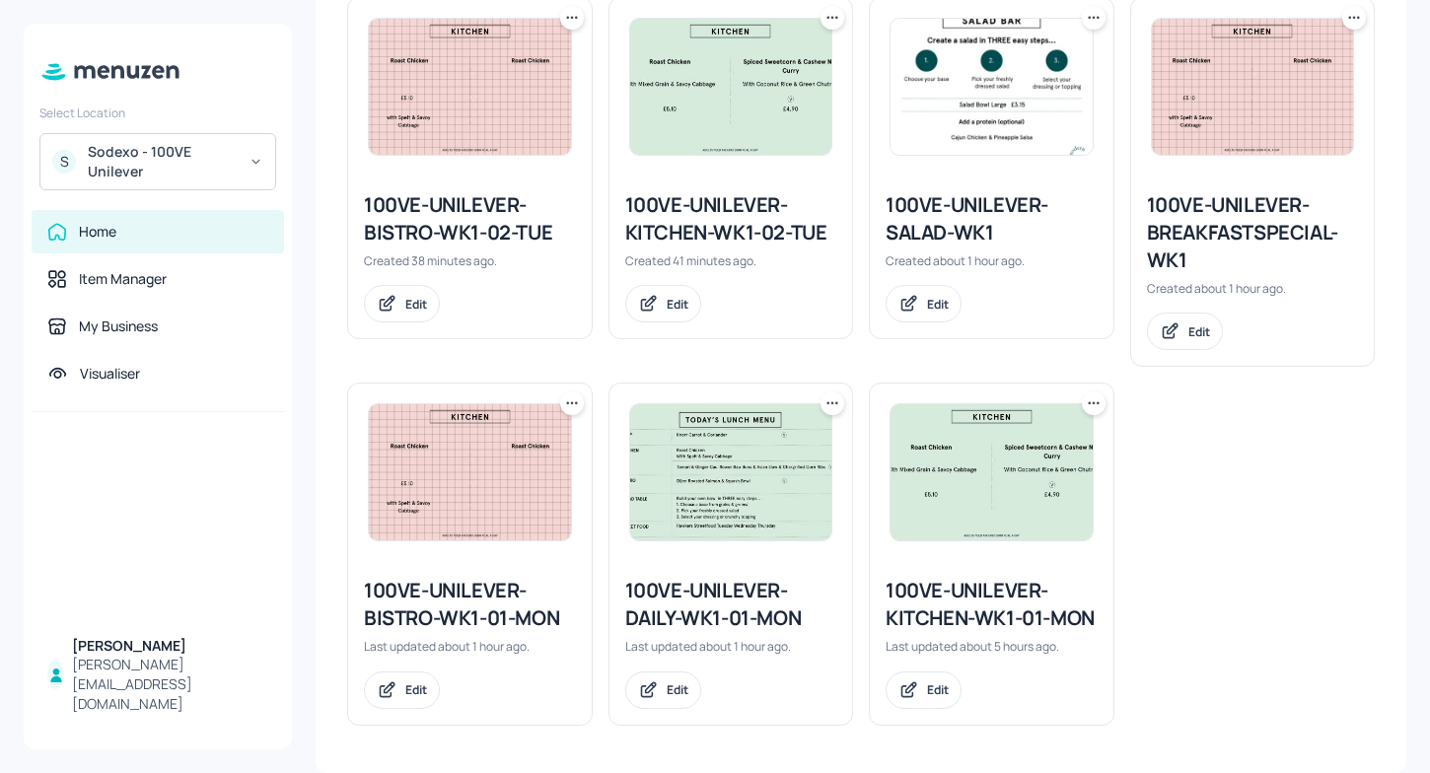
scroll to position [1666, 0]
click at [485, 470] on img at bounding box center [470, 472] width 202 height 136
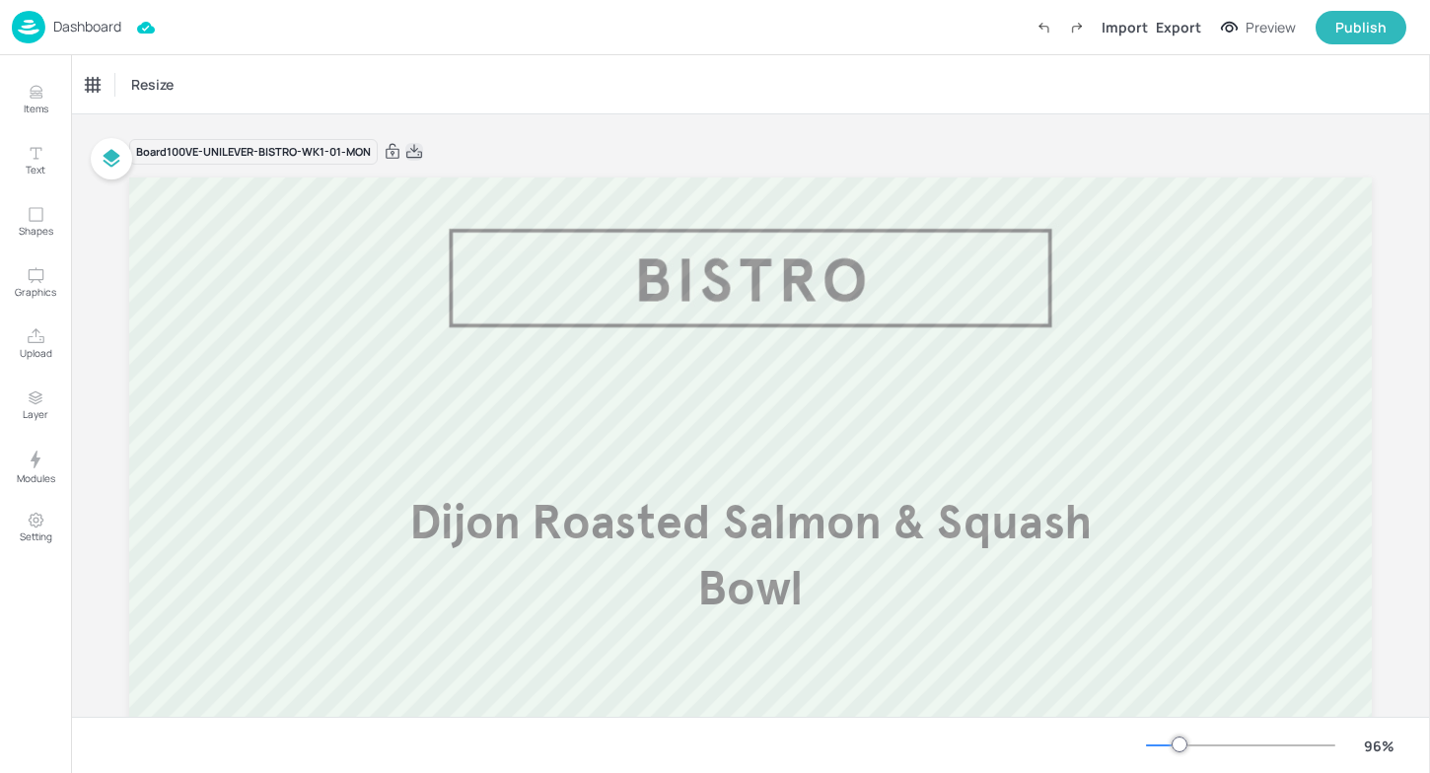
click at [414, 157] on icon at bounding box center [414, 152] width 18 height 20
click at [48, 24] on div "Dashboard" at bounding box center [66, 27] width 109 height 33
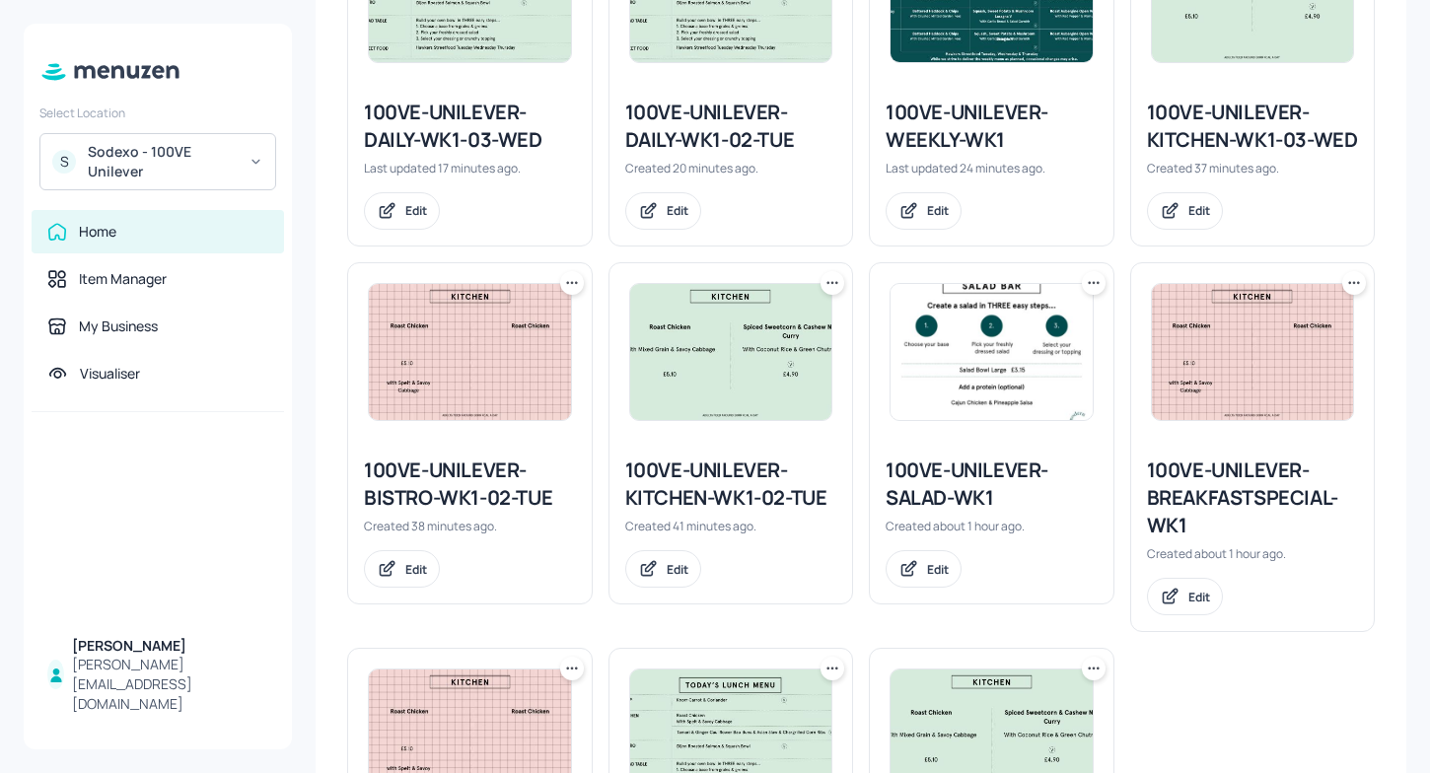
scroll to position [1666, 0]
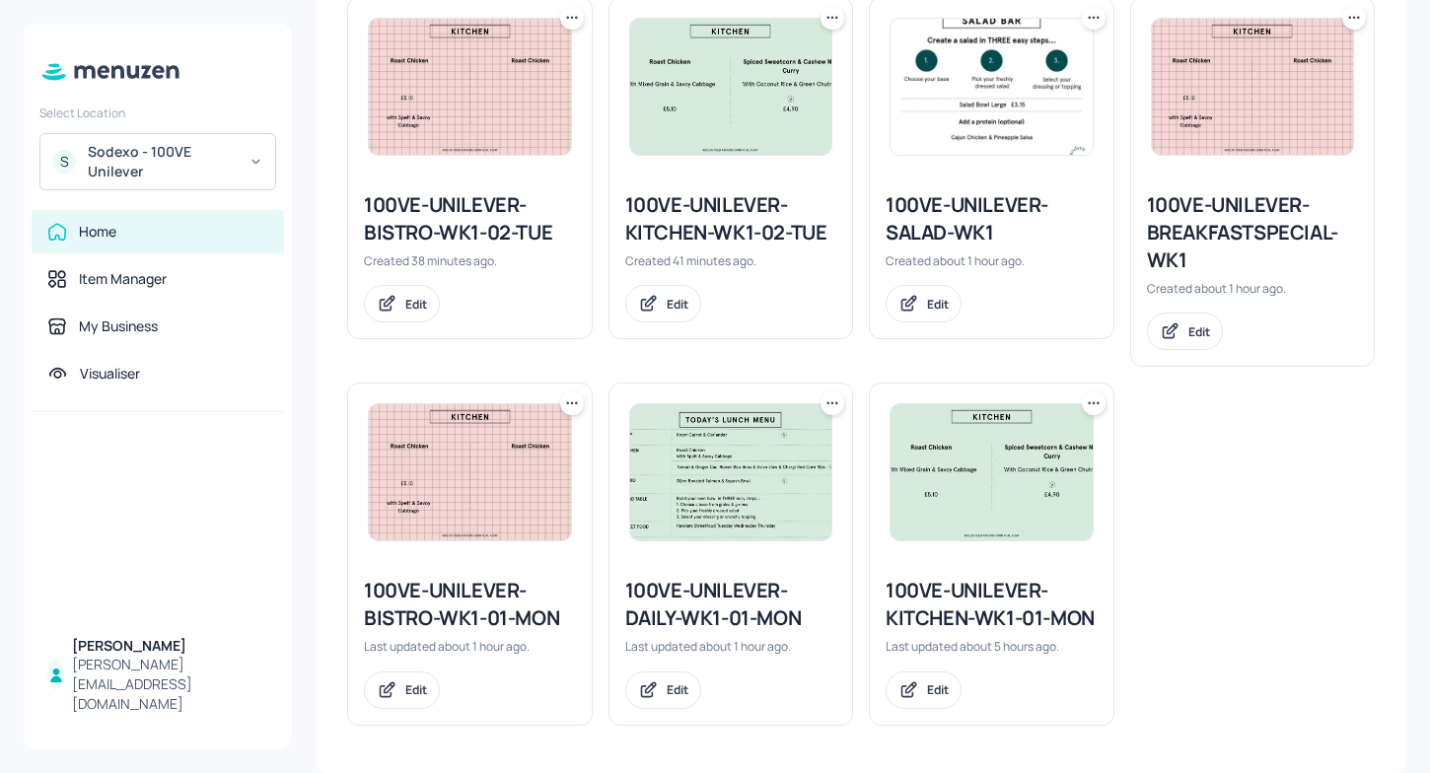
click at [1233, 248] on div "100VE-UNILEVER-BREAKFASTSPECIAL-WK1" at bounding box center [1253, 232] width 212 height 83
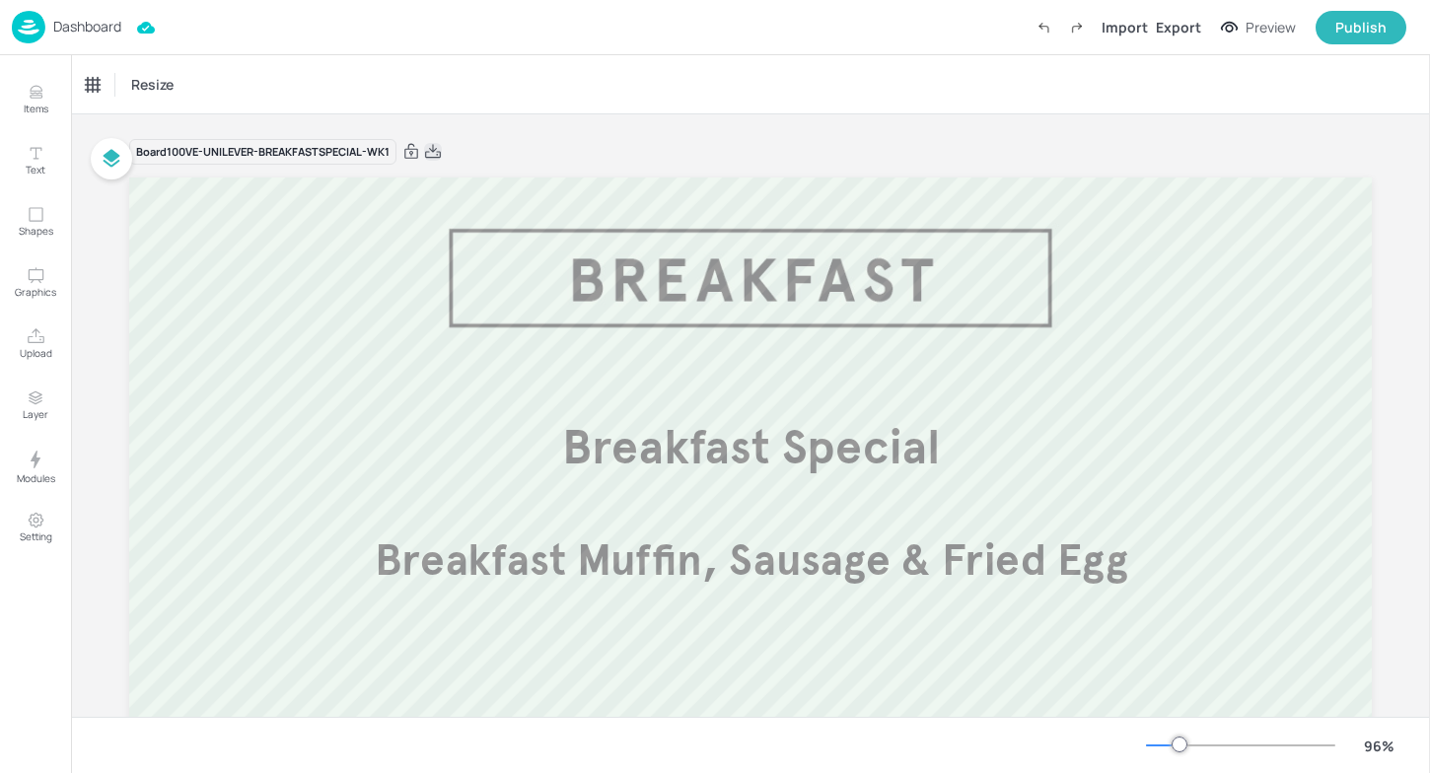
click at [436, 151] on icon at bounding box center [433, 152] width 18 height 20
click at [38, 22] on img at bounding box center [29, 27] width 34 height 33
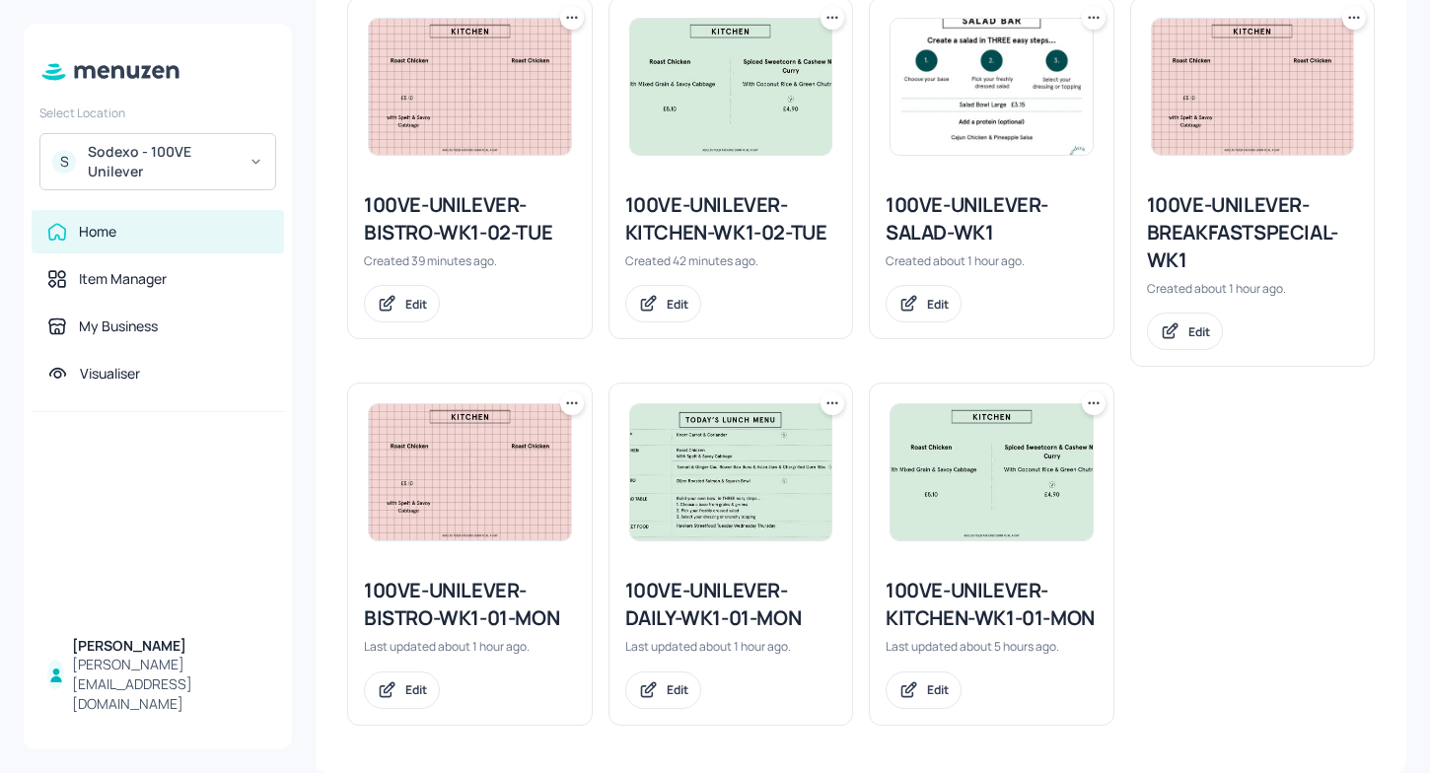
scroll to position [1666, 0]
click at [1093, 21] on icon at bounding box center [1094, 18] width 20 height 20
click at [1036, 287] on div at bounding box center [715, 386] width 1430 height 773
click at [981, 218] on div "100VE-UNILEVER-SALAD-WK1" at bounding box center [992, 218] width 212 height 55
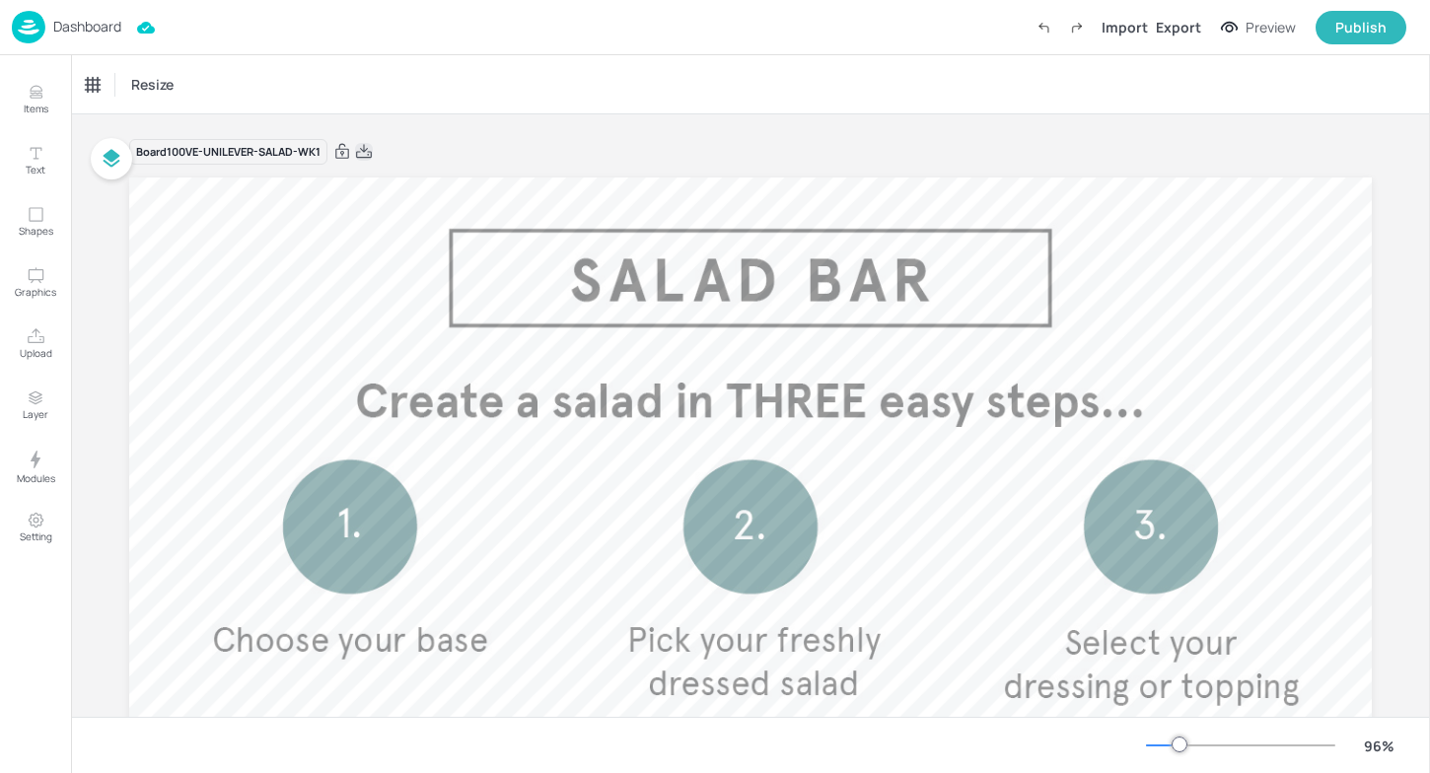
click at [365, 149] on icon at bounding box center [364, 152] width 18 height 20
click at [56, 20] on p "Dashboard" at bounding box center [87, 27] width 68 height 14
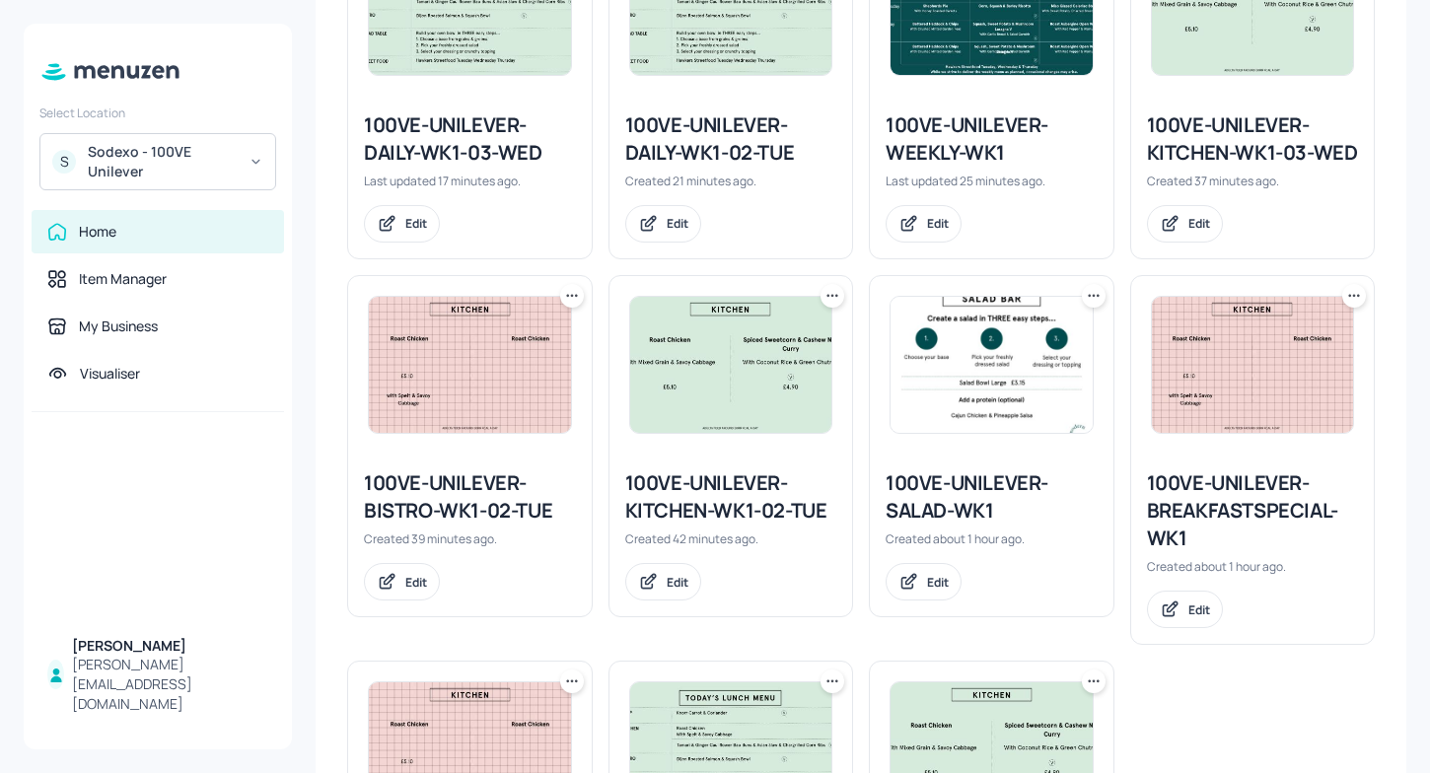
scroll to position [1376, 0]
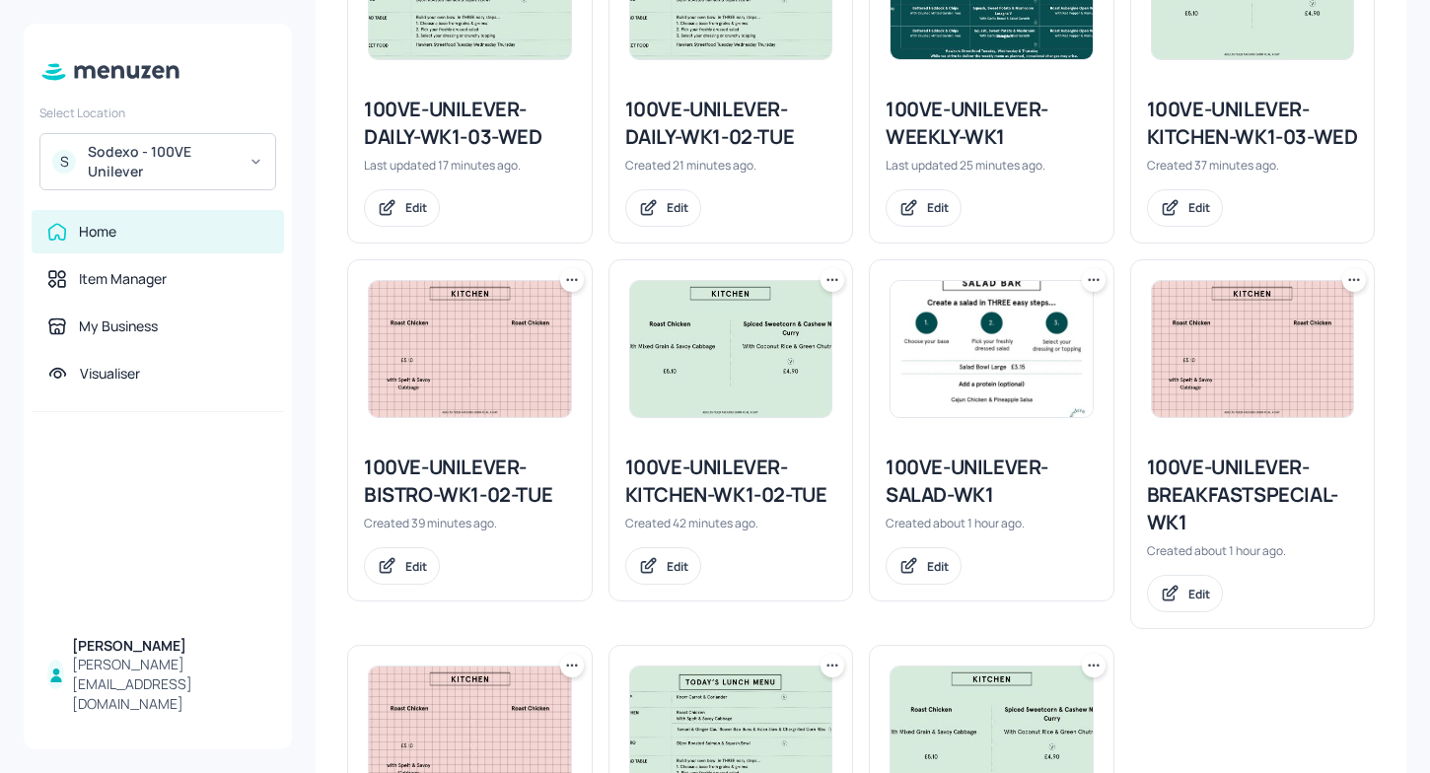
click at [733, 509] on div "100VE-UNILEVER-KITCHEN-WK1-02-TUE" at bounding box center [731, 481] width 212 height 55
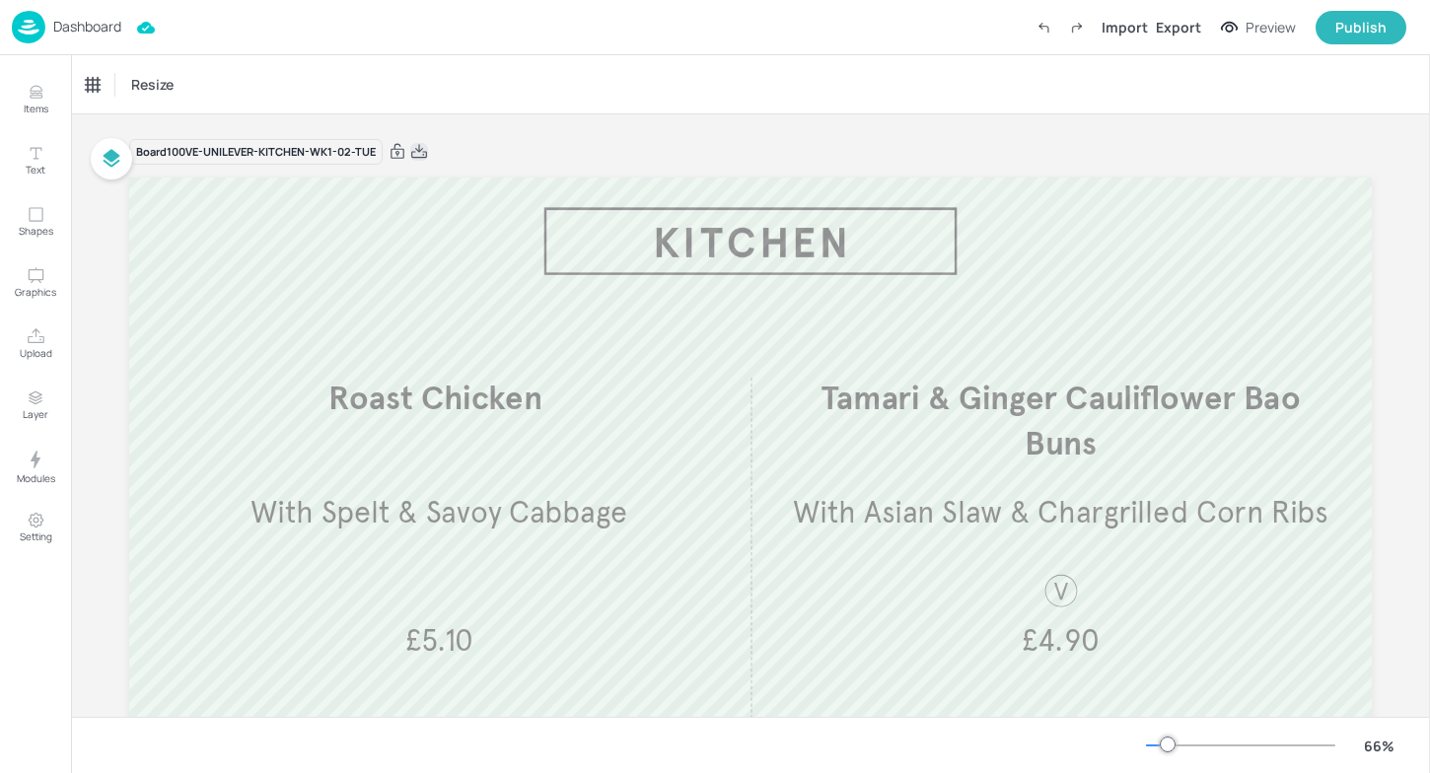
click at [421, 155] on icon at bounding box center [419, 152] width 18 height 20
click at [36, 21] on img at bounding box center [29, 27] width 34 height 33
click at [77, 23] on p "Dashboard" at bounding box center [87, 27] width 68 height 14
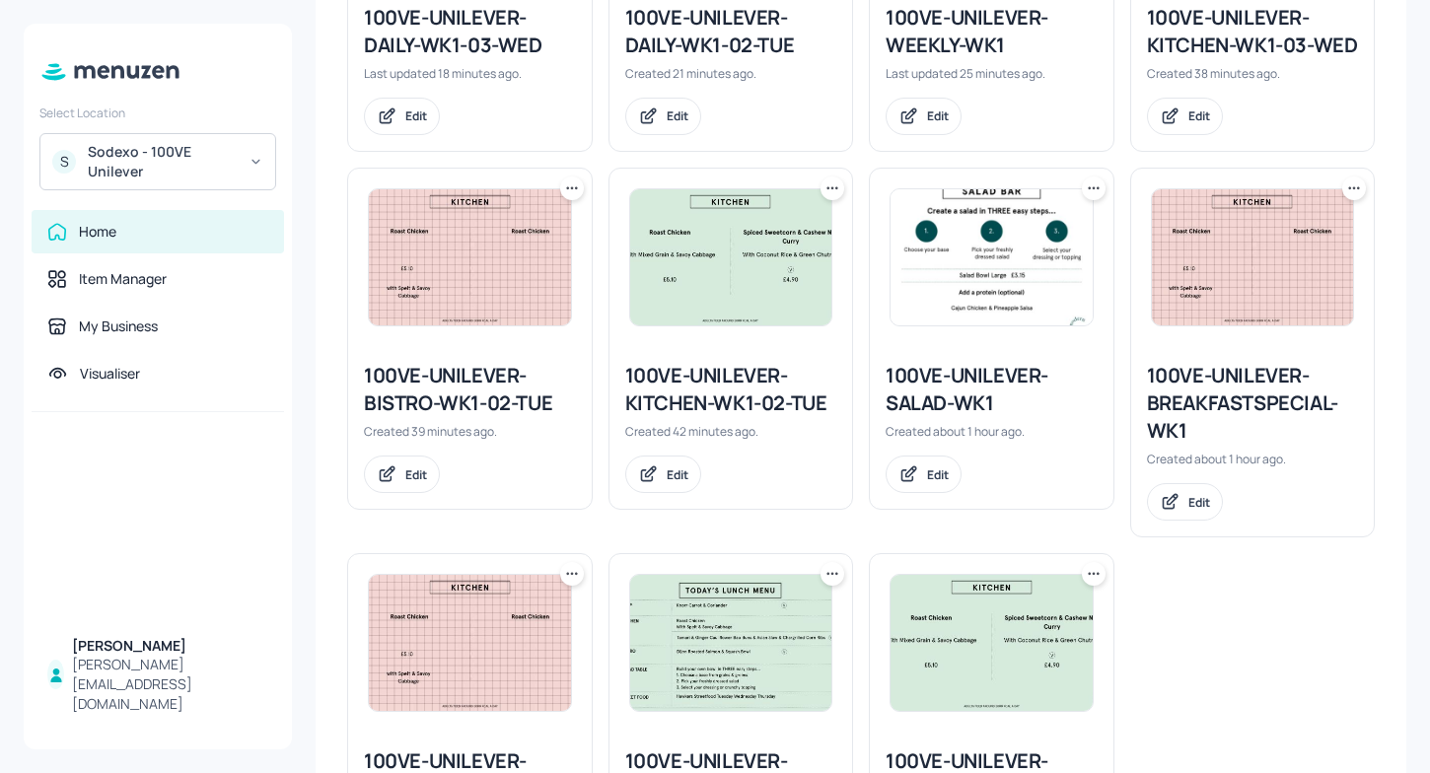
scroll to position [1477, 0]
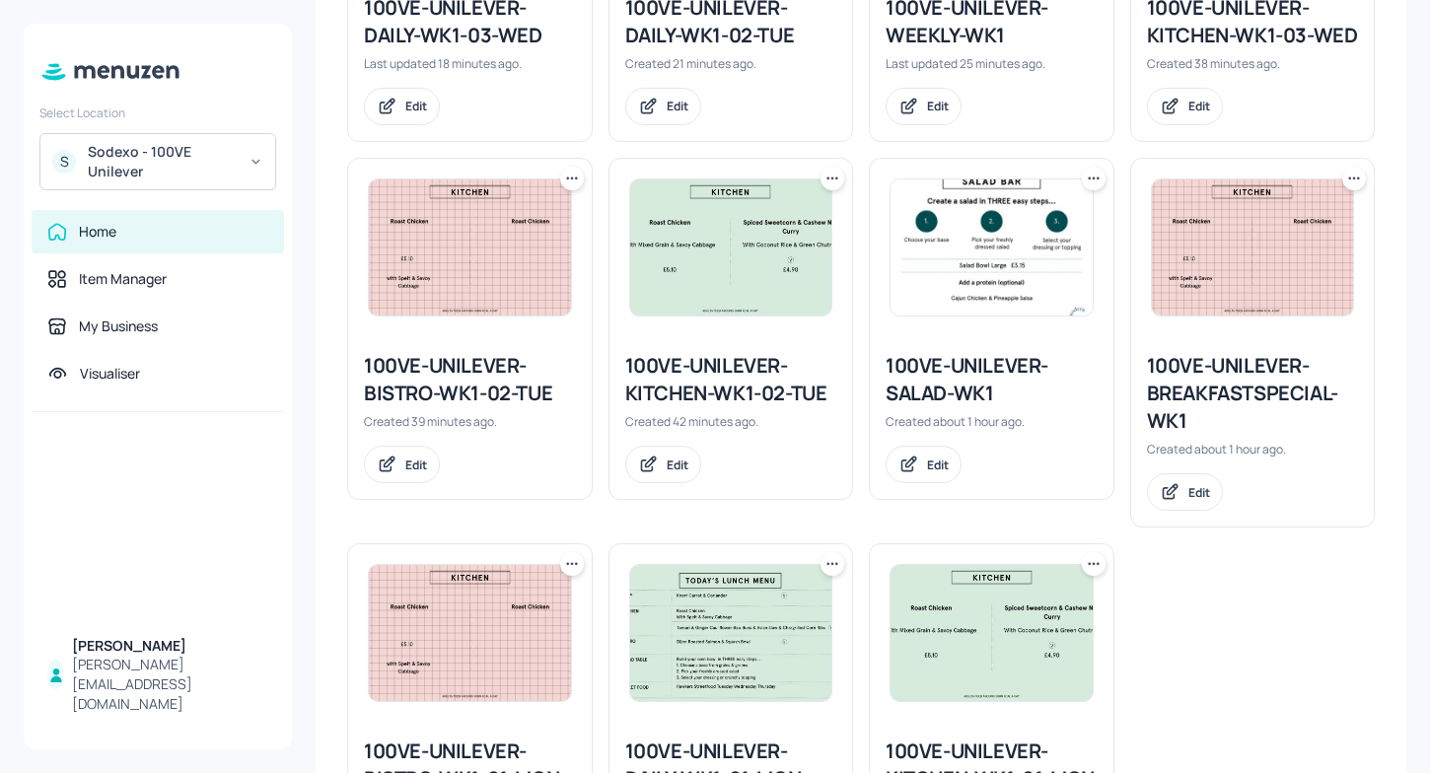
click at [538, 174] on div "100VE-UNILEVER-BISTRO-WK1-02-TUE Created 39 minutes ago. Edit" at bounding box center [461, 335] width 261 height 386
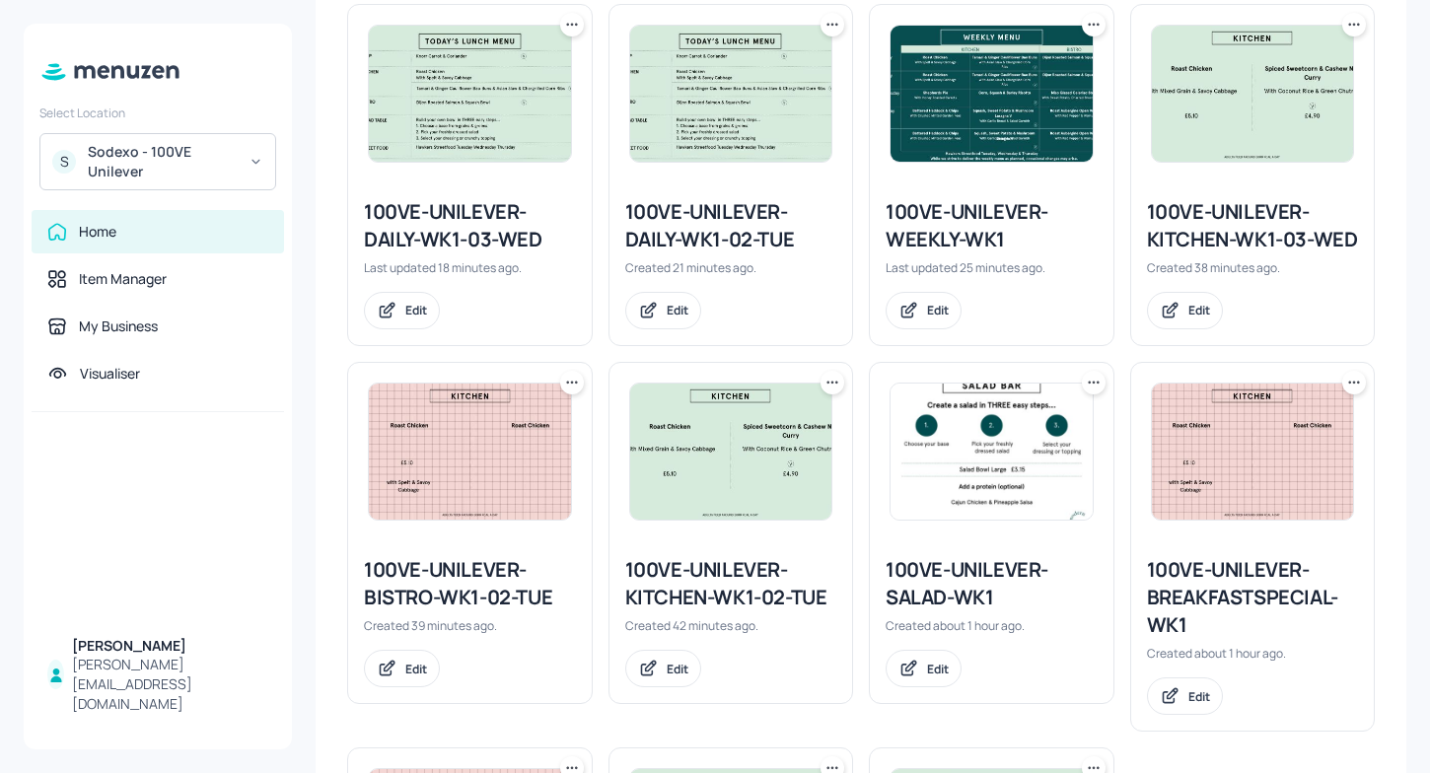
scroll to position [1275, 0]
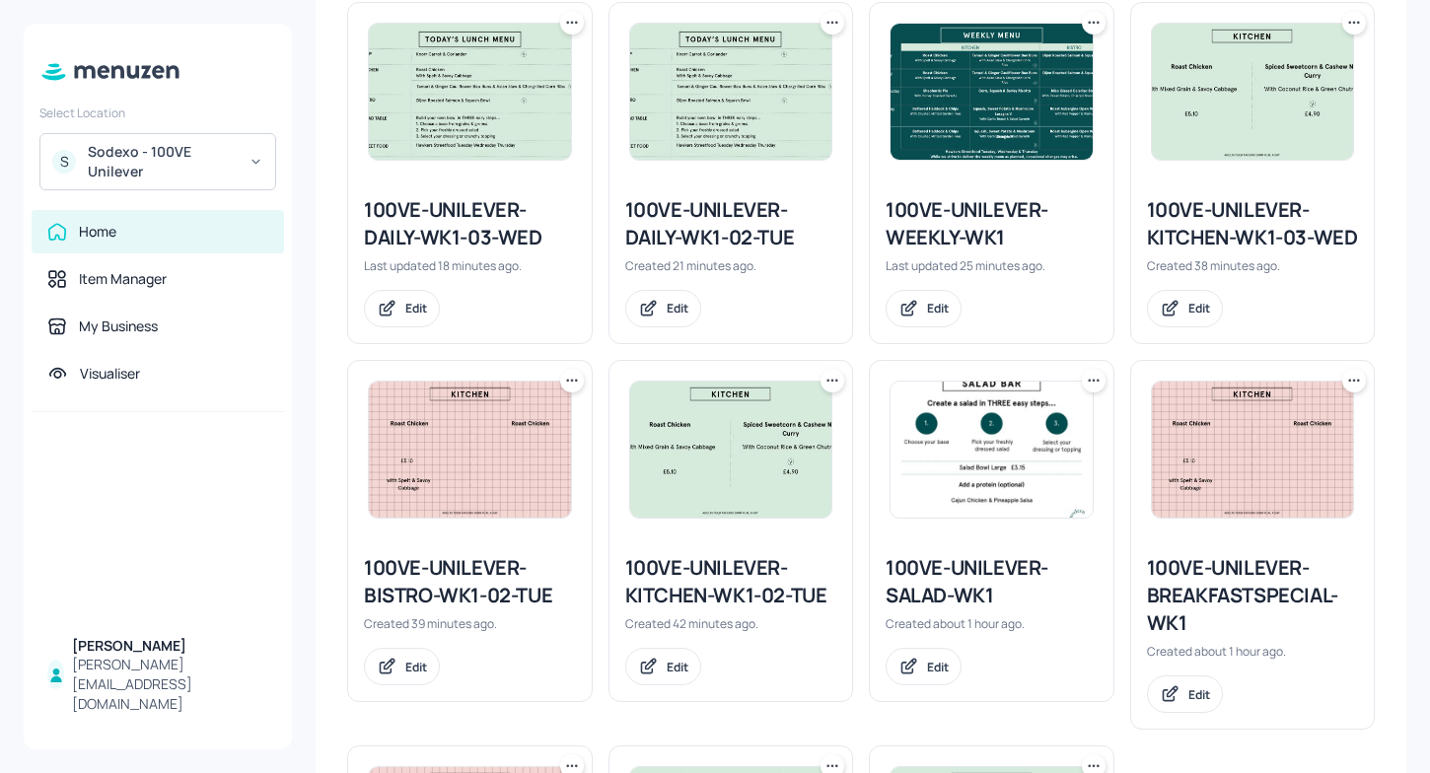
click at [423, 598] on div "100VE-UNILEVER-BISTRO-WK1-02-TUE" at bounding box center [470, 581] width 212 height 55
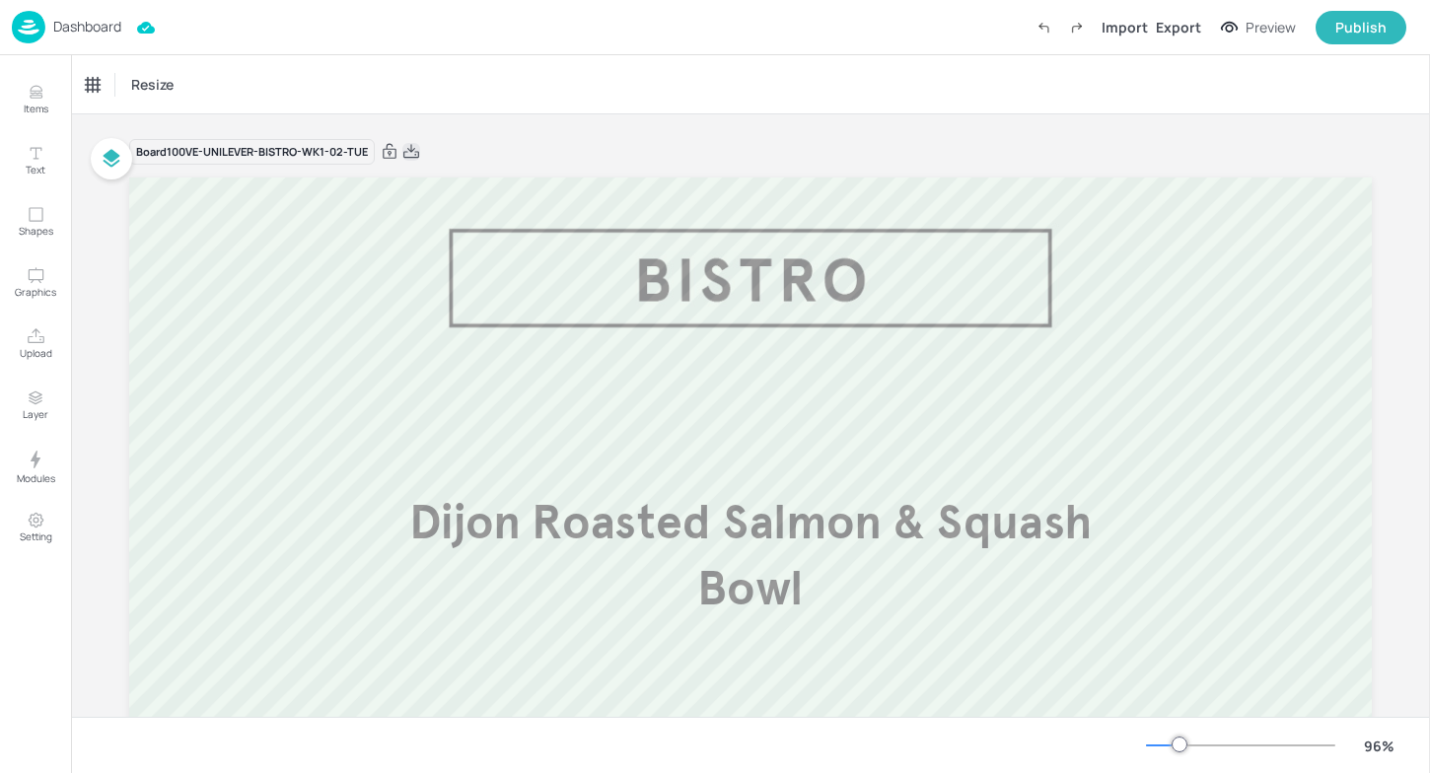
click at [414, 148] on icon at bounding box center [411, 152] width 18 height 20
click at [14, 16] on img at bounding box center [29, 27] width 34 height 33
click at [52, 36] on div "Dashboard" at bounding box center [66, 27] width 109 height 33
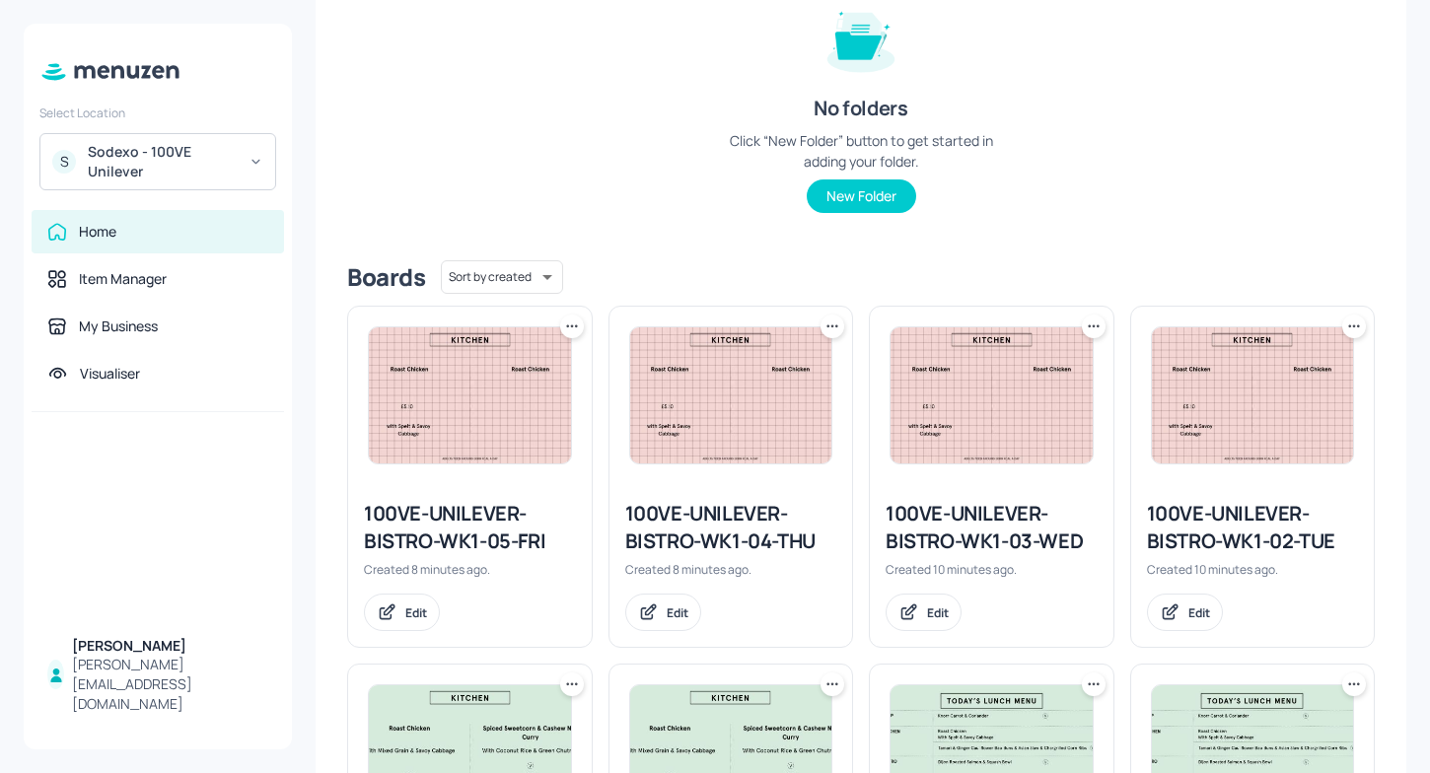
scroll to position [242, 0]
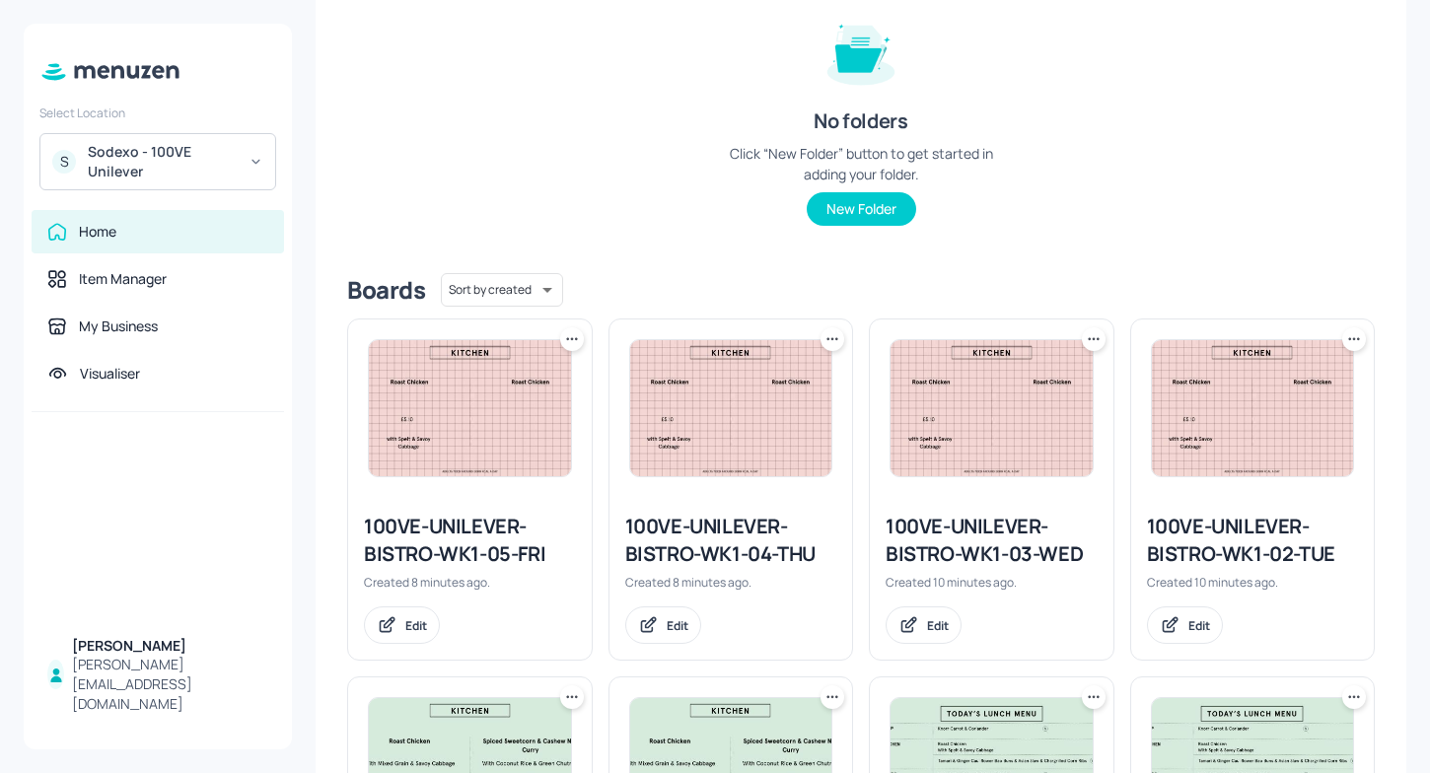
click at [655, 200] on div "Folders Sort by created id ​ No folders Click “New Folder” button to get starte…" at bounding box center [861, 99] width 1028 height 318
click at [515, 135] on div "Folders Sort by created id ​ No folders Click “New Folder” button to get starte…" at bounding box center [861, 99] width 1028 height 318
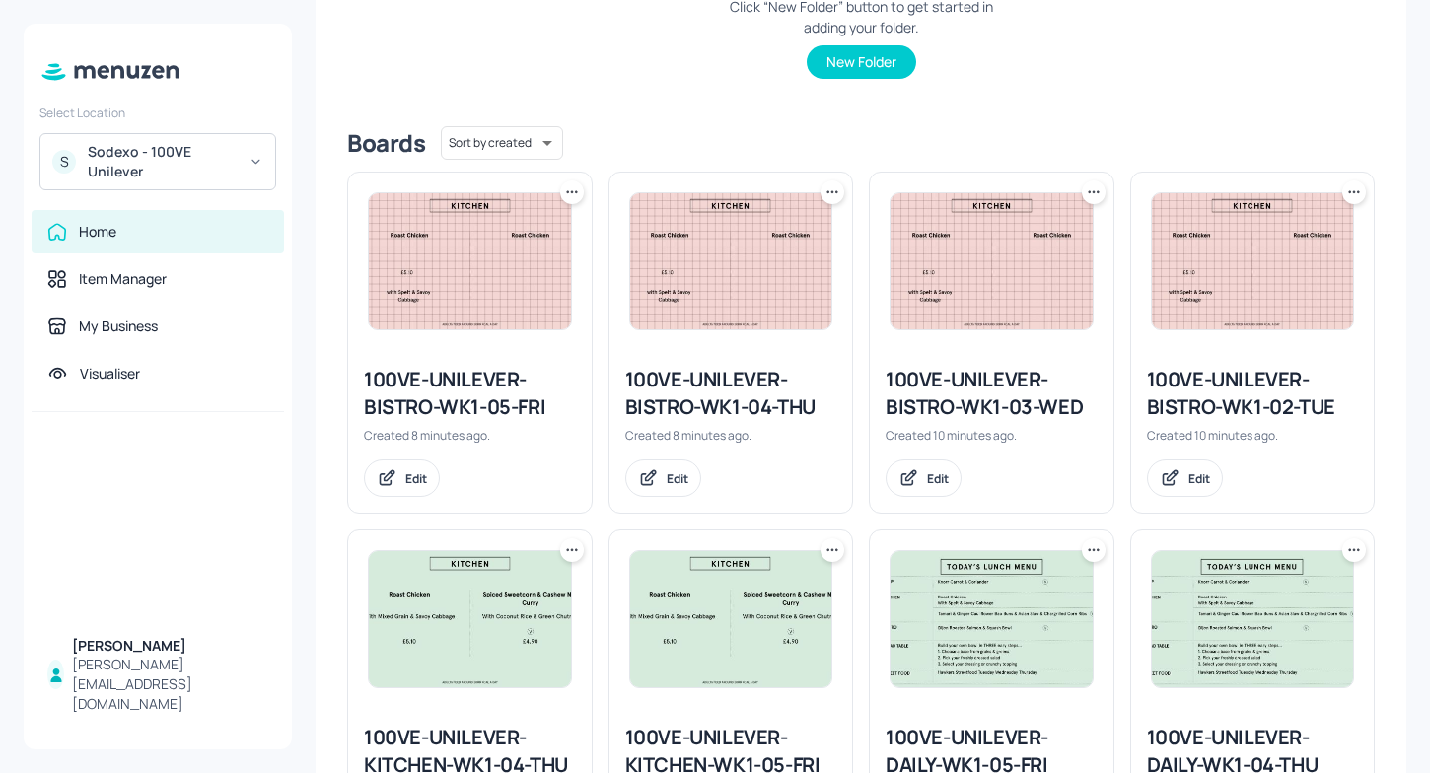
scroll to position [387, 0]
click at [1086, 197] on icon at bounding box center [1094, 194] width 20 height 20
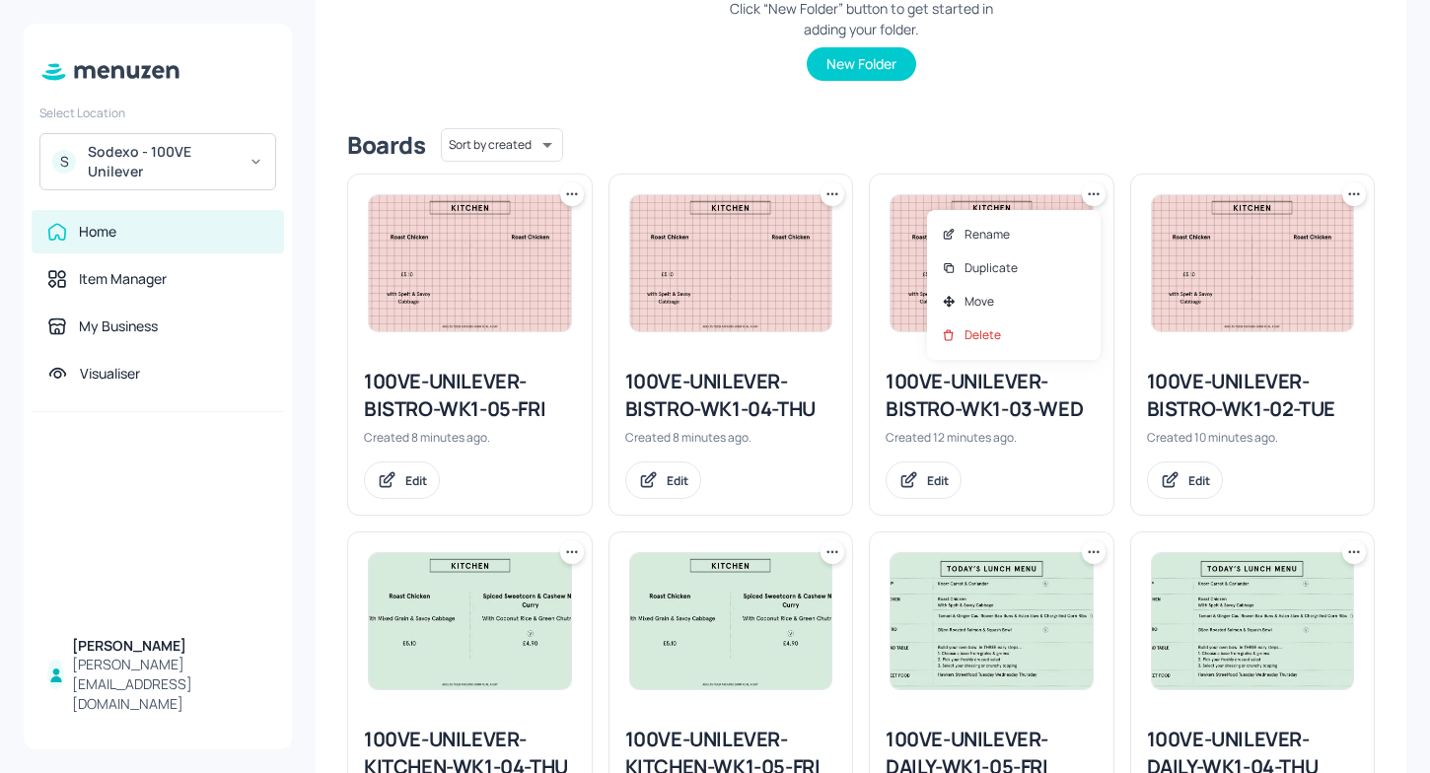
click at [909, 309] on div at bounding box center [715, 386] width 1430 height 773
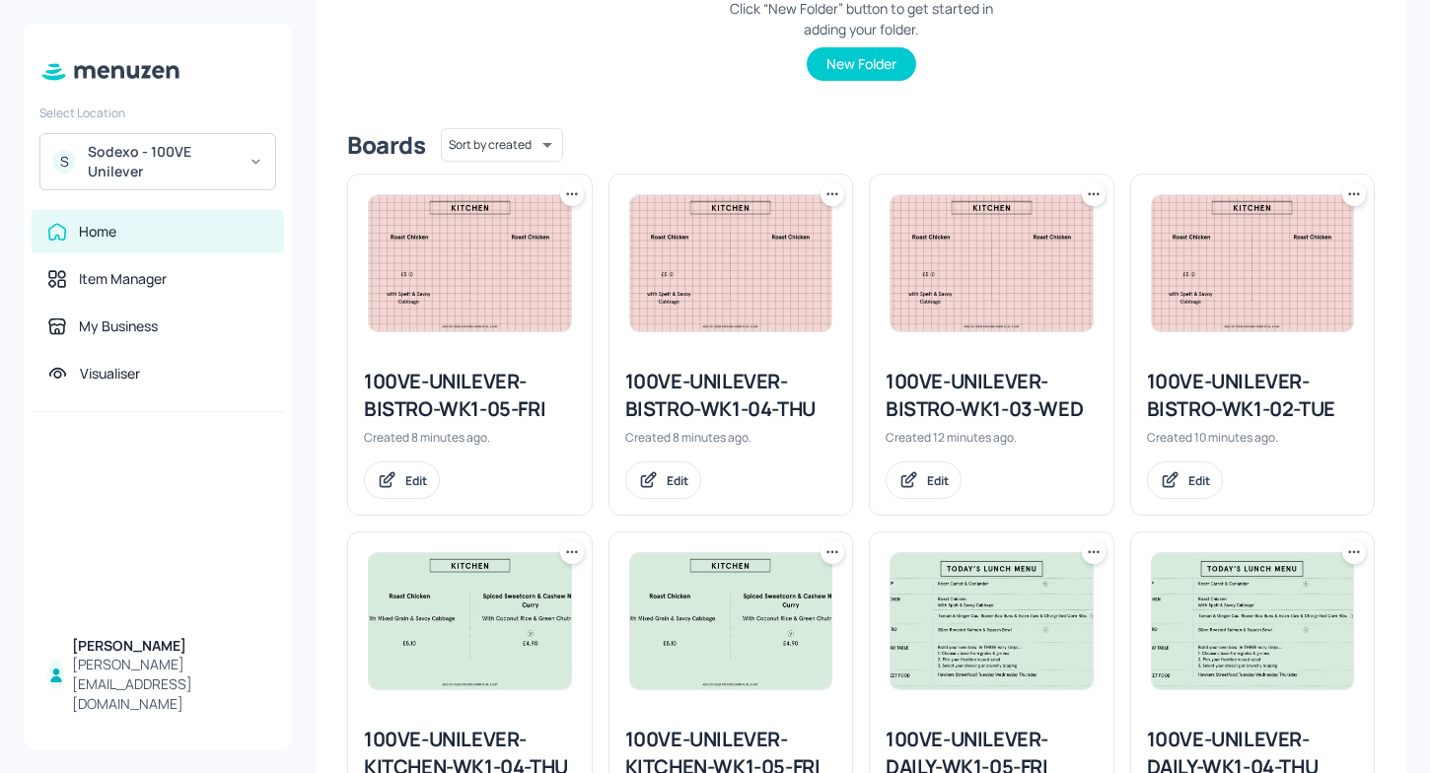
click at [909, 309] on img at bounding box center [992, 263] width 202 height 136
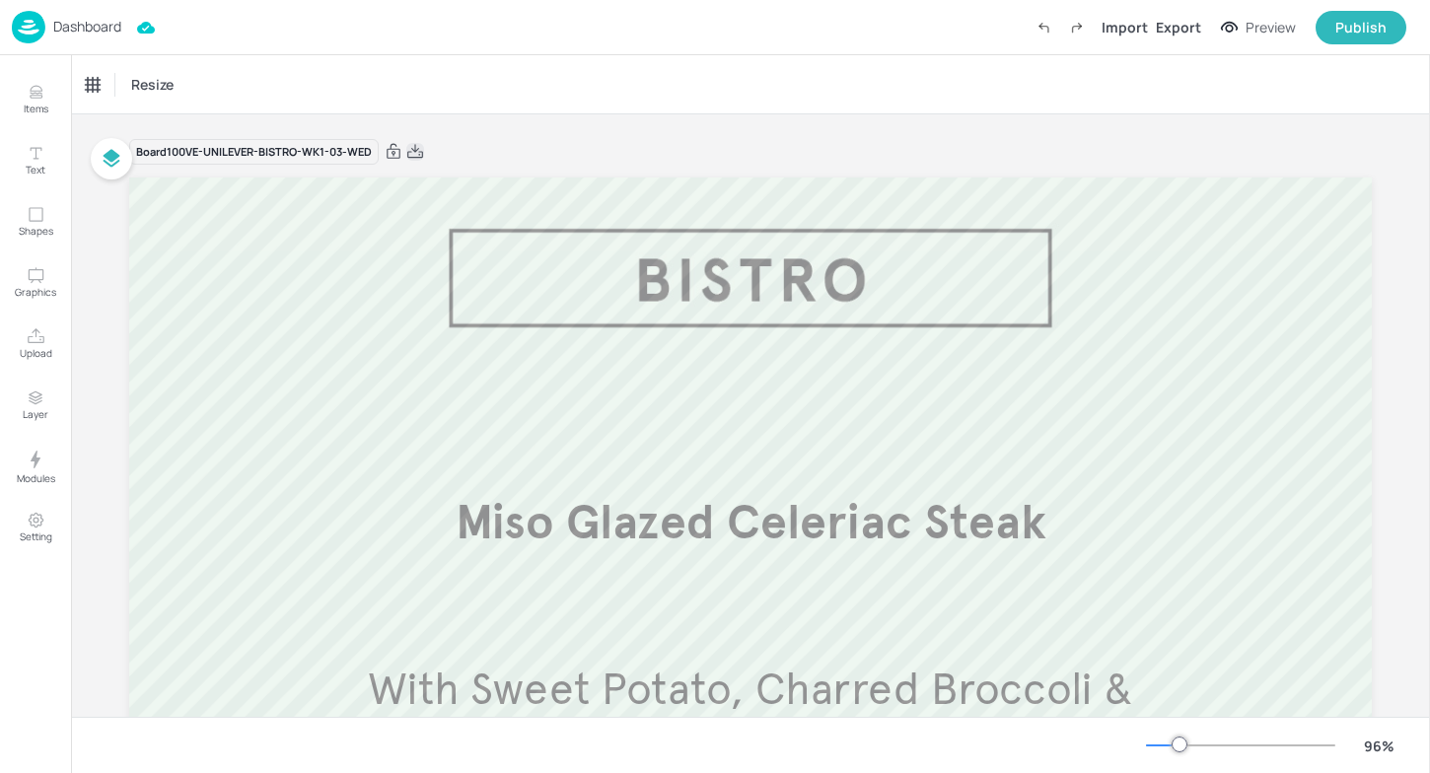
click at [411, 149] on icon at bounding box center [415, 151] width 16 height 14
click at [97, 32] on p "Dashboard" at bounding box center [87, 27] width 68 height 14
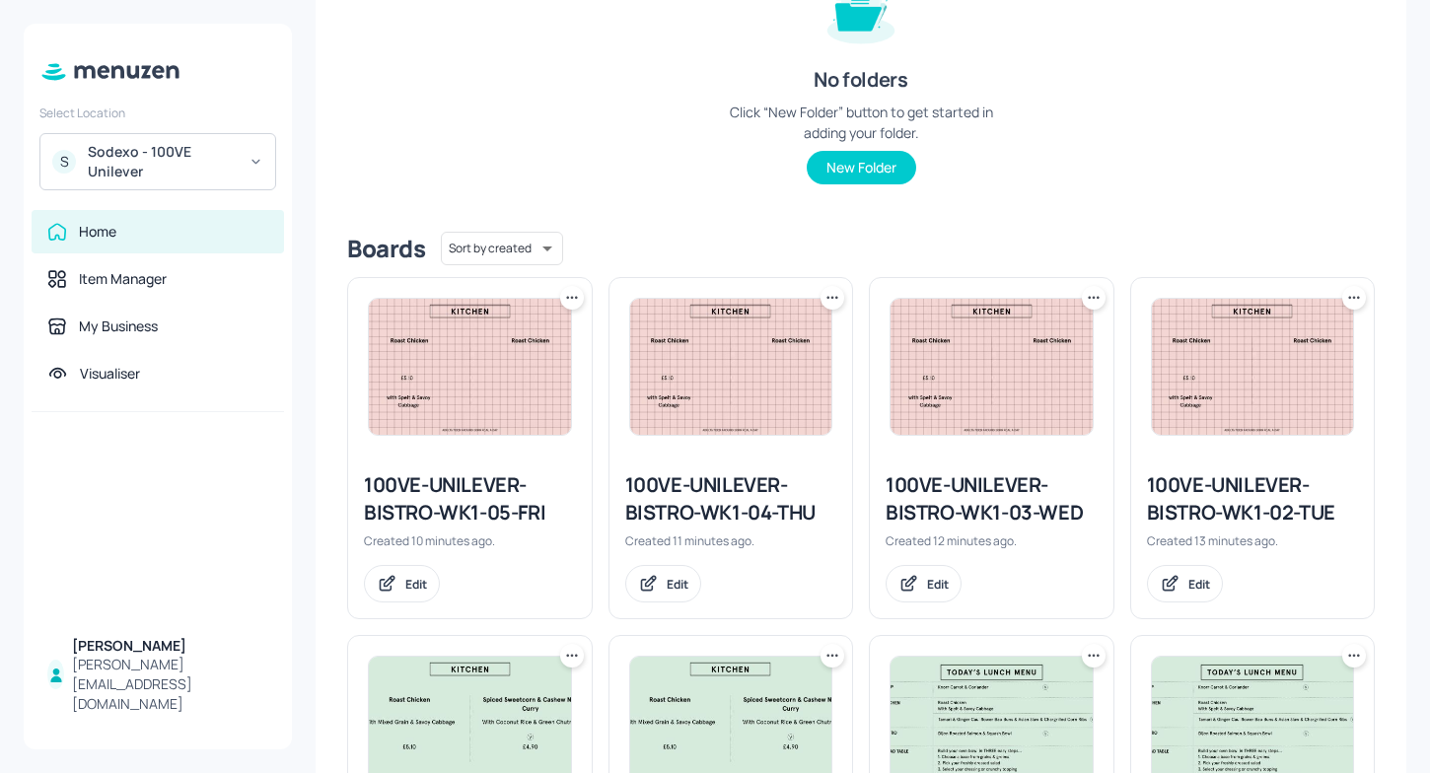
scroll to position [288, 0]
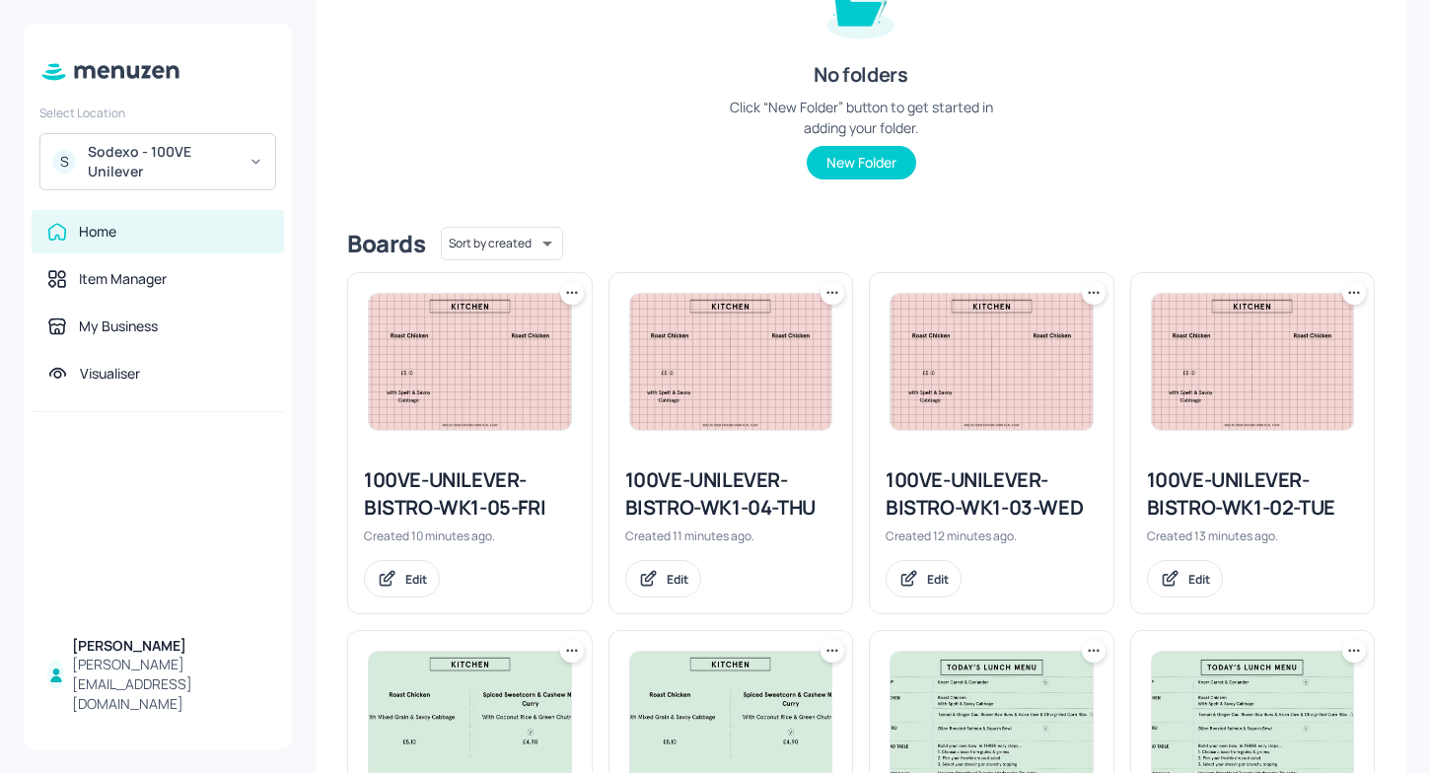
click at [708, 179] on div "Folders Sort by created id ​ No folders Click “New Folder” button to get starte…" at bounding box center [861, 52] width 1028 height 318
click at [804, 502] on div "100VE-UNILEVER-BISTRO-WK1-04-THU" at bounding box center [731, 493] width 212 height 55
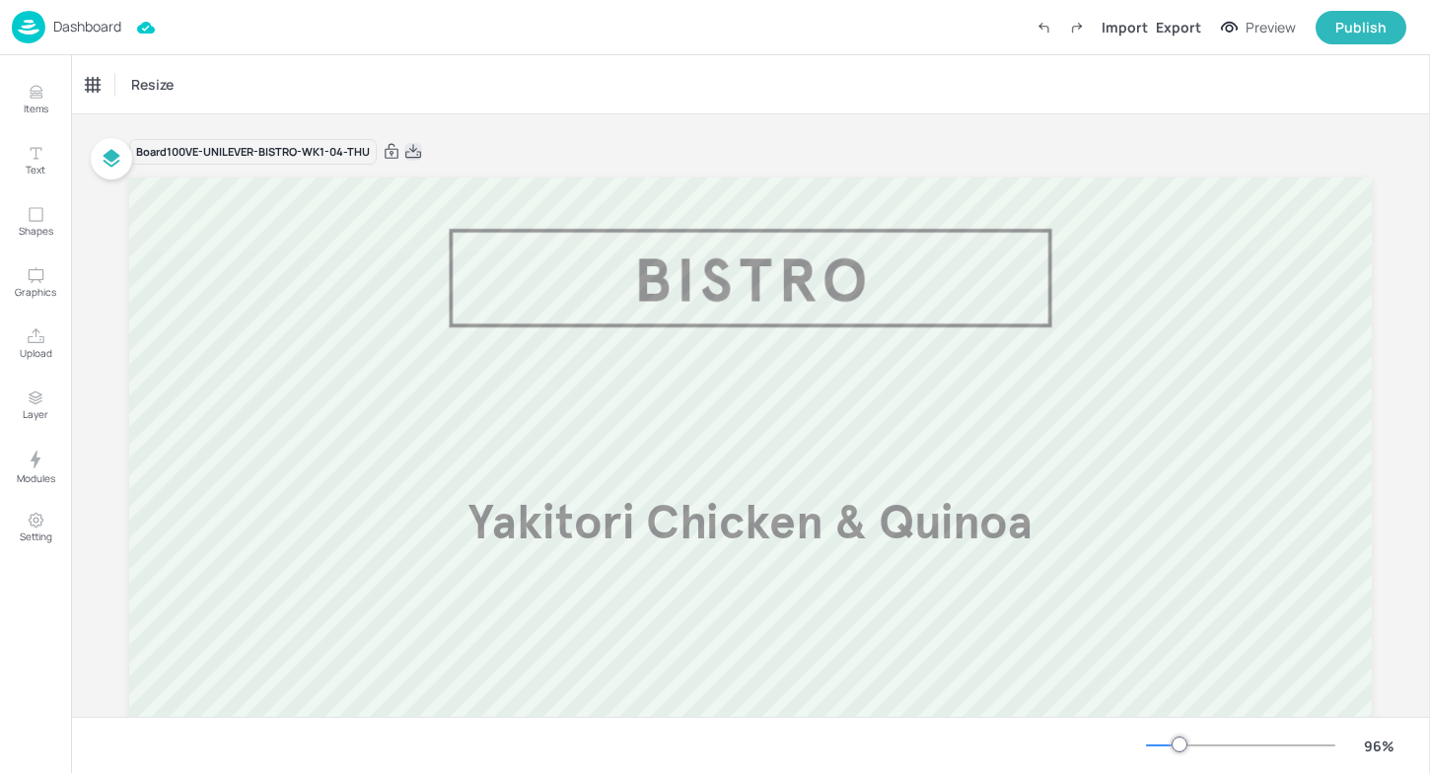
click at [404, 158] on icon at bounding box center [413, 152] width 18 height 20
click at [43, 24] on img at bounding box center [29, 27] width 34 height 33
click at [49, 29] on div "Dashboard" at bounding box center [66, 27] width 109 height 33
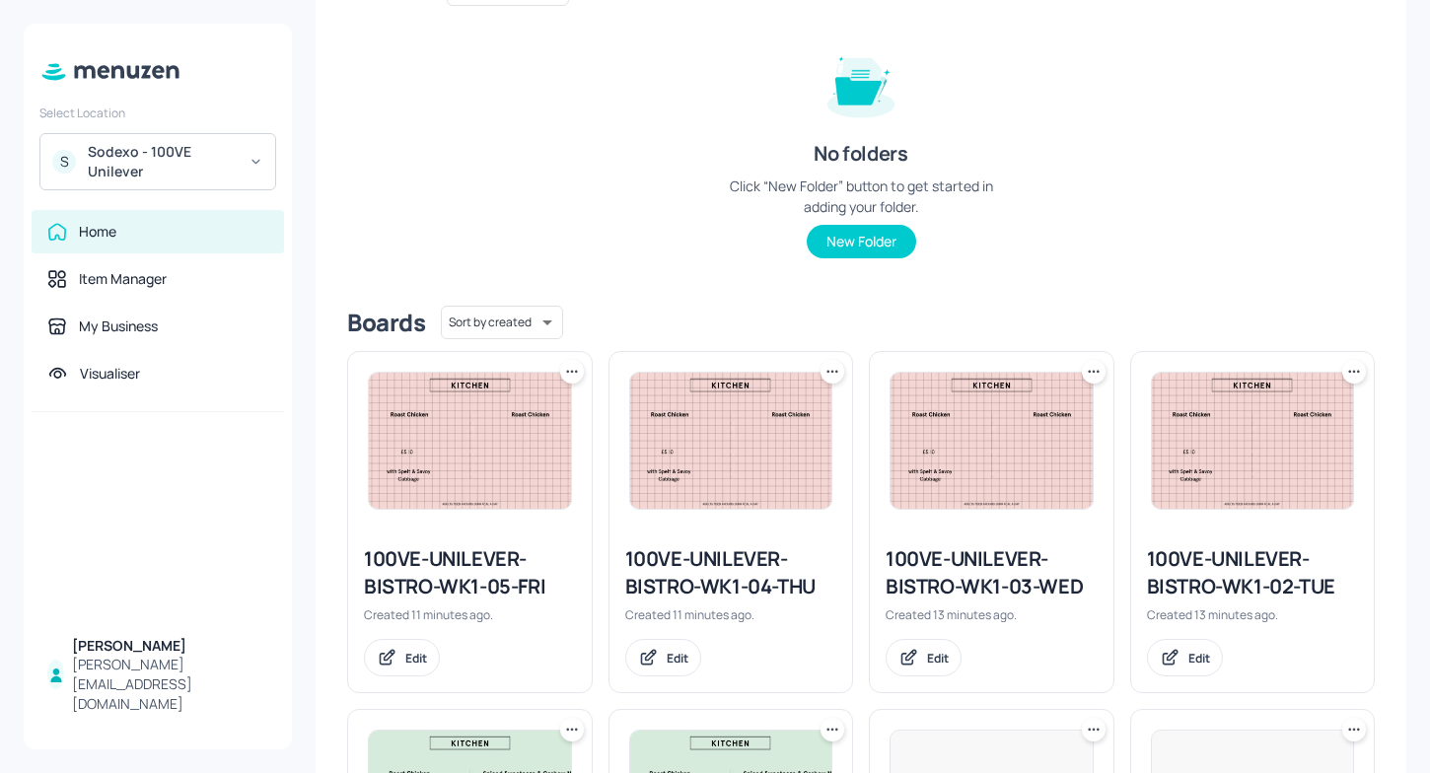
scroll to position [278, 0]
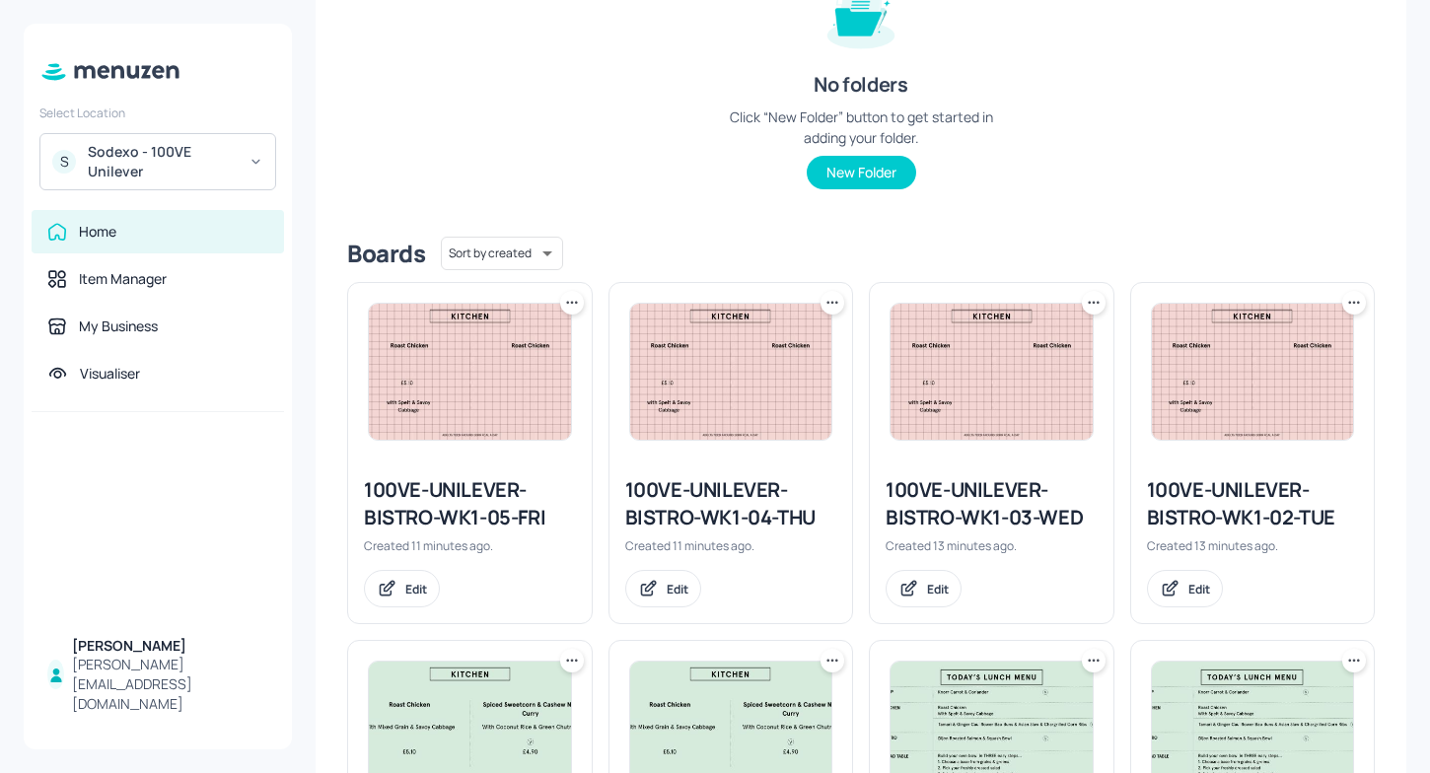
click at [505, 516] on div "100VE-UNILEVER-BISTRO-WK1-05-FRI" at bounding box center [470, 503] width 212 height 55
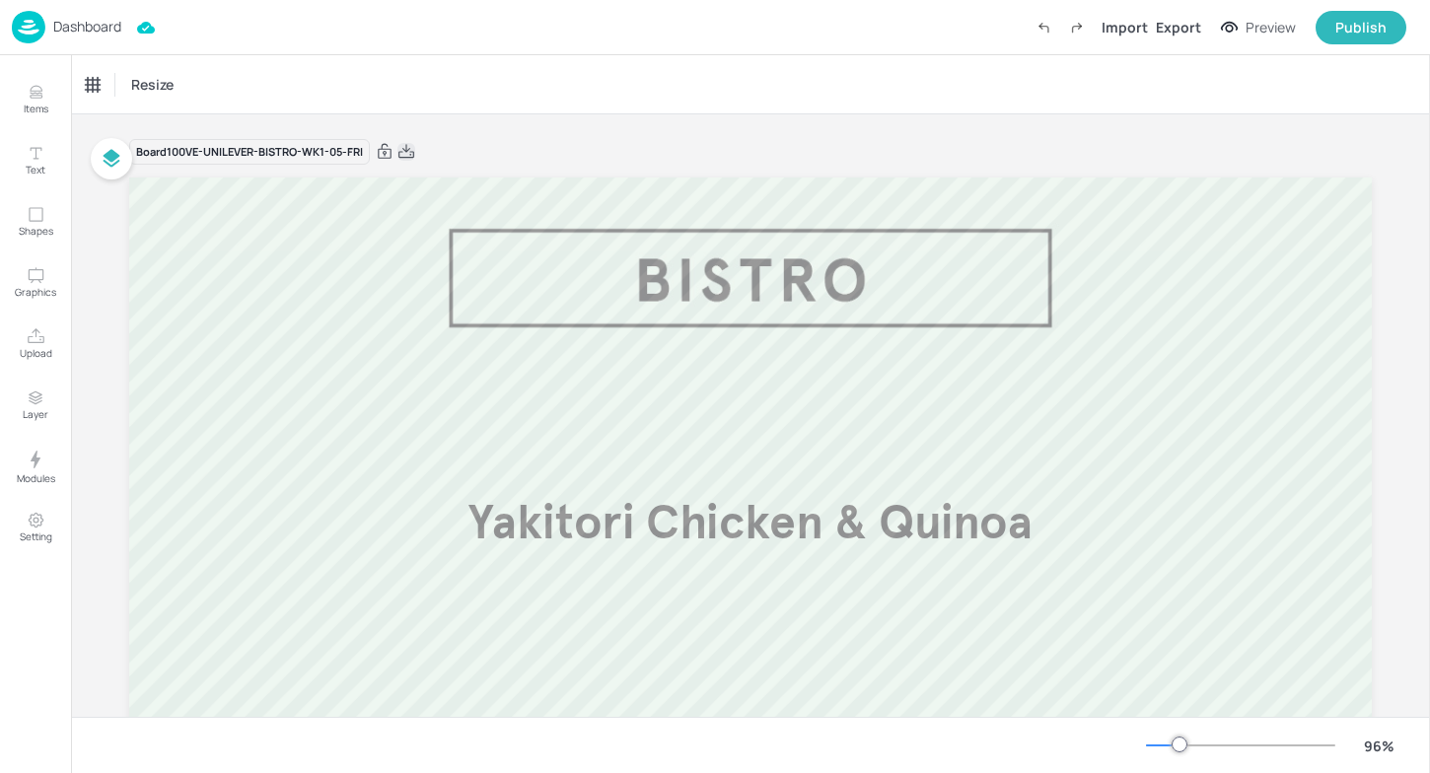
click at [406, 147] on icon at bounding box center [406, 152] width 18 height 20
click at [68, 39] on div "Dashboard" at bounding box center [66, 27] width 109 height 33
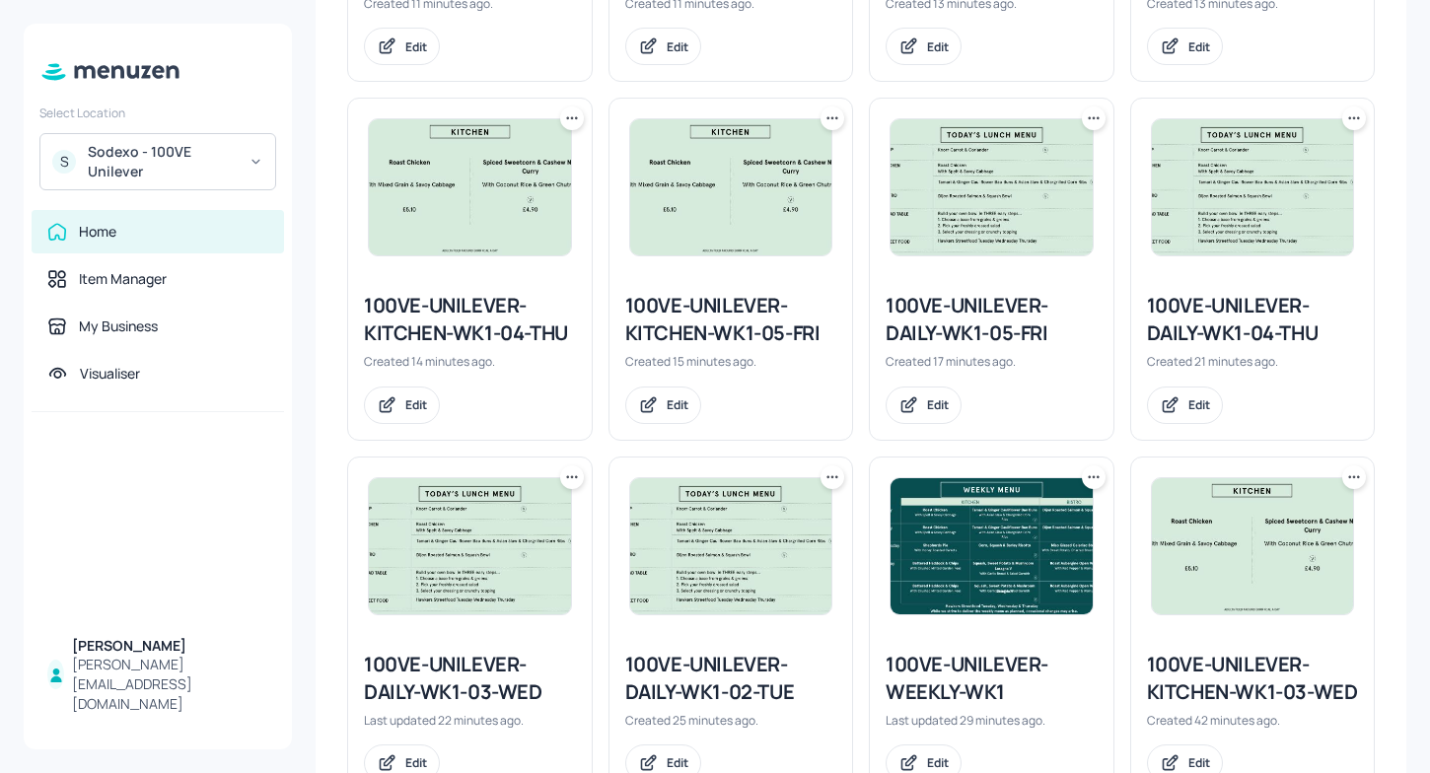
scroll to position [915, 0]
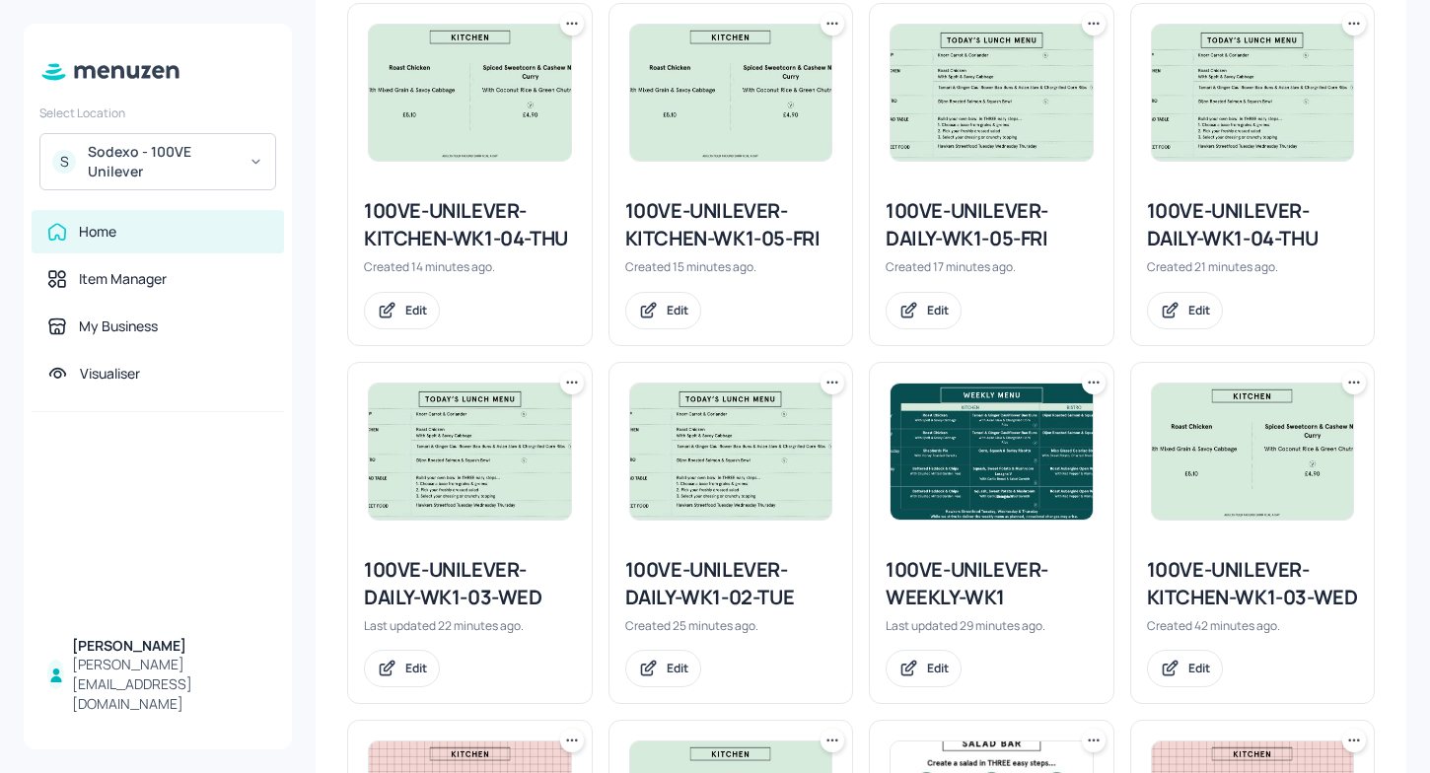
click at [753, 580] on div "100VE-UNILEVER-DAILY-WK1-02-TUE" at bounding box center [731, 583] width 212 height 55
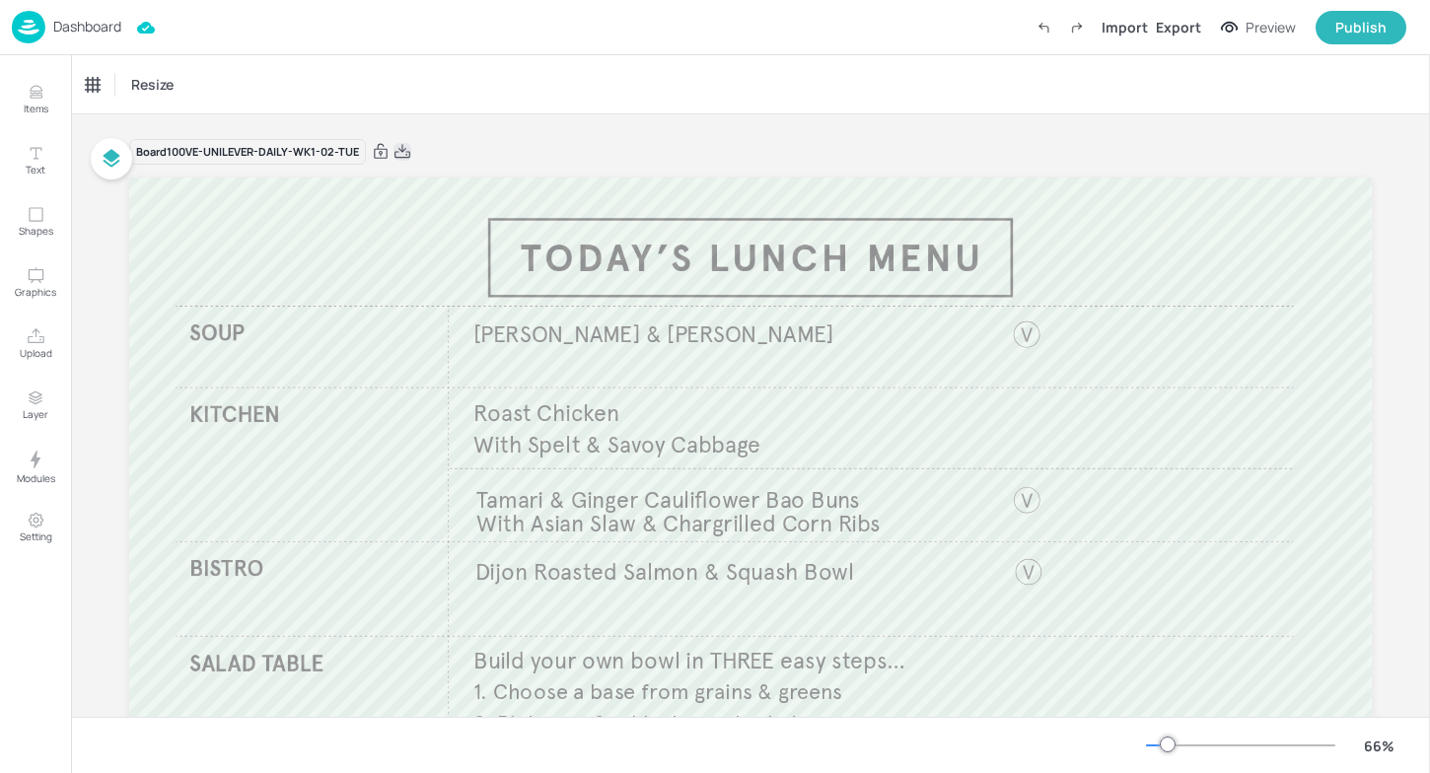
click at [400, 147] on icon at bounding box center [402, 151] width 16 height 14
click at [45, 20] on div "Dashboard" at bounding box center [66, 27] width 109 height 33
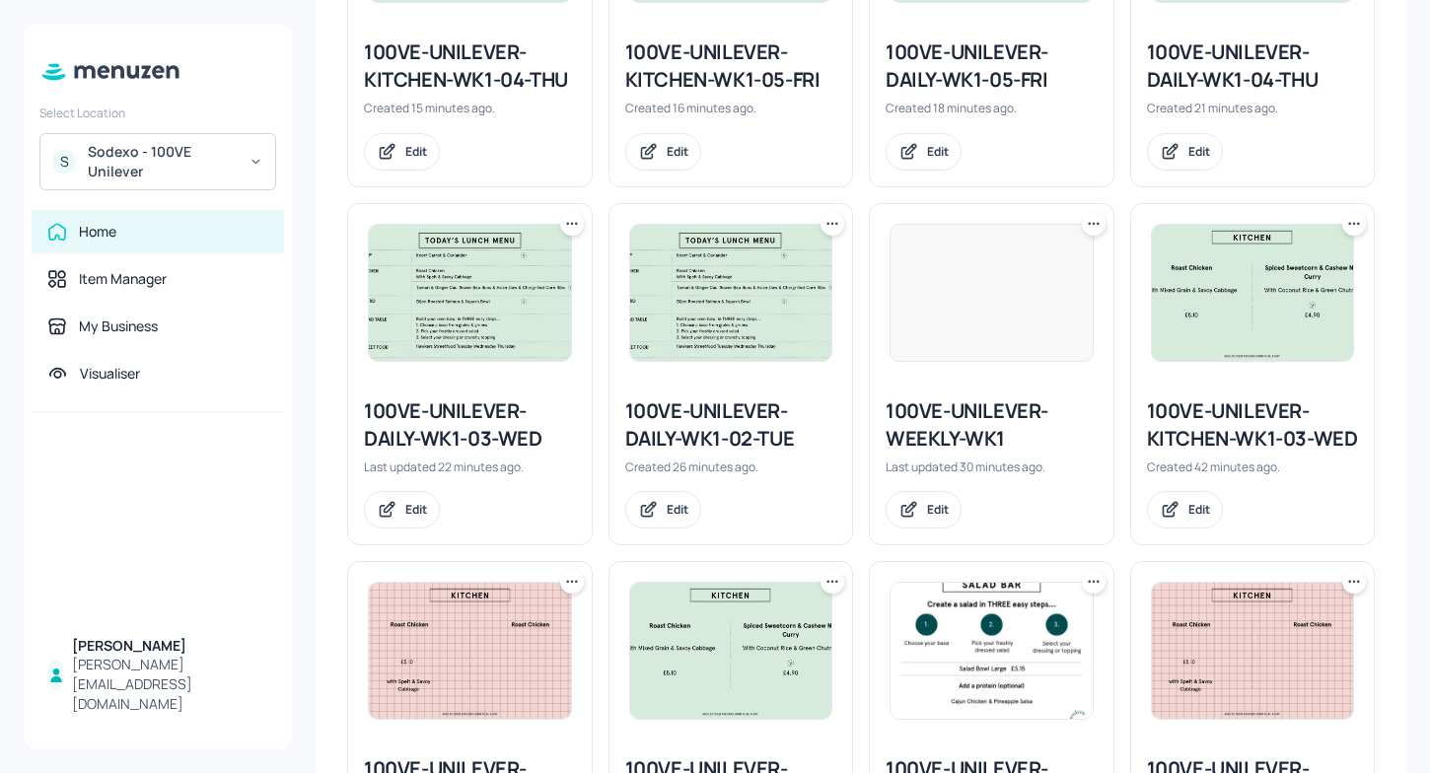
scroll to position [1056, 0]
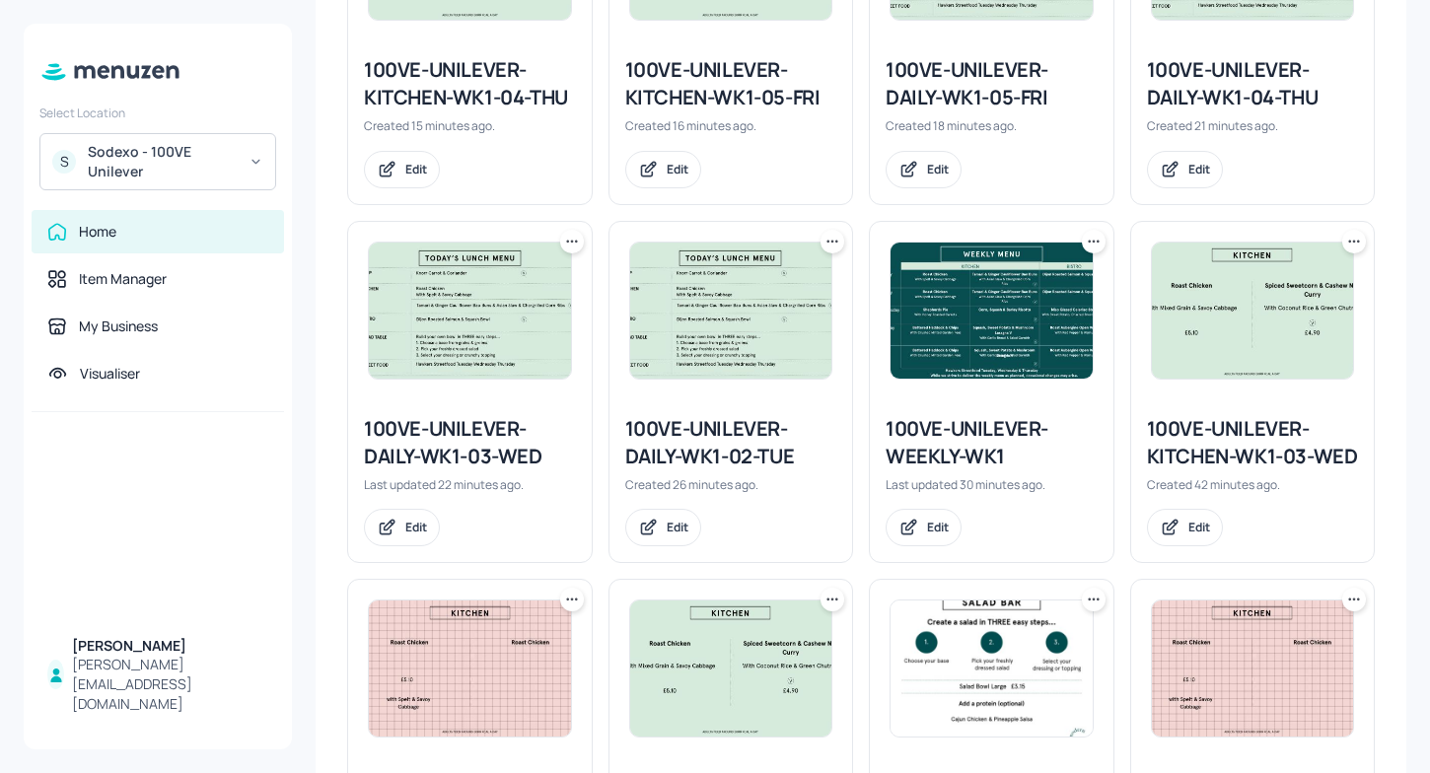
click at [483, 439] on div "100VE-UNILEVER-DAILY-WK1-03-WED" at bounding box center [470, 442] width 212 height 55
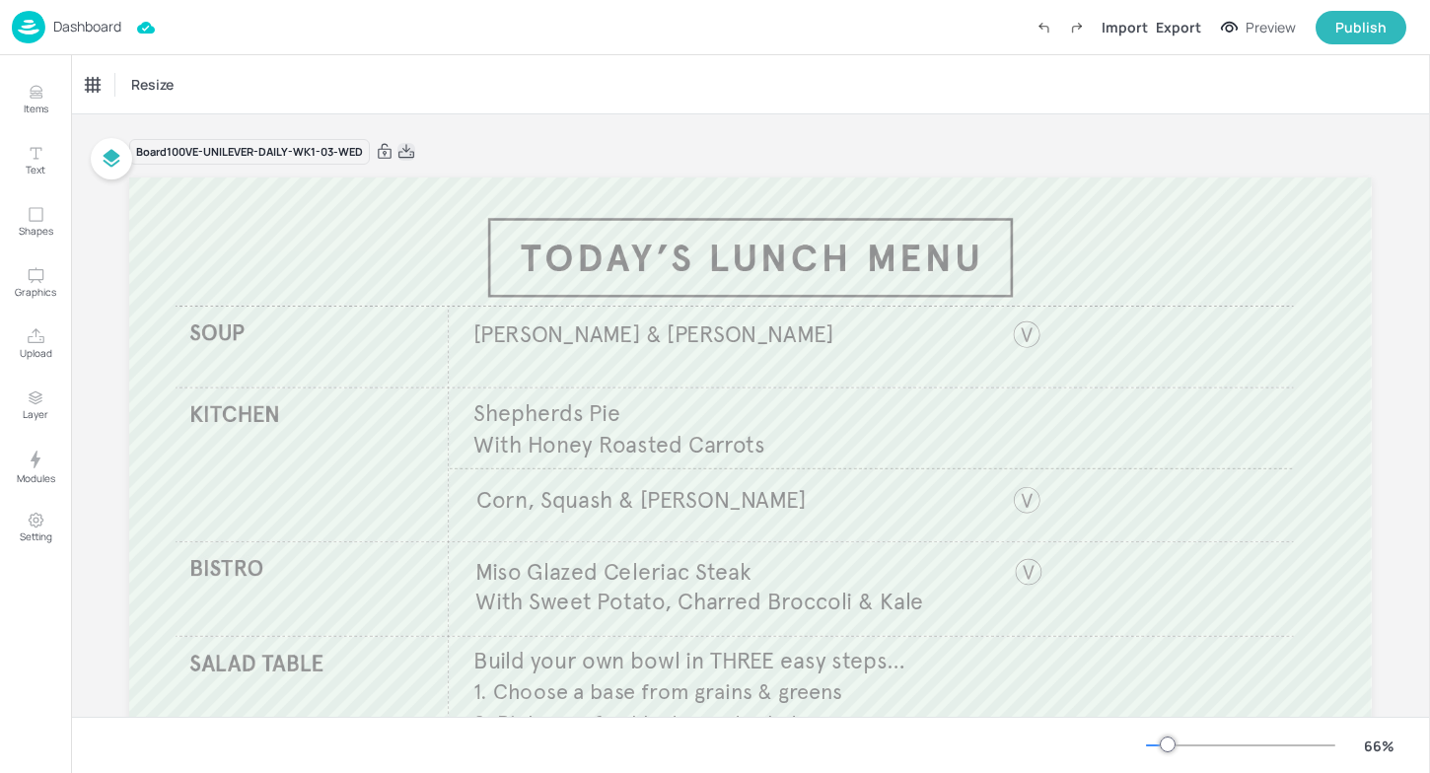
click at [401, 150] on icon at bounding box center [406, 152] width 18 height 20
click at [63, 33] on p "Dashboard" at bounding box center [87, 27] width 68 height 14
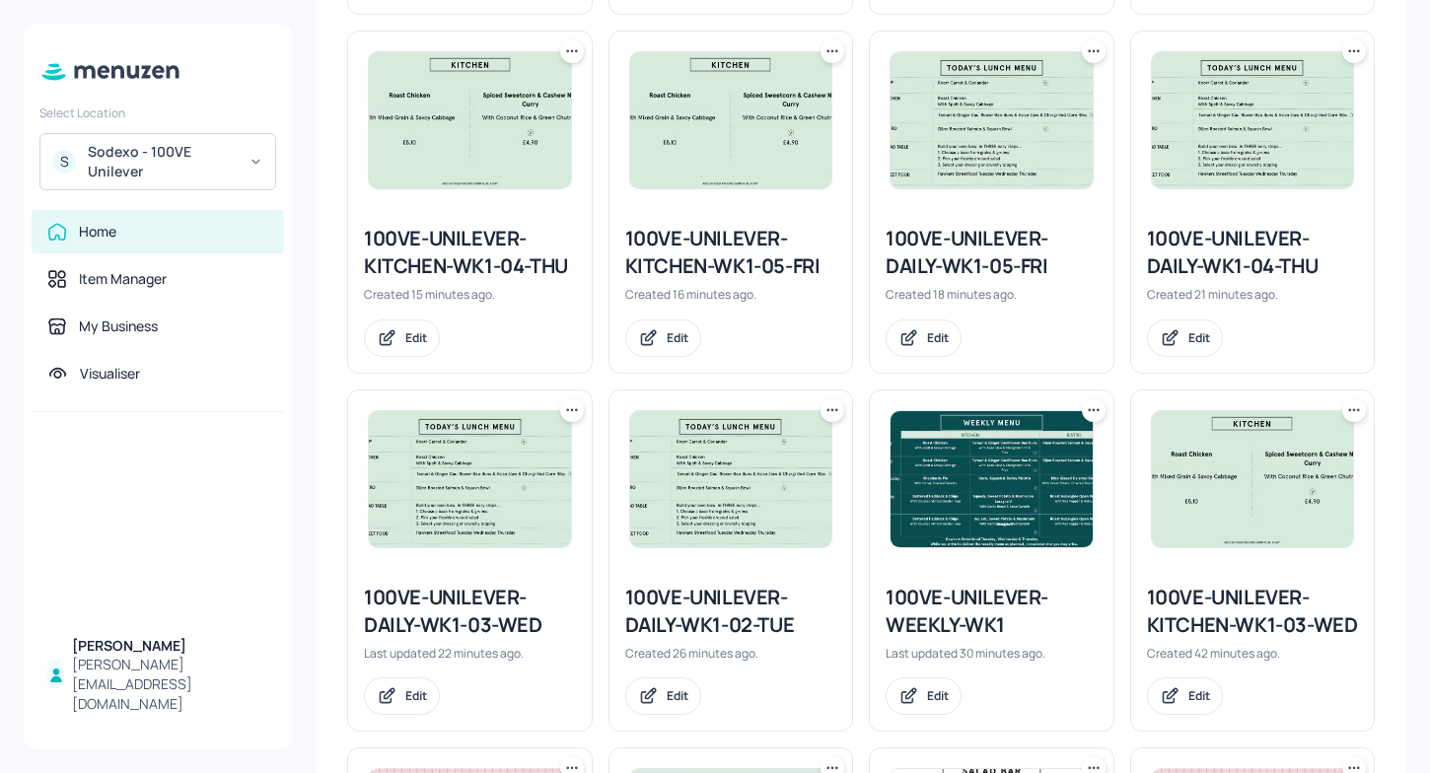
scroll to position [857, 0]
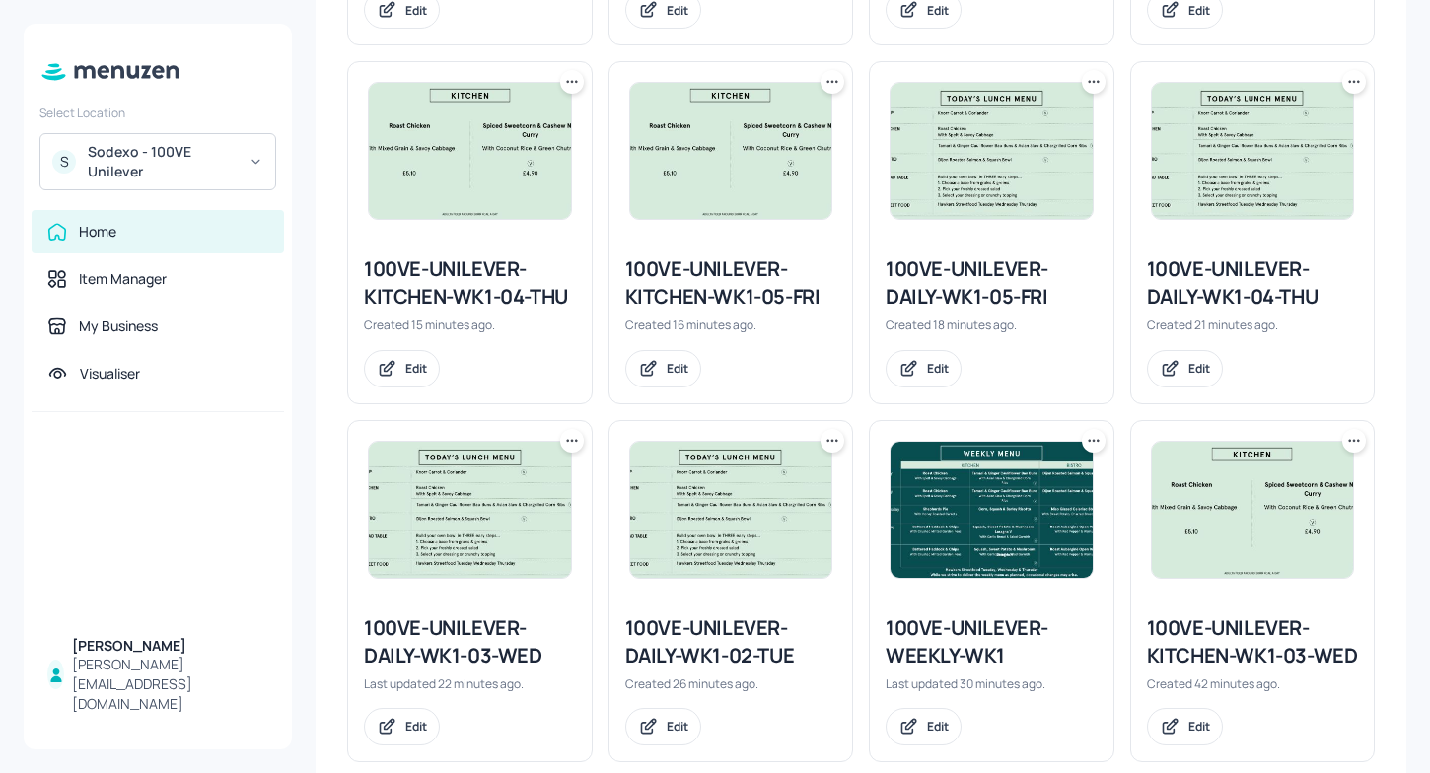
click at [1275, 282] on div "100VE-UNILEVER-DAILY-WK1-04-THU" at bounding box center [1253, 282] width 212 height 55
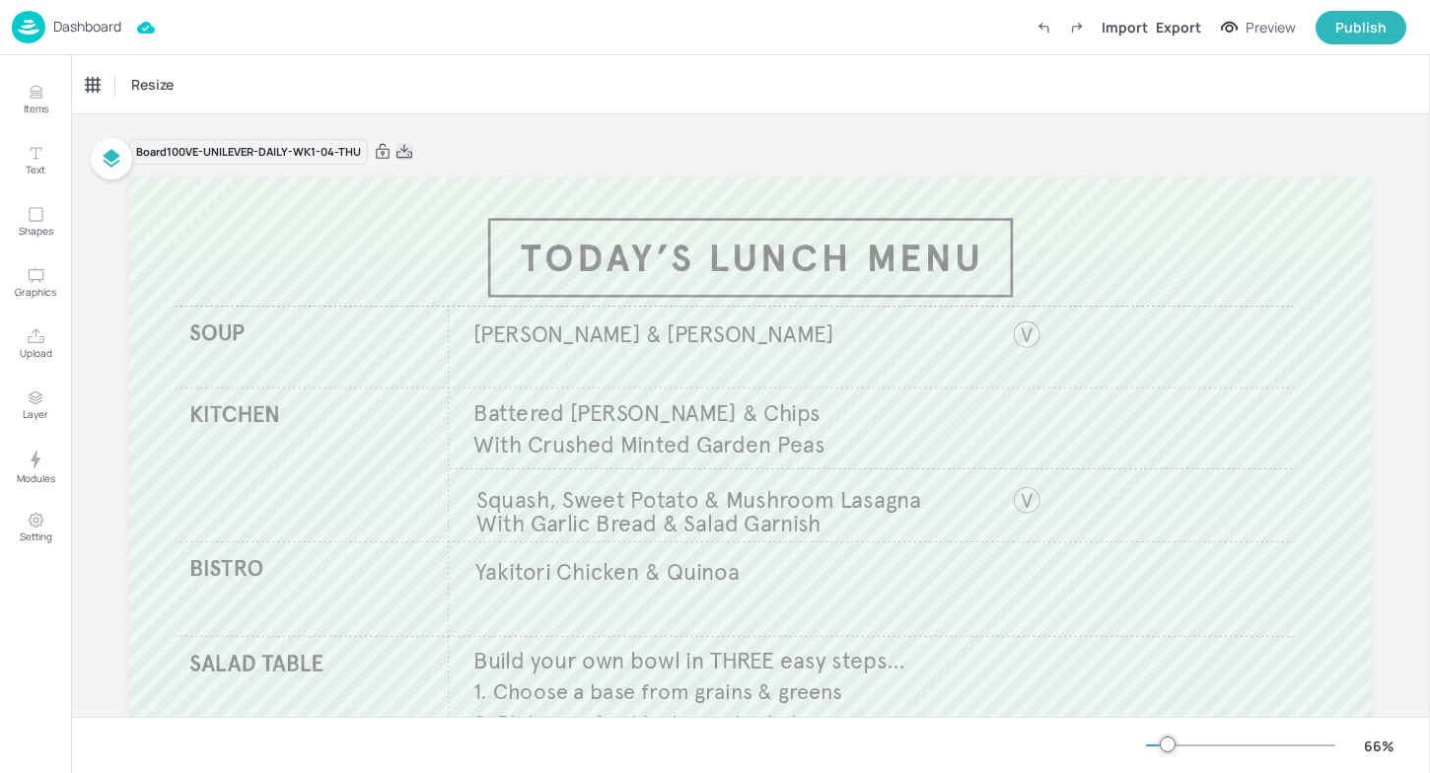
click at [409, 147] on icon at bounding box center [404, 152] width 18 height 20
click at [68, 27] on p "Dashboard" at bounding box center [87, 27] width 68 height 14
click at [66, 31] on p "Dashboard" at bounding box center [87, 27] width 68 height 14
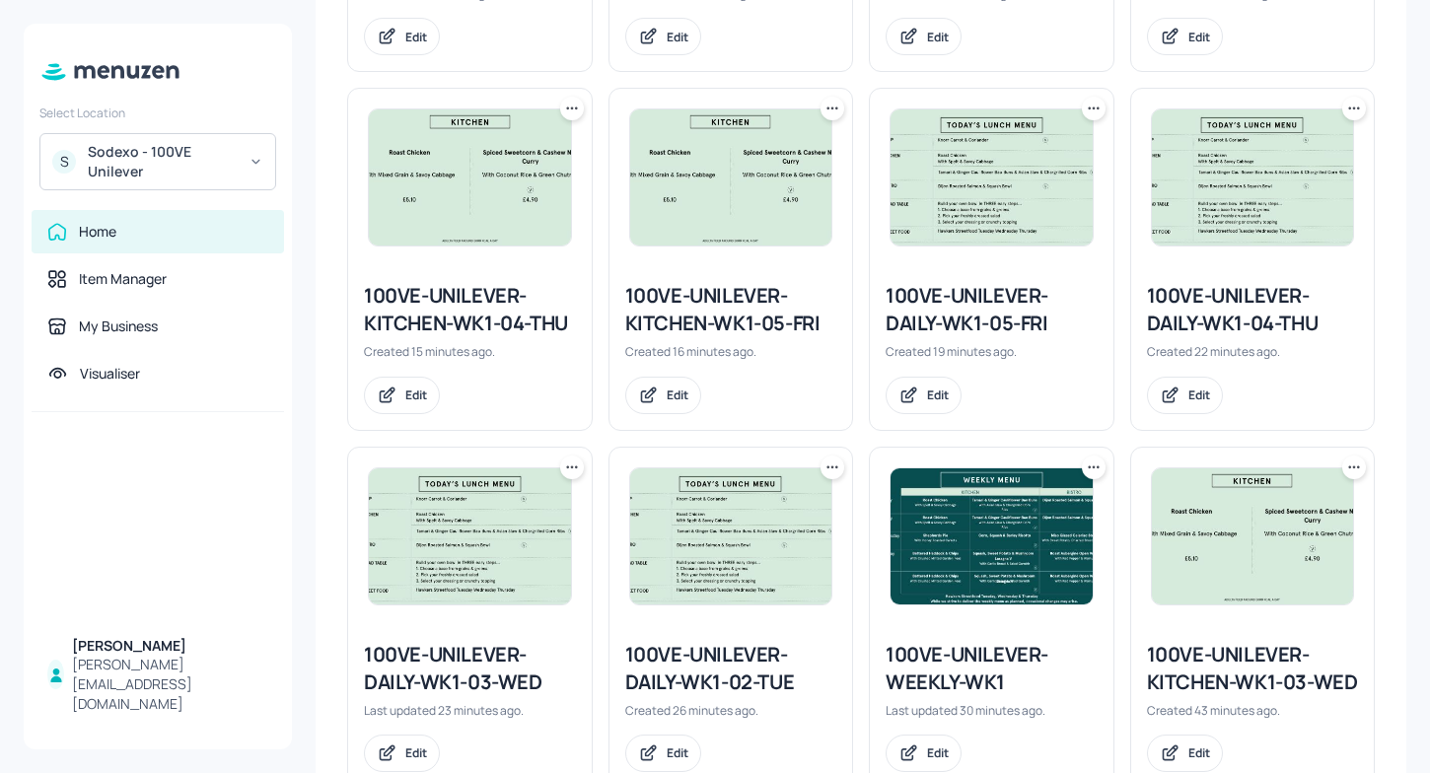
scroll to position [840, 0]
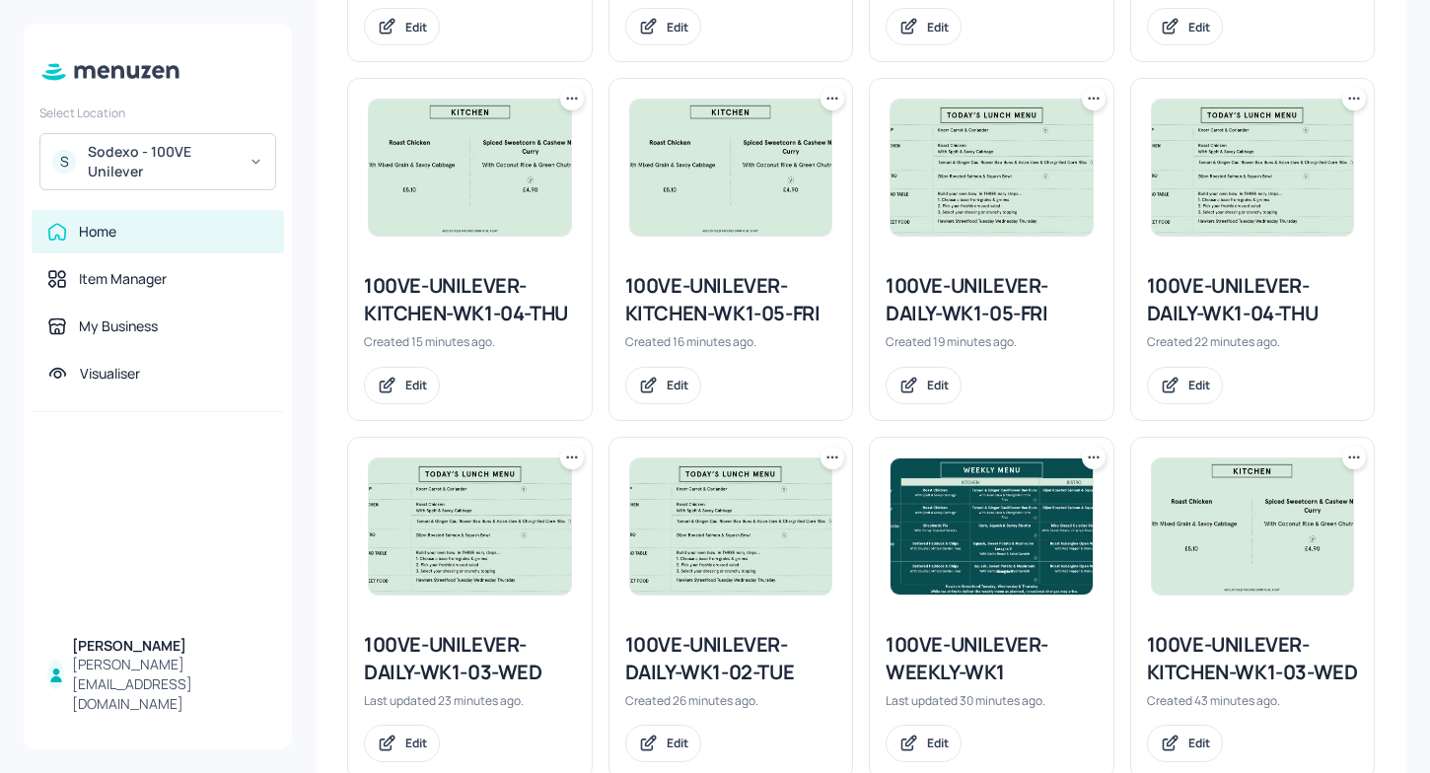
click at [1087, 98] on icon at bounding box center [1094, 99] width 20 height 20
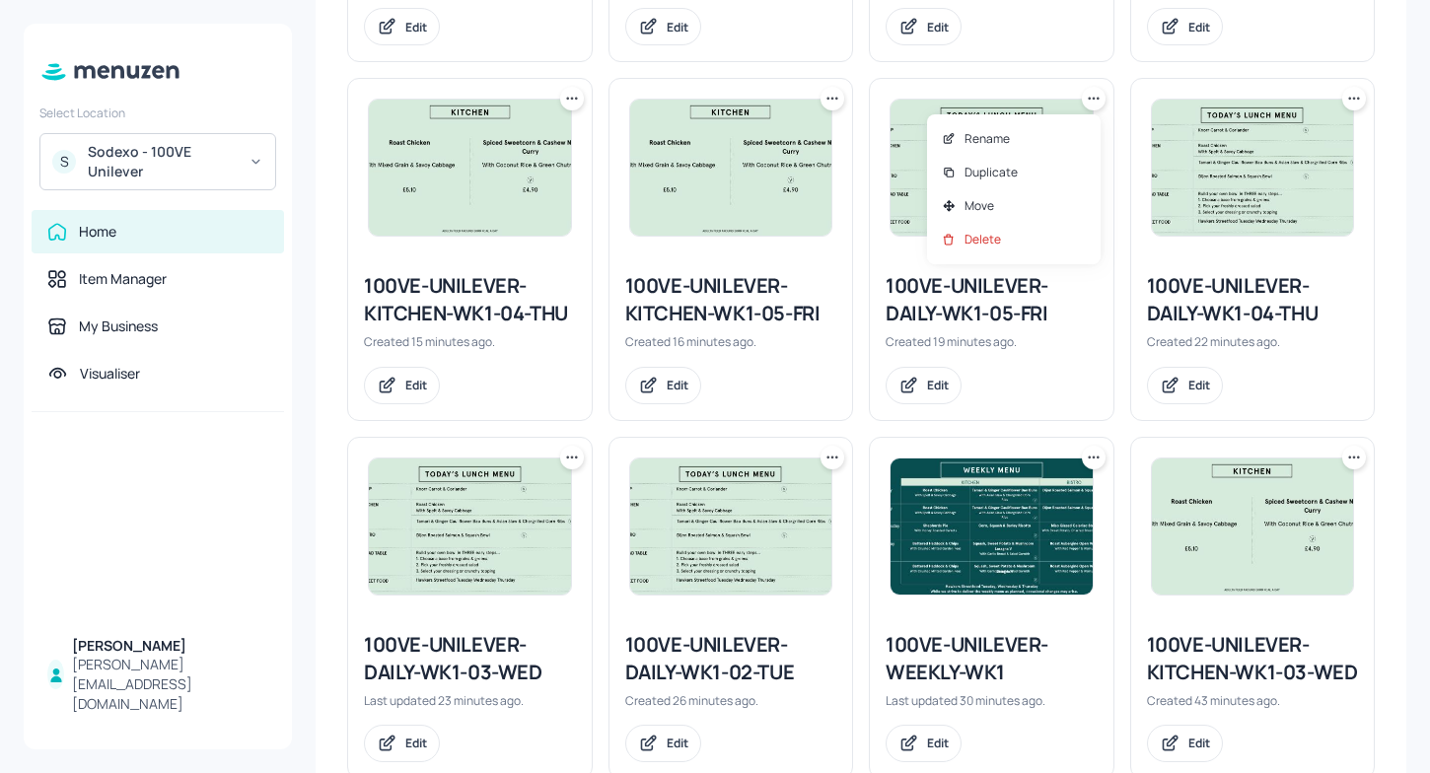
click at [913, 322] on div at bounding box center [715, 386] width 1430 height 773
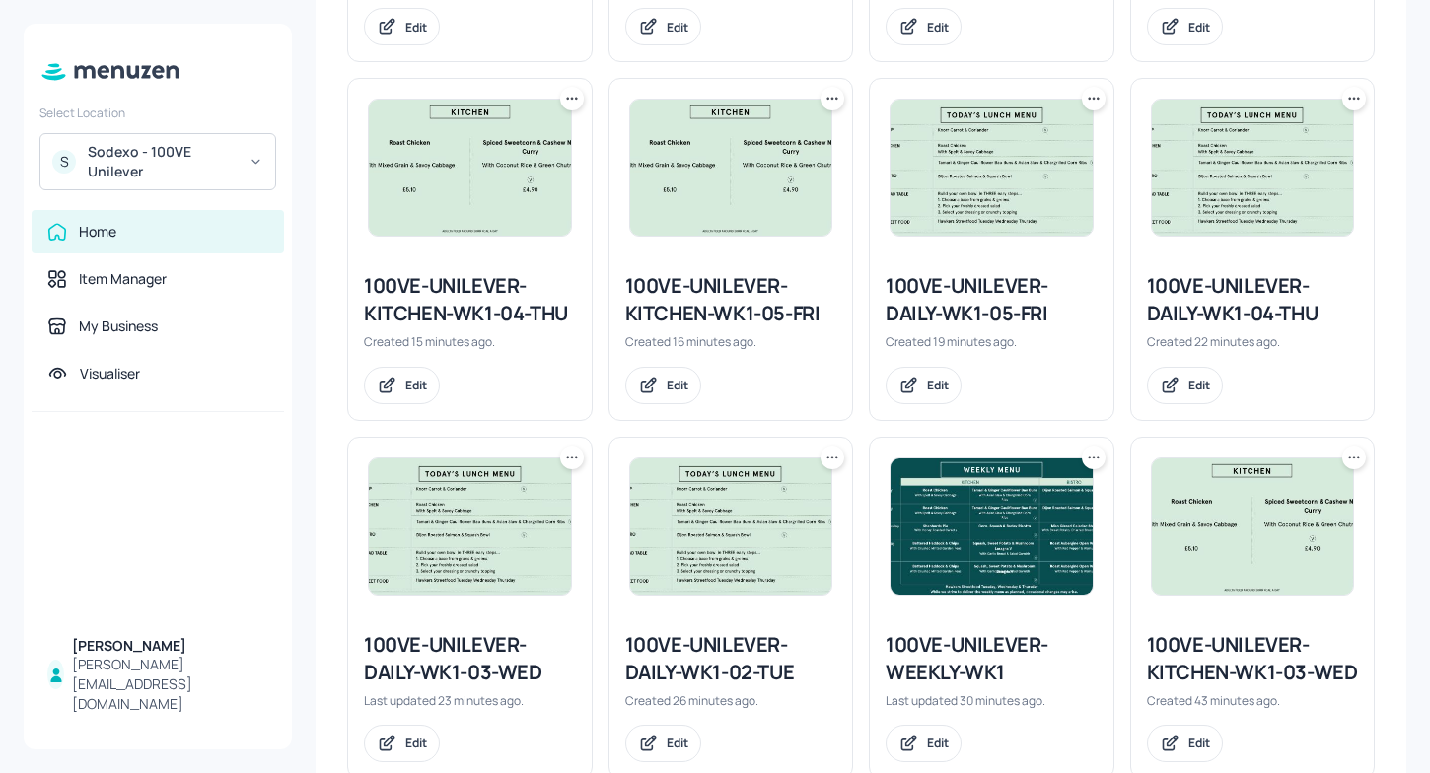
click at [924, 306] on div "100VE-UNILEVER-DAILY-WK1-05-FRI" at bounding box center [992, 299] width 212 height 55
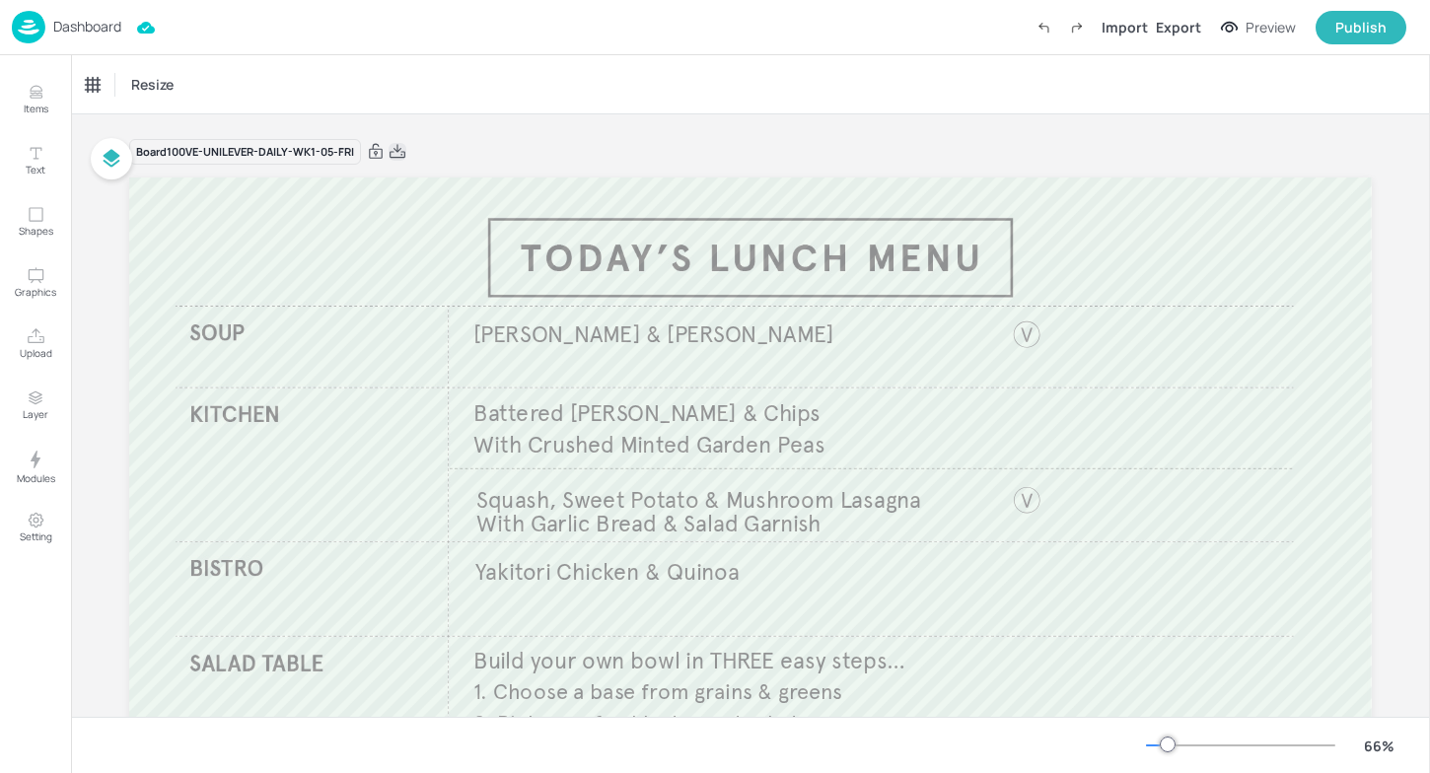
click at [396, 152] on icon at bounding box center [398, 152] width 18 height 20
click at [80, 36] on div "Dashboard" at bounding box center [66, 27] width 109 height 33
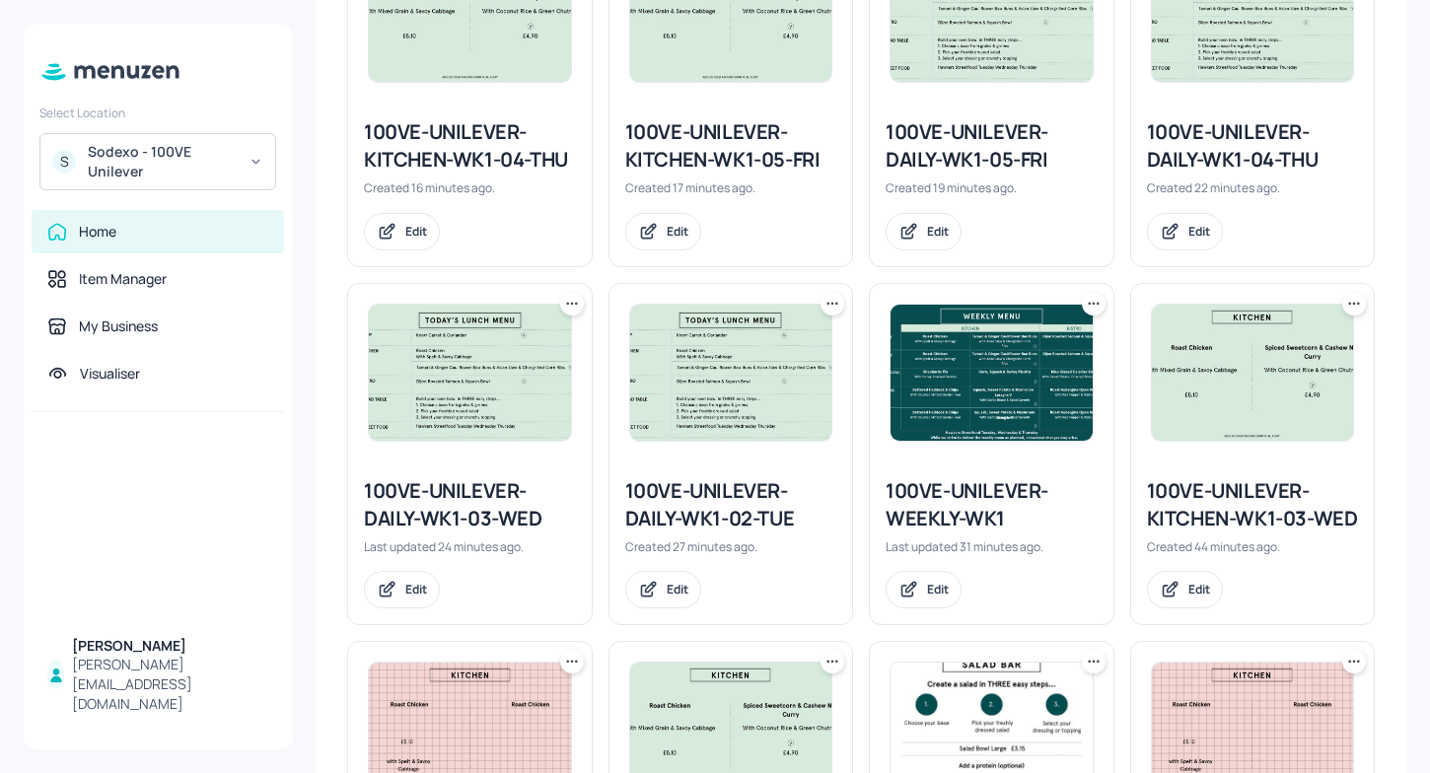
scroll to position [1004, 0]
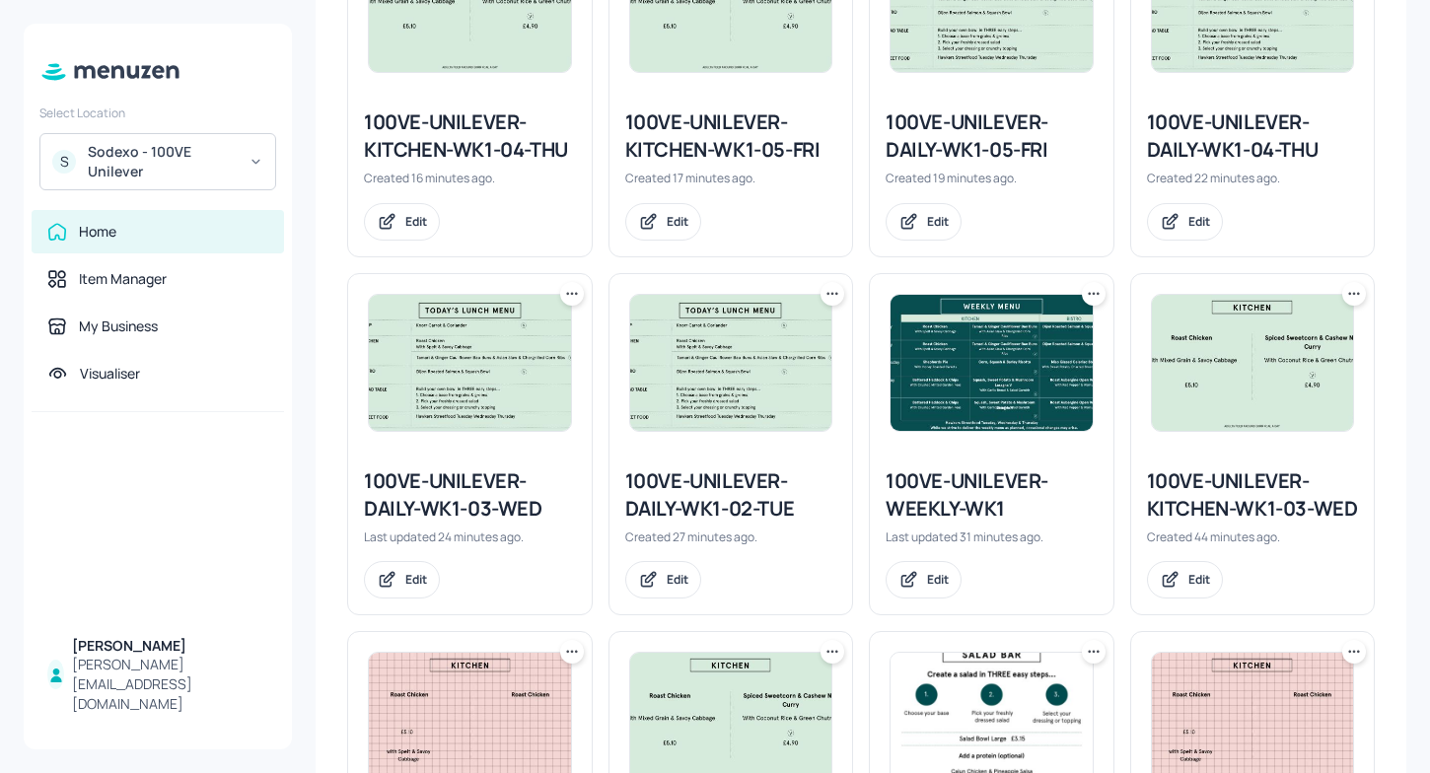
click at [1223, 505] on div "100VE-UNILEVER-KITCHEN-WK1-03-WED" at bounding box center [1253, 494] width 212 height 55
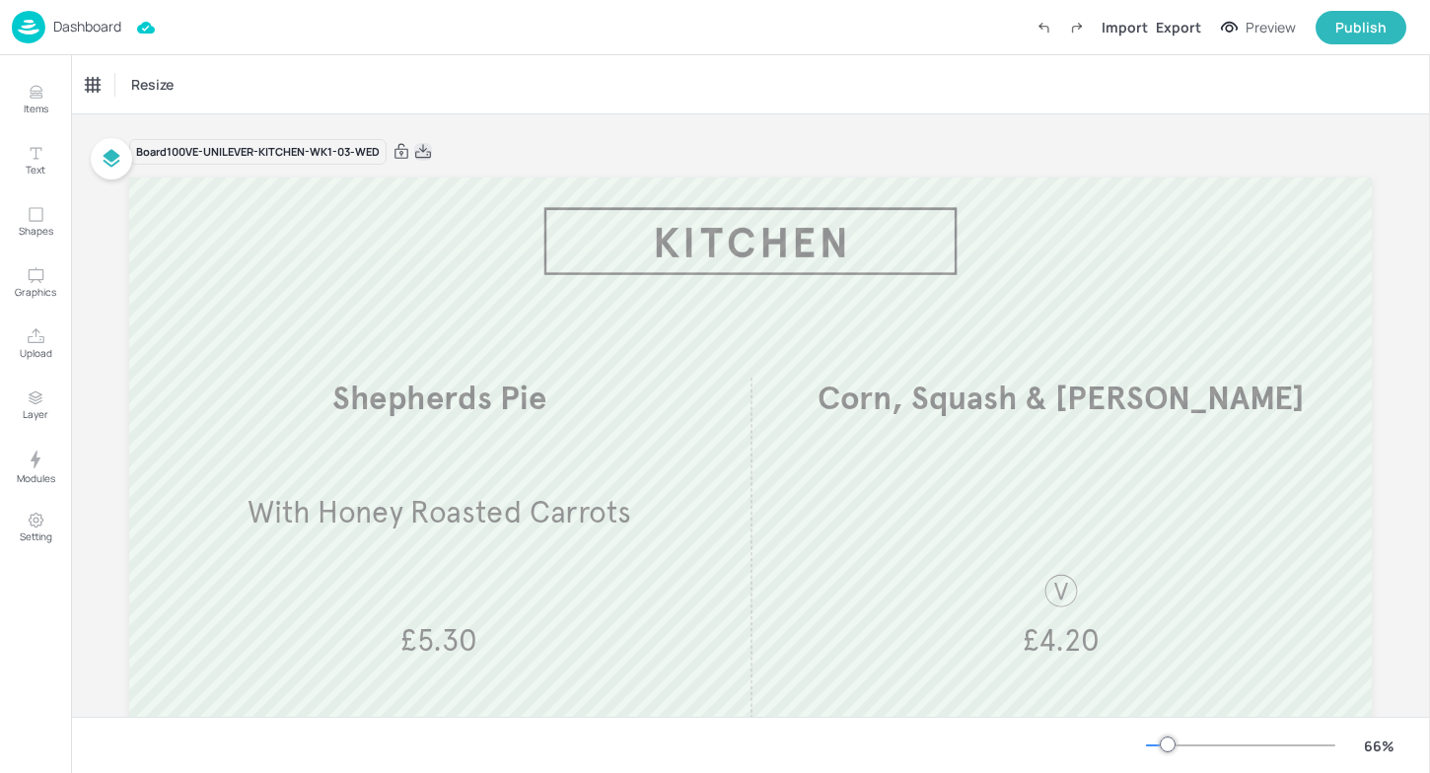
click at [422, 155] on icon at bounding box center [423, 152] width 18 height 20
click at [68, 26] on p "Dashboard" at bounding box center [87, 27] width 68 height 14
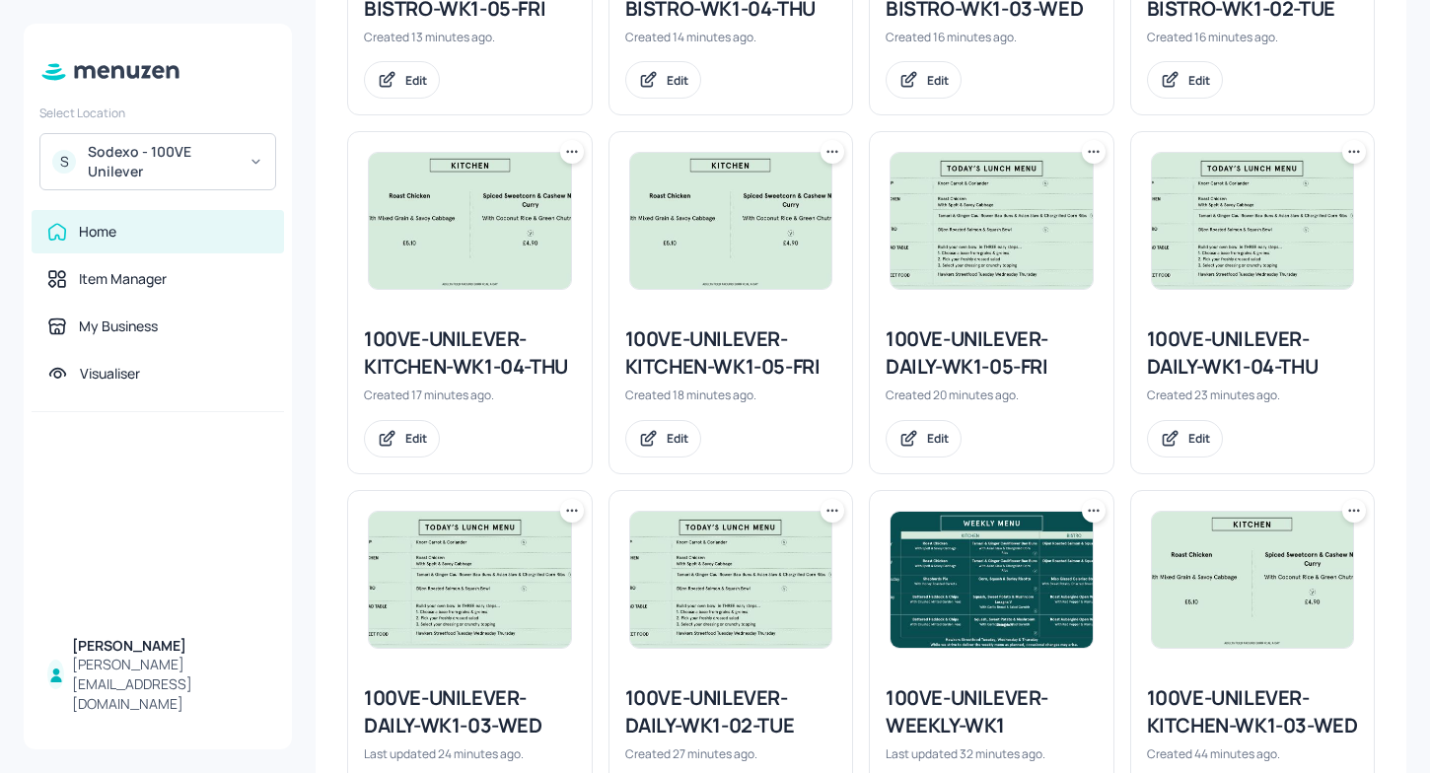
scroll to position [812, 0]
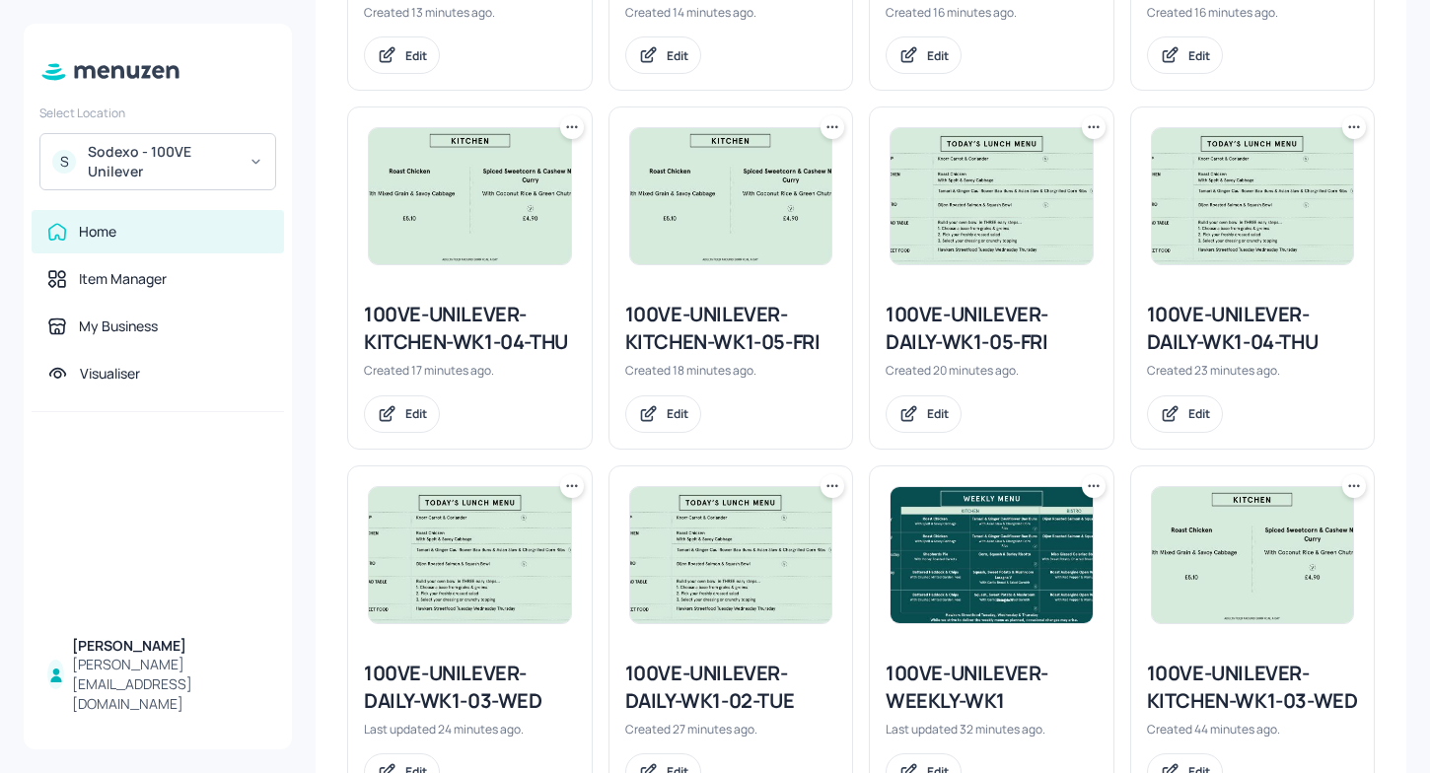
click at [504, 343] on div "100VE-UNILEVER-KITCHEN-WK1-04-THU" at bounding box center [470, 328] width 212 height 55
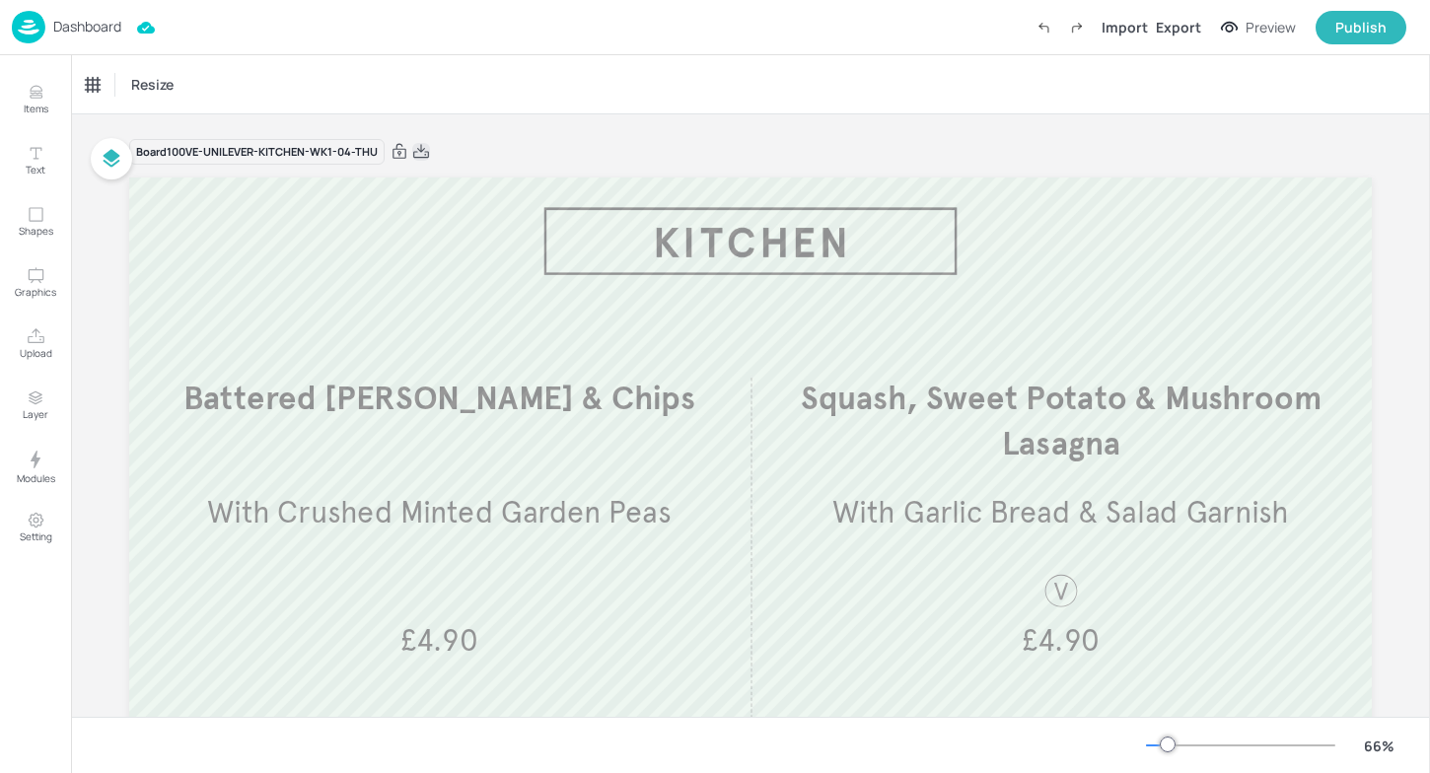
click at [419, 151] on icon at bounding box center [421, 151] width 16 height 14
click at [72, 34] on p "Dashboard" at bounding box center [87, 27] width 68 height 14
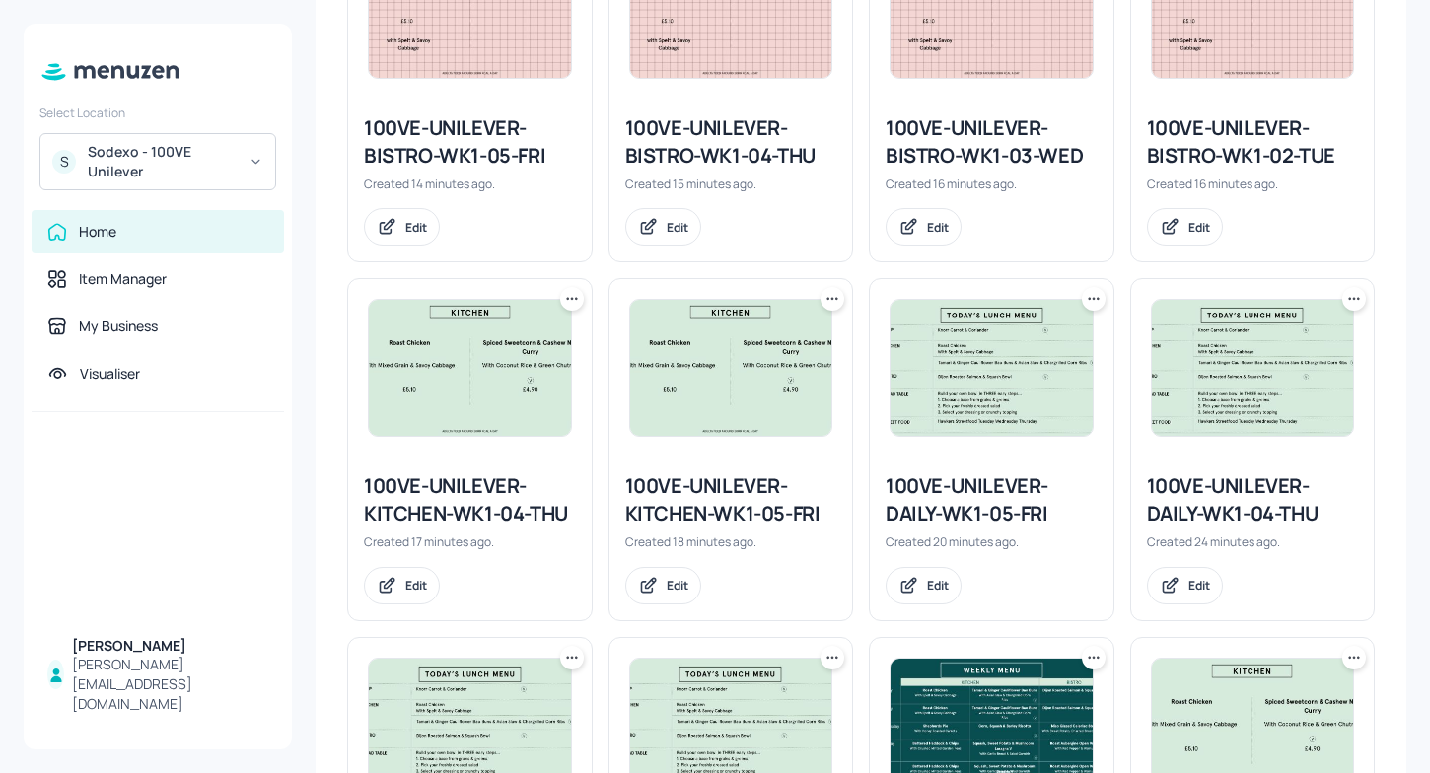
scroll to position [659, 0]
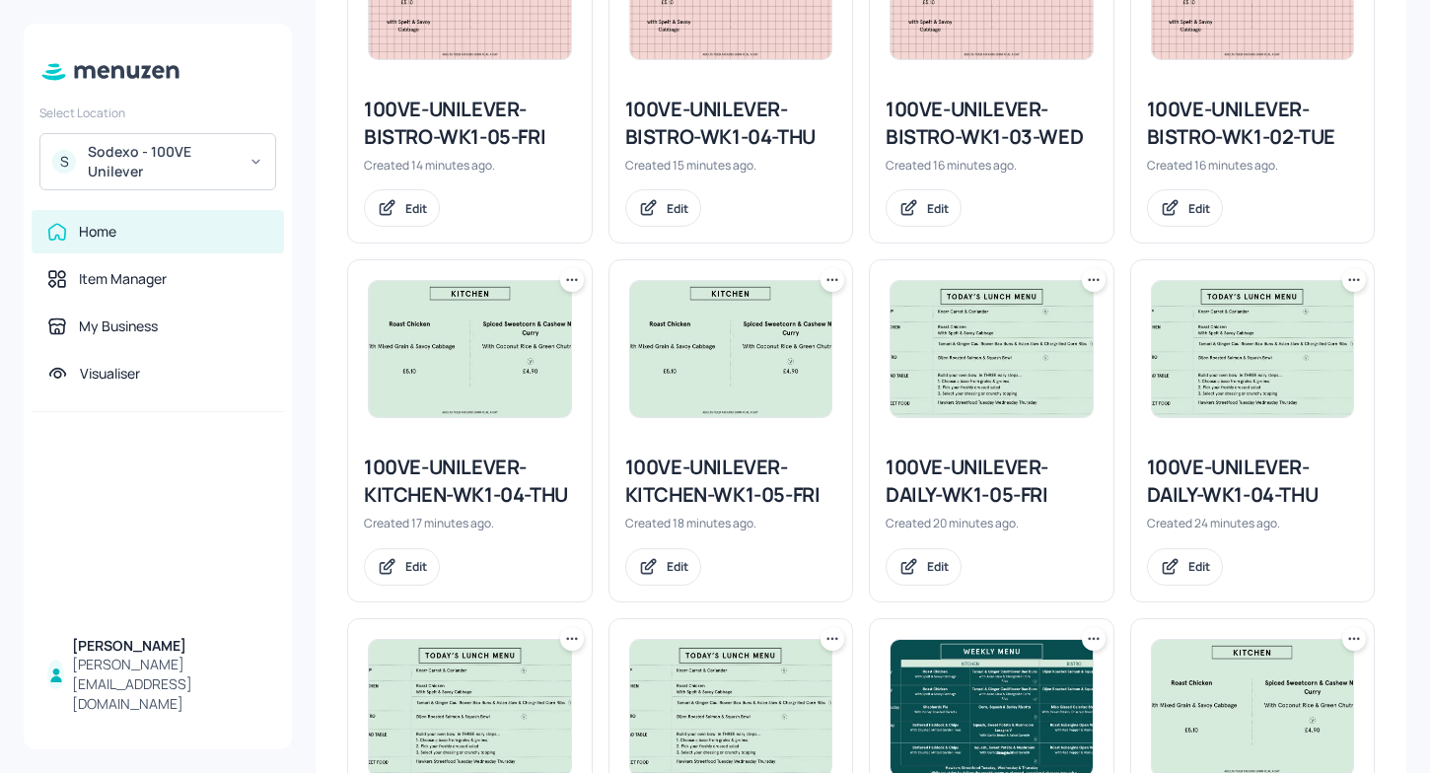
click at [639, 495] on div "100VE-UNILEVER-KITCHEN-WK1-05-FRI" at bounding box center [731, 481] width 212 height 55
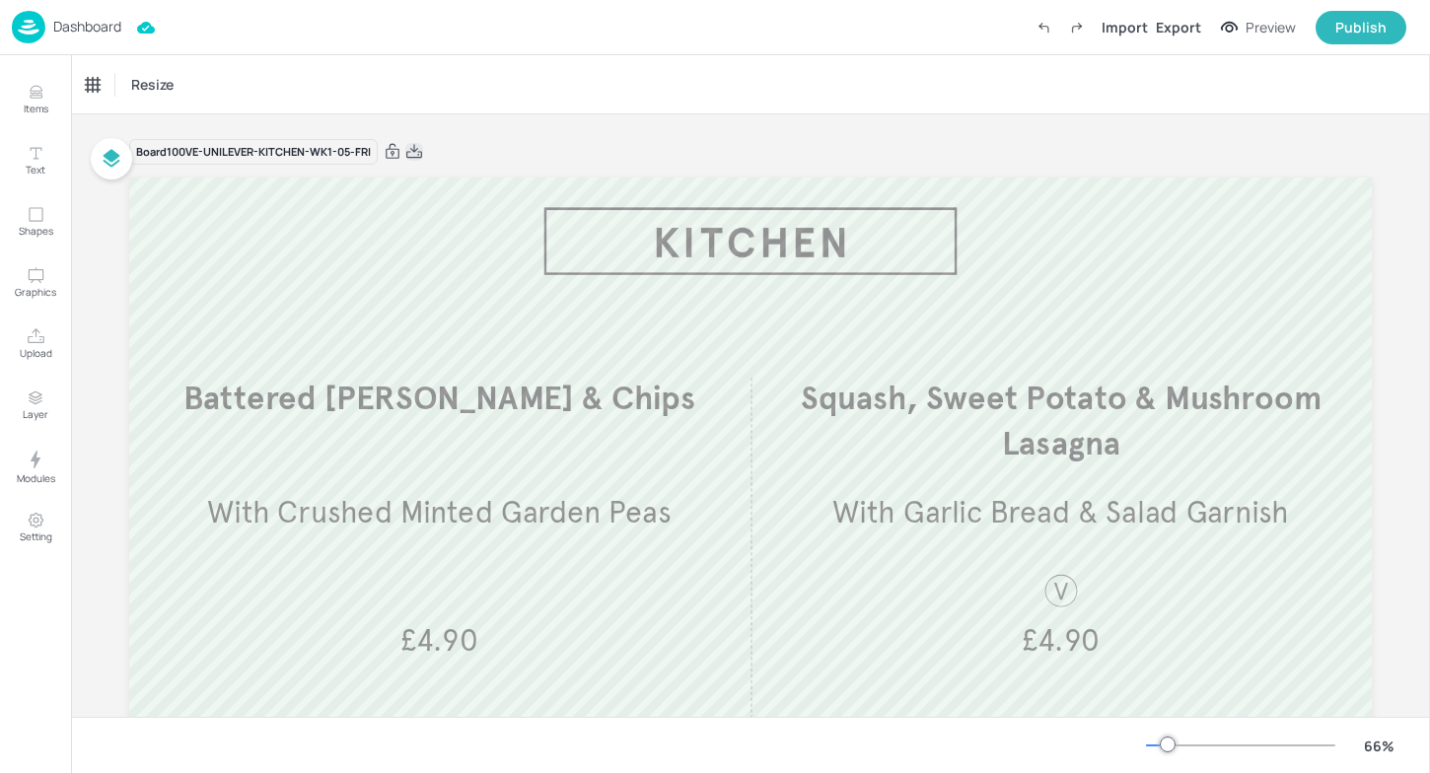
click at [405, 150] on icon at bounding box center [414, 152] width 18 height 20
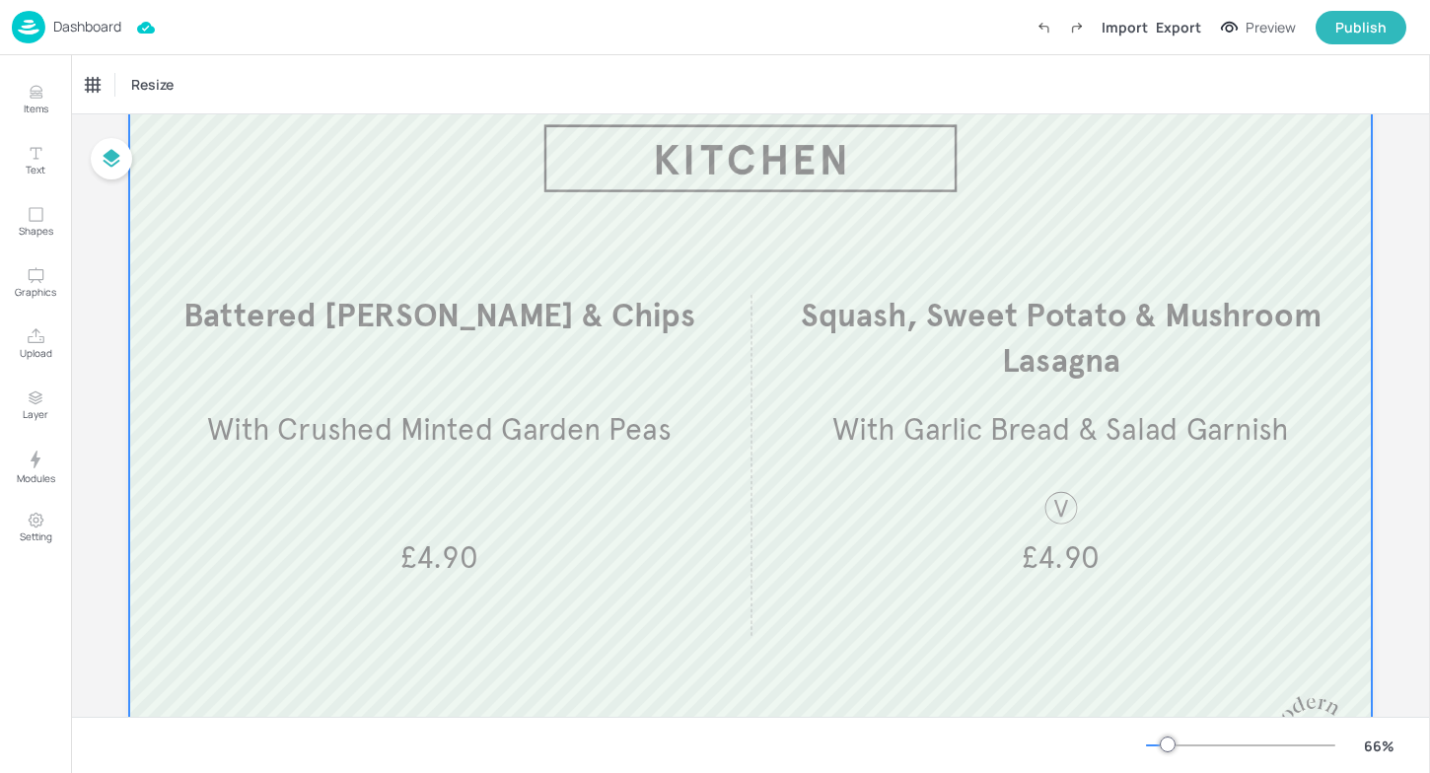
scroll to position [89, 0]
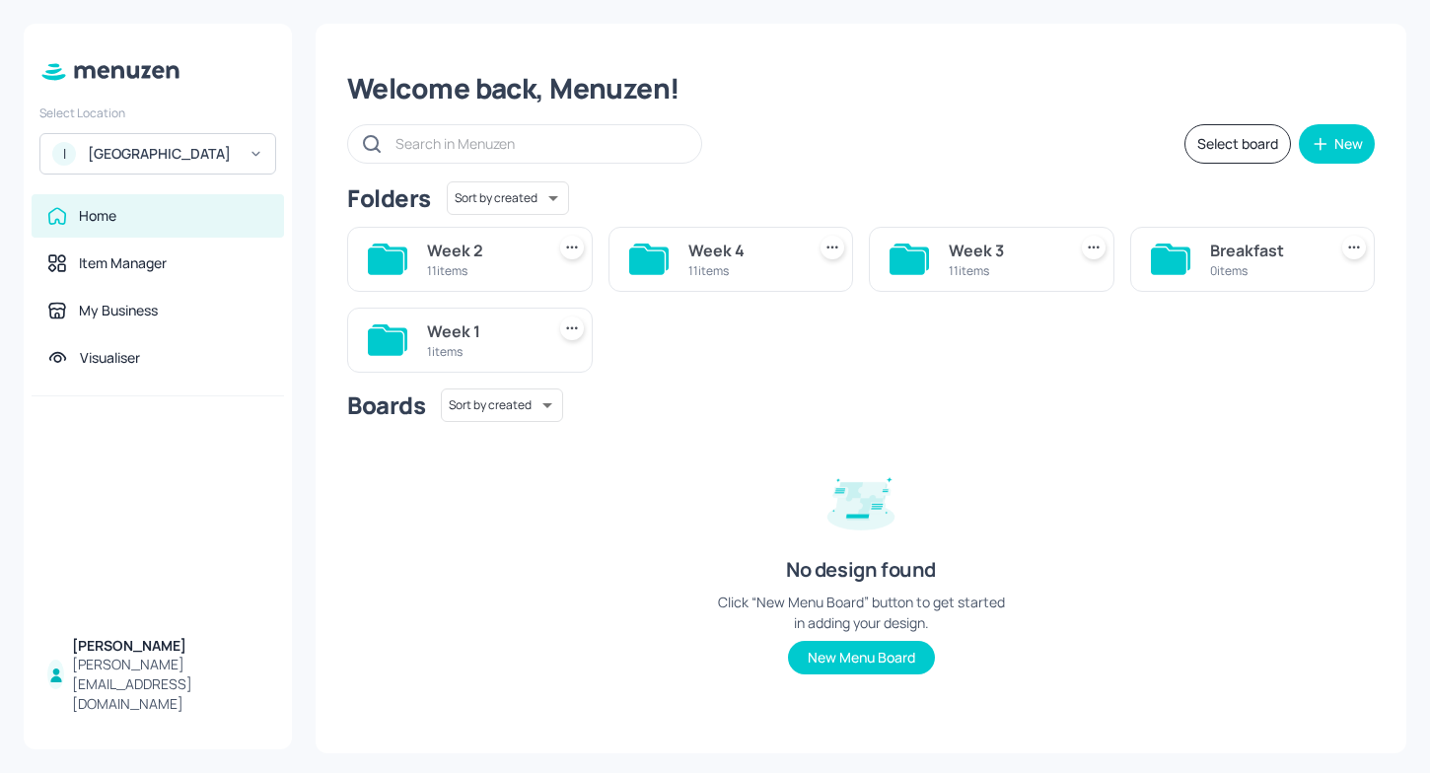
click at [477, 334] on div "Week 1" at bounding box center [481, 332] width 109 height 24
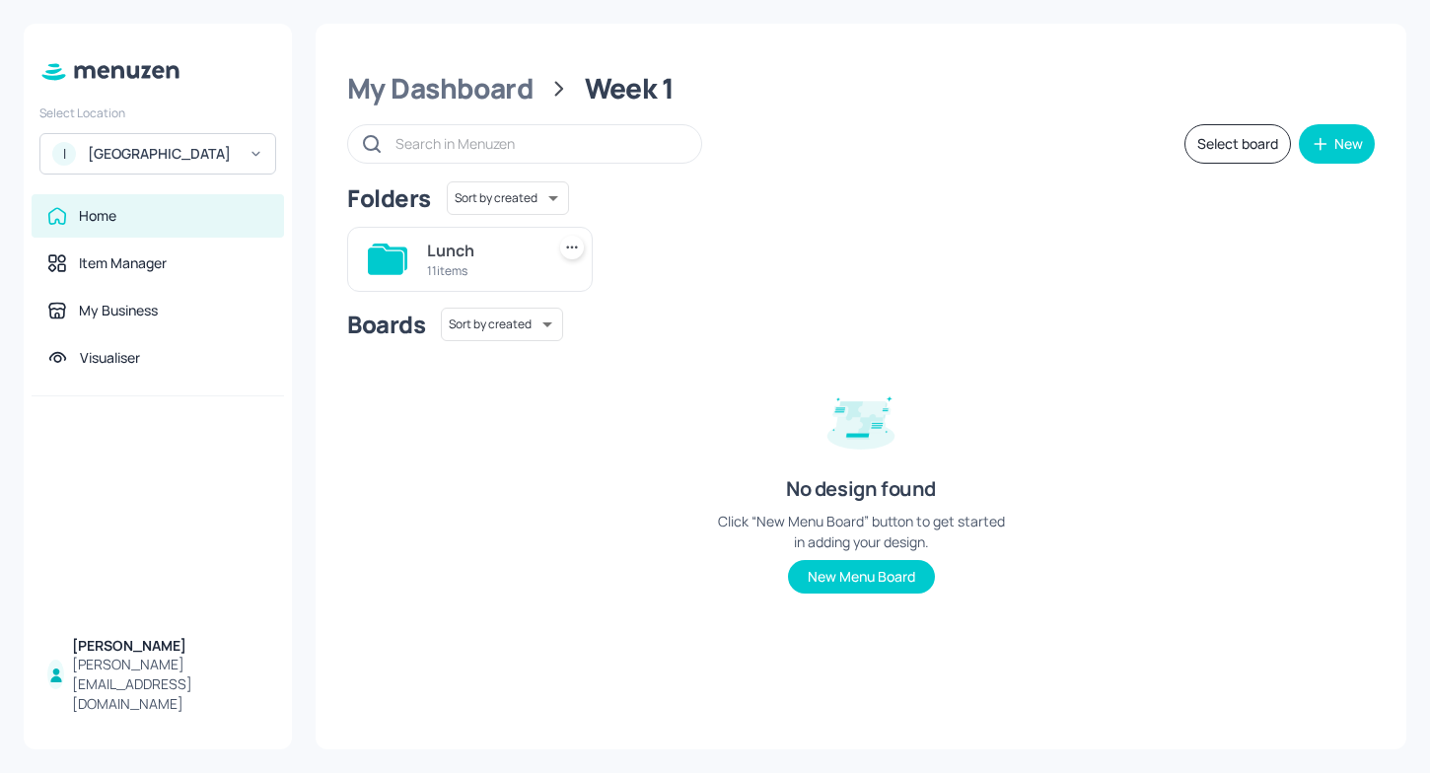
click at [496, 259] on div "Lunch" at bounding box center [481, 251] width 109 height 24
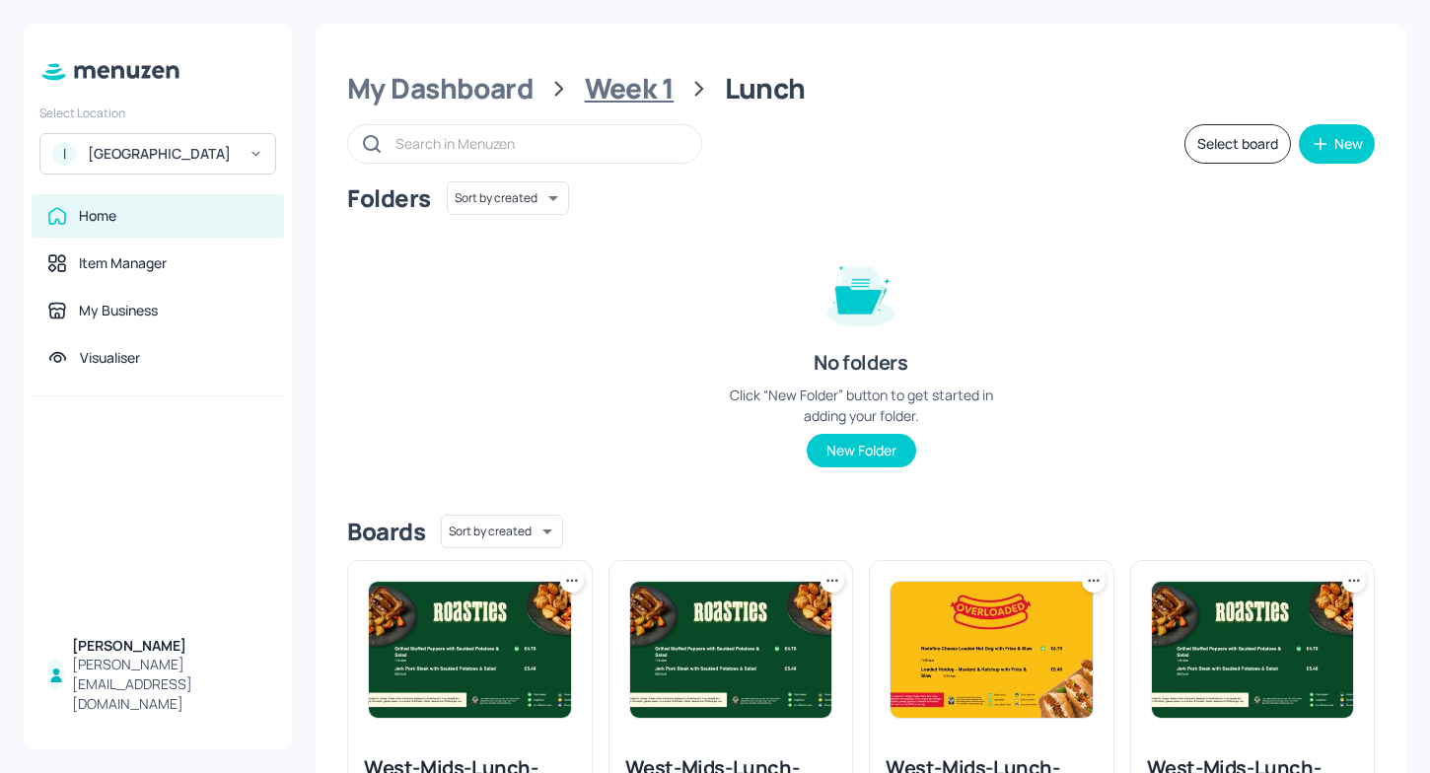
click at [626, 80] on div "Week 1" at bounding box center [630, 89] width 90 height 36
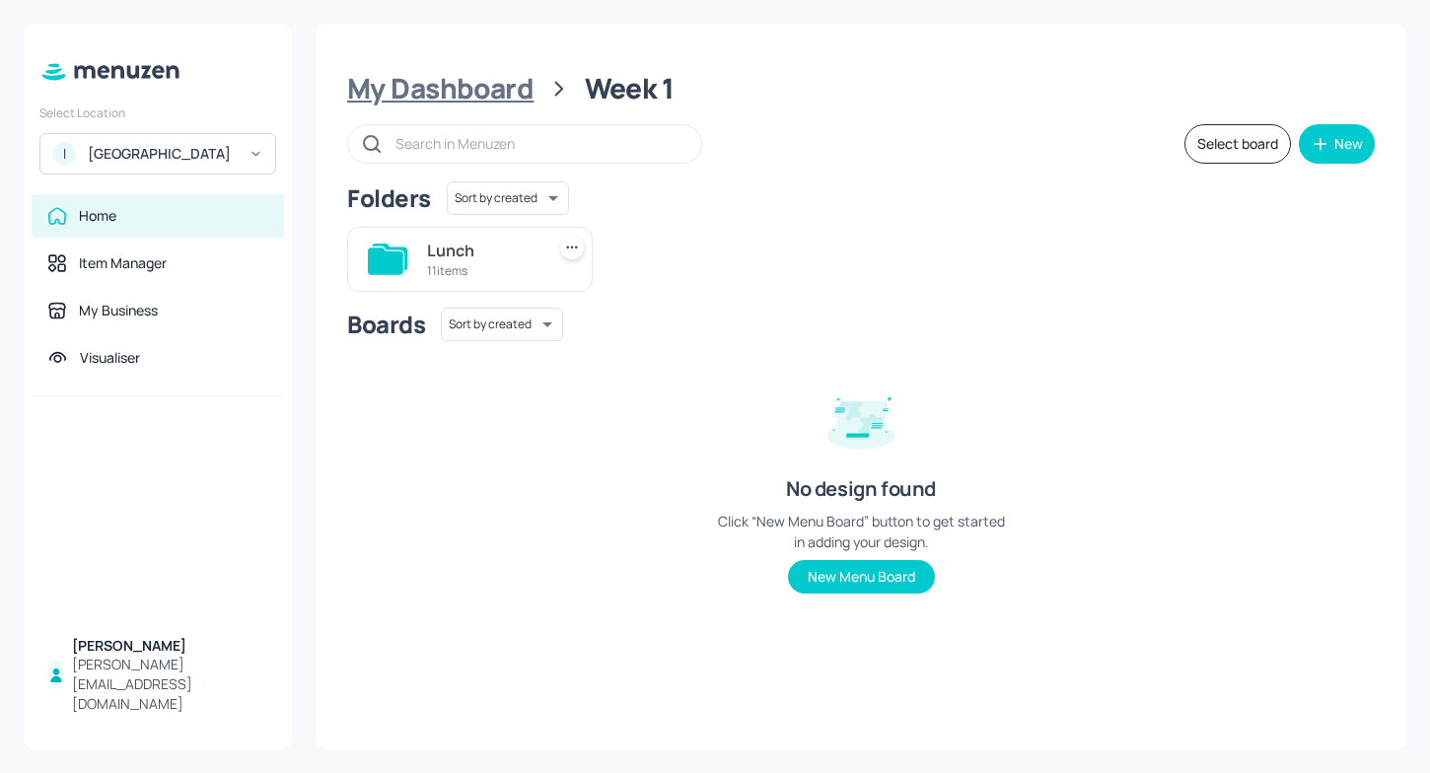
click at [506, 85] on div "My Dashboard" at bounding box center [440, 89] width 186 height 36
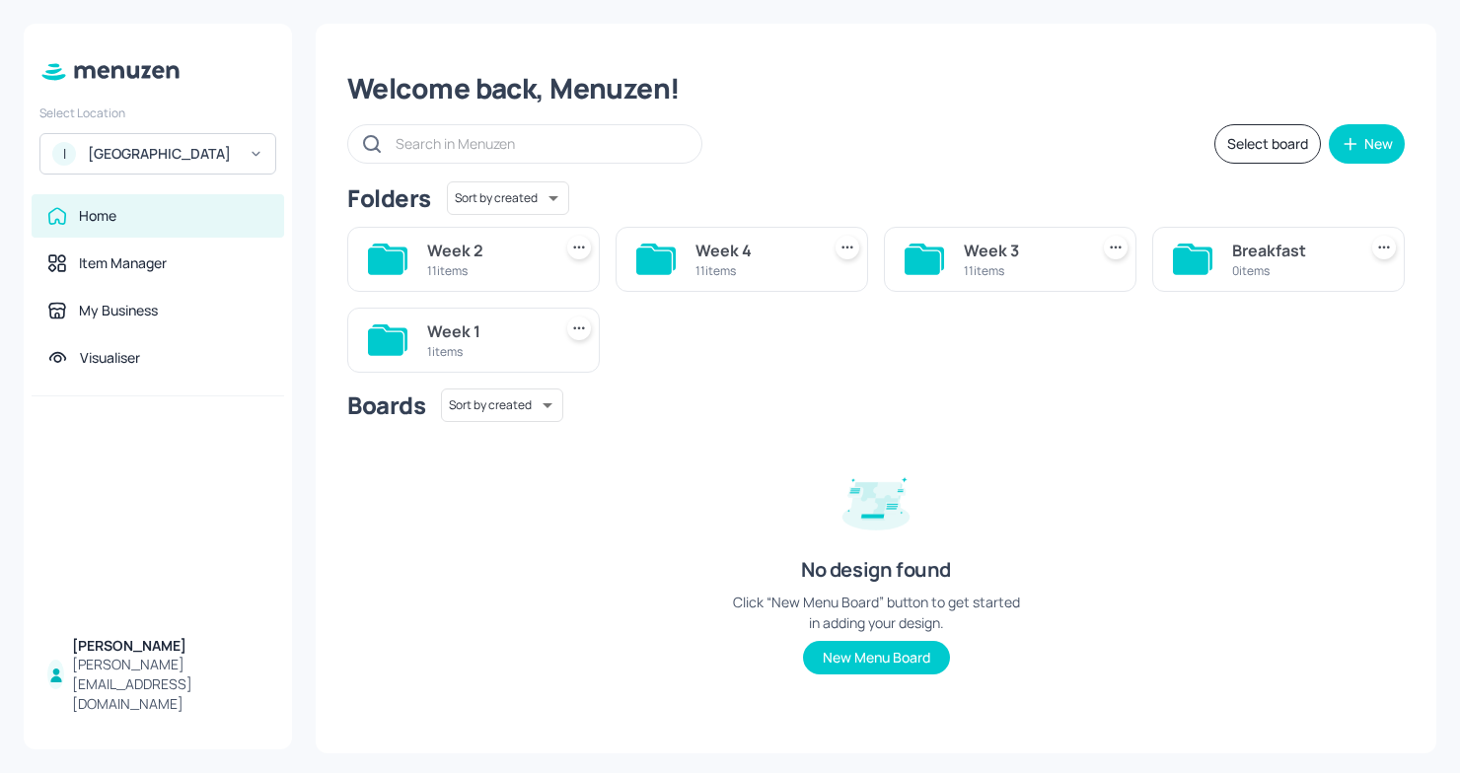
click at [528, 346] on div "1 items" at bounding box center [485, 351] width 116 height 17
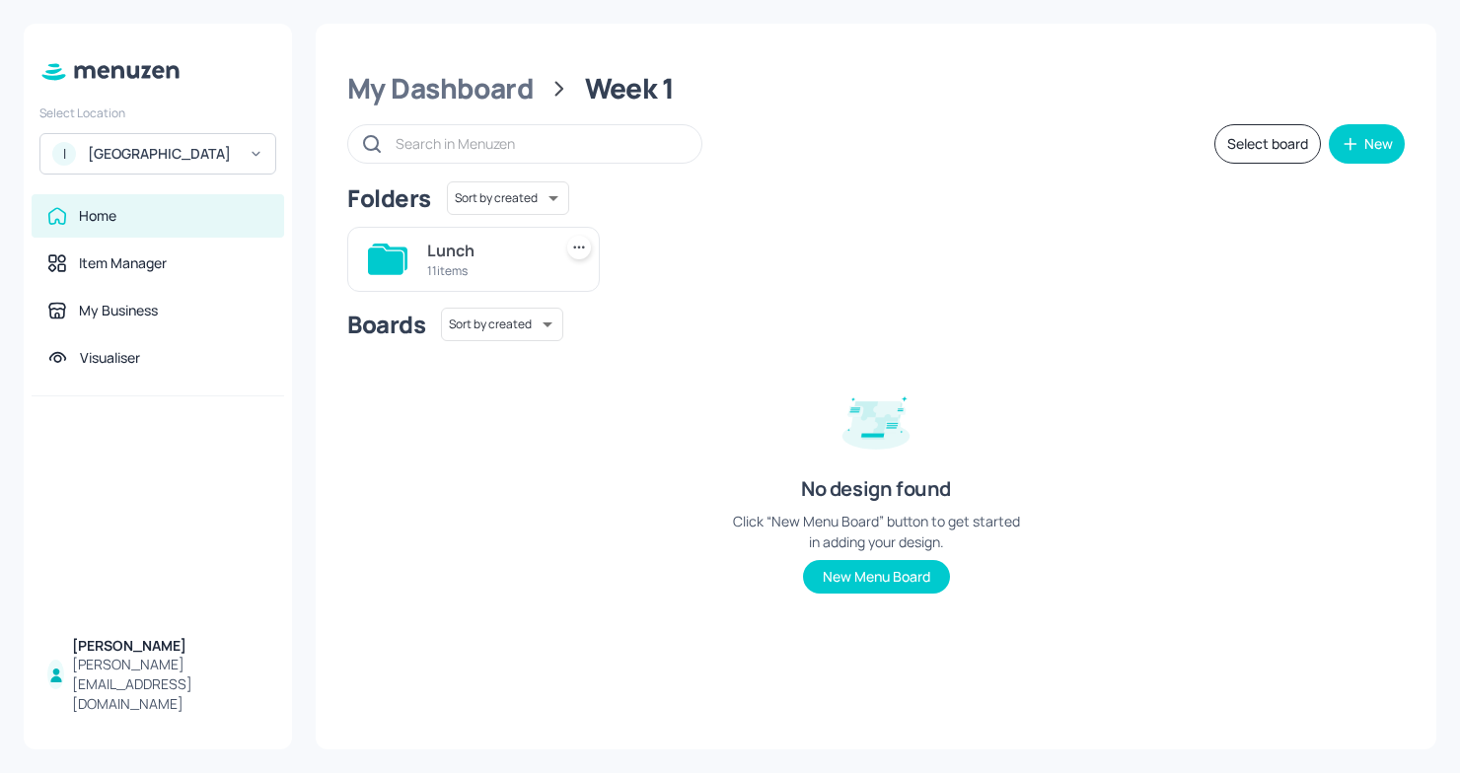
click at [531, 271] on div "11 items" at bounding box center [485, 270] width 116 height 17
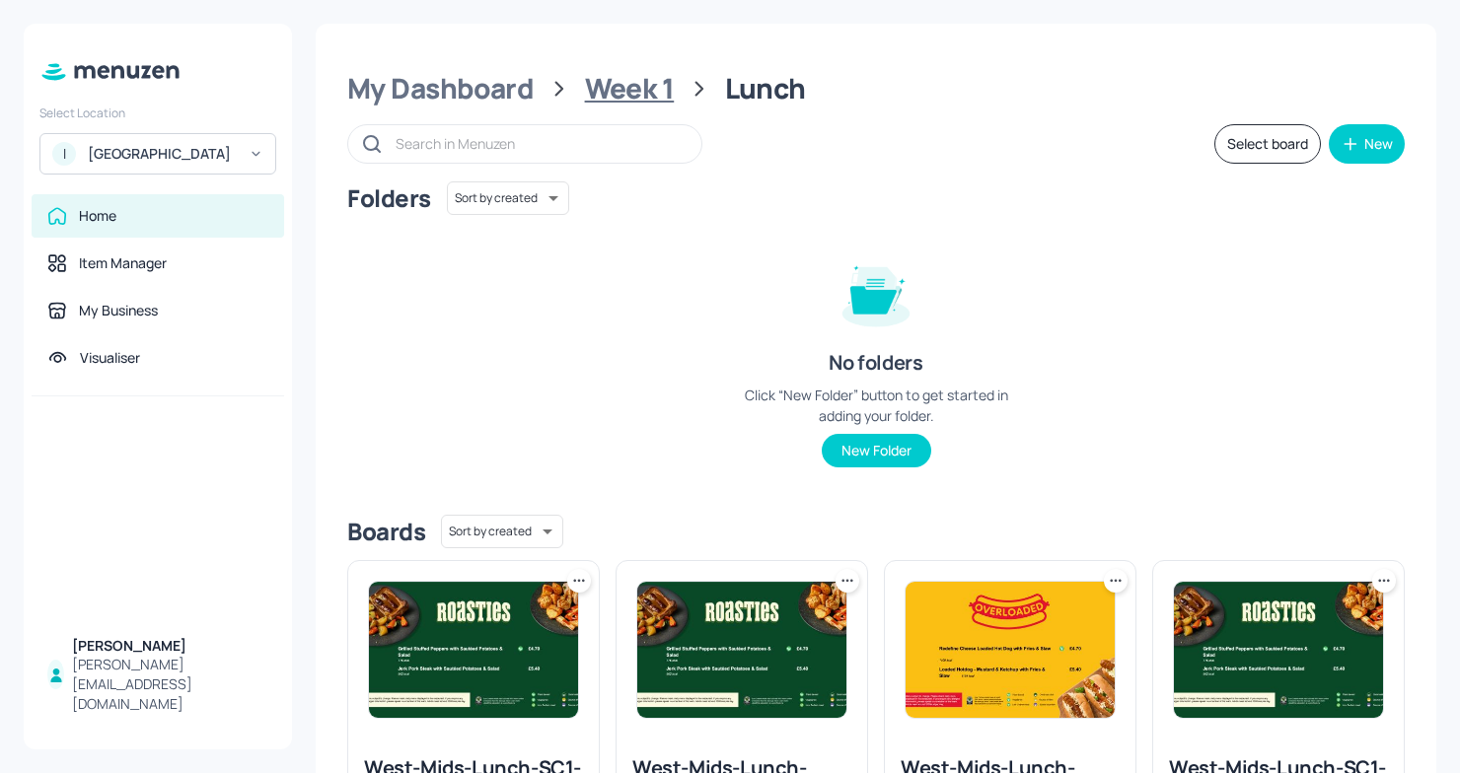
click at [629, 96] on div "Week 1" at bounding box center [630, 89] width 90 height 36
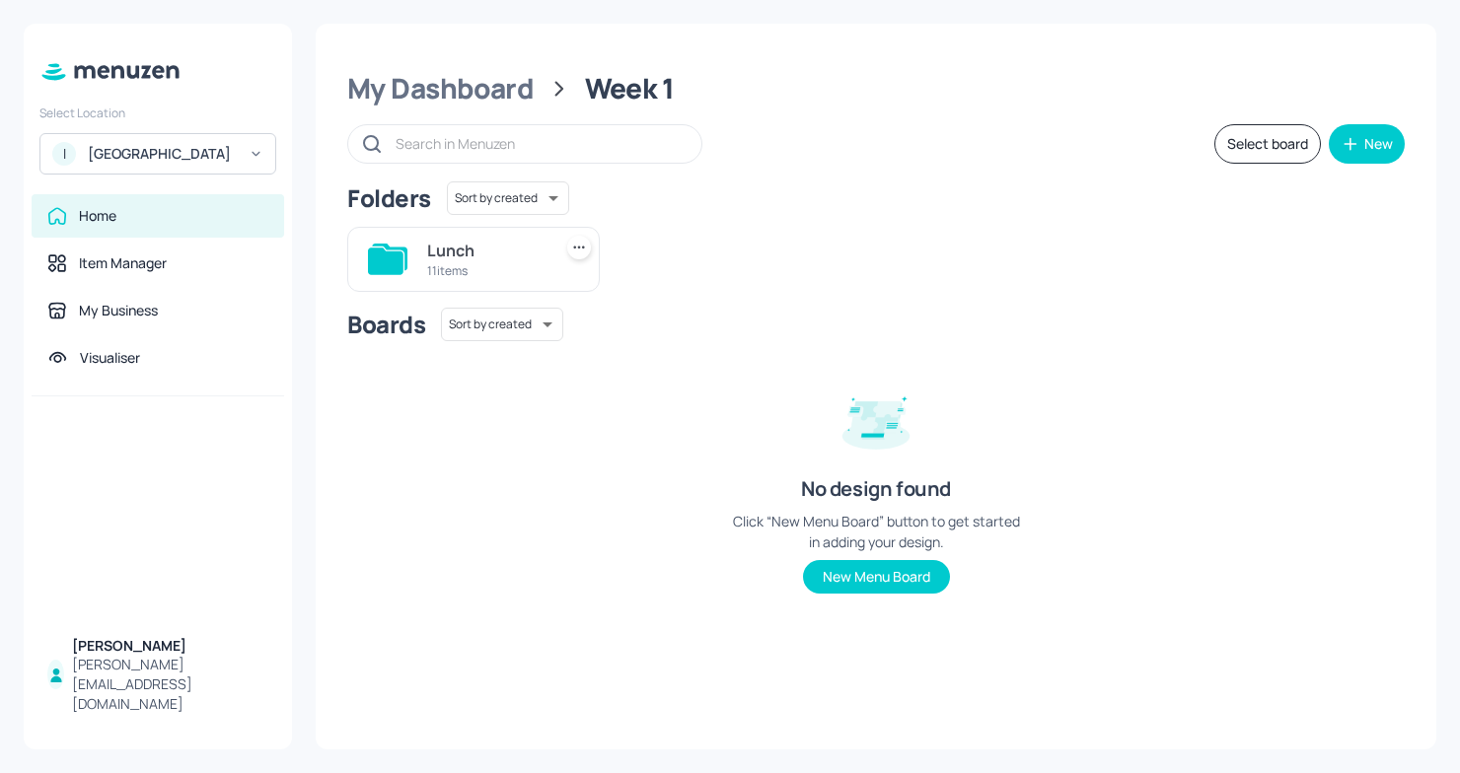
click at [543, 254] on div "Lunch 11 items" at bounding box center [473, 259] width 252 height 65
click at [442, 255] on div "Lunch" at bounding box center [485, 251] width 116 height 24
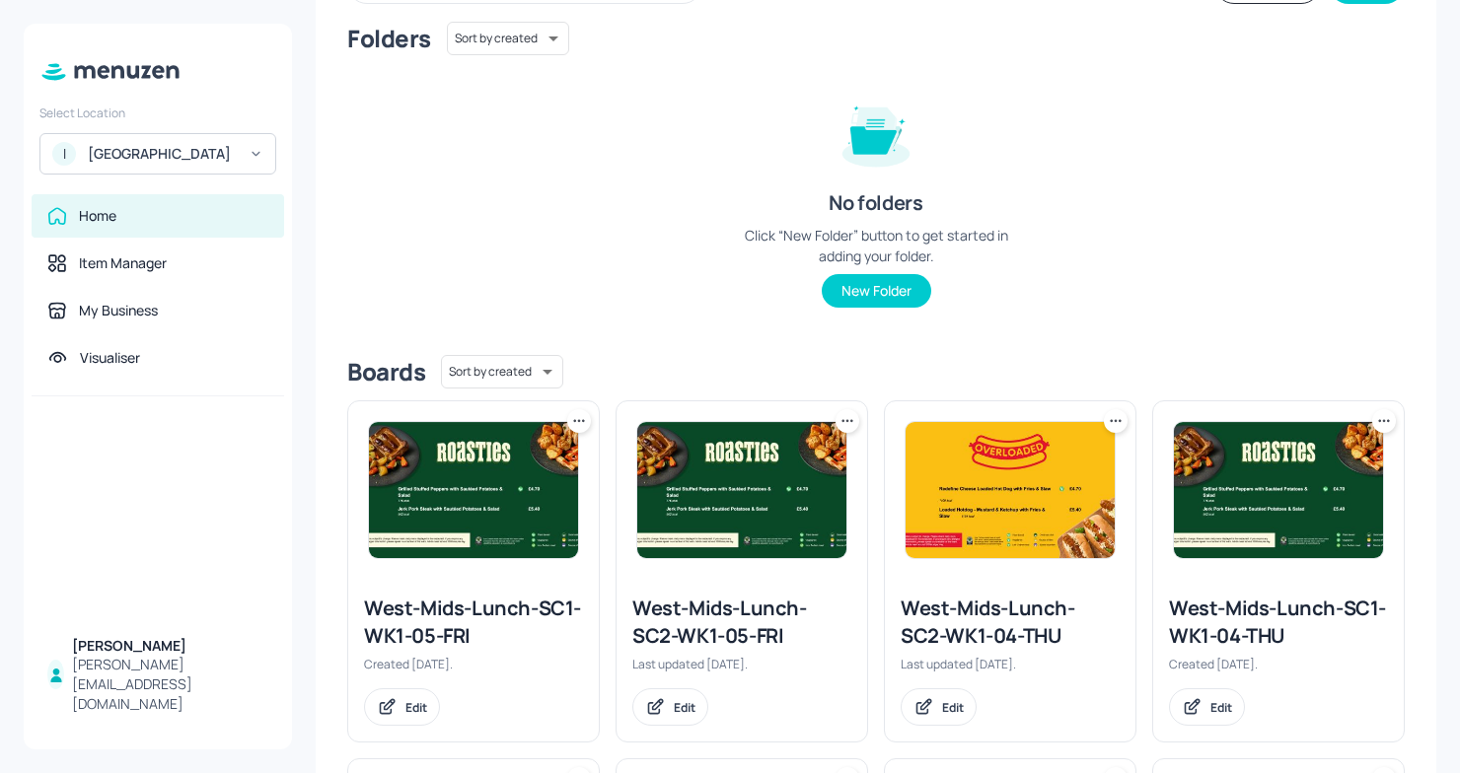
scroll to position [179, 0]
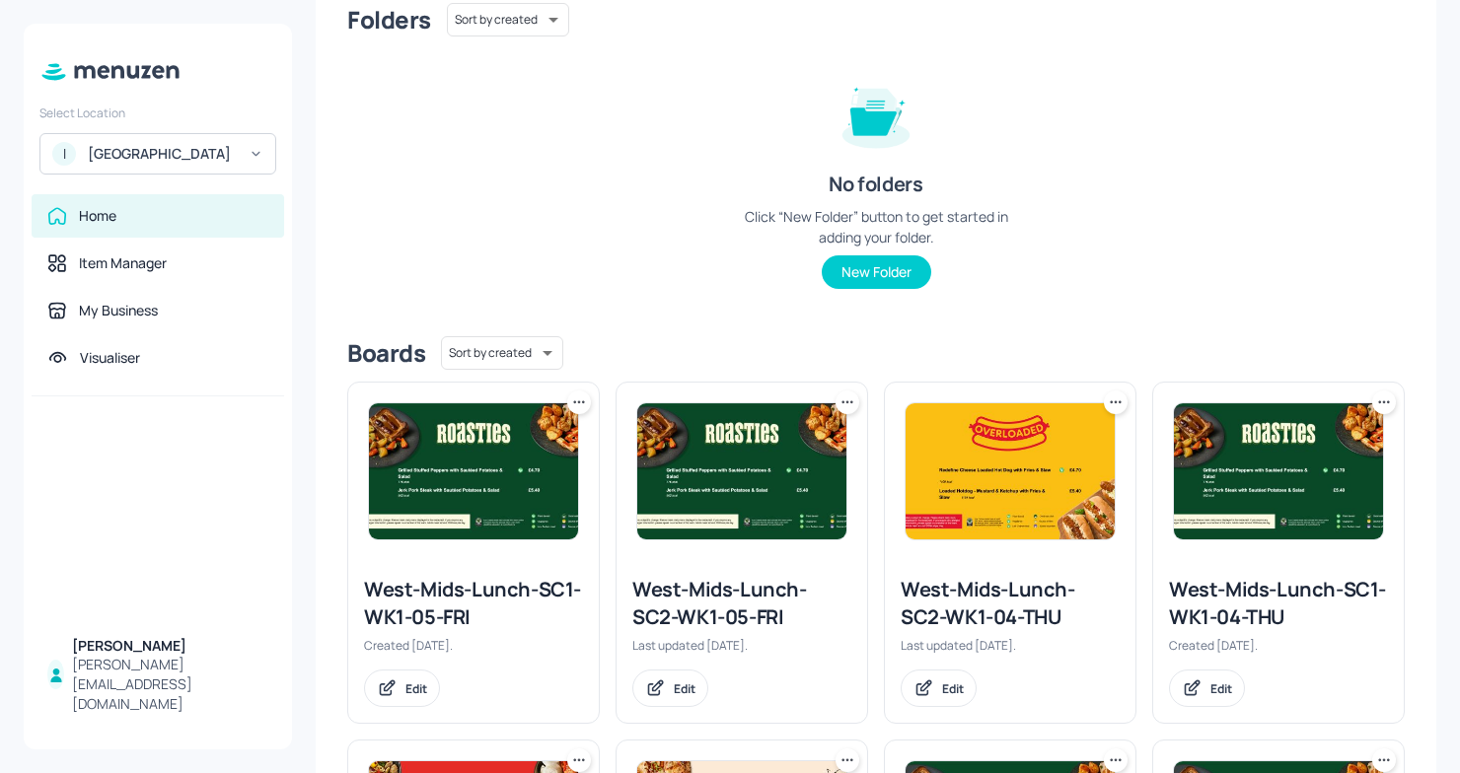
click at [460, 511] on img at bounding box center [473, 471] width 209 height 136
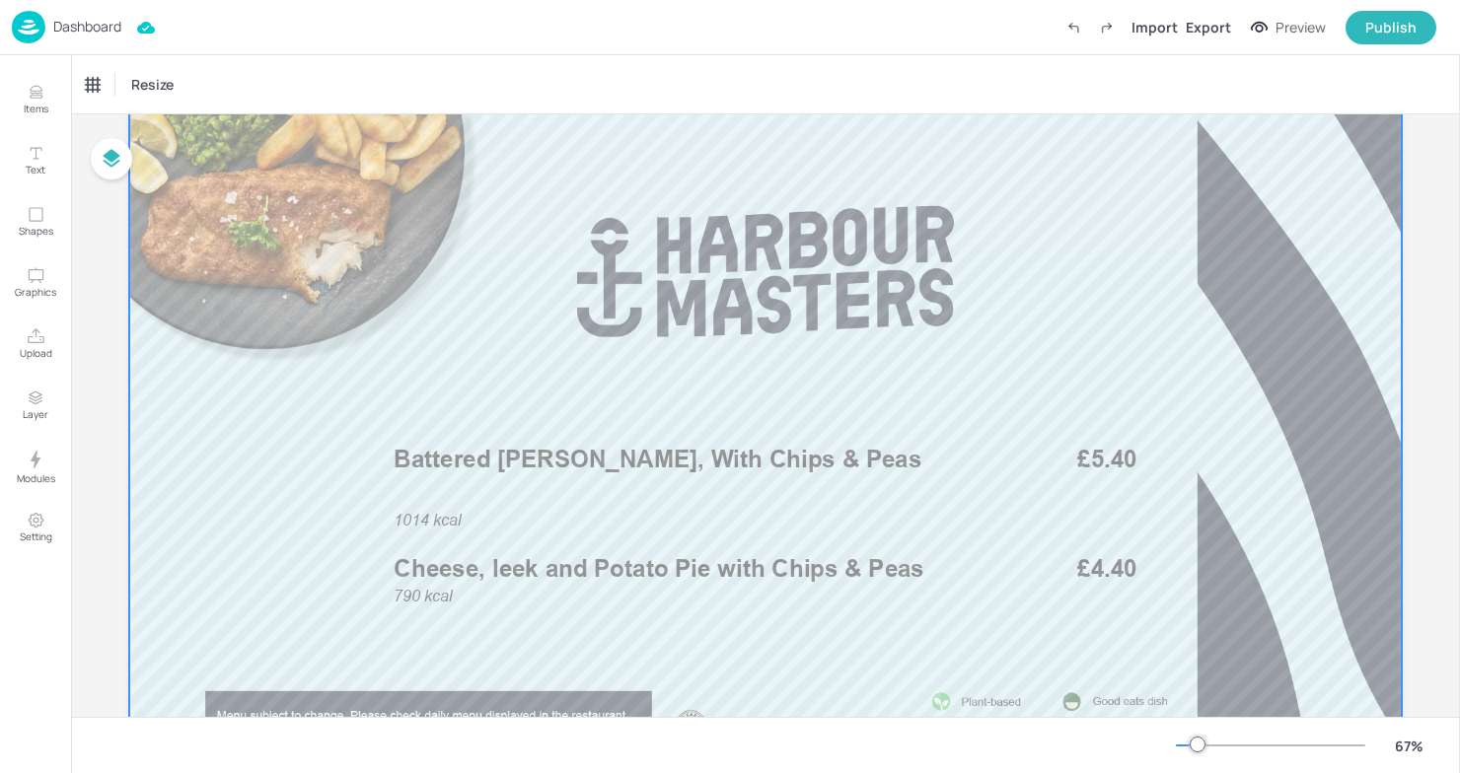
scroll to position [91, 0]
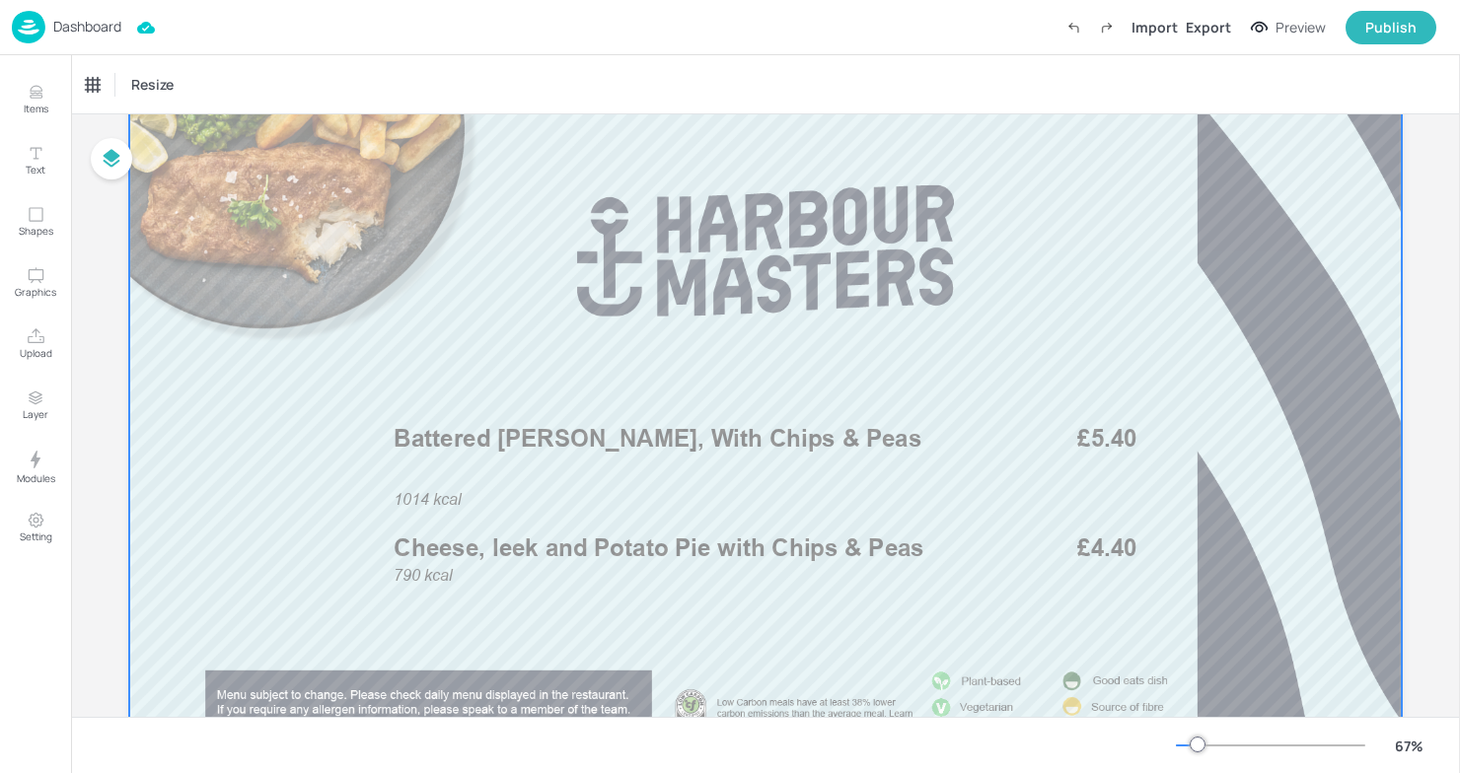
click at [460, 511] on p "1014 kcal" at bounding box center [439, 500] width 90 height 23
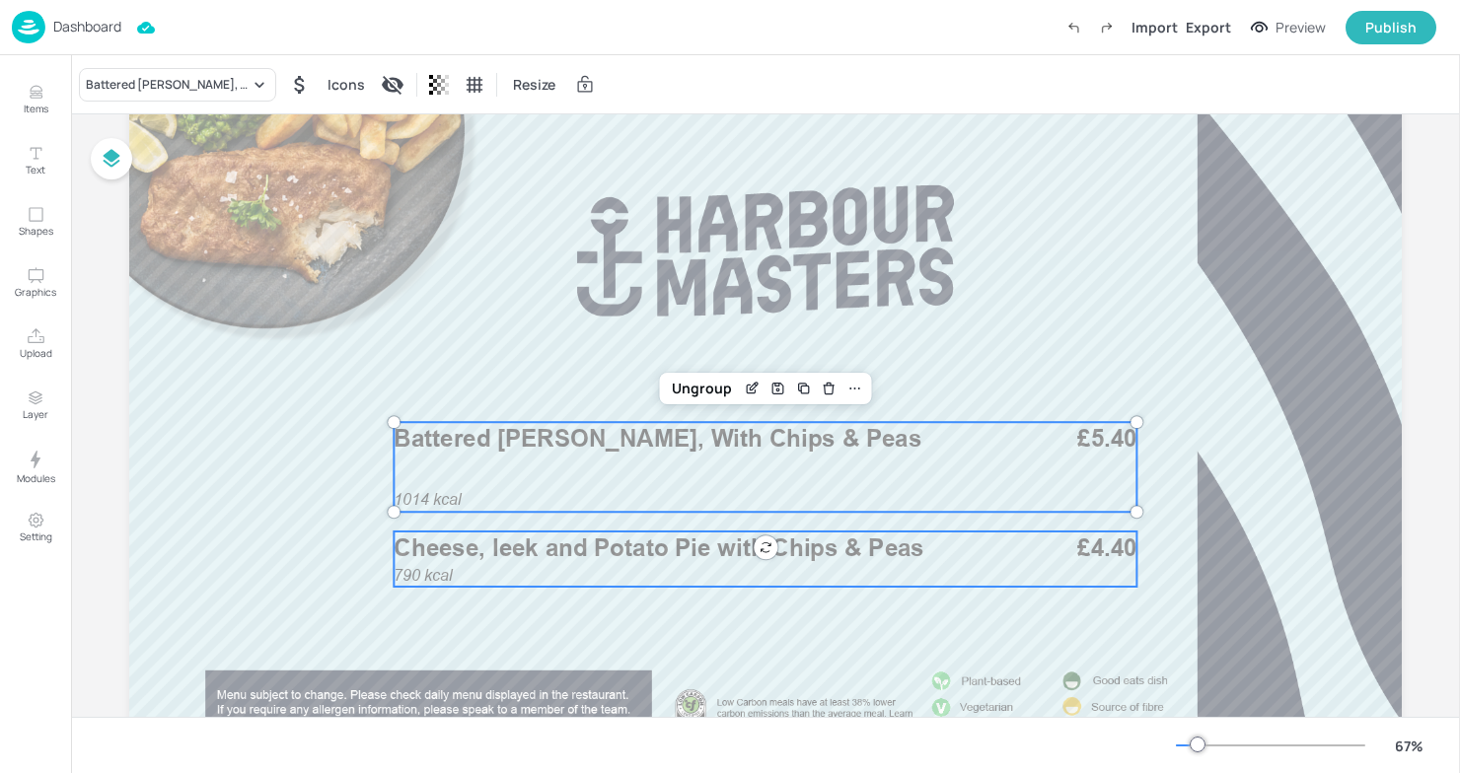
click at [470, 561] on span "Cheese, leek and Potato Pie with Chips & Peas" at bounding box center [659, 548] width 531 height 29
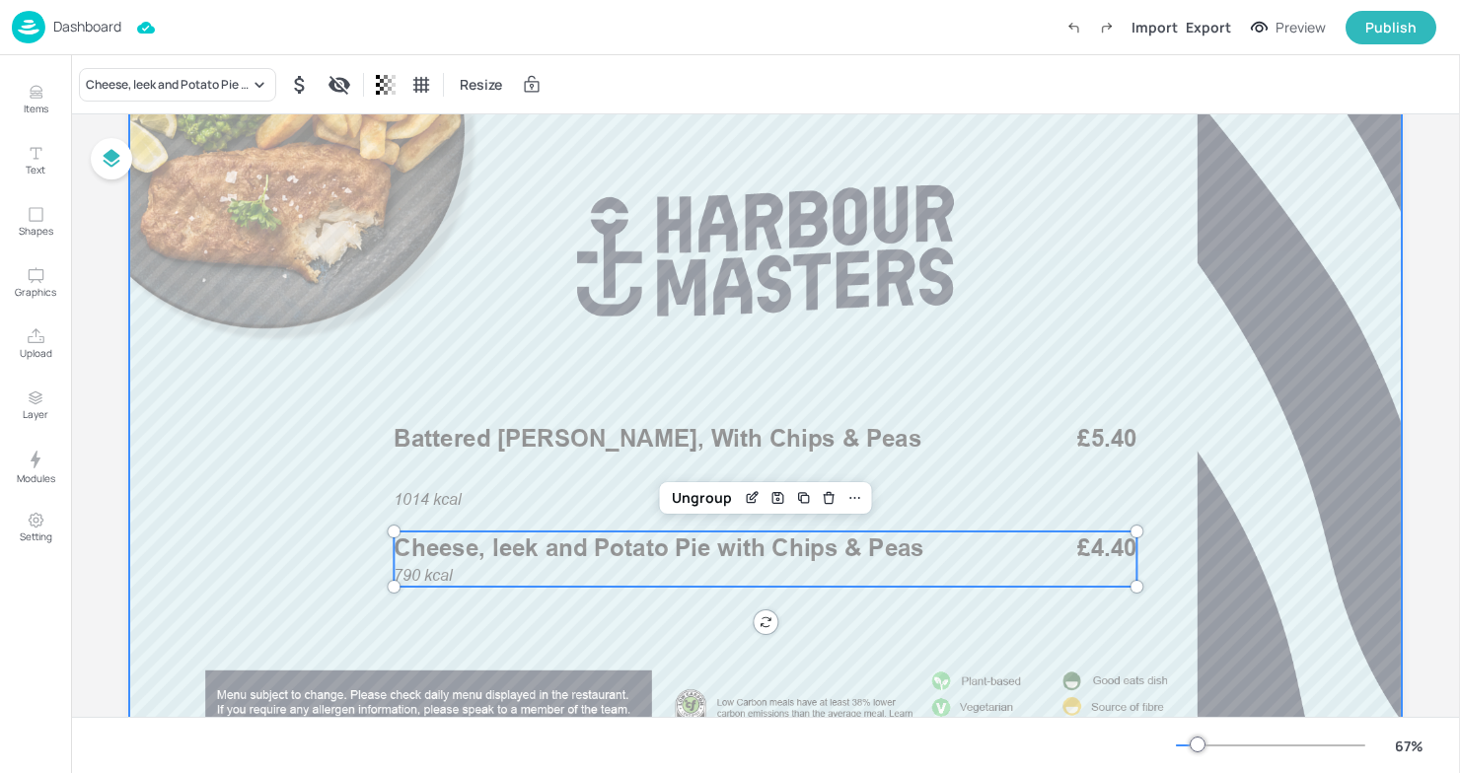
click at [402, 169] on div at bounding box center [765, 445] width 1272 height 716
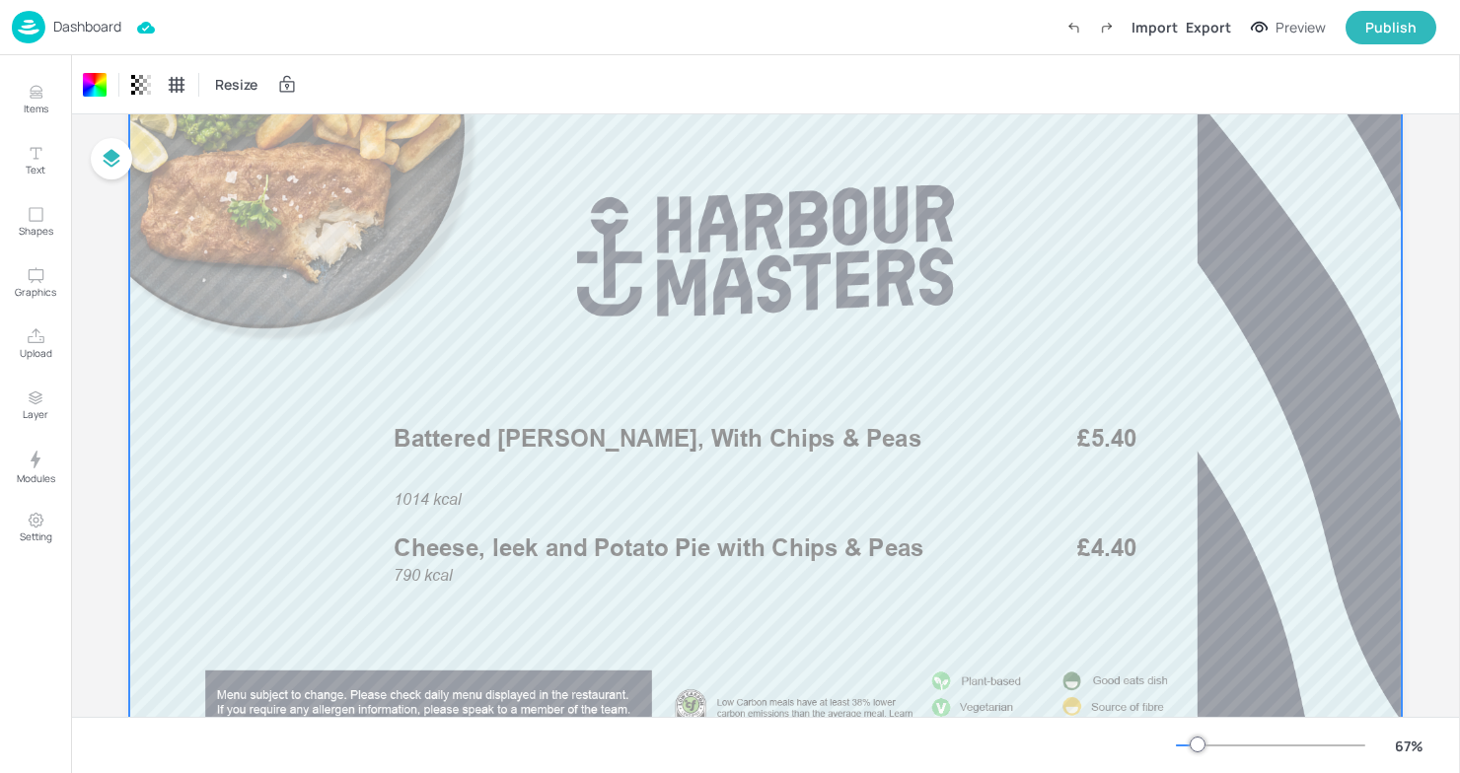
click at [74, 16] on div "Dashboard" at bounding box center [66, 27] width 109 height 33
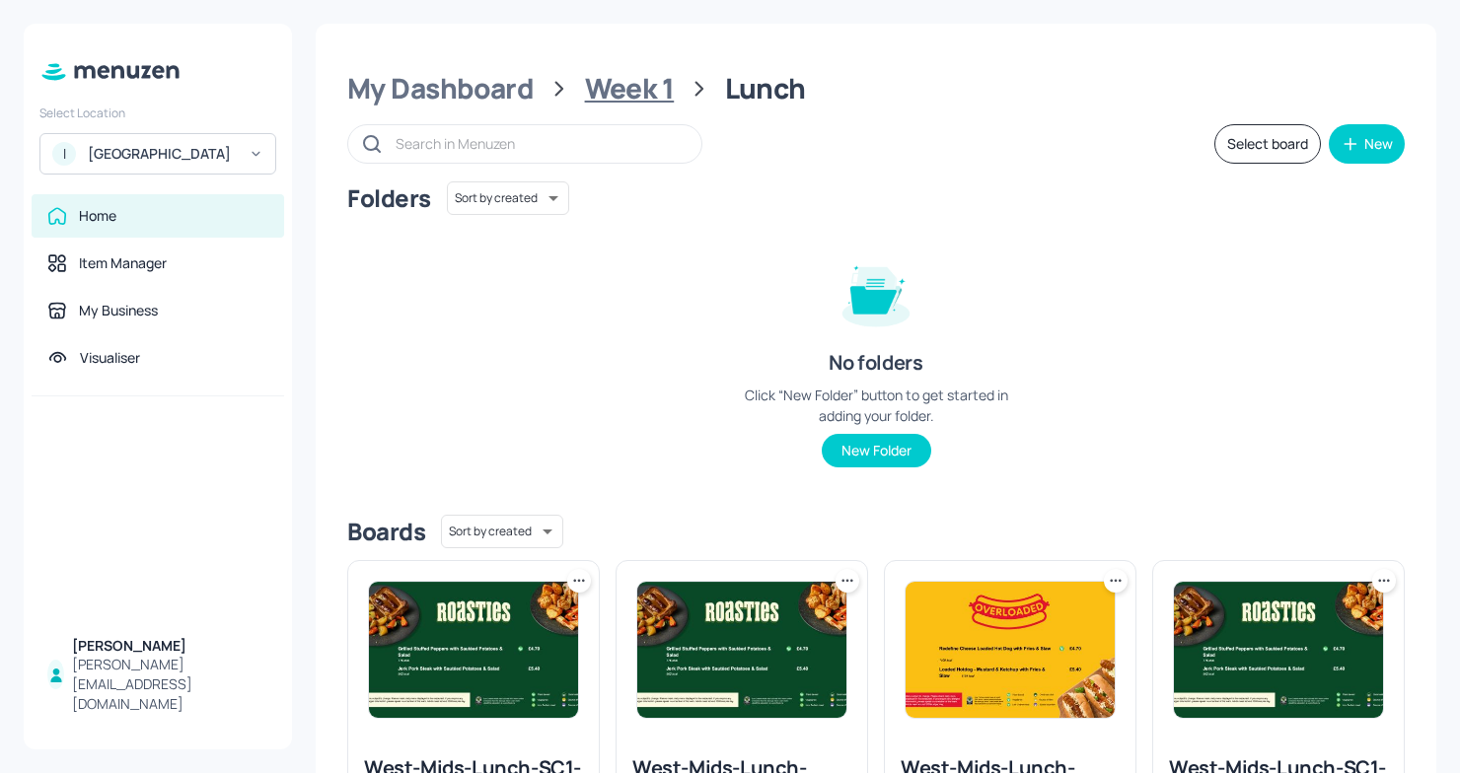
click at [627, 79] on div "Week 1" at bounding box center [630, 89] width 90 height 36
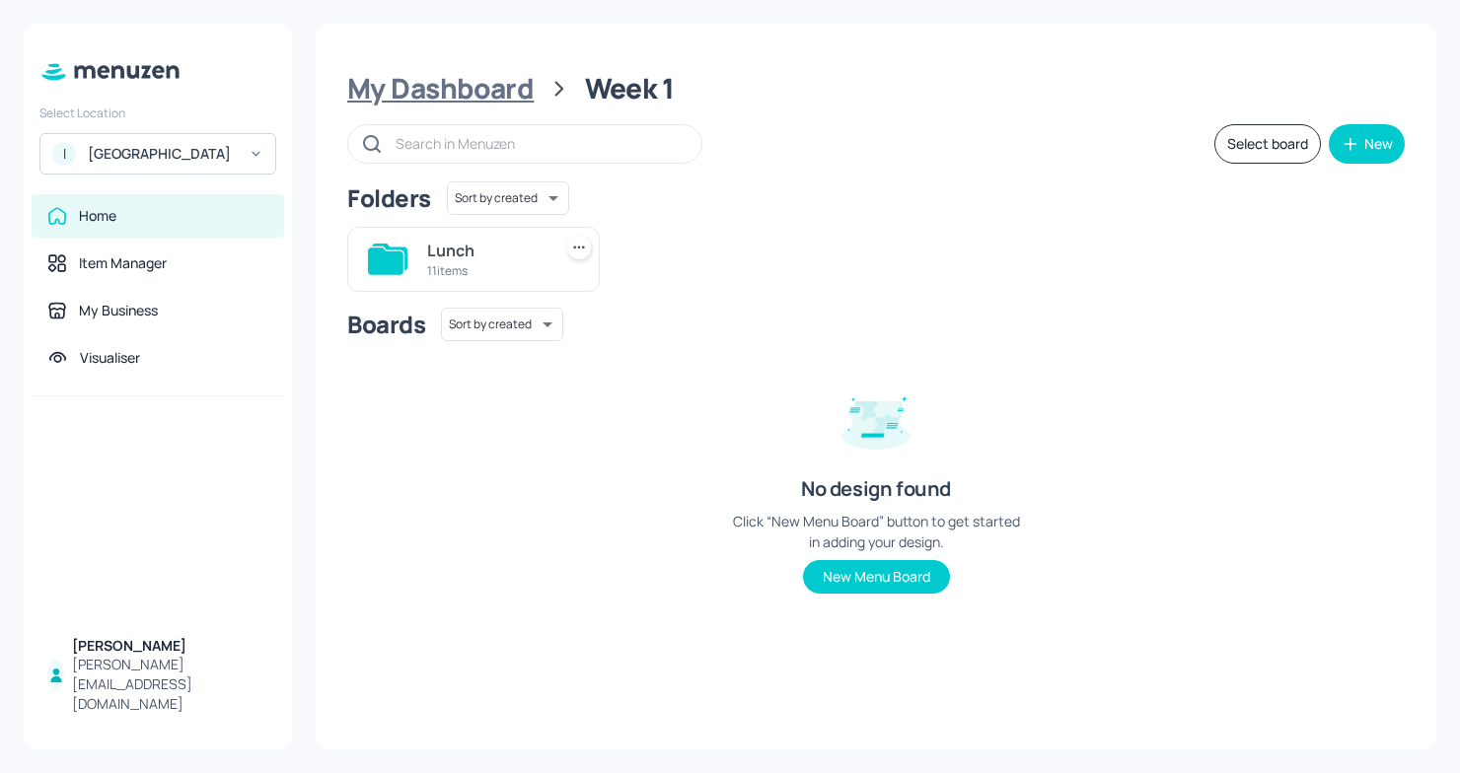
click at [477, 86] on div "My Dashboard" at bounding box center [440, 89] width 186 height 36
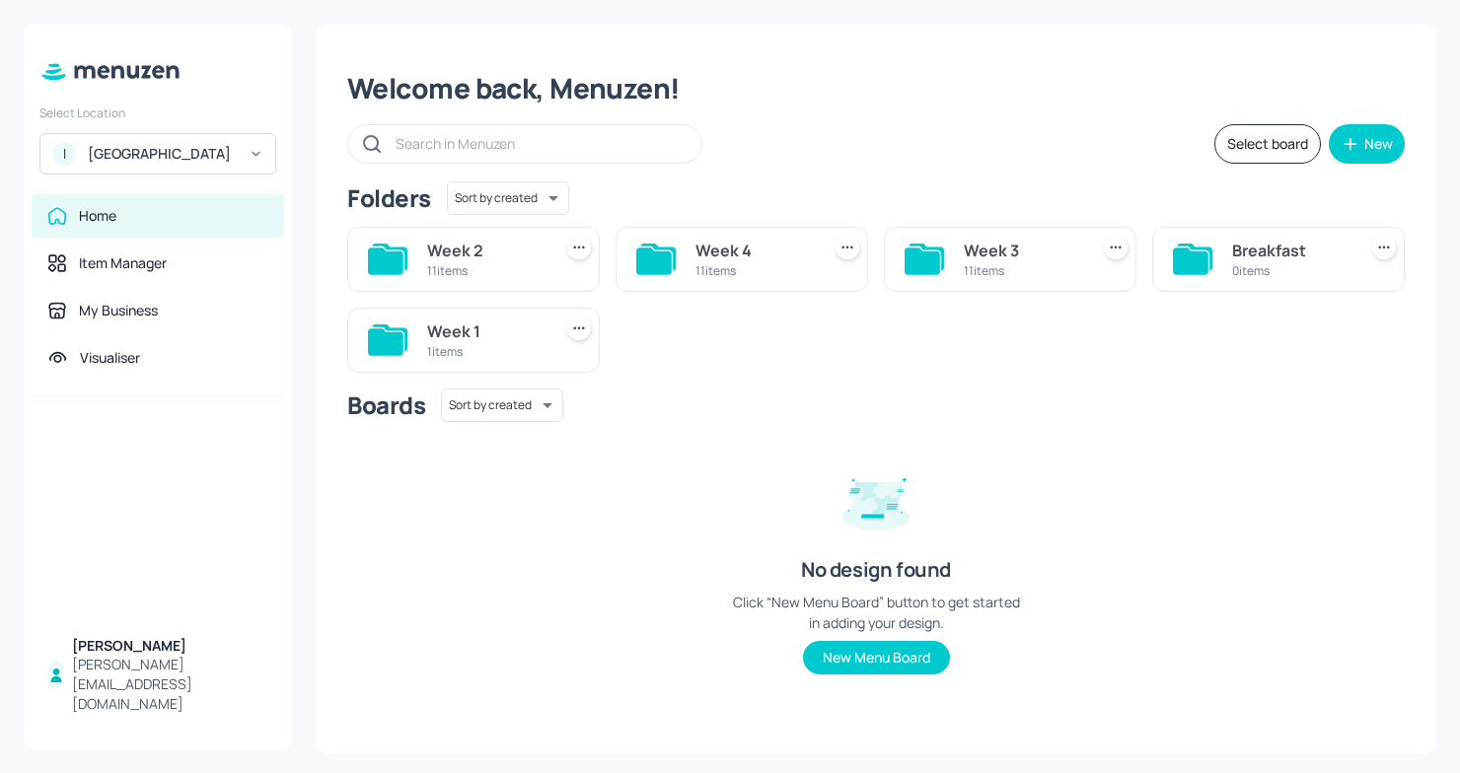
click at [448, 269] on div "11 items" at bounding box center [485, 270] width 116 height 17
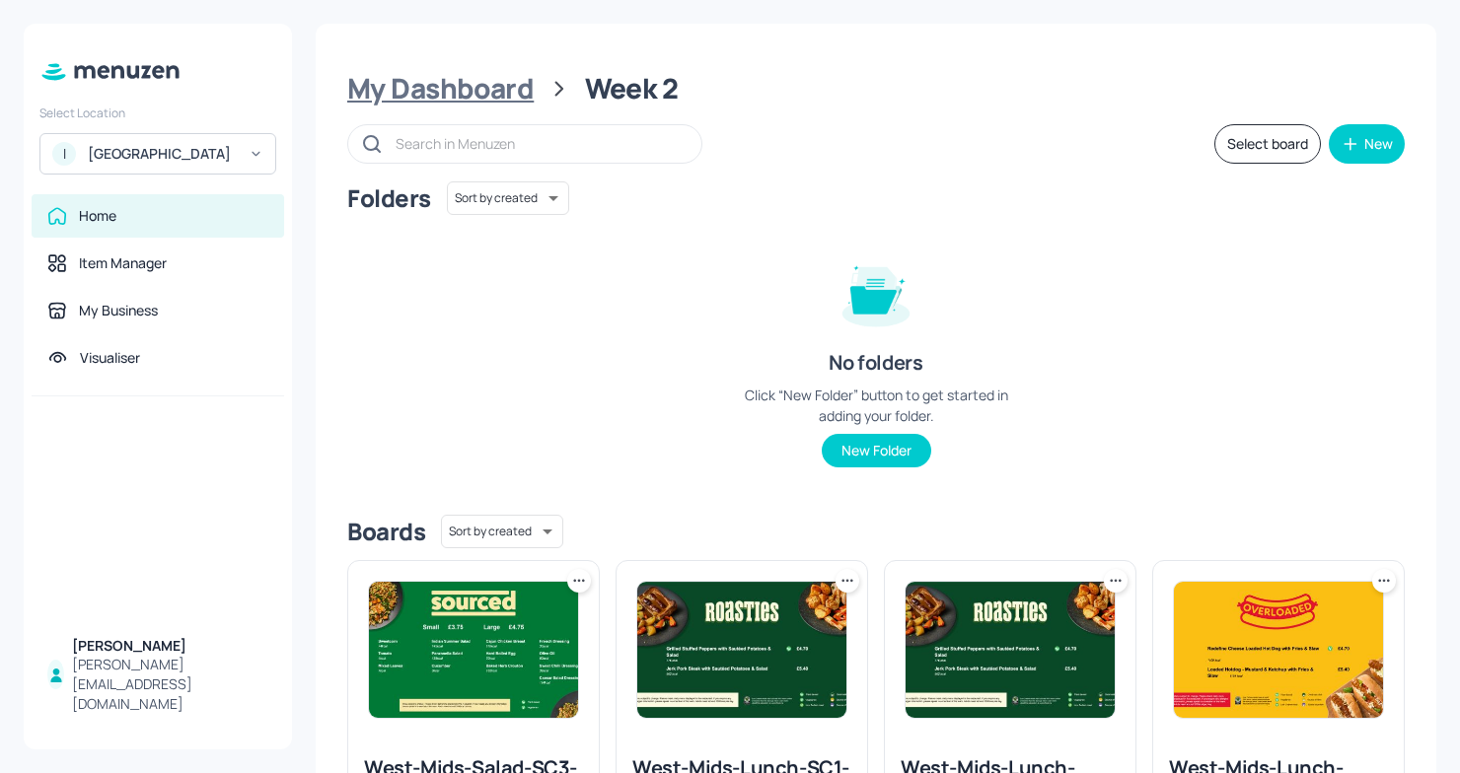
click at [432, 92] on div "My Dashboard" at bounding box center [440, 89] width 186 height 36
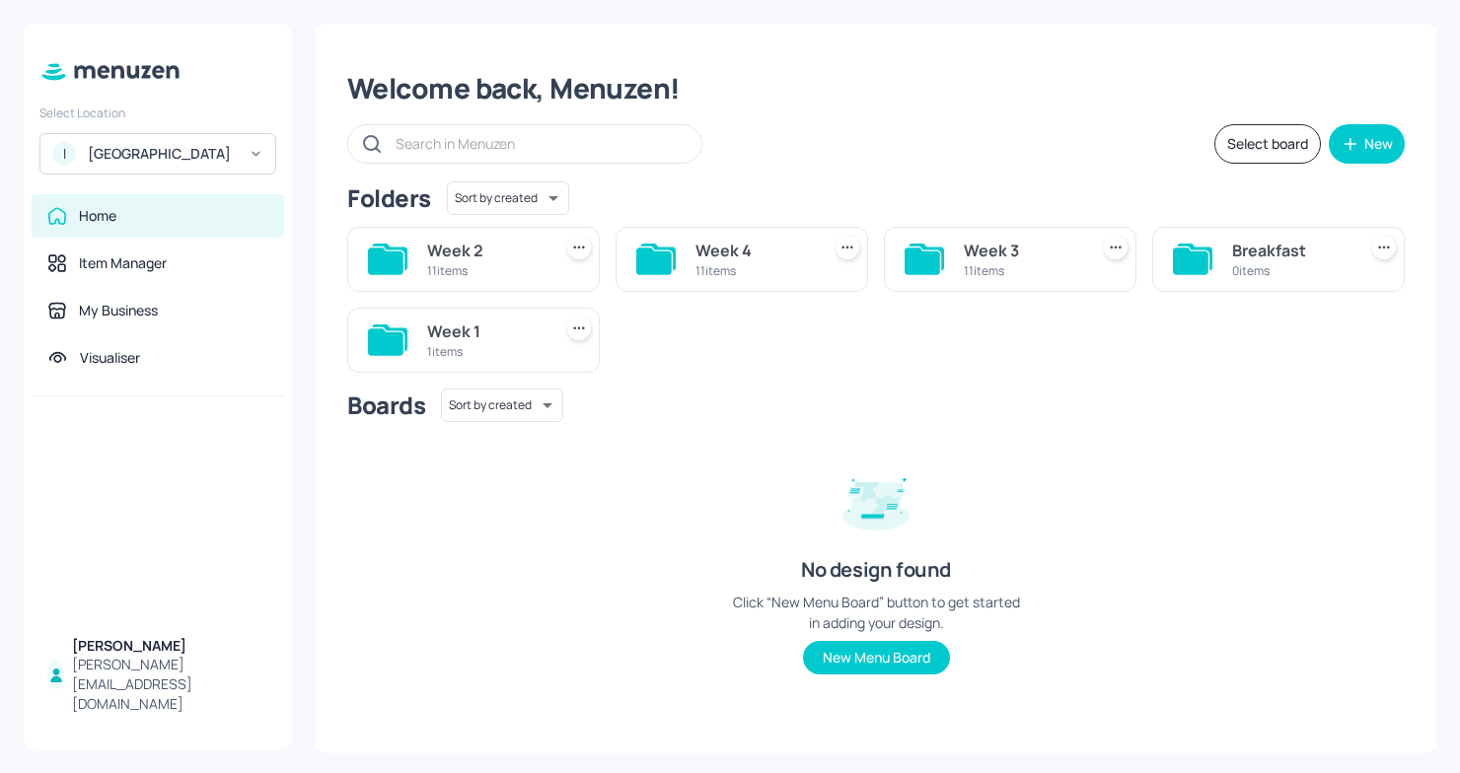
click at [511, 361] on div "Week 1 1 items" at bounding box center [485, 340] width 116 height 47
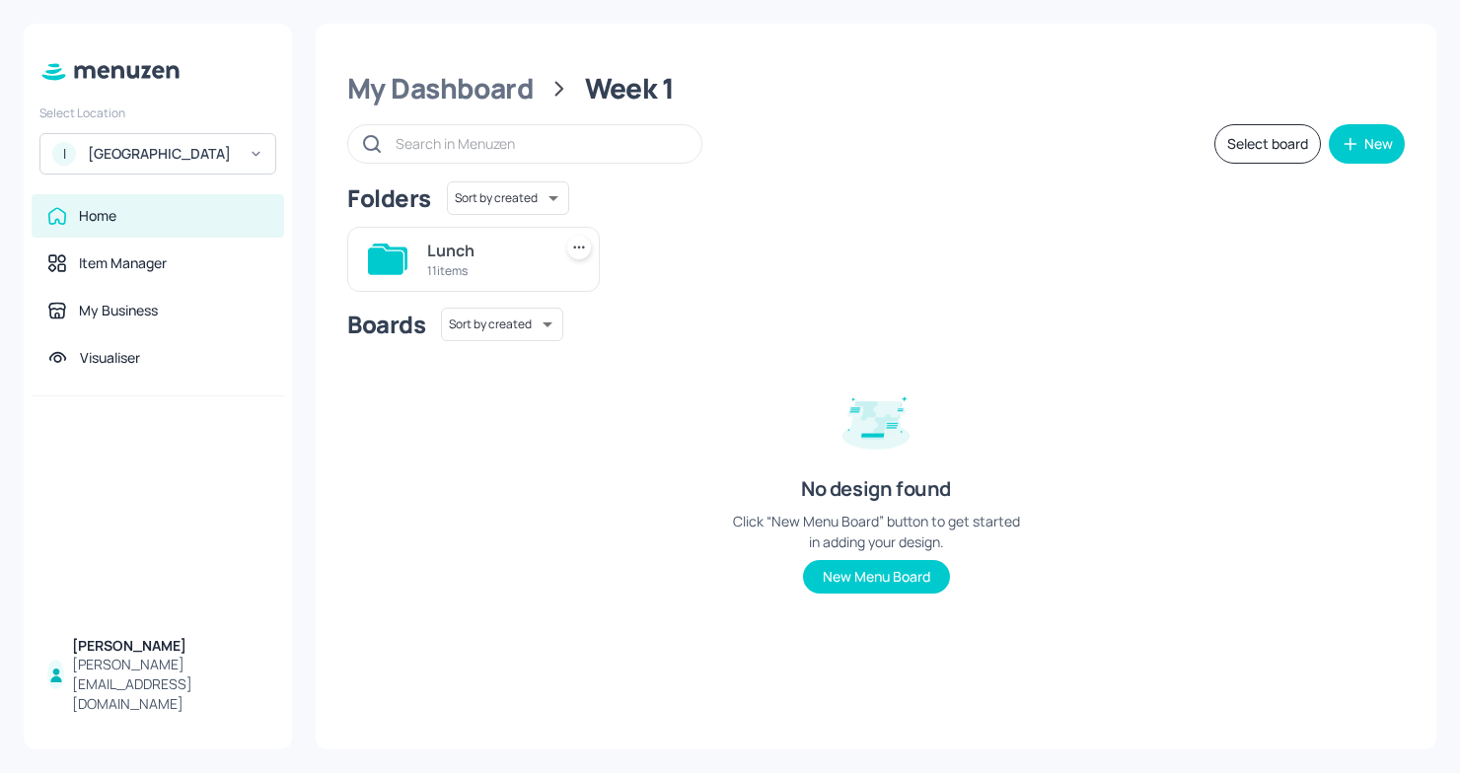
click at [161, 226] on div "Home" at bounding box center [157, 216] width 221 height 20
click at [911, 569] on button "New Menu Board" at bounding box center [876, 577] width 147 height 34
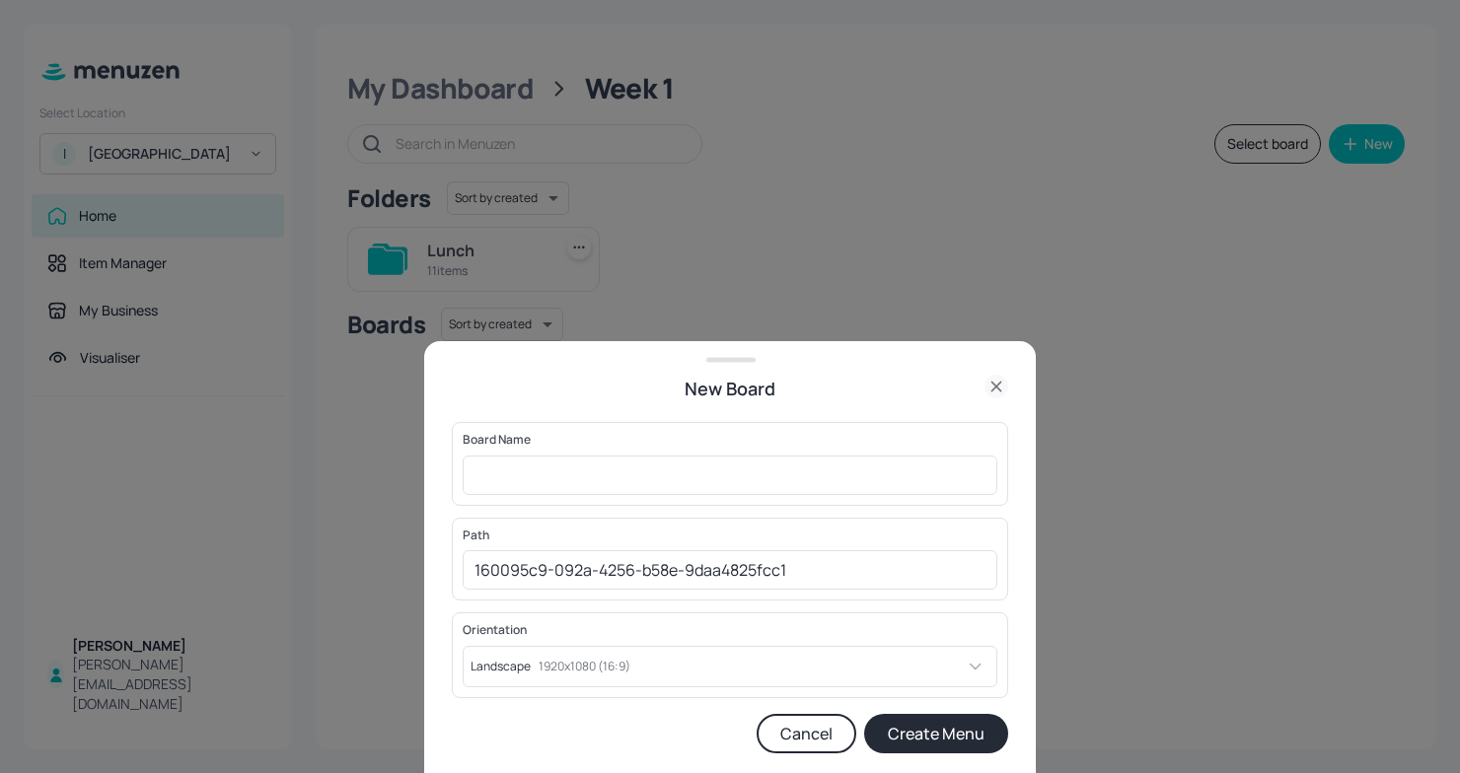
click at [990, 385] on icon at bounding box center [996, 387] width 24 height 24
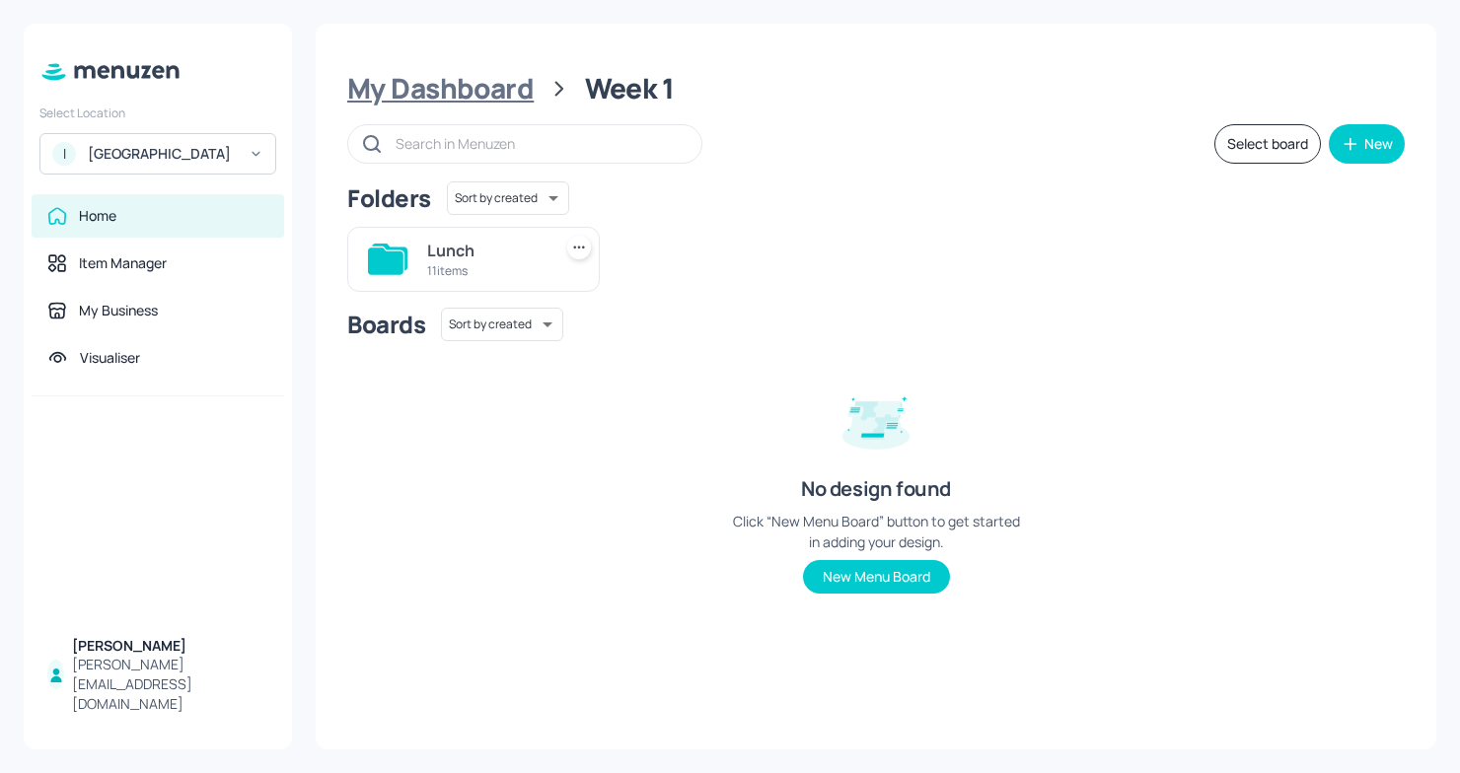
click at [516, 85] on div "My Dashboard" at bounding box center [440, 89] width 186 height 36
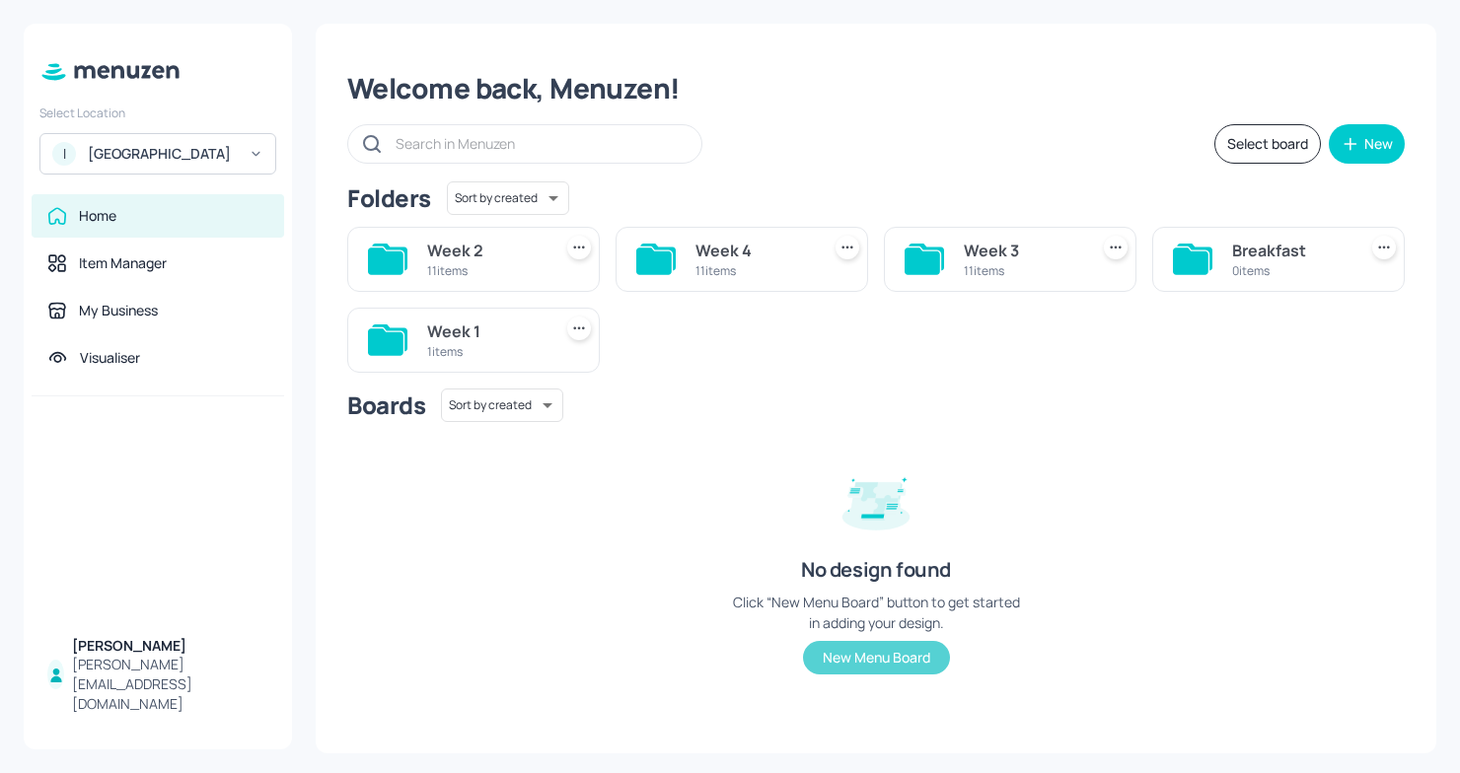
click at [913, 656] on button "New Menu Board" at bounding box center [876, 658] width 147 height 34
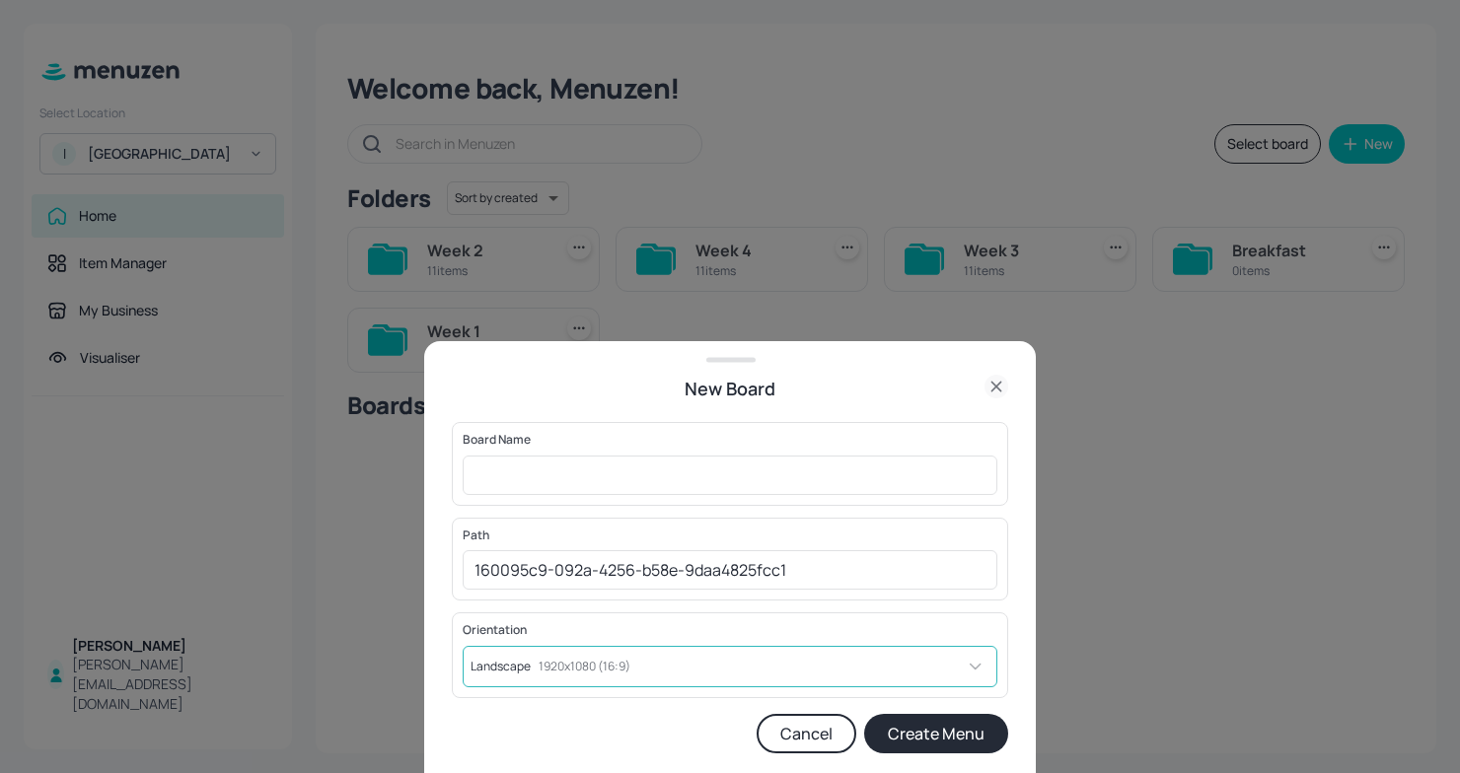
click at [735, 664] on body "Select Location I [GEOGRAPHIC_DATA] Home Item Manager My Business Visualiser [P…" at bounding box center [730, 386] width 1460 height 773
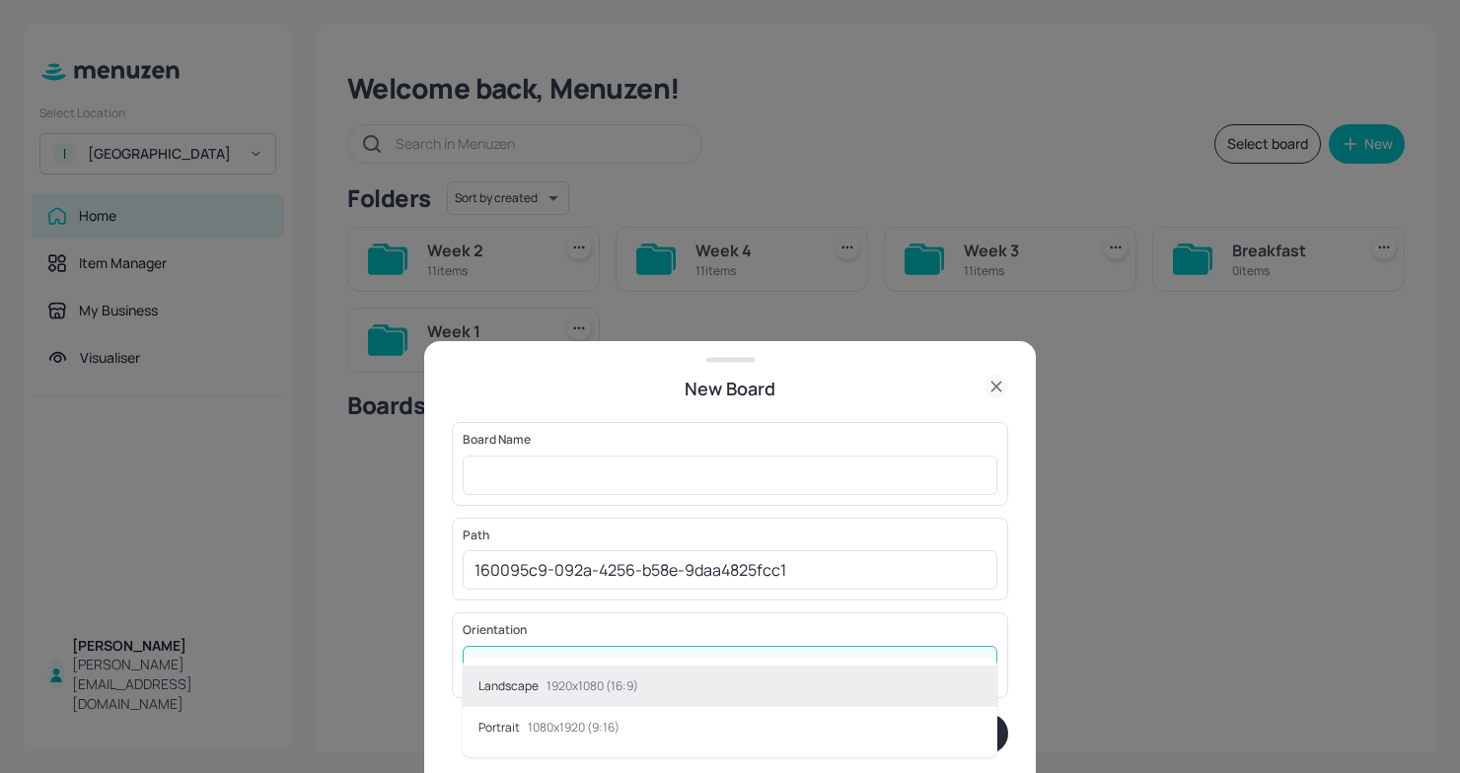
click at [685, 648] on div at bounding box center [730, 386] width 1460 height 773
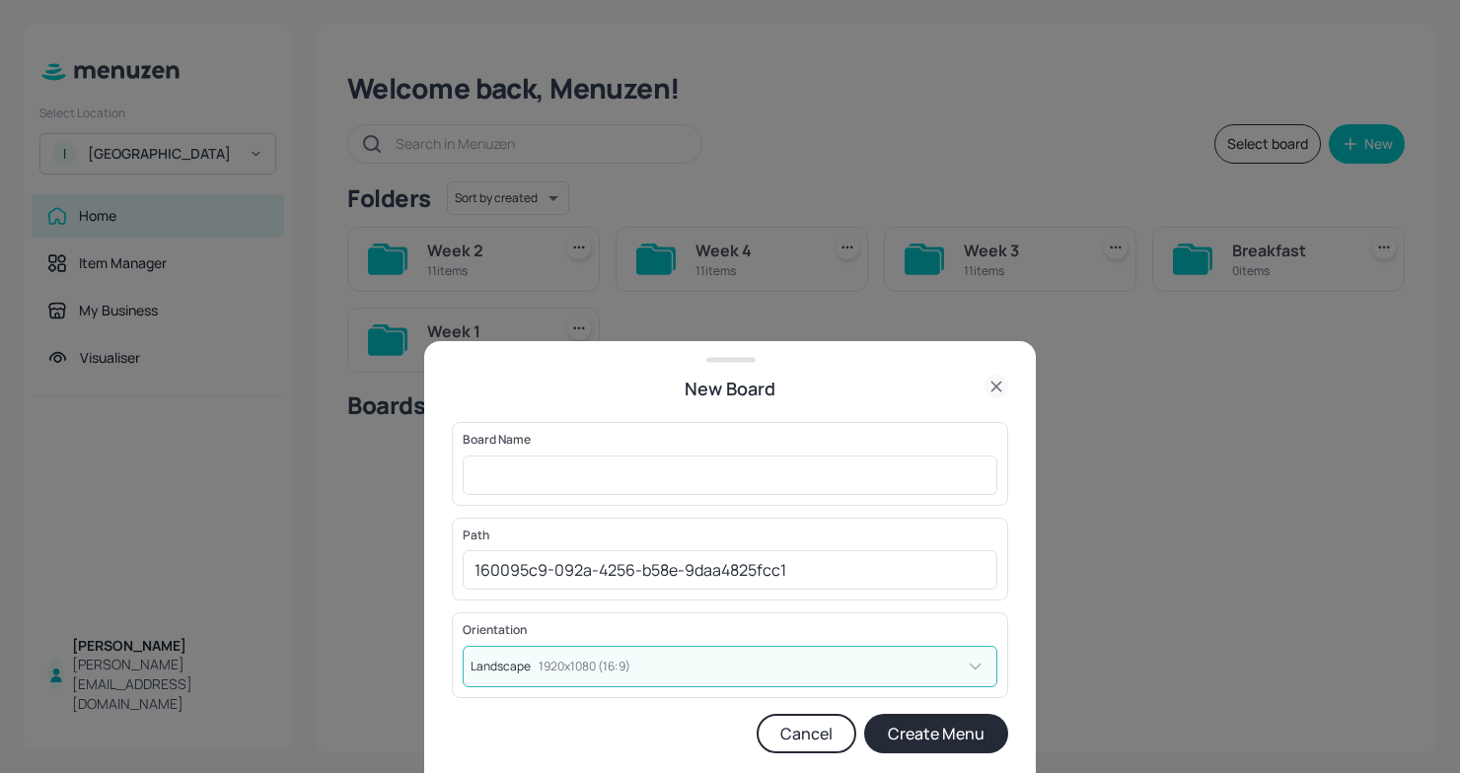
click at [685, 648] on body "Select Location I [GEOGRAPHIC_DATA] Home Item Manager My Business Visualiser [P…" at bounding box center [730, 386] width 1460 height 773
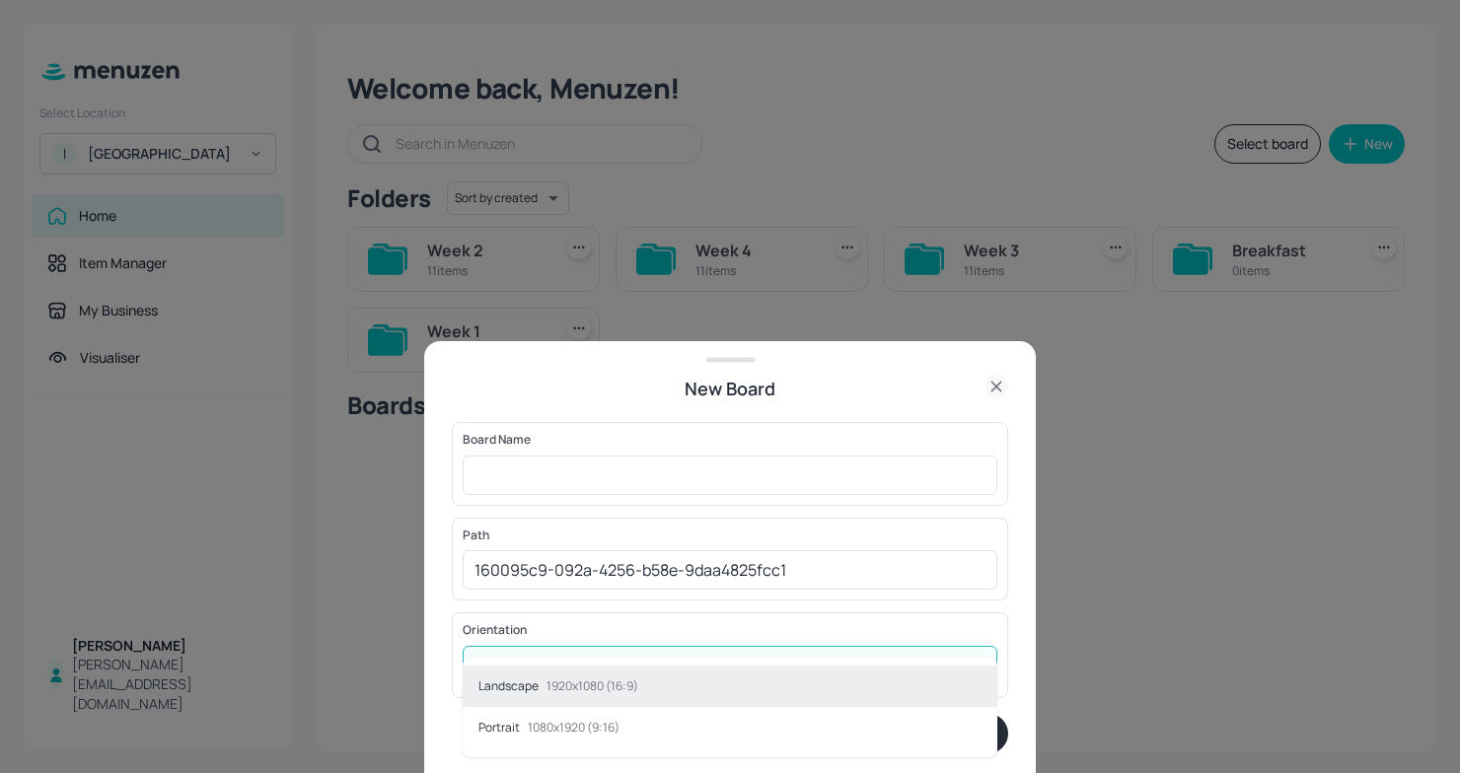
click at [652, 639] on div at bounding box center [730, 386] width 1460 height 773
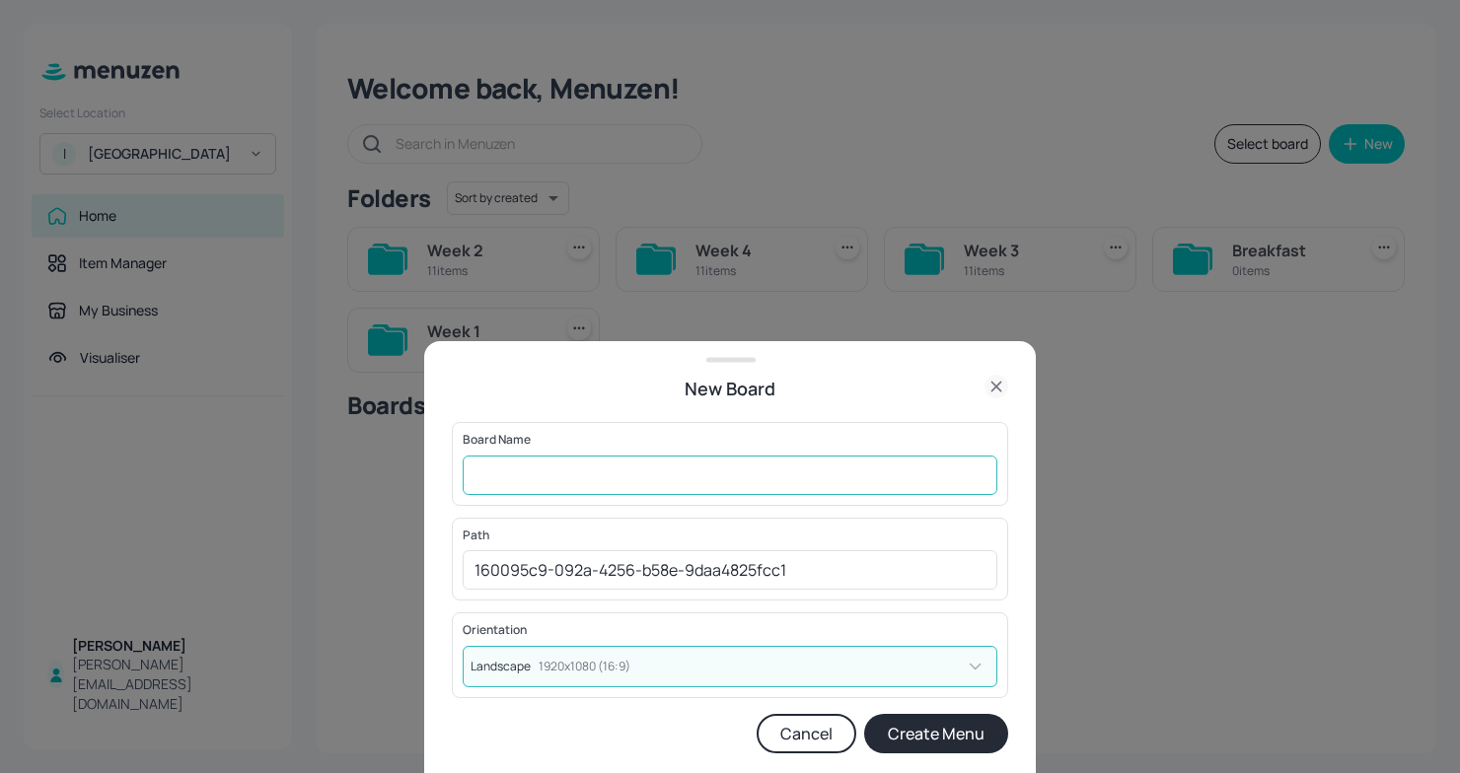
click at [586, 458] on input "text" at bounding box center [730, 475] width 535 height 39
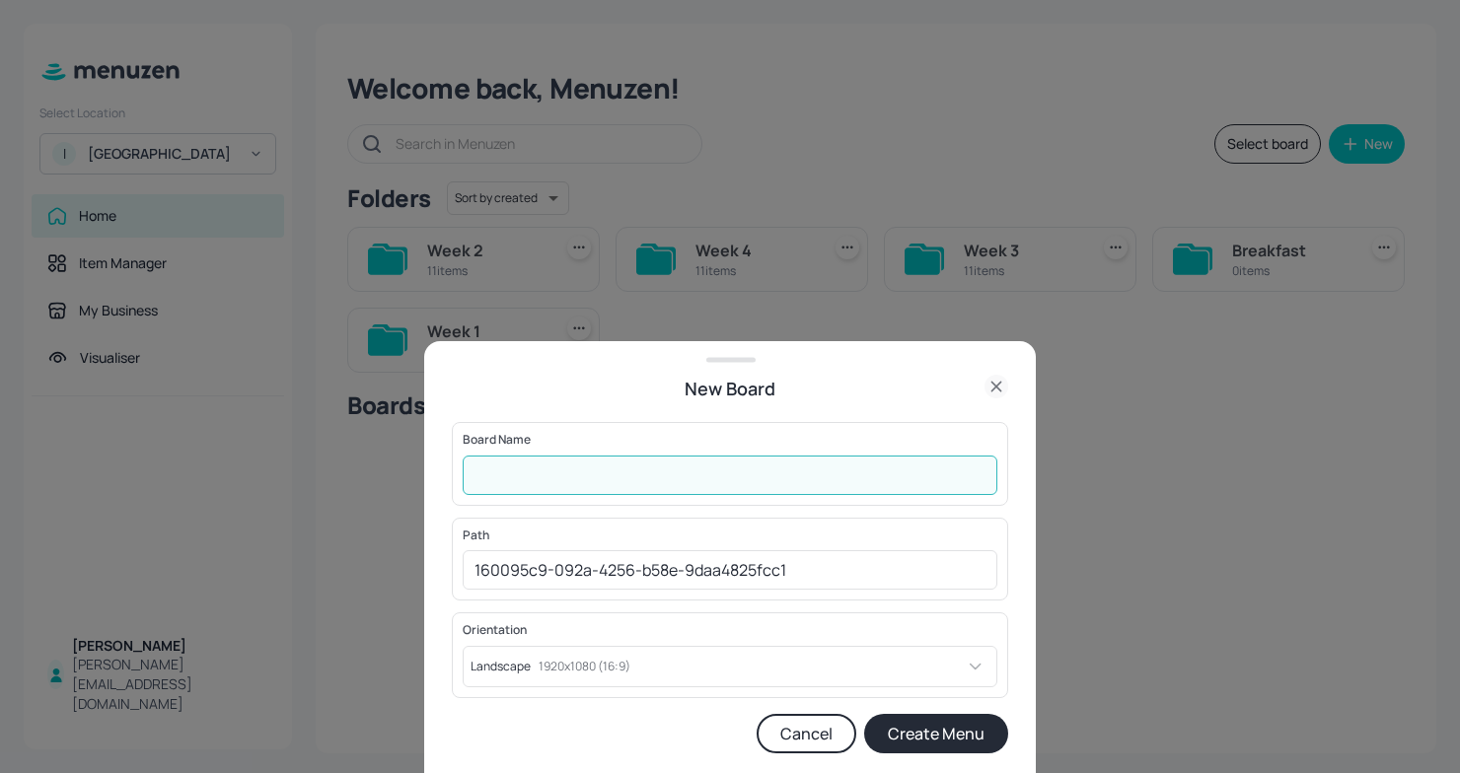
click at [757, 425] on div "Board Name ​" at bounding box center [730, 463] width 556 height 83
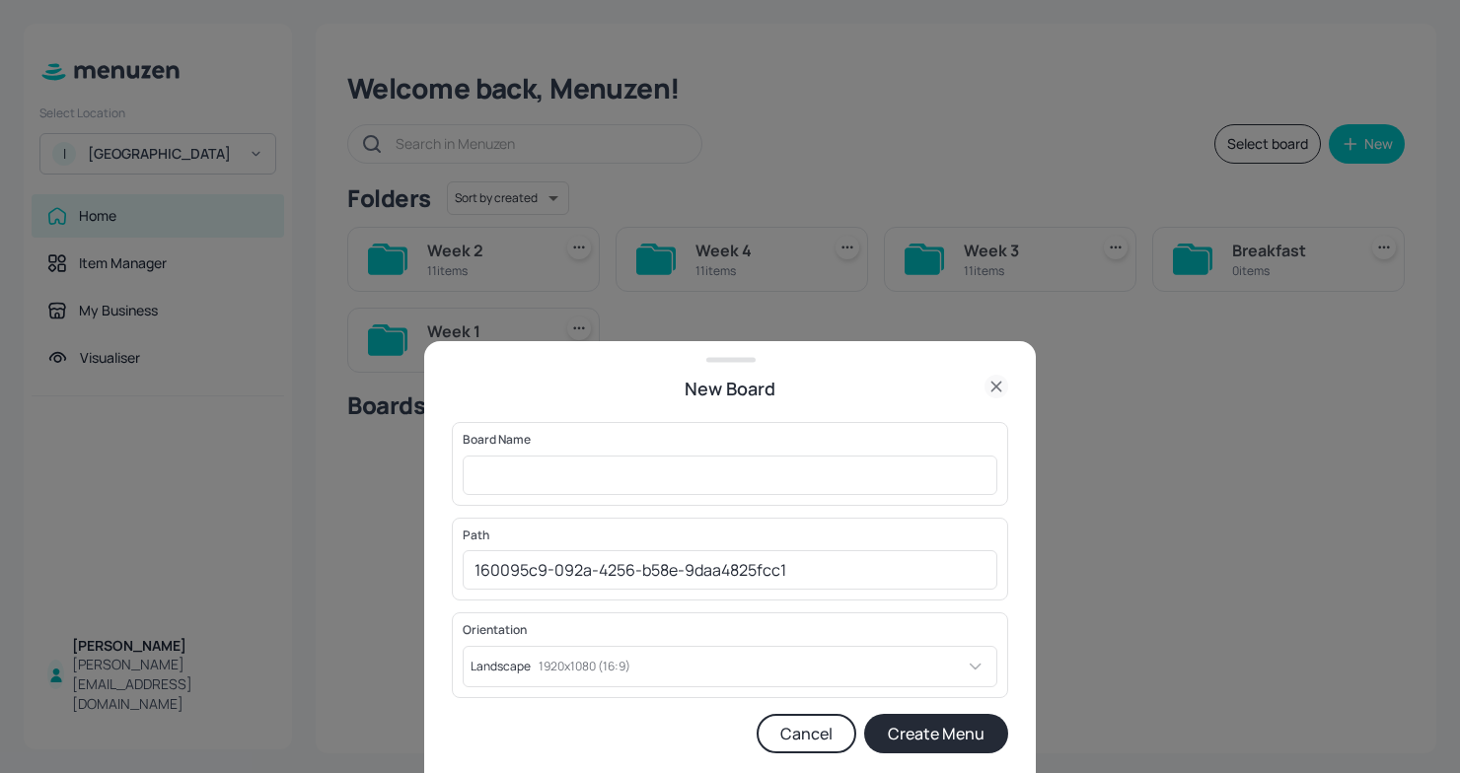
click at [1010, 394] on div "New Board" at bounding box center [729, 389] width 611 height 28
click at [994, 383] on icon at bounding box center [996, 387] width 24 height 24
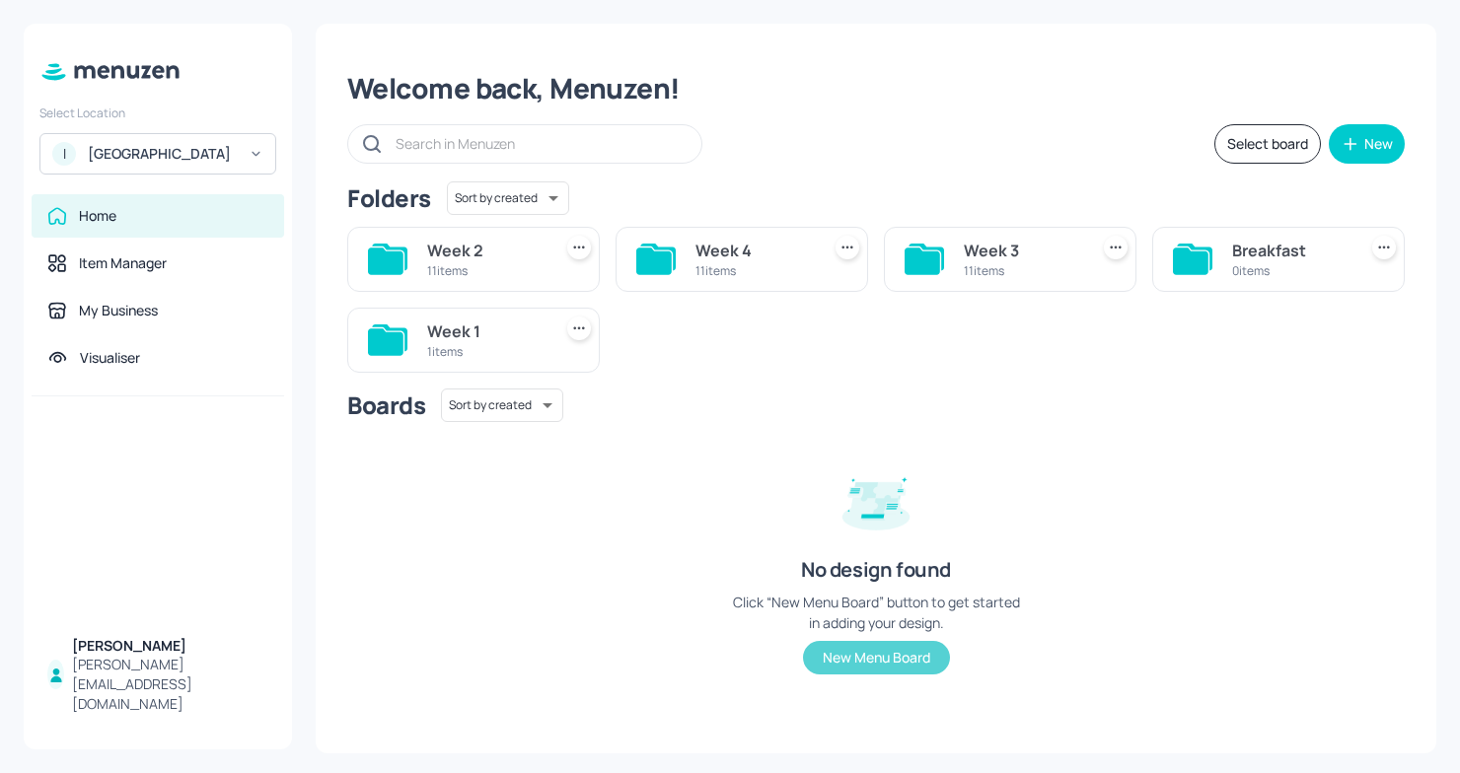
click at [904, 651] on button "New Menu Board" at bounding box center [876, 658] width 147 height 34
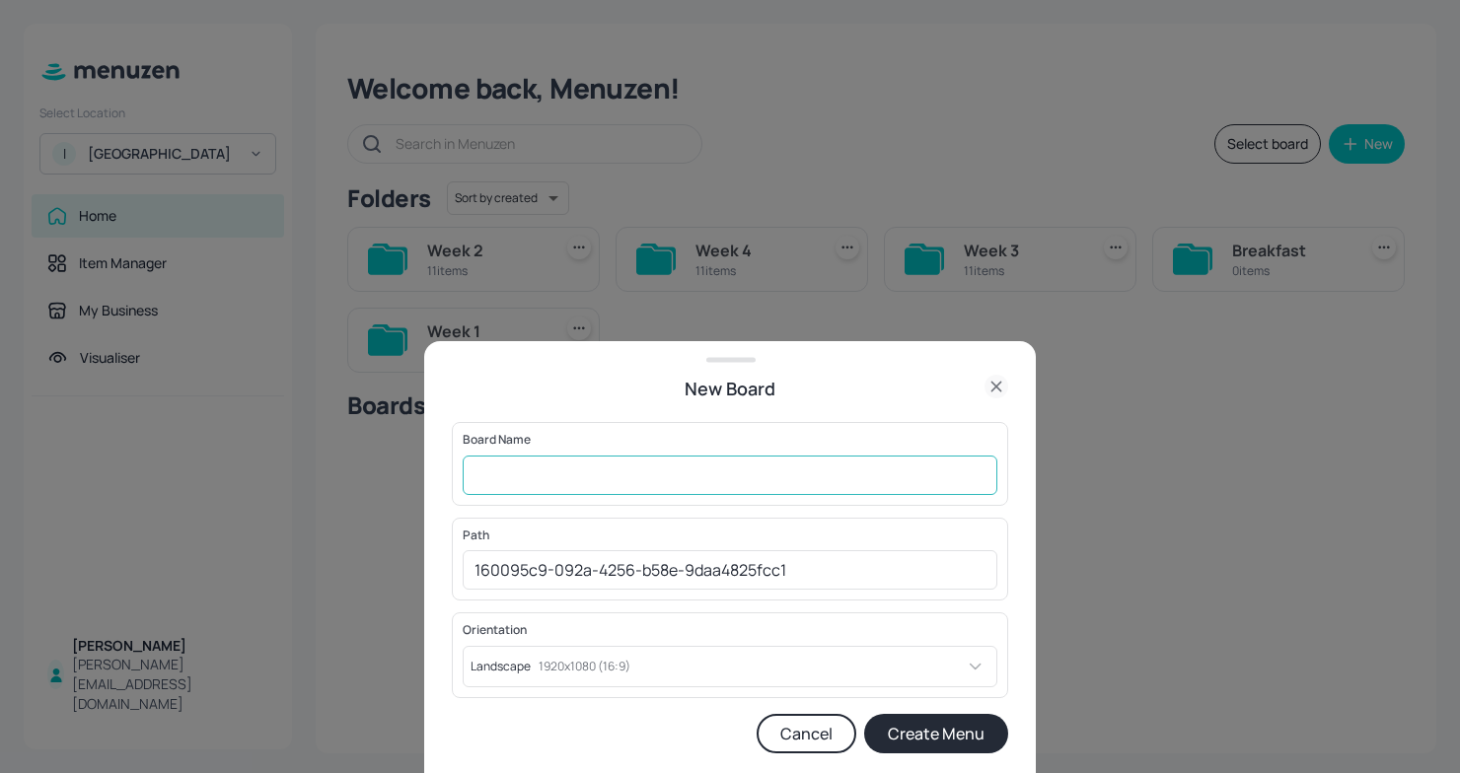
click at [657, 479] on input "text" at bounding box center [730, 475] width 535 height 39
click at [505, 538] on p "Path" at bounding box center [730, 536] width 535 height 14
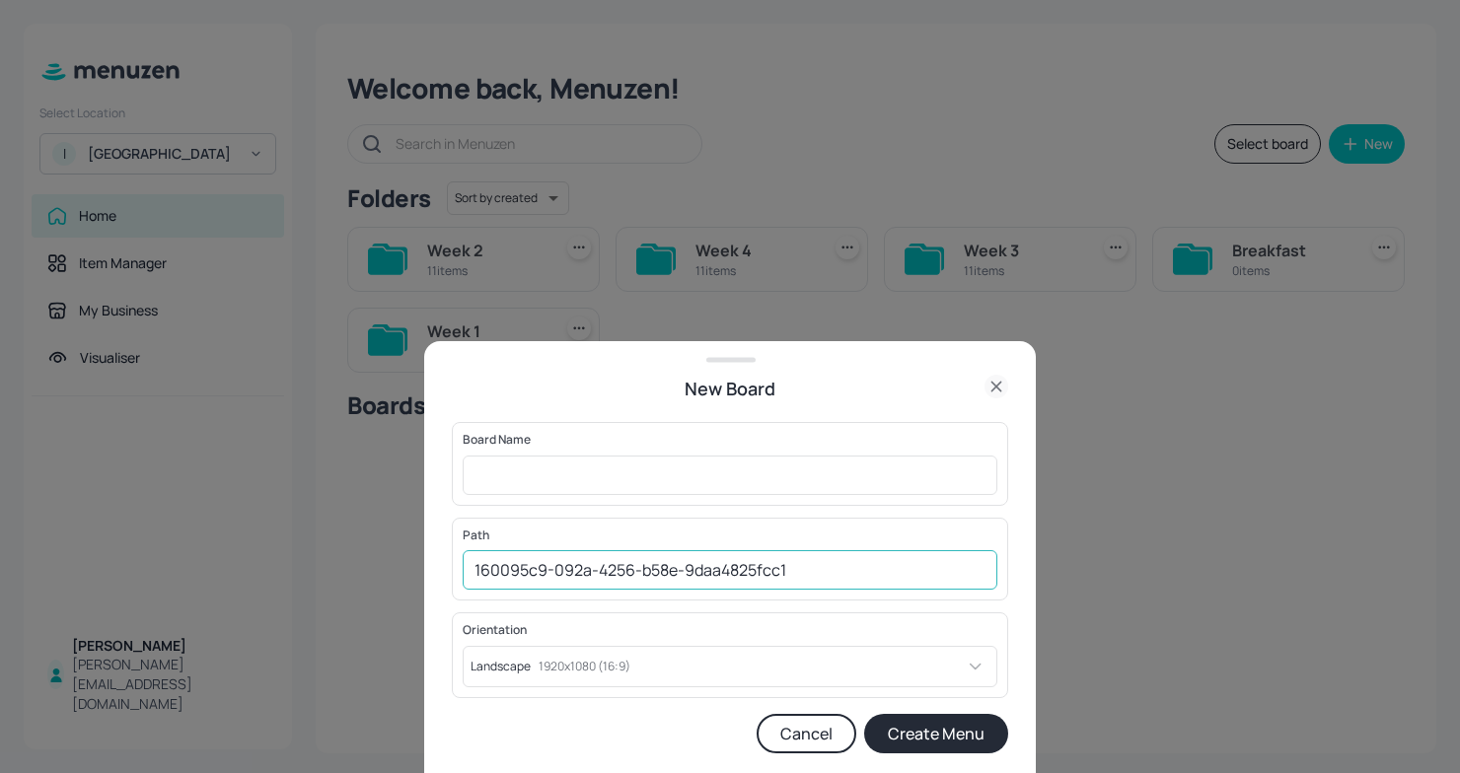
click at [572, 556] on input "160095c9-092a-4256-b58e-9daa4825fcc1" at bounding box center [730, 569] width 535 height 39
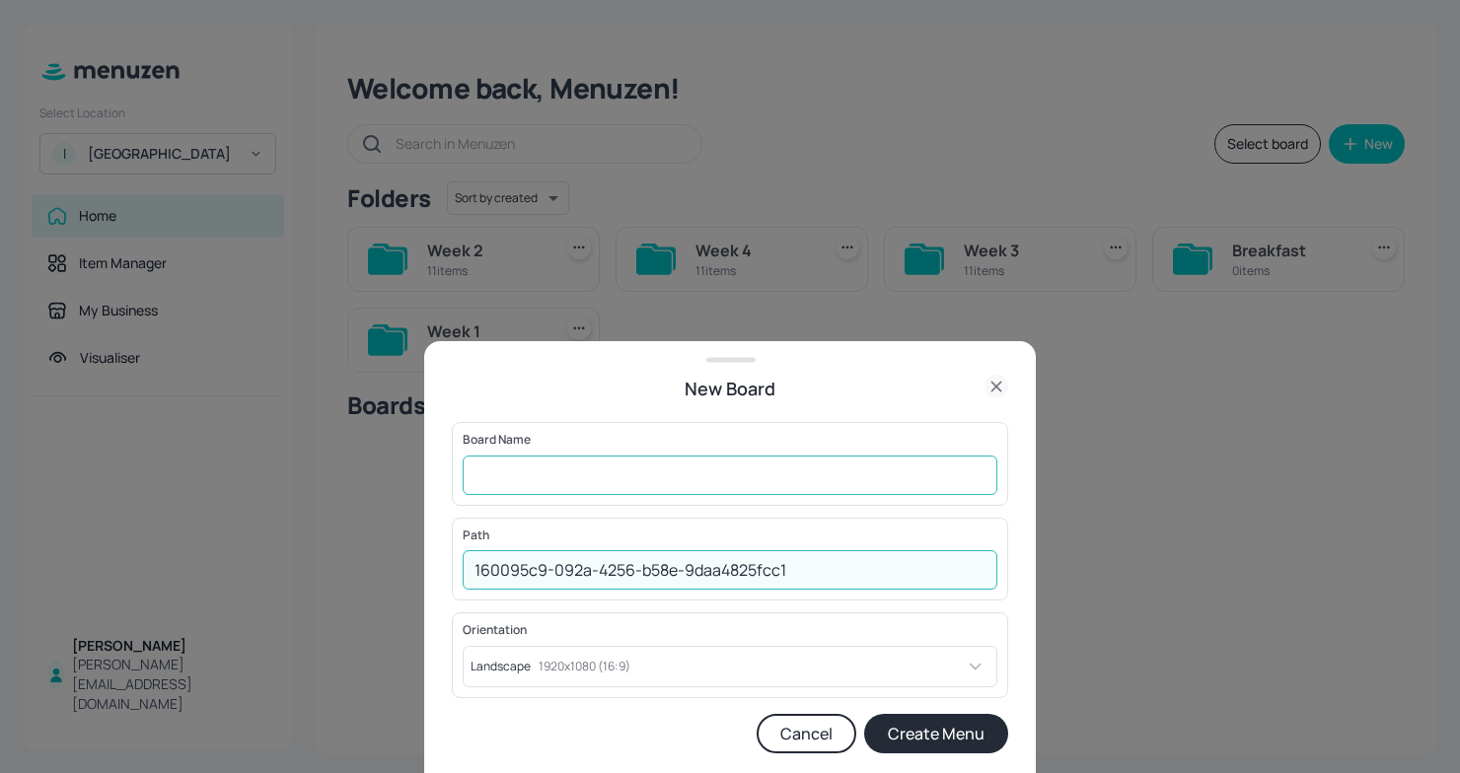
click at [680, 489] on input "text" at bounding box center [730, 475] width 535 height 39
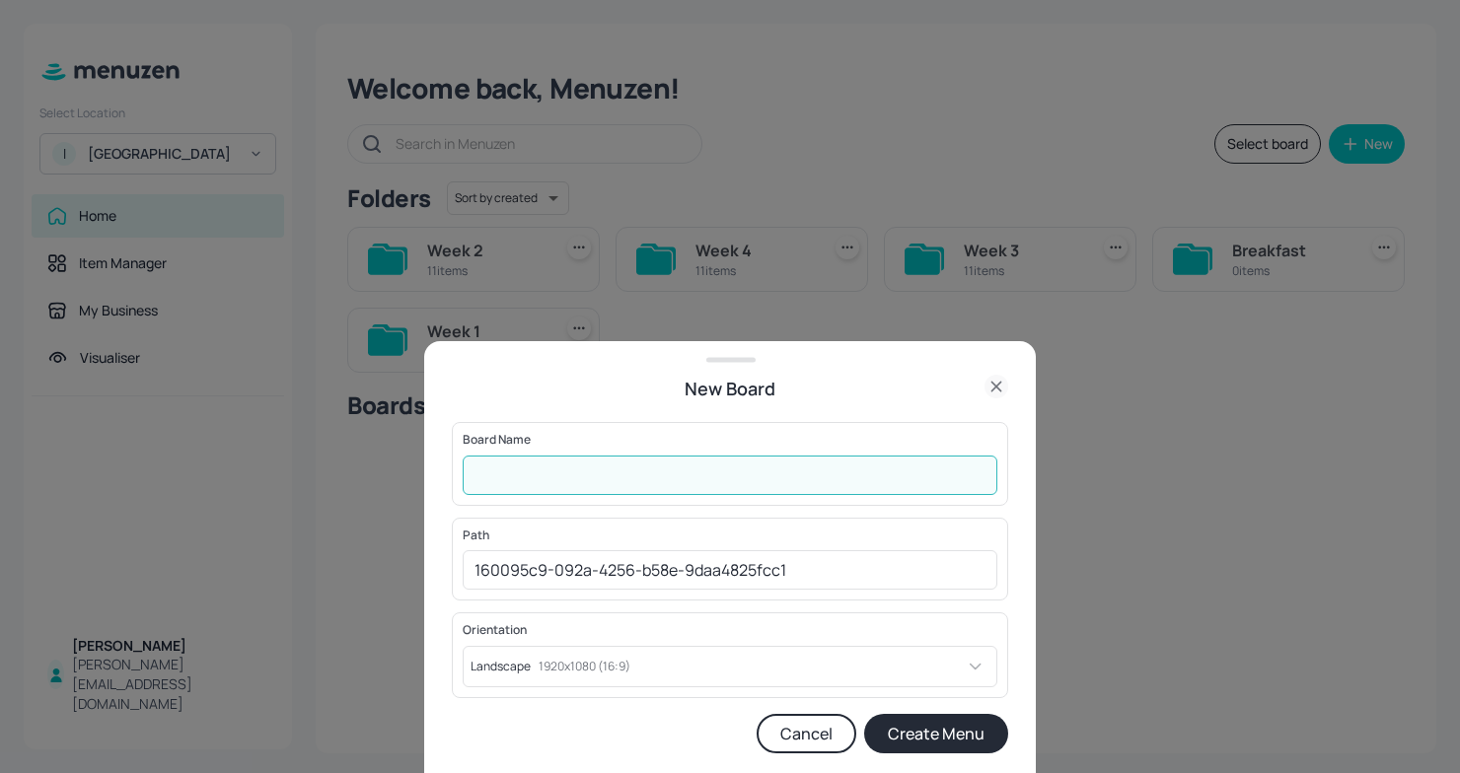
click at [557, 461] on input "text" at bounding box center [730, 475] width 535 height 39
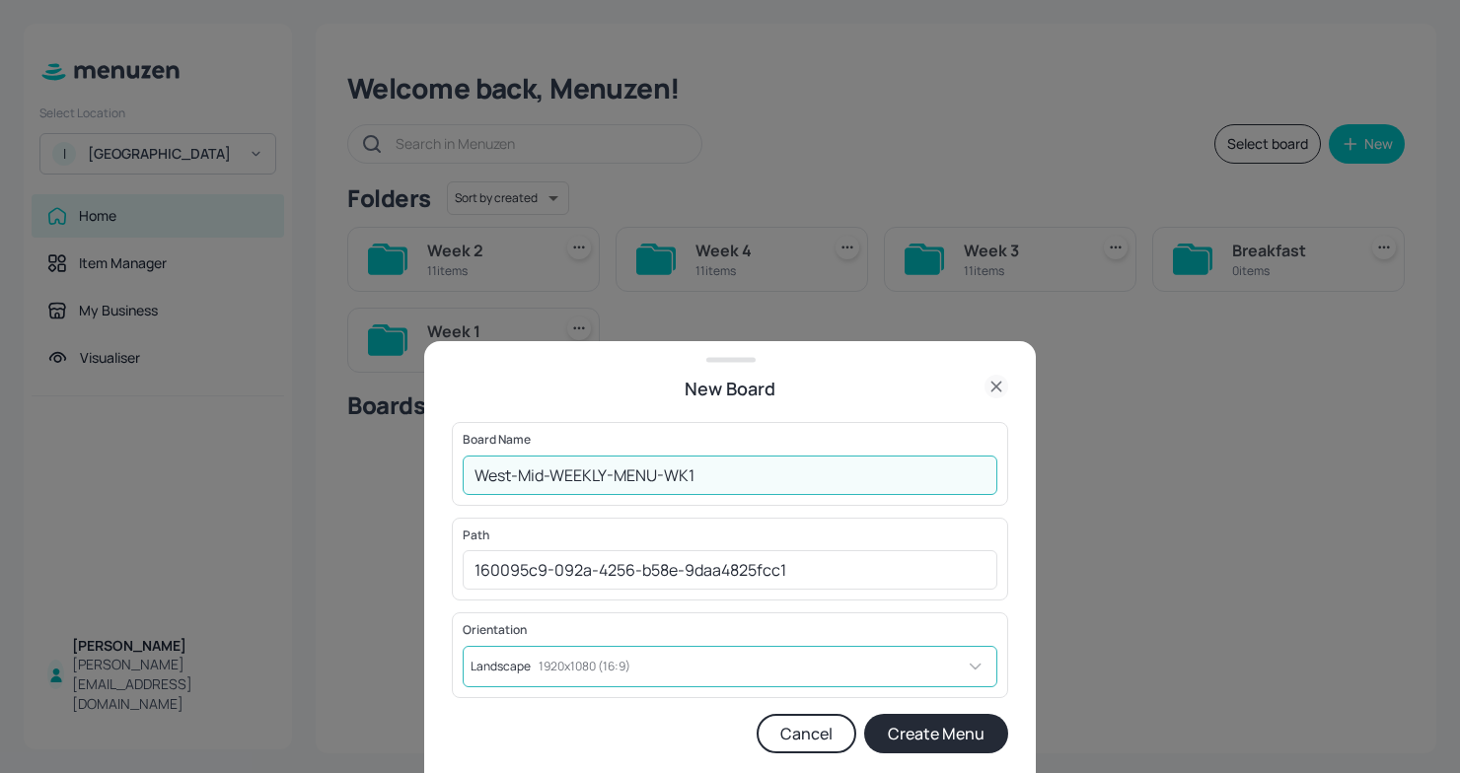
type input "West-Mid-WEEKLY-MENU-WK1"
click at [845, 666] on body "Select Location I [GEOGRAPHIC_DATA] Home Item Manager My Business Visualiser [P…" at bounding box center [730, 386] width 1460 height 773
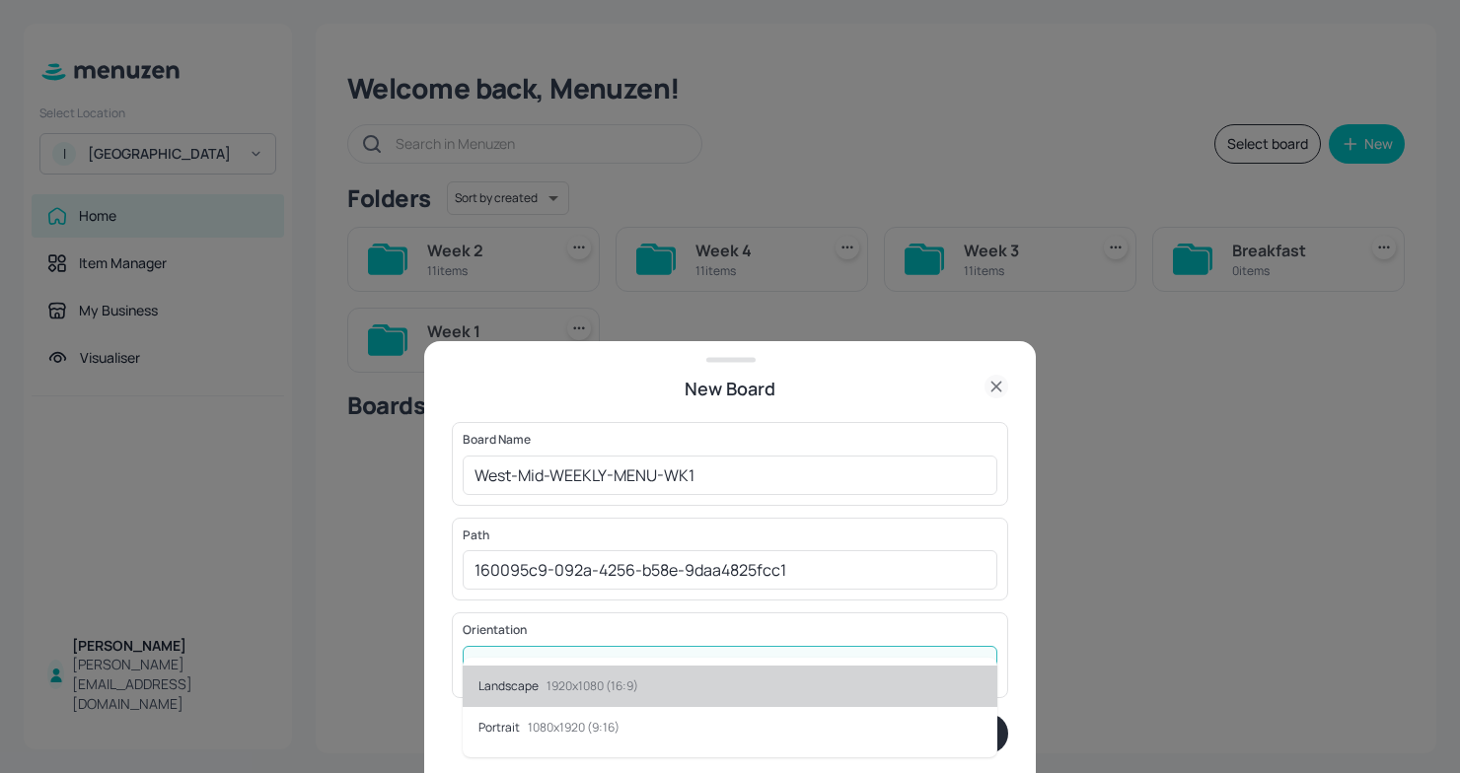
click at [581, 725] on p "1080x1920 (9:16)" at bounding box center [574, 728] width 92 height 14
type input "Portrait"
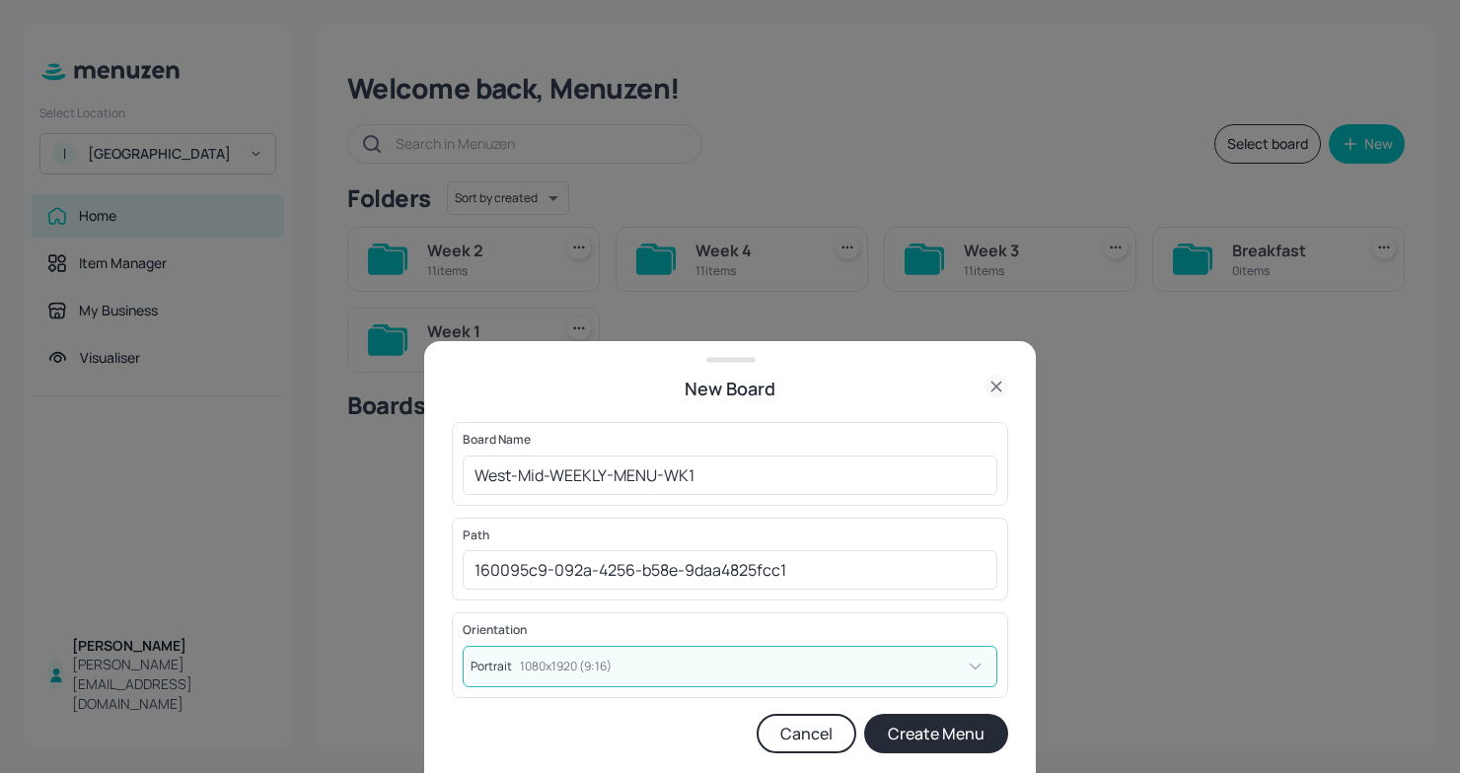
click at [963, 721] on button "Create Menu" at bounding box center [936, 733] width 144 height 39
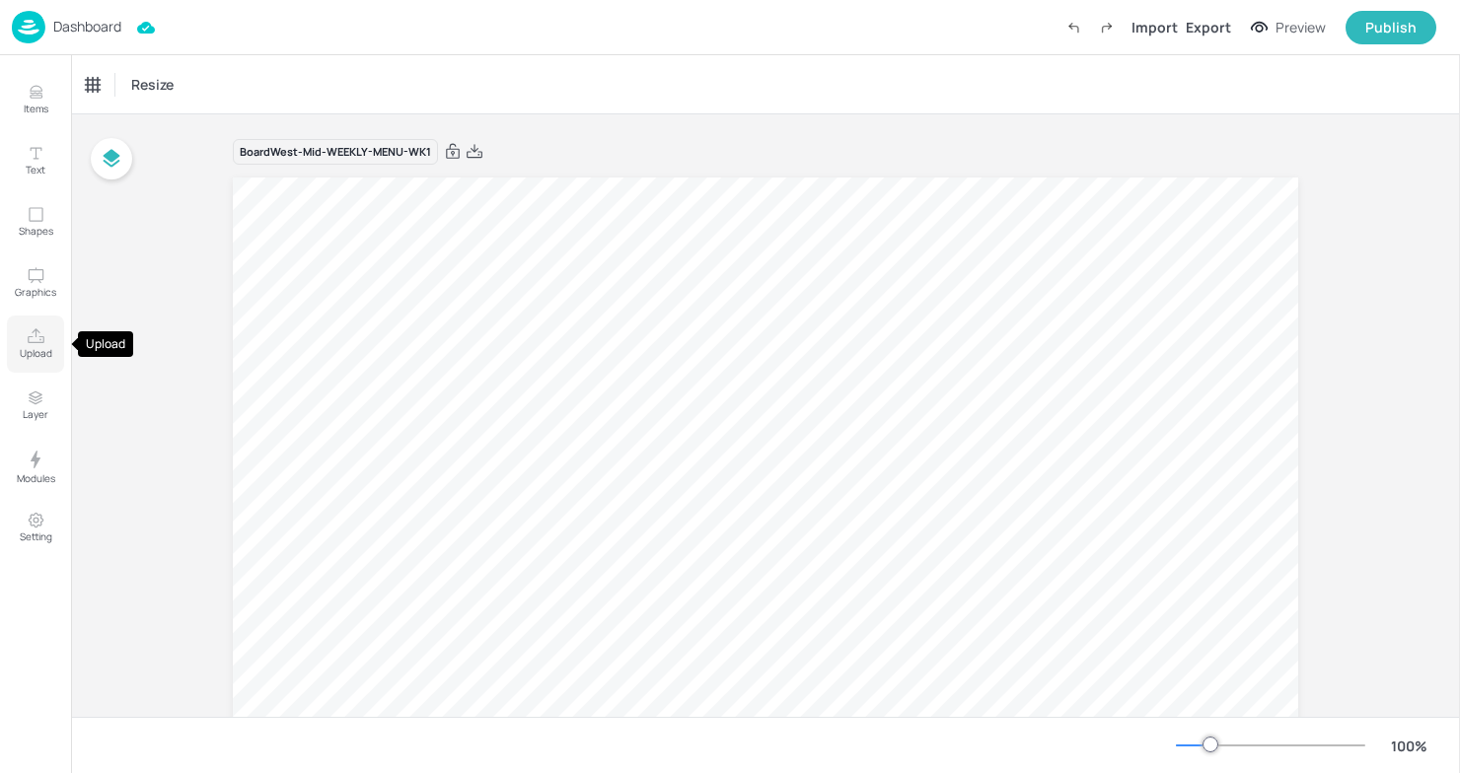
click at [37, 341] on icon "Upload" at bounding box center [36, 336] width 19 height 19
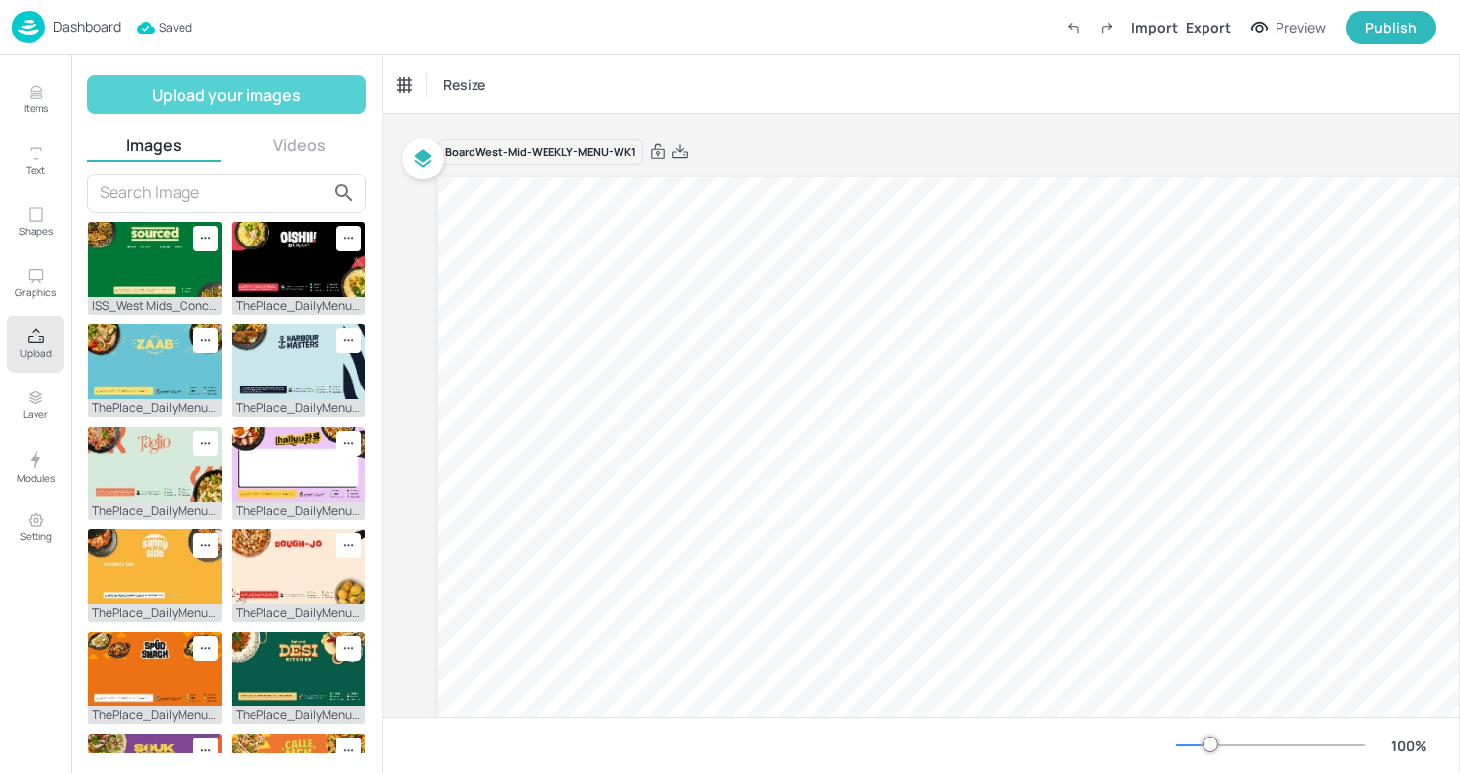
click at [265, 93] on button "Upload your images" at bounding box center [226, 94] width 279 height 39
